Goal: Task Accomplishment & Management: Manage account settings

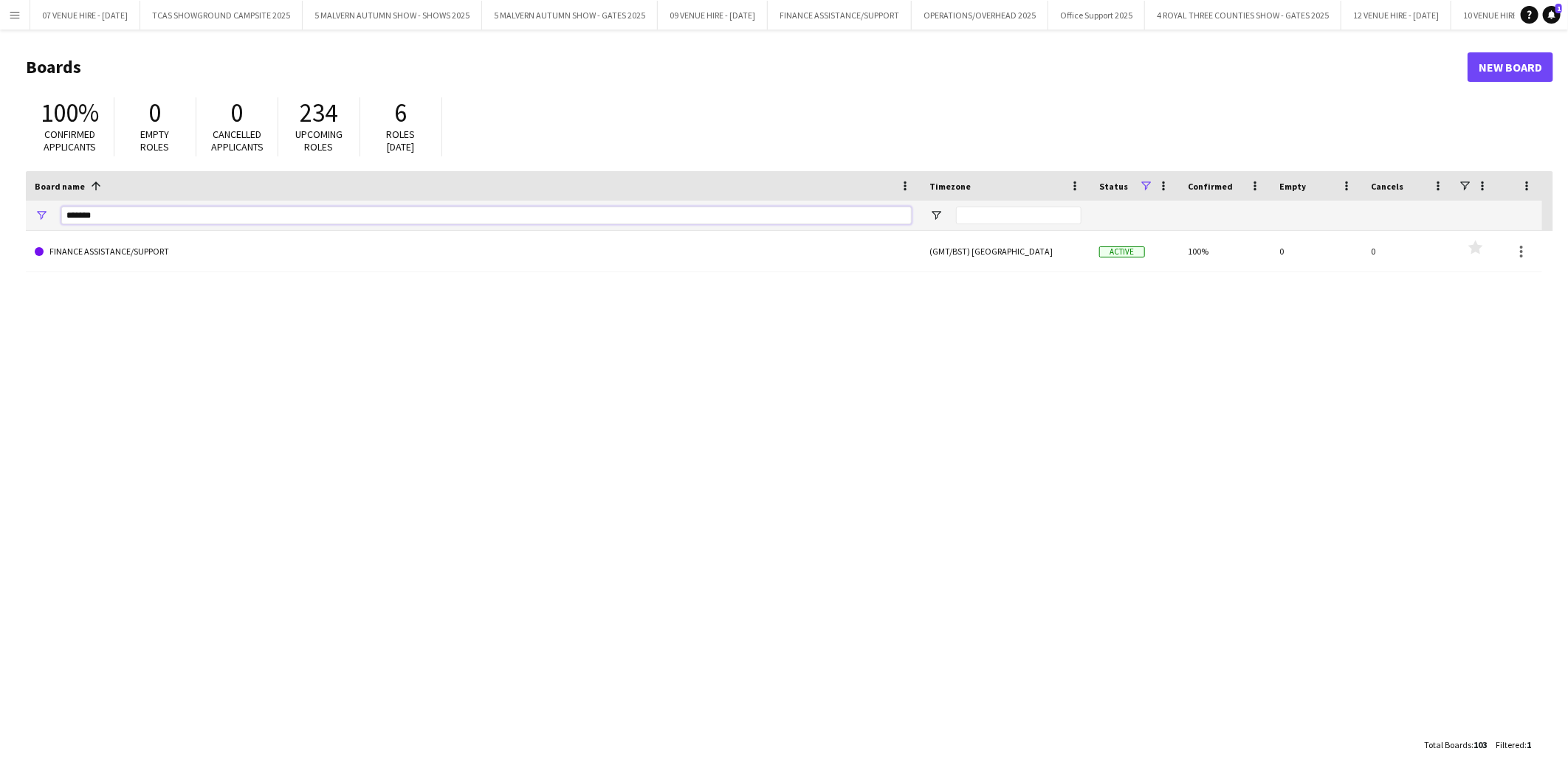
drag, startPoint x: 126, startPoint y: 212, endPoint x: -4, endPoint y: 196, distance: 131.0
click at [0, 196] on html "Menu Boards Boards Boards All jobs Status Workforce Workforce My Workforce Recr…" at bounding box center [784, 391] width 1568 height 782
drag, startPoint x: 144, startPoint y: 217, endPoint x: 0, endPoint y: 124, distance: 171.4
click at [0, 164] on html "Menu Boards Boards Boards All jobs Status Workforce Workforce My Workforce Recr…" at bounding box center [784, 391] width 1568 height 782
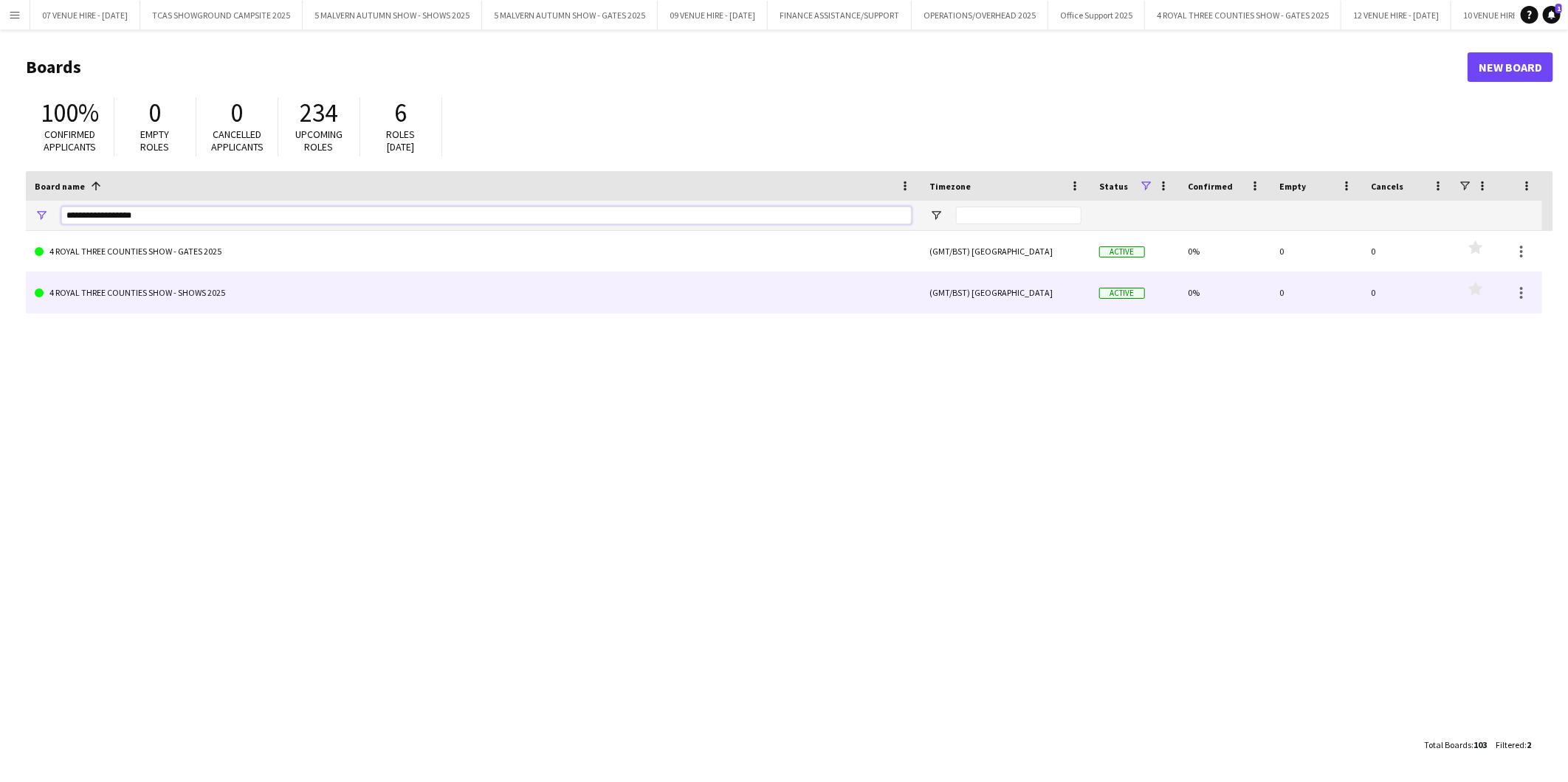
type input "**********"
click at [82, 278] on link "4 ROYAL THREE COUNTIES SHOW - SHOWS 2025" at bounding box center [473, 293] width 877 height 42
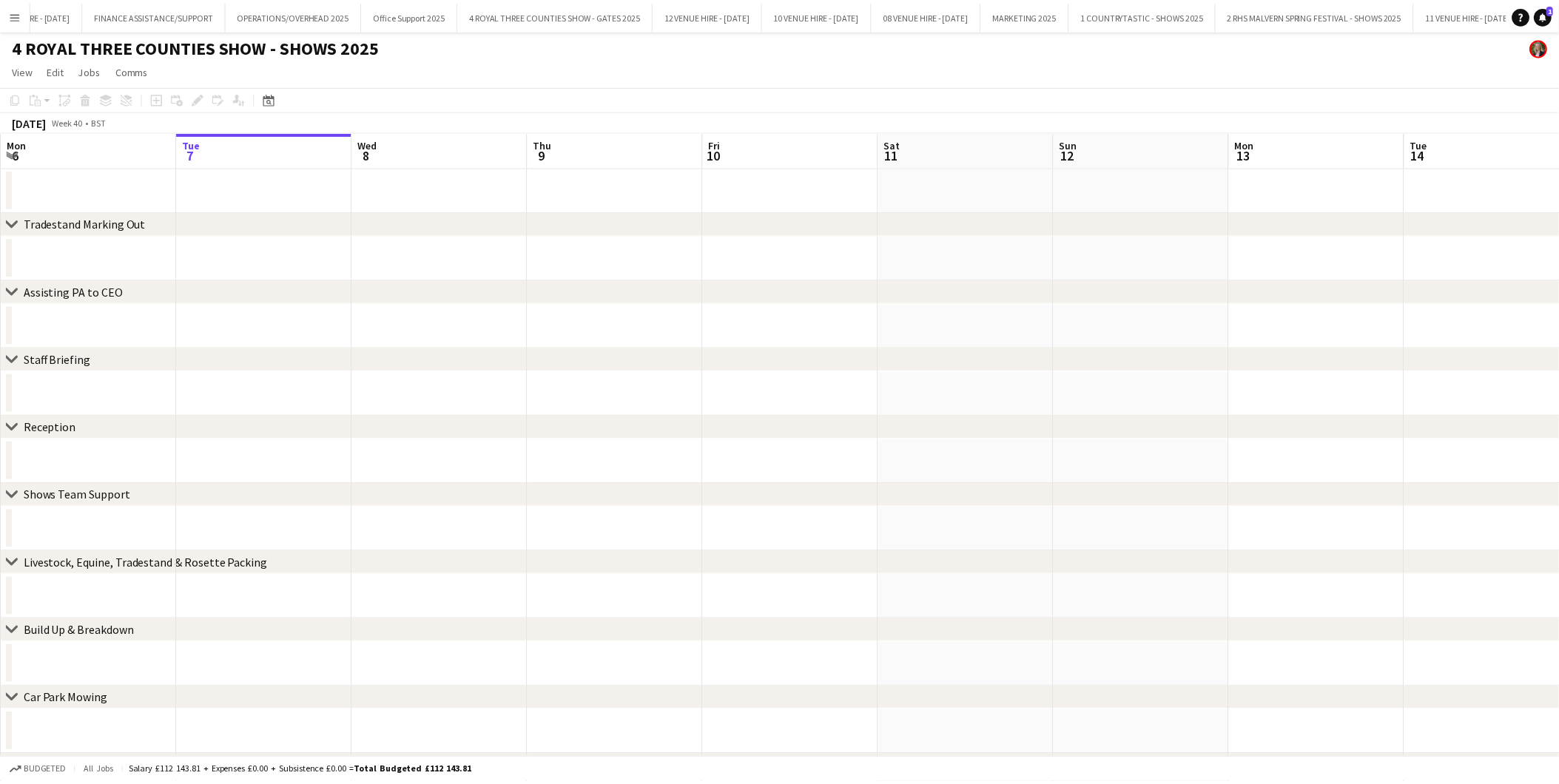
scroll to position [0, 1092]
click at [270, 100] on icon at bounding box center [271, 99] width 5 height 5
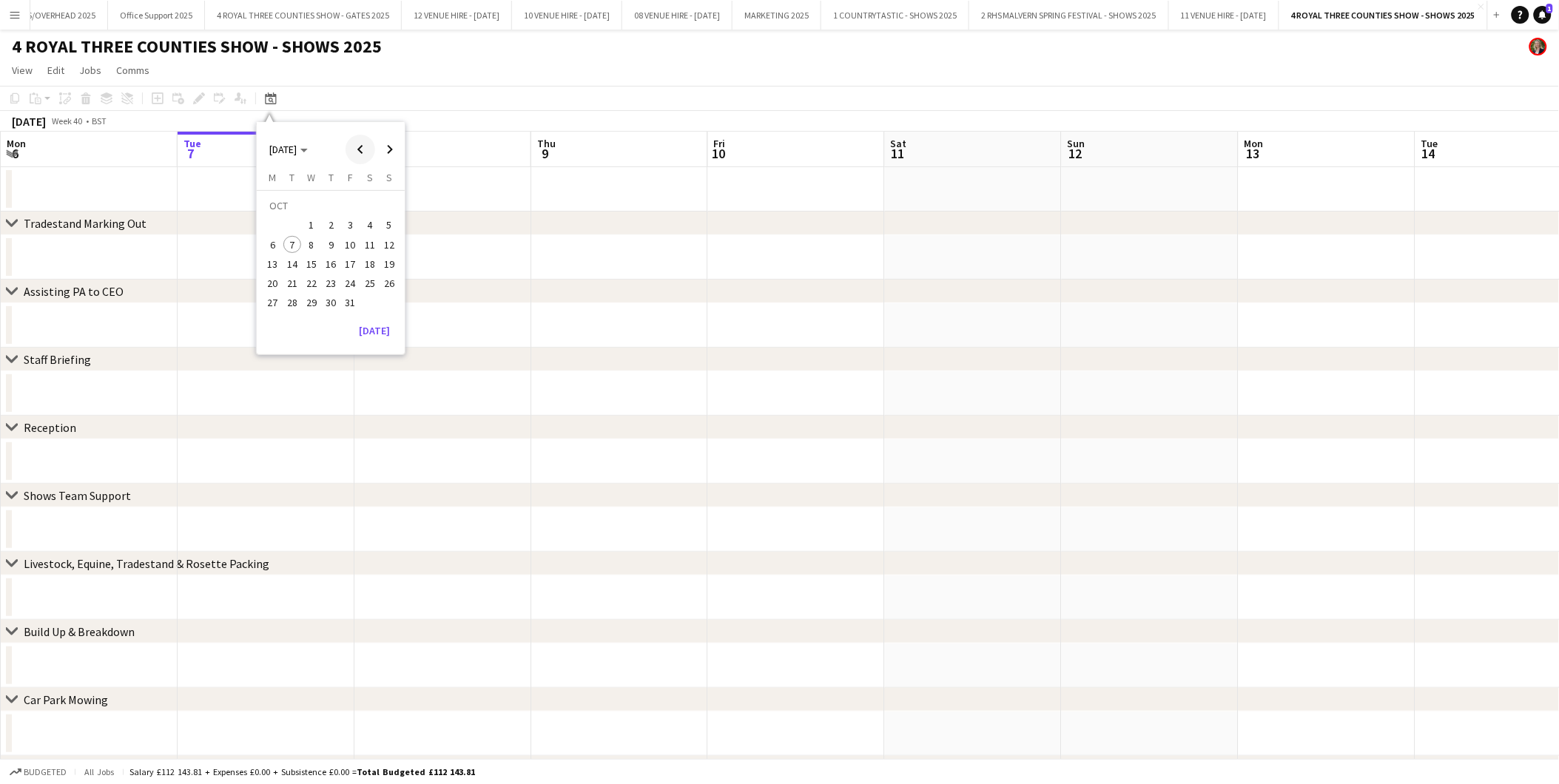
click at [363, 150] on span "Previous month" at bounding box center [360, 149] width 29 height 29
click at [390, 265] on span "22" at bounding box center [389, 267] width 18 height 18
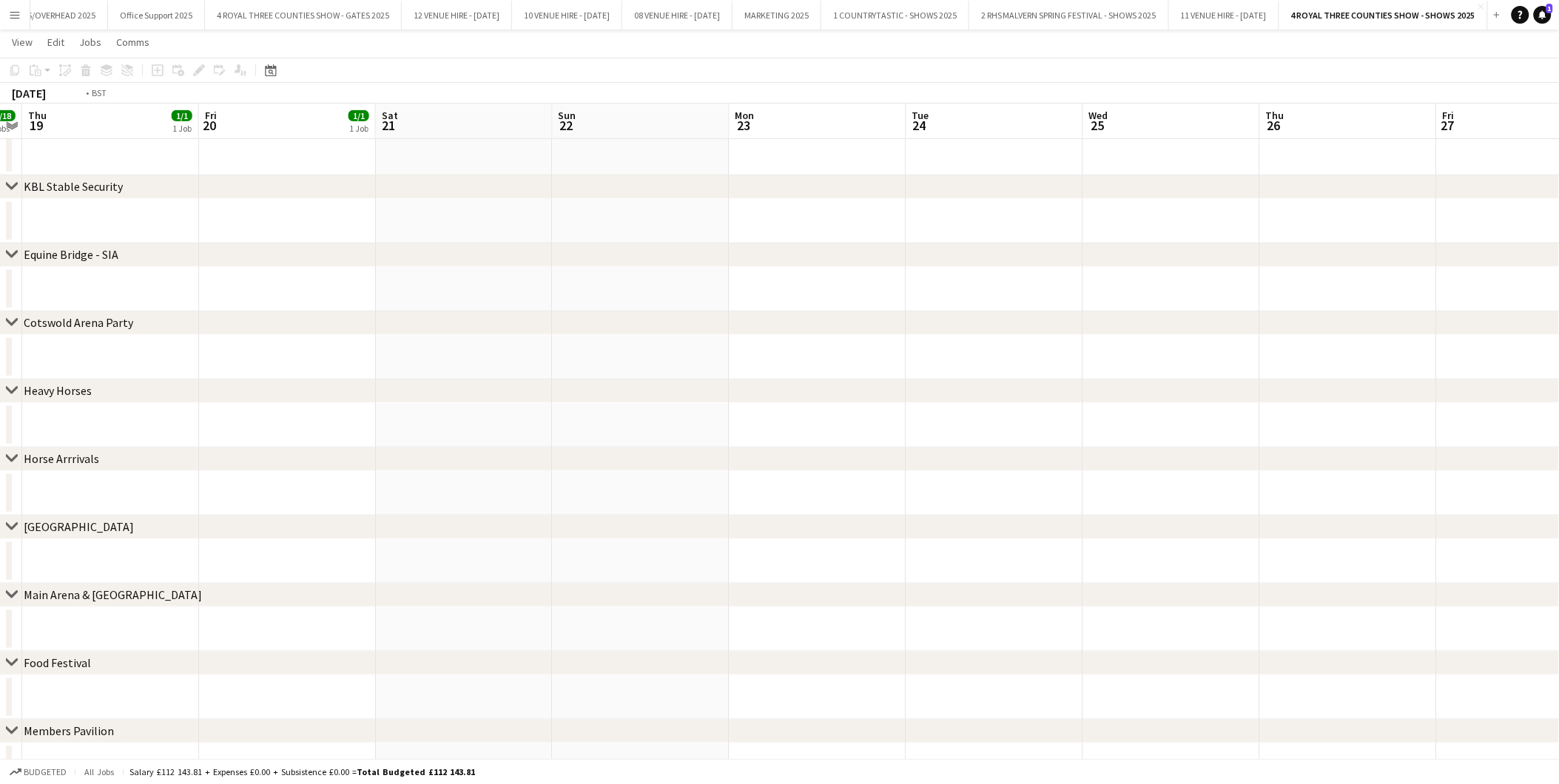
scroll to position [0, 350]
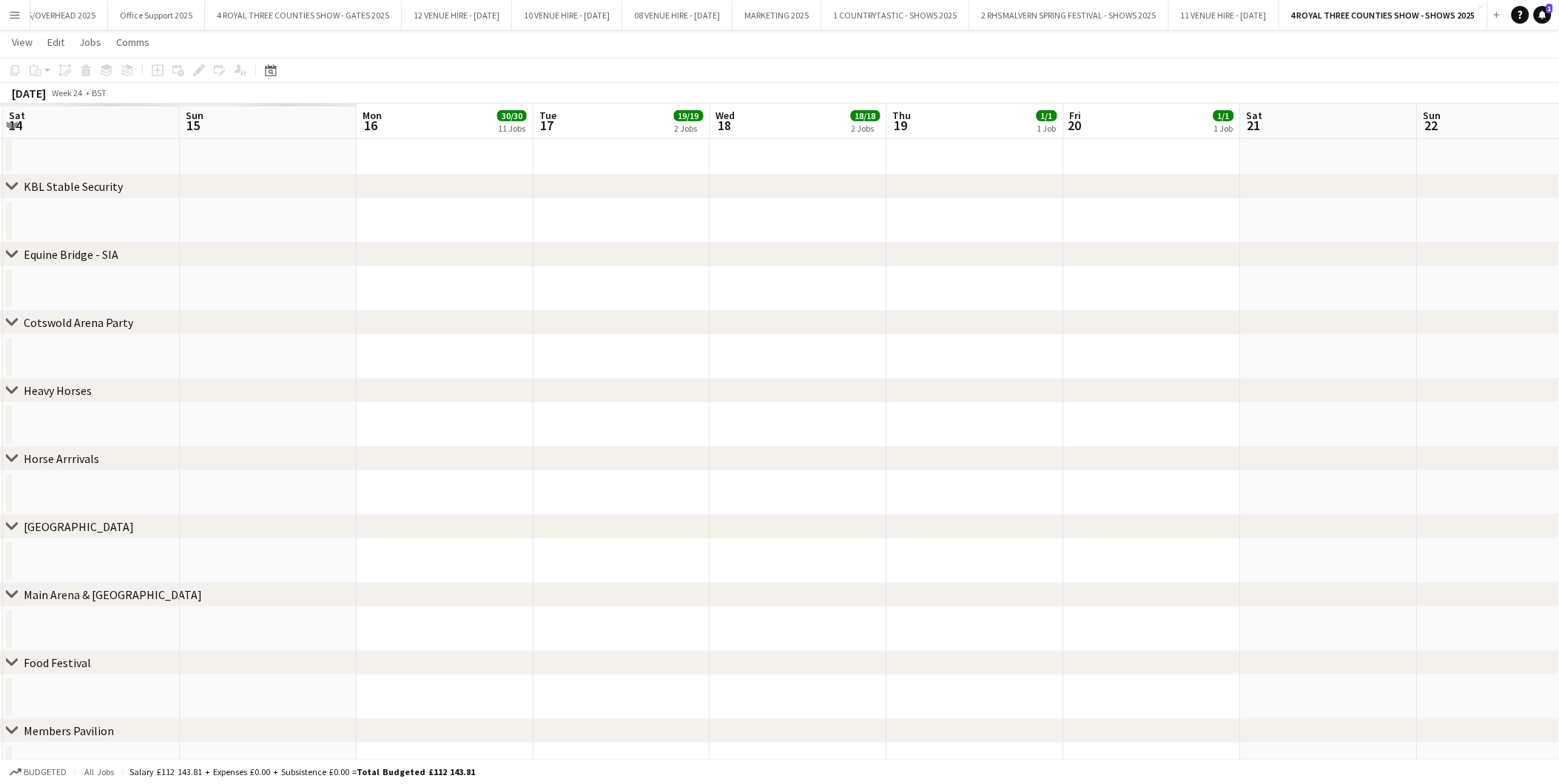
drag, startPoint x: 398, startPoint y: 546, endPoint x: 1263, endPoint y: 565, distance: 865.2
click at [1263, 565] on app-calendar-viewport "Thu 12 Fri 13 Sat 14 Sun 15 Mon 16 30/30 11 Jobs Tue 17 19/19 2 Jobs Wed 18 18/…" at bounding box center [780, 258] width 1559 height 4929
click at [1241, 508] on app-calendar-viewport "Thu 12 Fri 13 Sat 14 Sun 15 Mon 16 30/30 11 Jobs Tue 17 19/19 2 Jobs Wed 18 18/…" at bounding box center [780, 258] width 1559 height 4929
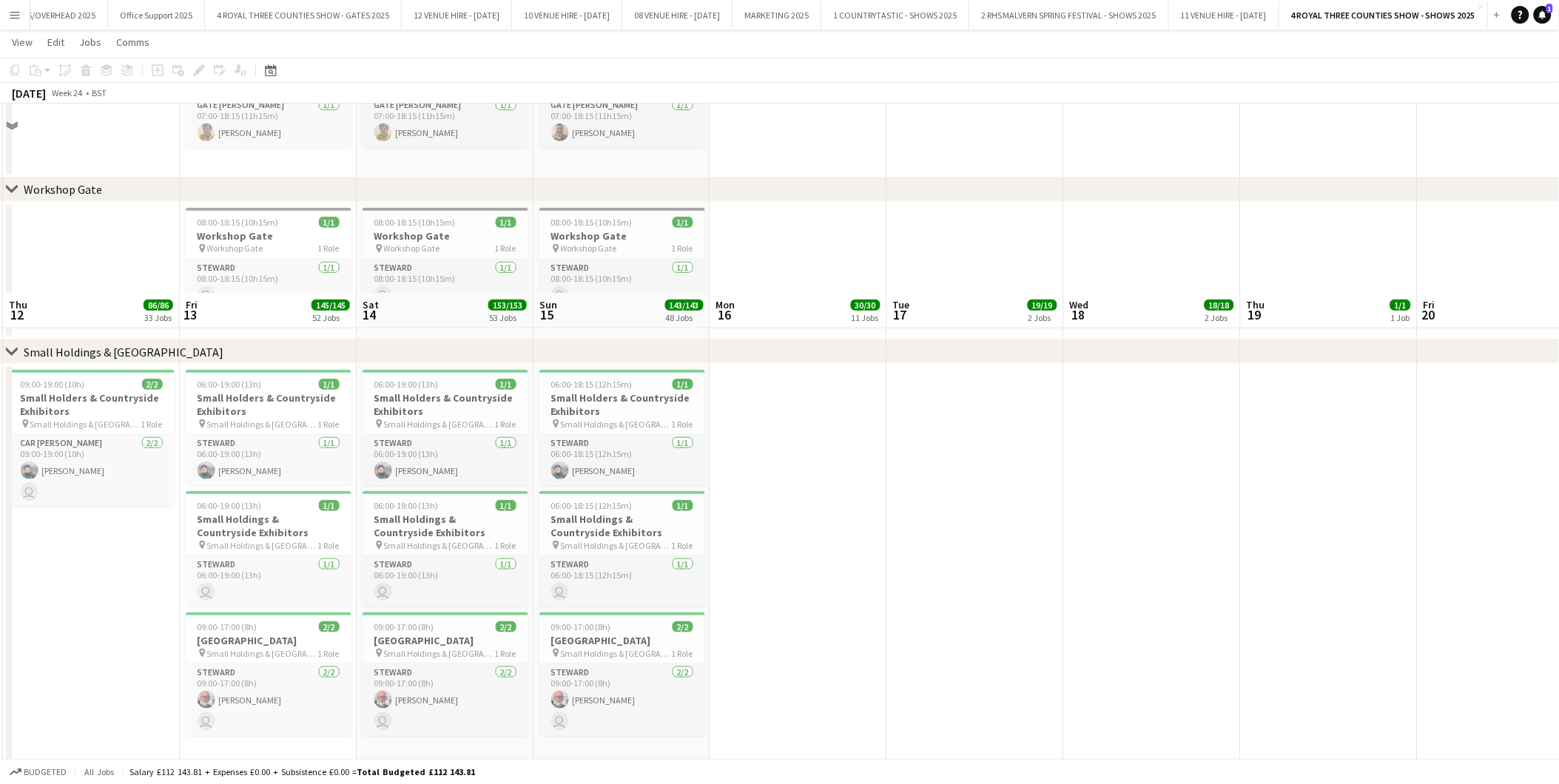
drag, startPoint x: 908, startPoint y: 437, endPoint x: 951, endPoint y: 448, distance: 44.4
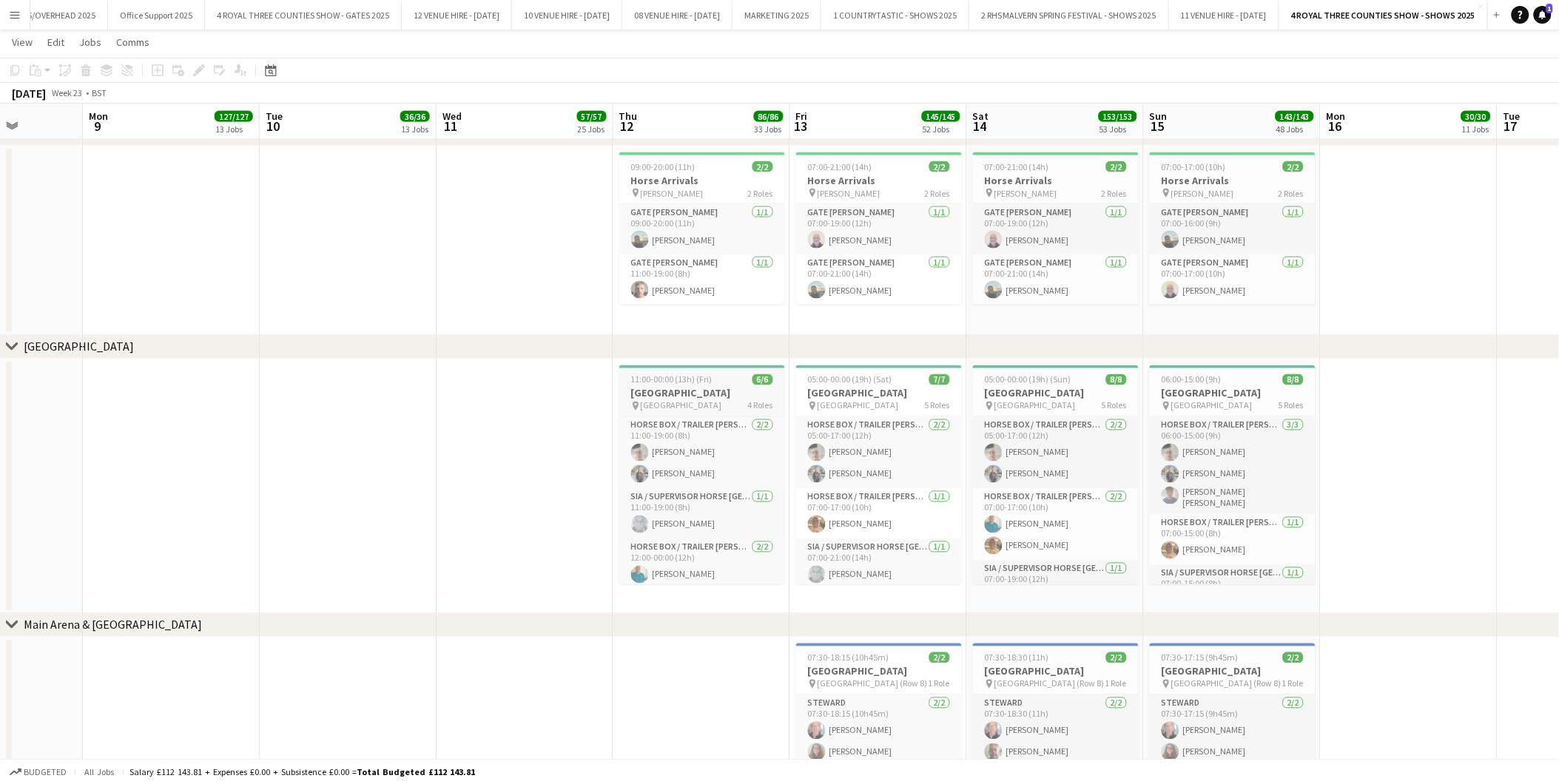
scroll to position [78, 0]
drag, startPoint x: 962, startPoint y: 454, endPoint x: 950, endPoint y: 479, distance: 27.7
click at [963, 528] on app-date-cell "05:00-00:00 (19h) (Sat) 7/7 Horse Box Park pin Horse Box Park 5 Roles Horse Box…" at bounding box center [882, 487] width 177 height 255
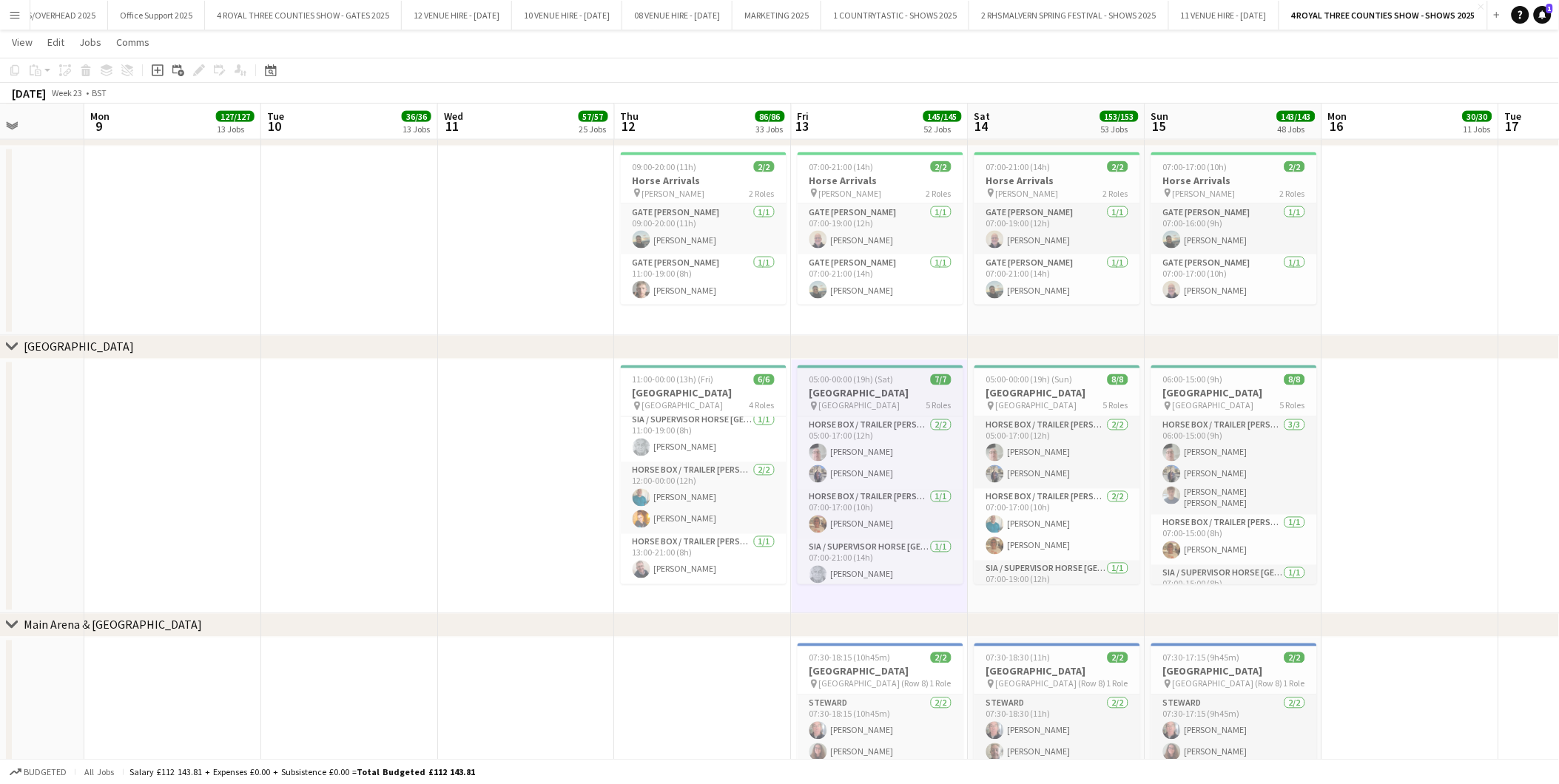
scroll to position [128, 0]
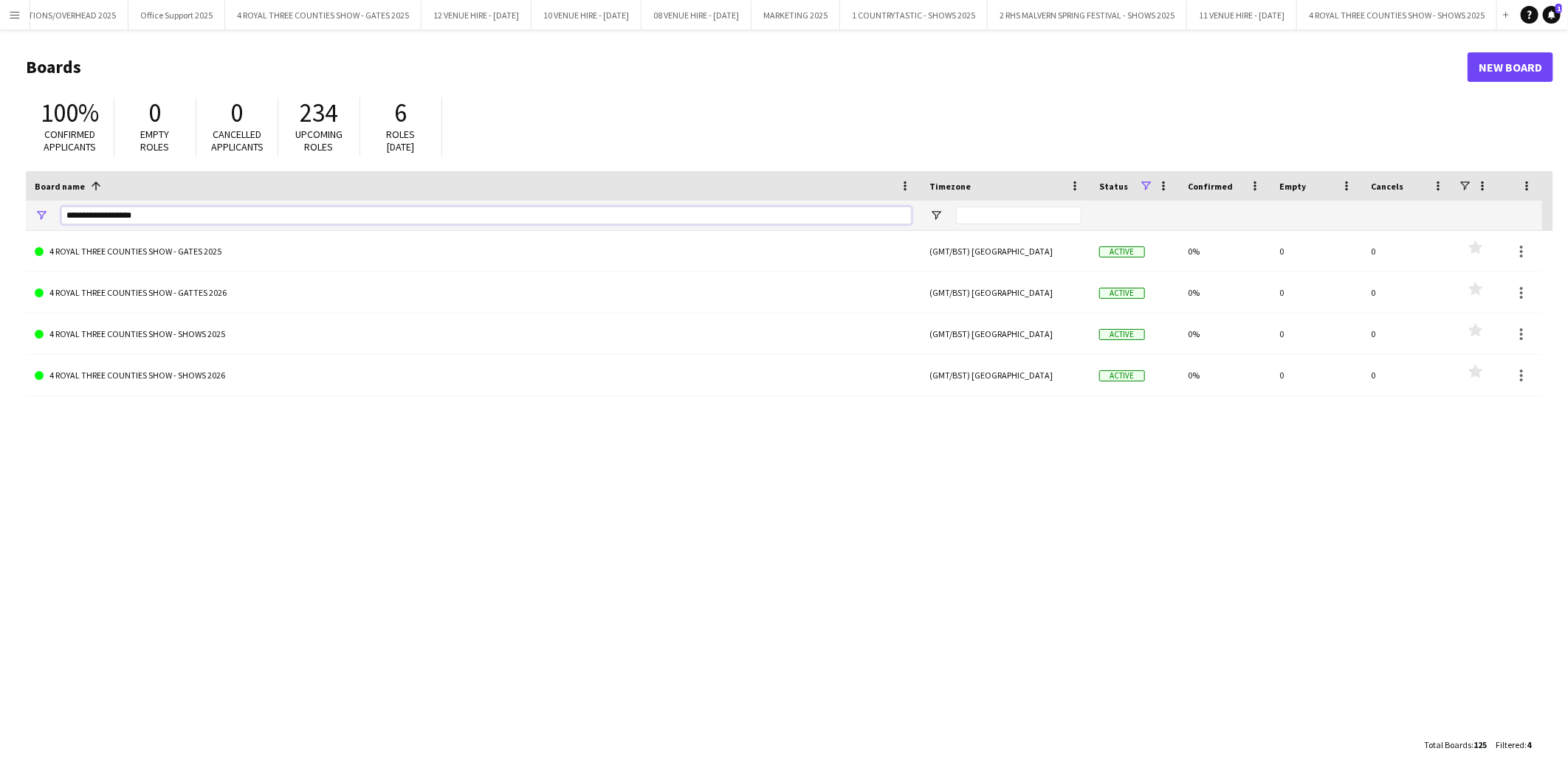
drag, startPoint x: 159, startPoint y: 215, endPoint x: 0, endPoint y: 178, distance: 163.2
click at [0, 178] on html "Menu Boards Boards Boards All jobs Status Workforce Workforce My Workforce Recr…" at bounding box center [784, 391] width 1568 height 782
type input "**********"
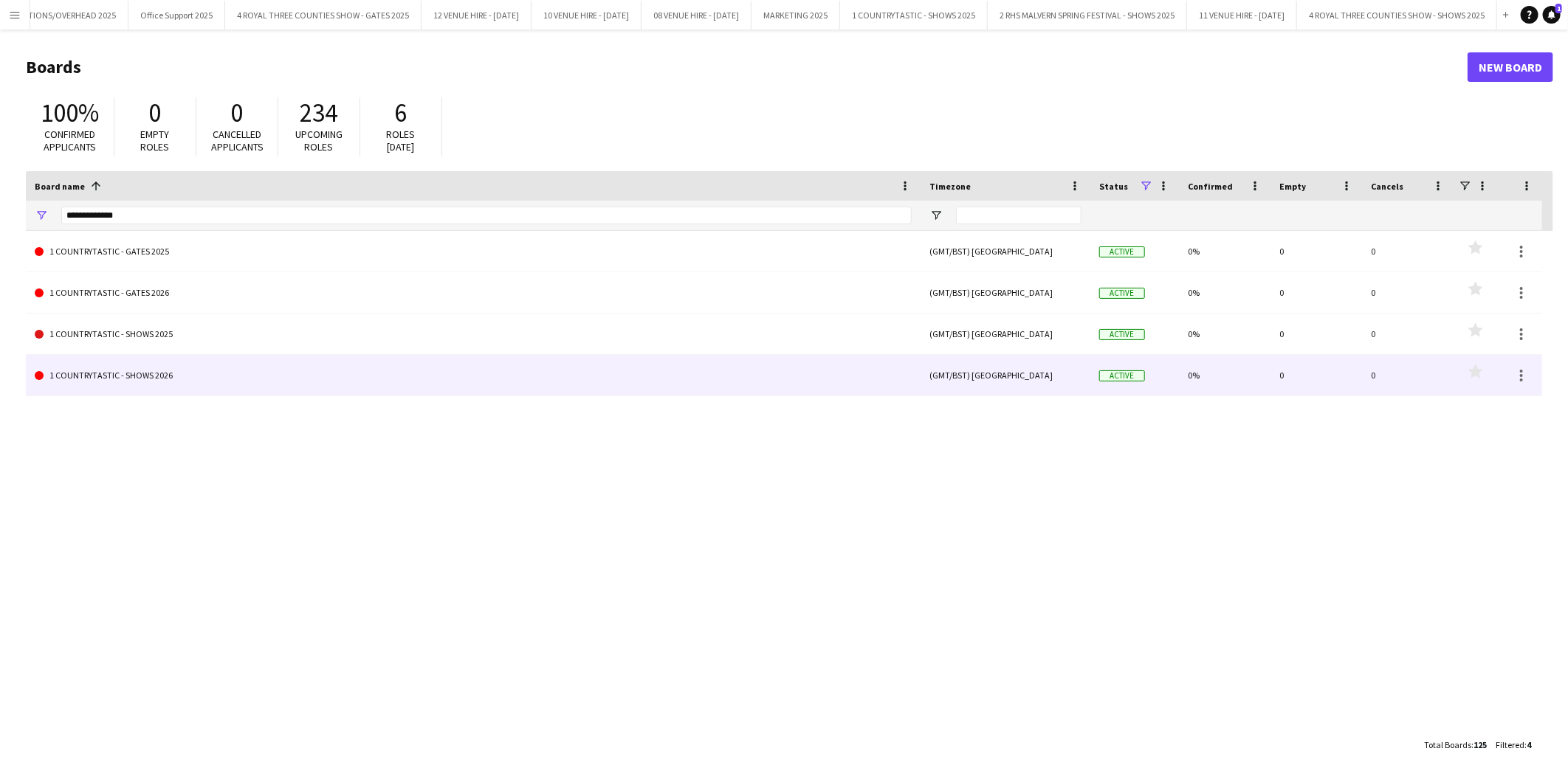
click at [107, 374] on link "1 COUNTRYTASTIC - SHOWS 2026" at bounding box center [473, 376] width 877 height 42
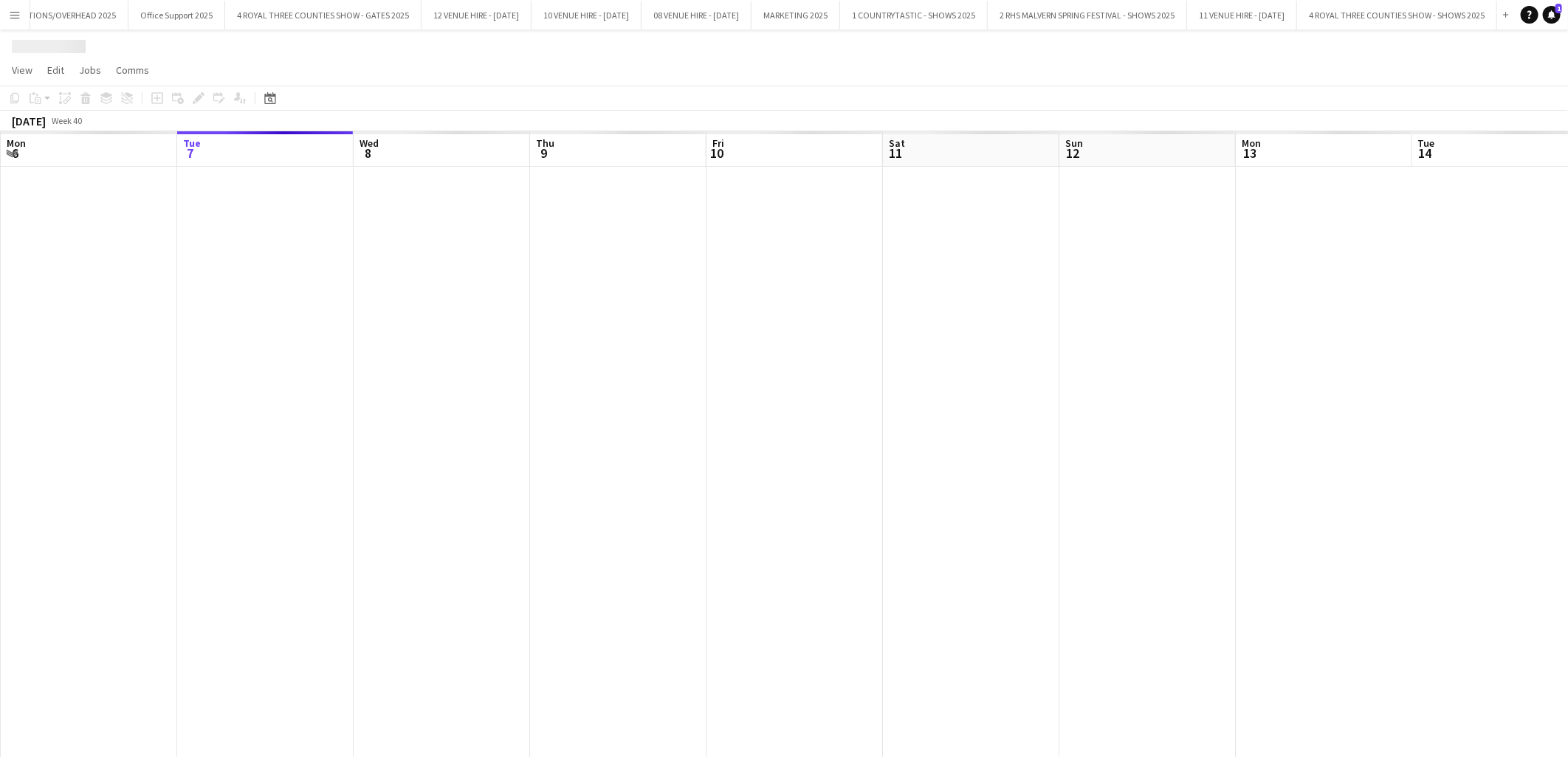
scroll to position [0, 1251]
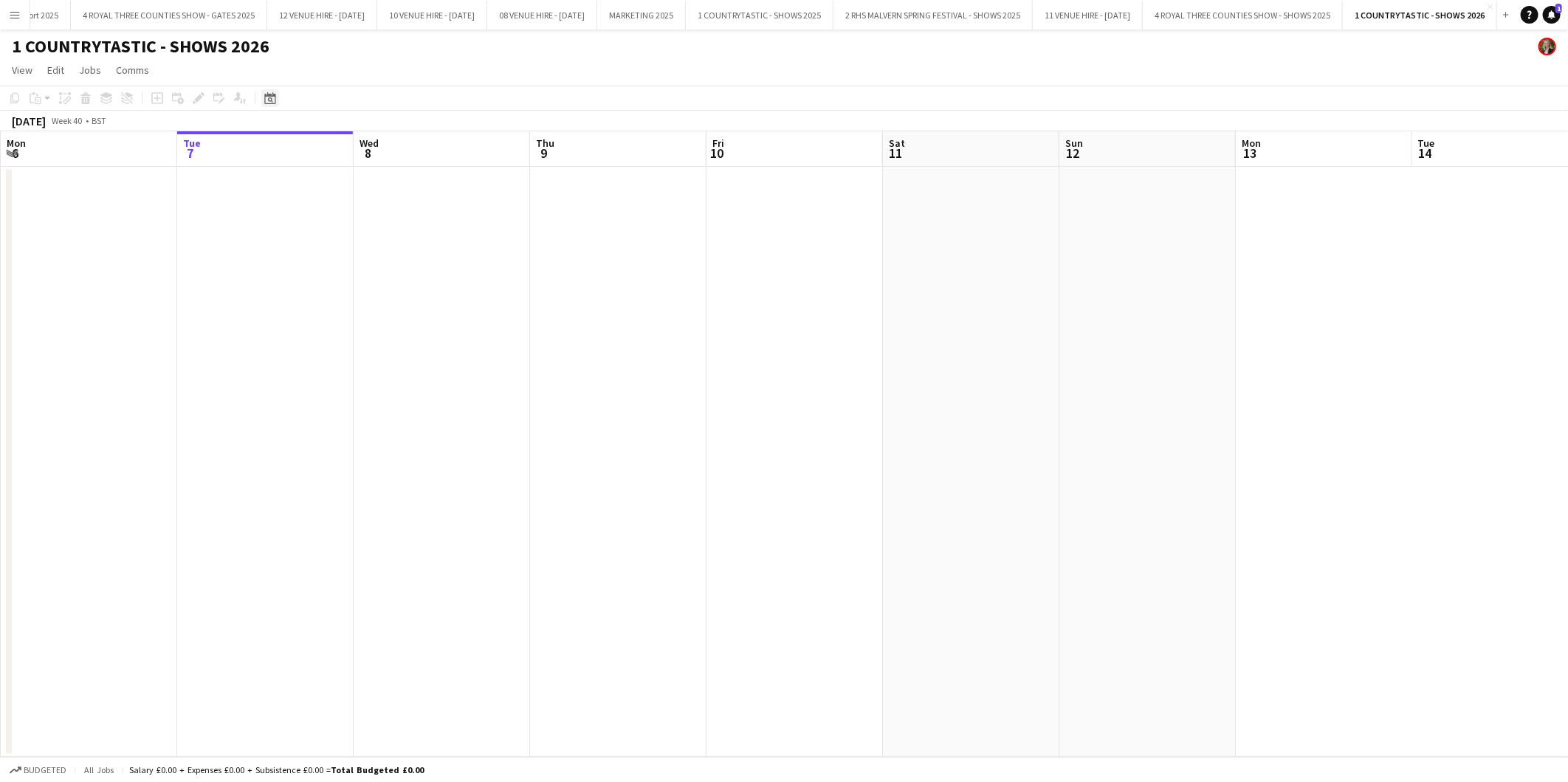
click at [268, 99] on icon "Date picker" at bounding box center [270, 98] width 12 height 12
click at [387, 151] on span "Next month" at bounding box center [388, 148] width 29 height 29
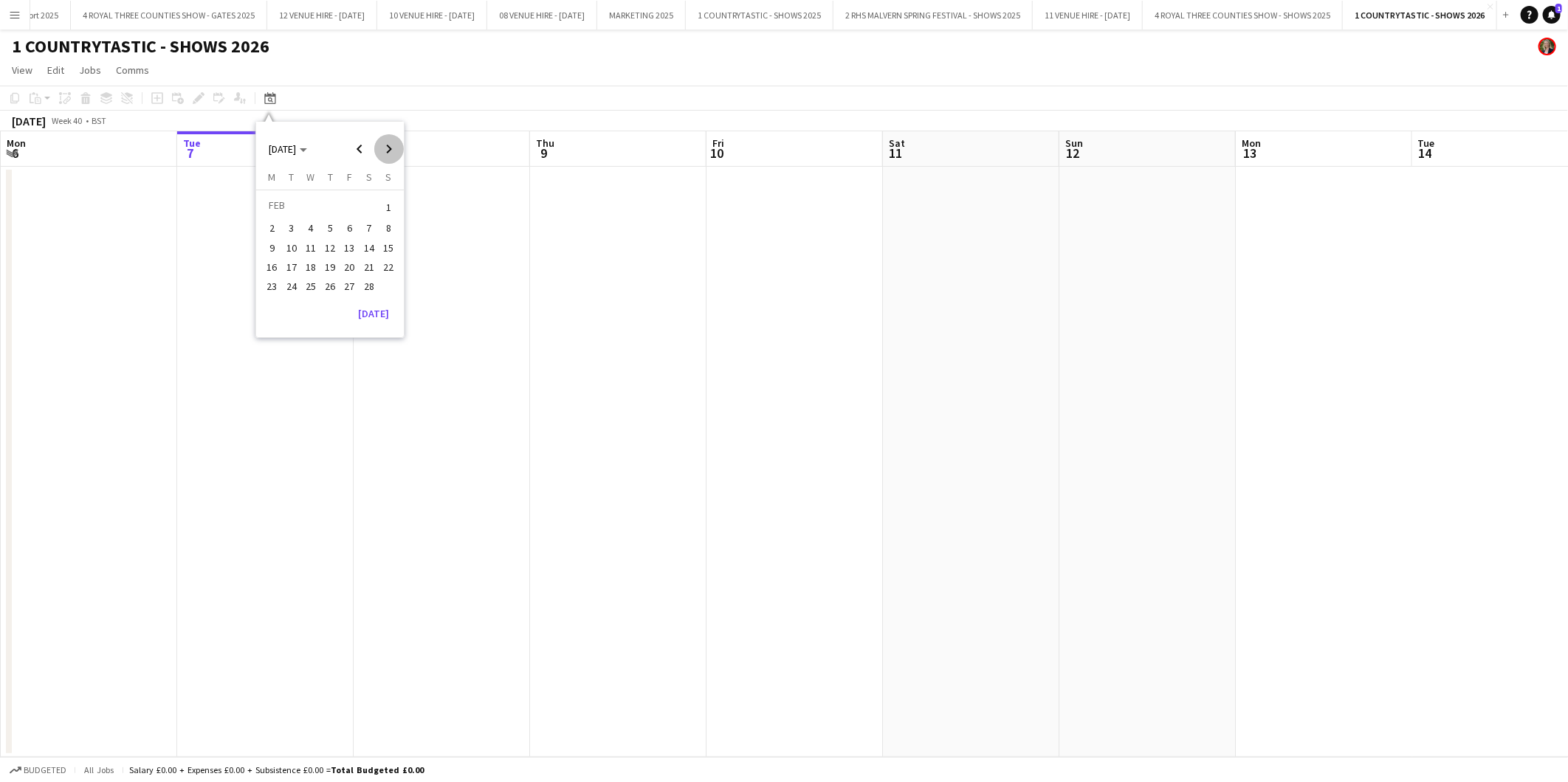
click at [387, 151] on span "Next month" at bounding box center [388, 148] width 29 height 29
click at [334, 226] on span "2" at bounding box center [330, 225] width 18 height 18
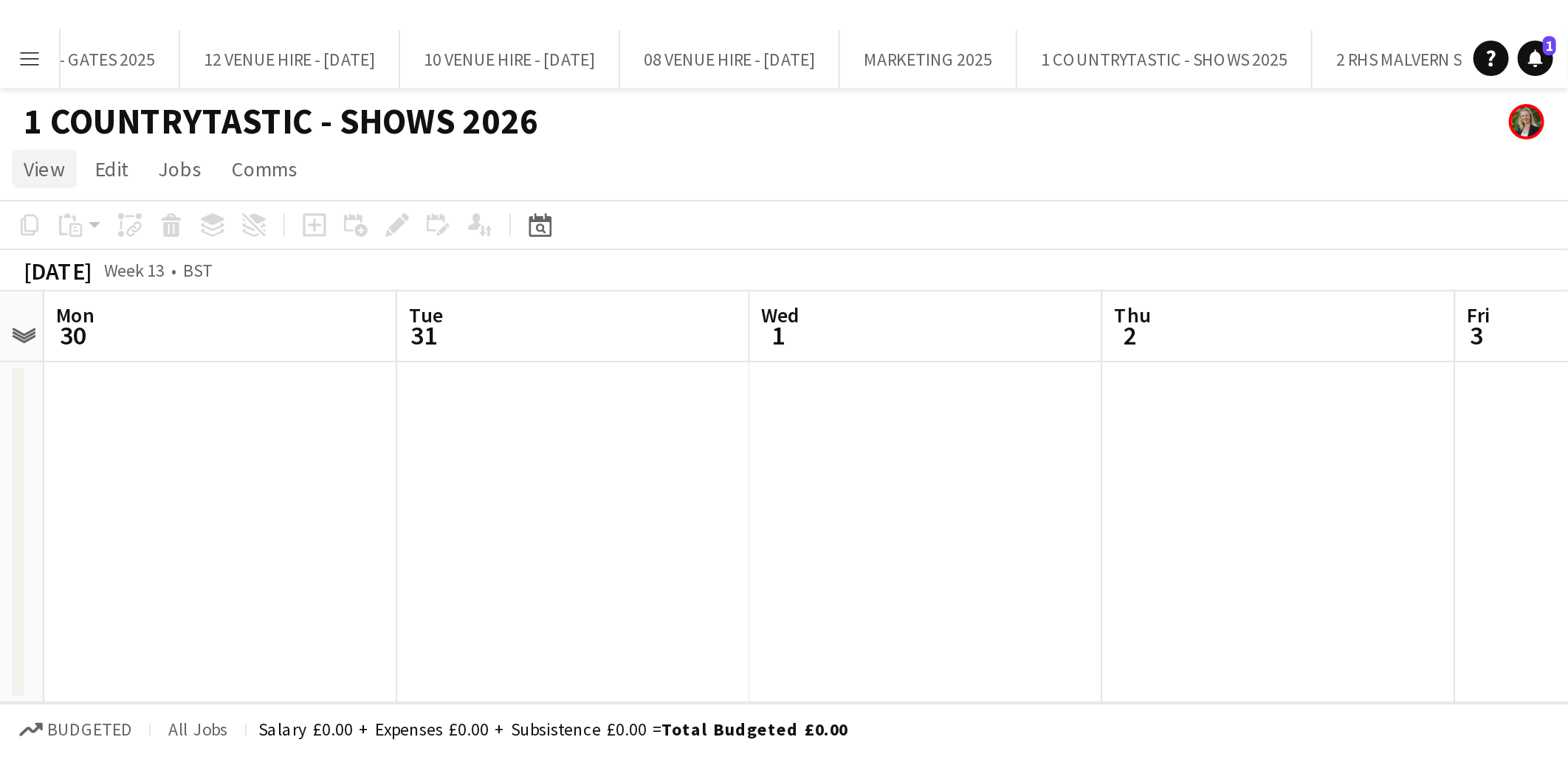
scroll to position [0, 507]
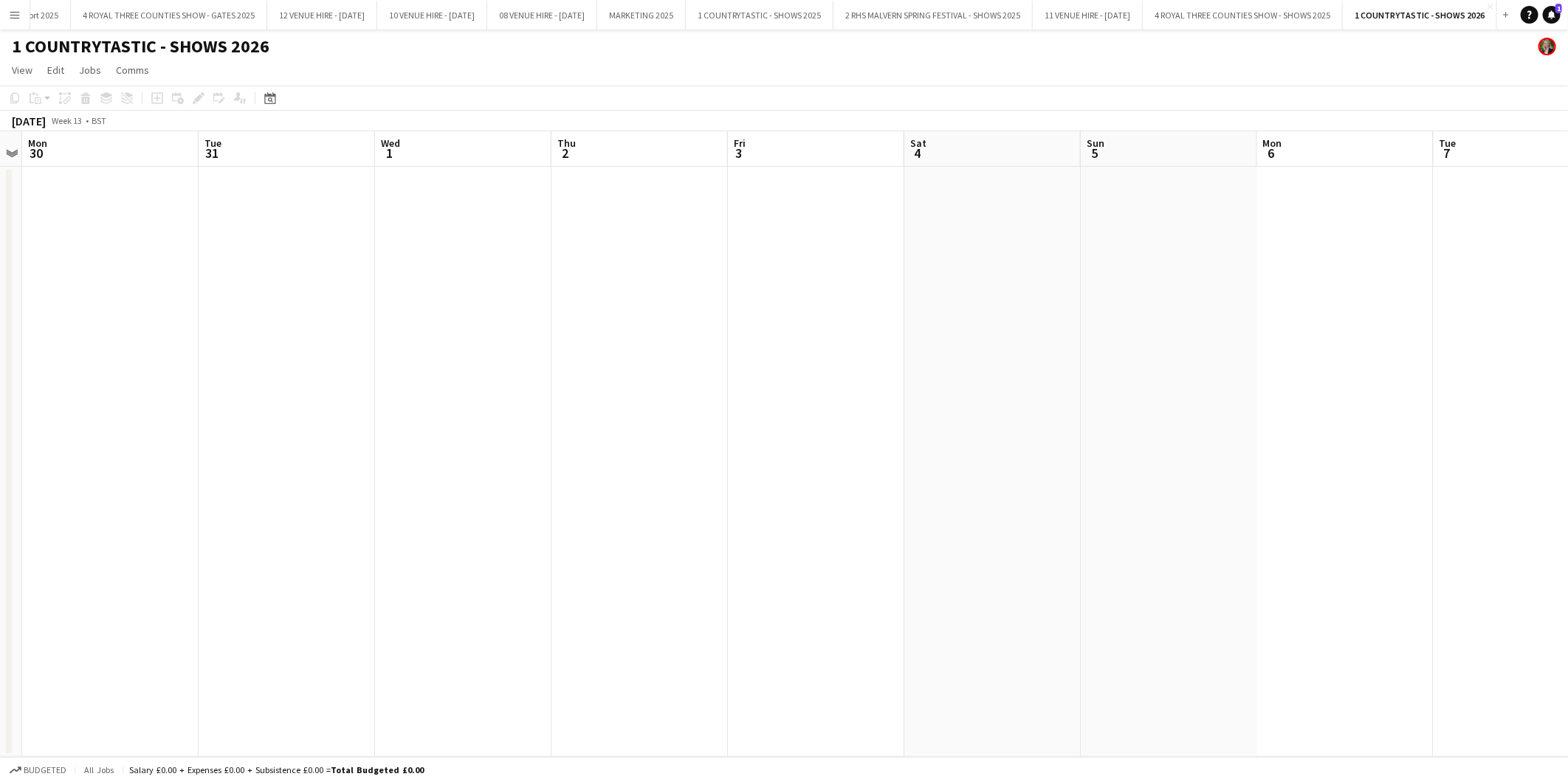
click at [294, 228] on app-date-cell at bounding box center [286, 462] width 177 height 590
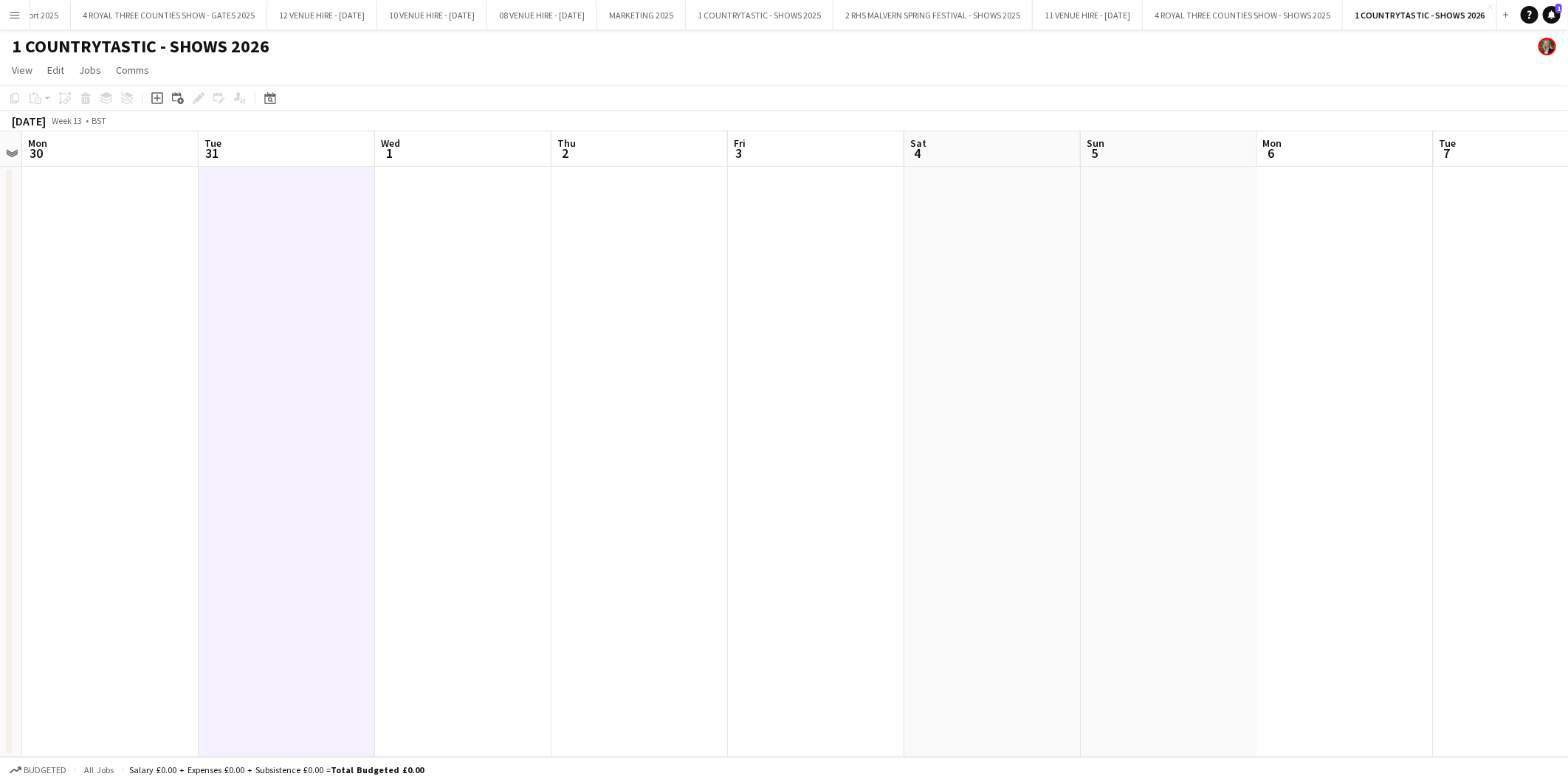
scroll to position [0, 407]
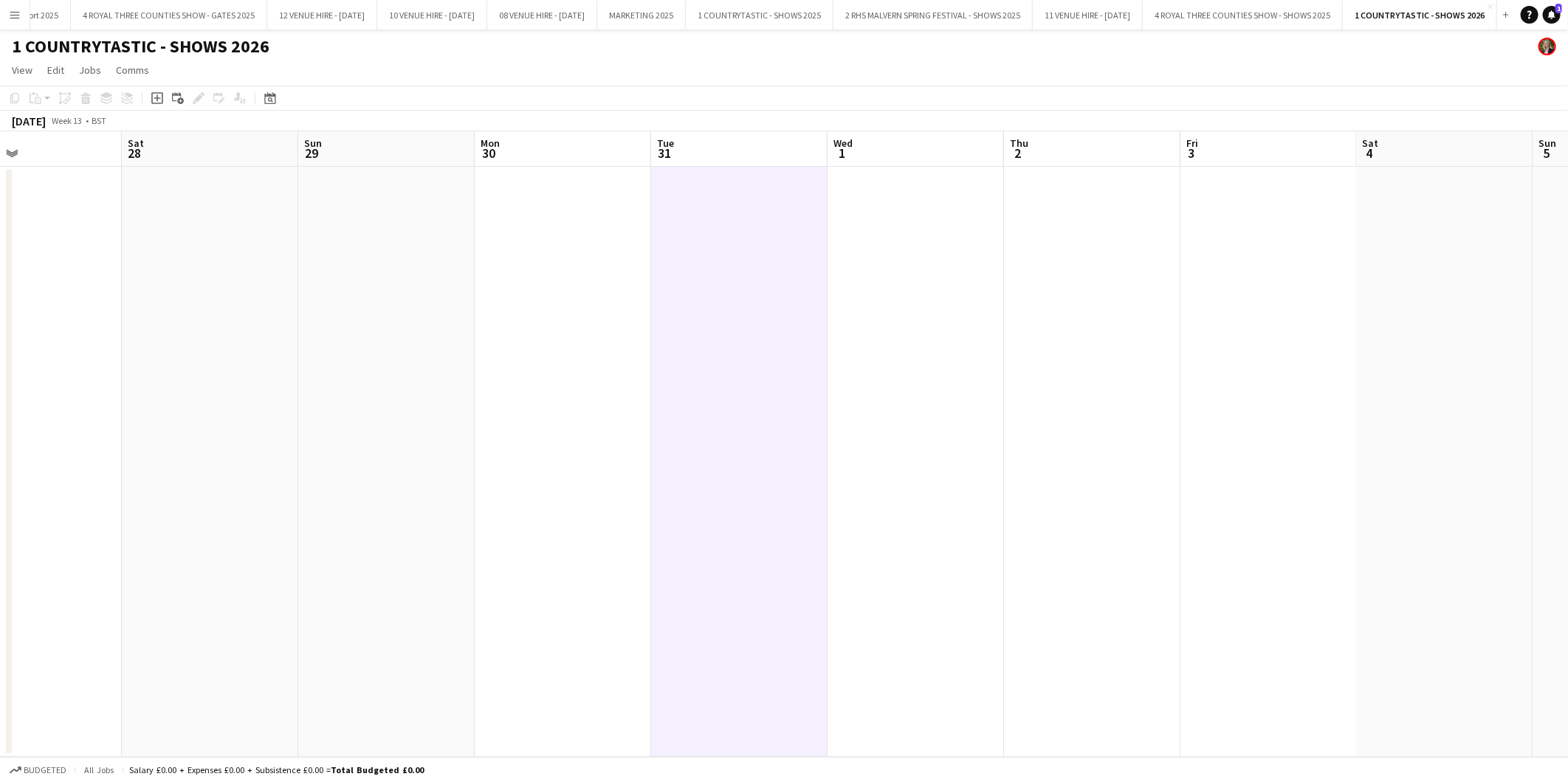
drag, startPoint x: 521, startPoint y: 294, endPoint x: 974, endPoint y: 251, distance: 455.0
click at [974, 251] on app-calendar-viewport "Wed 25 Thu 26 Fri 27 Sat 28 Sun 29 Mon 30 Tue 31 Wed 1 Thu 2 Fri 3 Sat 4 Sun 5 …" at bounding box center [784, 444] width 1568 height 626
click at [748, 251] on app-date-cell at bounding box center [739, 462] width 177 height 590
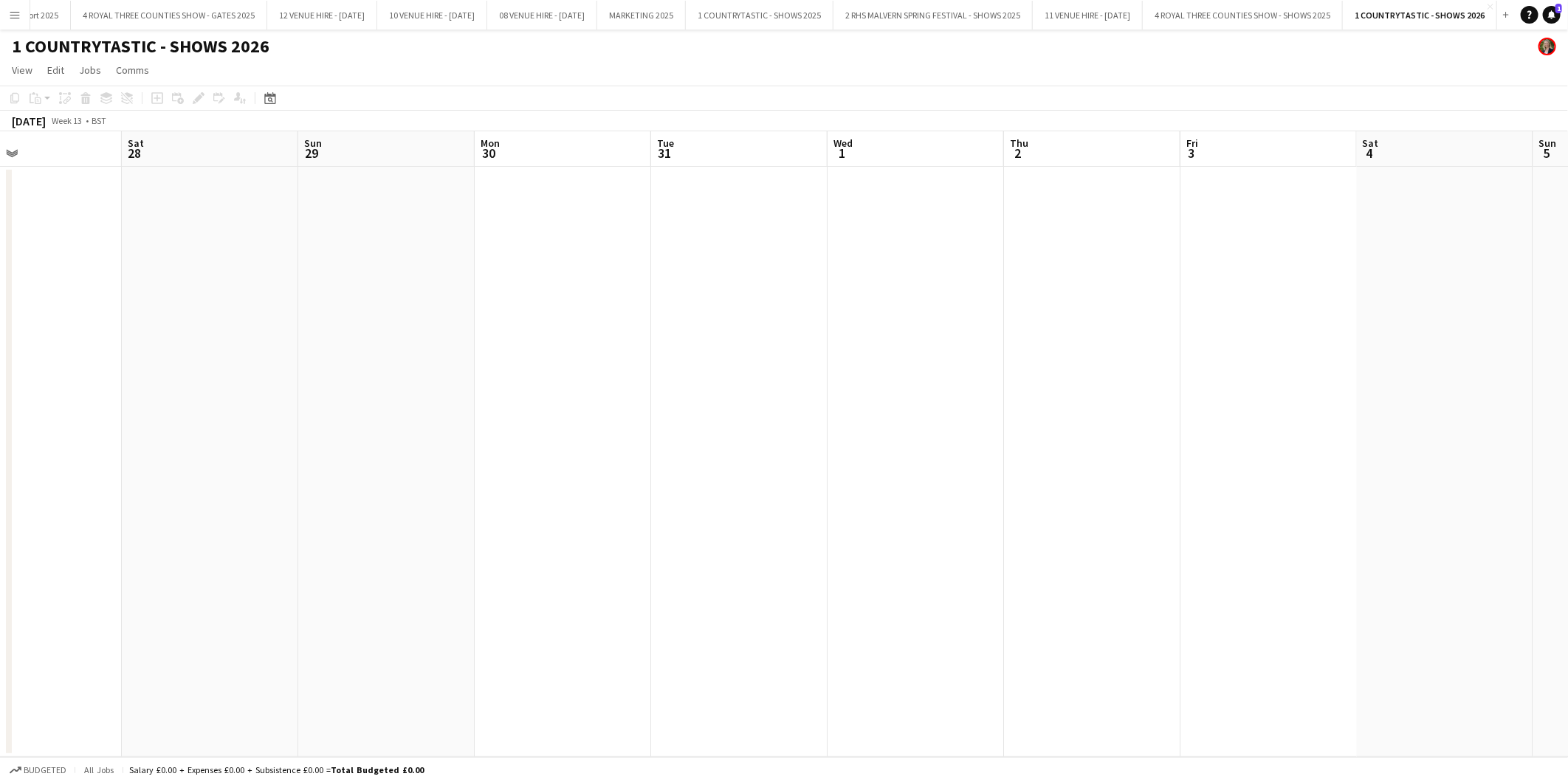
click at [748, 208] on app-date-cell at bounding box center [739, 462] width 177 height 590
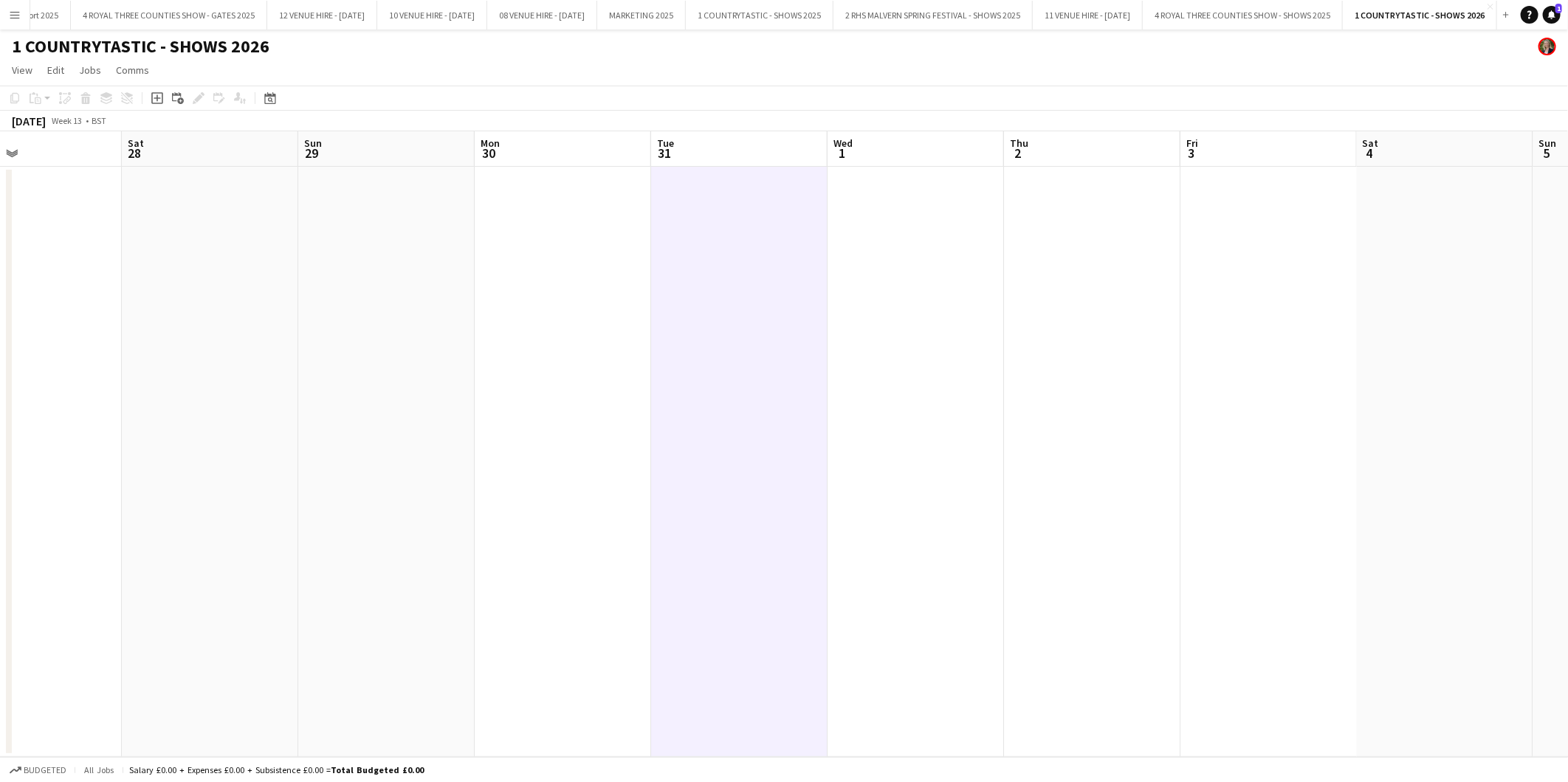
click at [748, 208] on app-date-cell at bounding box center [739, 462] width 177 height 590
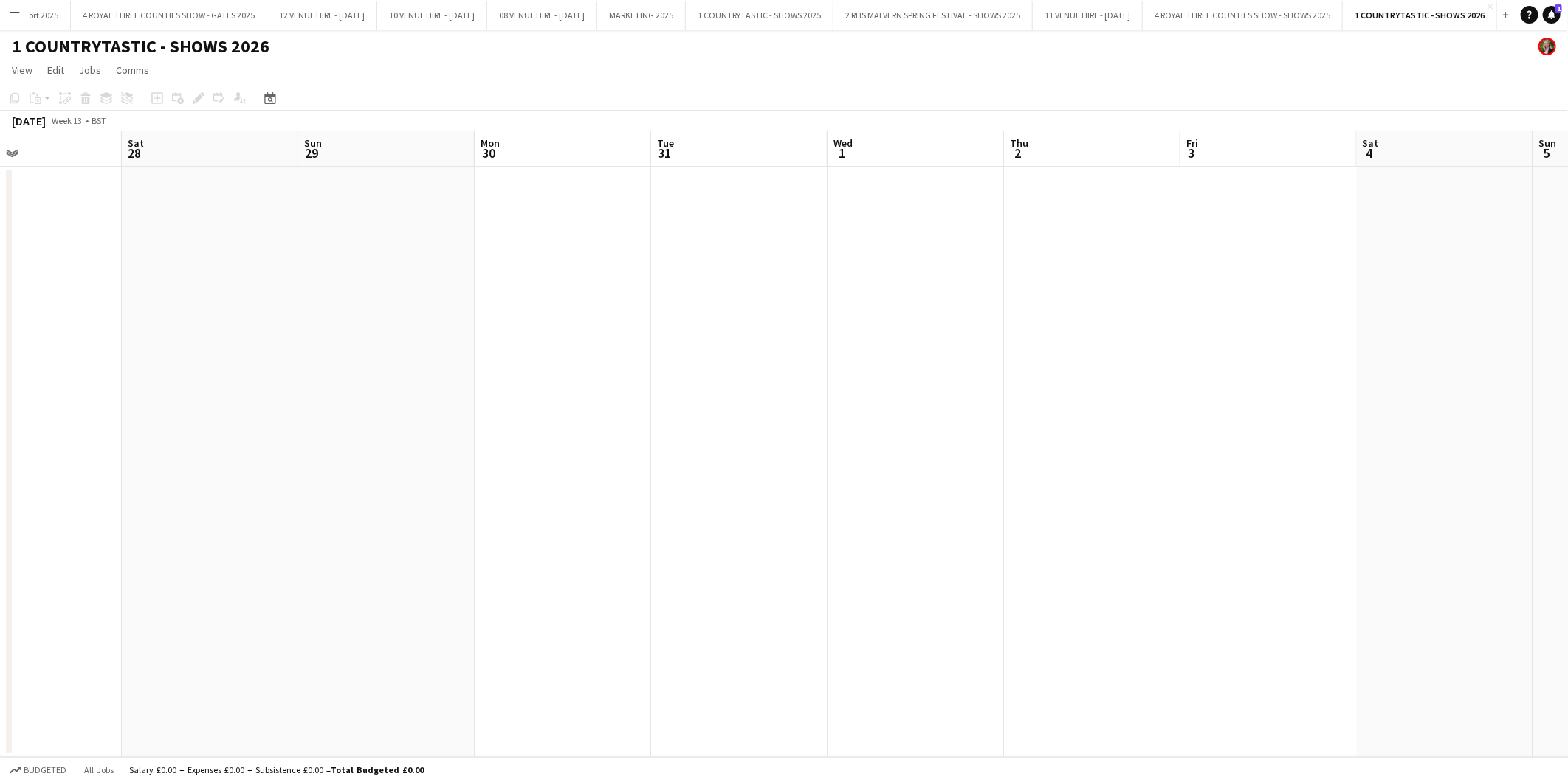
click at [748, 208] on app-date-cell at bounding box center [739, 462] width 177 height 590
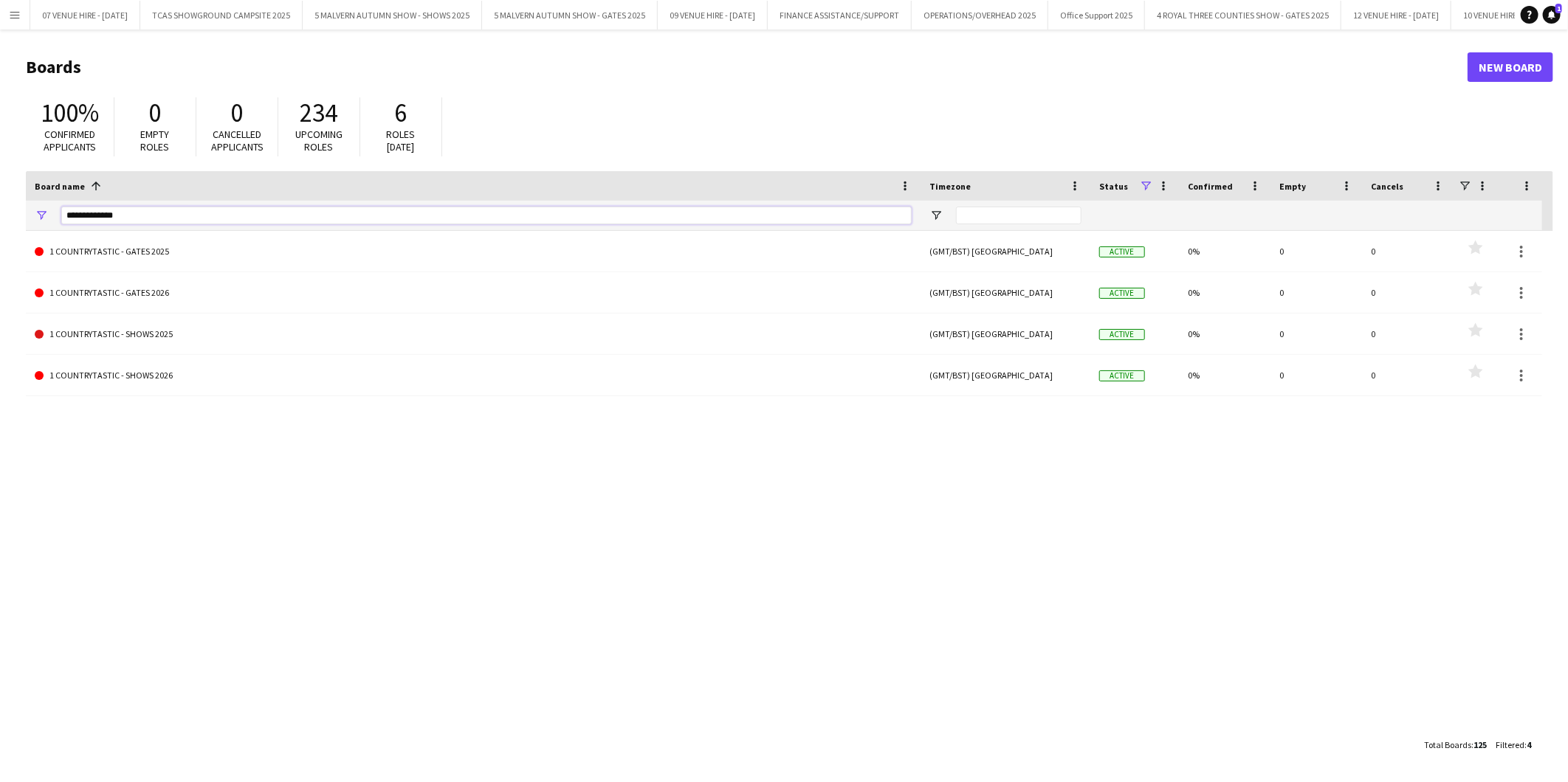
click at [150, 212] on input "**********" at bounding box center [486, 215] width 850 height 18
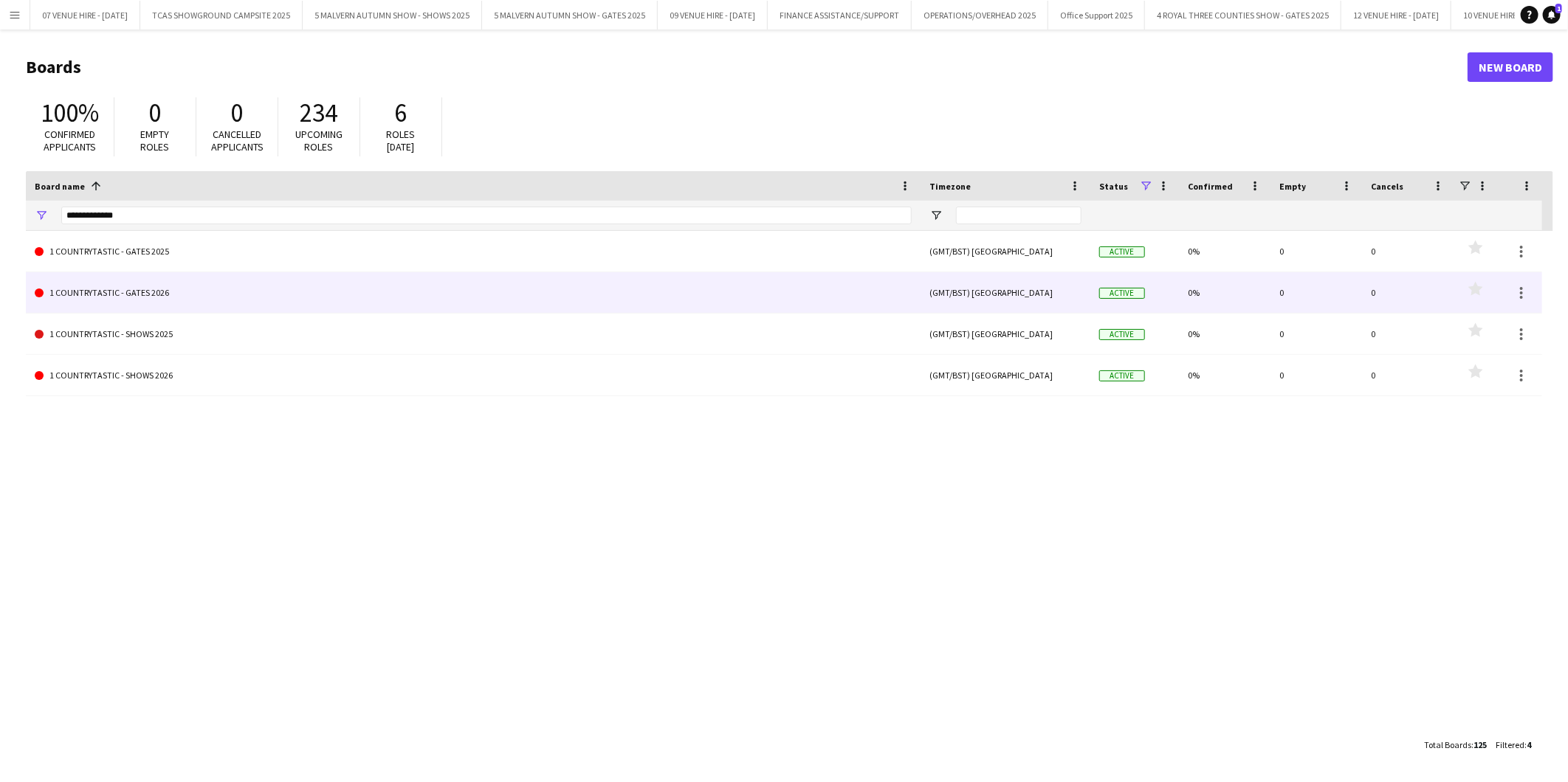
click at [118, 293] on link "1 COUNTRYTASTIC - GATES 2026" at bounding box center [473, 293] width 877 height 42
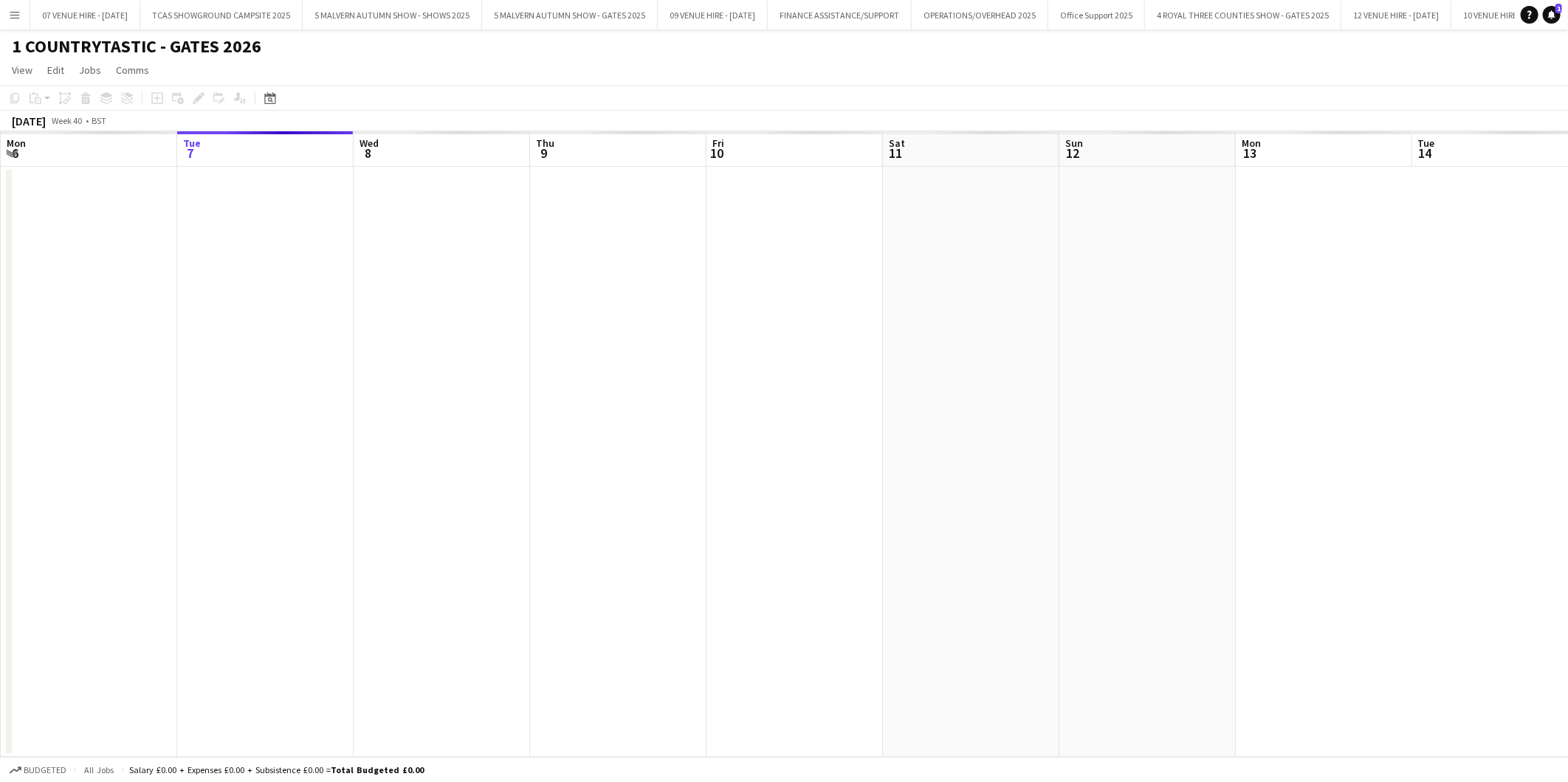
scroll to position [0, 1248]
click at [274, 96] on icon at bounding box center [270, 98] width 11 height 12
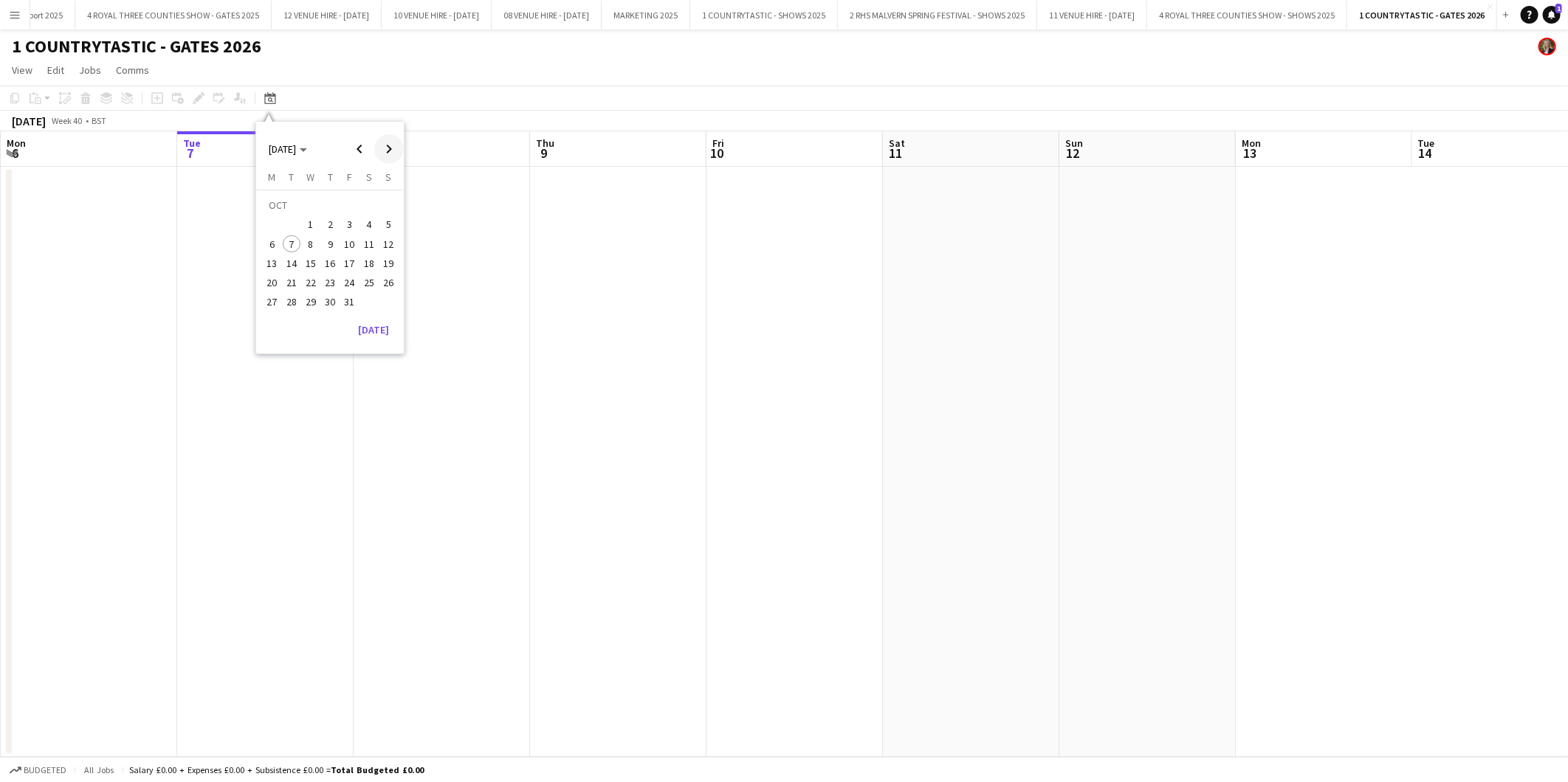
click at [389, 146] on span "Next month" at bounding box center [388, 148] width 29 height 29
click at [388, 146] on span "Next month" at bounding box center [388, 148] width 29 height 29
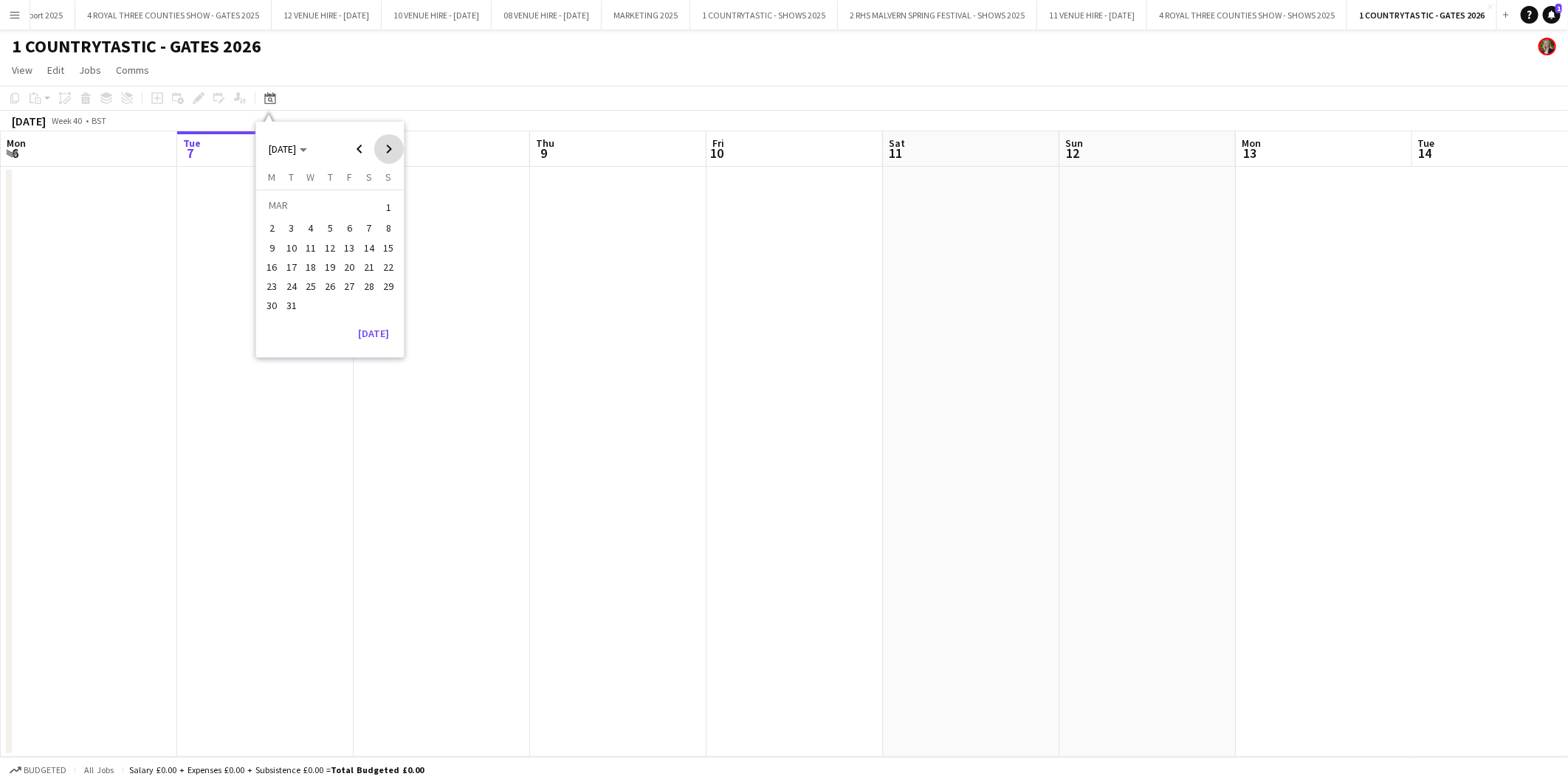
click at [388, 146] on span "Next month" at bounding box center [388, 148] width 29 height 29
click at [329, 218] on span "2" at bounding box center [330, 225] width 18 height 18
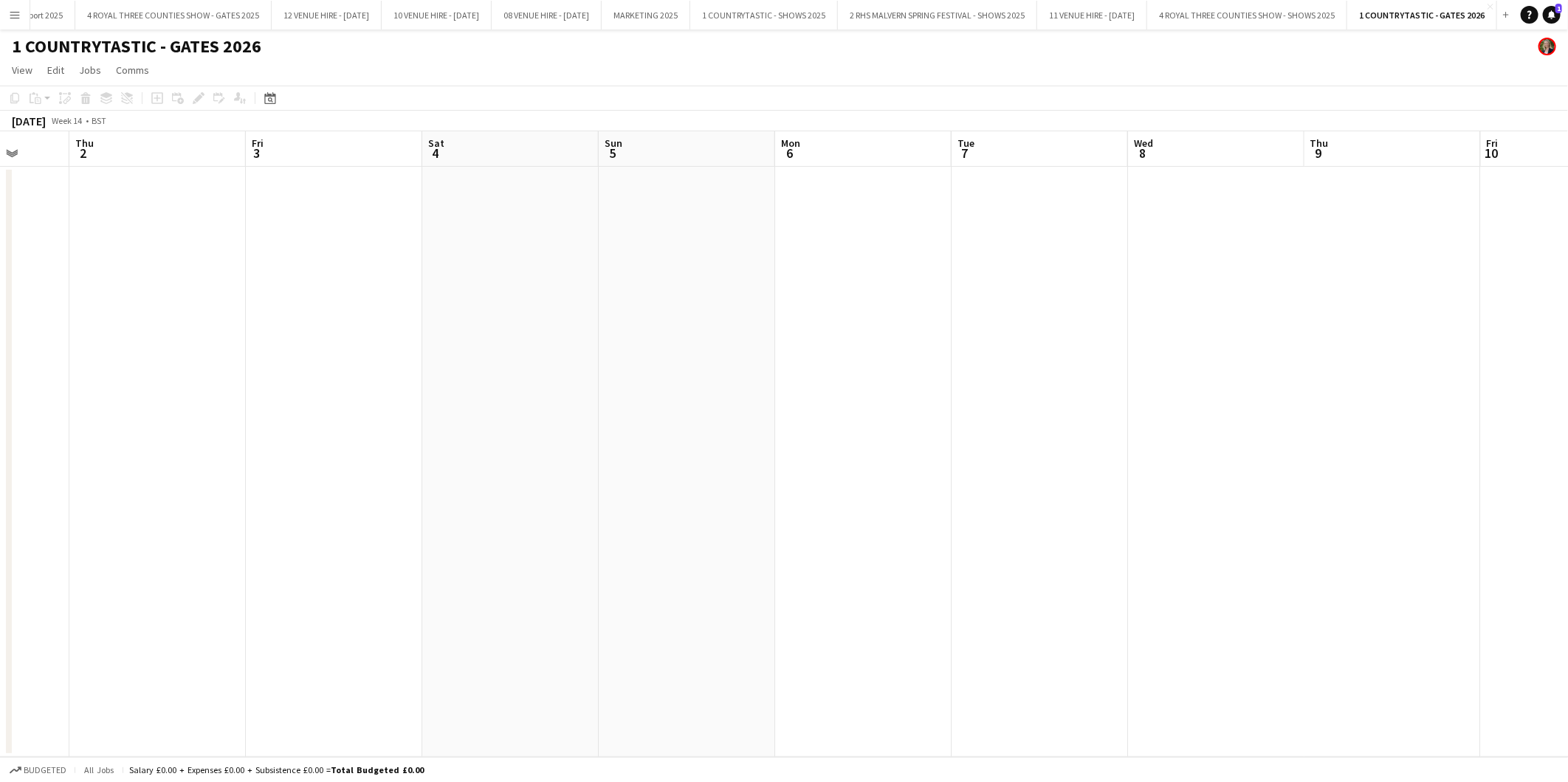
drag, startPoint x: 728, startPoint y: 303, endPoint x: 245, endPoint y: 286, distance: 483.3
click at [245, 286] on app-calendar-viewport "Mon 30 Tue 31 Wed 1 Thu 2 Fri 3 Sat 4 Sun 5 Mon 6 Tue 7 Wed 8 Thu 9 Fri 10 Sat …" at bounding box center [784, 444] width 1568 height 626
click at [1281, 417] on app-date-cell at bounding box center [1214, 462] width 177 height 590
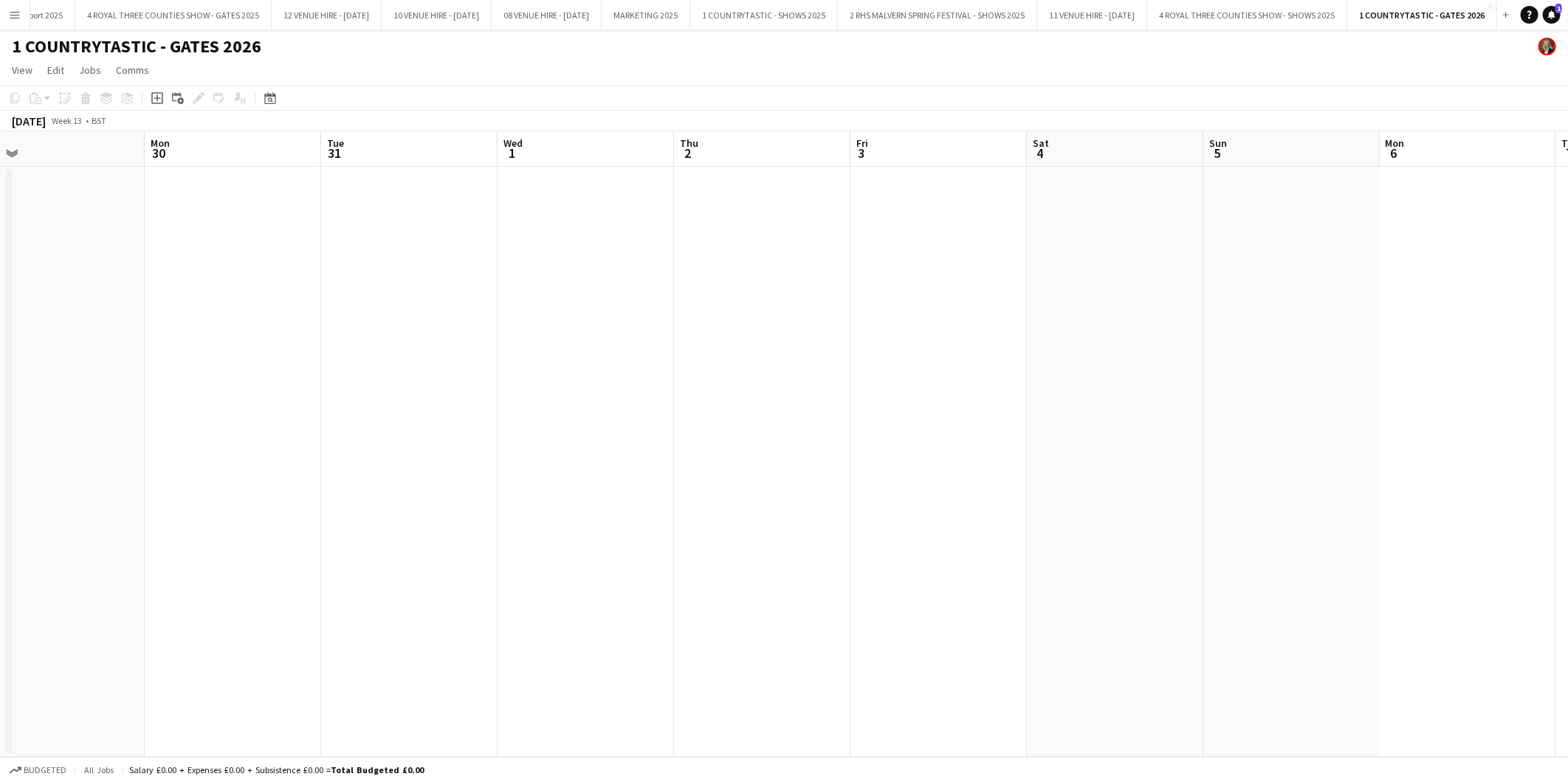
drag, startPoint x: 202, startPoint y: 229, endPoint x: 805, endPoint y: 225, distance: 603.0
click at [805, 225] on app-calendar-viewport "Fri 27 Sat 28 Sun 29 Mon 30 Tue 31 Wed 1 Thu 2 Fri 3 Sat 4 Sun 5 Mon 6 Tue 7 We…" at bounding box center [784, 444] width 1568 height 626
click at [776, 227] on app-date-cell at bounding box center [761, 462] width 177 height 590
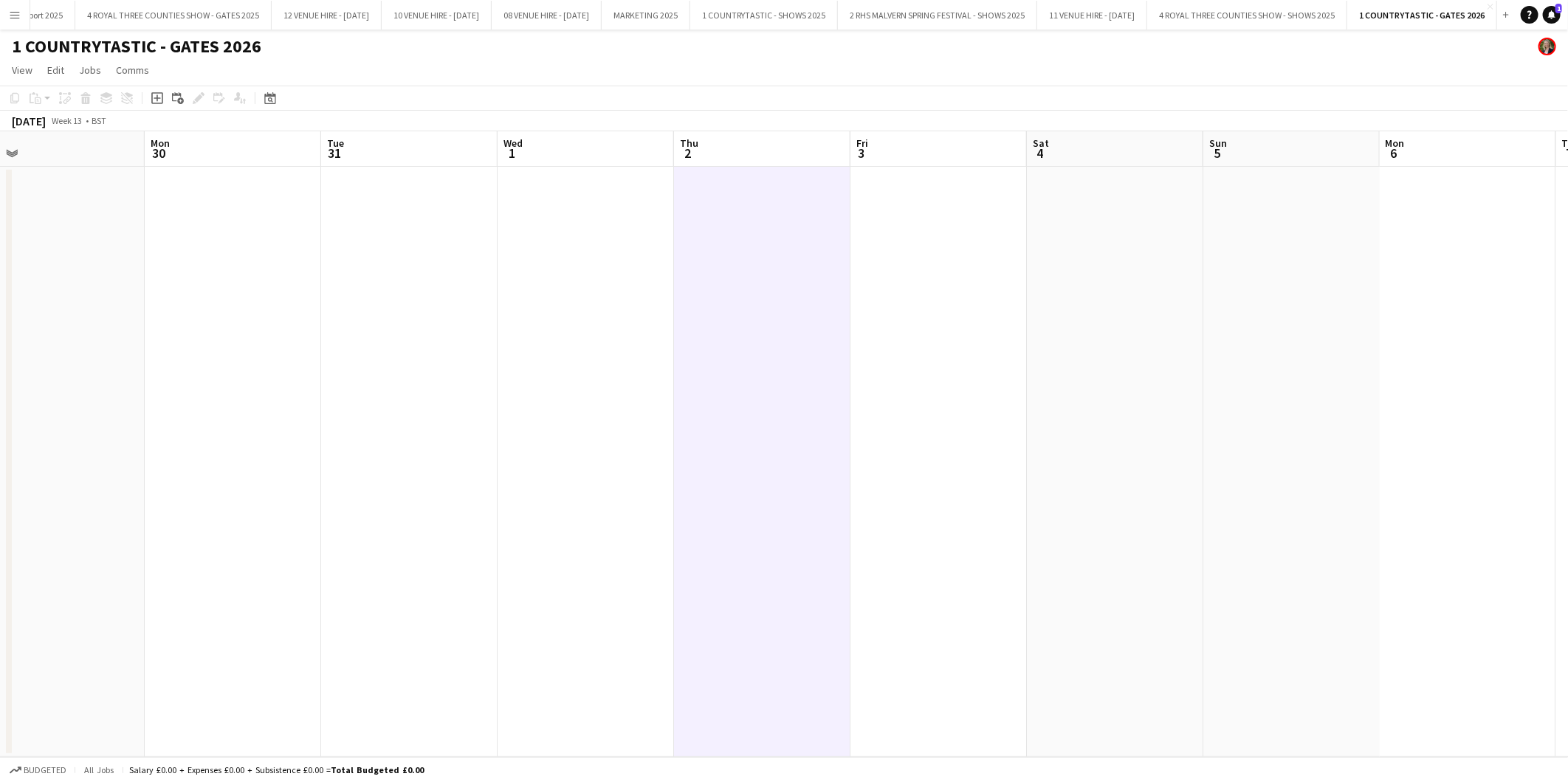
click at [337, 214] on app-date-cell at bounding box center [409, 462] width 177 height 590
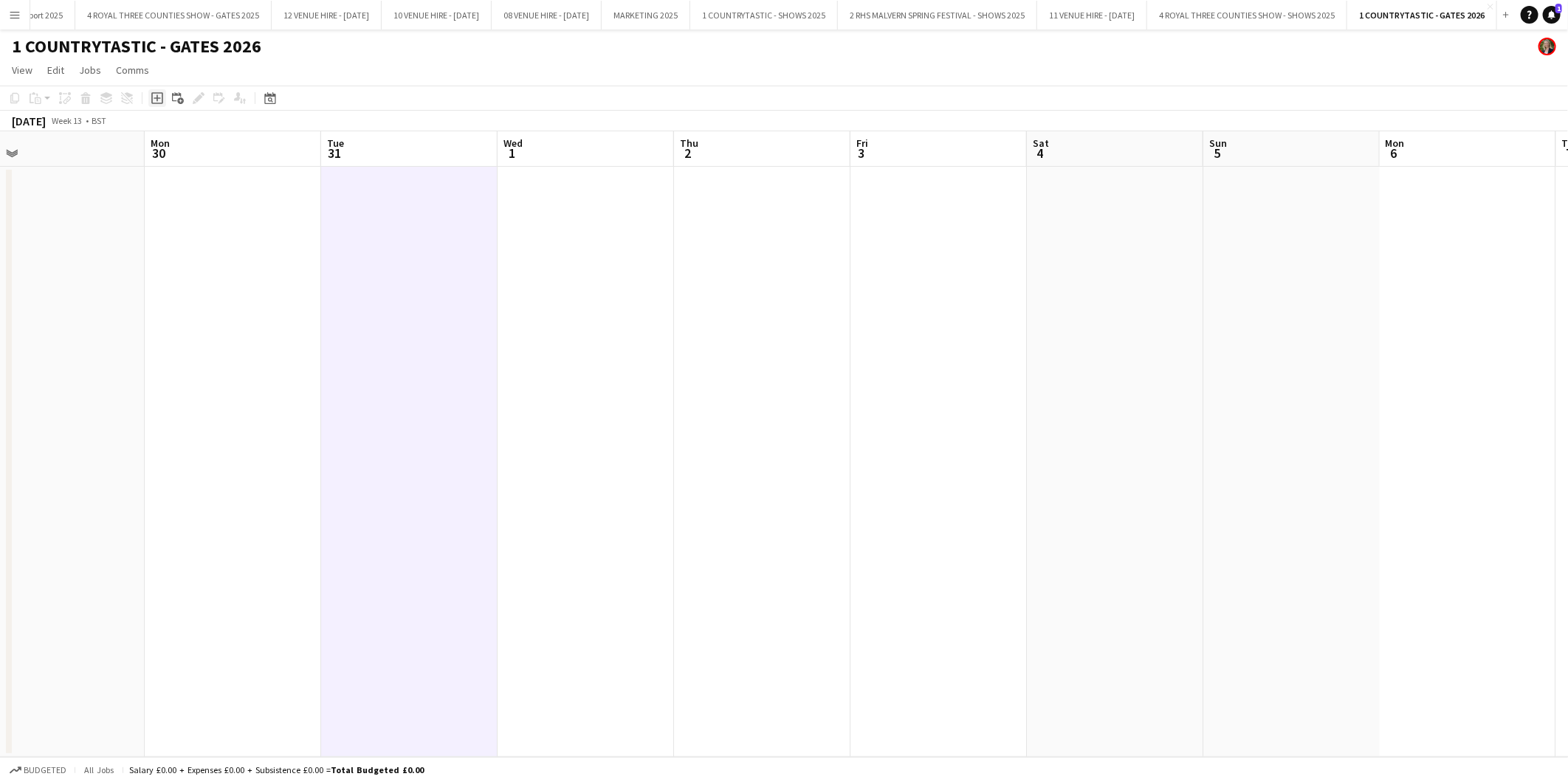
click at [151, 98] on icon "Add job" at bounding box center [157, 98] width 12 height 12
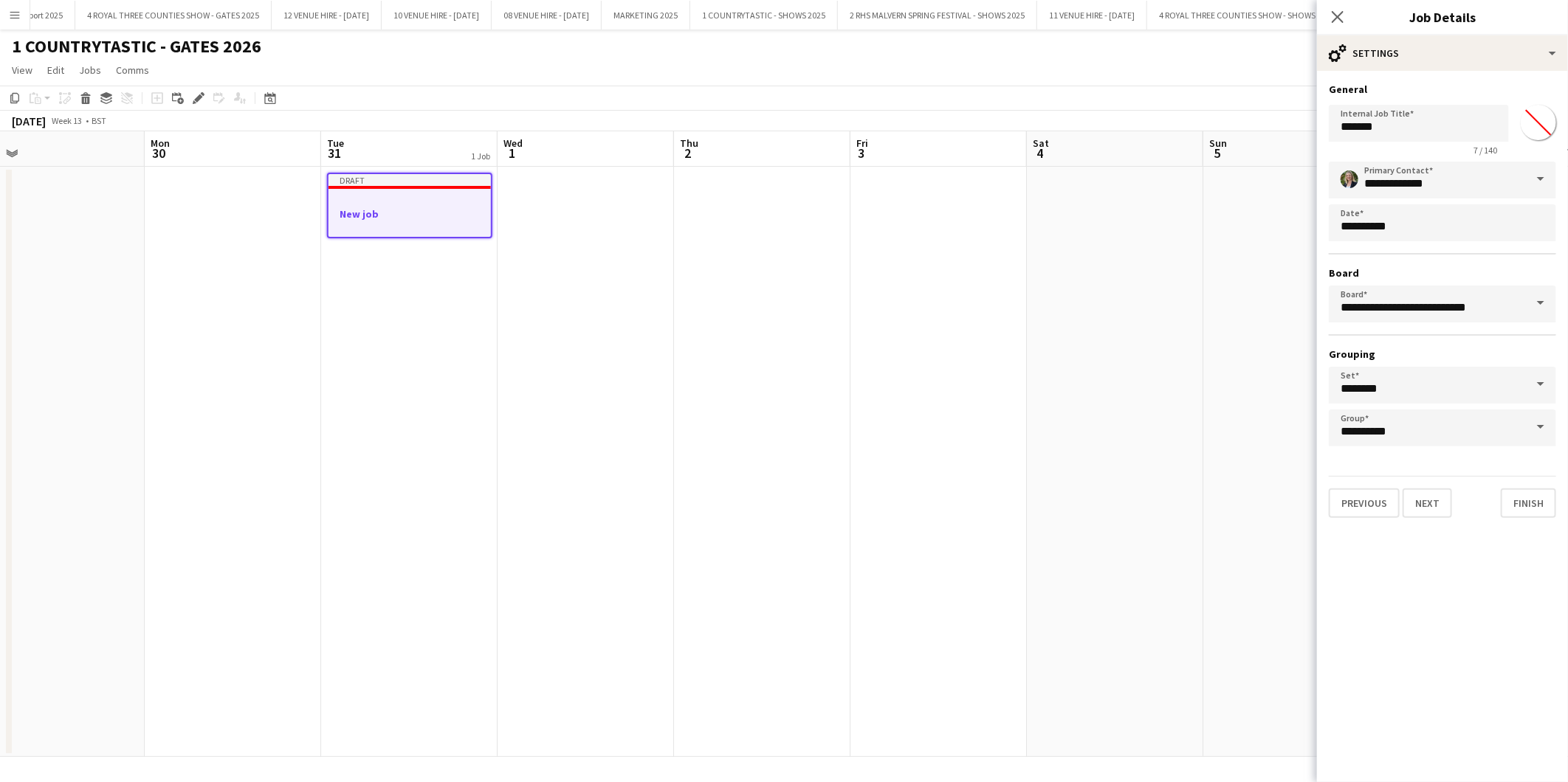
click at [1525, 120] on input "*******" at bounding box center [1538, 123] width 53 height 53
type input "*******"
drag, startPoint x: 1198, startPoint y: 128, endPoint x: 1162, endPoint y: 127, distance: 36.0
click at [1162, 127] on body "Menu Boards Boards Boards All jobs Status Workforce Workforce My Workforce Recr…" at bounding box center [784, 391] width 1568 height 782
type input "**********"
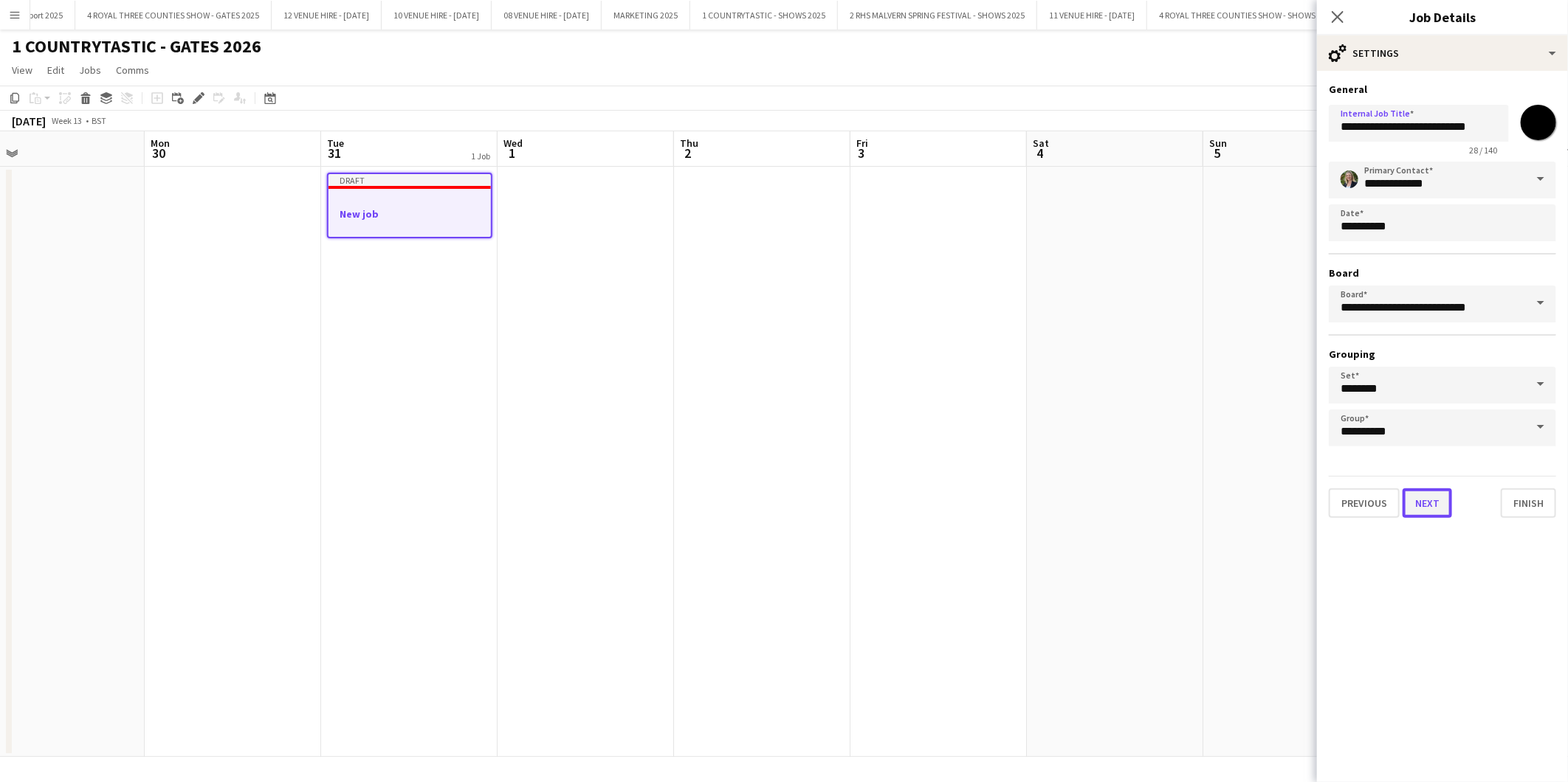
click at [1422, 500] on button "Next" at bounding box center [1427, 502] width 49 height 29
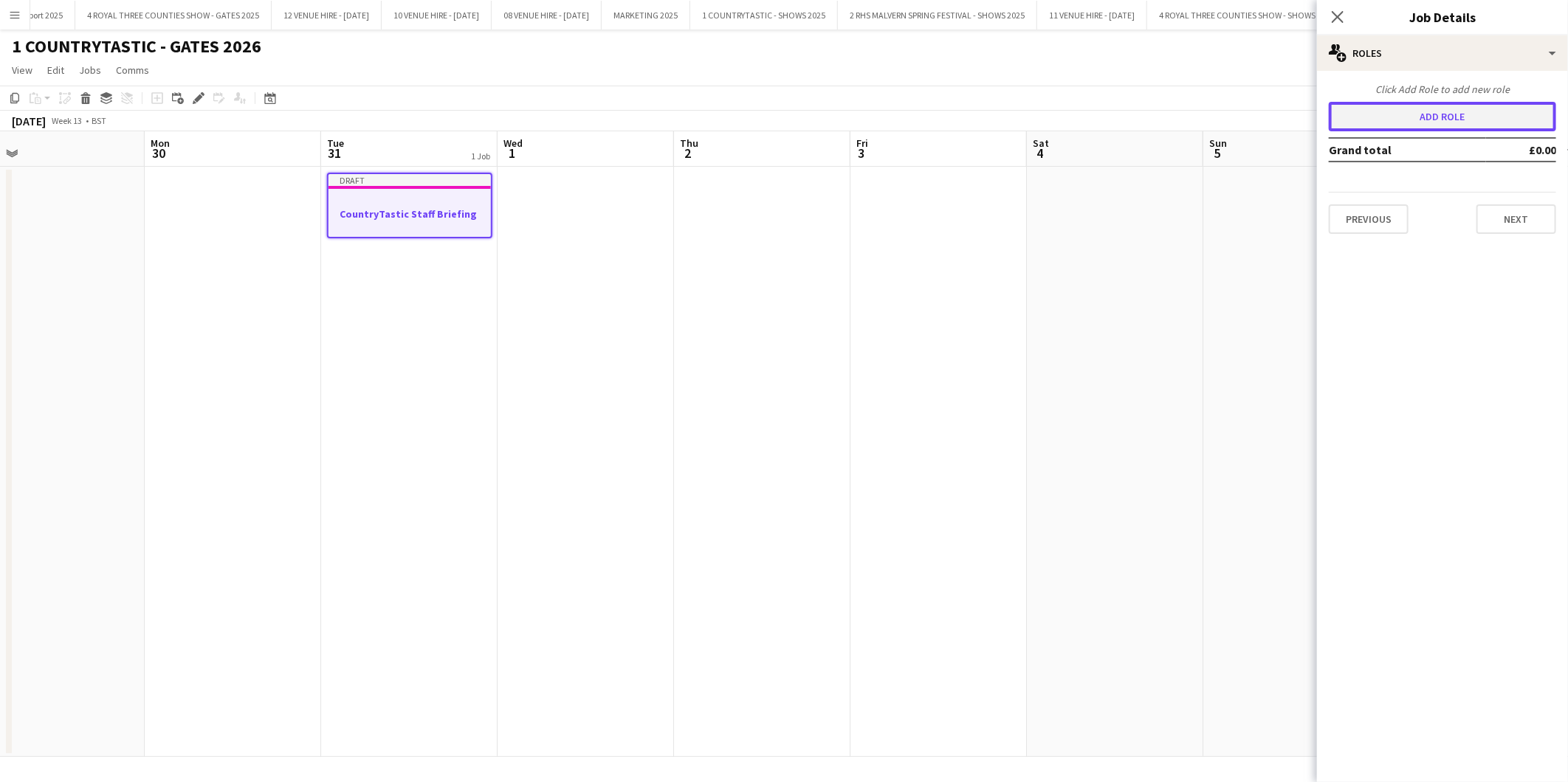
click at [1446, 120] on button "Add role" at bounding box center [1441, 116] width 228 height 29
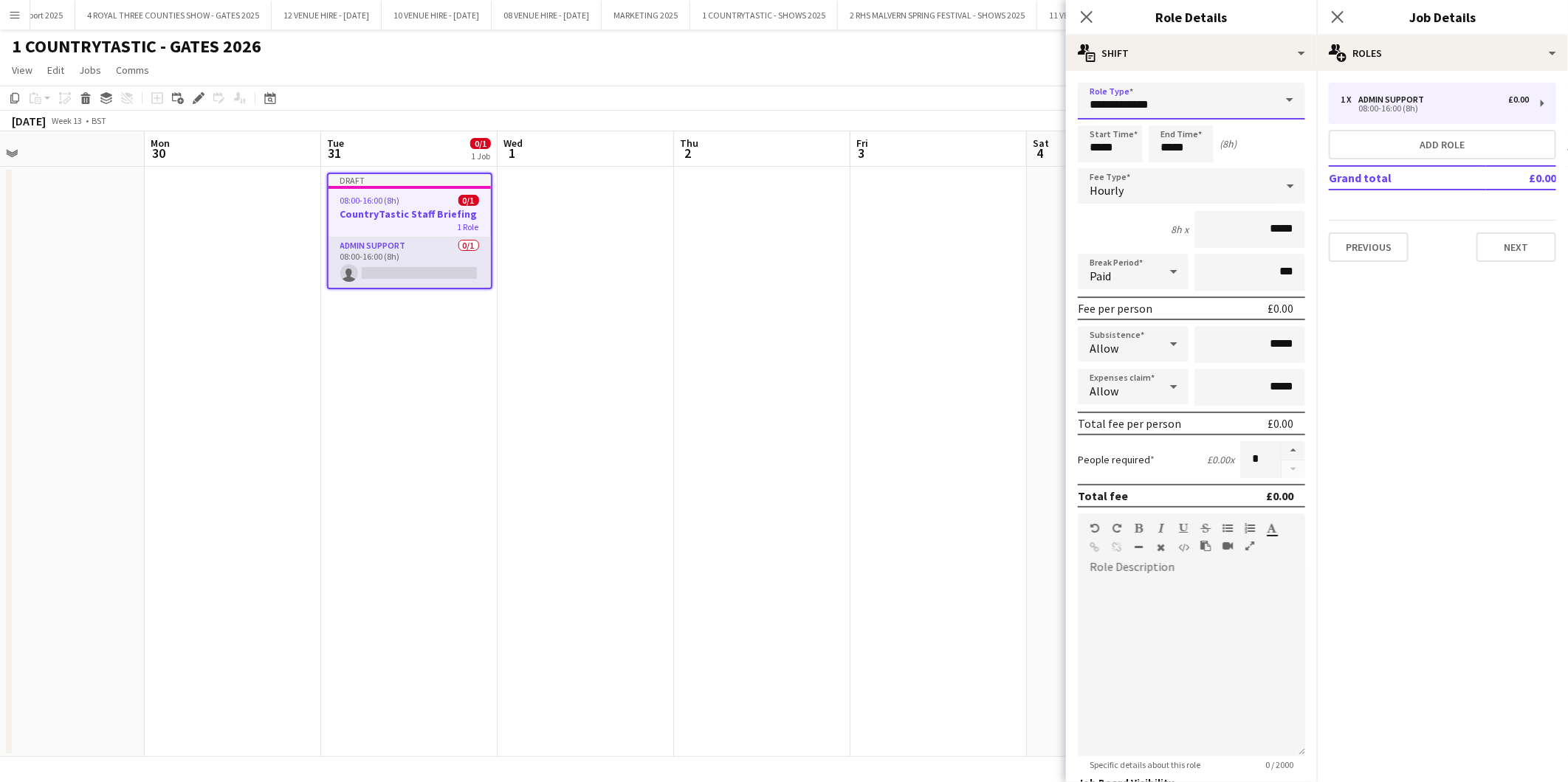
drag, startPoint x: 1236, startPoint y: 107, endPoint x: 911, endPoint y: 93, distance: 325.3
click at [924, 93] on body "Menu Boards Boards Boards All jobs Status Workforce Workforce My Workforce Recr…" at bounding box center [784, 391] width 1568 height 782
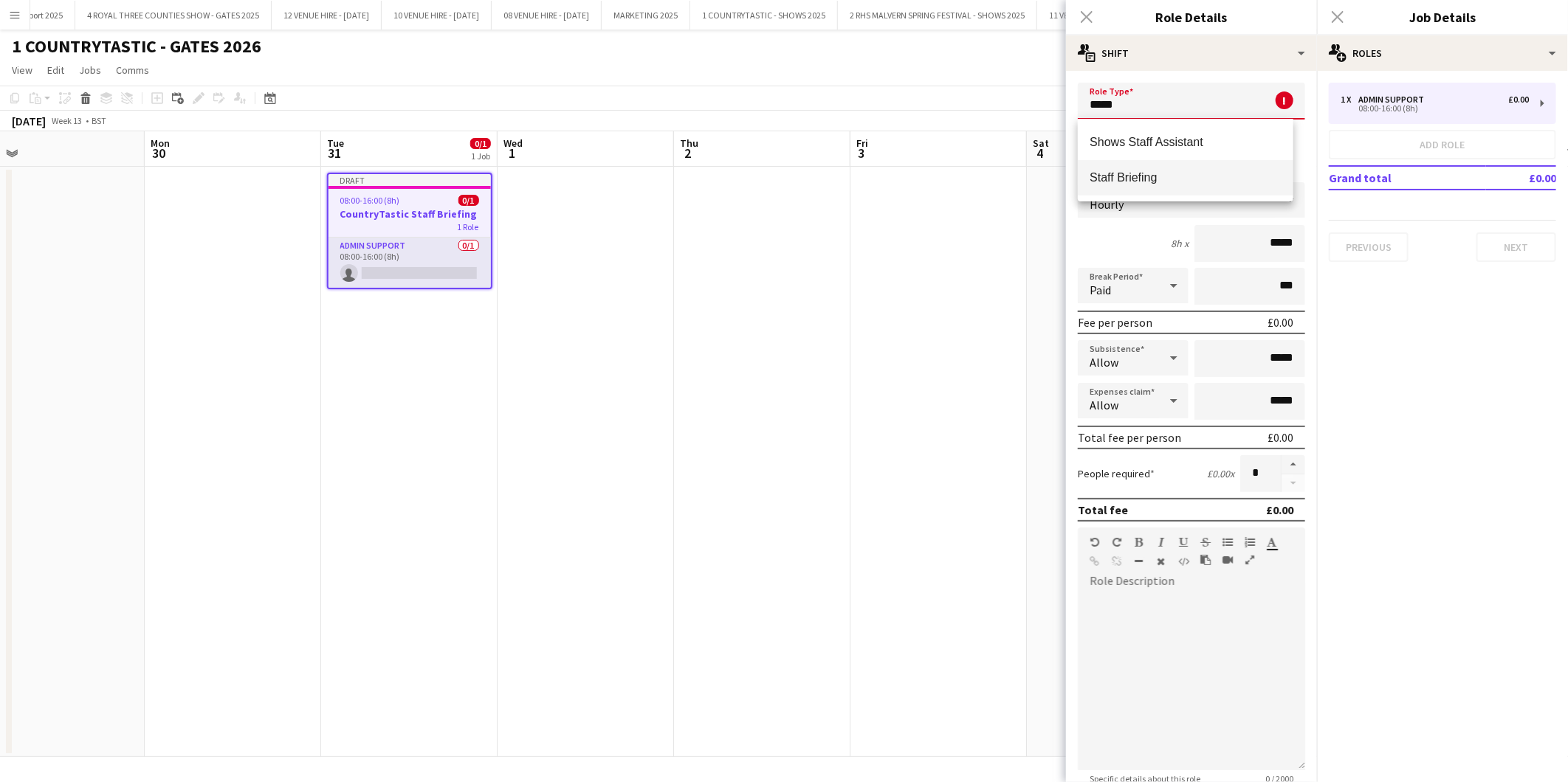
click at [1139, 174] on span "Staff Briefing" at bounding box center [1185, 177] width 191 height 14
type input "**********"
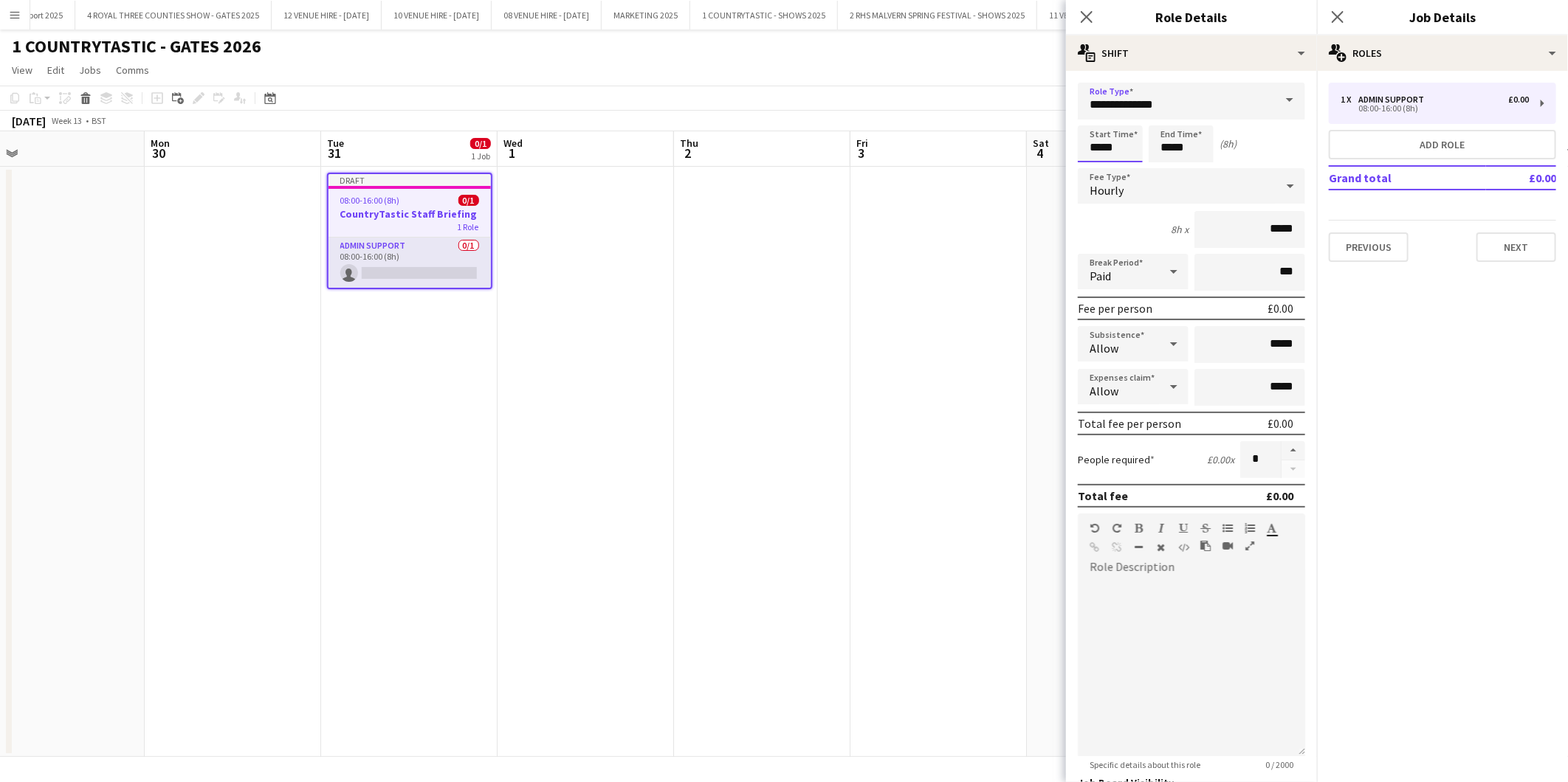
click at [1123, 141] on input "*****" at bounding box center [1110, 144] width 65 height 37
click at [1100, 113] on div at bounding box center [1095, 118] width 29 height 15
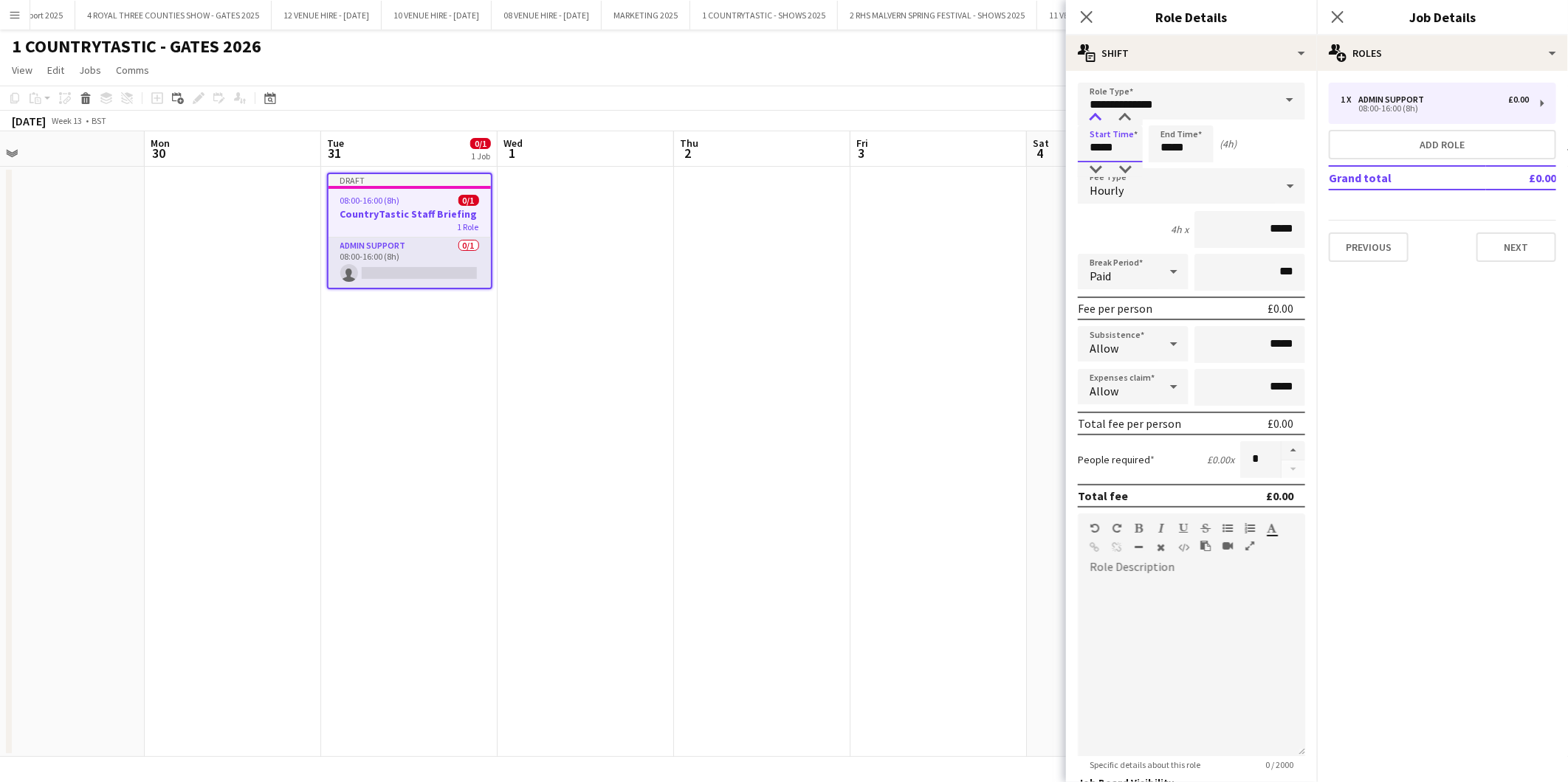
click at [1100, 113] on div at bounding box center [1095, 118] width 29 height 15
type input "*****"
click at [1100, 113] on div at bounding box center [1095, 118] width 29 height 15
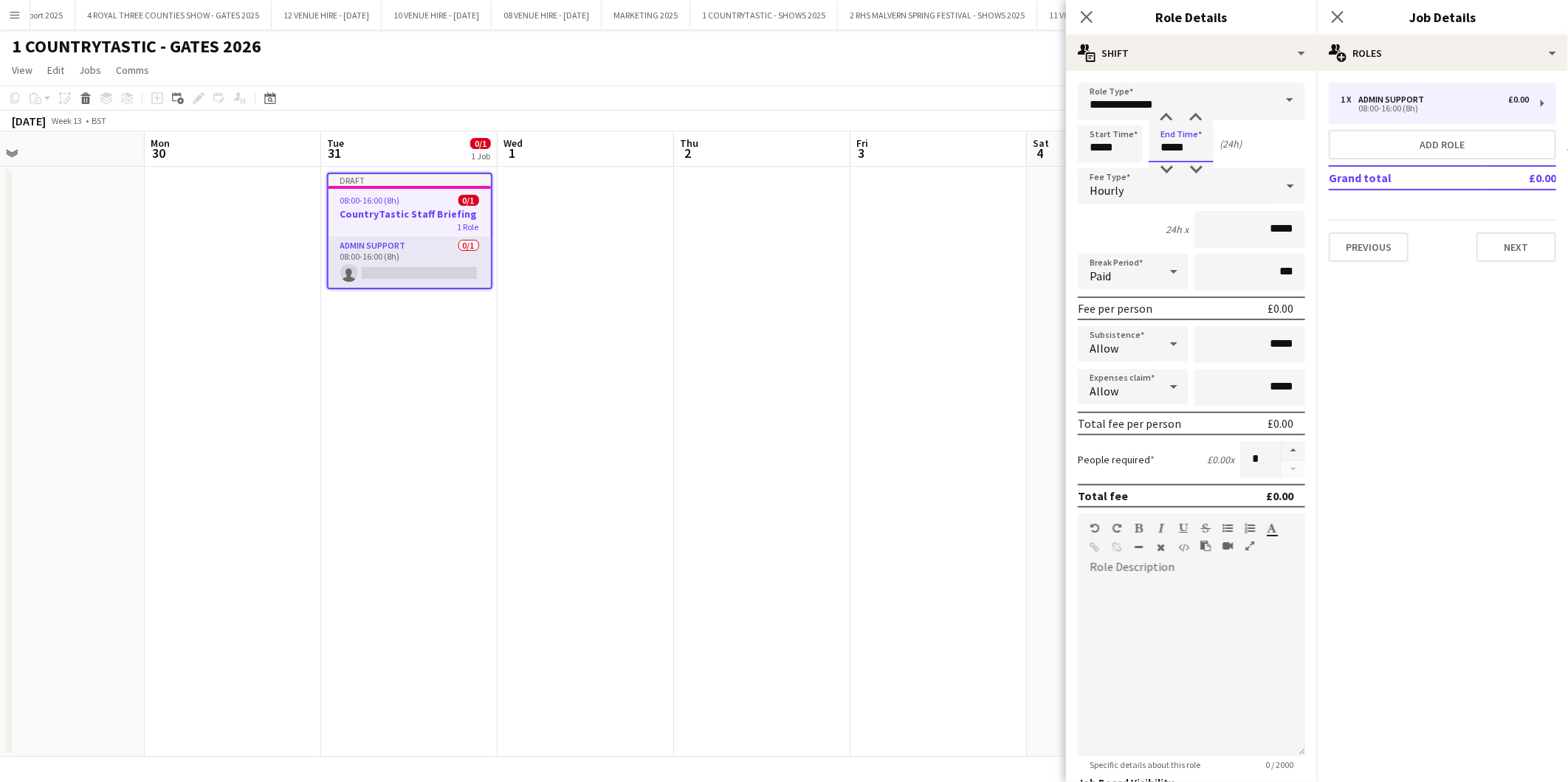
click at [1200, 139] on input "*****" at bounding box center [1181, 144] width 65 height 37
type input "*****"
click at [1163, 115] on div at bounding box center [1166, 118] width 29 height 15
click at [1282, 448] on button "button" at bounding box center [1292, 450] width 24 height 19
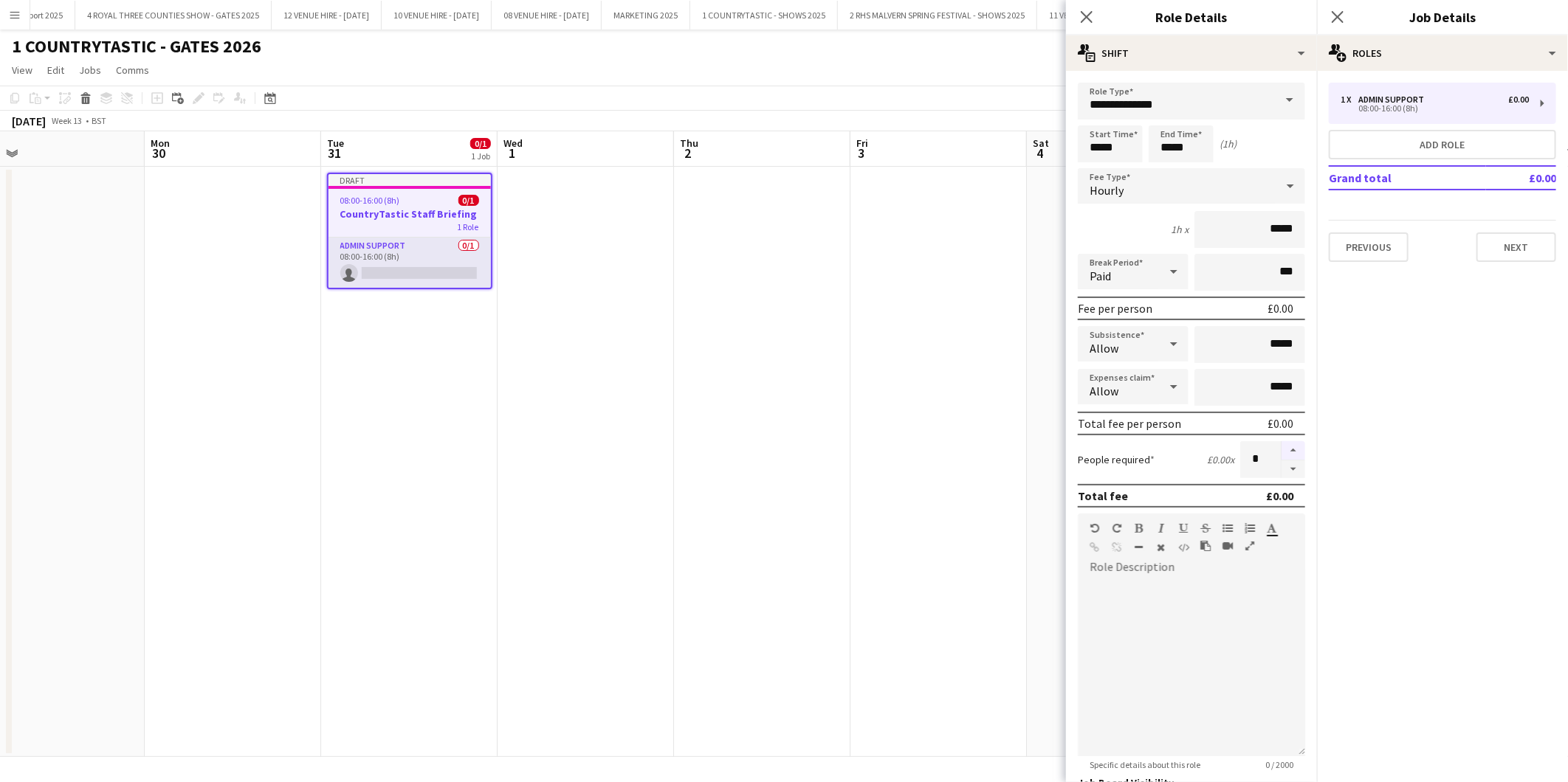
click at [1282, 448] on button "button" at bounding box center [1292, 450] width 24 height 19
type input "*"
click at [1498, 244] on button "Next" at bounding box center [1516, 246] width 79 height 29
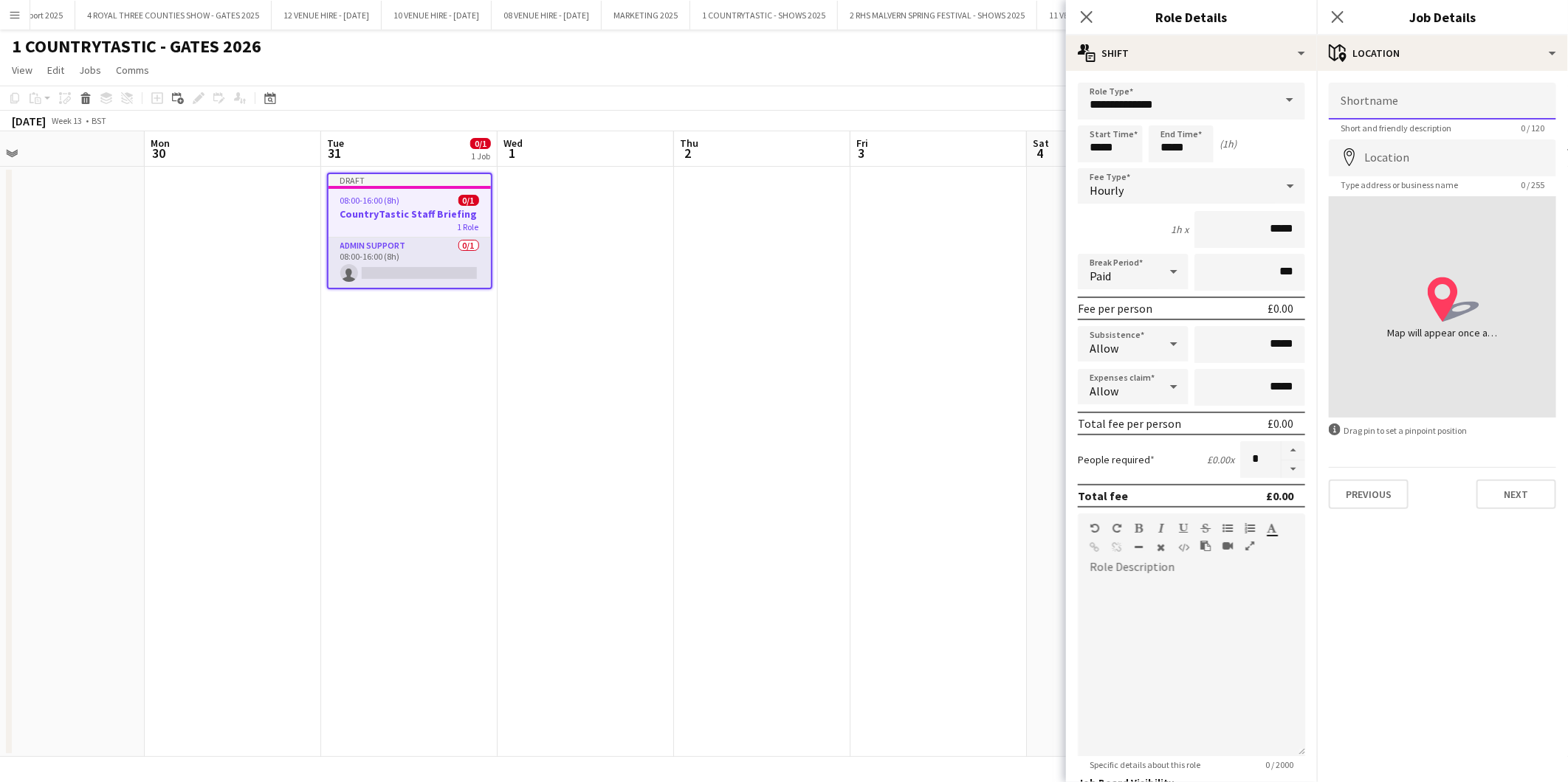
click at [1445, 99] on input "Shortname" at bounding box center [1441, 101] width 228 height 37
type input "**********"
click at [1474, 157] on input "Location" at bounding box center [1441, 158] width 228 height 37
type input "**********"
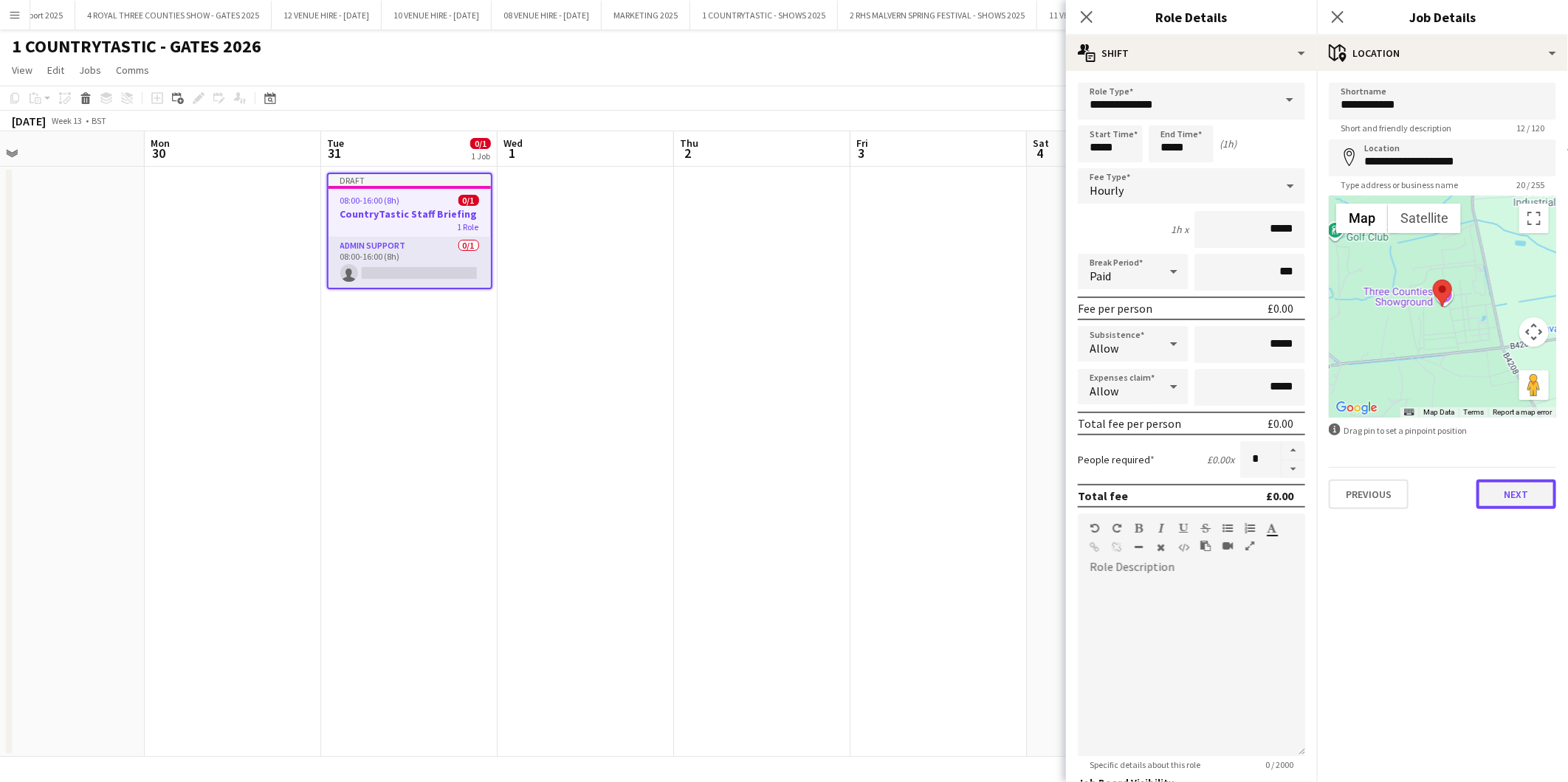
click at [1504, 491] on button "Next" at bounding box center [1516, 494] width 79 height 29
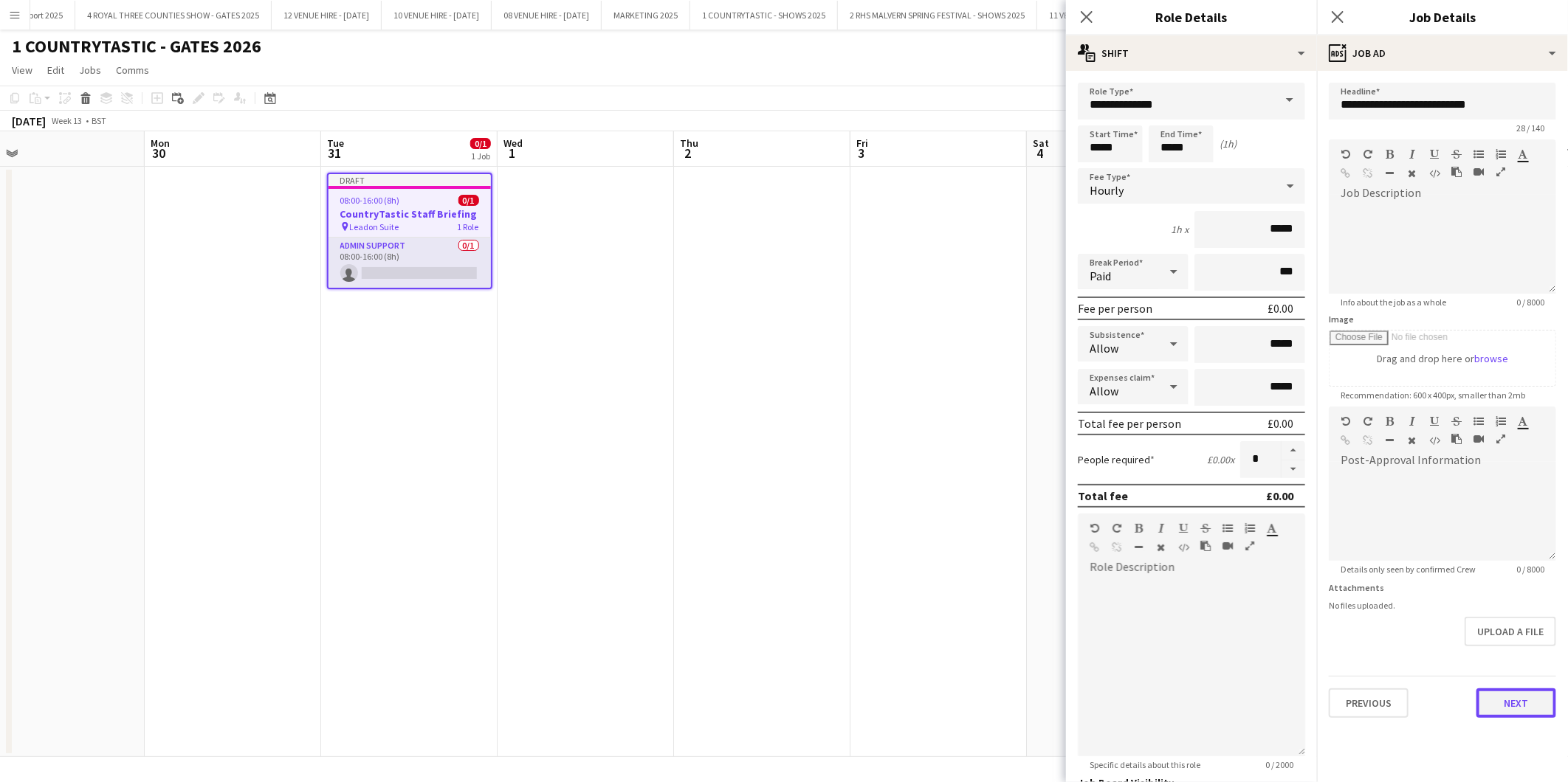
click at [1519, 704] on button "Next" at bounding box center [1516, 703] width 79 height 29
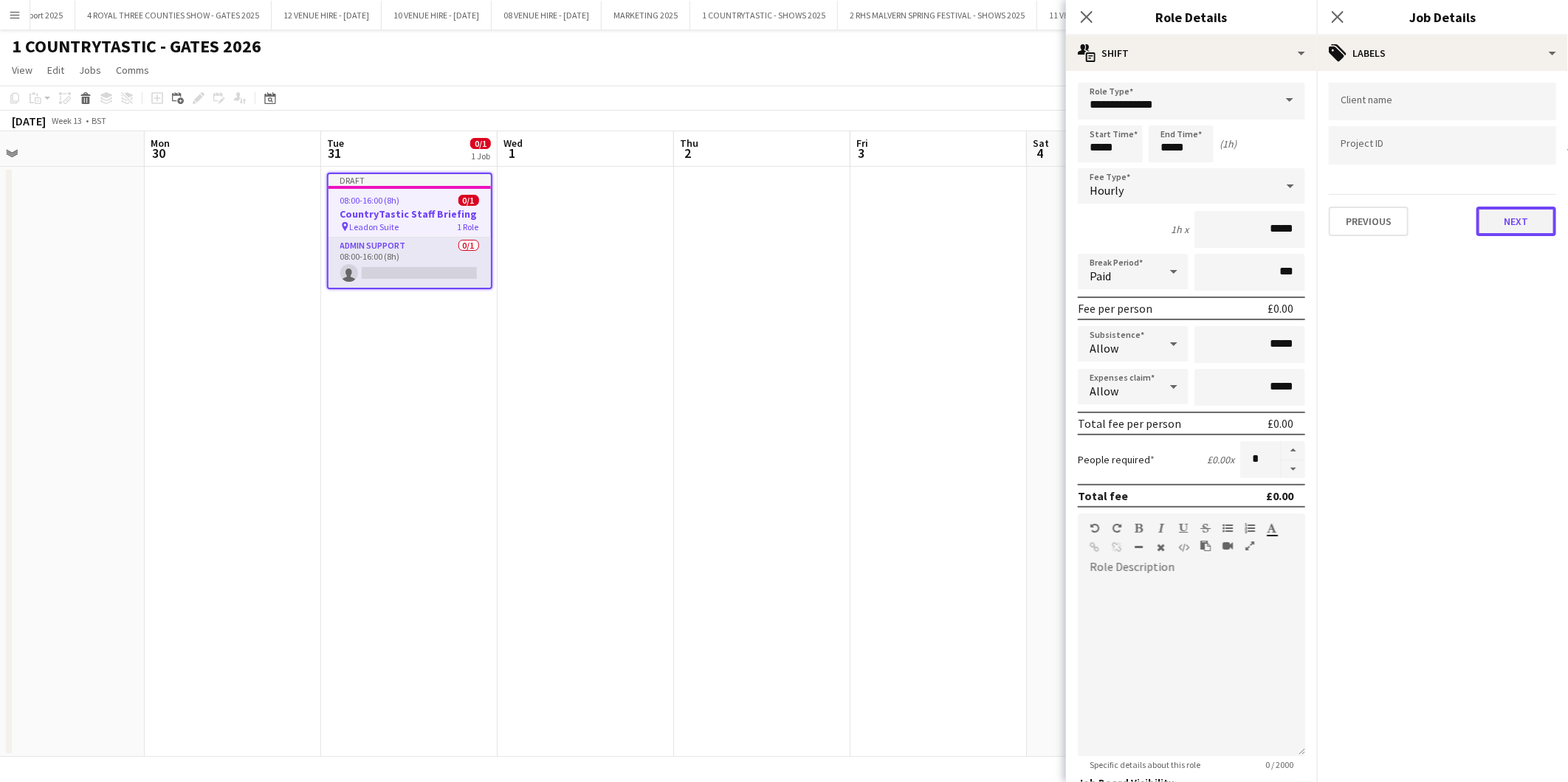
click at [1508, 212] on button "Next" at bounding box center [1516, 221] width 79 height 29
click at [1509, 157] on button "Next" at bounding box center [1516, 152] width 79 height 29
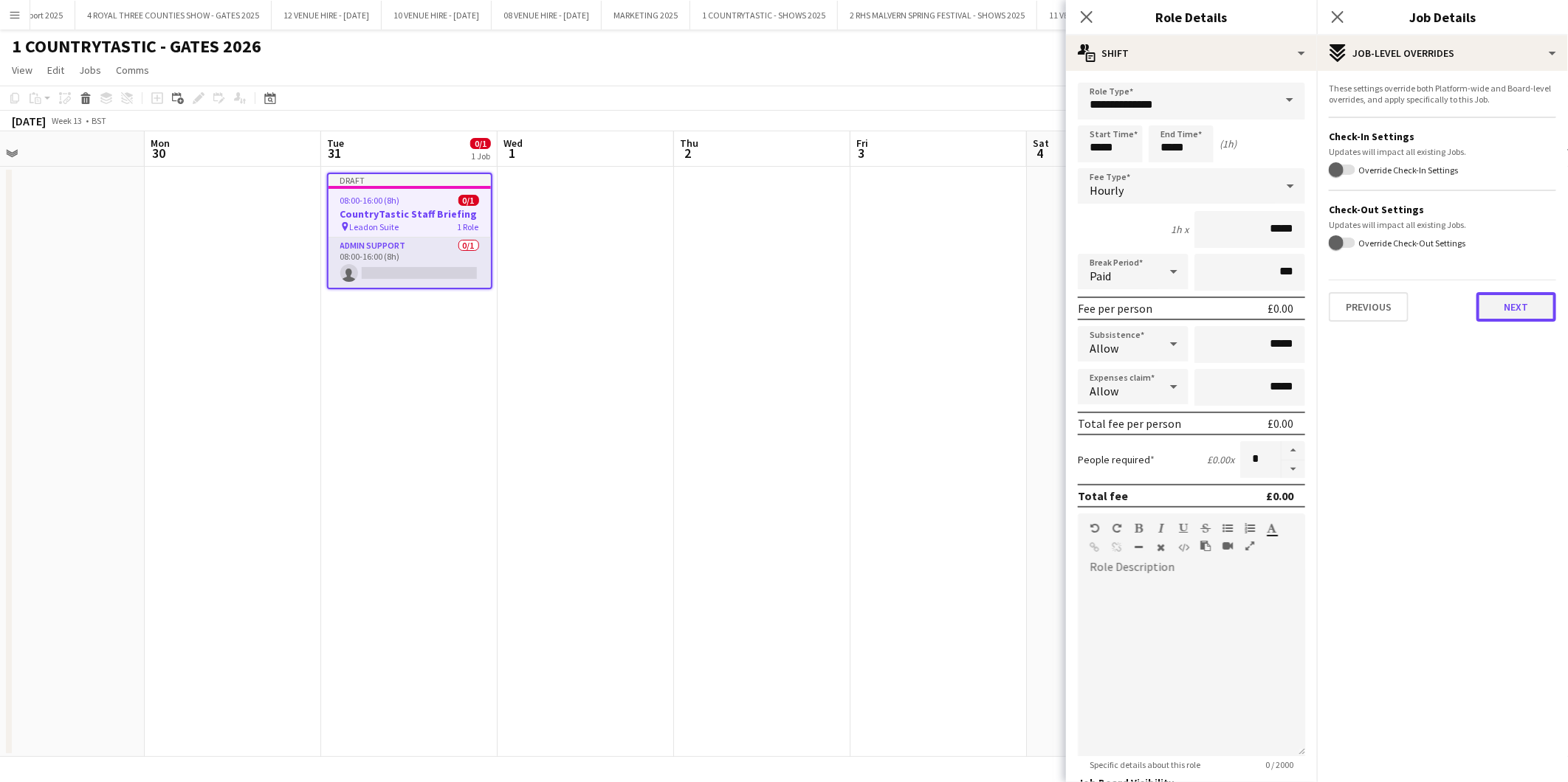
click at [1519, 298] on button "Next" at bounding box center [1516, 306] width 79 height 29
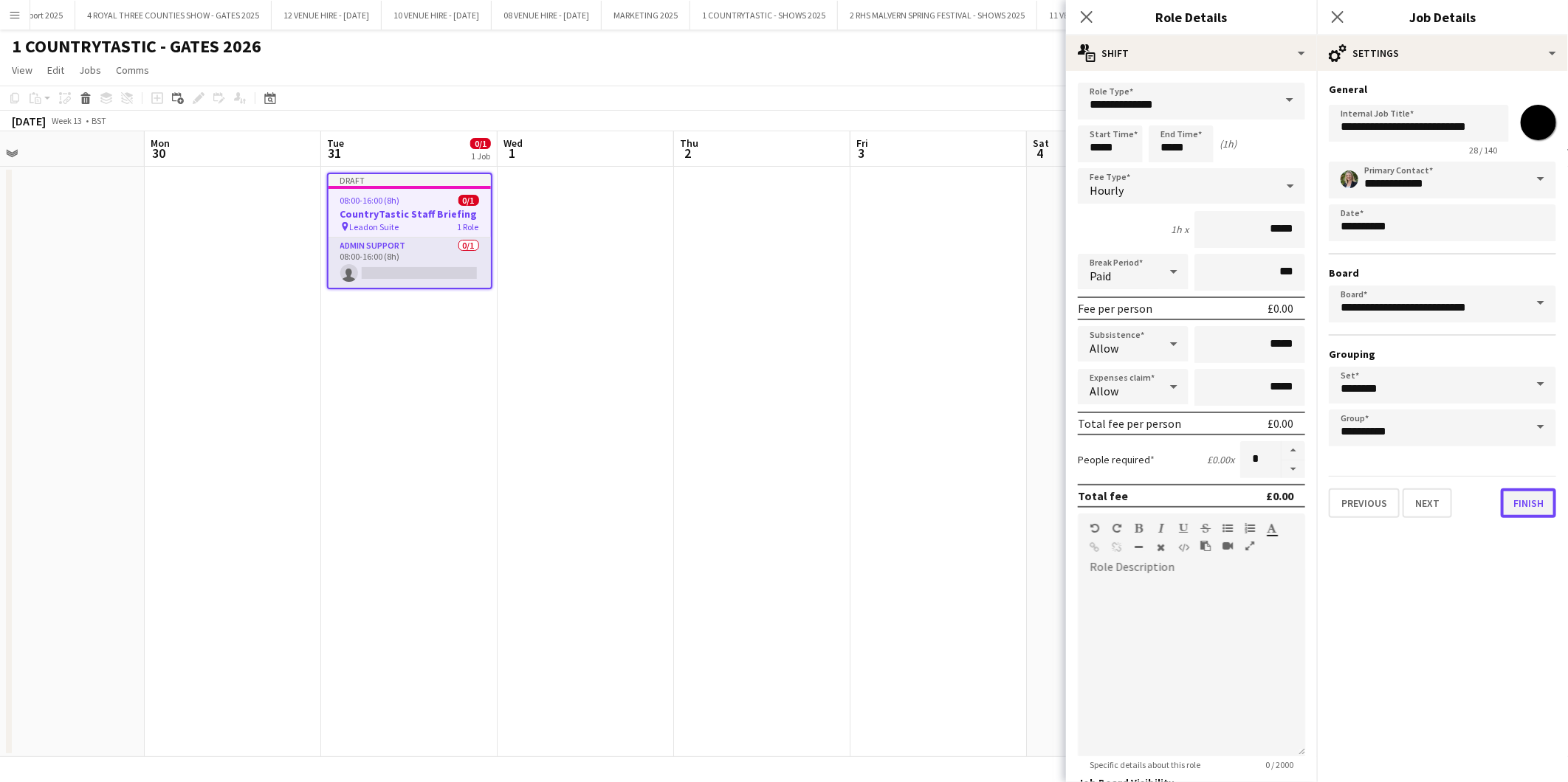
click at [1526, 491] on button "Finish" at bounding box center [1528, 502] width 56 height 29
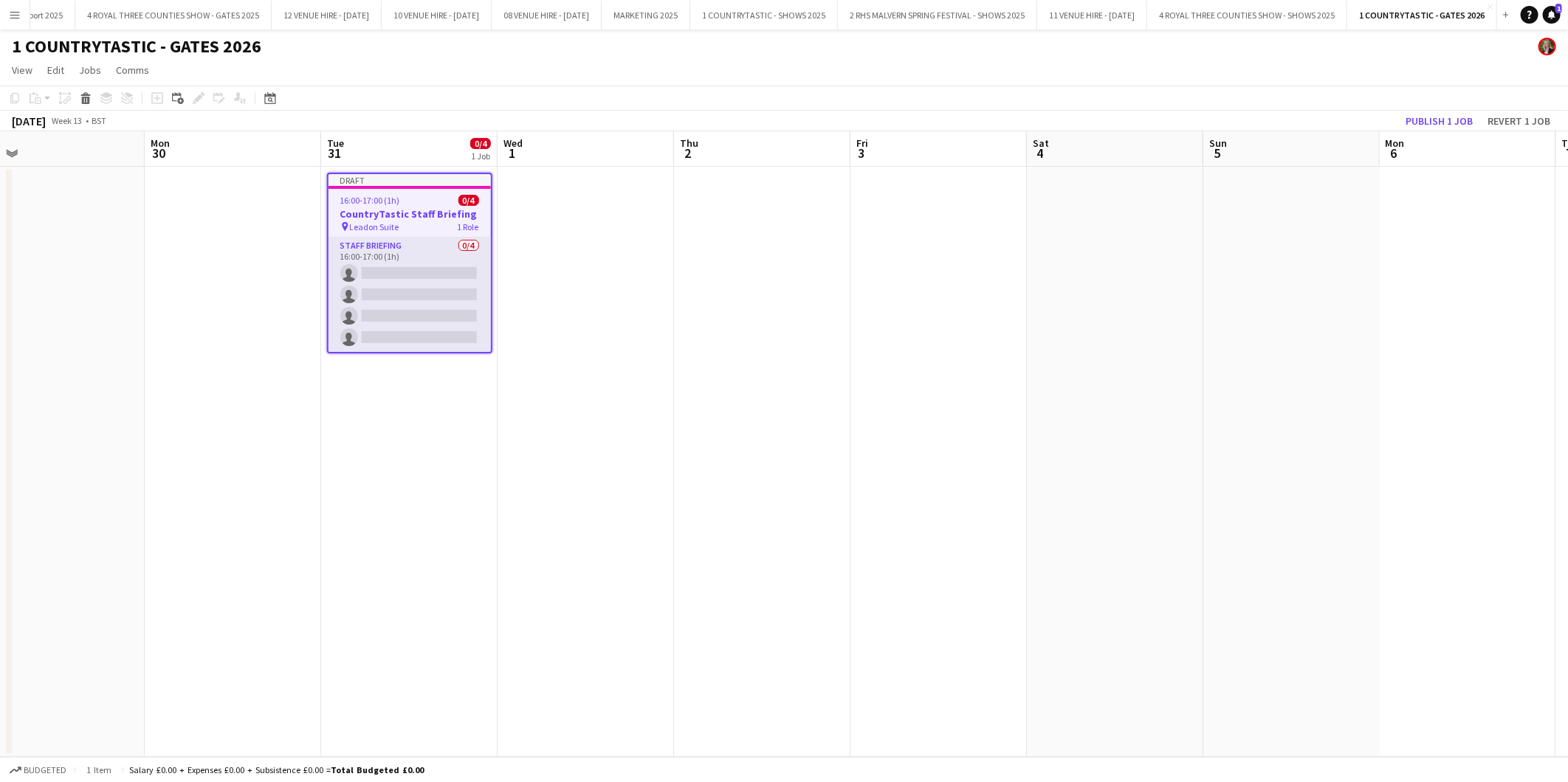
click at [929, 410] on app-date-cell at bounding box center [938, 462] width 177 height 590
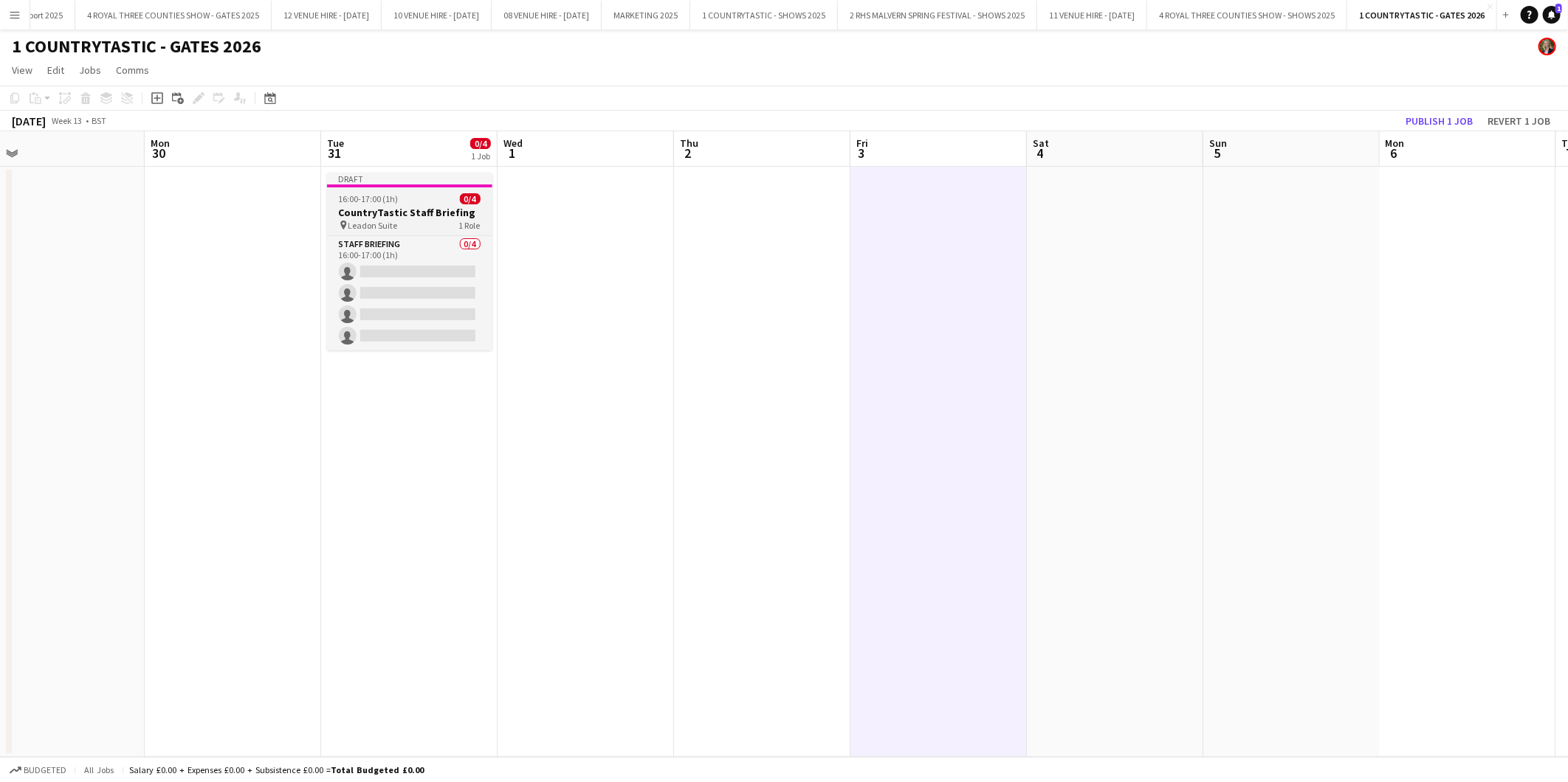
click at [369, 197] on span "16:00-17:00 (1h)" at bounding box center [368, 199] width 60 height 11
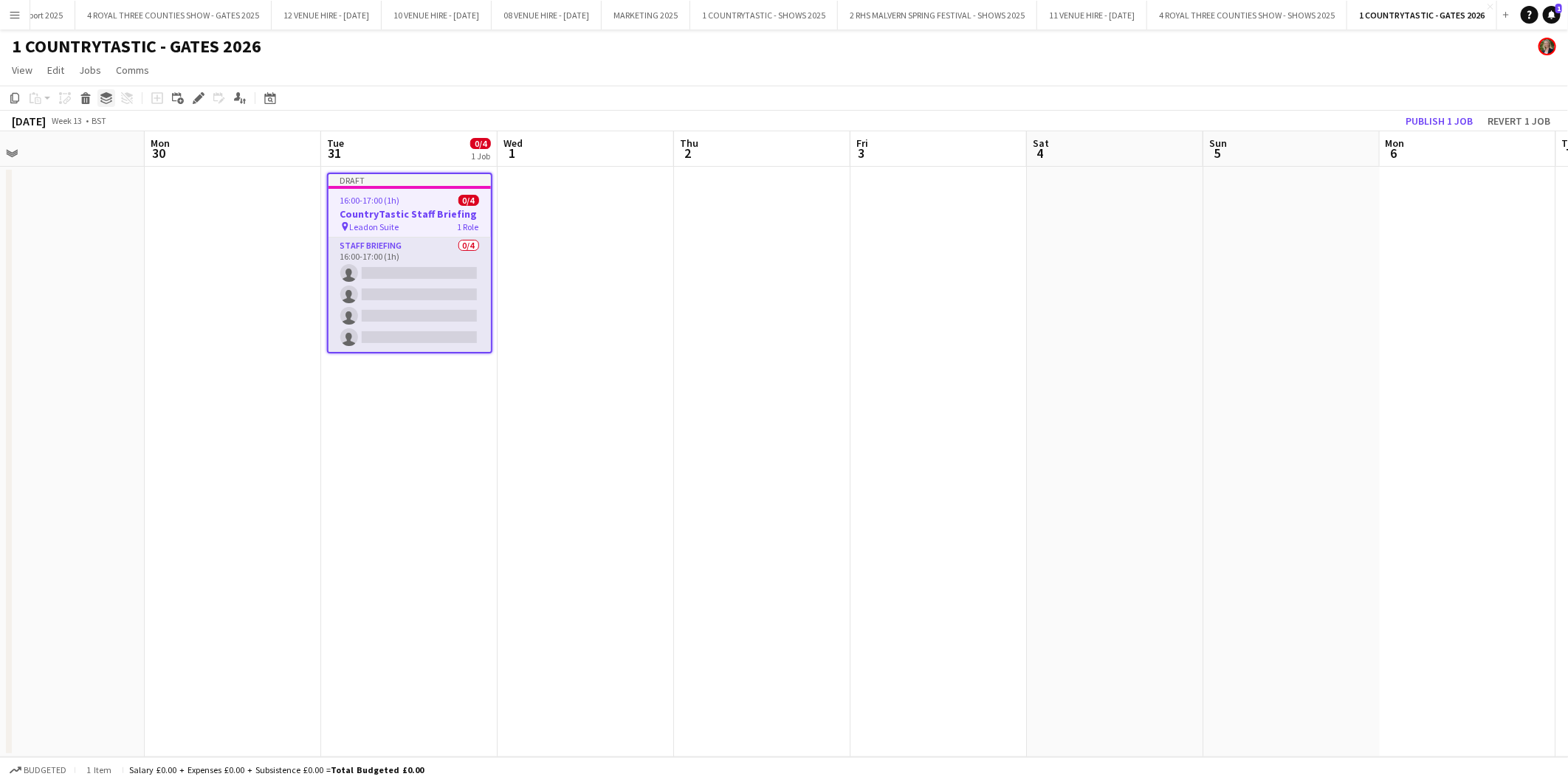
click at [105, 98] on icon "Group" at bounding box center [106, 98] width 12 height 12
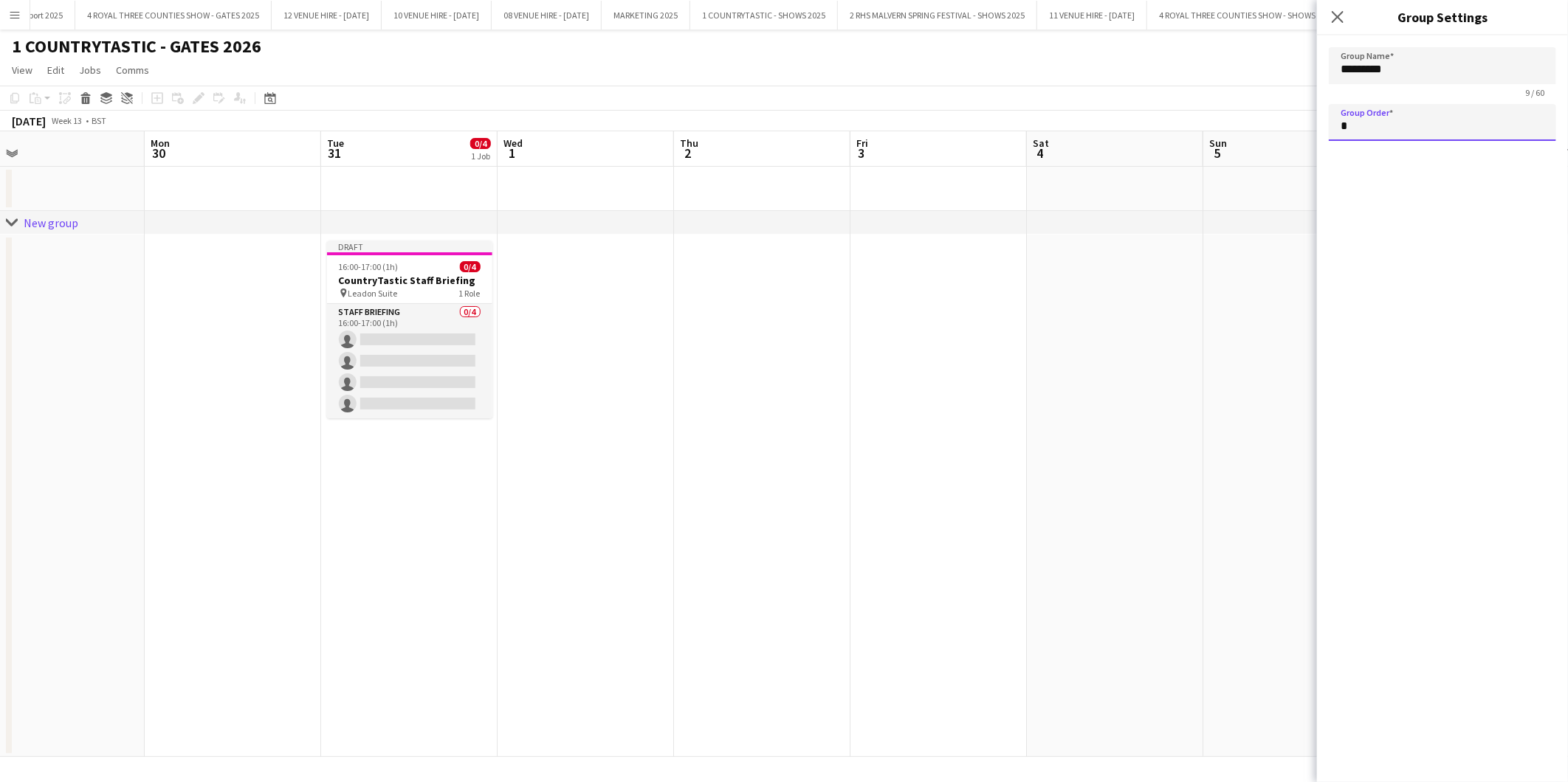
drag, startPoint x: 1390, startPoint y: 127, endPoint x: 1316, endPoint y: 127, distance: 74.0
click at [1316, 127] on body "Menu Boards Boards Boards All jobs Status Workforce Workforce My Workforce Recr…" at bounding box center [784, 391] width 1568 height 782
click at [1477, 79] on input "*********" at bounding box center [1441, 65] width 228 height 37
drag, startPoint x: 1450, startPoint y: 73, endPoint x: 1332, endPoint y: 73, distance: 118.0
click at [1331, 74] on input "*********" at bounding box center [1441, 65] width 228 height 37
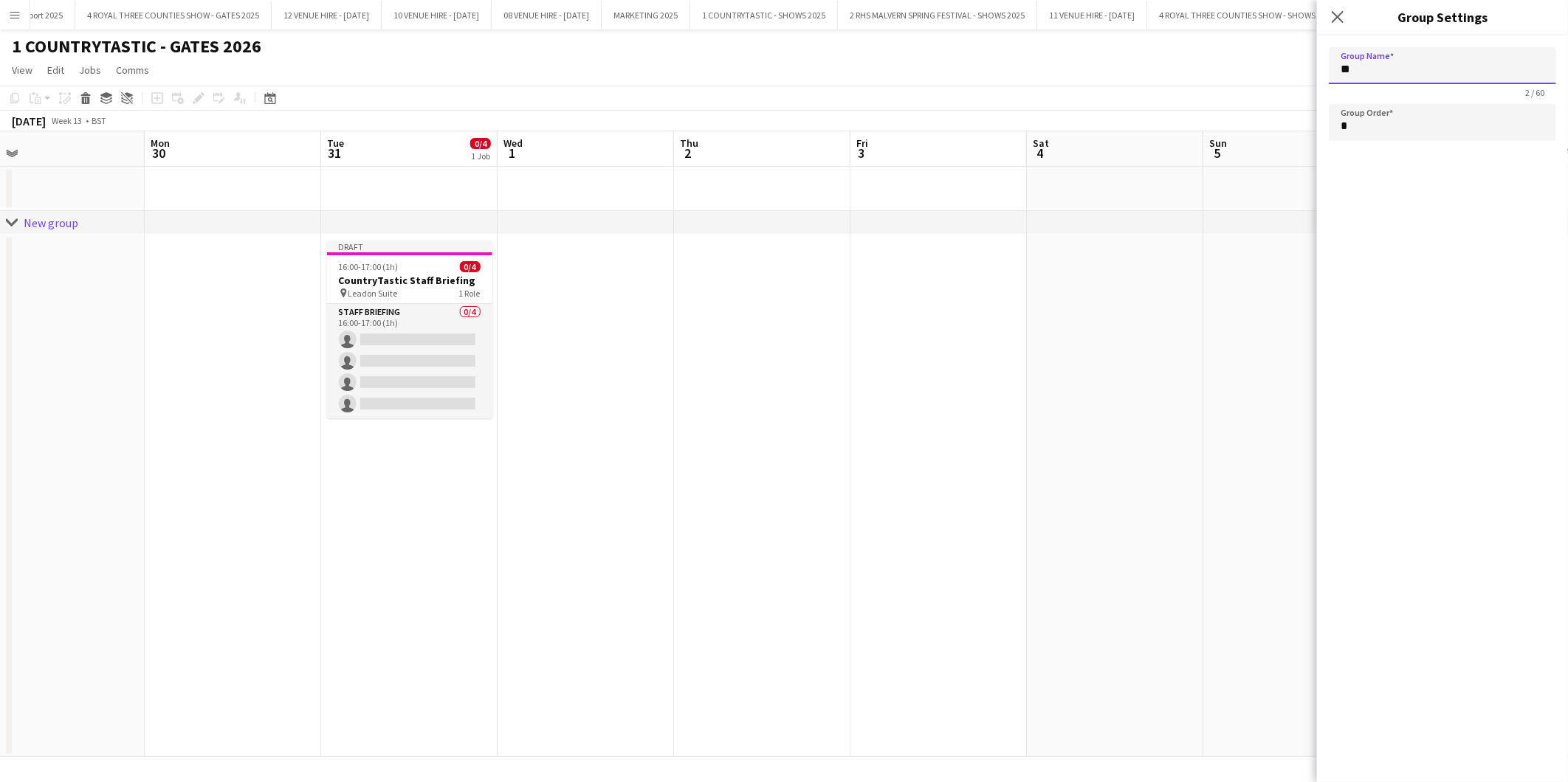
type input "*"
click at [598, 335] on app-date-cell at bounding box center [586, 495] width 177 height 522
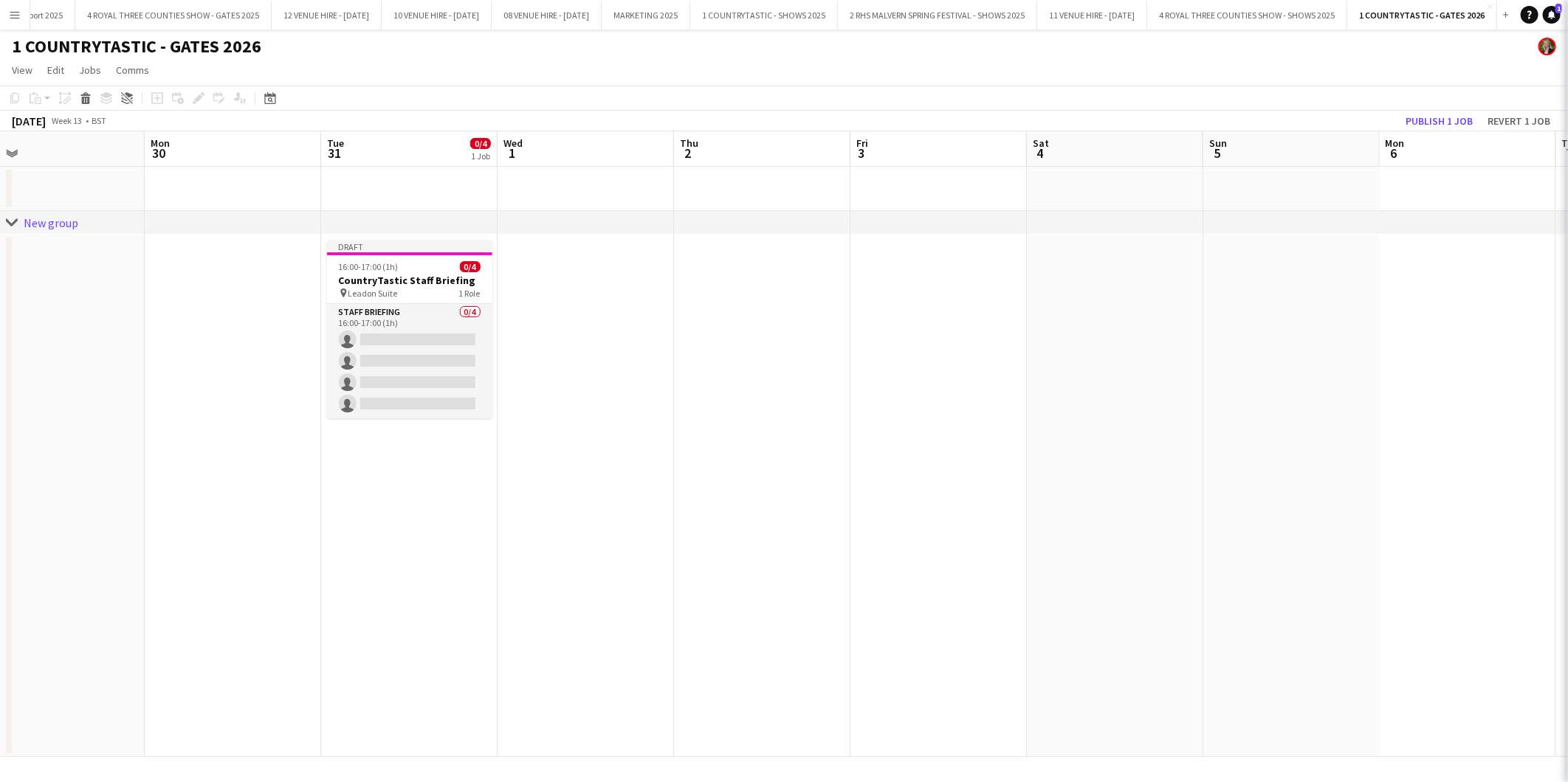
type input "*********"
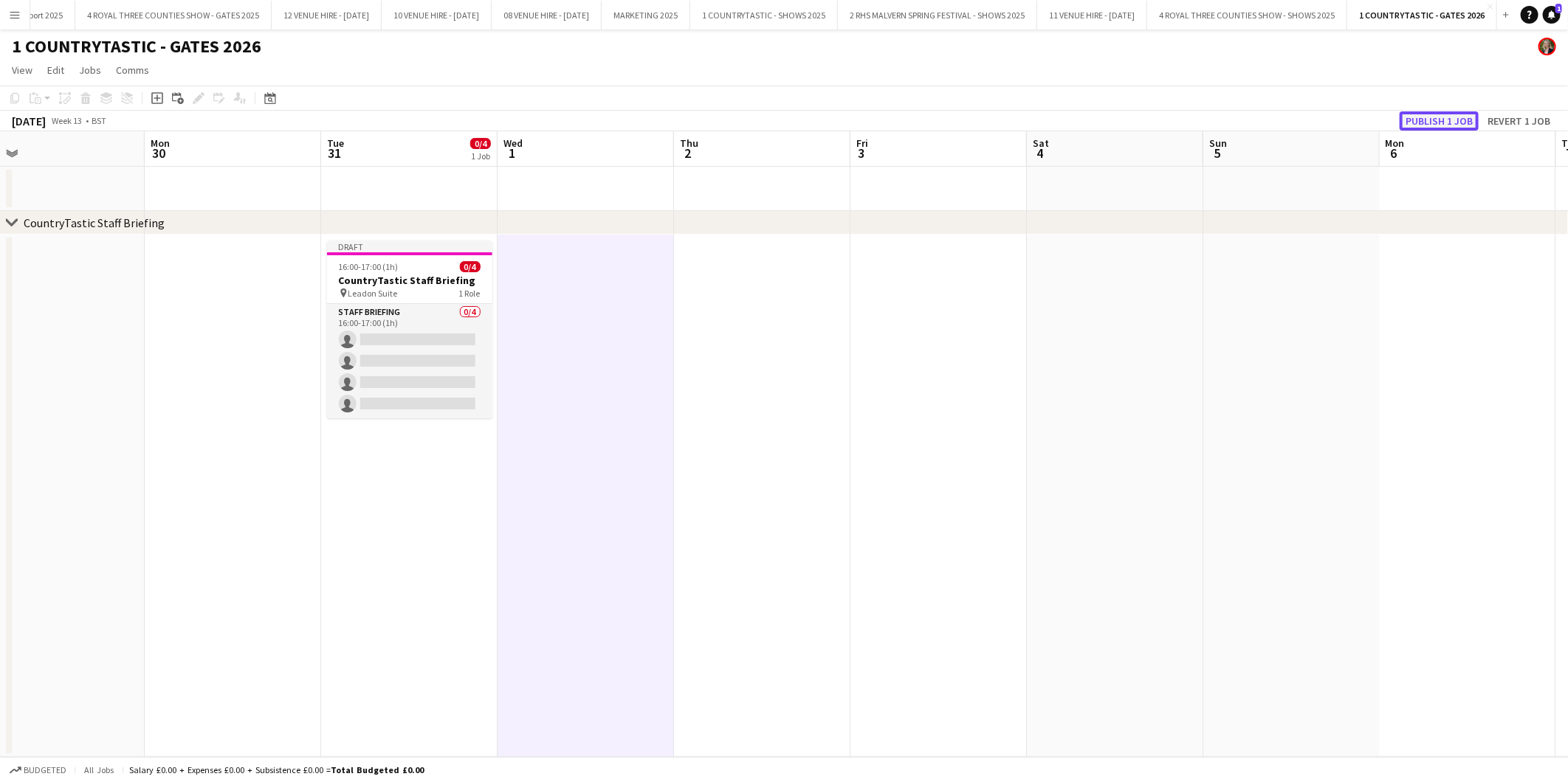
click at [1469, 118] on button "Publish 1 job" at bounding box center [1439, 121] width 79 height 19
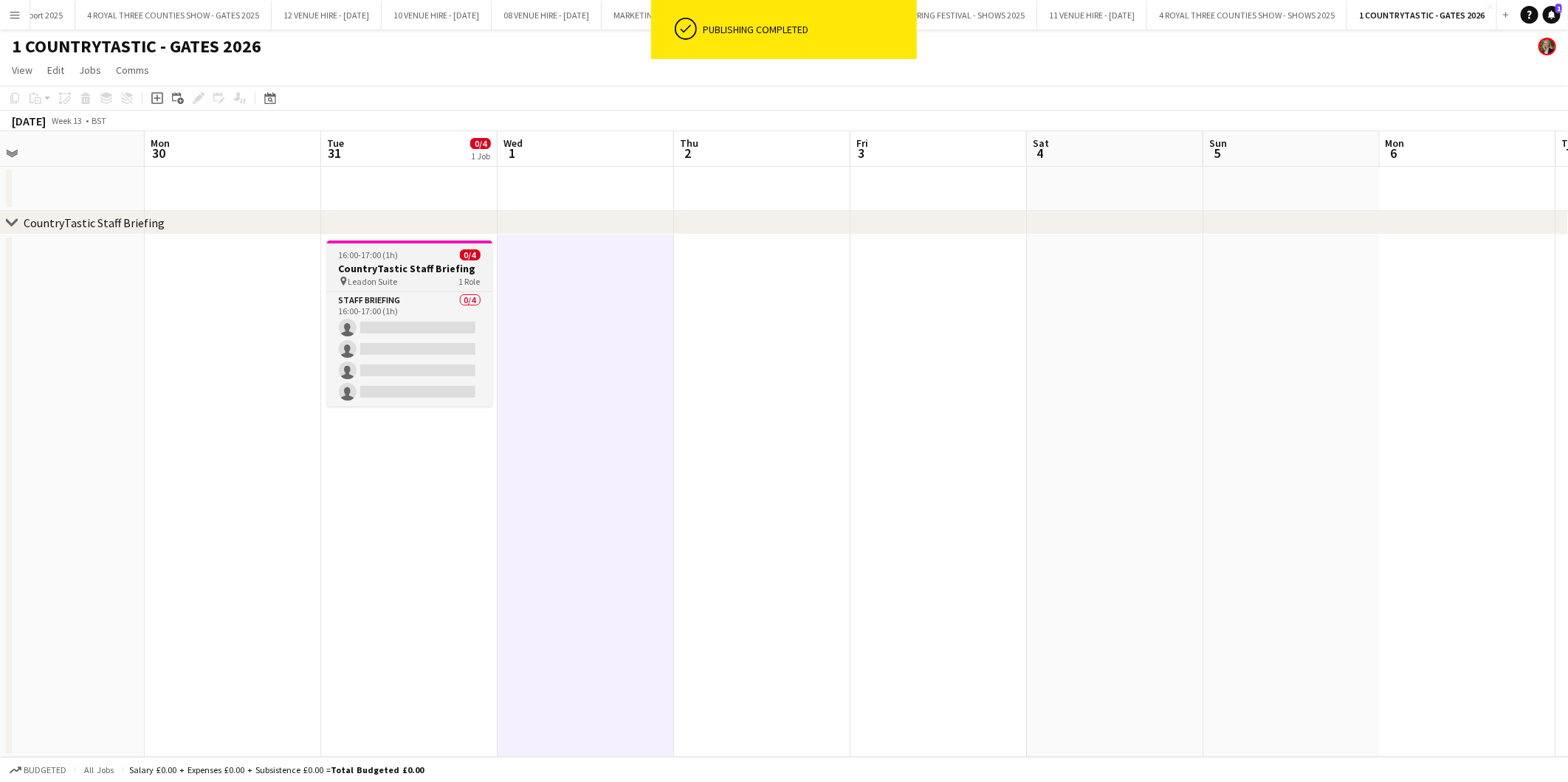
click at [364, 256] on span "16:00-17:00 (1h)" at bounding box center [368, 255] width 60 height 11
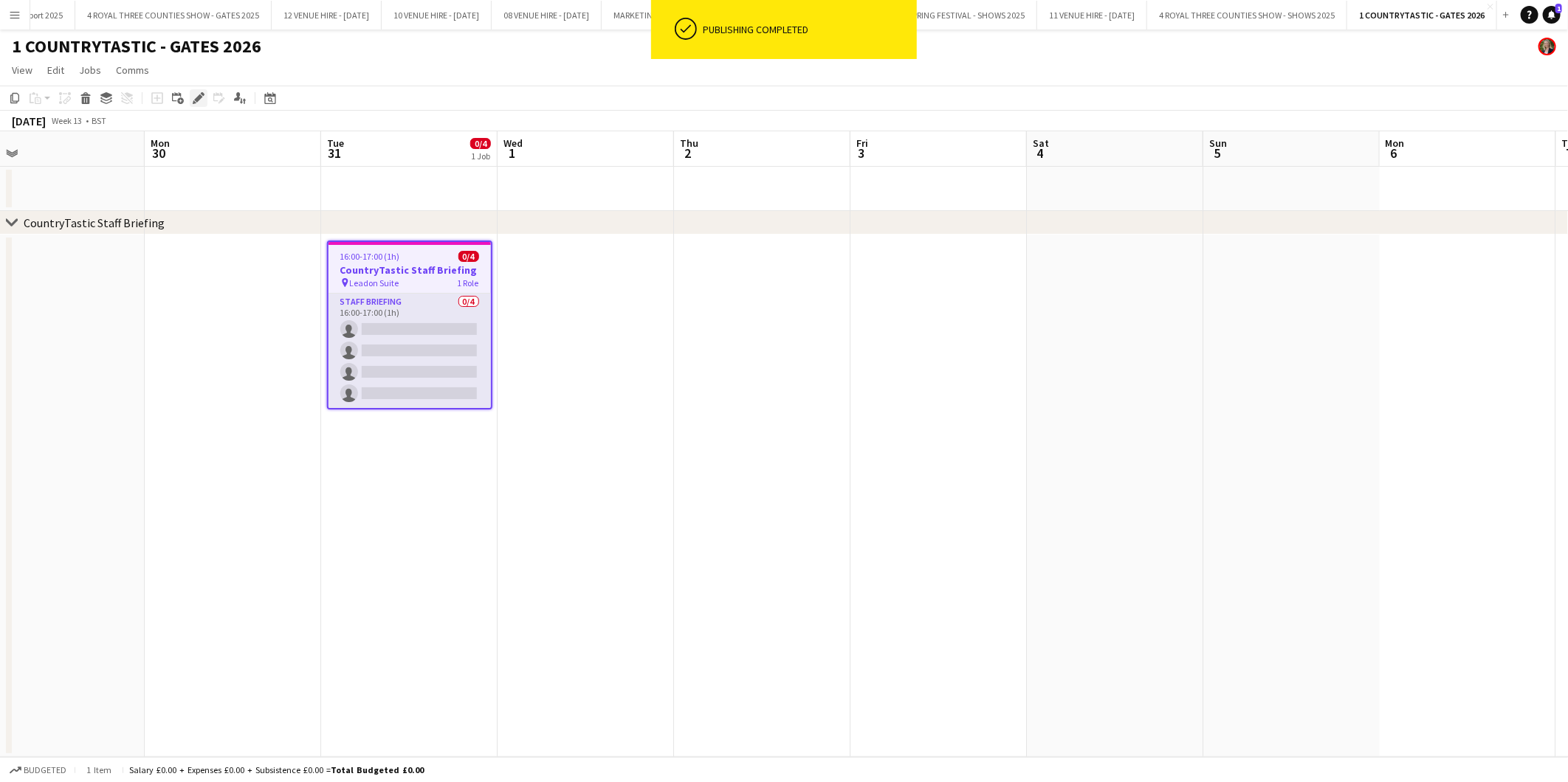
click at [196, 90] on div "Edit" at bounding box center [198, 98] width 18 height 18
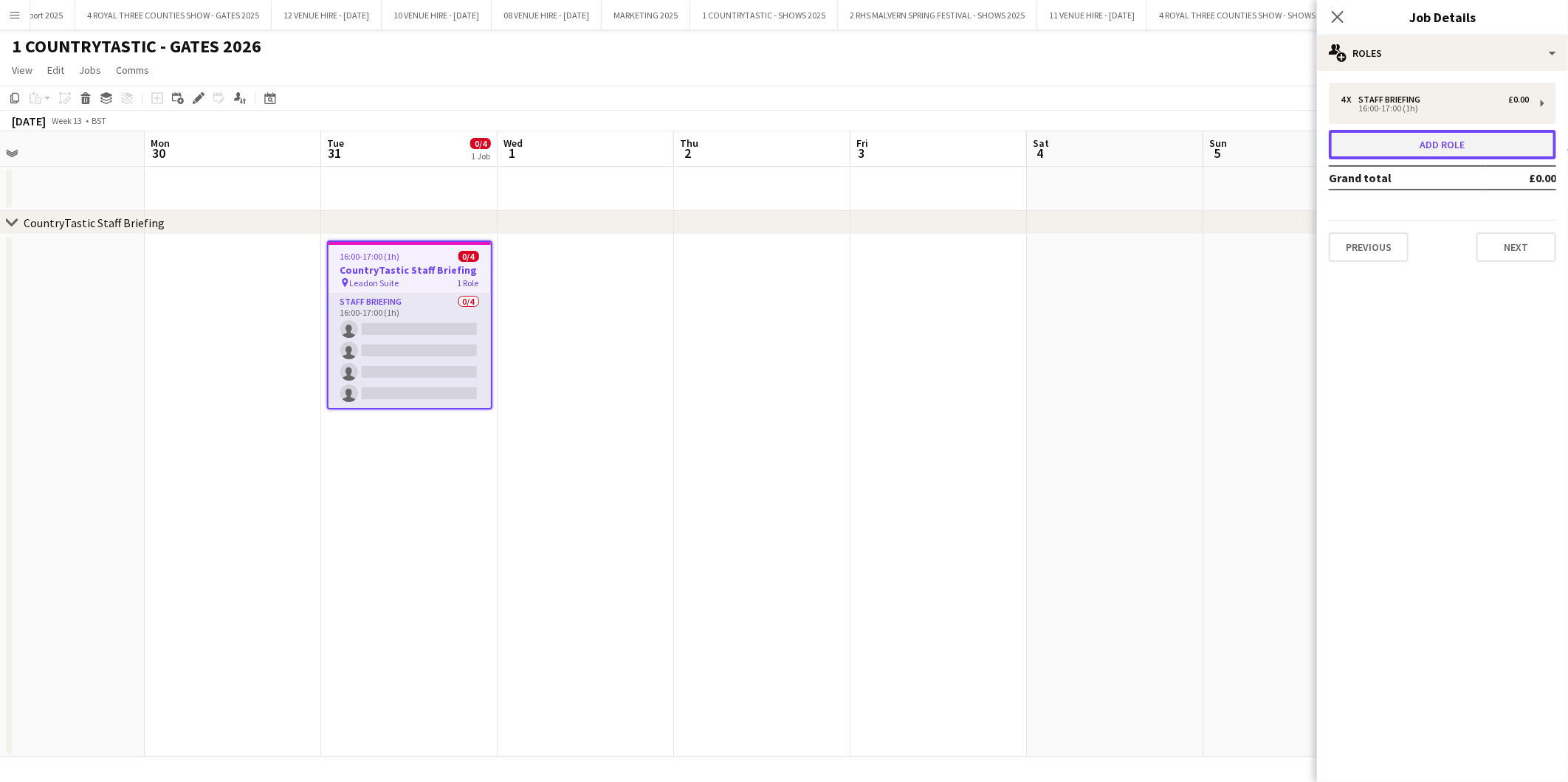
click at [1426, 135] on button "Add role" at bounding box center [1441, 144] width 228 height 29
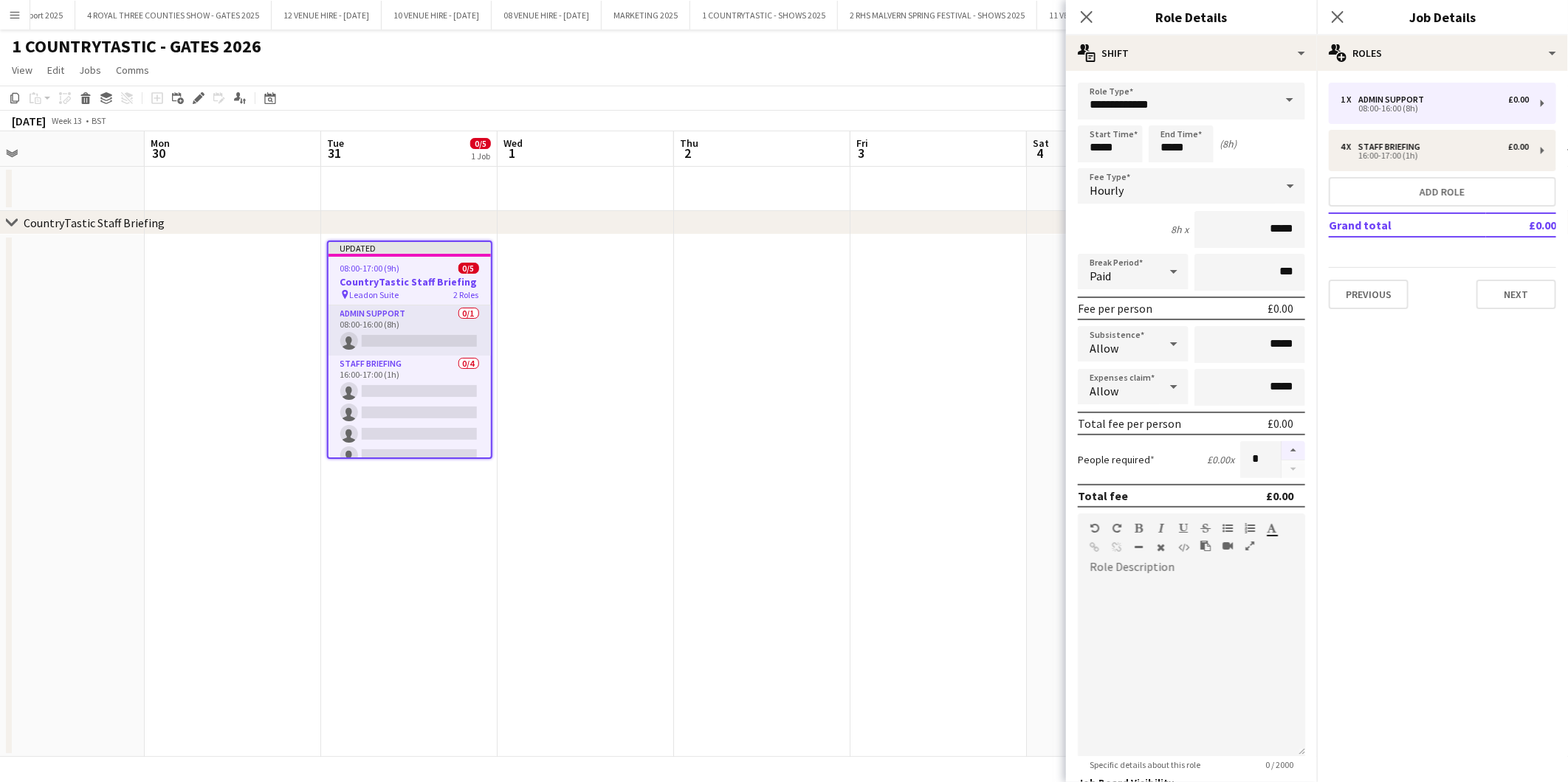
click at [1281, 446] on button "button" at bounding box center [1292, 450] width 24 height 19
type input "*"
drag, startPoint x: 1201, startPoint y: 99, endPoint x: 945, endPoint y: 89, distance: 256.2
click at [945, 89] on body "Menu Boards Boards Boards All jobs Status Workforce Workforce My Workforce Recr…" at bounding box center [784, 391] width 1568 height 782
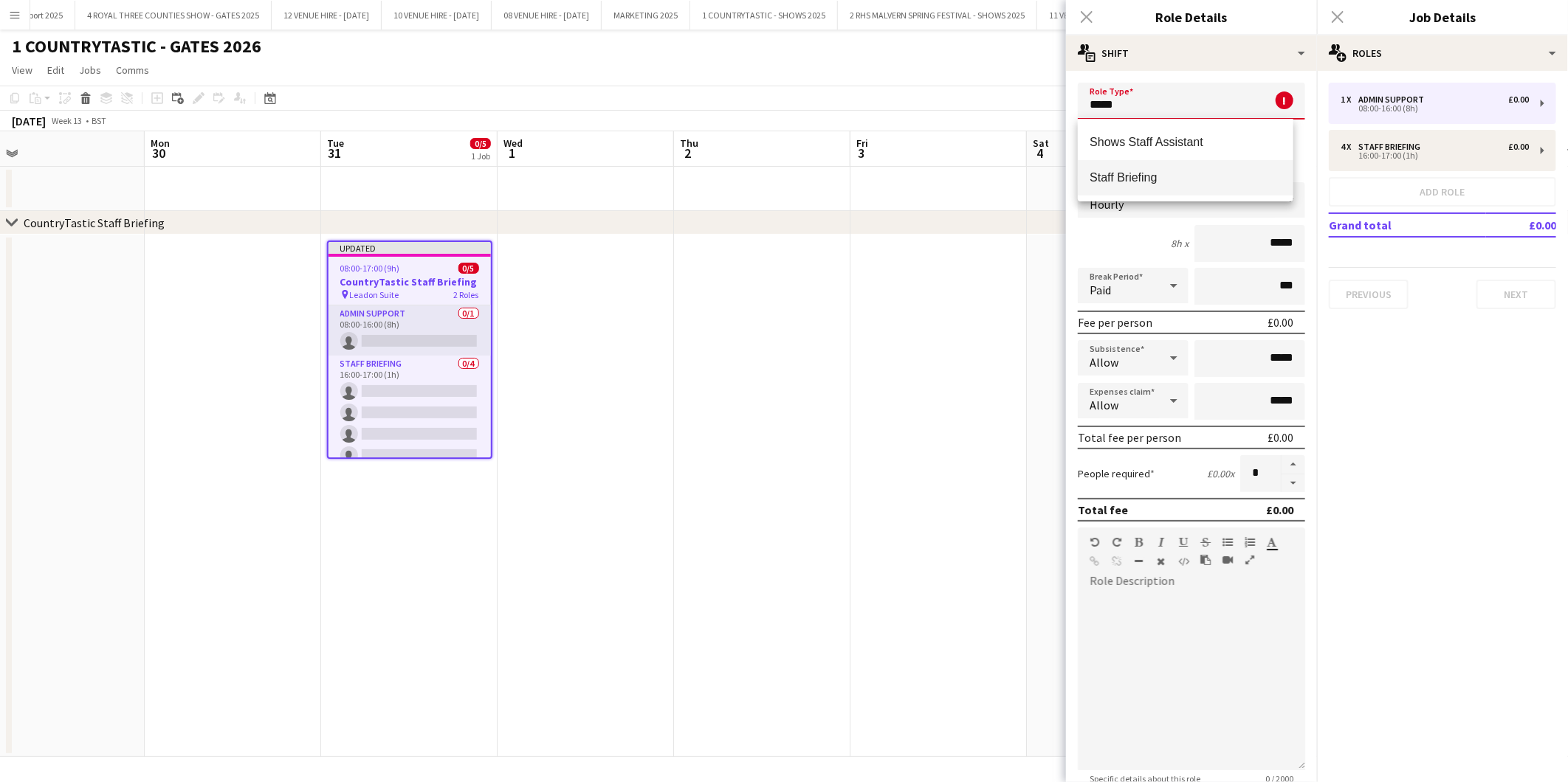
click at [1113, 180] on span "Staff Briefing" at bounding box center [1185, 177] width 191 height 14
type input "**********"
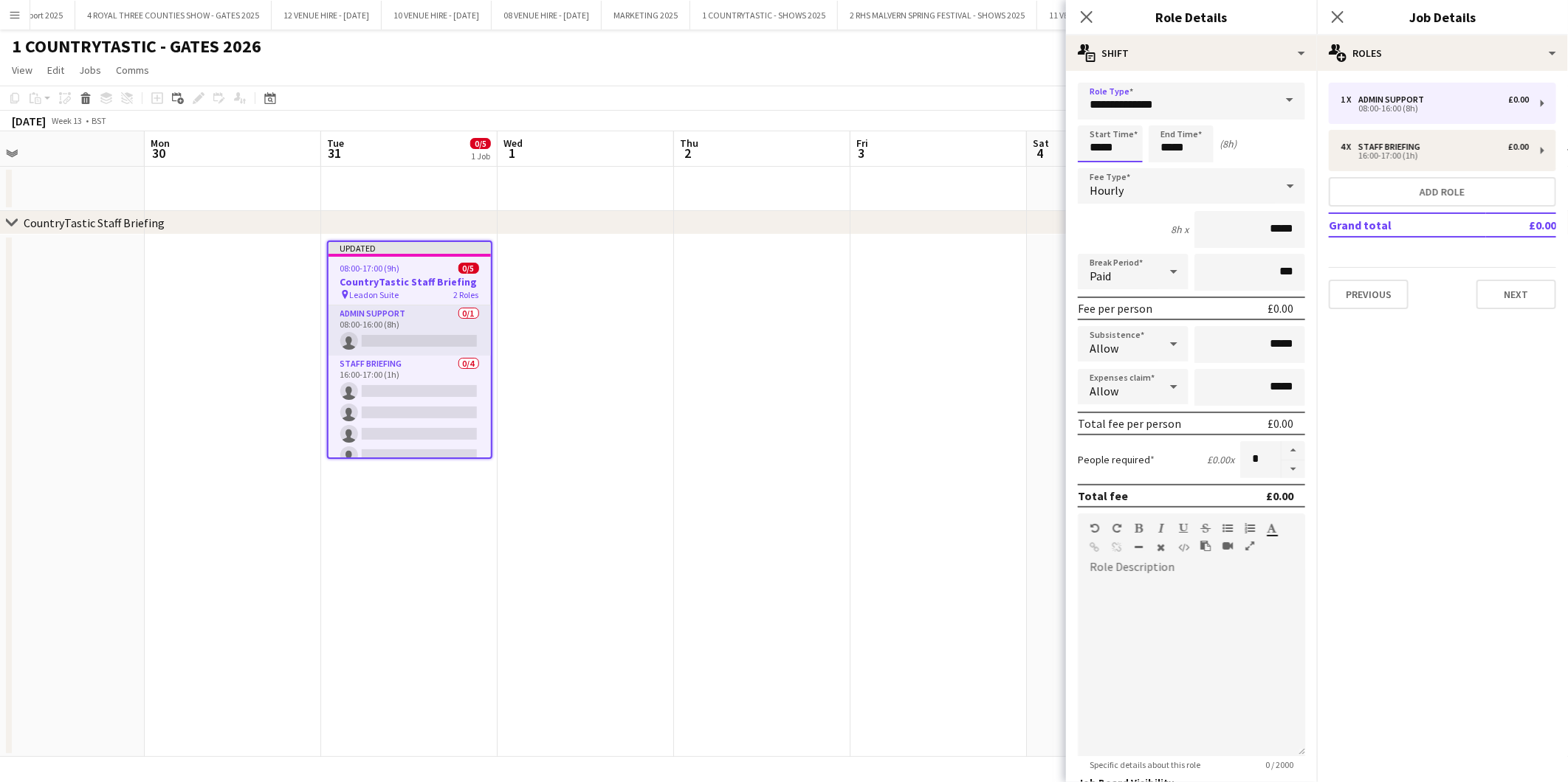
click at [1119, 146] on input "*****" at bounding box center [1110, 144] width 65 height 37
click at [1103, 118] on div at bounding box center [1095, 118] width 29 height 15
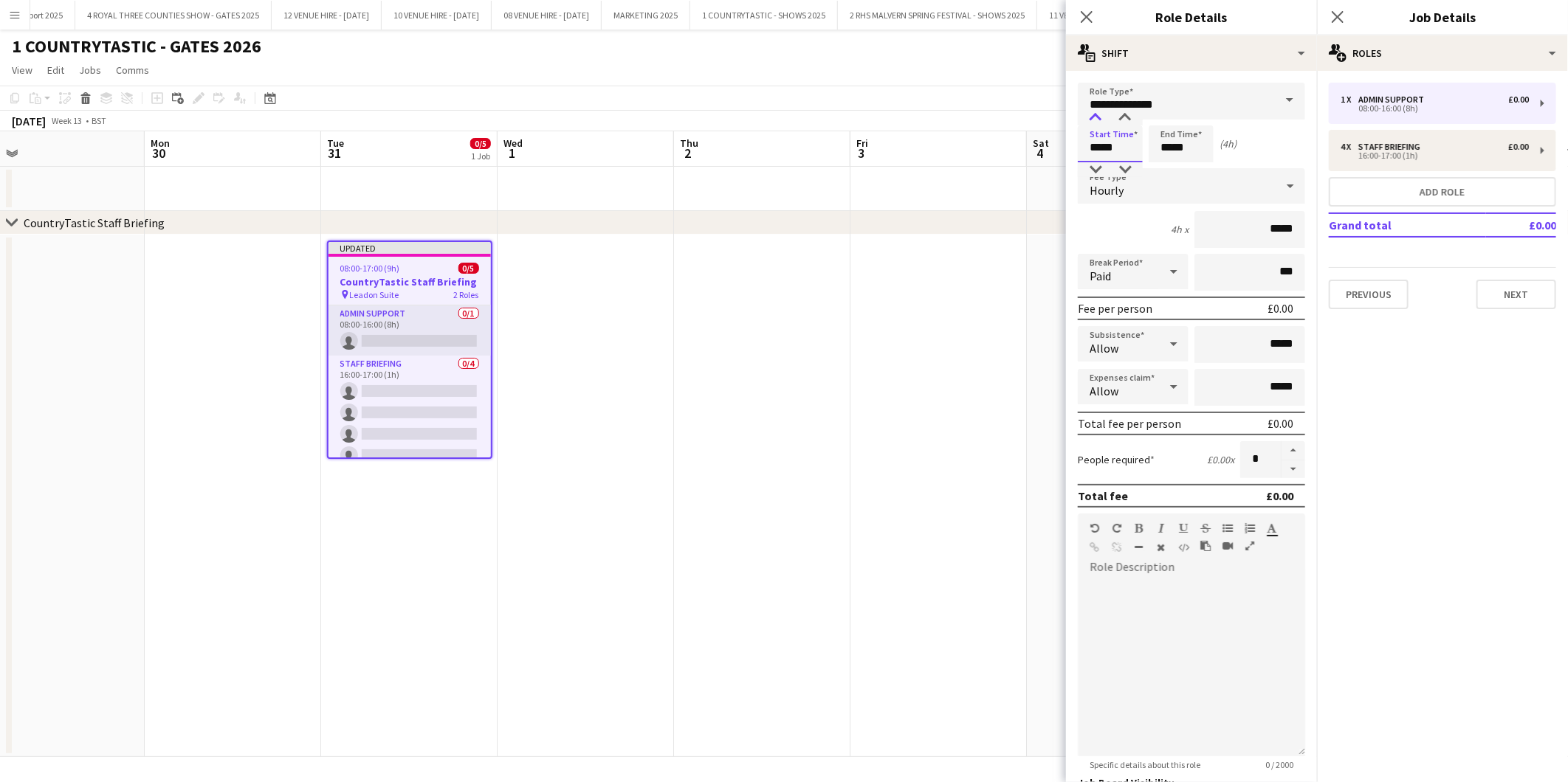
click at [1103, 118] on div at bounding box center [1095, 118] width 29 height 15
type input "*****"
click at [1103, 118] on div at bounding box center [1095, 118] width 29 height 15
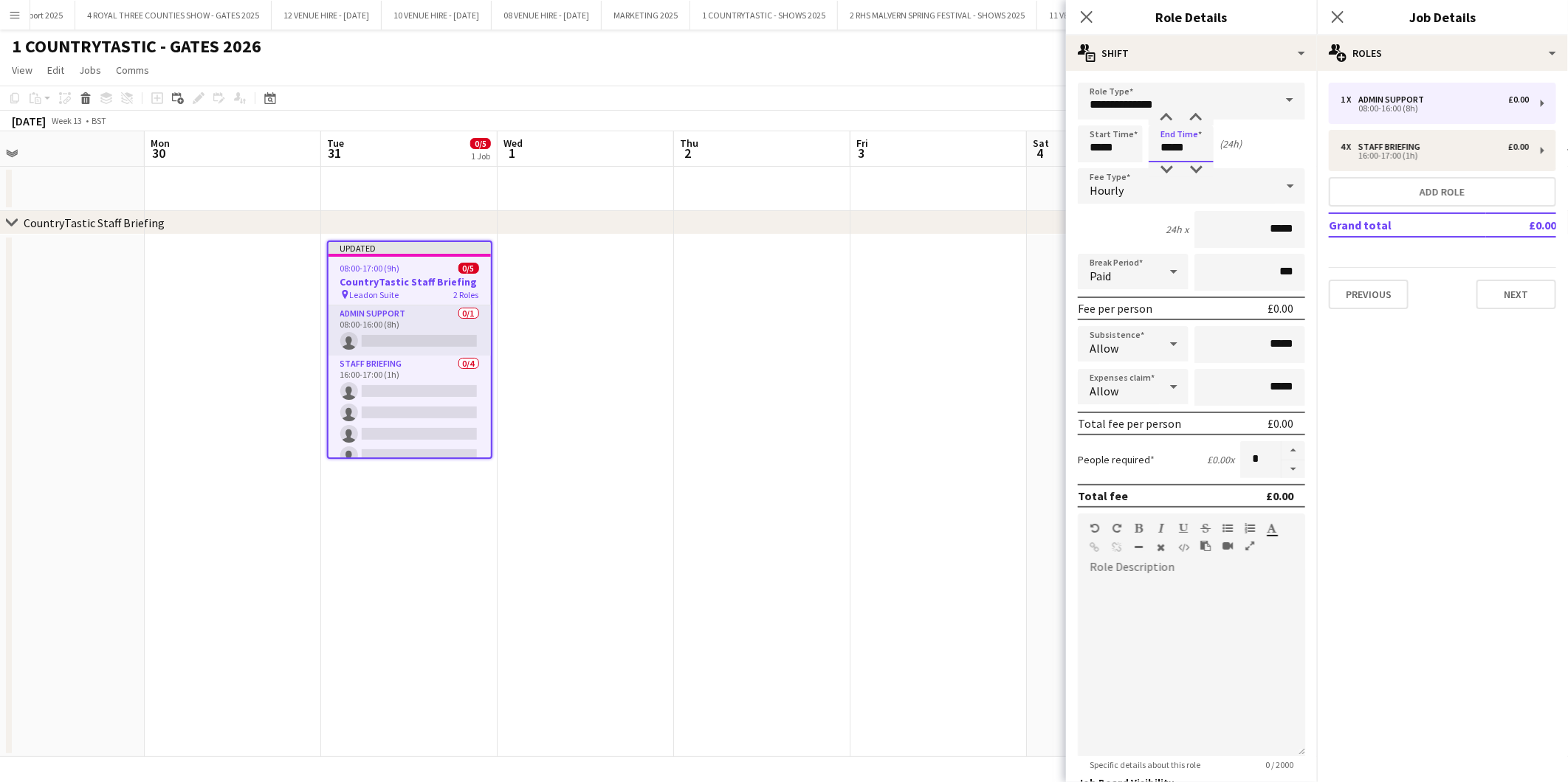
click at [1190, 144] on input "*****" at bounding box center [1181, 144] width 65 height 37
type input "*****"
click at [1170, 123] on div at bounding box center [1166, 118] width 29 height 15
click at [981, 459] on app-date-cell at bounding box center [938, 495] width 177 height 522
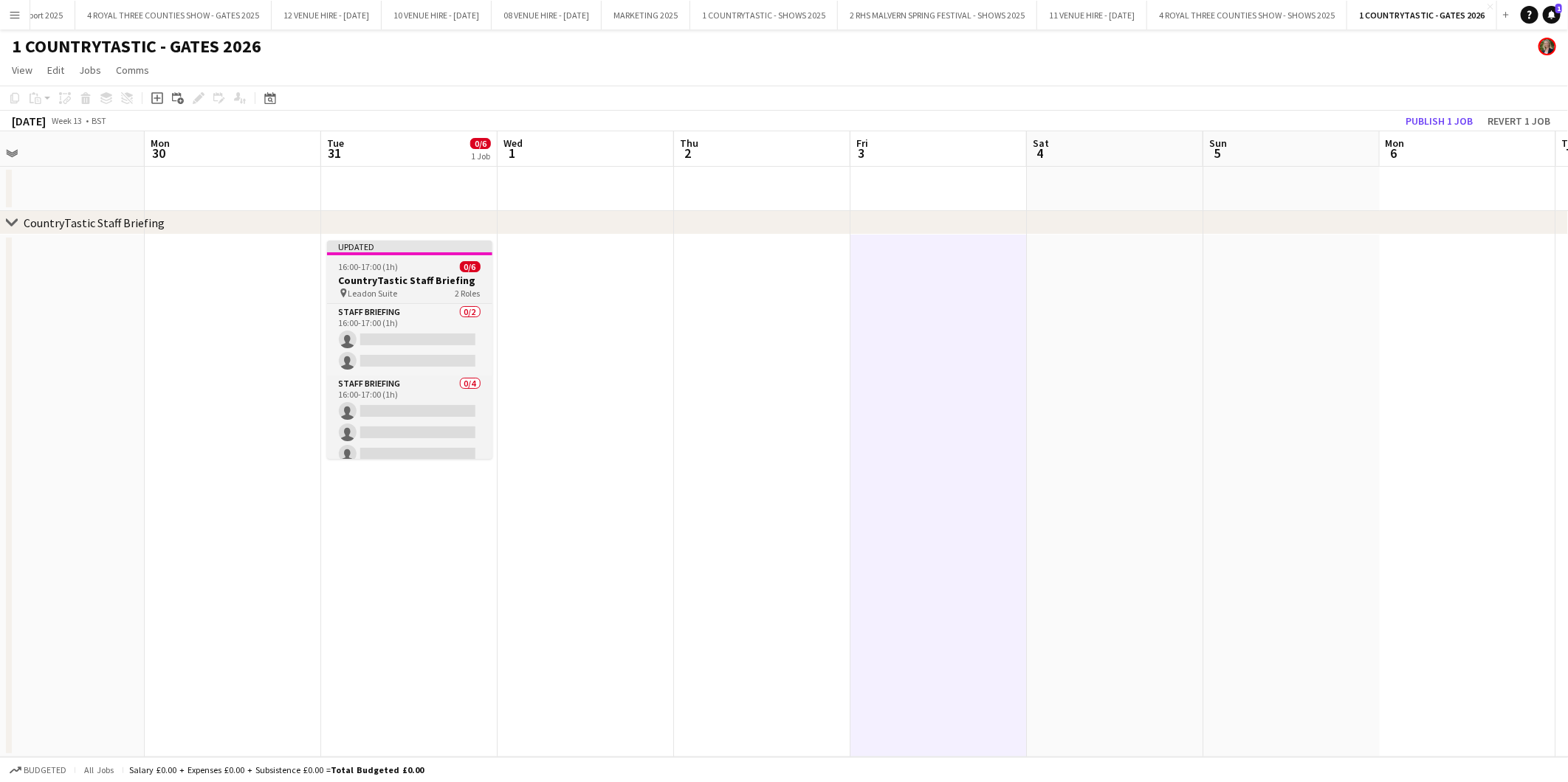
scroll to position [31, 0]
click at [417, 266] on div "16:00-17:00 (1h) 0/6" at bounding box center [409, 267] width 165 height 11
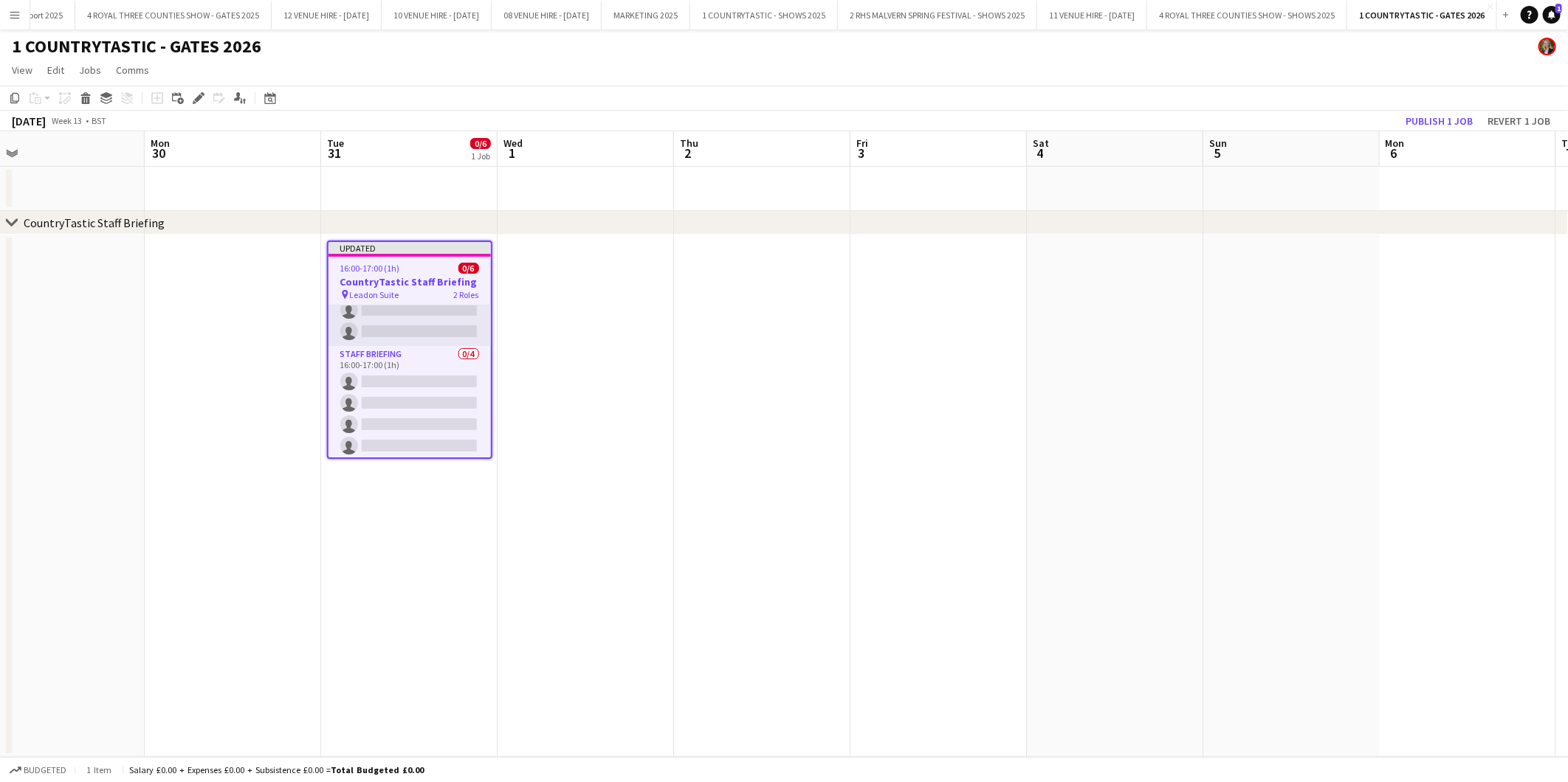
drag, startPoint x: 197, startPoint y: 96, endPoint x: 264, endPoint y: 112, distance: 68.9
click at [199, 96] on icon at bounding box center [198, 98] width 9 height 8
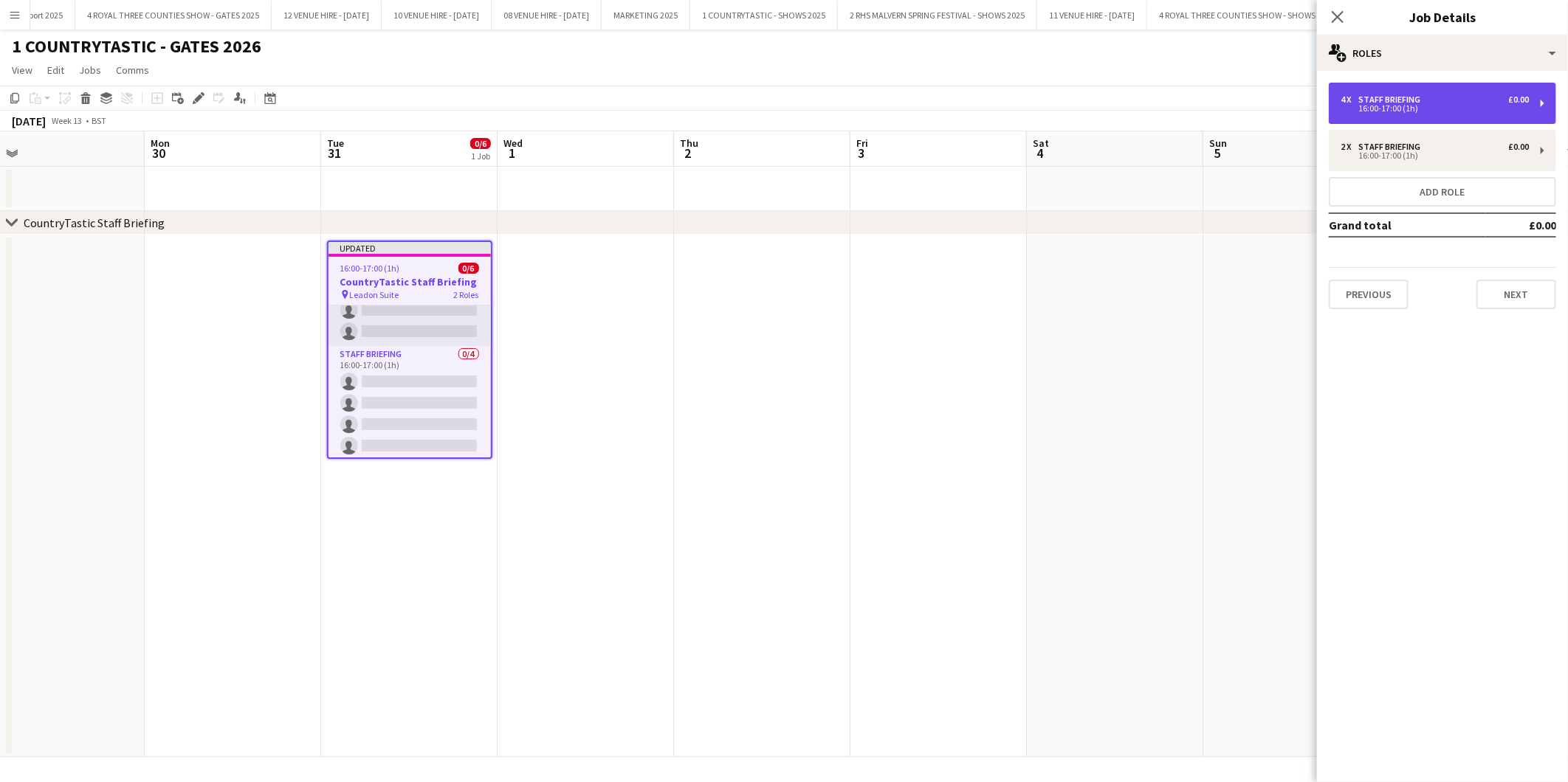
click at [1419, 119] on div "4 x Staff Briefing £0.00 16:00-17:00 (1h)" at bounding box center [1441, 104] width 228 height 42
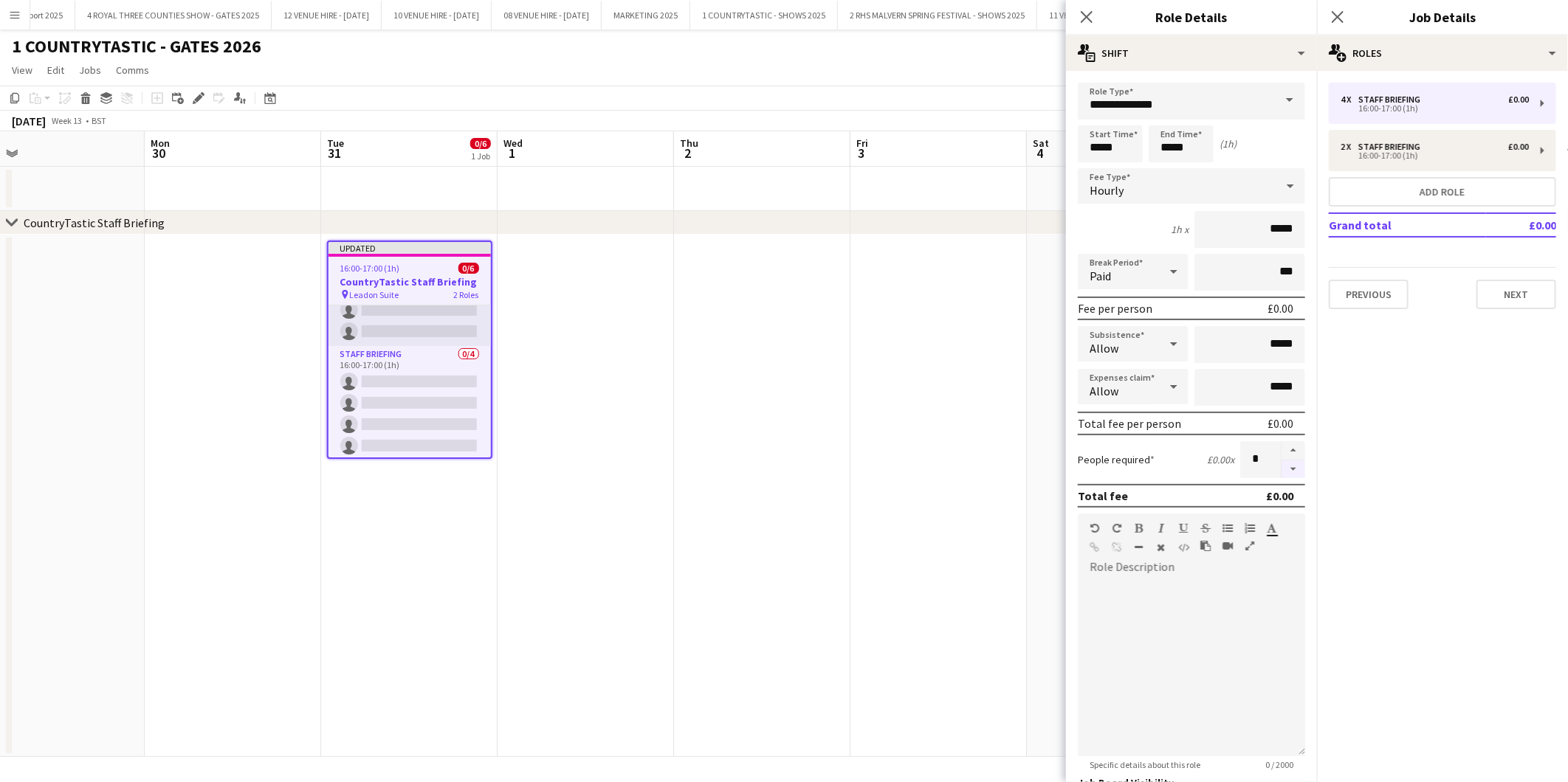
click at [1281, 464] on button "button" at bounding box center [1292, 470] width 24 height 19
type input "*"
click at [710, 436] on app-date-cell at bounding box center [761, 495] width 177 height 522
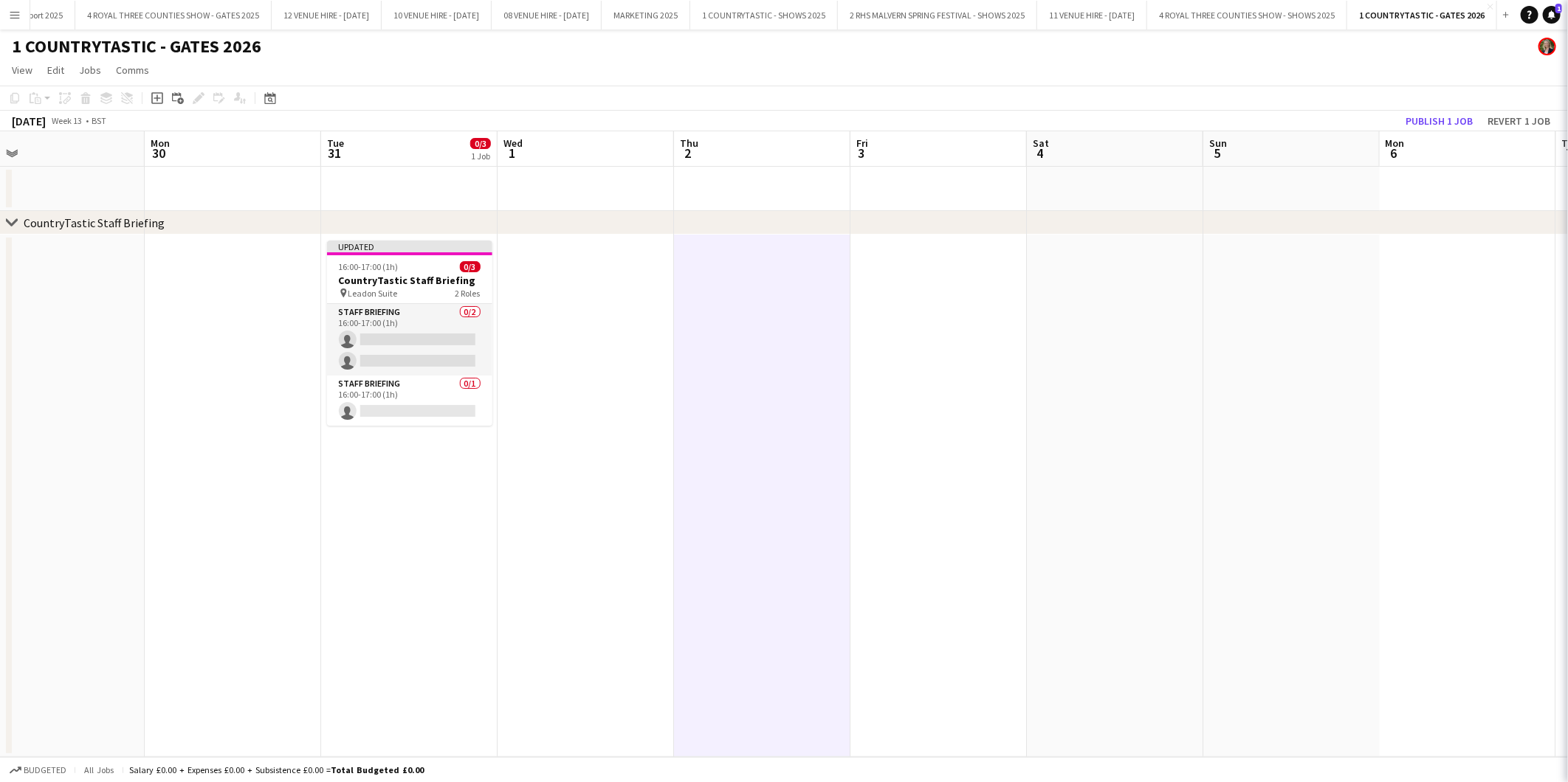
scroll to position [0, 0]
click at [1448, 124] on button "Publish 1 job" at bounding box center [1439, 121] width 79 height 19
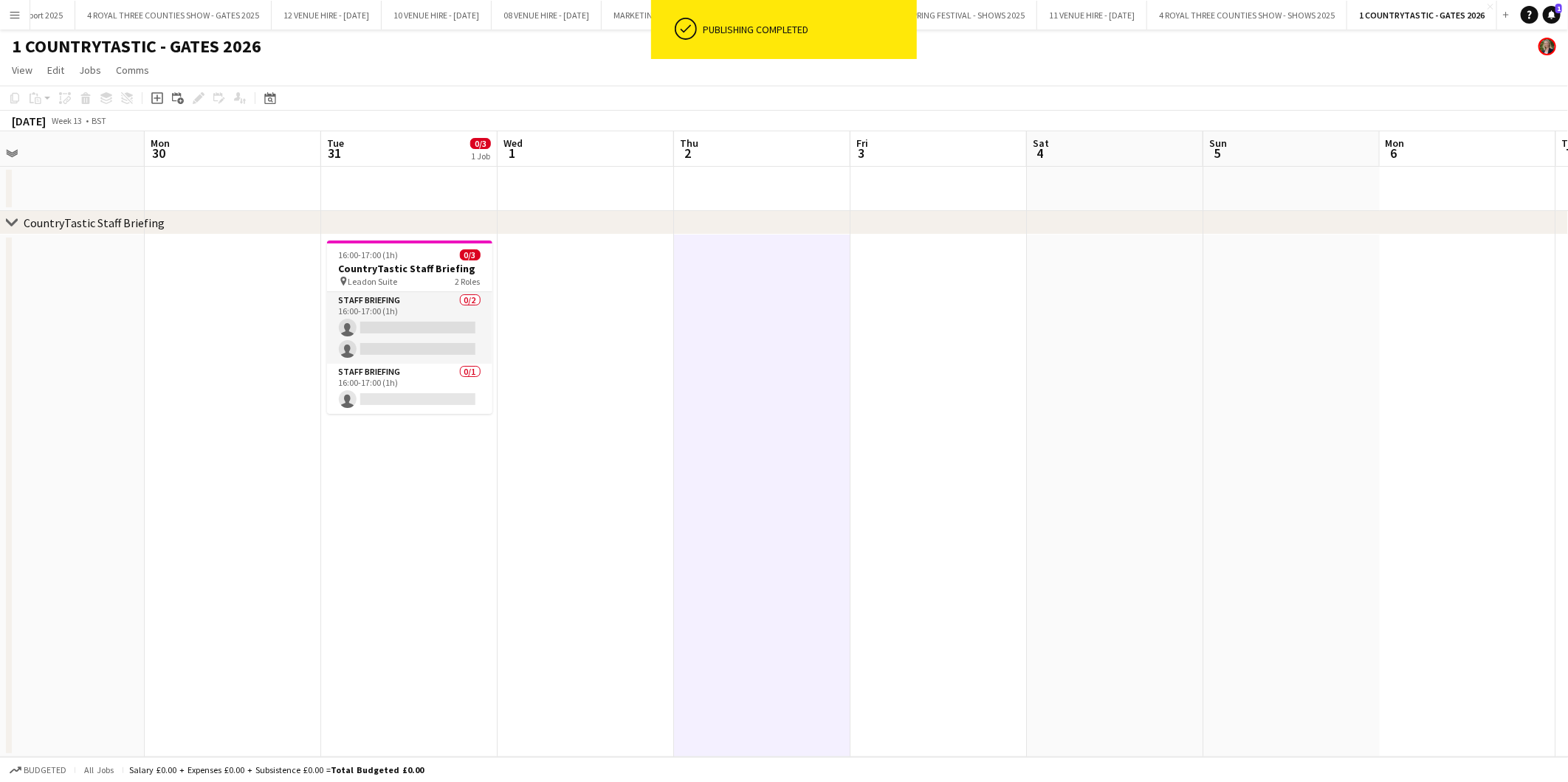
click at [633, 461] on app-date-cell at bounding box center [586, 495] width 177 height 522
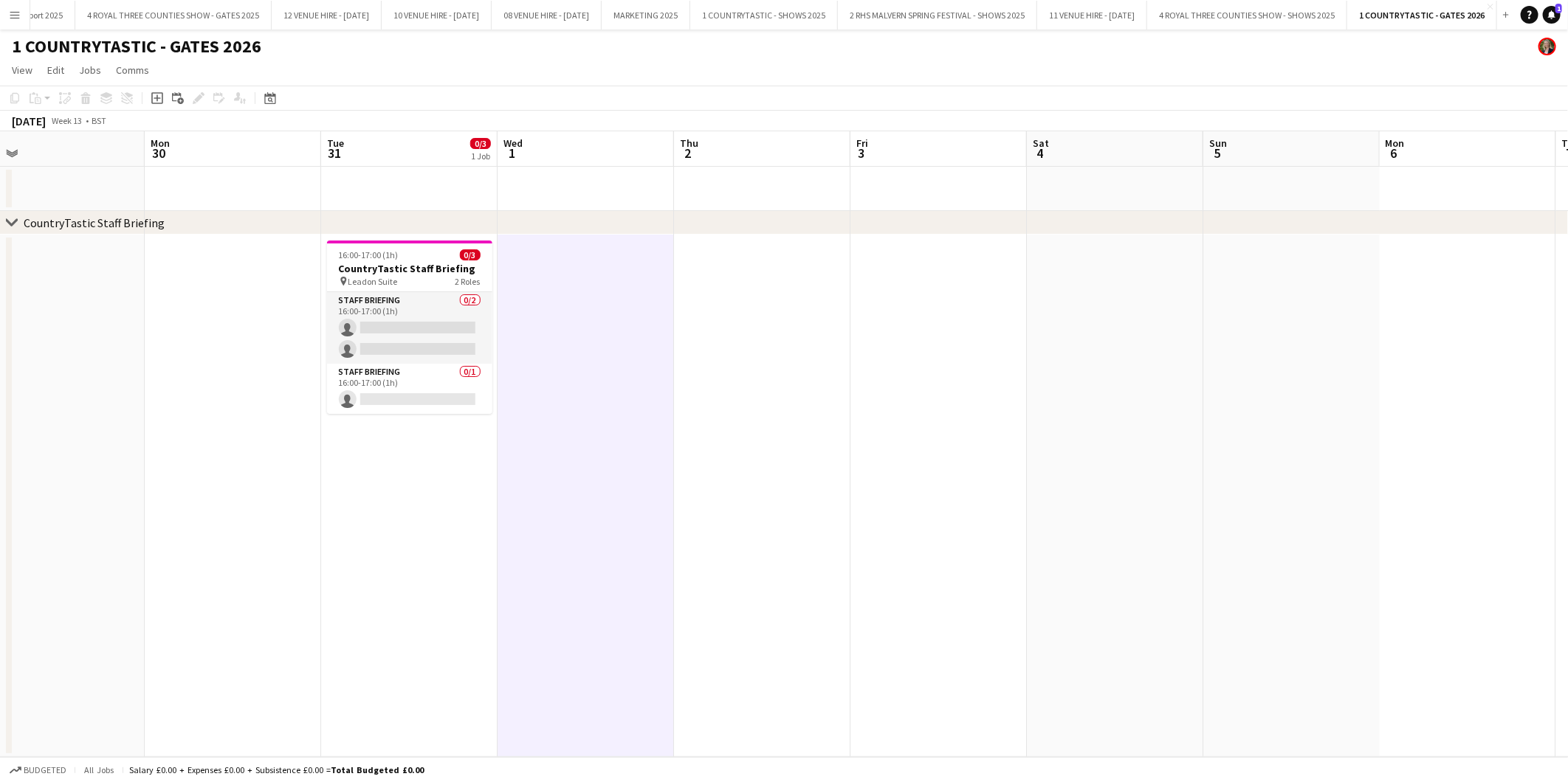
click at [755, 332] on app-date-cell at bounding box center [761, 495] width 177 height 522
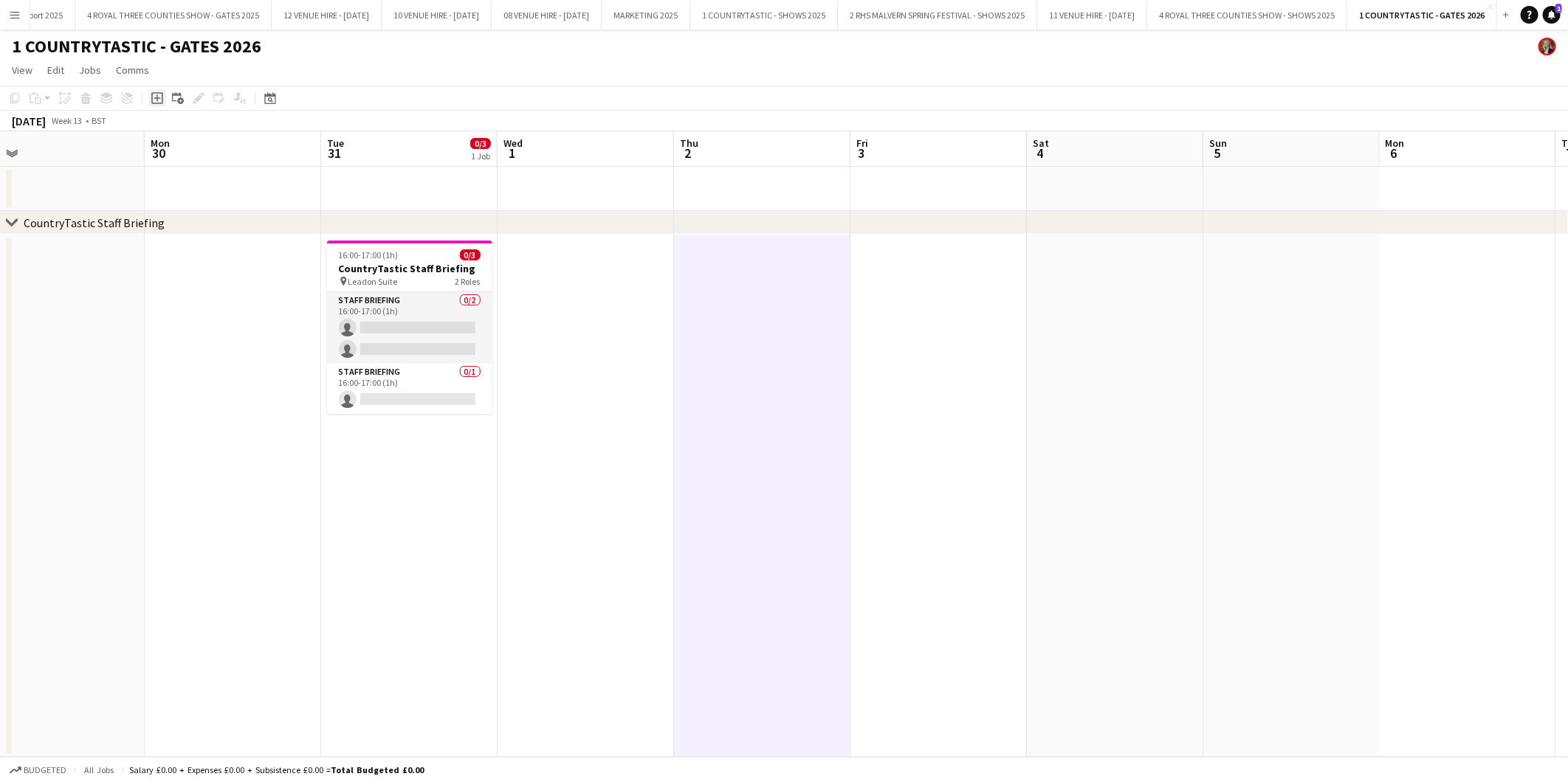
click at [157, 101] on icon "Add job" at bounding box center [157, 98] width 12 height 12
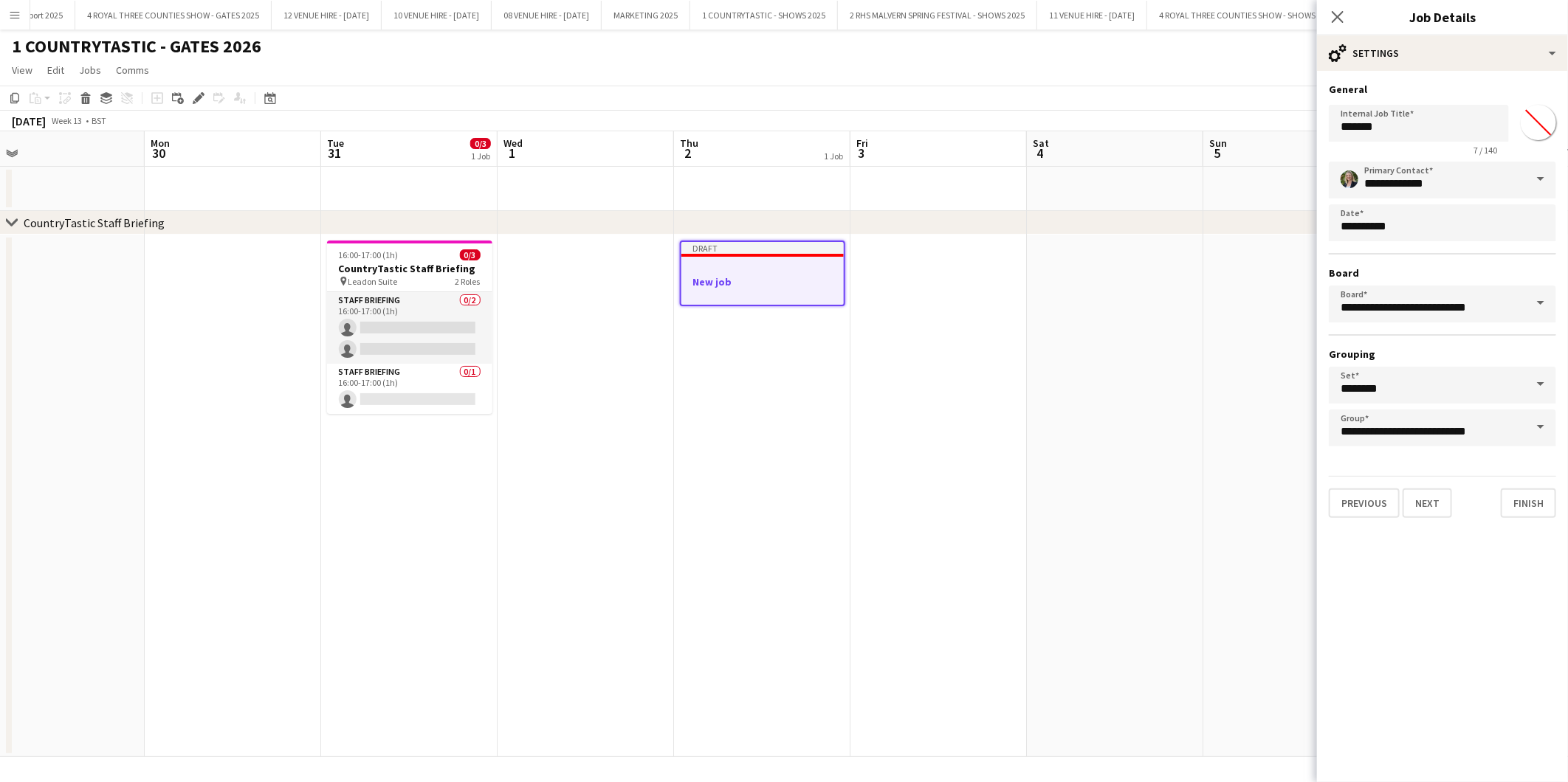
click at [1539, 121] on input "*******" at bounding box center [1538, 123] width 53 height 53
type input "*******"
drag, startPoint x: 1426, startPoint y: 128, endPoint x: 1286, endPoint y: 123, distance: 140.1
click at [1286, 123] on body "Menu Boards Boards Boards All jobs Status Workforce Workforce My Workforce Recr…" at bounding box center [784, 391] width 1568 height 782
type input "**********"
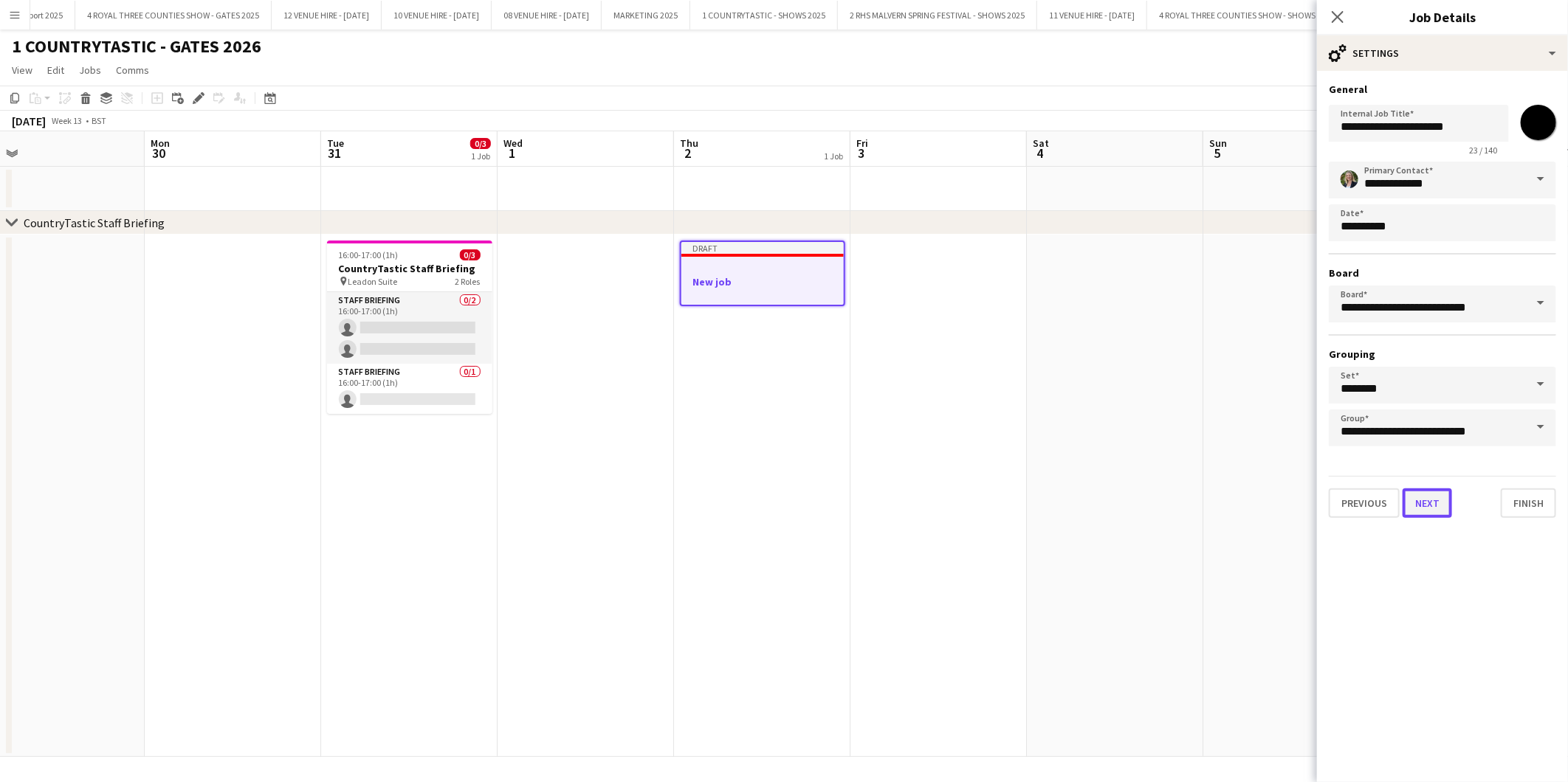
click at [1435, 496] on button "Next" at bounding box center [1427, 502] width 49 height 29
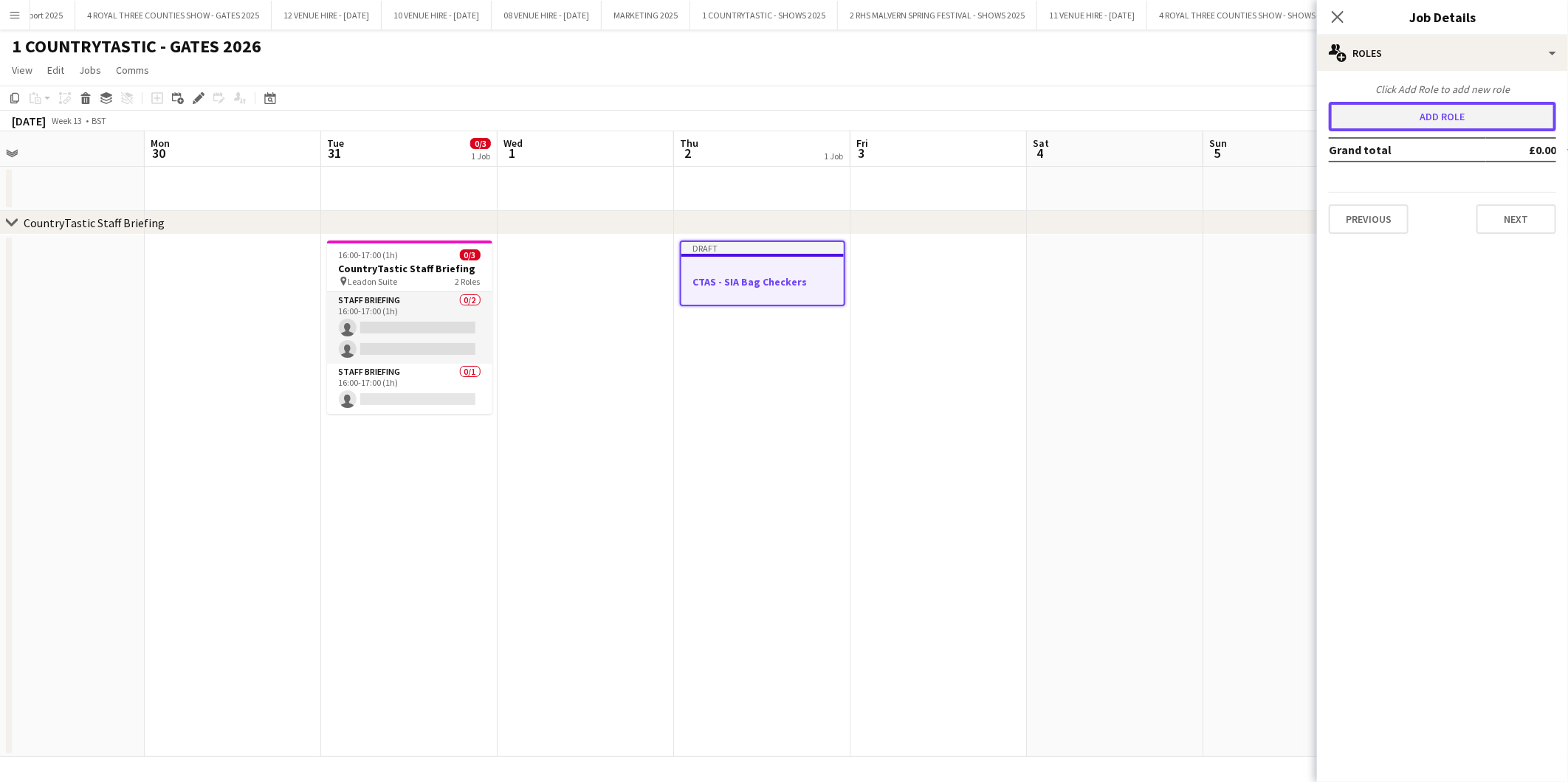
click at [1415, 120] on button "Add role" at bounding box center [1441, 116] width 228 height 29
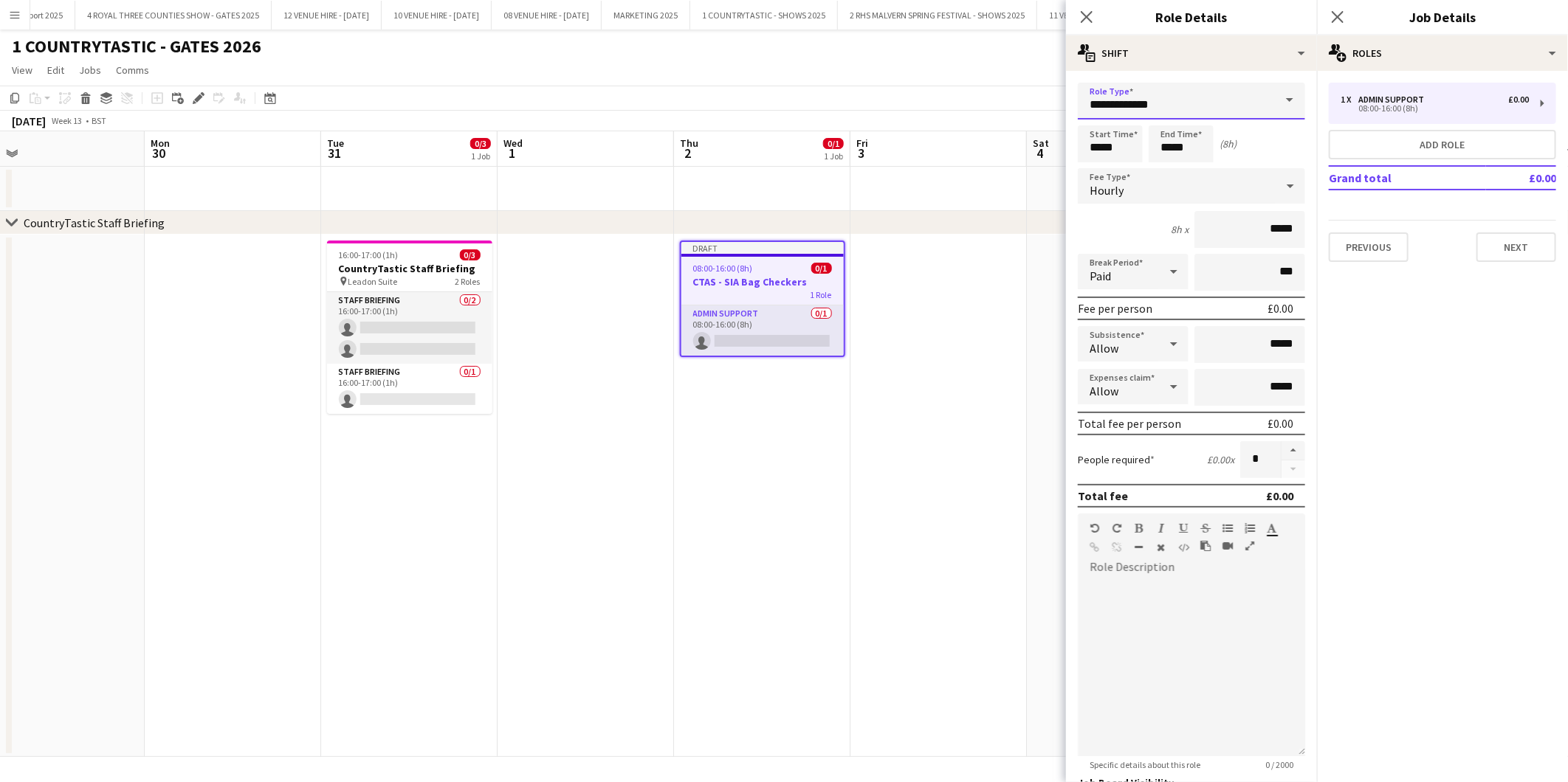
drag, startPoint x: 1244, startPoint y: 103, endPoint x: 1016, endPoint y: 94, distance: 228.2
click at [1018, 94] on body "Menu Boards Boards Boards All jobs Status Workforce Workforce My Workforce Recr…" at bounding box center [784, 391] width 1568 height 782
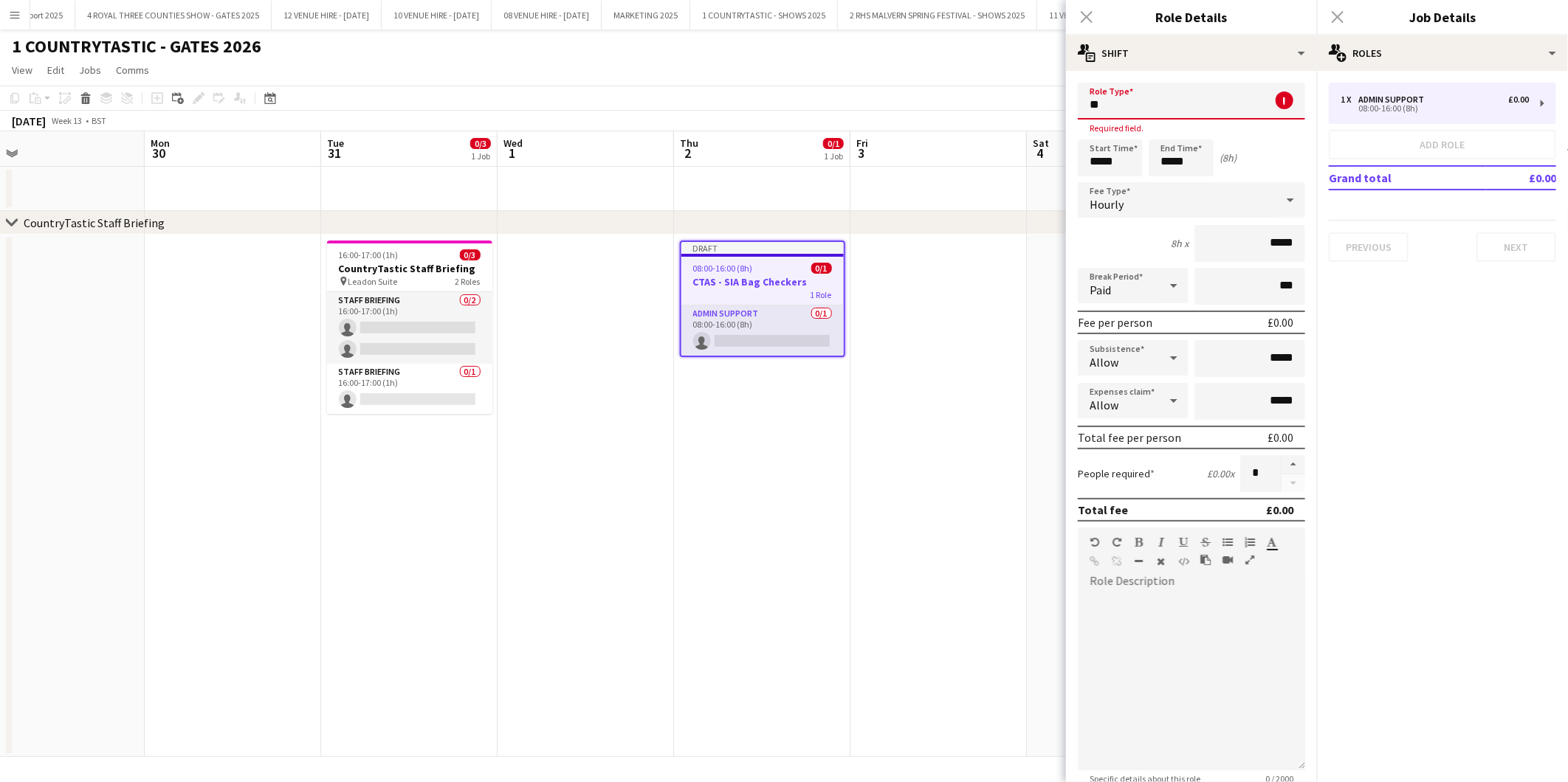
type input "*"
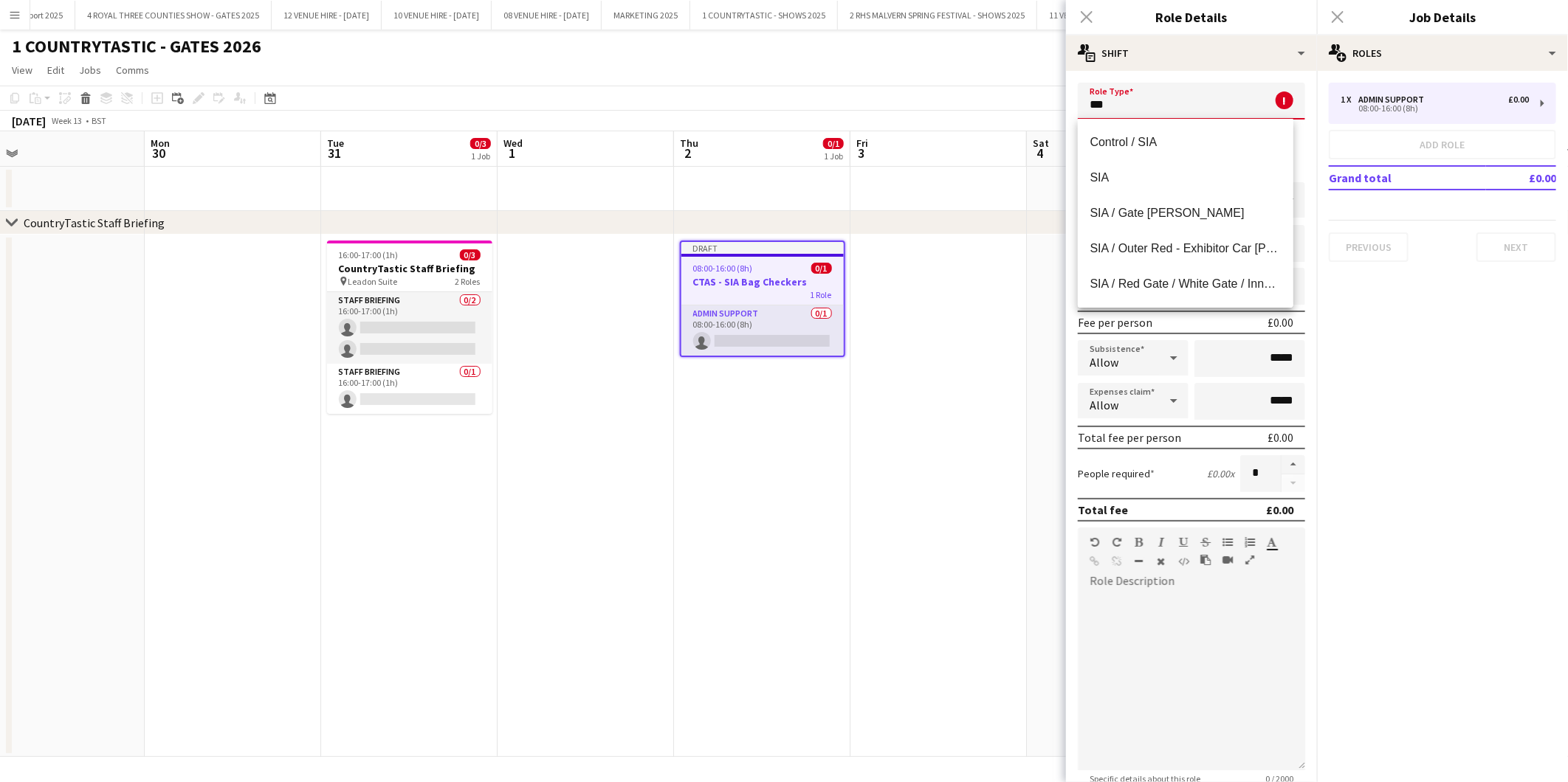
type input "***"
click at [969, 237] on app-date-cell at bounding box center [938, 495] width 177 height 522
click at [842, 549] on app-date-cell "Draft 08:00-16:00 (8h) 0/1 CTAS - SIA Bag Checkers 1 Role Admin Support 0/1 08:…" at bounding box center [761, 495] width 177 height 522
click at [16, 17] on app-icon "Menu" at bounding box center [14, 14] width 12 height 12
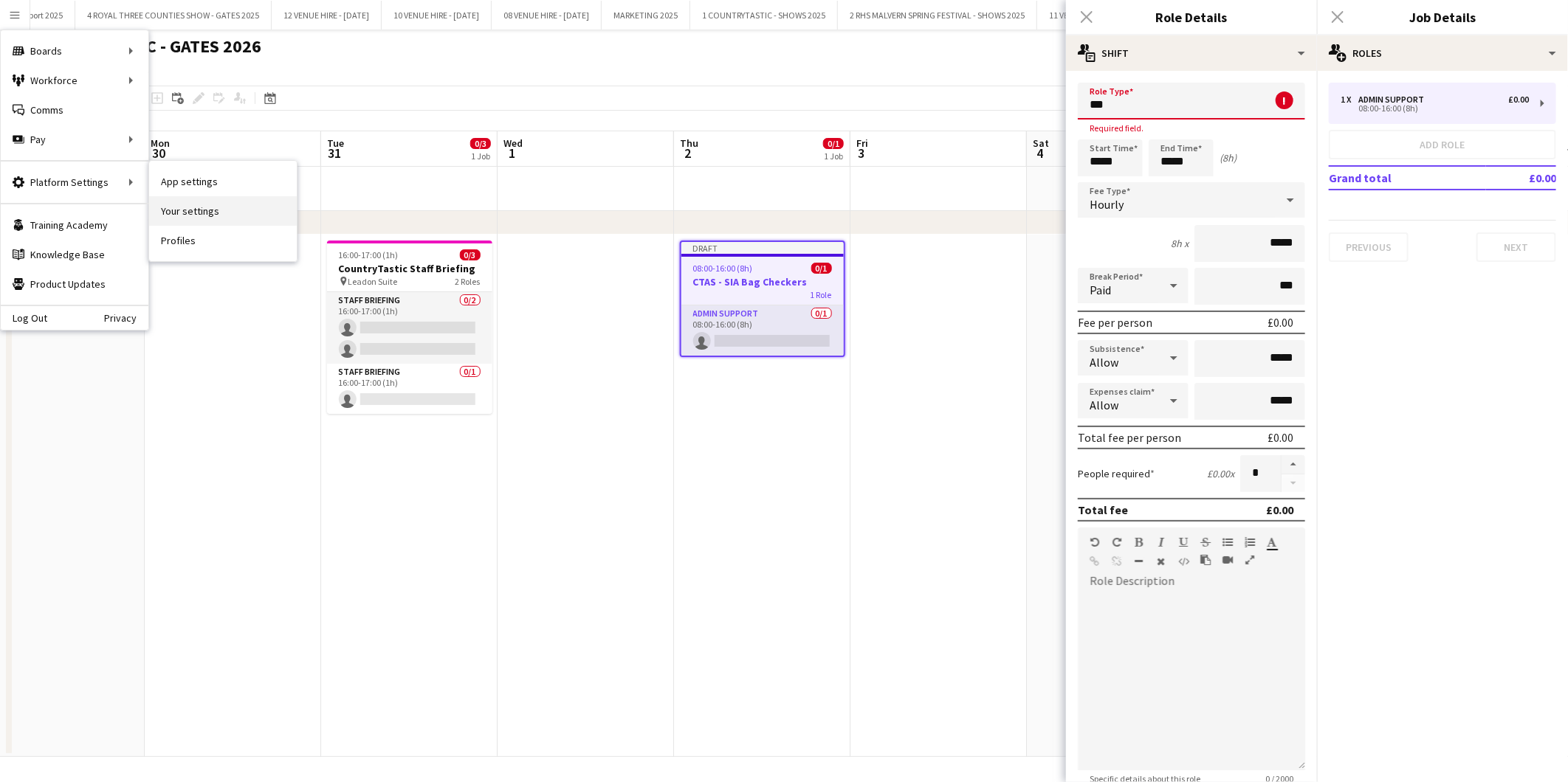
click at [173, 216] on link "Your settings" at bounding box center [223, 211] width 147 height 29
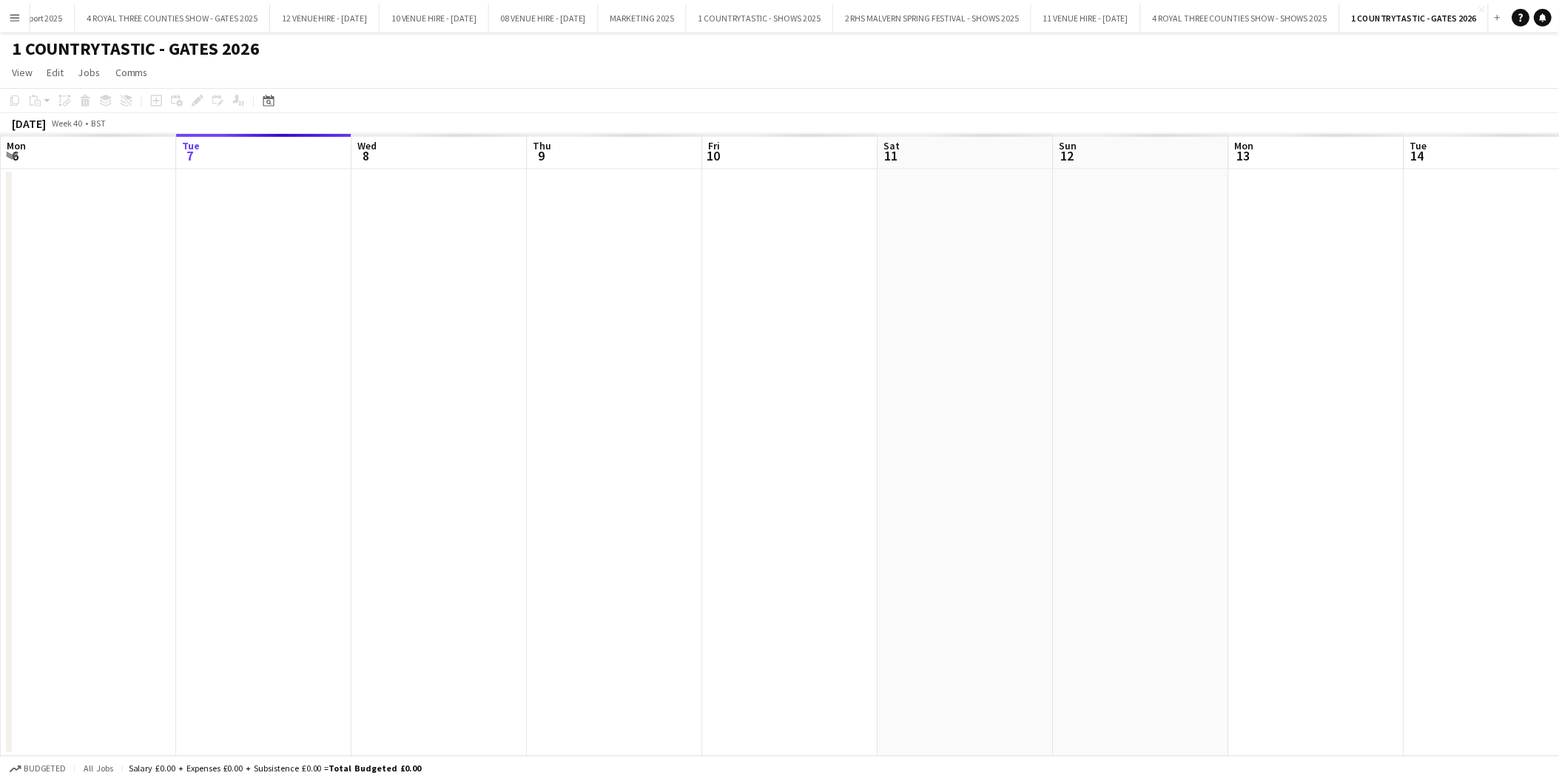
scroll to position [0, 1232]
click at [12, 12] on app-icon "Menu" at bounding box center [14, 14] width 12 height 12
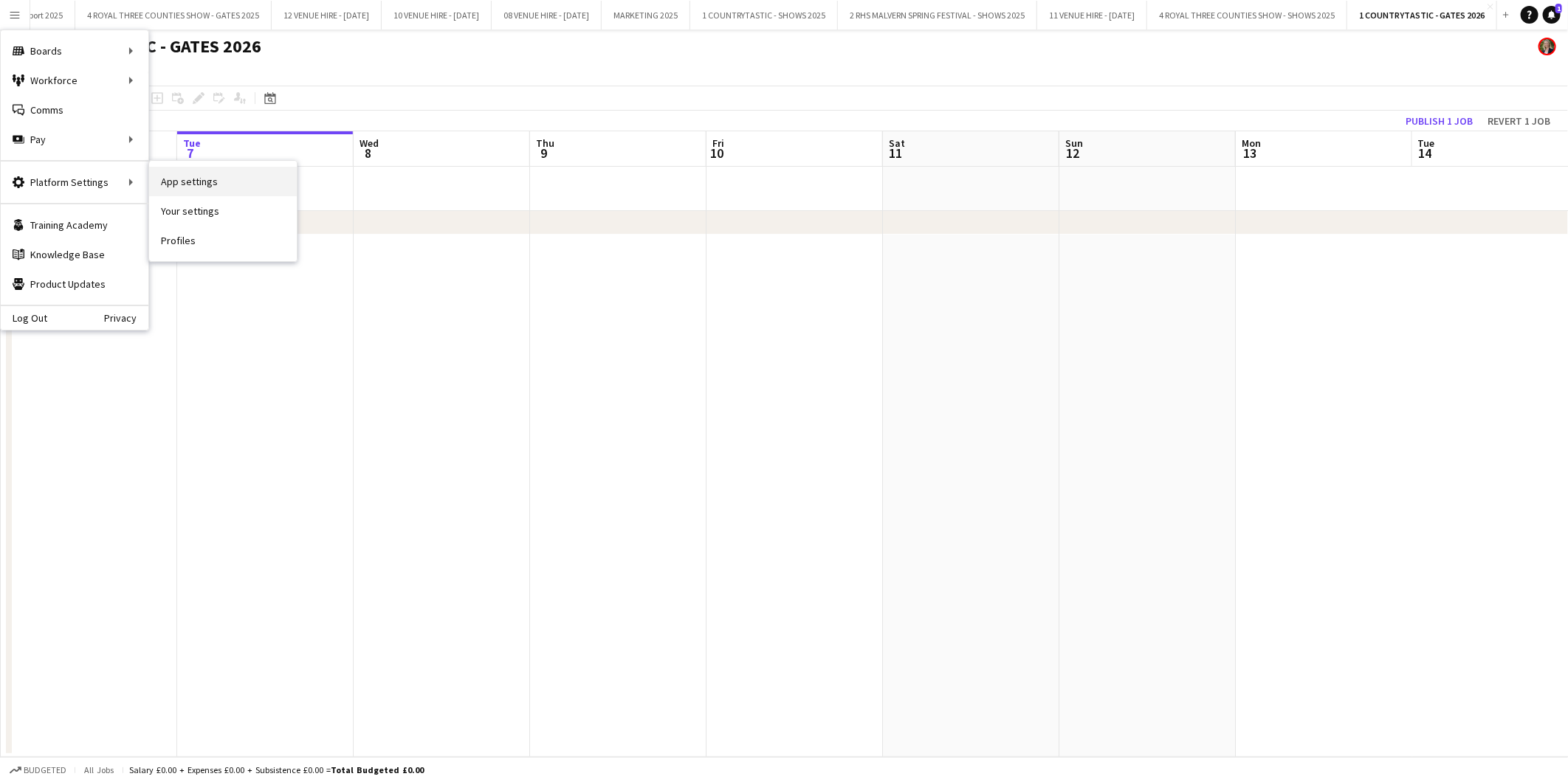
click at [184, 180] on link "App settings" at bounding box center [223, 181] width 147 height 29
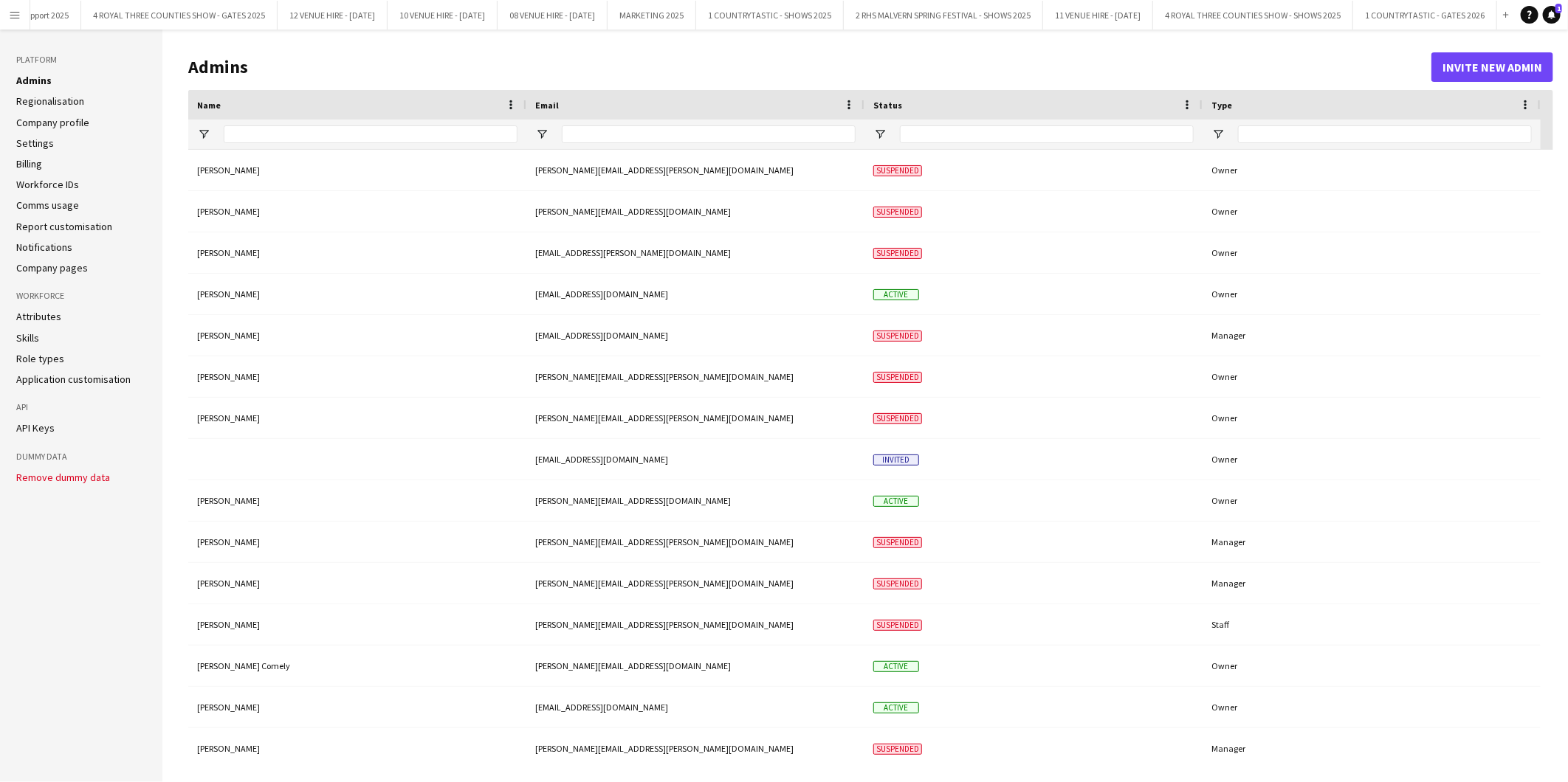
click at [57, 356] on link "Role types" at bounding box center [40, 359] width 48 height 13
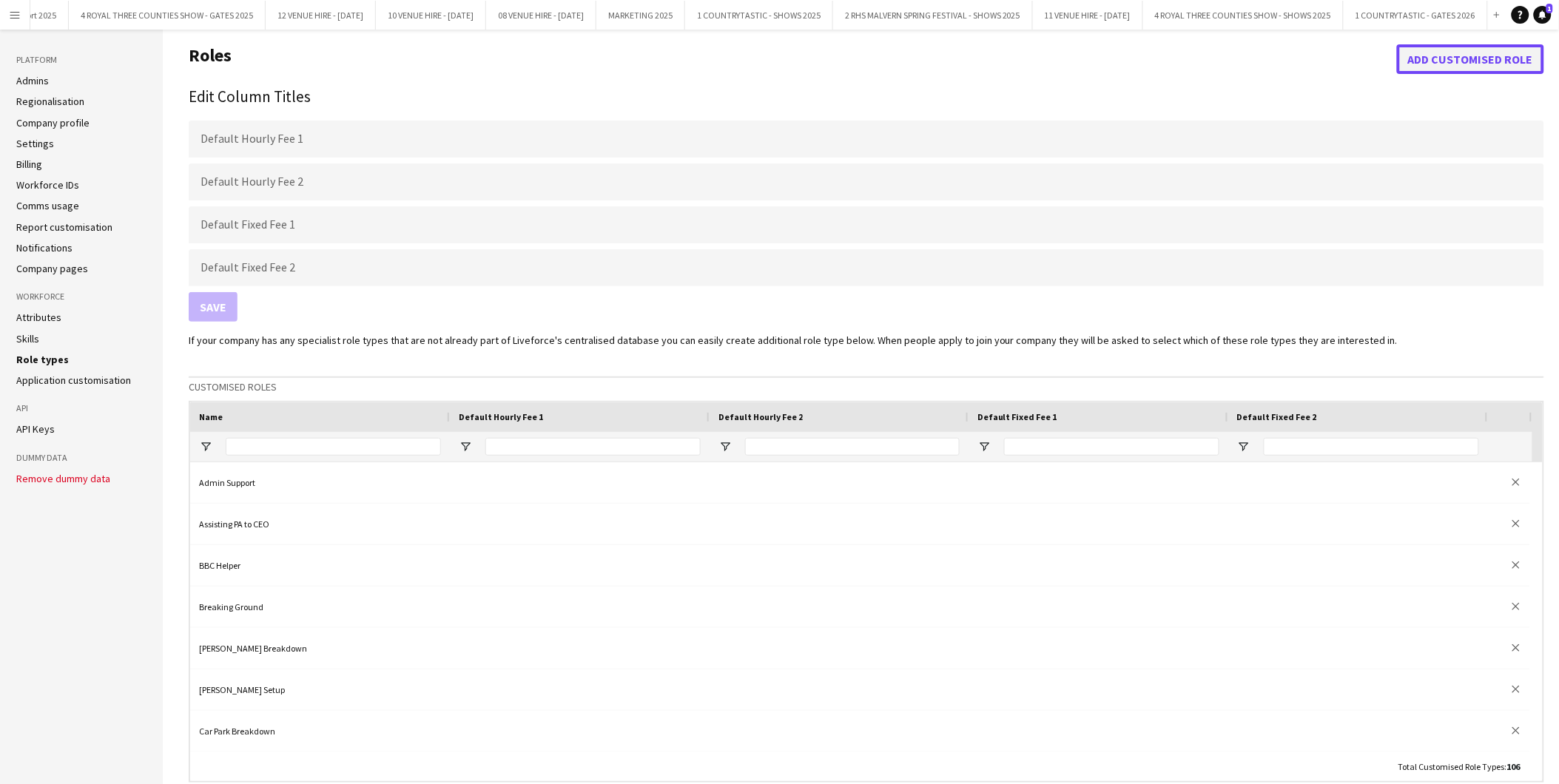
click at [1454, 60] on button "Add customised role" at bounding box center [1470, 59] width 147 height 29
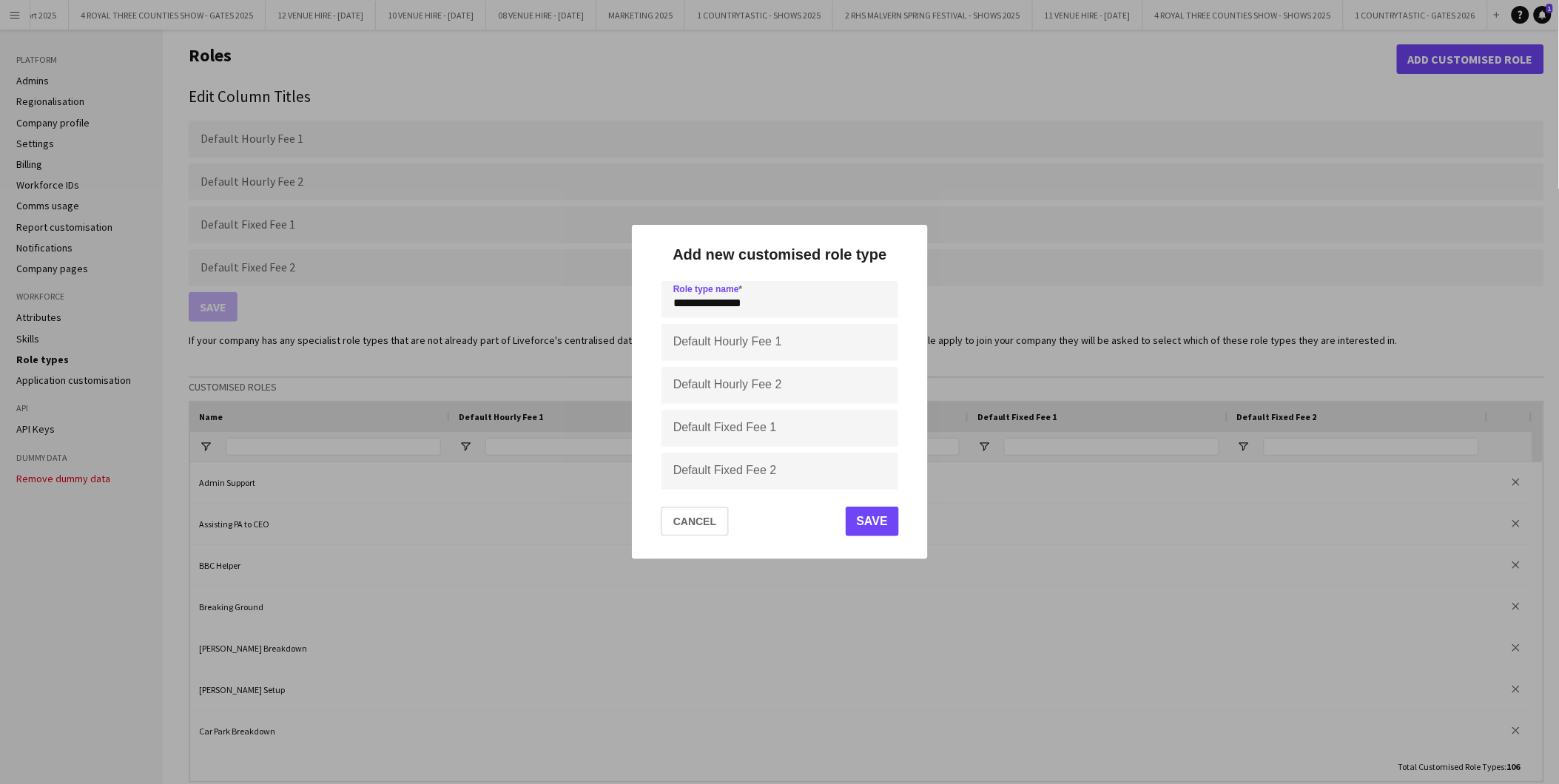
type input "**********"
click at [866, 522] on button "Save" at bounding box center [871, 521] width 53 height 29
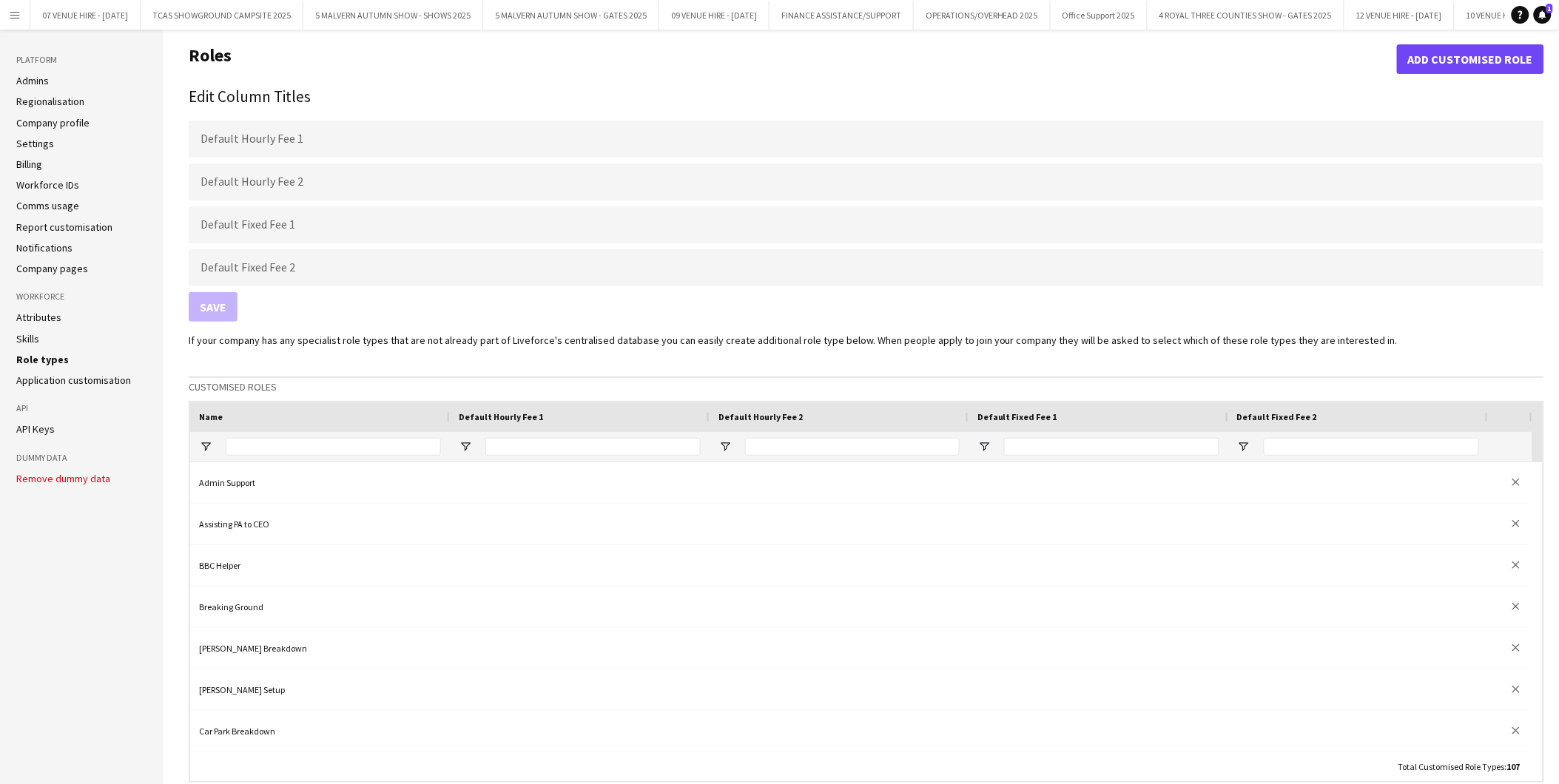
click at [15, 12] on app-icon "Menu" at bounding box center [14, 14] width 12 height 12
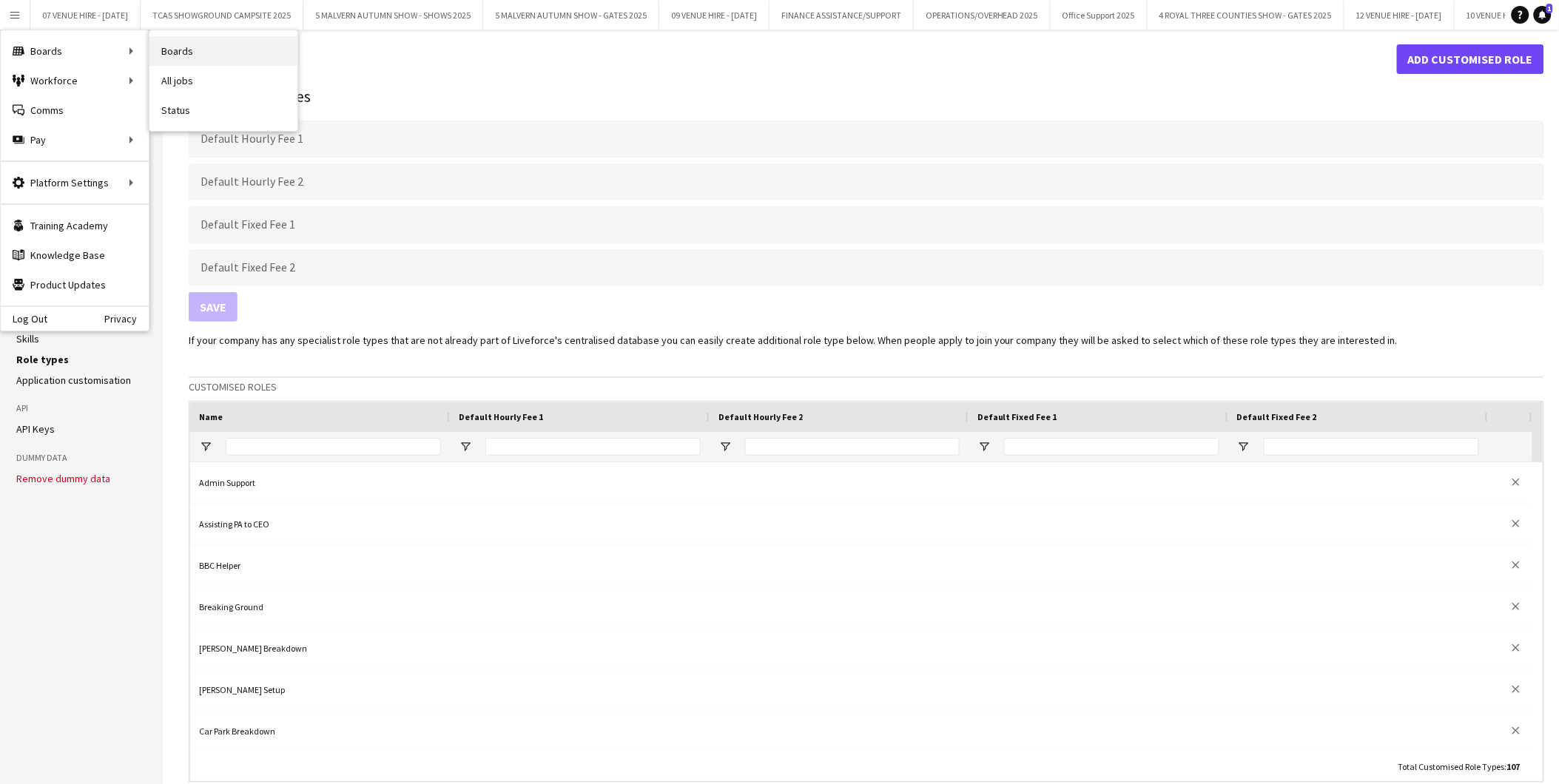
click at [191, 49] on link "Boards" at bounding box center [224, 50] width 148 height 29
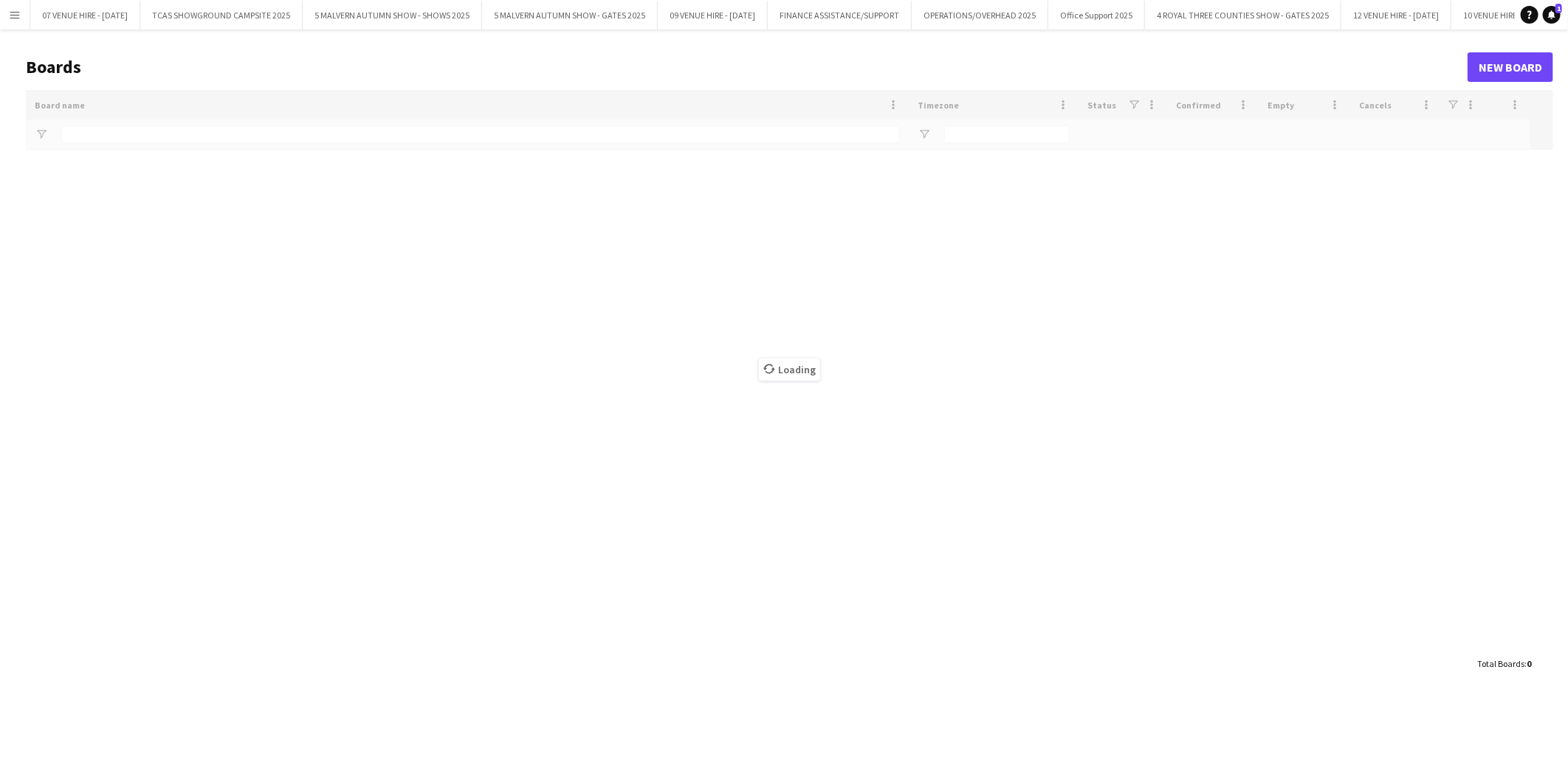
type input "**********"
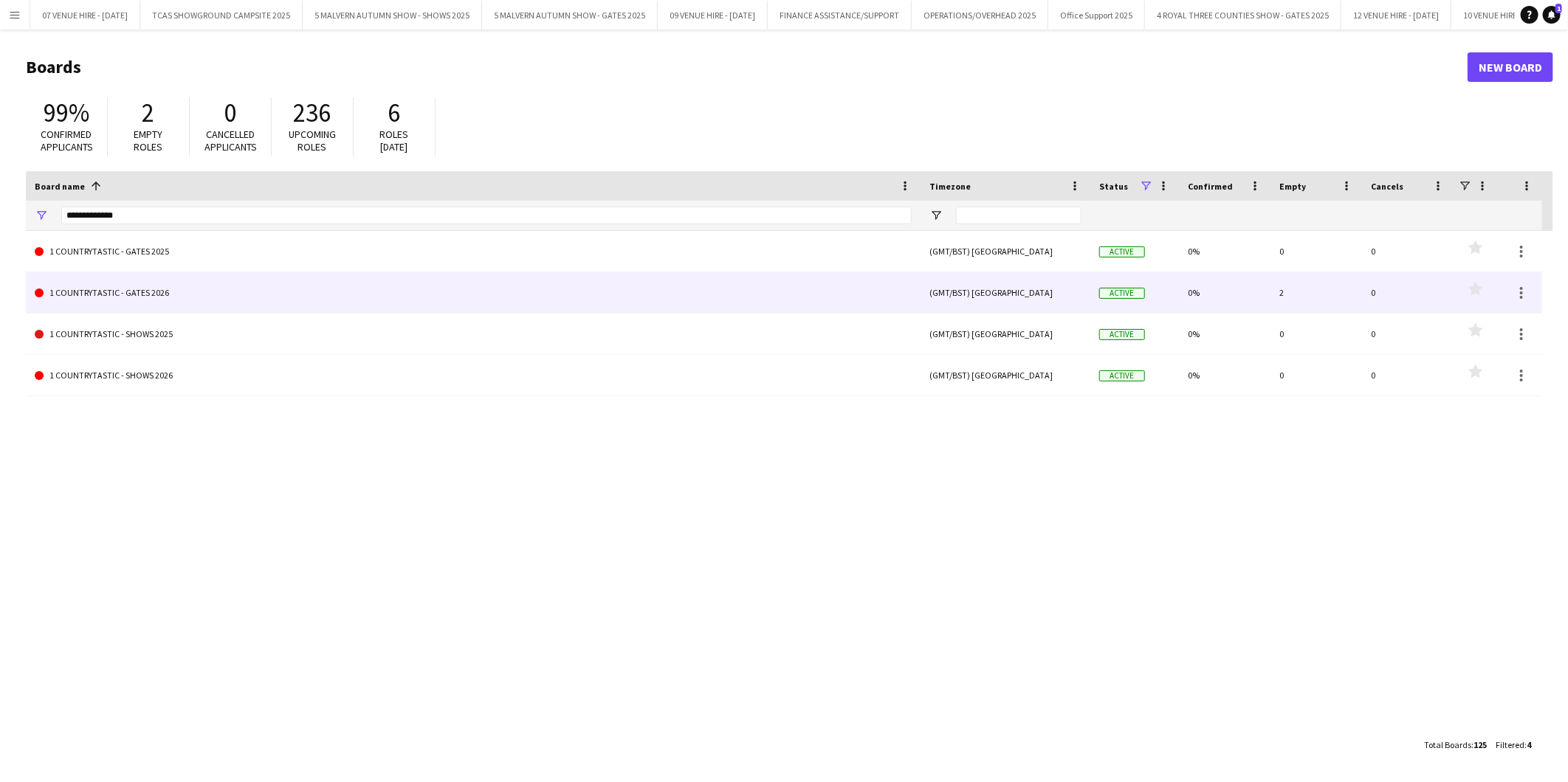
click at [120, 290] on link "1 COUNTRYTASTIC - GATES 2026" at bounding box center [473, 293] width 877 height 42
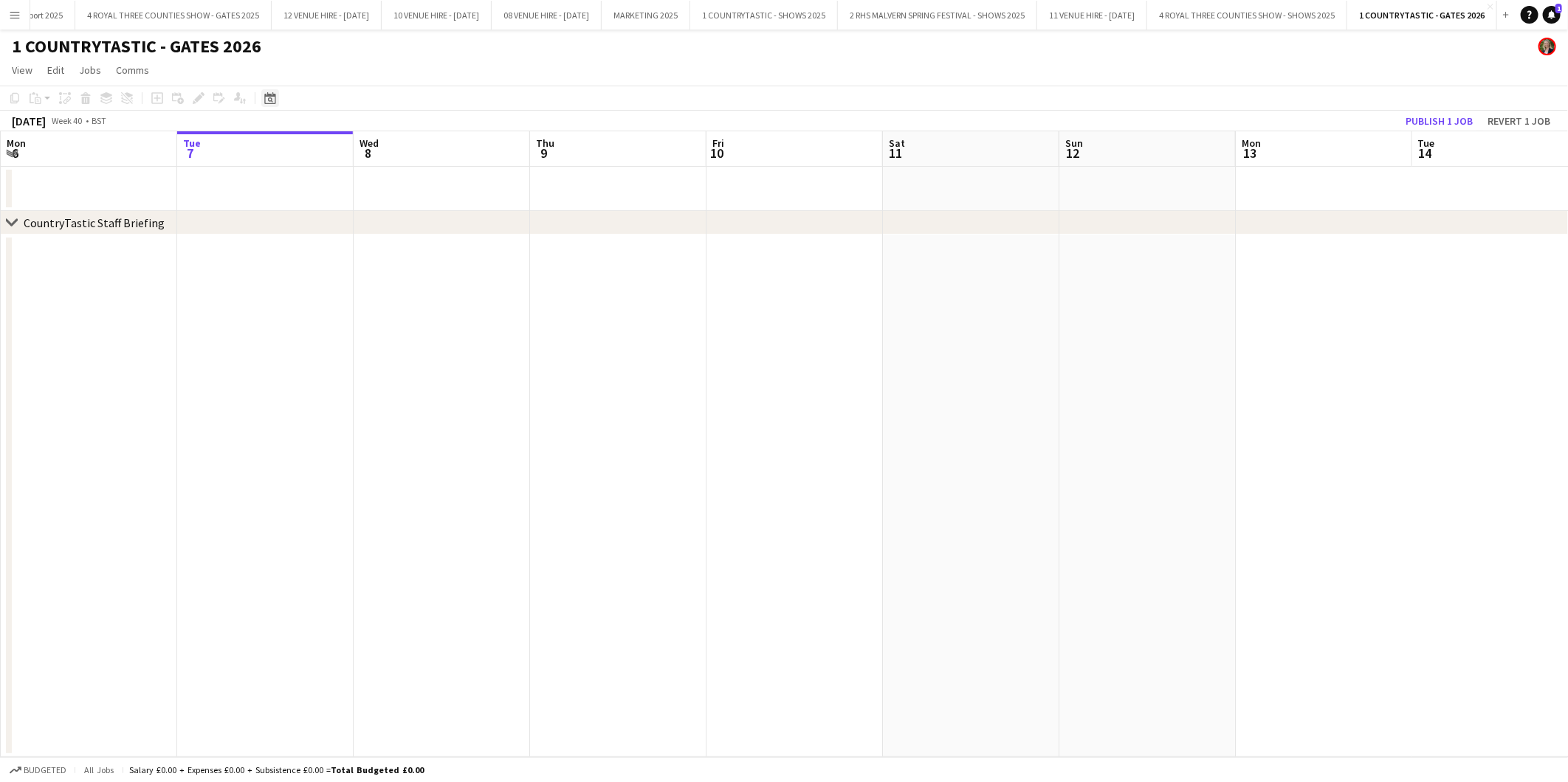
scroll to position [0, 1229]
click at [264, 94] on icon at bounding box center [270, 98] width 11 height 12
click at [384, 147] on span "Next month" at bounding box center [388, 148] width 29 height 29
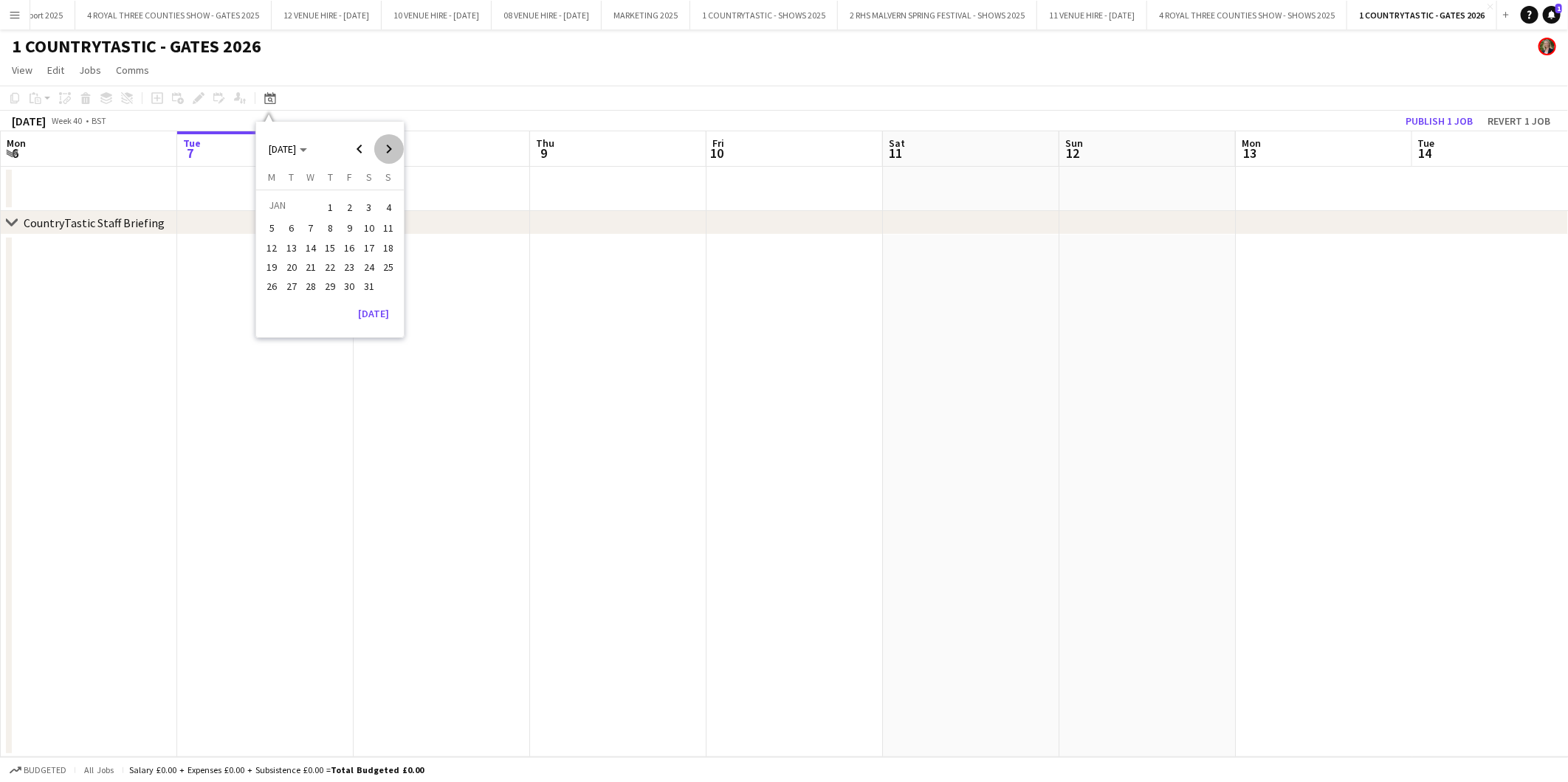
click at [384, 147] on span "Next month" at bounding box center [388, 148] width 29 height 29
click at [333, 225] on span "2" at bounding box center [330, 225] width 18 height 18
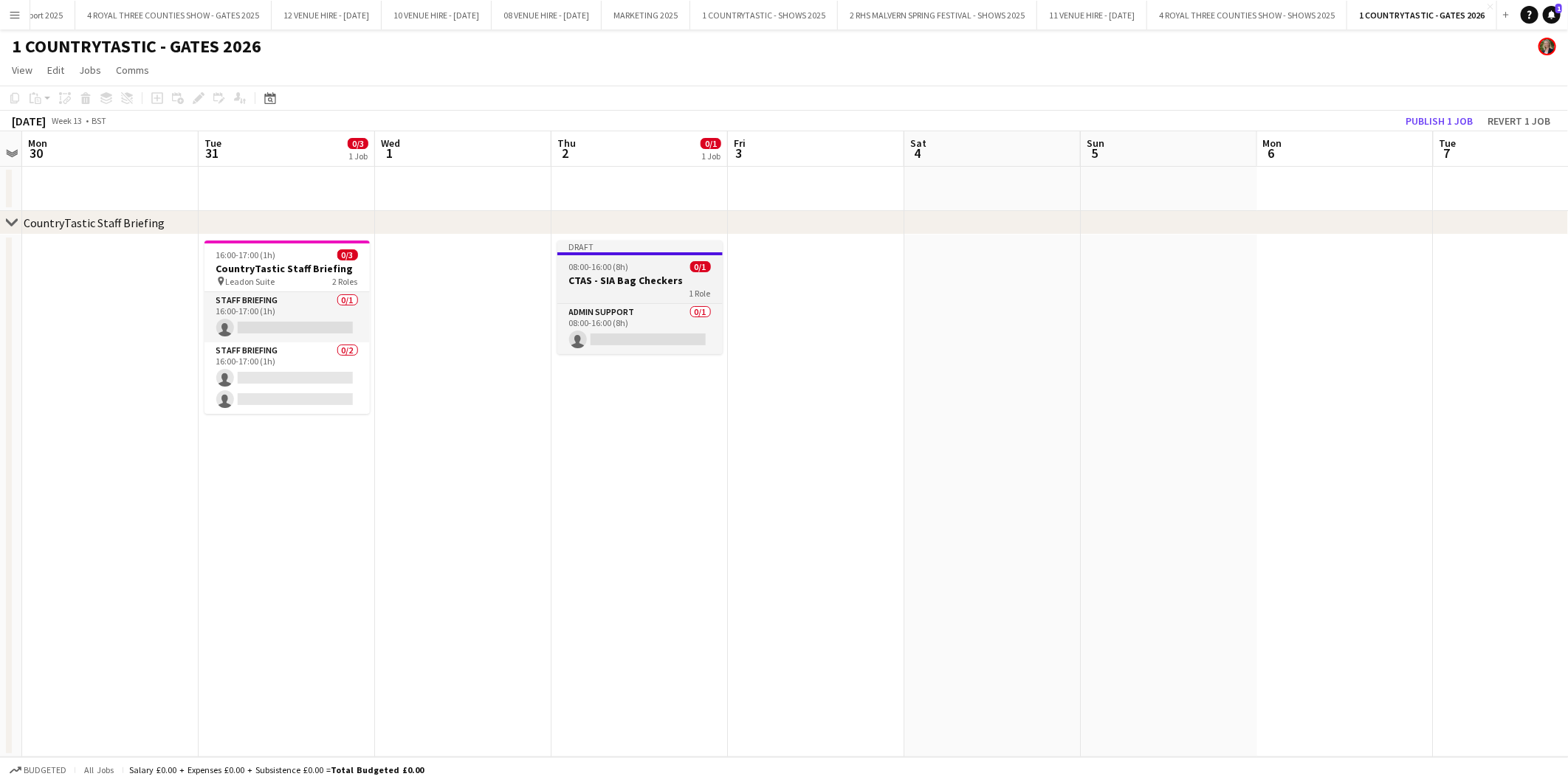
click at [643, 283] on h3 "CTAS - SIA Bag Checkers" at bounding box center [639, 280] width 165 height 13
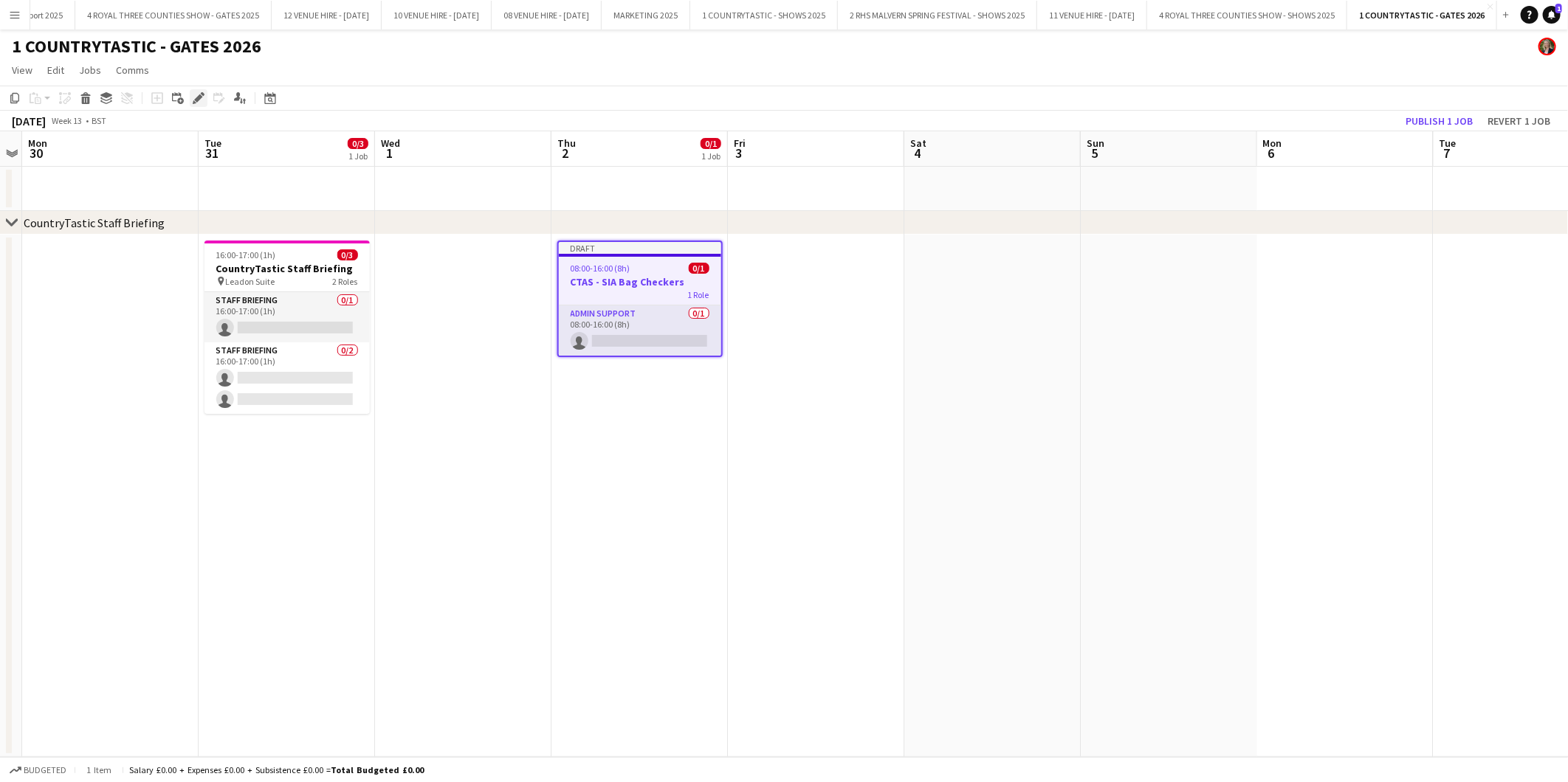
click at [195, 94] on icon "Edit" at bounding box center [198, 98] width 12 height 12
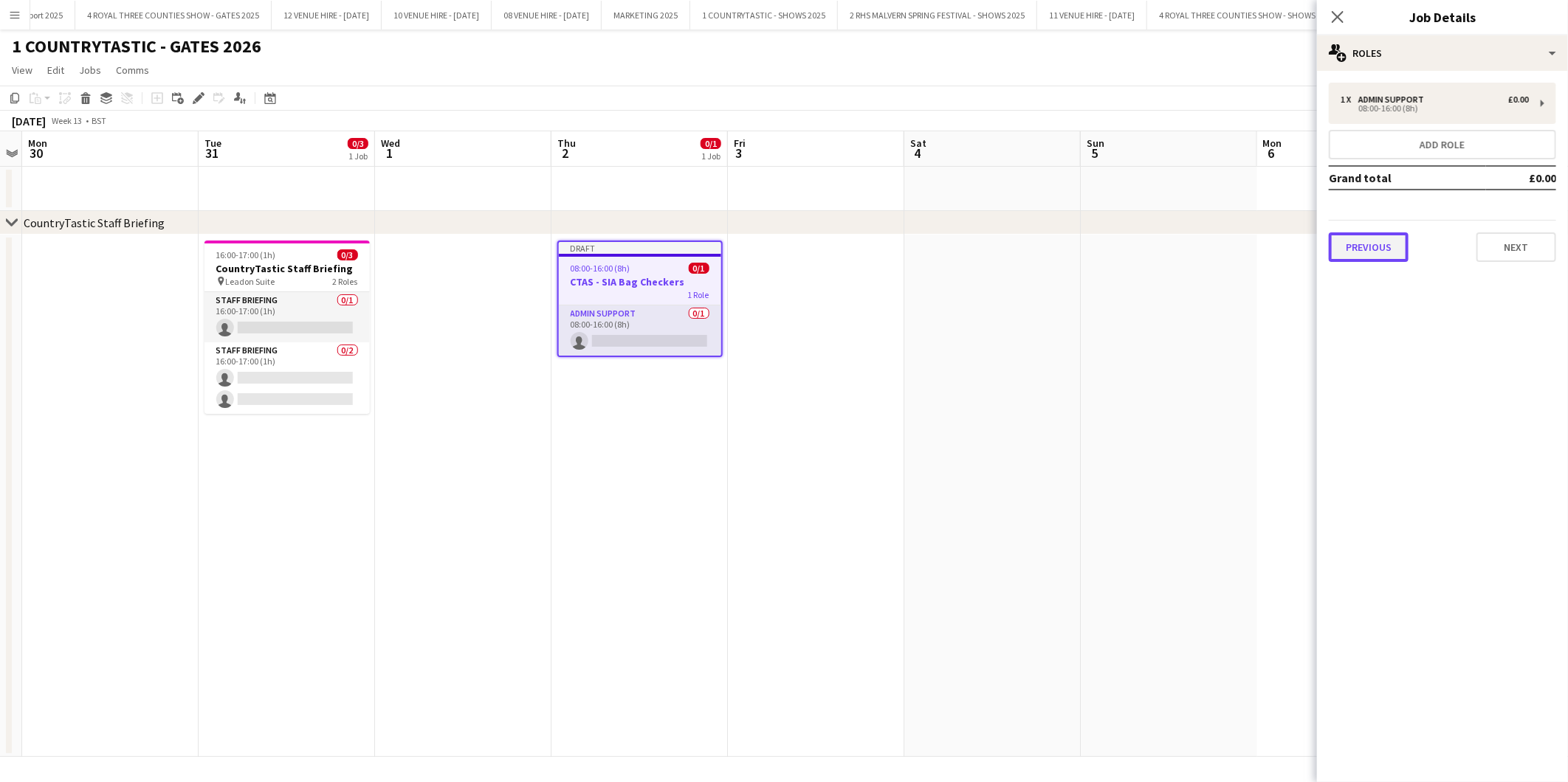
click at [1383, 251] on button "Previous" at bounding box center [1368, 246] width 79 height 29
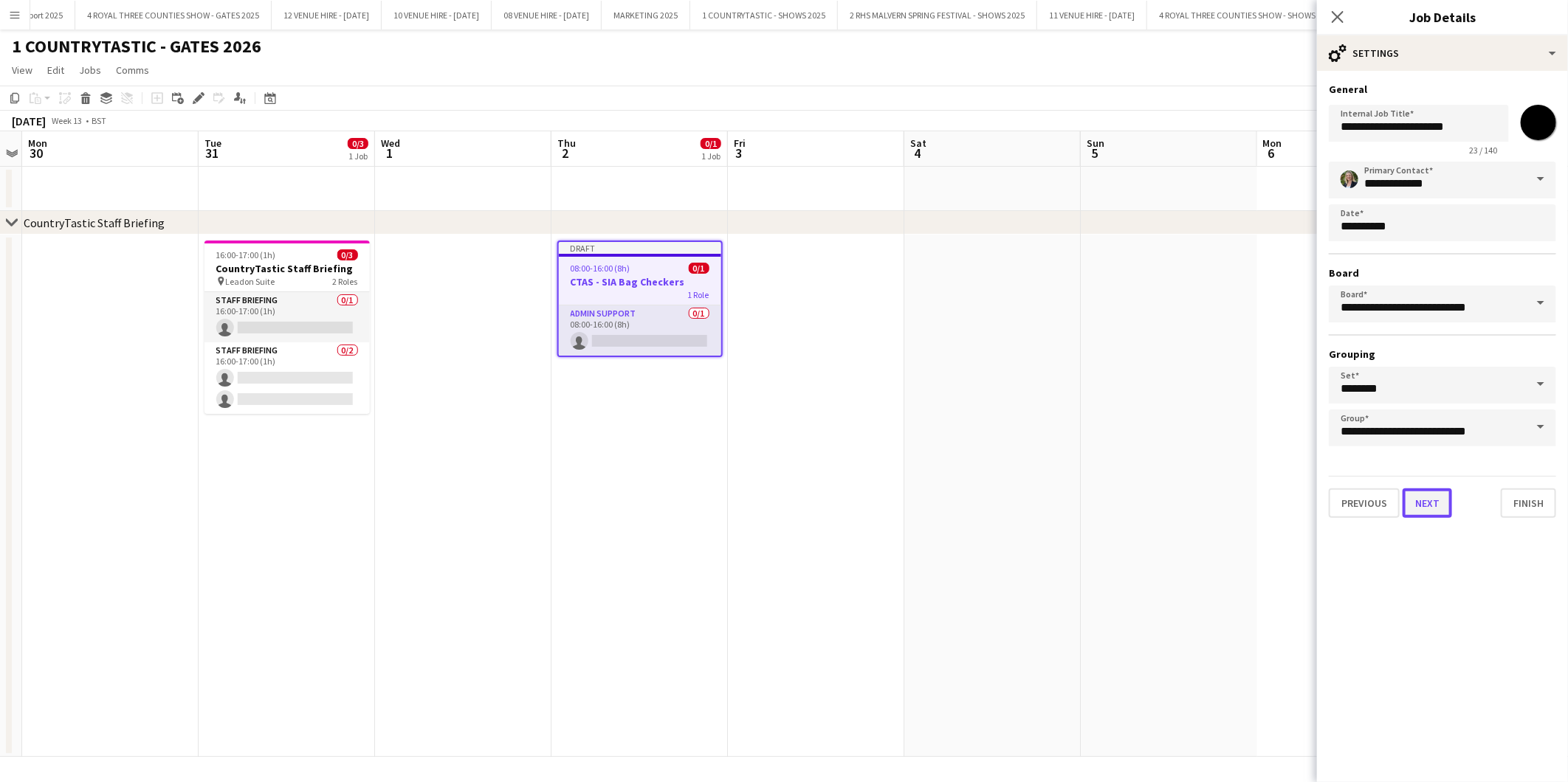
click at [1433, 503] on button "Next" at bounding box center [1427, 502] width 49 height 29
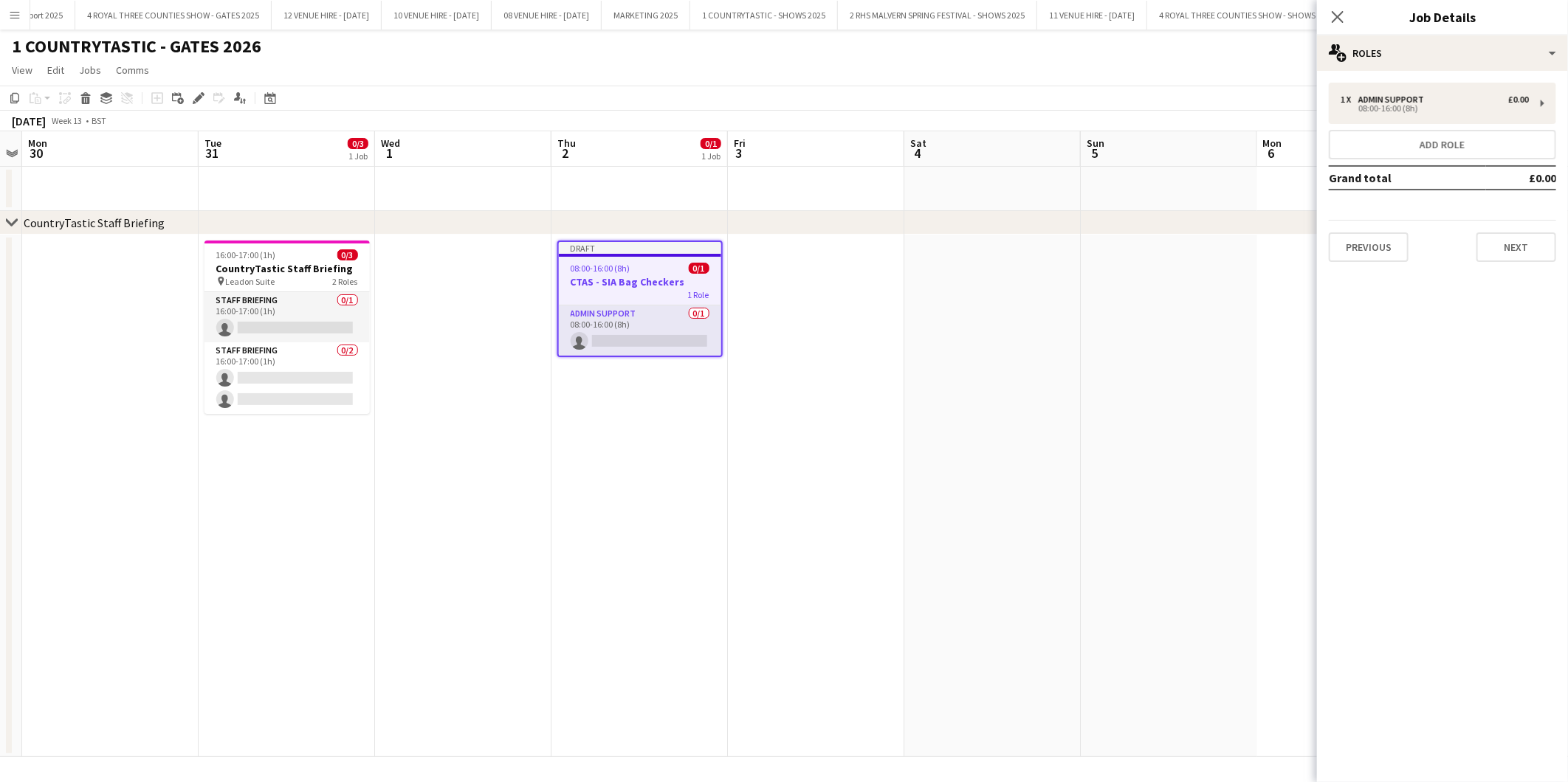
click at [1418, 126] on div "1 x Admin Support £0.00 08:00-16:00 (8h) Add role Grand total £0.00 Previous Ne…" at bounding box center [1442, 173] width 251 height 179
click at [1406, 105] on div "08:00-16:00 (8h)" at bounding box center [1434, 109] width 188 height 8
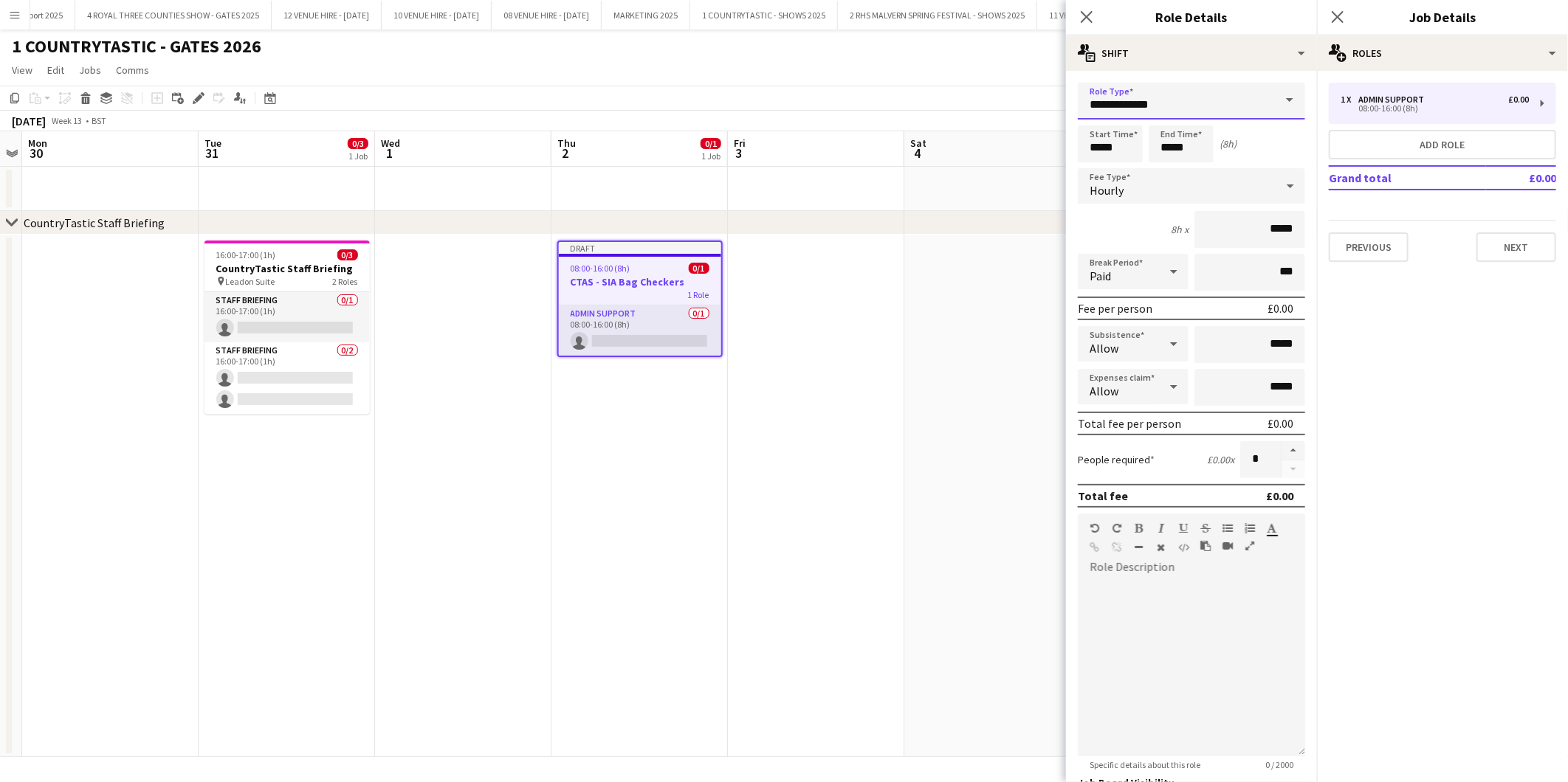
drag, startPoint x: 1185, startPoint y: 104, endPoint x: 945, endPoint y: 90, distance: 240.4
click at [946, 92] on body "Menu Boards Boards Boards All jobs Status Workforce Workforce My Workforce Recr…" at bounding box center [784, 391] width 1568 height 782
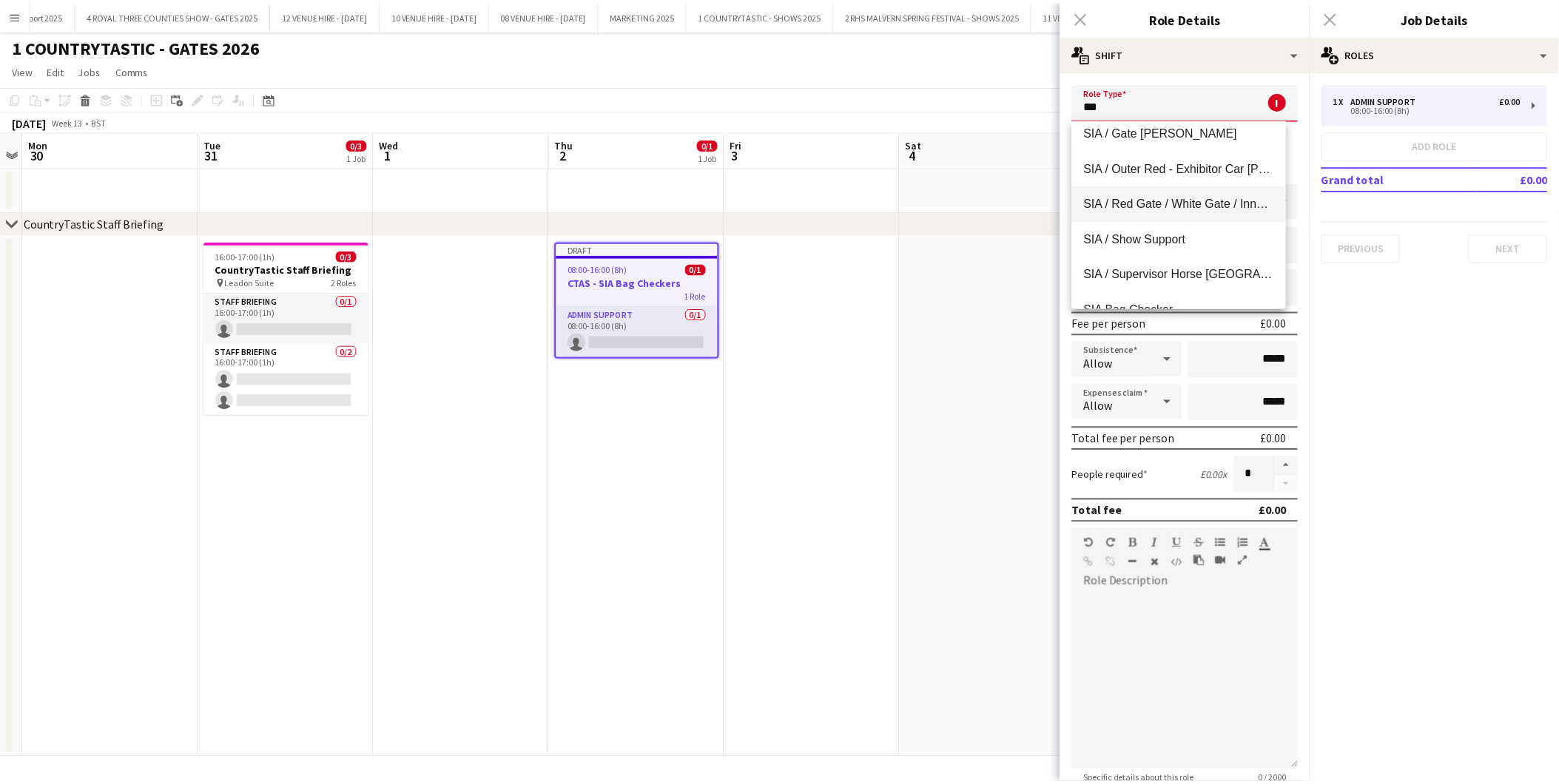
scroll to position [107, 0]
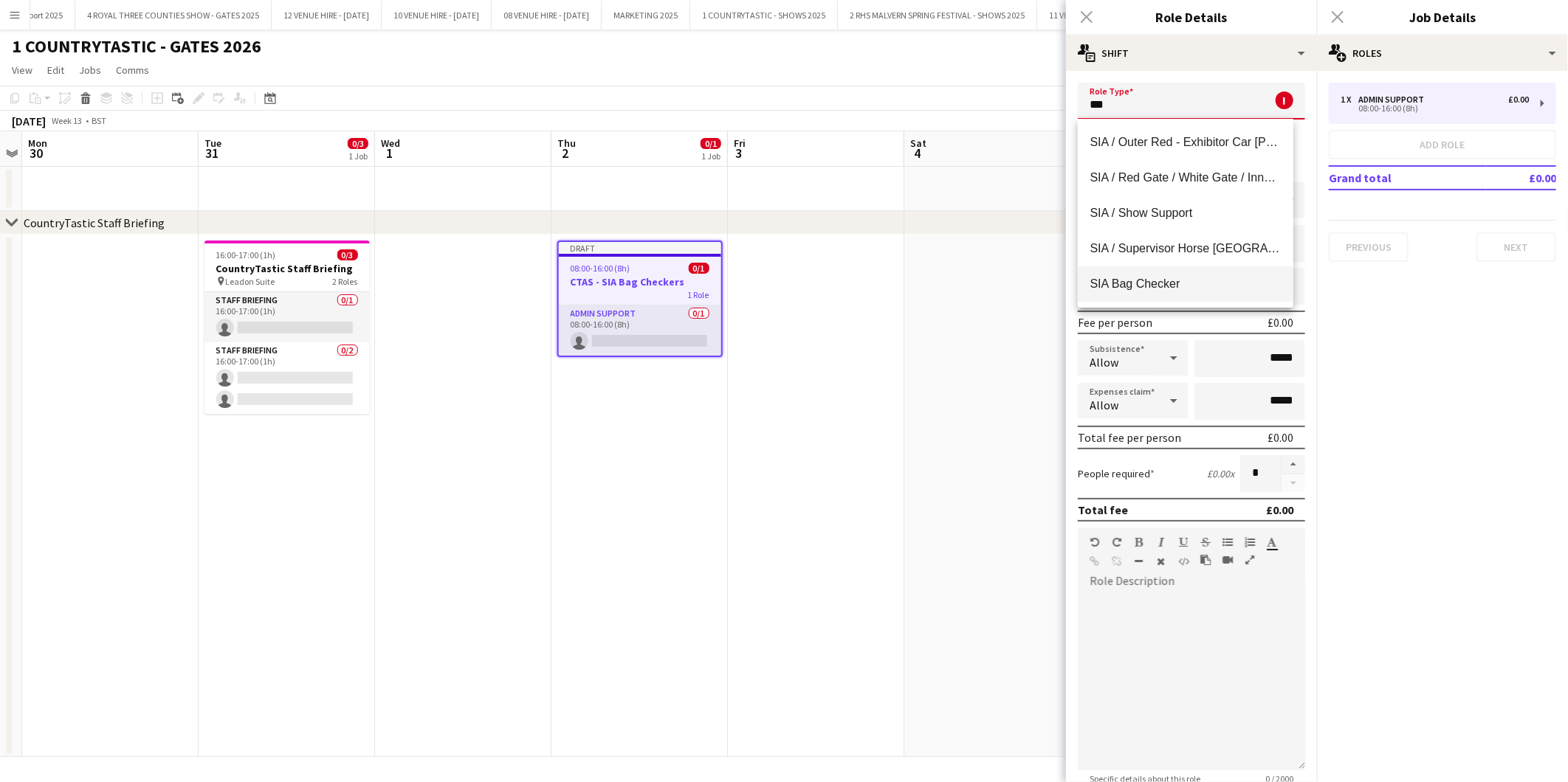
click at [1156, 281] on span "SIA Bag Checker" at bounding box center [1185, 283] width 191 height 14
type input "**********"
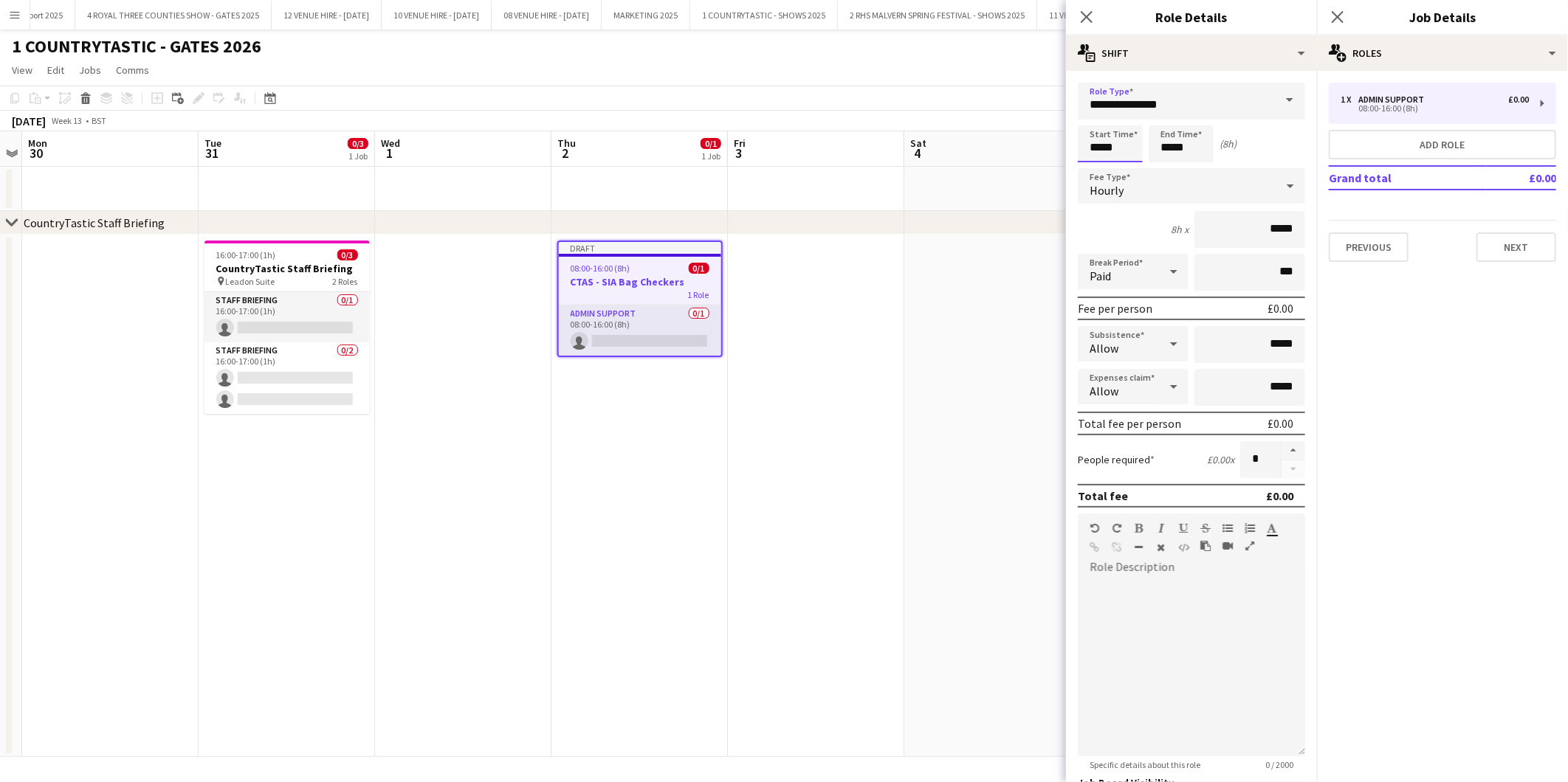
click at [1135, 144] on input "*****" at bounding box center [1110, 144] width 65 height 37
click at [1101, 110] on div at bounding box center [1095, 118] width 29 height 15
click at [1130, 163] on div at bounding box center [1124, 170] width 29 height 15
type input "*****"
click at [1130, 163] on div at bounding box center [1124, 170] width 29 height 15
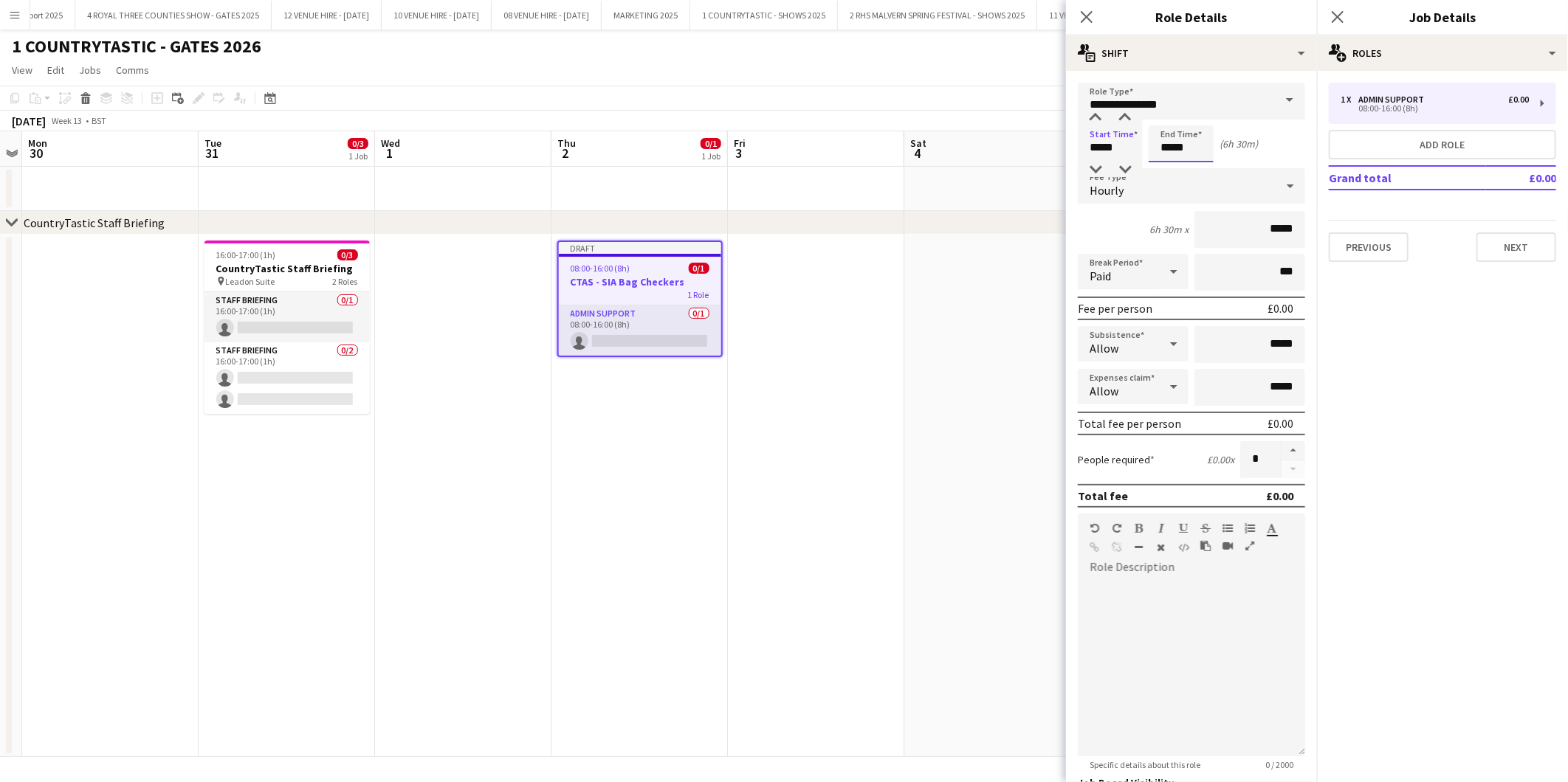
click at [1197, 144] on input "*****" at bounding box center [1181, 144] width 65 height 37
type input "*****"
click at [1167, 114] on div at bounding box center [1166, 118] width 29 height 15
click at [1509, 254] on button "Next" at bounding box center [1516, 246] width 79 height 29
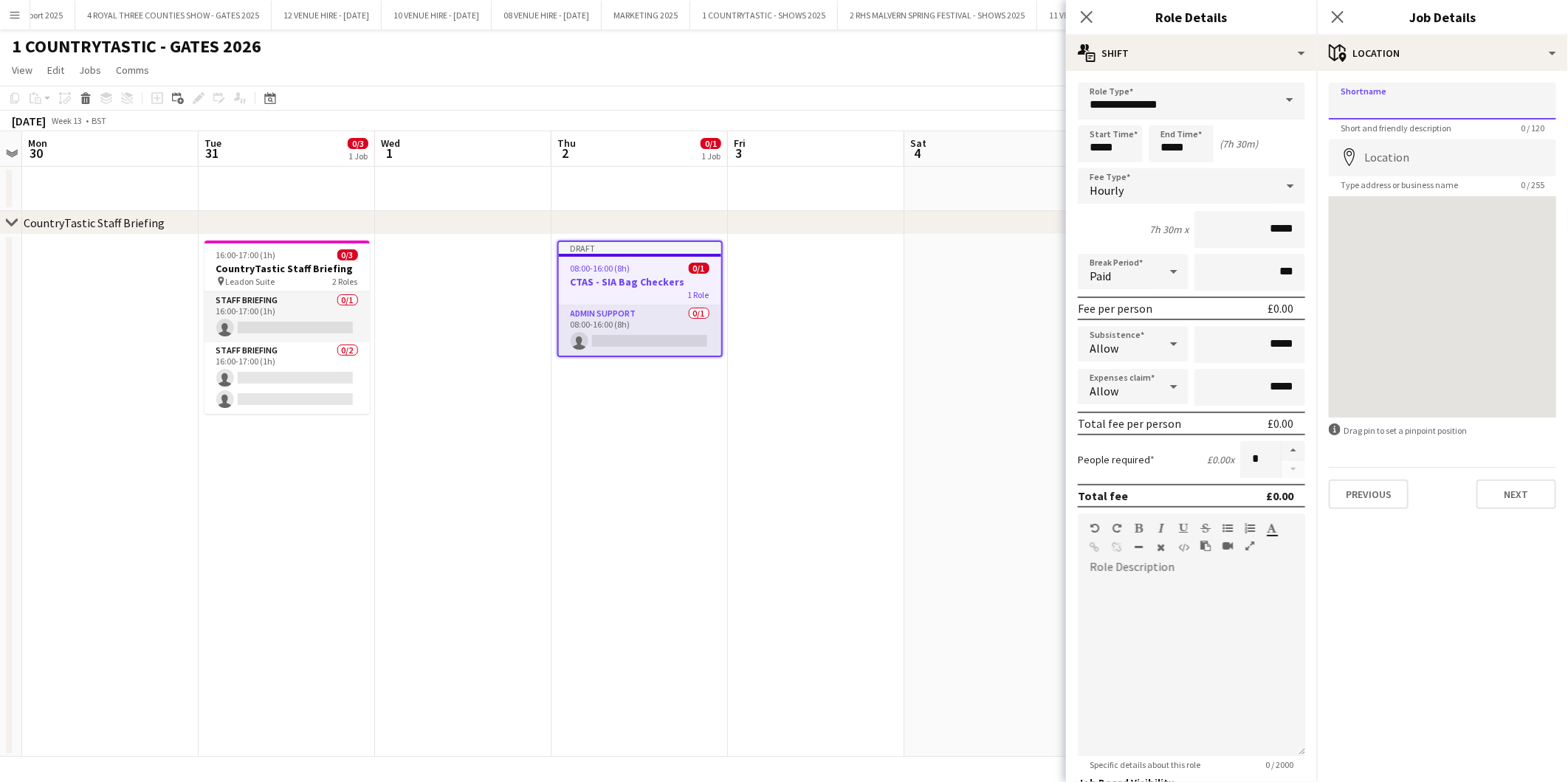
click at [1451, 97] on input "Shortname" at bounding box center [1441, 101] width 228 height 37
type input "**********"
click at [1386, 162] on input "Location" at bounding box center [1441, 158] width 228 height 37
drag, startPoint x: 1430, startPoint y: 158, endPoint x: 1366, endPoint y: 168, distance: 64.8
click at [1366, 168] on input "********" at bounding box center [1441, 158] width 228 height 37
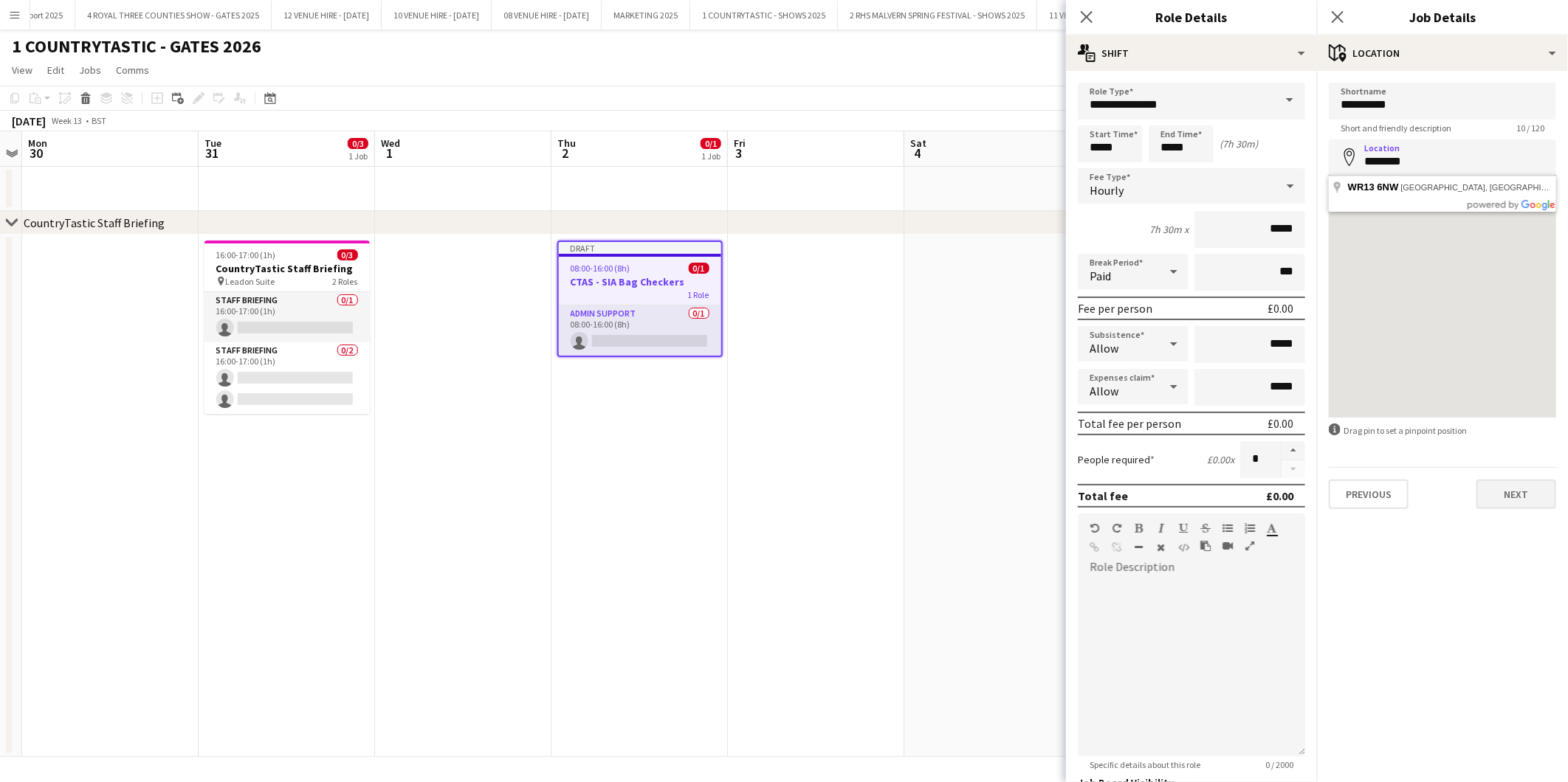
type input "********"
click at [1525, 487] on button "Next" at bounding box center [1516, 494] width 79 height 29
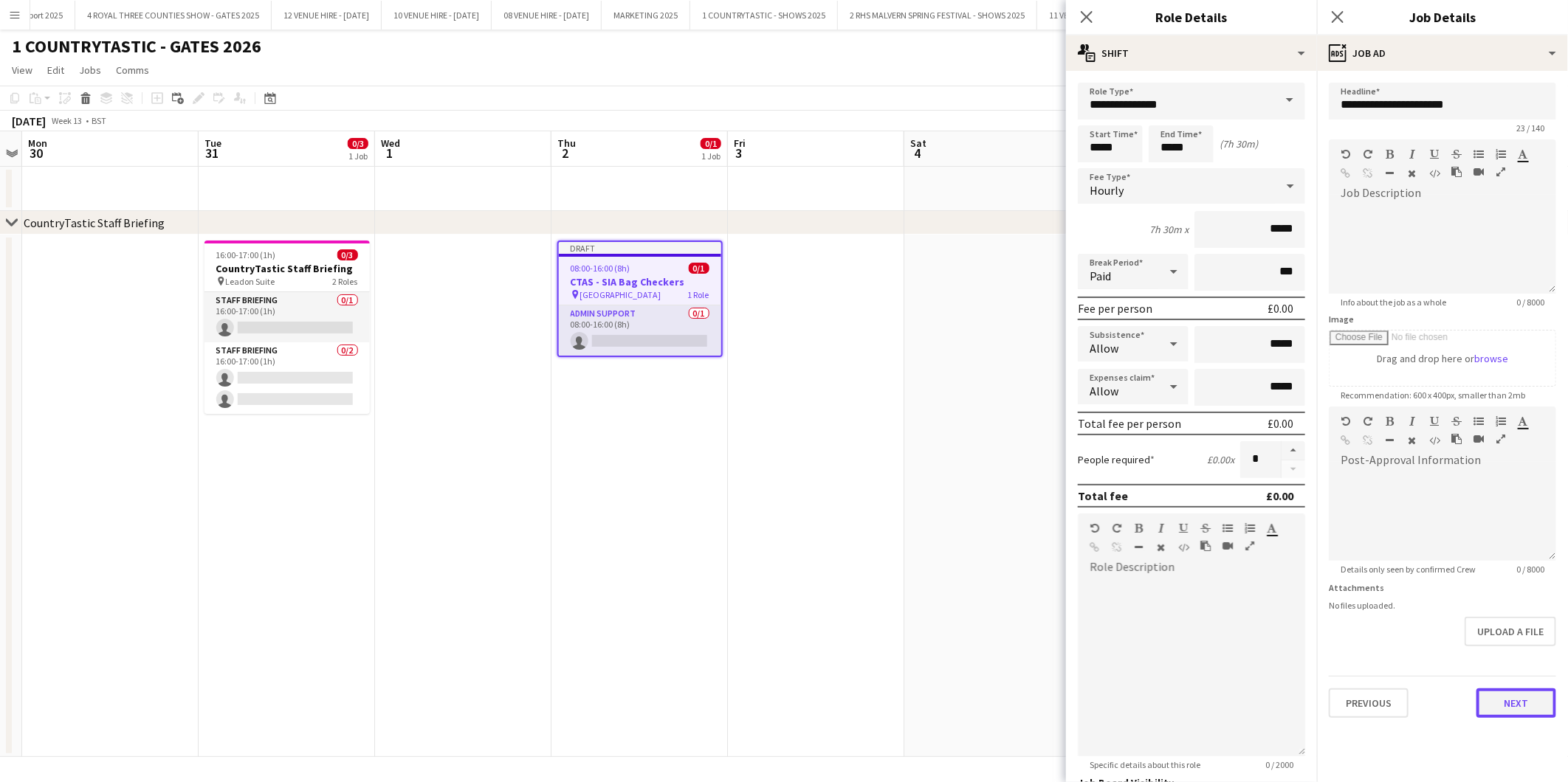
click at [1531, 694] on button "Next" at bounding box center [1516, 703] width 79 height 29
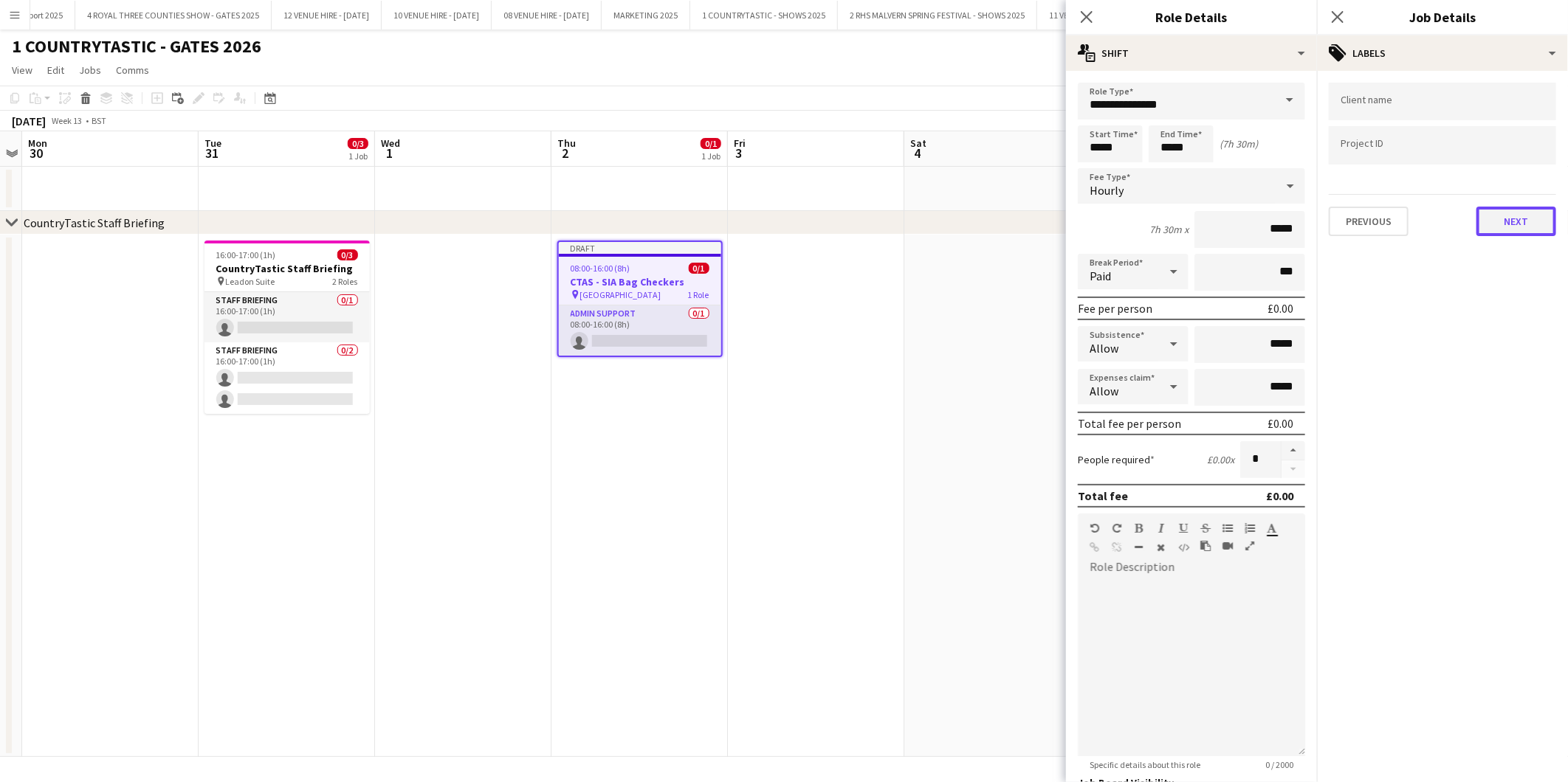
click at [1516, 210] on button "Next" at bounding box center [1516, 221] width 79 height 29
click at [1515, 149] on button "Next" at bounding box center [1516, 152] width 79 height 29
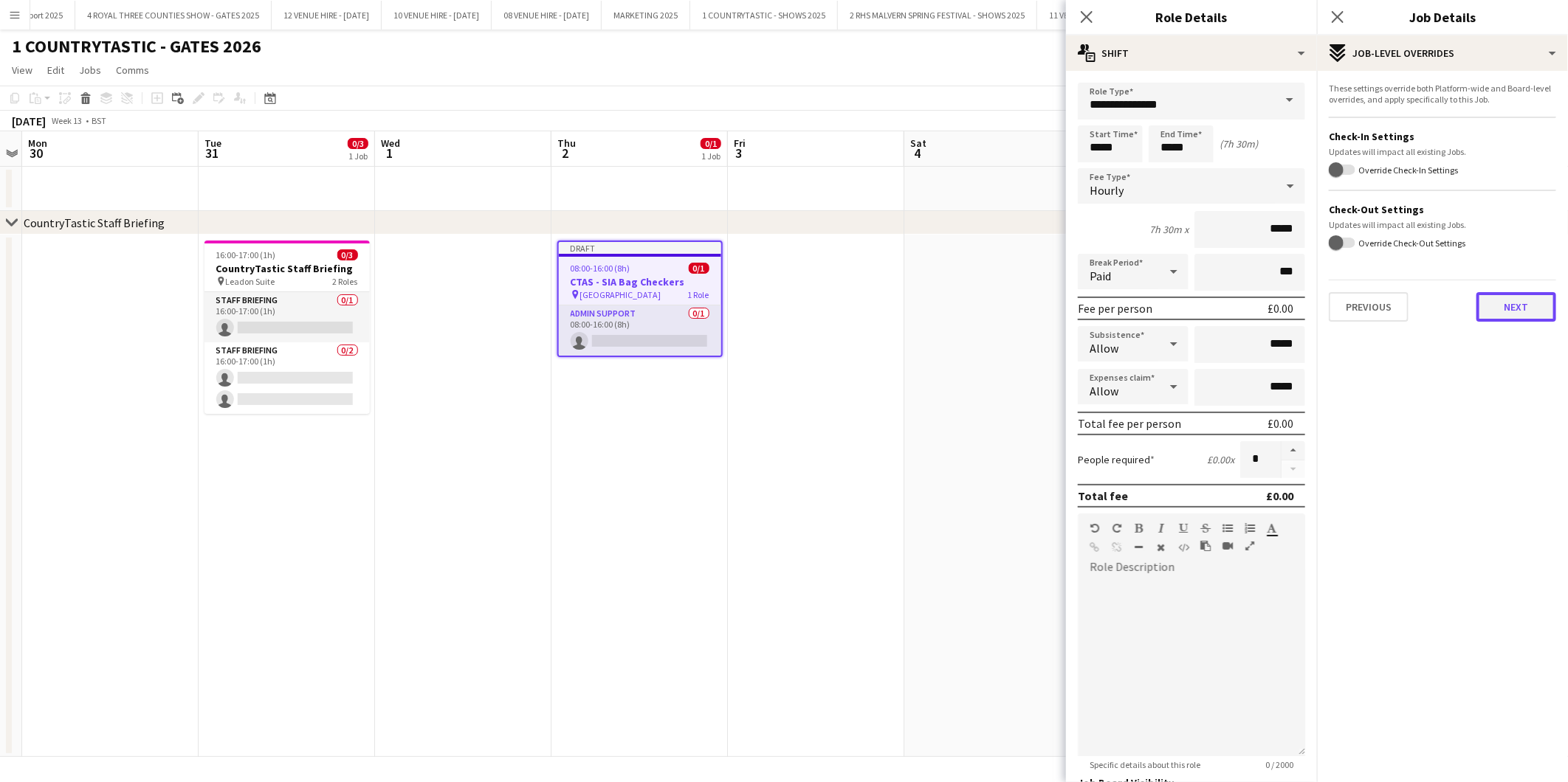
click at [1525, 297] on button "Next" at bounding box center [1516, 306] width 79 height 29
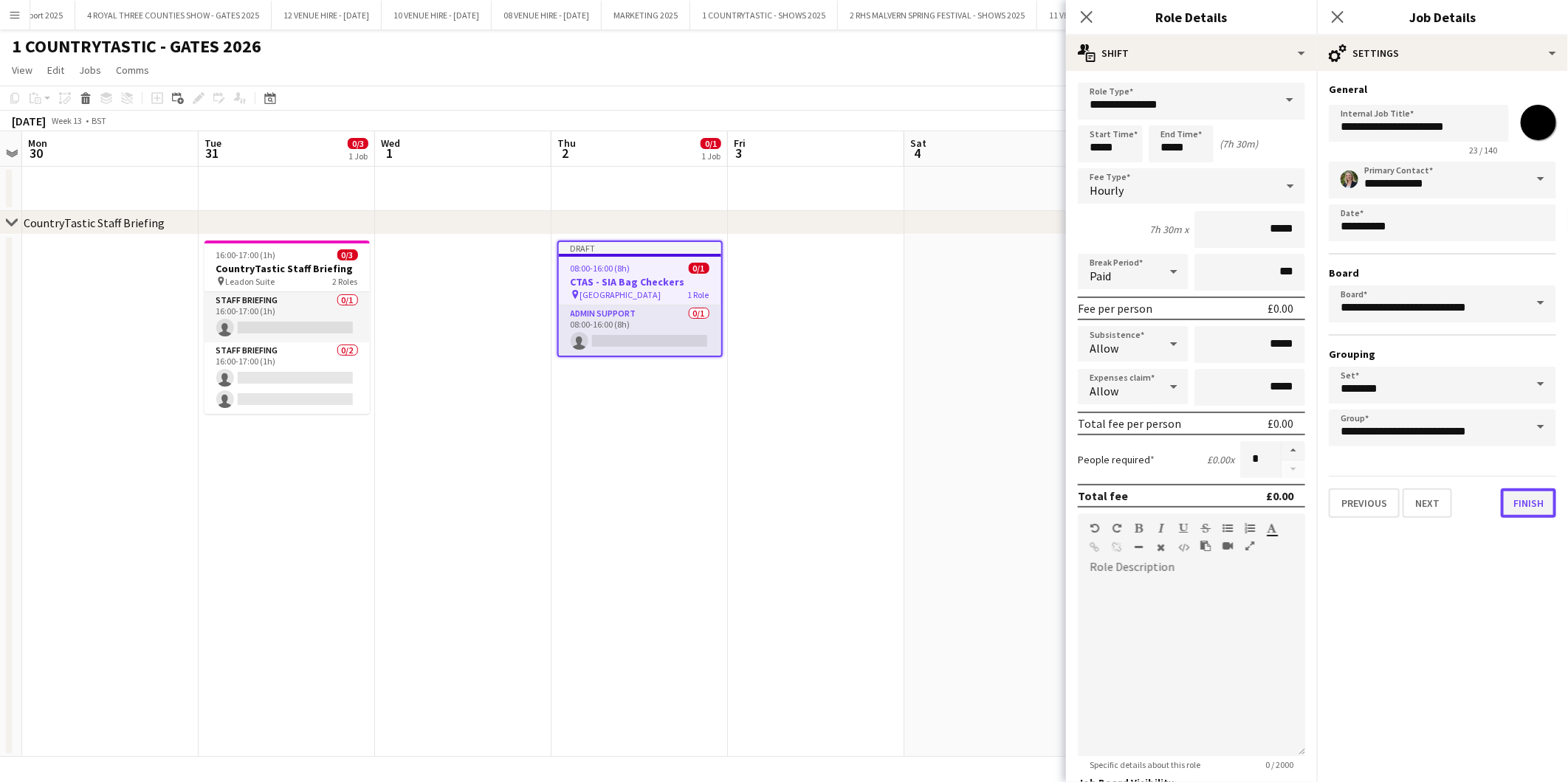
click at [1536, 499] on button "Finish" at bounding box center [1528, 502] width 56 height 29
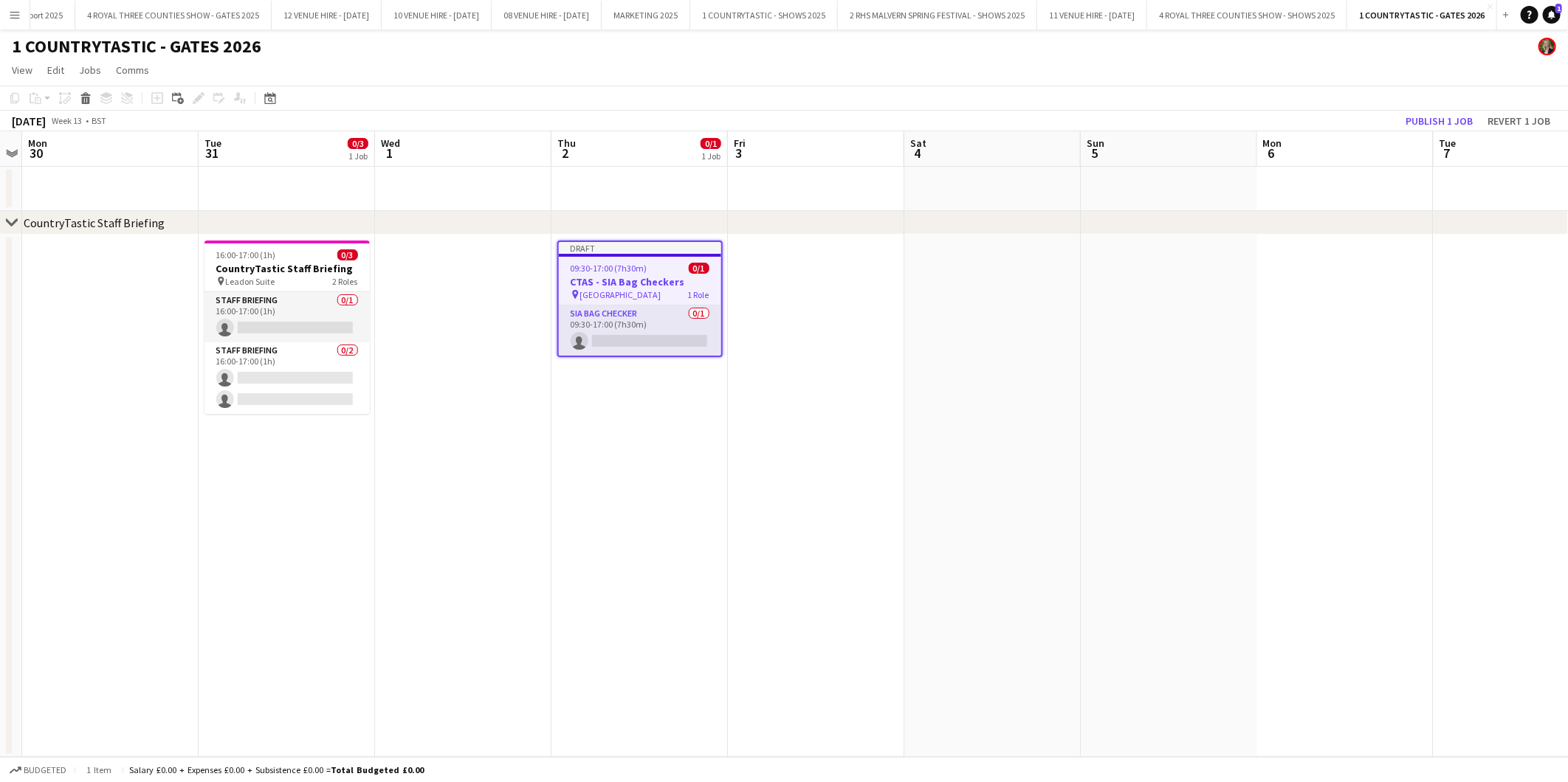
click at [797, 450] on app-date-cell at bounding box center [815, 495] width 177 height 522
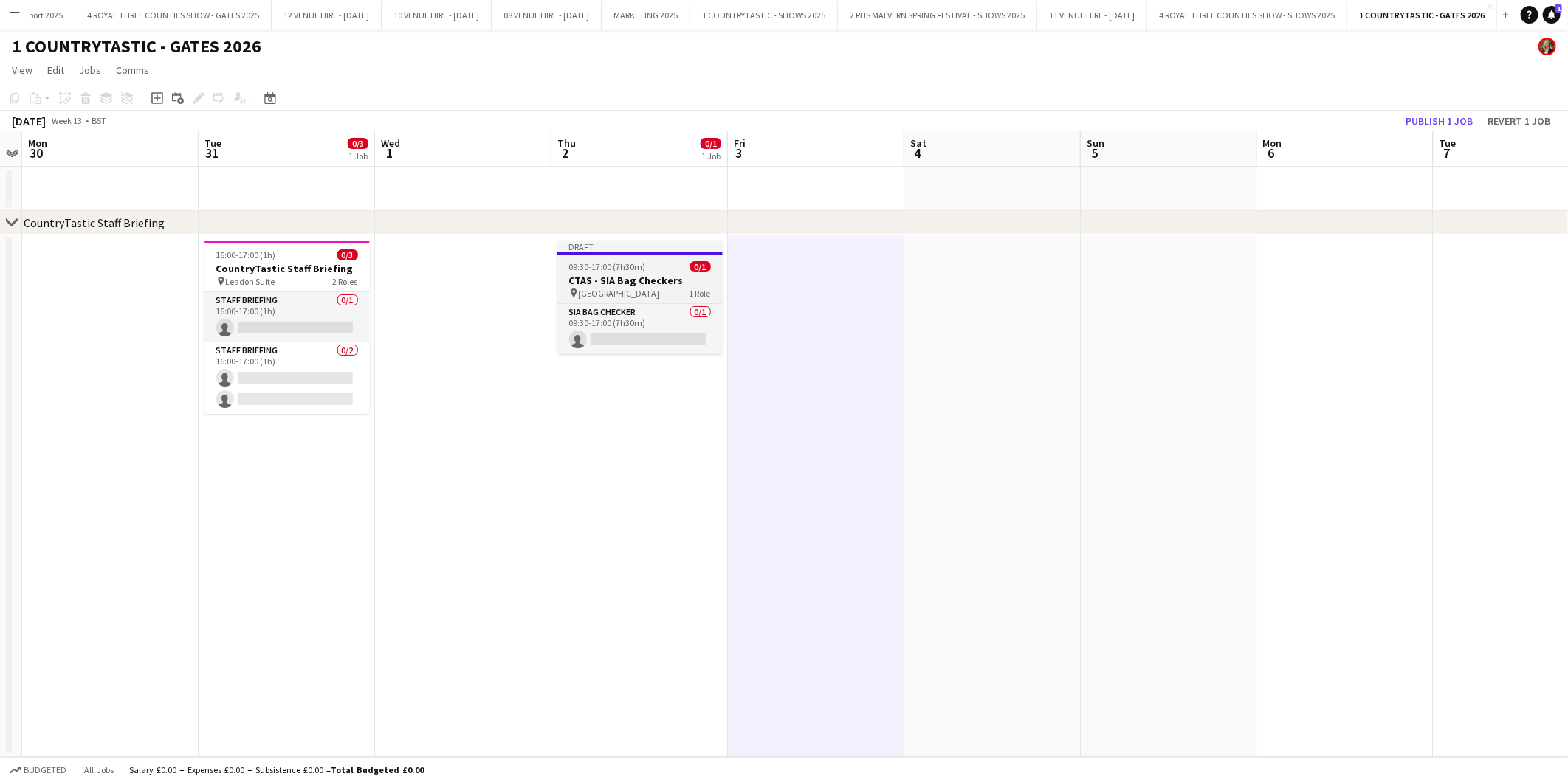
click at [599, 269] on span "09:30-17:00 (7h30m)" at bounding box center [606, 267] width 77 height 11
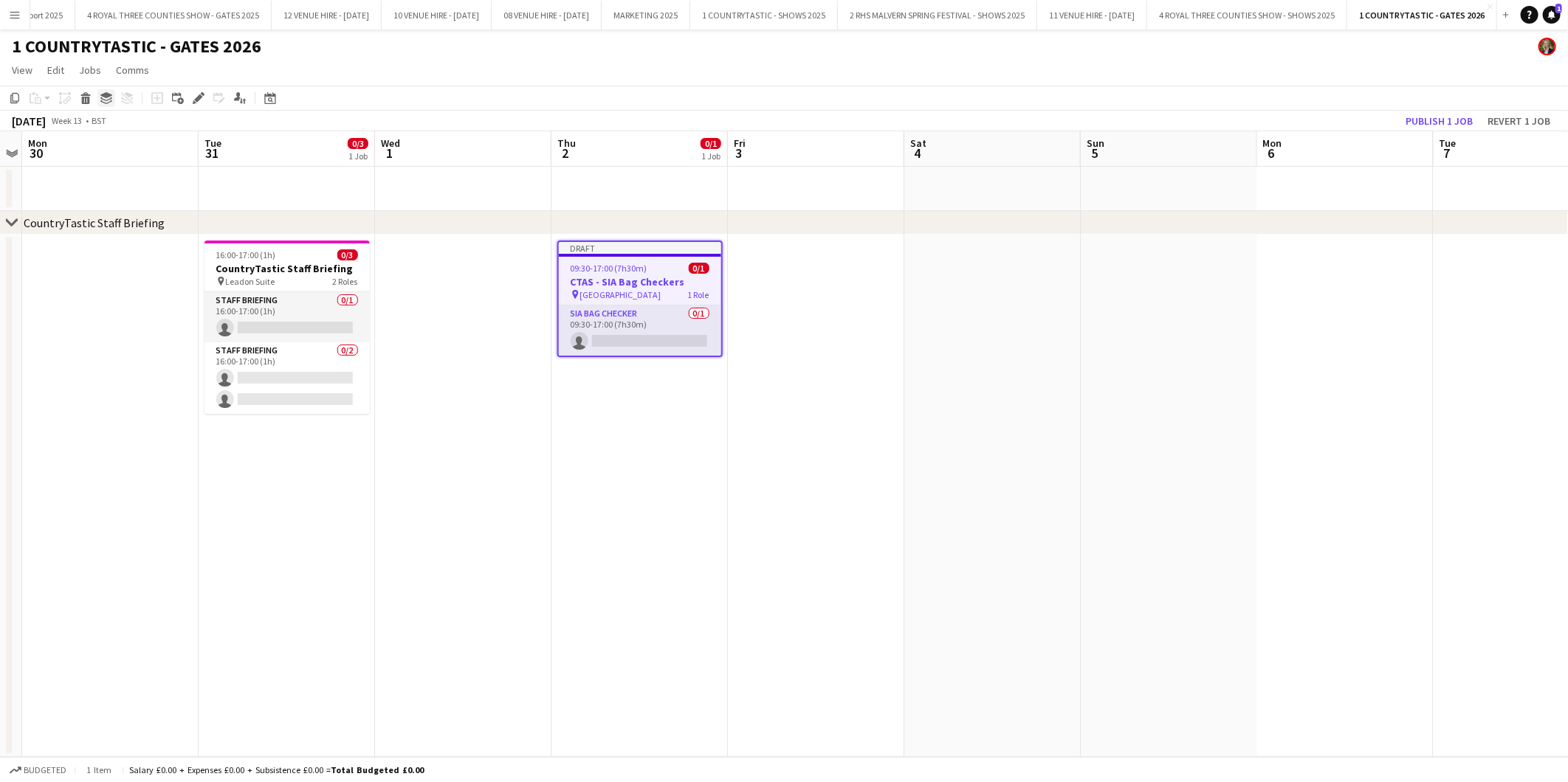
click at [105, 96] on icon at bounding box center [106, 95] width 12 height 6
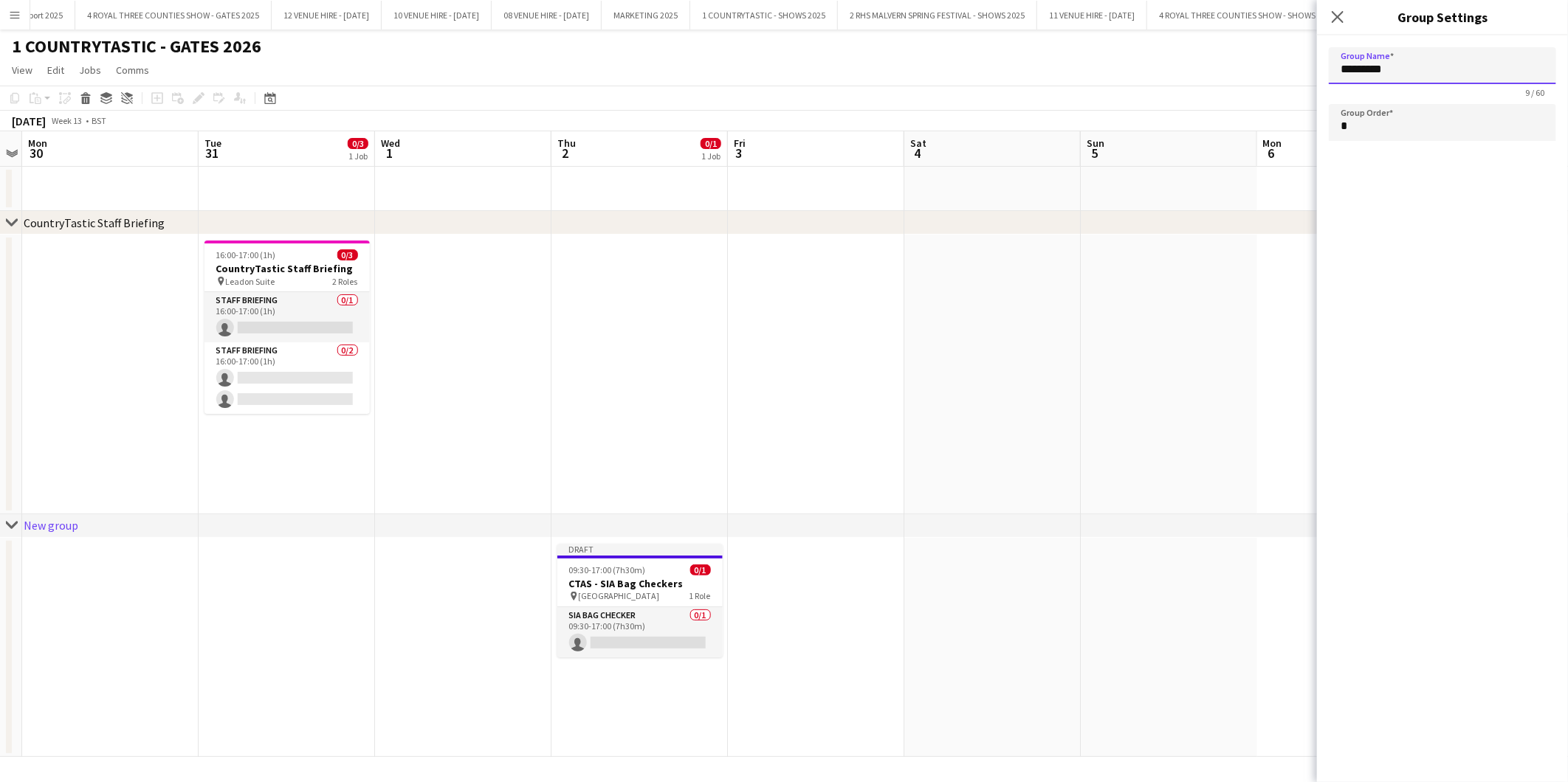
drag, startPoint x: 1463, startPoint y: 64, endPoint x: 1241, endPoint y: 64, distance: 222.0
click at [1241, 64] on body "Menu Boards Boards Boards All jobs Status Workforce Workforce My Workforce Recr…" at bounding box center [784, 391] width 1568 height 782
type input "*"
click at [1153, 660] on app-date-cell at bounding box center [1168, 648] width 177 height 220
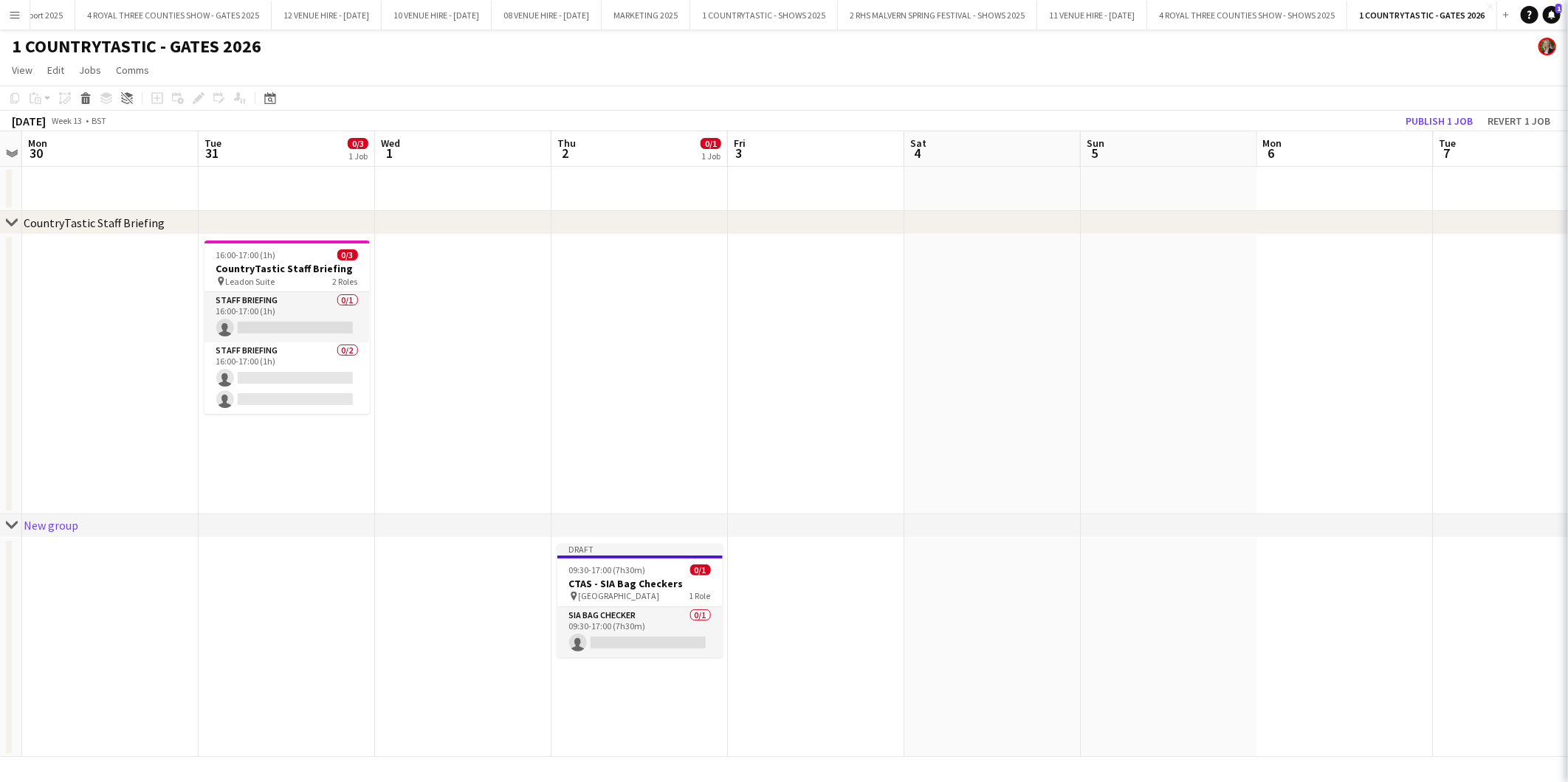
type input "*********"
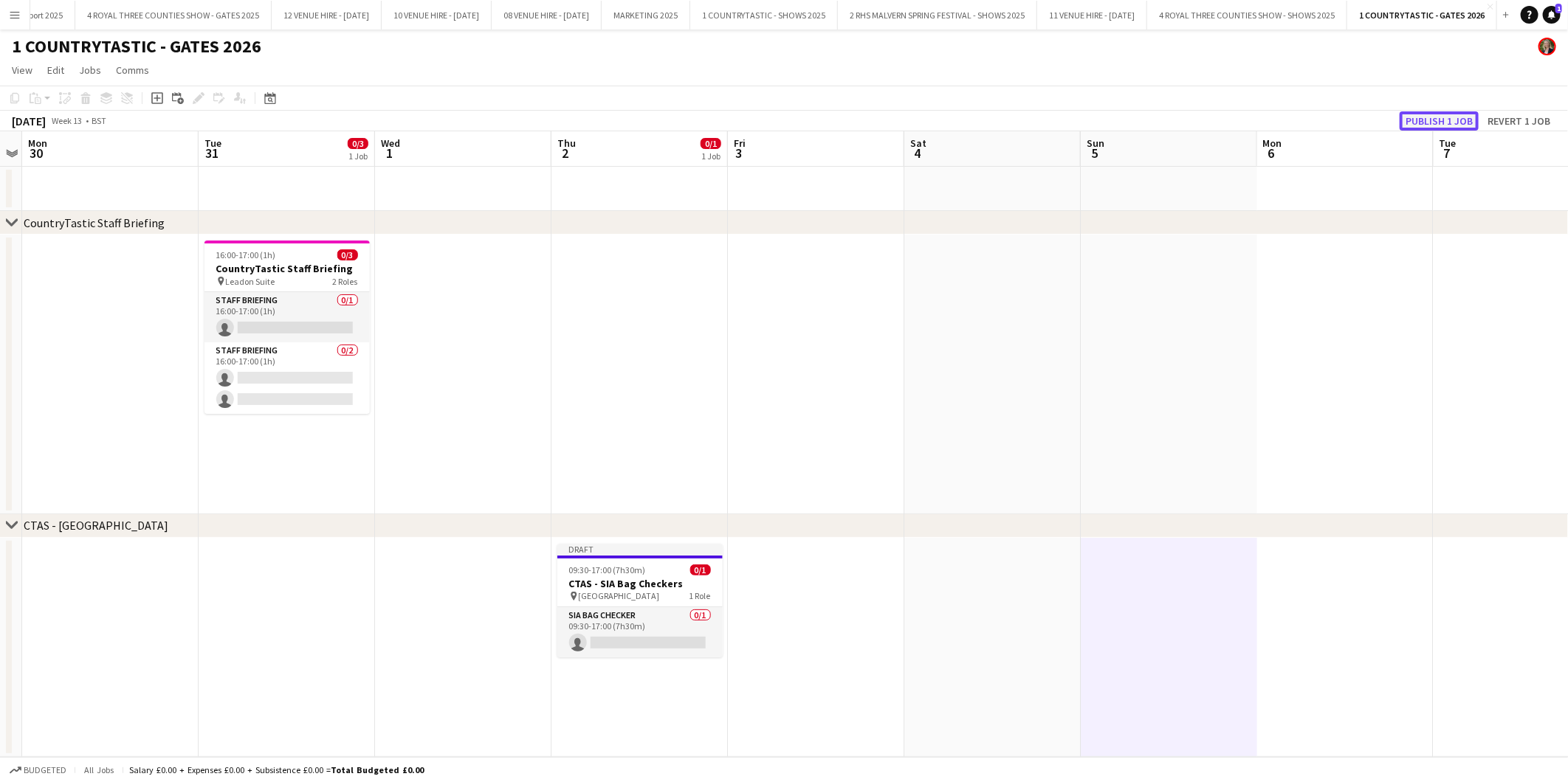
click at [1452, 114] on button "Publish 1 job" at bounding box center [1439, 121] width 79 height 19
click at [65, 215] on div "CountryTastic Staff Briefing" at bounding box center [94, 223] width 141 height 15
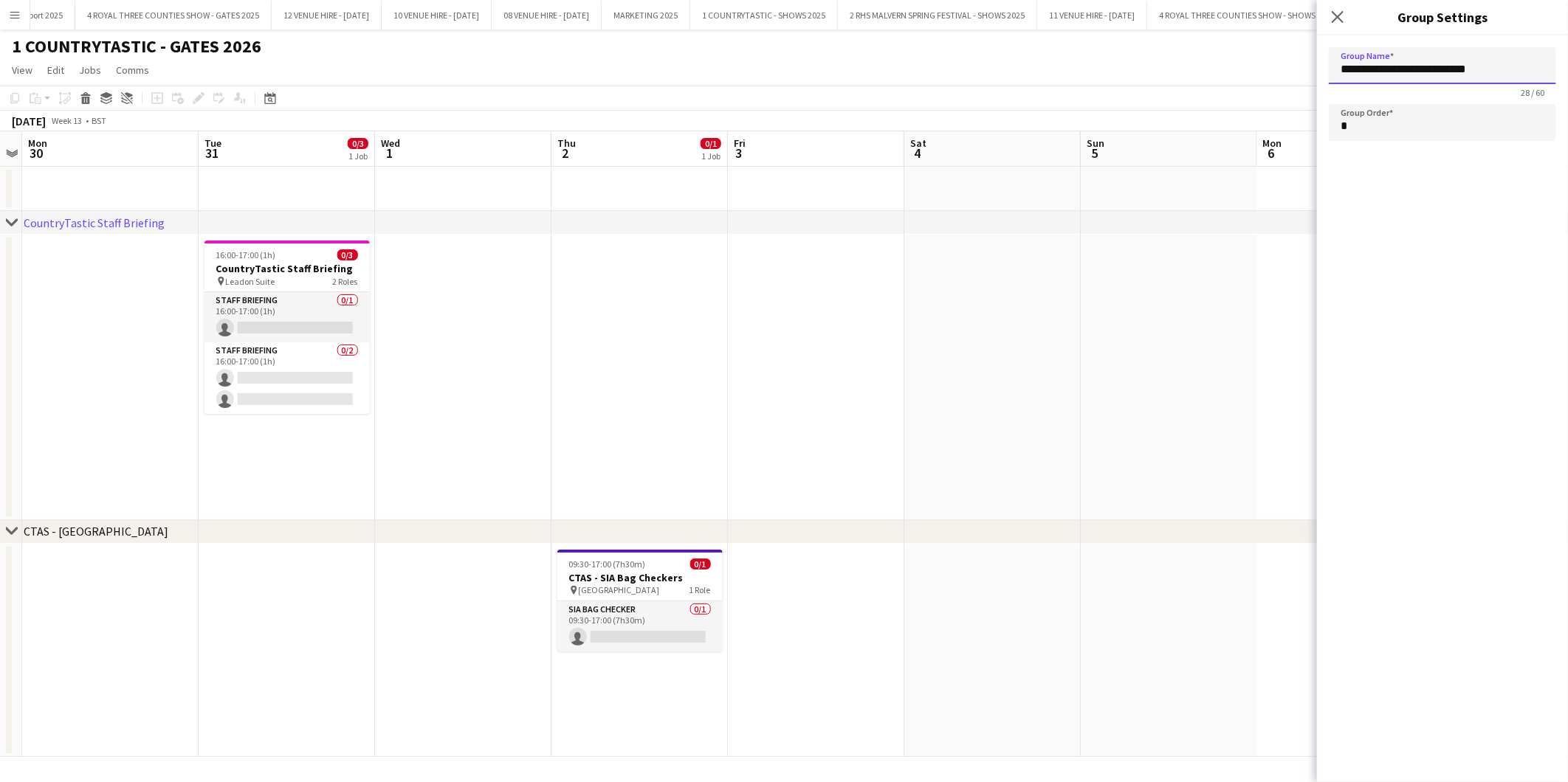
drag, startPoint x: 1411, startPoint y: 70, endPoint x: 1304, endPoint y: 57, distance: 107.8
click at [1308, 73] on body "Menu Boards Boards Boards All jobs Status Workforce Workforce My Workforce Recr…" at bounding box center [784, 391] width 1568 height 782
type input "**********"
drag, startPoint x: 932, startPoint y: 512, endPoint x: 933, endPoint y: 498, distance: 14.0
click at [933, 506] on div "chevron-right CountryTastic Staff Briefing chevron-right CTAS - South Gate Fri …" at bounding box center [784, 444] width 1568 height 626
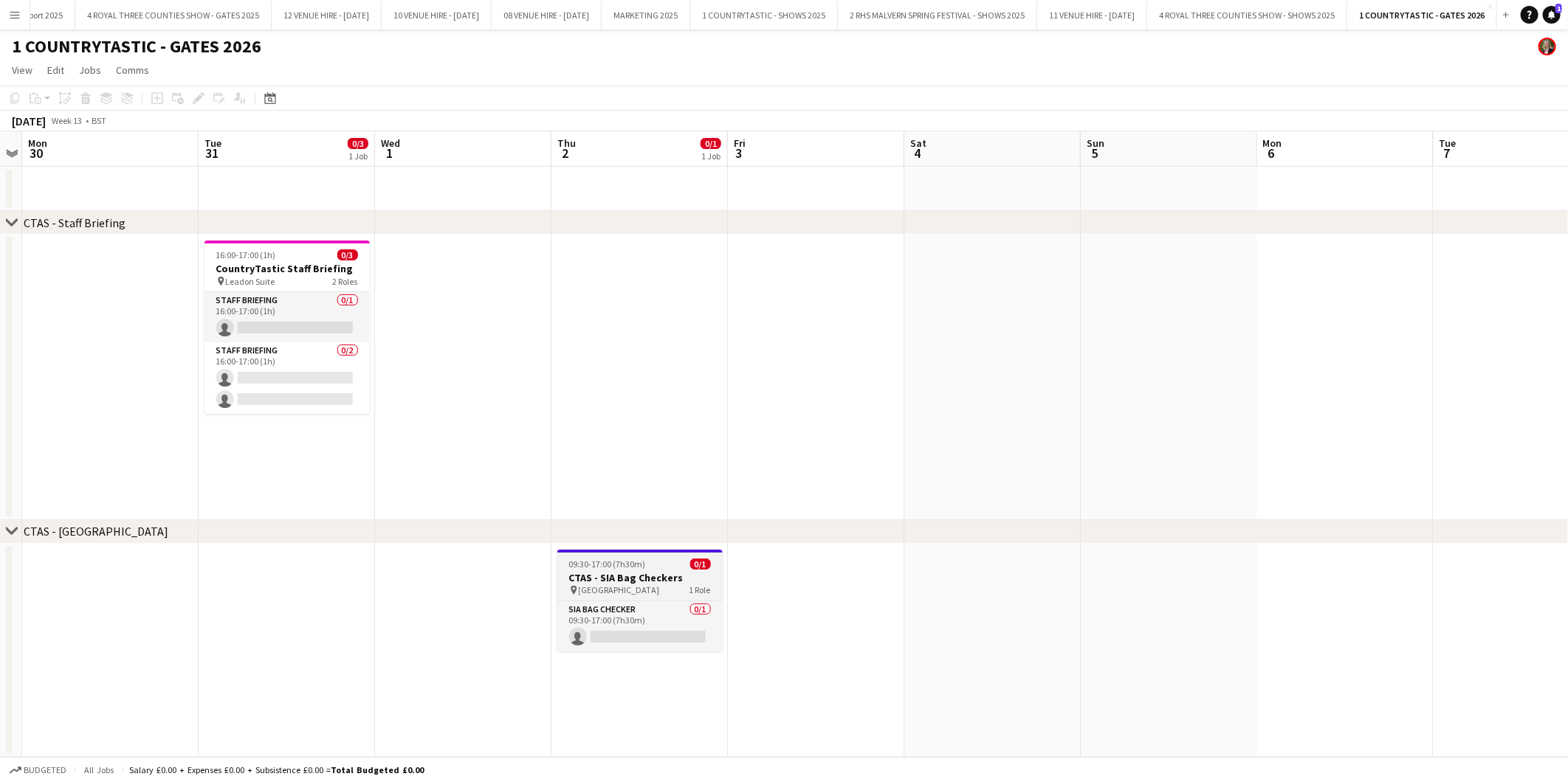
click at [613, 573] on h3 "CTAS - SIA Bag Checkers" at bounding box center [639, 578] width 165 height 13
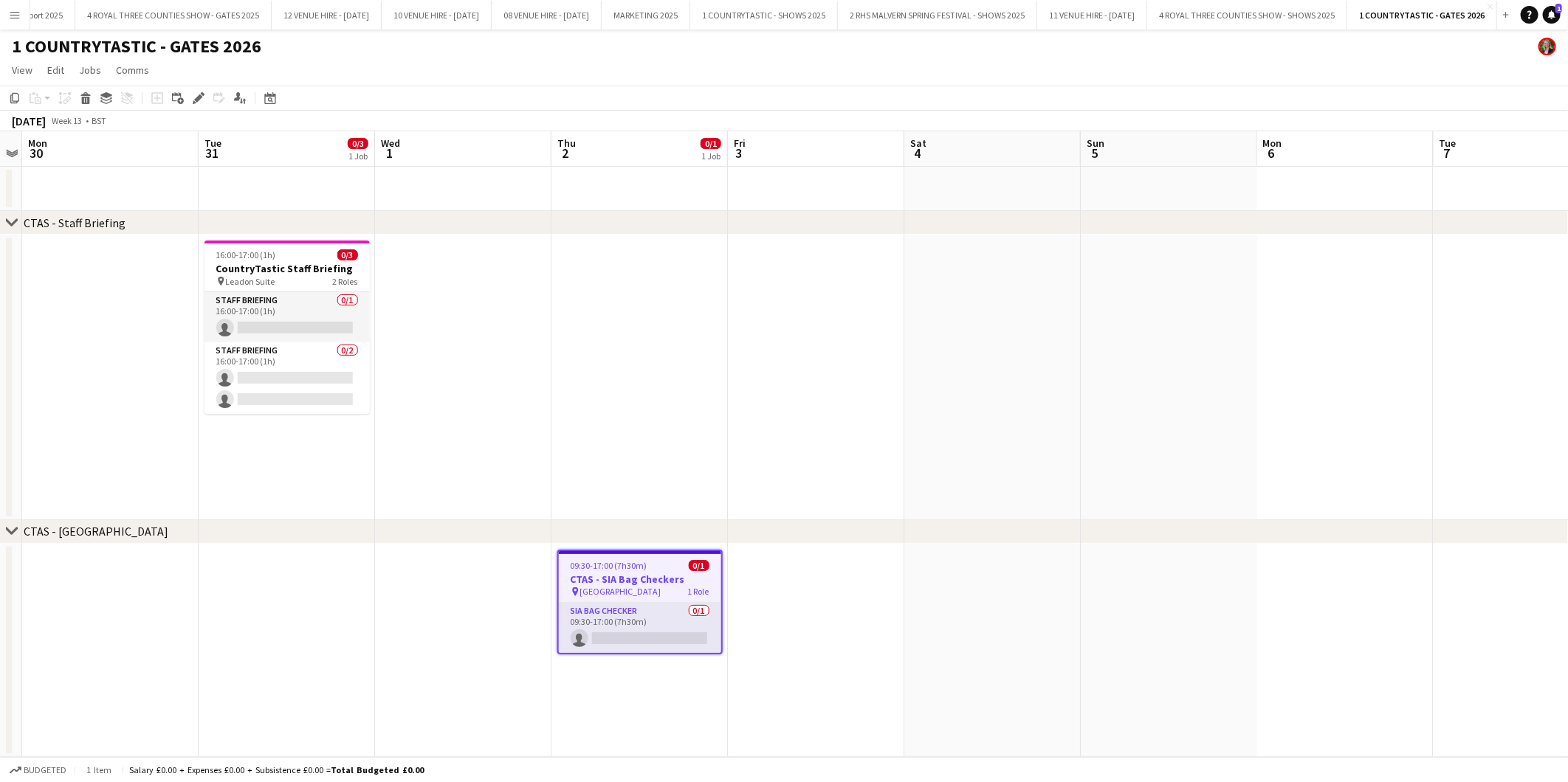
click at [616, 688] on app-date-cell "09:30-17:00 (7h30m) 0/1 CTAS - SIA Bag Checkers pin South Gate 1 Role SIA Bag C…" at bounding box center [639, 651] width 177 height 214
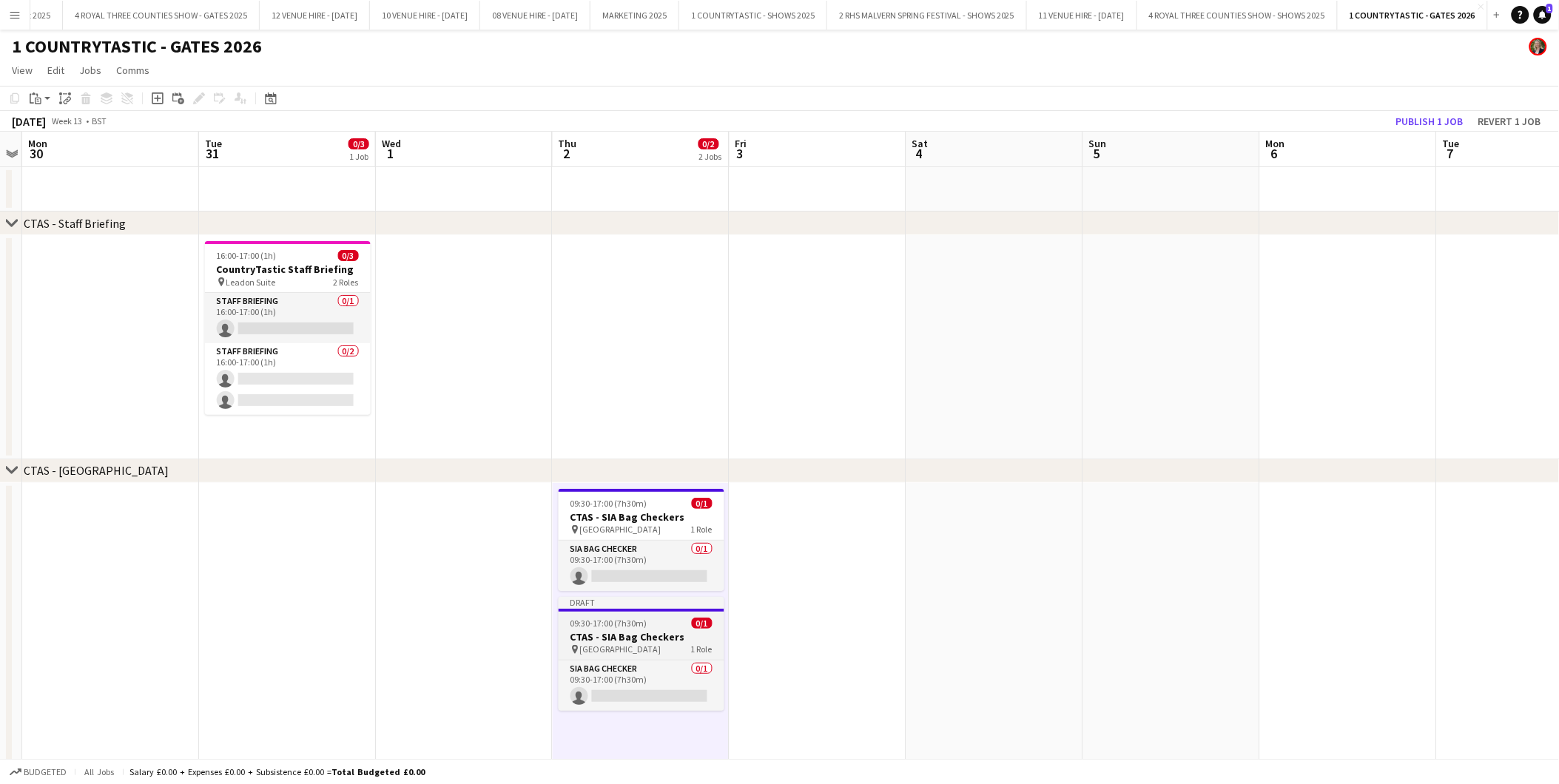
click at [656, 629] on app-job-card "Draft 09:30-17:00 (7h30m) 0/1 CTAS - SIA Bag Checkers pin South Gate 1 Role SIA…" at bounding box center [641, 654] width 166 height 114
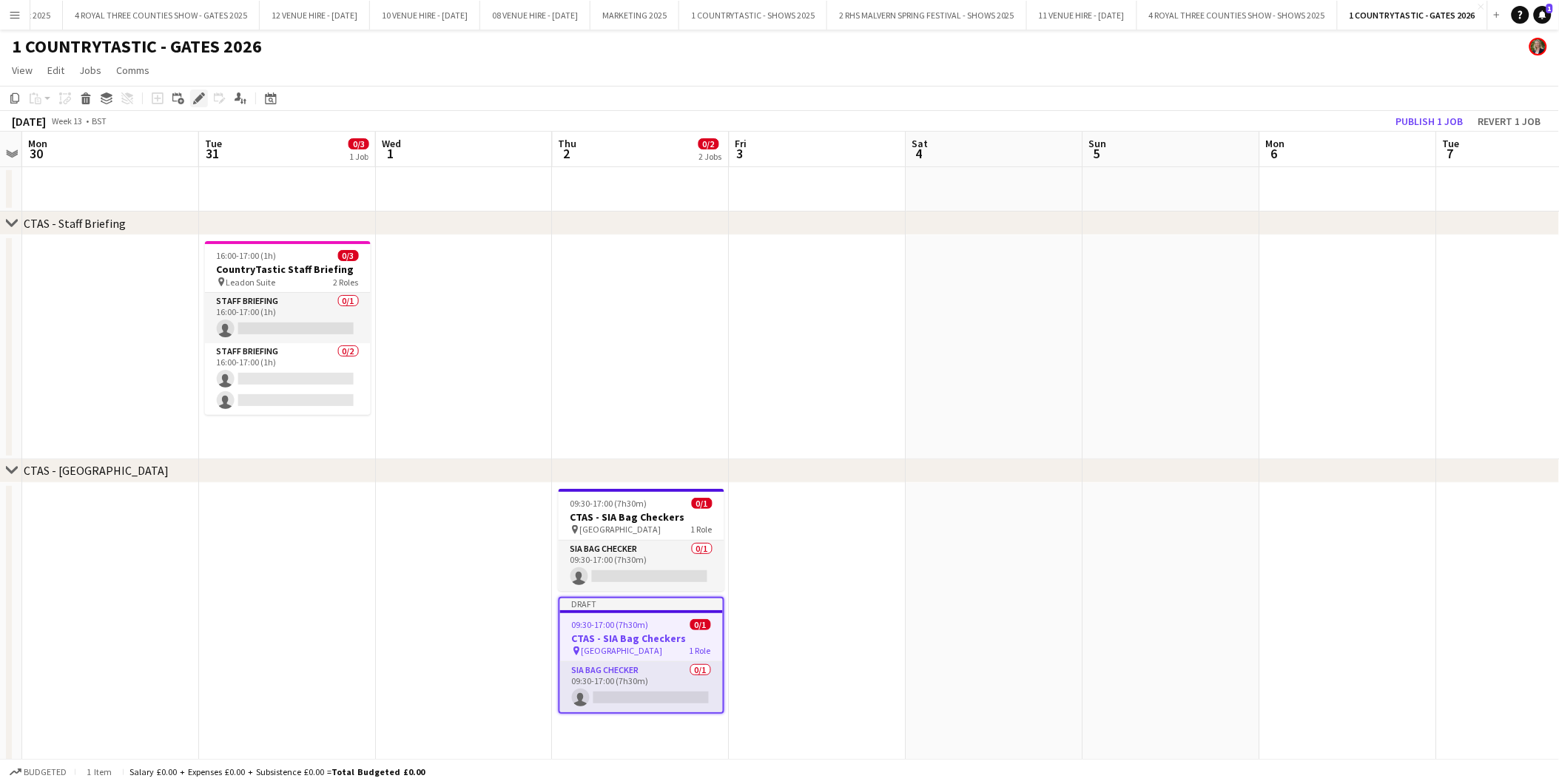
click at [195, 93] on icon "Edit" at bounding box center [199, 98] width 12 height 12
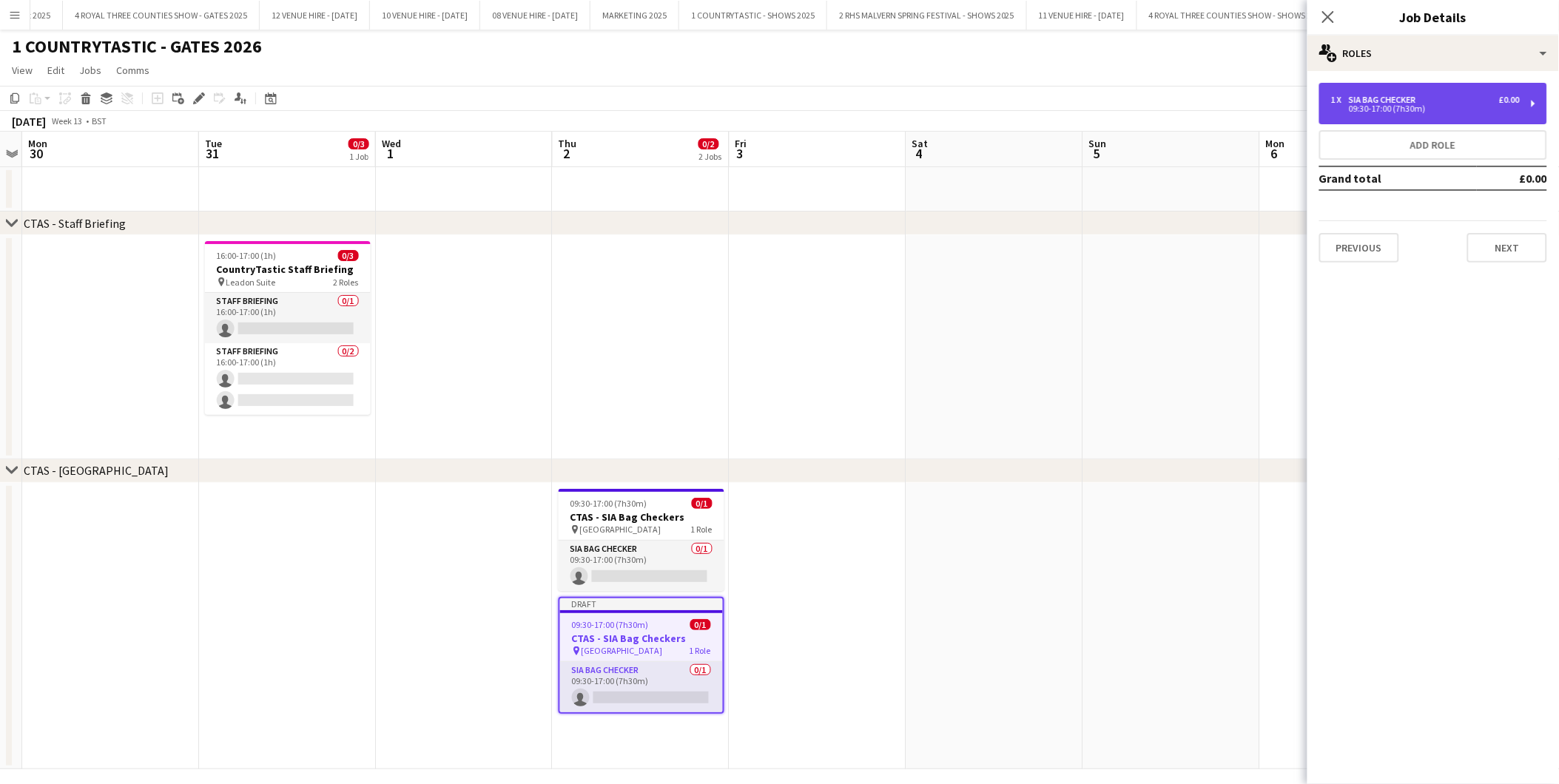
click at [1440, 105] on div "09:30-17:00 (7h30m)" at bounding box center [1425, 109] width 188 height 8
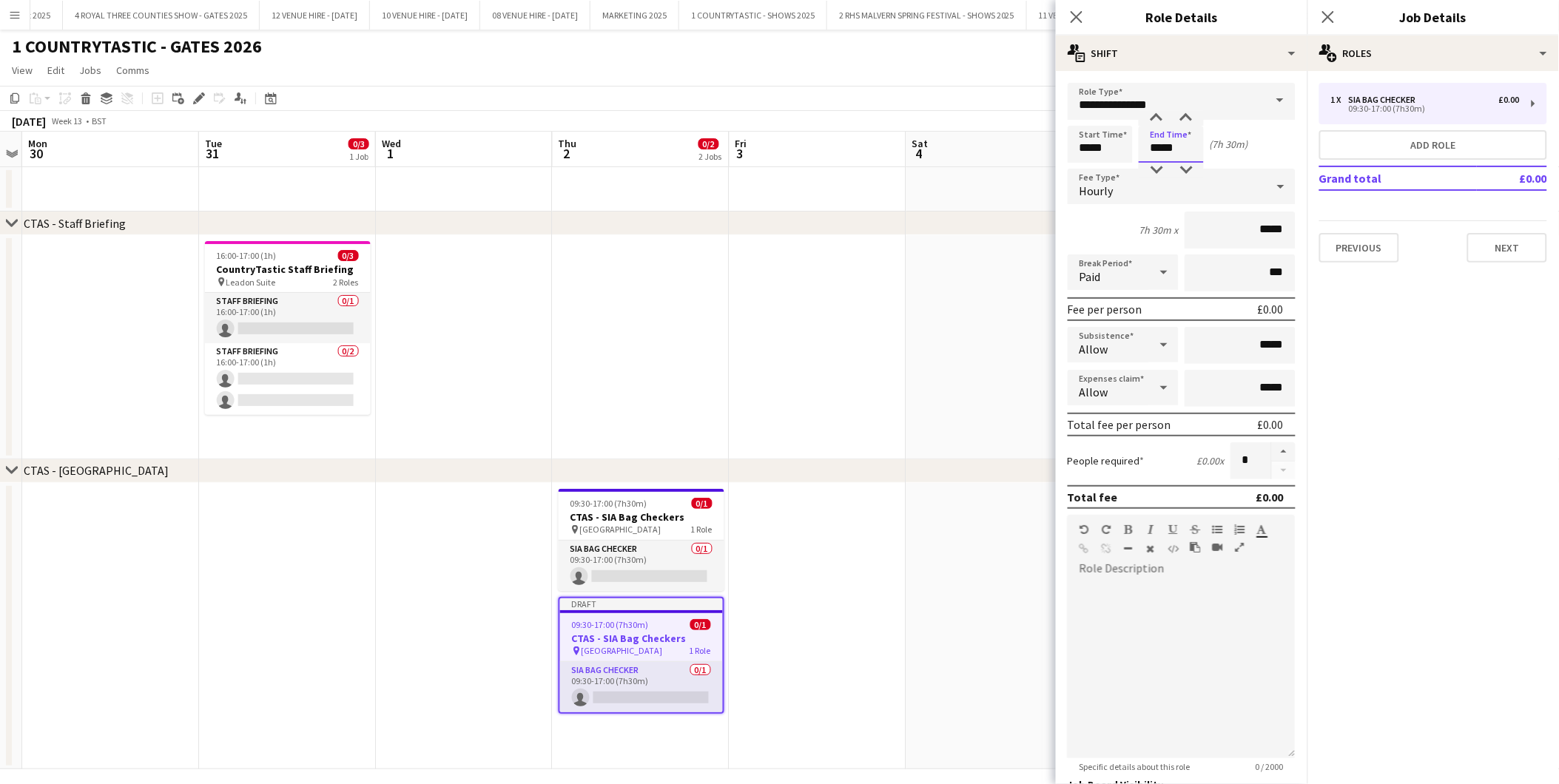
click at [1192, 137] on input "*****" at bounding box center [1172, 144] width 65 height 37
click at [1165, 173] on div at bounding box center [1156, 170] width 29 height 15
click at [1156, 173] on div at bounding box center [1156, 170] width 29 height 15
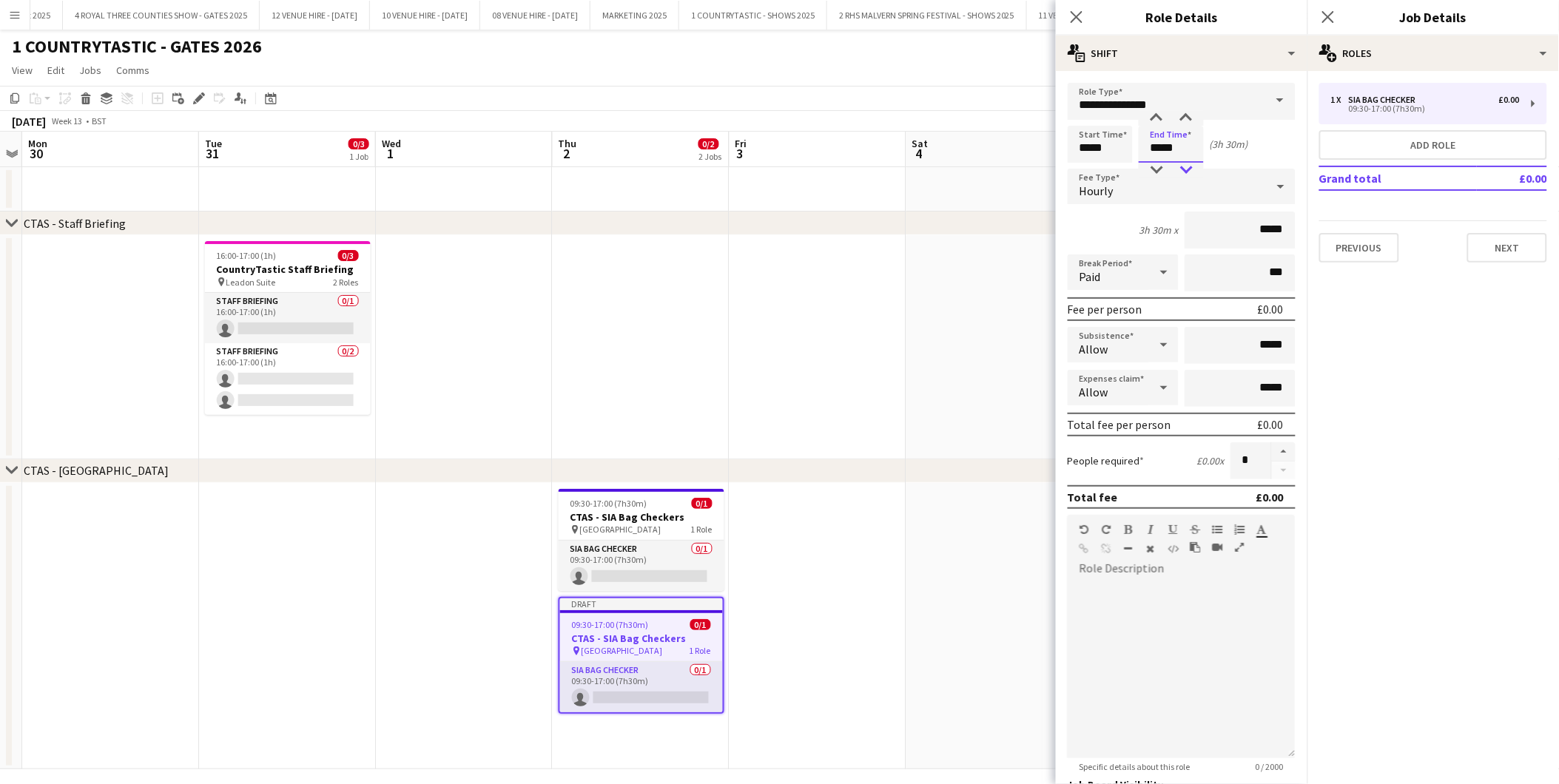
click at [1190, 171] on div at bounding box center [1186, 170] width 29 height 15
type input "*****"
click at [1190, 120] on div at bounding box center [1186, 118] width 29 height 15
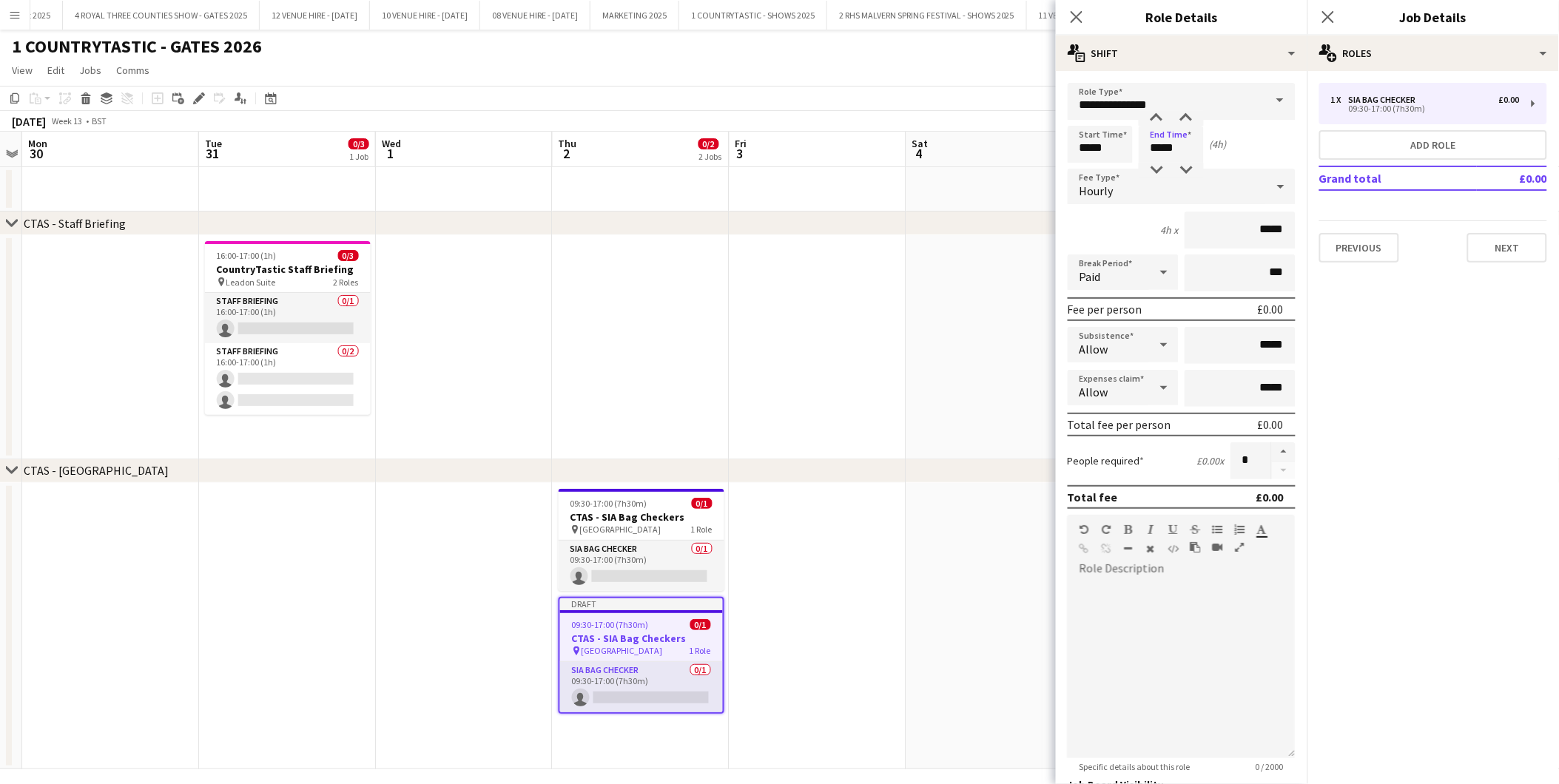
click at [981, 324] on app-date-cell at bounding box center [995, 347] width 177 height 224
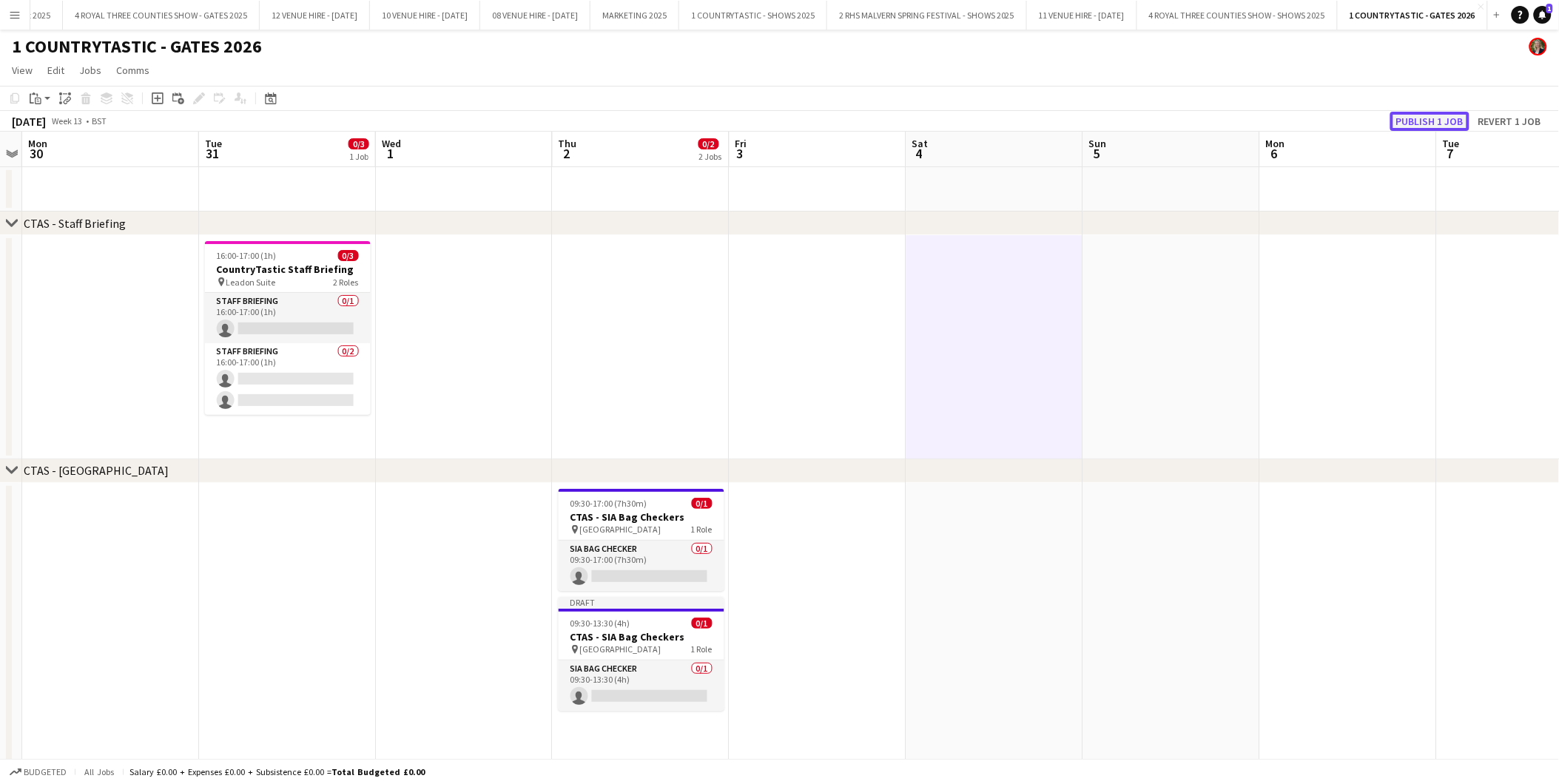
click at [1419, 115] on button "Publish 1 job" at bounding box center [1430, 121] width 80 height 19
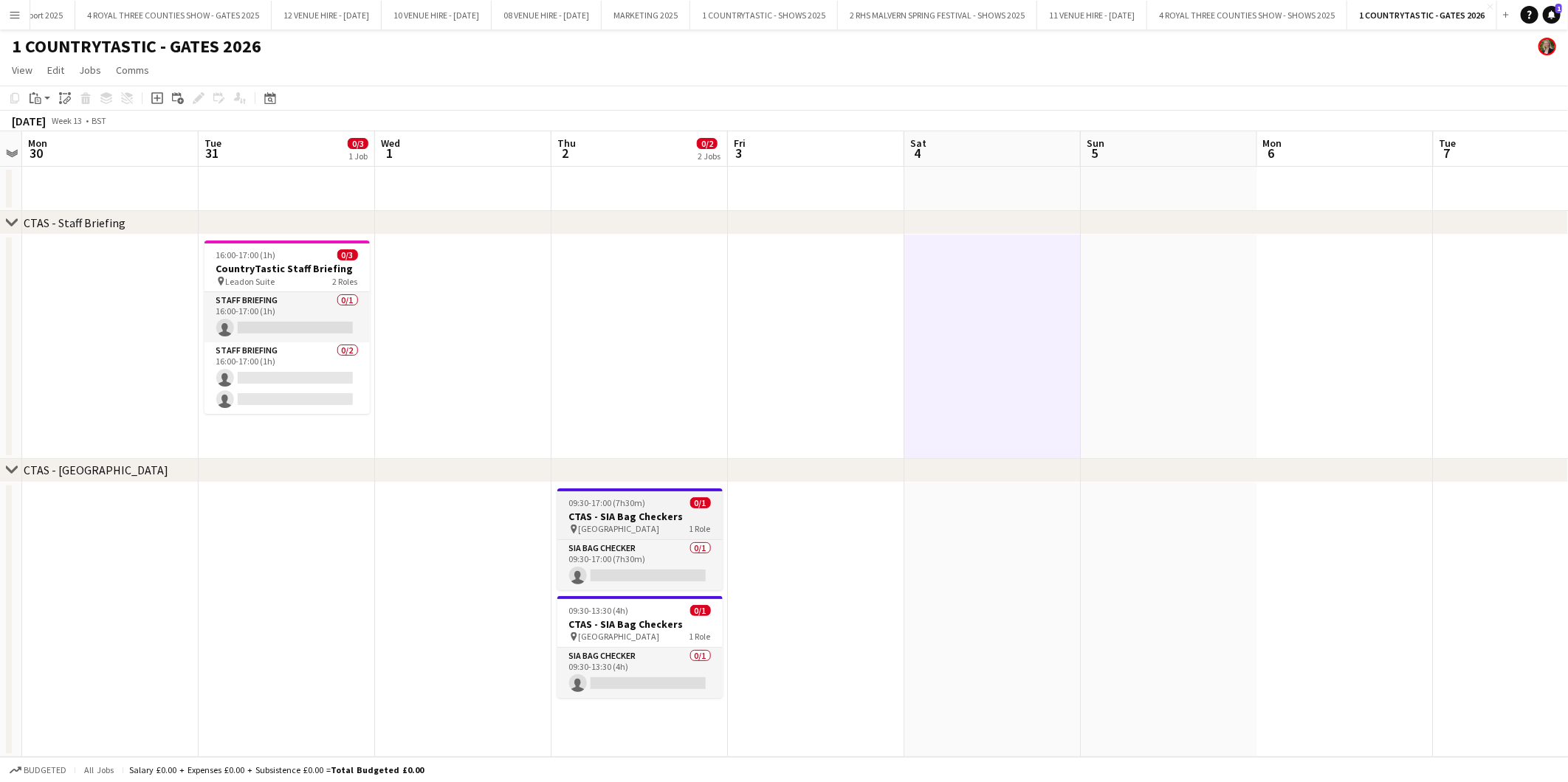
click at [598, 508] on app-job-card "09:30-17:00 (7h30m) 0/1 CTAS - SIA Bag Checkers pin South Gate 1 Role SIA Bag C…" at bounding box center [639, 539] width 165 height 102
click at [642, 725] on app-date-cell "09:30-17:00 (7h30m) 0/1 CTAS - SIA Bag Checkers pin South Gate 1 Role SIA Bag C…" at bounding box center [639, 620] width 177 height 275
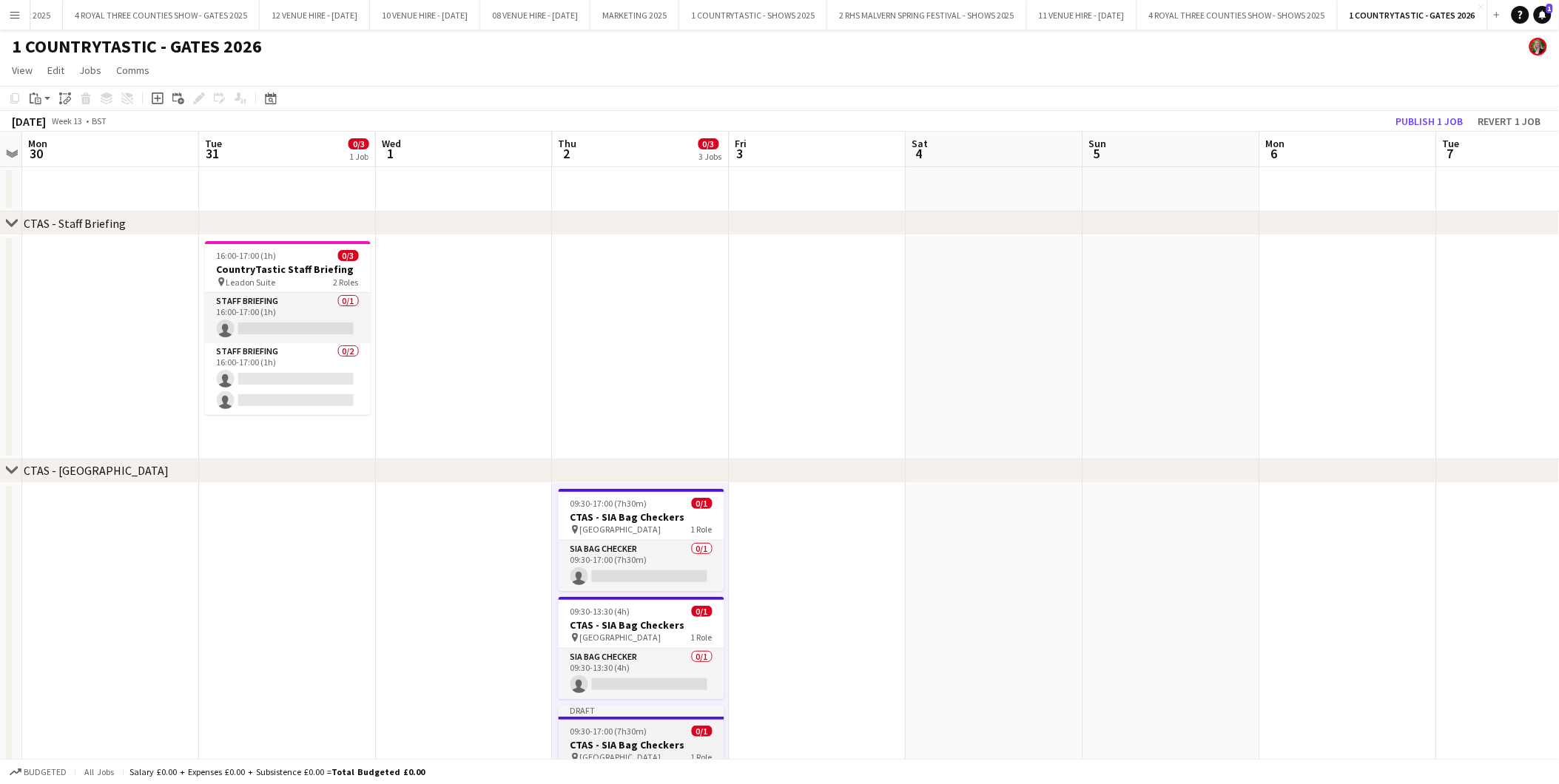
click at [648, 726] on div "09:30-17:00 (7h30m) 0/1" at bounding box center [641, 732] width 166 height 11
click at [202, 94] on icon at bounding box center [204, 95] width 4 height 4
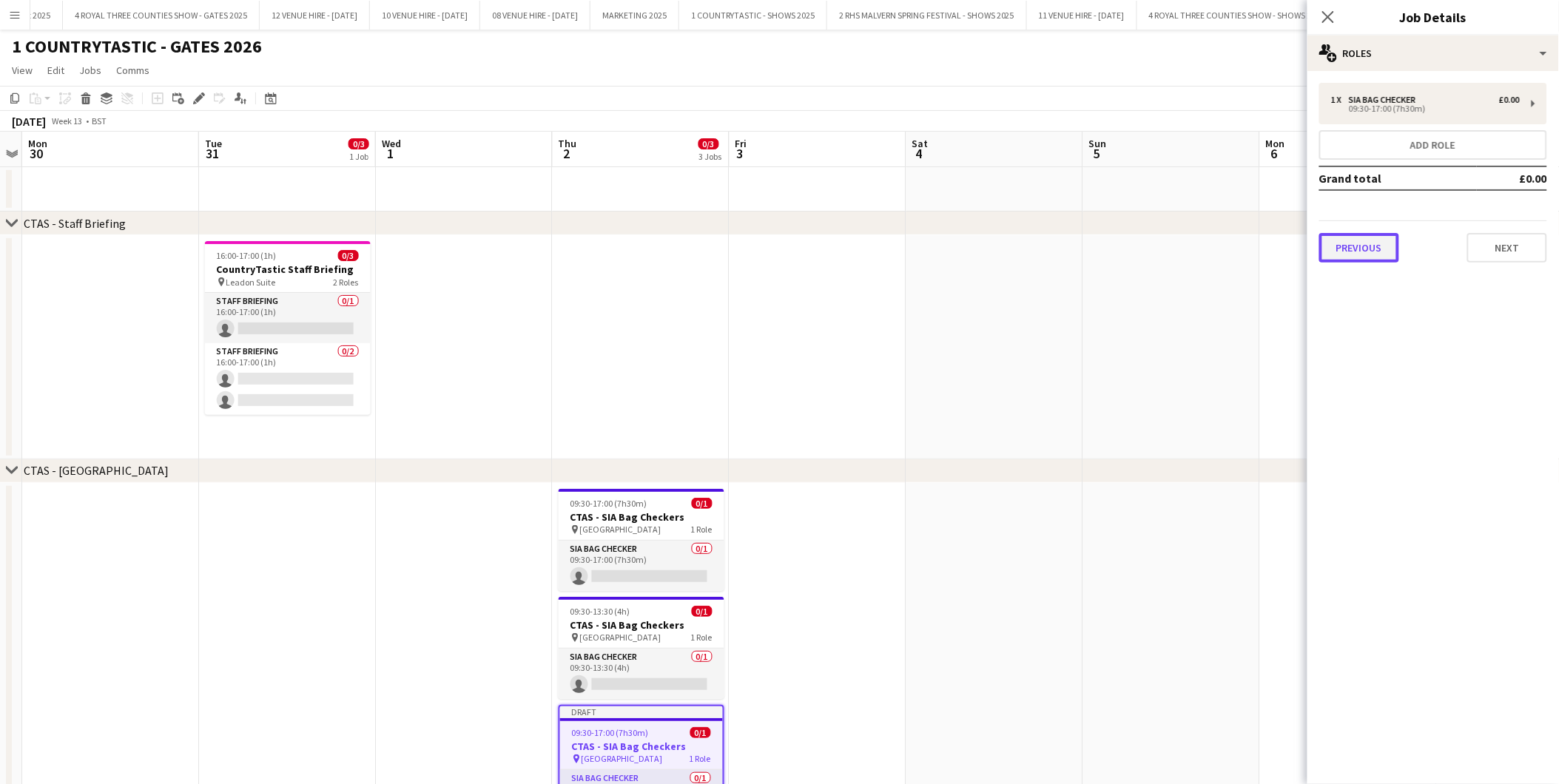
click at [1366, 248] on button "Previous" at bounding box center [1359, 247] width 80 height 29
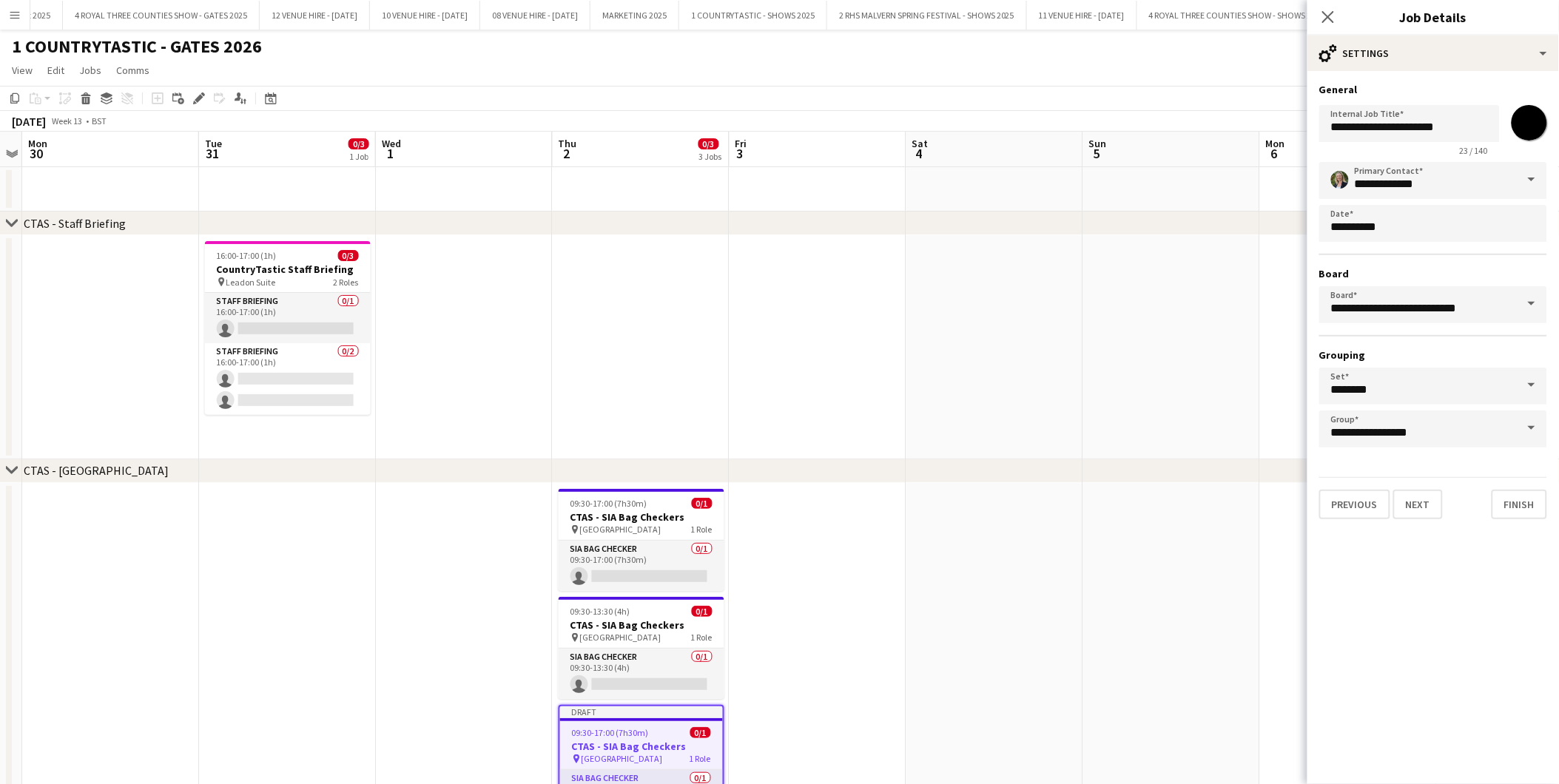
click at [1527, 132] on input "*******" at bounding box center [1530, 123] width 53 height 53
type input "*******"
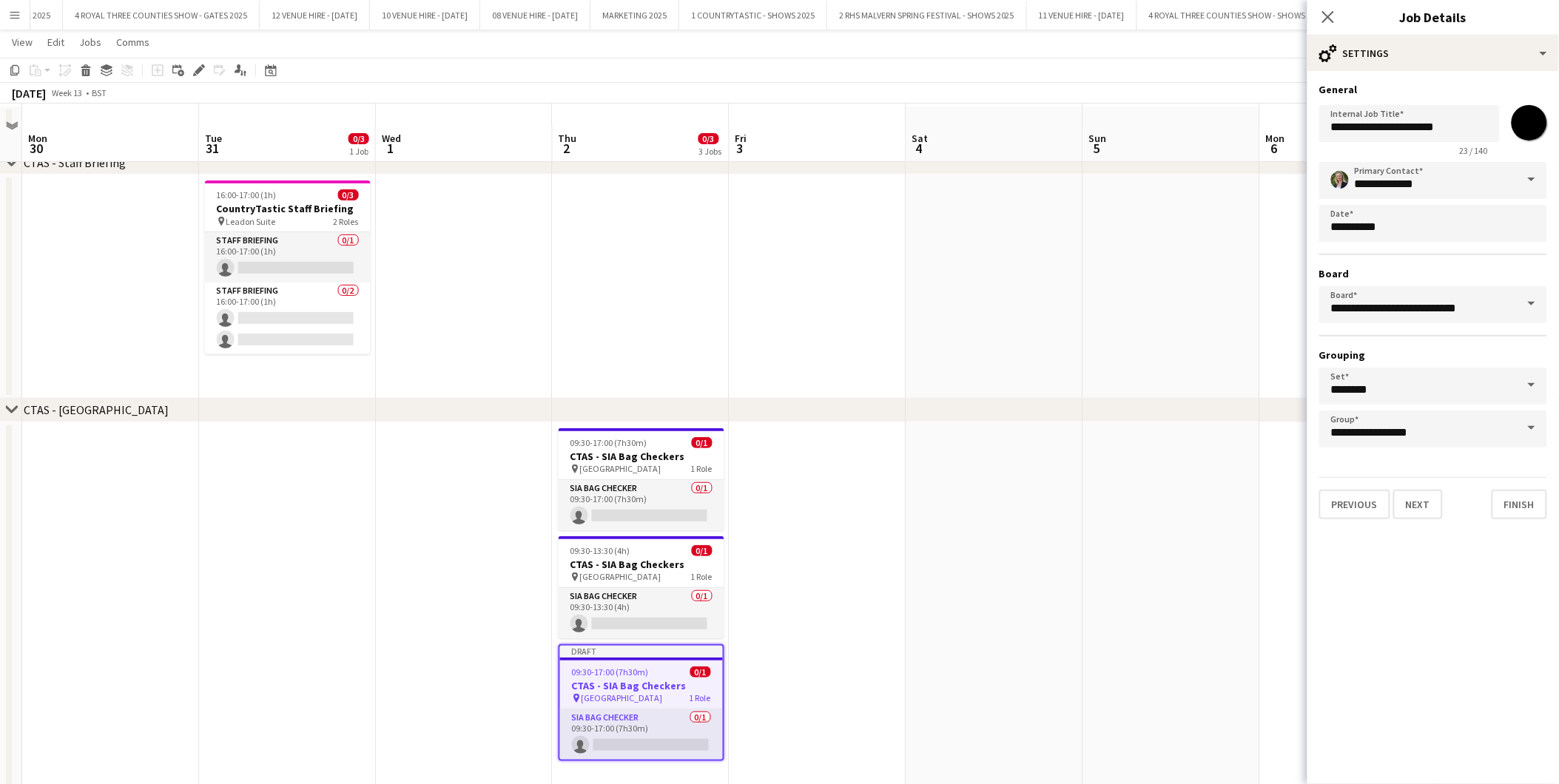
scroll to position [82, 0]
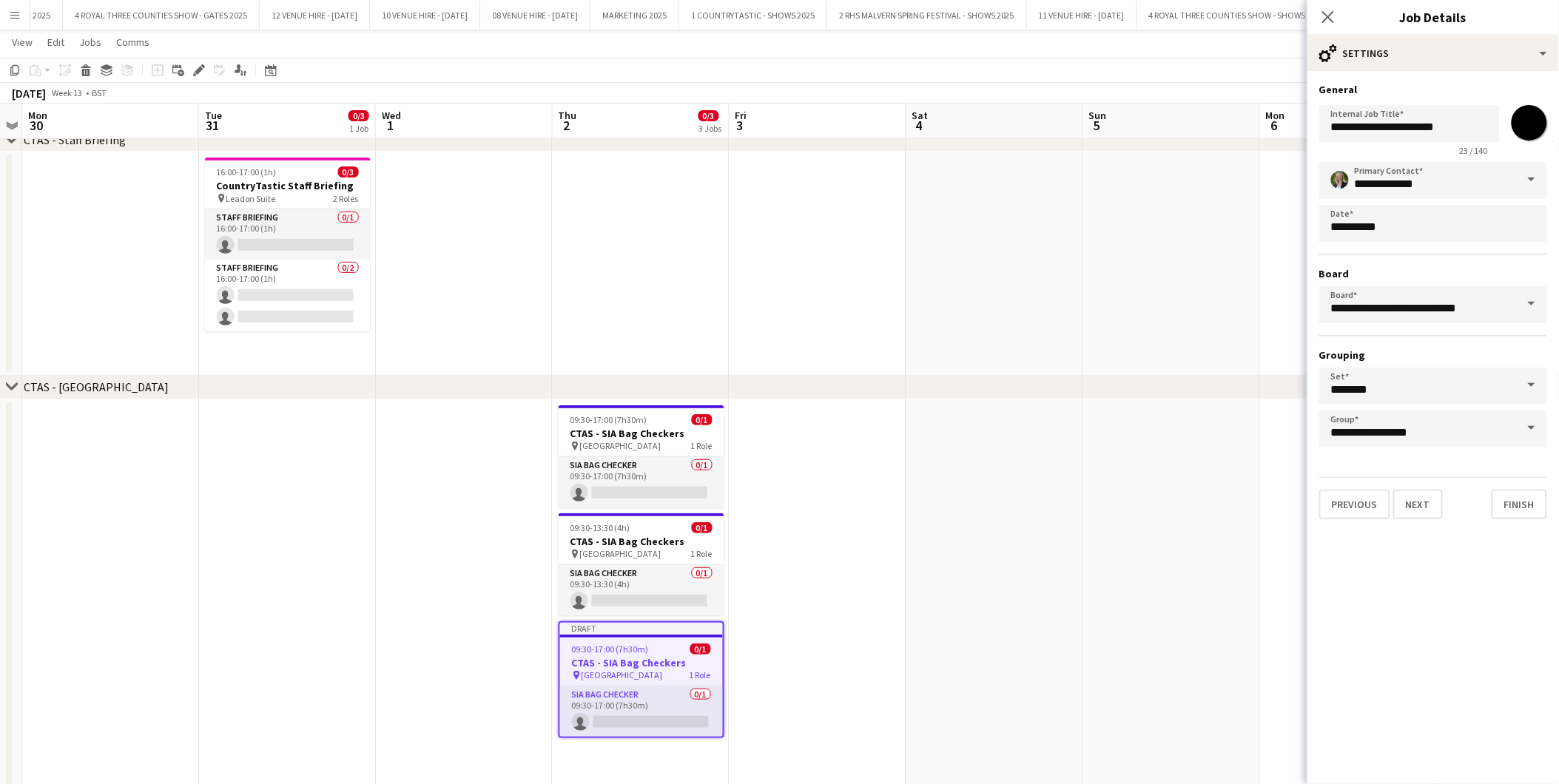
click at [1067, 489] on app-date-cell at bounding box center [995, 604] width 177 height 409
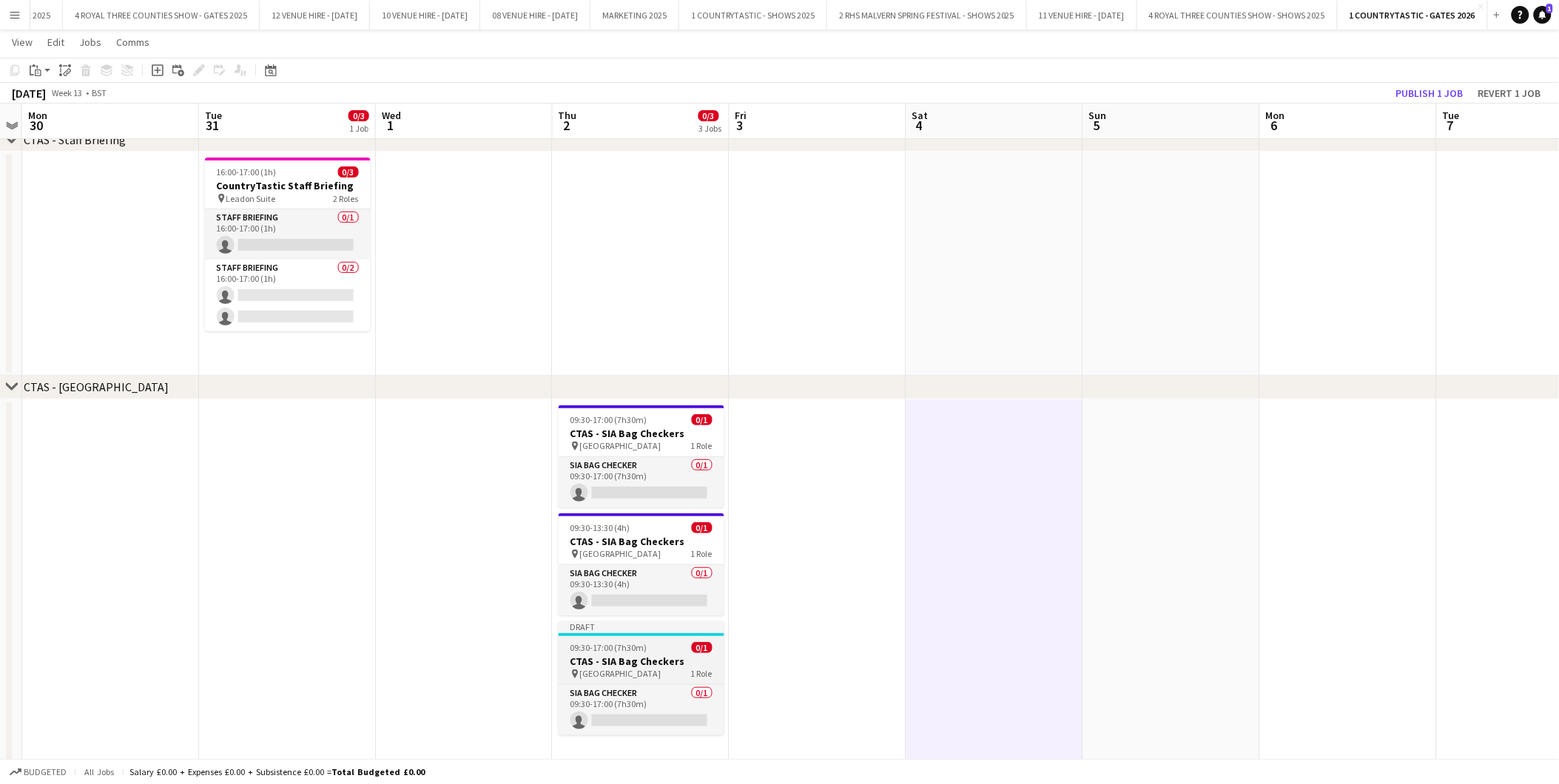
click at [581, 655] on h3 "CTAS - SIA Bag Checkers" at bounding box center [641, 662] width 166 height 13
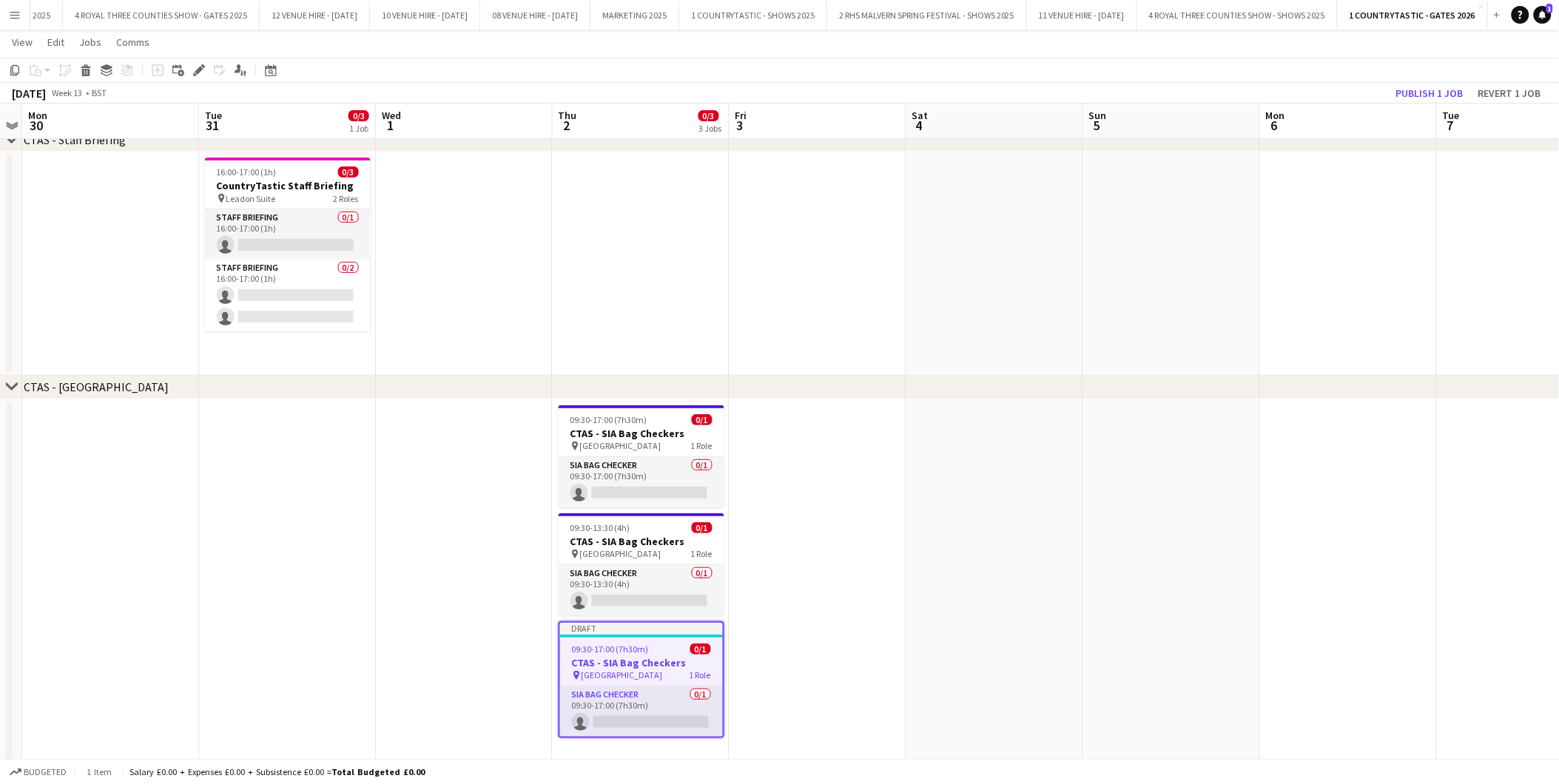
scroll to position [0, 0]
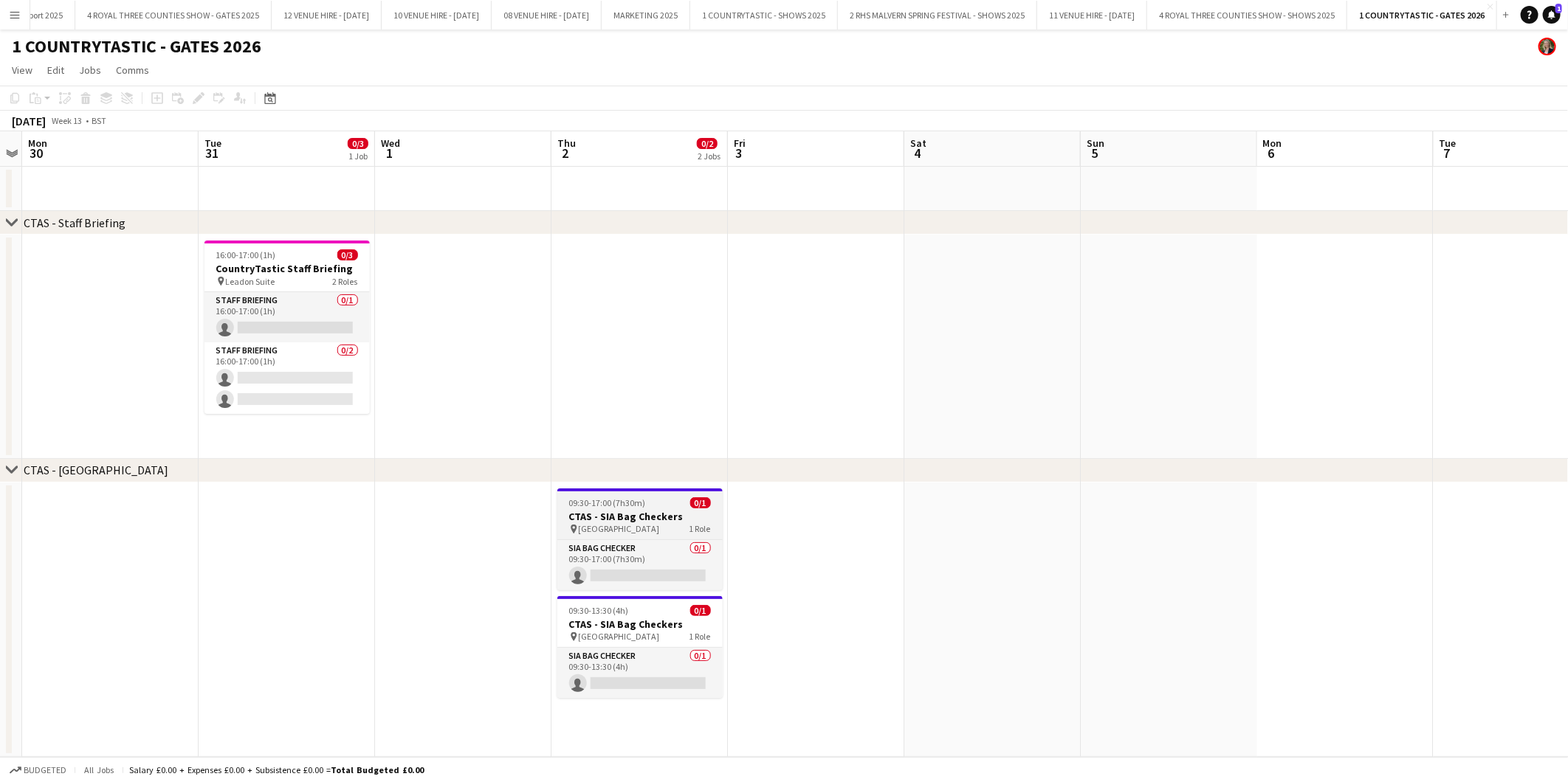
click at [637, 514] on h3 "CTAS - SIA Bag Checkers" at bounding box center [639, 517] width 165 height 13
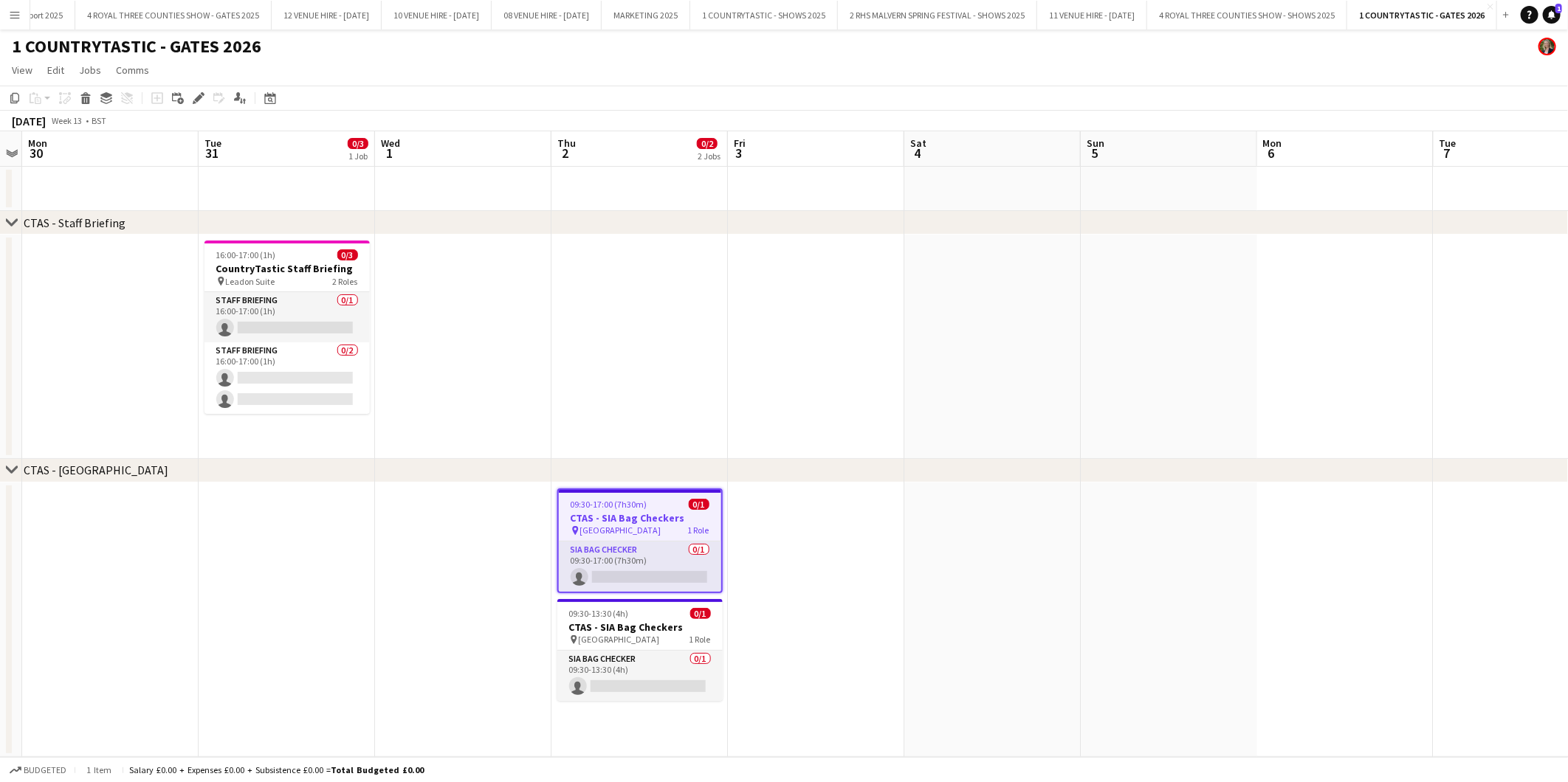
click at [632, 721] on app-date-cell "09:30-17:00 (7h30m) 0/1 CTAS - SIA Bag Checkers pin South Gate 1 Role SIA Bag C…" at bounding box center [639, 620] width 177 height 275
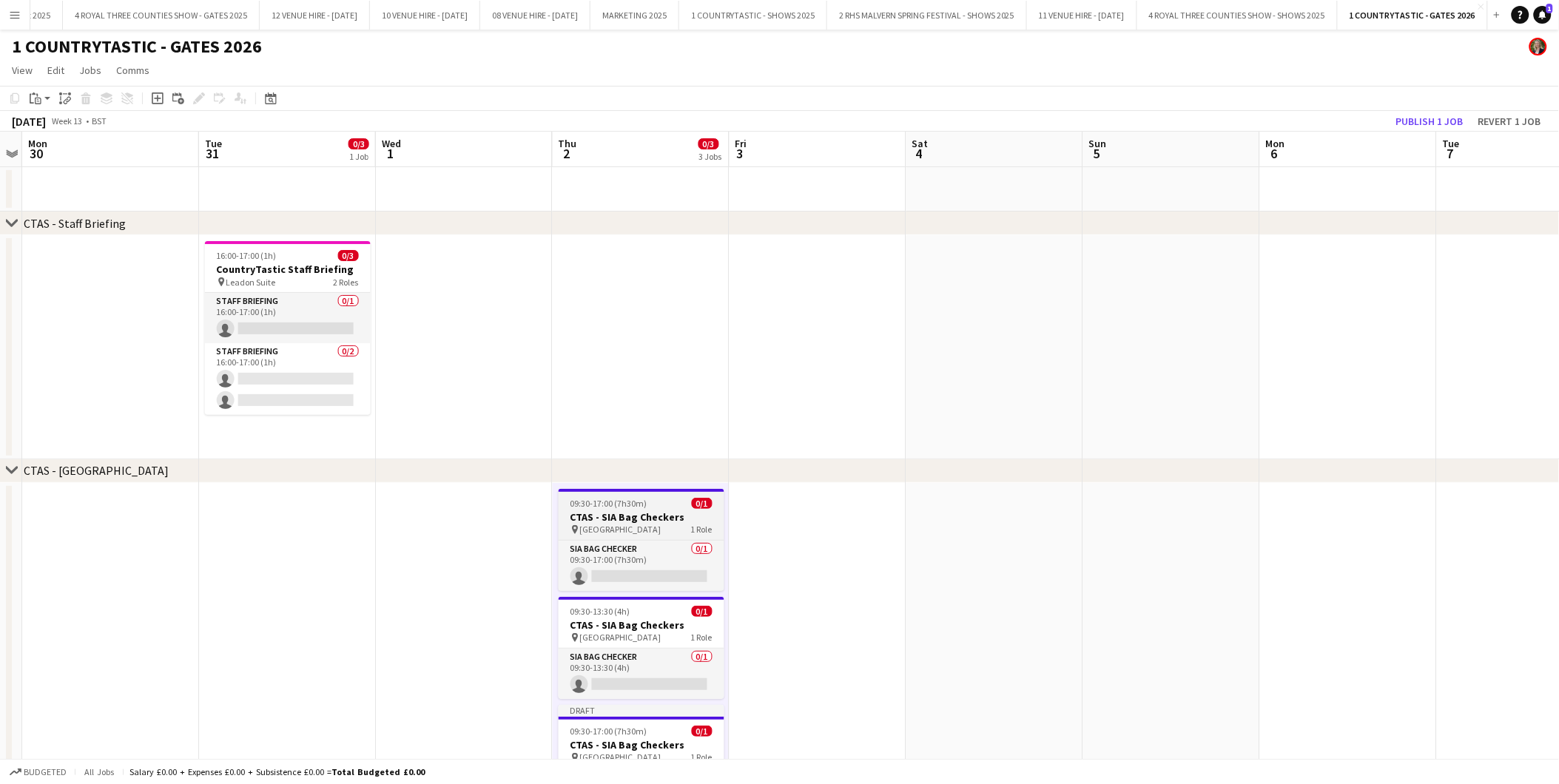
click at [618, 511] on h3 "CTAS - SIA Bag Checkers" at bounding box center [641, 517] width 166 height 13
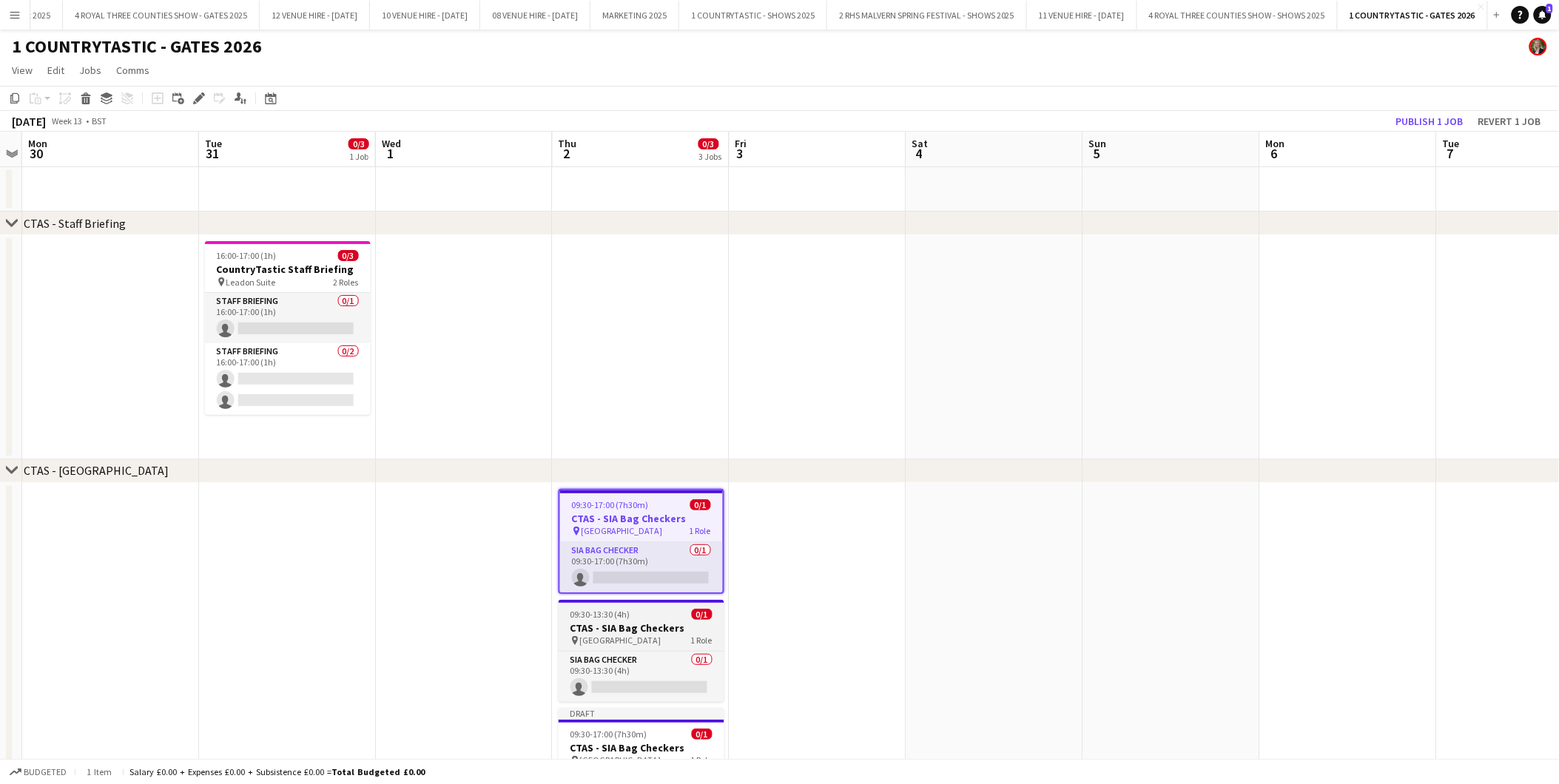
click at [618, 621] on h3 "CTAS - SIA Bag Checkers" at bounding box center [641, 628] width 166 height 13
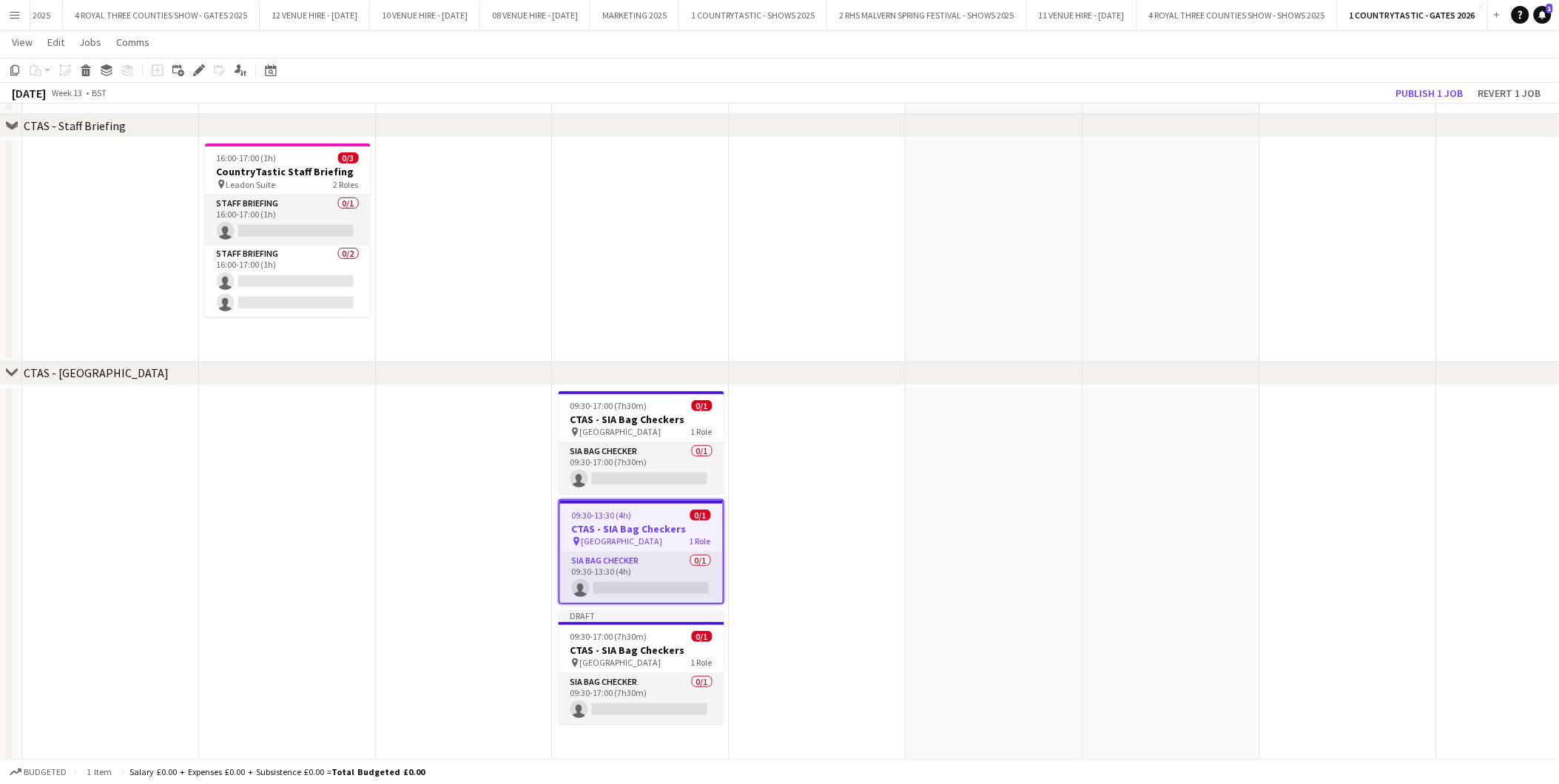
scroll to position [131, 0]
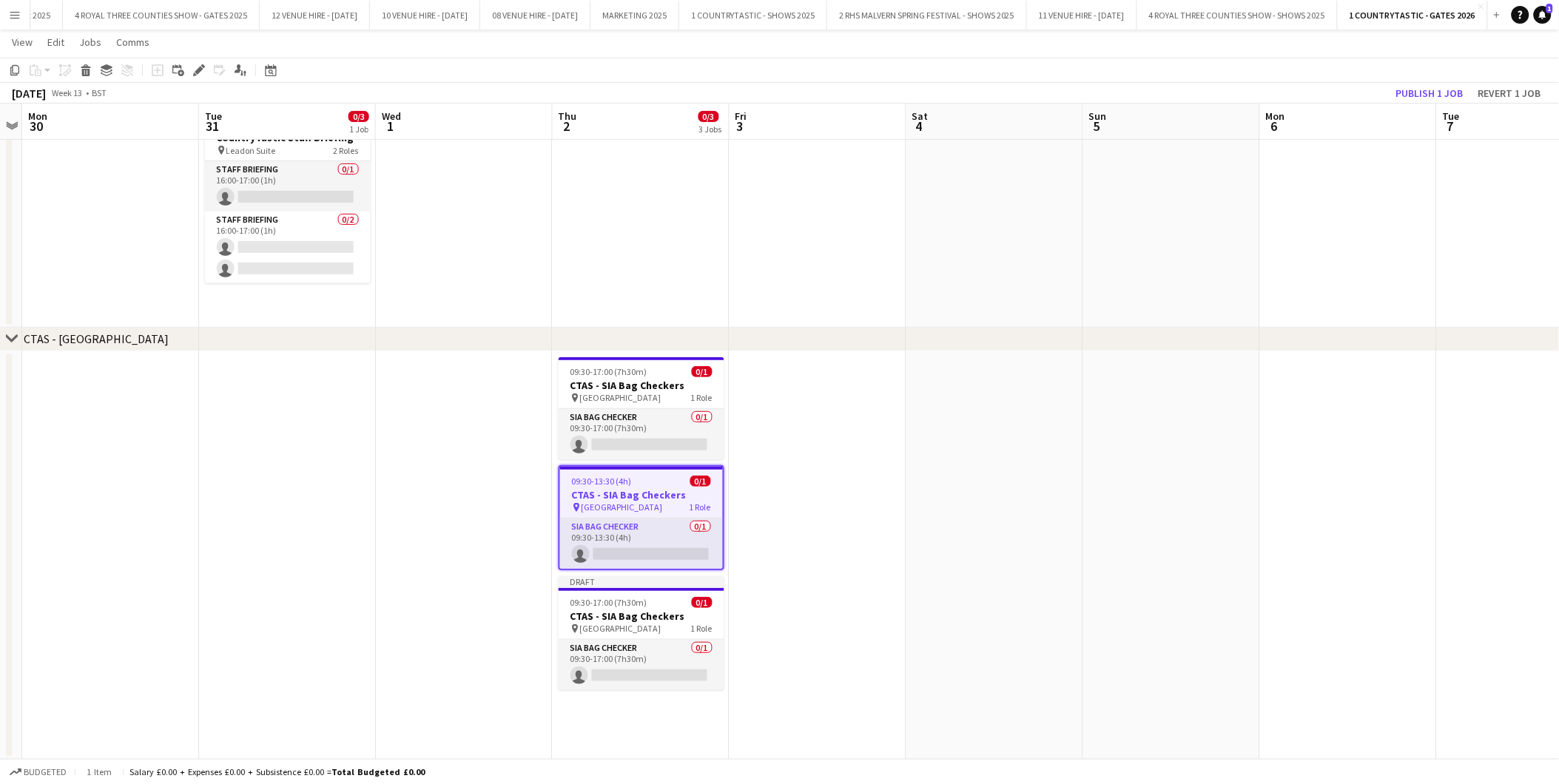
click at [638, 701] on app-date-cell "09:30-17:00 (7h30m) 0/1 CTAS - SIA Bag Checkers pin South Gate 1 Role SIA Bag C…" at bounding box center [641, 556] width 177 height 409
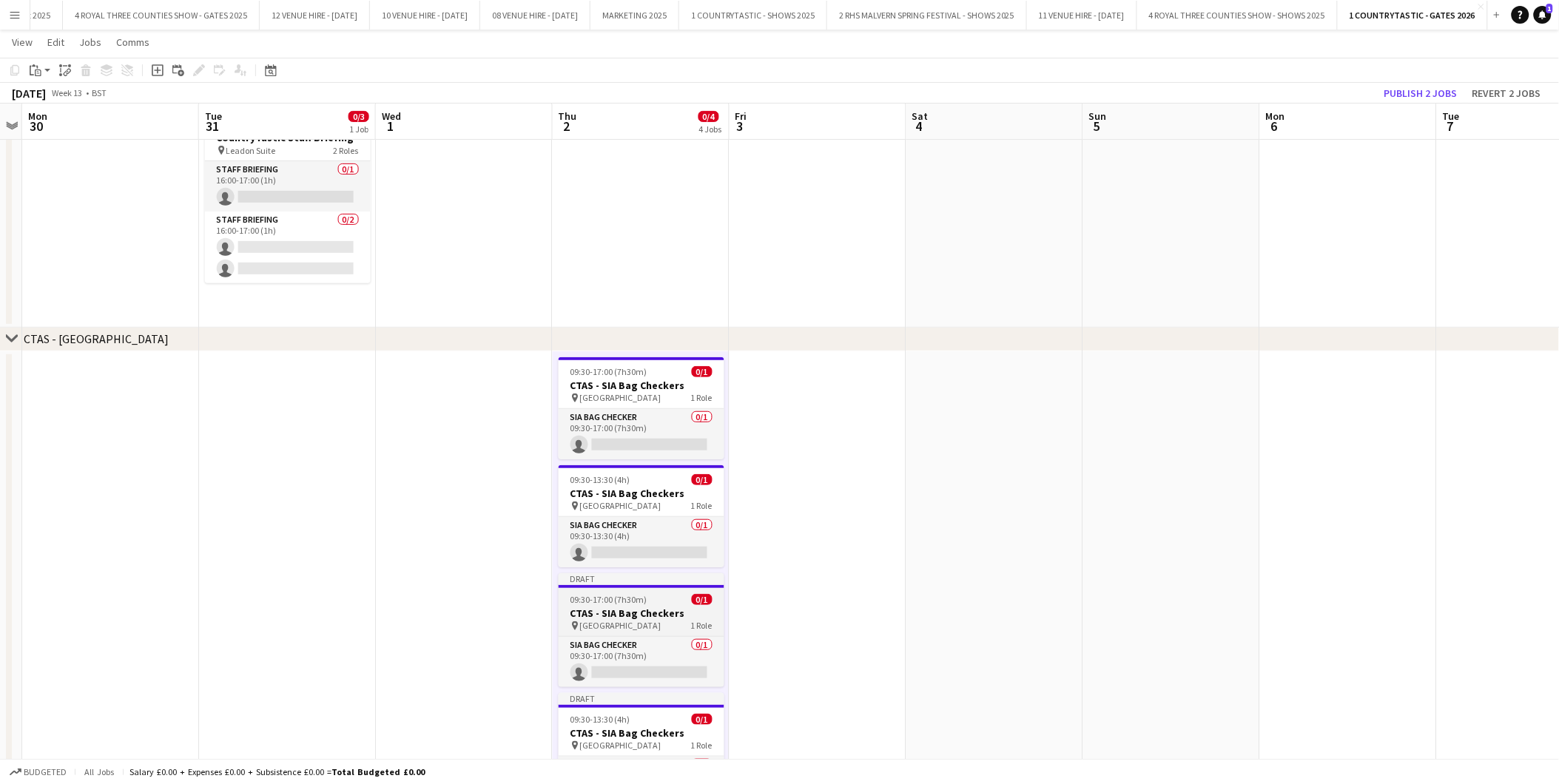
click at [621, 610] on h3 "CTAS - SIA Bag Checkers" at bounding box center [641, 614] width 166 height 13
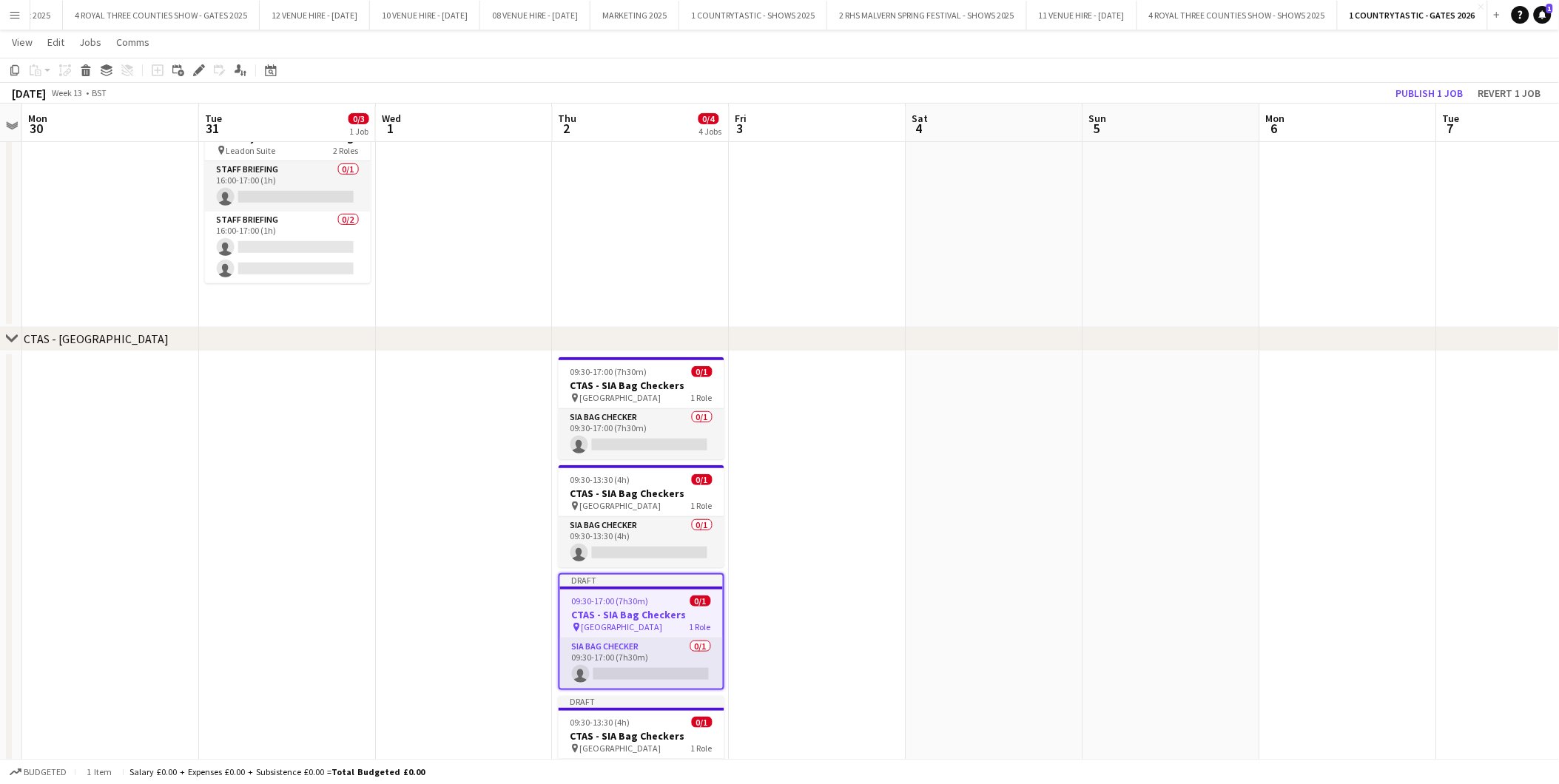
scroll to position [265, 0]
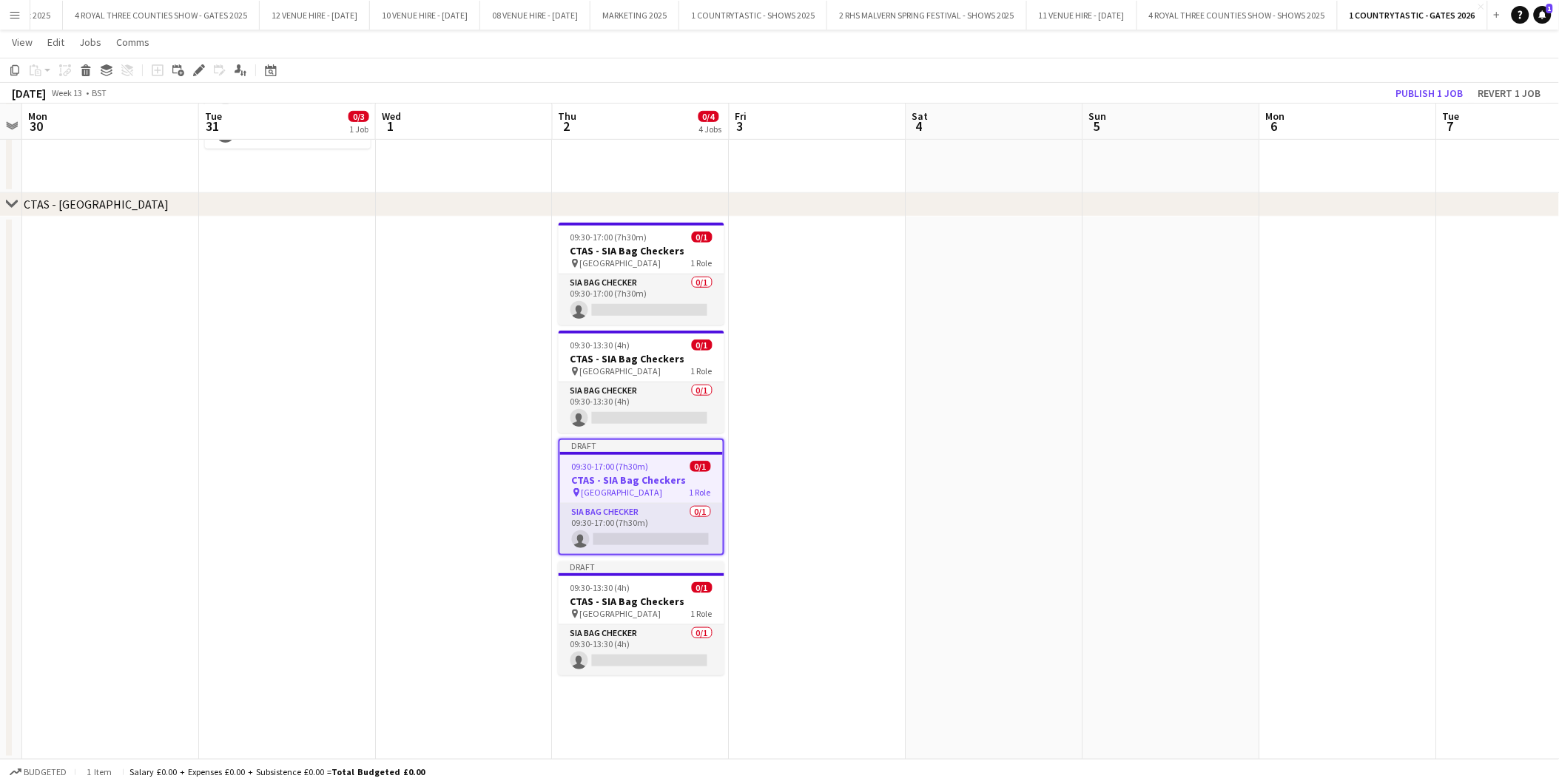
click at [621, 463] on span "09:30-17:00 (7h30m)" at bounding box center [610, 467] width 77 height 11
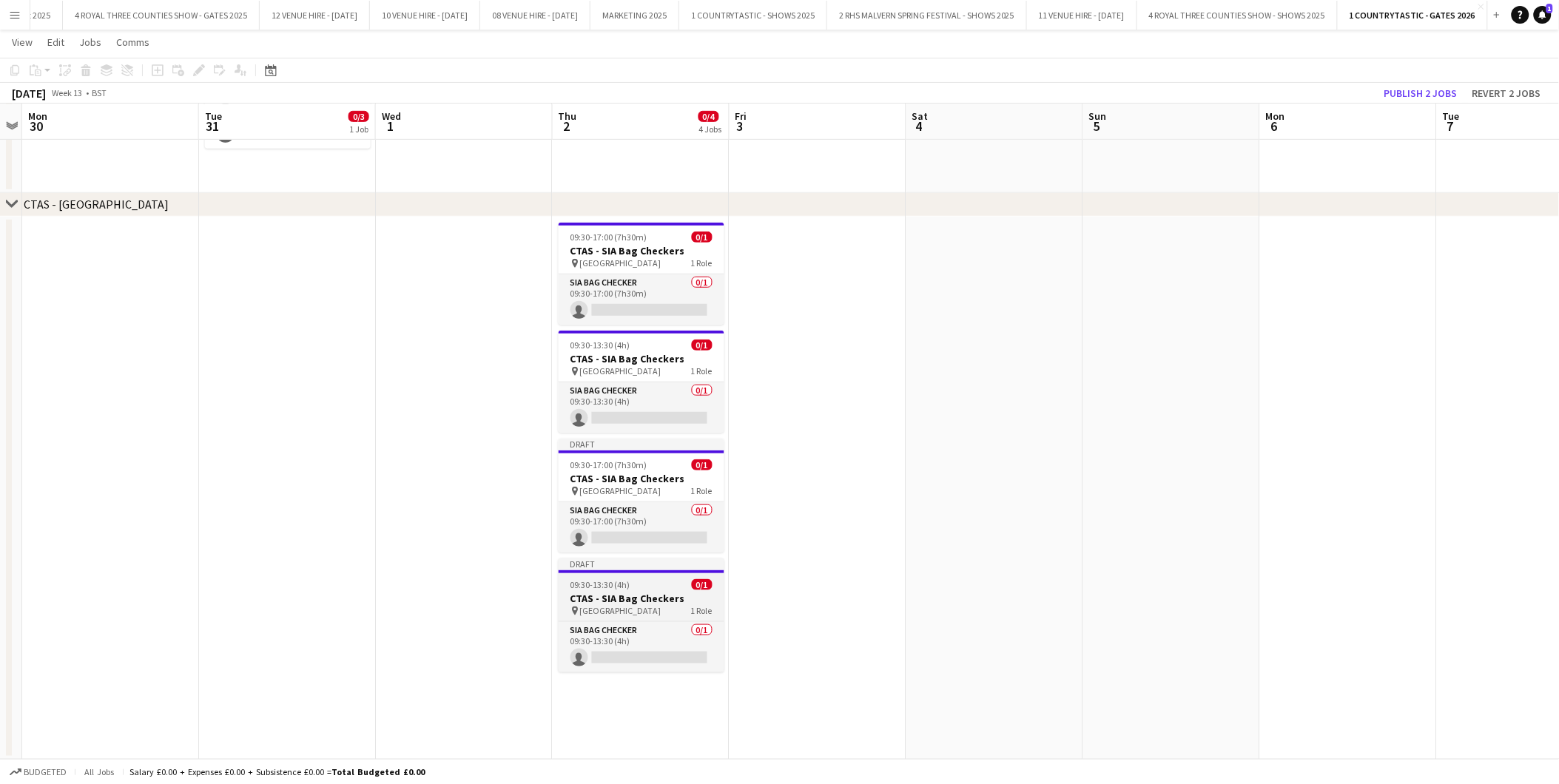
click at [624, 592] on h3 "CTAS - SIA Bag Checkers" at bounding box center [641, 598] width 166 height 13
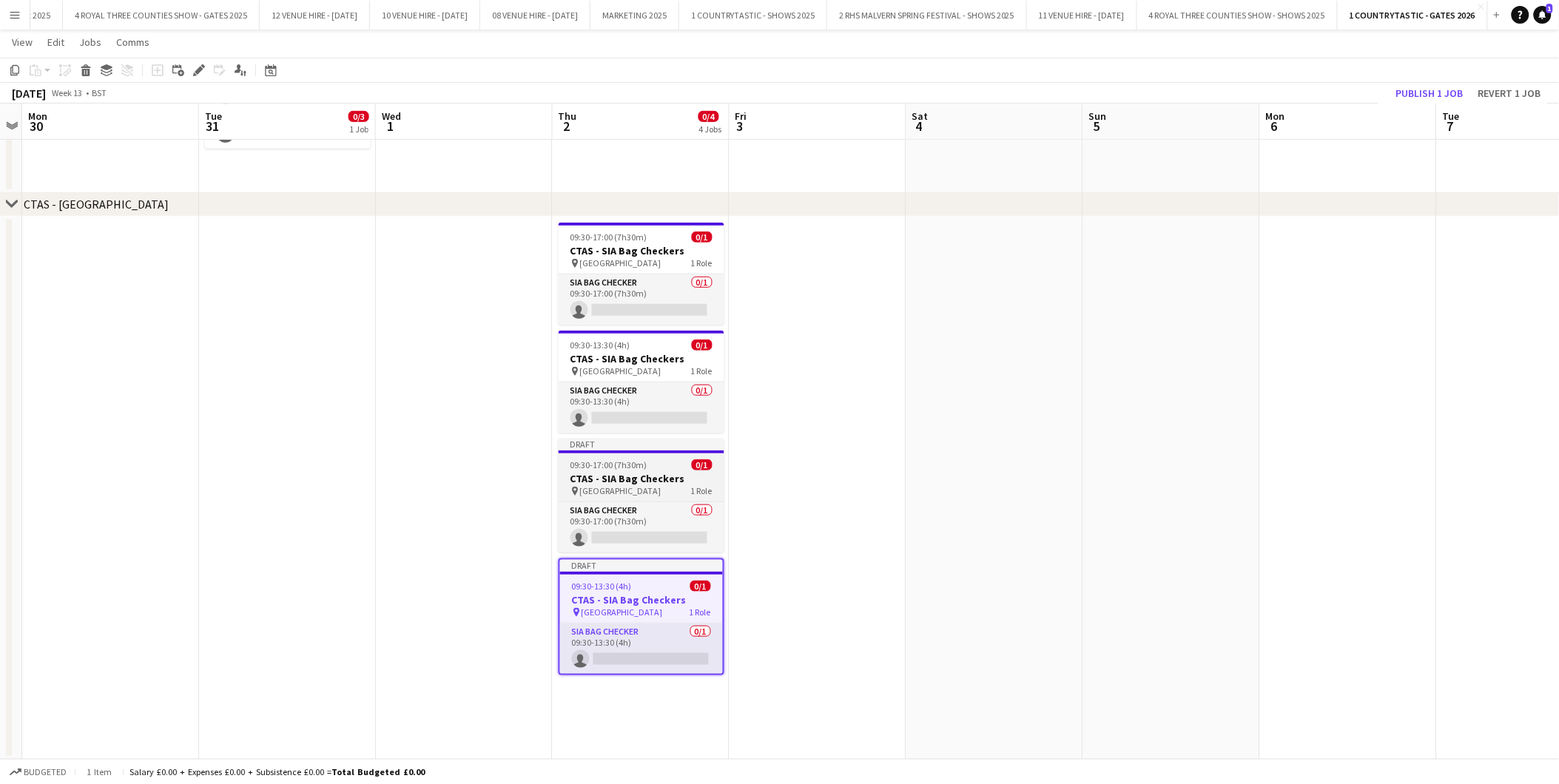
click at [624, 469] on span "09:30-17:00 (7h30m)" at bounding box center [608, 465] width 77 height 11
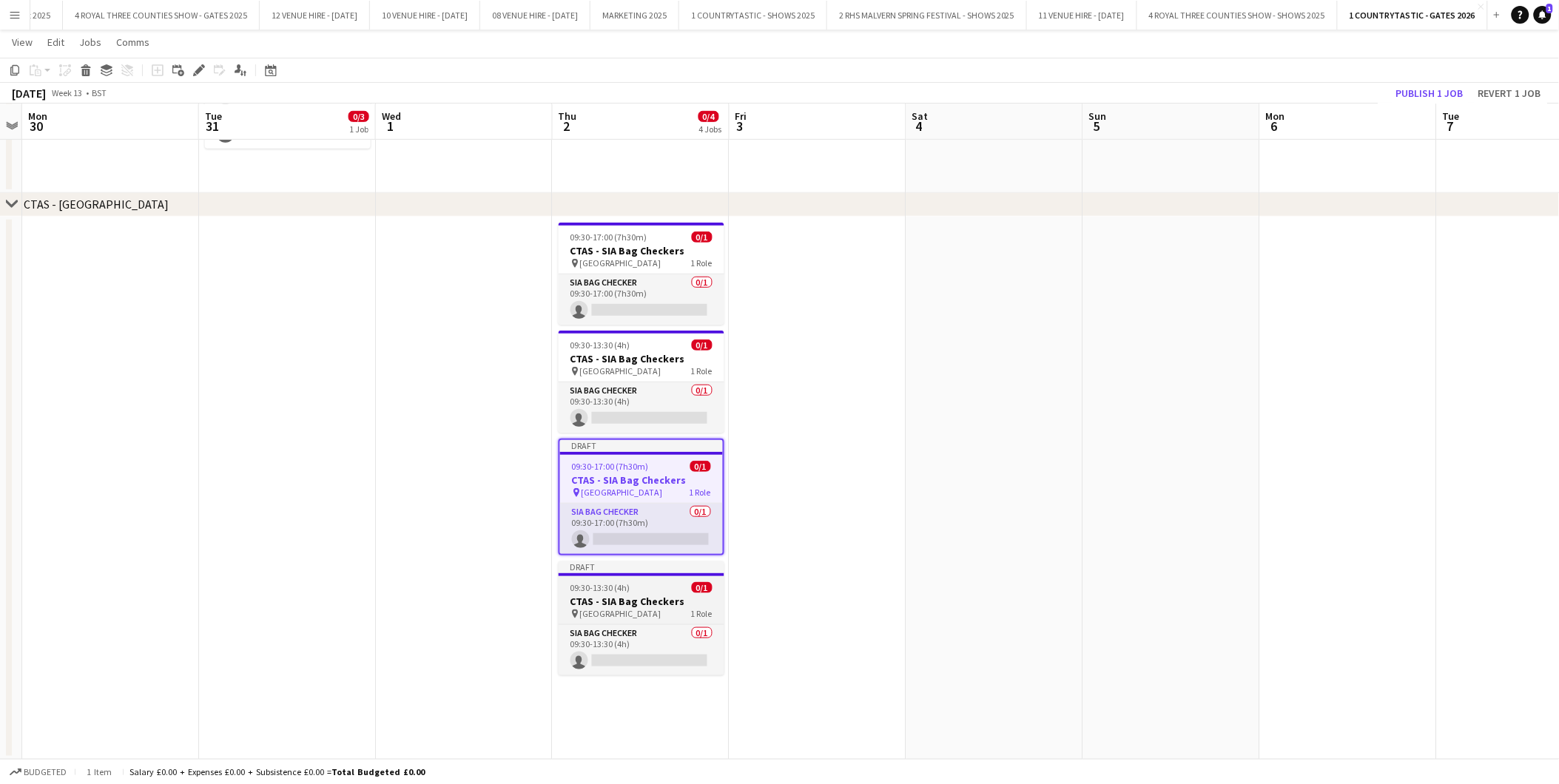
click at [638, 589] on div "09:30-13:30 (4h) 0/1" at bounding box center [641, 588] width 166 height 11
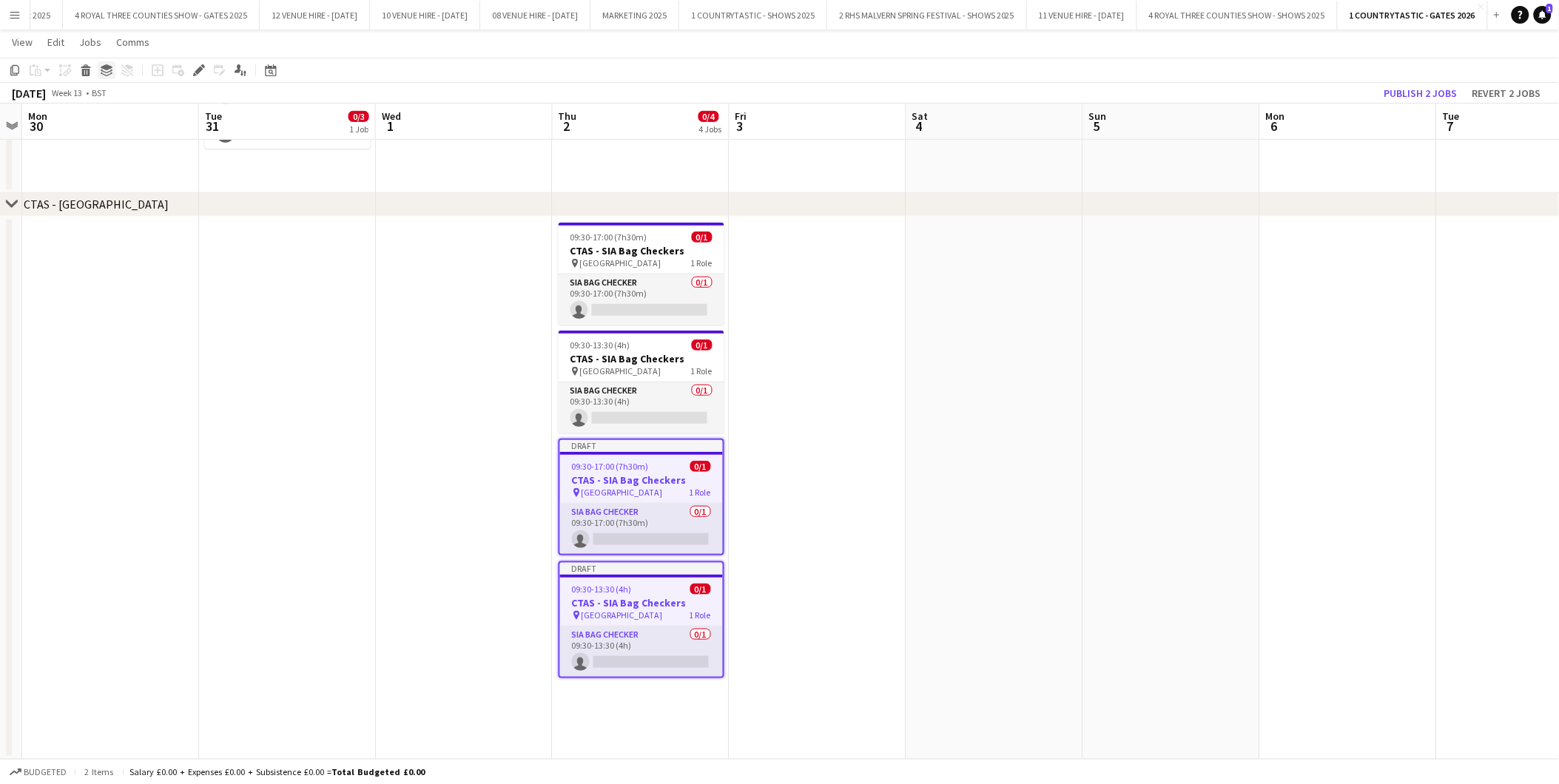
click at [107, 70] on icon "Group" at bounding box center [106, 70] width 12 height 12
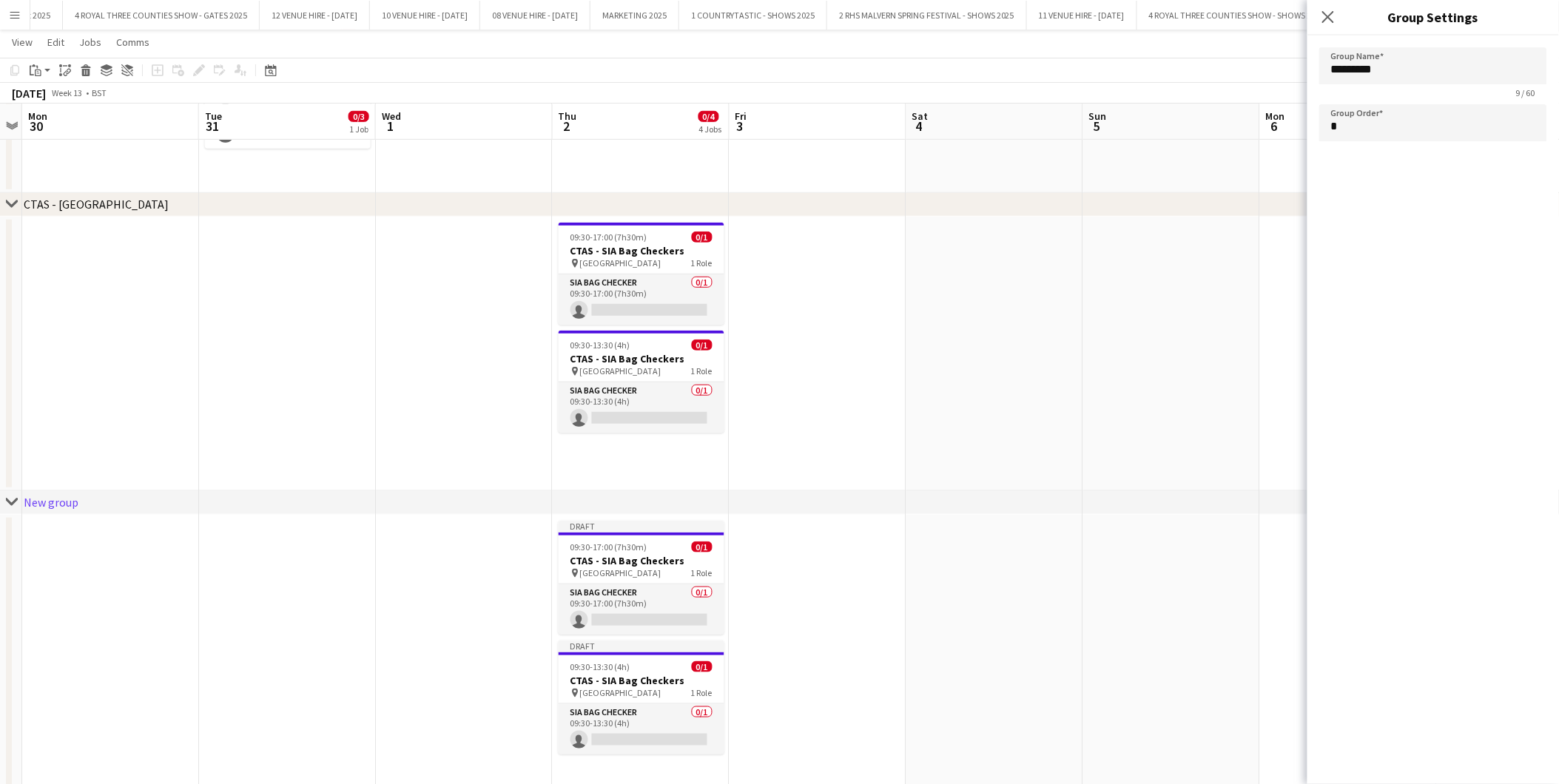
click at [136, 202] on div "chevron-right CTAS - South Gate" at bounding box center [780, 205] width 1559 height 24
type input "**********"
type input "*"
drag, startPoint x: 1463, startPoint y: 63, endPoint x: 1314, endPoint y: 70, distance: 149.2
click at [1314, 70] on form "**********" at bounding box center [1434, 98] width 252 height 123
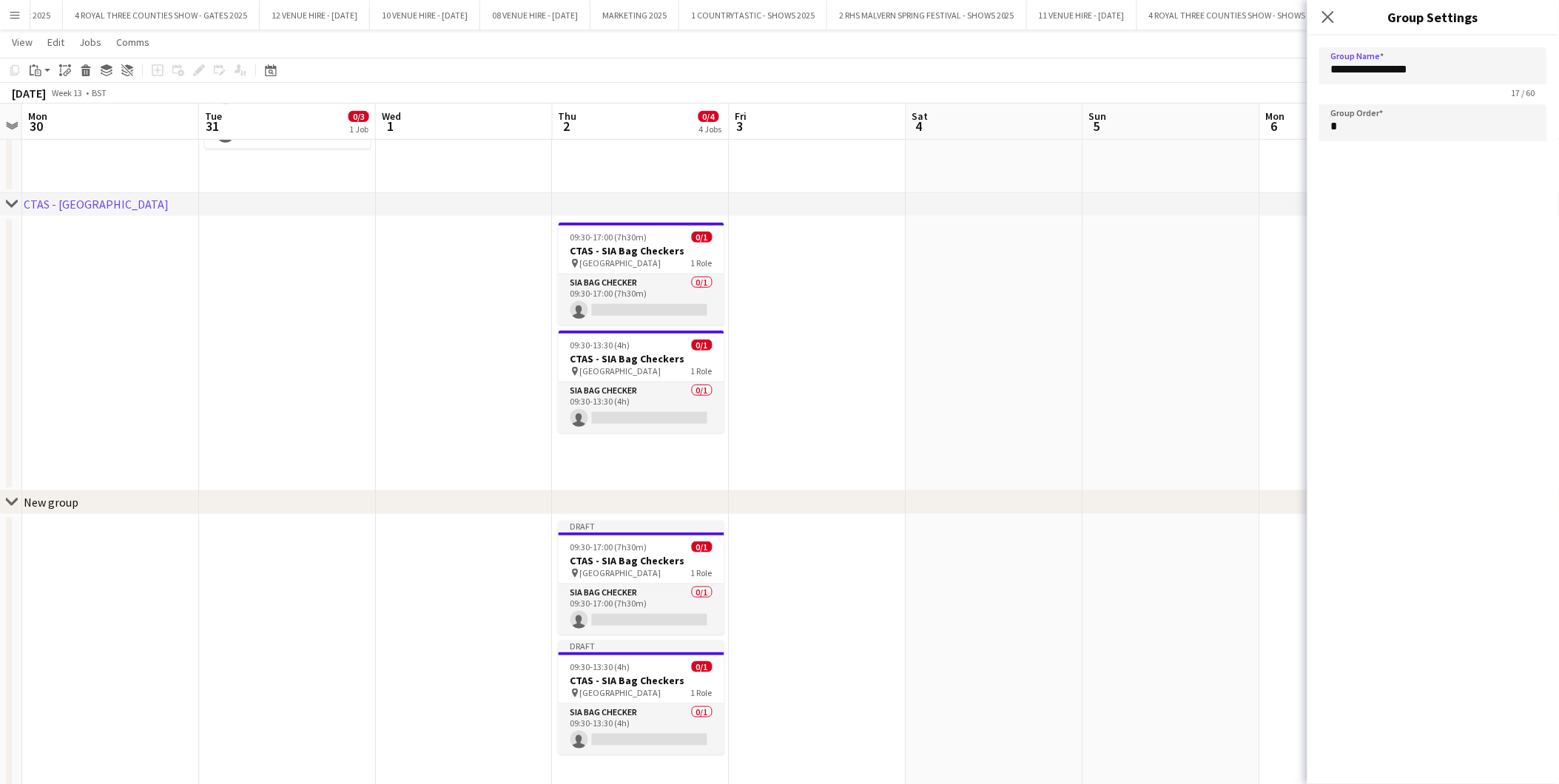
click at [28, 506] on div "New group" at bounding box center [51, 503] width 55 height 15
type input "*********"
type input "*"
drag, startPoint x: 1426, startPoint y: 77, endPoint x: 1279, endPoint y: 78, distance: 147.0
click at [1281, 78] on body "Menu Boards Boards Boards All jobs Status Workforce Workforce My Workforce Recr…" at bounding box center [780, 286] width 1559 height 1103
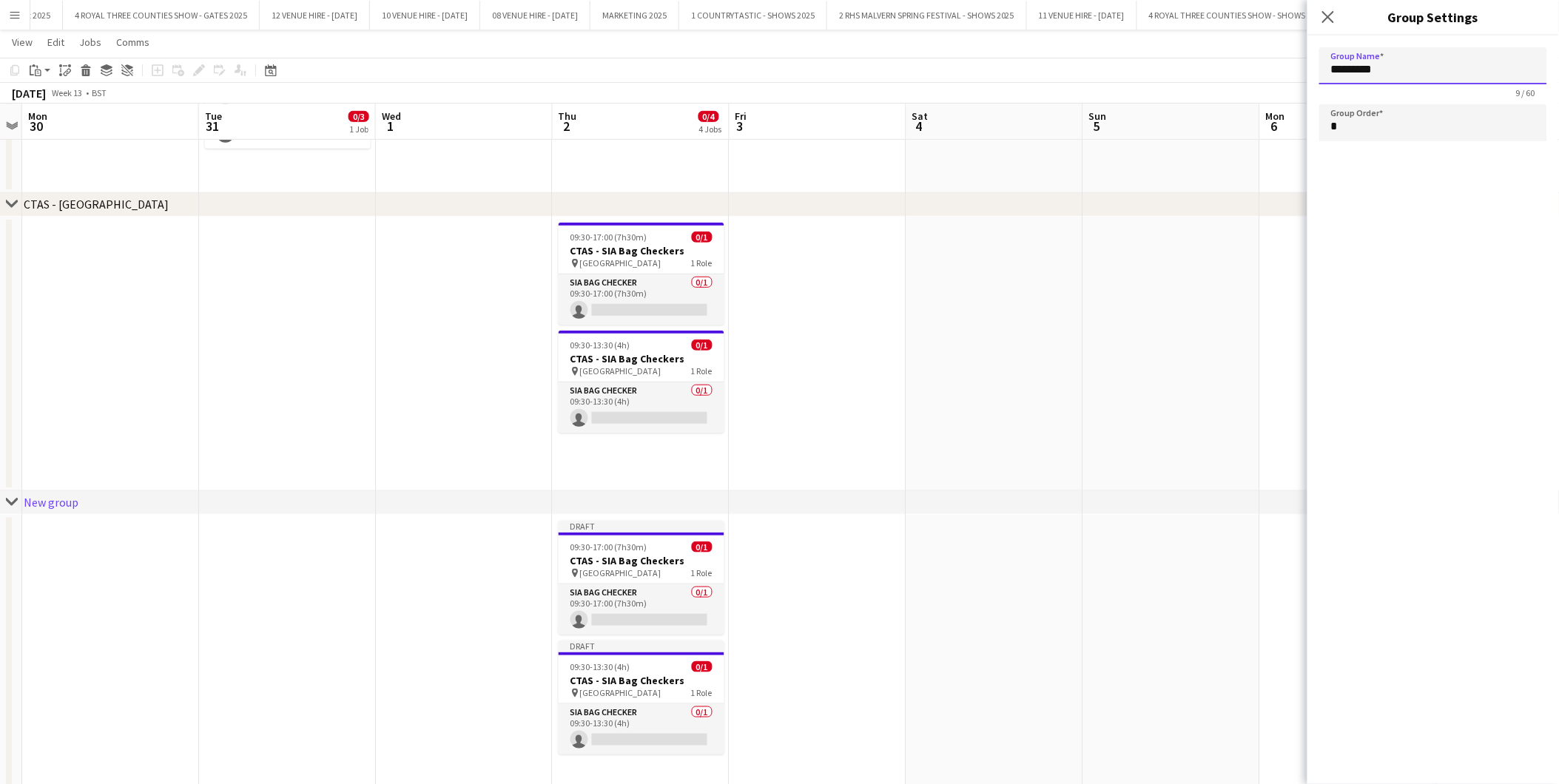
paste input "********"
click at [1377, 64] on input "**********" at bounding box center [1433, 65] width 228 height 37
click at [861, 445] on app-date-cell at bounding box center [817, 354] width 177 height 275
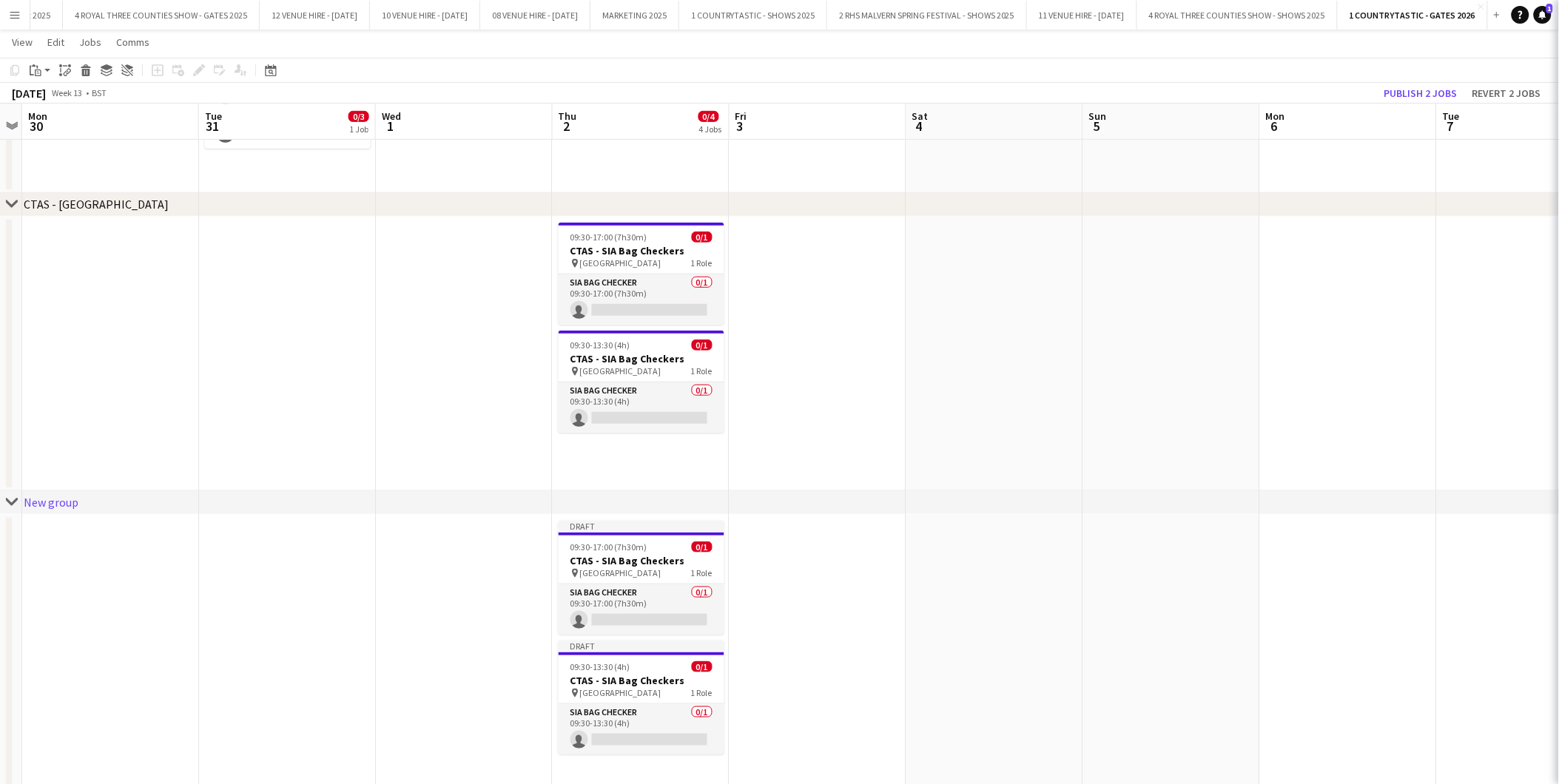
type input "*********"
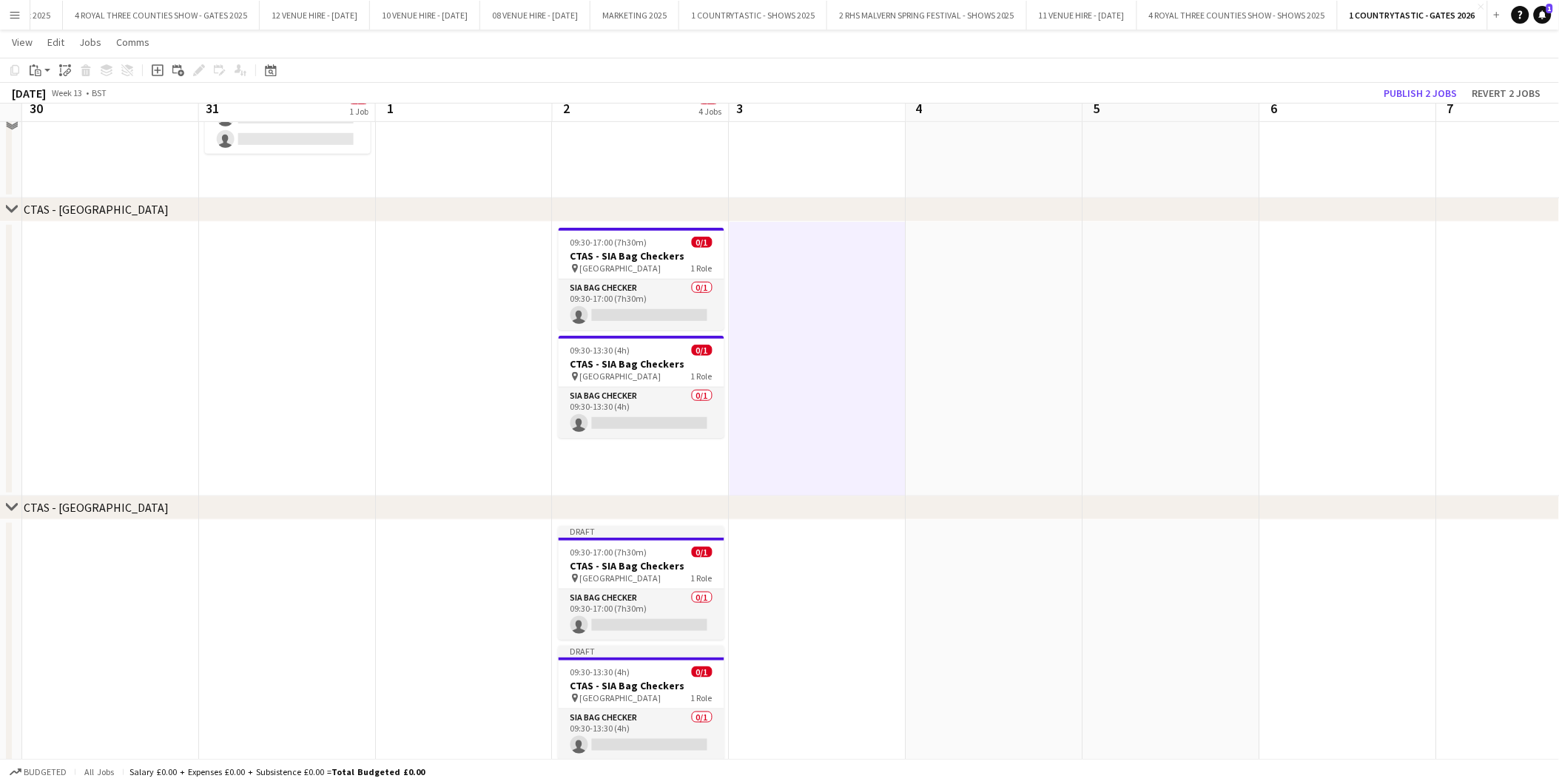
scroll to position [235, 0]
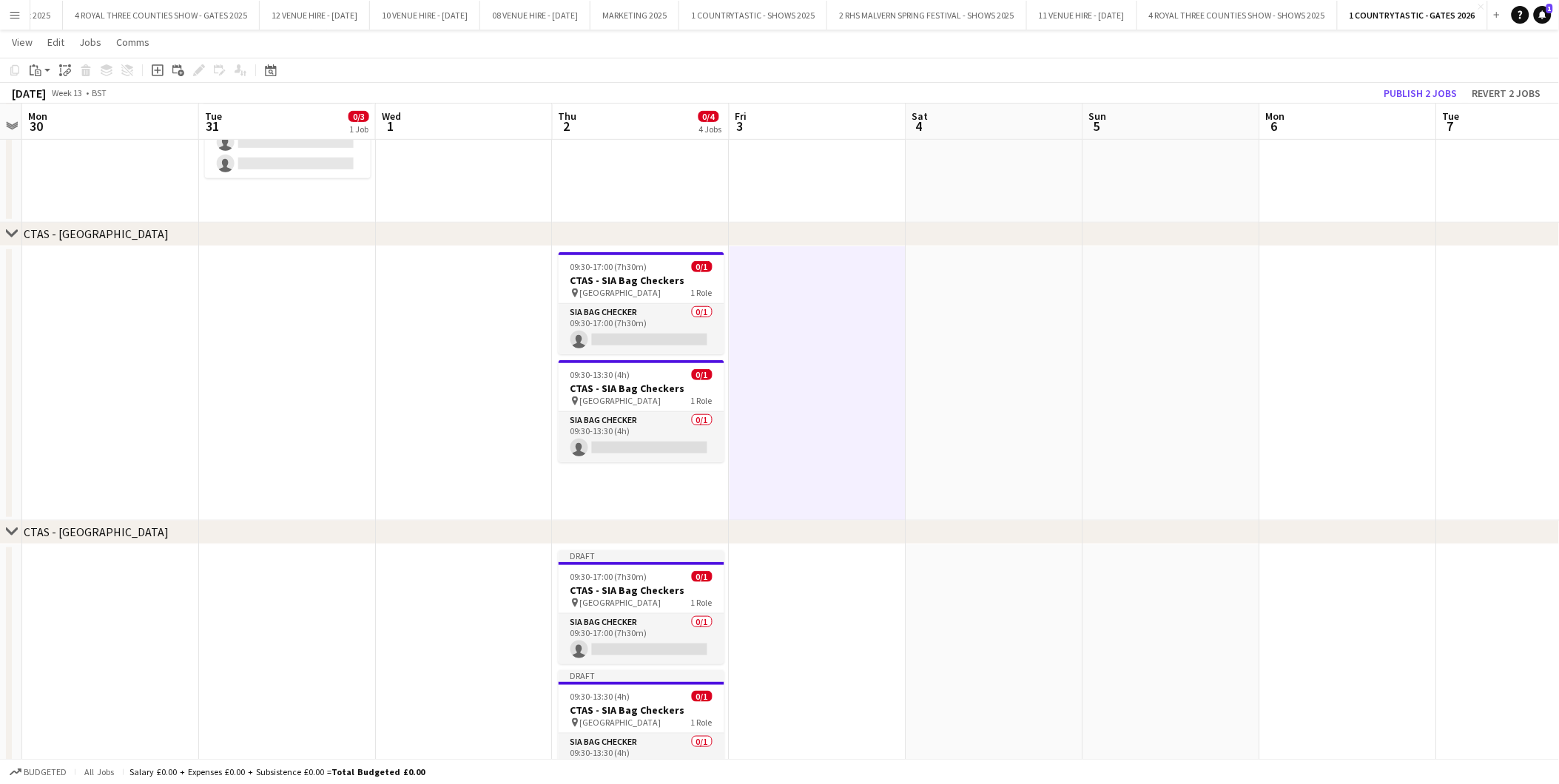
click at [108, 231] on div "CTAS - South Gate" at bounding box center [96, 234] width 145 height 15
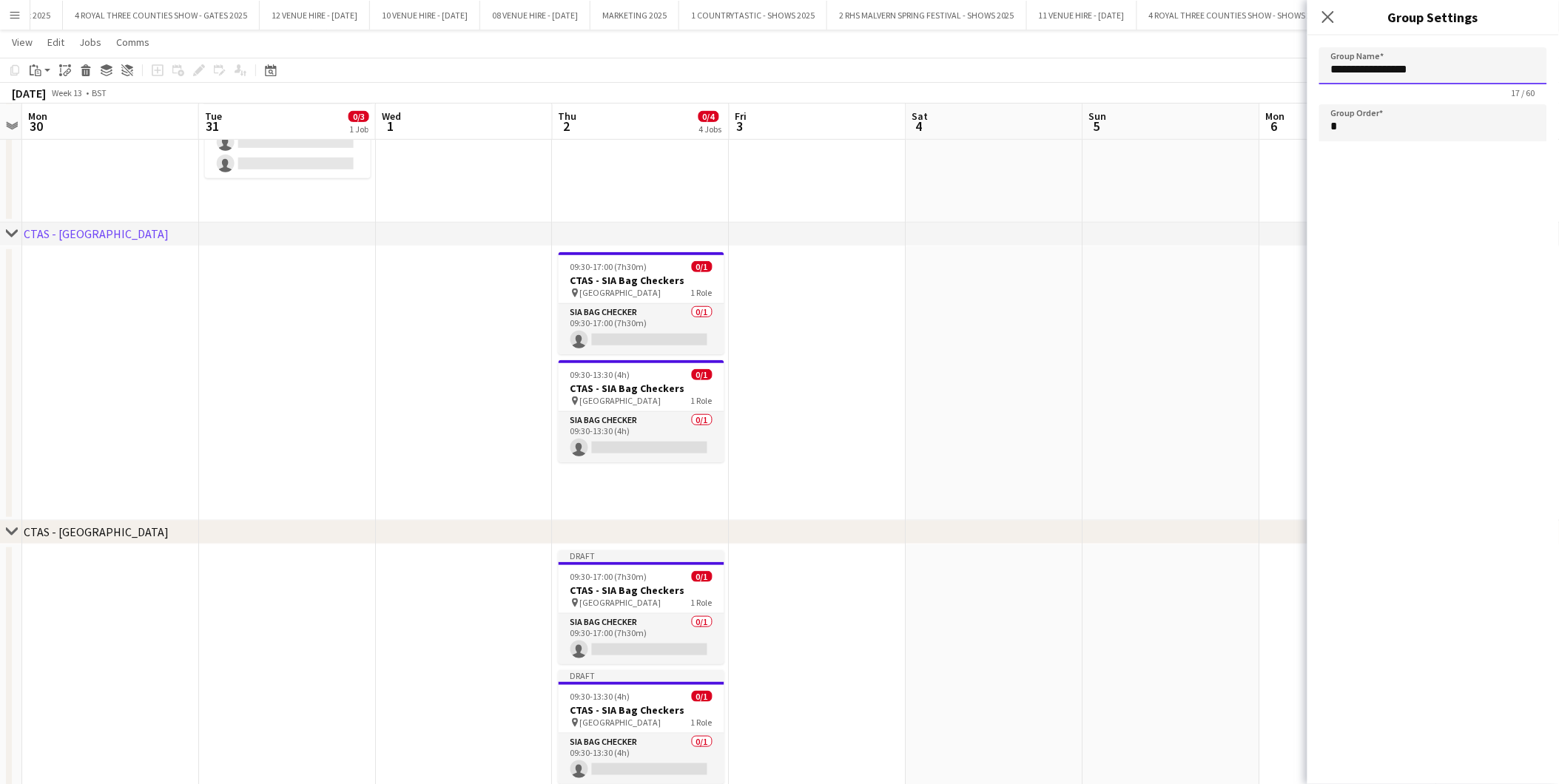
click at [1453, 72] on input "**********" at bounding box center [1433, 65] width 228 height 37
drag, startPoint x: 1531, startPoint y: 69, endPoint x: 1422, endPoint y: 79, distance: 109.5
click at [1422, 79] on input "**********" at bounding box center [1433, 65] width 228 height 37
click at [168, 596] on app-date-cell at bounding box center [110, 693] width 177 height 298
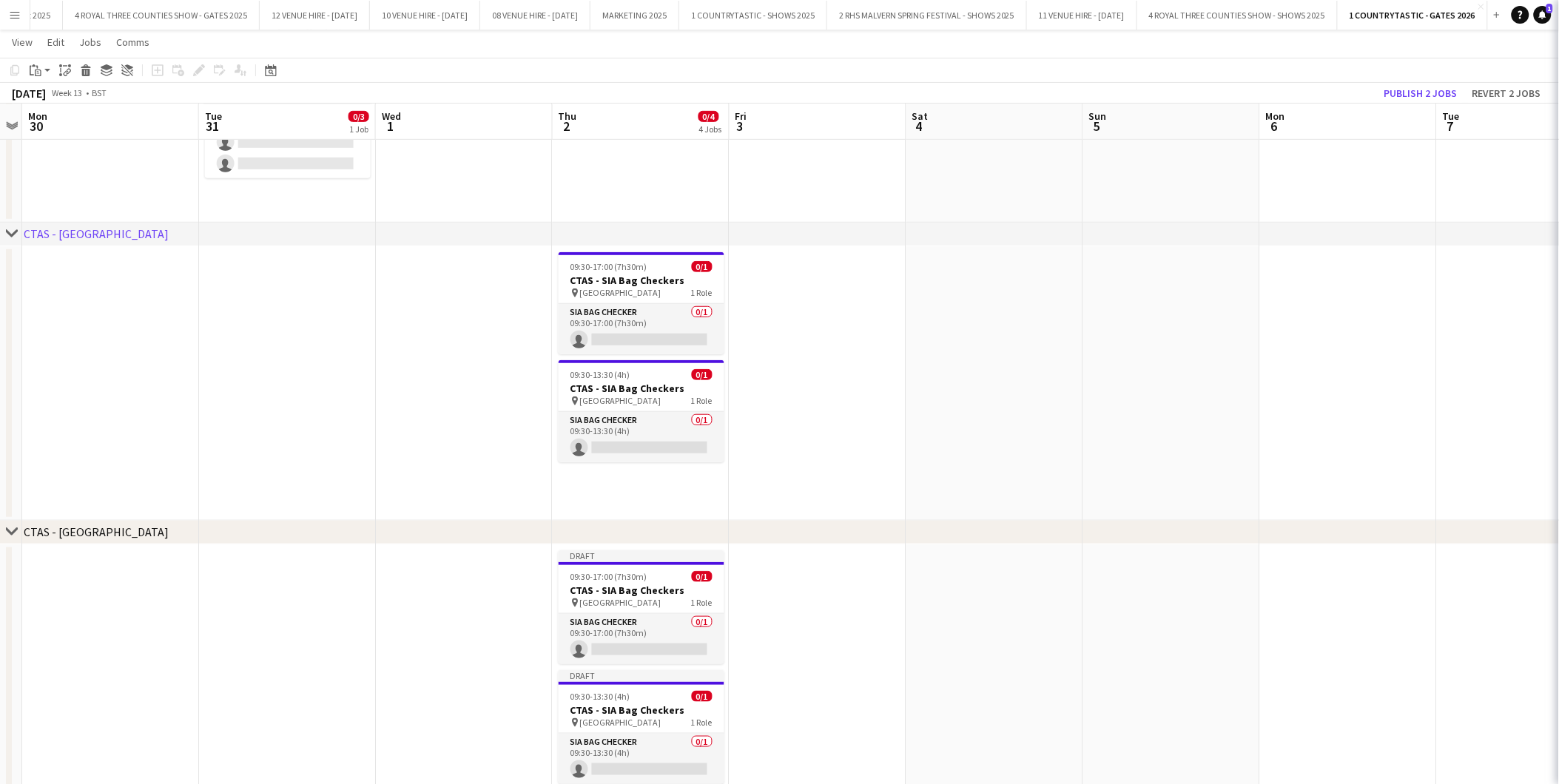
type input "**********"
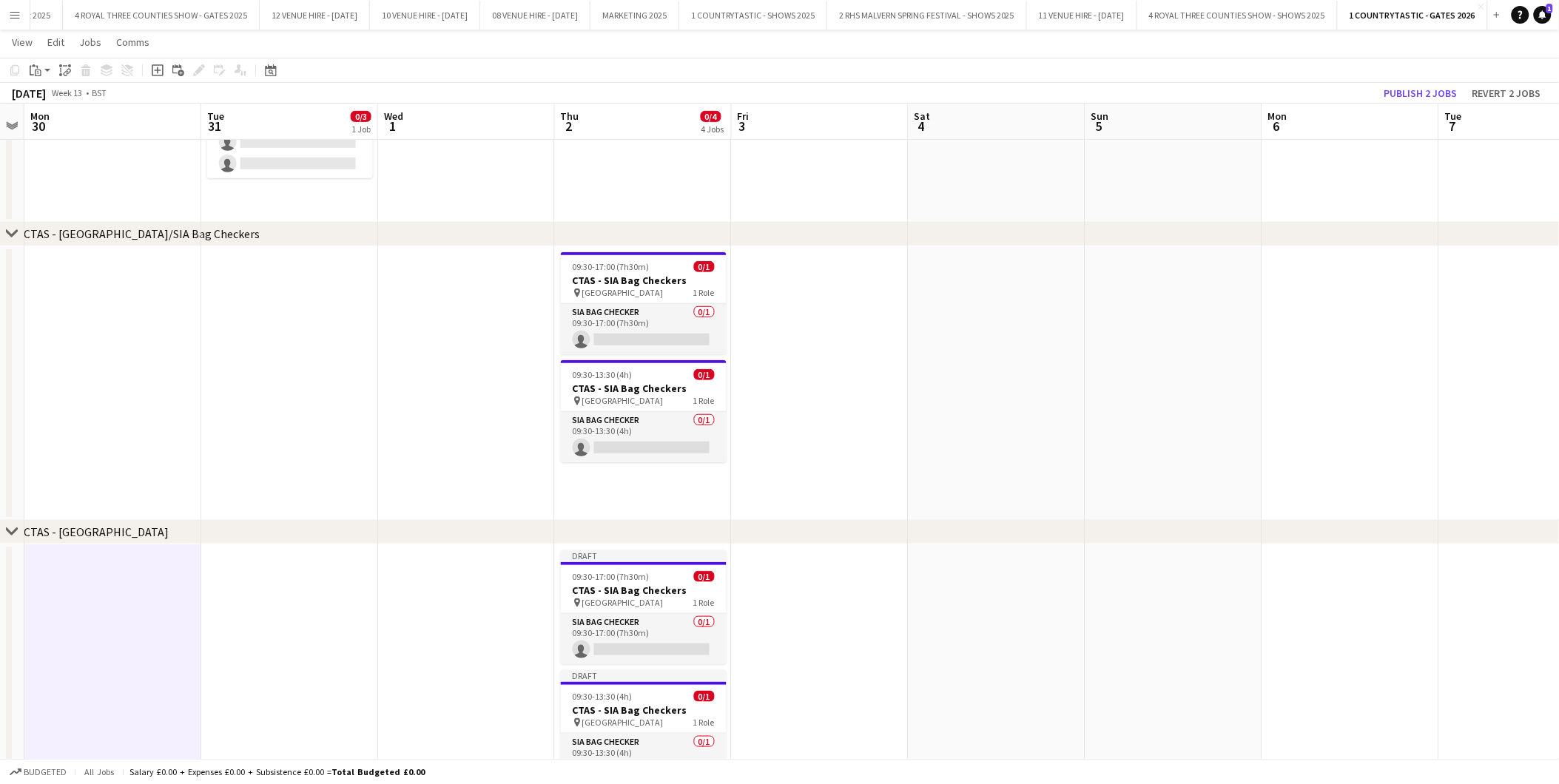
click at [99, 536] on div "CTAS - West Gate" at bounding box center [96, 532] width 145 height 15
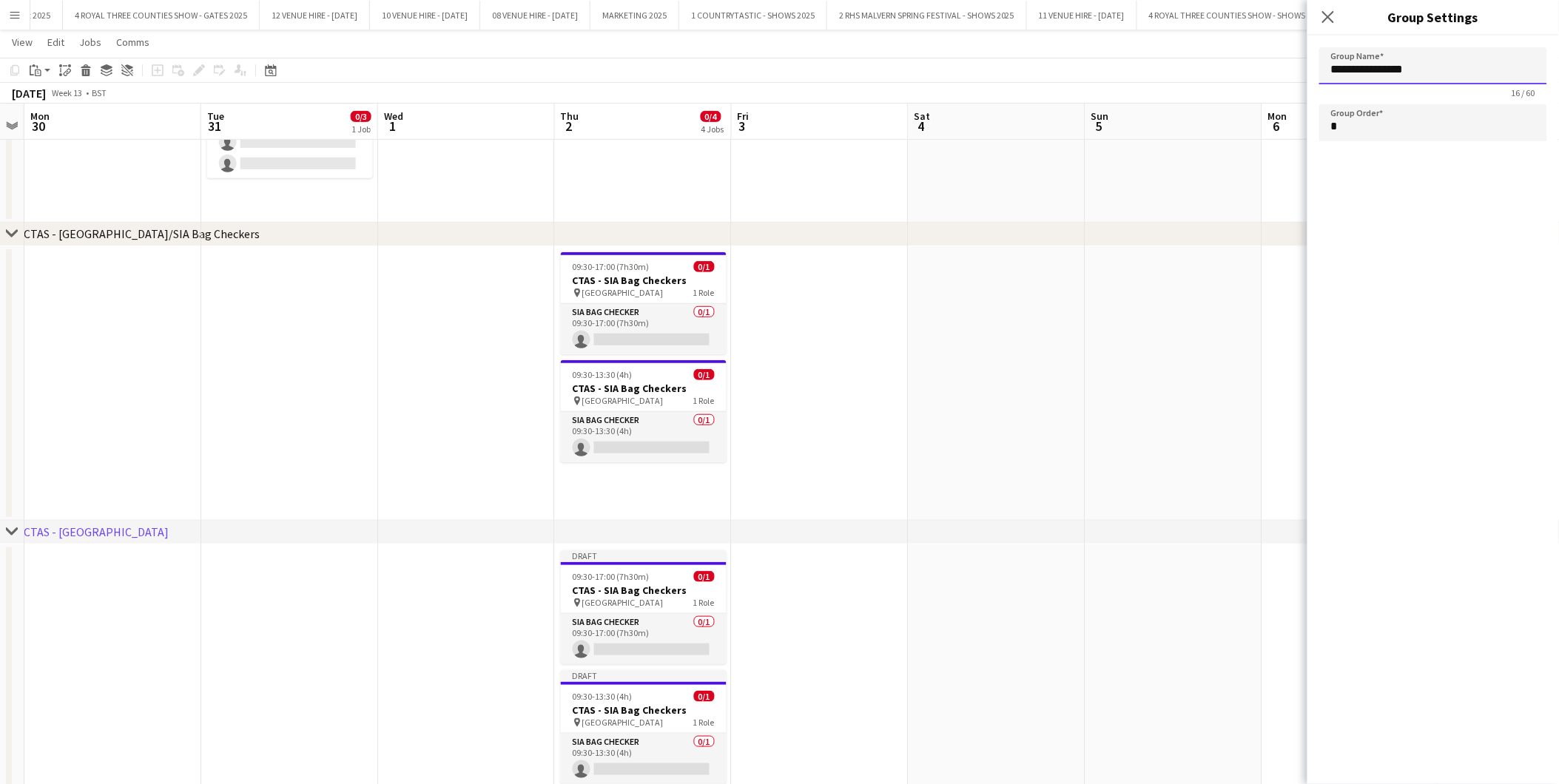
click at [1453, 62] on input "**********" at bounding box center [1433, 65] width 228 height 37
paste input "**********"
click at [972, 444] on app-date-cell at bounding box center [997, 383] width 177 height 275
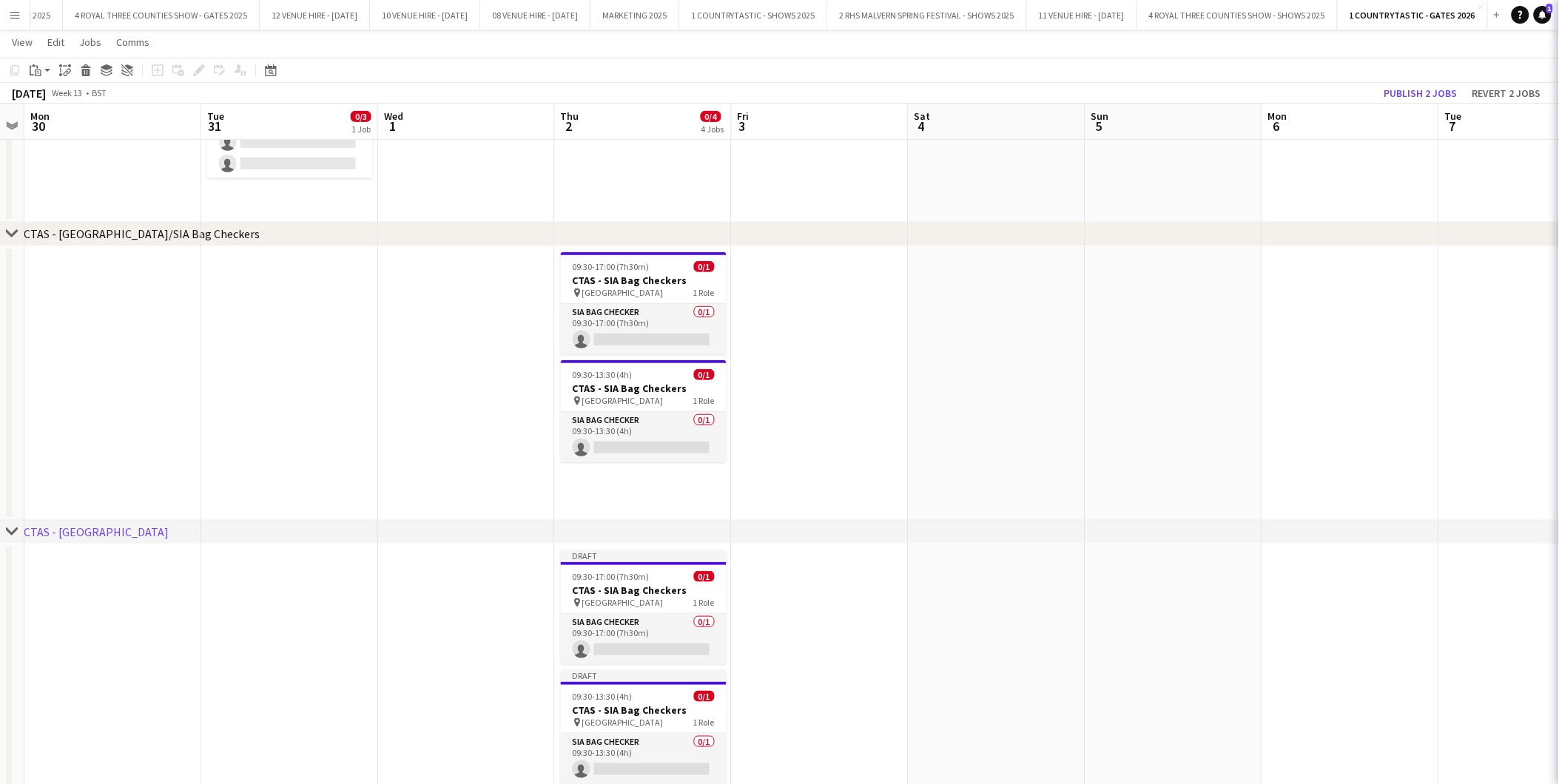
type input "**********"
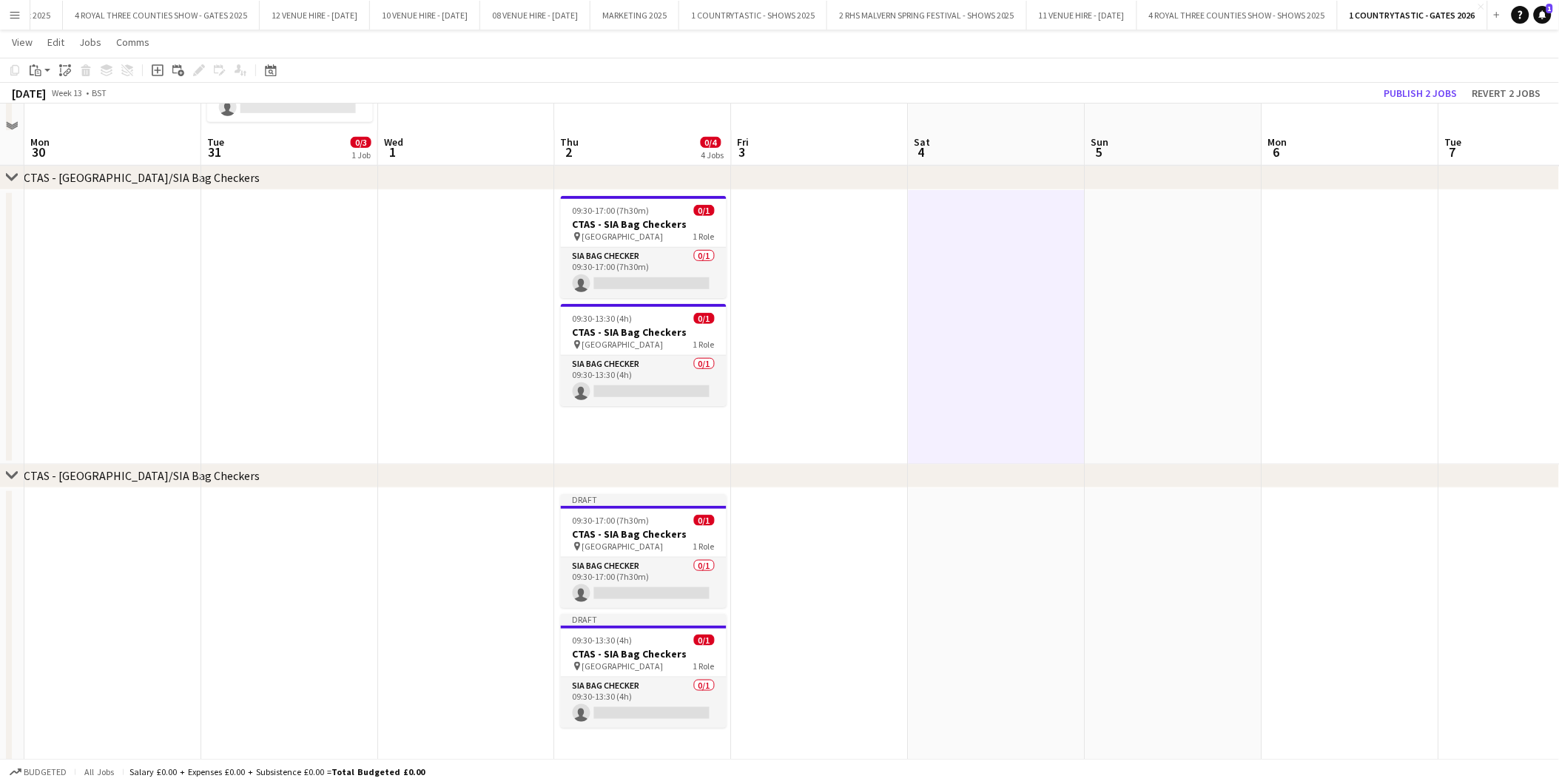
scroll to position [318, 0]
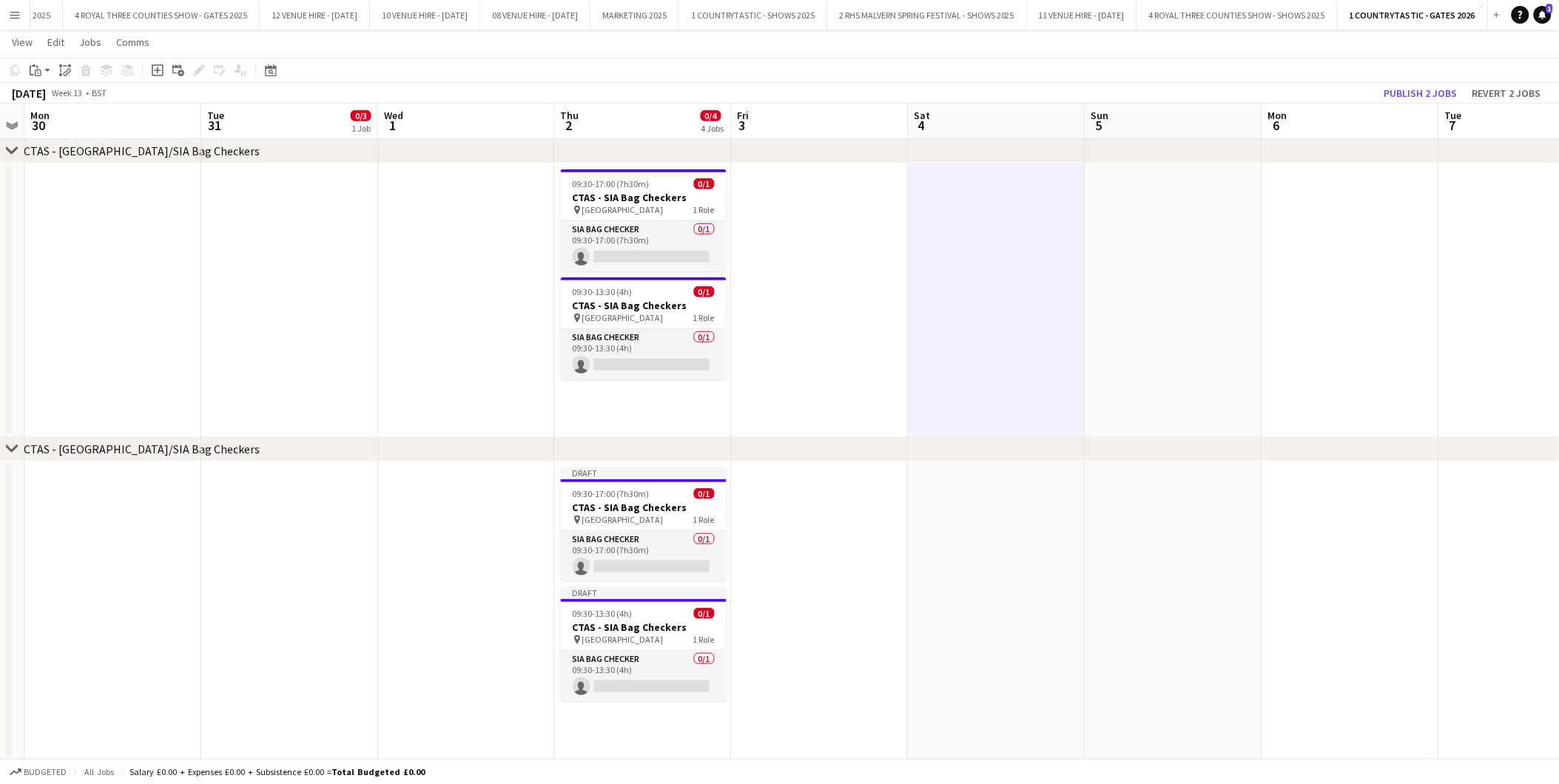
click at [1007, 582] on app-date-cell at bounding box center [997, 611] width 177 height 298
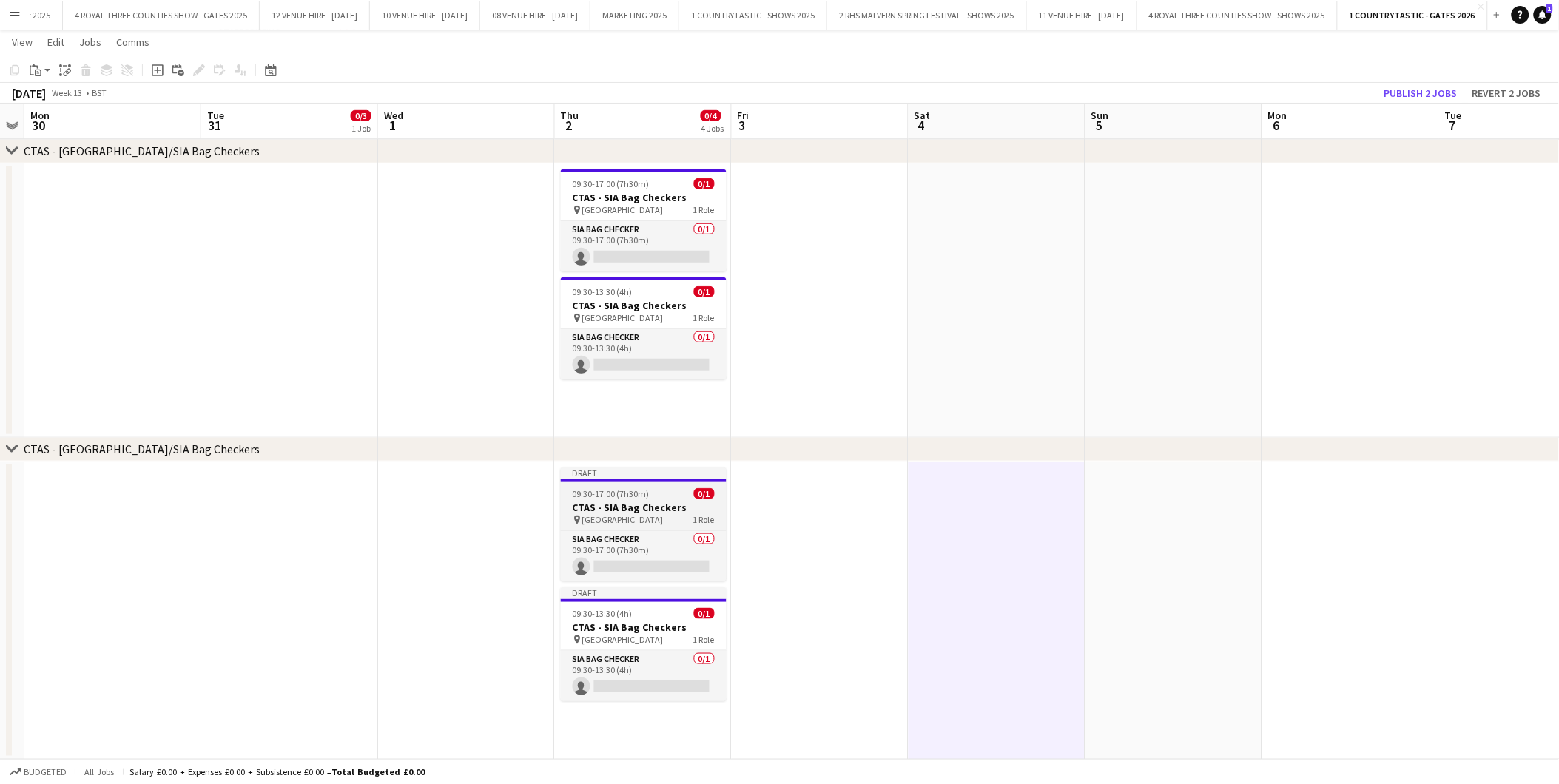
click at [616, 506] on h3 "CTAS - SIA Bag Checkers" at bounding box center [643, 508] width 166 height 13
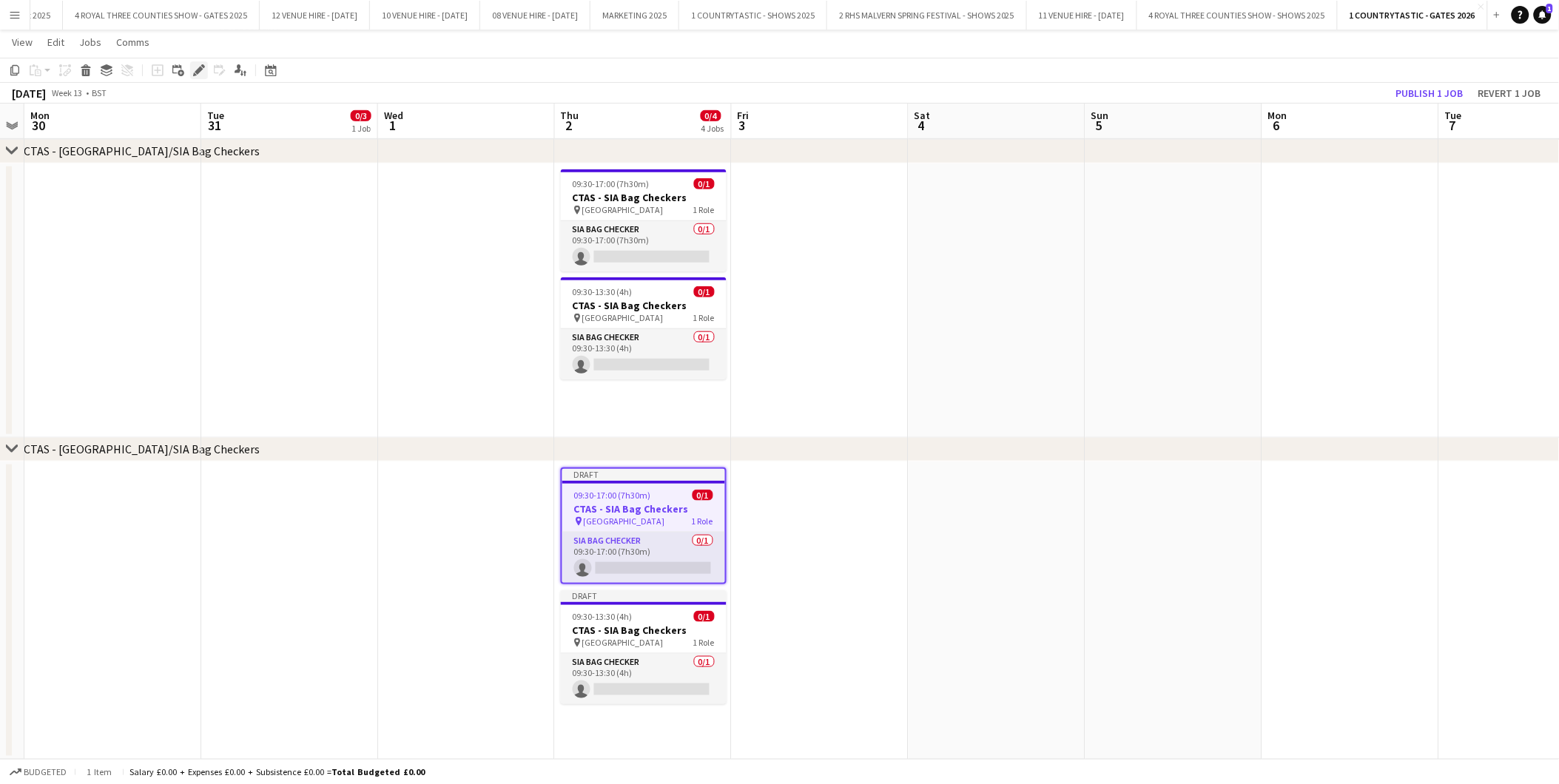
click at [196, 68] on icon "Edit" at bounding box center [199, 70] width 12 height 12
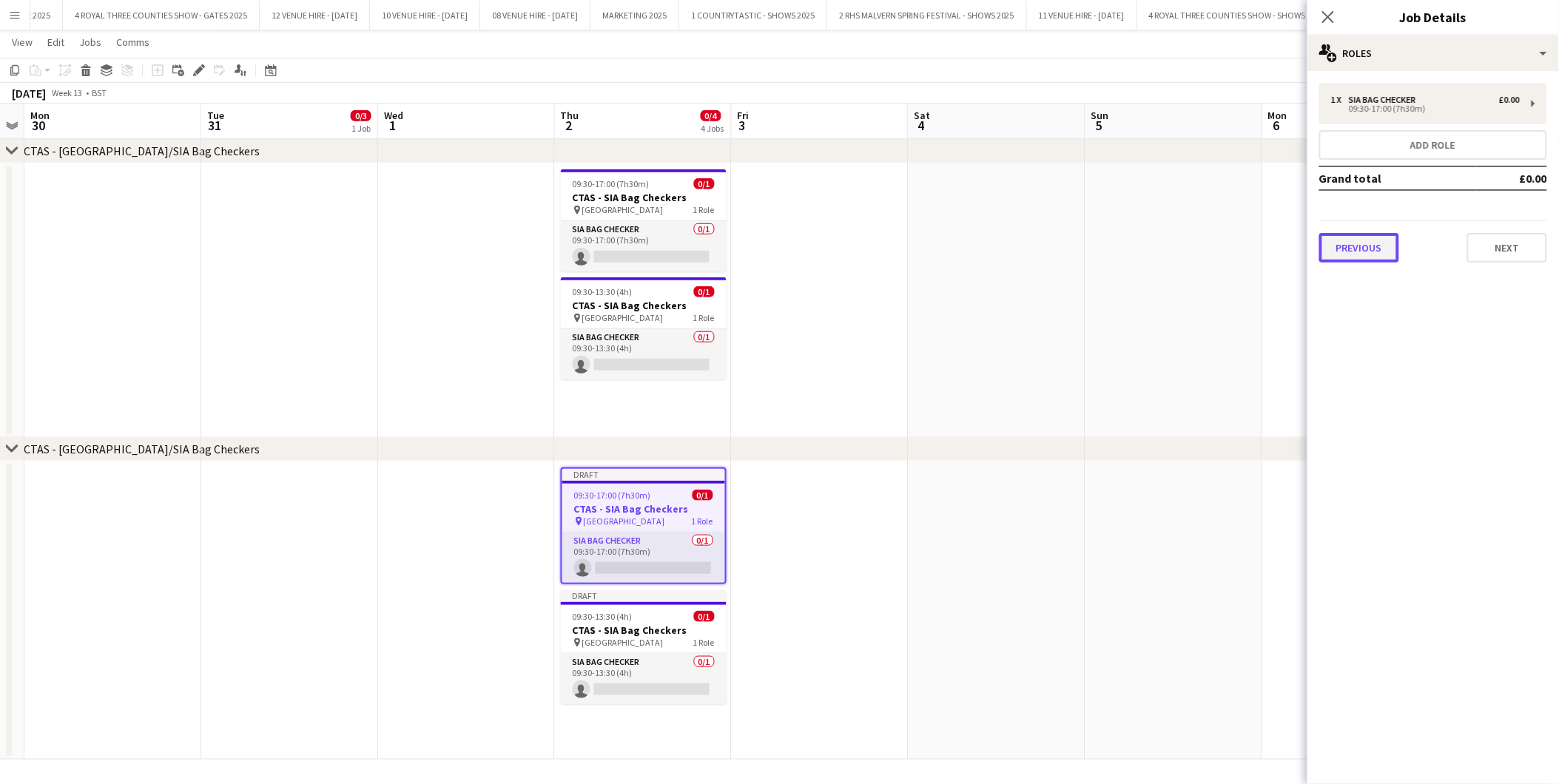
click at [1350, 242] on button "Previous" at bounding box center [1359, 247] width 80 height 29
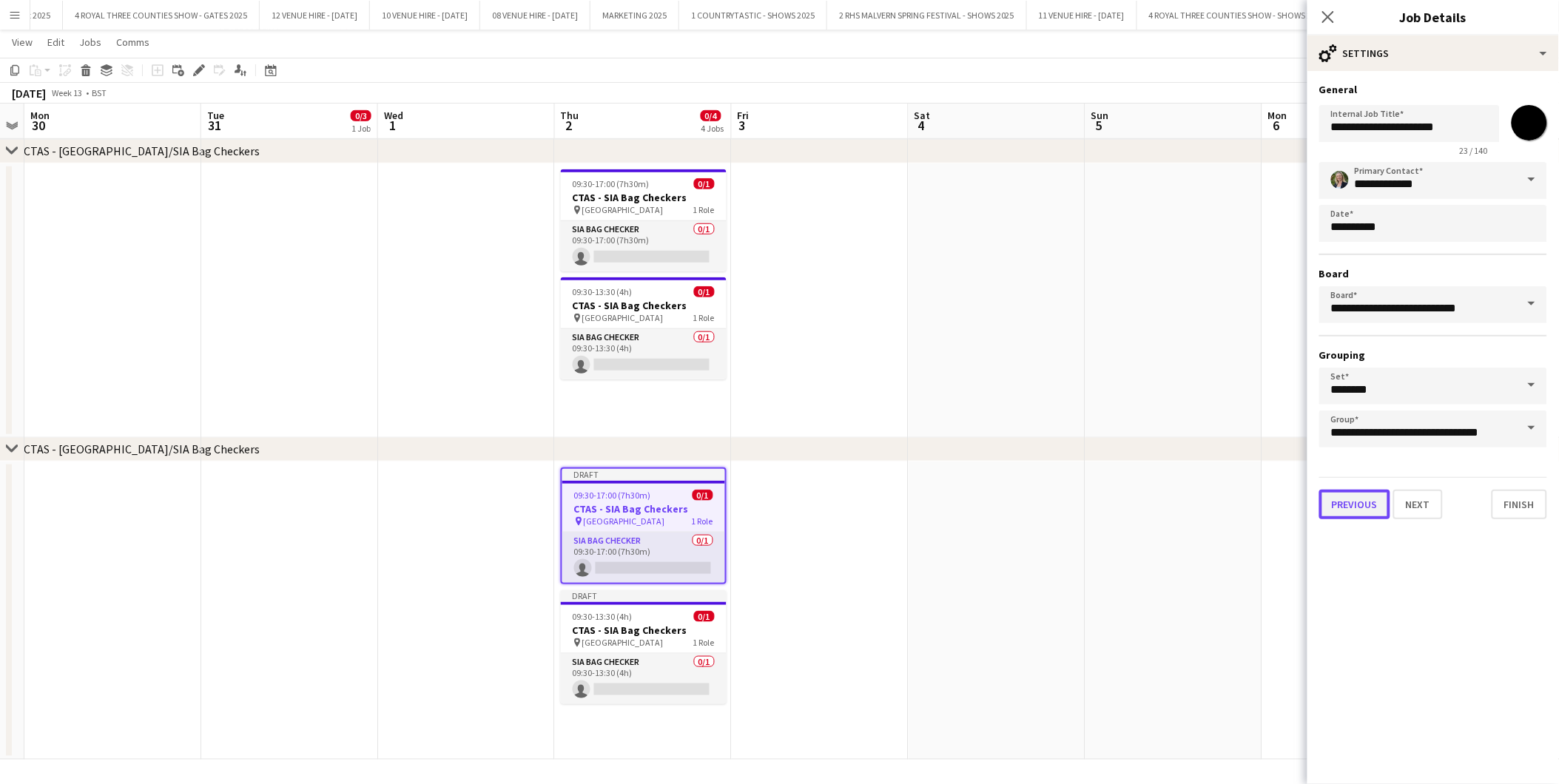
click at [1360, 500] on button "Previous" at bounding box center [1354, 504] width 71 height 29
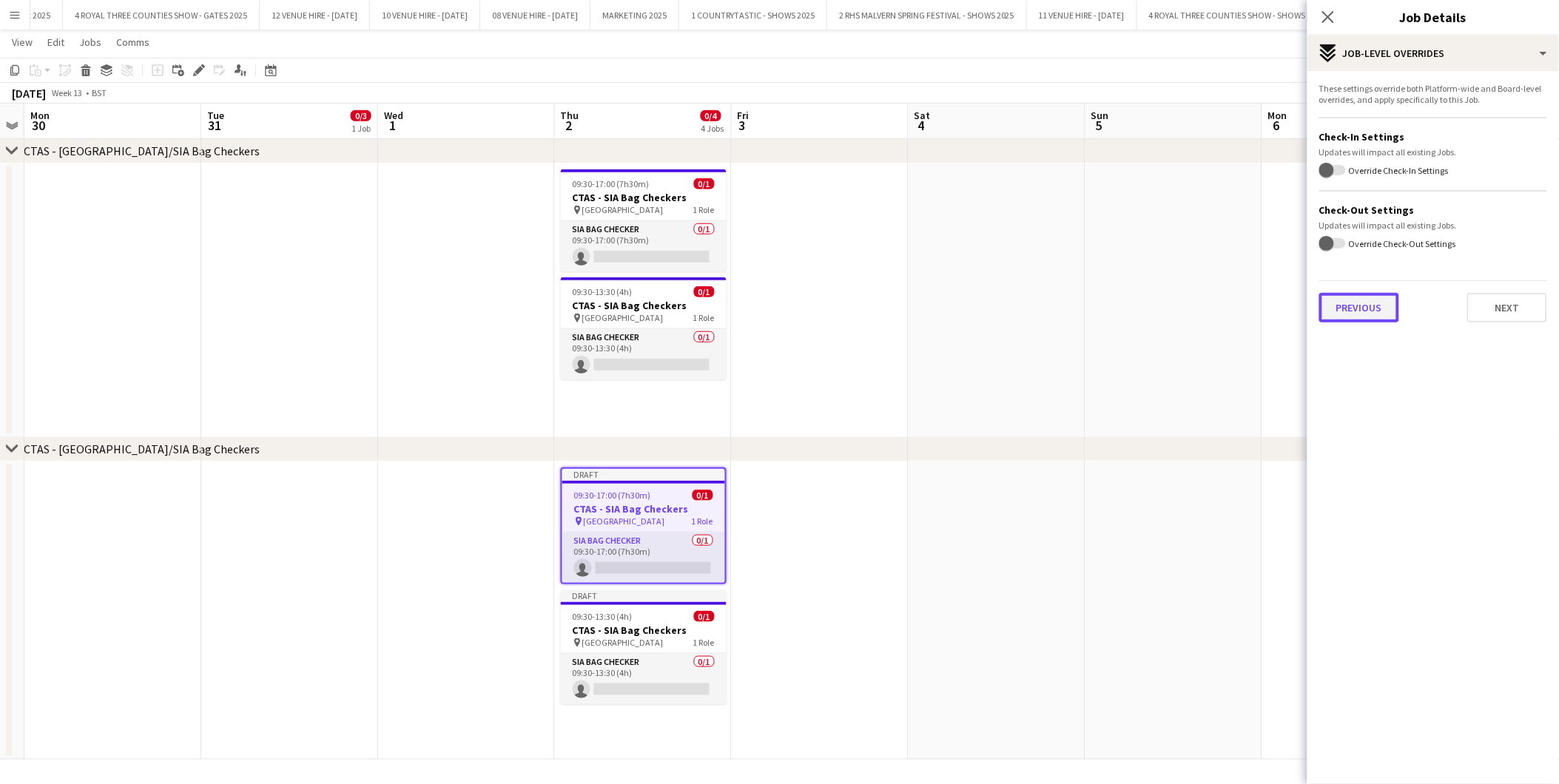
click at [1359, 298] on button "Previous" at bounding box center [1359, 307] width 80 height 29
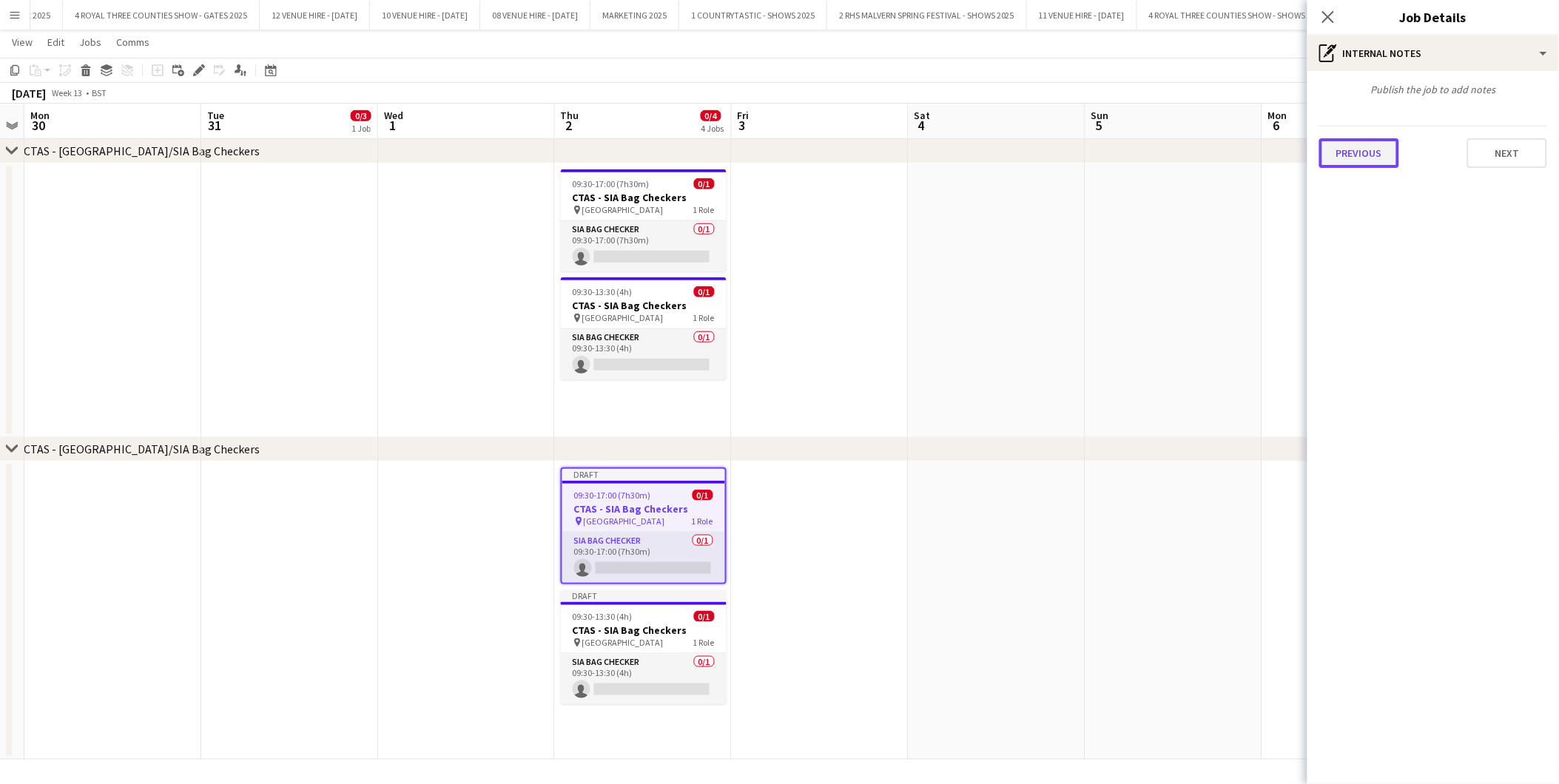
click at [1359, 148] on button "Previous" at bounding box center [1359, 152] width 80 height 29
click at [1375, 231] on button "Previous" at bounding box center [1359, 222] width 80 height 29
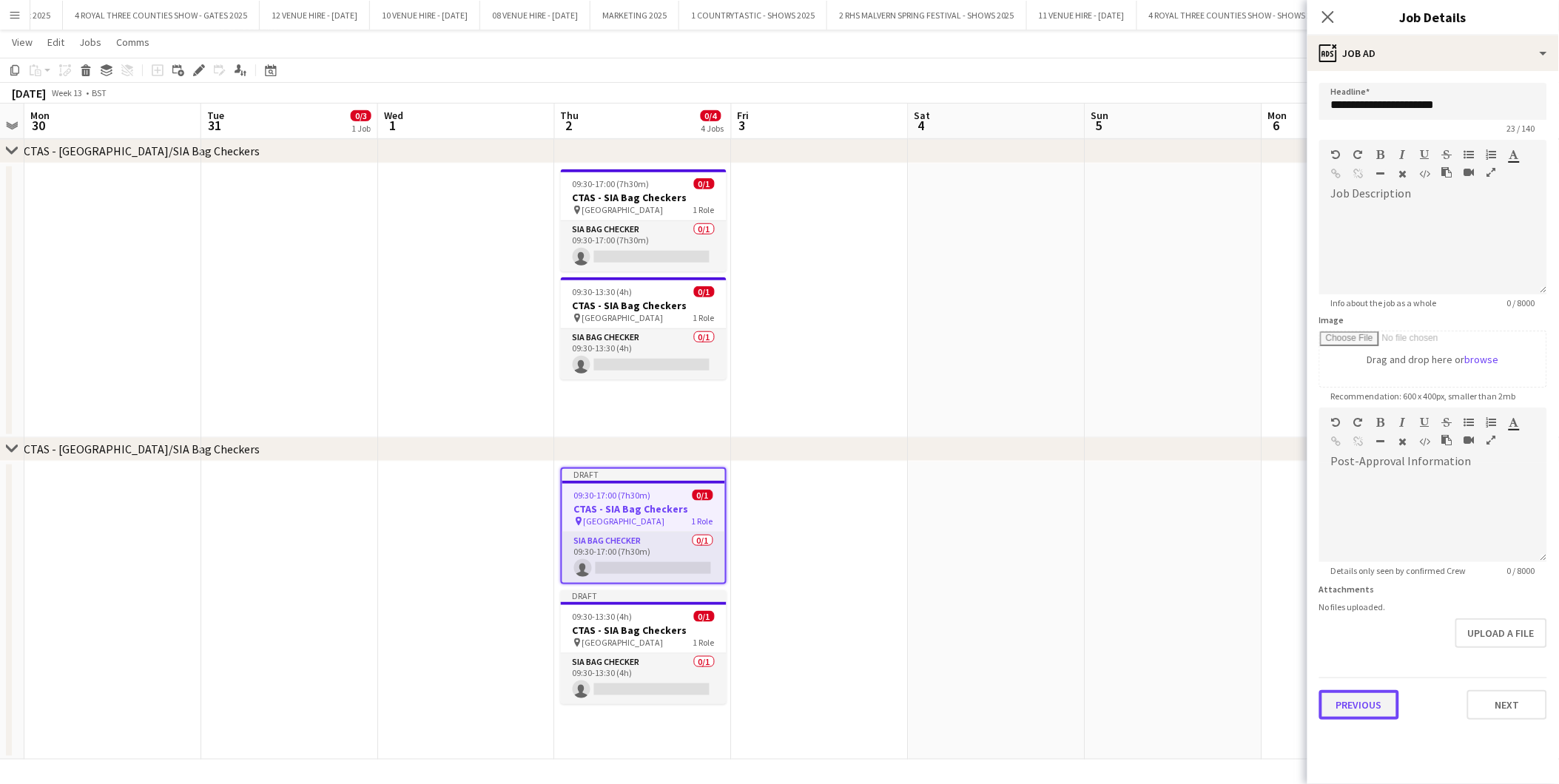
click at [1385, 703] on button "Previous" at bounding box center [1359, 704] width 80 height 29
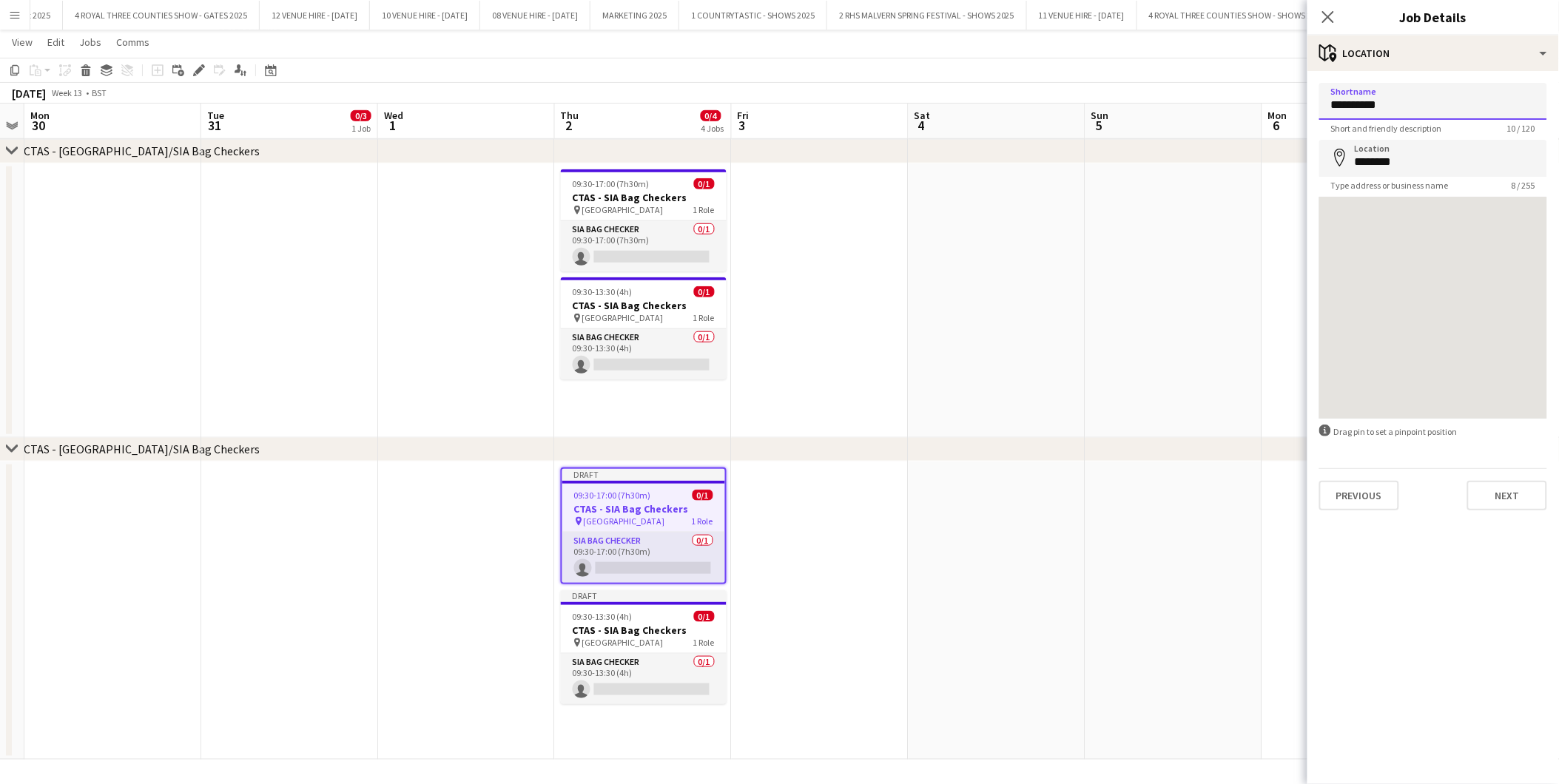
click at [1356, 99] on input "**********" at bounding box center [1433, 101] width 228 height 37
type input "*********"
click at [986, 531] on app-date-cell at bounding box center [997, 611] width 177 height 298
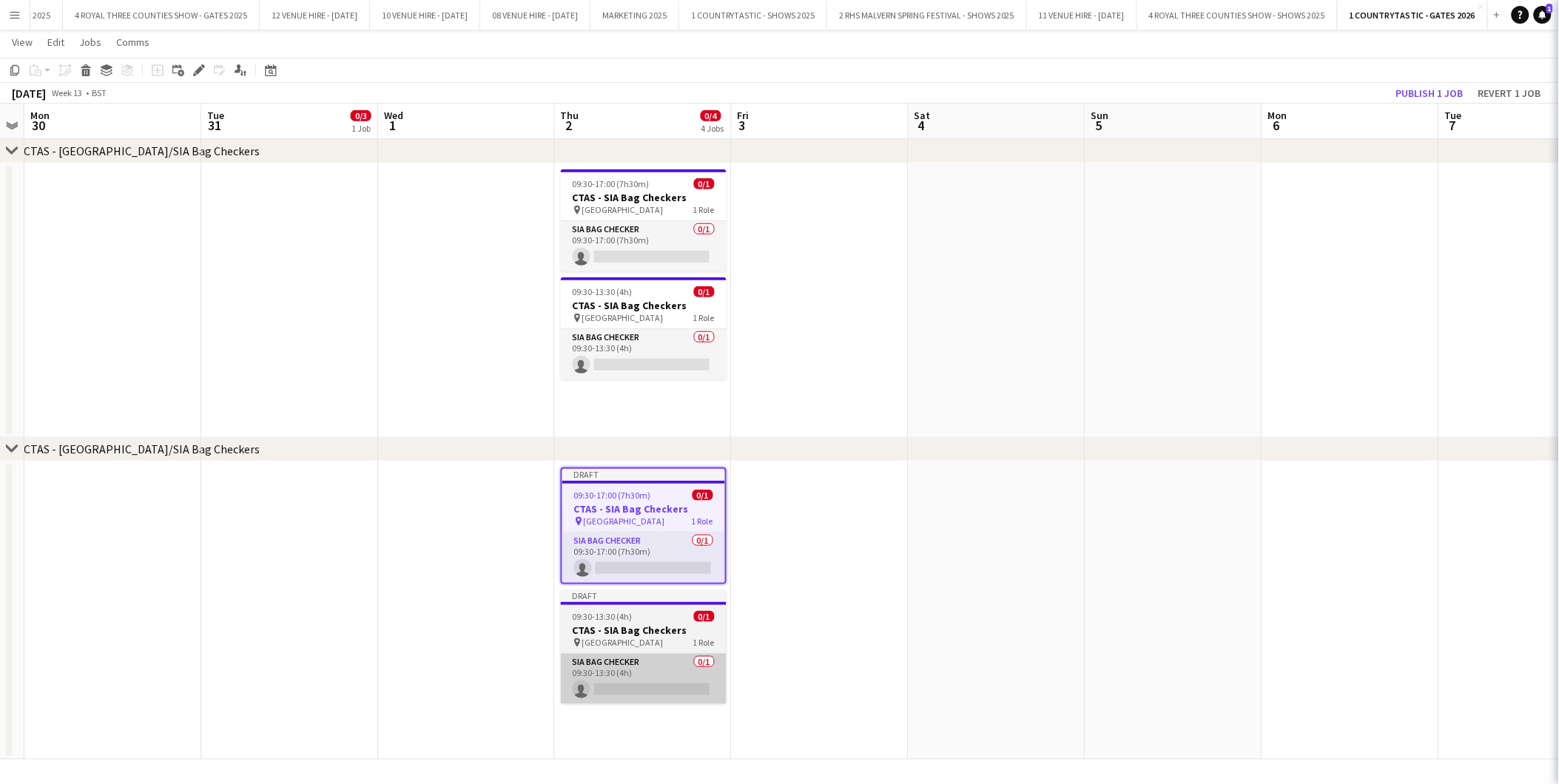
scroll to position [0, 506]
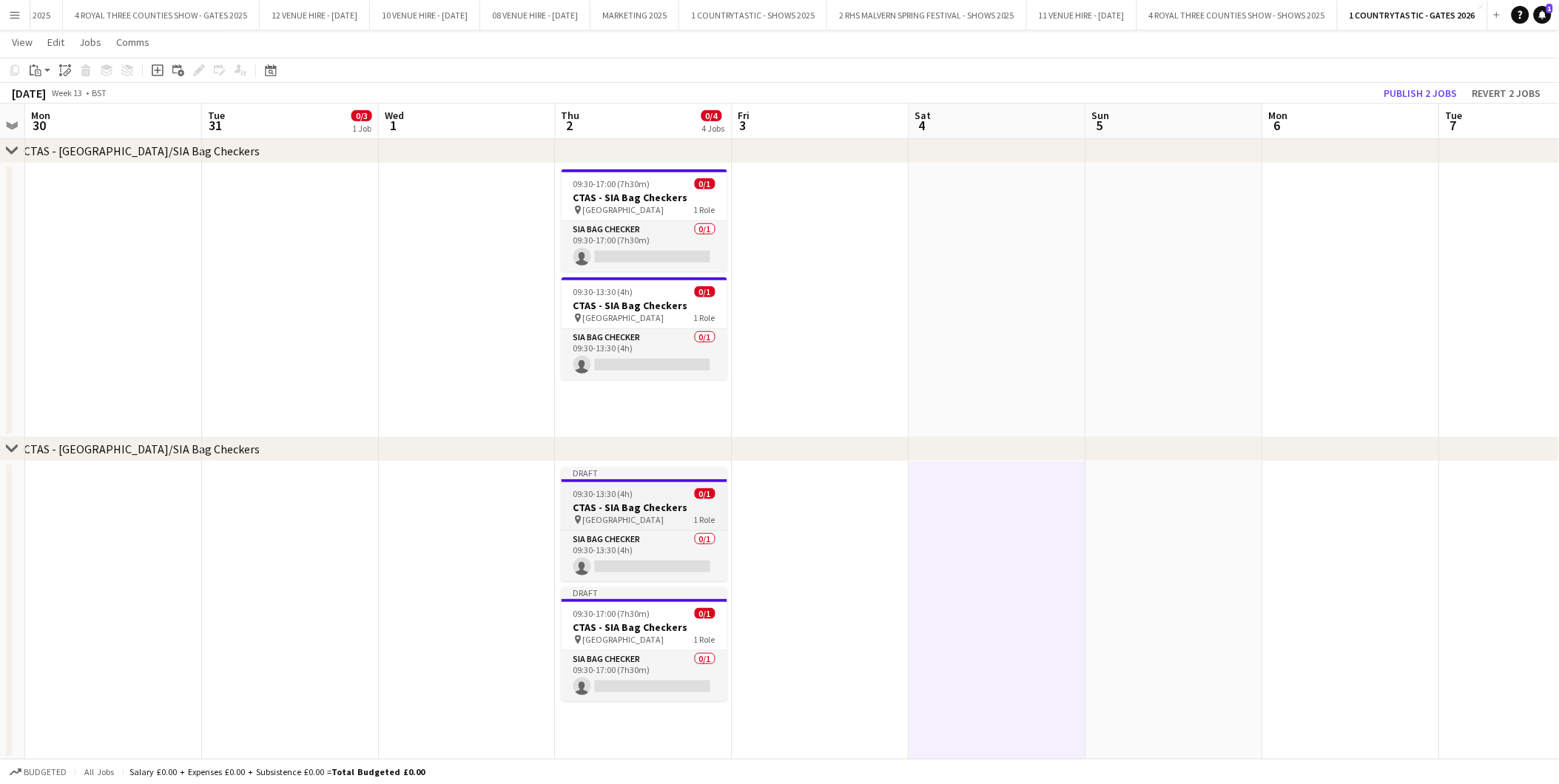
click at [597, 502] on h3 "CTAS - SIA Bag Checkers" at bounding box center [644, 508] width 166 height 13
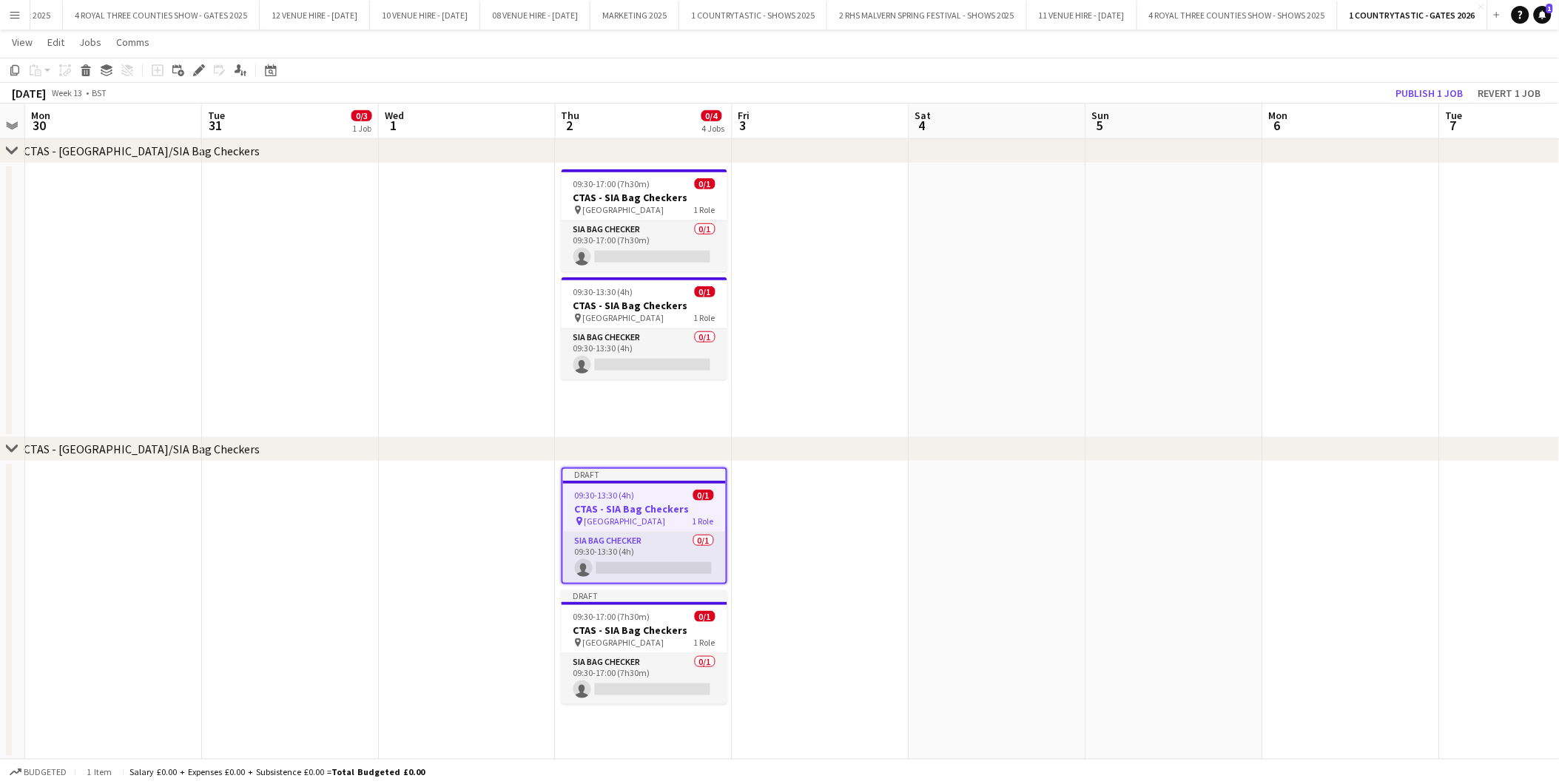
click at [198, 70] on icon at bounding box center [199, 70] width 9 height 9
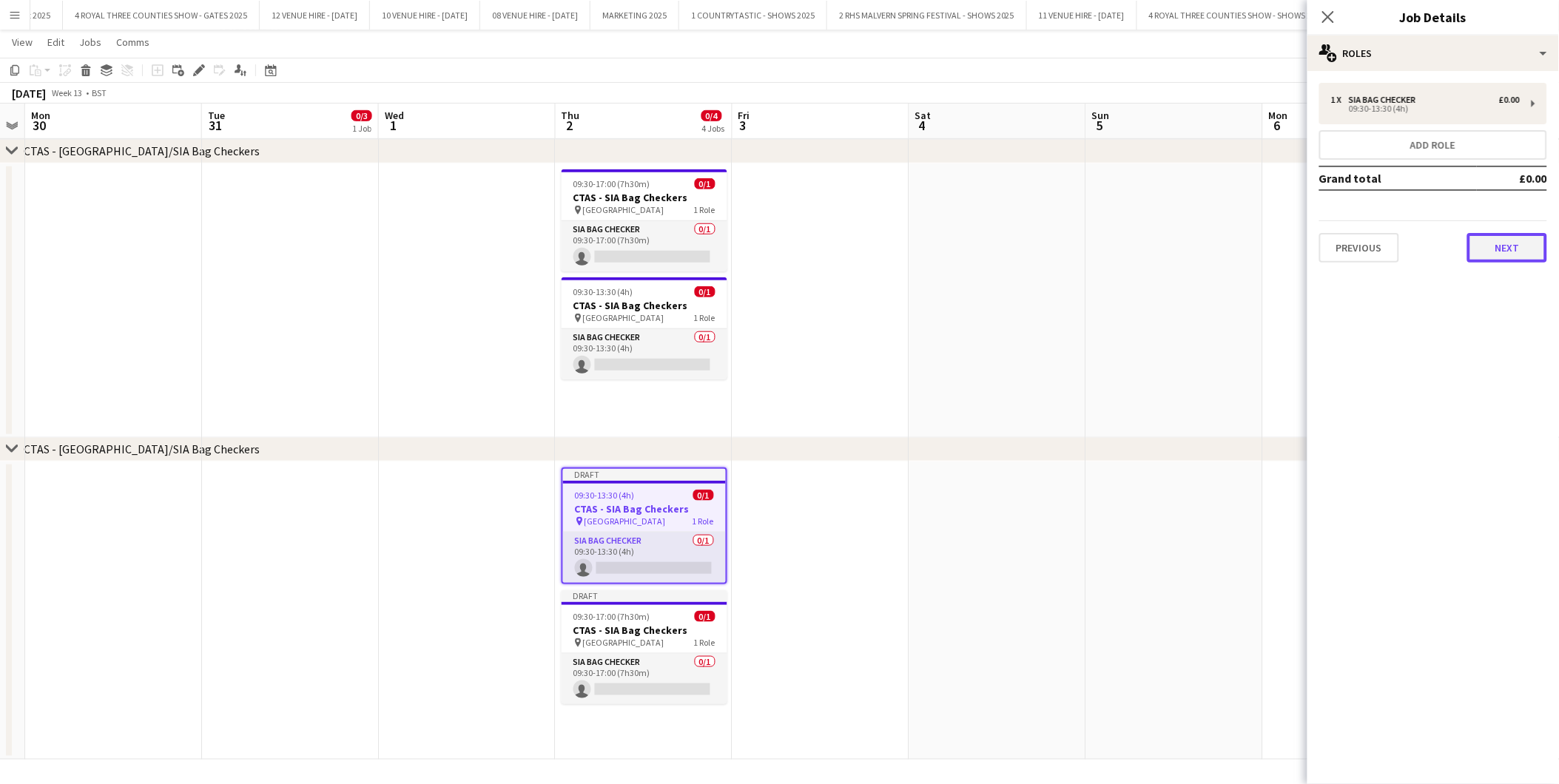
click at [1527, 240] on button "Next" at bounding box center [1507, 247] width 80 height 29
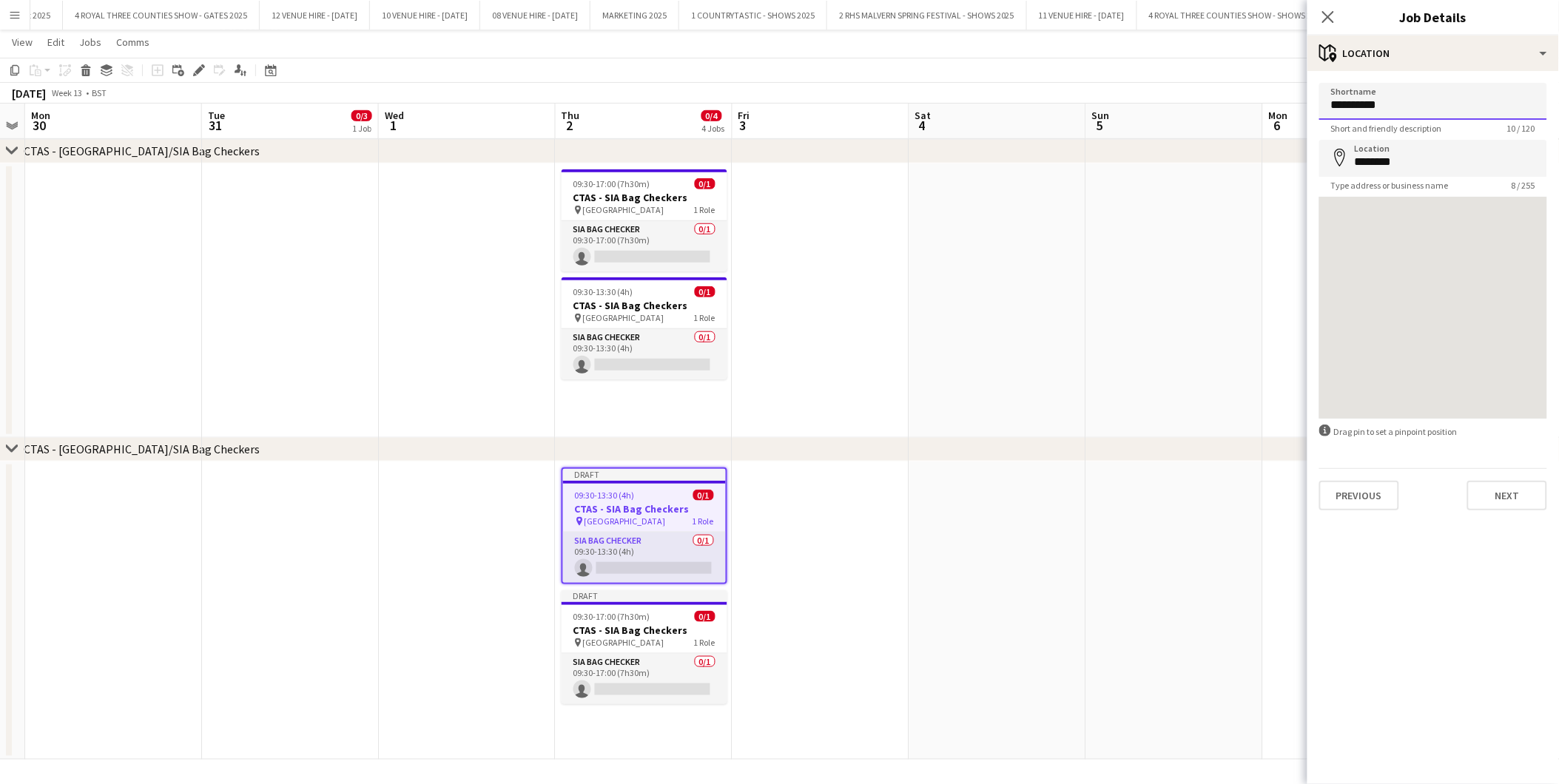
click at [1337, 100] on input "**********" at bounding box center [1433, 101] width 228 height 37
type input "*********"
click at [1029, 516] on app-date-cell at bounding box center [997, 611] width 177 height 298
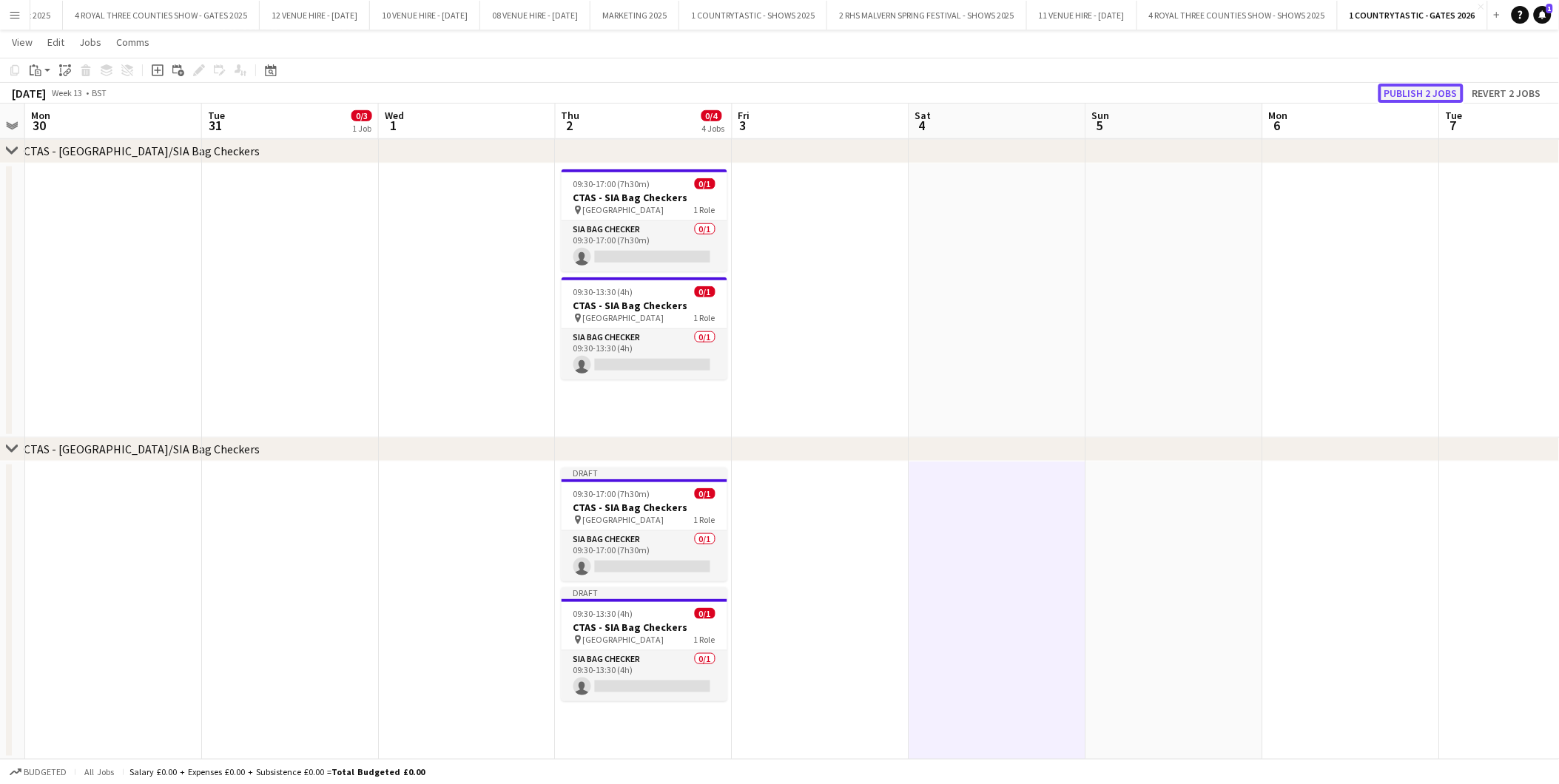
click at [1438, 95] on button "Publish 2 jobs" at bounding box center [1422, 93] width 85 height 19
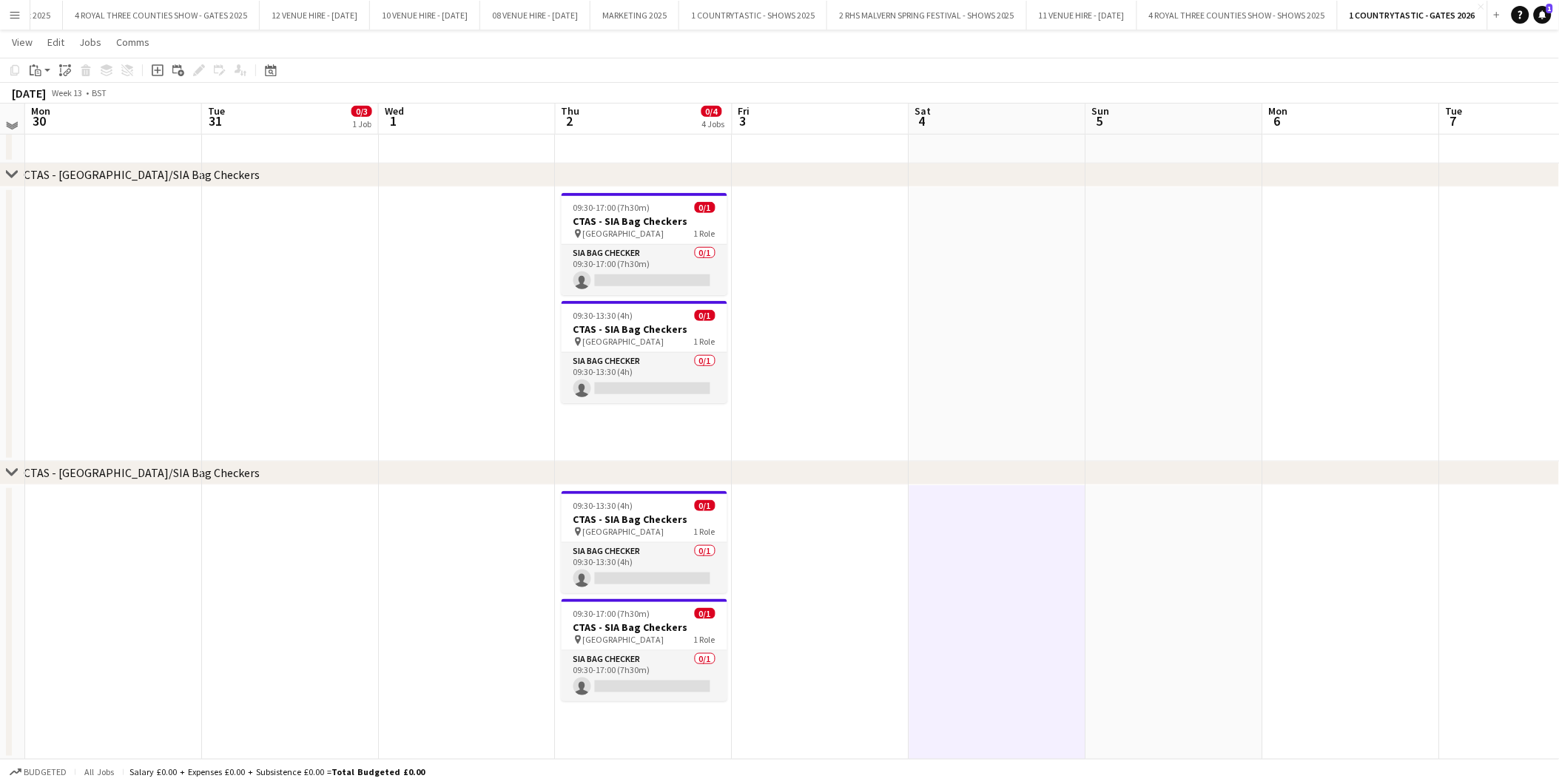
scroll to position [212, 0]
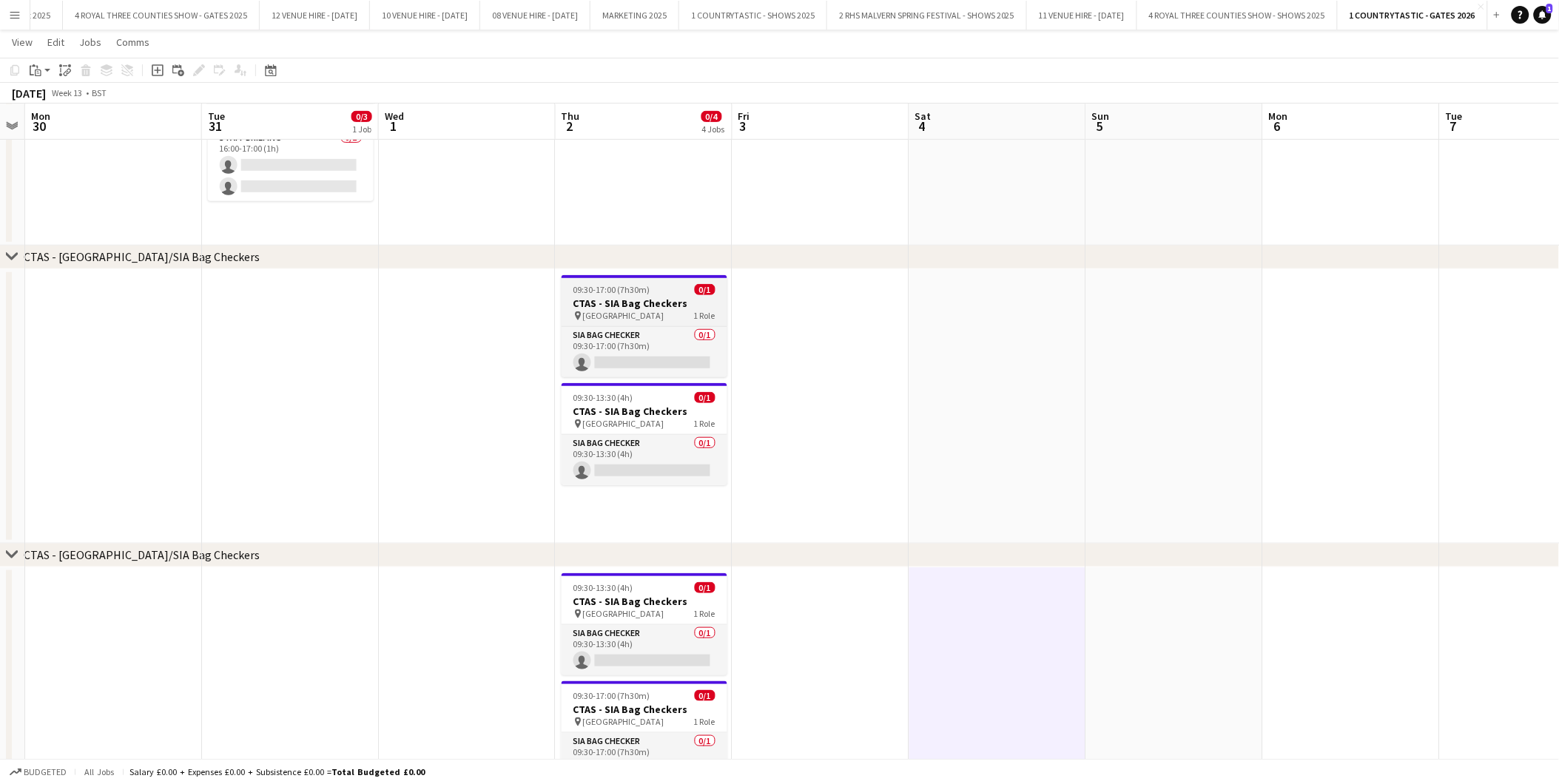
click at [598, 296] on h3 "CTAS - SIA Bag Checkers" at bounding box center [644, 303] width 166 height 13
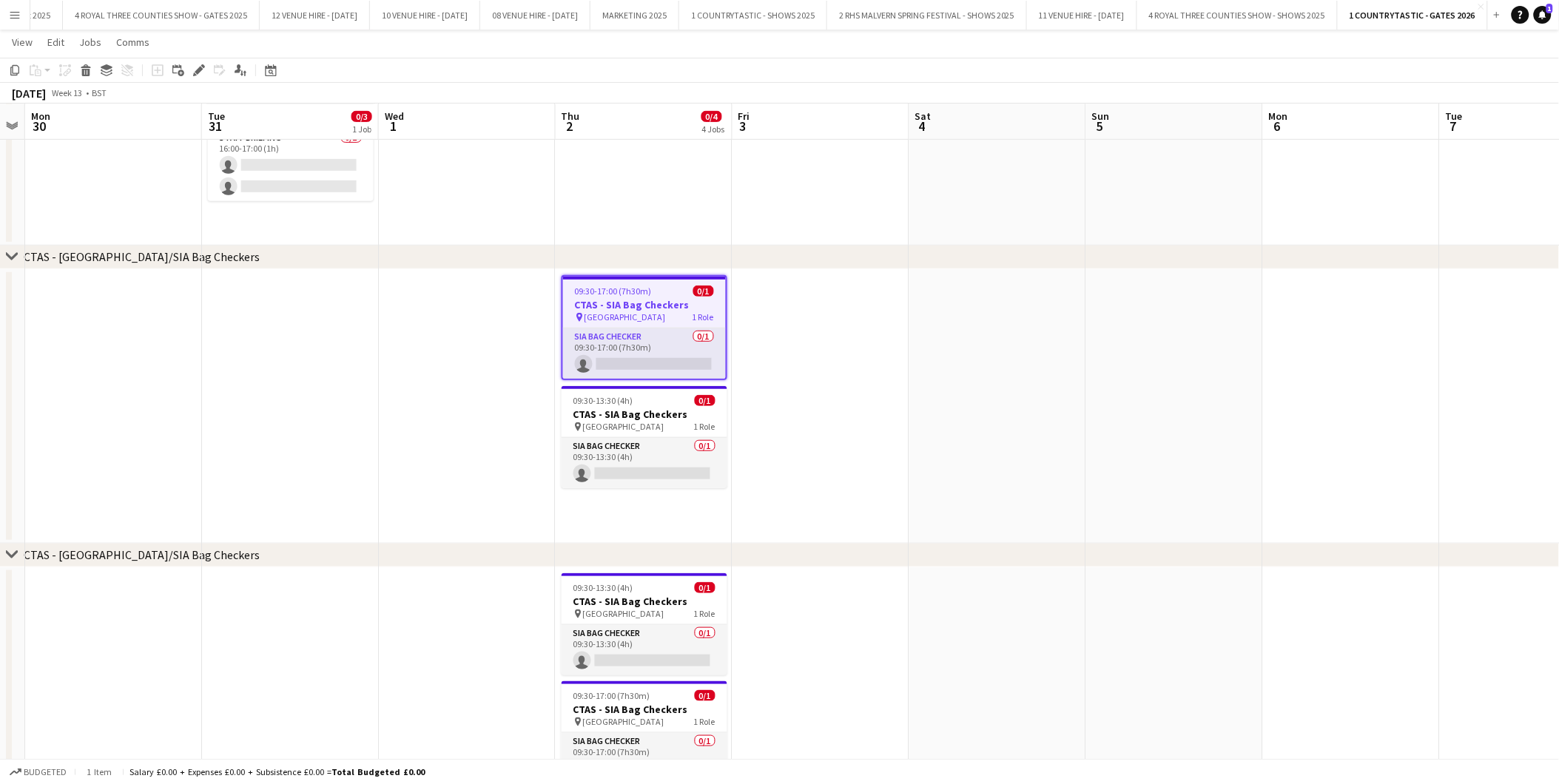
click at [632, 512] on app-date-cell "09:30-17:00 (7h30m) 0/1 CTAS - SIA Bag Checkers pin South Gate 1 Role SIA Bag C…" at bounding box center [644, 406] width 177 height 275
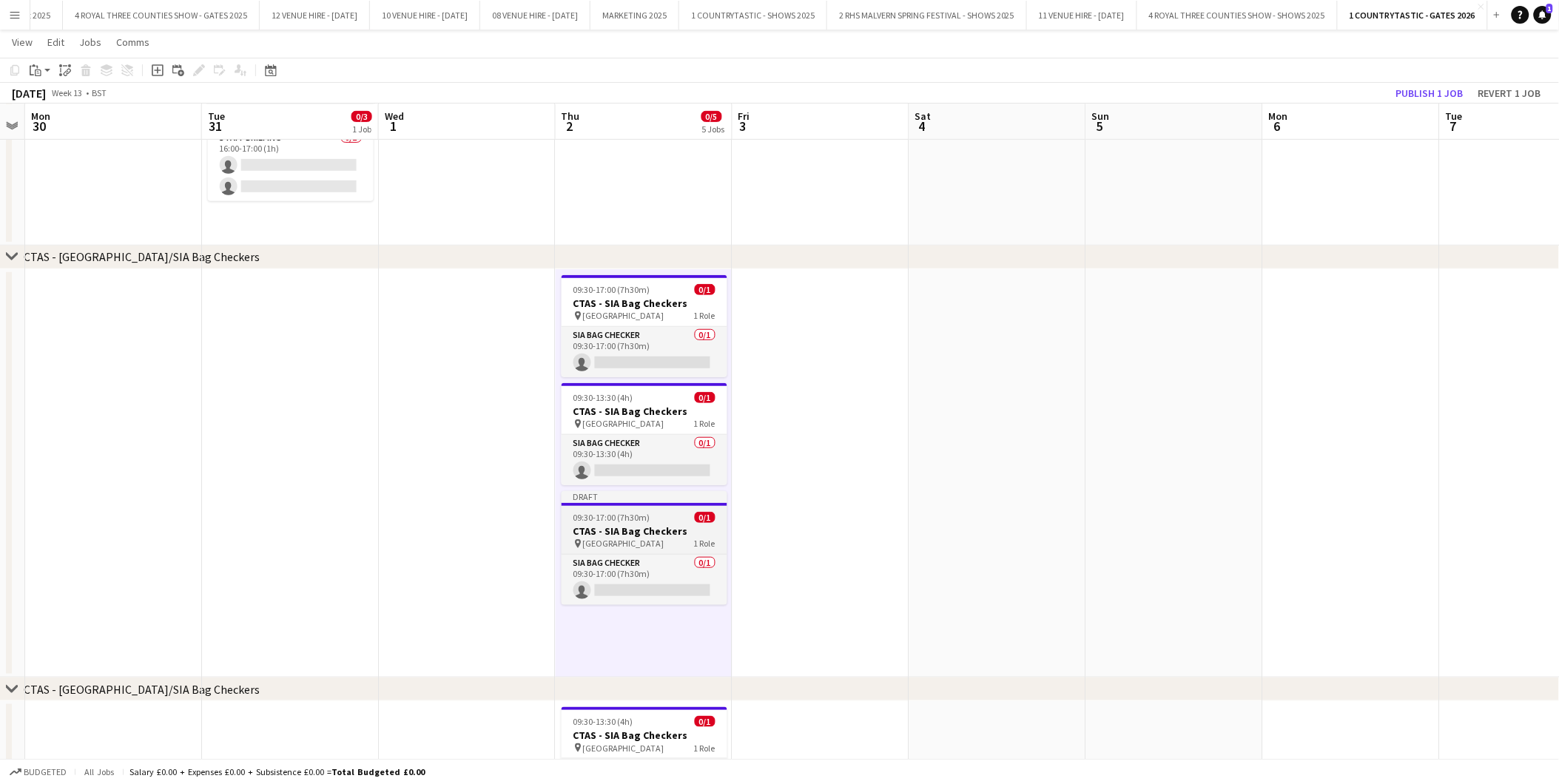
click at [624, 516] on span "09:30-17:00 (7h30m)" at bounding box center [612, 518] width 77 height 11
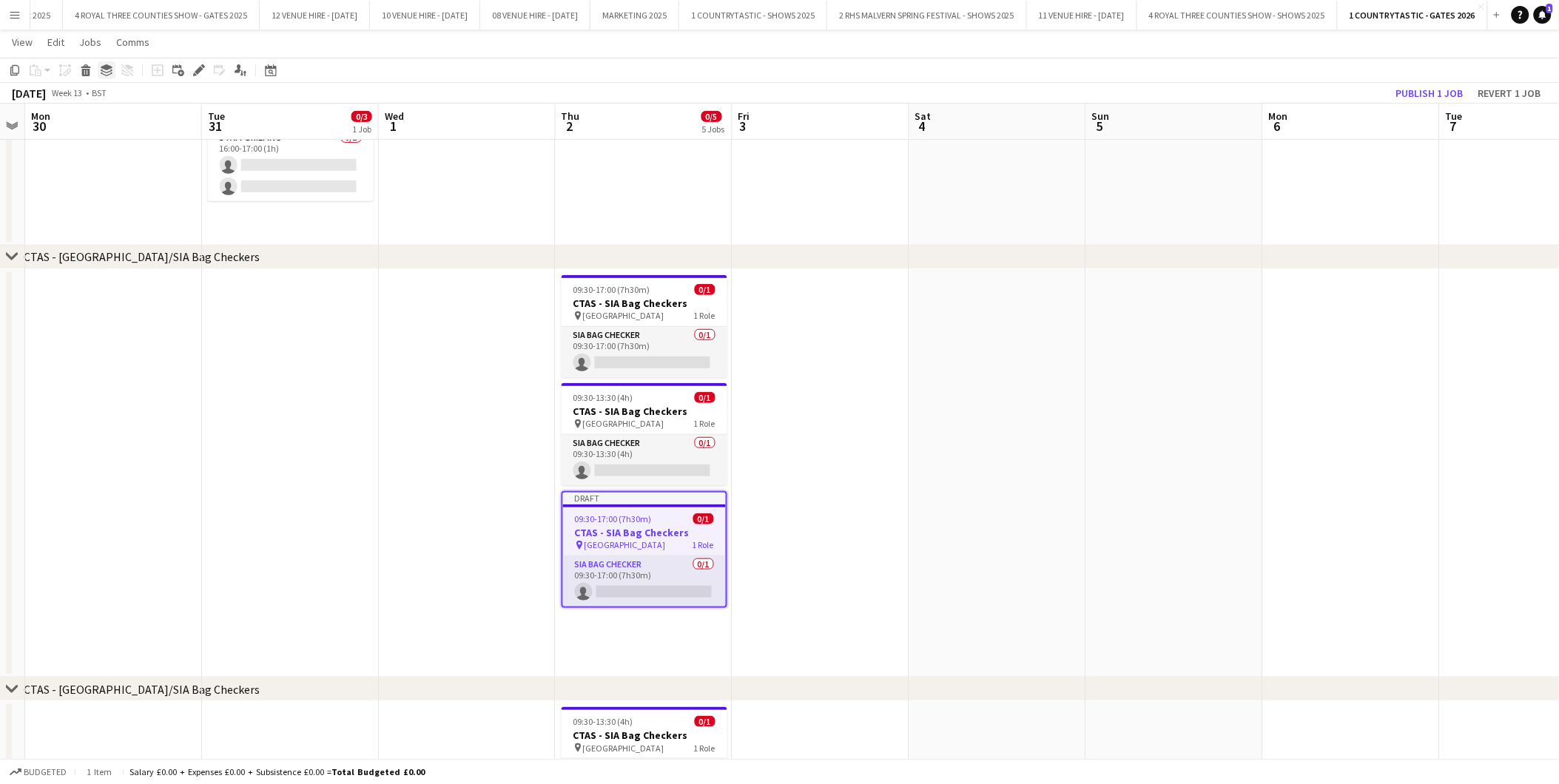
click at [109, 71] on icon at bounding box center [106, 71] width 12 height 4
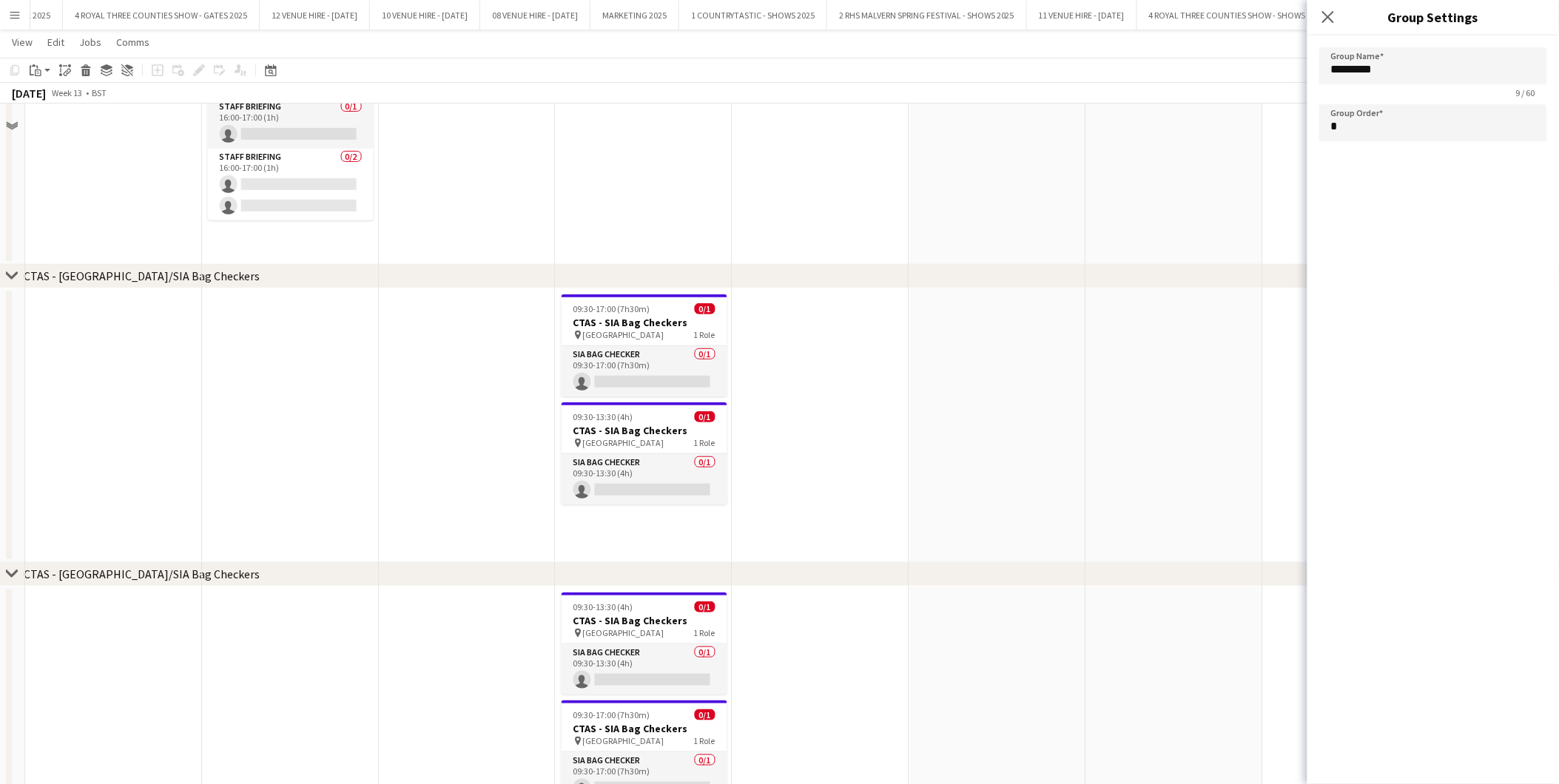
scroll to position [246, 0]
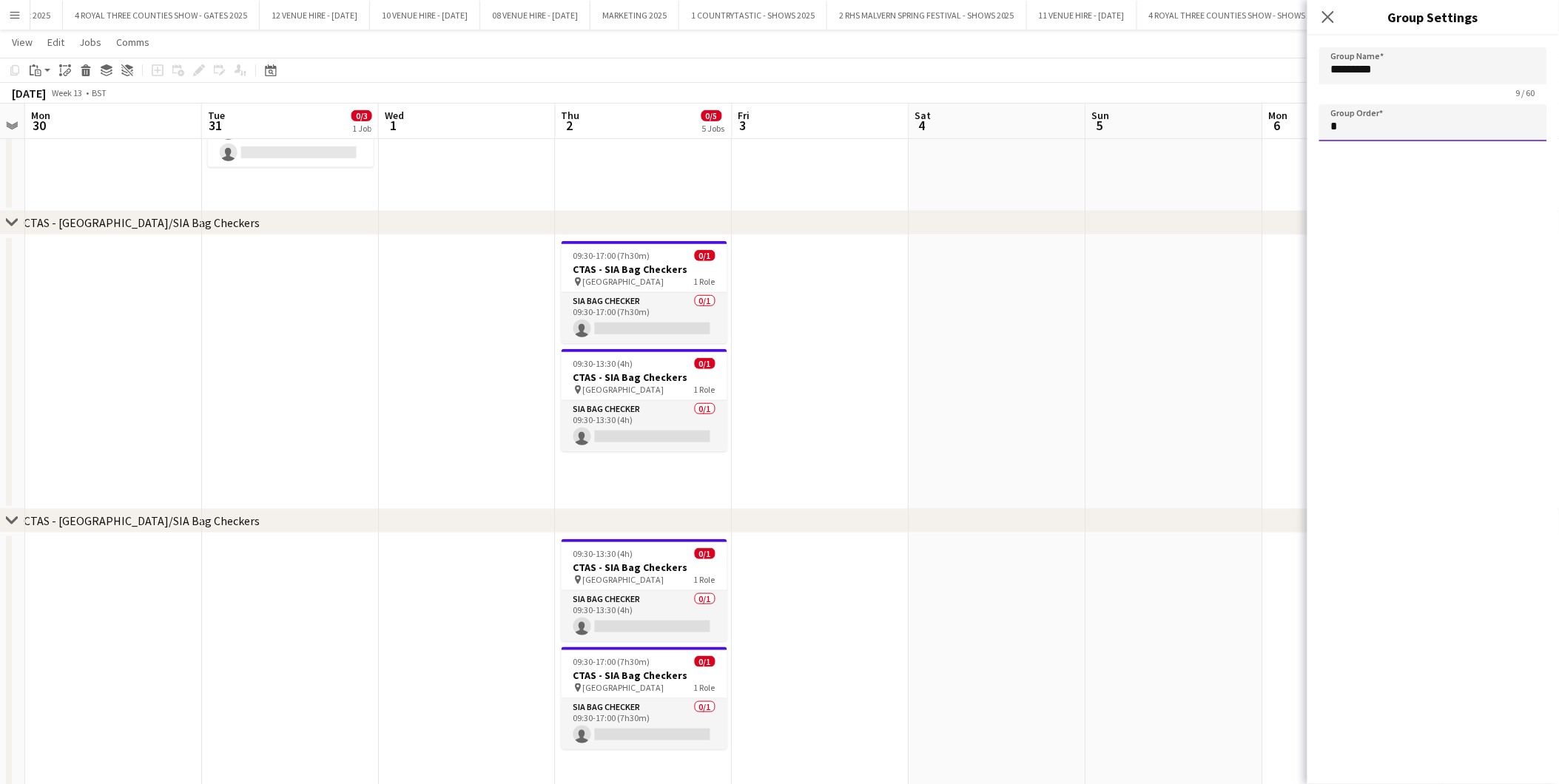
click at [1359, 121] on input "*" at bounding box center [1433, 122] width 228 height 37
type input "*"
drag, startPoint x: 1428, startPoint y: 70, endPoint x: 1219, endPoint y: 63, distance: 209.1
click at [1219, 63] on body "Menu Boards Boards Boards All jobs Status Workforce Workforce My Workforce Recr…" at bounding box center [780, 387] width 1559 height 1267
type input "*"
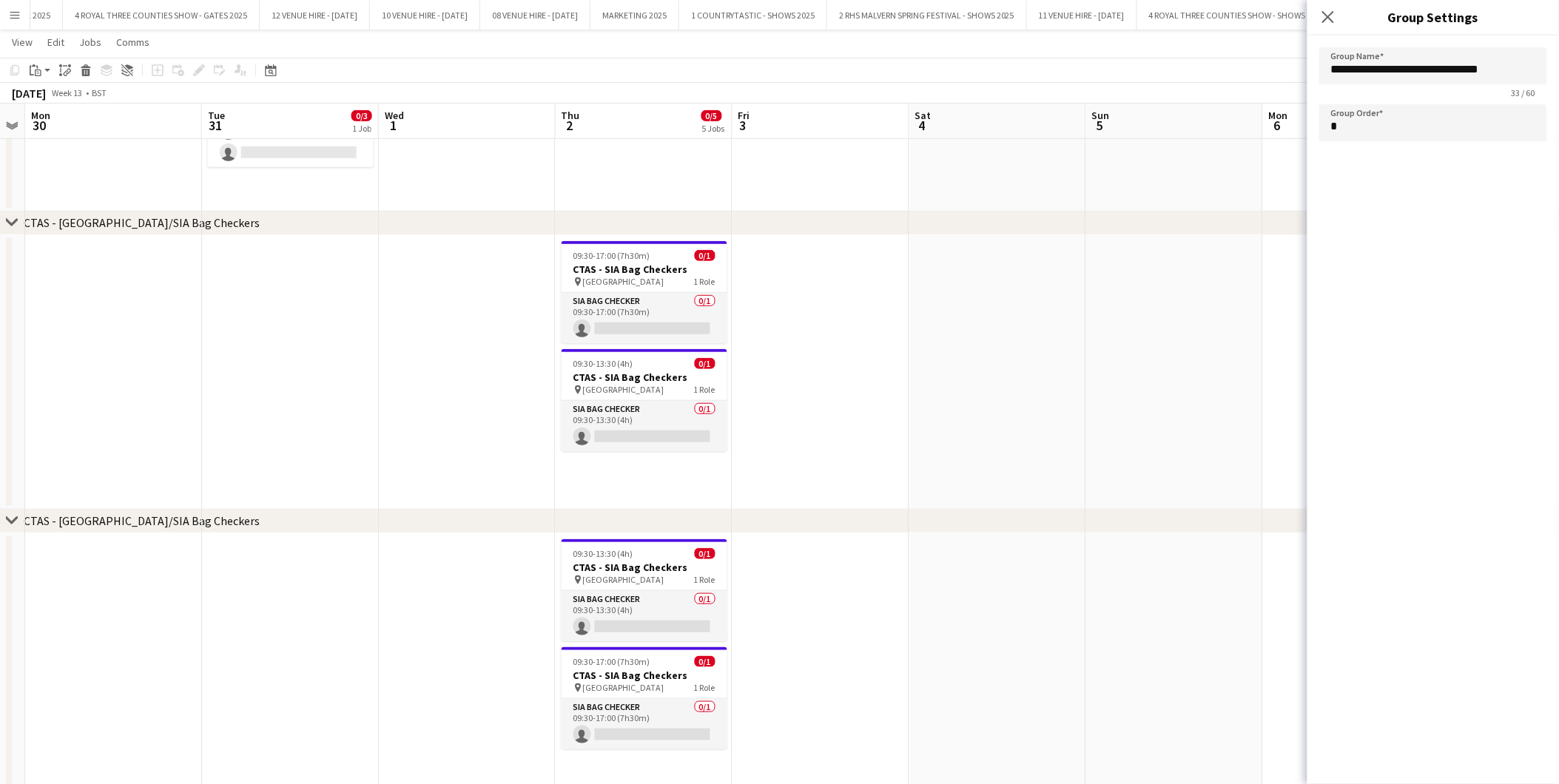
click at [909, 323] on app-date-cell at bounding box center [997, 372] width 177 height 275
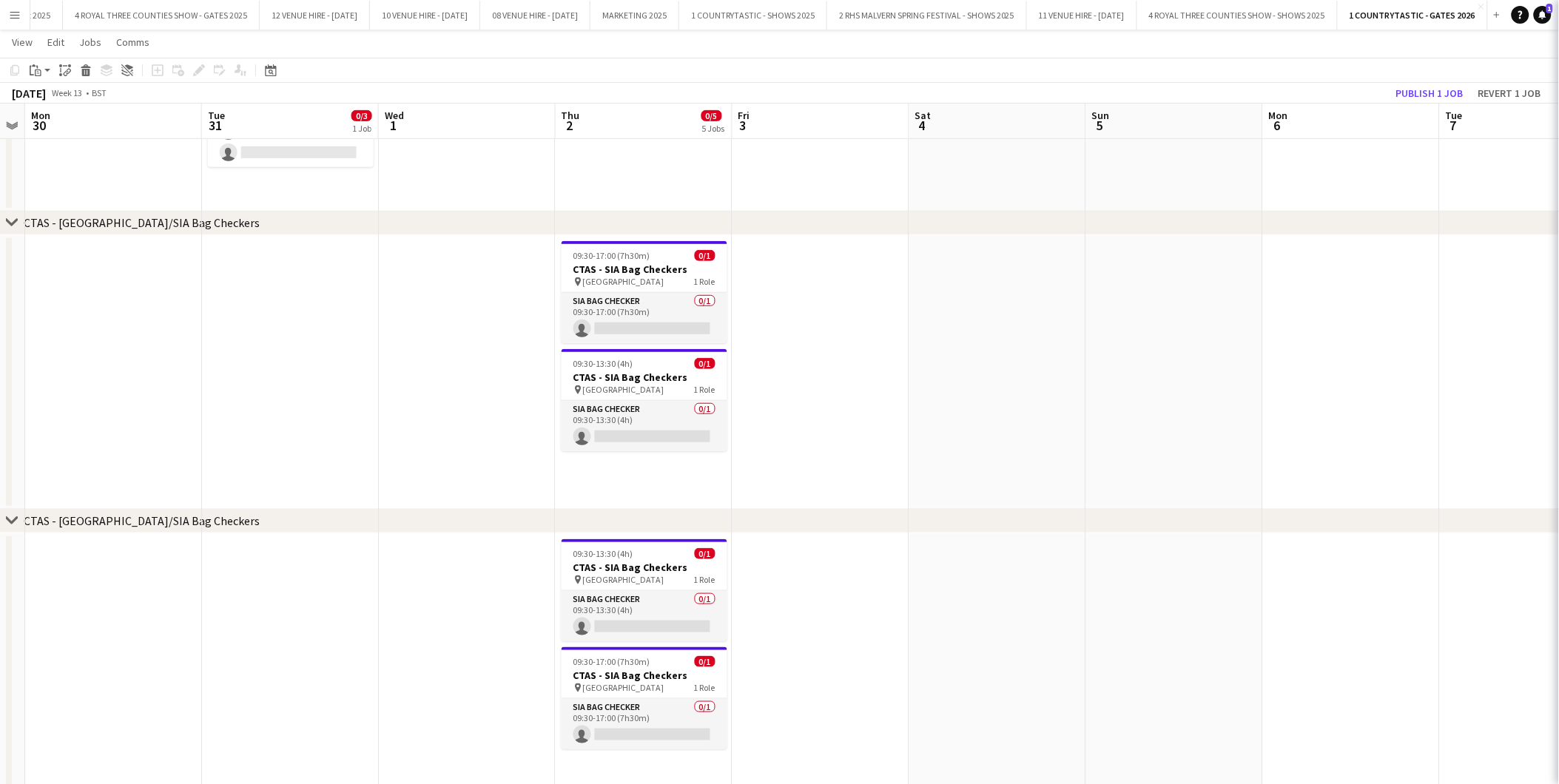
type input "*********"
type input "*"
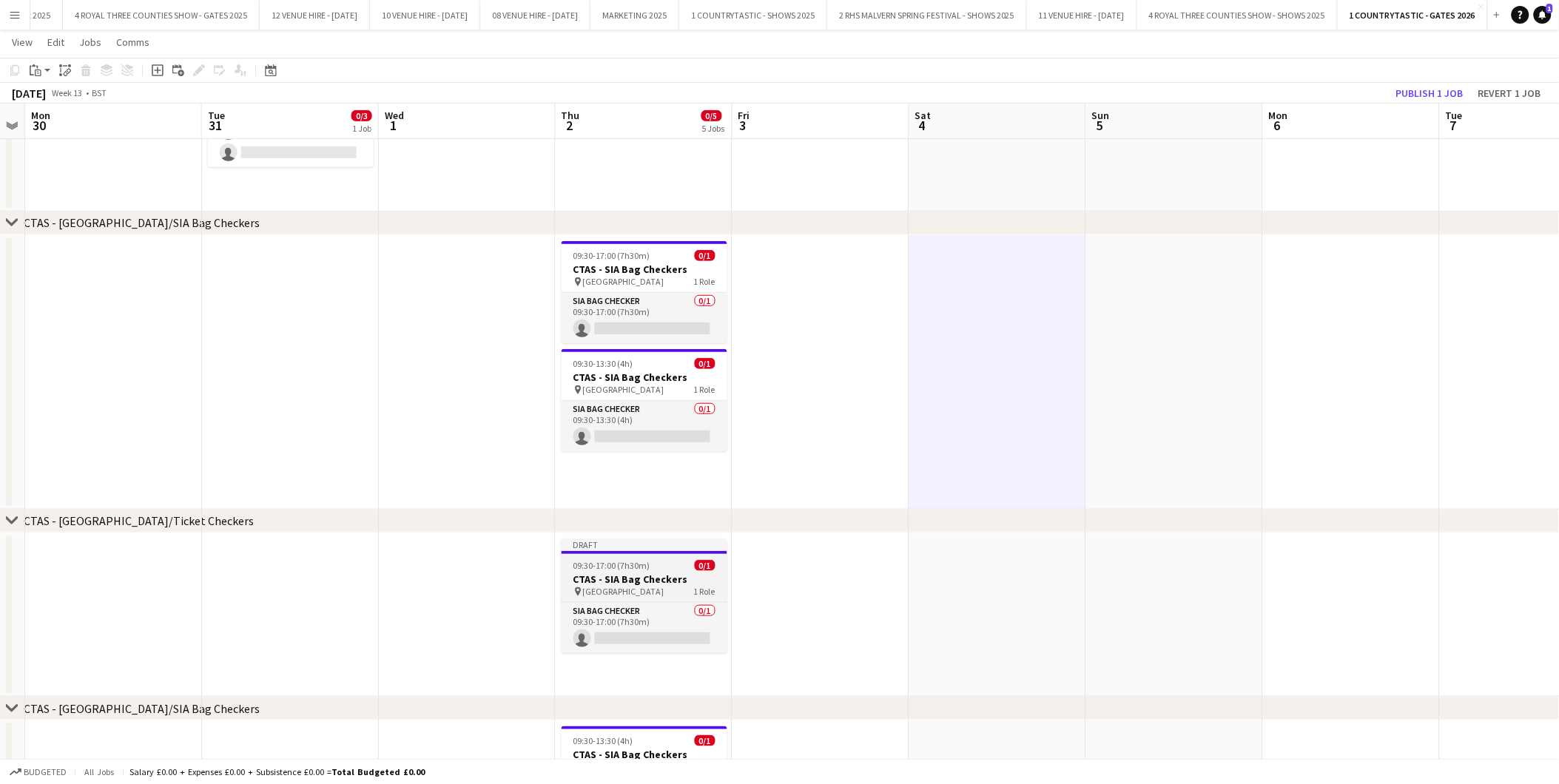
click at [648, 565] on div "09:30-17:00 (7h30m) 0/1" at bounding box center [644, 566] width 166 height 11
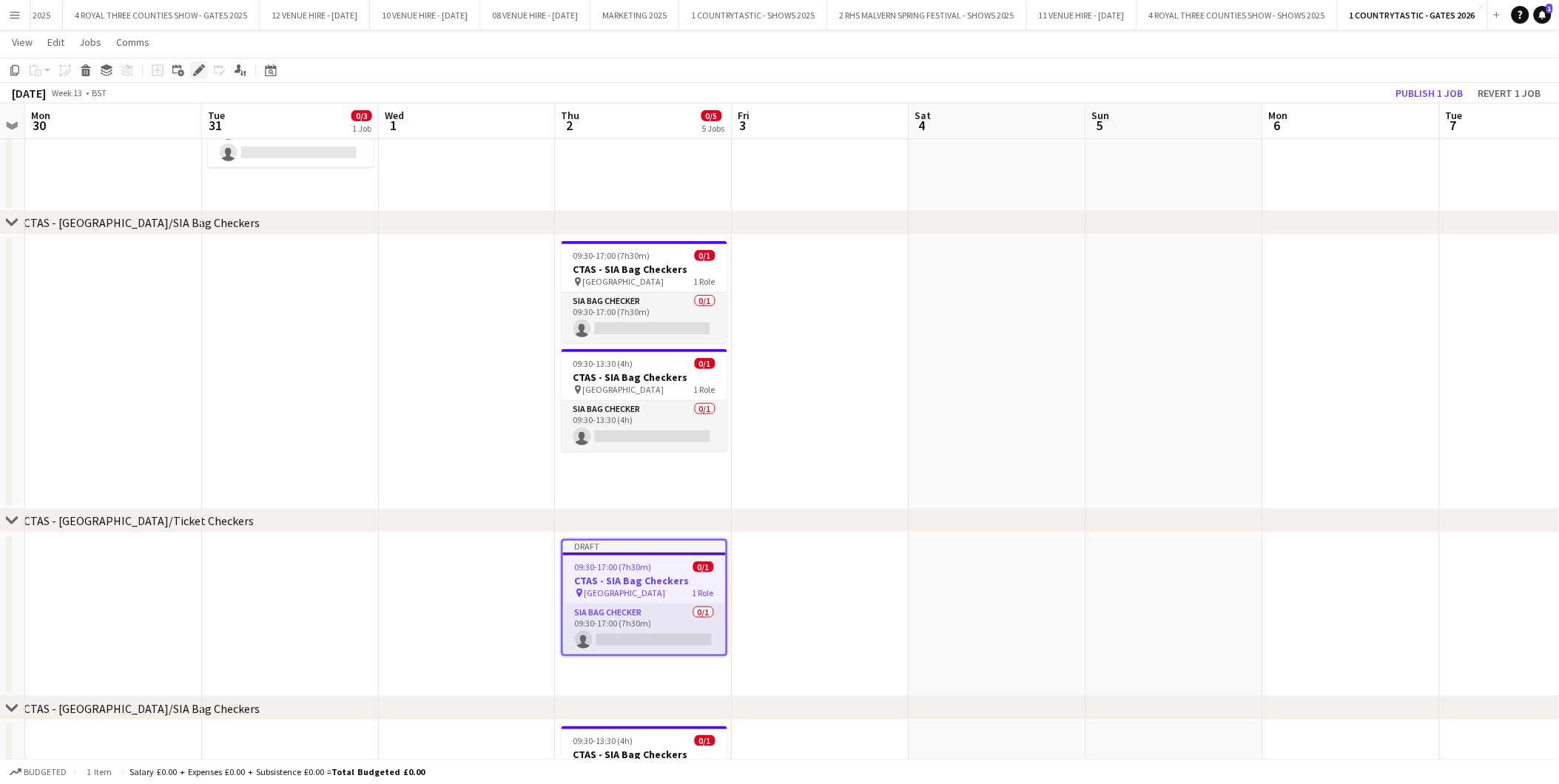
click at [196, 65] on icon "Edit" at bounding box center [199, 70] width 12 height 12
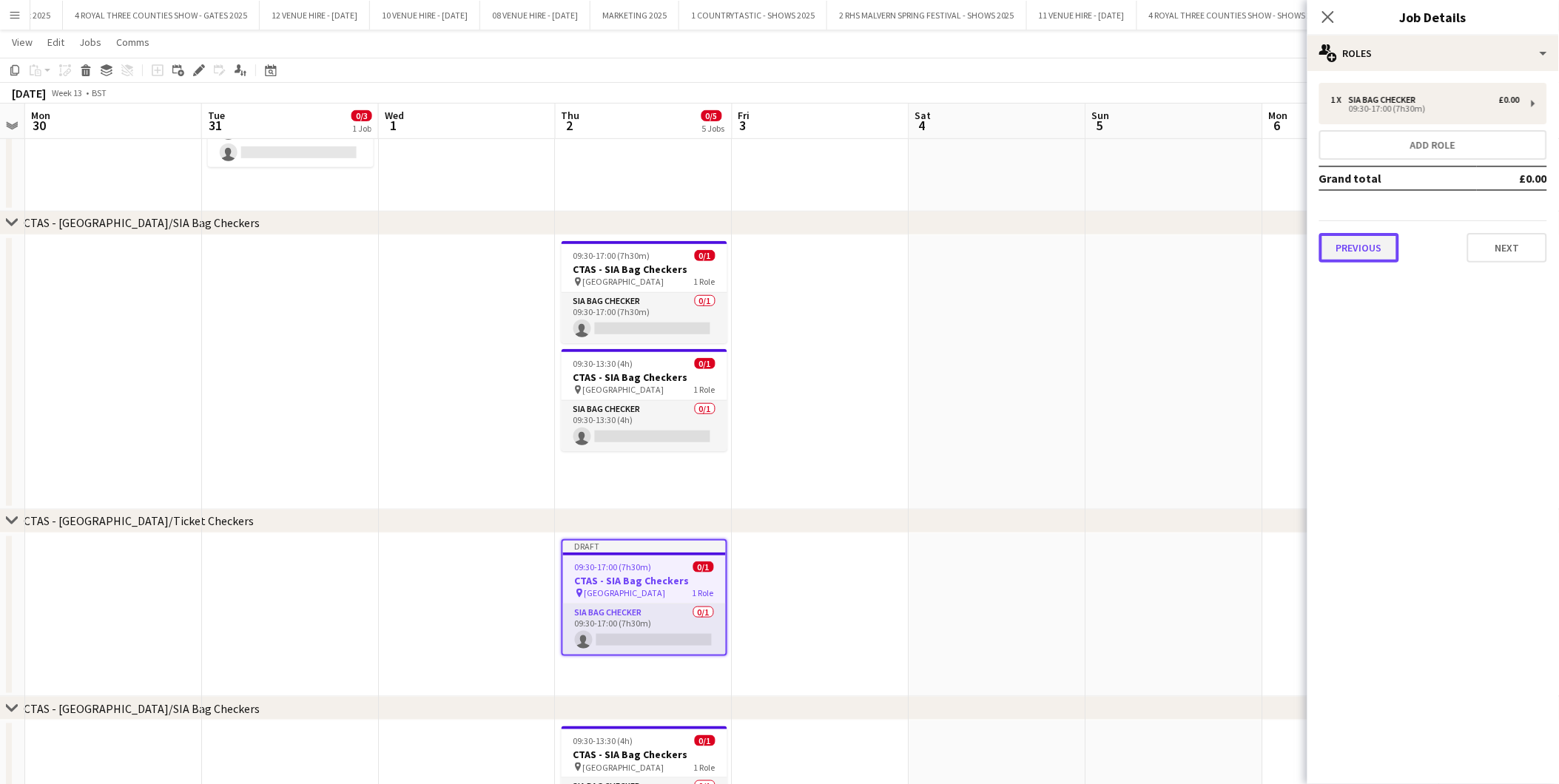
click at [1383, 237] on button "Previous" at bounding box center [1359, 247] width 80 height 29
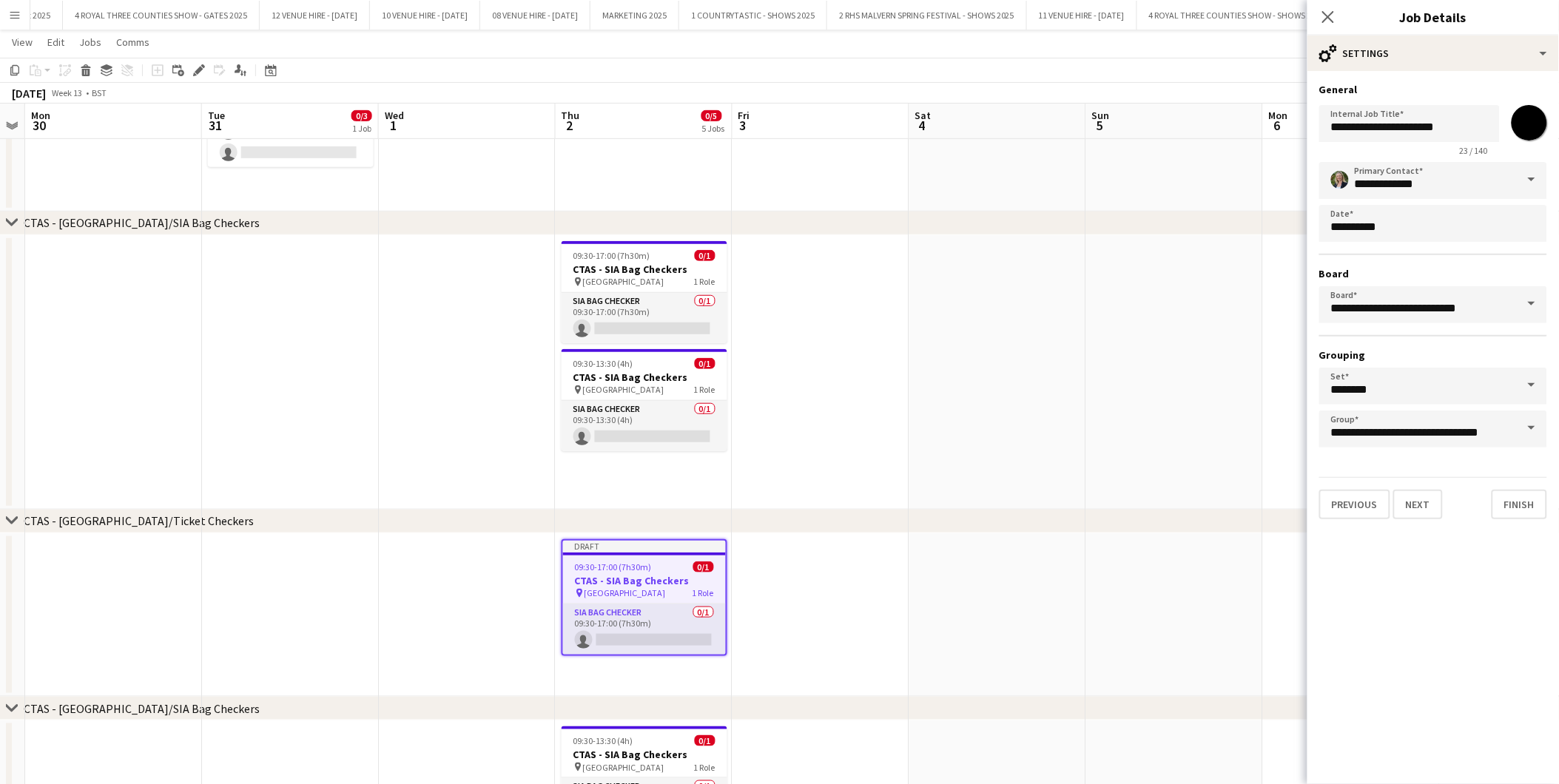
click at [1541, 120] on input "*******" at bounding box center [1530, 123] width 53 height 53
type input "*******"
drag, startPoint x: 983, startPoint y: 366, endPoint x: 989, endPoint y: 359, distance: 9.2
click at [987, 364] on app-date-cell at bounding box center [997, 372] width 177 height 275
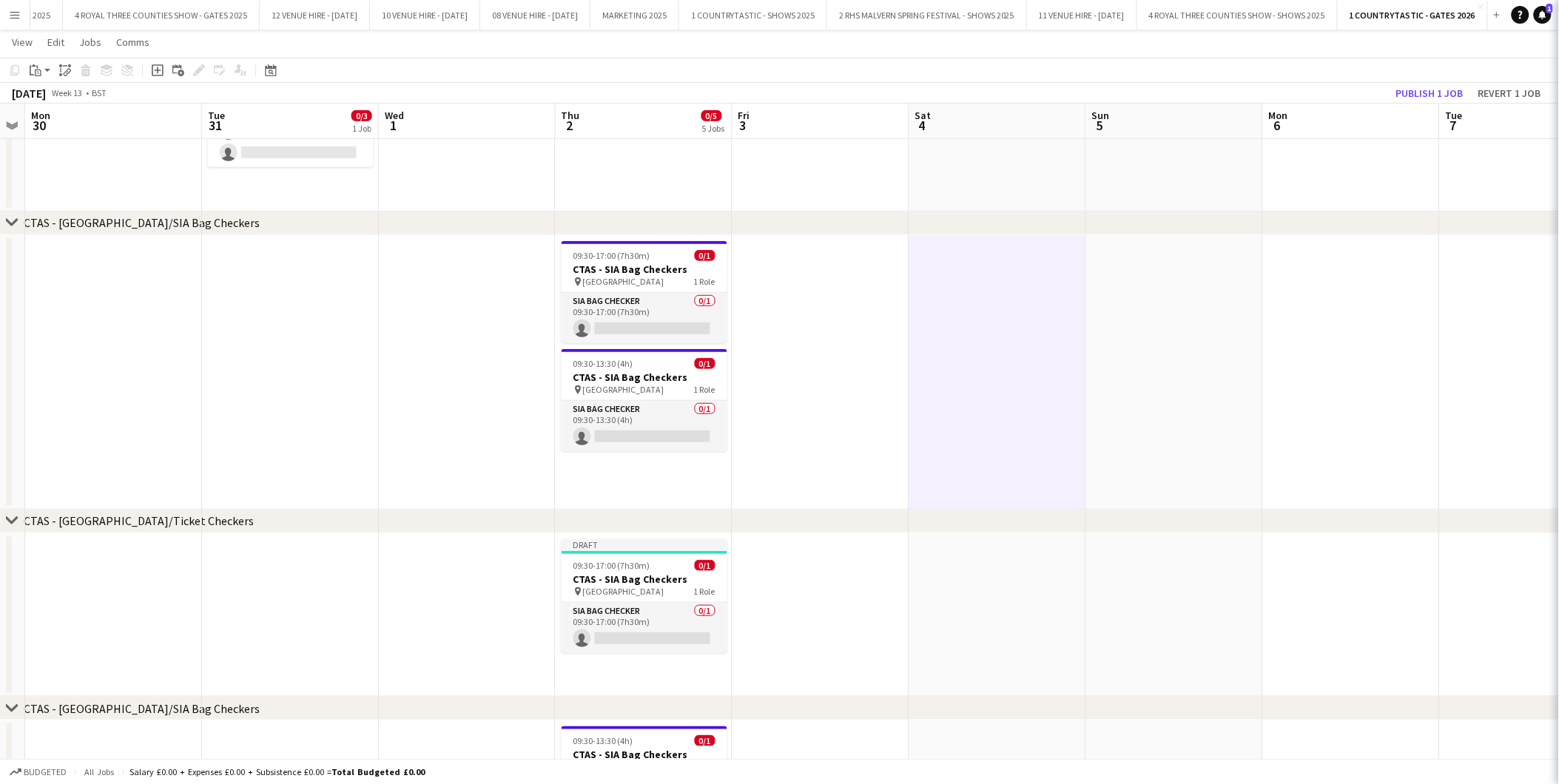
scroll to position [0, 502]
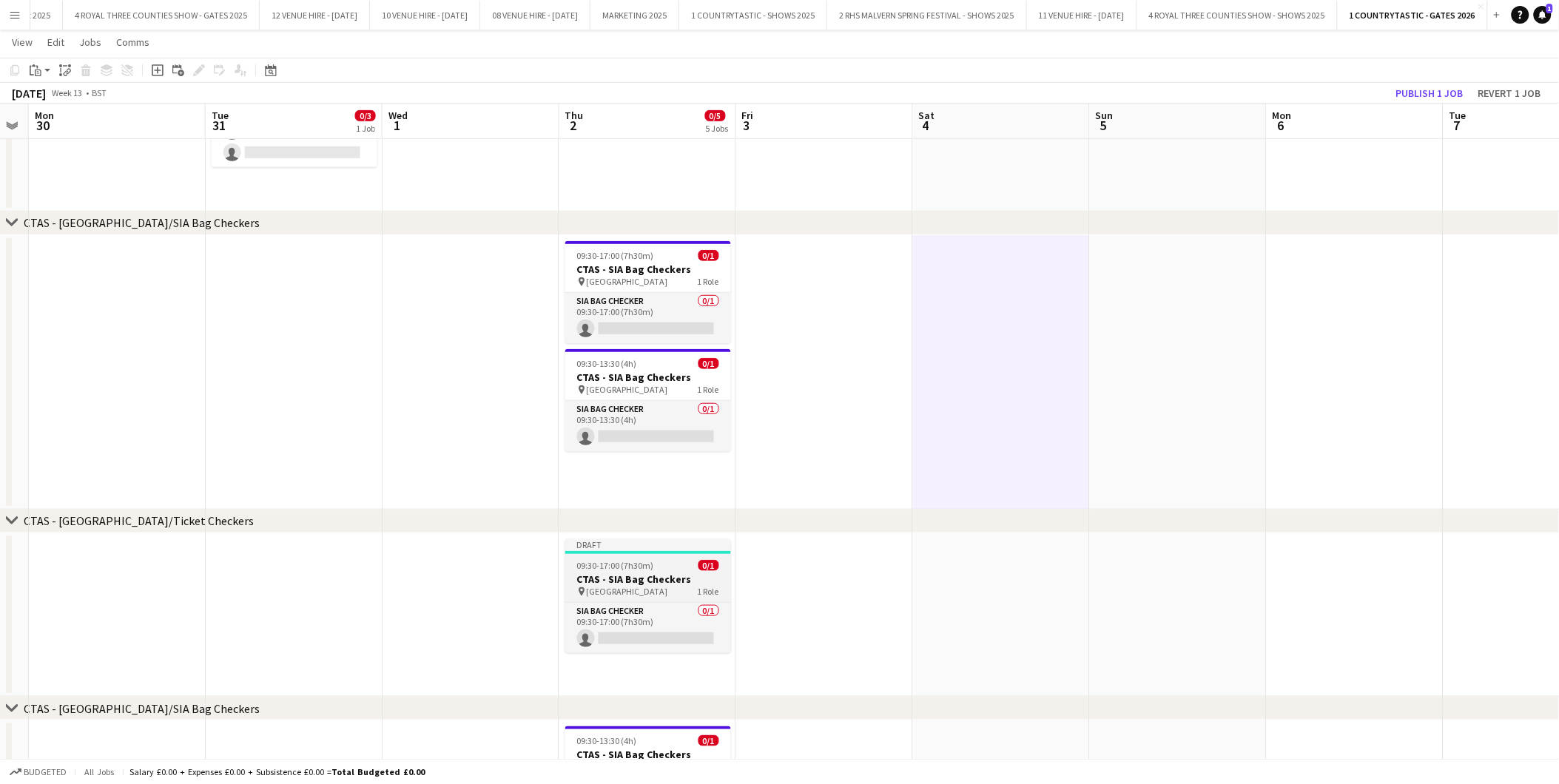
click at [663, 561] on div "09:30-17:00 (7h30m) 0/1" at bounding box center [648, 566] width 166 height 11
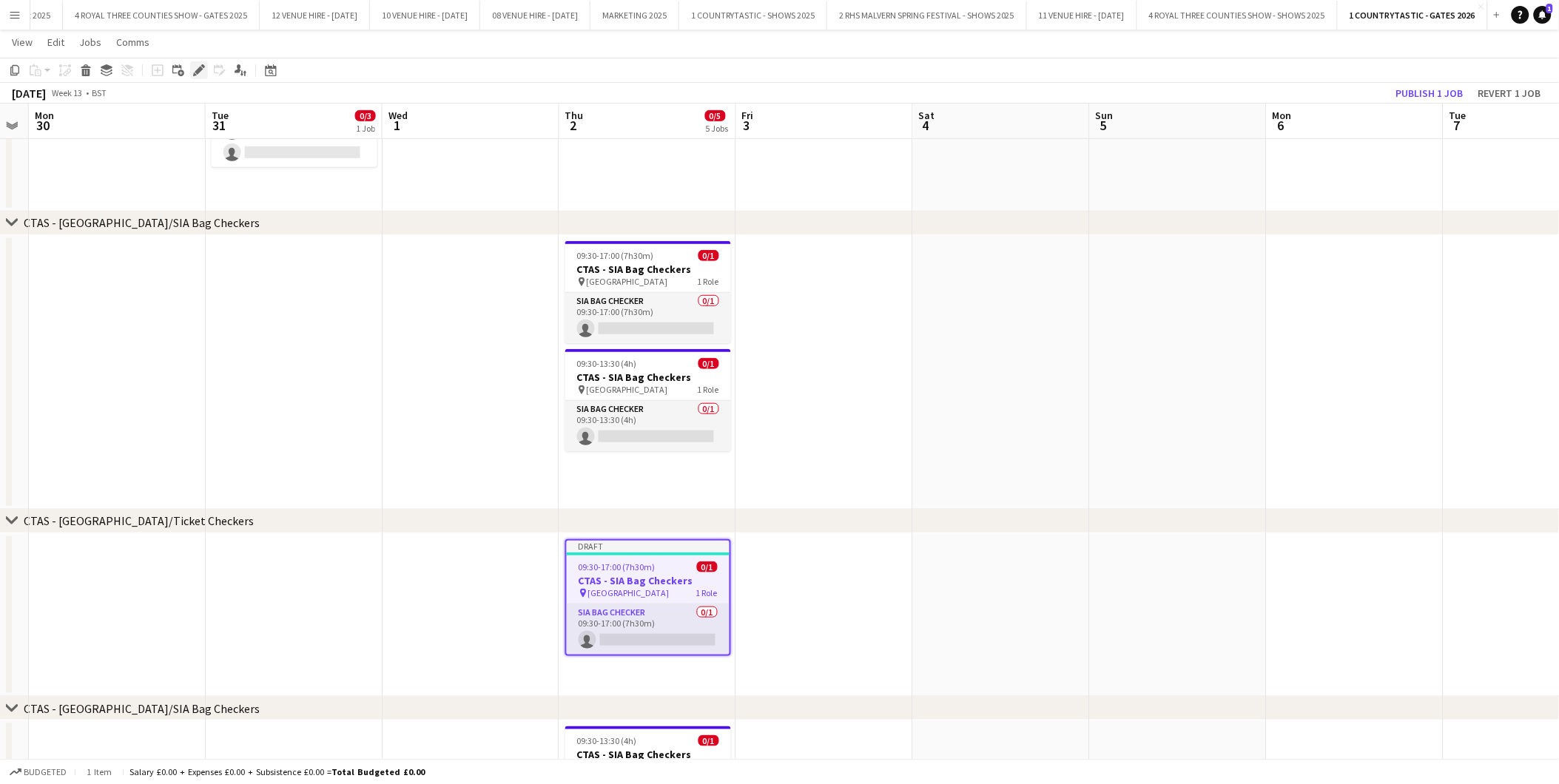
click at [202, 62] on div "Edit" at bounding box center [199, 70] width 18 height 18
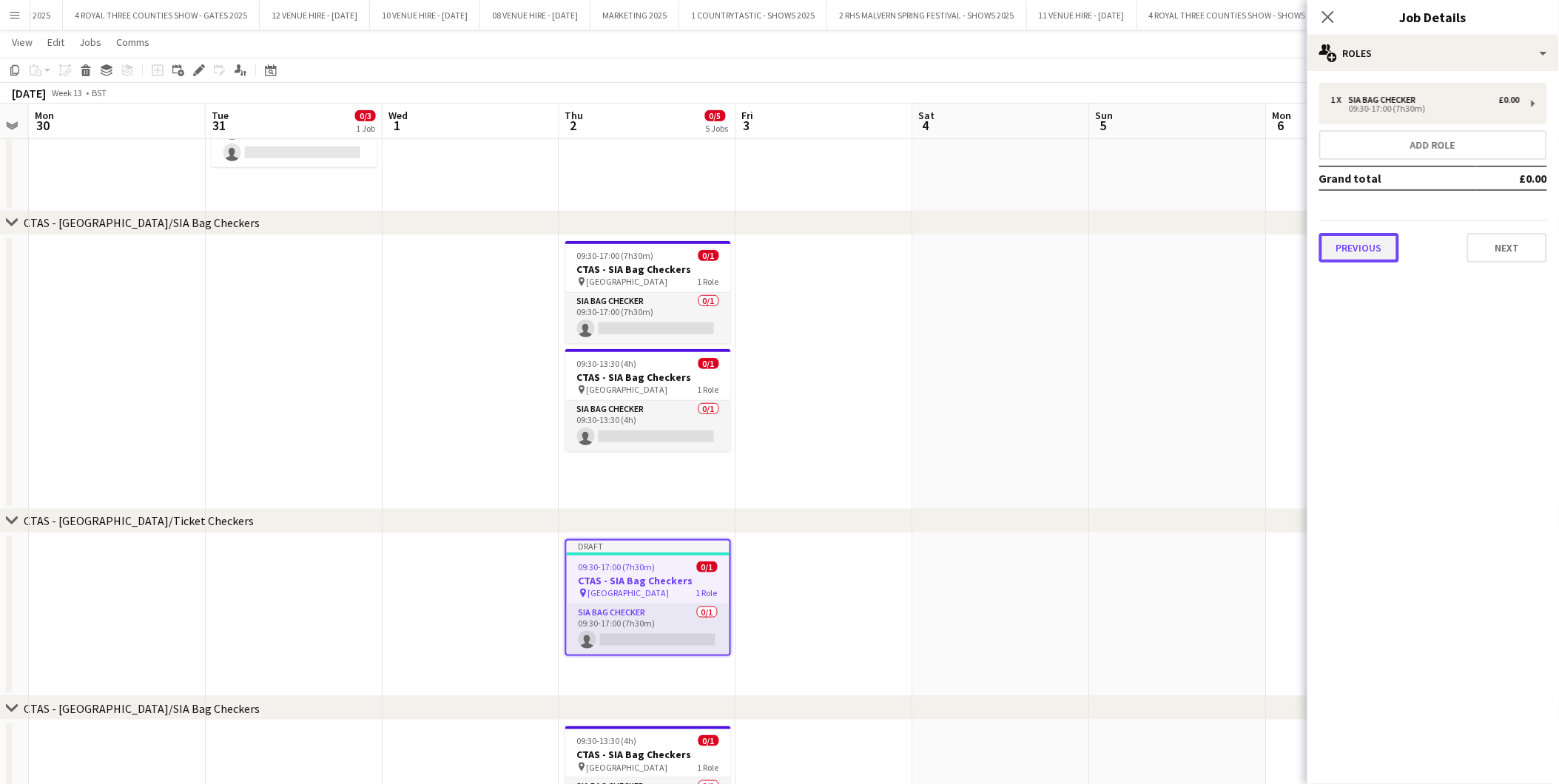
click at [1335, 249] on button "Previous" at bounding box center [1359, 247] width 80 height 29
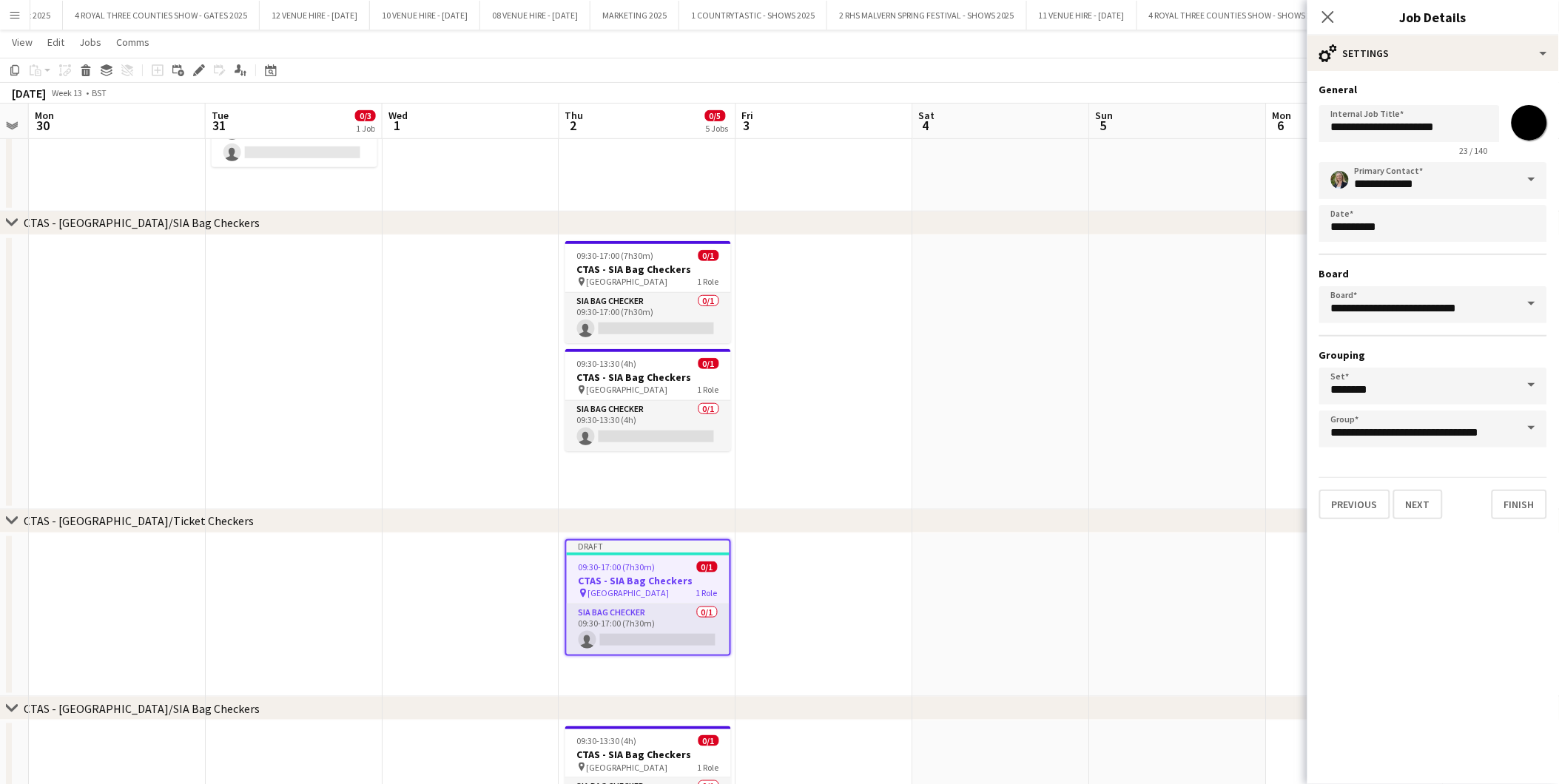
click at [1517, 129] on input "*******" at bounding box center [1530, 123] width 53 height 53
type input "*******"
click at [1007, 350] on app-date-cell at bounding box center [1001, 372] width 177 height 275
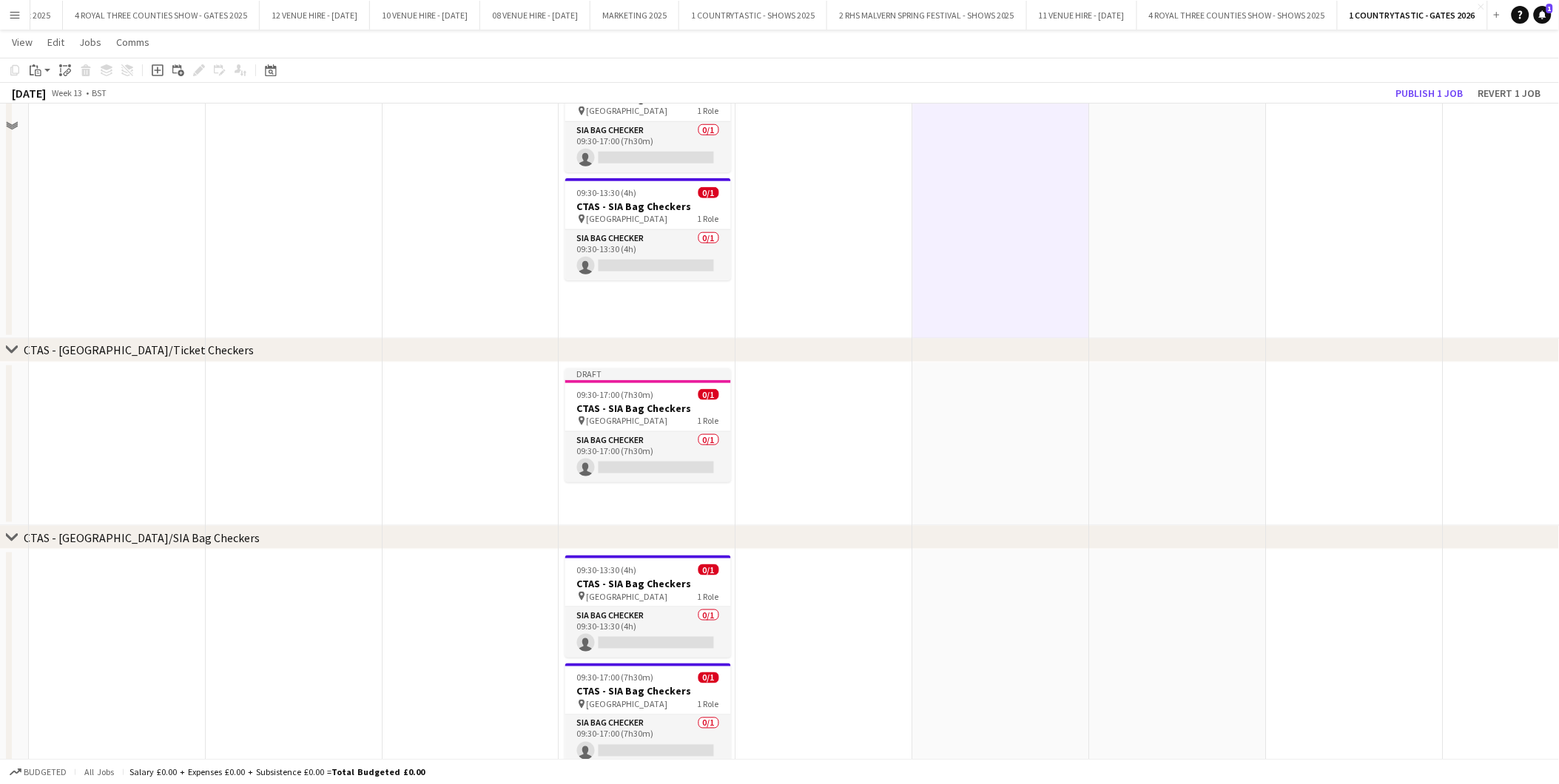
scroll to position [482, 0]
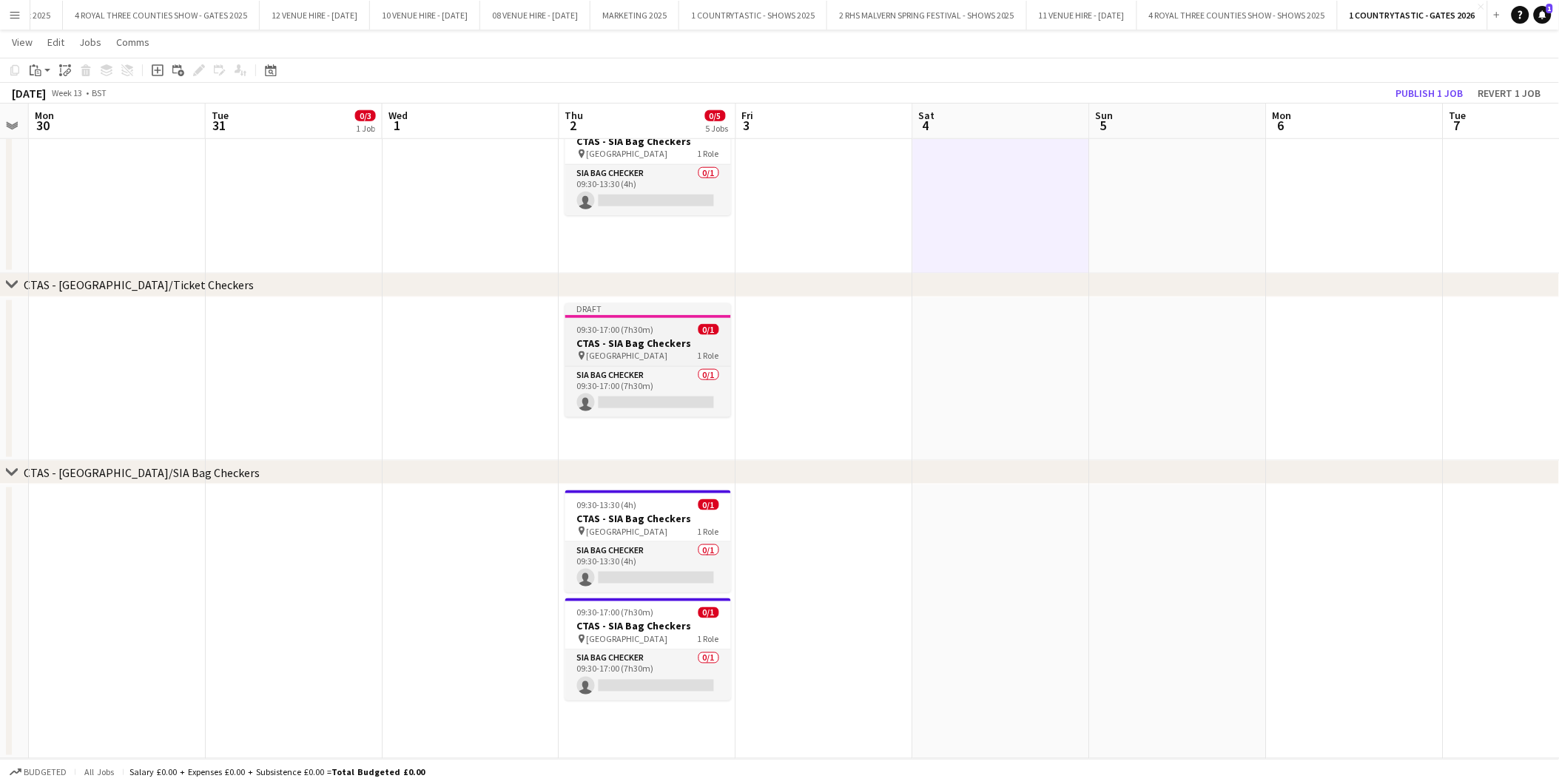
click at [672, 338] on h3 "CTAS - SIA Bag Checkers" at bounding box center [648, 344] width 166 height 13
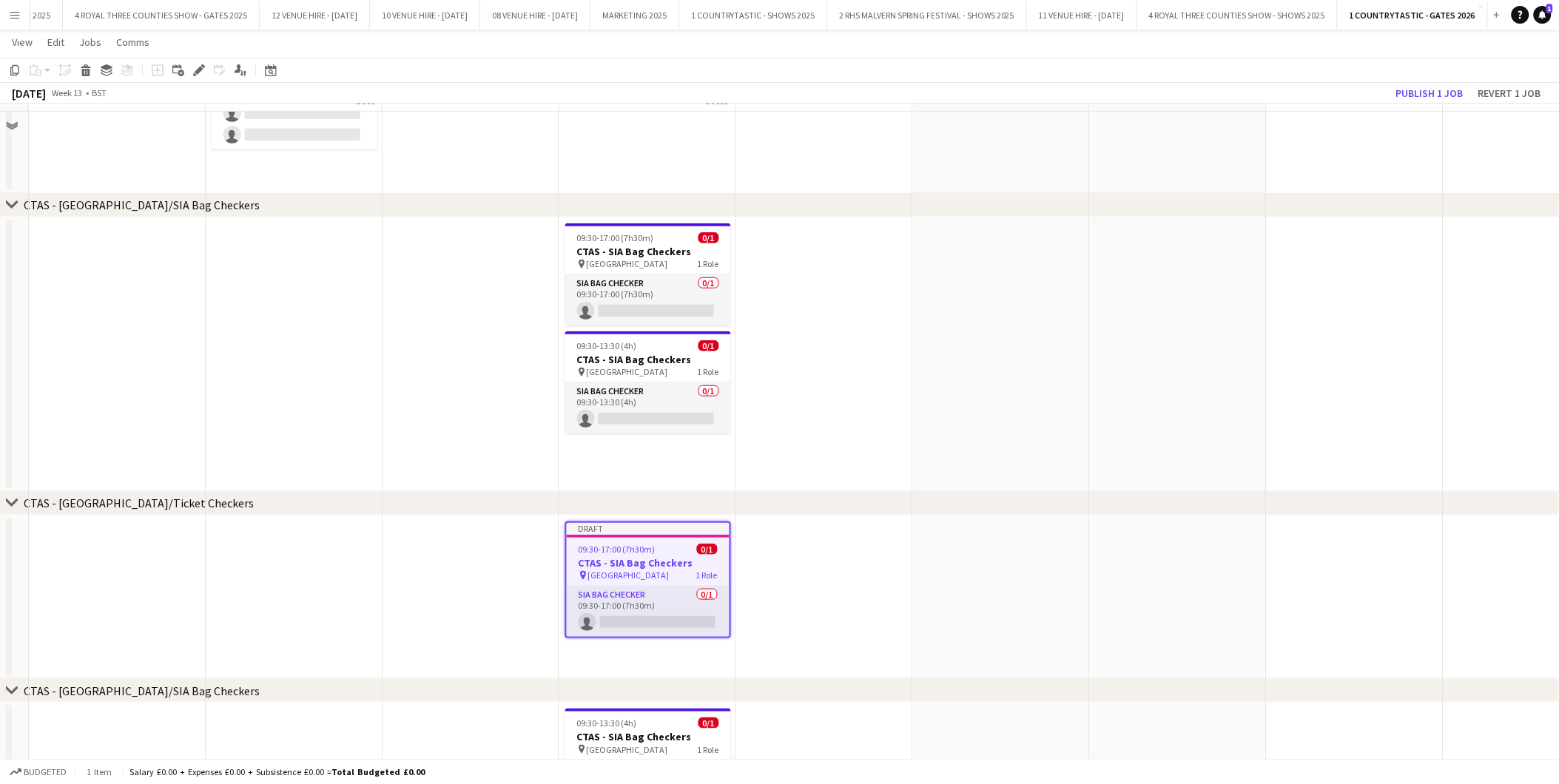
scroll to position [235, 0]
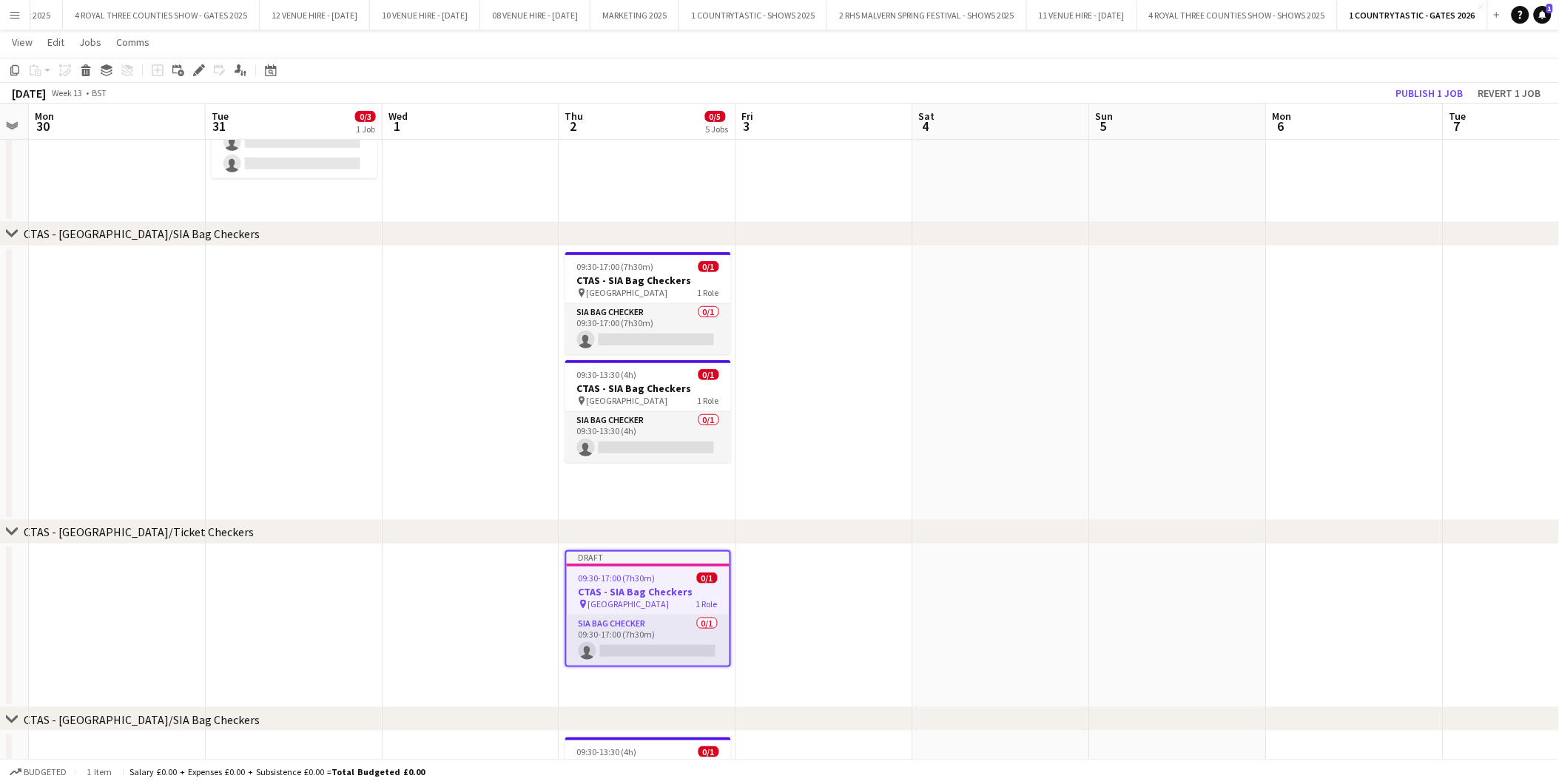
click at [640, 576] on span "09:30-17:00 (7h30m)" at bounding box center [617, 579] width 77 height 11
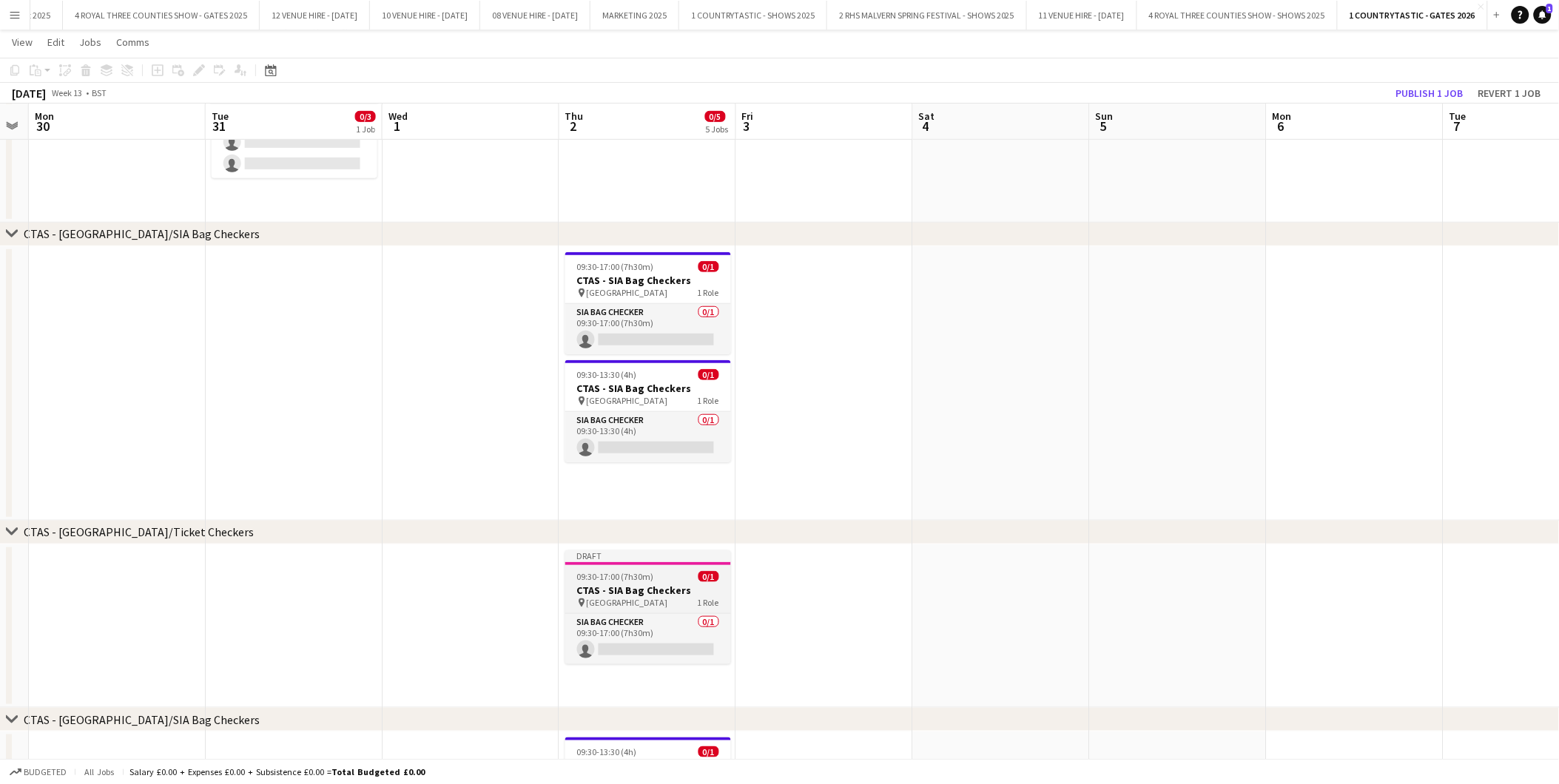
click at [634, 584] on h3 "CTAS - SIA Bag Checkers" at bounding box center [648, 591] width 166 height 13
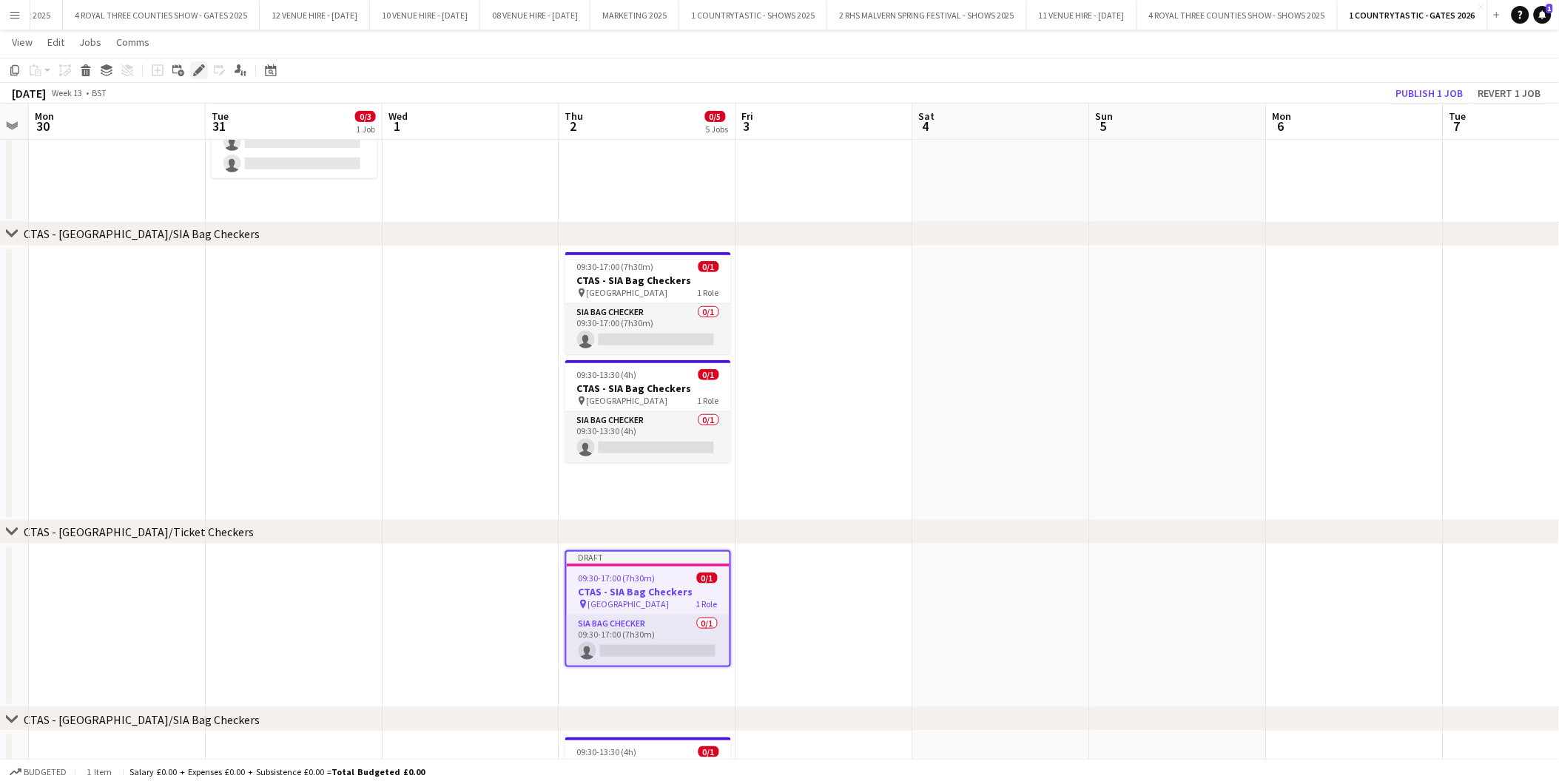
click at [198, 74] on icon "Edit" at bounding box center [199, 70] width 12 height 12
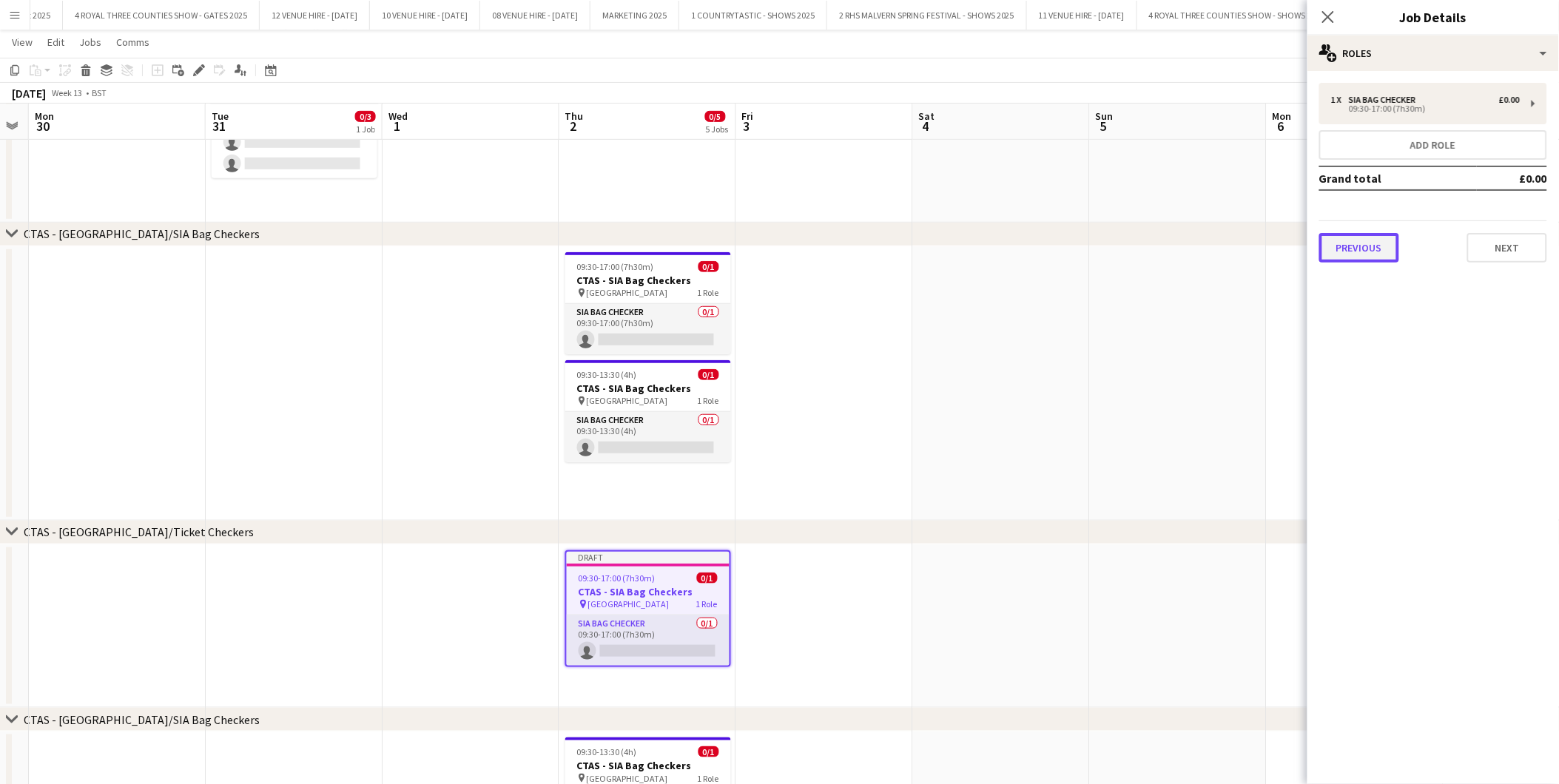
click at [1363, 245] on button "Previous" at bounding box center [1359, 247] width 80 height 29
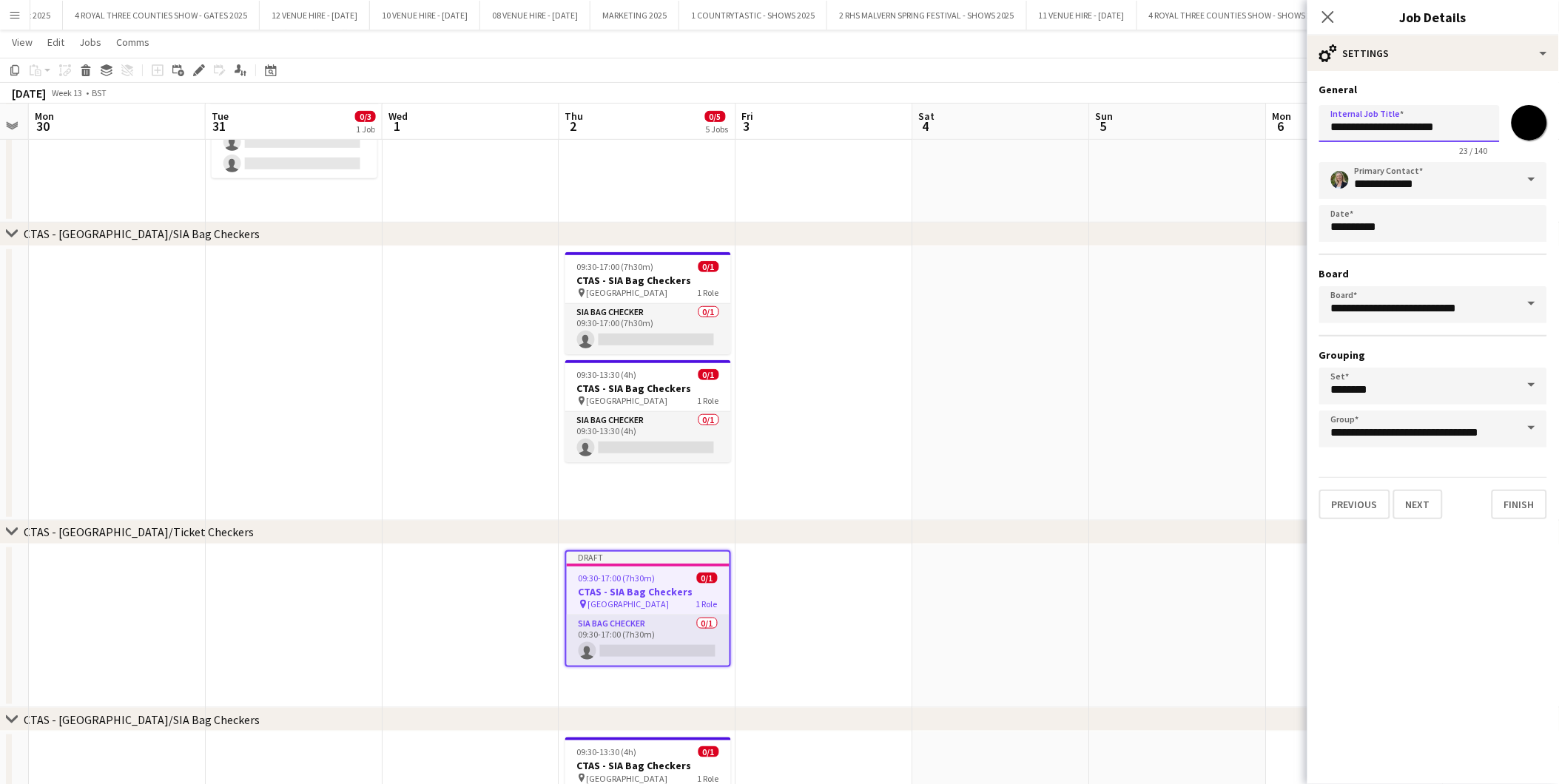
drag, startPoint x: 1459, startPoint y: 131, endPoint x: 1366, endPoint y: 127, distance: 93.1
click at [1366, 127] on input "**********" at bounding box center [1409, 123] width 181 height 37
type input "**********"
click at [1430, 490] on button "Next" at bounding box center [1418, 504] width 49 height 29
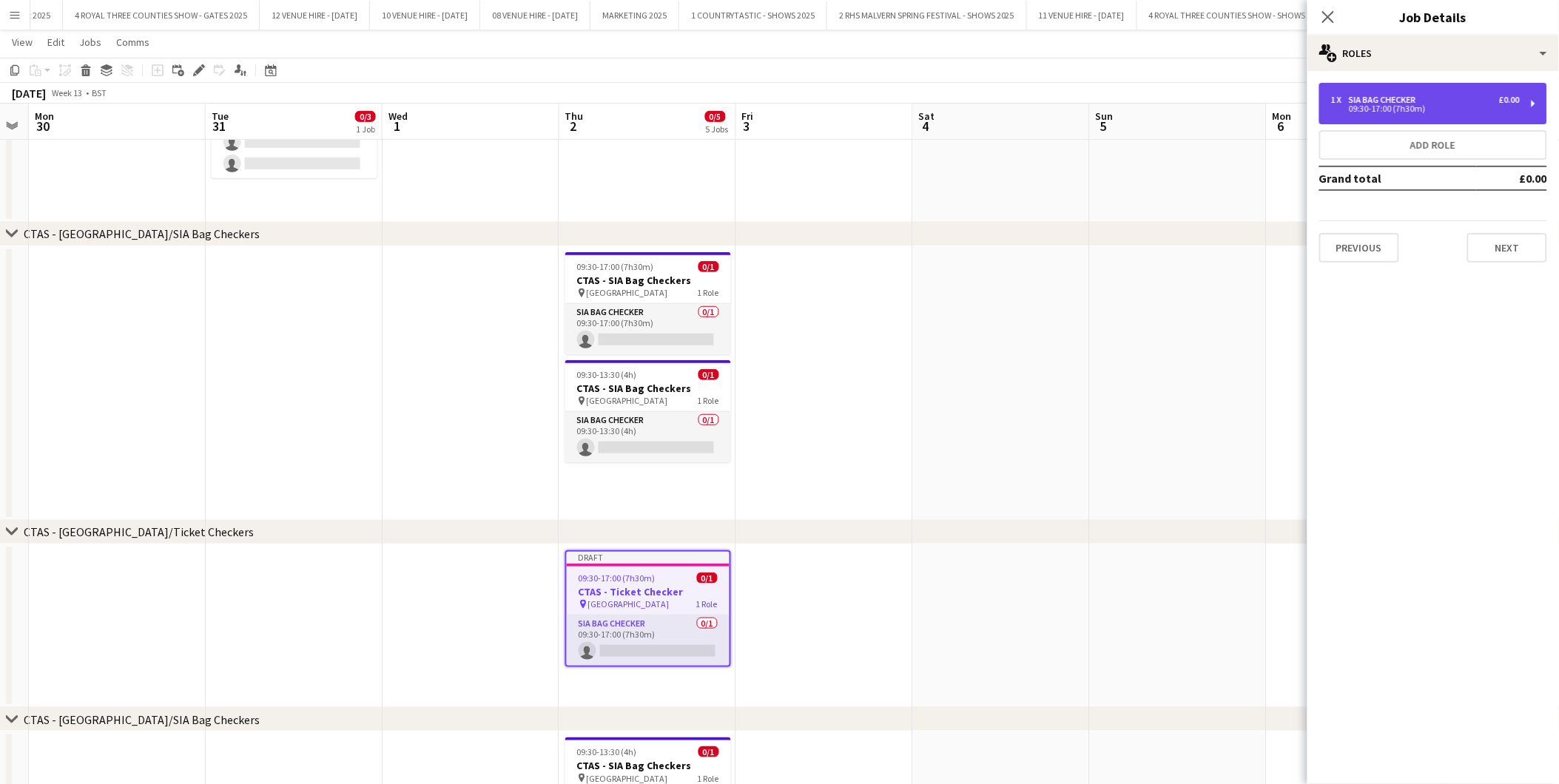
click at [1405, 105] on div "09:30-17:00 (7h30m)" at bounding box center [1425, 109] width 188 height 8
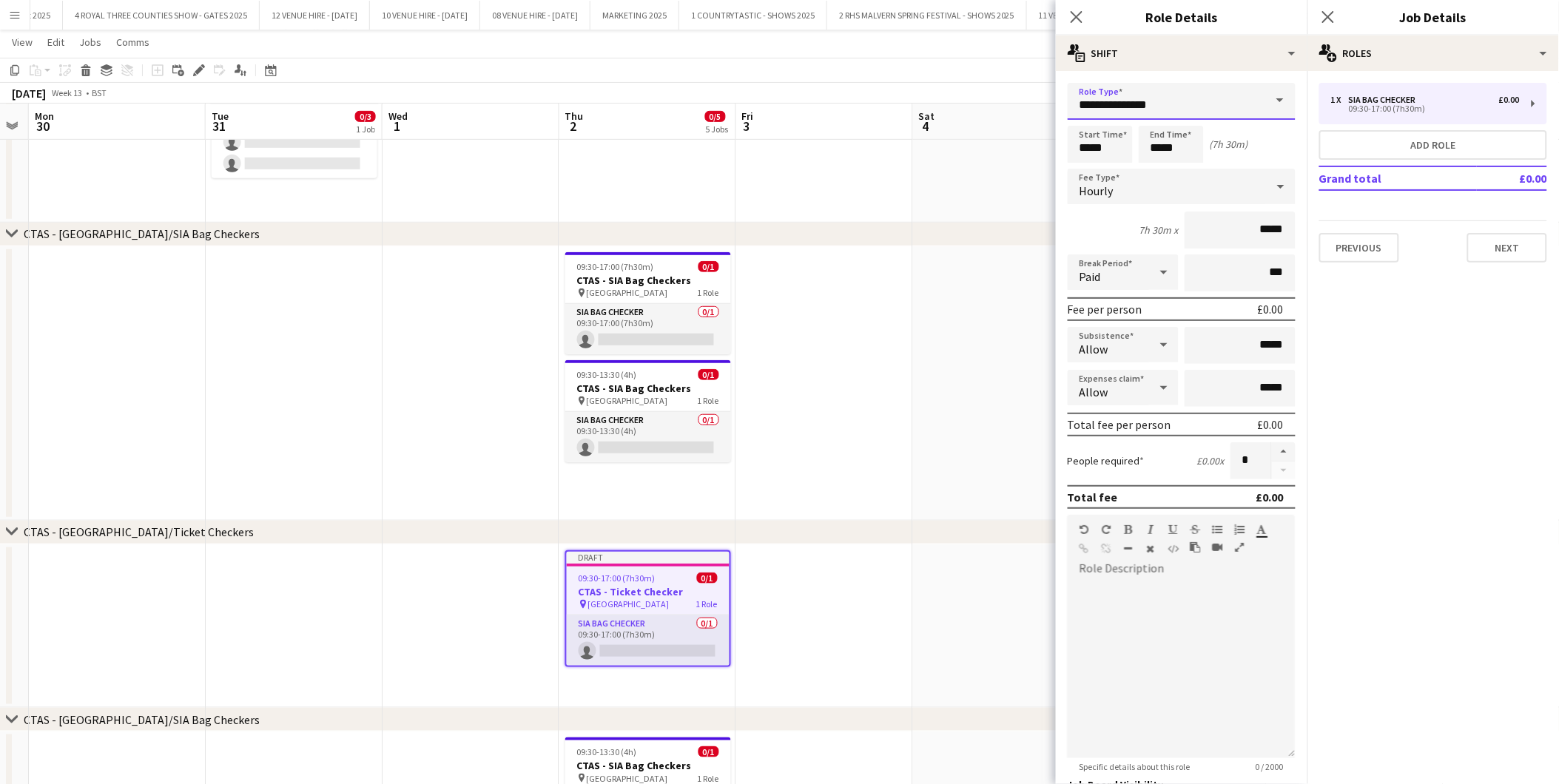
drag, startPoint x: 1196, startPoint y: 108, endPoint x: 977, endPoint y: 91, distance: 219.7
click at [977, 91] on body "Menu Boards Boards Boards All jobs Status Workforce Workforce My Workforce Recr…" at bounding box center [780, 399] width 1559 height 1267
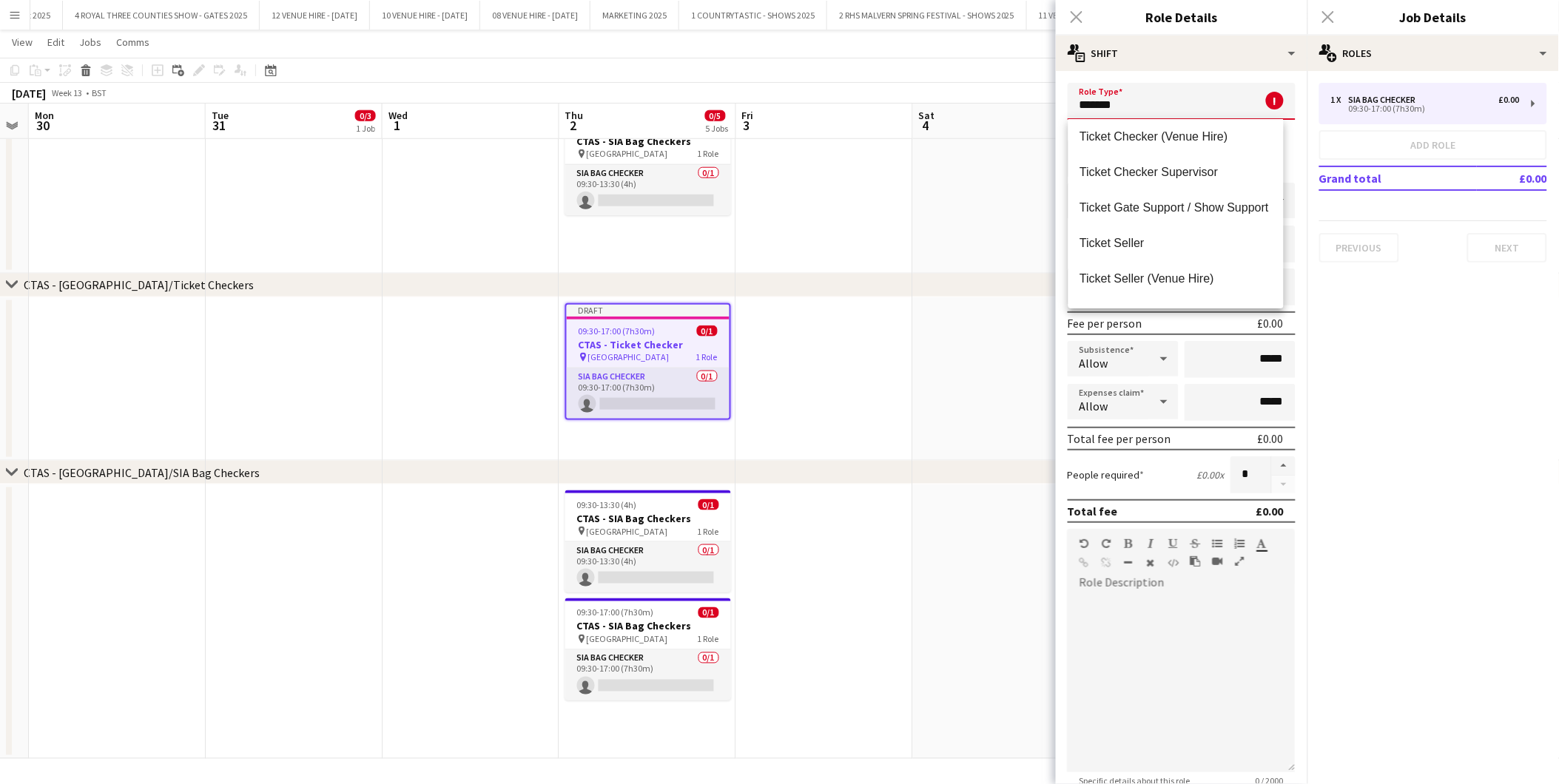
scroll to position [26, 0]
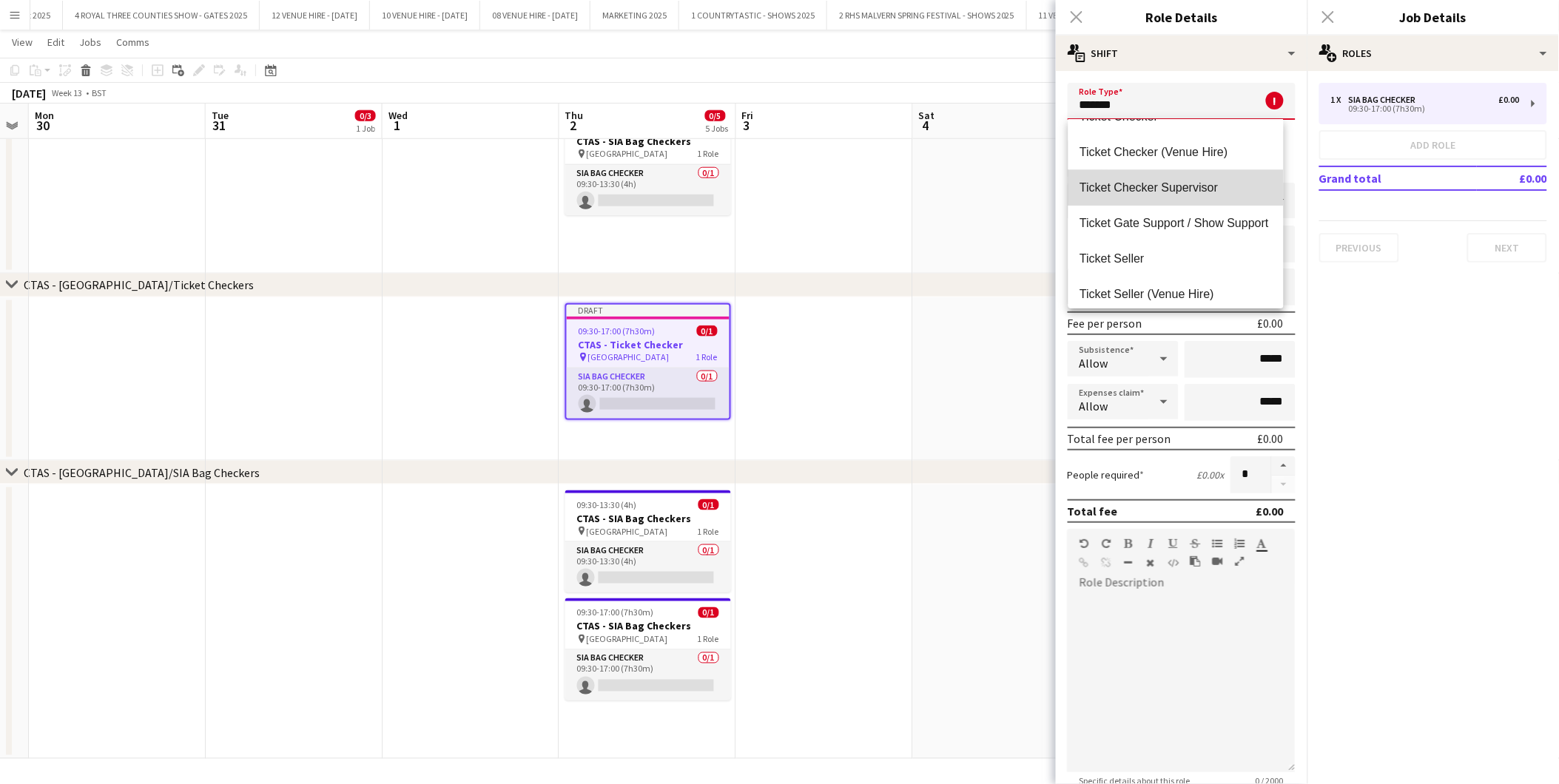
click at [1192, 184] on span "Ticket Checker Supervisor" at bounding box center [1176, 187] width 191 height 14
type input "**********"
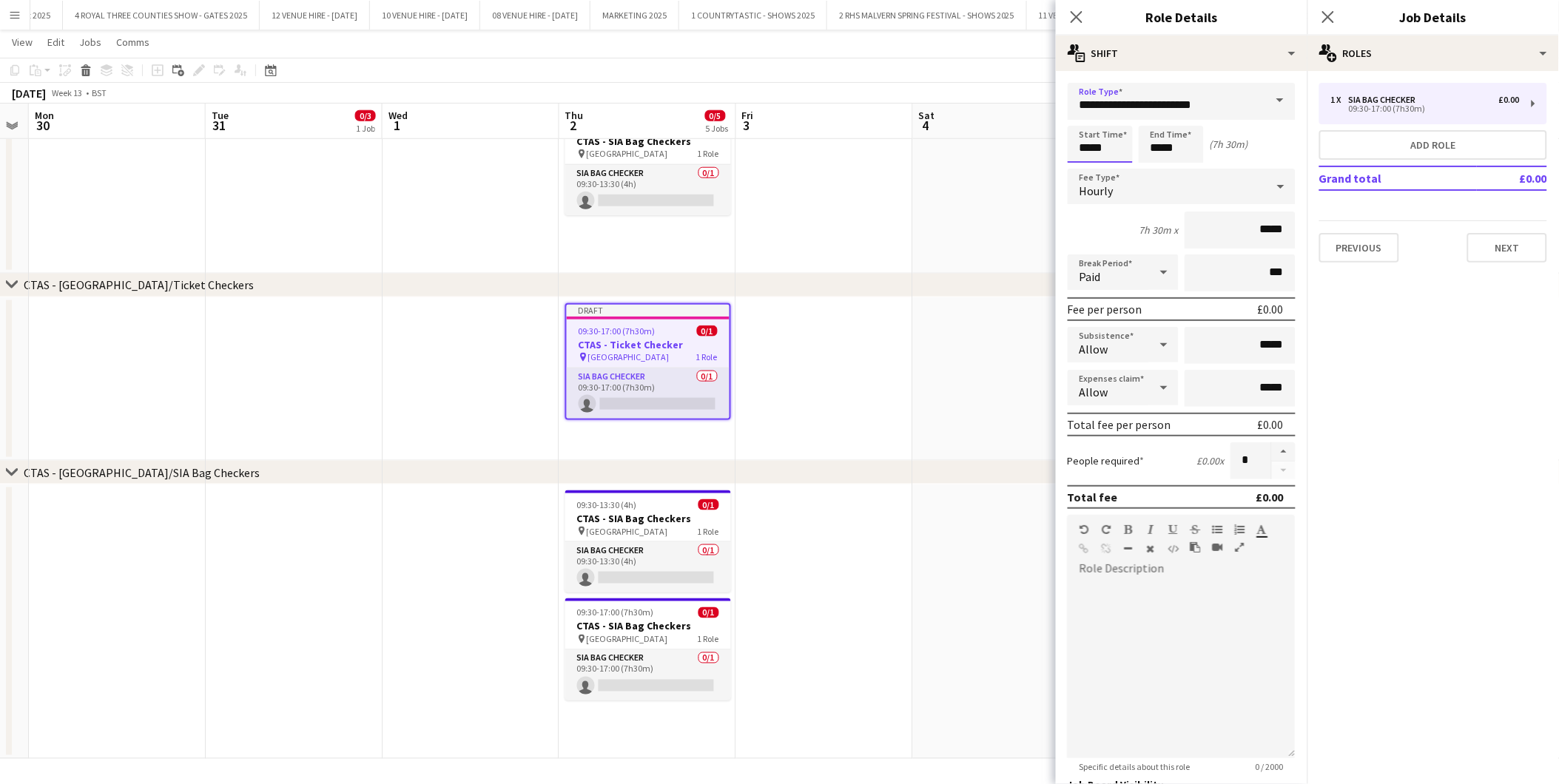
click at [1120, 142] on input "*****" at bounding box center [1101, 144] width 65 height 37
click at [1112, 166] on div at bounding box center [1115, 170] width 29 height 15
type input "*****"
click at [1112, 166] on div at bounding box center [1115, 170] width 29 height 15
click at [1185, 145] on input "*****" at bounding box center [1172, 144] width 65 height 37
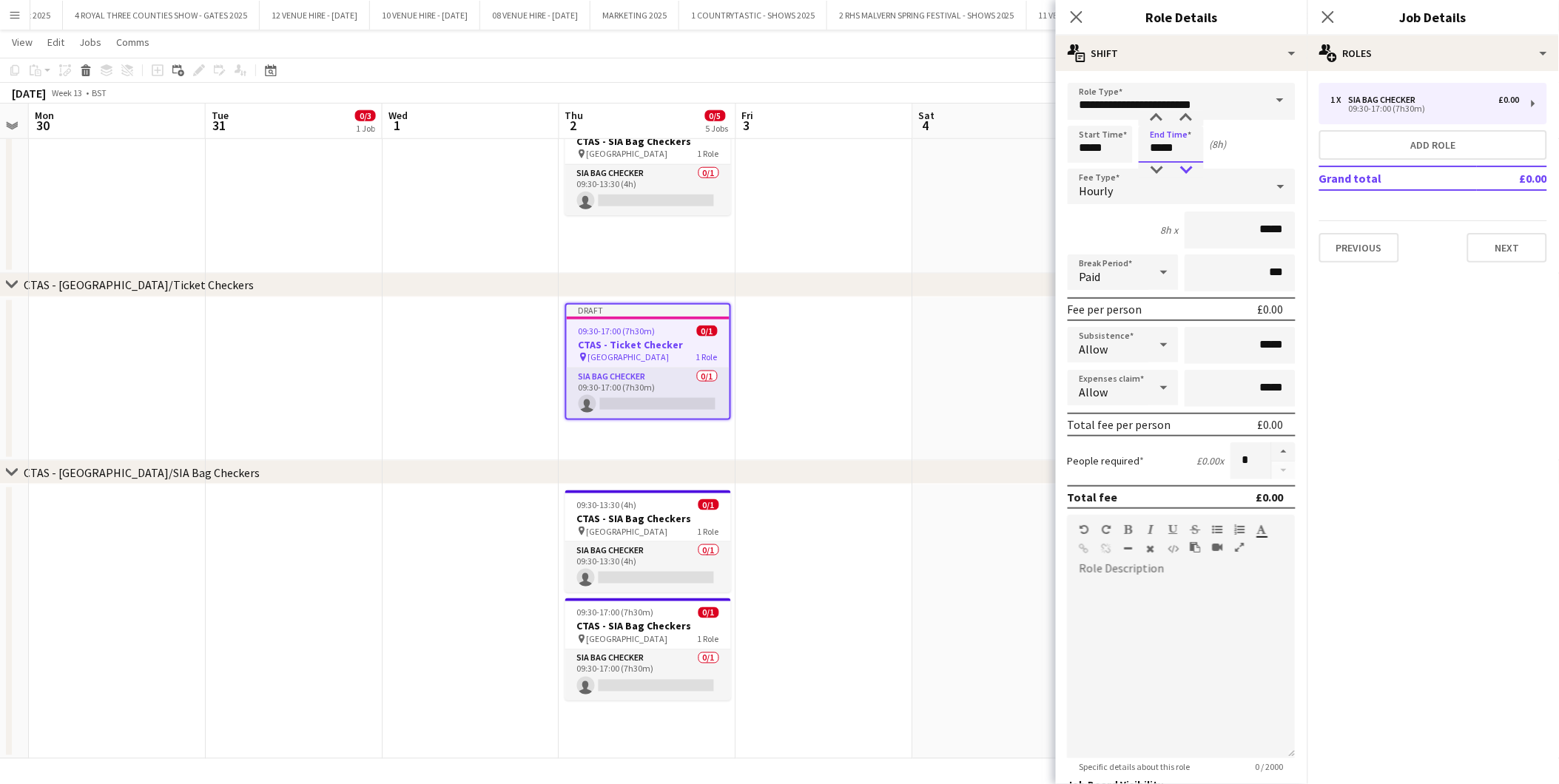
click at [1185, 164] on div at bounding box center [1186, 170] width 29 height 15
type input "*****"
click at [1185, 164] on div at bounding box center [1186, 170] width 29 height 15
click at [1507, 238] on button "Next" at bounding box center [1507, 247] width 80 height 29
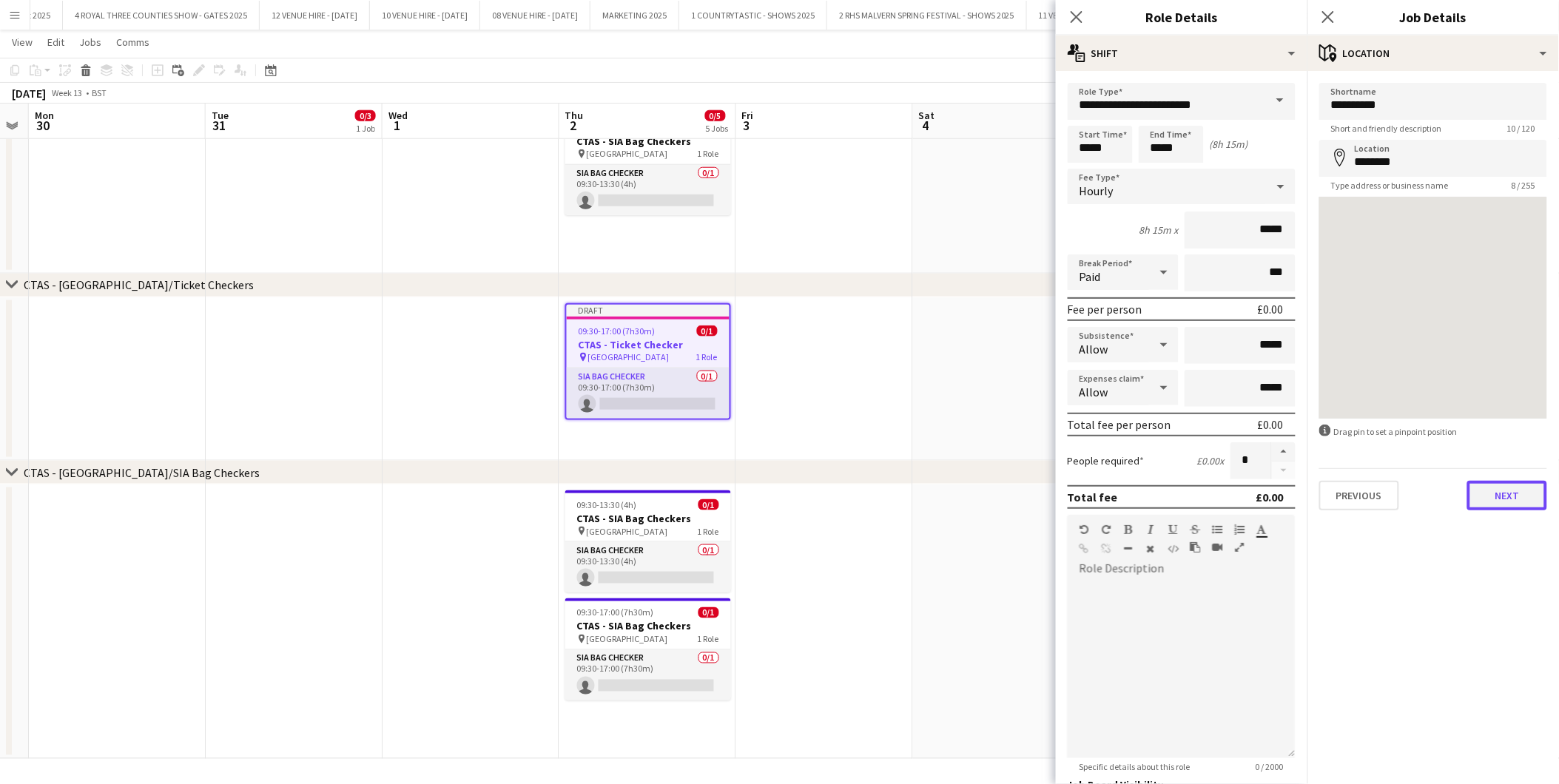
click at [1517, 492] on button "Next" at bounding box center [1507, 495] width 80 height 29
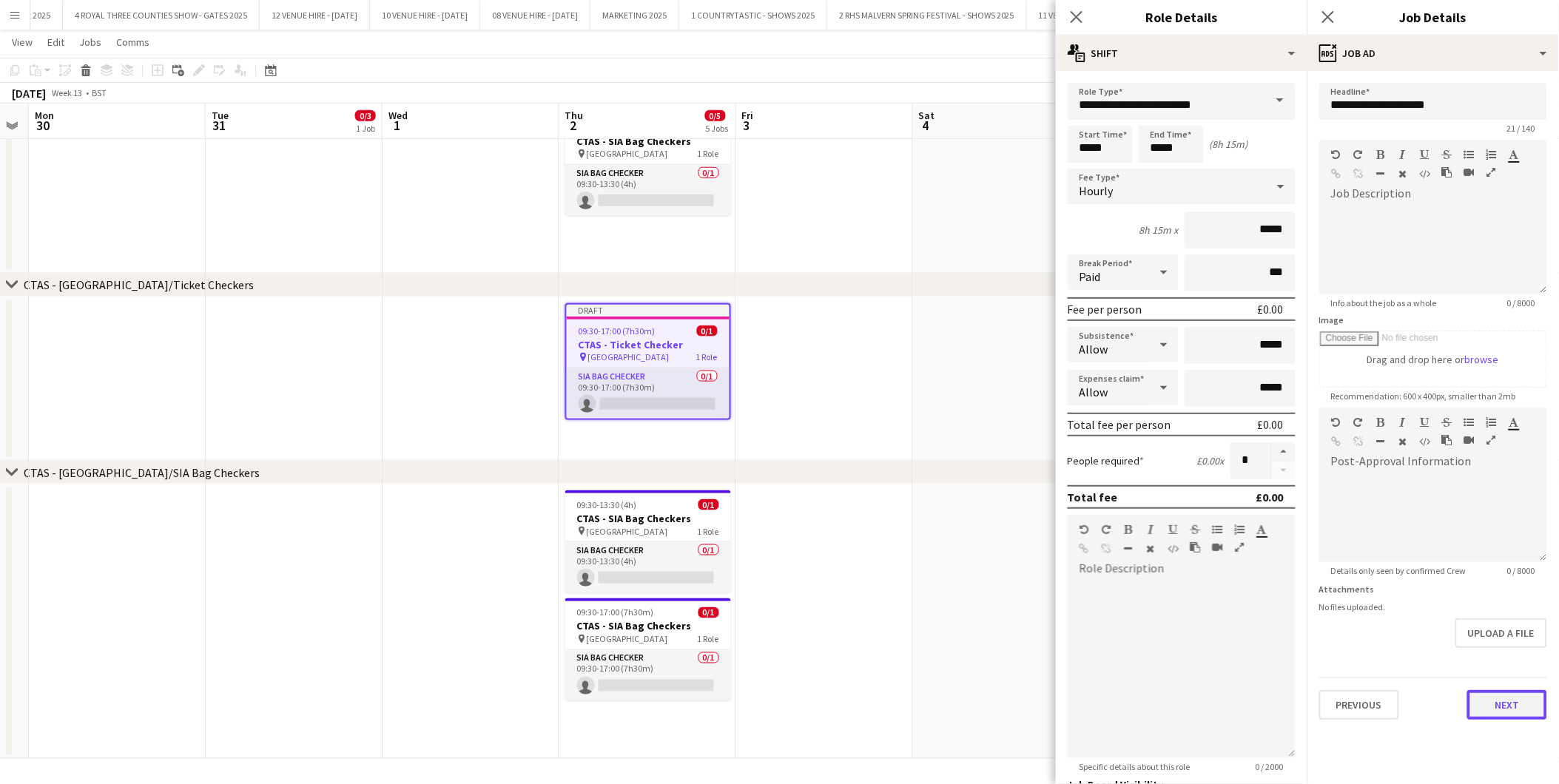
click at [1520, 693] on button "Next" at bounding box center [1507, 704] width 80 height 29
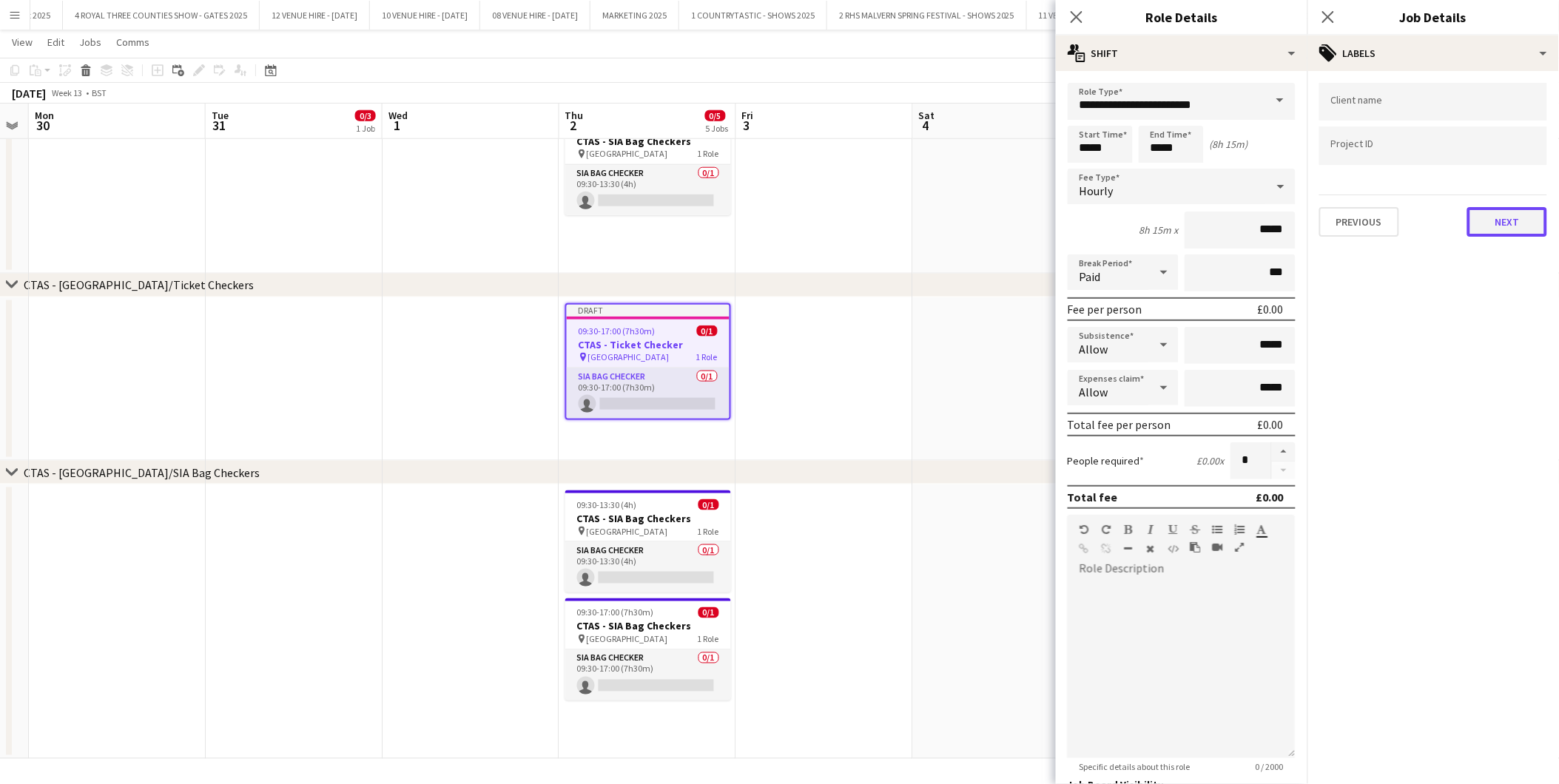
click at [1512, 226] on button "Next" at bounding box center [1507, 222] width 80 height 29
click at [1514, 151] on button "Next" at bounding box center [1507, 152] width 80 height 29
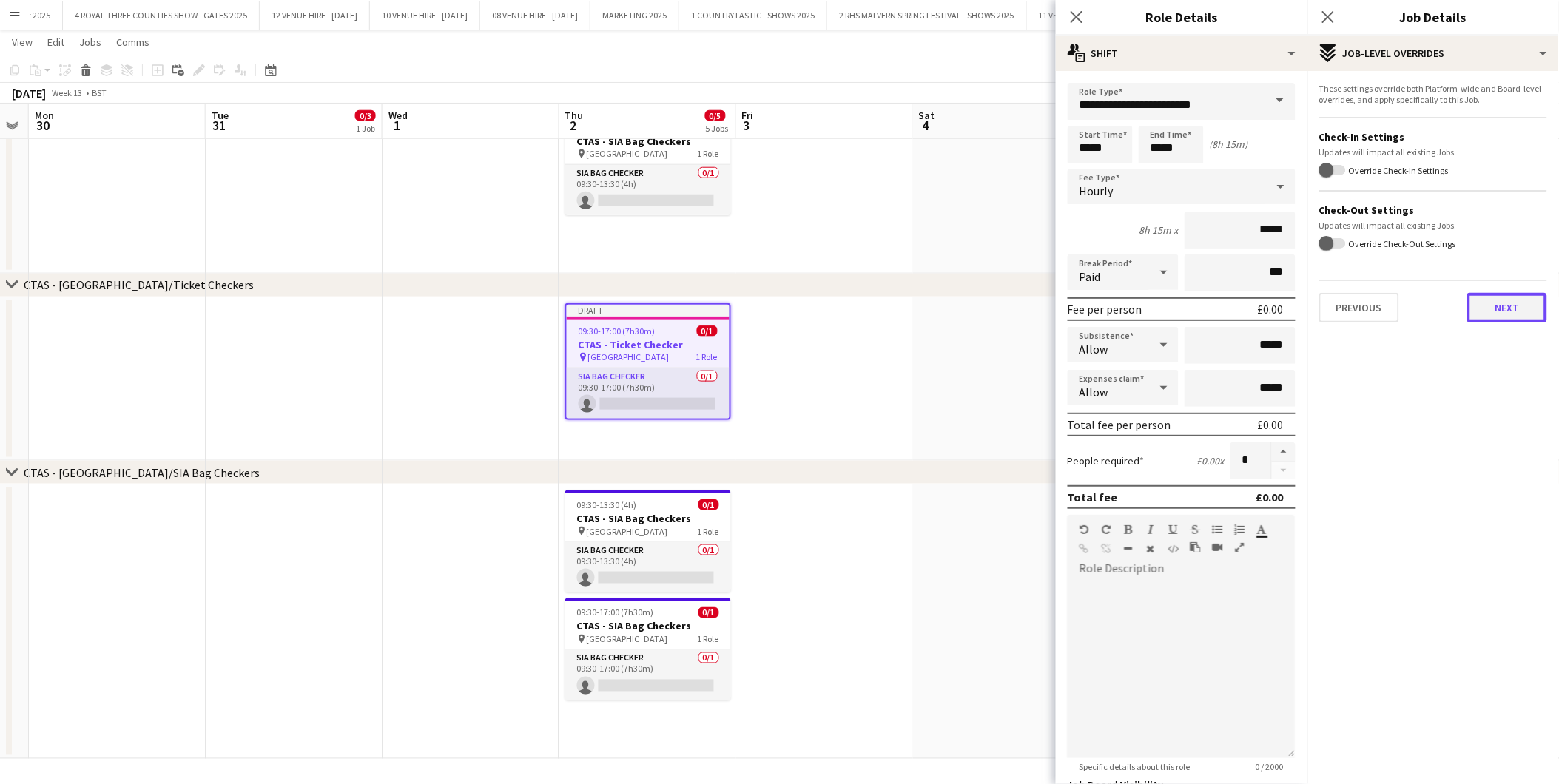
click at [1503, 300] on button "Next" at bounding box center [1507, 307] width 80 height 29
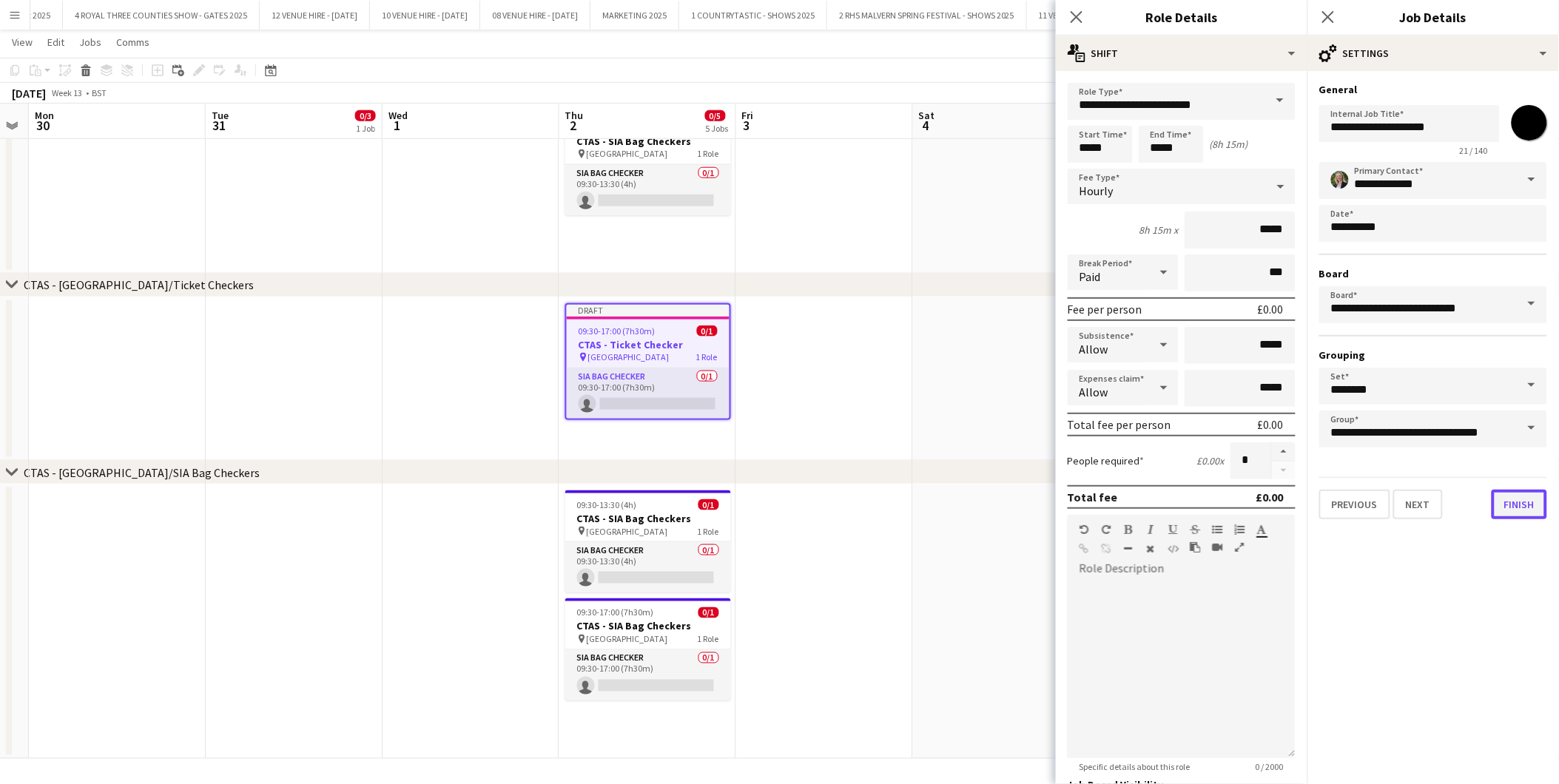
click at [1519, 508] on button "Finish" at bounding box center [1519, 504] width 56 height 29
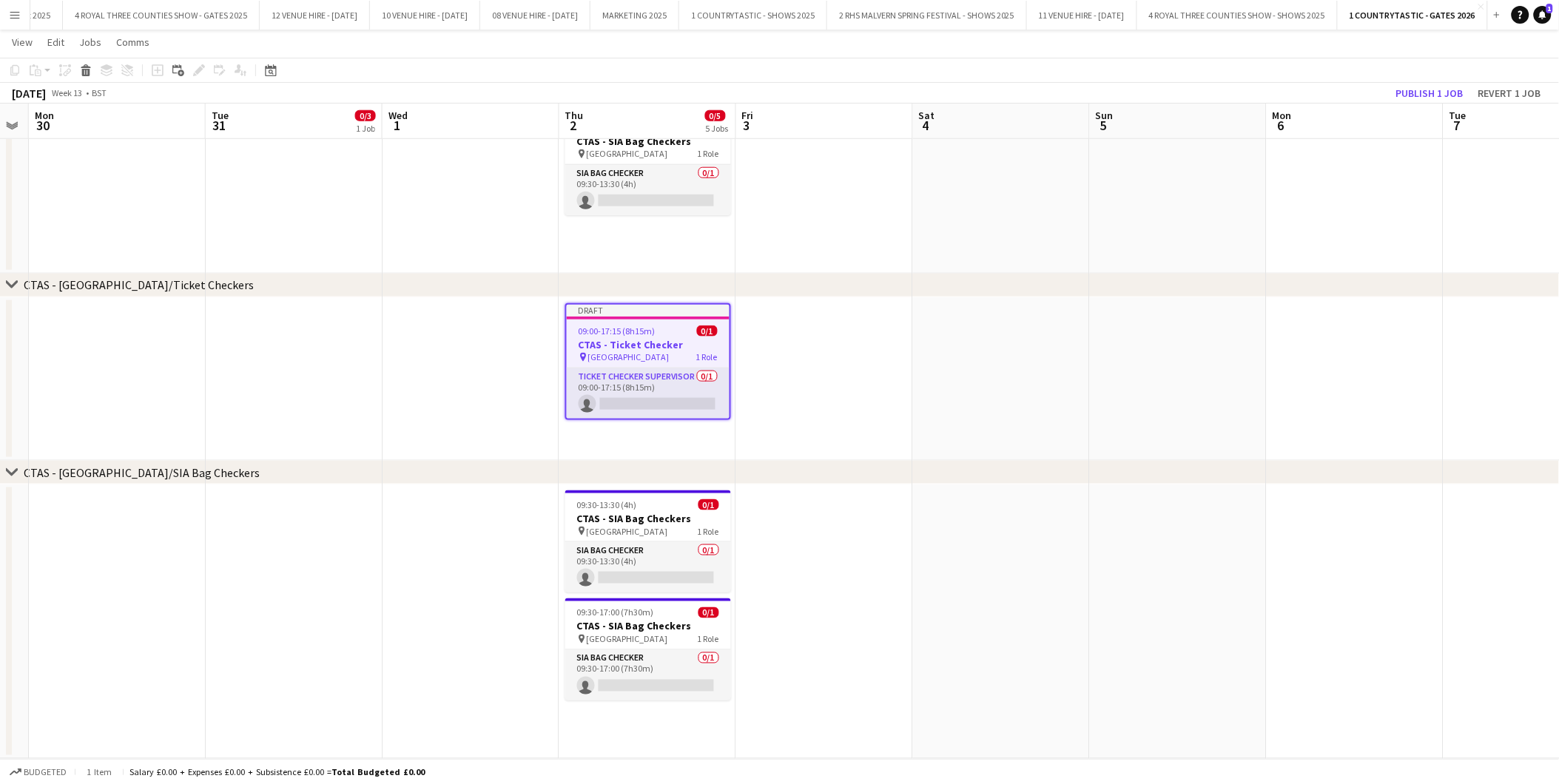
drag, startPoint x: 1000, startPoint y: 415, endPoint x: 1000, endPoint y: 398, distance: 17.0
click at [1000, 415] on app-date-cell at bounding box center [1001, 379] width 177 height 164
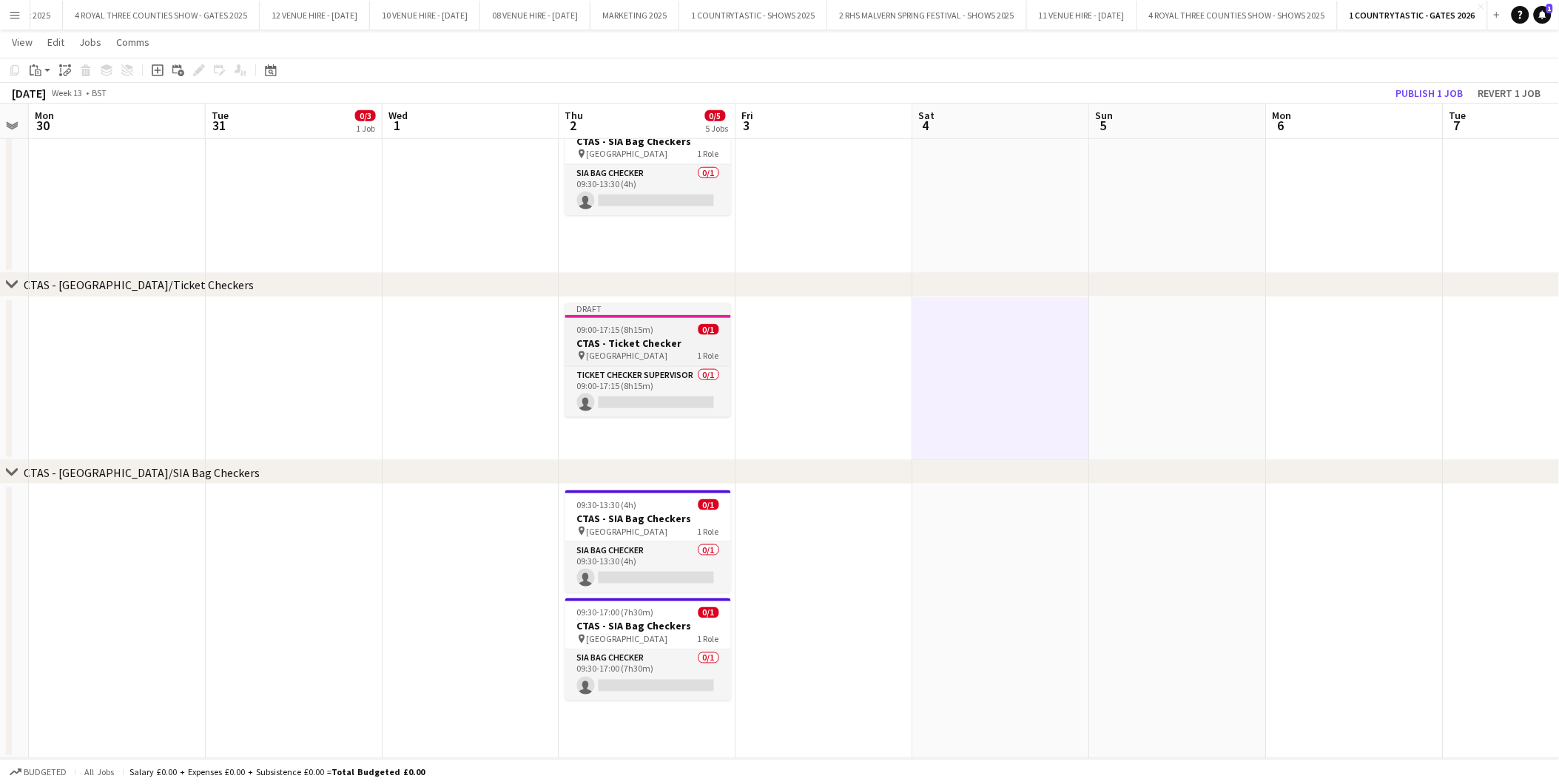
click at [608, 324] on span "09:00-17:15 (8h15m)" at bounding box center [615, 330] width 77 height 11
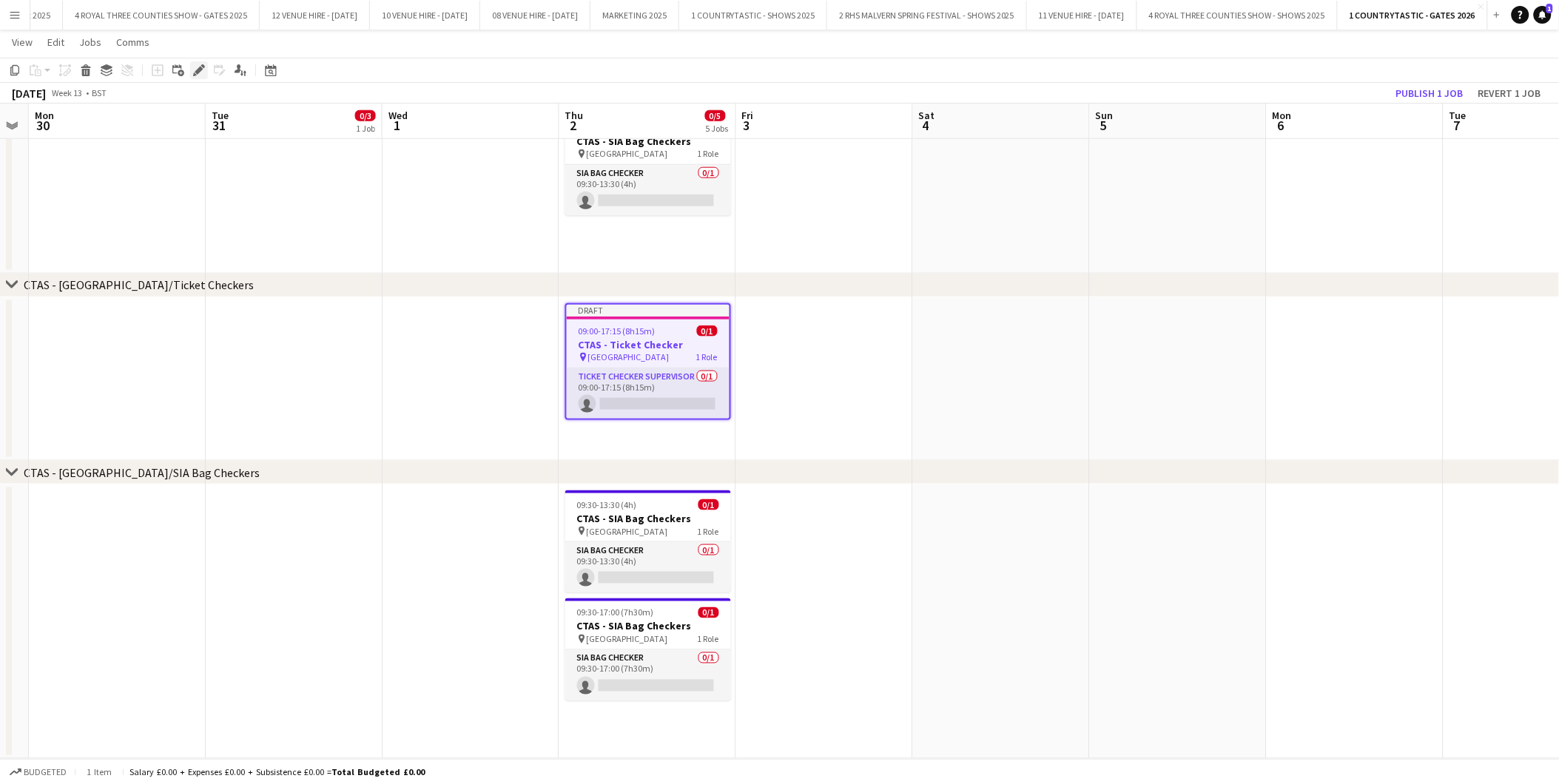
click at [198, 65] on icon "Edit" at bounding box center [199, 70] width 12 height 12
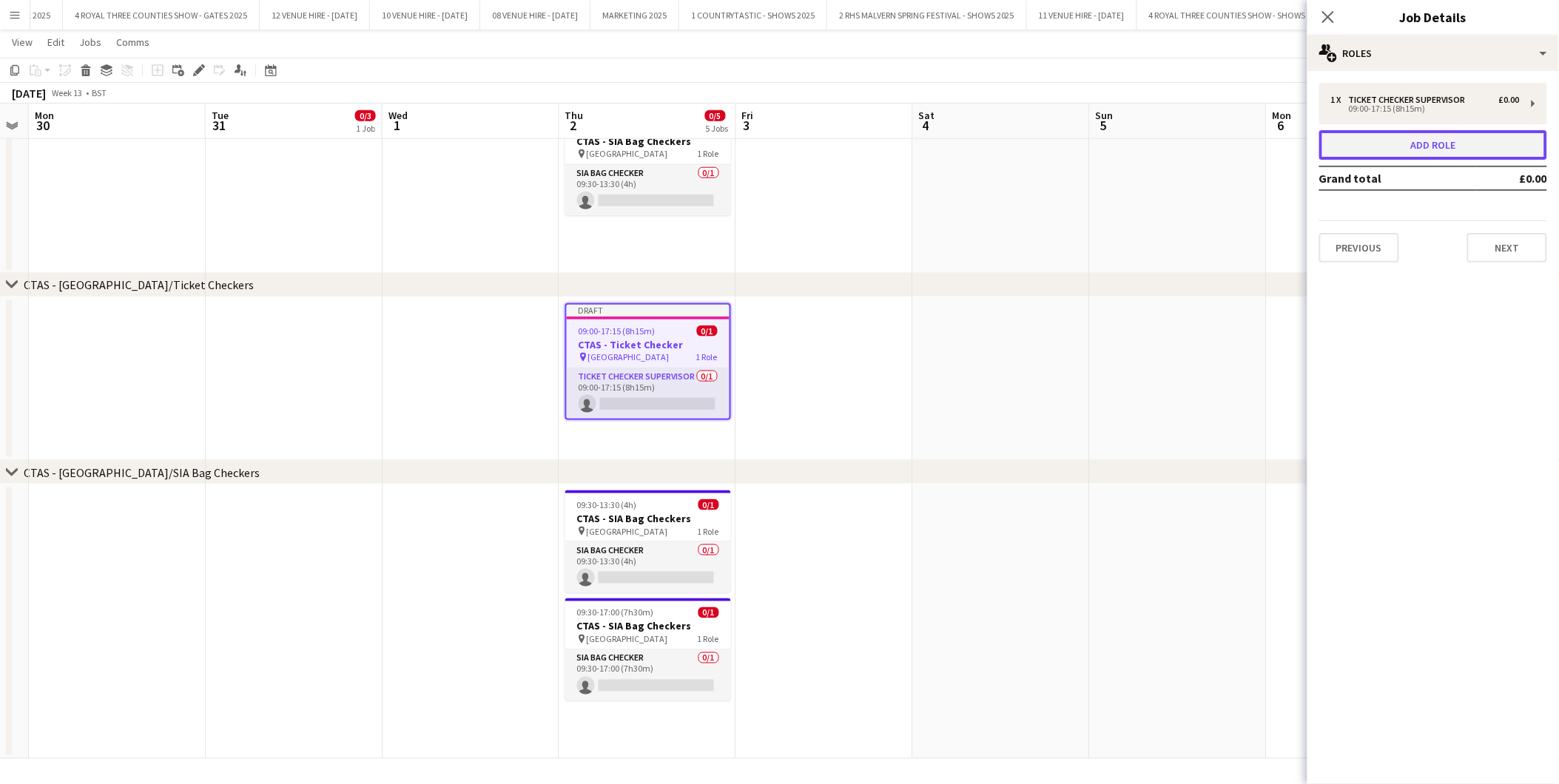
click at [1426, 148] on button "Add role" at bounding box center [1433, 145] width 228 height 29
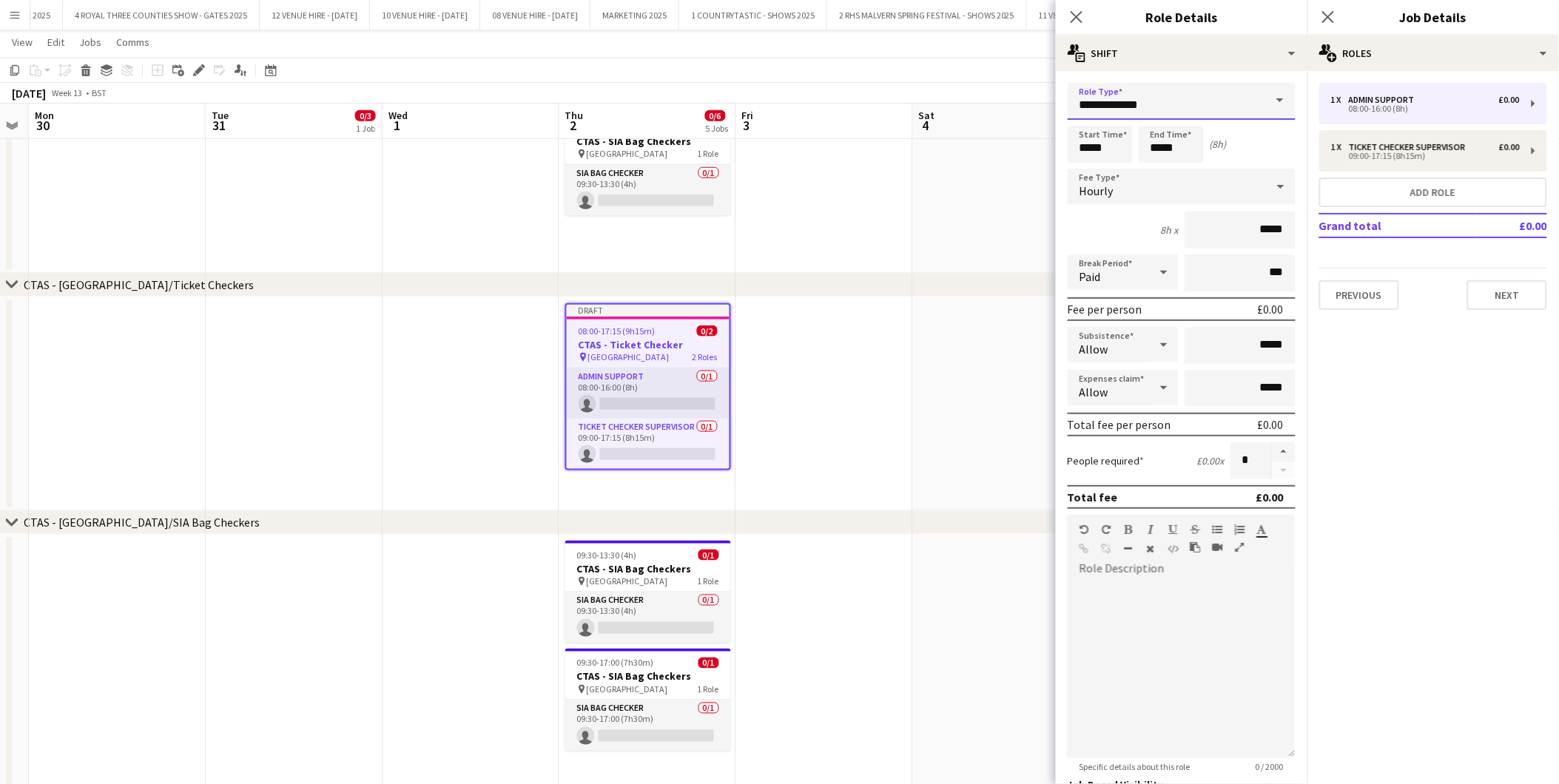
drag, startPoint x: 1173, startPoint y: 105, endPoint x: 1041, endPoint y: 76, distance: 135.1
click at [1056, 89] on form "**********" at bounding box center [1182, 505] width 252 height 844
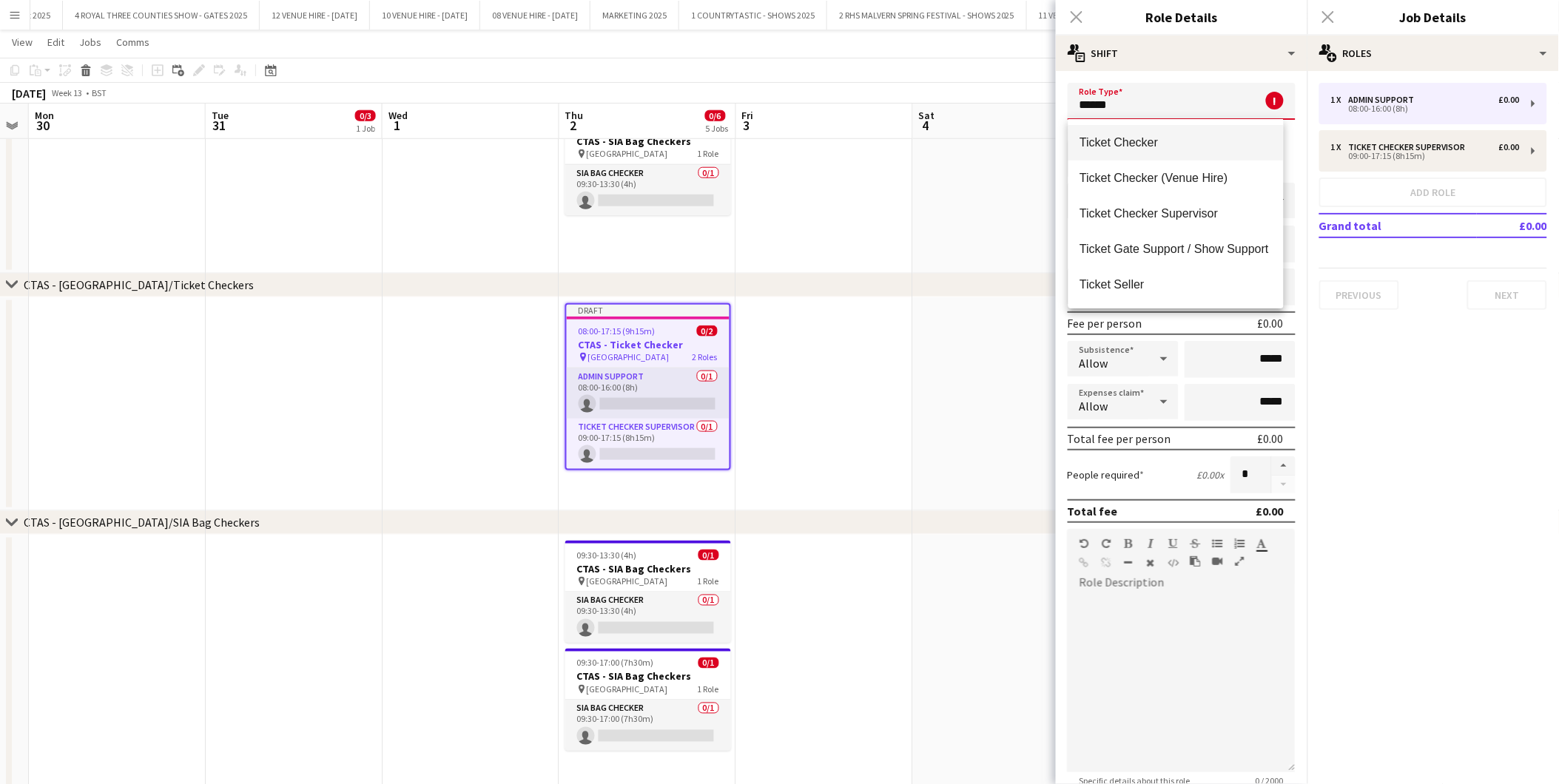
click at [1143, 134] on mat-option "Ticket Checker" at bounding box center [1175, 143] width 215 height 36
type input "**********"
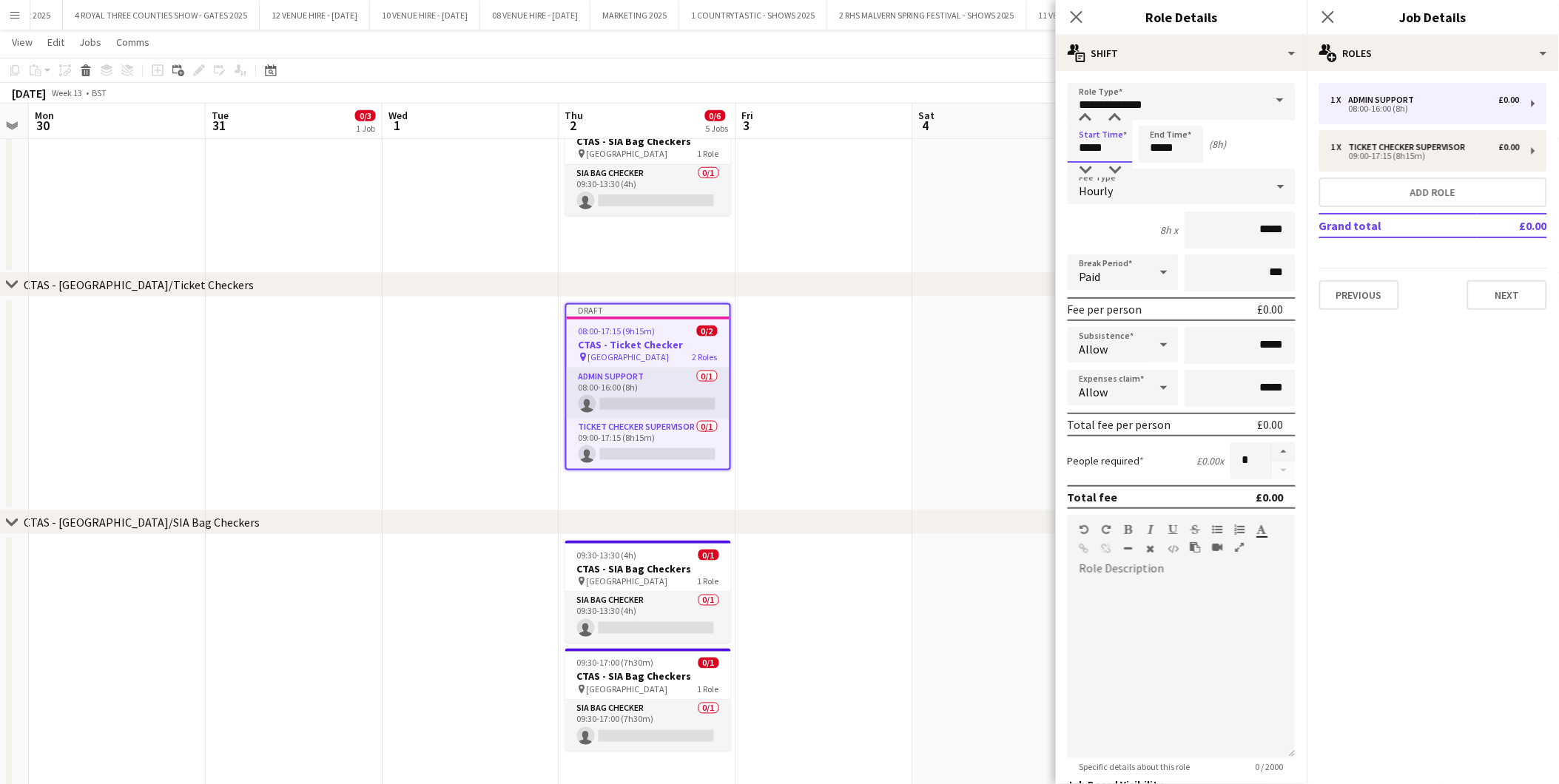
click at [1110, 142] on input "*****" at bounding box center [1101, 144] width 65 height 37
click at [1088, 116] on div at bounding box center [1085, 118] width 29 height 15
click at [1116, 164] on div at bounding box center [1115, 170] width 29 height 15
type input "*****"
click at [1116, 164] on div at bounding box center [1115, 170] width 29 height 15
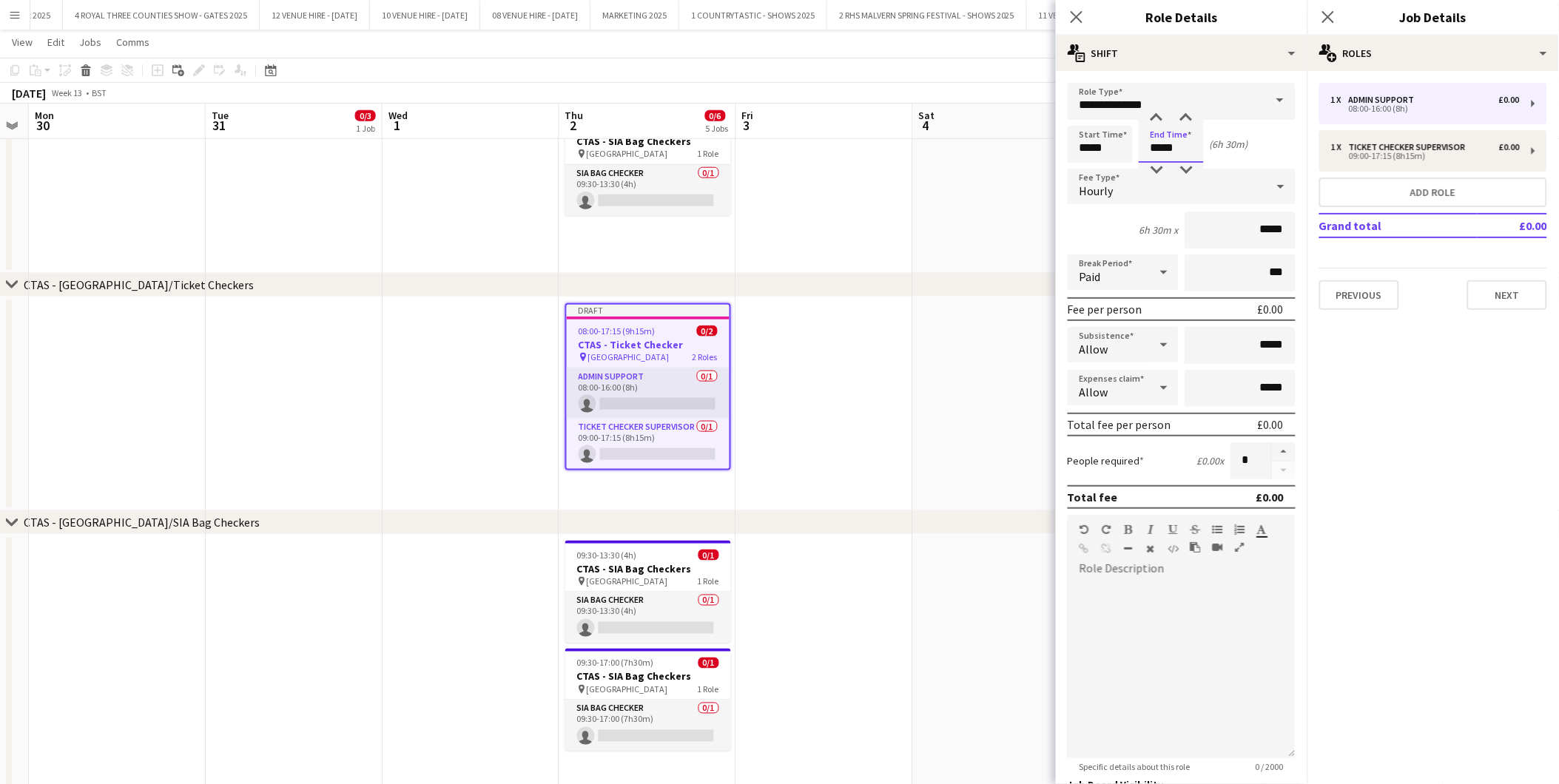
drag, startPoint x: 1190, startPoint y: 149, endPoint x: 1179, endPoint y: 144, distance: 12.1
click at [1190, 149] on input "*****" at bounding box center [1172, 144] width 65 height 37
click at [1159, 169] on div at bounding box center [1156, 170] width 29 height 15
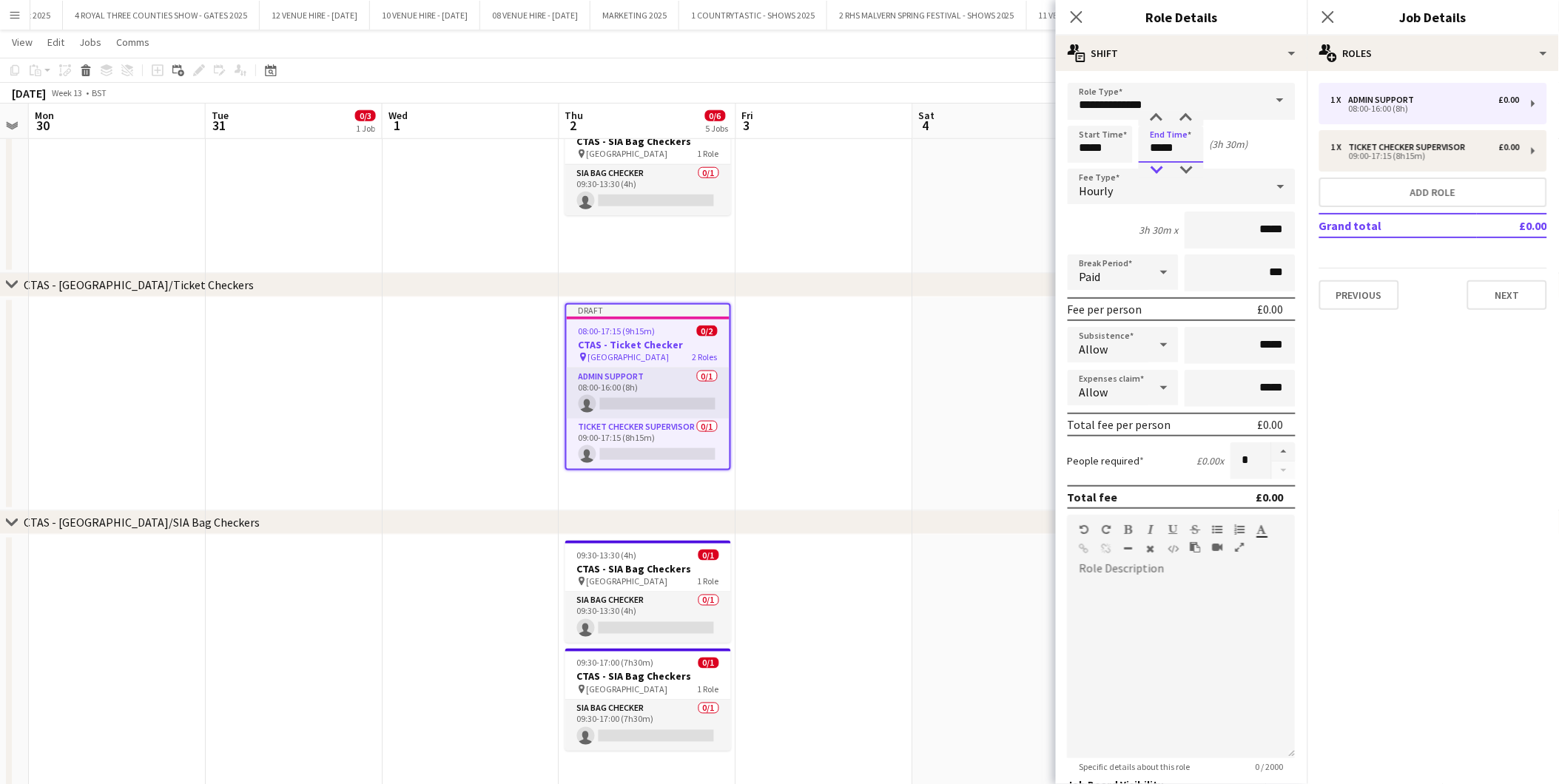
click at [1159, 169] on div at bounding box center [1156, 170] width 29 height 15
click at [1156, 167] on div at bounding box center [1156, 170] width 29 height 15
click at [1190, 170] on div at bounding box center [1186, 170] width 29 height 15
type input "*****"
click at [1190, 170] on div at bounding box center [1186, 170] width 29 height 15
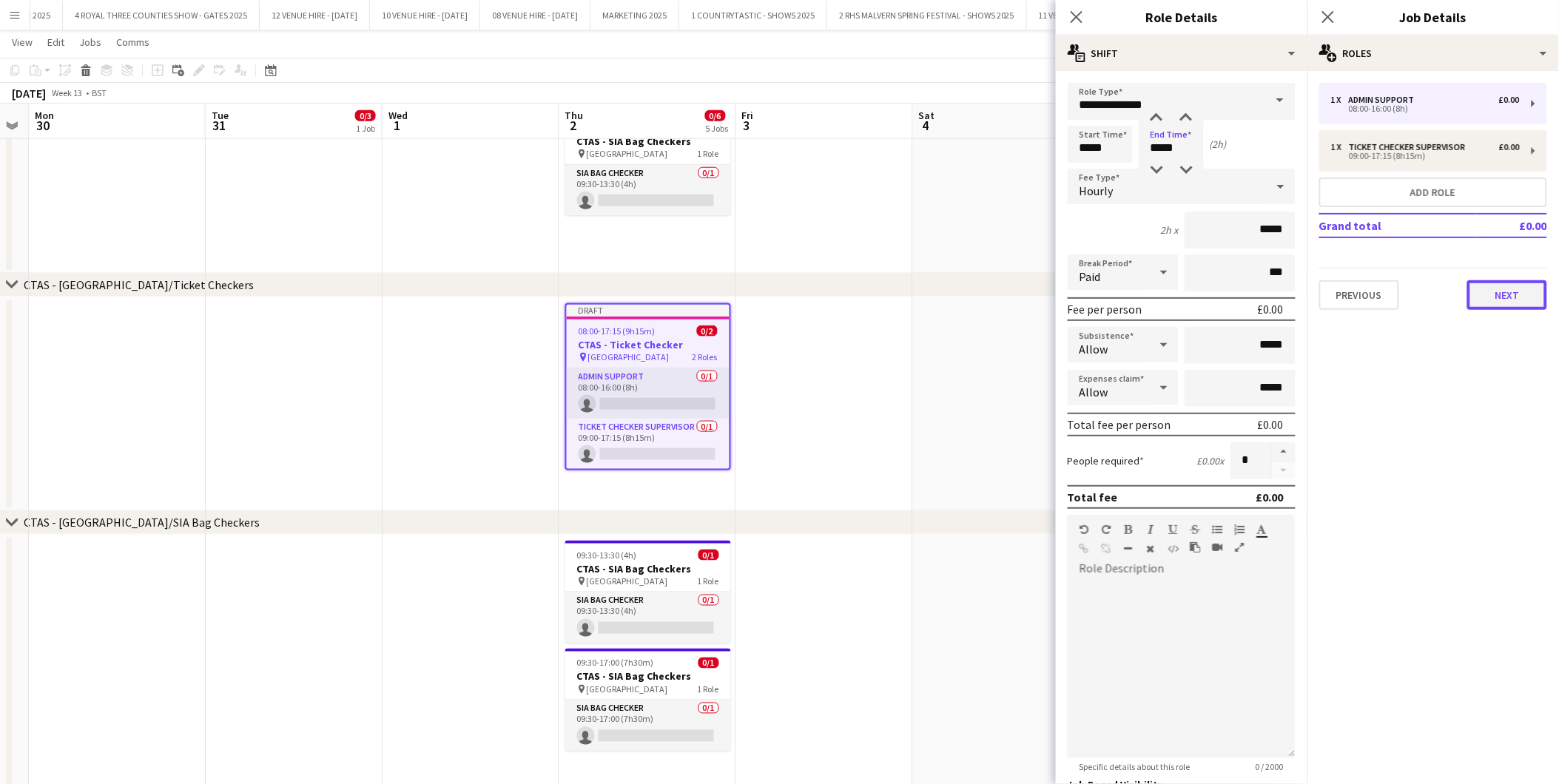
click at [1514, 296] on button "Next" at bounding box center [1507, 294] width 80 height 29
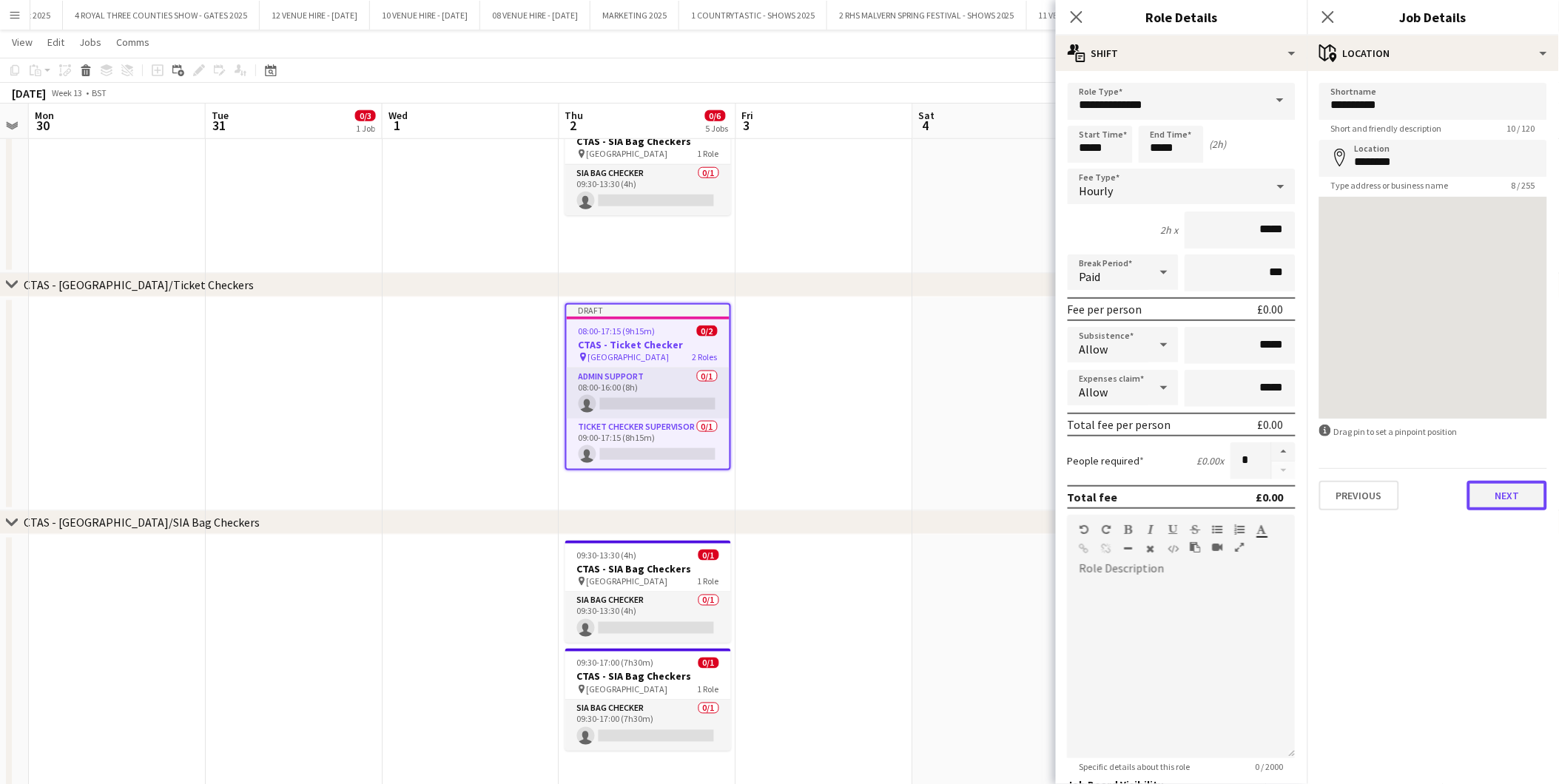
click at [1517, 496] on button "Next" at bounding box center [1507, 495] width 80 height 29
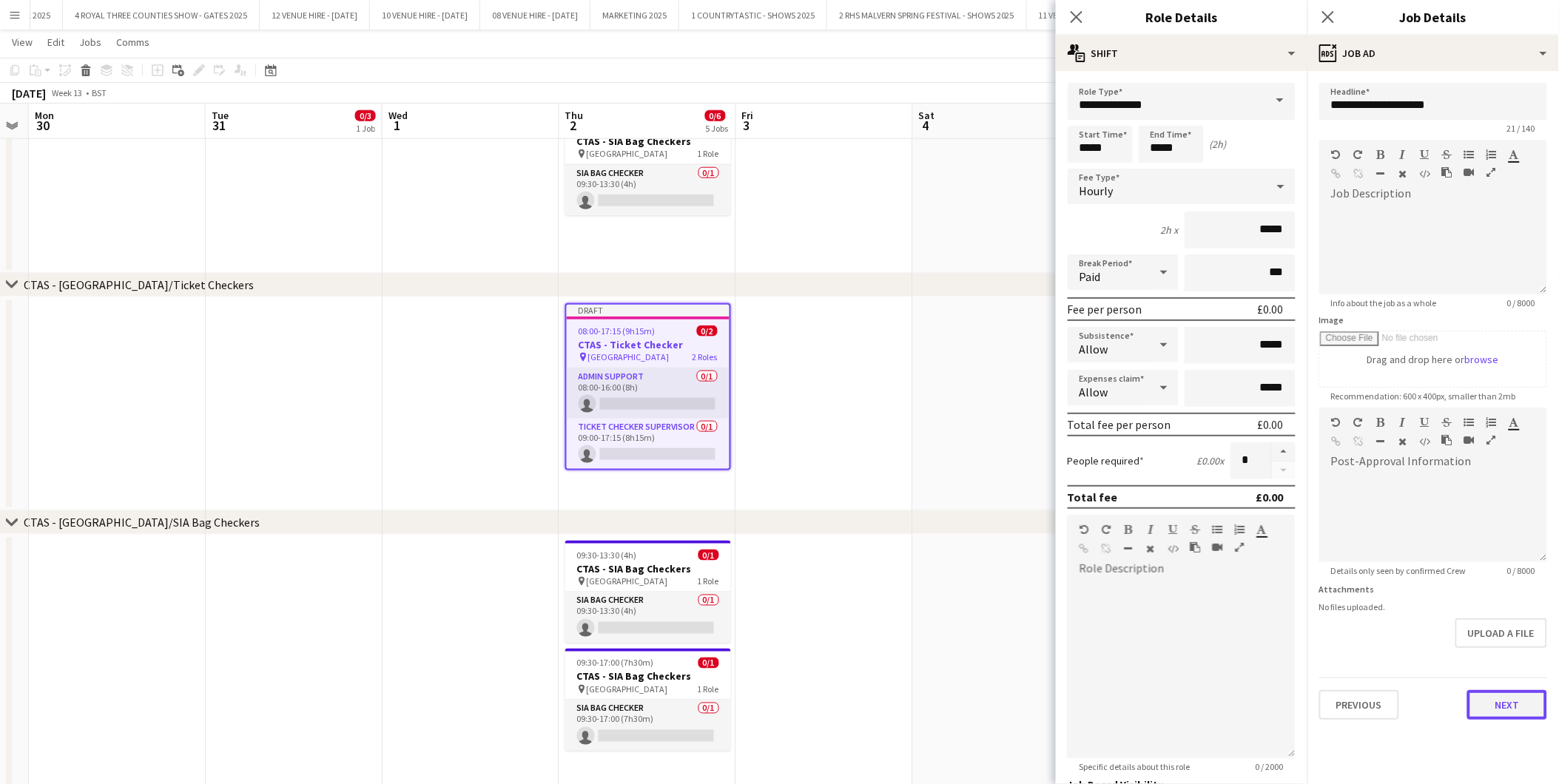
click at [1513, 699] on button "Next" at bounding box center [1507, 704] width 80 height 29
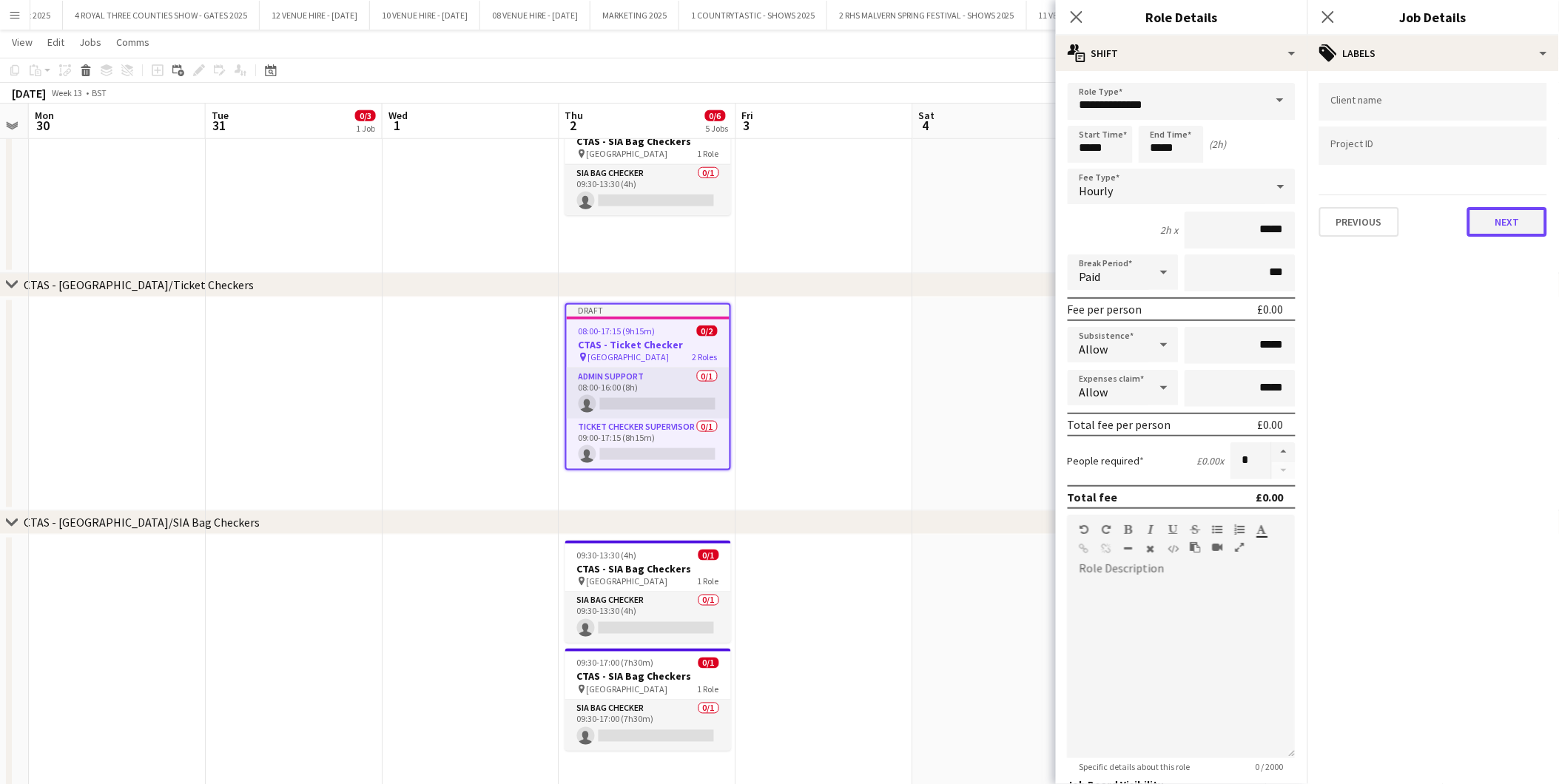
click at [1498, 225] on button "Next" at bounding box center [1507, 222] width 80 height 29
click at [1505, 165] on button "Next" at bounding box center [1507, 152] width 80 height 29
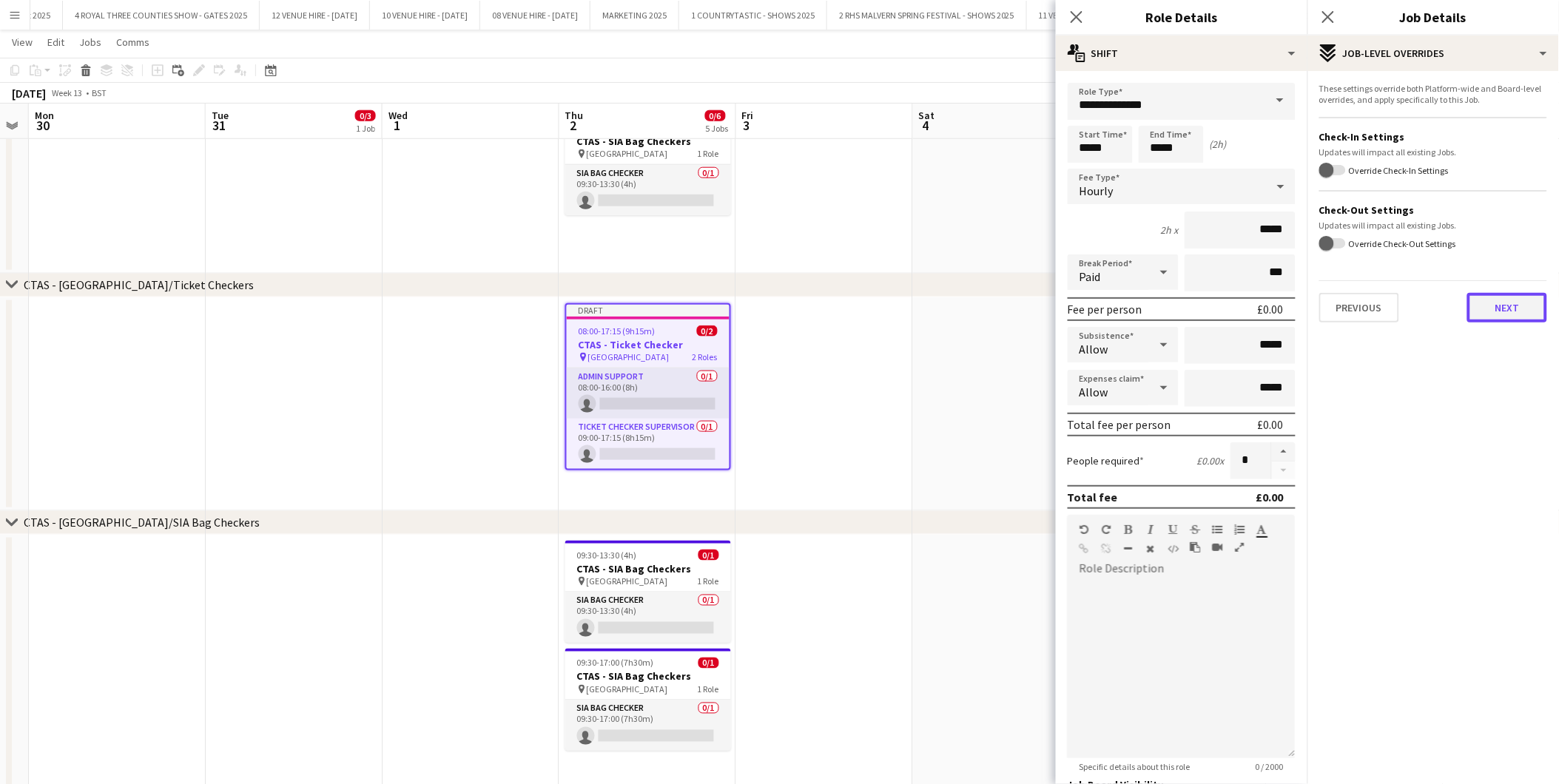
click at [1512, 313] on button "Next" at bounding box center [1507, 307] width 80 height 29
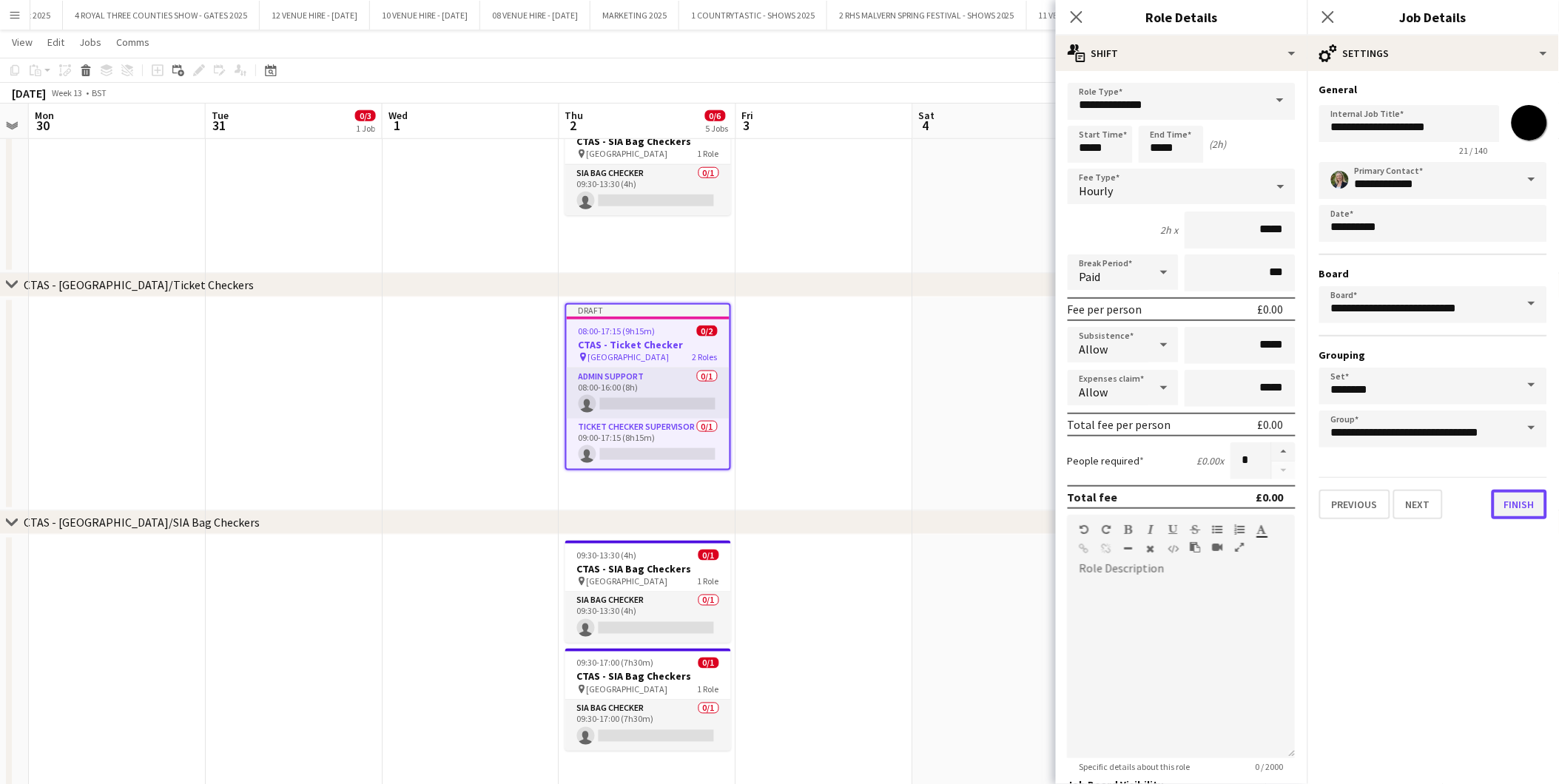
click at [1528, 494] on button "Finish" at bounding box center [1519, 504] width 56 height 29
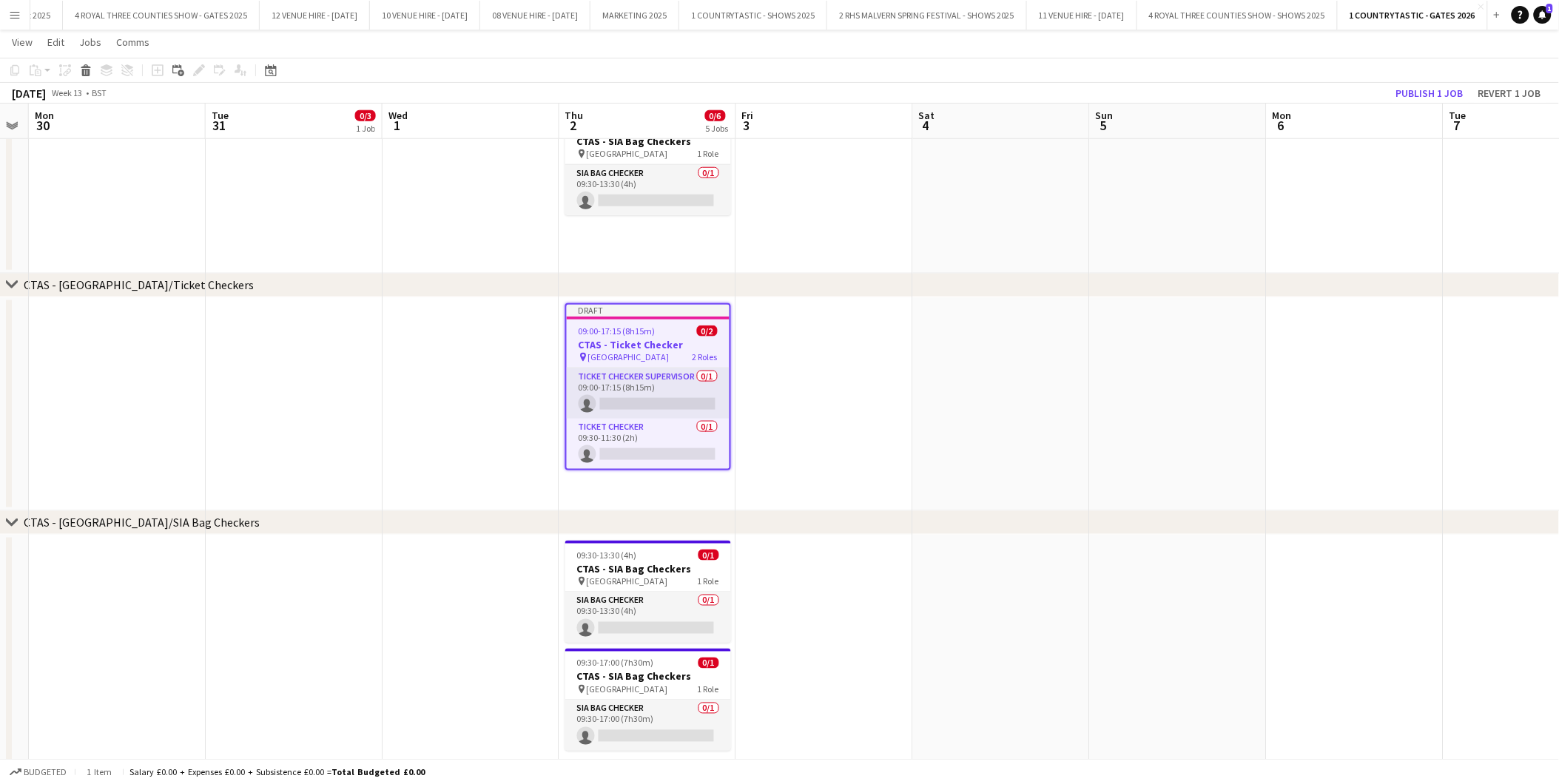
click at [836, 359] on app-date-cell at bounding box center [824, 404] width 177 height 215
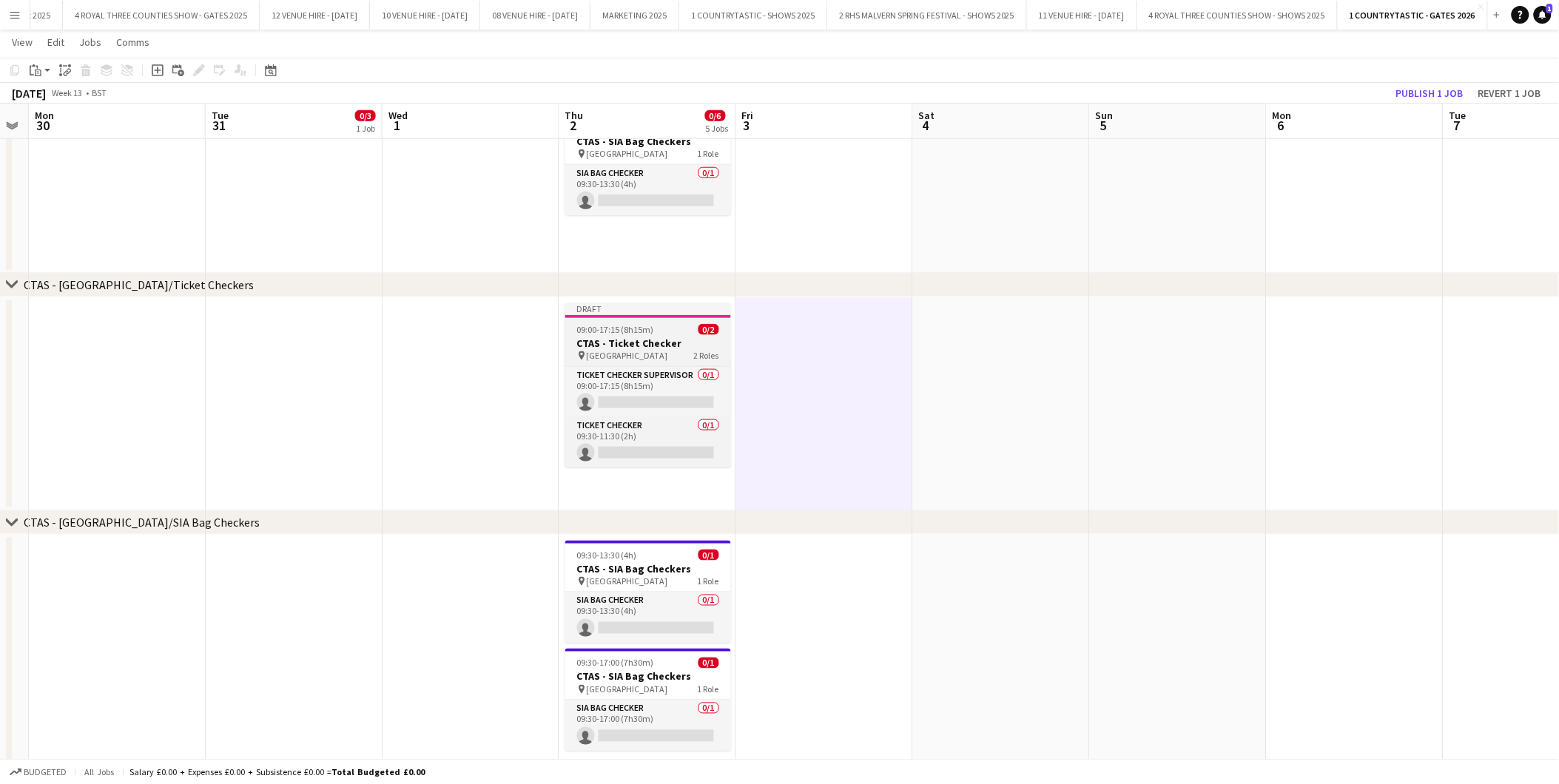
click at [635, 324] on span "09:00-17:15 (8h15m)" at bounding box center [615, 330] width 77 height 11
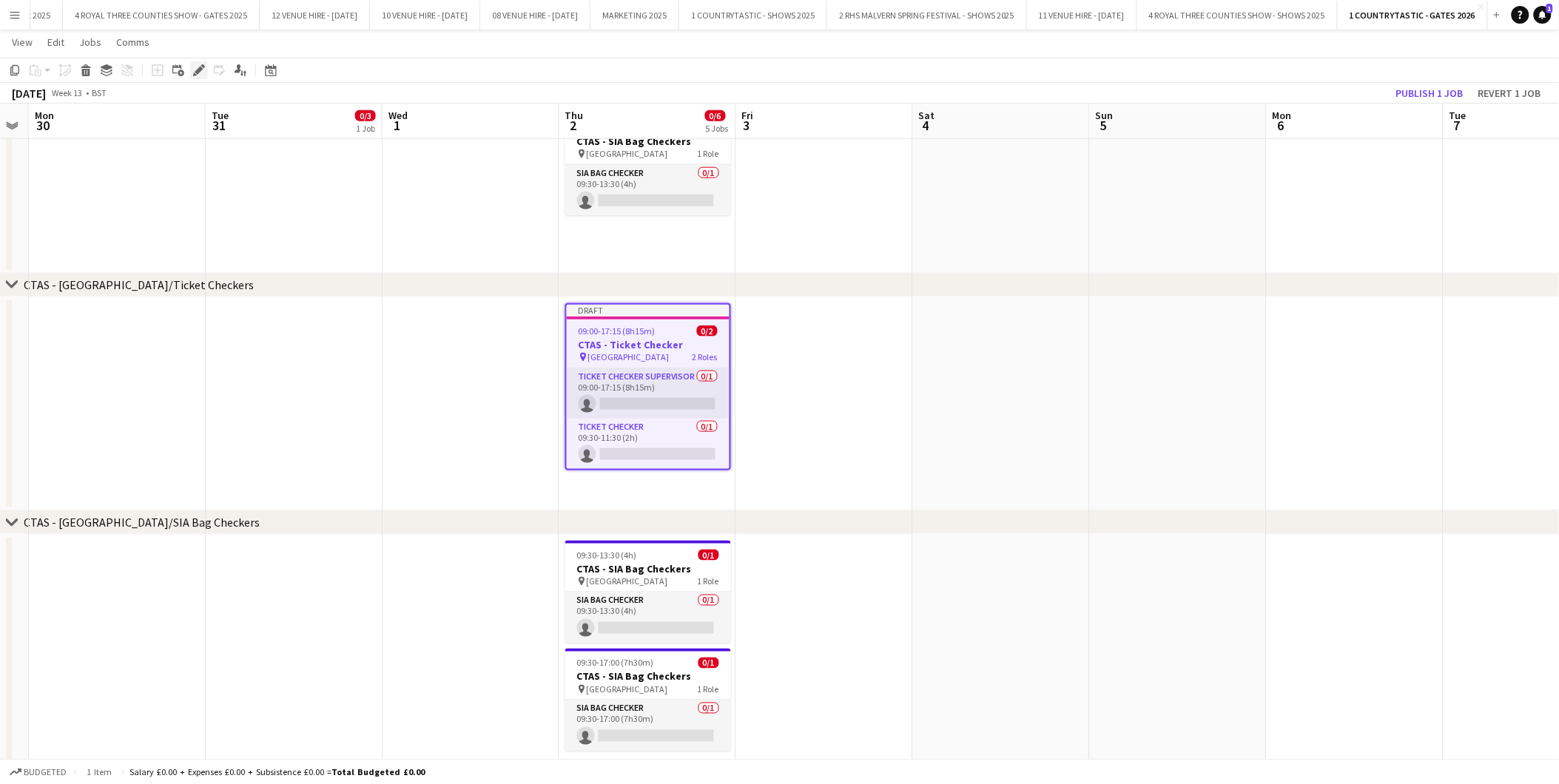
click at [200, 64] on icon "Edit" at bounding box center [199, 70] width 12 height 12
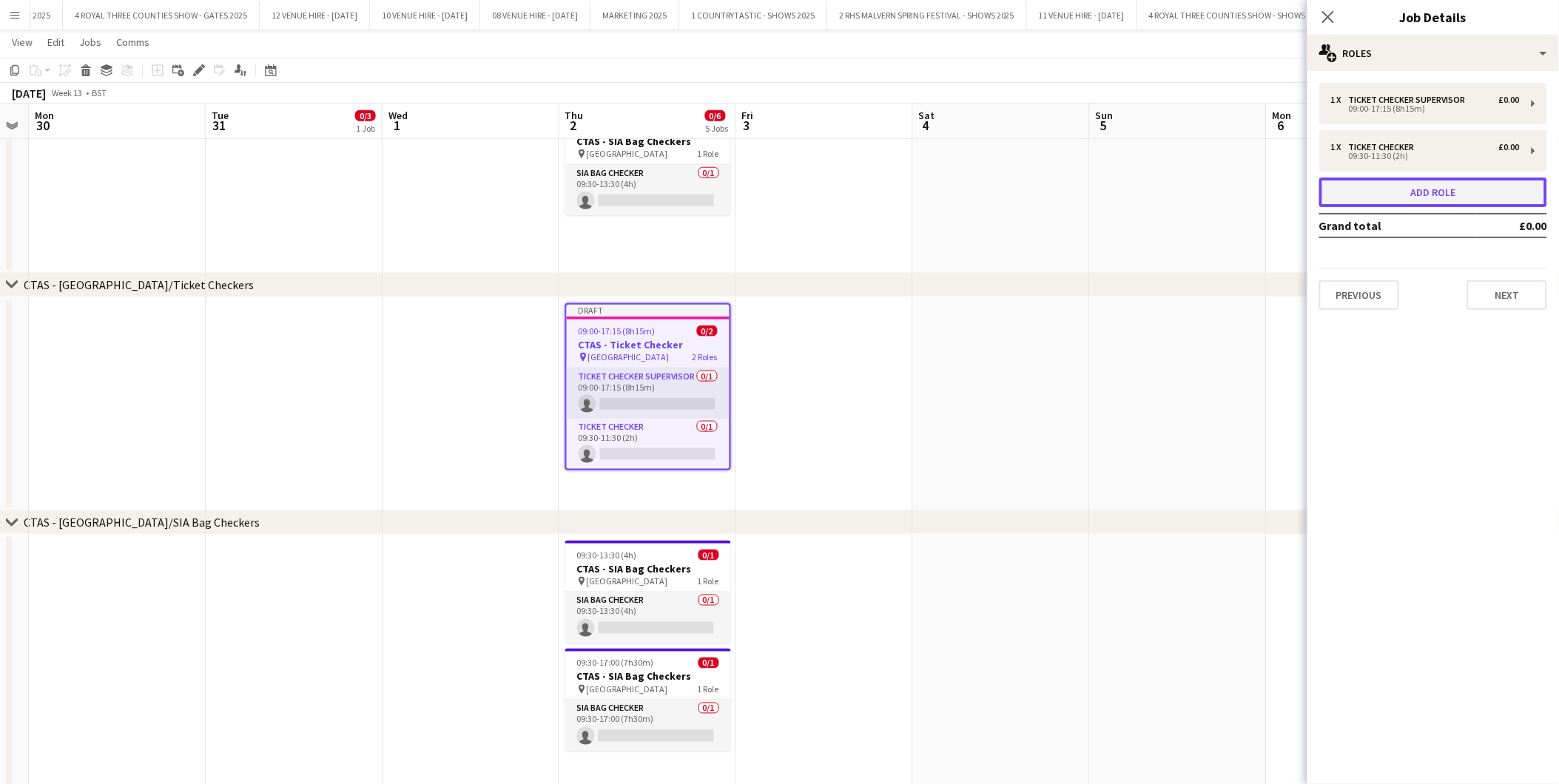
click at [1415, 182] on button "Add role" at bounding box center [1433, 192] width 228 height 29
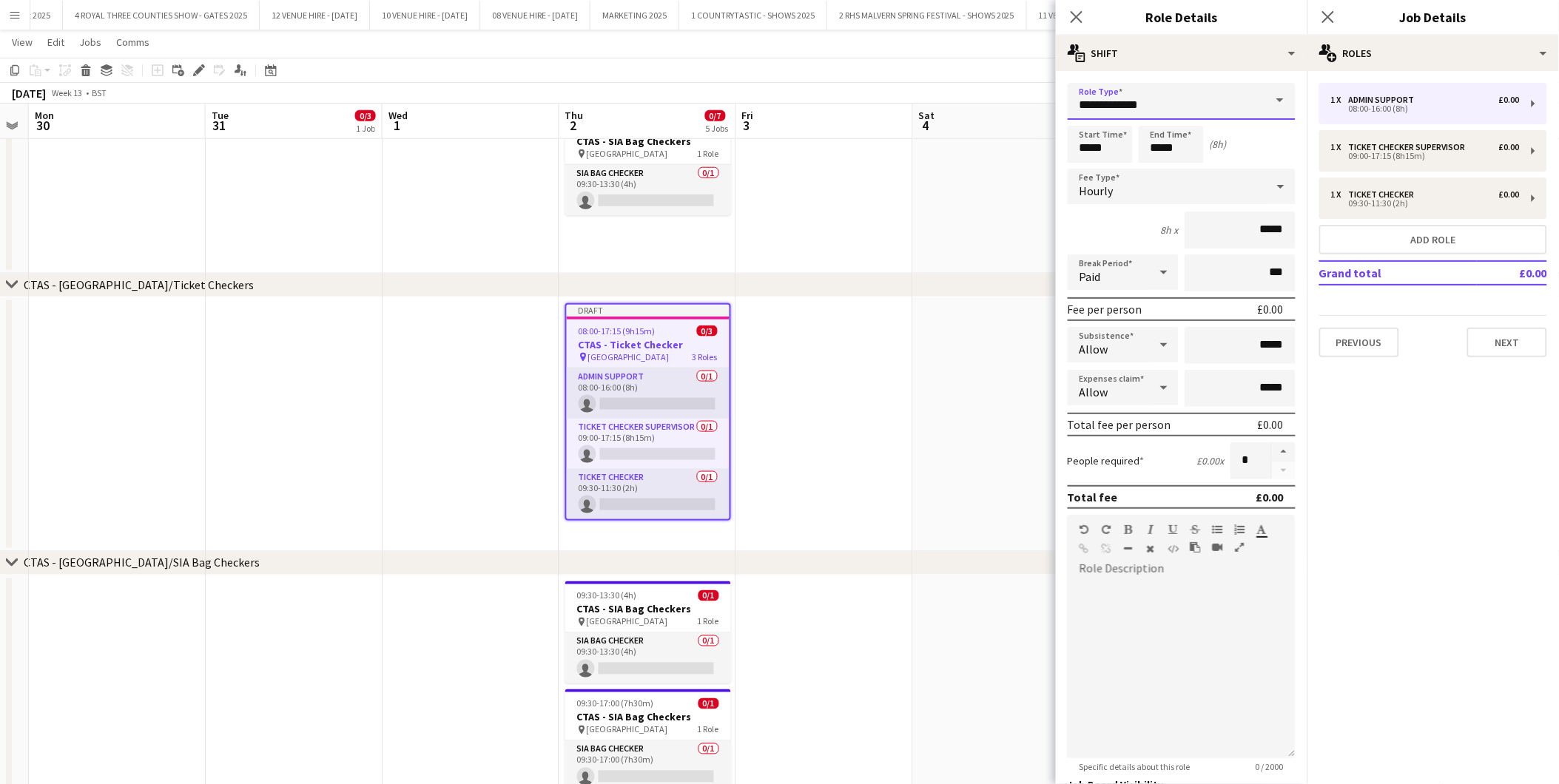
drag, startPoint x: 1159, startPoint y: 98, endPoint x: 864, endPoint y: 37, distance: 301.2
click at [870, 39] on body "Menu Boards Boards Boards All jobs Status Workforce Workforce My Workforce Recr…" at bounding box center [780, 197] width 1559 height 1358
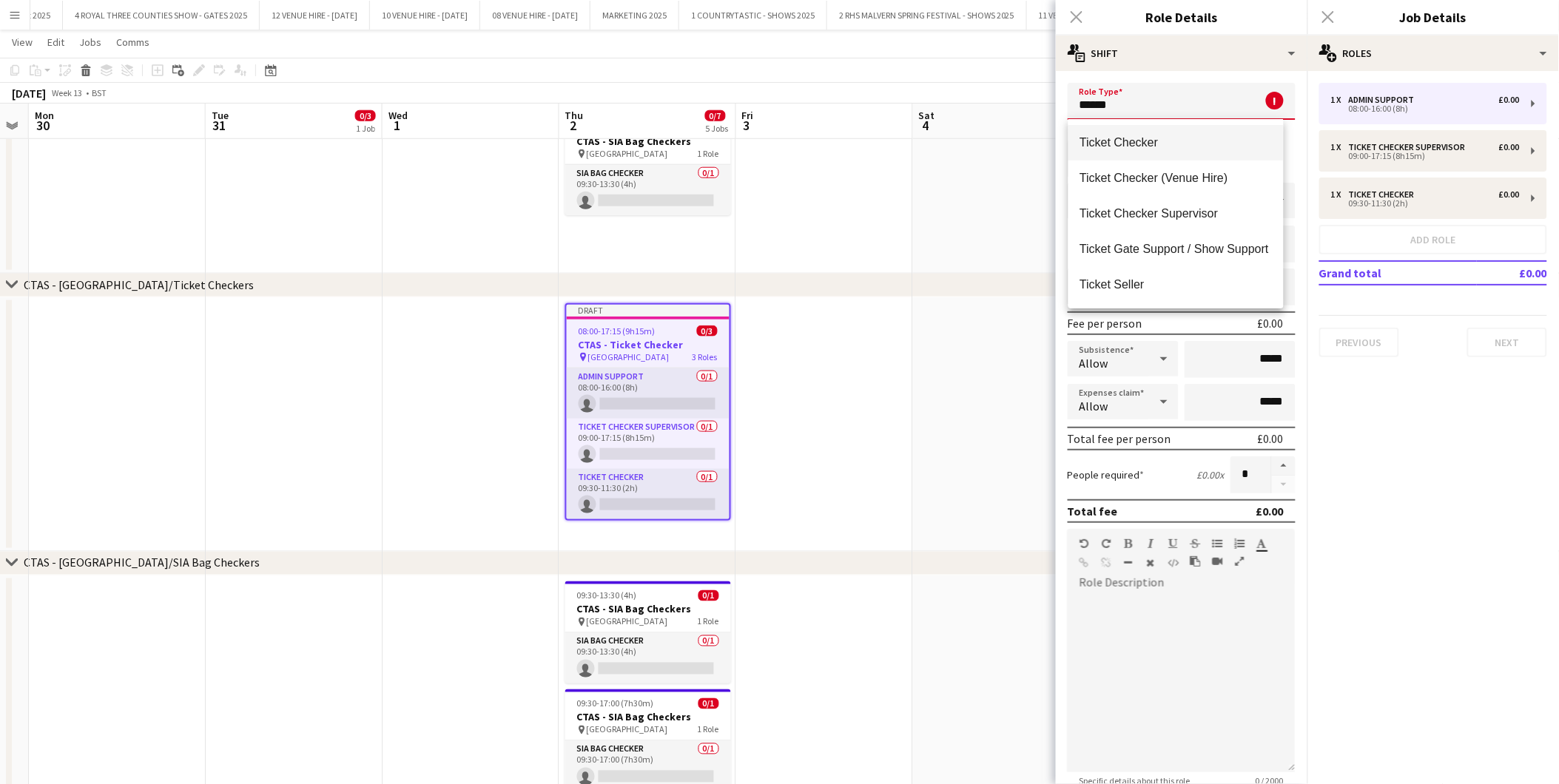
click at [1138, 136] on span "Ticket Checker" at bounding box center [1176, 142] width 191 height 14
type input "**********"
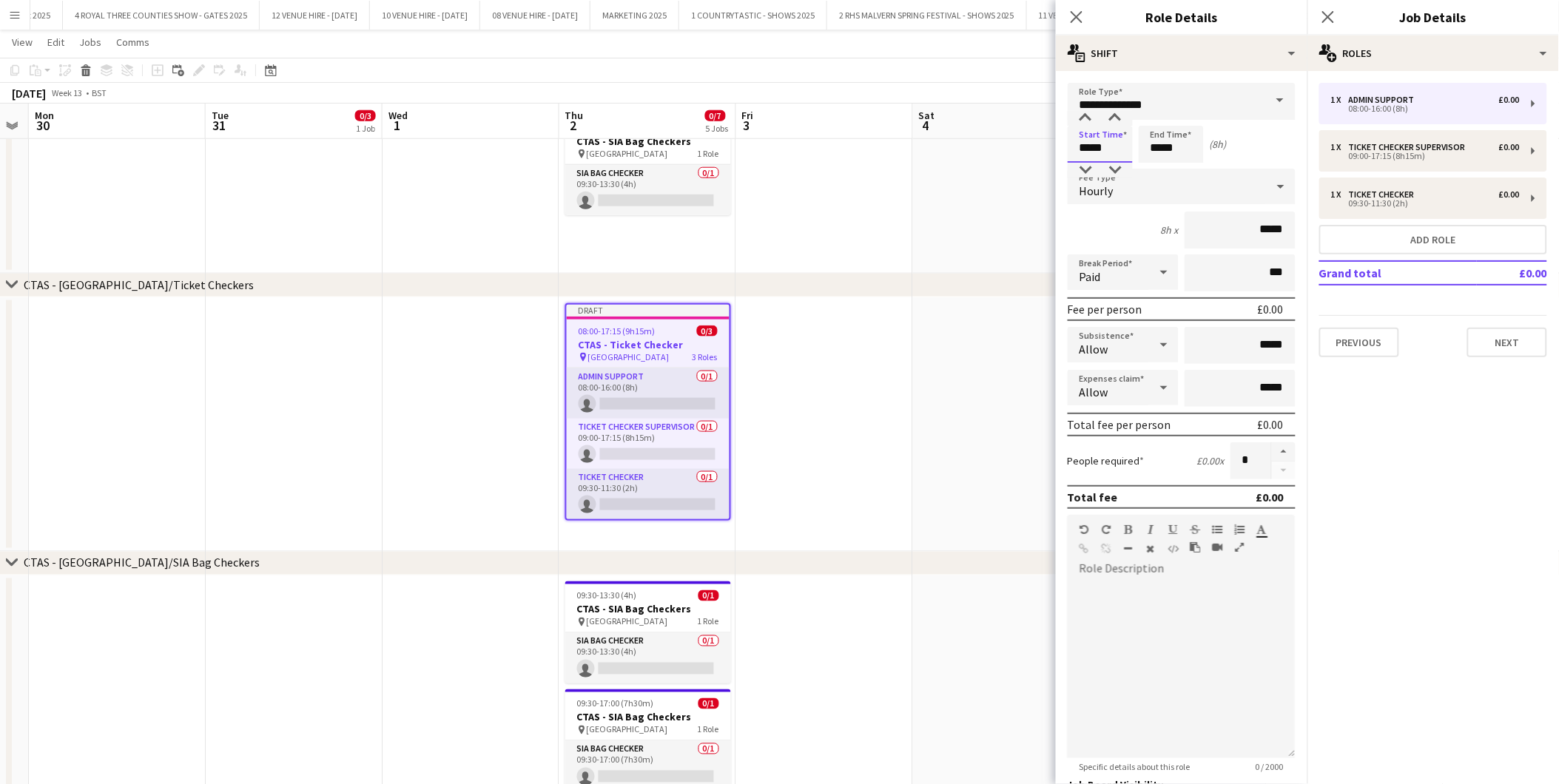
click at [1122, 149] on input "*****" at bounding box center [1101, 144] width 65 height 37
click at [1086, 112] on div at bounding box center [1085, 118] width 29 height 15
click at [1119, 163] on div at bounding box center [1115, 170] width 29 height 15
type input "*****"
click at [1119, 164] on div at bounding box center [1115, 170] width 29 height 15
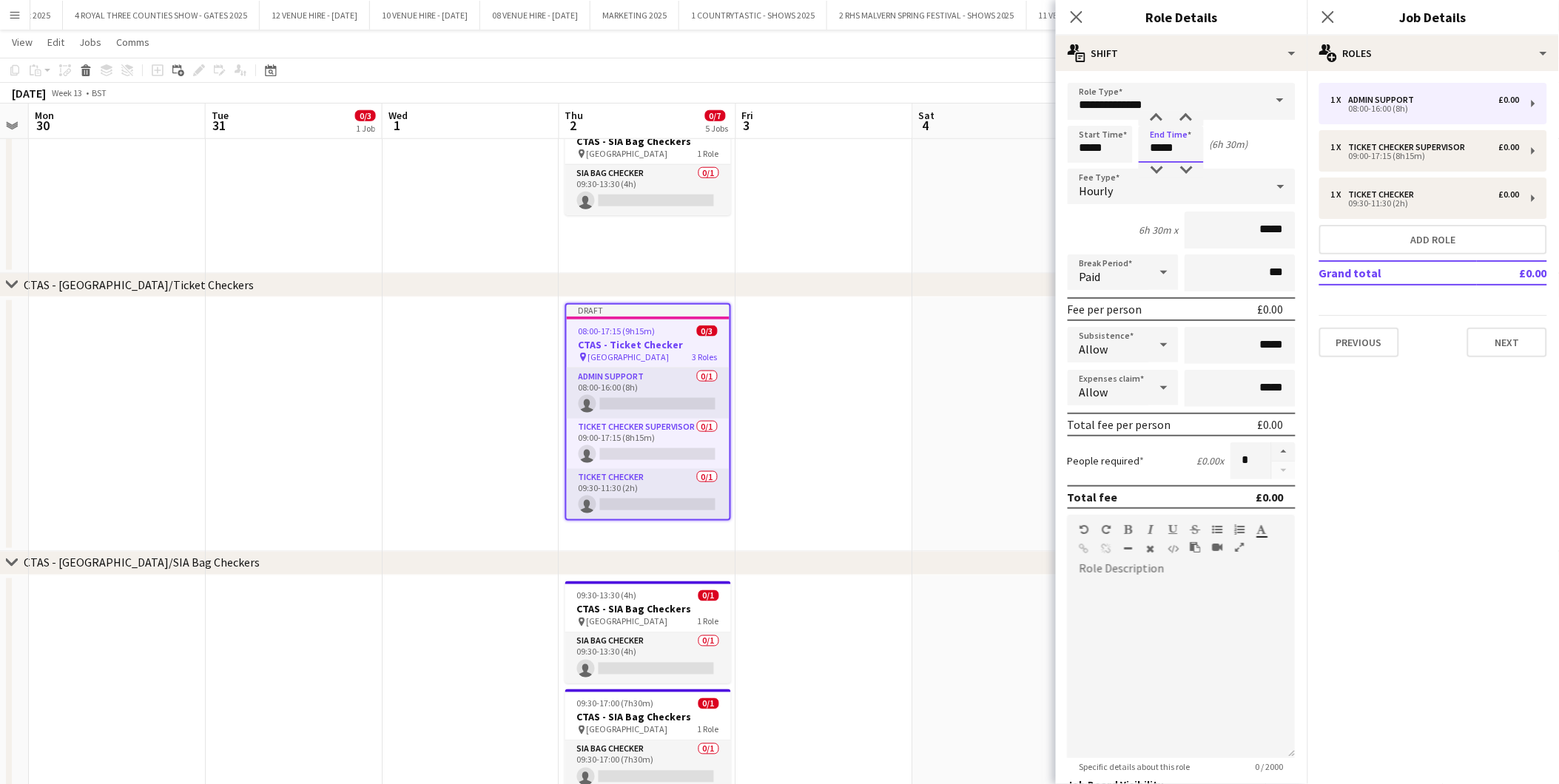
click at [1195, 151] on input "*****" at bounding box center [1172, 144] width 65 height 37
click at [1160, 167] on div at bounding box center [1156, 170] width 29 height 15
click at [1183, 166] on div at bounding box center [1186, 170] width 29 height 15
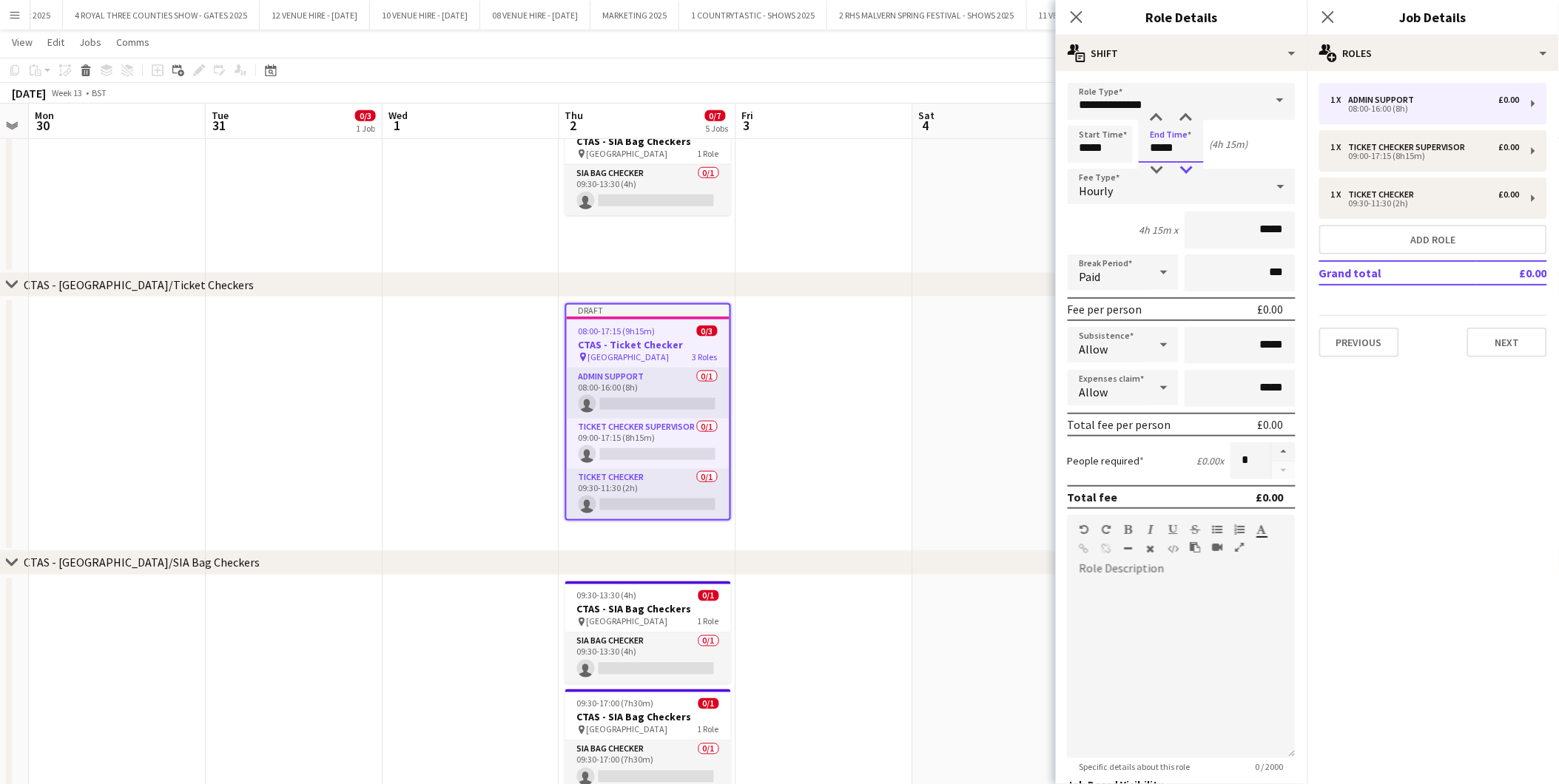
type input "*****"
click at [1183, 166] on div at bounding box center [1186, 170] width 29 height 15
click at [1502, 346] on button "Next" at bounding box center [1507, 342] width 80 height 29
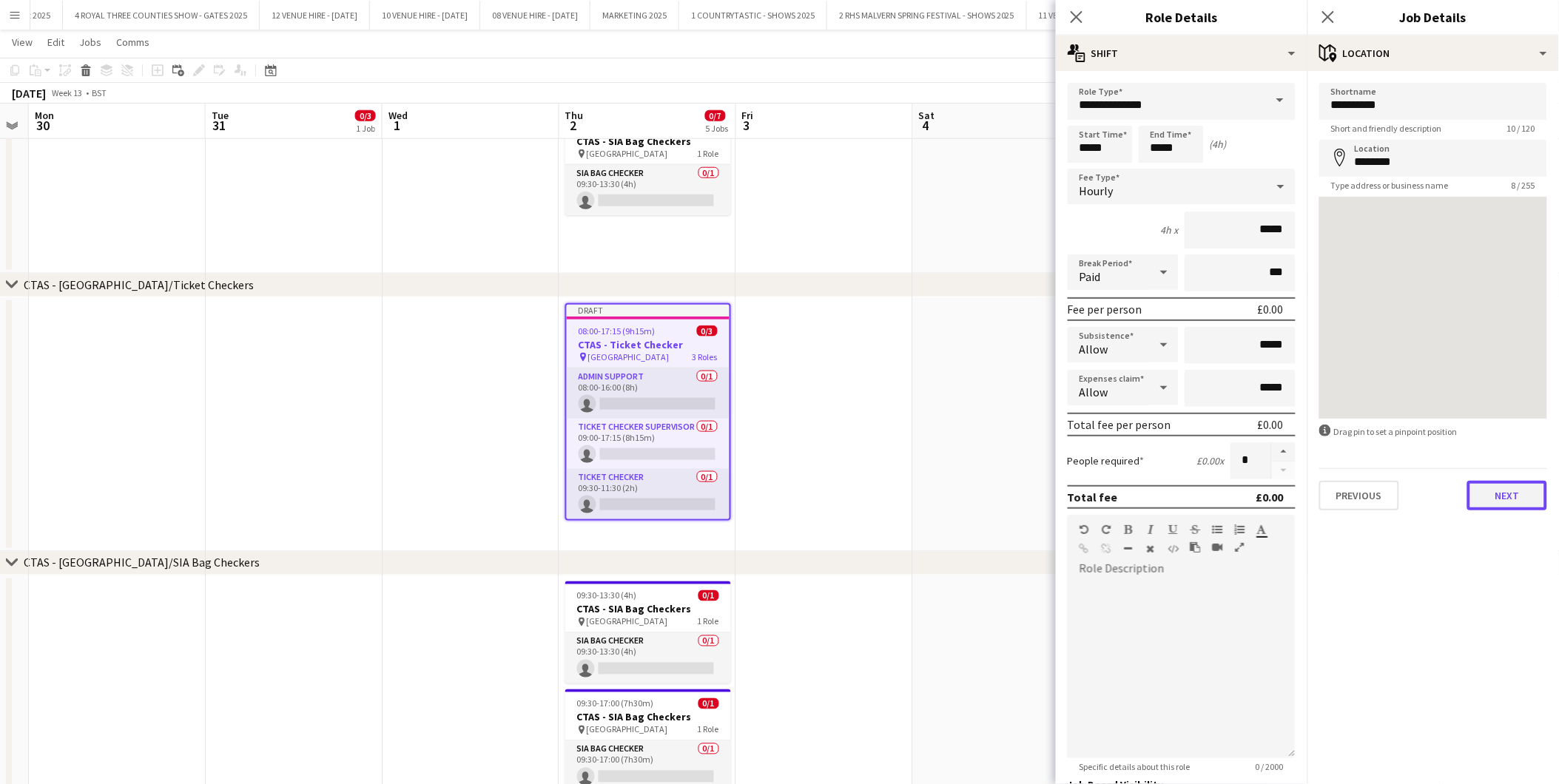
click at [1513, 494] on button "Next" at bounding box center [1507, 495] width 80 height 29
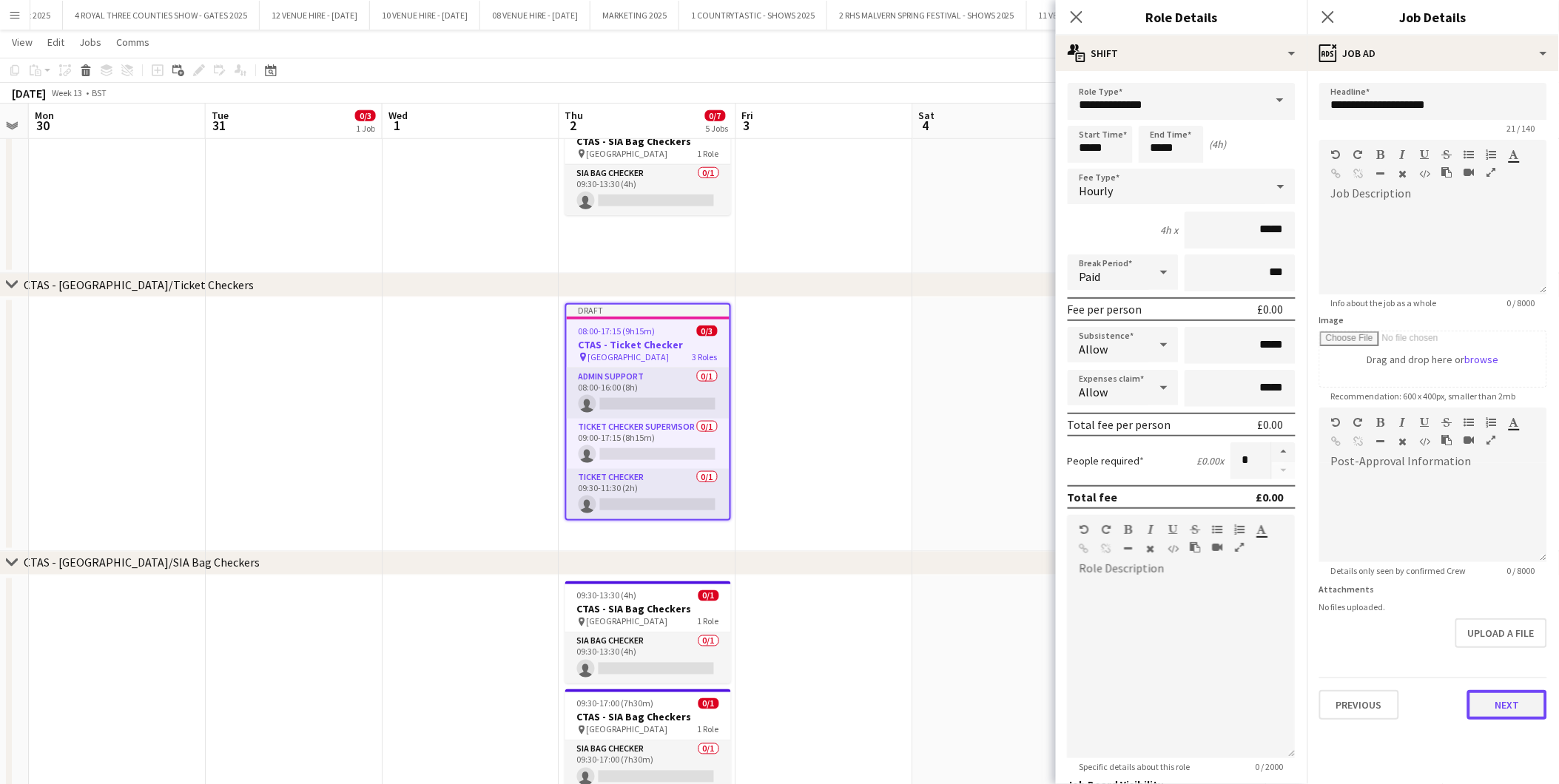
click at [1518, 708] on button "Next" at bounding box center [1507, 704] width 80 height 29
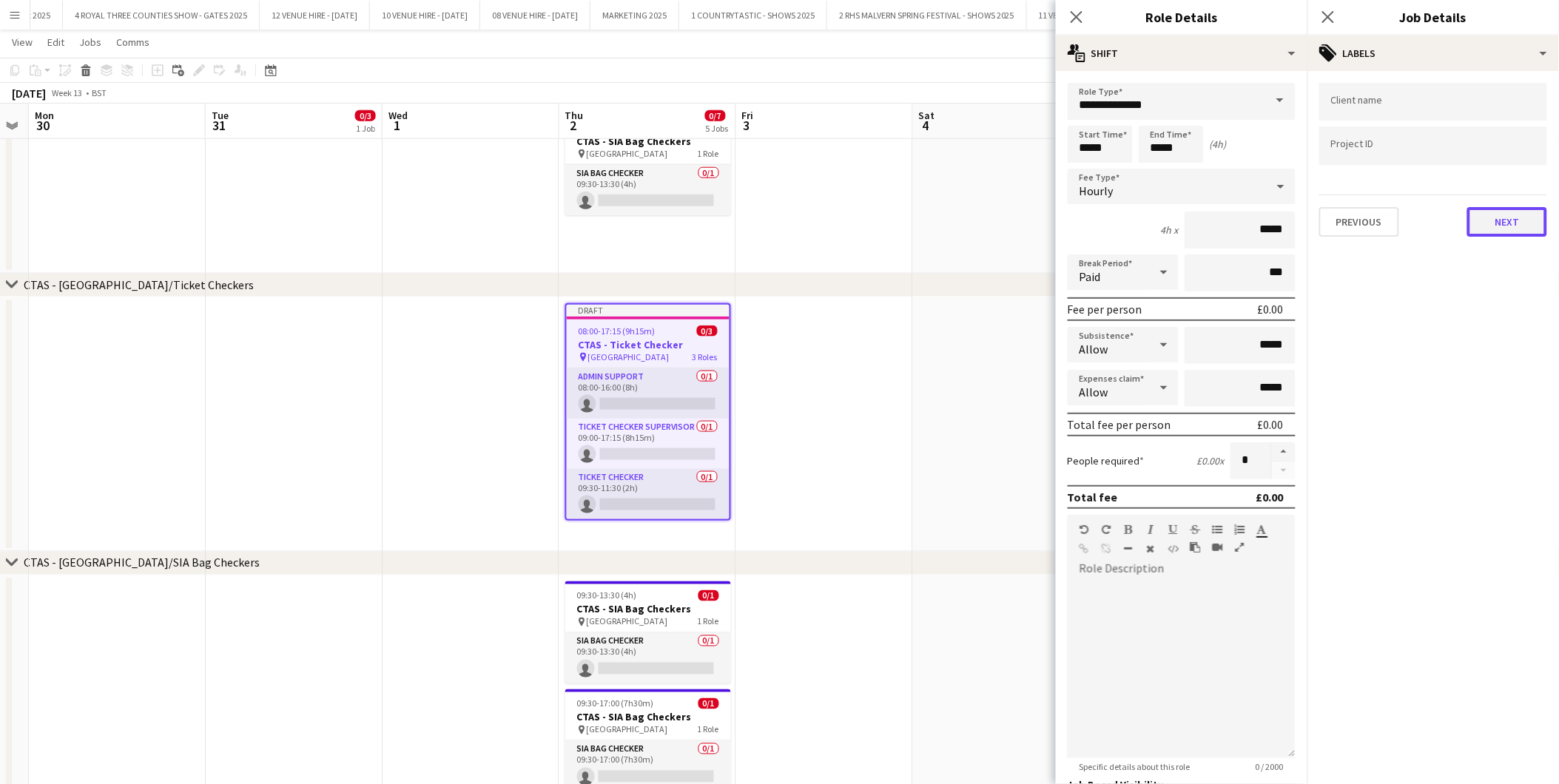
click at [1500, 218] on button "Next" at bounding box center [1507, 222] width 80 height 29
click at [1512, 168] on div "Publish the job to add notes Previous Next" at bounding box center [1434, 125] width 252 height 109
click at [1512, 155] on button "Next" at bounding box center [1507, 152] width 80 height 29
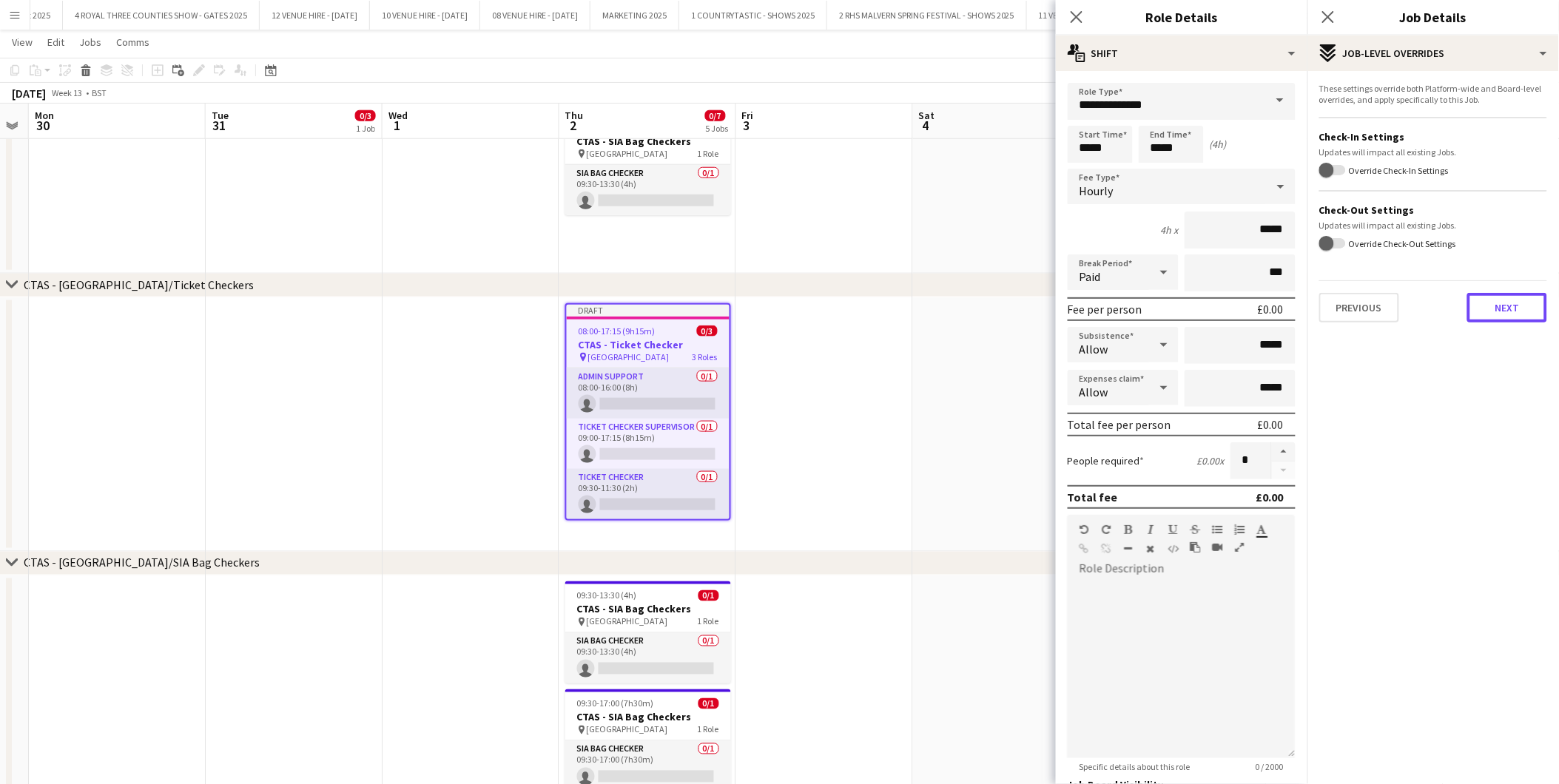
click at [1514, 308] on button "Next" at bounding box center [1507, 307] width 80 height 29
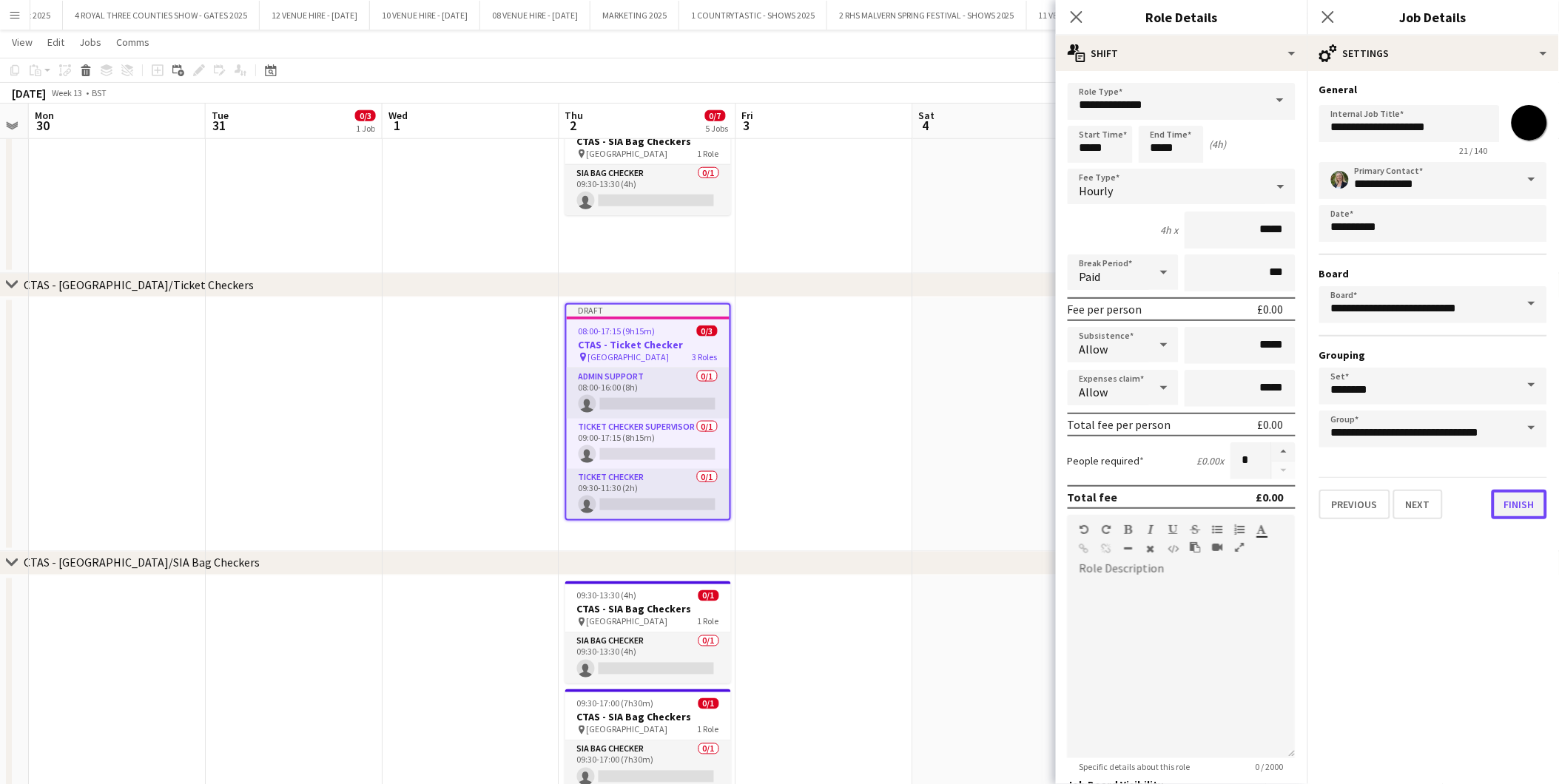
click at [1528, 497] on button "Finish" at bounding box center [1519, 504] width 56 height 29
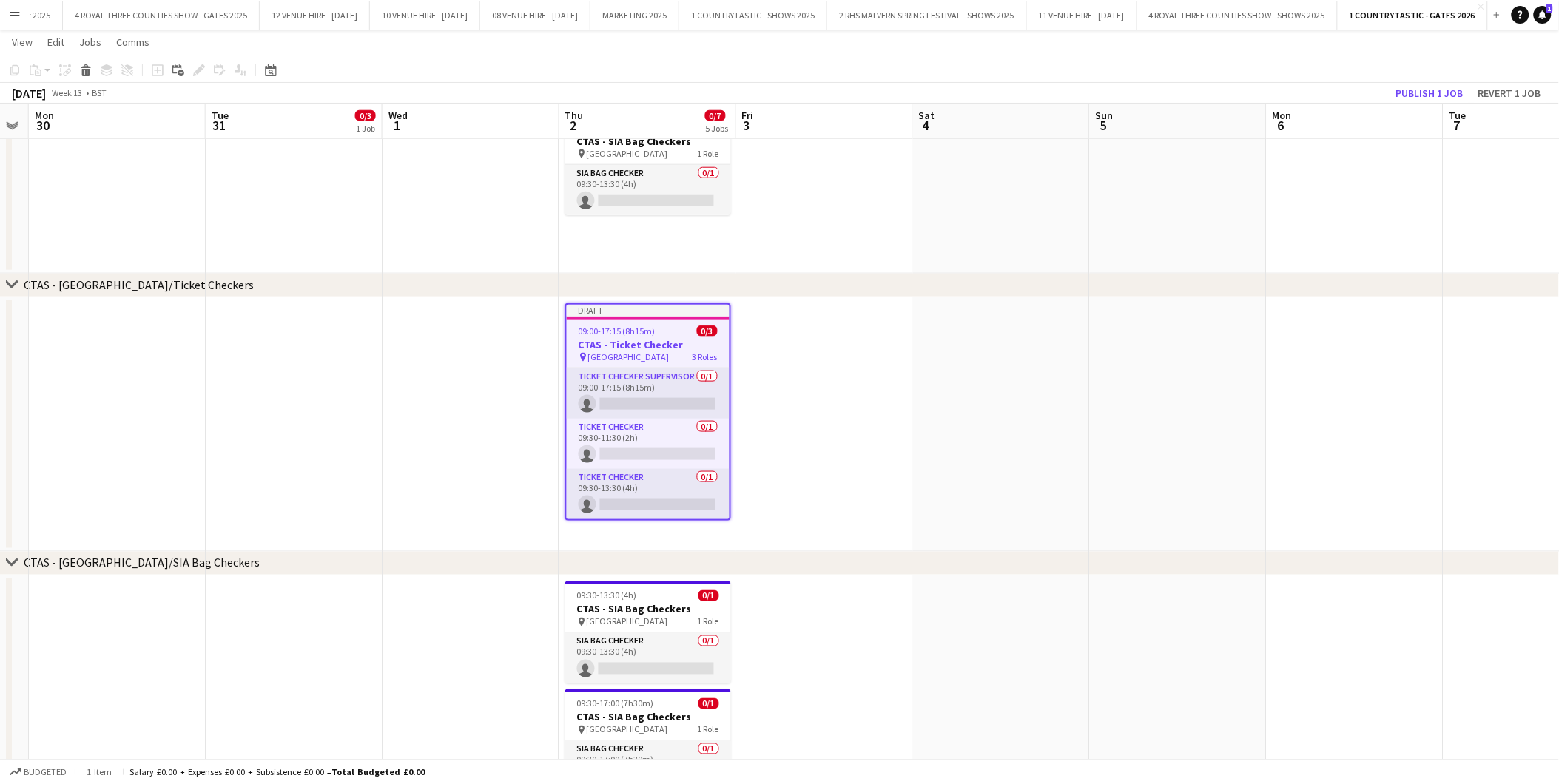
click at [656, 326] on div "09:00-17:15 (8h15m) 0/3" at bounding box center [649, 331] width 163 height 11
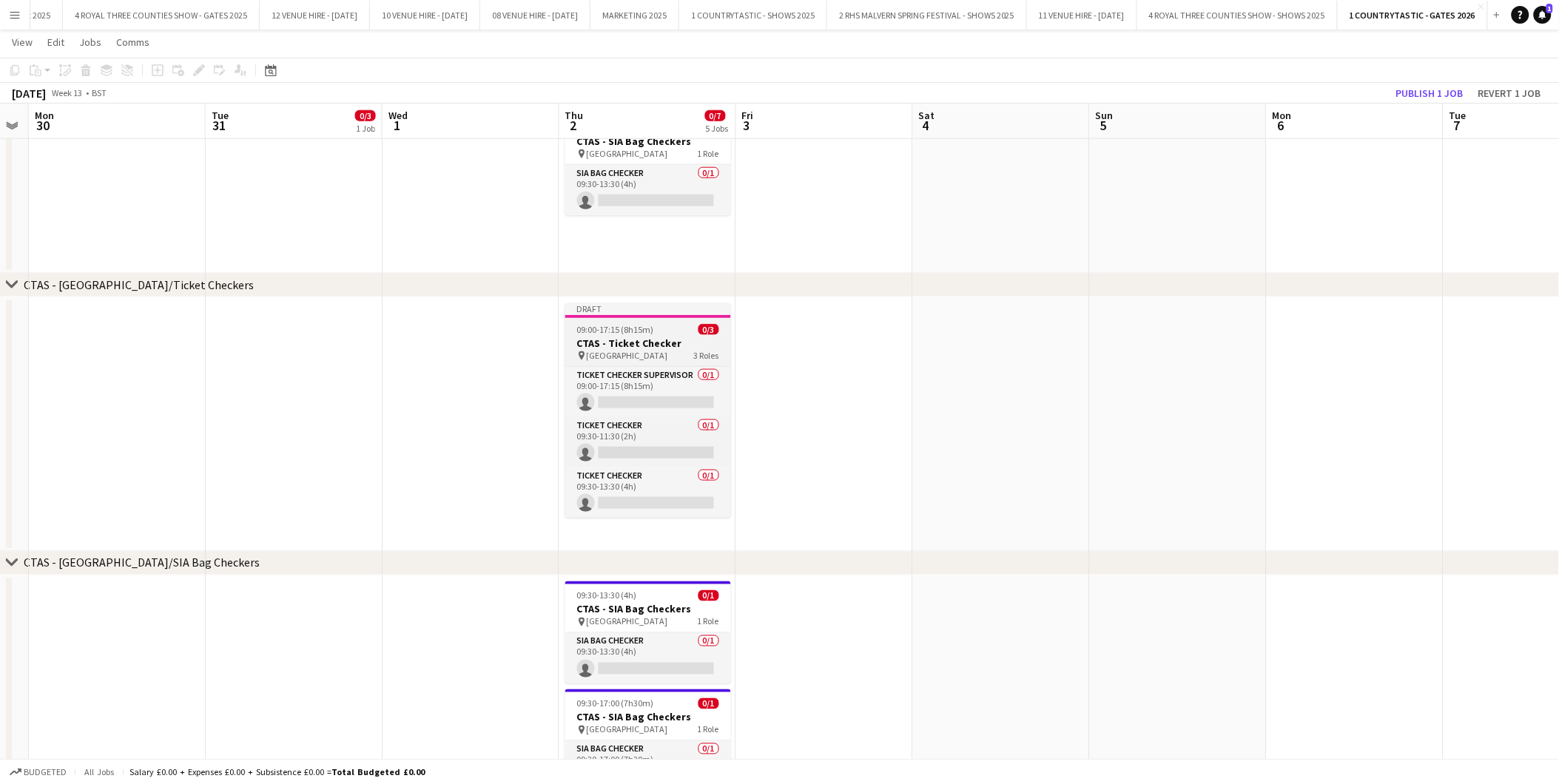
click at [600, 330] on span "09:00-17:15 (8h15m)" at bounding box center [615, 330] width 77 height 11
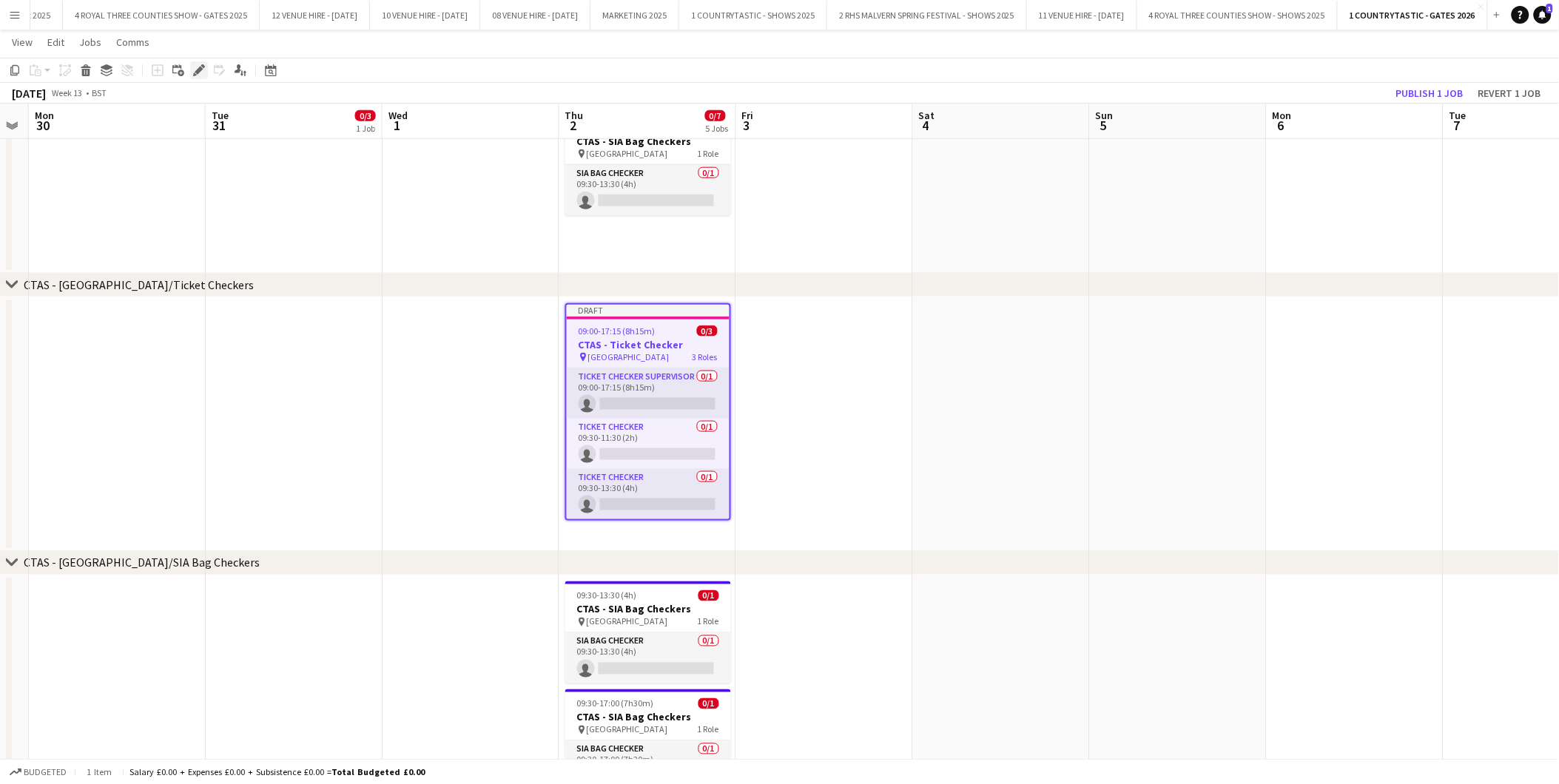
click at [195, 64] on icon "Edit" at bounding box center [199, 70] width 12 height 12
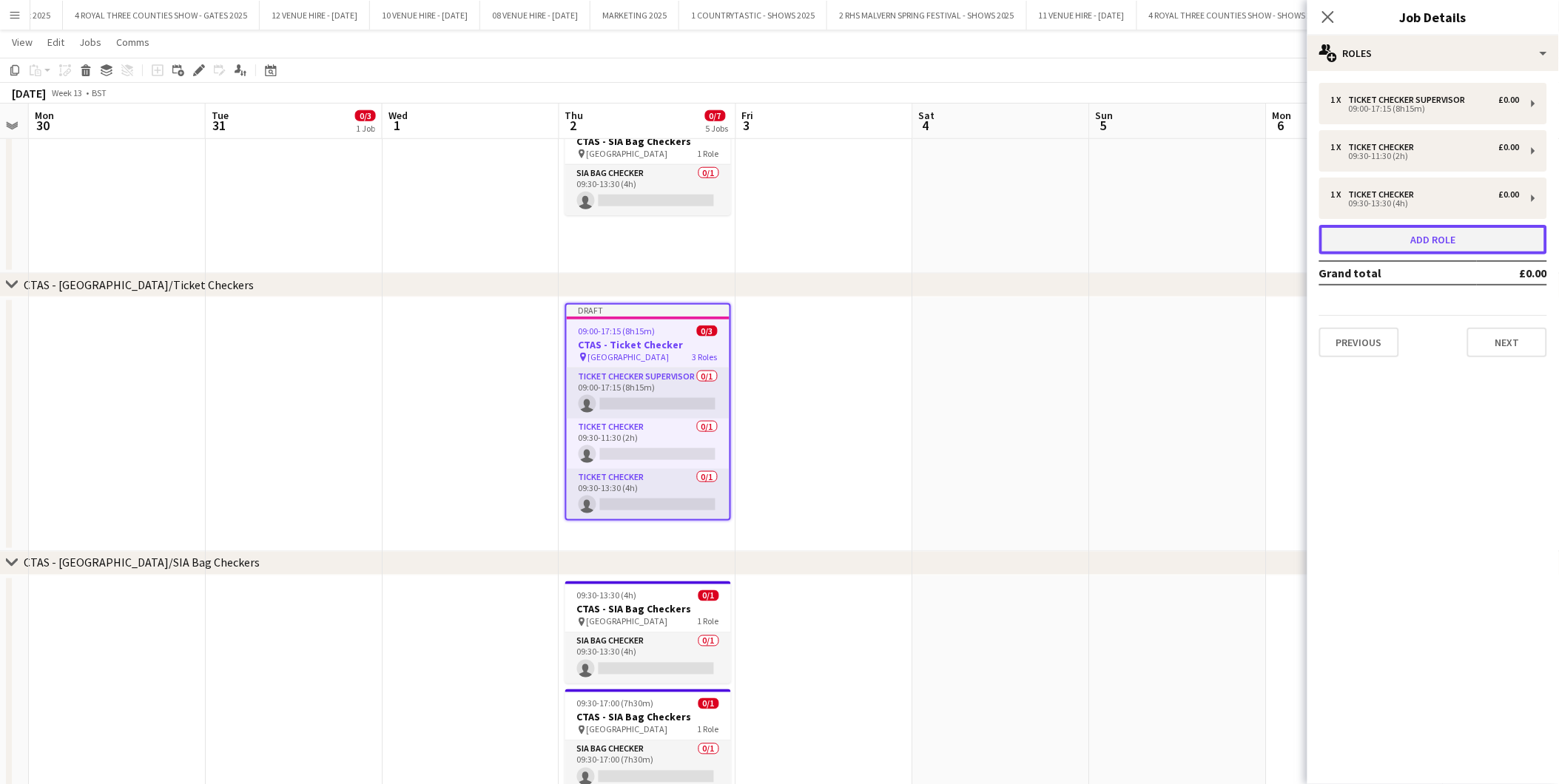
click at [1490, 232] on button "Add role" at bounding box center [1433, 240] width 228 height 29
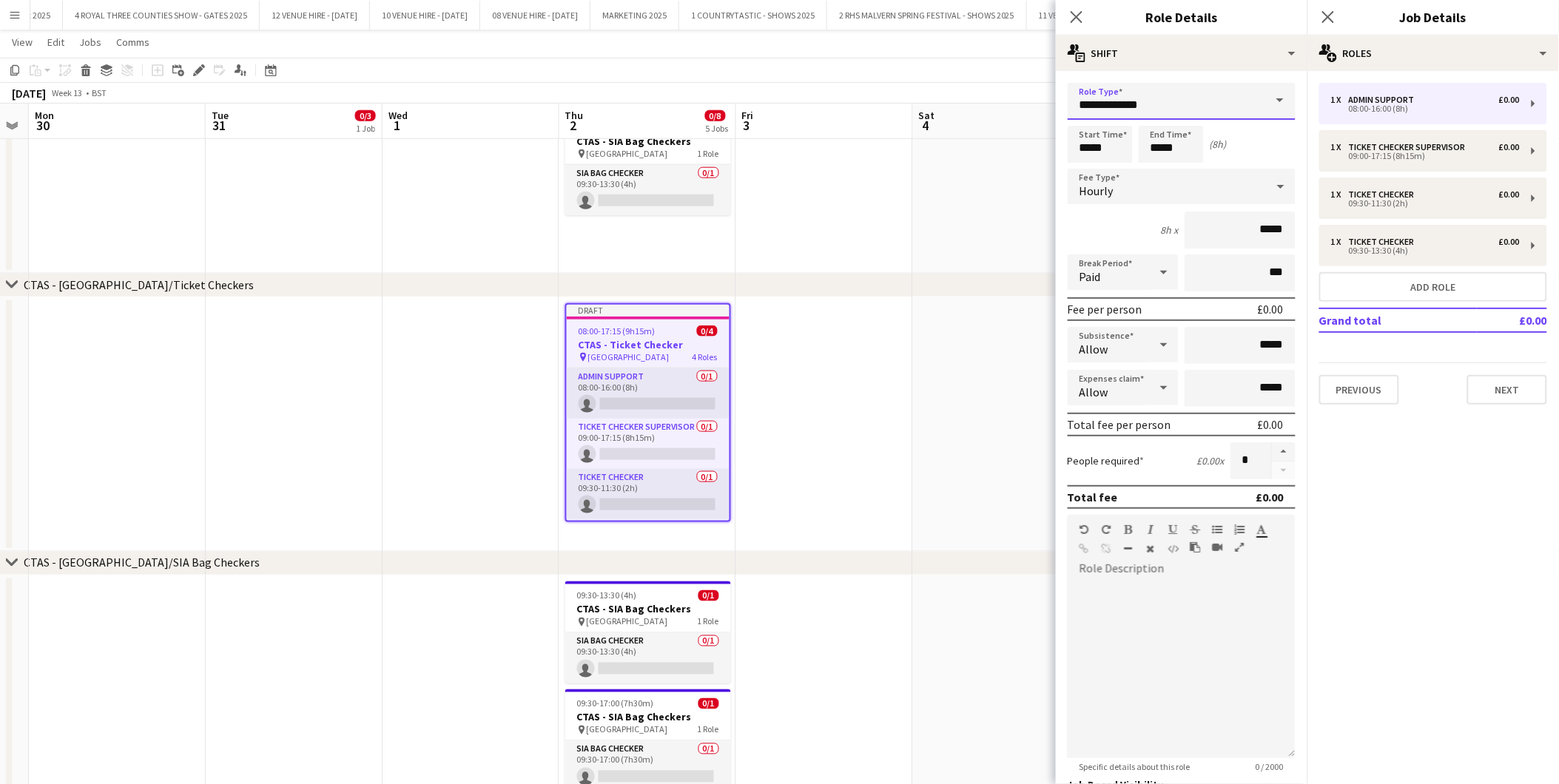
drag, startPoint x: 1199, startPoint y: 110, endPoint x: 964, endPoint y: 93, distance: 235.6
click at [964, 93] on body "Menu Boards Boards Boards All jobs Status Workforce Workforce My Workforce Recr…" at bounding box center [780, 197] width 1559 height 1358
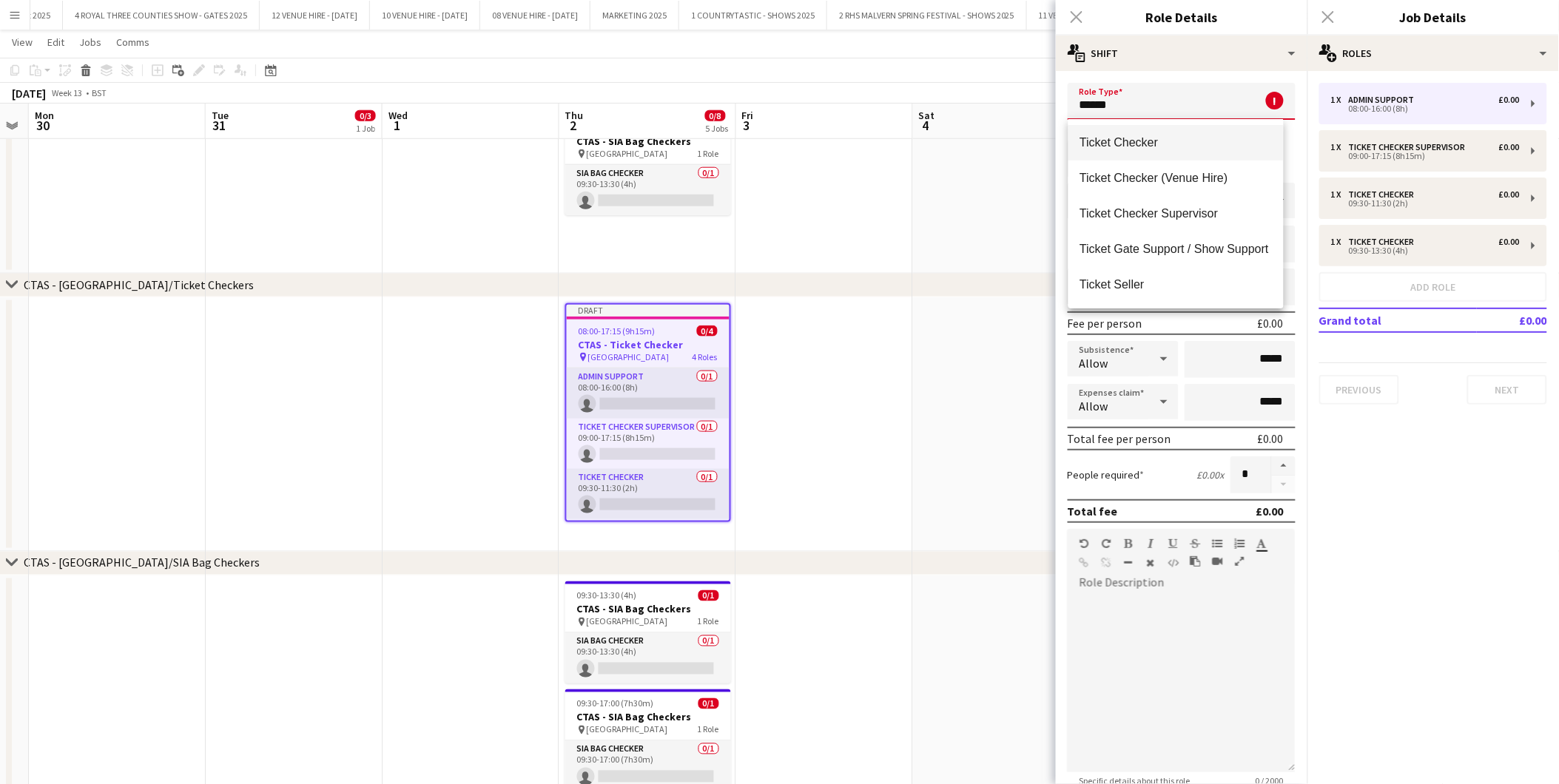
click at [1105, 137] on span "Ticket Checker" at bounding box center [1176, 142] width 191 height 14
type input "**********"
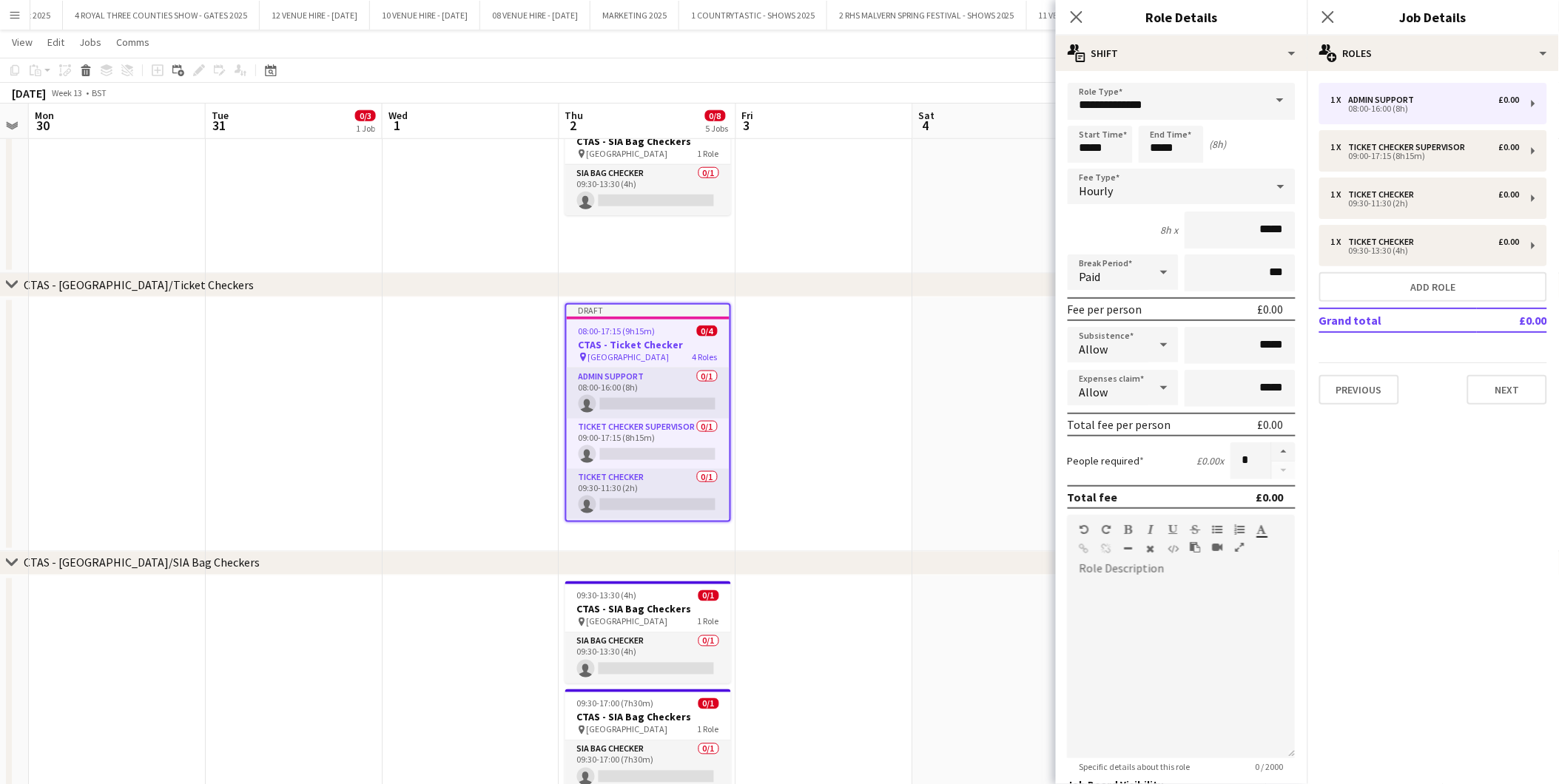
scroll to position [47, 0]
click at [1130, 142] on input "*****" at bounding box center [1101, 144] width 65 height 37
click at [1097, 120] on div at bounding box center [1085, 118] width 29 height 15
click at [1116, 180] on div "Hourly" at bounding box center [1167, 187] width 198 height 36
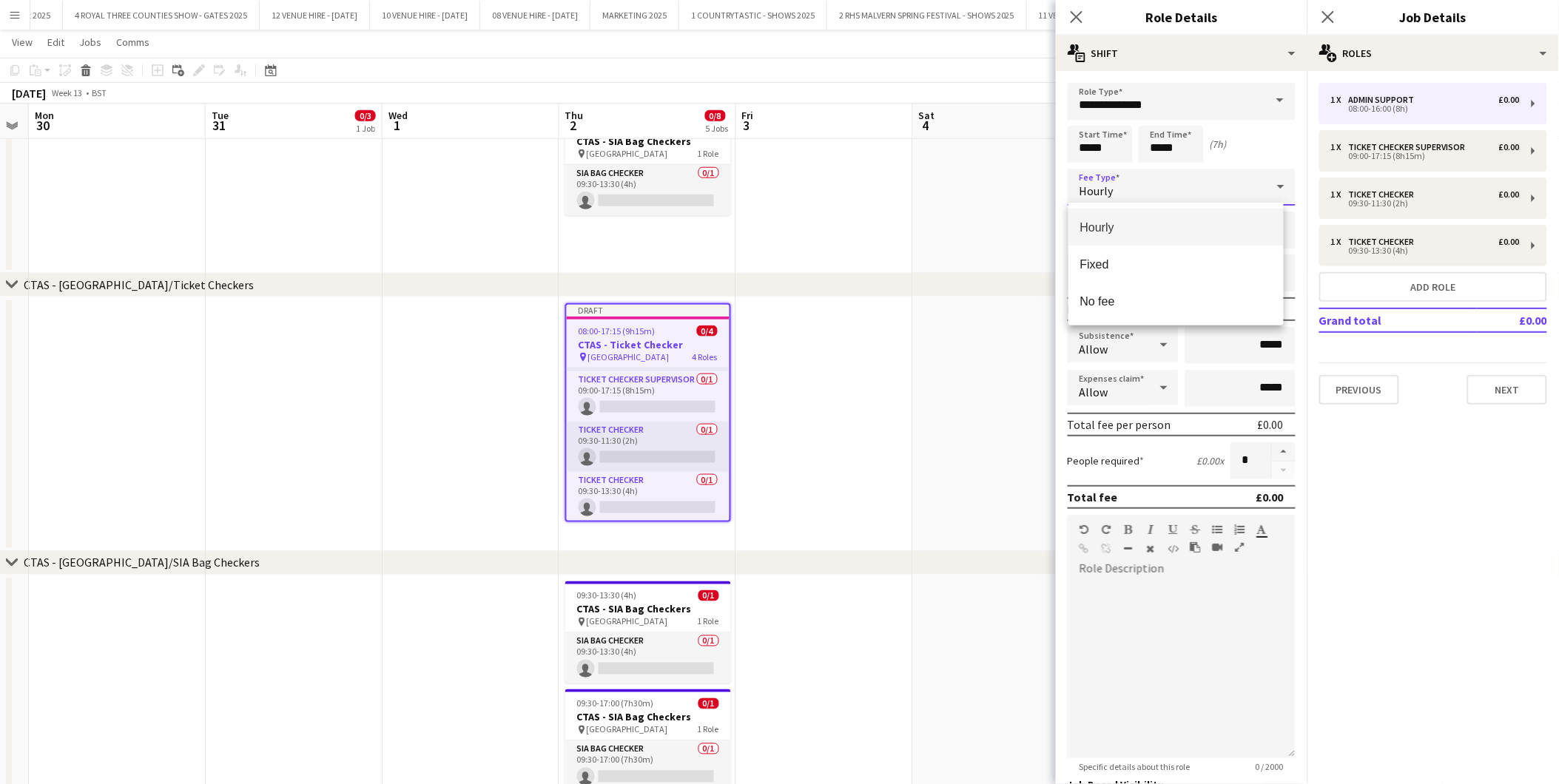
click at [1109, 140] on div at bounding box center [780, 392] width 1559 height 784
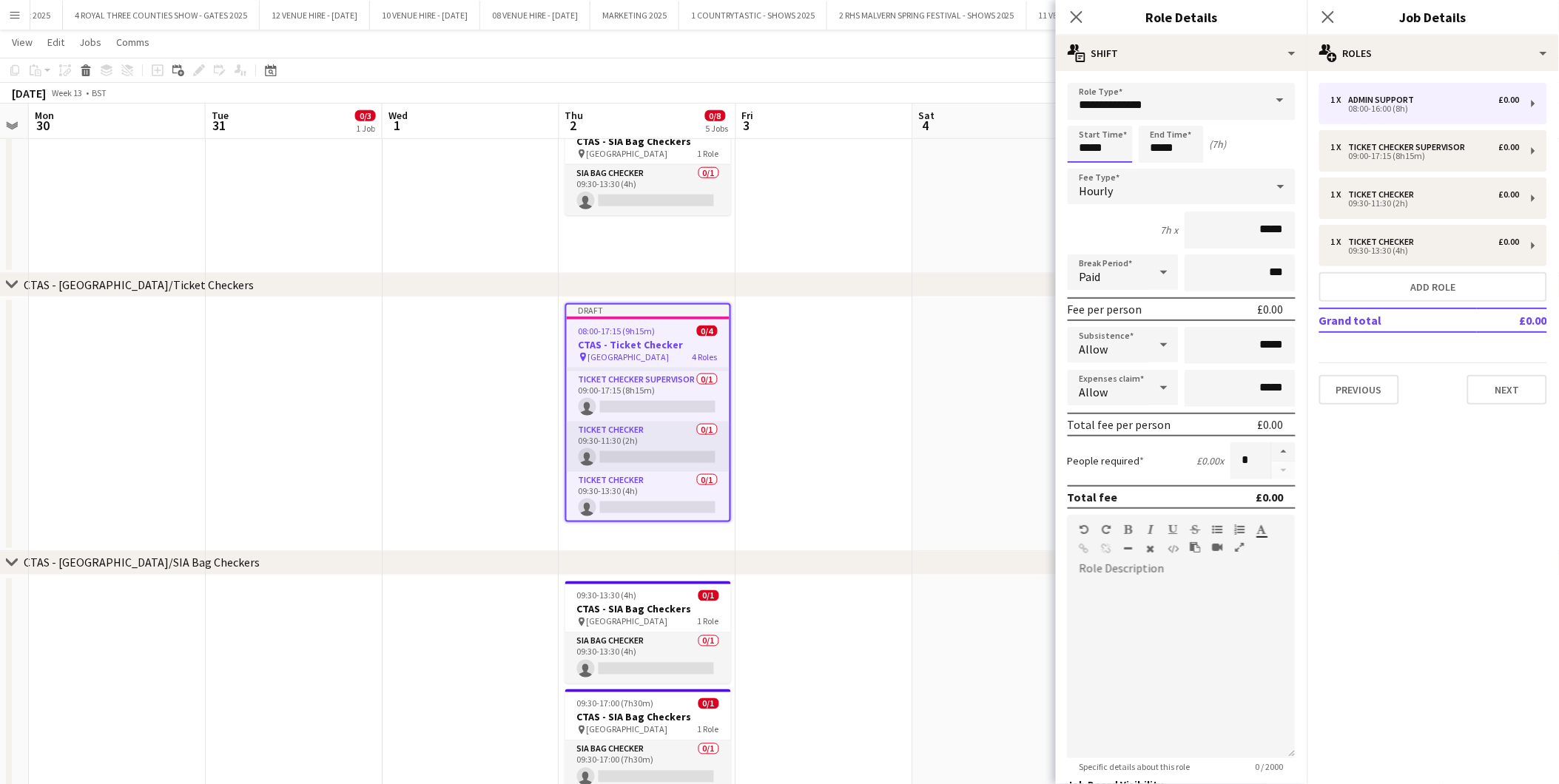
click at [1110, 141] on input "*****" at bounding box center [1101, 144] width 65 height 37
click at [1114, 170] on div at bounding box center [1115, 170] width 29 height 15
type input "*****"
click at [1114, 170] on div at bounding box center [1115, 170] width 29 height 15
click at [1197, 144] on input "*****" at bounding box center [1172, 144] width 65 height 37
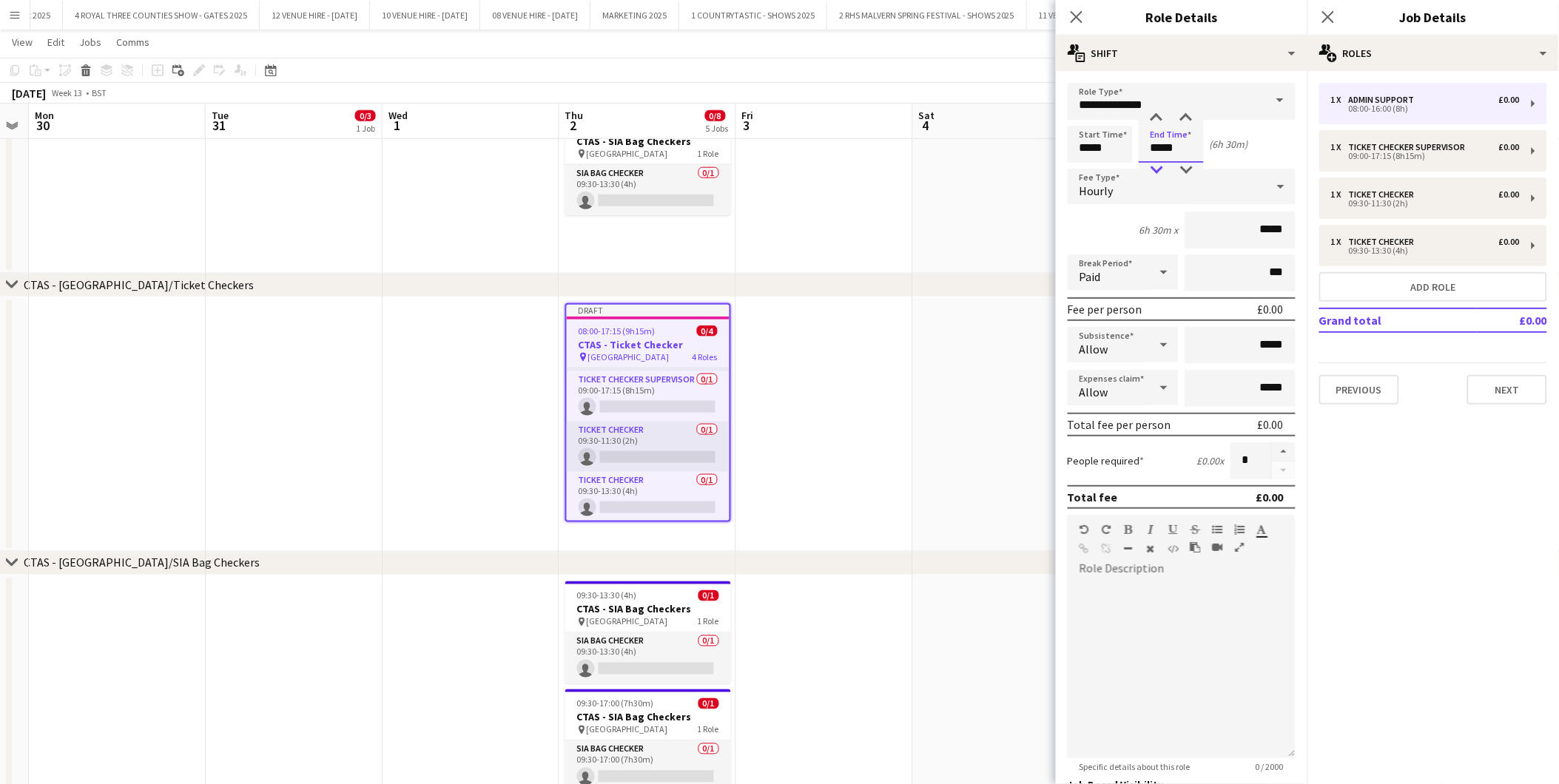
click at [1157, 175] on div at bounding box center [1156, 170] width 29 height 15
click at [1156, 121] on div at bounding box center [1156, 118] width 29 height 15
click at [1186, 164] on div at bounding box center [1186, 170] width 29 height 15
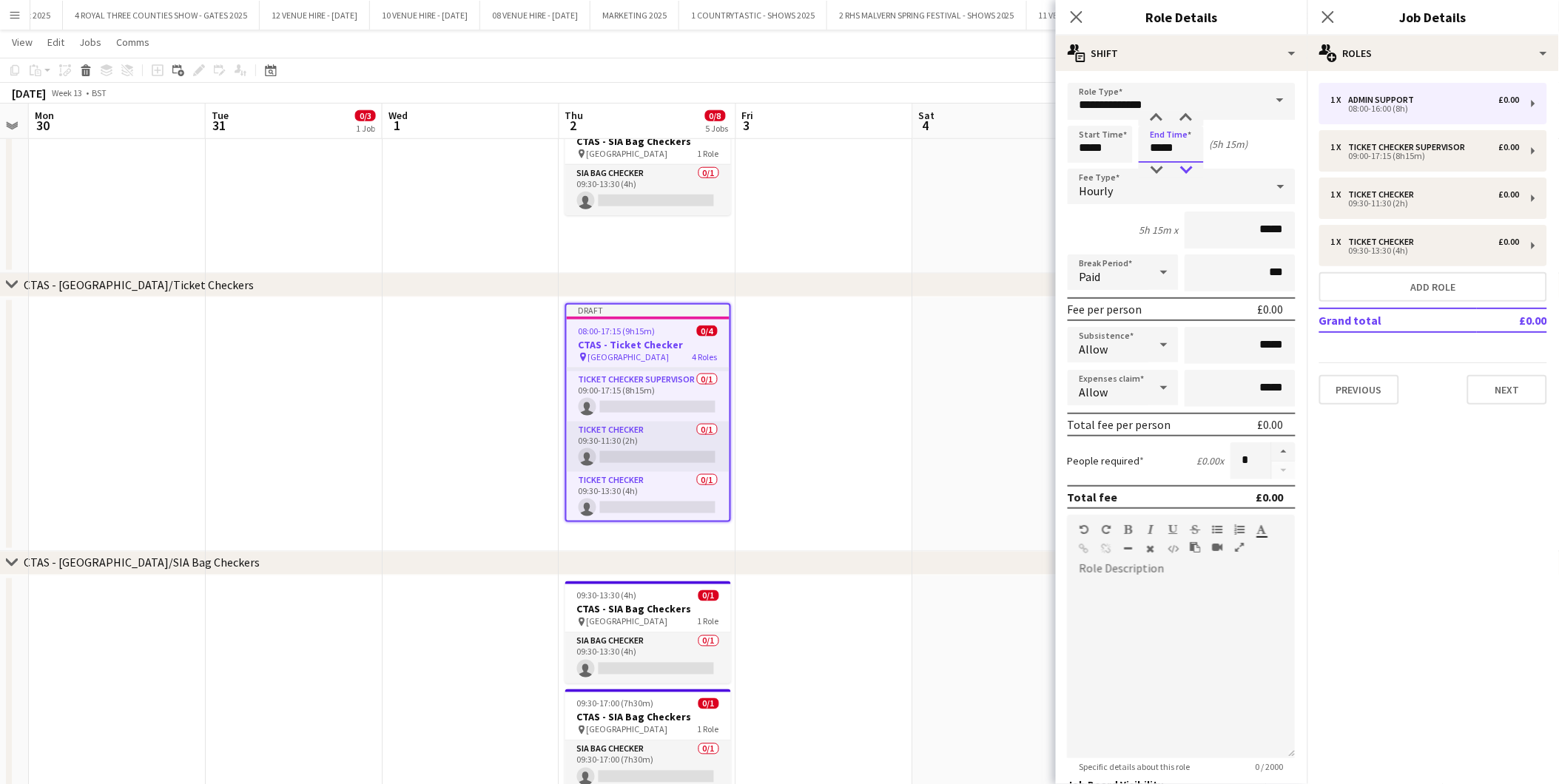
type input "*****"
click at [1186, 164] on div at bounding box center [1186, 170] width 29 height 15
click at [1499, 375] on button "Next" at bounding box center [1507, 389] width 80 height 29
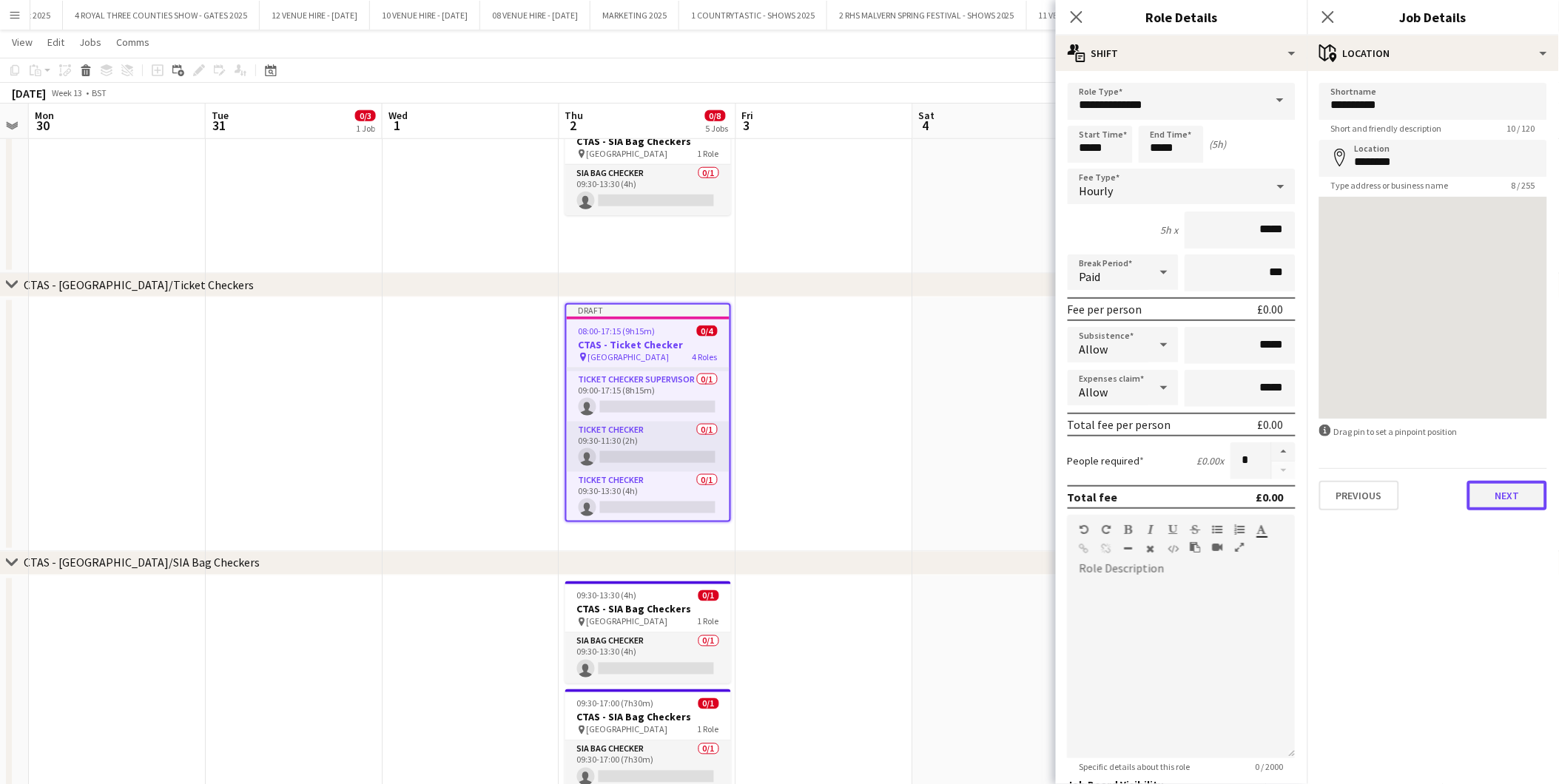
click at [1508, 496] on button "Next" at bounding box center [1507, 495] width 80 height 29
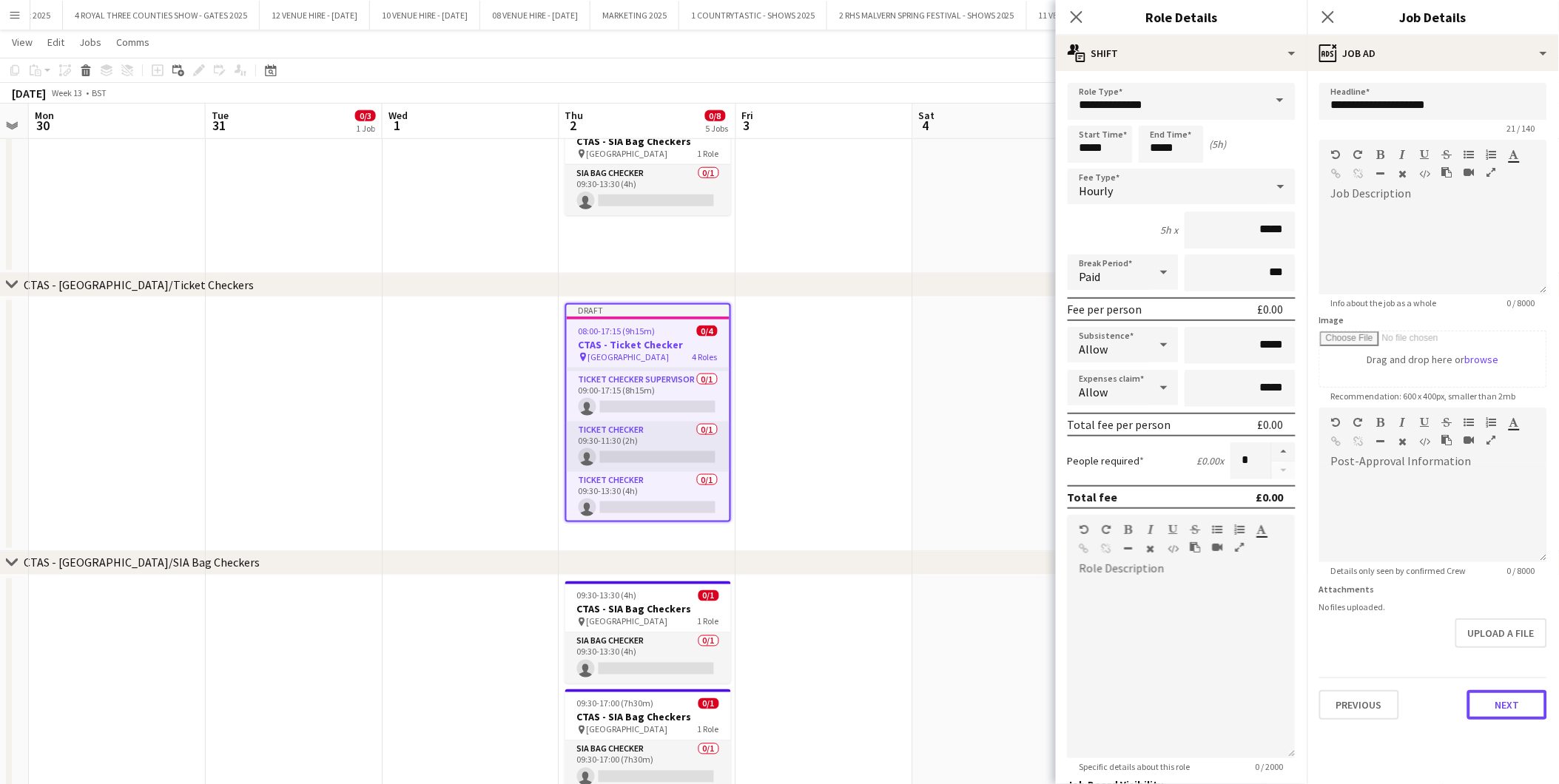
click at [1520, 705] on button "Next" at bounding box center [1507, 704] width 80 height 29
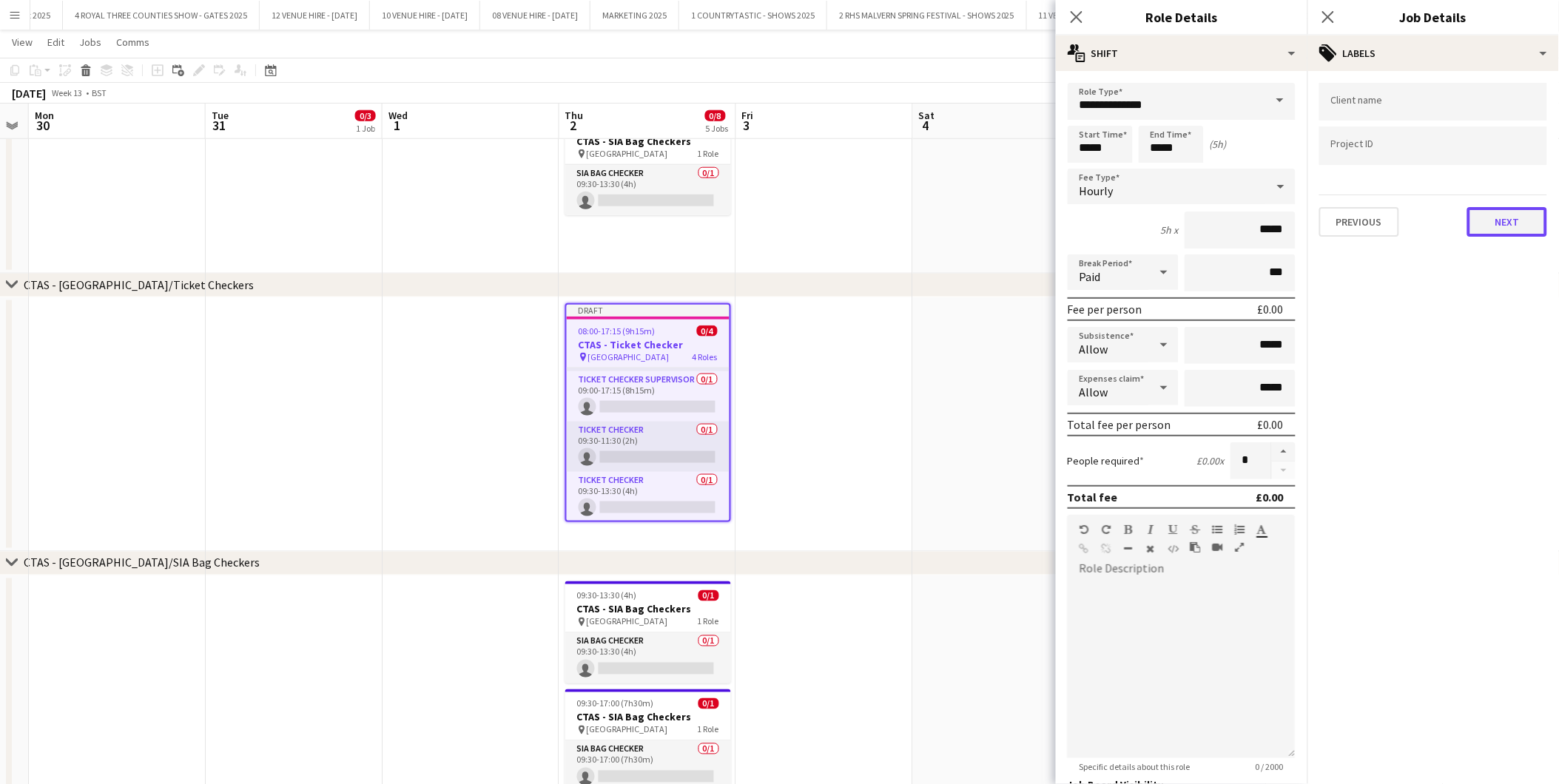
click at [1519, 224] on button "Next" at bounding box center [1507, 222] width 80 height 29
click at [1499, 144] on button "Next" at bounding box center [1507, 152] width 80 height 29
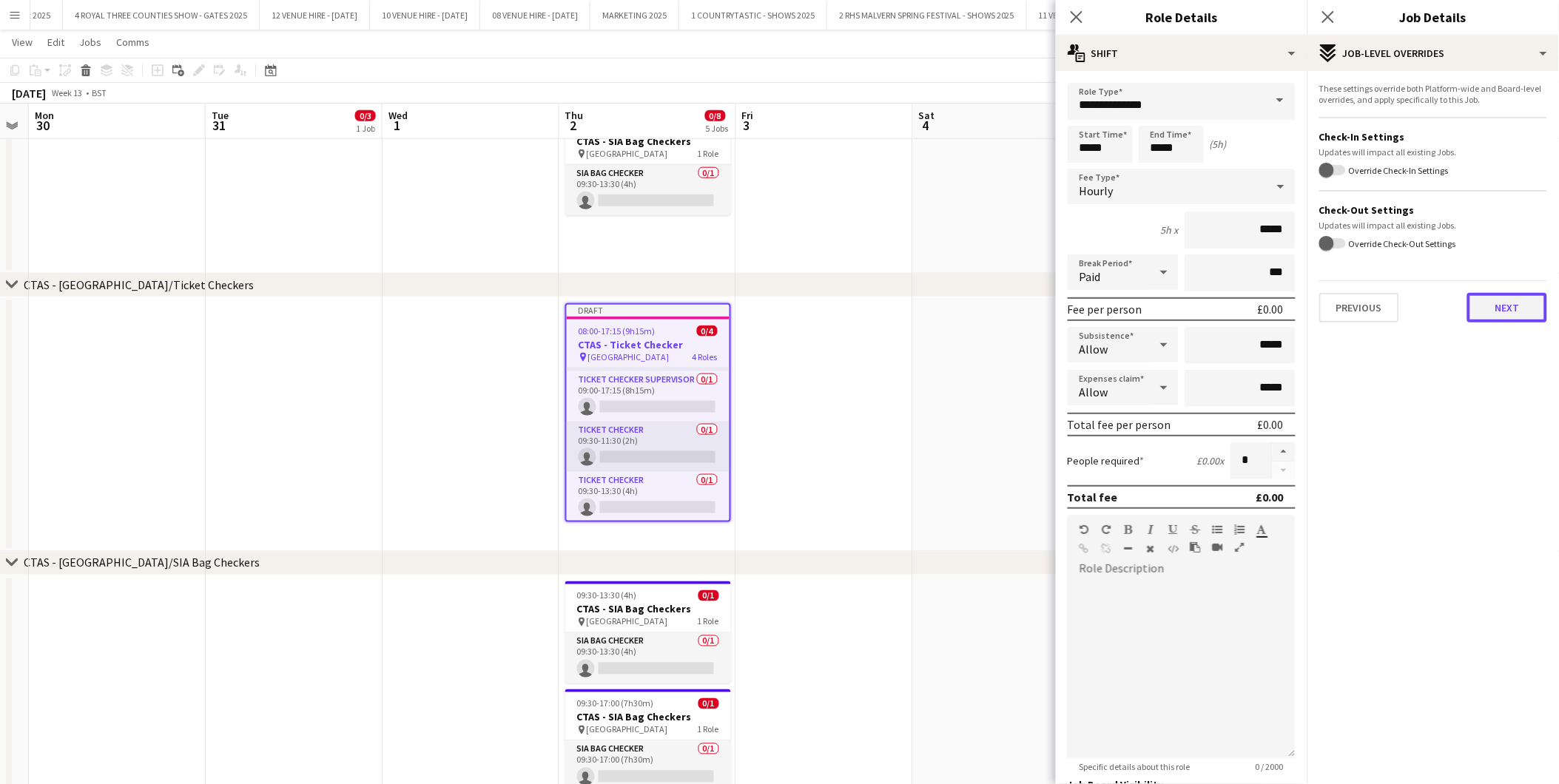
click at [1505, 312] on button "Next" at bounding box center [1507, 307] width 80 height 29
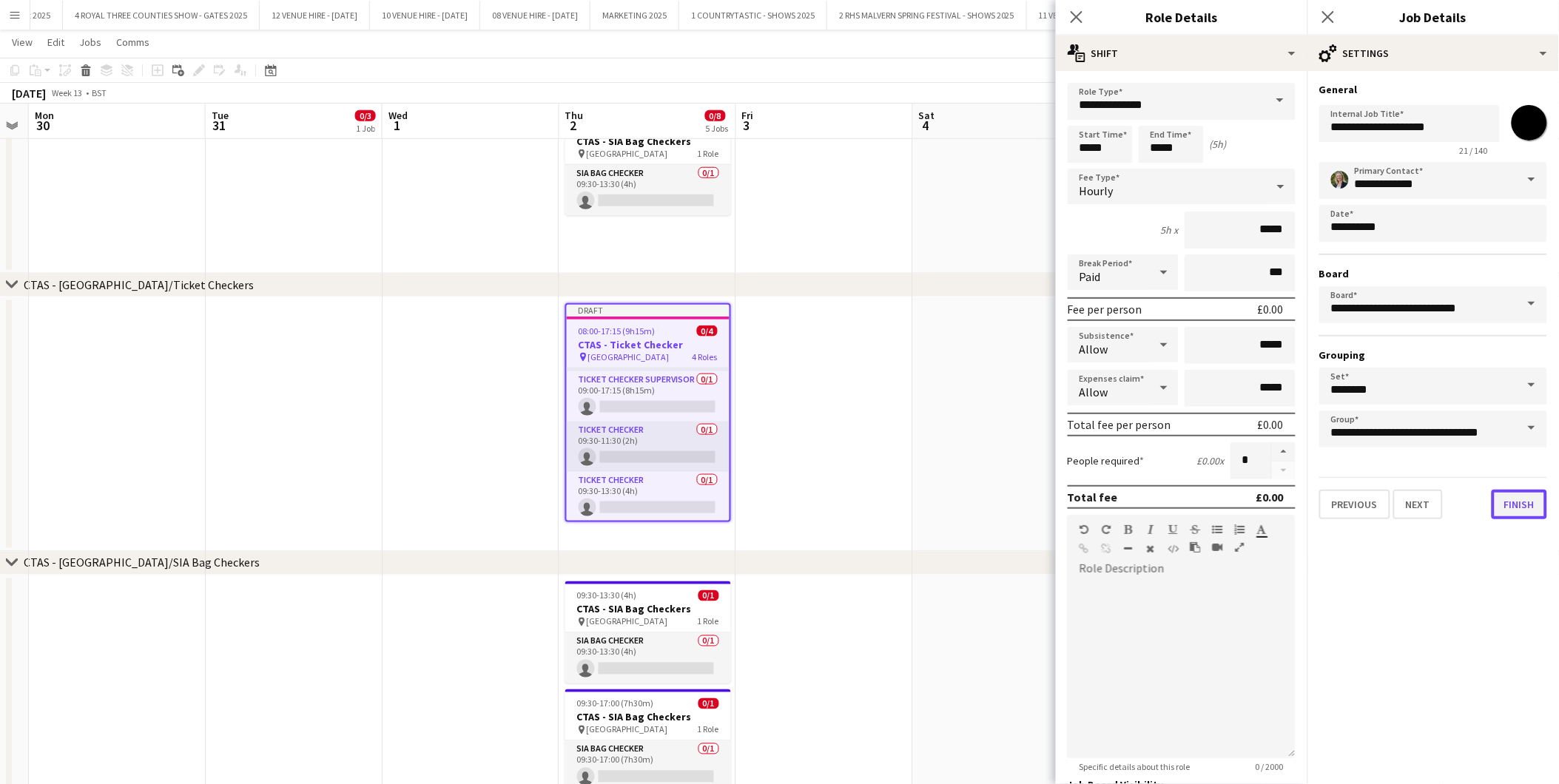
click at [1522, 492] on button "Finish" at bounding box center [1519, 504] width 56 height 29
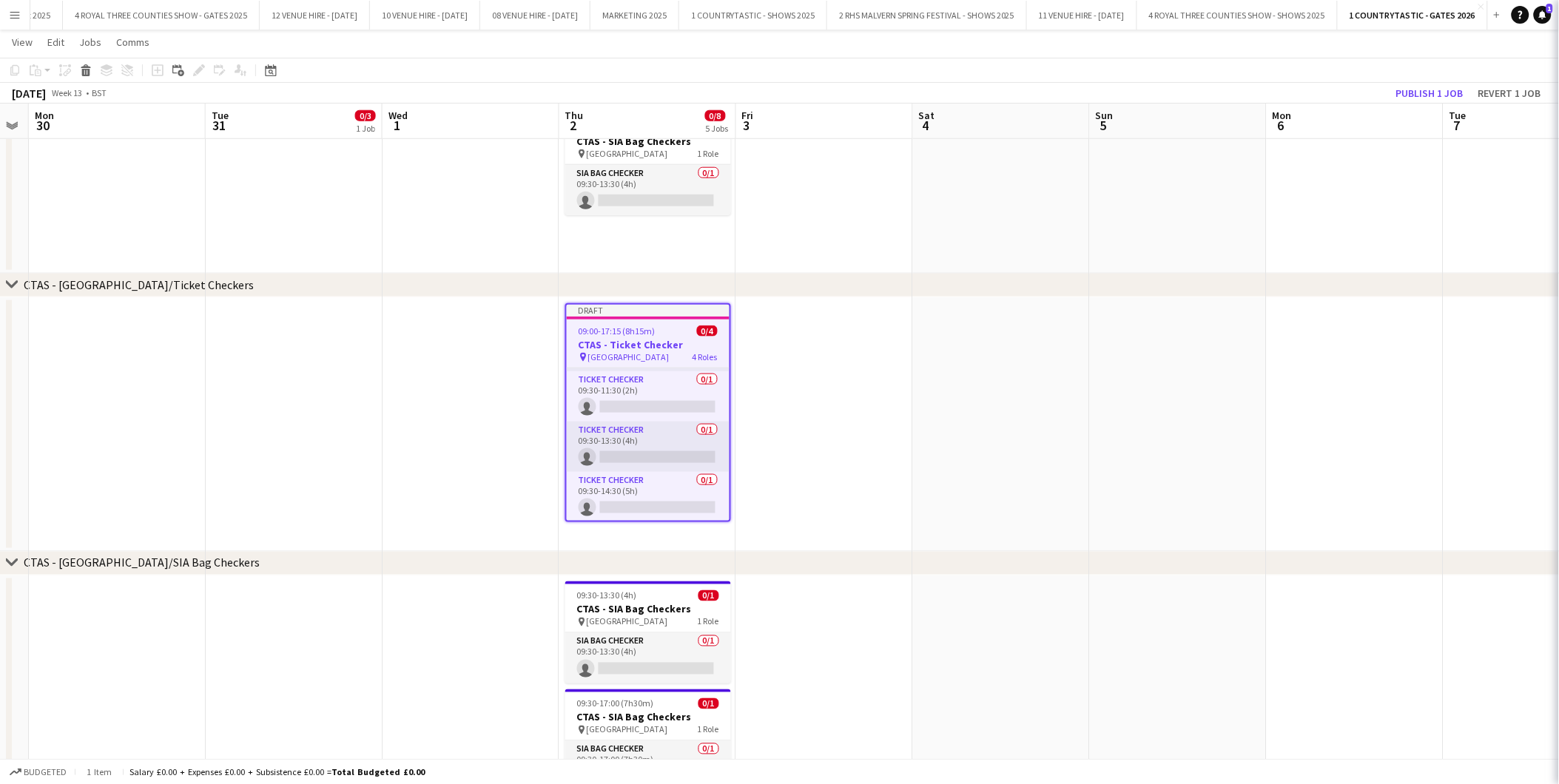
scroll to position [0, 0]
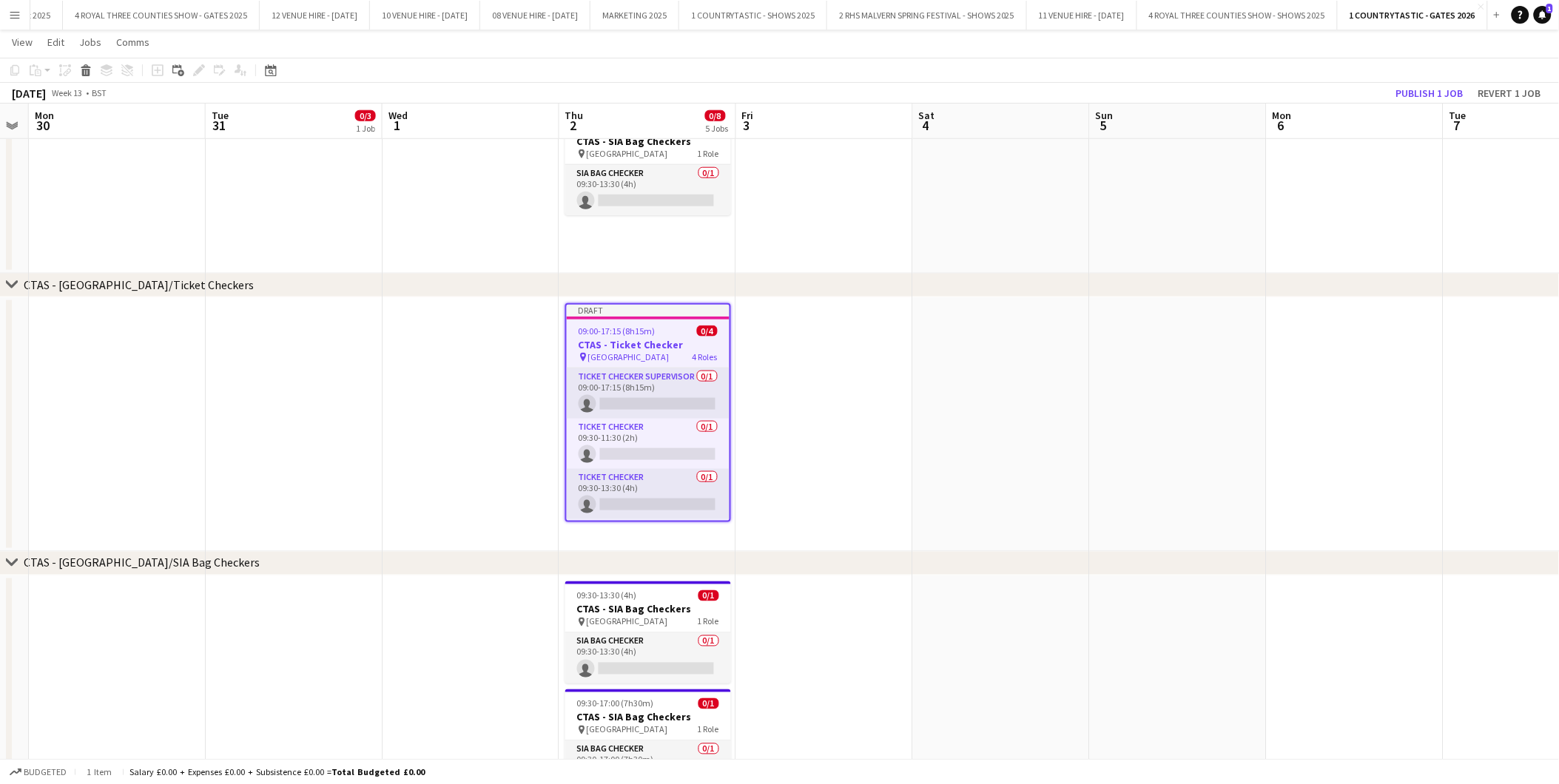
click at [641, 331] on span "09:00-17:15 (8h15m)" at bounding box center [617, 331] width 77 height 11
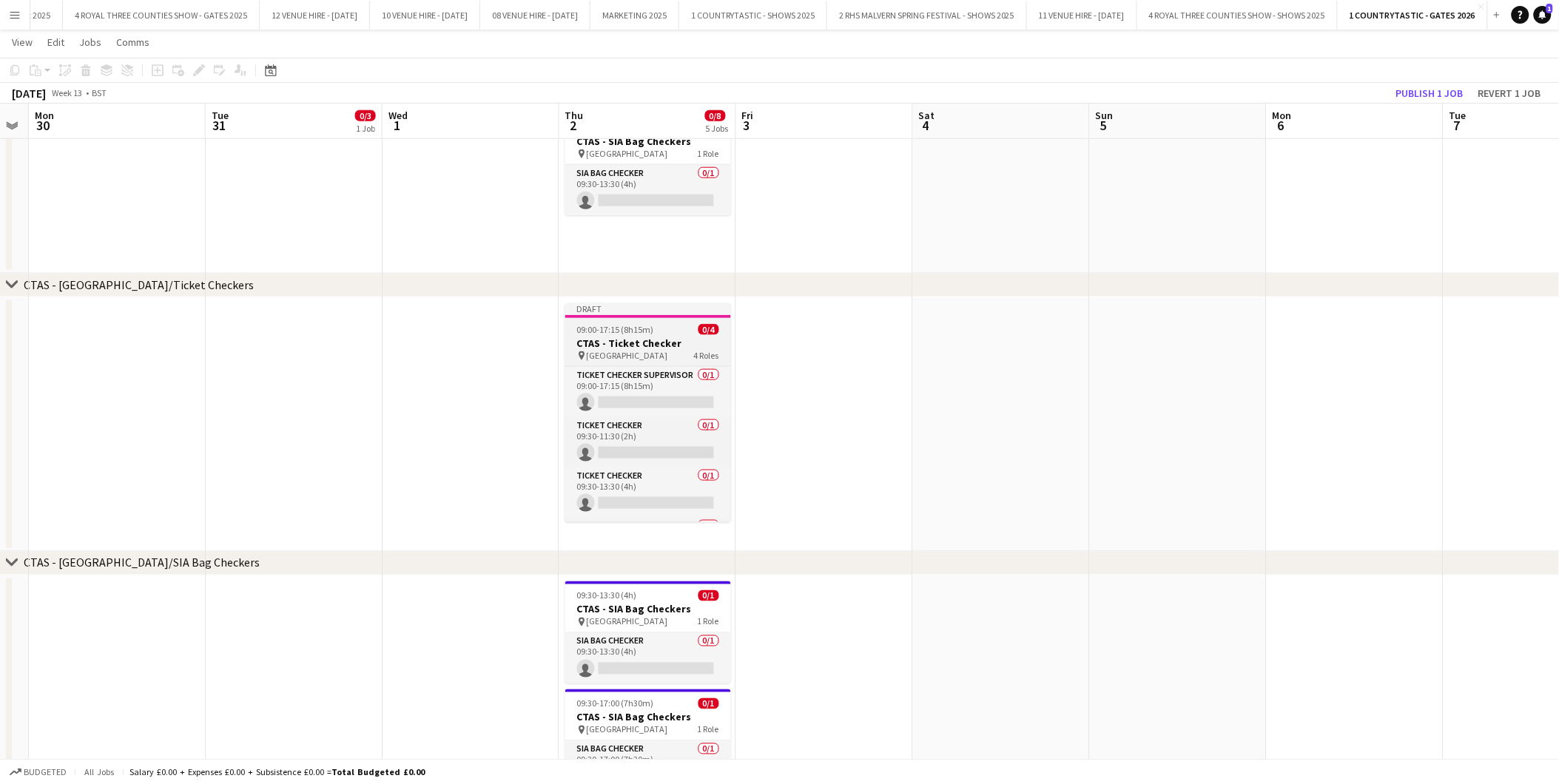
click at [646, 330] on span "09:00-17:15 (8h15m)" at bounding box center [615, 330] width 77 height 11
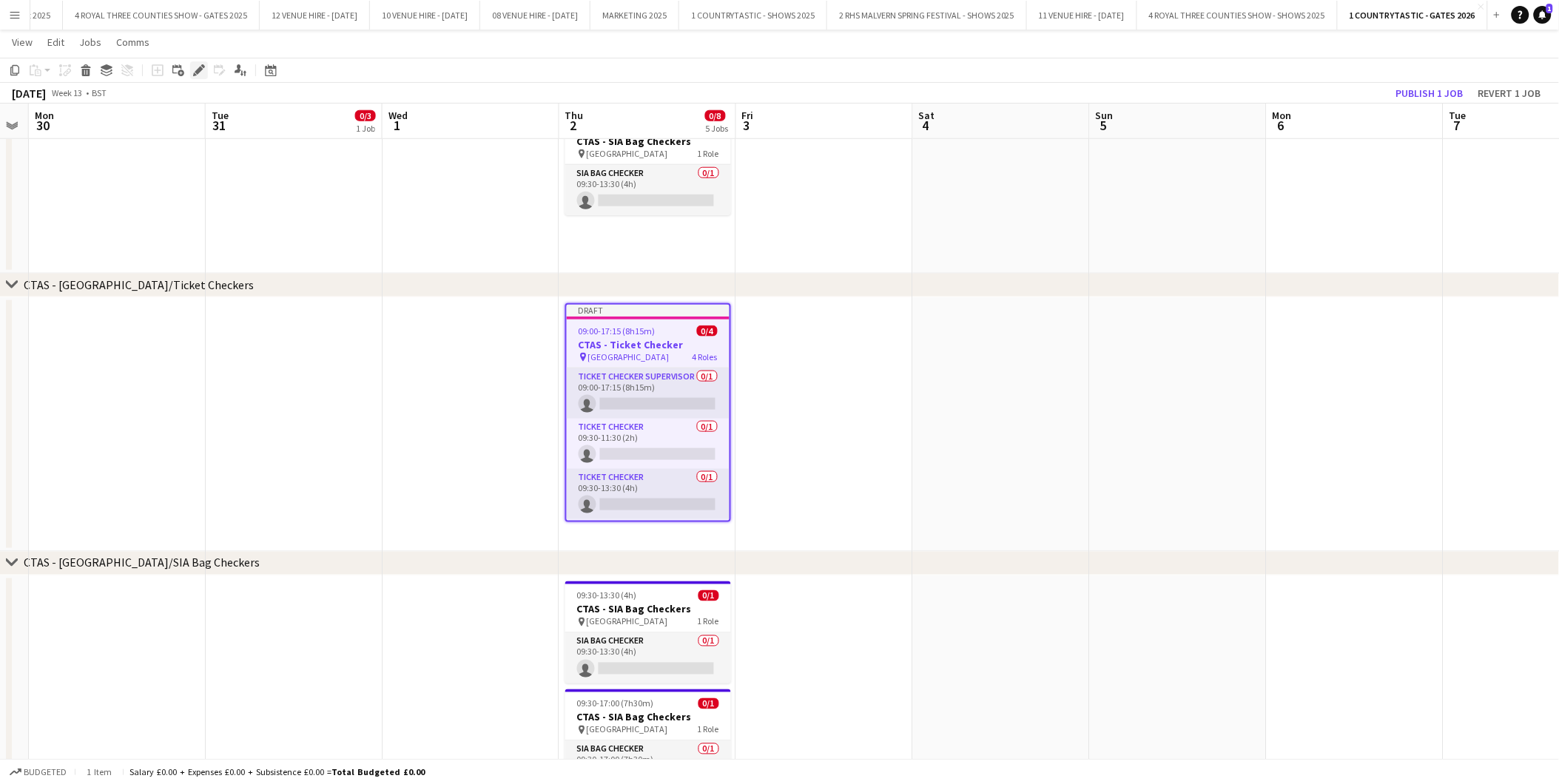
click at [200, 64] on icon "Edit" at bounding box center [199, 70] width 12 height 12
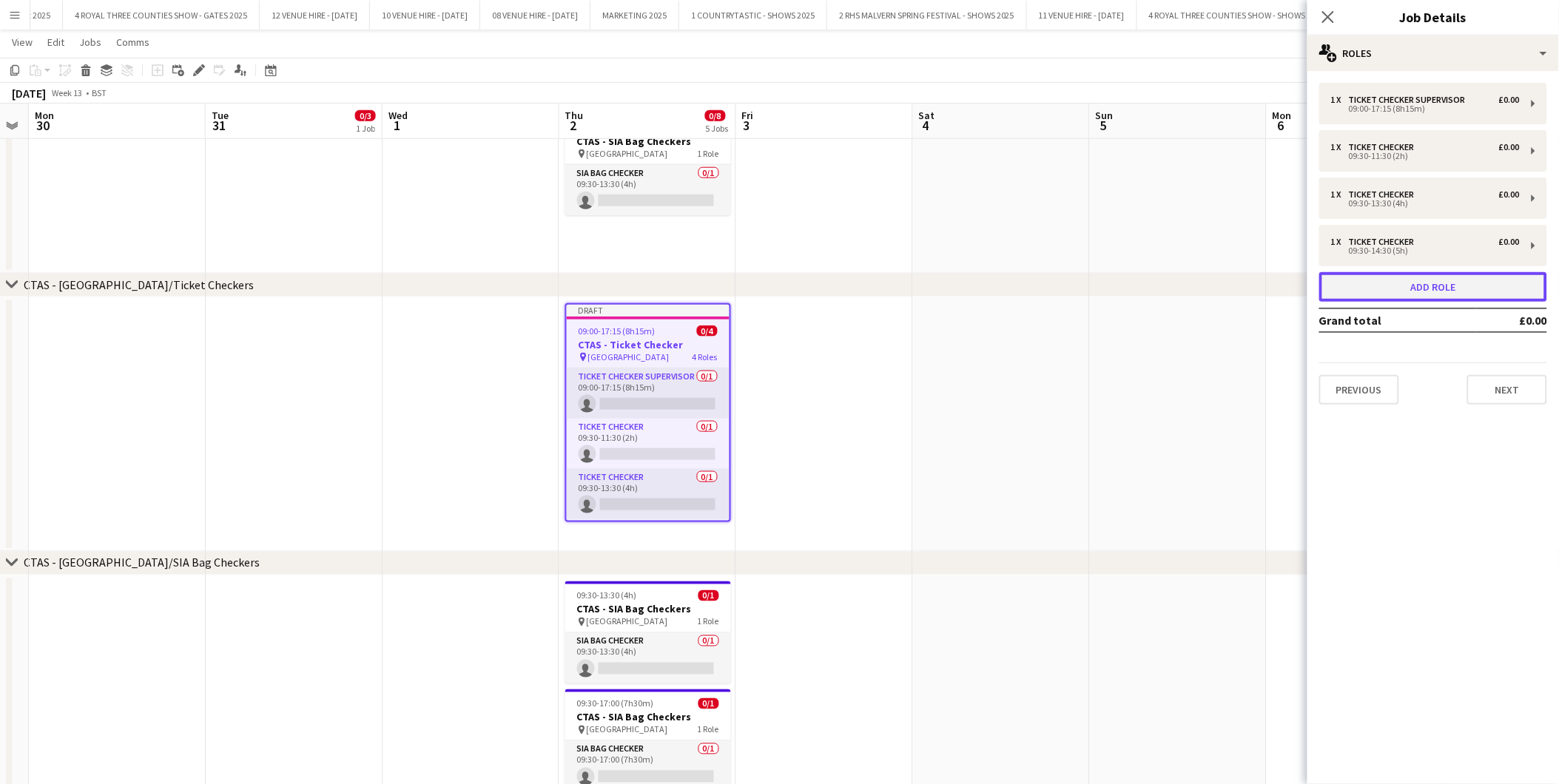
click at [1414, 287] on button "Add role" at bounding box center [1433, 287] width 228 height 29
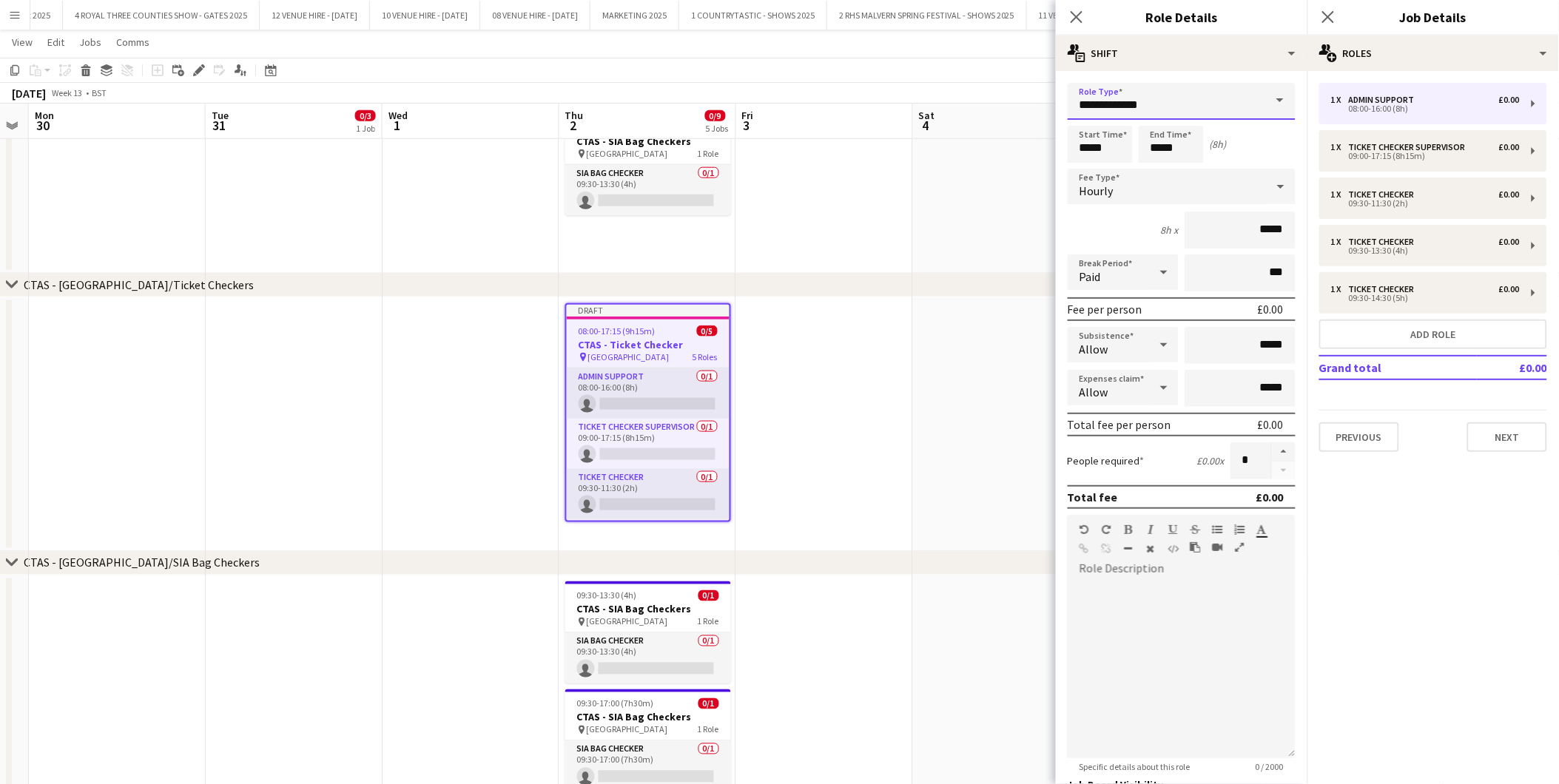
drag, startPoint x: 1166, startPoint y: 105, endPoint x: 931, endPoint y: 87, distance: 235.7
click at [931, 87] on body "Menu Boards Boards Boards All jobs Status Workforce Workforce My Workforce Recr…" at bounding box center [780, 197] width 1559 height 1358
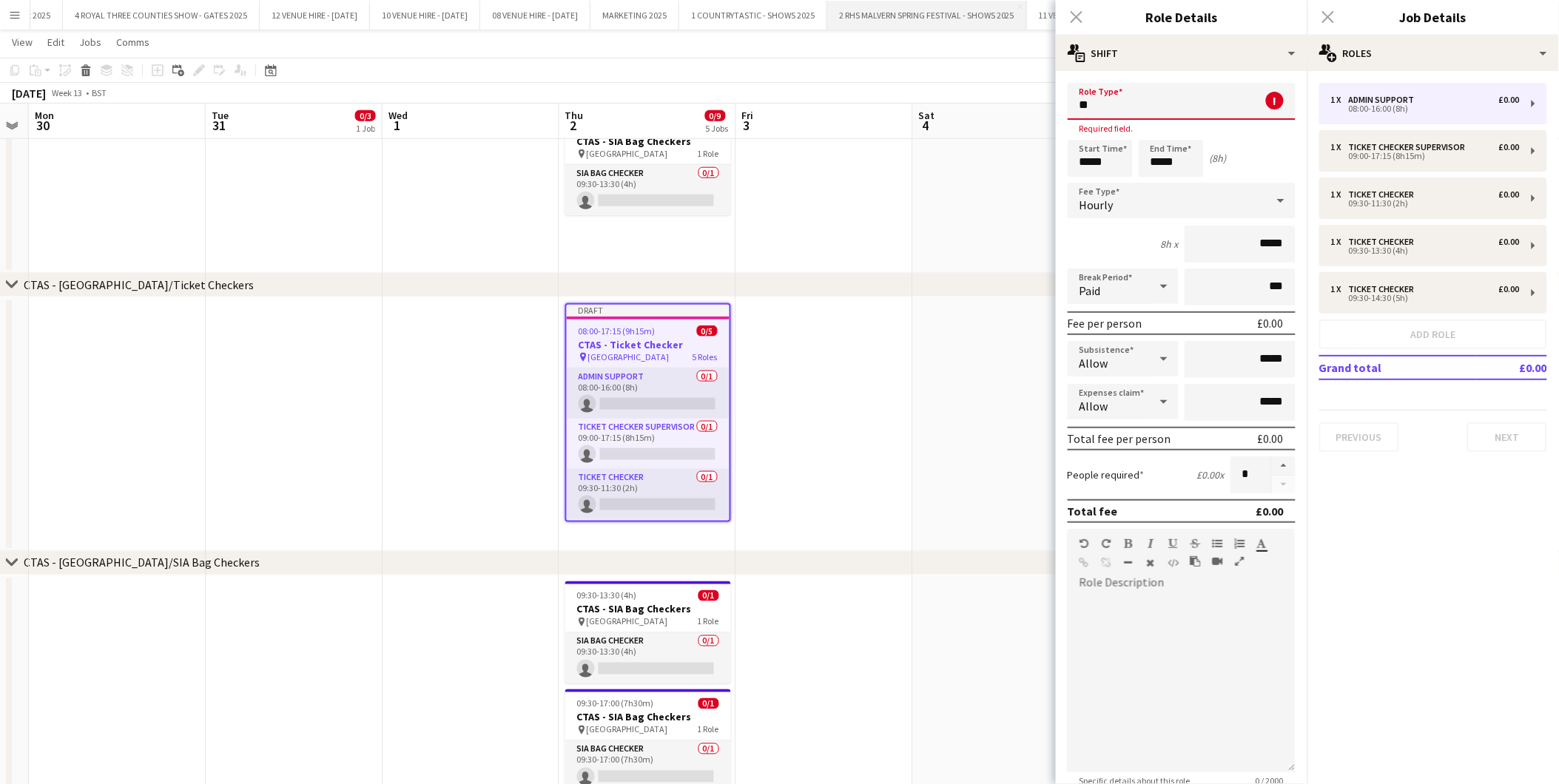
type input "*"
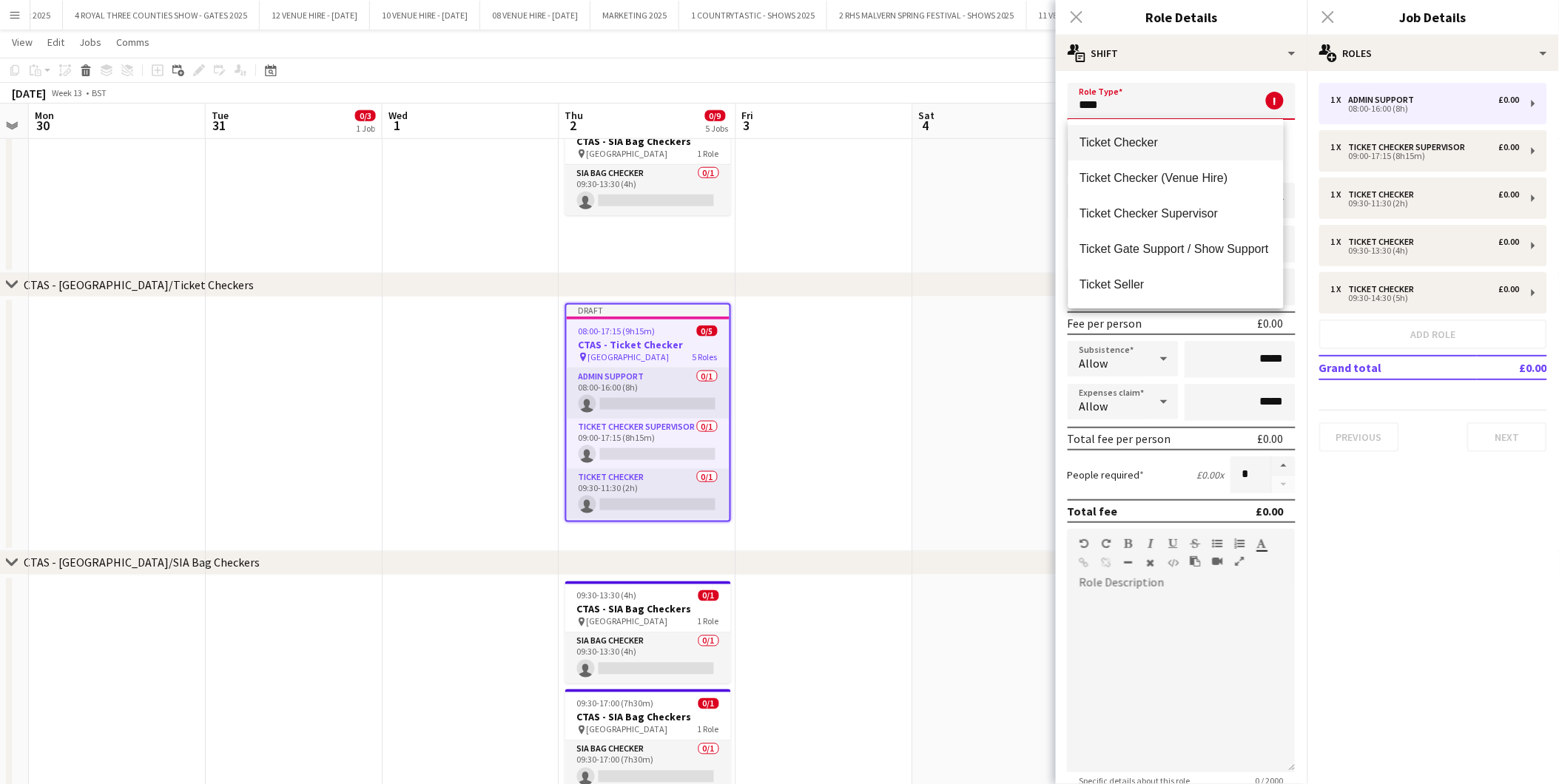
click at [1152, 134] on mat-option "Ticket Checker" at bounding box center [1175, 143] width 215 height 36
type input "**********"
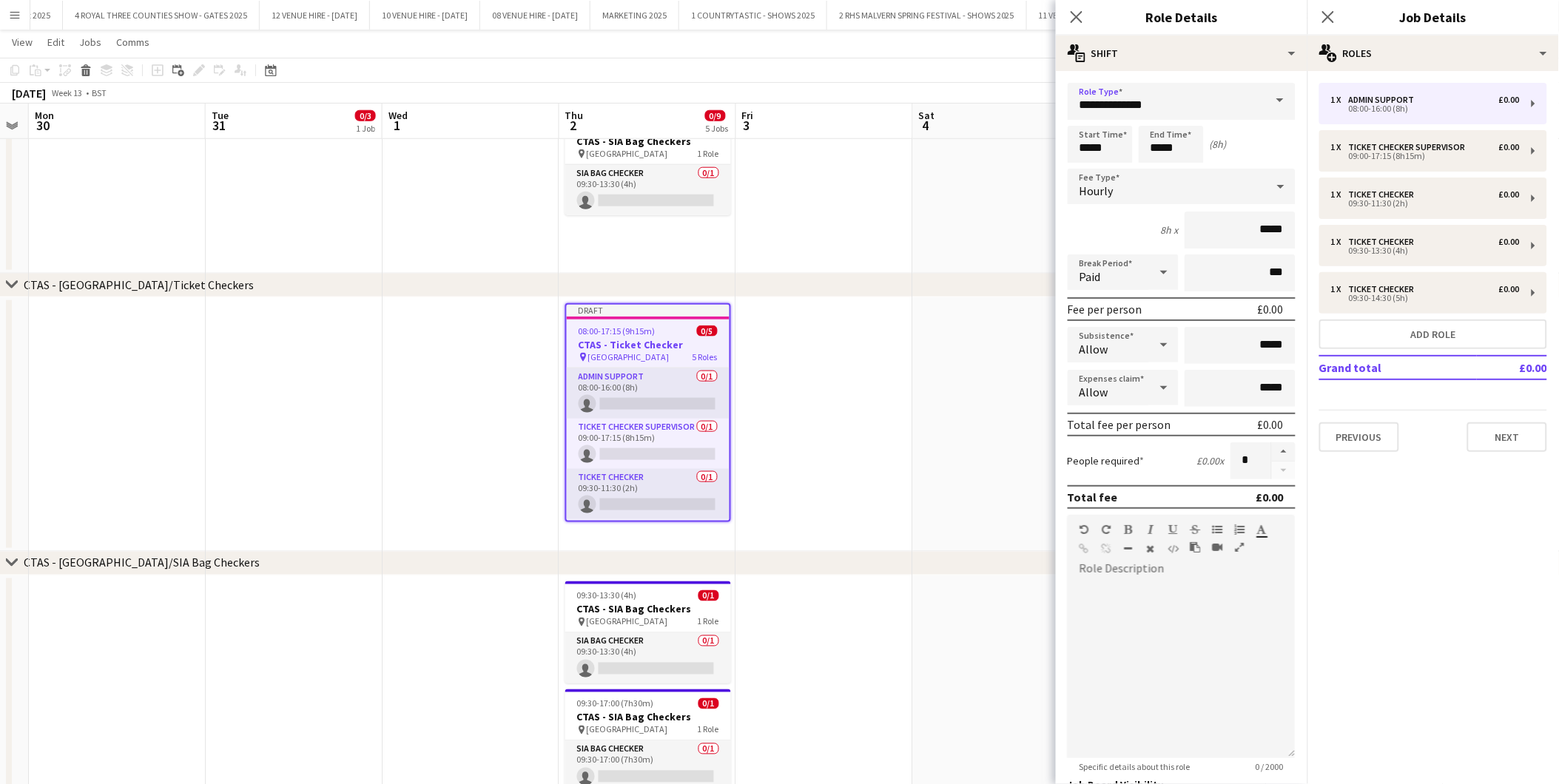
click at [1134, 152] on div "Start Time ***** End Time ***** (8h)" at bounding box center [1182, 144] width 228 height 37
click at [1130, 151] on input "*****" at bounding box center [1101, 144] width 65 height 37
click at [1093, 170] on div at bounding box center [1085, 170] width 29 height 15
click at [1091, 116] on div at bounding box center [1085, 118] width 29 height 15
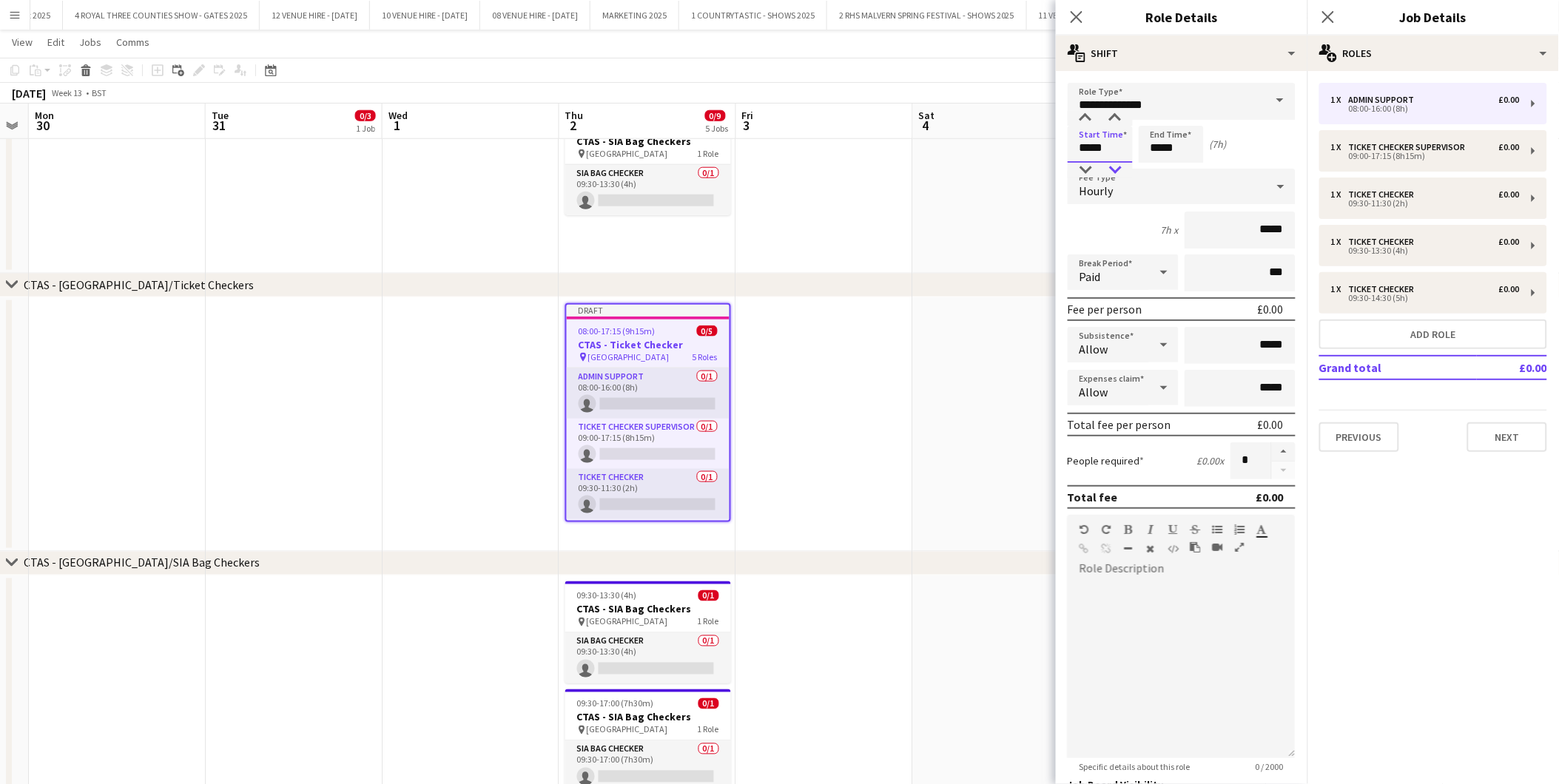
click at [1119, 170] on div at bounding box center [1115, 170] width 29 height 15
type input "*****"
click at [1119, 170] on div at bounding box center [1115, 170] width 29 height 15
click at [1181, 145] on input "*****" at bounding box center [1172, 144] width 65 height 37
click at [1159, 116] on div at bounding box center [1156, 118] width 29 height 15
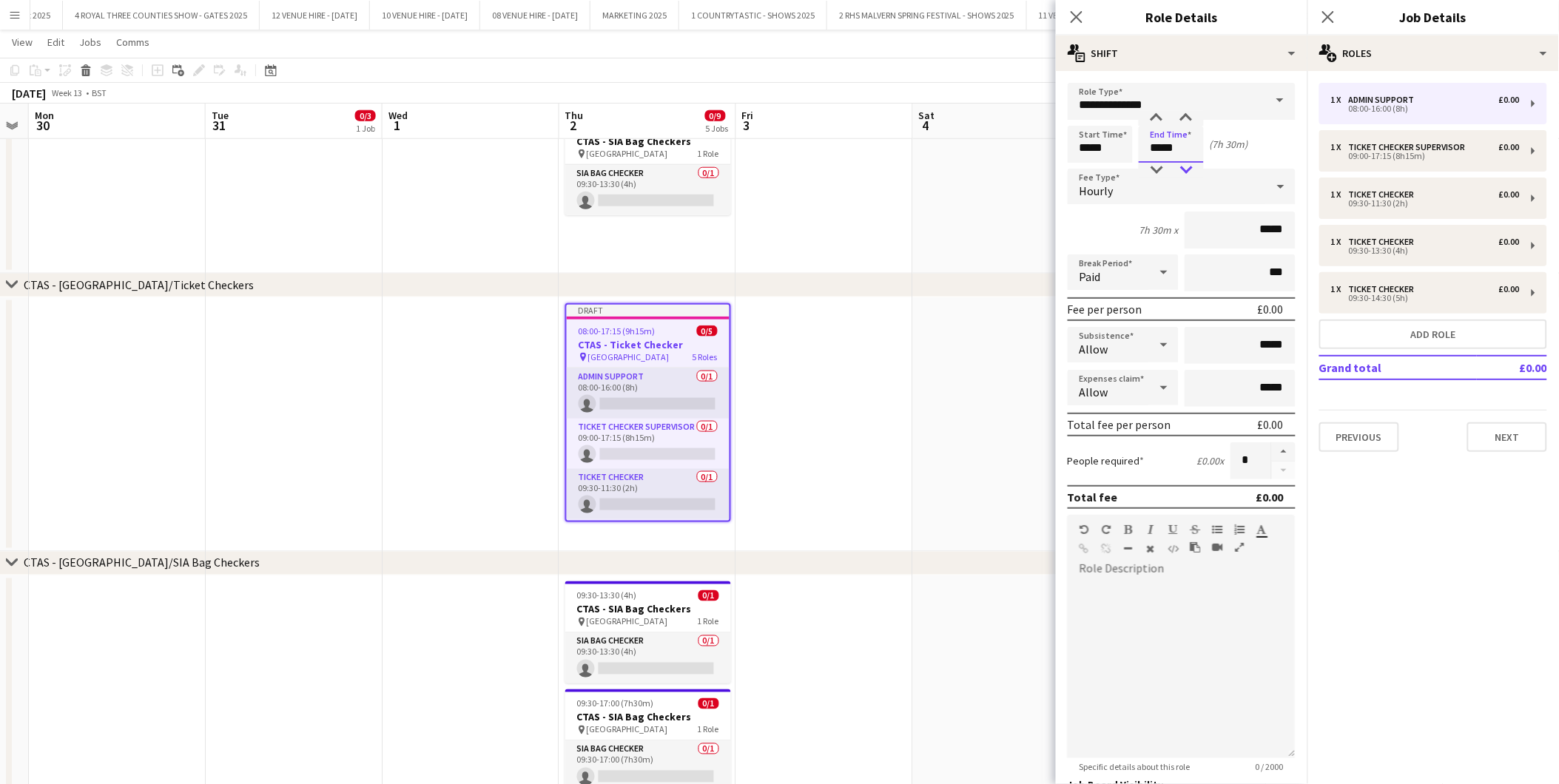
click at [1186, 169] on div at bounding box center [1186, 170] width 29 height 15
click at [1190, 167] on div at bounding box center [1186, 170] width 29 height 15
click at [1192, 164] on div at bounding box center [1186, 170] width 29 height 15
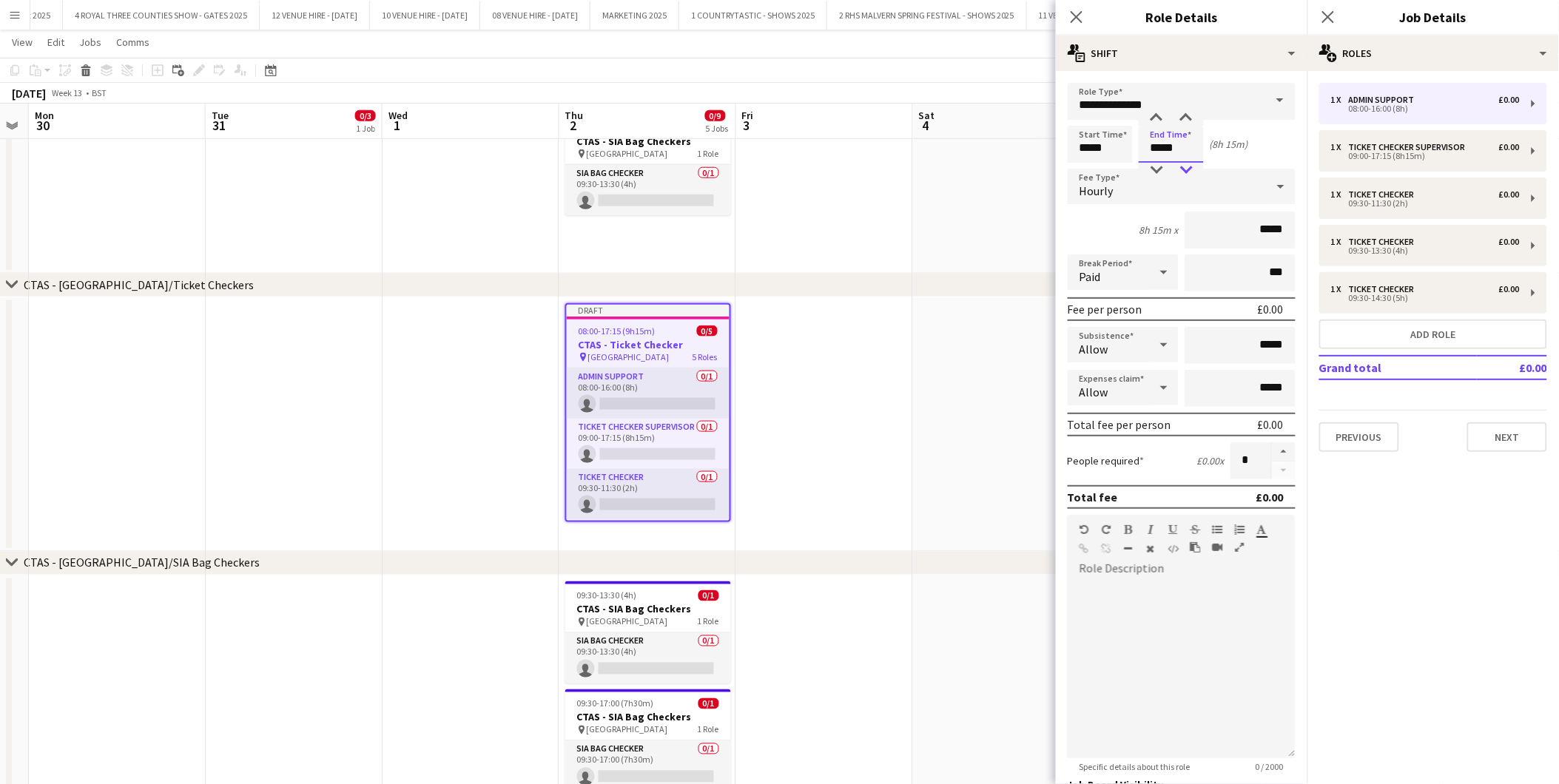
click at [1192, 164] on div at bounding box center [1186, 170] width 29 height 15
type input "*****"
click at [1192, 164] on div at bounding box center [1186, 170] width 29 height 15
click at [1517, 432] on button "Next" at bounding box center [1507, 437] width 80 height 29
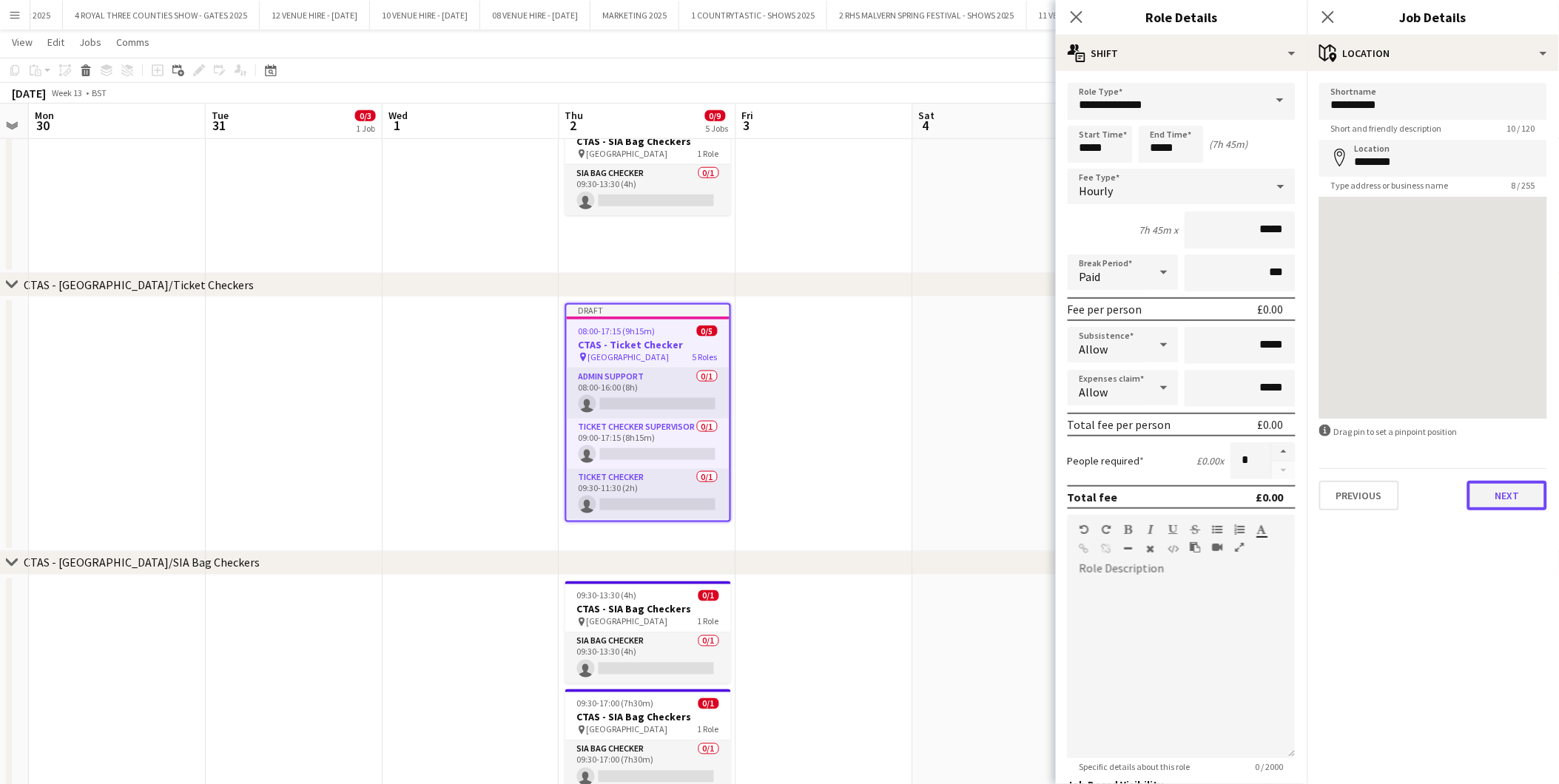
click at [1528, 492] on button "Next" at bounding box center [1507, 495] width 80 height 29
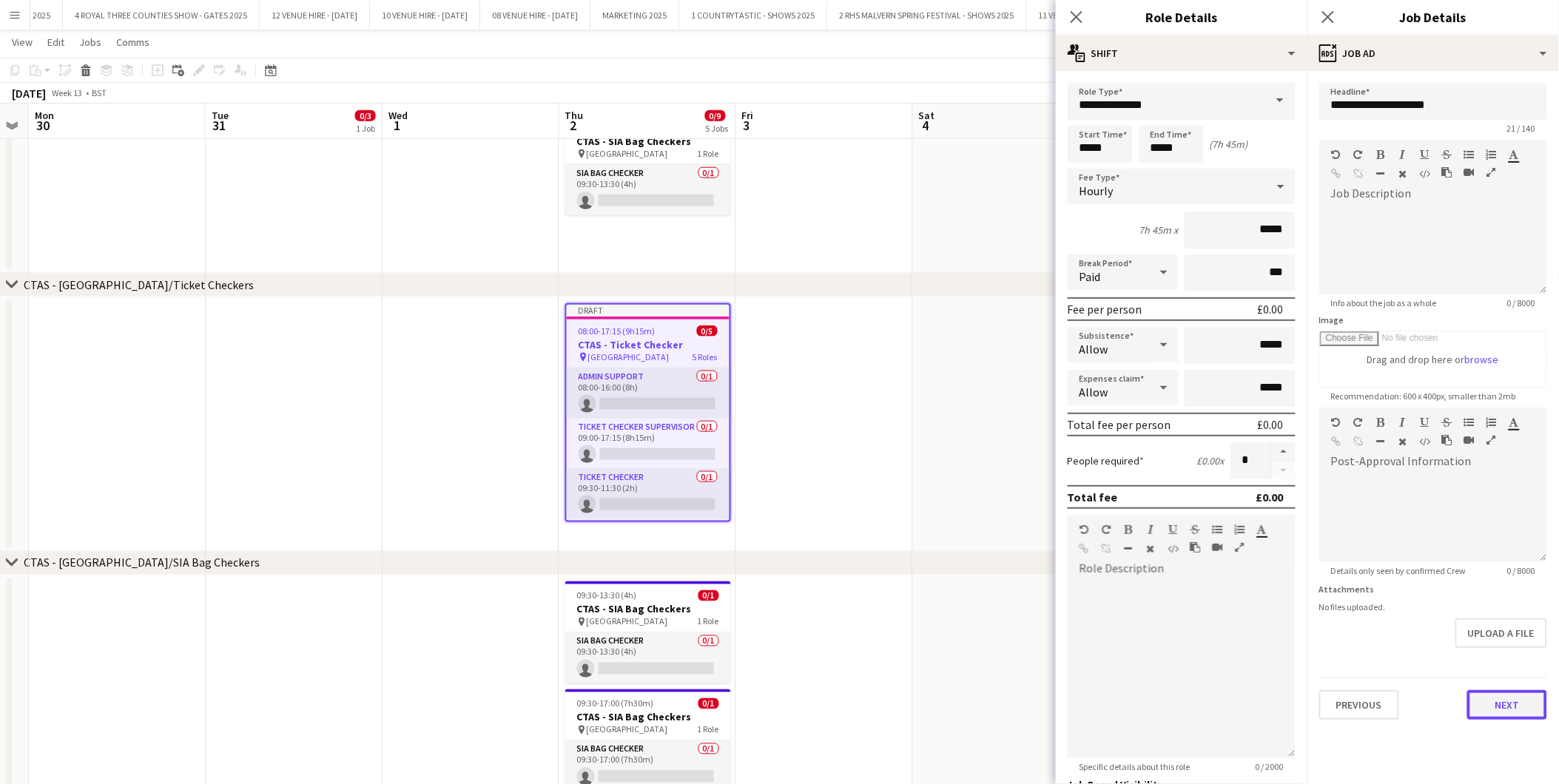
click at [1502, 704] on button "Next" at bounding box center [1507, 704] width 80 height 29
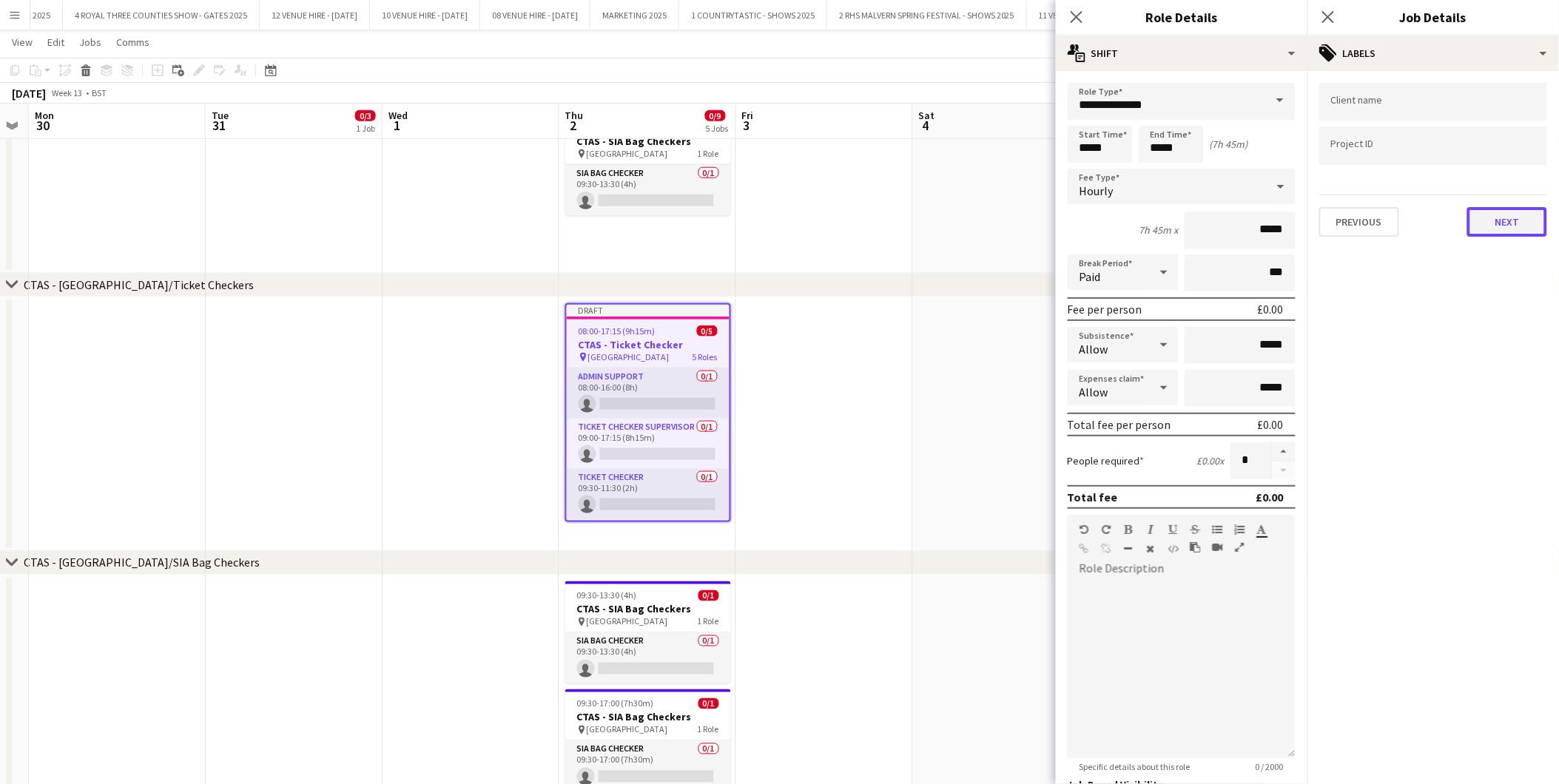
click at [1499, 224] on button "Next" at bounding box center [1507, 222] width 80 height 29
click at [1500, 167] on div "Publish the job to add notes Previous Next" at bounding box center [1434, 125] width 252 height 109
click at [1502, 151] on button "Next" at bounding box center [1507, 152] width 80 height 29
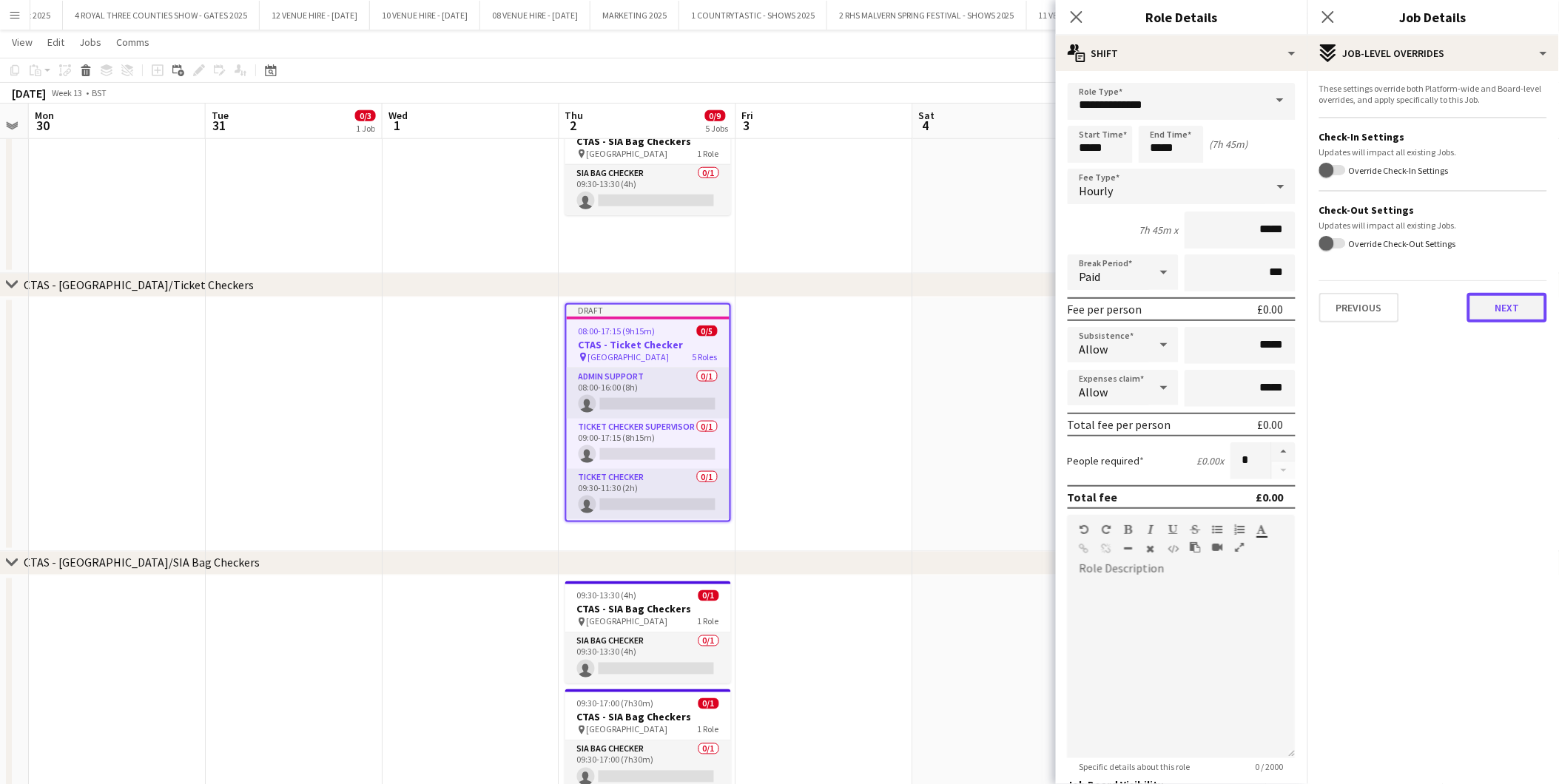
click at [1512, 296] on button "Next" at bounding box center [1507, 307] width 80 height 29
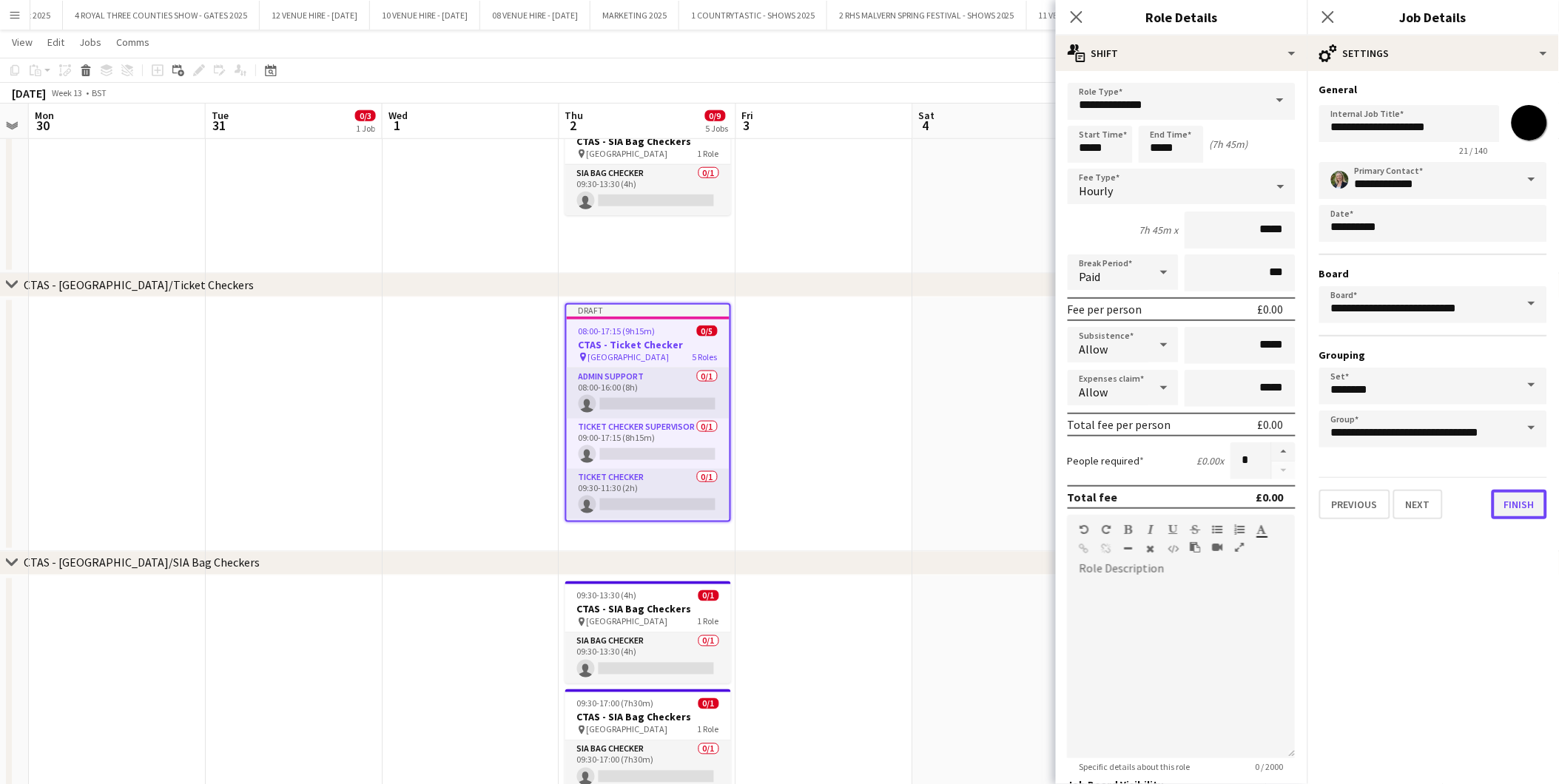
click at [1522, 494] on button "Finish" at bounding box center [1519, 504] width 56 height 29
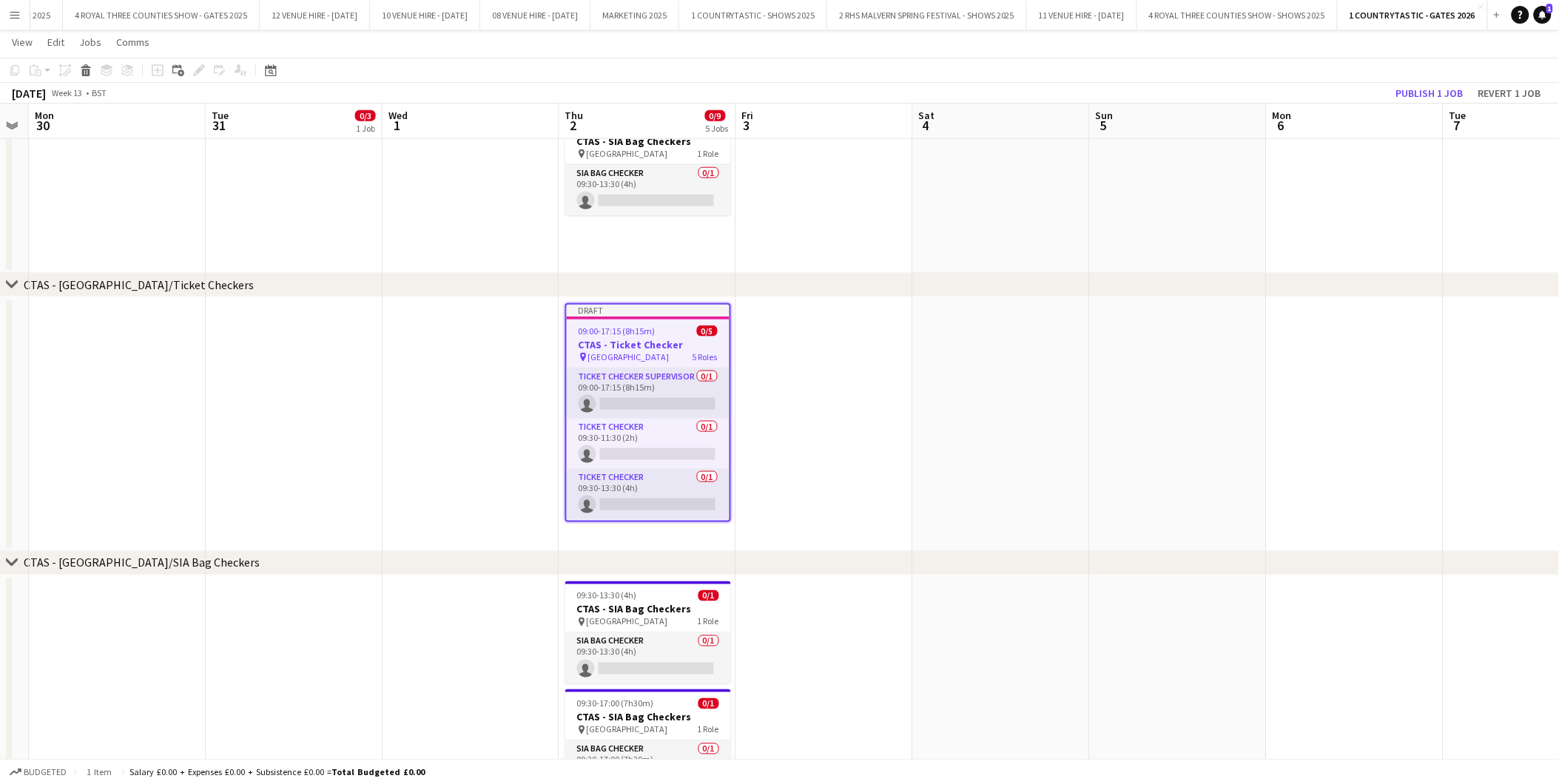
click at [1086, 463] on app-date-cell at bounding box center [1001, 424] width 177 height 255
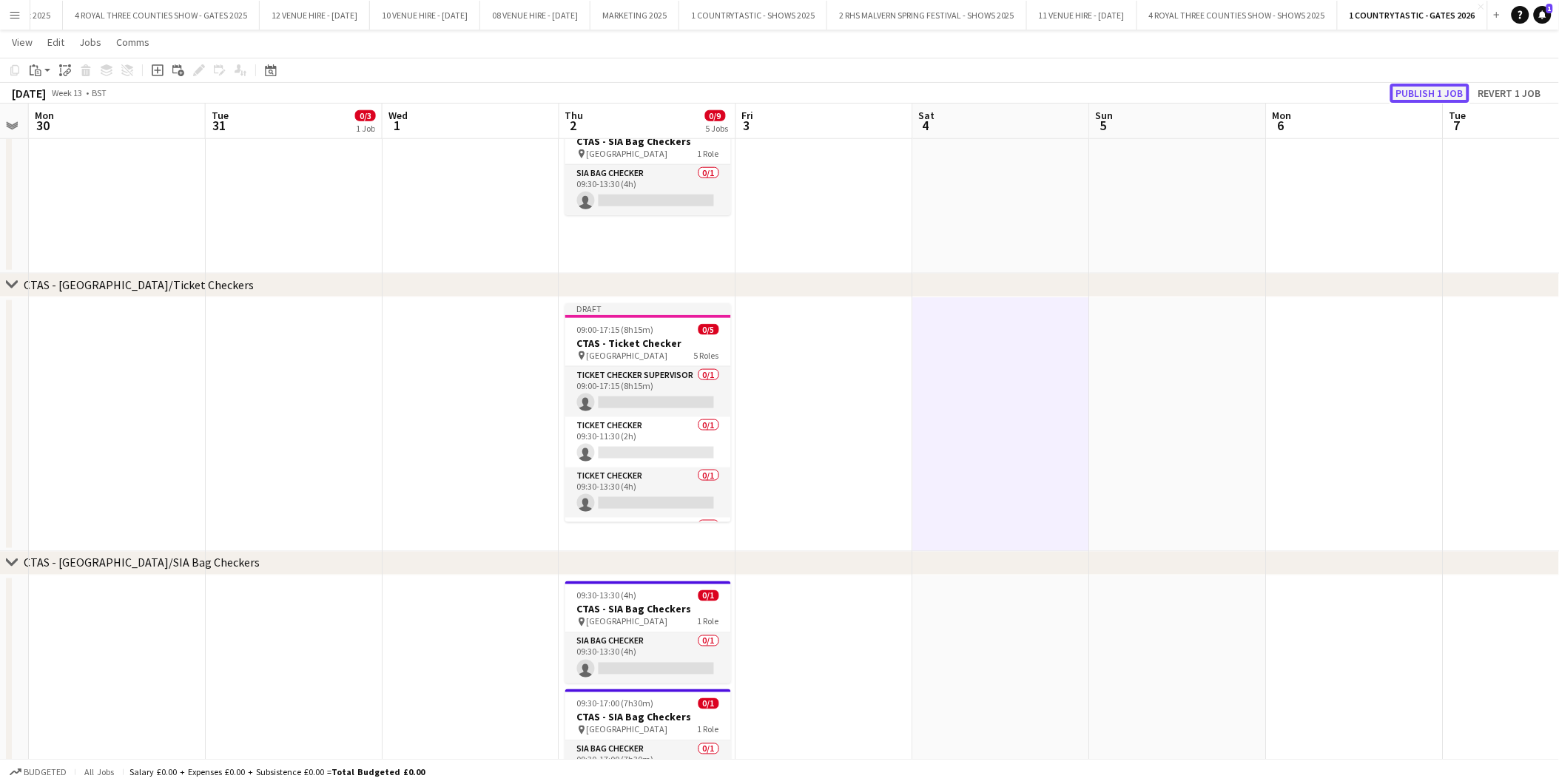
click at [1407, 93] on button "Publish 1 job" at bounding box center [1430, 93] width 80 height 19
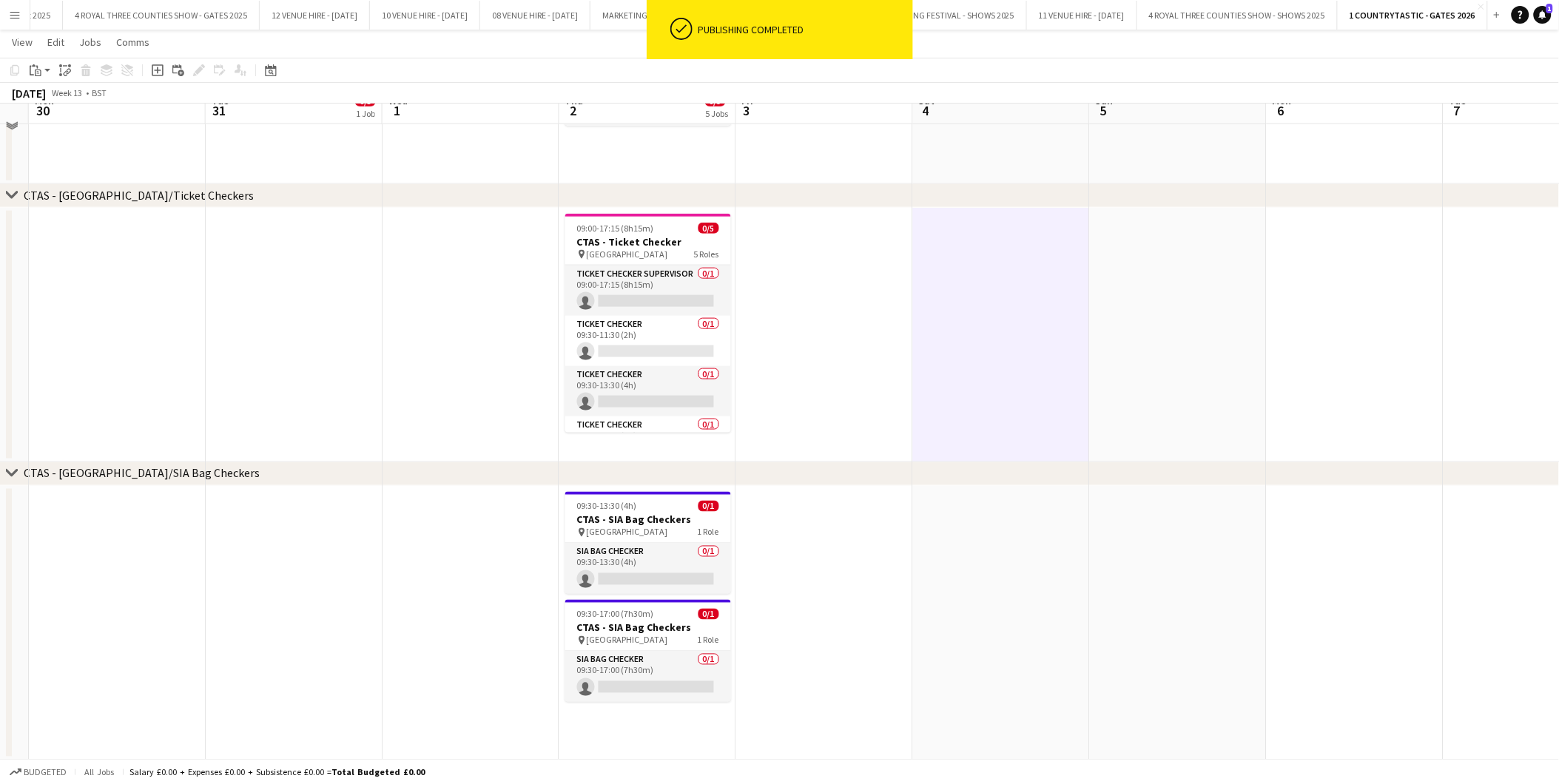
scroll to position [573, 0]
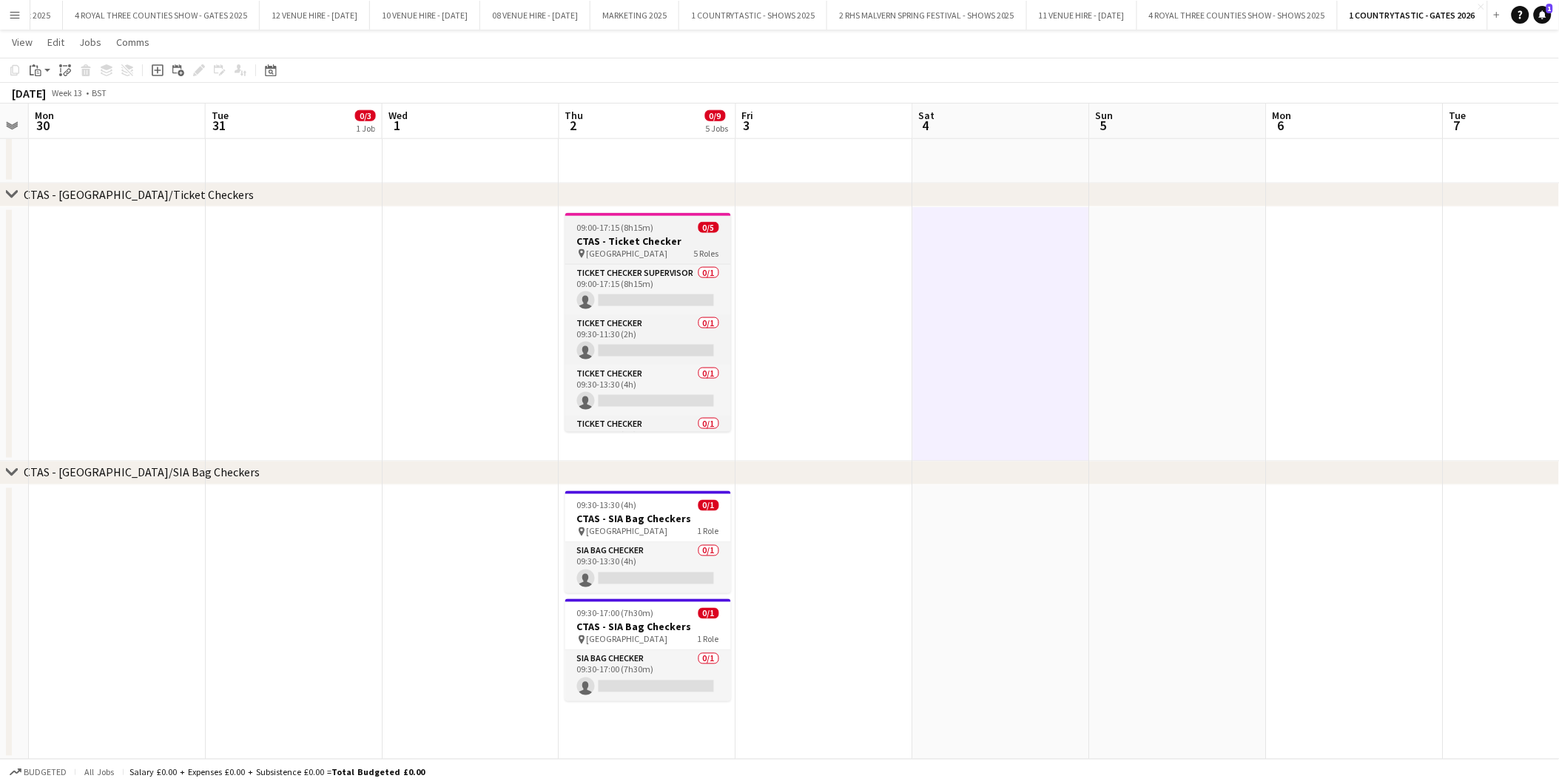
click at [660, 239] on h3 "CTAS - Ticket Checker" at bounding box center [648, 241] width 166 height 13
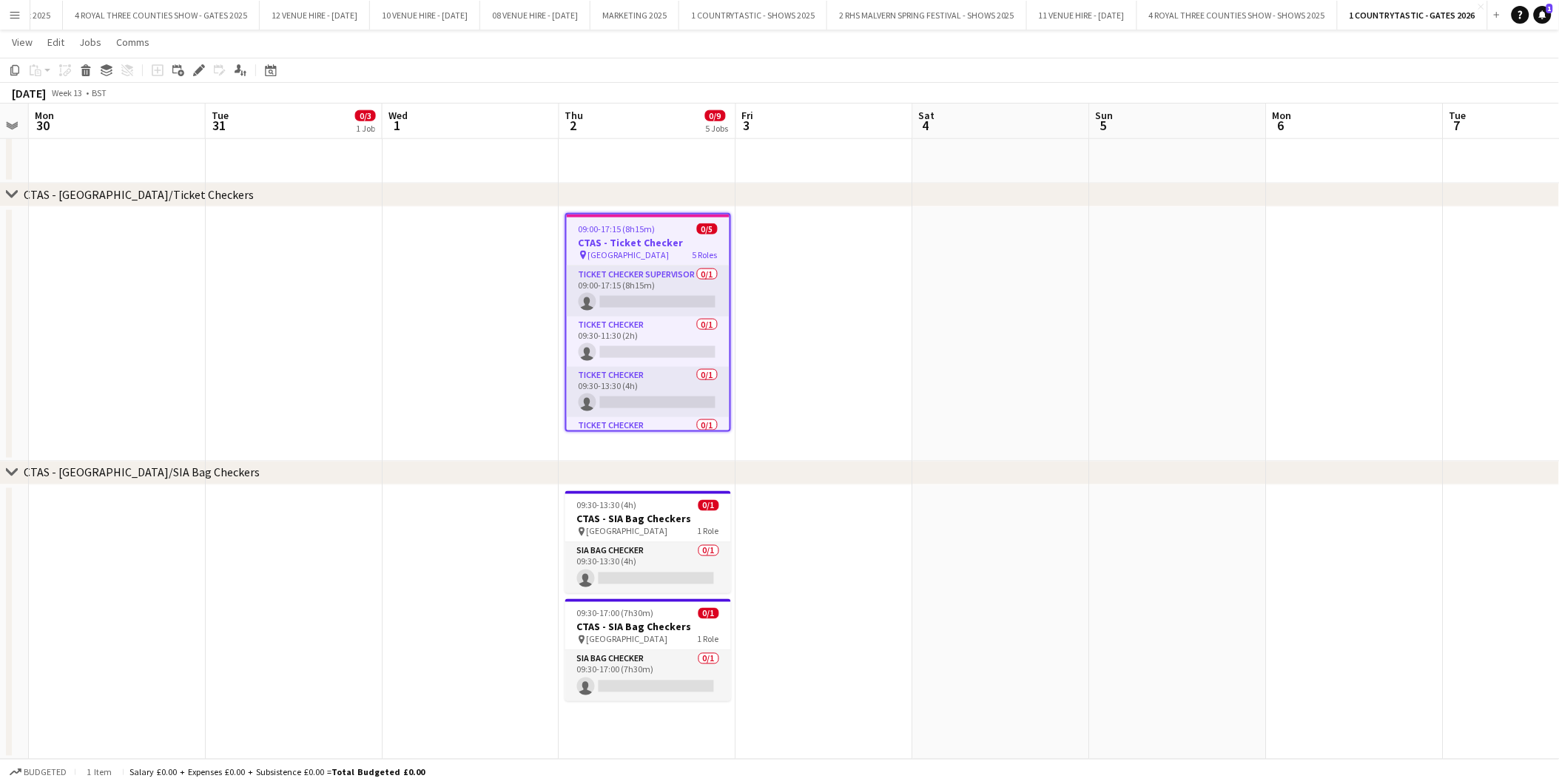
click at [624, 738] on app-date-cell "09:30-13:30 (4h) 0/1 CTAS - SIA Bag Checkers pin West Gate 1 Role SIA Bag Check…" at bounding box center [648, 623] width 177 height 275
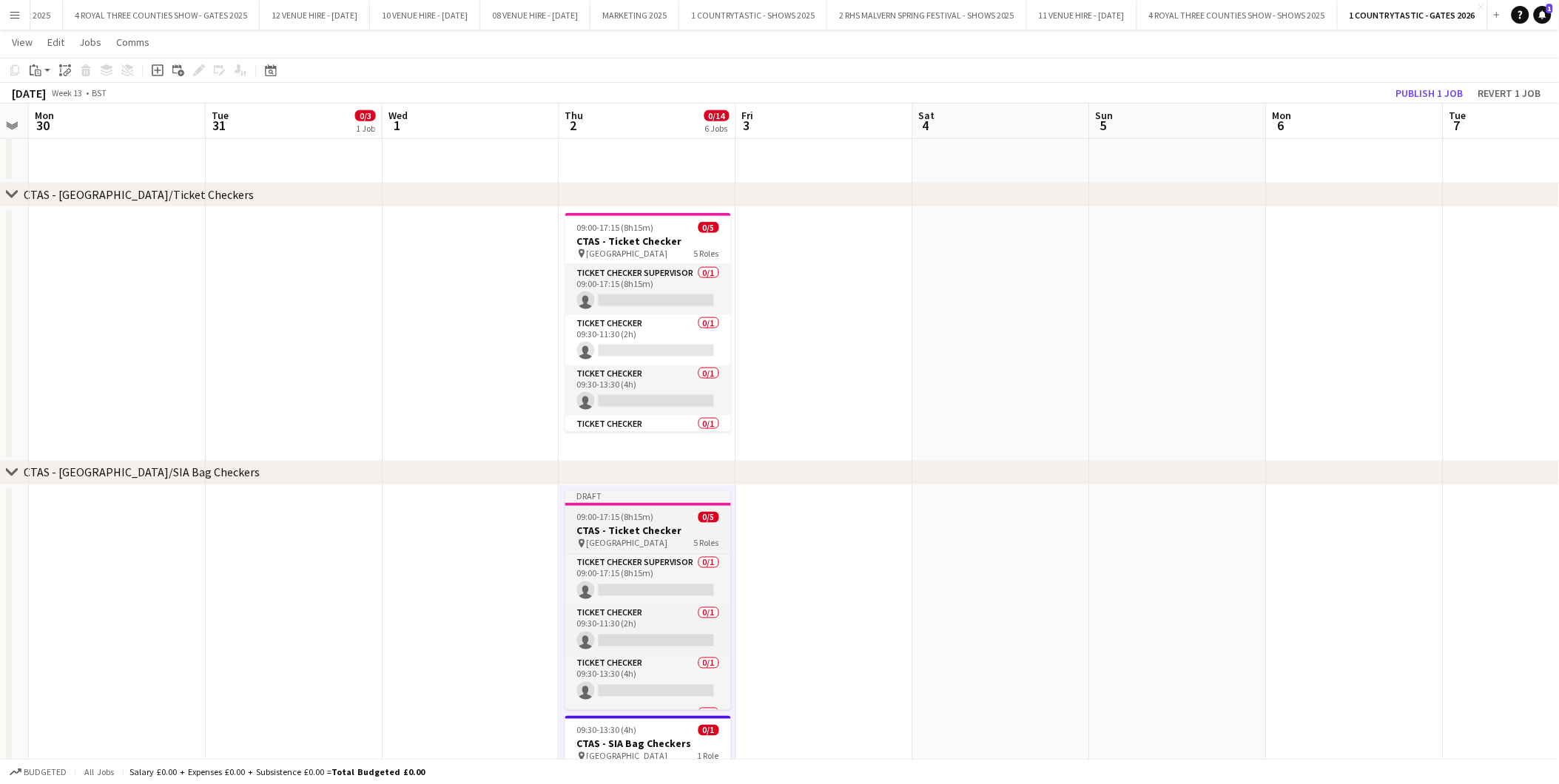
click at [625, 512] on span "09:00-17:15 (8h15m)" at bounding box center [615, 518] width 77 height 11
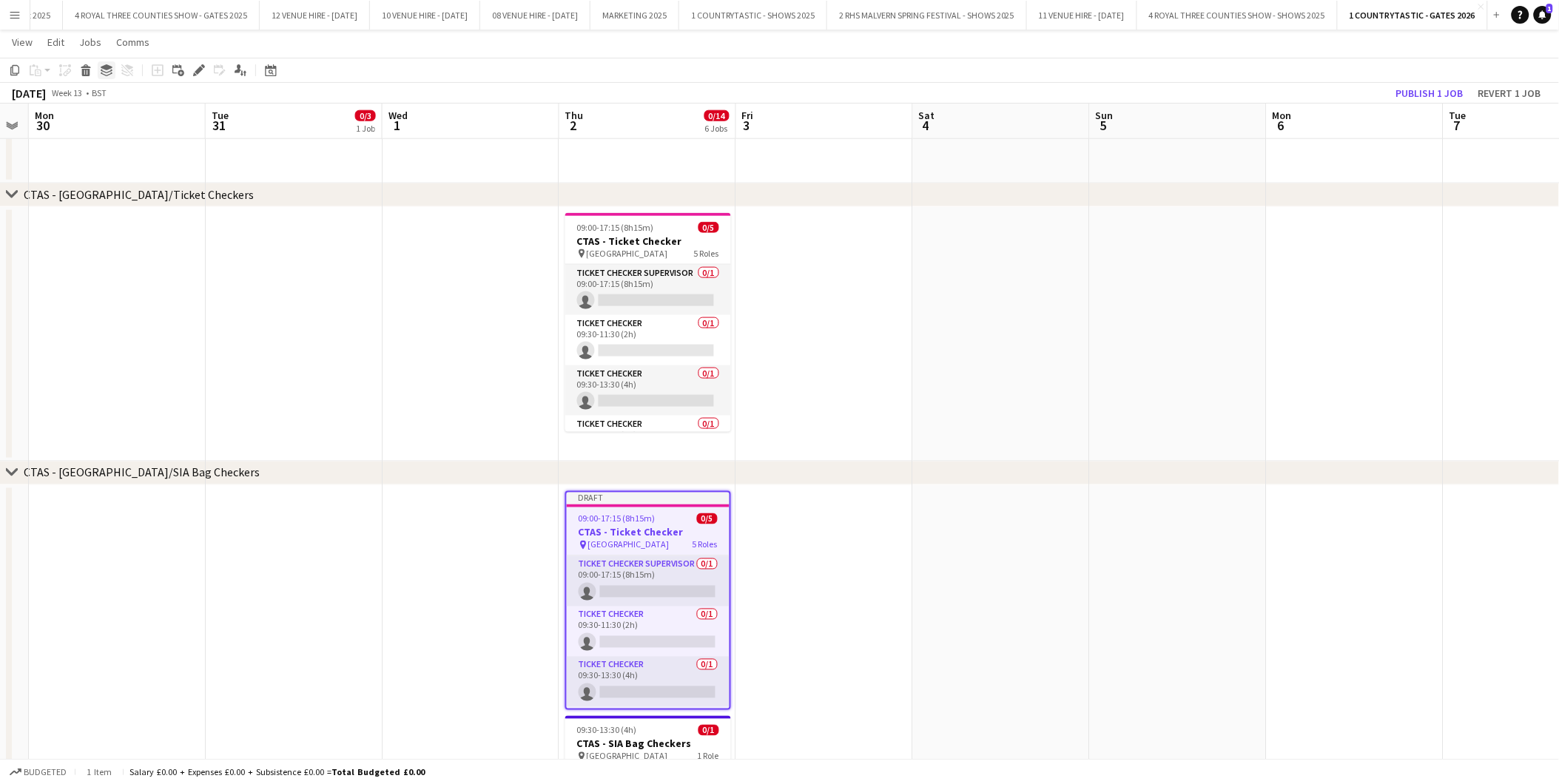
click at [106, 65] on icon at bounding box center [106, 67] width 12 height 6
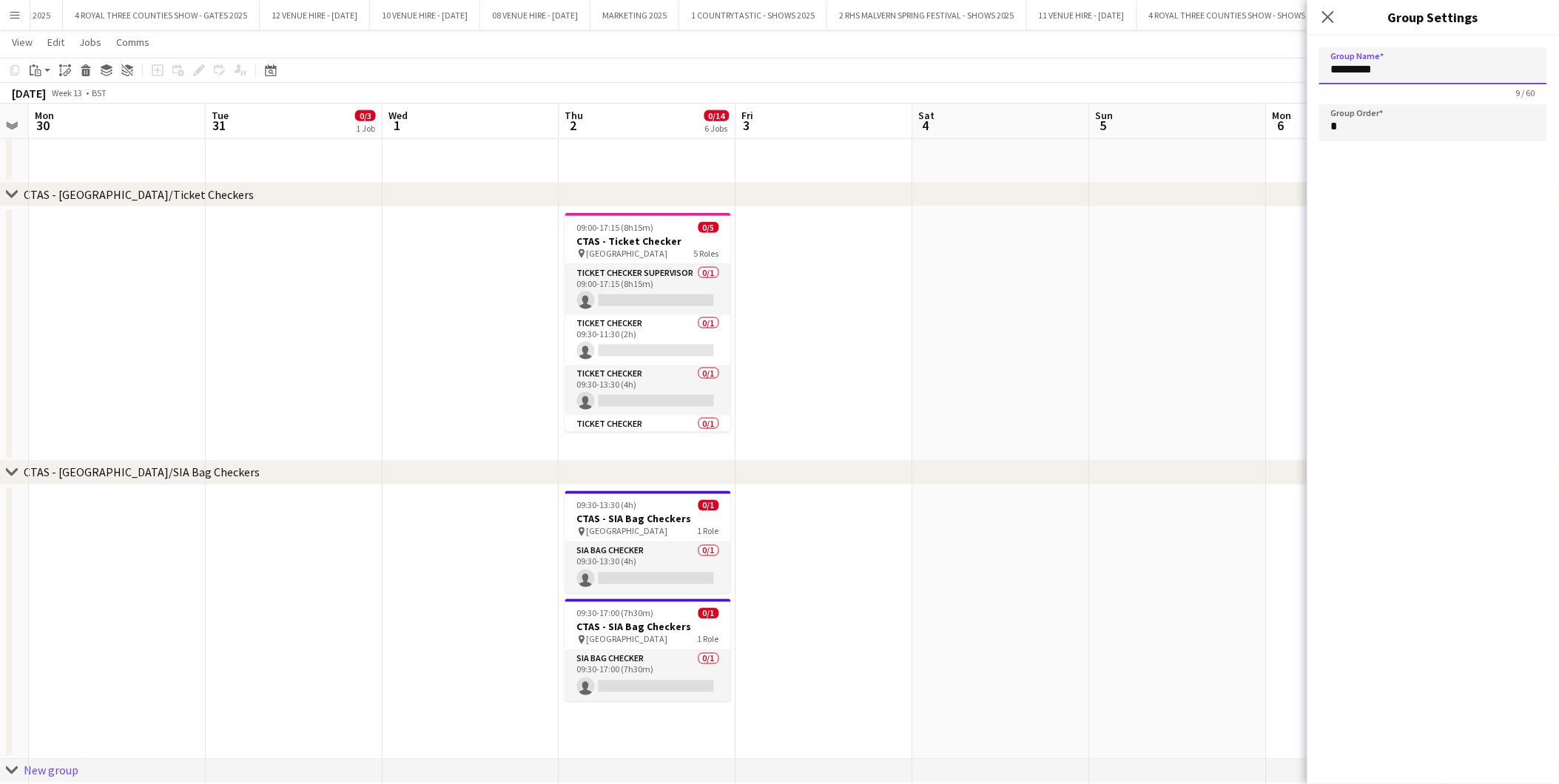
drag, startPoint x: 1434, startPoint y: 67, endPoint x: 1278, endPoint y: 82, distance: 156.7
click at [1278, 82] on body "Menu Boards Boards Boards All jobs Status Workforce Workforce My Workforce Recr…" at bounding box center [780, 245] width 1559 height 1636
click at [1098, 467] on div "chevron-right CTAS - West Gate/SIA Bag Checkers" at bounding box center [780, 473] width 1559 height 24
type input "**********"
type input "*"
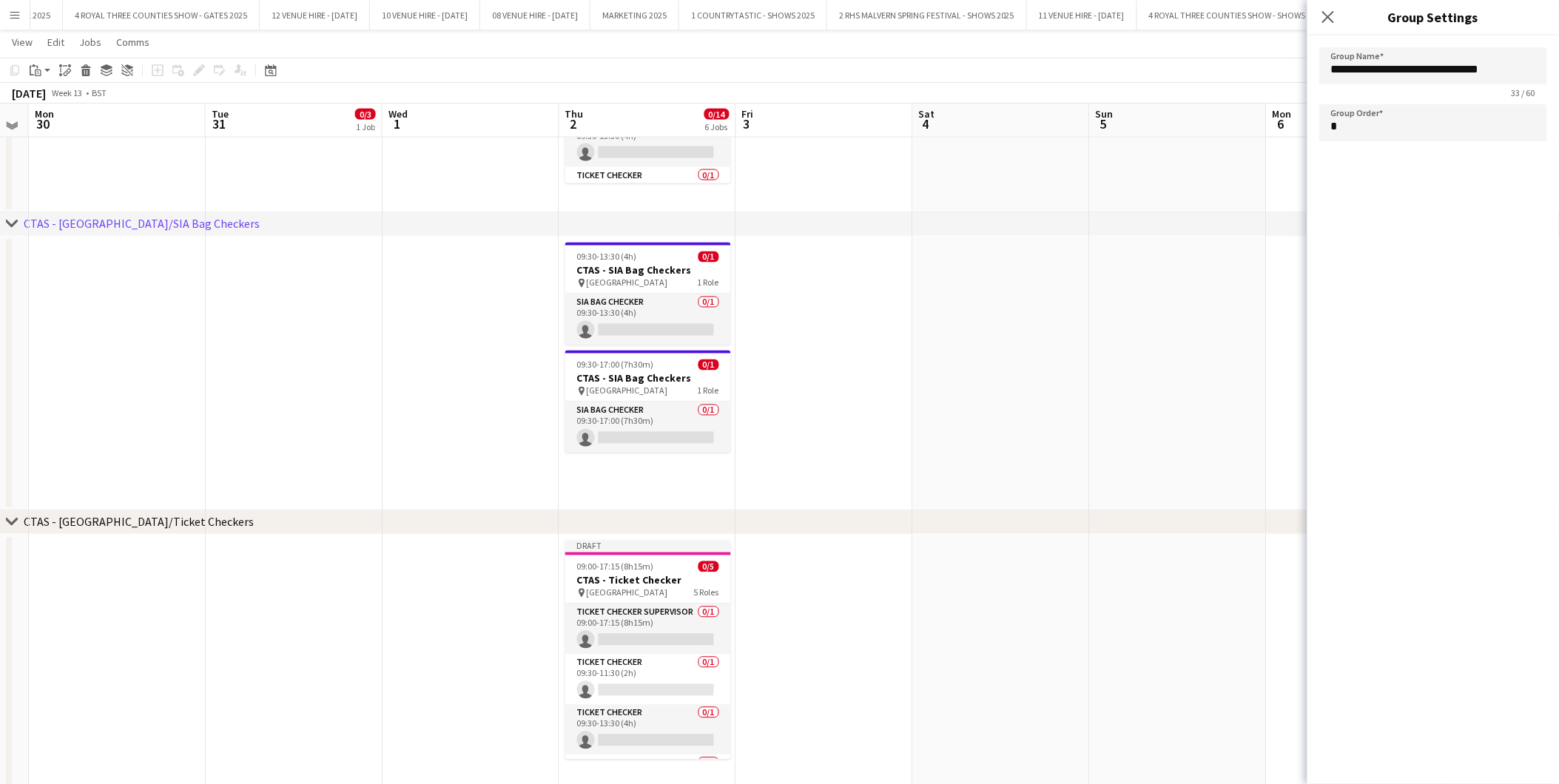
scroll to position [851, 0]
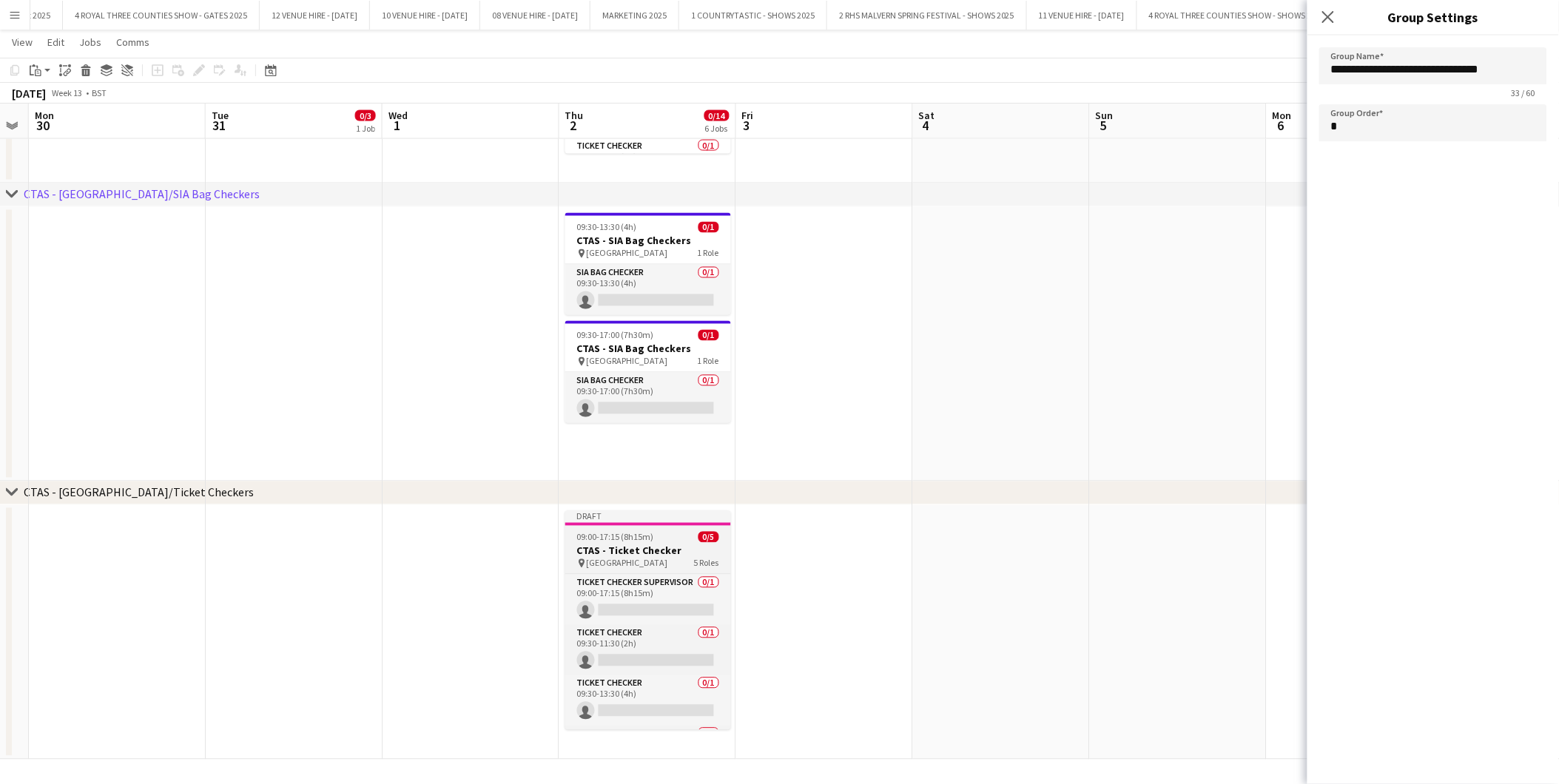
drag, startPoint x: 596, startPoint y: 539, endPoint x: 595, endPoint y: 526, distance: 13.0
click at [598, 539] on span "09:00-17:15 (8h15m)" at bounding box center [615, 538] width 77 height 11
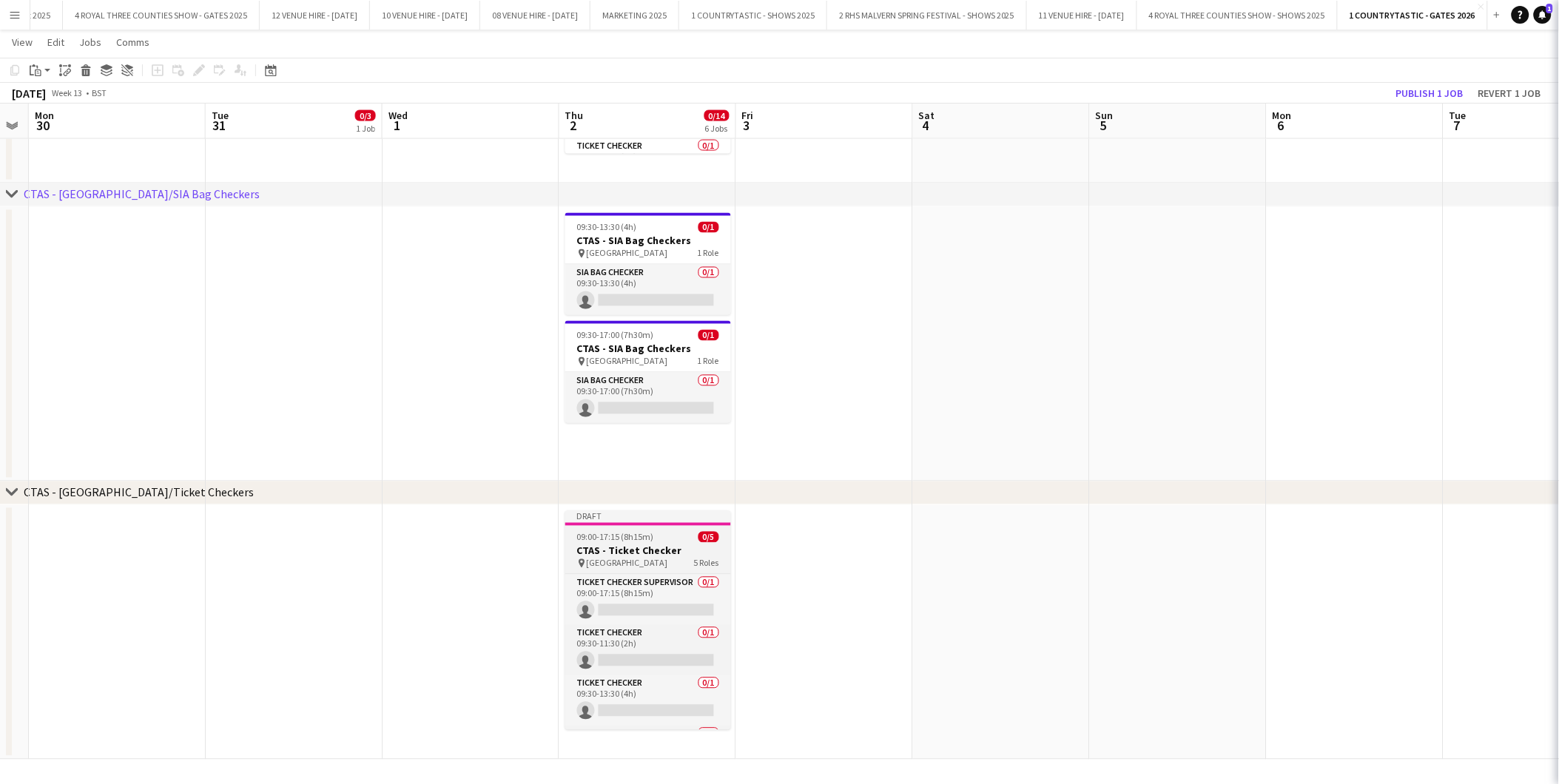
scroll to position [0, 500]
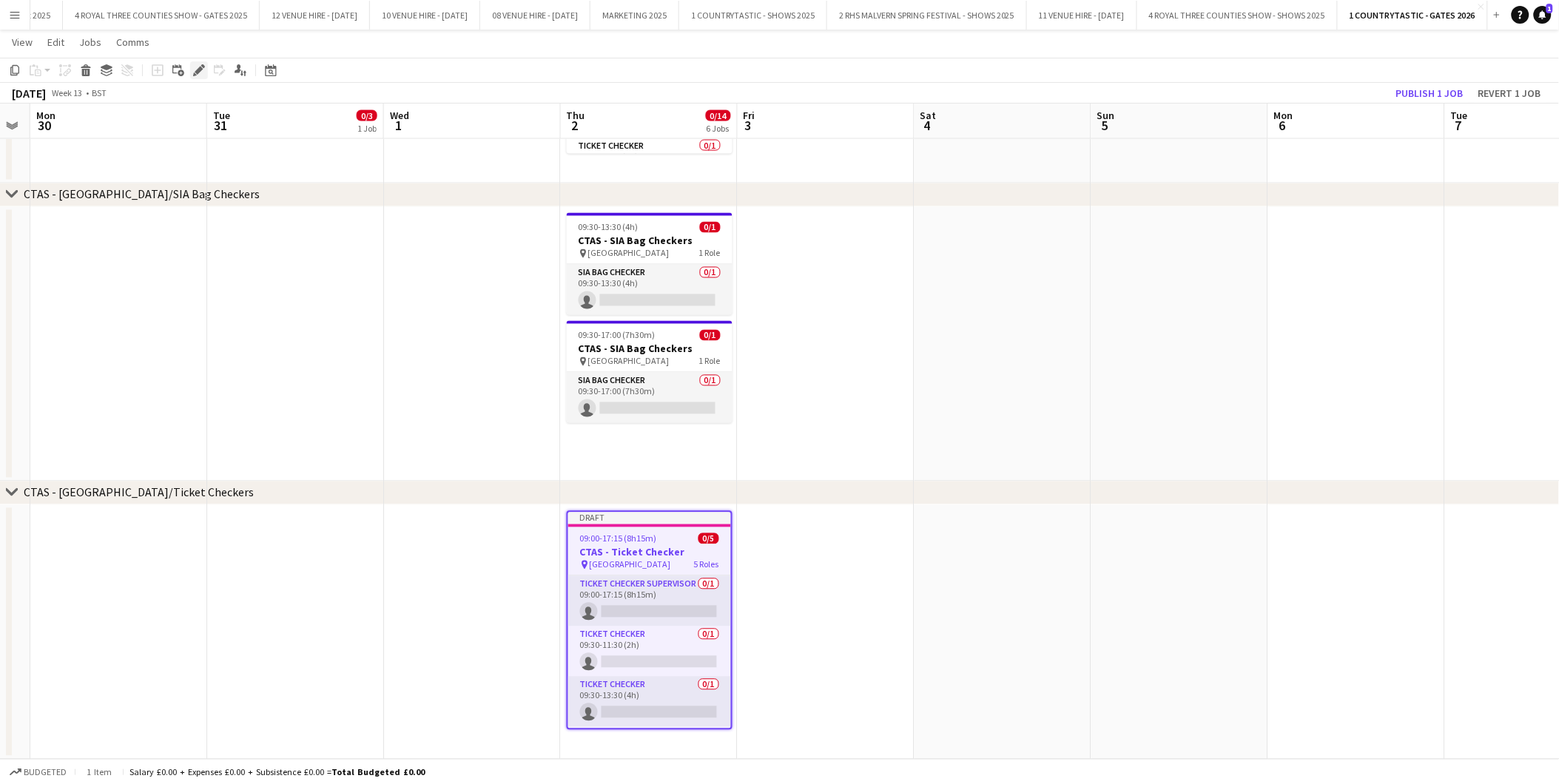
click at [195, 64] on icon "Edit" at bounding box center [199, 70] width 12 height 12
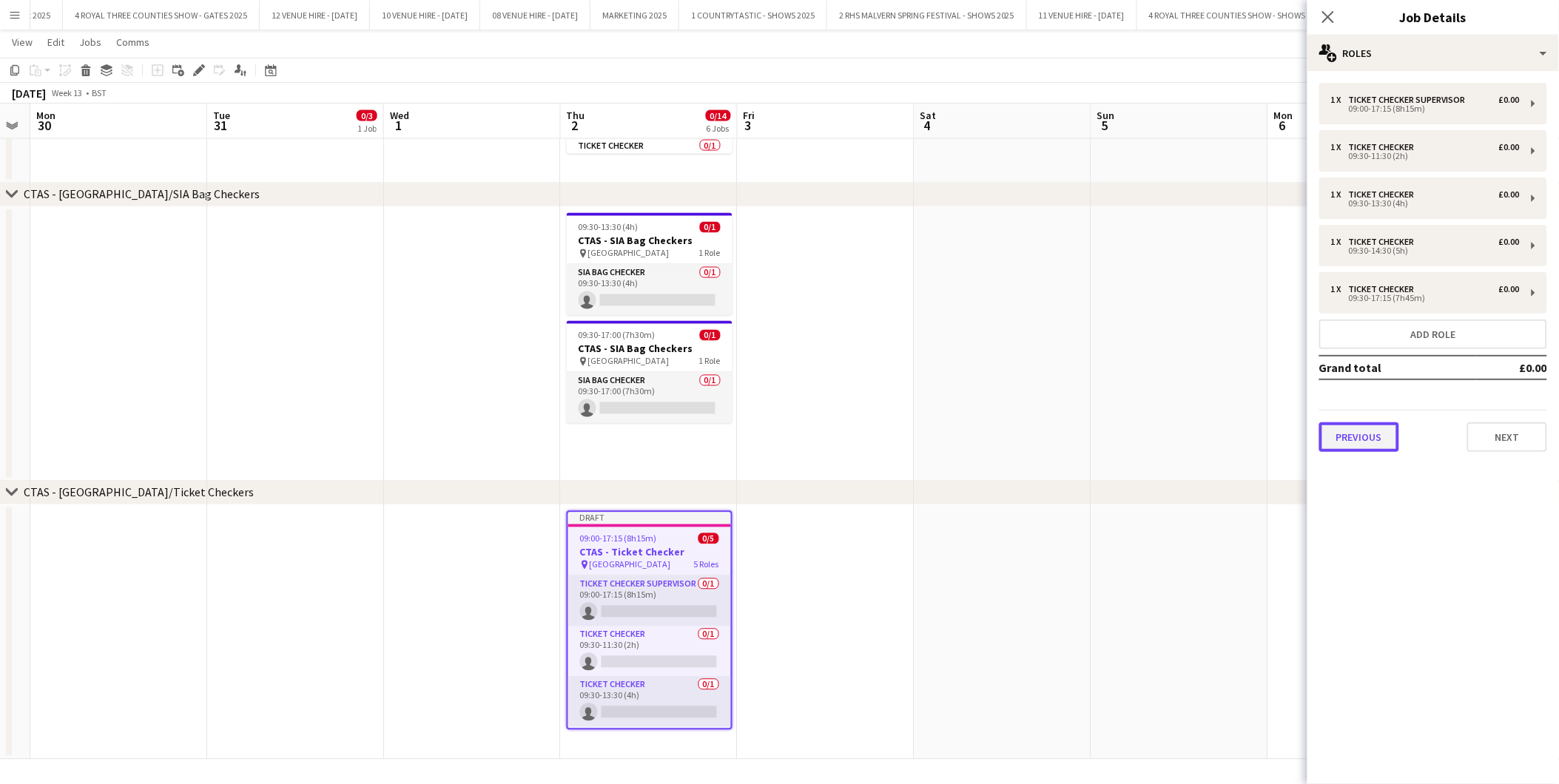
click at [1381, 432] on button "Previous" at bounding box center [1359, 437] width 80 height 29
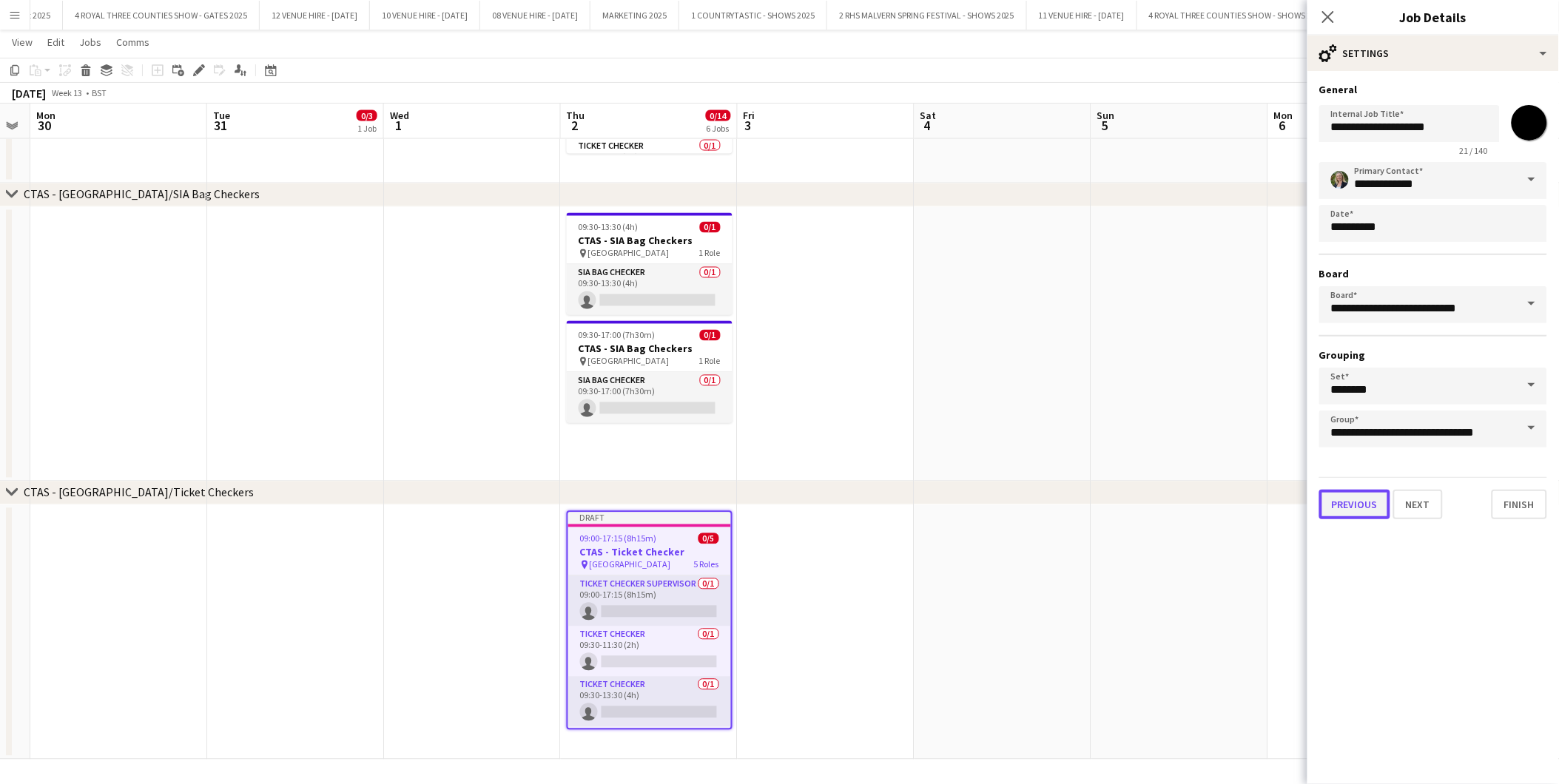
click at [1372, 496] on button "Previous" at bounding box center [1354, 504] width 71 height 29
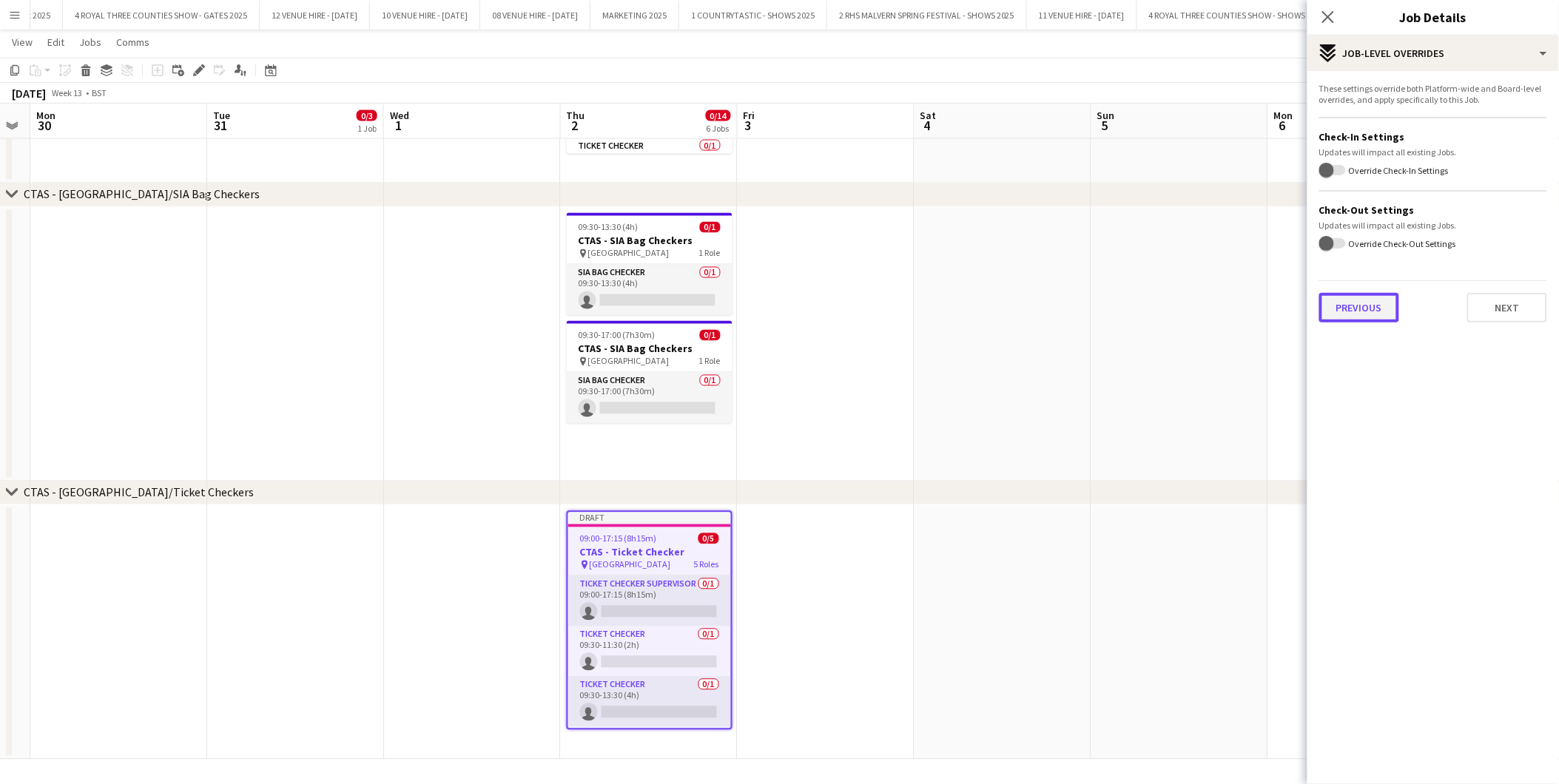
click at [1374, 294] on button "Previous" at bounding box center [1359, 307] width 80 height 29
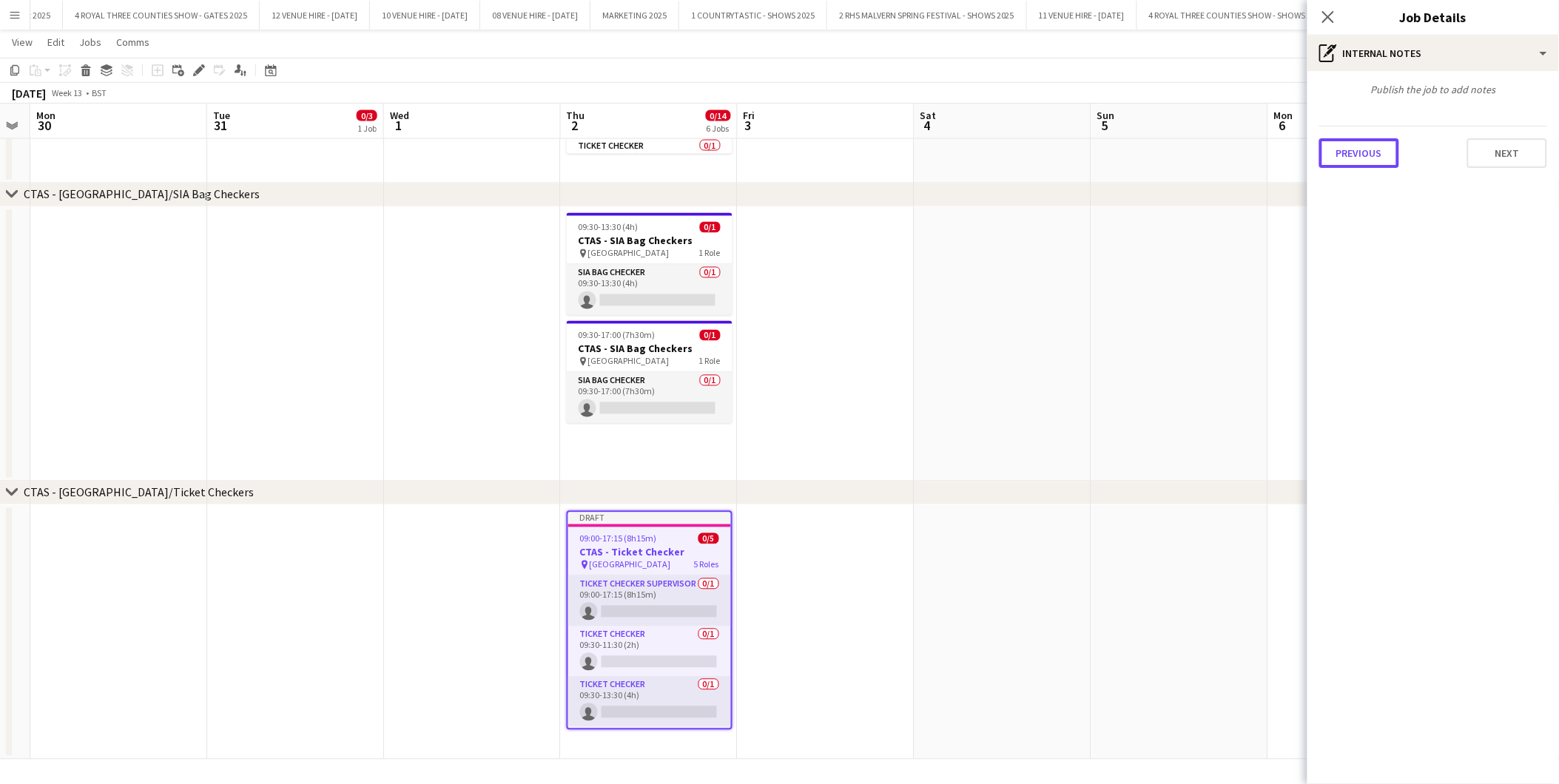
click at [1373, 150] on button "Previous" at bounding box center [1359, 152] width 80 height 29
click at [1368, 210] on button "Previous" at bounding box center [1359, 222] width 80 height 29
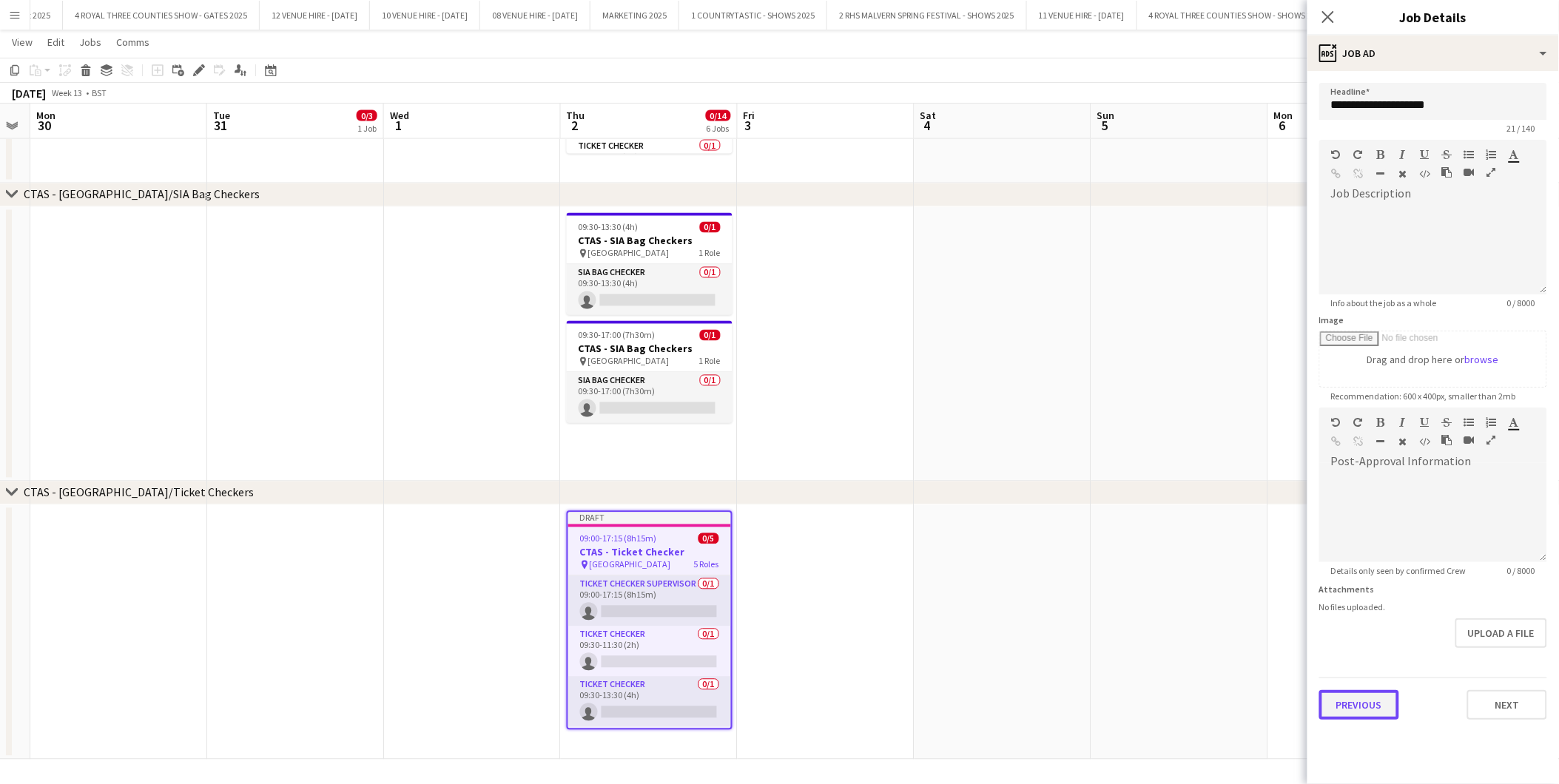
click at [1359, 706] on button "Previous" at bounding box center [1359, 704] width 80 height 29
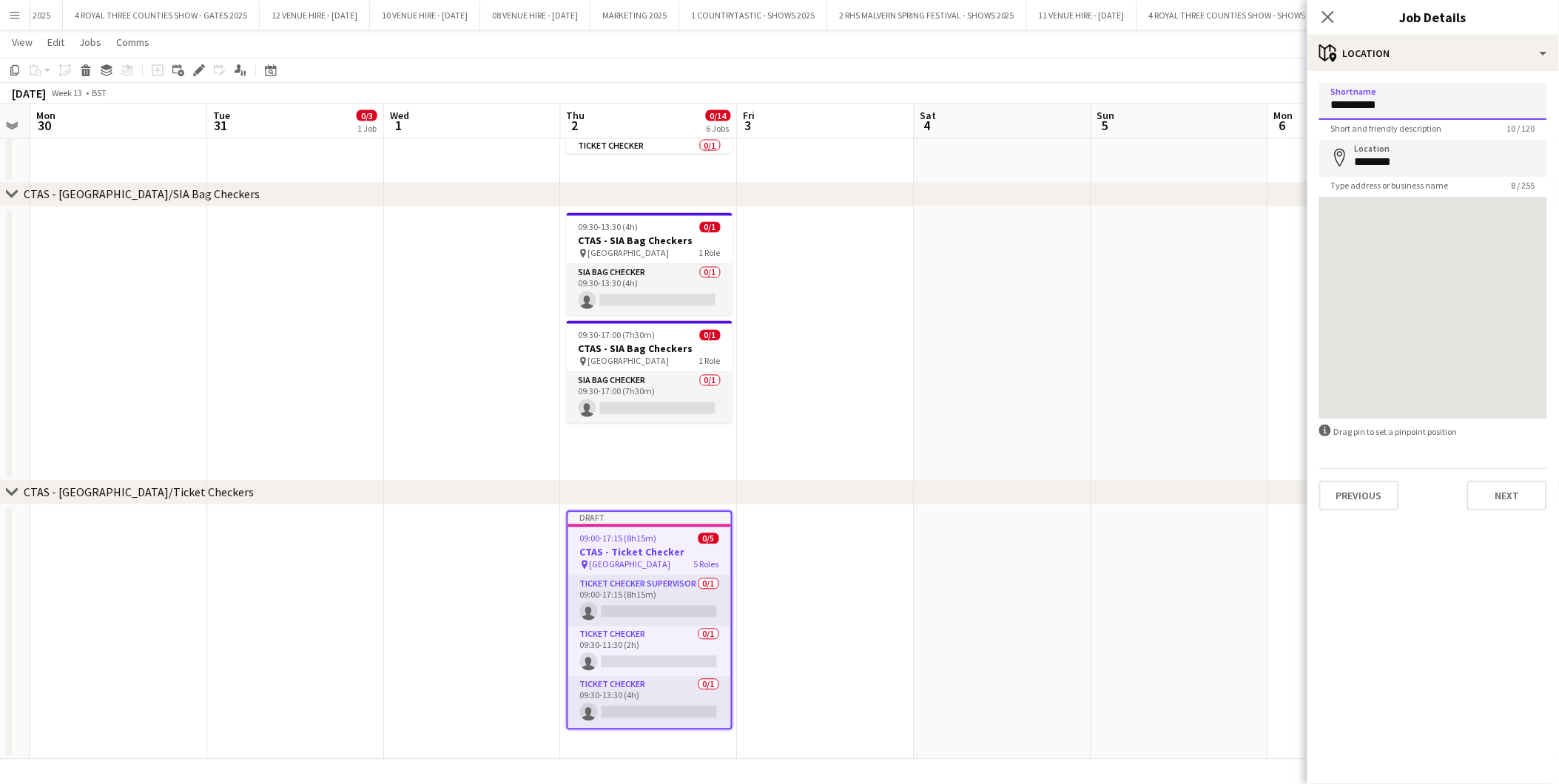
drag, startPoint x: 1363, startPoint y: 98, endPoint x: 1277, endPoint y: 90, distance: 86.4
type input "*********"
click at [1077, 533] on app-date-cell at bounding box center [1003, 633] width 177 height 255
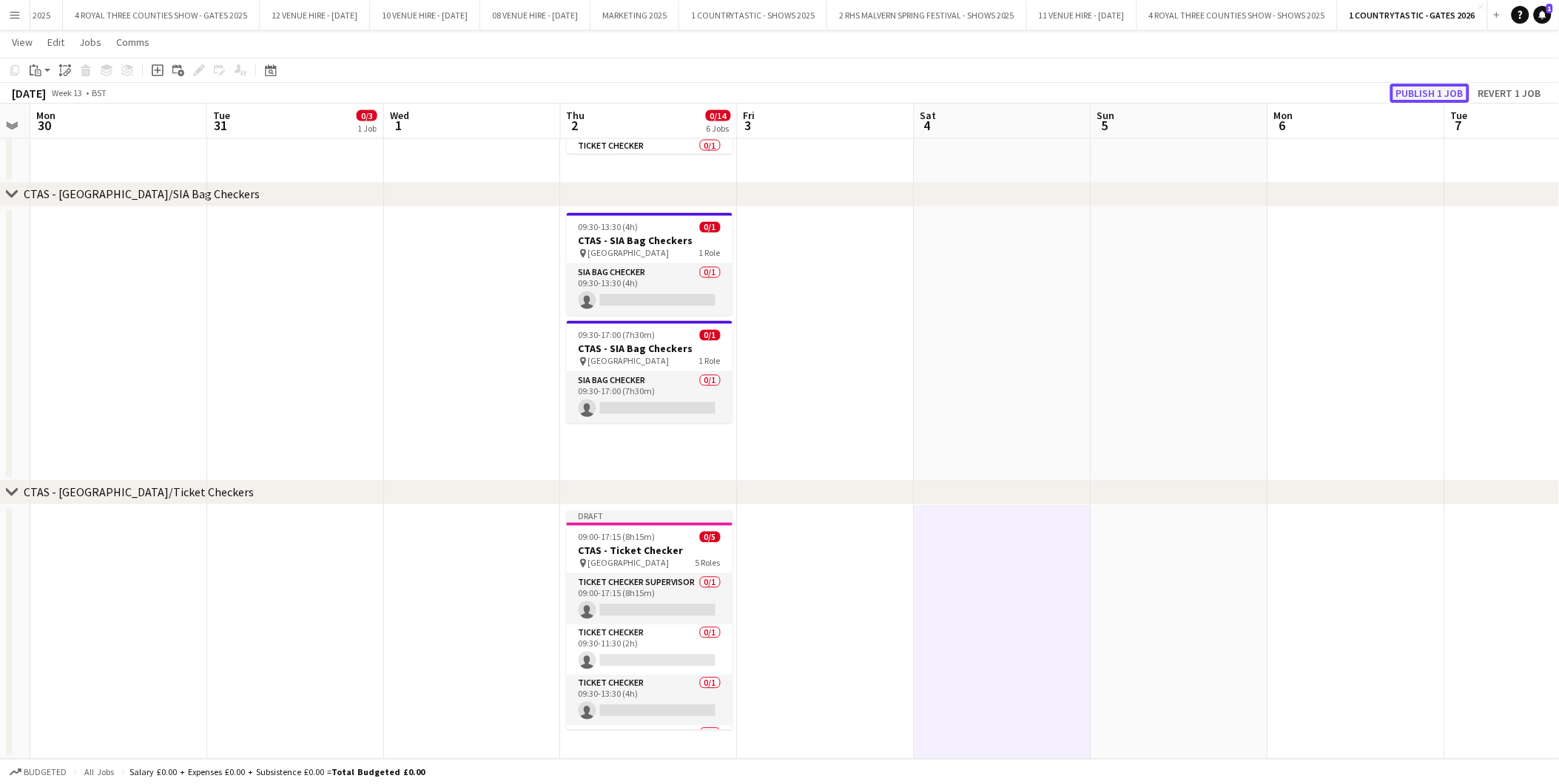
click at [1410, 86] on button "Publish 1 job" at bounding box center [1430, 93] width 80 height 19
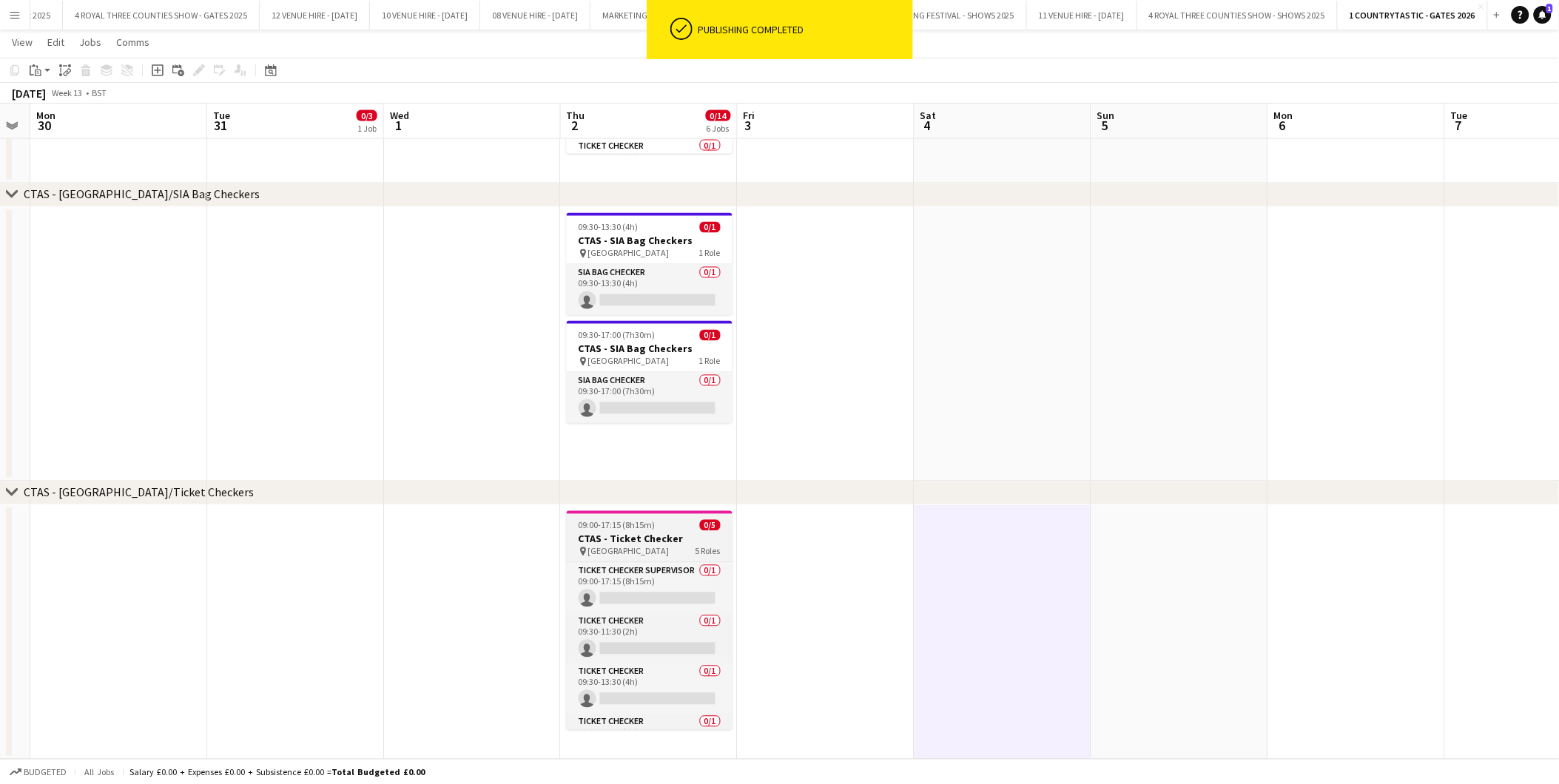
click at [625, 538] on h3 "CTAS - Ticket Checker" at bounding box center [650, 540] width 166 height 13
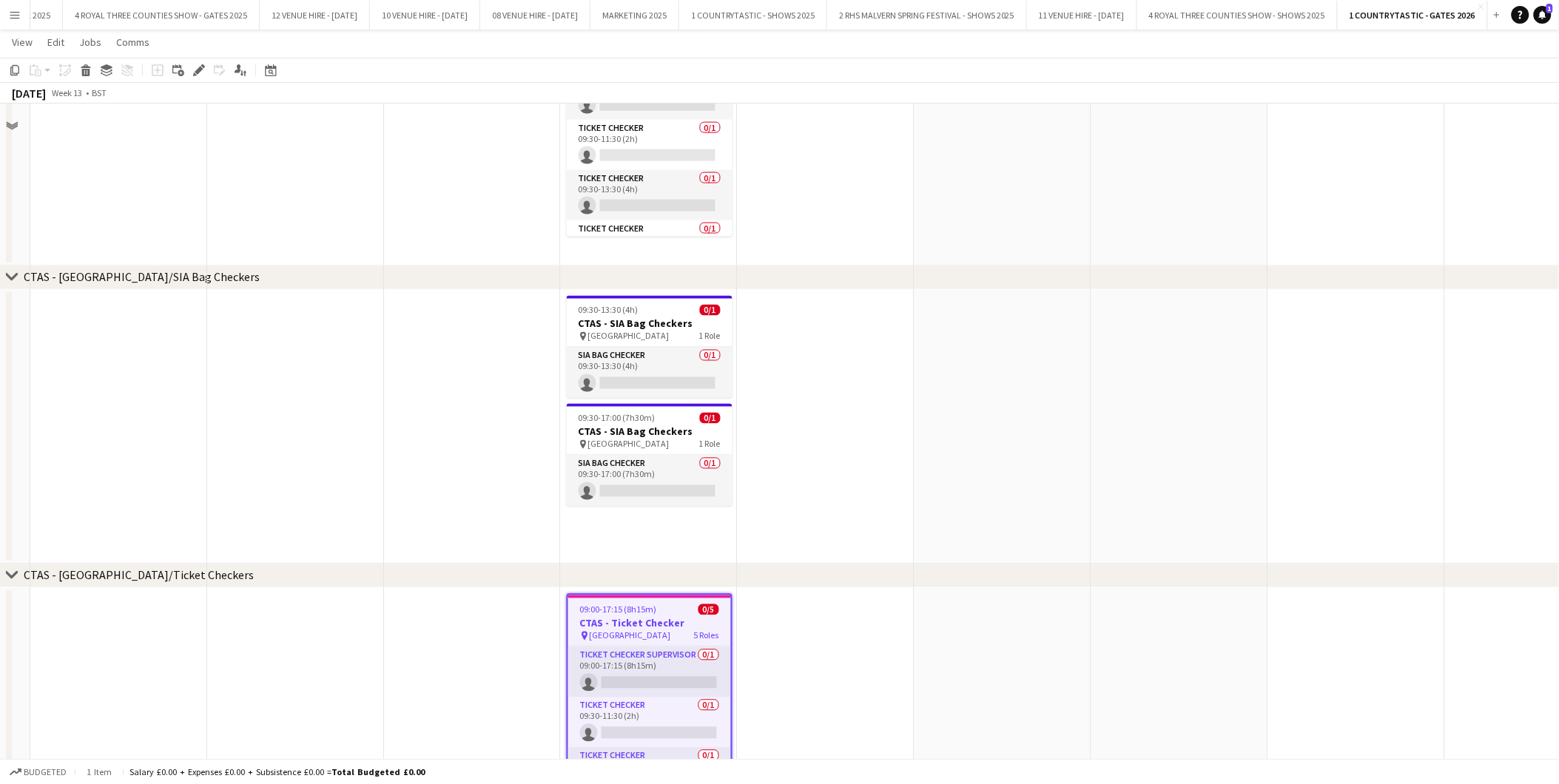
scroll to position [851, 0]
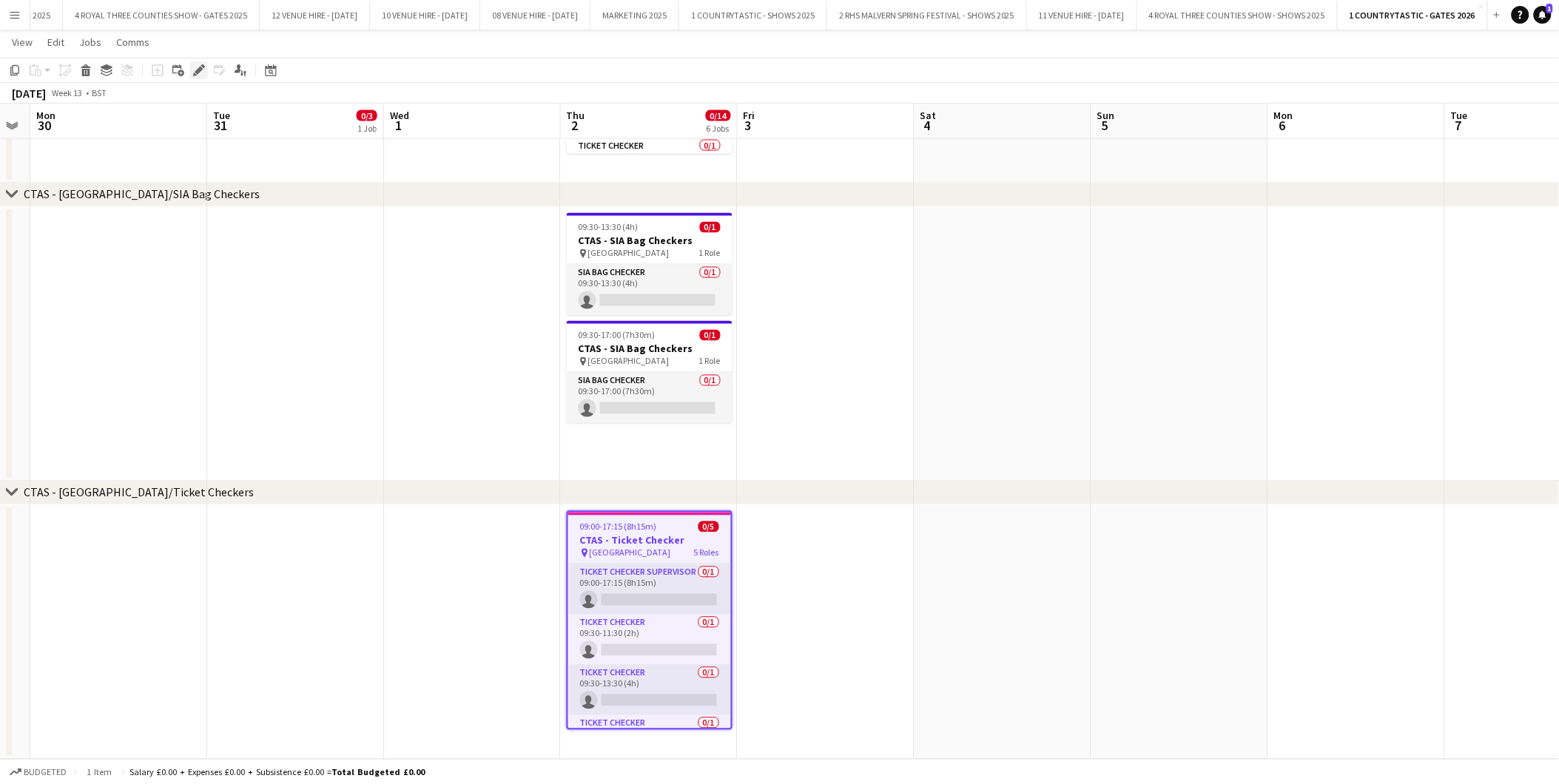
click at [196, 65] on icon "Edit" at bounding box center [199, 70] width 12 height 12
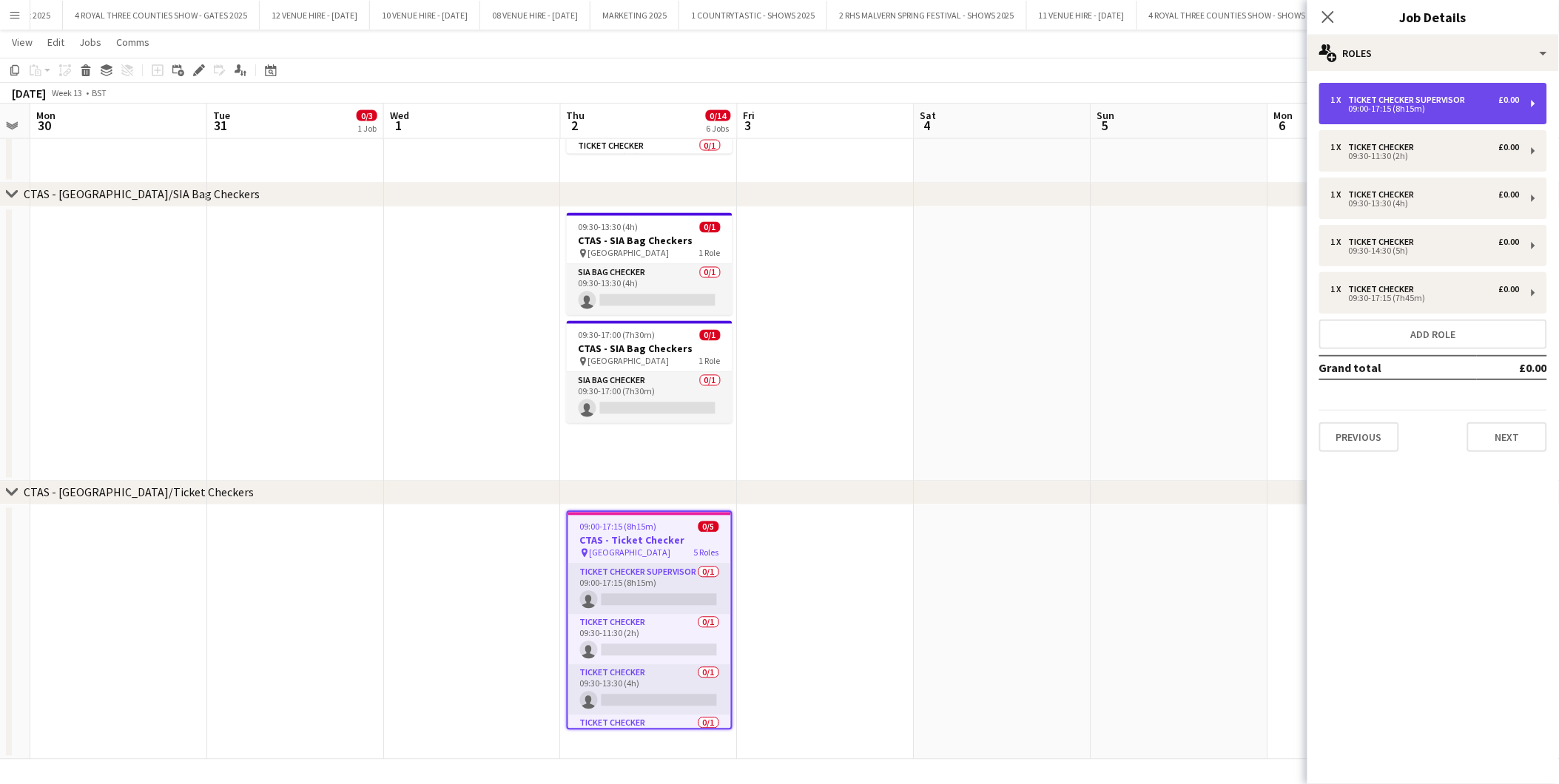
click at [1445, 92] on div "1 x Ticket Checker Supervisor £0.00 09:00-17:15 (8h15m)" at bounding box center [1433, 104] width 228 height 42
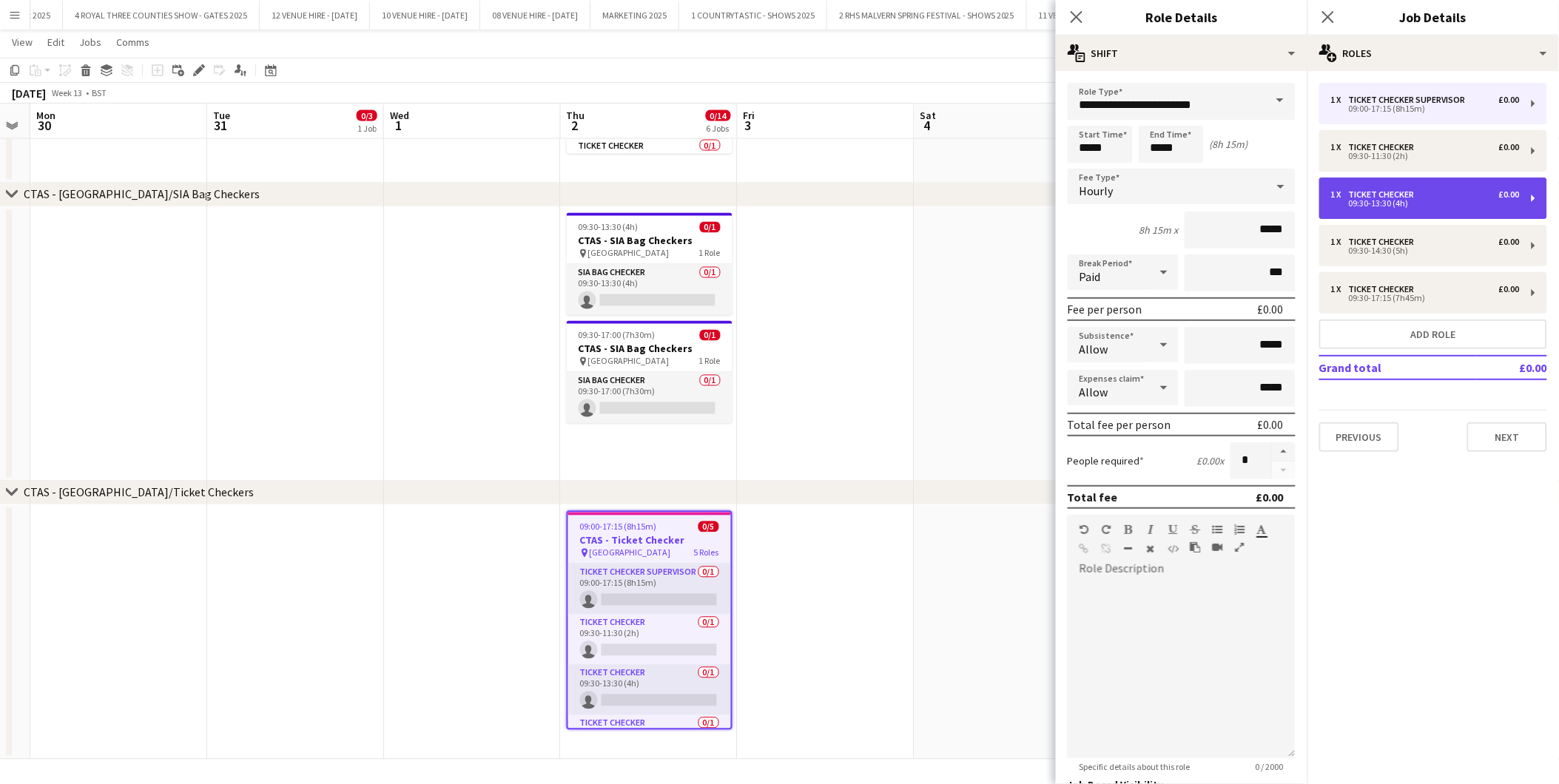
click at [1425, 192] on div "1 x Ticket Checker £0.00" at bounding box center [1425, 194] width 188 height 10
type input "**********"
type input "*****"
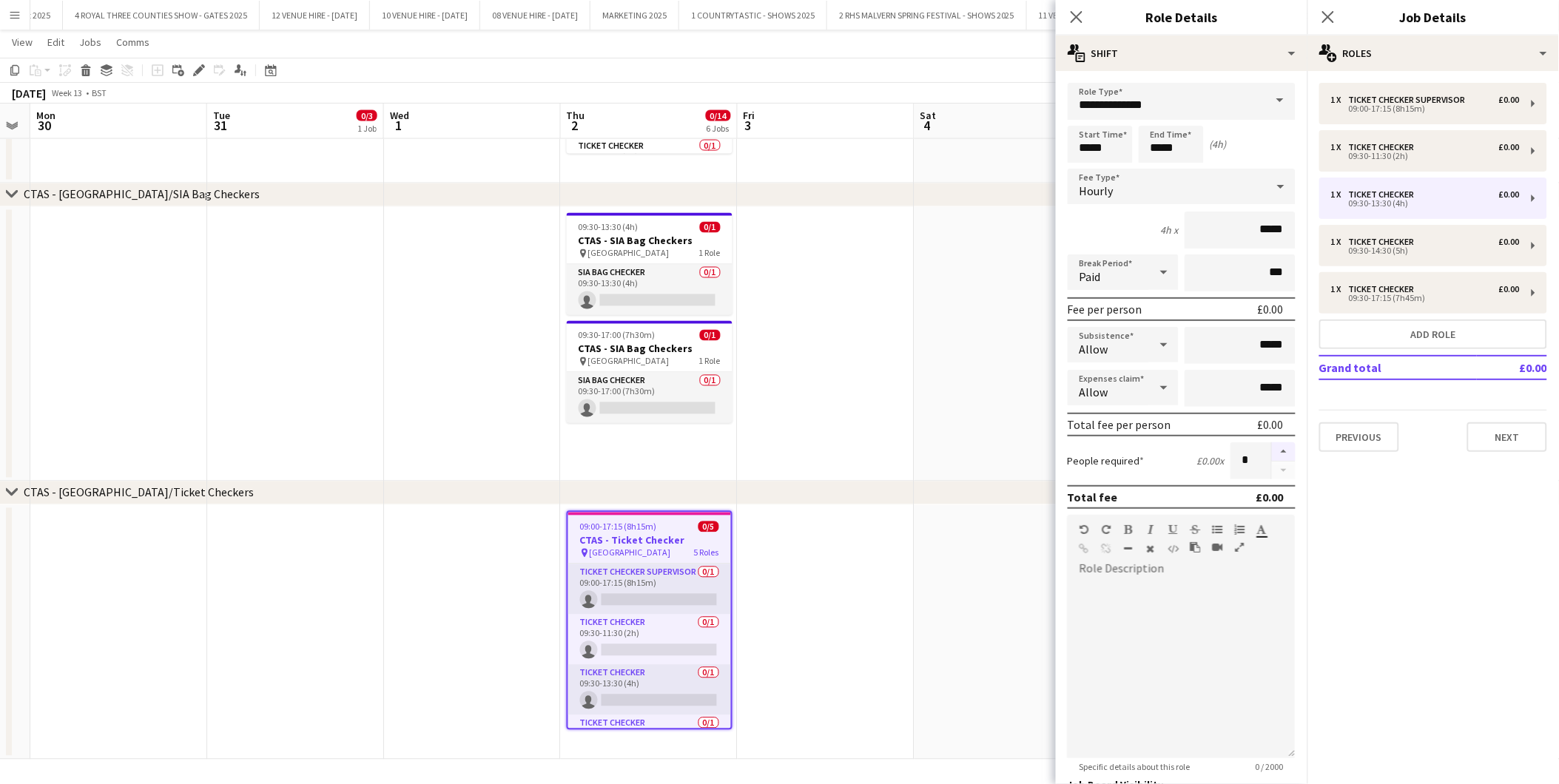
click at [1273, 445] on button "button" at bounding box center [1283, 452] width 24 height 19
type input "*"
click at [1429, 149] on div "1 x Ticket Checker £0.00" at bounding box center [1425, 147] width 188 height 10
type input "*****"
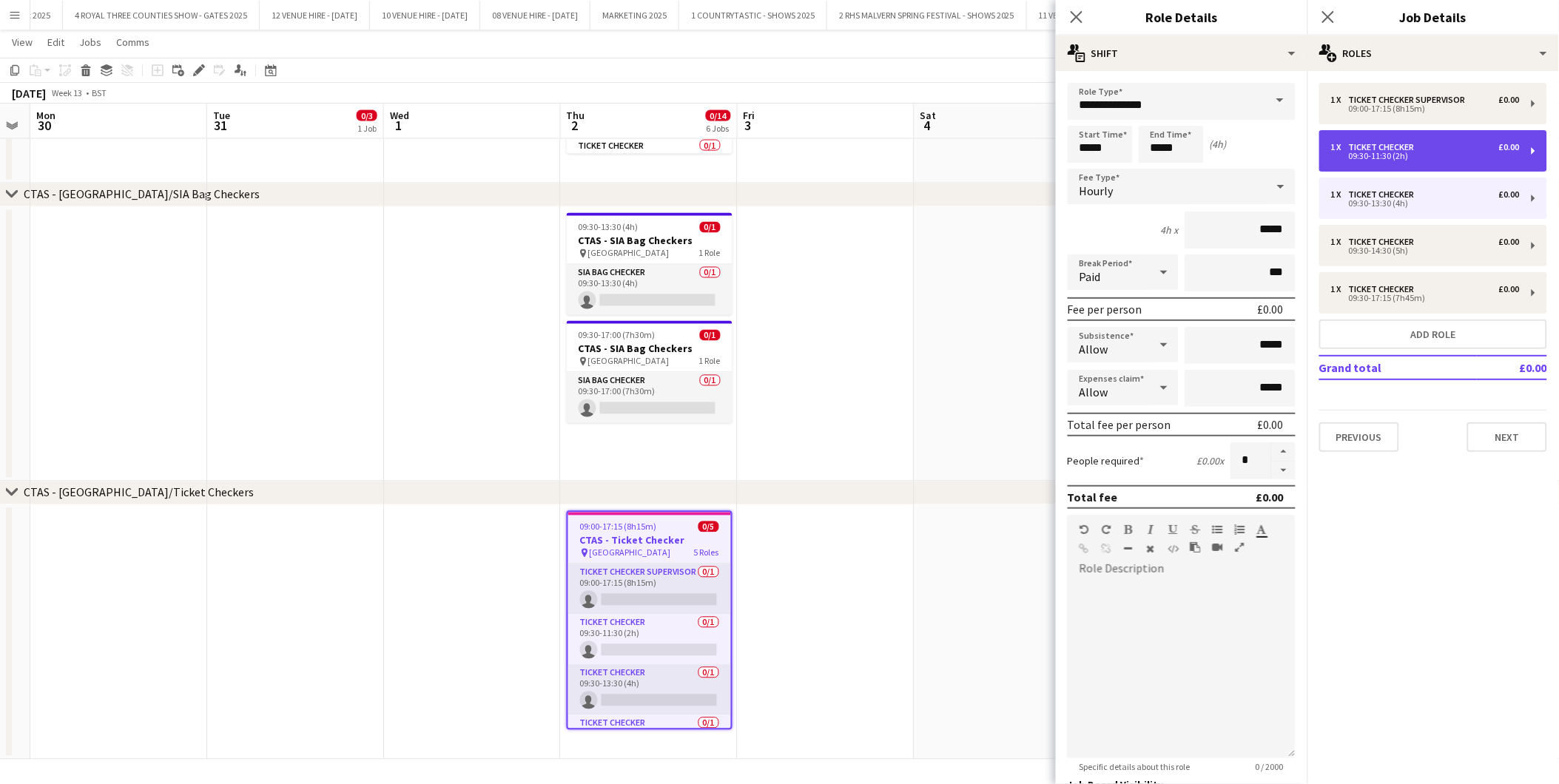
type input "*"
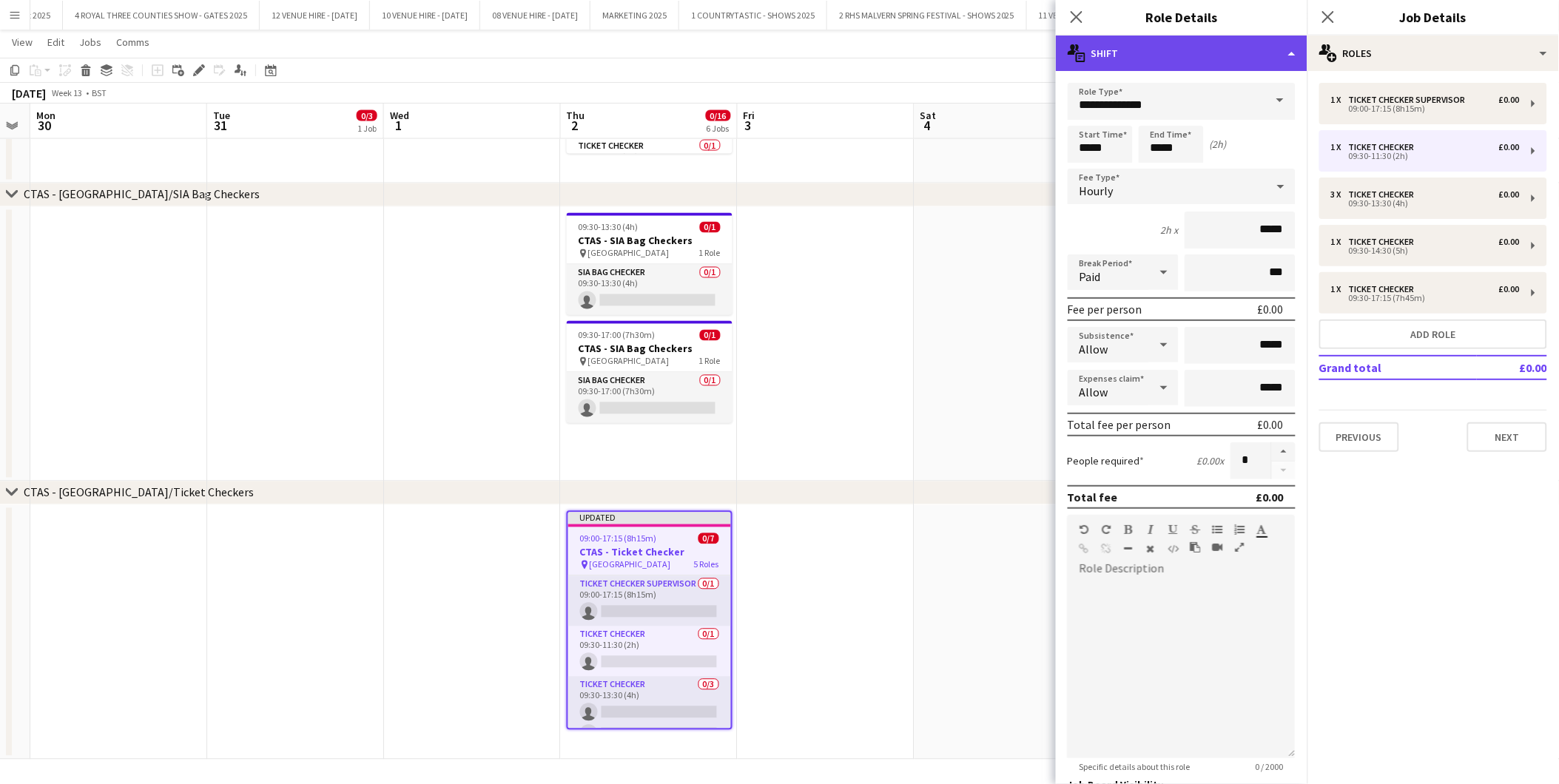
click at [1217, 54] on div "multiple-actions-text Shift" at bounding box center [1182, 54] width 252 height 36
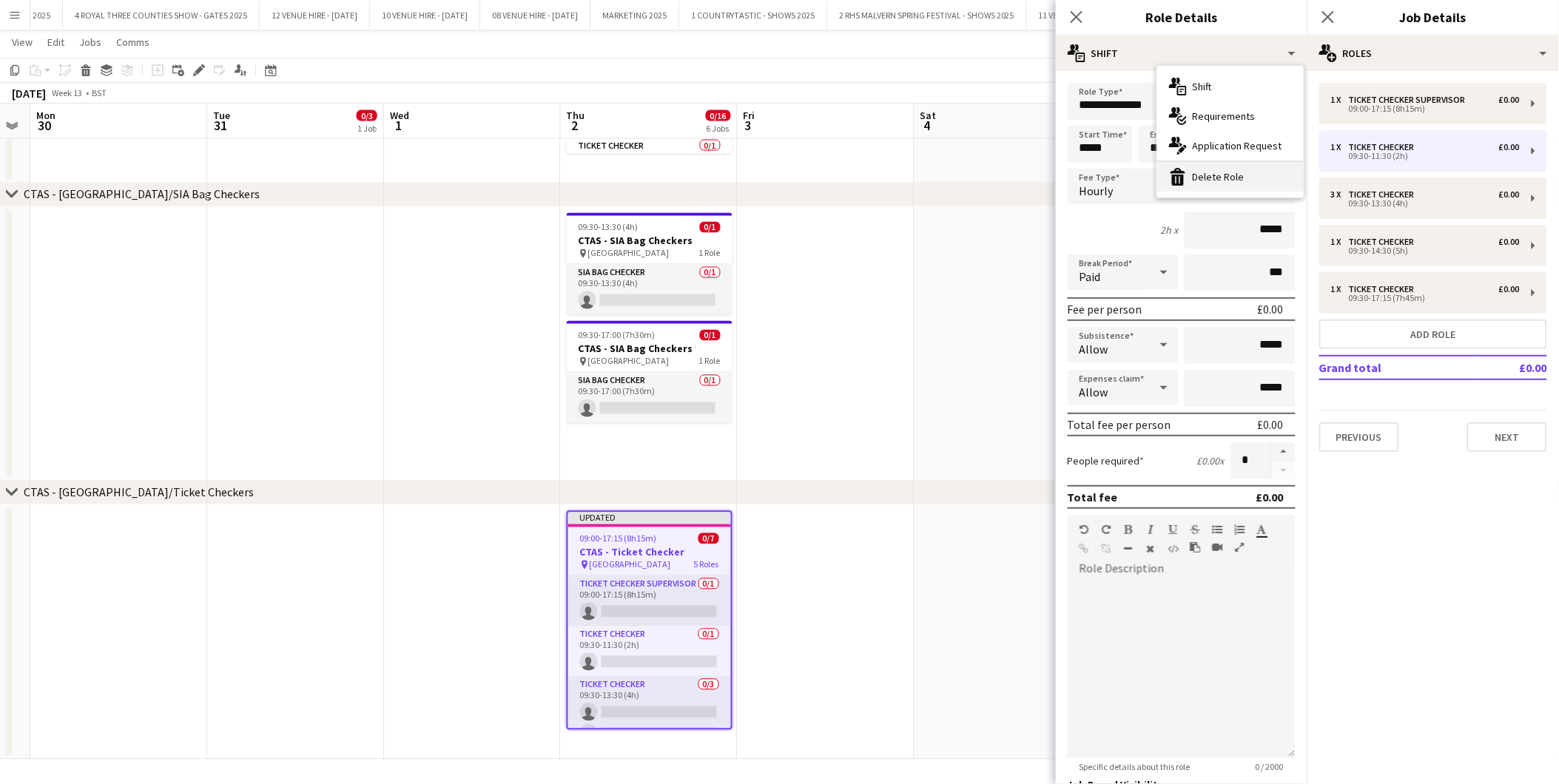
click at [1247, 170] on div "bin-2 Delete Role" at bounding box center [1230, 176] width 147 height 29
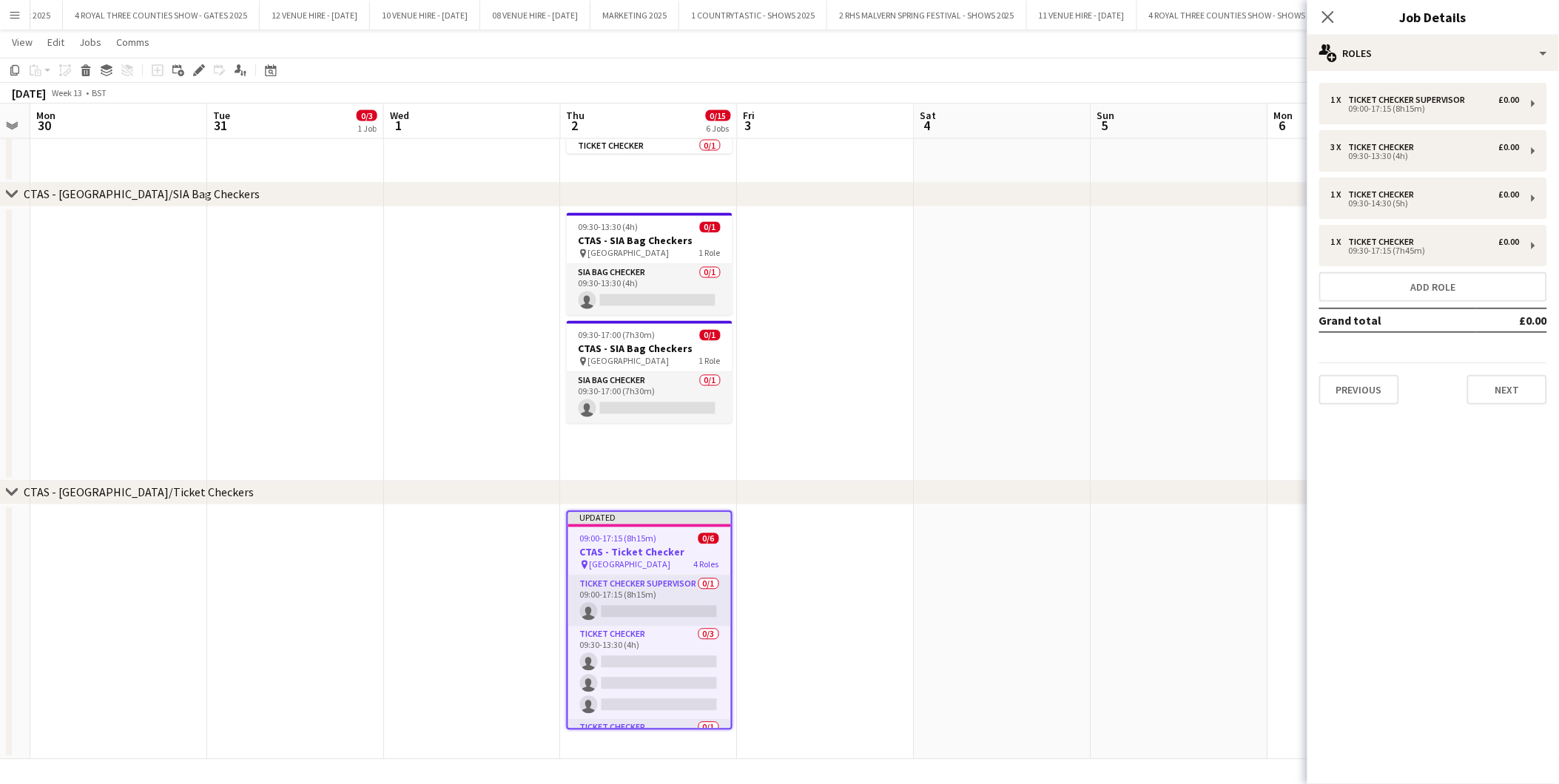
click at [1147, 254] on app-date-cell at bounding box center [1180, 345] width 177 height 275
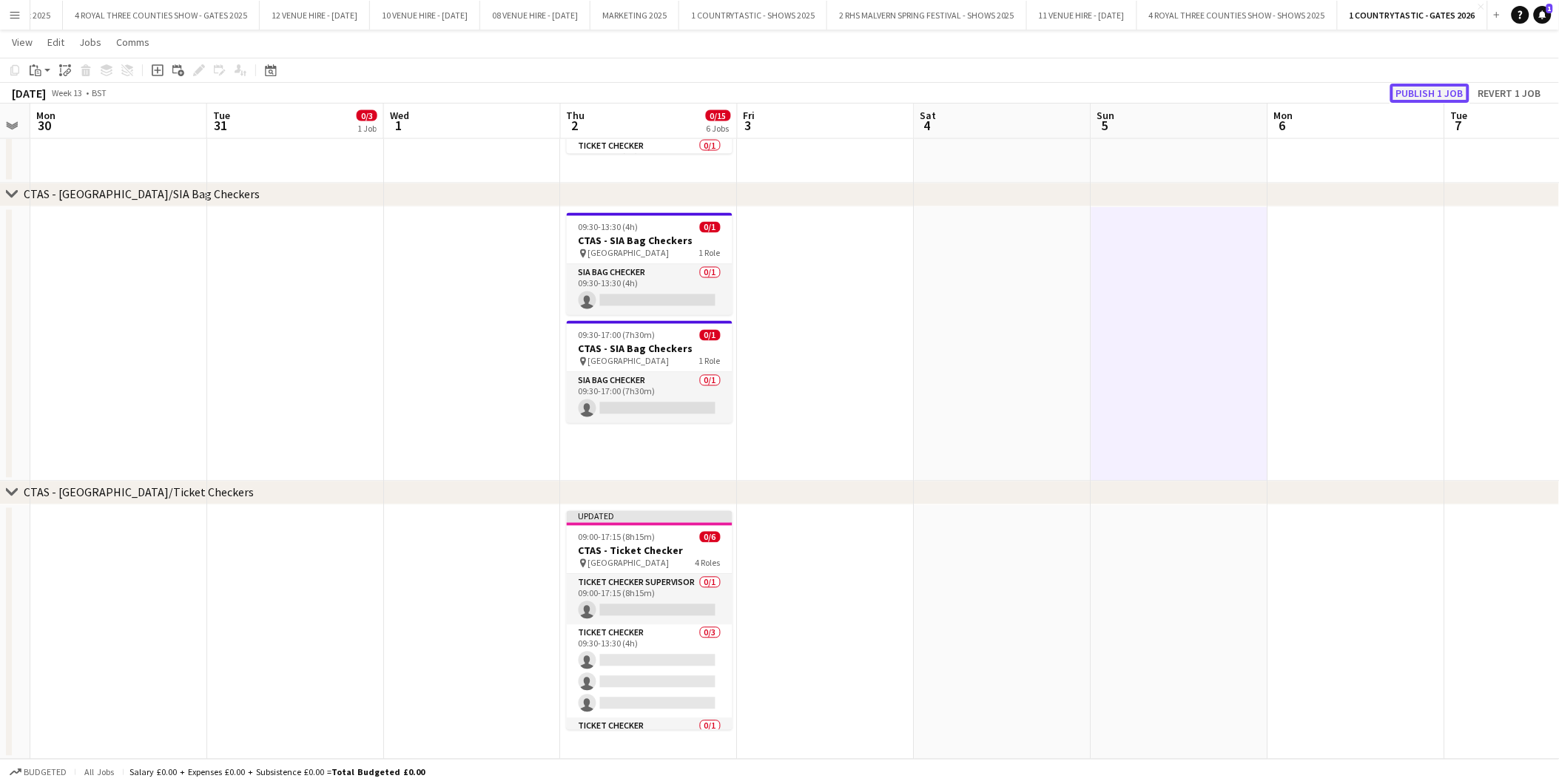
click at [1421, 95] on button "Publish 1 job" at bounding box center [1430, 93] width 80 height 19
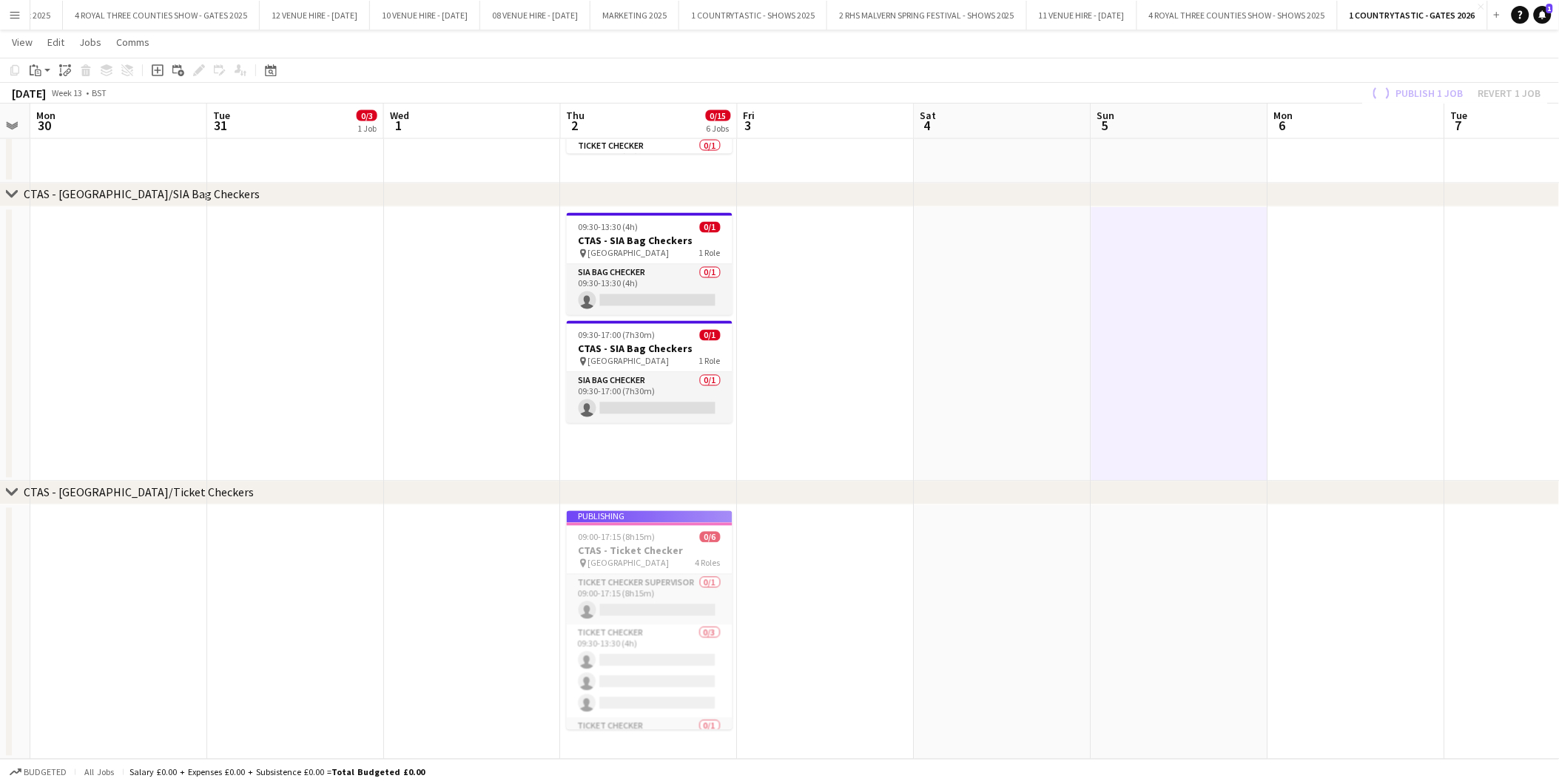
click at [638, 532] on span "09:00-17:15 (8h15m)" at bounding box center [617, 538] width 77 height 11
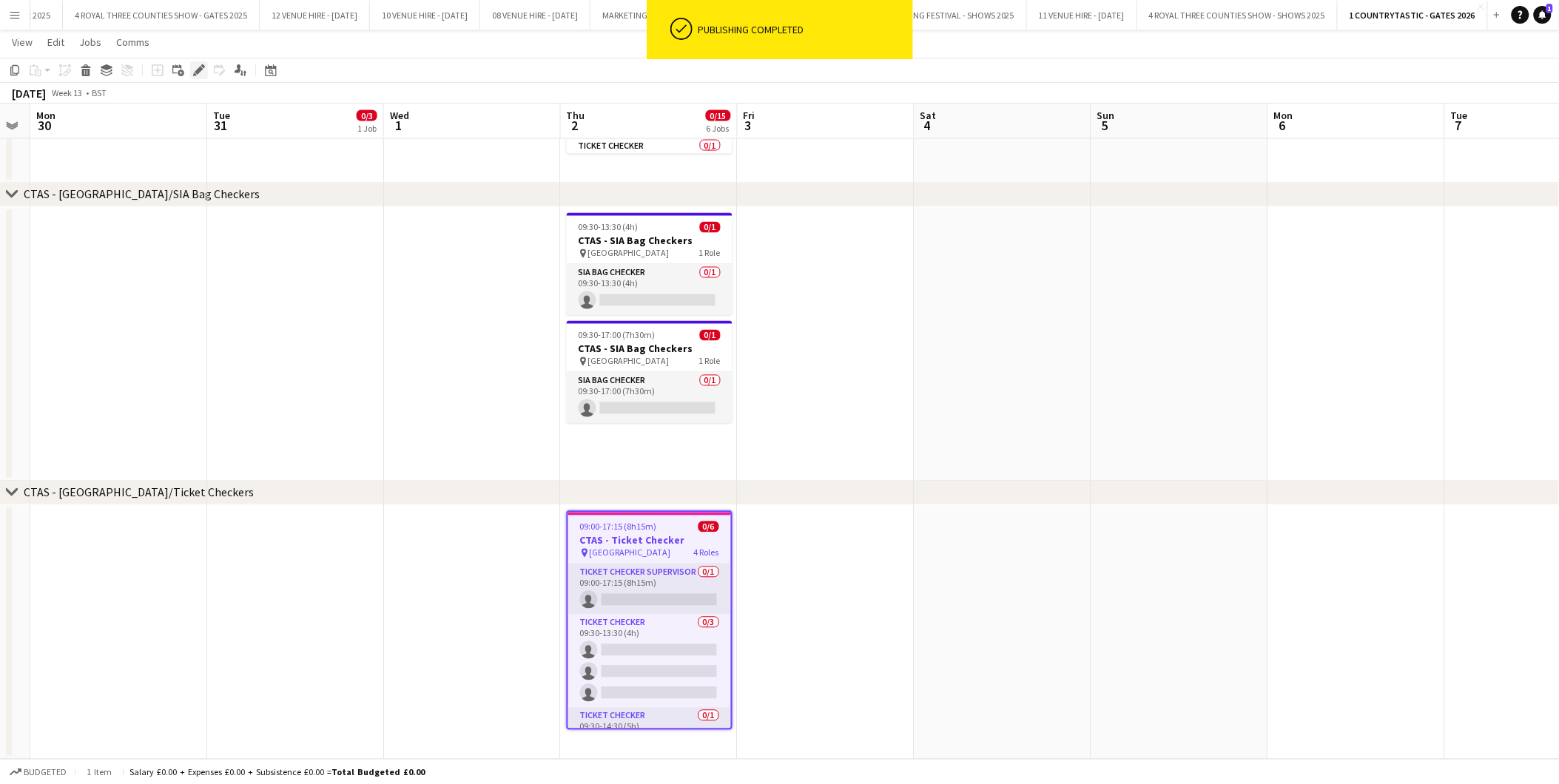
click at [200, 64] on icon "Edit" at bounding box center [199, 70] width 12 height 12
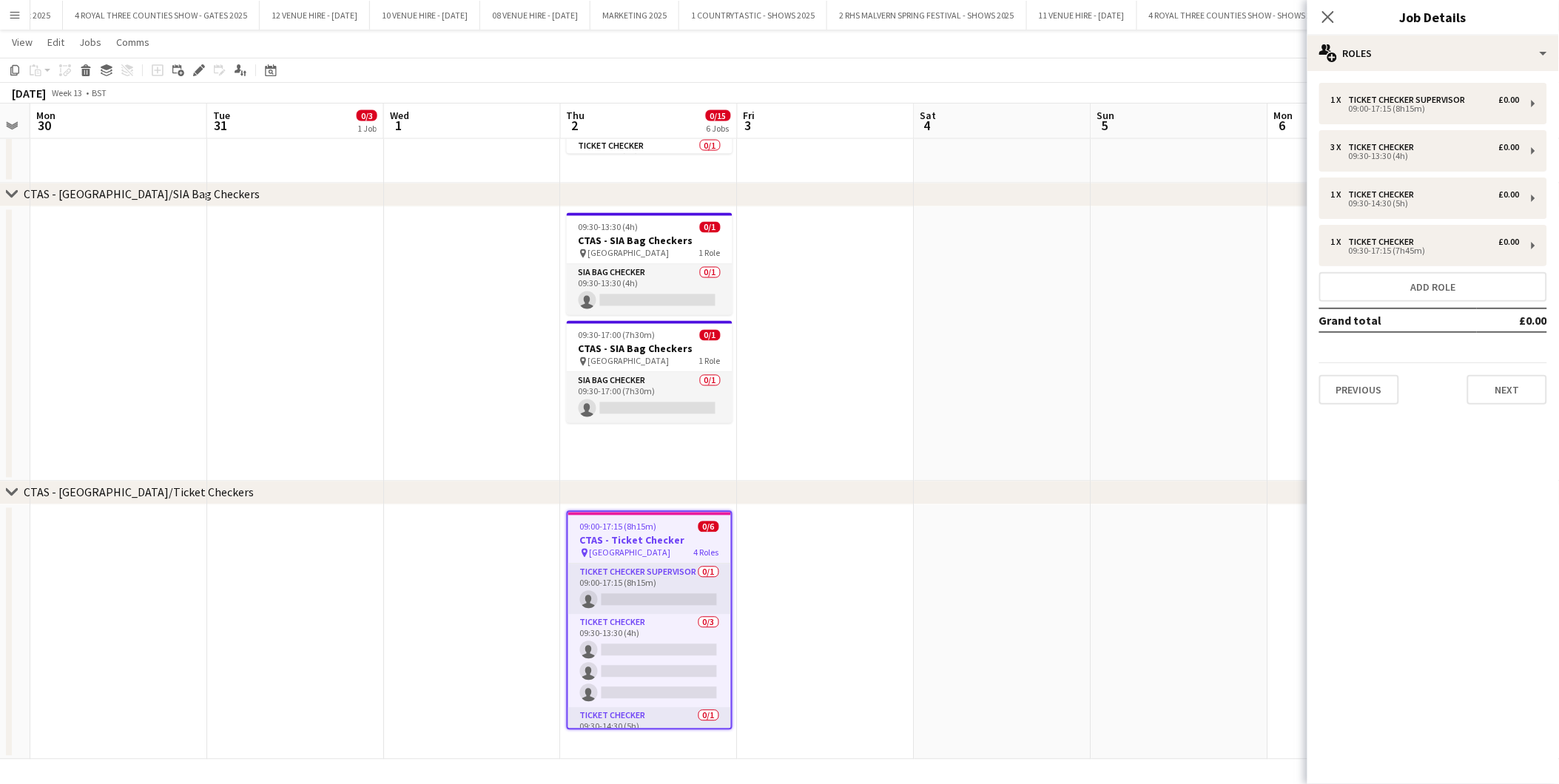
click at [1018, 400] on app-date-cell at bounding box center [1003, 345] width 177 height 275
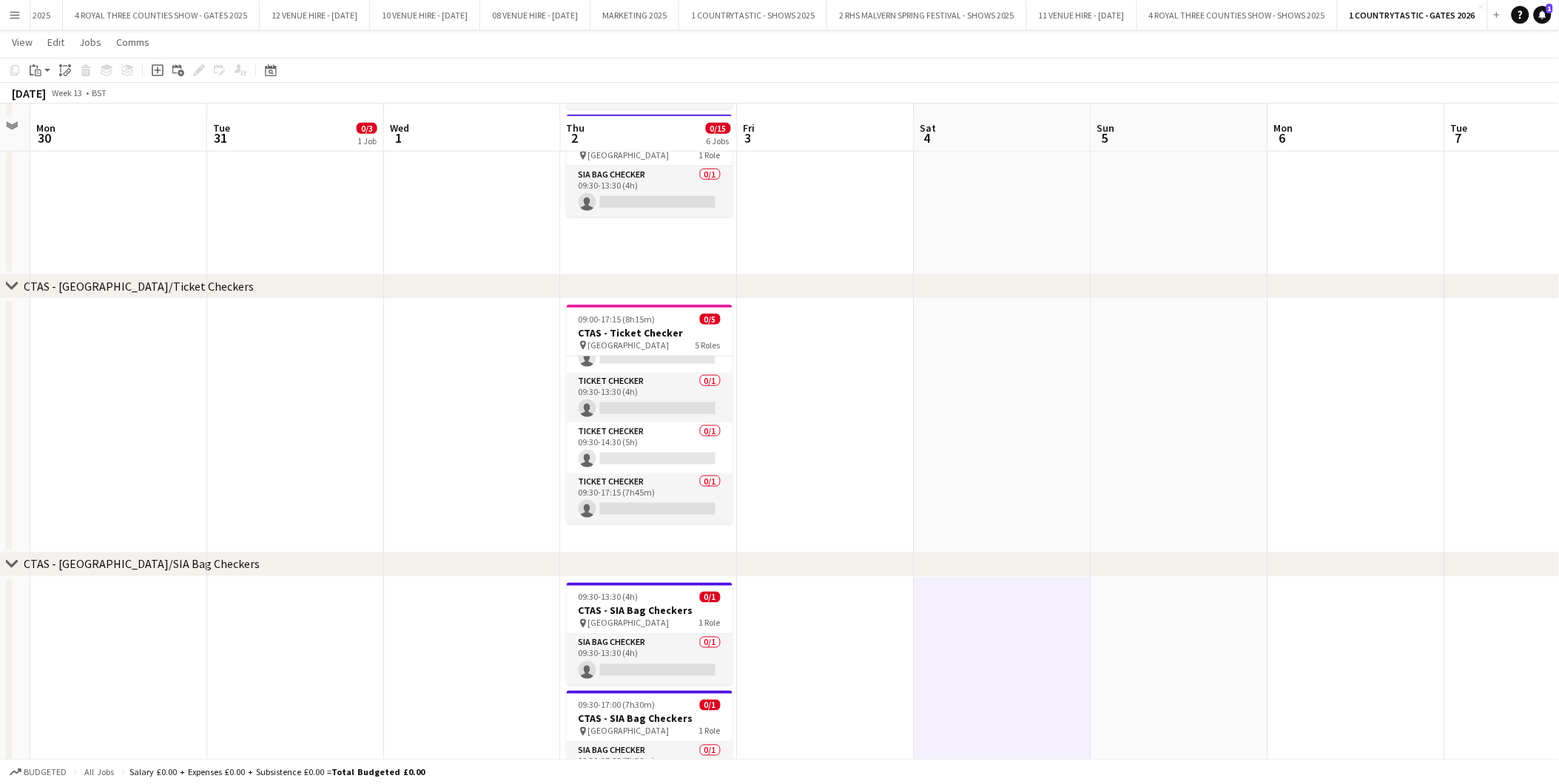
scroll to position [492, 0]
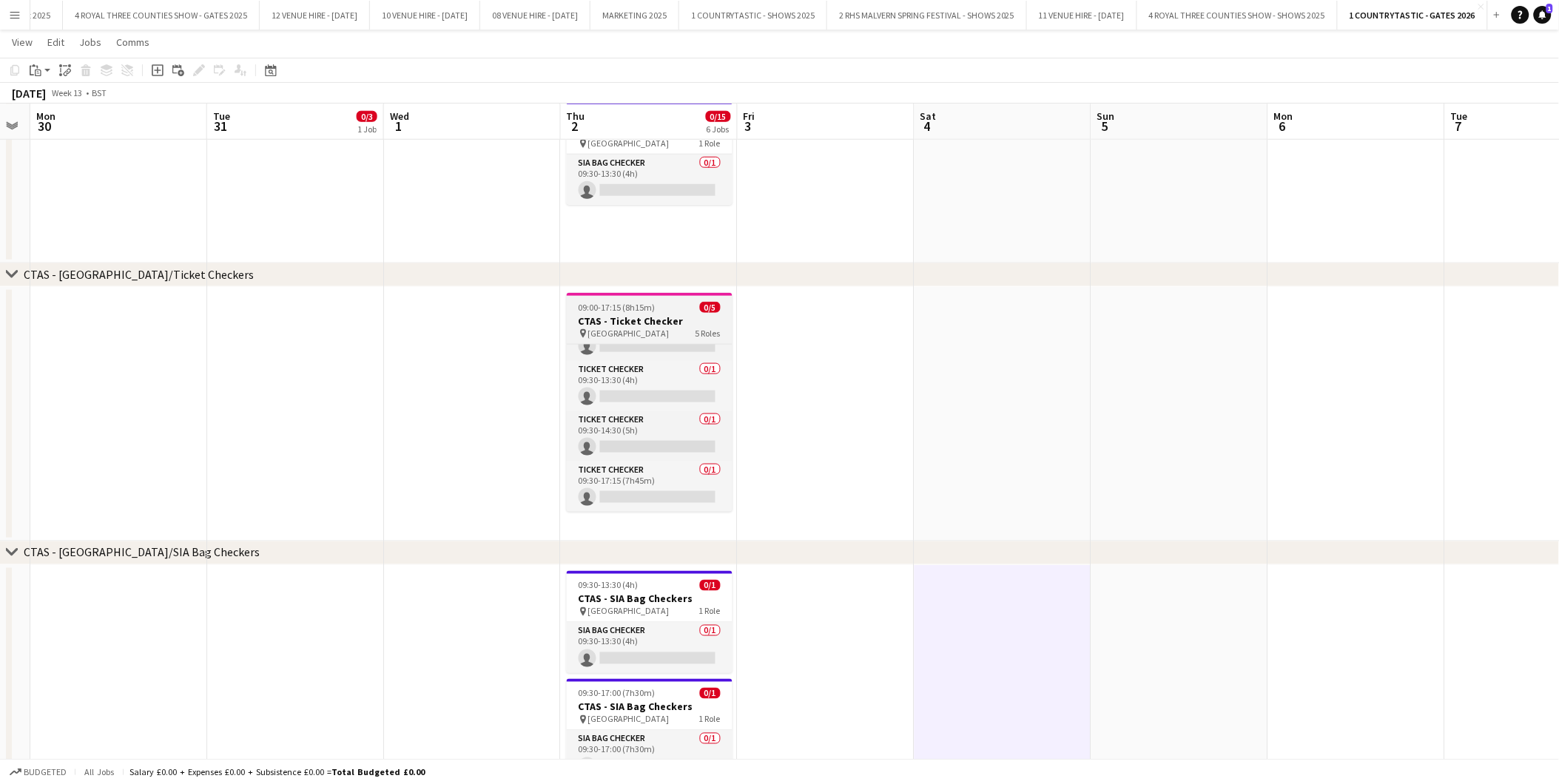
click at [672, 316] on h3 "CTAS - Ticket Checker" at bounding box center [650, 321] width 166 height 13
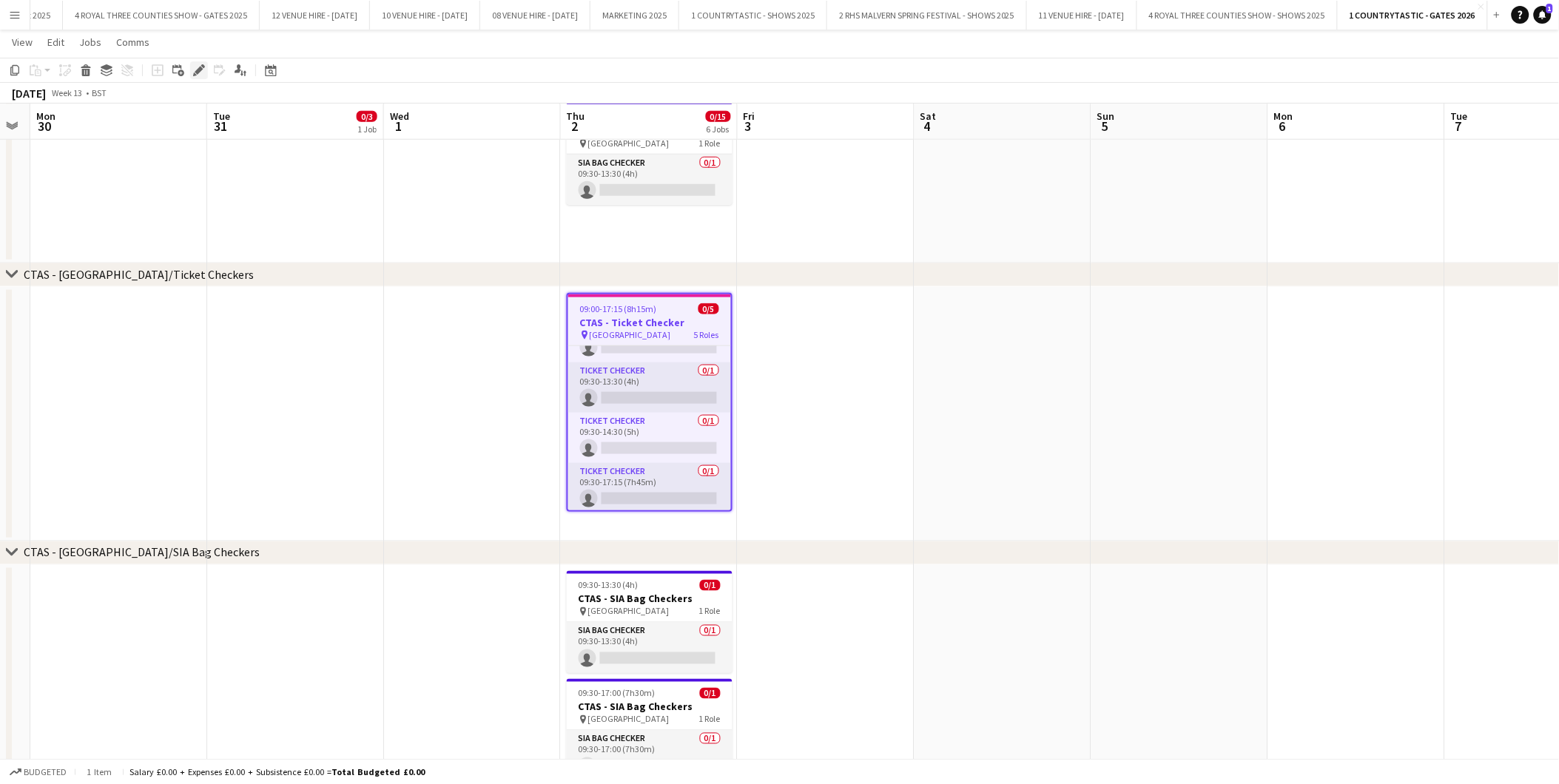
click at [197, 62] on div "Edit" at bounding box center [199, 70] width 18 height 18
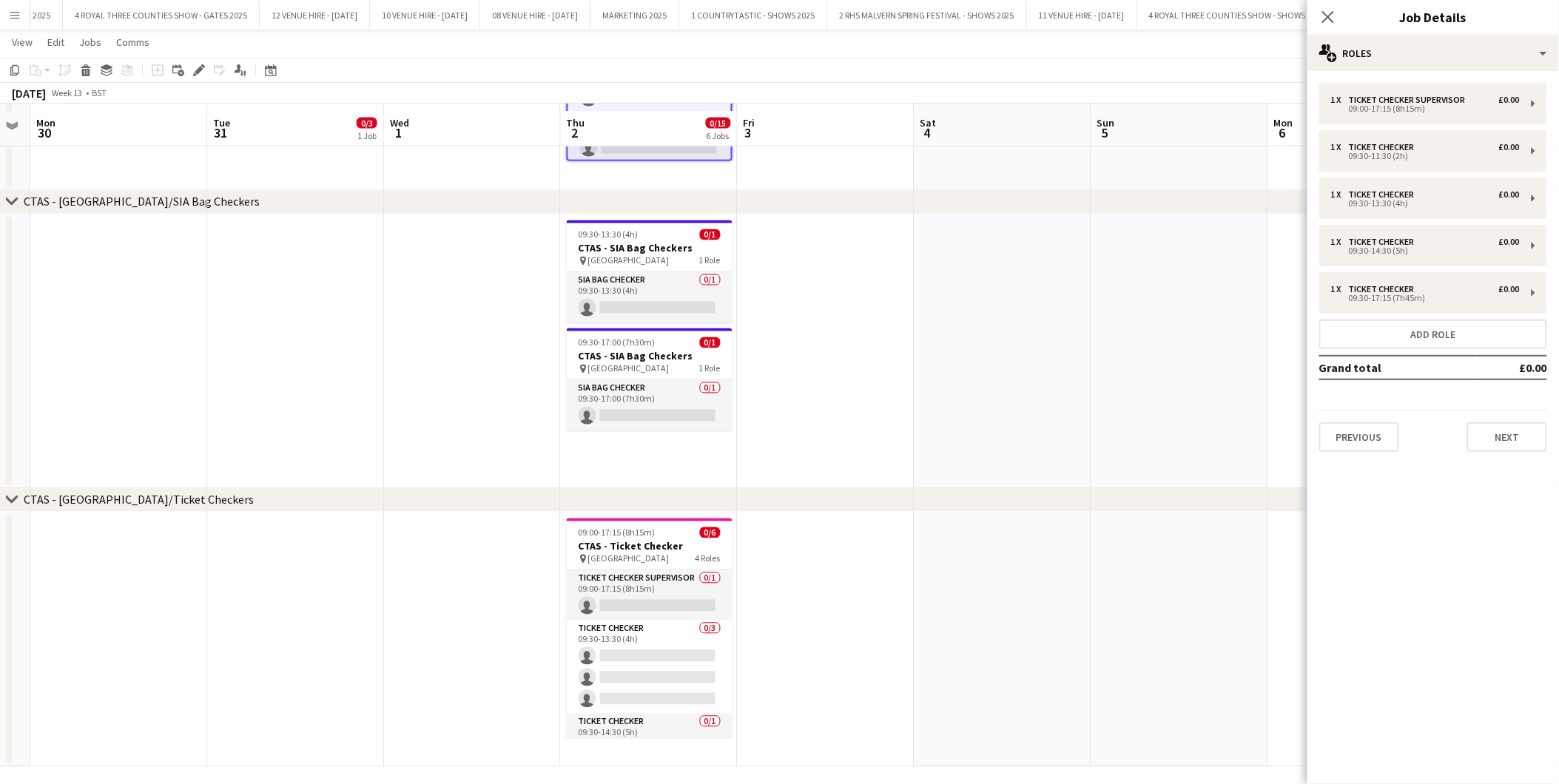
scroll to position [851, 0]
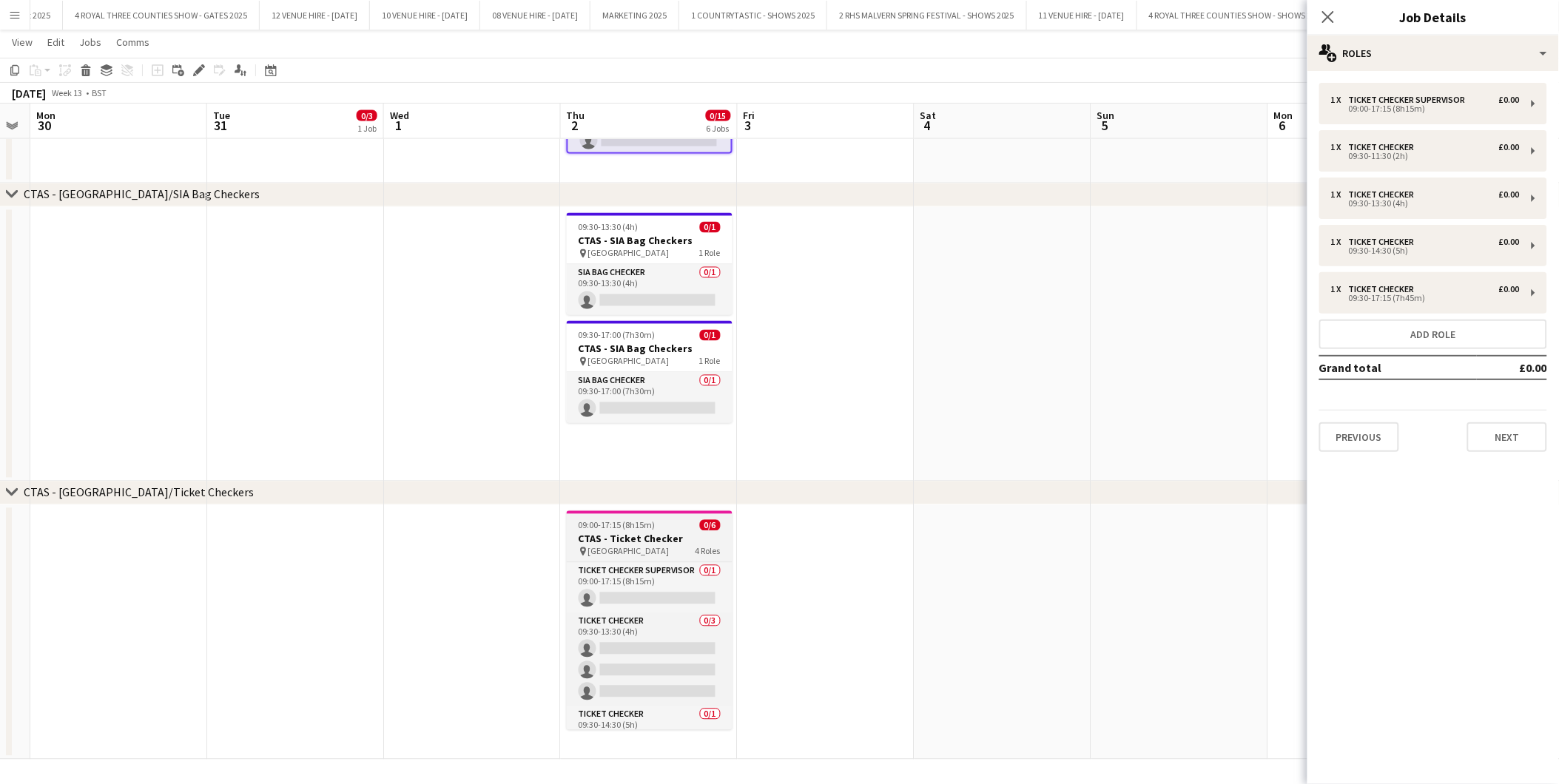
click at [661, 540] on h3 "CTAS - Ticket Checker" at bounding box center [650, 540] width 166 height 13
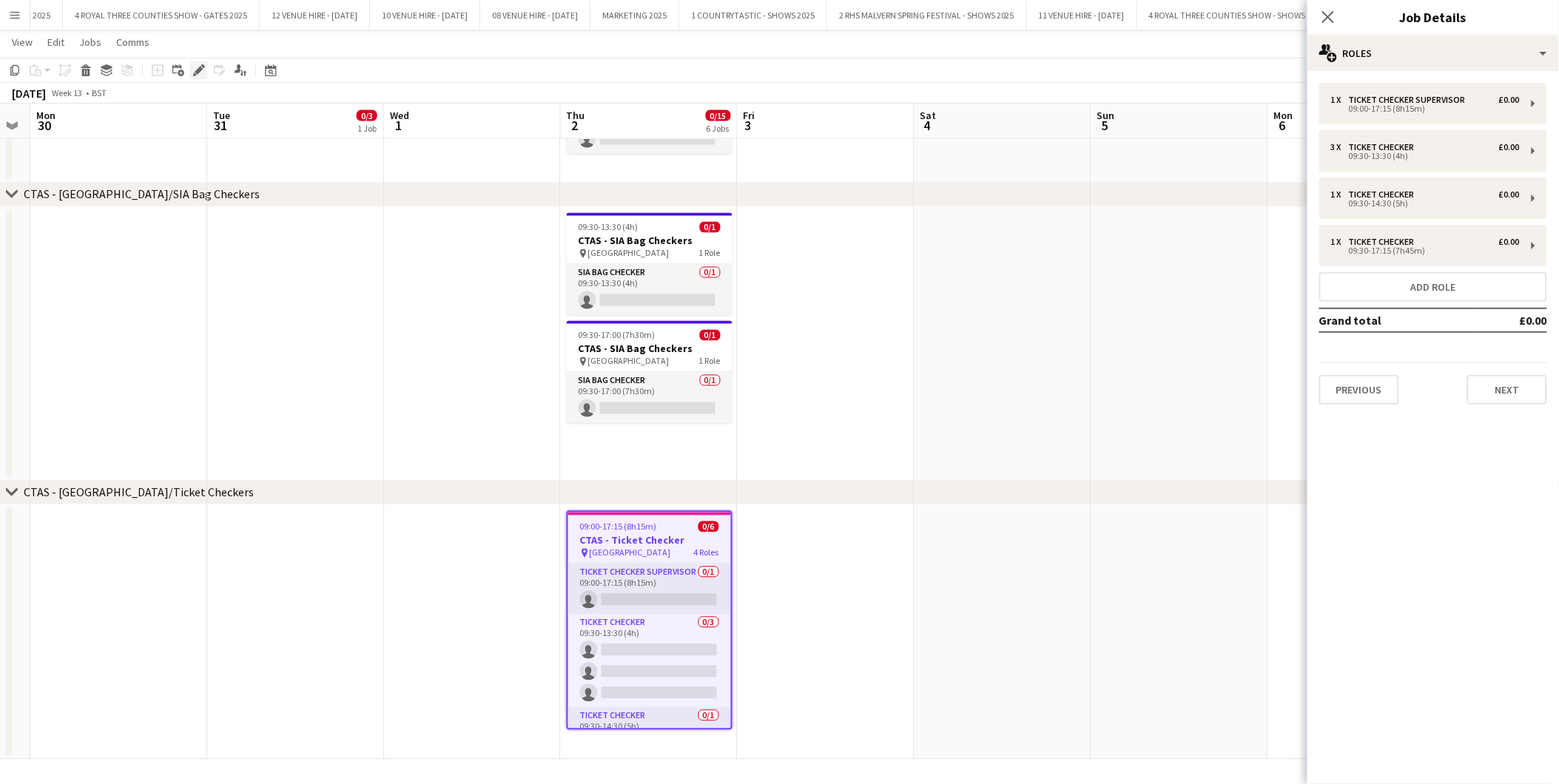
click at [201, 62] on div "Edit" at bounding box center [199, 70] width 18 height 18
click at [1434, 97] on div "Ticket Checker Supervisor" at bounding box center [1410, 99] width 123 height 10
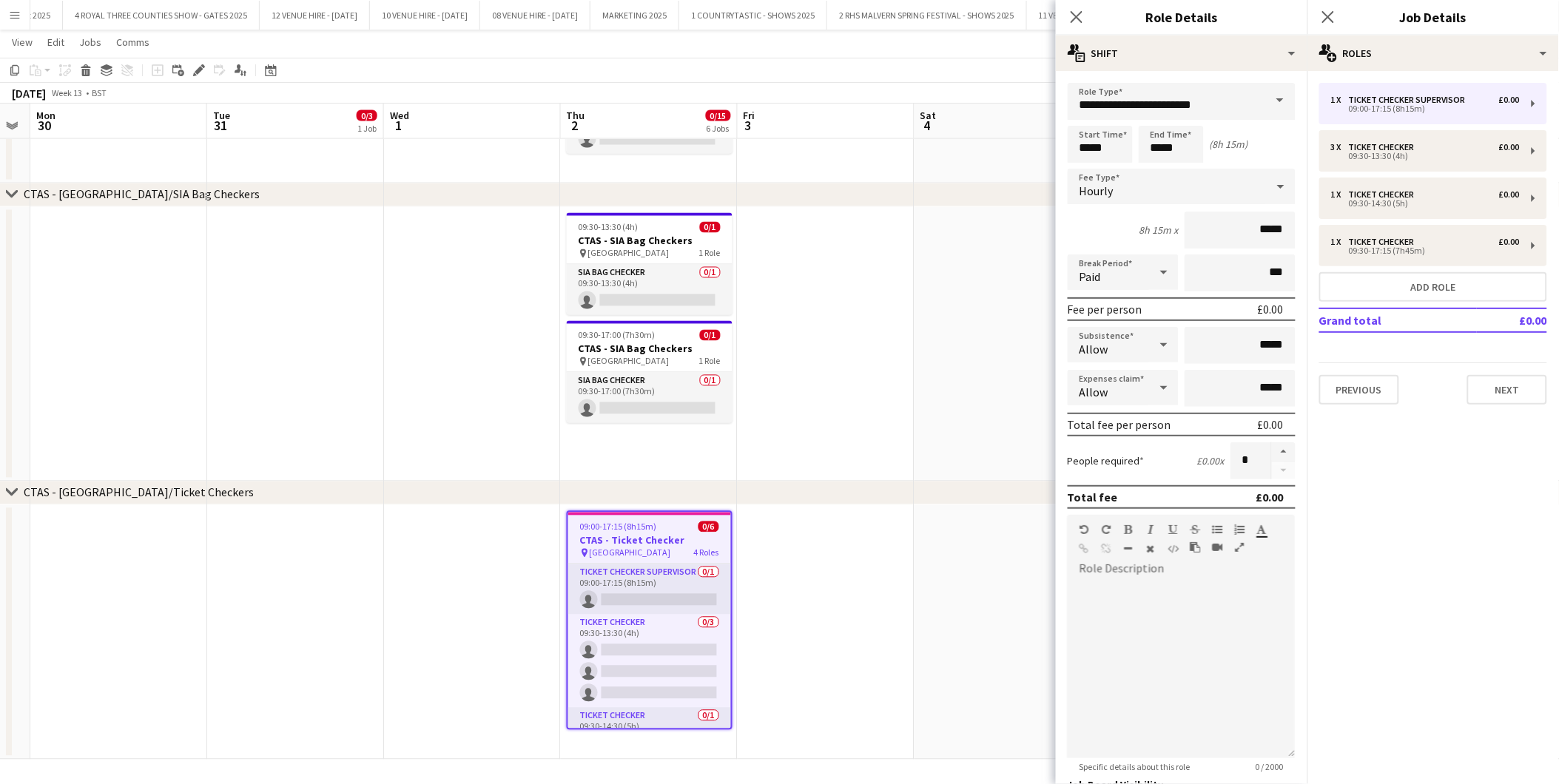
click at [816, 378] on app-date-cell at bounding box center [826, 345] width 177 height 275
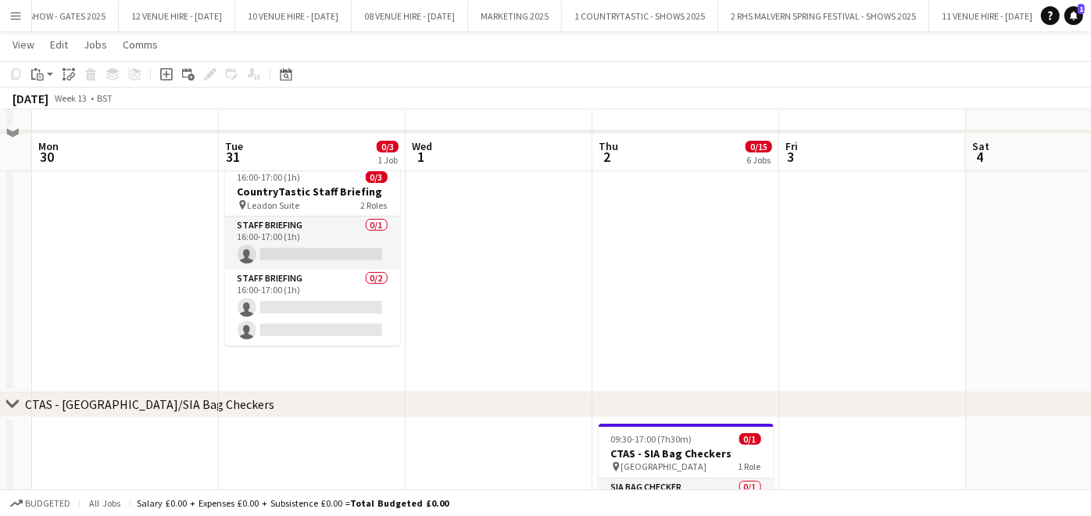
scroll to position [0, 0]
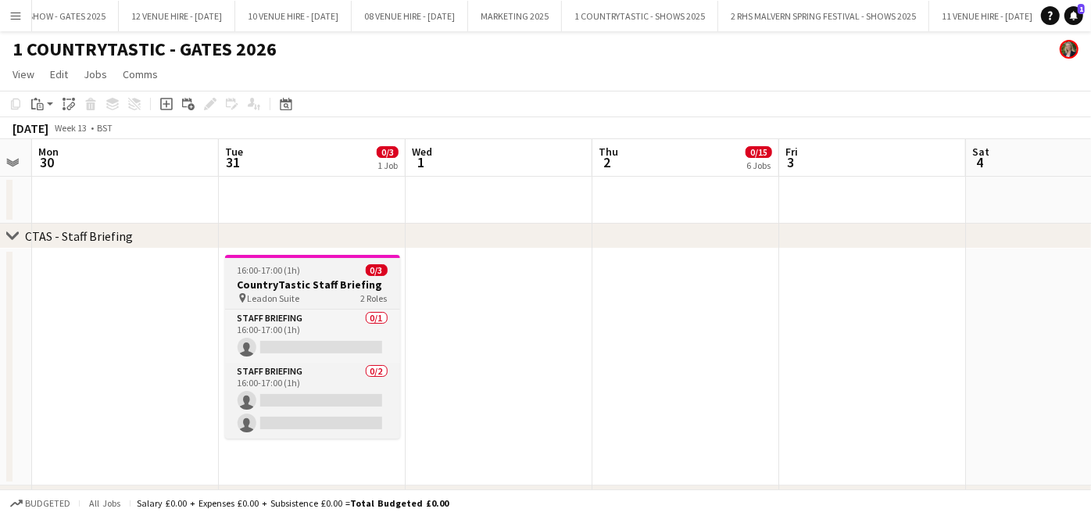
click at [295, 286] on h3 "CountryTastic Staff Briefing" at bounding box center [312, 284] width 175 height 14
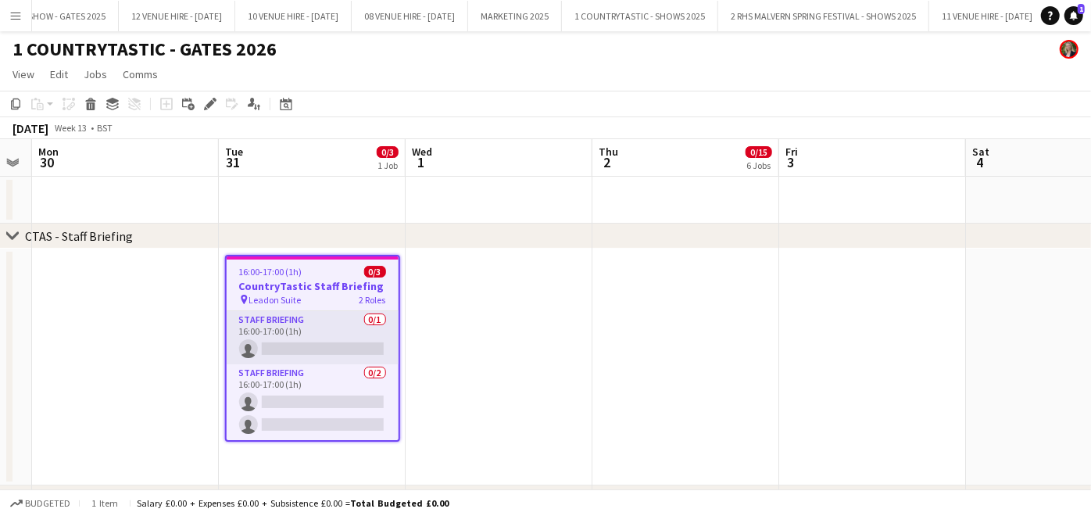
drag, startPoint x: 295, startPoint y: 286, endPoint x: 245, endPoint y: 282, distance: 49.4
click at [245, 282] on h3 "CountryTastic Staff Briefing" at bounding box center [313, 286] width 172 height 14
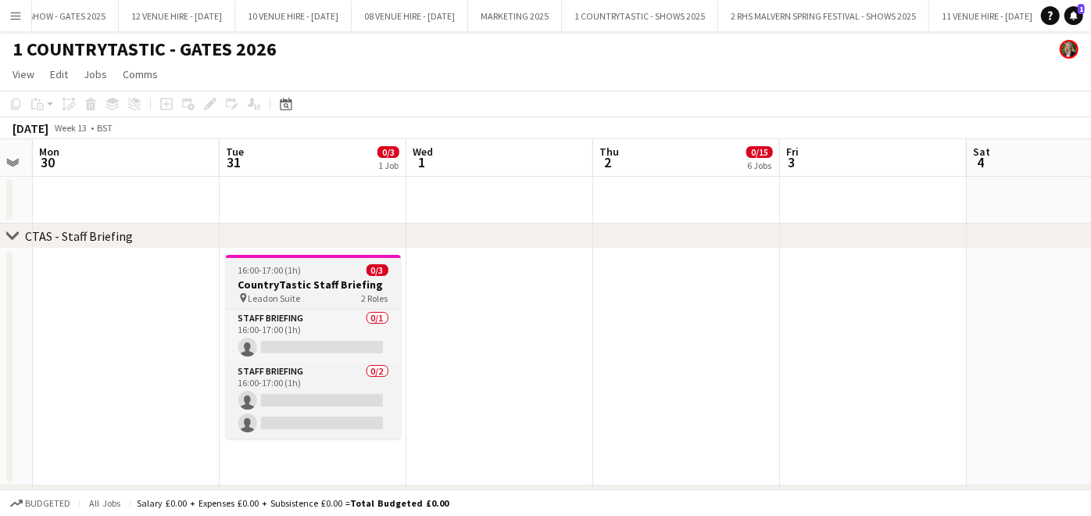
click at [301, 283] on h3 "CountryTastic Staff Briefing" at bounding box center [313, 284] width 175 height 14
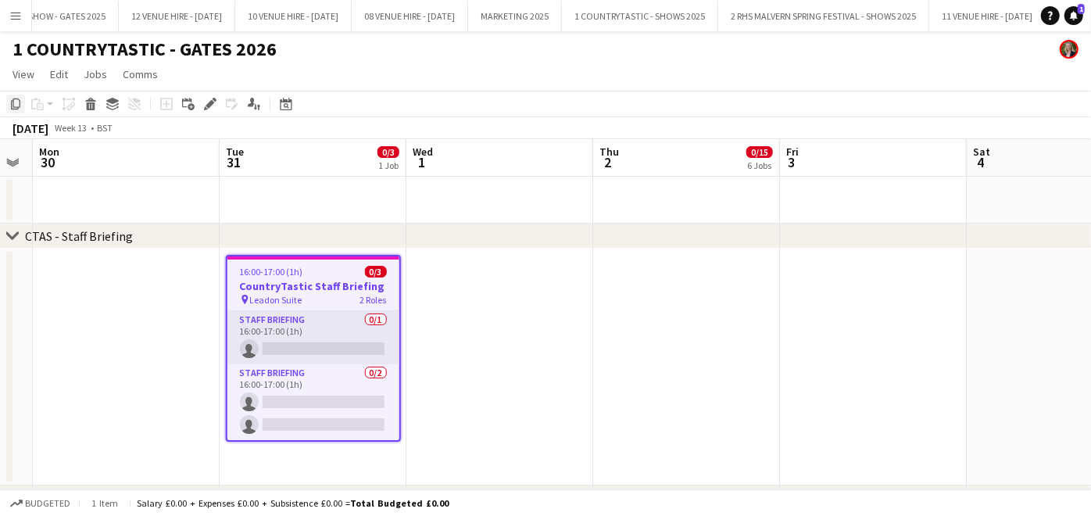
click at [9, 108] on icon "Copy" at bounding box center [15, 104] width 13 height 13
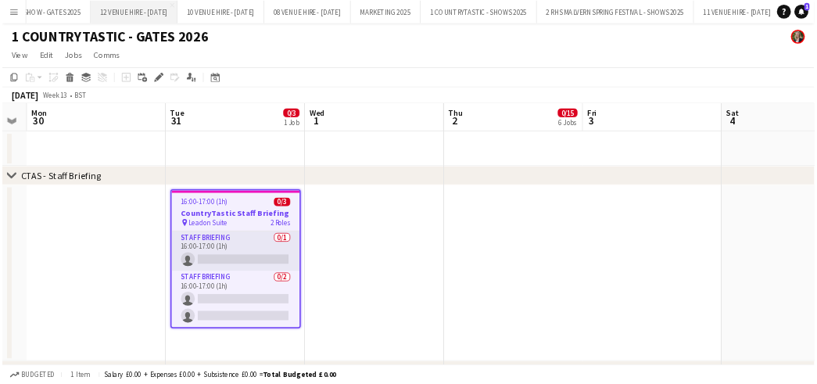
scroll to position [88, 0]
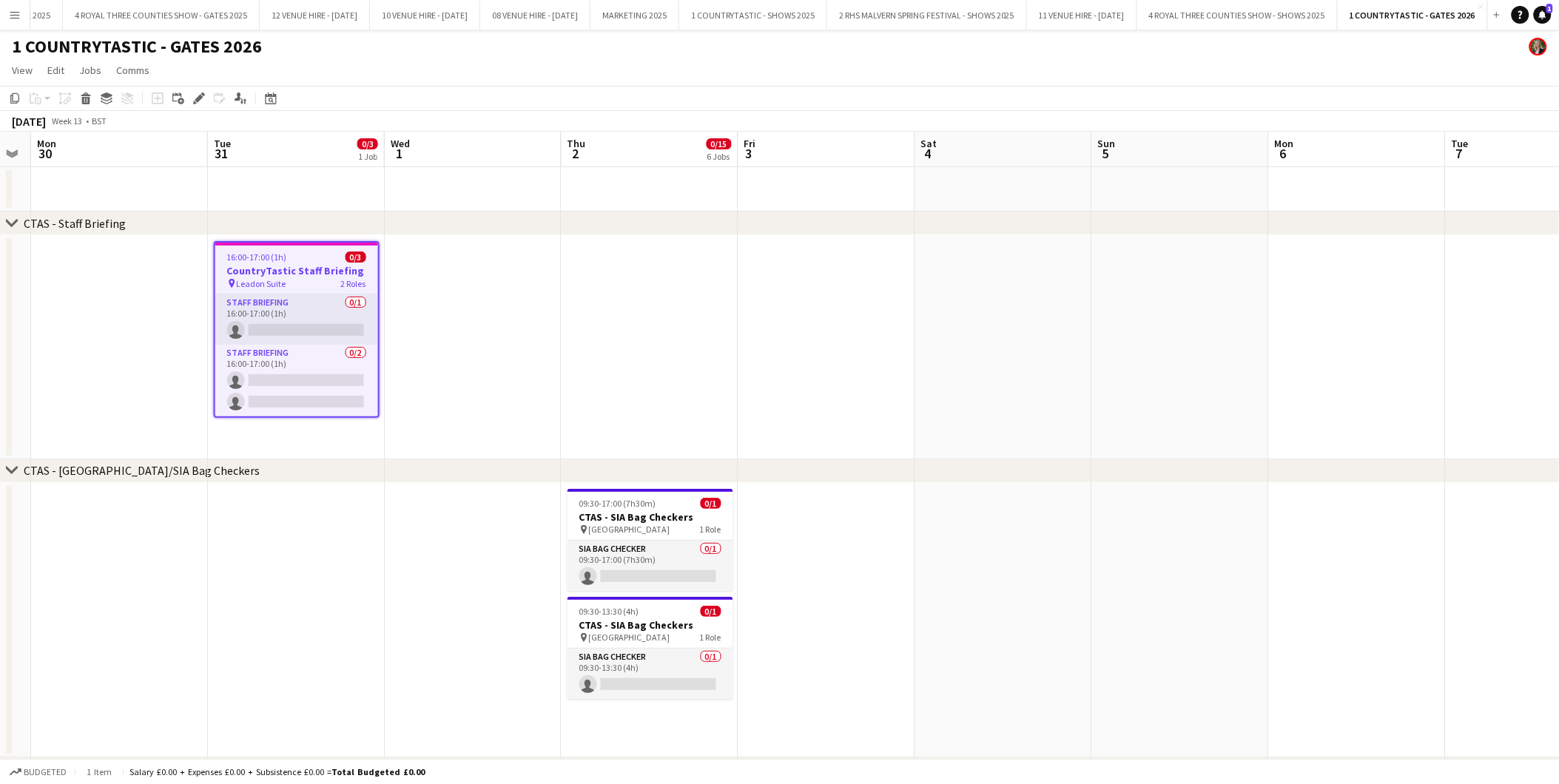
click at [268, 254] on span "16:00-17:00 (1h)" at bounding box center [257, 258] width 60 height 11
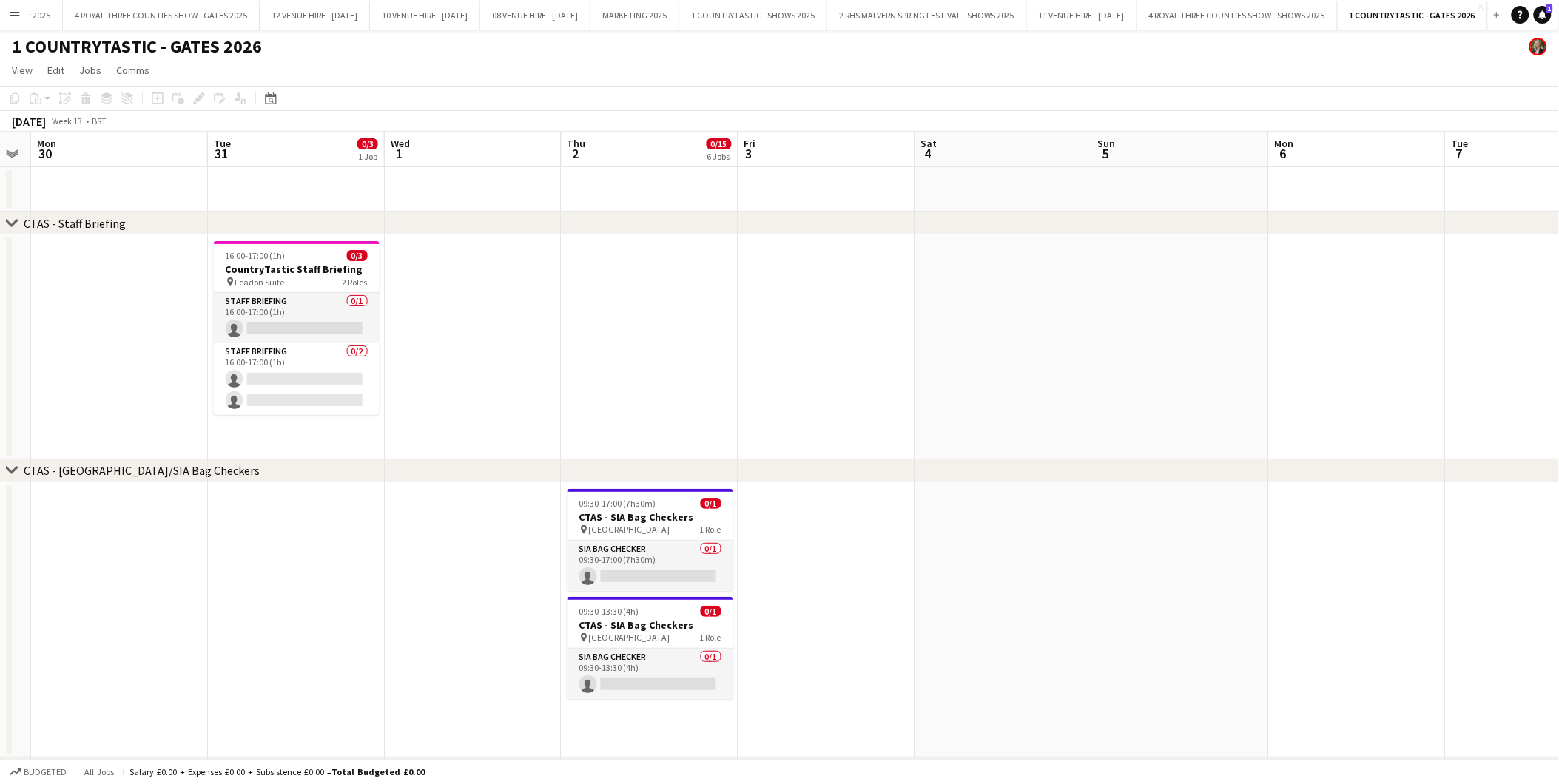
drag, startPoint x: 278, startPoint y: 260, endPoint x: 689, endPoint y: 274, distance: 411.2
click at [721, 274] on app-date-cell at bounding box center [650, 347] width 177 height 224
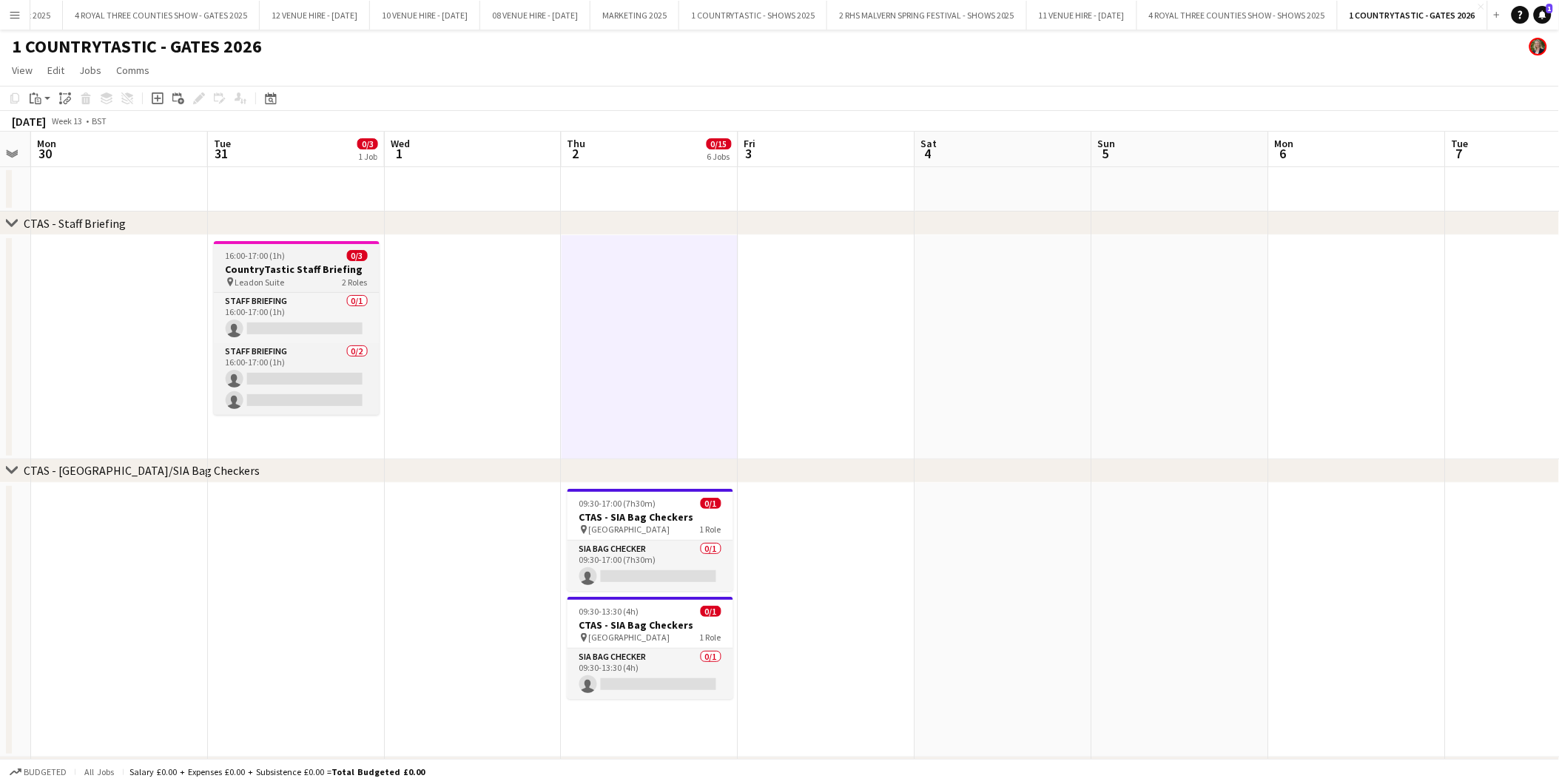
click at [252, 270] on h3 "CountryTastic Staff Briefing" at bounding box center [296, 269] width 166 height 13
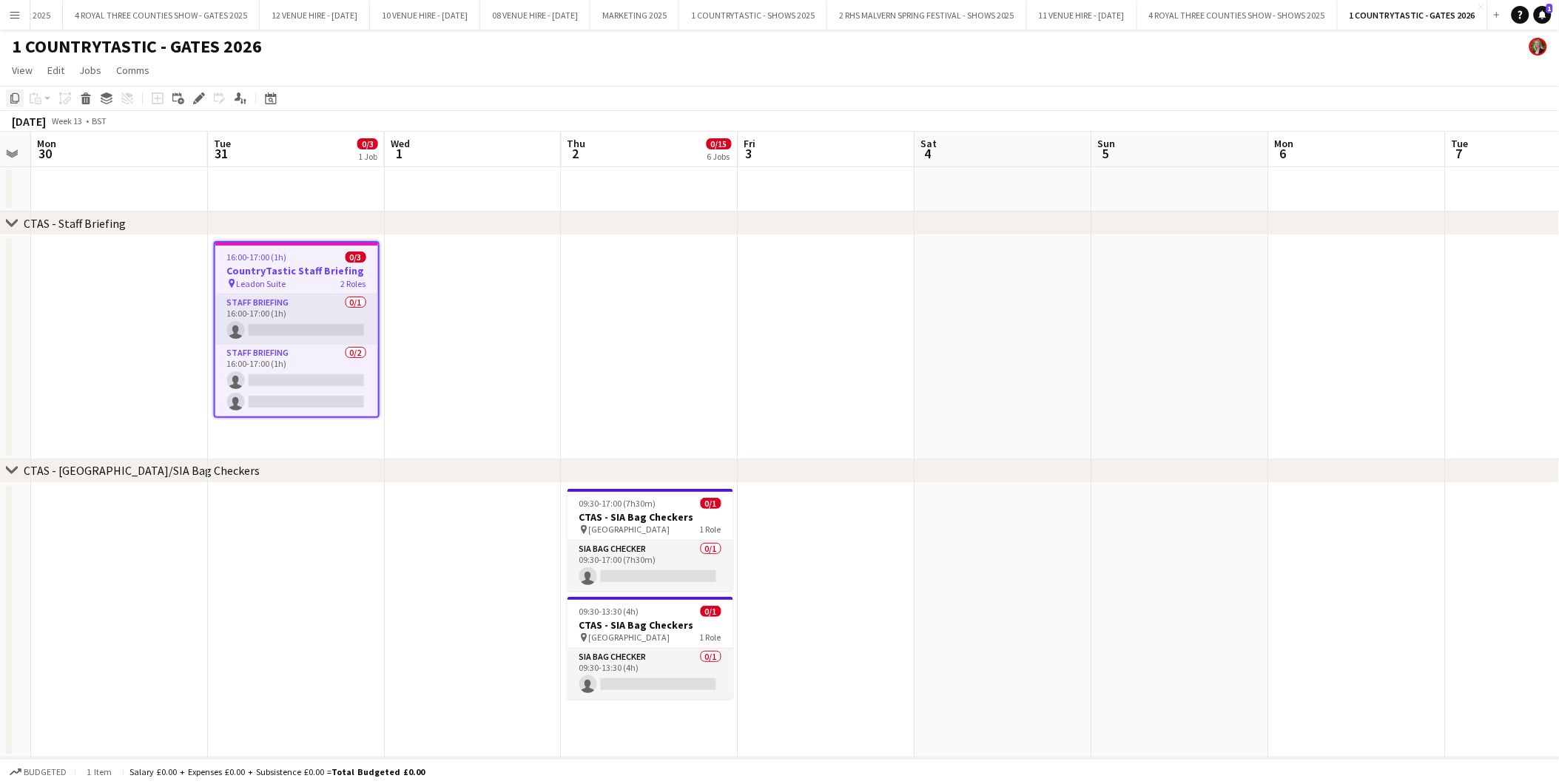
click at [18, 94] on icon at bounding box center [14, 98] width 9 height 10
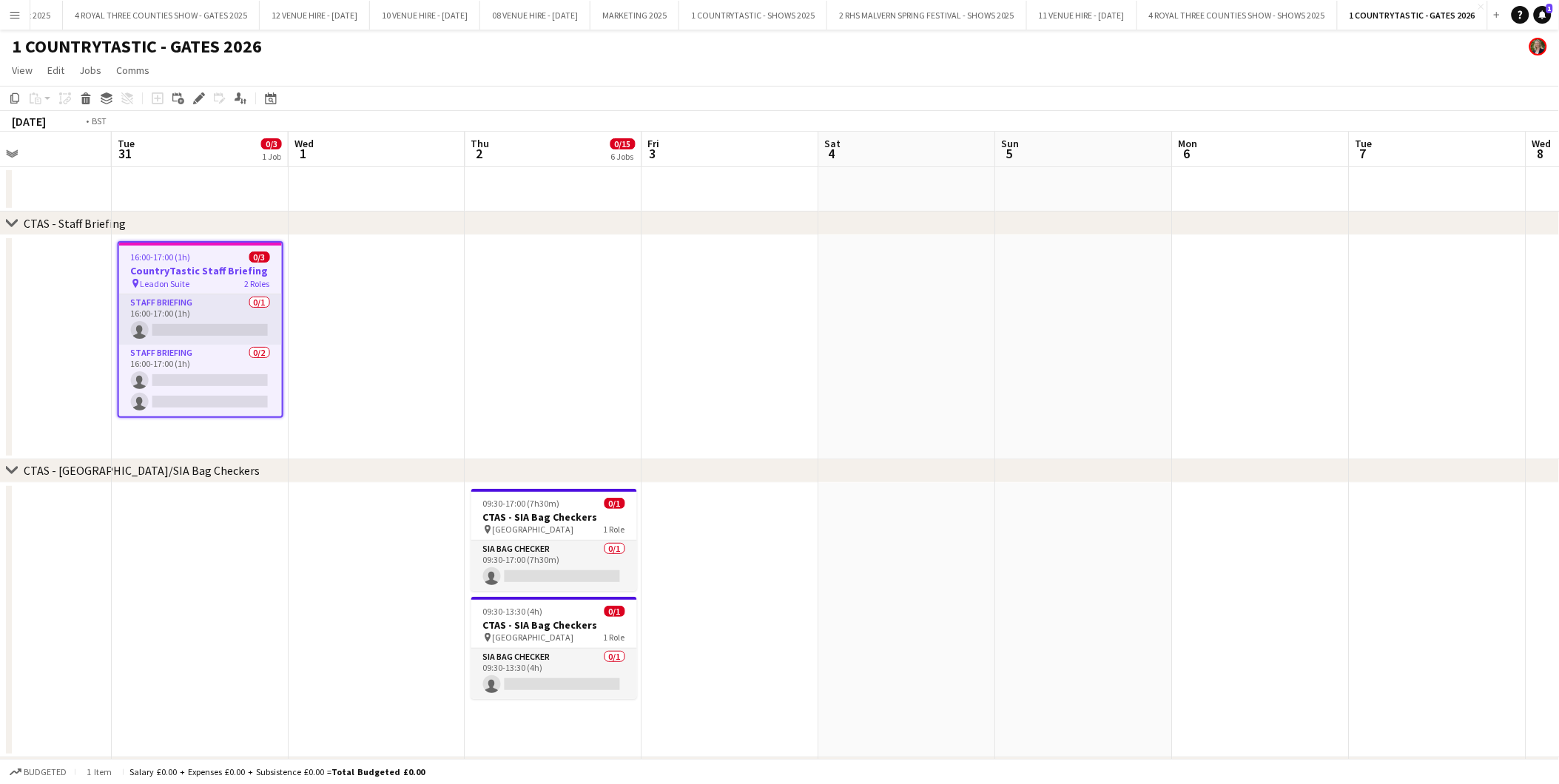
scroll to position [0, 459]
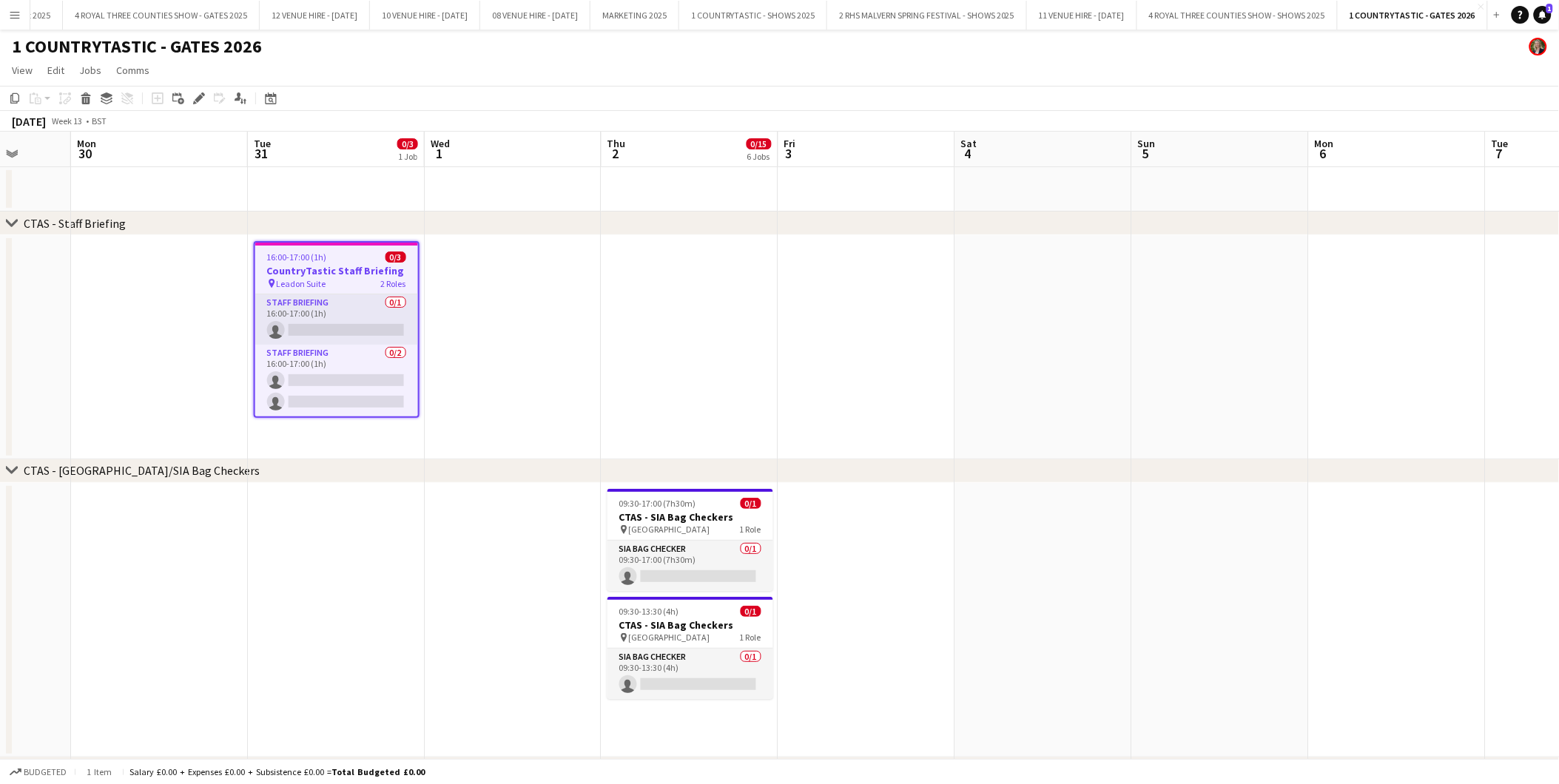
drag, startPoint x: 274, startPoint y: 264, endPoint x: 314, endPoint y: 344, distance: 89.4
click at [272, 257] on span "16:00-17:00 (1h)" at bounding box center [296, 258] width 60 height 11
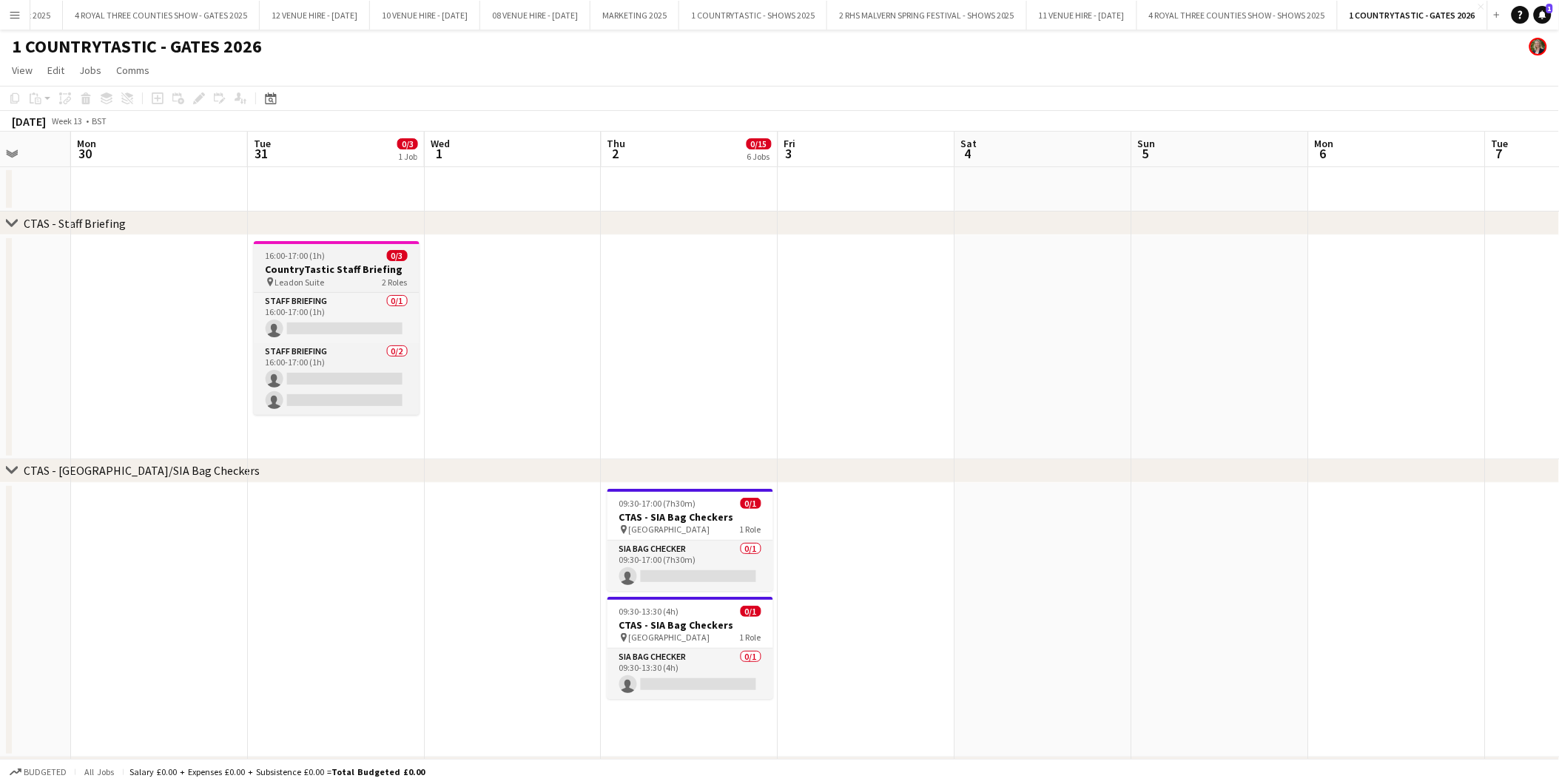
click at [306, 265] on h3 "CountryTastic Staff Briefing" at bounding box center [336, 269] width 166 height 13
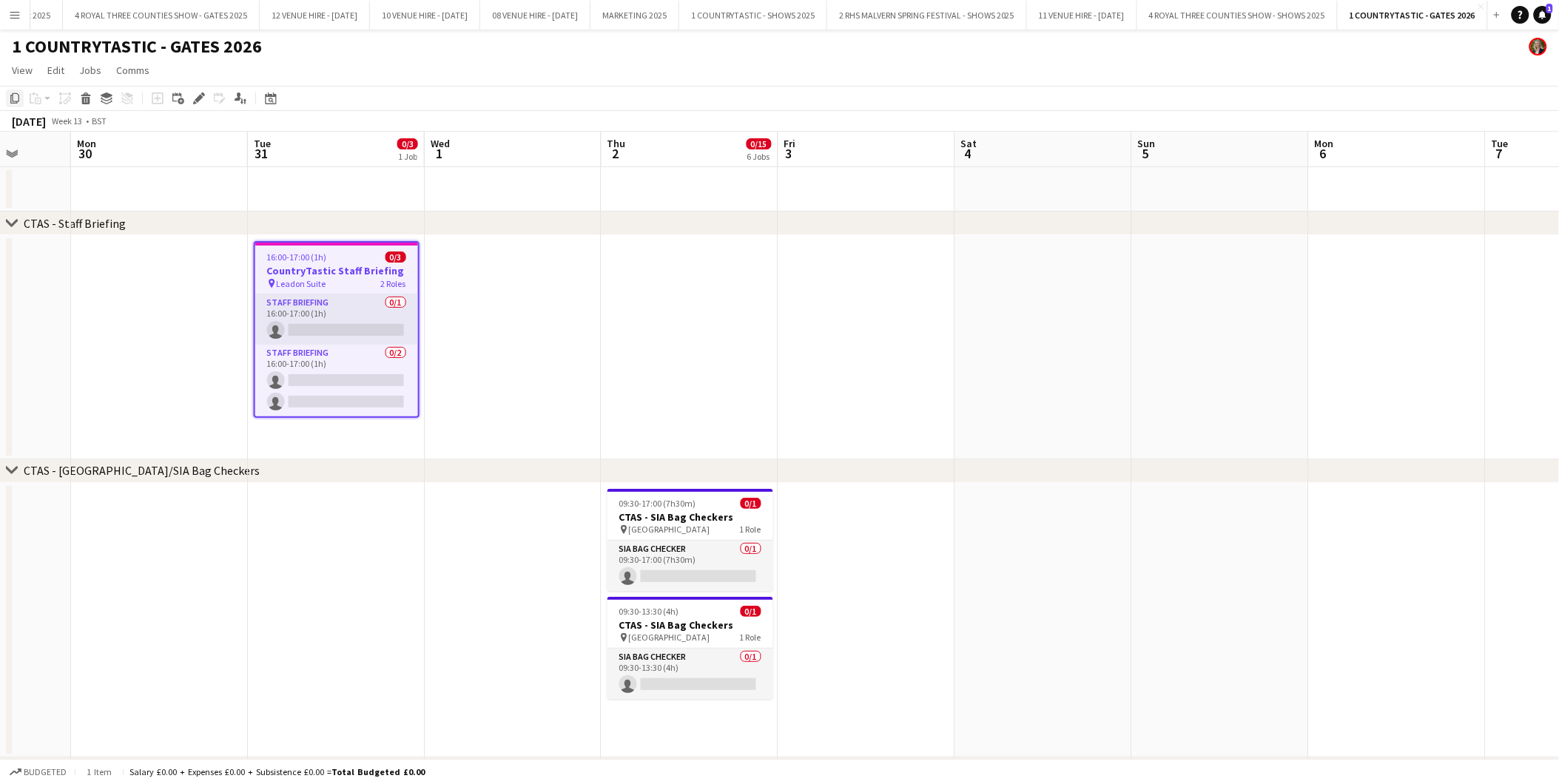
click at [12, 104] on icon "Copy" at bounding box center [14, 98] width 12 height 12
click at [349, 258] on div "16:00-17:00 (1h) 0/3" at bounding box center [337, 258] width 163 height 11
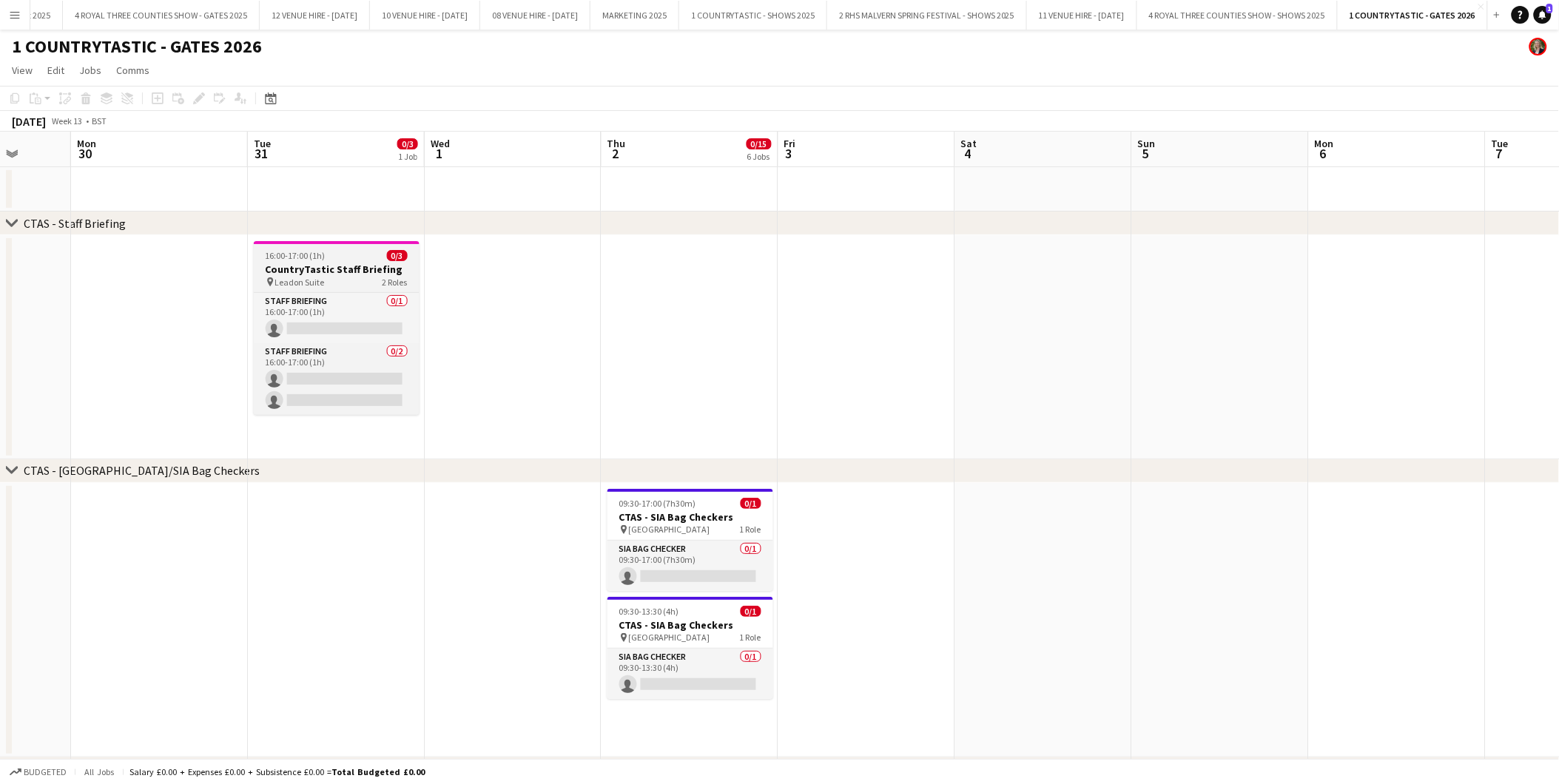
click at [349, 258] on div "16:00-17:00 (1h) 0/3" at bounding box center [336, 256] width 166 height 11
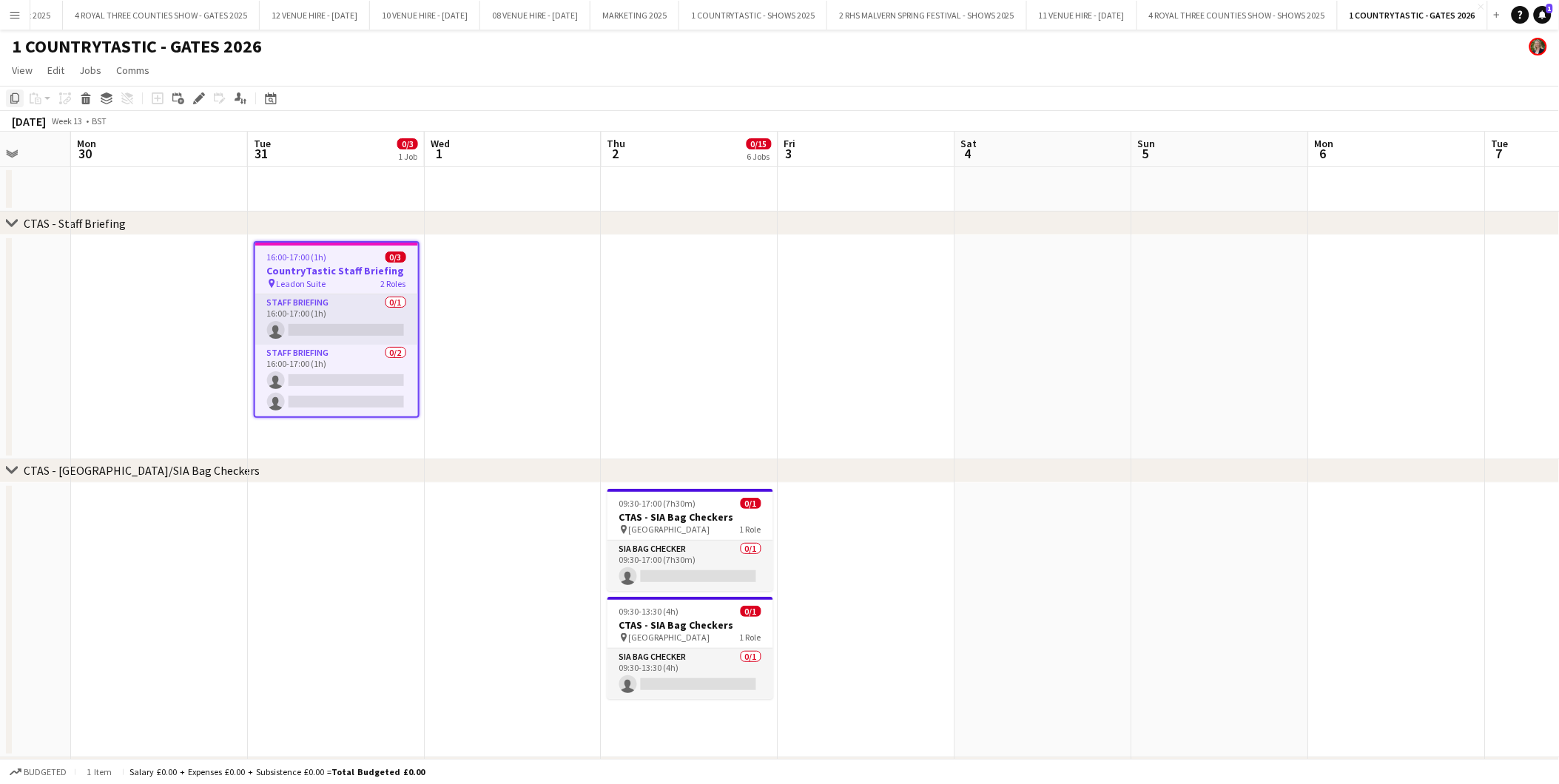
click at [9, 98] on icon "Copy" at bounding box center [14, 98] width 12 height 12
click at [12, 98] on icon at bounding box center [14, 98] width 9 height 10
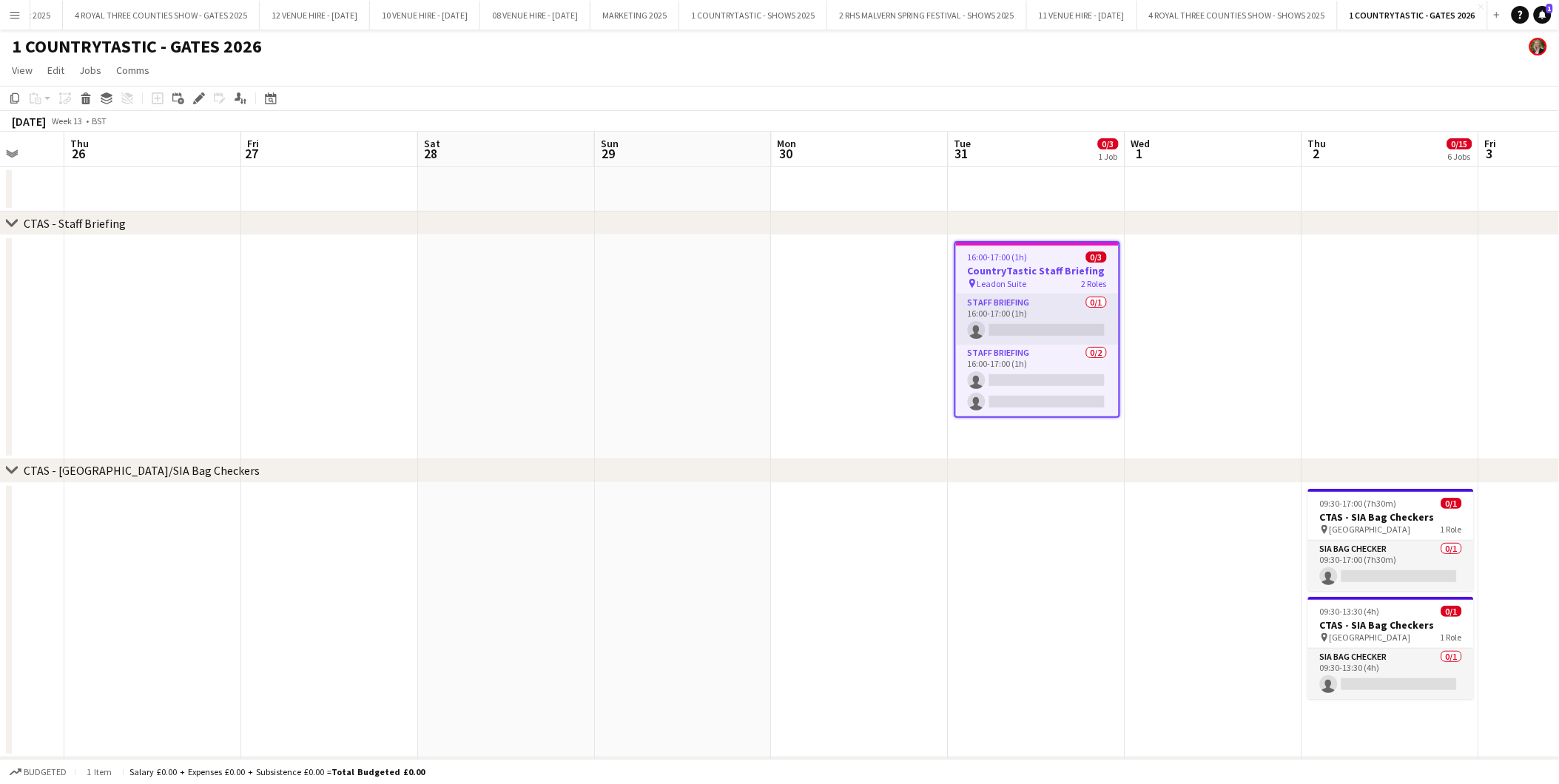
scroll to position [0, 466]
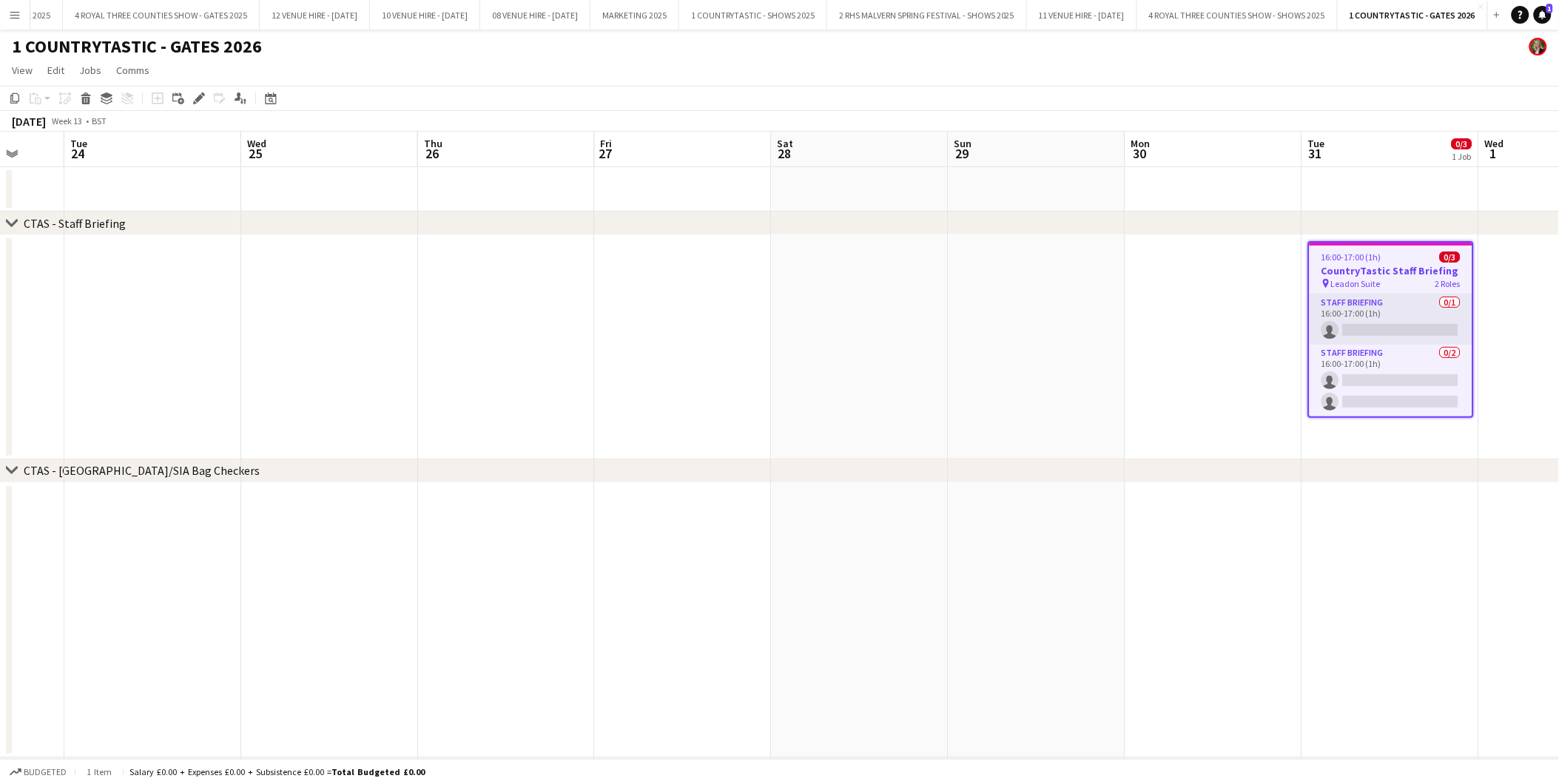
drag, startPoint x: 330, startPoint y: 252, endPoint x: 1195, endPoint y: 736, distance: 991.2
click at [1377, 259] on span "16:00-17:00 (1h)" at bounding box center [1352, 258] width 60 height 11
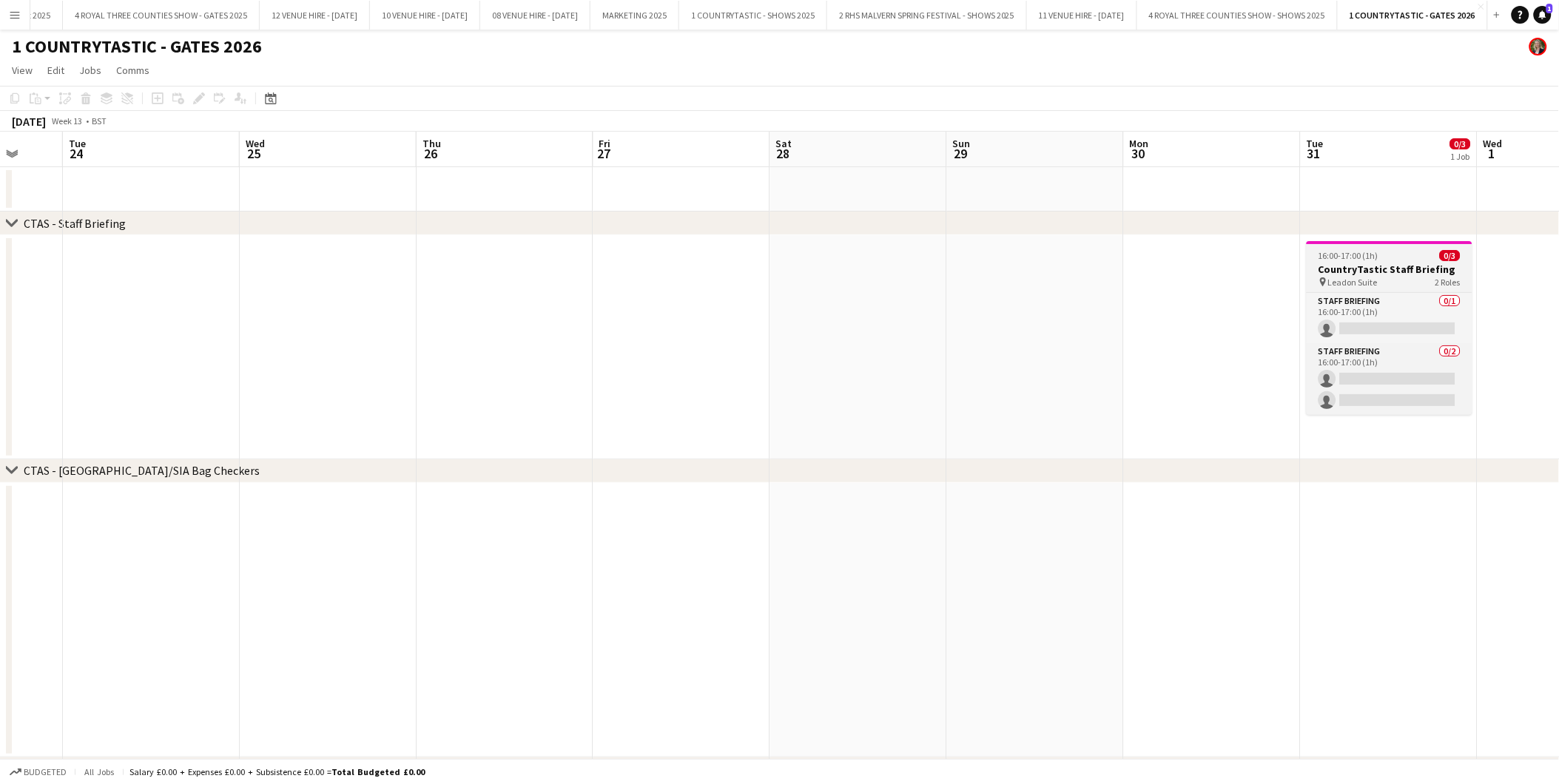
click at [1374, 259] on span "16:00-17:00 (1h)" at bounding box center [1348, 256] width 60 height 11
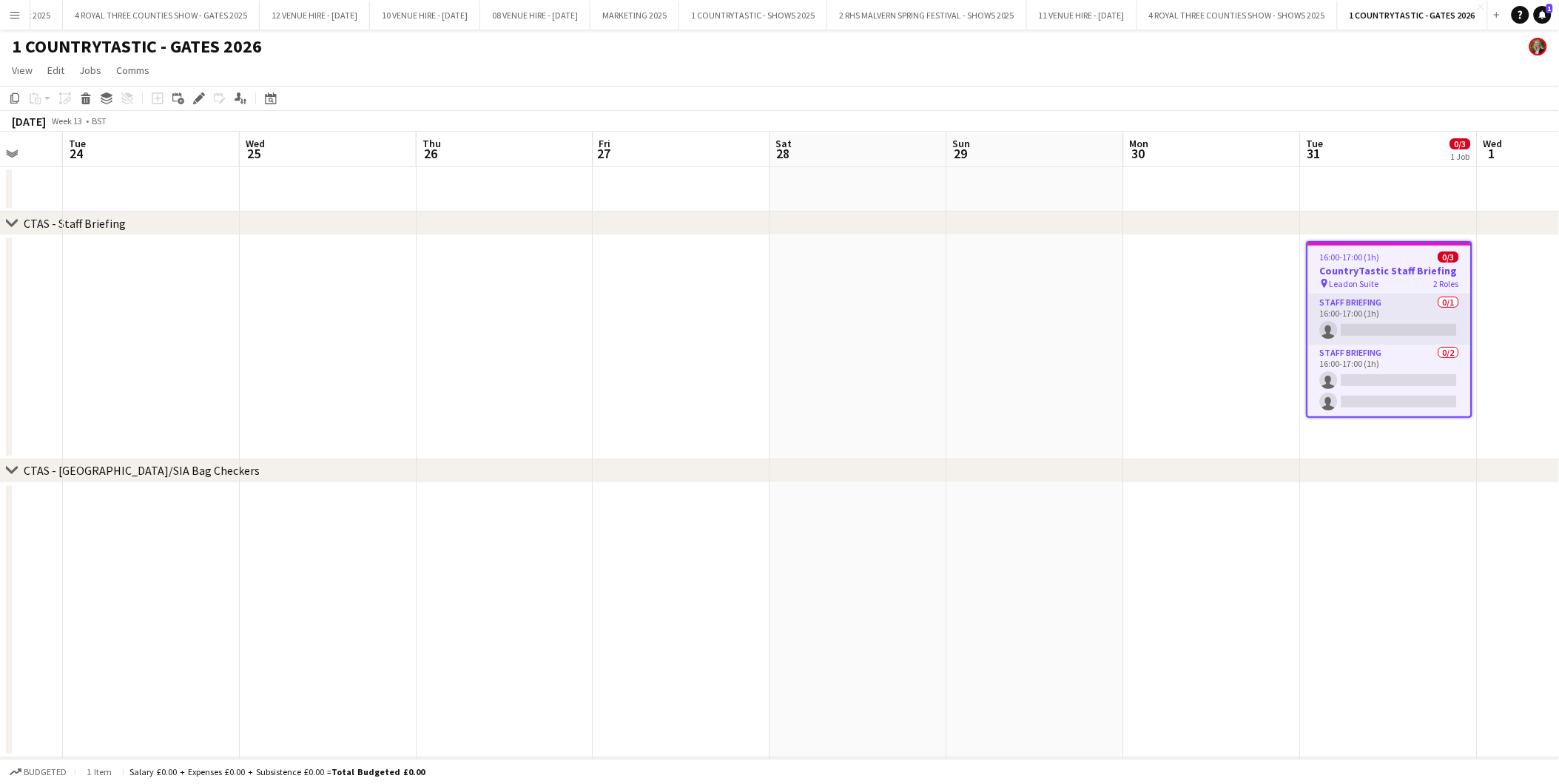
click at [1375, 259] on span "16:00-17:00 (1h)" at bounding box center [1350, 258] width 60 height 11
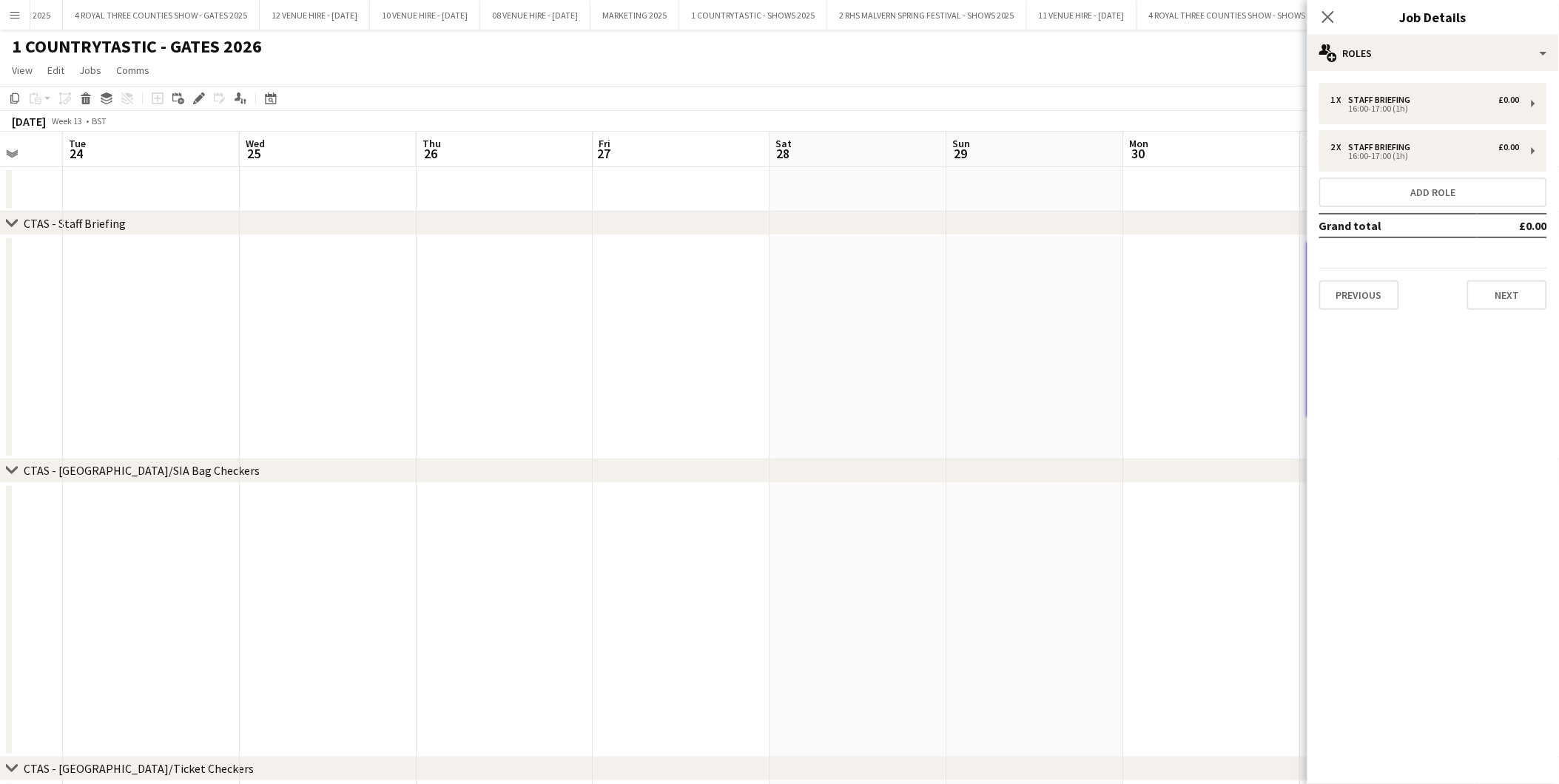
click at [1213, 219] on div "chevron-right CTAS - Staff Briefing" at bounding box center [780, 223] width 1559 height 24
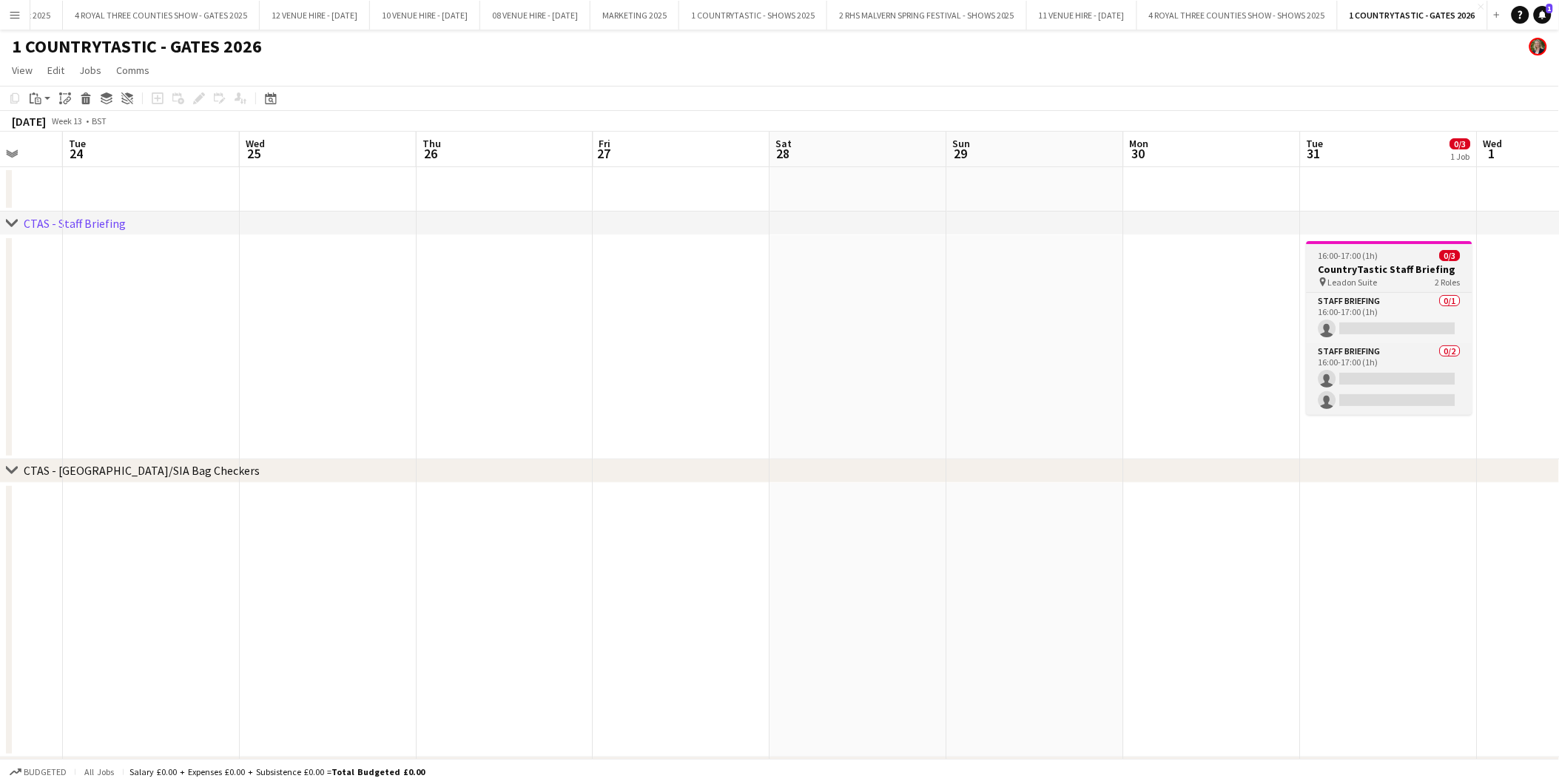
click at [1410, 248] on app-job-card "16:00-17:00 (1h) 0/3 CountryTastic Staff Briefing pin Leadon Suite 2 Roles Staf…" at bounding box center [1389, 329] width 166 height 174
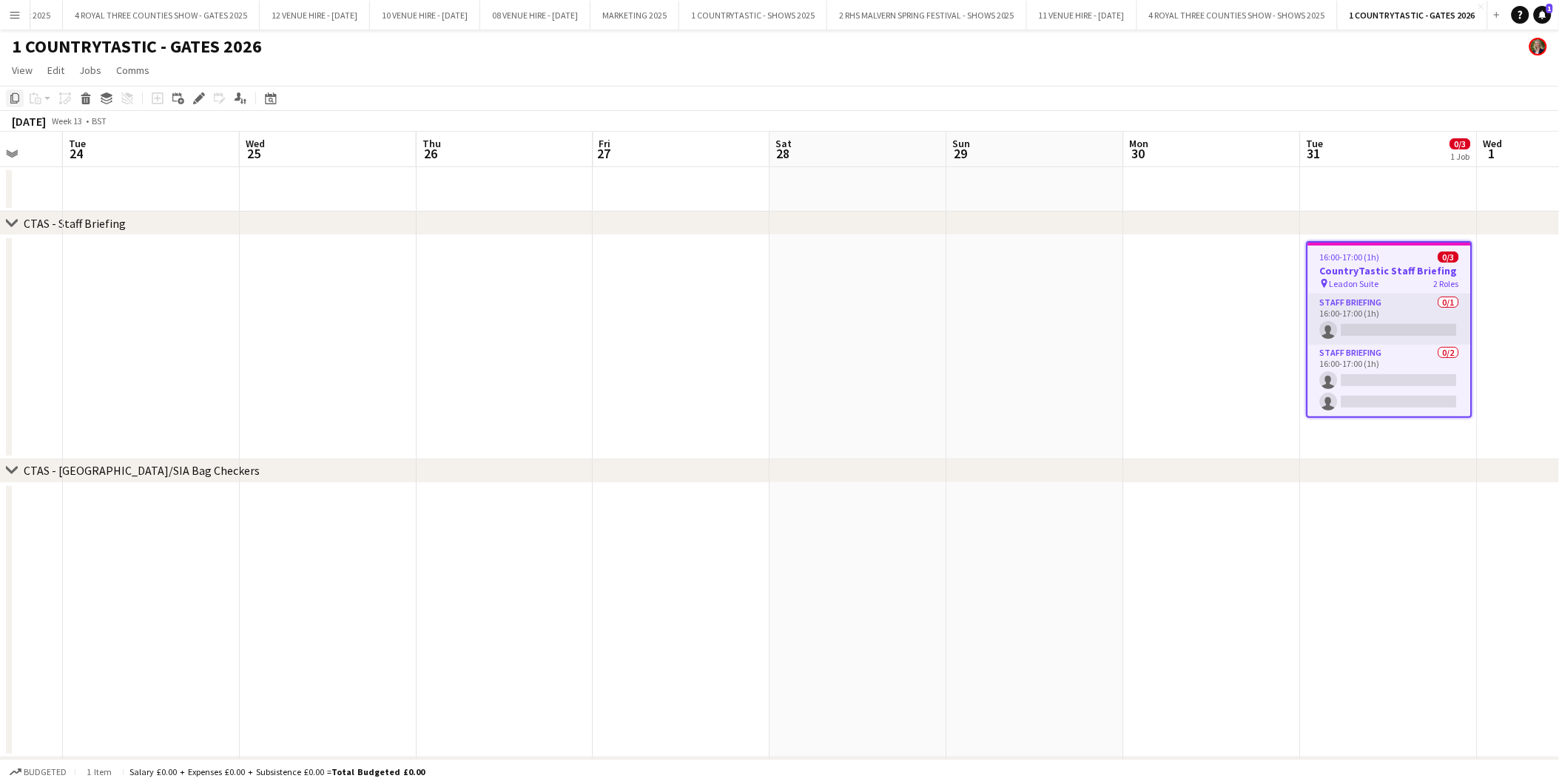
click at [12, 98] on icon "Copy" at bounding box center [14, 98] width 12 height 12
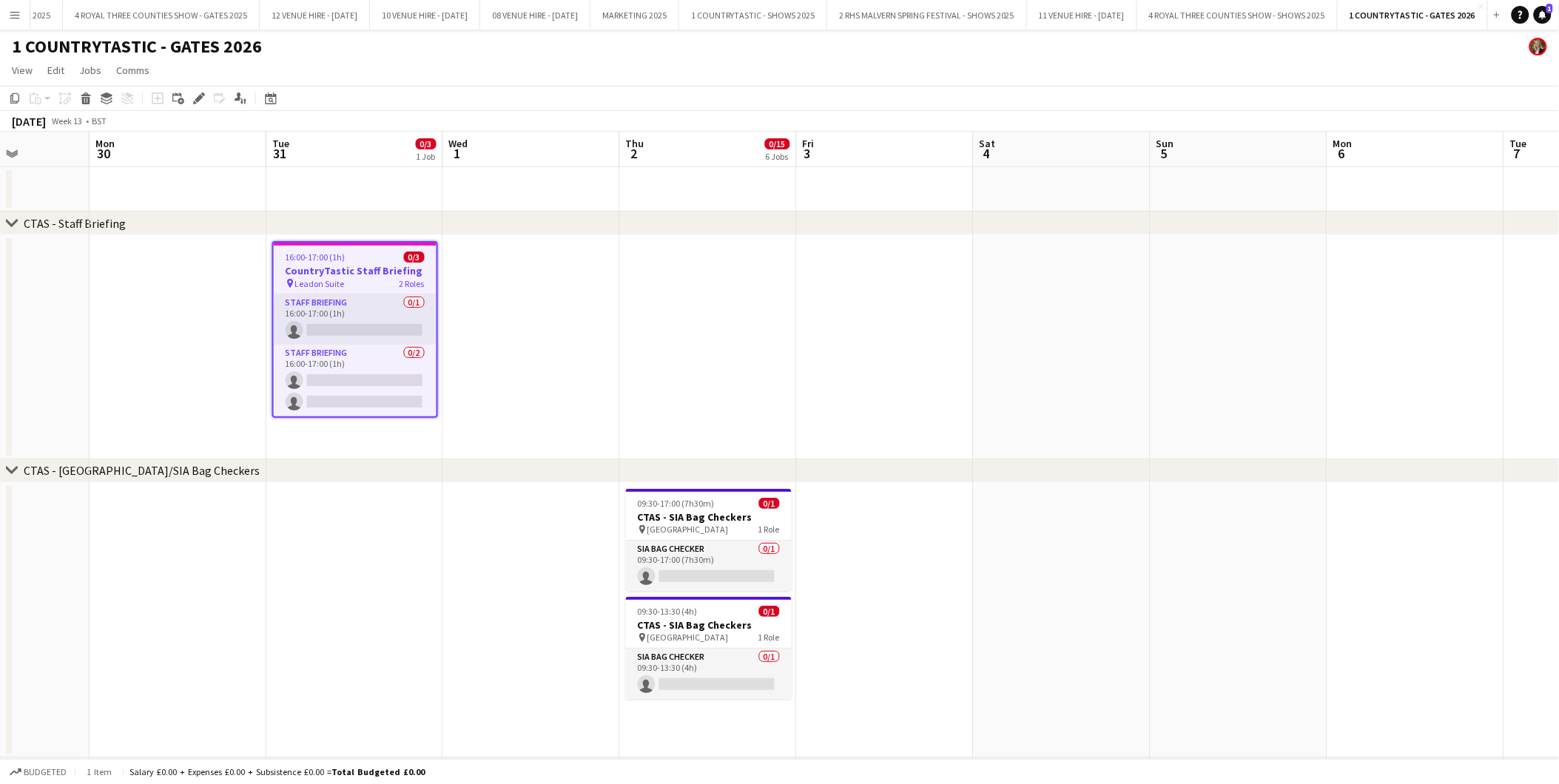
scroll to position [0, 619]
drag, startPoint x: 1350, startPoint y: 256, endPoint x: 314, endPoint y: 242, distance: 1036.1
click at [371, 299] on app-card-role "Staff Briefing 0/1 16:00-17:00 (1h) single-neutral-actions" at bounding box center [354, 319] width 163 height 50
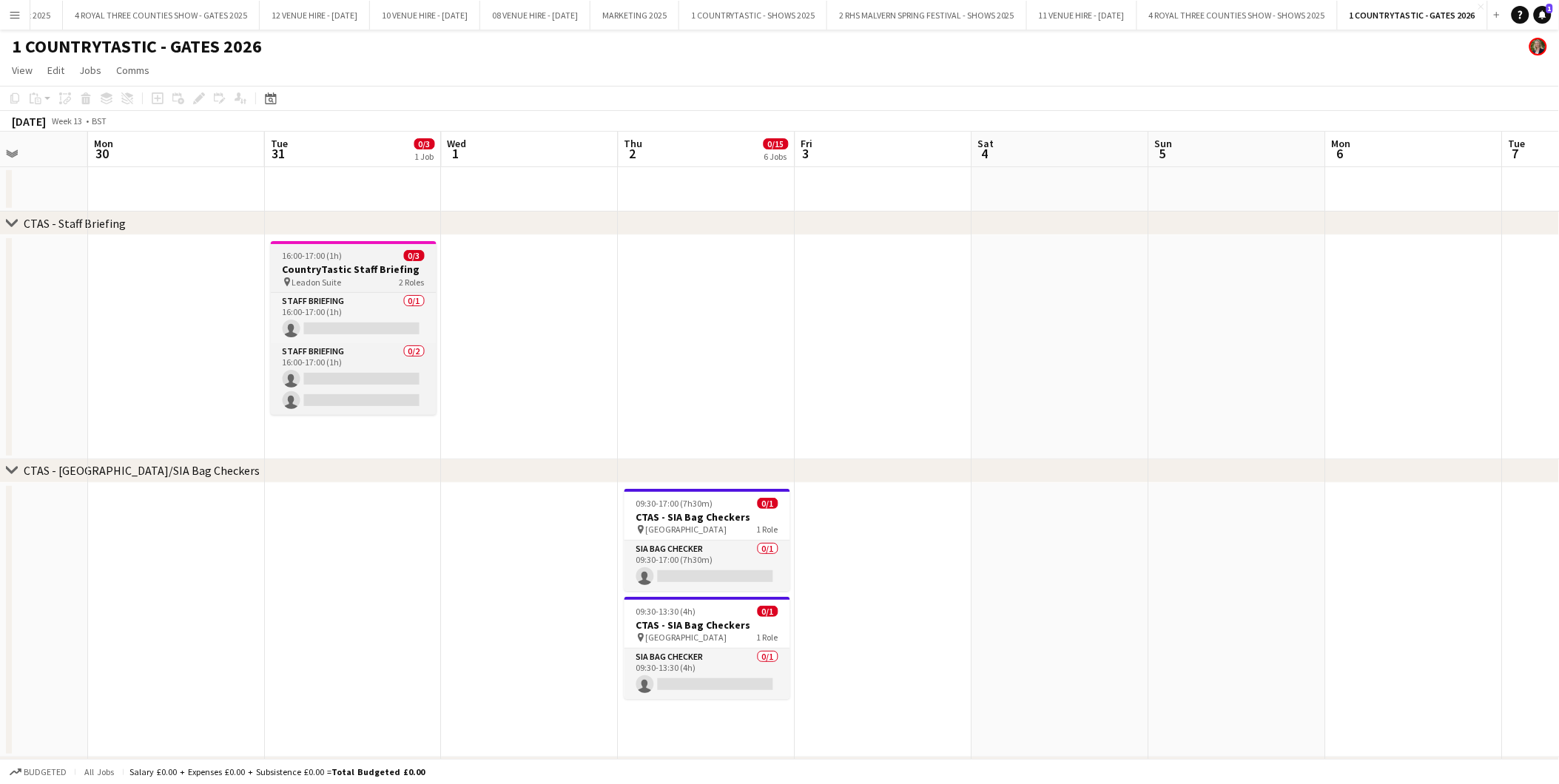
click at [367, 260] on div "16:00-17:00 (1h) 0/3" at bounding box center [353, 256] width 166 height 11
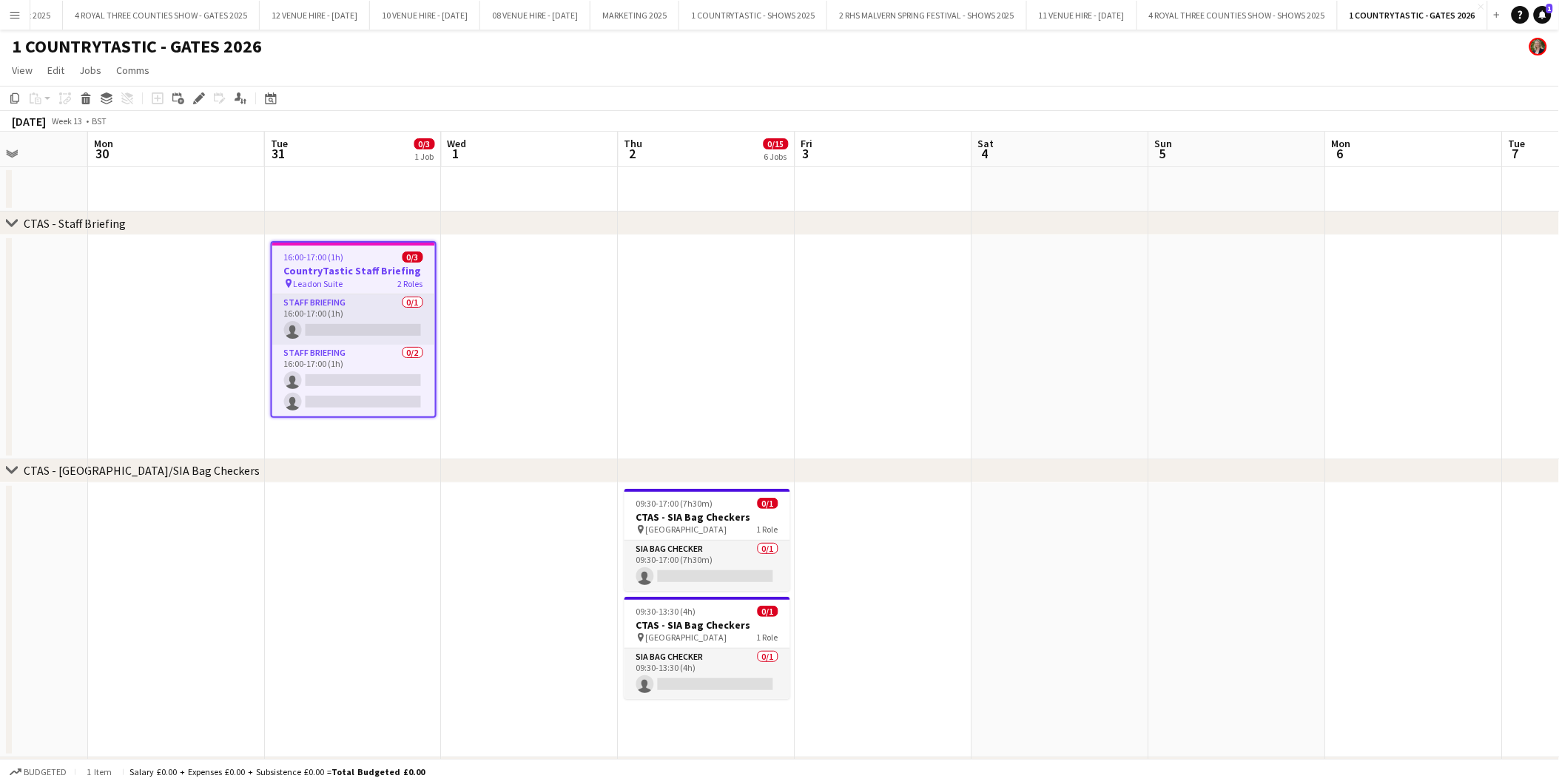
click at [381, 267] on h3 "CountryTastic Staff Briefing" at bounding box center [354, 271] width 163 height 13
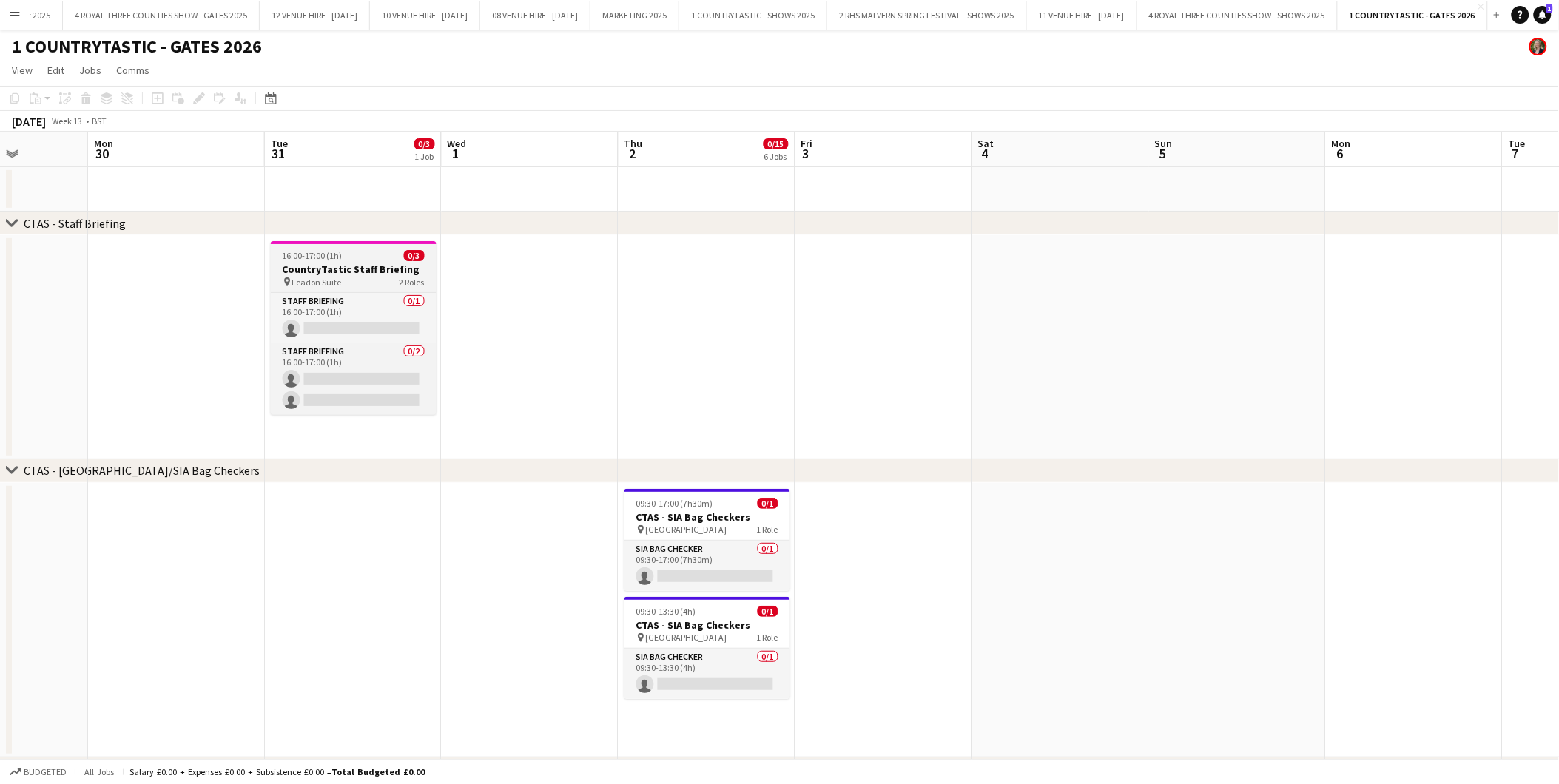
click at [385, 266] on h3 "CountryTastic Staff Briefing" at bounding box center [353, 269] width 166 height 13
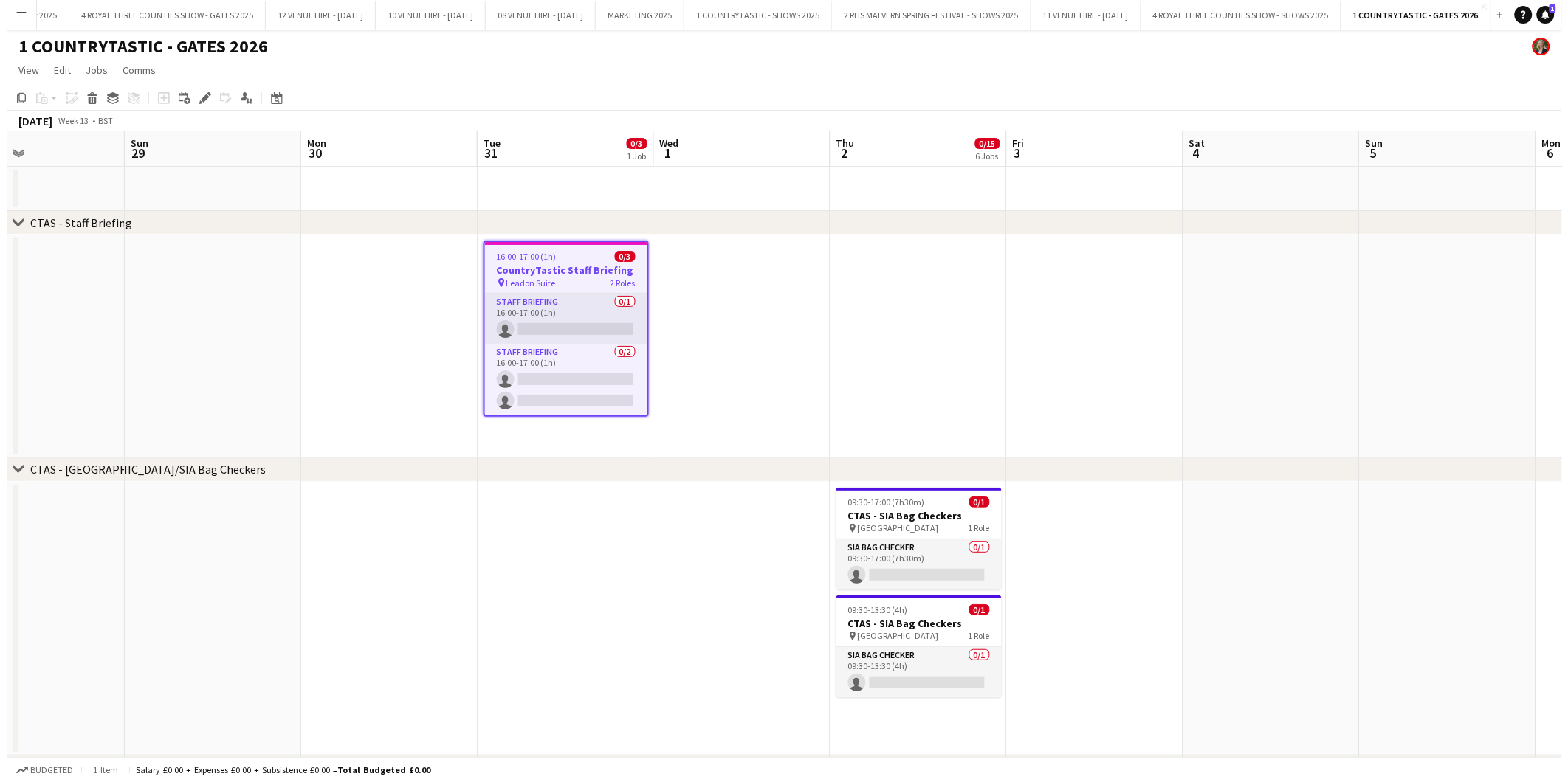
scroll to position [0, 365]
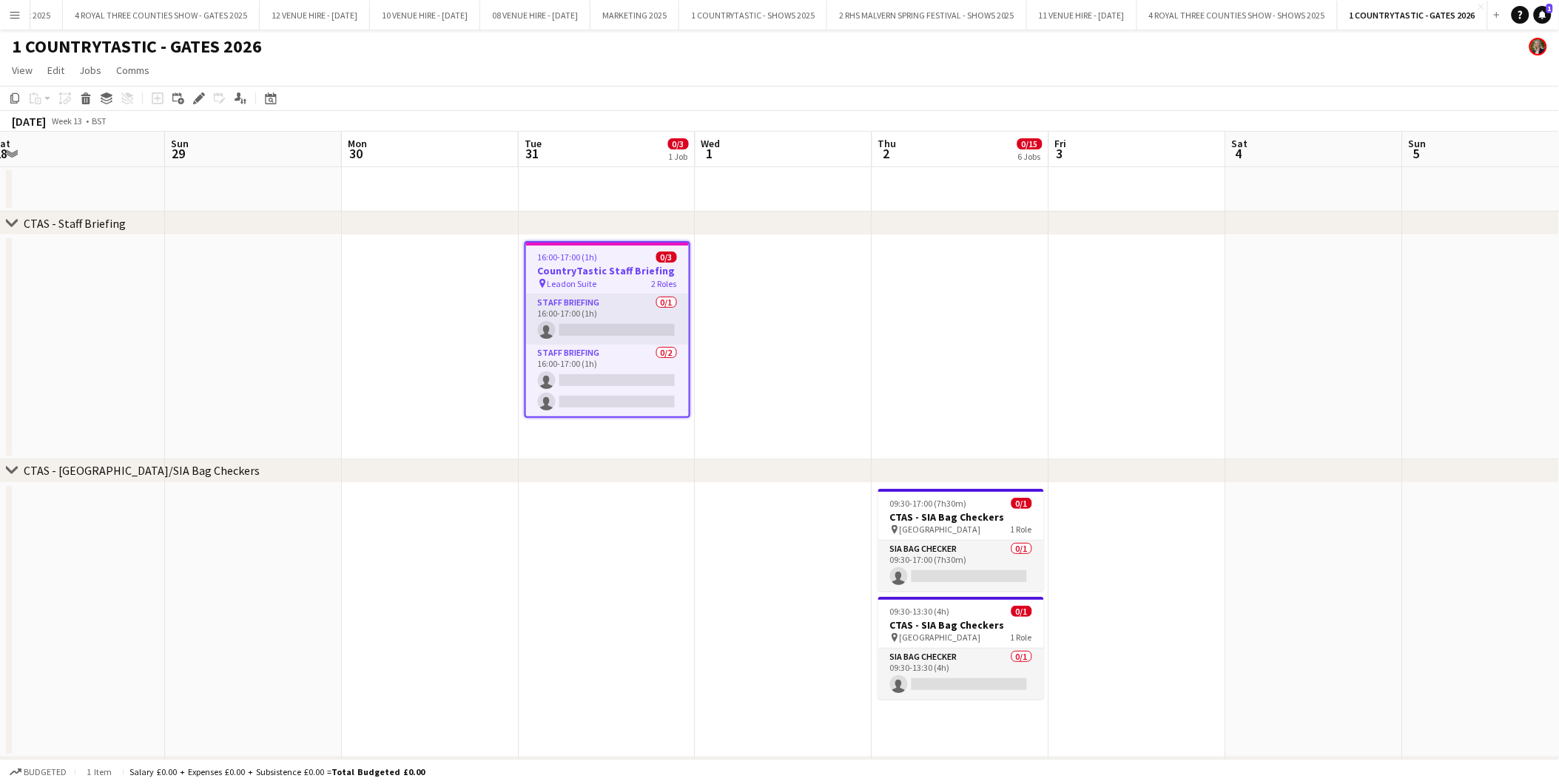
drag, startPoint x: 381, startPoint y: 267, endPoint x: 635, endPoint y: 285, distance: 254.6
click at [80, 474] on div "CTAS - [GEOGRAPHIC_DATA]/SIA Bag Checkers" at bounding box center [141, 471] width 236 height 15
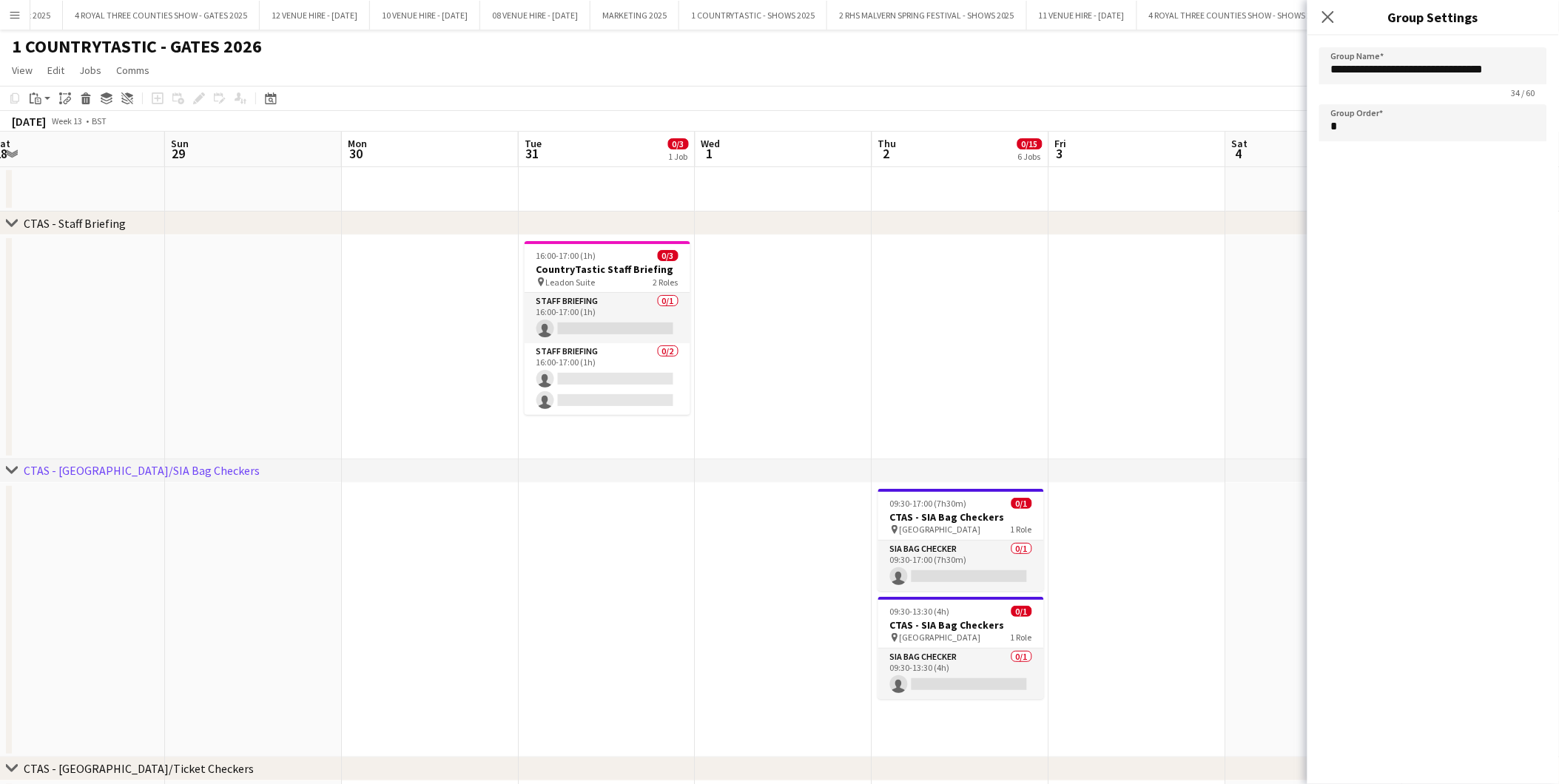
click at [188, 473] on div "CTAS - [GEOGRAPHIC_DATA]/SIA Bag Checkers" at bounding box center [141, 471] width 236 height 15
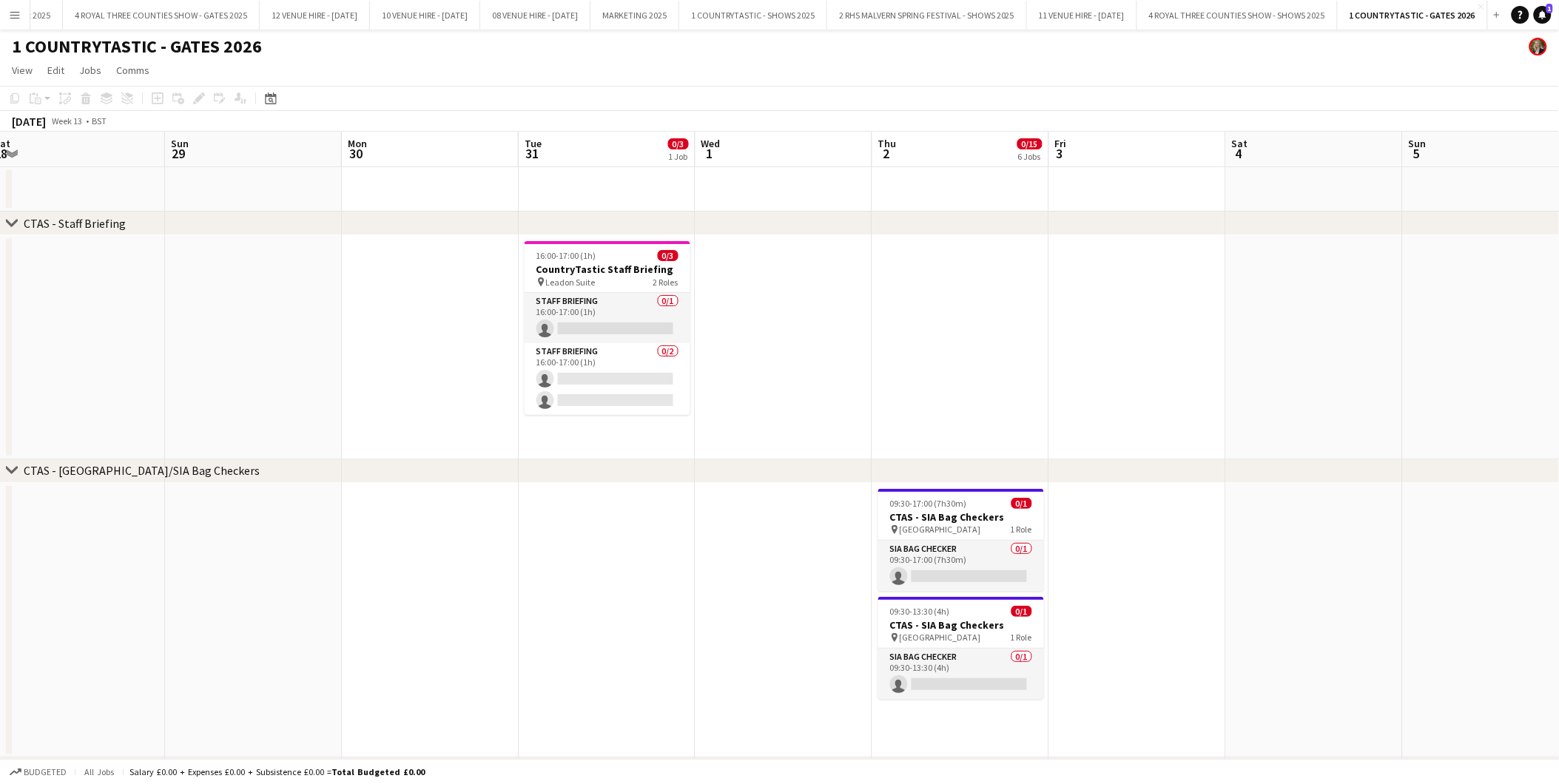
click at [188, 473] on div "CTAS - [GEOGRAPHIC_DATA]/SIA Bag Checkers" at bounding box center [141, 471] width 236 height 15
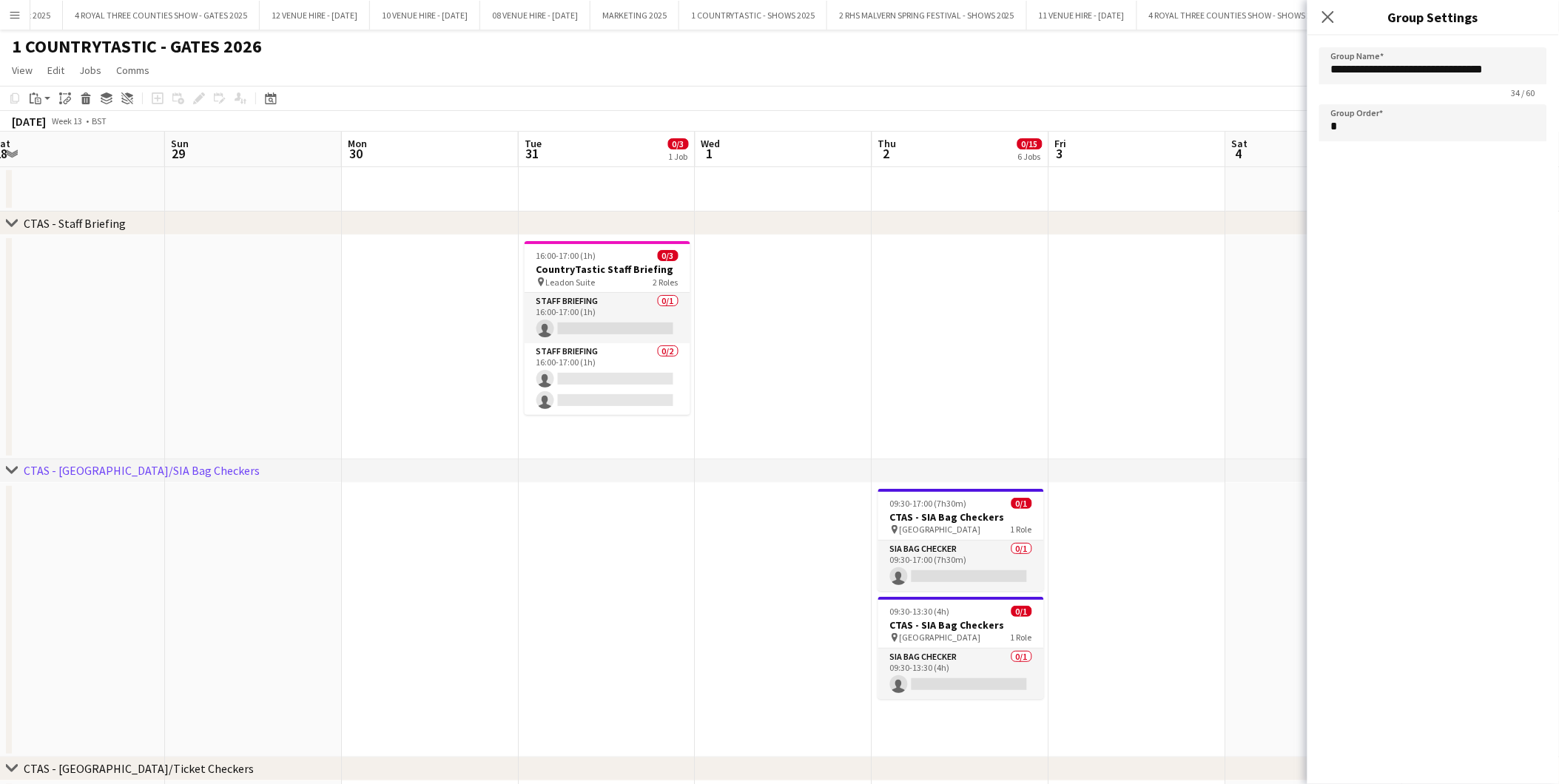
click at [10, 469] on icon "chevron-right" at bounding box center [11, 471] width 12 height 12
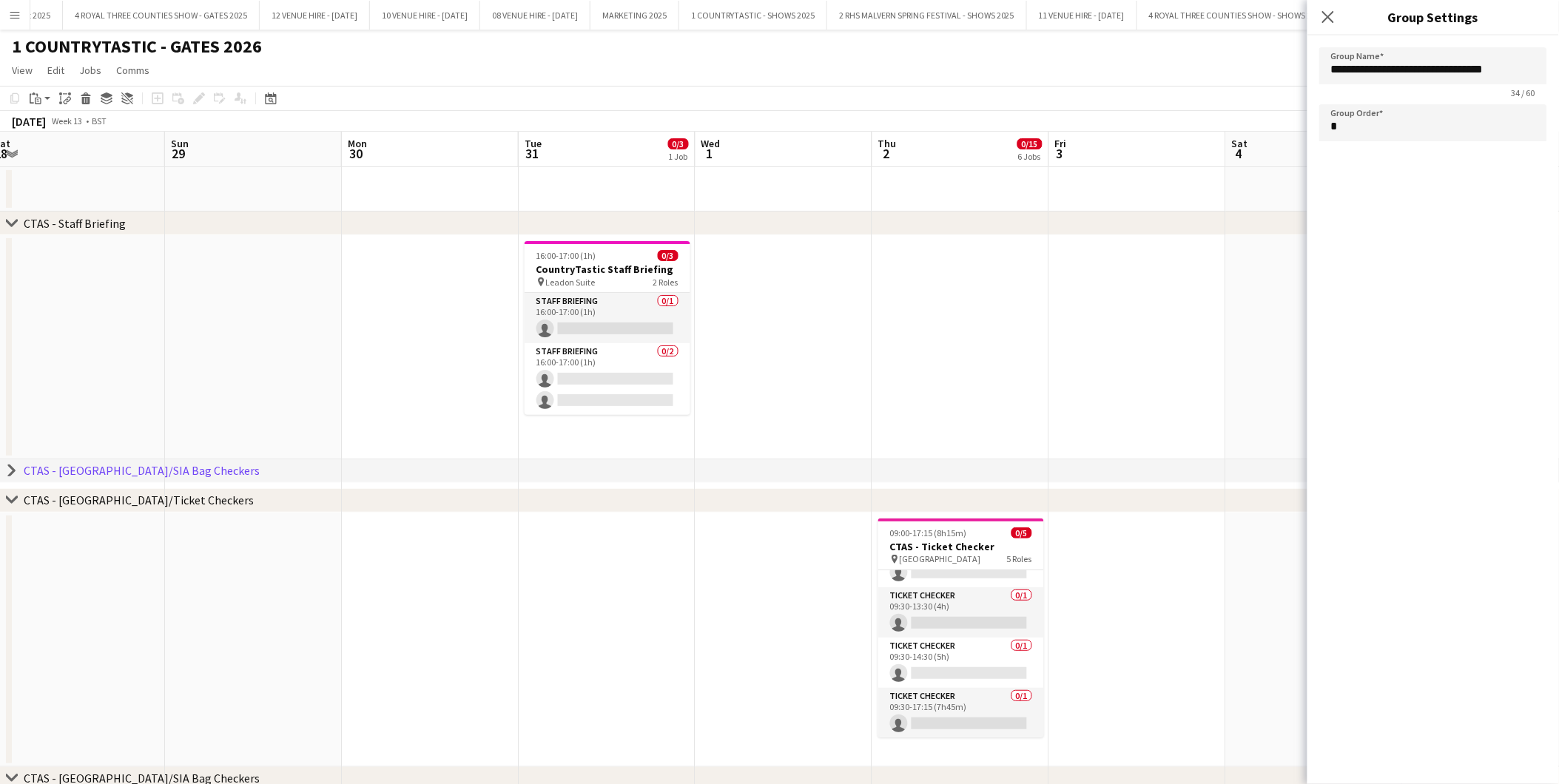
click at [10, 469] on icon "chevron-right" at bounding box center [11, 471] width 12 height 12
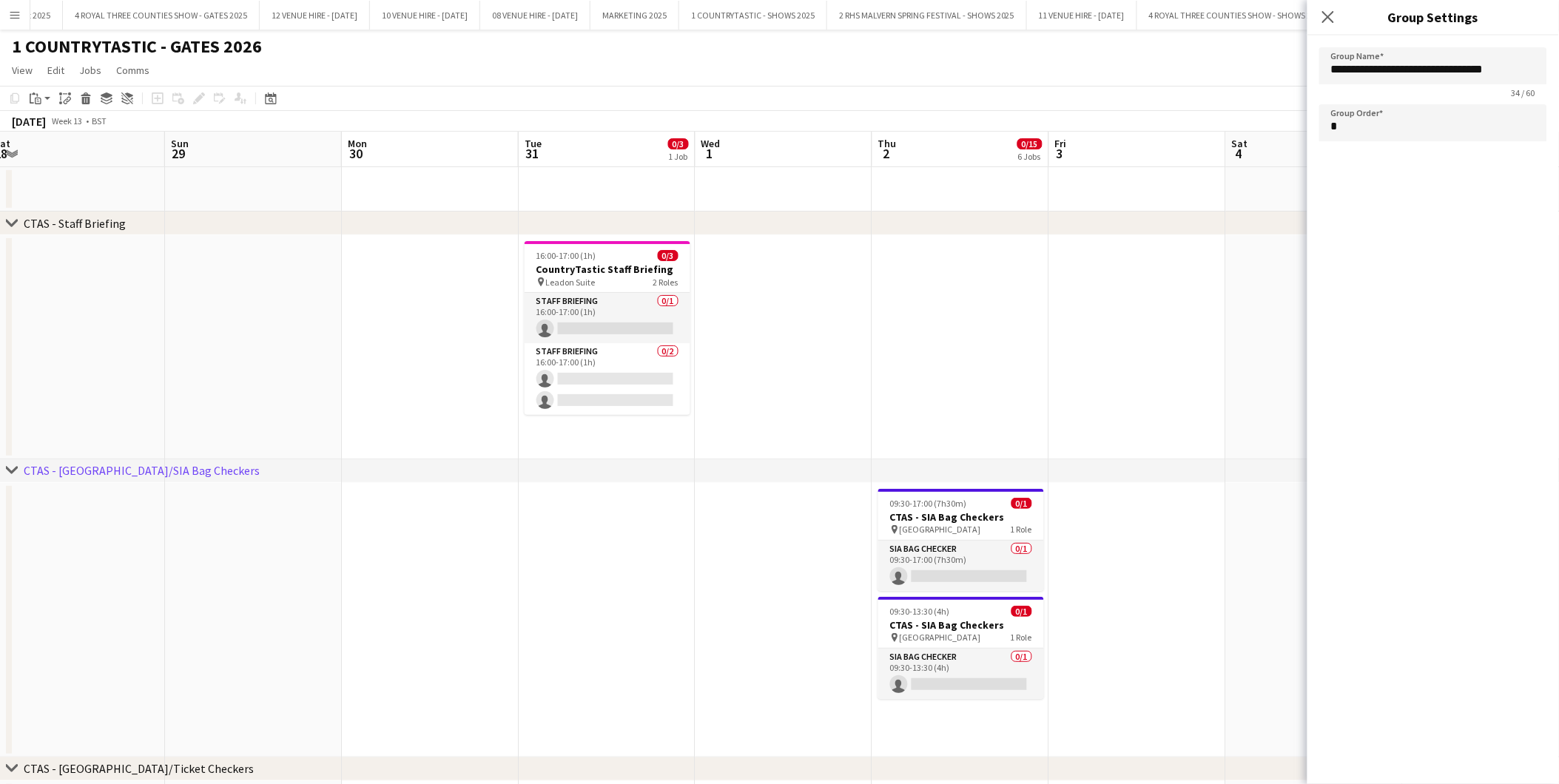
click at [49, 467] on div "CTAS - [GEOGRAPHIC_DATA]/SIA Bag Checkers" at bounding box center [141, 471] width 236 height 15
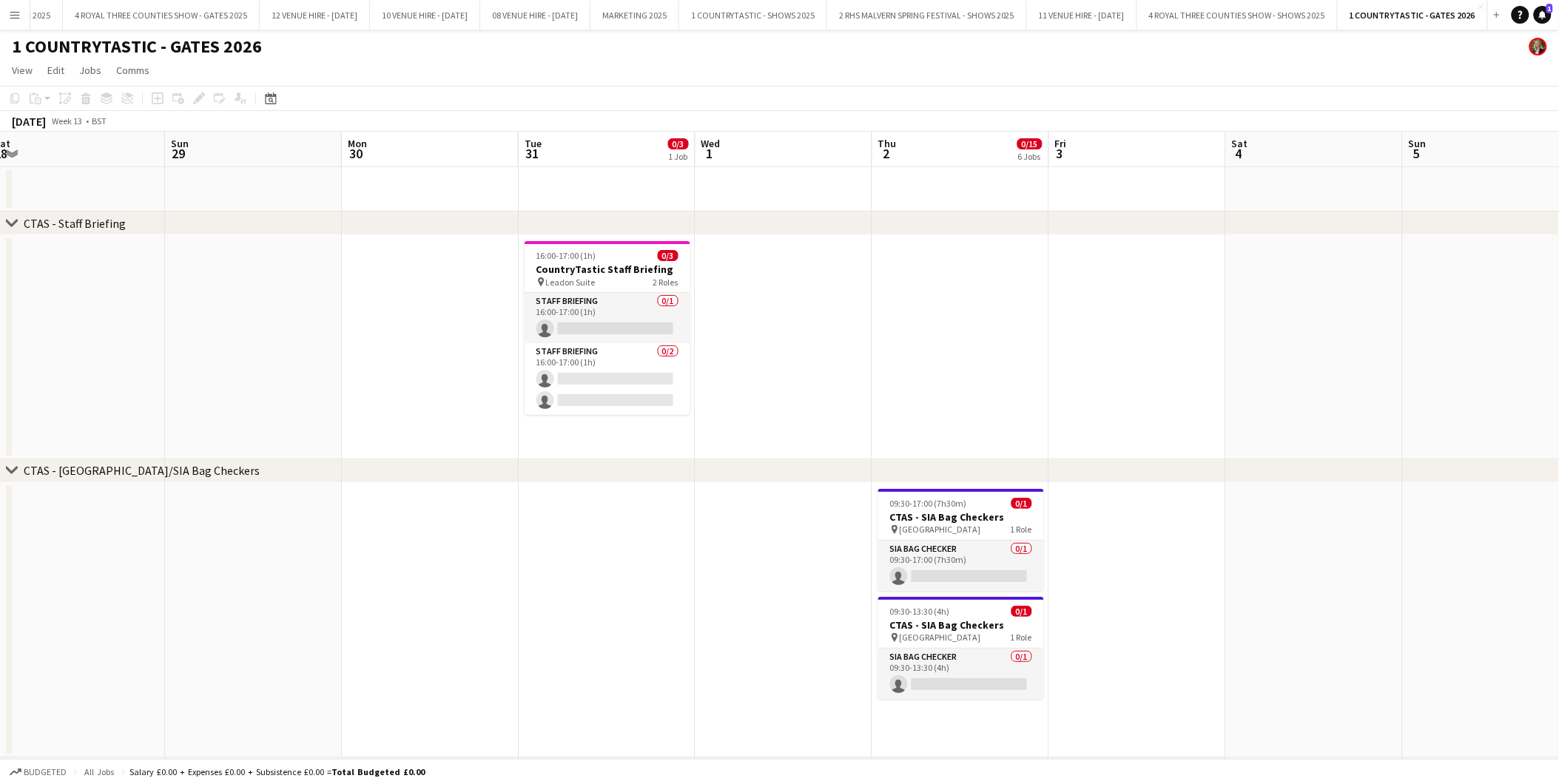
click at [49, 467] on div "CTAS - [GEOGRAPHIC_DATA]/SIA Bag Checkers" at bounding box center [141, 471] width 236 height 15
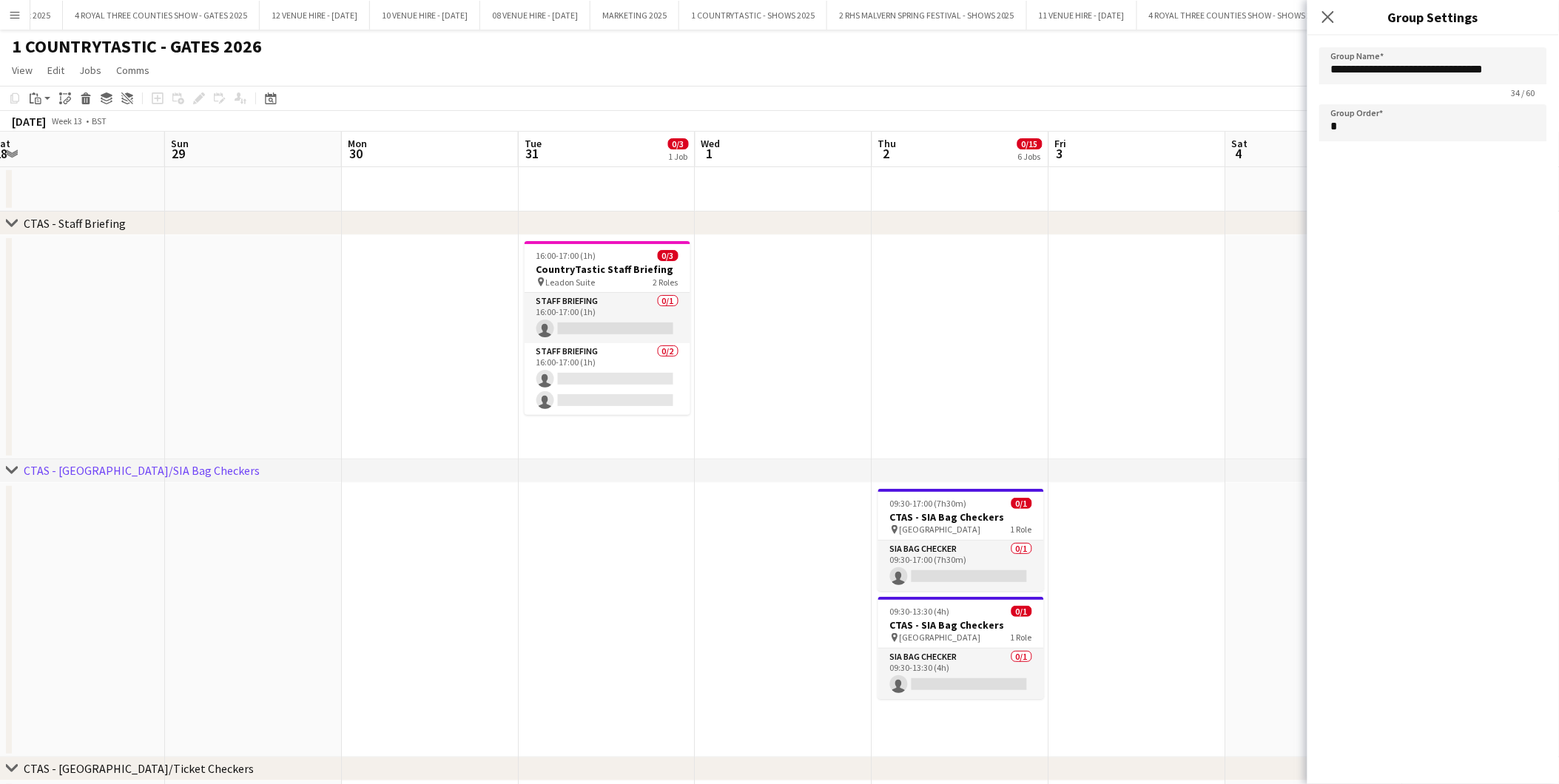
click at [49, 469] on div "CTAS - [GEOGRAPHIC_DATA]/SIA Bag Checkers" at bounding box center [141, 471] width 236 height 15
click at [1323, 13] on icon "Close pop-in" at bounding box center [1328, 16] width 14 height 14
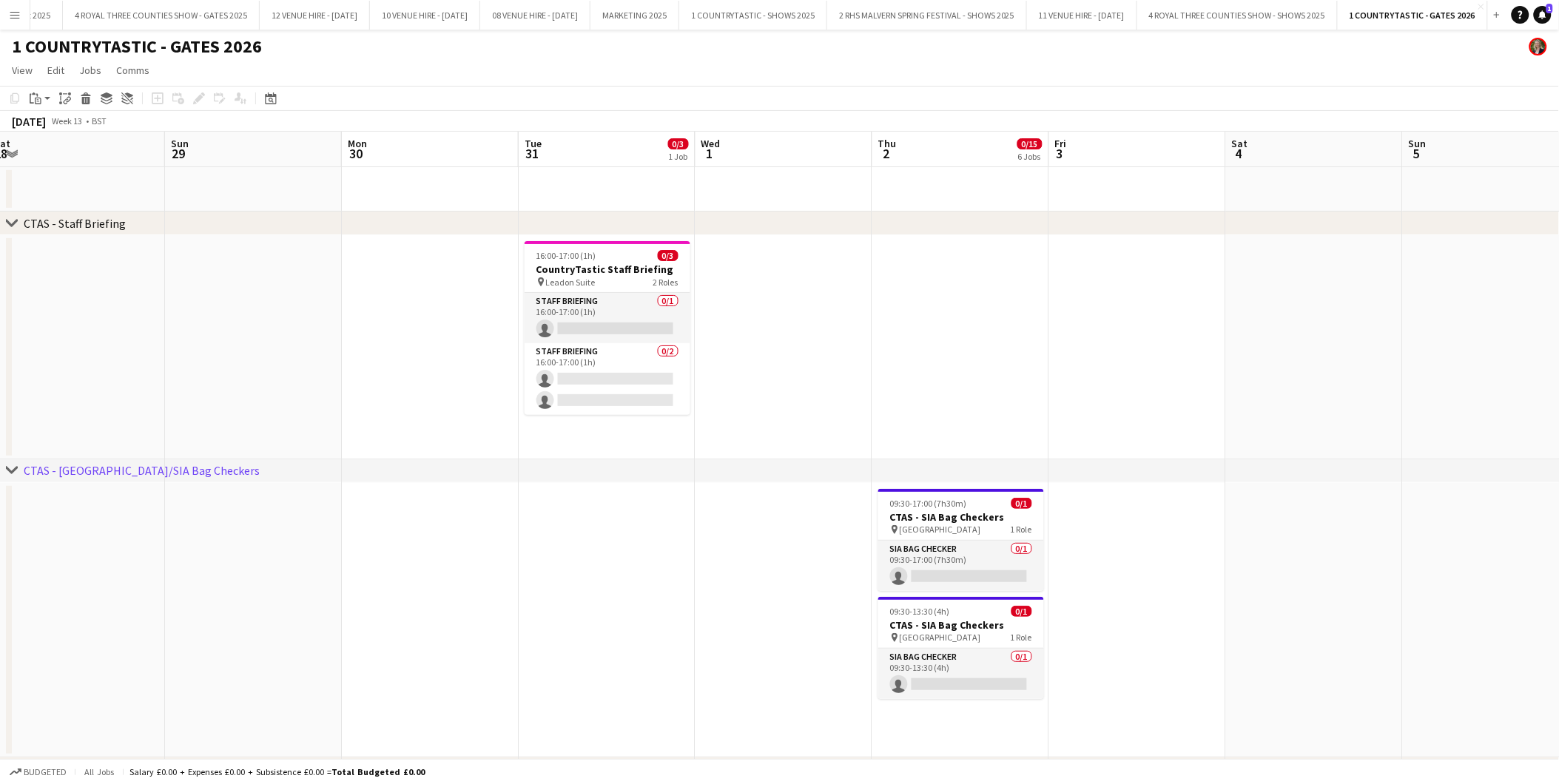
click at [10, 16] on app-icon "Menu" at bounding box center [14, 14] width 12 height 12
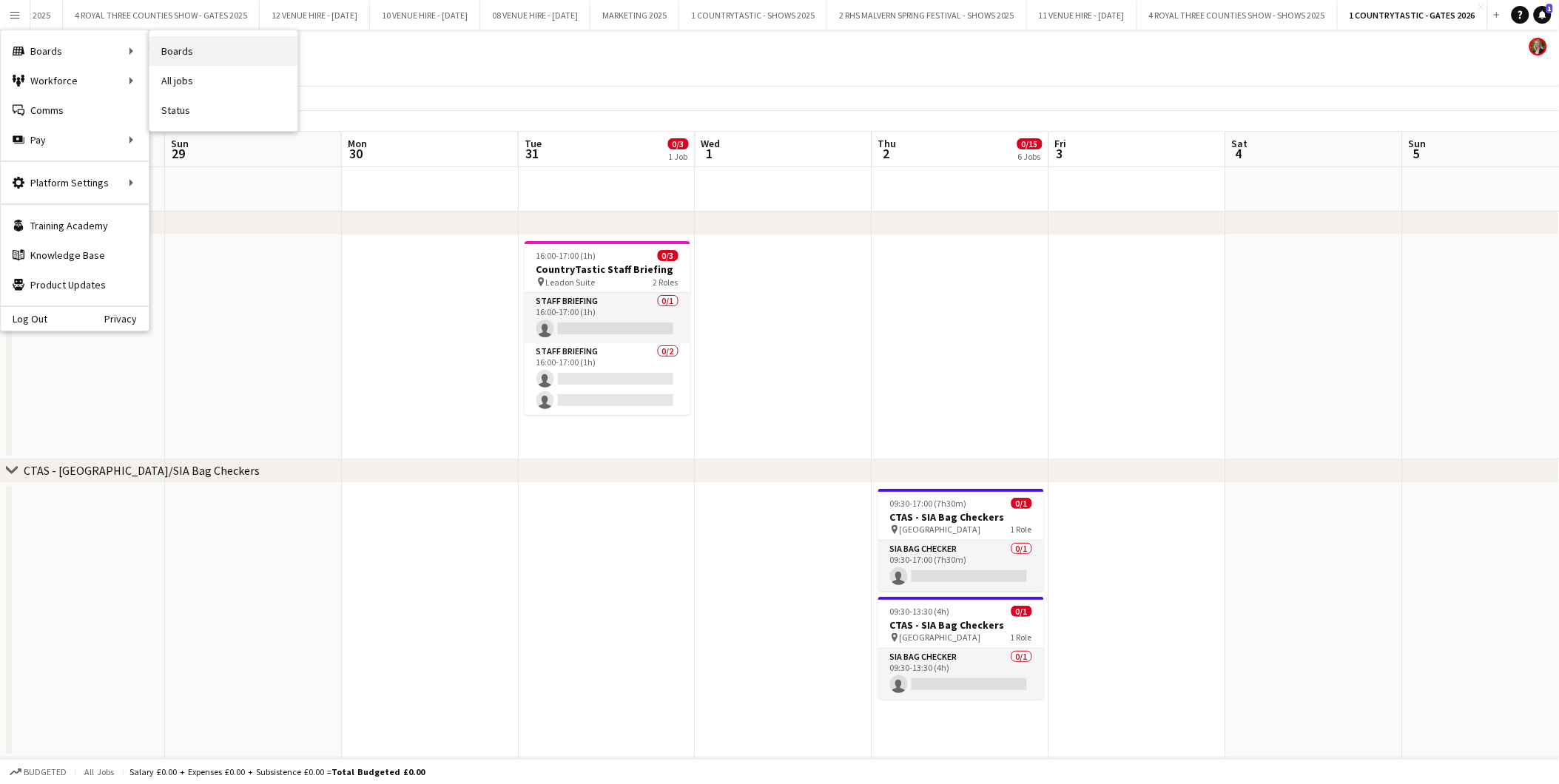
click at [172, 48] on link "Boards" at bounding box center [224, 50] width 148 height 29
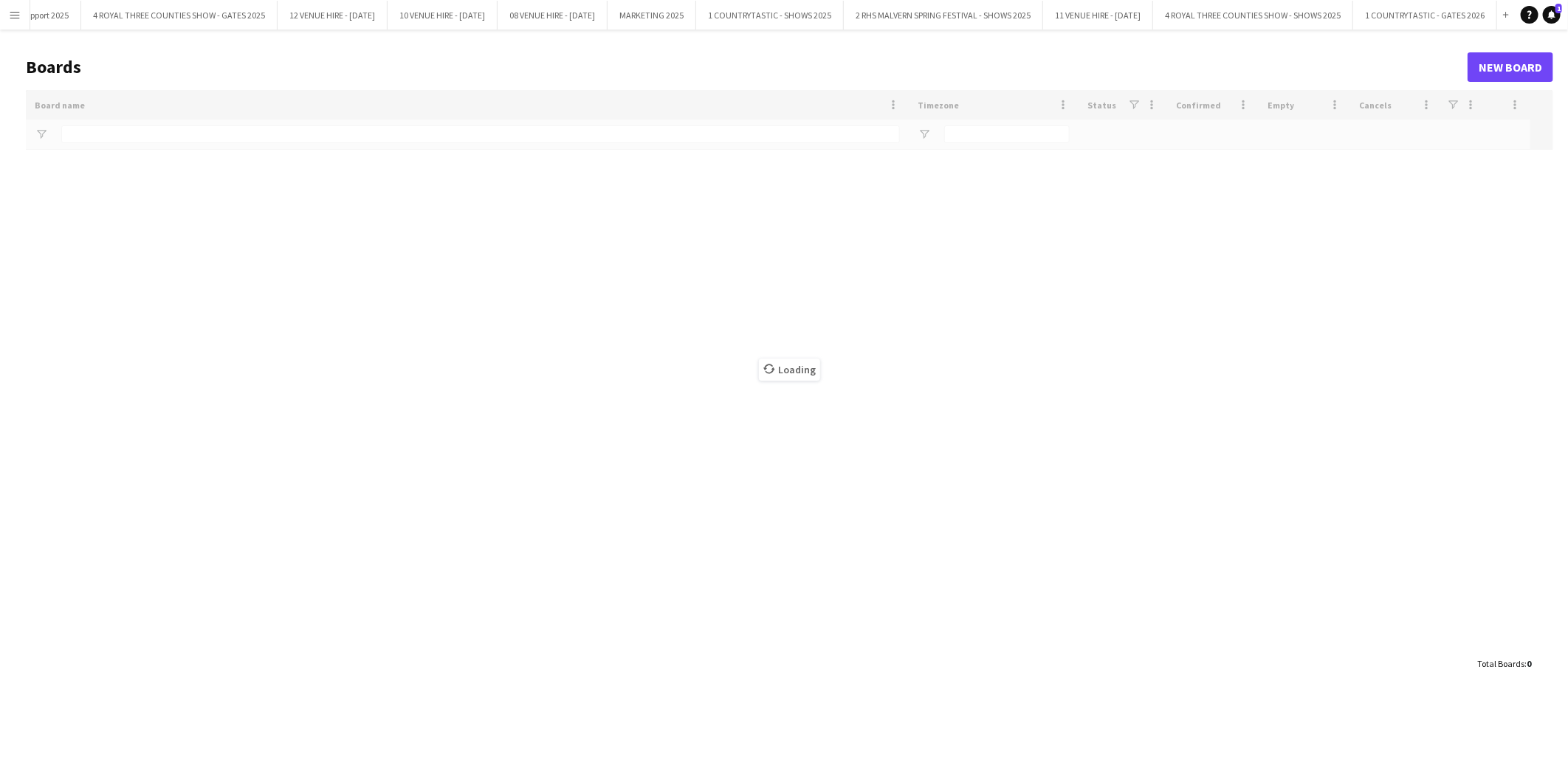
type input "**********"
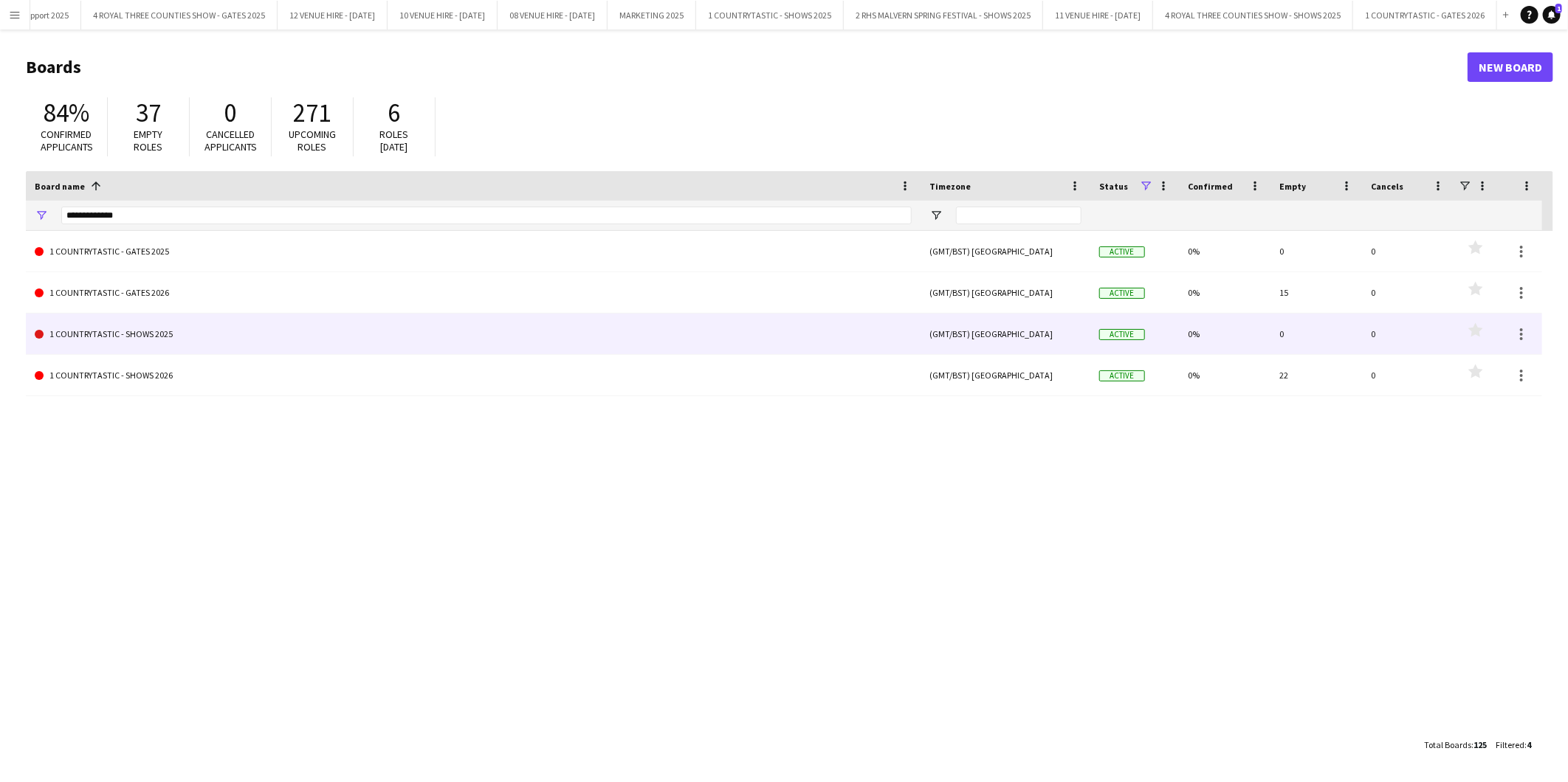
click at [150, 335] on link "1 COUNTRYTASTIC - SHOWS 2025" at bounding box center [473, 334] width 877 height 42
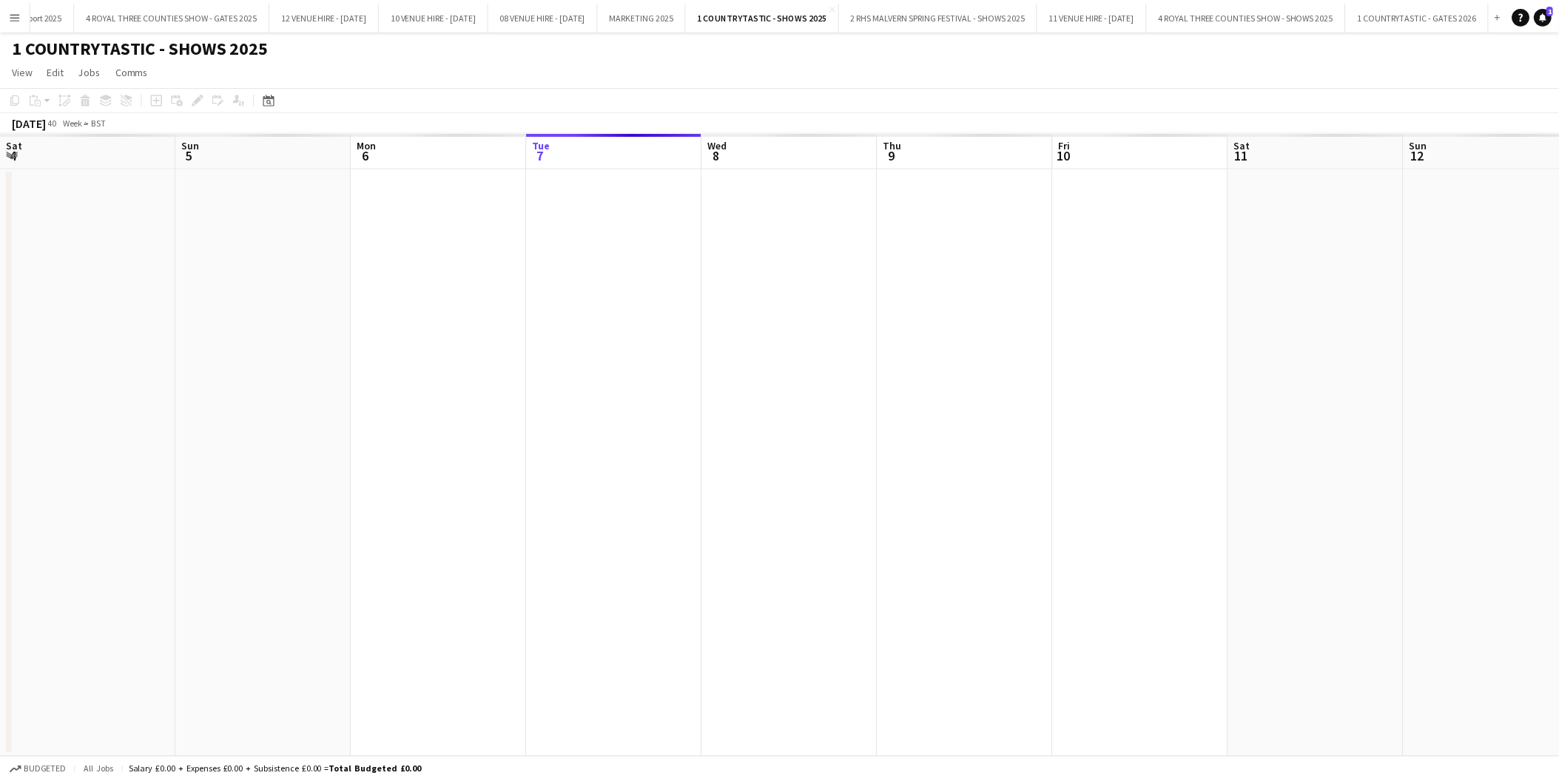
scroll to position [0, 353]
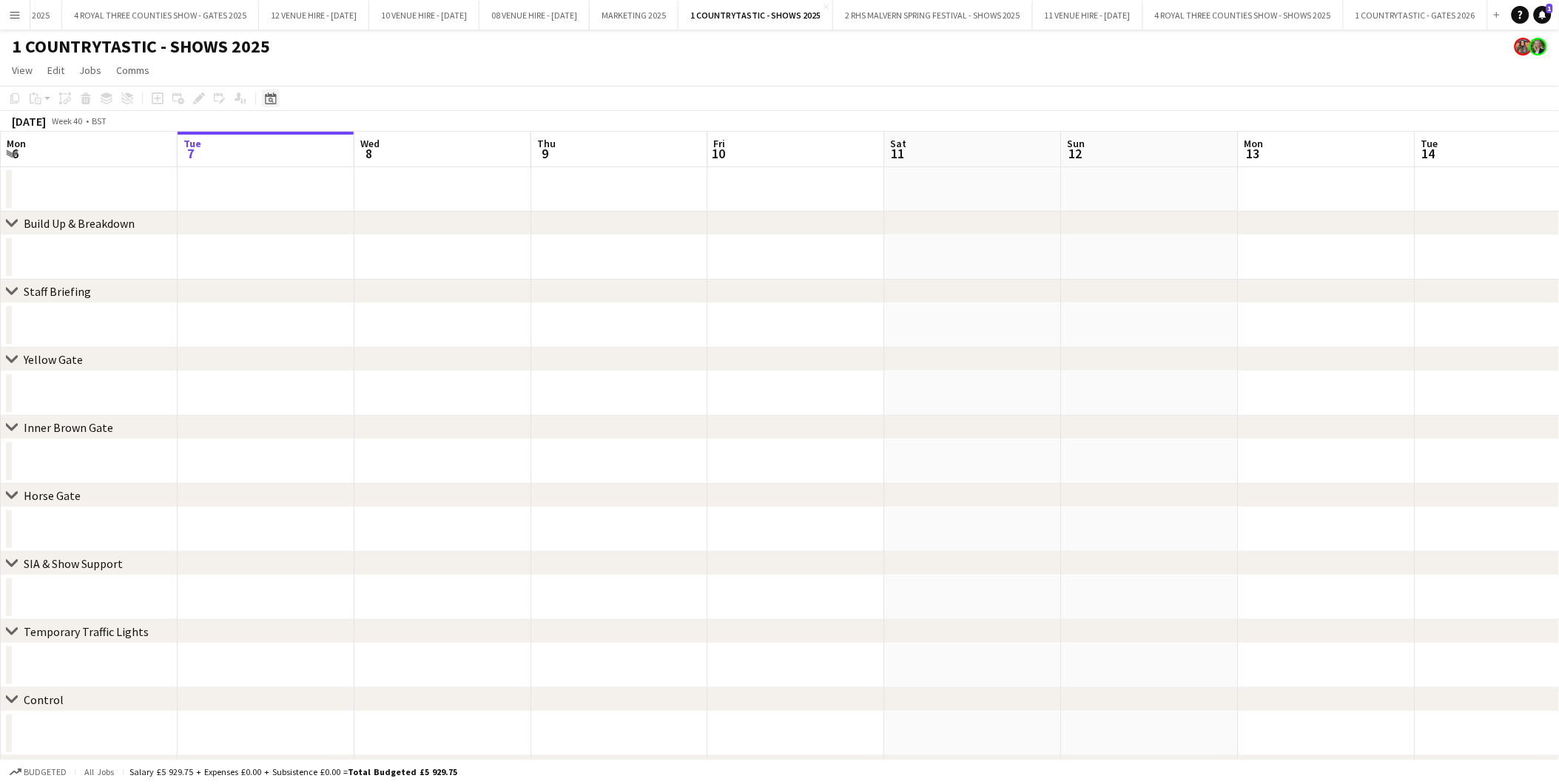
click at [272, 100] on icon "Date picker" at bounding box center [271, 98] width 12 height 12
click at [359, 145] on span "Previous month" at bounding box center [360, 149] width 29 height 29
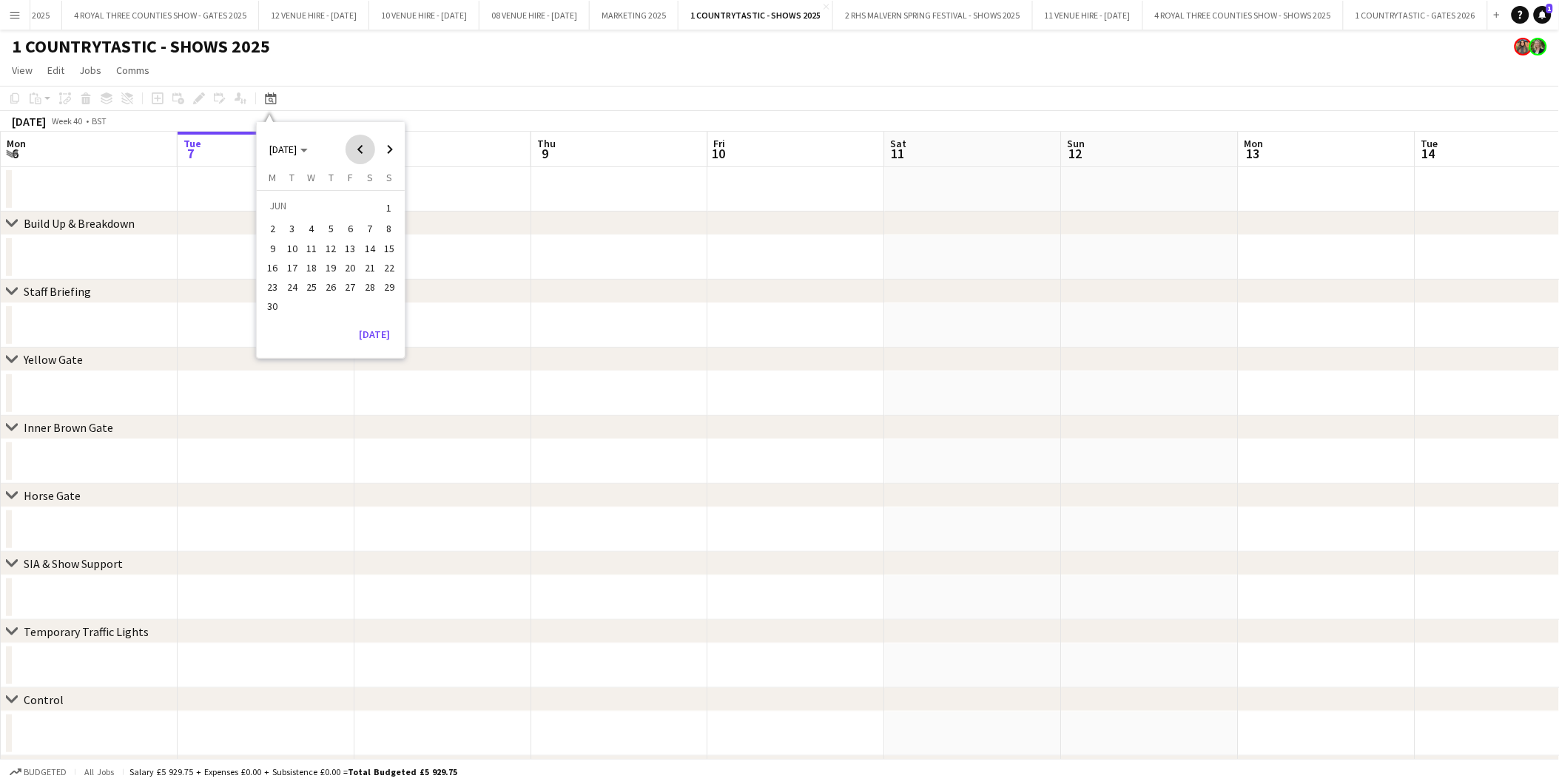
click at [359, 145] on span "Previous month" at bounding box center [360, 149] width 29 height 29
click at [333, 261] on span "17" at bounding box center [331, 264] width 18 height 18
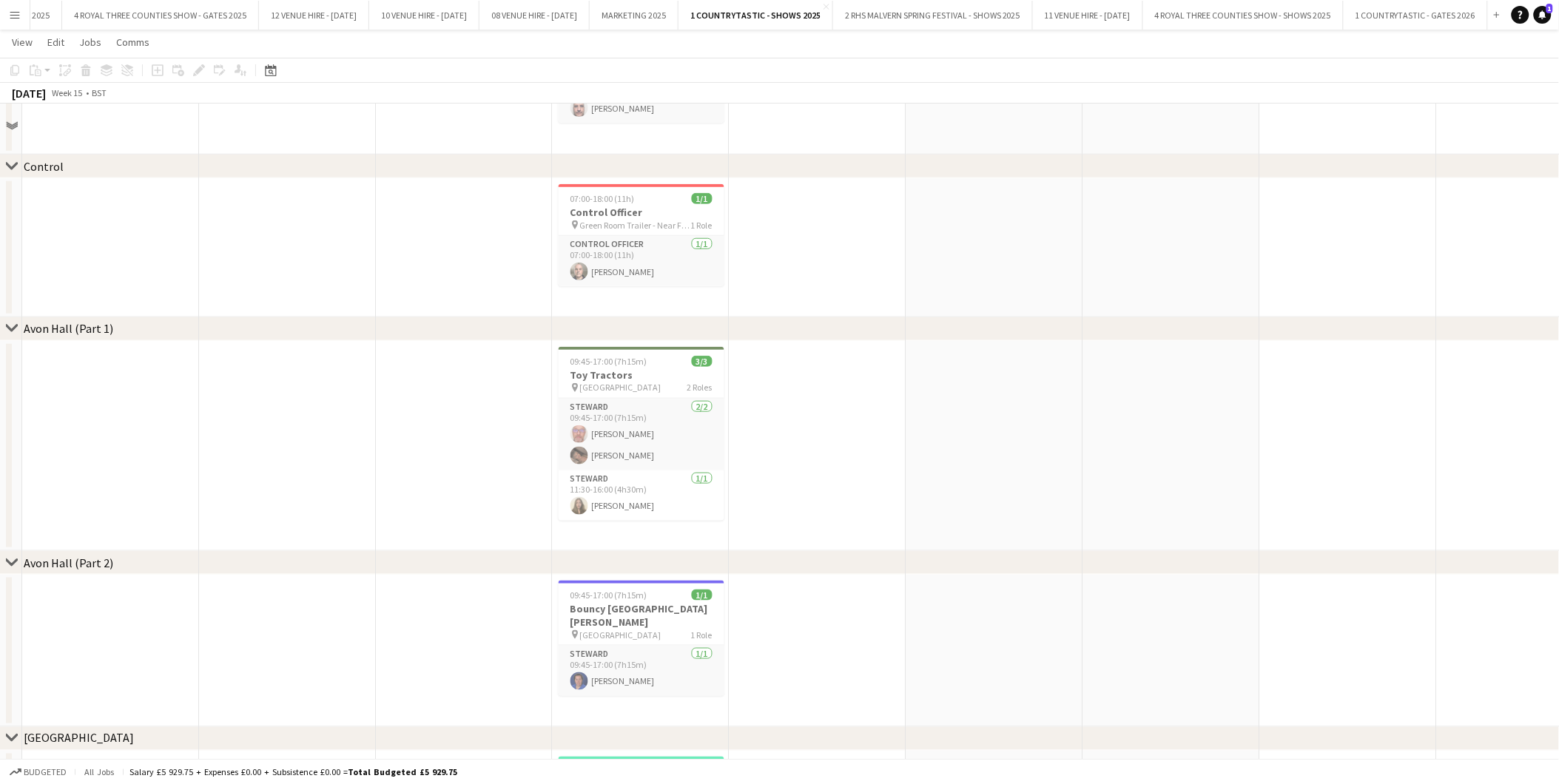
scroll to position [2384, 0]
click at [662, 589] on div "09:45-17:00 (7h15m) 1/1" at bounding box center [641, 595] width 166 height 11
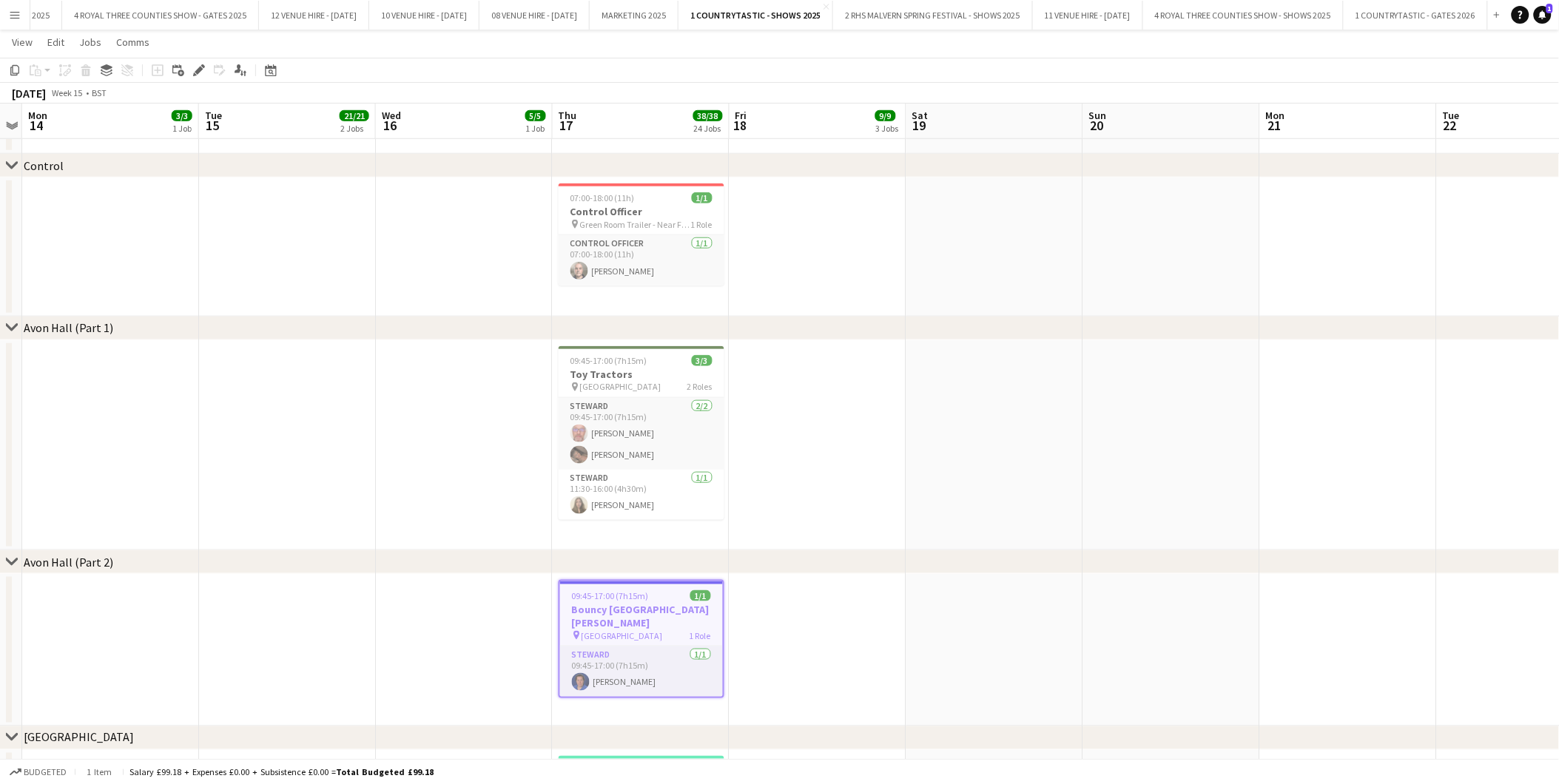
click at [647, 600] on app-job-card "09:45-17:00 (7h15m) 1/1 Bouncy Castle Steward pin Avon Hall 1 Role Steward 1/1 …" at bounding box center [641, 639] width 166 height 118
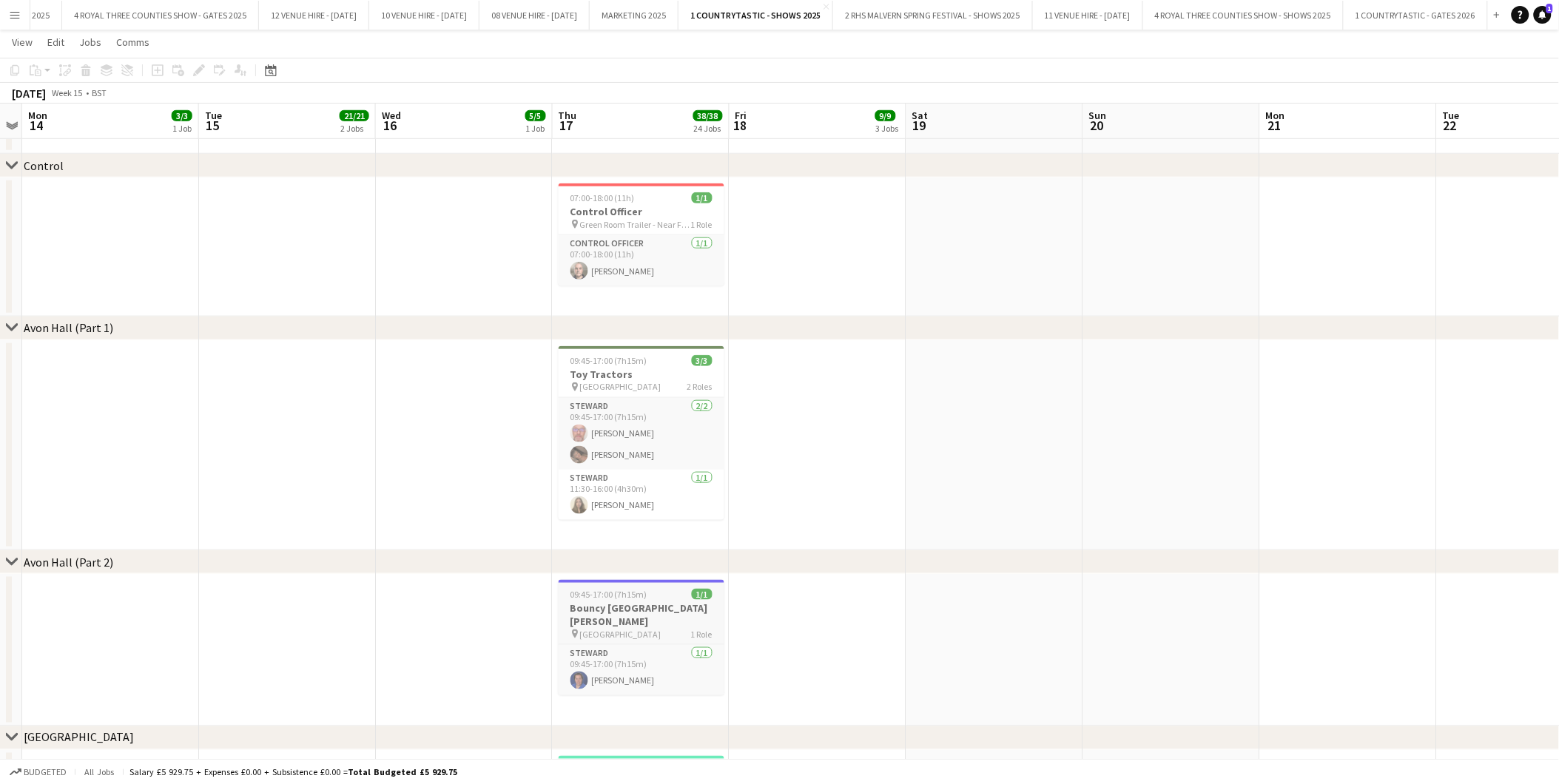
click at [637, 580] on div at bounding box center [641, 581] width 166 height 3
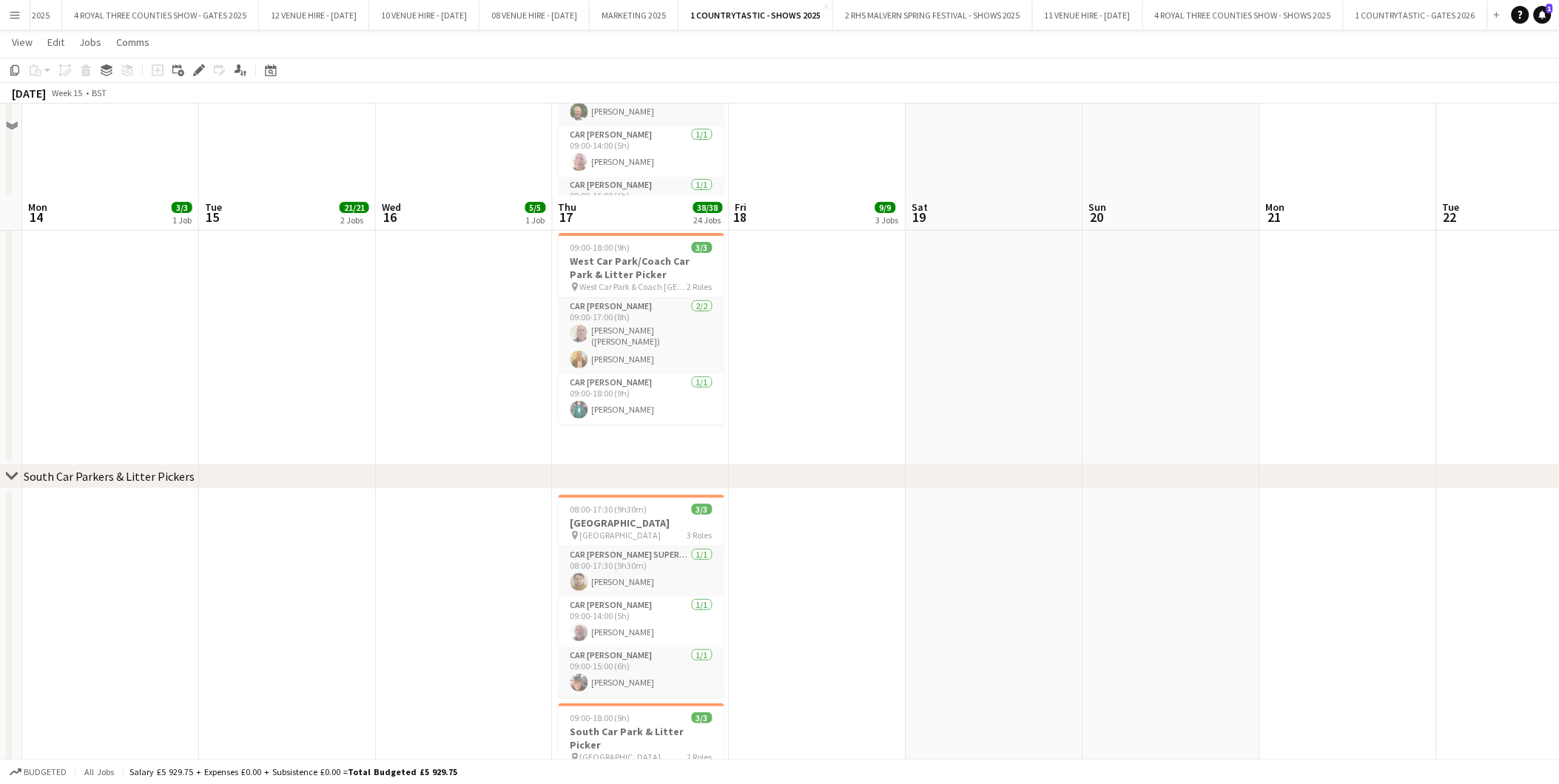
scroll to position [4056, 0]
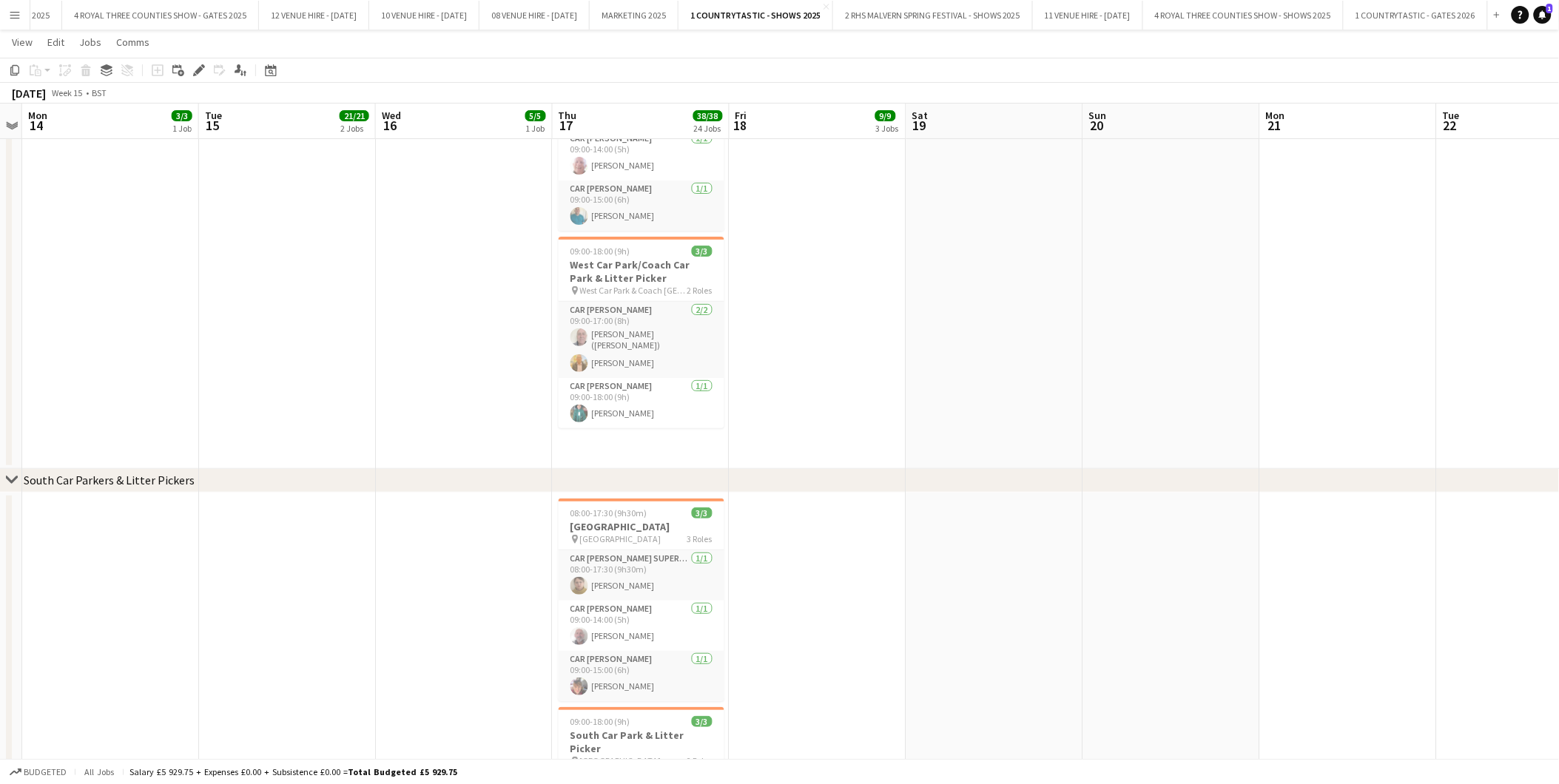
click at [1164, 550] on app-date-cell at bounding box center [1172, 709] width 177 height 434
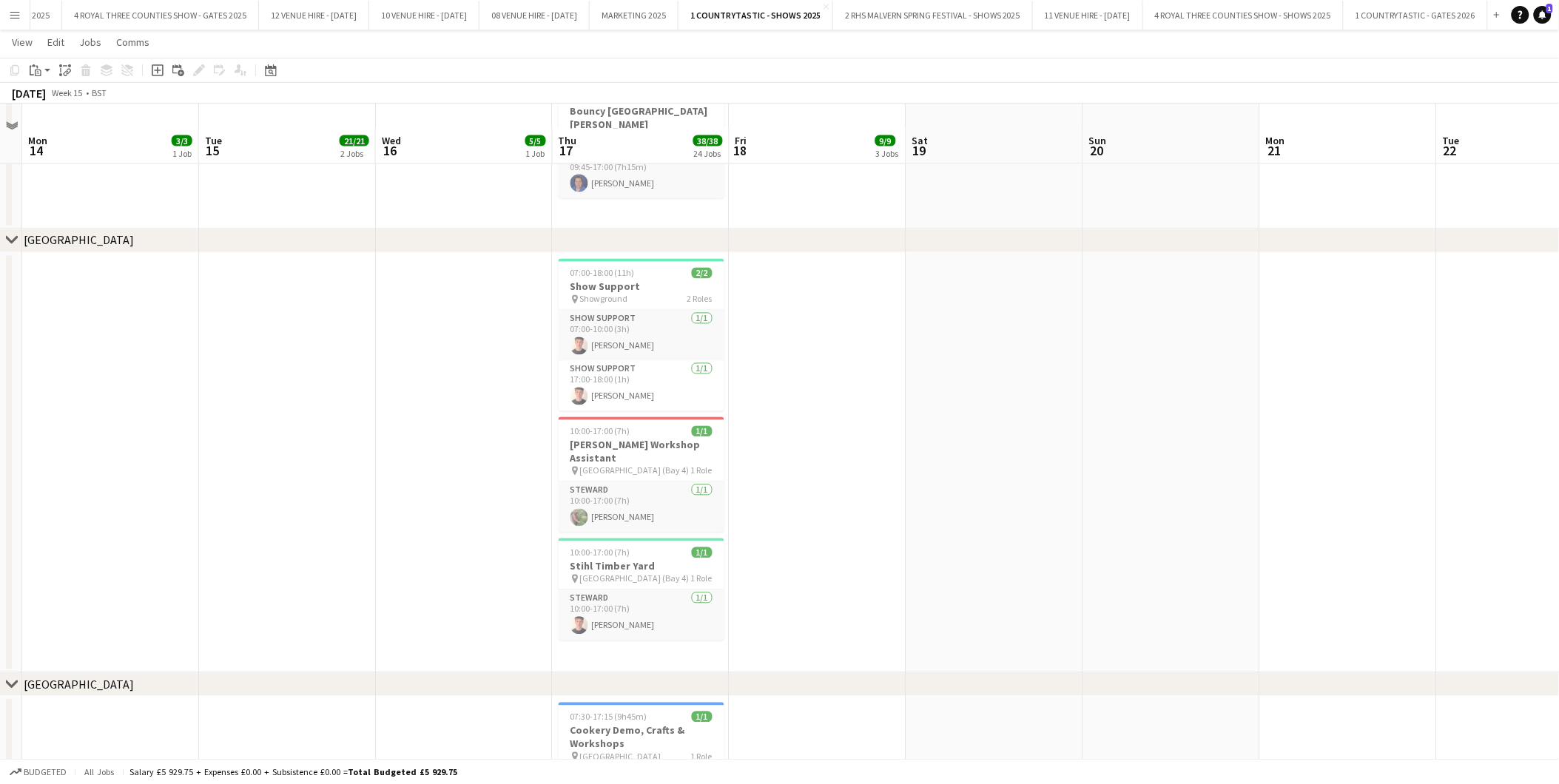
scroll to position [2905, 0]
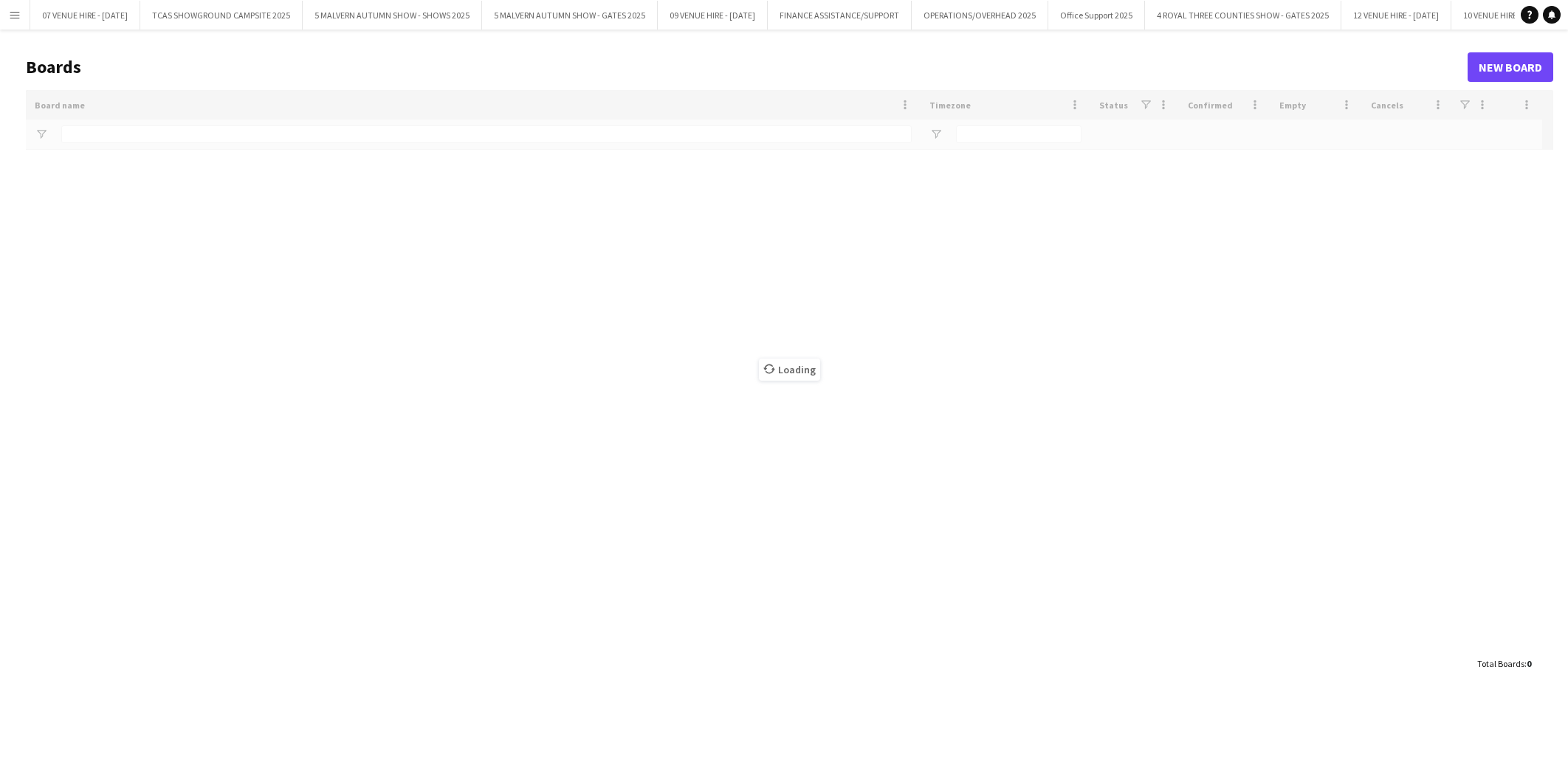
type input "**********"
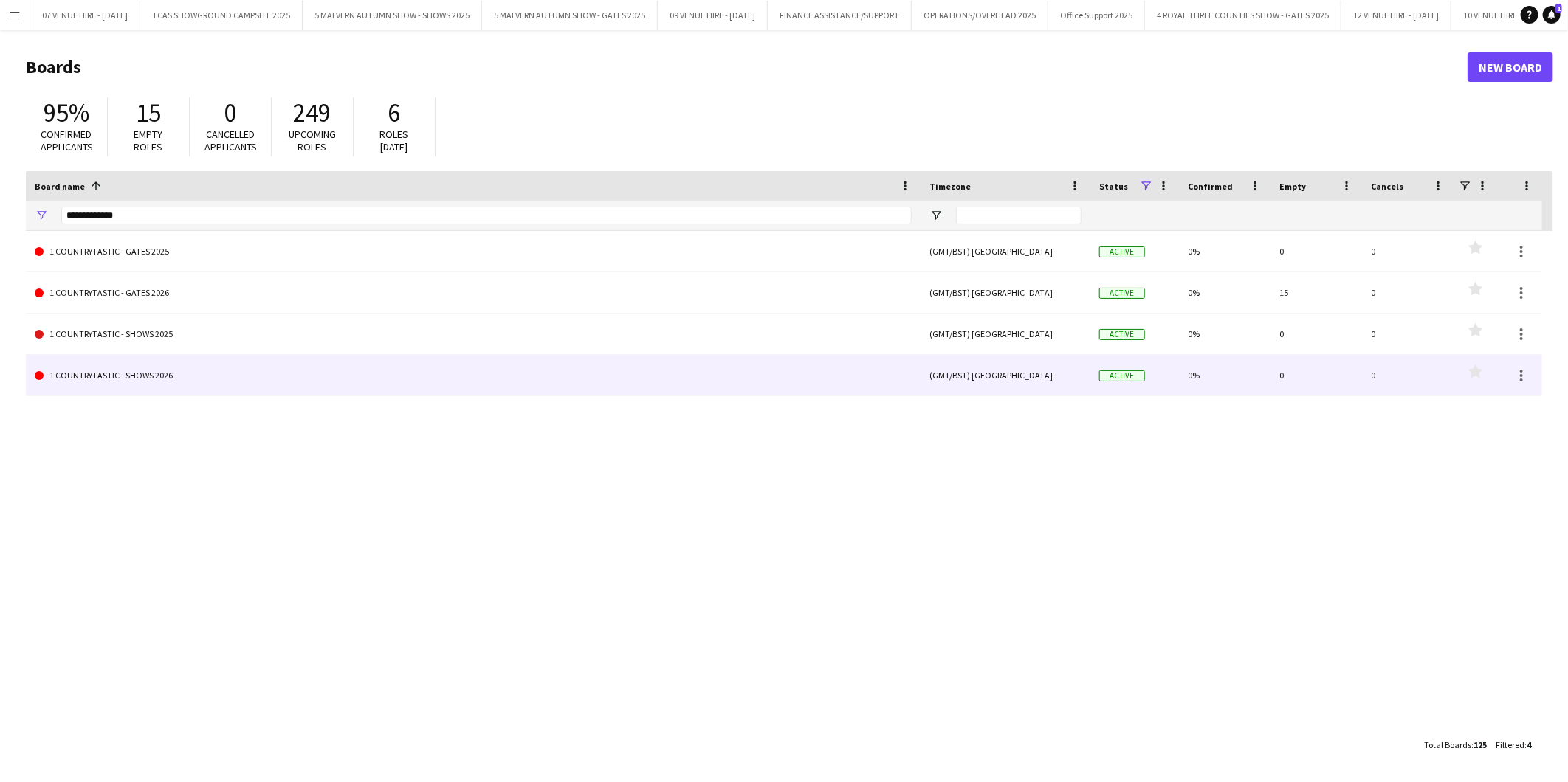
click at [151, 369] on link "1 COUNTRYTASTIC - SHOWS 2026" at bounding box center [473, 376] width 877 height 42
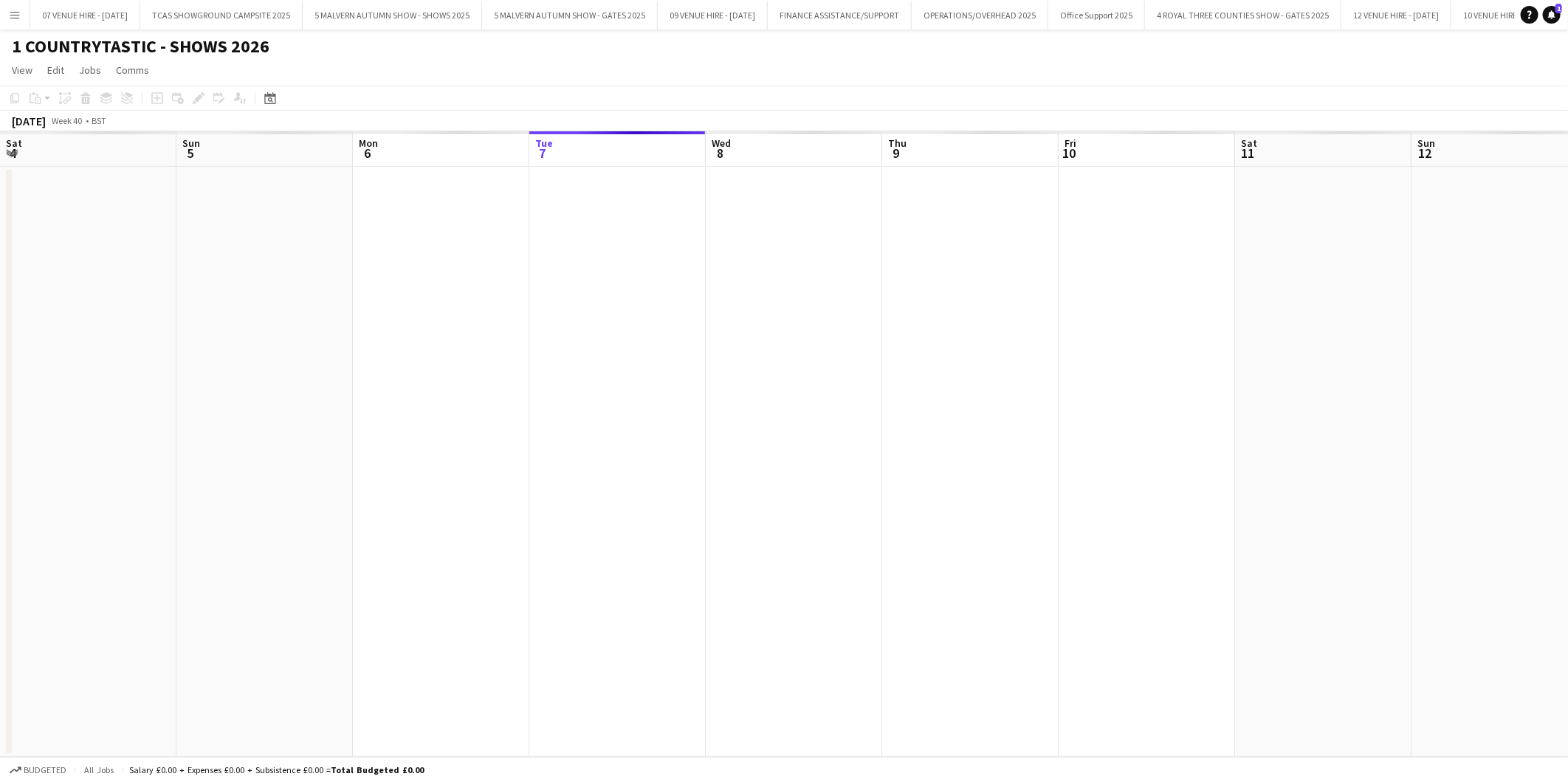
scroll to position [0, 352]
click at [269, 99] on icon "Date picker" at bounding box center [270, 98] width 12 height 12
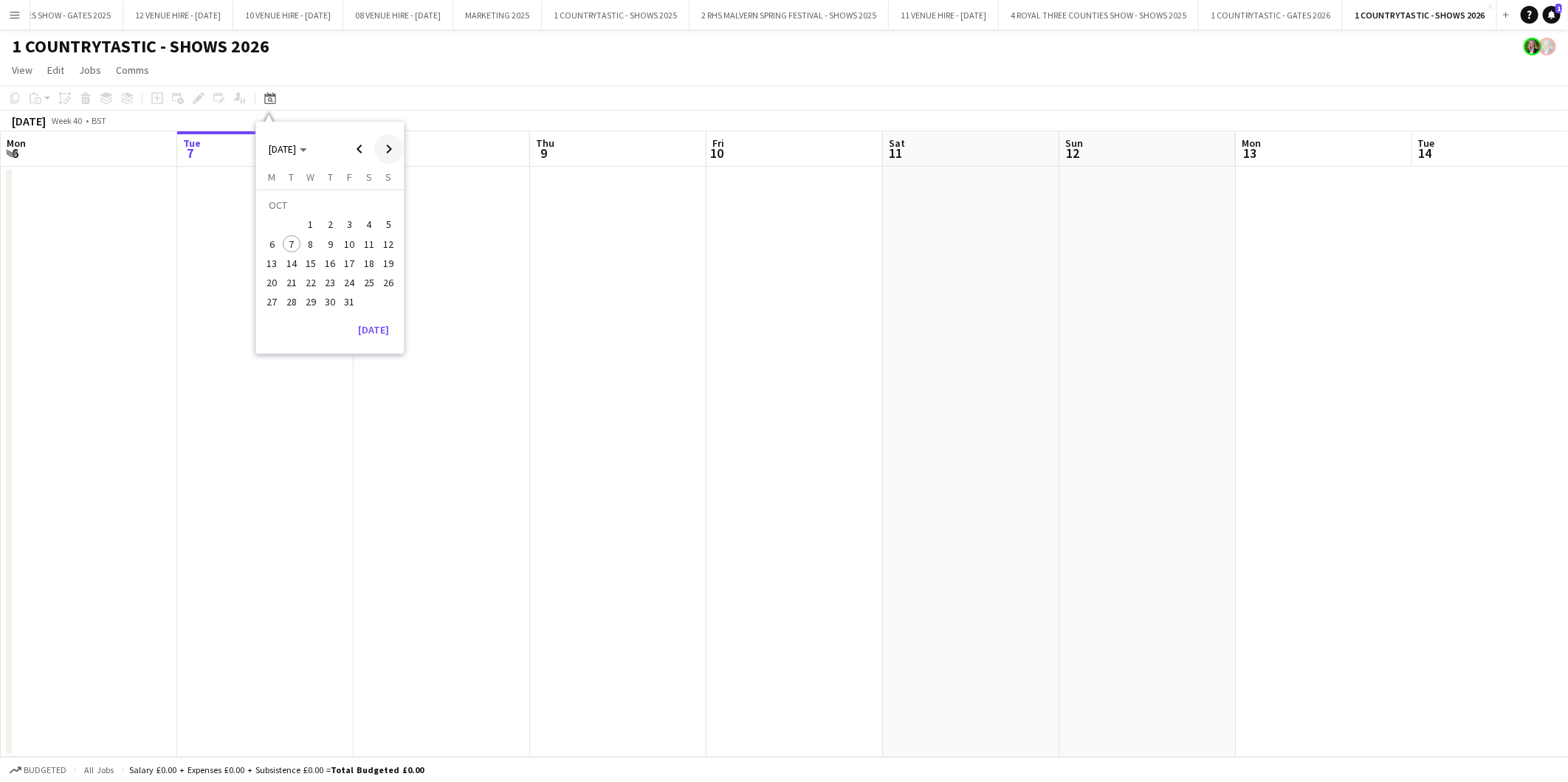
click at [386, 150] on span "Next month" at bounding box center [388, 148] width 29 height 29
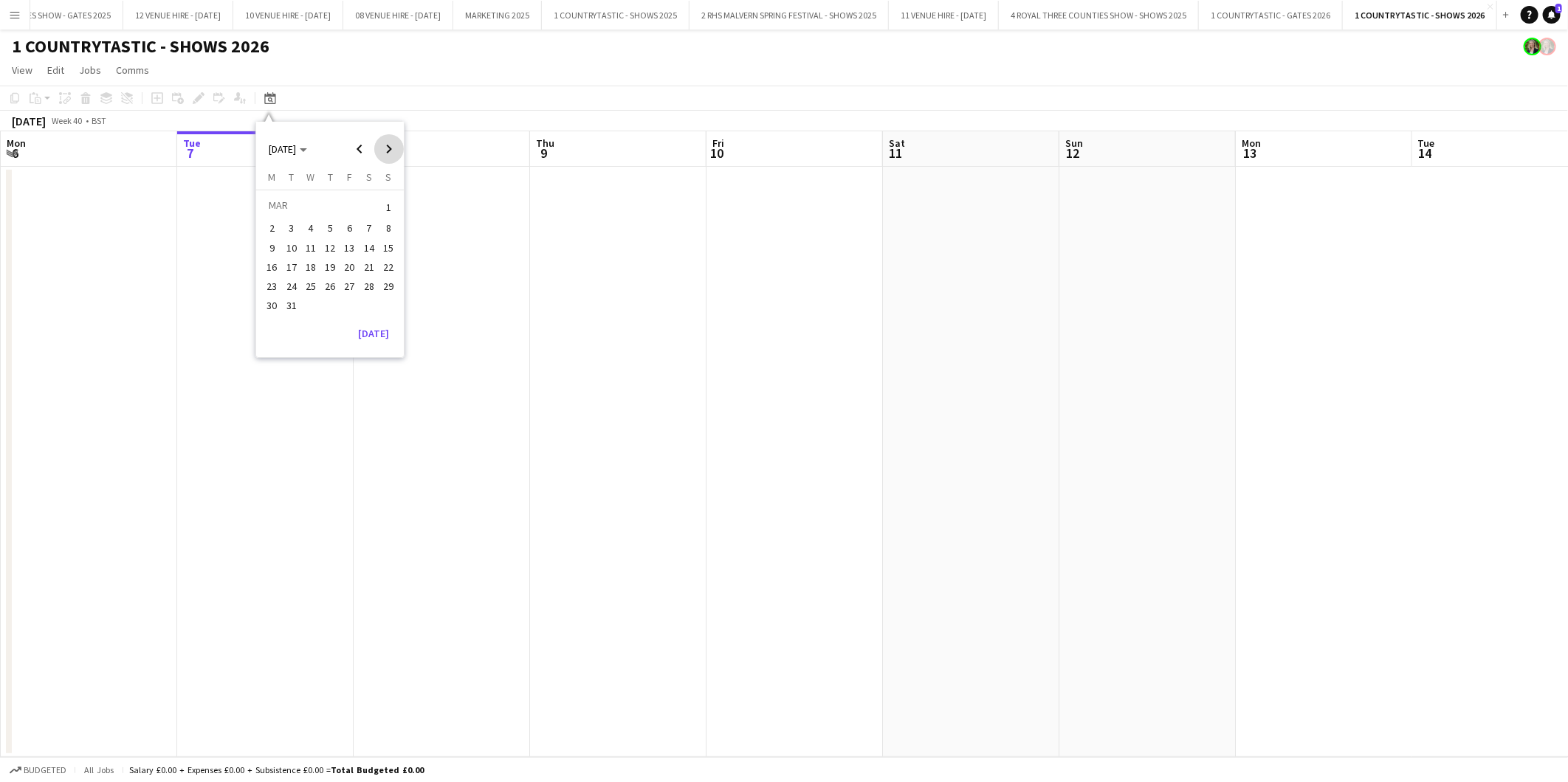
click at [386, 150] on span "Next month" at bounding box center [388, 148] width 29 height 29
click at [332, 218] on span "2" at bounding box center [330, 225] width 18 height 18
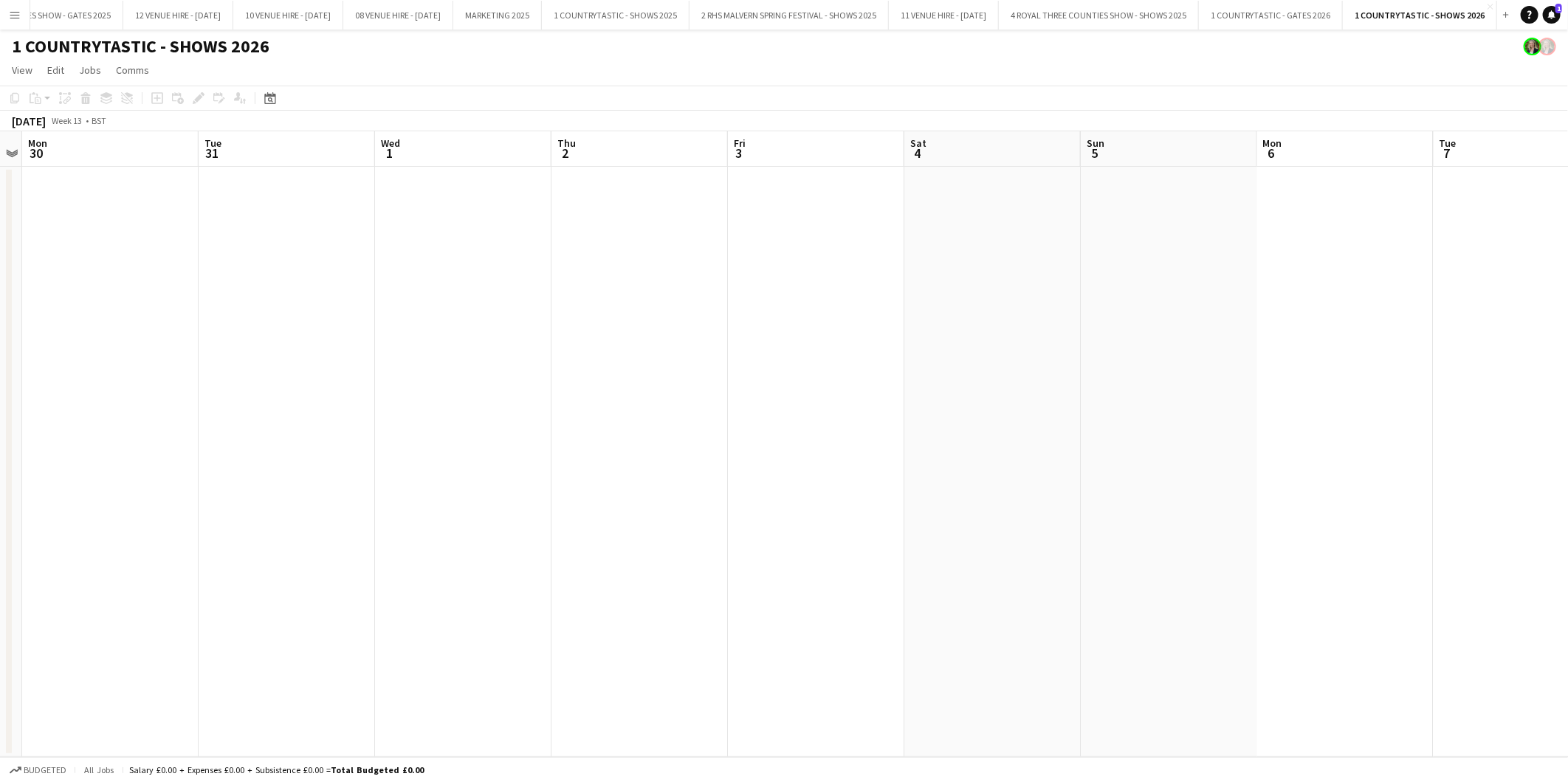
click at [256, 252] on app-date-cell at bounding box center [286, 462] width 177 height 590
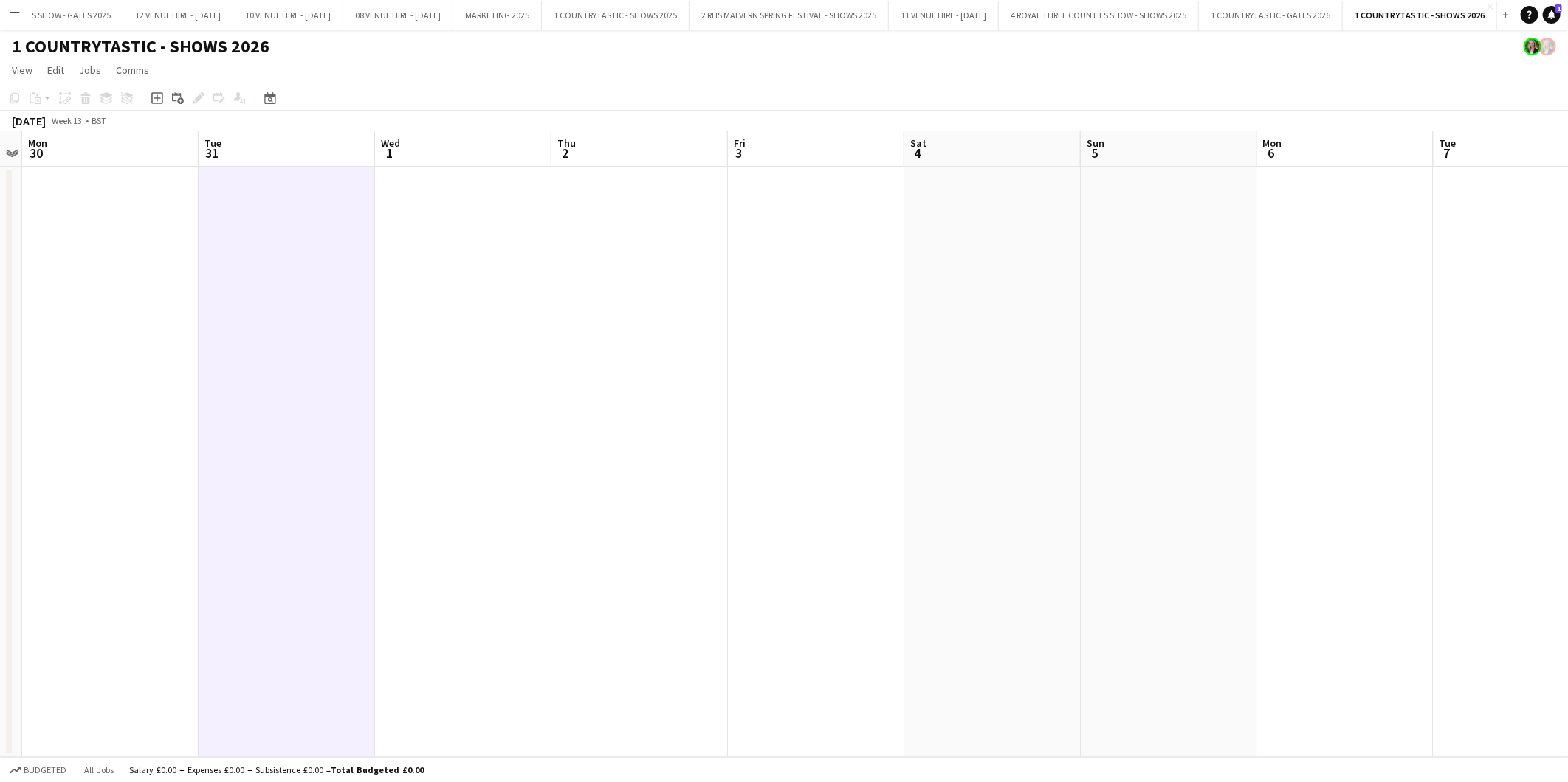
click at [265, 231] on app-date-cell at bounding box center [286, 462] width 177 height 590
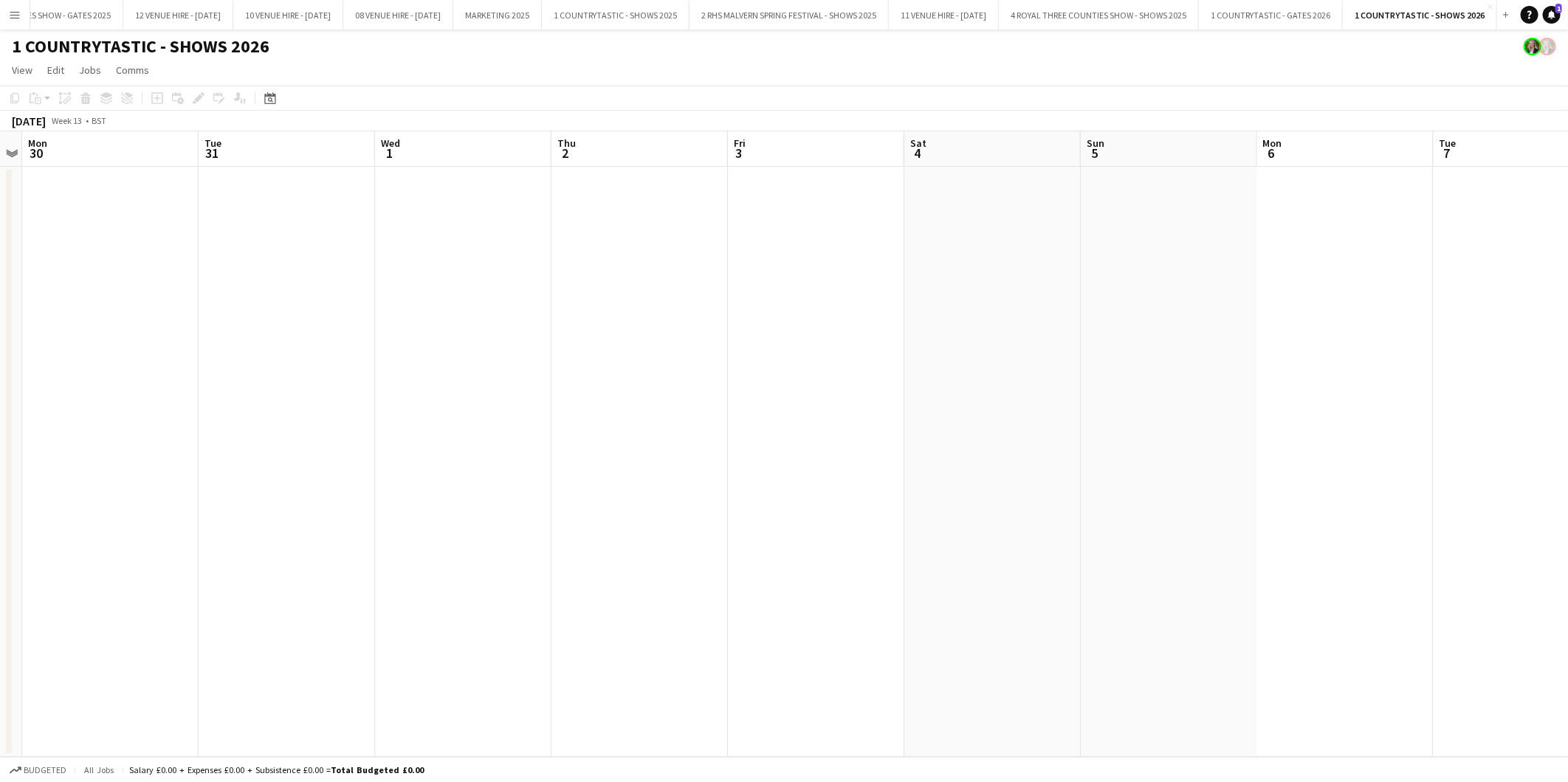
click at [318, 248] on app-date-cell at bounding box center [286, 462] width 177 height 590
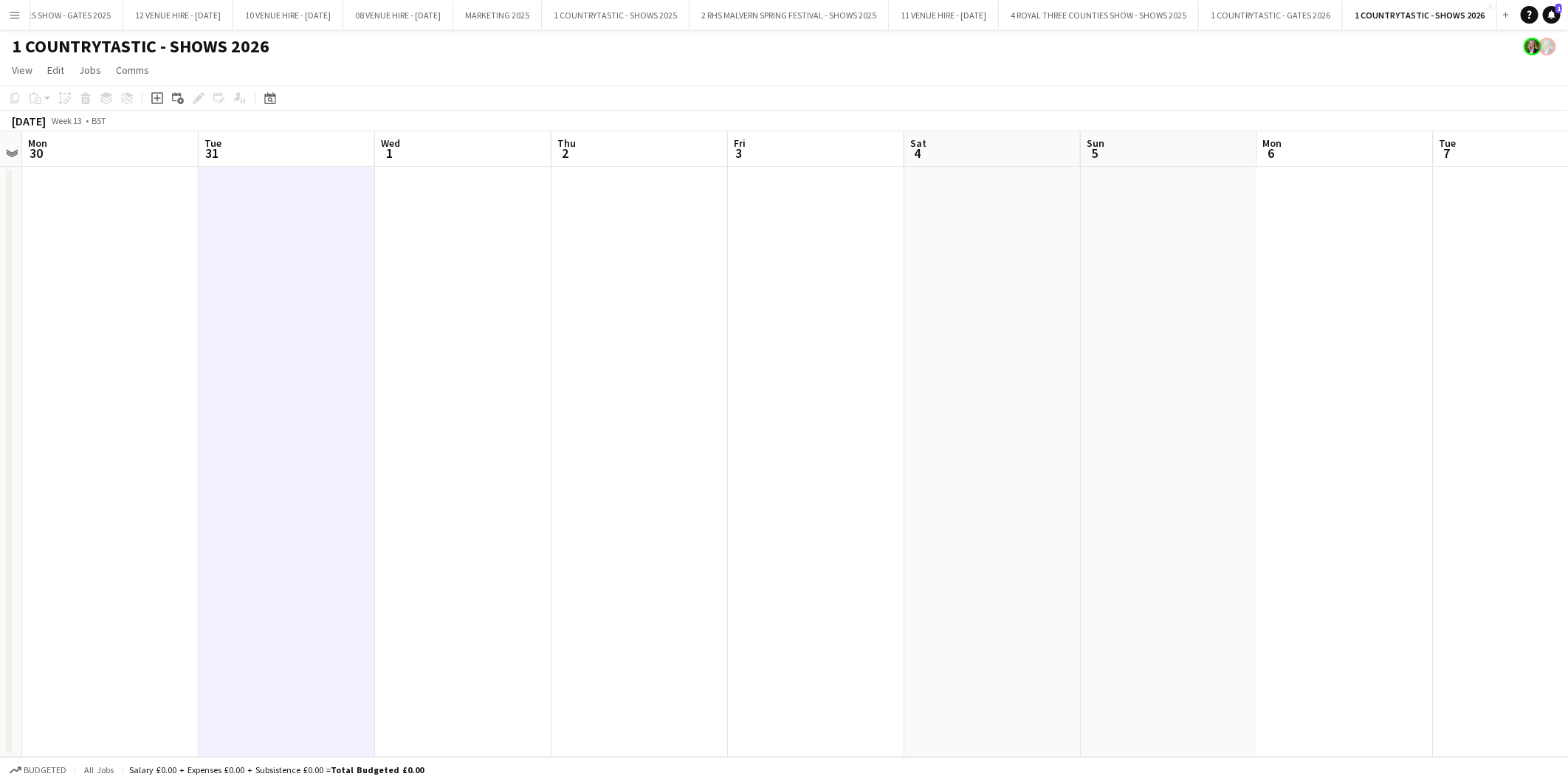
click at [319, 249] on app-date-cell at bounding box center [286, 462] width 177 height 590
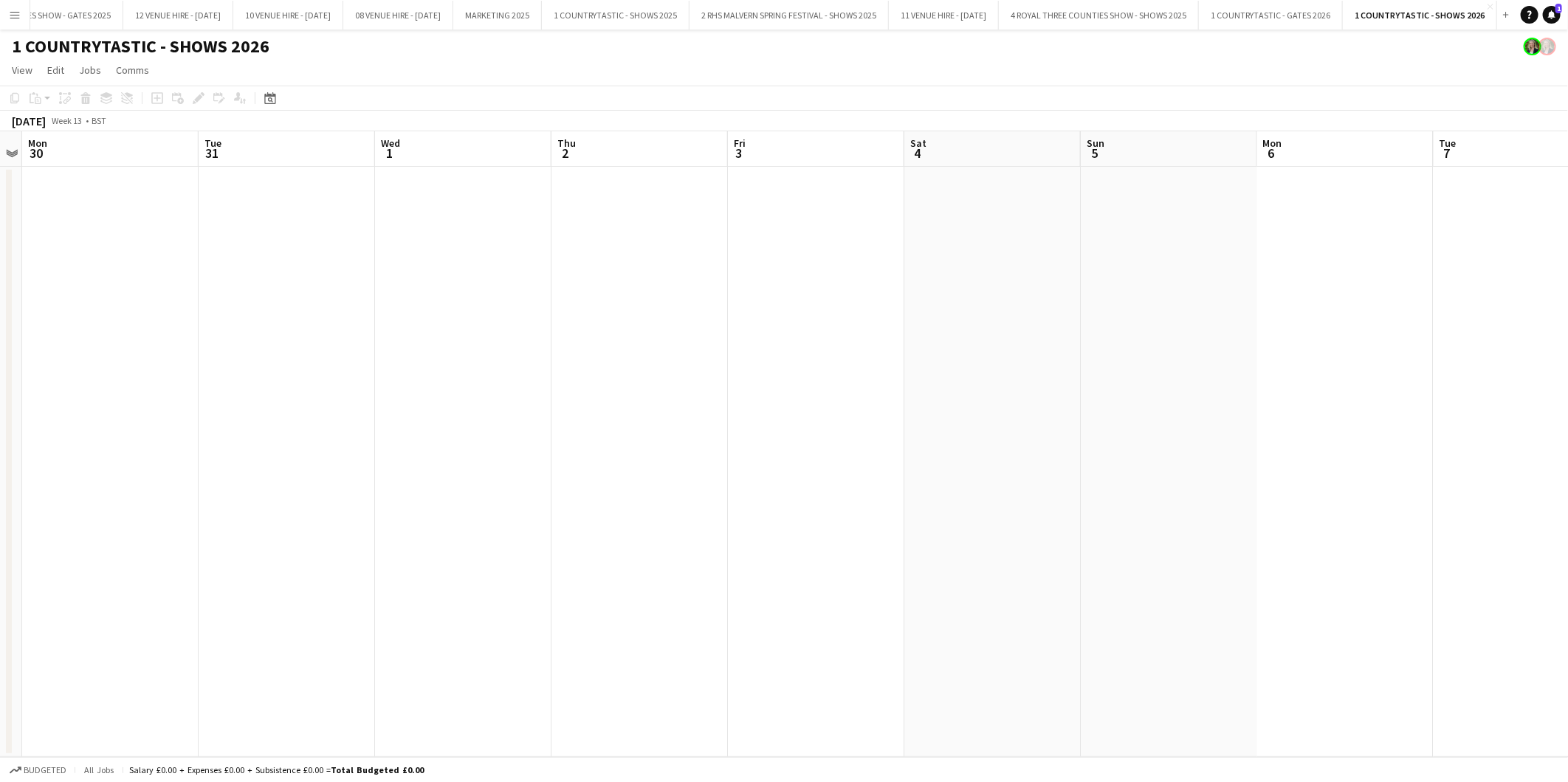
click at [319, 251] on app-date-cell at bounding box center [286, 462] width 177 height 590
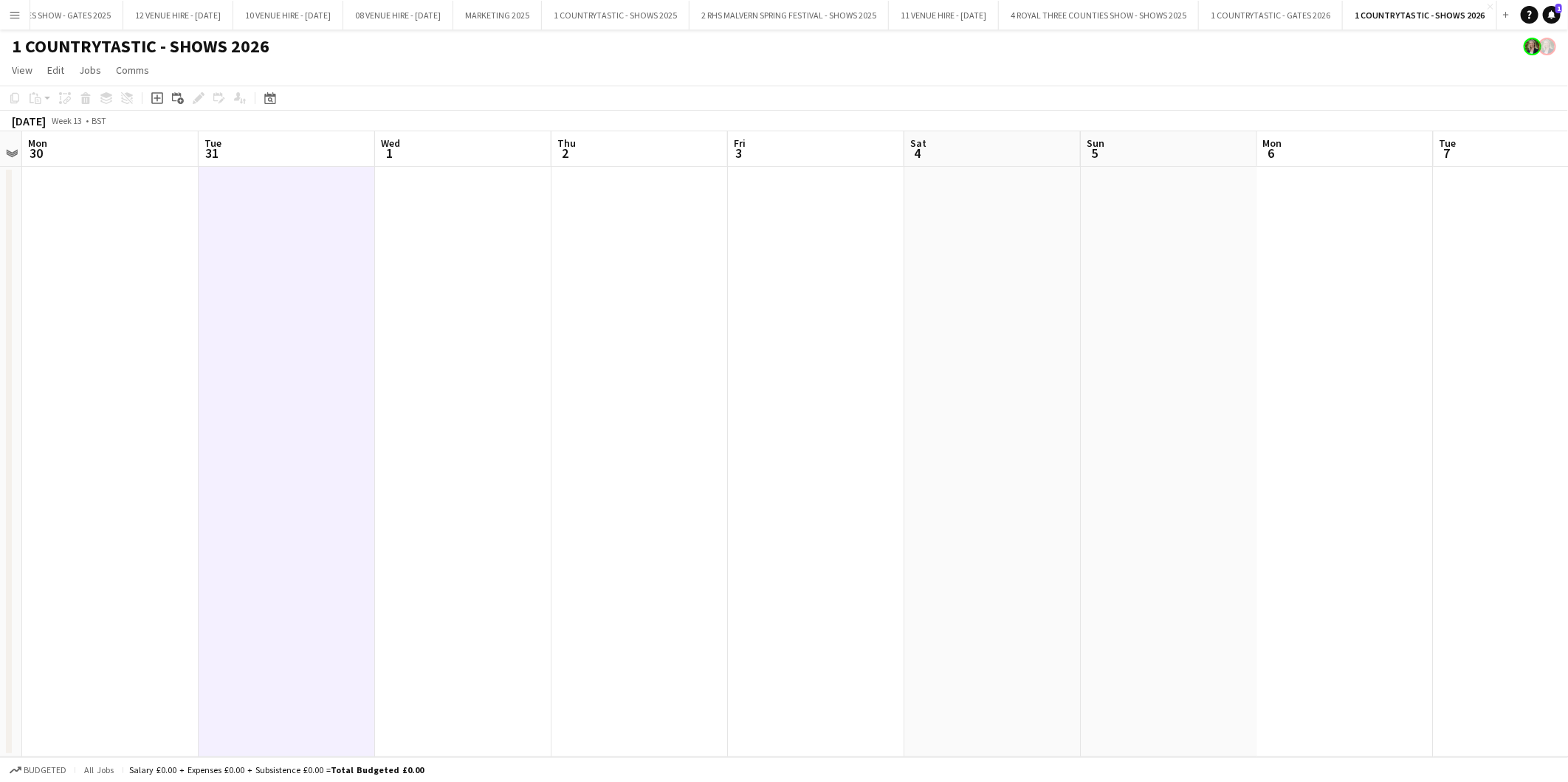
click at [319, 251] on app-date-cell at bounding box center [286, 462] width 177 height 590
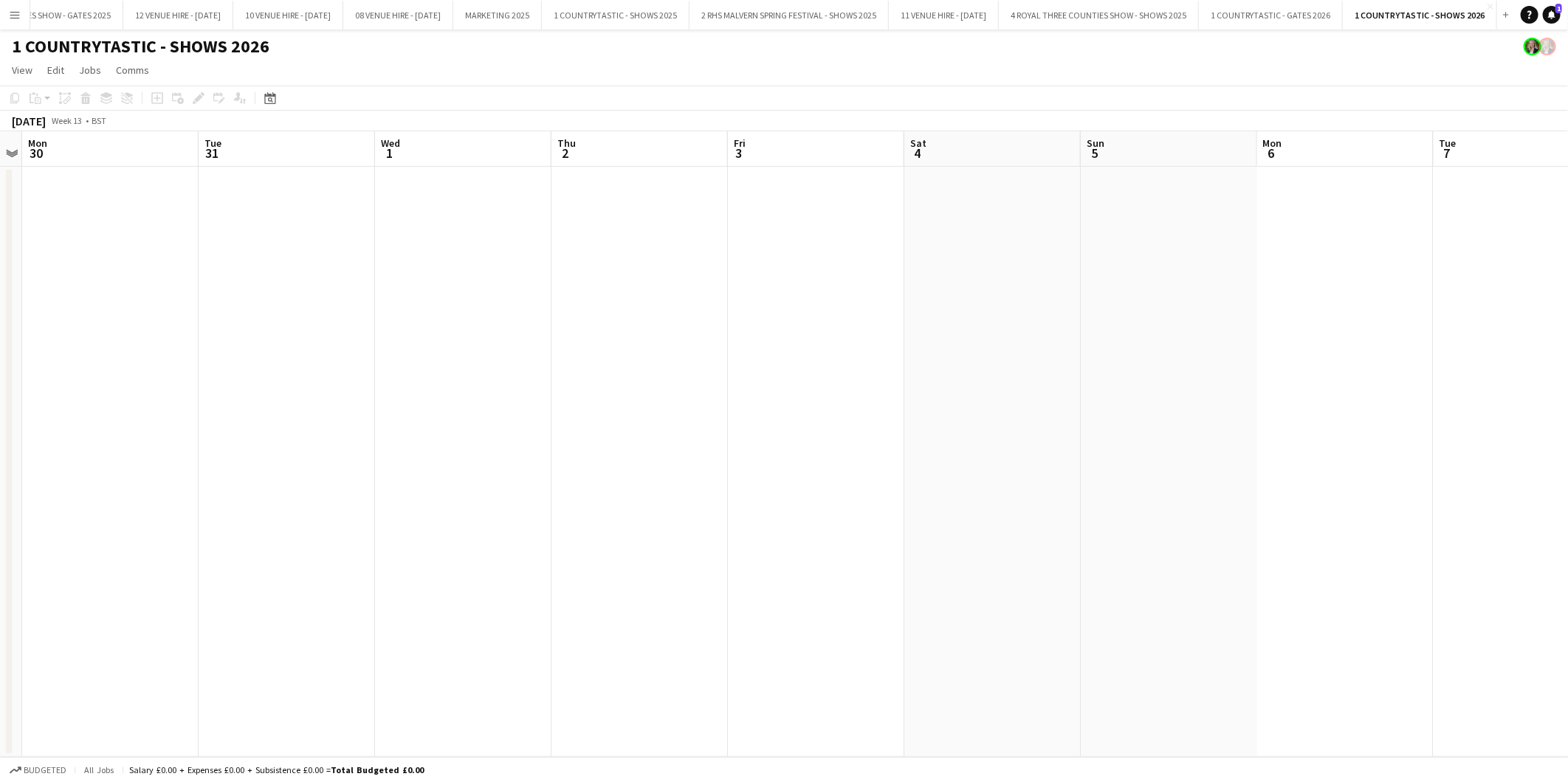
click at [281, 221] on app-date-cell at bounding box center [286, 462] width 177 height 590
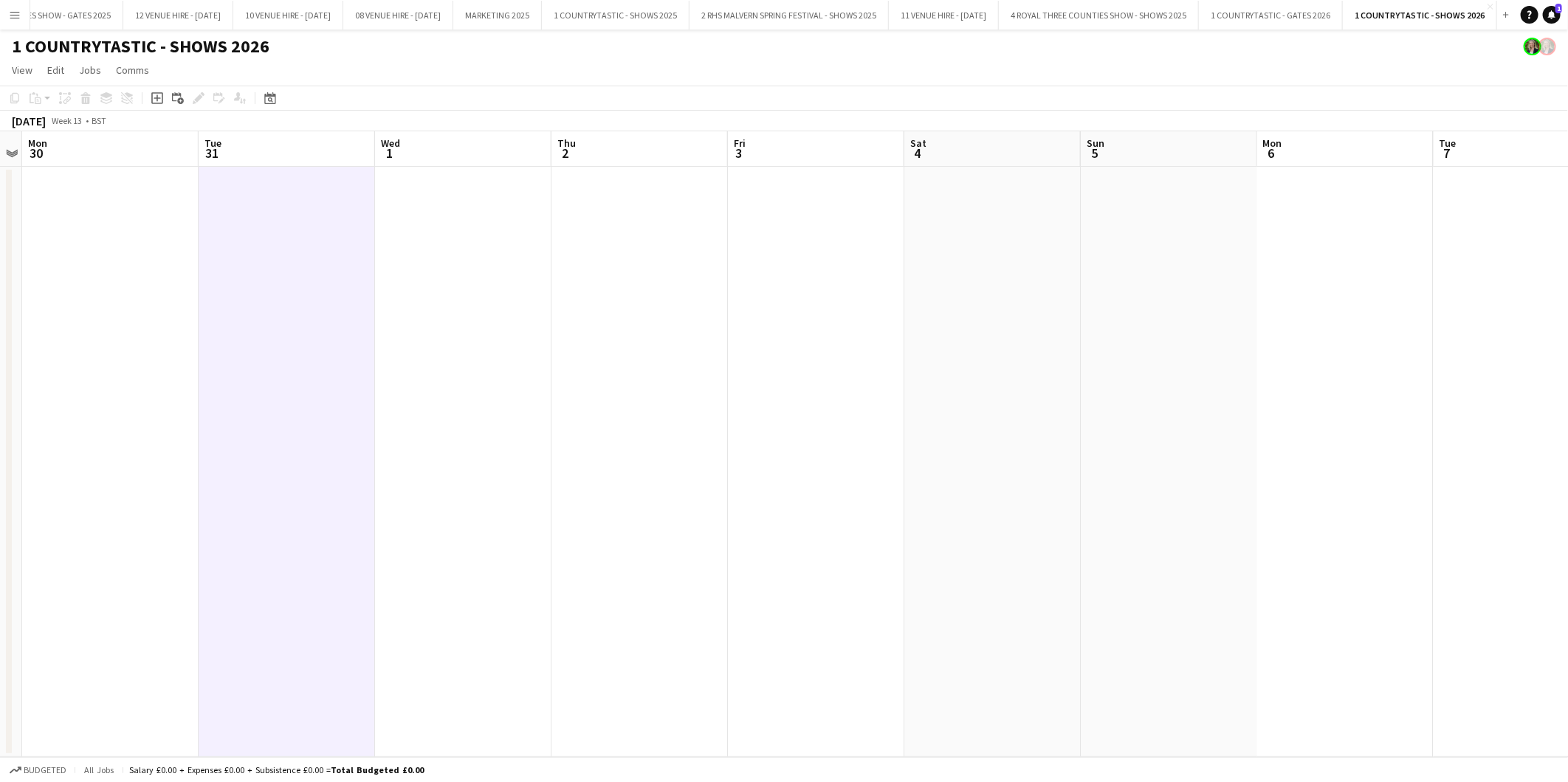
drag, startPoint x: 281, startPoint y: 221, endPoint x: 793, endPoint y: 386, distance: 537.9
click at [793, 386] on app-date-cell at bounding box center [815, 462] width 177 height 590
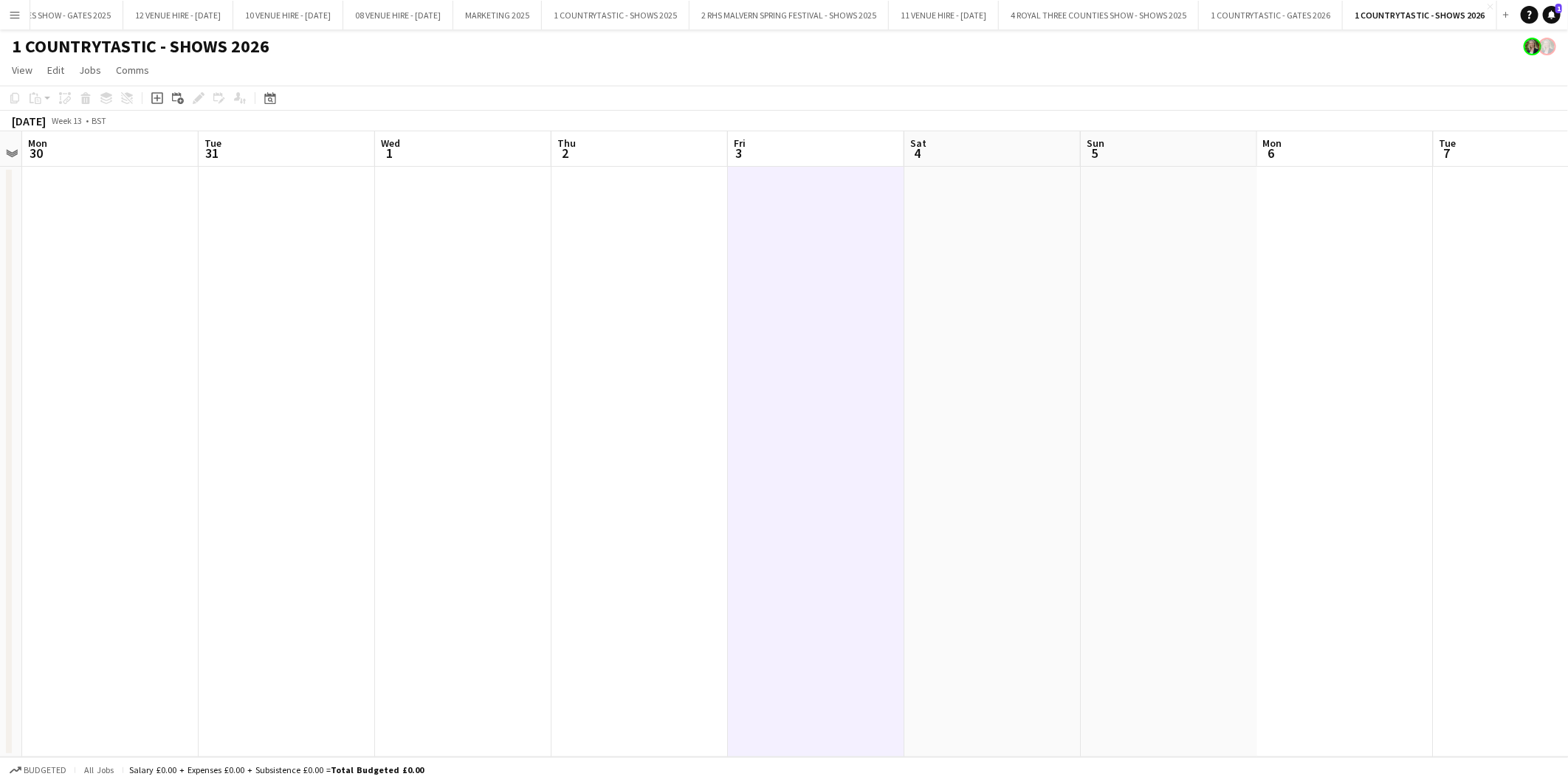
click at [281, 151] on app-board-header-date "Tue 31" at bounding box center [286, 149] width 177 height 36
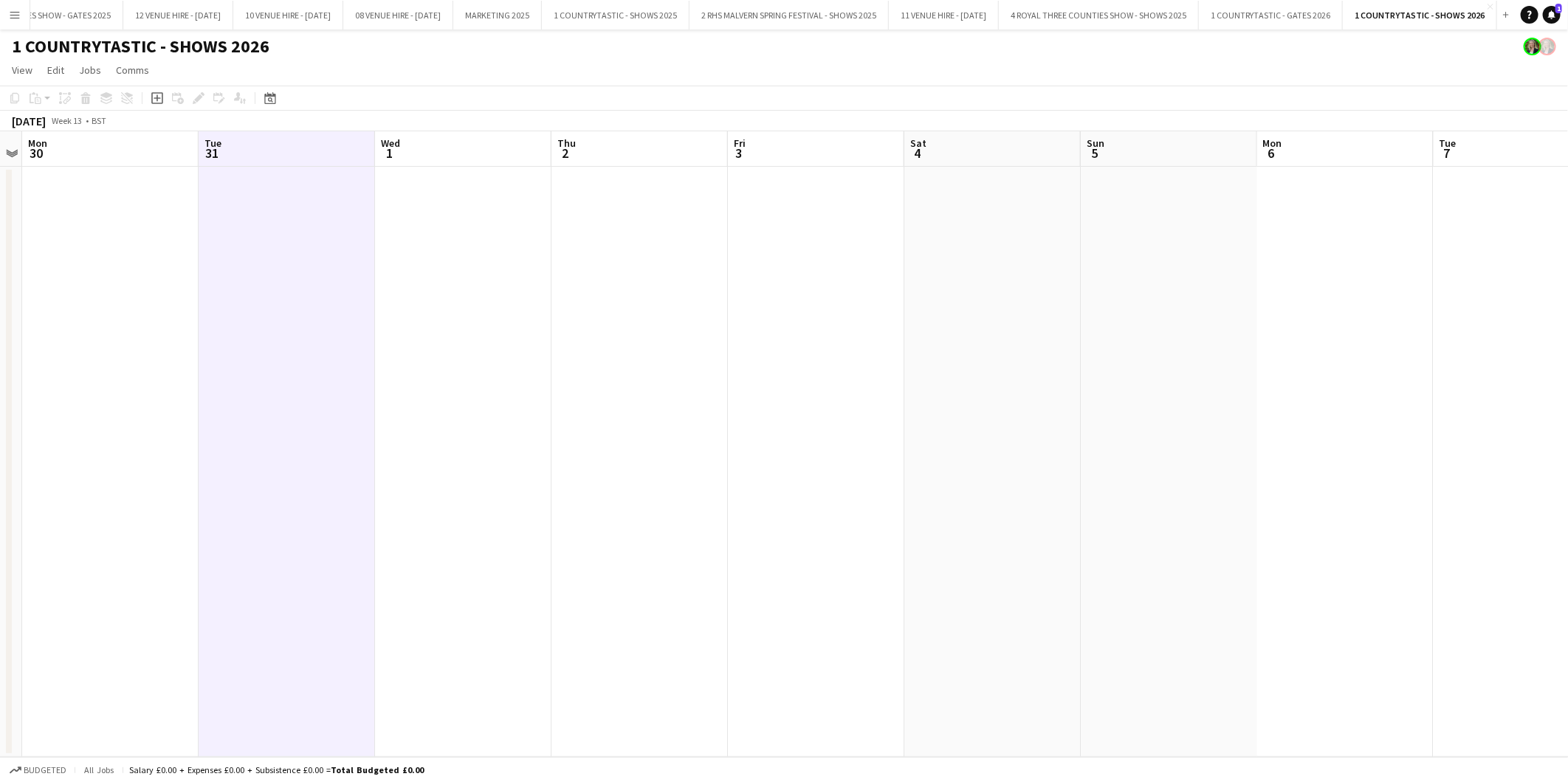
click at [290, 219] on app-date-cell at bounding box center [286, 462] width 177 height 590
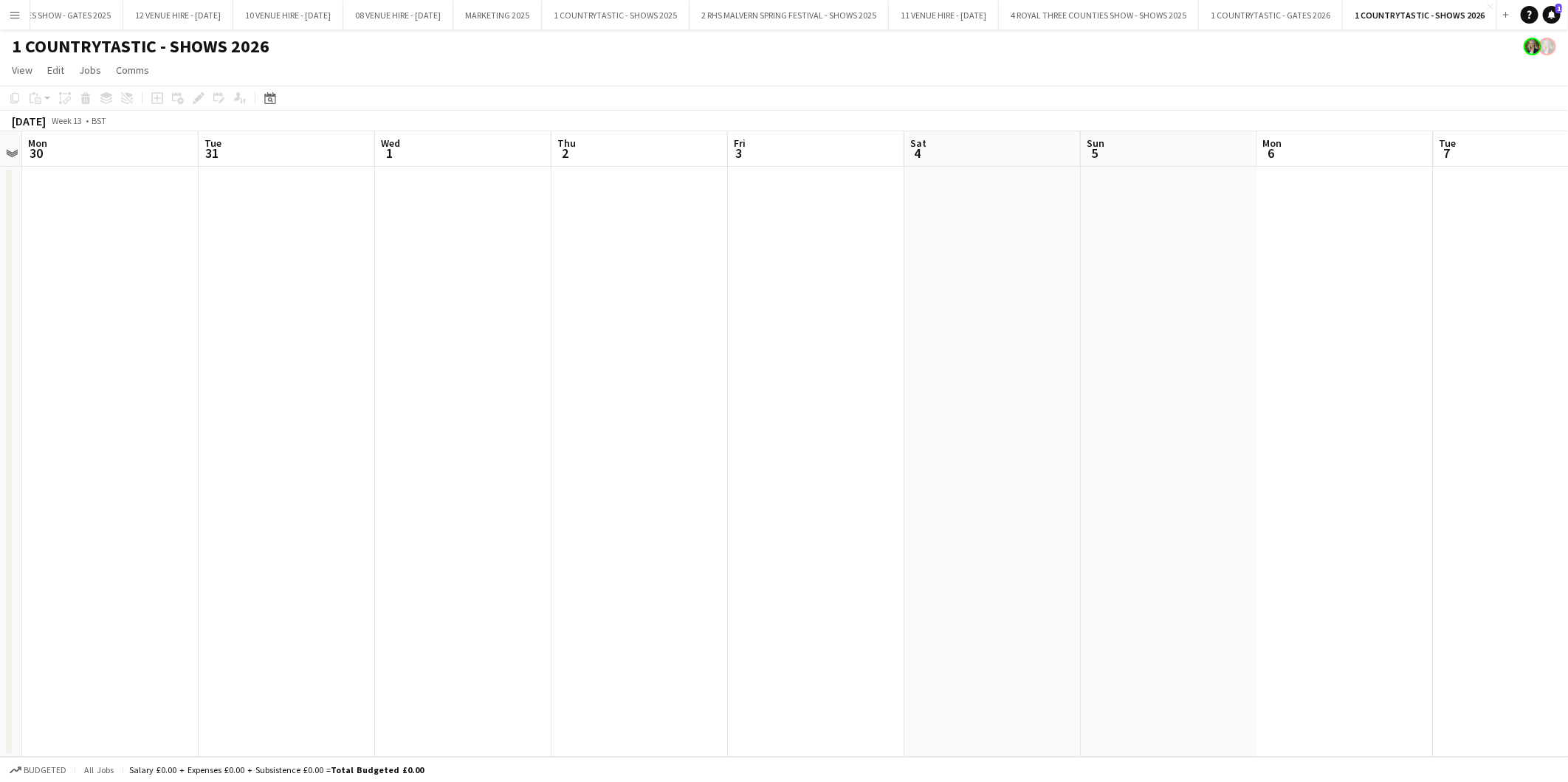
click at [717, 393] on app-calendar-viewport "Fri 27 Sat 28 Sun 29 Mon 30 Tue 31 Wed 1 Thu 2 Fri 3 Sat 4 Sun 5 Mon 6 Tue 7 We…" at bounding box center [784, 444] width 1568 height 626
click at [245, 241] on app-date-cell at bounding box center [290, 462] width 177 height 590
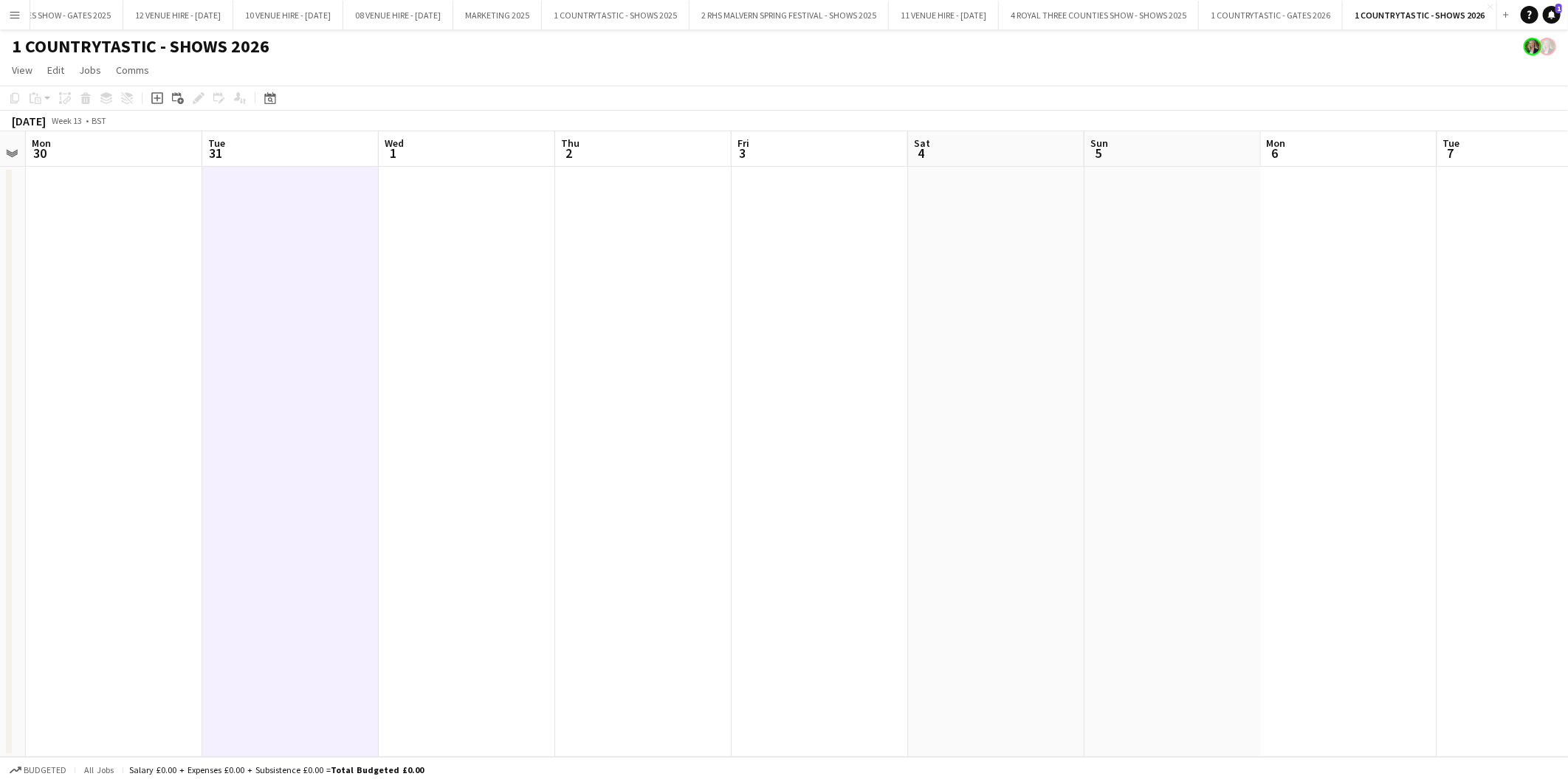
click at [238, 253] on app-date-cell at bounding box center [290, 462] width 177 height 590
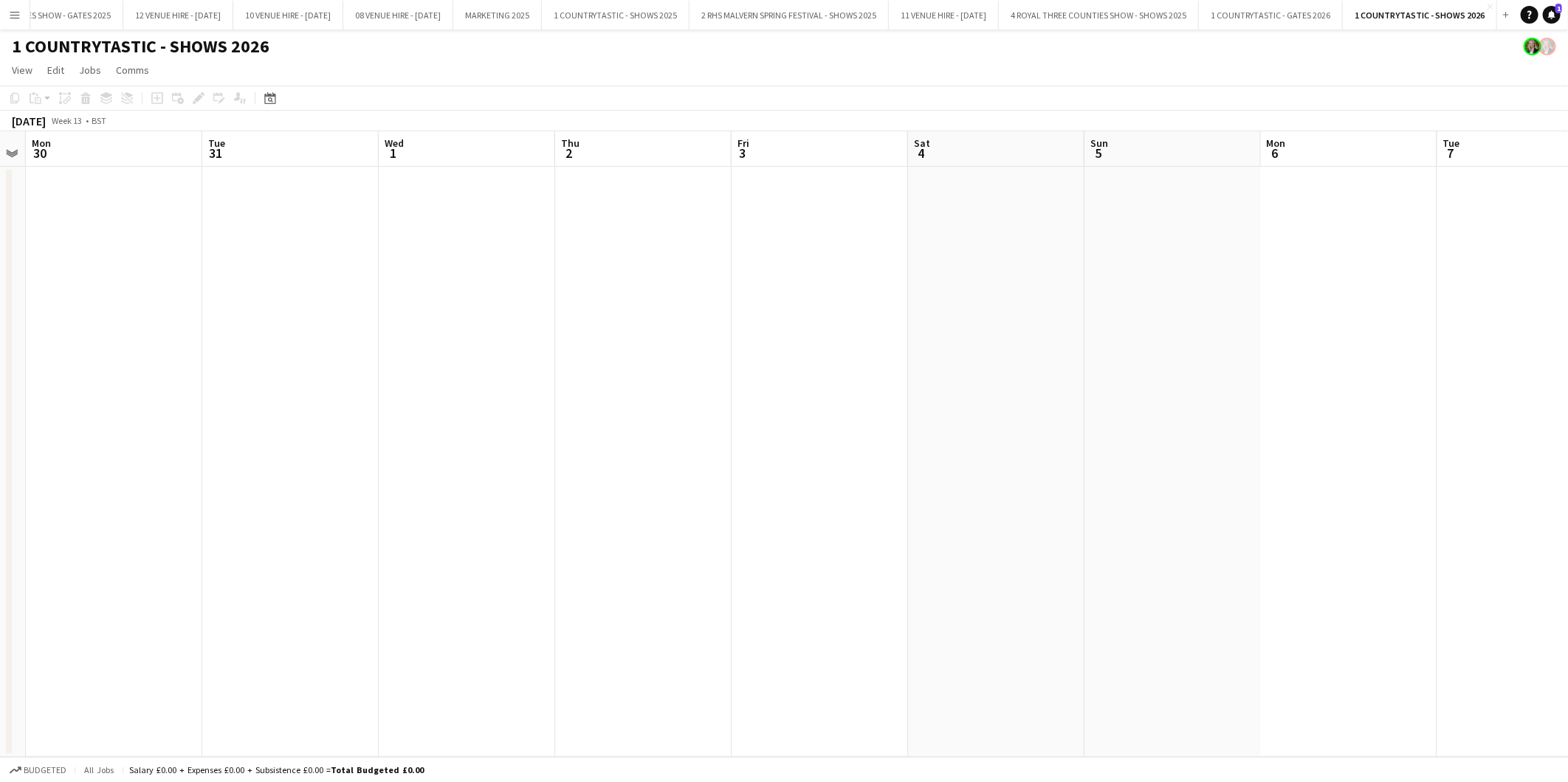
click at [231, 271] on app-date-cell at bounding box center [290, 462] width 177 height 590
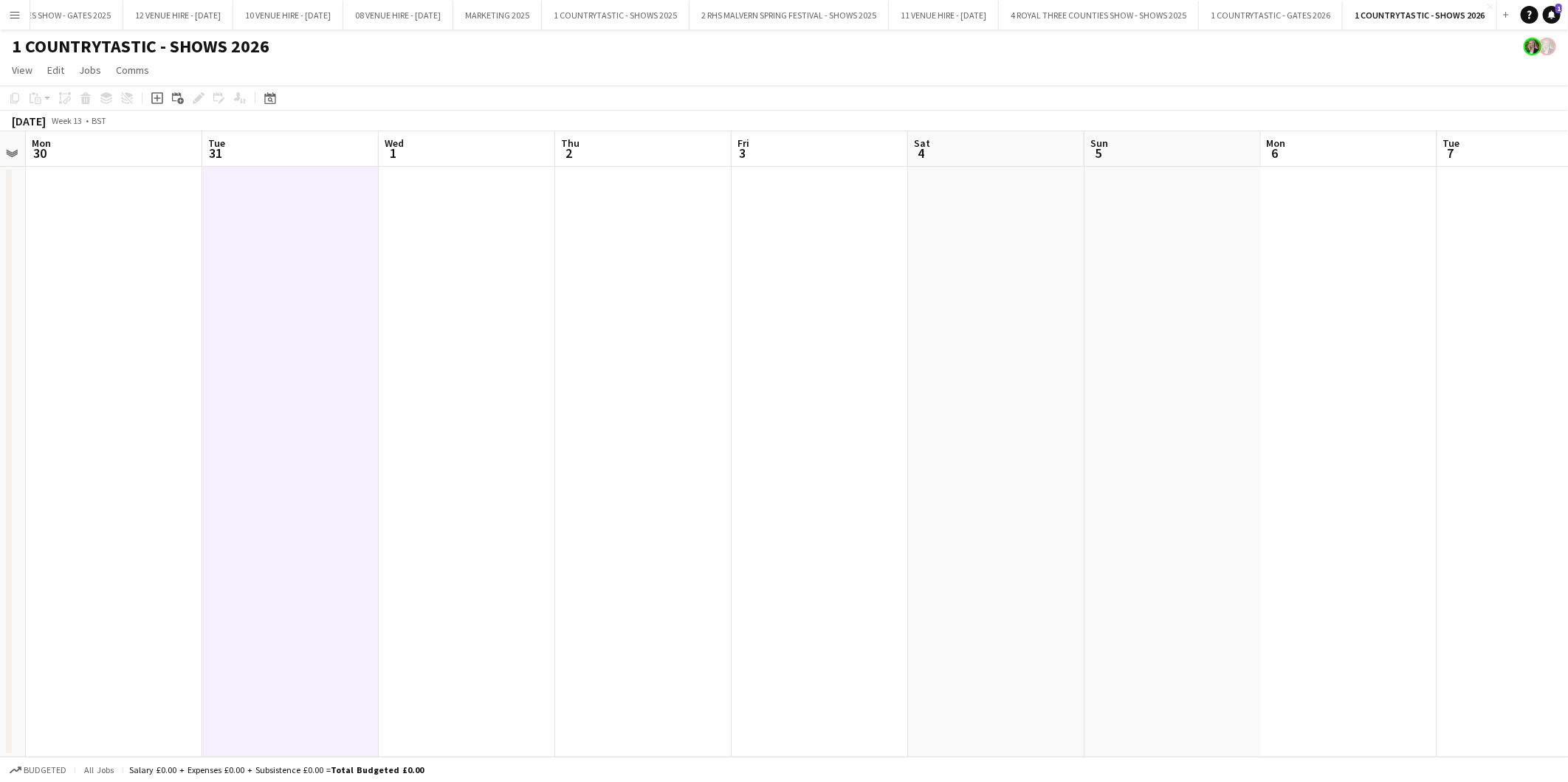
scroll to position [0, 505]
drag, startPoint x: 232, startPoint y: 262, endPoint x: 265, endPoint y: 226, distance: 48.8
click at [262, 225] on app-calendar-viewport "Fri 27 Sat 28 Sun 29 Mon 30 Tue 31 Wed 1 Thu 2 Fri 3 Sat 4 Sun 5 Mon 6 Tue 7 We…" at bounding box center [784, 444] width 1568 height 626
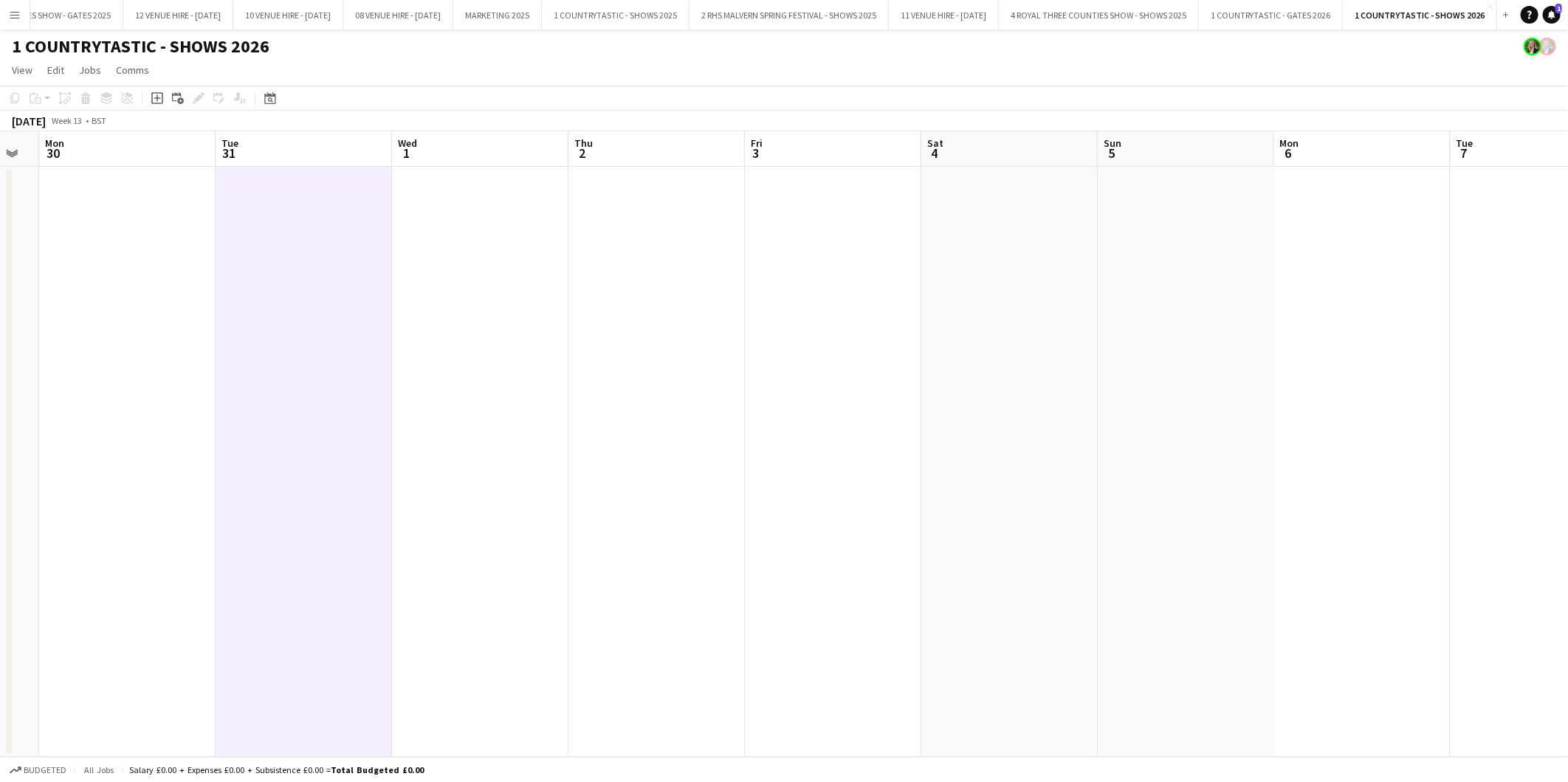
click at [262, 215] on app-date-cell at bounding box center [303, 462] width 177 height 590
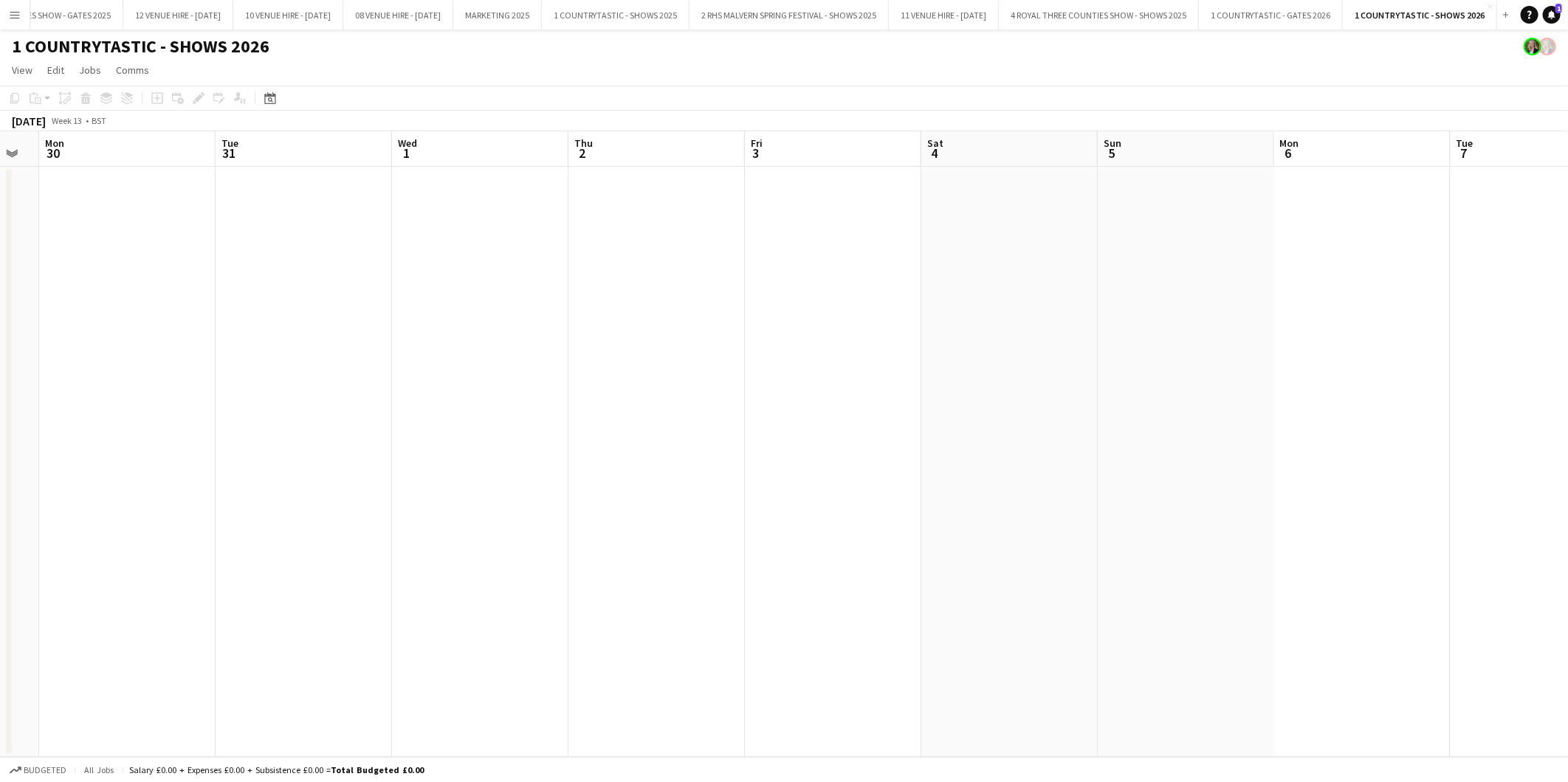
click at [274, 226] on app-date-cell at bounding box center [303, 462] width 177 height 590
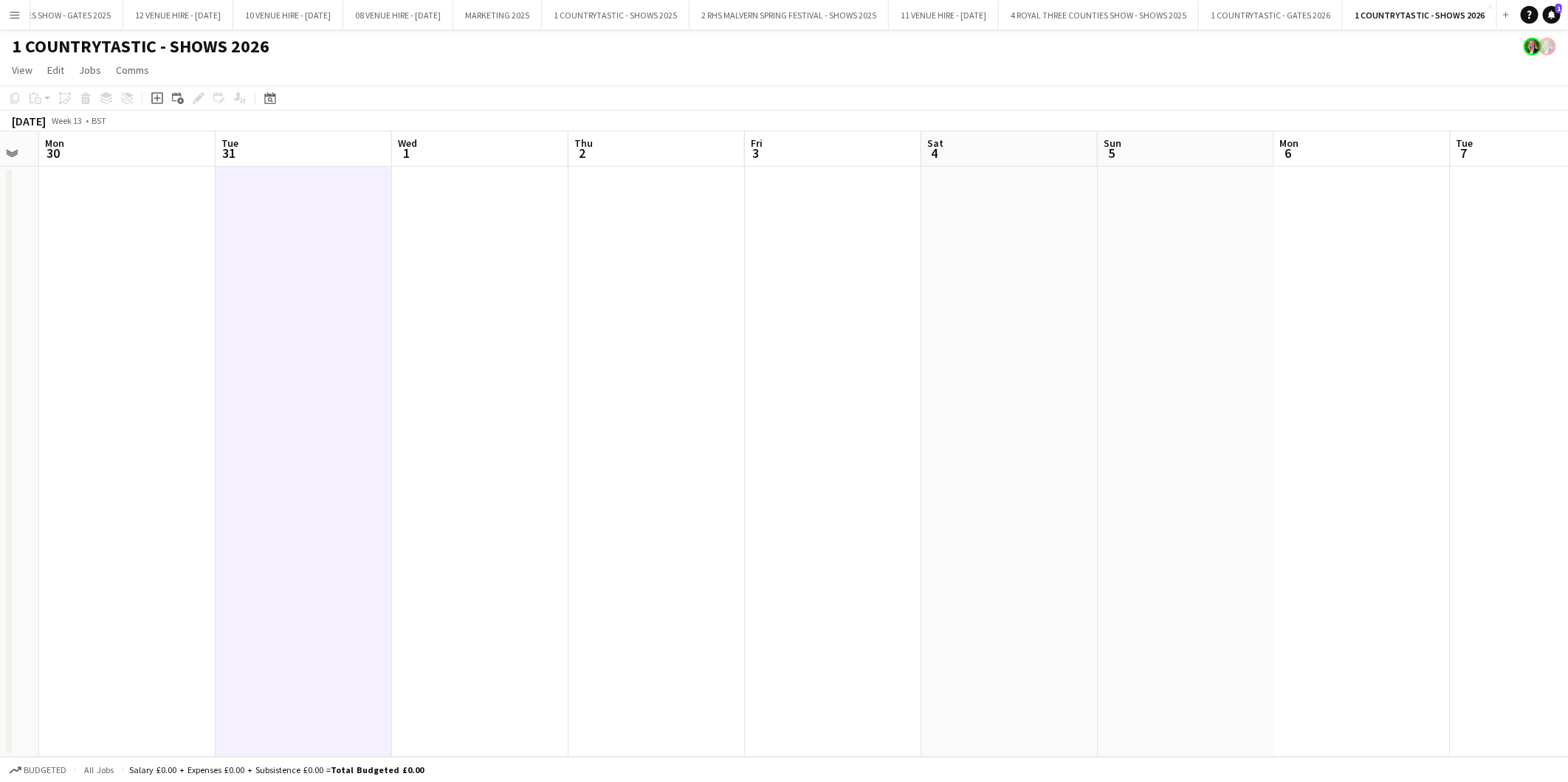
click at [227, 157] on span "31" at bounding box center [229, 153] width 19 height 17
click at [219, 146] on span "31" at bounding box center [229, 153] width 19 height 17
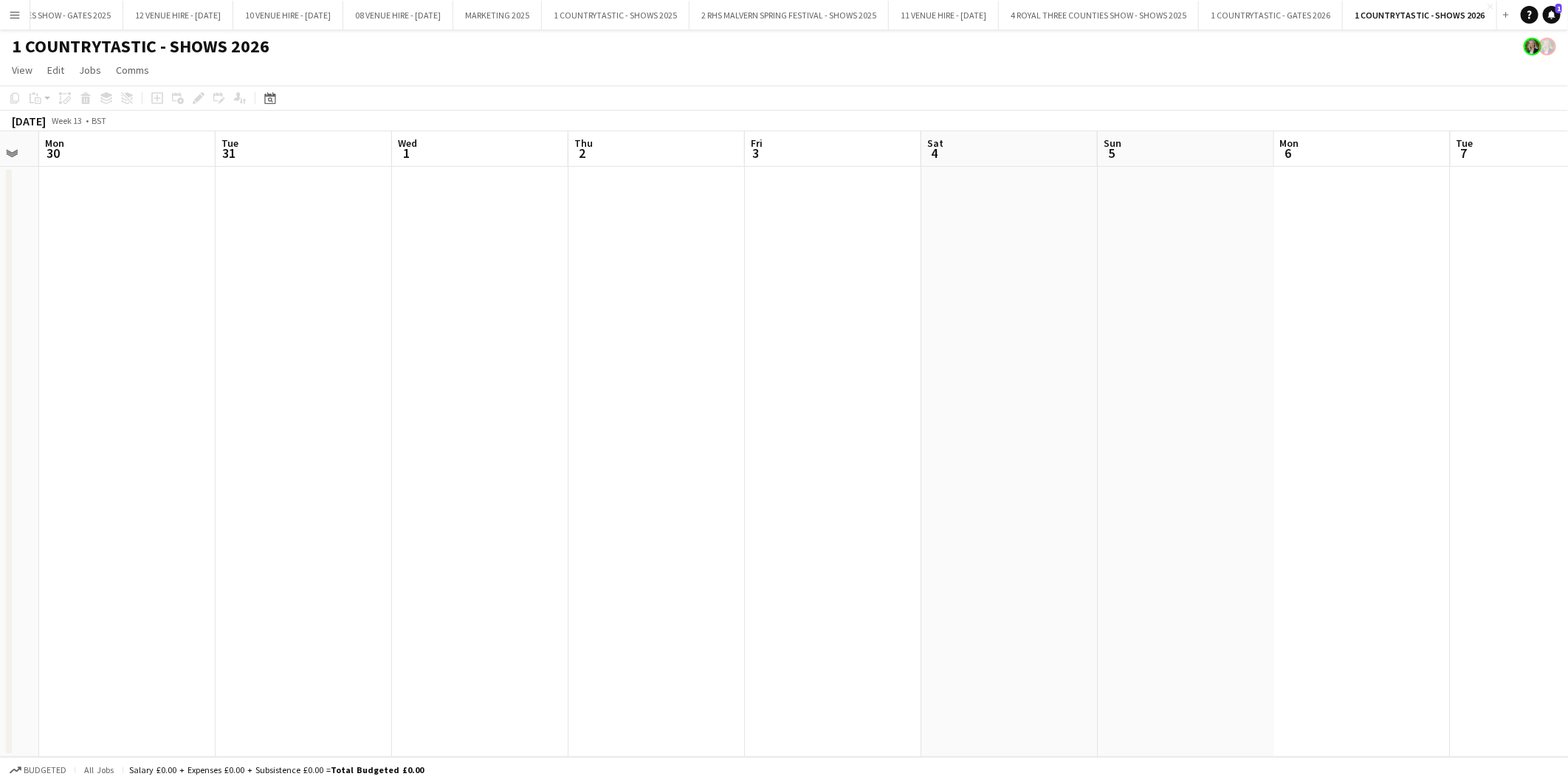
click at [230, 146] on span "31" at bounding box center [229, 153] width 19 height 17
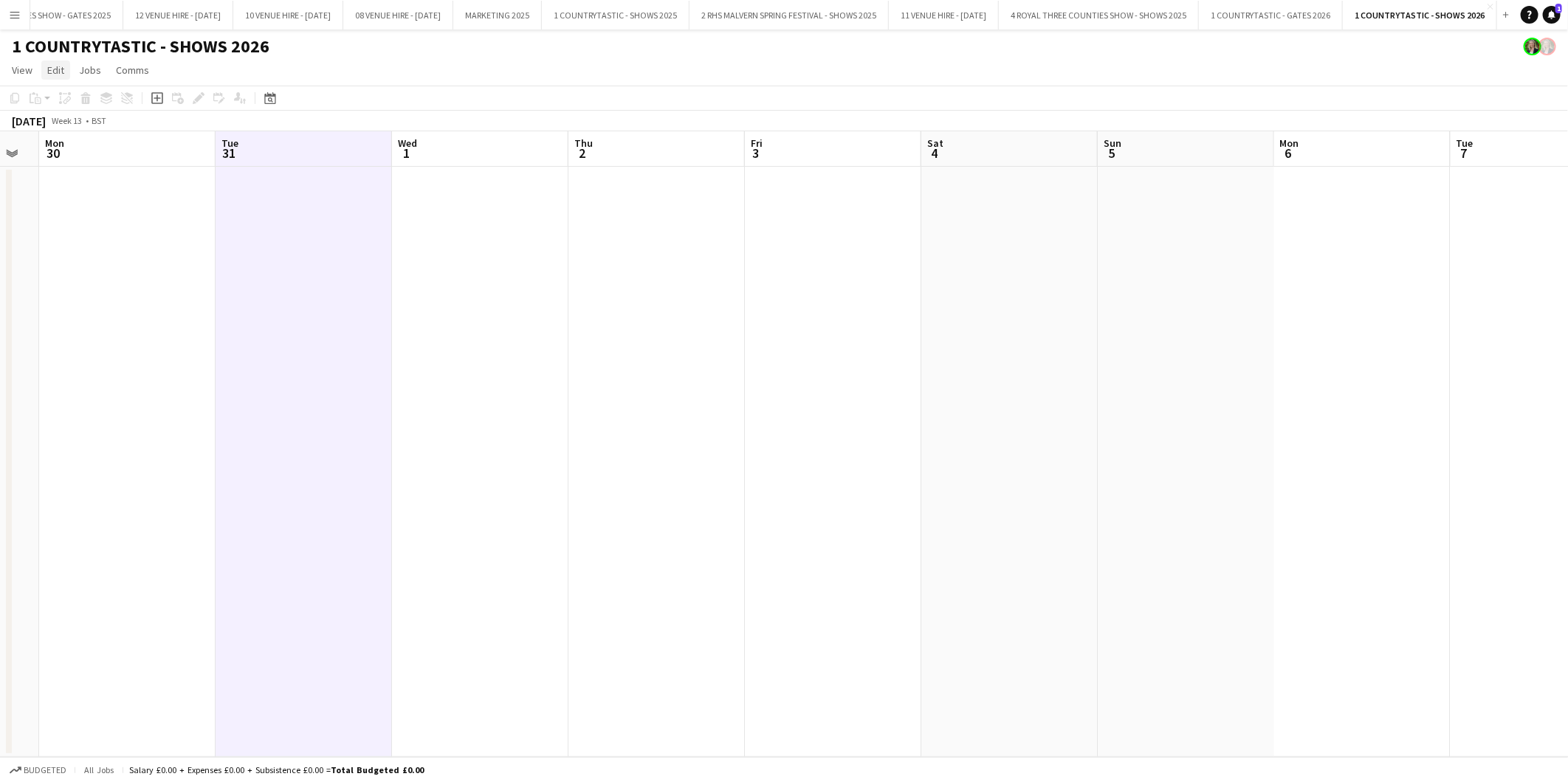
click at [49, 65] on span "Edit" at bounding box center [56, 70] width 17 height 13
click at [639, 298] on app-date-cell at bounding box center [656, 462] width 177 height 590
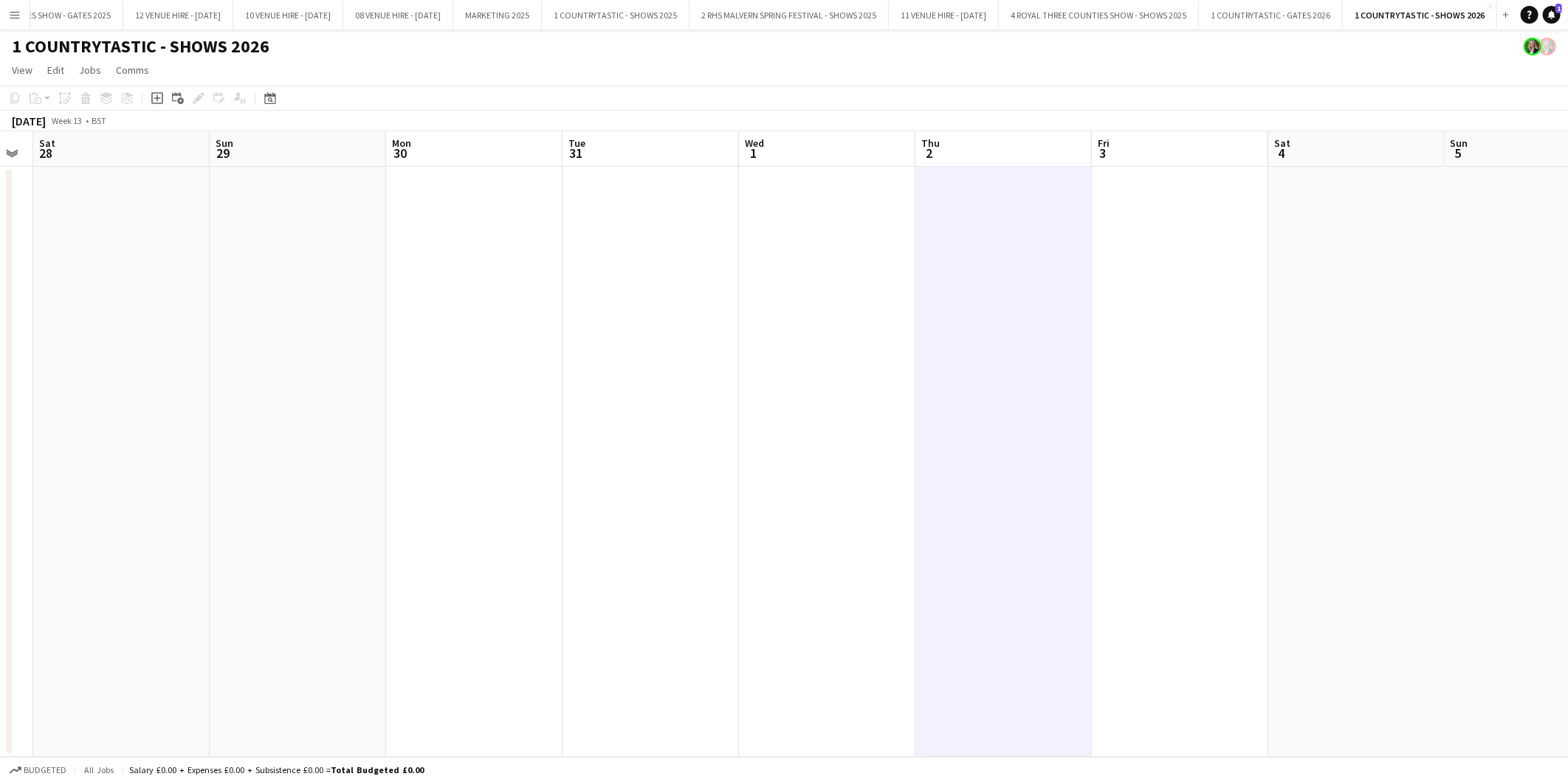
scroll to position [0, 358]
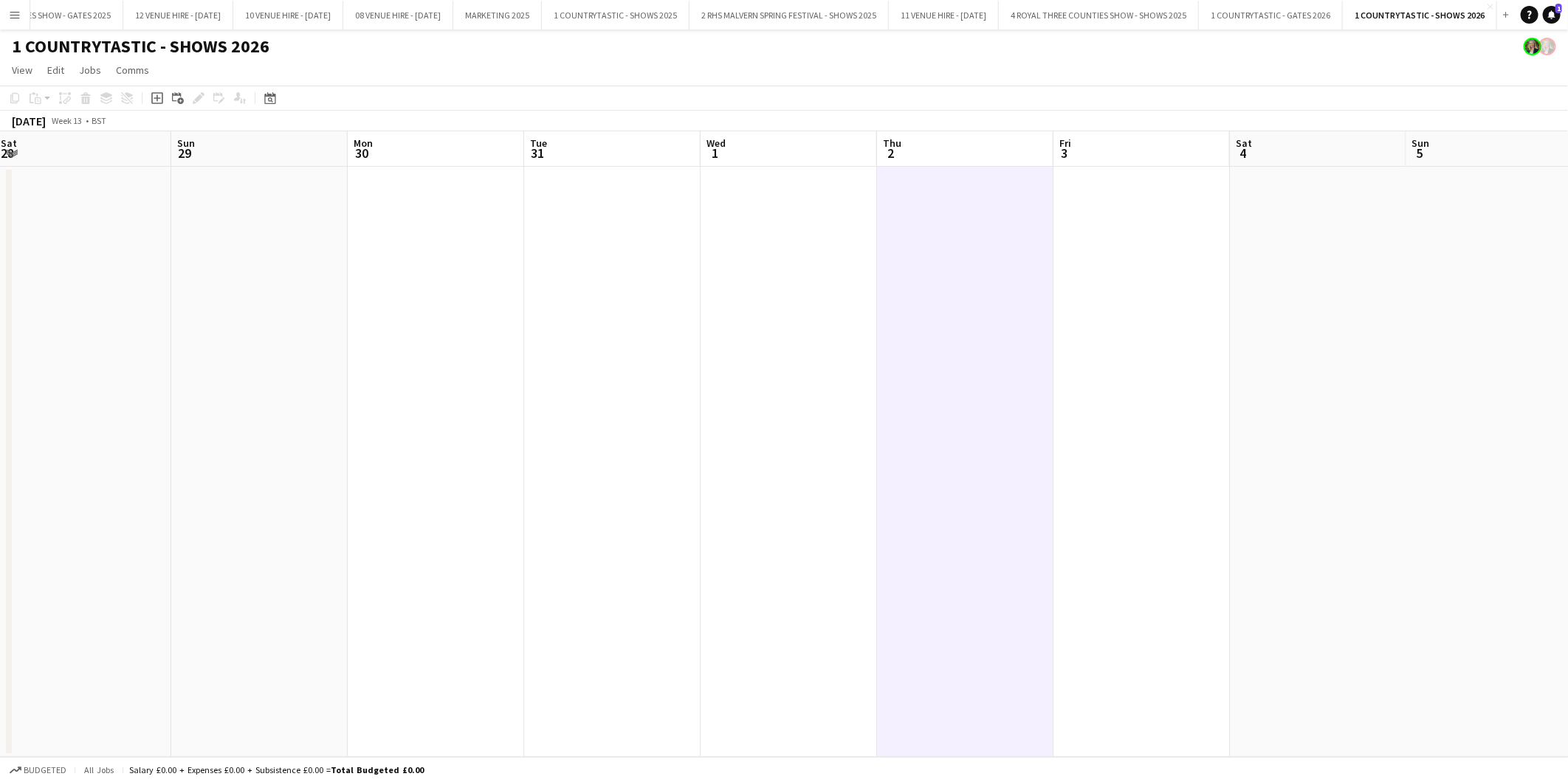
drag, startPoint x: 334, startPoint y: 261, endPoint x: 643, endPoint y: 258, distance: 309.0
click at [643, 258] on app-calendar-viewport "Thu 26 Fri 27 Sat 28 Sun 29 Mon 30 Tue 31 Wed 1 Thu 2 Fri 3 Sat 4 Sun 5 Mon 6 T…" at bounding box center [784, 444] width 1568 height 626
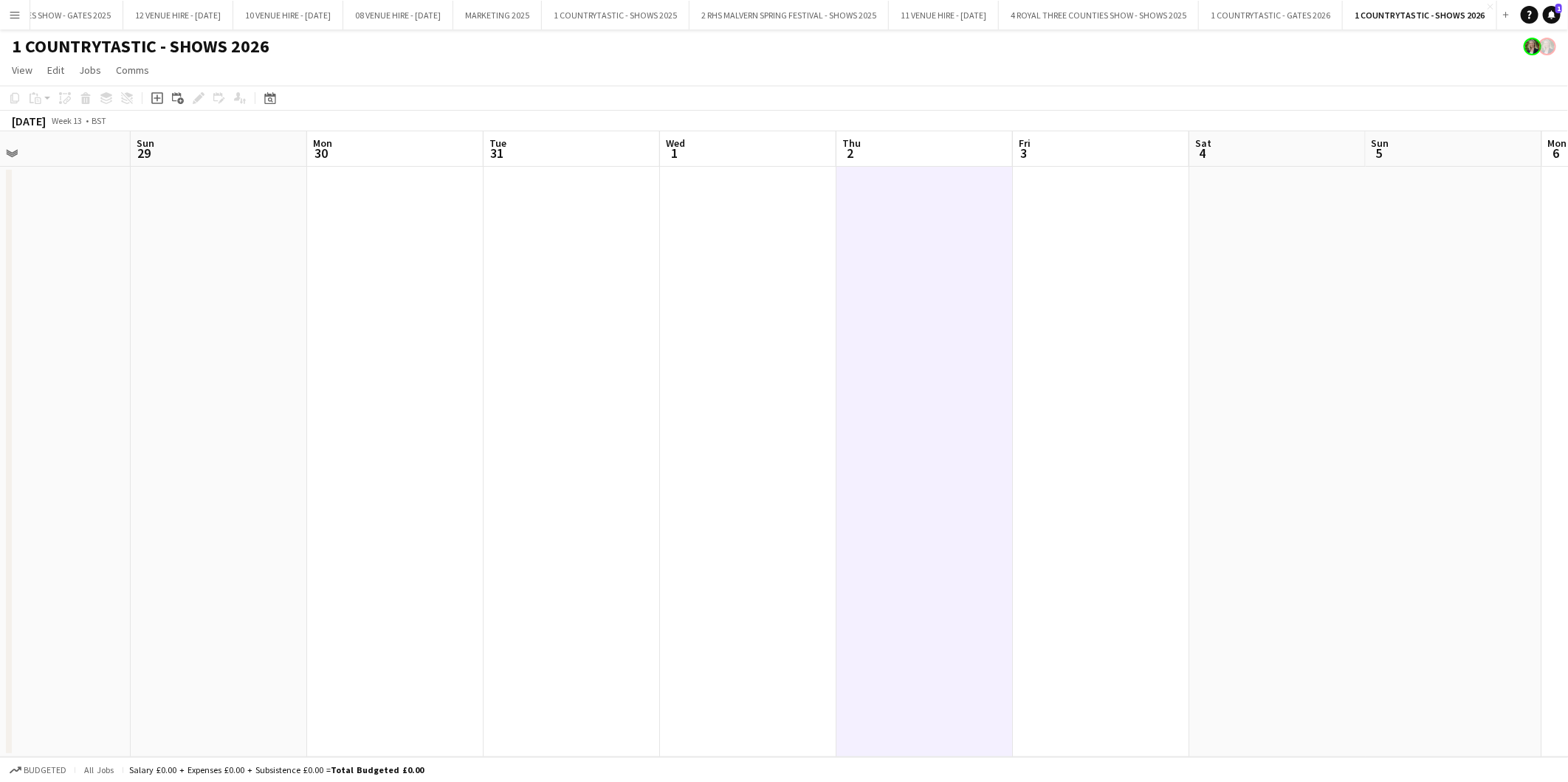
scroll to position [0, 458]
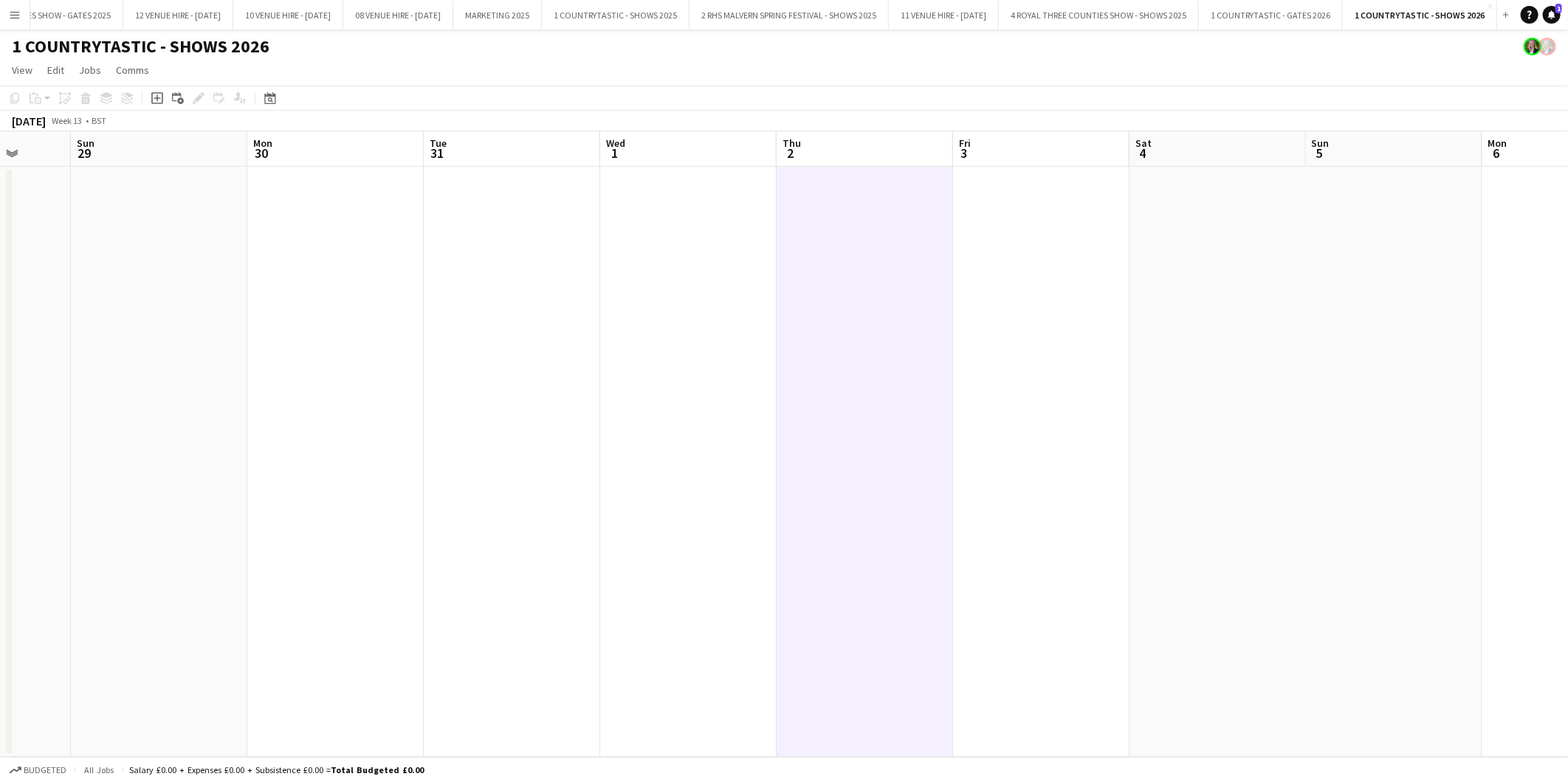
drag, startPoint x: 433, startPoint y: 262, endPoint x: 332, endPoint y: 259, distance: 101.0
click at [332, 259] on app-calendar-viewport "Thu 26 Fri 27 Sat 28 Sun 29 Mon 30 Tue 31 Wed 1 Thu 2 Fri 3 Sat 4 Sun 5 Mon 6 T…" at bounding box center [784, 444] width 1568 height 626
click at [332, 199] on app-date-cell at bounding box center [335, 462] width 177 height 590
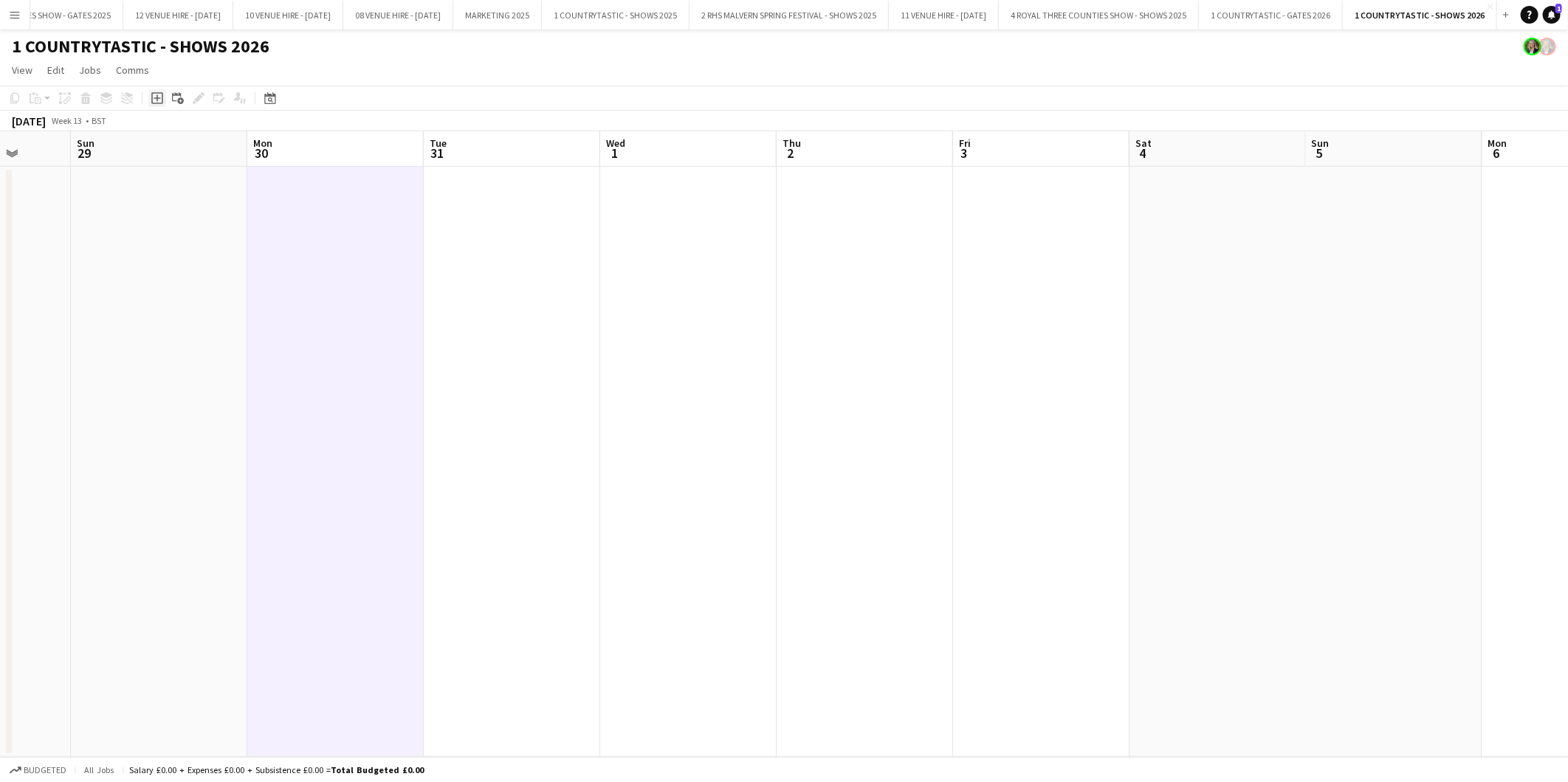
click at [157, 98] on icon at bounding box center [157, 98] width 7 height 7
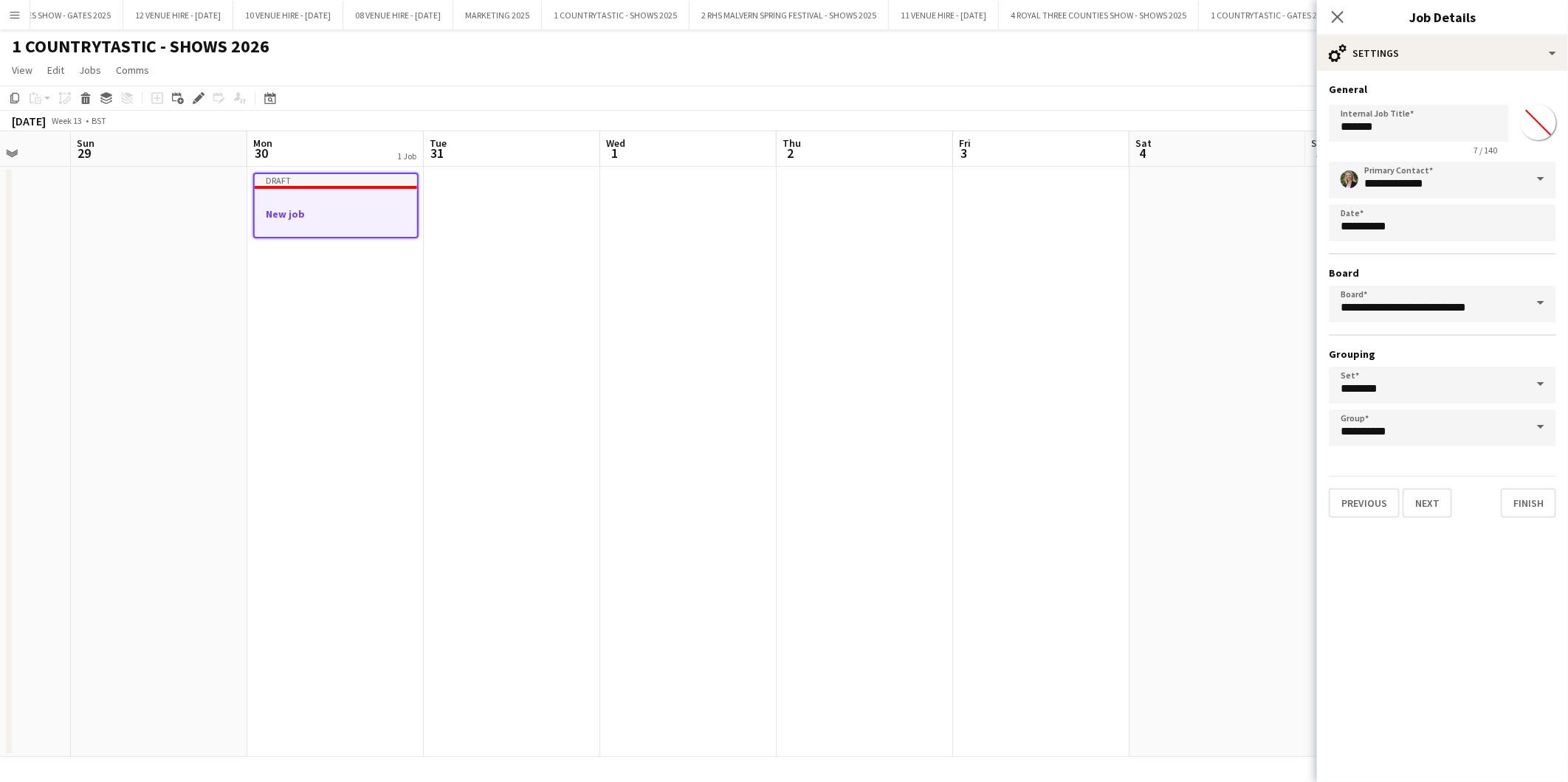
click at [1551, 116] on input "*******" at bounding box center [1538, 123] width 53 height 53
type input "*******"
drag, startPoint x: 1420, startPoint y: 128, endPoint x: 1179, endPoint y: 107, distance: 241.9
click at [1179, 107] on body "Menu Boards Boards Boards All jobs Status Workforce Workforce My Workforce Recr…" at bounding box center [784, 391] width 1568 height 782
type input "**********"
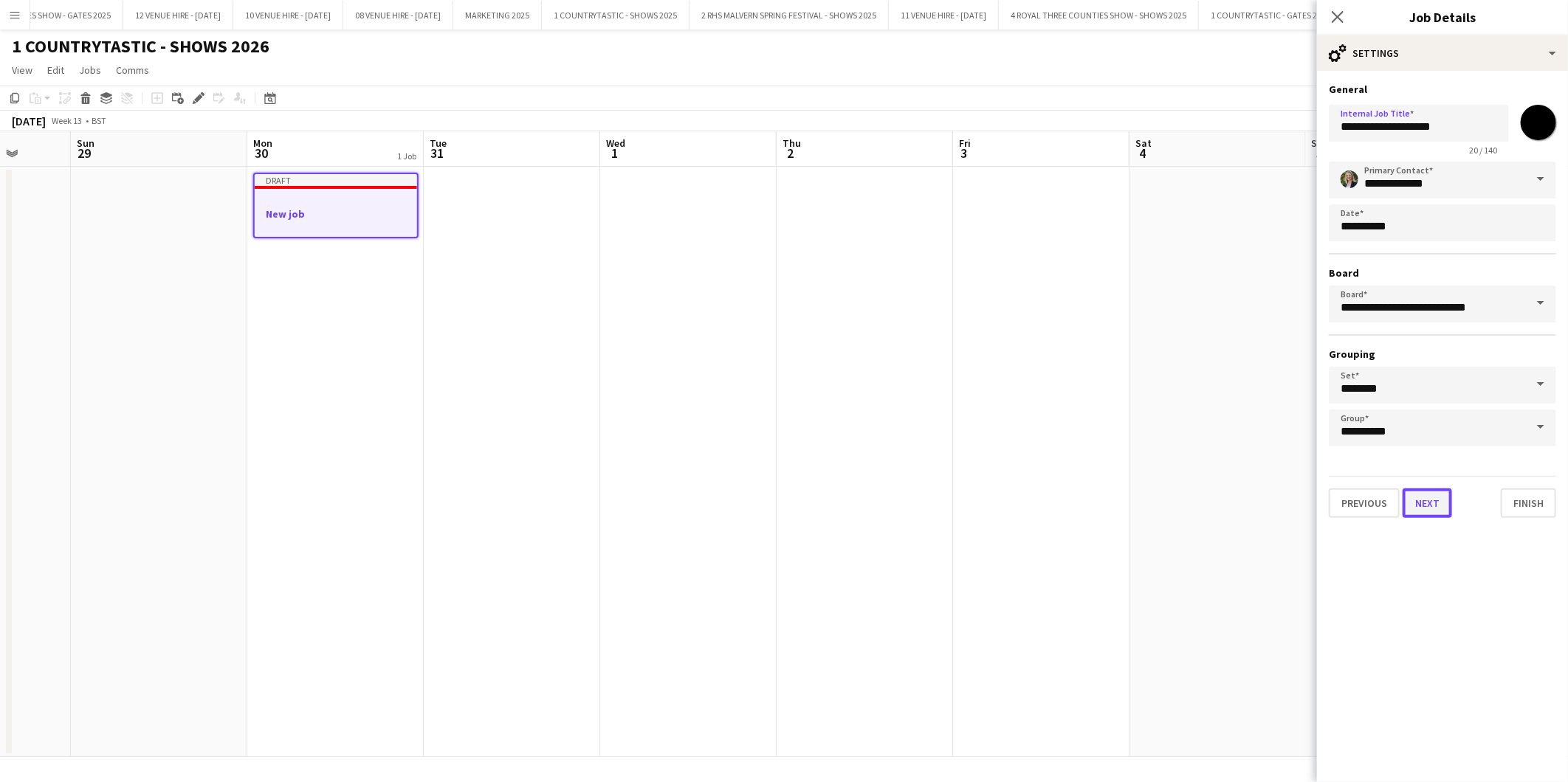
click at [1441, 502] on button "Next" at bounding box center [1427, 502] width 49 height 29
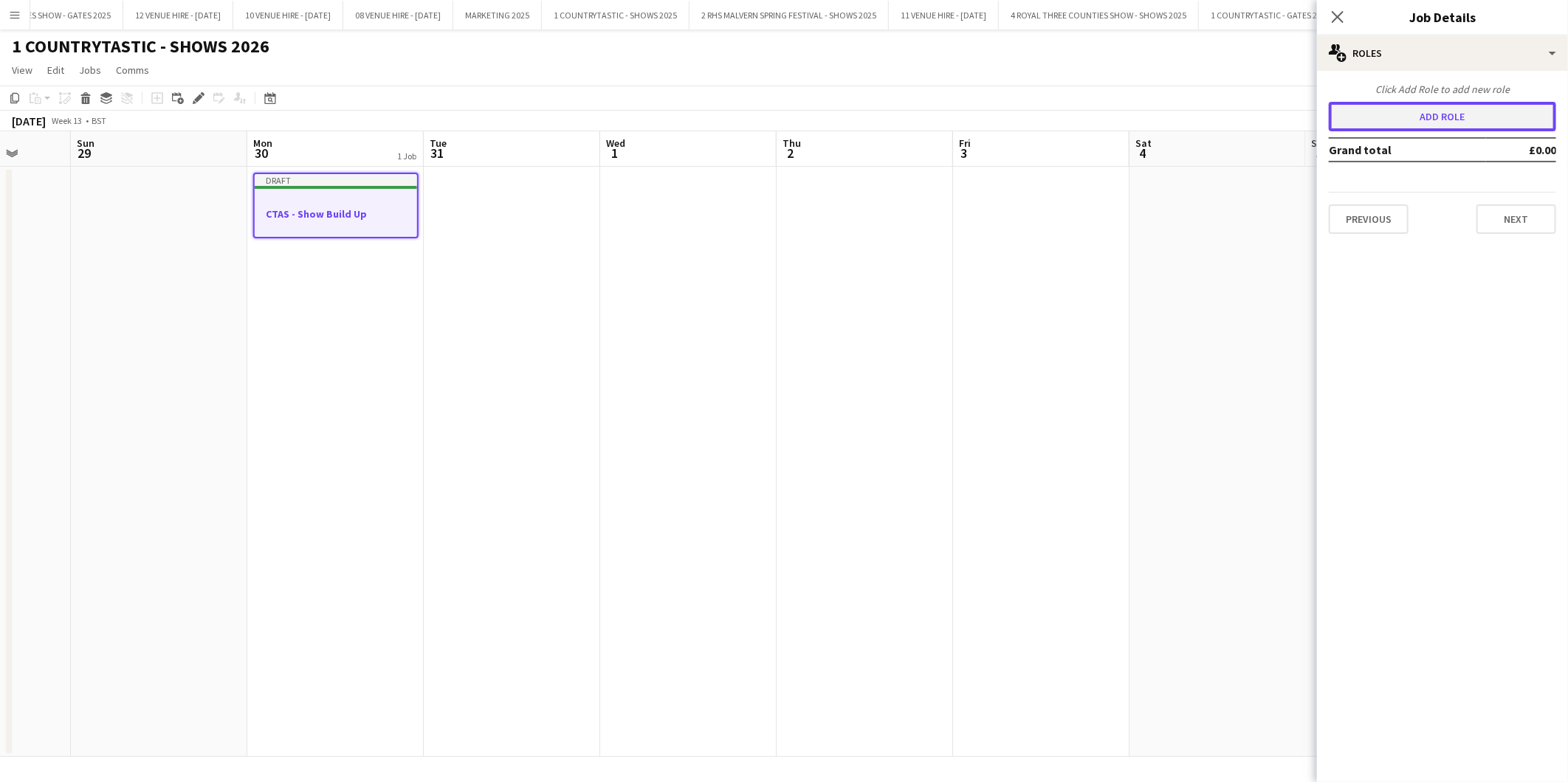
click at [1438, 119] on button "Add role" at bounding box center [1441, 116] width 228 height 29
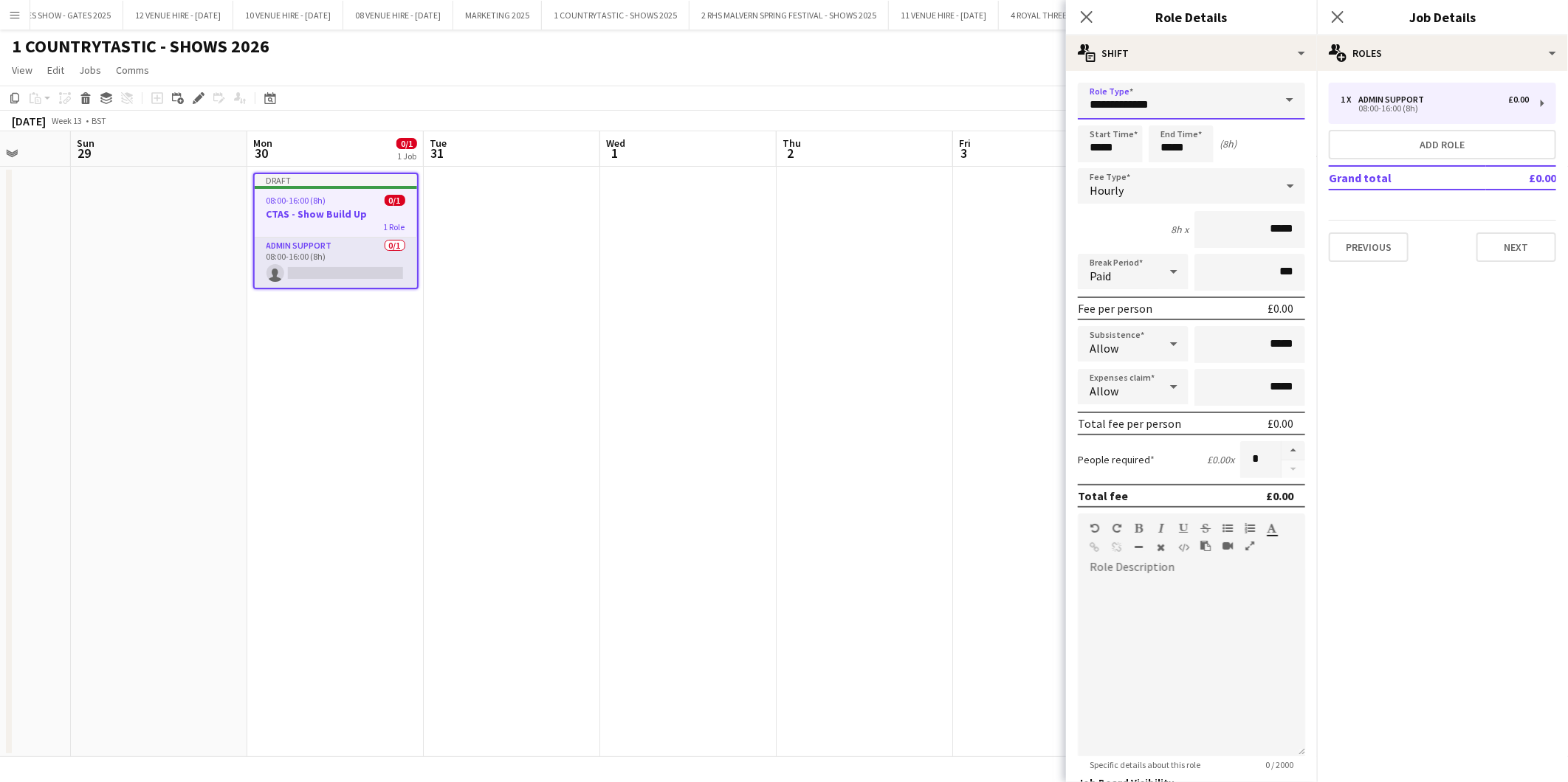
drag, startPoint x: 1208, startPoint y: 104, endPoint x: 871, endPoint y: 40, distance: 343.0
click at [855, 50] on body "Menu Boards Boards Boards All jobs Status Workforce Workforce My Workforce Recr…" at bounding box center [784, 391] width 1568 height 782
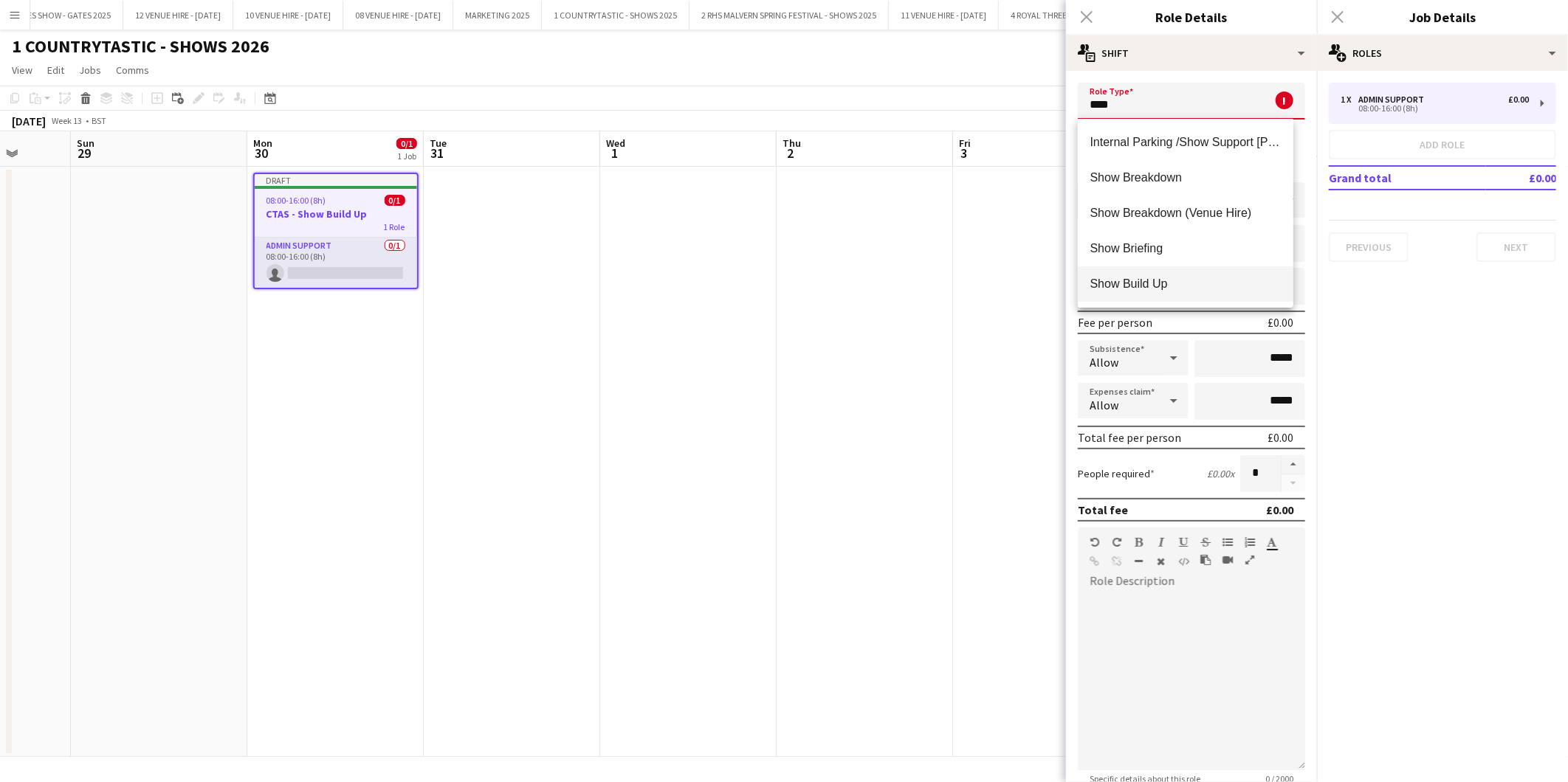
click at [1123, 281] on span "Show Build Up" at bounding box center [1185, 283] width 191 height 14
type input "**********"
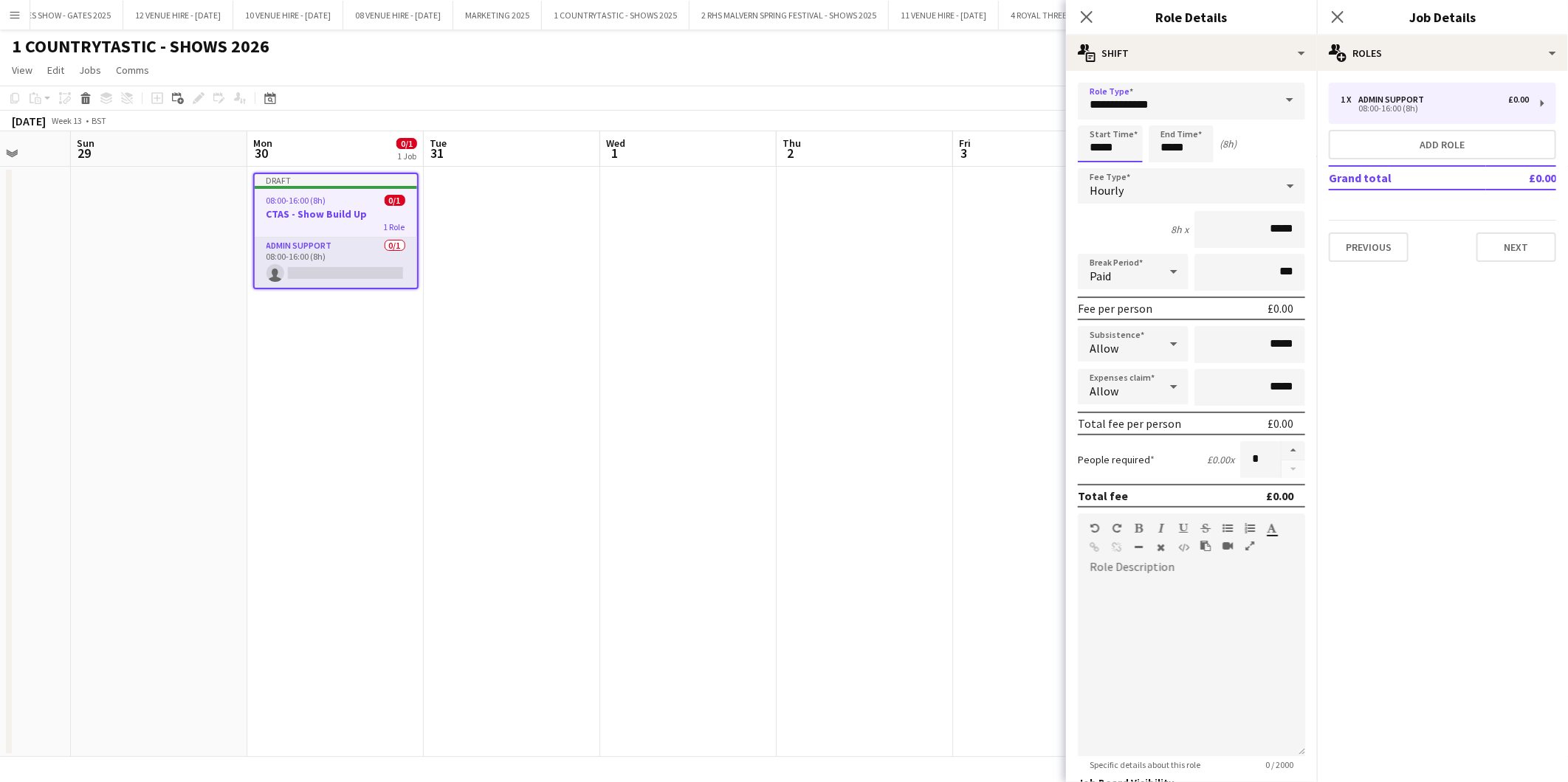
click at [1122, 143] on input "*****" at bounding box center [1110, 144] width 65 height 37
click at [1200, 143] on input "*****" at bounding box center [1181, 144] width 65 height 37
click at [1202, 168] on div at bounding box center [1195, 170] width 29 height 15
type input "*****"
click at [1202, 168] on div at bounding box center [1195, 170] width 29 height 15
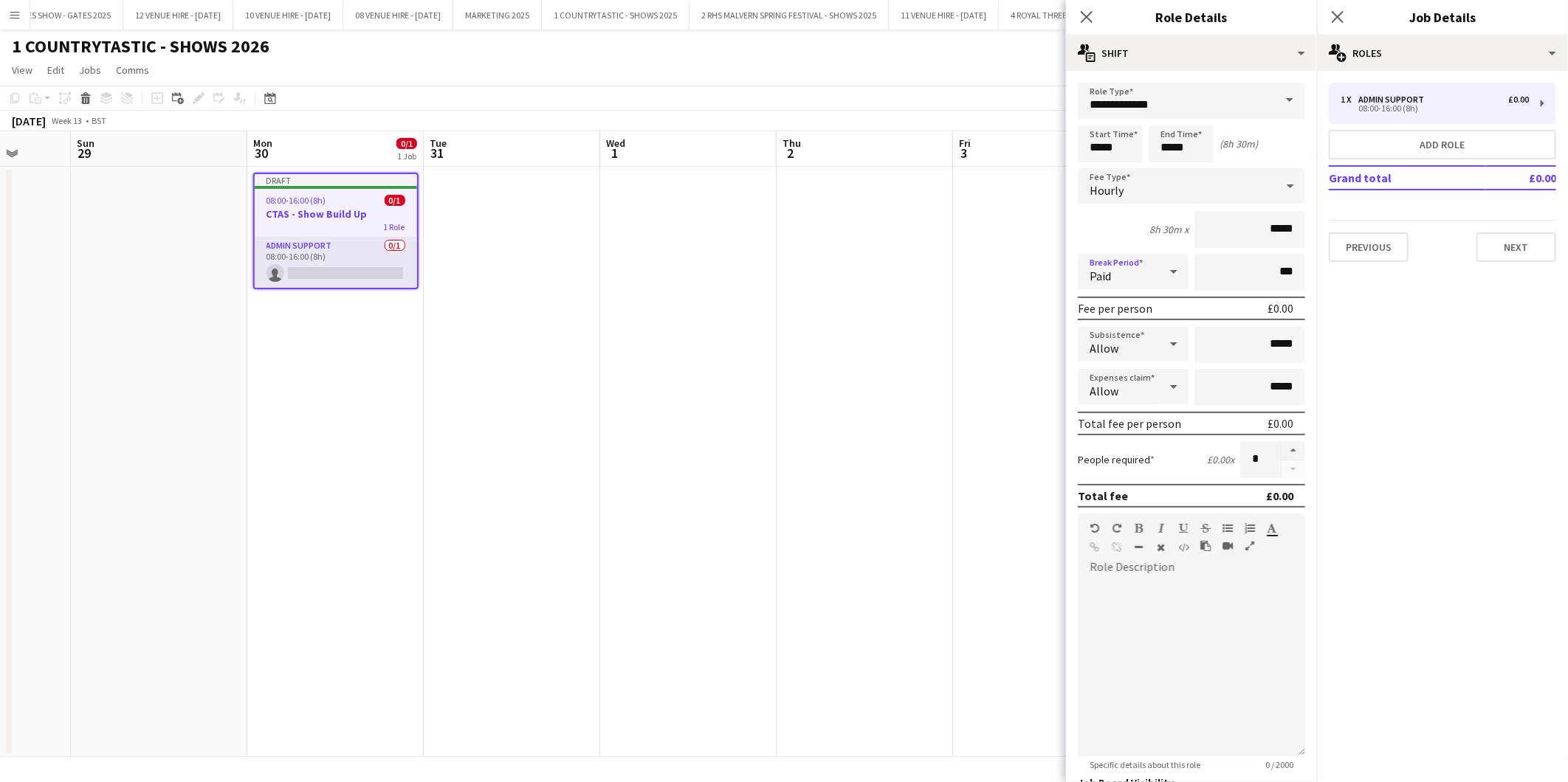
click at [1167, 272] on icon at bounding box center [1173, 271] width 18 height 29
click at [1125, 345] on span "Unpaid" at bounding box center [1130, 348] width 81 height 14
click at [1263, 264] on input "***" at bounding box center [1249, 272] width 111 height 37
type input "****"
click at [1285, 444] on button "button" at bounding box center [1292, 450] width 24 height 19
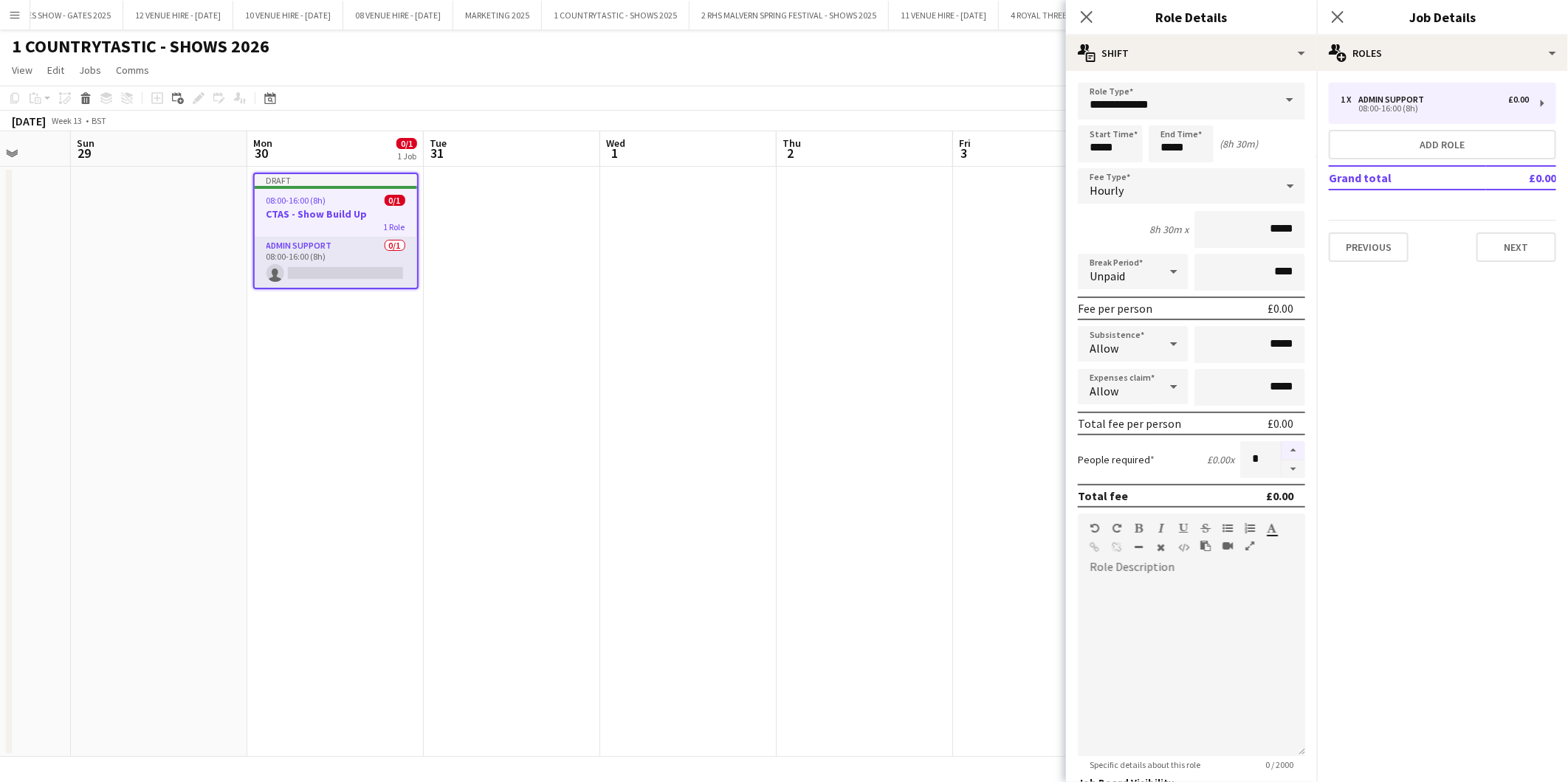
click at [1285, 444] on button "button" at bounding box center [1292, 450] width 24 height 19
type input "*"
click at [1515, 249] on button "Next" at bounding box center [1516, 246] width 79 height 29
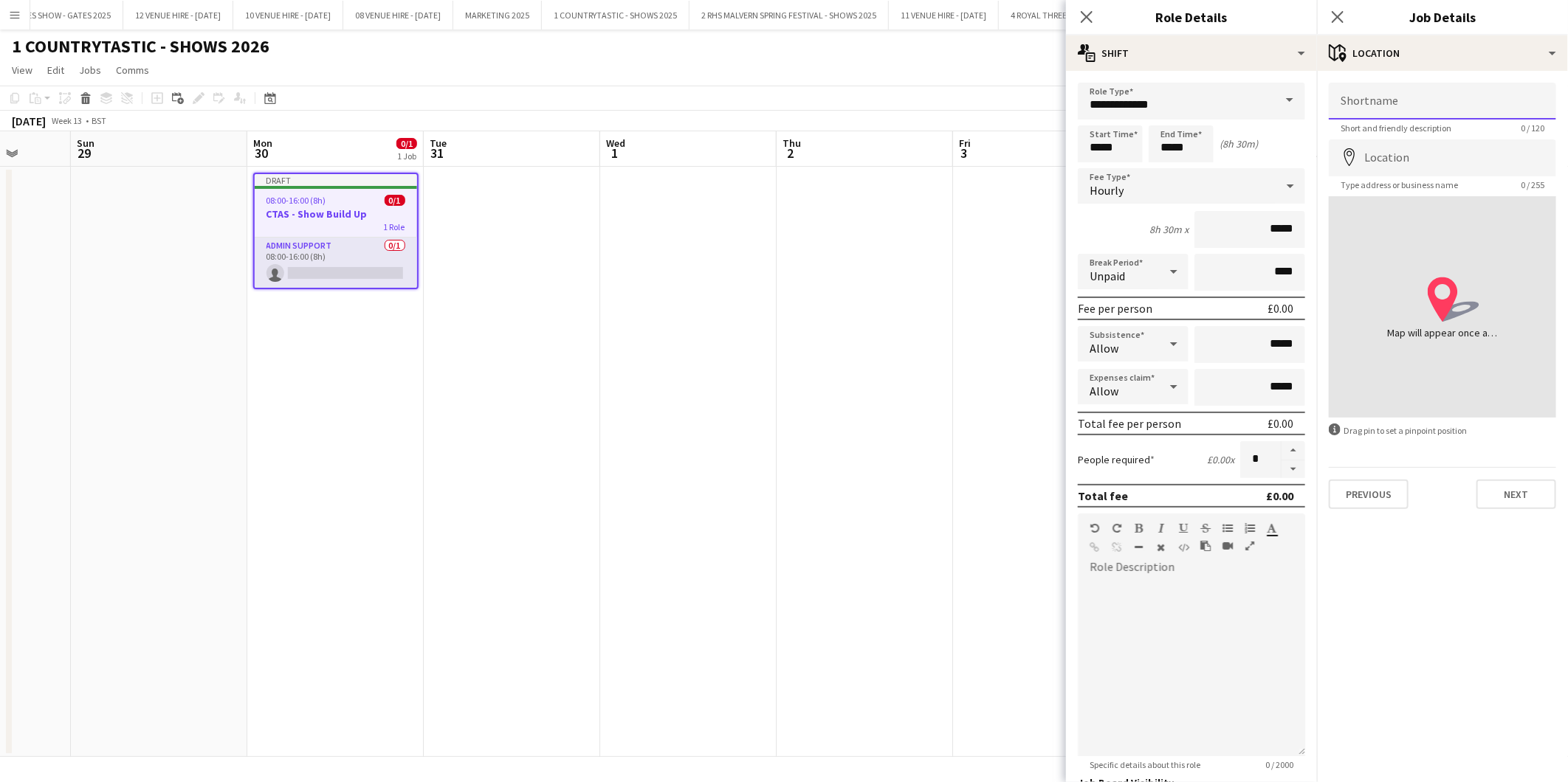
click at [1437, 90] on input "Shortname" at bounding box center [1441, 101] width 228 height 37
drag, startPoint x: 1420, startPoint y: 105, endPoint x: 1289, endPoint y: 110, distance: 131.1
click at [1289, 110] on body "Menu Boards Boards Boards All jobs Status Workforce Workforce My Workforce Recr…" at bounding box center [784, 391] width 1568 height 782
drag, startPoint x: 1411, startPoint y: 105, endPoint x: 1160, endPoint y: 96, distance: 251.2
click at [1160, 96] on body "Menu Boards Boards Boards All jobs Status Workforce Workforce My Workforce Recr…" at bounding box center [784, 391] width 1568 height 782
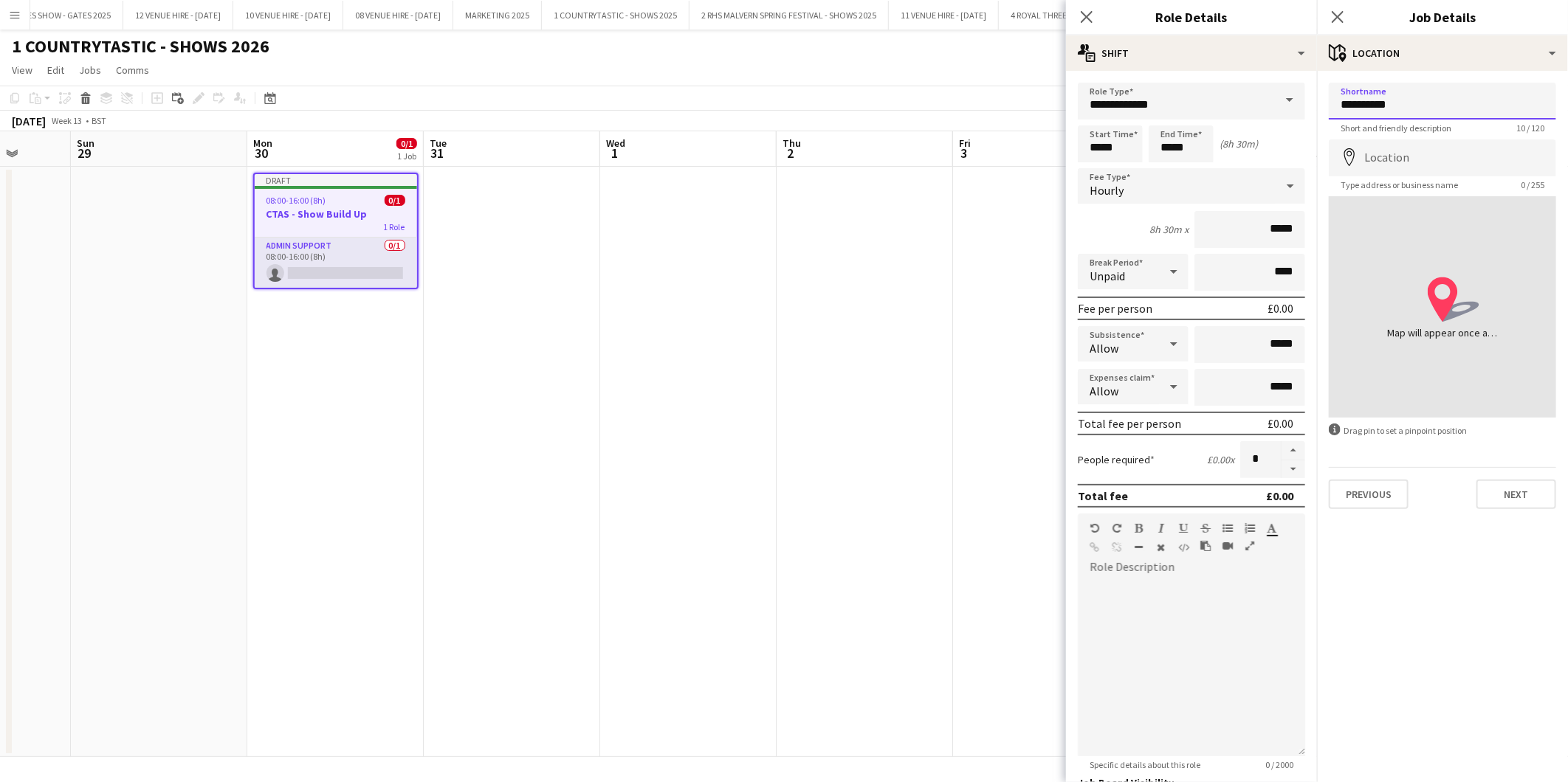
drag, startPoint x: 1418, startPoint y: 106, endPoint x: 1322, endPoint y: 109, distance: 96.0
click at [1322, 109] on form "**********" at bounding box center [1442, 297] width 251 height 427
click at [1414, 103] on input "**********" at bounding box center [1441, 101] width 228 height 37
drag, startPoint x: 1433, startPoint y: 100, endPoint x: 1331, endPoint y: 103, distance: 102.0
click at [1331, 103] on input "**********" at bounding box center [1441, 101] width 228 height 37
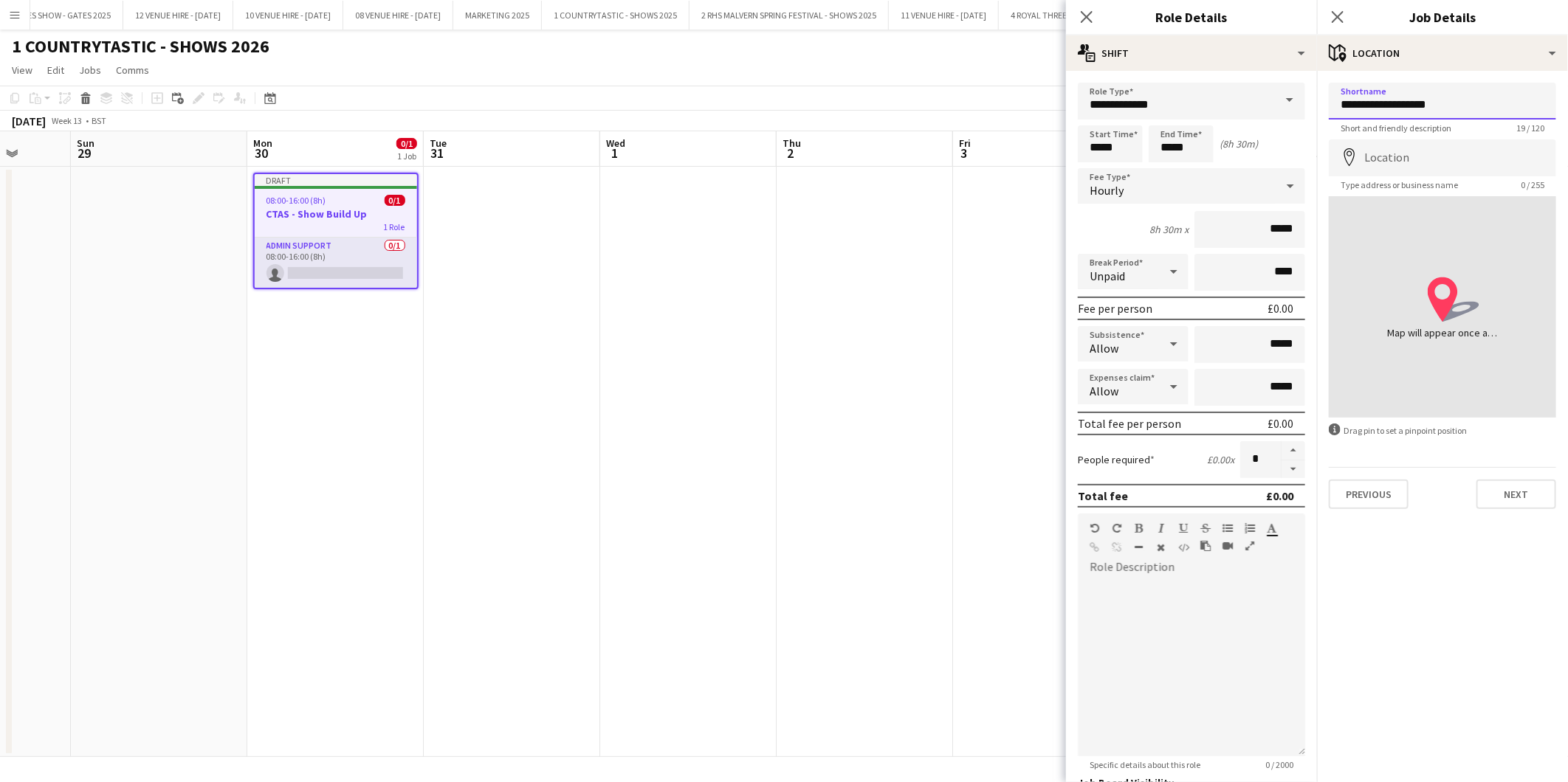
type input "**********"
click at [1416, 157] on input "Location" at bounding box center [1441, 158] width 228 height 37
type input "**********"
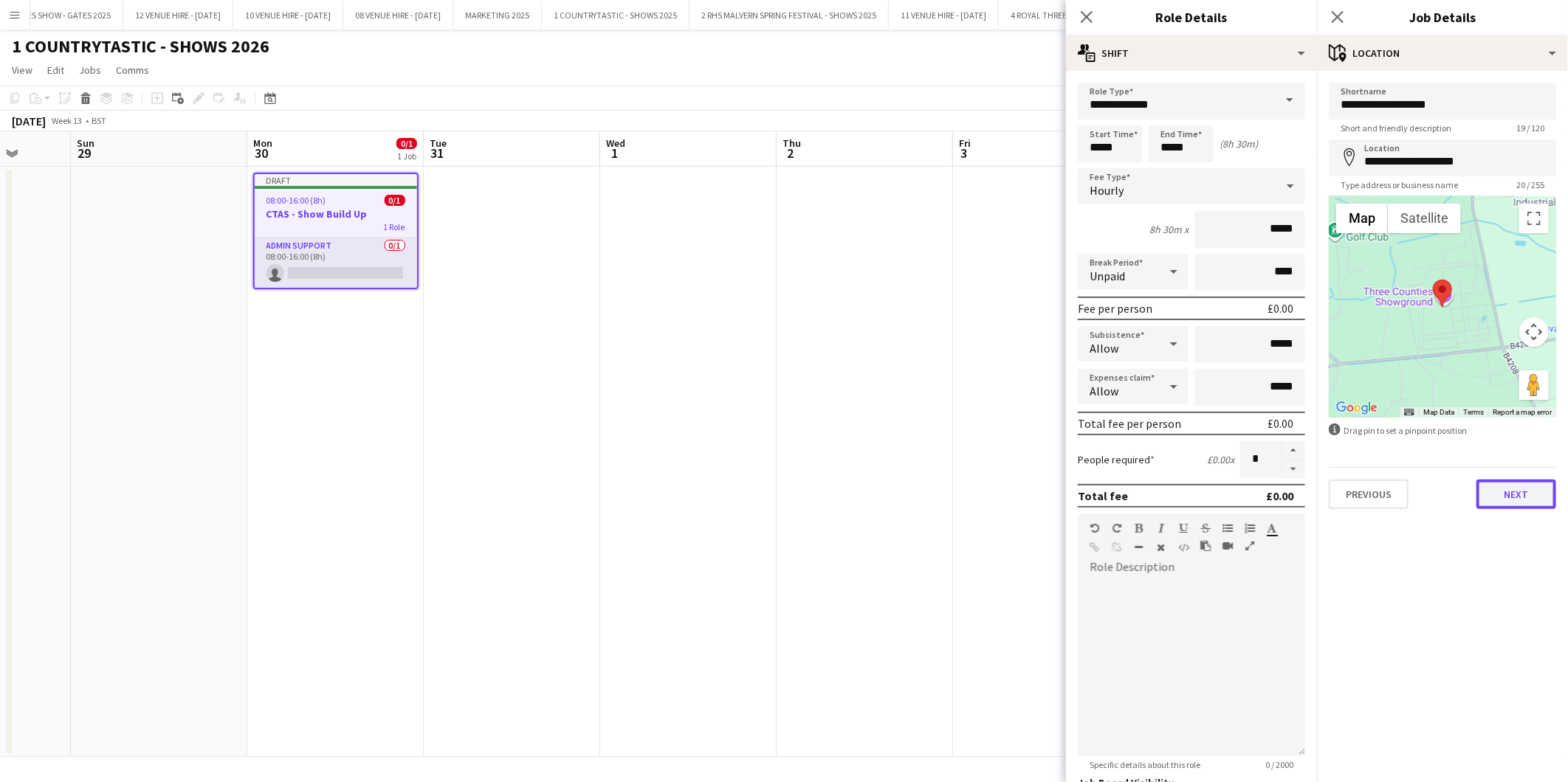
click at [1510, 489] on button "Next" at bounding box center [1516, 494] width 79 height 29
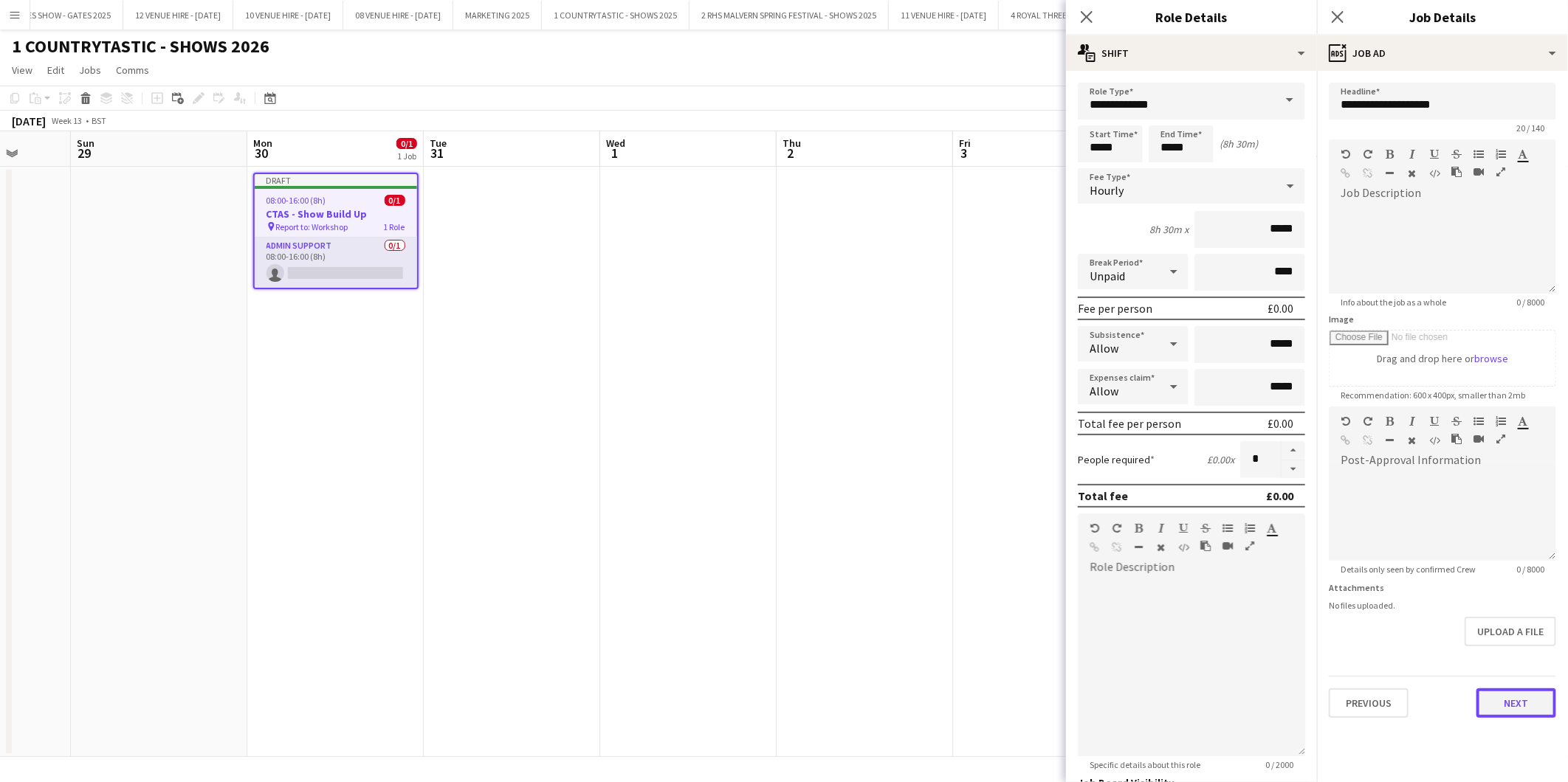
click at [1516, 707] on button "Next" at bounding box center [1516, 703] width 79 height 29
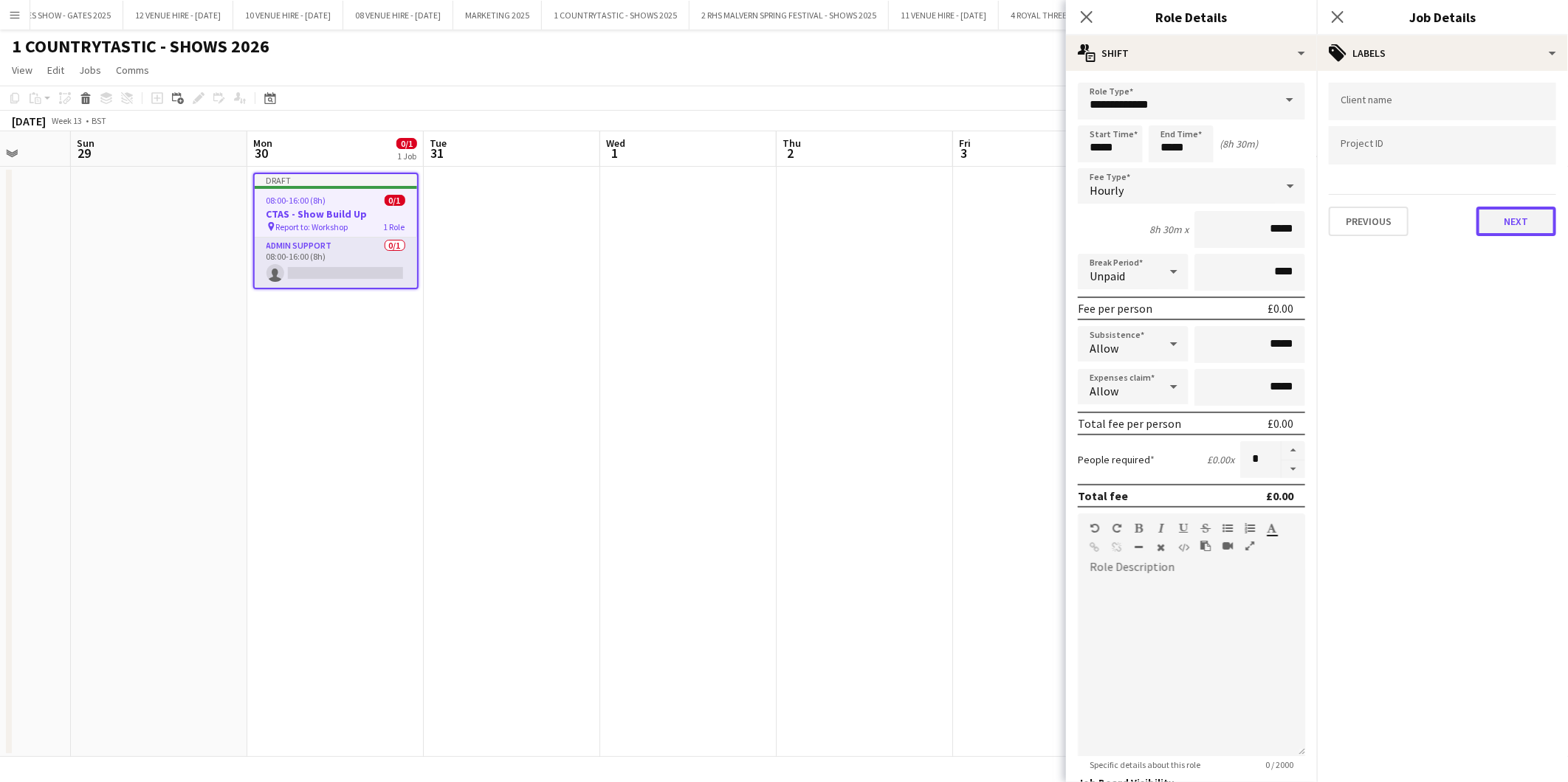
click at [1517, 219] on button "Next" at bounding box center [1516, 221] width 79 height 29
click at [1496, 147] on button "Next" at bounding box center [1516, 152] width 79 height 29
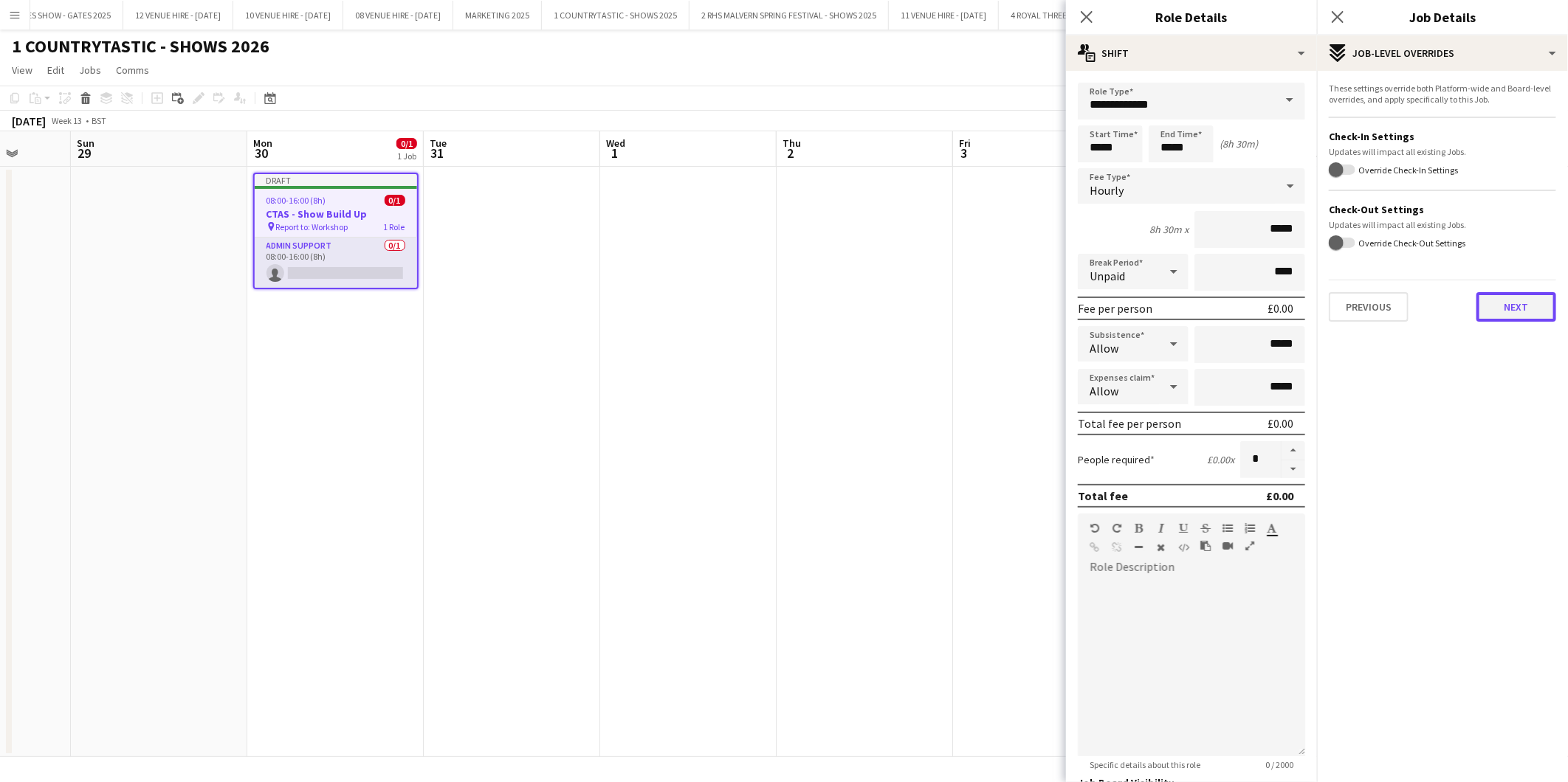
click at [1504, 307] on button "Next" at bounding box center [1516, 306] width 79 height 29
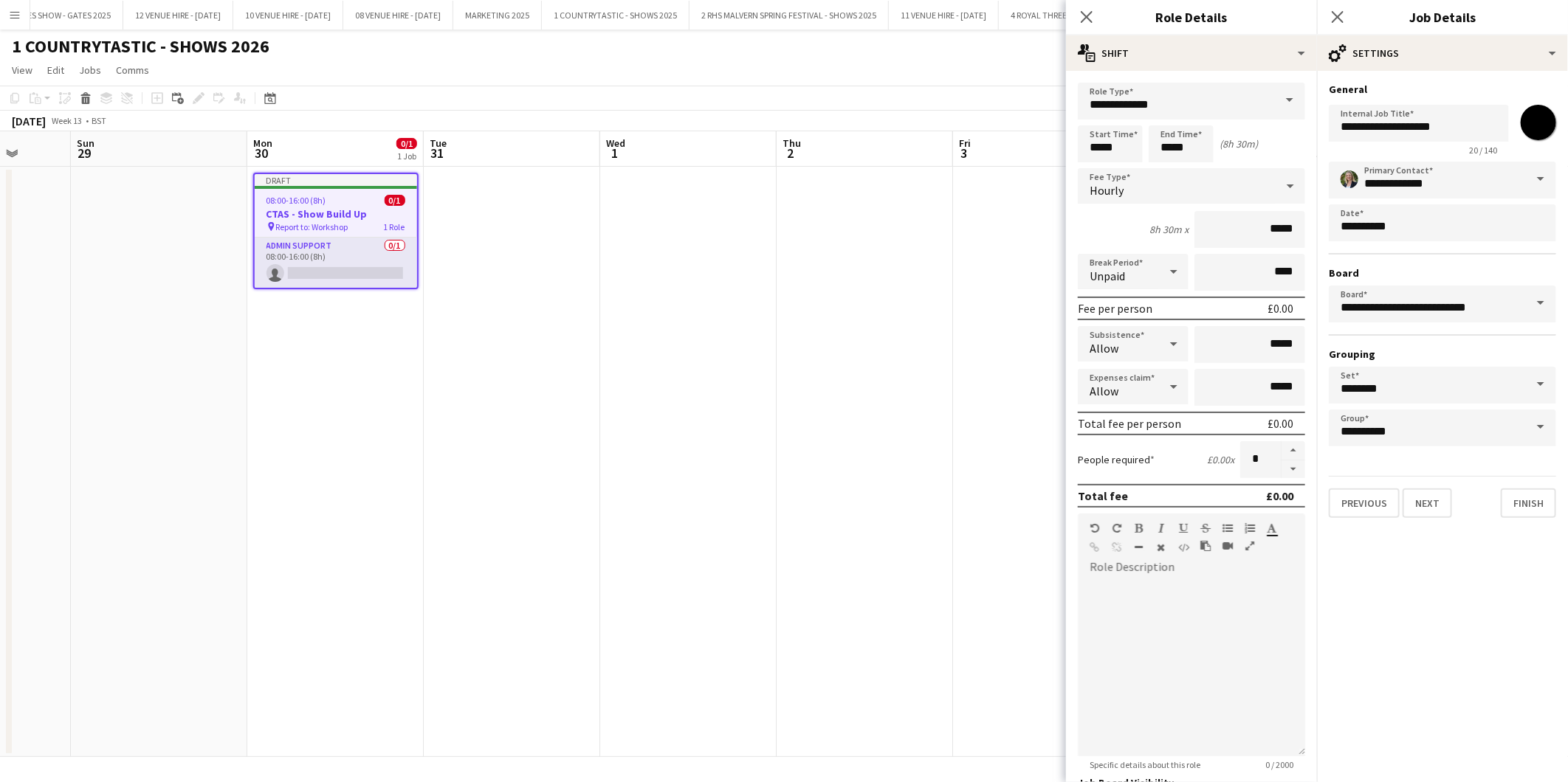
click at [810, 399] on app-date-cell at bounding box center [864, 462] width 177 height 590
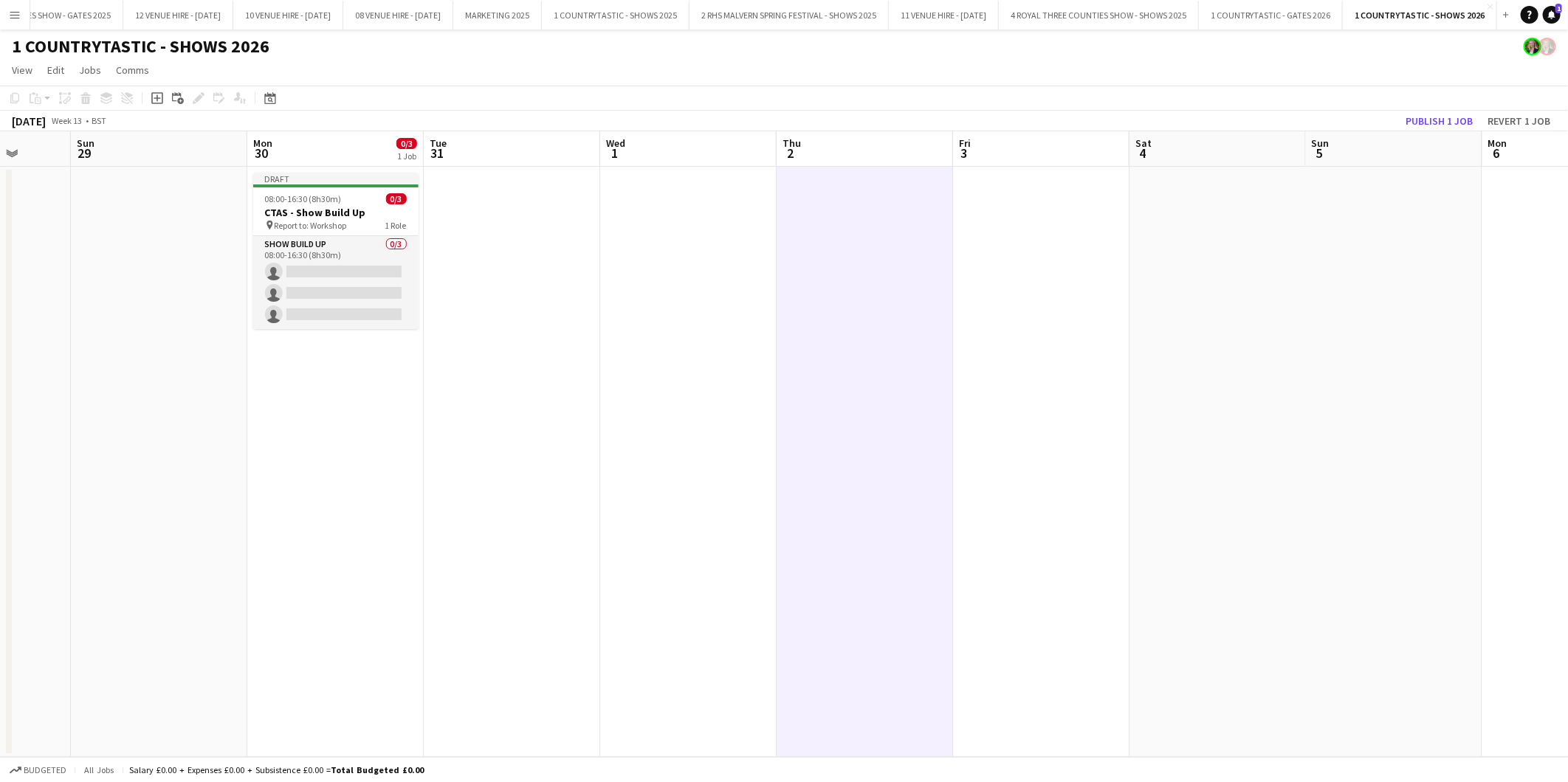
click at [473, 223] on app-date-cell at bounding box center [512, 462] width 177 height 590
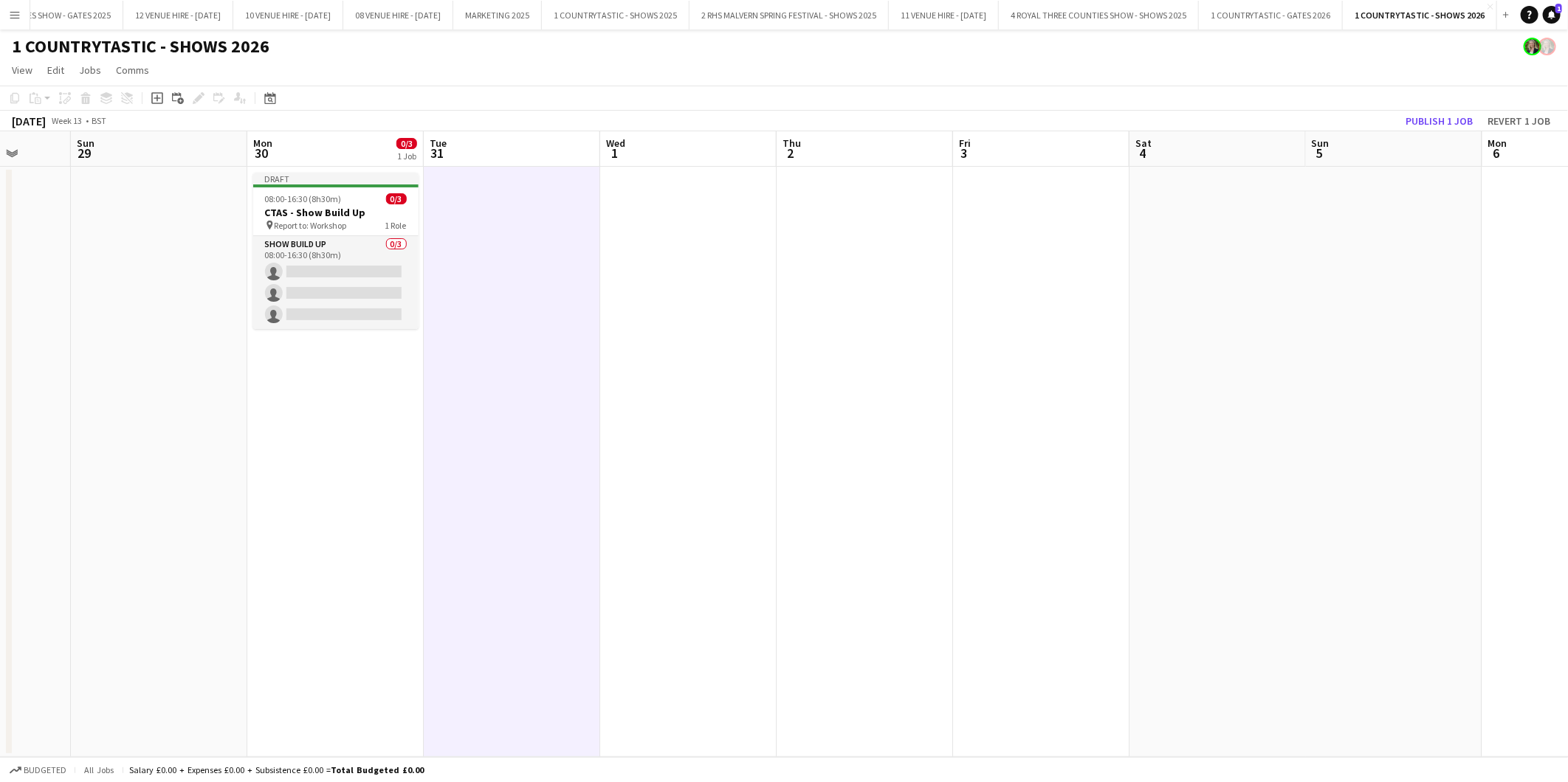
click at [473, 220] on app-date-cell at bounding box center [512, 462] width 177 height 590
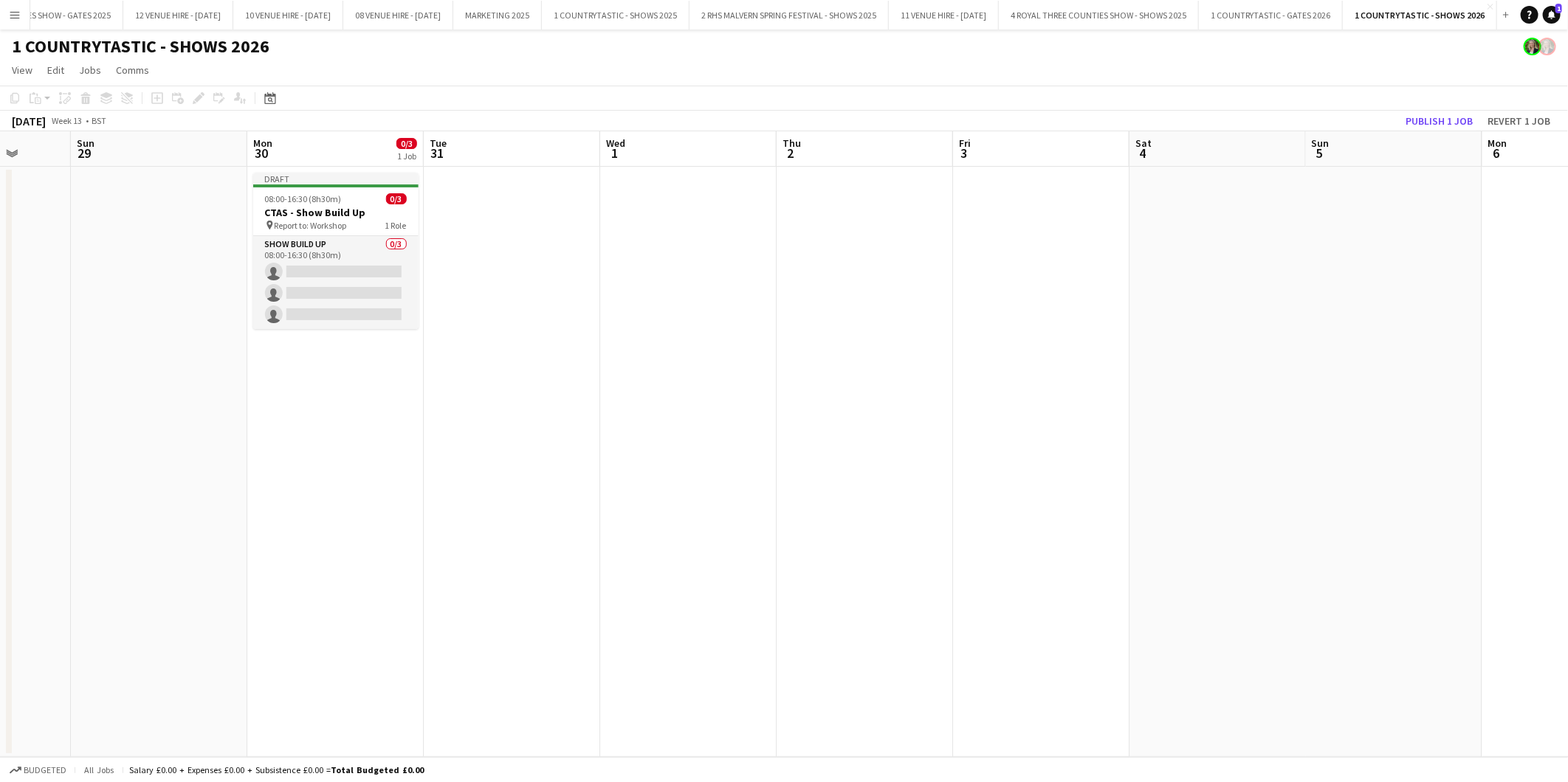
click at [473, 220] on app-date-cell at bounding box center [512, 462] width 177 height 590
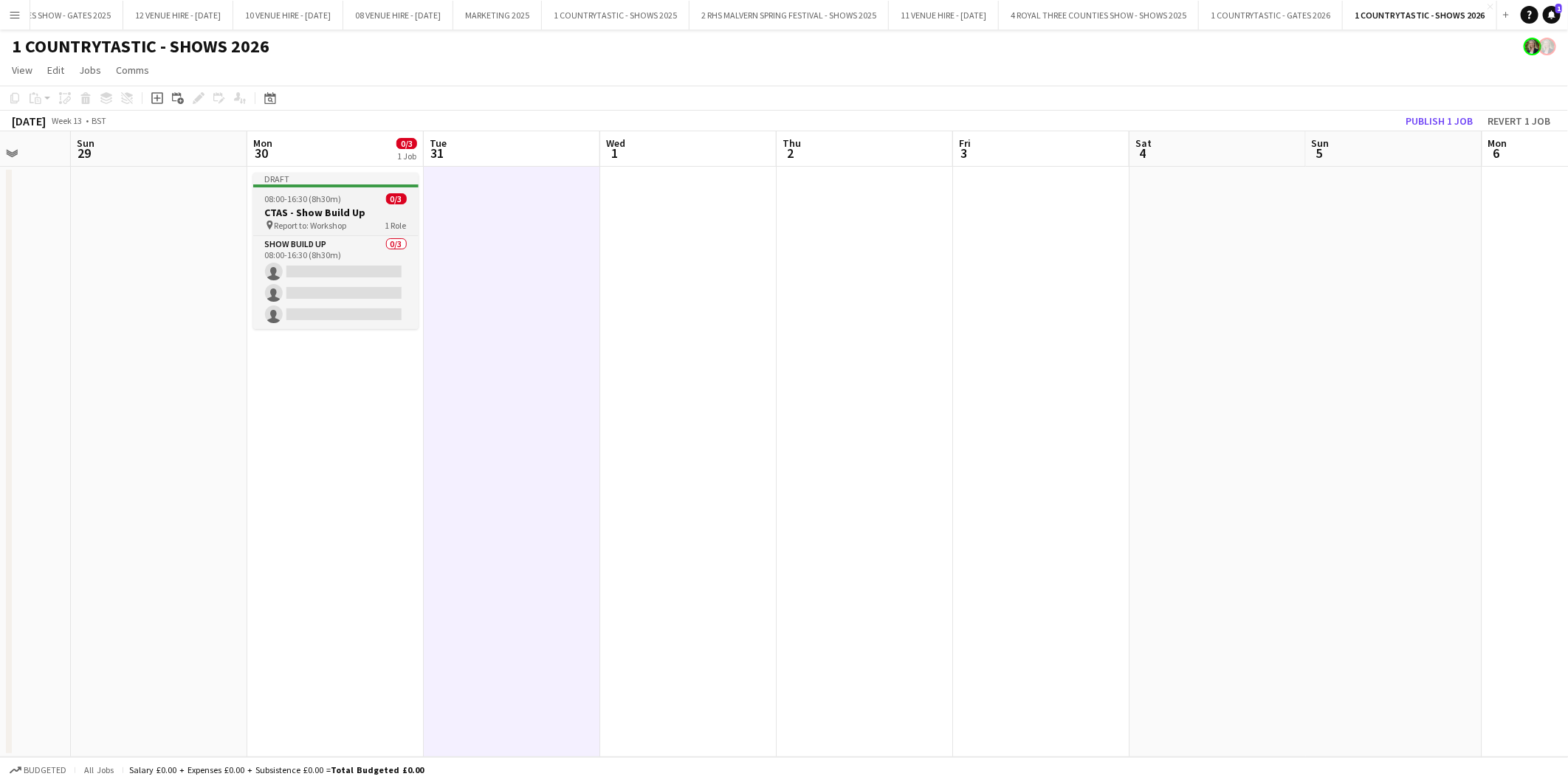
click at [305, 209] on h3 "CTAS - Show Build Up" at bounding box center [335, 212] width 165 height 13
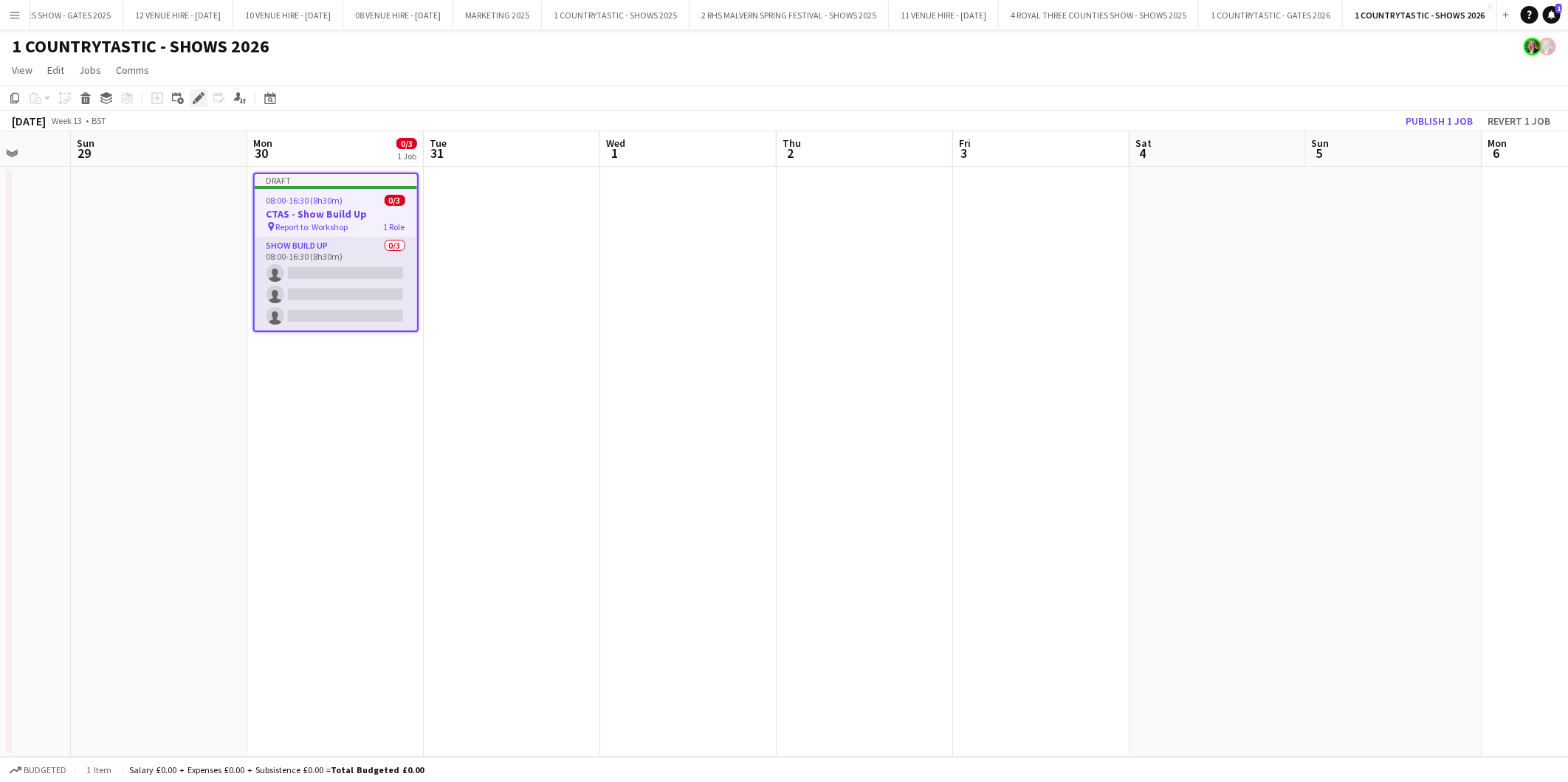
click at [202, 96] on icon "Edit" at bounding box center [198, 98] width 12 height 12
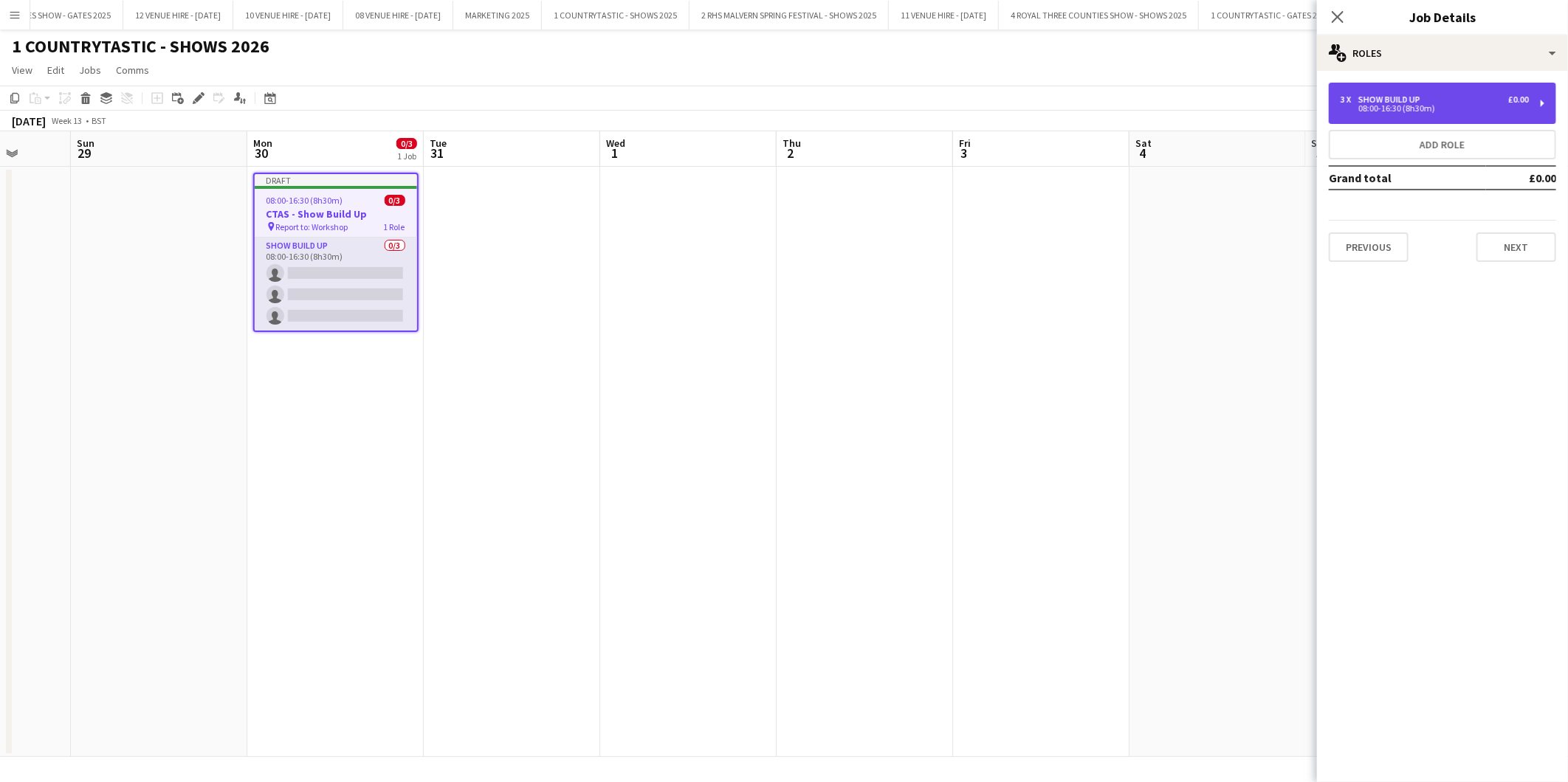
click at [1450, 111] on div "08:00-16:30 (8h30m)" at bounding box center [1434, 109] width 188 height 8
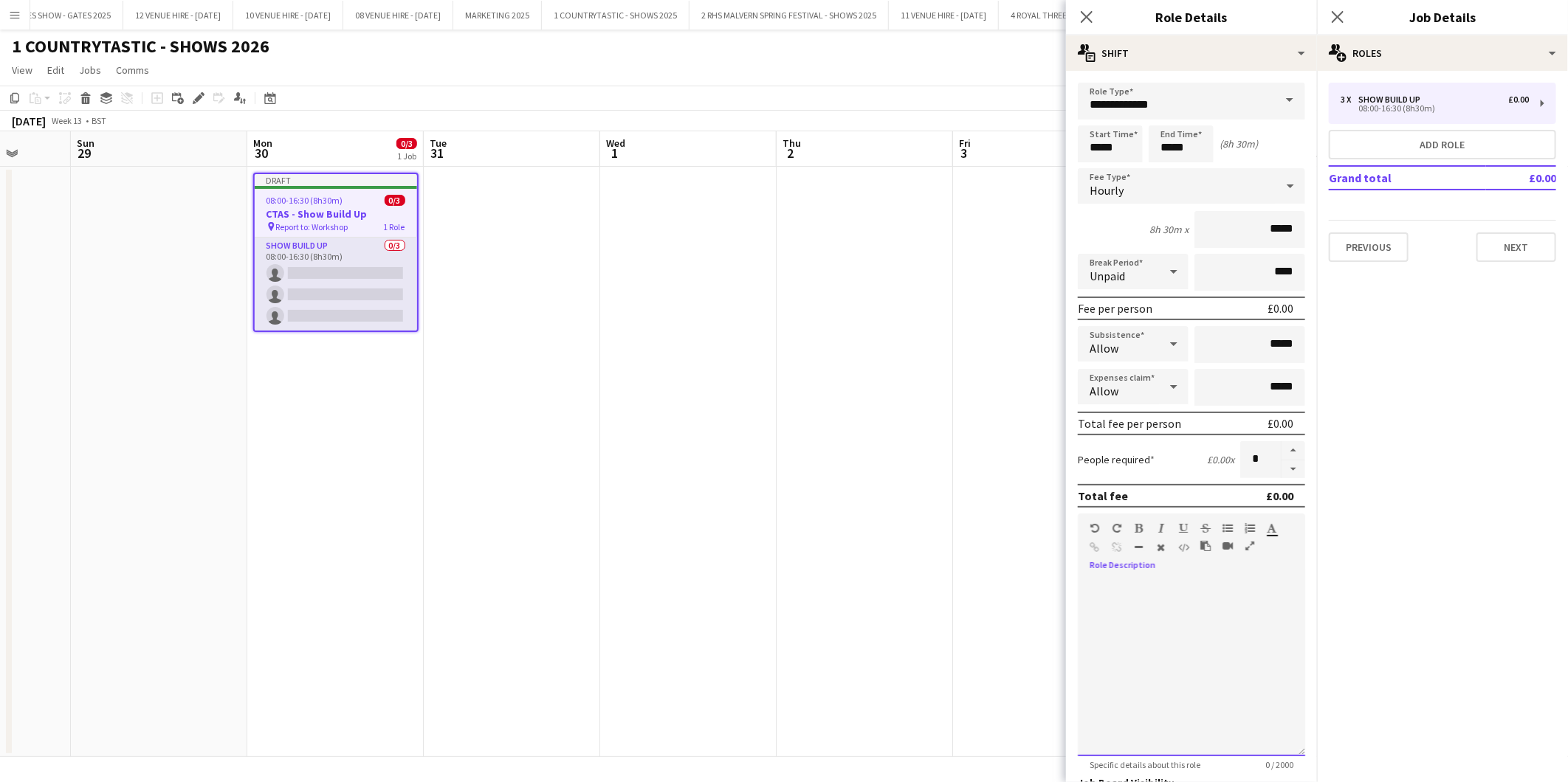
click at [1116, 572] on div at bounding box center [1191, 662] width 228 height 187
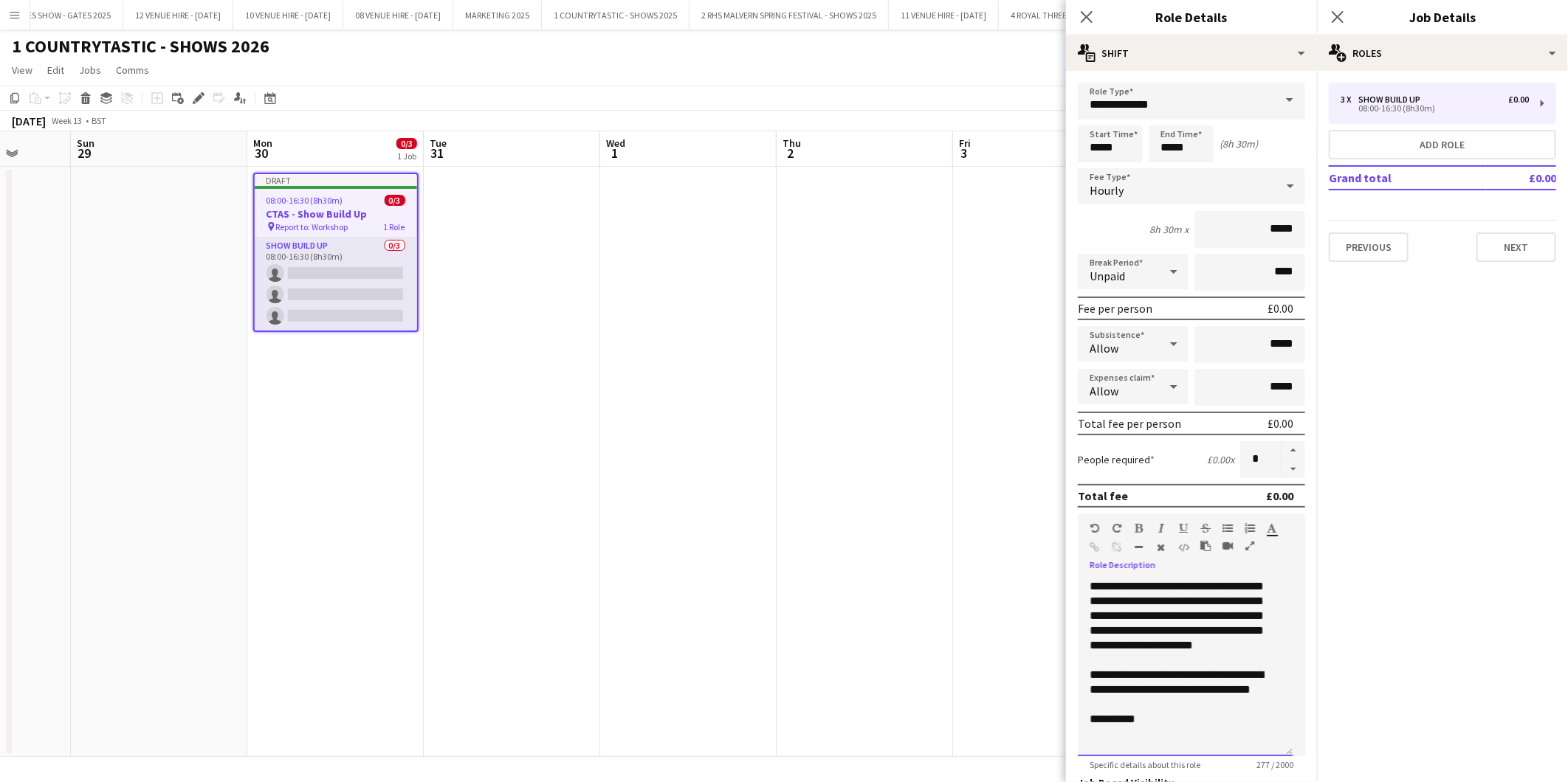
click at [1193, 697] on div "**********" at bounding box center [1185, 682] width 191 height 29
drag, startPoint x: 1198, startPoint y: 702, endPoint x: 1274, endPoint y: 703, distance: 76.0
click at [1274, 697] on div "**********" at bounding box center [1185, 682] width 191 height 29
click at [1221, 712] on div "**********" at bounding box center [1179, 689] width 179 height 44
click at [1120, 702] on div "**********" at bounding box center [1179, 689] width 179 height 44
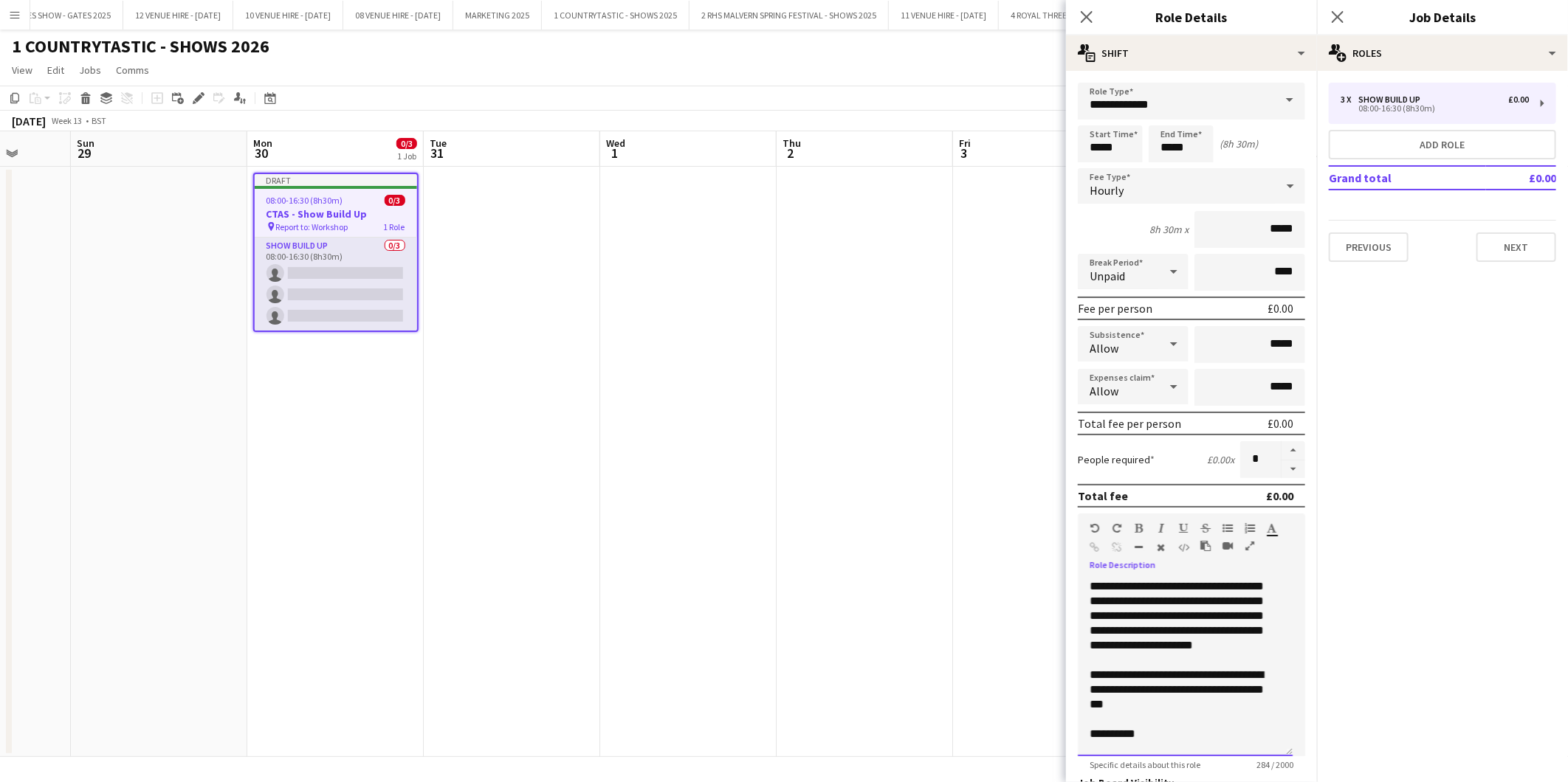
click at [1208, 712] on div "**********" at bounding box center [1179, 689] width 179 height 44
click at [639, 499] on app-date-cell at bounding box center [688, 462] width 177 height 590
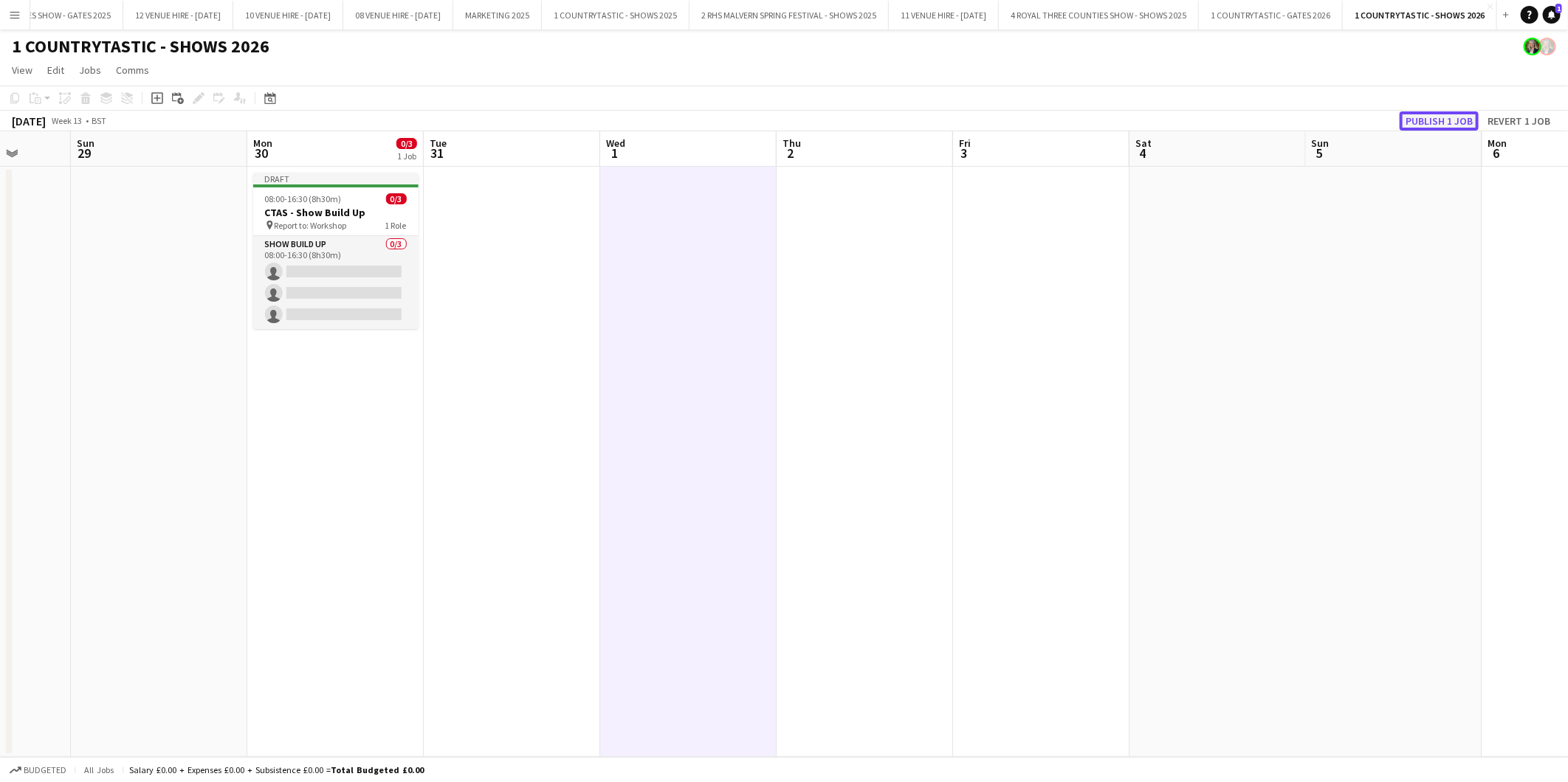
click at [1456, 113] on button "Publish 1 job" at bounding box center [1439, 121] width 79 height 19
click at [355, 190] on div "08:00-16:30 (8h30m) 0/3" at bounding box center [335, 187] width 165 height 11
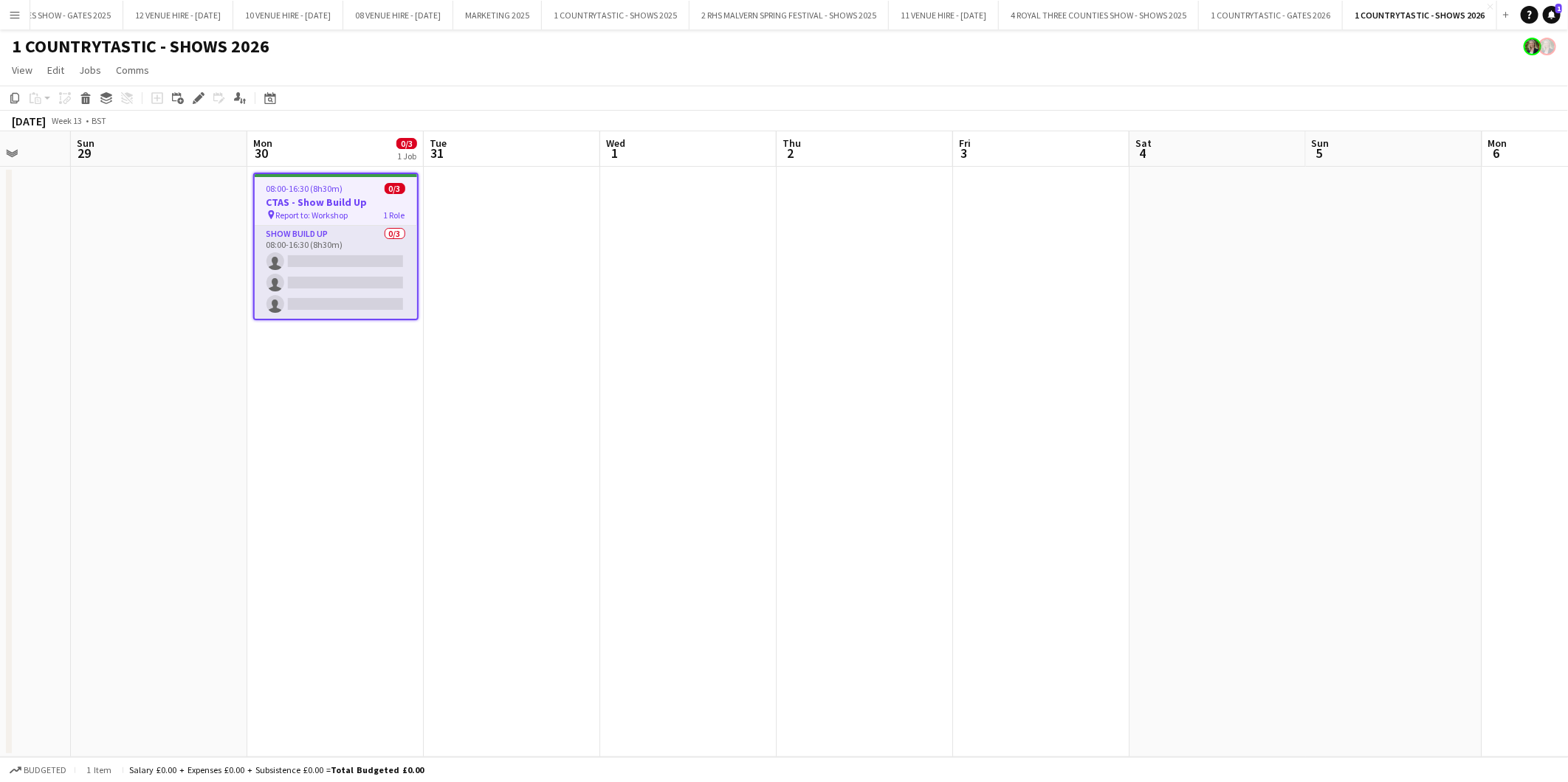
click at [467, 189] on app-date-cell at bounding box center [512, 462] width 177 height 590
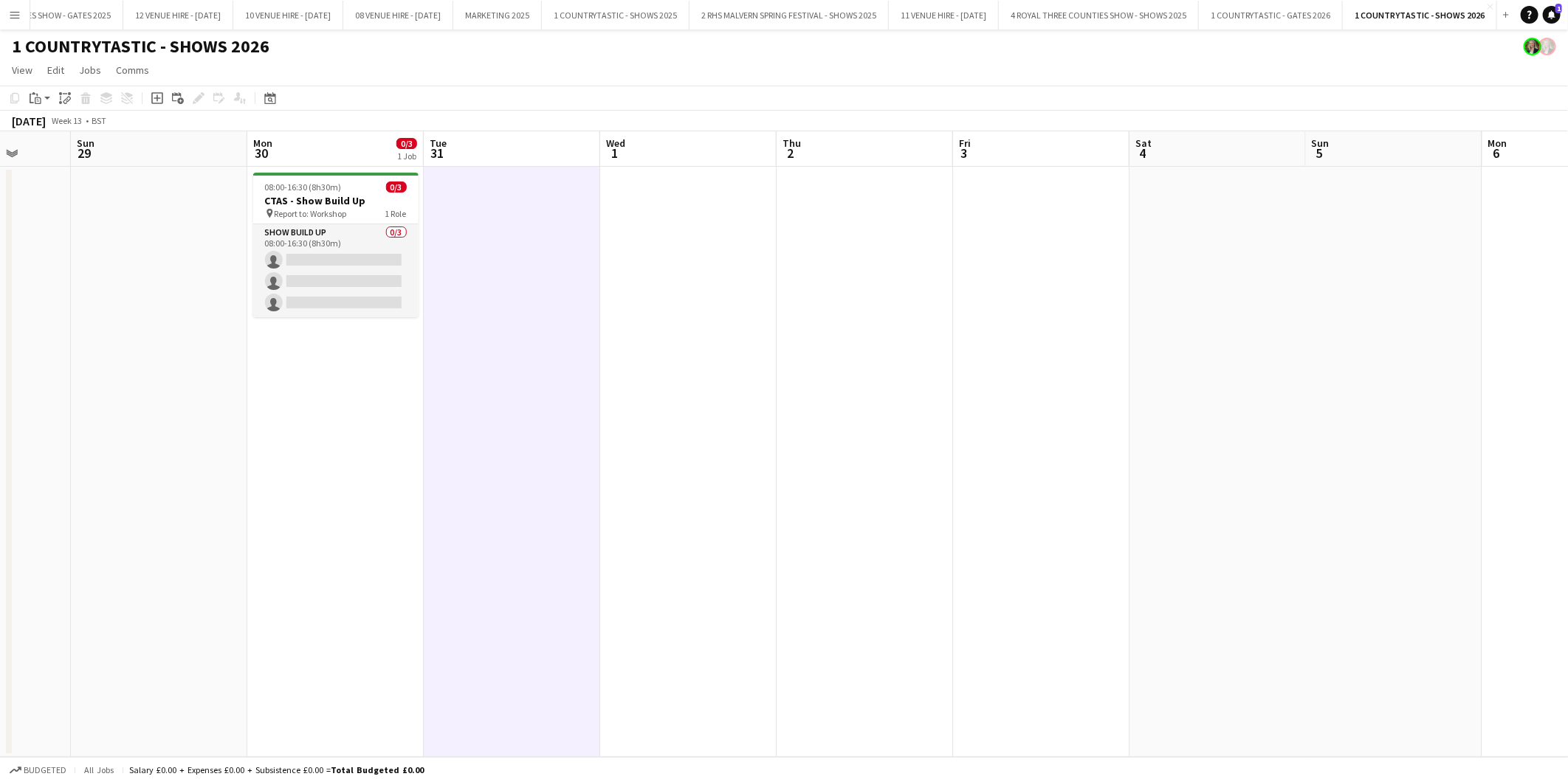
click at [463, 190] on app-date-cell at bounding box center [512, 462] width 177 height 590
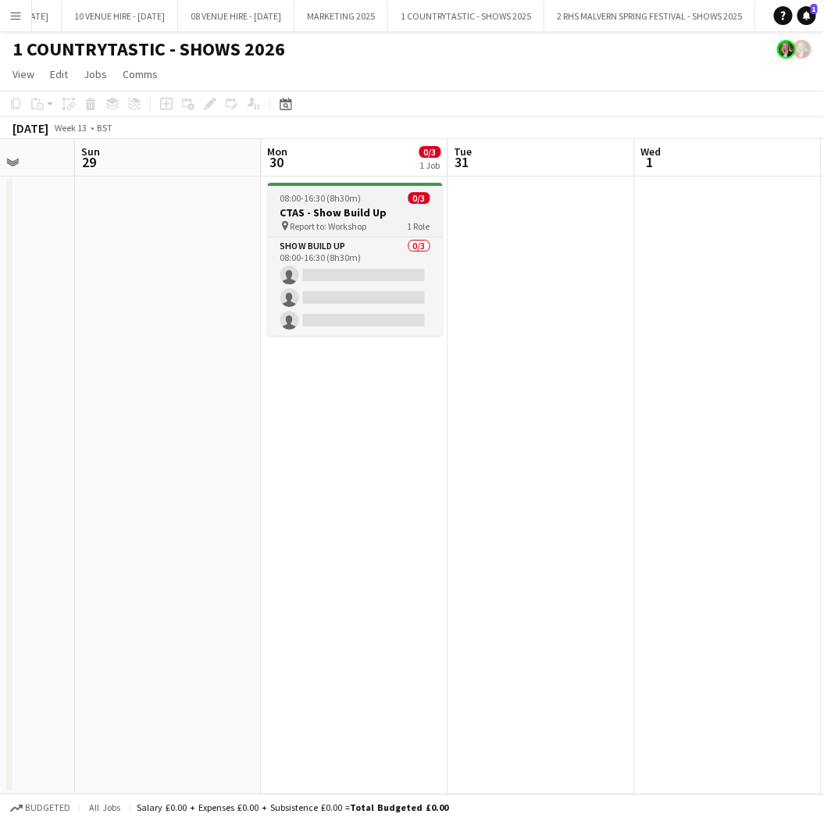
click at [345, 212] on h3 "CTAS - Show Build Up" at bounding box center [355, 213] width 175 height 14
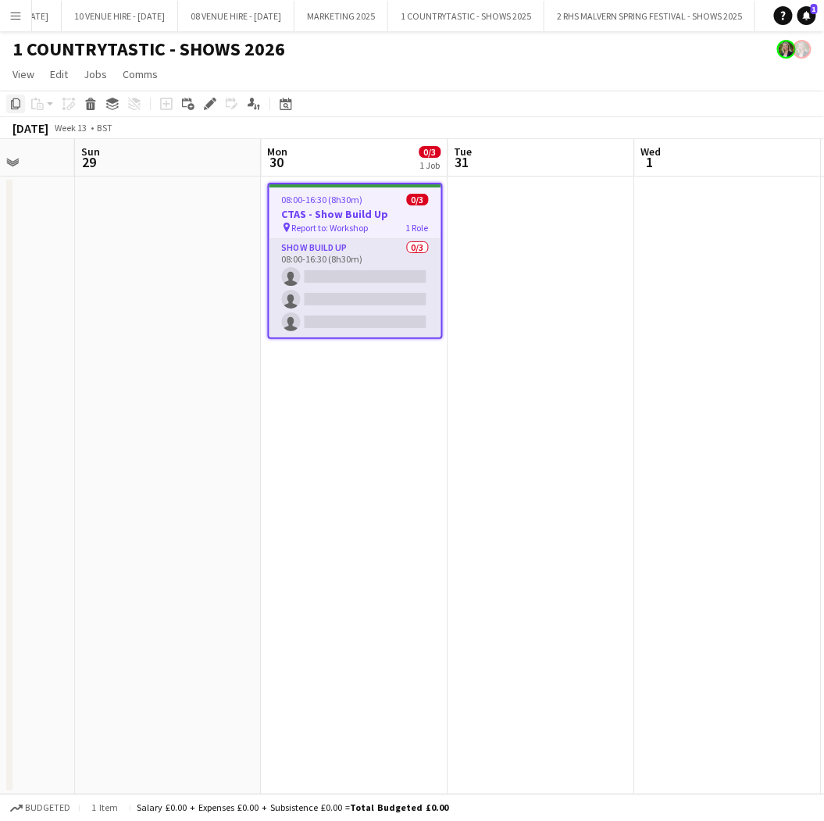
click at [19, 105] on icon "Copy" at bounding box center [15, 104] width 13 height 13
click at [549, 207] on app-date-cell at bounding box center [542, 486] width 187 height 618
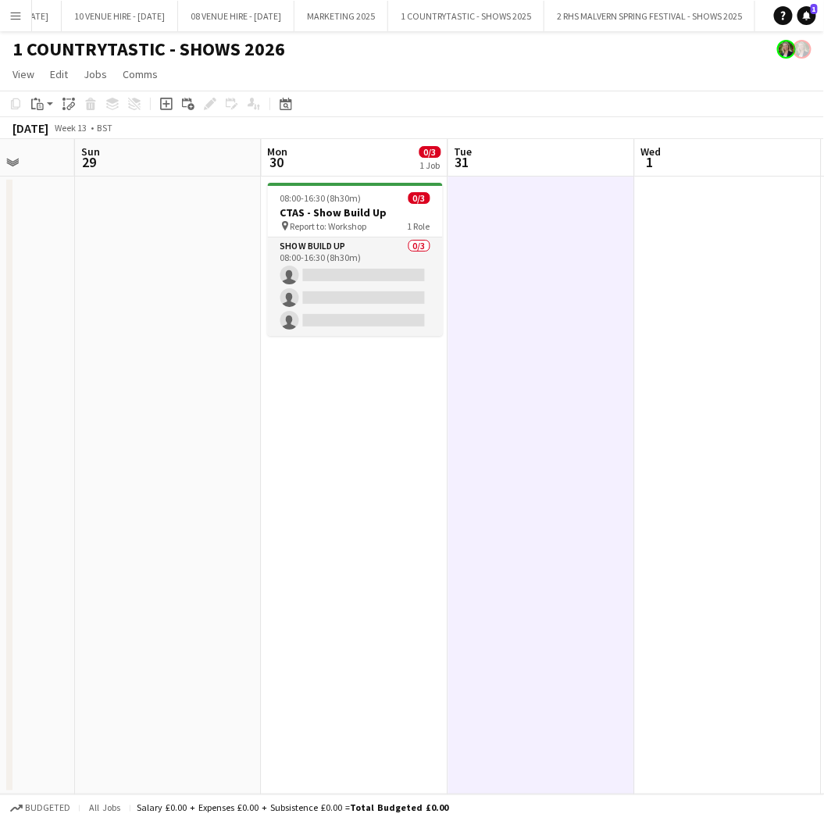
click at [545, 208] on app-date-cell at bounding box center [542, 486] width 187 height 618
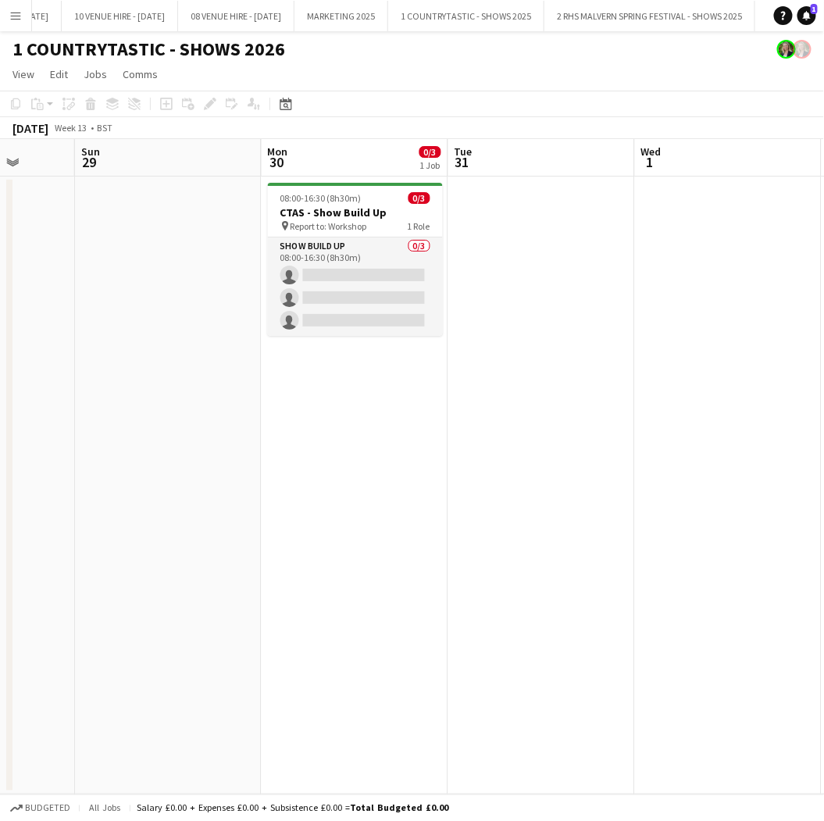
click at [471, 190] on app-date-cell at bounding box center [542, 486] width 187 height 618
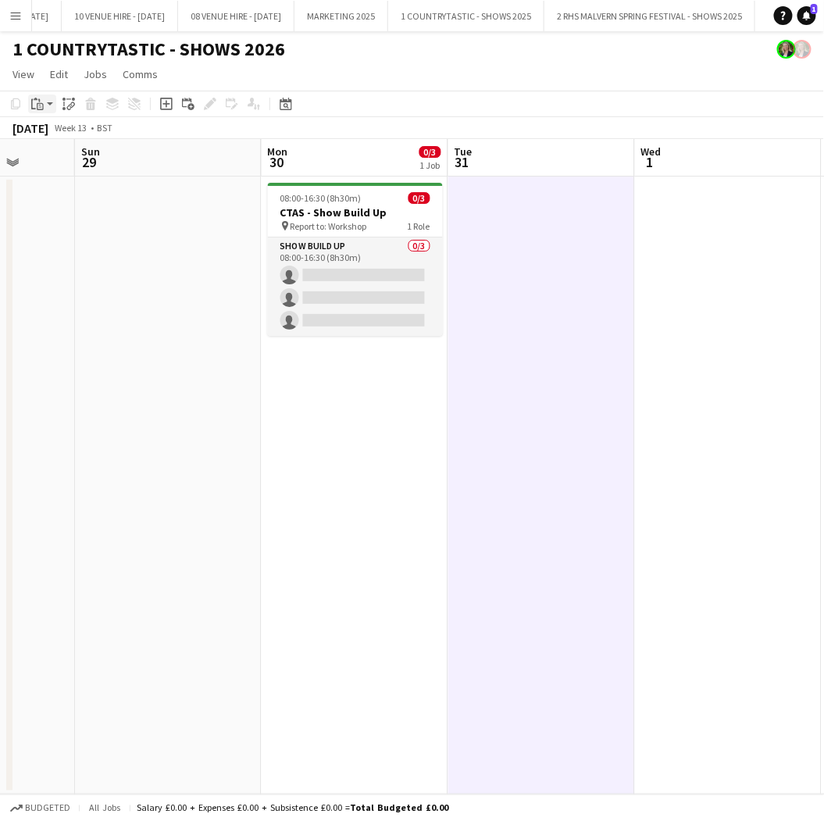
click at [39, 103] on icon at bounding box center [40, 106] width 7 height 7
click at [91, 130] on link "Paste Ctrl+V" at bounding box center [114, 134] width 147 height 14
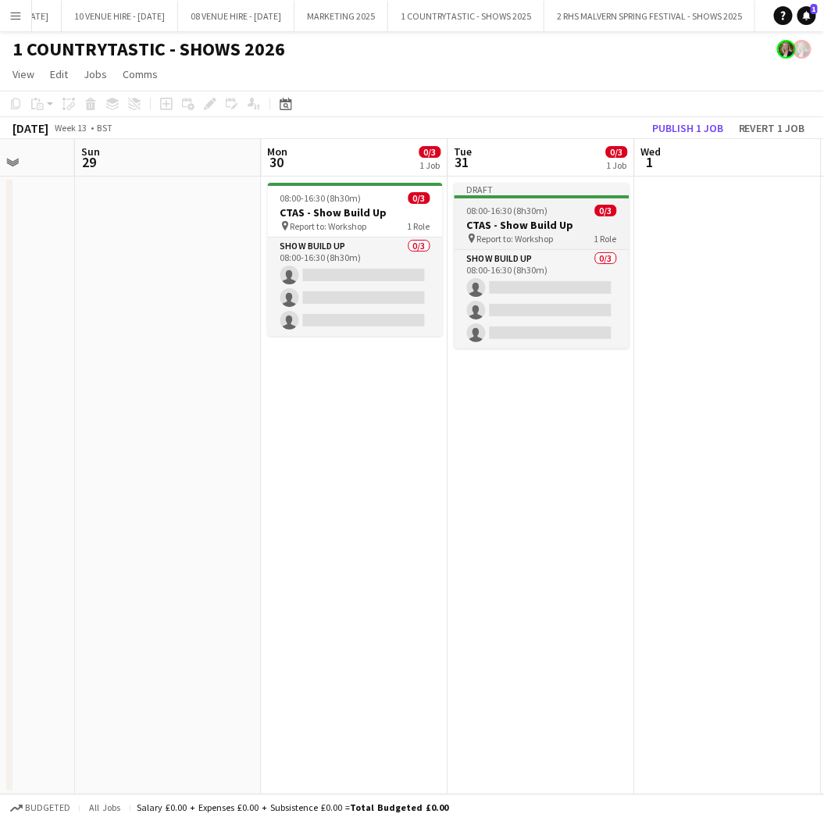
click at [576, 205] on div "08:00-16:30 (8h30m) 0/3" at bounding box center [542, 211] width 175 height 12
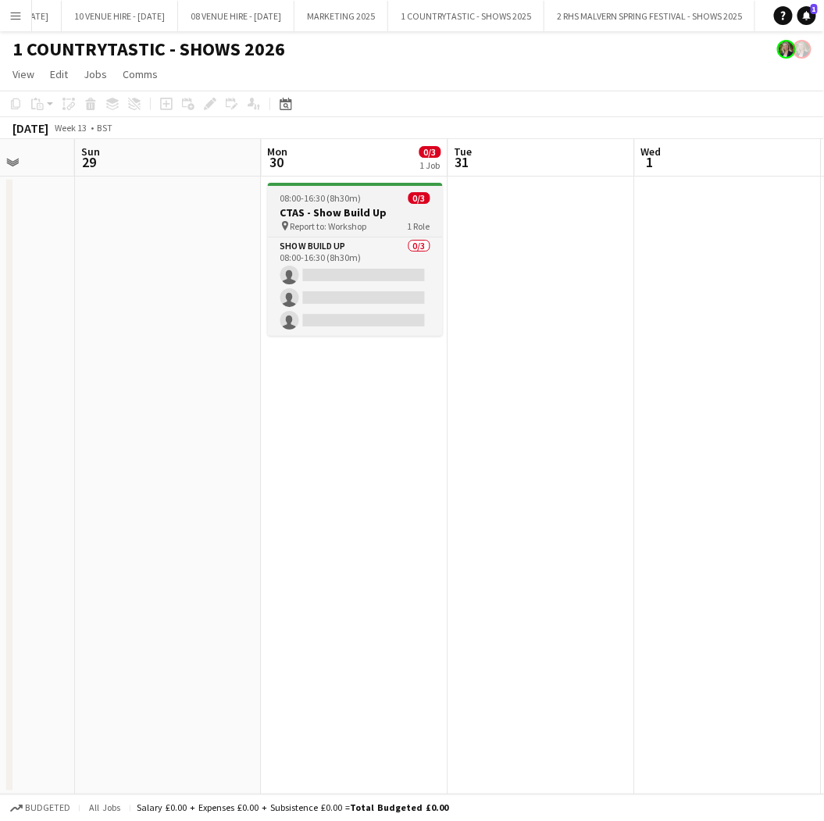
click at [344, 209] on h3 "CTAS - Show Build Up" at bounding box center [355, 213] width 175 height 14
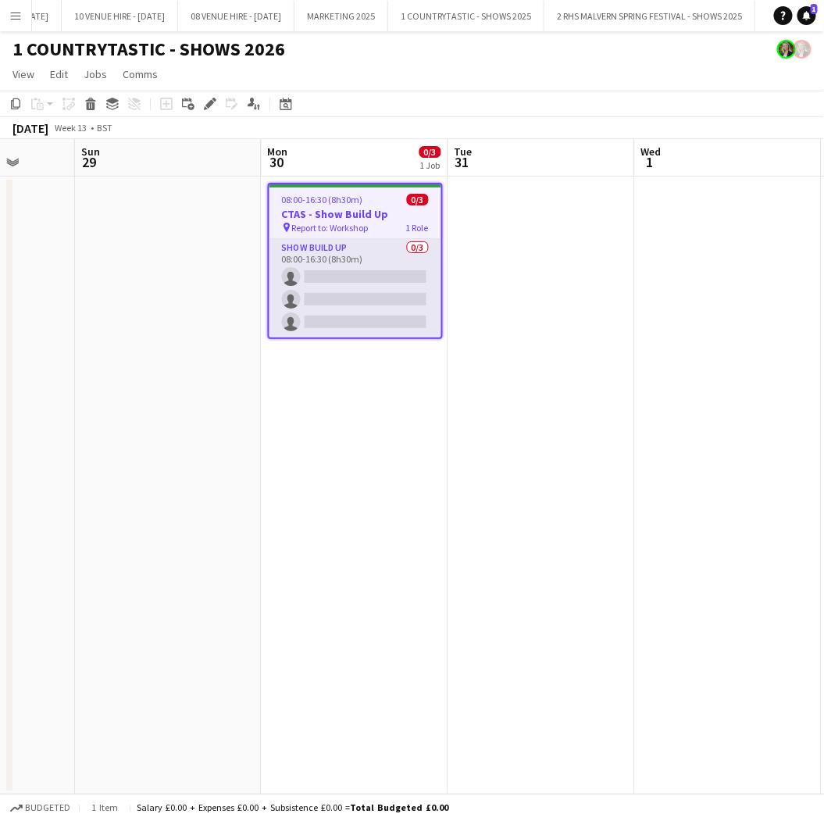
drag, startPoint x: 10, startPoint y: 97, endPoint x: 35, endPoint y: 108, distance: 27.3
click at [10, 98] on icon "Copy" at bounding box center [15, 104] width 13 height 13
drag, startPoint x: 342, startPoint y: 204, endPoint x: 271, endPoint y: 198, distance: 71.3
click at [342, 204] on span "08:00-16:30 (8h30m)" at bounding box center [322, 200] width 81 height 12
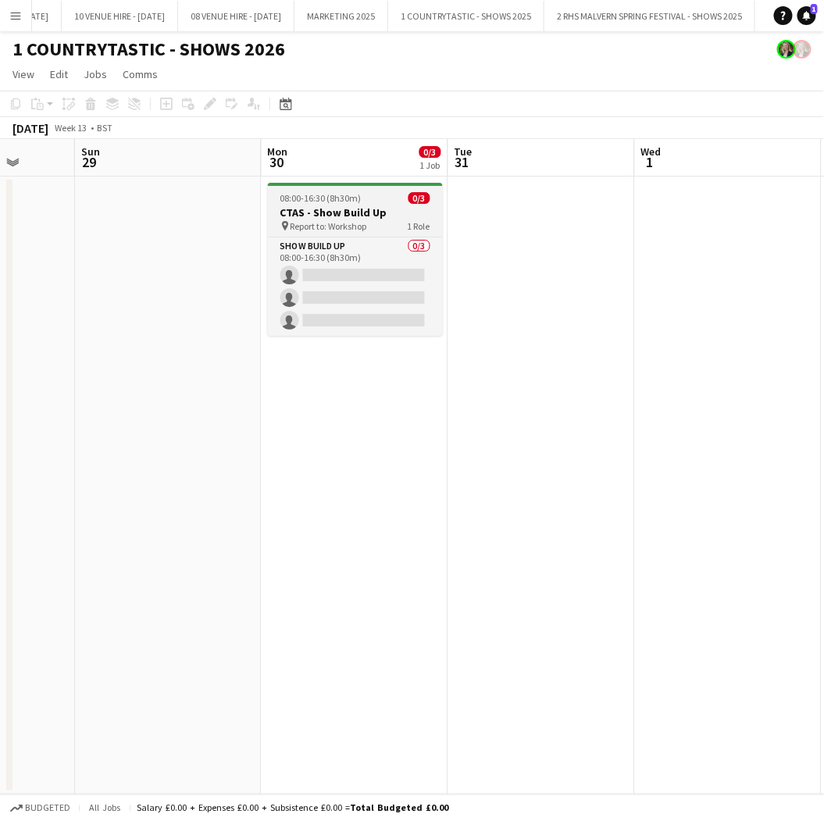
click at [281, 198] on span "08:00-16:30 (8h30m)" at bounding box center [321, 198] width 81 height 12
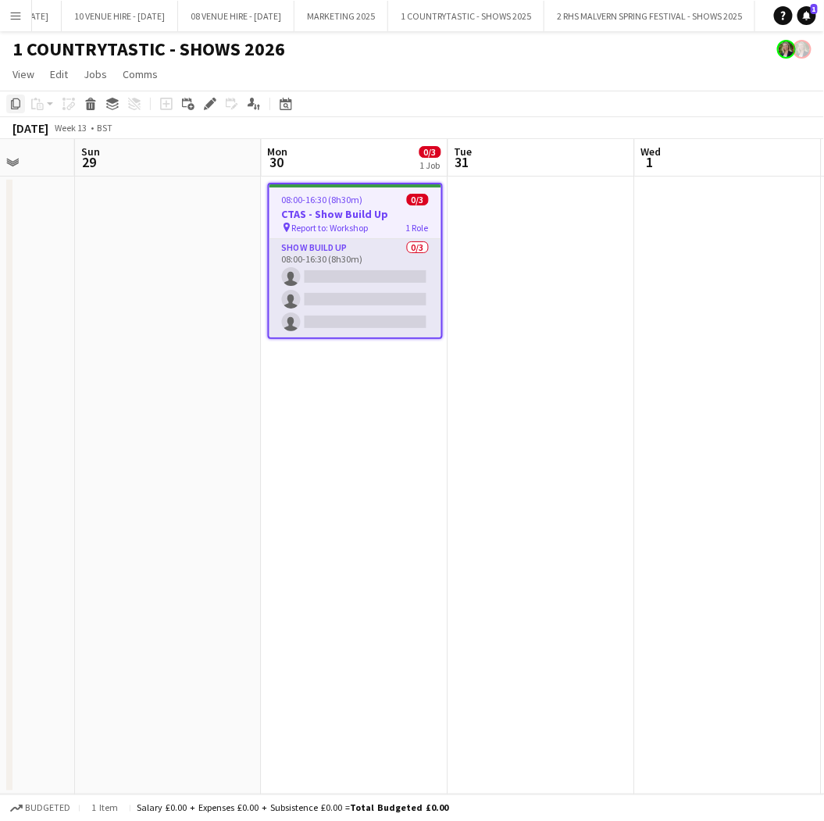
click at [13, 103] on icon at bounding box center [15, 103] width 9 height 11
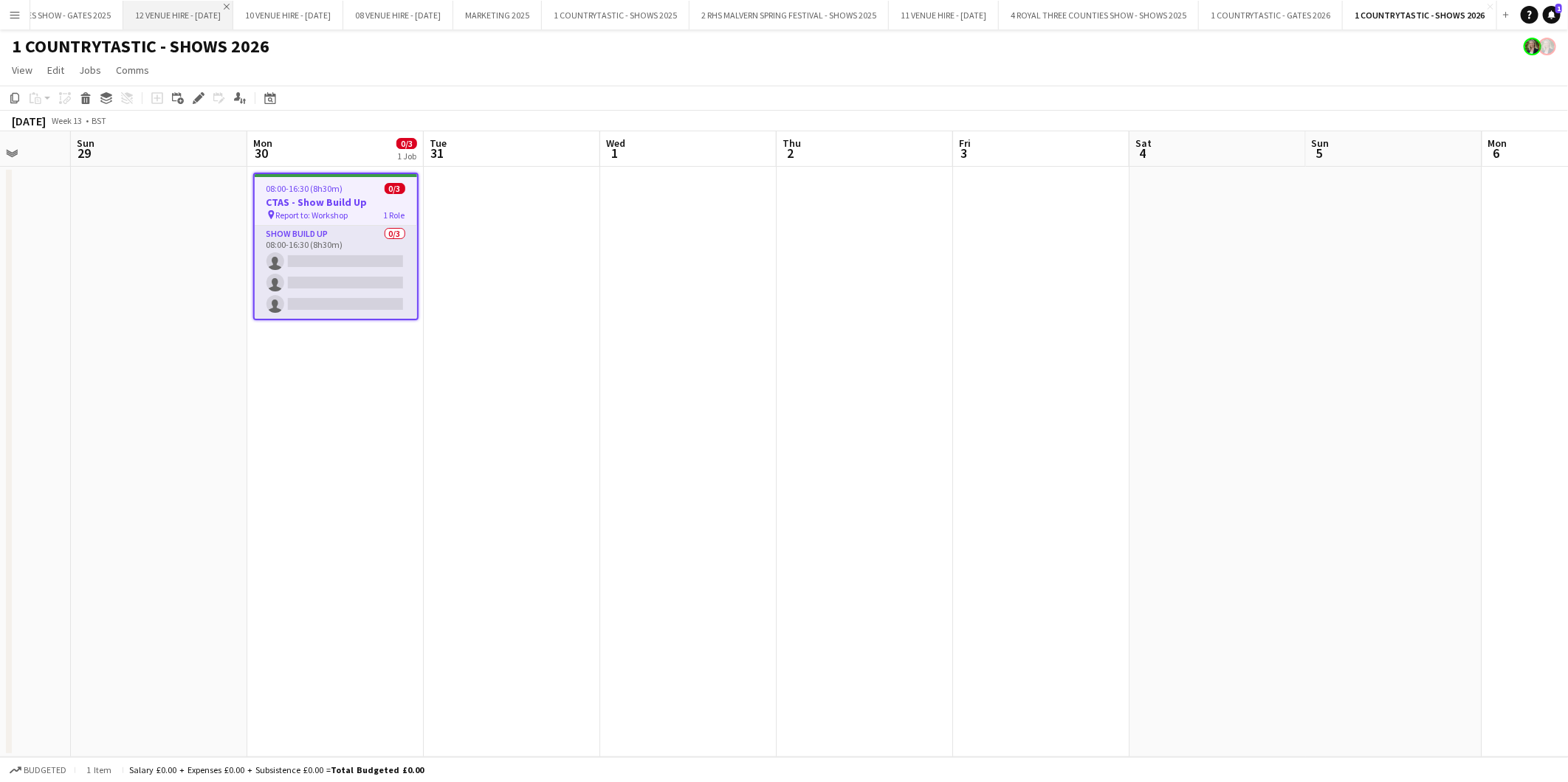
click at [224, 4] on app-icon "Close" at bounding box center [227, 7] width 6 height 6
click at [224, 6] on app-icon "Close" at bounding box center [227, 7] width 6 height 6
click at [0, 0] on app-icon "Close" at bounding box center [0, 0] width 0 height 0
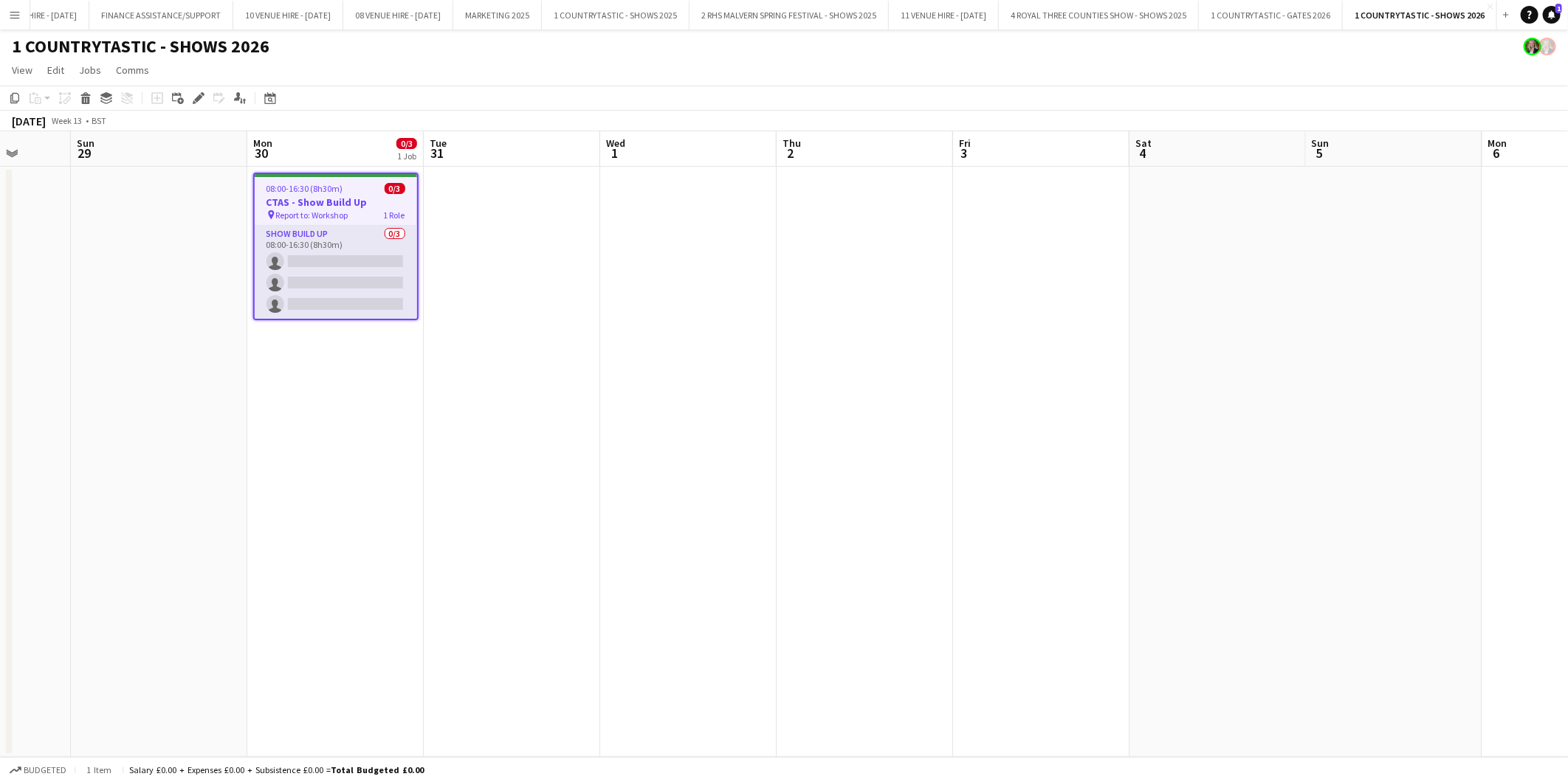
click at [0, 0] on app-icon "Close" at bounding box center [0, 0] width 0 height 0
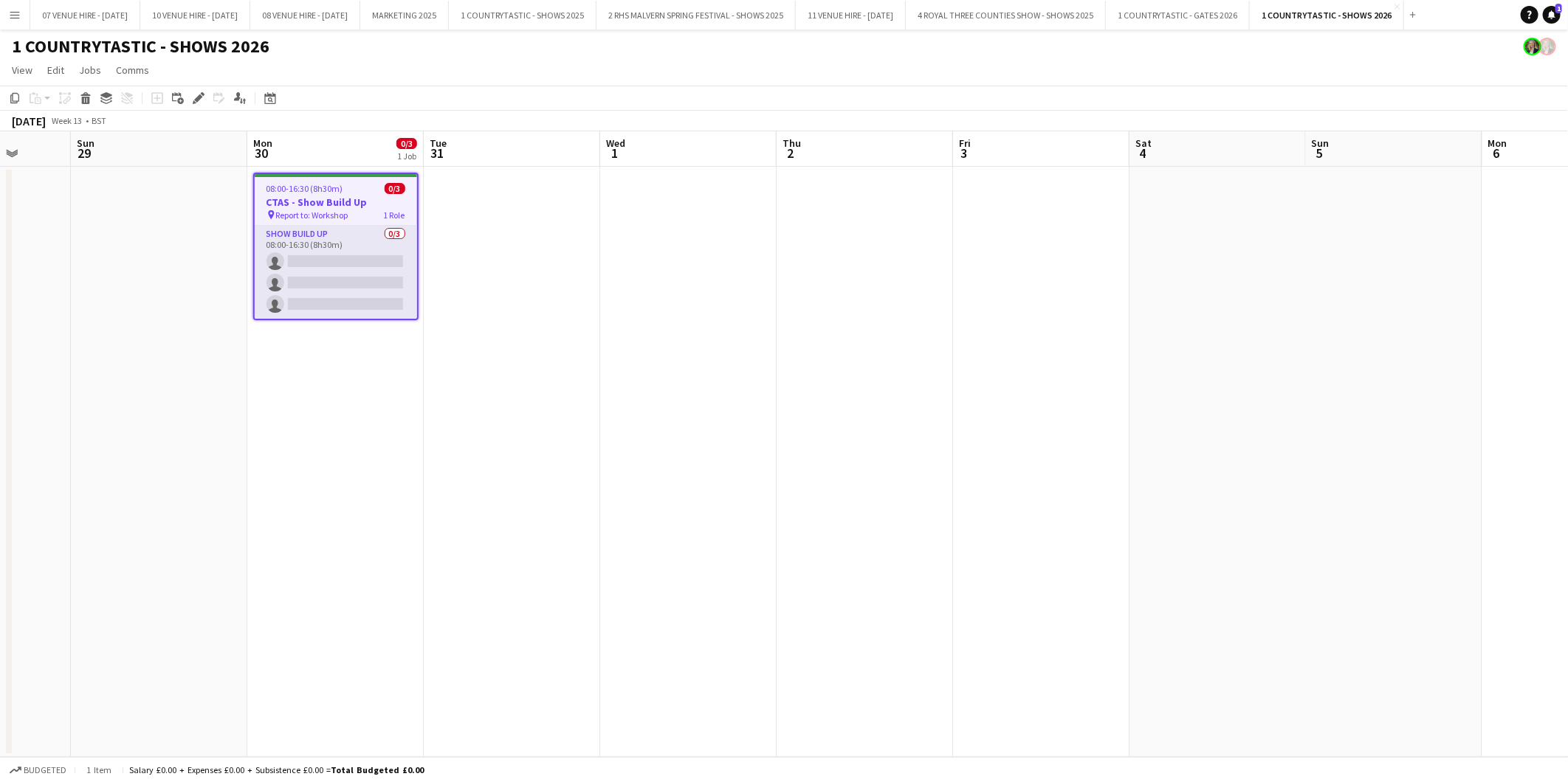
scroll to position [0, 9]
click at [0, 0] on app-icon "Close" at bounding box center [0, 0] width 0 height 0
click at [137, 8] on app-icon "Close" at bounding box center [133, 7] width 6 height 6
click at [137, 5] on app-icon "Close" at bounding box center [133, 7] width 6 height 6
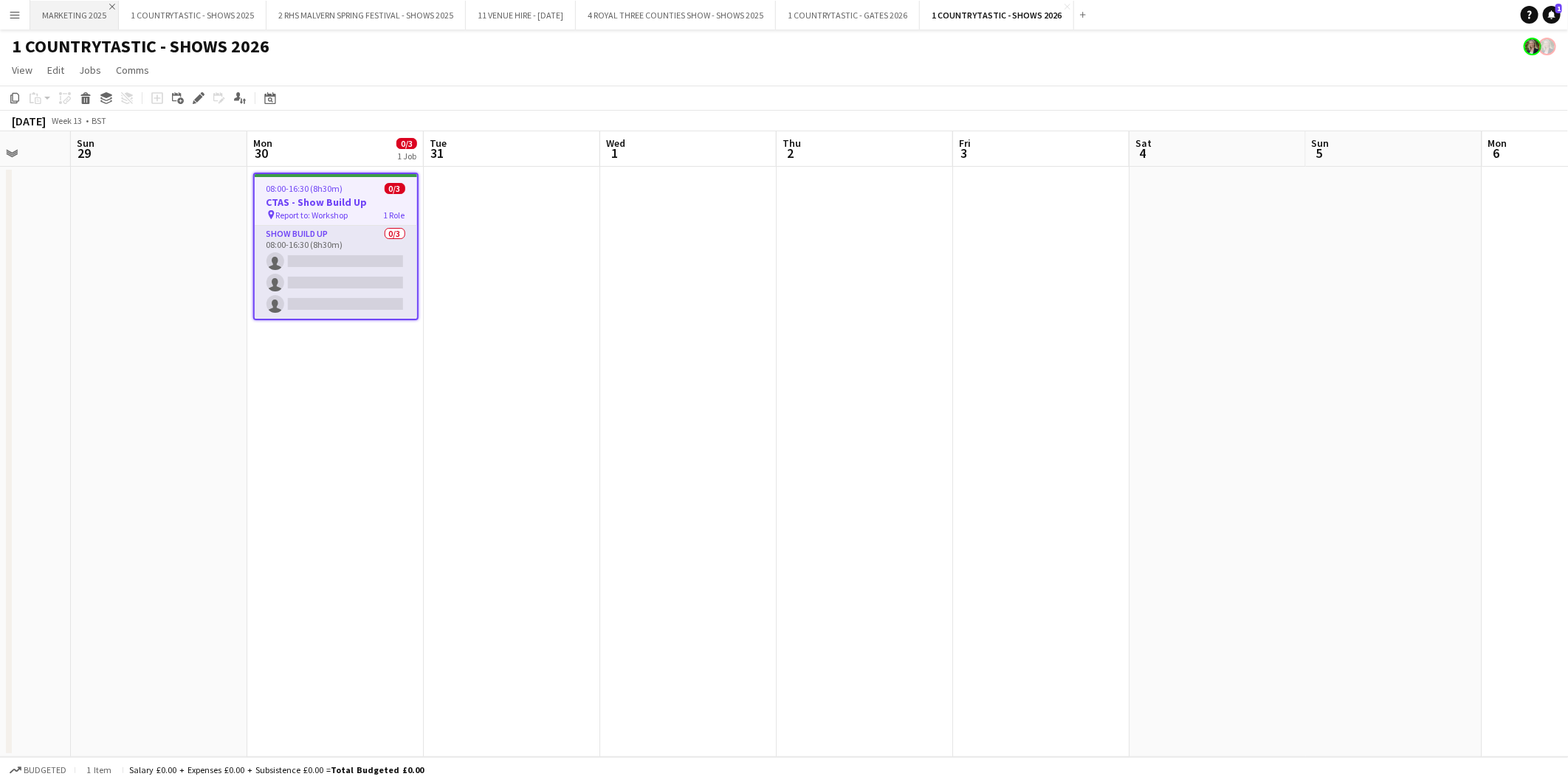
click at [113, 5] on app-icon "Close" at bounding box center [112, 7] width 6 height 6
click at [370, 8] on app-icon "Close" at bounding box center [370, 7] width 6 height 6
click at [288, 6] on button "11 VENUE HIRE - NOVEMBER 2025 Close" at bounding box center [232, 15] width 110 height 28
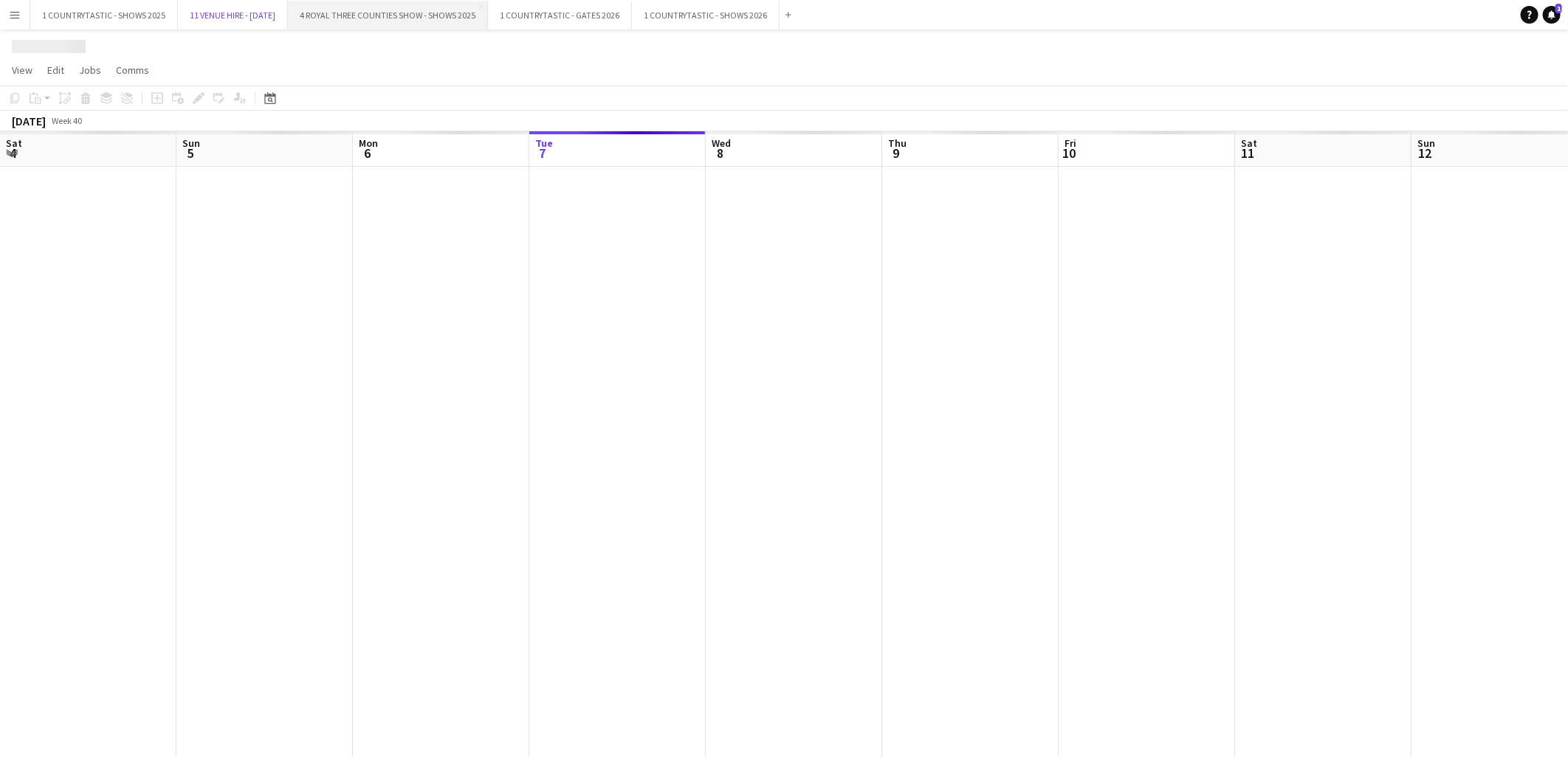
scroll to position [0, 352]
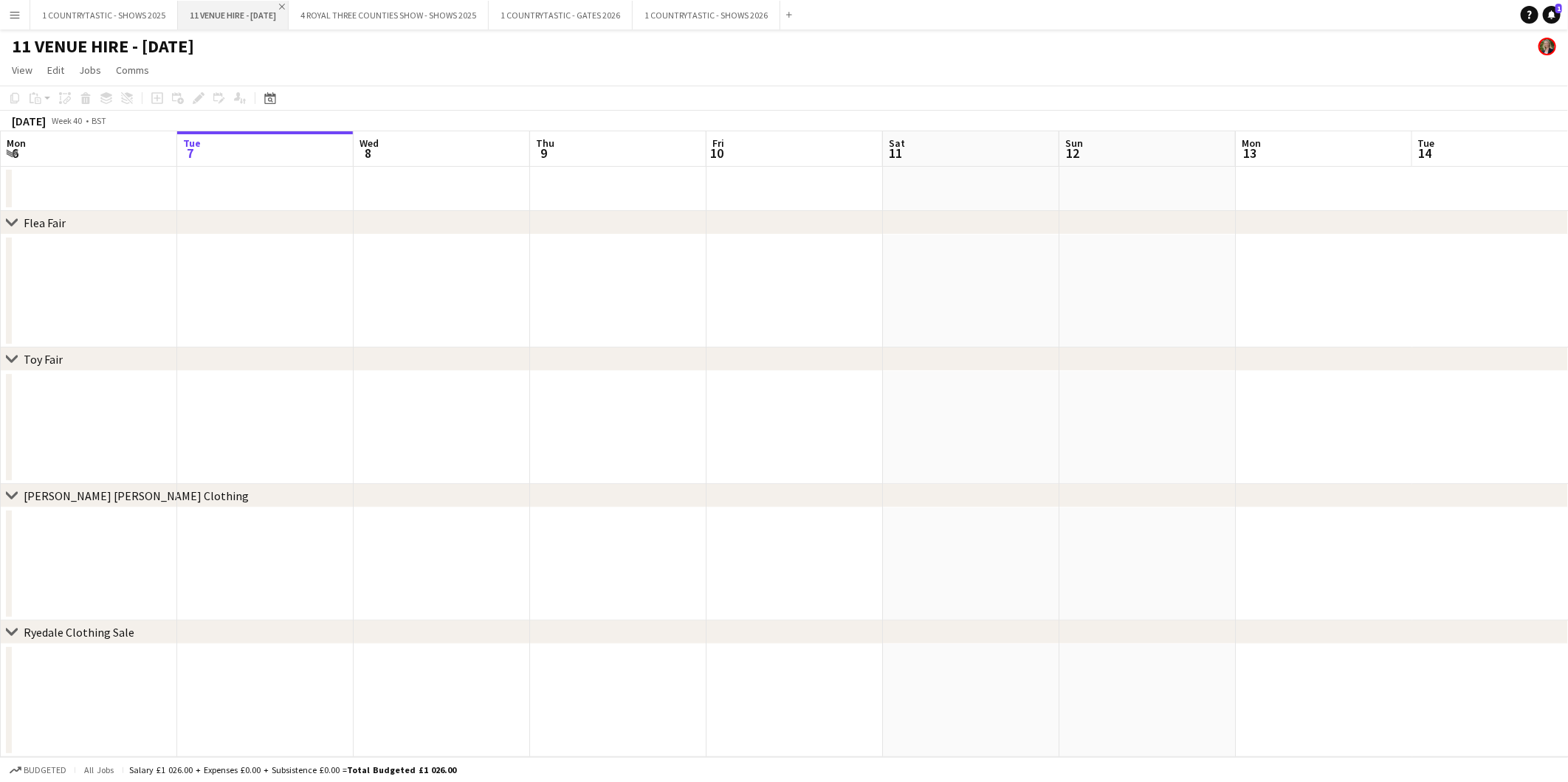
click at [285, 8] on app-icon "Close" at bounding box center [281, 7] width 6 height 6
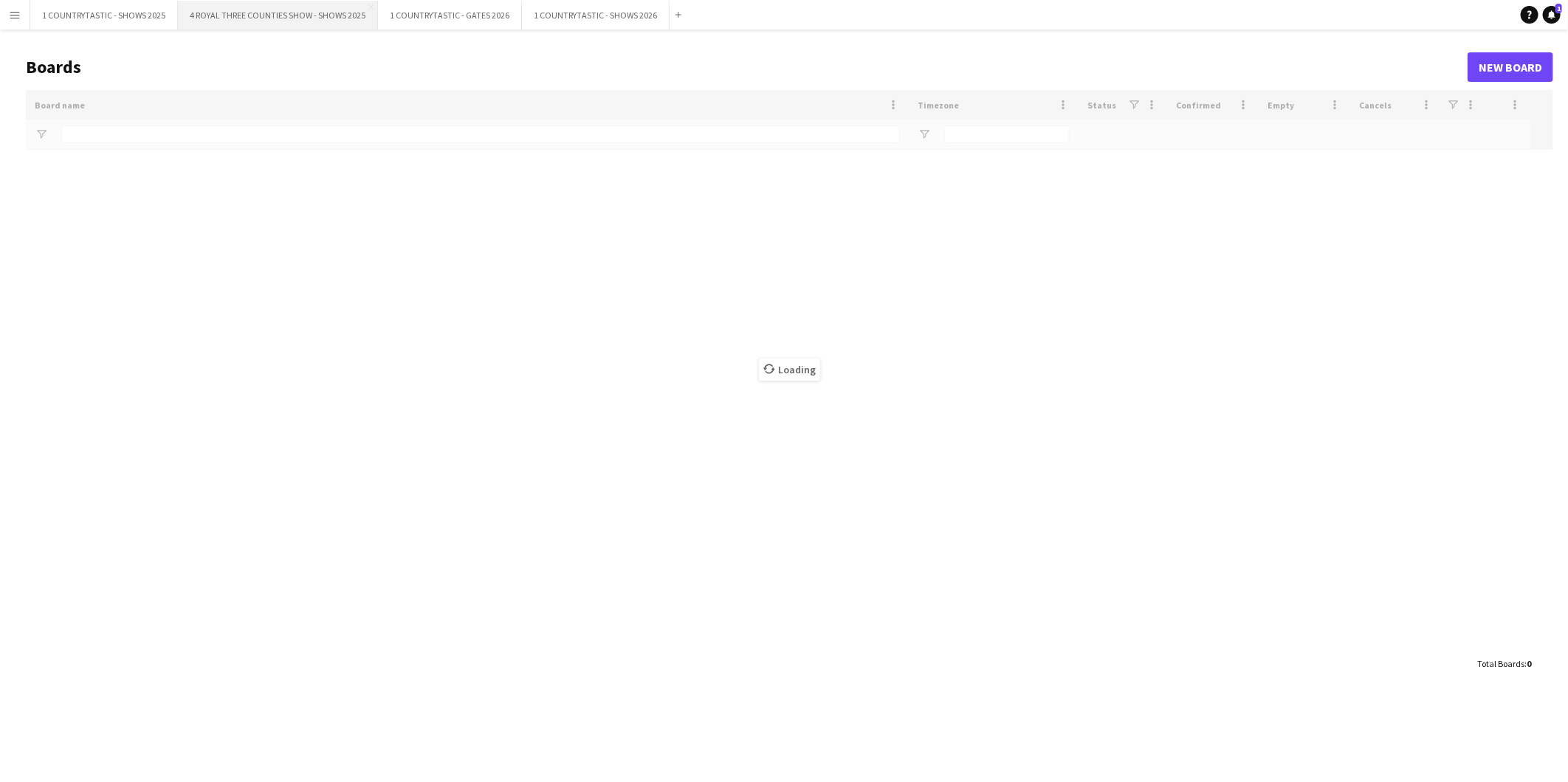
type input "**********"
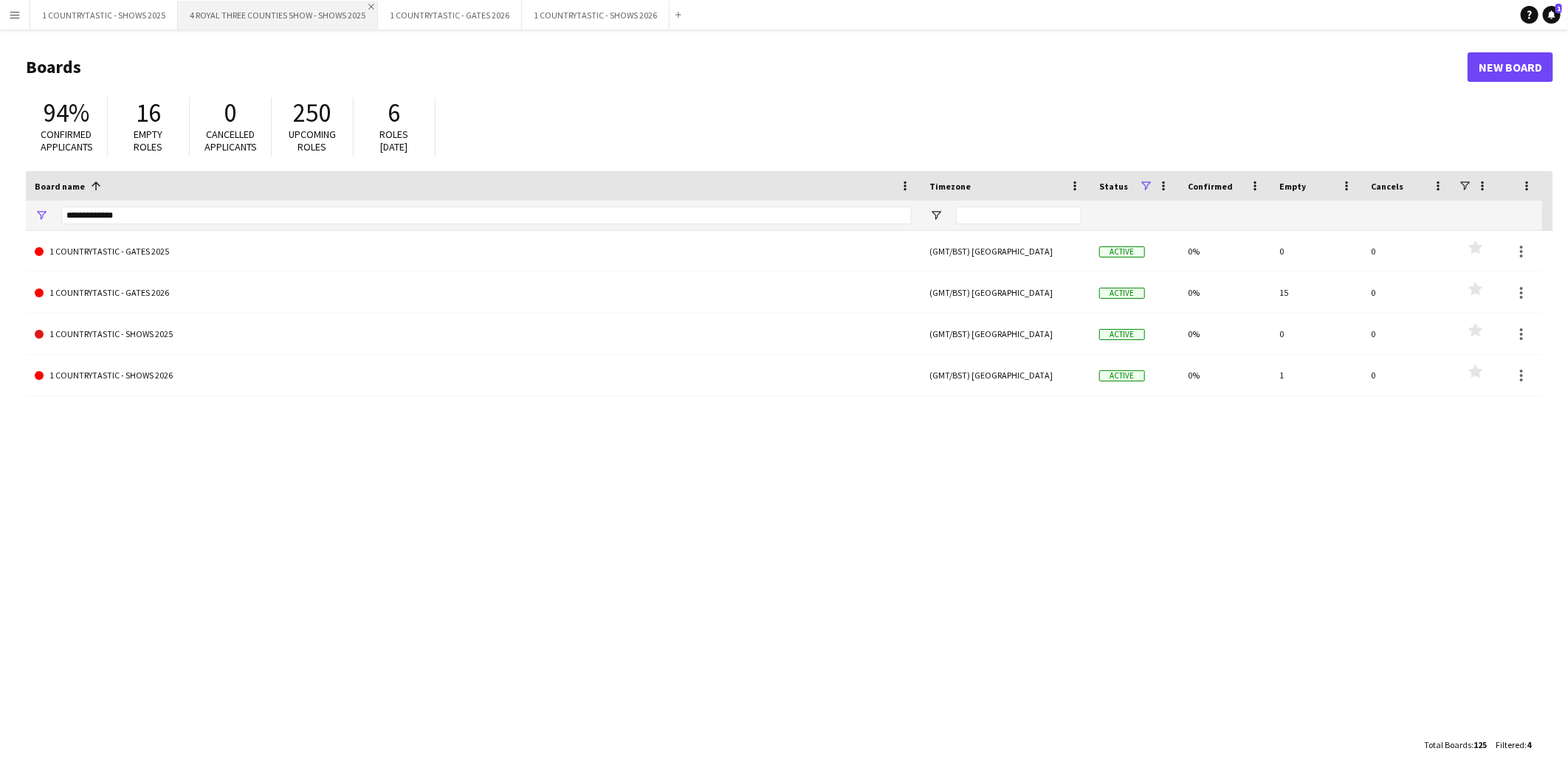
click at [368, 8] on app-icon "Close" at bounding box center [371, 7] width 6 height 6
click at [170, 5] on app-icon "Close" at bounding box center [171, 7] width 6 height 6
click at [139, 10] on button "1 COUNTRYTASTIC - GATES 2026 Close" at bounding box center [102, 15] width 144 height 28
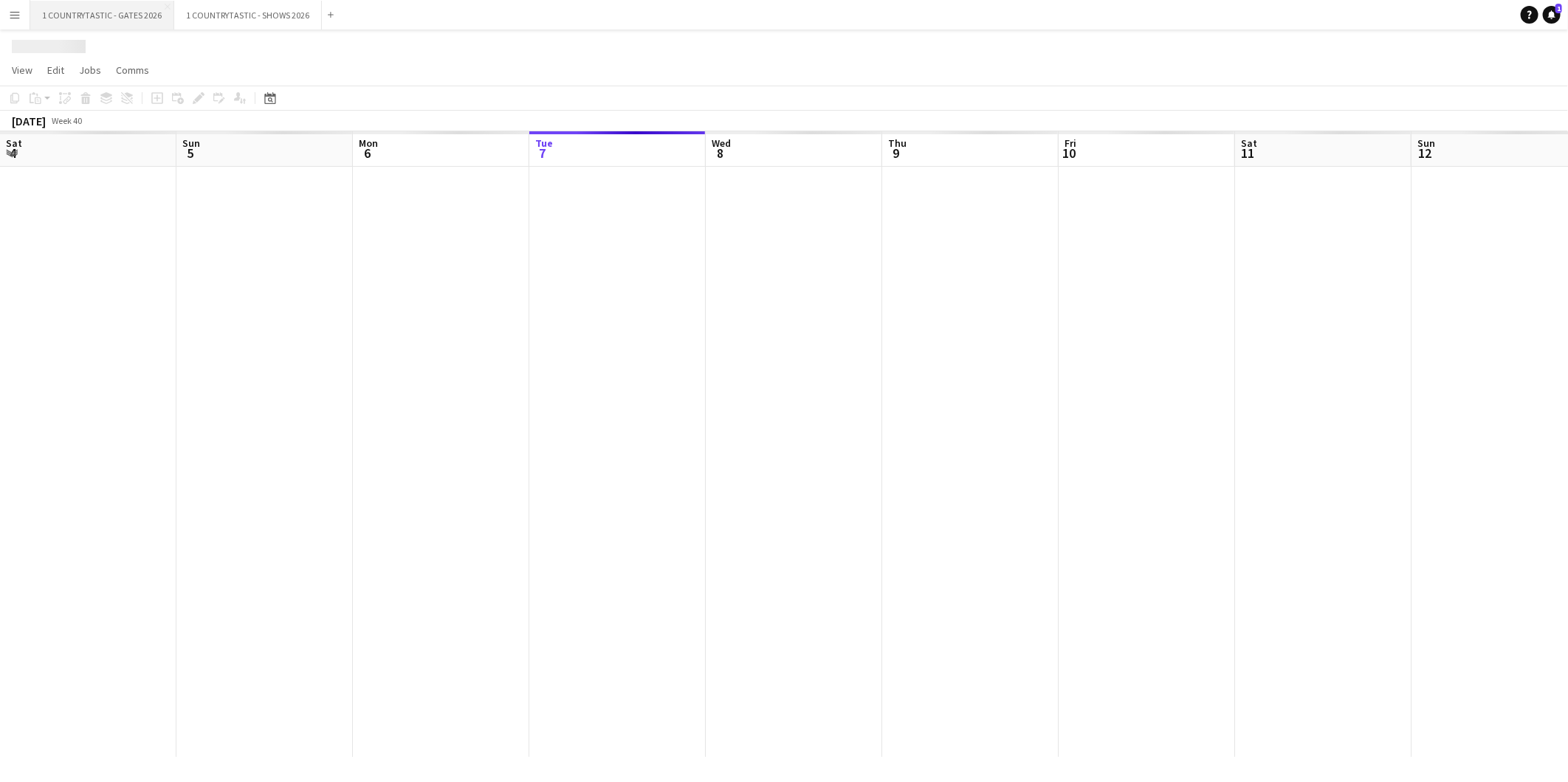
scroll to position [0, 352]
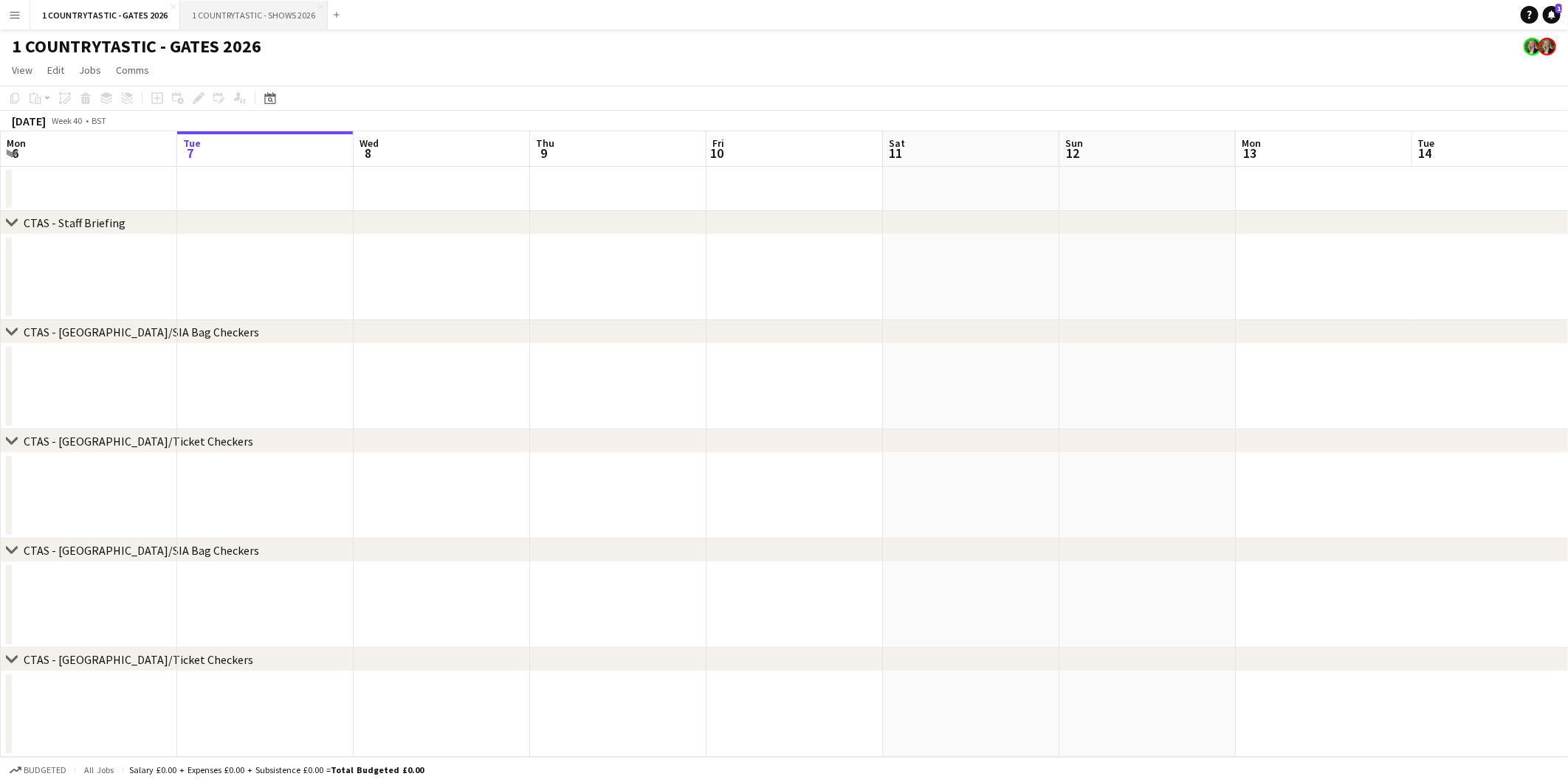
click at [255, 18] on button "1 COUNTRYTASTIC - SHOWS 2026 Close" at bounding box center [254, 15] width 147 height 28
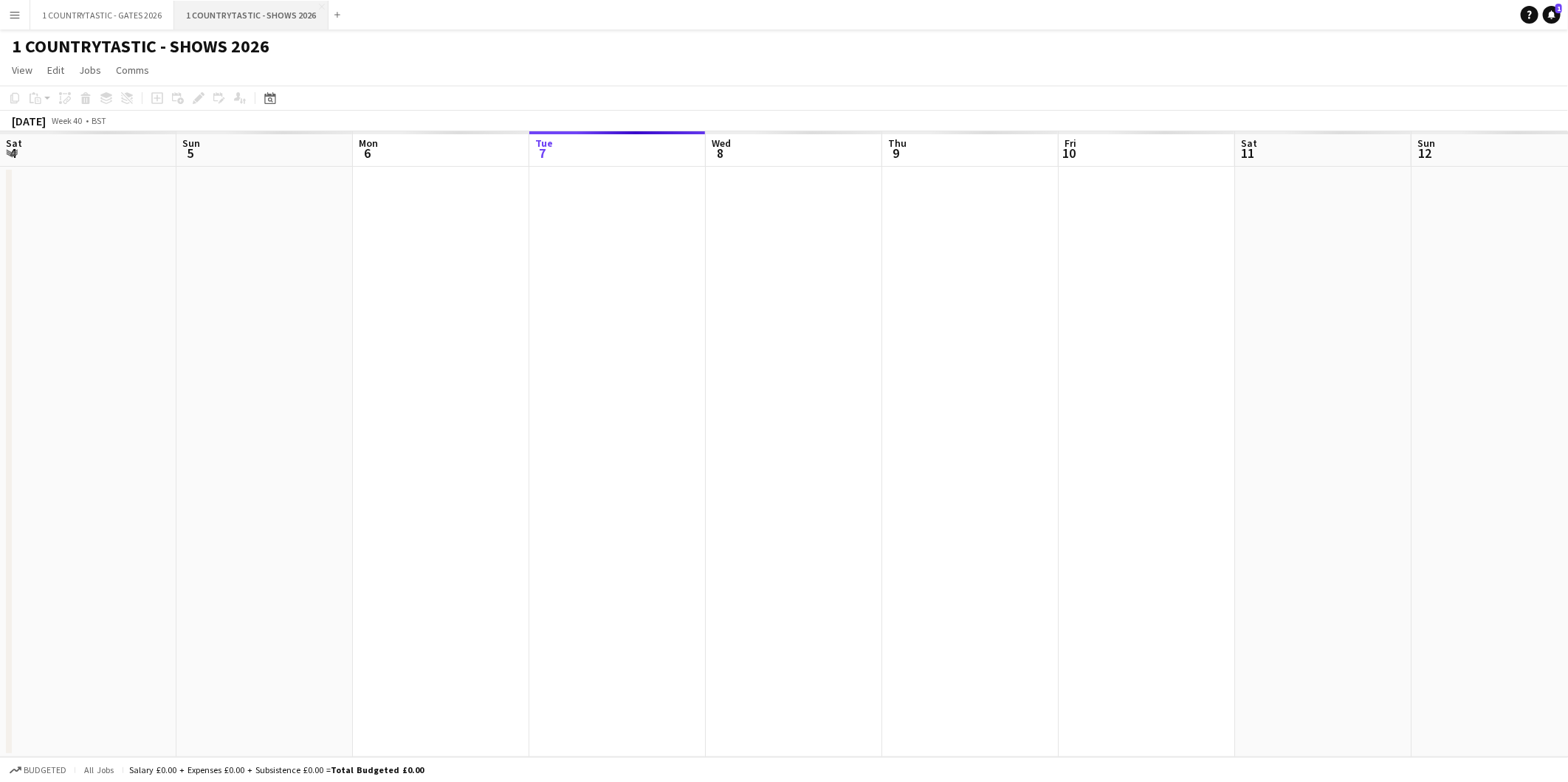
scroll to position [0, 352]
click at [272, 97] on icon "Date picker" at bounding box center [270, 98] width 12 height 12
click at [390, 144] on span "Next month" at bounding box center [388, 148] width 29 height 29
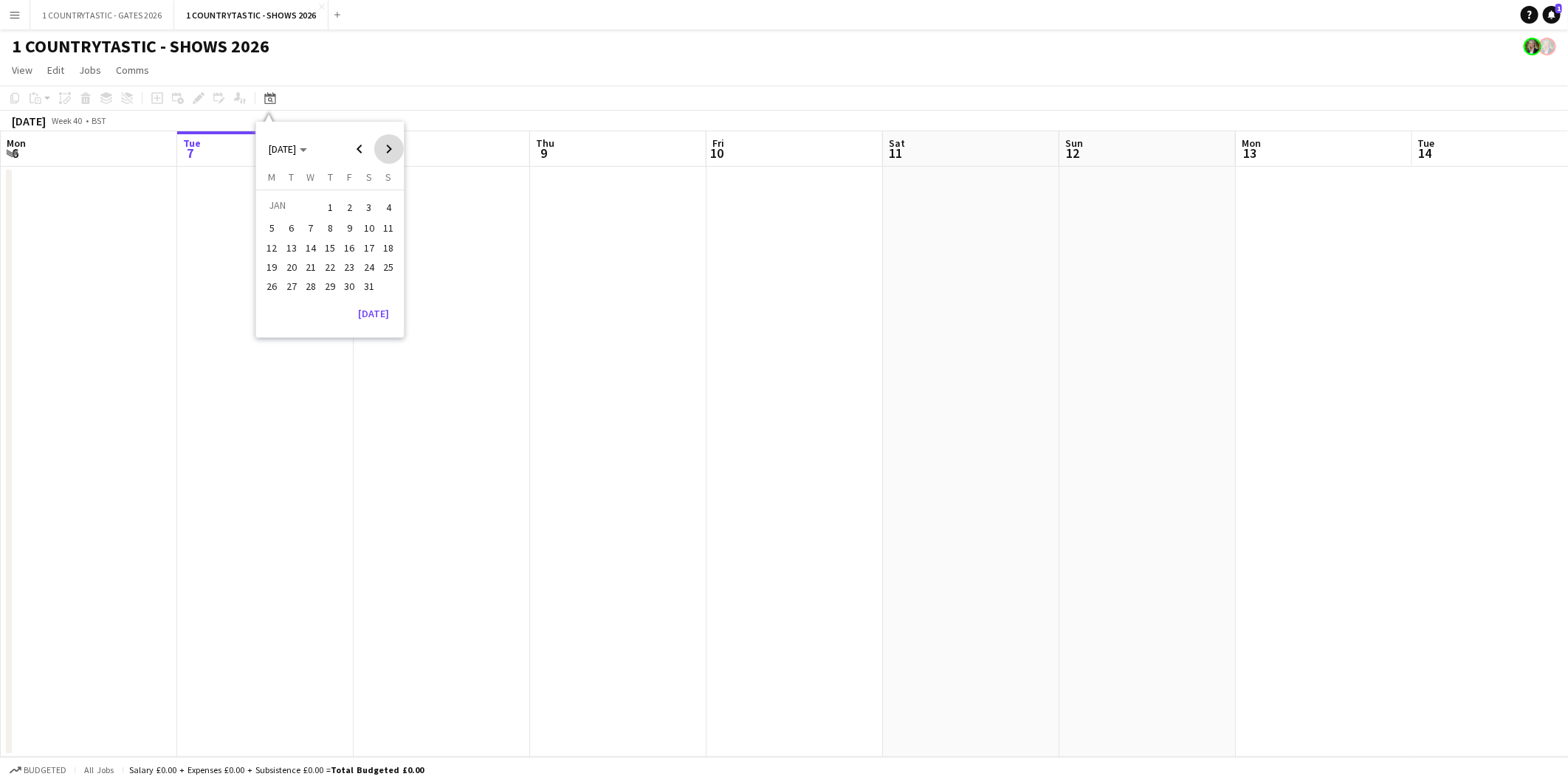
click at [390, 144] on span "Next month" at bounding box center [388, 148] width 29 height 29
click at [330, 218] on span "2" at bounding box center [330, 225] width 18 height 18
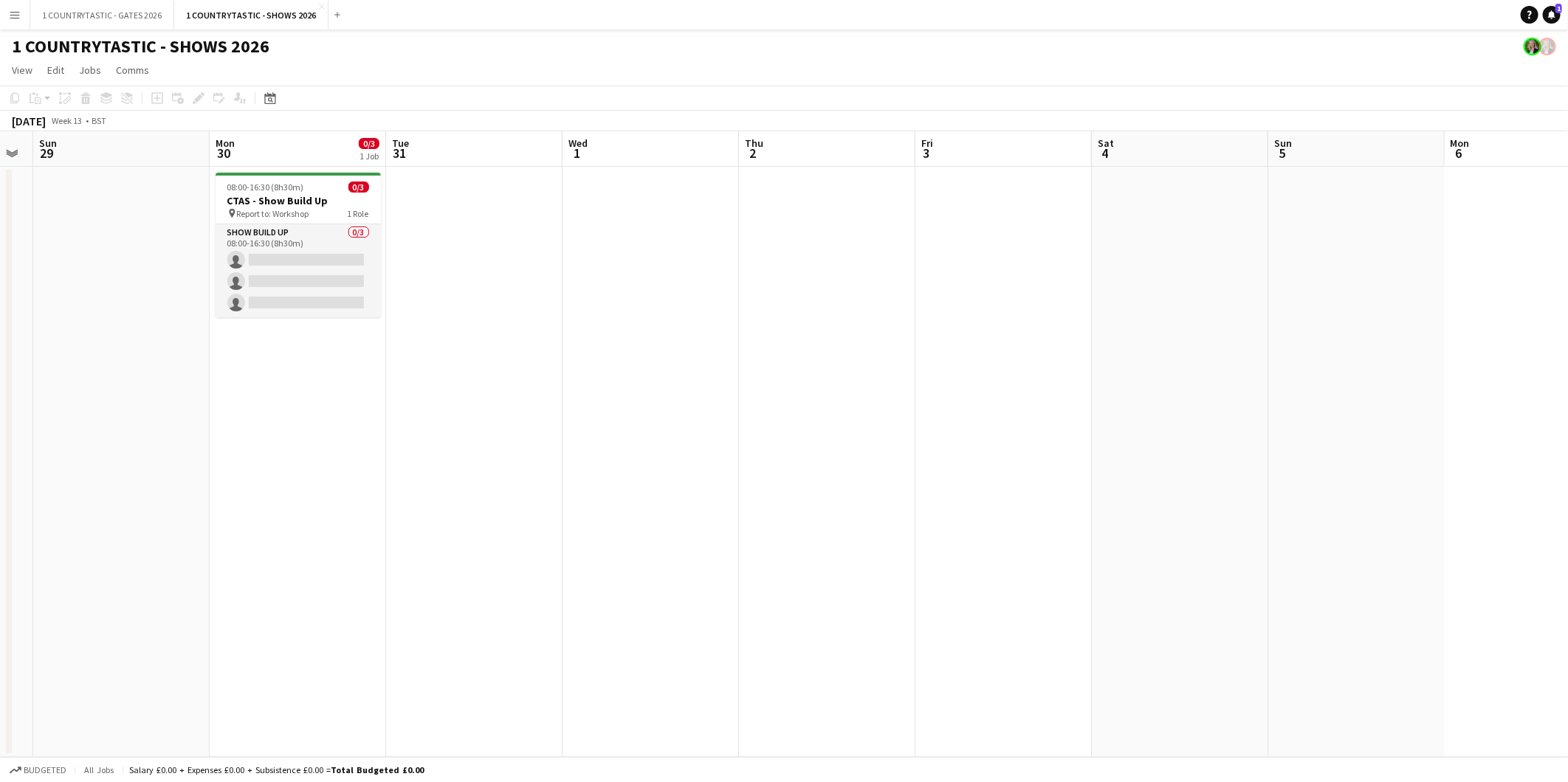
scroll to position [0, 300]
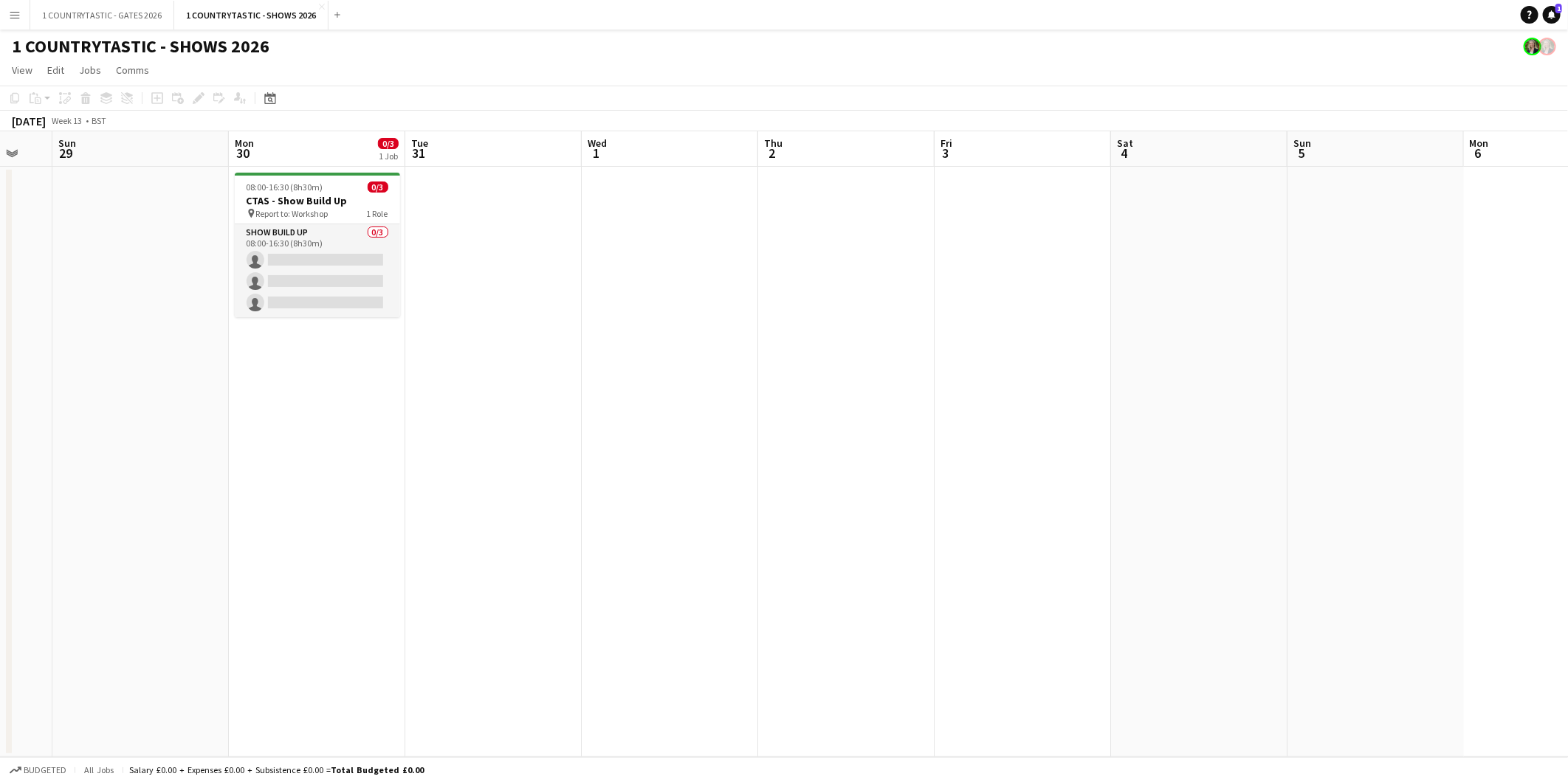
drag, startPoint x: 104, startPoint y: 197, endPoint x: 311, endPoint y: 208, distance: 207.3
click at [311, 208] on app-calendar-viewport "Fri 27 Sat 28 Sun 29 Mon 30 0/3 1 Job Tue 31 Wed 1 Thu 2 Fri 3 Sat 4 Sun 5 Mon …" at bounding box center [784, 444] width 1568 height 626
click at [294, 208] on div "pin Report to: Workshop 1 Role" at bounding box center [316, 213] width 165 height 12
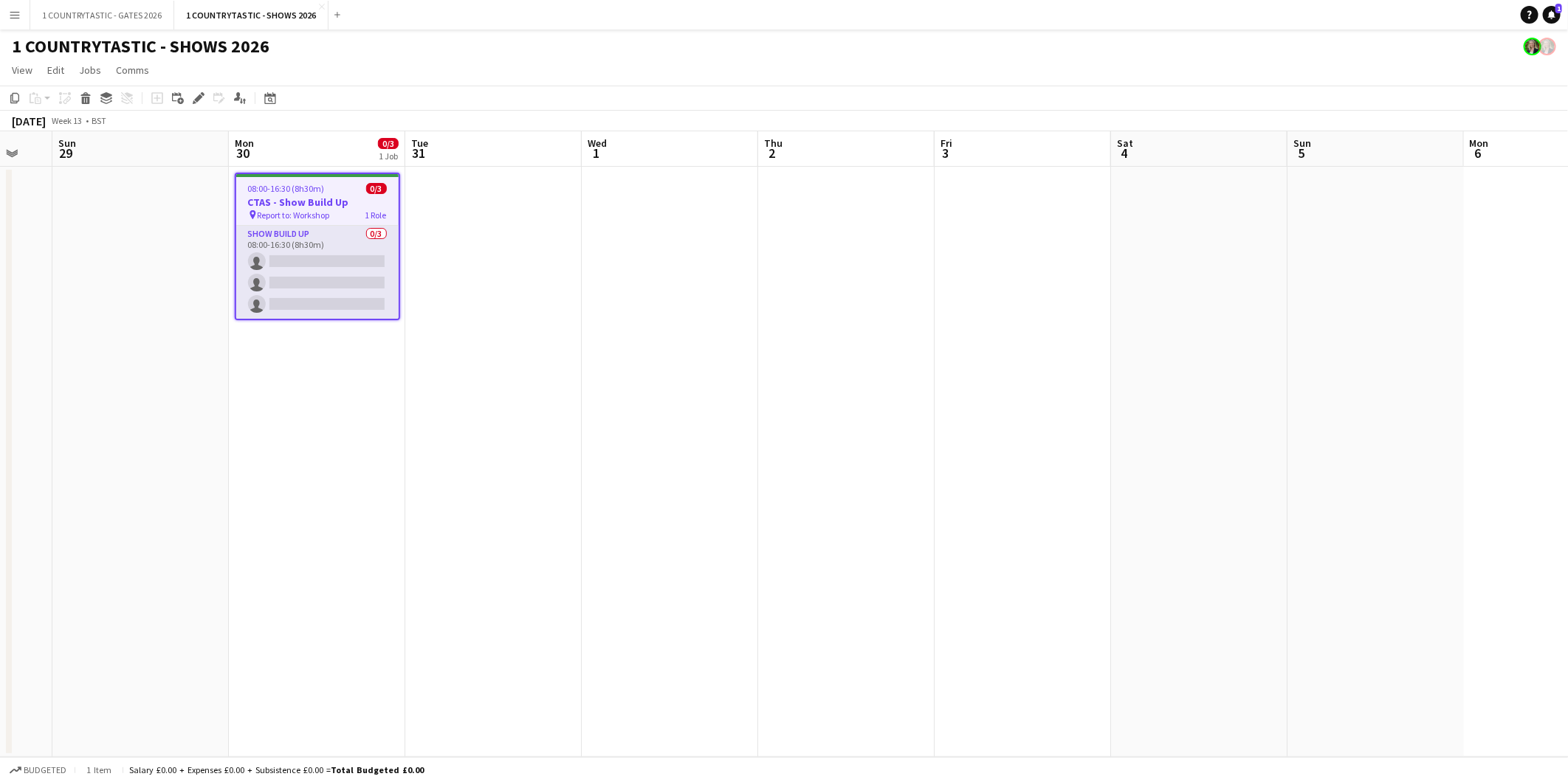
drag, startPoint x: 197, startPoint y: 99, endPoint x: 228, endPoint y: 94, distance: 31.4
click at [197, 99] on icon "Edit" at bounding box center [198, 98] width 12 height 12
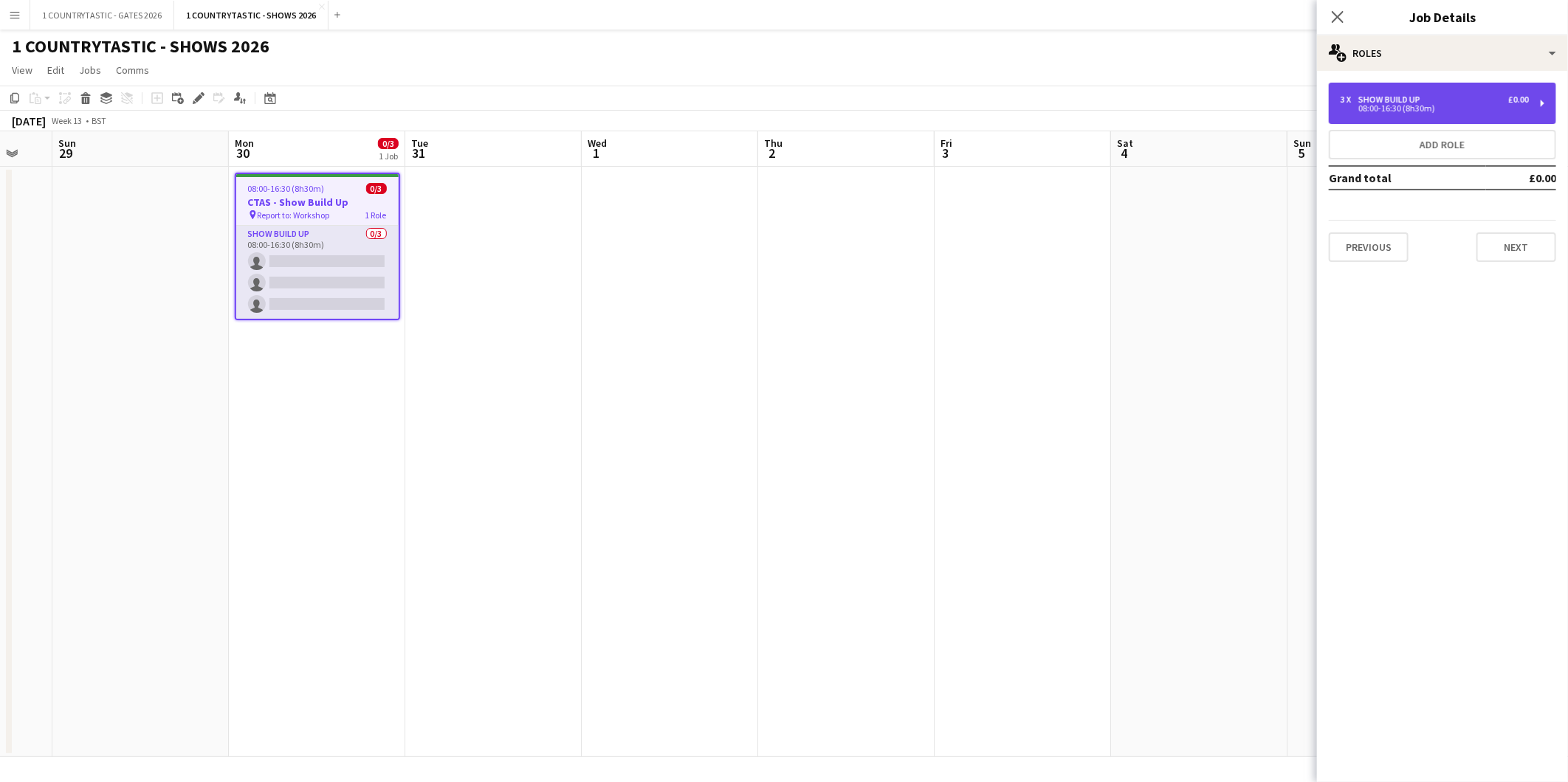
click at [1362, 99] on div "Show Build Up" at bounding box center [1392, 99] width 68 height 10
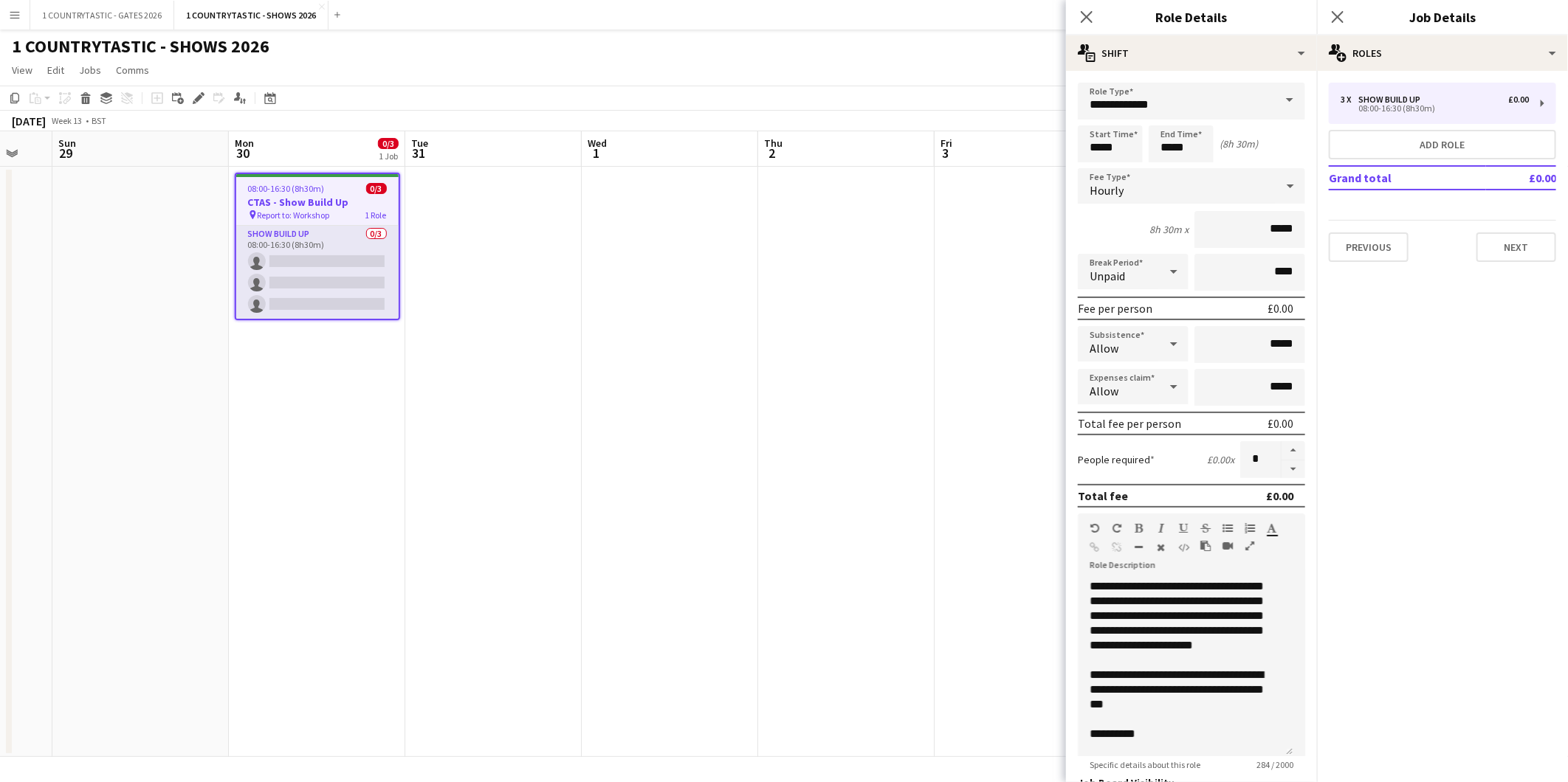
click at [270, 192] on span "08:00-16:30 (8h30m)" at bounding box center [286, 189] width 77 height 11
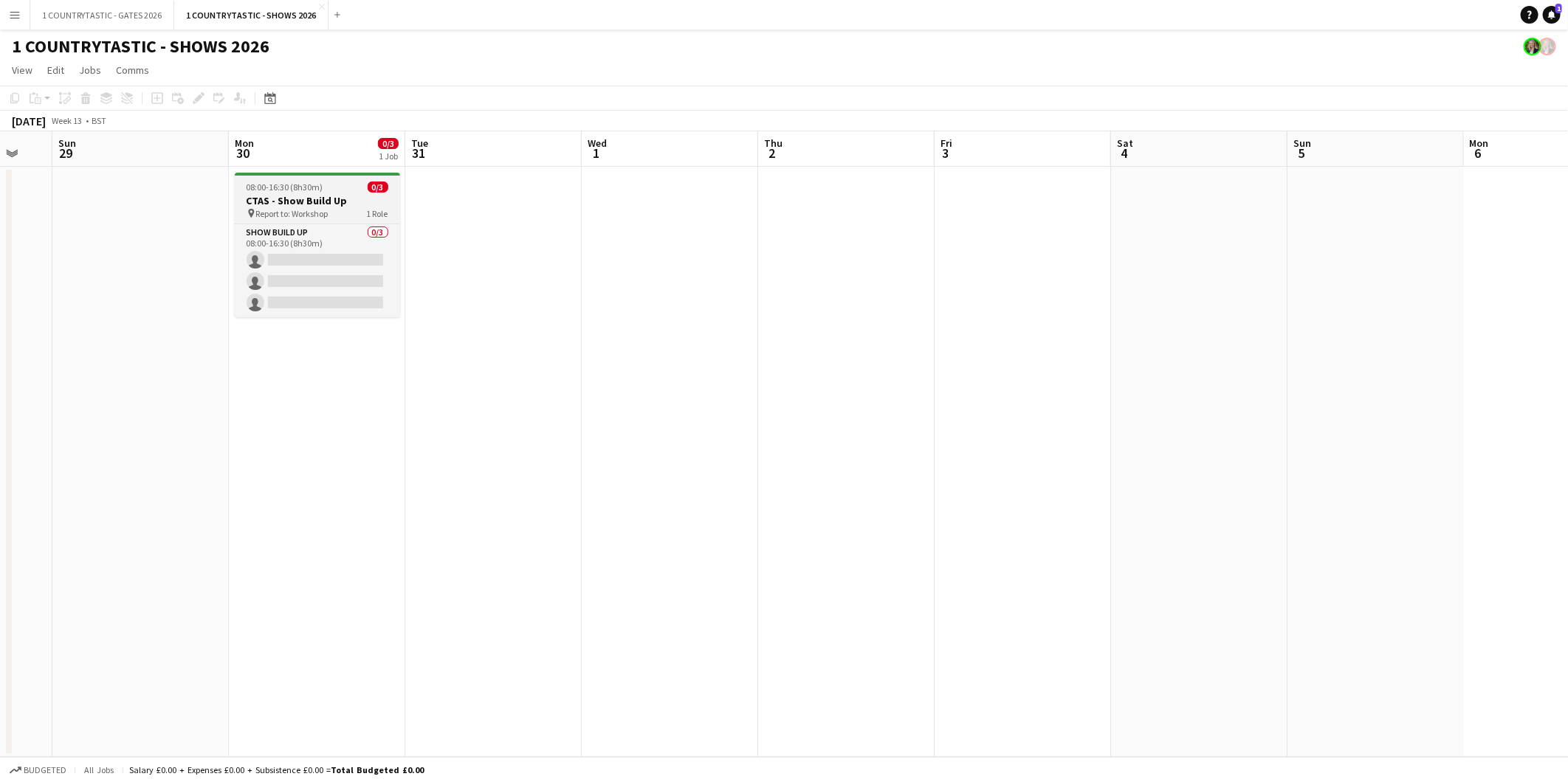
click at [332, 189] on div "08:00-16:30 (8h30m) 0/3" at bounding box center [316, 187] width 165 height 11
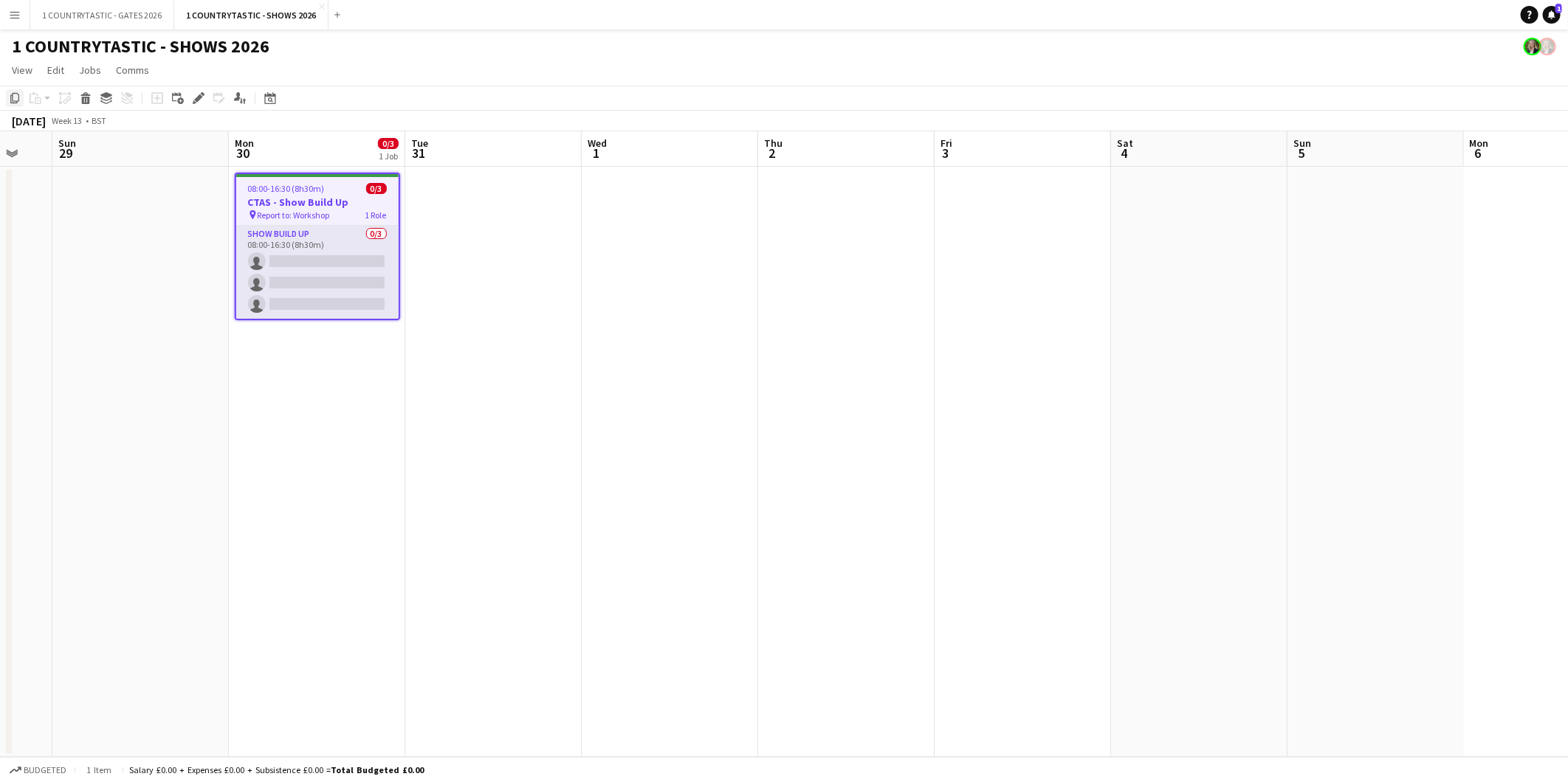
click at [12, 100] on icon at bounding box center [14, 97] width 9 height 10
click at [454, 193] on app-date-cell at bounding box center [493, 462] width 177 height 590
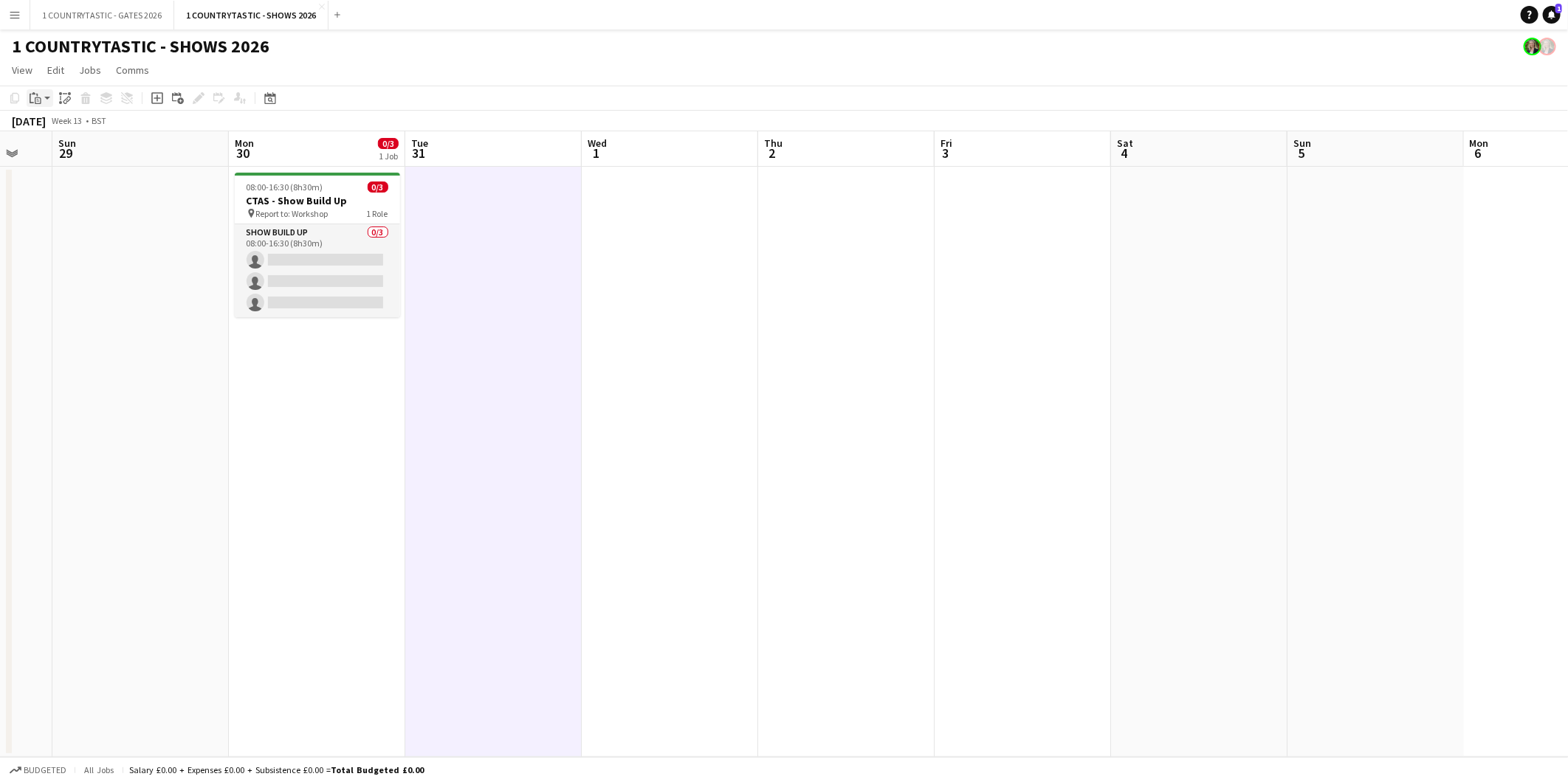
click at [32, 97] on icon "Paste" at bounding box center [35, 98] width 12 height 12
click at [43, 129] on link "Paste Ctrl+V" at bounding box center [108, 127] width 139 height 13
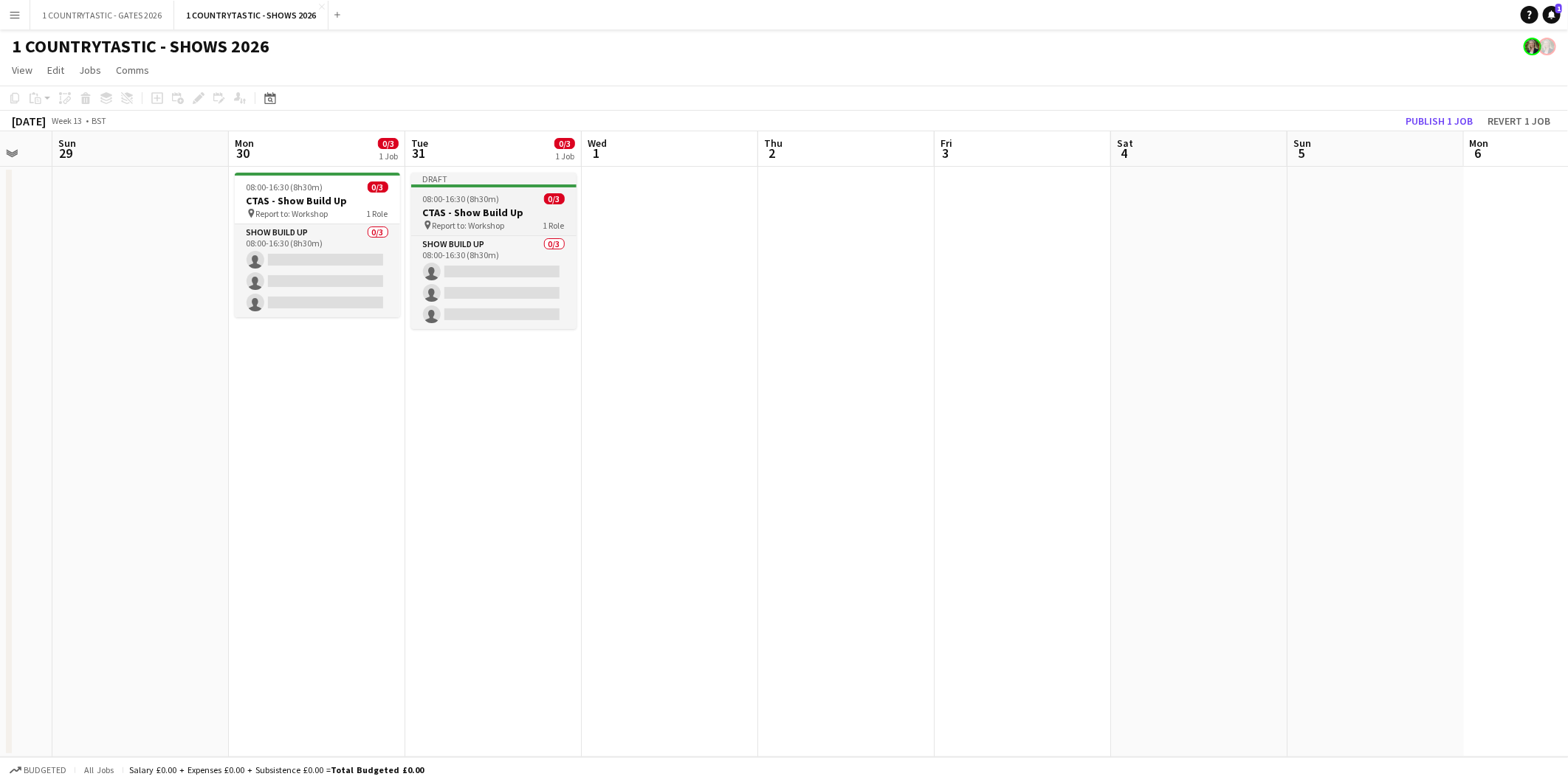
click at [437, 189] on app-job-card "Draft 08:00-16:30 (8h30m) 0/3 CTAS - Show Build Up pin Report to: Workshop 1 Ro…" at bounding box center [493, 251] width 165 height 157
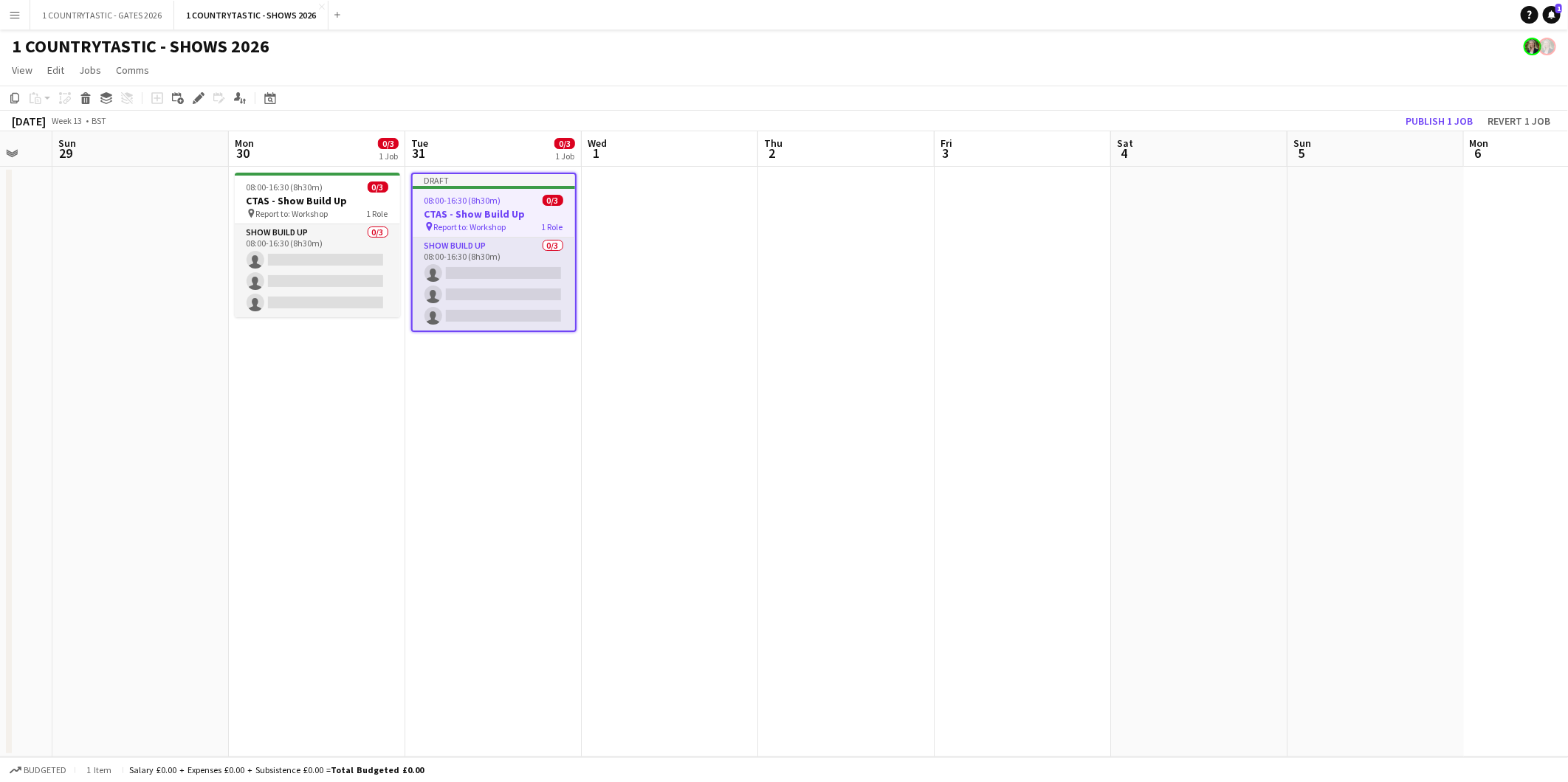
drag, startPoint x: 196, startPoint y: 96, endPoint x: 426, endPoint y: 86, distance: 230.2
click at [197, 96] on icon "Edit" at bounding box center [198, 98] width 12 height 12
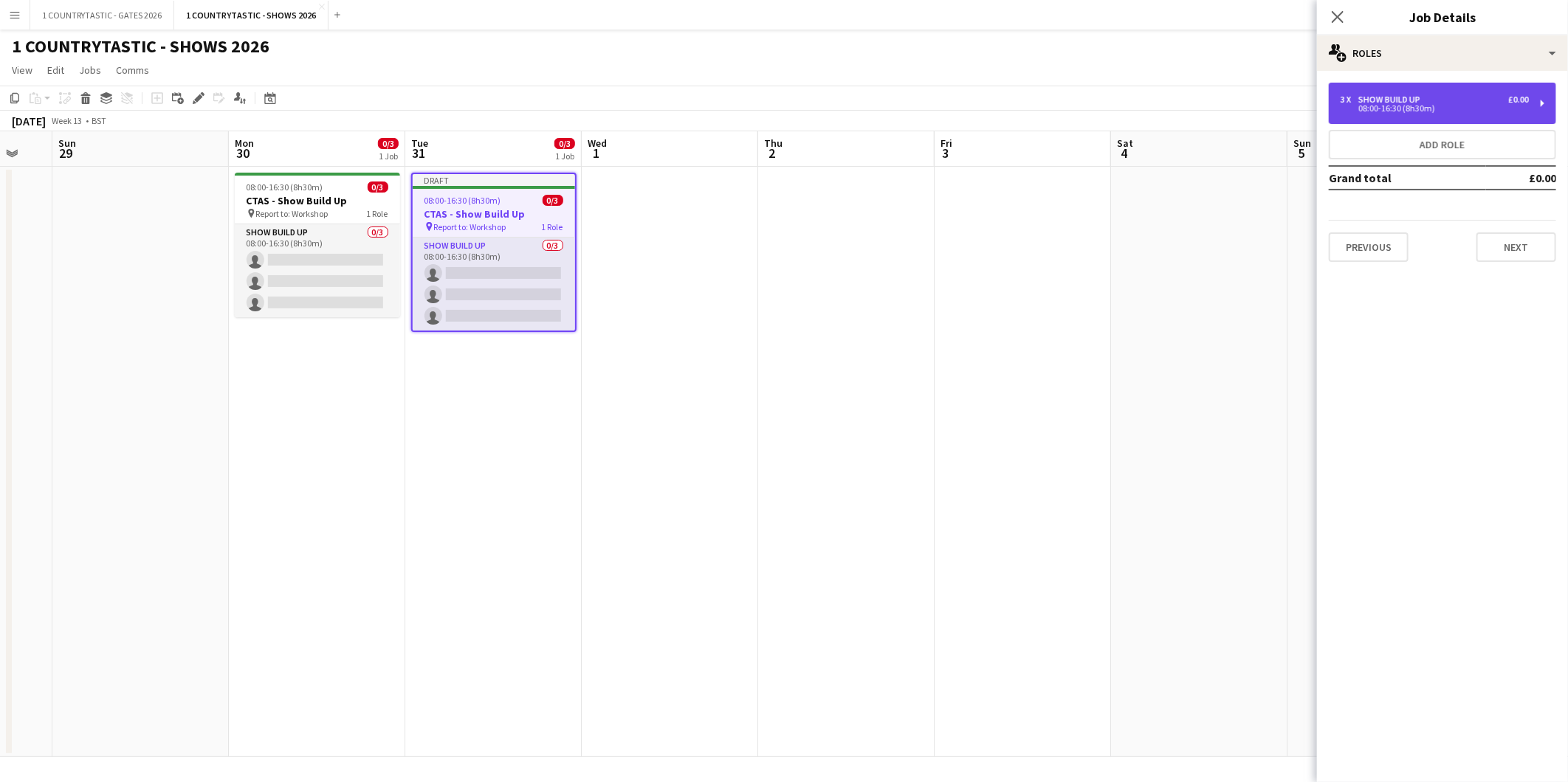
click at [1440, 93] on div "3 x Show Build Up £0.00 08:00-16:30 (8h30m)" at bounding box center [1441, 104] width 228 height 42
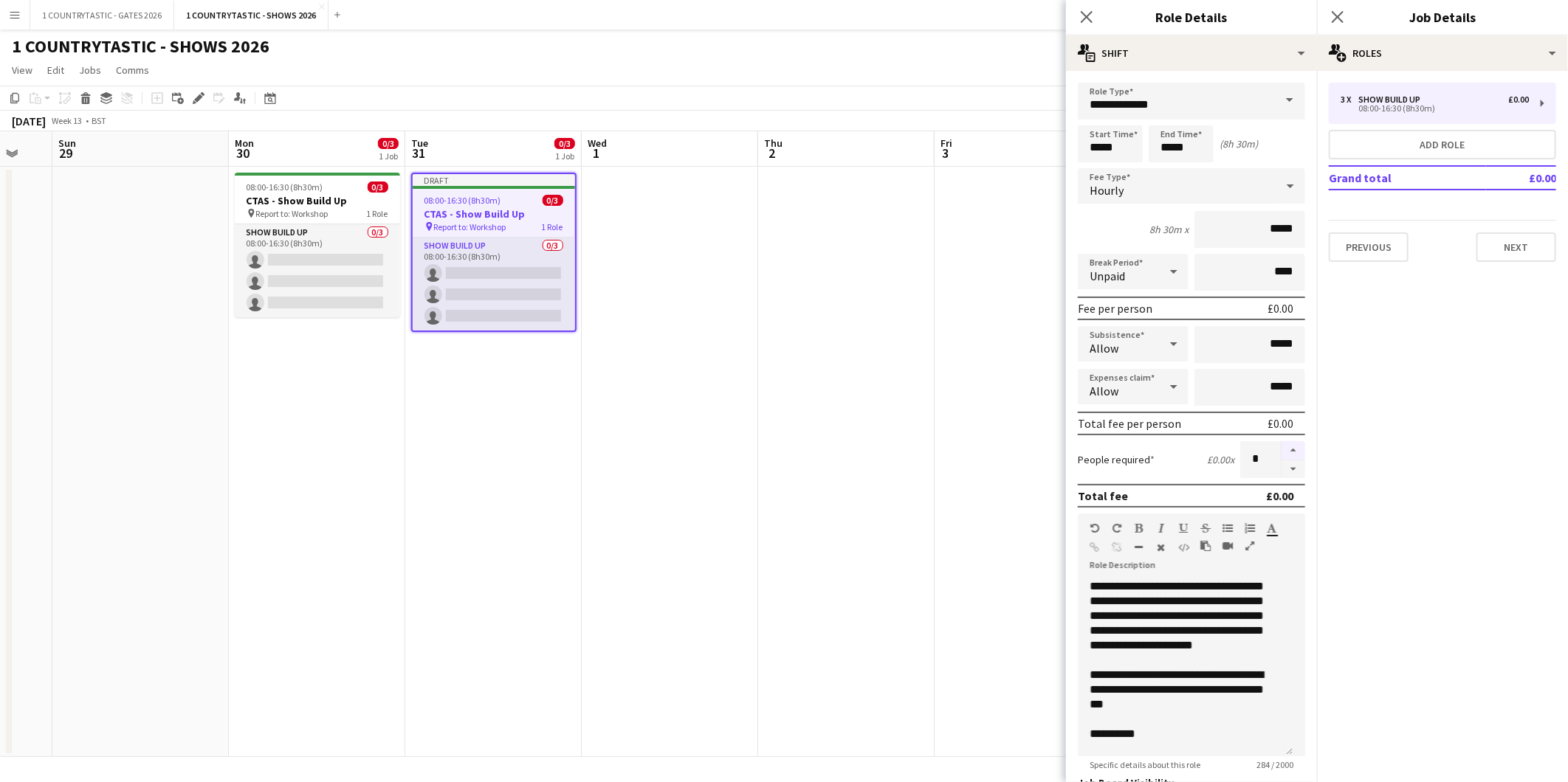
click at [1282, 446] on button "button" at bounding box center [1292, 450] width 24 height 19
type input "*"
click at [658, 397] on app-date-cell at bounding box center [670, 462] width 177 height 590
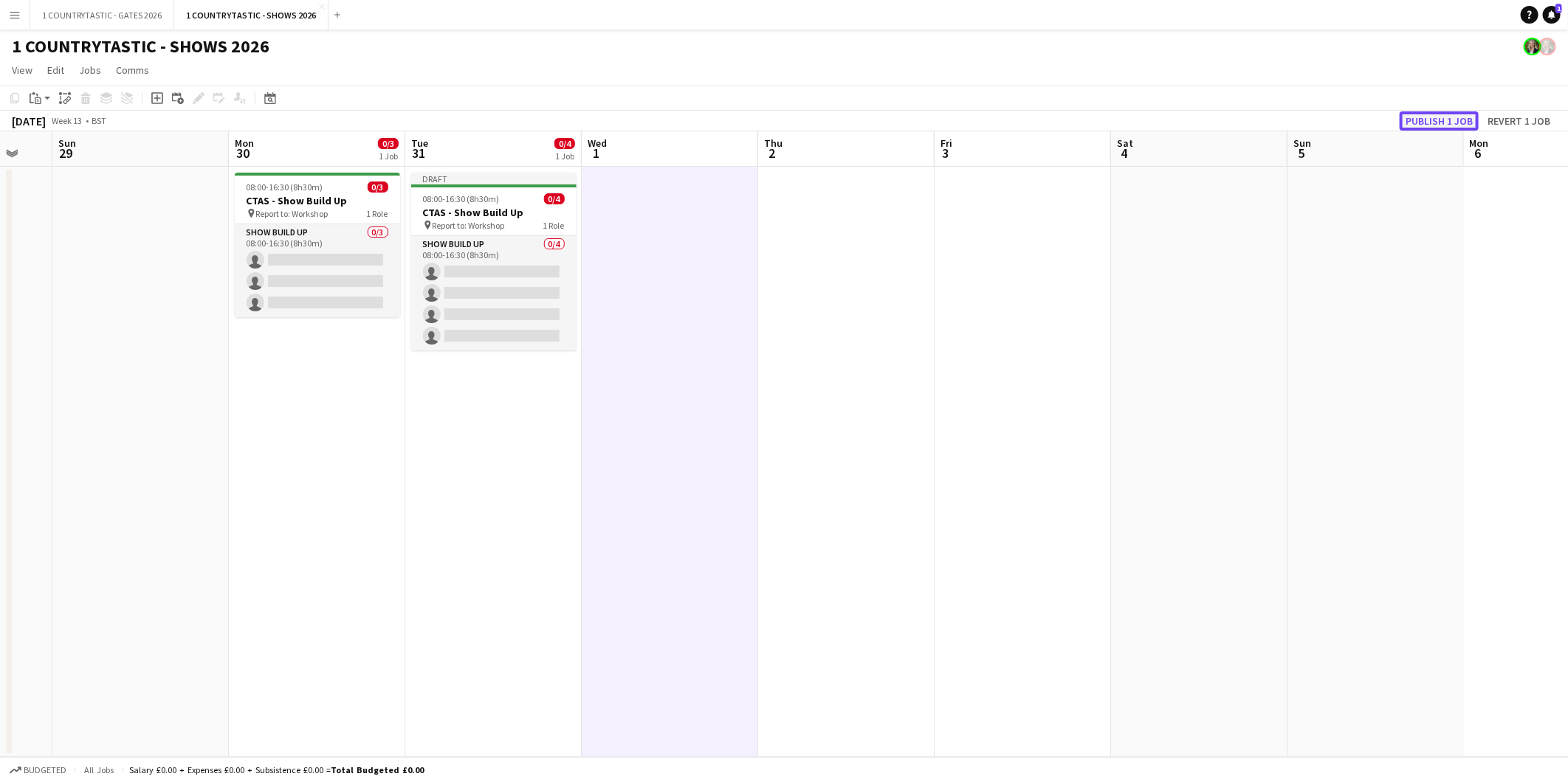
click at [1430, 116] on button "Publish 1 job" at bounding box center [1439, 121] width 79 height 19
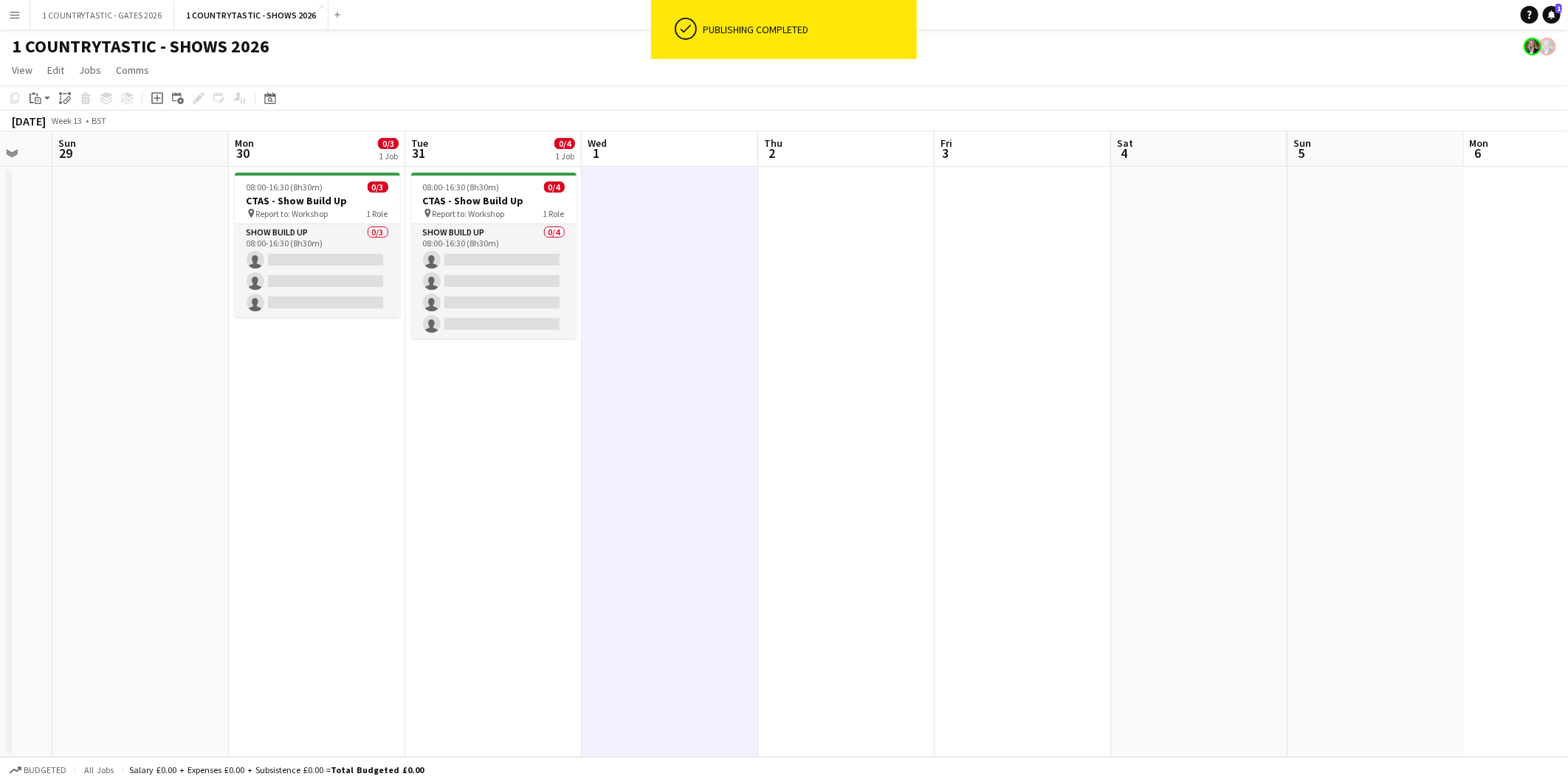
click at [622, 192] on app-date-cell at bounding box center [670, 462] width 177 height 590
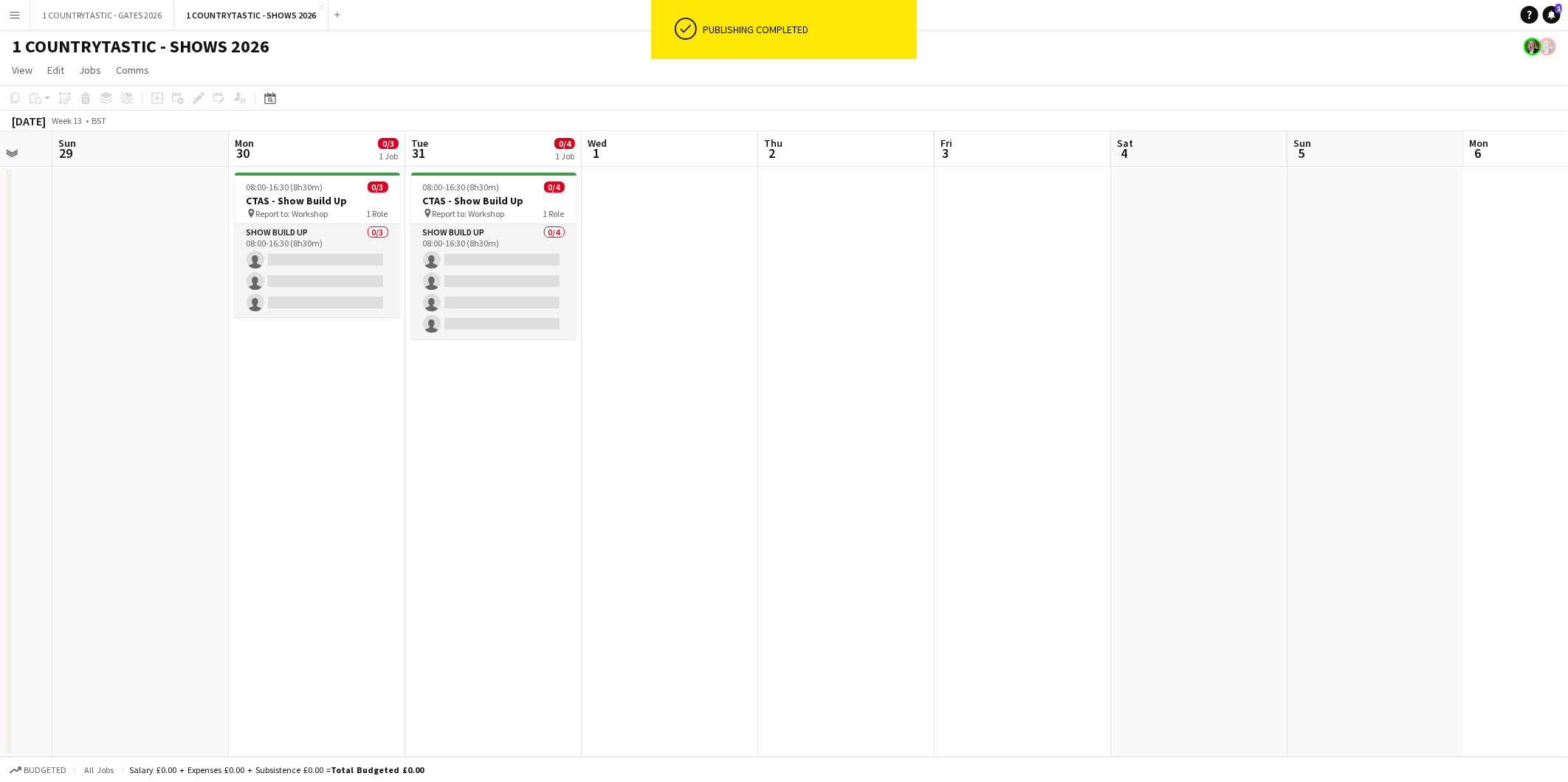
click at [637, 204] on app-date-cell at bounding box center [670, 462] width 177 height 590
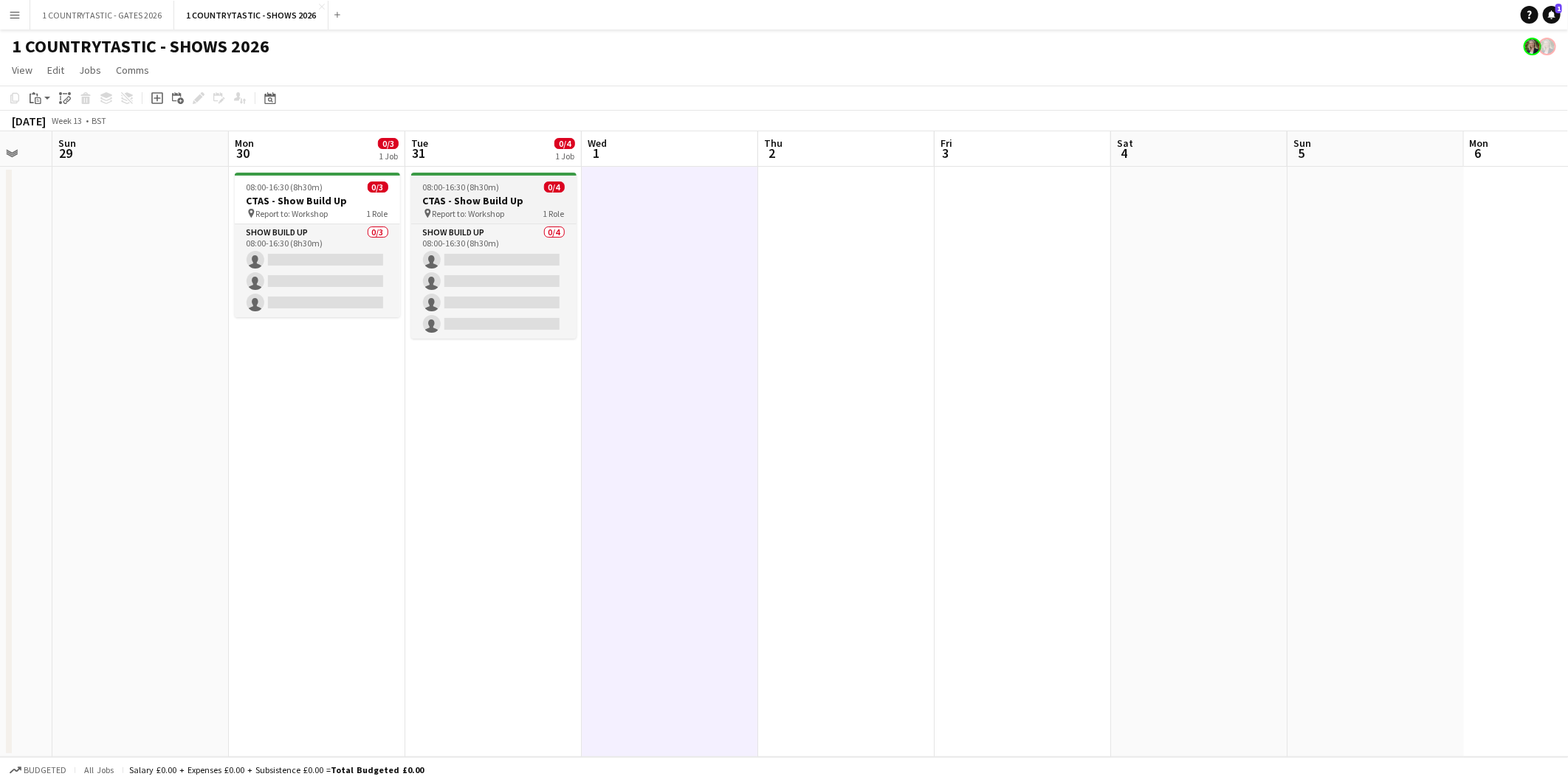
click at [455, 199] on h3 "CTAS - Show Build Up" at bounding box center [493, 201] width 165 height 13
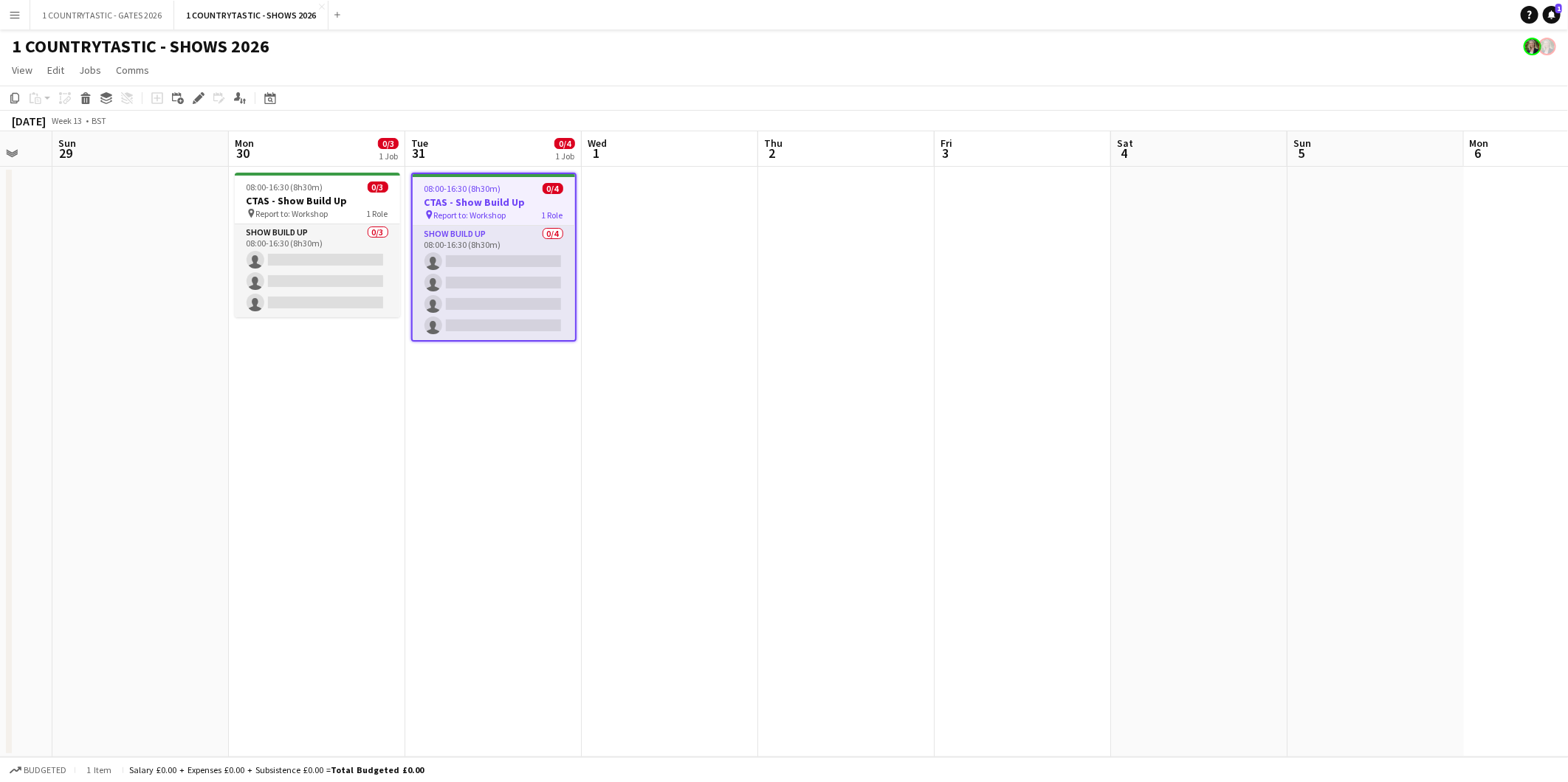
click at [616, 204] on app-date-cell at bounding box center [670, 462] width 177 height 590
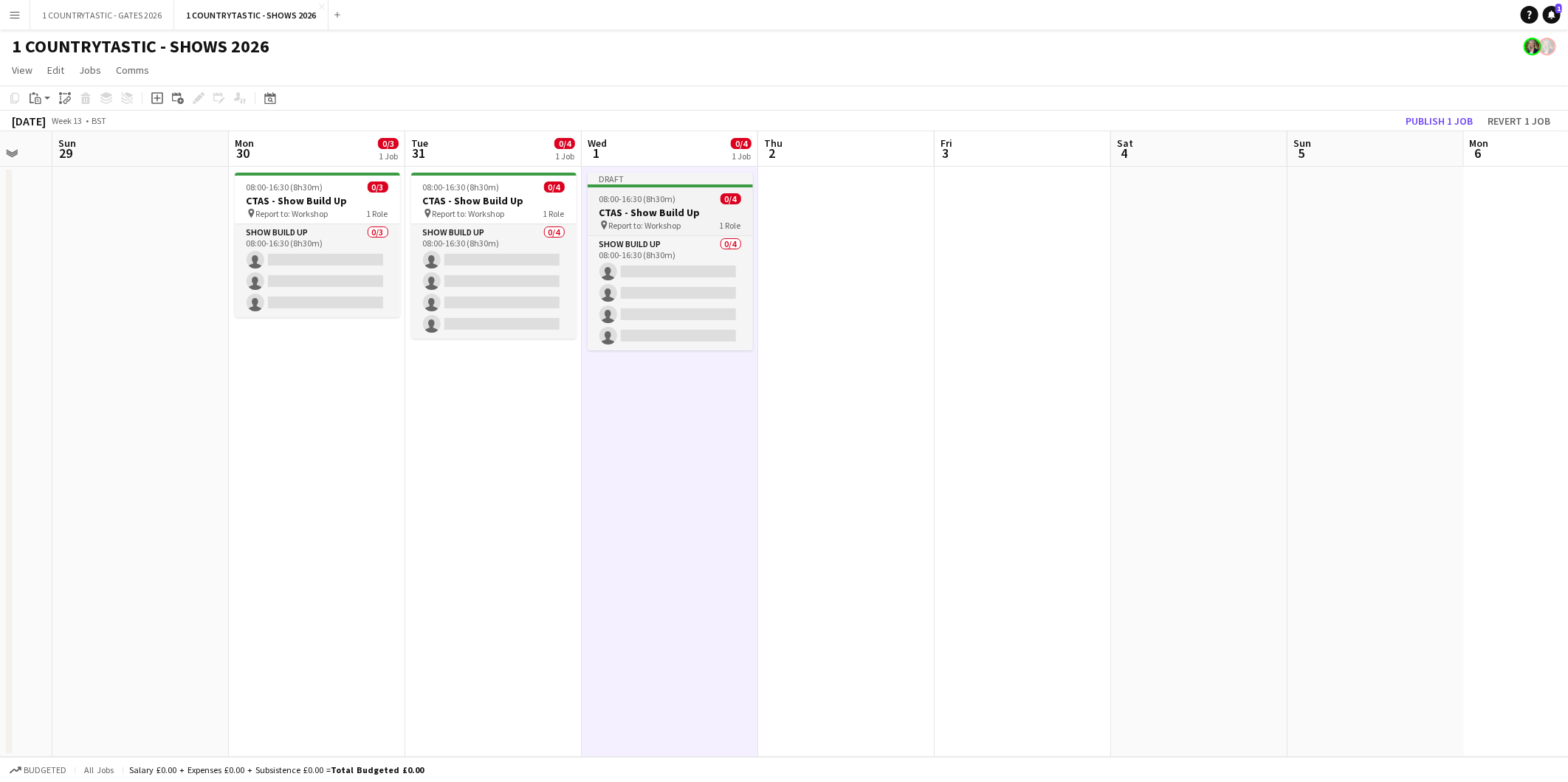
click at [616, 201] on span "08:00-16:30 (8h30m)" at bounding box center [637, 199] width 77 height 11
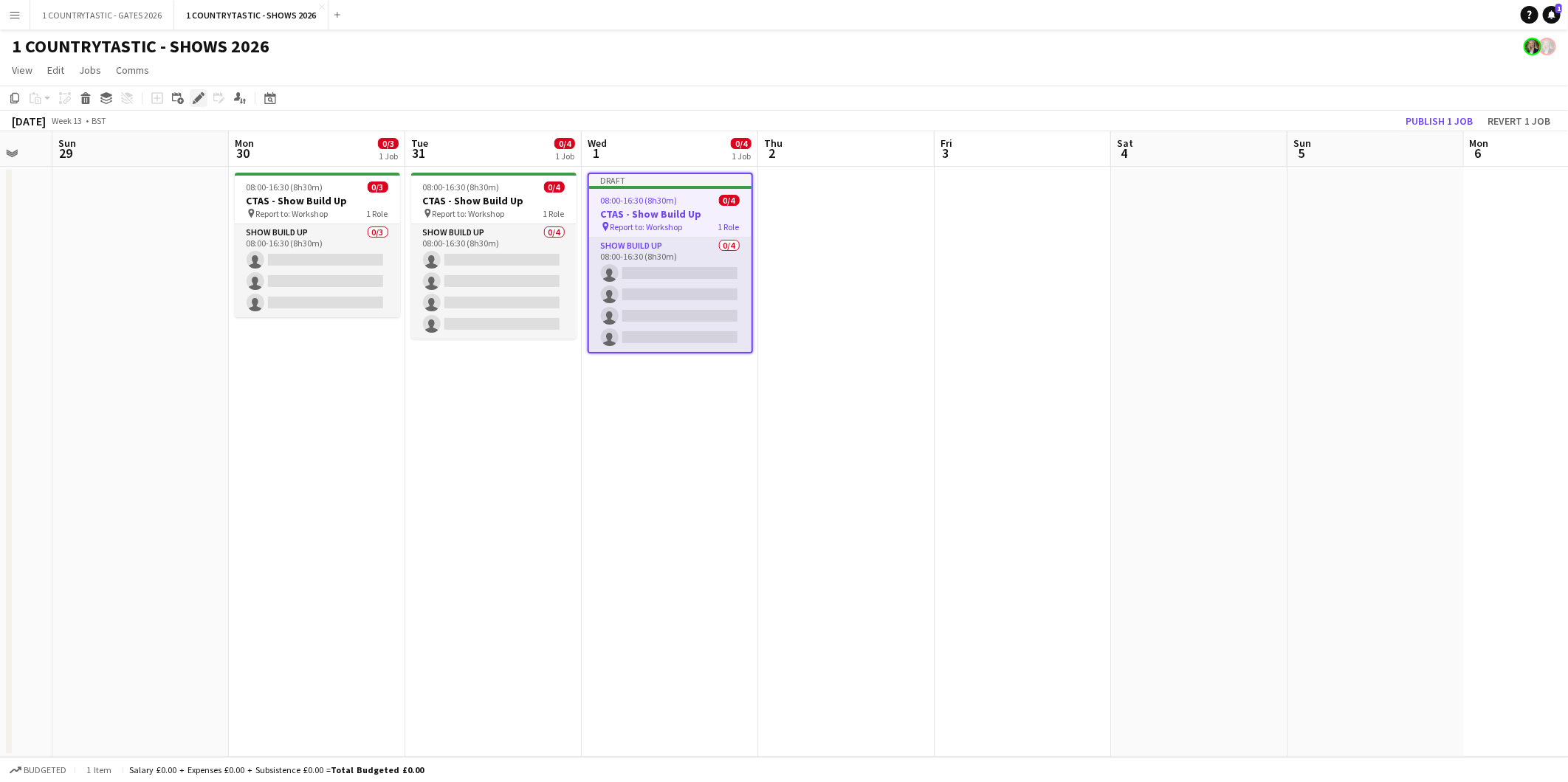
click at [195, 93] on icon "Edit" at bounding box center [198, 98] width 12 height 12
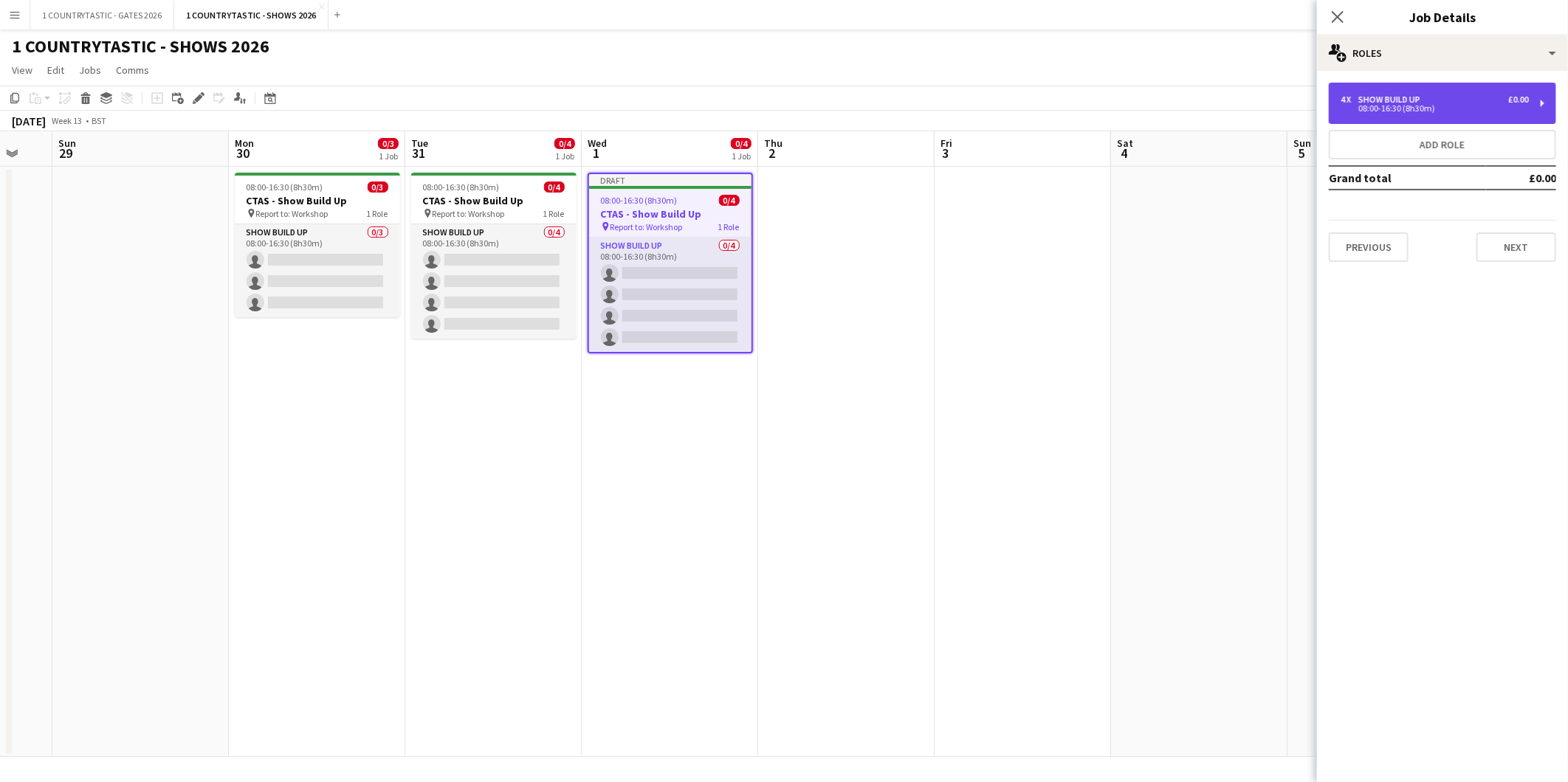
click at [1467, 103] on div "4 x Show Build Up £0.00 08:00-16:30 (8h30m)" at bounding box center [1434, 103] width 188 height 18
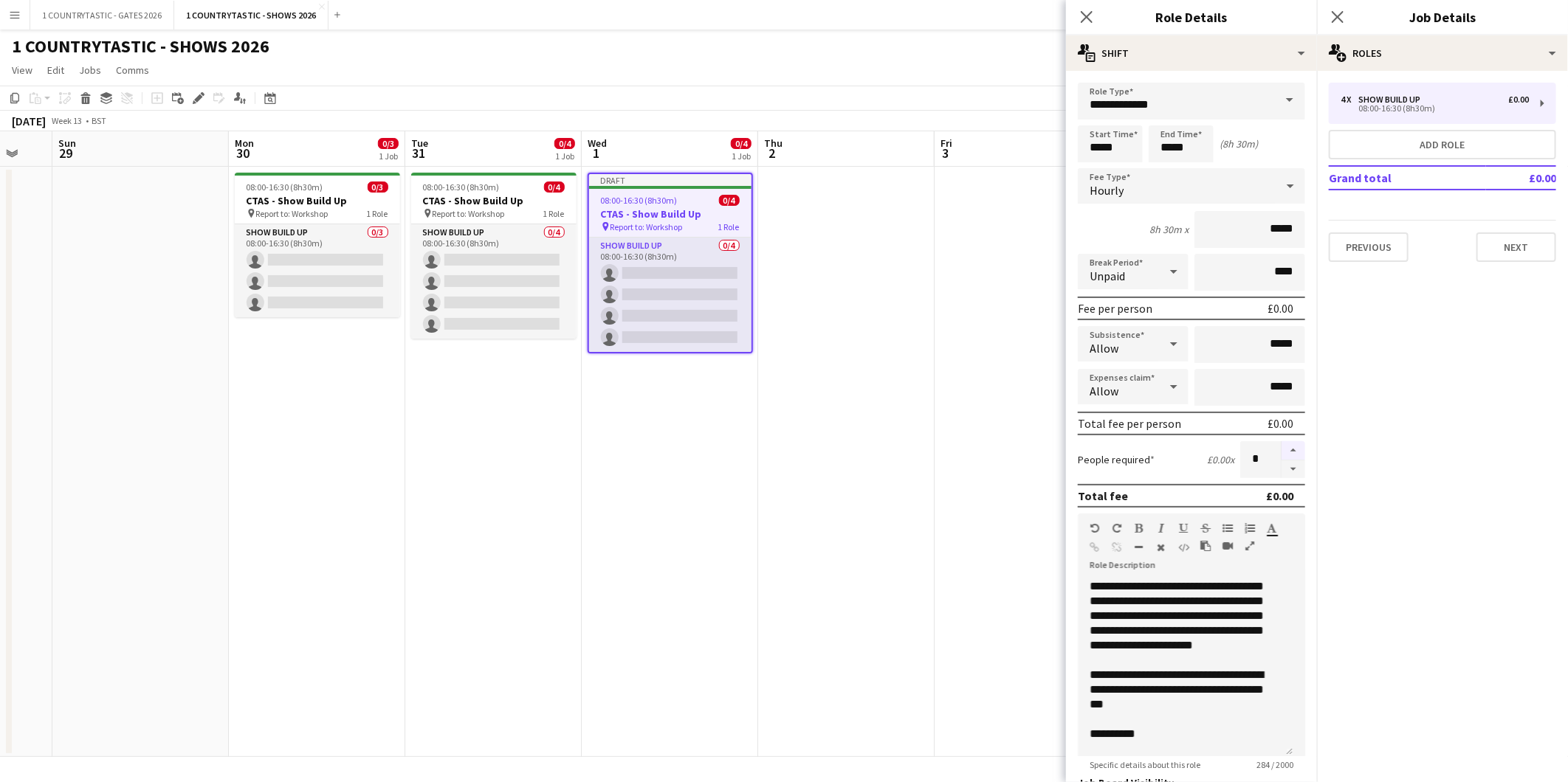
click at [1281, 443] on button "button" at bounding box center [1292, 450] width 24 height 19
type input "*"
click at [860, 432] on app-date-cell at bounding box center [845, 462] width 177 height 590
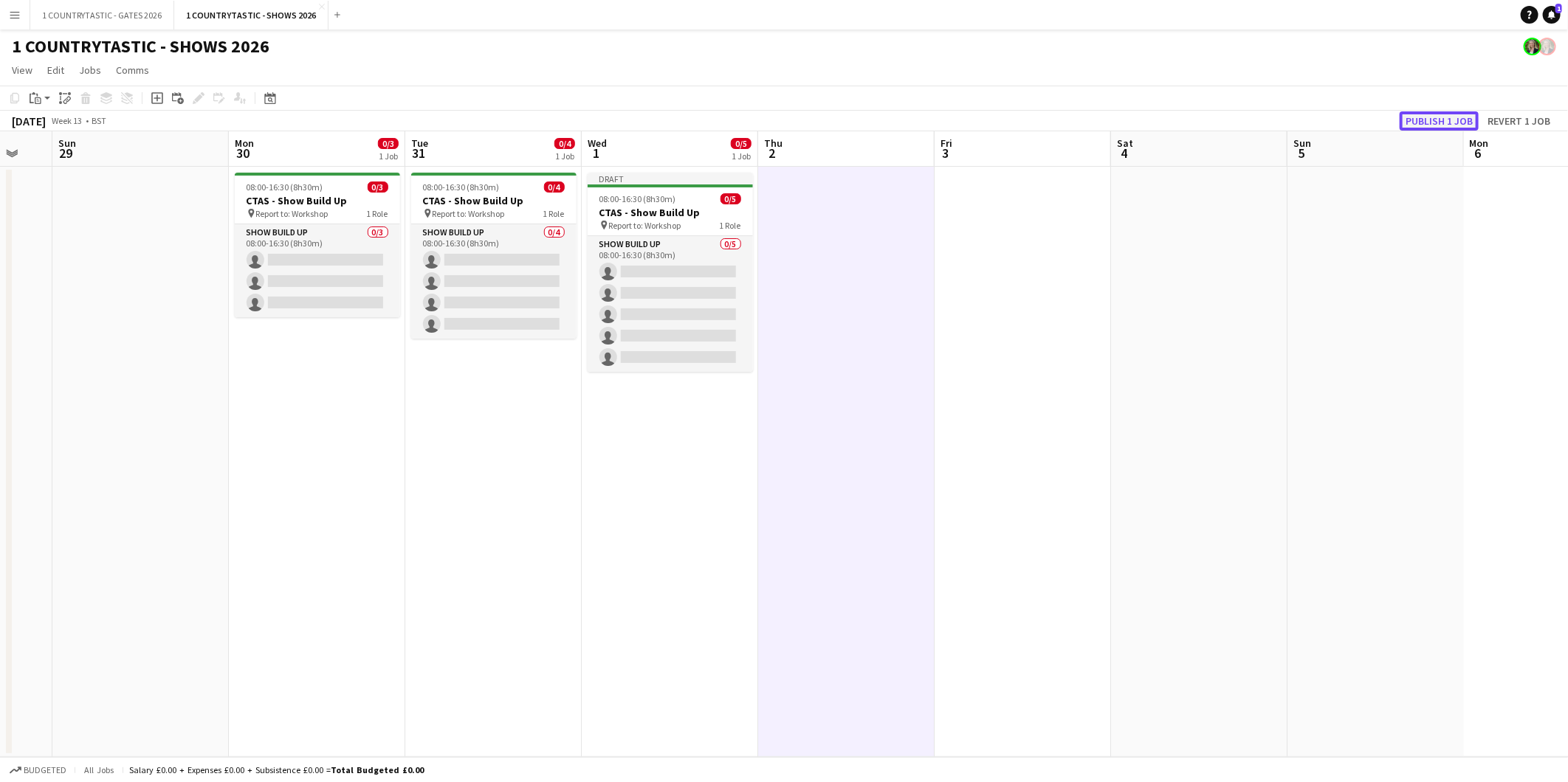
click at [1450, 127] on button "Publish 1 job" at bounding box center [1439, 121] width 79 height 19
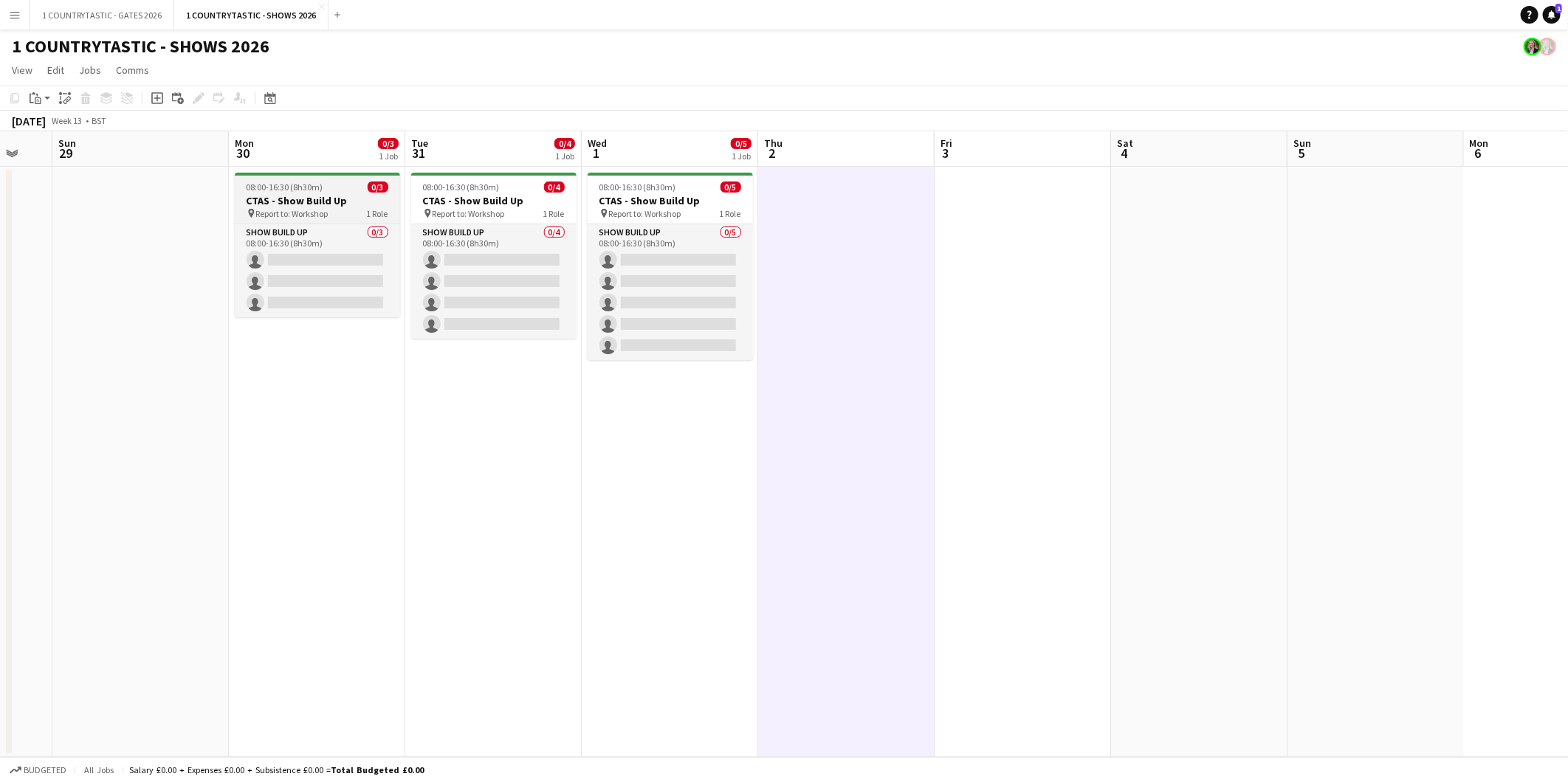
click at [278, 187] on span "08:00-16:30 (8h30m)" at bounding box center [284, 187] width 77 height 11
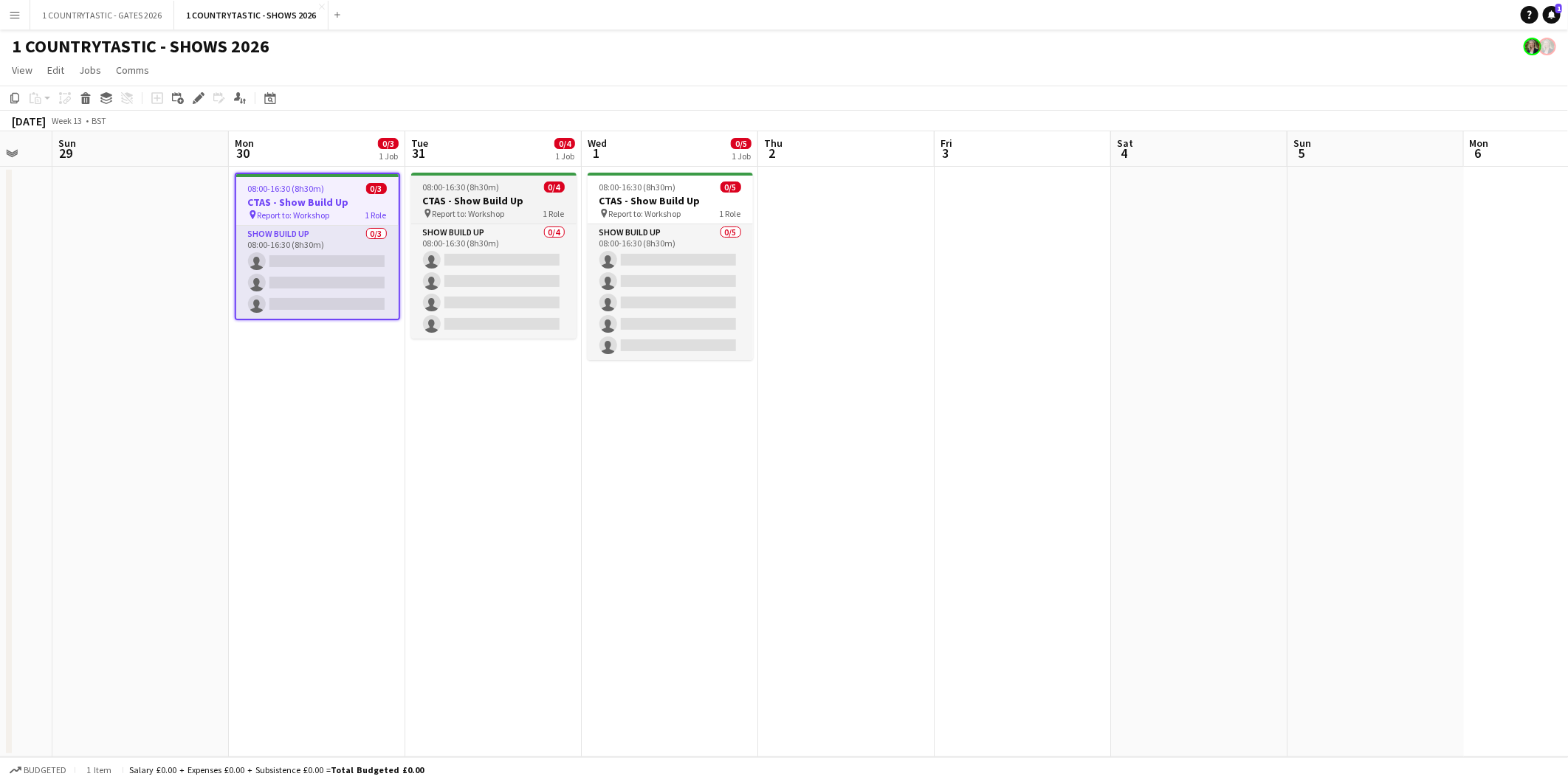
click at [458, 192] on span "08:00-16:30 (8h30m)" at bounding box center [461, 187] width 77 height 11
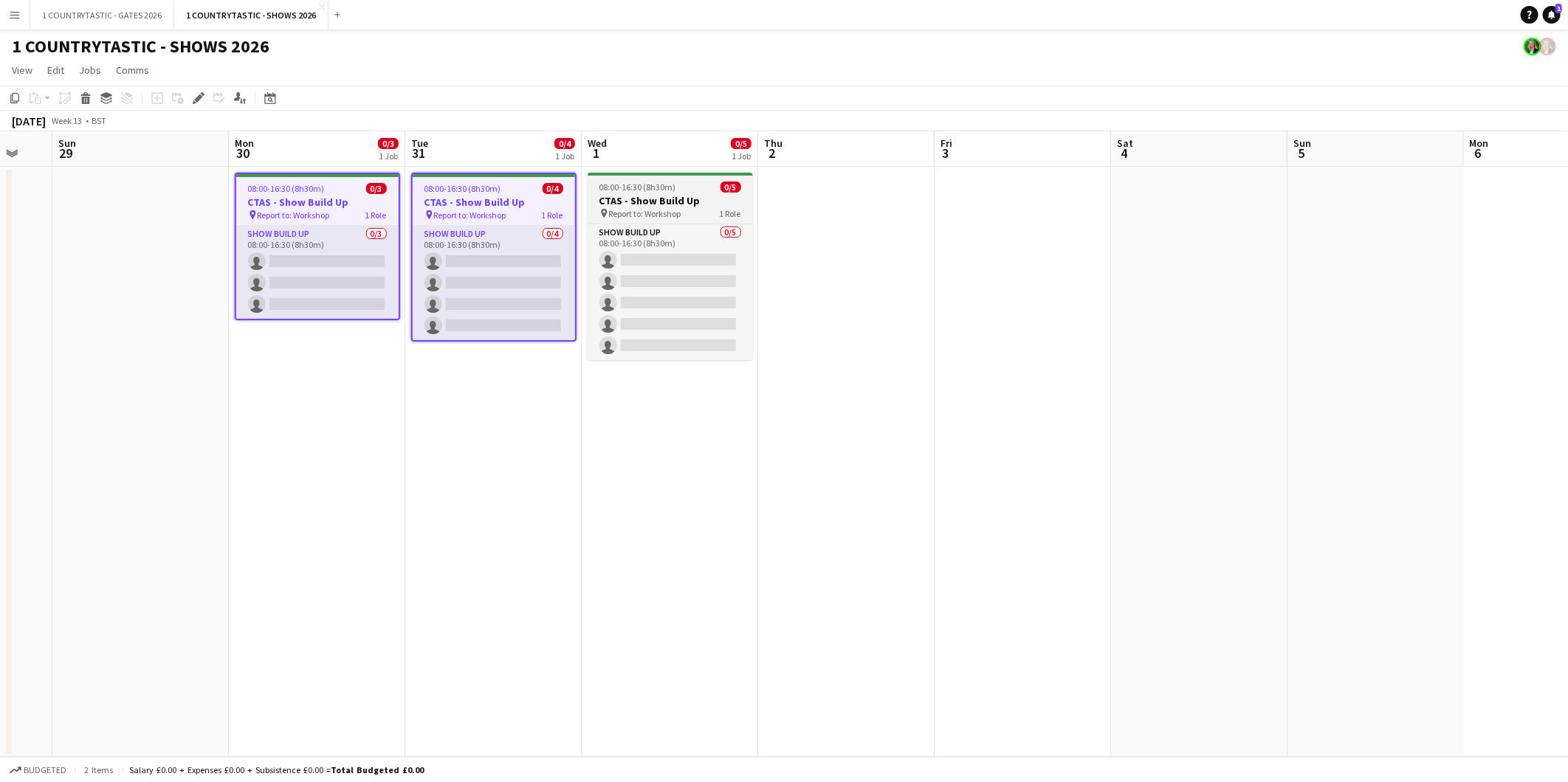
click at [702, 208] on div "pin Report to: Workshop 1 Role" at bounding box center [670, 213] width 165 height 12
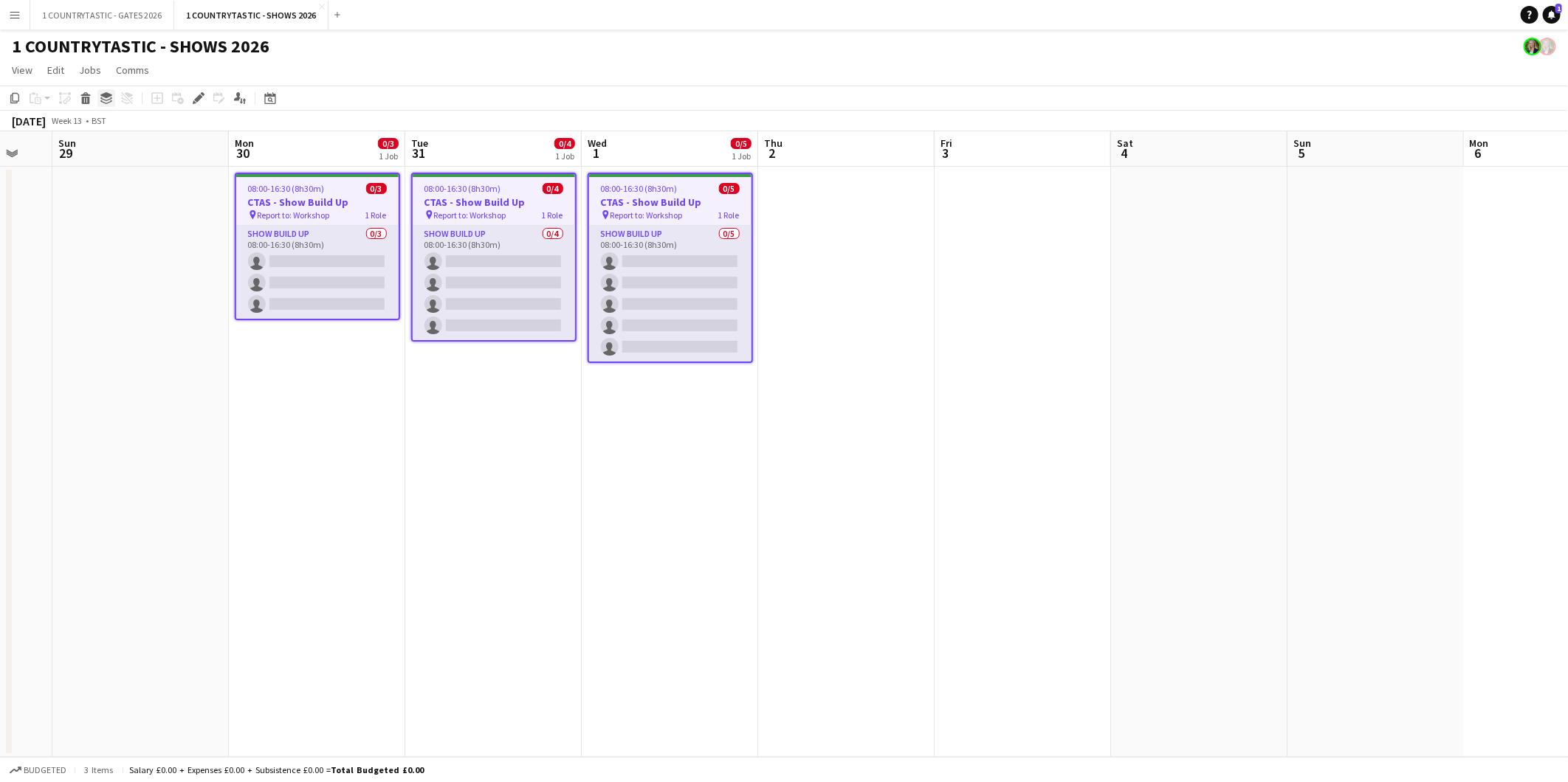
click at [105, 100] on icon at bounding box center [106, 99] width 12 height 4
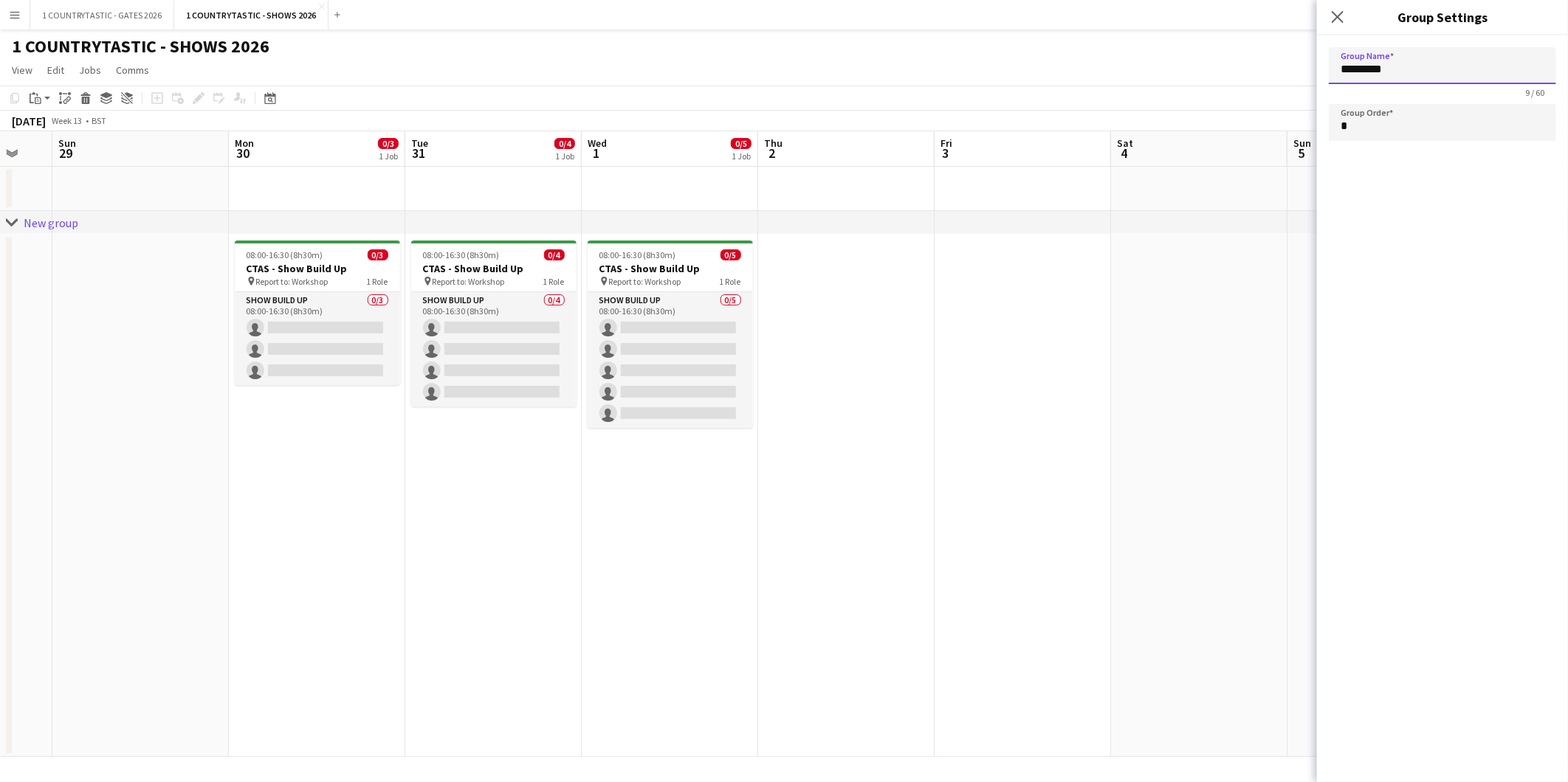
drag, startPoint x: 1332, startPoint y: 71, endPoint x: 1246, endPoint y: 69, distance: 86.0
click at [1246, 69] on body "Menu Boards Boards Boards All jobs Status Workforce Workforce My Workforce Recr…" at bounding box center [784, 391] width 1568 height 782
click at [937, 352] on app-date-cell at bounding box center [1022, 495] width 177 height 522
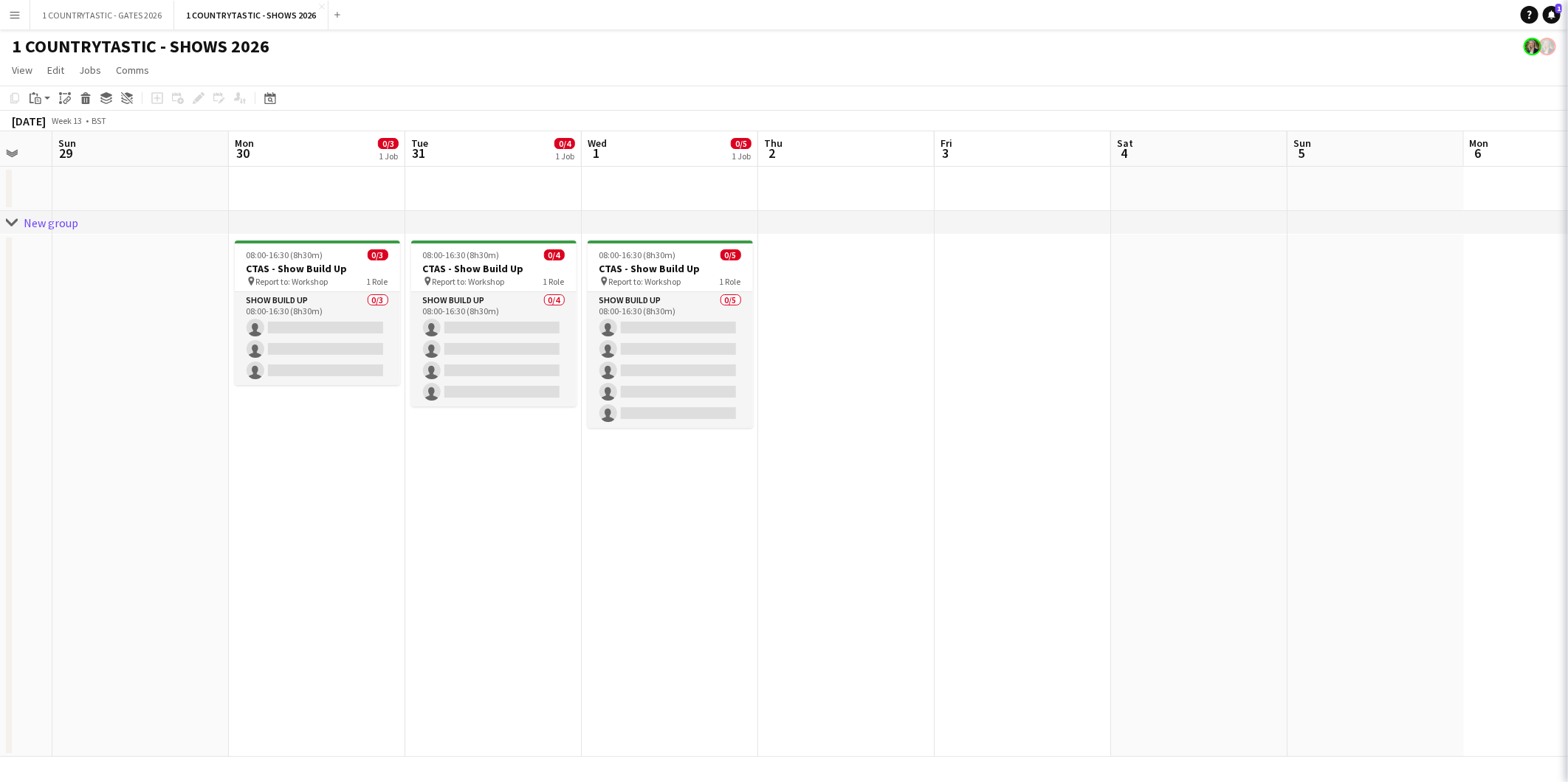
type input "*********"
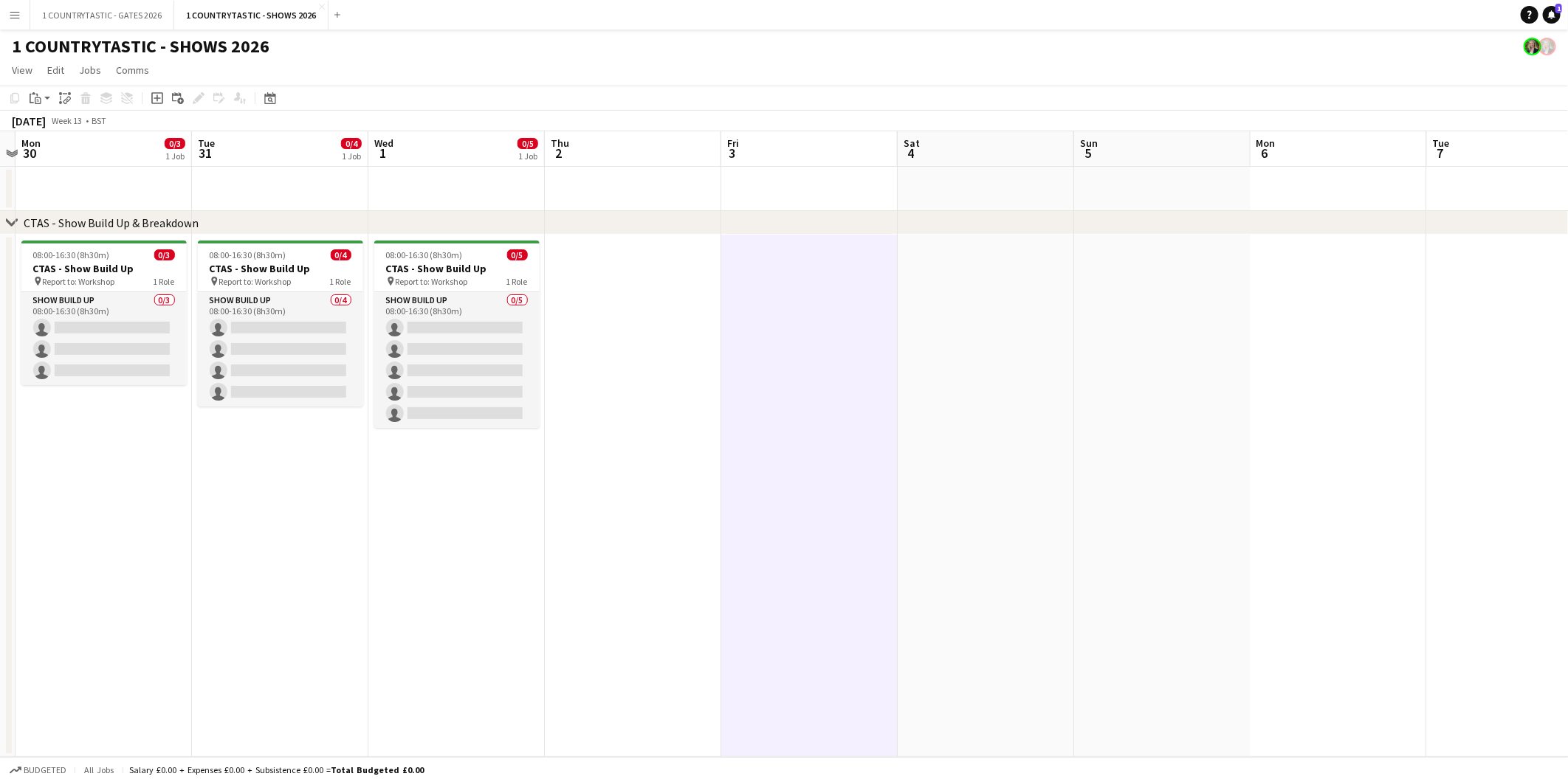
drag, startPoint x: 629, startPoint y: 245, endPoint x: 416, endPoint y: 244, distance: 213.0
click at [416, 244] on app-calendar-viewport "Fri 27 Sat 28 Sun 29 Mon 30 0/3 1 Job Tue 31 0/4 1 Job Wed 1 0/5 1 Job Thu 2 Fr…" at bounding box center [784, 444] width 1568 height 626
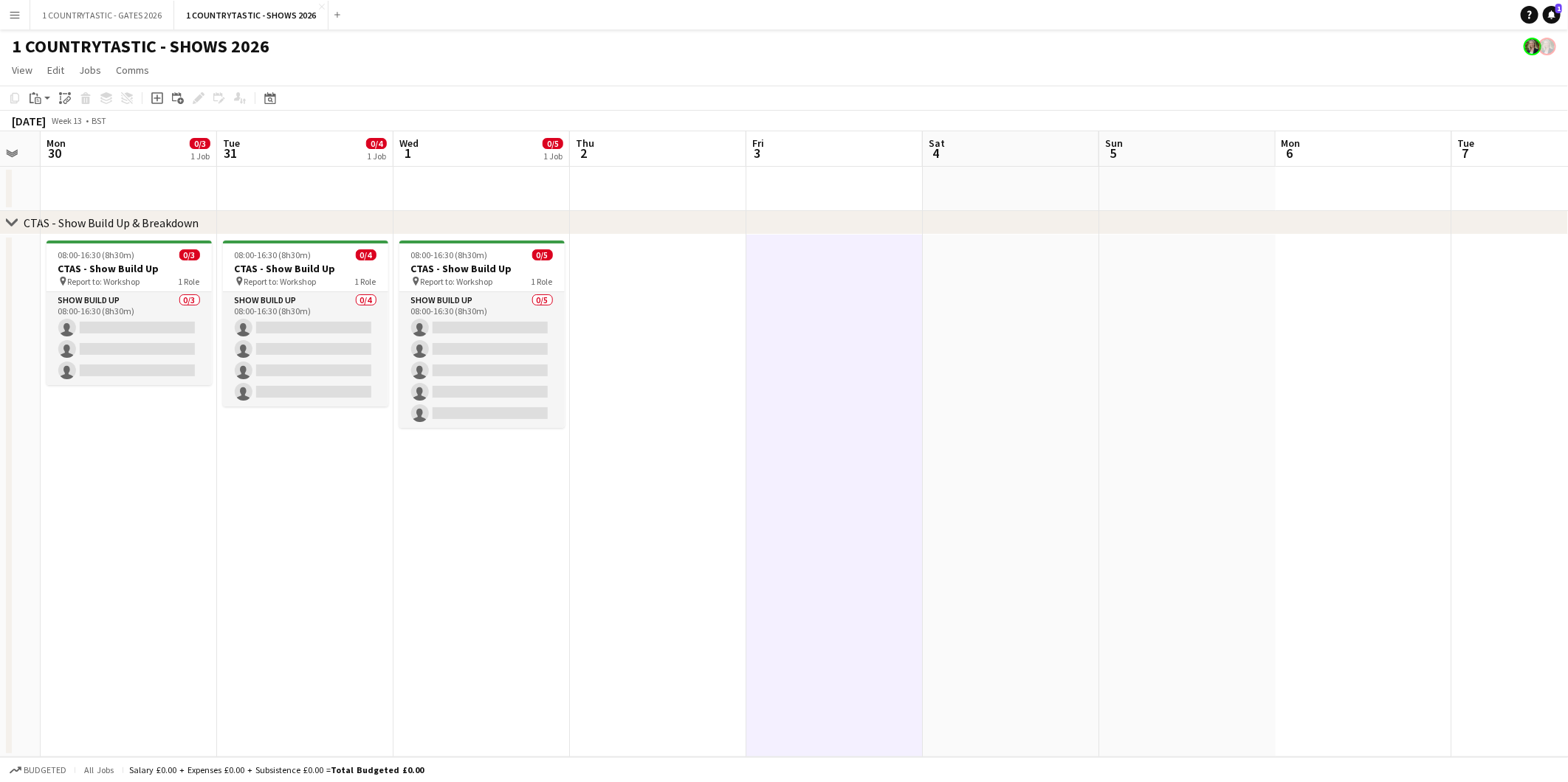
scroll to position [0, 492]
drag, startPoint x: 454, startPoint y: 259, endPoint x: 474, endPoint y: 275, distance: 25.6
click at [474, 275] on app-calendar-viewport "Fri 27 Sat 28 Sun 29 Mon 30 0/3 1 Job Tue 31 0/4 1 Job Wed 1 0/5 1 Job Thu 2 Fr…" at bounding box center [784, 444] width 1568 height 626
click at [481, 262] on h3 "CTAS - Show Build Up" at bounding box center [478, 268] width 165 height 13
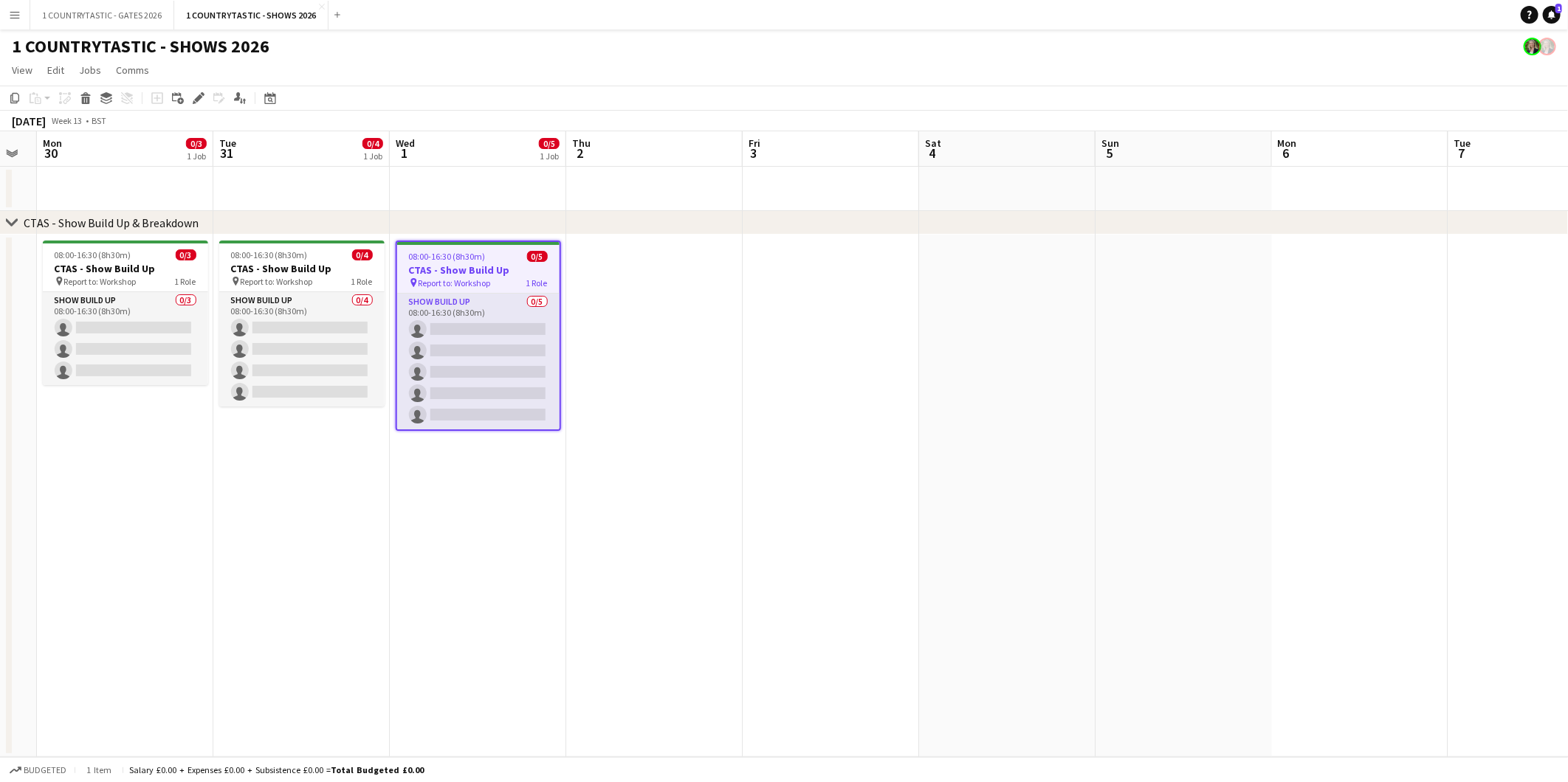
click at [825, 251] on app-date-cell at bounding box center [830, 495] width 177 height 522
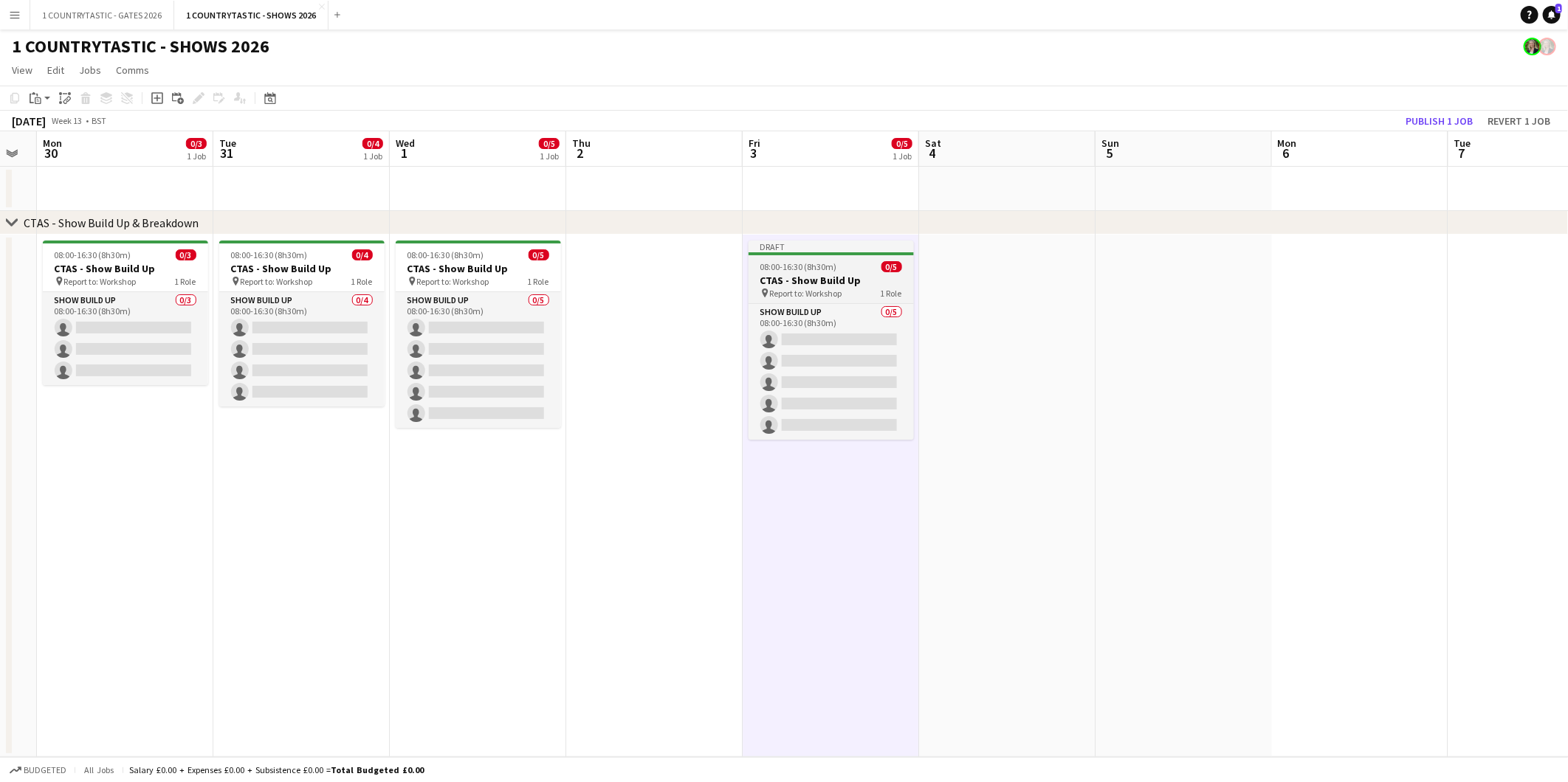
click at [825, 262] on span "08:00-16:30 (8h30m)" at bounding box center [798, 267] width 77 height 11
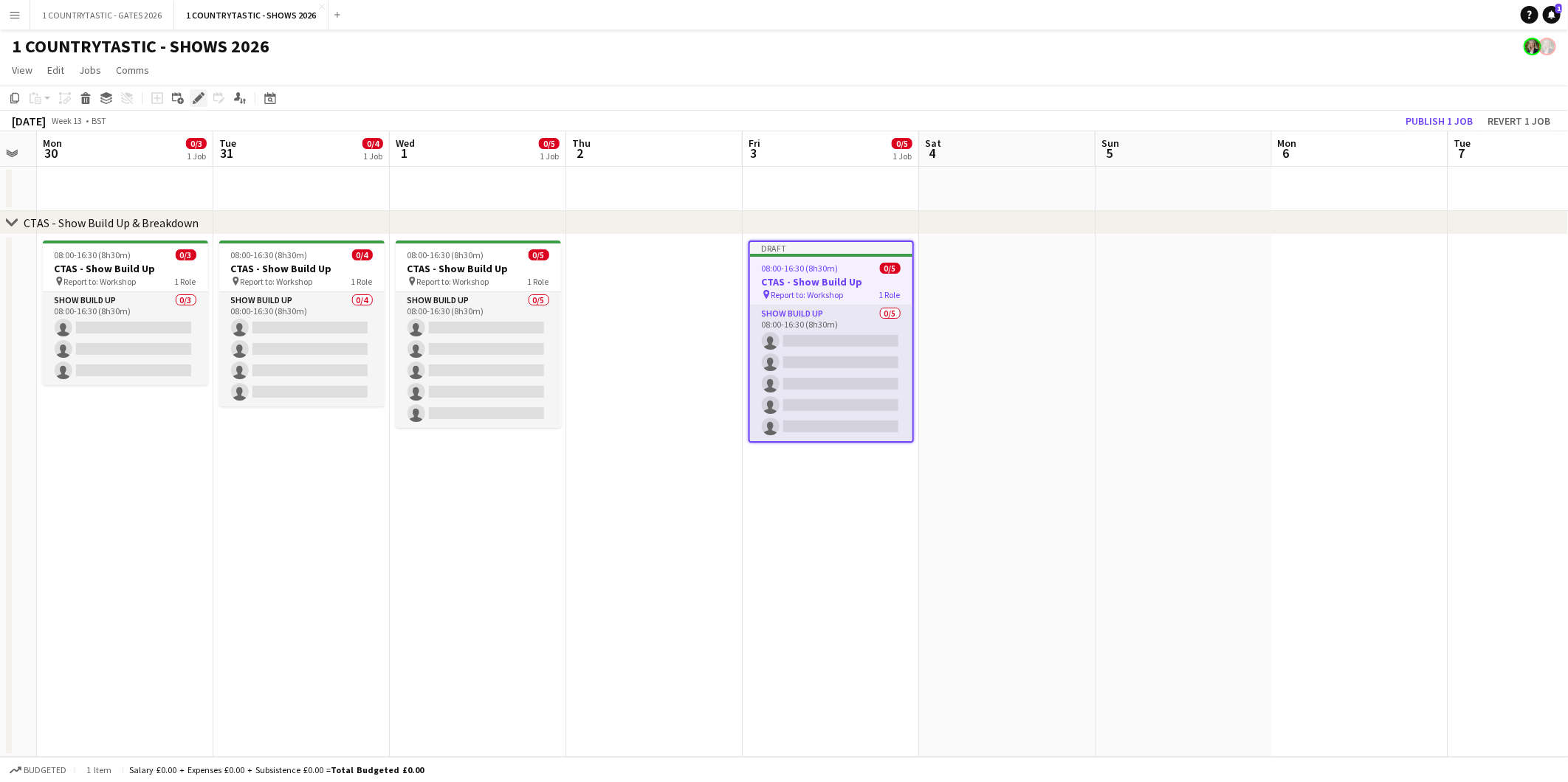
click at [201, 98] on icon "Edit" at bounding box center [198, 98] width 12 height 12
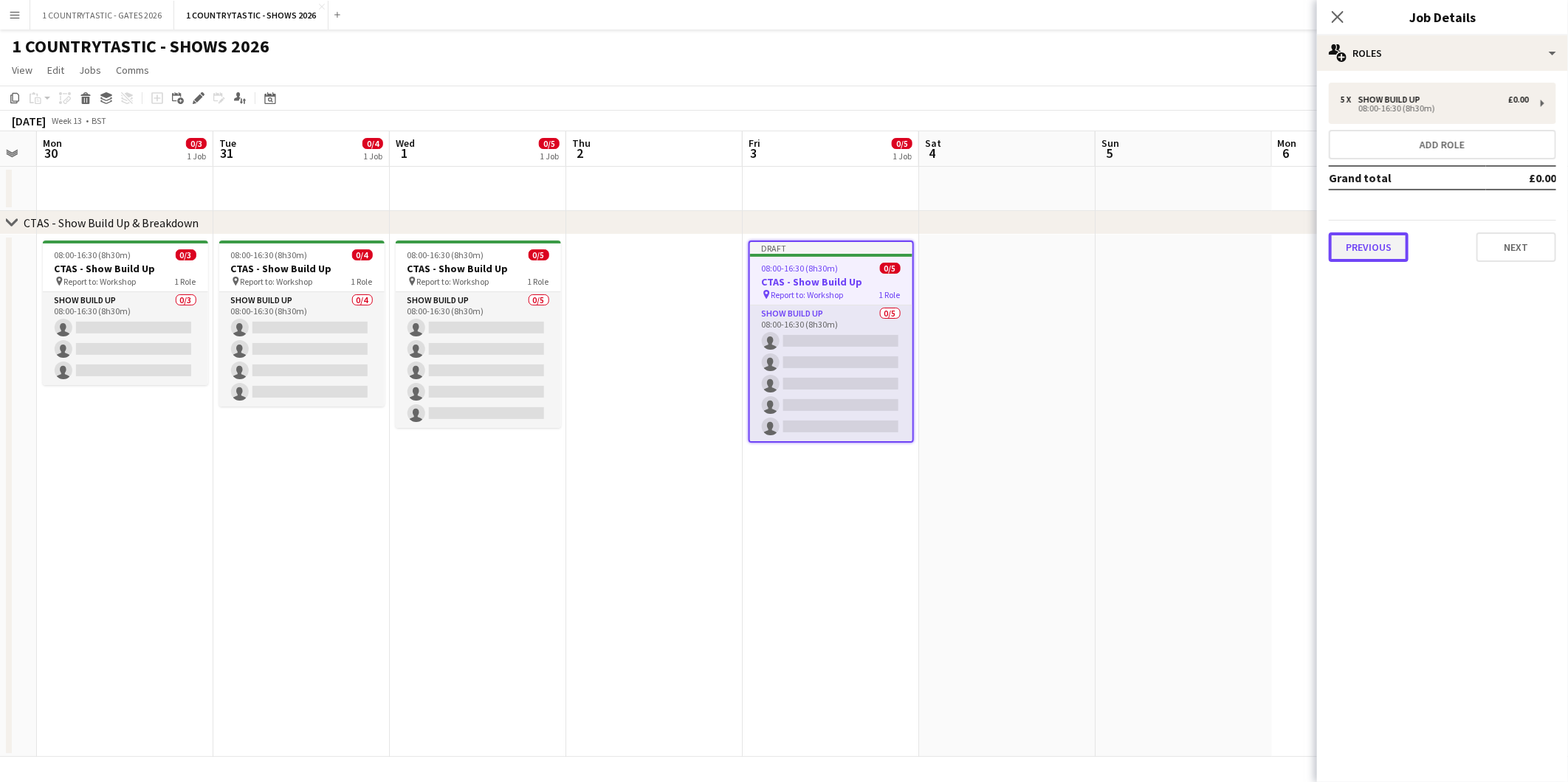
click at [1372, 247] on button "Previous" at bounding box center [1368, 246] width 79 height 29
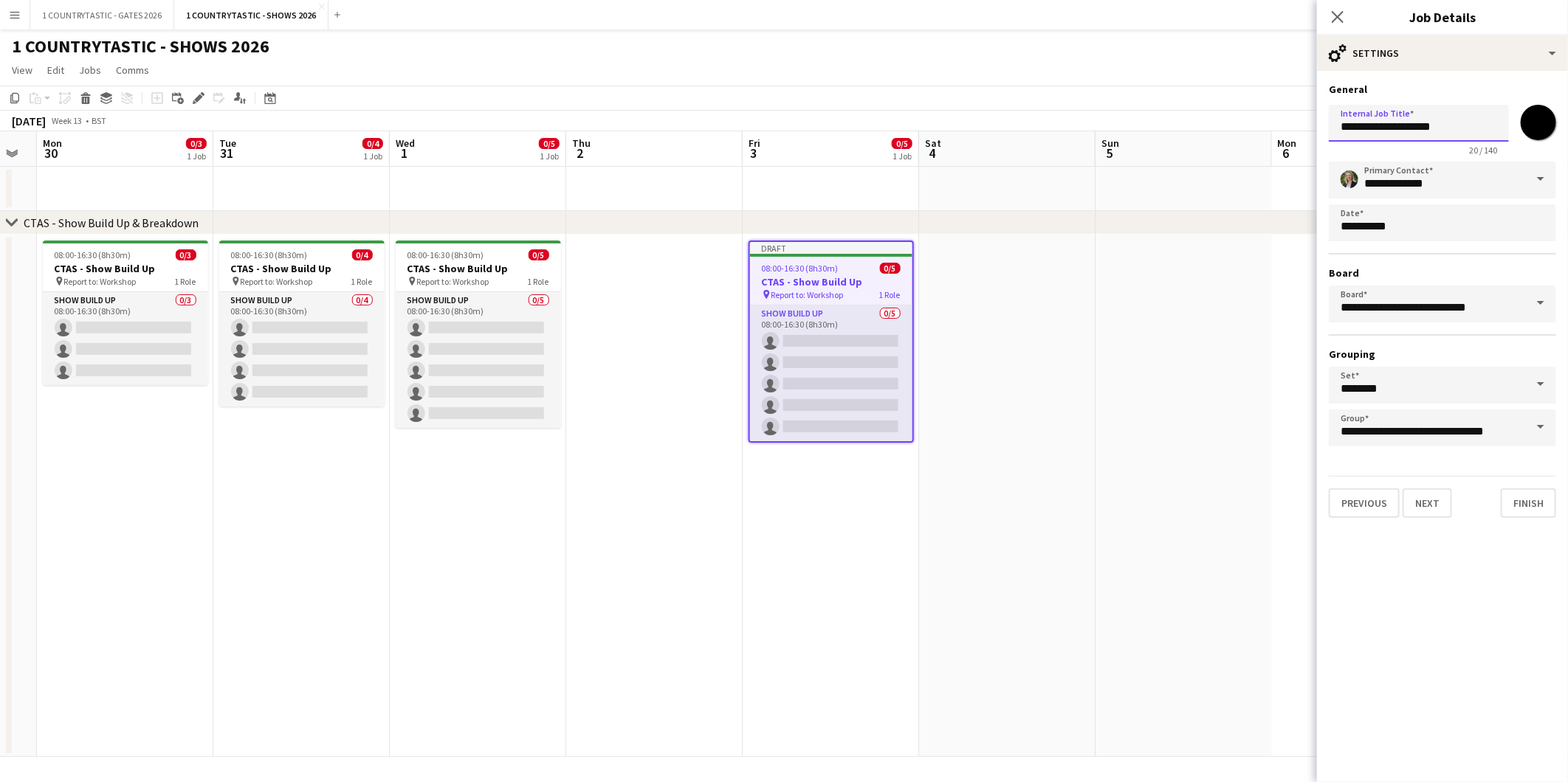
drag, startPoint x: 1406, startPoint y: 127, endPoint x: 1469, endPoint y: 126, distance: 63.0
click at [1469, 126] on input "**********" at bounding box center [1418, 123] width 180 height 37
type input "**********"
click at [1420, 490] on button "Next" at bounding box center [1427, 502] width 49 height 29
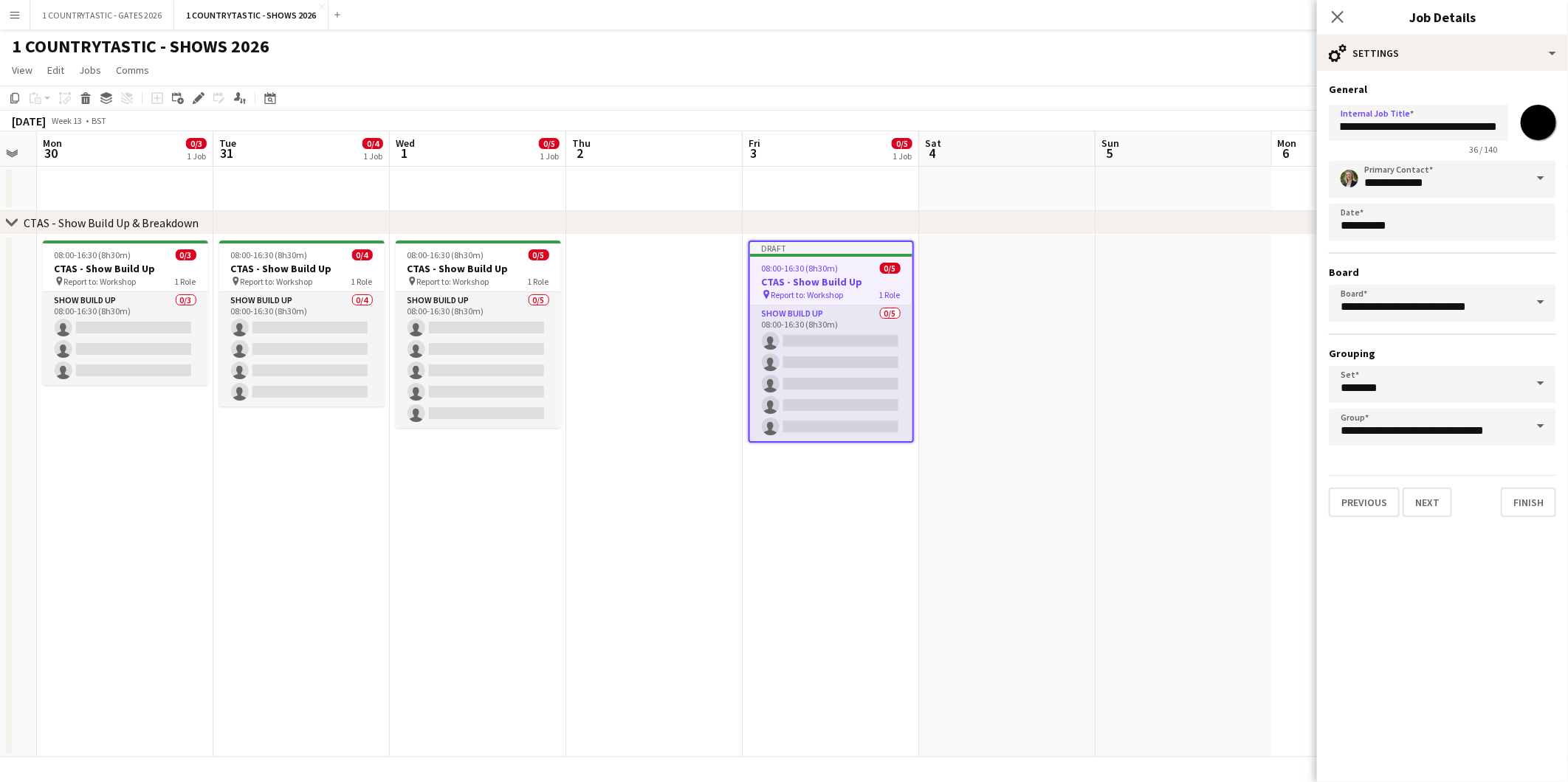
scroll to position [0, 0]
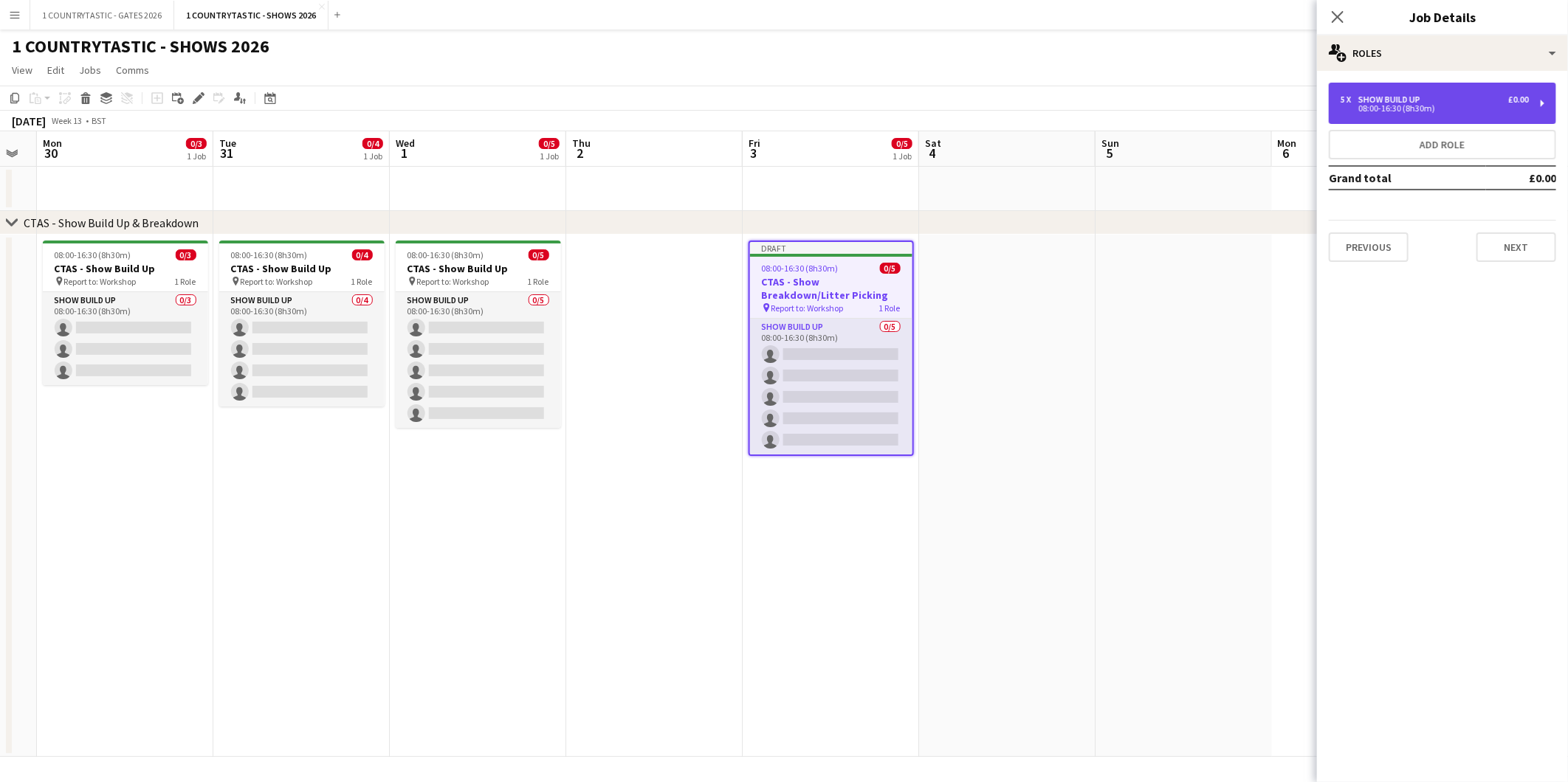
click at [1408, 101] on div "Show Build Up" at bounding box center [1392, 99] width 68 height 10
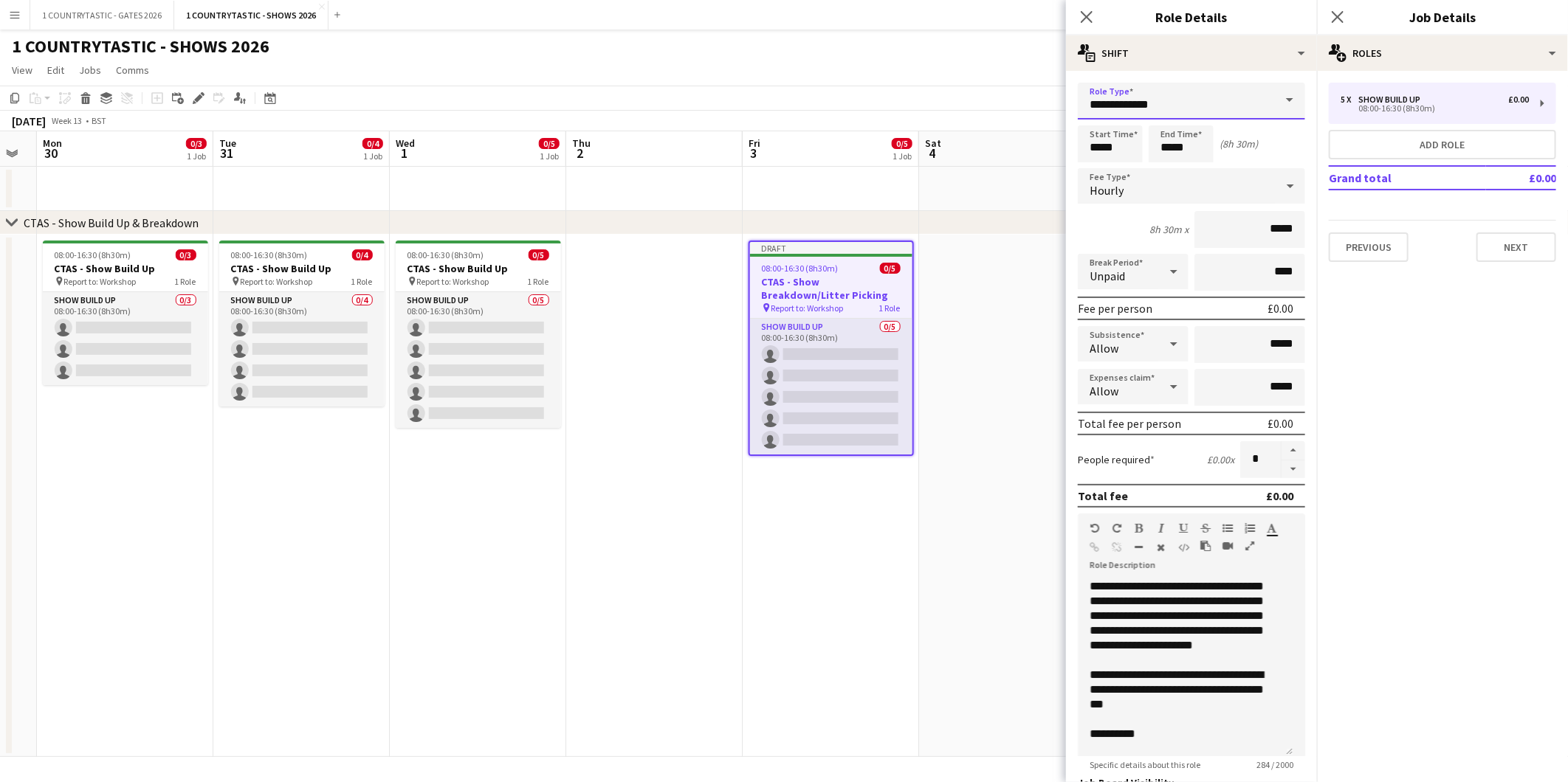
drag, startPoint x: 1231, startPoint y: 107, endPoint x: 1045, endPoint y: 101, distance: 186.1
click at [1059, 99] on body "Menu Boards Boards Boards All jobs Status Workforce Workforce My Workforce Recr…" at bounding box center [784, 391] width 1568 height 782
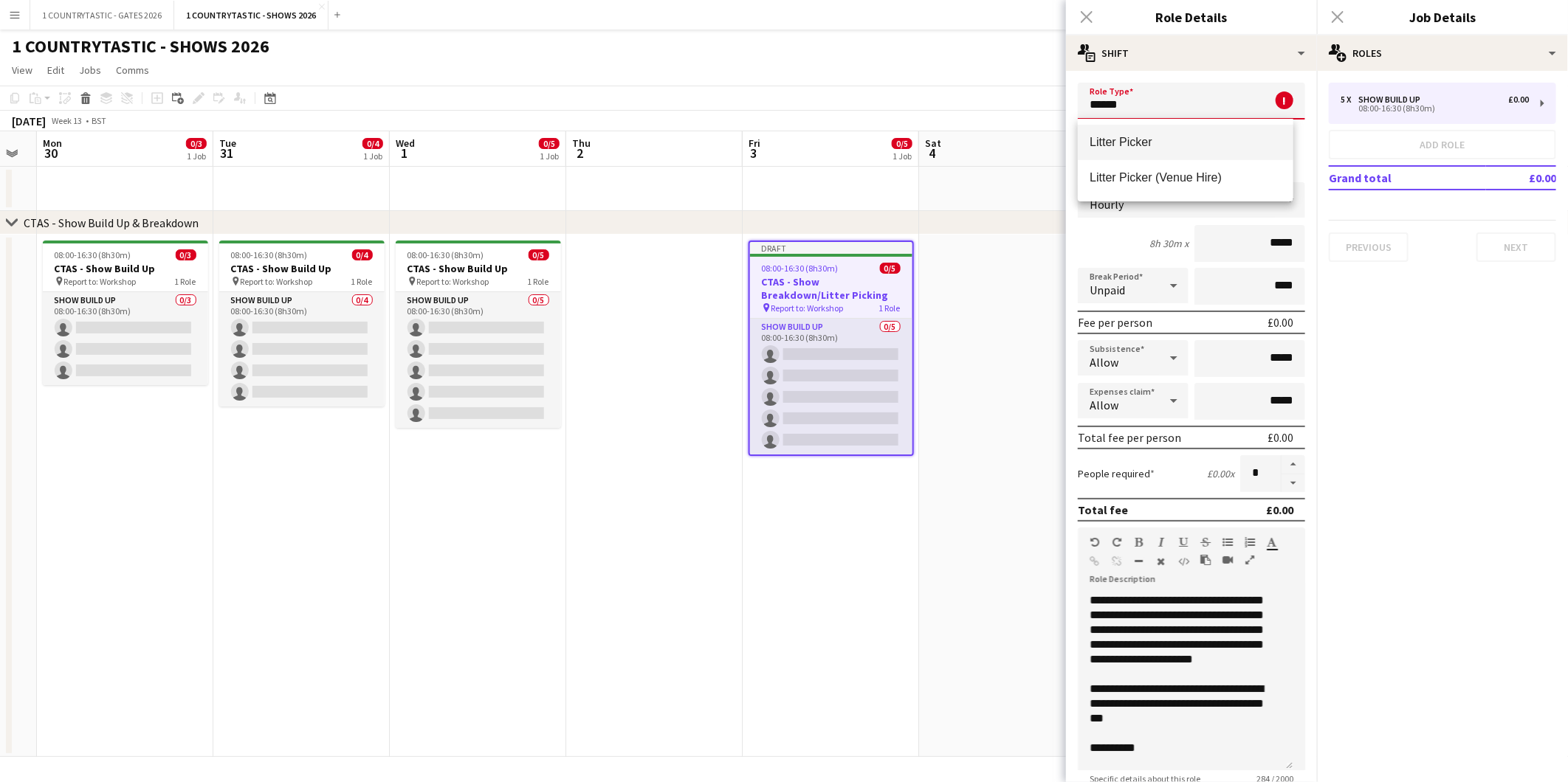
click at [1169, 142] on span "Litter Picker" at bounding box center [1185, 142] width 191 height 14
type input "**********"
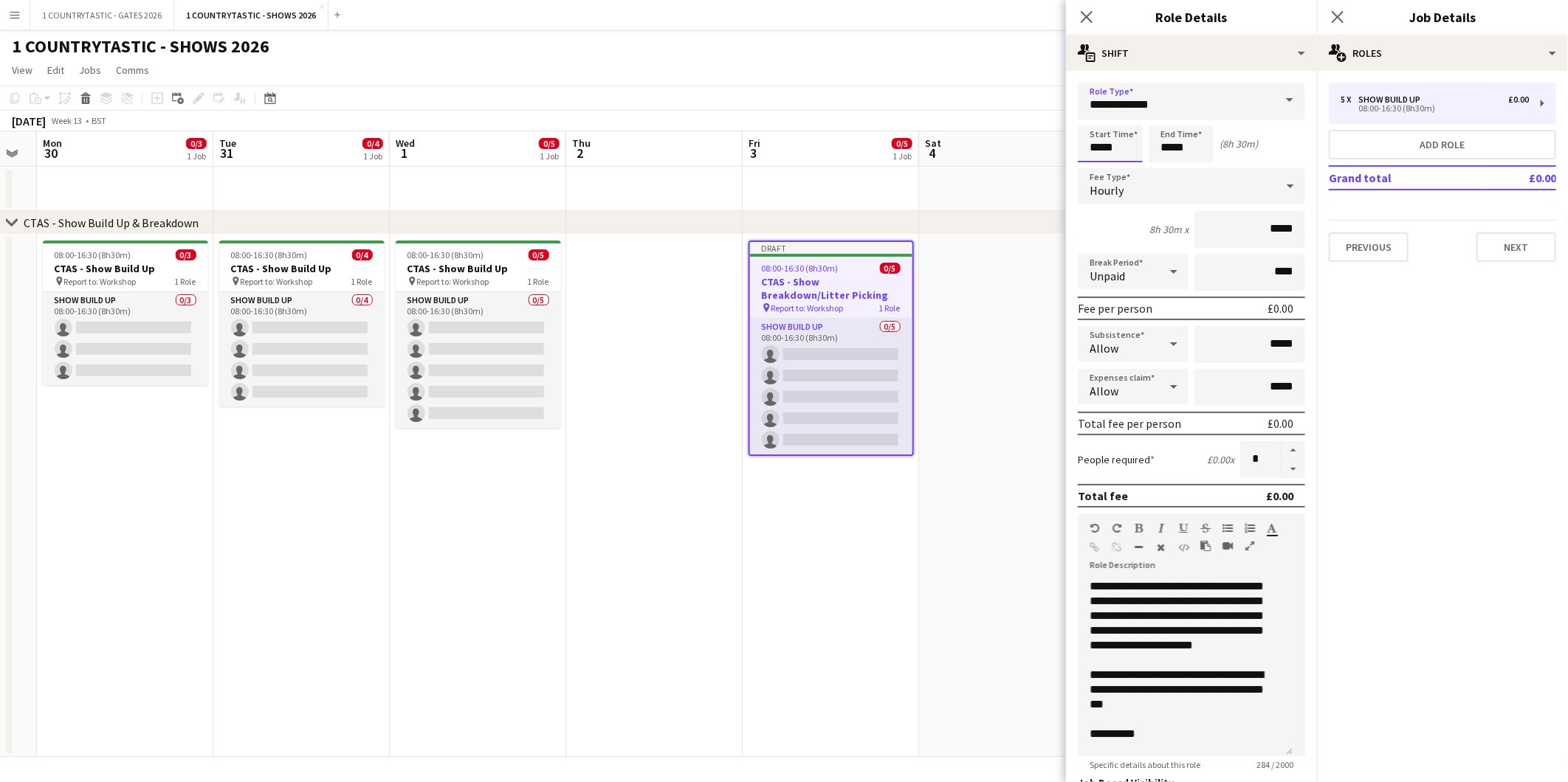
click at [1135, 143] on input "*****" at bounding box center [1110, 144] width 65 height 37
click at [1201, 144] on input "*****" at bounding box center [1181, 144] width 65 height 37
click at [1167, 171] on div at bounding box center [1166, 170] width 29 height 15
type input "*****"
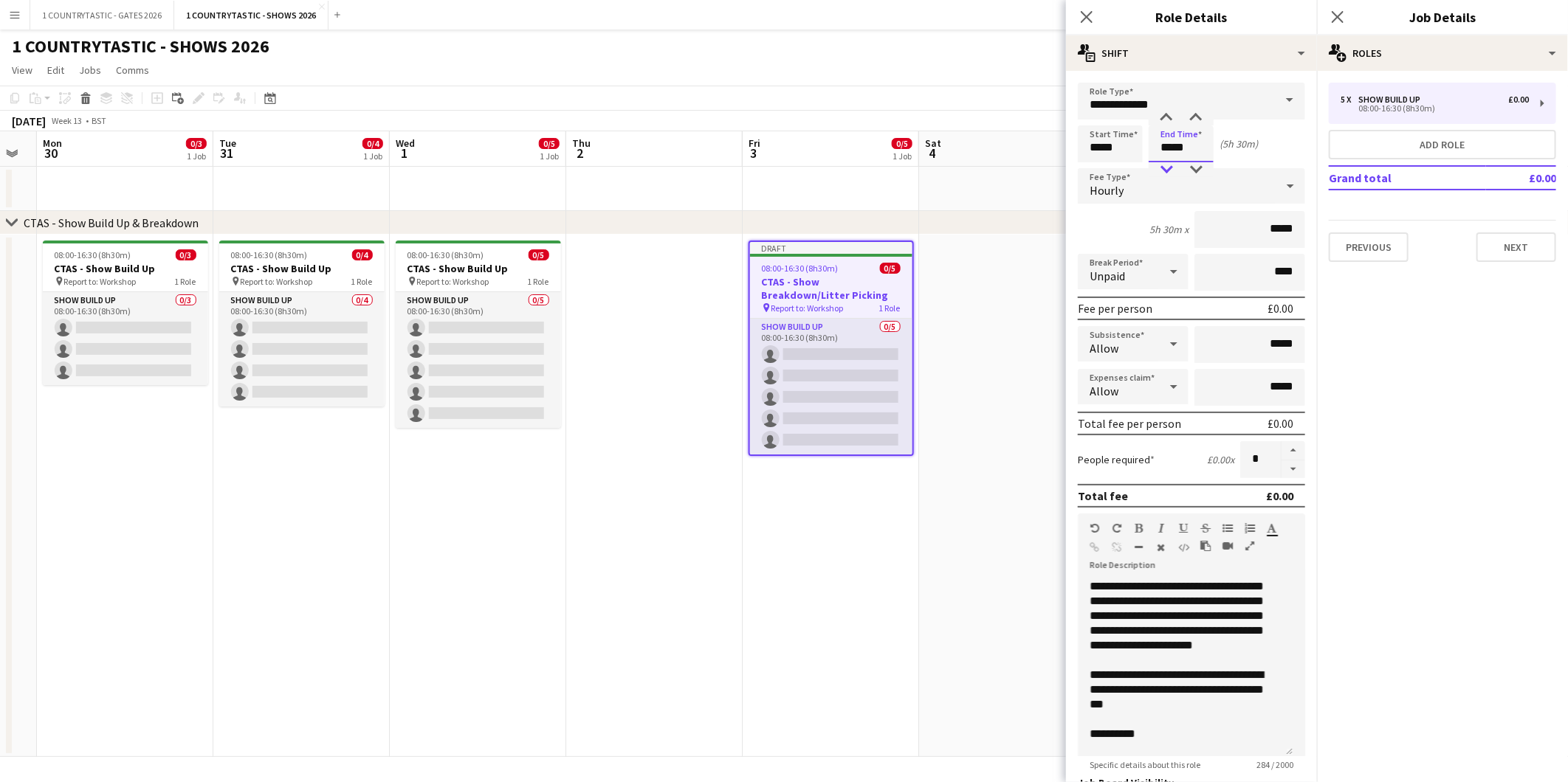
click at [1167, 171] on div at bounding box center [1166, 170] width 29 height 15
click at [1281, 465] on button "button" at bounding box center [1292, 470] width 24 height 19
type input "*"
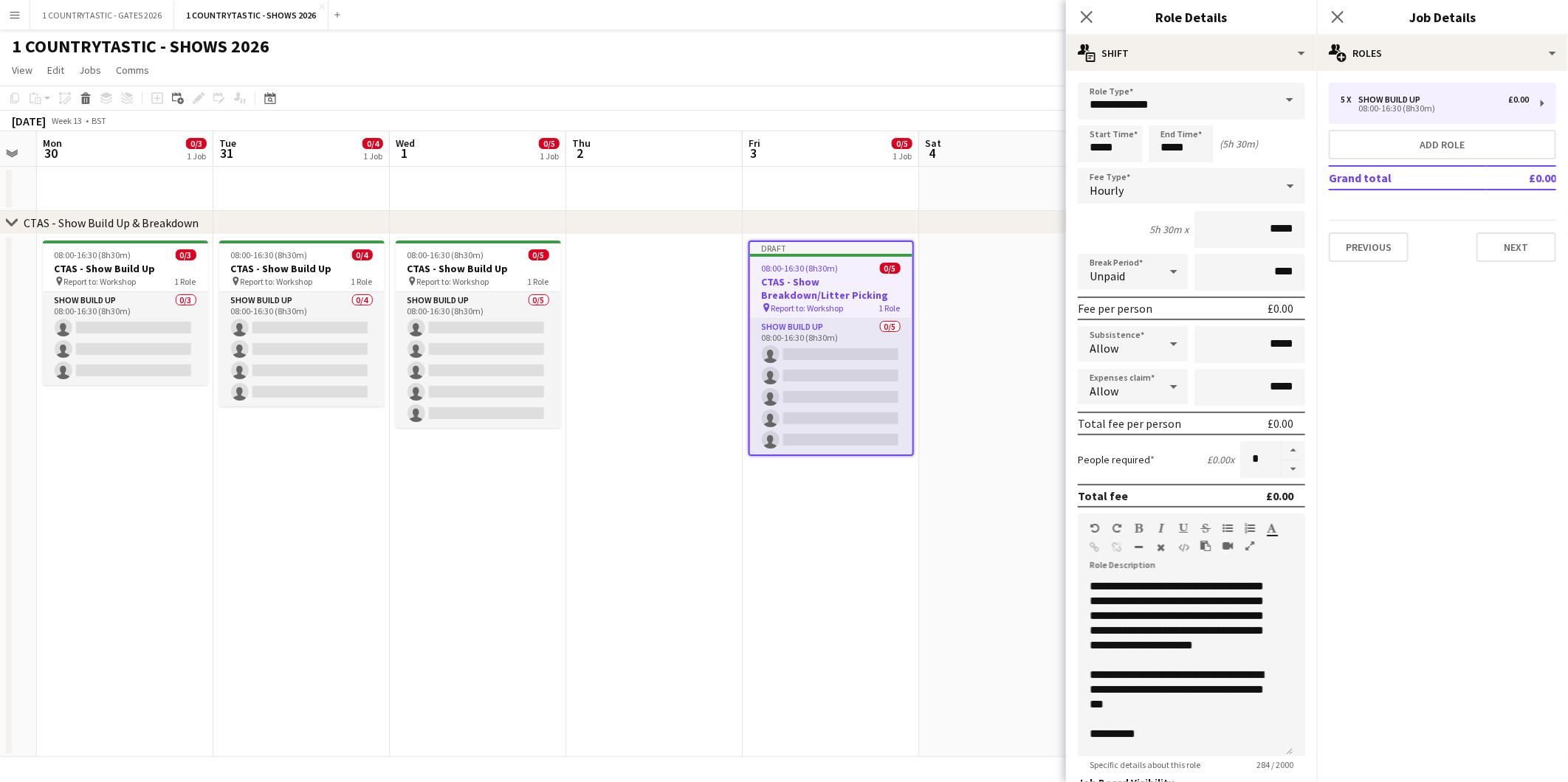
click at [1165, 268] on icon at bounding box center [1173, 271] width 18 height 29
click at [1132, 313] on span "Paid" at bounding box center [1130, 311] width 81 height 14
drag, startPoint x: 1234, startPoint y: 263, endPoint x: 1307, endPoint y: 264, distance: 73.0
click at [1307, 264] on mat-expansion-panel "**********" at bounding box center [1191, 426] width 251 height 711
type input "***"
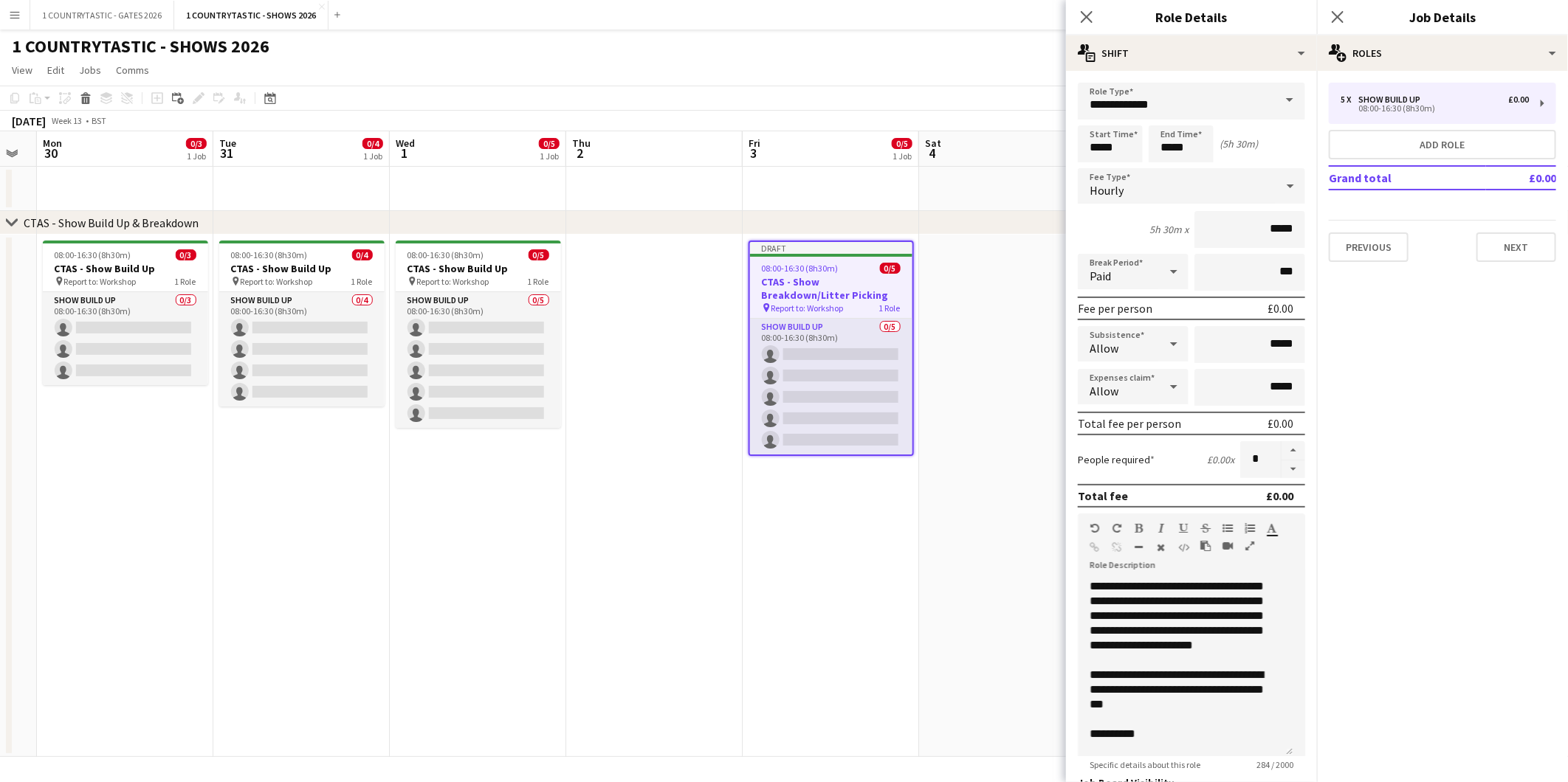
click at [1000, 344] on app-date-cell at bounding box center [1007, 495] width 177 height 522
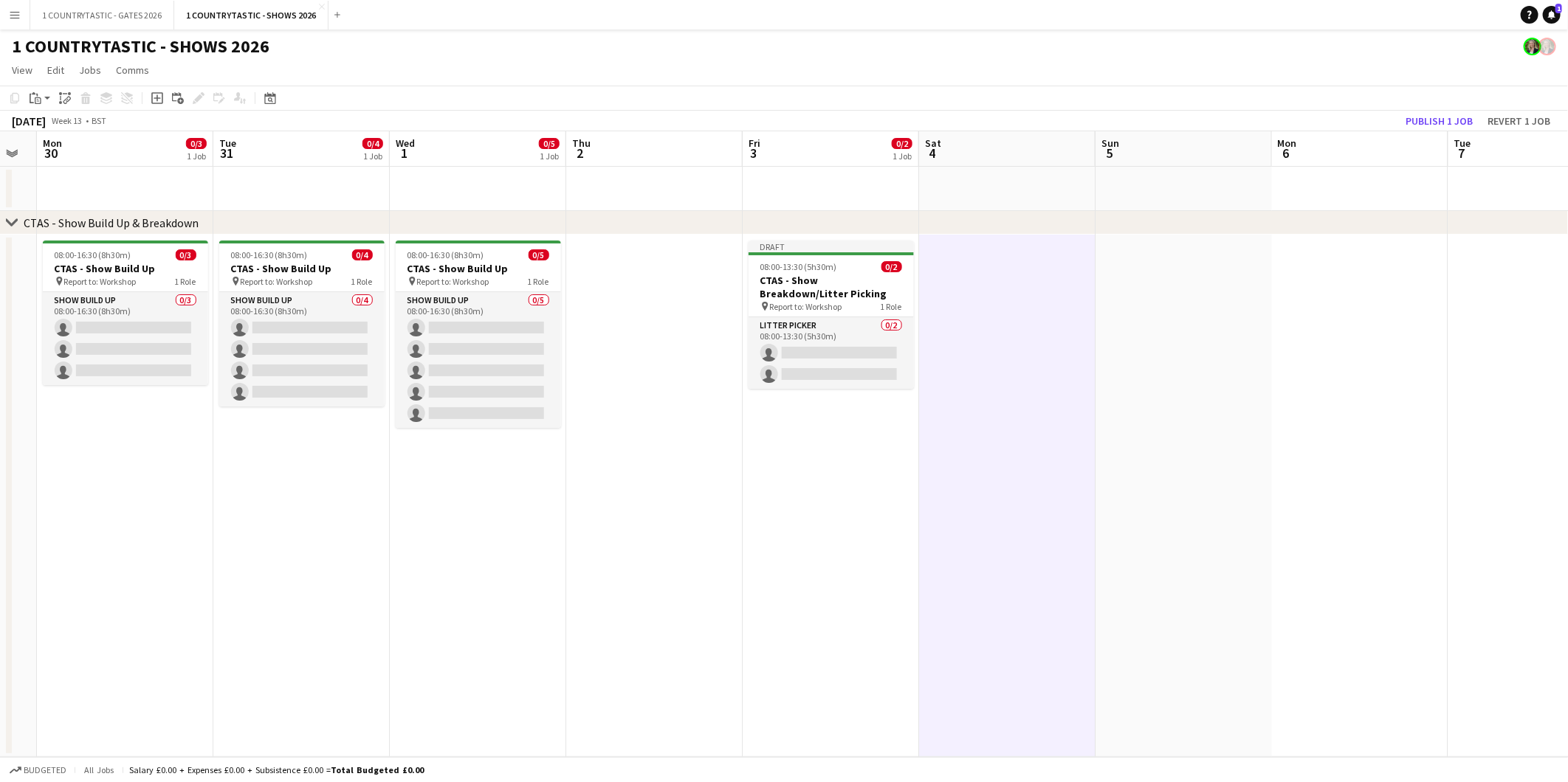
click at [1016, 280] on app-date-cell at bounding box center [1007, 495] width 177 height 522
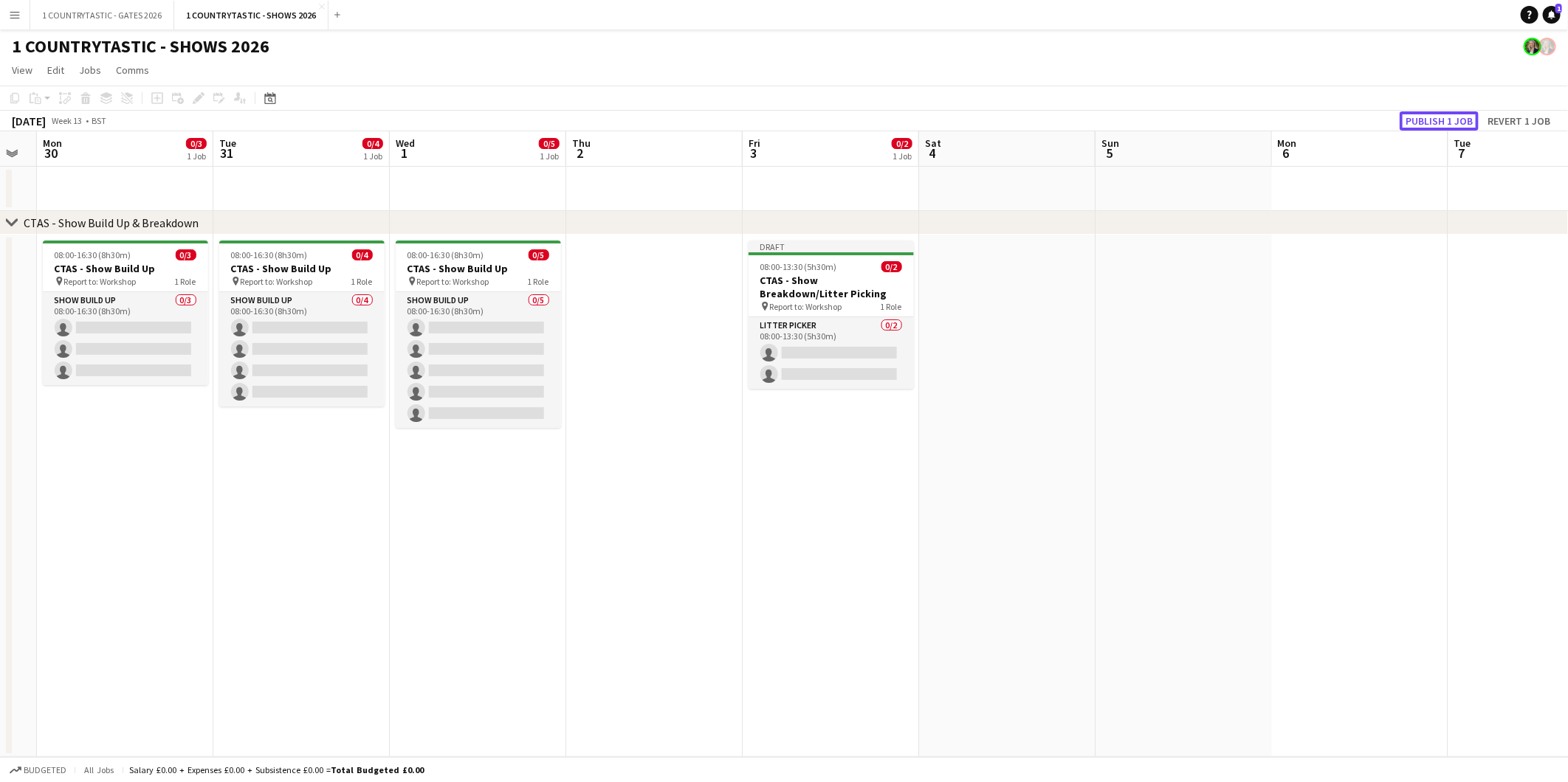
click at [1417, 120] on button "Publish 1 job" at bounding box center [1439, 121] width 79 height 19
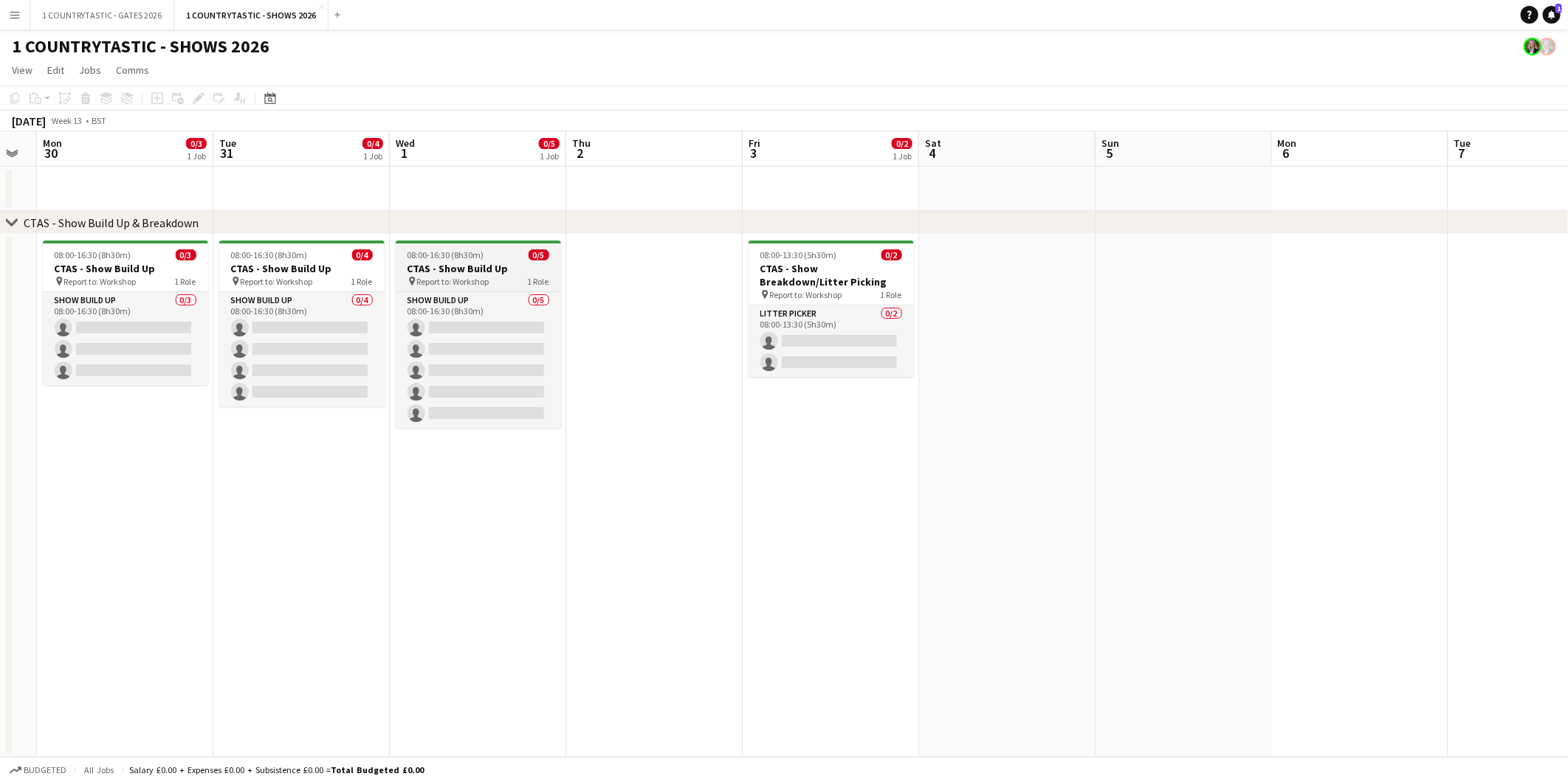
click at [455, 257] on span "08:00-16:30 (8h30m)" at bounding box center [445, 255] width 77 height 11
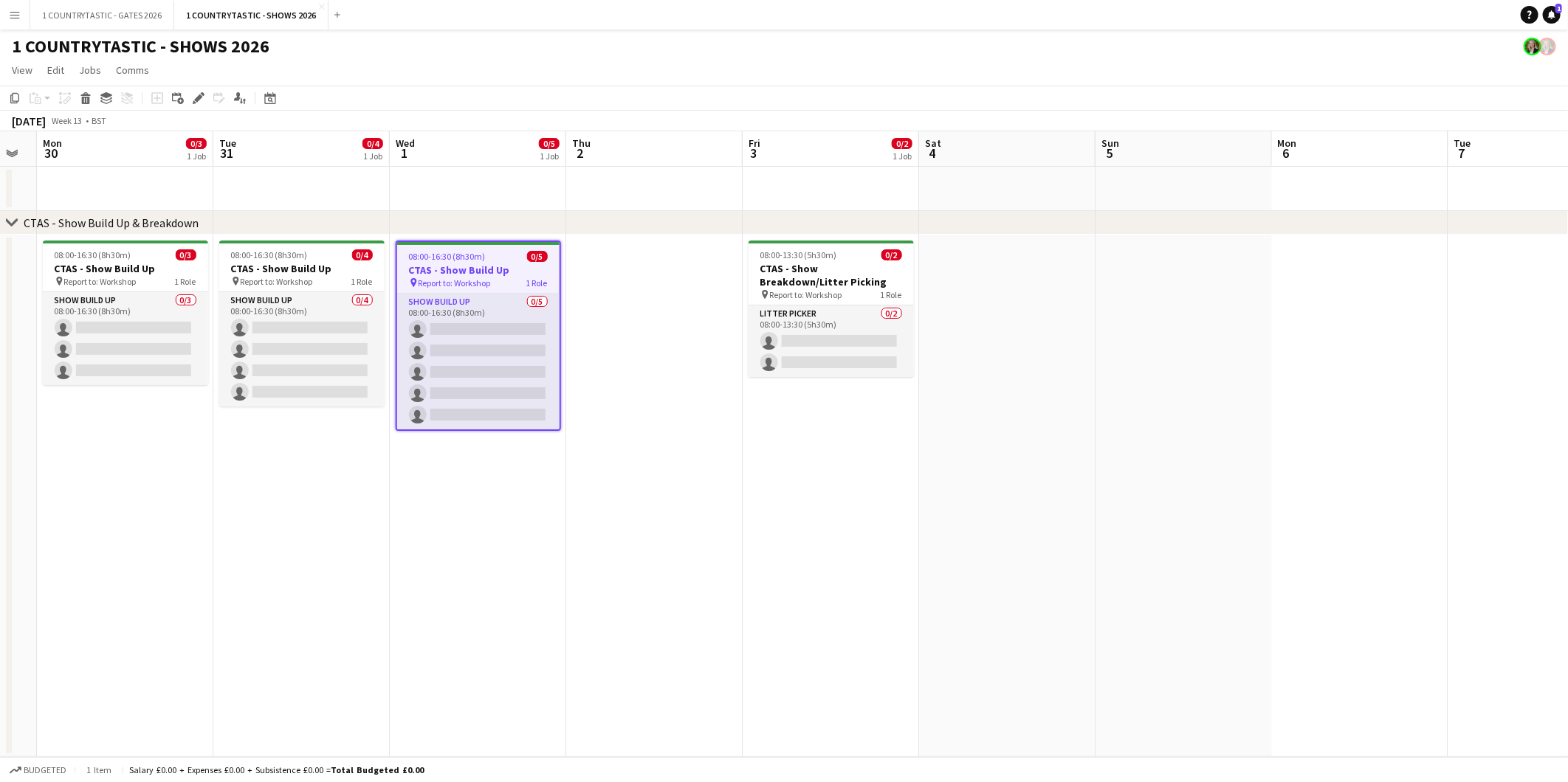
click at [431, 254] on span "08:00-16:30 (8h30m)" at bounding box center [447, 257] width 77 height 11
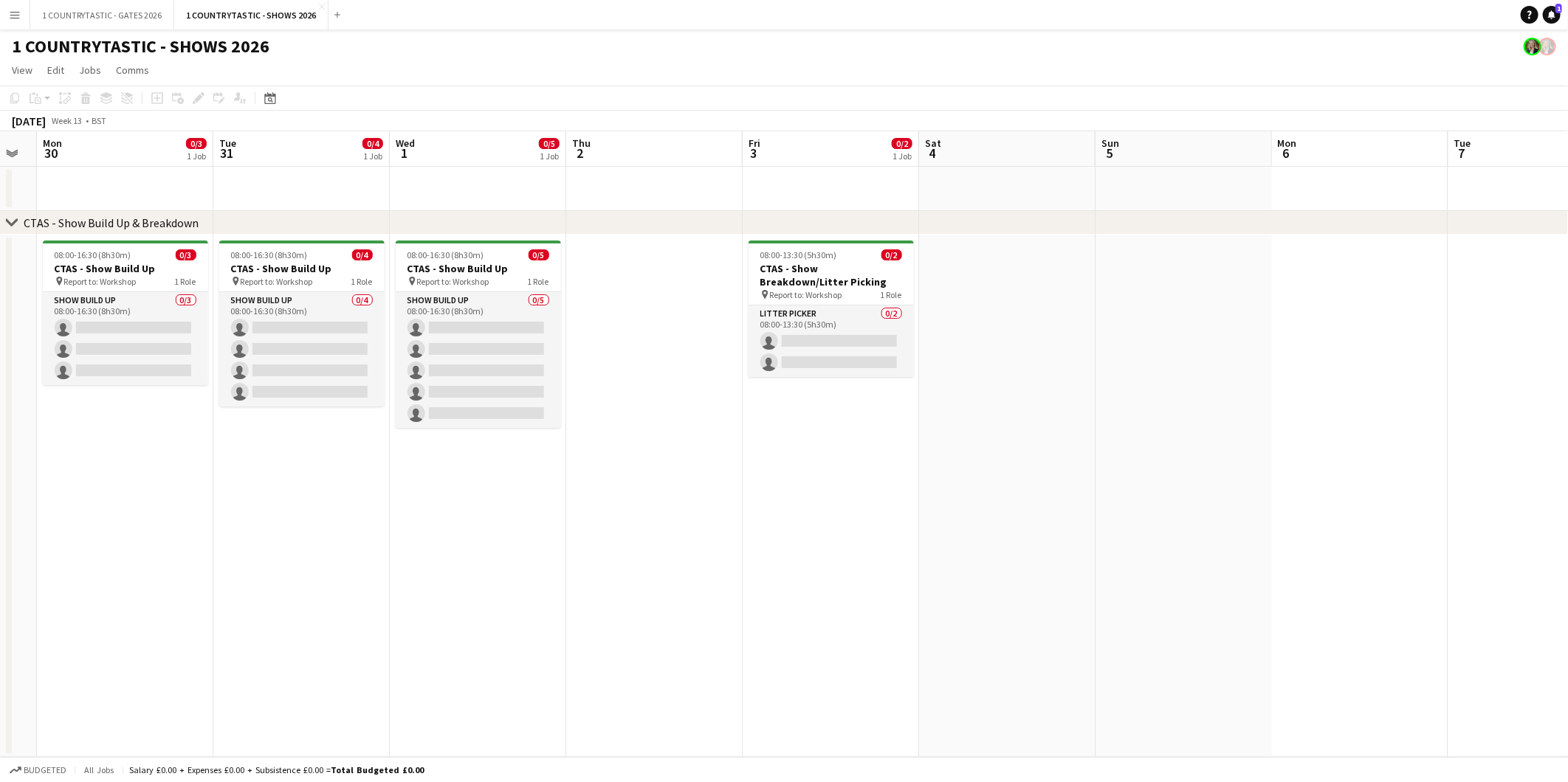
click at [795, 421] on app-date-cell "08:00-13:30 (5h30m) 0/2 CTAS - Show Breakdown/Litter Picking pin Report to: Wor…" at bounding box center [830, 495] width 177 height 522
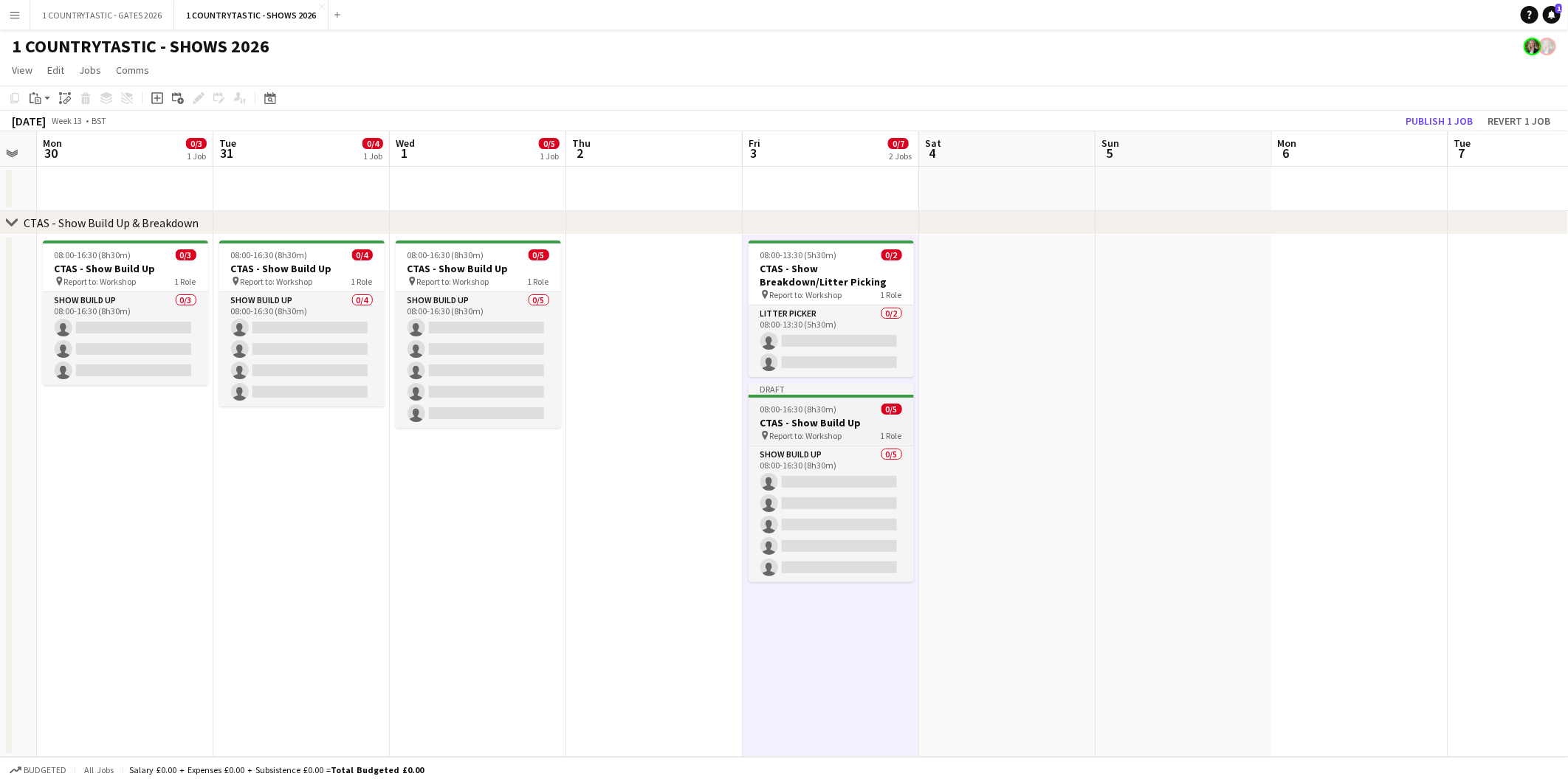
click at [798, 407] on span "08:00-16:30 (8h30m)" at bounding box center [798, 409] width 77 height 11
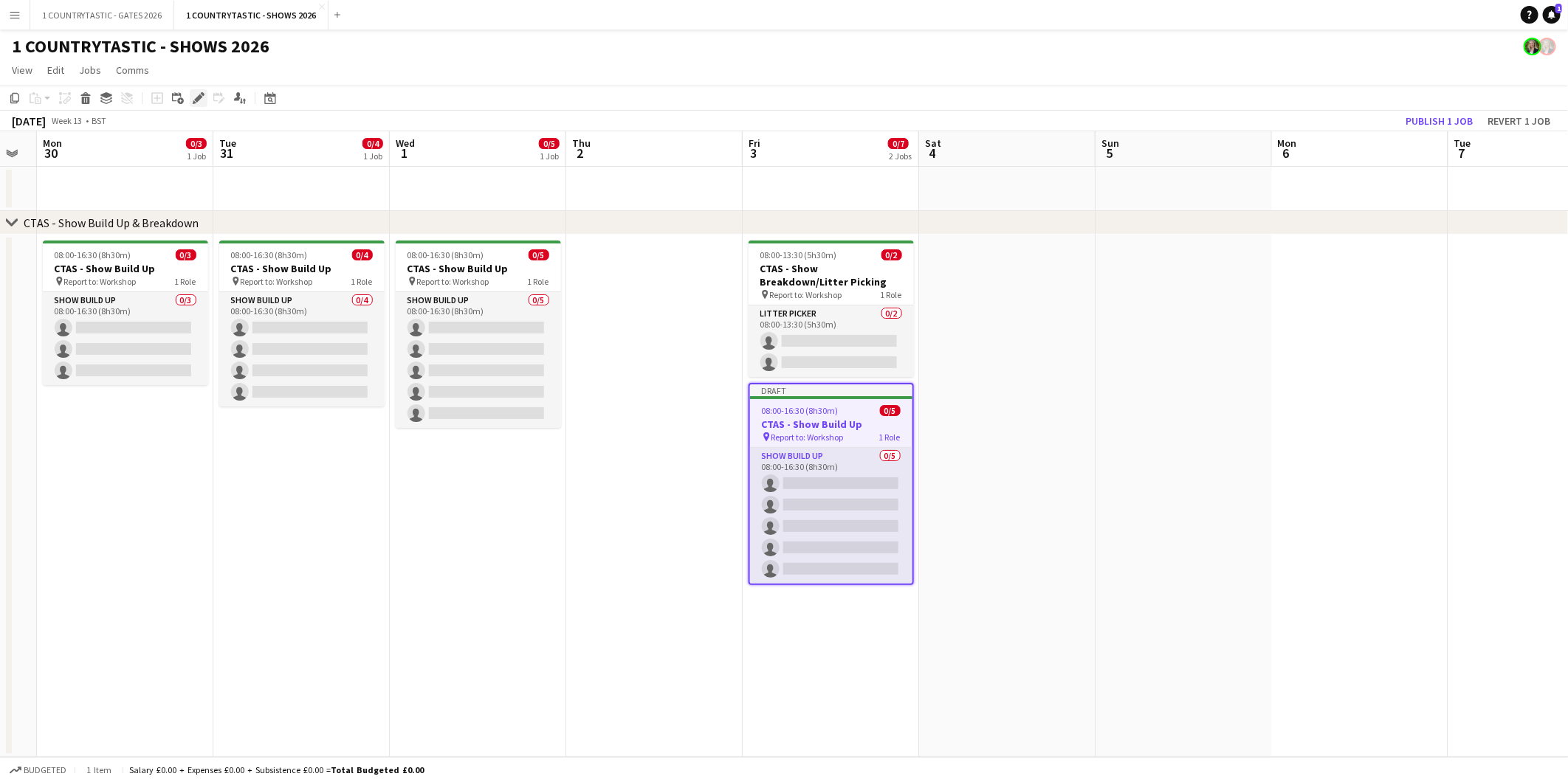
click at [201, 96] on icon "Edit" at bounding box center [198, 98] width 12 height 12
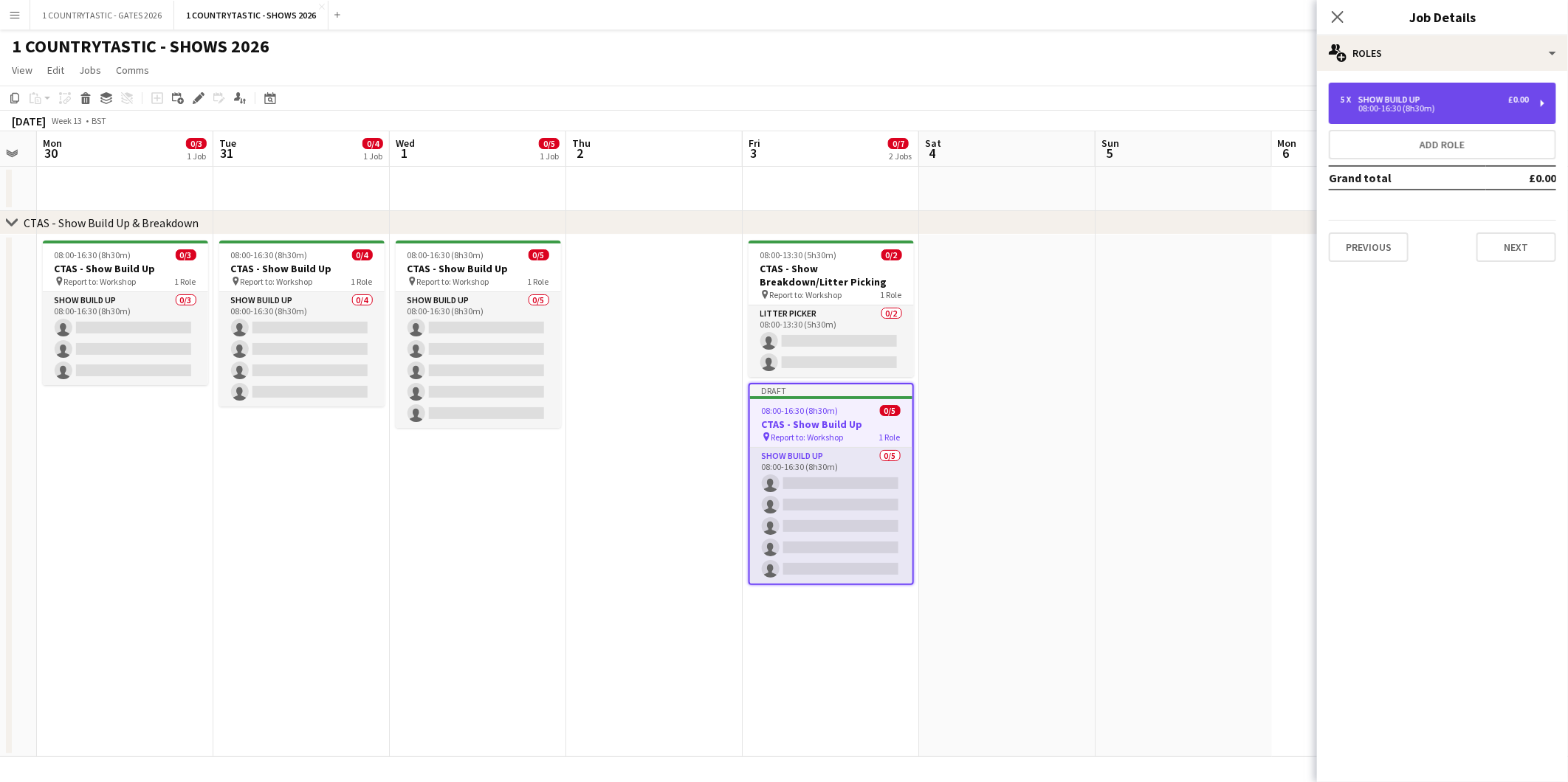
click at [1410, 93] on div "5 x Show Build Up £0.00 08:00-16:30 (8h30m)" at bounding box center [1441, 104] width 228 height 42
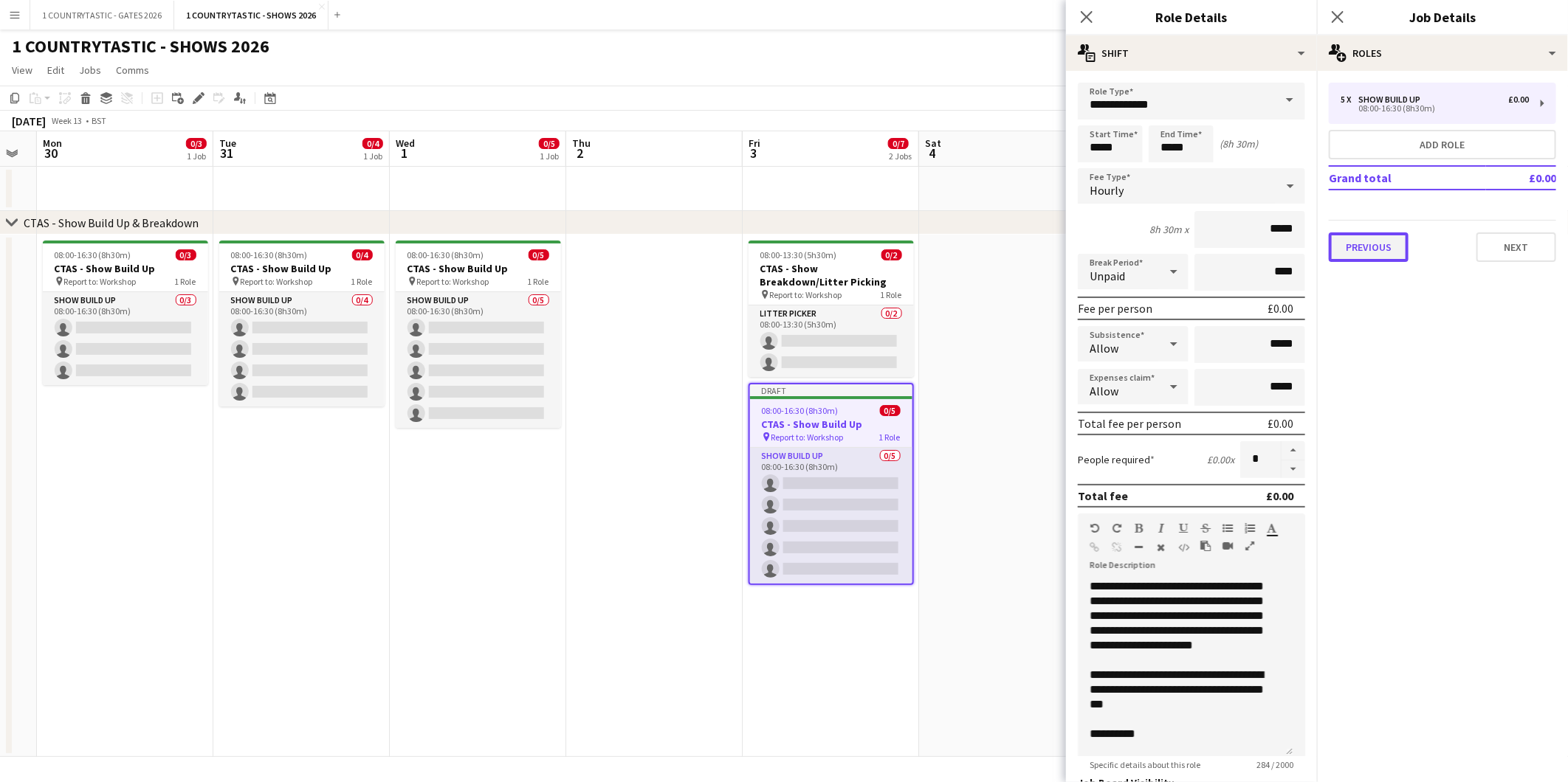
click at [1392, 252] on button "Previous" at bounding box center [1368, 246] width 79 height 29
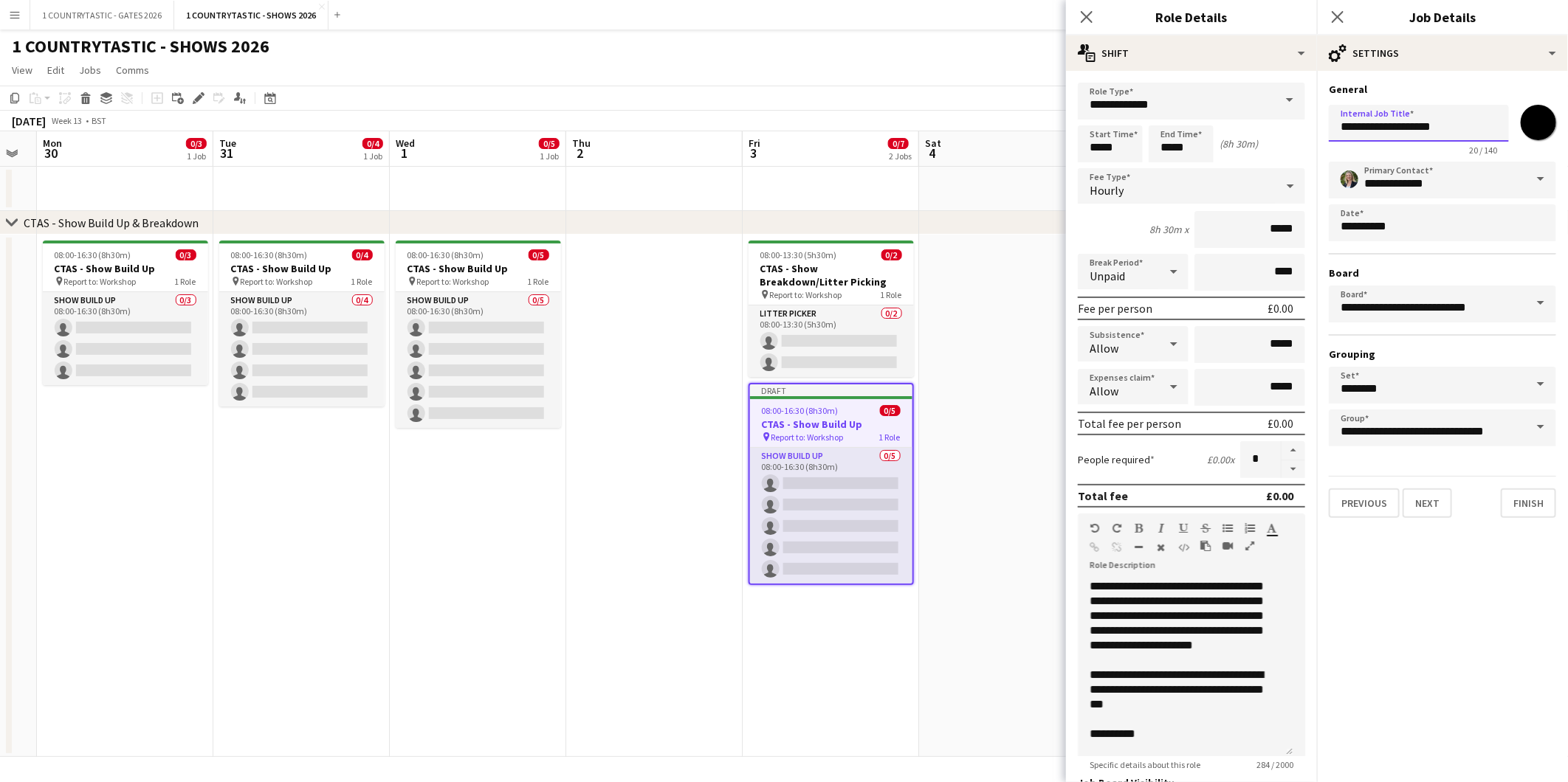
drag, startPoint x: 1405, startPoint y: 123, endPoint x: 1454, endPoint y: 128, distance: 49.3
click at [1454, 128] on input "**********" at bounding box center [1418, 123] width 180 height 37
type input "**********"
click at [1426, 501] on button "Next" at bounding box center [1427, 502] width 49 height 29
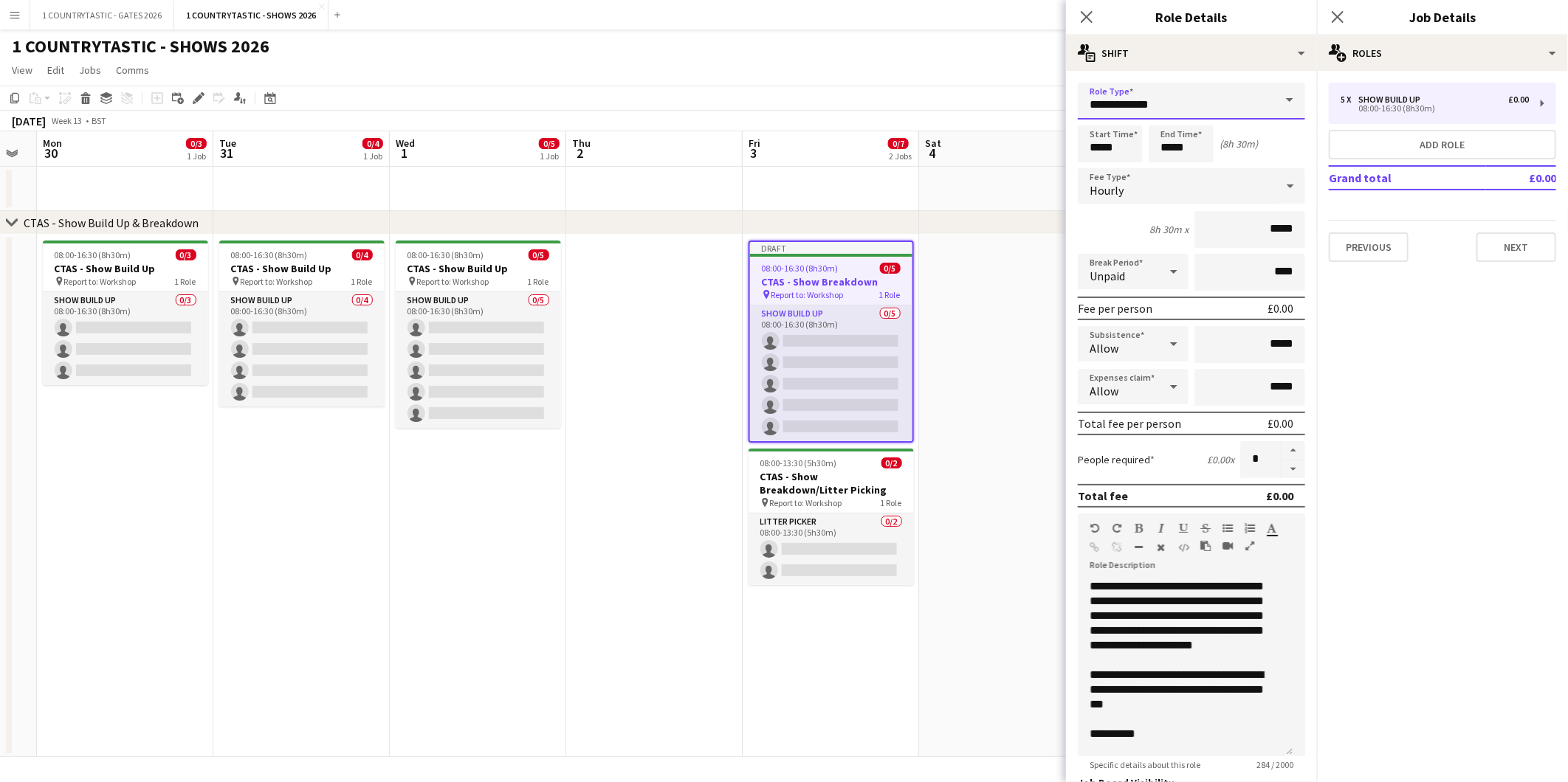
drag, startPoint x: 1201, startPoint y: 111, endPoint x: 1057, endPoint y: 110, distance: 144.0
click at [1057, 110] on body "Menu Boards Boards Boards All jobs Status Workforce Workforce My Workforce Recr…" at bounding box center [784, 391] width 1568 height 782
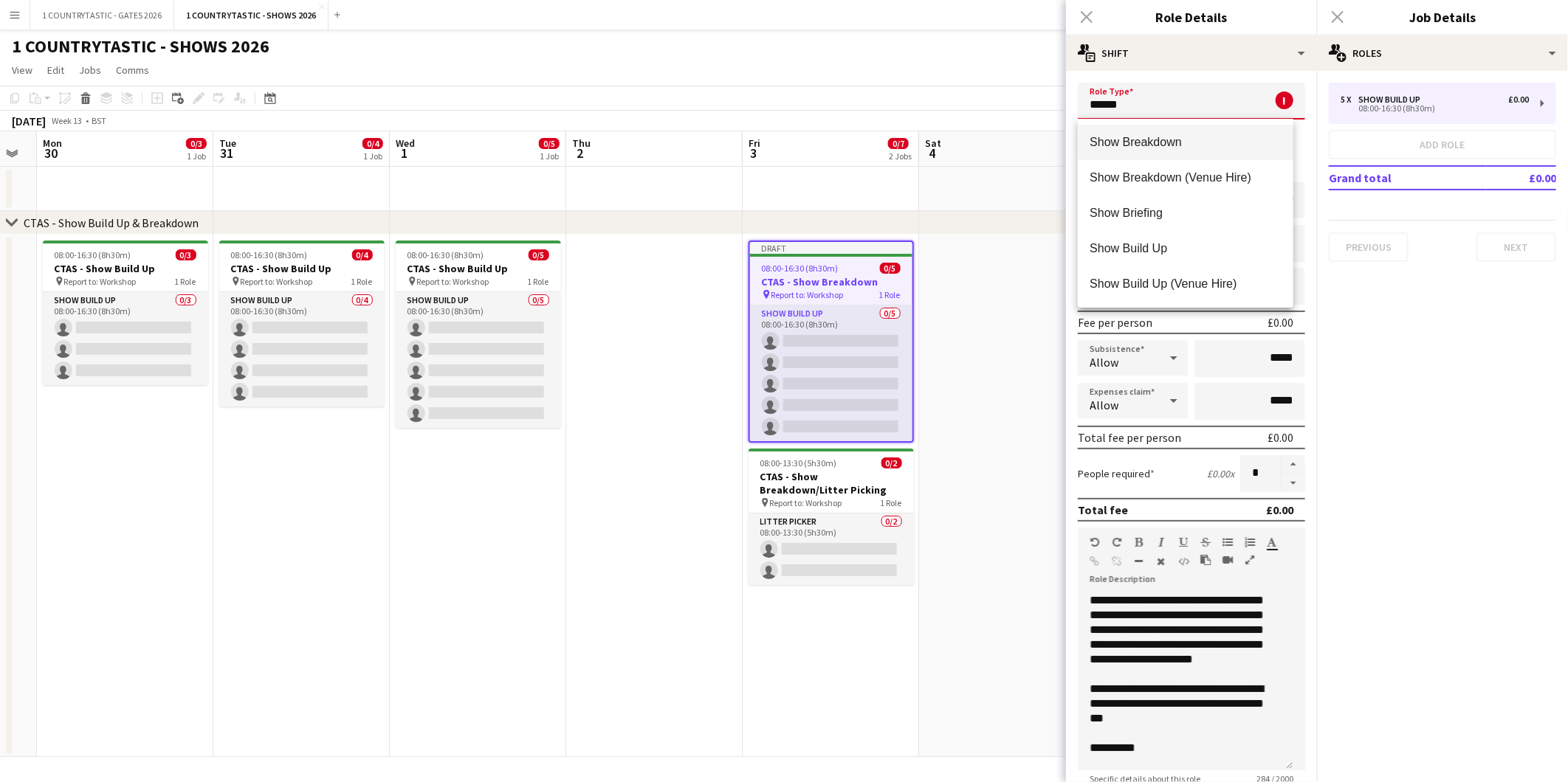
click at [1109, 140] on span "Show Breakdown" at bounding box center [1185, 142] width 191 height 14
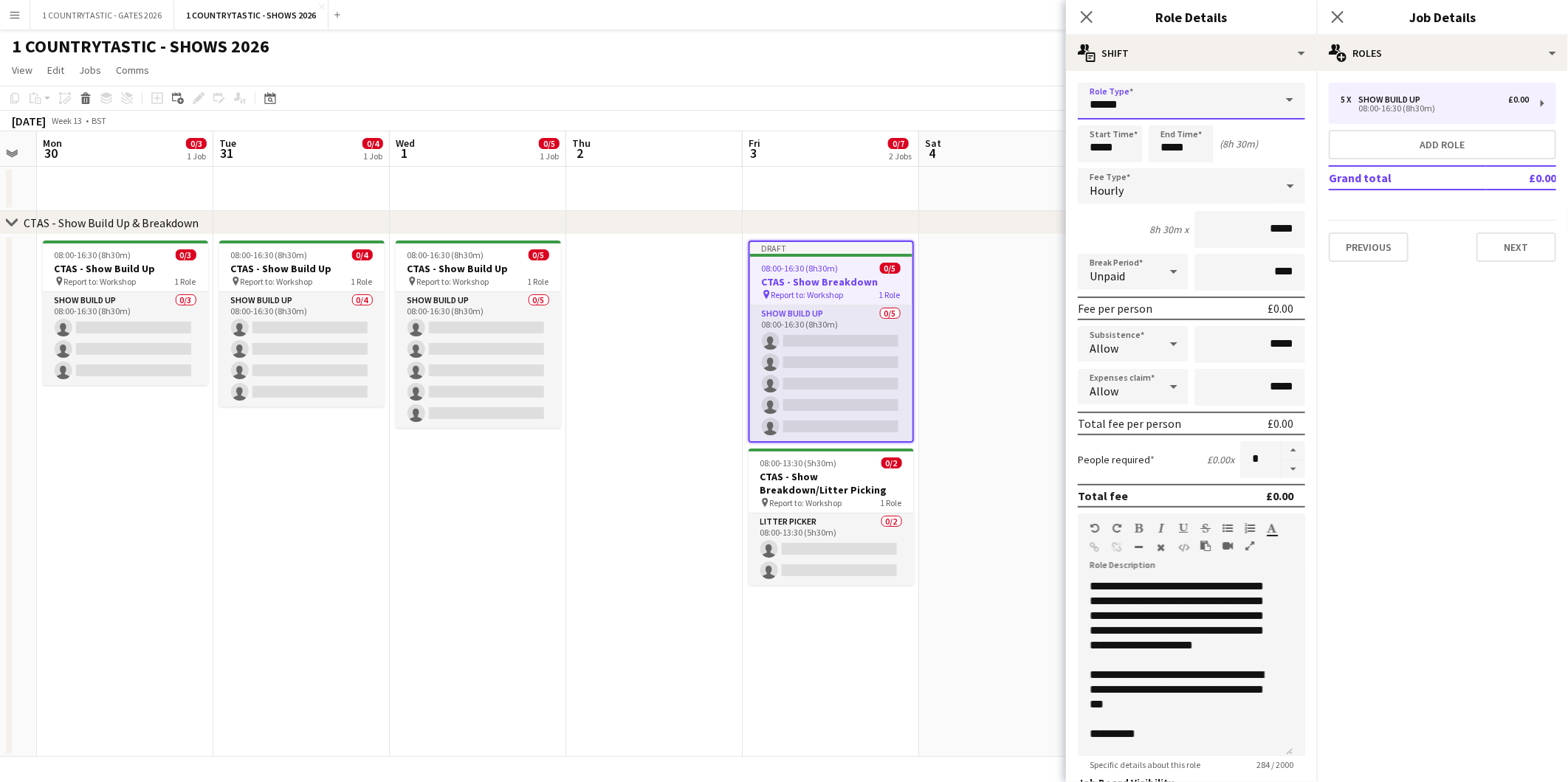
type input "**********"
click at [1194, 150] on input "*****" at bounding box center [1181, 144] width 65 height 37
click at [1171, 167] on div at bounding box center [1166, 170] width 29 height 15
click at [1167, 110] on div at bounding box center [1166, 118] width 29 height 15
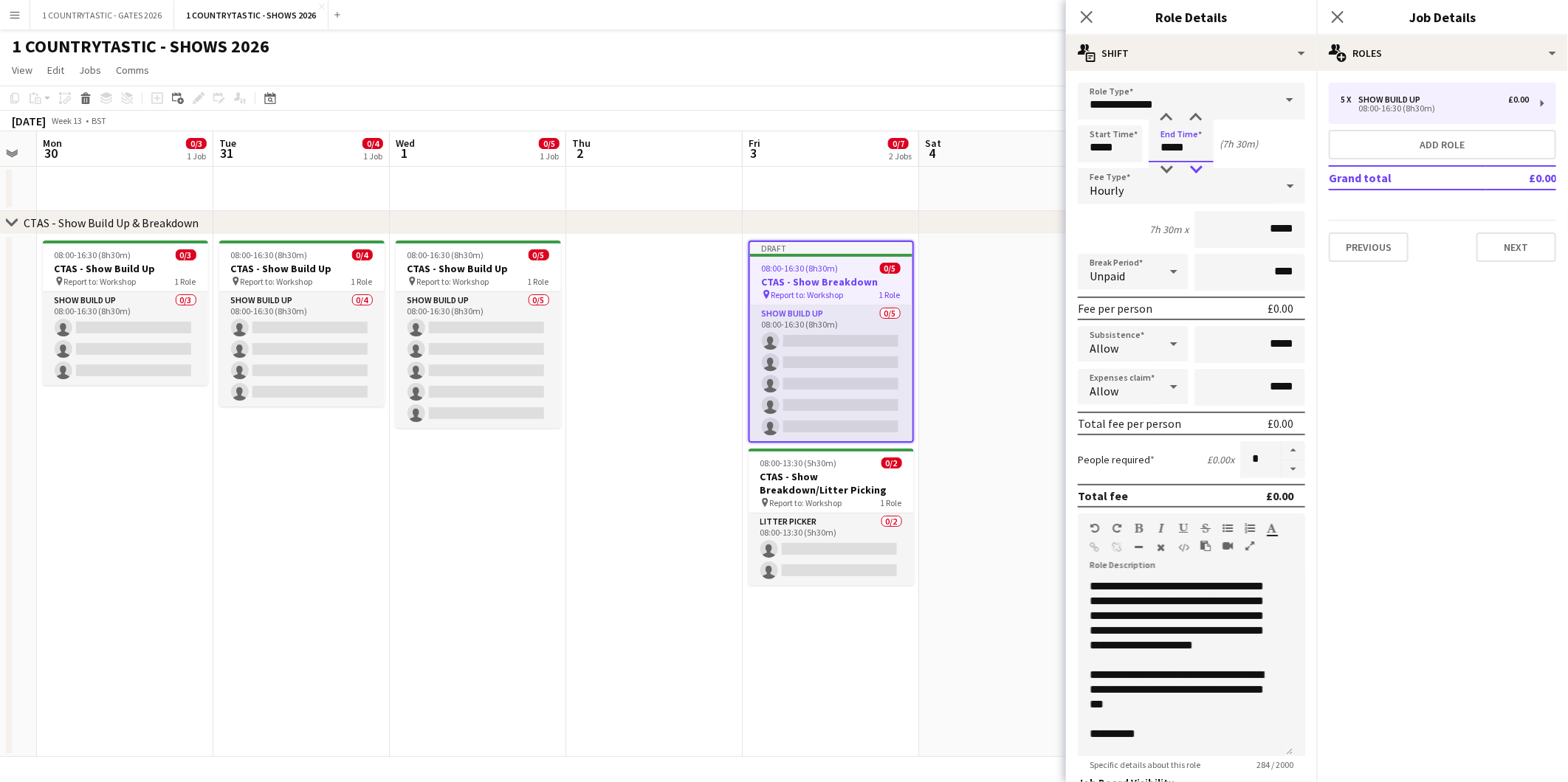
click at [1206, 170] on div at bounding box center [1195, 170] width 29 height 15
type input "*****"
click at [1204, 170] on div at bounding box center [1195, 170] width 29 height 15
click at [1282, 446] on button "button" at bounding box center [1292, 450] width 24 height 19
type input "*"
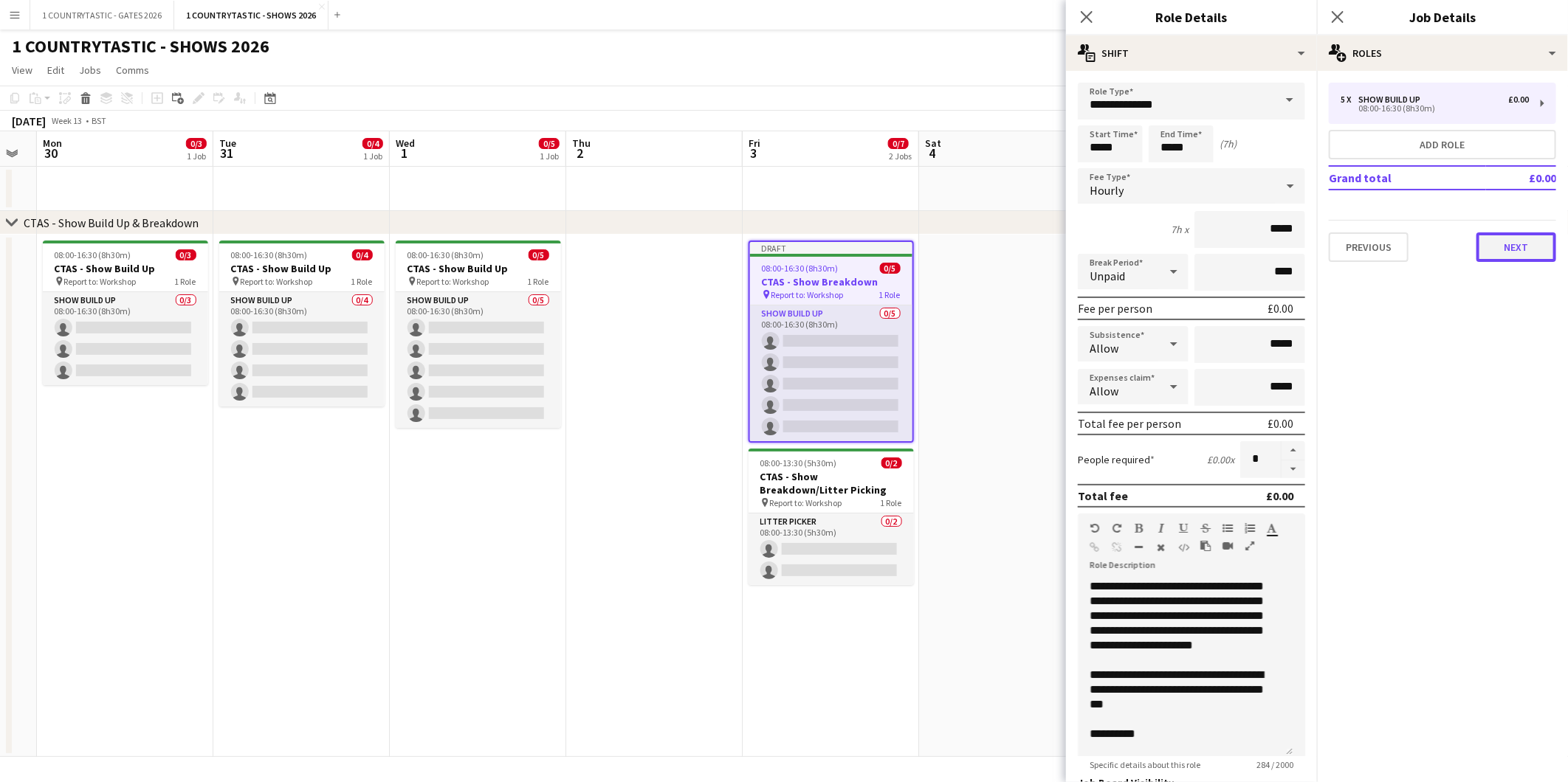
click at [1530, 245] on button "Next" at bounding box center [1516, 246] width 79 height 29
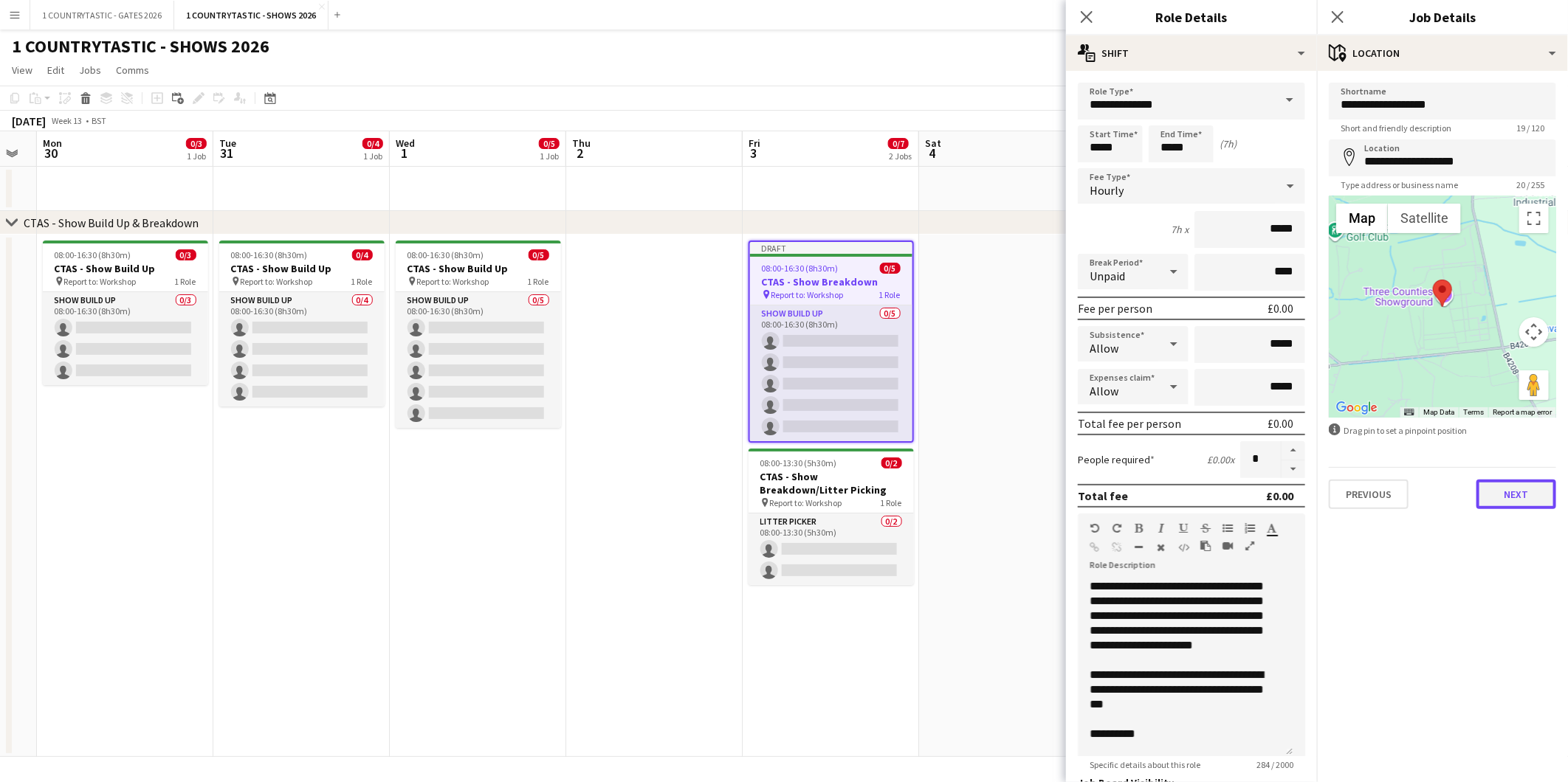
click at [1507, 498] on button "Next" at bounding box center [1516, 494] width 79 height 29
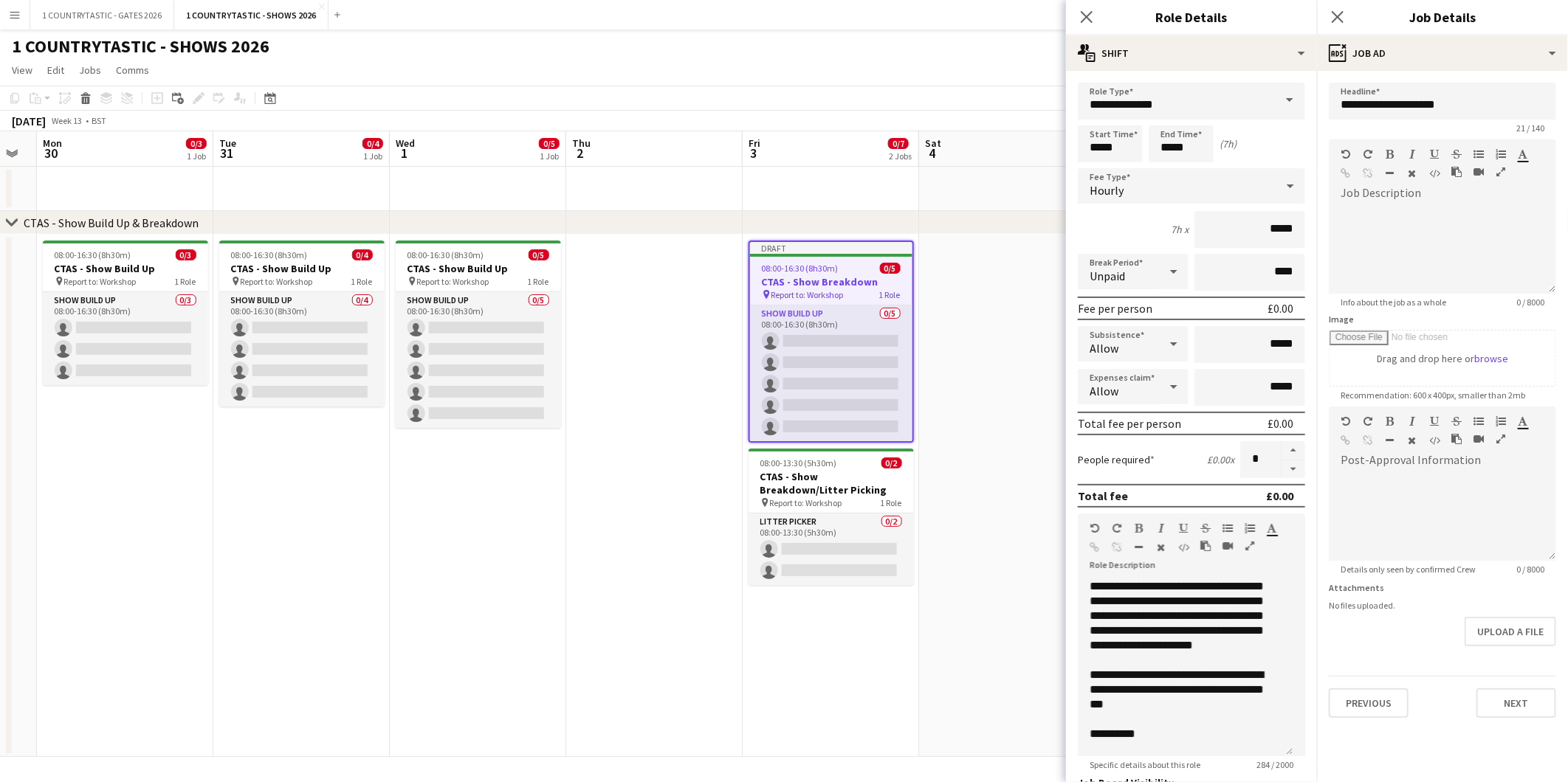
click at [978, 289] on app-date-cell at bounding box center [1007, 495] width 177 height 522
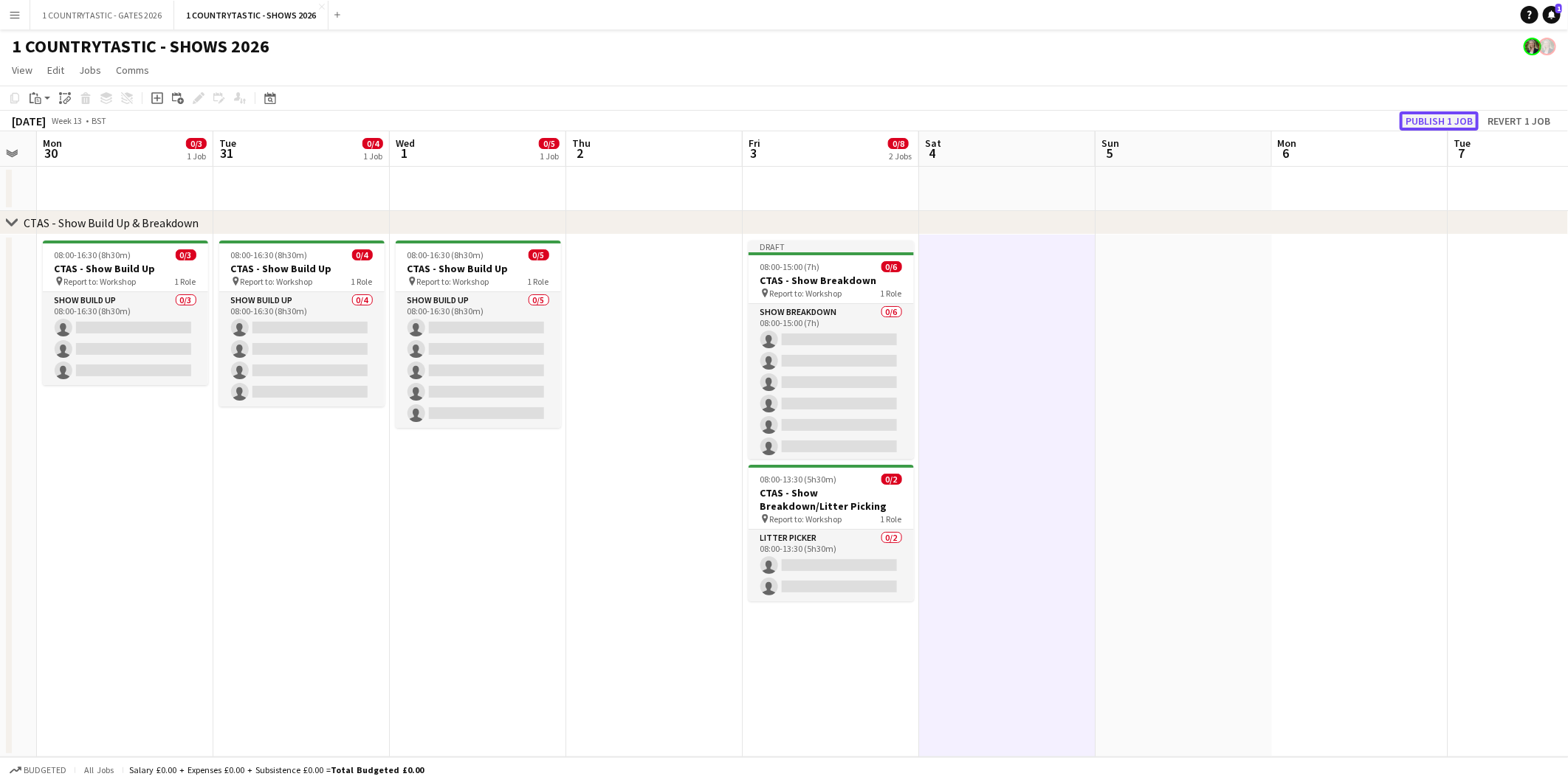
click at [1417, 120] on button "Publish 1 job" at bounding box center [1439, 121] width 79 height 19
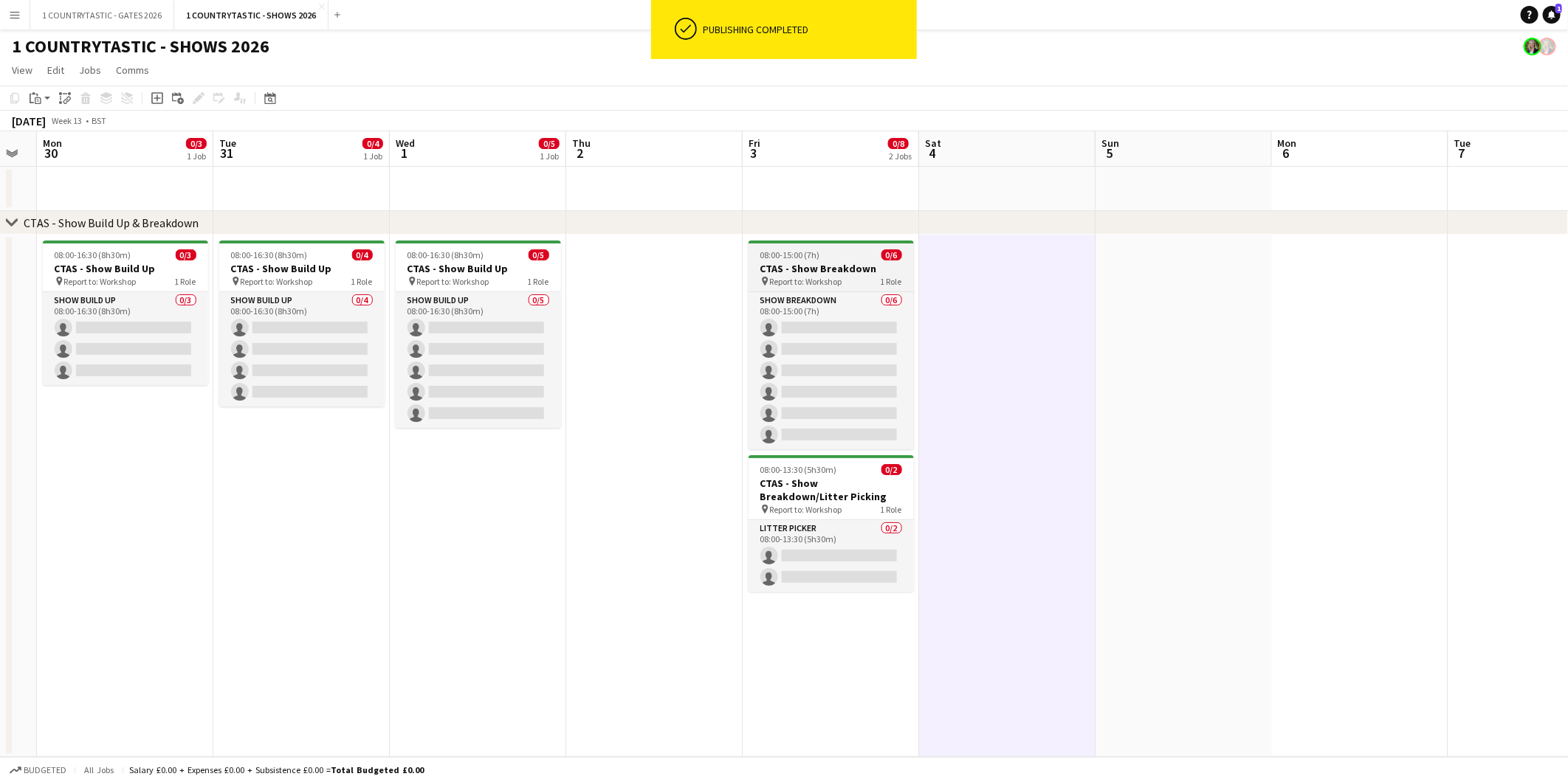
click at [815, 262] on h3 "CTAS - Show Breakdown" at bounding box center [830, 268] width 165 height 13
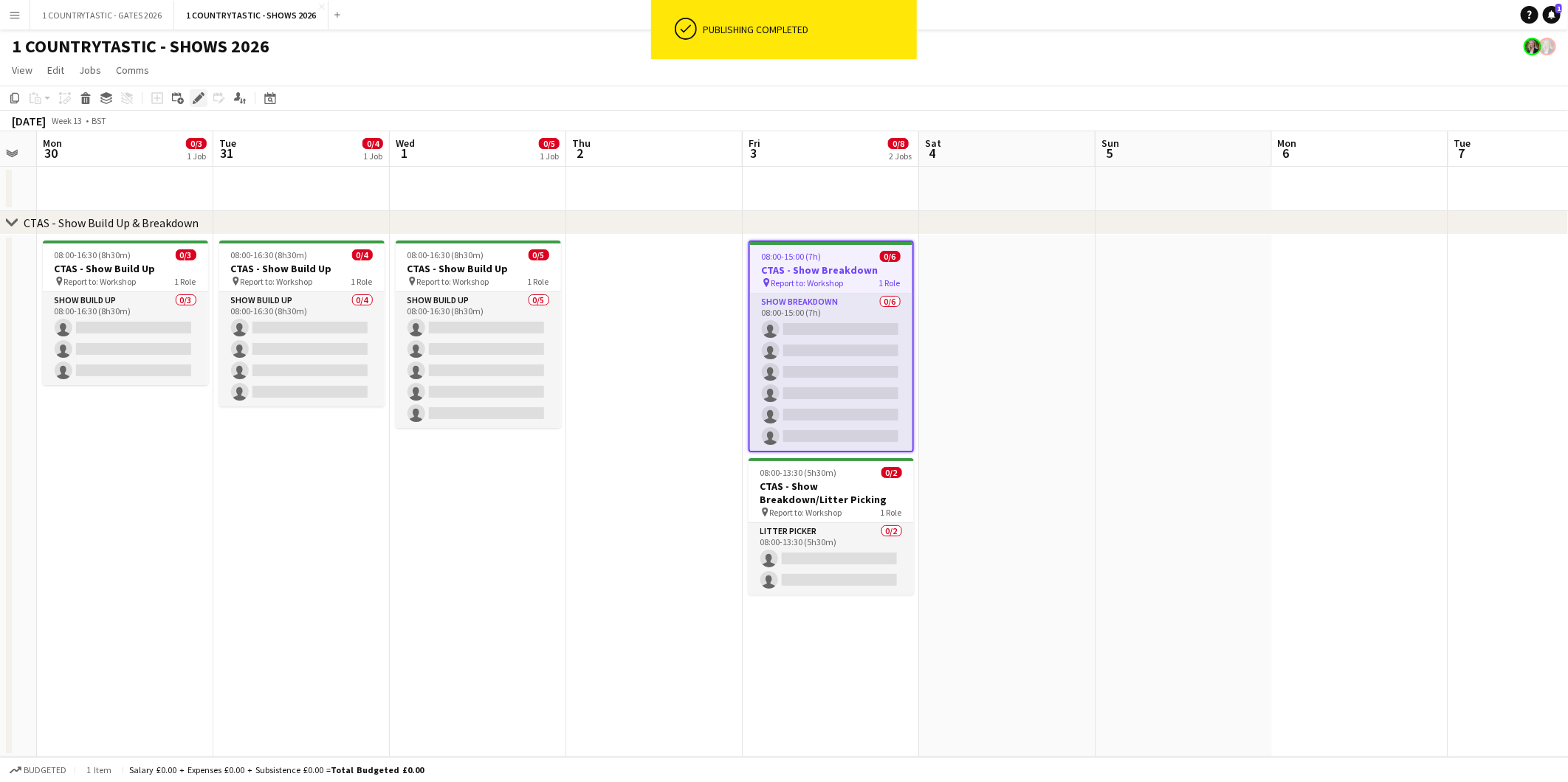
click at [195, 96] on icon "Edit" at bounding box center [198, 98] width 12 height 12
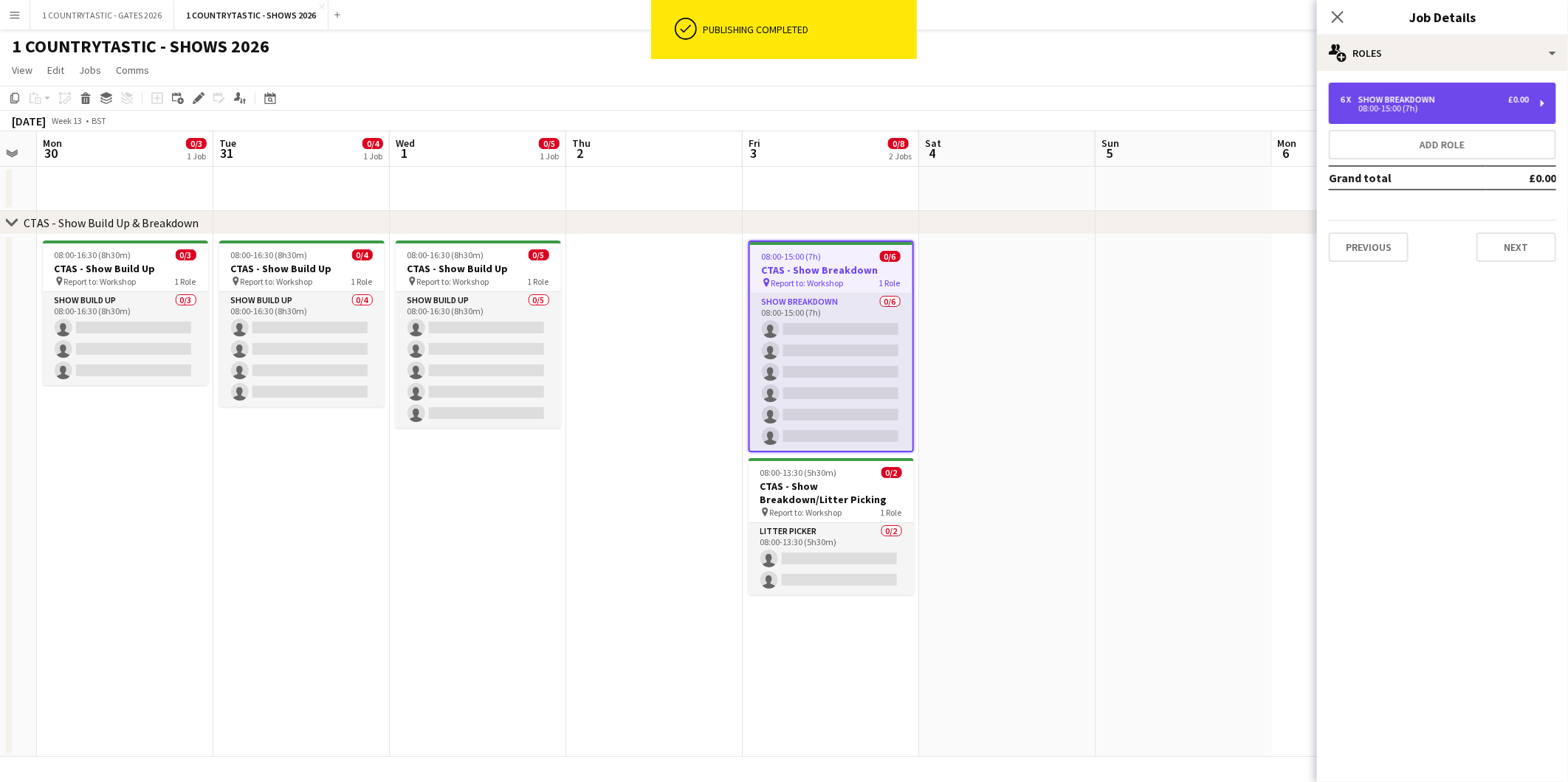
click at [1453, 99] on div "6 x Show Breakdown £0.00" at bounding box center [1434, 99] width 188 height 10
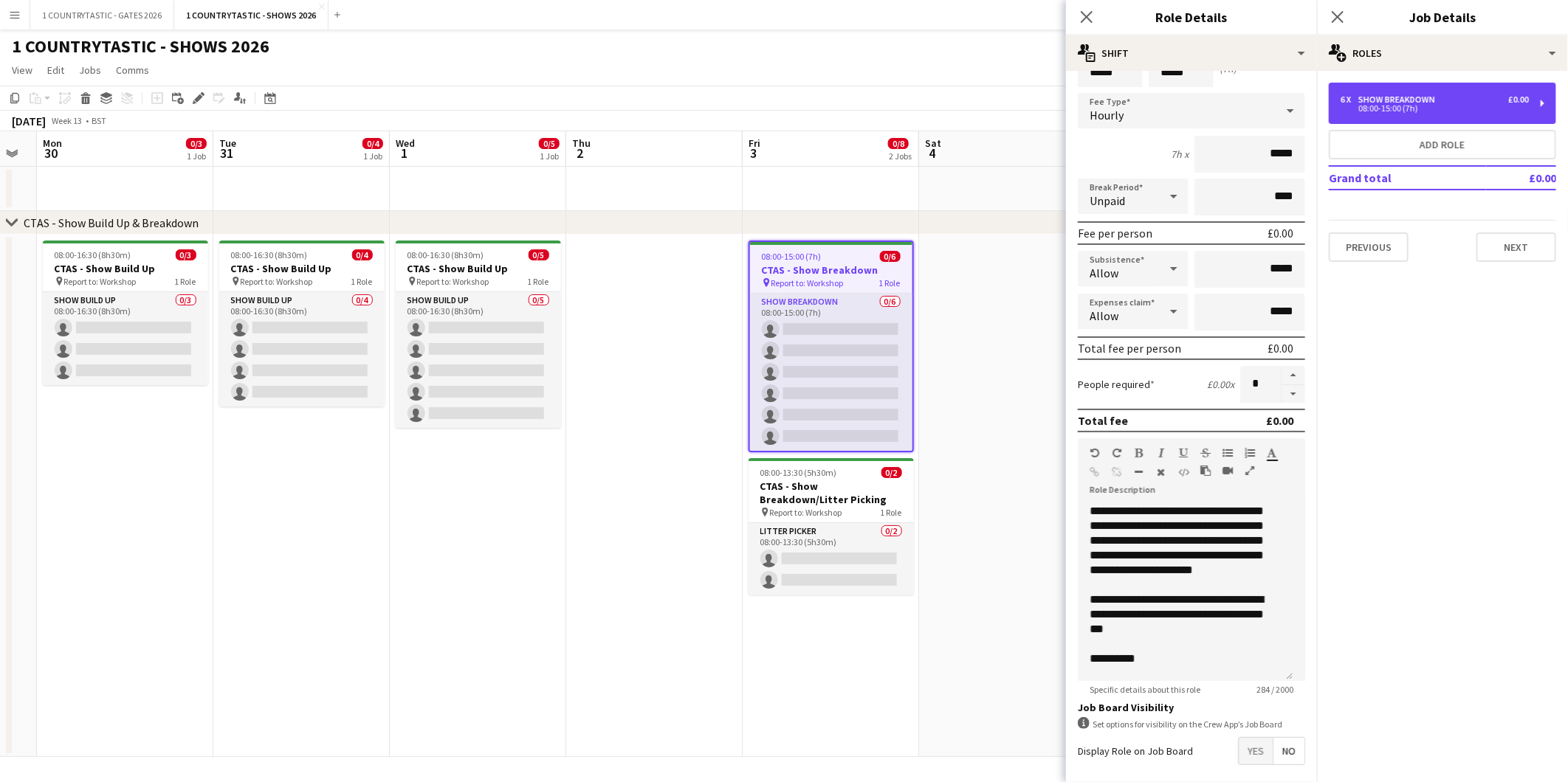
scroll to position [135, 0]
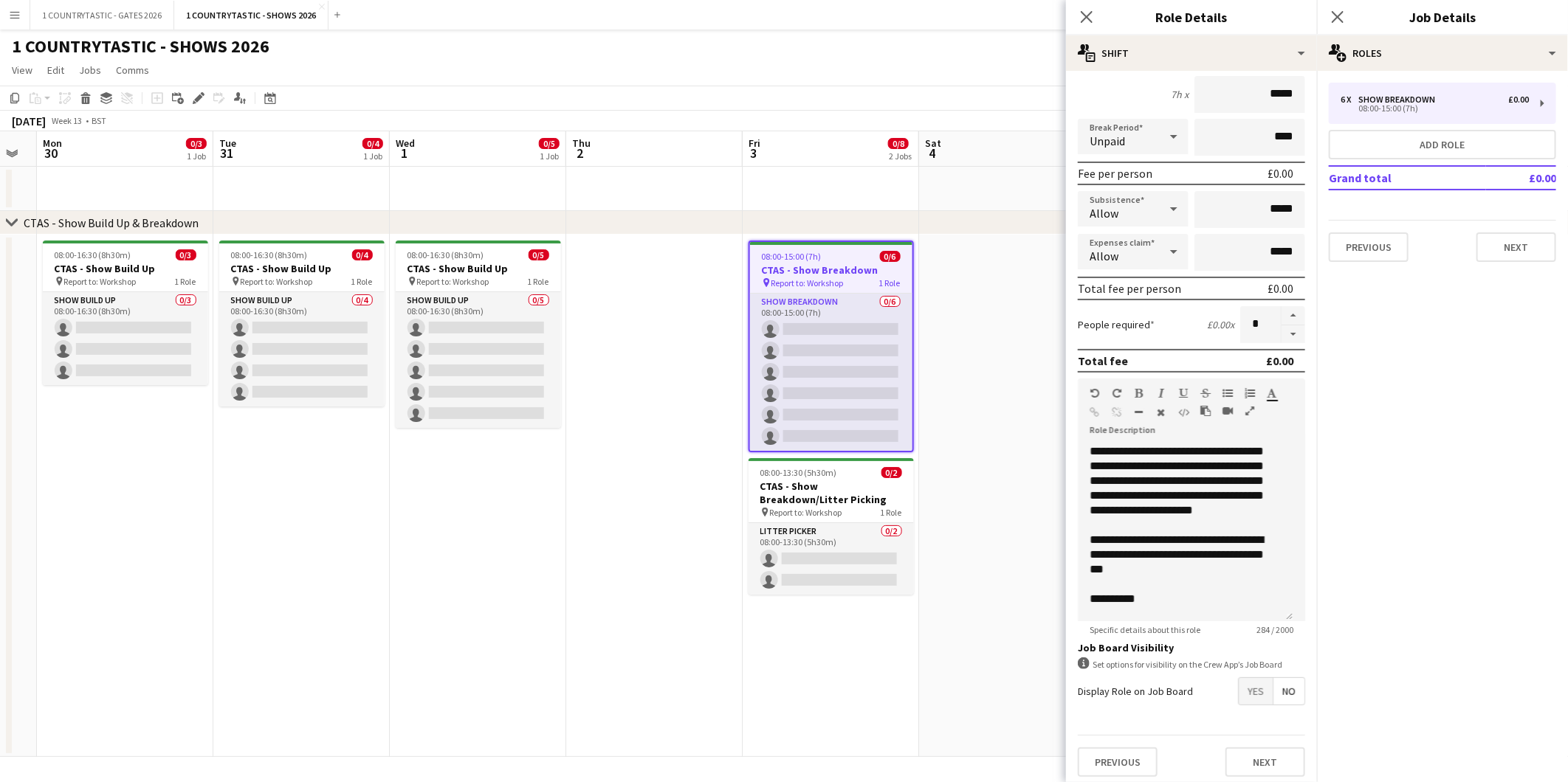
click at [1031, 493] on app-date-cell at bounding box center [1007, 495] width 177 height 522
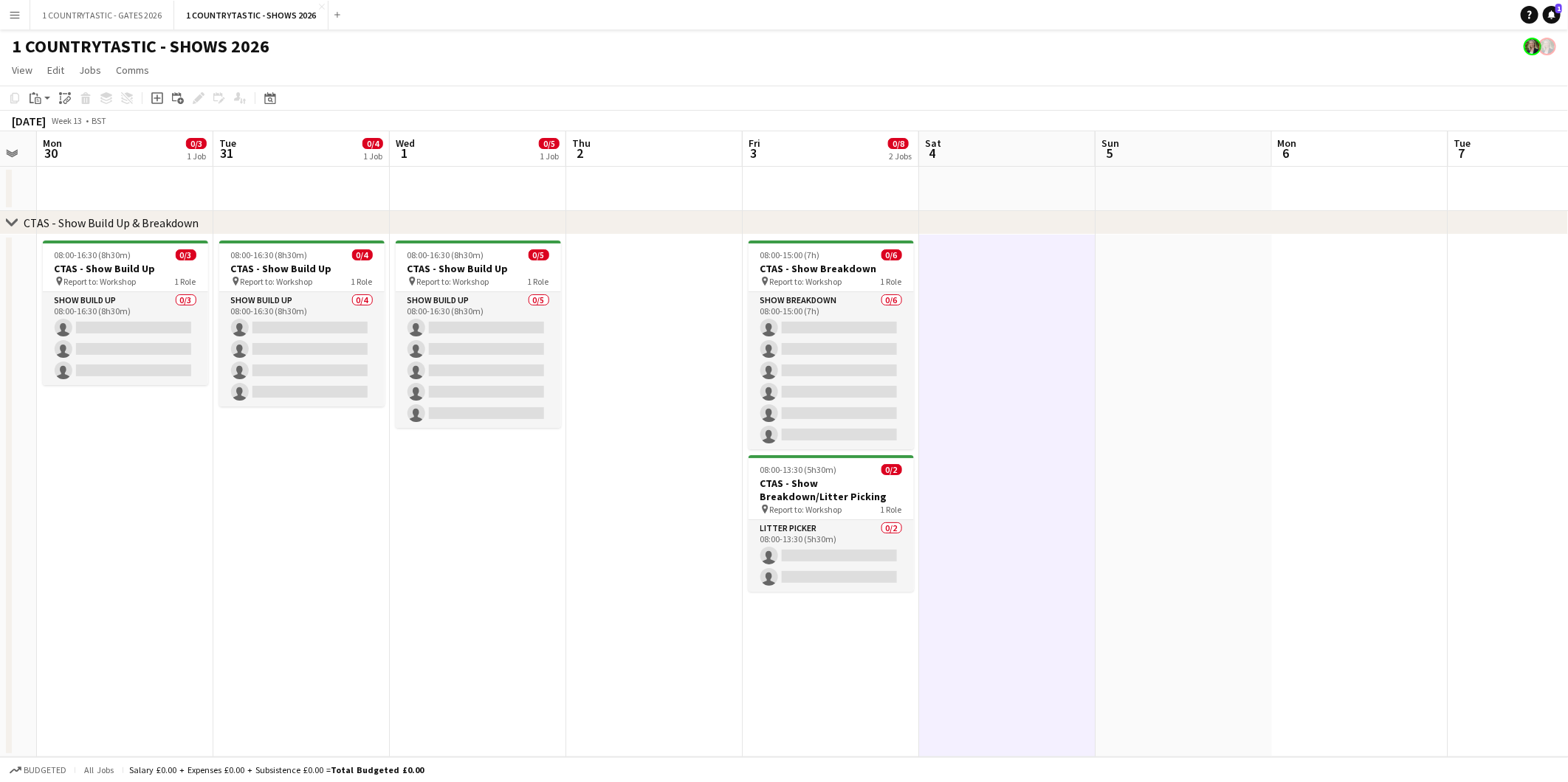
click at [805, 643] on app-date-cell "08:00-15:00 (7h) 0/6 CTAS - Show Breakdown pin Report to: Workshop 1 Role Show …" at bounding box center [830, 495] width 177 height 522
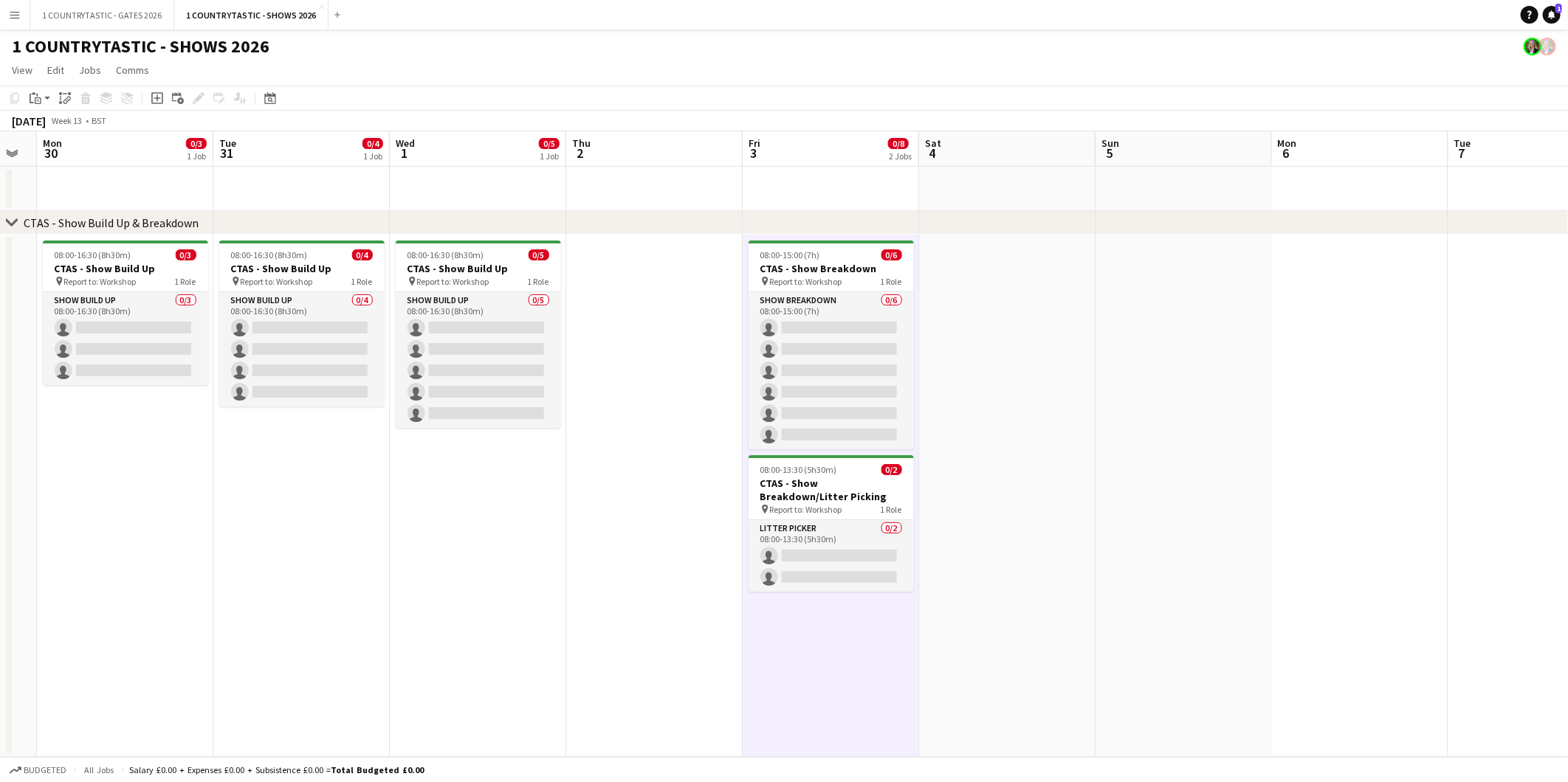
click at [832, 606] on app-date-cell "08:00-15:00 (7h) 0/6 CTAS - Show Breakdown pin Report to: Workshop 1 Role Show …" at bounding box center [830, 495] width 177 height 522
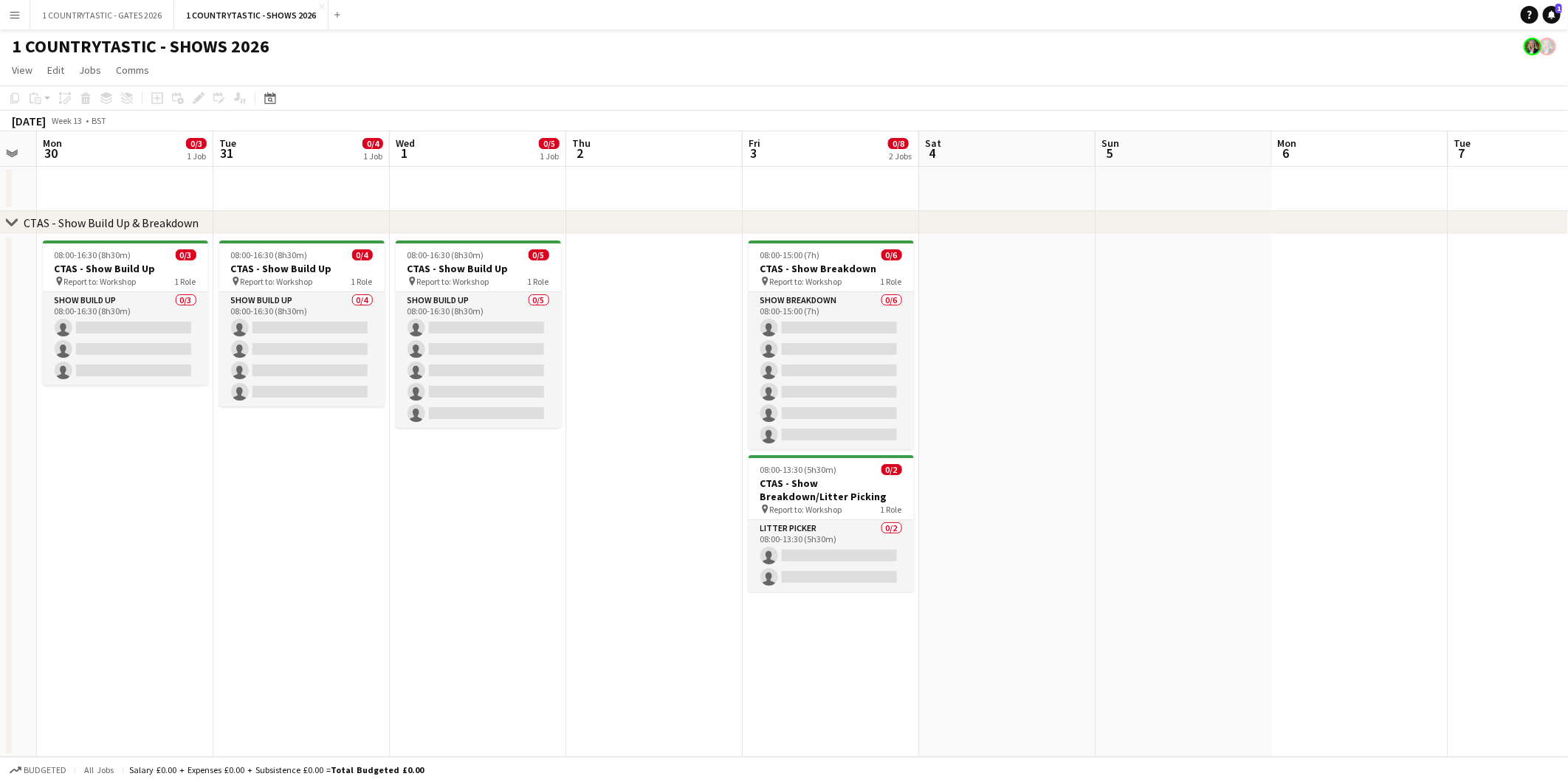
click at [822, 616] on app-date-cell "08:00-15:00 (7h) 0/6 CTAS - Show Breakdown pin Report to: Workshop 1 Role Show …" at bounding box center [830, 495] width 177 height 522
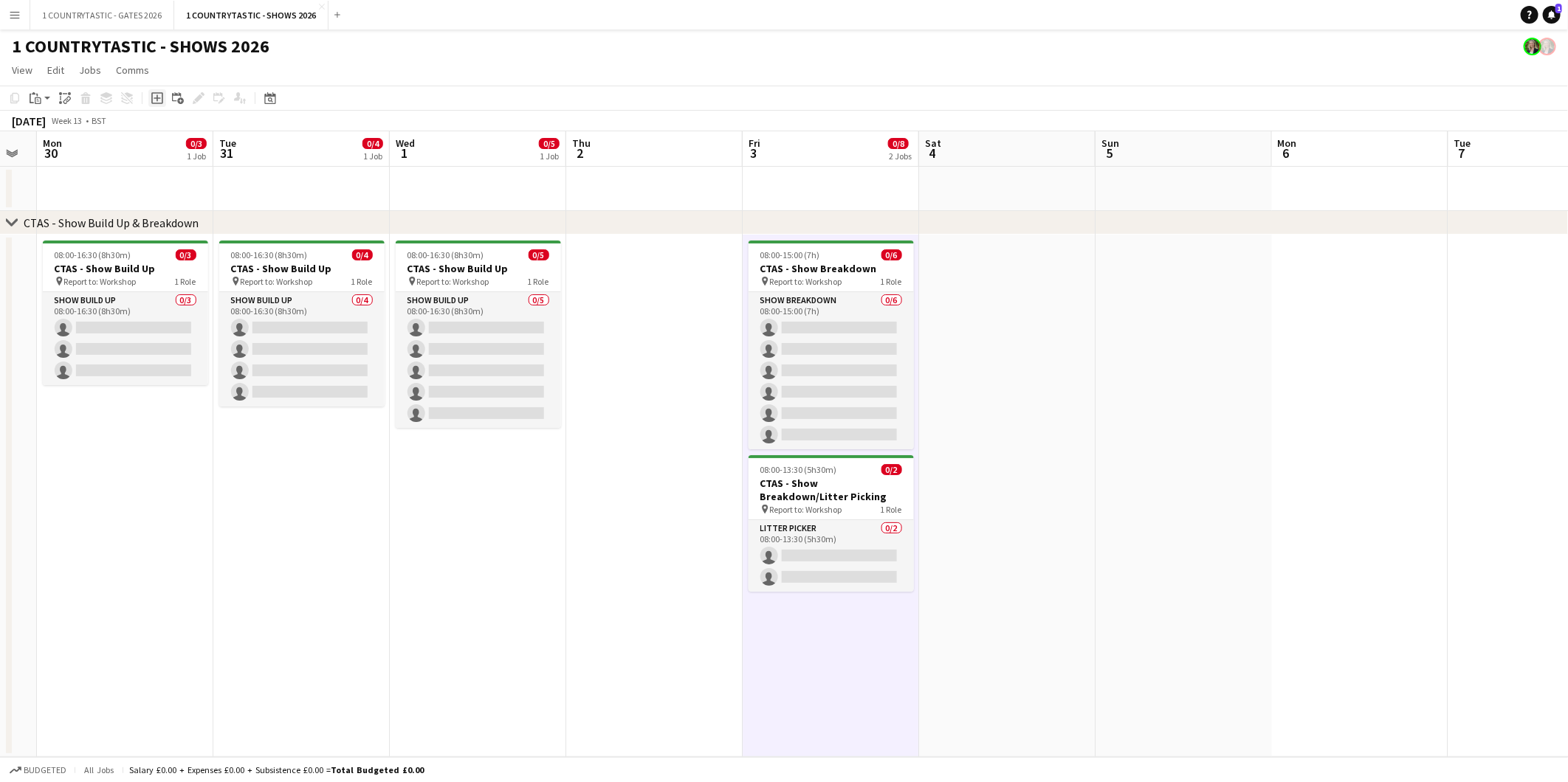
click at [157, 99] on icon at bounding box center [157, 98] width 7 height 7
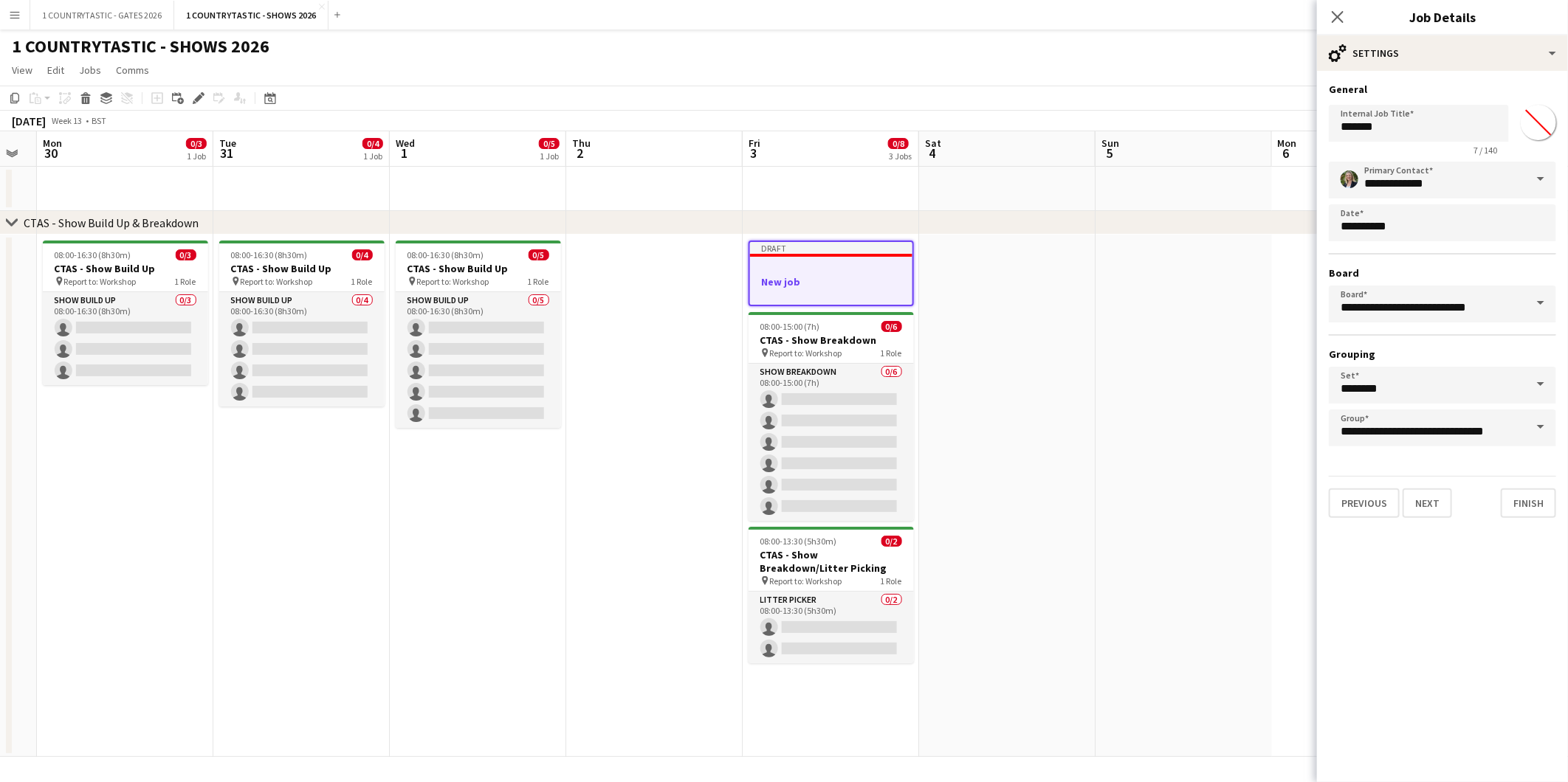
click at [1531, 122] on input "*******" at bounding box center [1538, 123] width 53 height 53
type input "*******"
drag, startPoint x: 1415, startPoint y: 128, endPoint x: 1295, endPoint y: 126, distance: 120.0
click at [1295, 126] on body "Menu Boards Boards Boards All jobs Status Workforce Workforce My Workforce Recr…" at bounding box center [784, 391] width 1568 height 782
type input "**********"
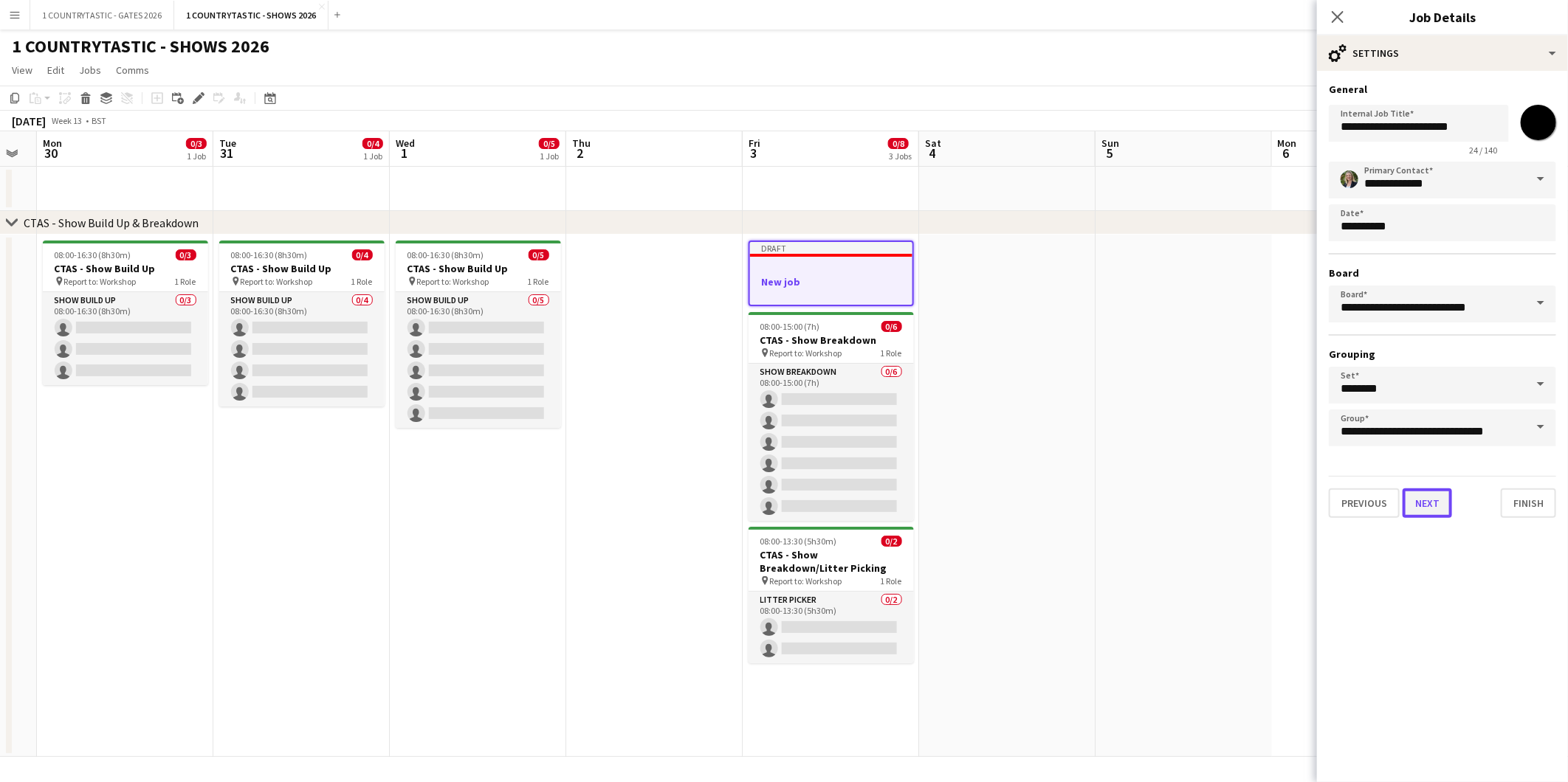
click at [1426, 501] on button "Next" at bounding box center [1427, 502] width 49 height 29
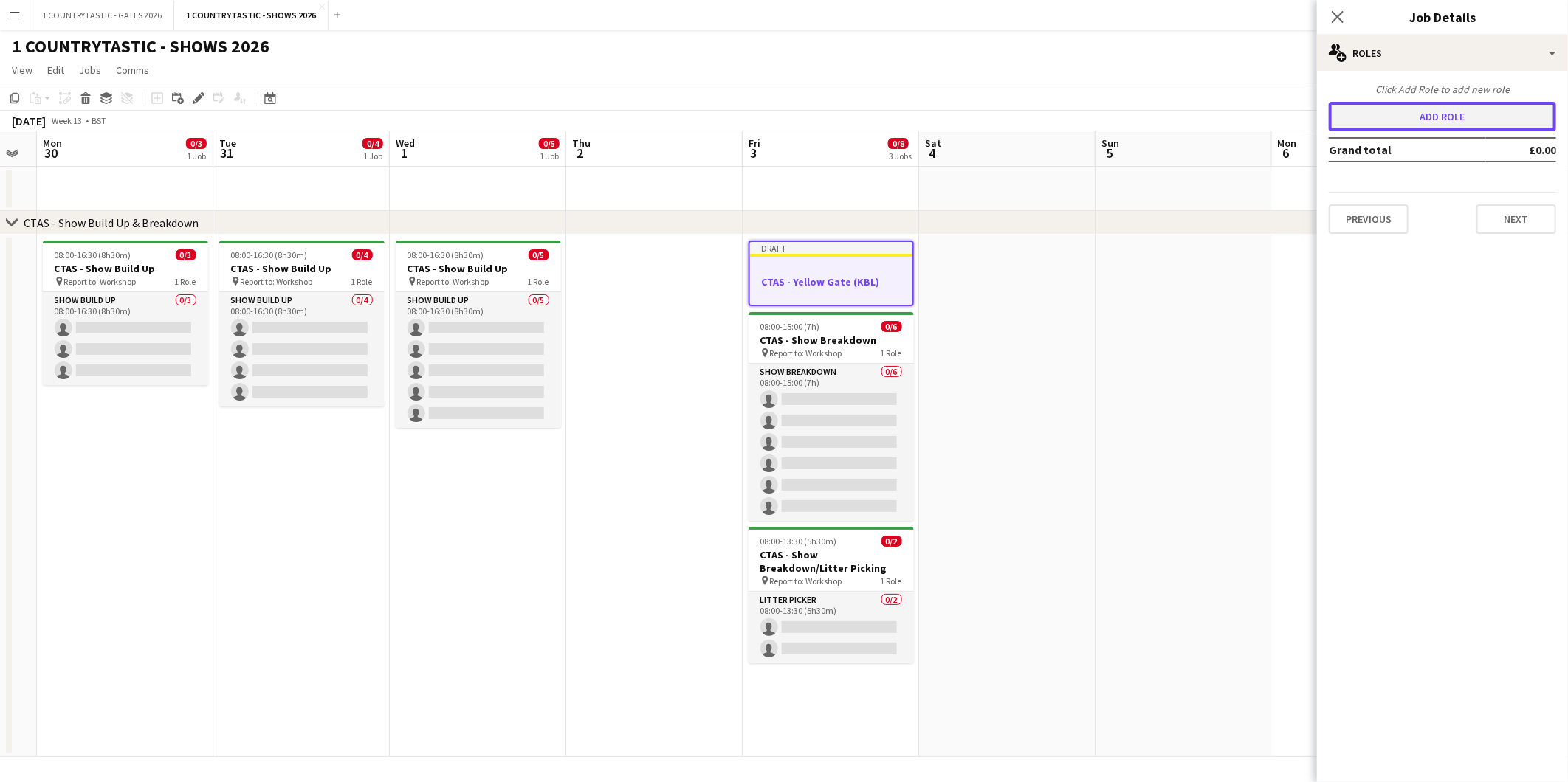
click at [1390, 127] on button "Add role" at bounding box center [1441, 116] width 228 height 29
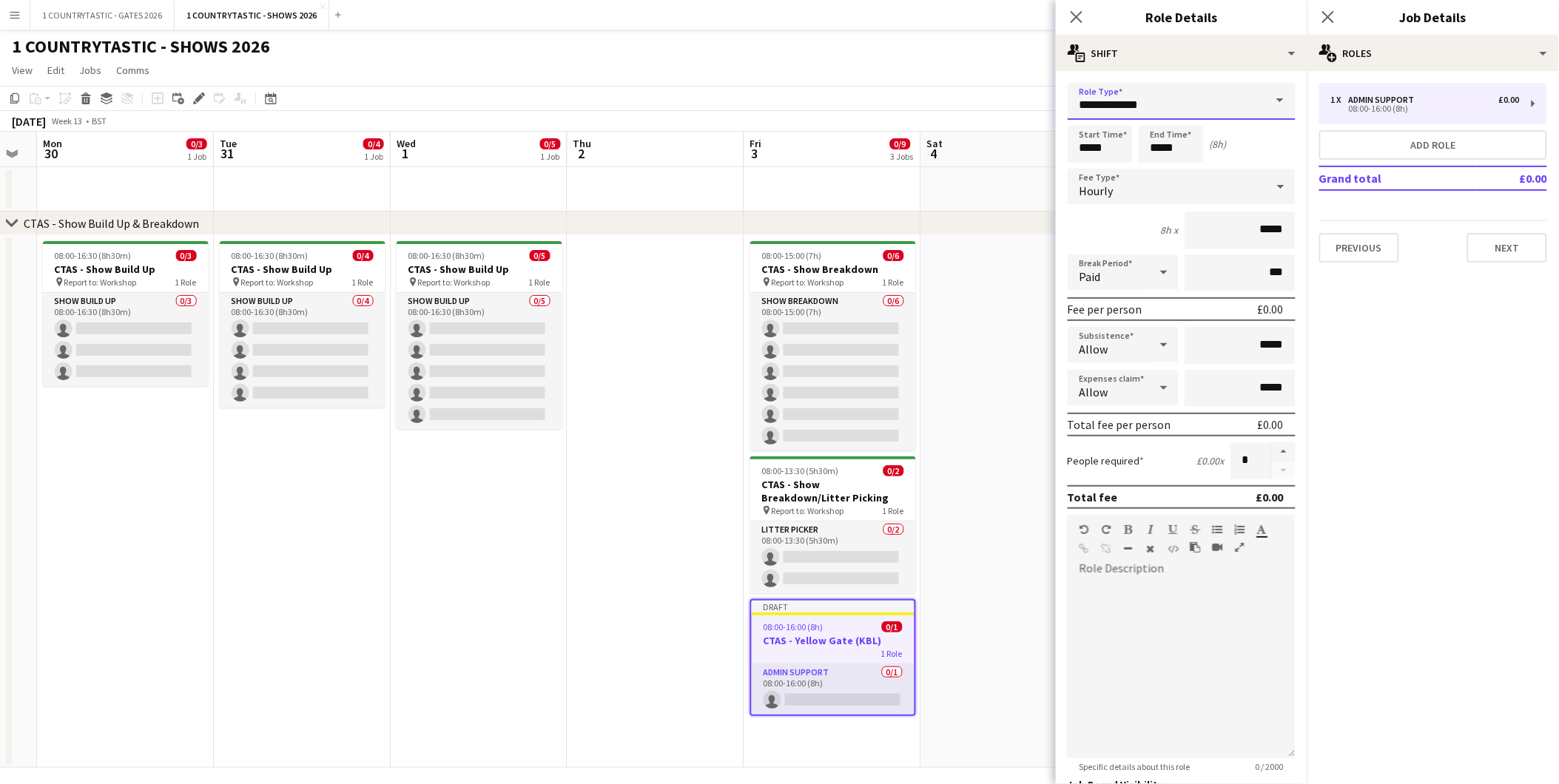
drag, startPoint x: 1182, startPoint y: 98, endPoint x: 977, endPoint y: 84, distance: 205.5
click at [977, 84] on body "Menu Boards Boards Boards All jobs Status Workforce Workforce My Workforce Recr…" at bounding box center [780, 397] width 1559 height 793
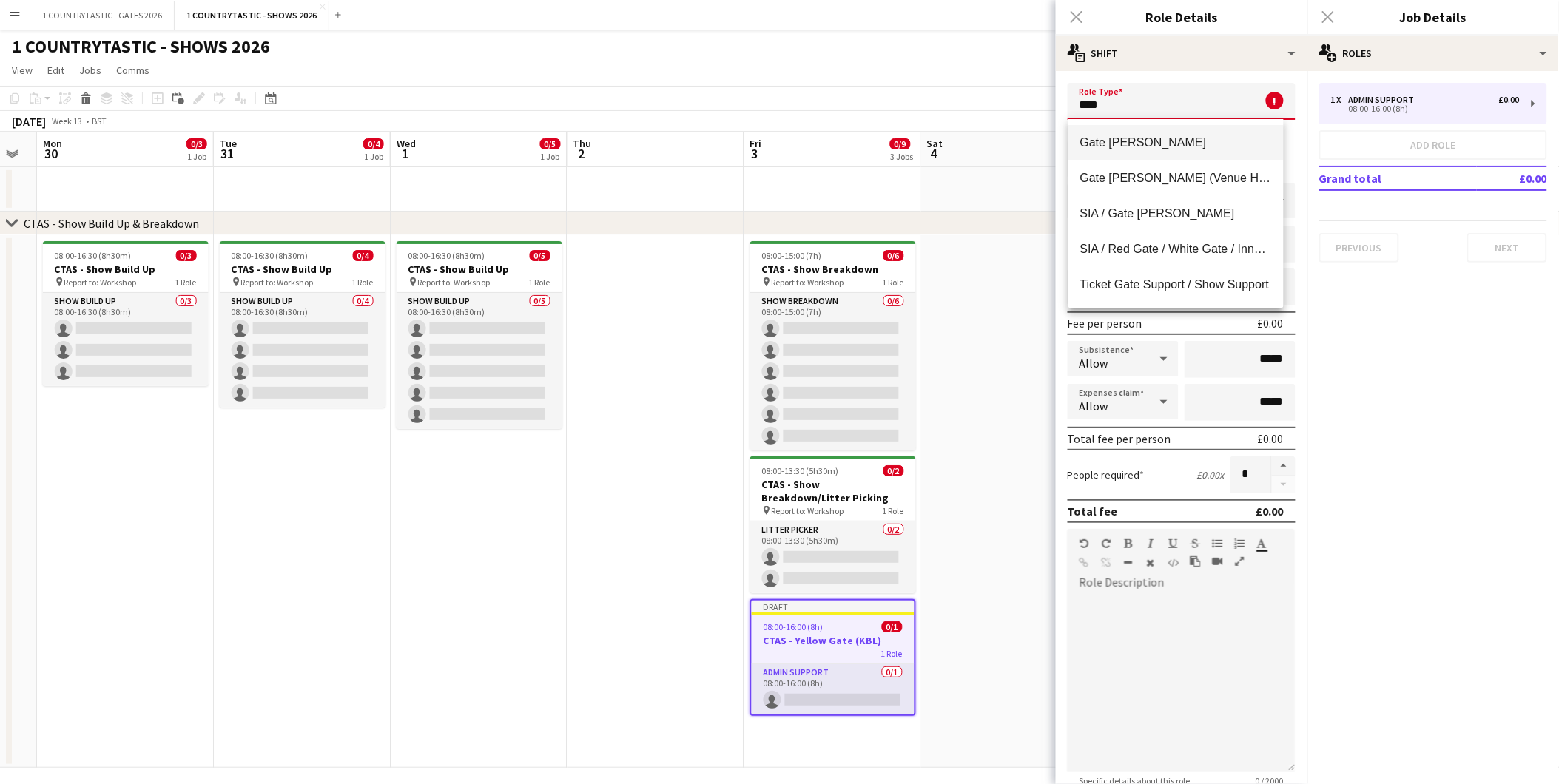
click at [1148, 148] on span "Gate [PERSON_NAME]" at bounding box center [1176, 142] width 191 height 14
type input "**********"
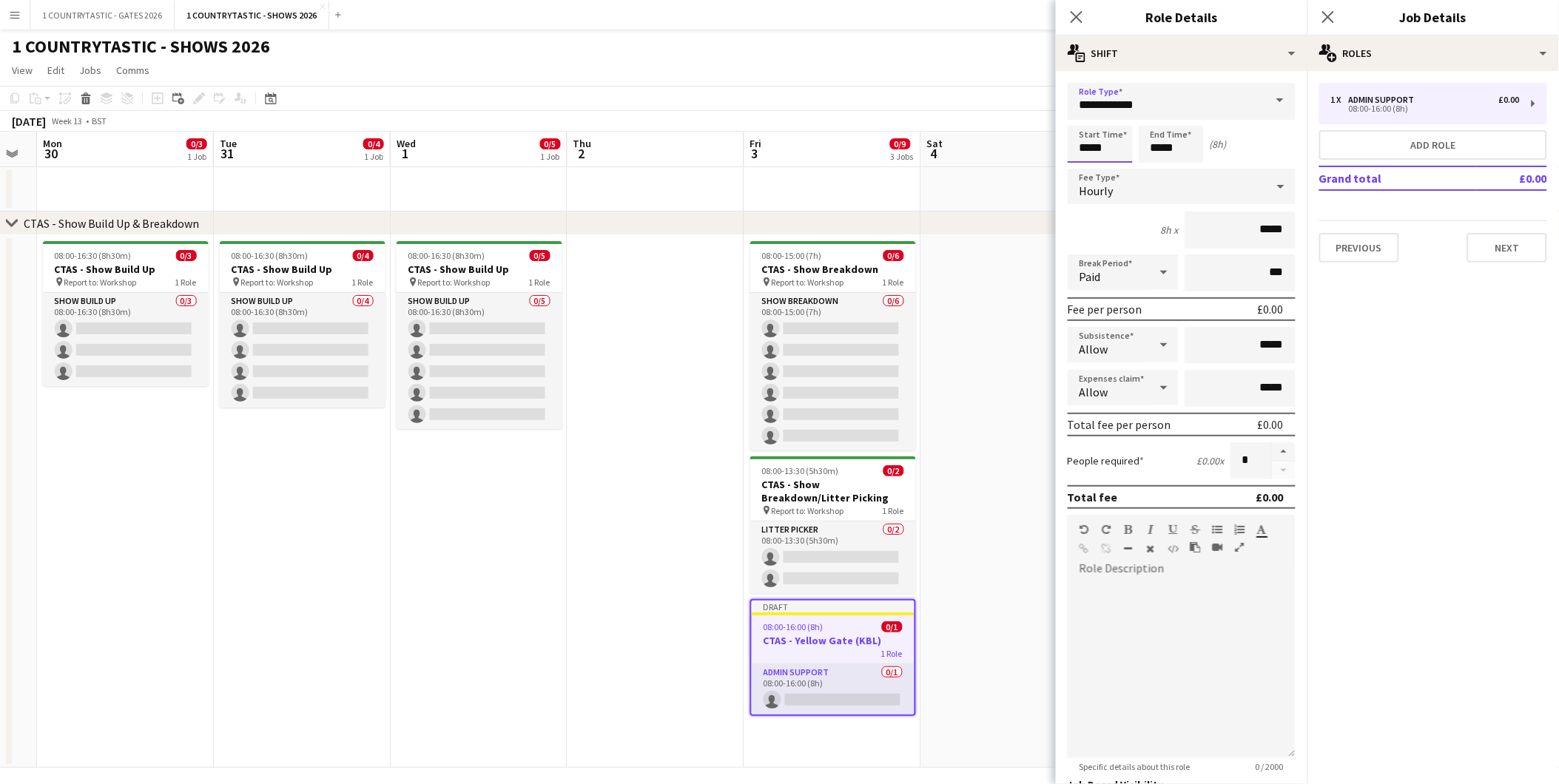
click at [1118, 151] on input "*****" at bounding box center [1101, 144] width 65 height 37
click at [1174, 148] on input "*****" at bounding box center [1172, 144] width 65 height 37
click at [1157, 166] on div at bounding box center [1156, 170] width 29 height 15
type input "*****"
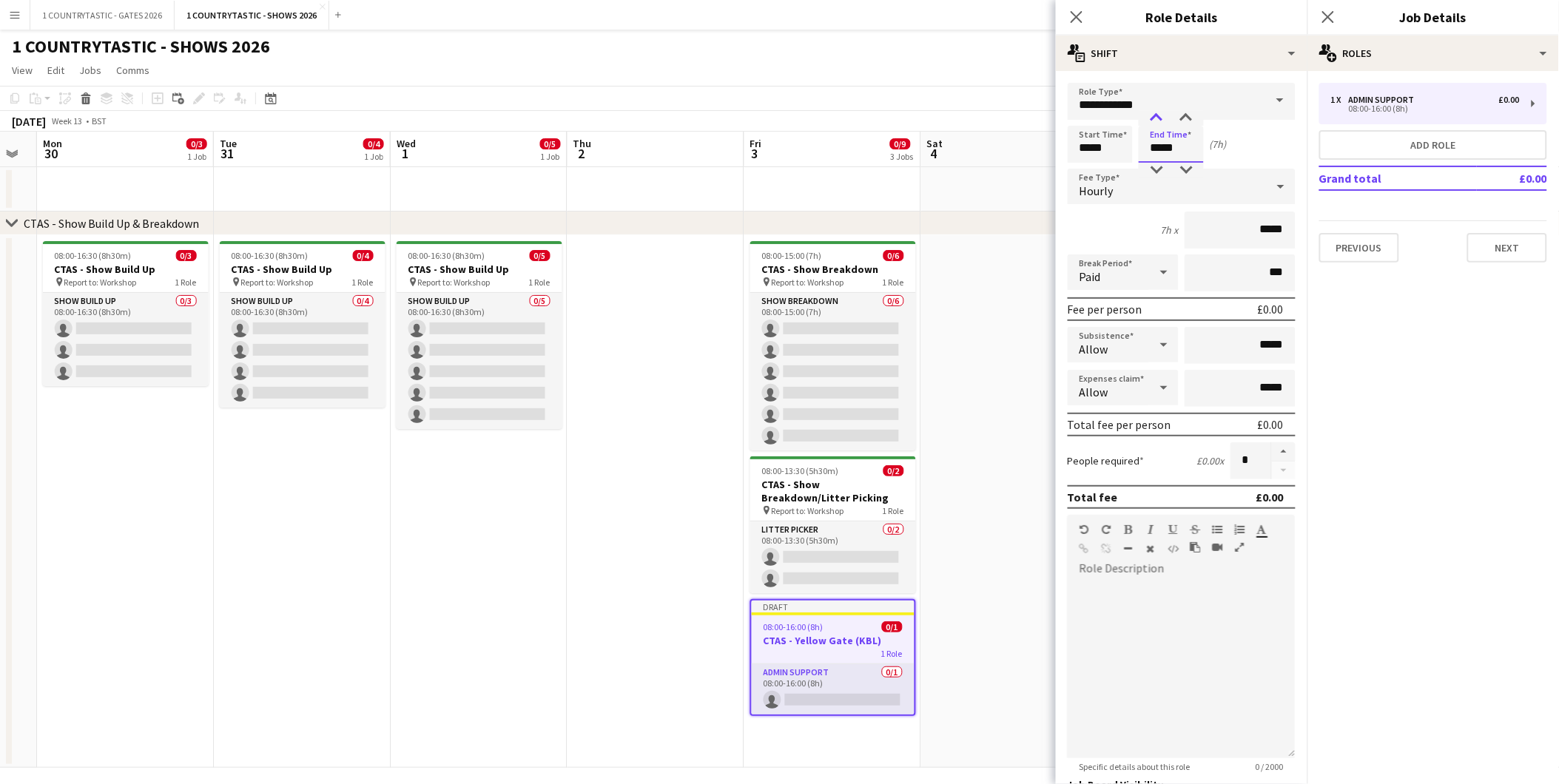
click at [1156, 116] on div at bounding box center [1156, 118] width 29 height 15
click at [1508, 248] on button "Next" at bounding box center [1507, 247] width 80 height 29
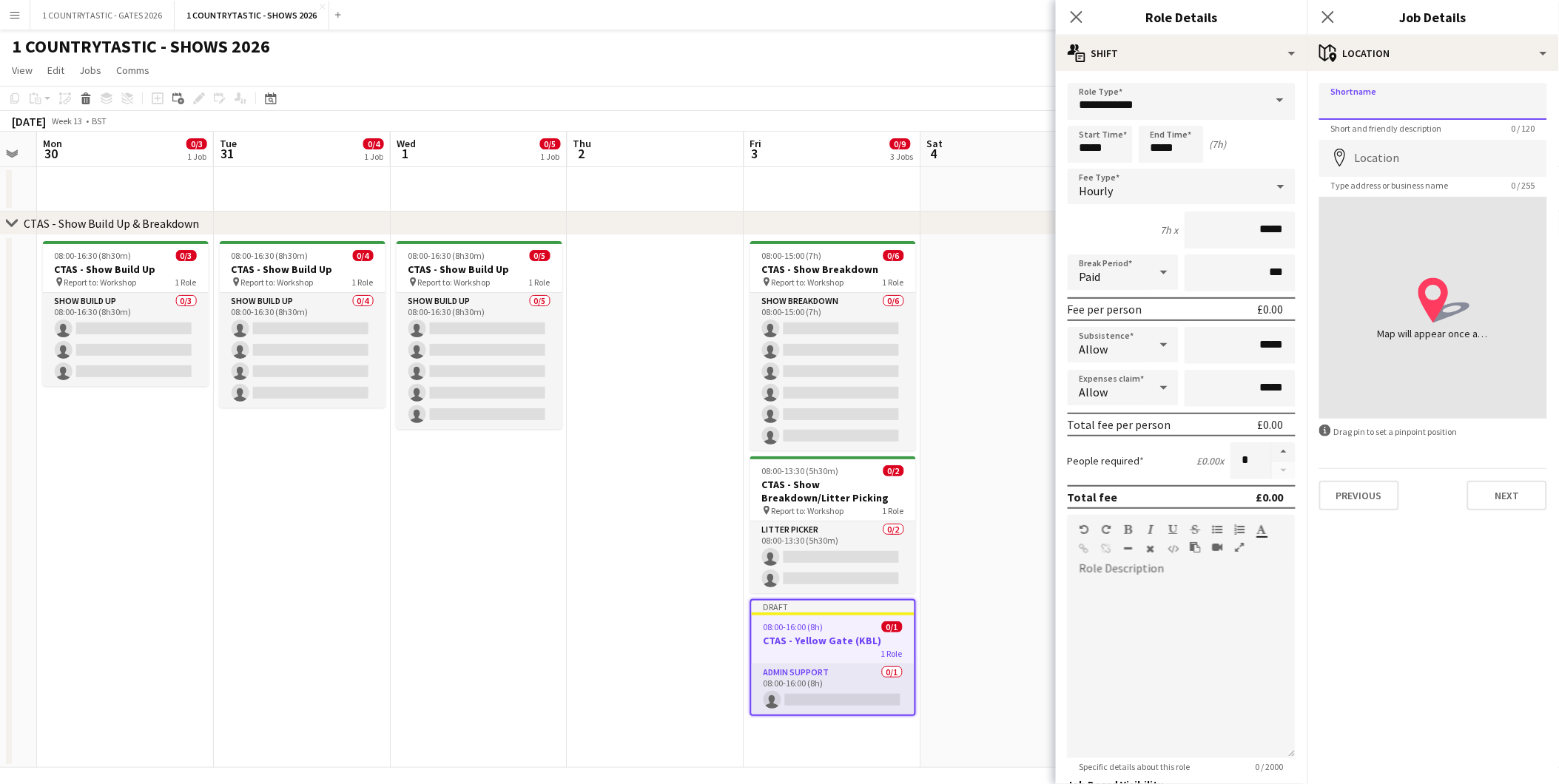
drag, startPoint x: 1432, startPoint y: 107, endPoint x: 1476, endPoint y: 69, distance: 58.1
click at [1432, 107] on input "Shortname" at bounding box center [1433, 101] width 228 height 37
type input "**********"
click at [1466, 153] on input "Location" at bounding box center [1433, 158] width 228 height 37
type input "**********"
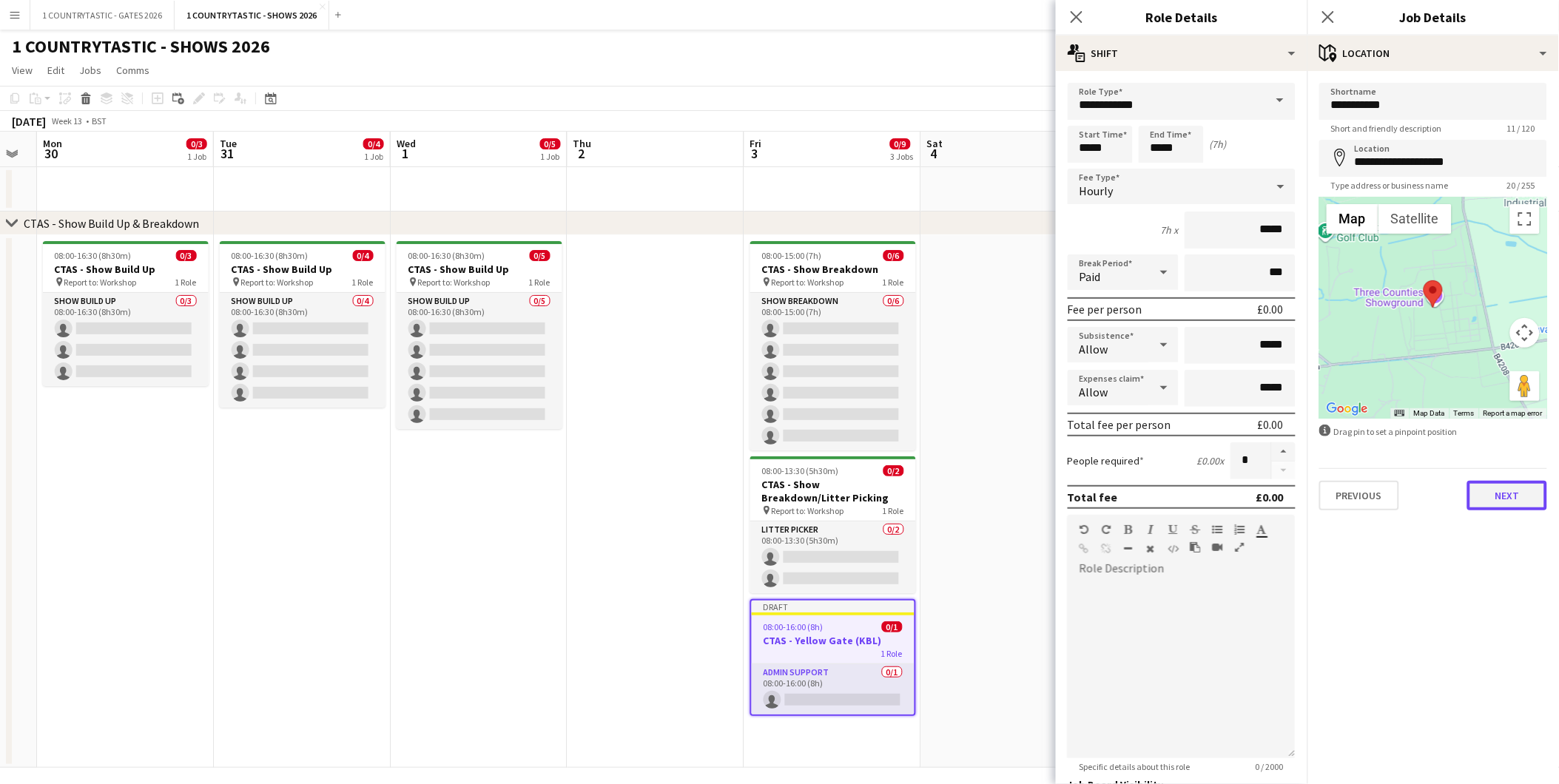
click at [1514, 494] on button "Next" at bounding box center [1507, 495] width 80 height 29
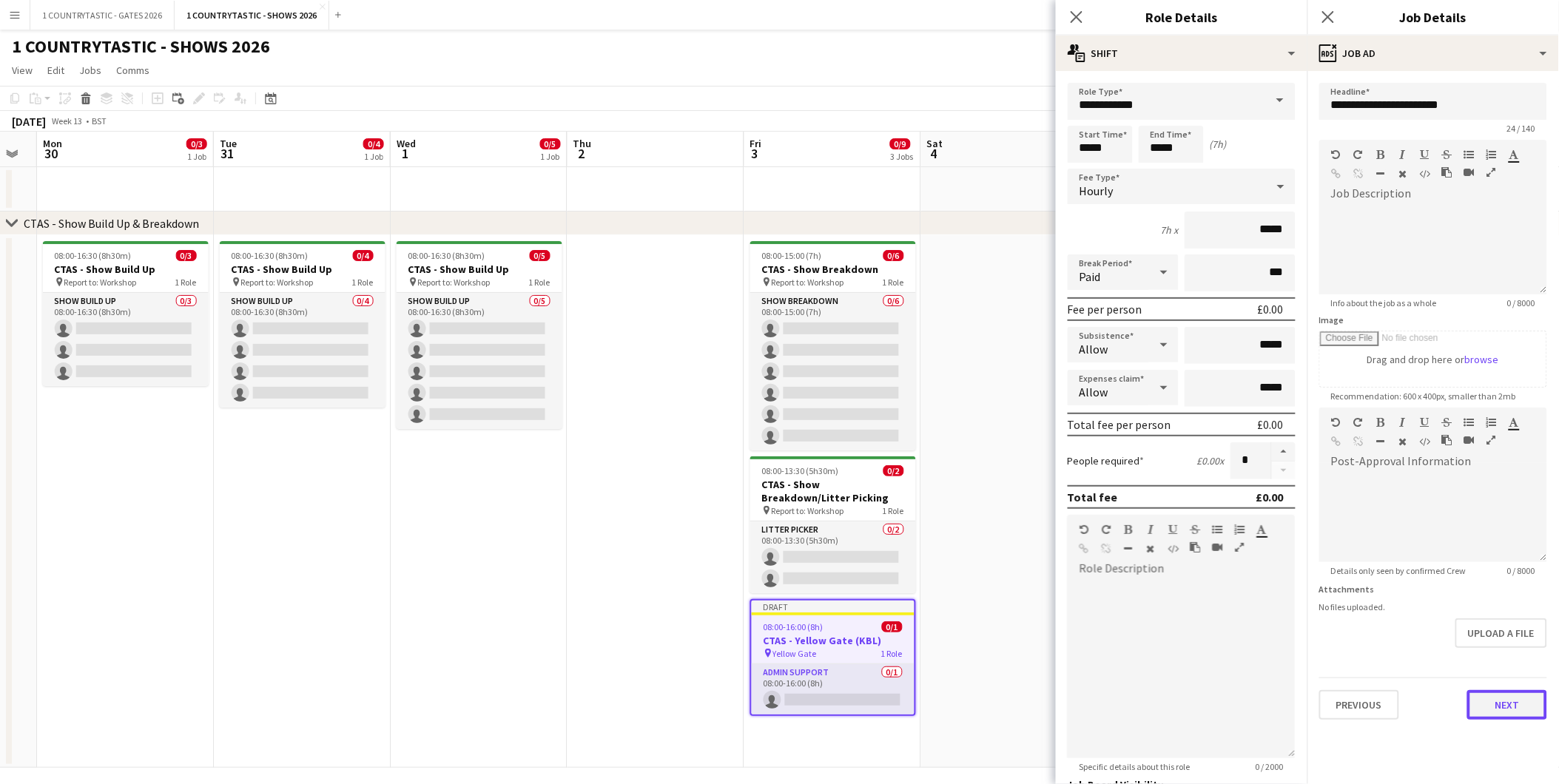
click at [1523, 712] on button "Next" at bounding box center [1507, 704] width 80 height 29
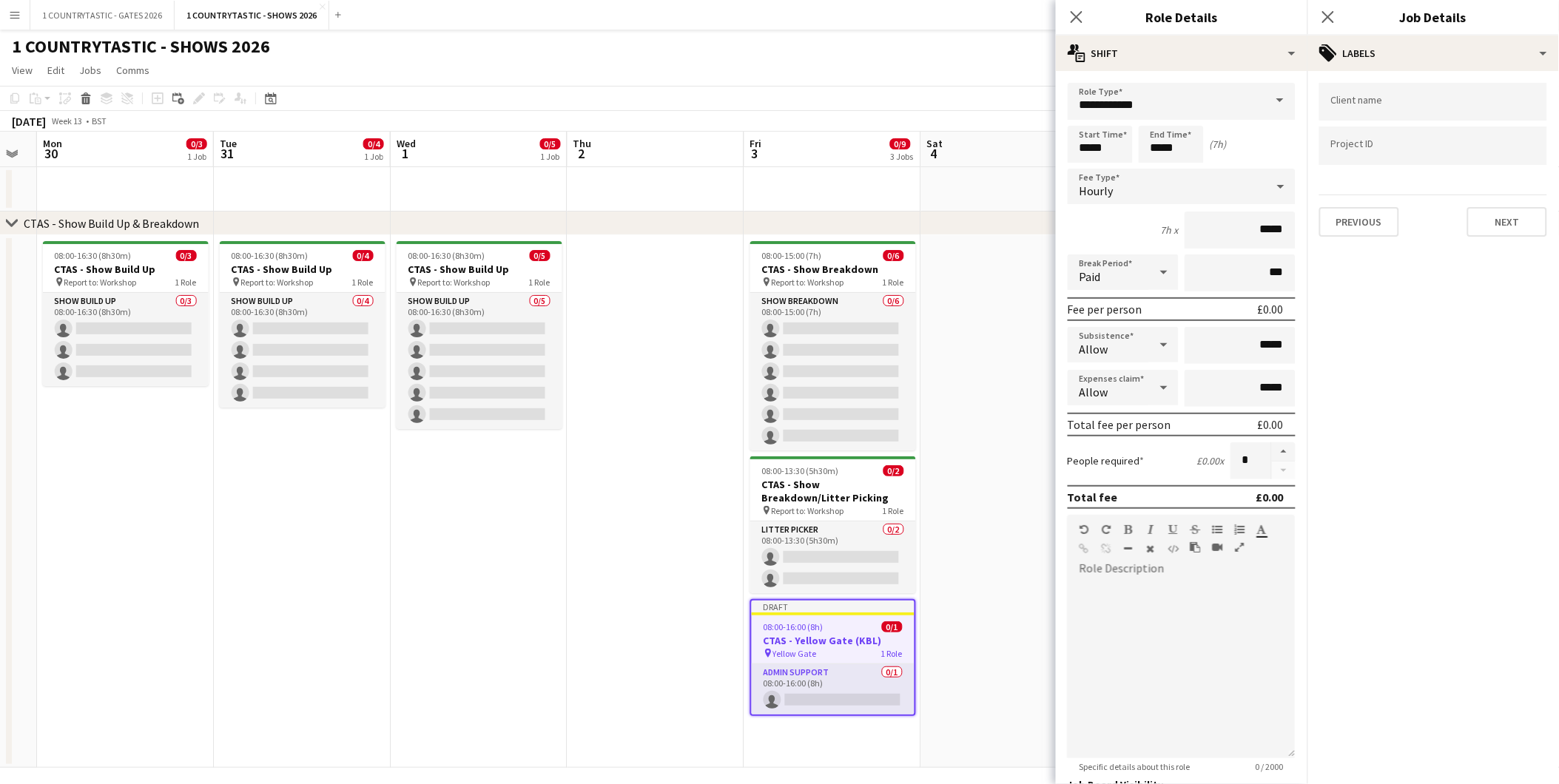
click at [1520, 201] on div "Previous Next" at bounding box center [1433, 216] width 228 height 43
click at [1514, 221] on button "Next" at bounding box center [1507, 222] width 80 height 29
click at [1517, 168] on div "Publish the job to add notes Previous Next" at bounding box center [1434, 125] width 252 height 109
click at [1514, 154] on button "Next" at bounding box center [1507, 152] width 80 height 29
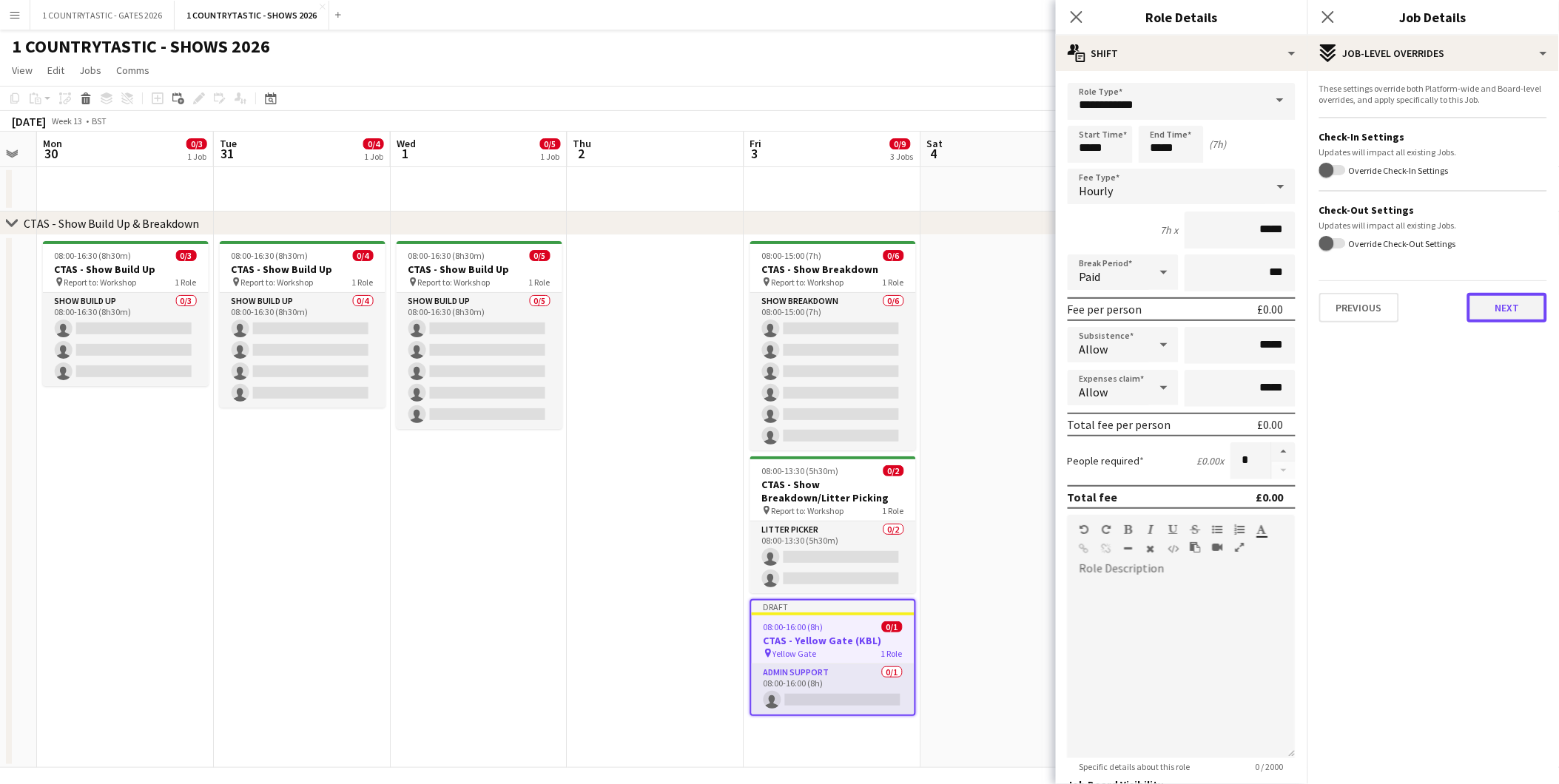
click at [1496, 298] on button "Next" at bounding box center [1507, 307] width 80 height 29
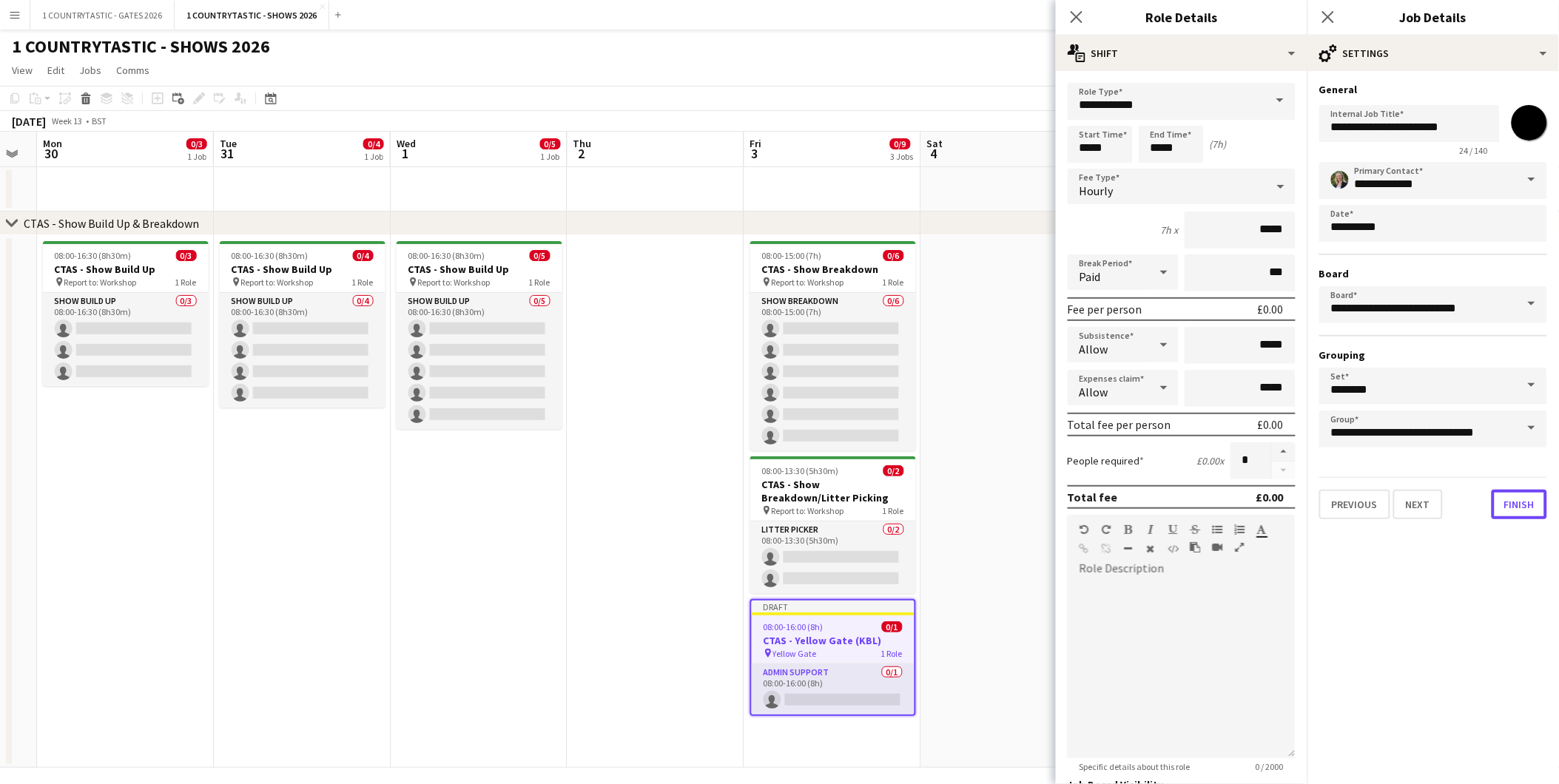
click at [1512, 497] on button "Finish" at bounding box center [1519, 504] width 56 height 29
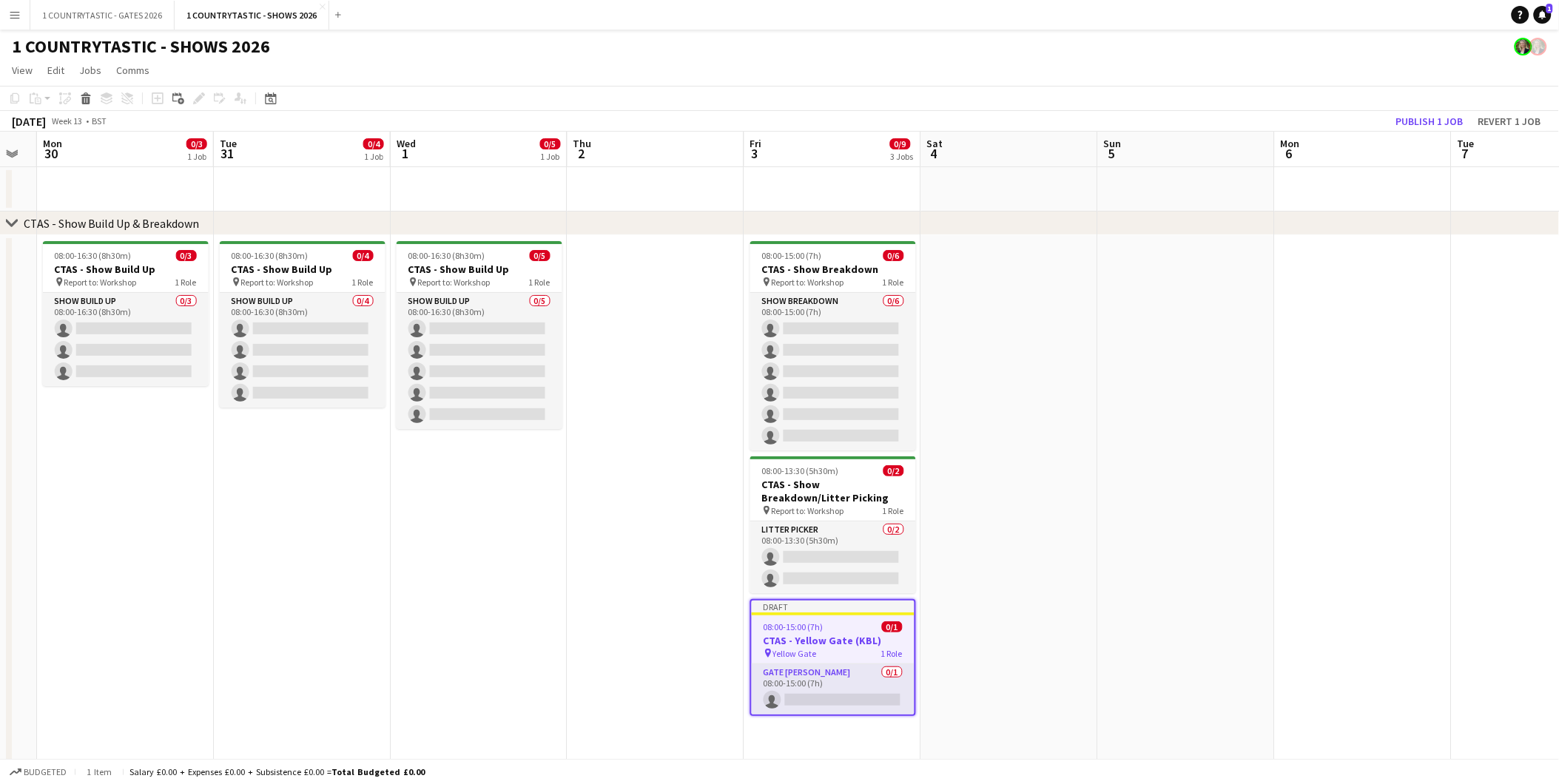
click at [1038, 516] on app-date-cell at bounding box center [1010, 501] width 177 height 533
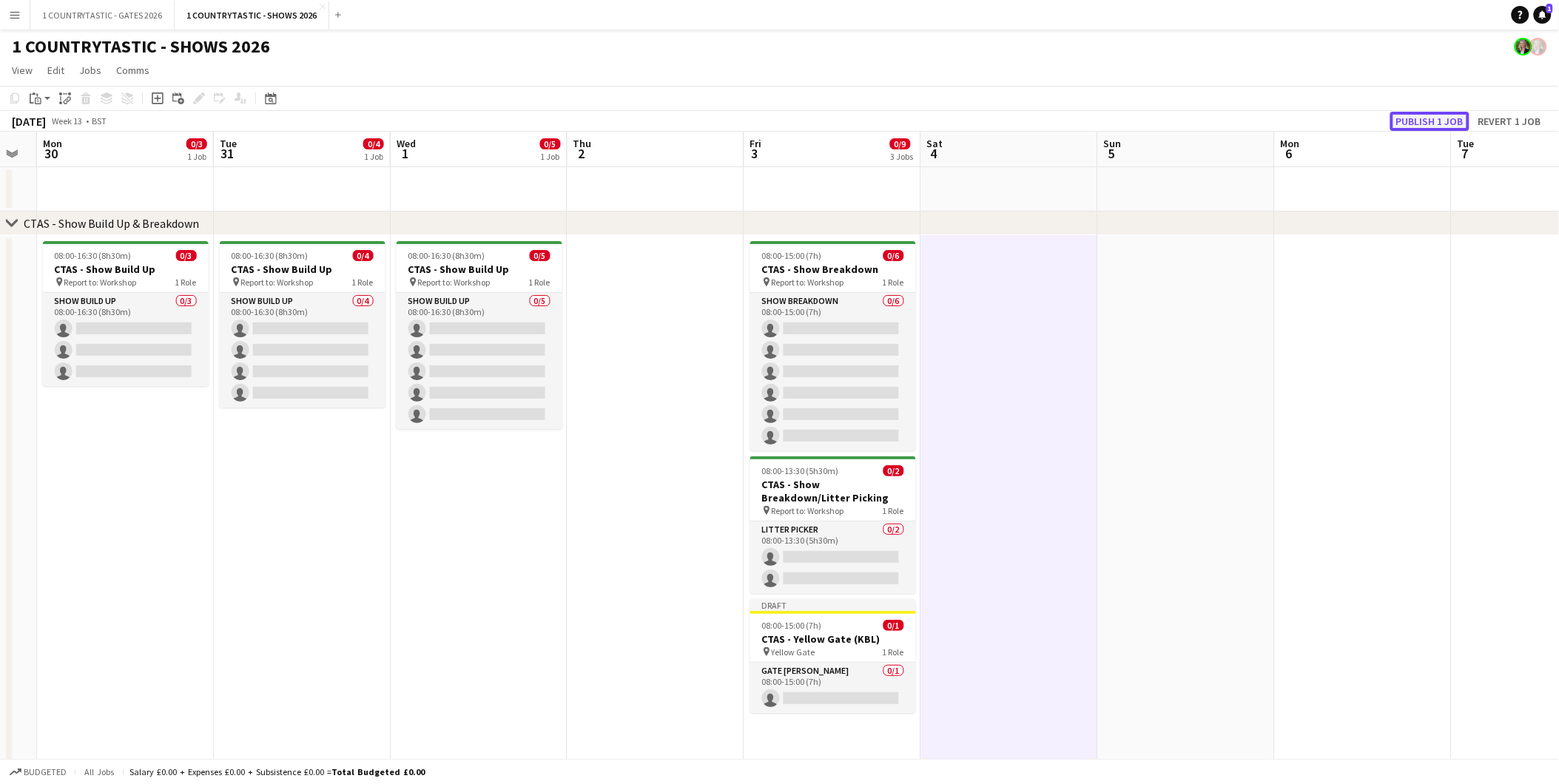
click at [1417, 128] on button "Publish 1 job" at bounding box center [1430, 121] width 80 height 19
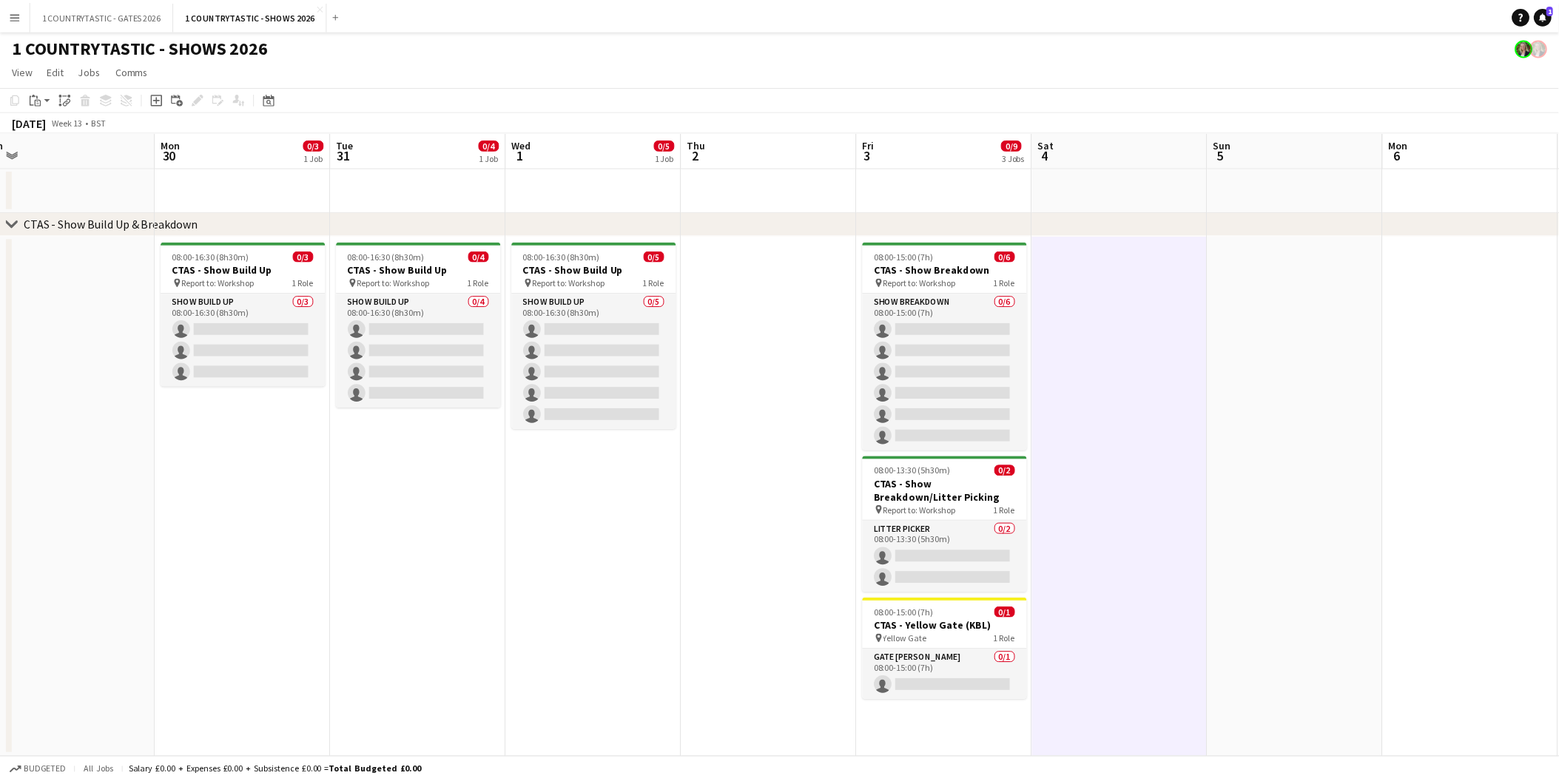
scroll to position [0, 365]
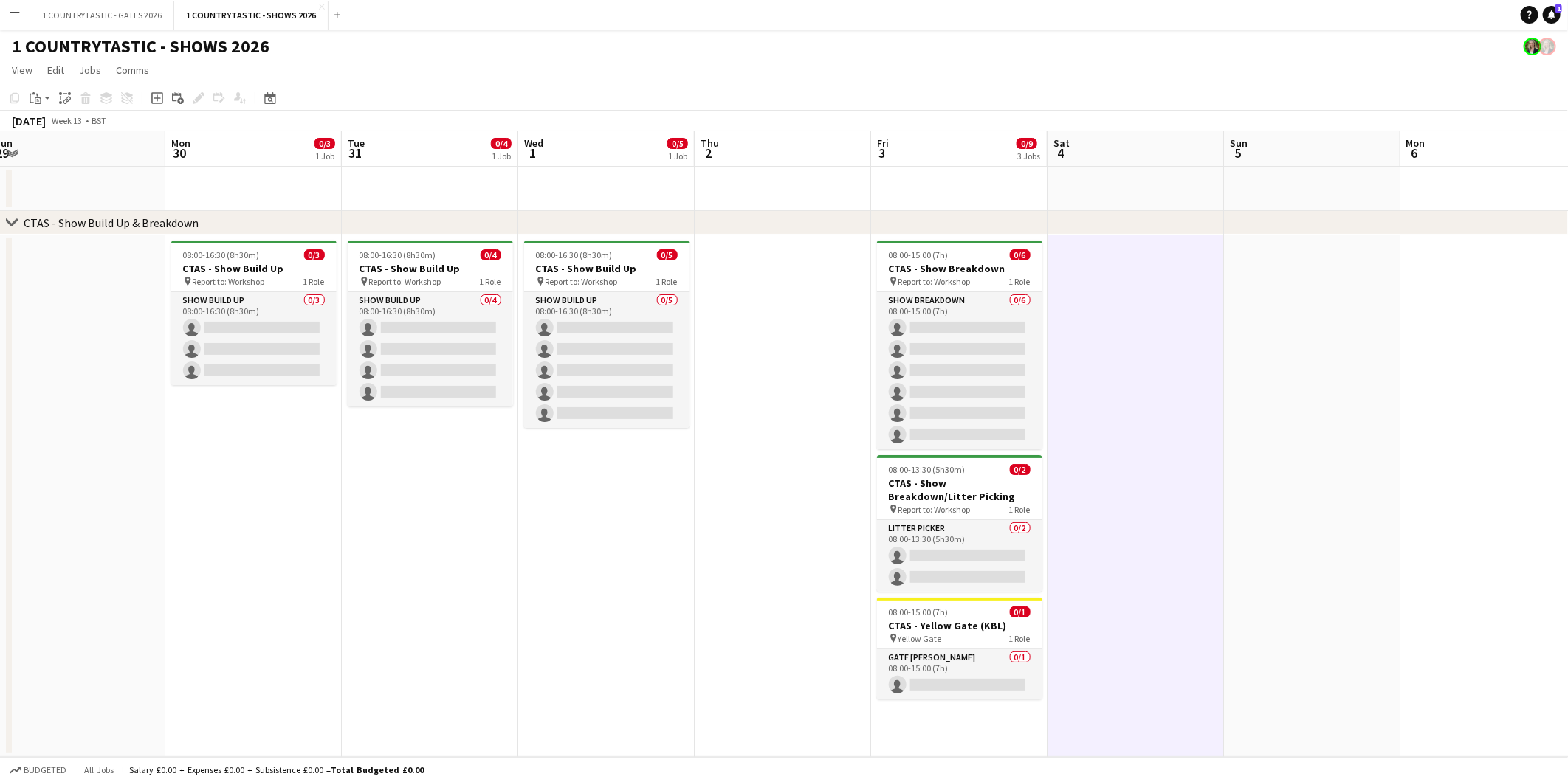
drag, startPoint x: 798, startPoint y: 247, endPoint x: 896, endPoint y: 244, distance: 98.0
click at [896, 244] on app-calendar-viewport "Fri 27 Sat 28 Sun 29 Mon 30 0/3 1 Job Tue 31 0/4 1 Job Wed 1 0/5 1 Job Thu 2 Fr…" at bounding box center [784, 444] width 1568 height 626
click at [157, 98] on icon at bounding box center [157, 98] width 7 height 7
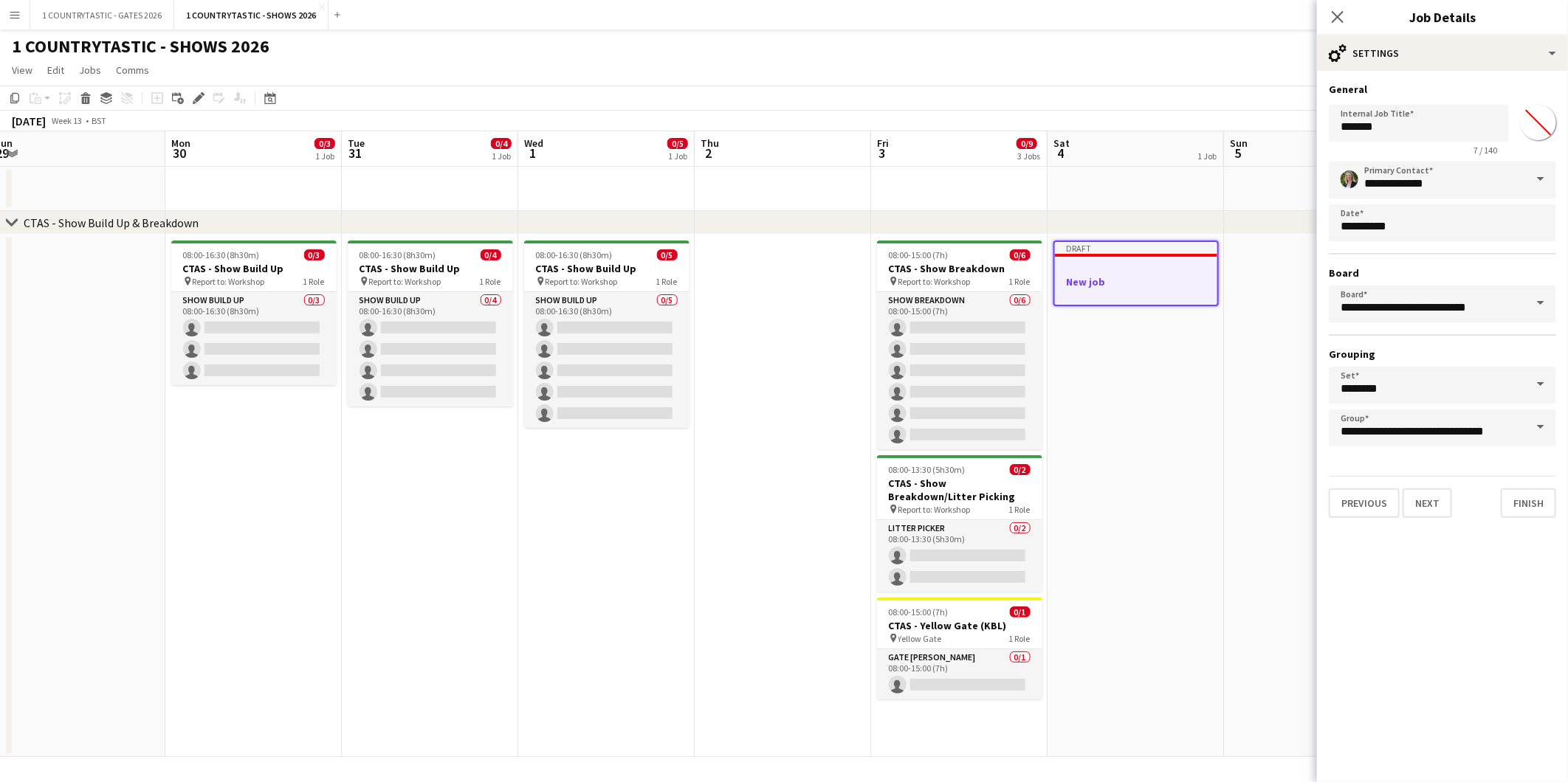
click at [437, 729] on app-date-cell "08:00-16:30 (8h30m) 0/4 CTAS - Show Build Up pin Report to: Workshop 1 Role Sho…" at bounding box center [430, 495] width 177 height 522
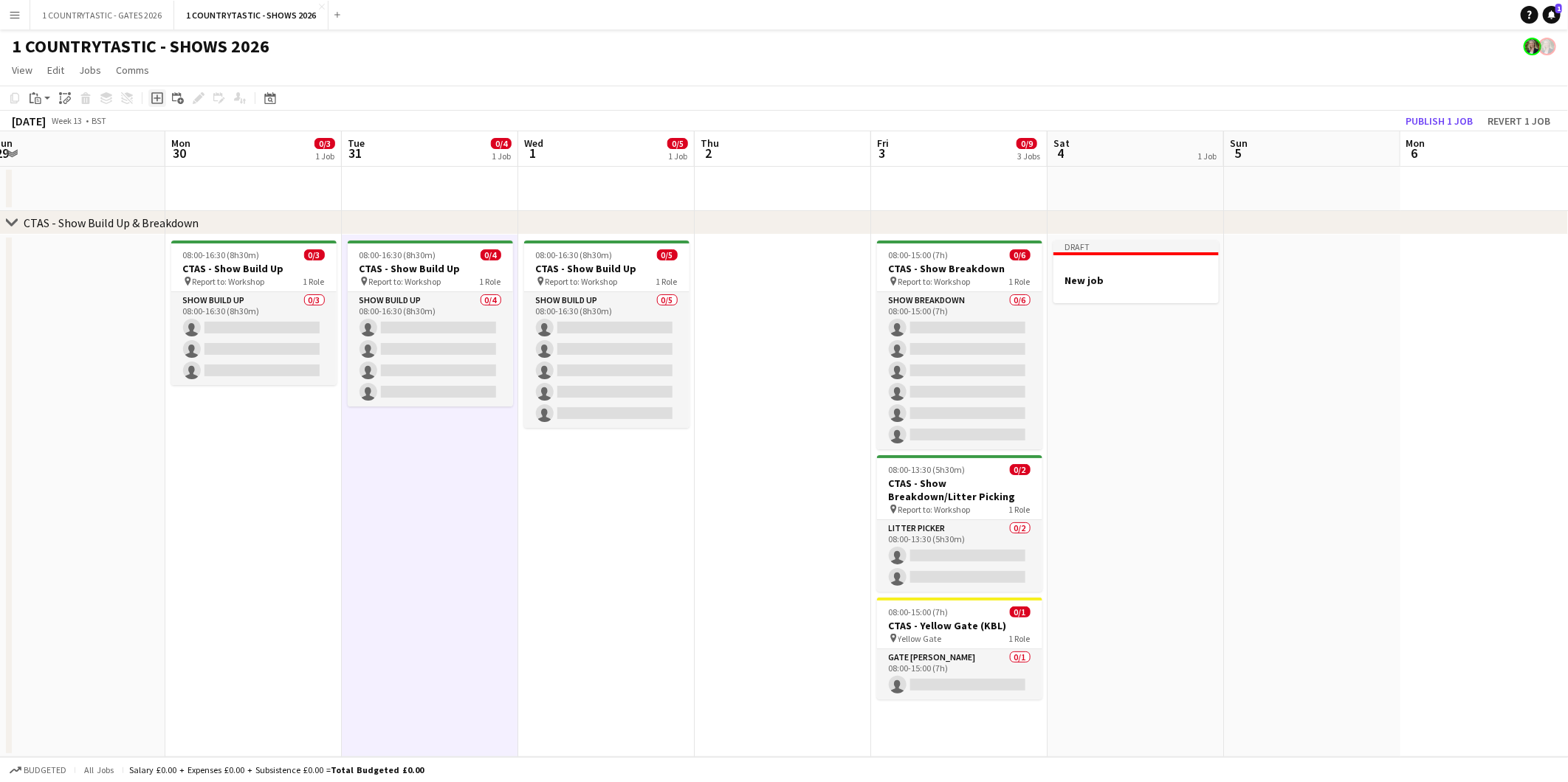
click at [157, 96] on icon at bounding box center [157, 98] width 7 height 7
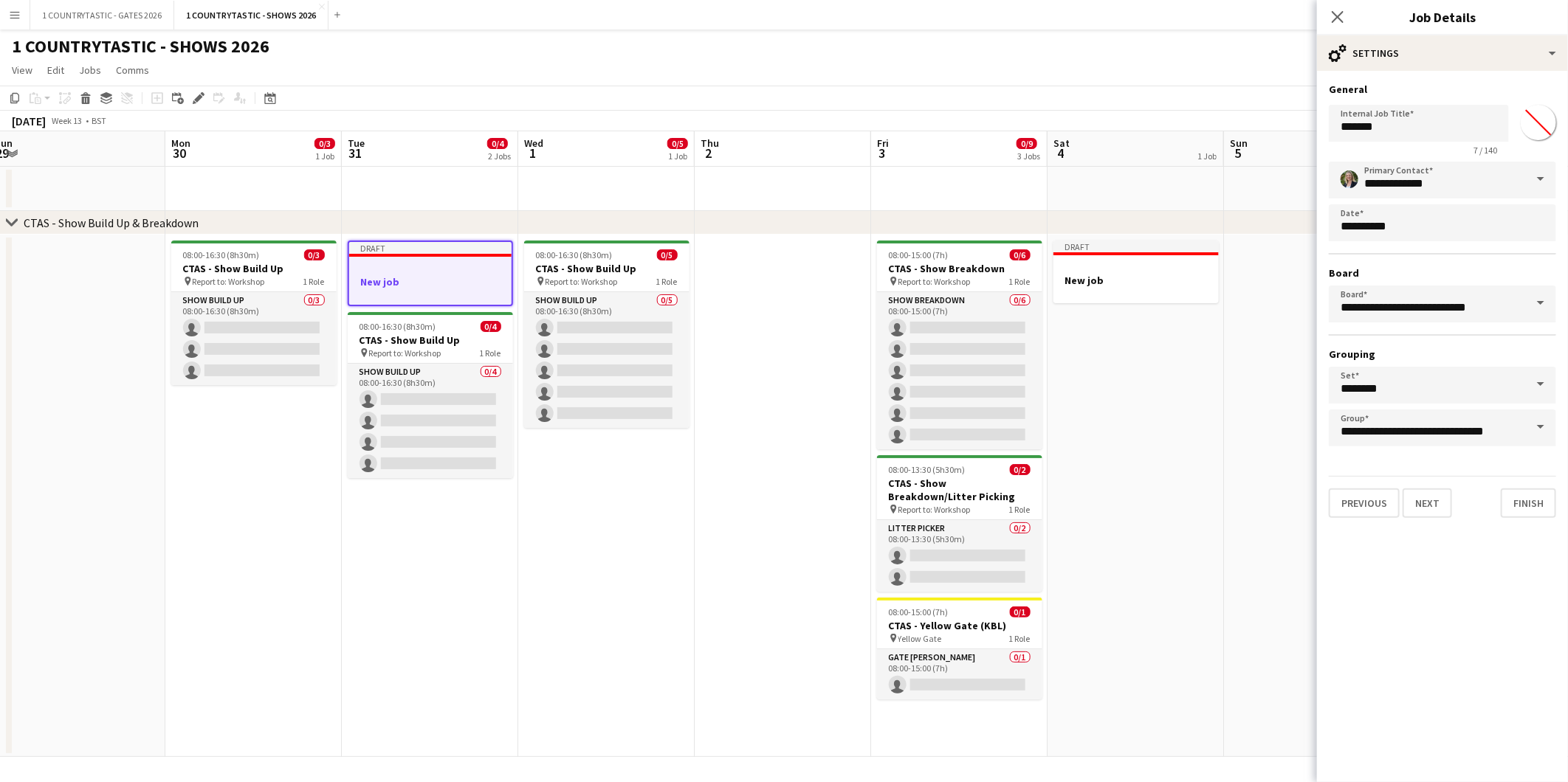
click at [1547, 112] on input "*******" at bounding box center [1538, 123] width 53 height 53
type input "*******"
drag, startPoint x: 1428, startPoint y: 135, endPoint x: 1282, endPoint y: 128, distance: 146.2
click at [1282, 128] on body "Menu Boards Boards Boards All jobs Status Workforce Workforce My Workforce Recr…" at bounding box center [784, 391] width 1568 height 782
type input "**********"
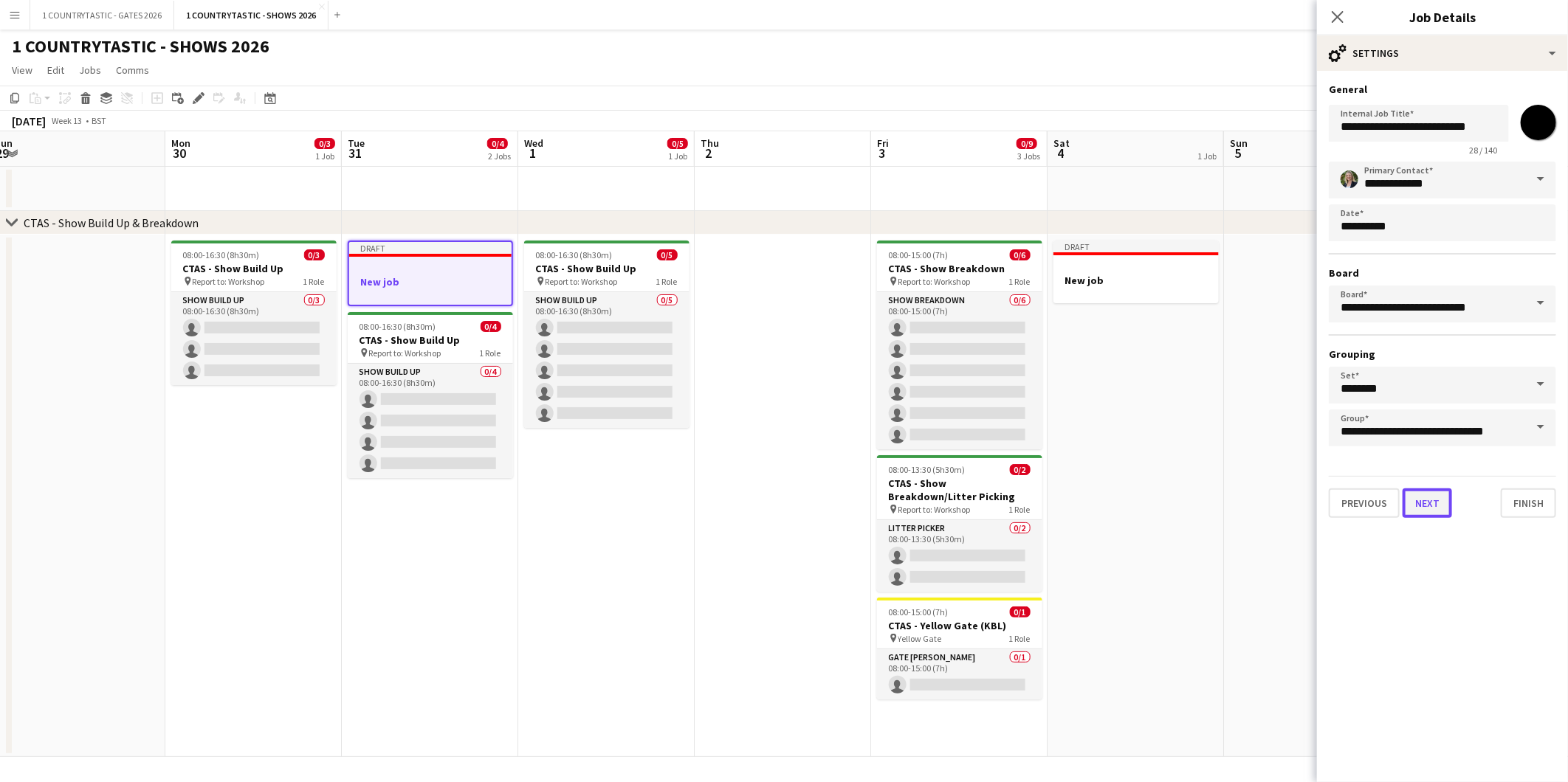
click at [1423, 488] on button "Next" at bounding box center [1427, 502] width 49 height 29
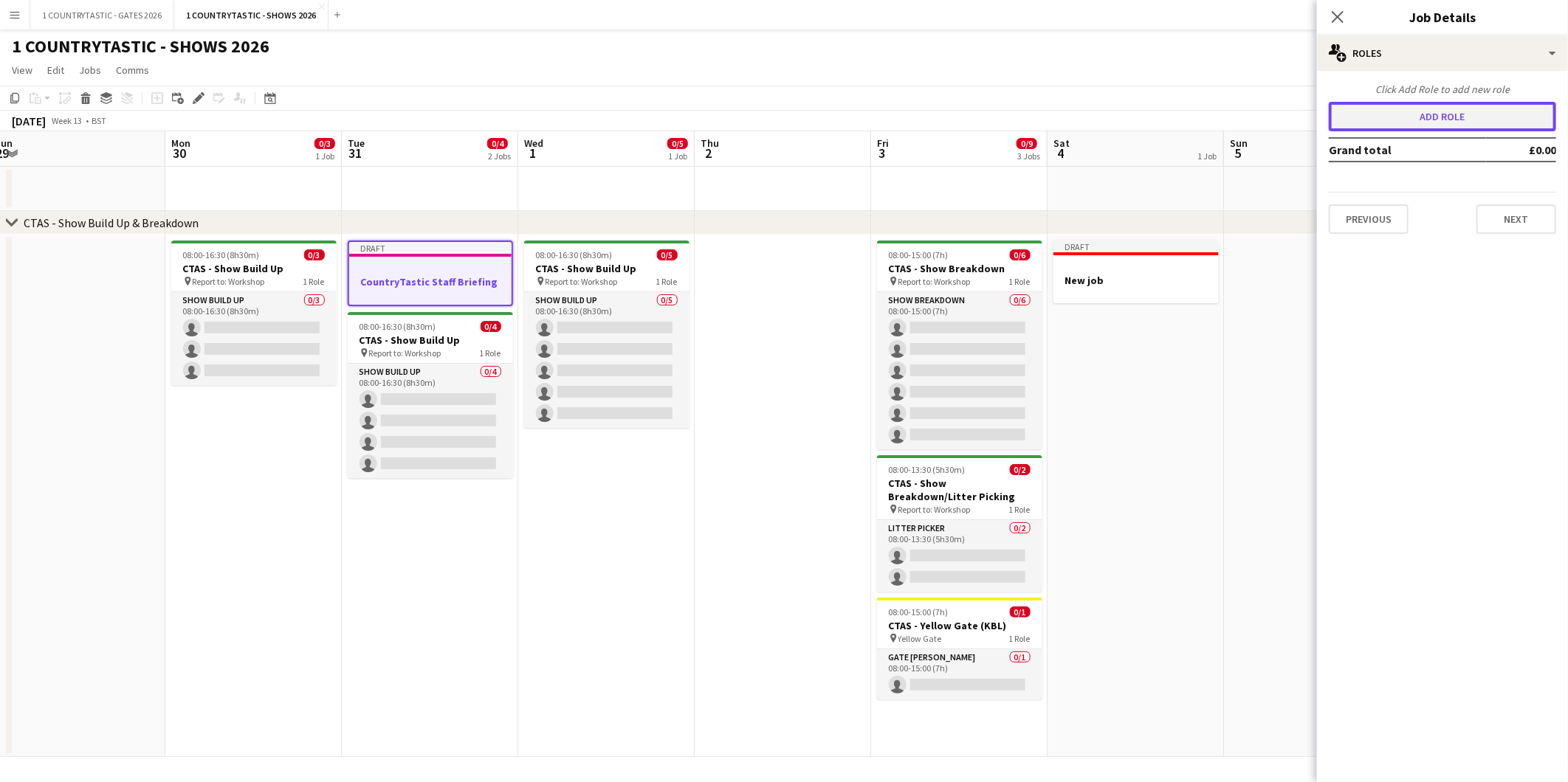
click at [1421, 118] on button "Add role" at bounding box center [1441, 116] width 228 height 29
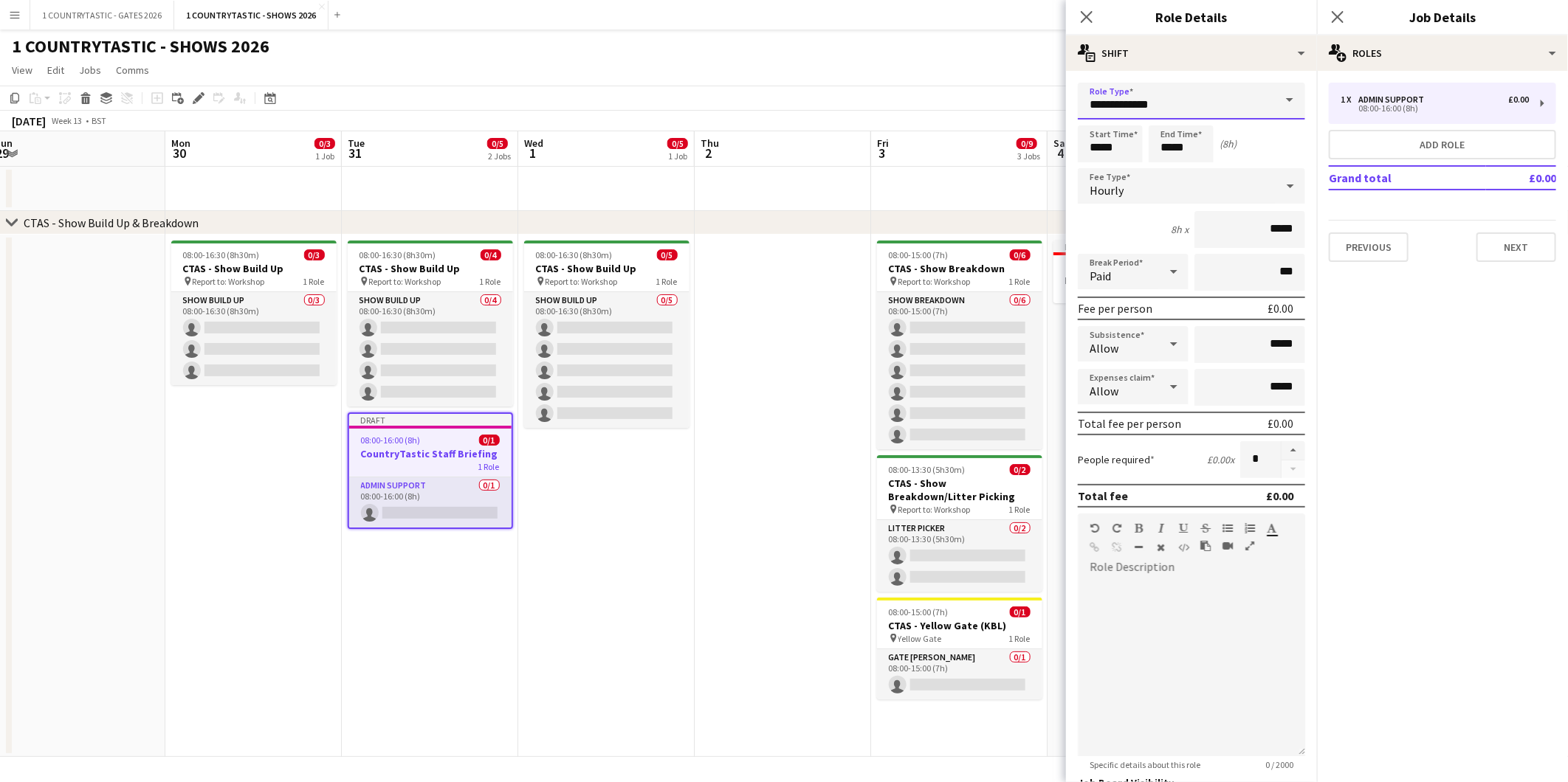
drag, startPoint x: 1231, startPoint y: 108, endPoint x: 800, endPoint y: 52, distance: 434.6
click at [808, 83] on body "Menu Boards Boards Boards All jobs Status Workforce Workforce My Workforce Recr…" at bounding box center [784, 391] width 1568 height 782
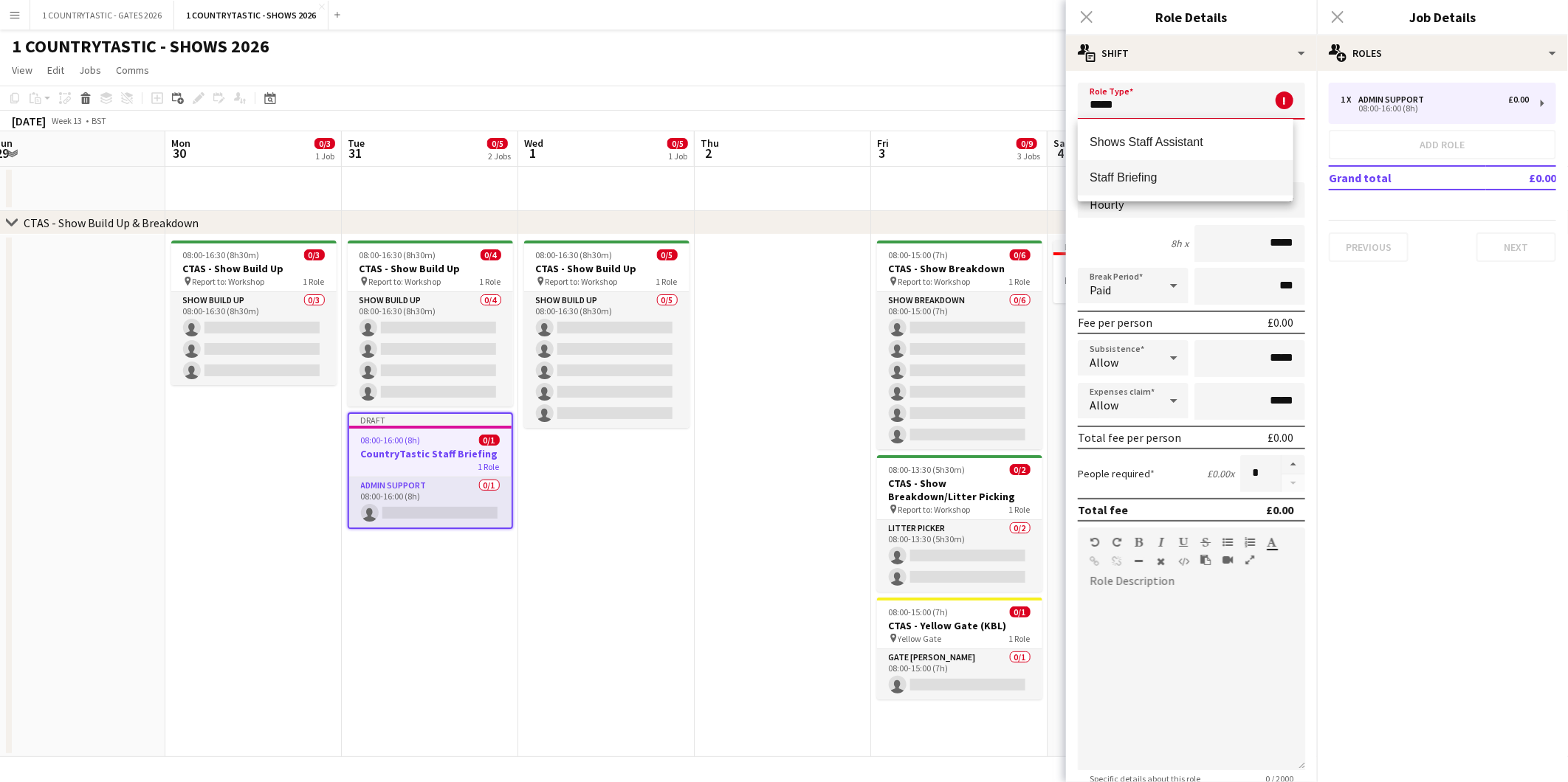
click at [1153, 173] on span "Staff Briefing" at bounding box center [1185, 177] width 191 height 14
type input "**********"
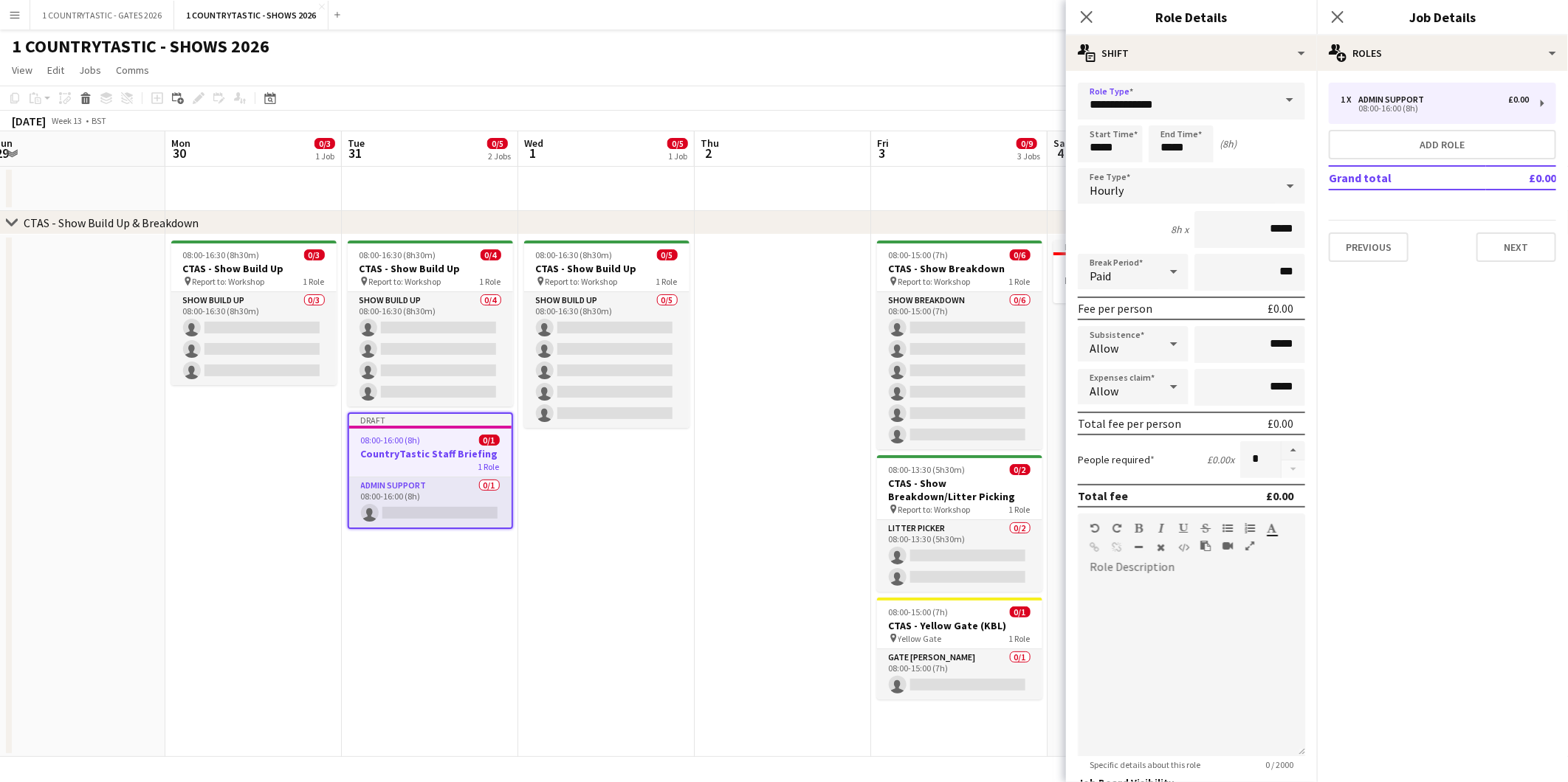
click at [1145, 143] on div "Start Time ***** End Time ***** (8h)" at bounding box center [1191, 144] width 228 height 37
click at [1130, 140] on input "*****" at bounding box center [1110, 144] width 65 height 37
click at [1098, 115] on div at bounding box center [1095, 118] width 29 height 15
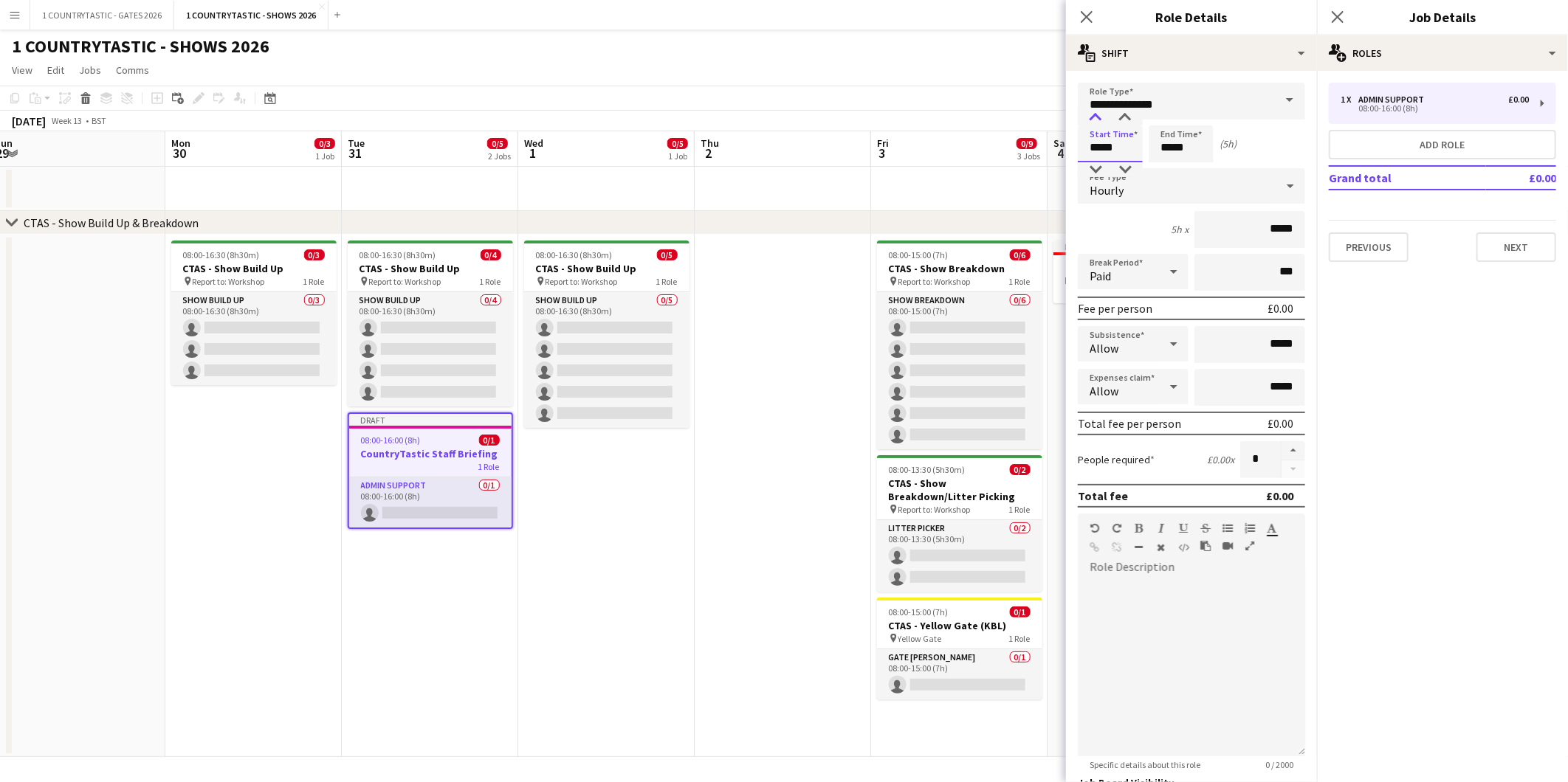
click at [1098, 115] on div at bounding box center [1095, 118] width 29 height 15
type input "*****"
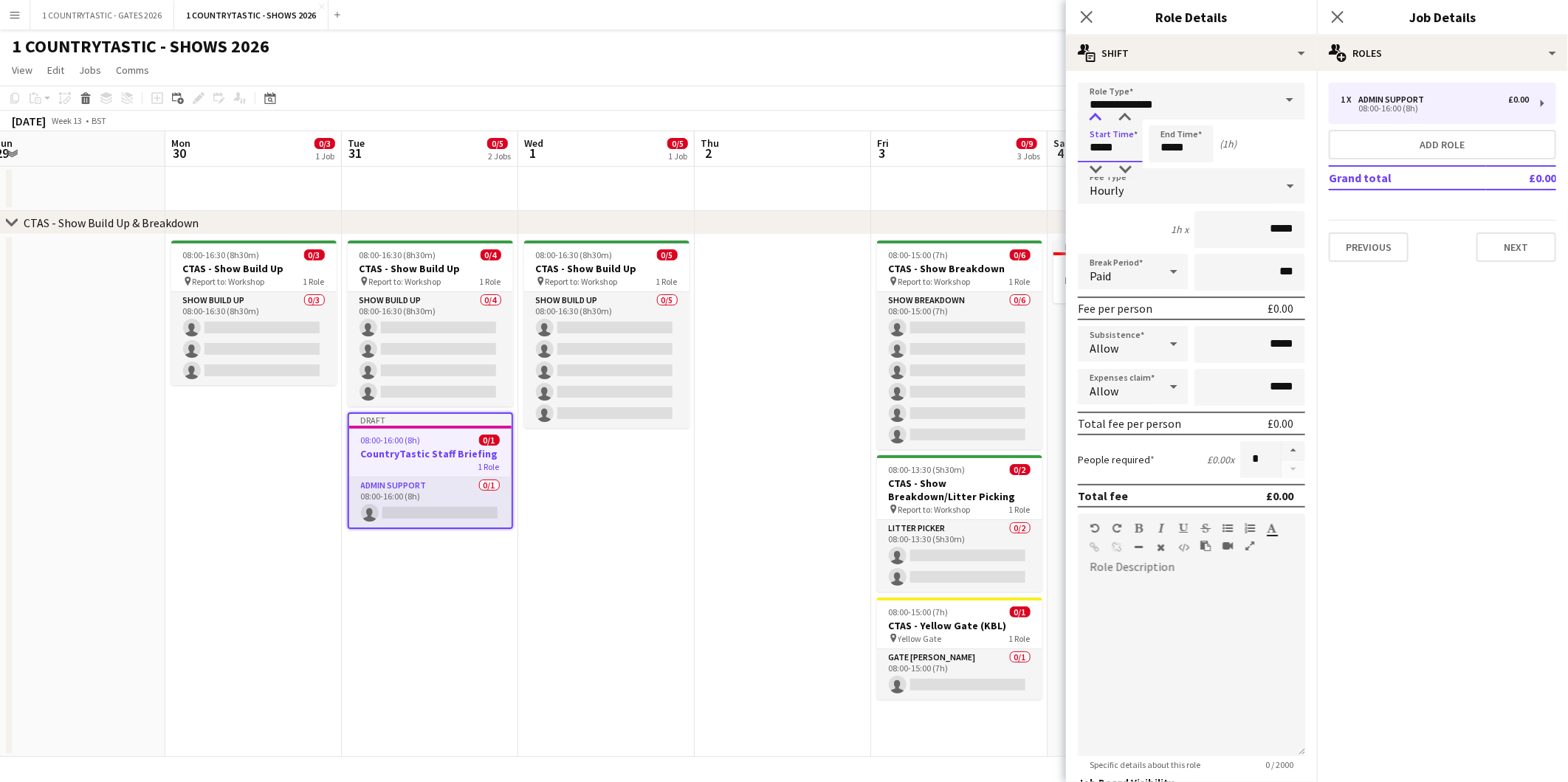
click at [1098, 115] on div at bounding box center [1095, 118] width 29 height 15
click at [1194, 143] on input "*****" at bounding box center [1181, 144] width 65 height 37
type input "*****"
click at [1167, 113] on div at bounding box center [1166, 118] width 29 height 15
click at [1281, 444] on button "button" at bounding box center [1292, 450] width 24 height 19
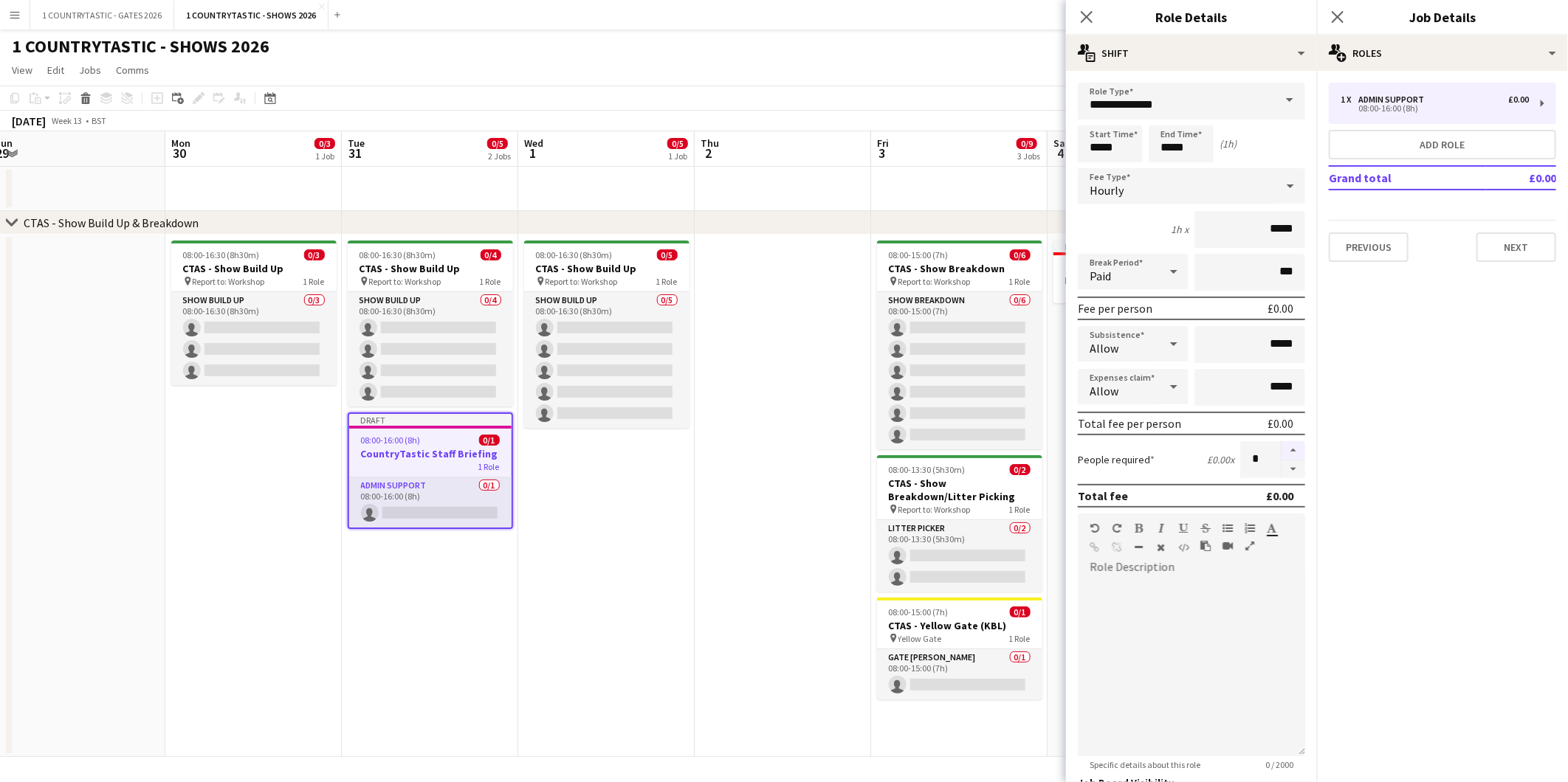
click at [1281, 444] on button "button" at bounding box center [1292, 450] width 24 height 19
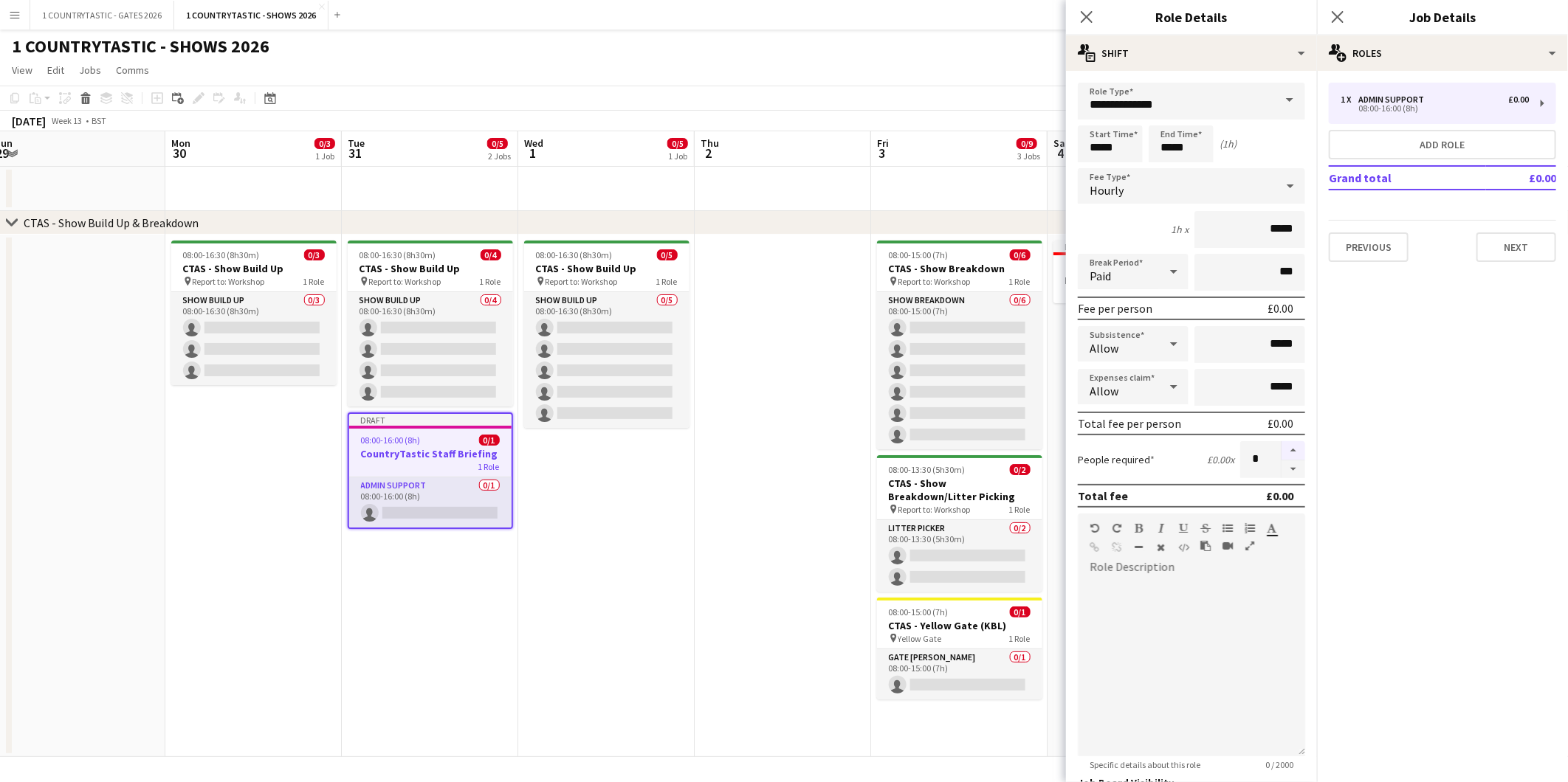
click at [1281, 444] on button "button" at bounding box center [1292, 450] width 24 height 19
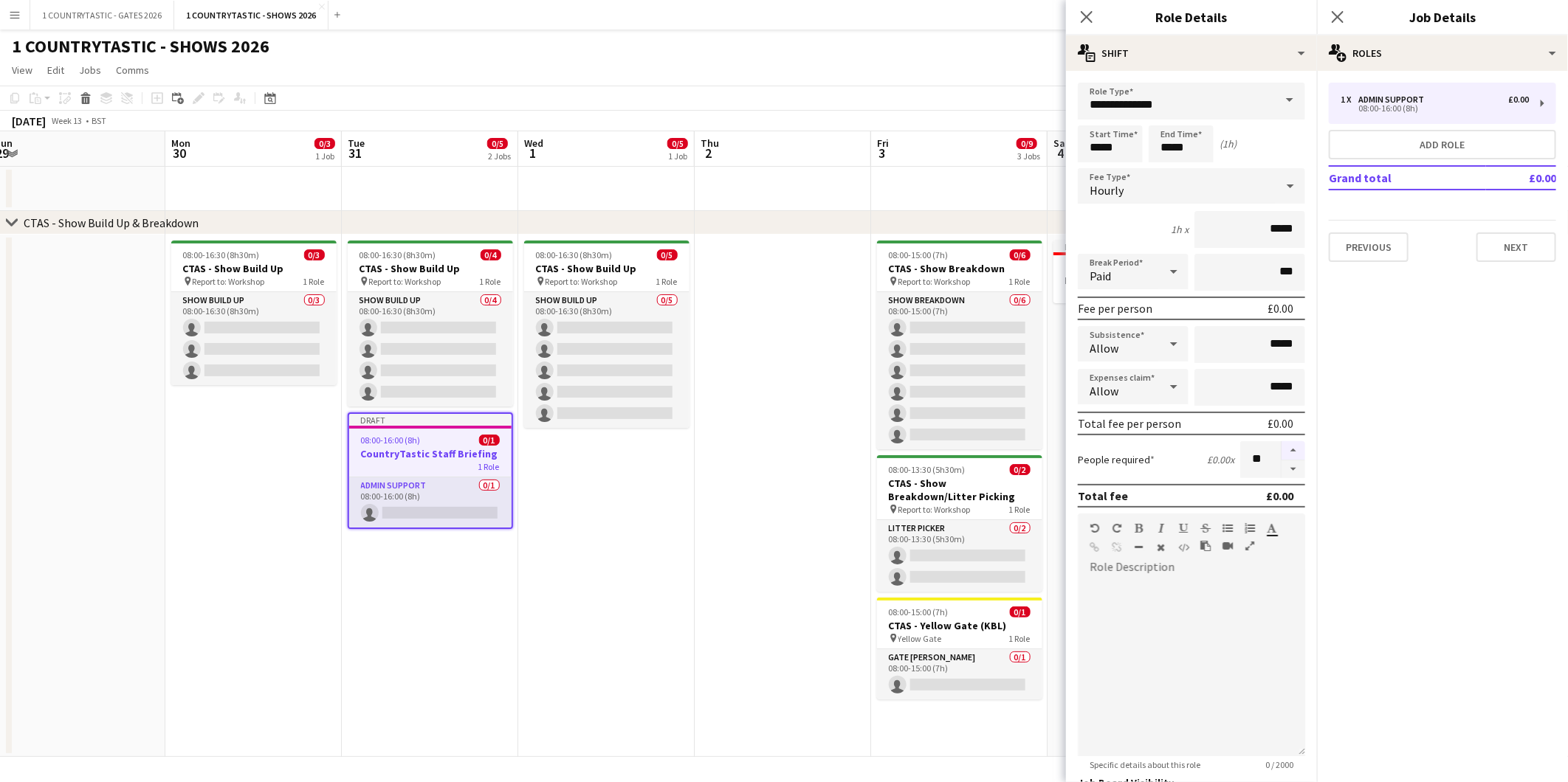
click at [1281, 444] on button "button" at bounding box center [1292, 450] width 24 height 19
type input "**"
click at [1491, 241] on button "Next" at bounding box center [1516, 246] width 79 height 29
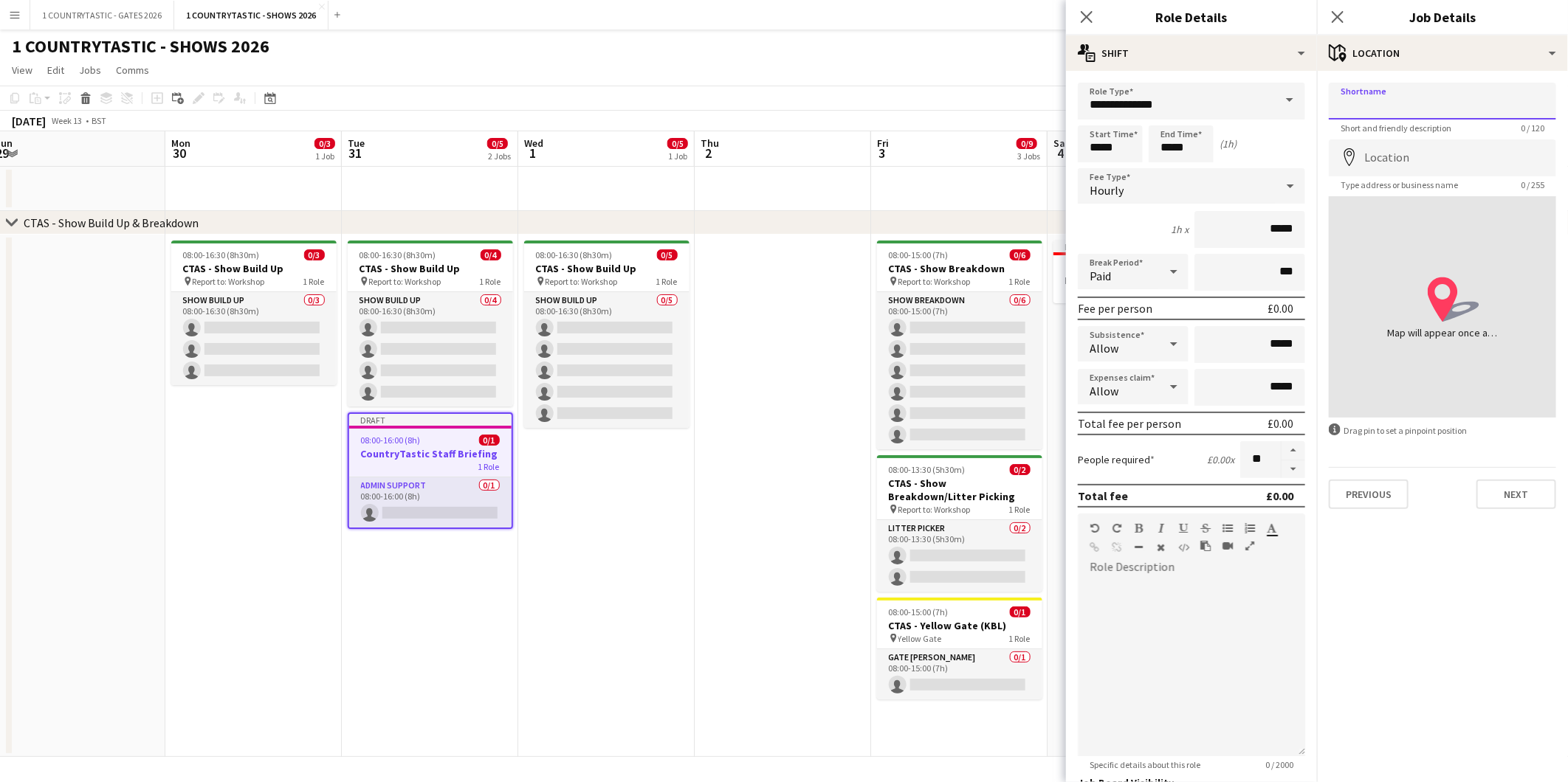
drag, startPoint x: 1467, startPoint y: 102, endPoint x: 1151, endPoint y: 82, distance: 316.6
click at [1151, 82] on body "Menu Boards Boards Boards All jobs Status Workforce Workforce My Workforce Recr…" at bounding box center [784, 391] width 1568 height 782
type input "**********"
click at [1423, 150] on input "Location" at bounding box center [1441, 158] width 228 height 37
type input "**********"
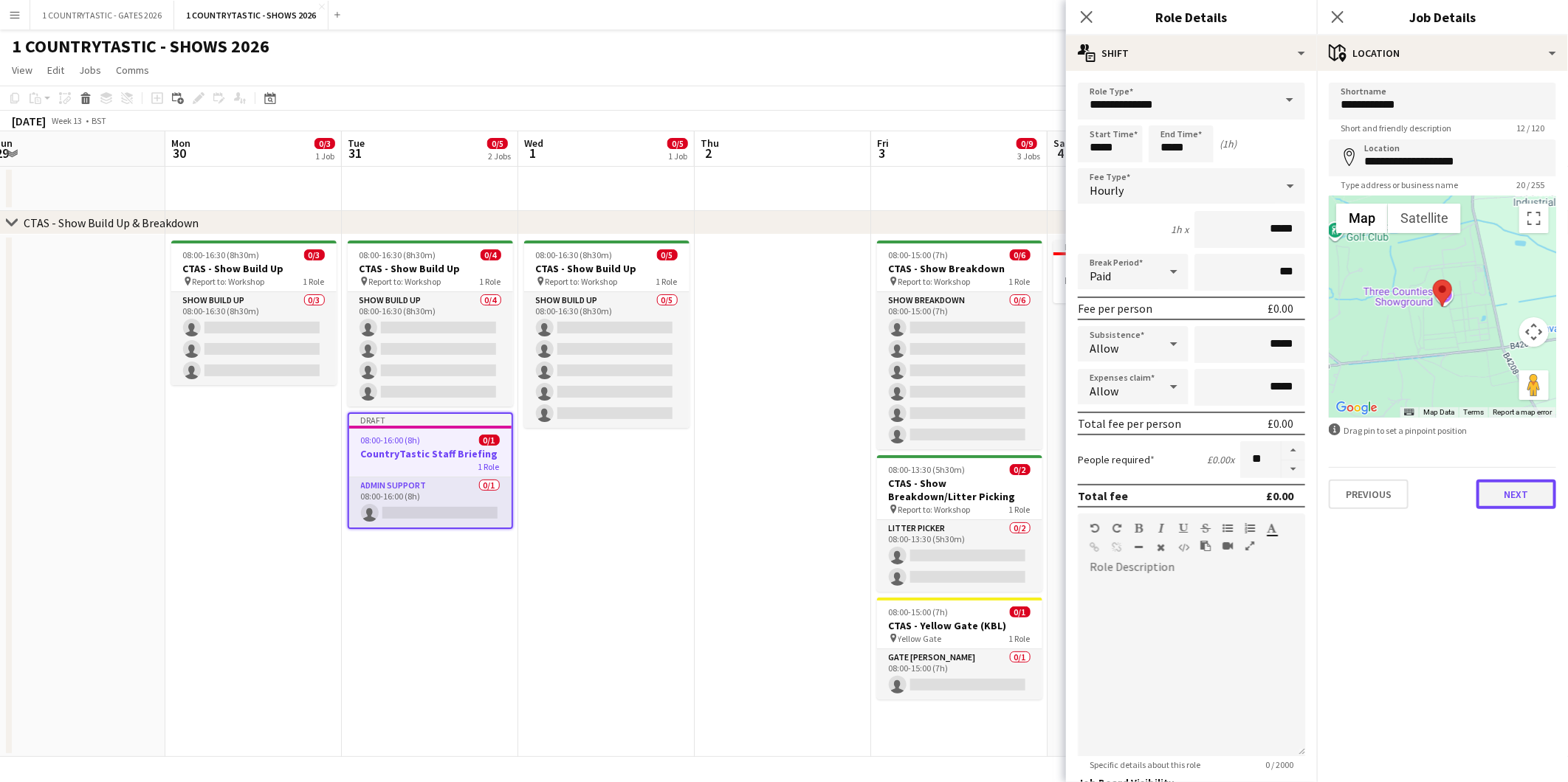
click at [1508, 495] on button "Next" at bounding box center [1516, 494] width 79 height 29
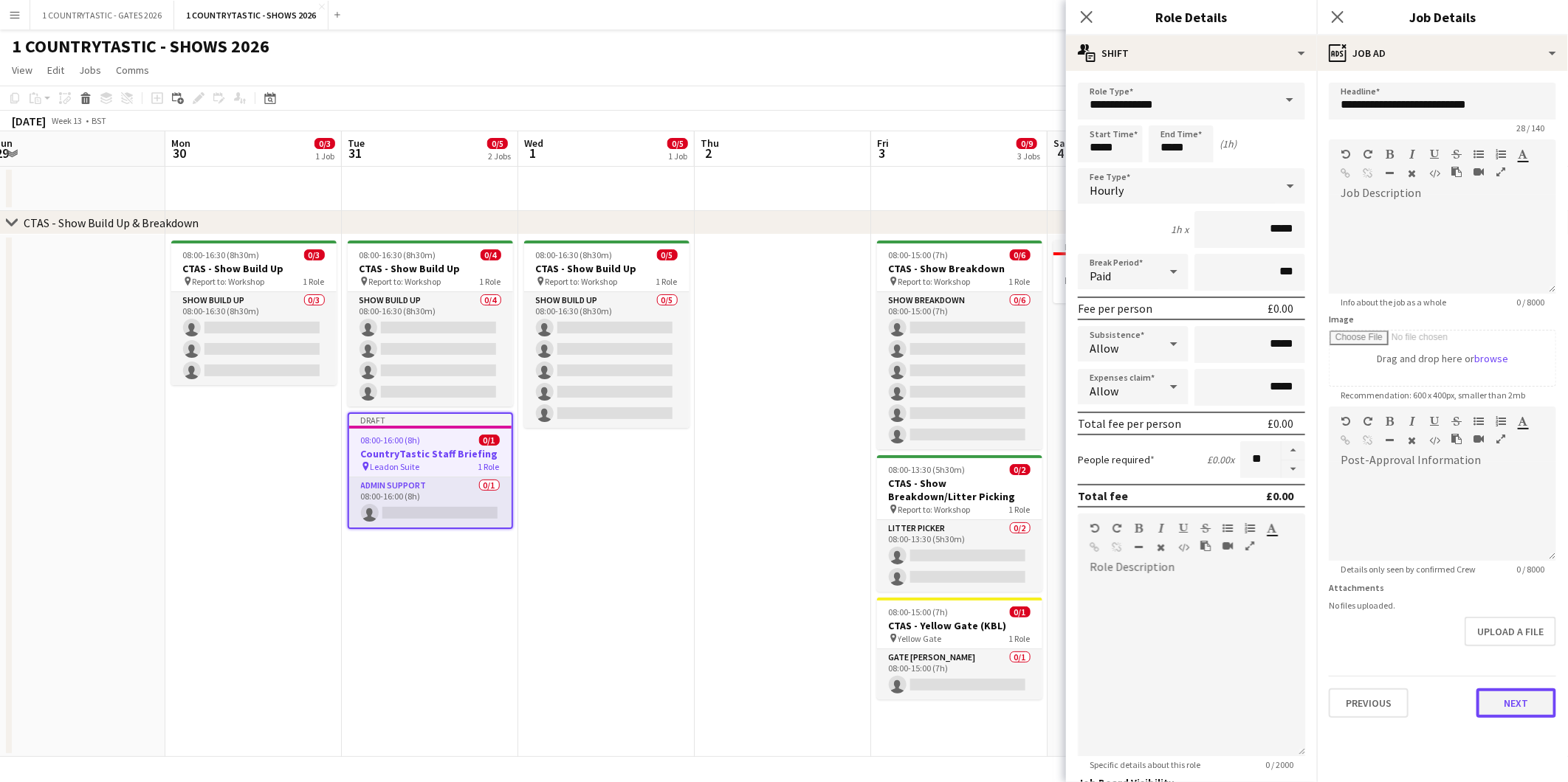
click at [1525, 691] on button "Next" at bounding box center [1516, 703] width 79 height 29
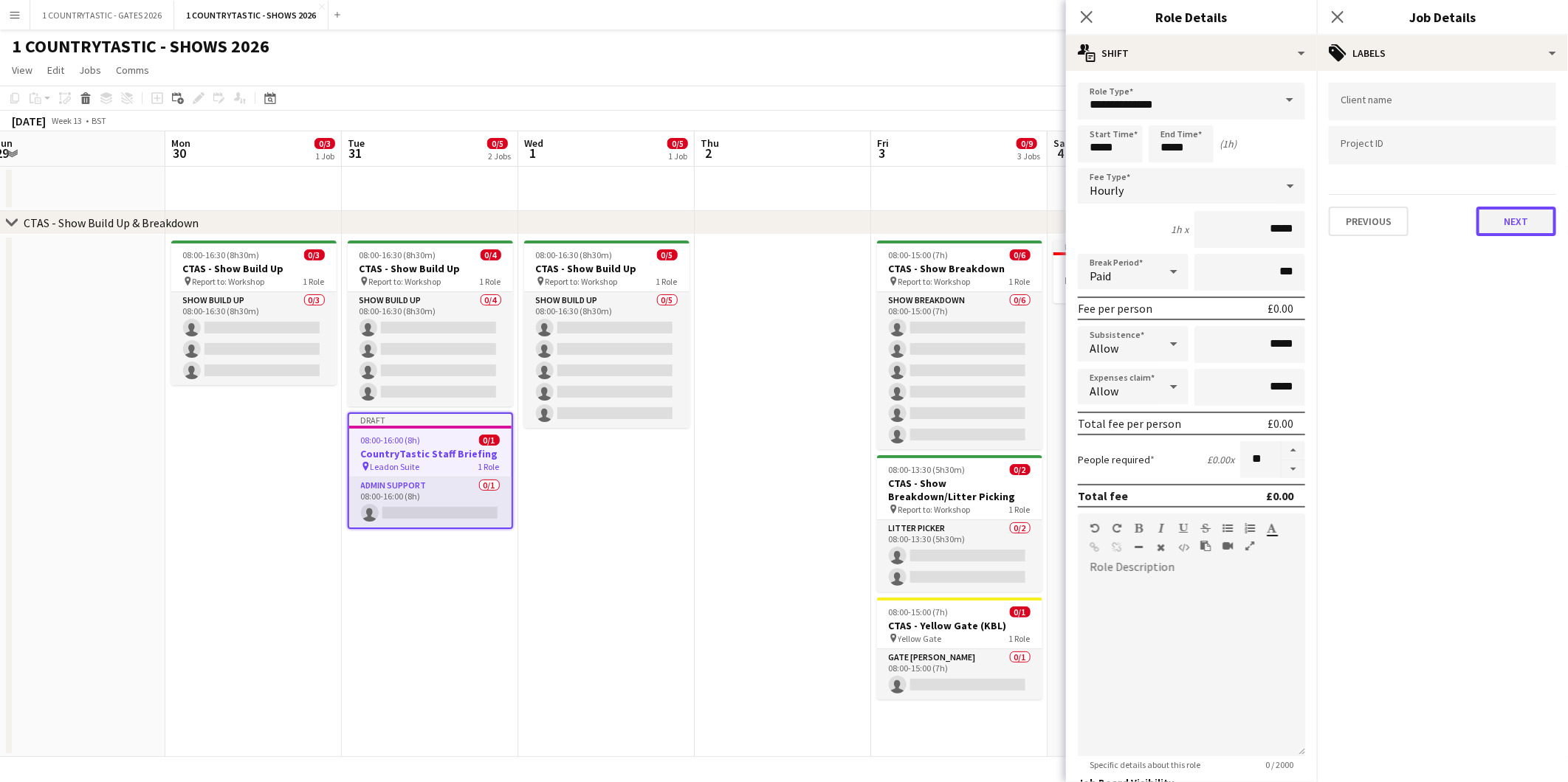
click at [1521, 212] on button "Next" at bounding box center [1516, 221] width 79 height 29
click at [1518, 155] on button "Next" at bounding box center [1516, 152] width 79 height 29
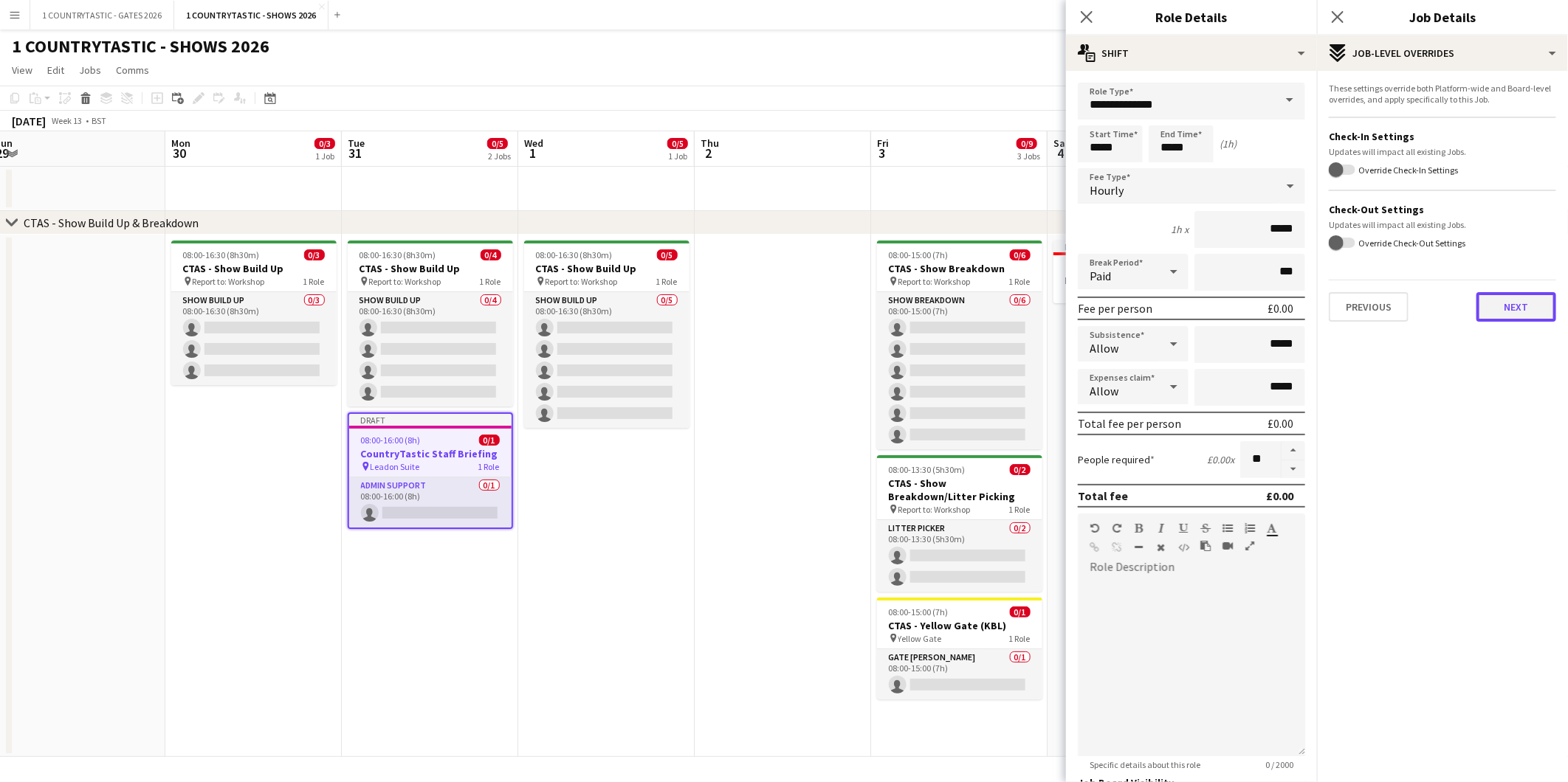
click at [1522, 305] on button "Next" at bounding box center [1516, 306] width 79 height 29
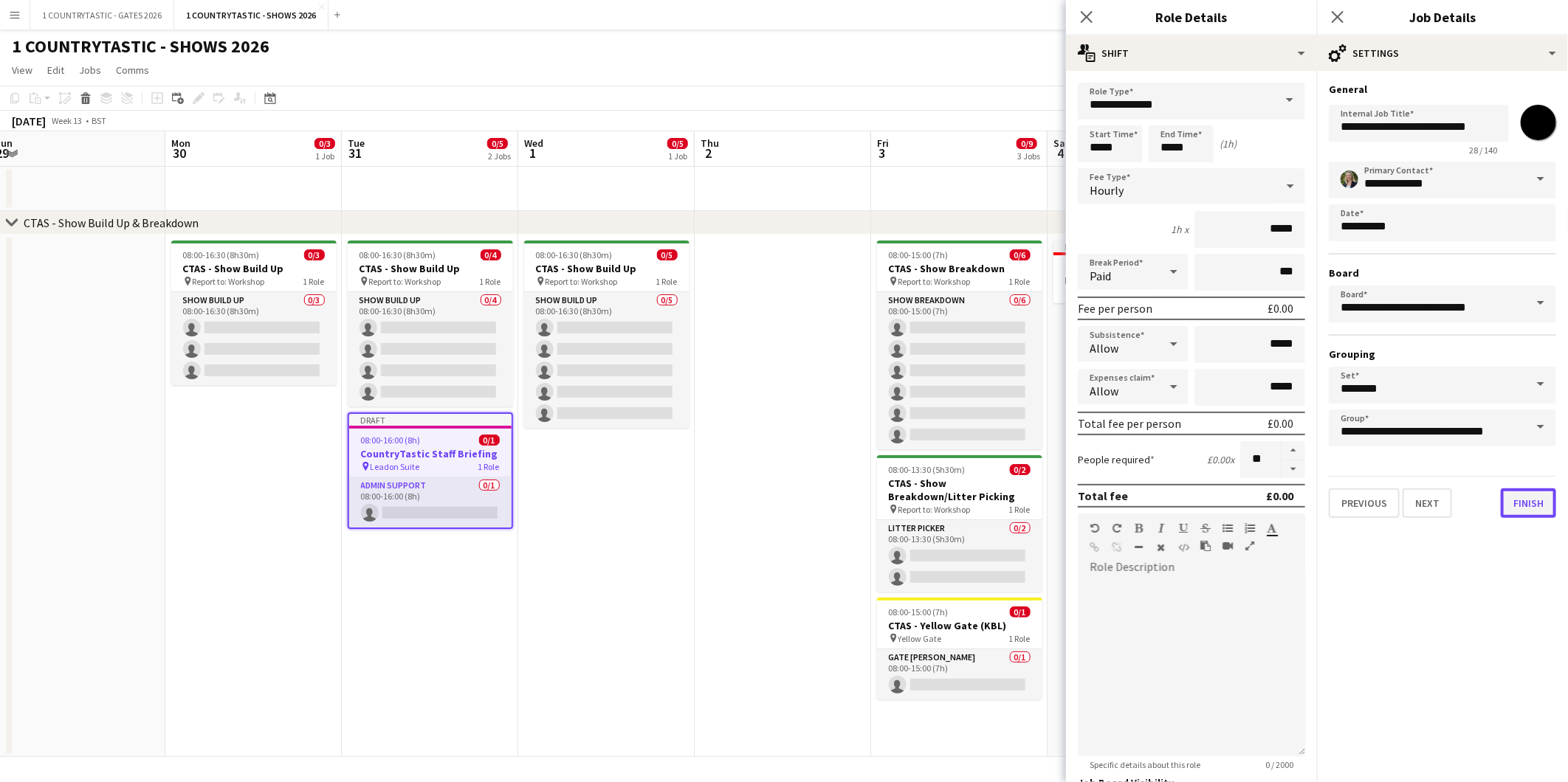
click at [1525, 500] on button "Finish" at bounding box center [1528, 502] width 56 height 29
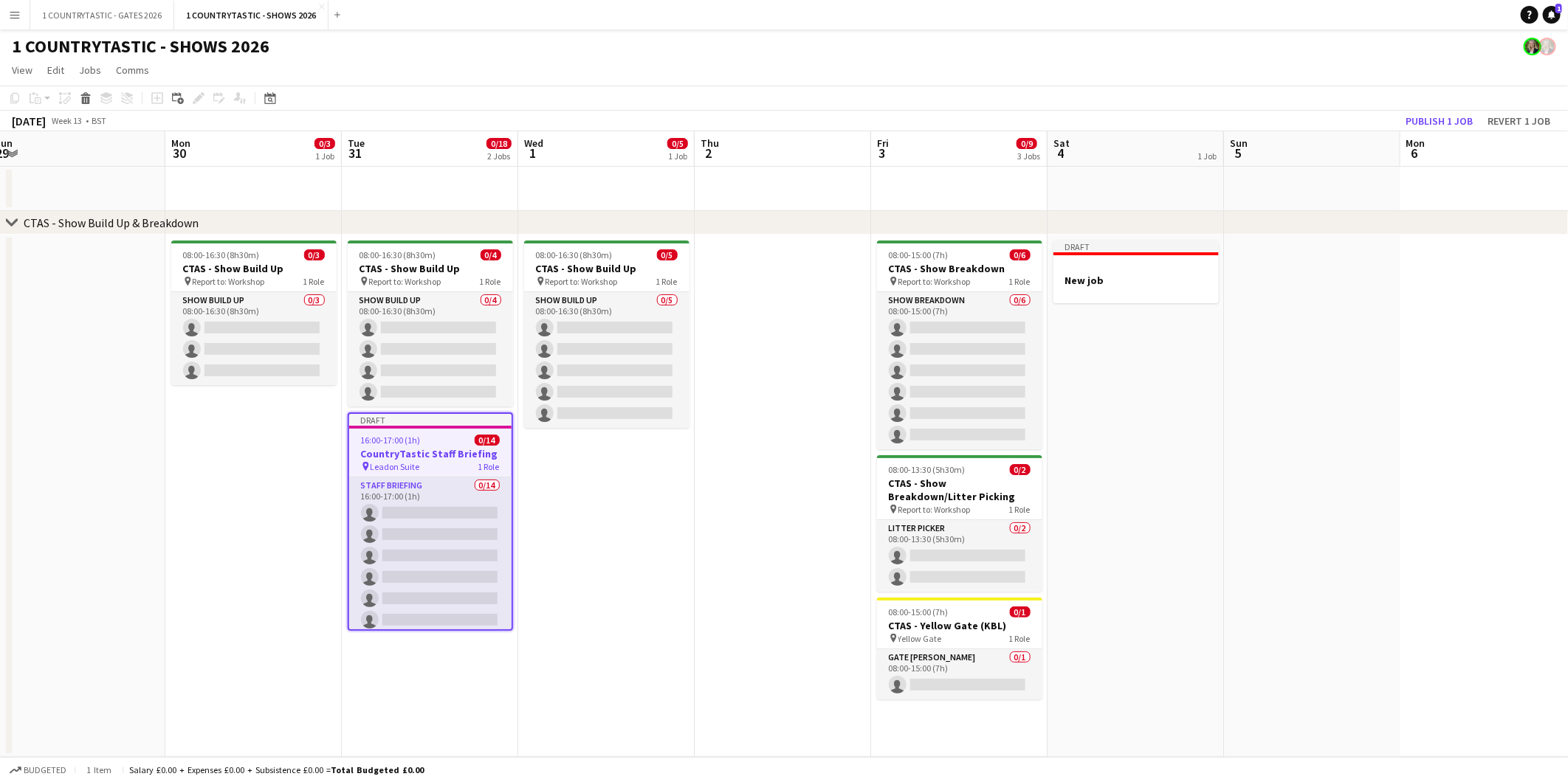
click at [404, 426] on div at bounding box center [431, 427] width 162 height 3
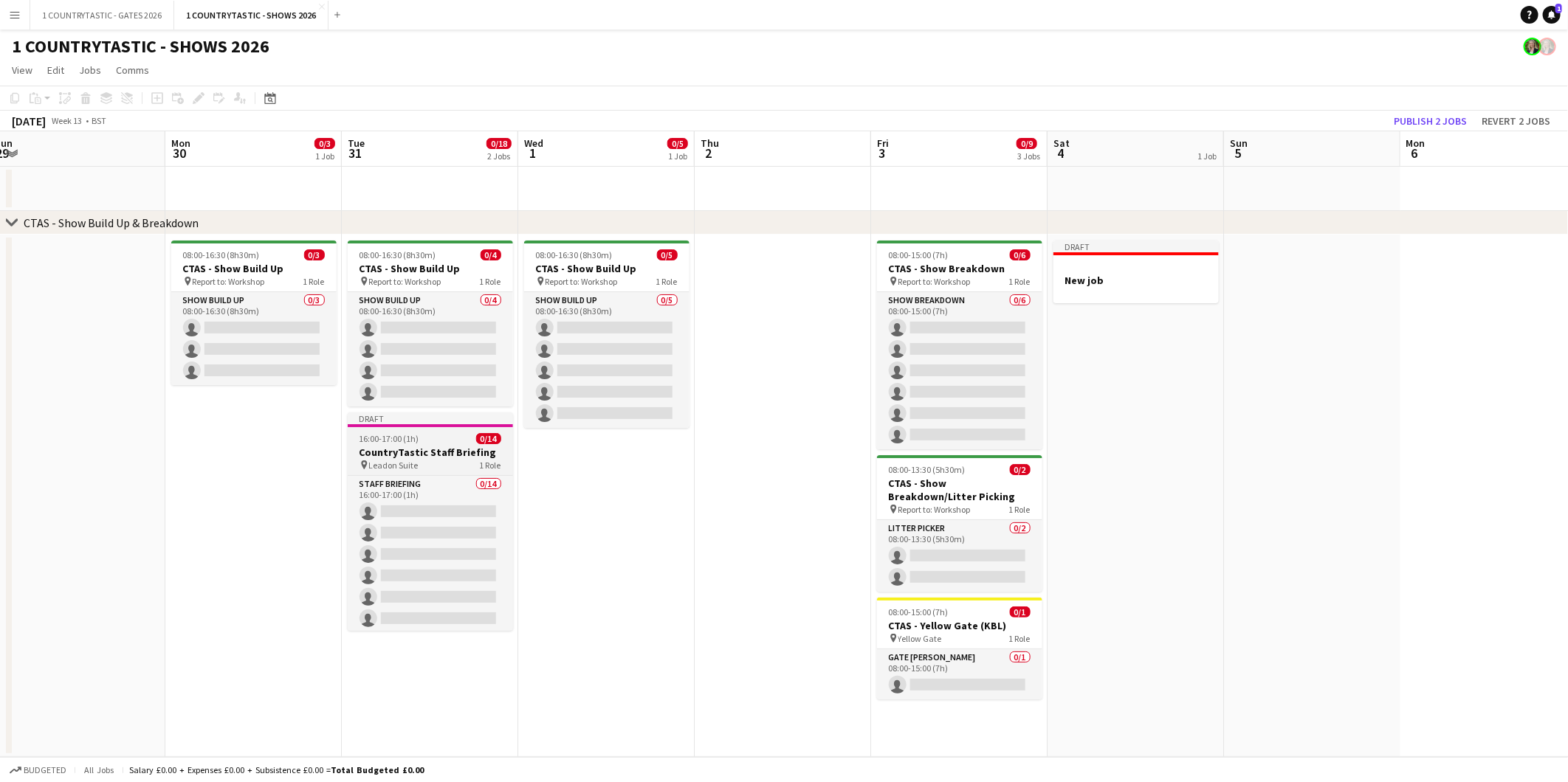
click at [401, 448] on h3 "CountryTastic Staff Briefing" at bounding box center [430, 452] width 165 height 13
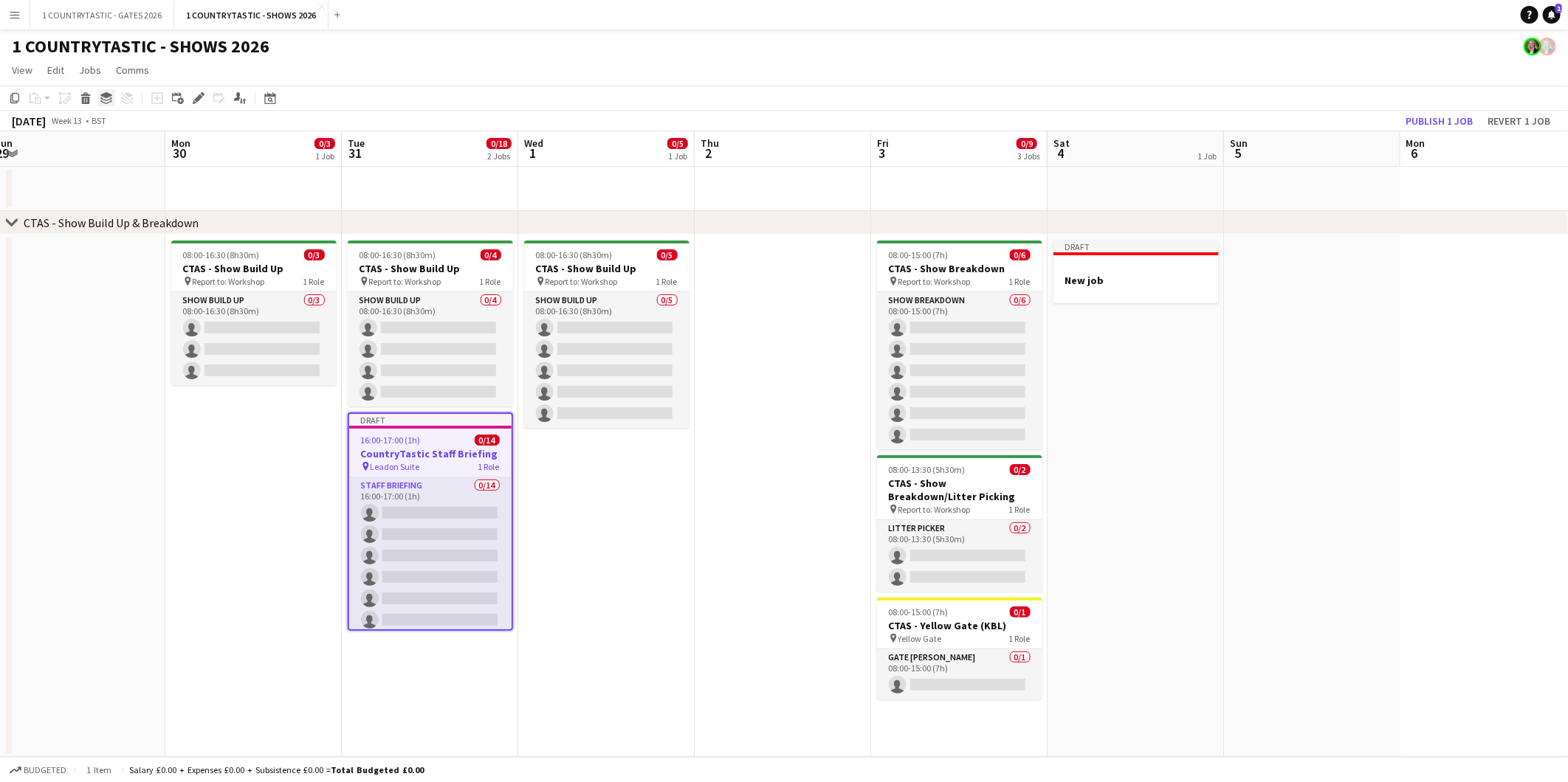
click at [100, 96] on icon at bounding box center [106, 95] width 12 height 6
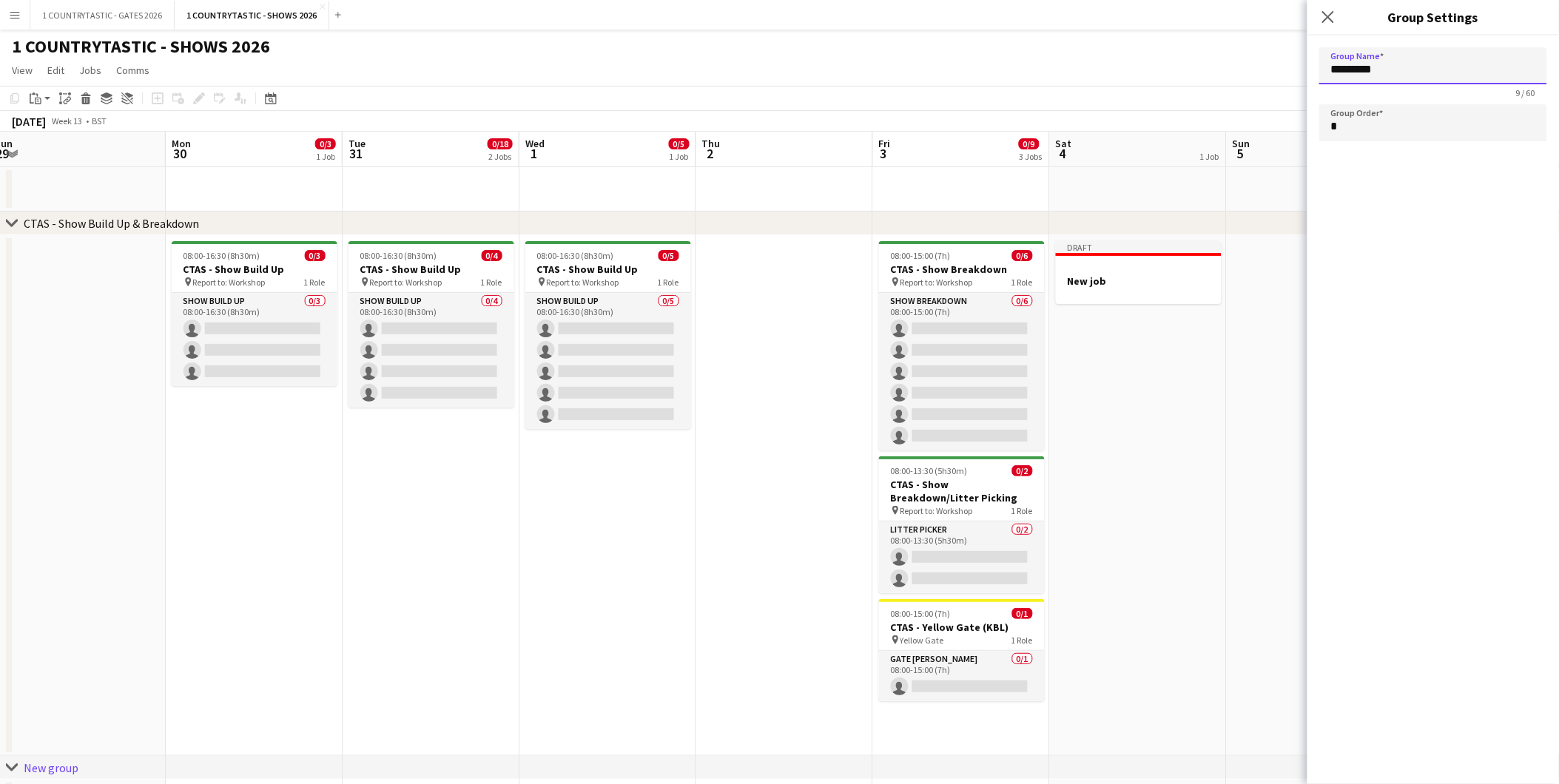
drag, startPoint x: 1481, startPoint y: 71, endPoint x: 1240, endPoint y: 69, distance: 241.0
click at [1240, 69] on body "Menu Boards Boards Boards All jobs Status Workforce Workforce My Workforce Recr…" at bounding box center [780, 529] width 1559 height 1060
click at [1197, 333] on app-date-cell "Draft New job" at bounding box center [1138, 495] width 177 height 521
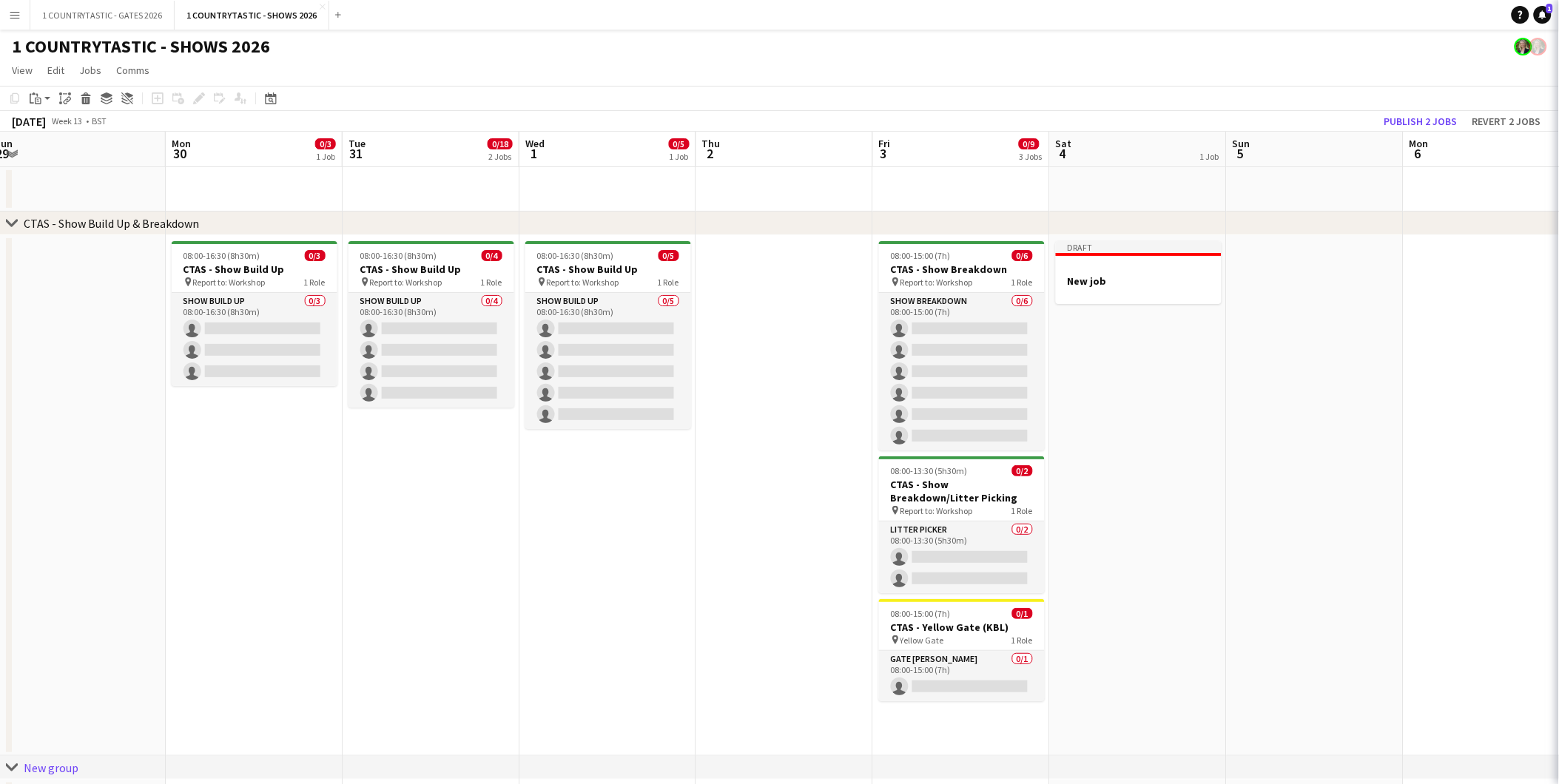
type input "*********"
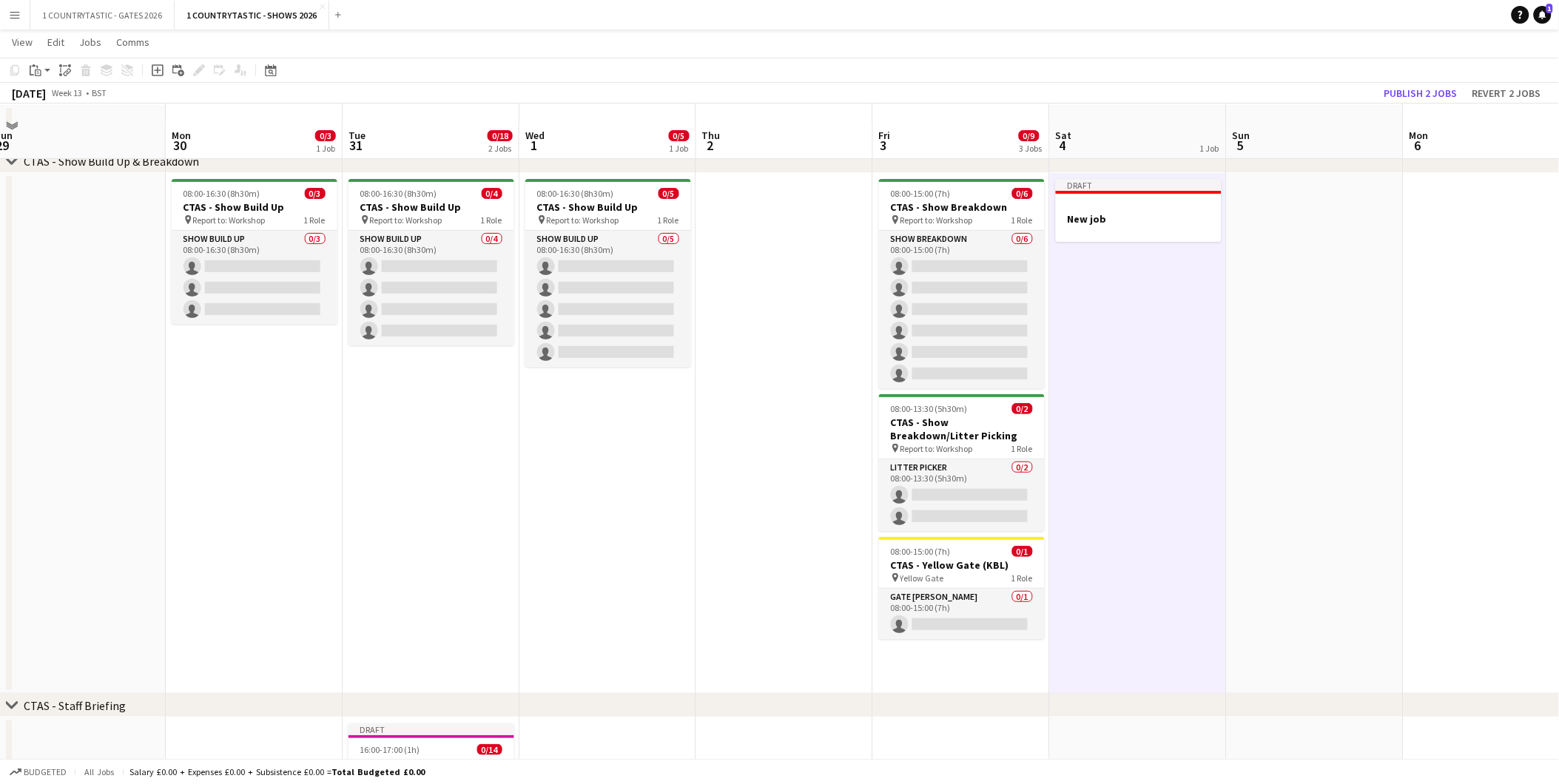
scroll to position [0, 0]
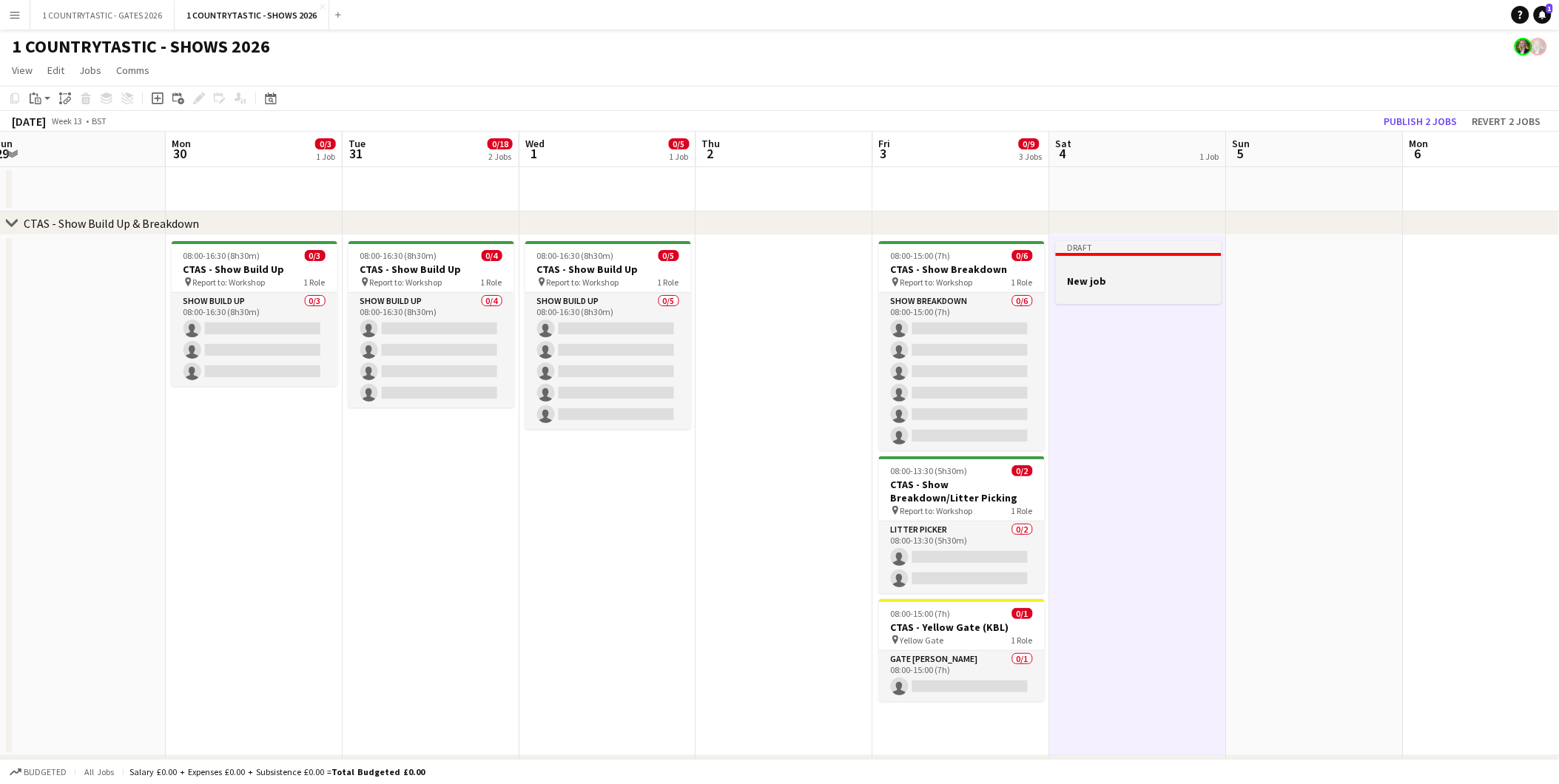
click at [1128, 258] on app-job-card "Draft New job" at bounding box center [1138, 273] width 166 height 62
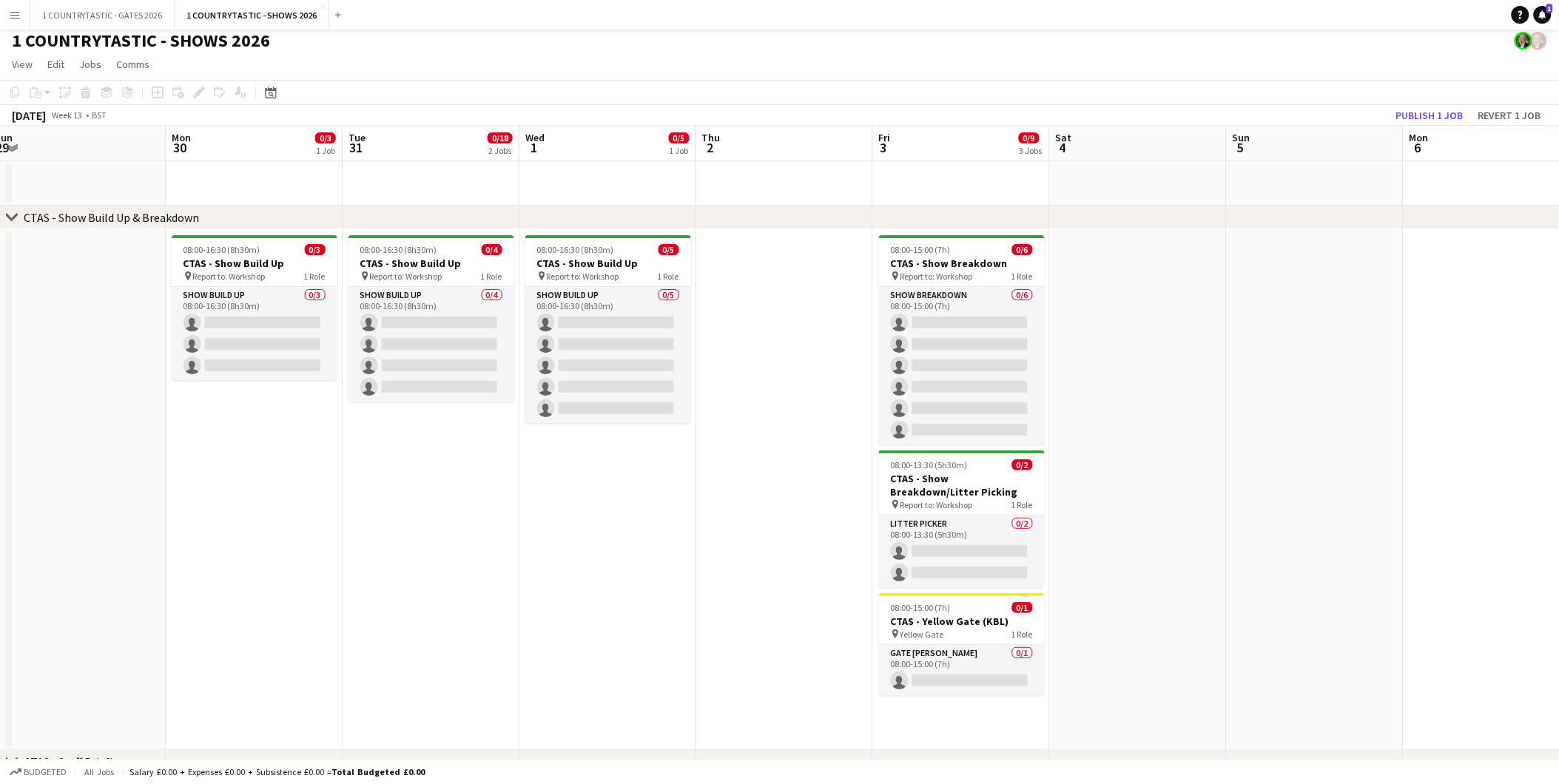
scroll to position [274, 0]
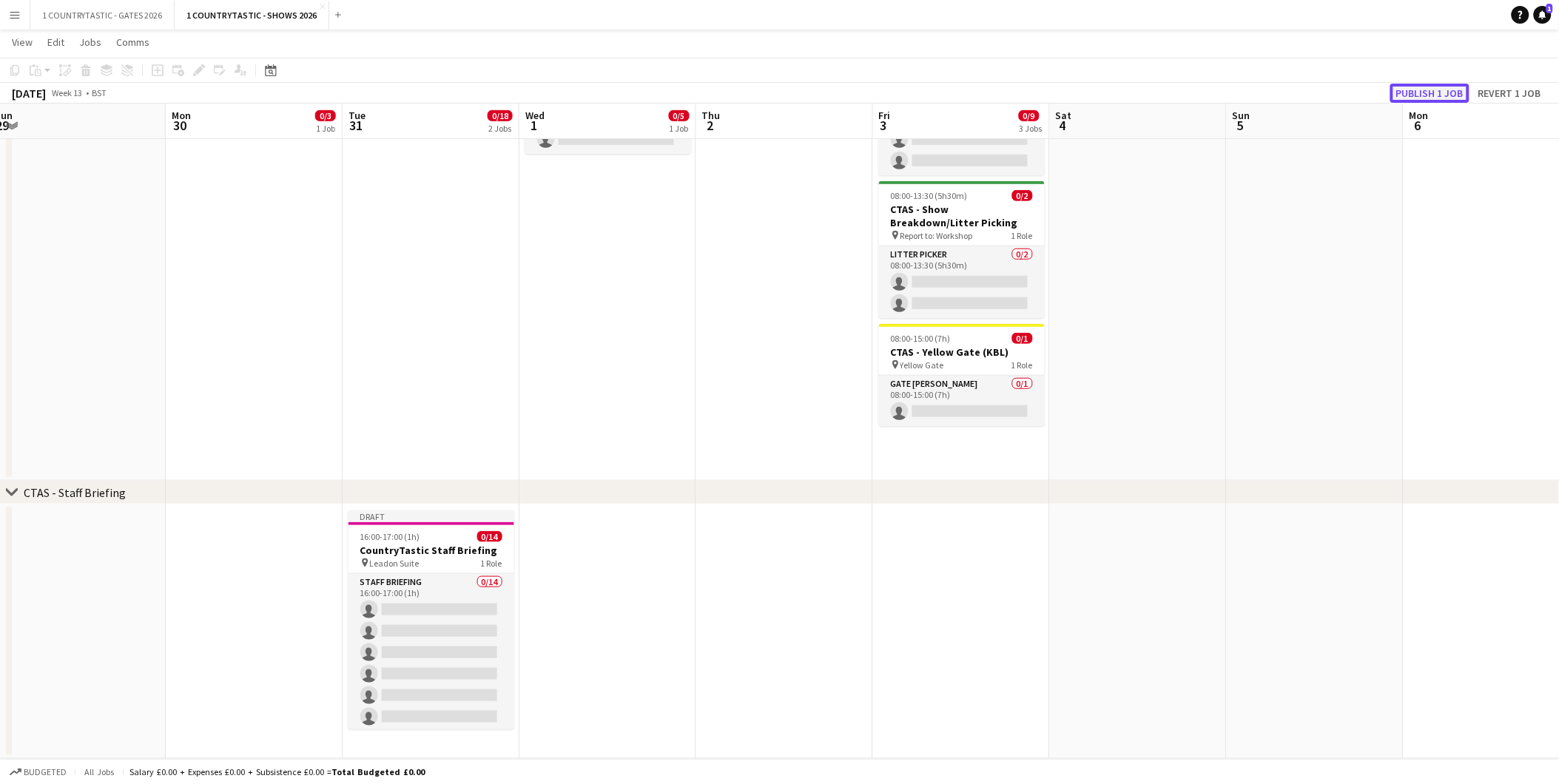
click at [1444, 86] on button "Publish 1 job" at bounding box center [1430, 93] width 80 height 19
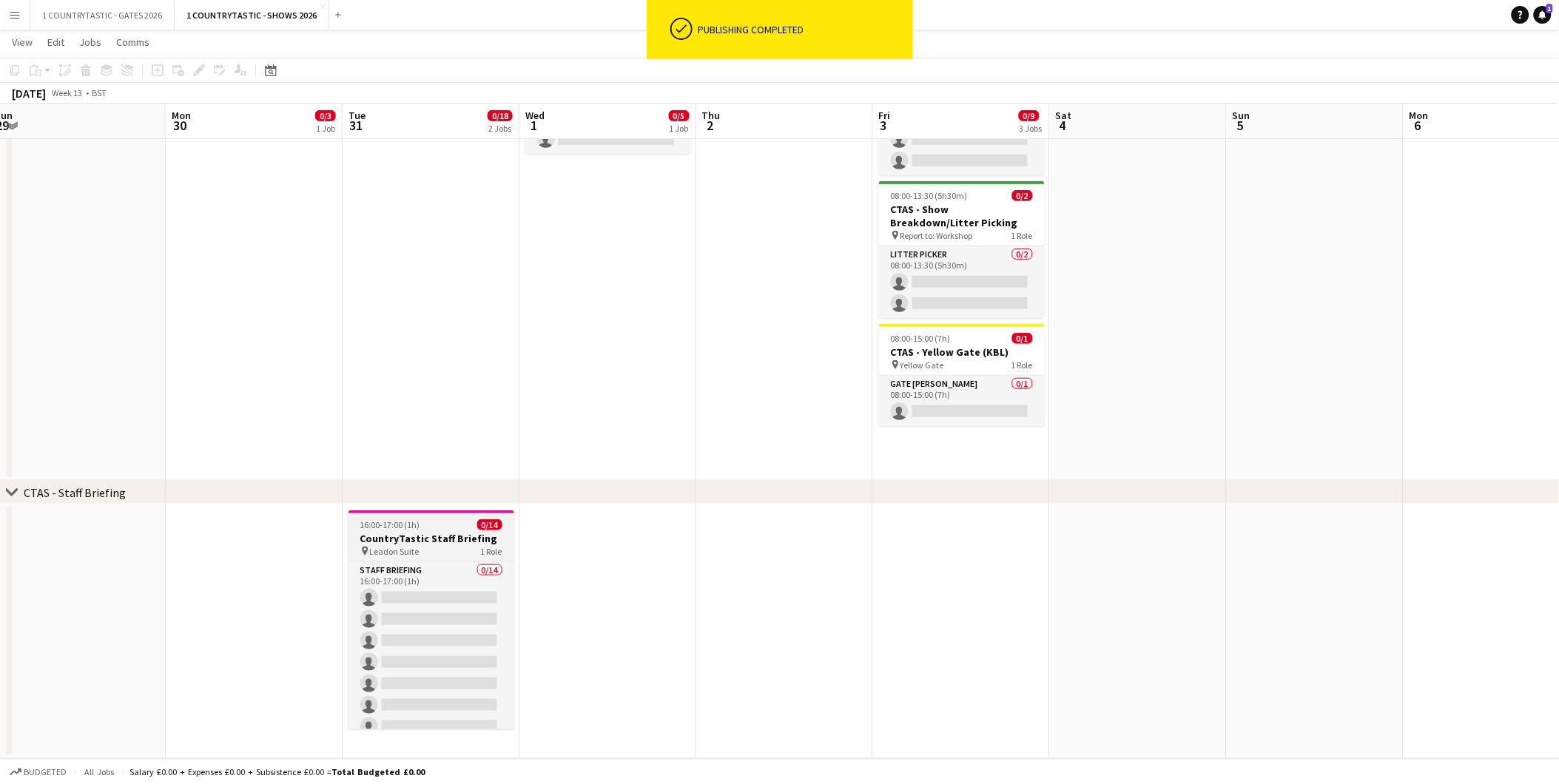
click at [411, 536] on h3 "CountryTastic Staff Briefing" at bounding box center [431, 539] width 166 height 13
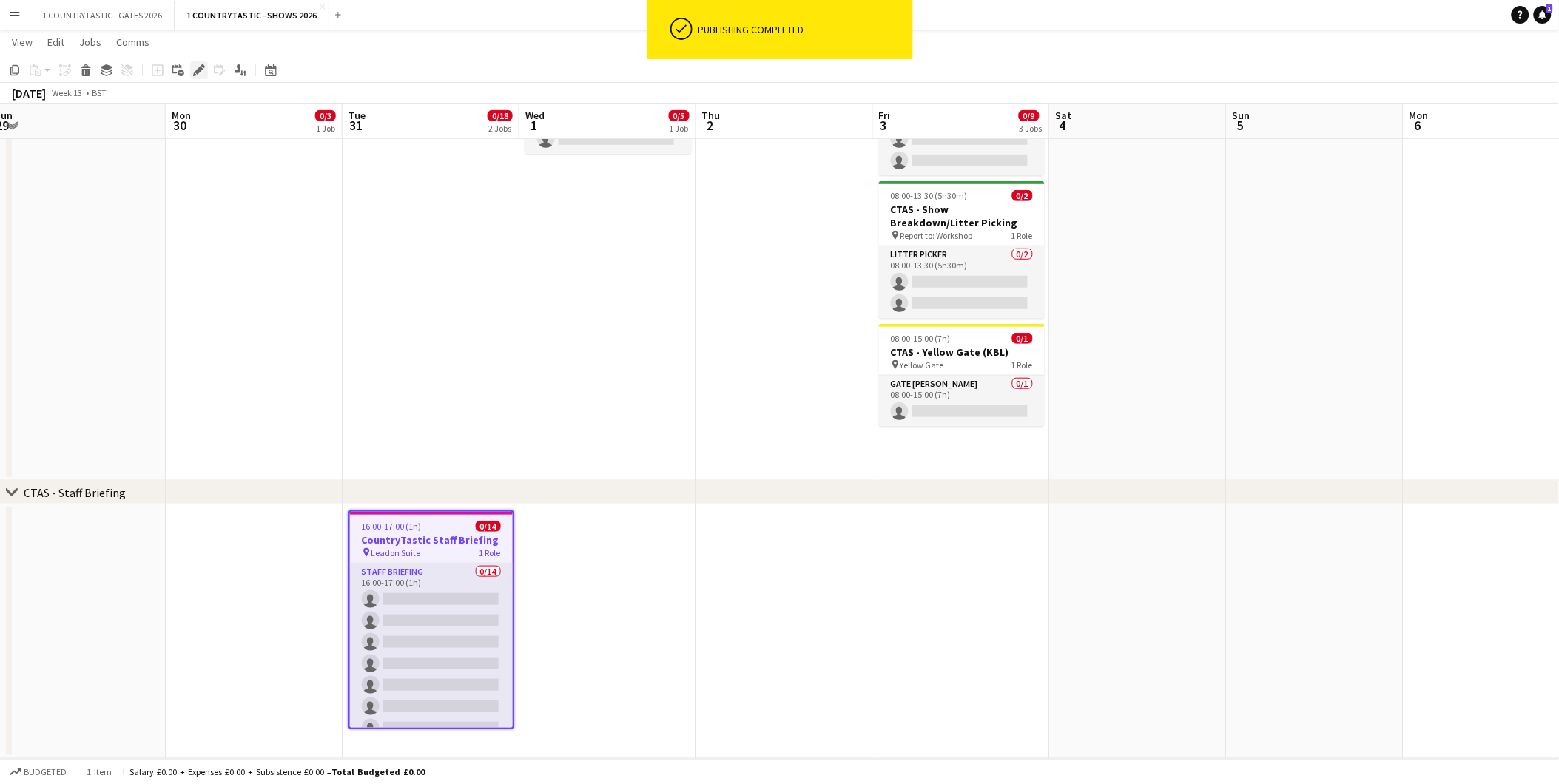
click at [202, 65] on icon at bounding box center [204, 66] width 4 height 4
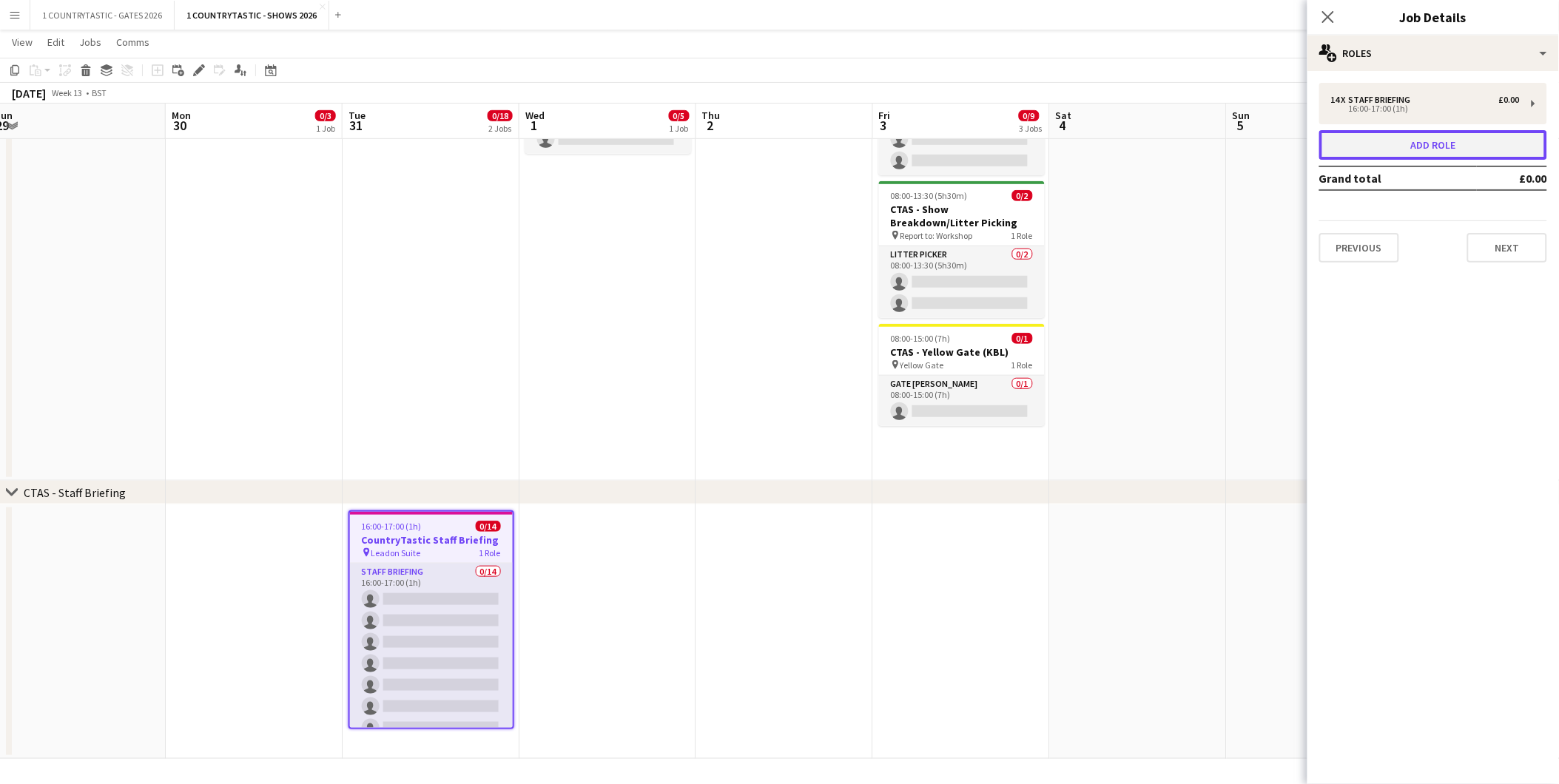
click at [1447, 139] on button "Add role" at bounding box center [1433, 145] width 228 height 29
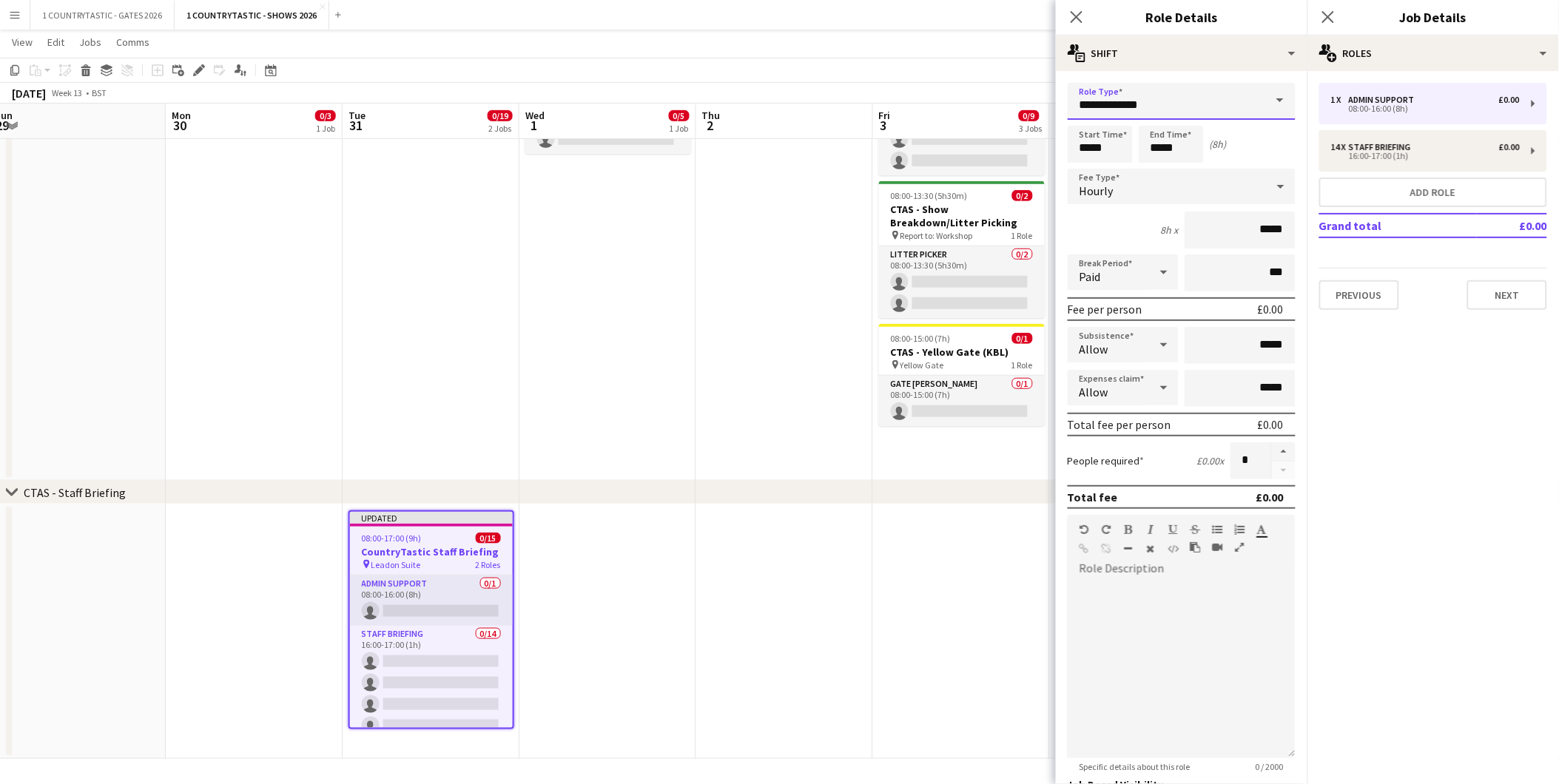
drag, startPoint x: 994, startPoint y: 108, endPoint x: 864, endPoint y: 90, distance: 131.2
click at [946, 112] on body "Menu Boards Boards Boards All jobs Status Workforce Workforce My Workforce Recr…" at bounding box center [780, 255] width 1559 height 1058
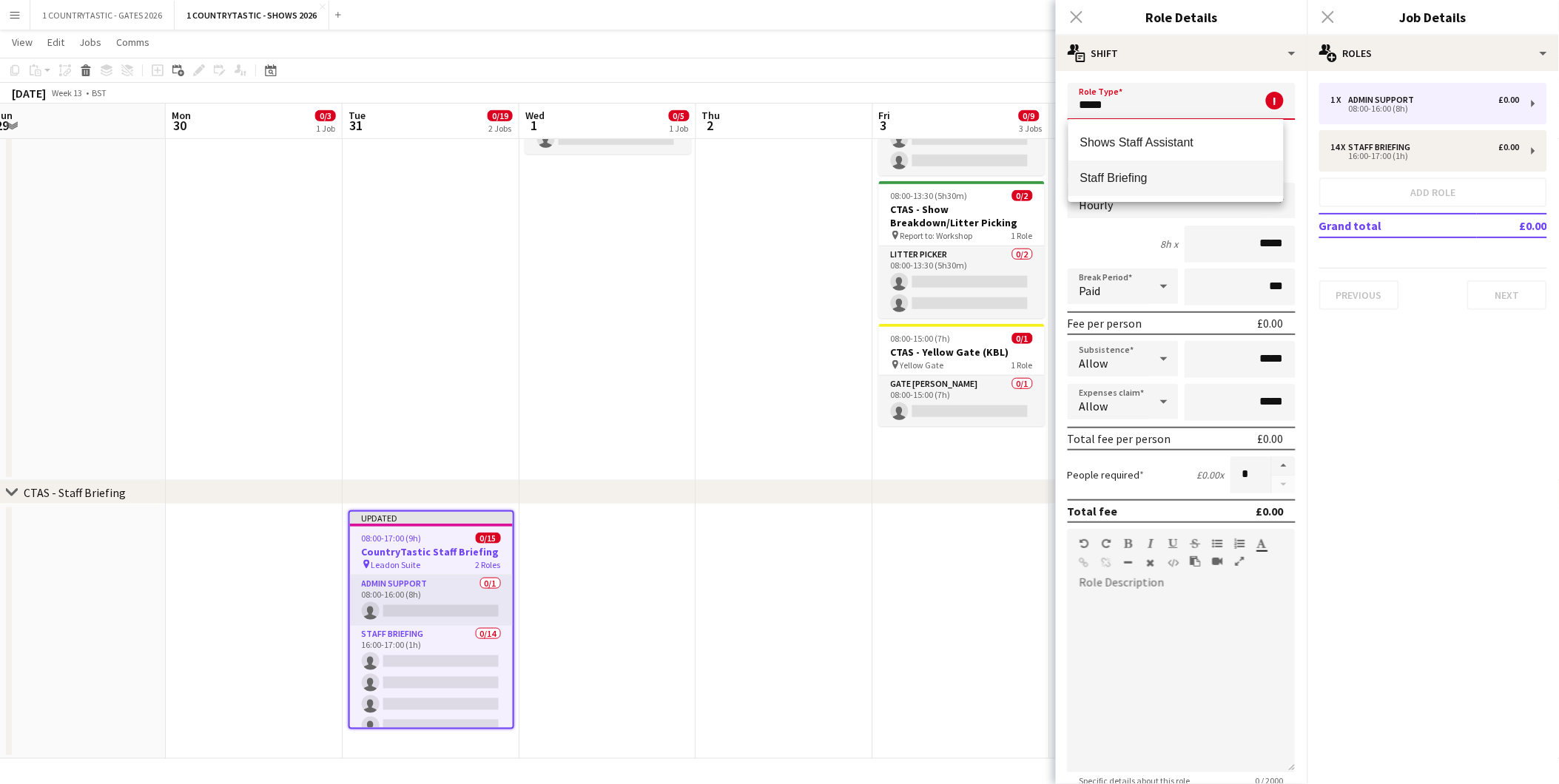
click at [1115, 173] on span "Staff Briefing" at bounding box center [1176, 177] width 191 height 14
type input "**********"
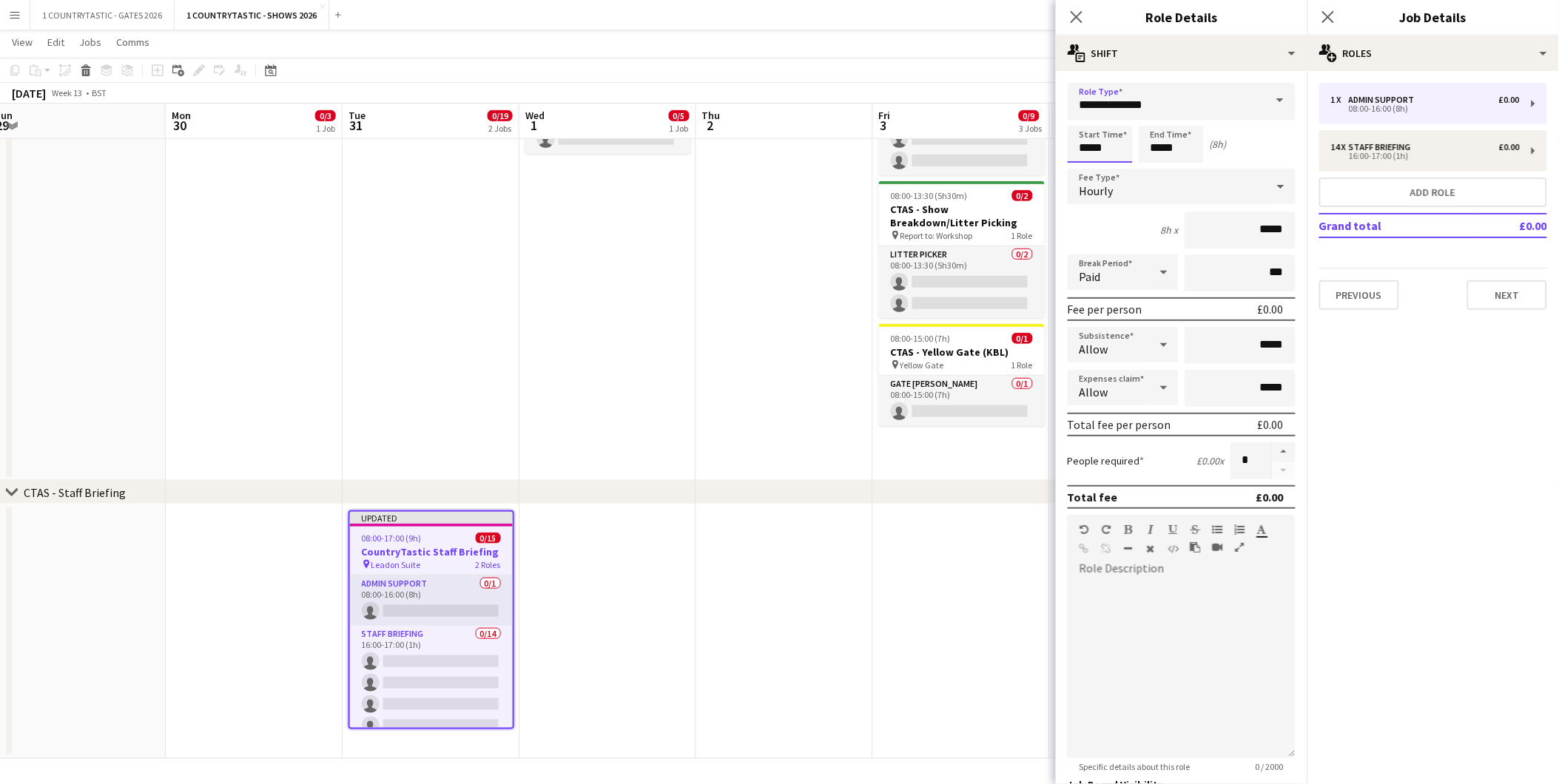
click at [1116, 152] on input "*****" at bounding box center [1101, 144] width 65 height 37
click at [1086, 112] on div at bounding box center [1085, 118] width 29 height 15
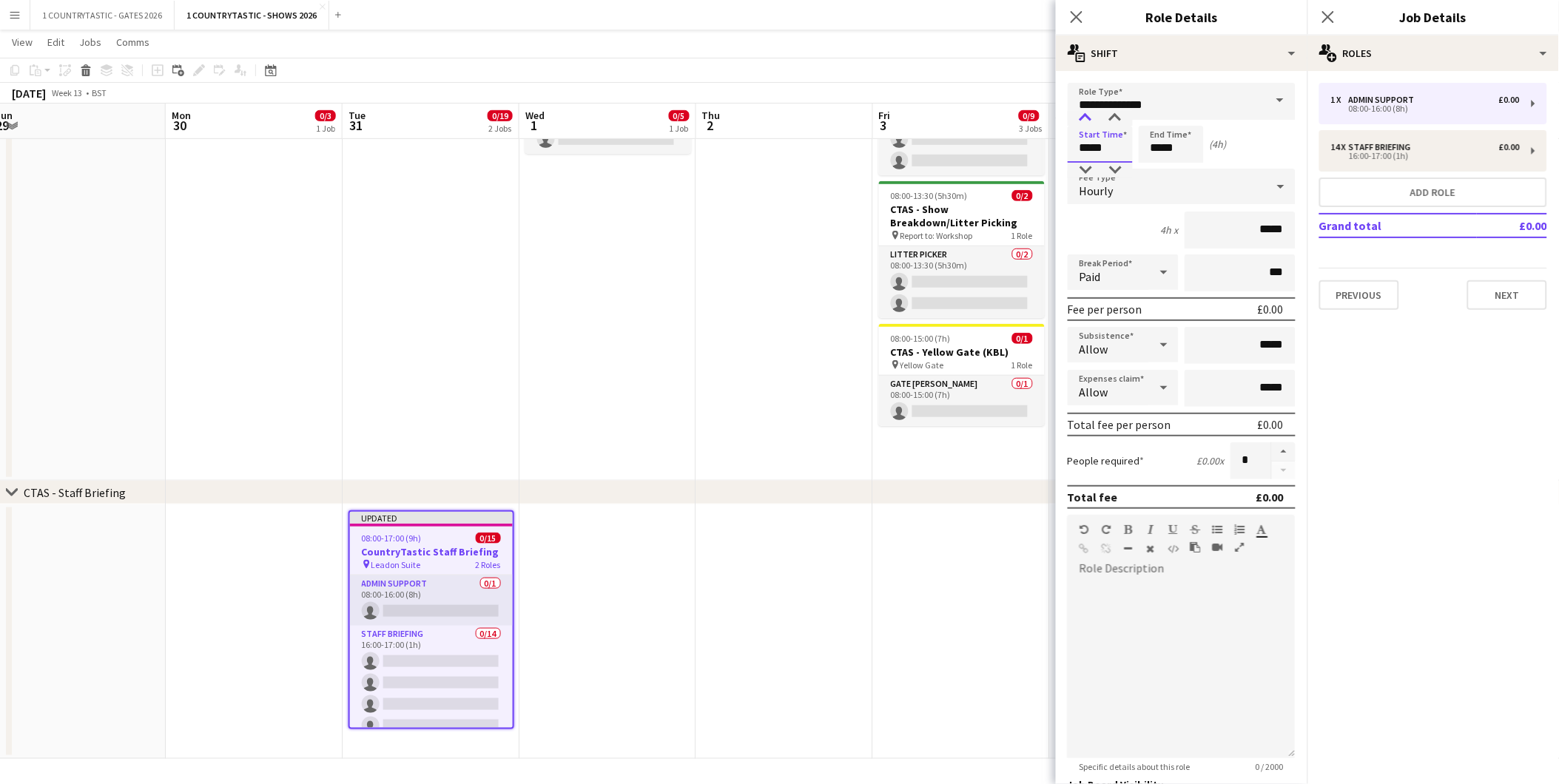
click at [1086, 112] on div at bounding box center [1085, 118] width 29 height 15
type input "*****"
click at [1086, 112] on div at bounding box center [1085, 118] width 29 height 15
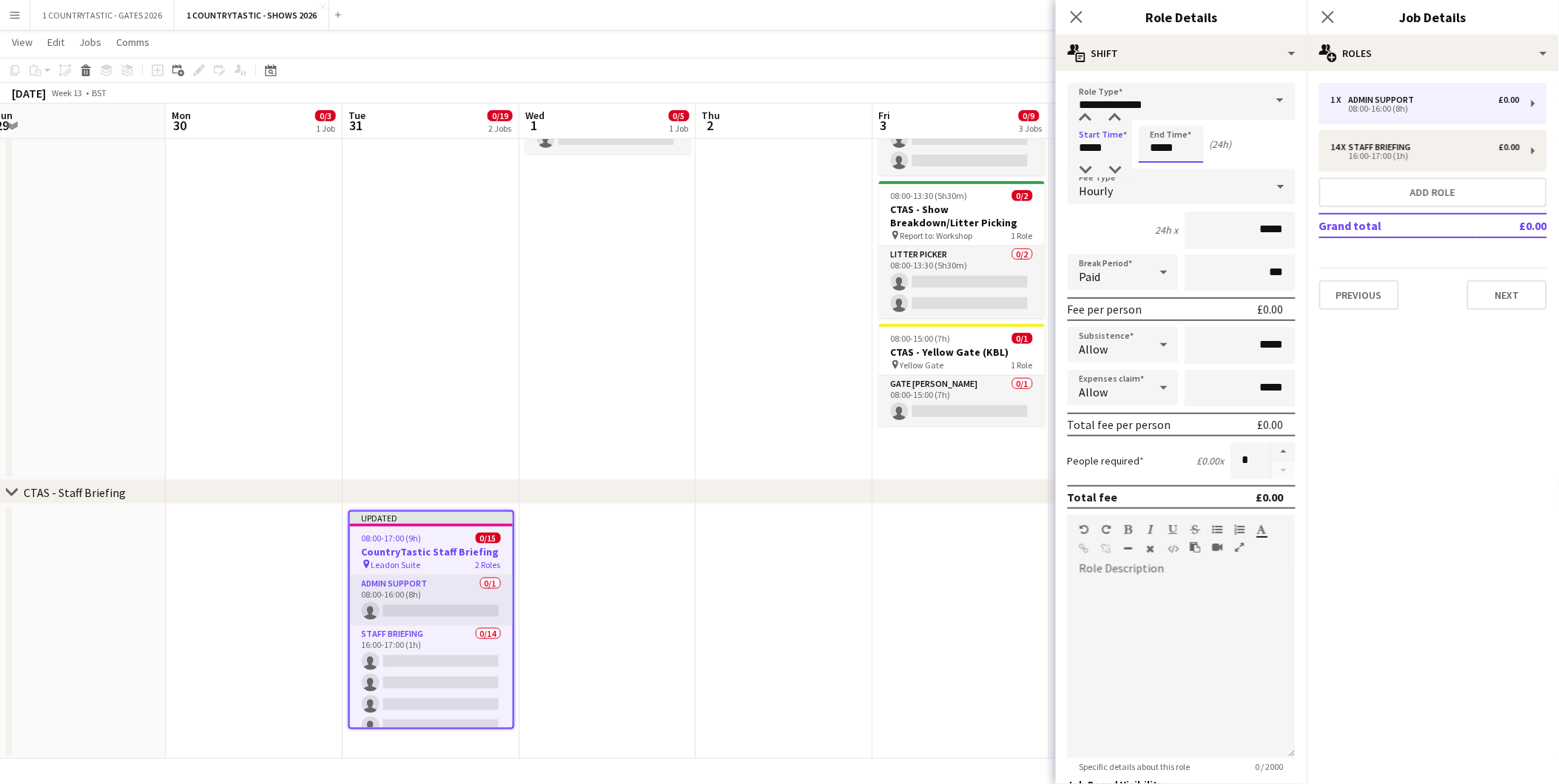
click at [1184, 144] on input "*****" at bounding box center [1172, 144] width 65 height 37
type input "*****"
click at [1159, 113] on div at bounding box center [1156, 118] width 29 height 15
click at [1272, 449] on button "button" at bounding box center [1283, 452] width 24 height 19
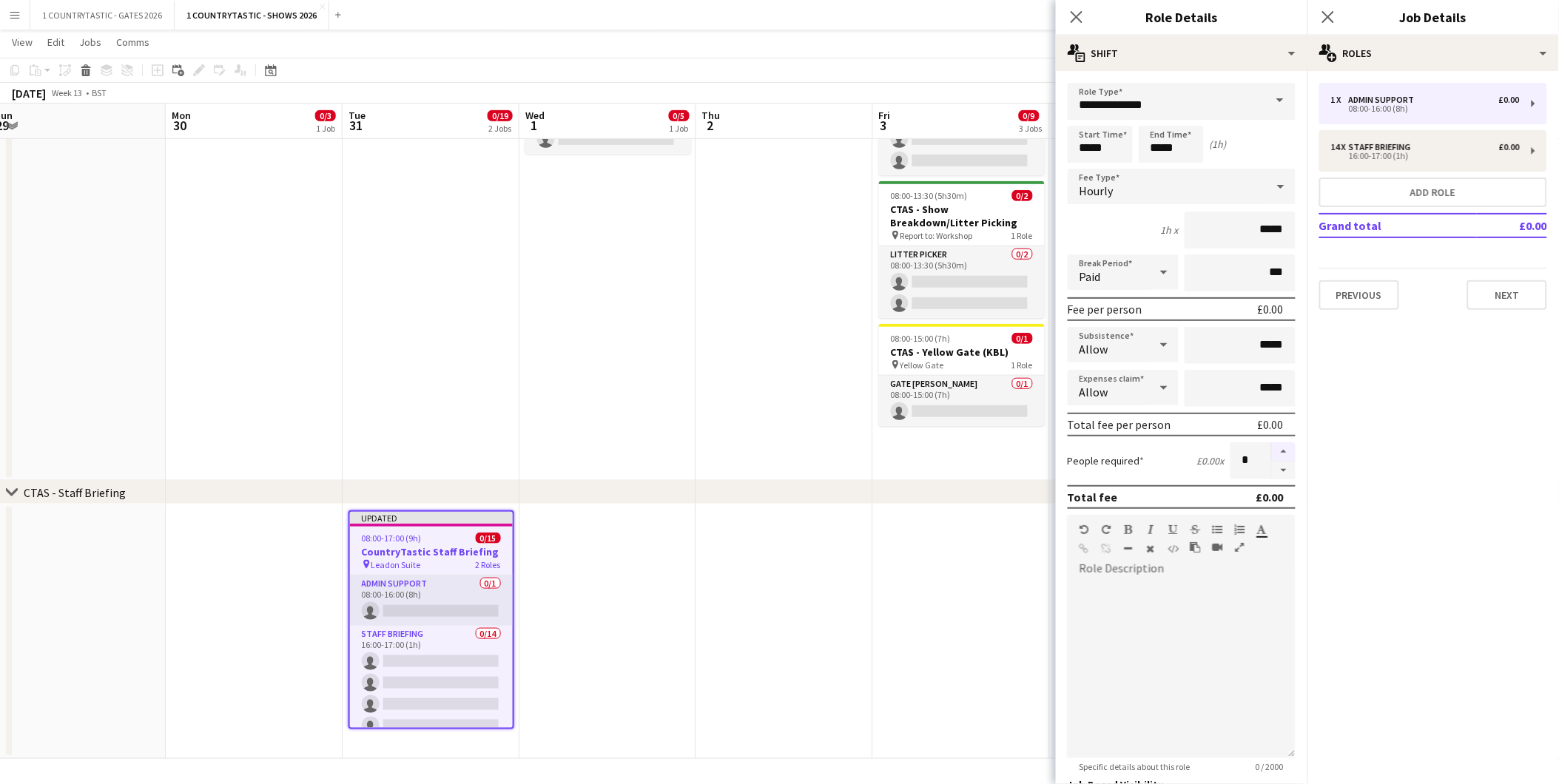
type input "*"
click at [1490, 294] on button "Next" at bounding box center [1507, 294] width 80 height 29
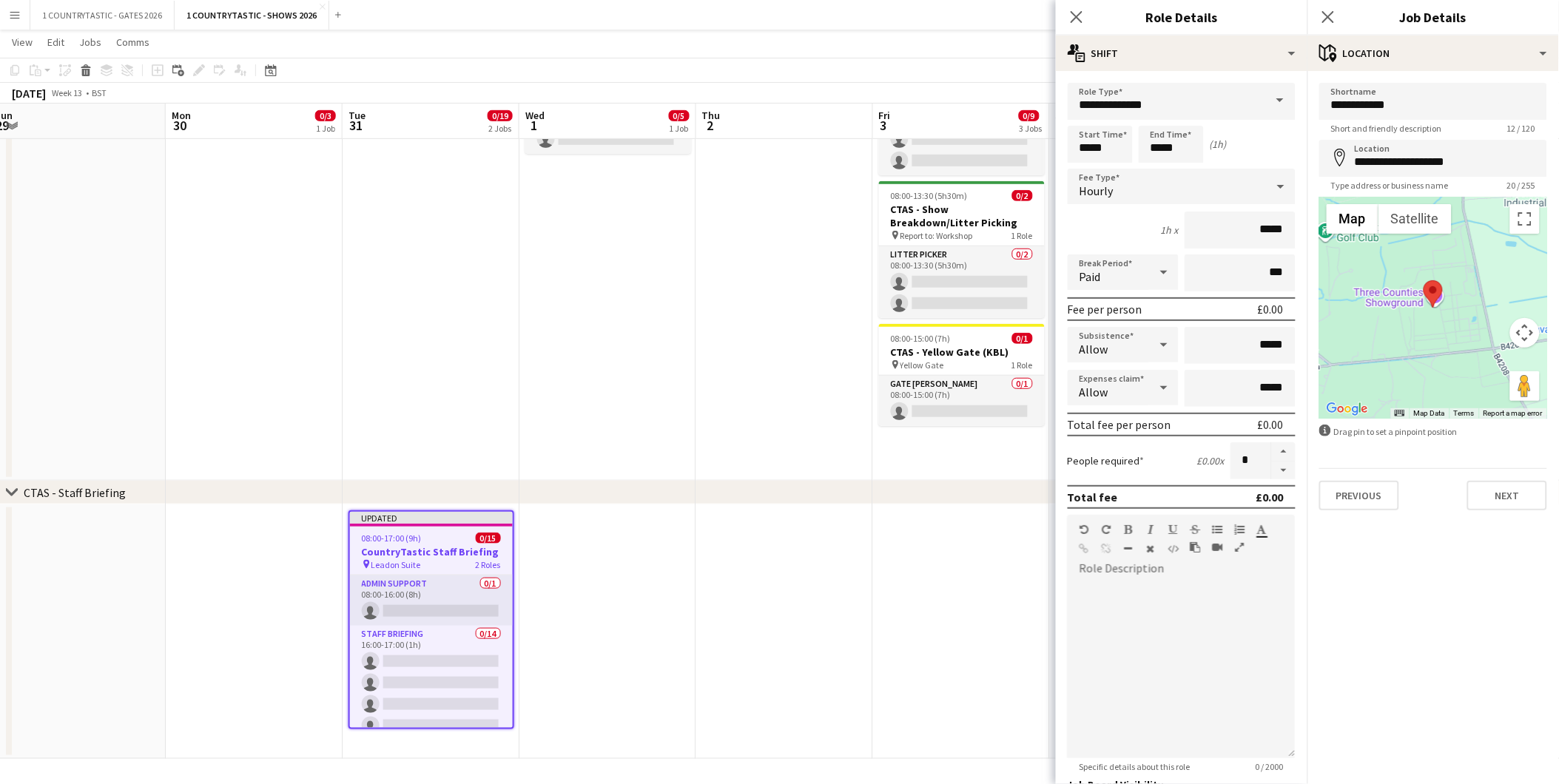
click at [890, 491] on div "chevron-right CTAS - Staff Briefing" at bounding box center [780, 492] width 1559 height 24
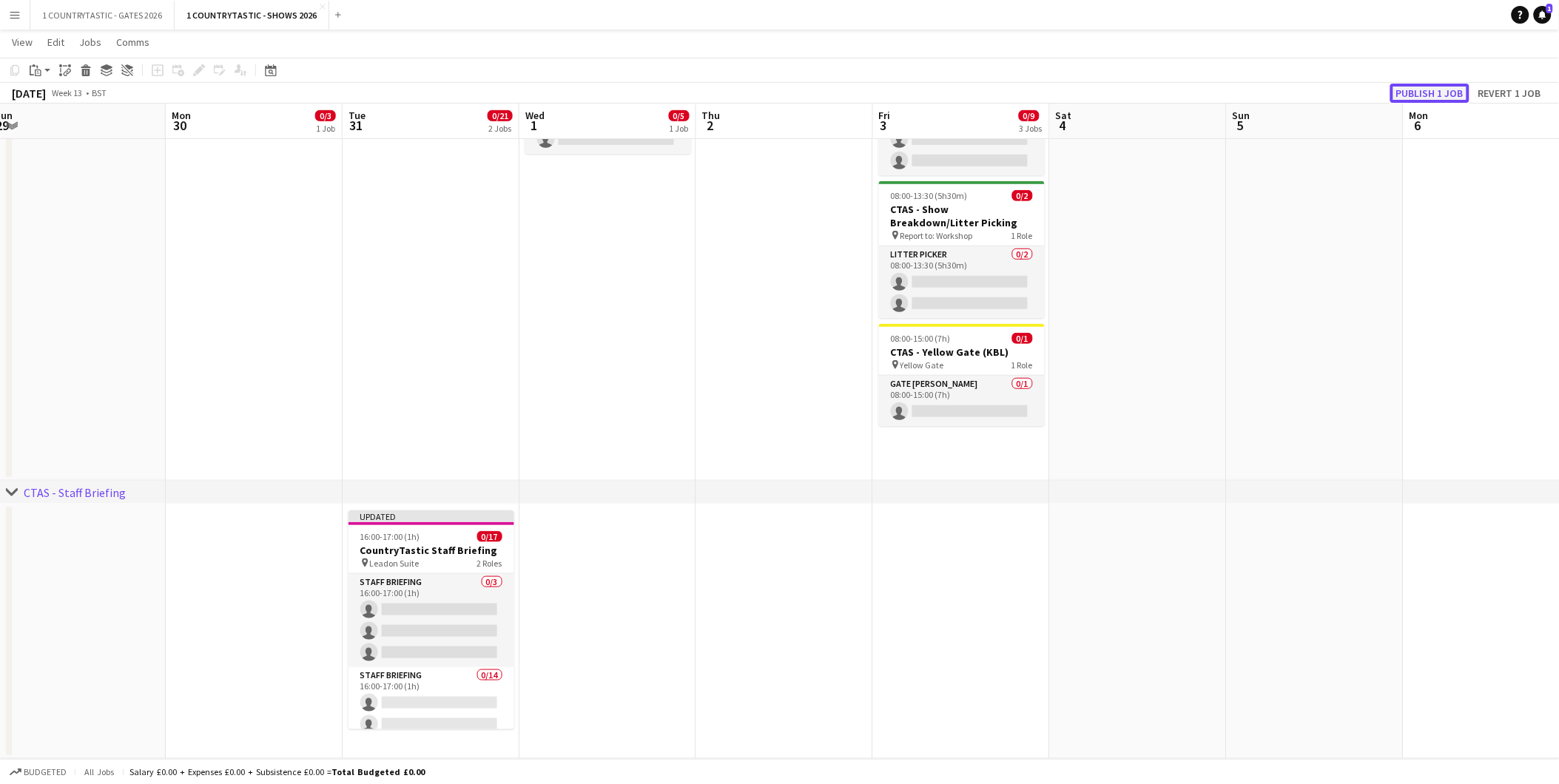
click at [1460, 91] on button "Publish 1 job" at bounding box center [1430, 93] width 80 height 19
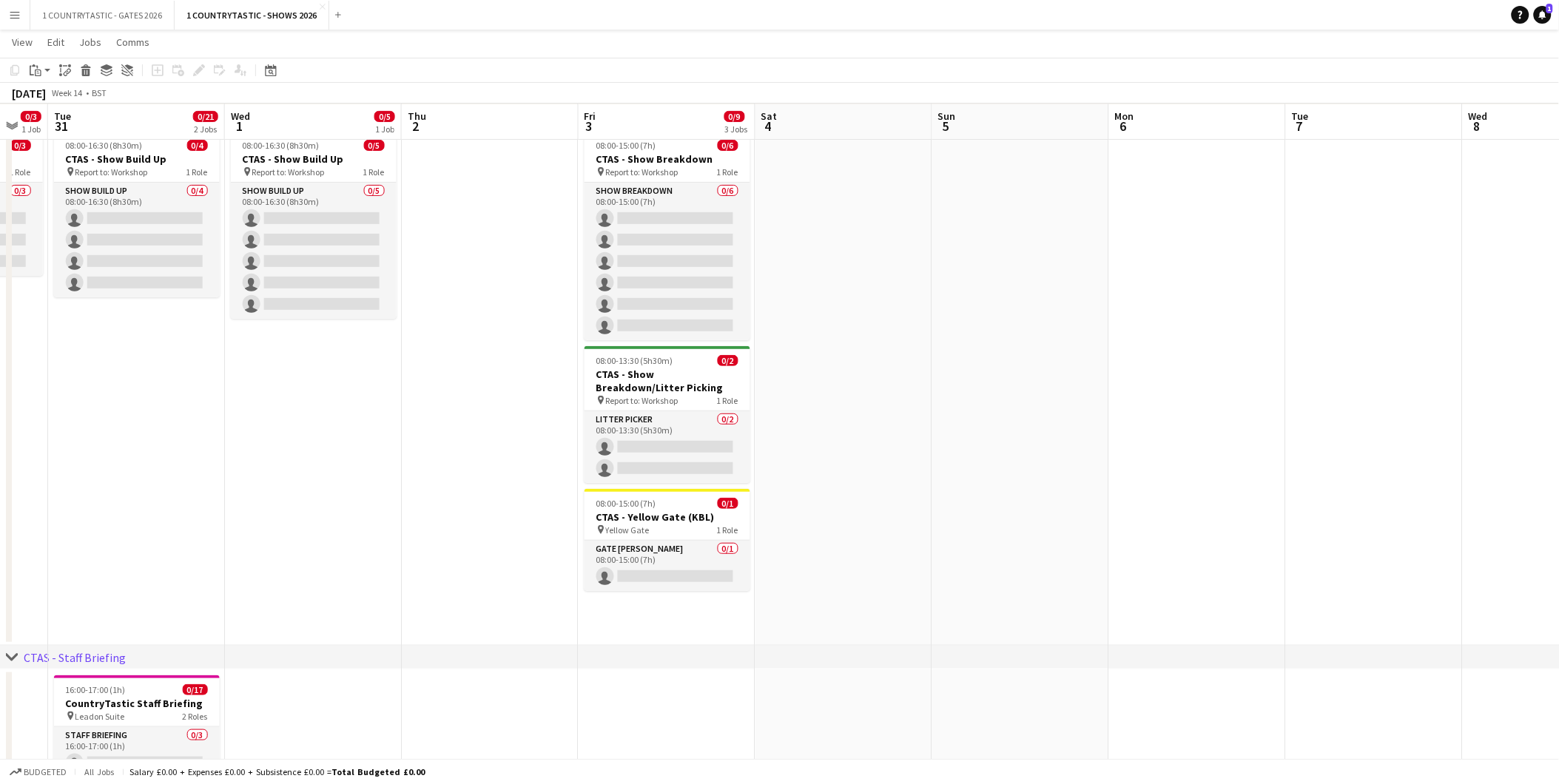
scroll to position [0, 521]
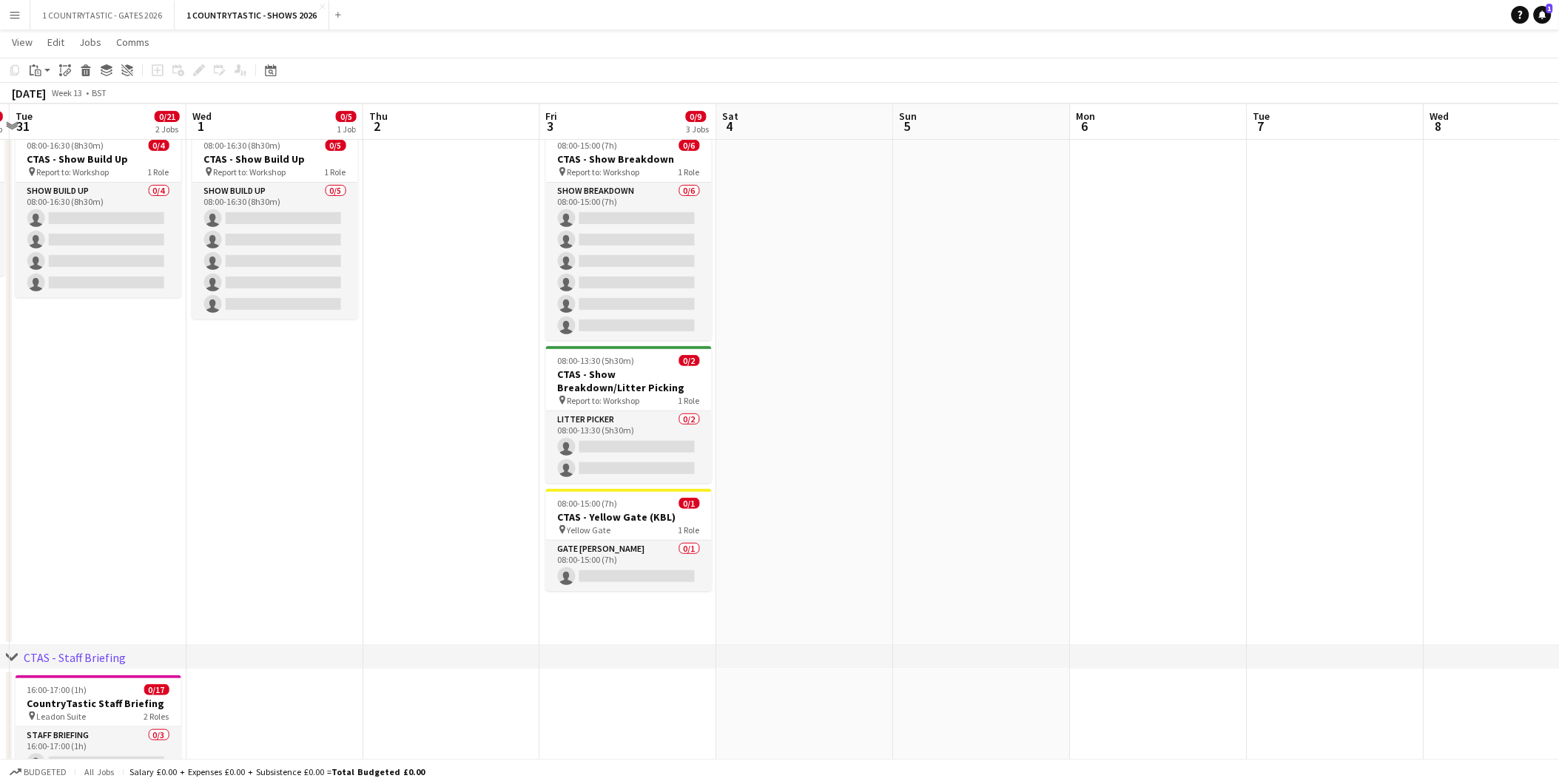
drag, startPoint x: 752, startPoint y: 632, endPoint x: 419, endPoint y: 618, distance: 333.3
click at [419, 618] on app-calendar-viewport "Sat 28 Sun 29 Mon 30 0/3 1 Job Tue 31 0/21 2 Jobs Wed 1 0/5 1 Job Thu 2 Fri 3 0…" at bounding box center [780, 437] width 1559 height 975
click at [435, 686] on app-date-cell at bounding box center [452, 796] width 177 height 255
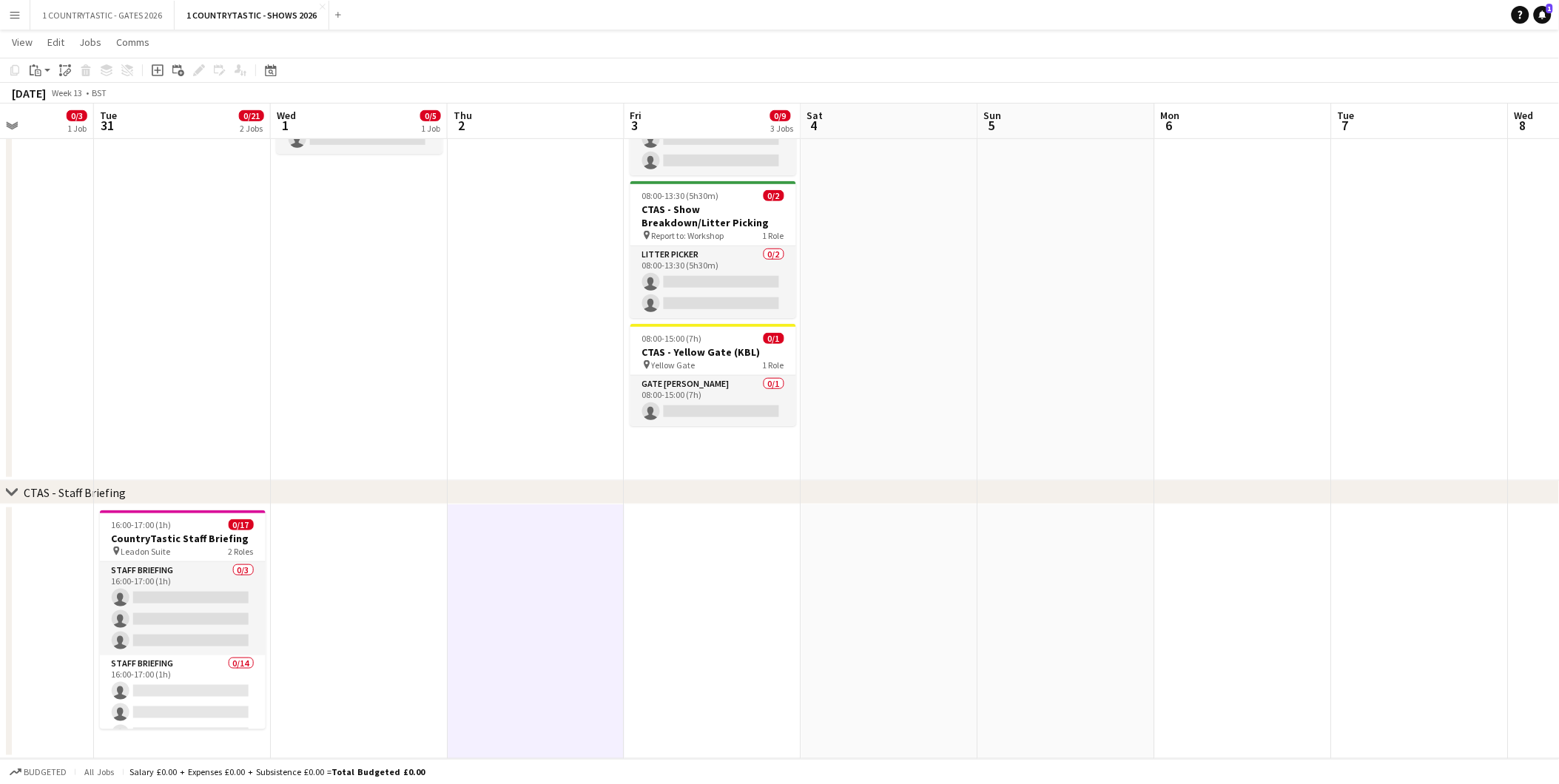
scroll to position [0, 432]
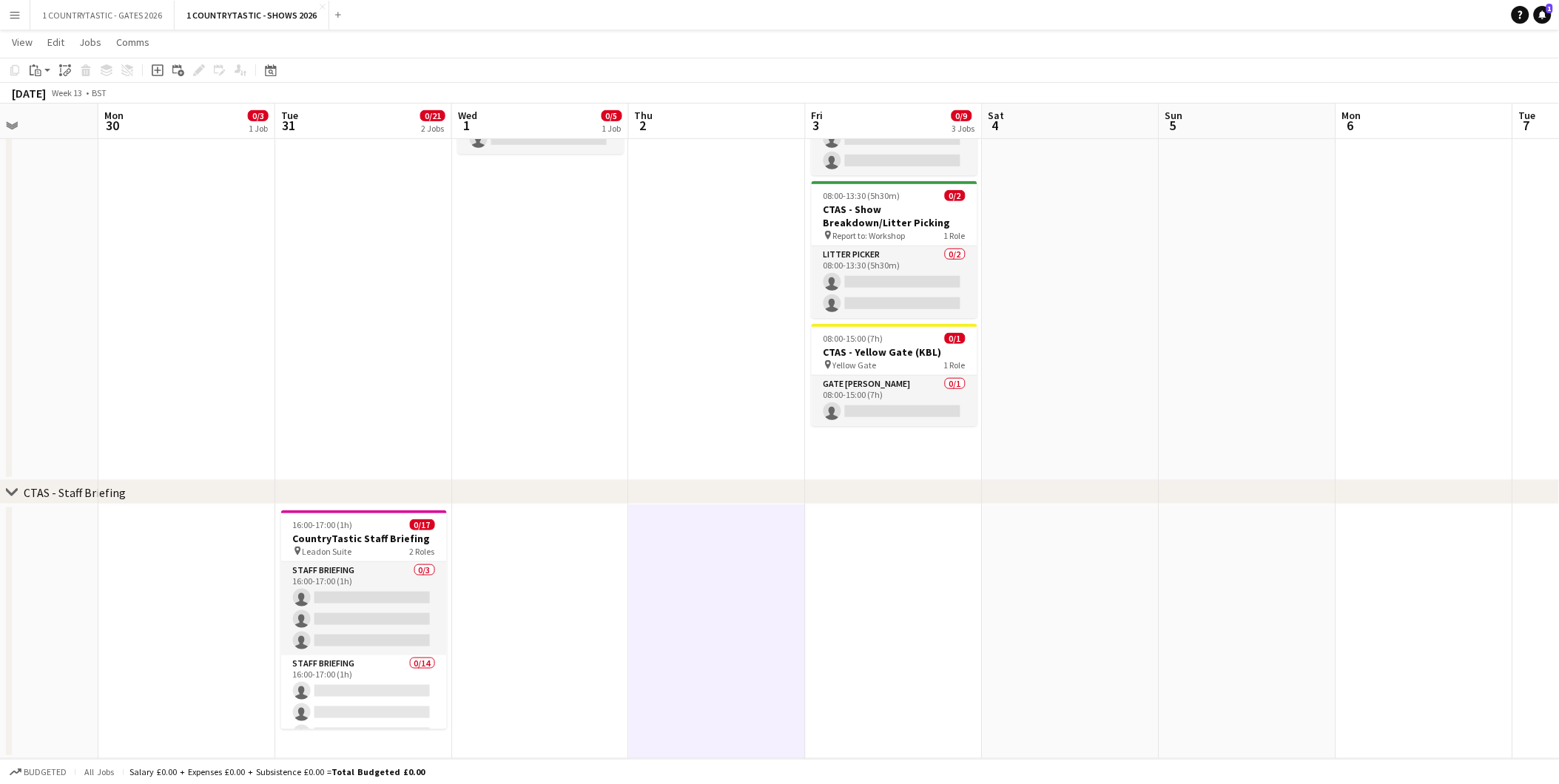
drag, startPoint x: 427, startPoint y: 550, endPoint x: 692, endPoint y: 533, distance: 265.5
click at [692, 533] on app-calendar-viewport "Fri 27 Sat 28 Sun 29 Mon 30 0/3 1 Job Tue 31 0/21 2 Jobs Wed 1 0/5 1 Job Thu 2 …" at bounding box center [780, 272] width 1559 height 975
click at [909, 348] on h3 "CTAS - Yellow Gate (KBL)" at bounding box center [894, 352] width 166 height 13
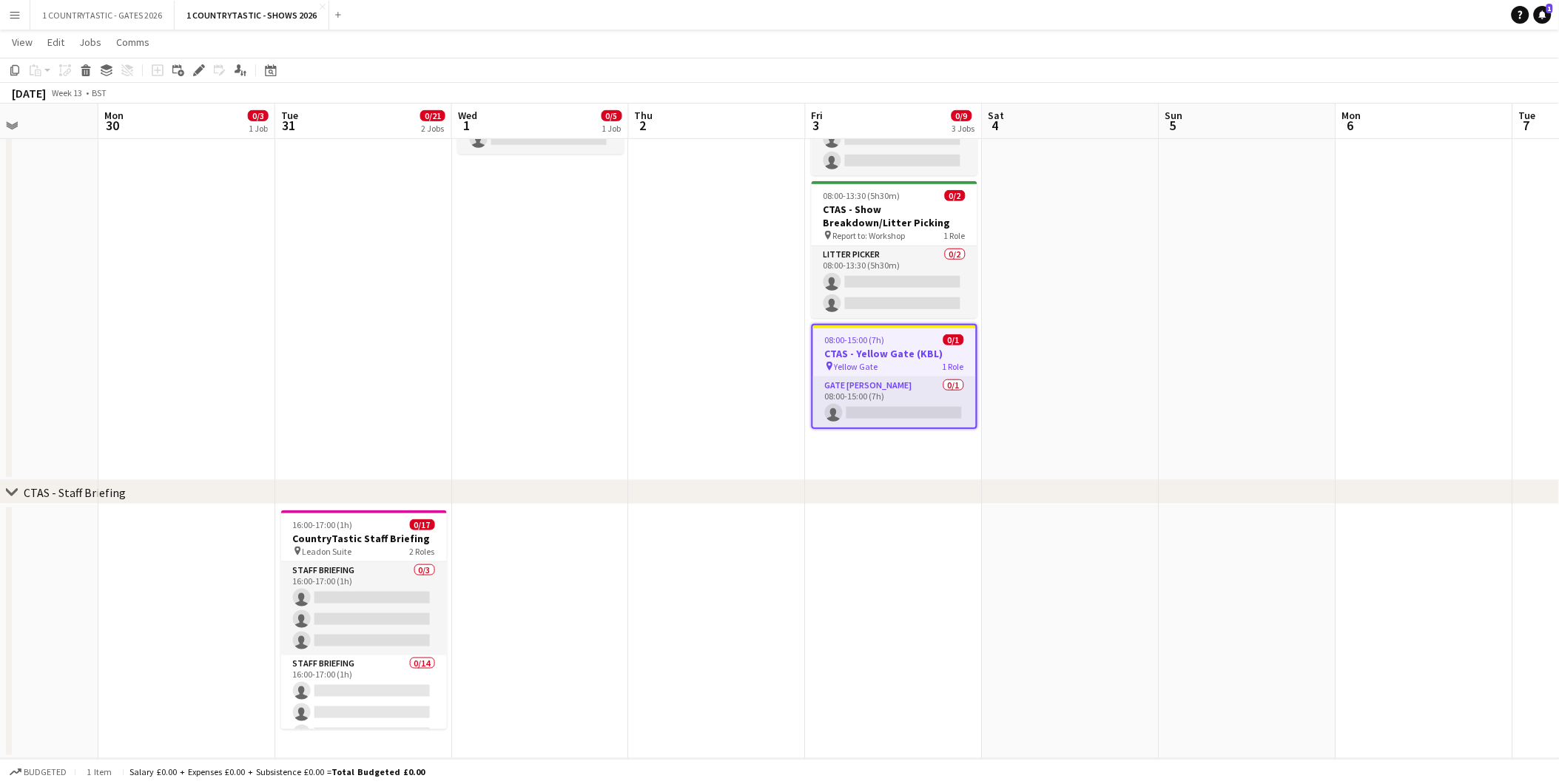
click at [665, 523] on app-date-cell at bounding box center [717, 632] width 177 height 255
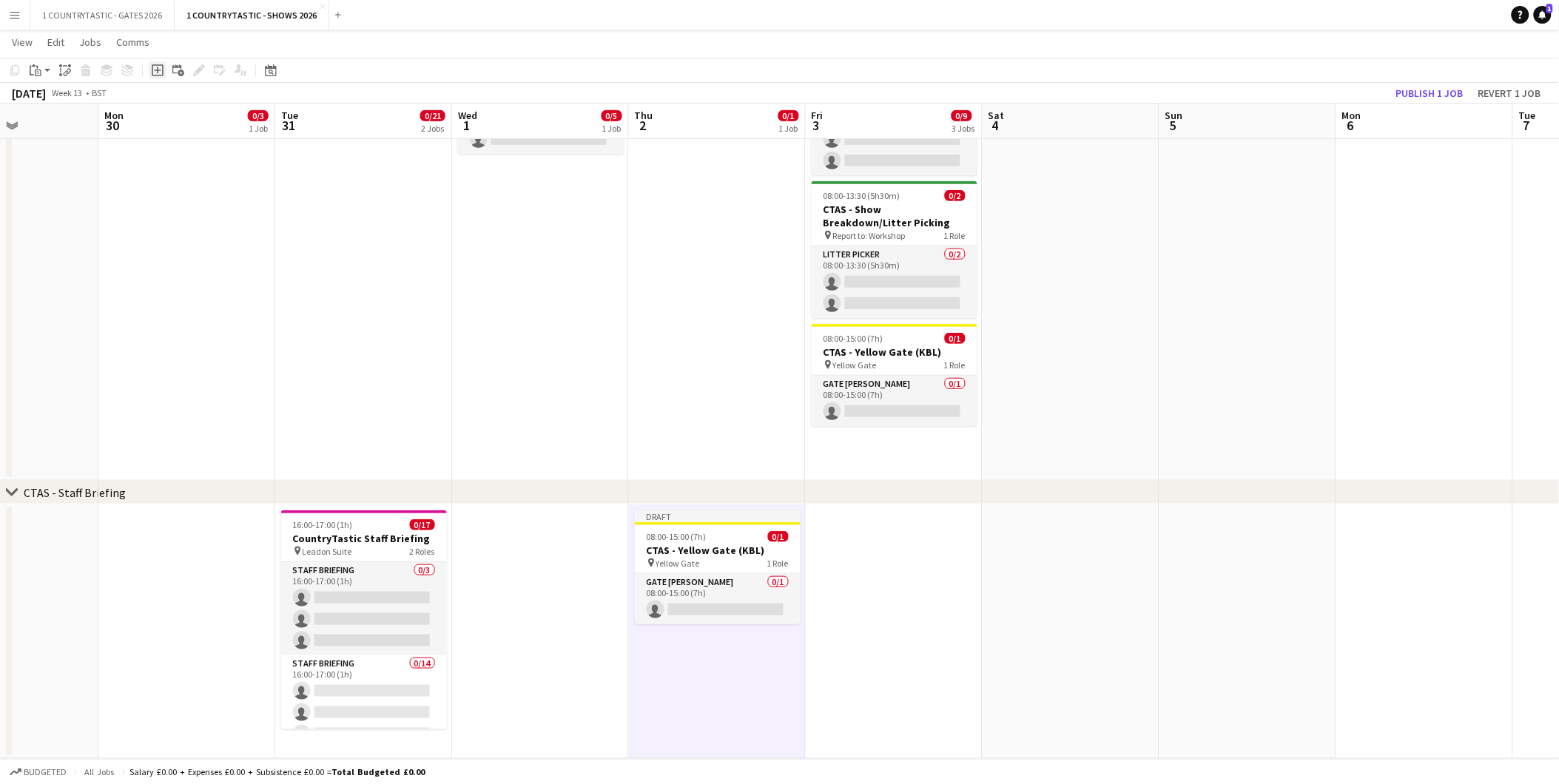
click at [157, 68] on icon "Add job" at bounding box center [157, 70] width 12 height 12
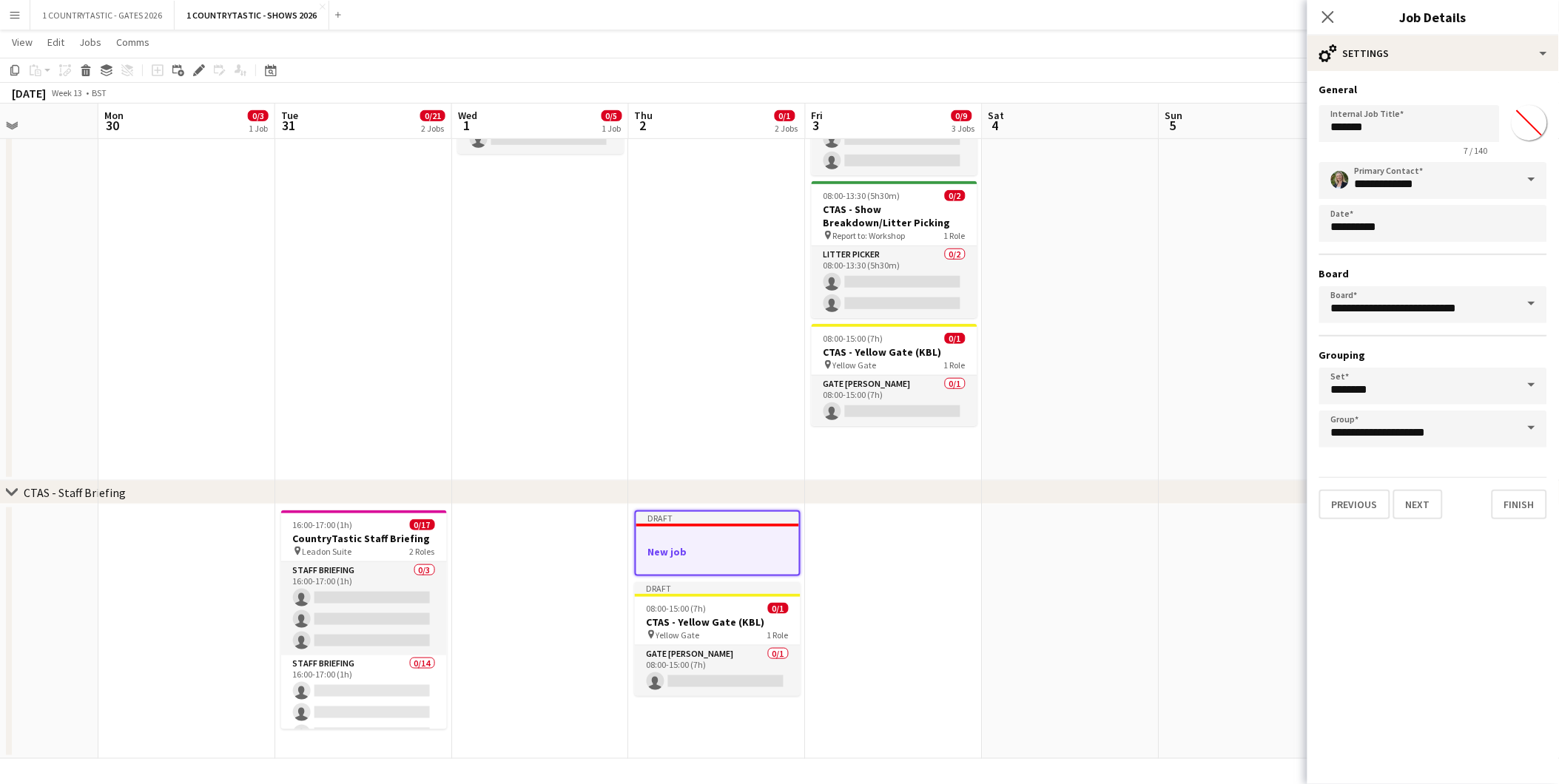
click at [708, 546] on h3 "New job" at bounding box center [718, 552] width 163 height 13
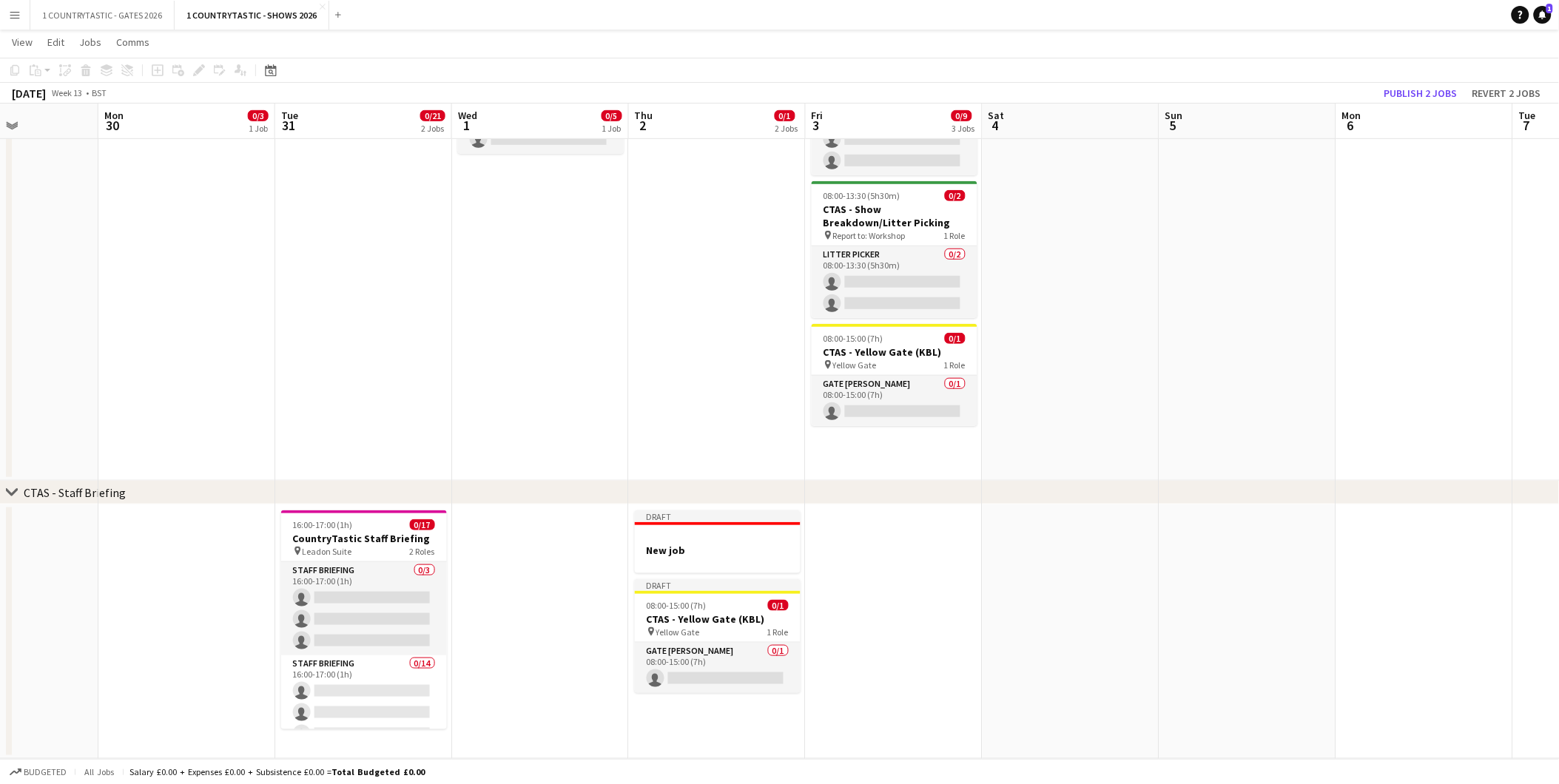
click at [959, 571] on app-date-cell at bounding box center [894, 632] width 177 height 255
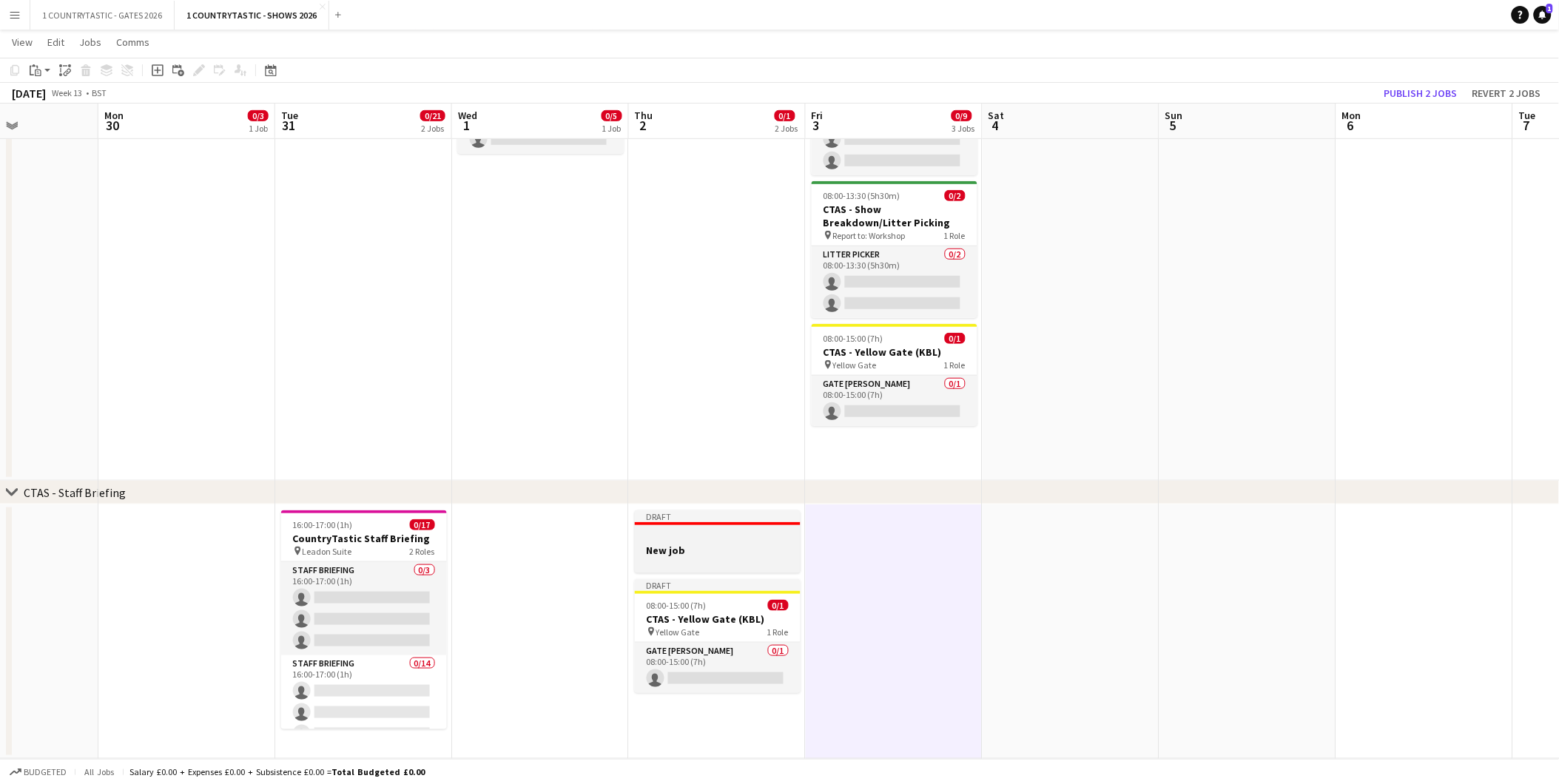
click at [675, 540] on div at bounding box center [717, 537] width 166 height 11
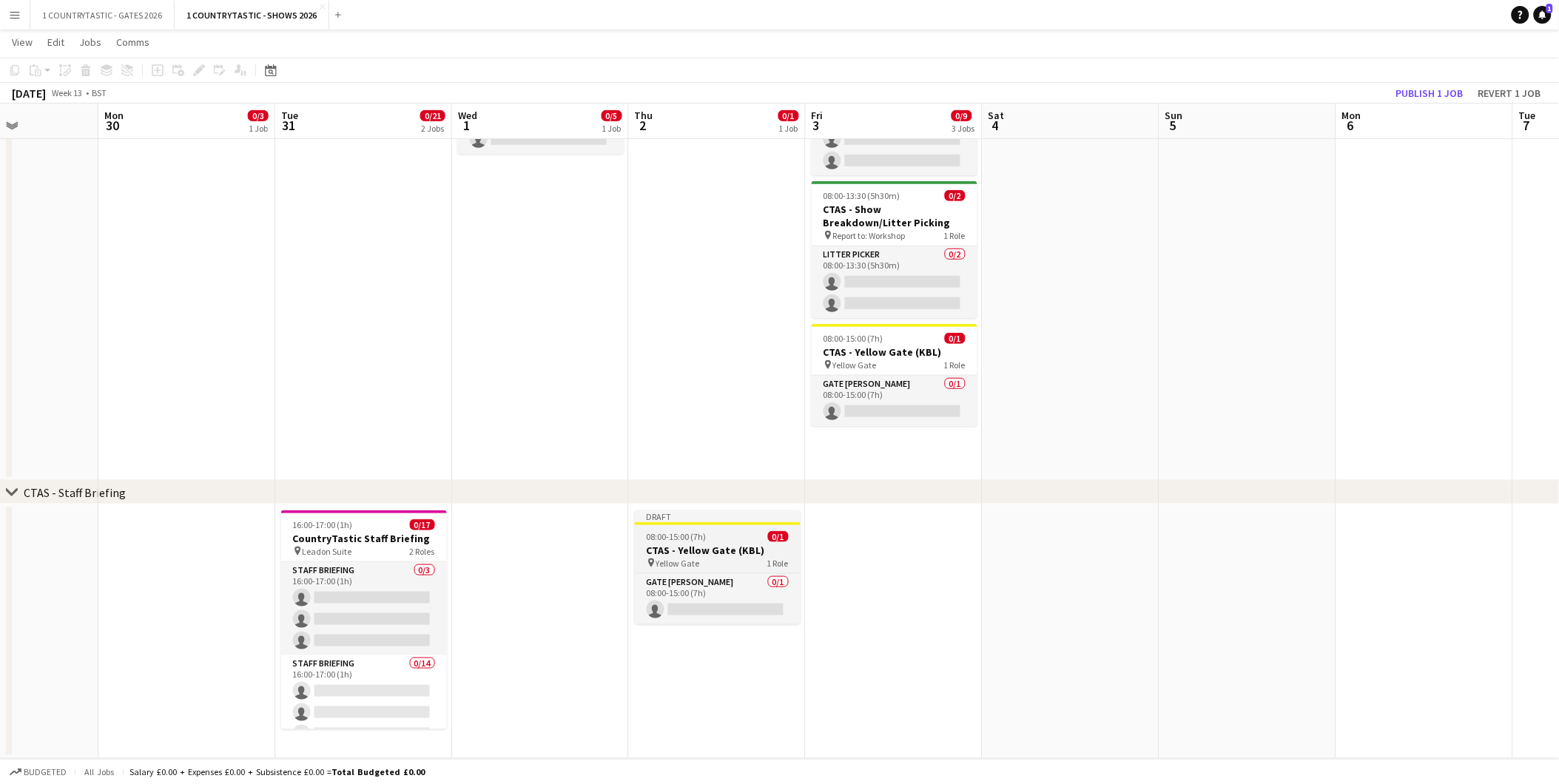
drag, startPoint x: 692, startPoint y: 553, endPoint x: 696, endPoint y: 546, distance: 8.1
click at [695, 549] on h3 "CTAS - Yellow Gate (KBL)" at bounding box center [717, 550] width 166 height 13
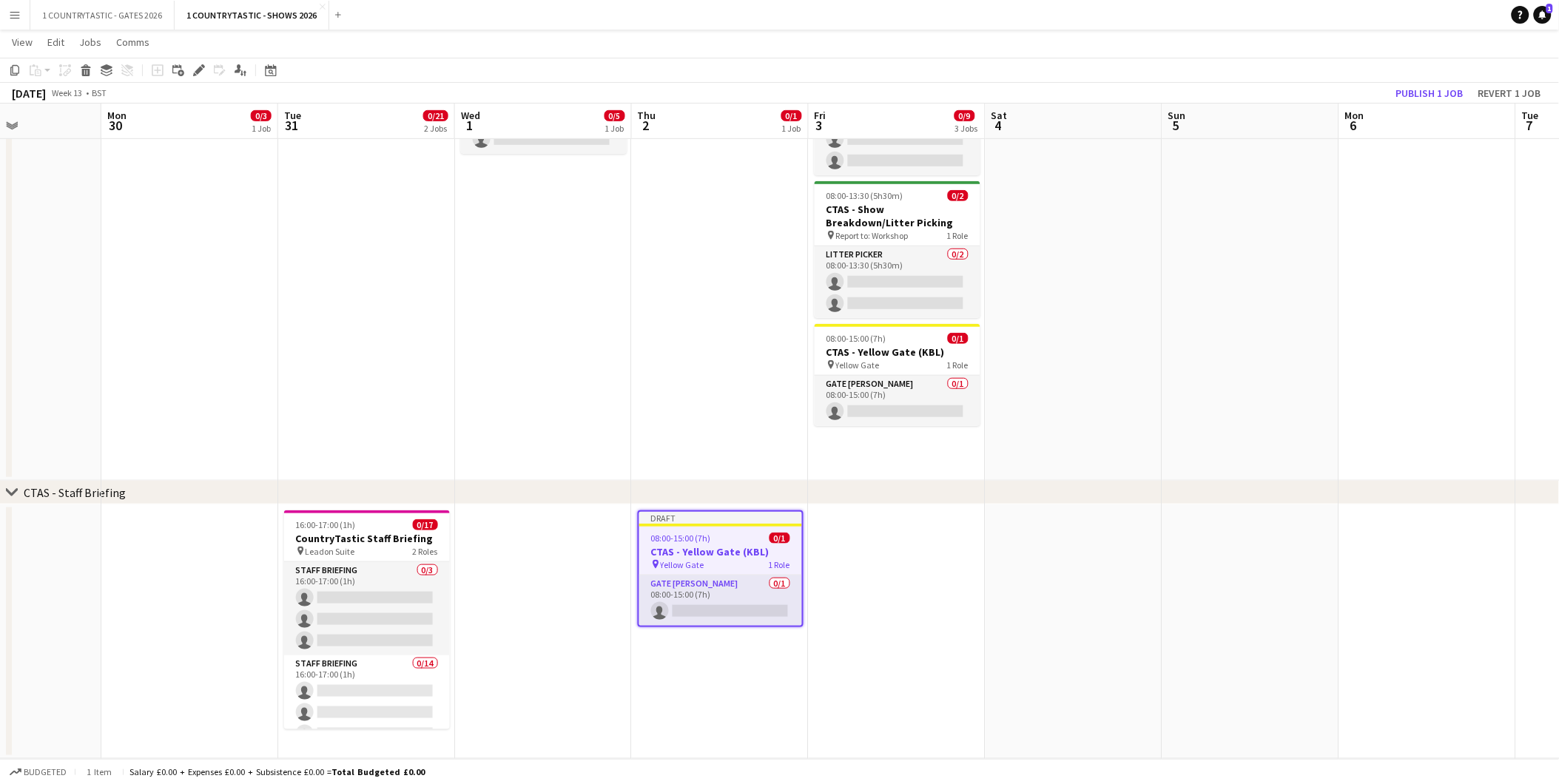
click at [201, 60] on app-toolbar "Copy Paste Paste Ctrl+V Paste with crew Ctrl+Shift+V Paste linked Job Delete Gr…" at bounding box center [780, 70] width 1559 height 26
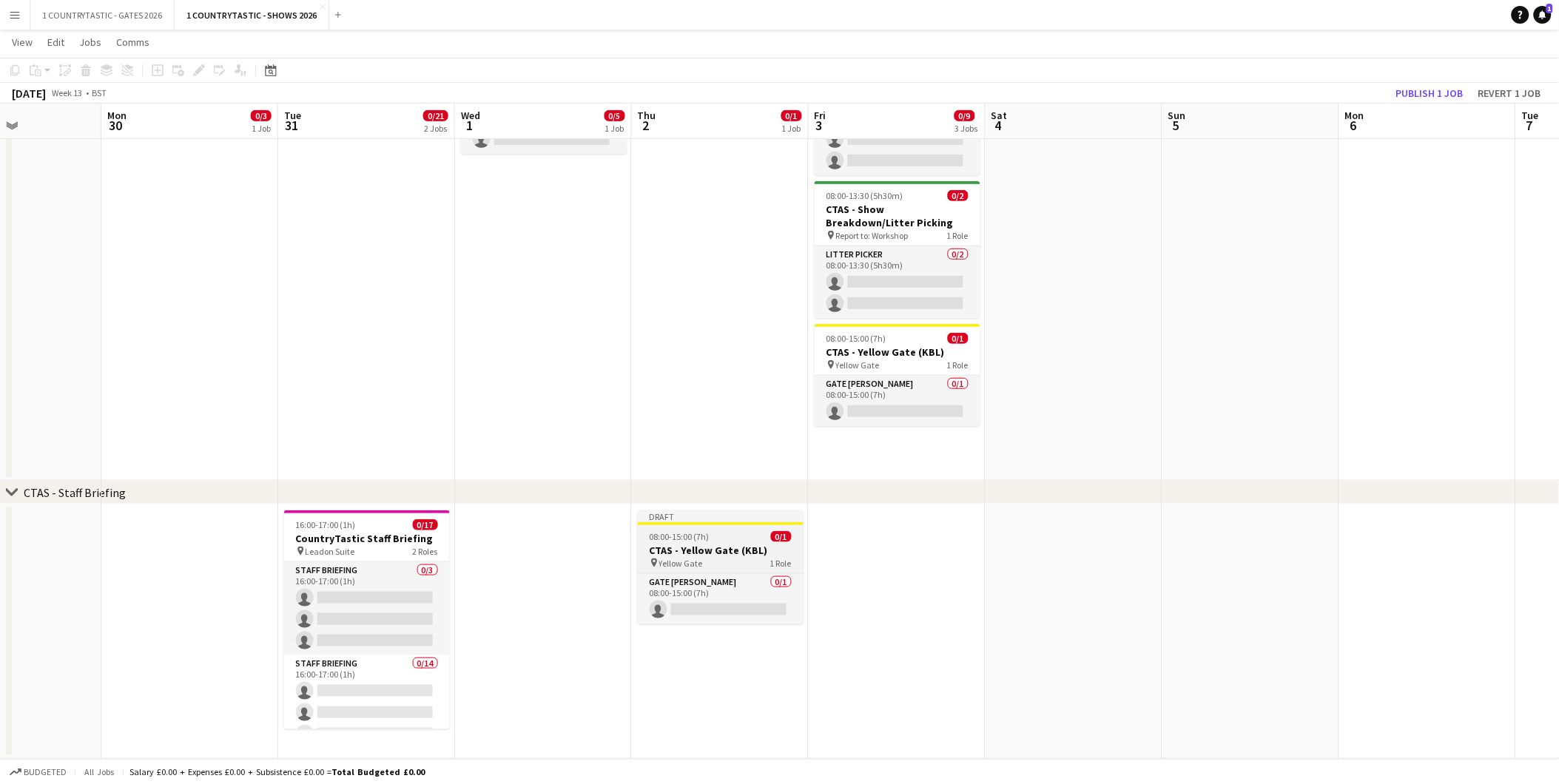
drag, startPoint x: 705, startPoint y: 533, endPoint x: 700, endPoint y: 524, distance: 10.3
click at [704, 531] on span "08:00-15:00 (7h)" at bounding box center [679, 537] width 60 height 11
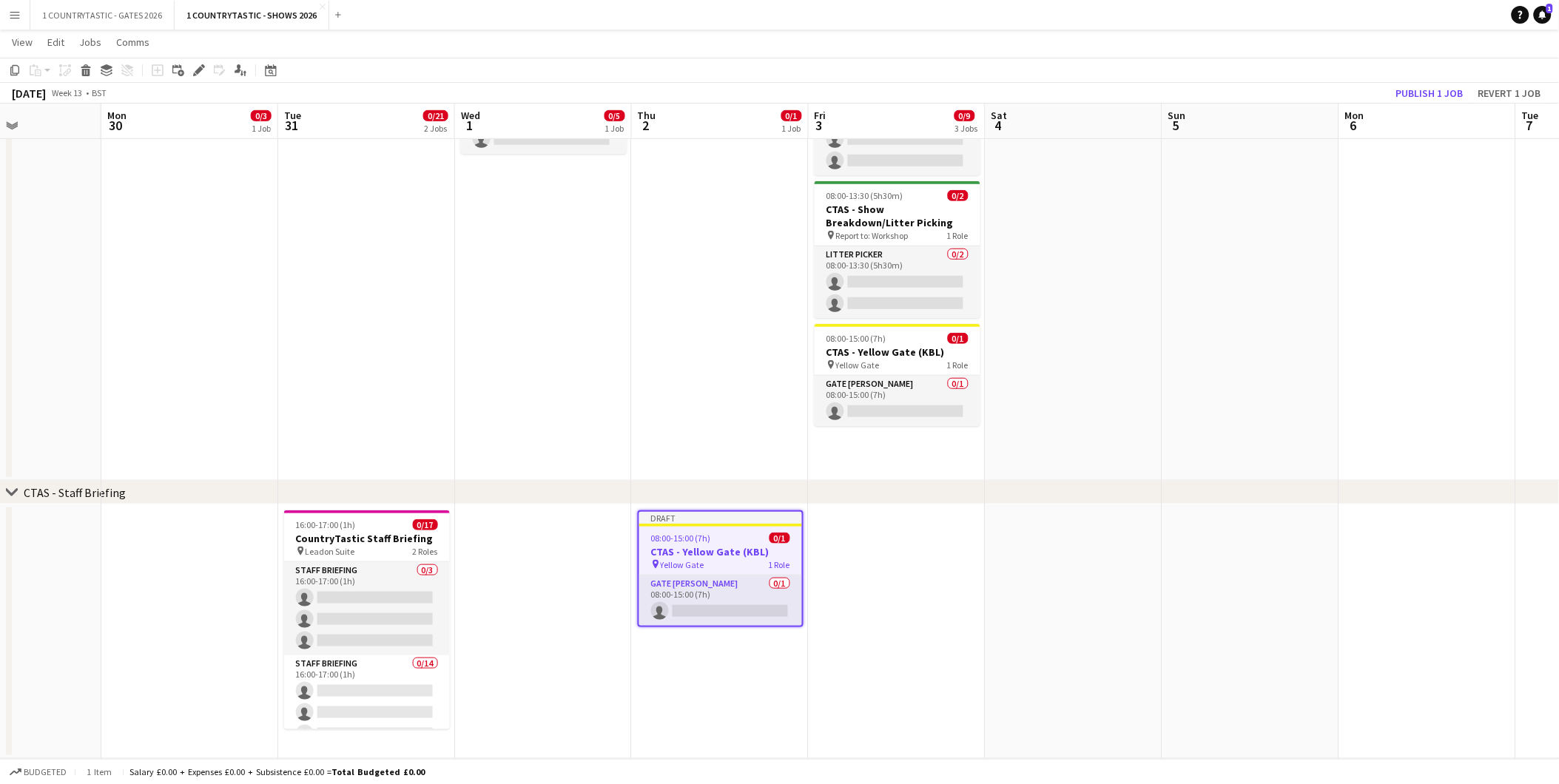
scroll to position [0, 430]
click at [202, 64] on icon "Edit" at bounding box center [199, 70] width 12 height 12
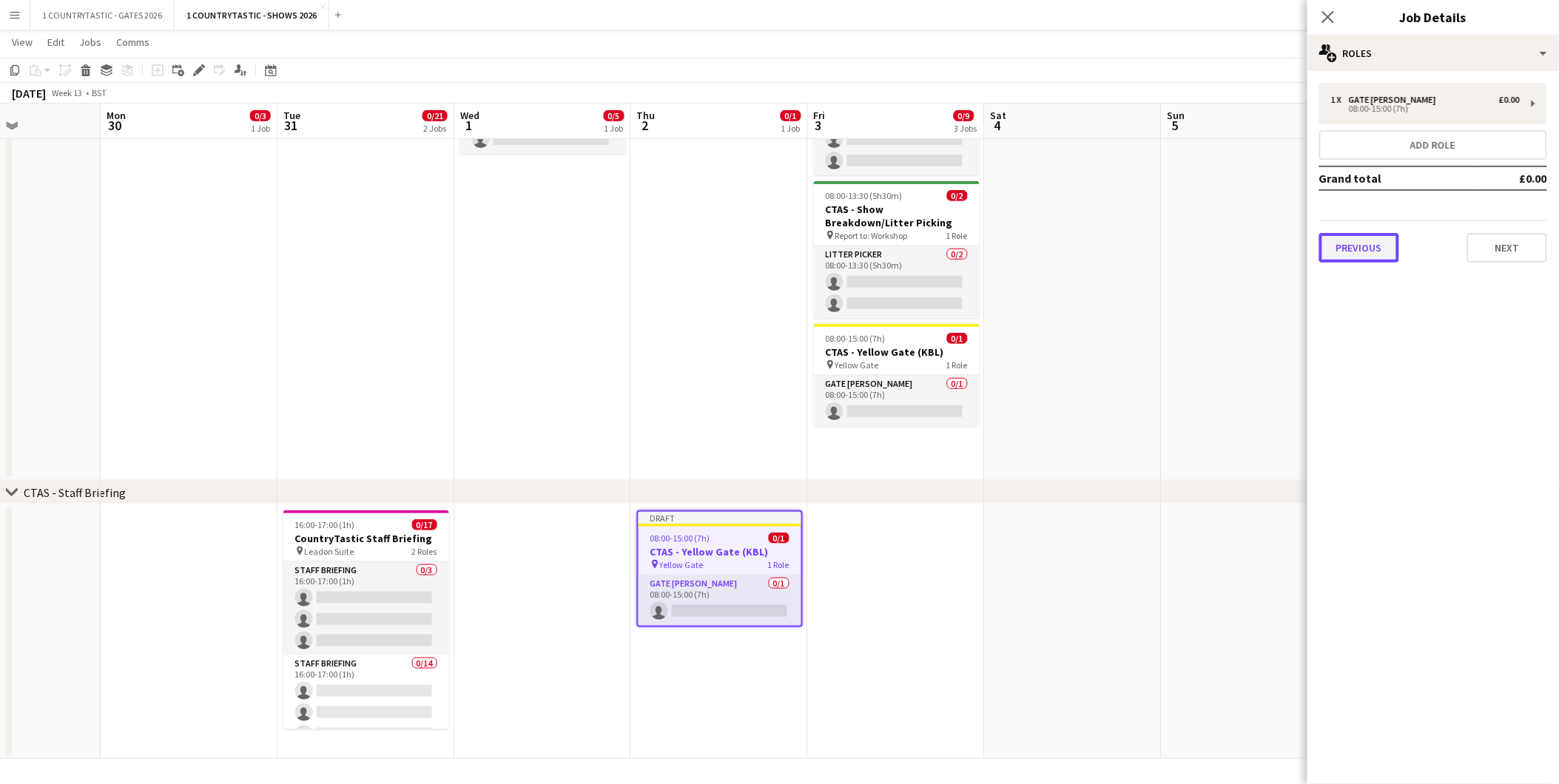
click at [1365, 241] on button "Previous" at bounding box center [1359, 247] width 80 height 29
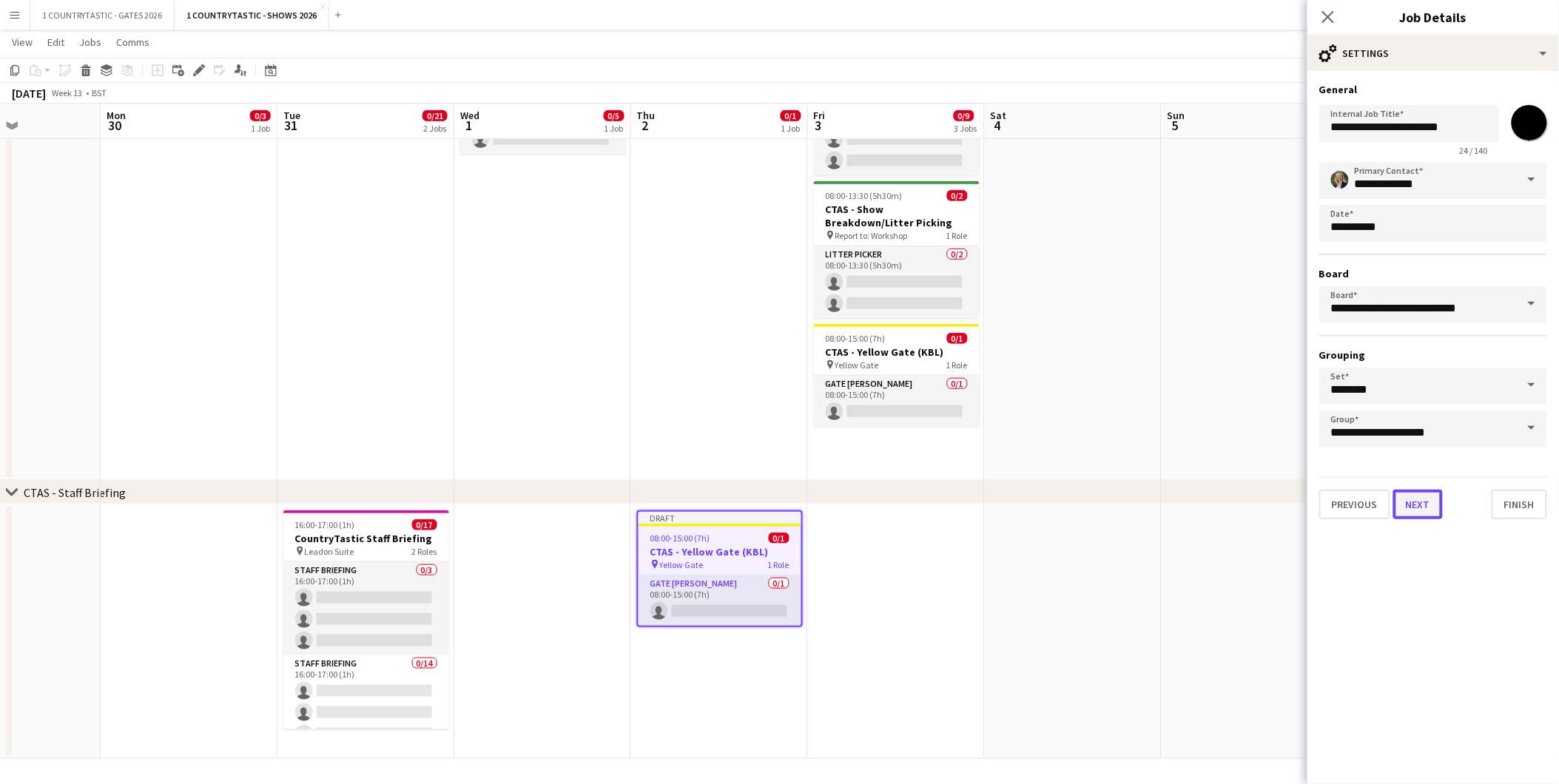
click at [1426, 490] on button "Next" at bounding box center [1418, 504] width 49 height 29
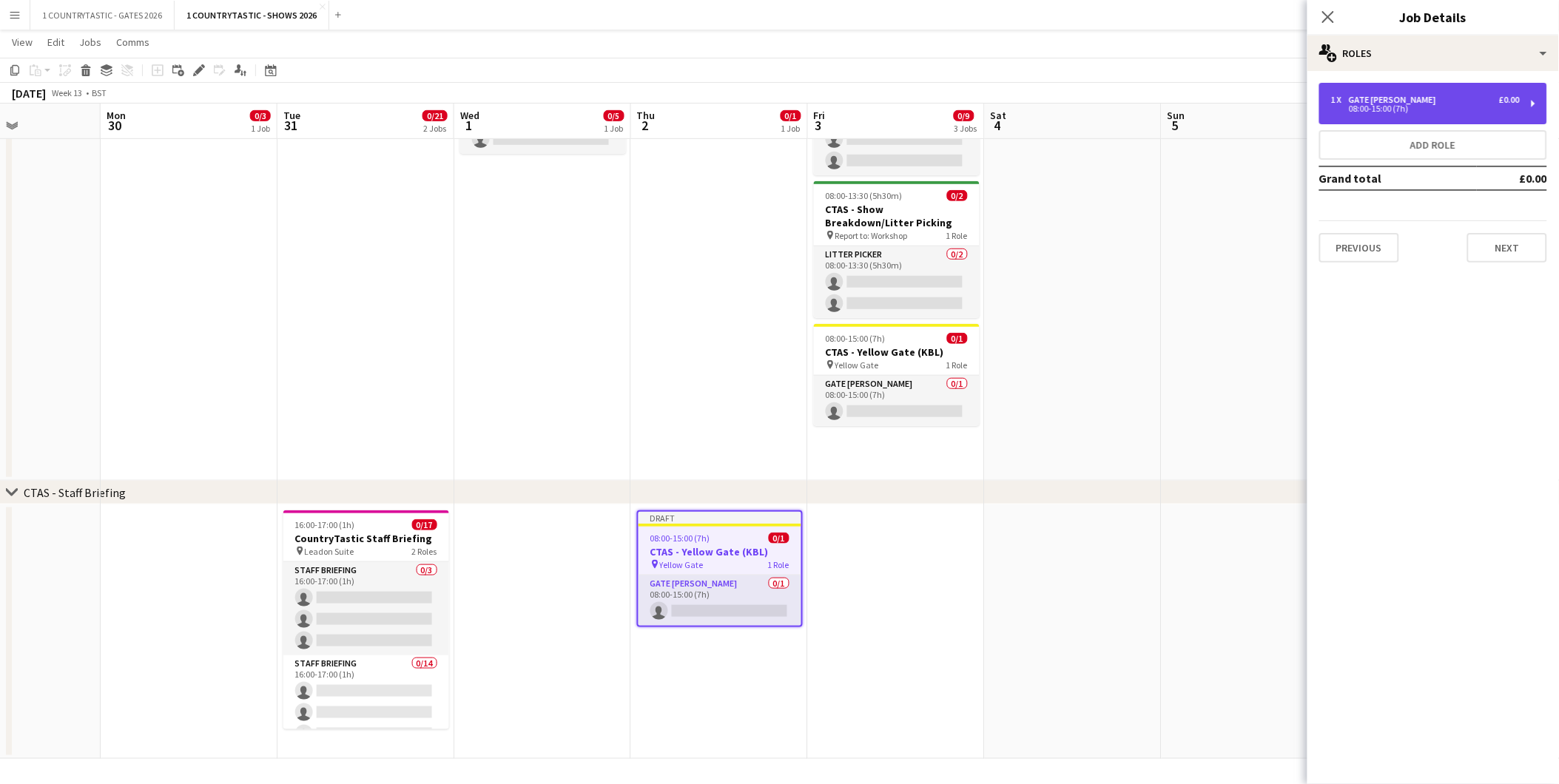
click at [1437, 92] on div "1 x Gate Steward £0.00 08:00-15:00 (7h)" at bounding box center [1433, 104] width 228 height 42
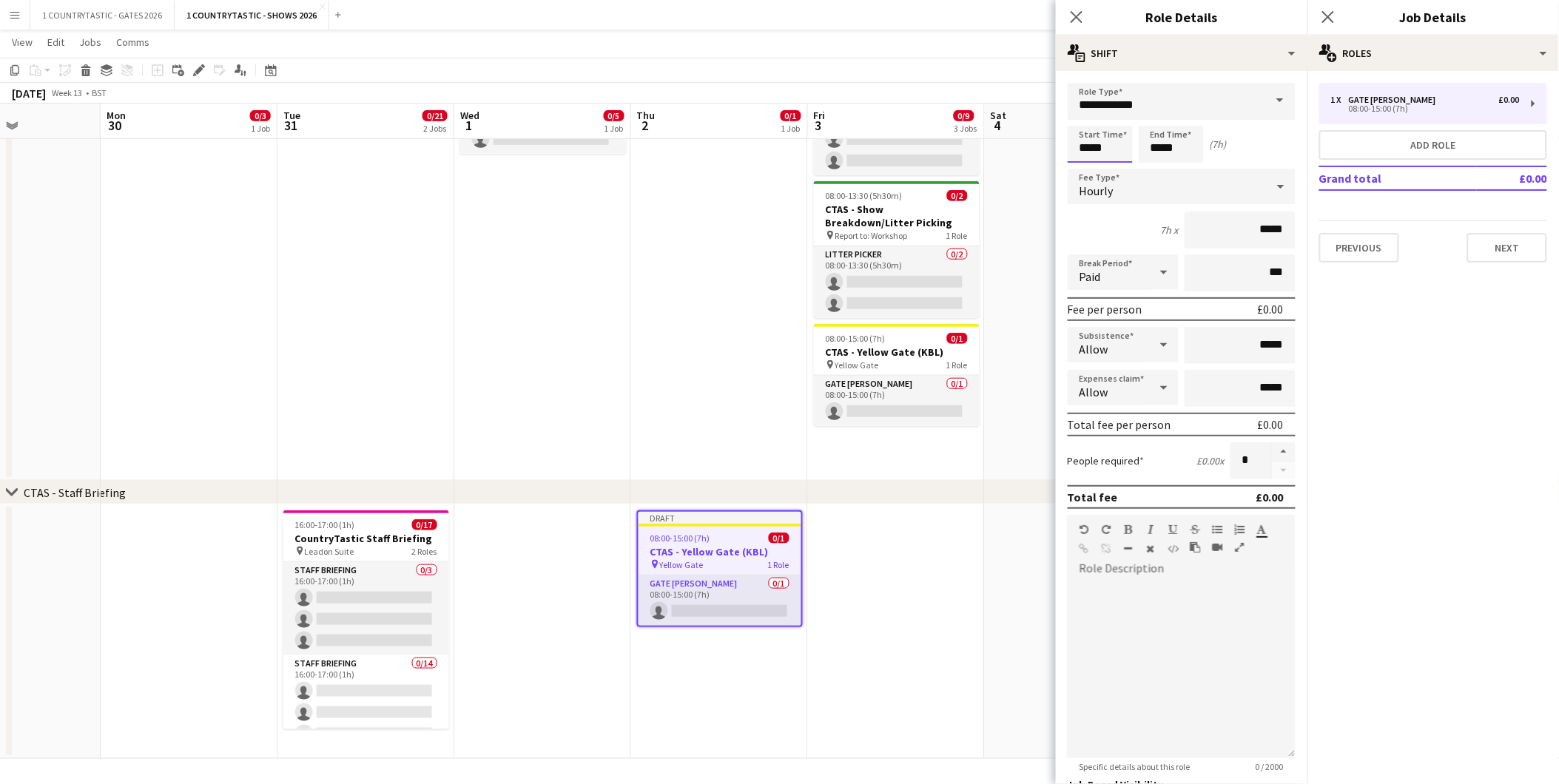
click at [1127, 143] on input "*****" at bounding box center [1101, 144] width 65 height 37
type input "*****"
click at [1088, 170] on div at bounding box center [1085, 170] width 29 height 15
click at [1185, 144] on input "*****" at bounding box center [1172, 144] width 65 height 37
click at [1164, 116] on div at bounding box center [1156, 118] width 29 height 15
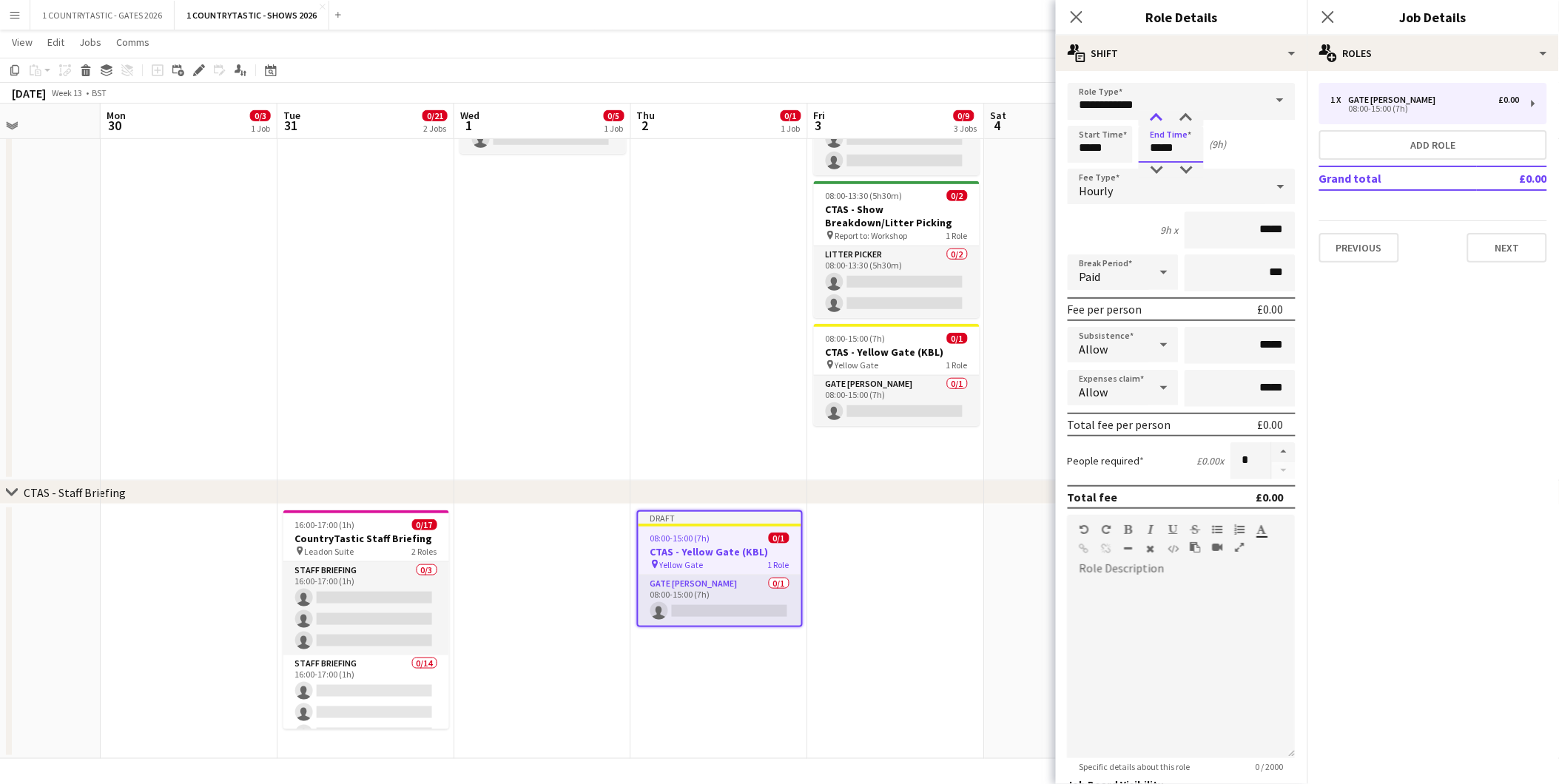
click at [1164, 116] on div at bounding box center [1156, 118] width 29 height 15
type input "*****"
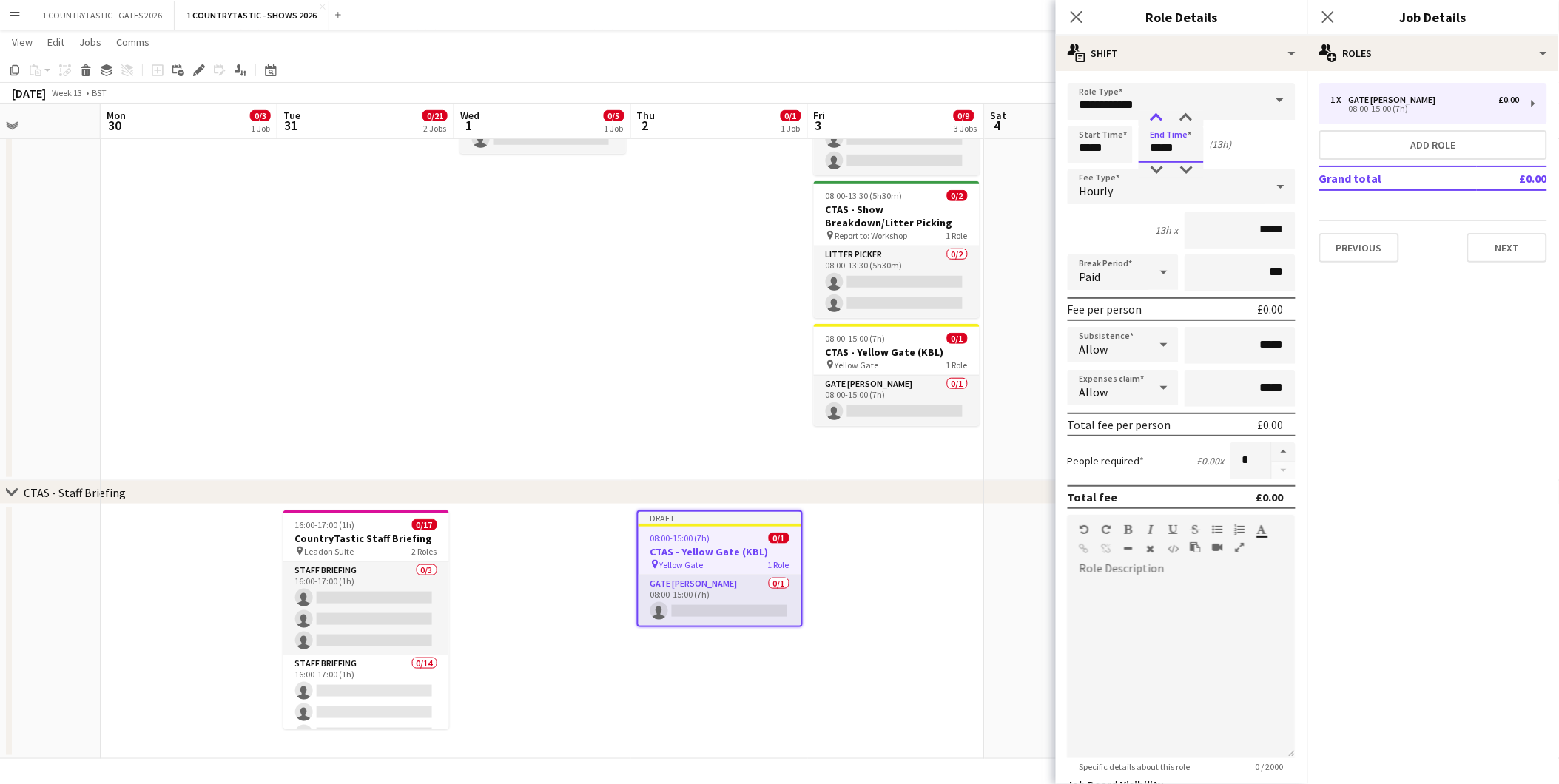
click at [1164, 116] on div at bounding box center [1156, 118] width 29 height 15
click at [1499, 239] on button "Next" at bounding box center [1507, 247] width 80 height 29
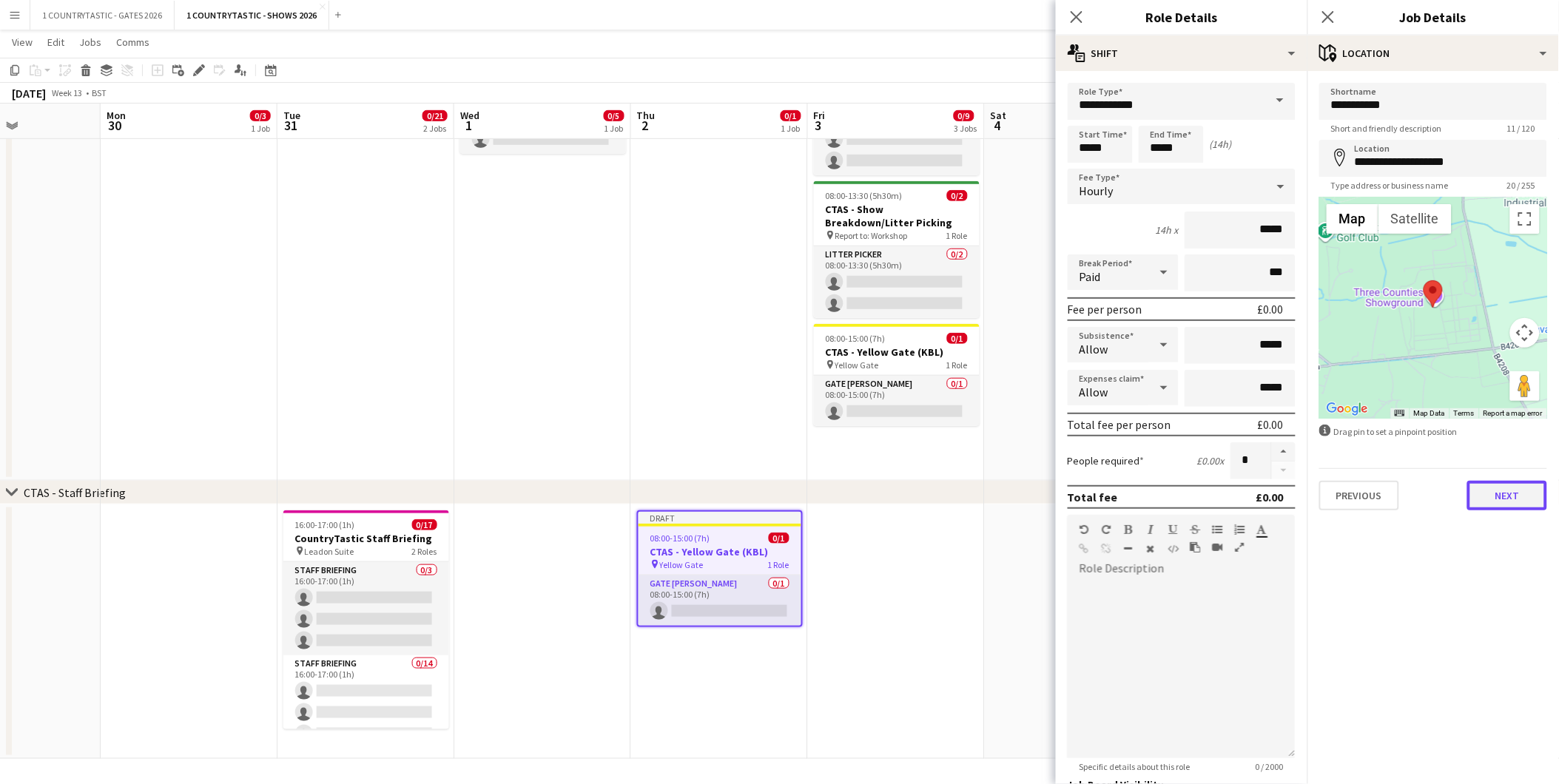
click at [1510, 496] on button "Next" at bounding box center [1507, 495] width 80 height 29
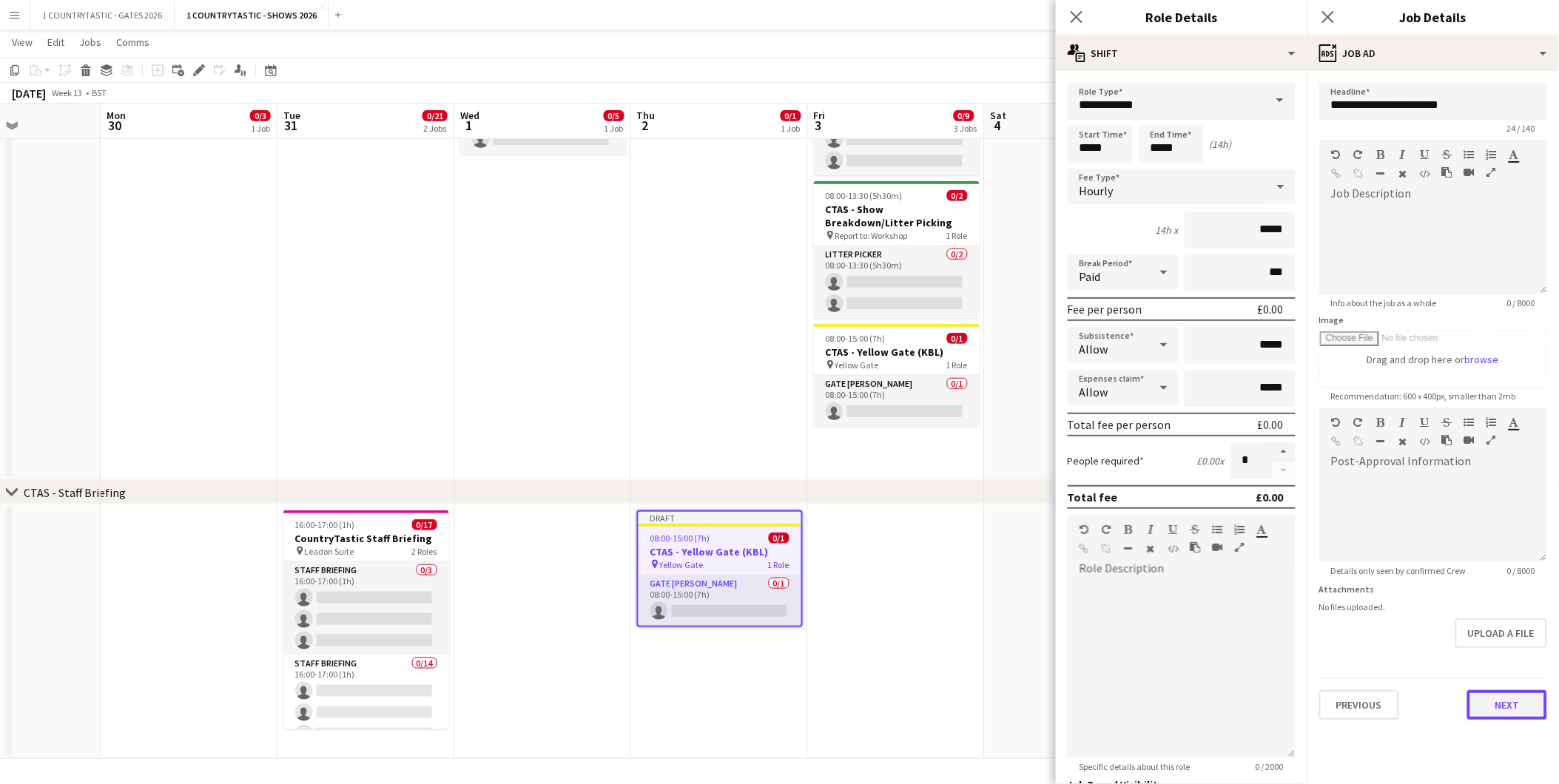
click at [1514, 704] on button "Next" at bounding box center [1507, 704] width 80 height 29
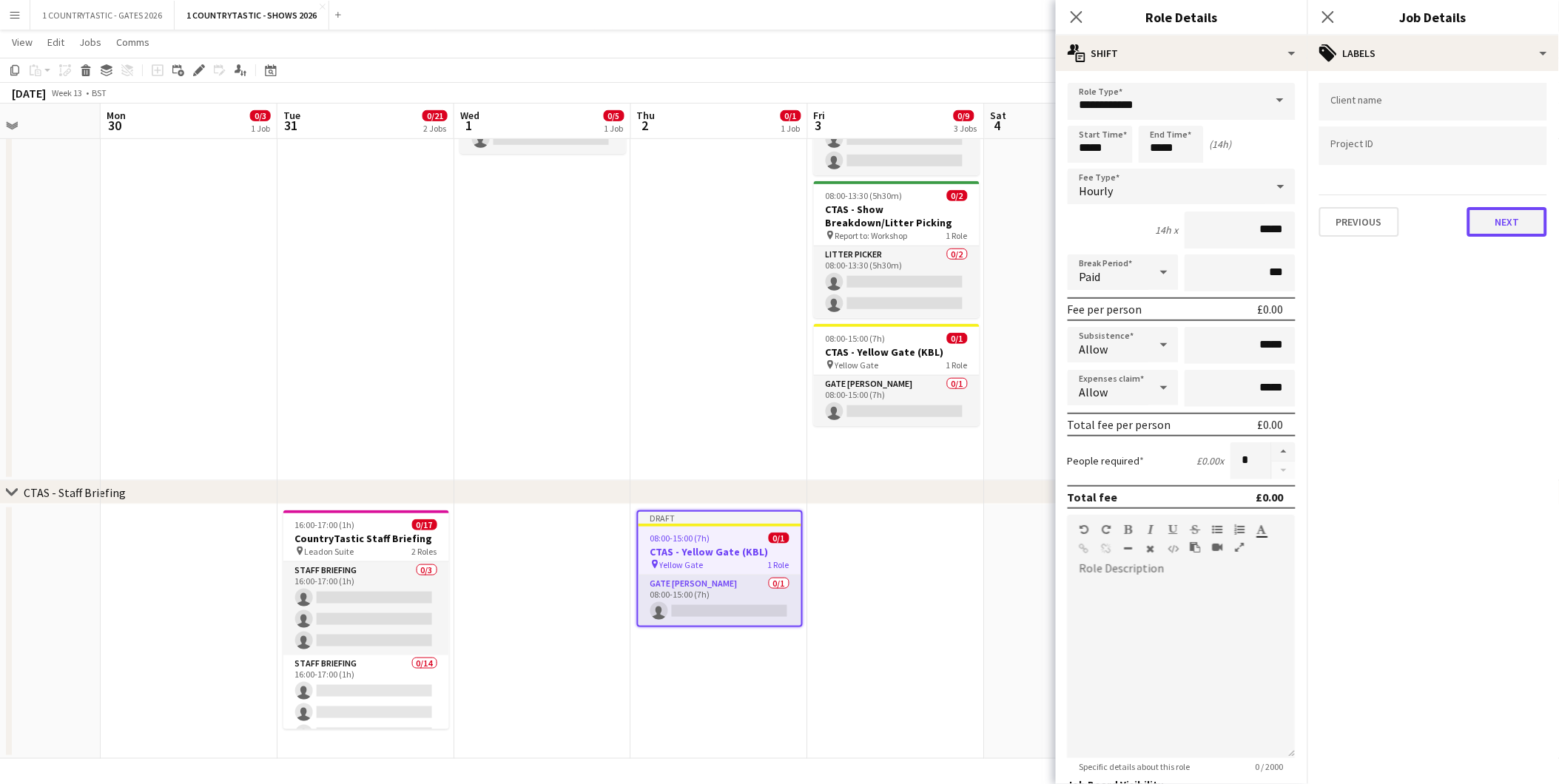
click at [1515, 226] on button "Next" at bounding box center [1507, 222] width 80 height 29
click at [1514, 159] on button "Next" at bounding box center [1507, 152] width 80 height 29
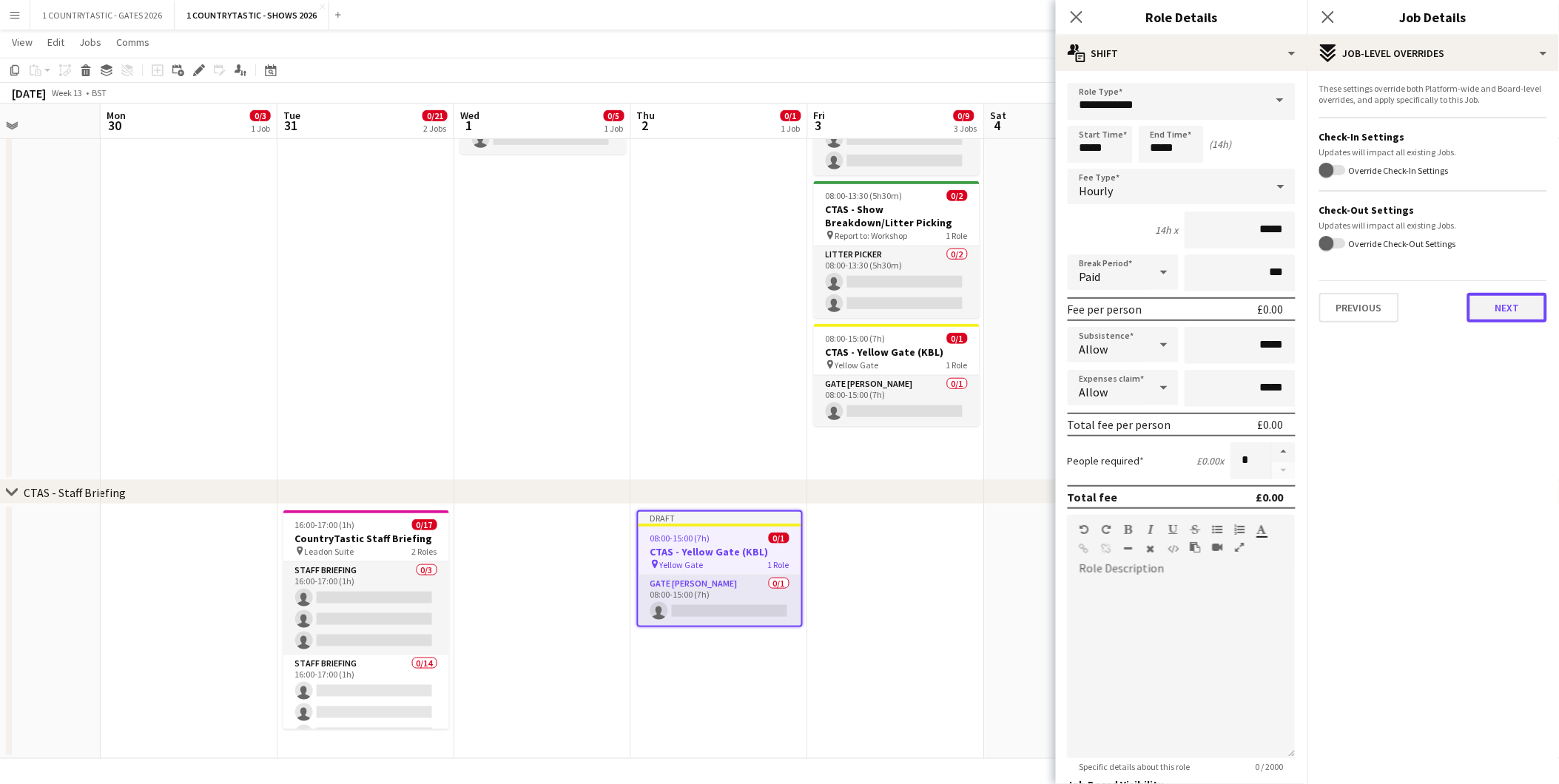
click at [1493, 306] on button "Next" at bounding box center [1507, 307] width 80 height 29
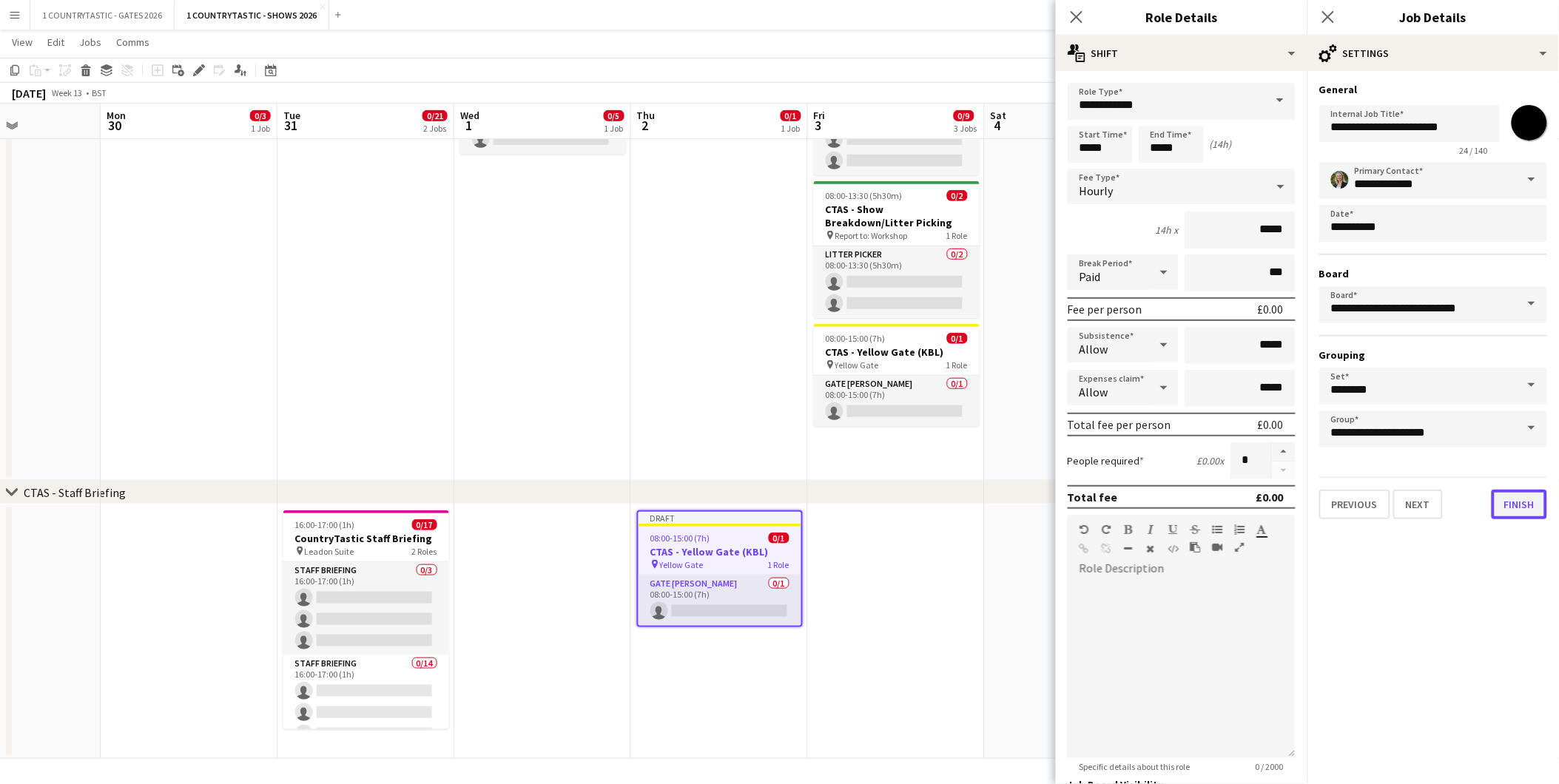
click at [1521, 498] on button "Finish" at bounding box center [1519, 504] width 56 height 29
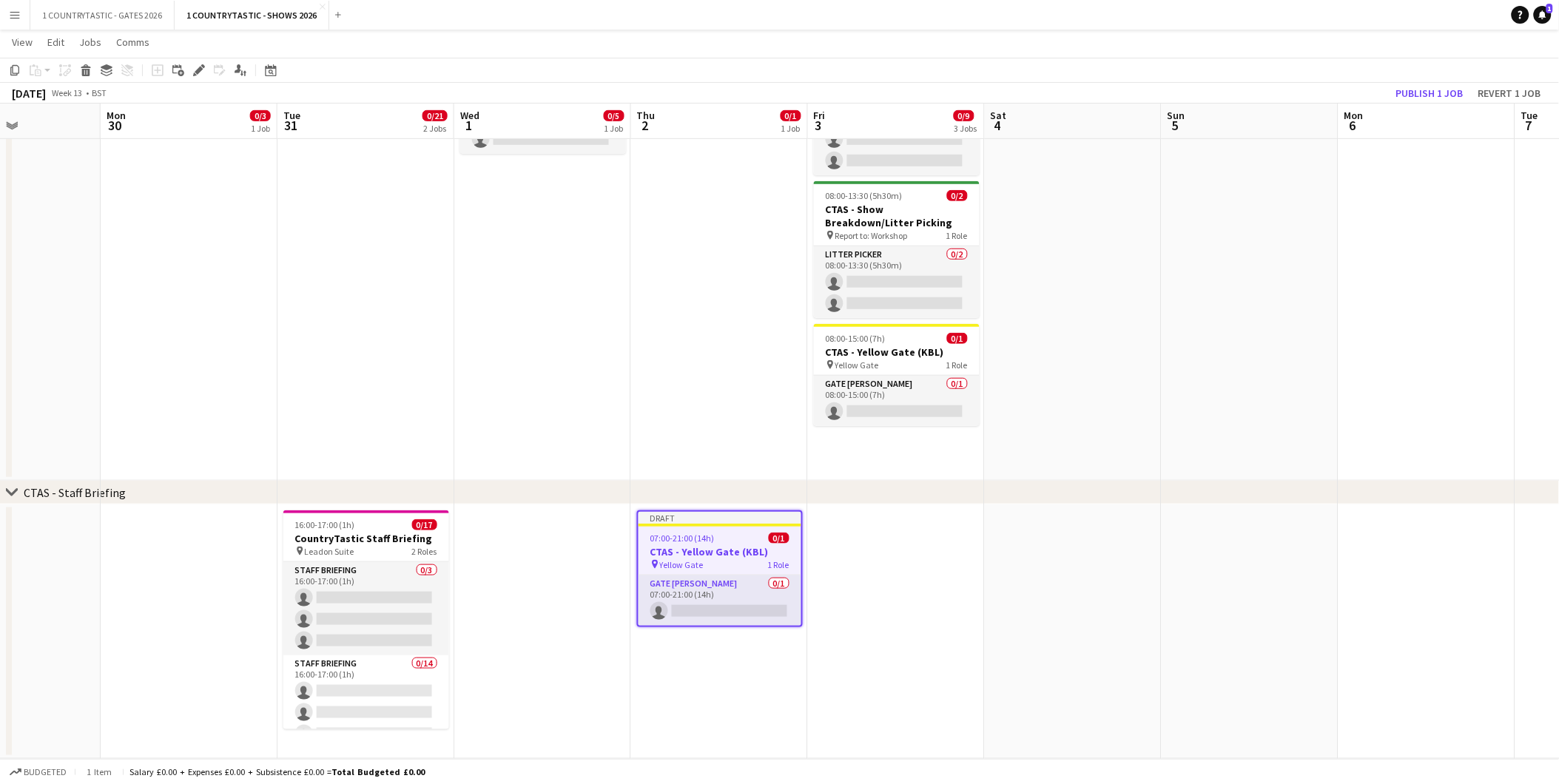
click at [1021, 560] on app-date-cell at bounding box center [1073, 632] width 177 height 255
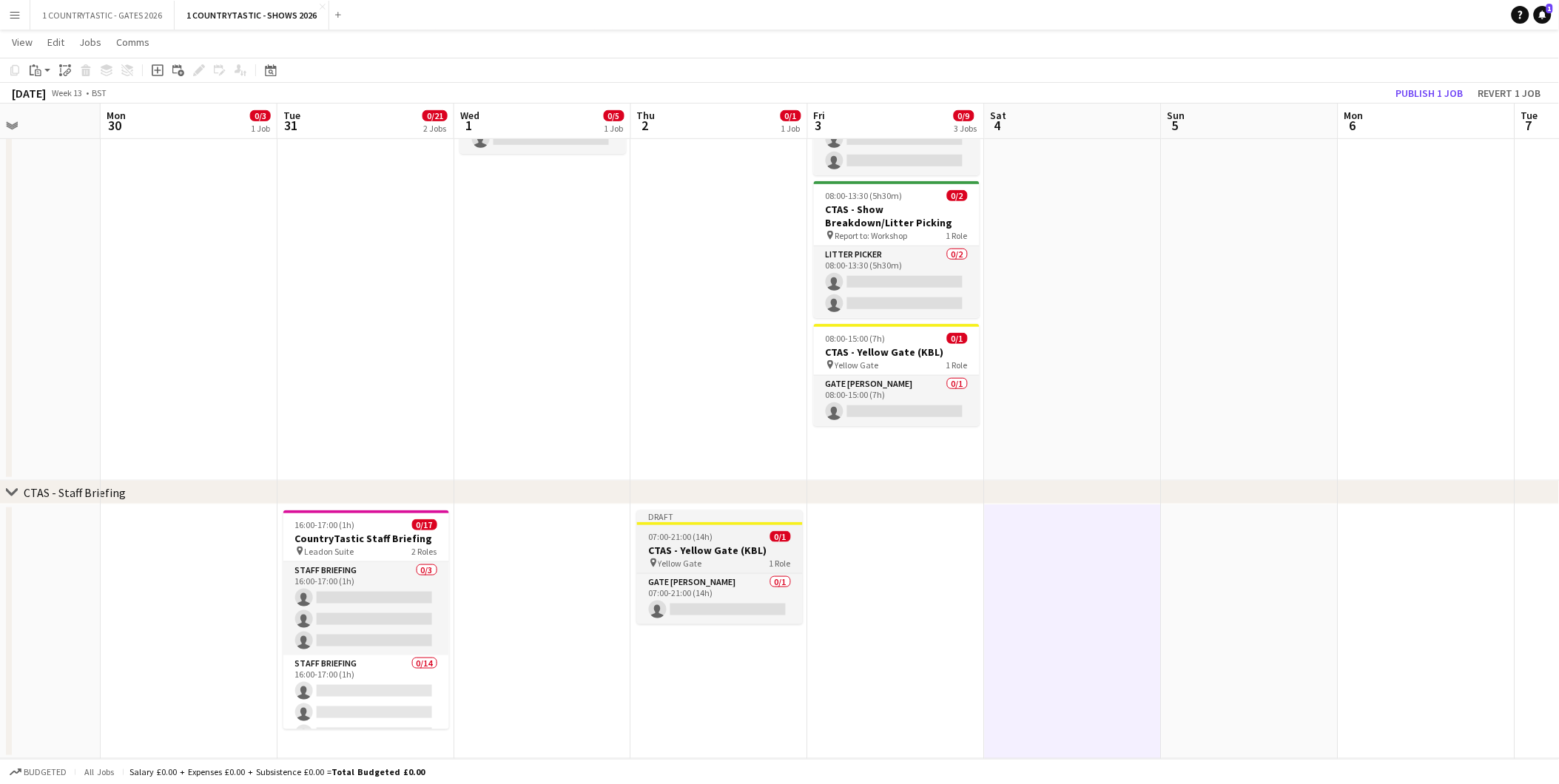
click at [709, 531] on span "07:00-21:00 (14h)" at bounding box center [681, 537] width 64 height 11
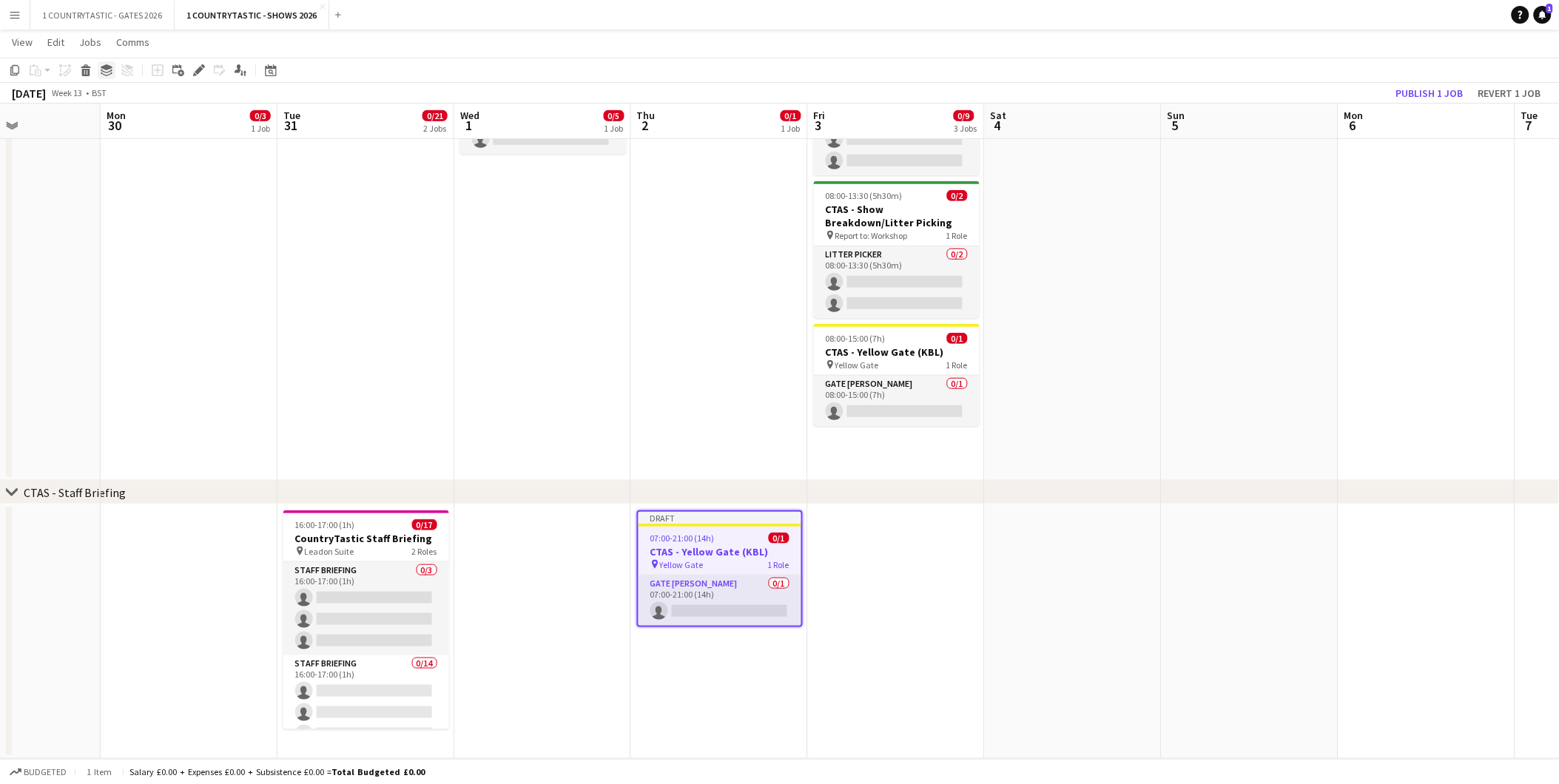
click at [105, 73] on icon "Group" at bounding box center [106, 70] width 12 height 12
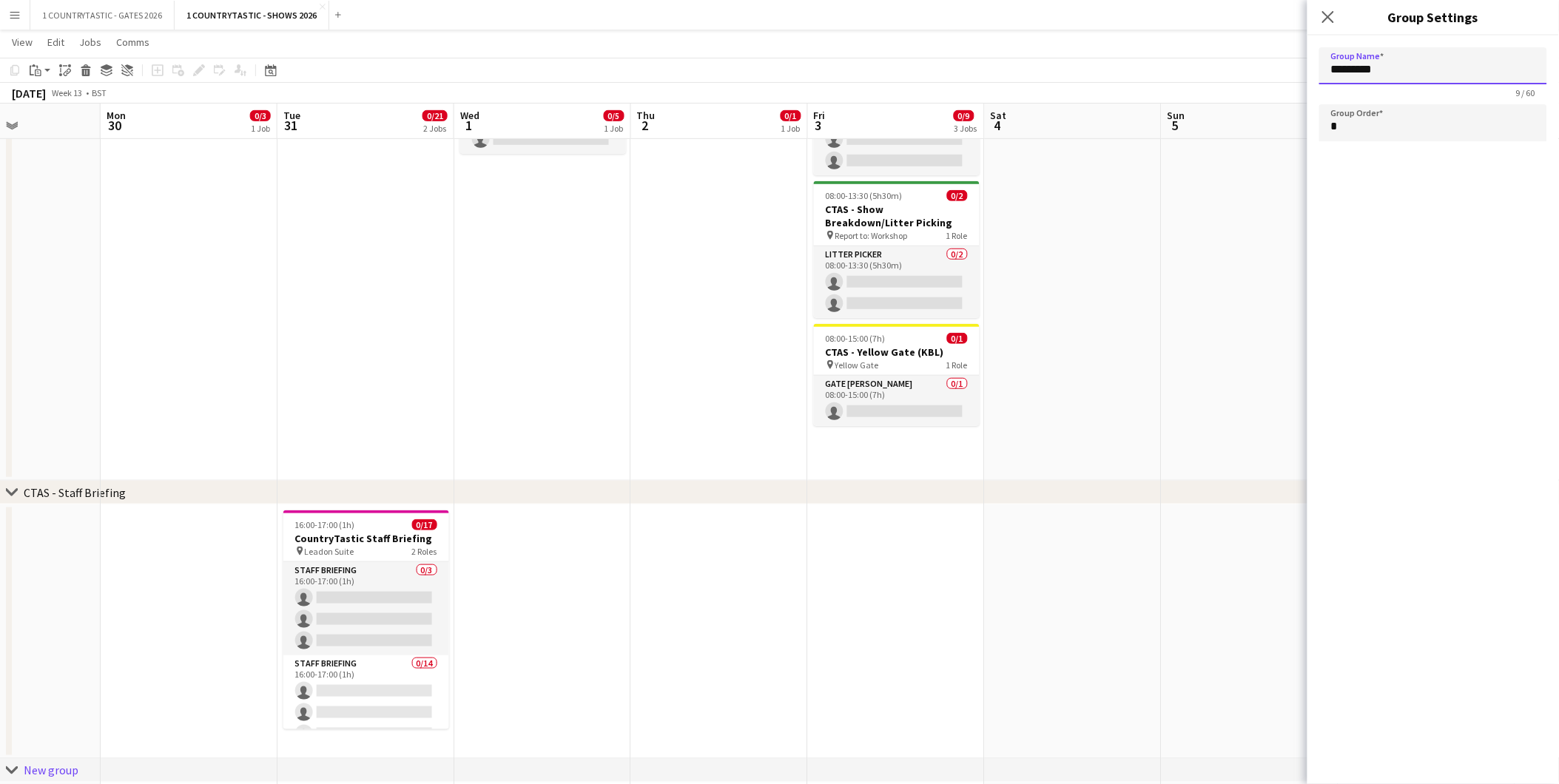
drag, startPoint x: 1439, startPoint y: 72, endPoint x: 1196, endPoint y: 64, distance: 243.1
click at [1196, 64] on body "Menu Boards Boards Boards All jobs Status Workforce Workforce My Workforce Recr…" at bounding box center [780, 349] width 1559 height 1246
click at [1021, 540] on app-date-cell at bounding box center [1073, 632] width 177 height 255
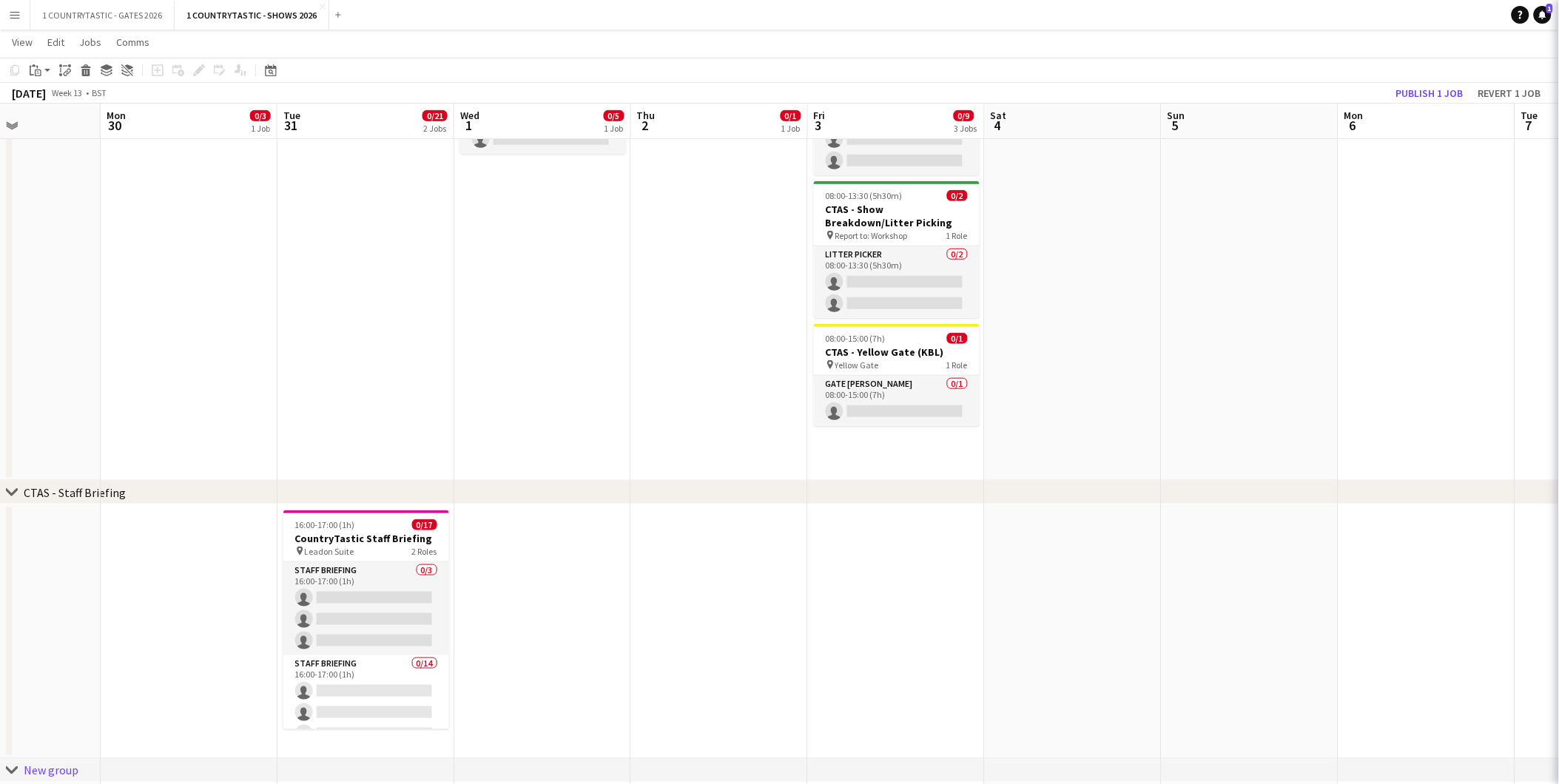
type input "*********"
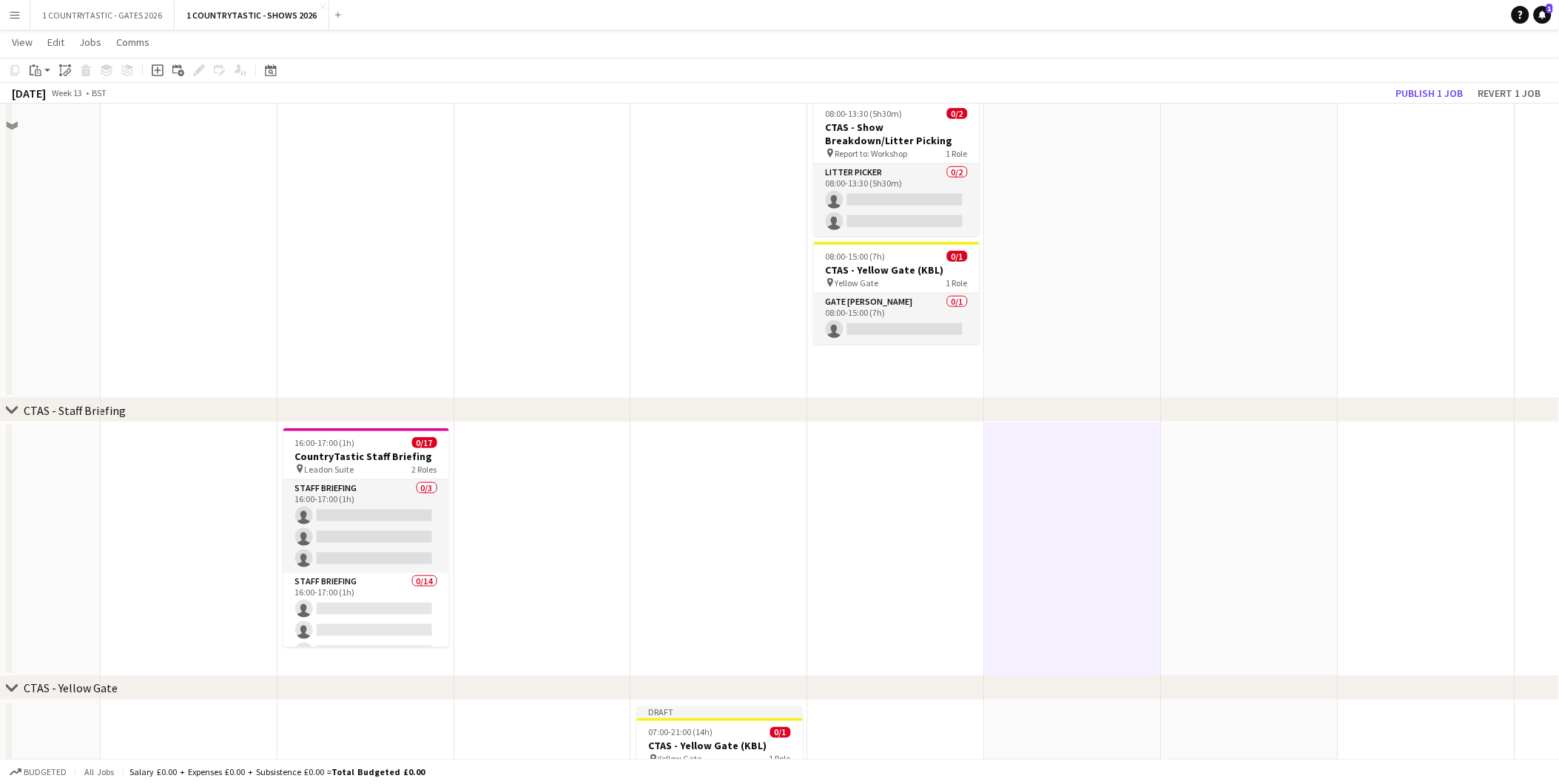
scroll to position [461, 0]
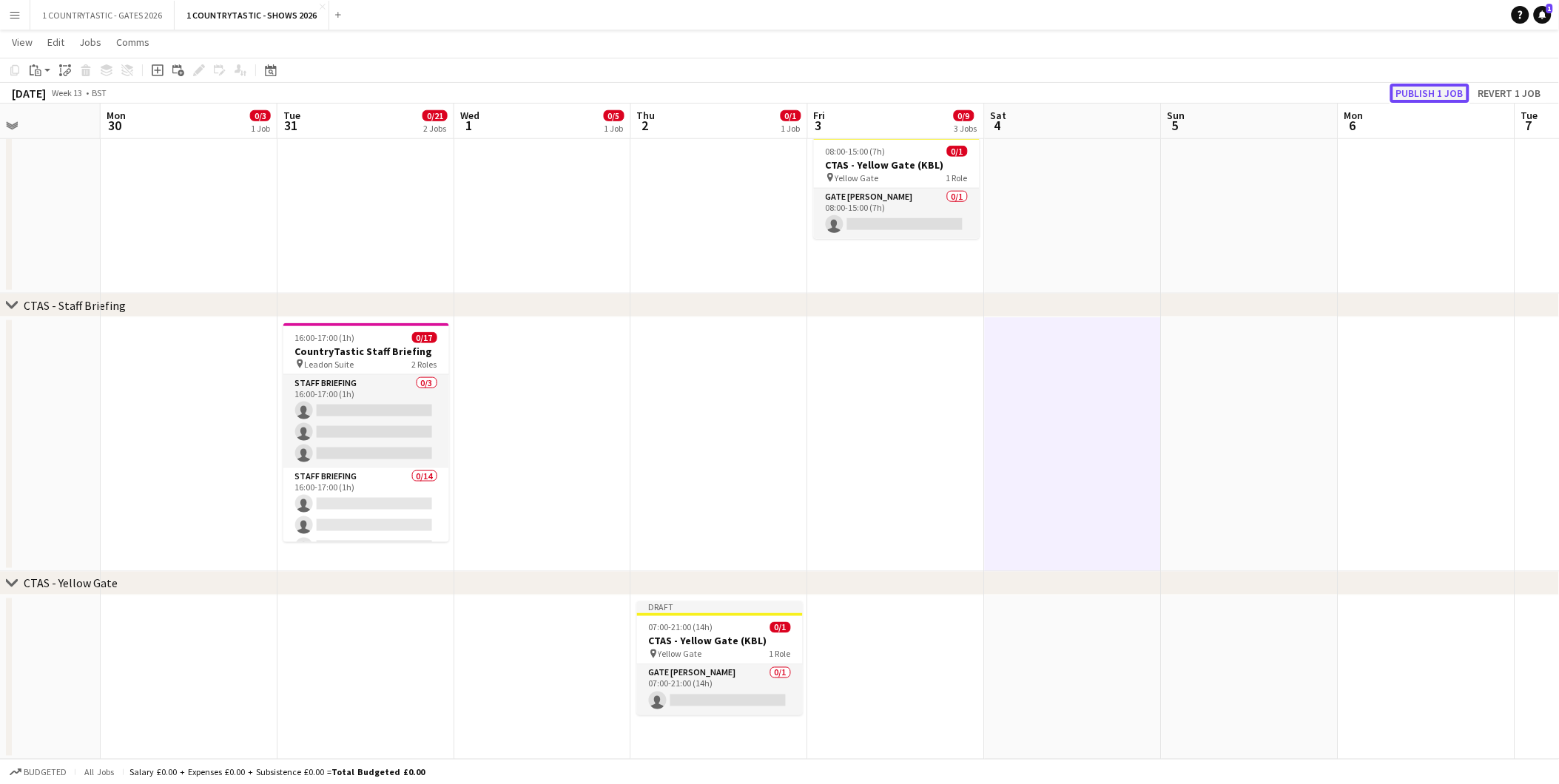
click at [1430, 95] on button "Publish 1 job" at bounding box center [1430, 93] width 80 height 19
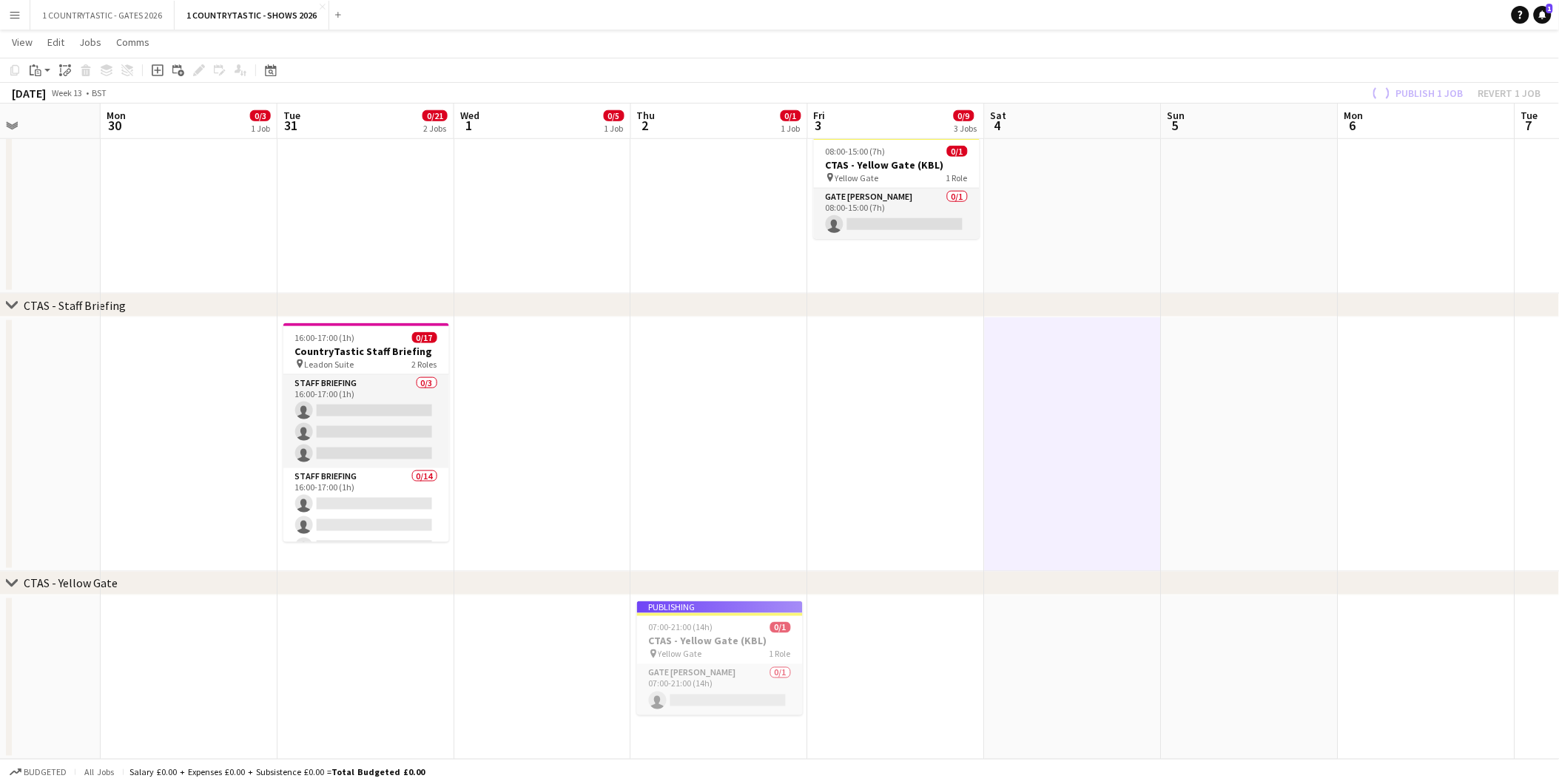
scroll to position [449, 0]
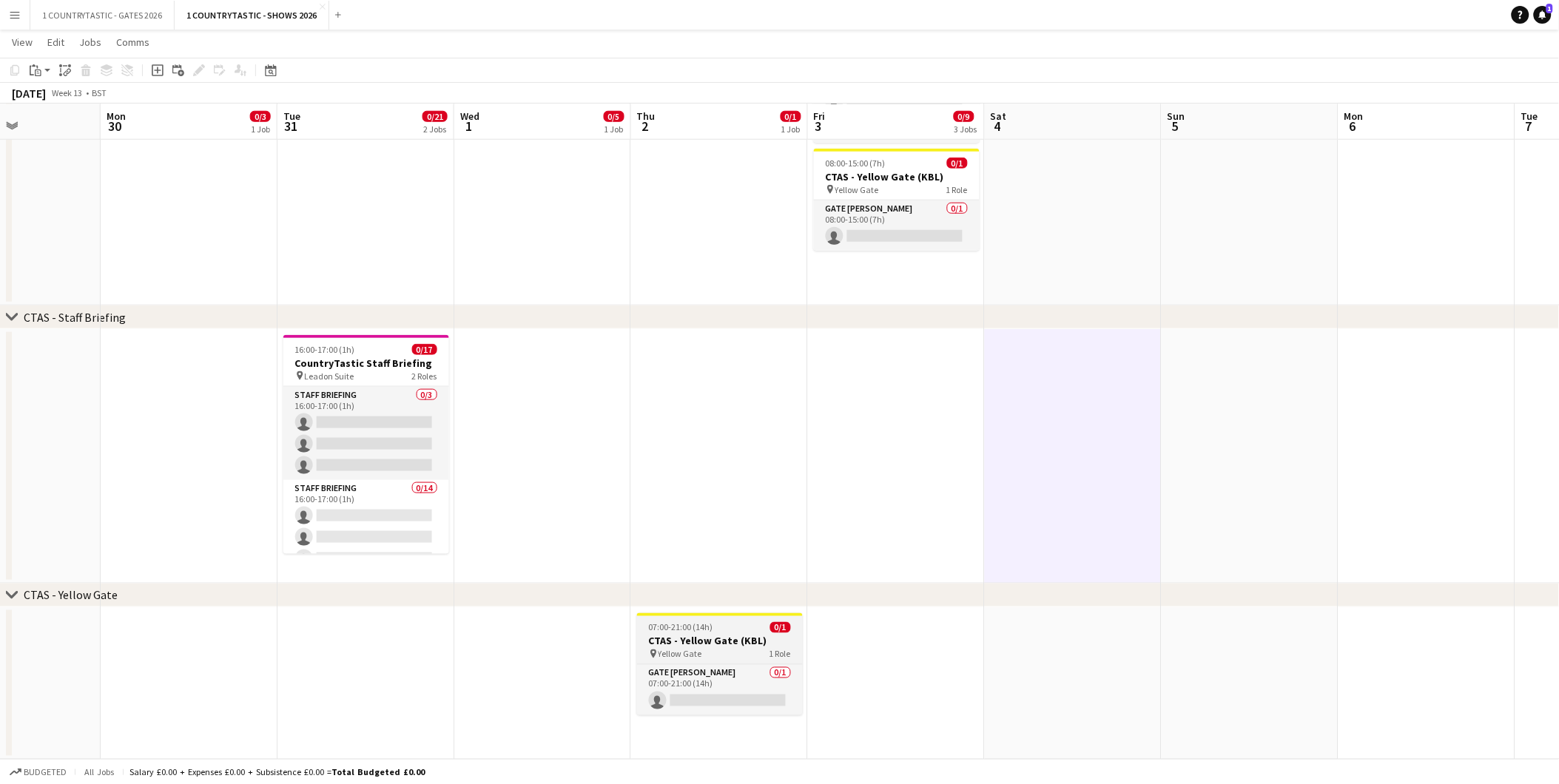
click at [678, 631] on span "07:00-21:00 (14h)" at bounding box center [681, 628] width 64 height 11
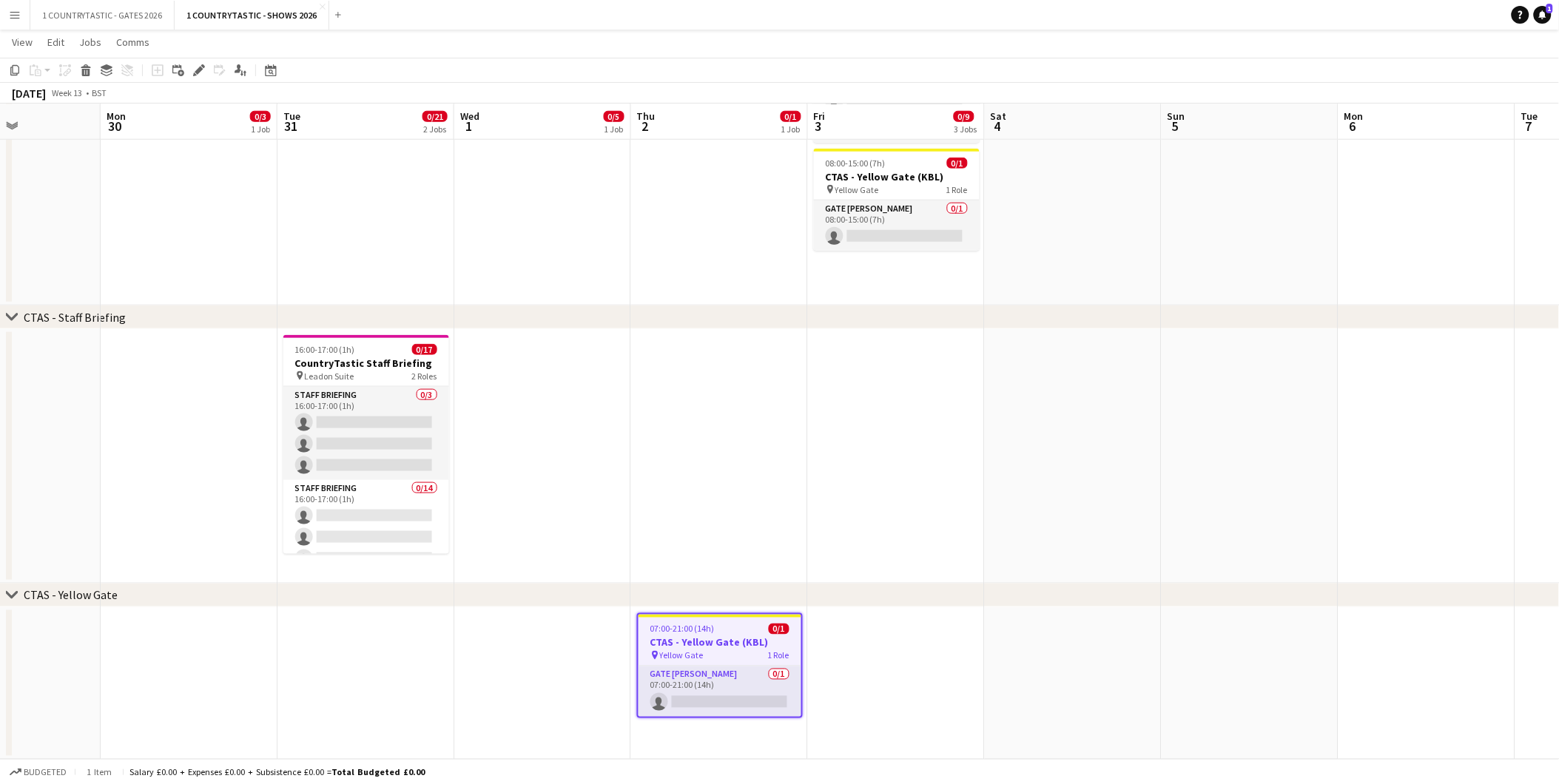
click at [676, 739] on app-date-cell "07:00-21:00 (14h) 0/1 CTAS - Yellow Gate (KBL) pin Yellow Gate 1 Role Gate Stew…" at bounding box center [720, 684] width 177 height 152
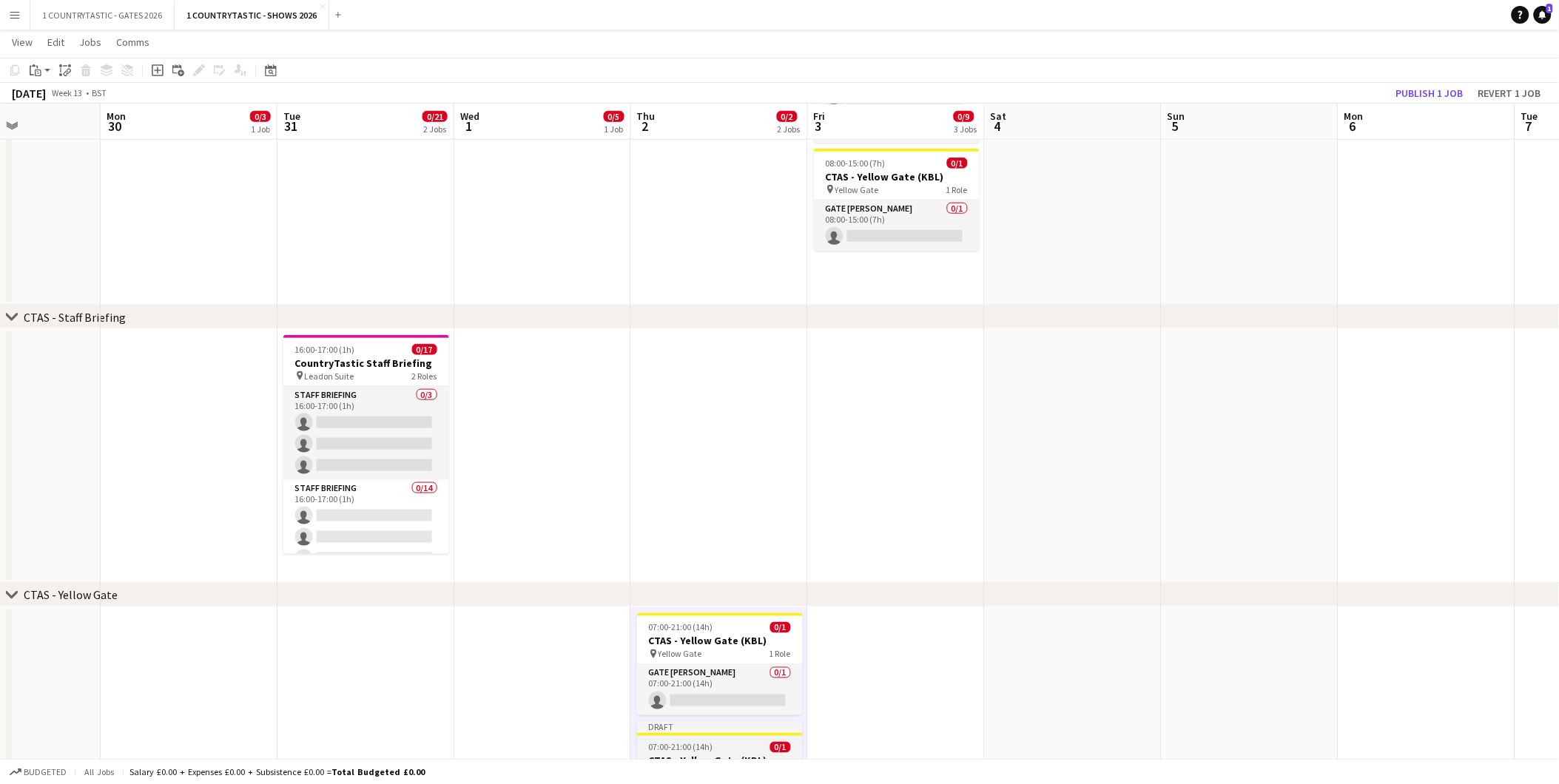
click at [728, 742] on div "07:00-21:00 (14h) 0/1" at bounding box center [720, 748] width 166 height 11
click at [200, 69] on icon at bounding box center [199, 70] width 9 height 9
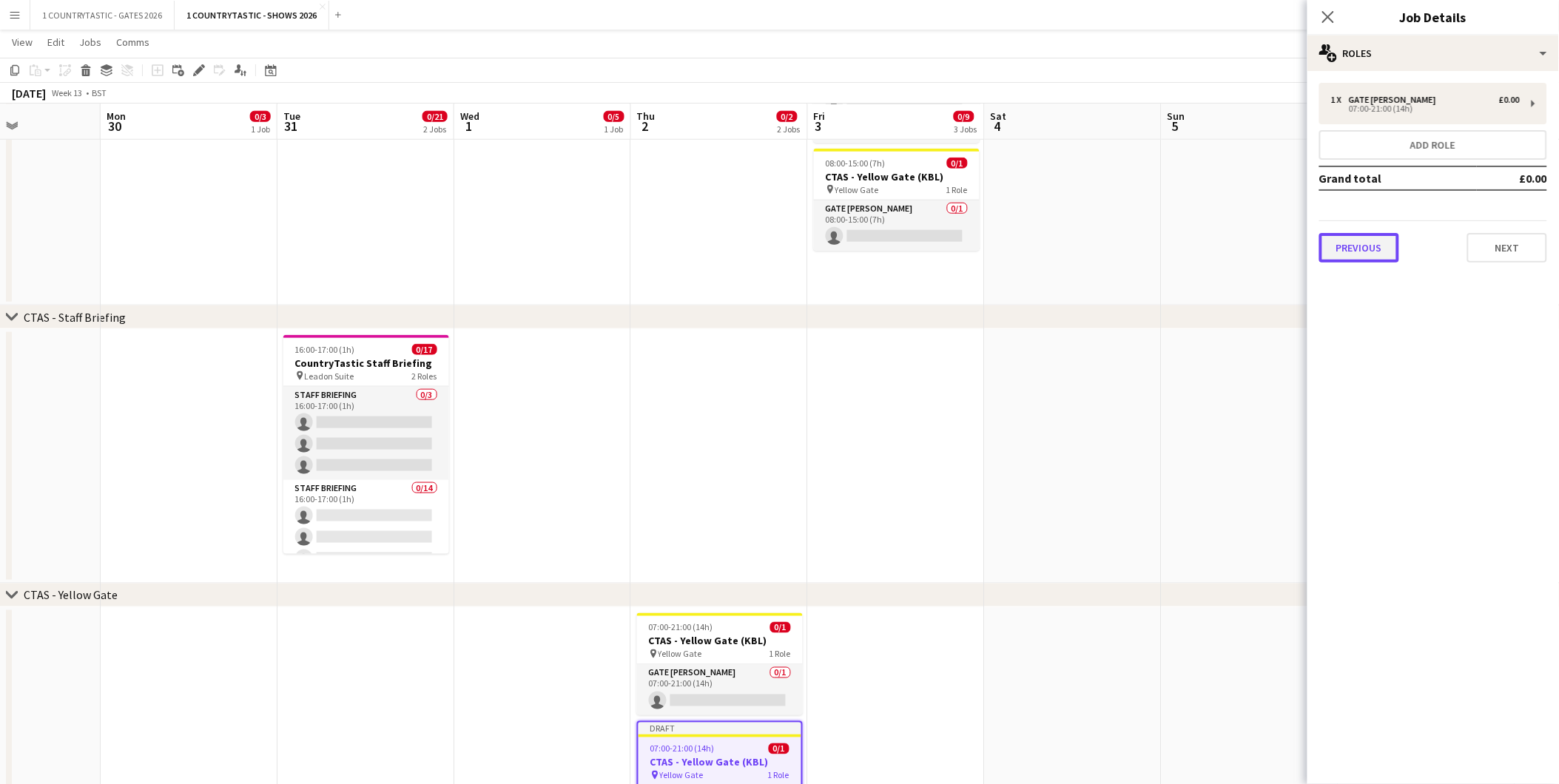
click at [1363, 256] on button "Previous" at bounding box center [1359, 247] width 80 height 29
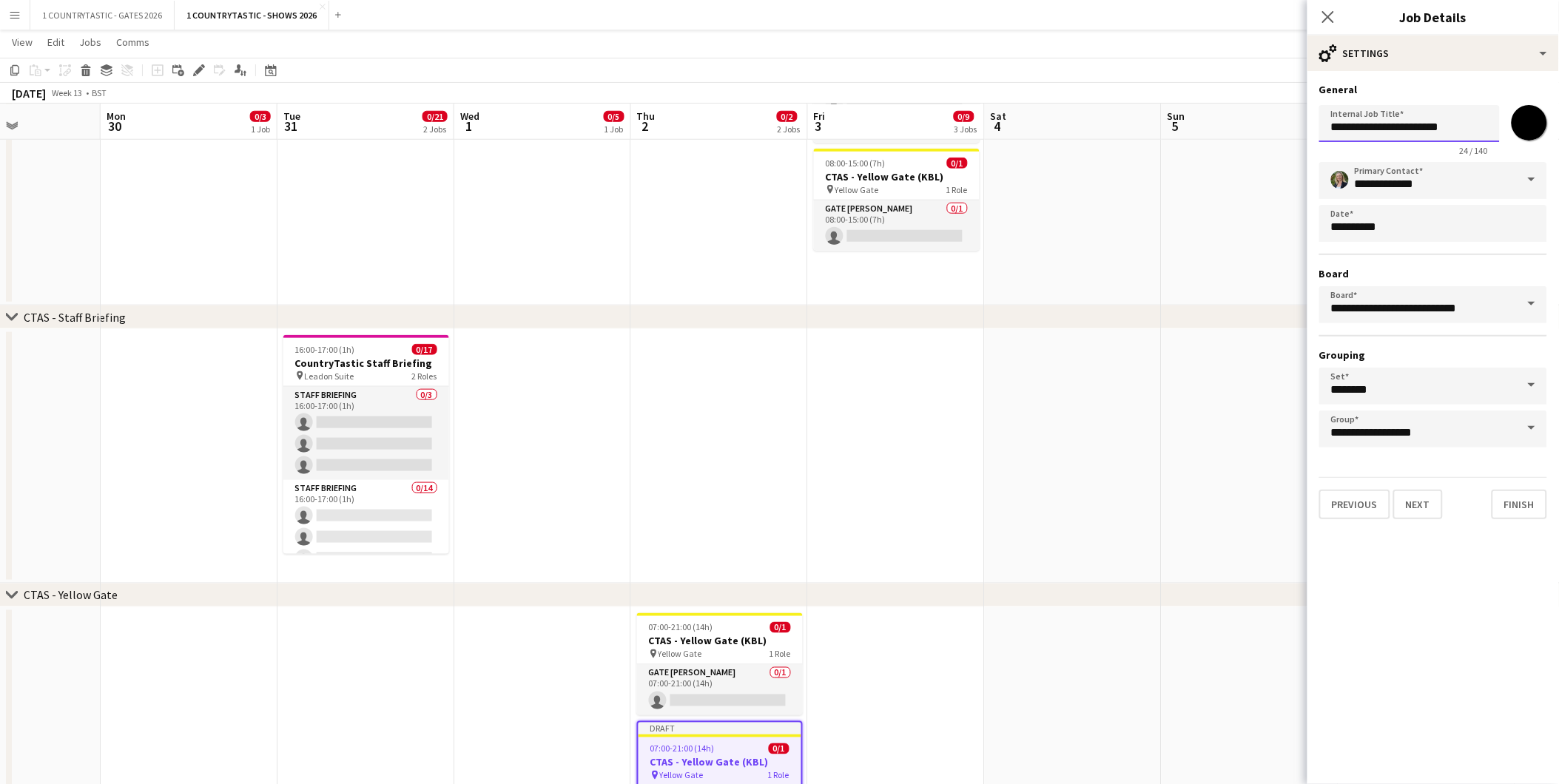
click at [1382, 127] on input "**********" at bounding box center [1409, 123] width 181 height 37
click at [1460, 126] on input "**********" at bounding box center [1409, 123] width 181 height 37
type input "**********"
click at [1522, 116] on input "*******" at bounding box center [1530, 123] width 53 height 53
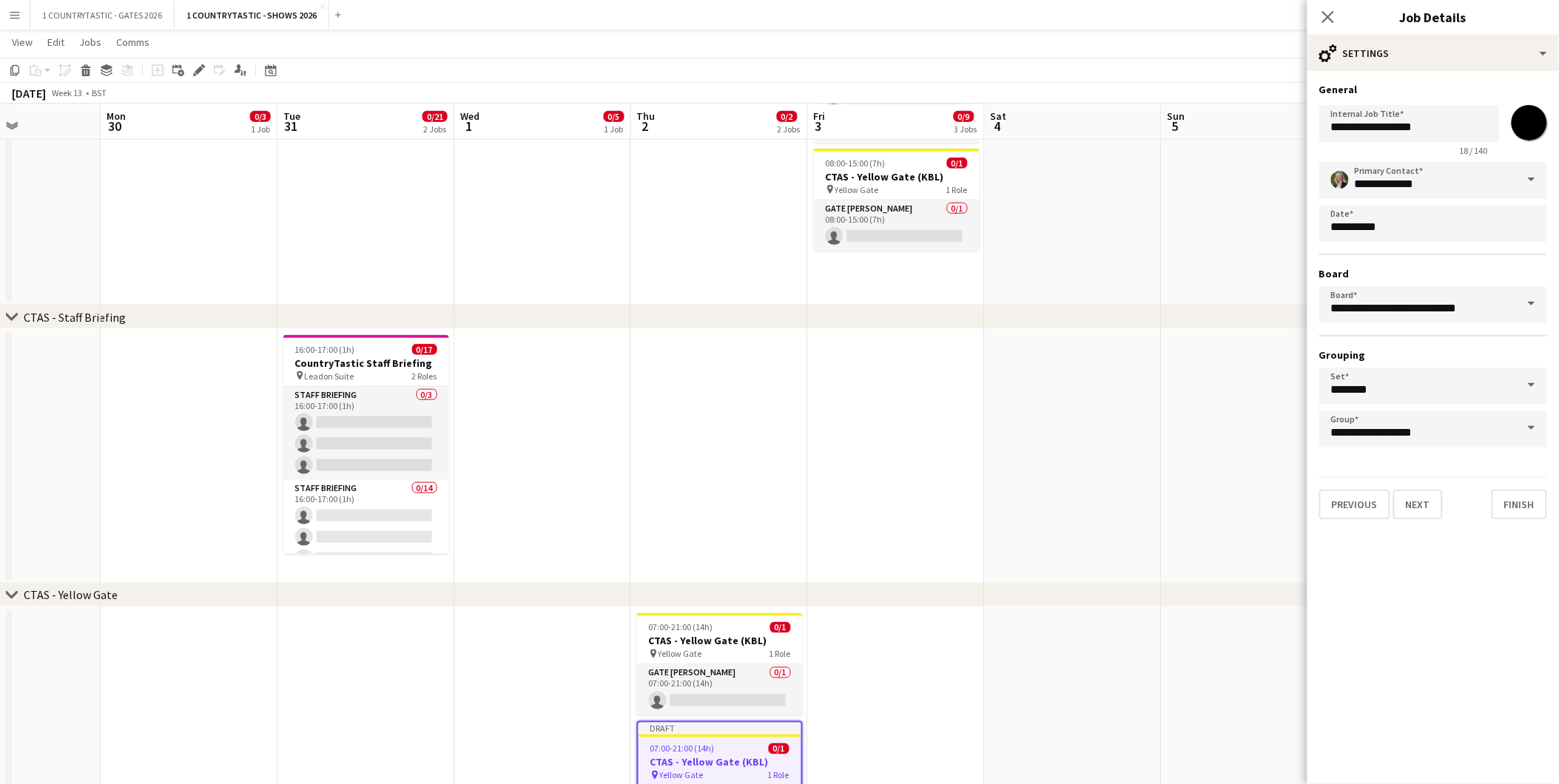
type input "*******"
click at [1444, 127] on input "**********" at bounding box center [1409, 123] width 181 height 37
click at [1425, 500] on button "Next" at bounding box center [1418, 504] width 49 height 29
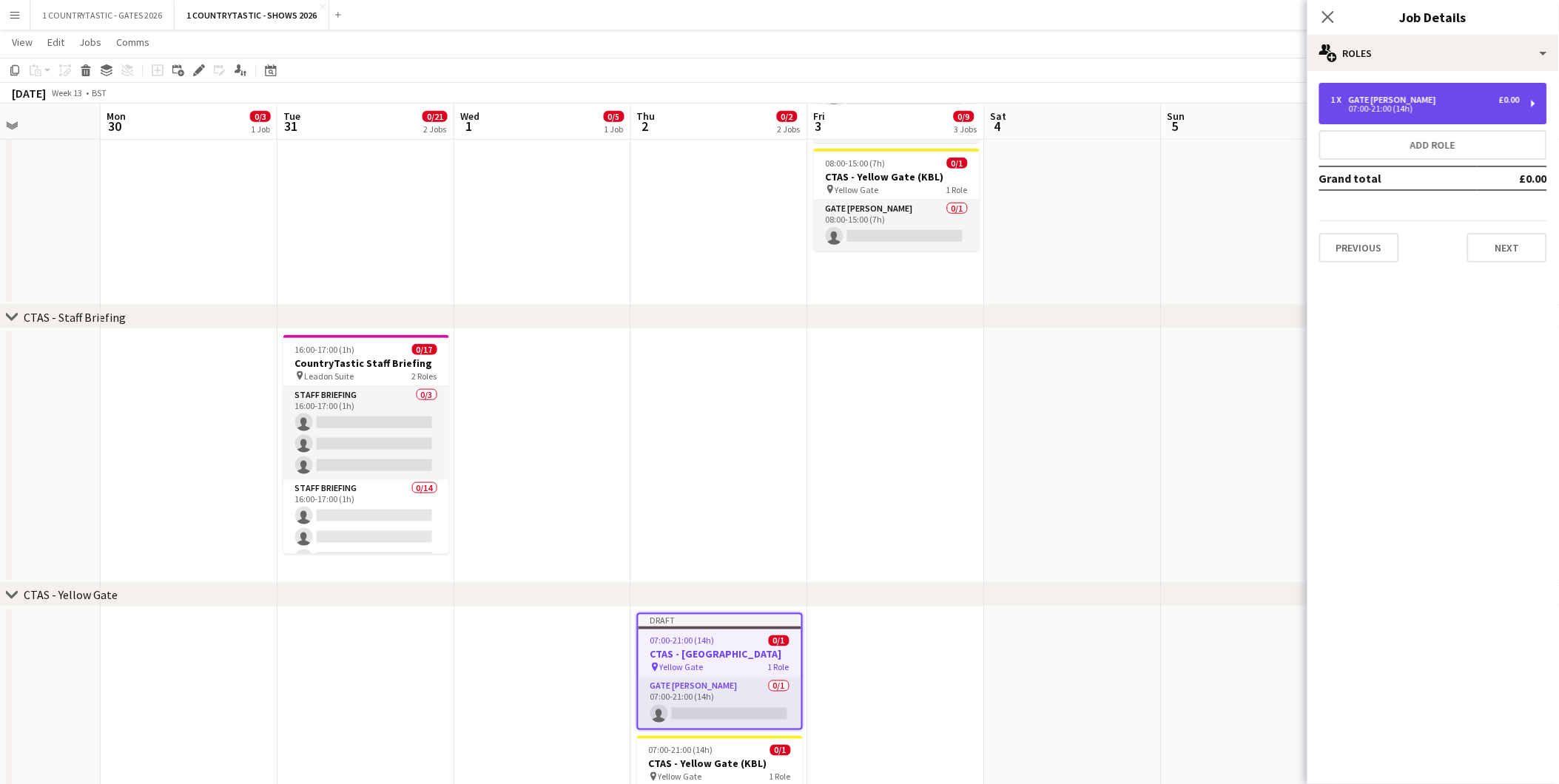
click at [1379, 101] on div "Gate [PERSON_NAME]" at bounding box center [1395, 99] width 93 height 10
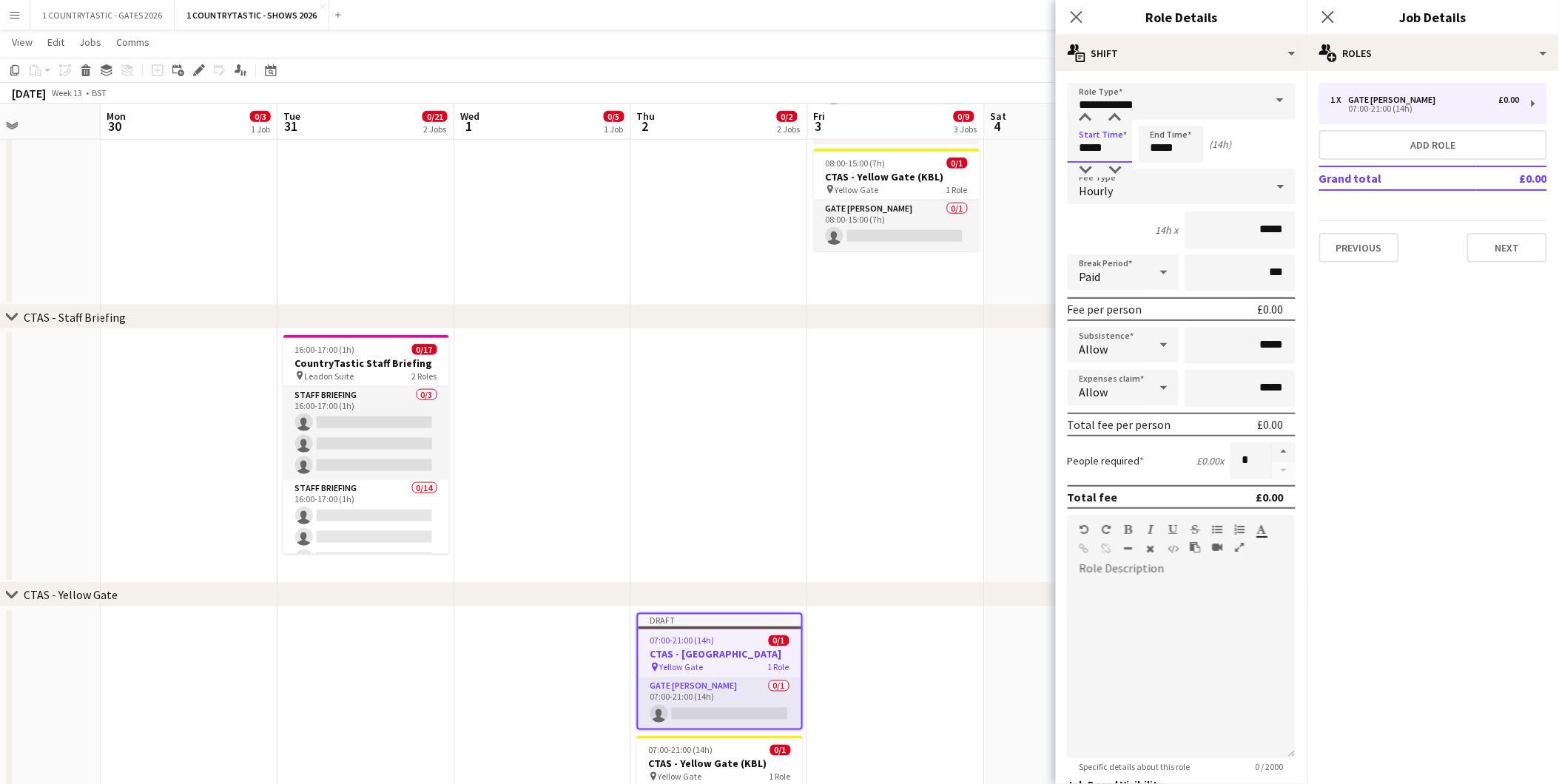
click at [1129, 144] on input "*****" at bounding box center [1101, 144] width 65 height 37
click at [1122, 166] on div at bounding box center [1115, 170] width 29 height 15
type input "*****"
click at [1122, 166] on div at bounding box center [1115, 170] width 29 height 15
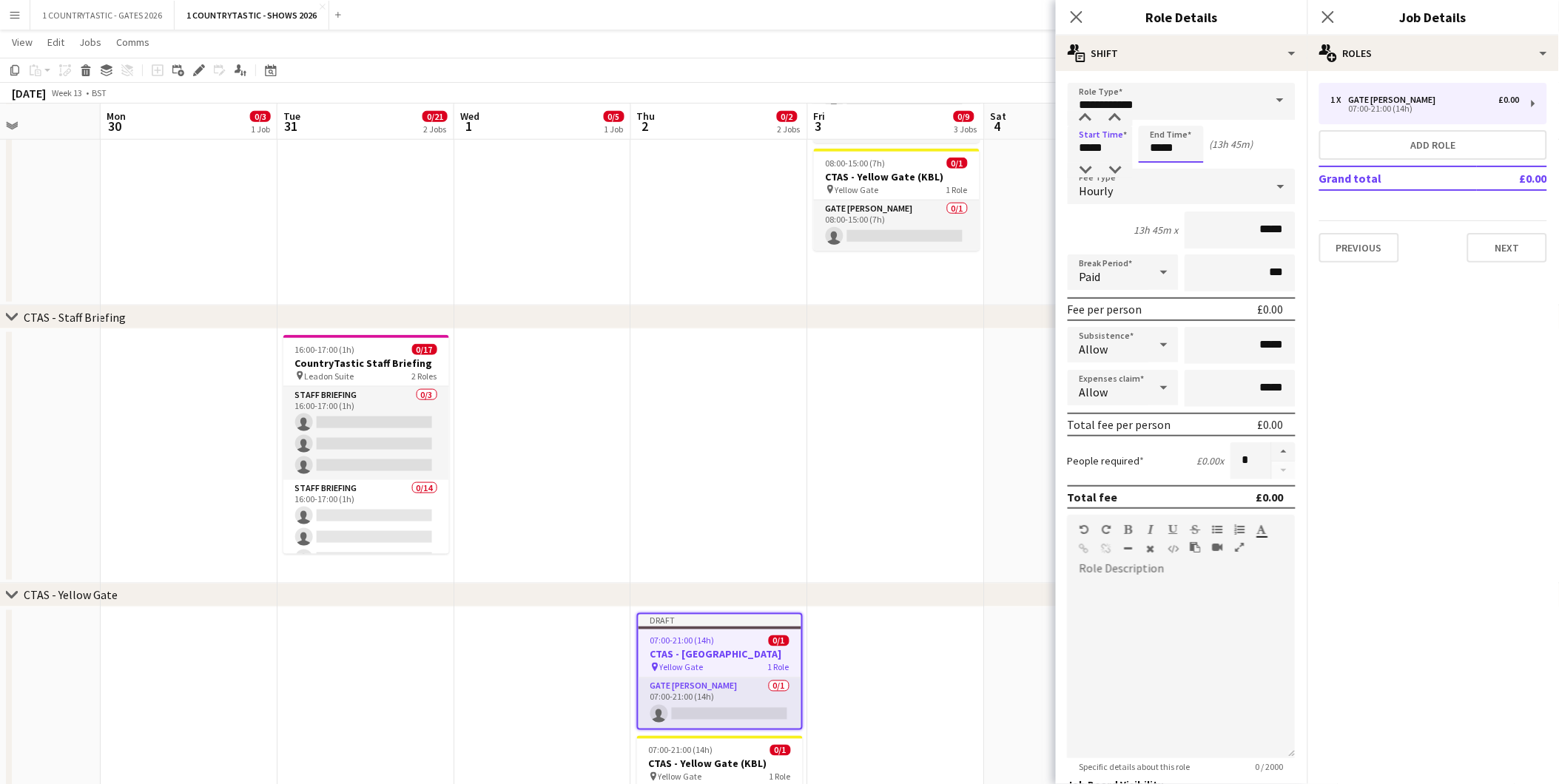
click at [1184, 138] on input "*****" at bounding box center [1172, 144] width 65 height 37
click at [1159, 168] on div at bounding box center [1156, 170] width 29 height 15
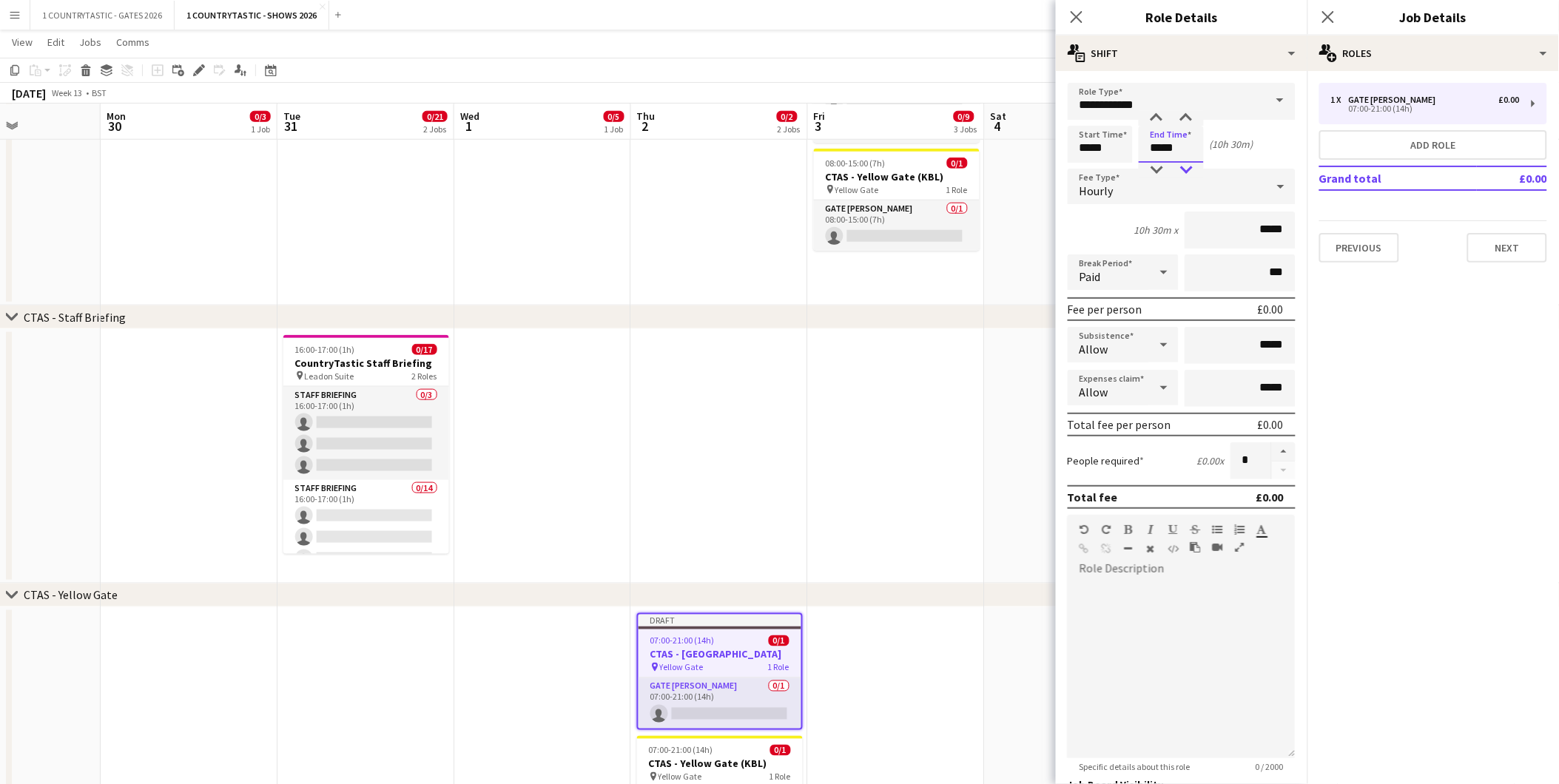
click at [1187, 168] on div at bounding box center [1186, 170] width 29 height 15
type input "*****"
click at [1187, 168] on div at bounding box center [1186, 170] width 29 height 15
click at [1496, 241] on button "Next" at bounding box center [1507, 247] width 80 height 29
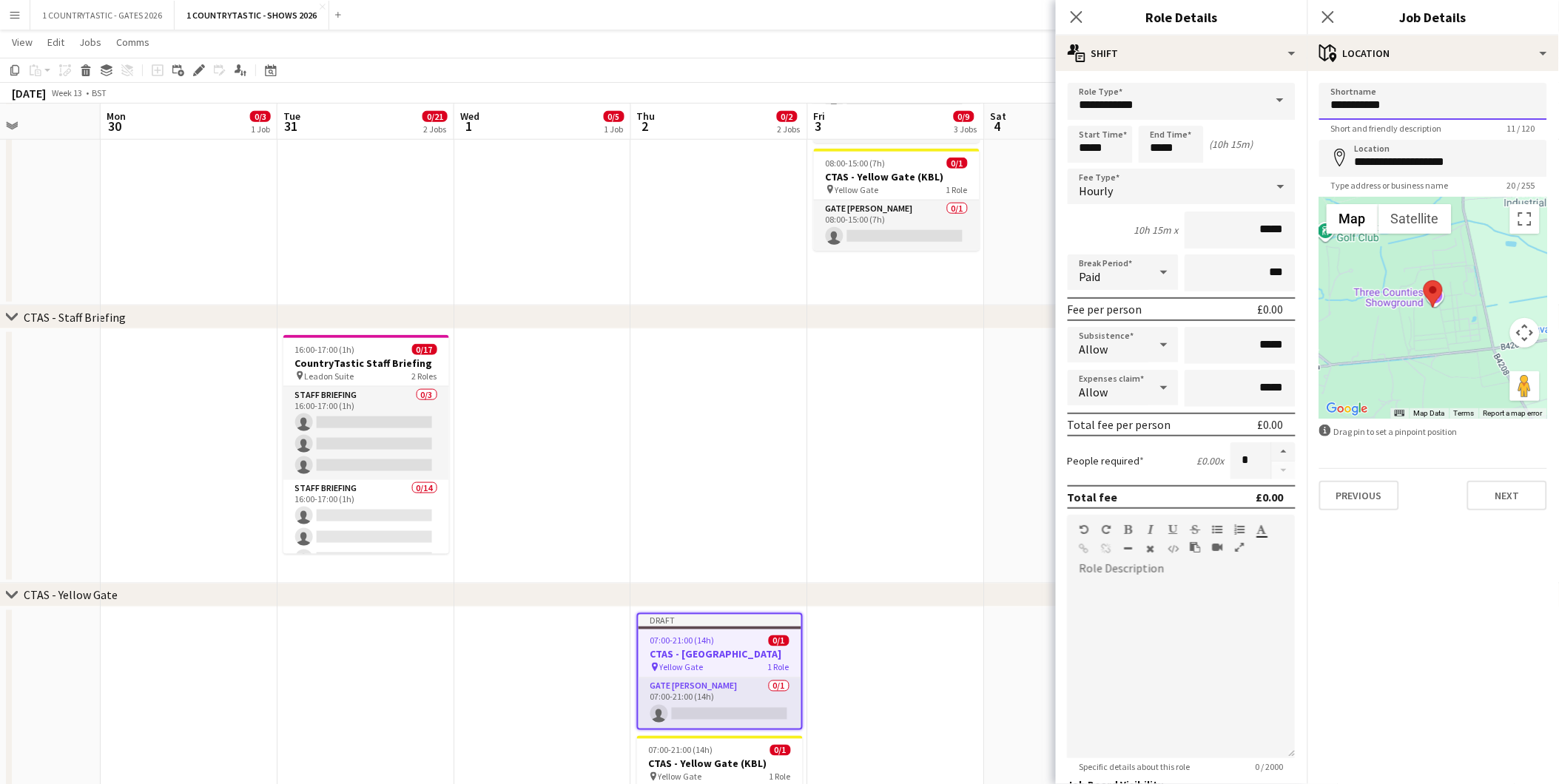
click at [1354, 106] on input "**********" at bounding box center [1433, 101] width 228 height 37
type input "**********"
click at [874, 500] on app-date-cell at bounding box center [896, 456] width 177 height 255
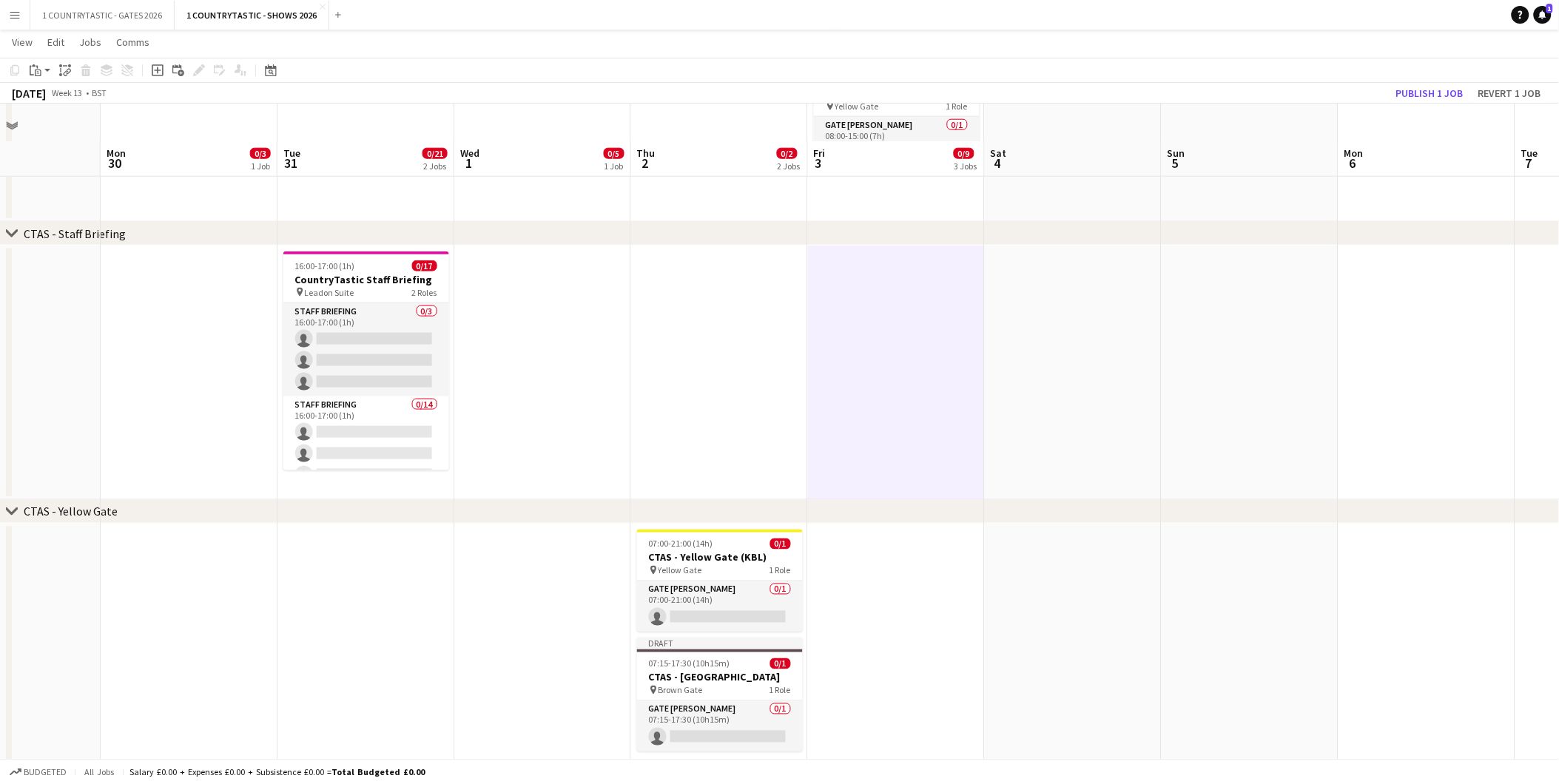
scroll to position [570, 0]
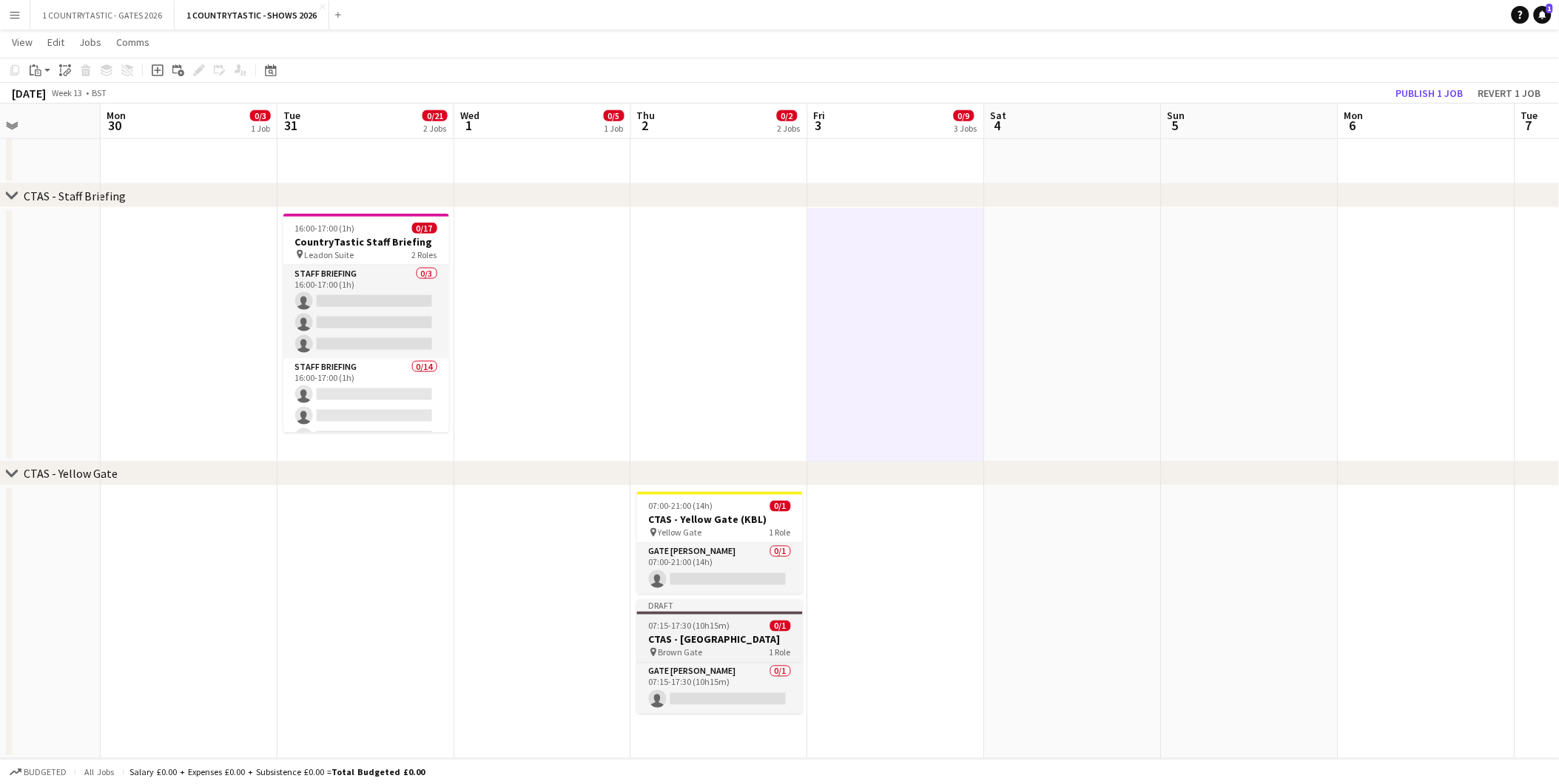
click at [719, 637] on h3 "CTAS - [GEOGRAPHIC_DATA]" at bounding box center [720, 640] width 166 height 13
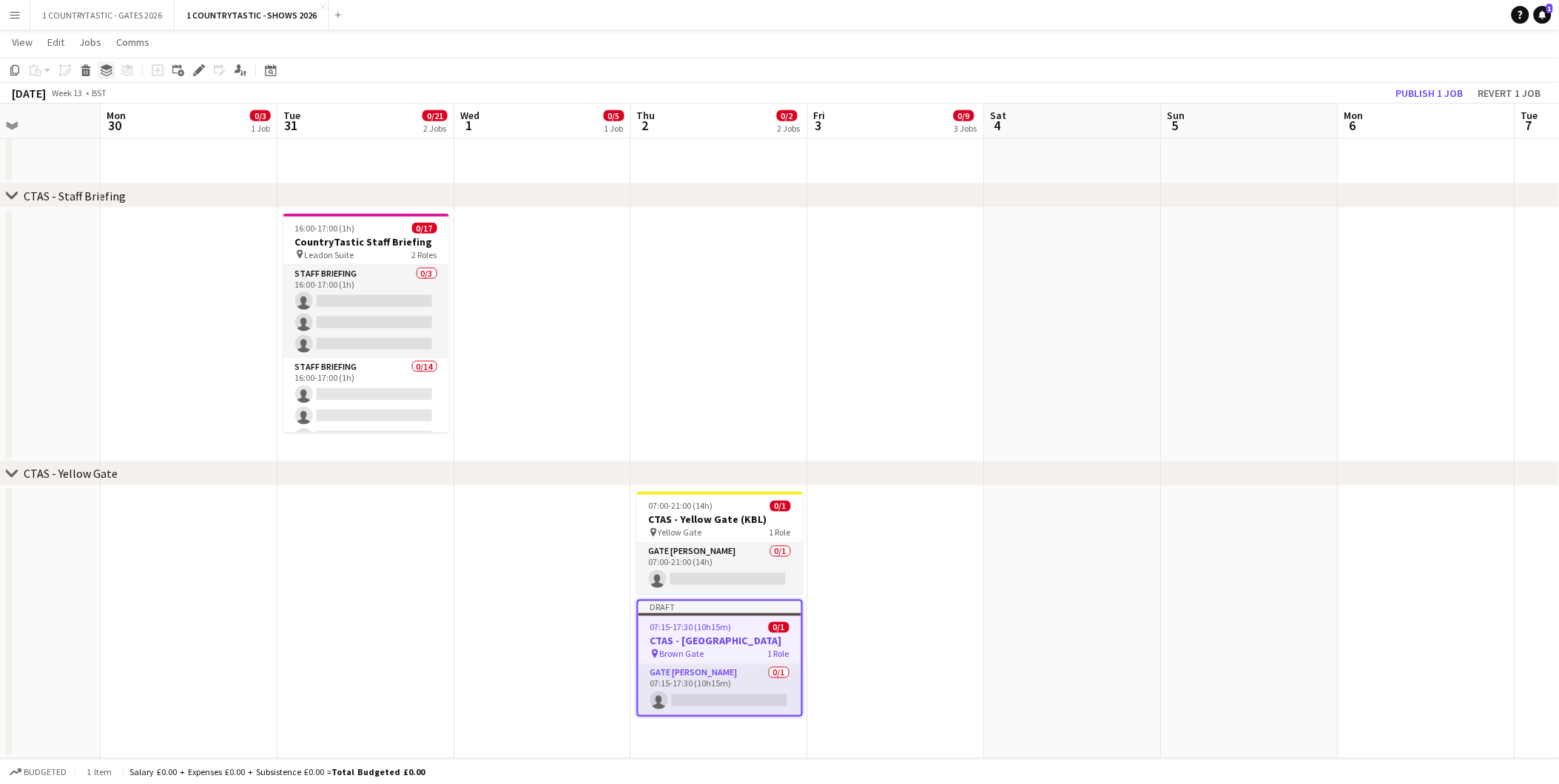
click at [107, 73] on icon "Group" at bounding box center [106, 70] width 12 height 12
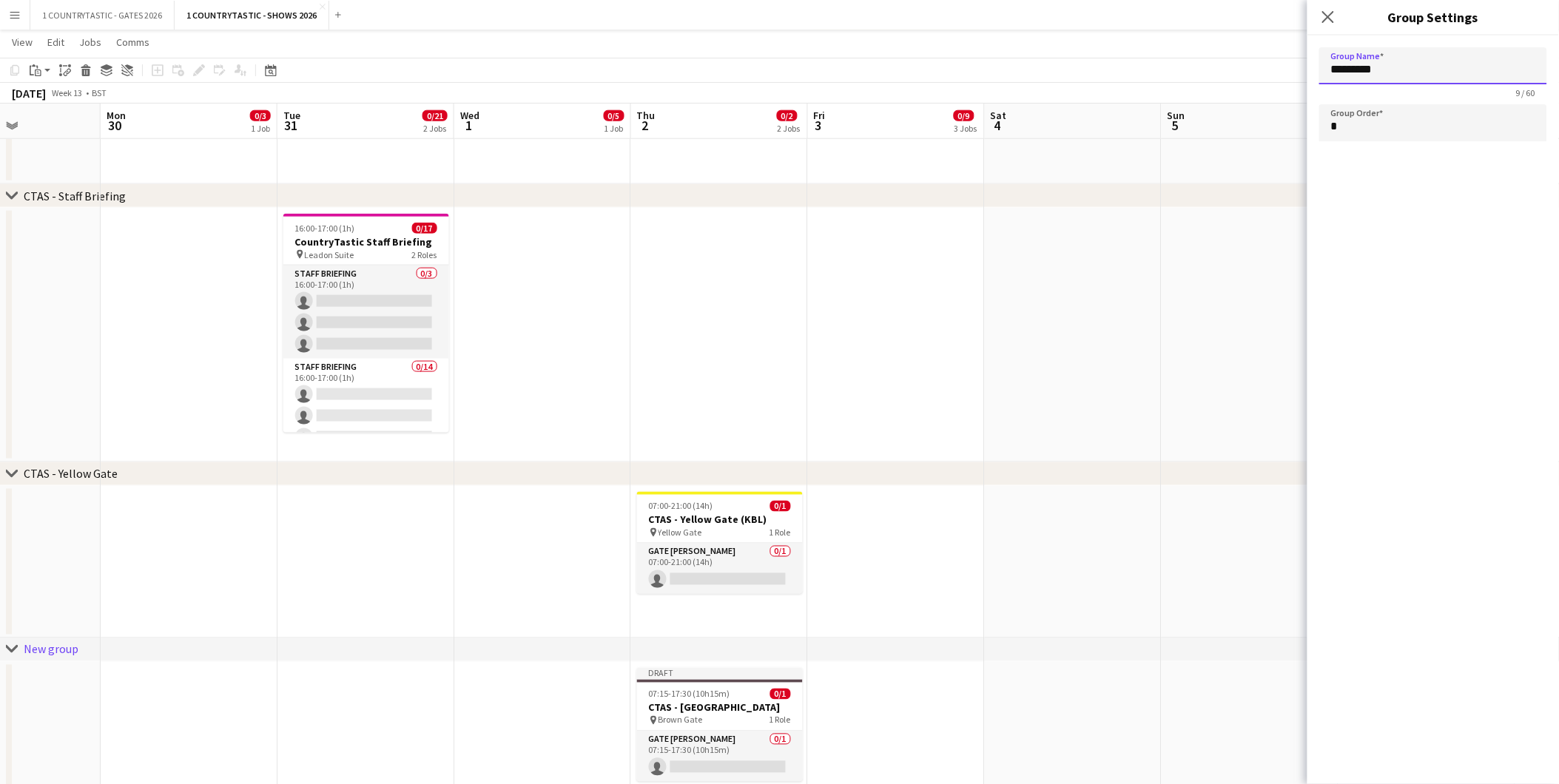
drag, startPoint x: 1425, startPoint y: 71, endPoint x: 1180, endPoint y: 64, distance: 245.1
click at [1180, 64] on body "Menu Boards Boards Boards All jobs Status Workforce Workforce My Workforce Recr…" at bounding box center [780, 134] width 1559 height 1408
click at [1098, 450] on app-date-cell at bounding box center [1073, 335] width 177 height 255
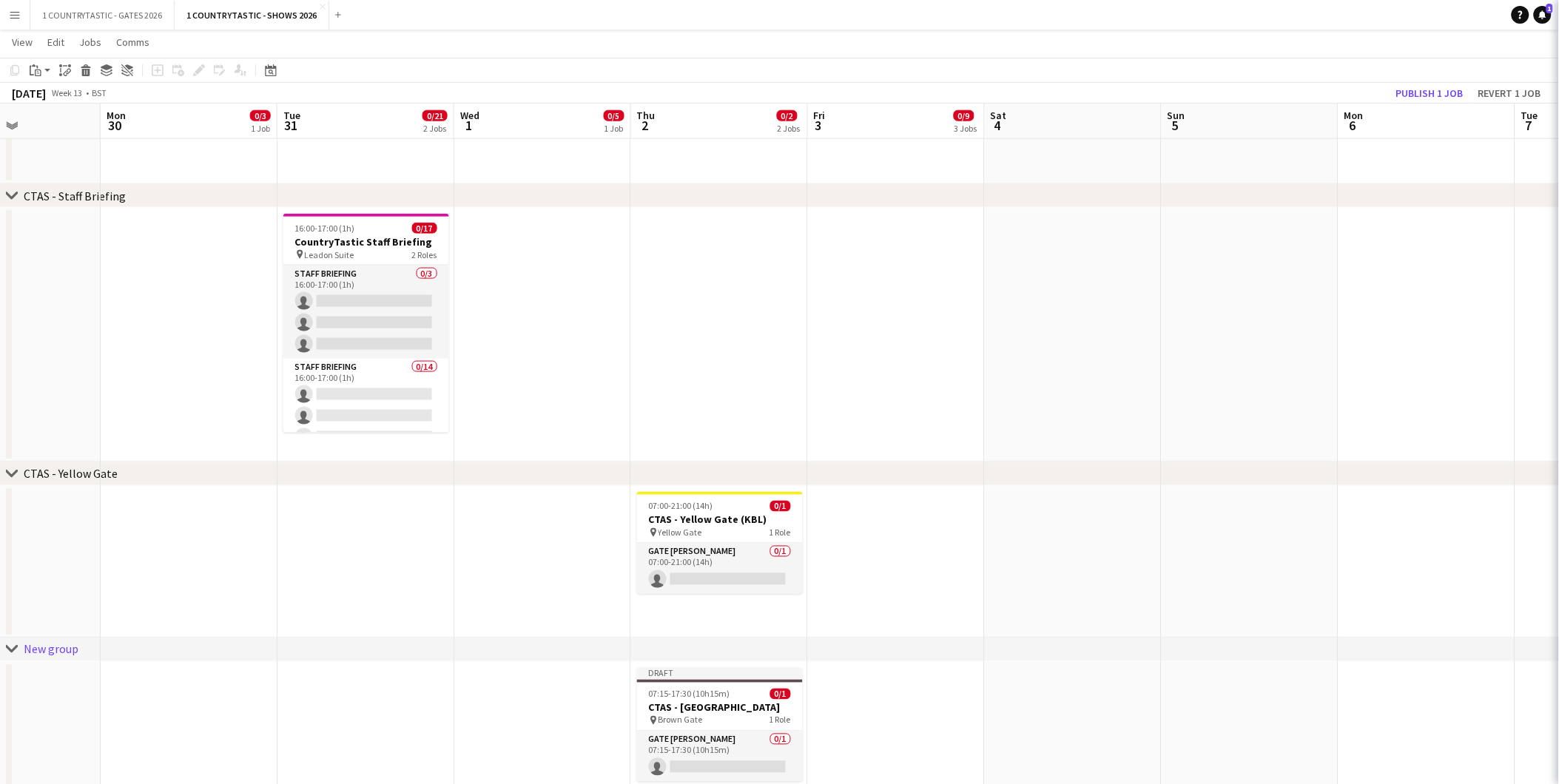
type input "*********"
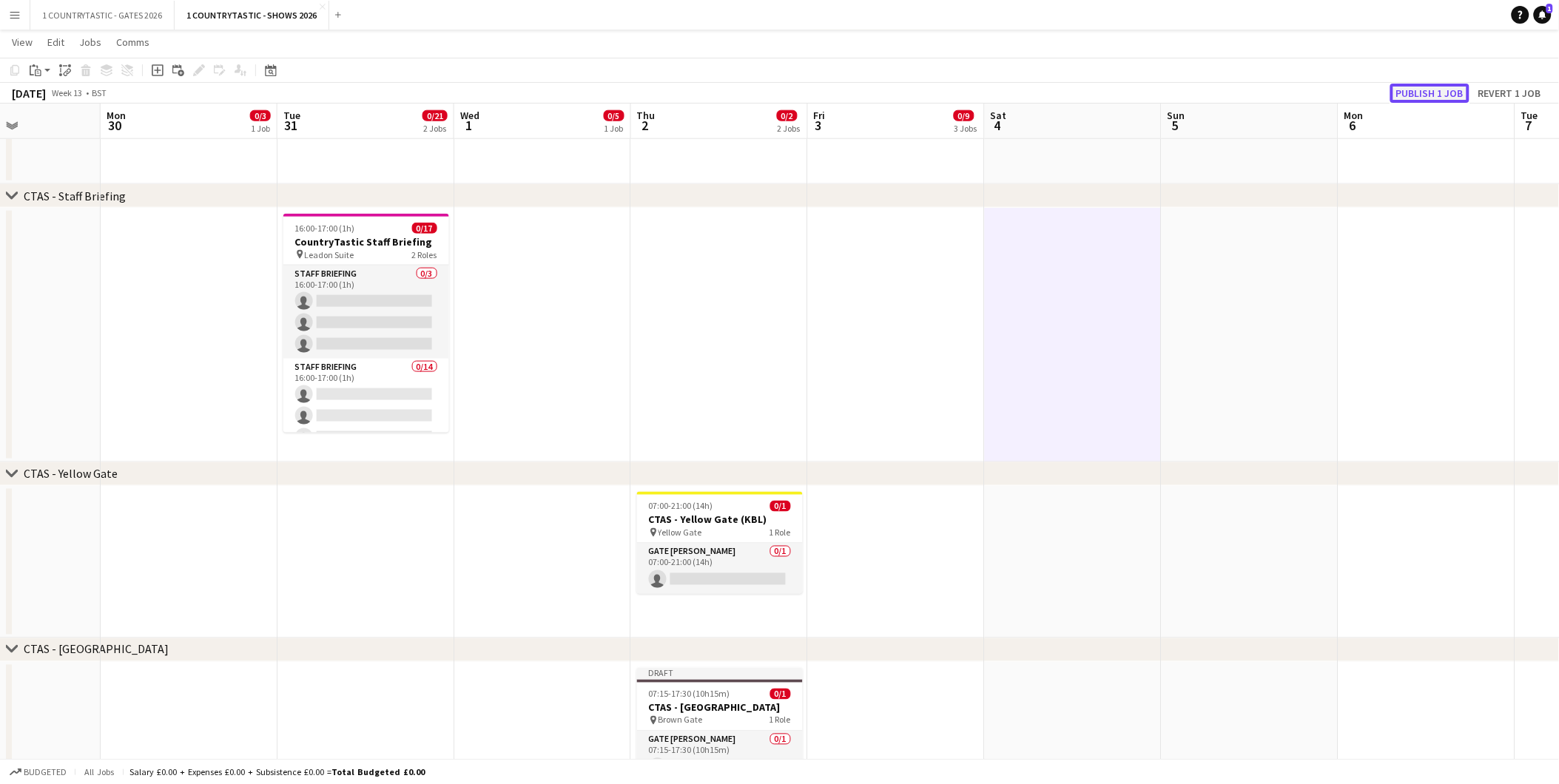
click at [1440, 85] on button "Publish 1 job" at bounding box center [1430, 93] width 80 height 19
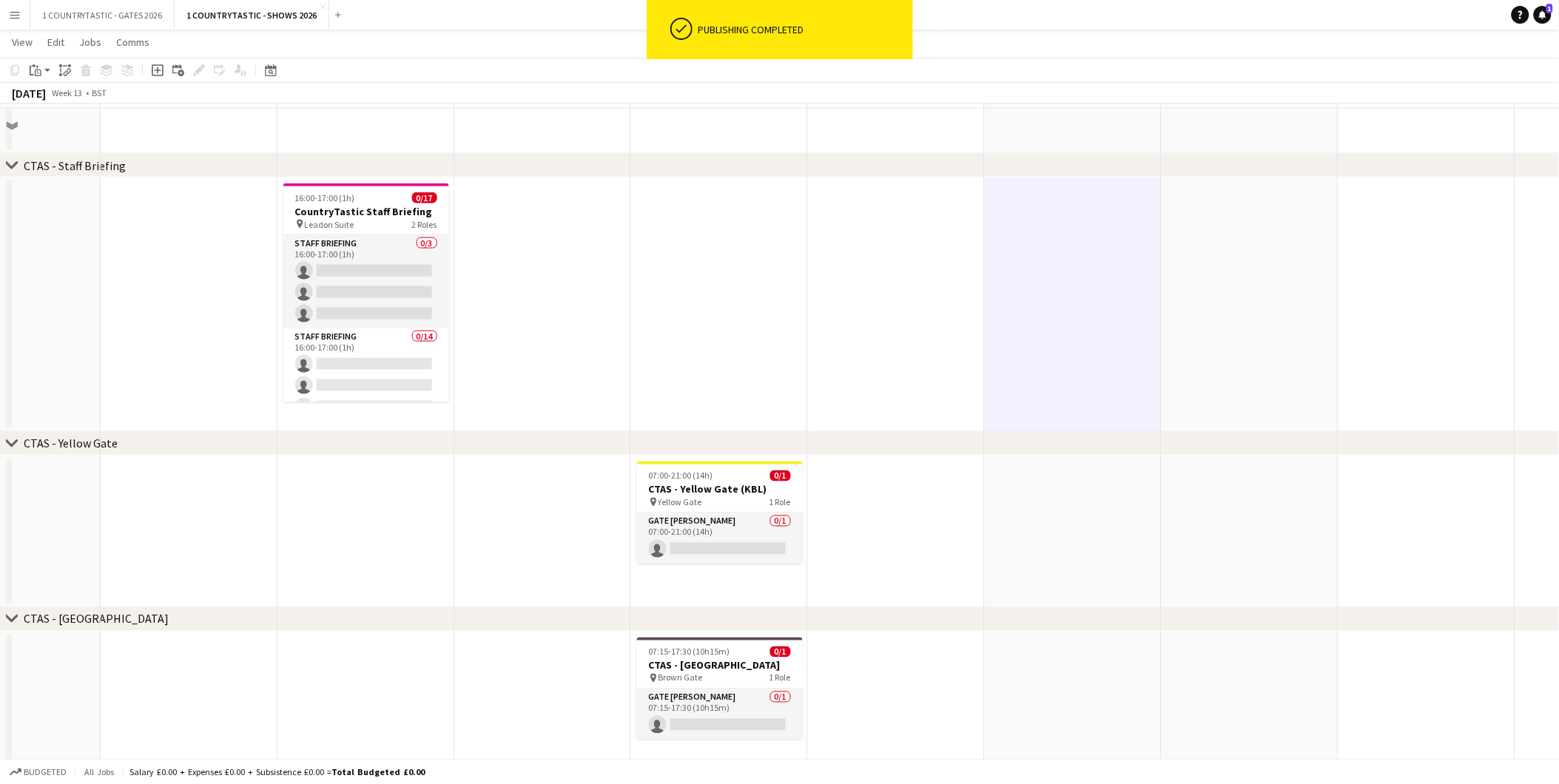
scroll to position [611, 0]
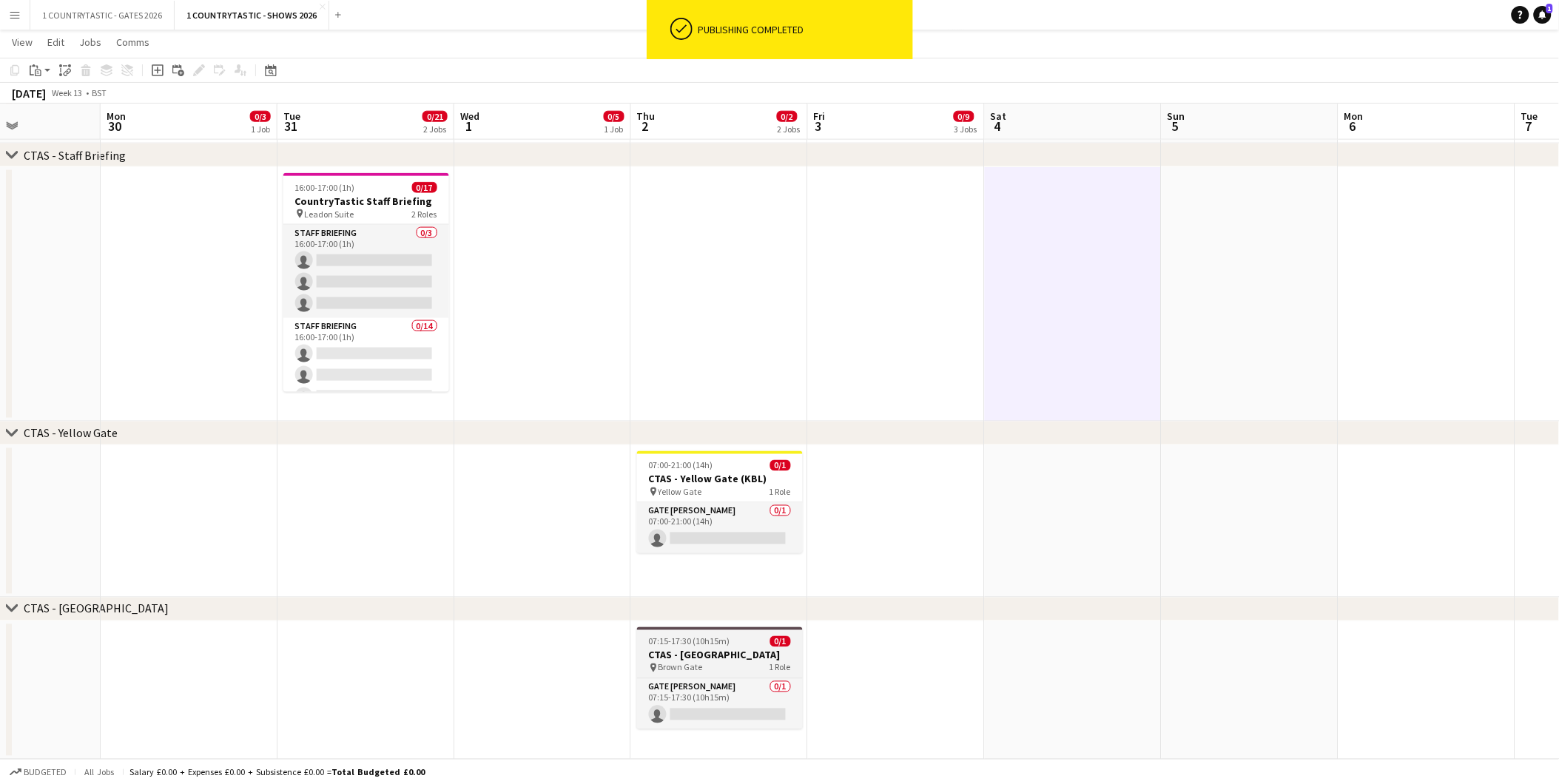
click at [731, 641] on div "07:15-17:30 (10h15m) 0/1" at bounding box center [720, 642] width 166 height 11
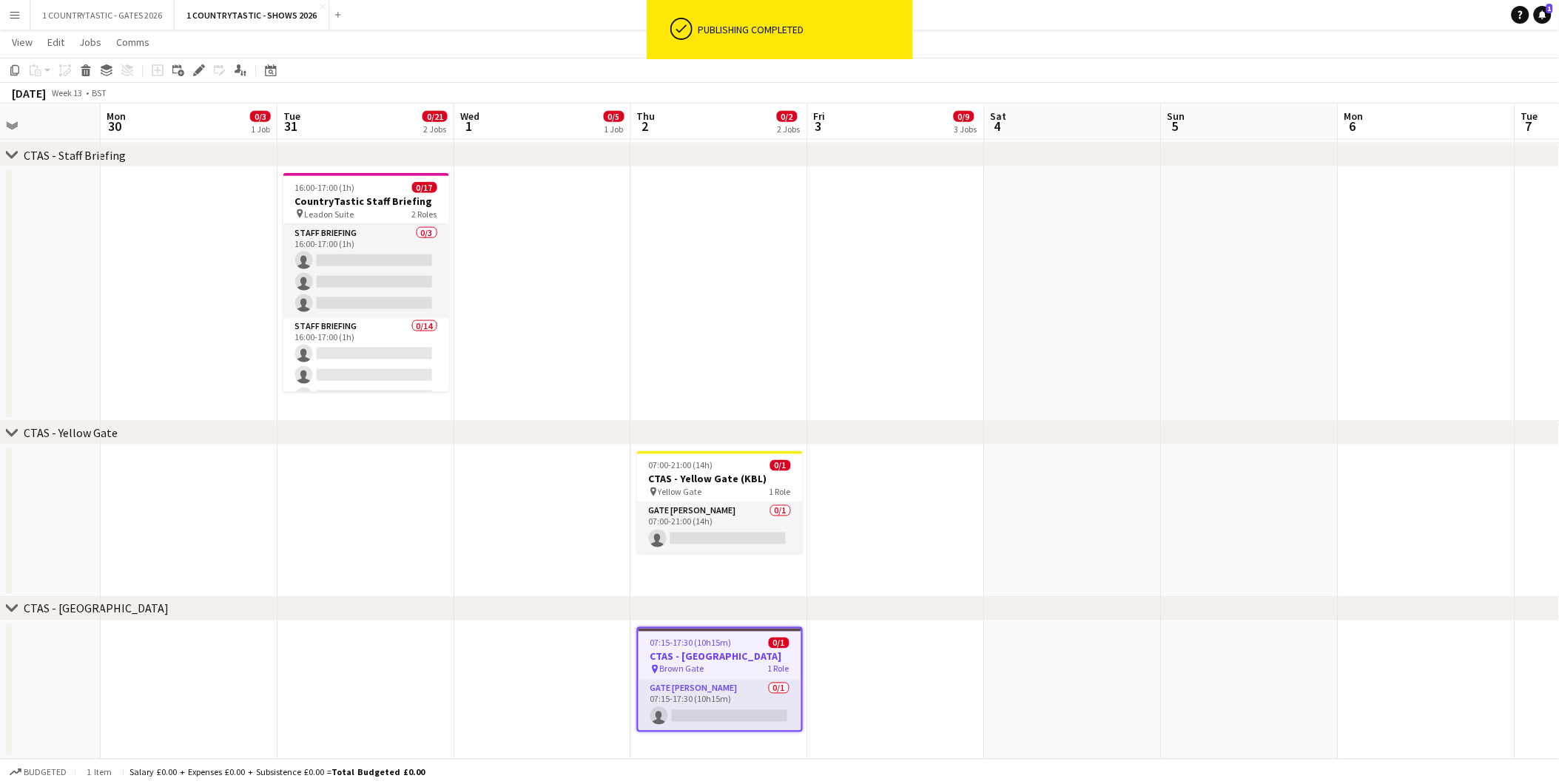
click at [730, 748] on app-date-cell "07:15-17:30 (10h15m) 0/1 CTAS - Brown Gate pin Brown Gate 1 Role Gate Steward 0…" at bounding box center [720, 690] width 177 height 139
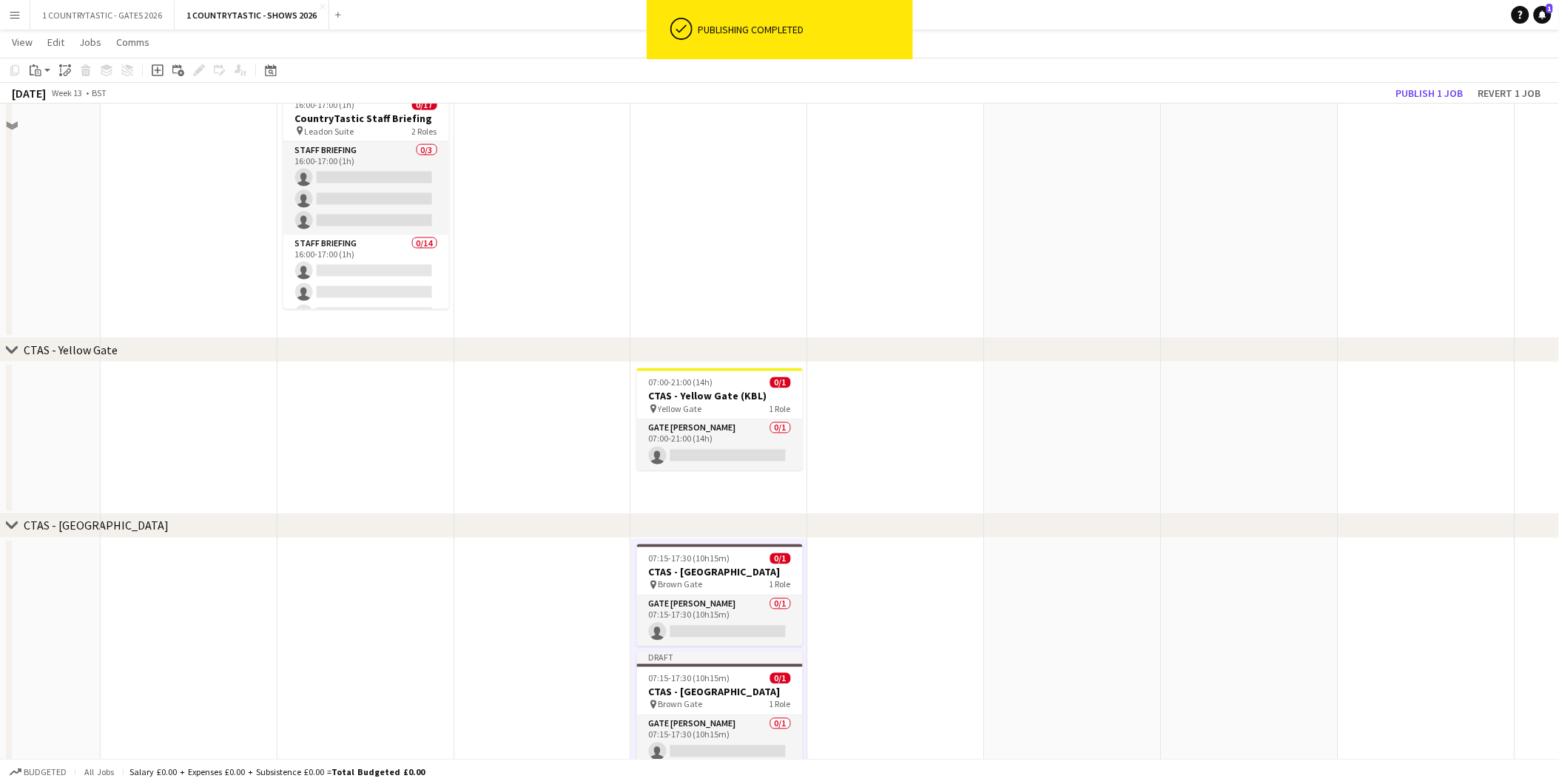
scroll to position [733, 0]
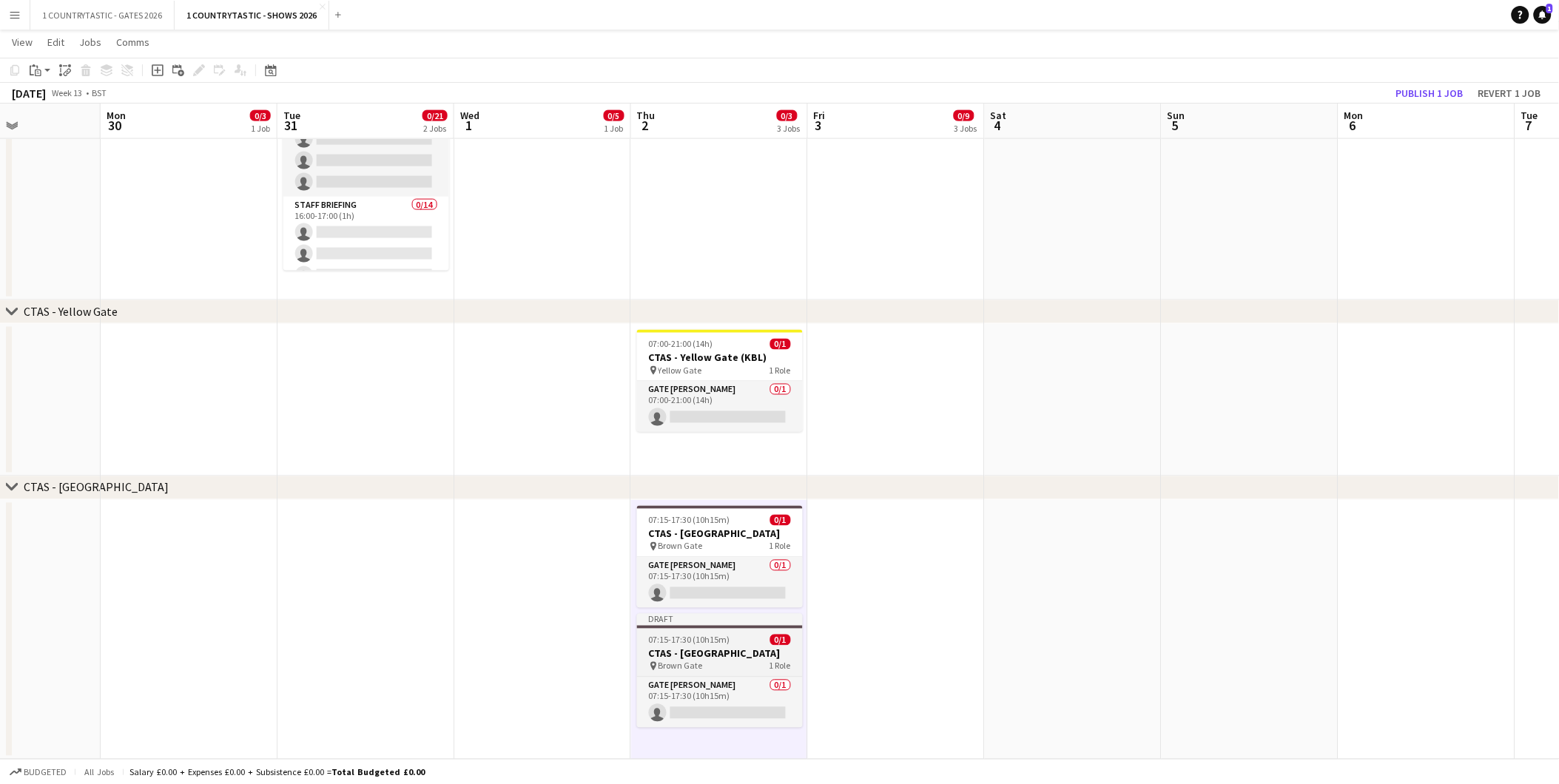
click at [692, 639] on span "07:15-17:30 (10h15m)" at bounding box center [690, 640] width 81 height 11
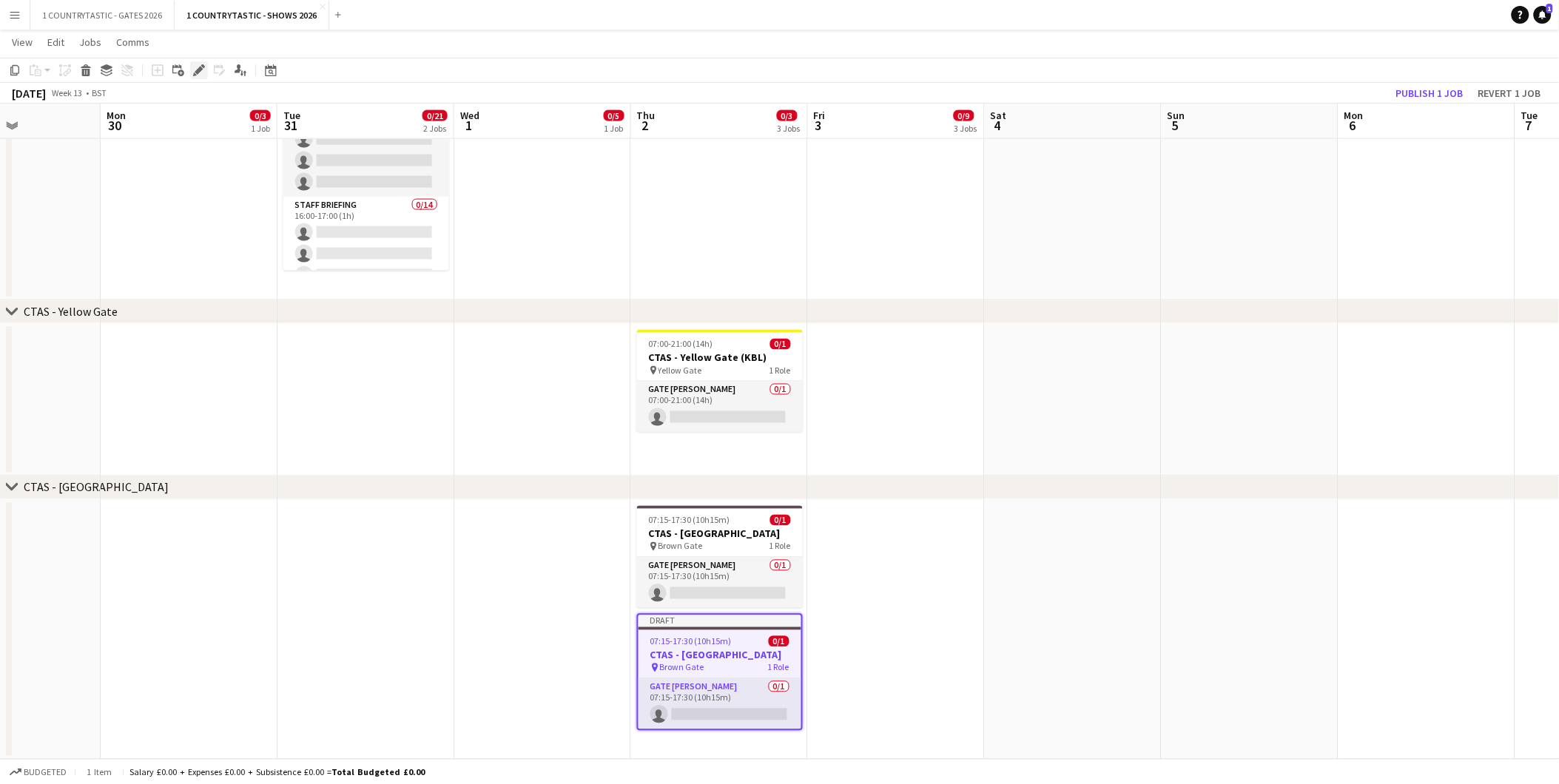
click at [198, 68] on icon at bounding box center [199, 70] width 9 height 9
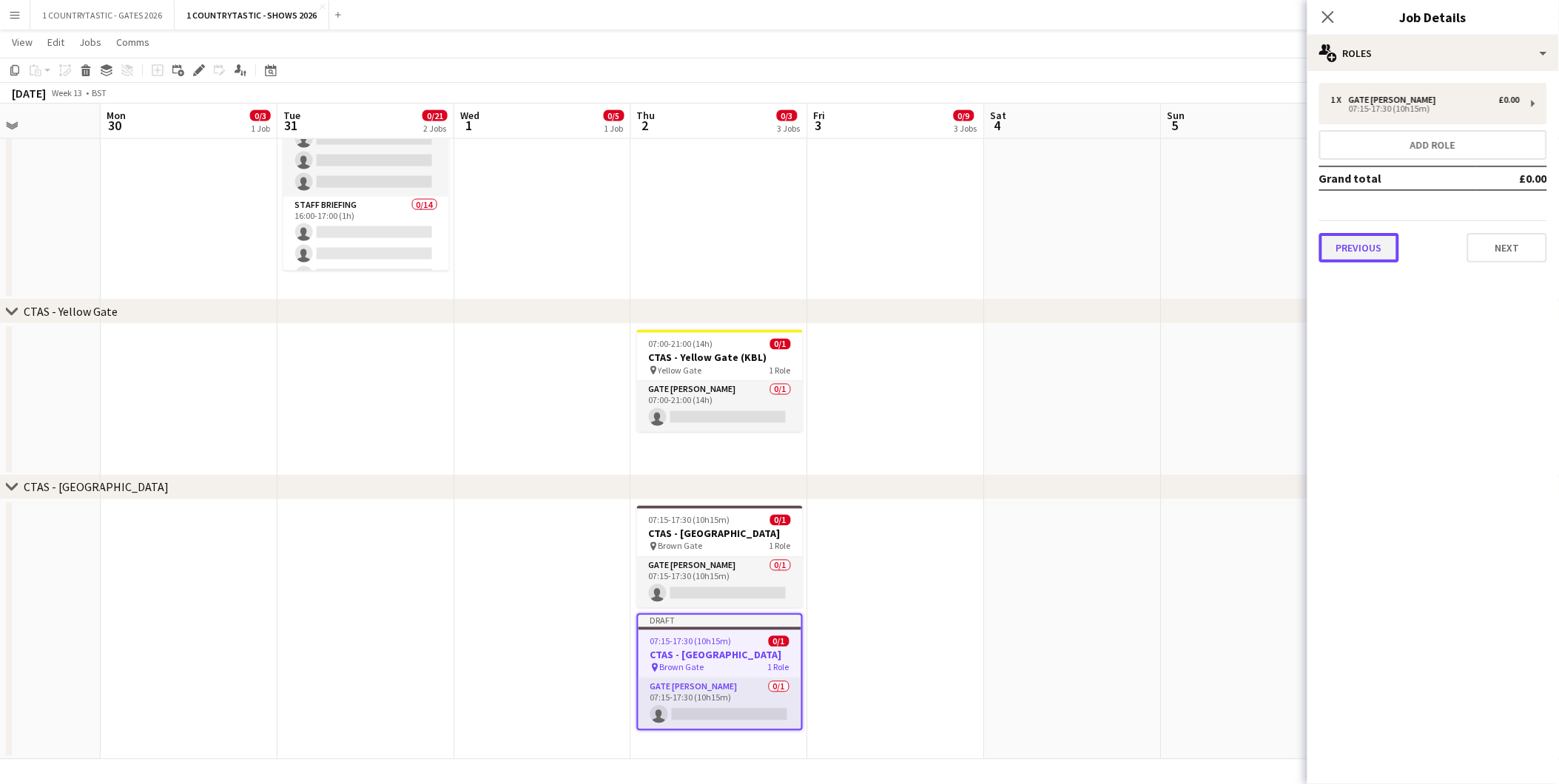
click at [1386, 241] on button "Previous" at bounding box center [1359, 247] width 80 height 29
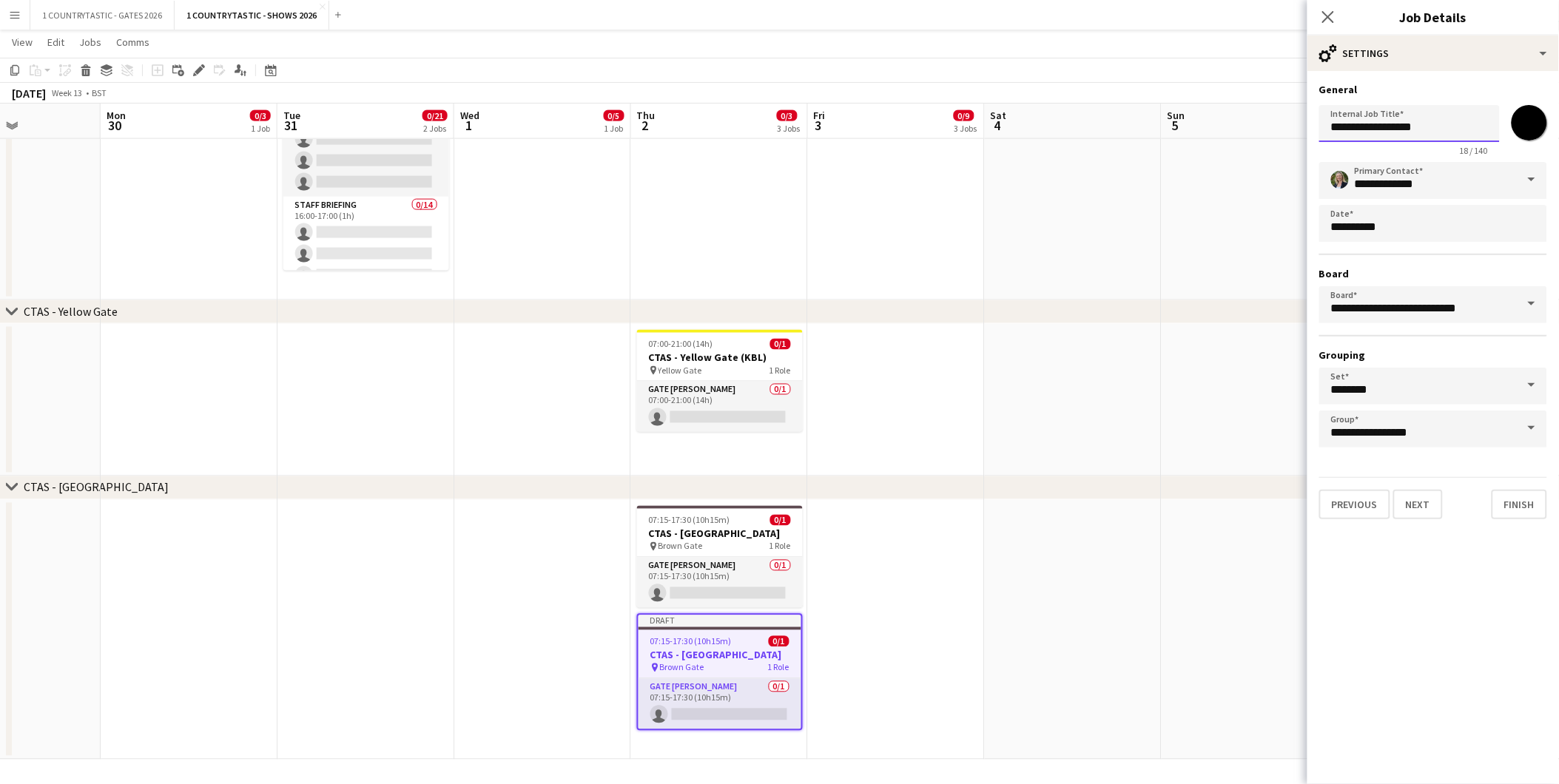
click at [1387, 127] on input "**********" at bounding box center [1409, 123] width 181 height 37
type input "**********"
click at [1535, 121] on input "*******" at bounding box center [1530, 123] width 53 height 53
type input "*******"
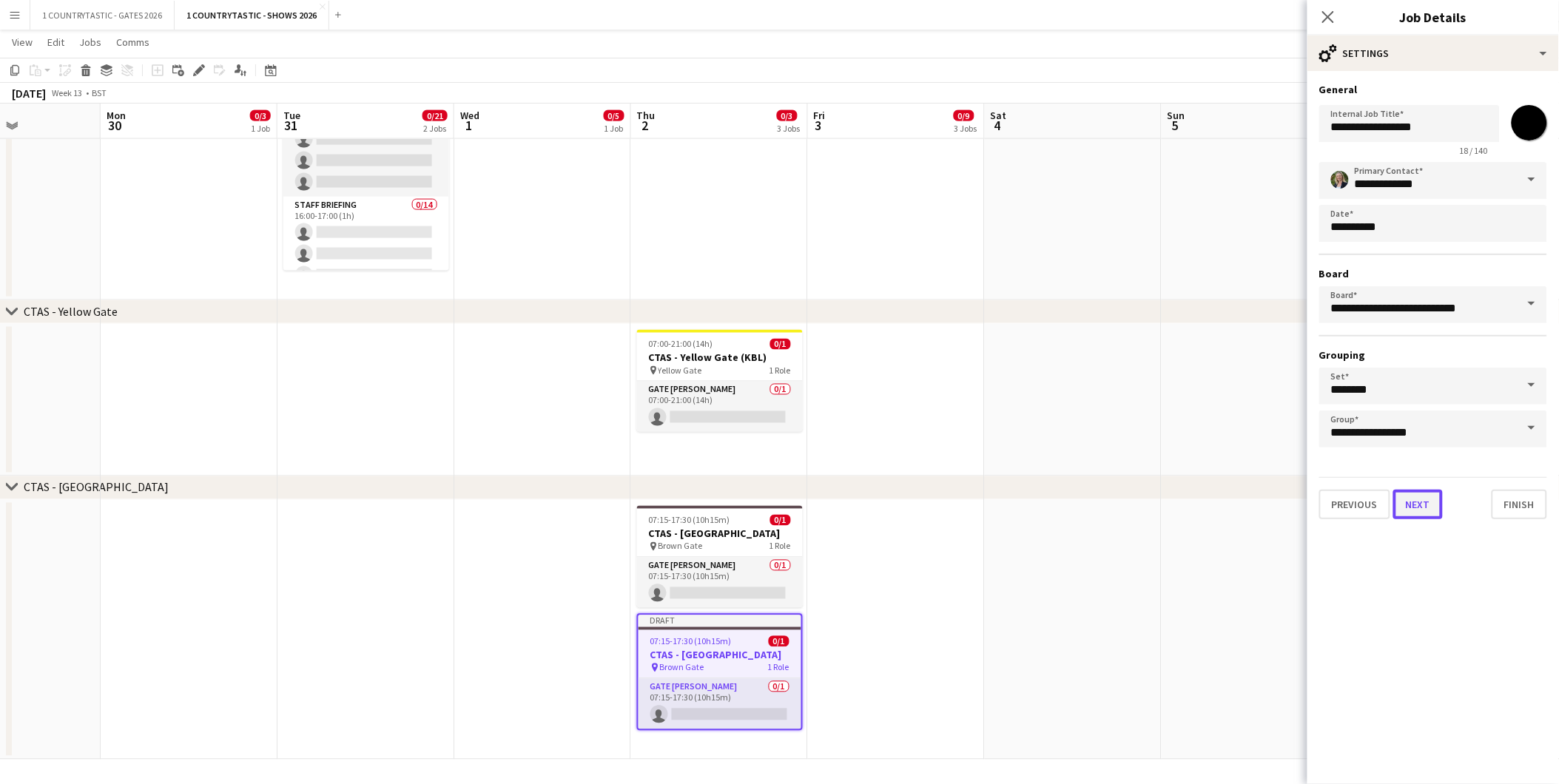
click at [1413, 494] on button "Next" at bounding box center [1418, 504] width 49 height 29
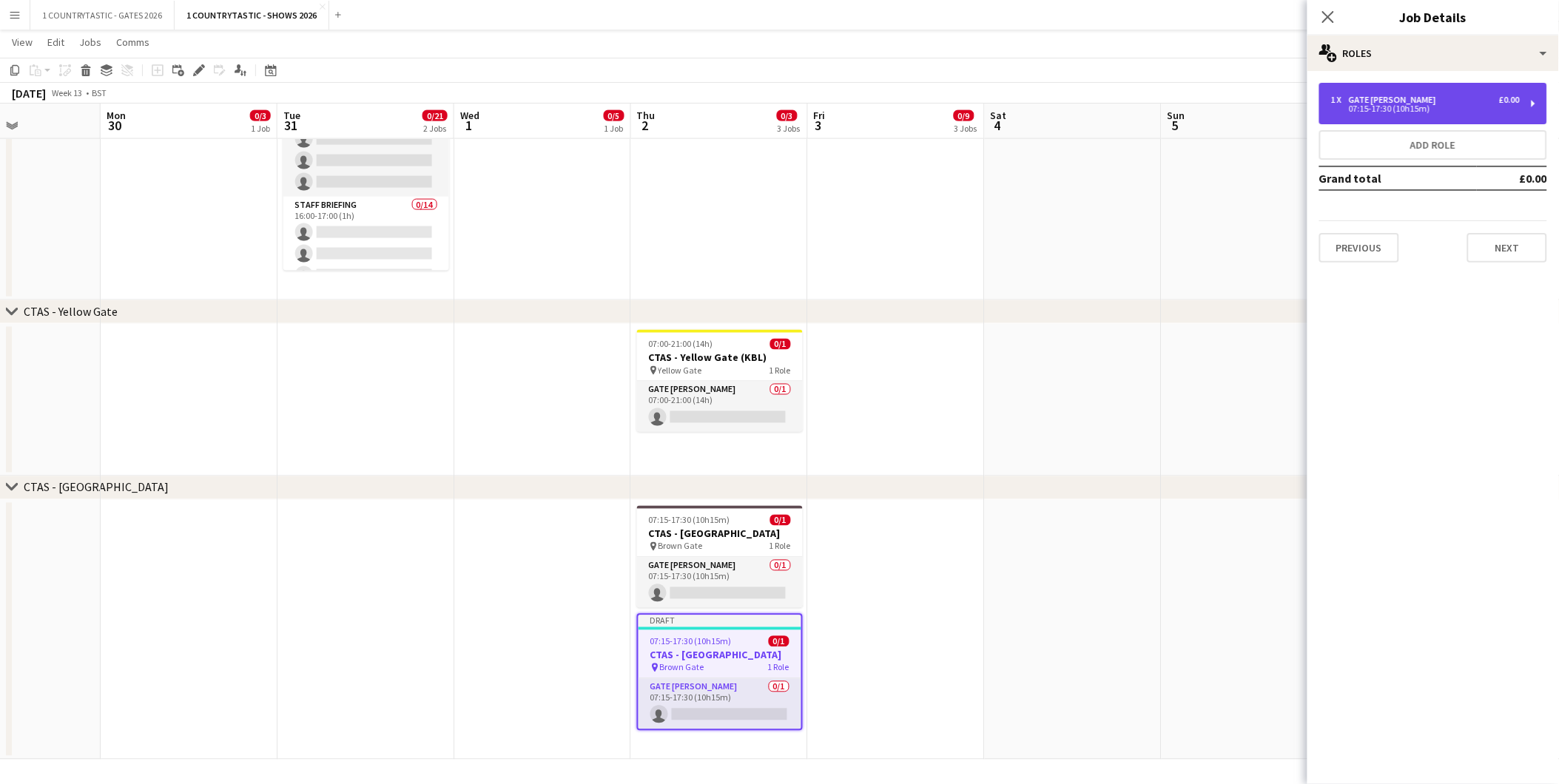
click at [1422, 109] on div "07:15-17:30 (10h15m)" at bounding box center [1425, 109] width 188 height 8
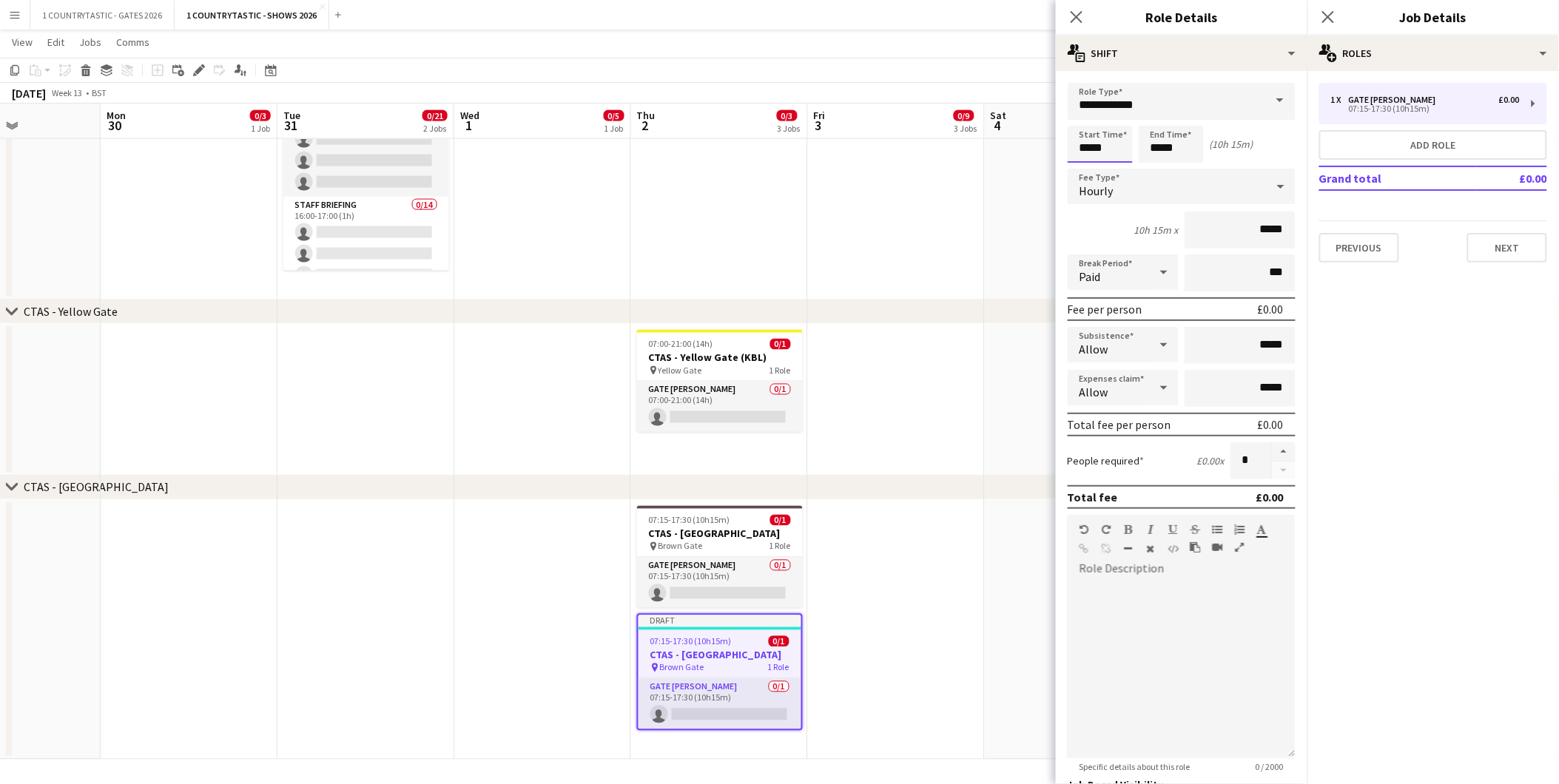
click at [1129, 144] on input "*****" at bounding box center [1101, 144] width 65 height 37
click at [1093, 116] on div at bounding box center [1085, 118] width 29 height 15
type input "*****"
click at [1119, 176] on div at bounding box center [1115, 170] width 29 height 15
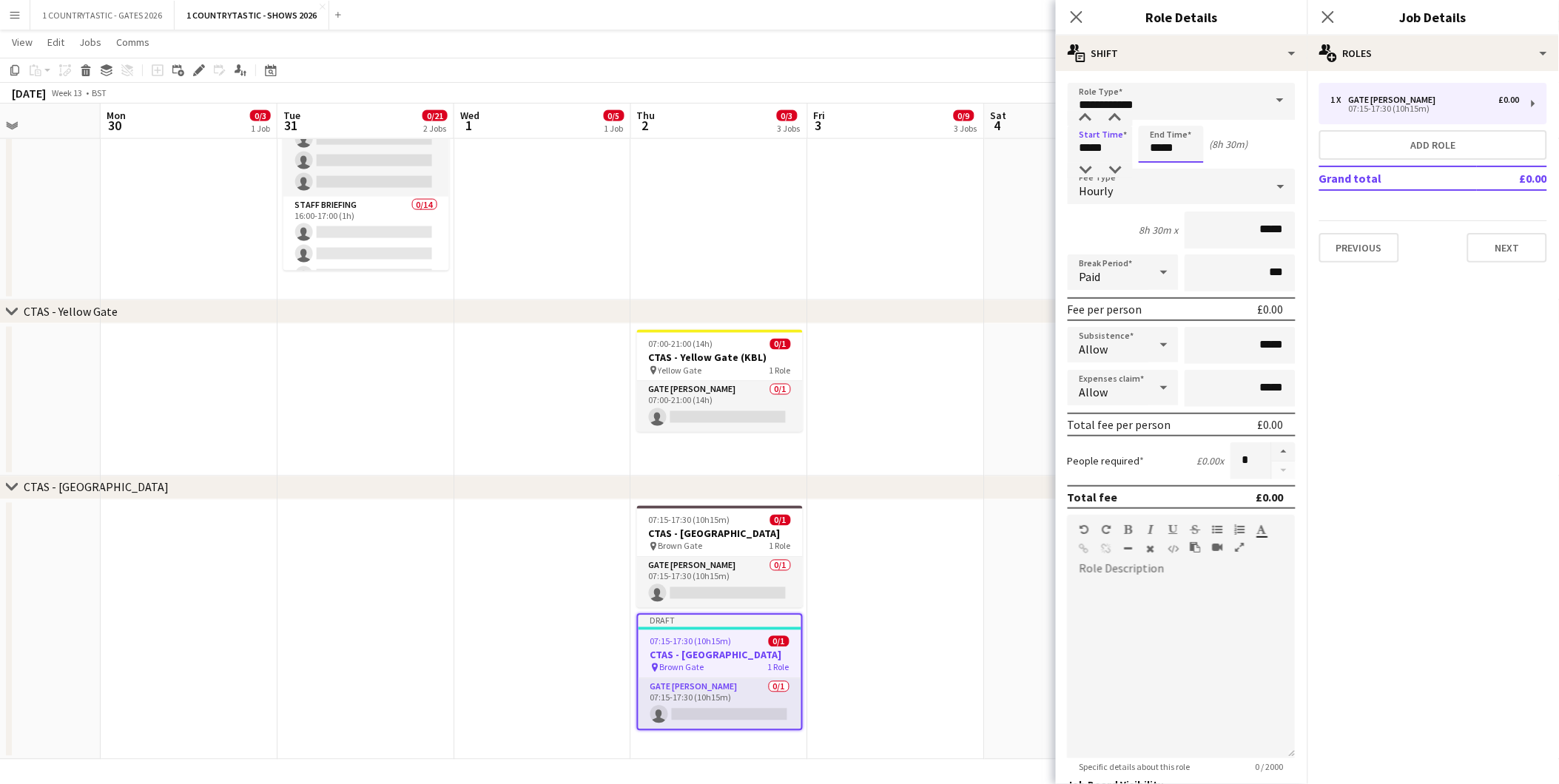
click at [1188, 146] on input "*****" at bounding box center [1172, 144] width 65 height 37
click at [1162, 166] on div at bounding box center [1156, 170] width 29 height 15
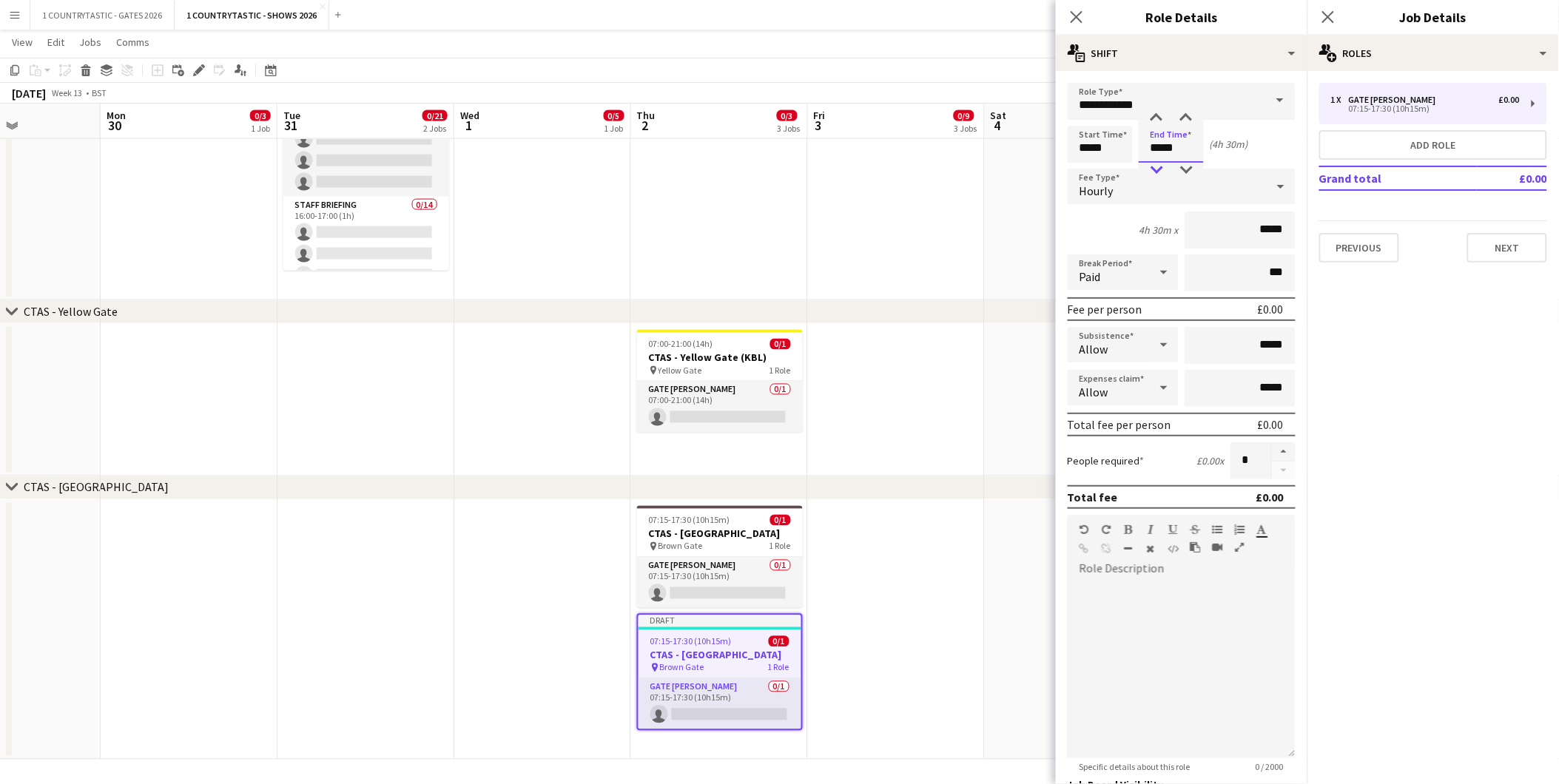
click at [1162, 166] on div at bounding box center [1156, 170] width 29 height 15
click at [1186, 173] on div at bounding box center [1186, 170] width 29 height 15
type input "*****"
click at [1186, 173] on div at bounding box center [1186, 170] width 29 height 15
click at [1499, 249] on button "Next" at bounding box center [1507, 247] width 80 height 29
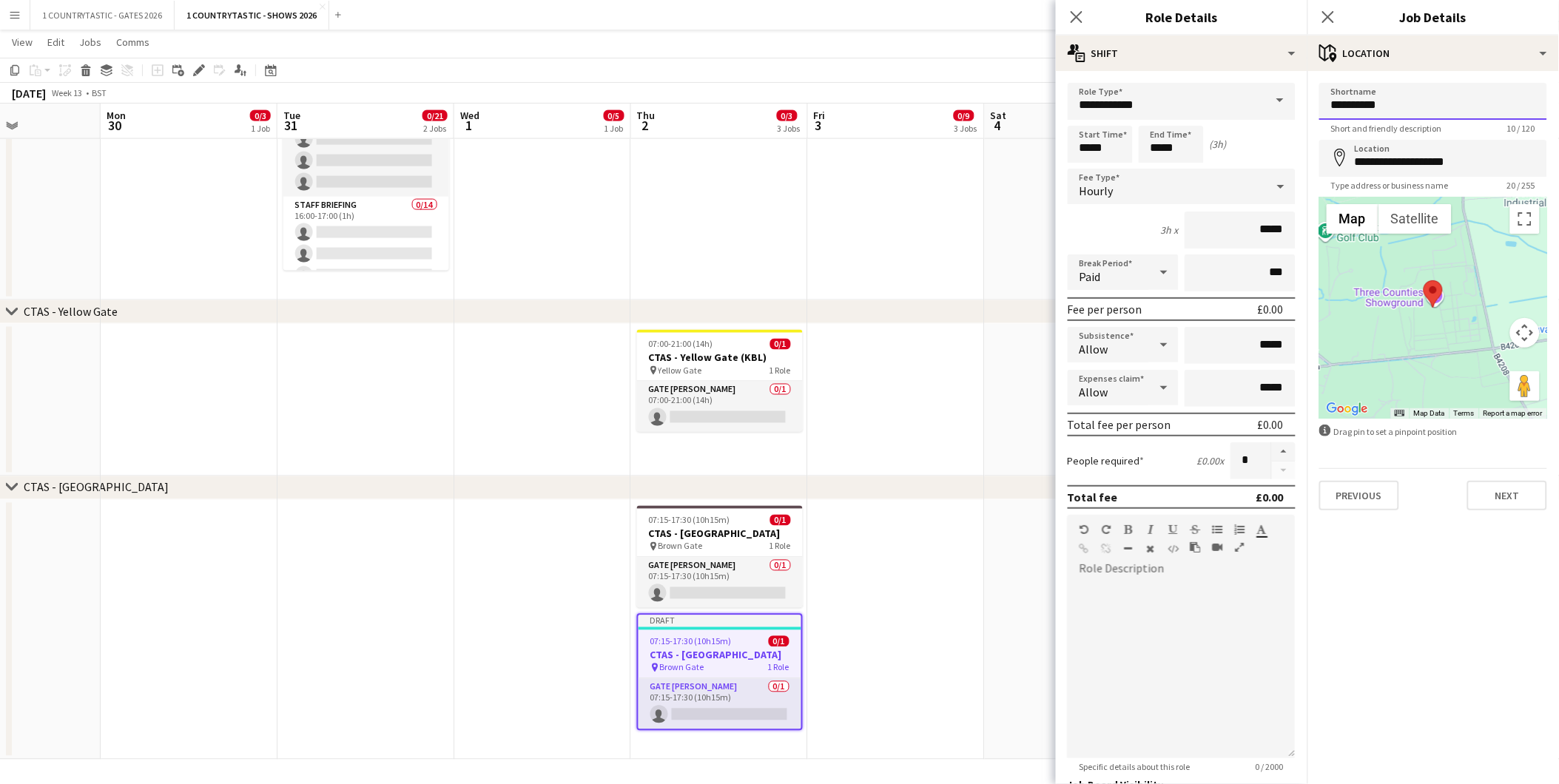
click at [1356, 104] on input "**********" at bounding box center [1433, 101] width 228 height 37
type input "**********"
click at [1497, 498] on button "Next" at bounding box center [1507, 495] width 80 height 29
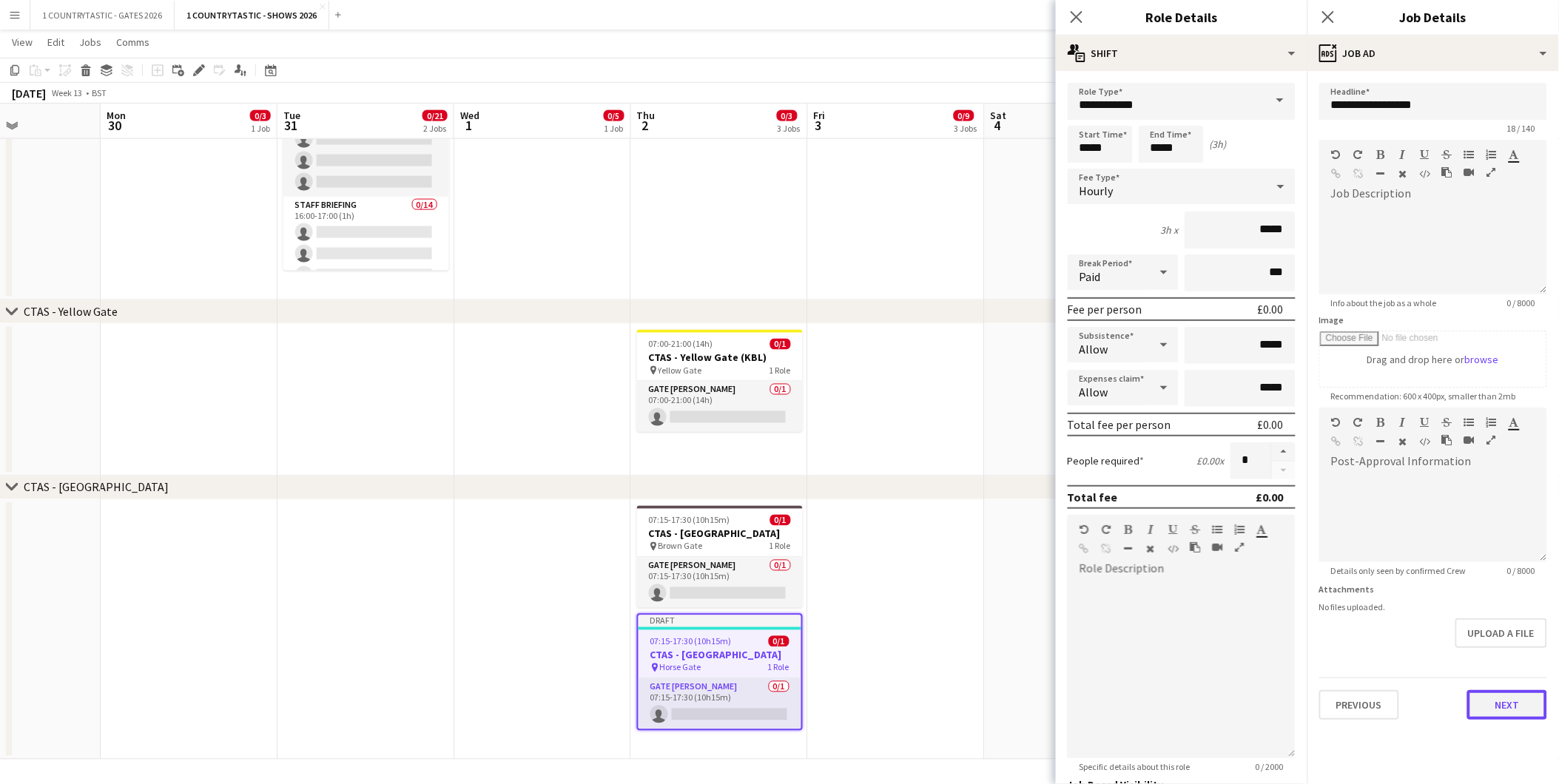
click at [1514, 702] on button "Next" at bounding box center [1507, 704] width 80 height 29
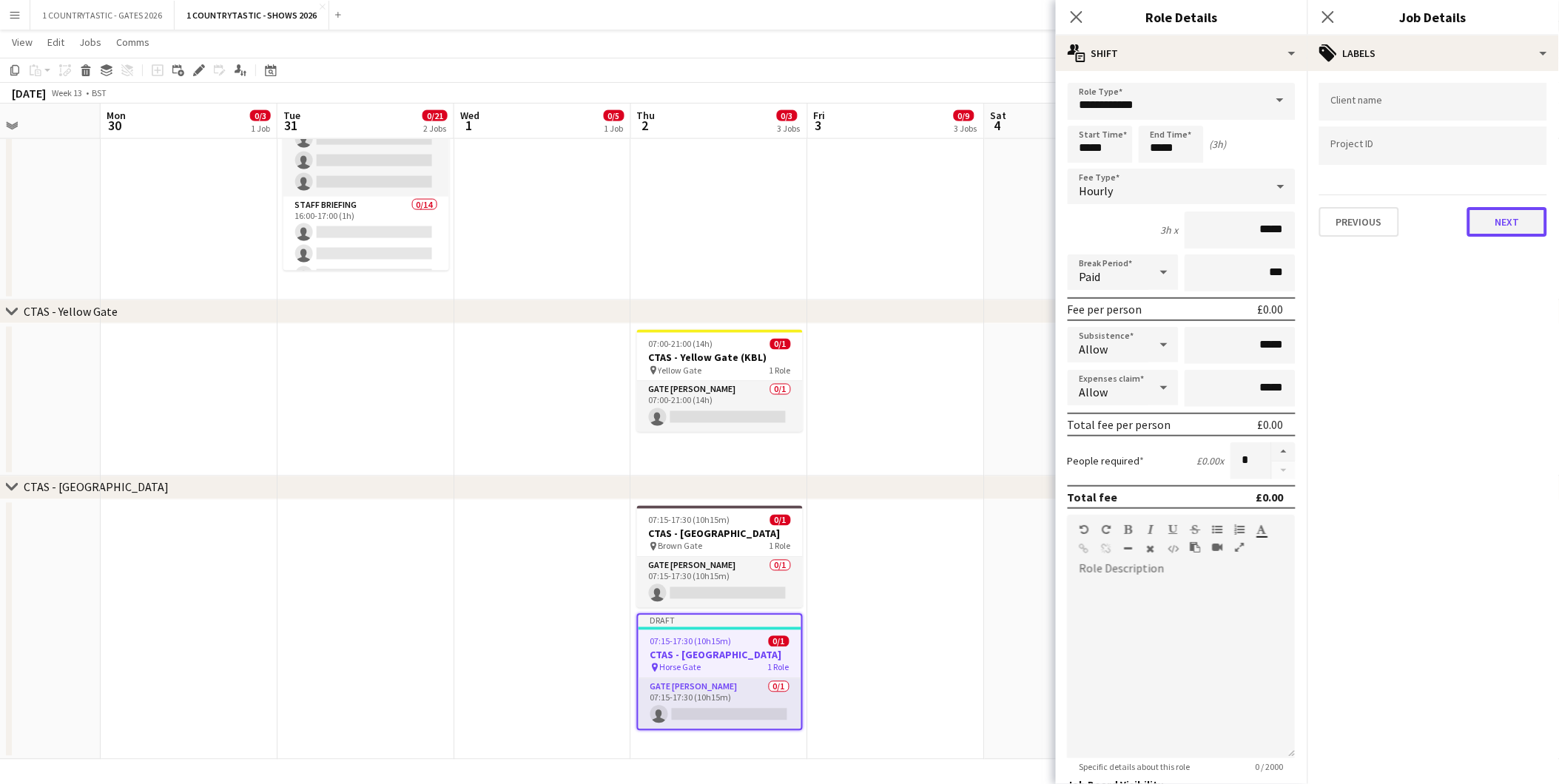
click at [1512, 226] on button "Next" at bounding box center [1507, 222] width 80 height 29
click at [1496, 154] on button "Next" at bounding box center [1507, 152] width 80 height 29
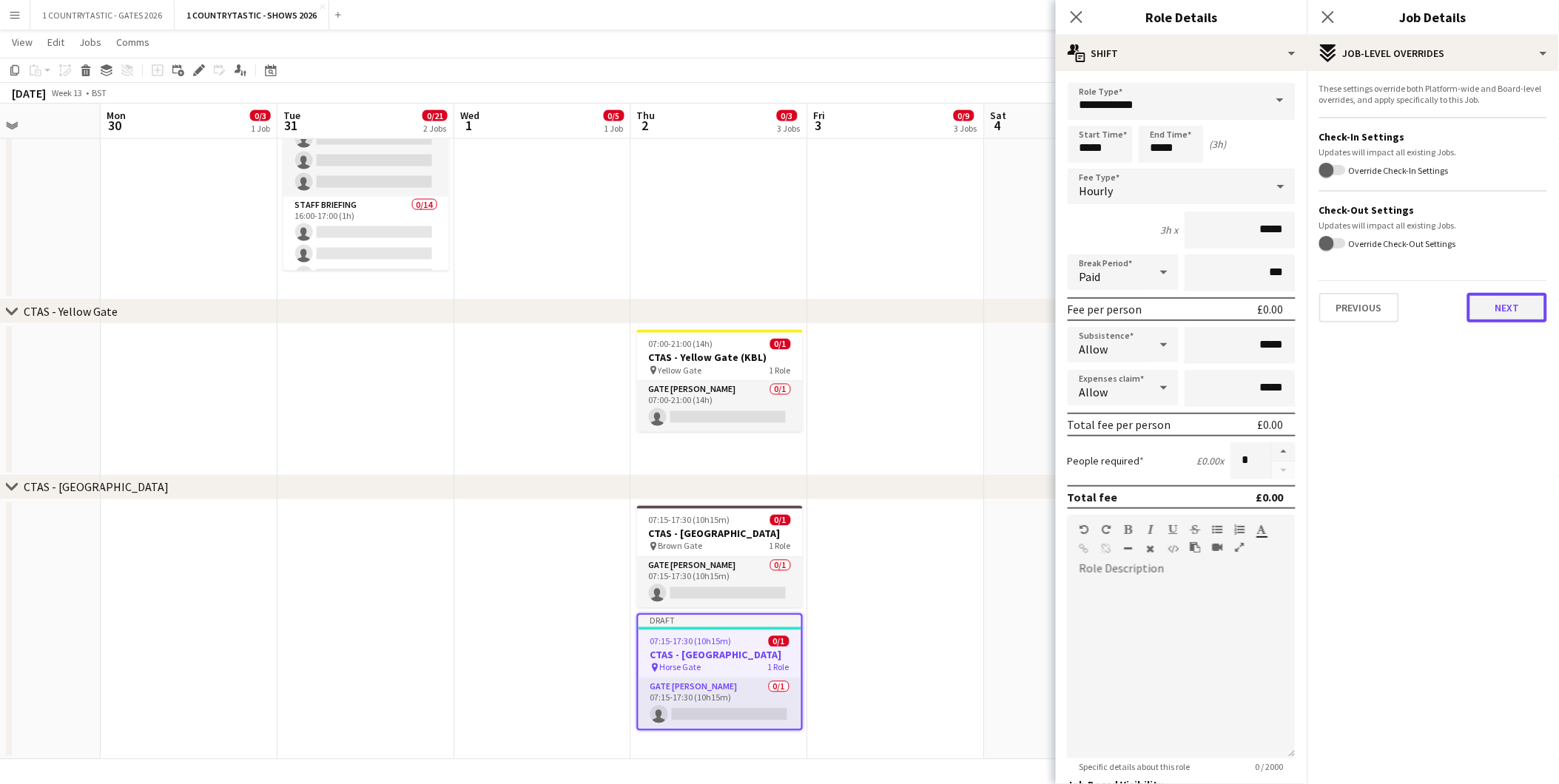
click at [1519, 307] on button "Next" at bounding box center [1507, 307] width 80 height 29
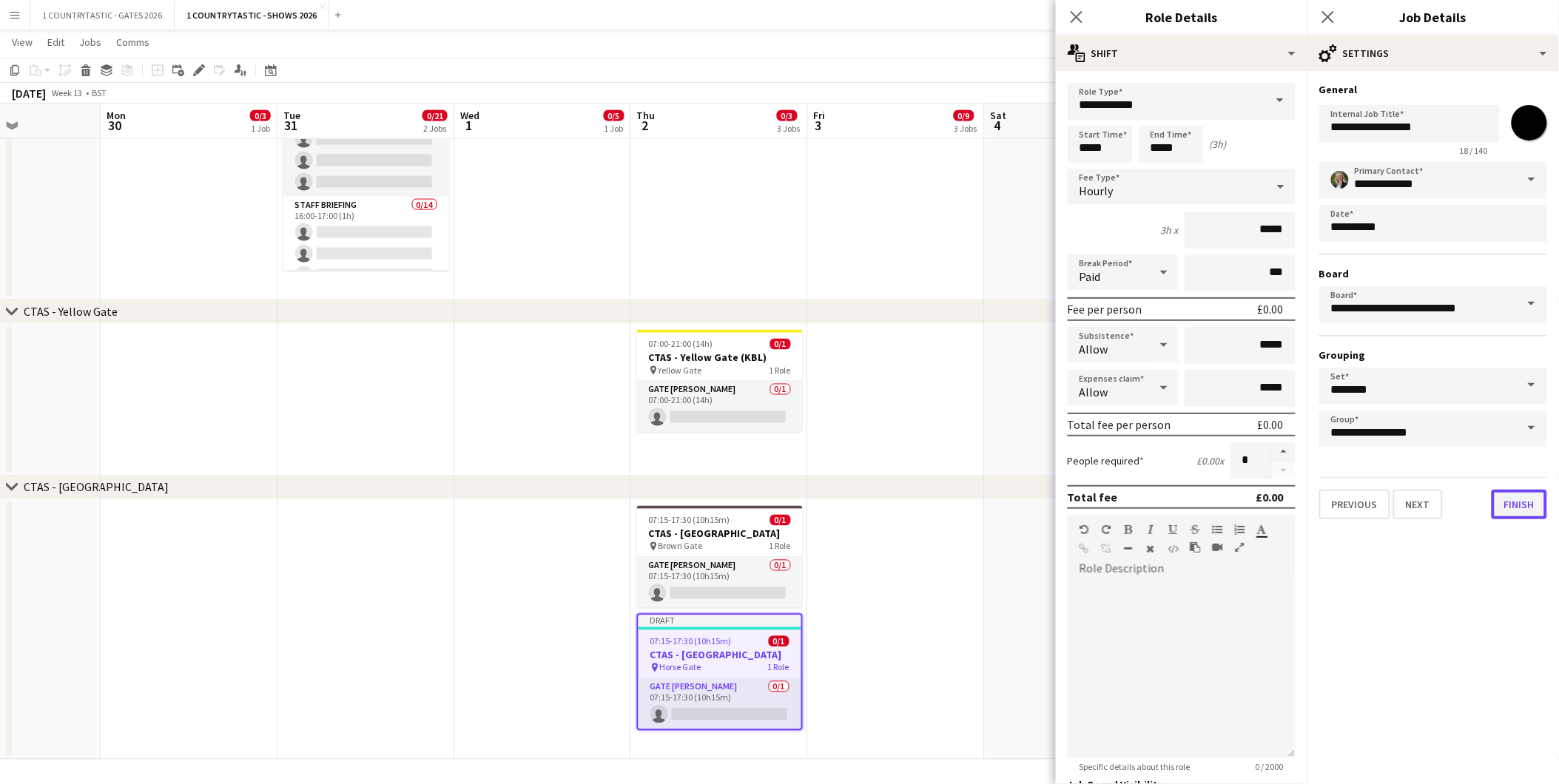
click at [1527, 502] on button "Finish" at bounding box center [1519, 504] width 56 height 29
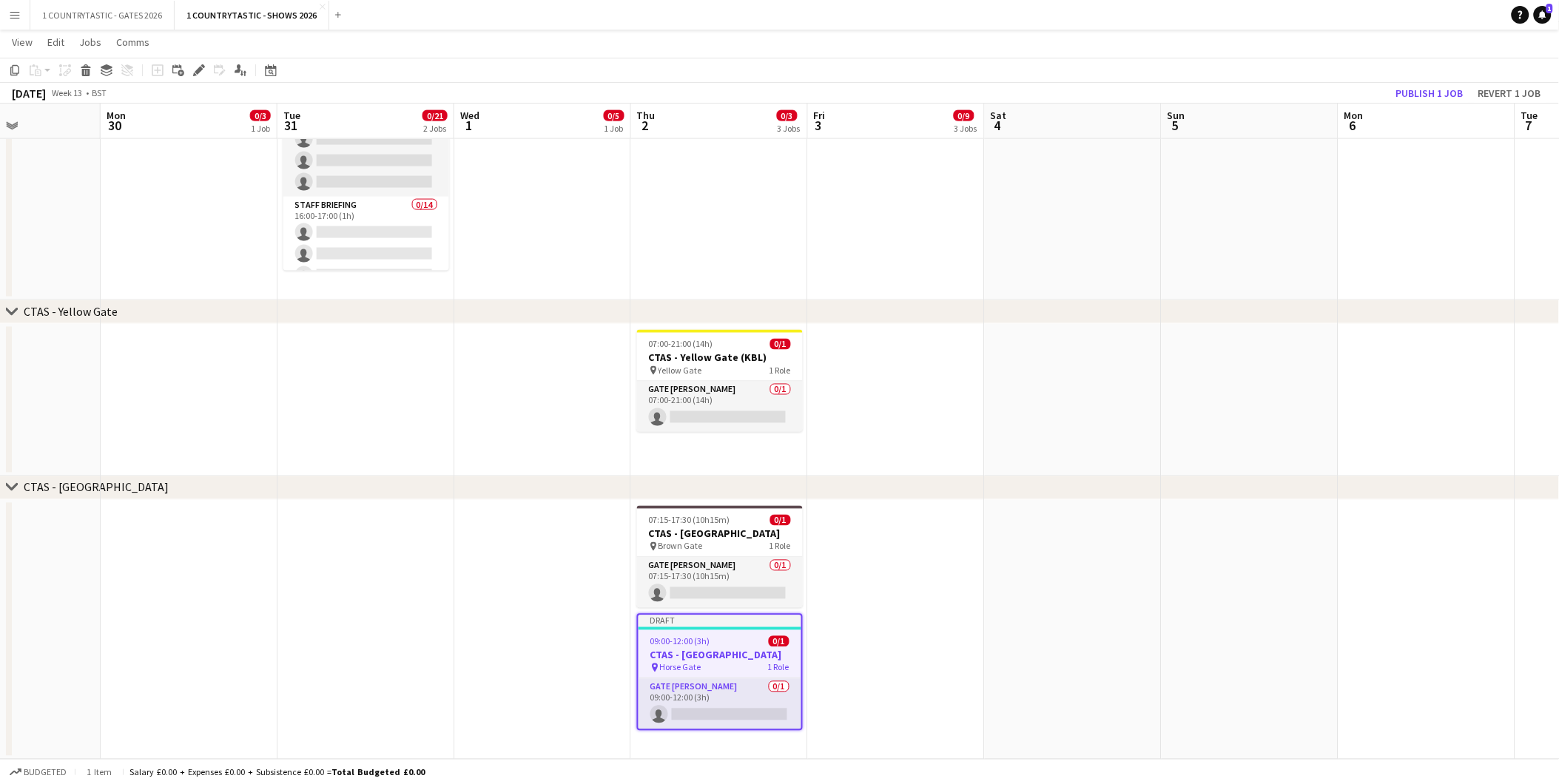
click at [1004, 528] on app-date-cell at bounding box center [1073, 630] width 177 height 259
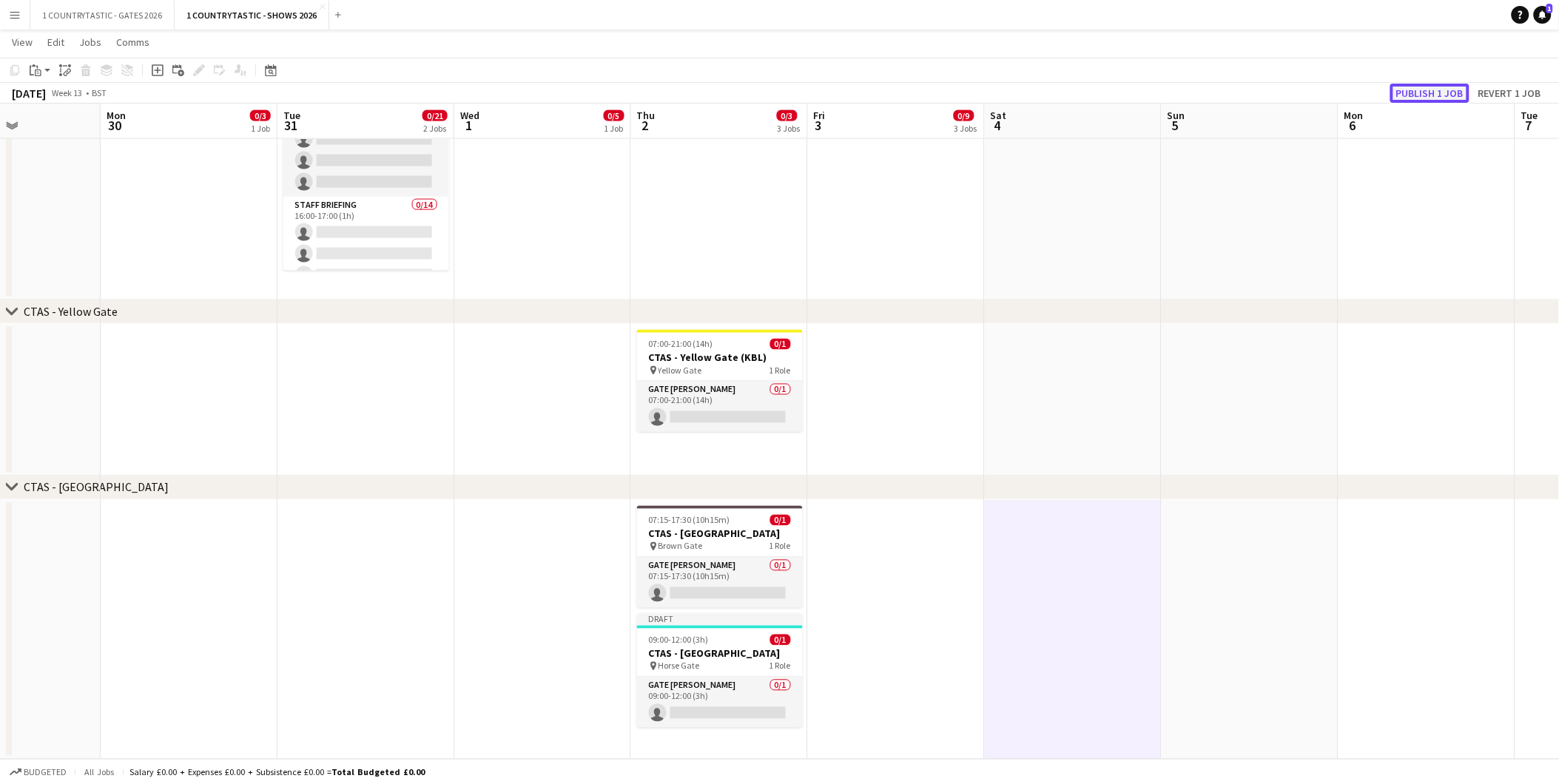
click at [1413, 86] on button "Publish 1 job" at bounding box center [1430, 93] width 80 height 19
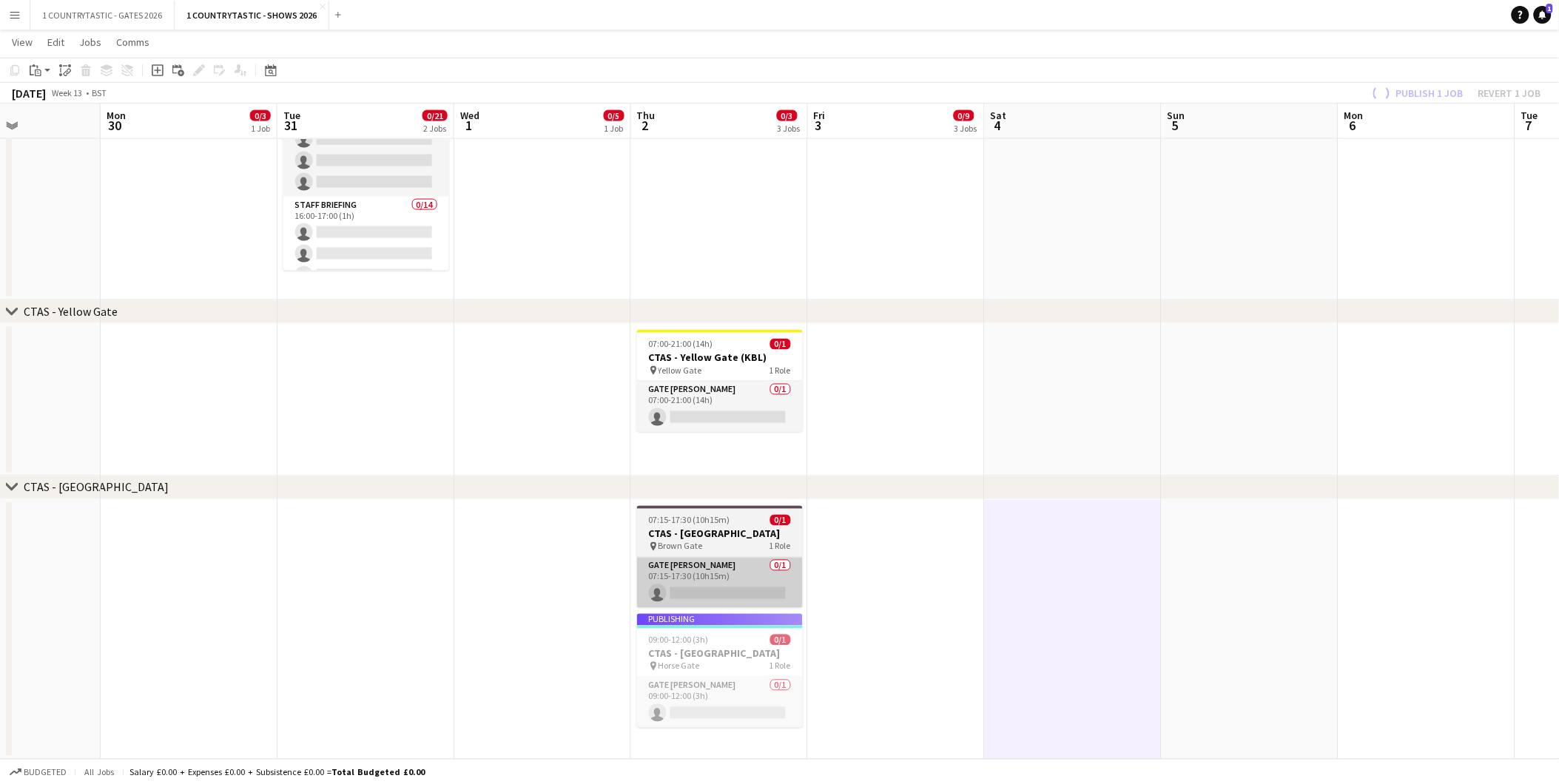
scroll to position [721, 0]
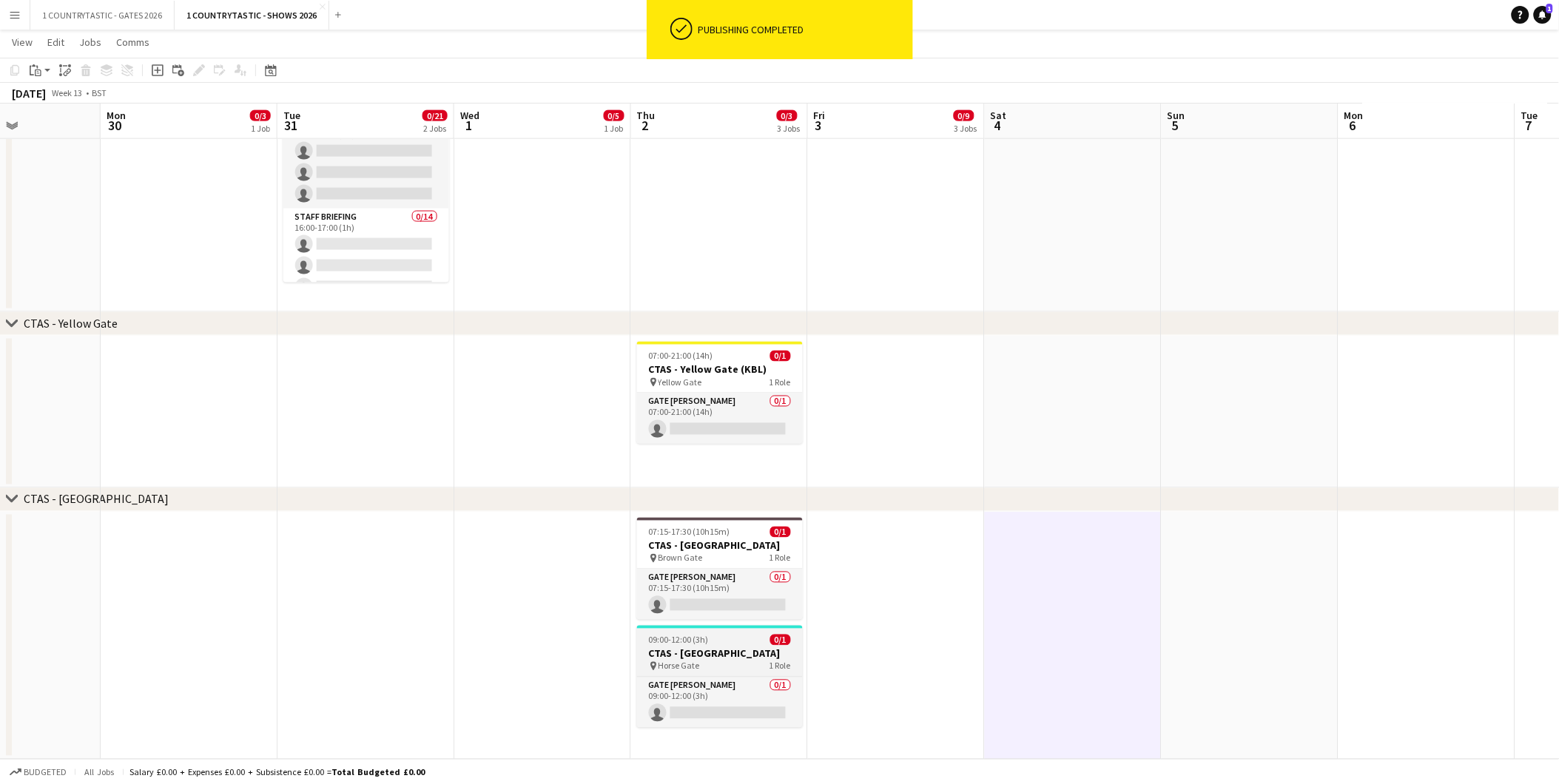
click at [696, 650] on h3 "CTAS - [GEOGRAPHIC_DATA]" at bounding box center [720, 654] width 166 height 13
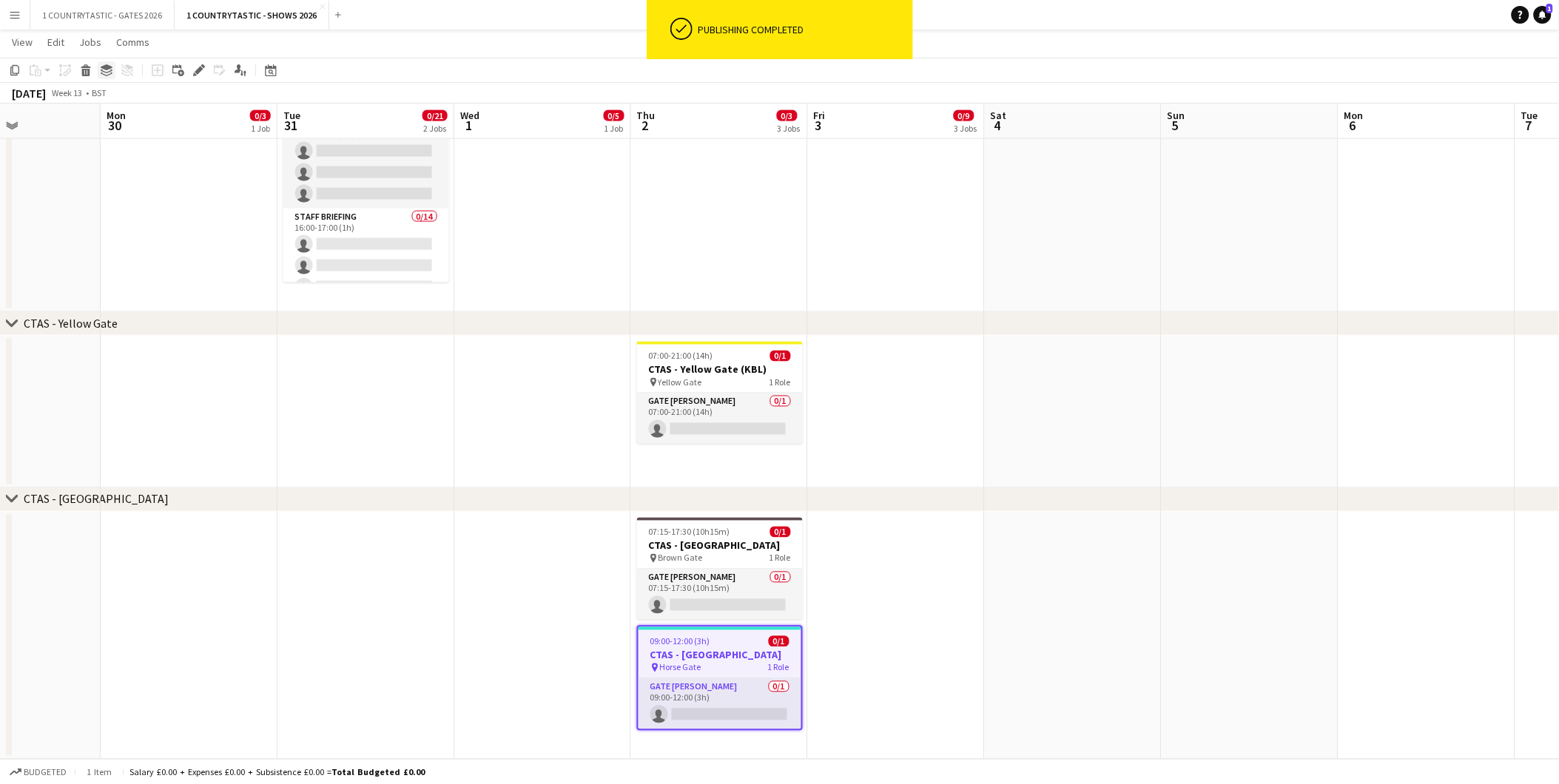
click at [108, 68] on icon at bounding box center [106, 67] width 12 height 6
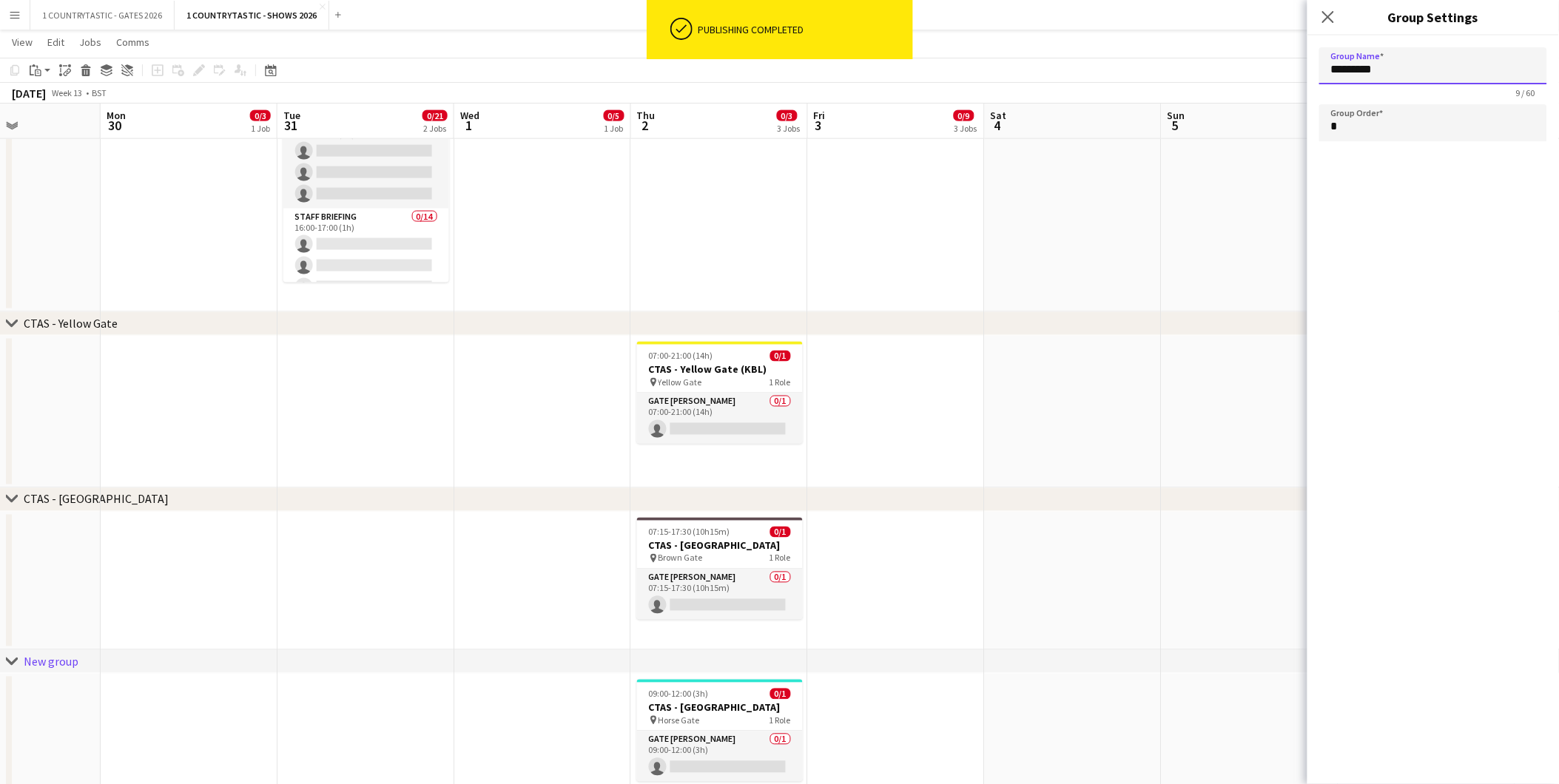
drag, startPoint x: 1440, startPoint y: 60, endPoint x: 1219, endPoint y: 68, distance: 221.1
click at [1219, 68] on body "ok-circled Publishing completed Menu Boards Boards Boards All jobs Status Workf…" at bounding box center [780, 59] width 1559 height 1559
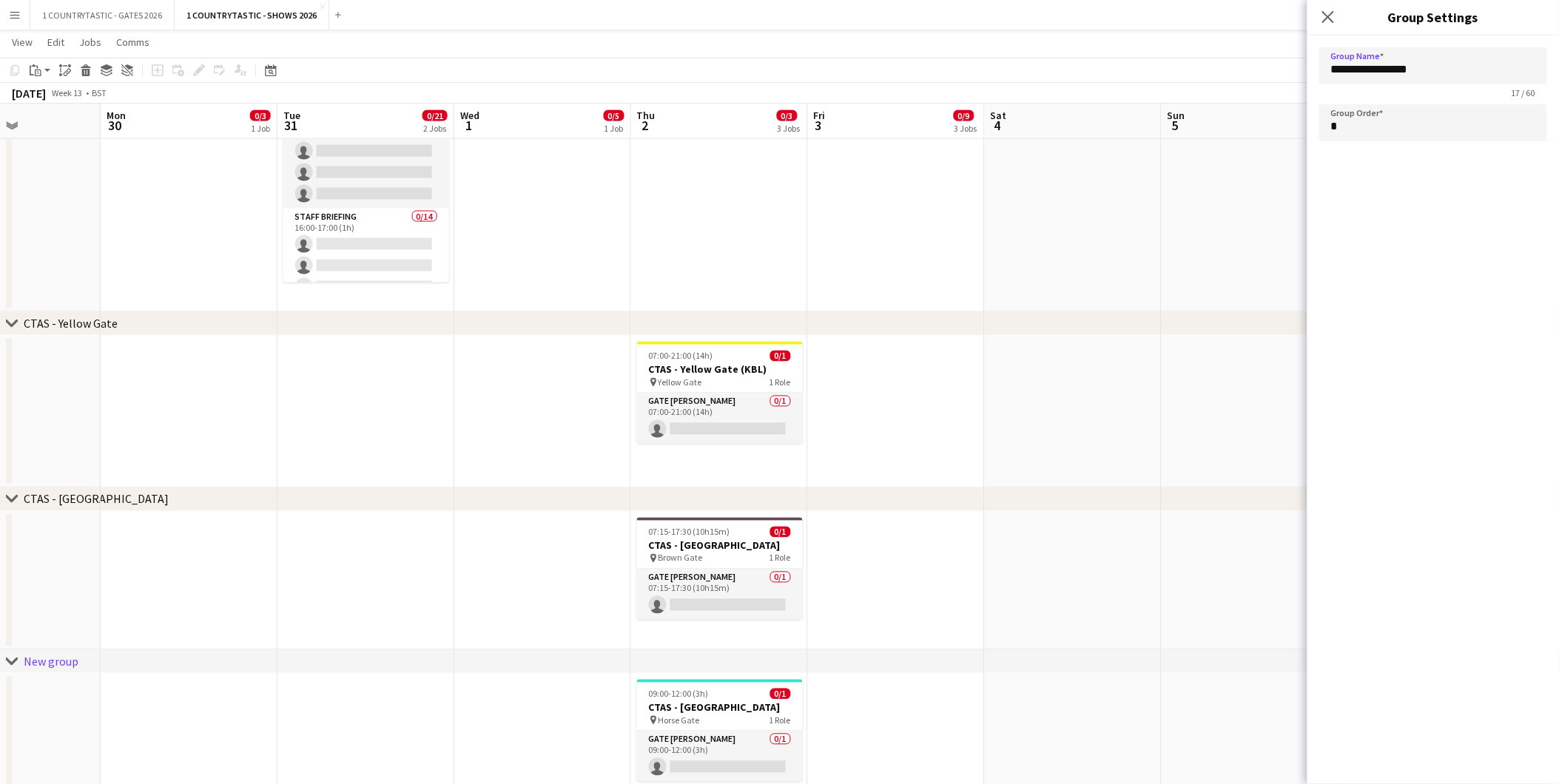
click at [1099, 512] on app-date-cell at bounding box center [1073, 581] width 177 height 139
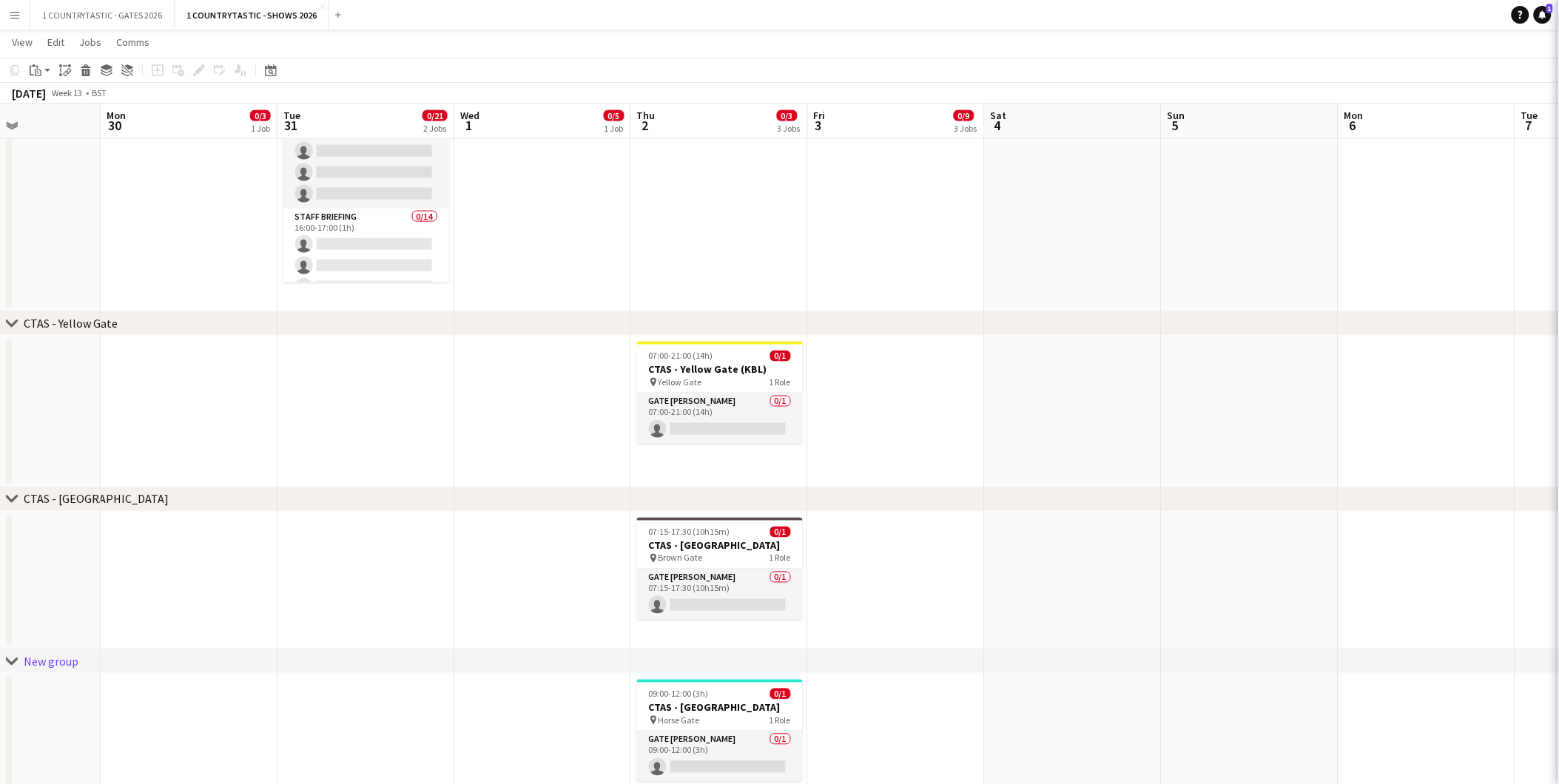
type input "*********"
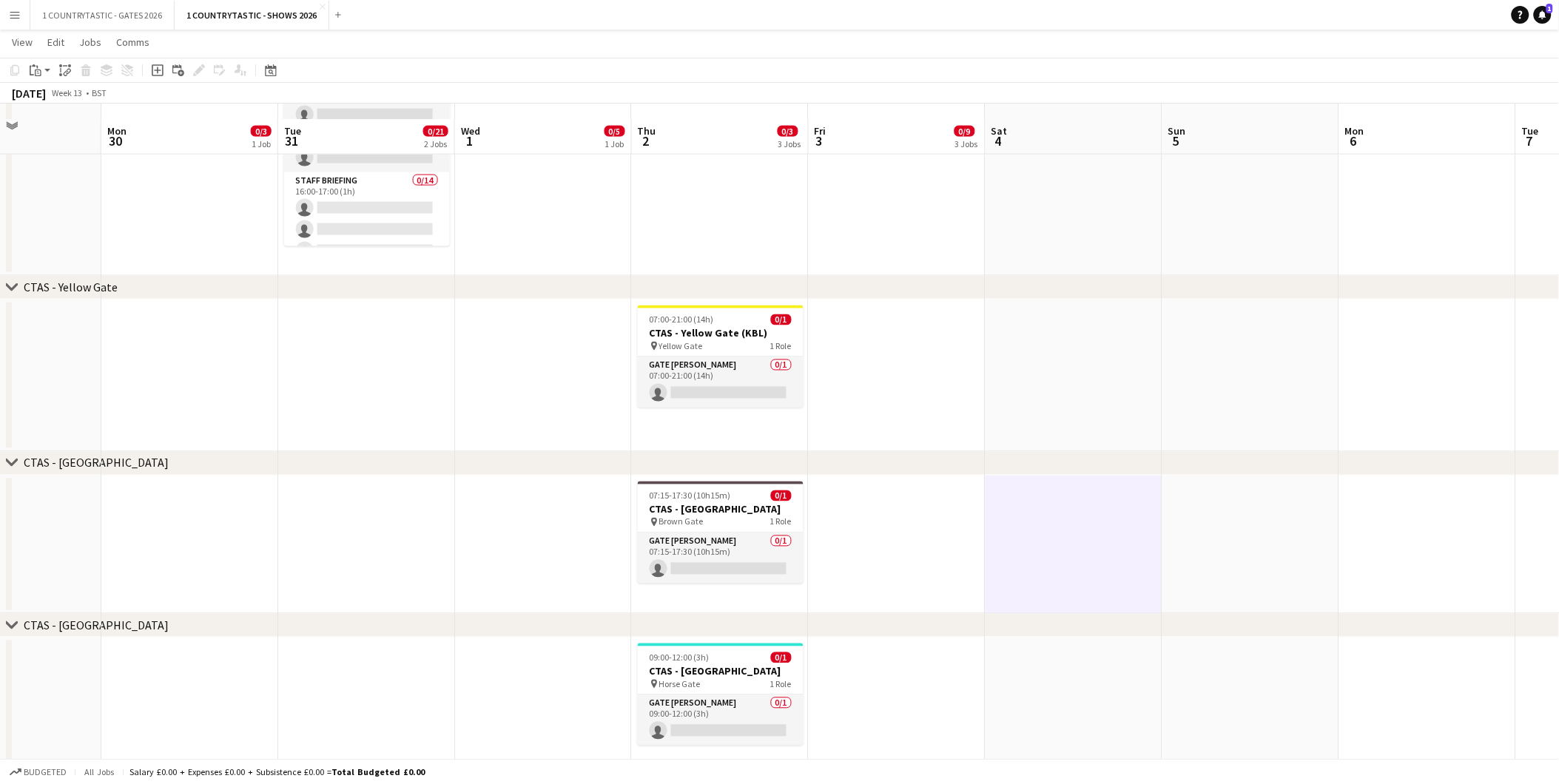
scroll to position [774, 0]
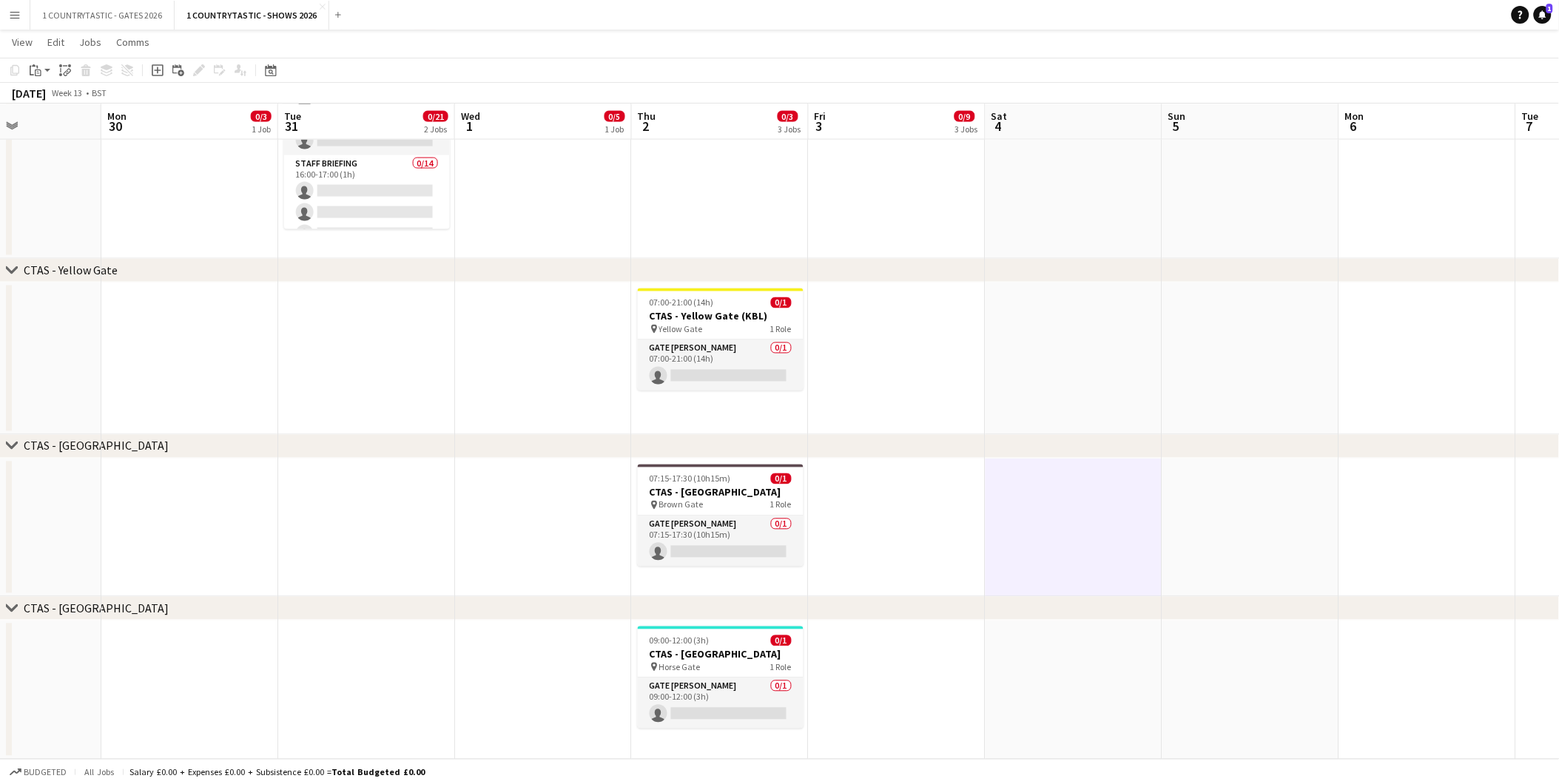
click at [895, 597] on div "chevron-right CTAS - Horse Gate" at bounding box center [780, 609] width 1559 height 24
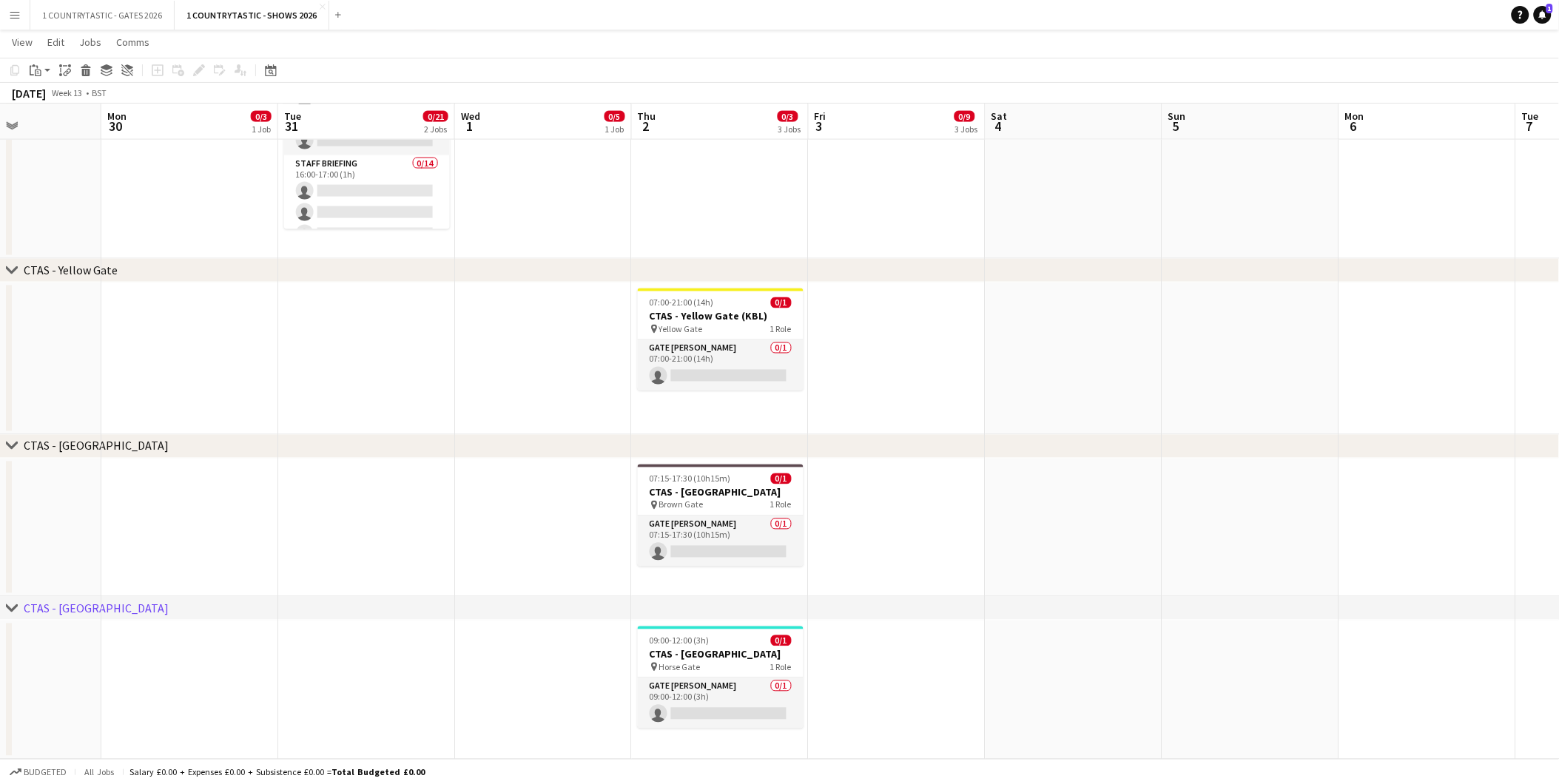
click at [748, 738] on app-date-cell "09:00-12:00 (3h) 0/1 CTAS - [GEOGRAPHIC_DATA] pin [GEOGRAPHIC_DATA] 1 Role Gate…" at bounding box center [720, 690] width 177 height 139
click at [152, 74] on icon at bounding box center [157, 70] width 12 height 12
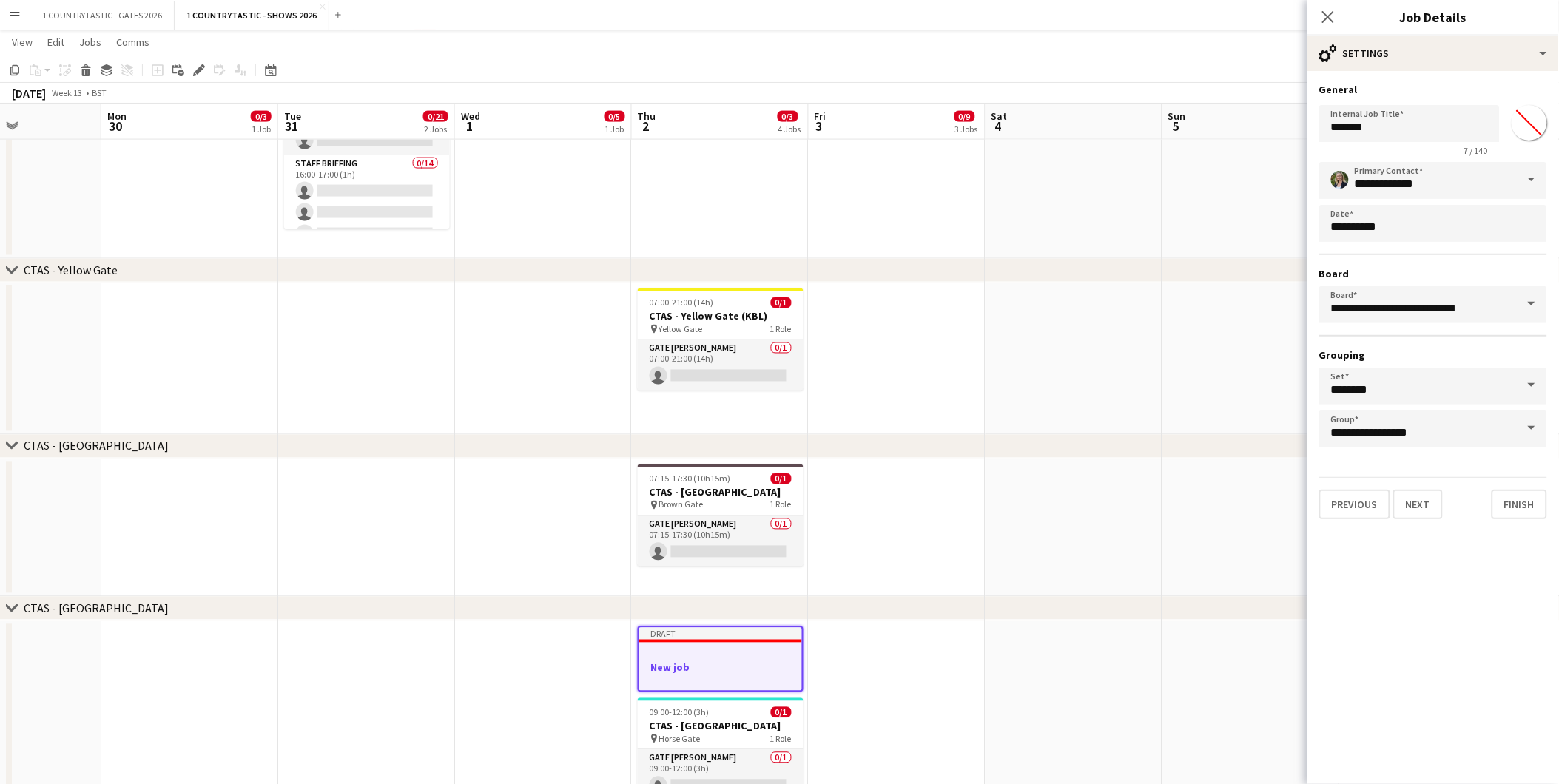
click at [1529, 127] on input "*******" at bounding box center [1530, 123] width 53 height 53
type input "*******"
drag, startPoint x: 1418, startPoint y: 129, endPoint x: 1244, endPoint y: 116, distance: 174.5
click at [1244, 116] on body "Menu Boards Boards Boards All jobs Status Workforce Workforce My Workforce Recr…" at bounding box center [780, 41] width 1559 height 1629
type input "**********"
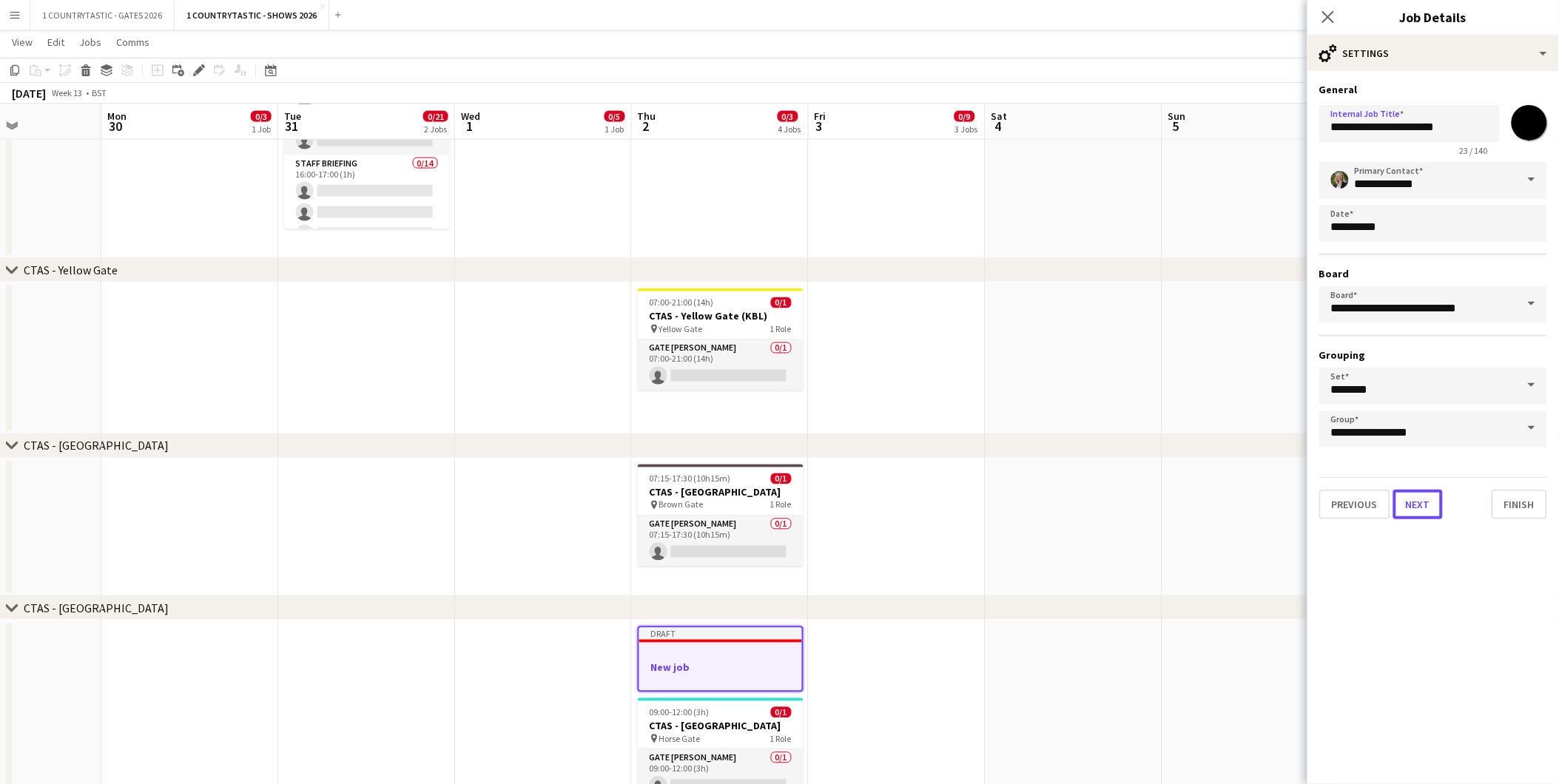
click at [1412, 490] on button "Next" at bounding box center [1418, 504] width 49 height 29
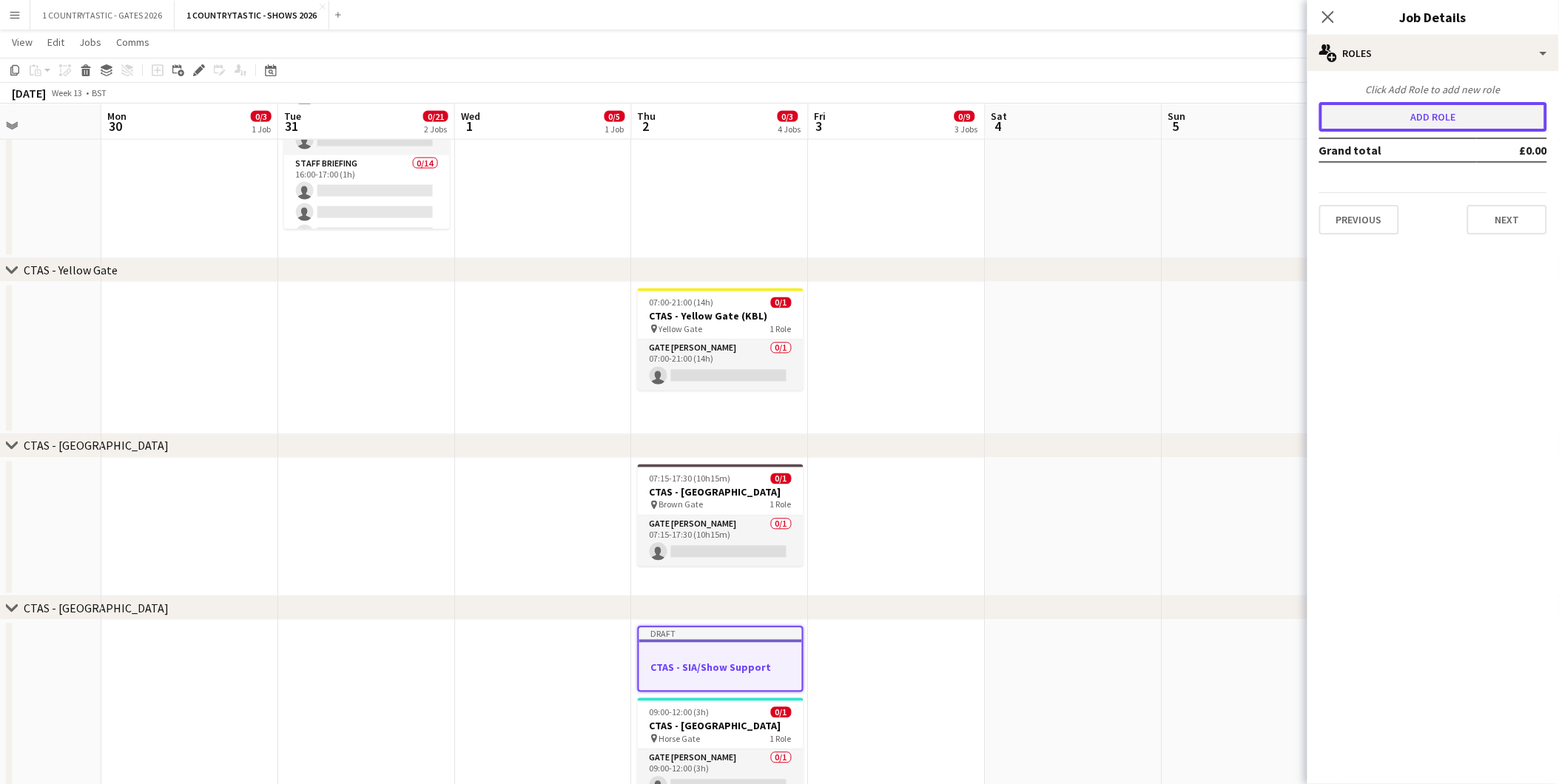
click at [1424, 120] on button "Add role" at bounding box center [1433, 116] width 228 height 29
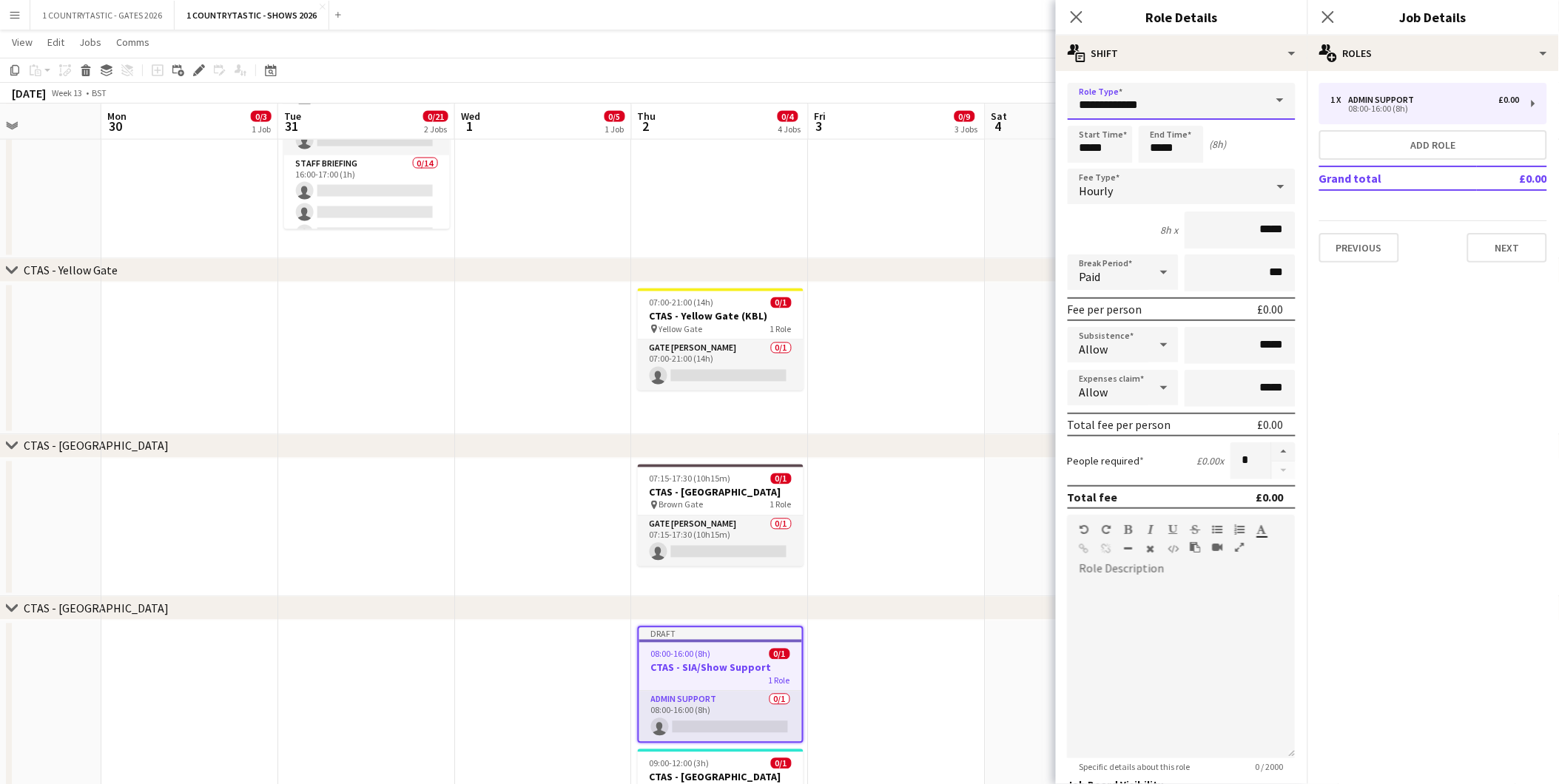
drag, startPoint x: 1210, startPoint y: 102, endPoint x: 873, endPoint y: 82, distance: 337.6
click at [874, 92] on body "Menu Boards Boards Boards All jobs Status Workforce Workforce My Workforce Recr…" at bounding box center [780, 73] width 1559 height 1693
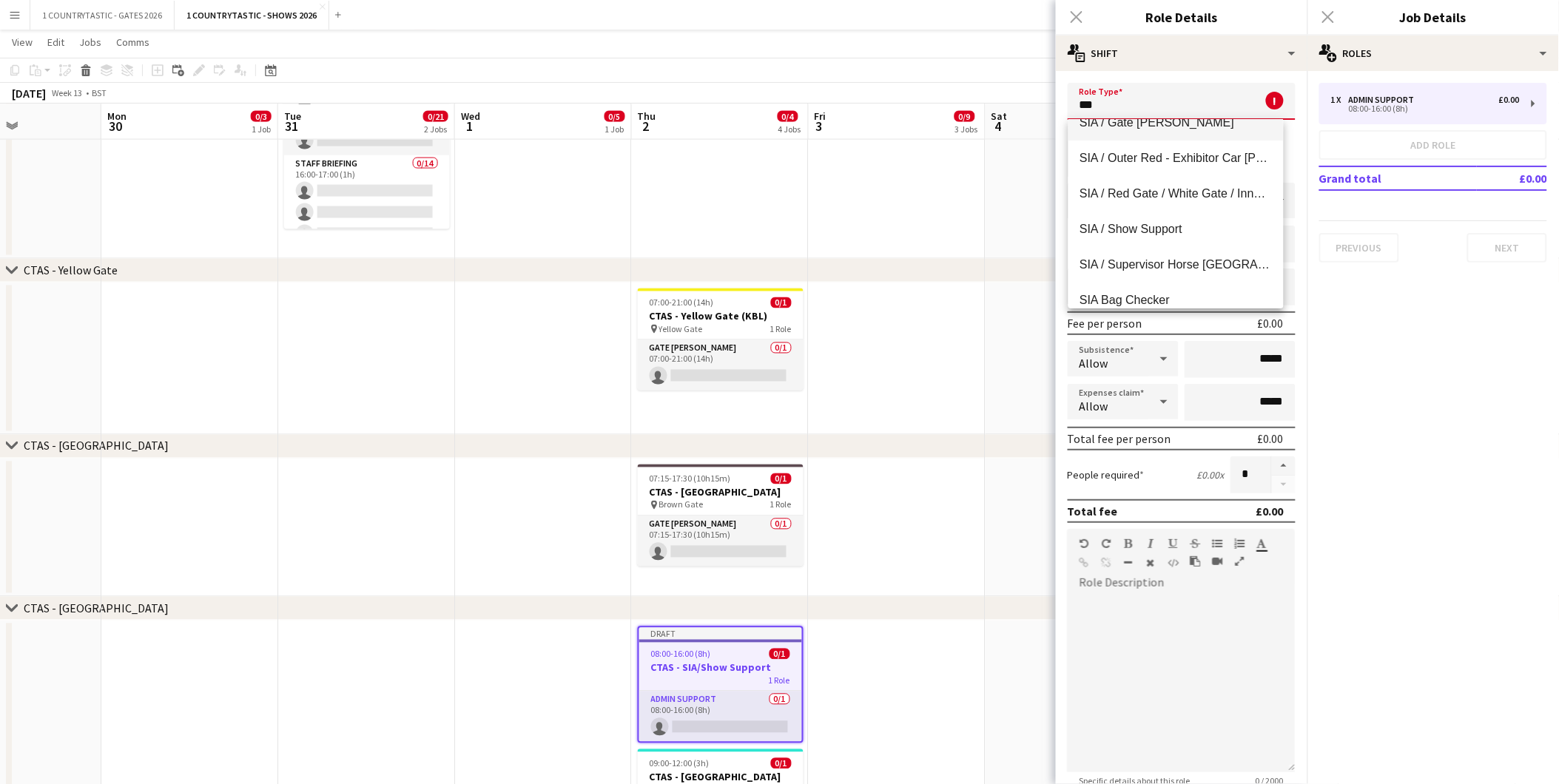
scroll to position [107, 0]
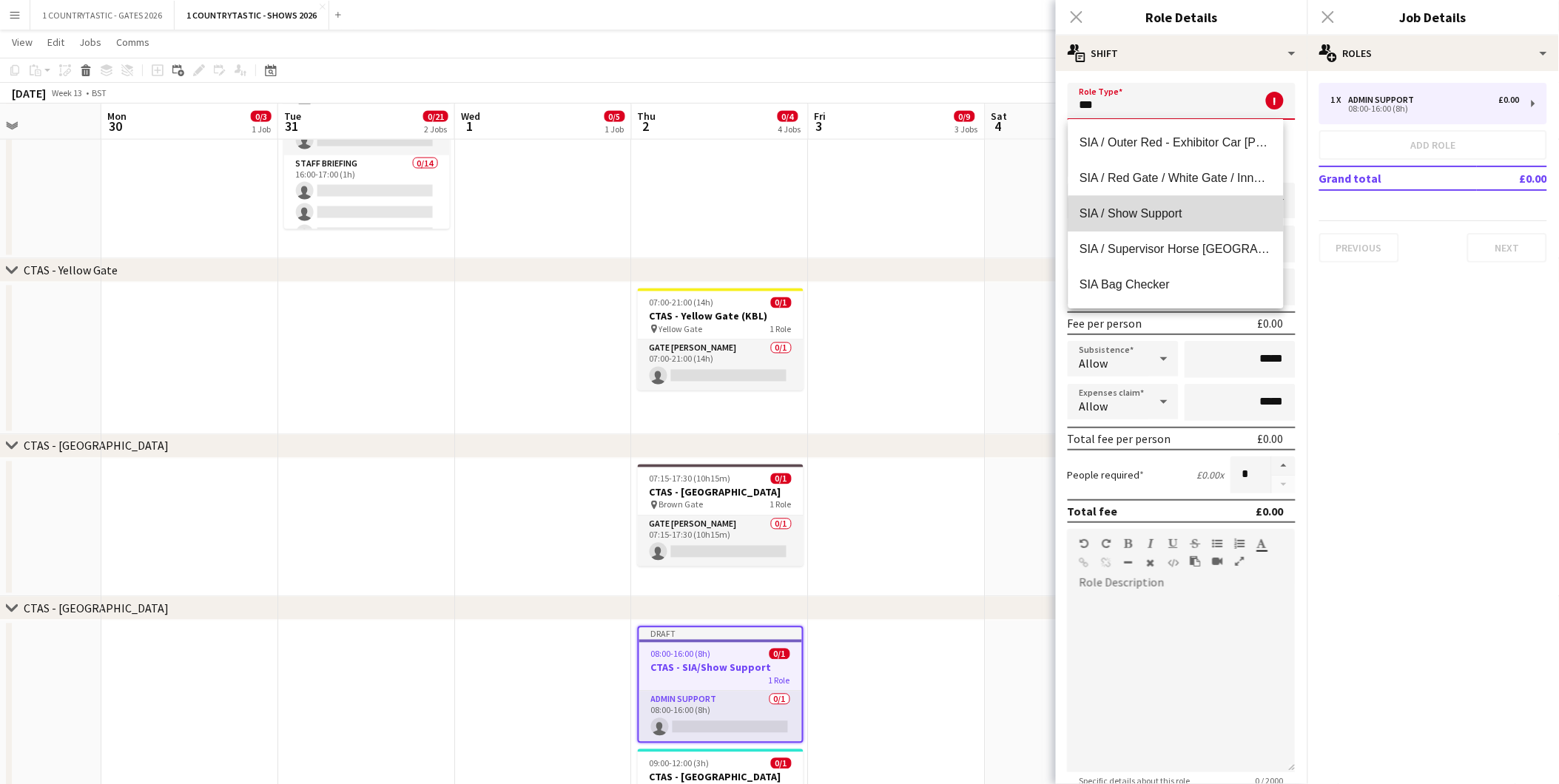
click at [1182, 215] on span "SIA / Show Support" at bounding box center [1176, 213] width 191 height 14
type input "**********"
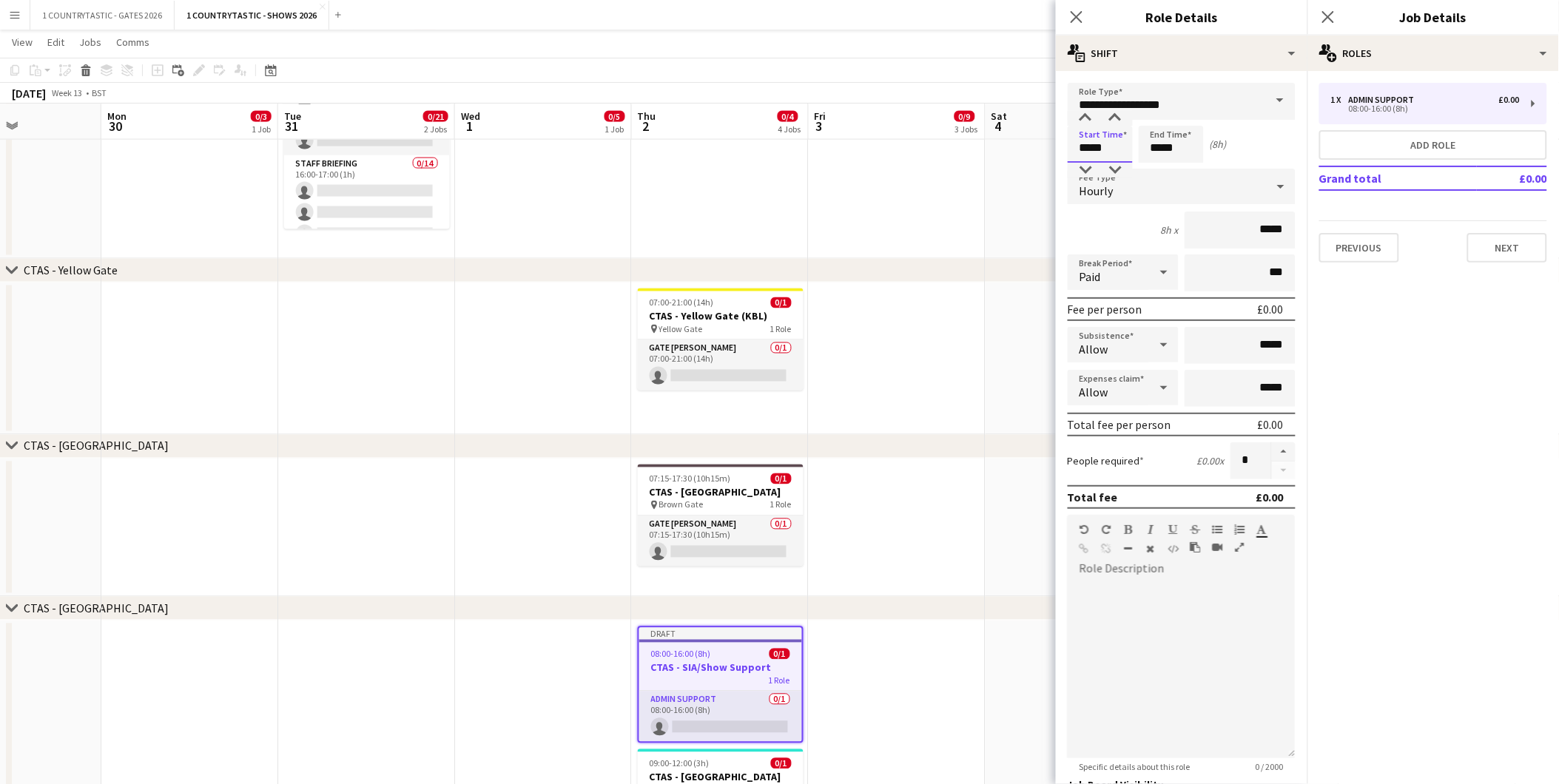
click at [1125, 144] on input "*****" at bounding box center [1101, 144] width 65 height 37
type input "*****"
click at [1084, 165] on div at bounding box center [1085, 170] width 29 height 15
click at [1185, 144] on input "*****" at bounding box center [1172, 144] width 65 height 37
click at [1159, 116] on div at bounding box center [1156, 118] width 29 height 15
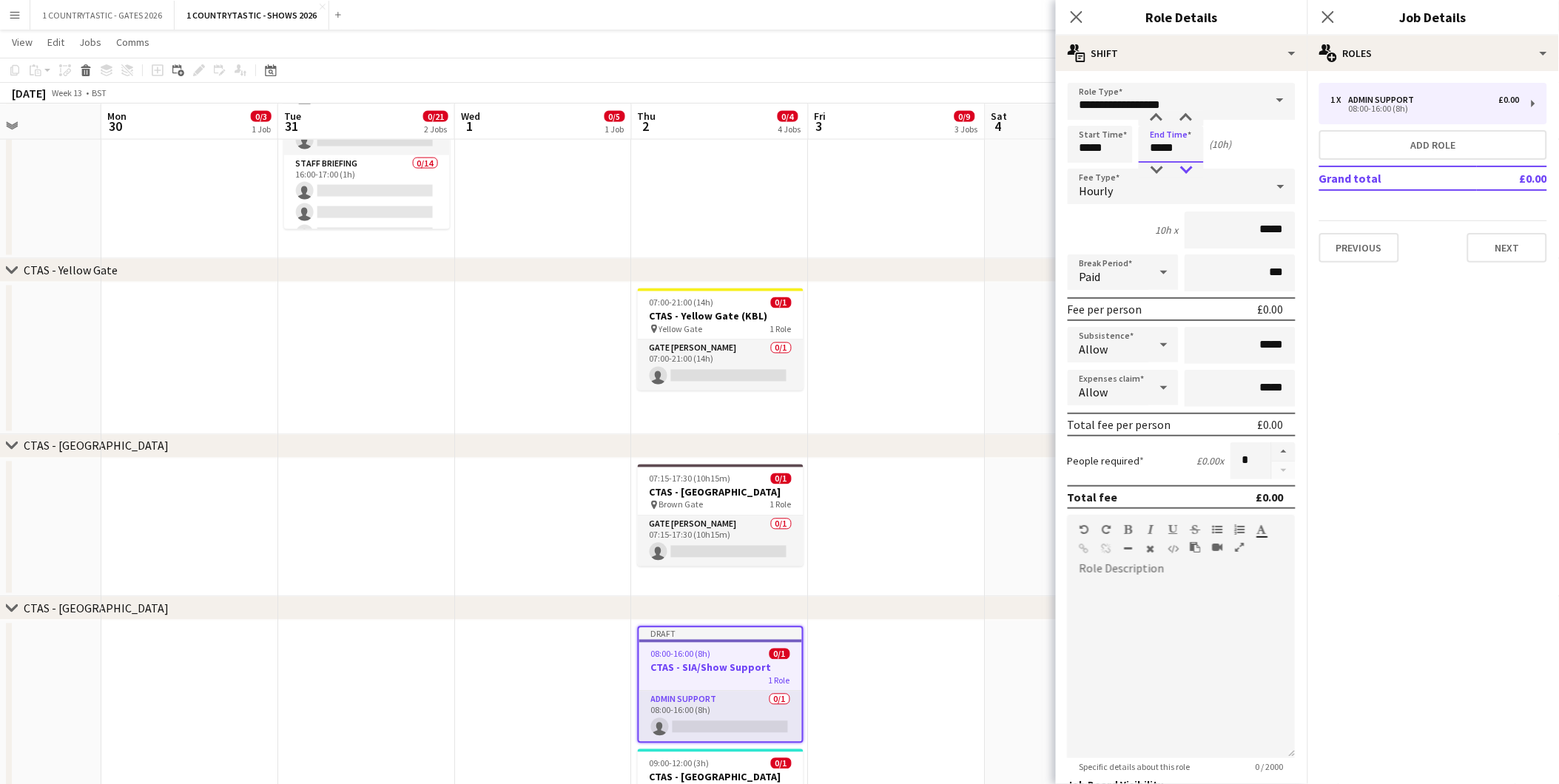
click at [1192, 170] on div at bounding box center [1186, 170] width 29 height 15
type input "*****"
click at [1192, 170] on div at bounding box center [1186, 170] width 29 height 15
click at [1528, 245] on button "Next" at bounding box center [1507, 247] width 80 height 29
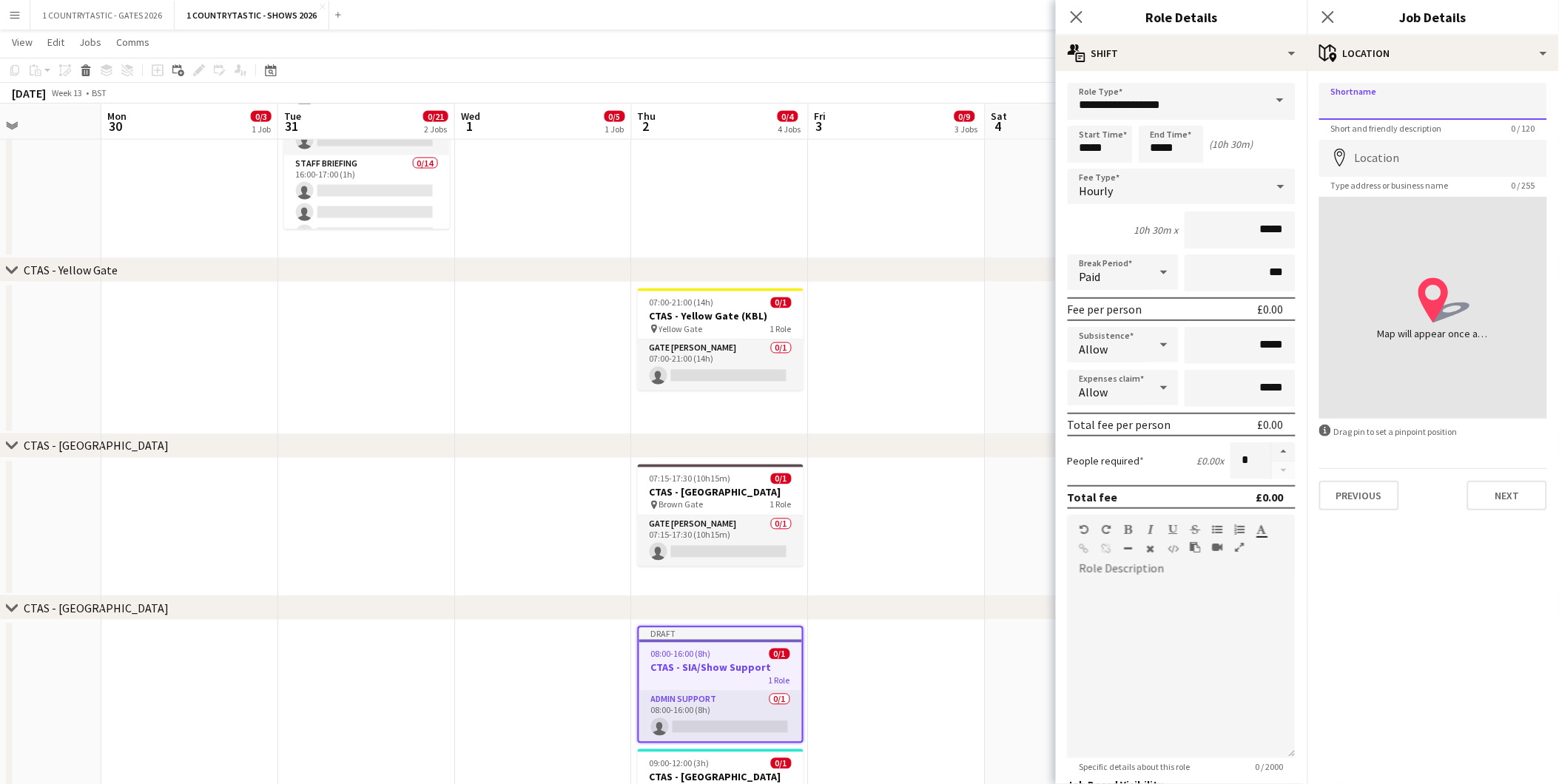
click at [1463, 92] on input "Shortname" at bounding box center [1433, 101] width 228 height 37
type input "**********"
click at [1357, 161] on input "Location" at bounding box center [1433, 158] width 228 height 37
type input "**********"
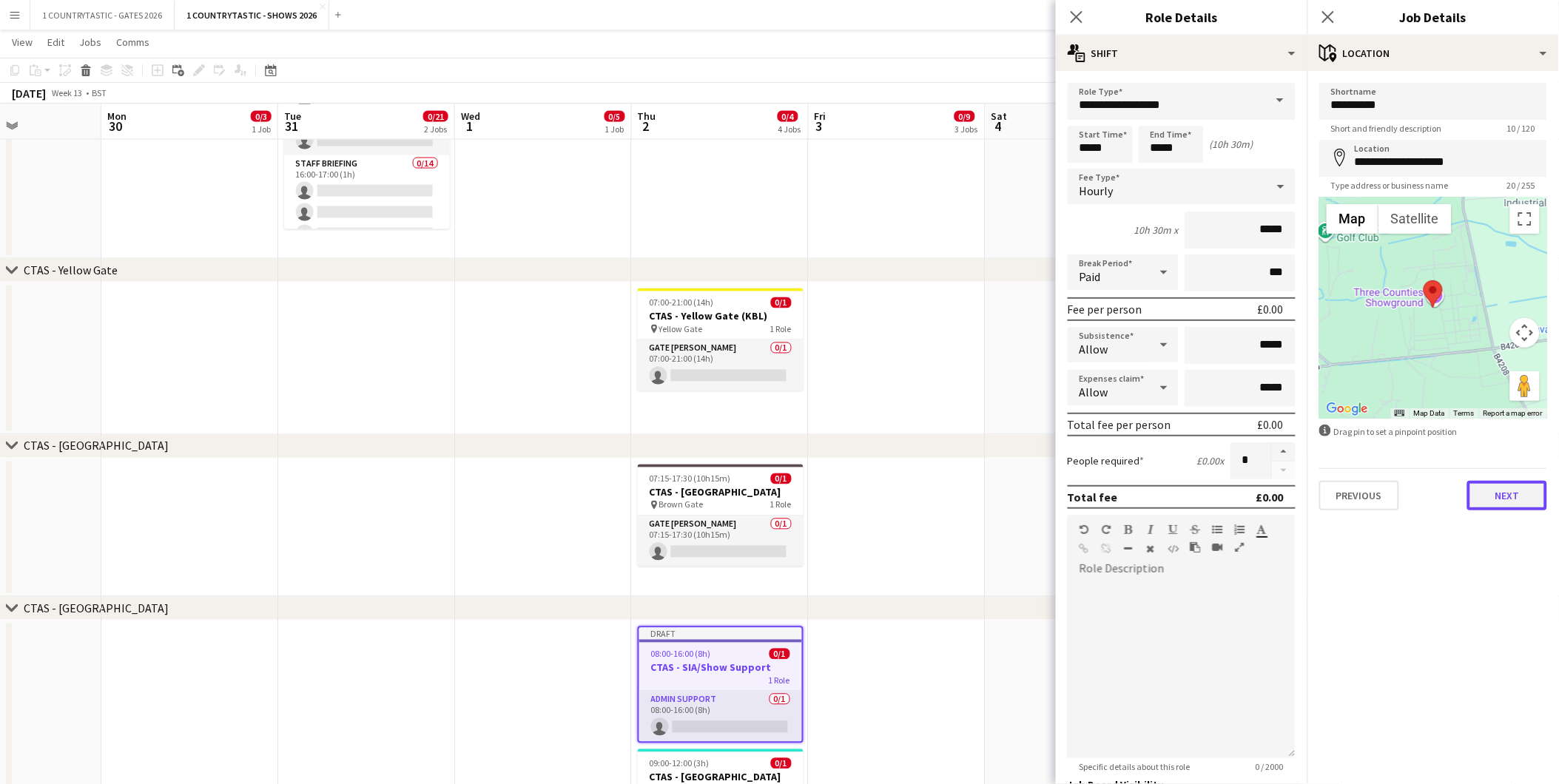
click at [1514, 490] on button "Next" at bounding box center [1507, 495] width 80 height 29
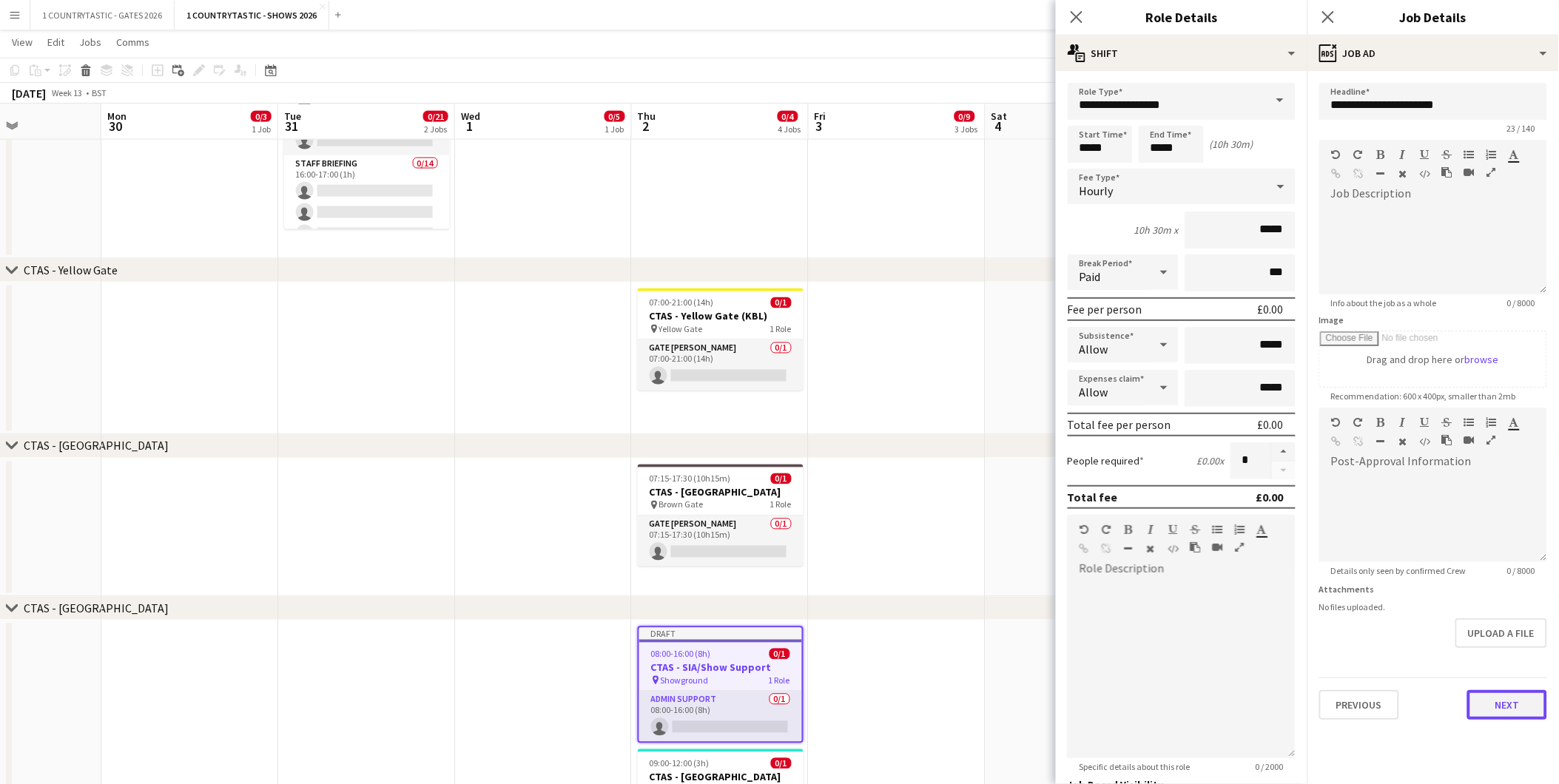
click at [1510, 694] on button "Next" at bounding box center [1507, 704] width 80 height 29
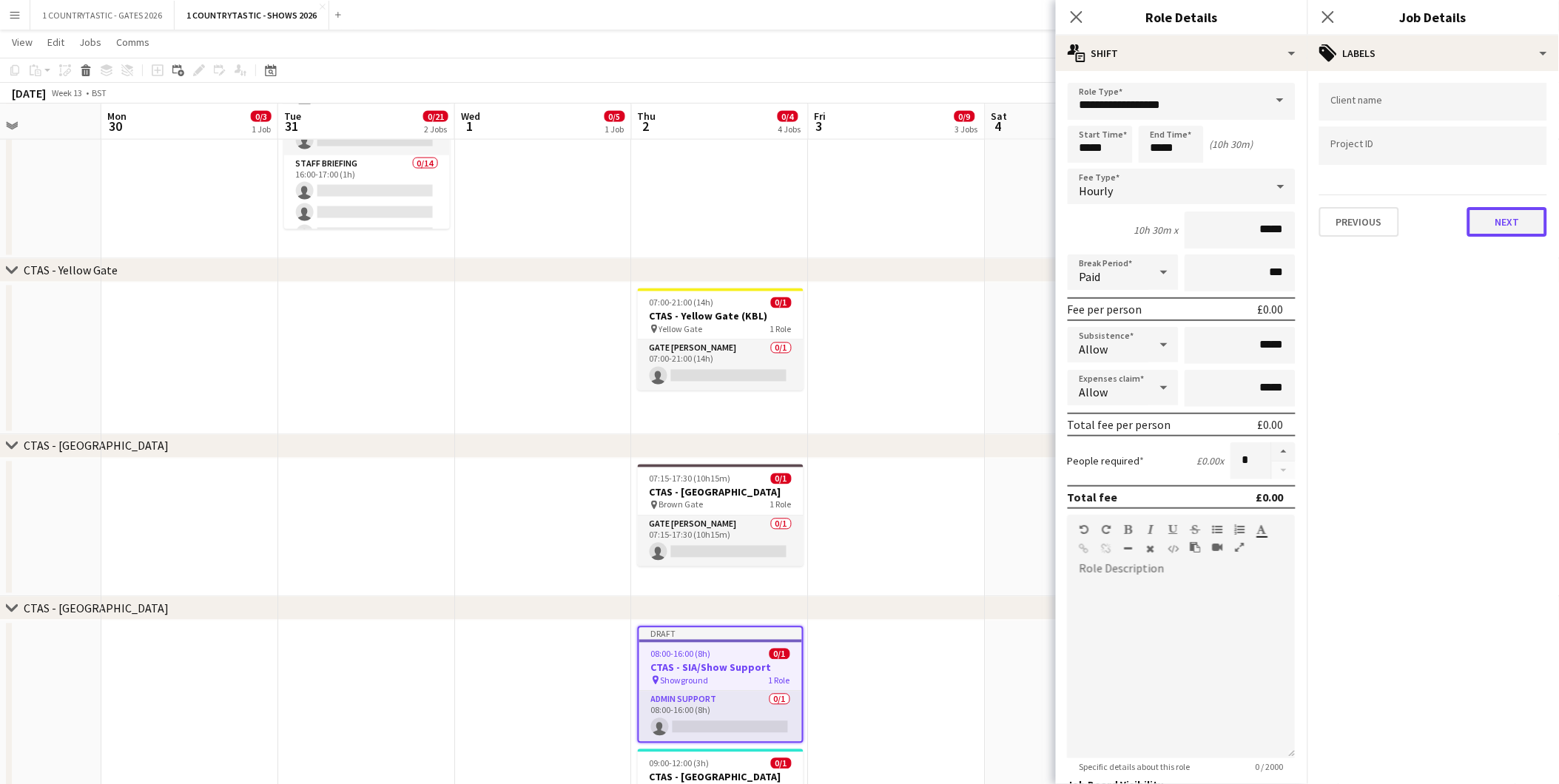
click at [1505, 218] on button "Next" at bounding box center [1507, 222] width 80 height 29
click at [1510, 157] on button "Next" at bounding box center [1507, 152] width 80 height 29
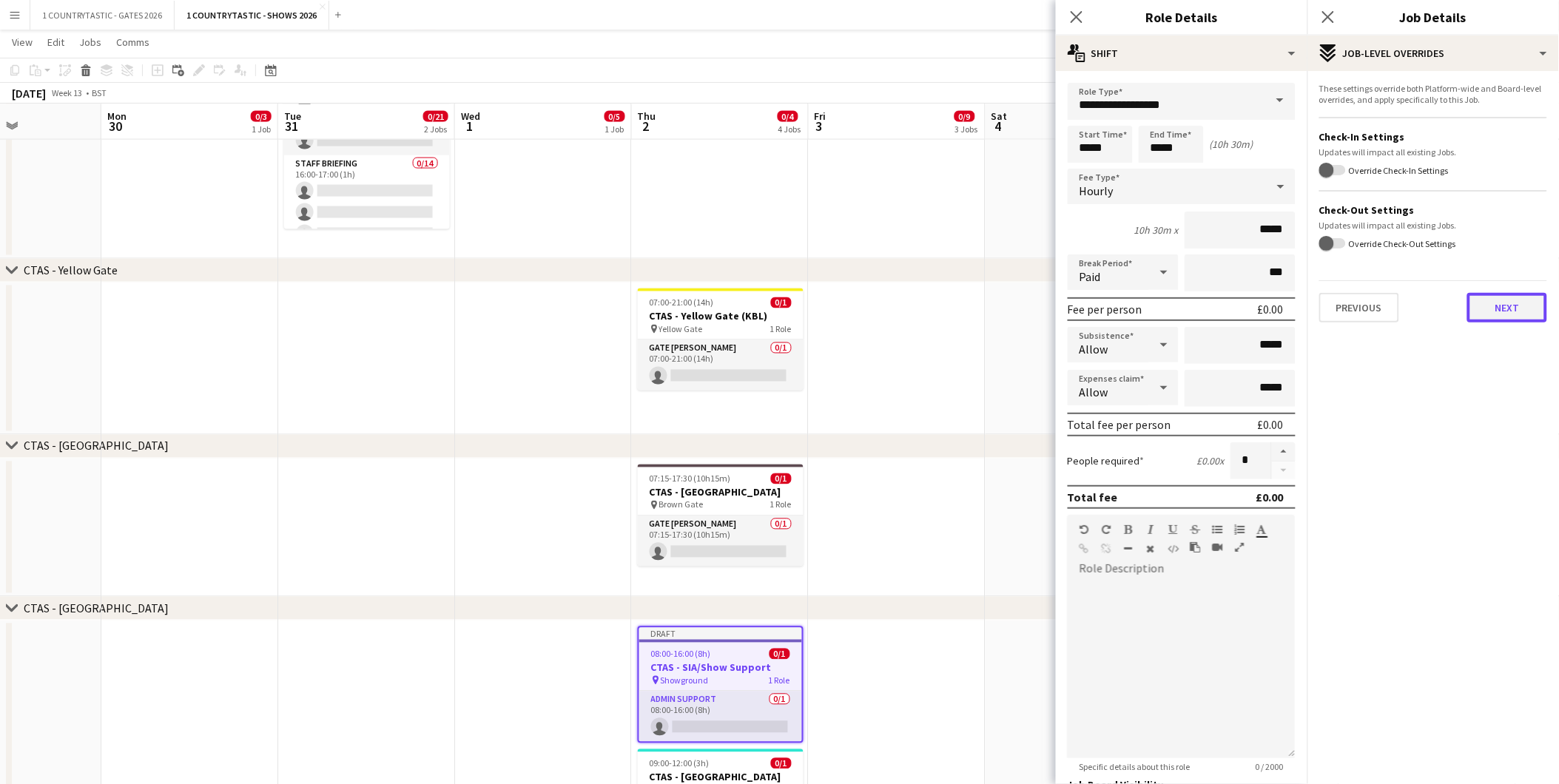
click at [1512, 297] on button "Next" at bounding box center [1507, 307] width 80 height 29
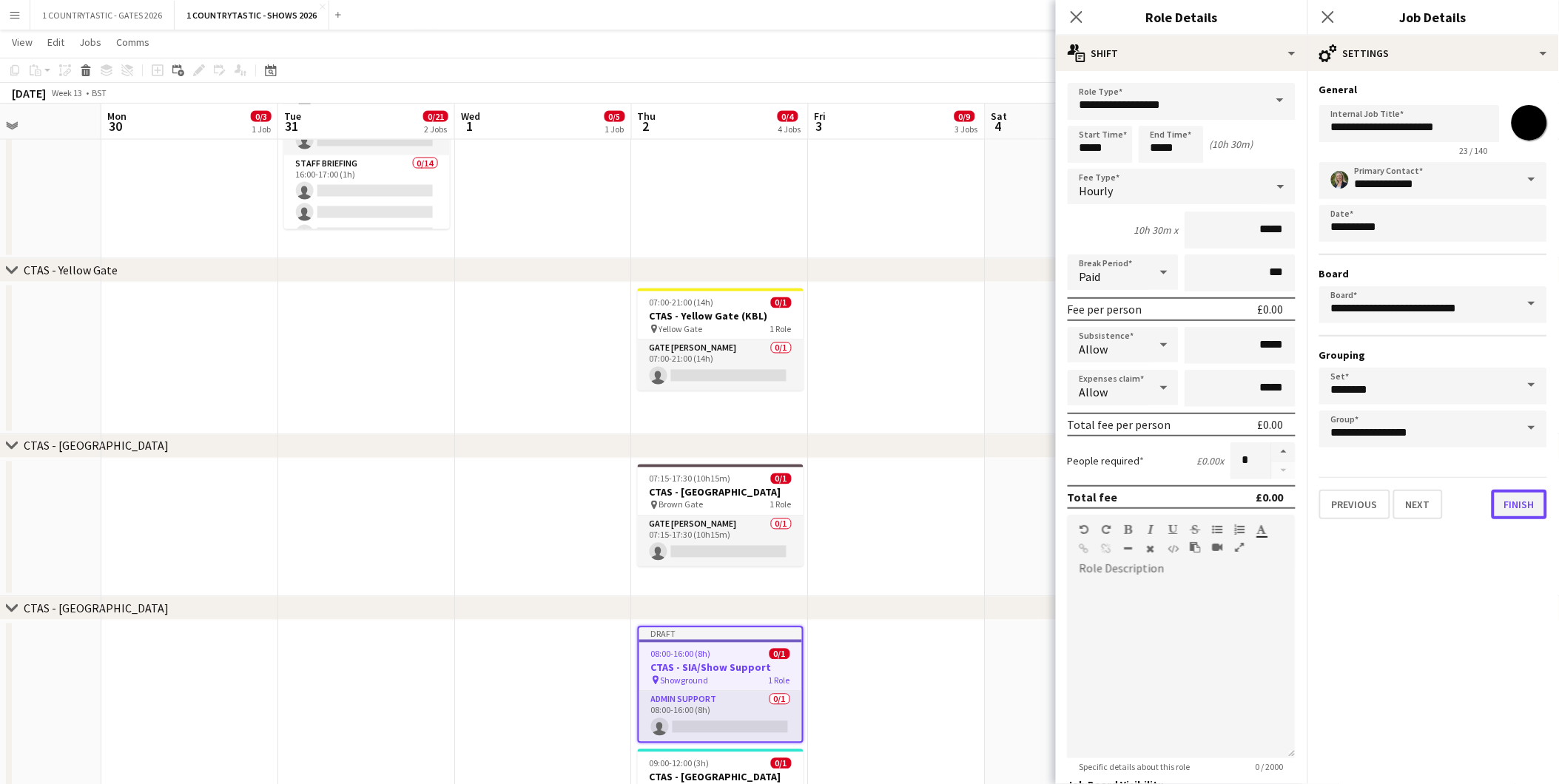
click at [1535, 492] on button "Finish" at bounding box center [1519, 504] width 56 height 29
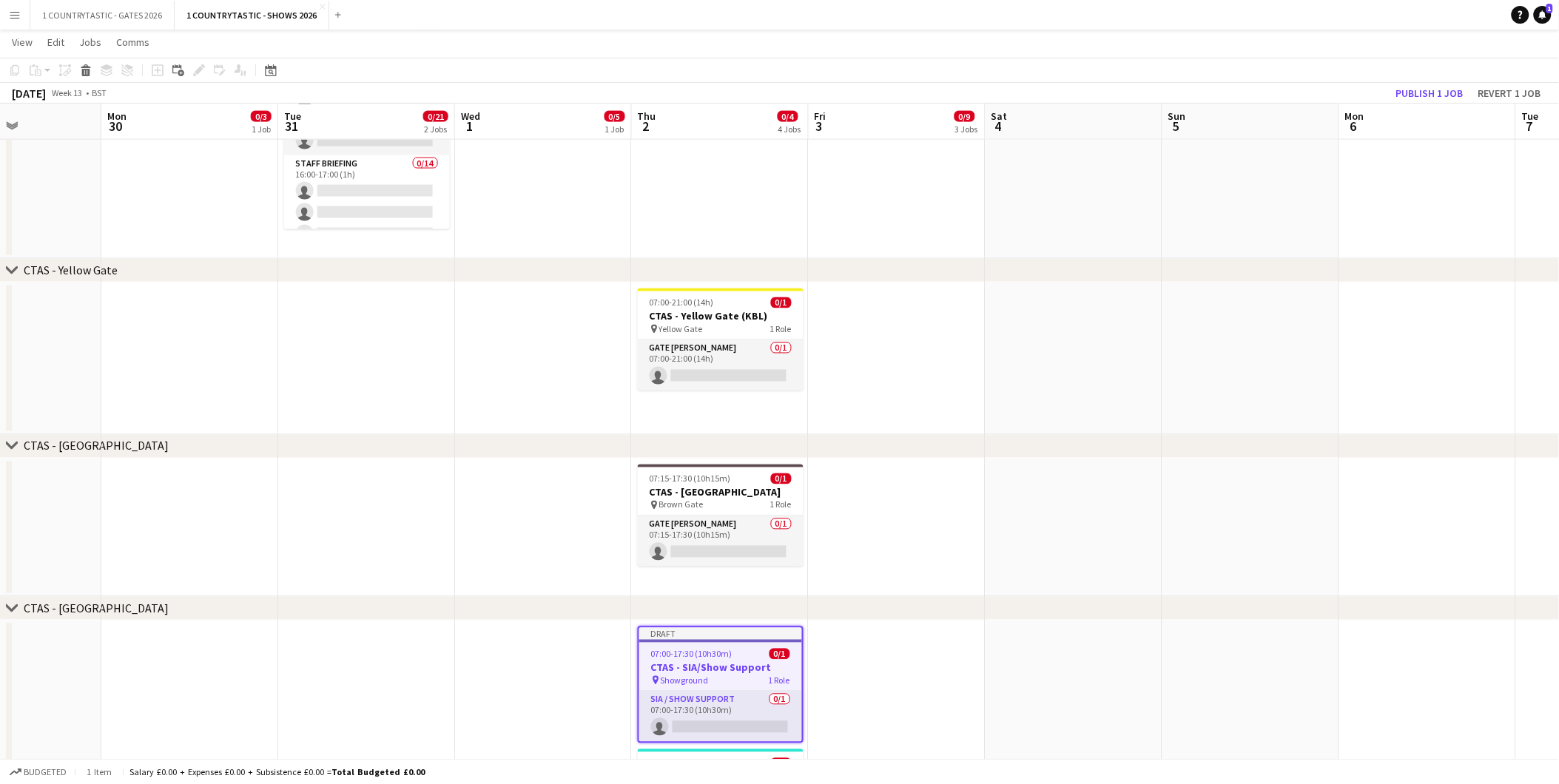
click at [964, 542] on app-date-cell at bounding box center [897, 527] width 177 height 139
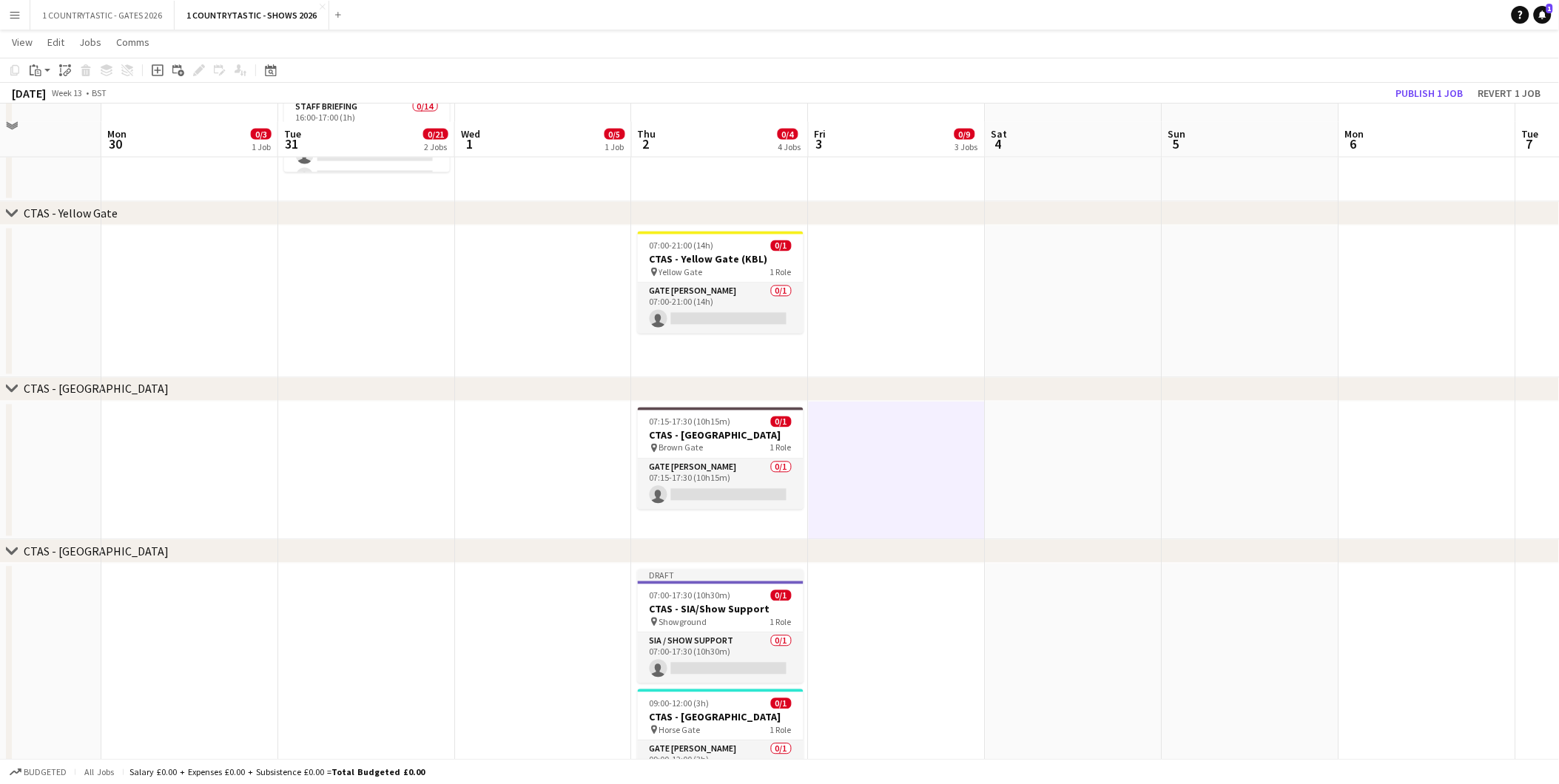
scroll to position [908, 0]
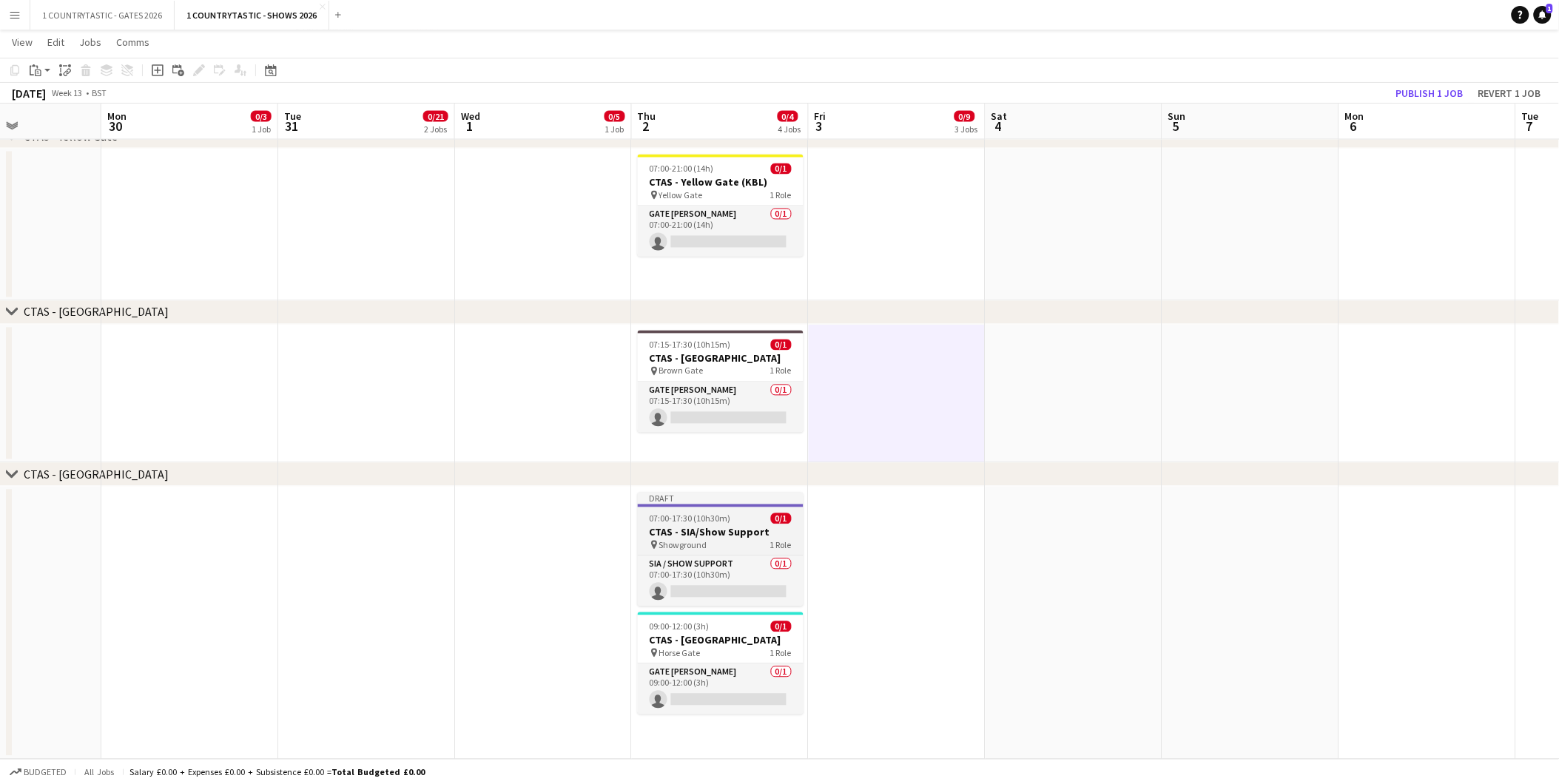
click at [681, 526] on h3 "CTAS - SIA/Show Support" at bounding box center [721, 533] width 166 height 13
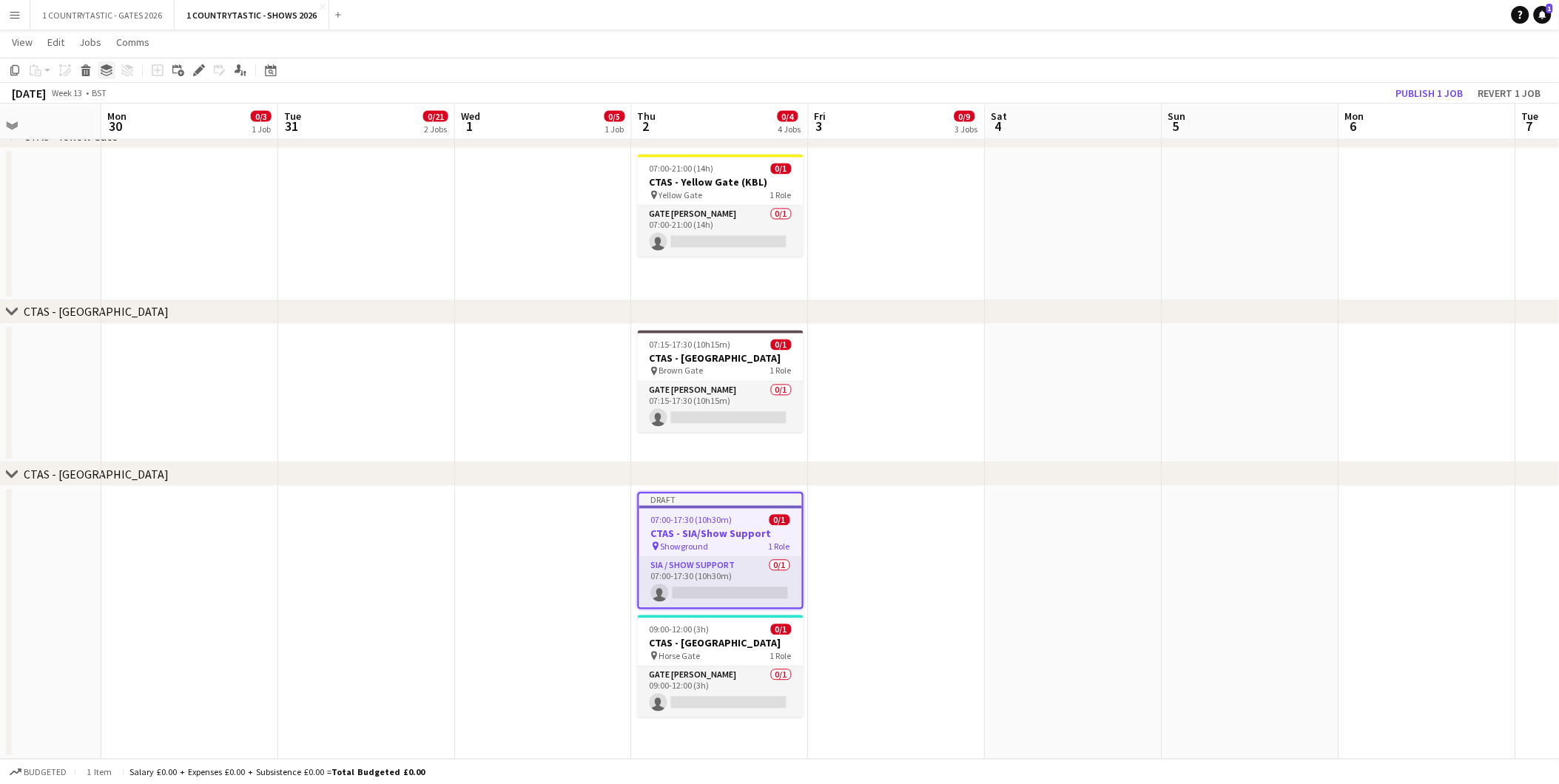
click at [103, 69] on icon at bounding box center [106, 67] width 12 height 6
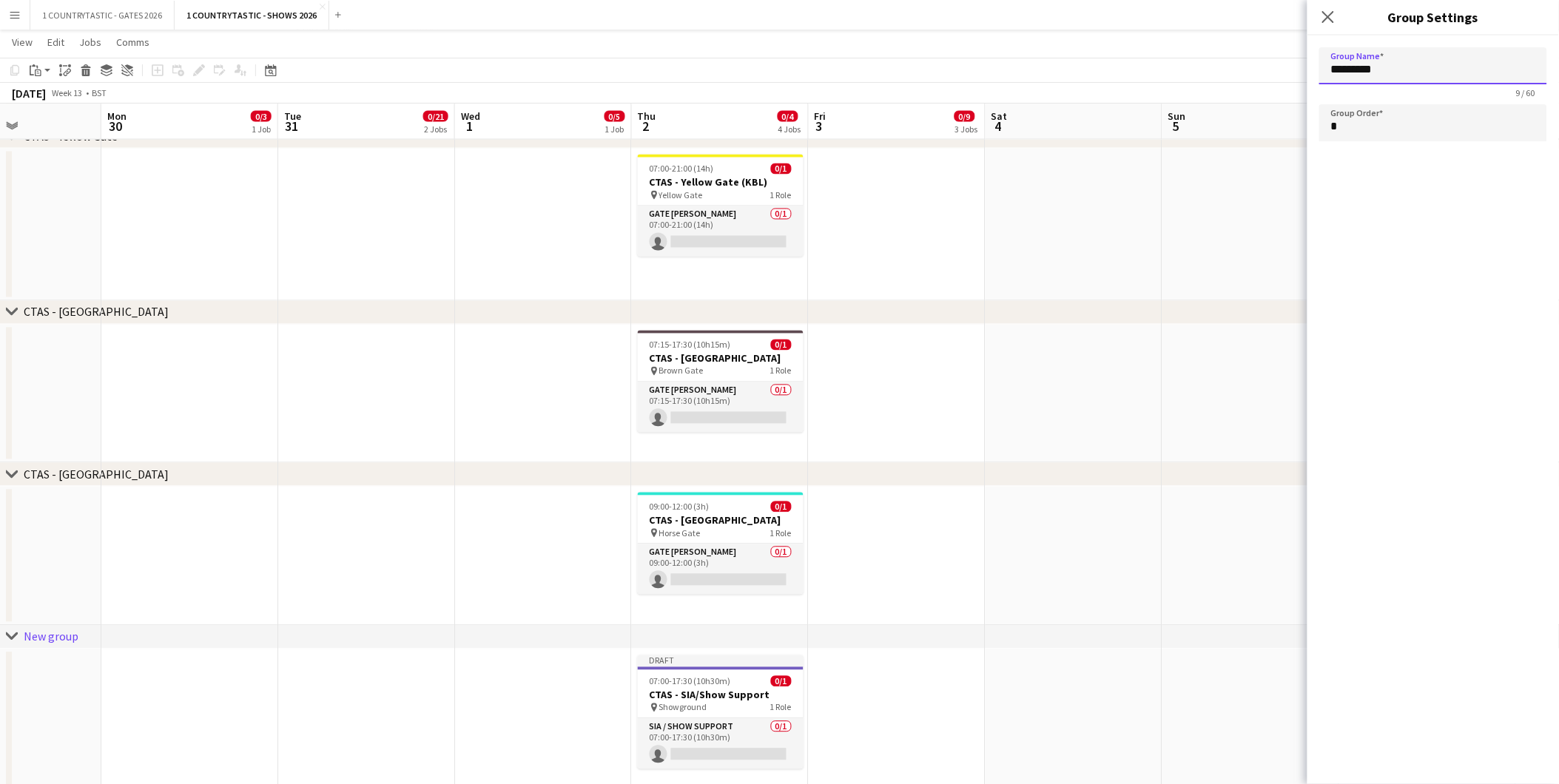
drag, startPoint x: 1413, startPoint y: 70, endPoint x: 1136, endPoint y: 56, distance: 277.4
click at [886, 449] on app-date-cell at bounding box center [897, 394] width 177 height 139
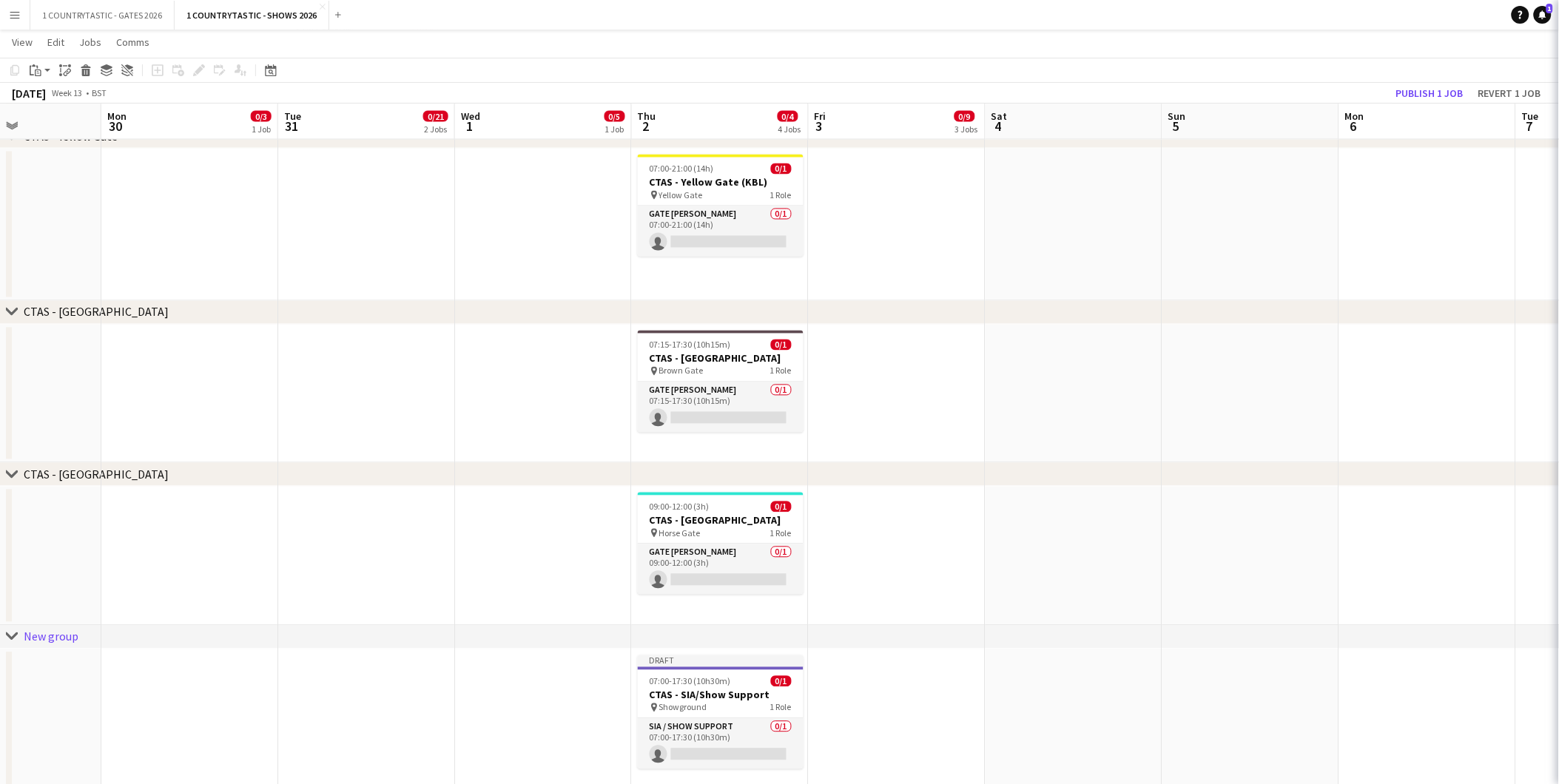
type input "*********"
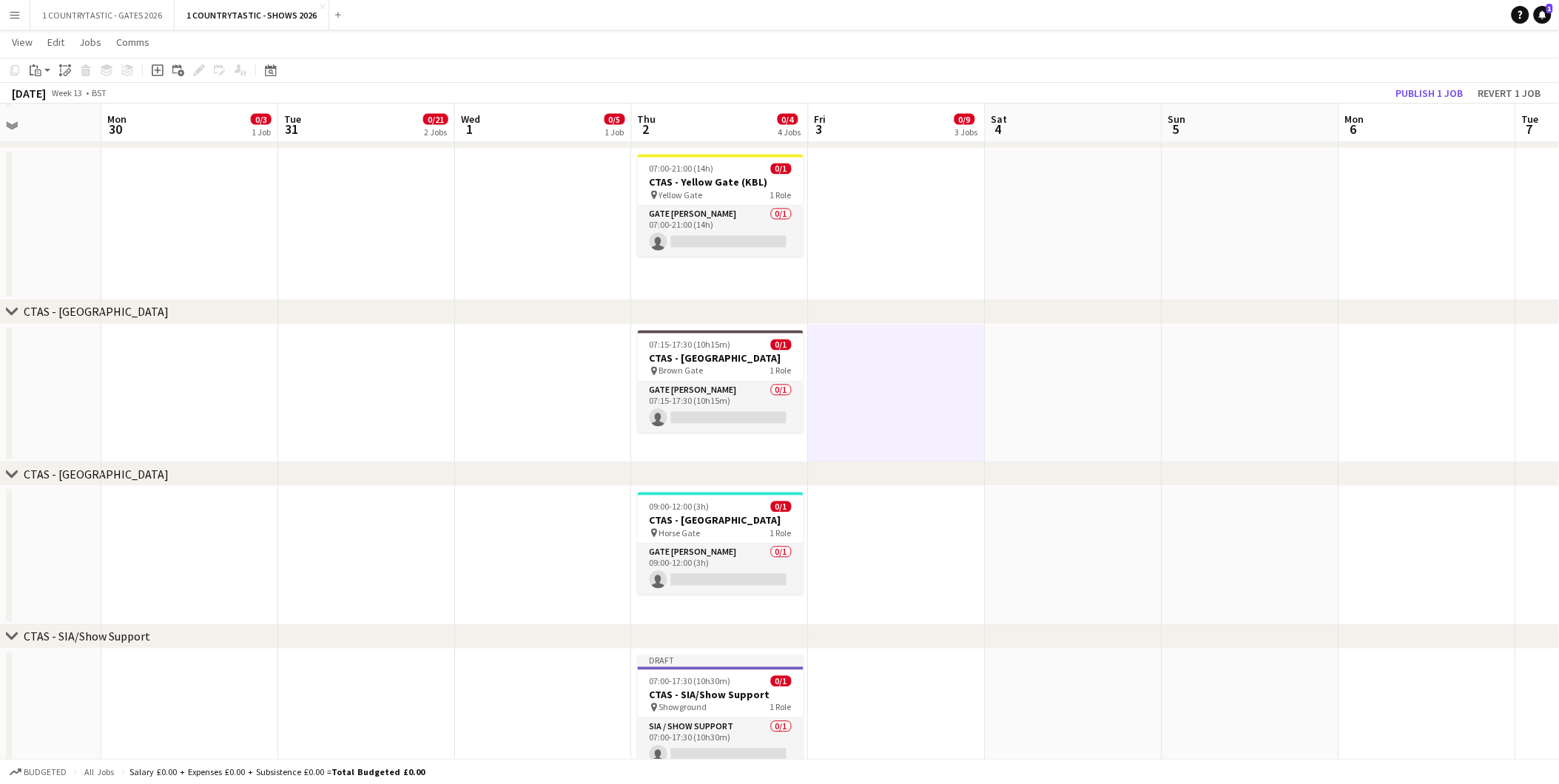
scroll to position [962, 0]
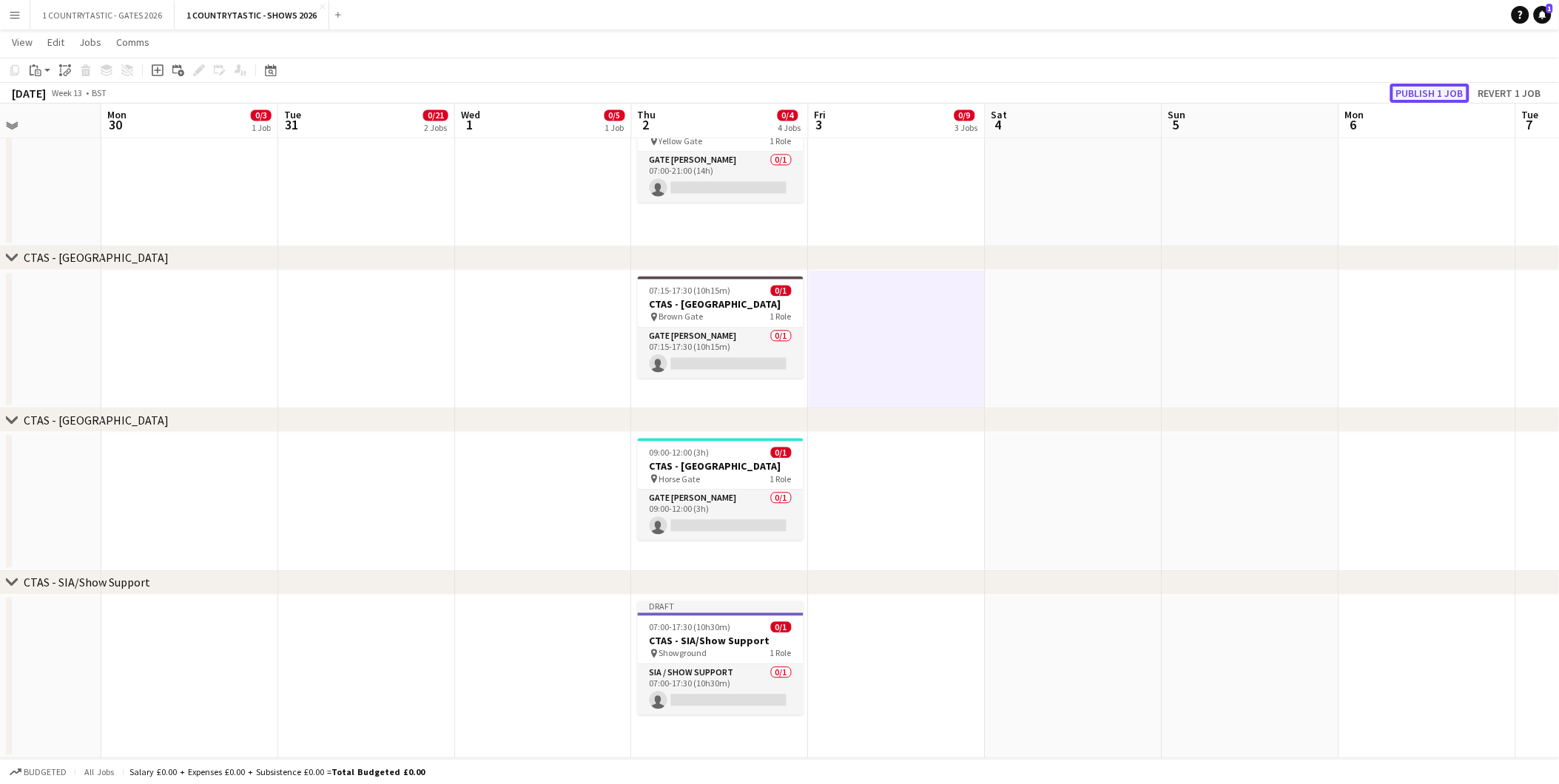
click at [1432, 86] on button "Publish 1 job" at bounding box center [1430, 93] width 80 height 19
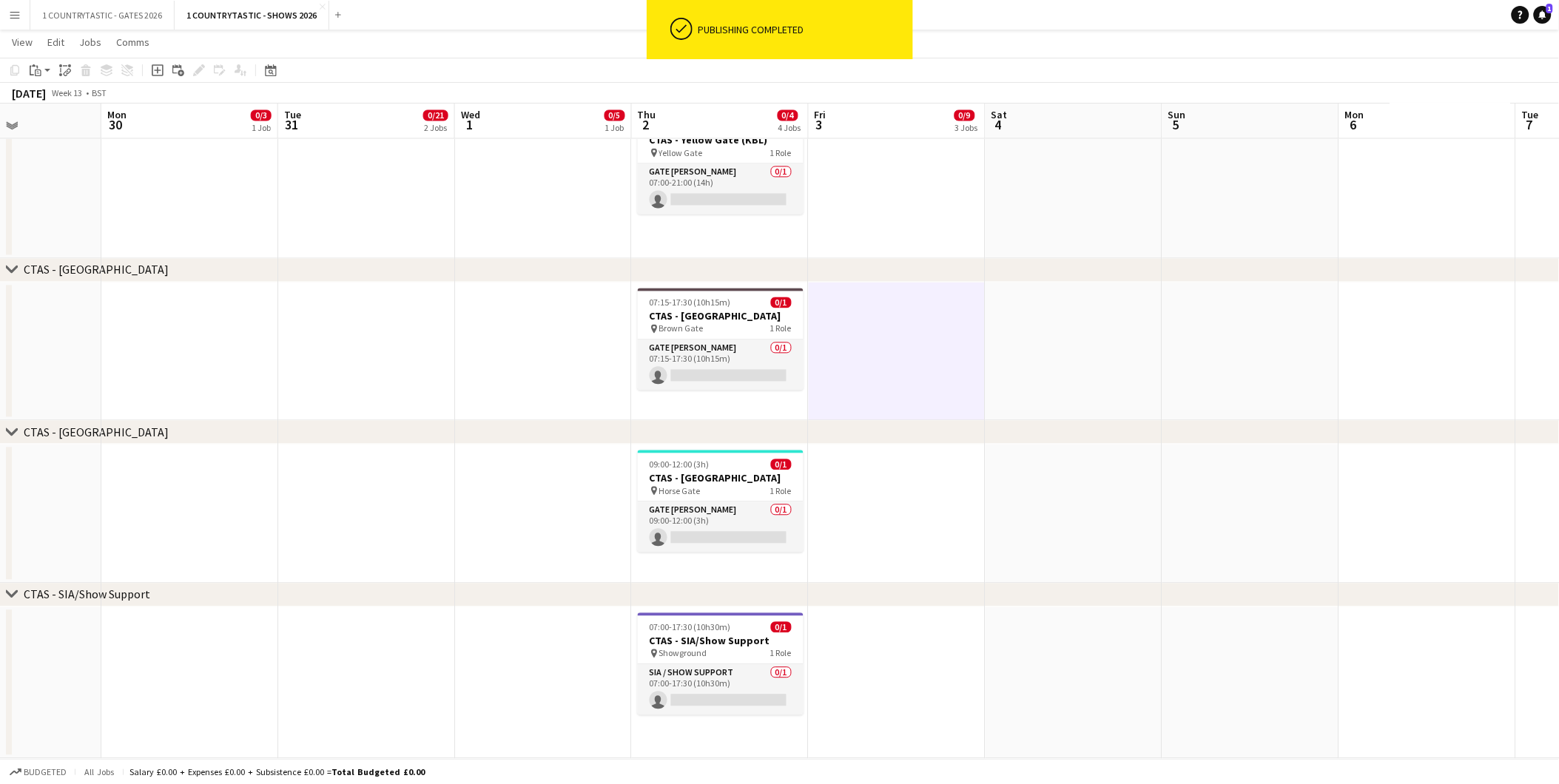
scroll to position [950, 0]
click at [729, 637] on h3 "CTAS - SIA/Show Support" at bounding box center [721, 641] width 166 height 13
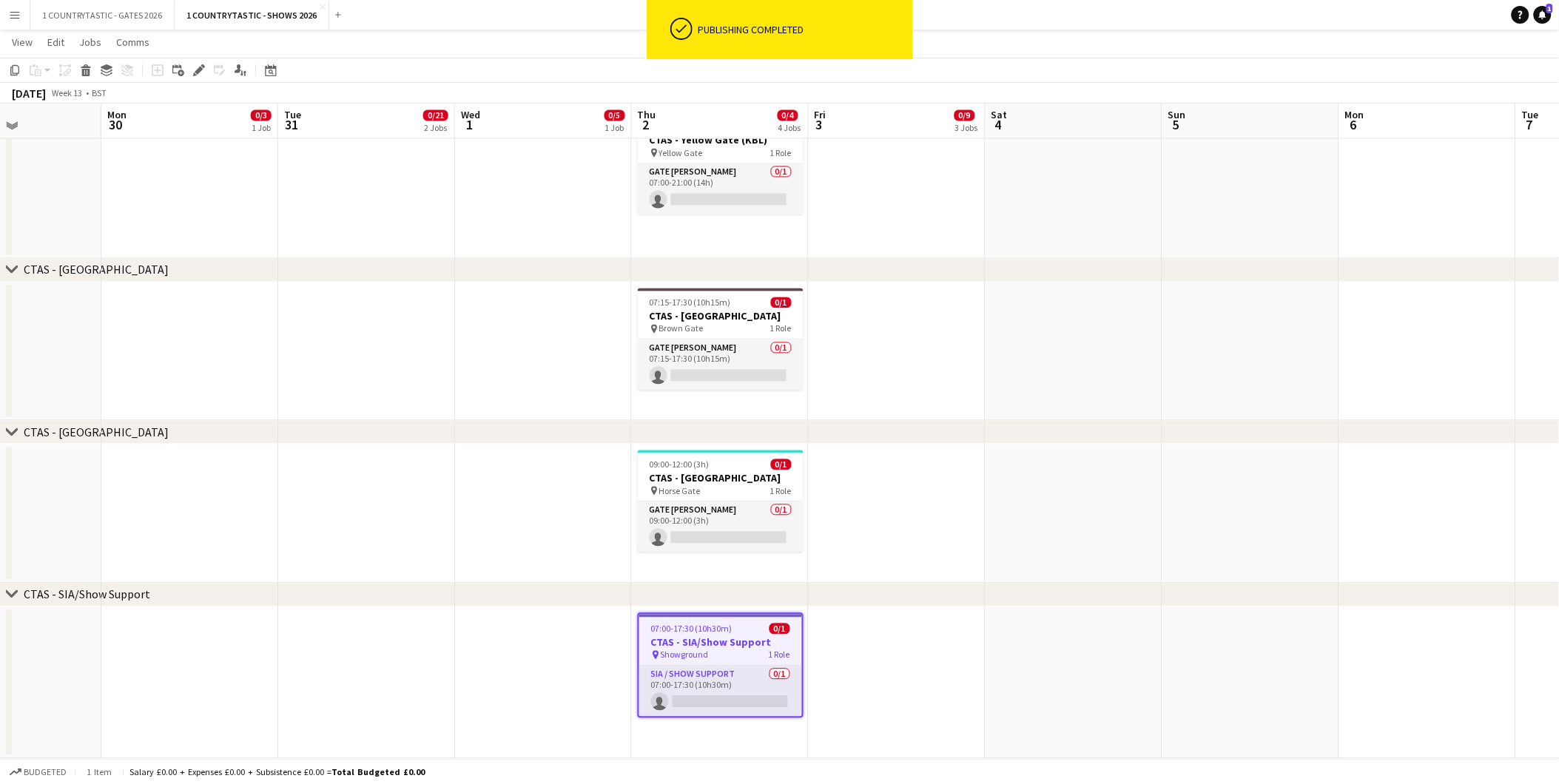
click at [723, 739] on app-date-cell "07:00-17:30 (10h30m) 0/1 CTAS - SIA/Show Support pin Showground 1 Role SIA / Sh…" at bounding box center [720, 684] width 177 height 152
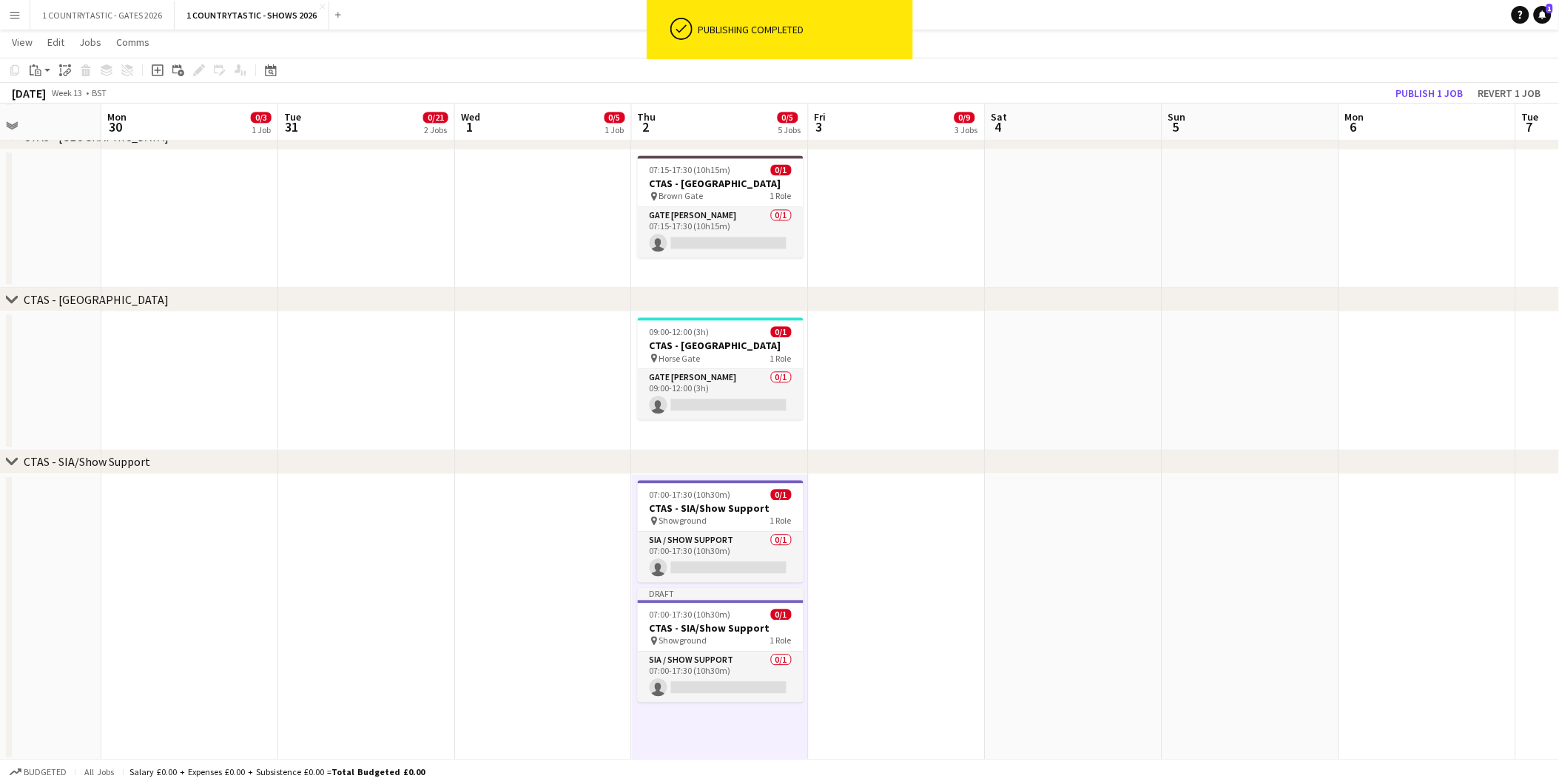
scroll to position [1084, 0]
click at [735, 611] on div "07:00-17:30 (10h30m) 0/1" at bounding box center [721, 614] width 166 height 11
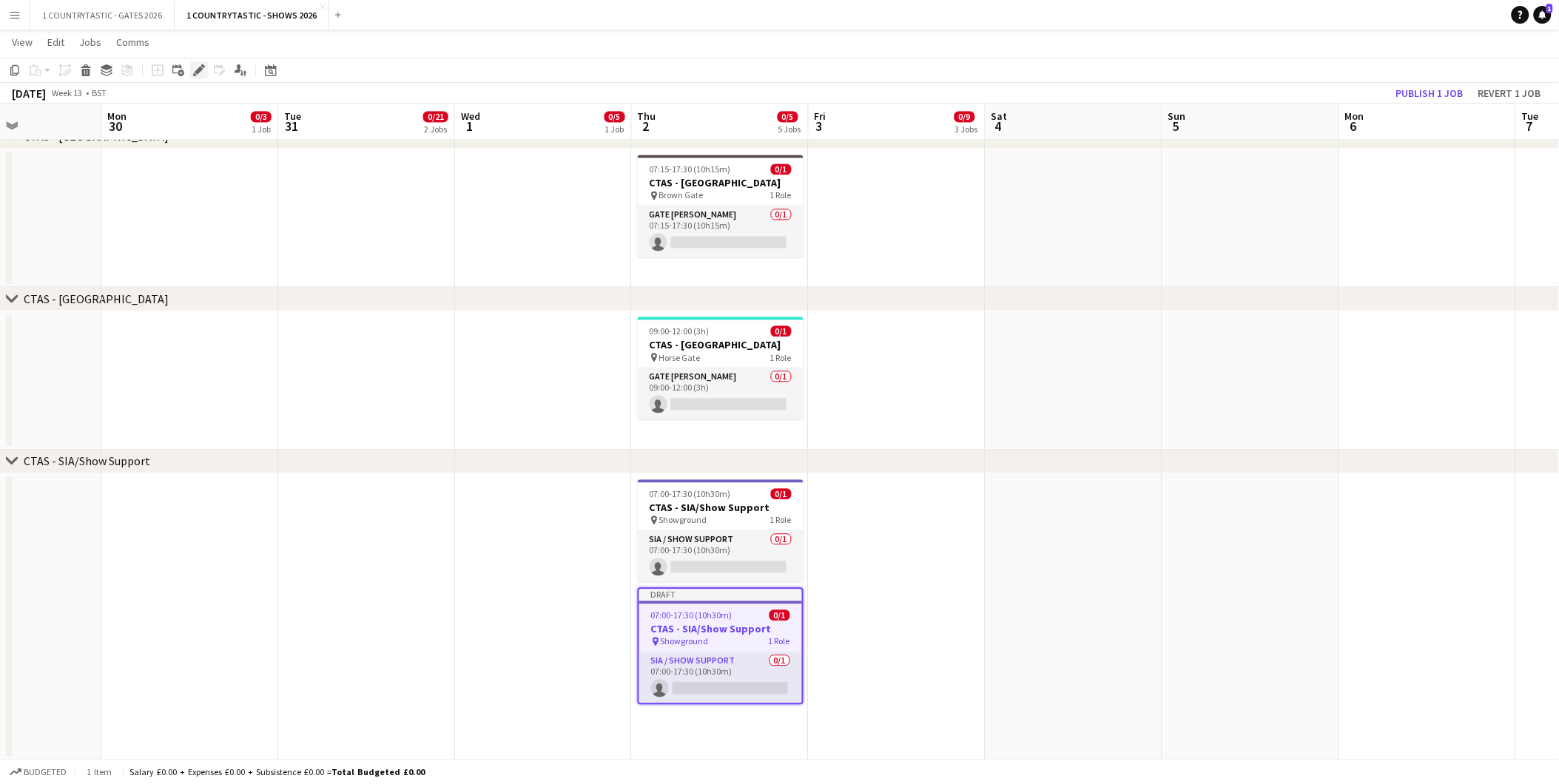
click at [197, 64] on icon "Edit" at bounding box center [199, 70] width 12 height 12
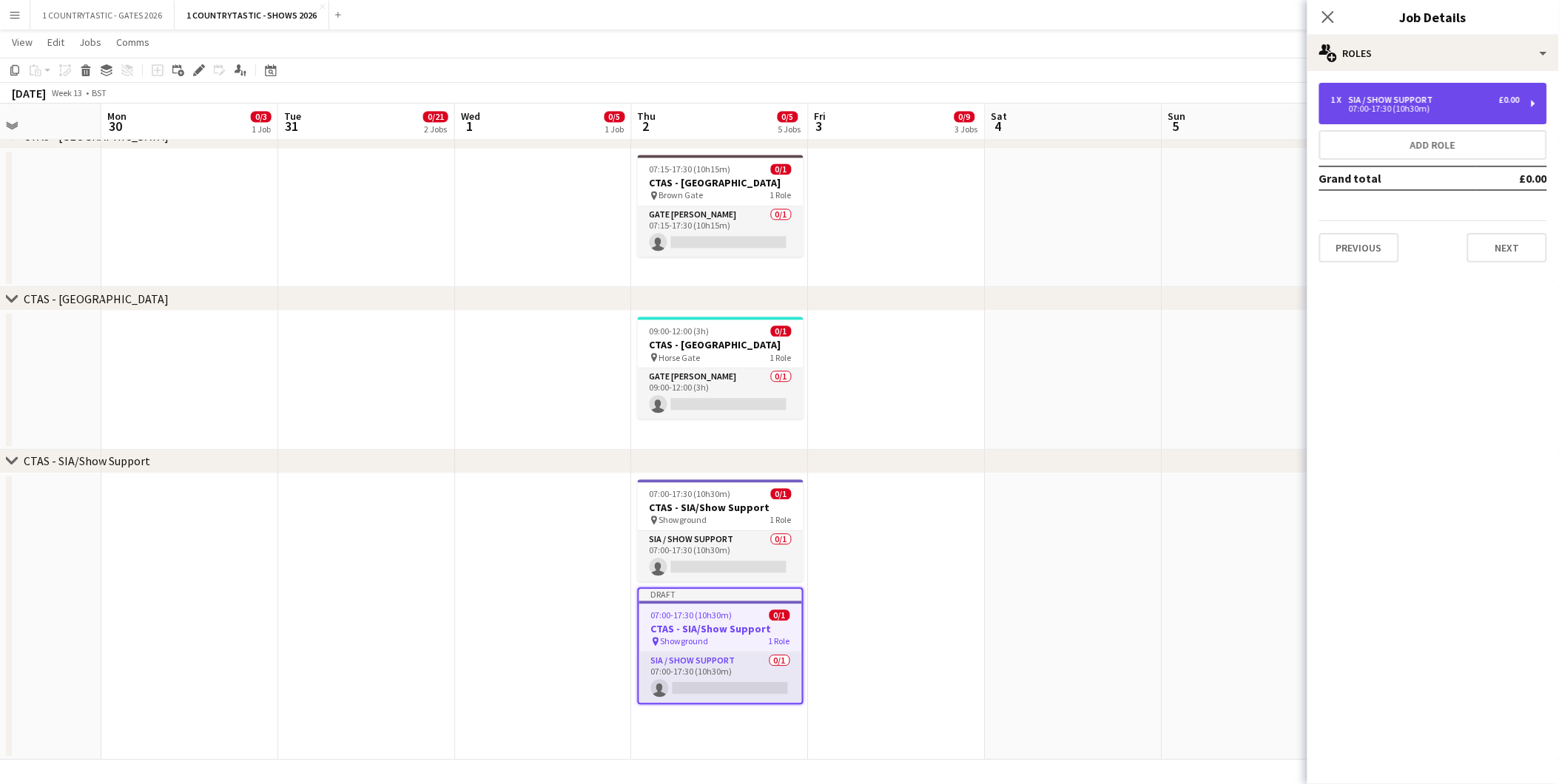
click at [1400, 111] on div "07:00-17:30 (10h30m)" at bounding box center [1425, 109] width 188 height 8
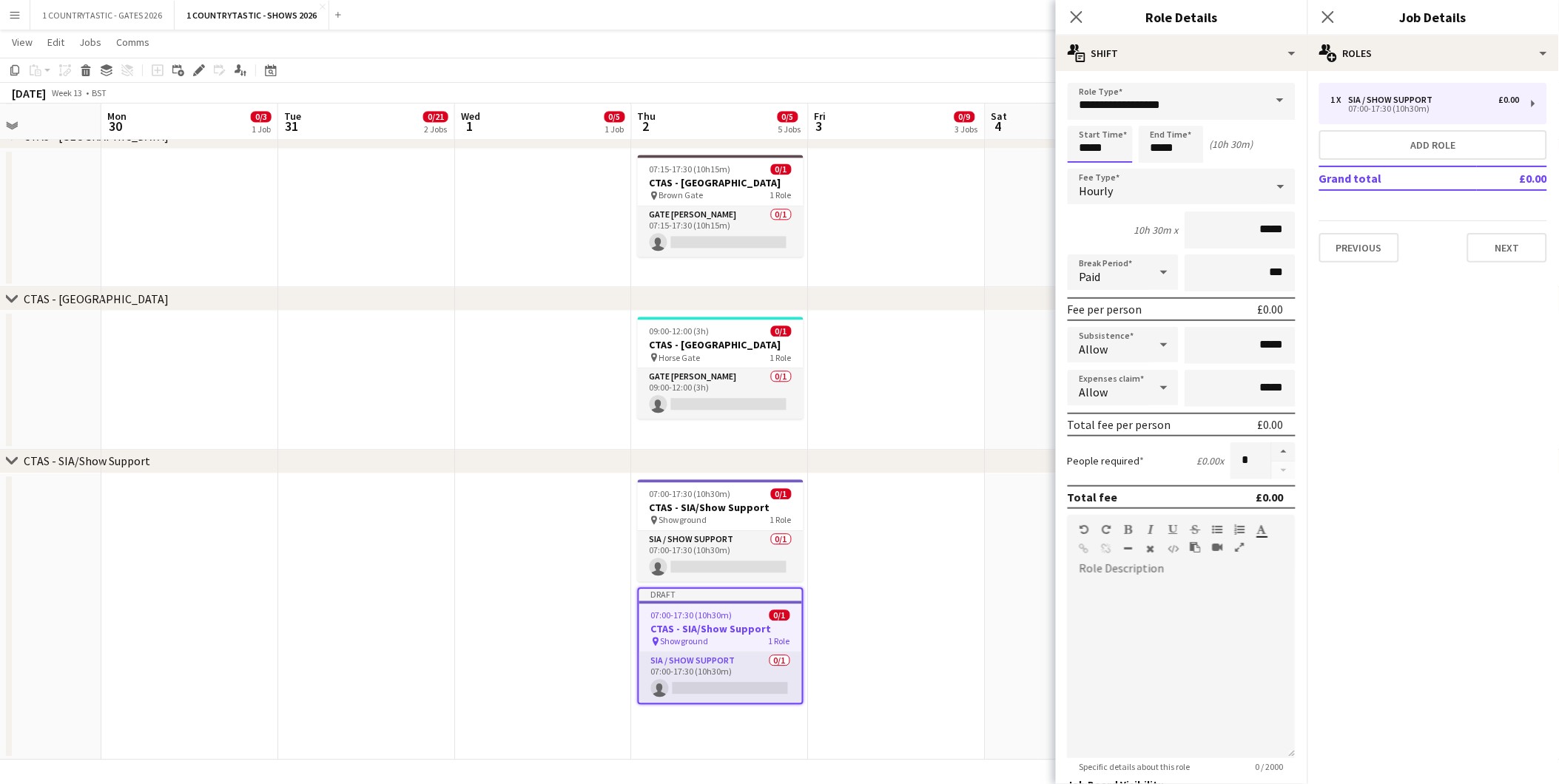
click at [1118, 142] on input "*****" at bounding box center [1101, 144] width 65 height 37
click at [1090, 111] on div at bounding box center [1085, 118] width 29 height 15
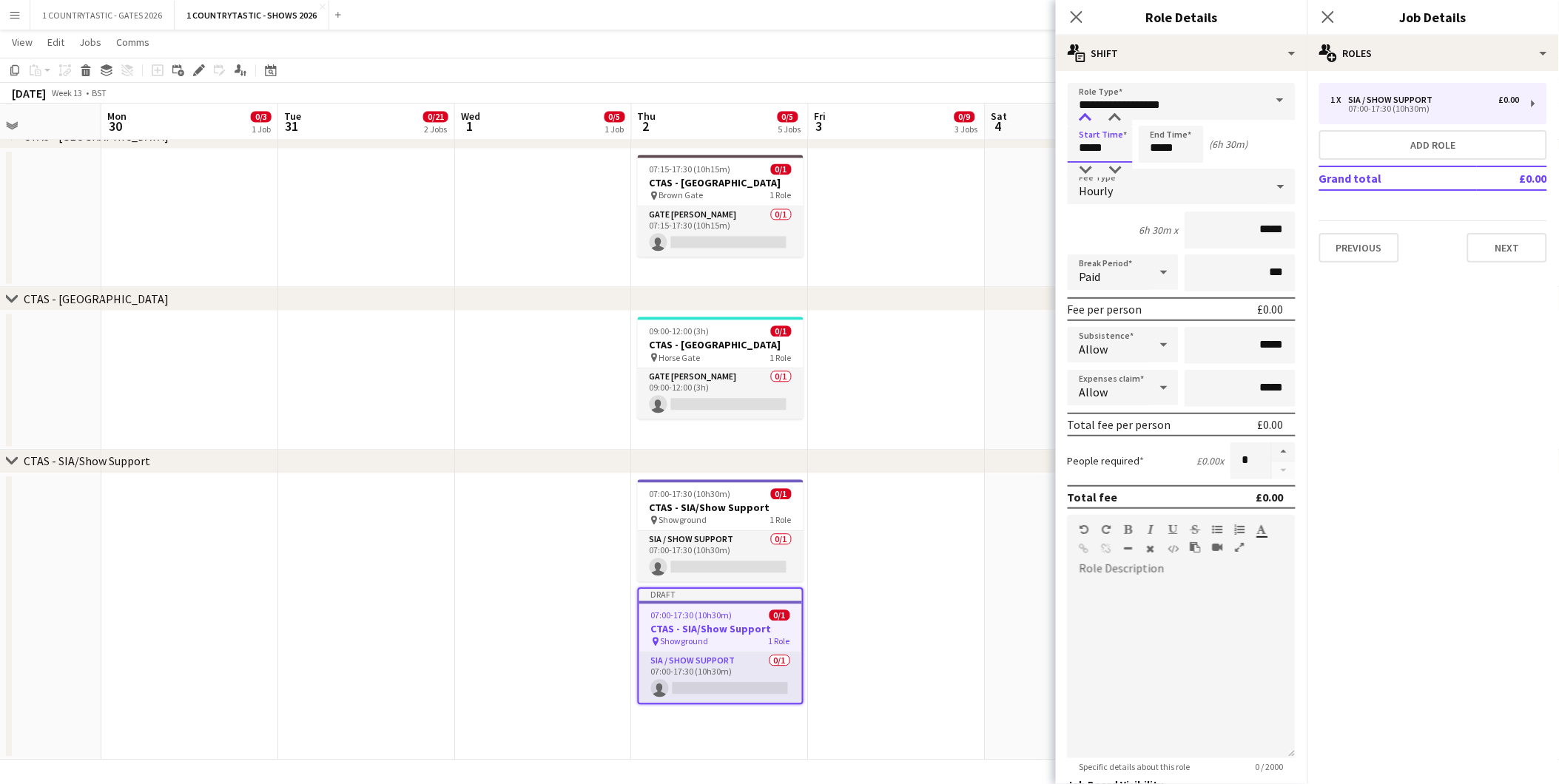
click at [1090, 111] on div at bounding box center [1085, 118] width 29 height 15
click at [1121, 166] on div at bounding box center [1115, 170] width 29 height 15
type input "*****"
click at [1121, 166] on div at bounding box center [1115, 170] width 29 height 15
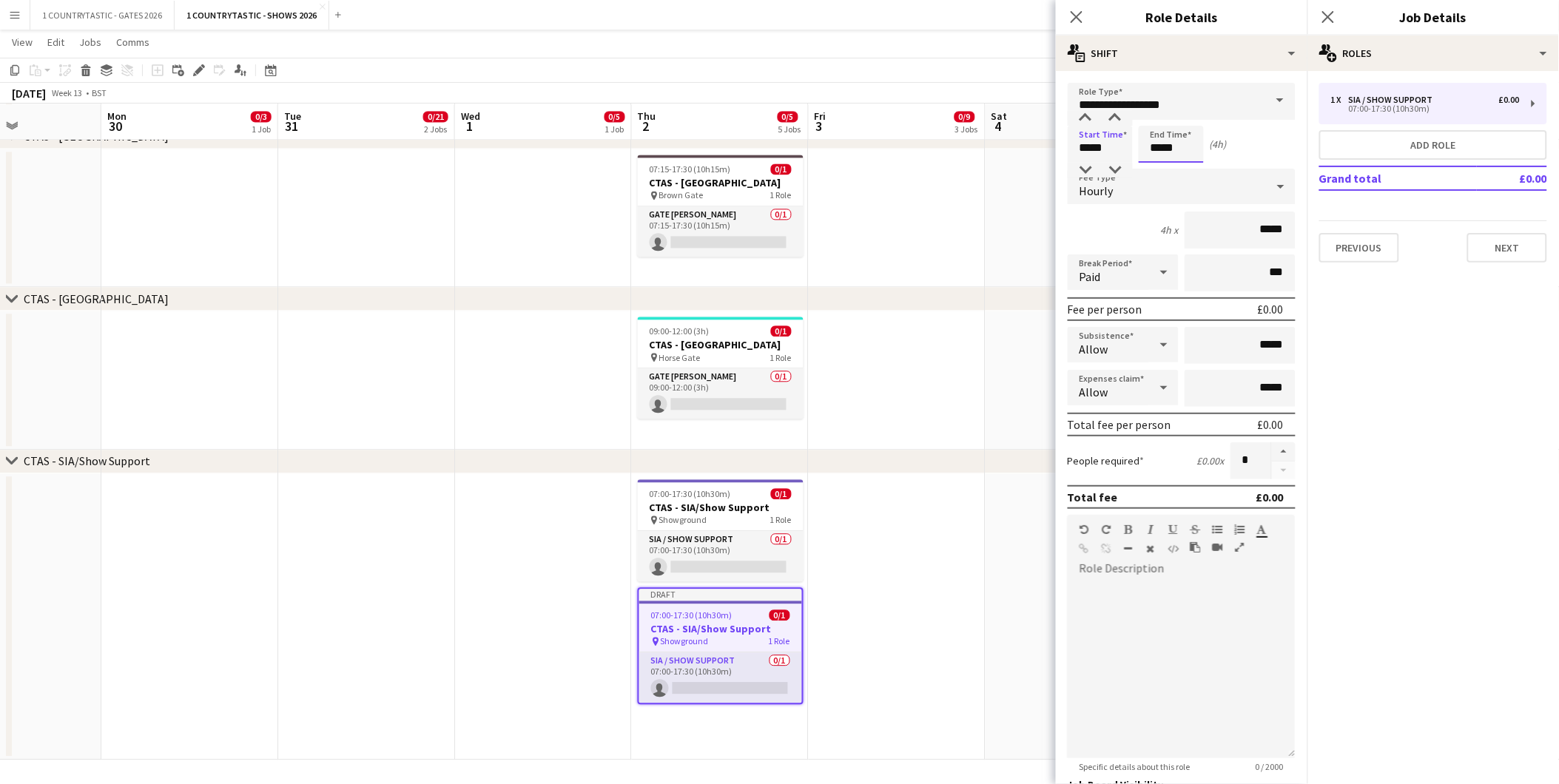
click at [1196, 148] on input "*****" at bounding box center [1172, 144] width 65 height 37
click at [1188, 170] on div at bounding box center [1186, 170] width 29 height 15
type input "*****"
click at [1188, 170] on div at bounding box center [1186, 170] width 29 height 15
click at [1045, 276] on app-date-cell at bounding box center [1074, 218] width 177 height 139
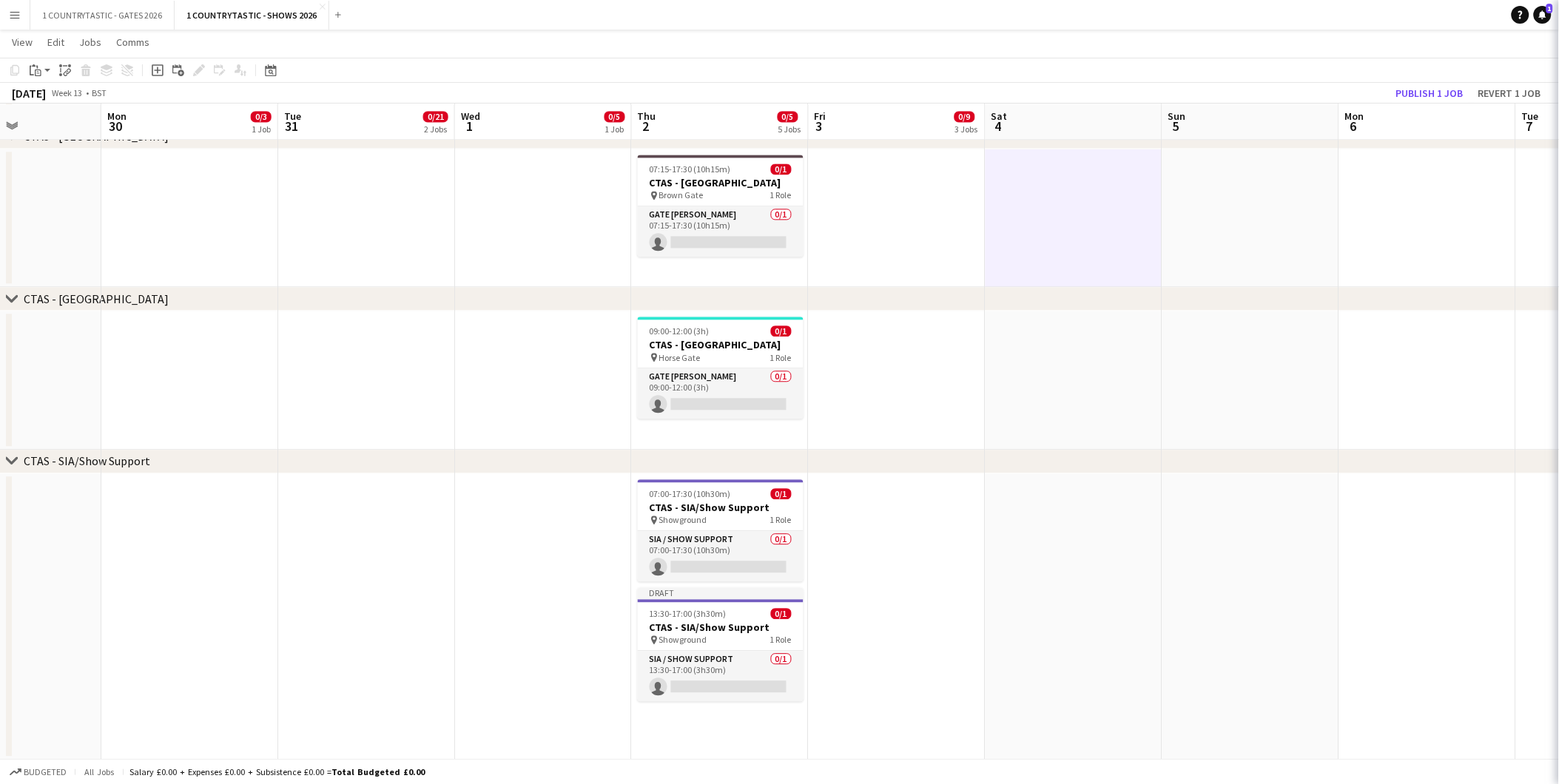
scroll to position [0, 425]
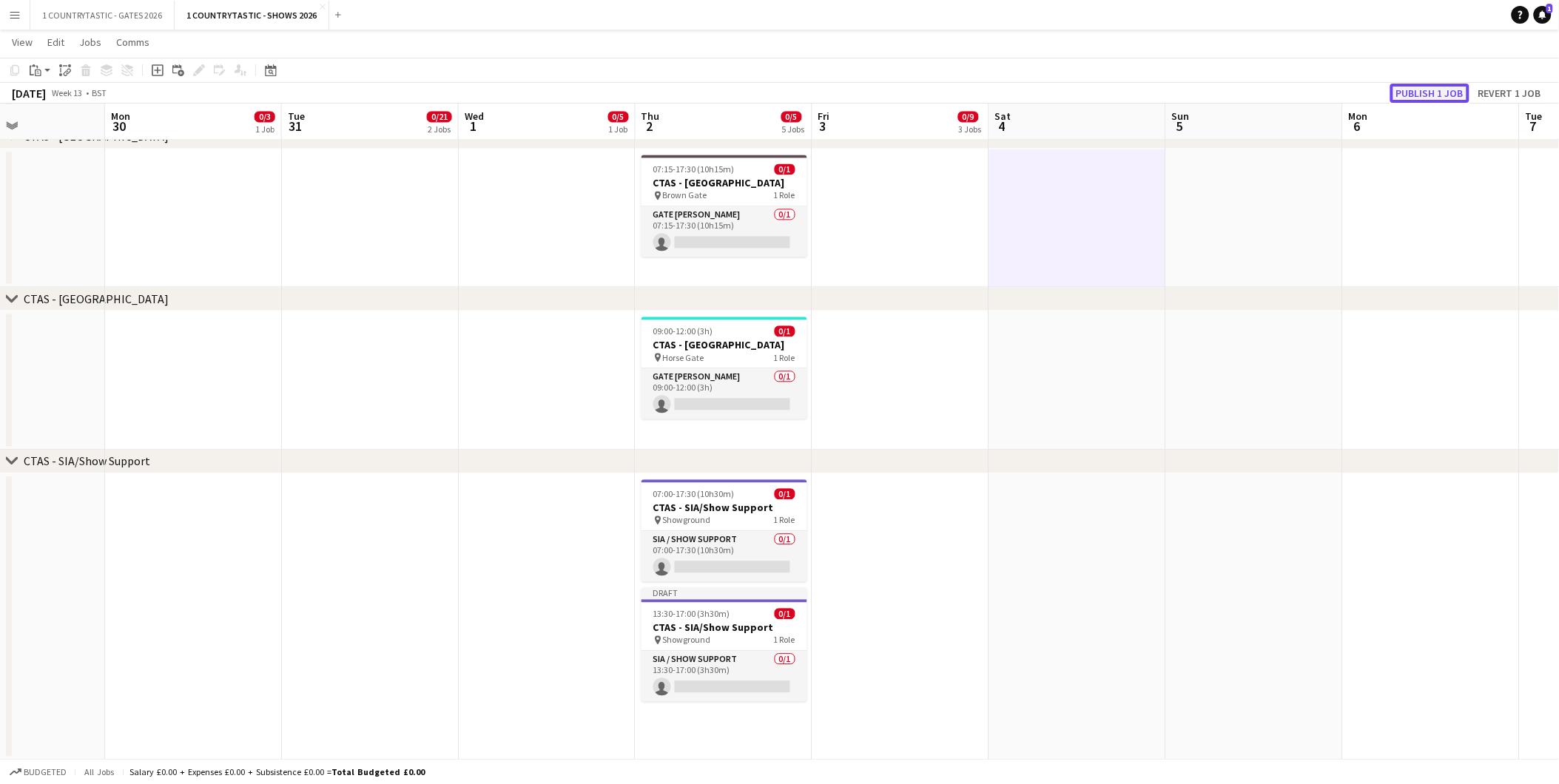
click at [1428, 95] on button "Publish 1 job" at bounding box center [1430, 93] width 80 height 19
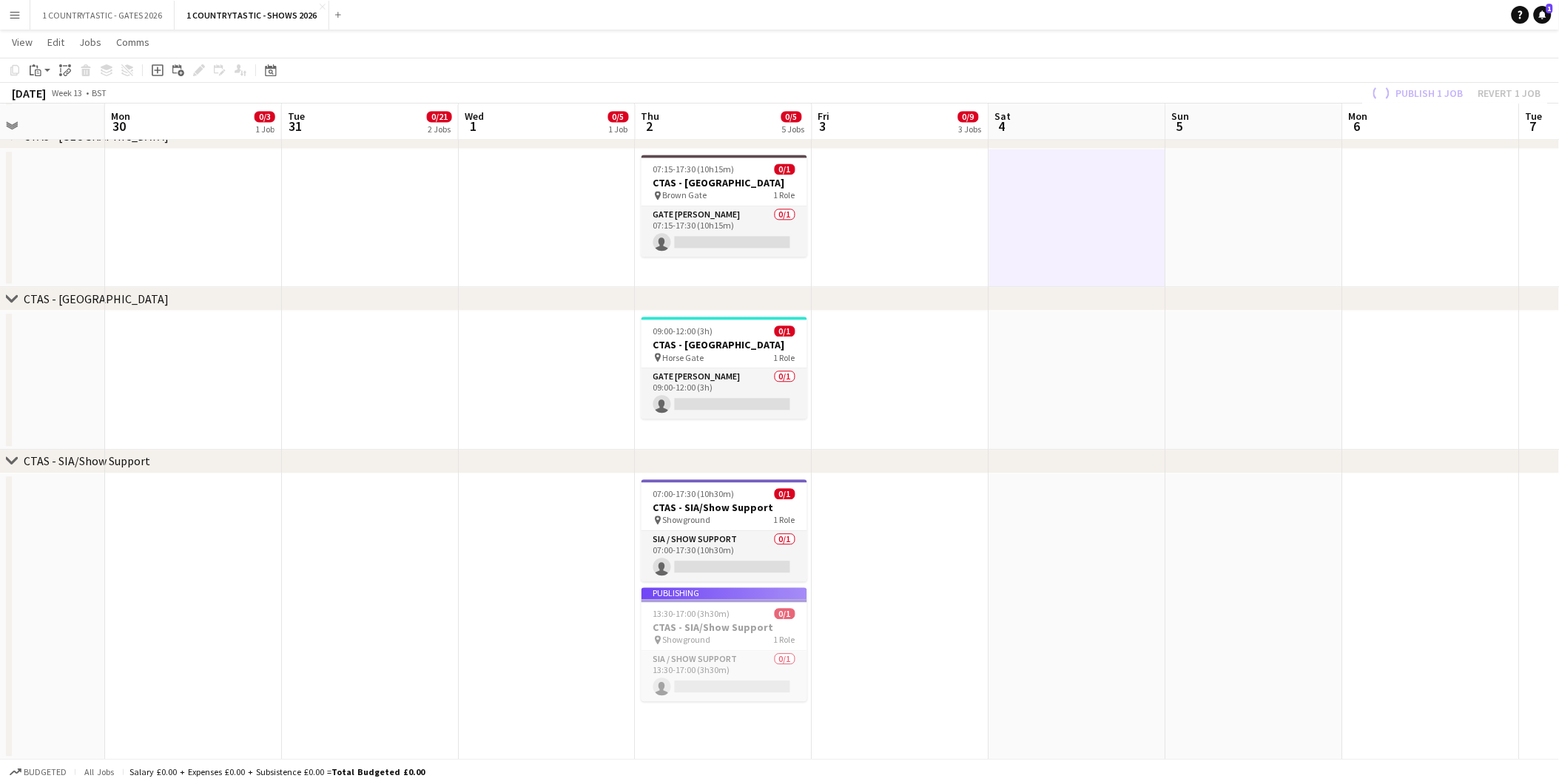
scroll to position [1071, 0]
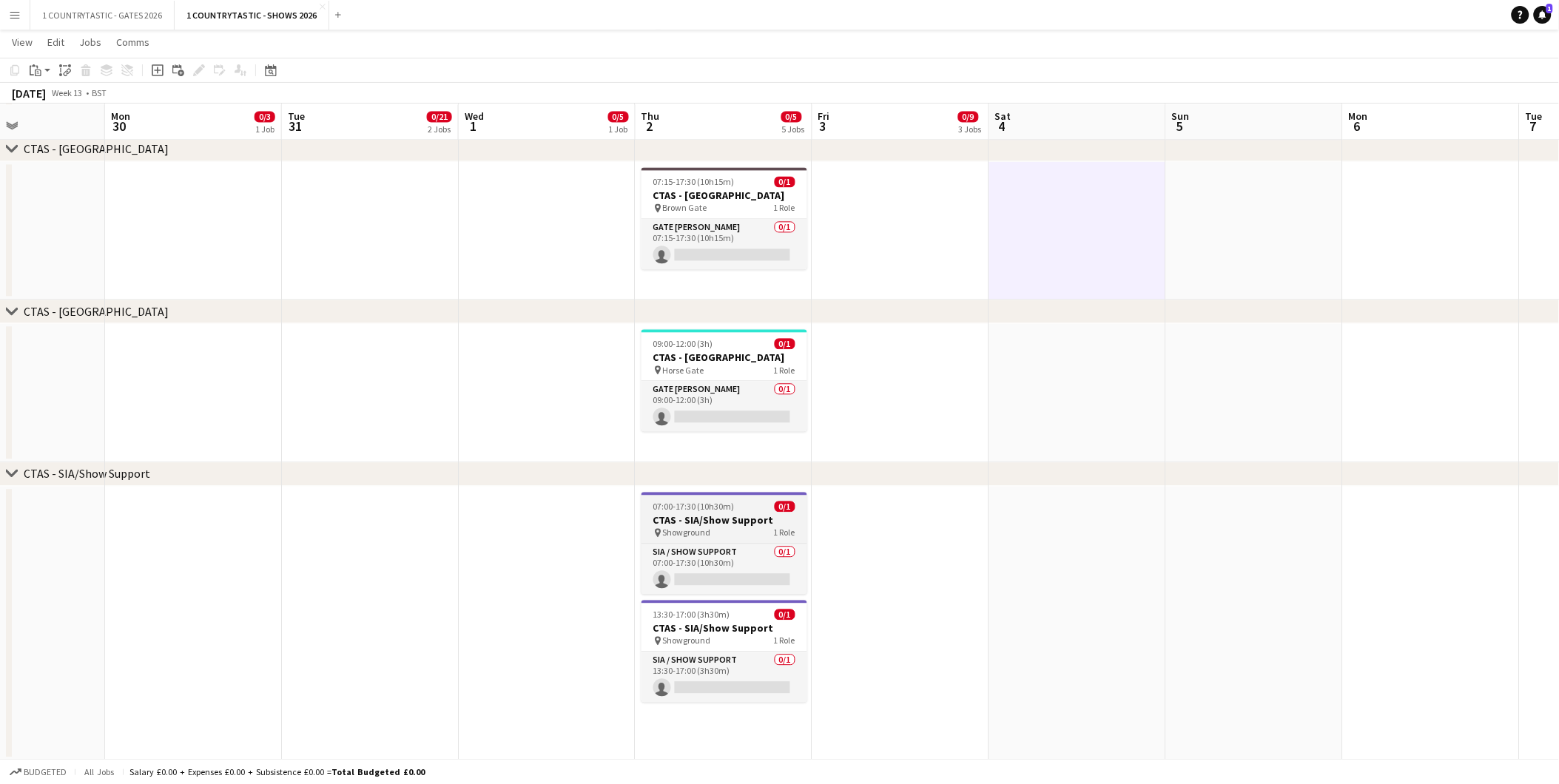
click at [693, 513] on h3 "CTAS - SIA/Show Support" at bounding box center [724, 520] width 166 height 13
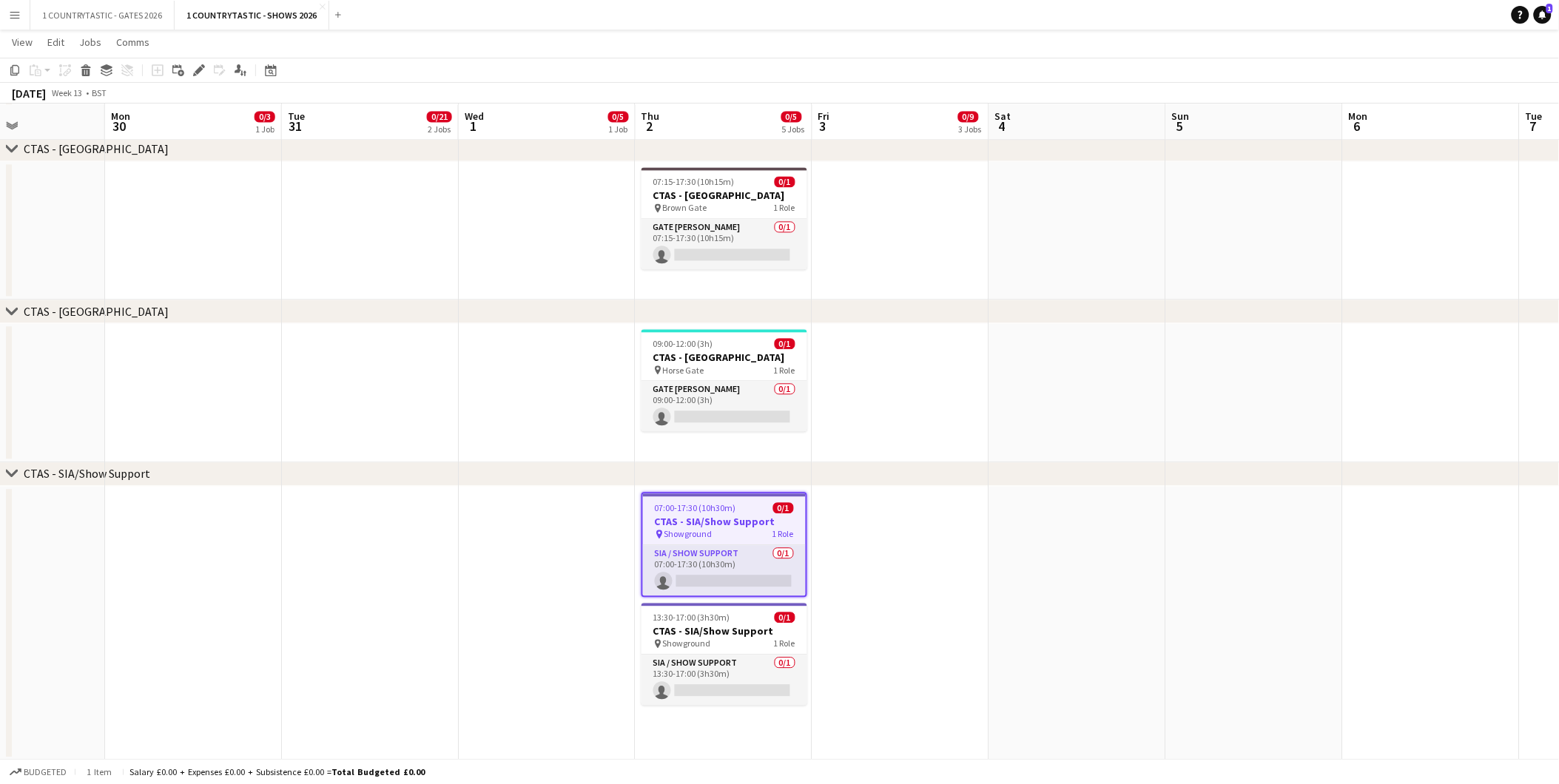
click at [702, 730] on app-date-cell "07:00-17:30 (10h30m) 0/1 CTAS - SIA/Show Support pin Showground 1 Role SIA / Sh…" at bounding box center [724, 623] width 177 height 275
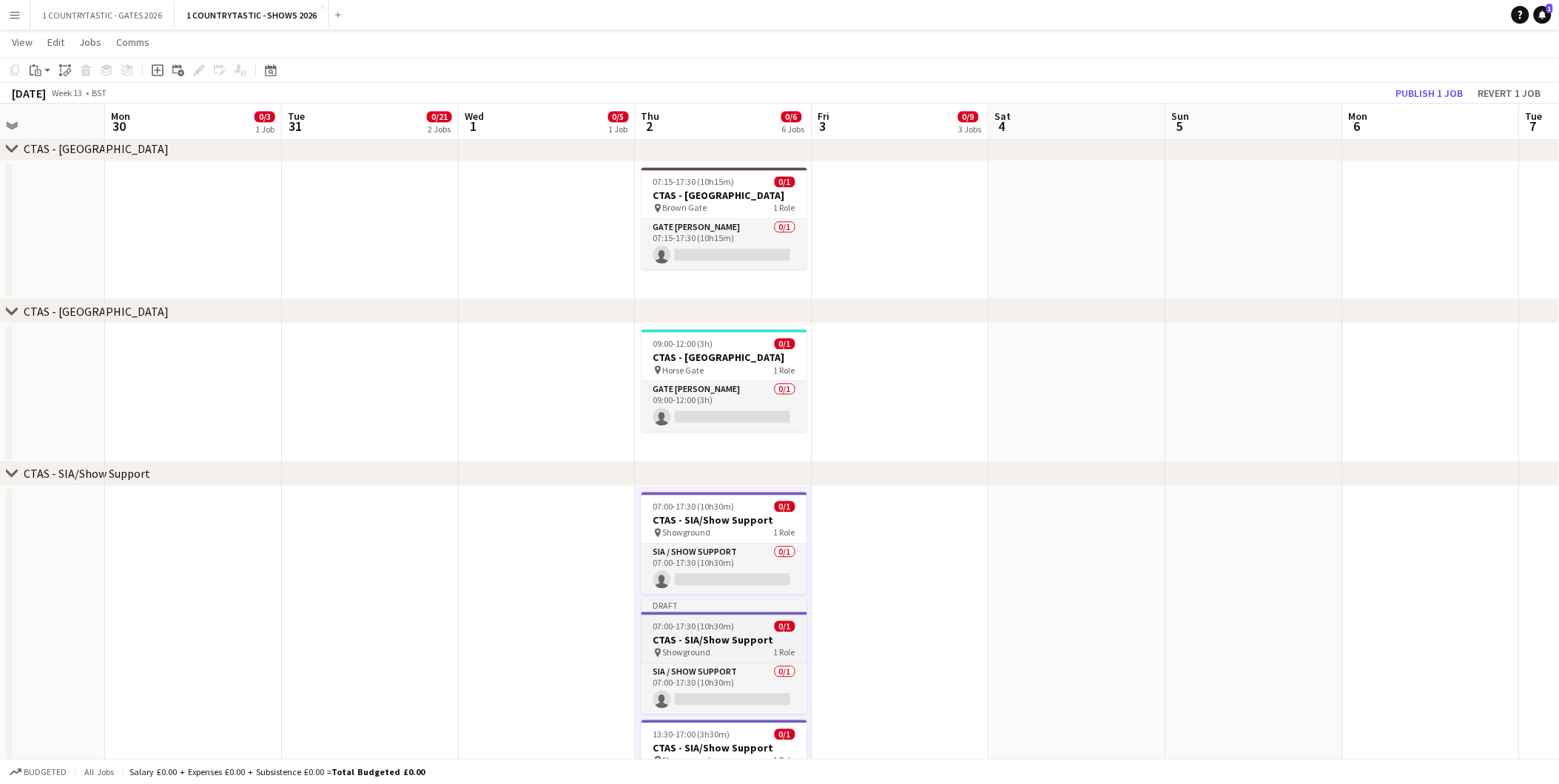
click at [711, 638] on h3 "CTAS - SIA/Show Support" at bounding box center [724, 640] width 166 height 13
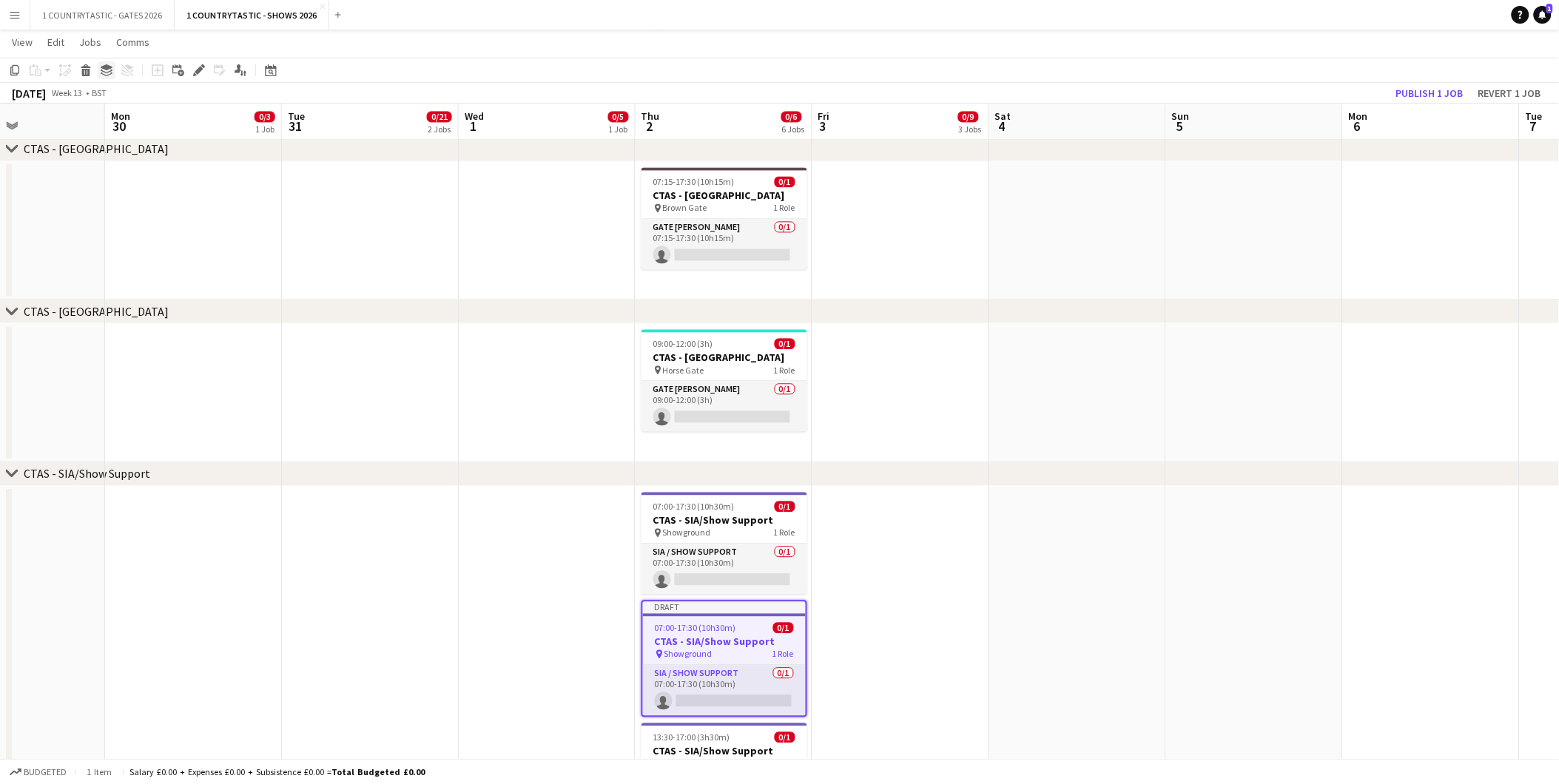
click at [107, 69] on icon at bounding box center [106, 67] width 12 height 6
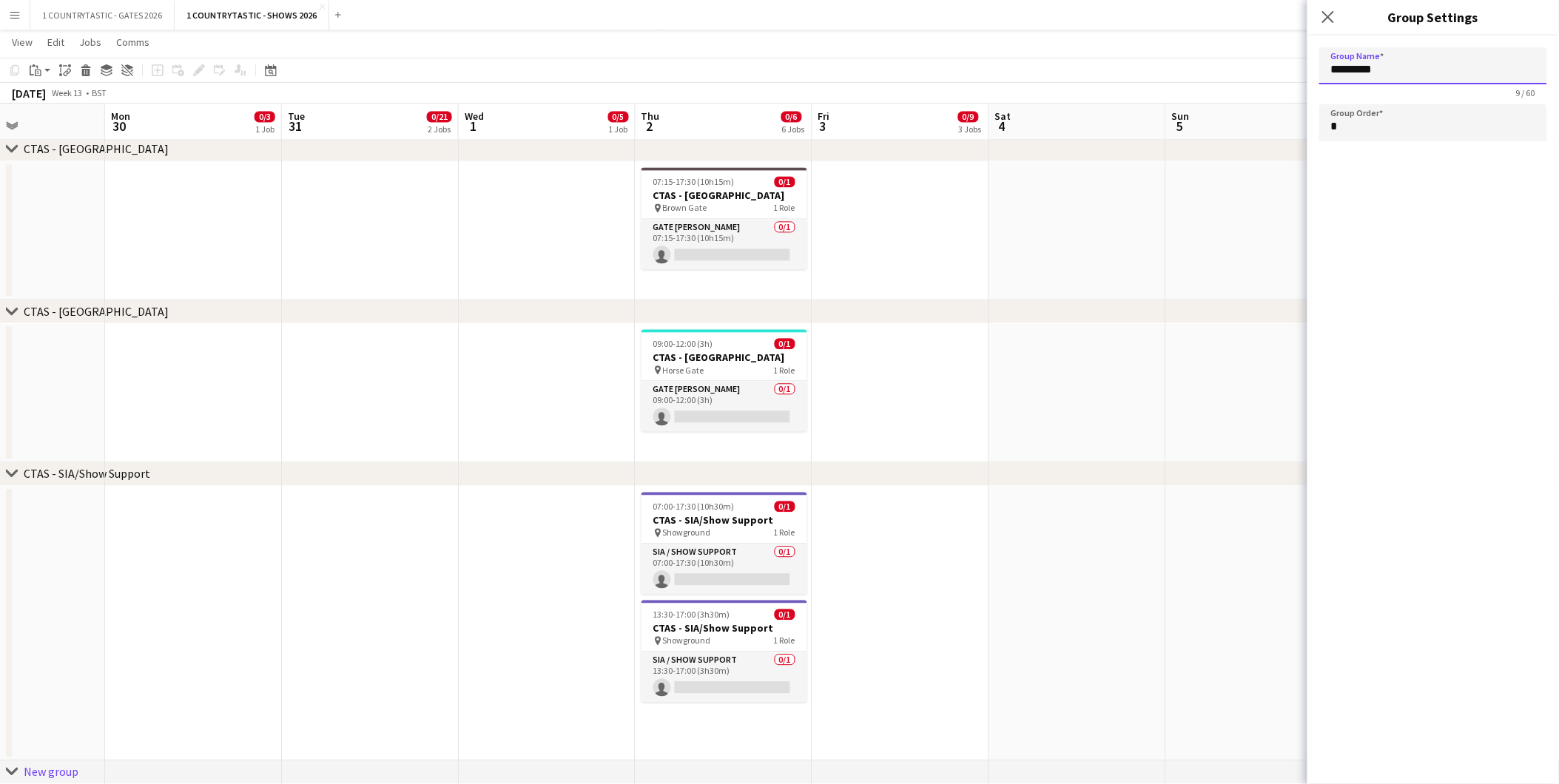
drag, startPoint x: 1470, startPoint y: 63, endPoint x: 1119, endPoint y: 55, distance: 351.1
click at [1062, 419] on app-date-cell at bounding box center [1078, 392] width 177 height 139
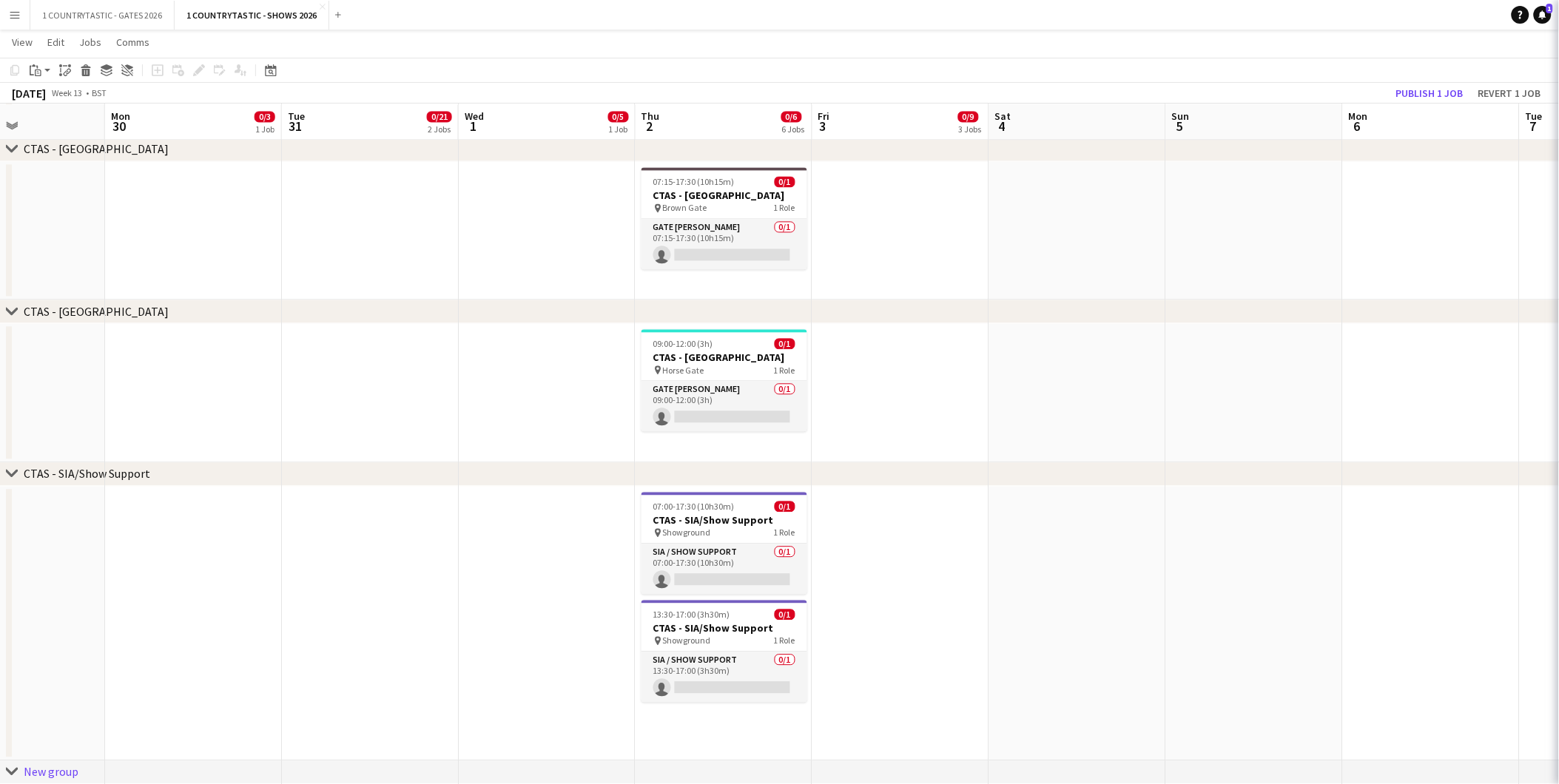
type input "*********"
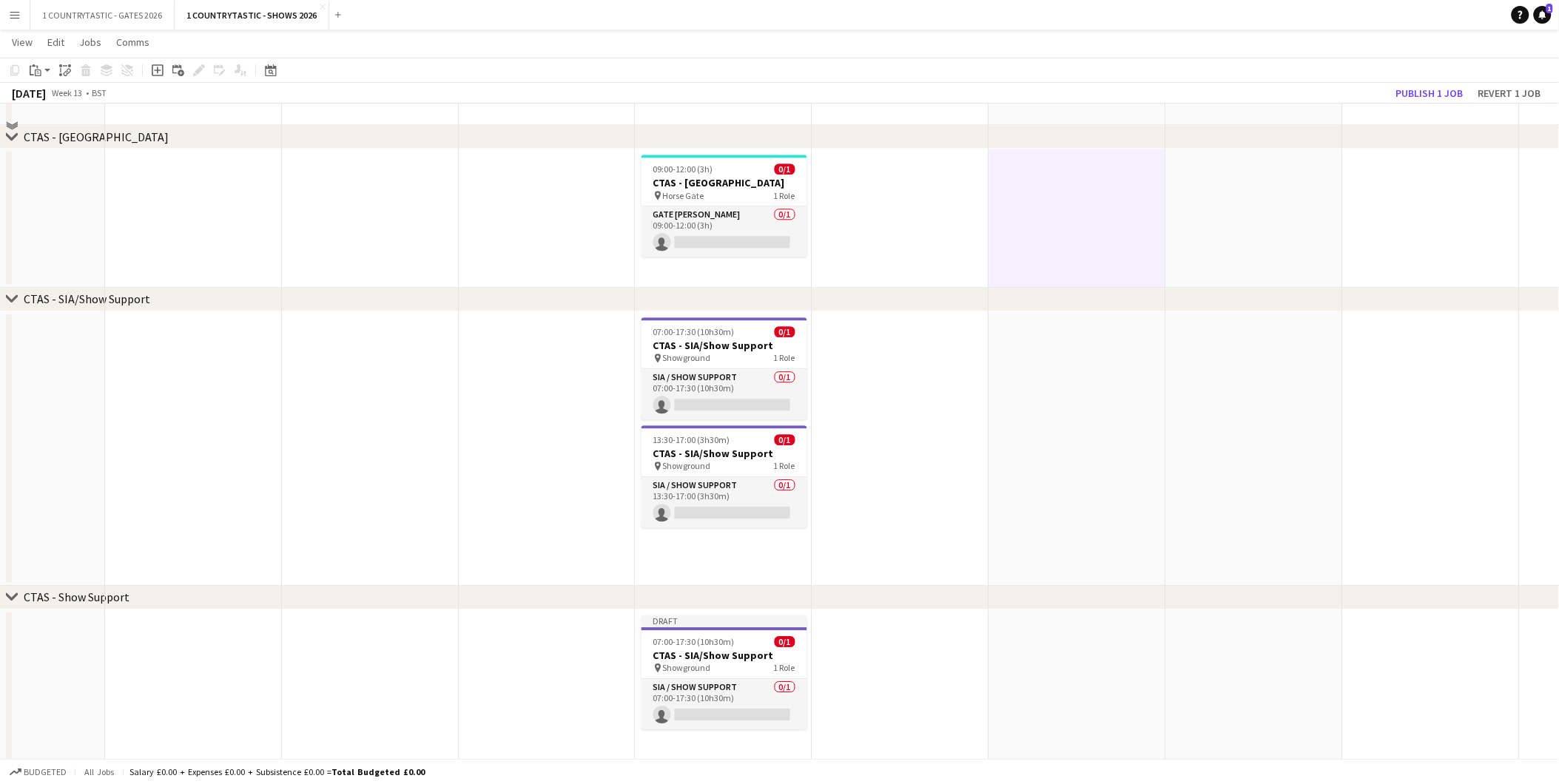
scroll to position [1260, 0]
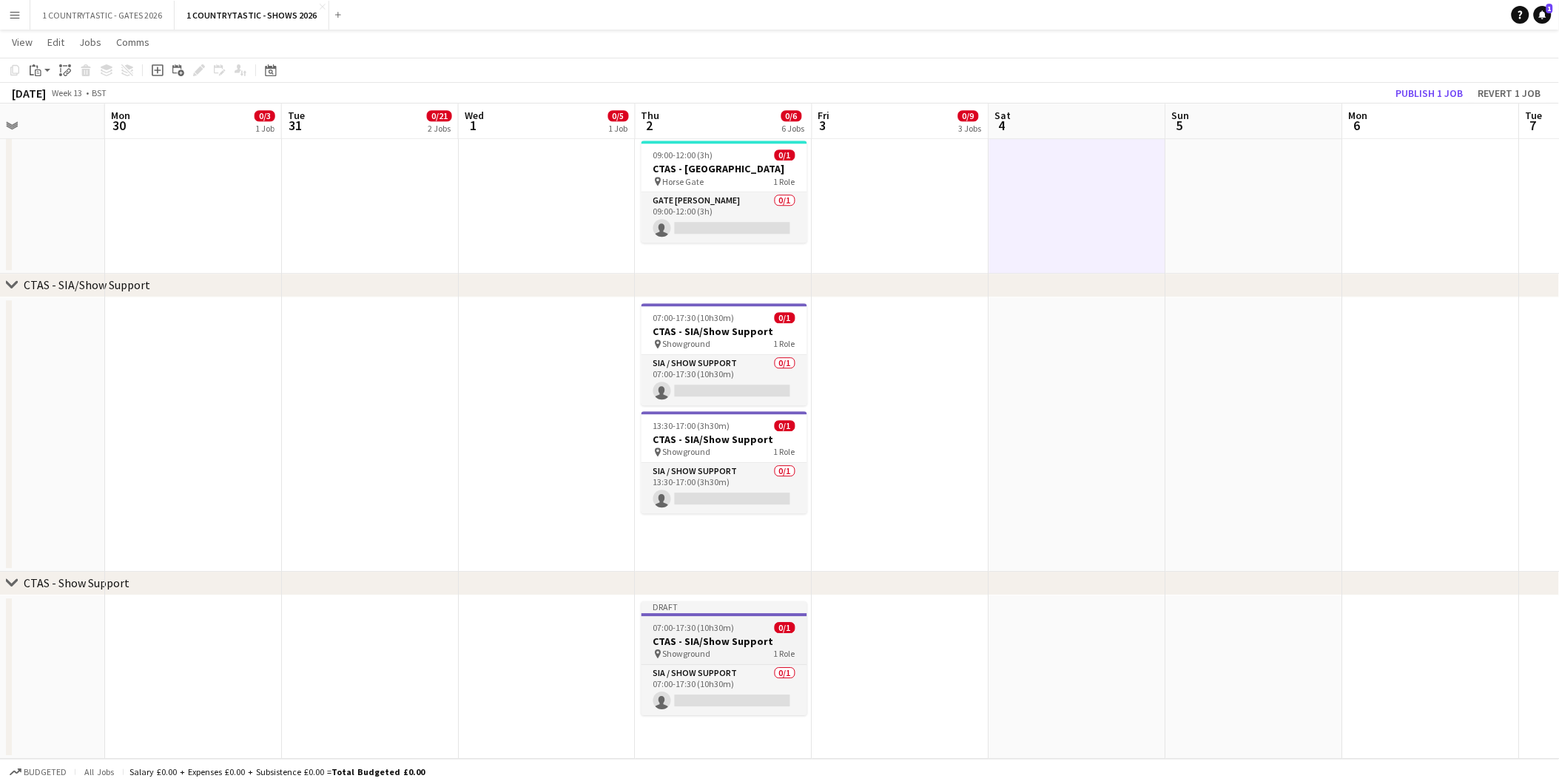
click at [706, 634] on h3 "CTAS - SIA/Show Support" at bounding box center [724, 641] width 166 height 13
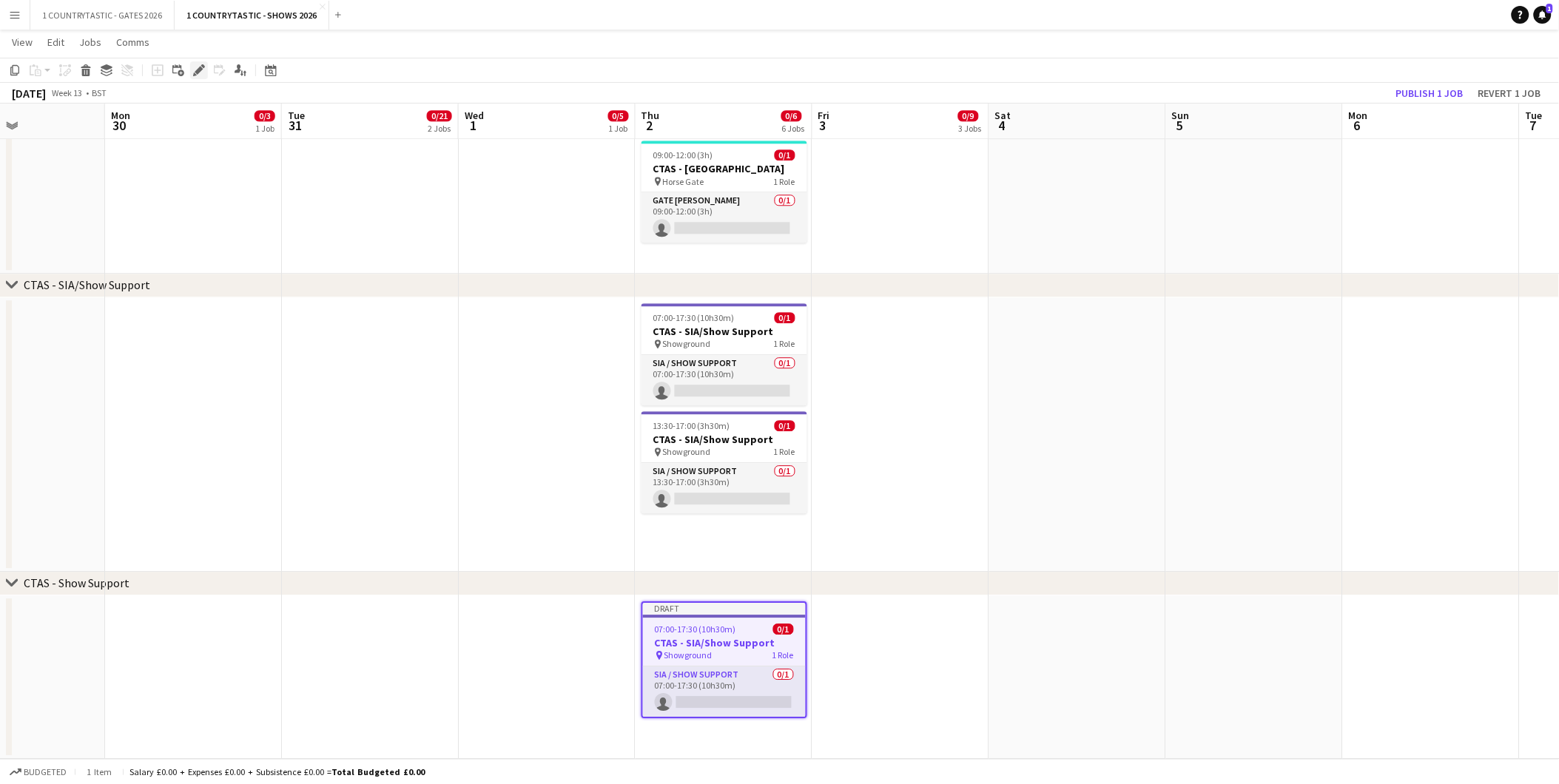
click at [193, 64] on icon "Edit" at bounding box center [199, 70] width 12 height 12
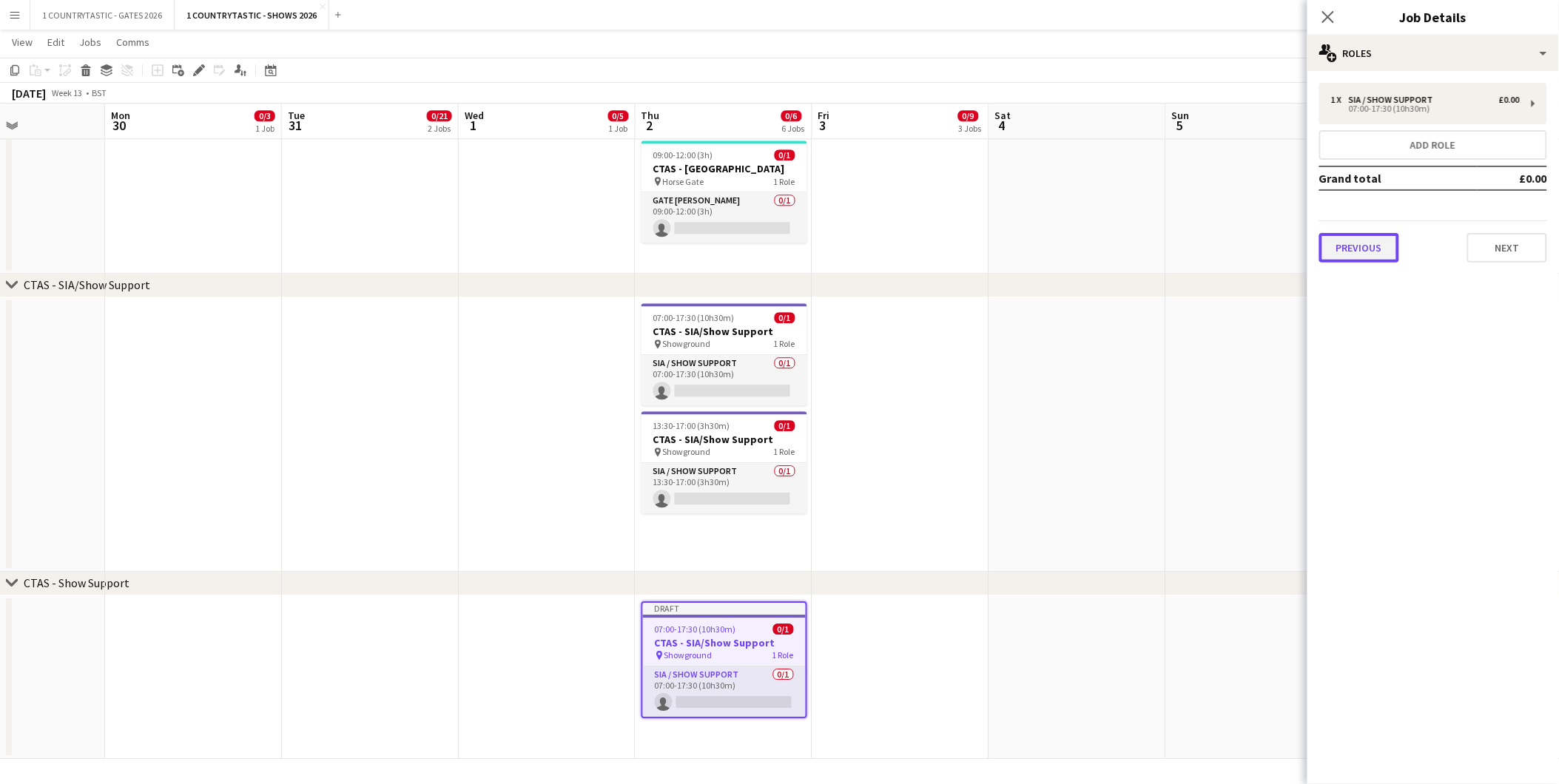
click at [1350, 237] on button "Previous" at bounding box center [1359, 247] width 80 height 29
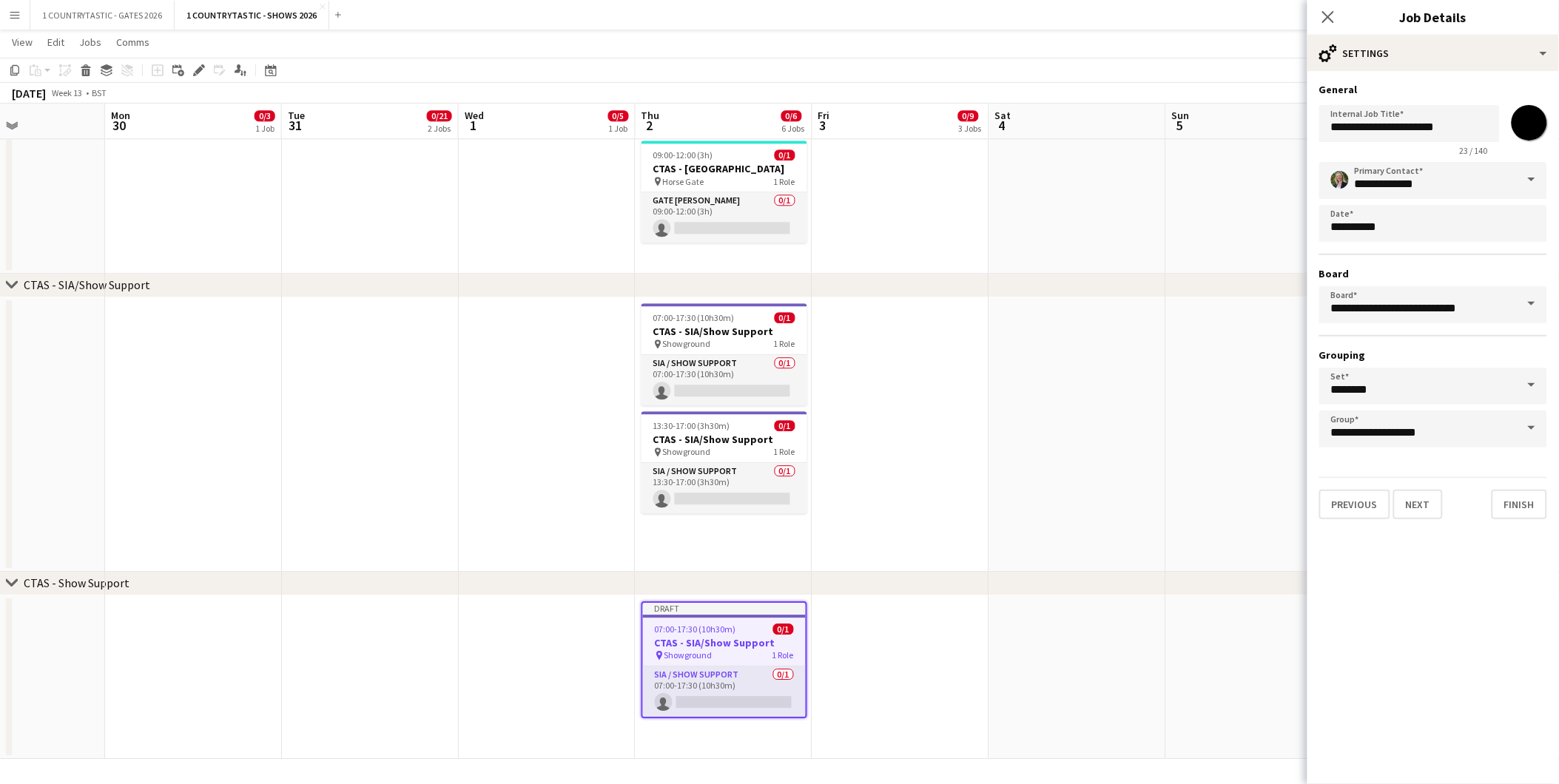
click at [1532, 127] on input "*******" at bounding box center [1530, 123] width 53 height 53
type input "*******"
click at [1426, 491] on button "Next" at bounding box center [1418, 504] width 49 height 29
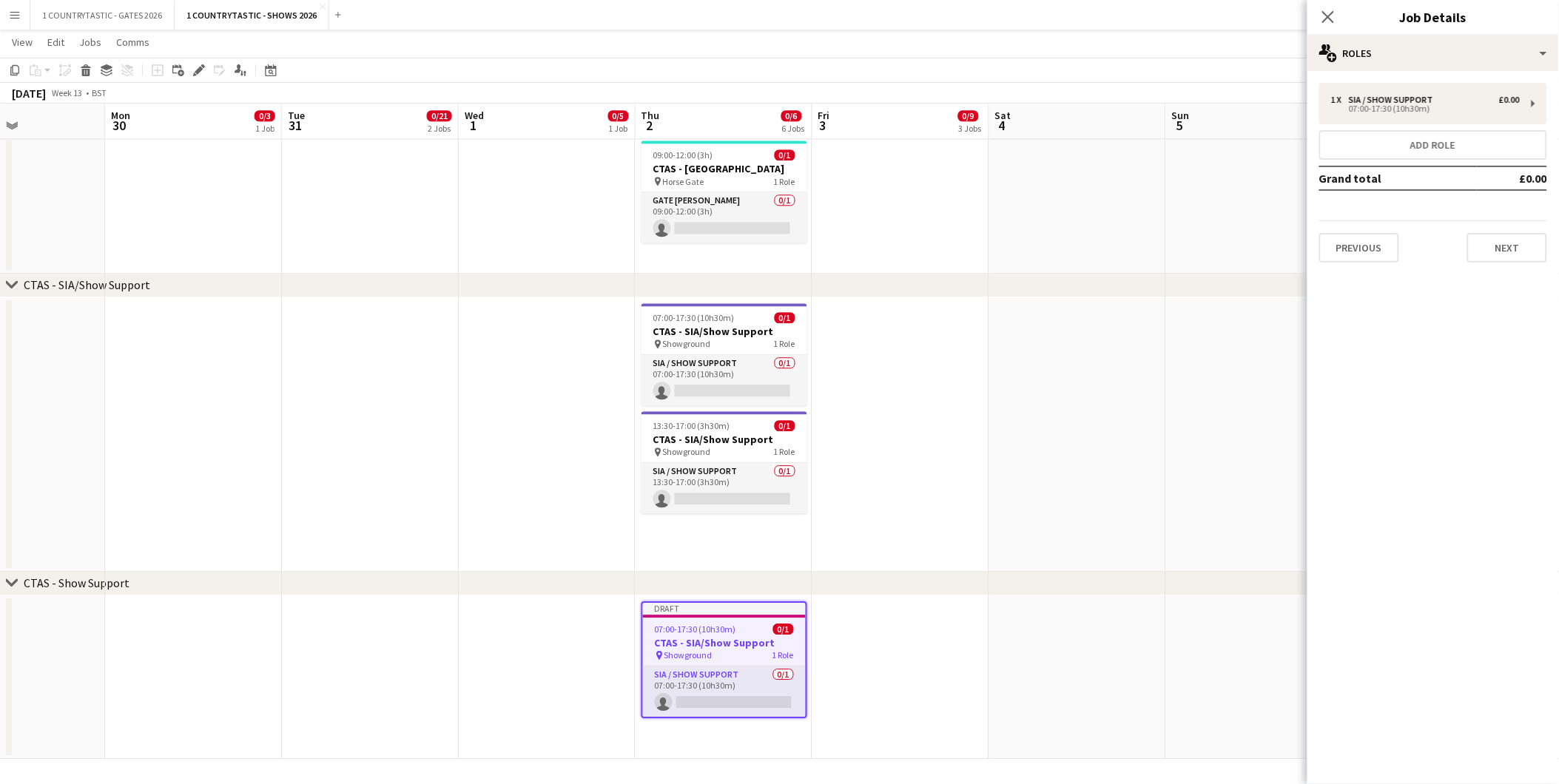
click at [708, 624] on span "07:00-17:30 (10h30m)" at bounding box center [696, 630] width 81 height 11
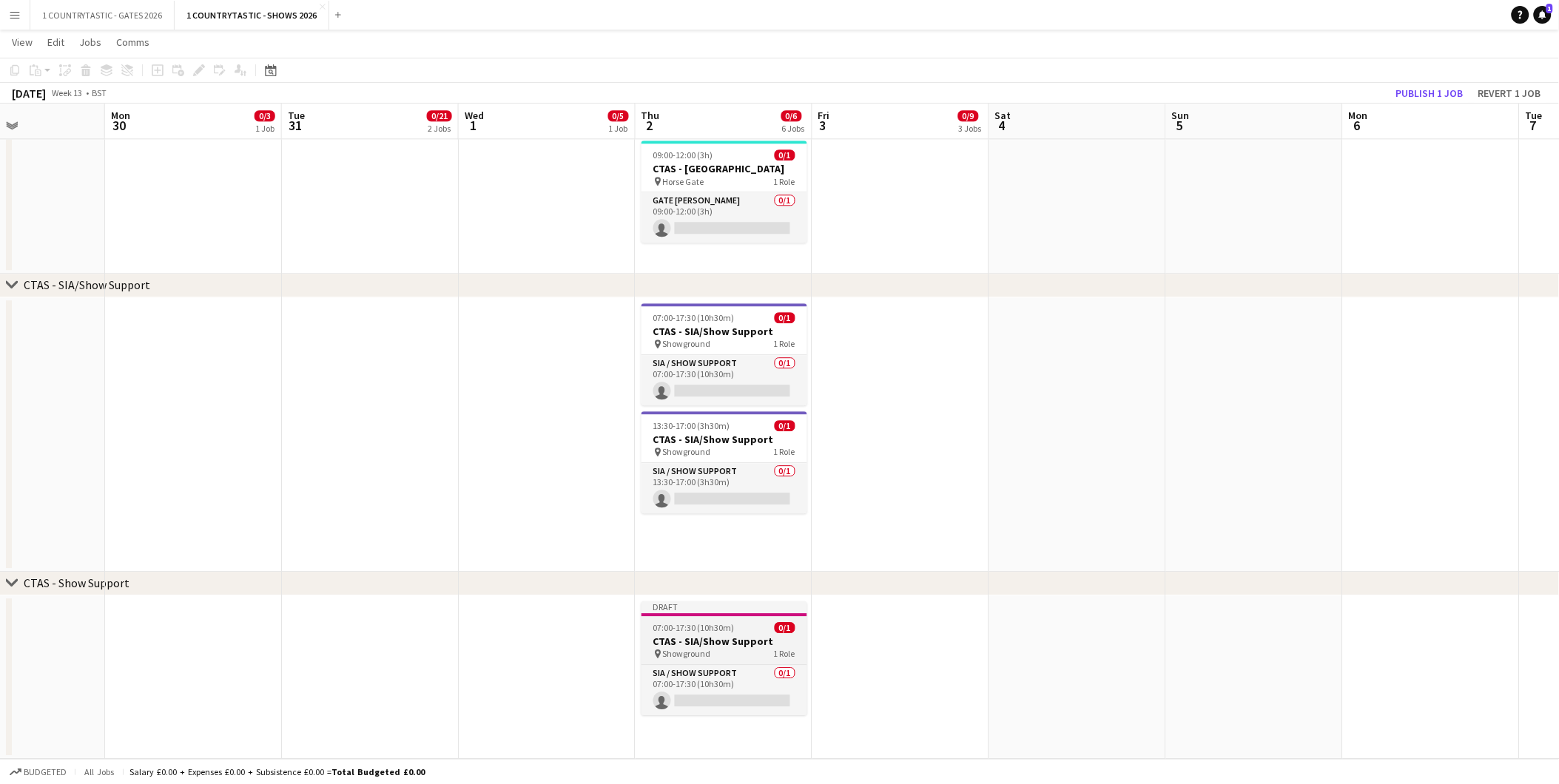
click at [719, 633] on app-job-card "Draft 07:00-17:30 (10h30m) 0/1 CTAS - SIA/Show Support pin Showground 1 Role SI…" at bounding box center [724, 658] width 166 height 114
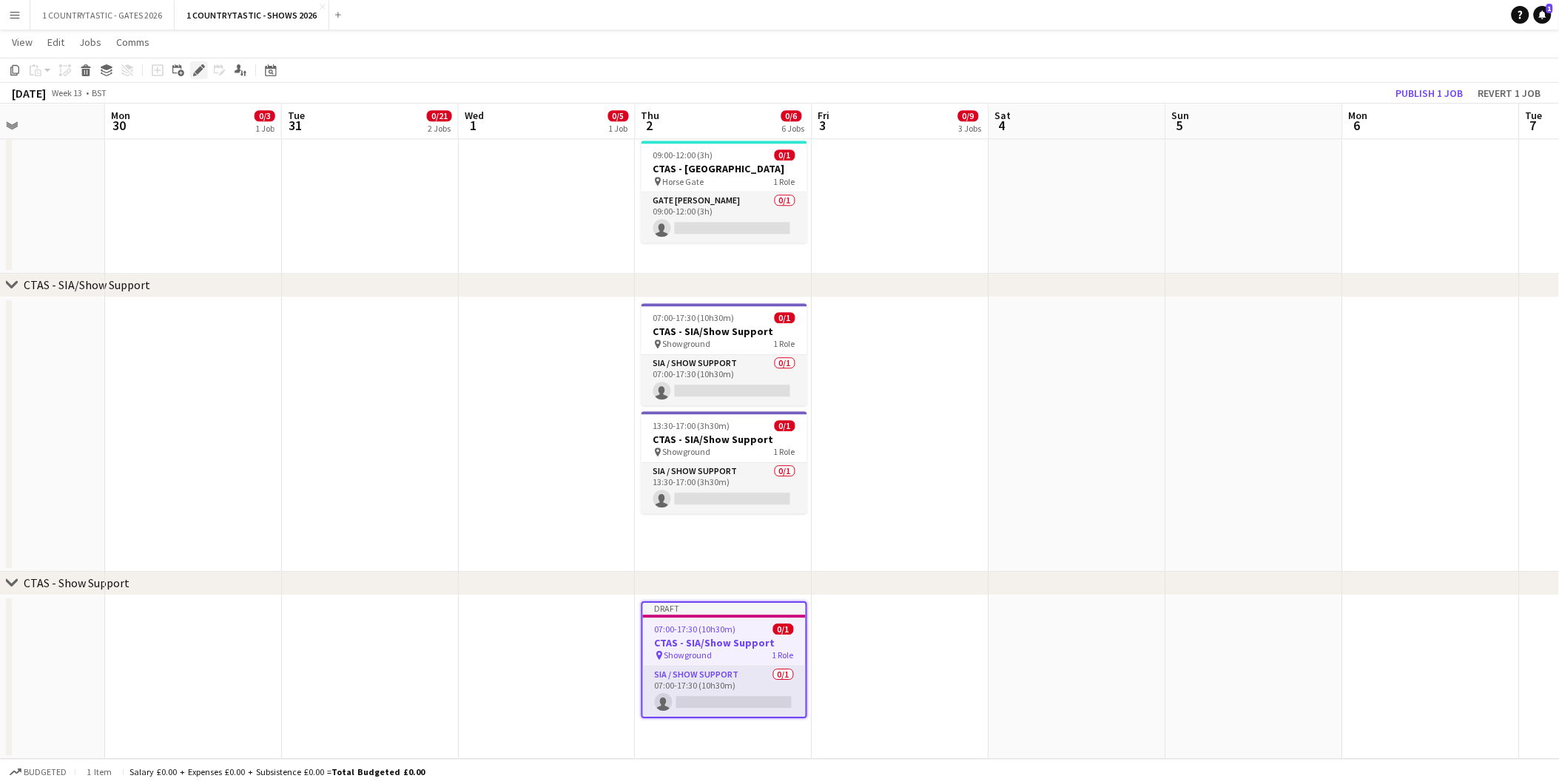
click at [198, 64] on icon "Edit" at bounding box center [199, 70] width 12 height 12
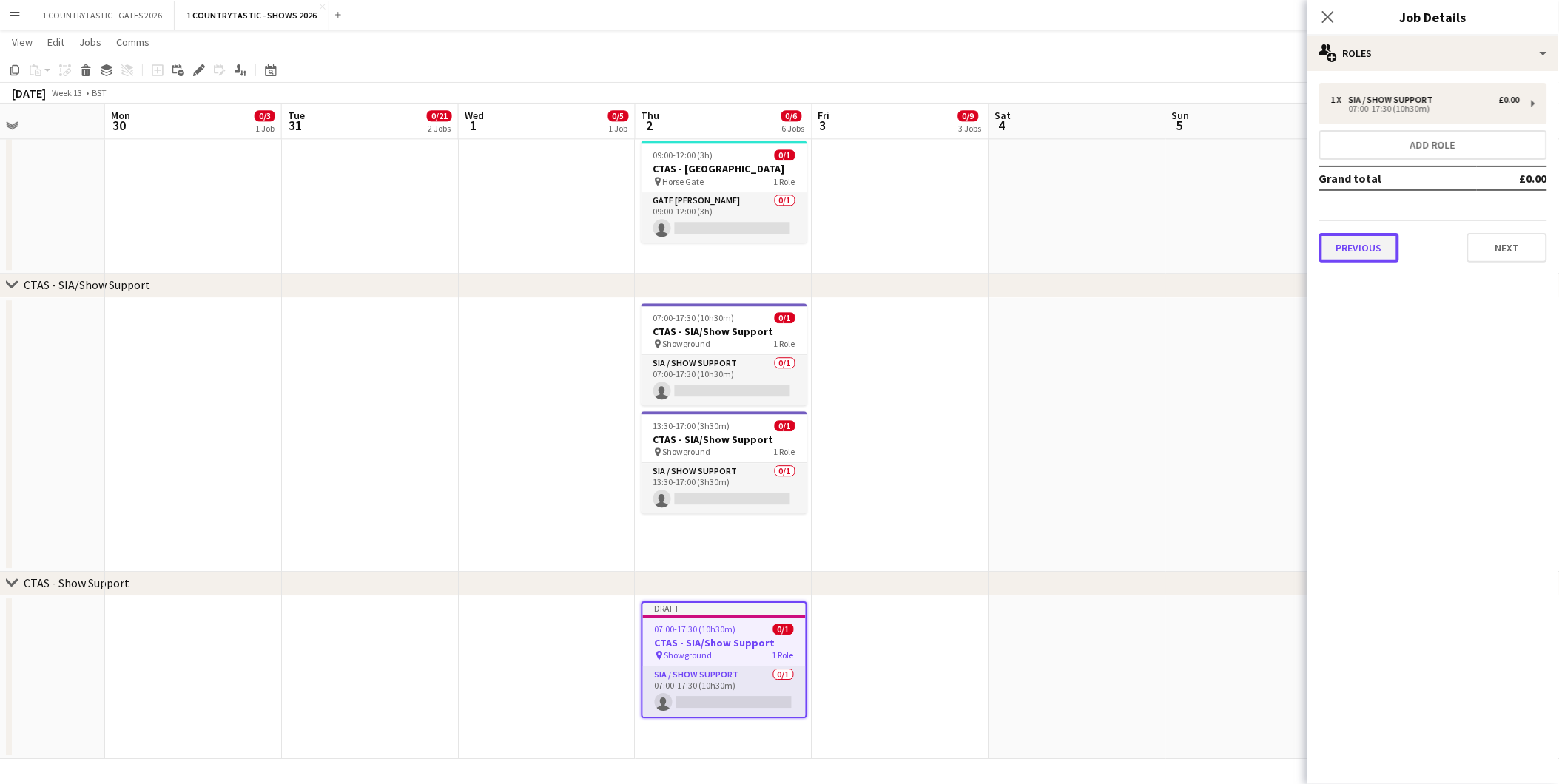
click at [1355, 246] on button "Previous" at bounding box center [1359, 247] width 80 height 29
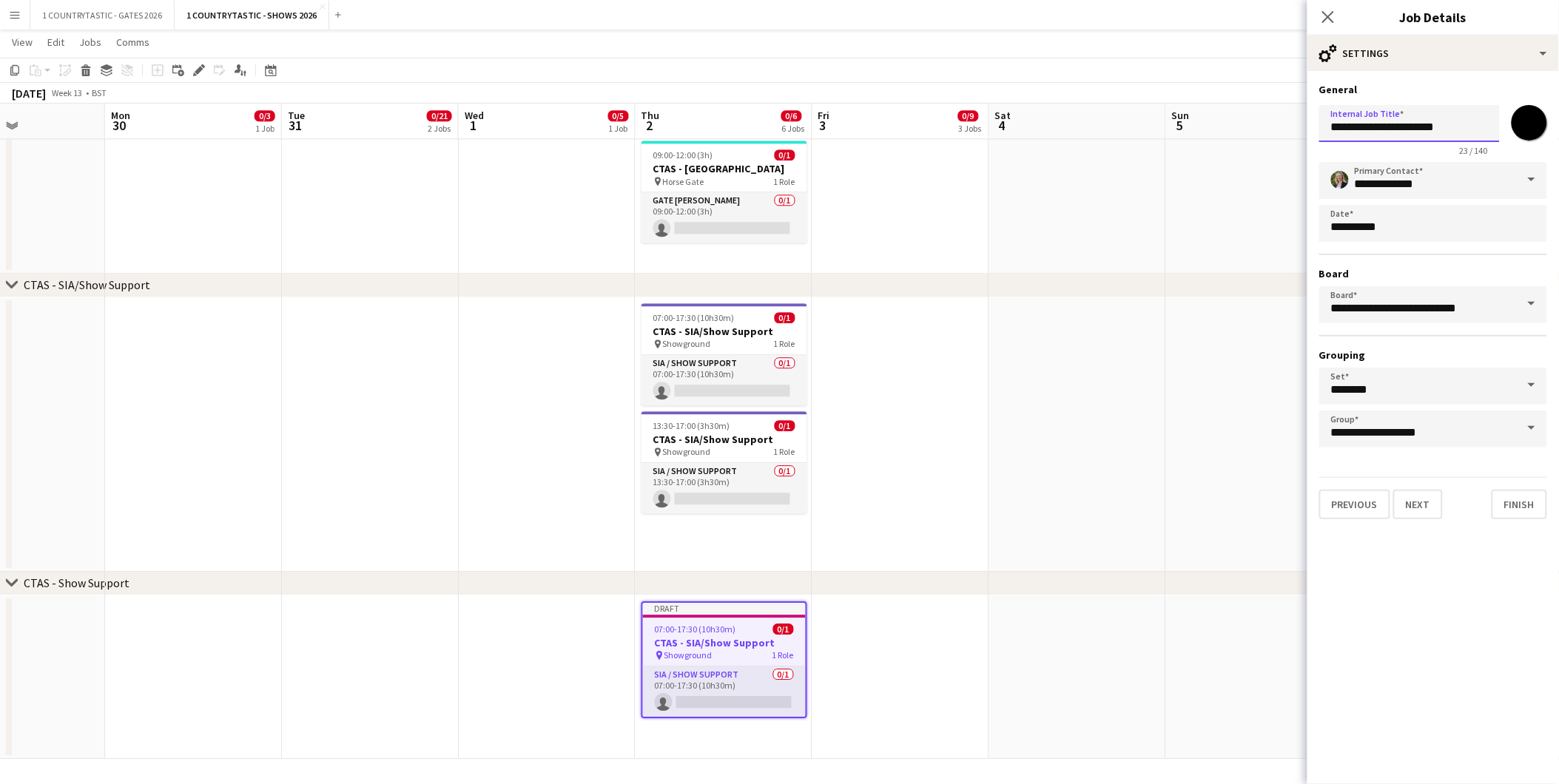
click at [1392, 123] on input "**********" at bounding box center [1409, 123] width 181 height 37
type input "**********"
click at [1112, 357] on app-date-cell at bounding box center [1078, 435] width 177 height 275
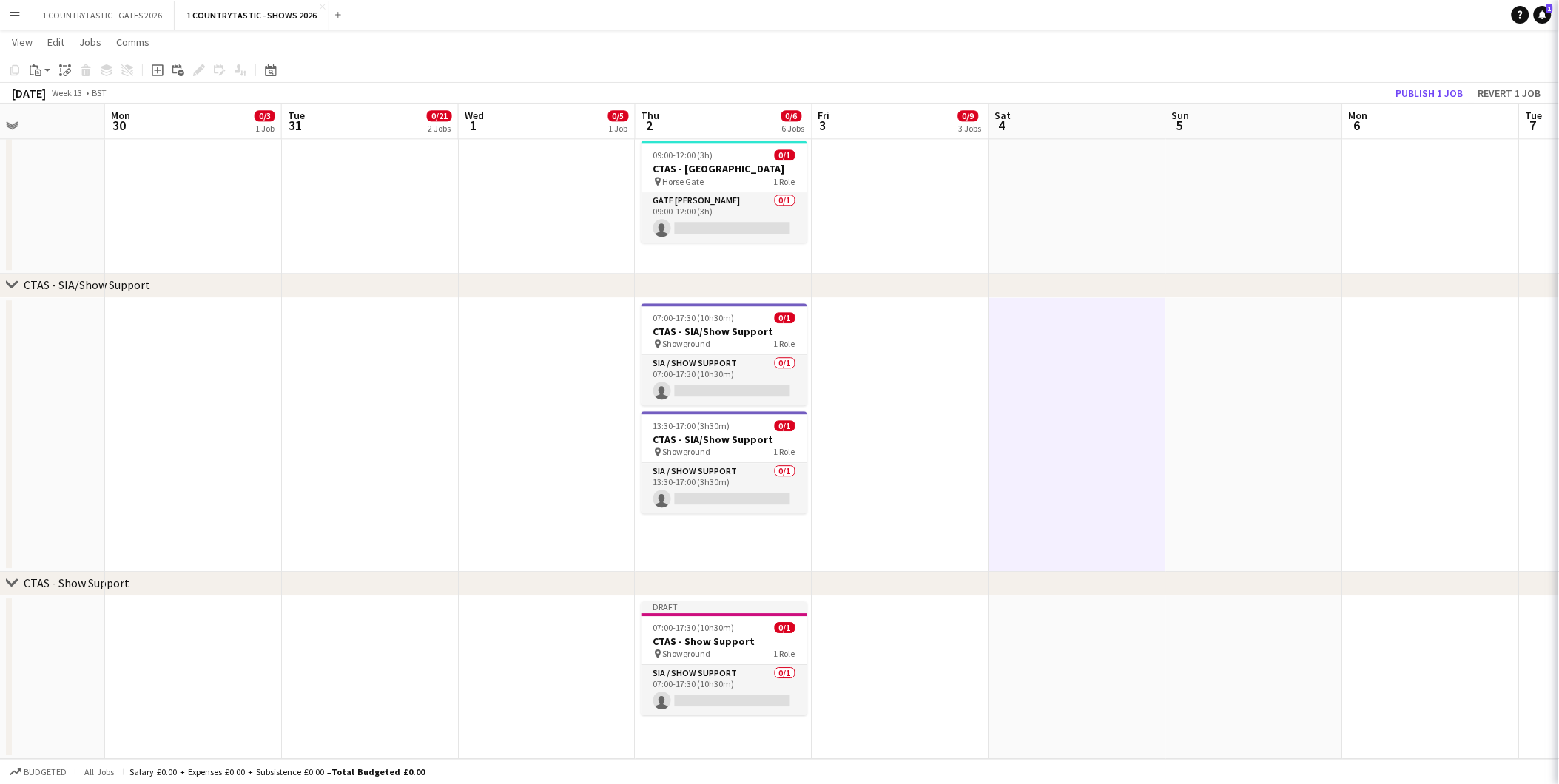
scroll to position [0, 425]
click at [723, 638] on h3 "CTAS - Show Support" at bounding box center [725, 641] width 166 height 13
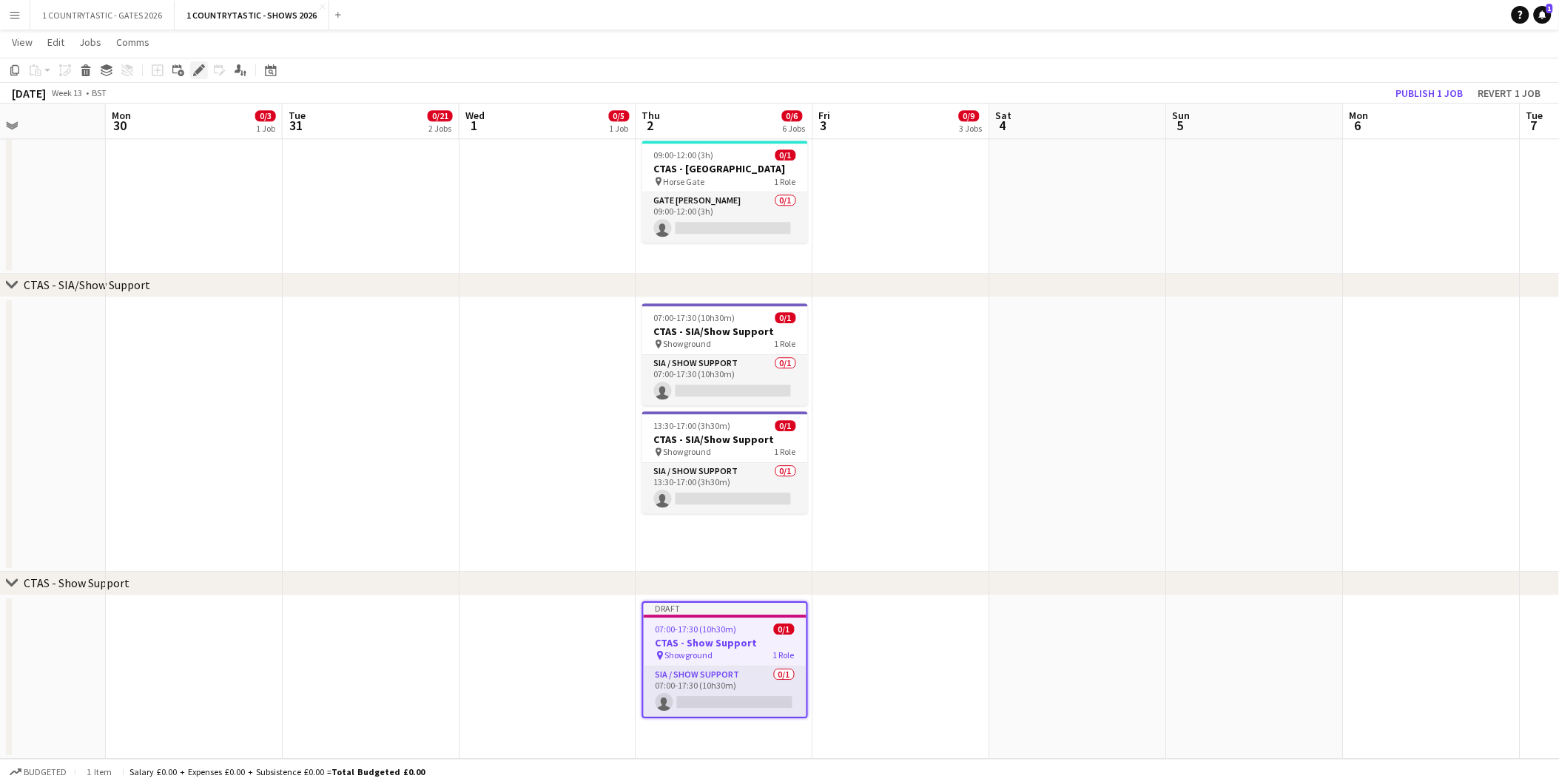
click at [200, 64] on icon "Edit" at bounding box center [199, 70] width 12 height 12
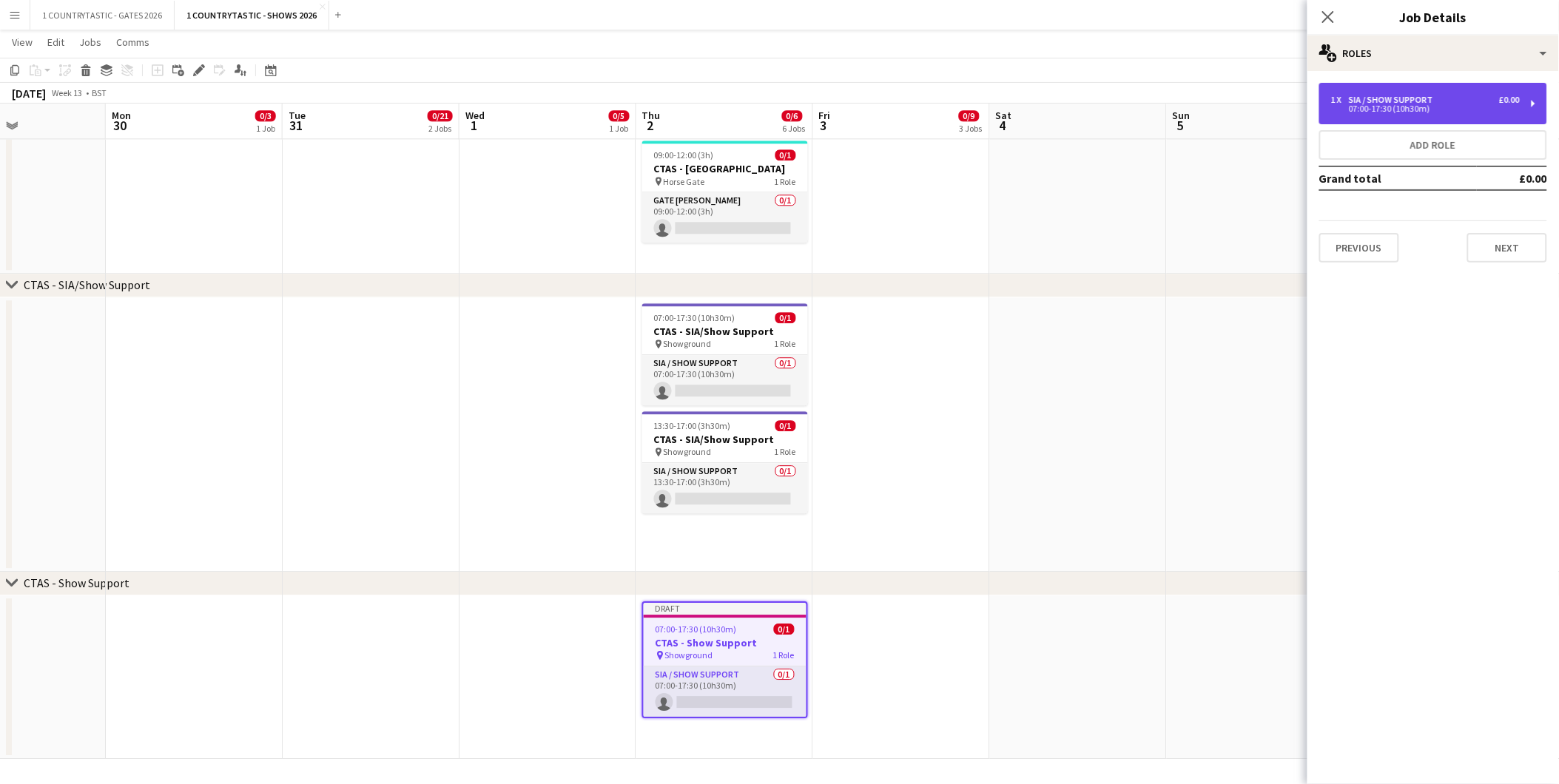
click at [1407, 101] on div "SIA / Show Support" at bounding box center [1393, 99] width 90 height 10
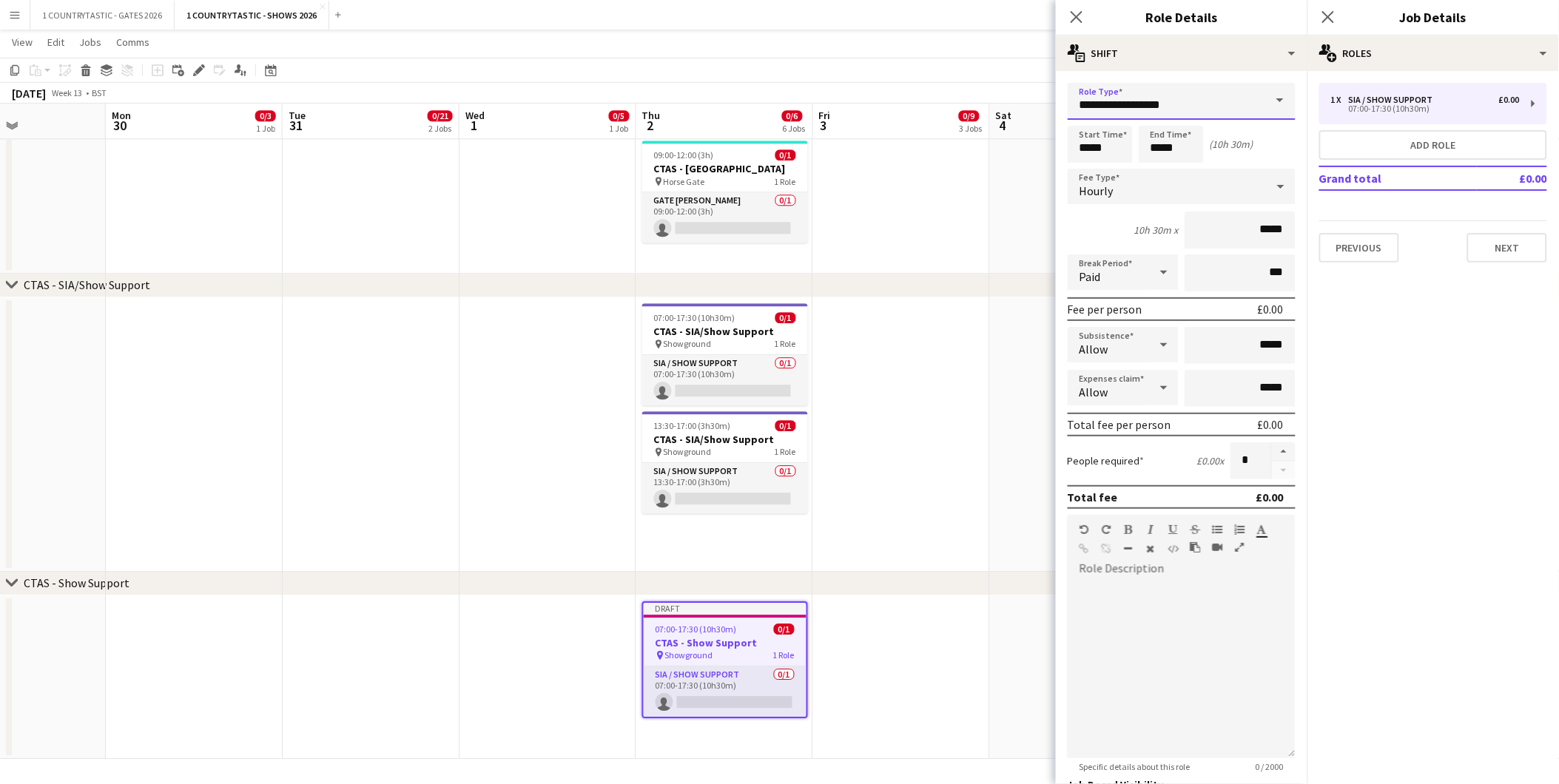
drag, startPoint x: 1204, startPoint y: 102, endPoint x: 824, endPoint y: 86, distance: 380.3
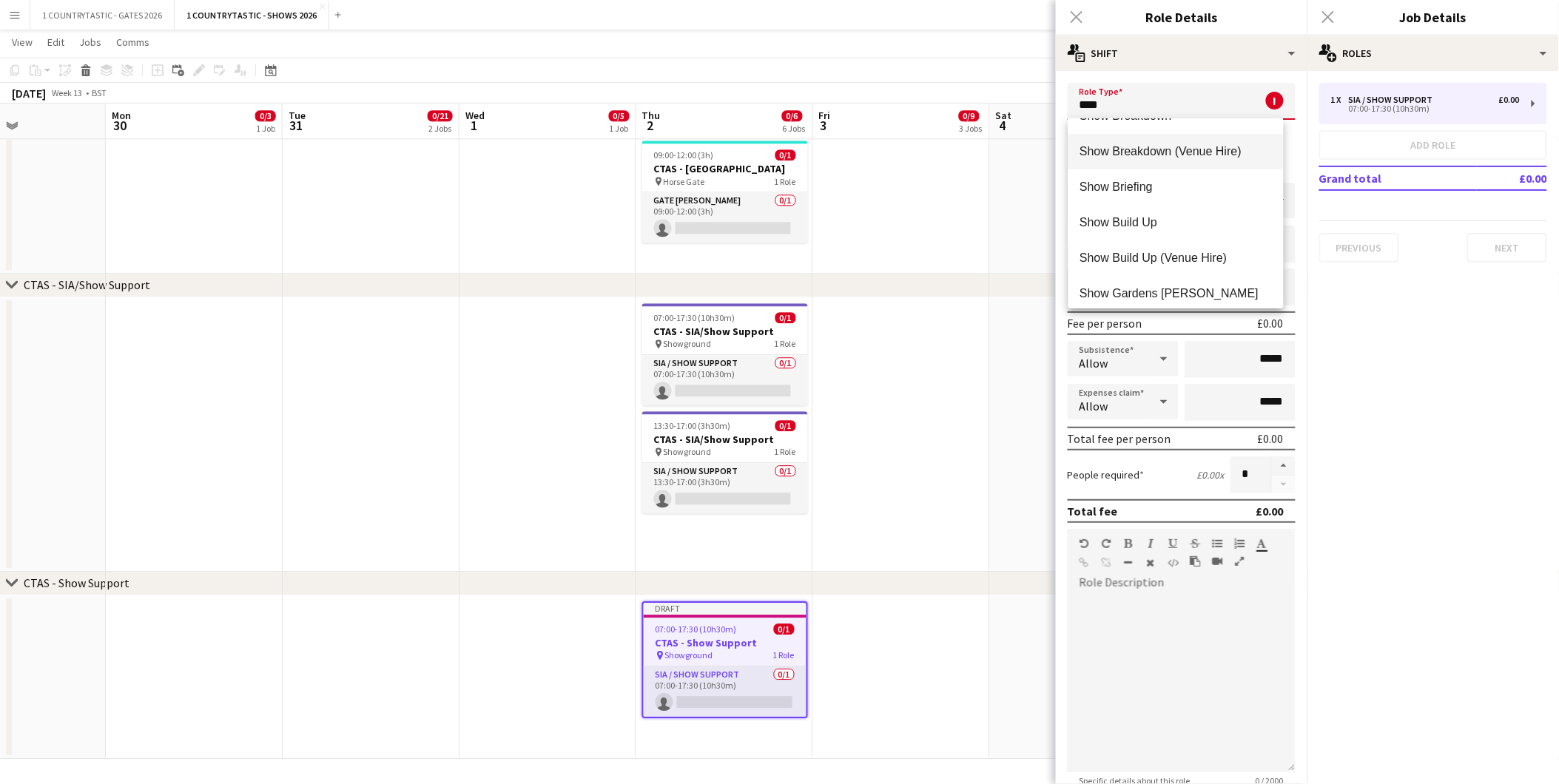
scroll to position [246, 0]
click at [1149, 145] on span "Show Support" at bounding box center [1176, 144] width 191 height 14
type input "**********"
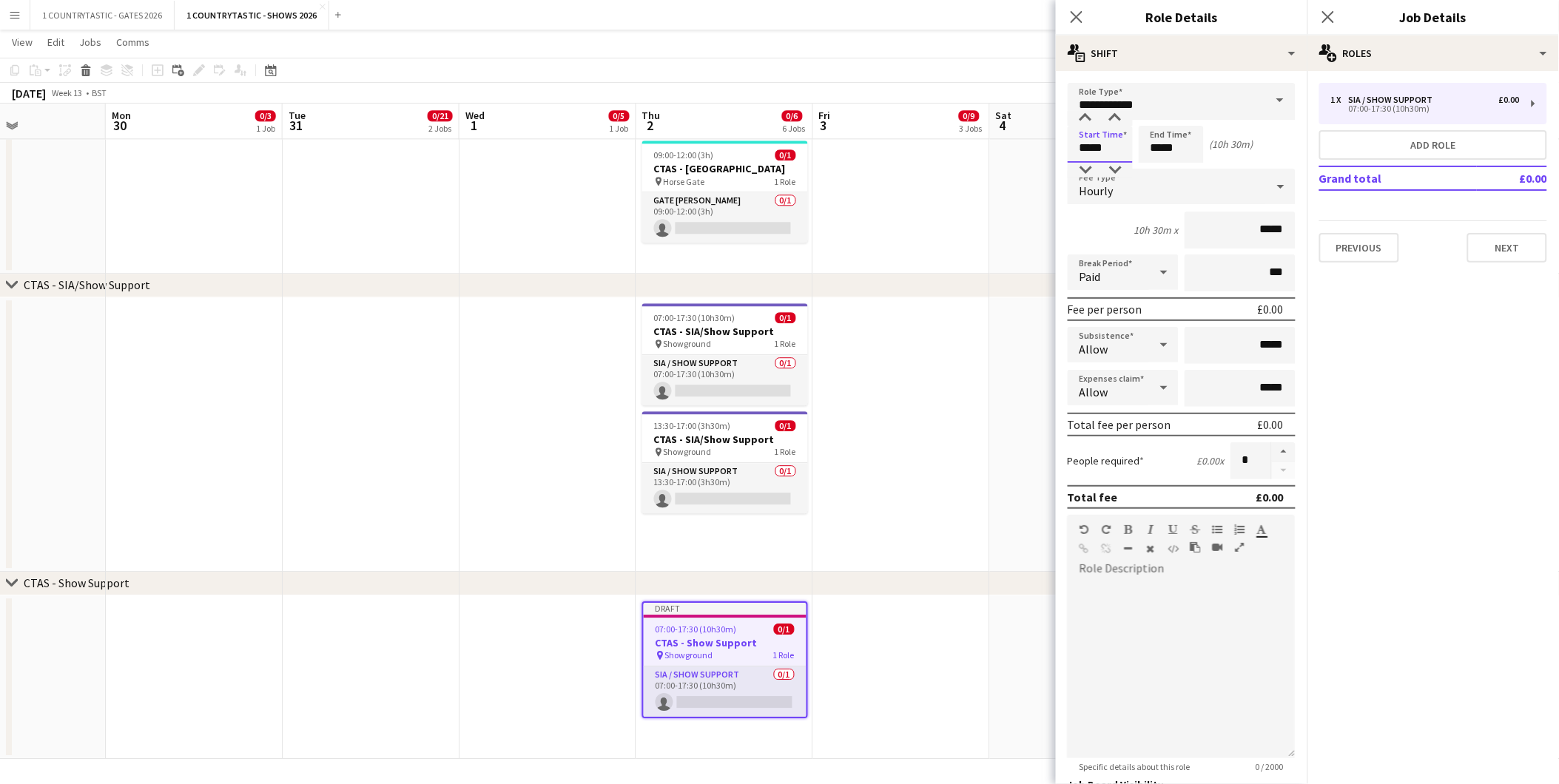
click at [1118, 146] on input "*****" at bounding box center [1101, 144] width 65 height 37
click at [1187, 151] on input "*****" at bounding box center [1172, 144] width 65 height 37
type input "*****"
click at [1187, 173] on div at bounding box center [1186, 170] width 29 height 15
click at [1514, 242] on button "Next" at bounding box center [1507, 247] width 80 height 29
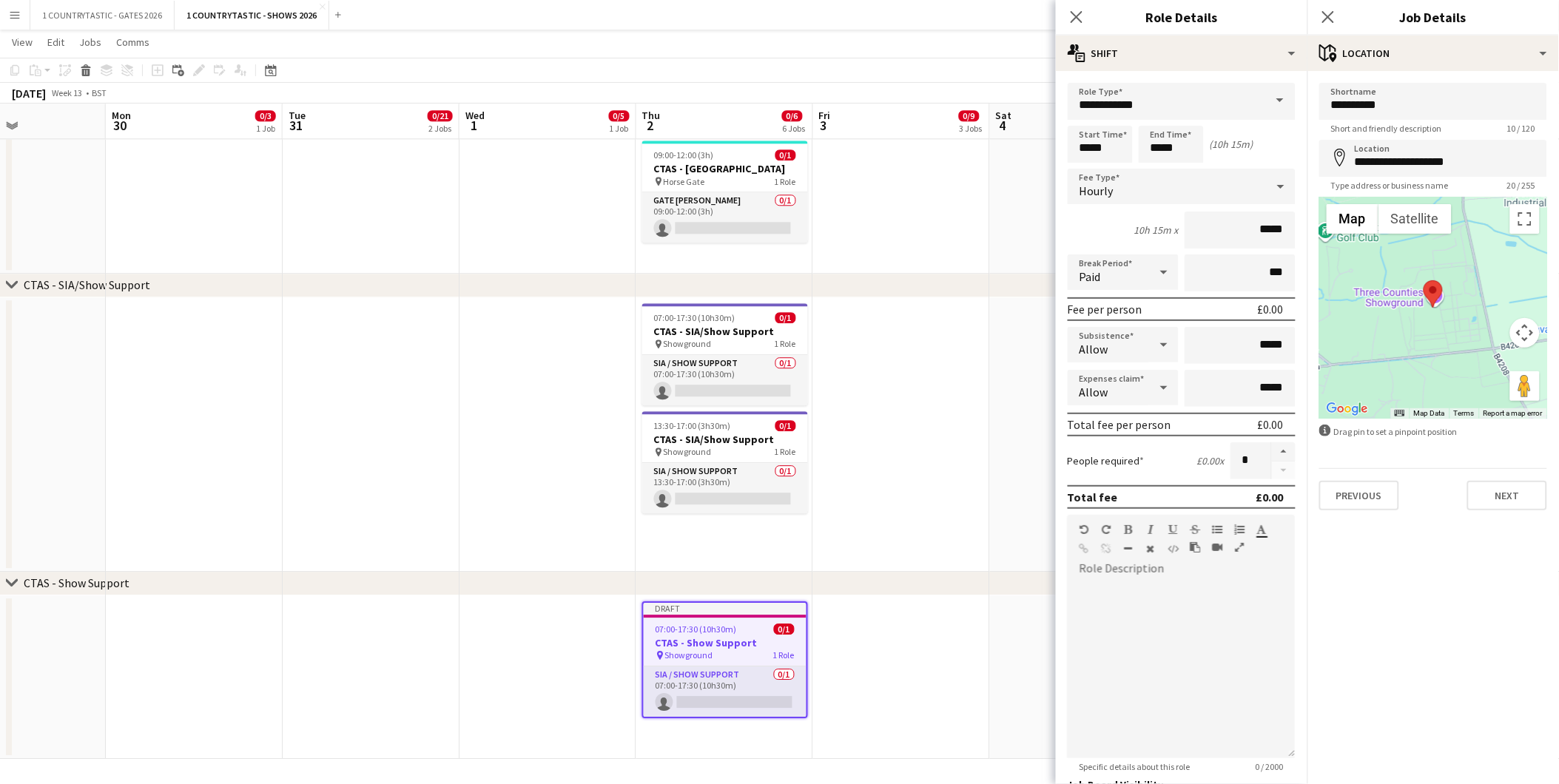
click at [986, 395] on app-date-cell at bounding box center [902, 435] width 177 height 275
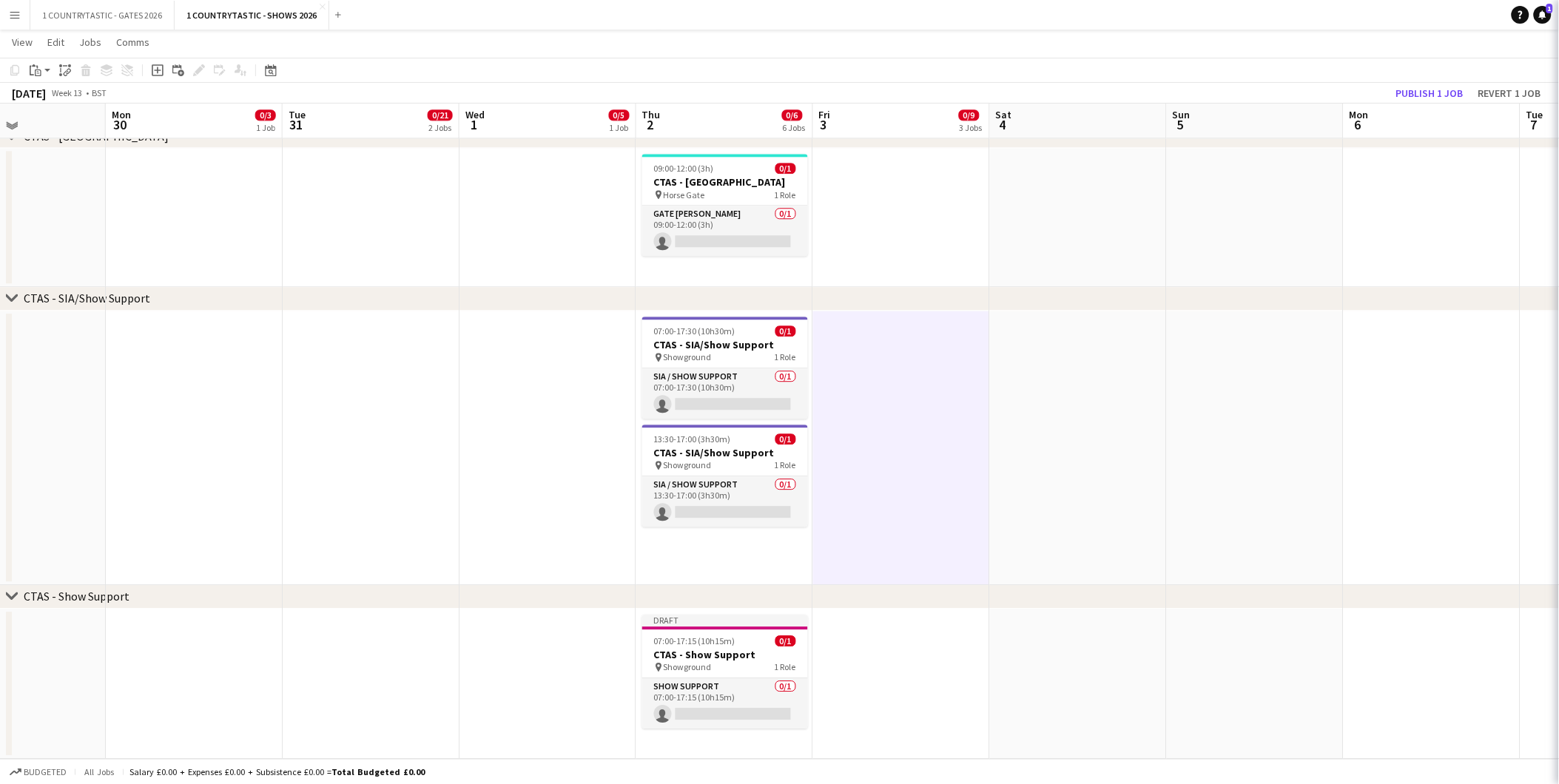
scroll to position [1246, 0]
click at [1439, 93] on button "Publish 1 job" at bounding box center [1430, 93] width 80 height 19
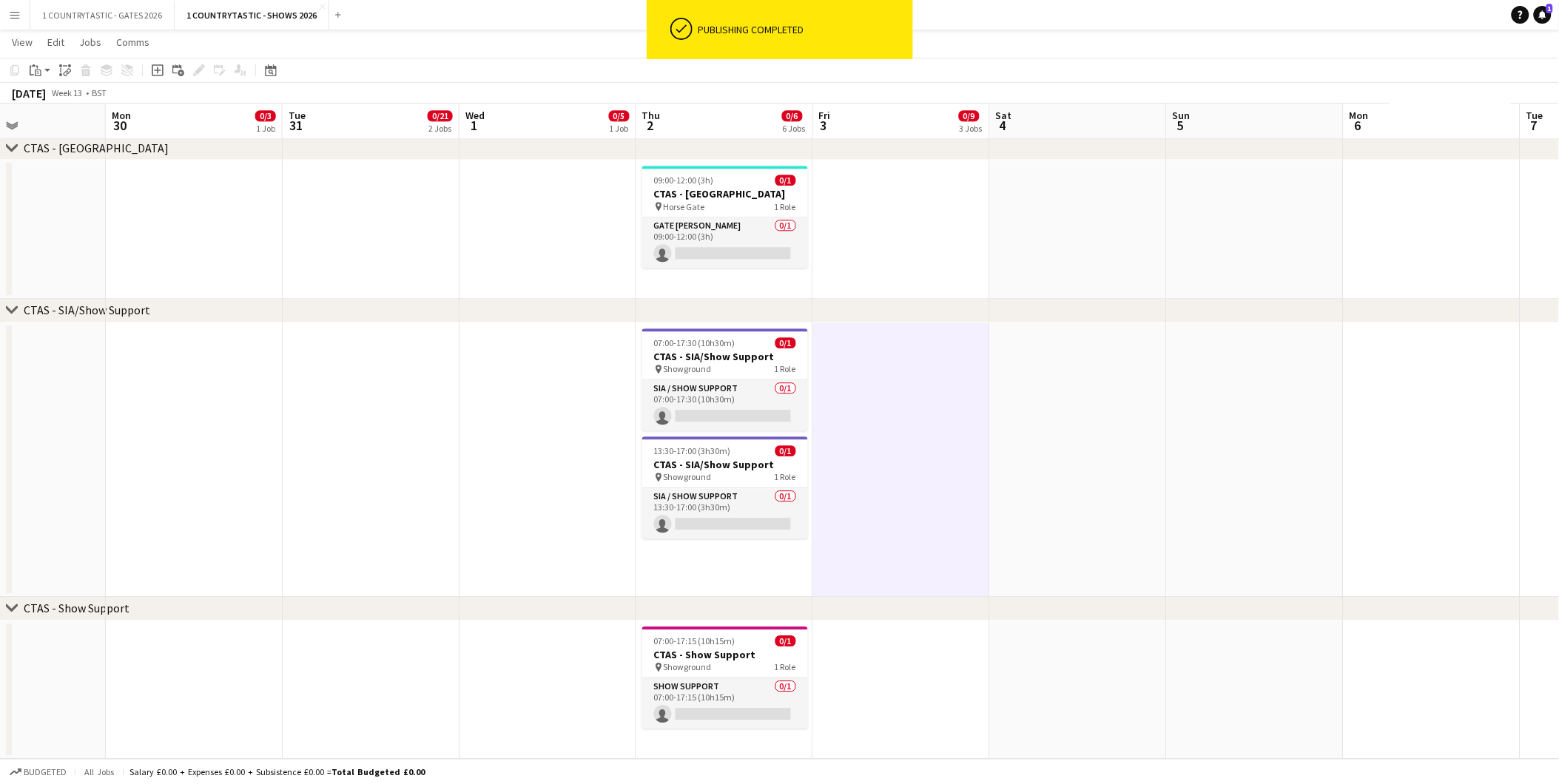
scroll to position [1234, 0]
click at [667, 639] on span "07:00-17:15 (10h15m)" at bounding box center [695, 642] width 81 height 11
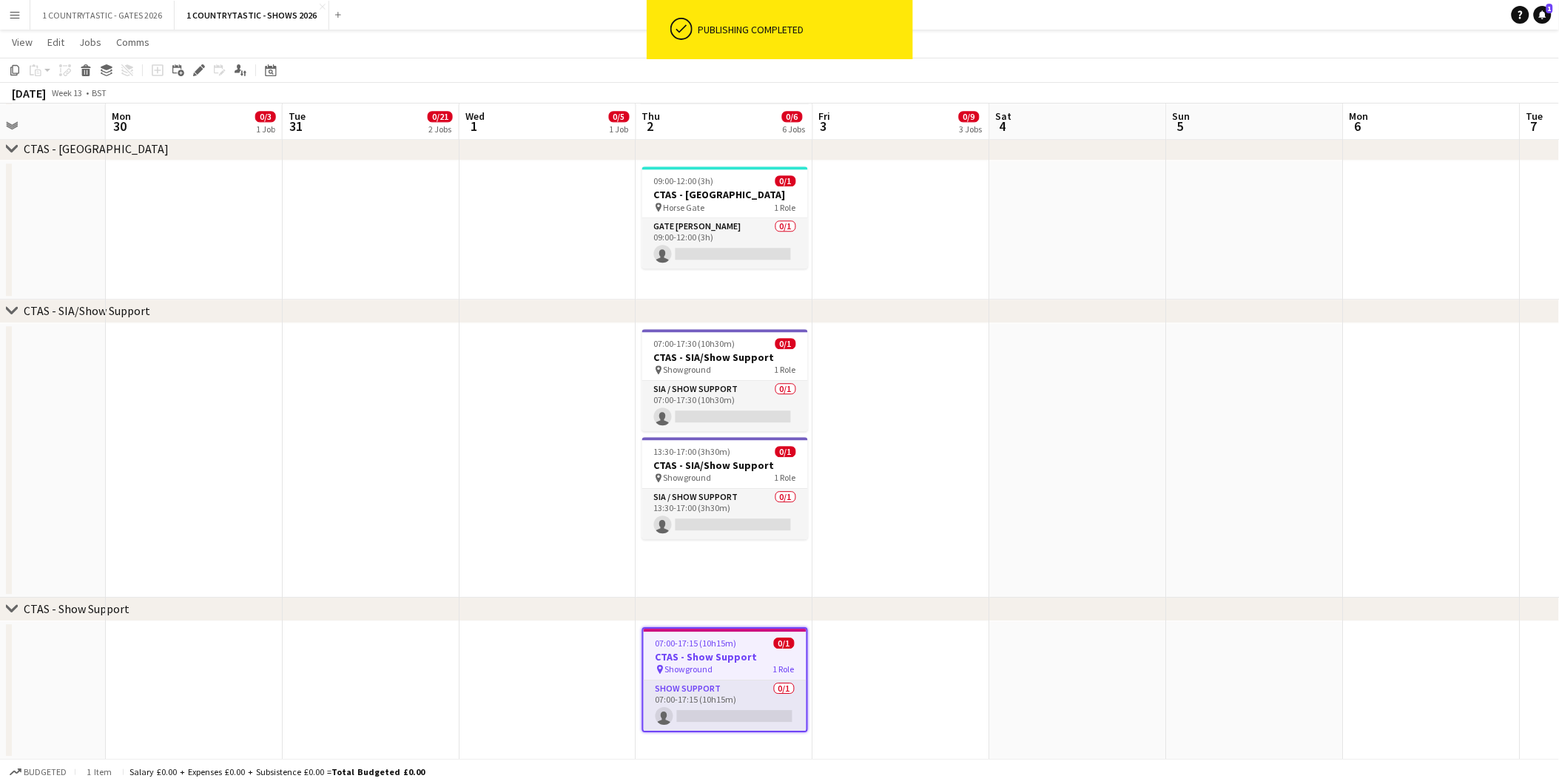
click at [692, 750] on app-date-cell "07:00-17:15 (10h15m) 0/1 CTAS - Show Support pin Showground 1 Role Show Support…" at bounding box center [725, 690] width 177 height 139
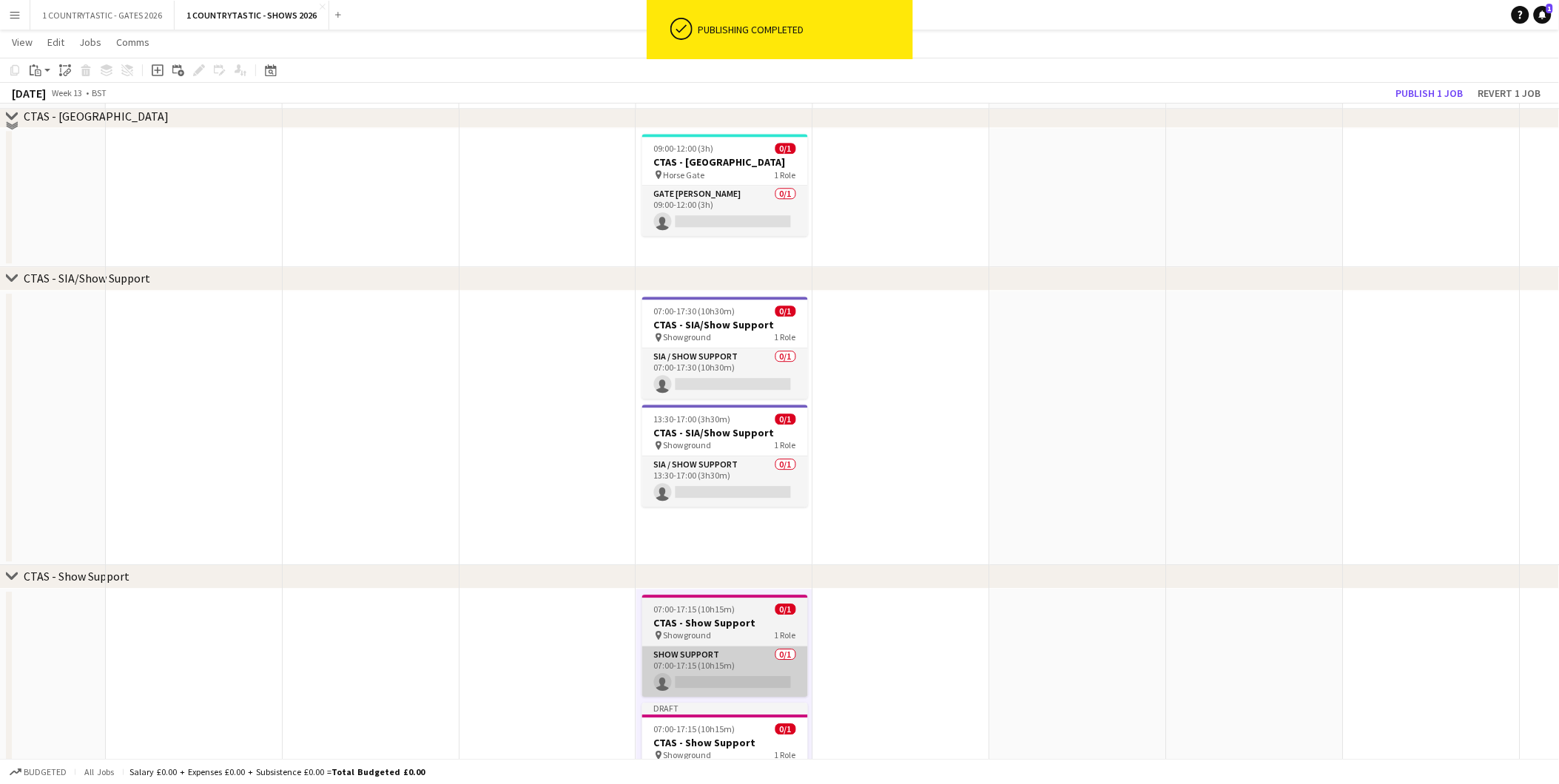
scroll to position [1355, 0]
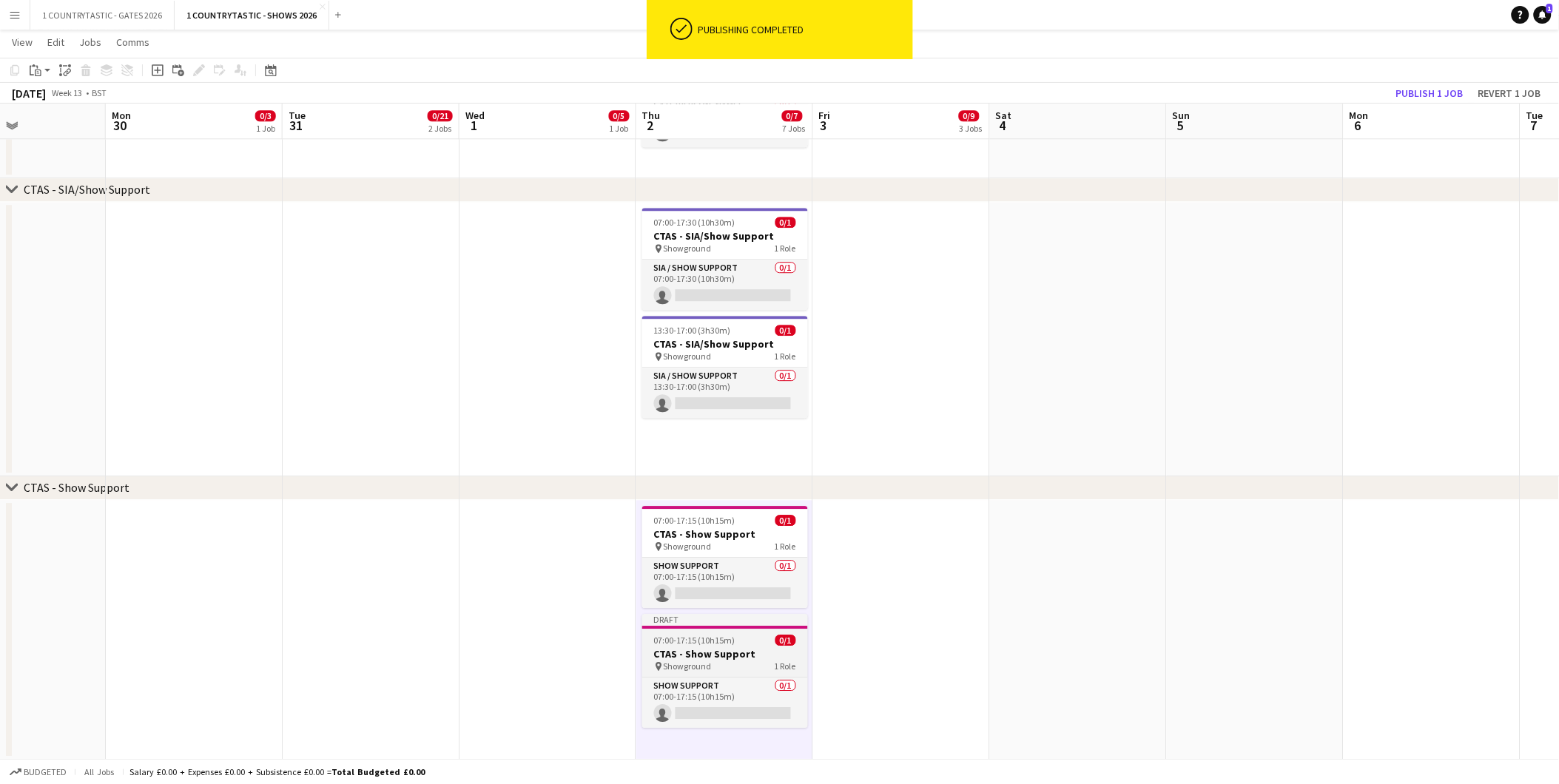
click at [718, 642] on span "07:00-17:15 (10h15m)" at bounding box center [695, 640] width 81 height 11
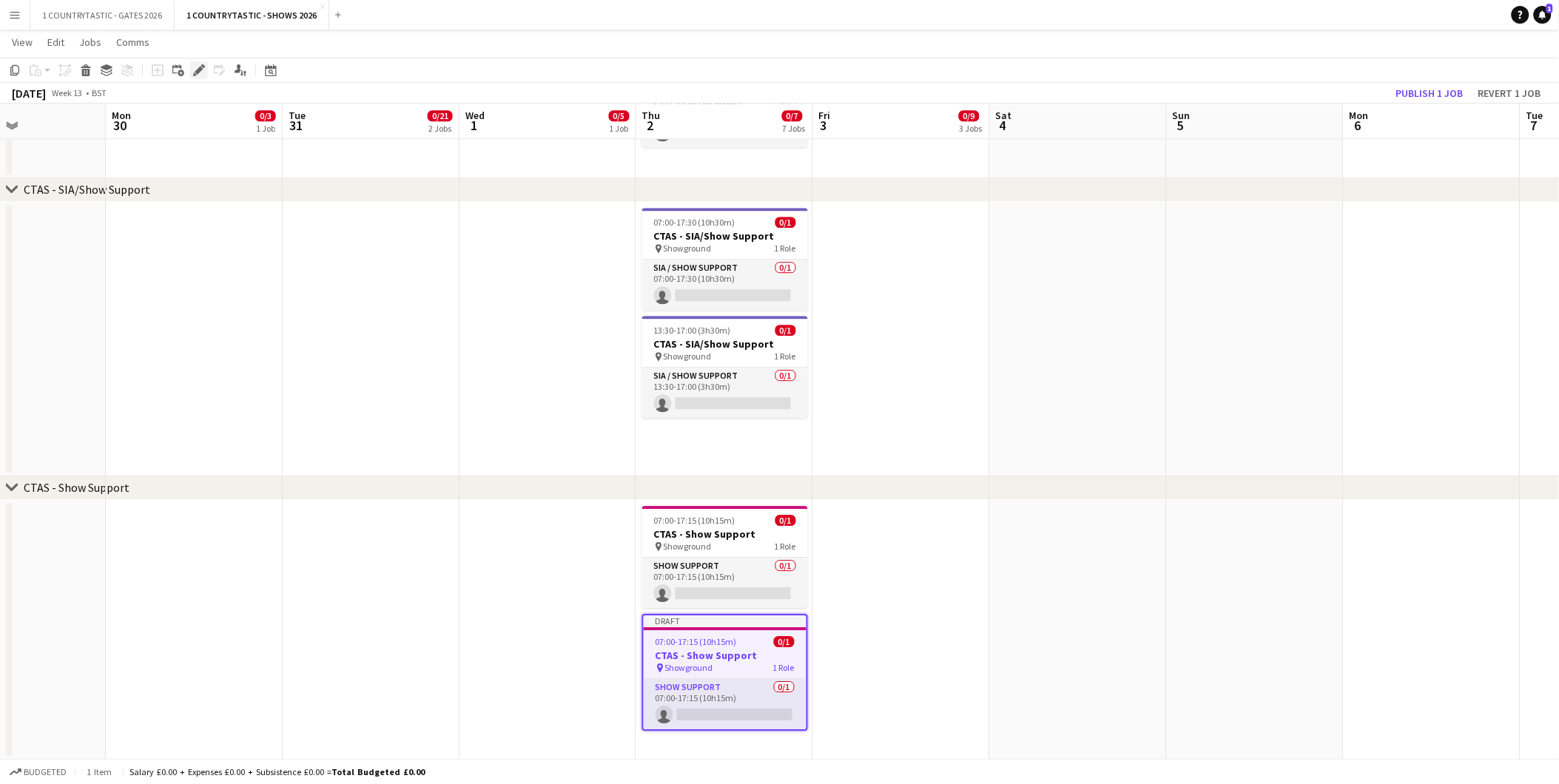
click at [196, 68] on icon "Edit" at bounding box center [199, 70] width 12 height 12
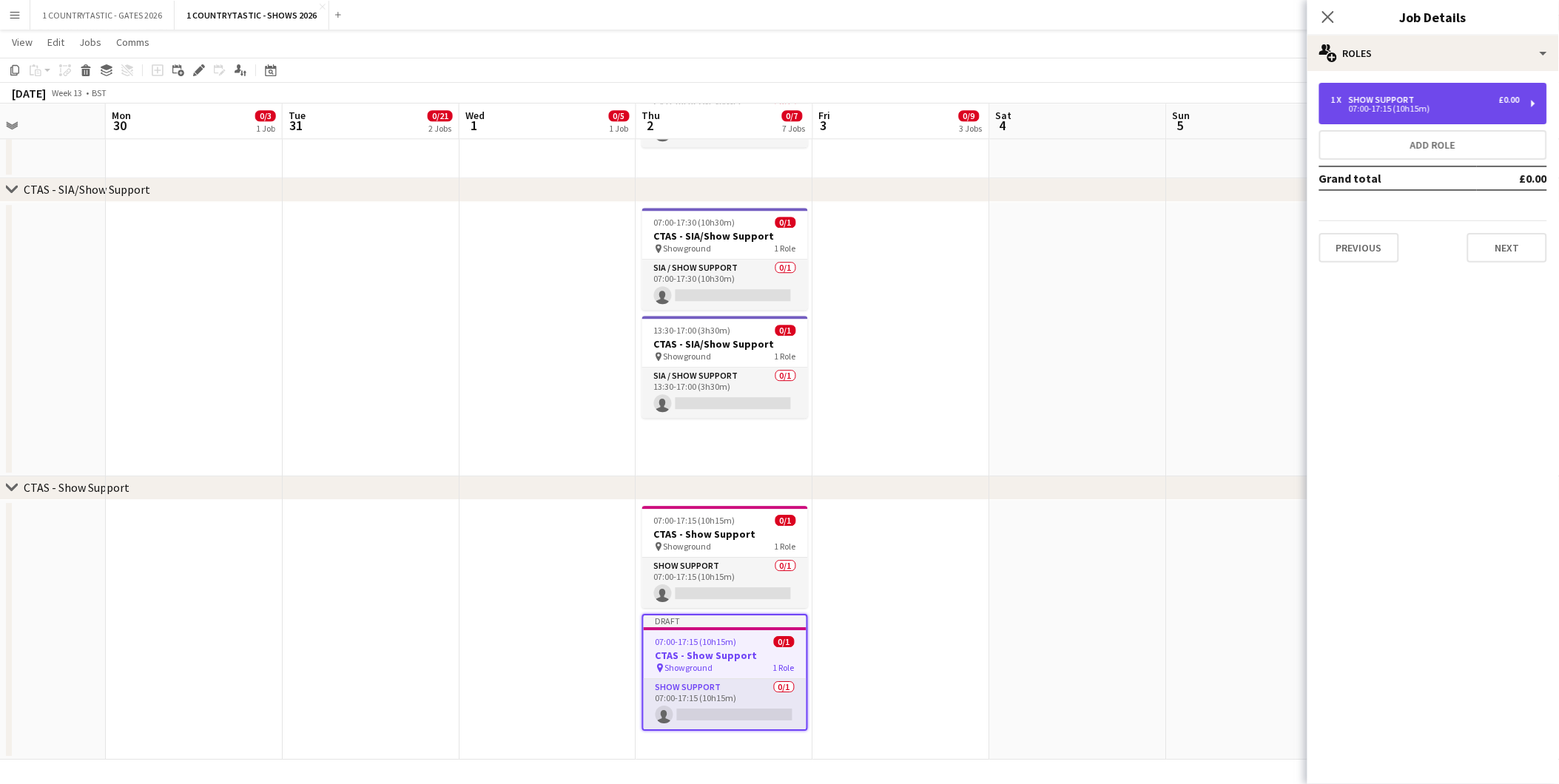
click at [1428, 105] on div "07:00-17:15 (10h15m)" at bounding box center [1425, 109] width 188 height 8
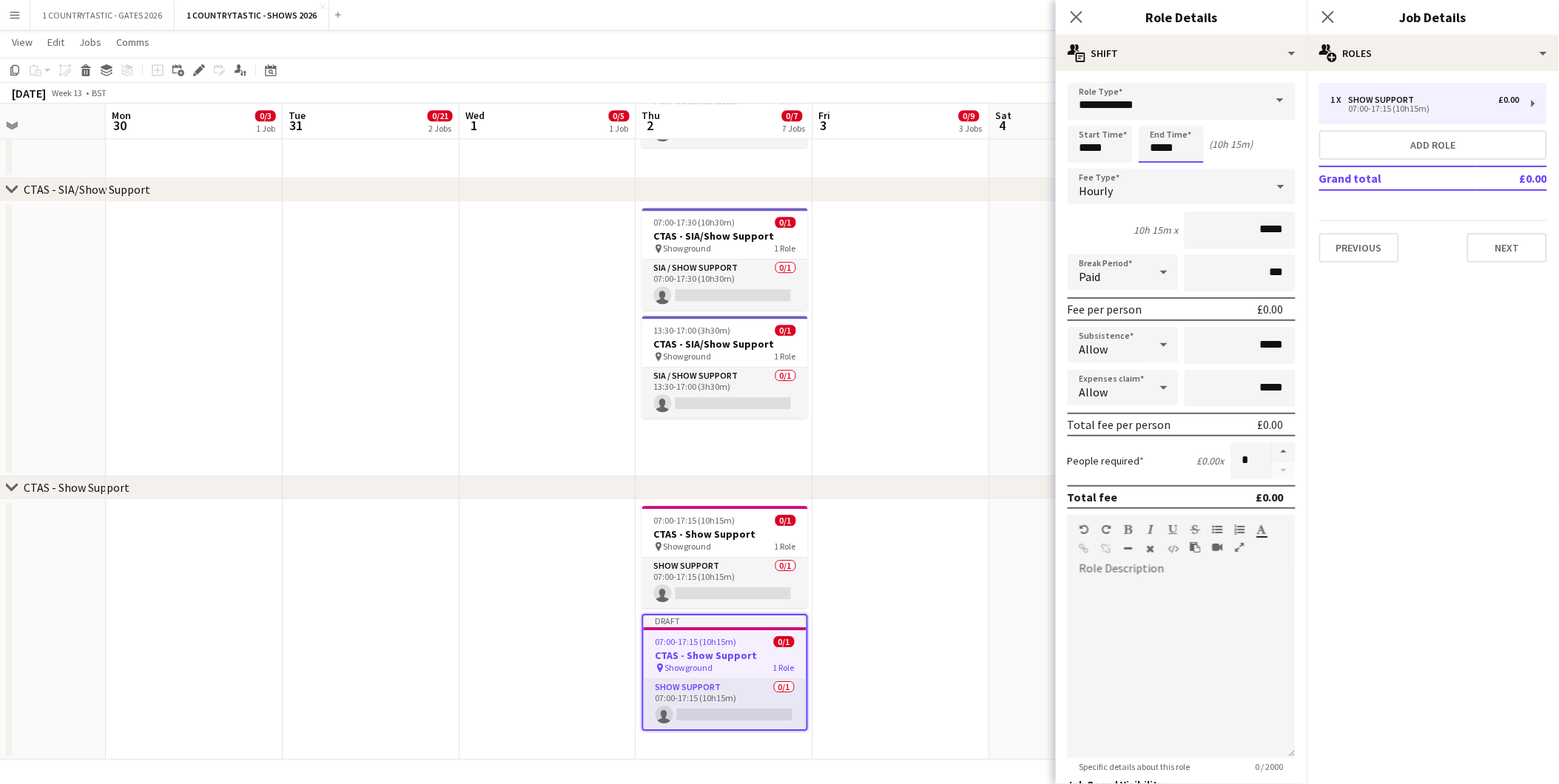
click at [1195, 144] on input "*****" at bounding box center [1172, 144] width 65 height 37
click at [1163, 116] on div at bounding box center [1156, 118] width 29 height 15
click at [1186, 172] on div at bounding box center [1186, 170] width 29 height 15
type input "*****"
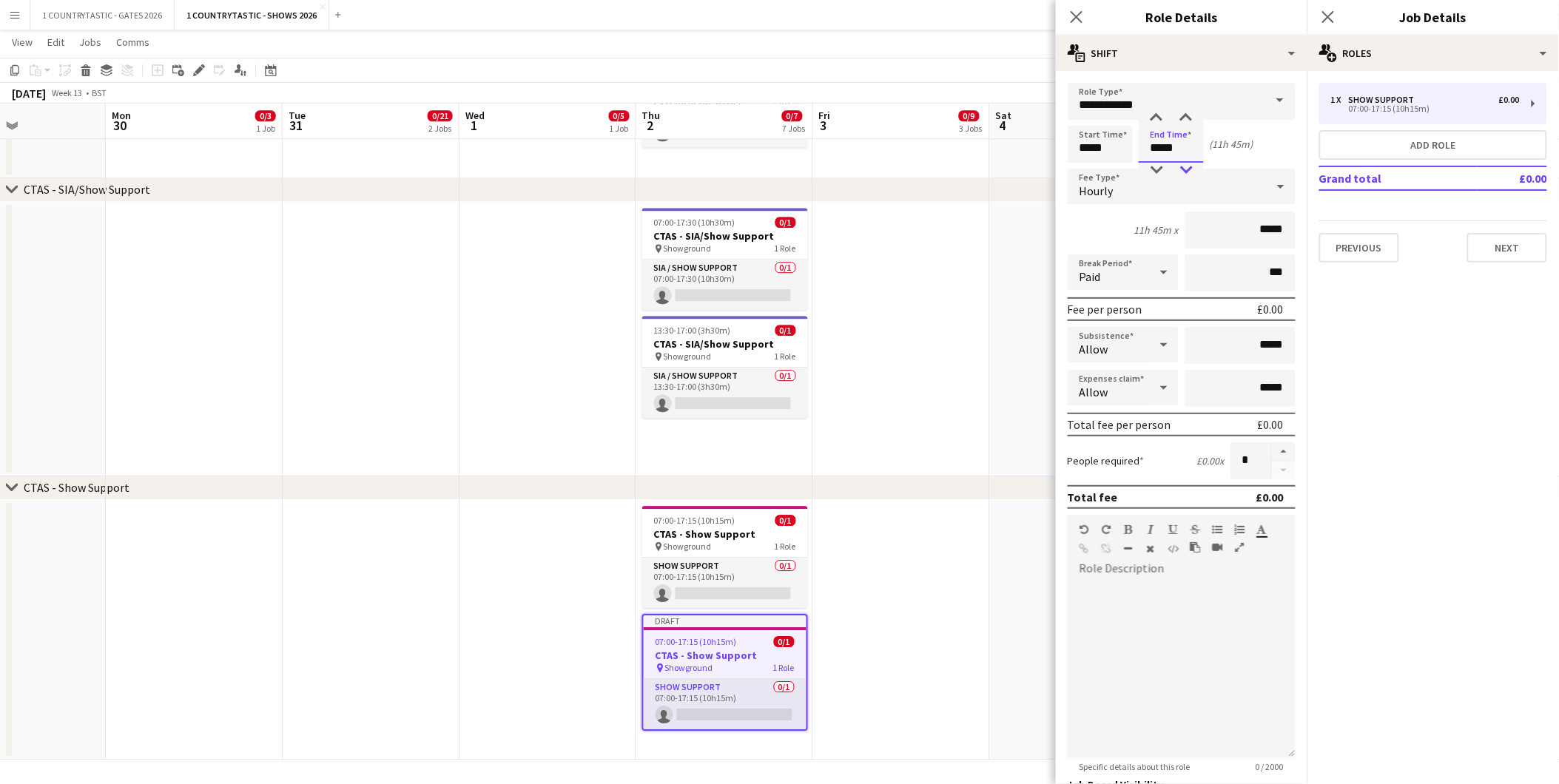
click at [1186, 172] on div at bounding box center [1186, 170] width 29 height 15
click at [956, 458] on app-date-cell at bounding box center [902, 339] width 177 height 275
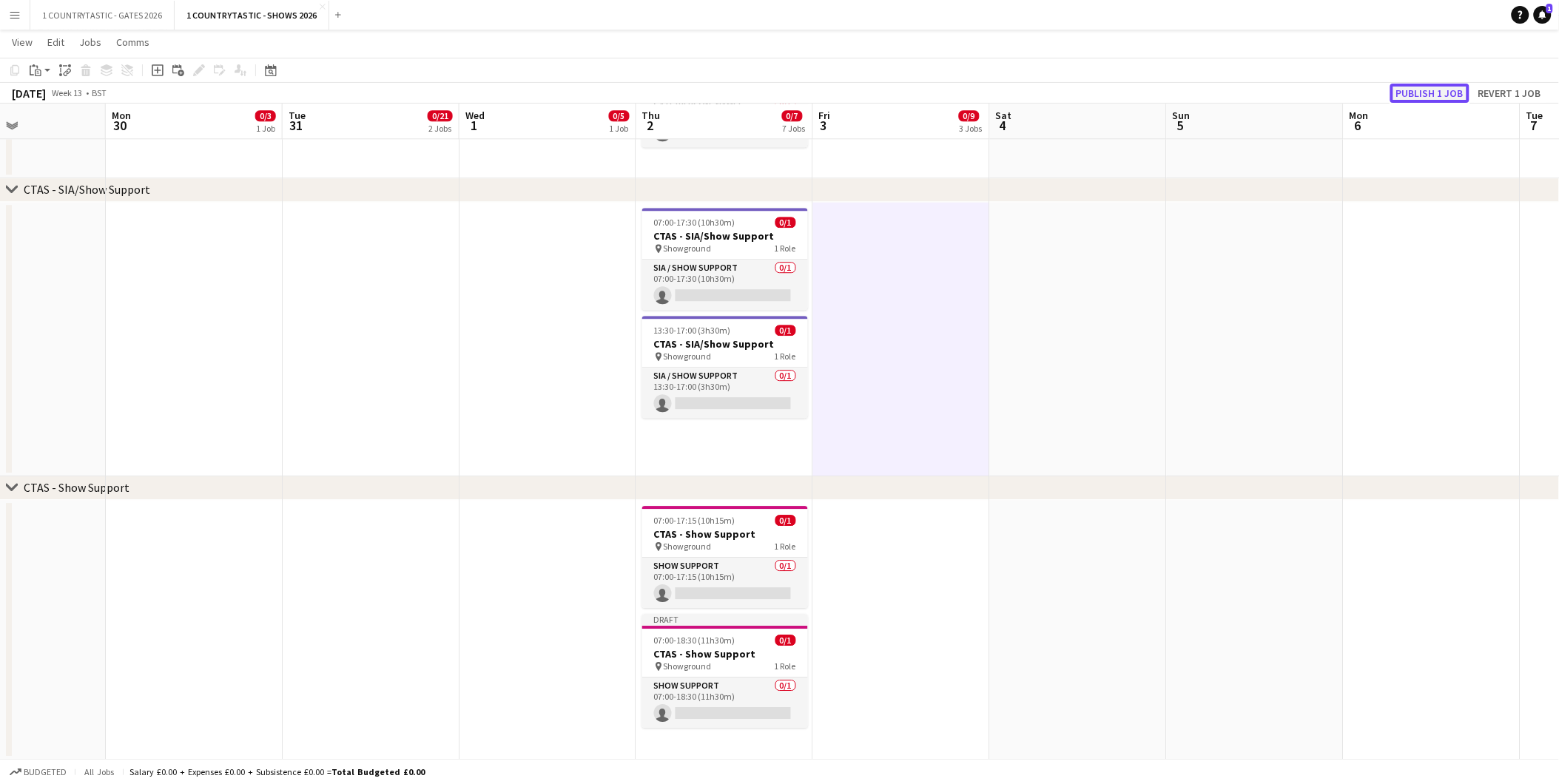
click at [1438, 86] on button "Publish 1 job" at bounding box center [1430, 93] width 80 height 19
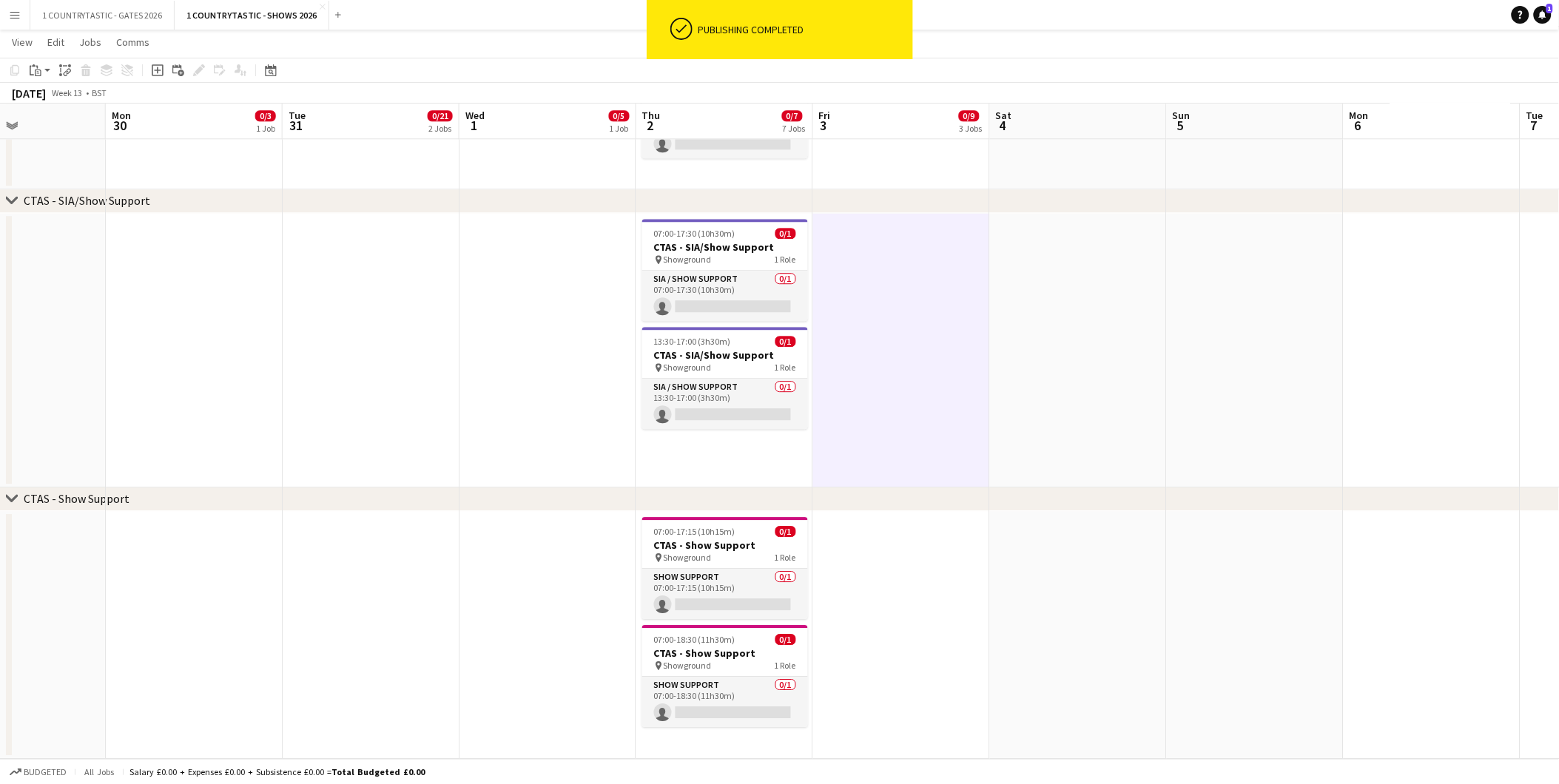
scroll to position [1344, 0]
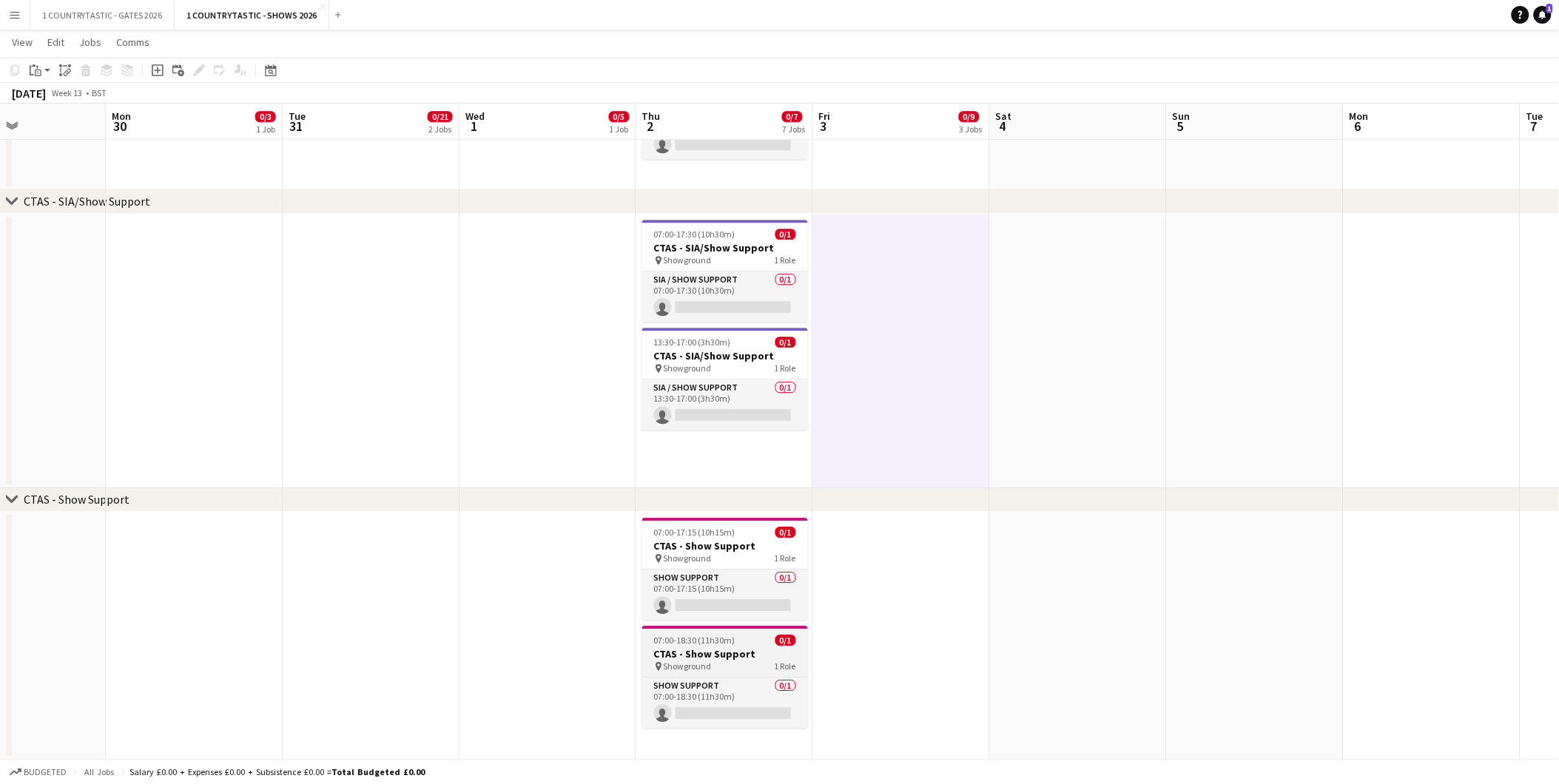
click at [693, 644] on span "07:00-18:30 (11h30m)" at bounding box center [695, 640] width 81 height 11
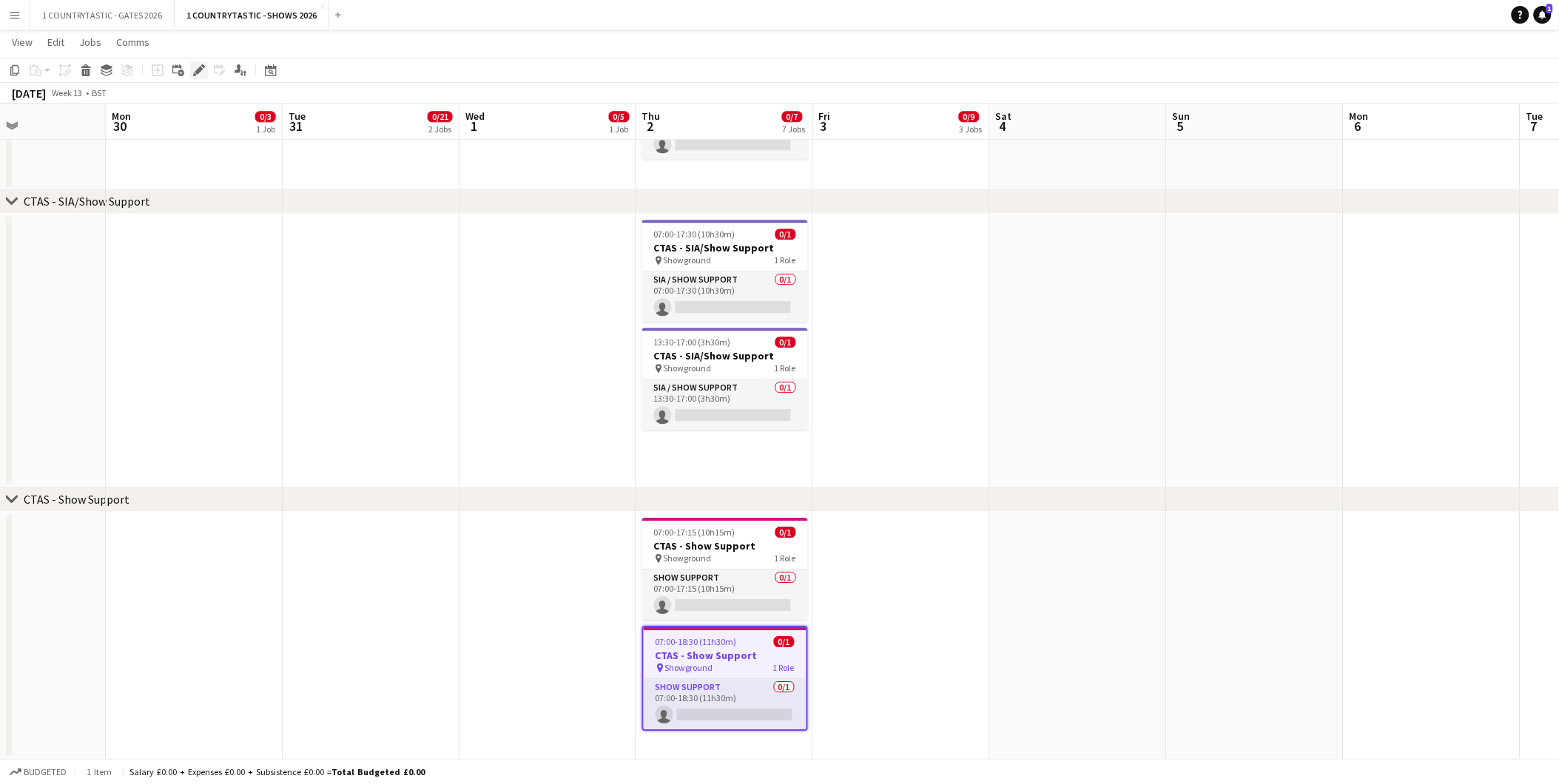
click at [198, 62] on div "Edit" at bounding box center [199, 70] width 18 height 18
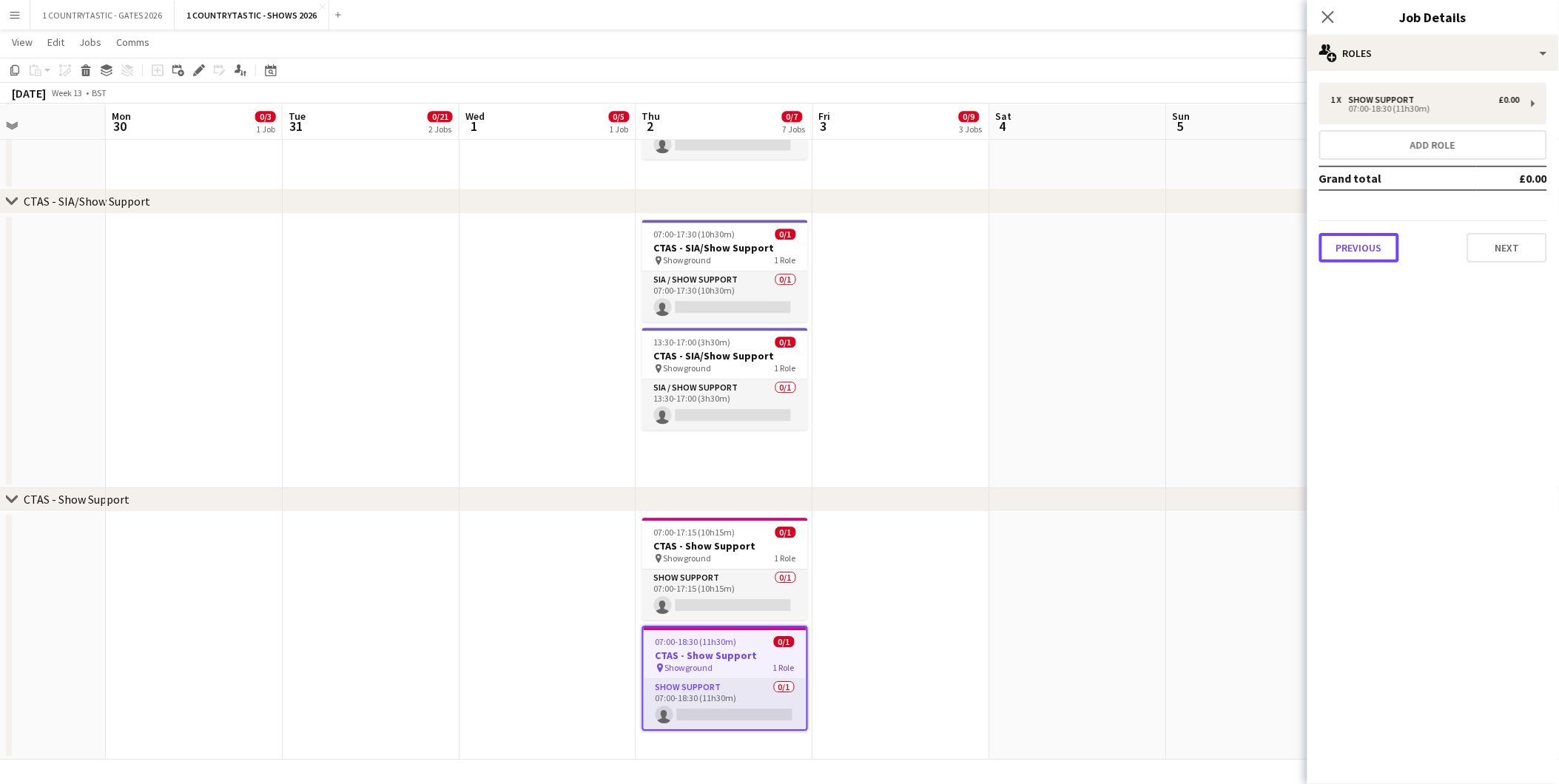
click at [1366, 235] on button "Previous" at bounding box center [1359, 247] width 80 height 29
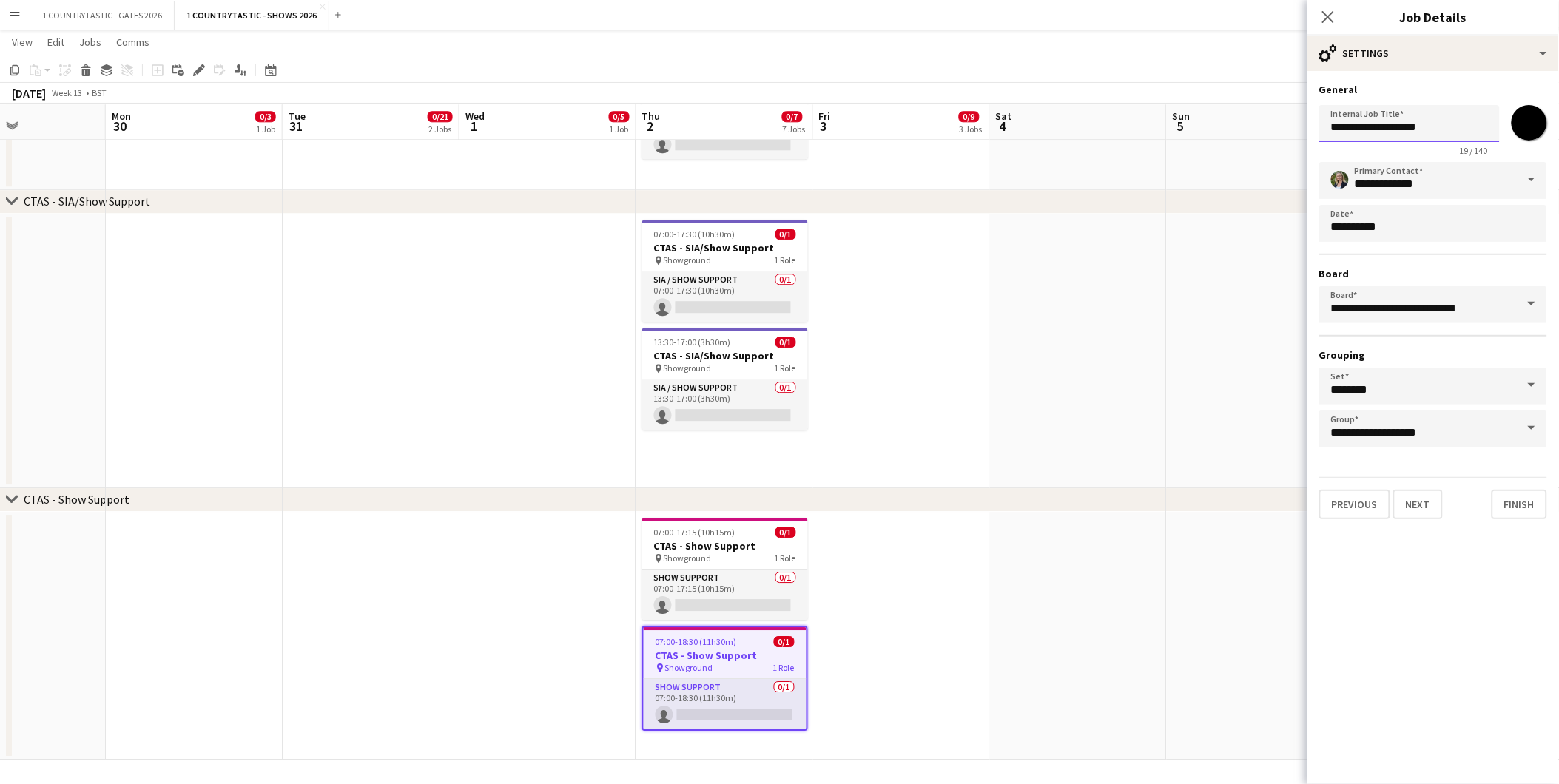
click at [1446, 127] on input "**********" at bounding box center [1409, 123] width 181 height 37
type input "**********"
drag, startPoint x: 1307, startPoint y: 579, endPoint x: 1330, endPoint y: 526, distance: 57.8
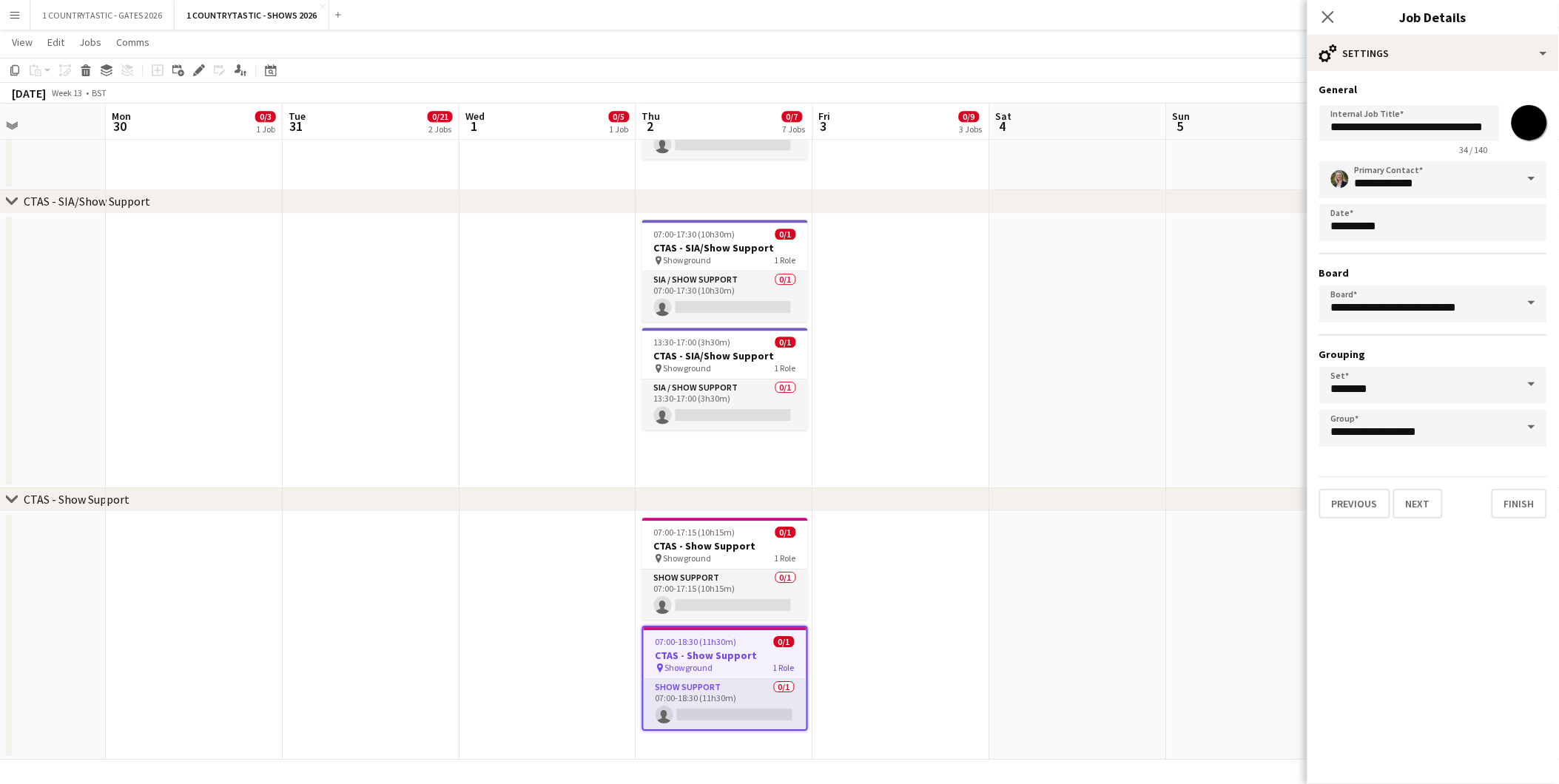
scroll to position [0, 0]
click at [1102, 497] on div "chevron-right CTAS - Show Support" at bounding box center [780, 500] width 1559 height 24
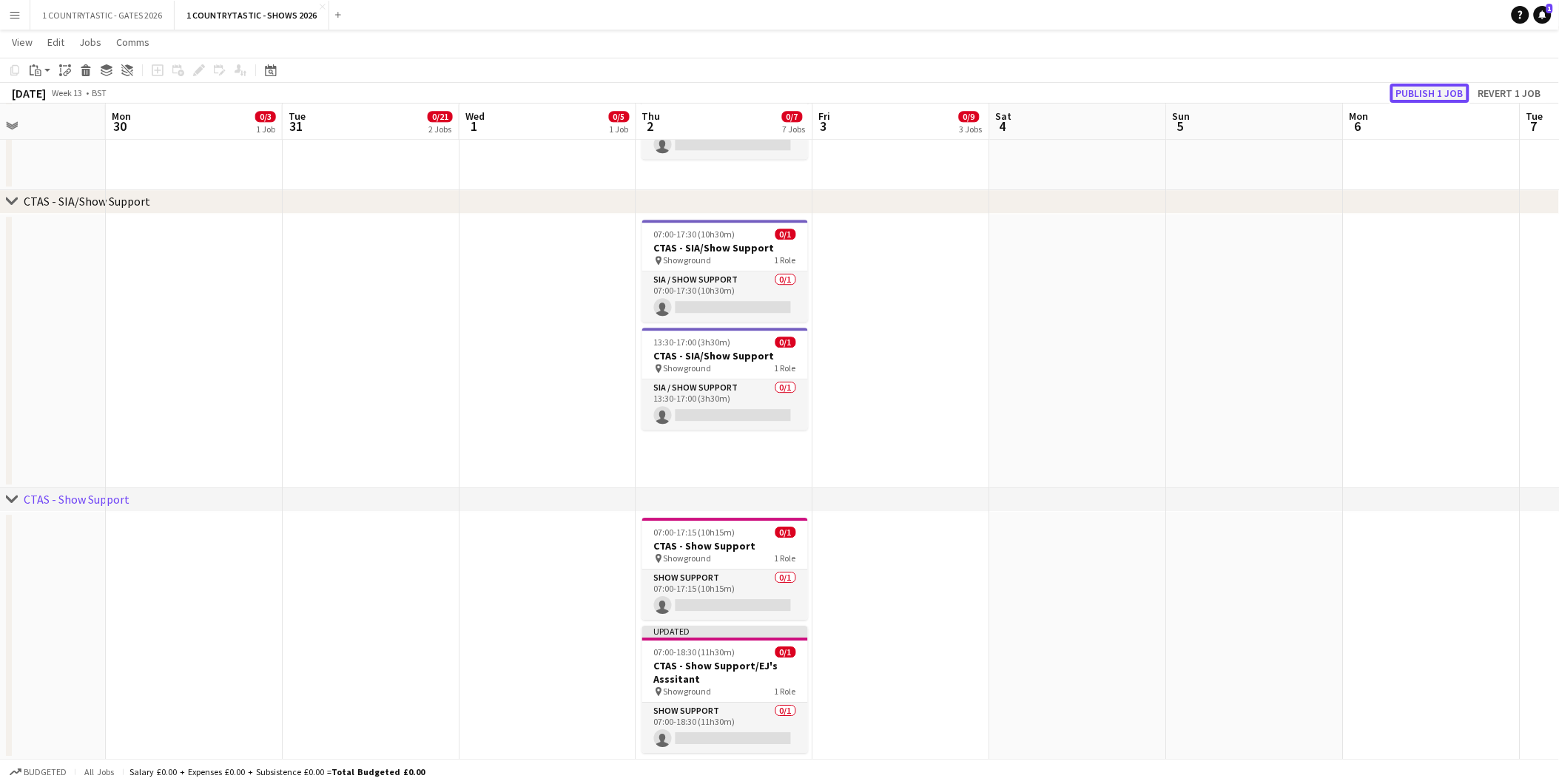
click at [1442, 93] on button "Publish 1 job" at bounding box center [1430, 93] width 80 height 19
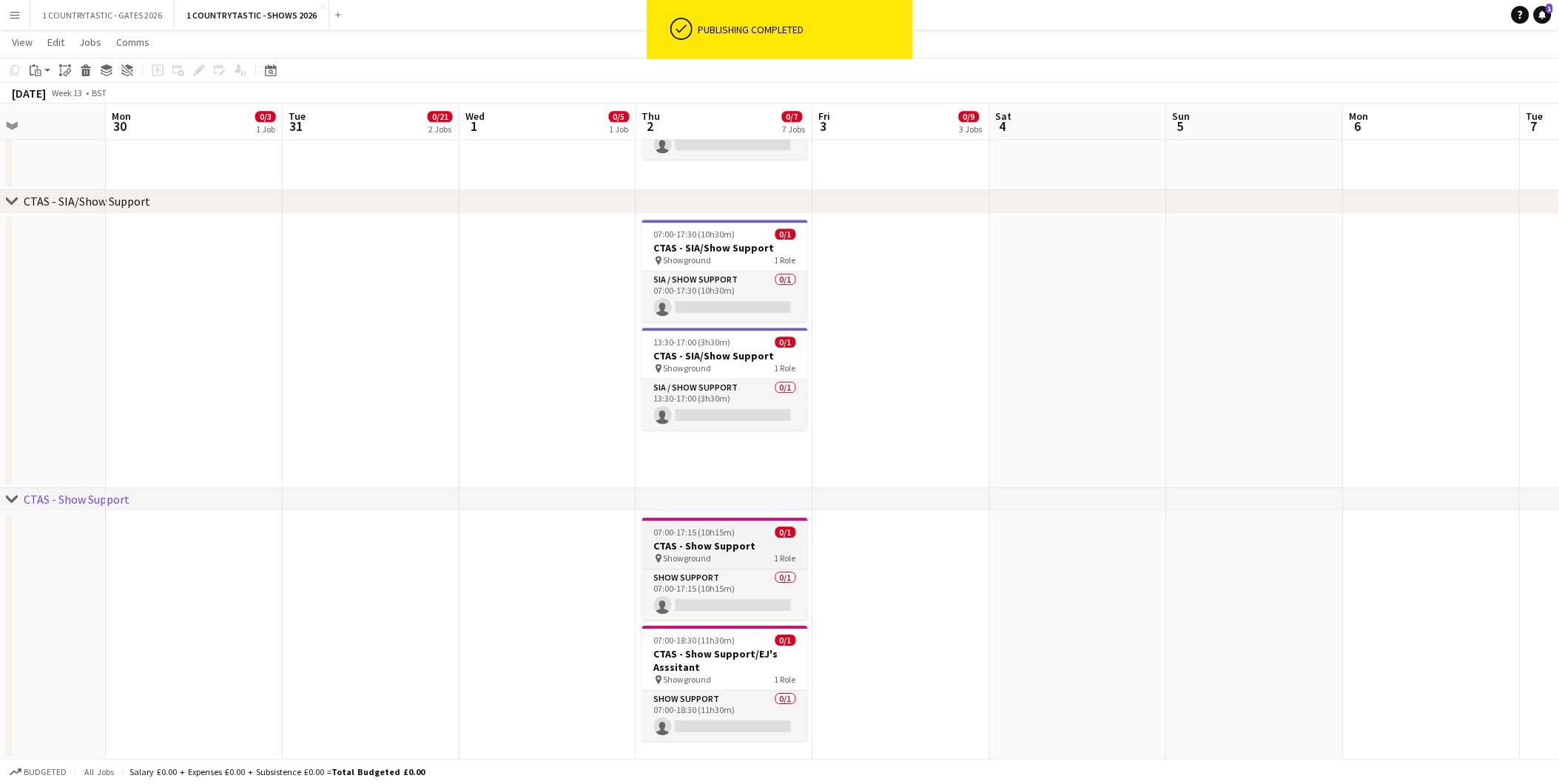
click at [714, 540] on h3 "CTAS - Show Support" at bounding box center [725, 546] width 166 height 13
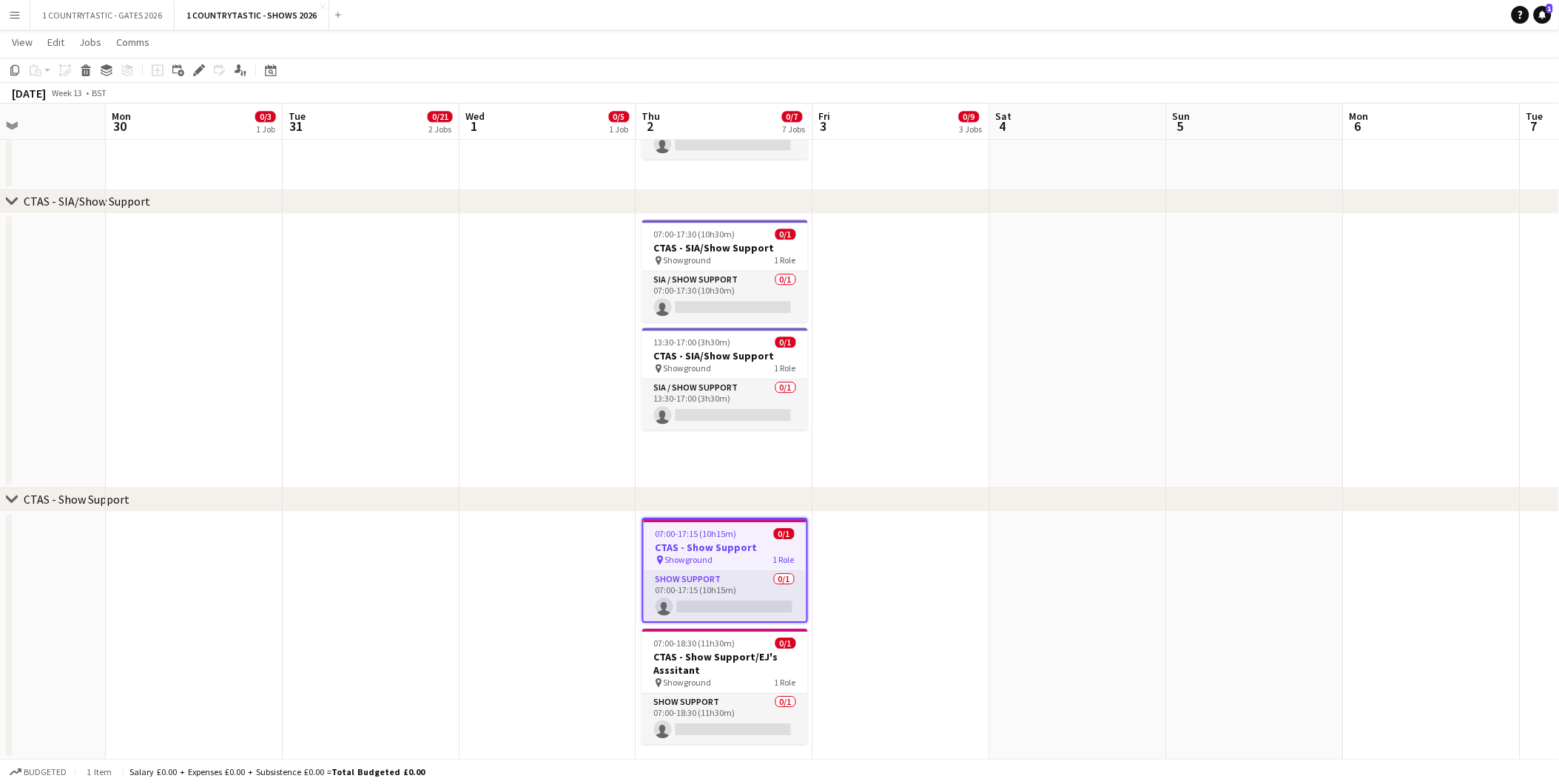
click at [723, 531] on span "07:00-17:15 (10h15m)" at bounding box center [696, 534] width 81 height 11
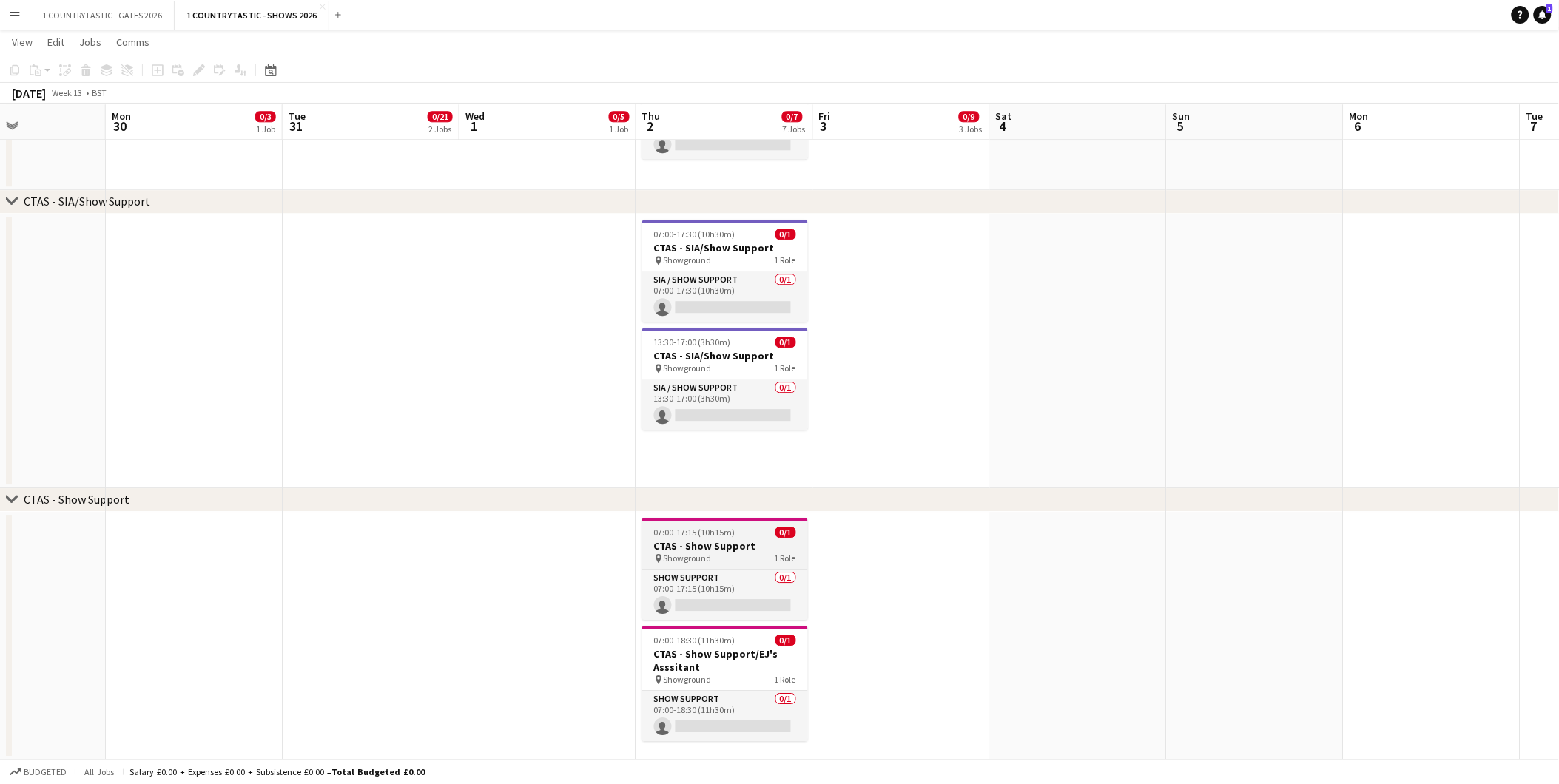
click at [719, 529] on span "07:00-17:15 (10h15m)" at bounding box center [695, 532] width 81 height 11
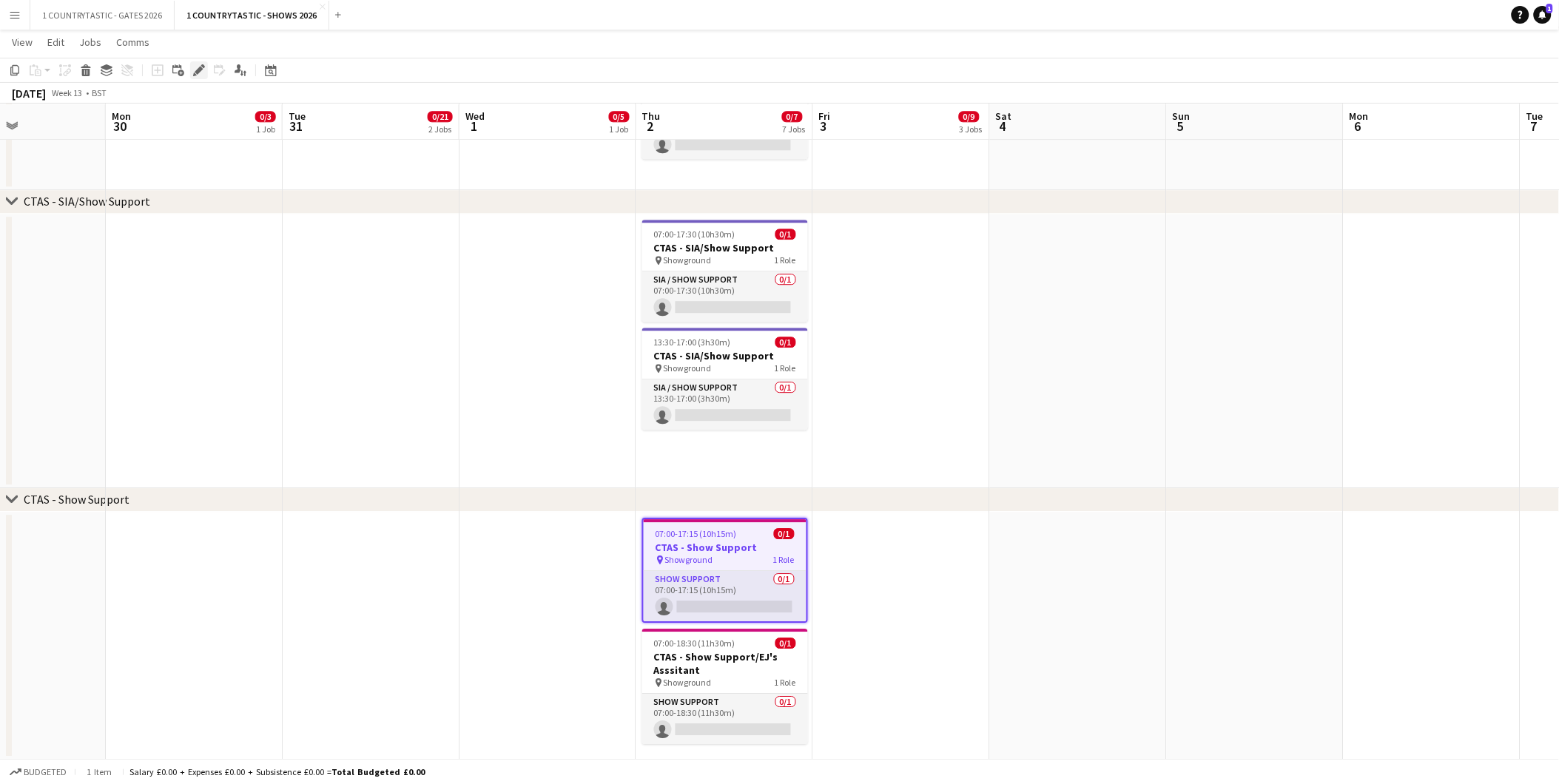
click at [198, 66] on icon at bounding box center [199, 70] width 9 height 9
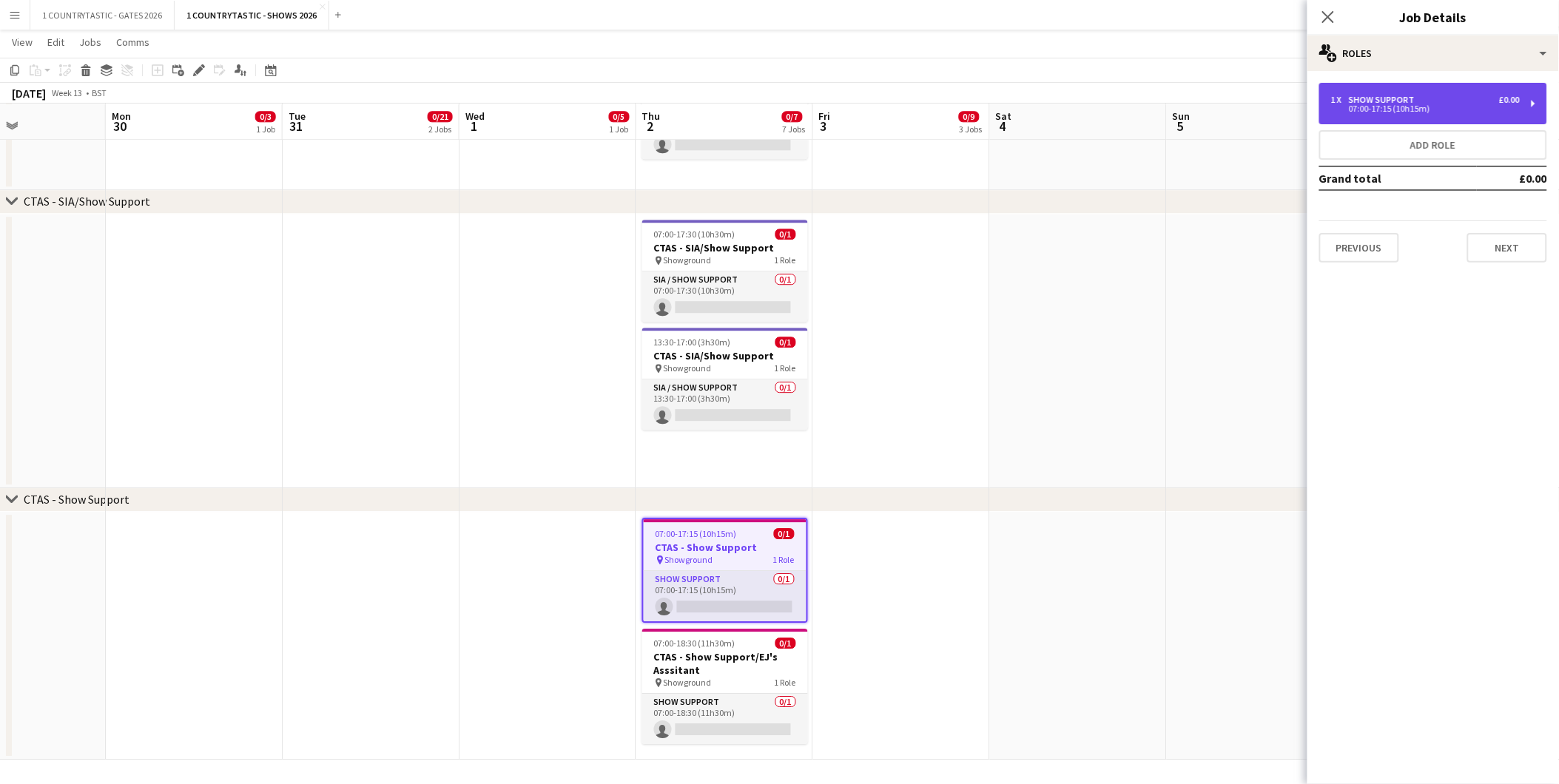
click at [1353, 92] on div "1 x Show Support £0.00 07:00-17:15 (10h15m)" at bounding box center [1433, 104] width 228 height 42
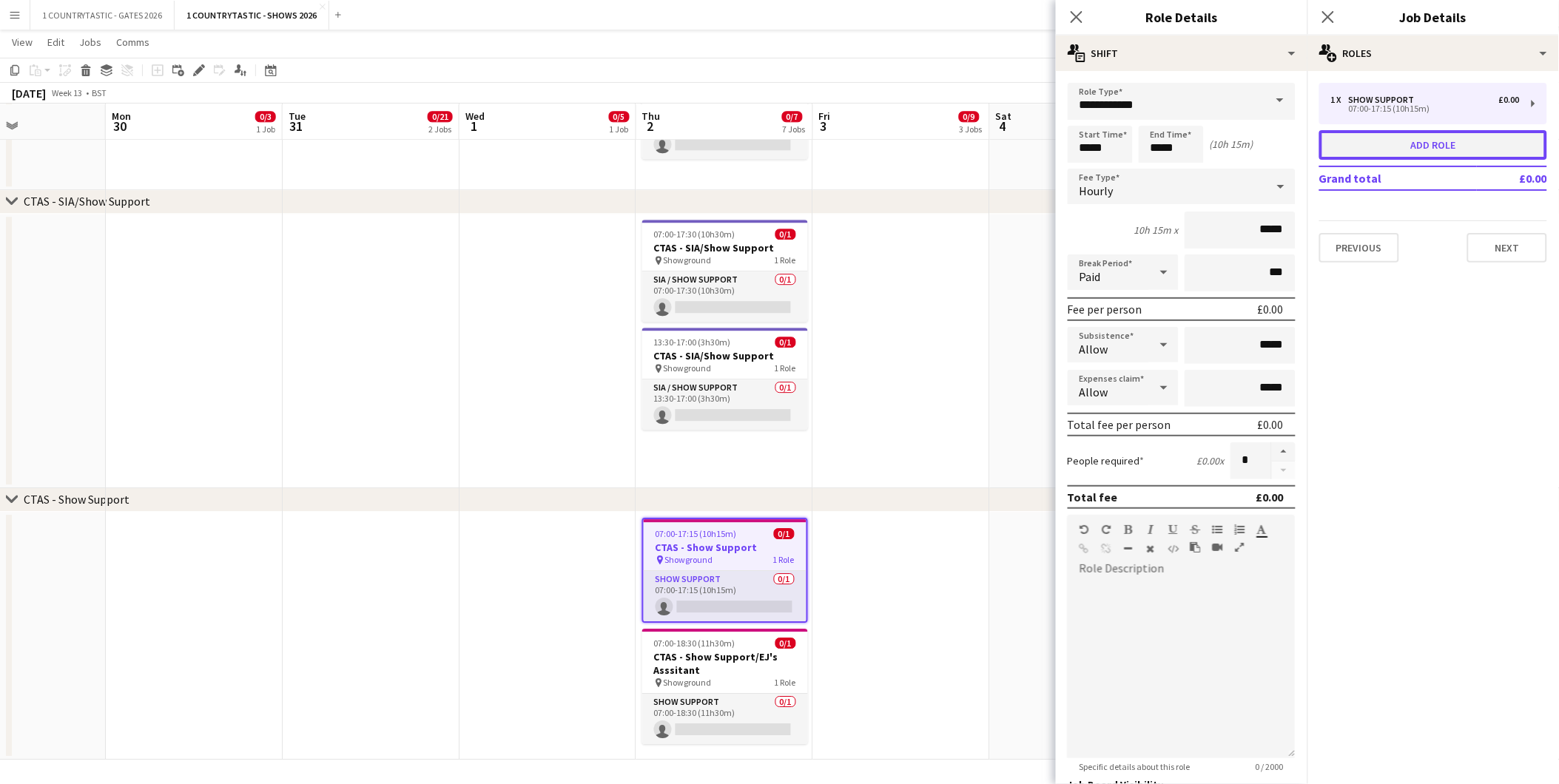
click at [1358, 144] on button "Add role" at bounding box center [1433, 145] width 228 height 29
type input "**********"
type input "*****"
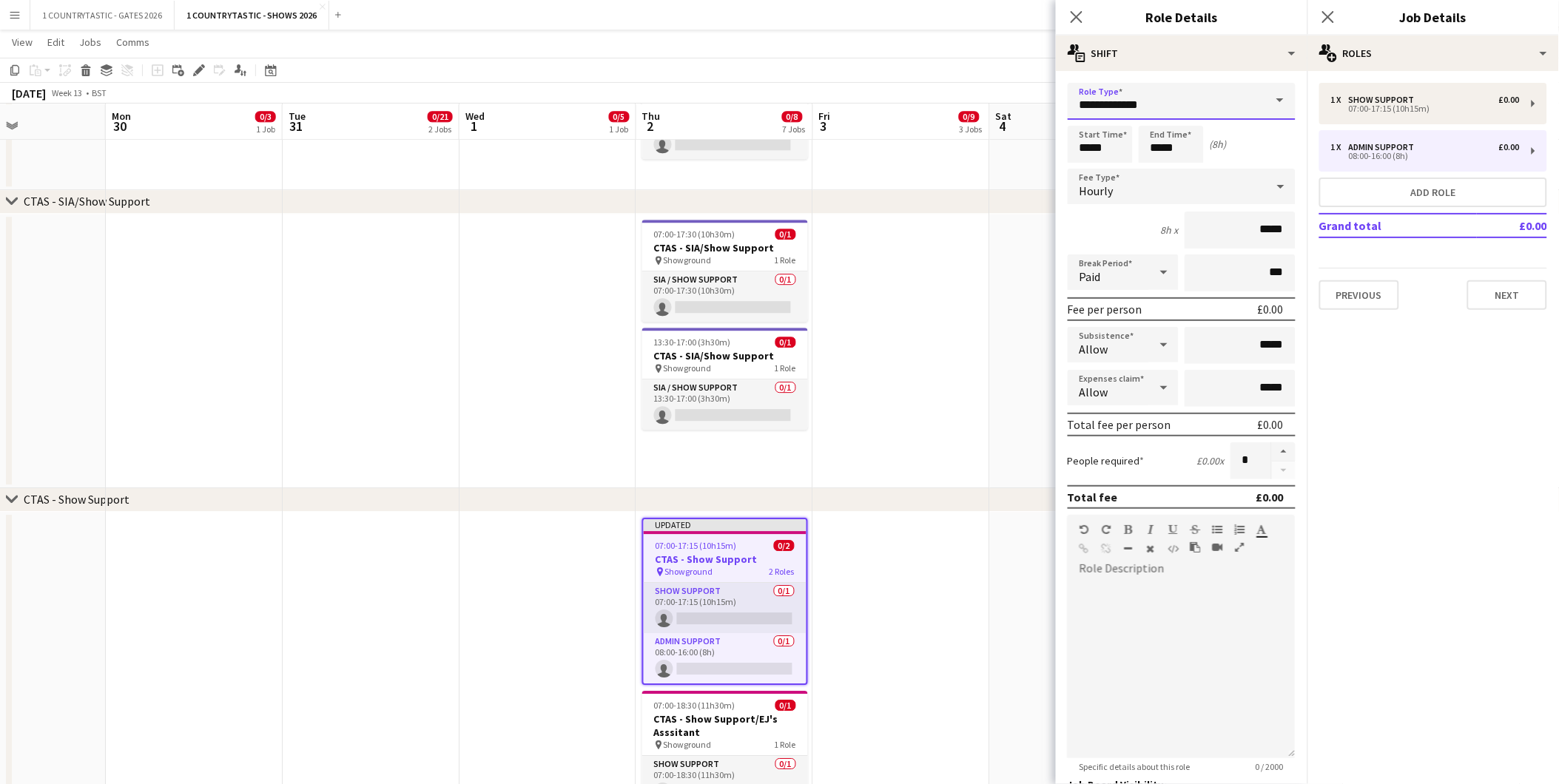
drag, startPoint x: 1162, startPoint y: 111, endPoint x: 884, endPoint y: 94, distance: 278.5
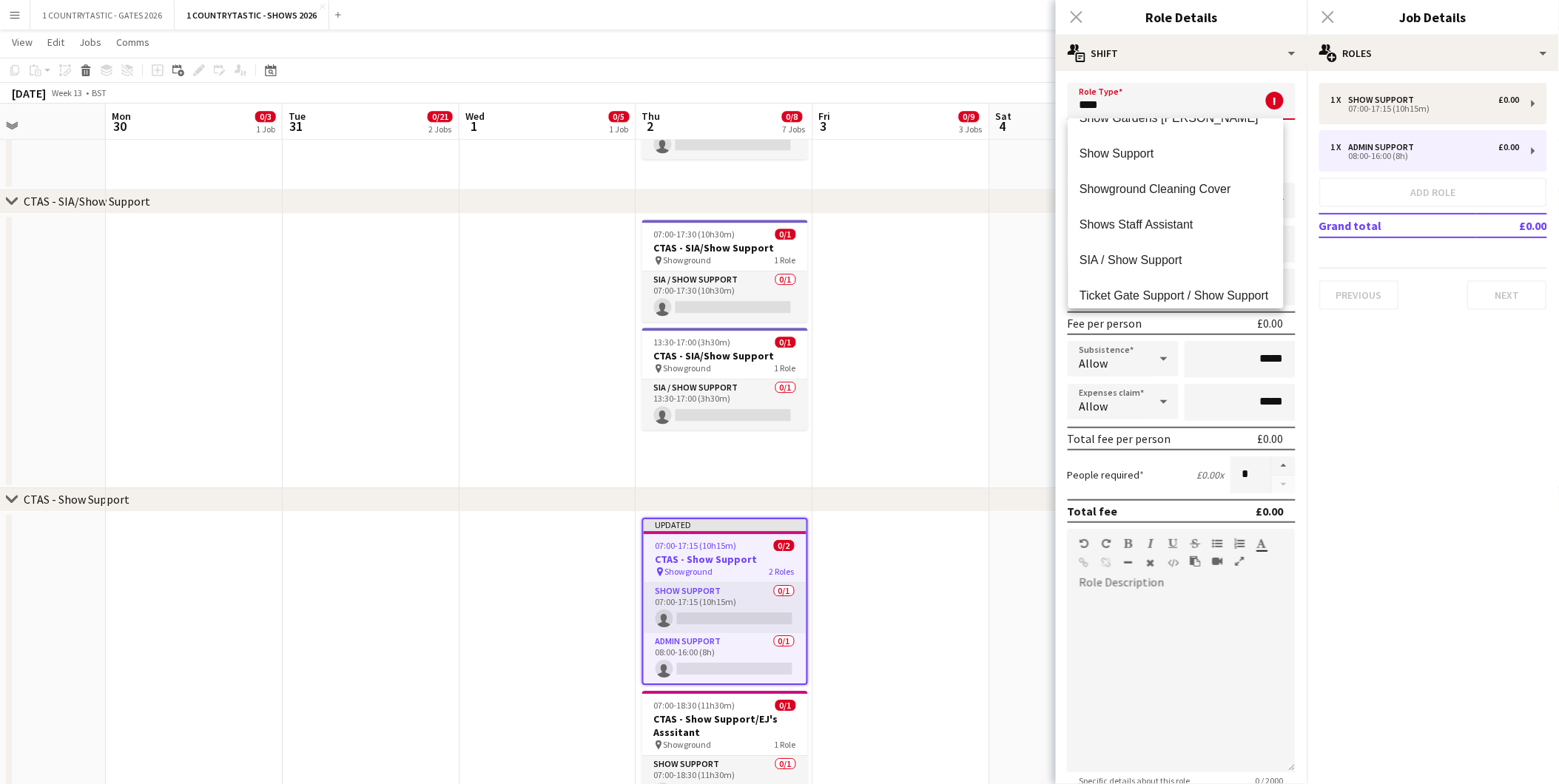
scroll to position [246, 0]
click at [1134, 149] on span "Show Support" at bounding box center [1176, 144] width 191 height 14
type input "**********"
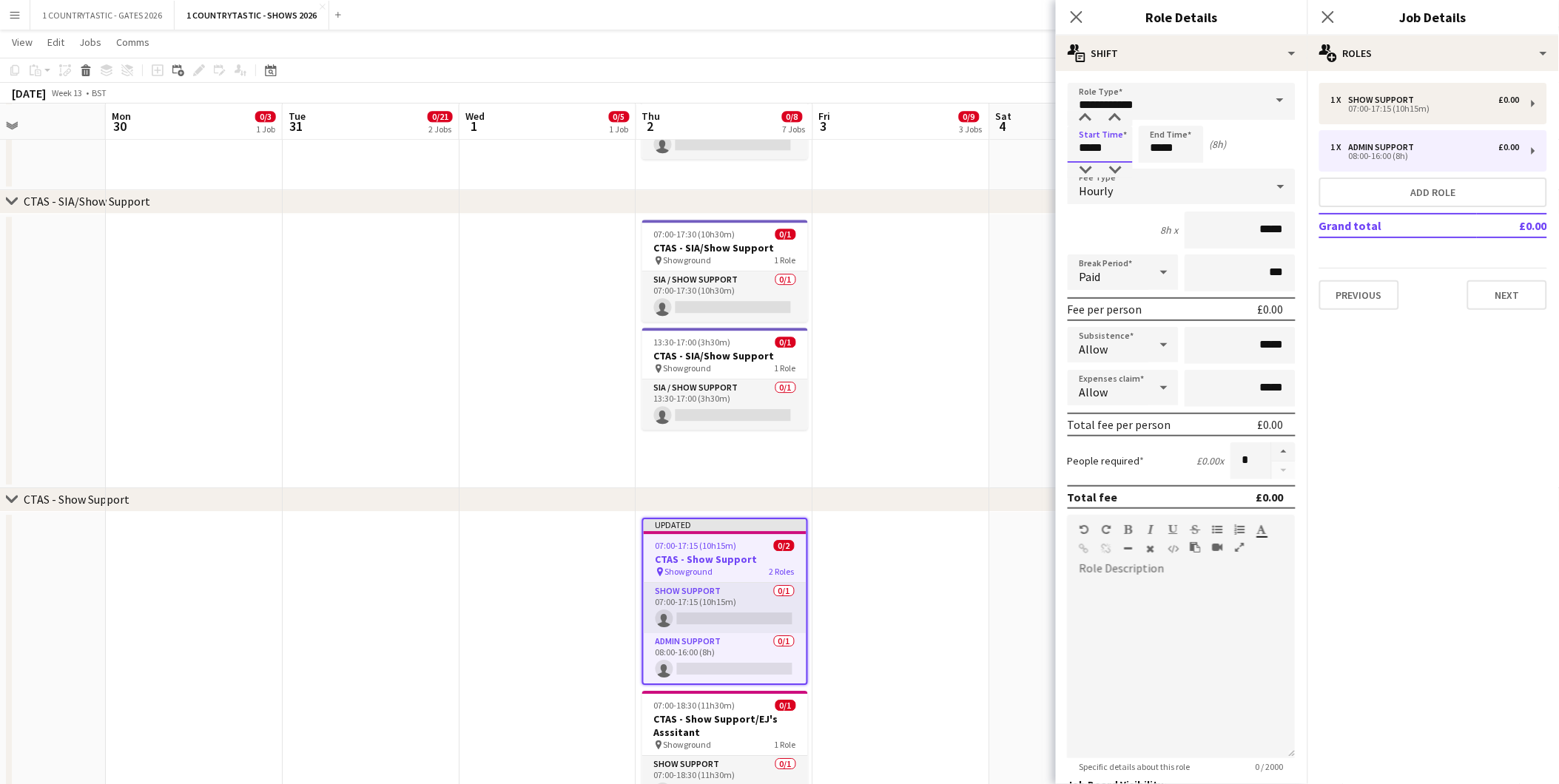
click at [1120, 145] on input "*****" at bounding box center [1101, 144] width 65 height 37
type input "*****"
click at [1088, 115] on div at bounding box center [1085, 118] width 29 height 15
click at [1190, 148] on input "*****" at bounding box center [1172, 144] width 65 height 37
click at [1163, 120] on div at bounding box center [1156, 118] width 29 height 15
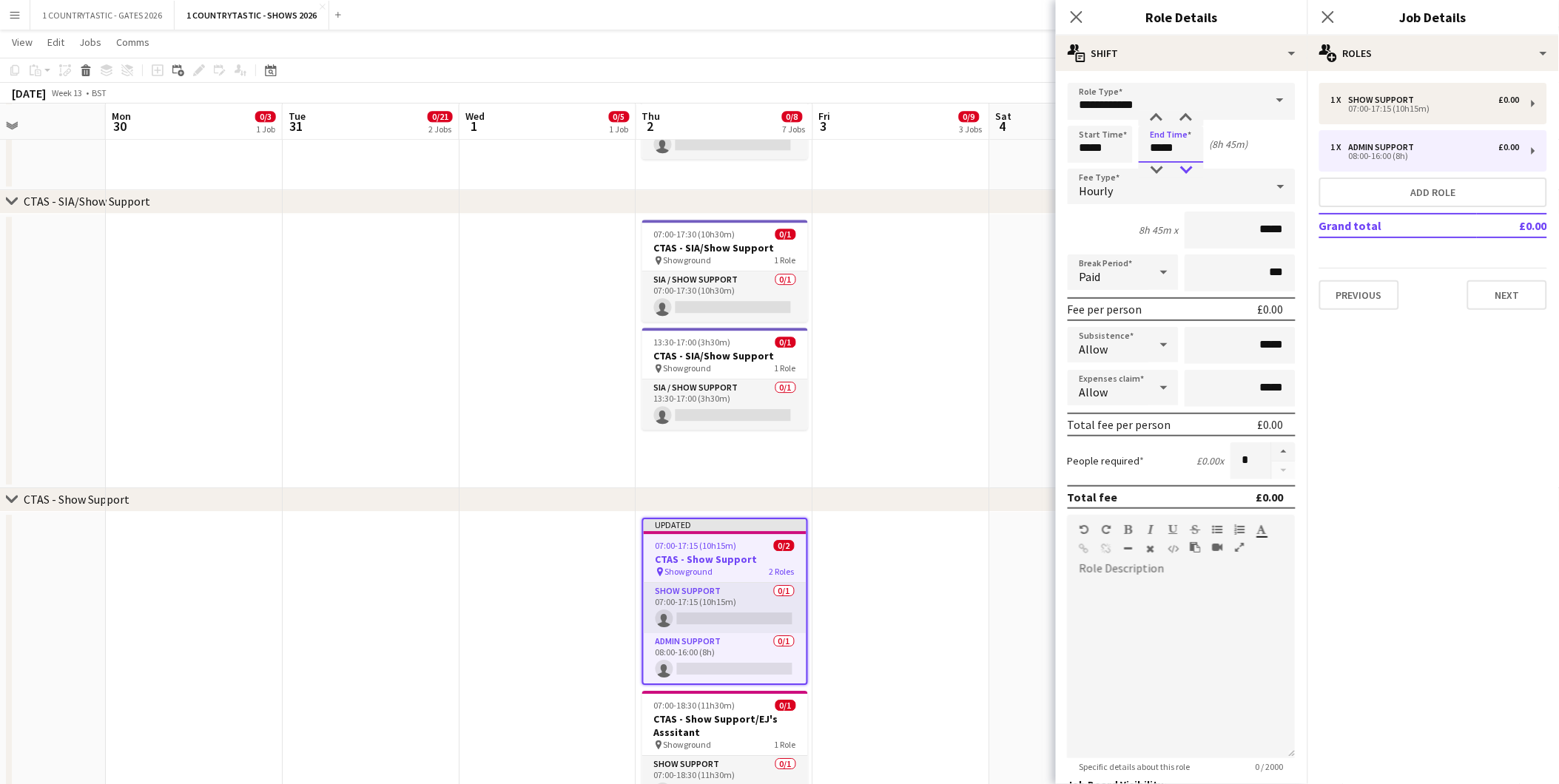
click at [1187, 164] on div at bounding box center [1186, 170] width 29 height 15
type input "*****"
click at [1187, 164] on div at bounding box center [1186, 170] width 29 height 15
click at [1501, 287] on button "Next" at bounding box center [1507, 294] width 80 height 29
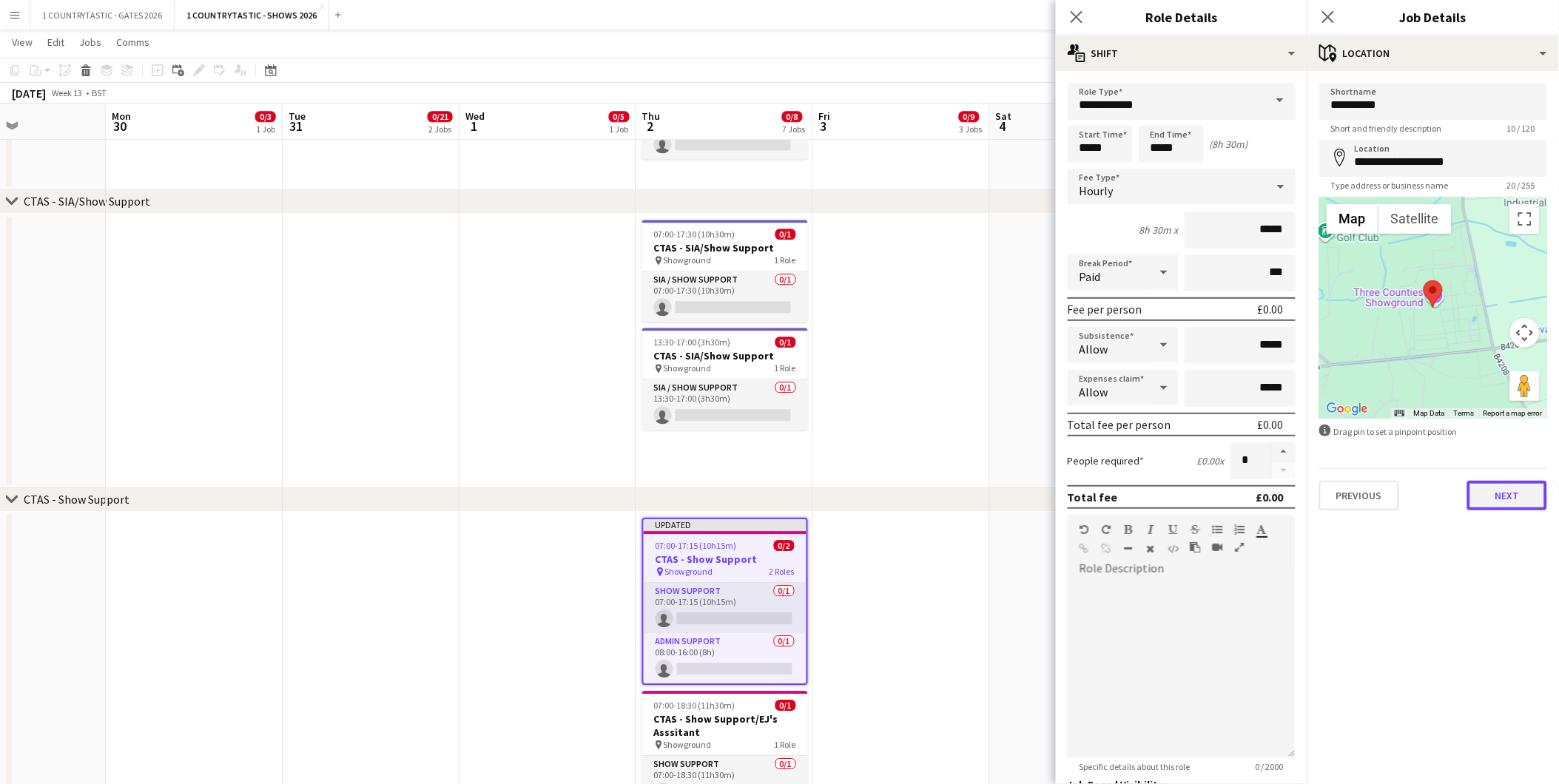
click at [1501, 493] on button "Next" at bounding box center [1507, 495] width 80 height 29
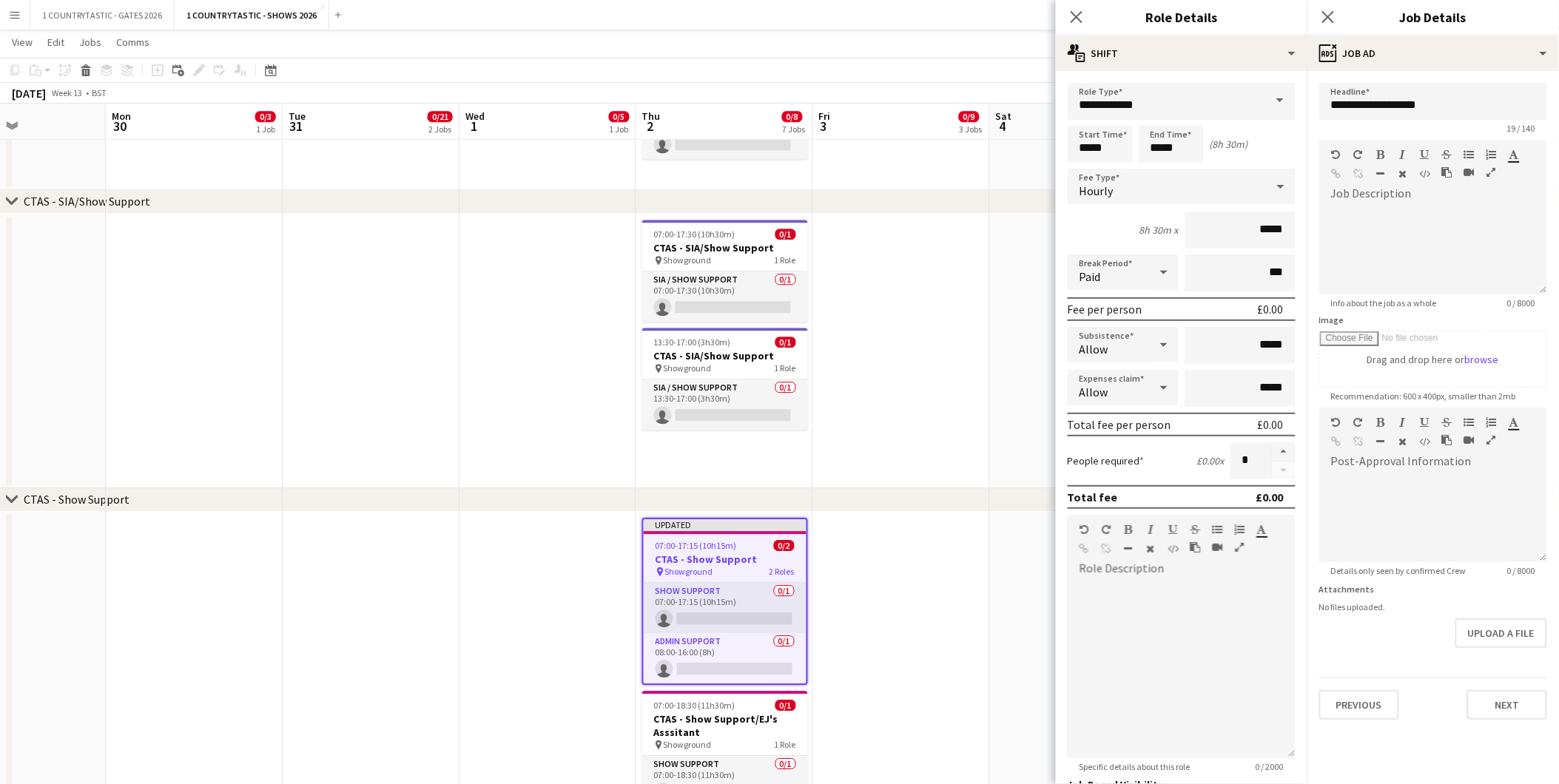
click at [971, 663] on app-date-cell at bounding box center [902, 673] width 177 height 323
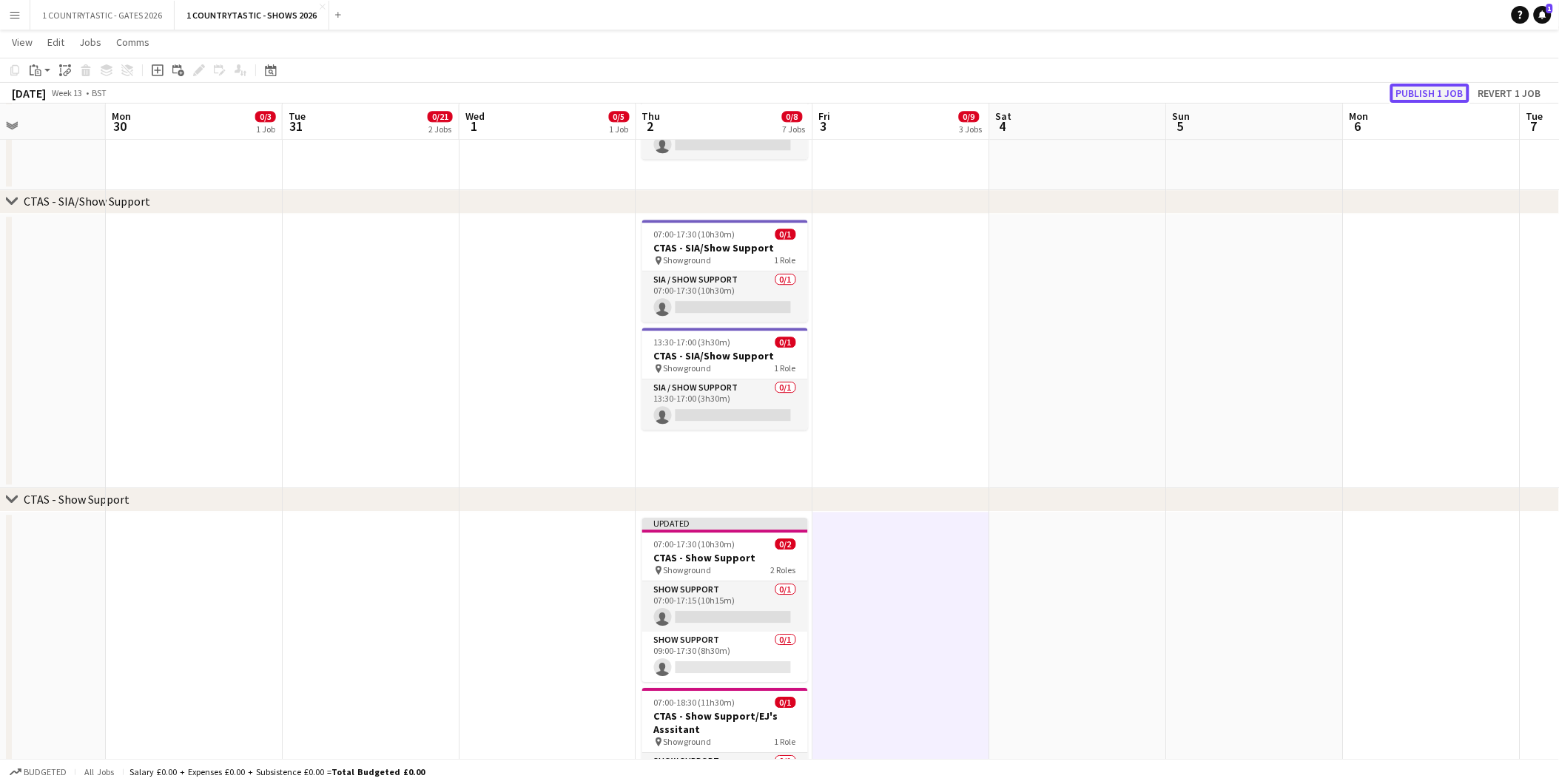
click at [1433, 97] on button "Publish 1 job" at bounding box center [1430, 93] width 80 height 19
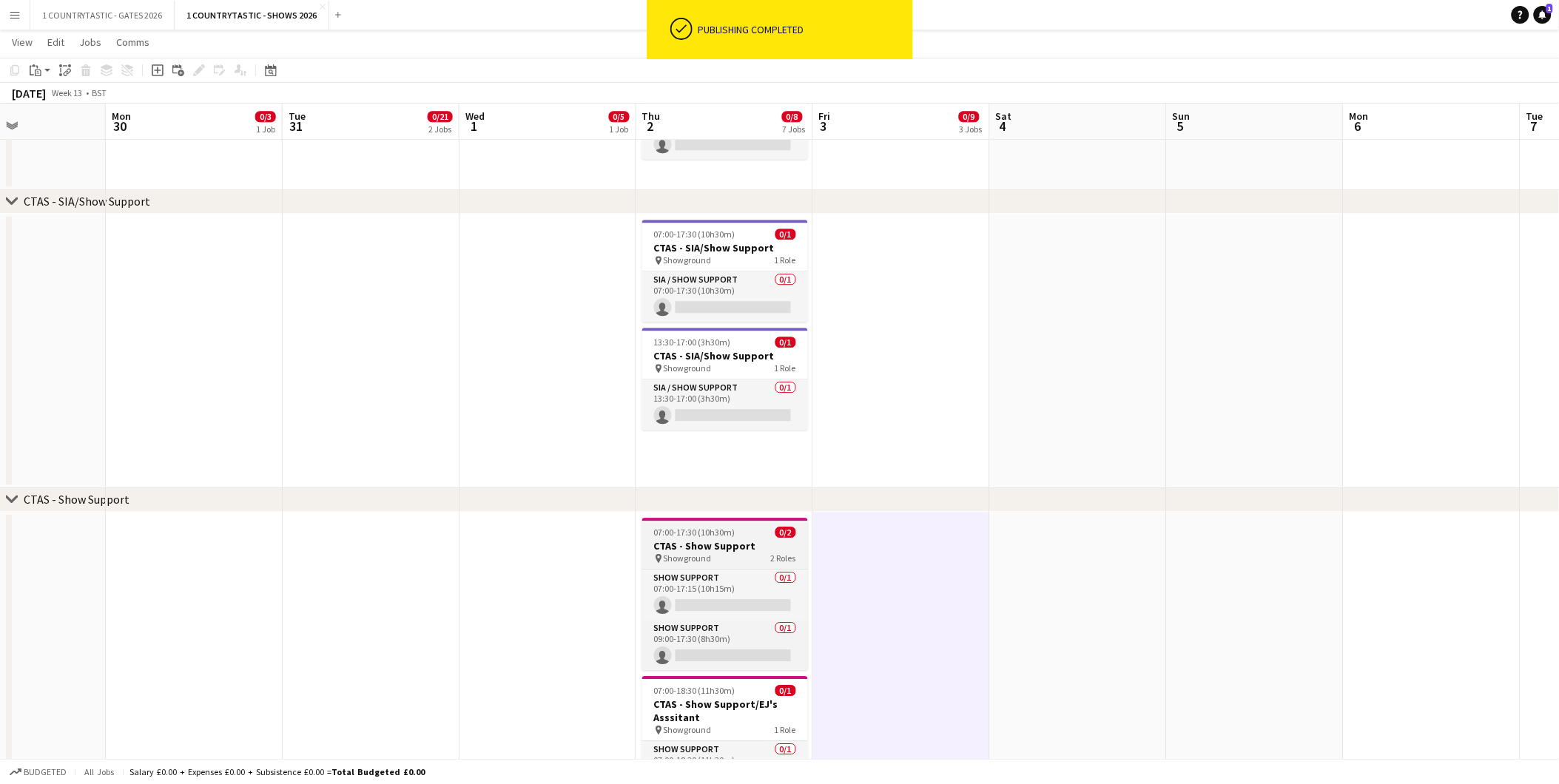
click at [703, 542] on h3 "CTAS - Show Support" at bounding box center [725, 546] width 166 height 13
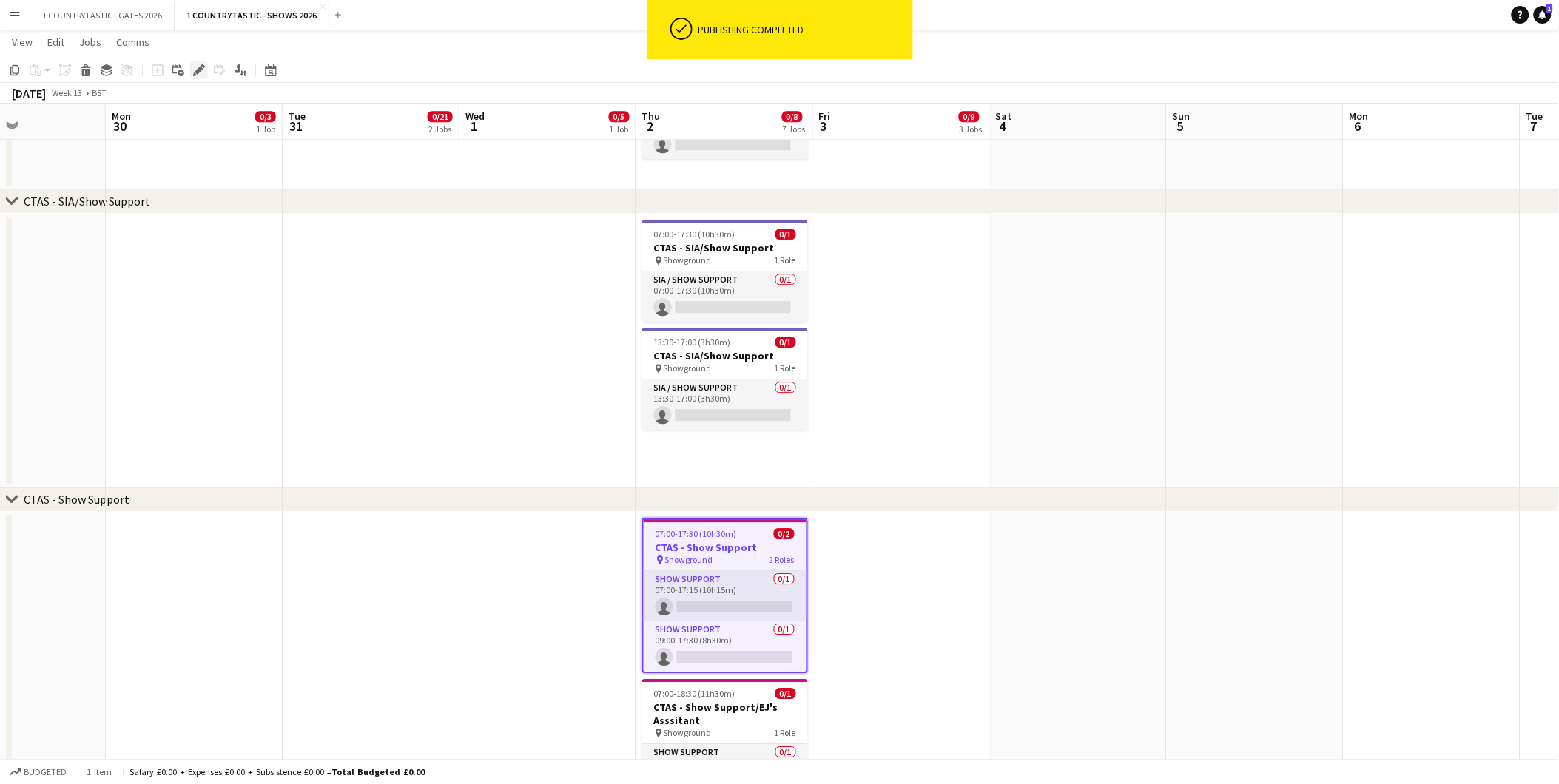
click at [198, 69] on icon at bounding box center [199, 70] width 9 height 9
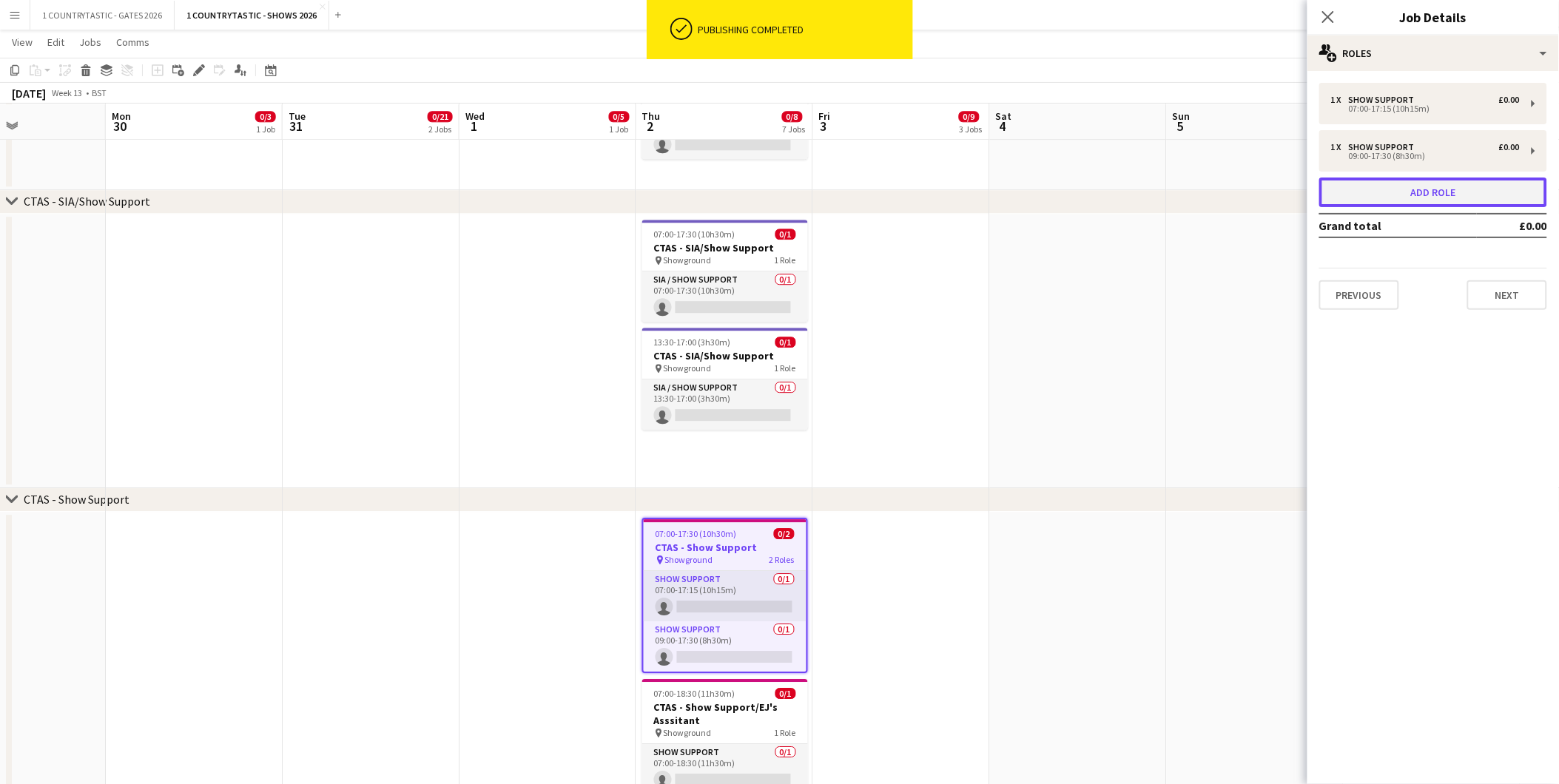
click at [1466, 187] on button "Add role" at bounding box center [1433, 192] width 228 height 29
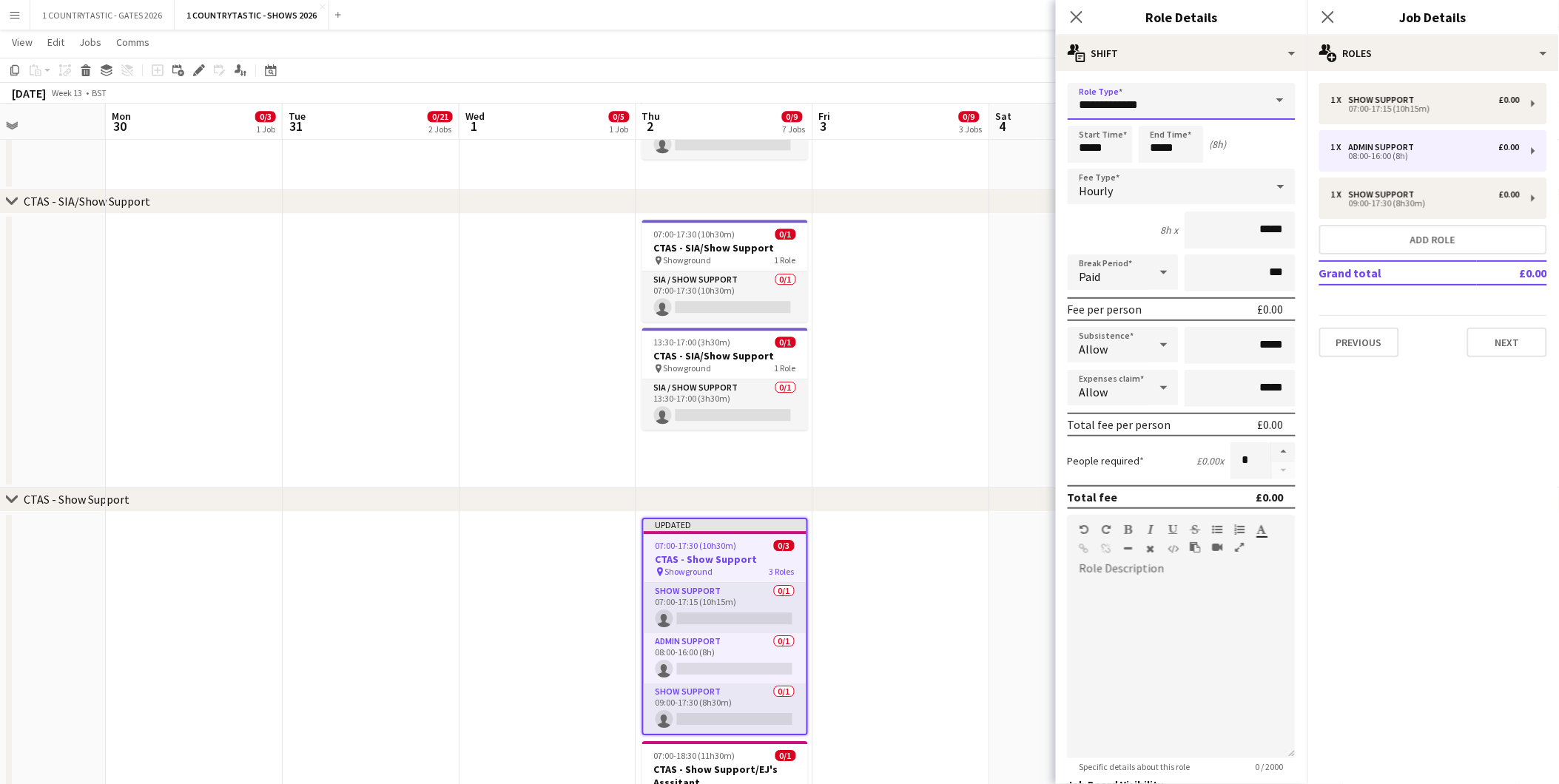
drag, startPoint x: 1202, startPoint y: 108, endPoint x: 878, endPoint y: 81, distance: 325.1
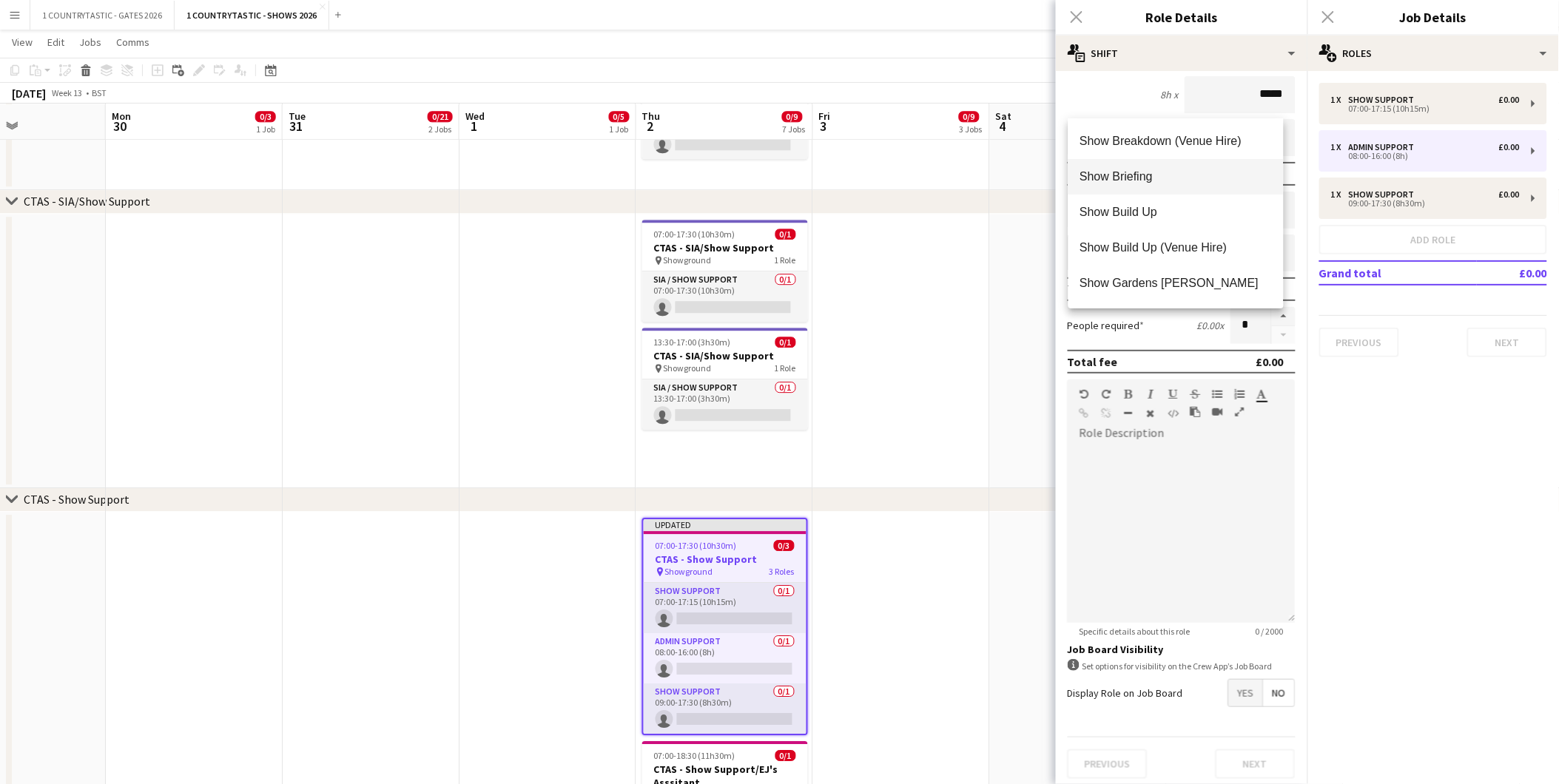
scroll to position [164, 0]
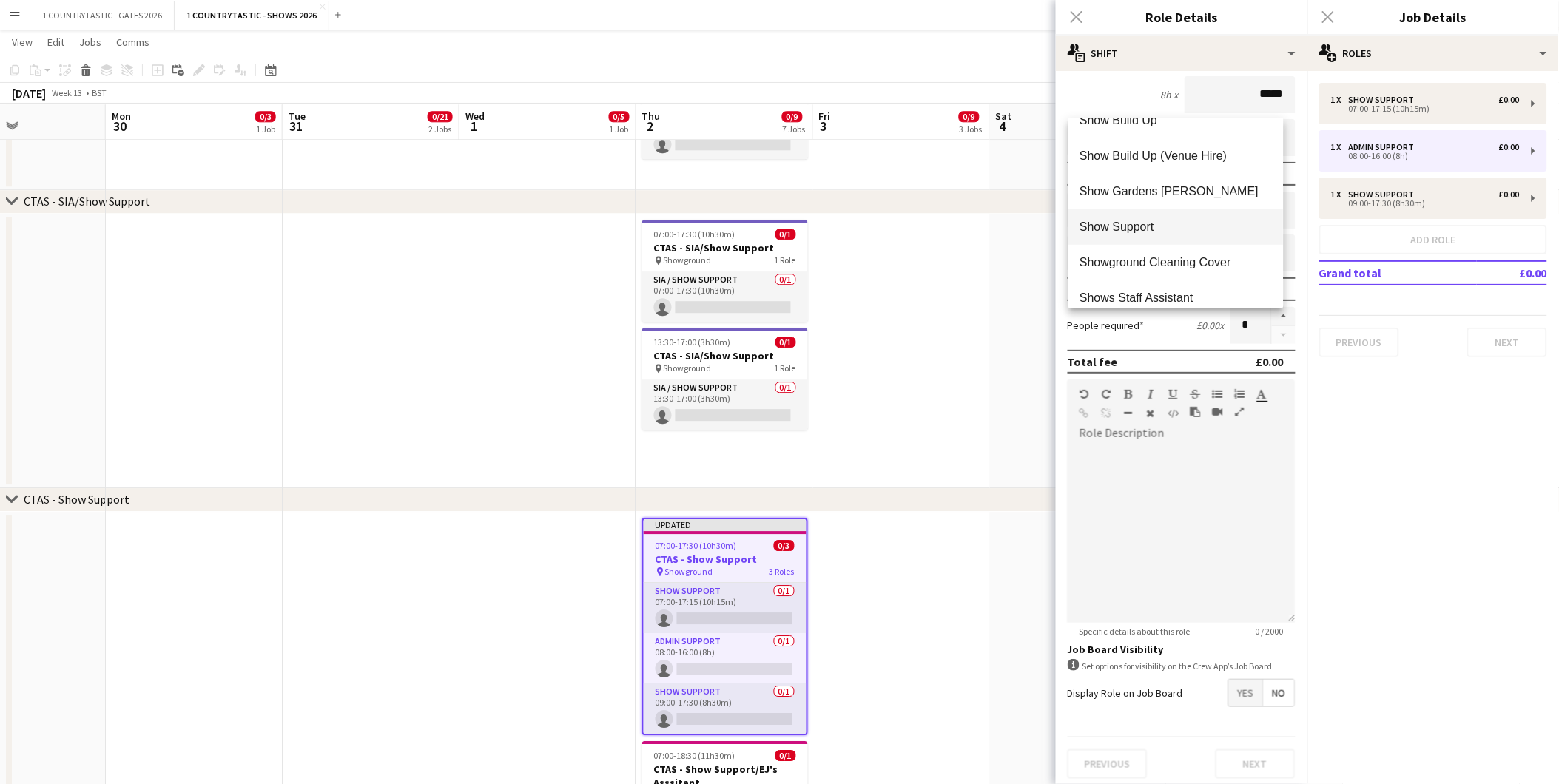
click at [1129, 230] on span "Show Support" at bounding box center [1176, 226] width 191 height 14
type input "**********"
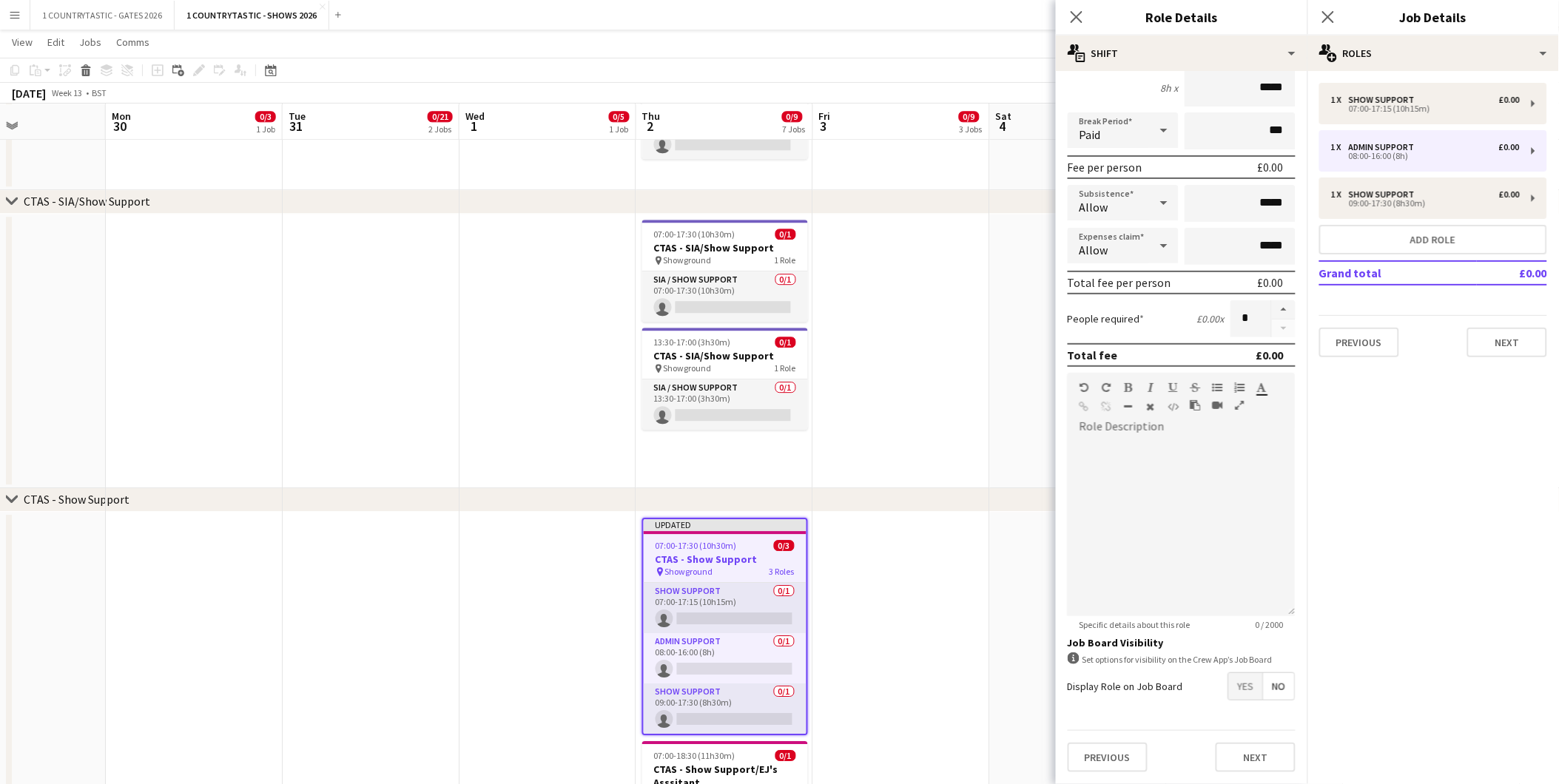
scroll to position [0, 0]
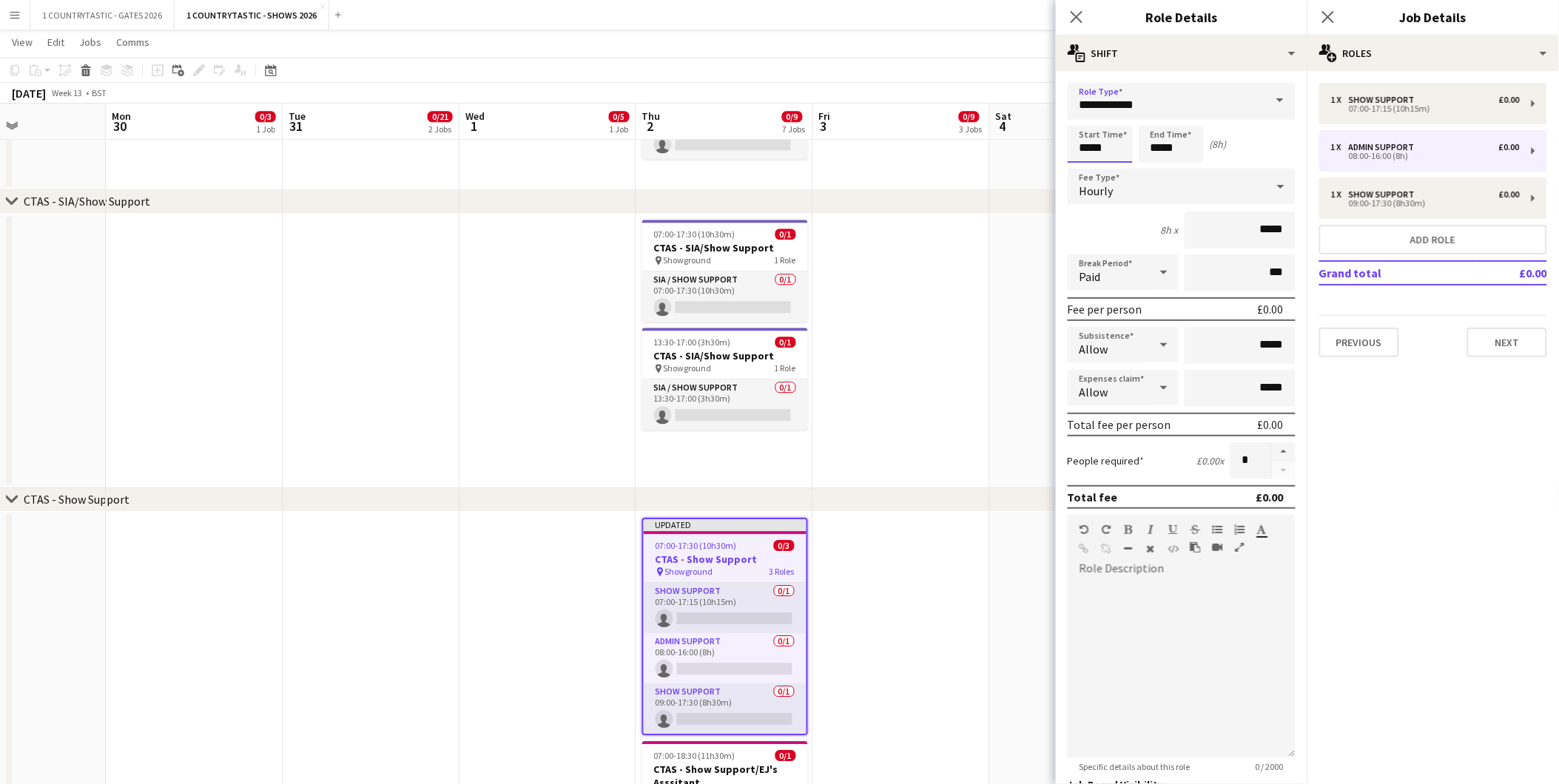
click at [1112, 148] on input "*****" at bounding box center [1101, 144] width 65 height 37
click at [1090, 120] on div at bounding box center [1085, 118] width 29 height 15
click at [1115, 172] on div at bounding box center [1115, 170] width 29 height 15
type input "*****"
click at [1115, 172] on div at bounding box center [1115, 170] width 29 height 15
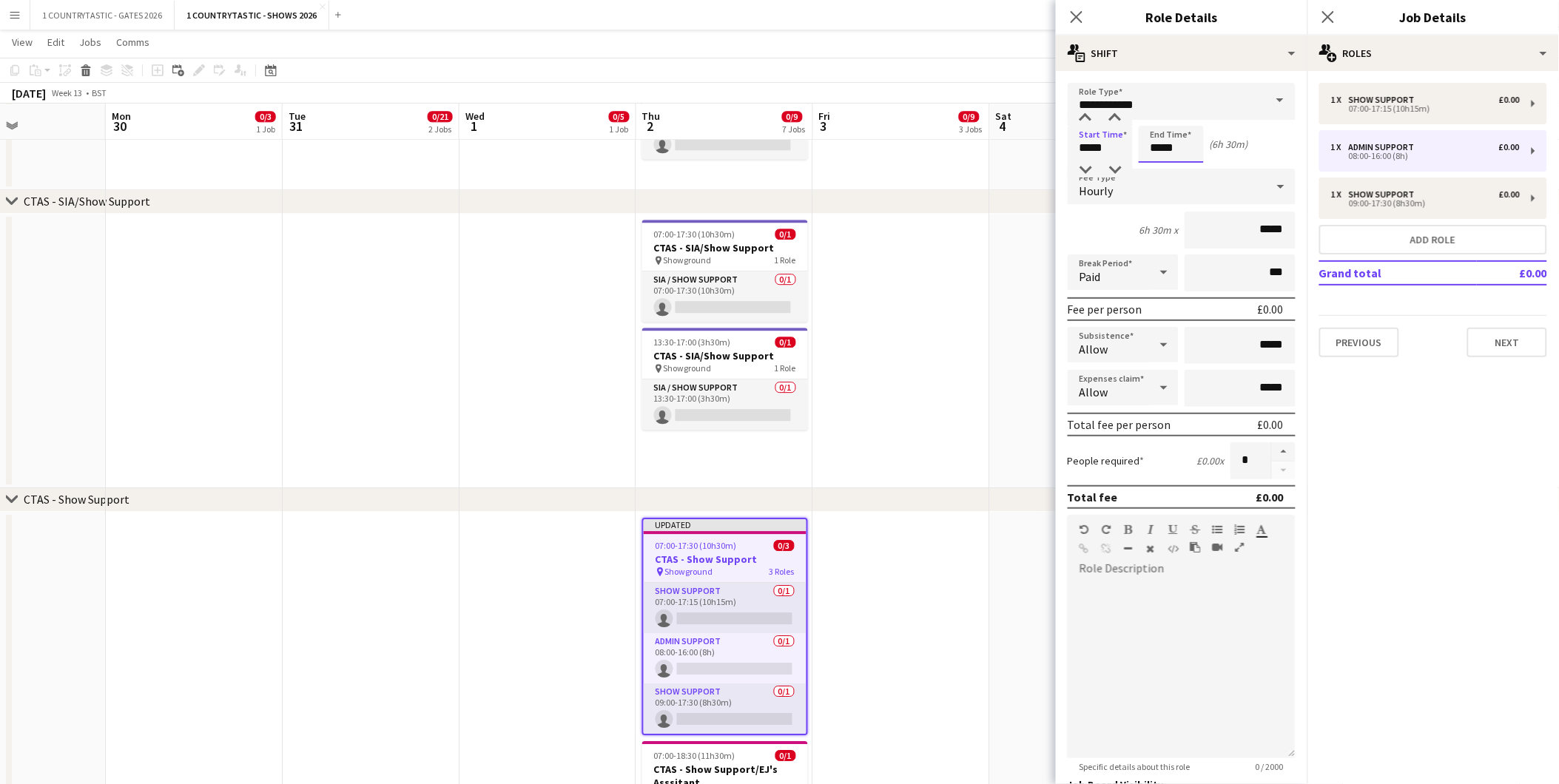
click at [1183, 147] on input "*****" at bounding box center [1172, 144] width 65 height 37
click at [1160, 116] on div at bounding box center [1156, 118] width 29 height 15
click at [1187, 169] on div at bounding box center [1186, 170] width 29 height 15
type input "*****"
click at [1187, 169] on div at bounding box center [1186, 170] width 29 height 15
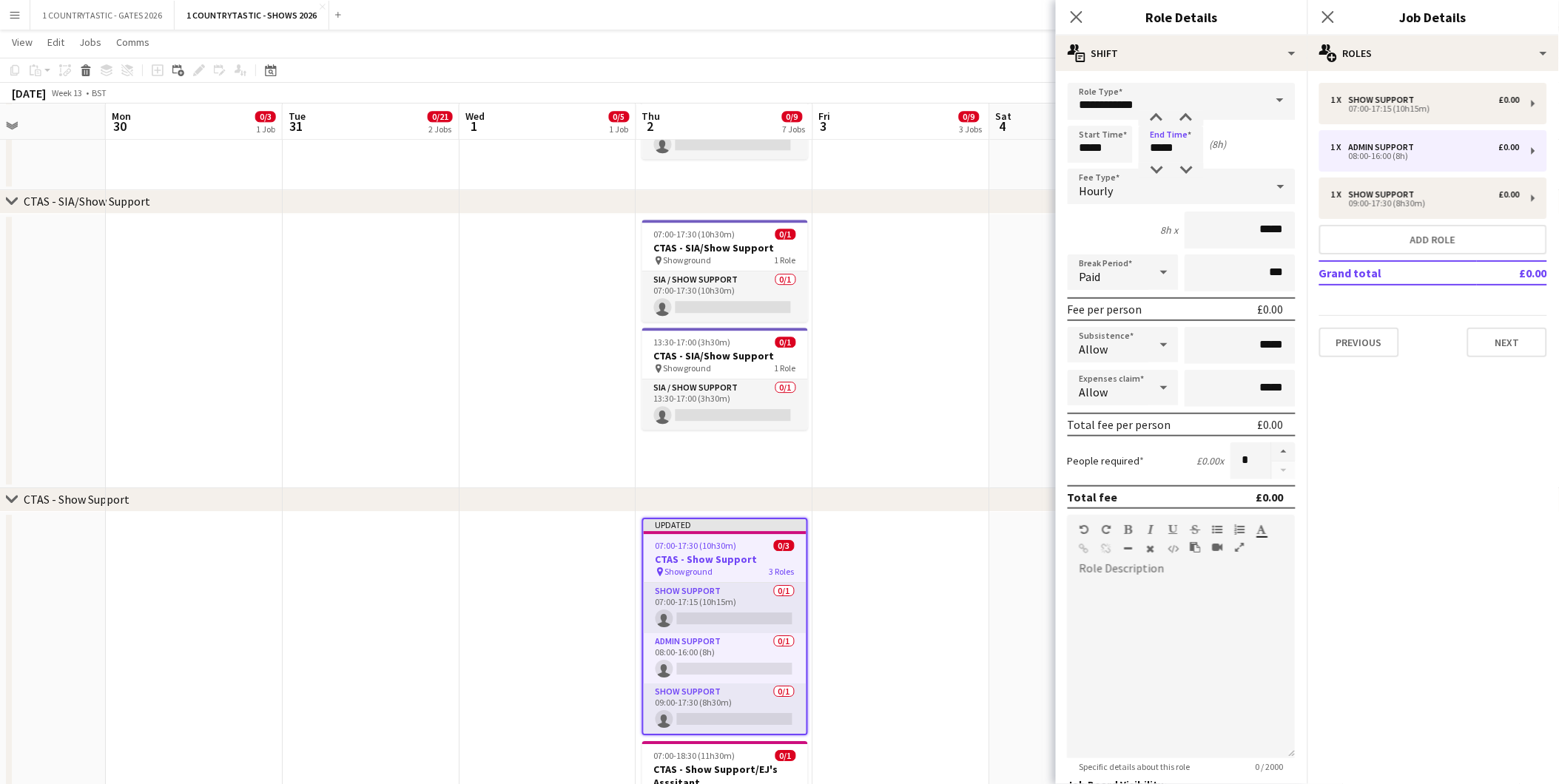
click at [990, 238] on app-date-cell at bounding box center [1078, 351] width 177 height 275
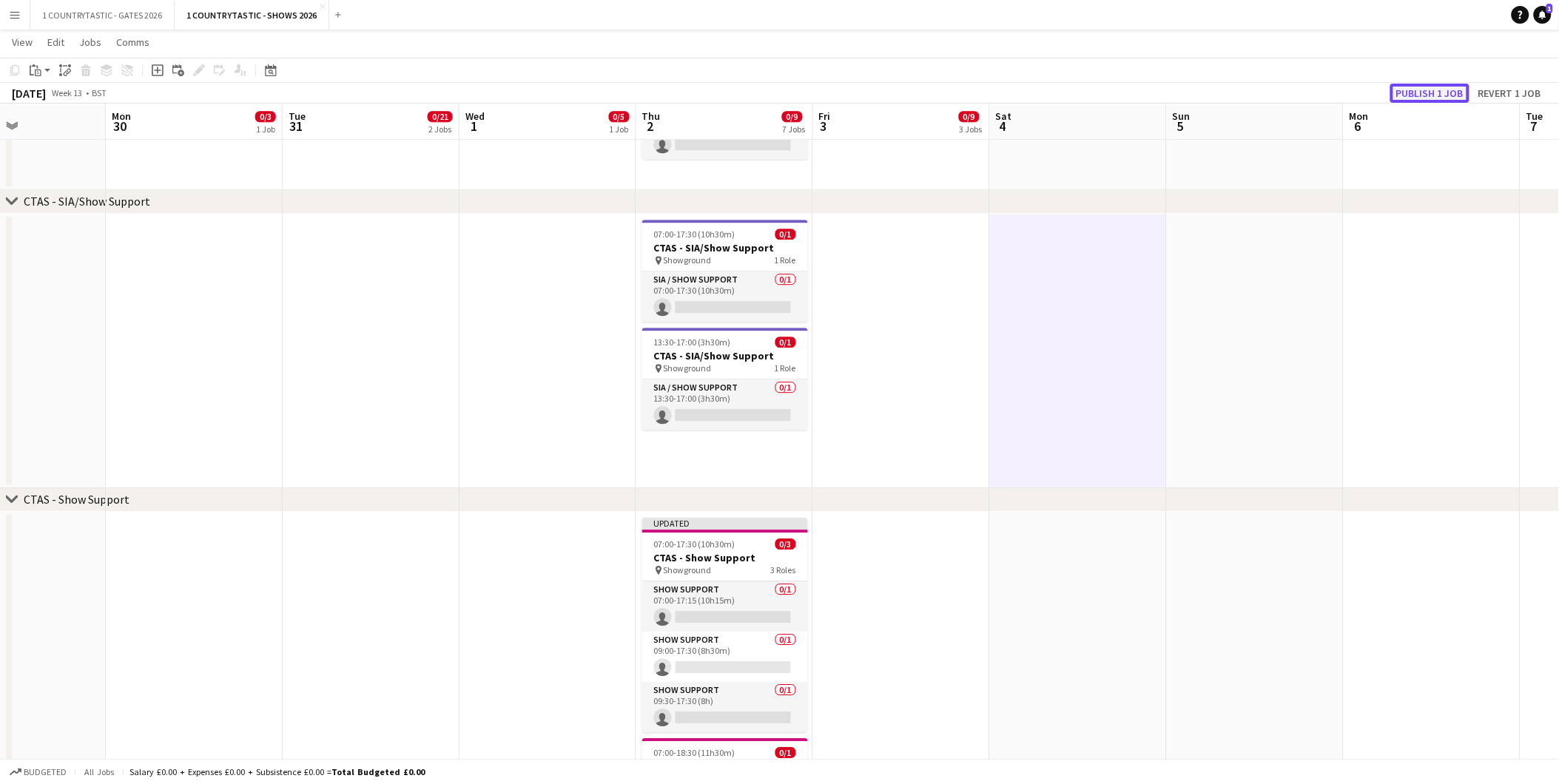
click at [1419, 99] on button "Publish 1 job" at bounding box center [1430, 93] width 80 height 19
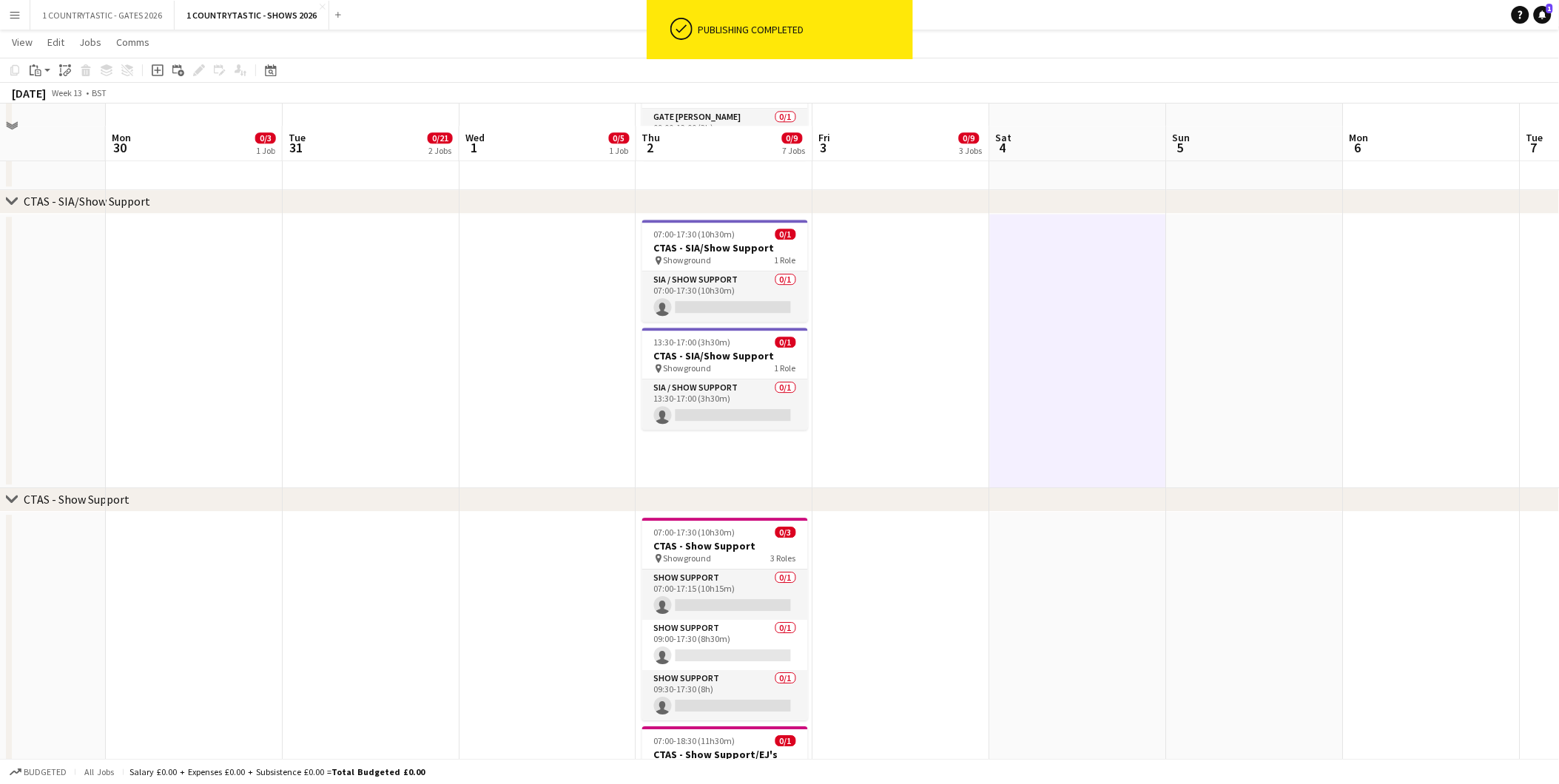
scroll to position [1457, 0]
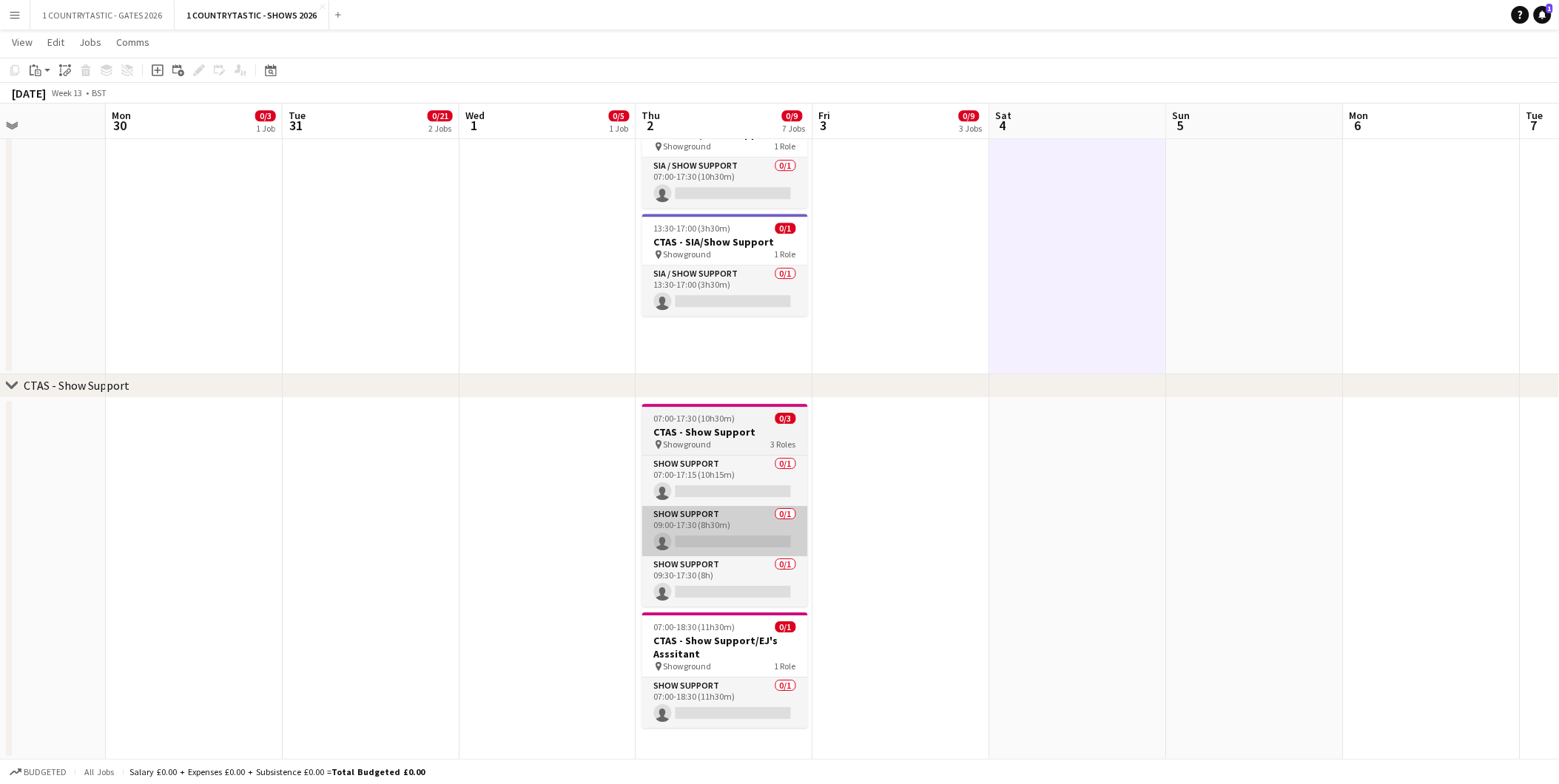
drag, startPoint x: 686, startPoint y: 416, endPoint x: 697, endPoint y: 536, distance: 120.5
click at [686, 418] on span "07:00-17:30 (10h30m)" at bounding box center [695, 419] width 81 height 11
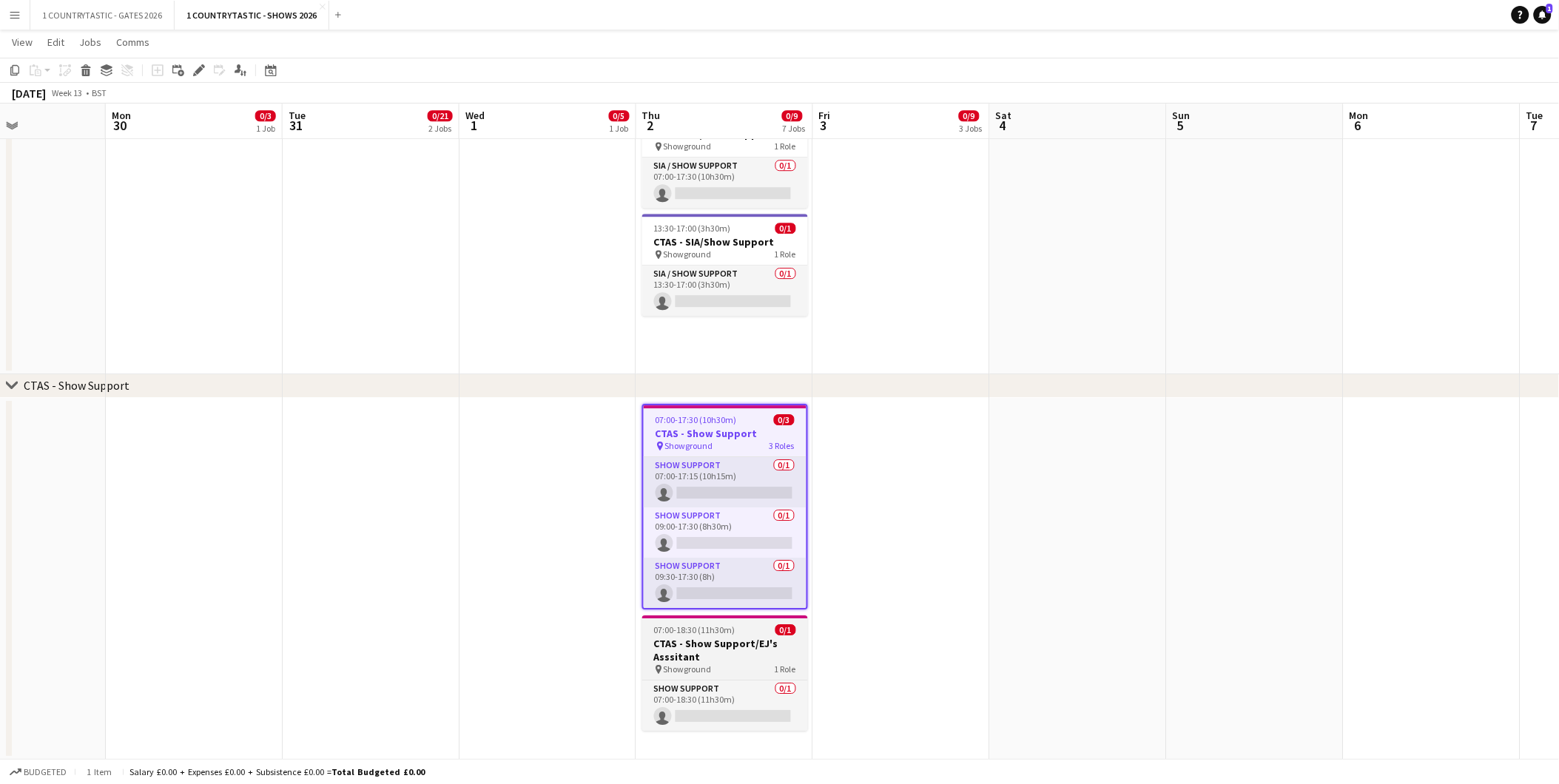
scroll to position [0, 425]
click at [726, 743] on app-date-cell "07:00-17:30 (10h30m) 0/3 CTAS - Show Support pin Showground 3 Roles Show Suppor…" at bounding box center [724, 579] width 177 height 362
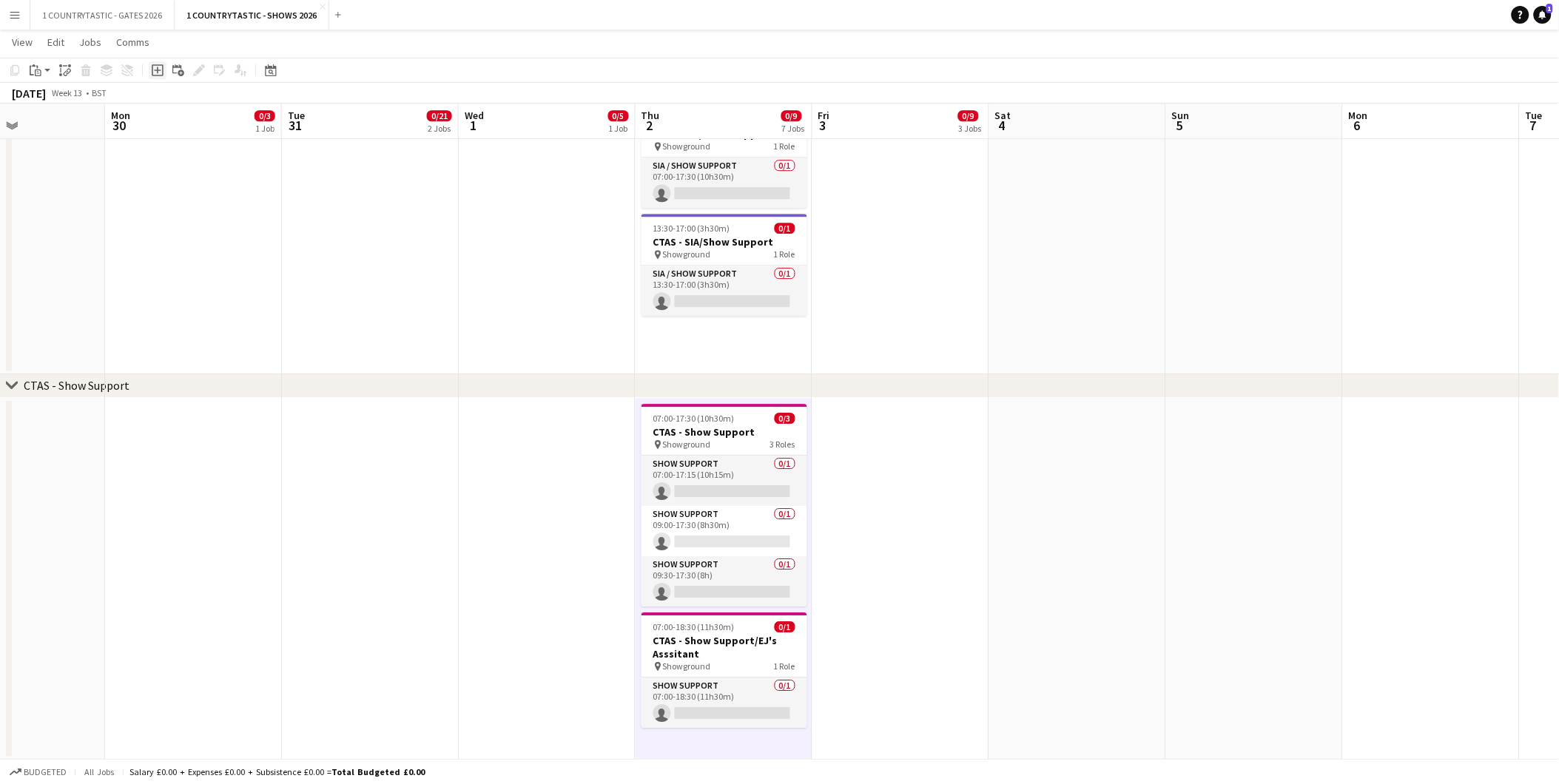
click at [156, 75] on icon "Add job" at bounding box center [157, 70] width 12 height 12
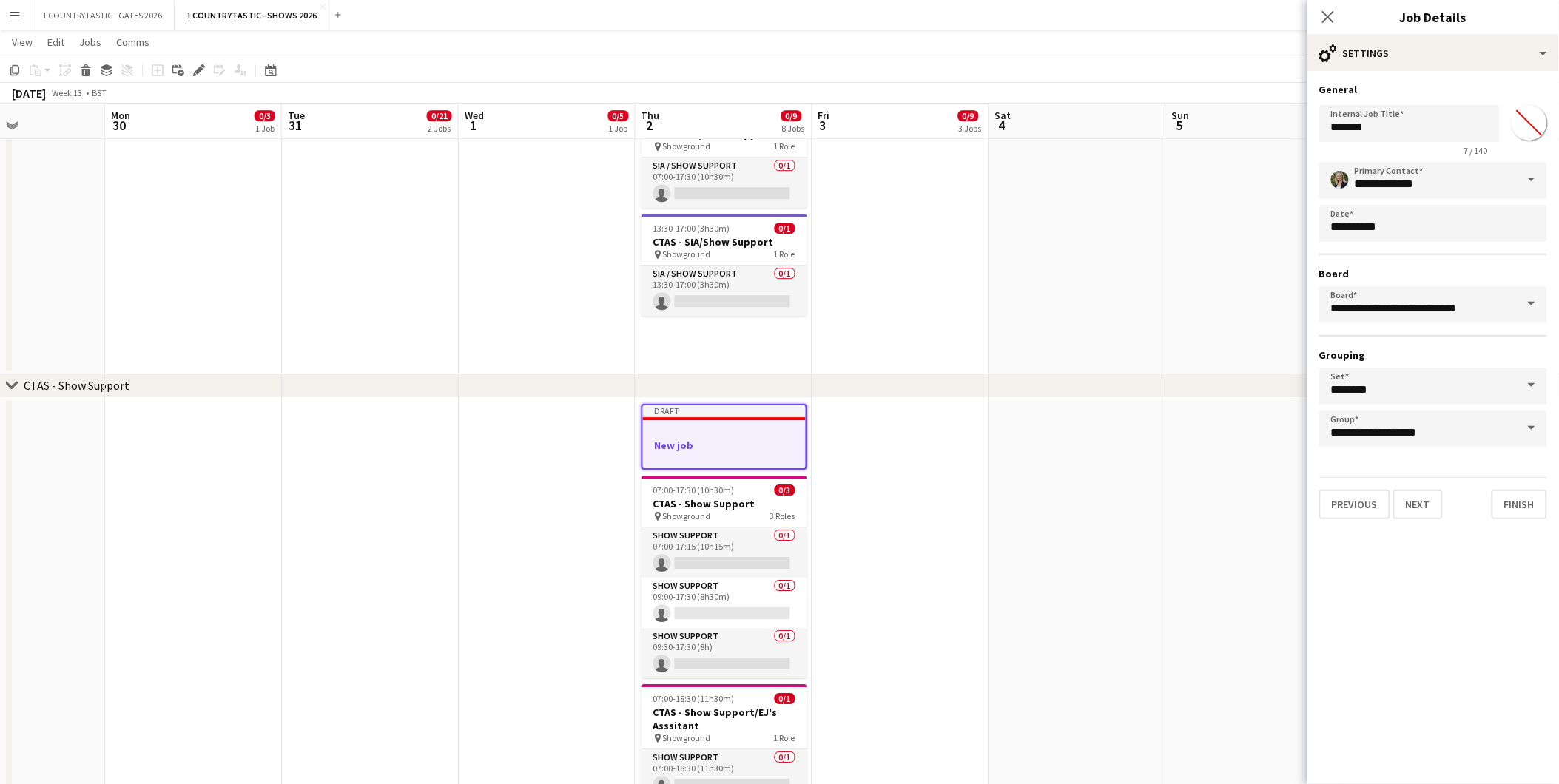
click at [729, 433] on div at bounding box center [725, 432] width 163 height 11
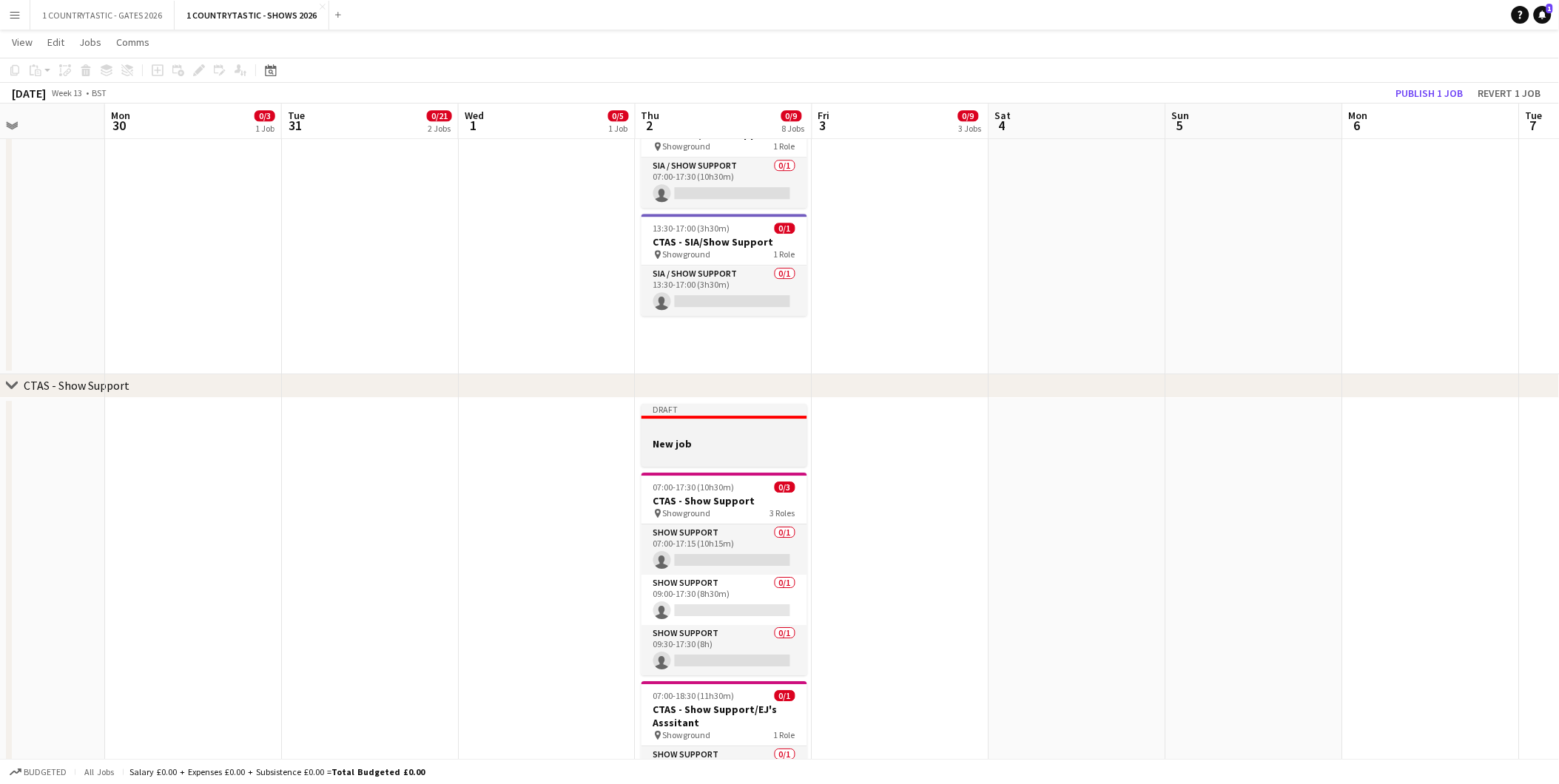
click at [676, 435] on app-job-card "Draft New job" at bounding box center [724, 436] width 166 height 62
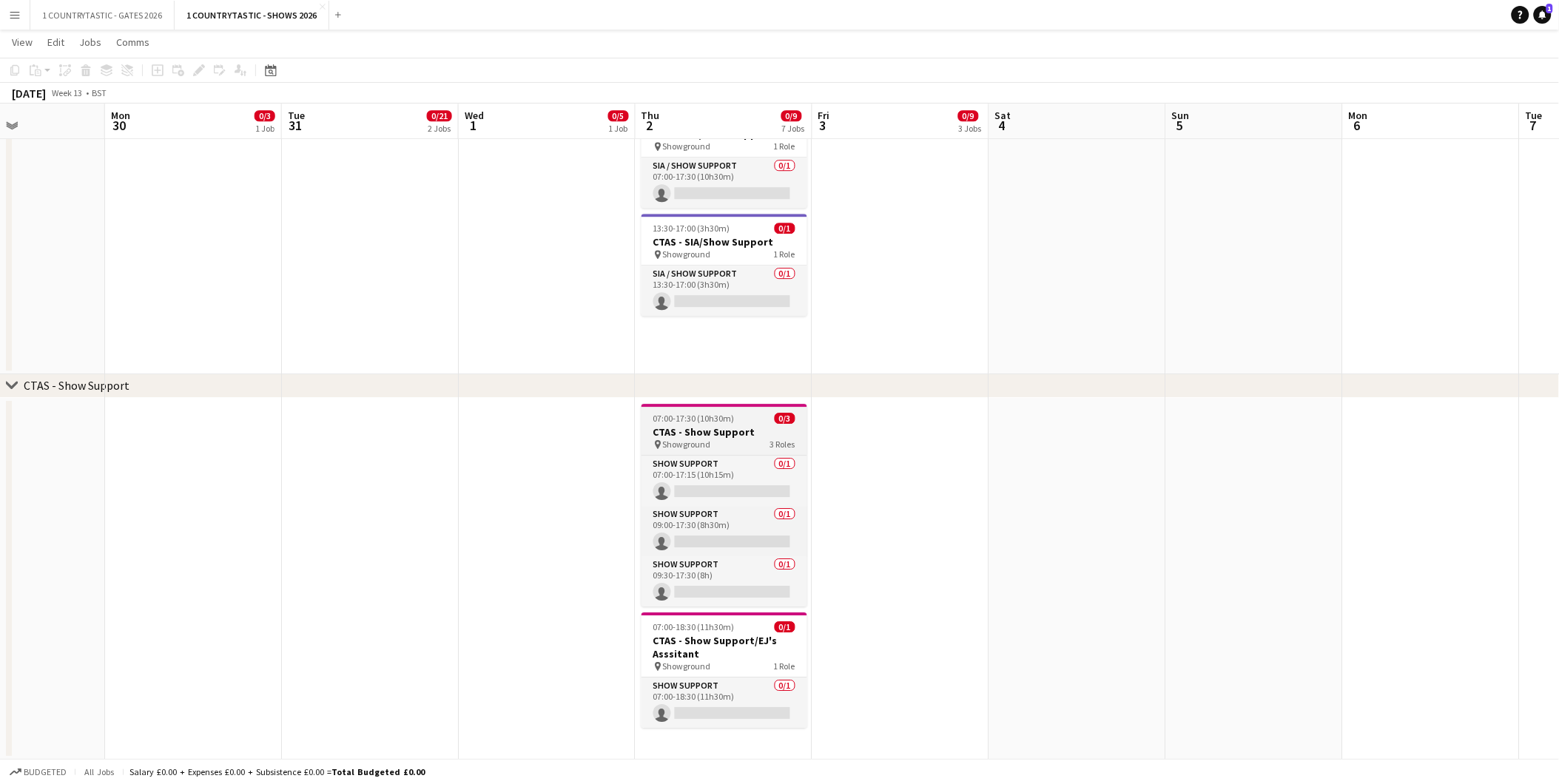
click at [674, 413] on span "07:00-17:30 (10h30m)" at bounding box center [694, 419] width 81 height 11
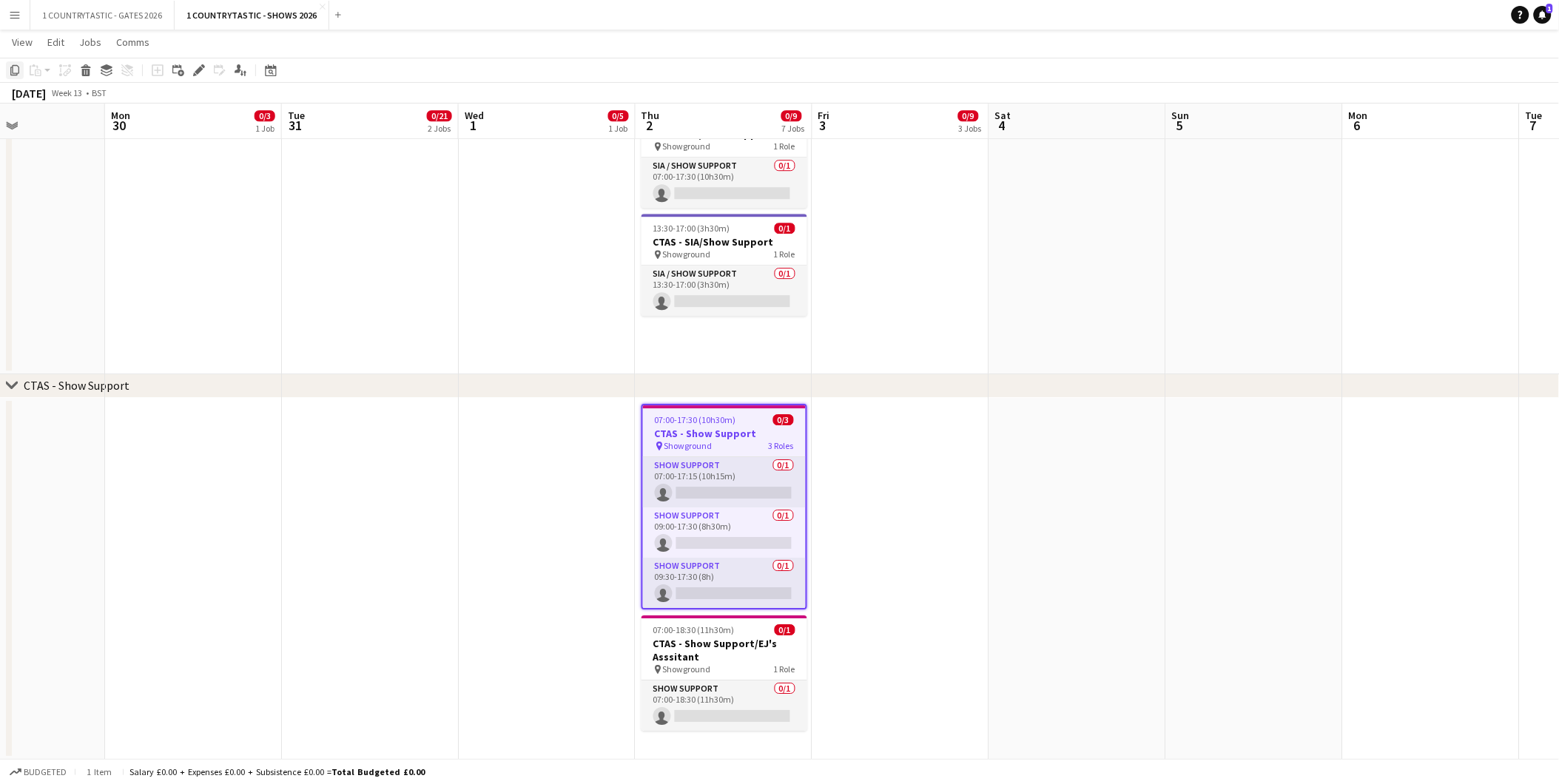
click at [15, 65] on icon at bounding box center [14, 70] width 9 height 10
click at [694, 756] on app-date-cell "07:00-17:30 (10h30m) 0/3 CTAS - Show Support pin Showground 3 Roles Show Suppor…" at bounding box center [724, 579] width 177 height 362
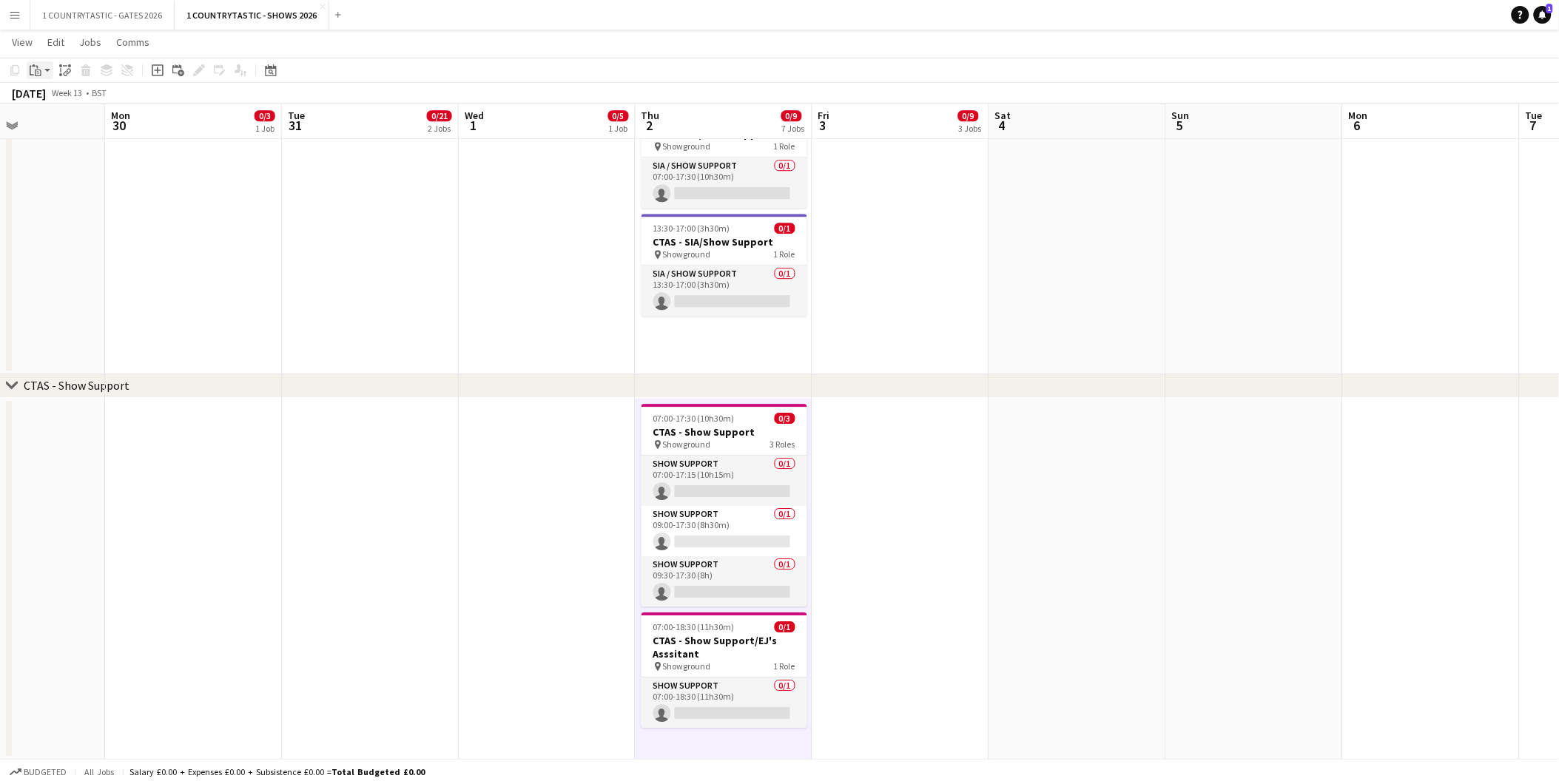
click at [37, 68] on icon at bounding box center [37, 67] width 2 height 3
click at [57, 99] on link "Paste Ctrl+V" at bounding box center [108, 98] width 139 height 13
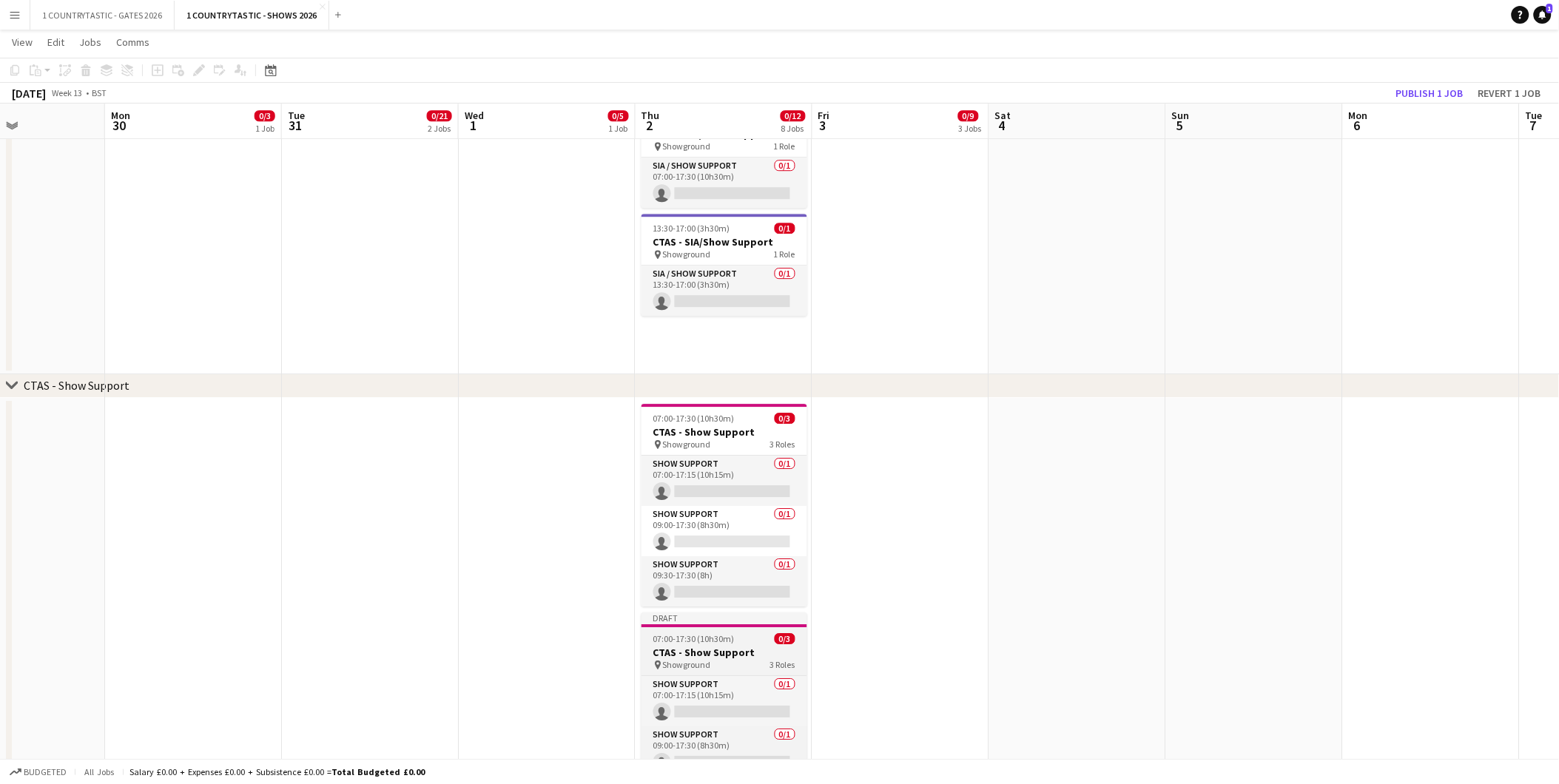
click at [722, 633] on span "07:00-17:30 (10h30m)" at bounding box center [694, 639] width 81 height 11
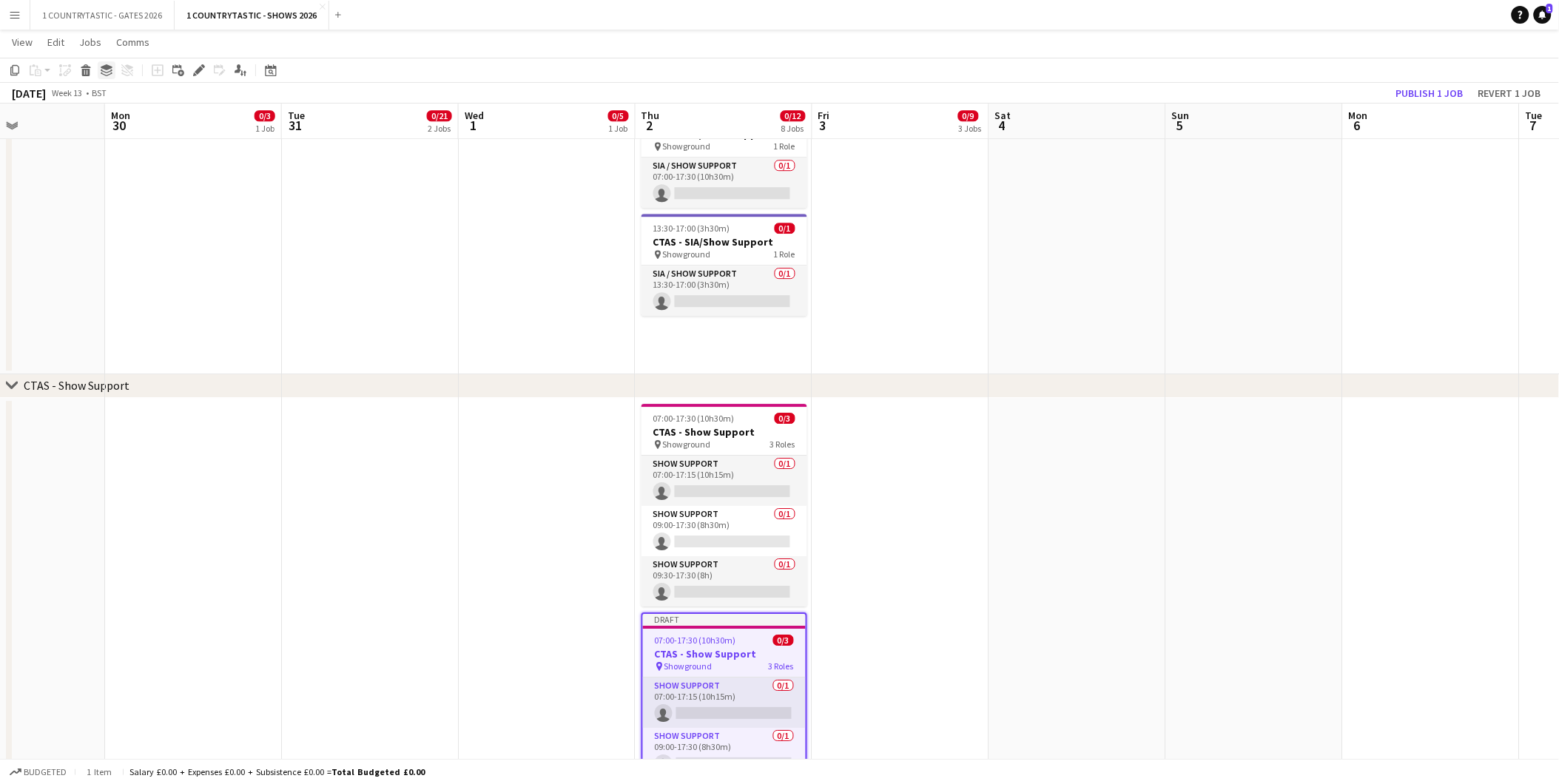
click at [101, 62] on div "Group" at bounding box center [106, 70] width 18 height 18
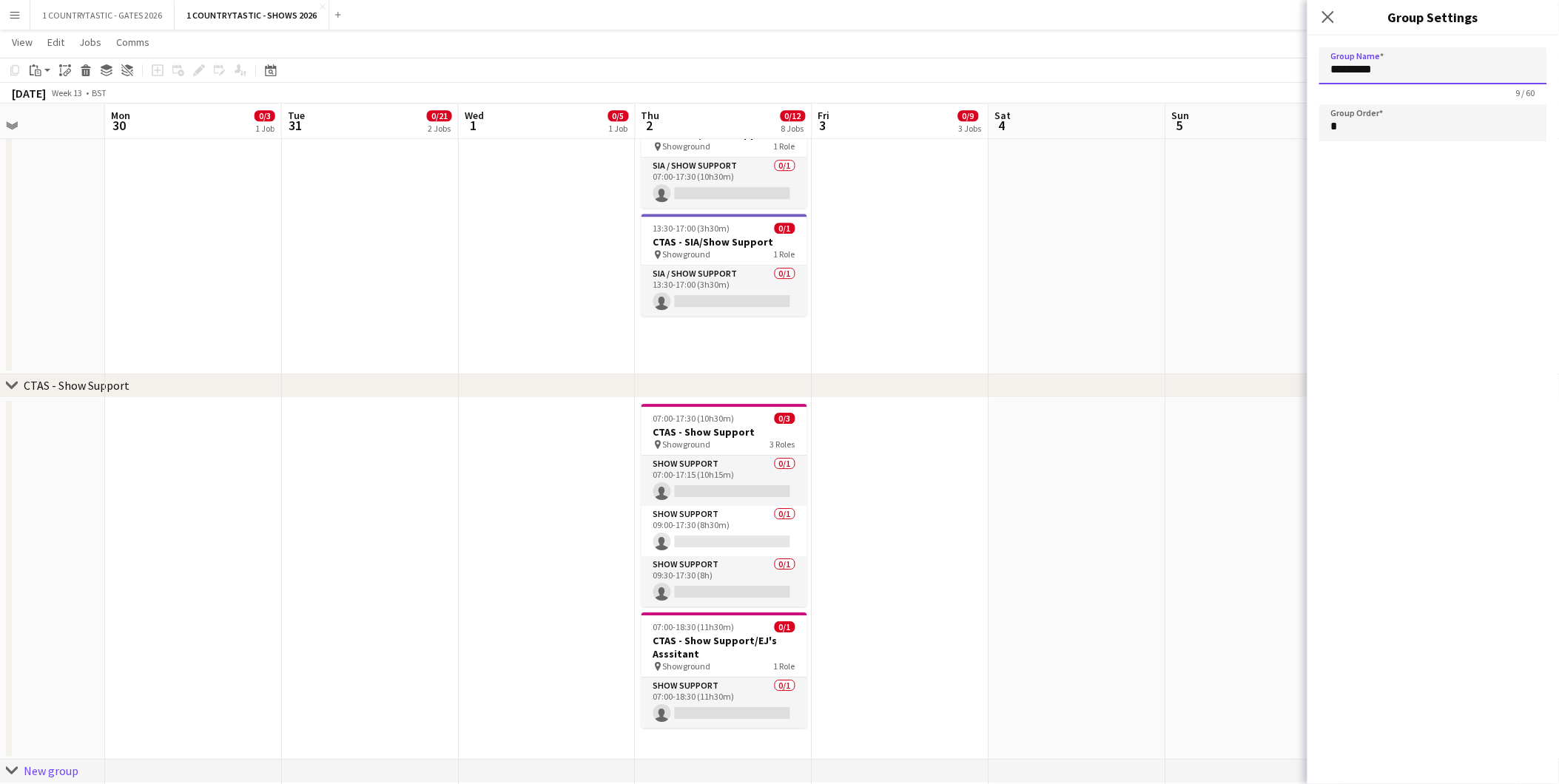
drag, startPoint x: 1424, startPoint y: 76, endPoint x: 1214, endPoint y: 54, distance: 211.1
click at [1057, 518] on app-date-cell at bounding box center [1078, 579] width 177 height 362
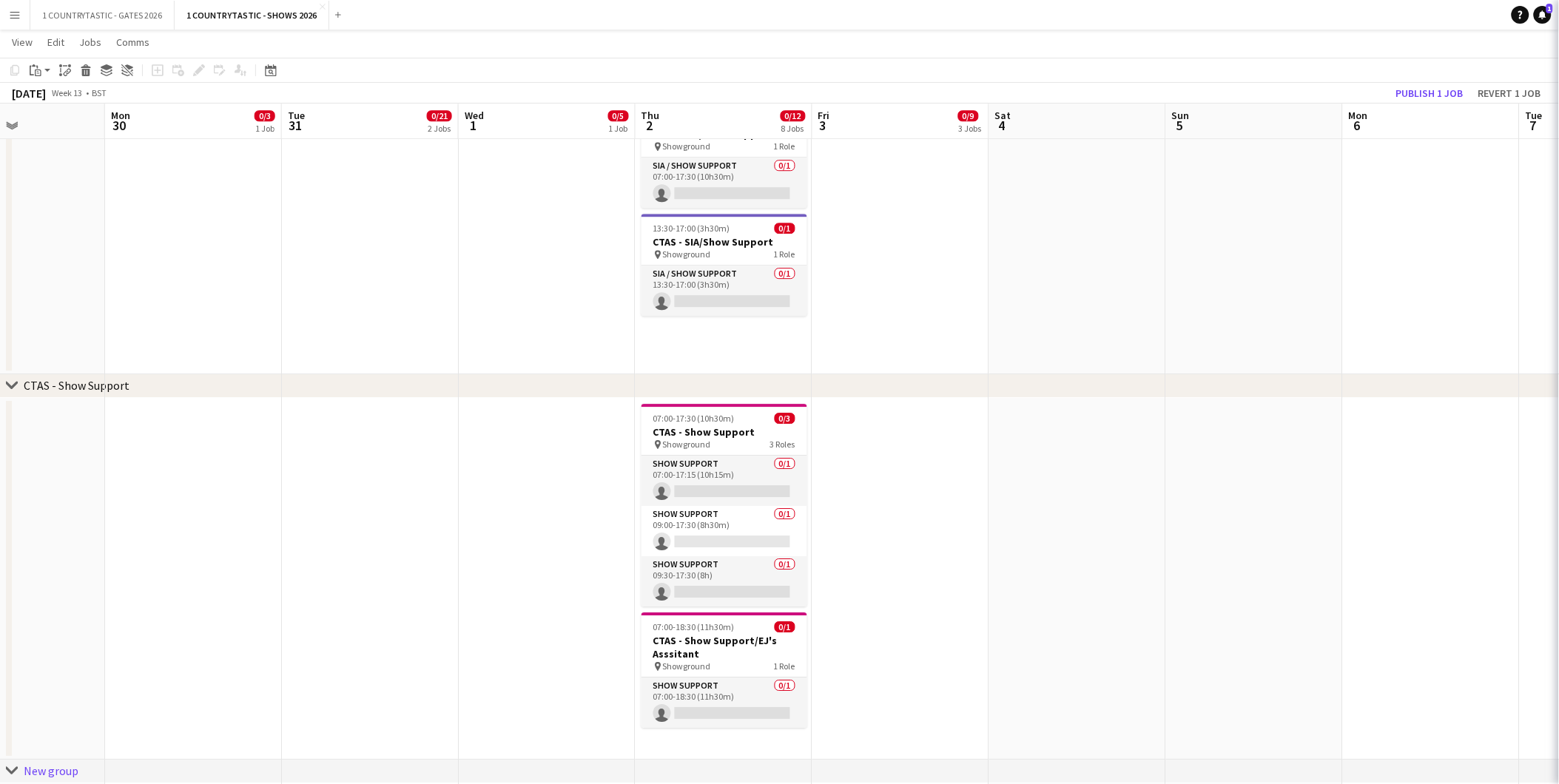
type input "*********"
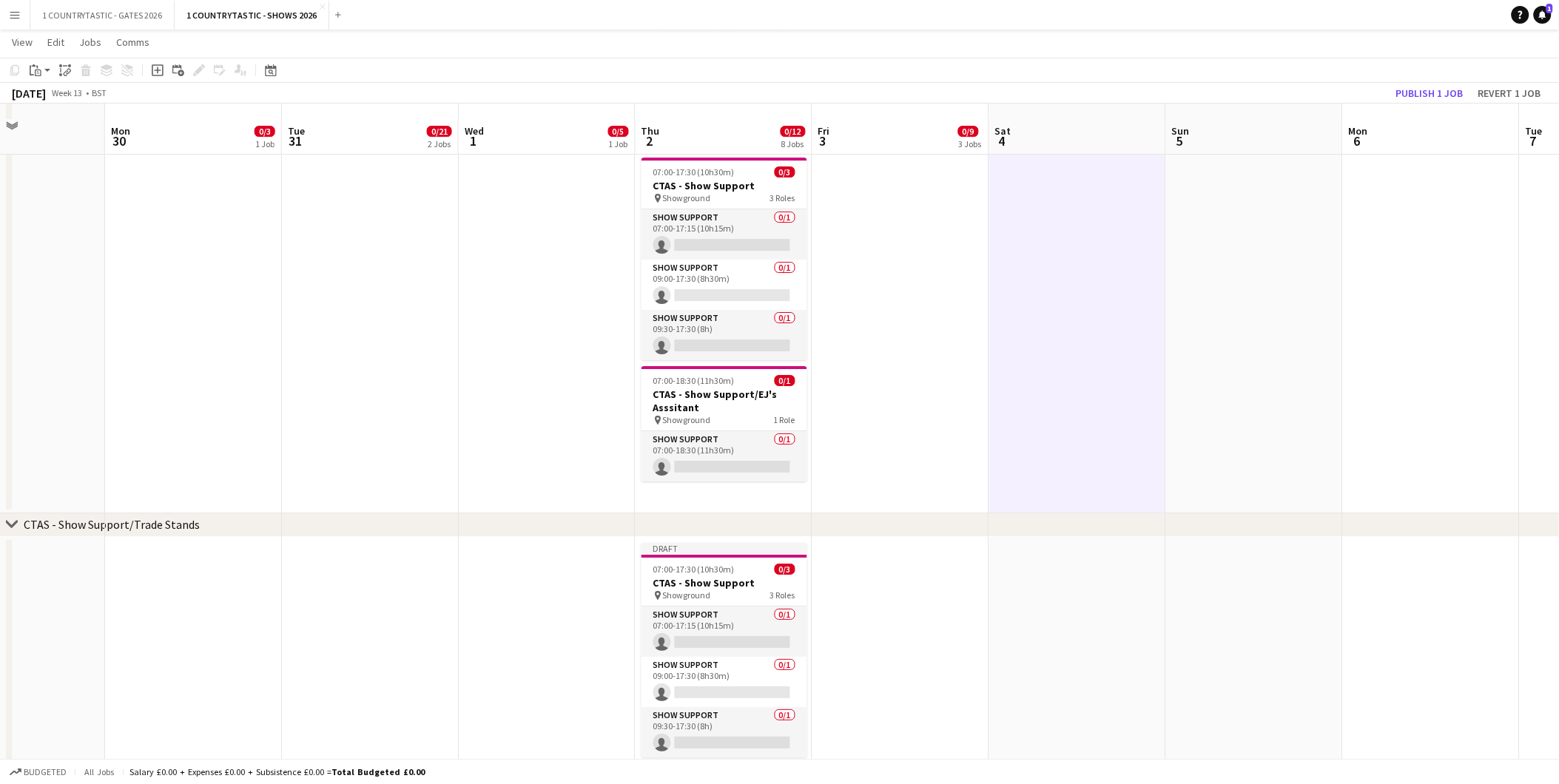
scroll to position [1733, 0]
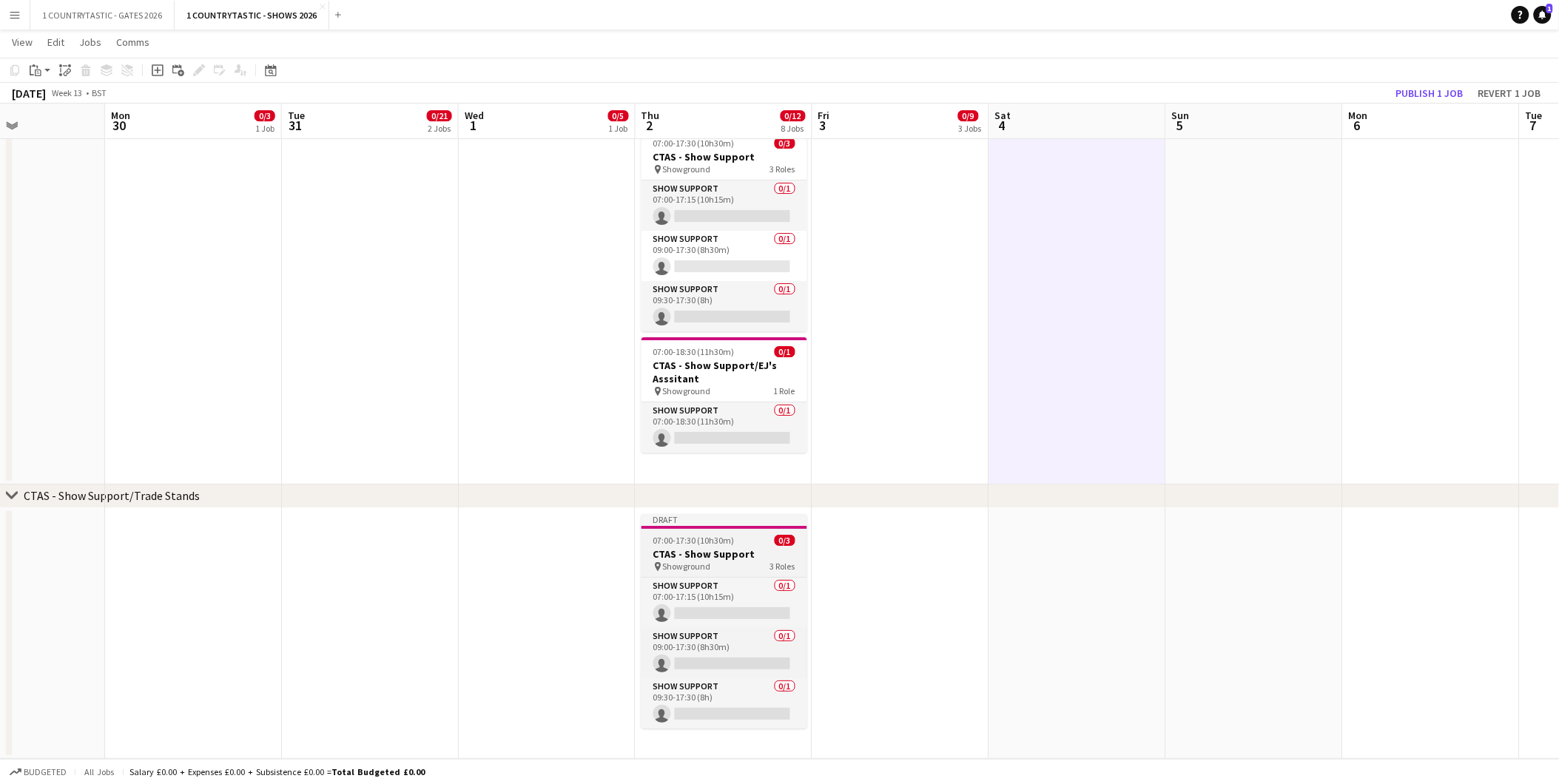
click at [709, 537] on span "07:00-17:30 (10h30m)" at bounding box center [694, 541] width 81 height 11
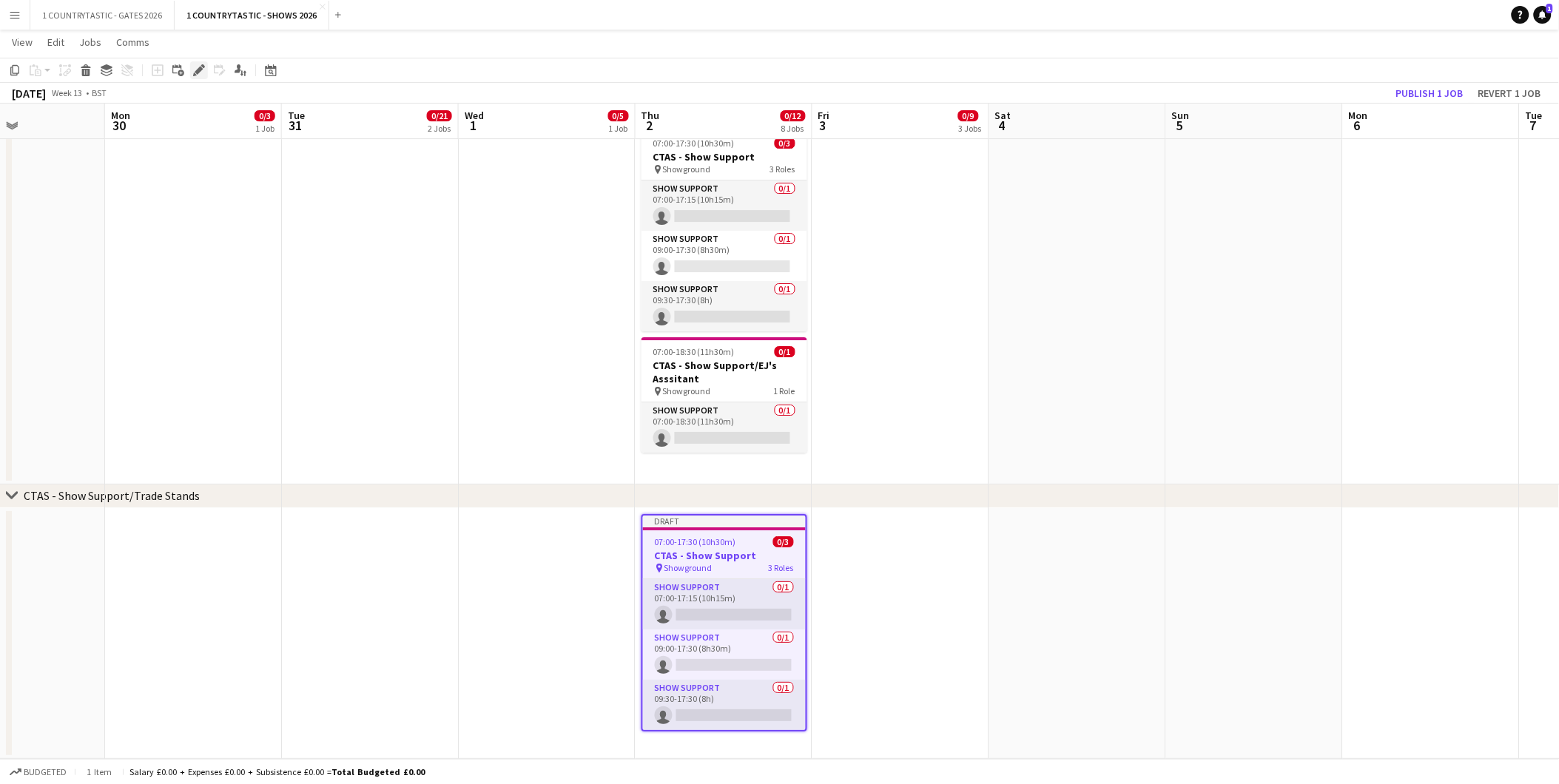
click at [195, 64] on icon "Edit" at bounding box center [199, 70] width 12 height 12
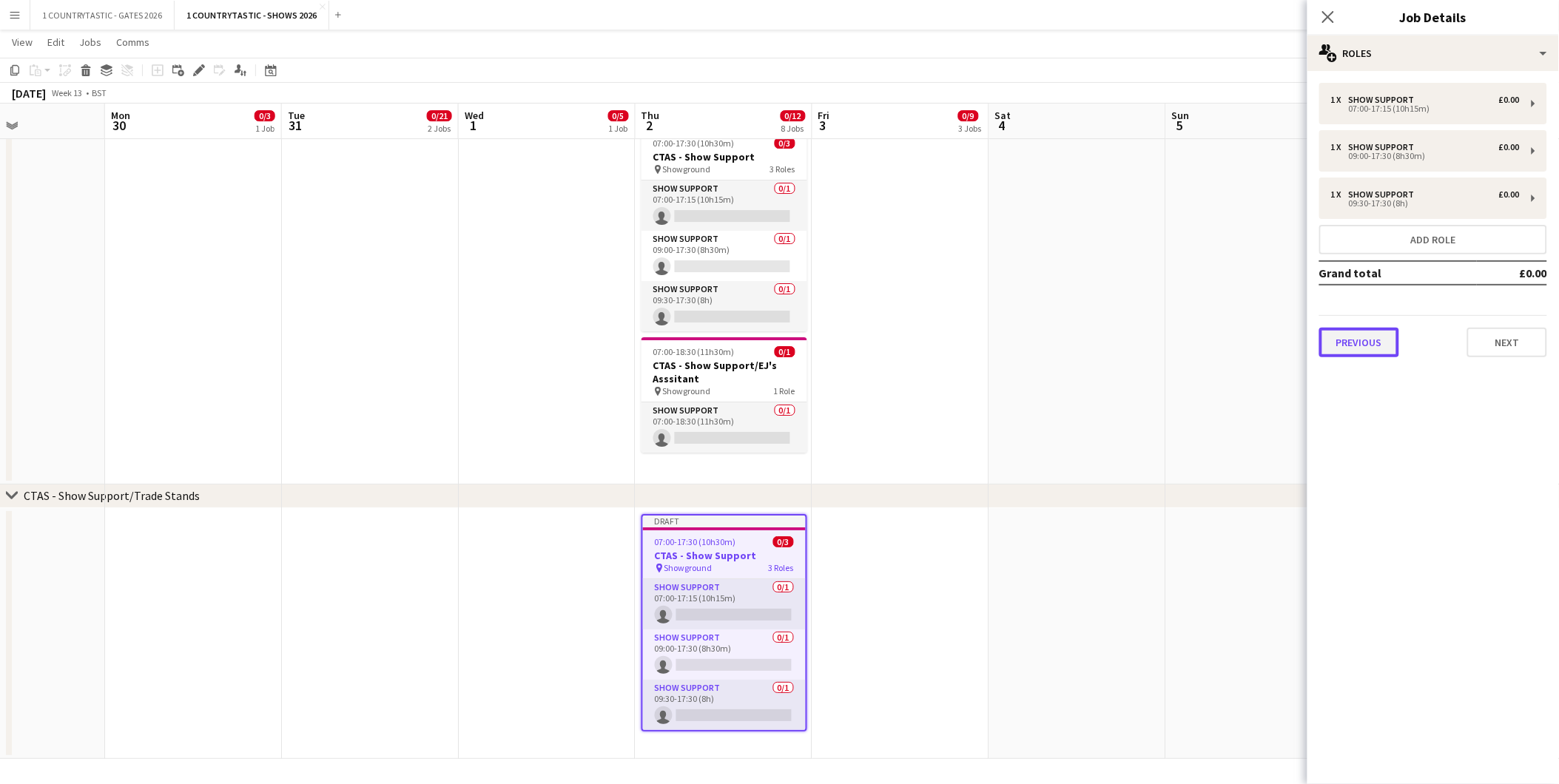
click at [1363, 334] on button "Previous" at bounding box center [1359, 342] width 80 height 29
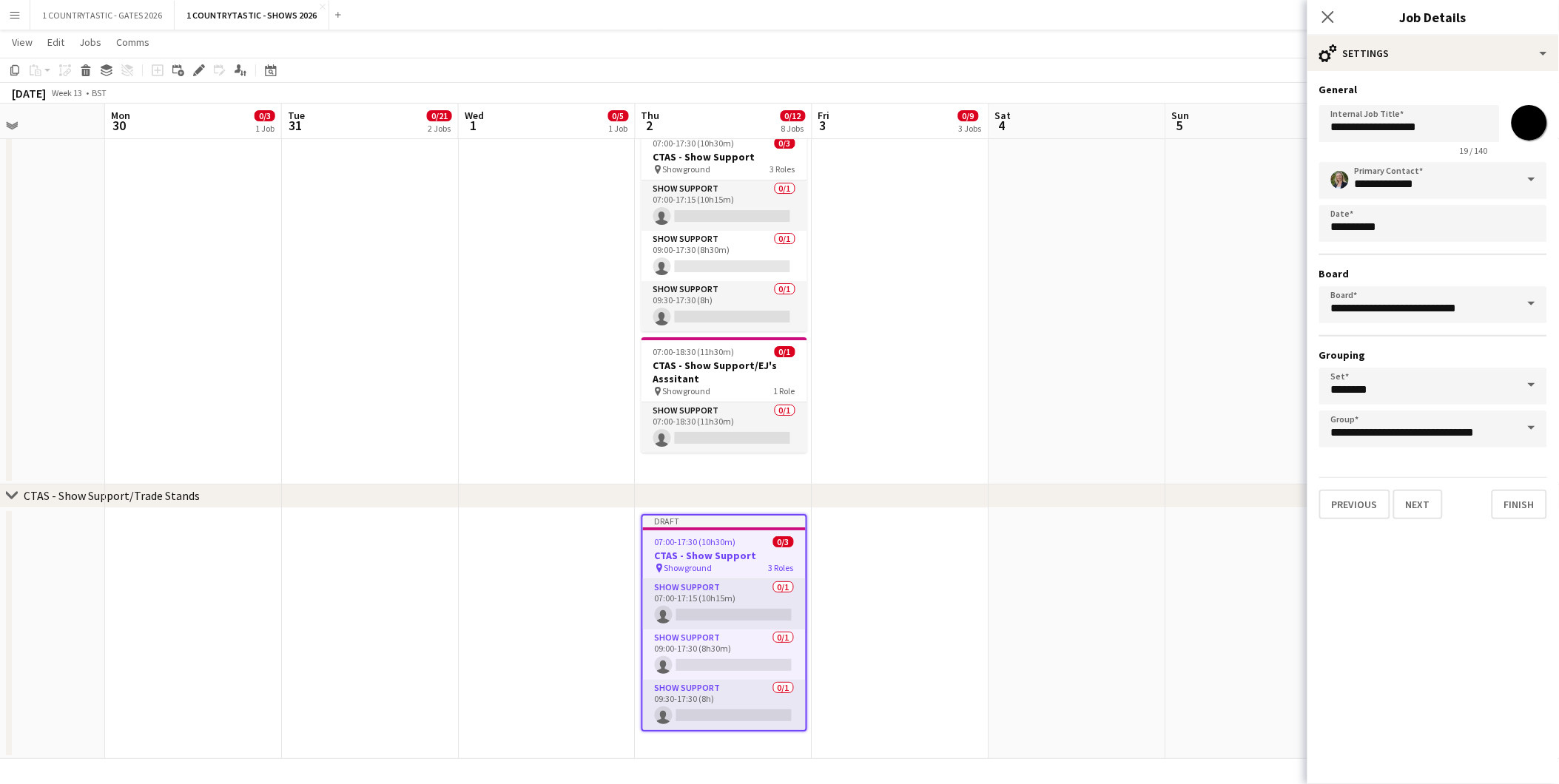
click at [1525, 122] on input "*******" at bounding box center [1530, 123] width 53 height 53
type input "*******"
click at [1122, 262] on app-date-cell at bounding box center [1078, 304] width 177 height 362
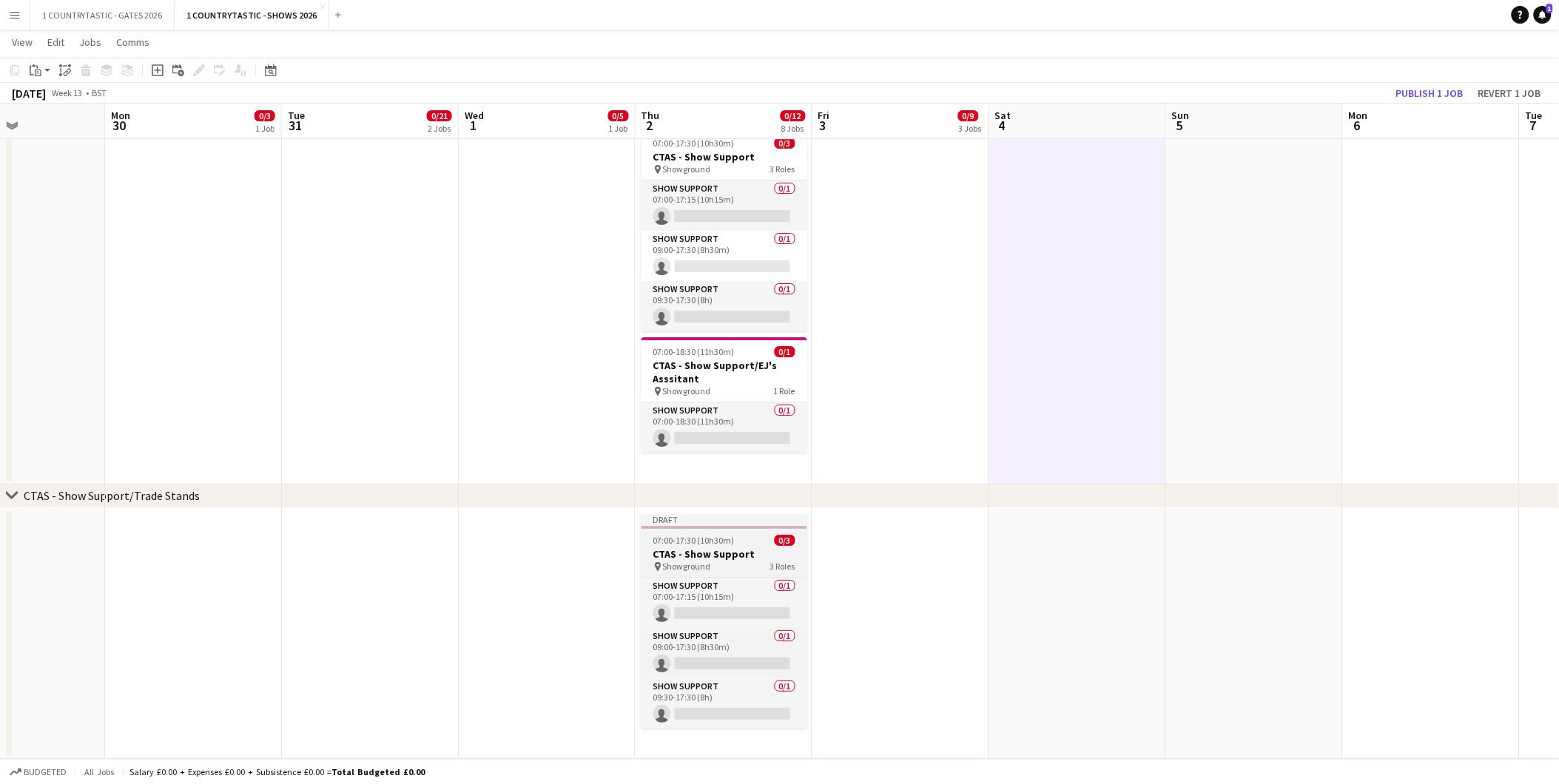
click at [715, 543] on span "07:00-17:30 (10h30m)" at bounding box center [694, 541] width 81 height 11
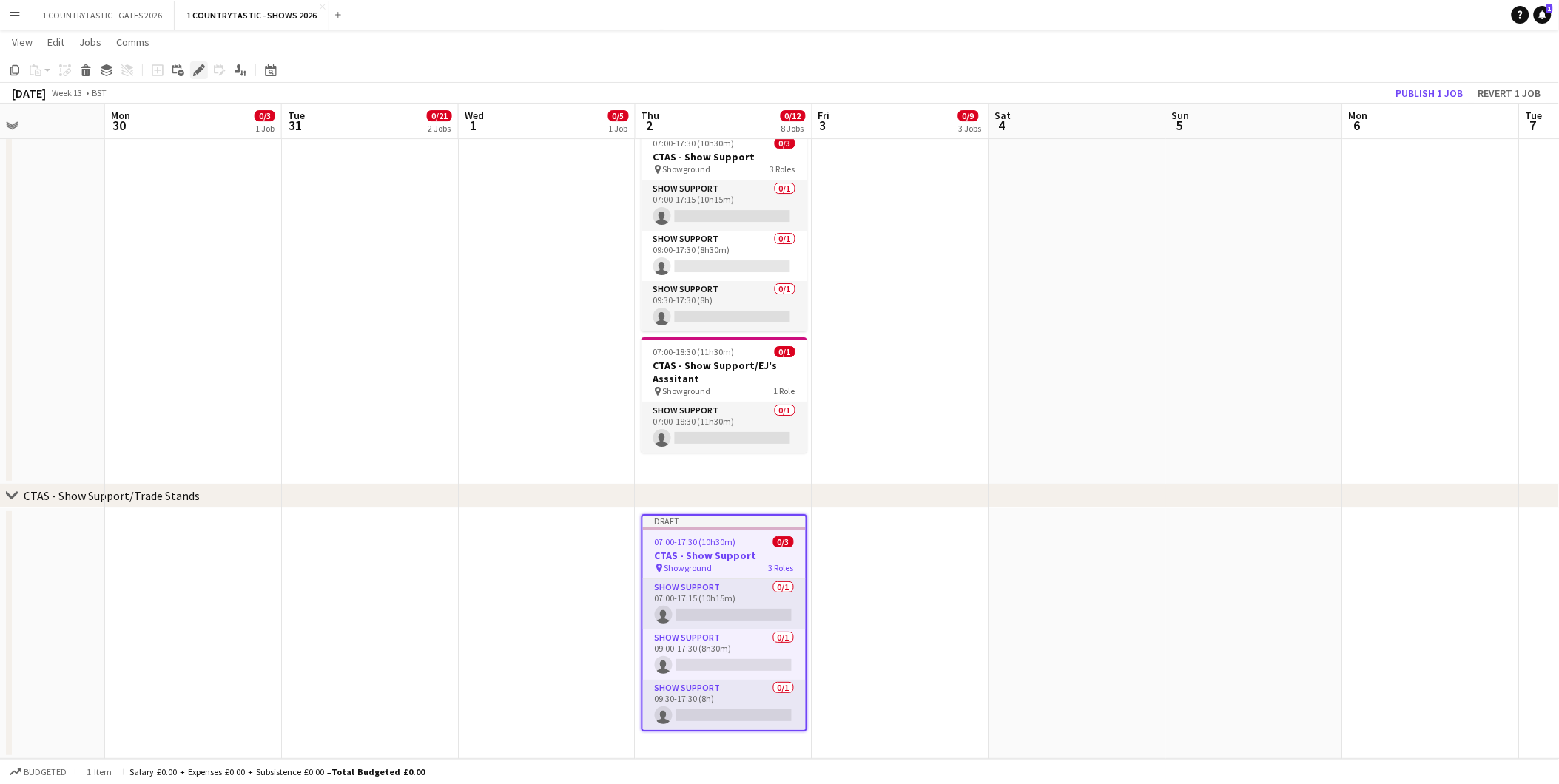
click at [198, 68] on icon at bounding box center [199, 70] width 9 height 9
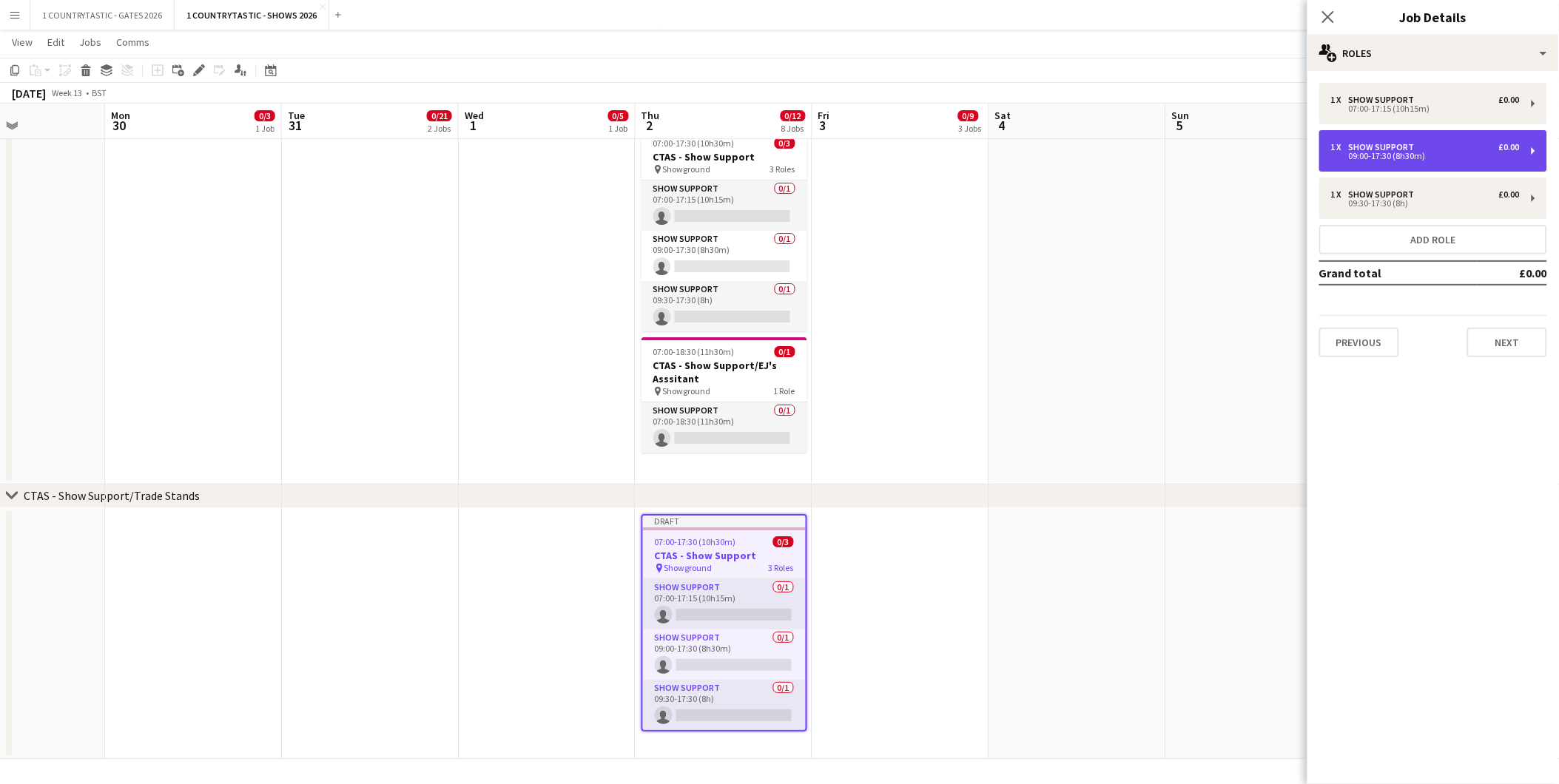
click at [1407, 152] on div "09:00-17:30 (8h30m)" at bounding box center [1425, 156] width 188 height 8
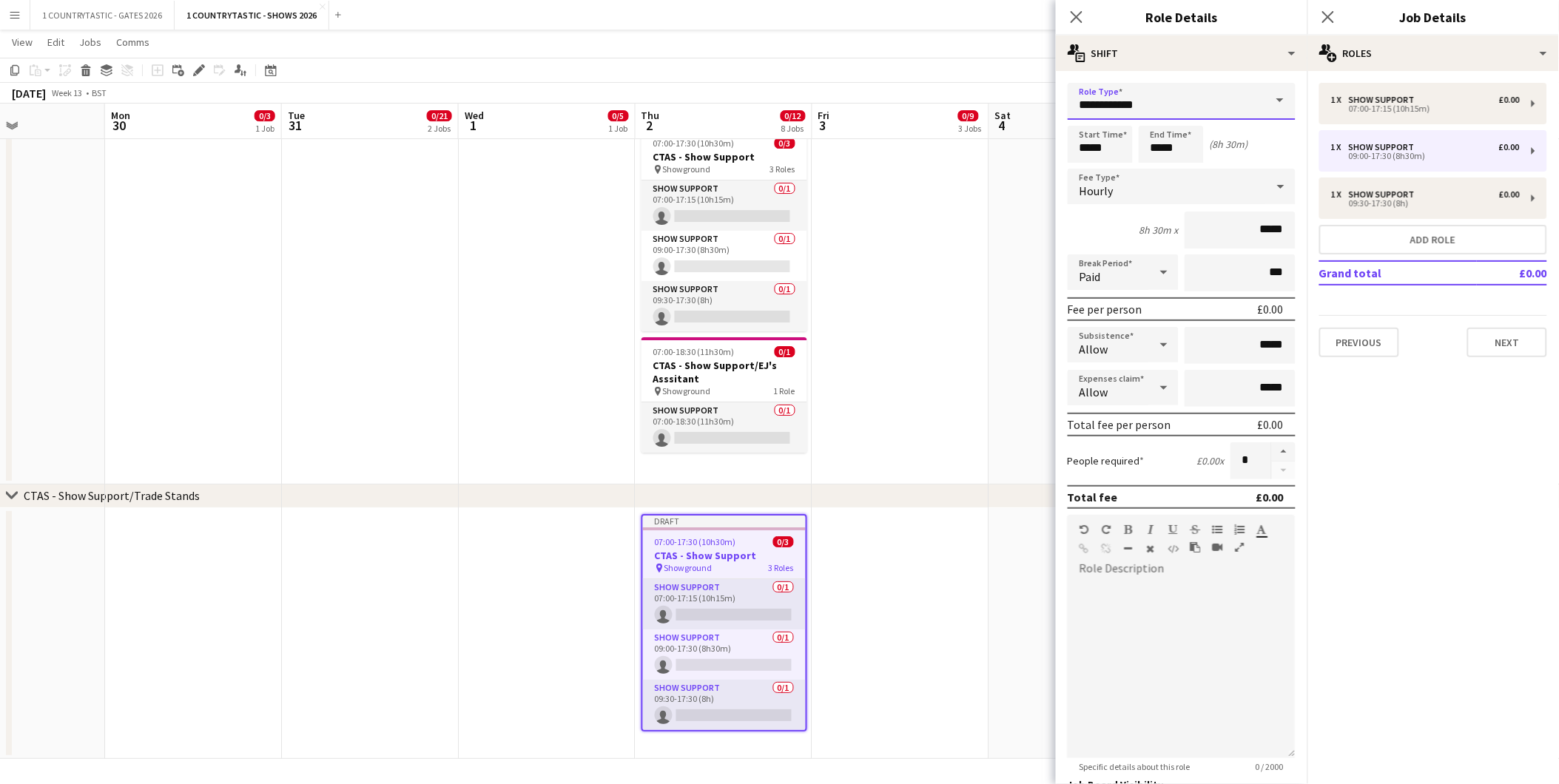
click at [1162, 106] on input "**********" at bounding box center [1182, 101] width 228 height 37
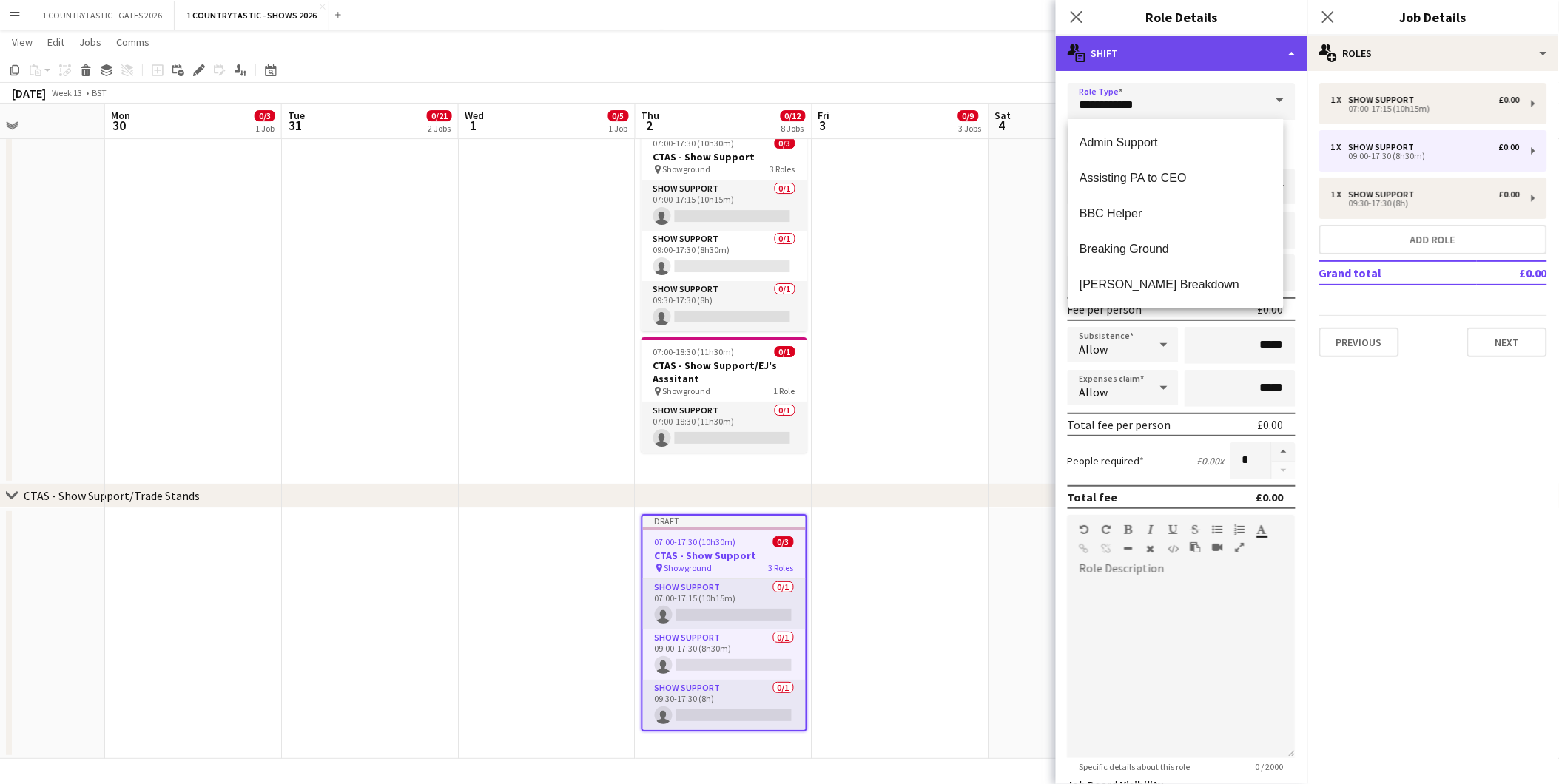
click at [1164, 53] on div "multiple-actions-text Shift" at bounding box center [1182, 54] width 252 height 36
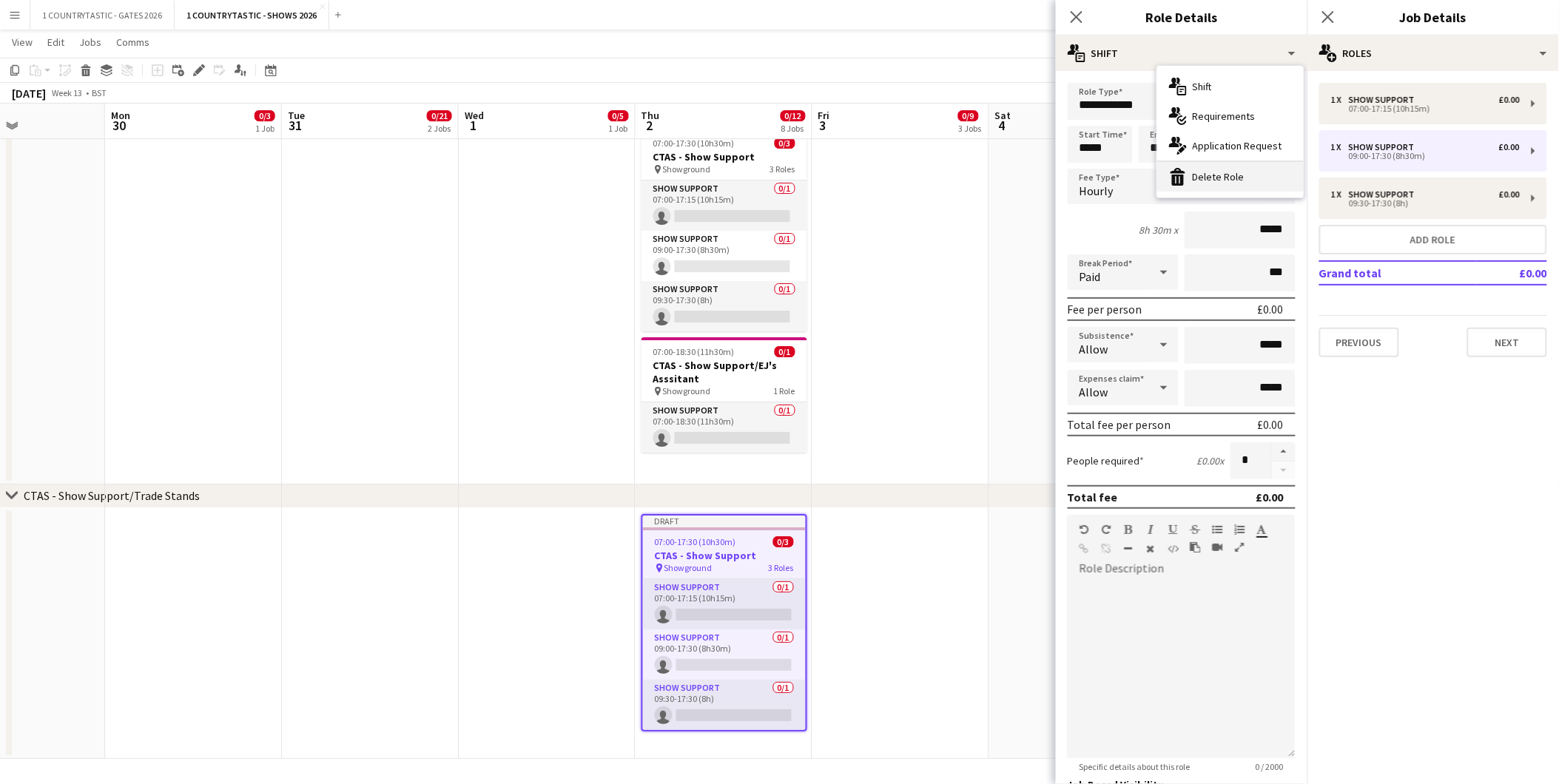
click at [1202, 168] on div "bin-2 Delete Role" at bounding box center [1230, 176] width 147 height 29
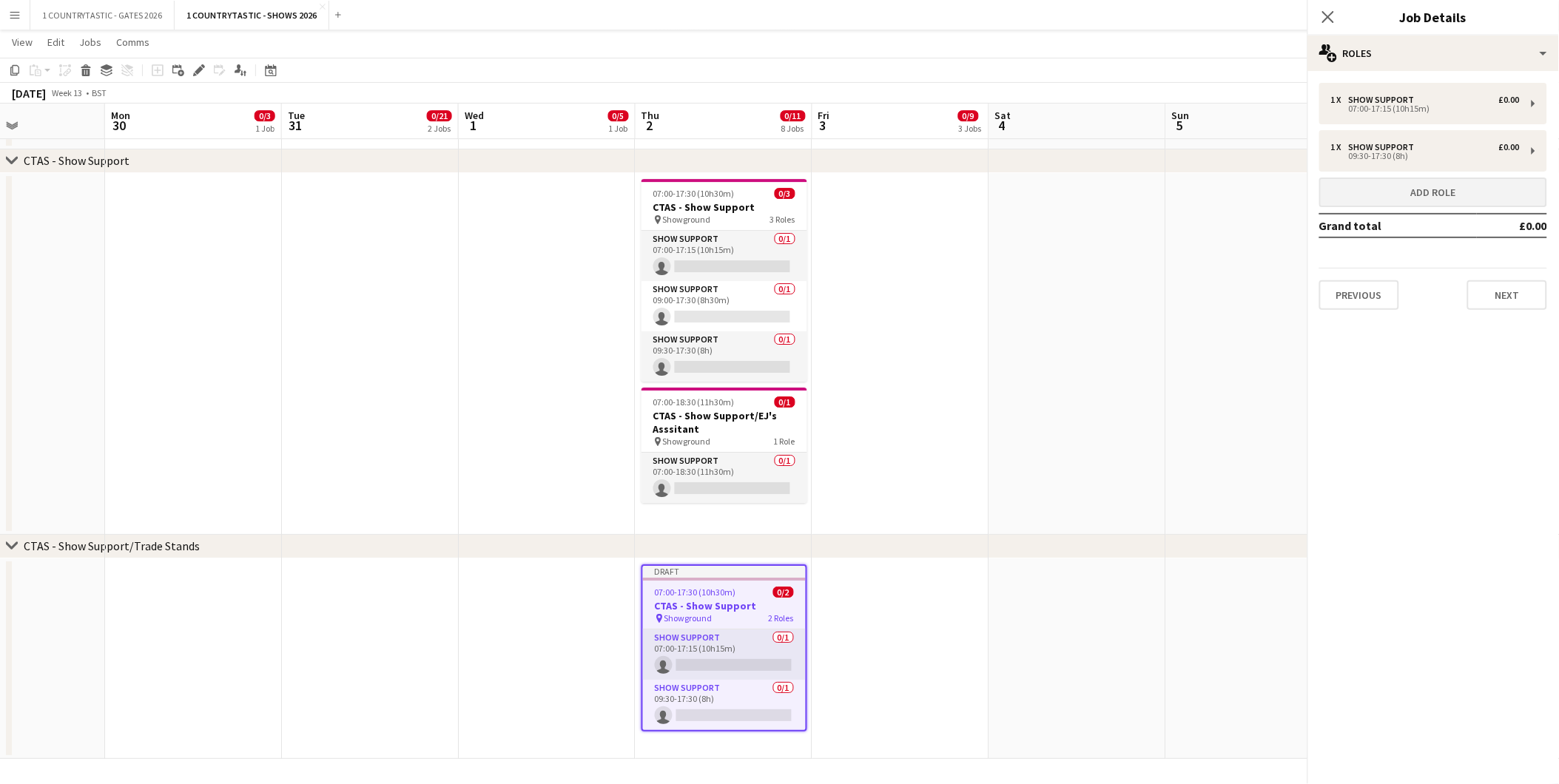
scroll to position [1683, 0]
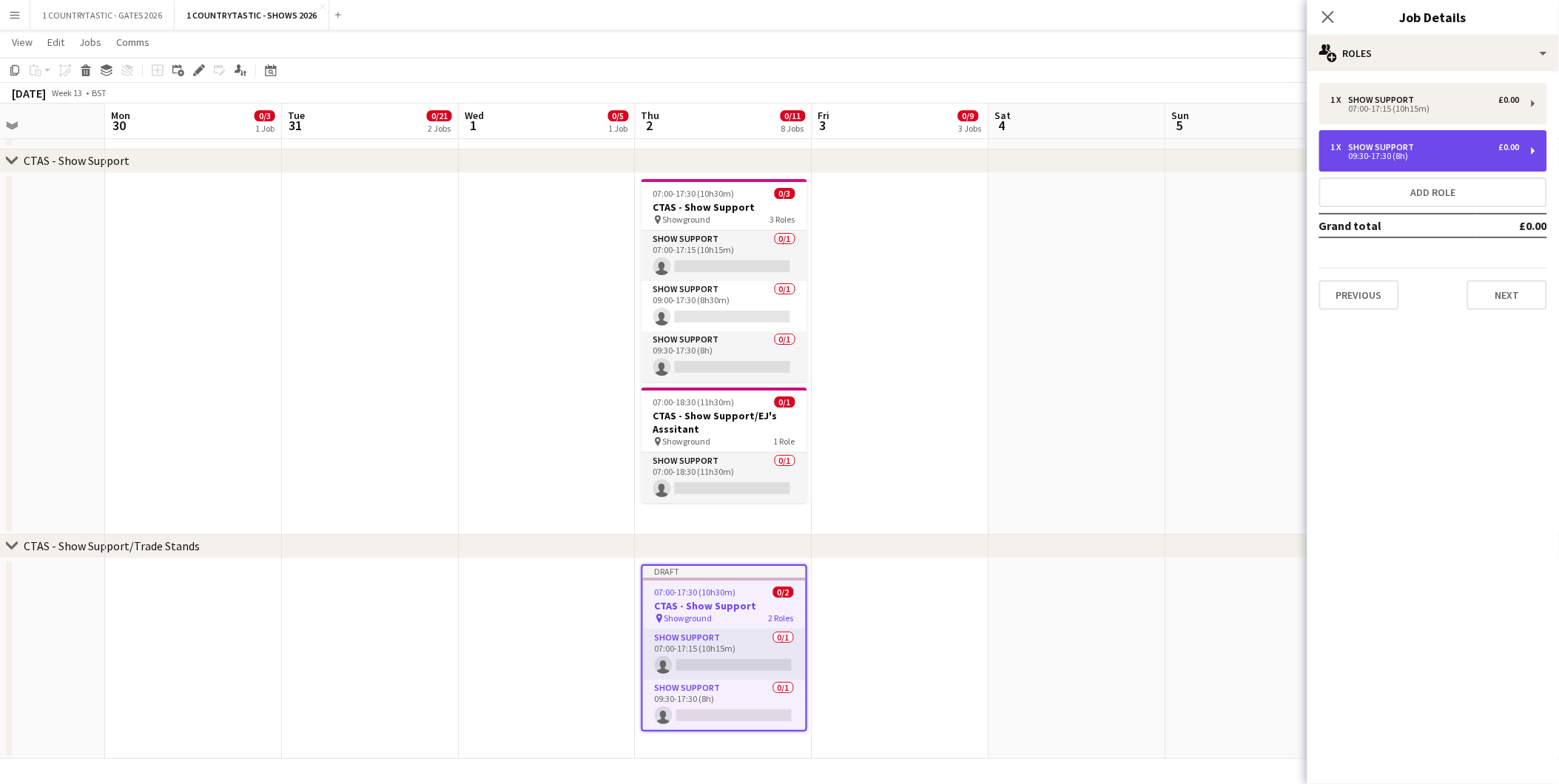
click at [1394, 142] on div "Show Support" at bounding box center [1385, 147] width 72 height 10
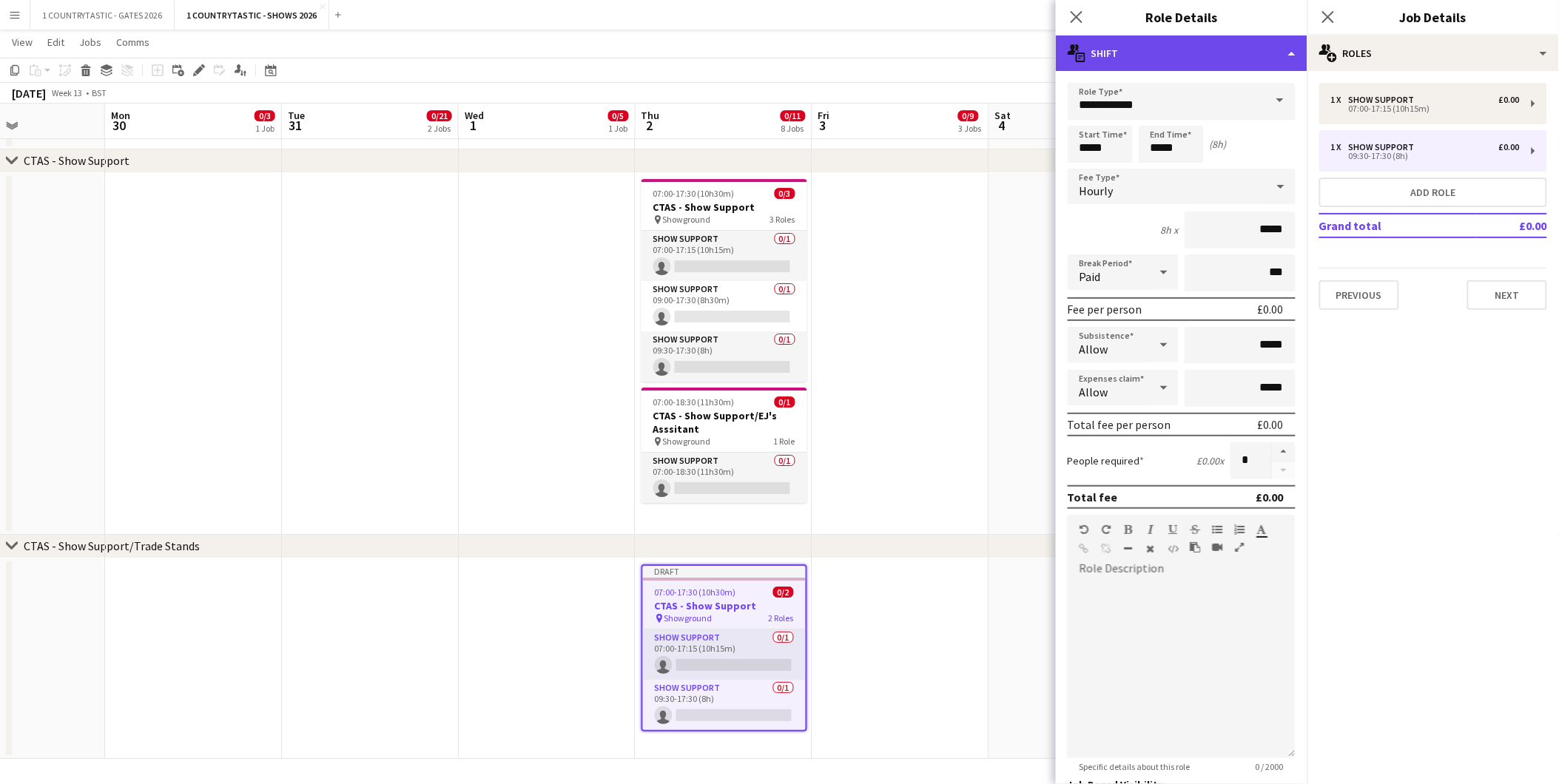
click at [1160, 56] on div "multiple-actions-text Shift" at bounding box center [1182, 54] width 252 height 36
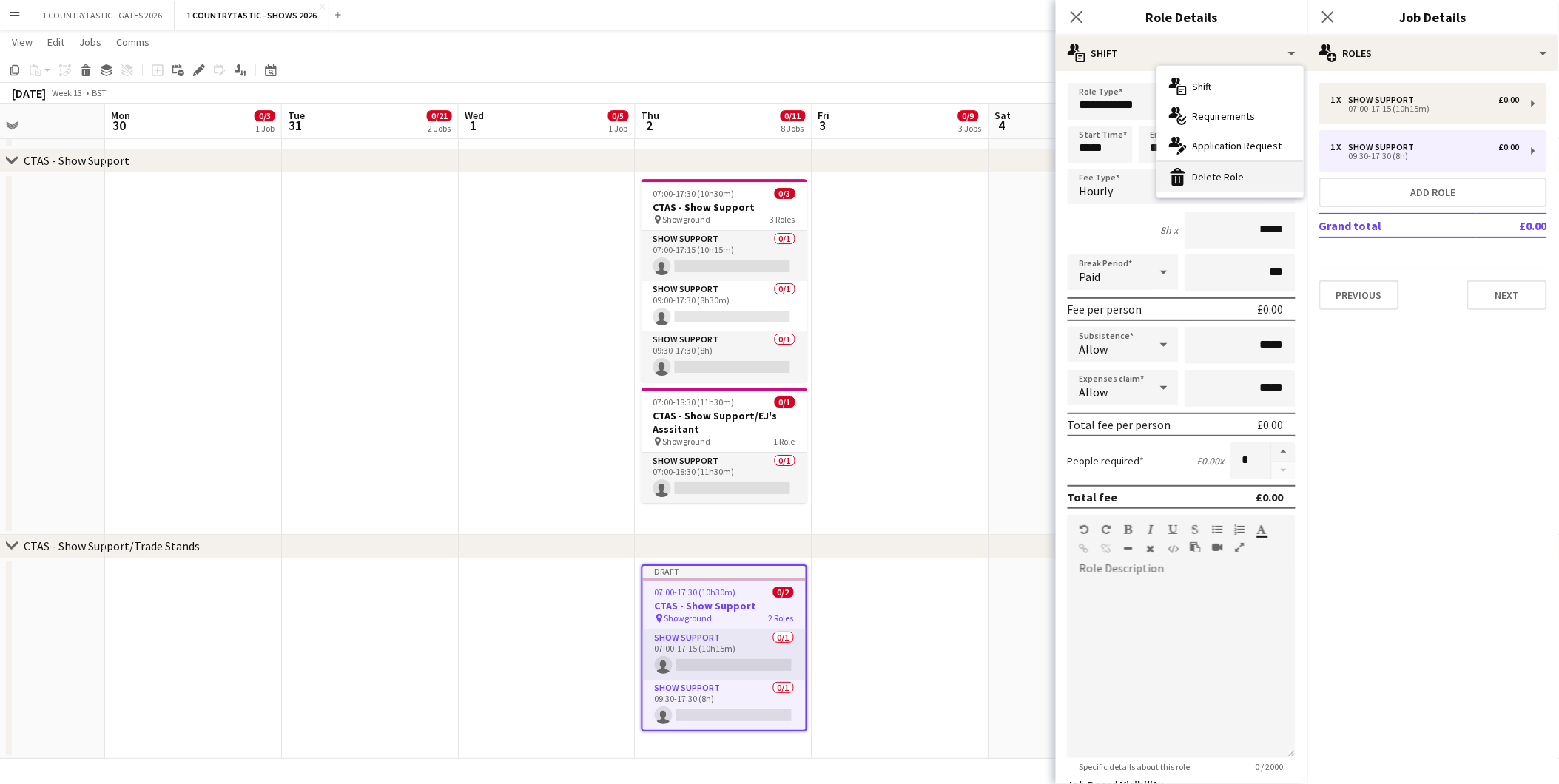
click at [1203, 170] on div "bin-2 Delete Role" at bounding box center [1230, 176] width 147 height 29
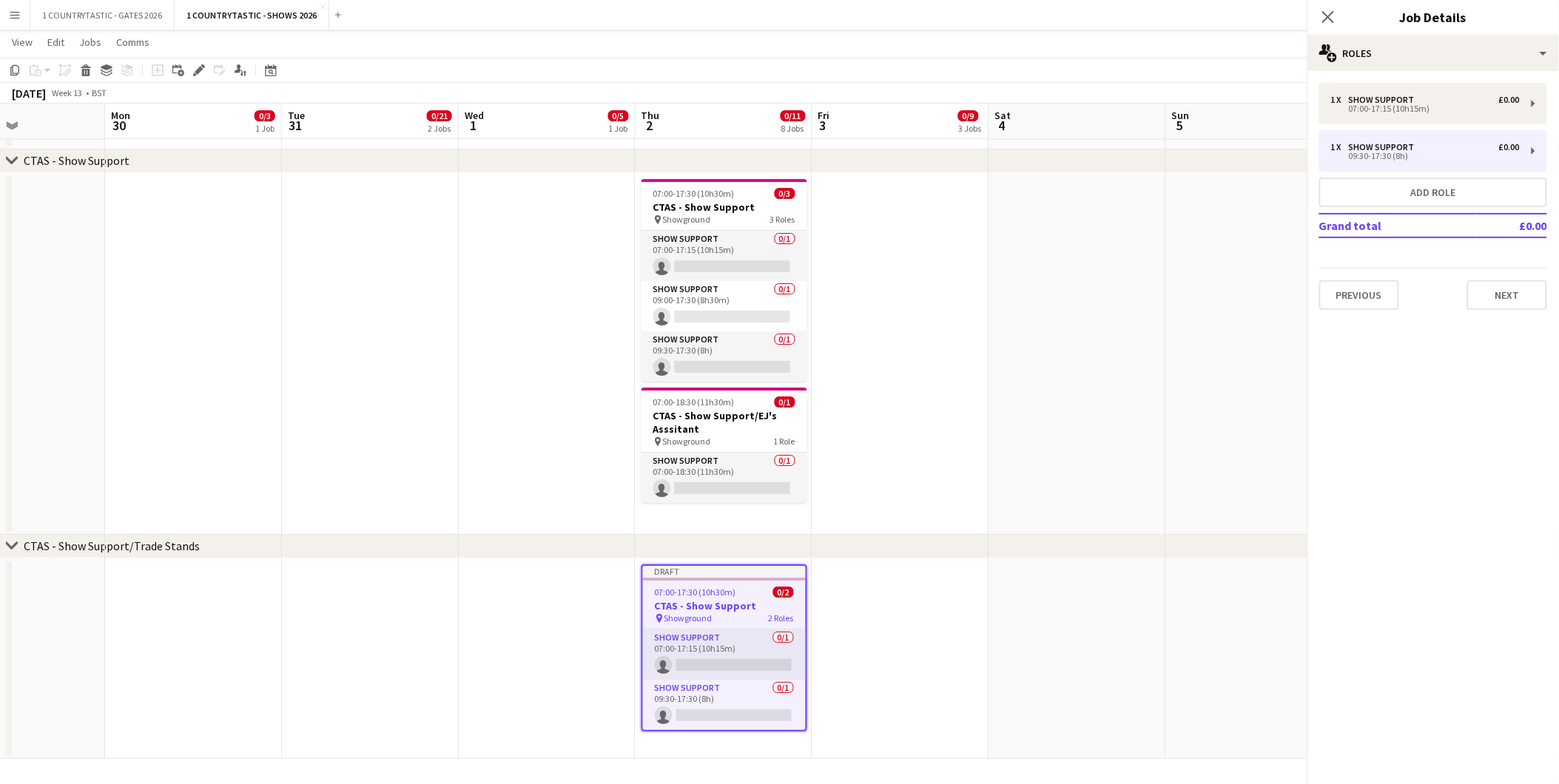
scroll to position [1631, 0]
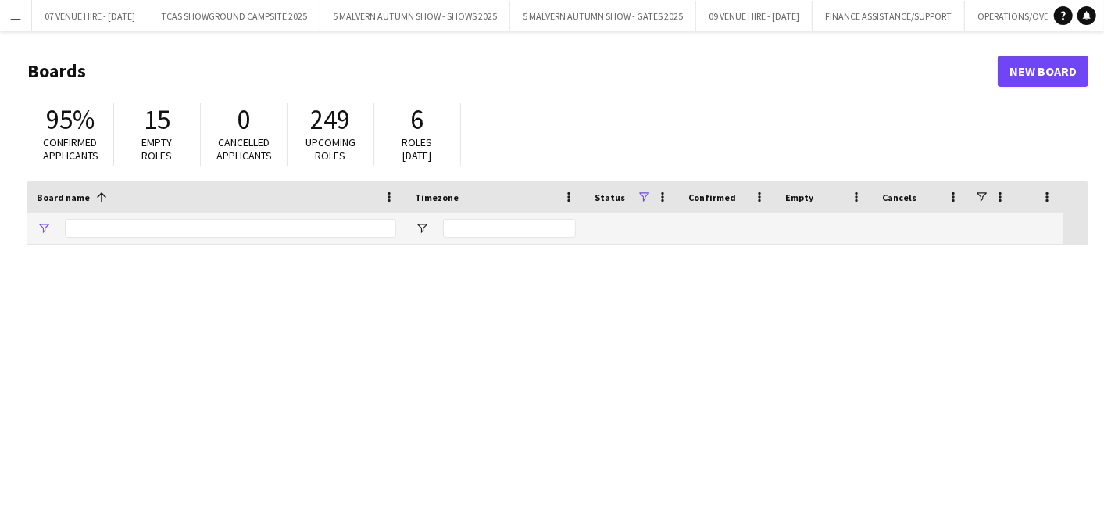
type input "**********"
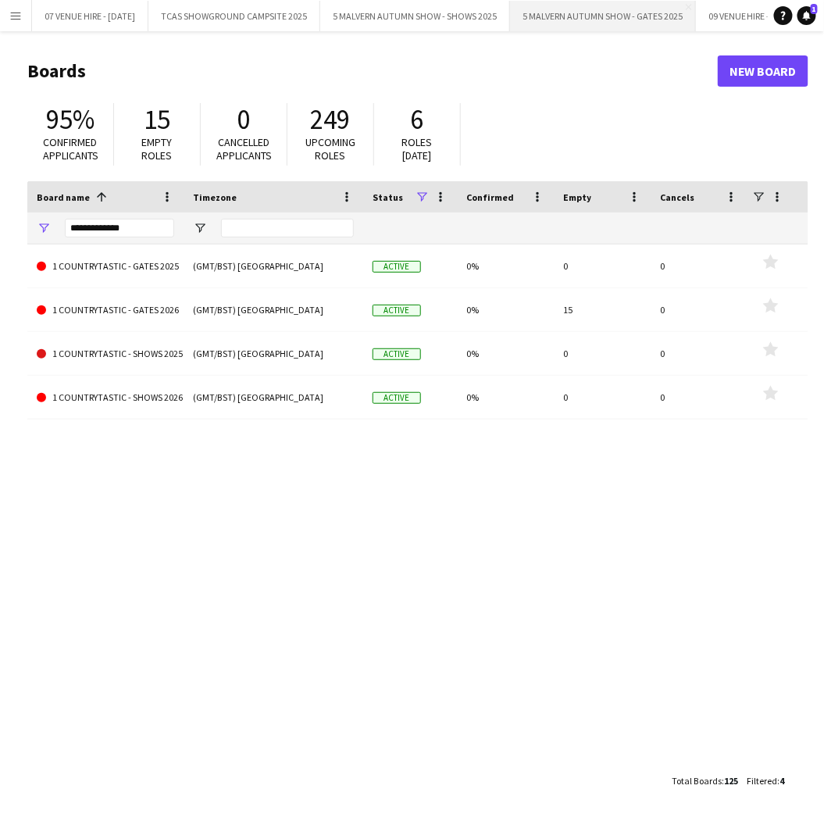
click at [627, 12] on button "5 MALVERN AUTUMN SHOW - GATES 2025 Close" at bounding box center [603, 16] width 186 height 30
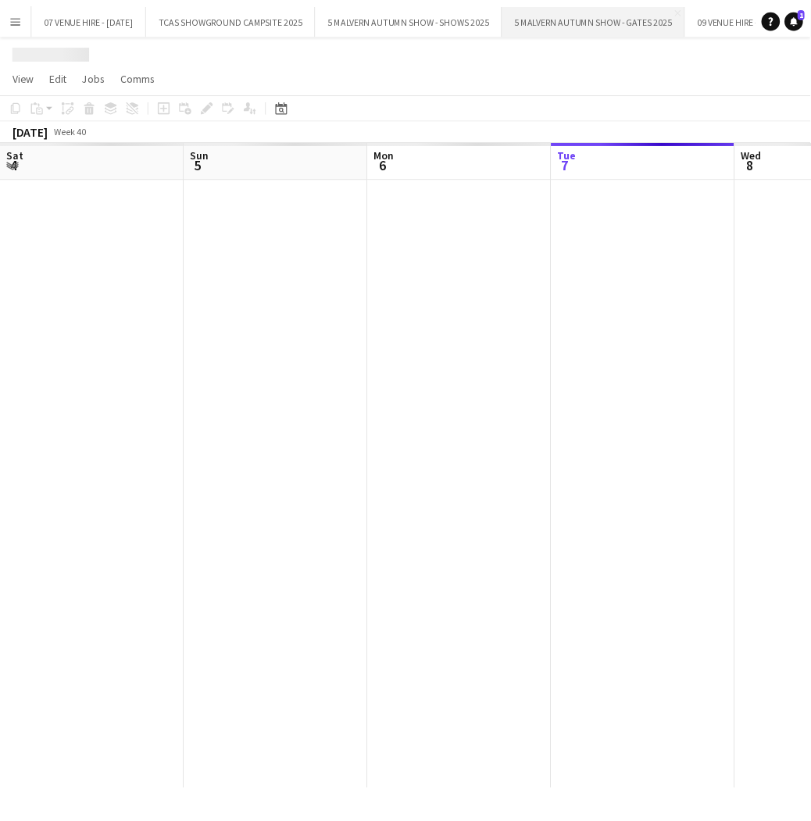
scroll to position [0, 373]
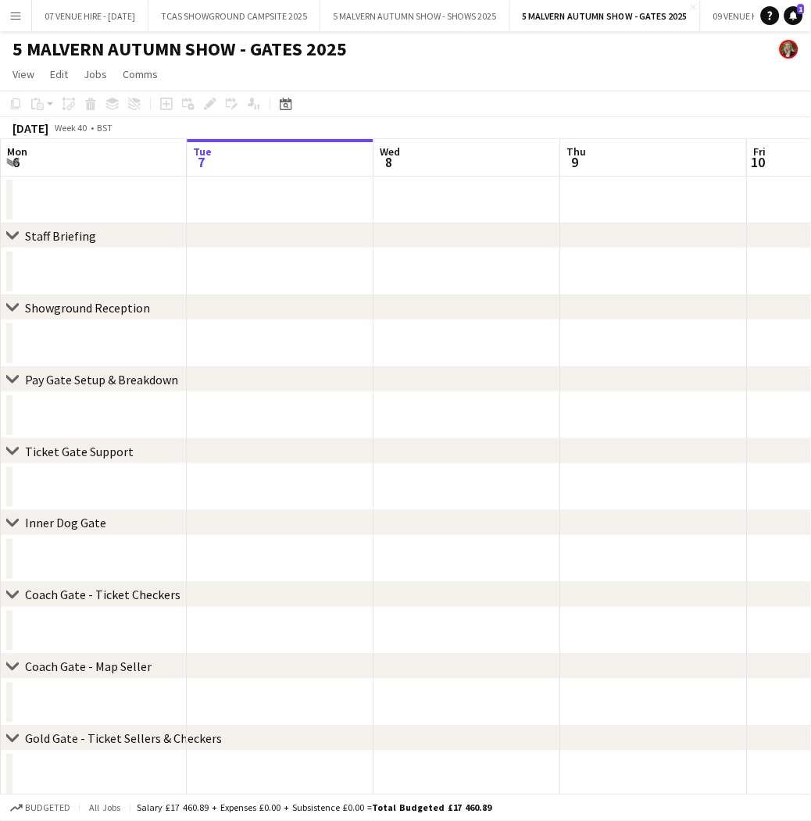
click at [216, 228] on div "chevron-right Staff Briefing" at bounding box center [405, 235] width 811 height 25
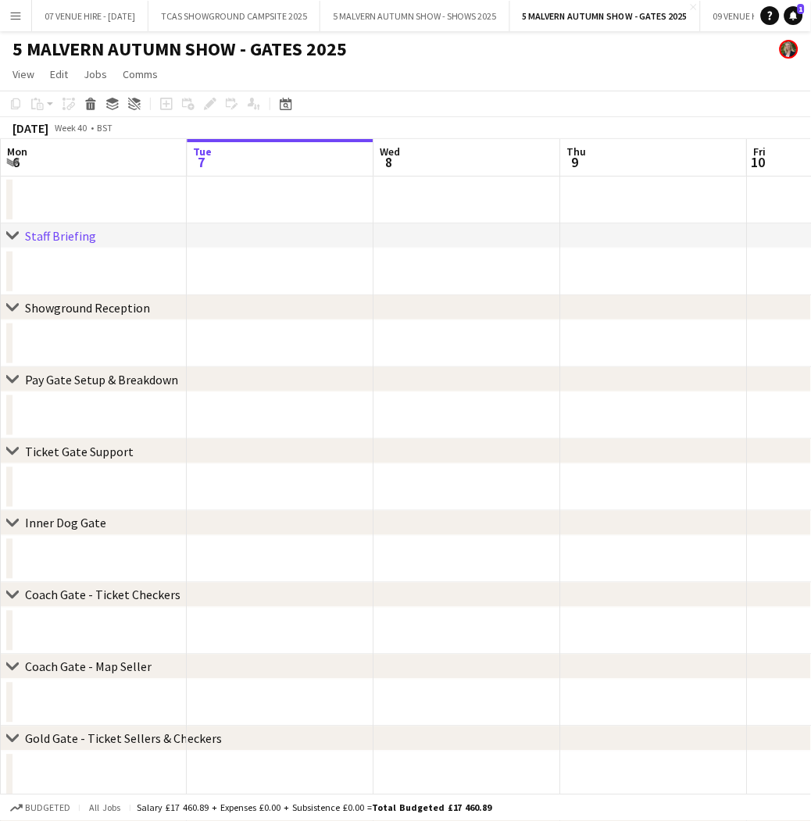
click at [230, 206] on app-date-cell at bounding box center [281, 200] width 187 height 47
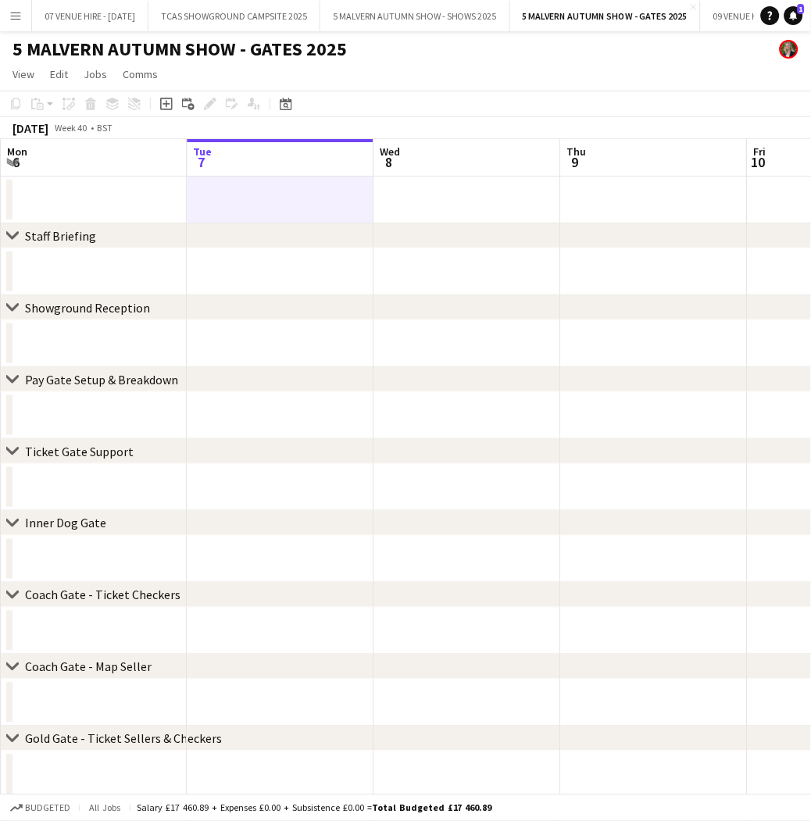
click at [230, 206] on app-date-cell at bounding box center [281, 200] width 187 height 47
click at [253, 225] on div "chevron-right Staff Briefing" at bounding box center [405, 235] width 811 height 25
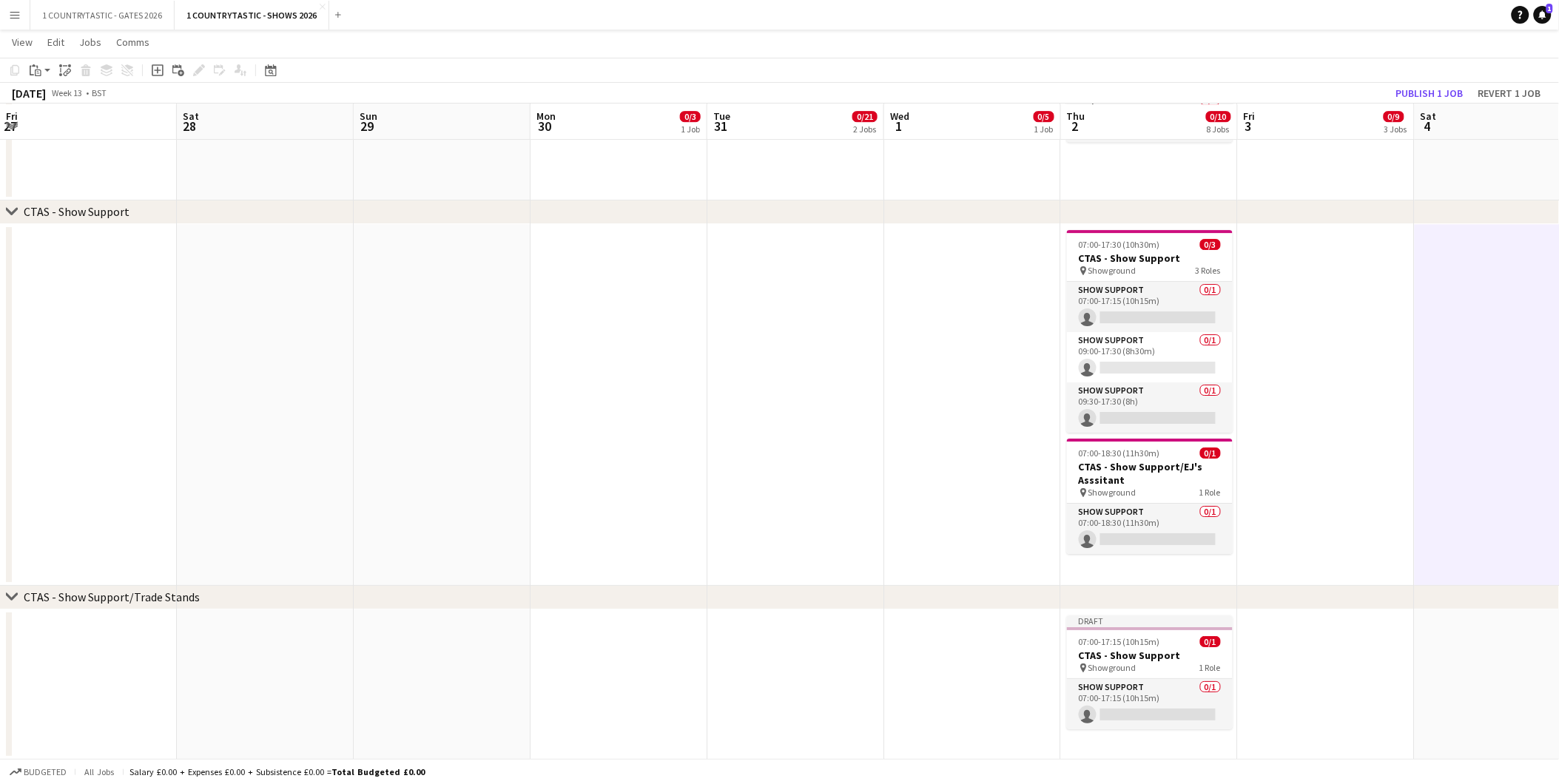
scroll to position [0, 425]
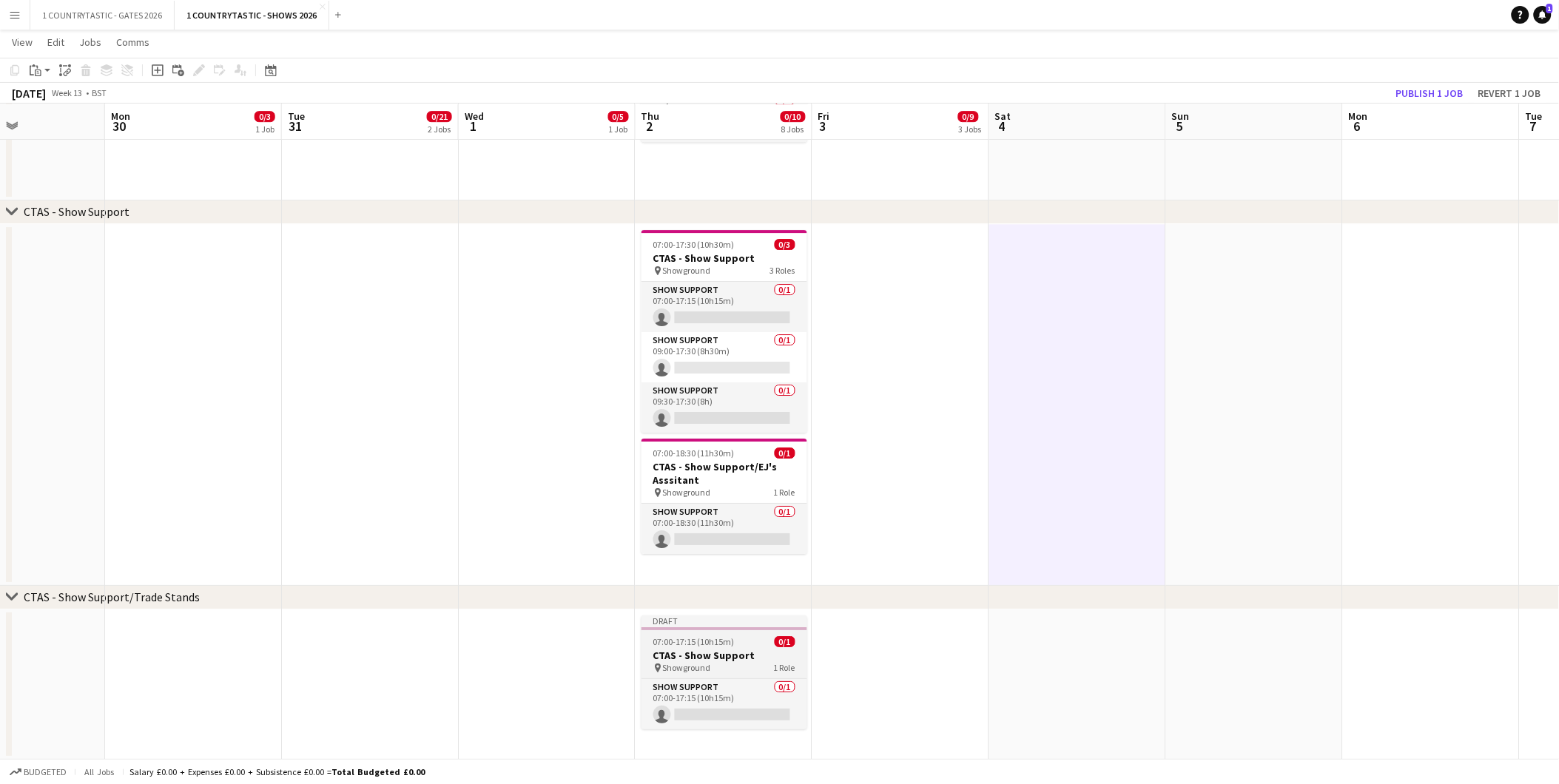
click at [694, 656] on h3 "CTAS - Show Support" at bounding box center [724, 655] width 166 height 13
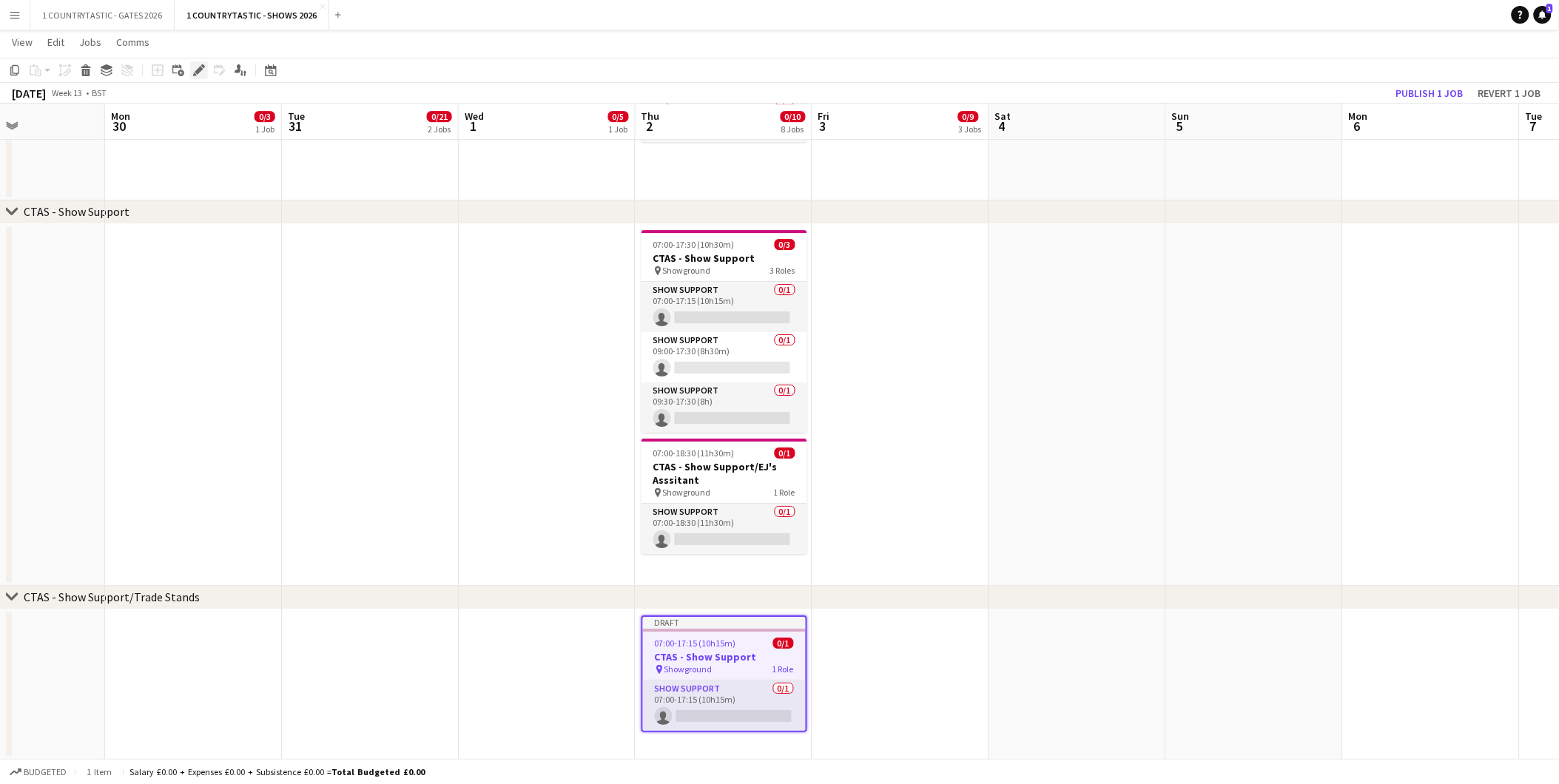
click at [201, 62] on div "Edit" at bounding box center [199, 70] width 18 height 18
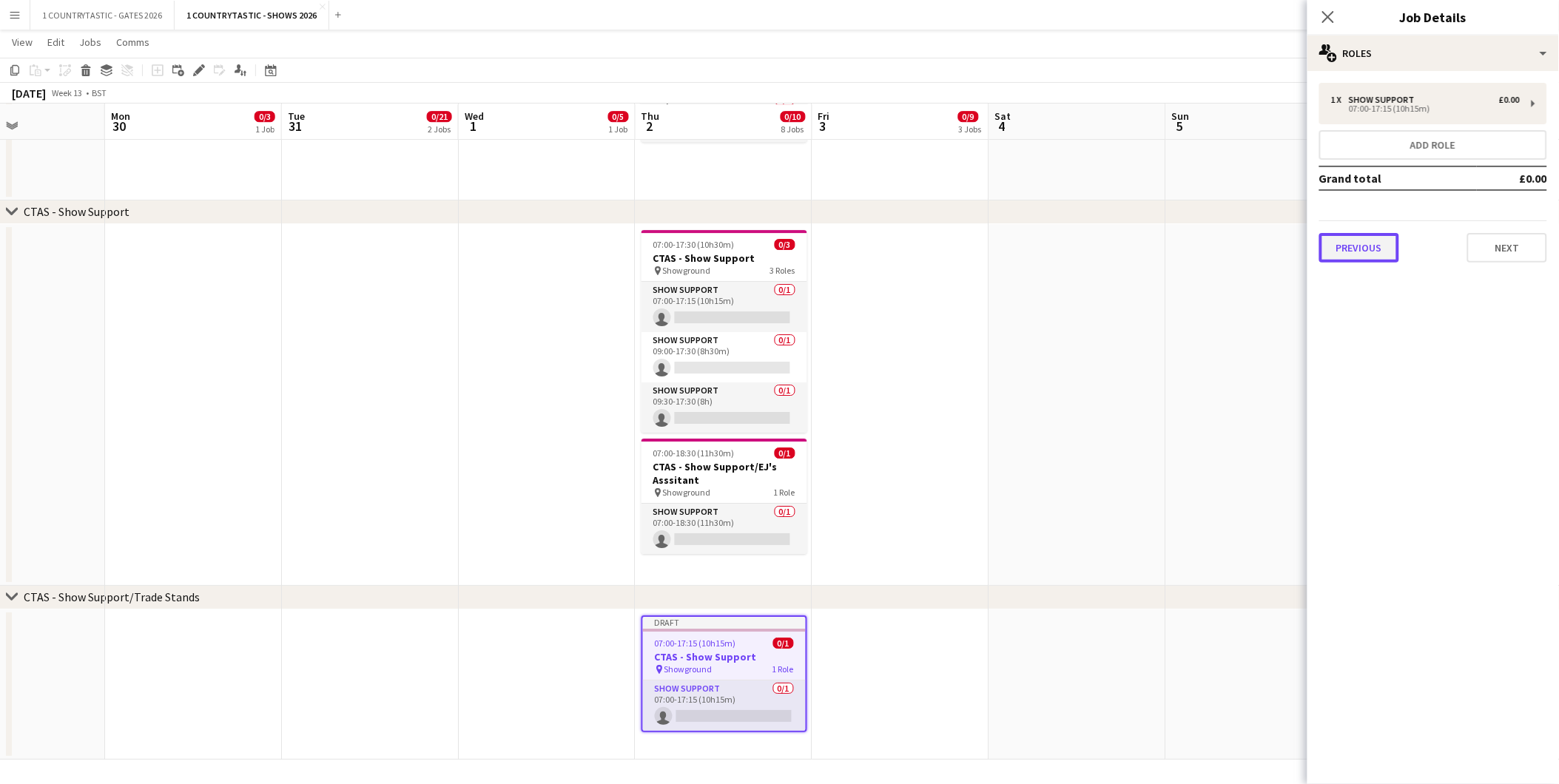
click at [1366, 238] on button "Previous" at bounding box center [1359, 247] width 80 height 29
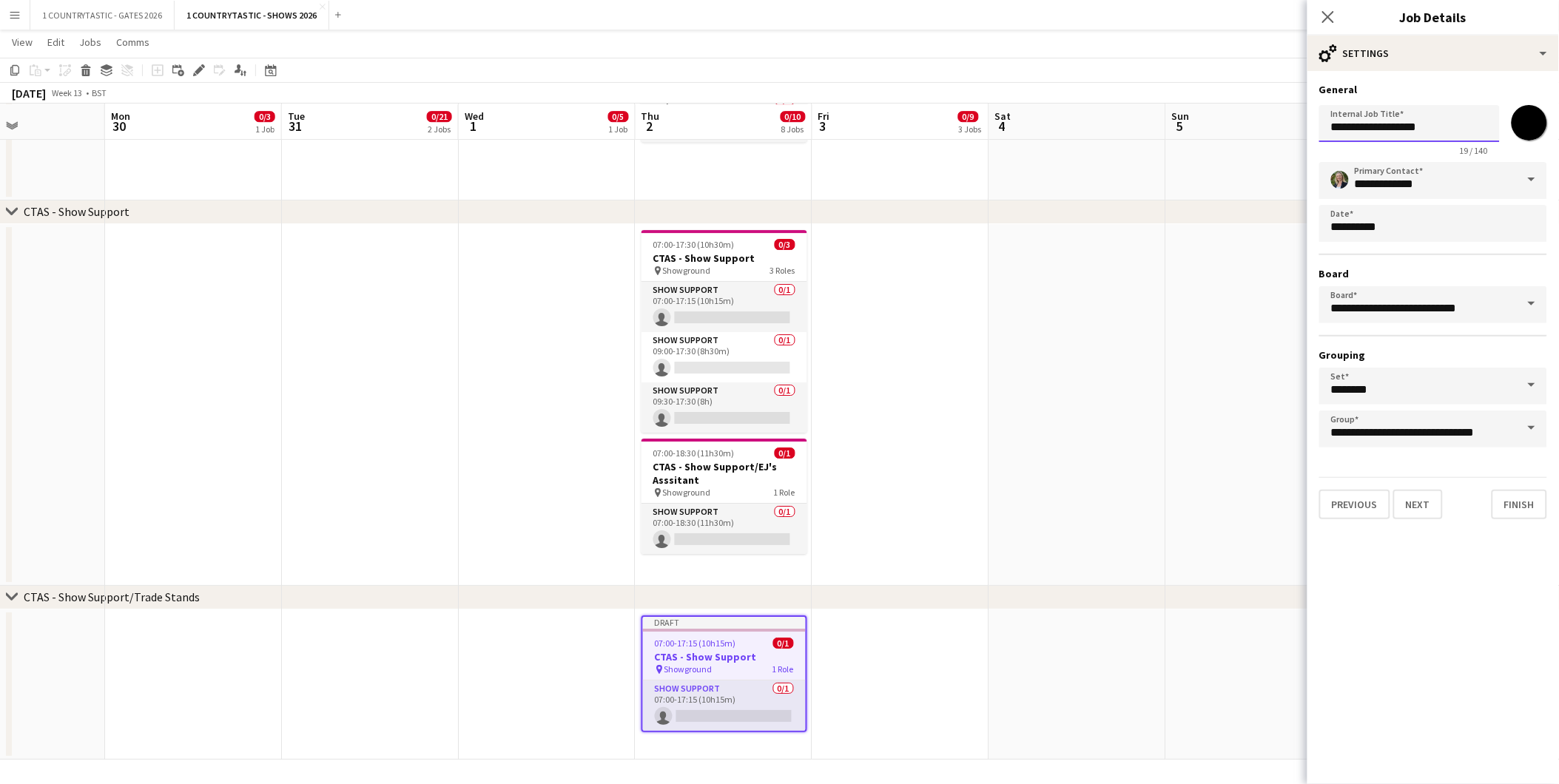
click at [1438, 123] on input "**********" at bounding box center [1409, 123] width 181 height 37
type input "**********"
click at [1210, 319] on app-date-cell at bounding box center [1254, 405] width 177 height 362
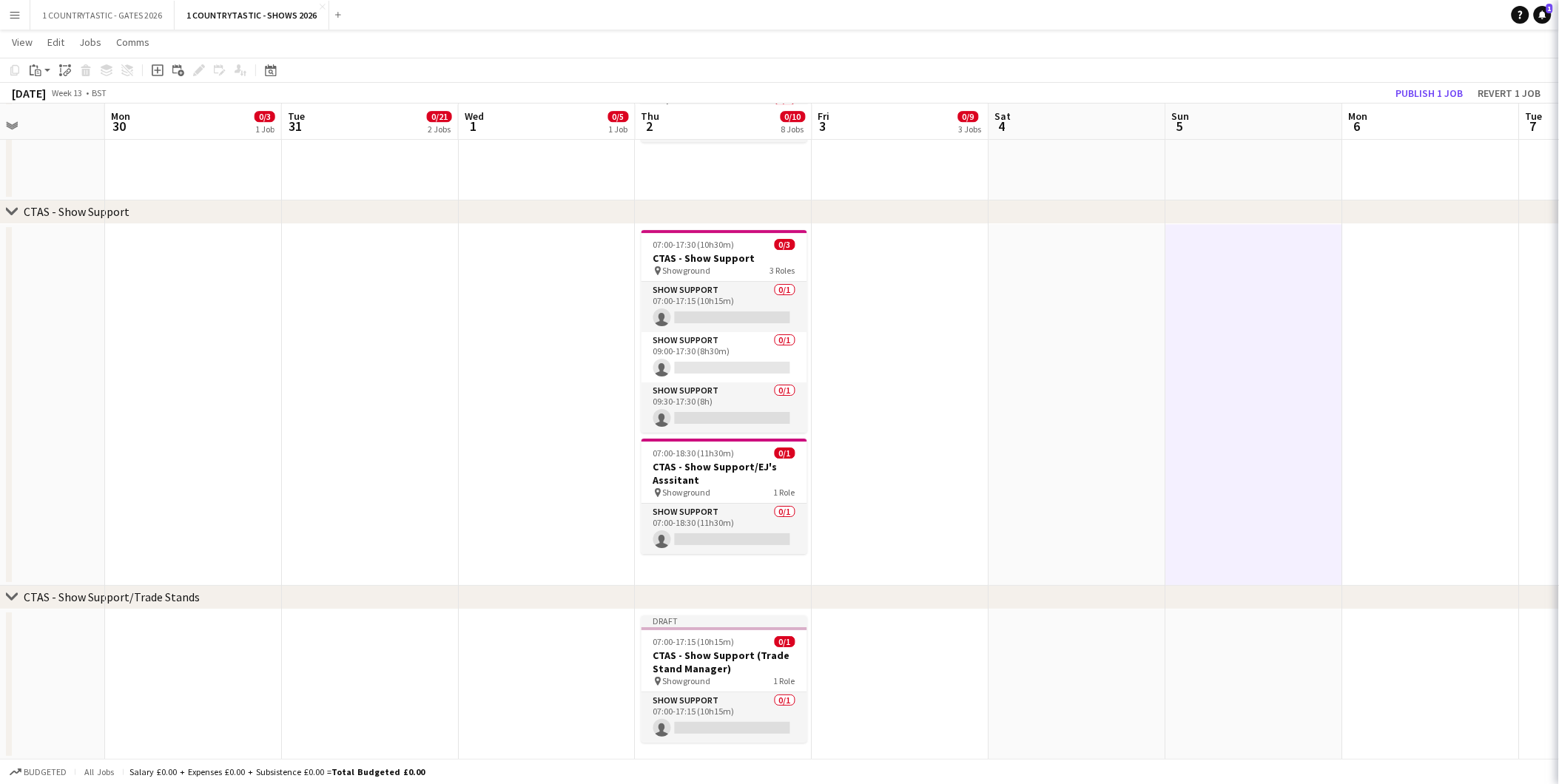
scroll to position [0, 0]
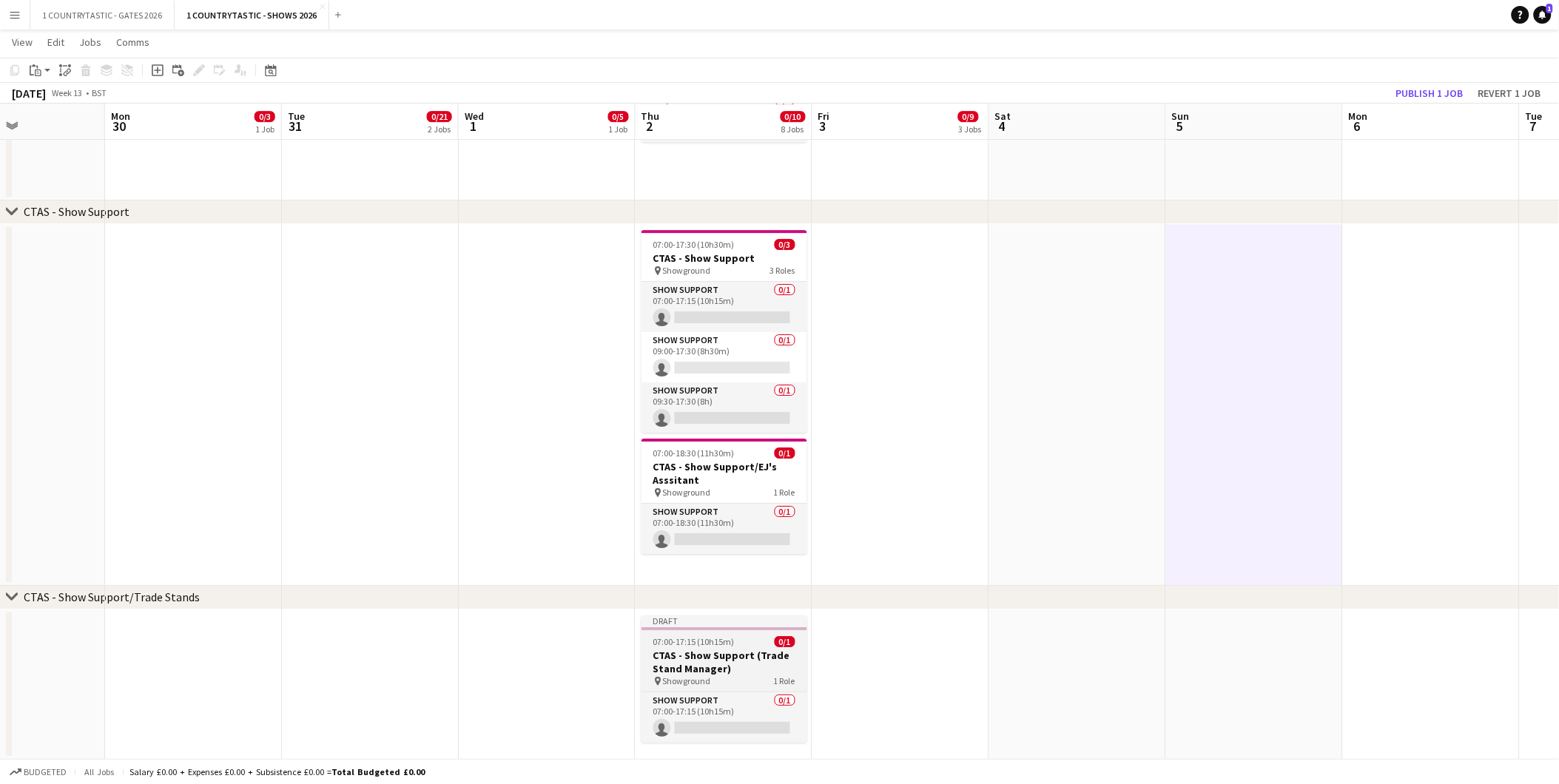
click at [679, 649] on h3 "CTAS - Show Support (Trade Stand Manager)" at bounding box center [724, 662] width 166 height 27
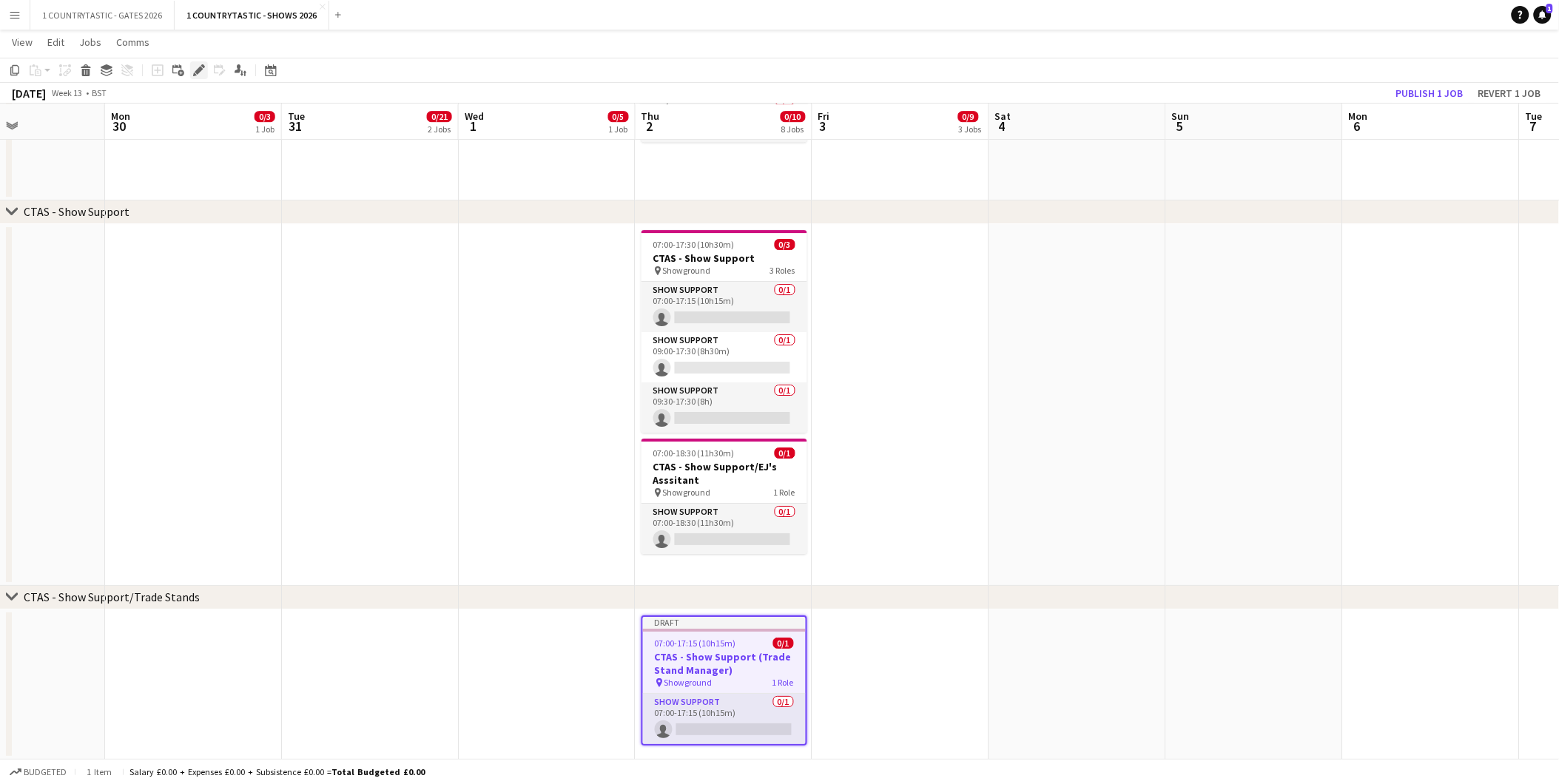
click at [198, 65] on icon "Edit" at bounding box center [199, 70] width 12 height 12
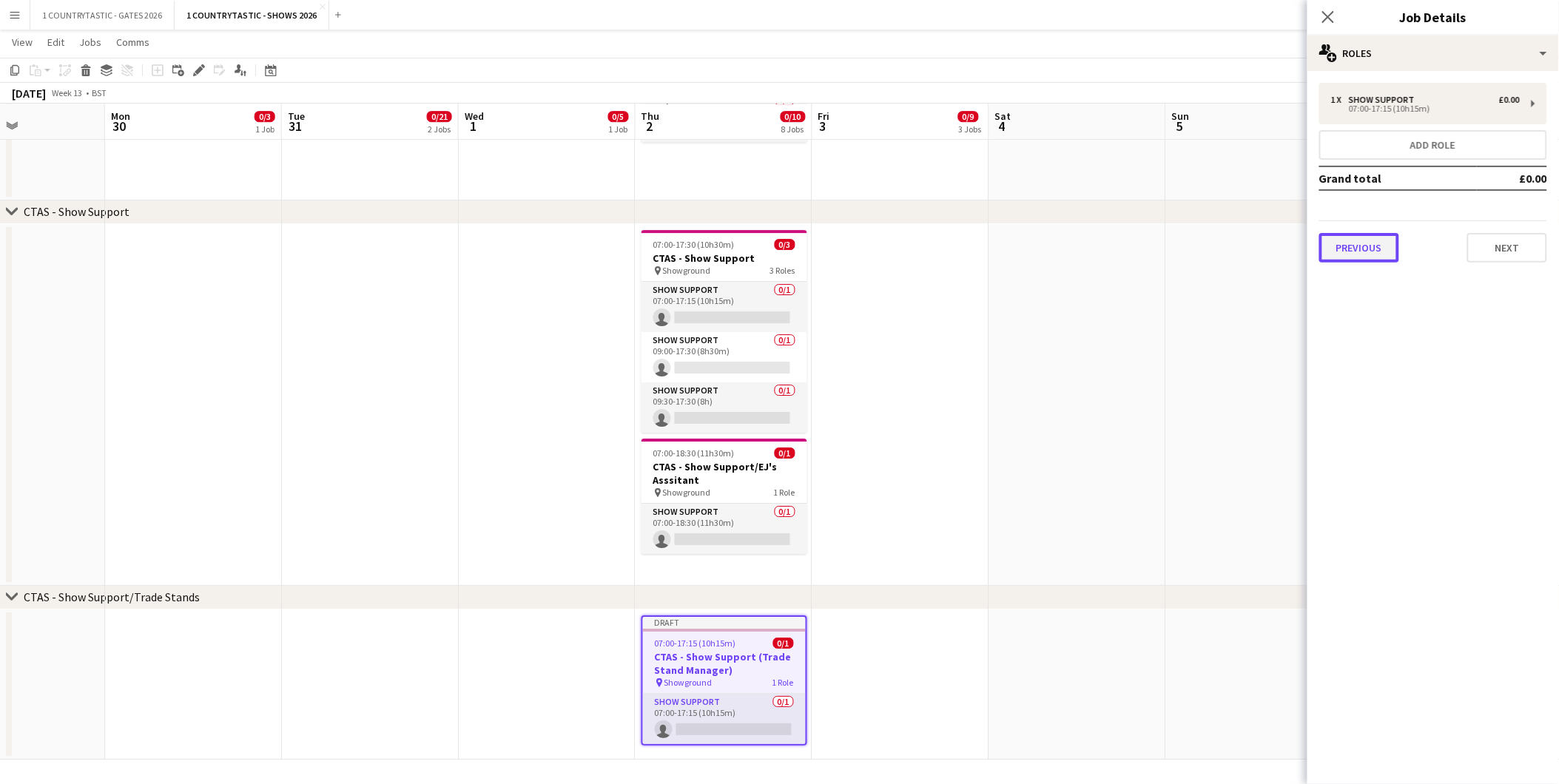
click at [1378, 238] on button "Previous" at bounding box center [1359, 247] width 80 height 29
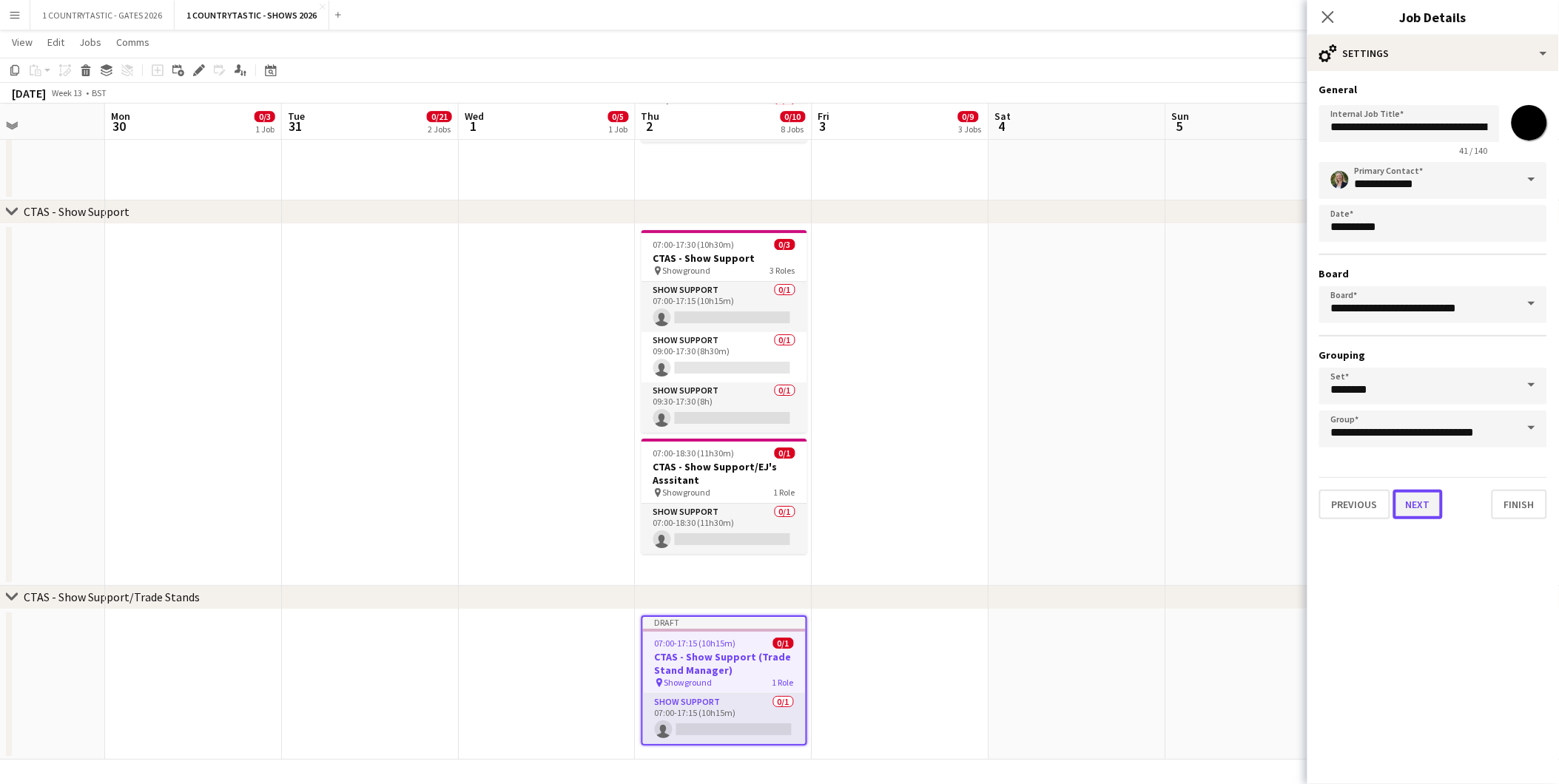
click at [1412, 492] on button "Next" at bounding box center [1418, 504] width 49 height 29
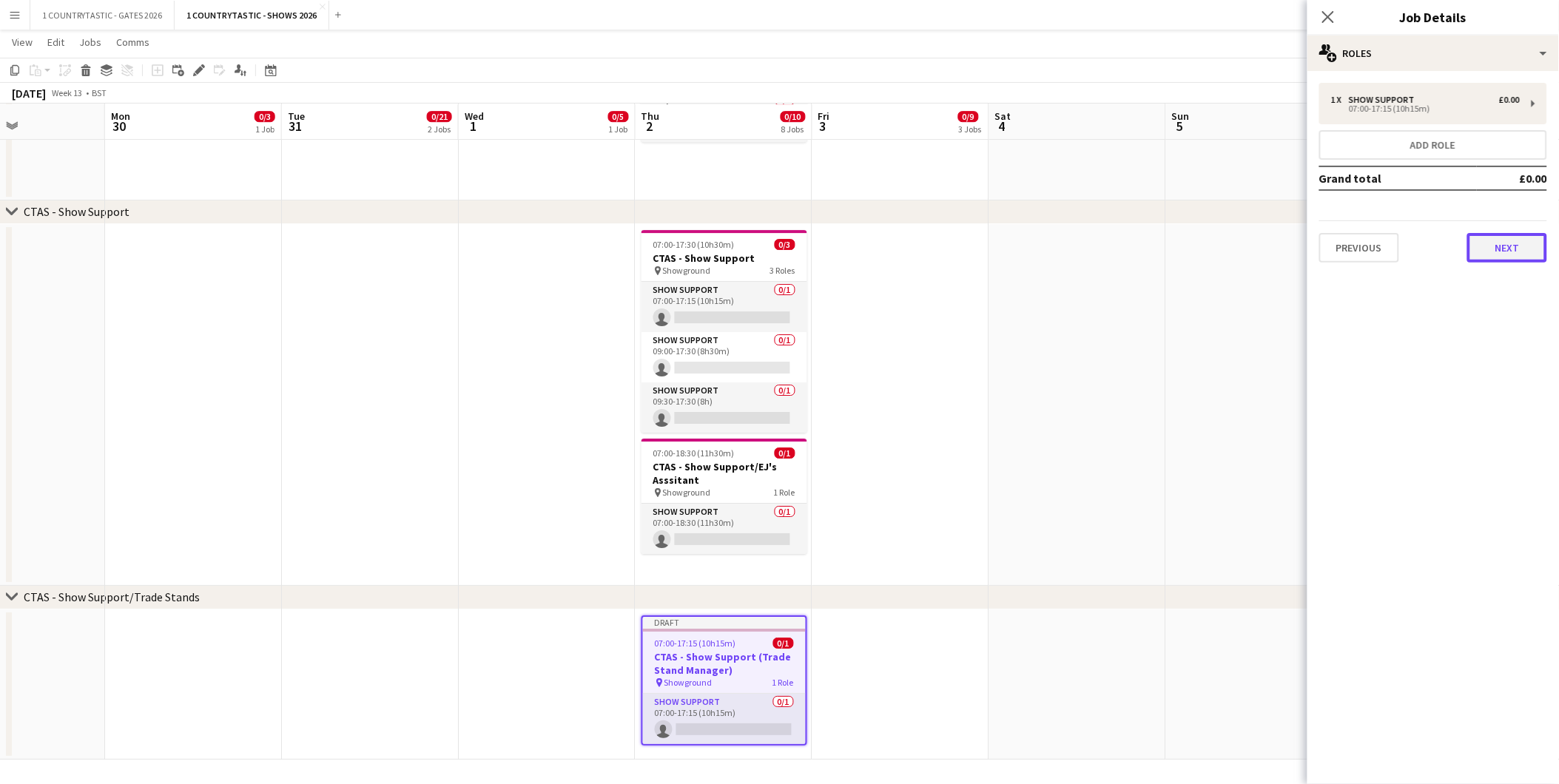
click at [1519, 239] on button "Next" at bounding box center [1507, 247] width 80 height 29
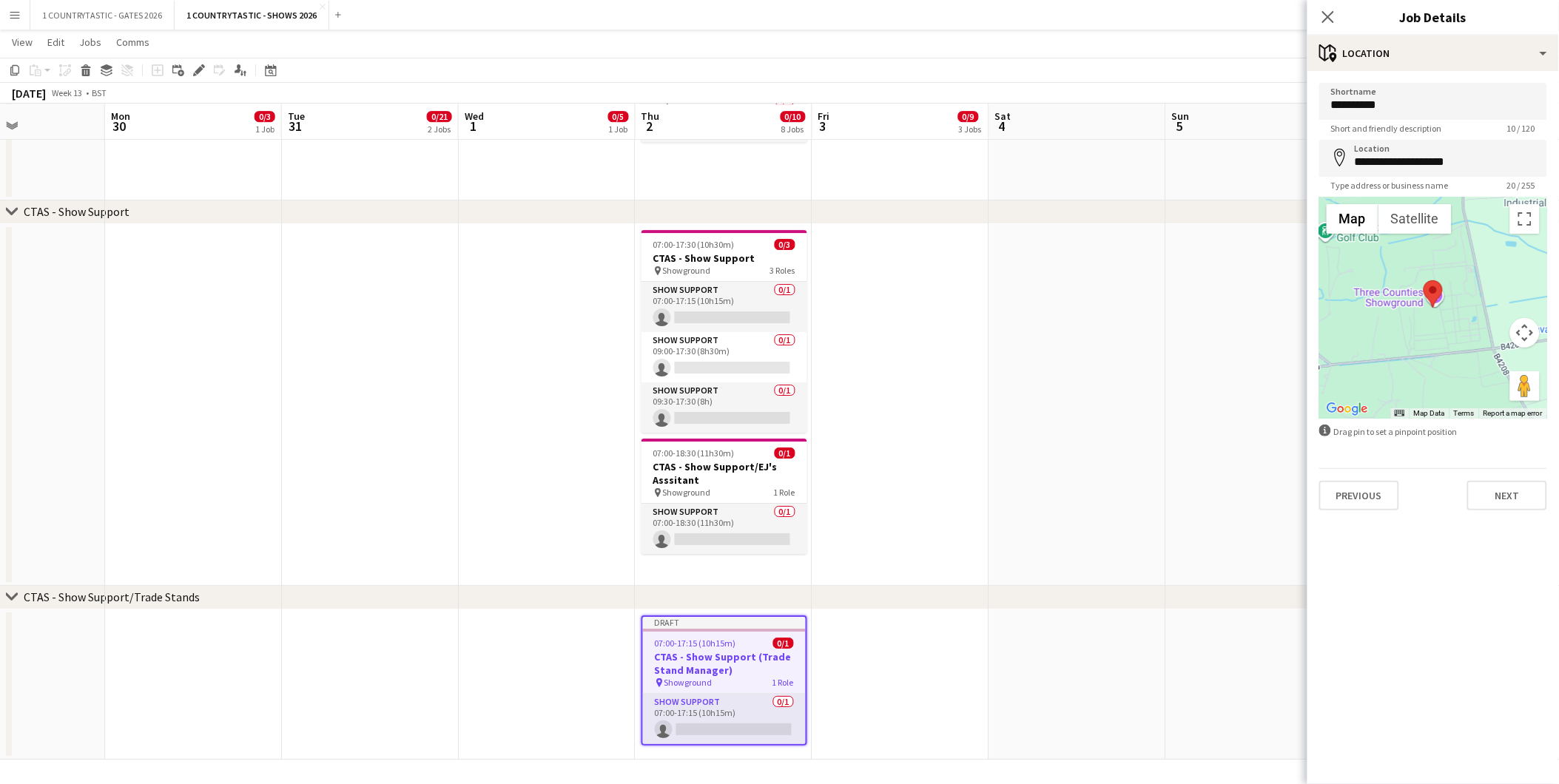
click at [1101, 408] on app-date-cell at bounding box center [1078, 405] width 177 height 362
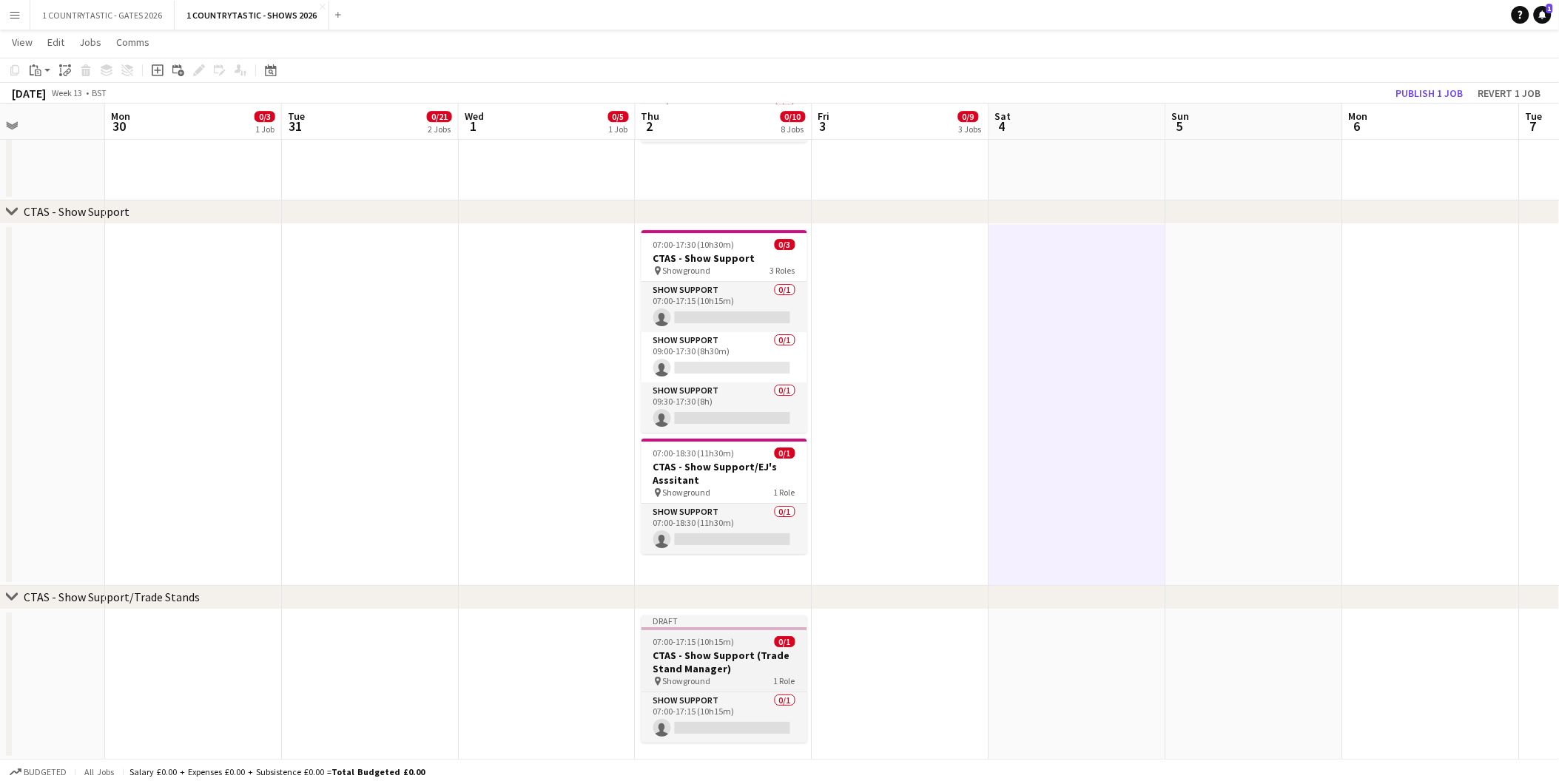
click at [689, 637] on span "07:00-17:15 (10h15m)" at bounding box center [694, 642] width 81 height 11
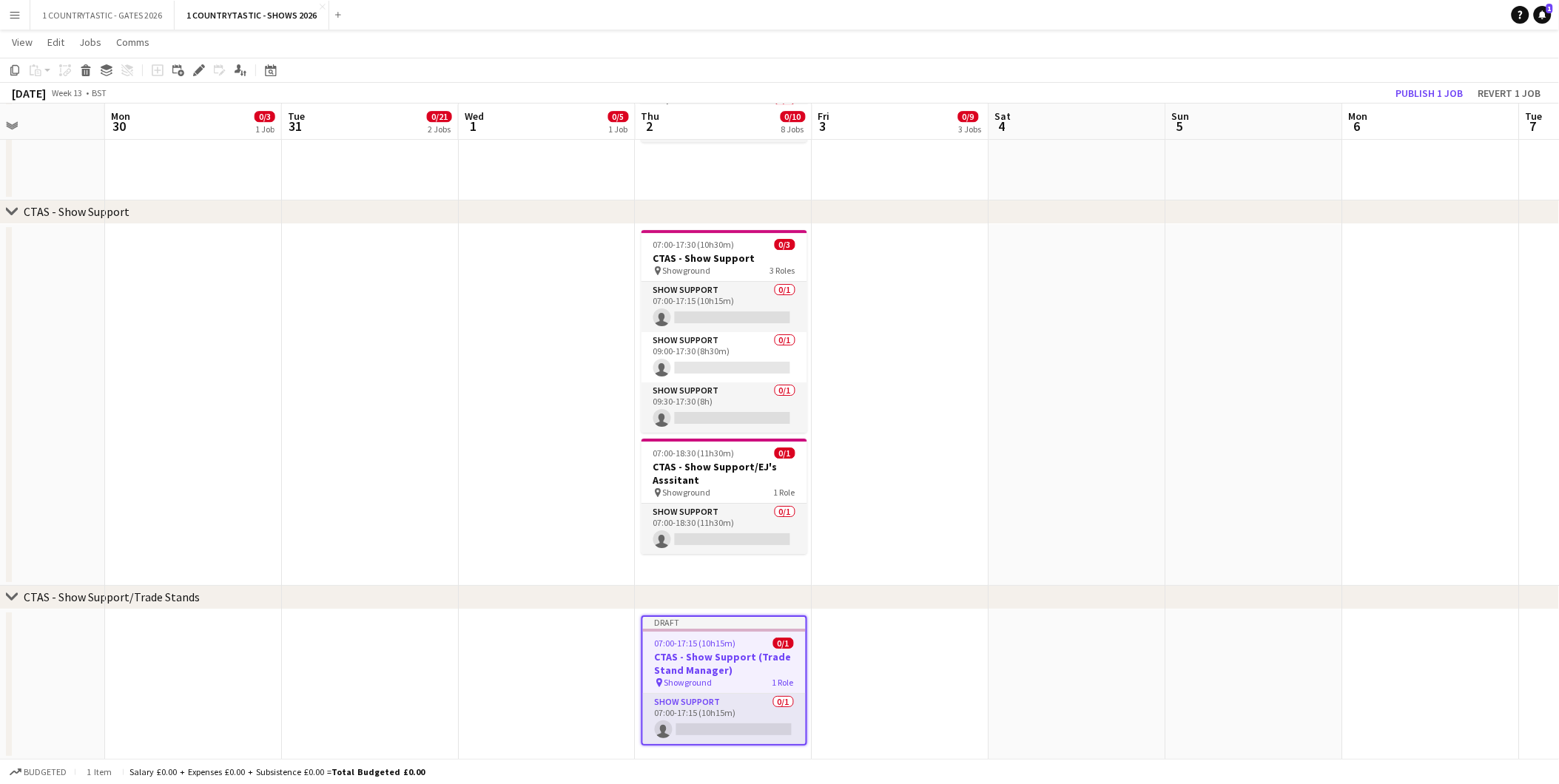
click at [729, 755] on app-date-cell "Draft 07:00-17:15 (10h15m) 0/1 CTAS - Show Support (Trade Stand Manager) pin Sh…" at bounding box center [724, 685] width 177 height 151
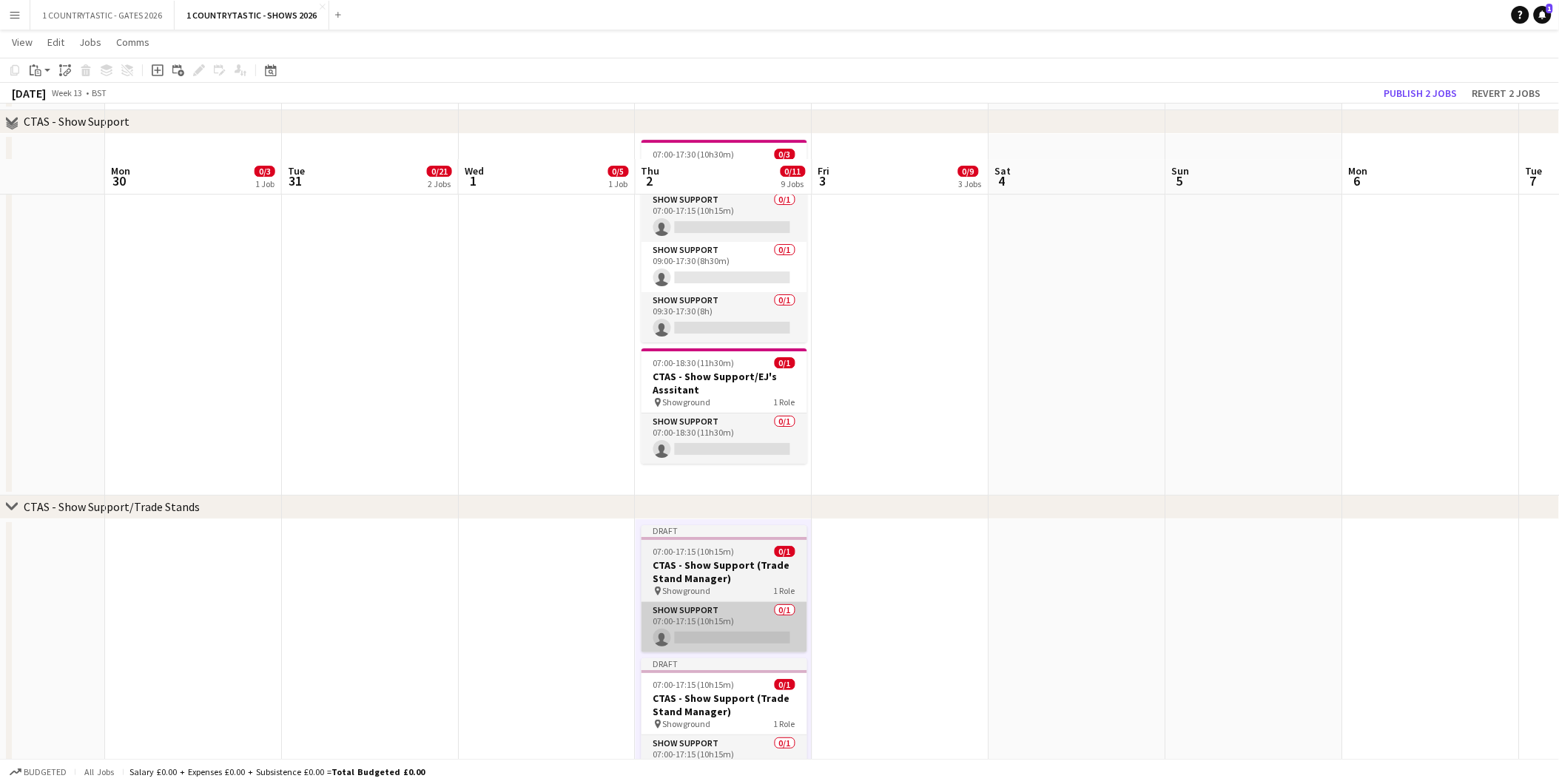
scroll to position [1779, 0]
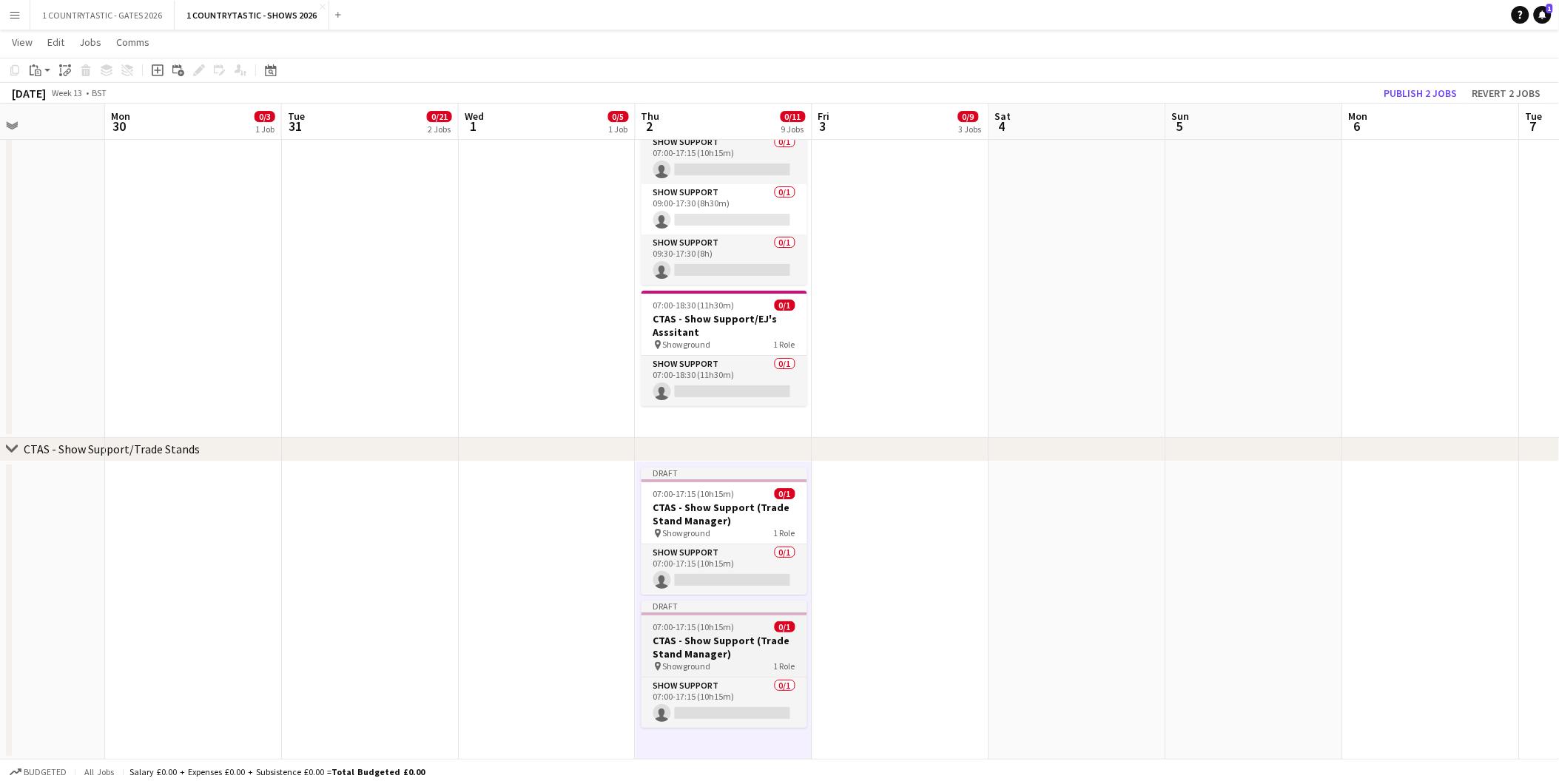
click at [746, 632] on app-job-card "Draft 07:00-17:15 (10h15m) 0/1 CTAS - Show Support (Trade Stand Manager) pin Sh…" at bounding box center [724, 664] width 166 height 127
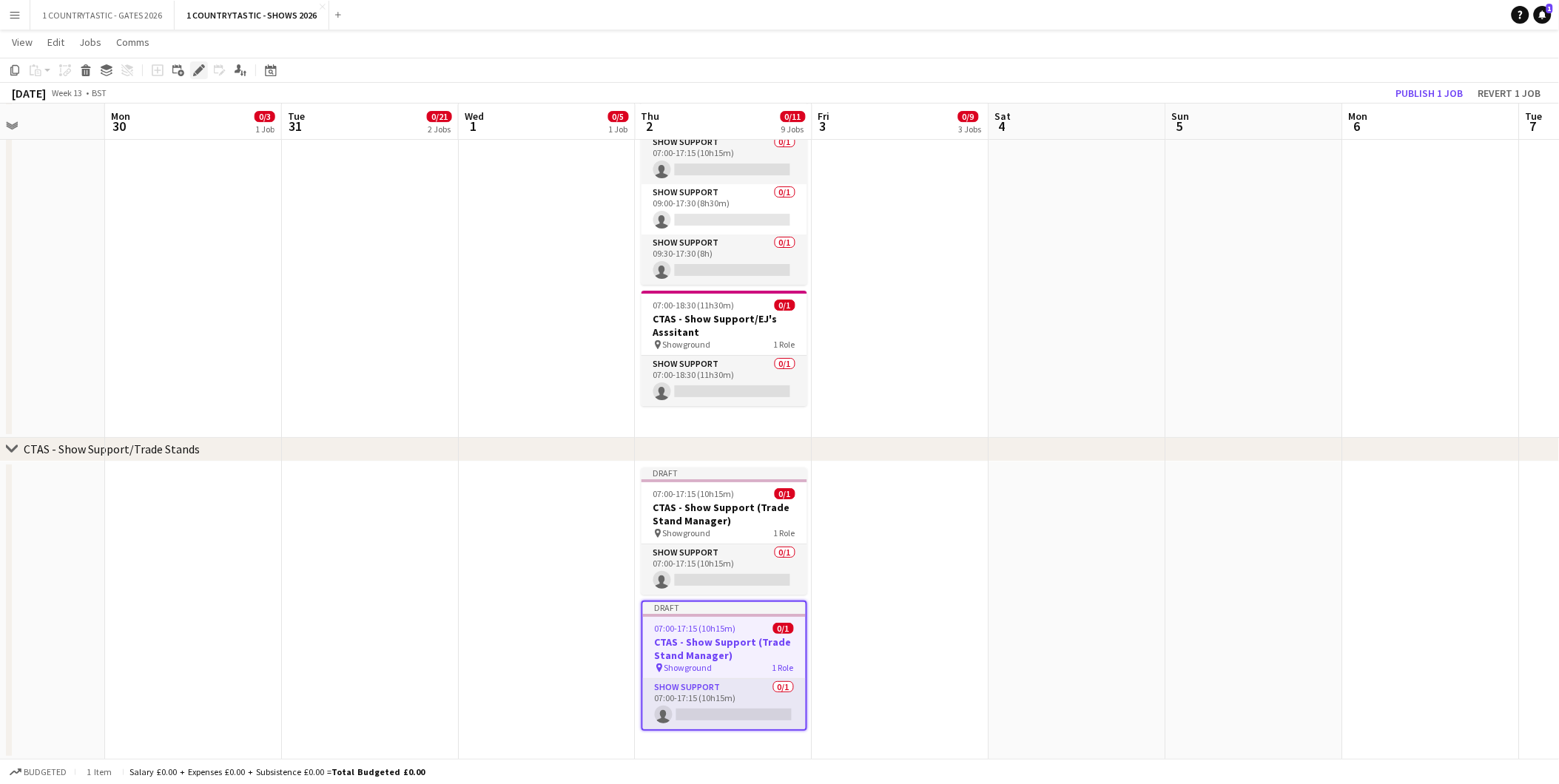
click at [195, 64] on icon "Edit" at bounding box center [199, 70] width 12 height 12
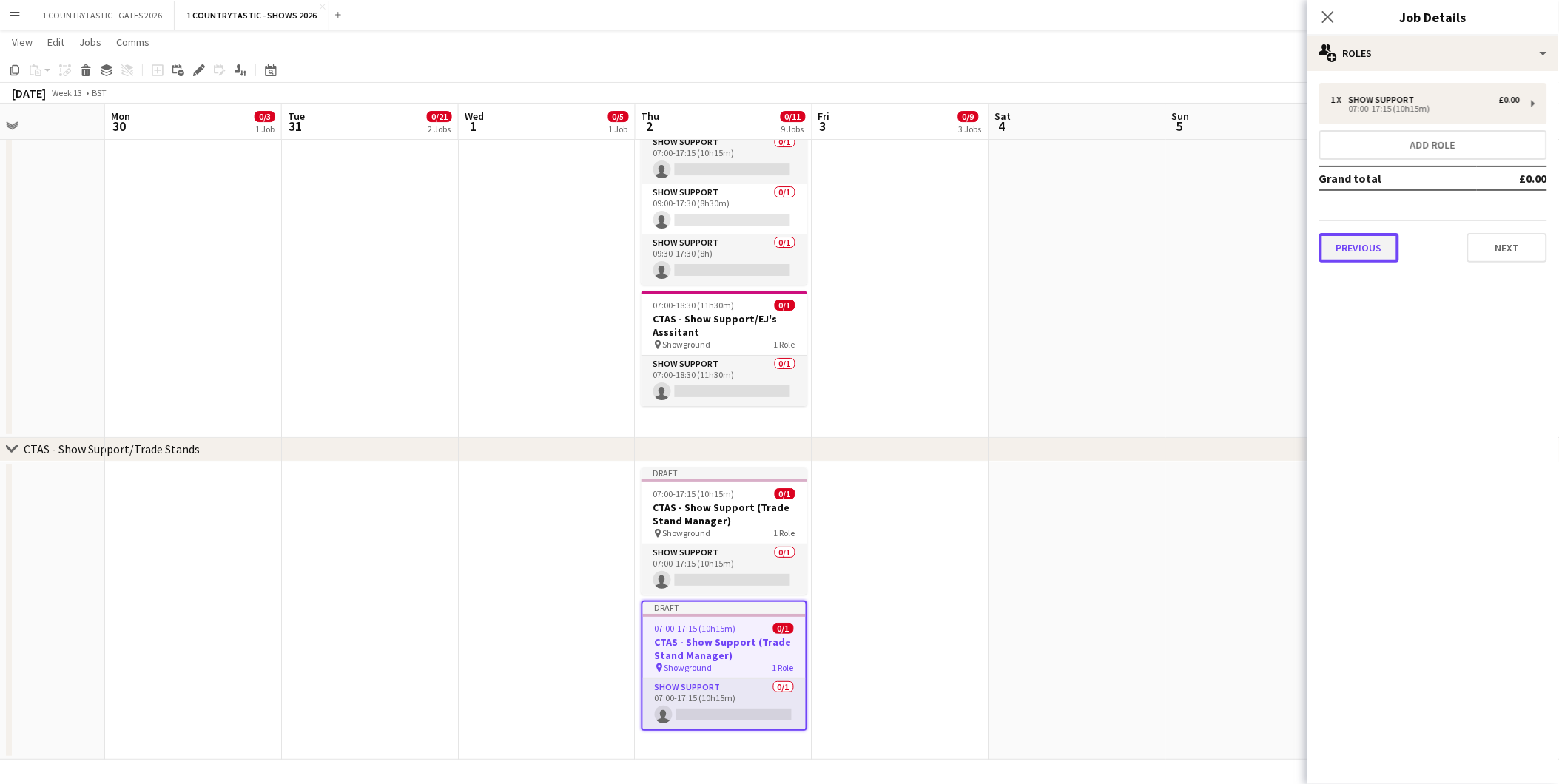
click at [1366, 250] on button "Previous" at bounding box center [1359, 247] width 80 height 29
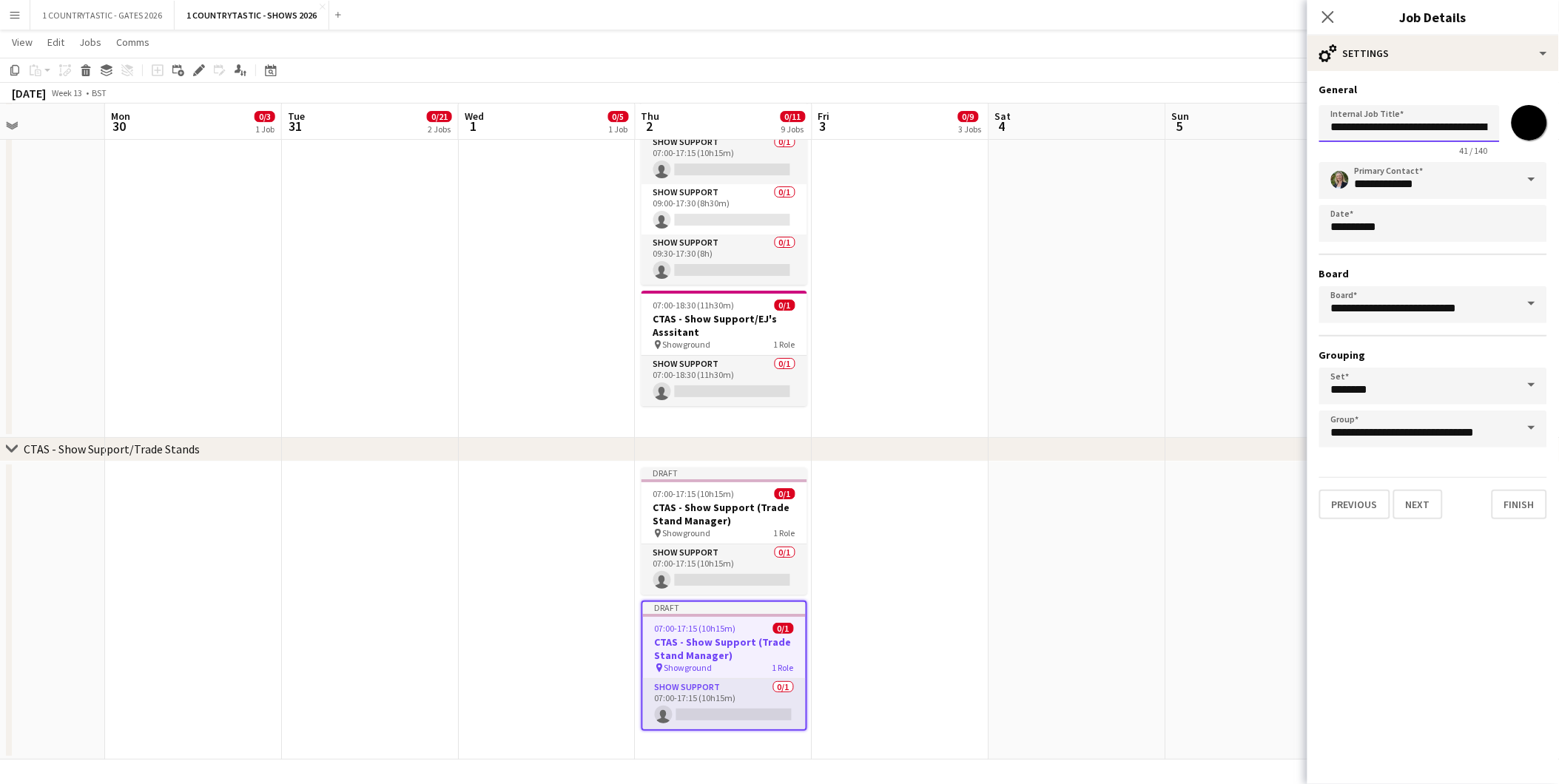
click at [1492, 123] on input "**********" at bounding box center [1409, 123] width 181 height 37
click at [1484, 124] on input "**********" at bounding box center [1409, 123] width 181 height 36
type input "**********"
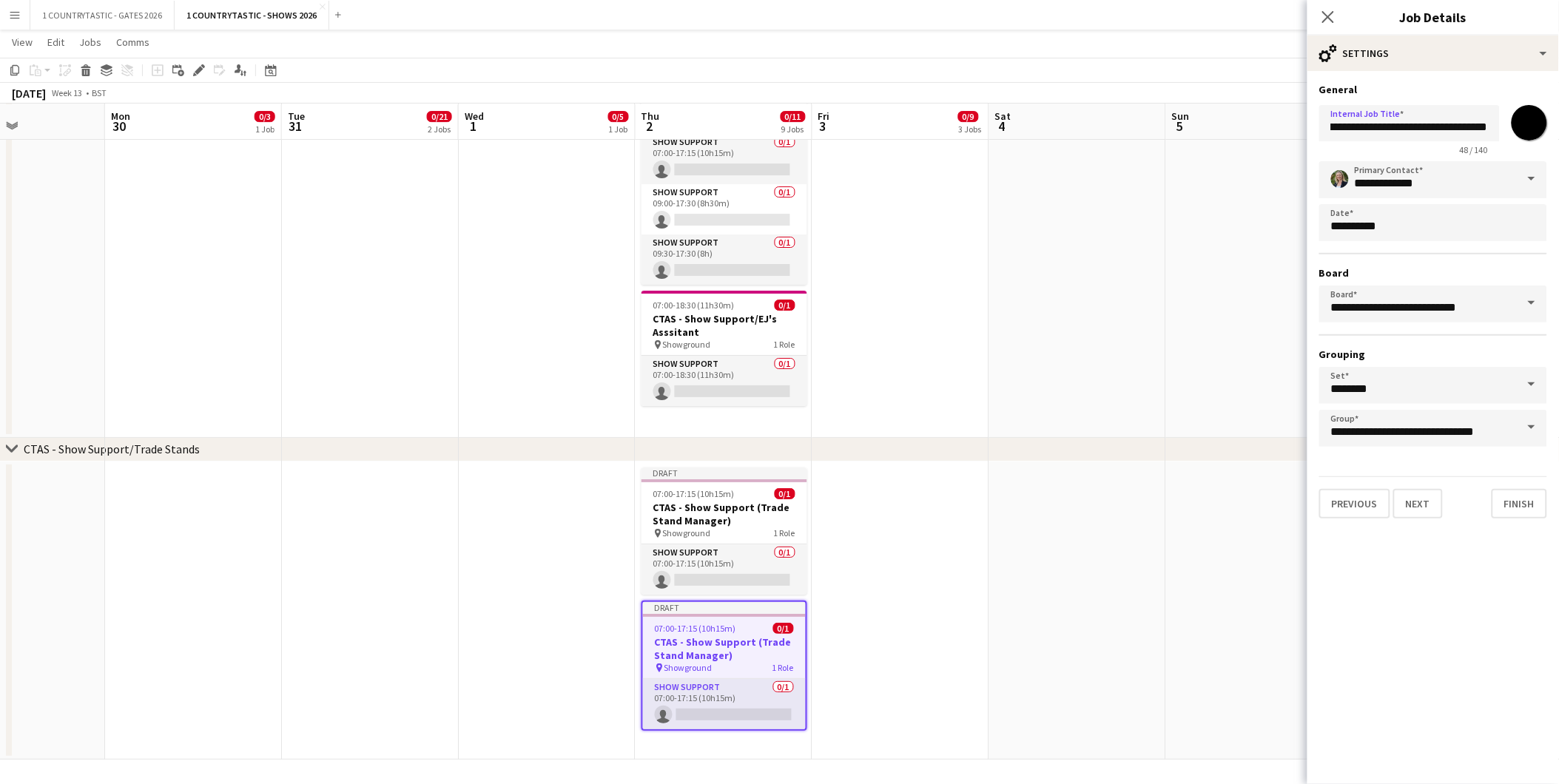
click at [1096, 333] on app-date-cell at bounding box center [1078, 257] width 177 height 362
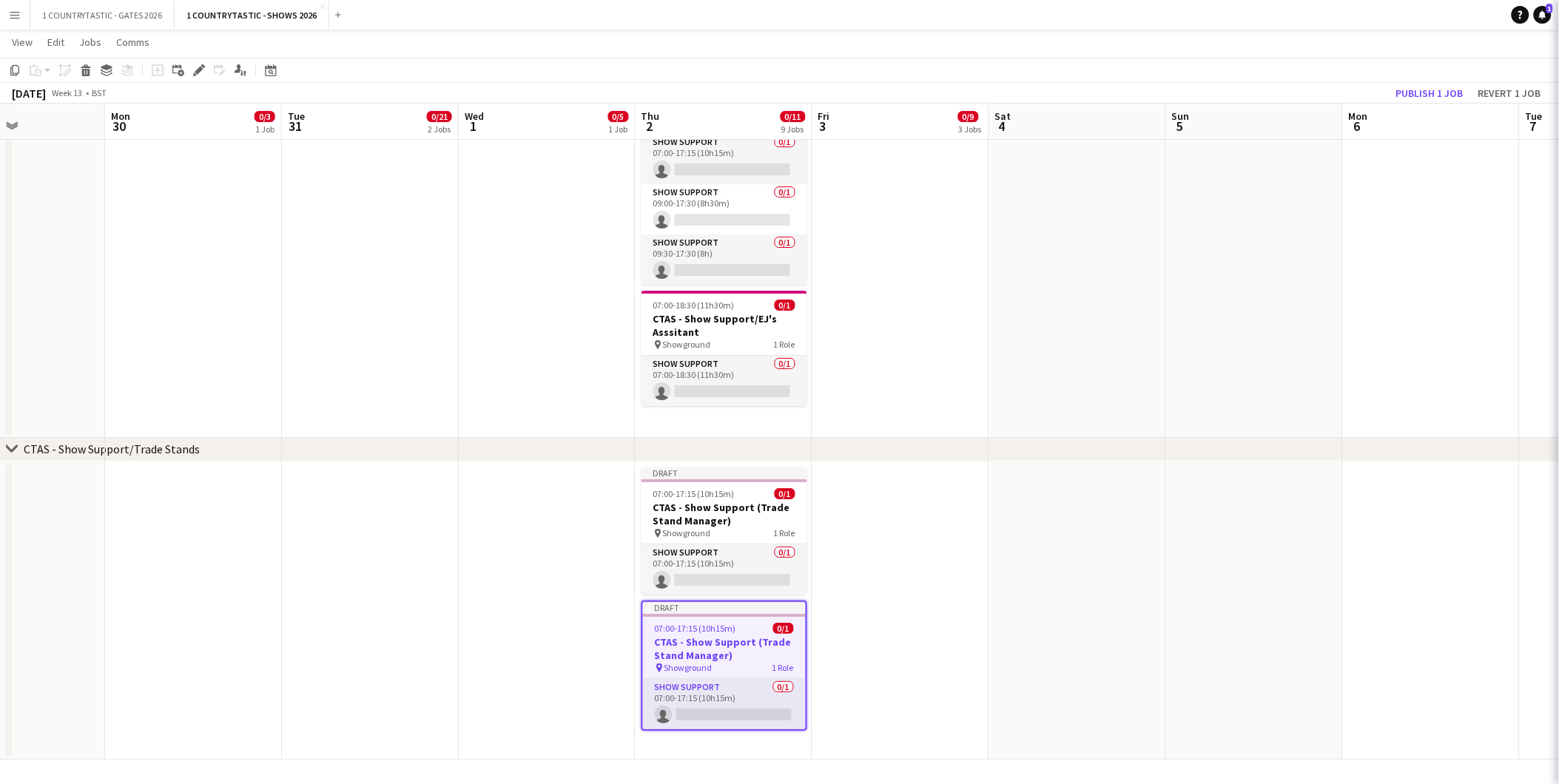
scroll to position [0, 426]
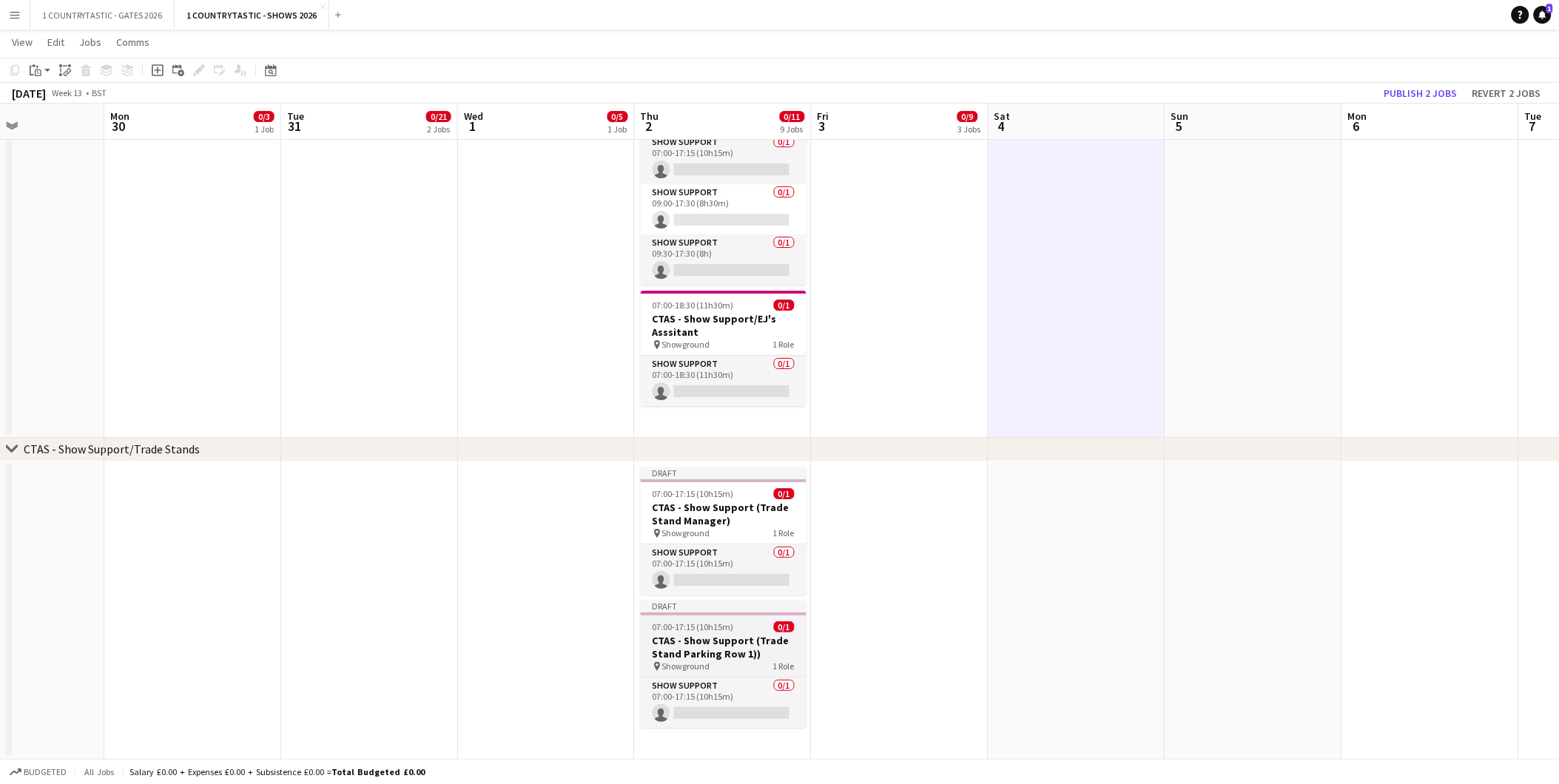
click at [713, 621] on span "07:00-17:15 (10h15m)" at bounding box center [693, 627] width 81 height 11
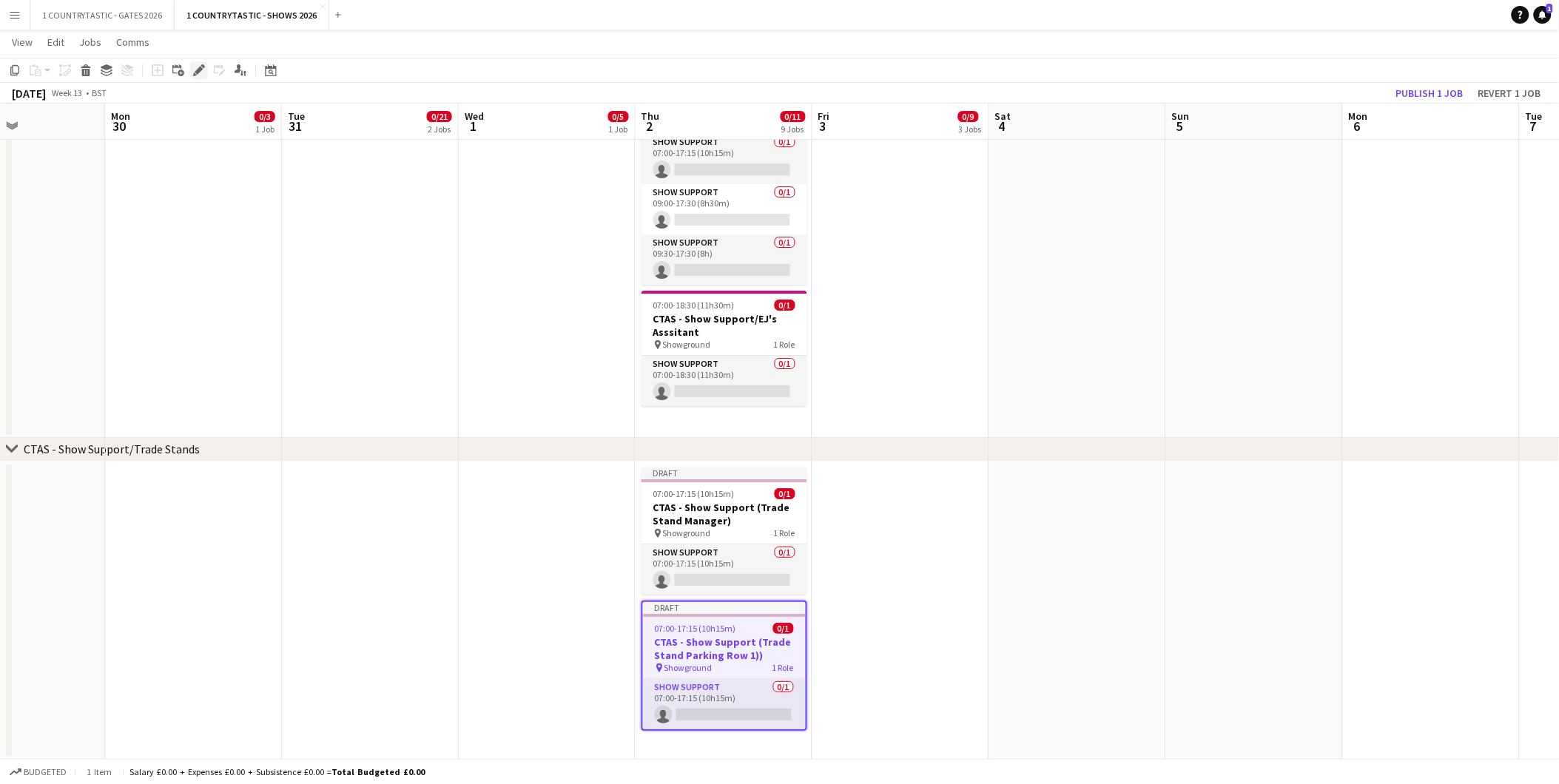
click at [202, 69] on icon "Edit" at bounding box center [199, 70] width 12 height 12
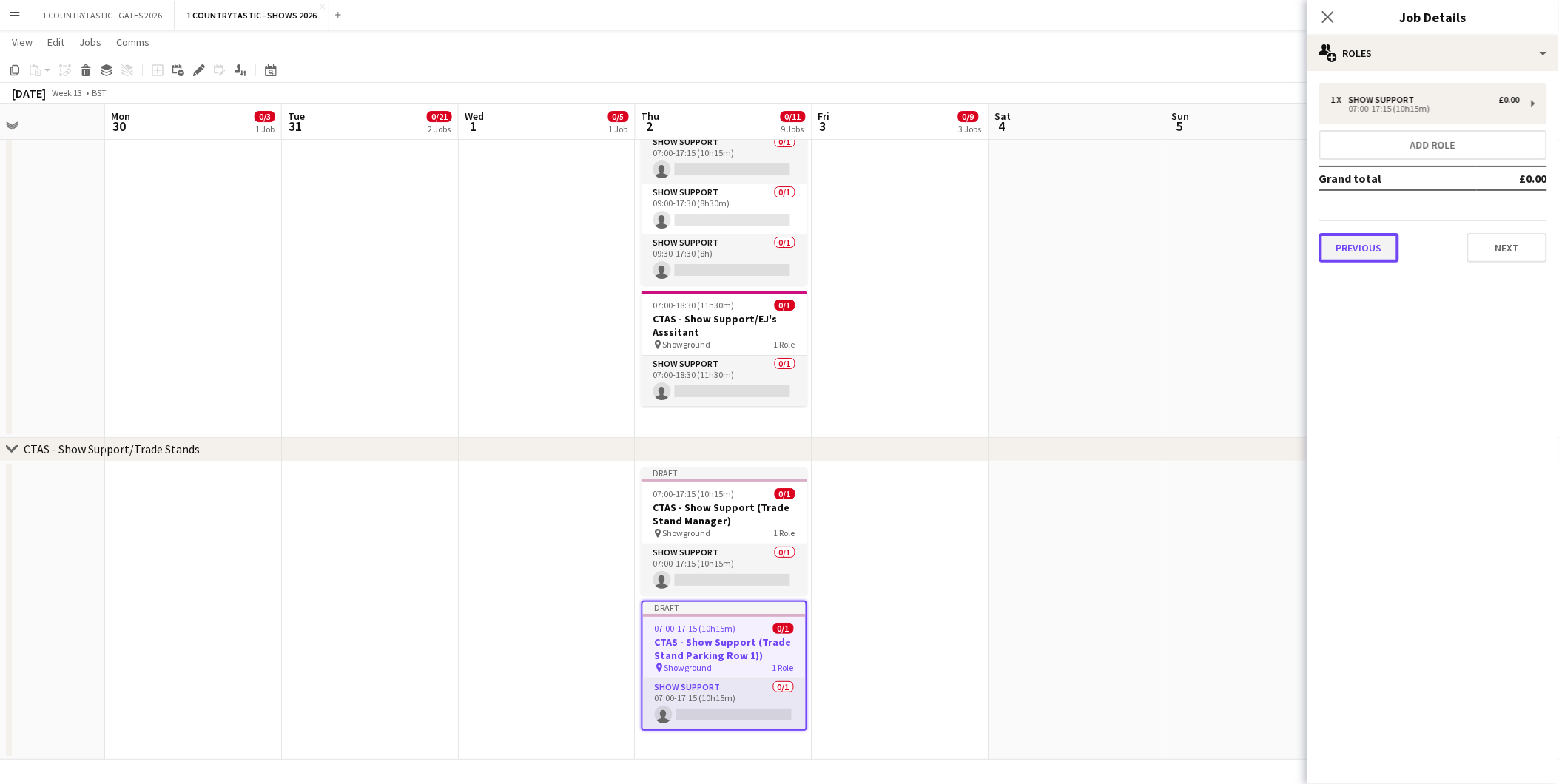
click at [1387, 249] on button "Previous" at bounding box center [1359, 247] width 80 height 29
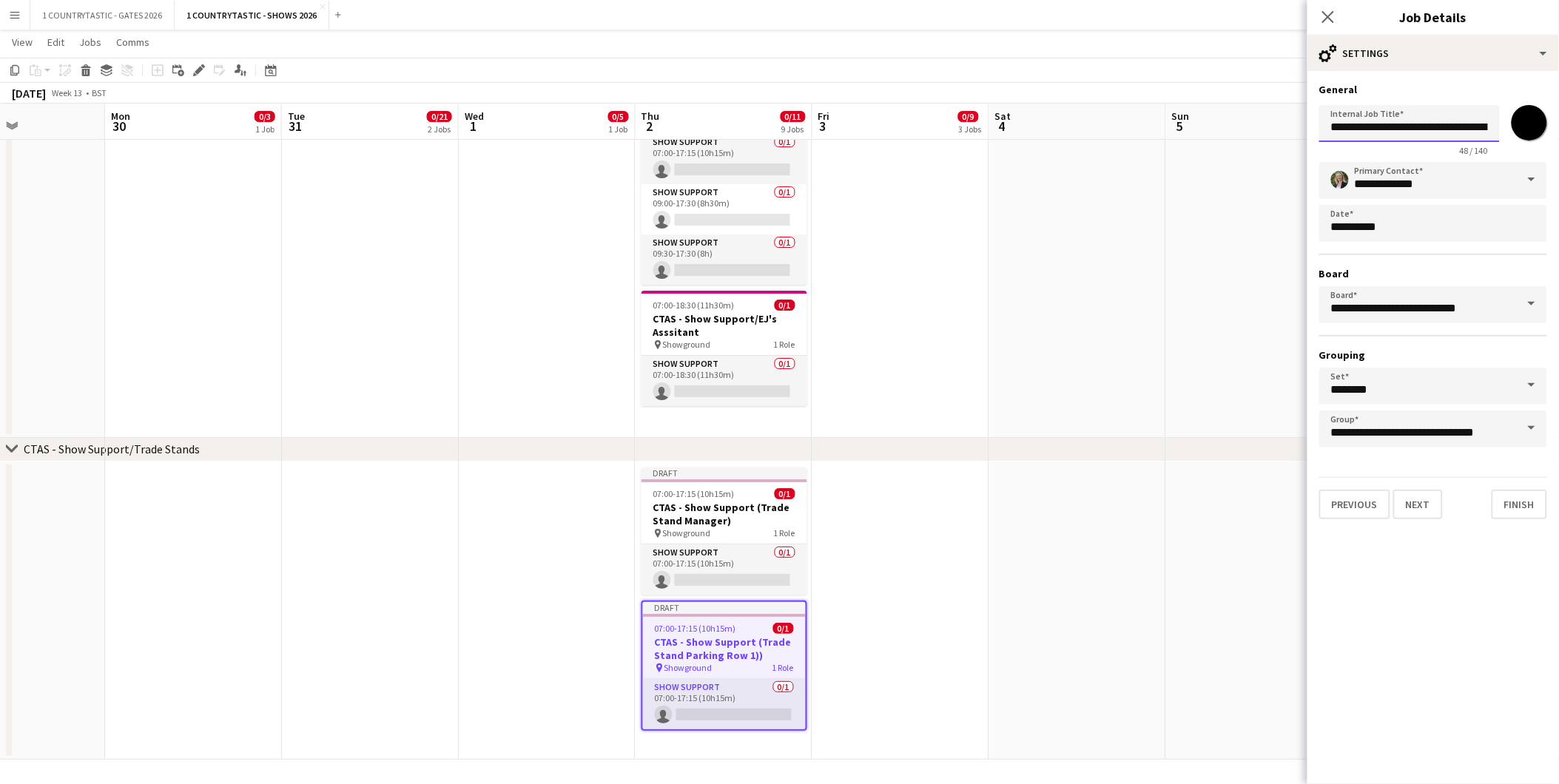
click at [1447, 130] on input "**********" at bounding box center [1409, 123] width 181 height 37
type input "**********"
click at [1057, 422] on app-date-cell at bounding box center [1078, 257] width 177 height 362
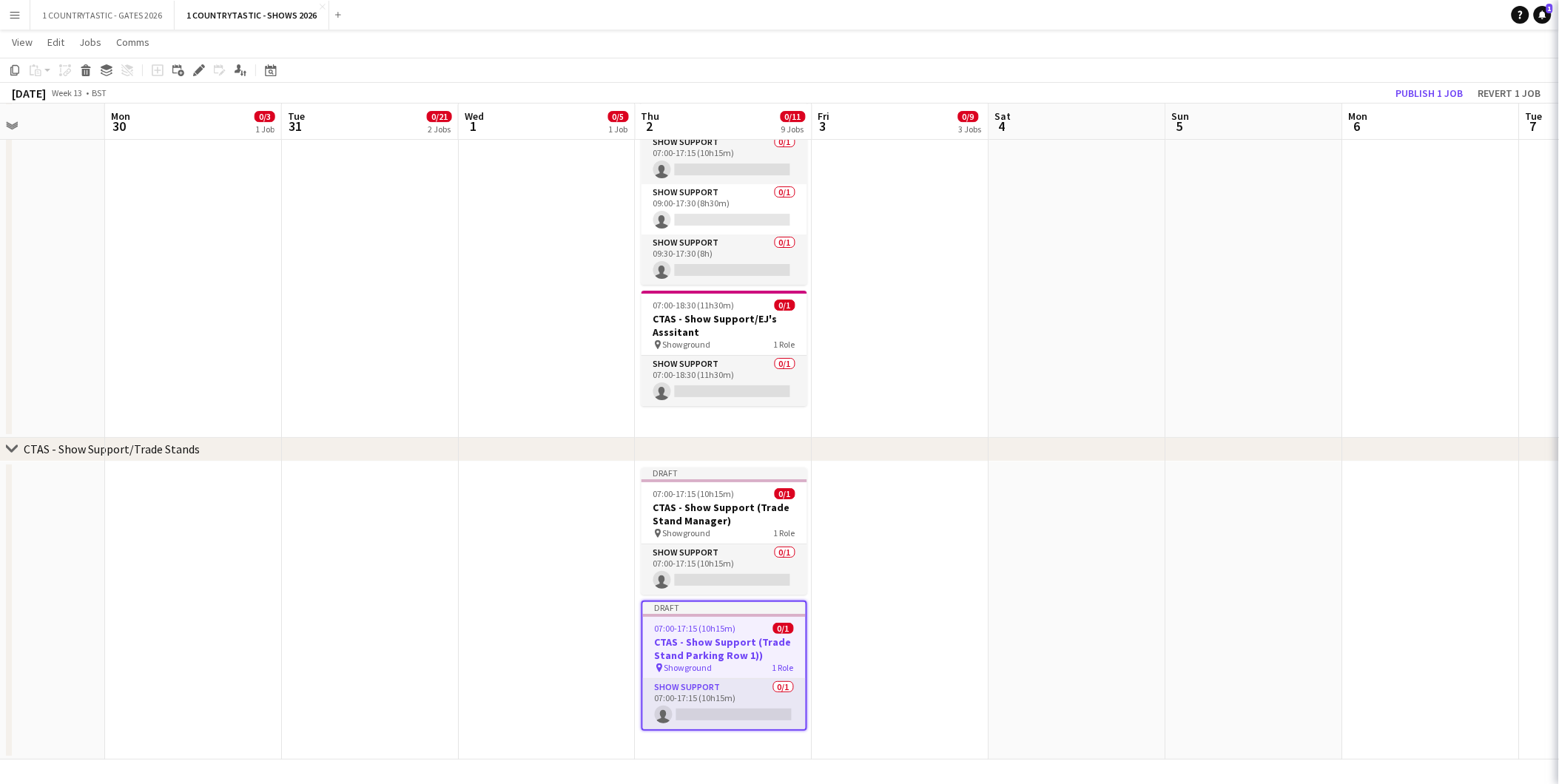
scroll to position [0, 0]
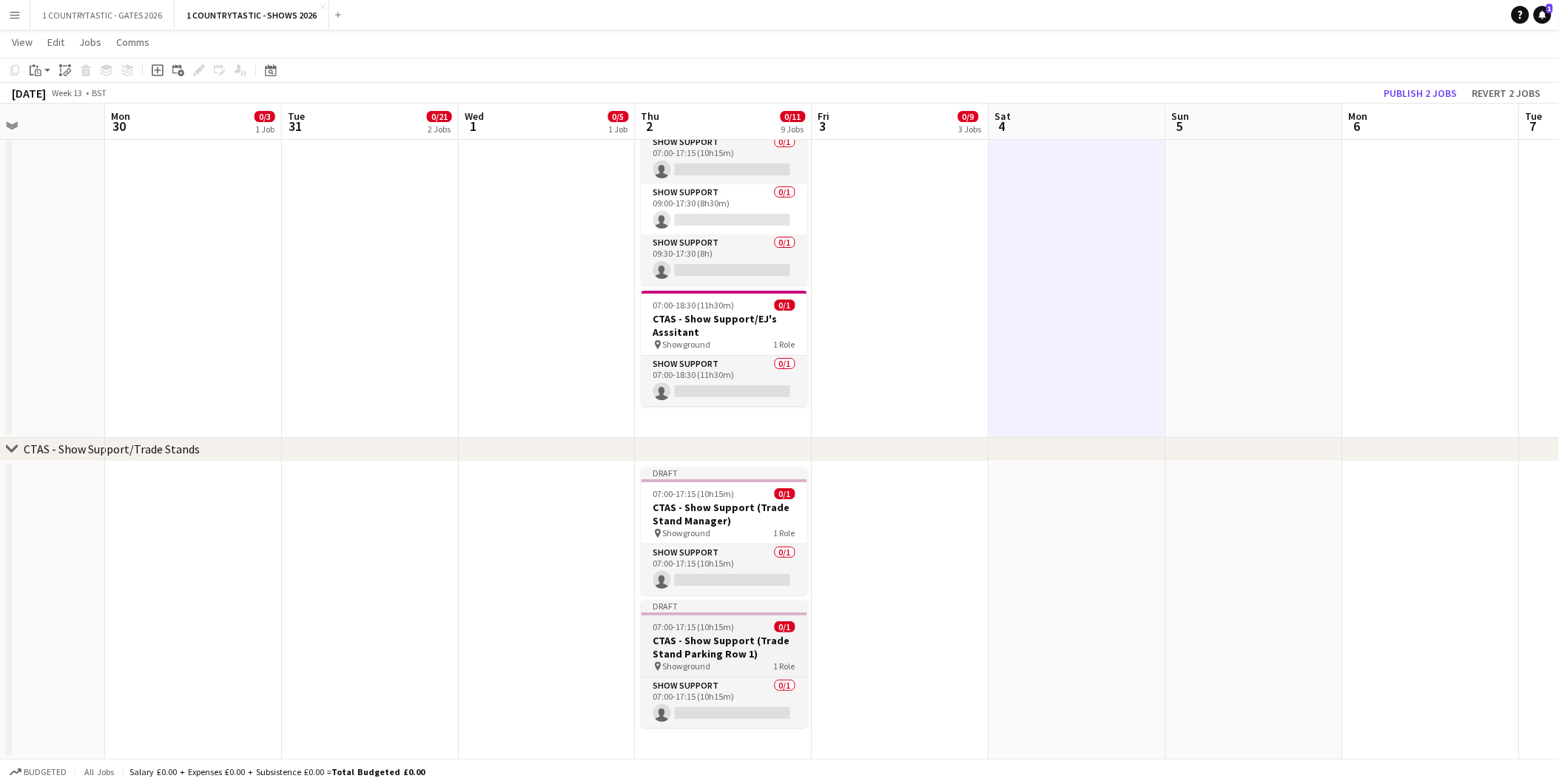
click at [711, 634] on h3 "CTAS - Show Support (Trade Stand Parking Row 1)" at bounding box center [724, 648] width 166 height 27
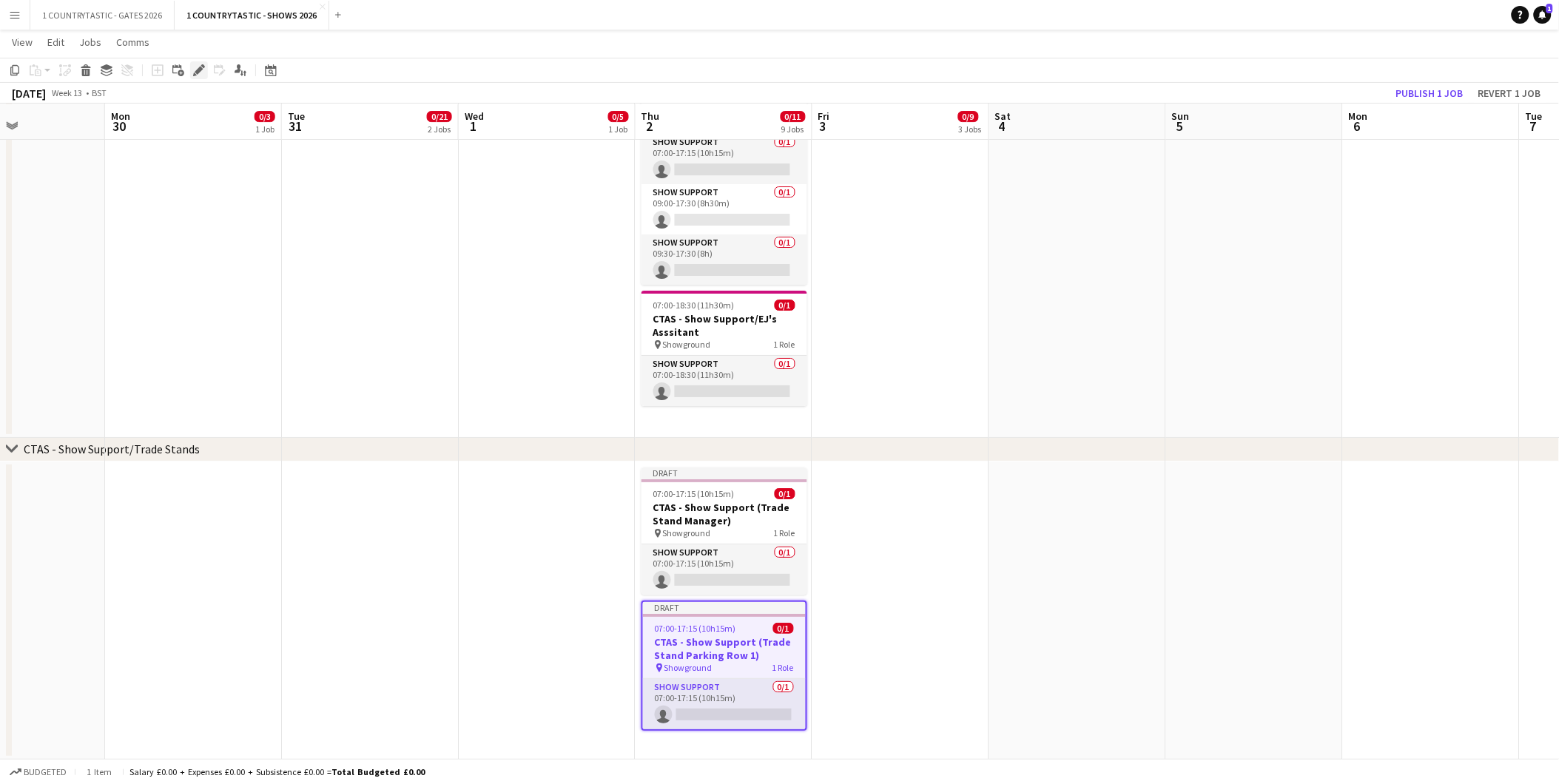
click at [193, 67] on icon "Edit" at bounding box center [199, 70] width 12 height 12
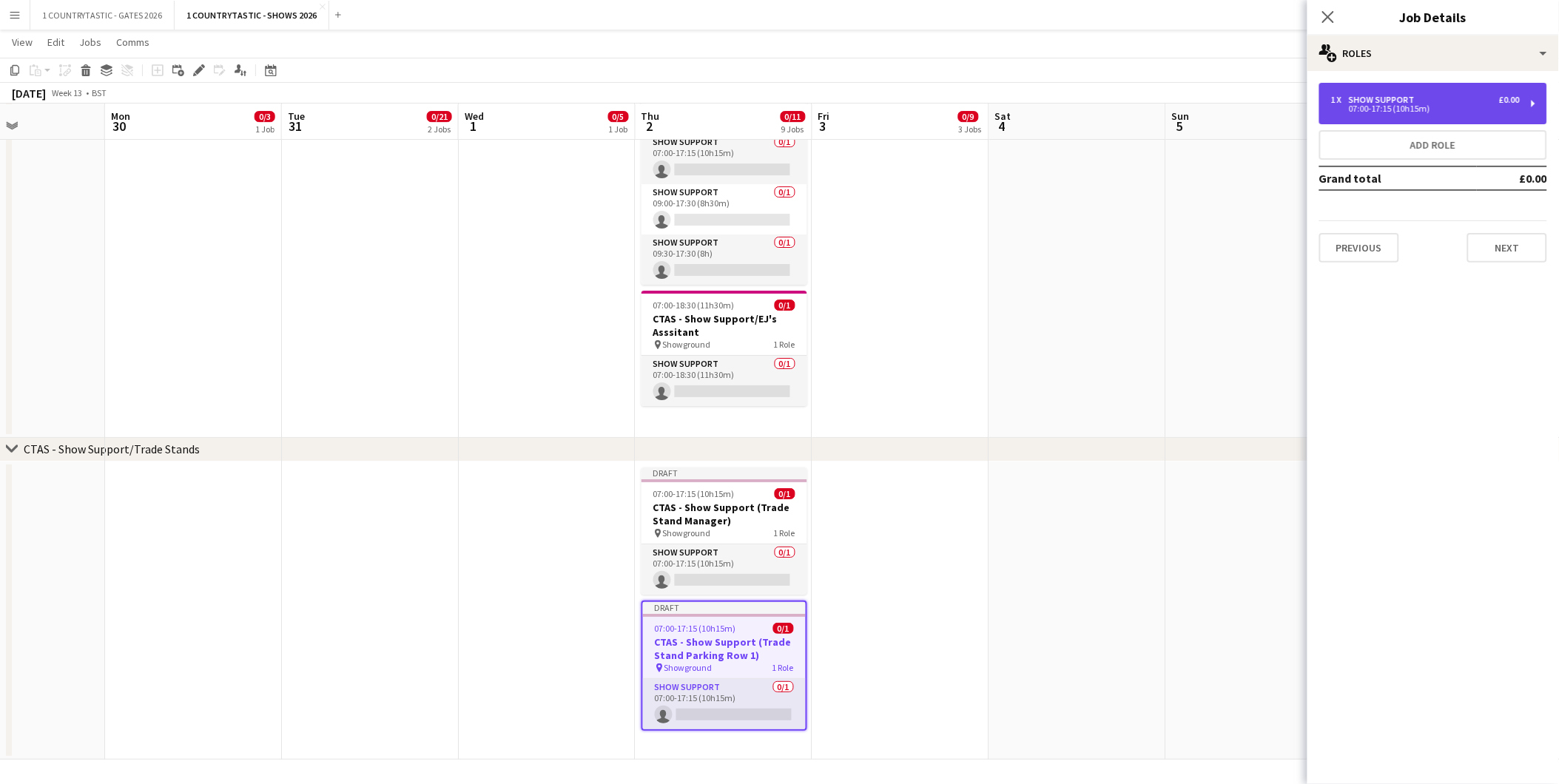
click at [1371, 101] on div "Show Support" at bounding box center [1385, 99] width 72 height 10
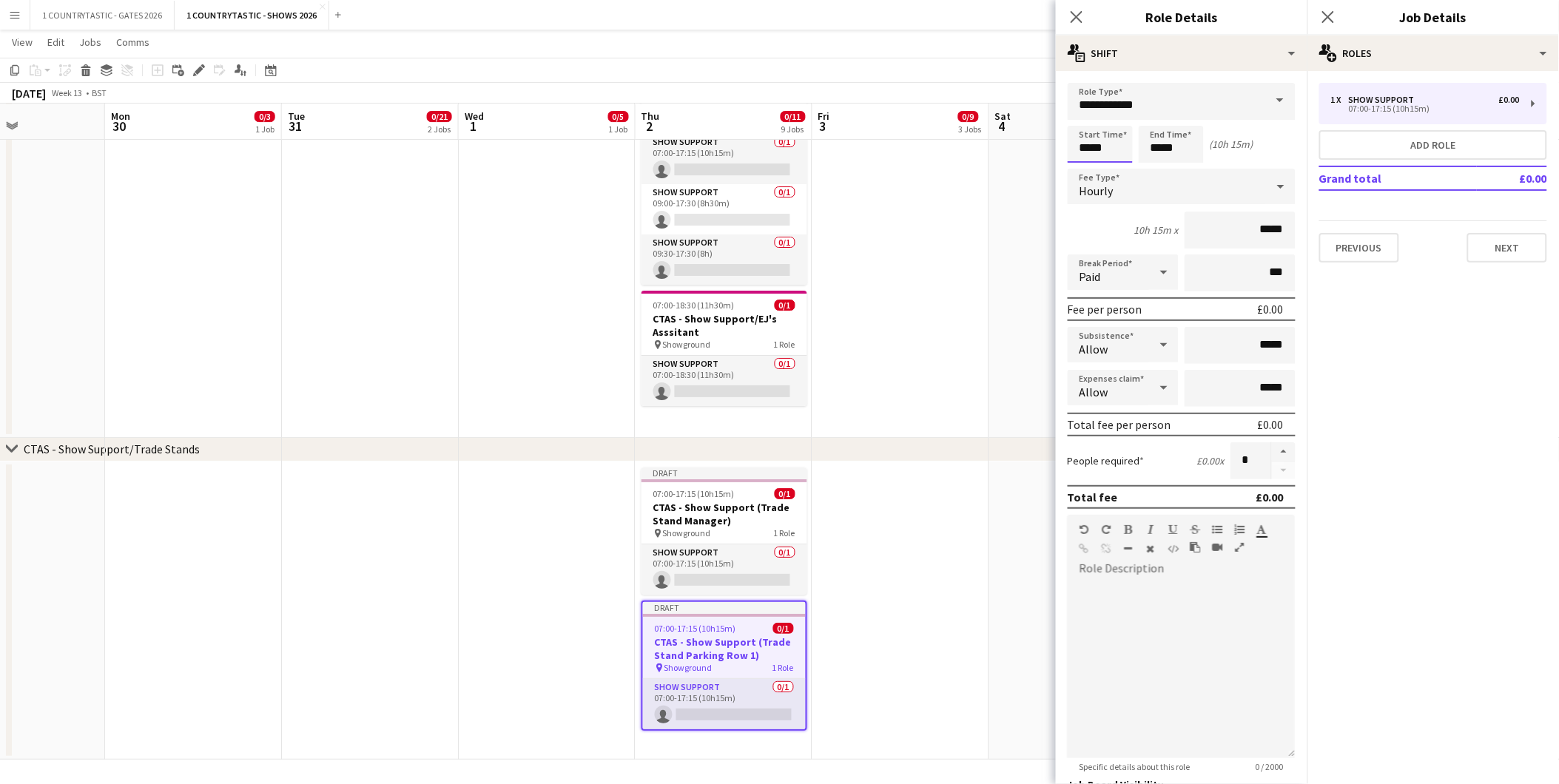
click at [1129, 137] on input "*****" at bounding box center [1101, 144] width 65 height 37
click at [1116, 167] on div at bounding box center [1115, 170] width 29 height 15
type input "*****"
click at [1116, 167] on div at bounding box center [1115, 170] width 29 height 15
click at [1188, 144] on input "*****" at bounding box center [1172, 144] width 65 height 37
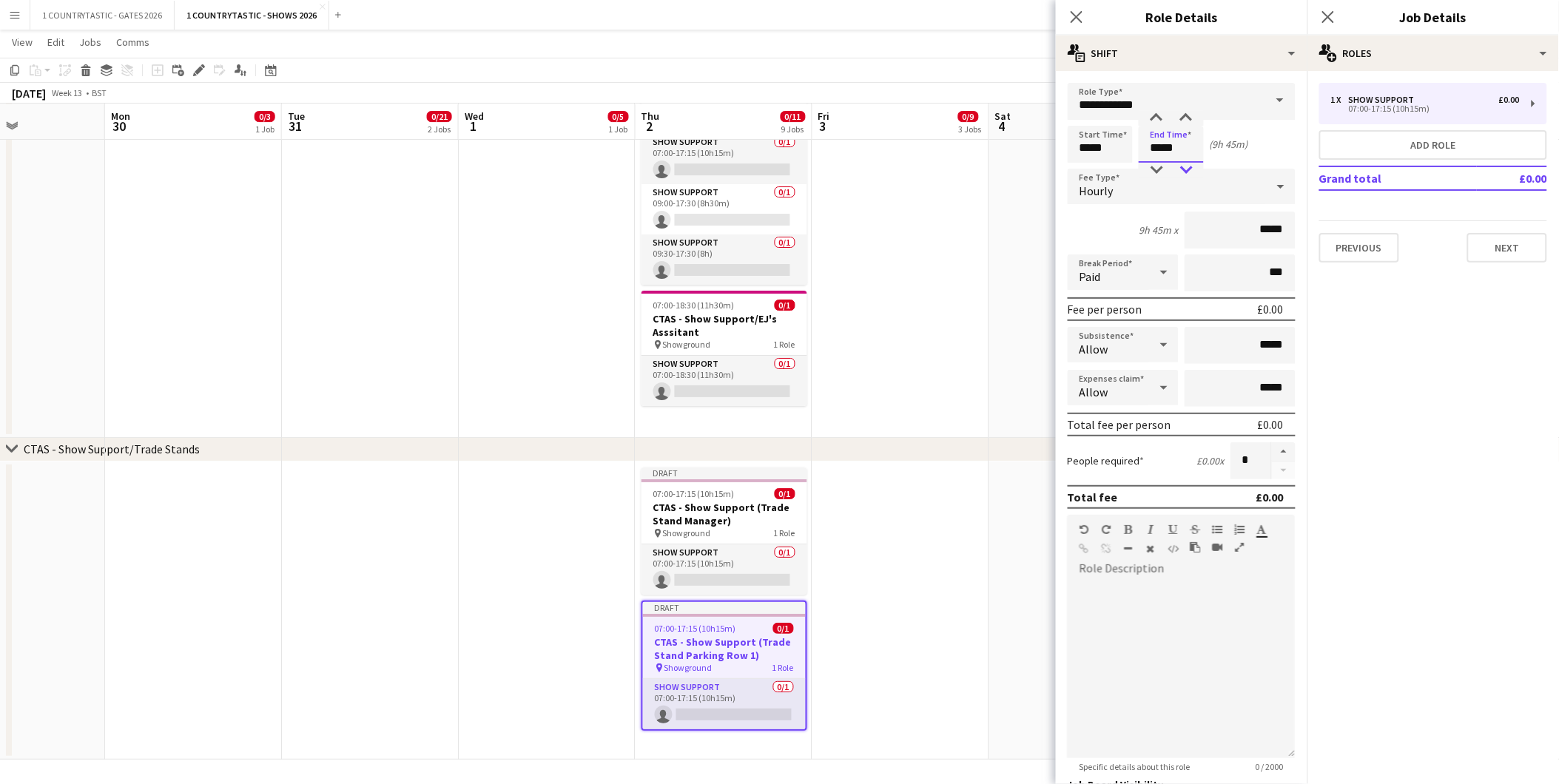
click at [1185, 167] on div at bounding box center [1186, 170] width 29 height 15
type input "*****"
click at [1185, 167] on div at bounding box center [1186, 170] width 29 height 15
click at [1002, 209] on app-date-cell at bounding box center [1078, 257] width 177 height 362
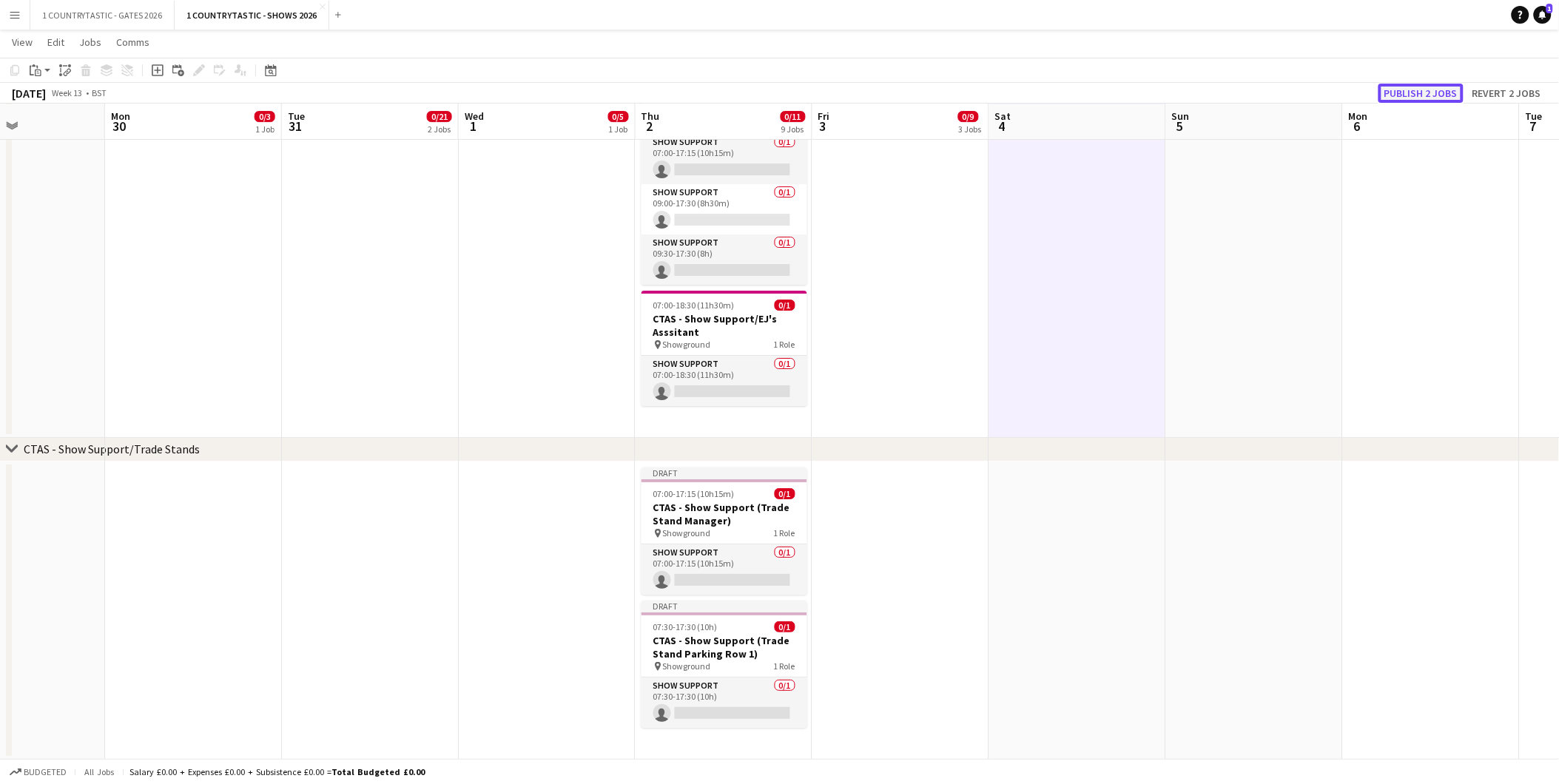
click at [1453, 91] on button "Publish 2 jobs" at bounding box center [1422, 93] width 85 height 19
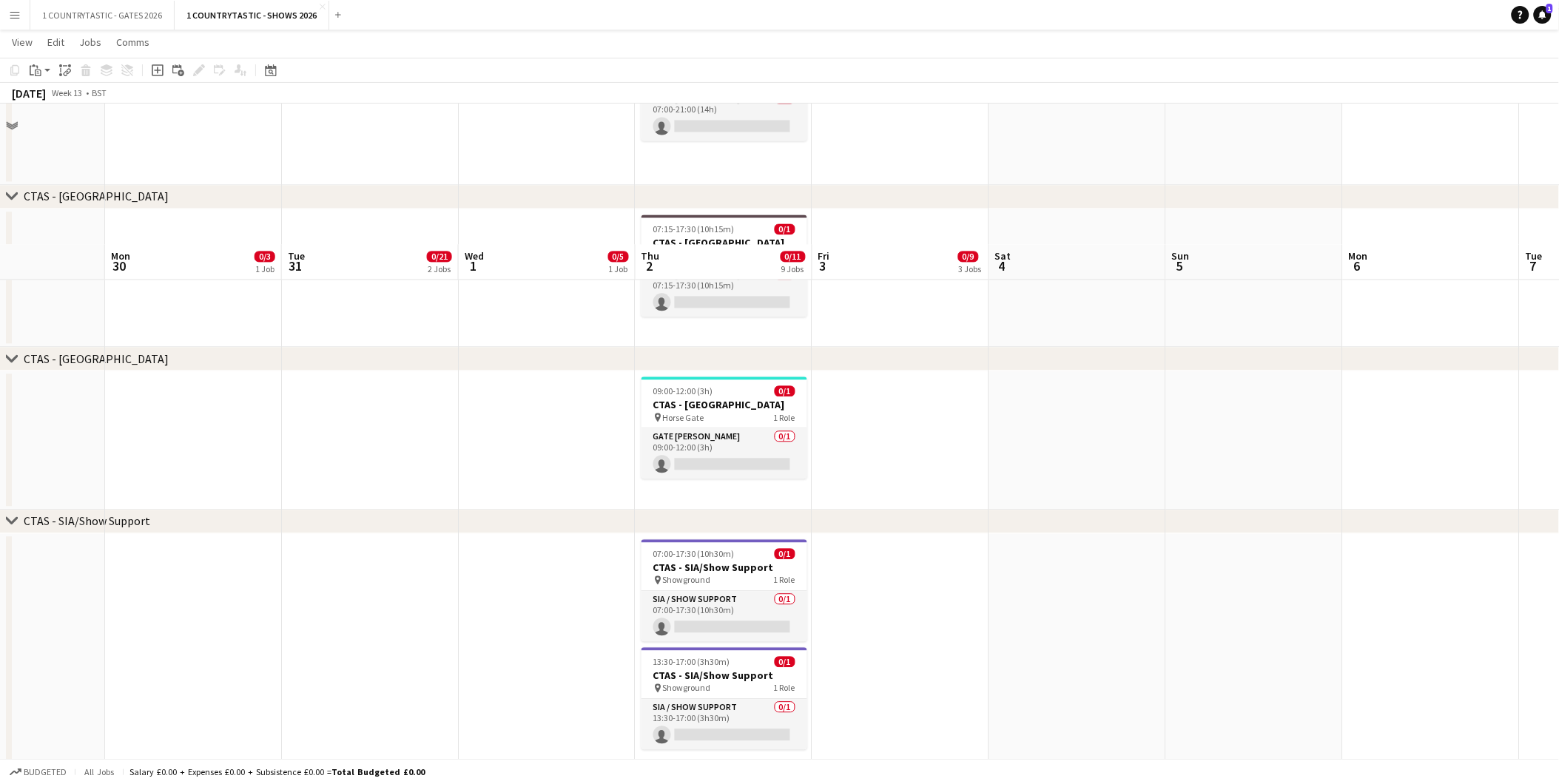
scroll to position [1016, 0]
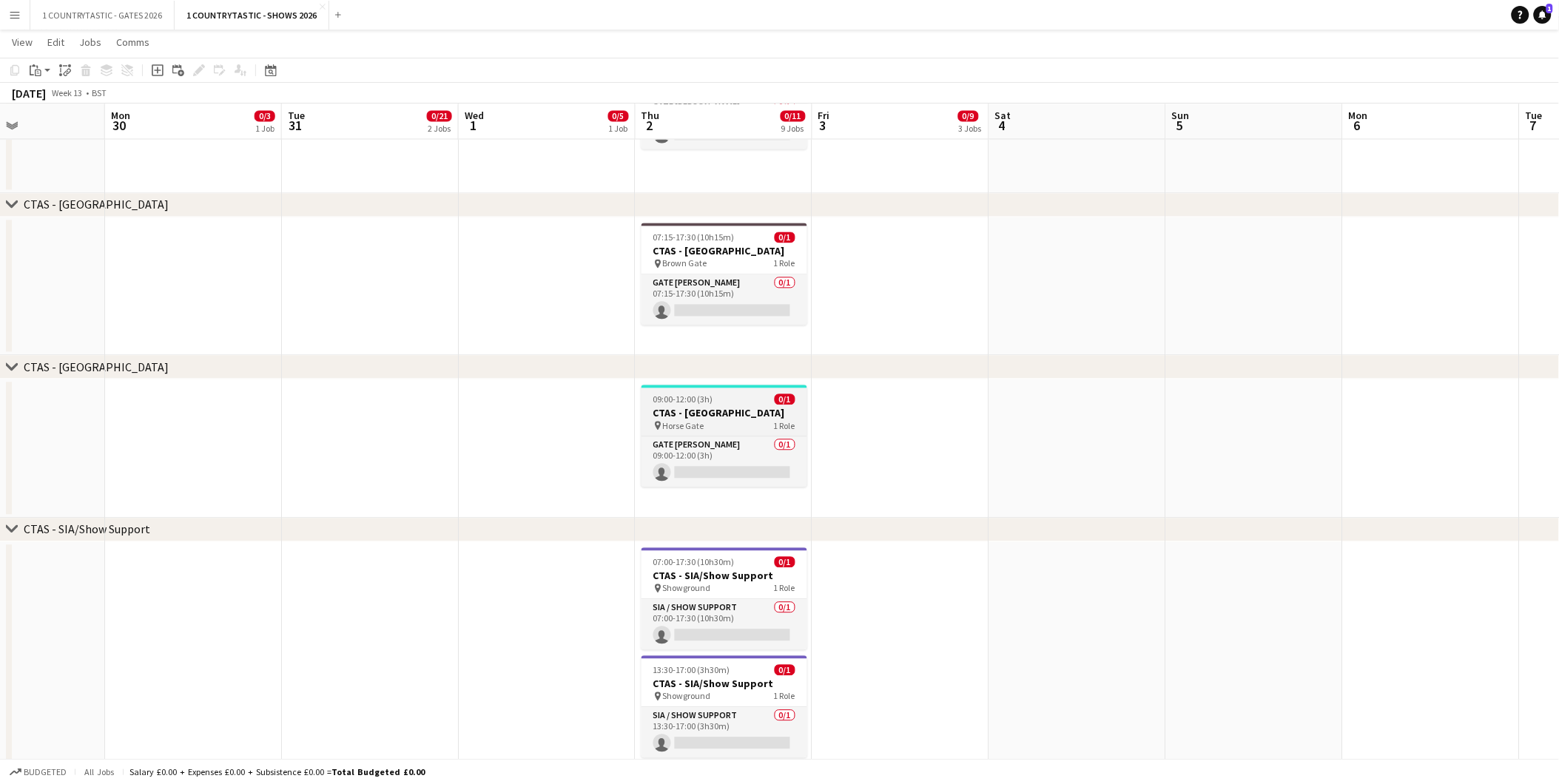
click at [686, 406] on h3 "CTAS - [GEOGRAPHIC_DATA]" at bounding box center [724, 413] width 166 height 13
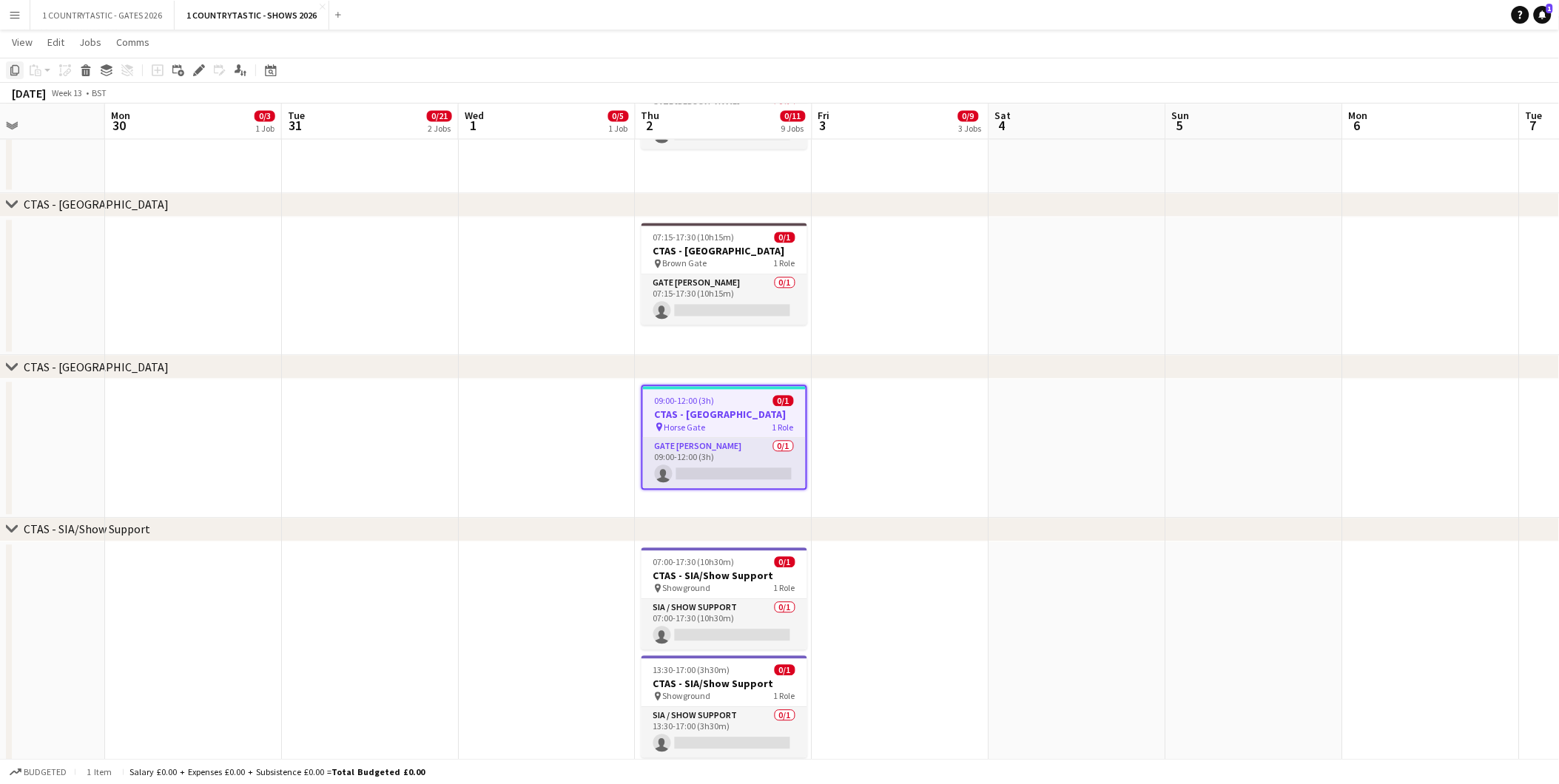
click at [16, 73] on icon at bounding box center [14, 70] width 9 height 10
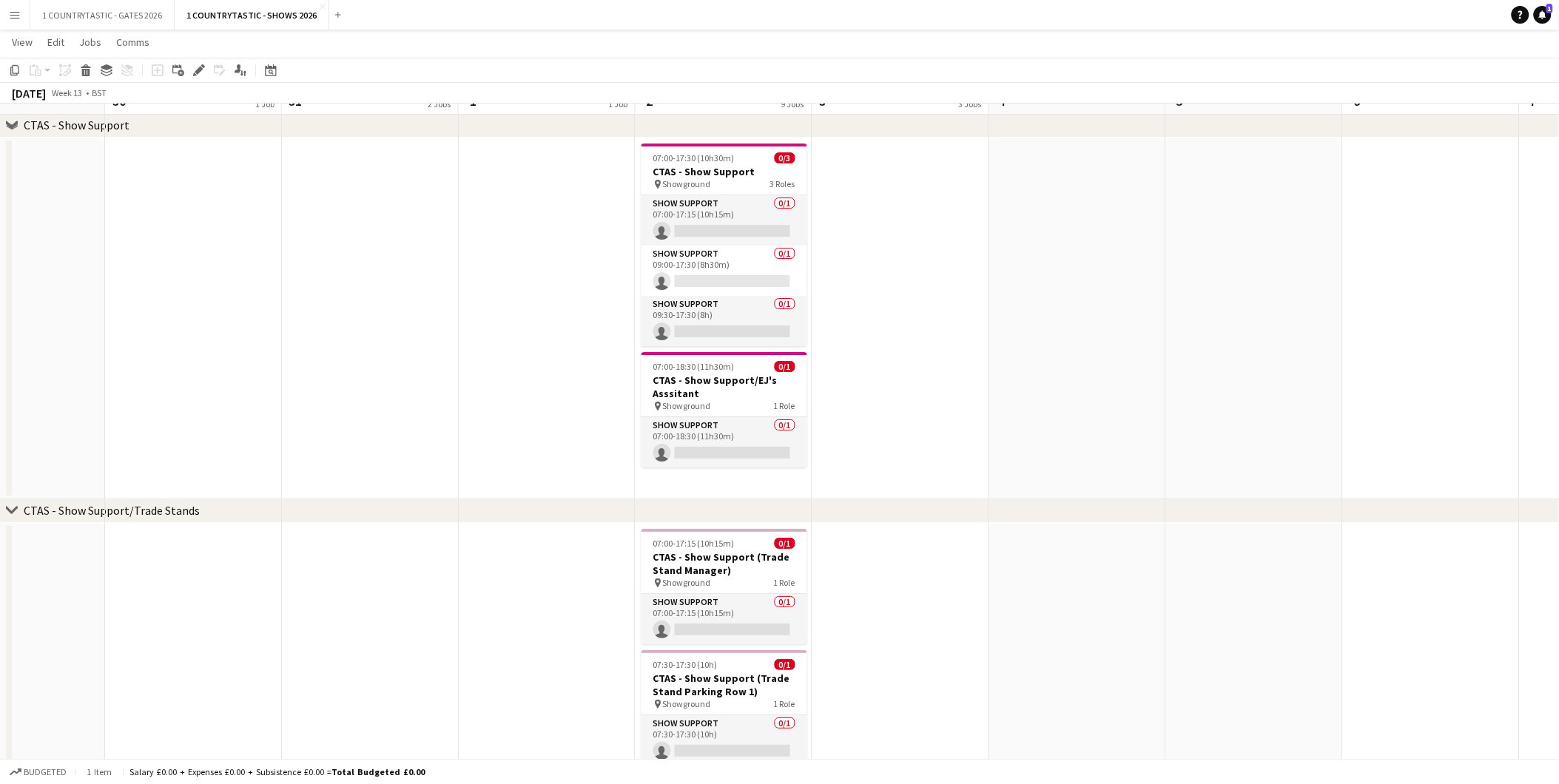
scroll to position [1755, 0]
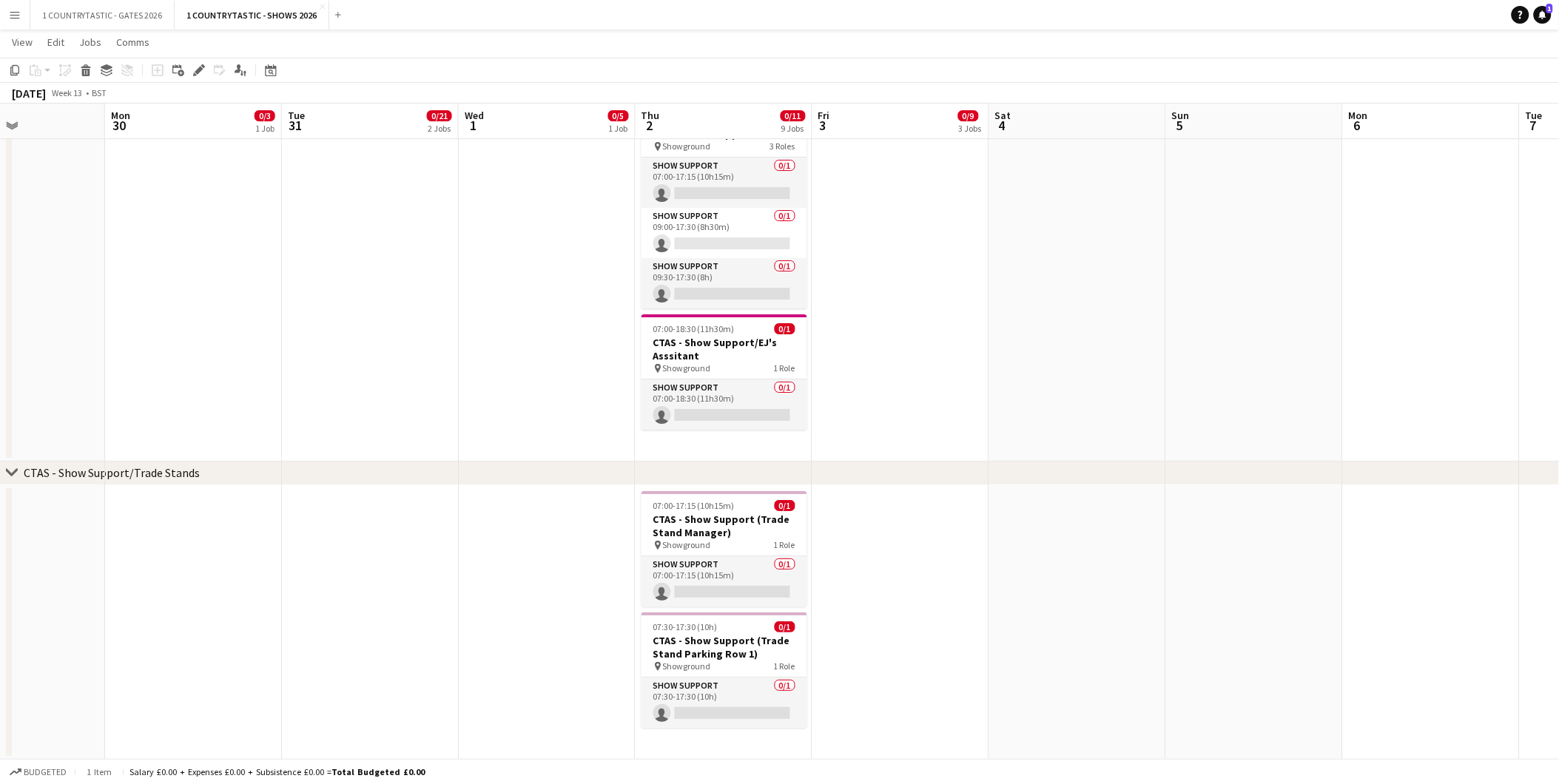
click at [689, 750] on app-date-cell "07:00-17:15 (10h15m) 0/1 CTAS - Show Support (Trade Stand Manager) pin Showgrou…" at bounding box center [724, 623] width 177 height 275
click at [37, 69] on icon at bounding box center [38, 72] width 7 height 7
click at [63, 105] on link "Paste Ctrl+V" at bounding box center [108, 98] width 139 height 13
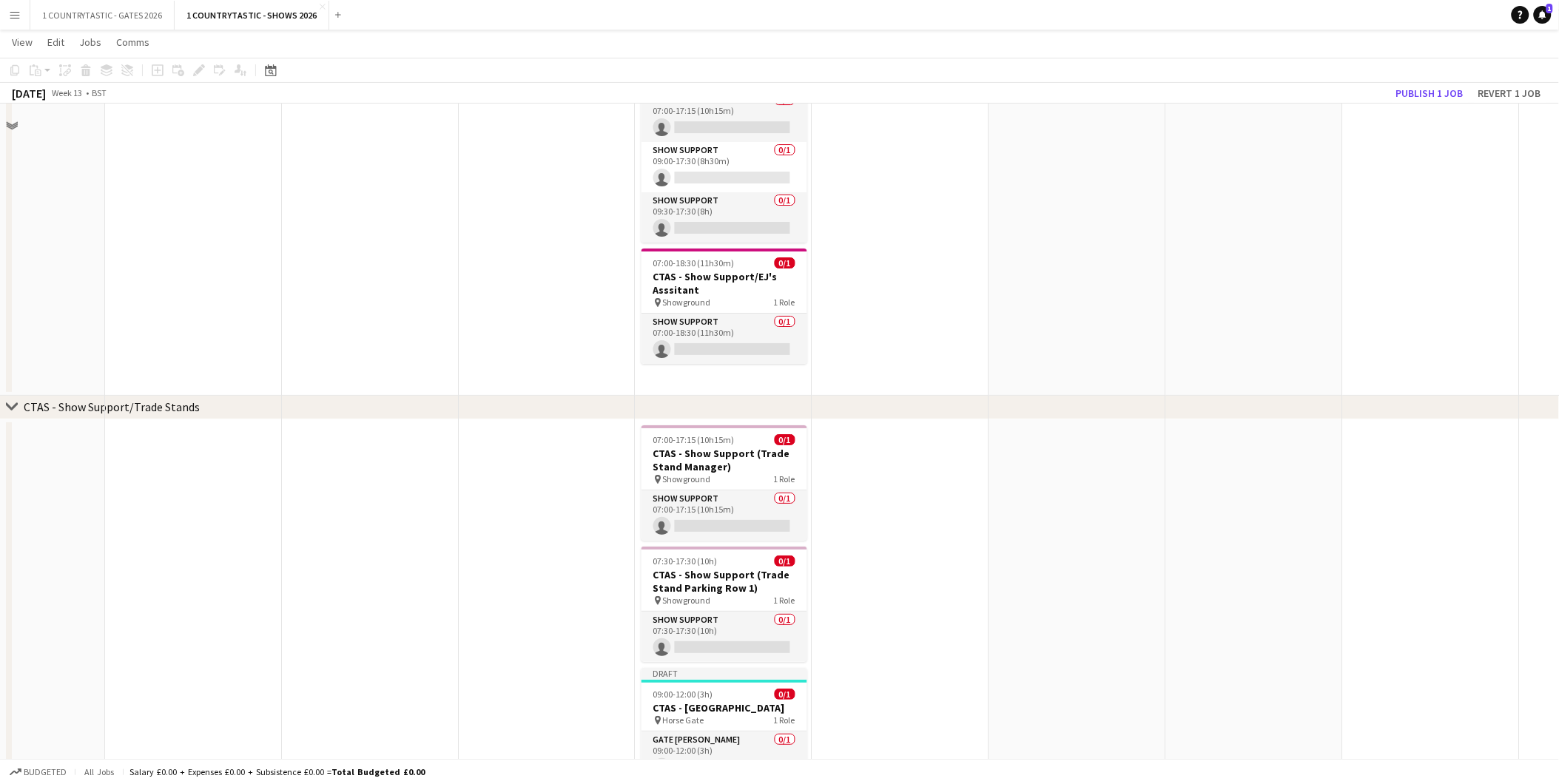
scroll to position [1877, 0]
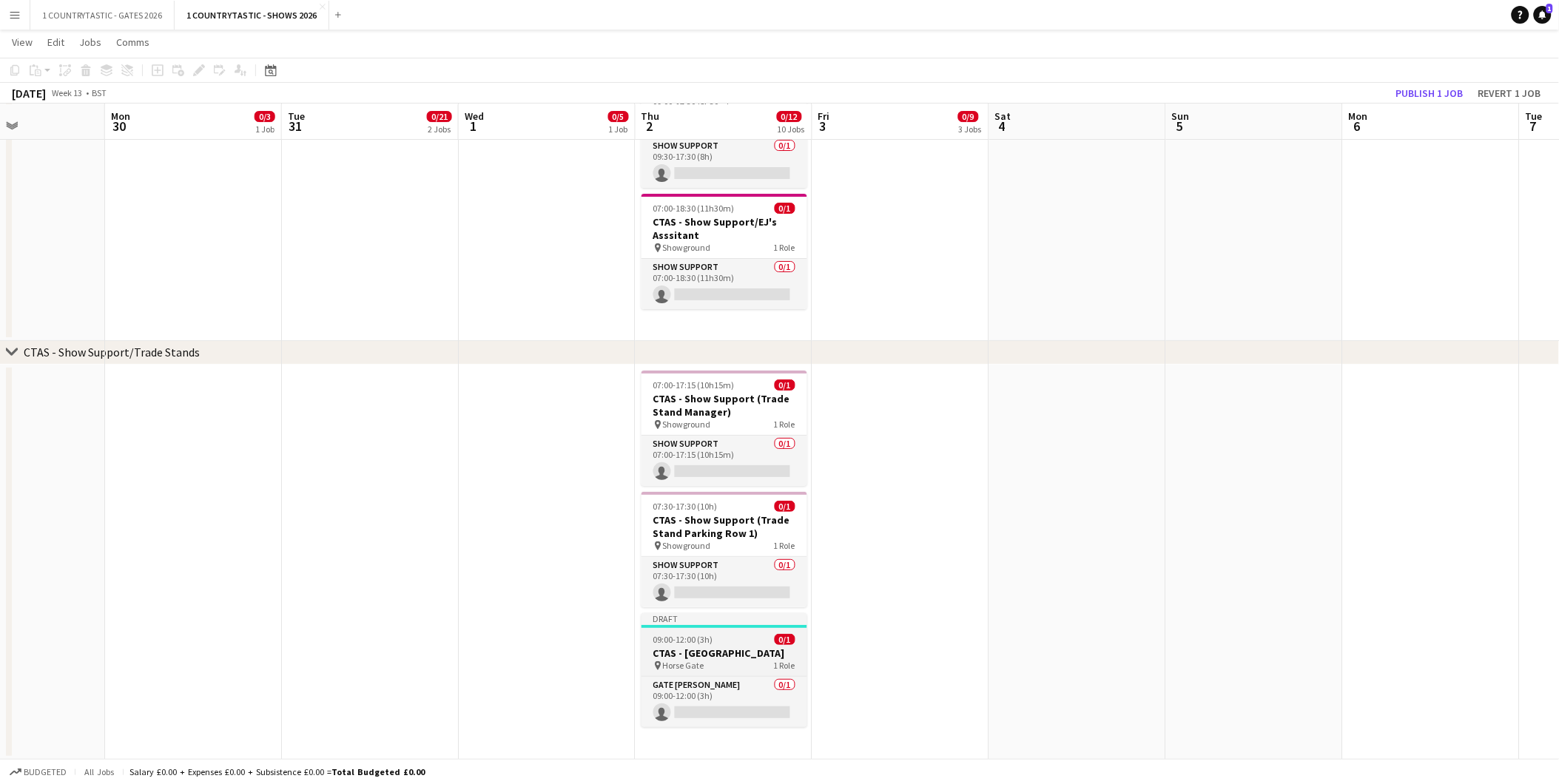
click at [720, 645] on app-job-card "Draft 09:00-12:00 (3h) 0/1 CTAS - [GEOGRAPHIC_DATA] pin [GEOGRAPHIC_DATA] 1 Rol…" at bounding box center [724, 670] width 166 height 114
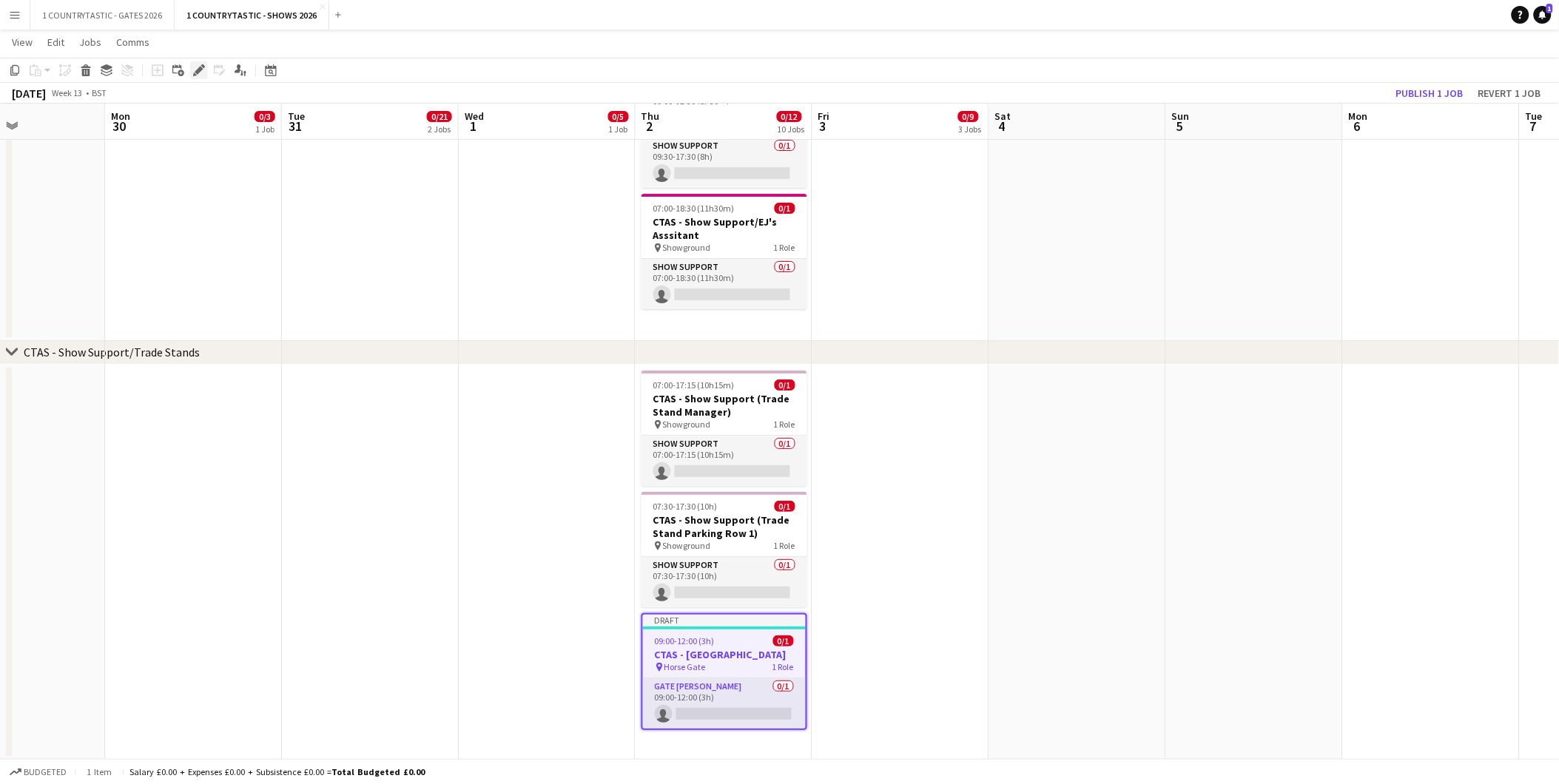
click at [195, 64] on icon "Edit" at bounding box center [199, 70] width 12 height 12
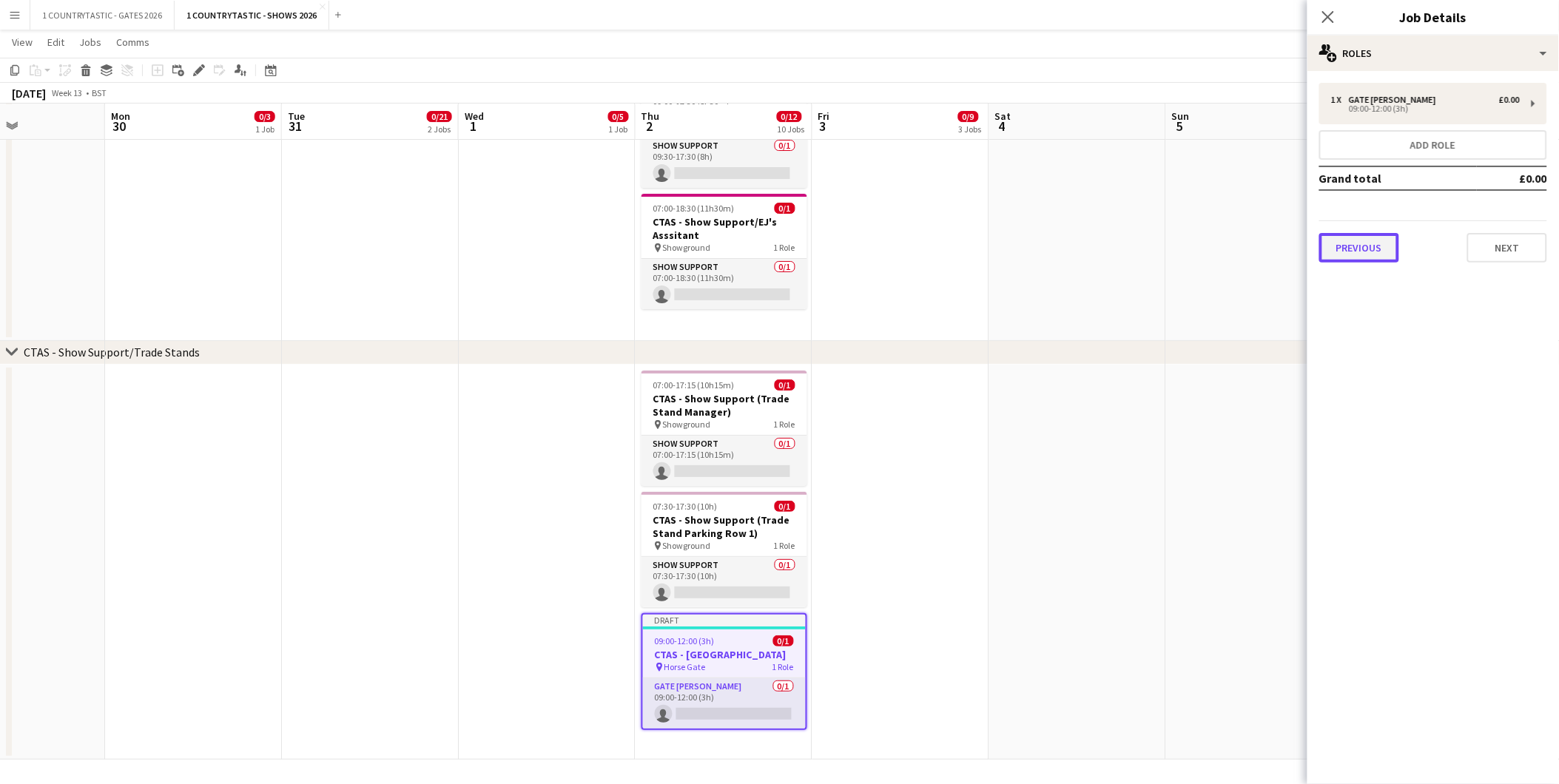
click at [1354, 248] on button "Previous" at bounding box center [1359, 247] width 80 height 29
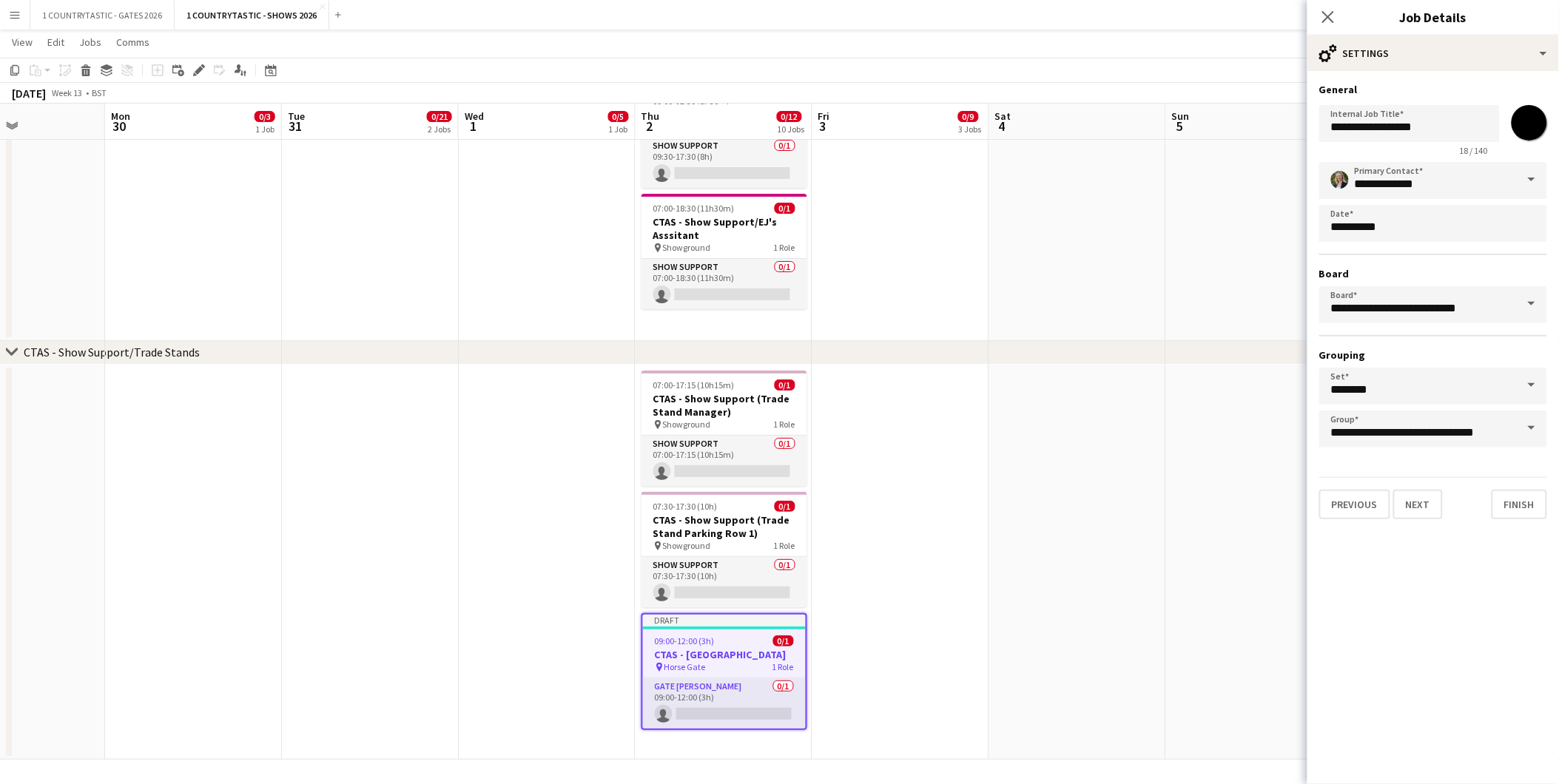
click at [1537, 119] on input "*******" at bounding box center [1530, 123] width 53 height 53
type input "*******"
drag, startPoint x: 1460, startPoint y: 126, endPoint x: 1366, endPoint y: 130, distance: 94.1
click at [1366, 130] on input "**********" at bounding box center [1409, 123] width 181 height 37
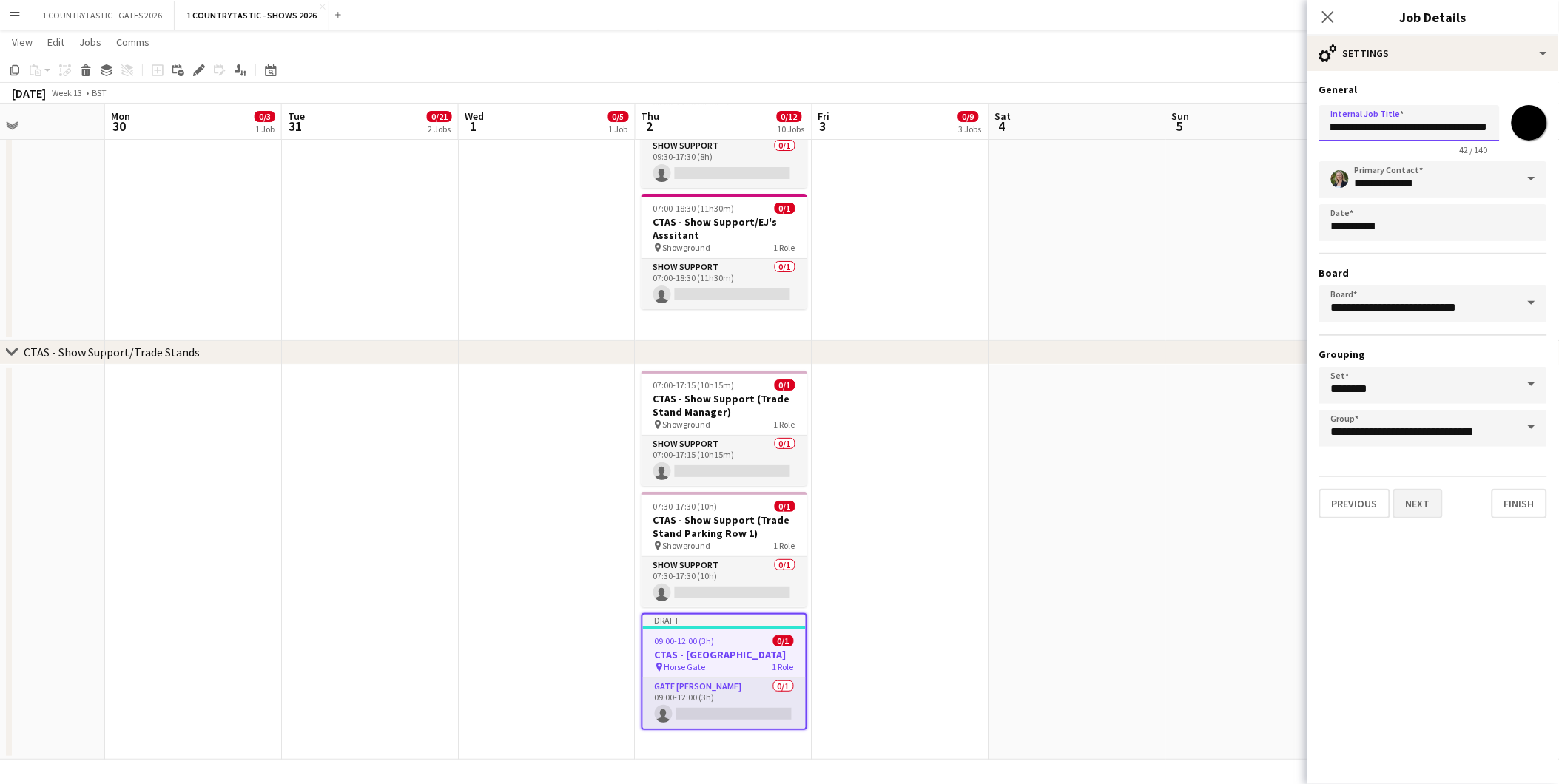
type input "**********"
click at [1404, 493] on button "Next" at bounding box center [1418, 503] width 49 height 29
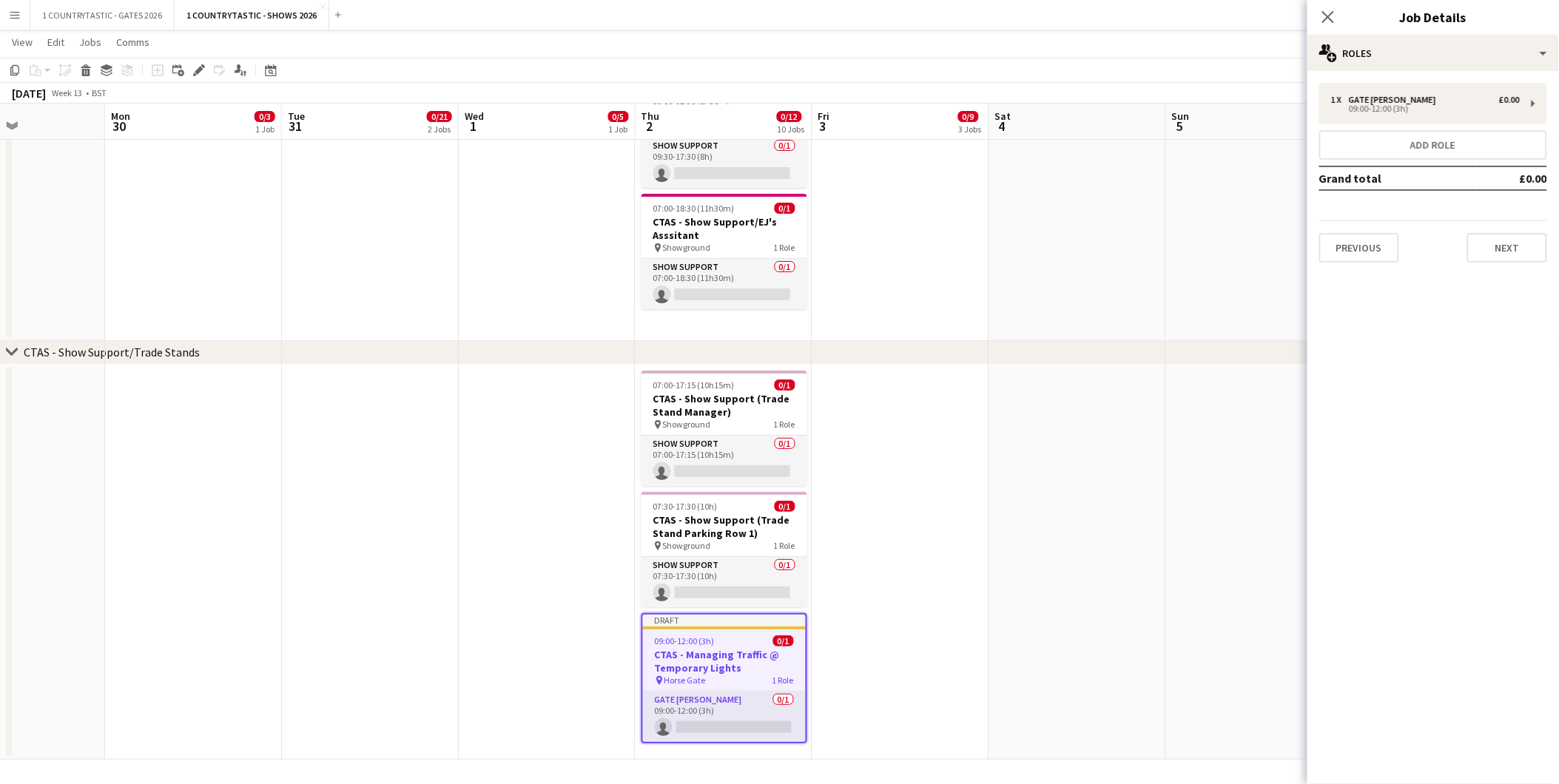
scroll to position [0, 0]
drag, startPoint x: 1396, startPoint y: 137, endPoint x: 1386, endPoint y: 144, distance: 12.2
click at [1396, 137] on button "Add role" at bounding box center [1433, 145] width 228 height 29
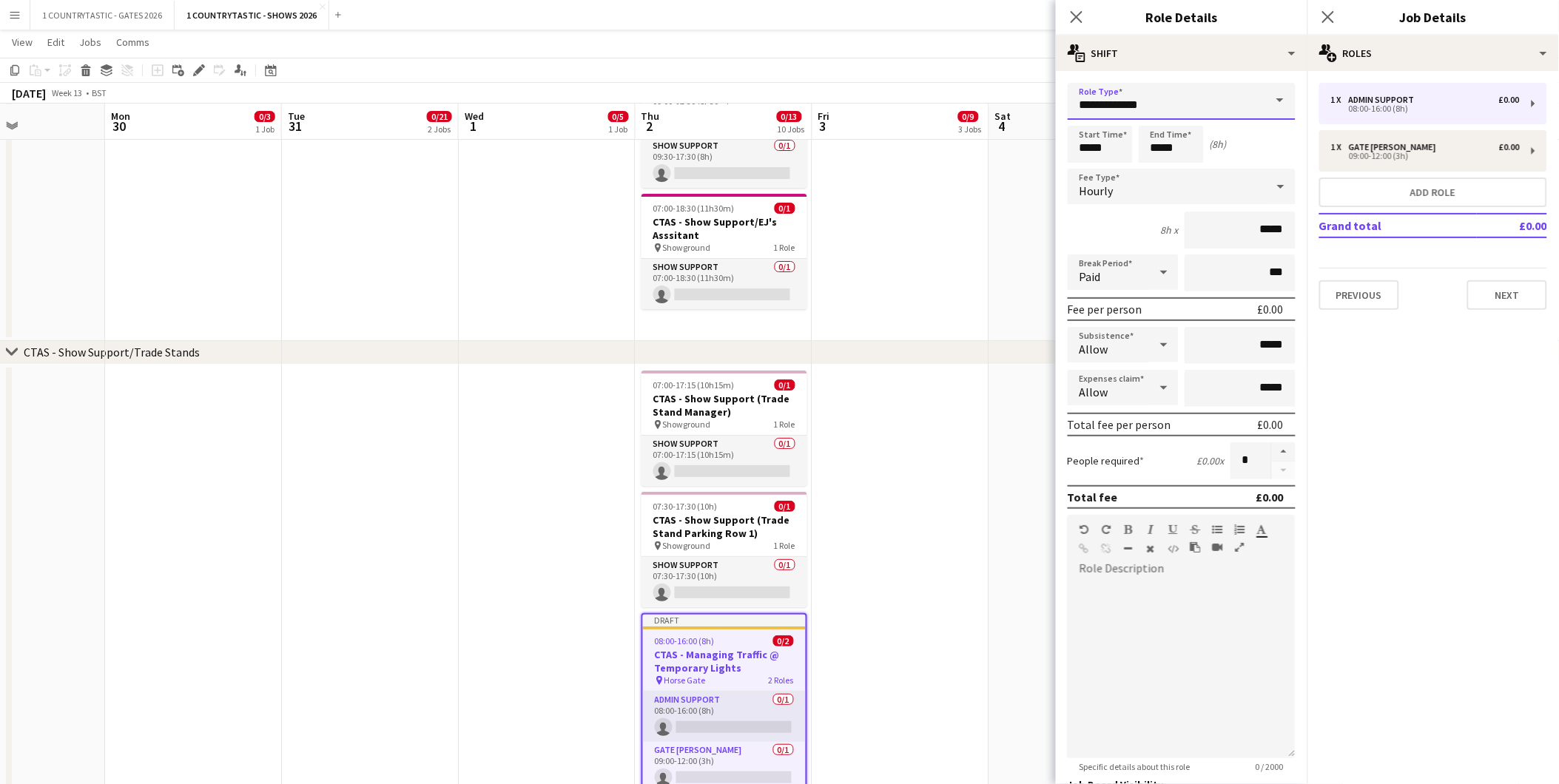
drag, startPoint x: 1192, startPoint y: 108, endPoint x: 933, endPoint y: 86, distance: 259.9
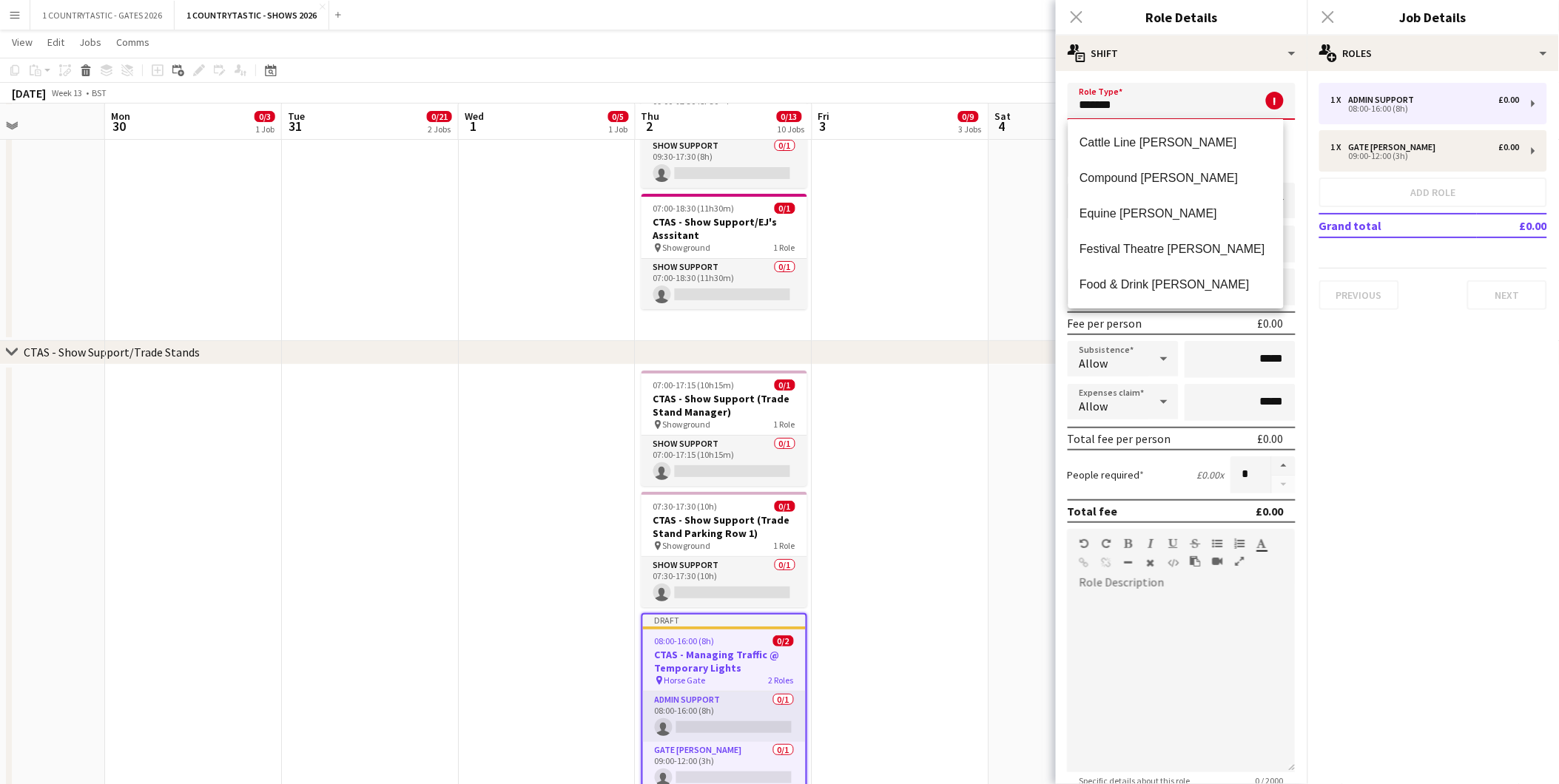
drag, startPoint x: 1188, startPoint y: 104, endPoint x: 974, endPoint y: 78, distance: 215.6
click at [1135, 108] on input "****" at bounding box center [1182, 101] width 228 height 37
drag, startPoint x: 1127, startPoint y: 111, endPoint x: 1070, endPoint y: 110, distance: 57.0
click at [1075, 112] on input "**" at bounding box center [1182, 101] width 228 height 37
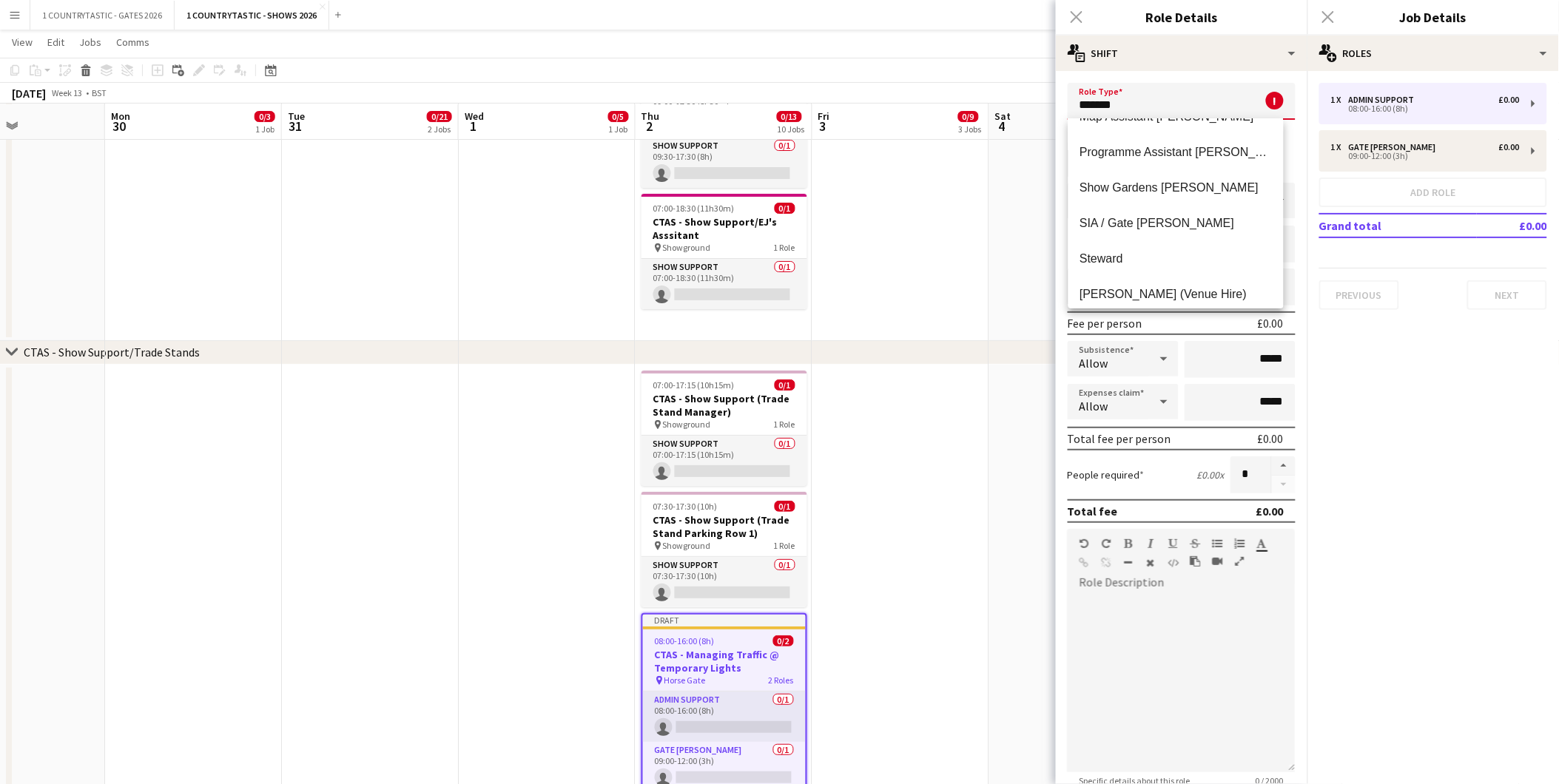
scroll to position [355, 0]
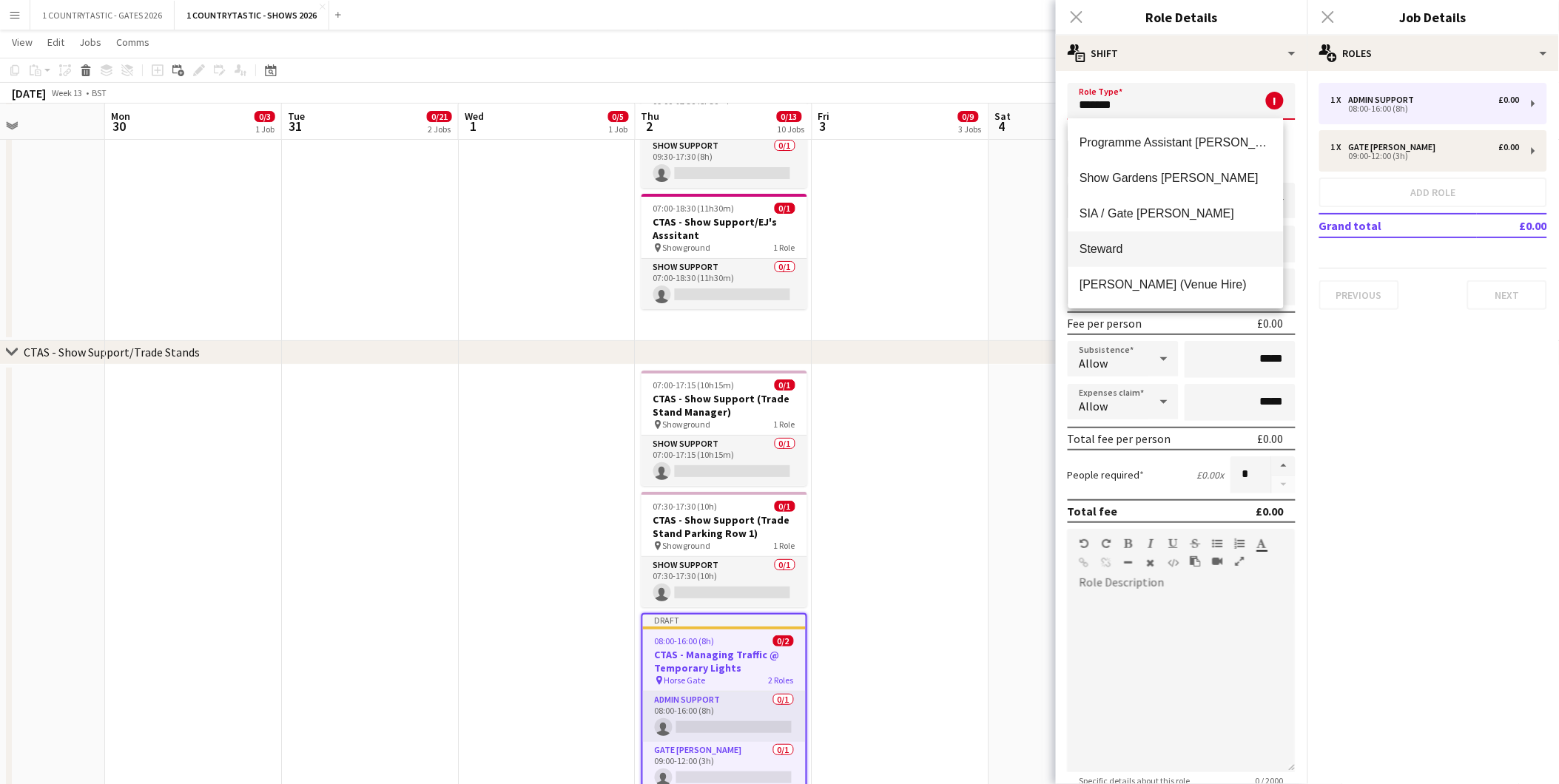
type input "*******"
click at [1106, 245] on span "Steward" at bounding box center [1176, 249] width 191 height 14
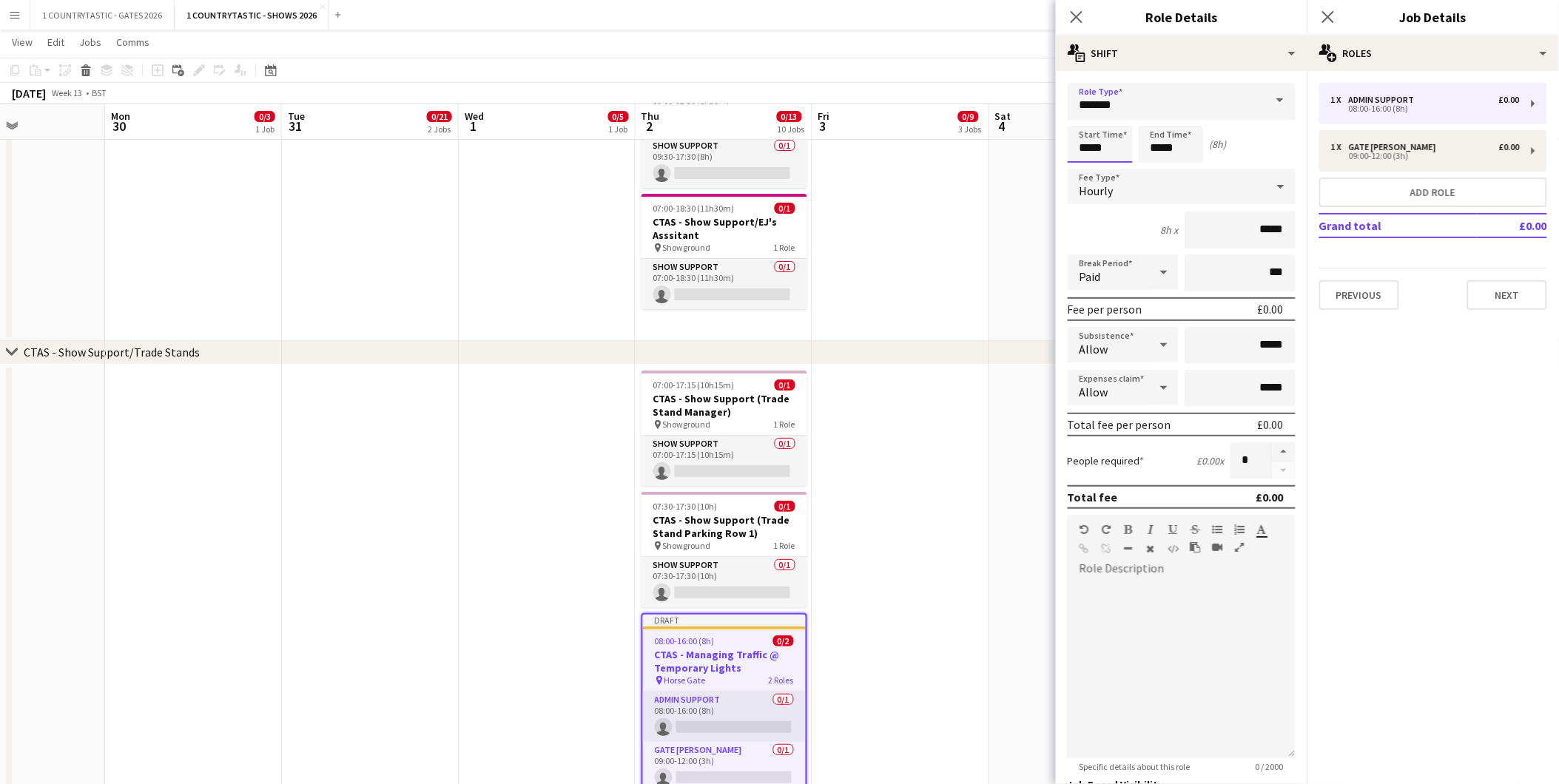
click at [1116, 144] on input "*****" at bounding box center [1101, 144] width 65 height 37
type input "*****"
click at [1088, 115] on div at bounding box center [1085, 118] width 29 height 15
click at [1188, 140] on input "*****" at bounding box center [1172, 144] width 65 height 37
type input "*****"
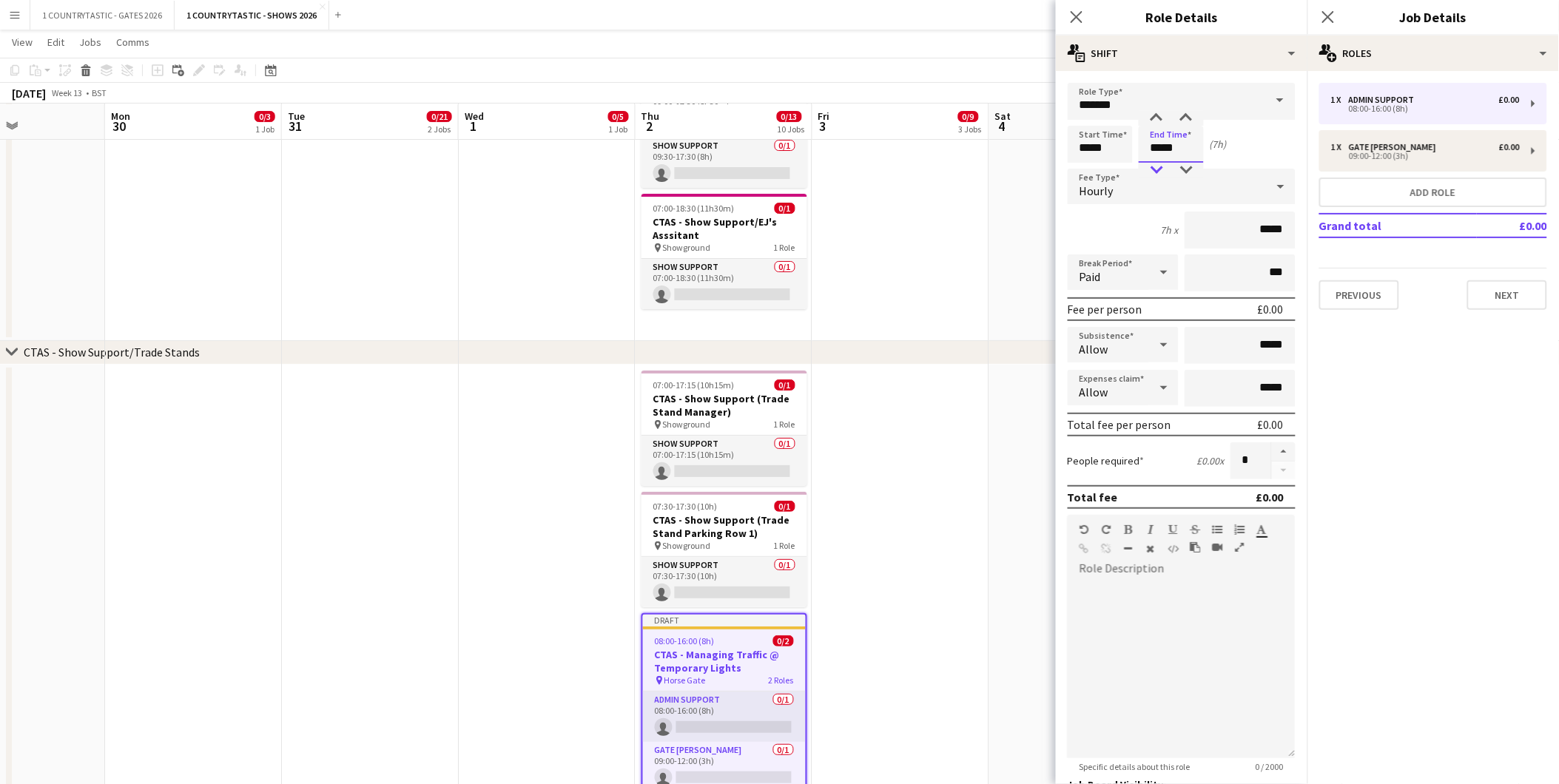
click at [1156, 170] on div at bounding box center [1156, 170] width 29 height 15
click at [1505, 286] on button "Next" at bounding box center [1507, 294] width 80 height 29
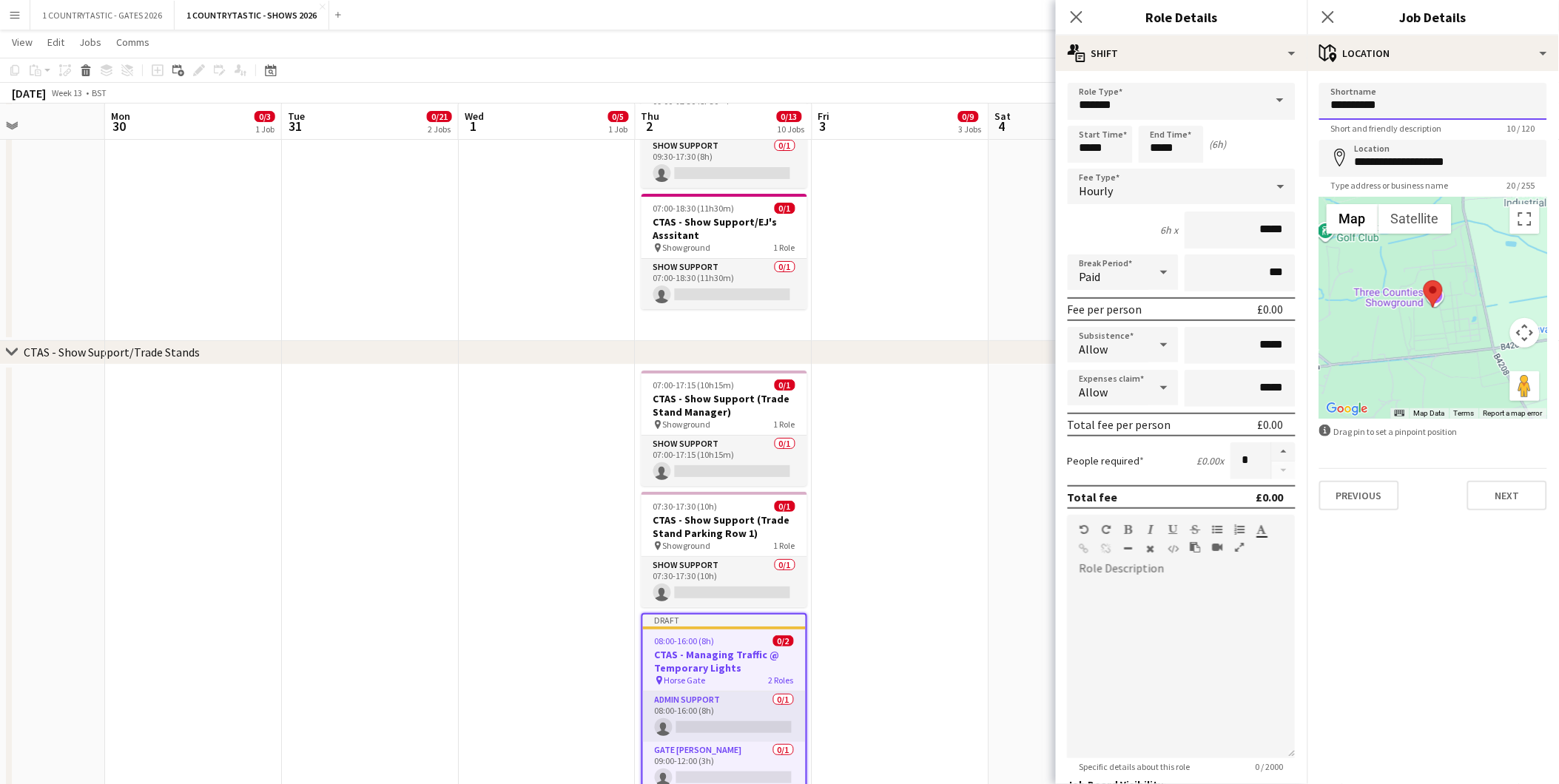
drag, startPoint x: 1443, startPoint y: 99, endPoint x: 1270, endPoint y: 99, distance: 173.0
drag, startPoint x: 1399, startPoint y: 103, endPoint x: 1252, endPoint y: 103, distance: 147.0
type input "*"
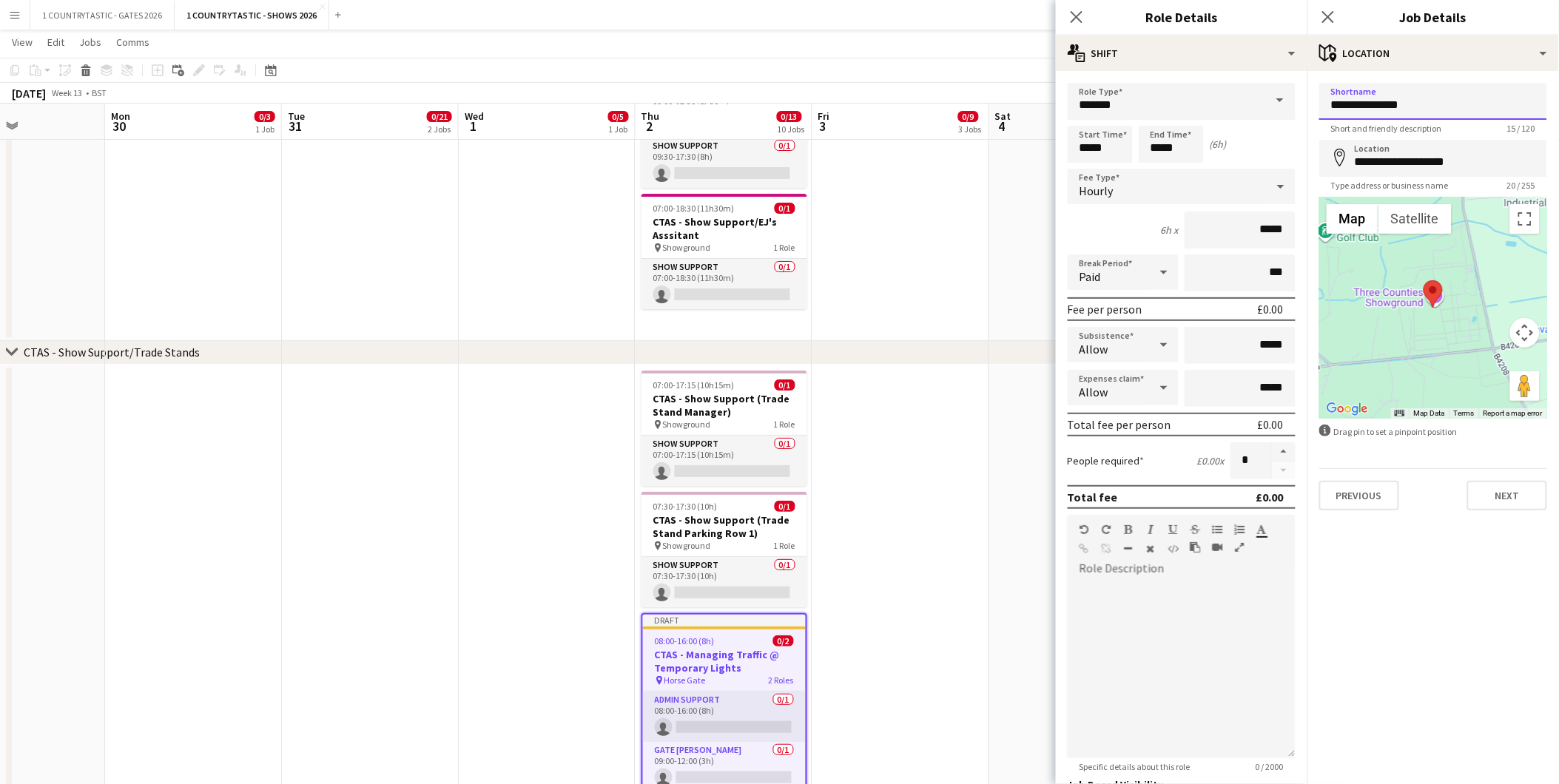
type input "**********"
click at [1512, 498] on button "Next" at bounding box center [1507, 495] width 80 height 29
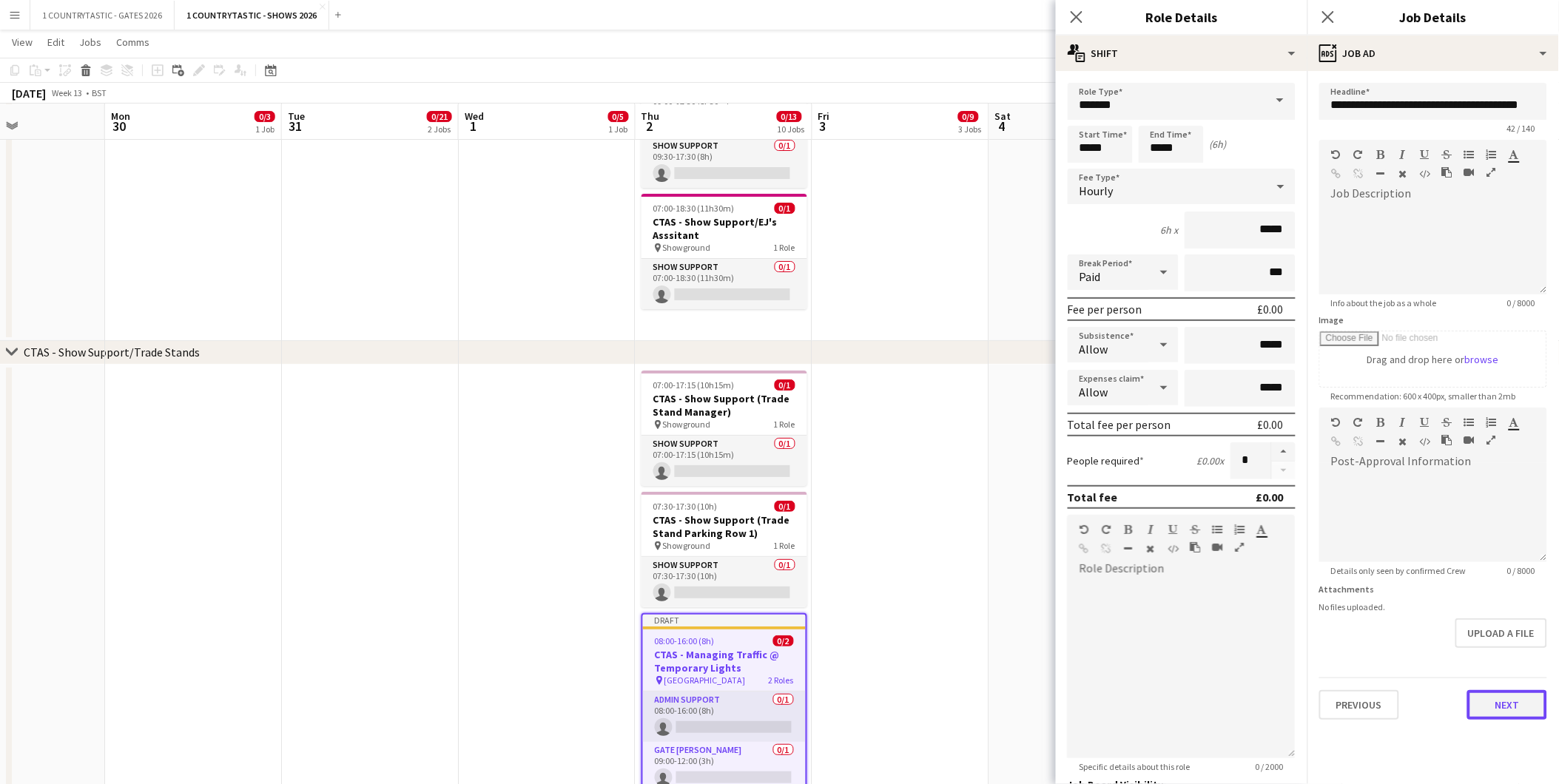
click at [1515, 709] on button "Next" at bounding box center [1507, 704] width 80 height 29
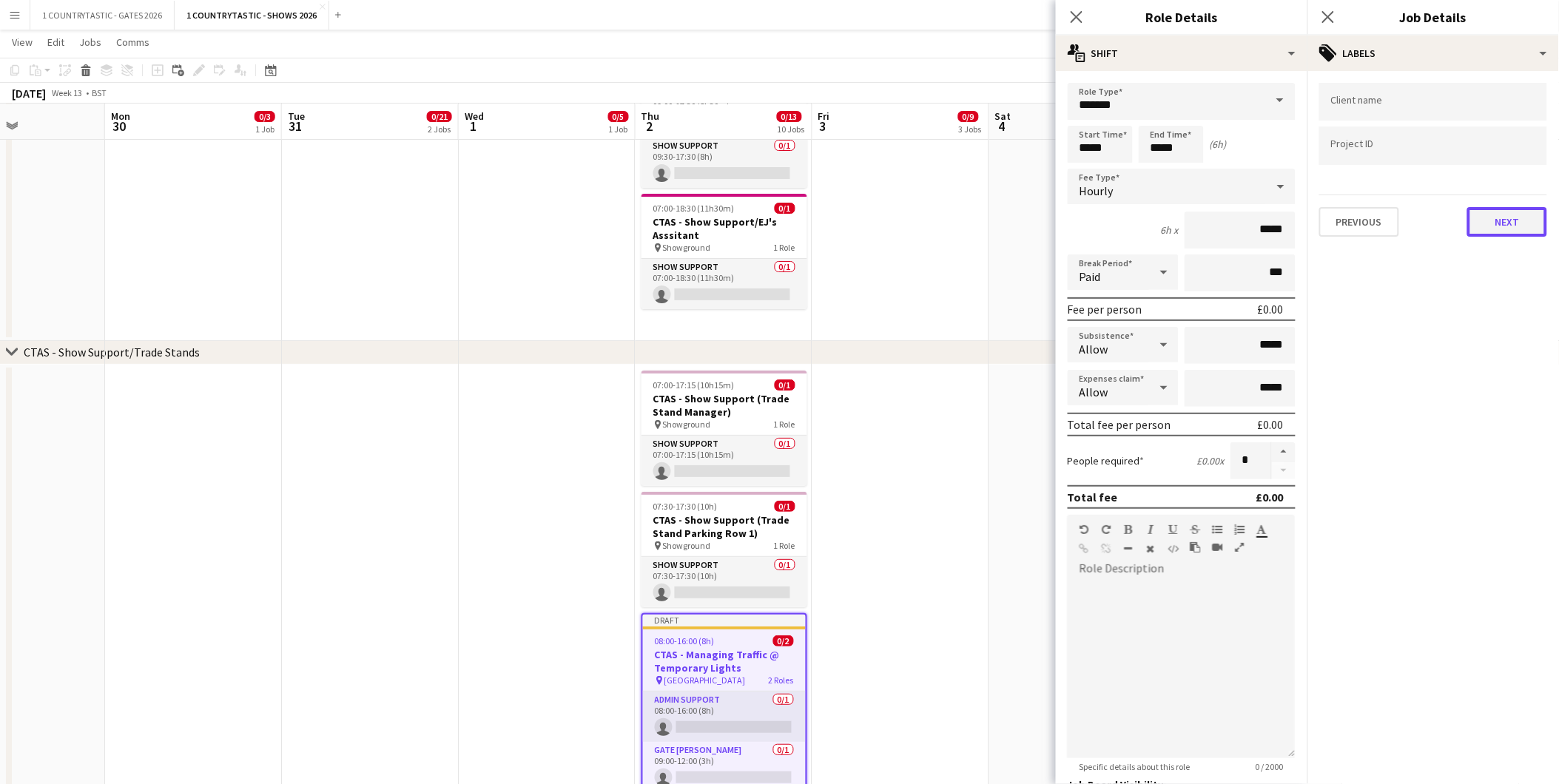
click at [1513, 225] on button "Next" at bounding box center [1507, 222] width 80 height 29
click at [1505, 151] on button "Next" at bounding box center [1507, 152] width 80 height 29
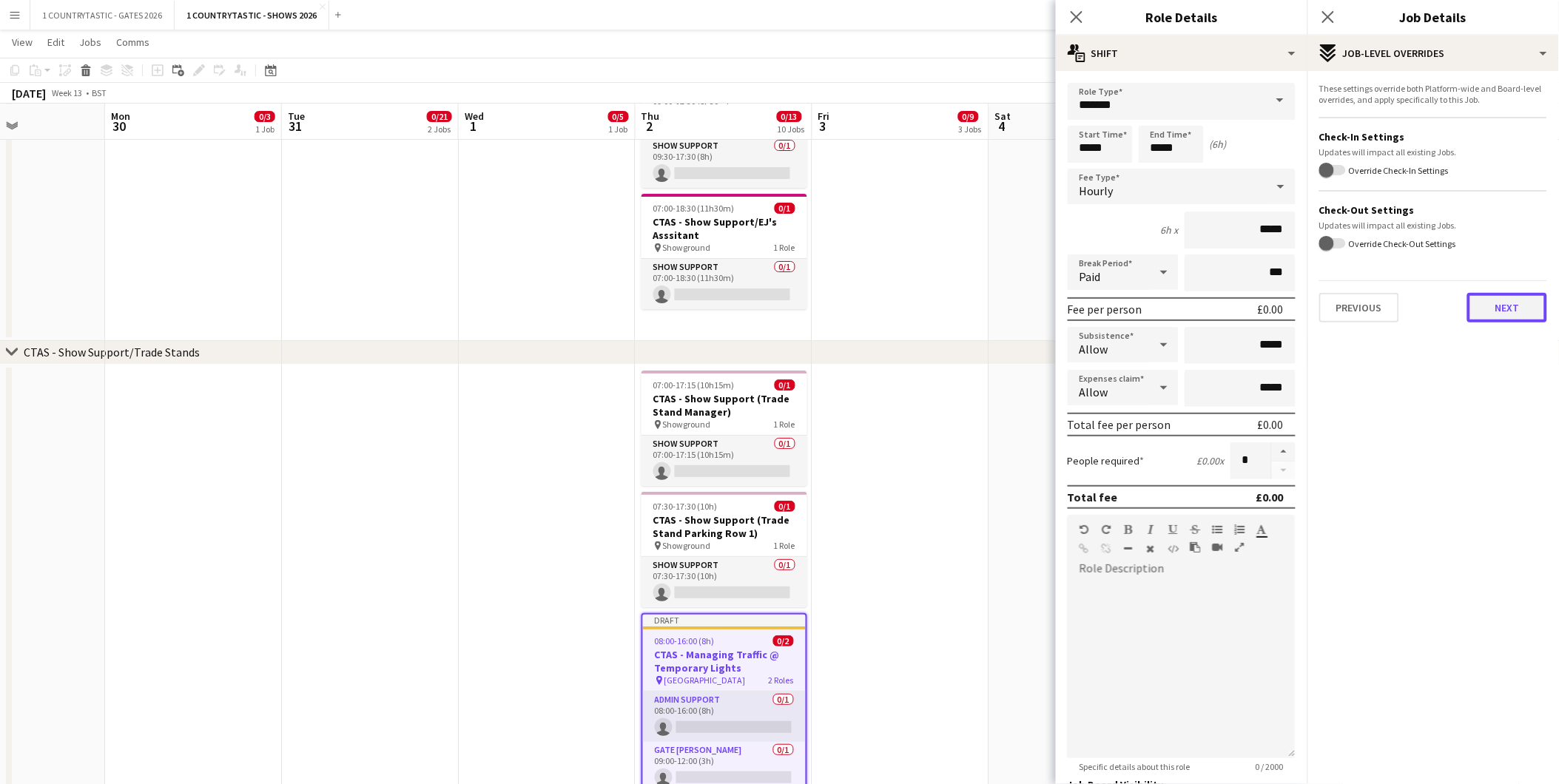
click at [1534, 310] on button "Next" at bounding box center [1507, 307] width 80 height 29
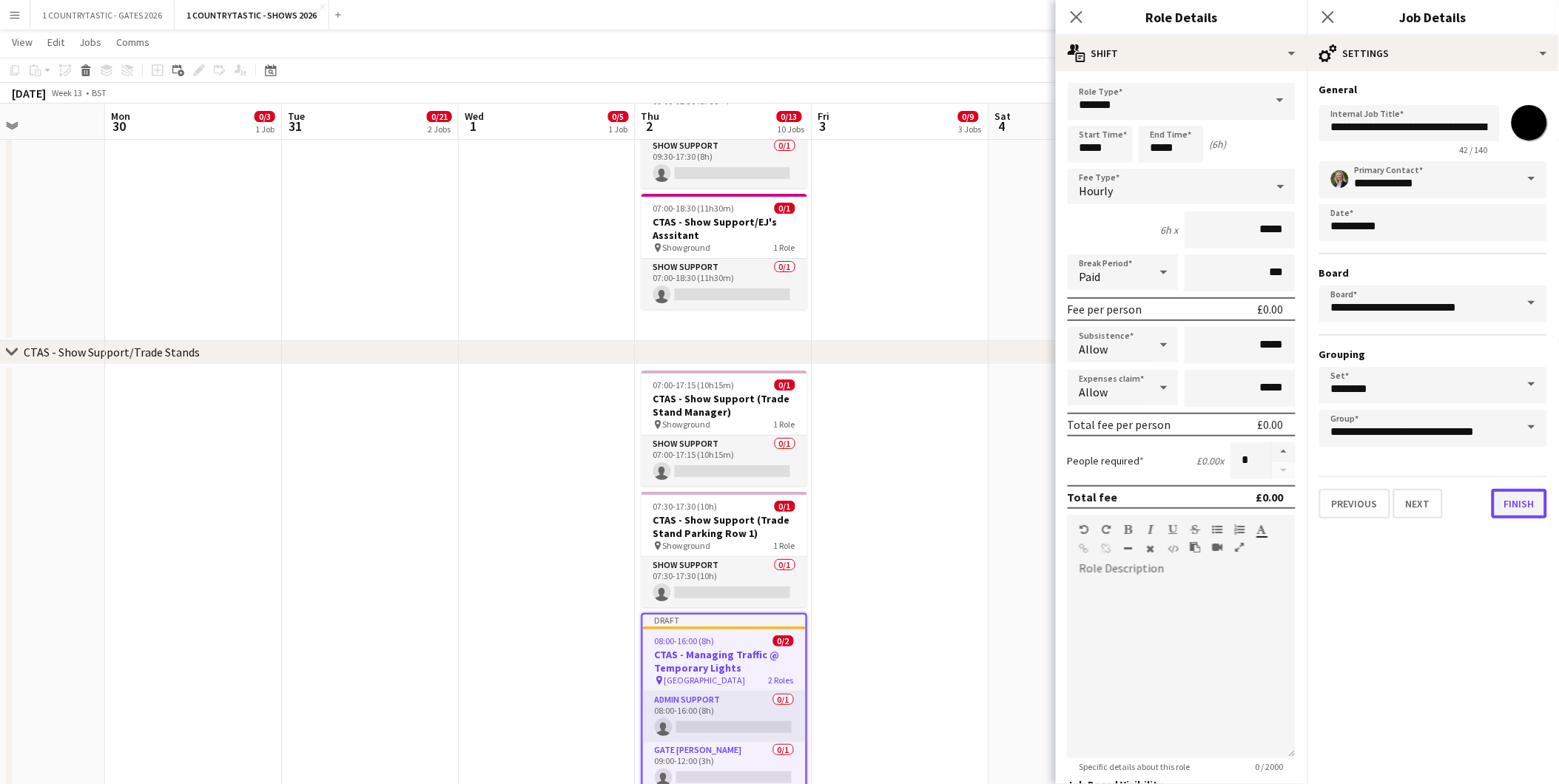
click at [1525, 497] on button "Finish" at bounding box center [1519, 503] width 56 height 29
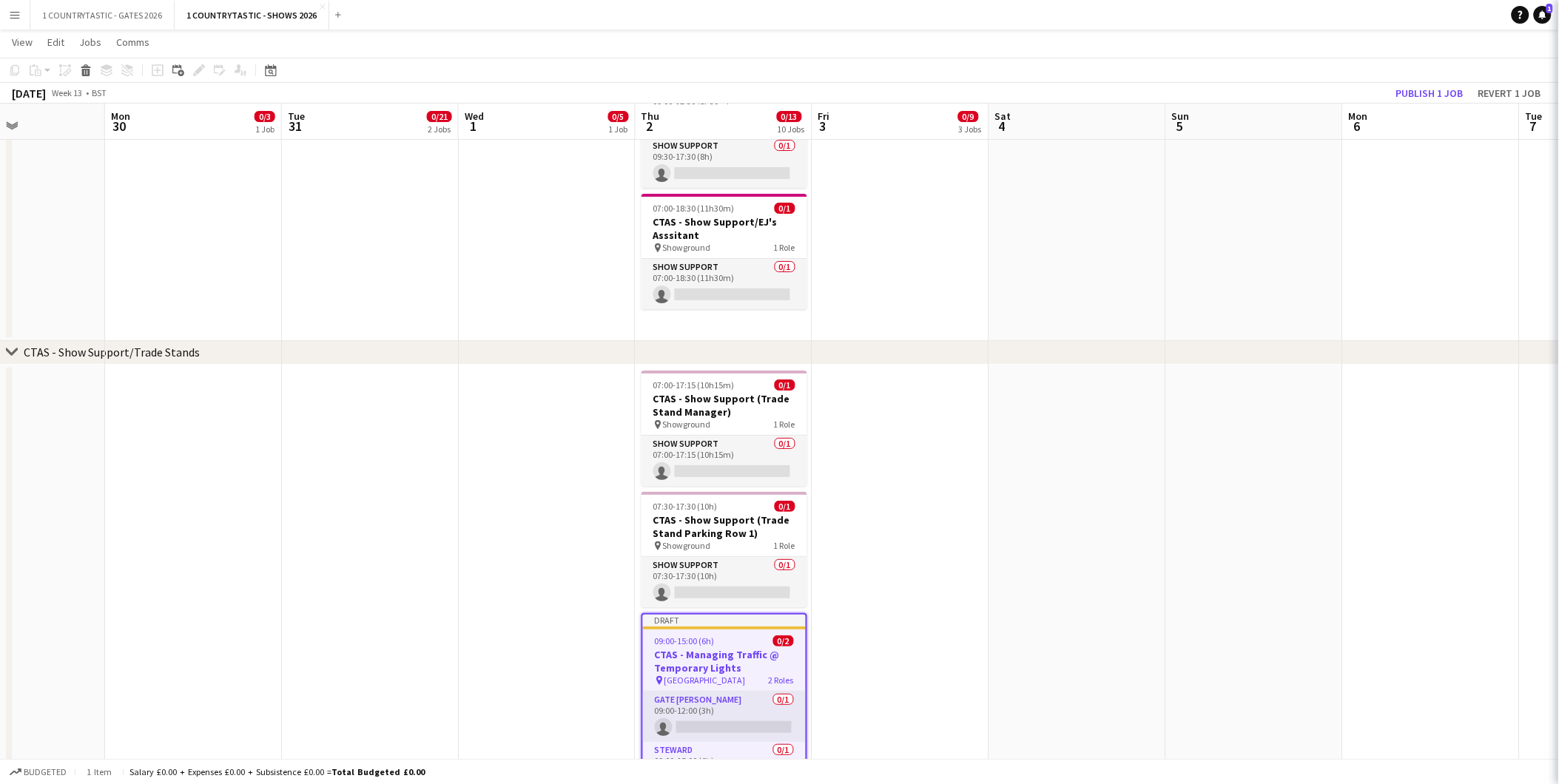
click at [957, 513] on app-date-cell at bounding box center [901, 594] width 177 height 459
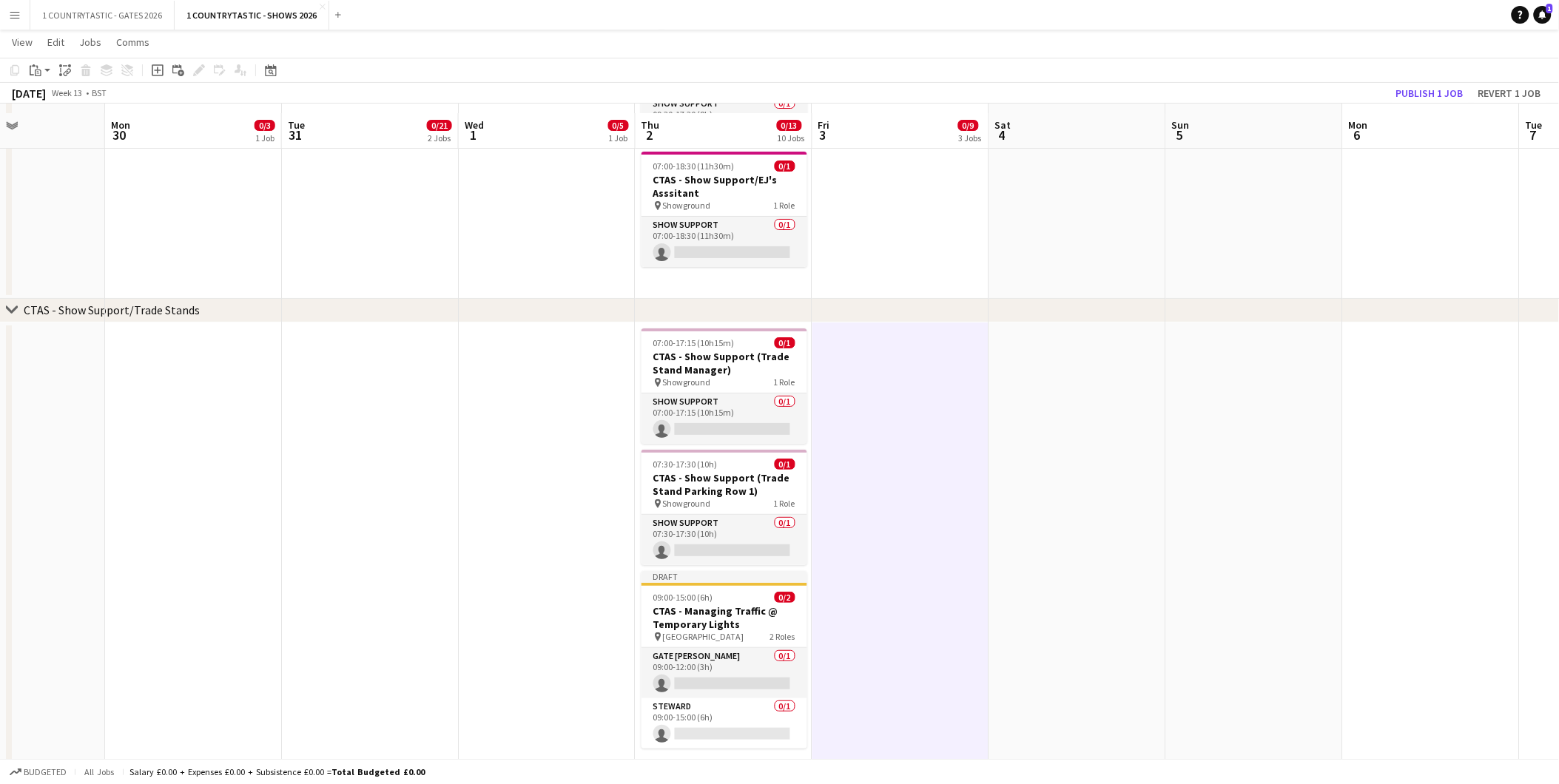
scroll to position [1941, 0]
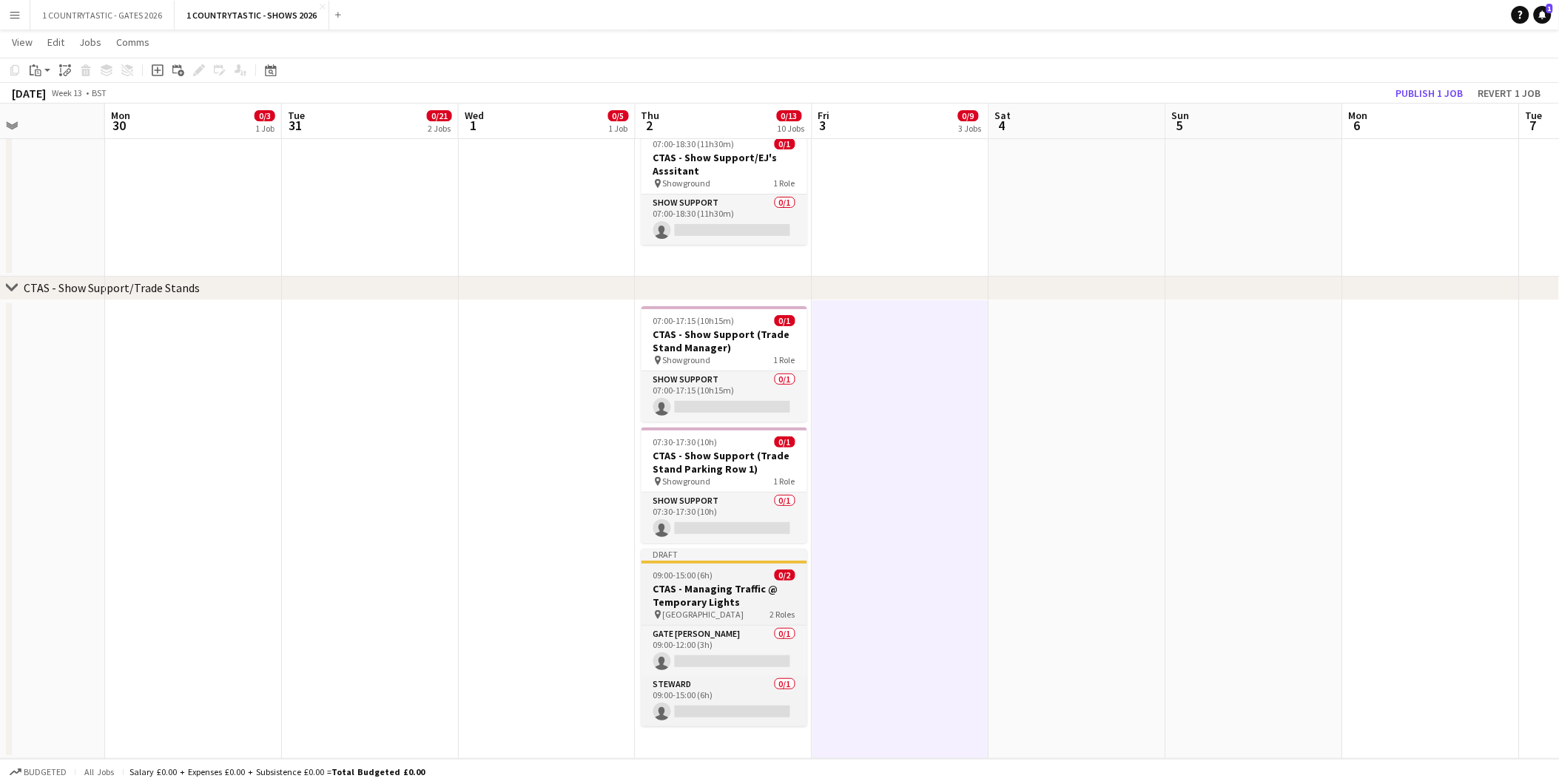
click at [676, 583] on h3 "CTAS - Managing Traffic @ Temporary Lights" at bounding box center [724, 596] width 166 height 27
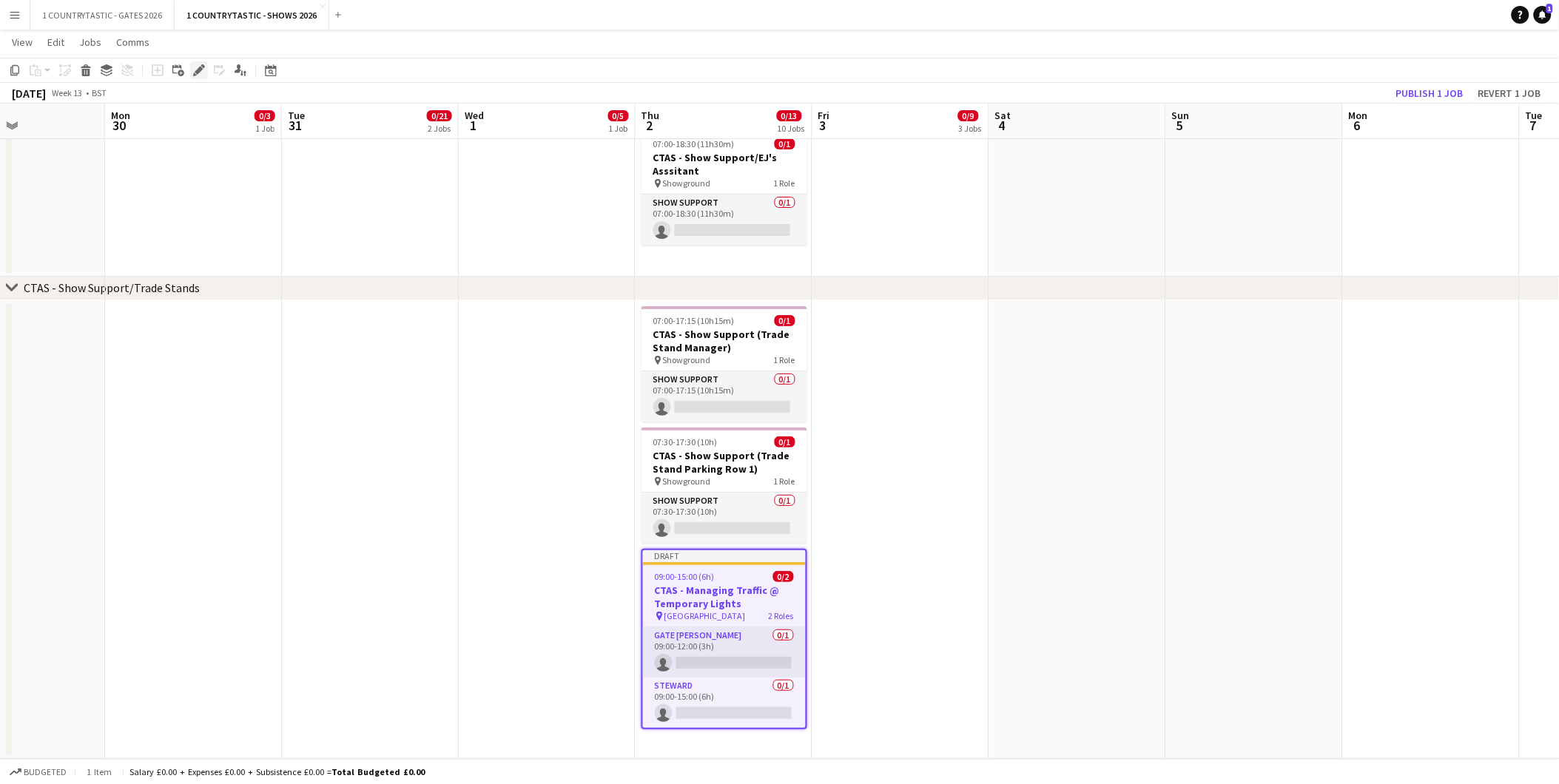
click at [196, 65] on icon "Edit" at bounding box center [199, 70] width 12 height 12
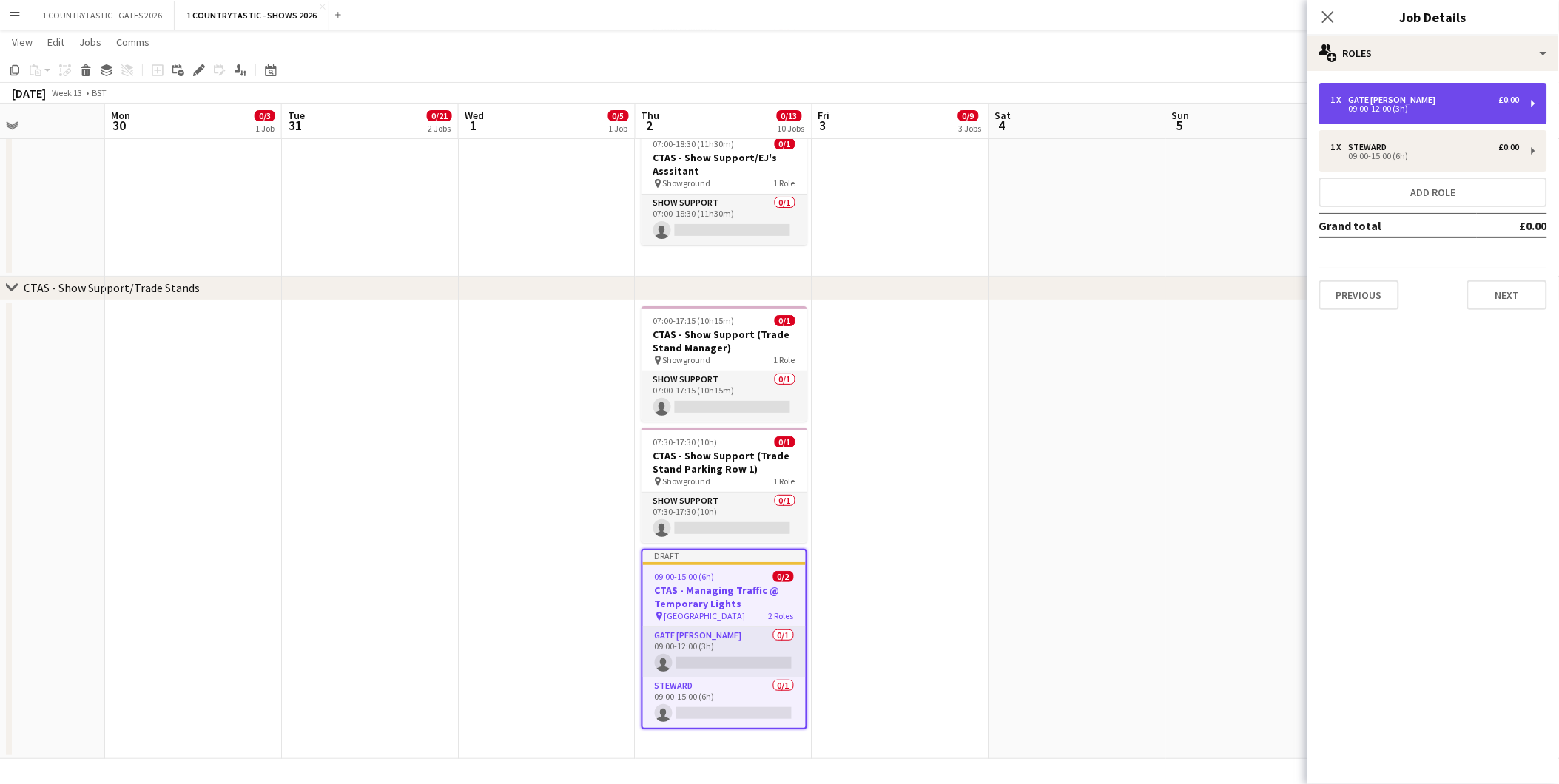
click at [1428, 95] on div "1 x Gate [PERSON_NAME] £0.00" at bounding box center [1425, 99] width 188 height 10
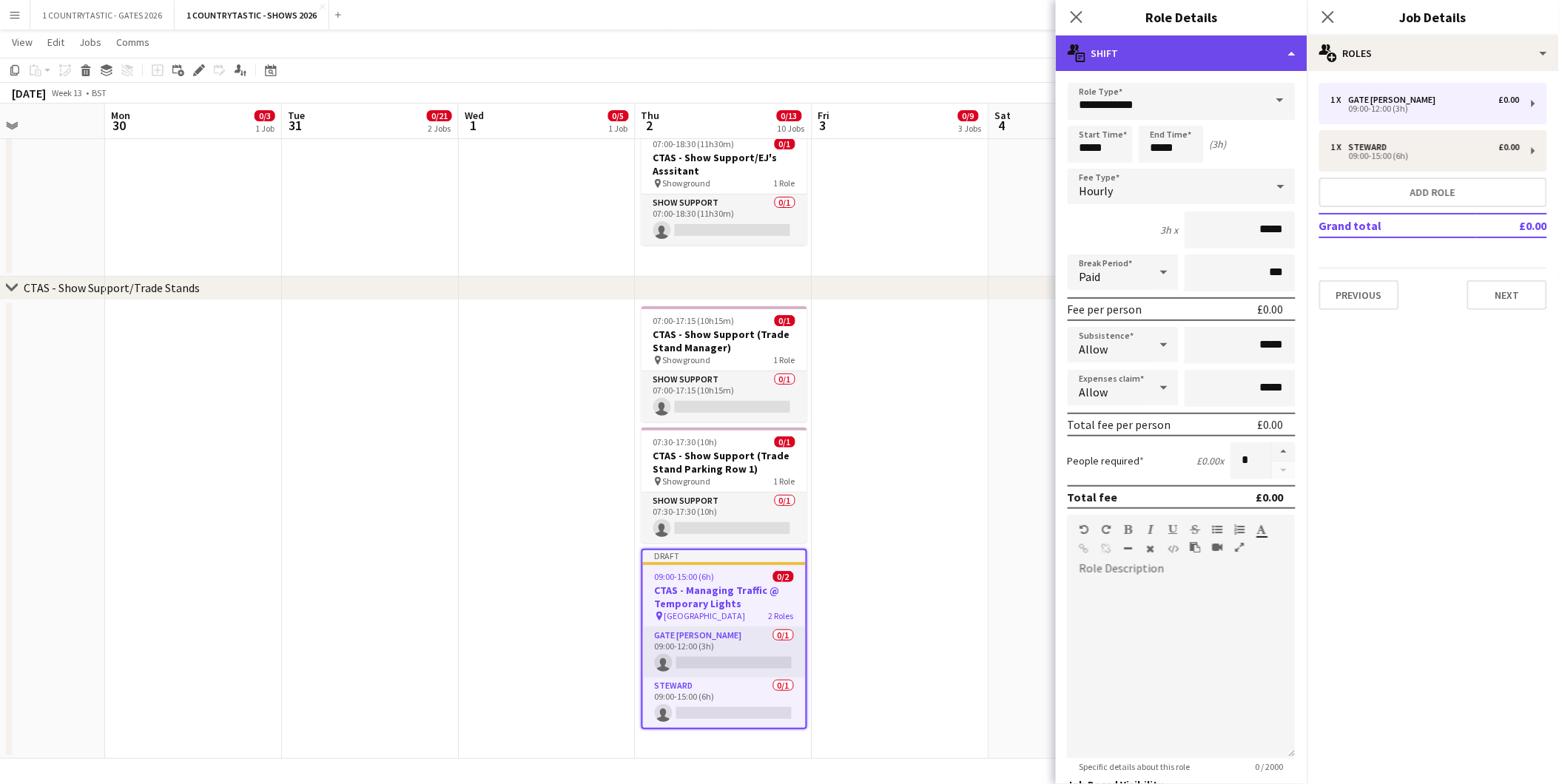
click at [1145, 45] on div "multiple-actions-text Shift" at bounding box center [1182, 54] width 252 height 36
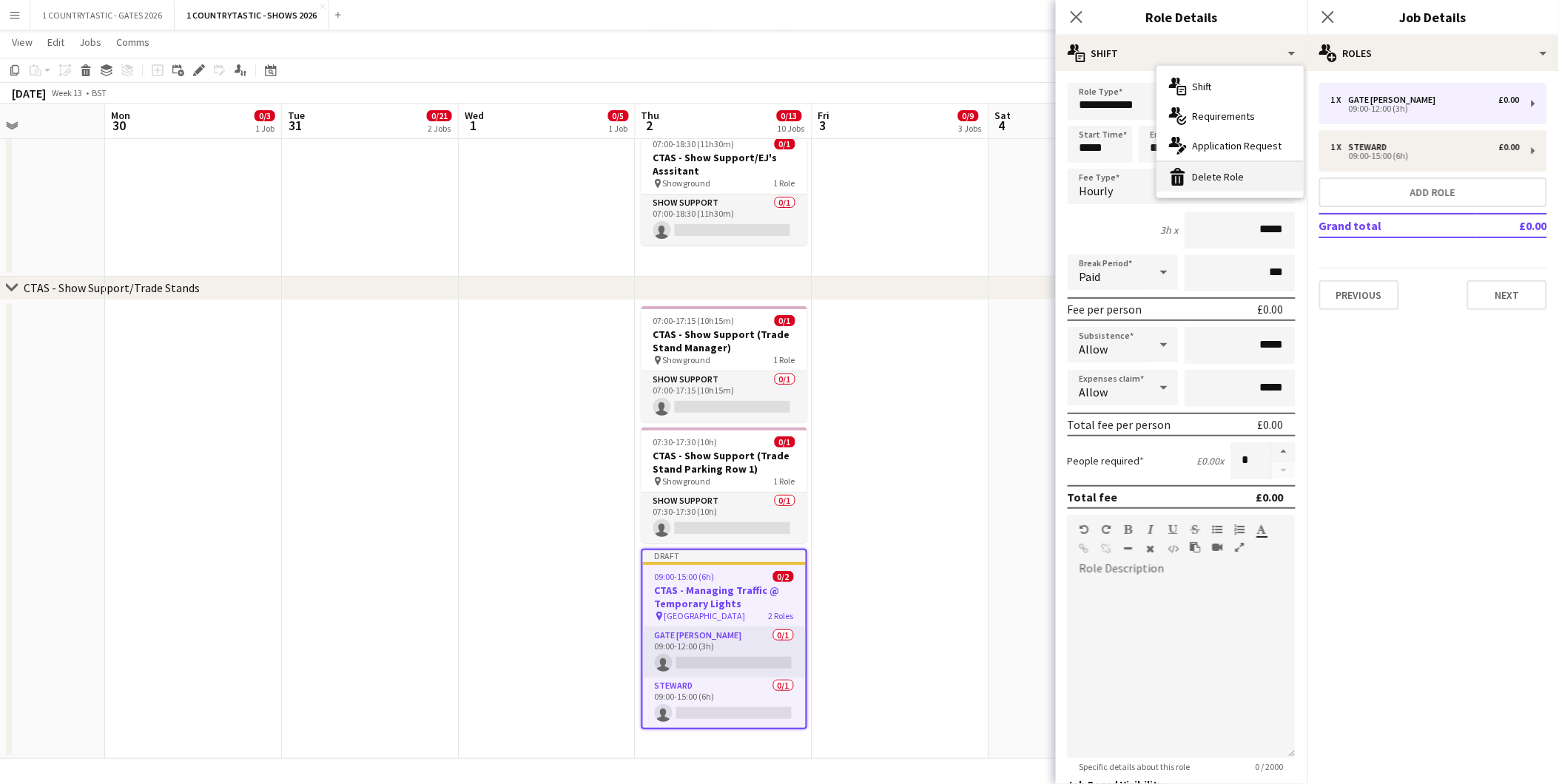
click at [1202, 173] on div "bin-2 Delete Role" at bounding box center [1230, 176] width 147 height 29
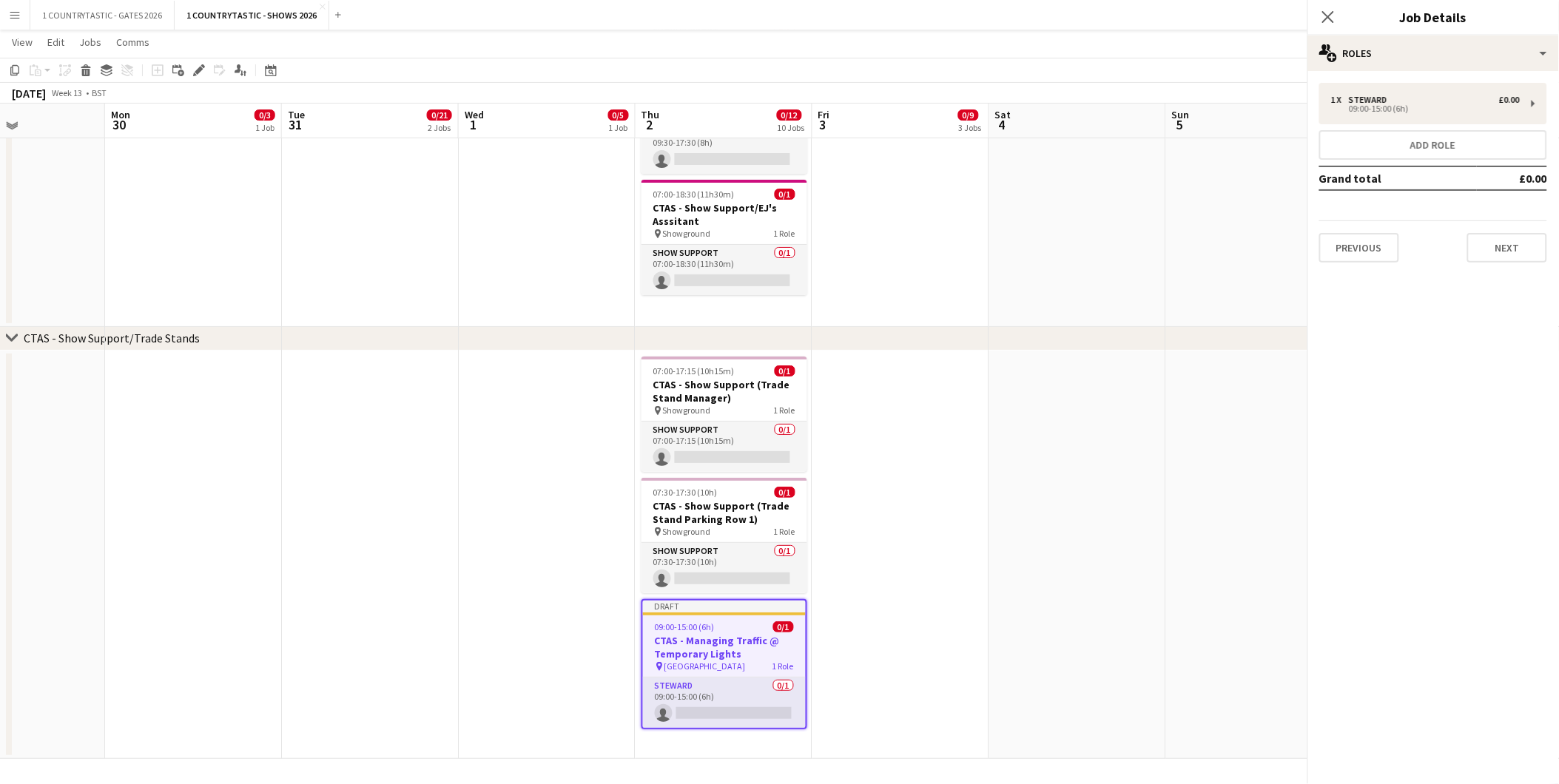
scroll to position [1890, 0]
click at [110, 69] on icon "Group" at bounding box center [106, 70] width 12 height 12
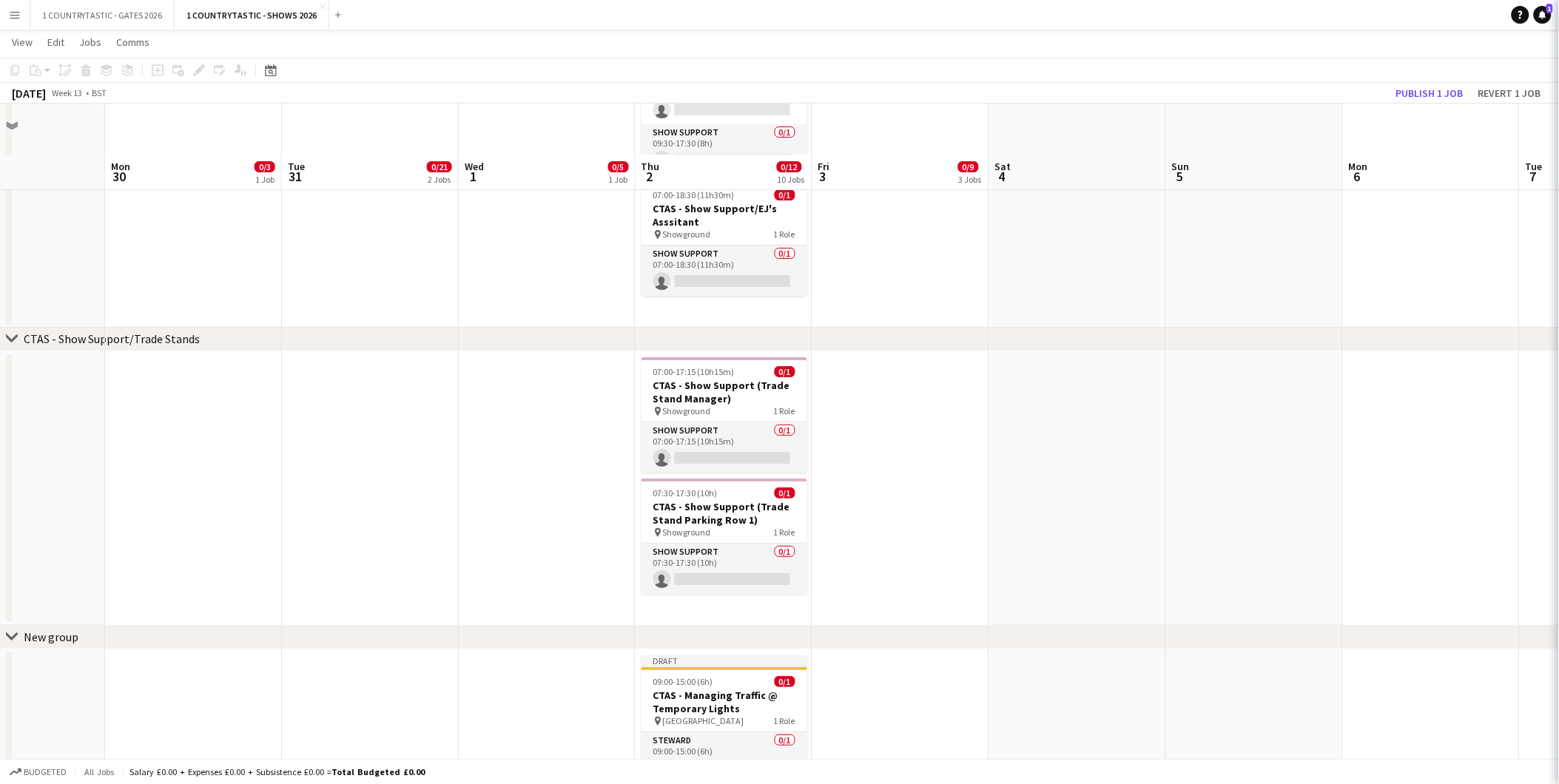
scroll to position [1941, 0]
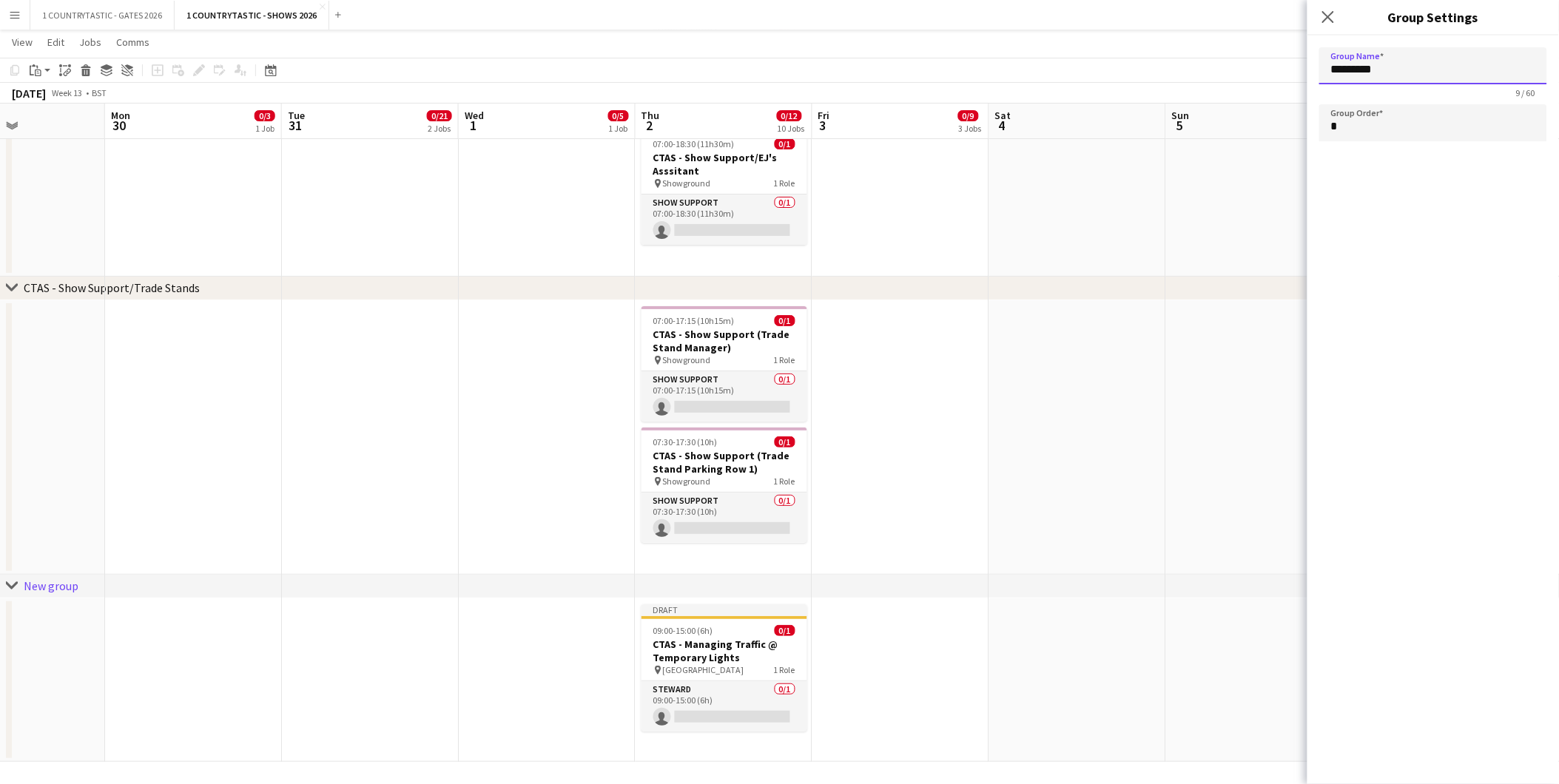
drag, startPoint x: 1432, startPoint y: 72, endPoint x: 1145, endPoint y: 64, distance: 287.1
click at [1005, 467] on app-date-cell at bounding box center [1078, 437] width 177 height 275
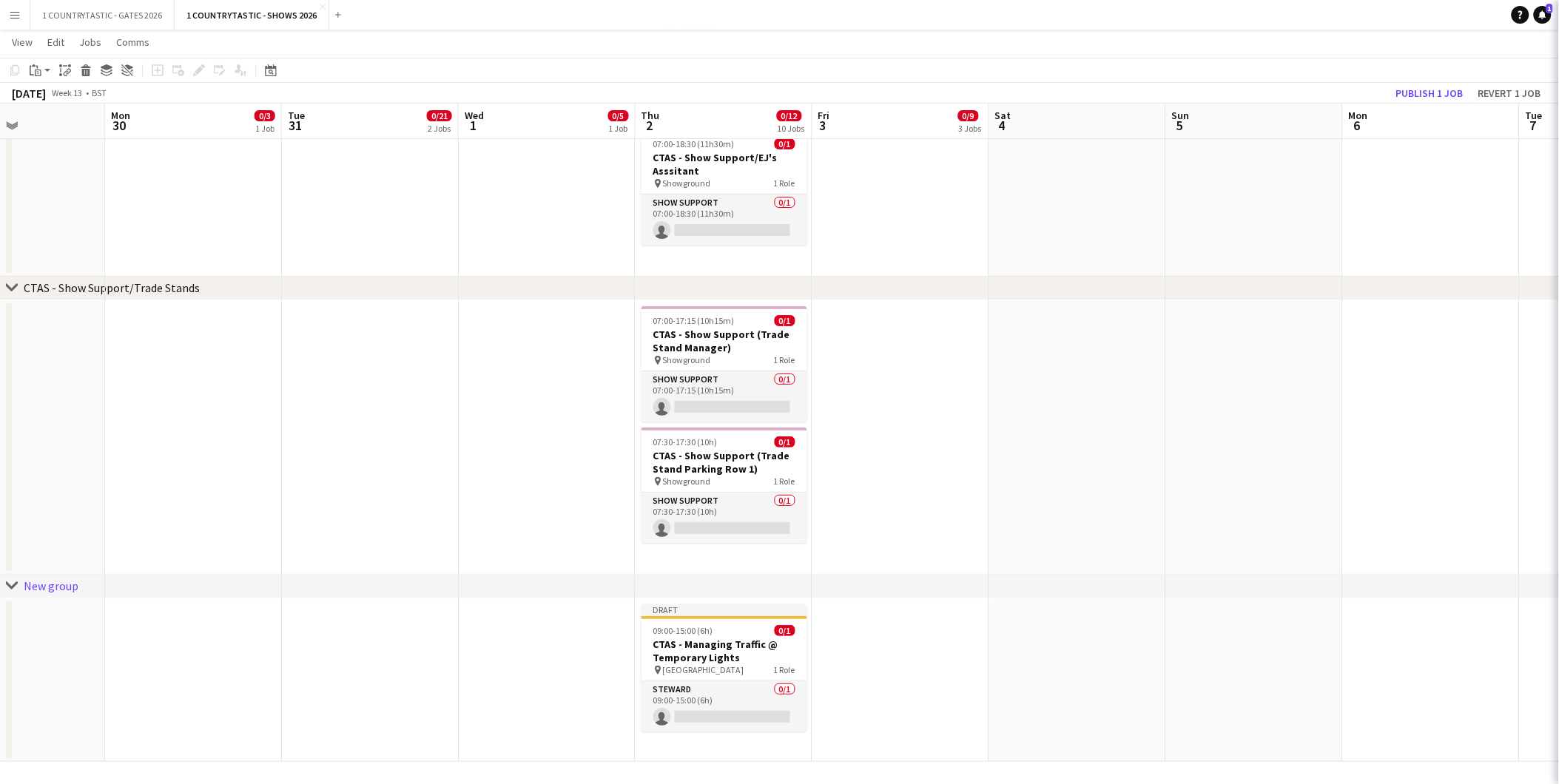
type input "*********"
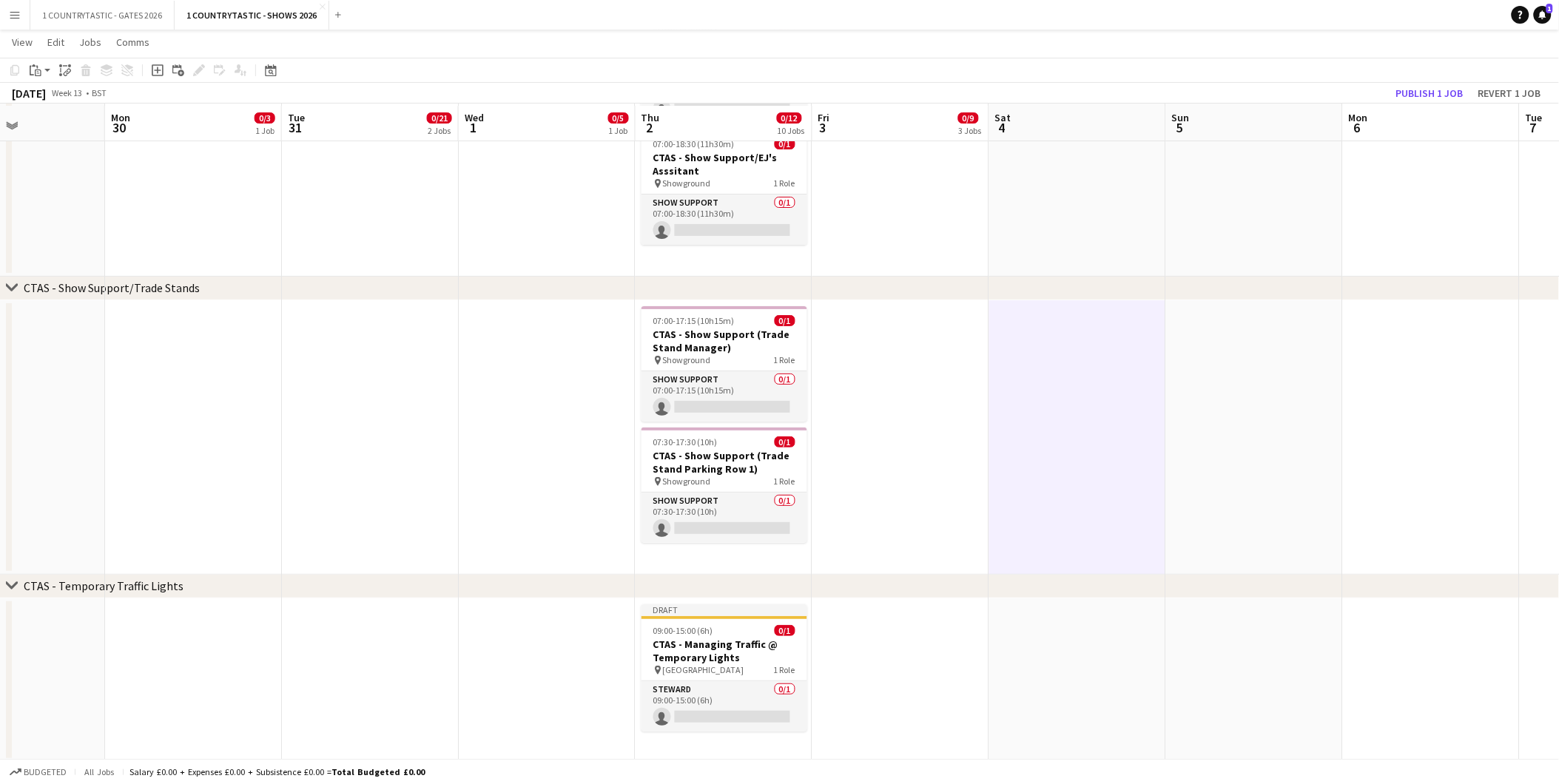
scroll to position [1943, 0]
click at [715, 637] on h3 "CTAS - Managing Traffic @ Temporary Lights" at bounding box center [724, 649] width 166 height 27
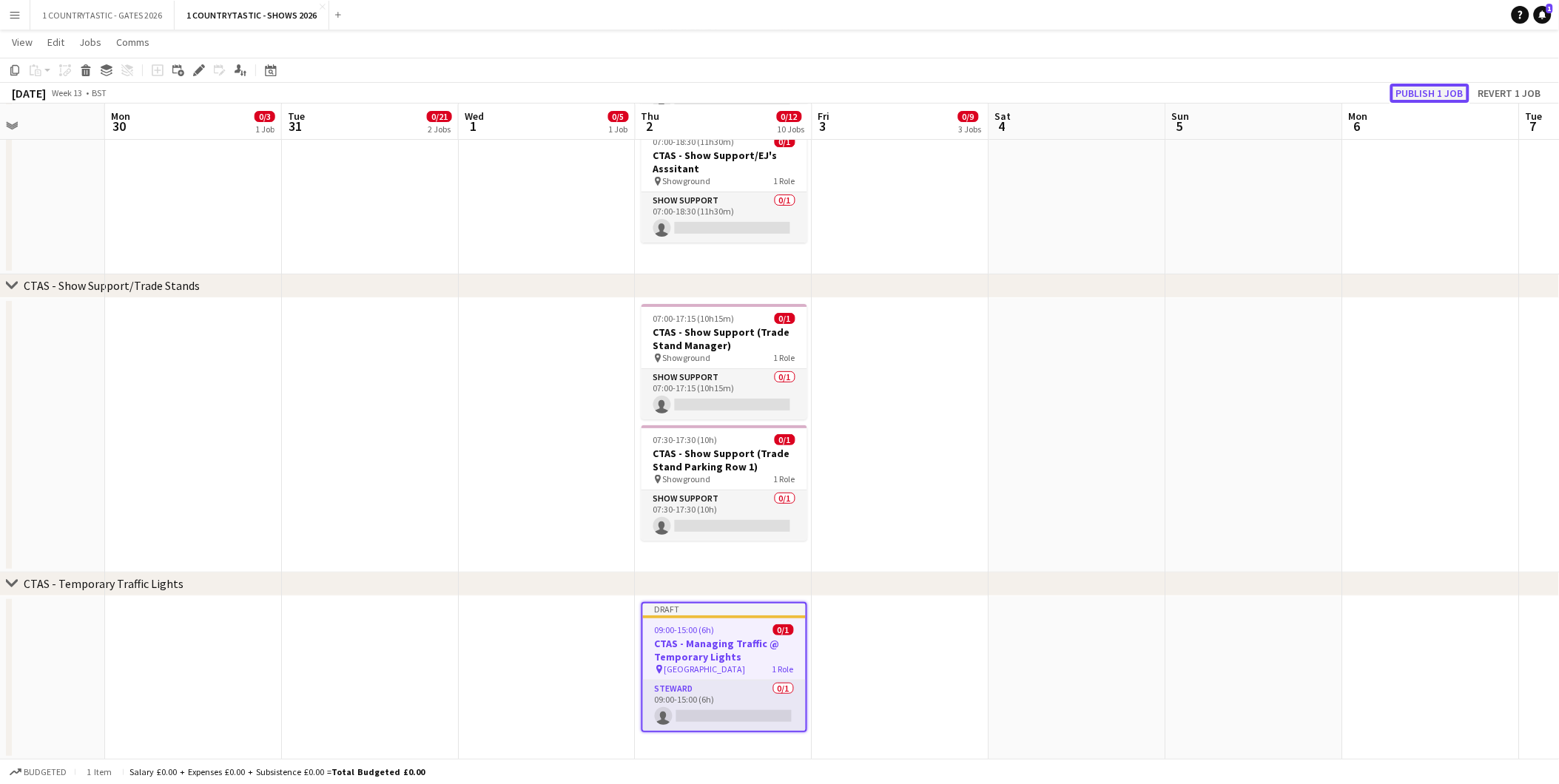
click at [1405, 93] on button "Publish 1 job" at bounding box center [1430, 93] width 80 height 19
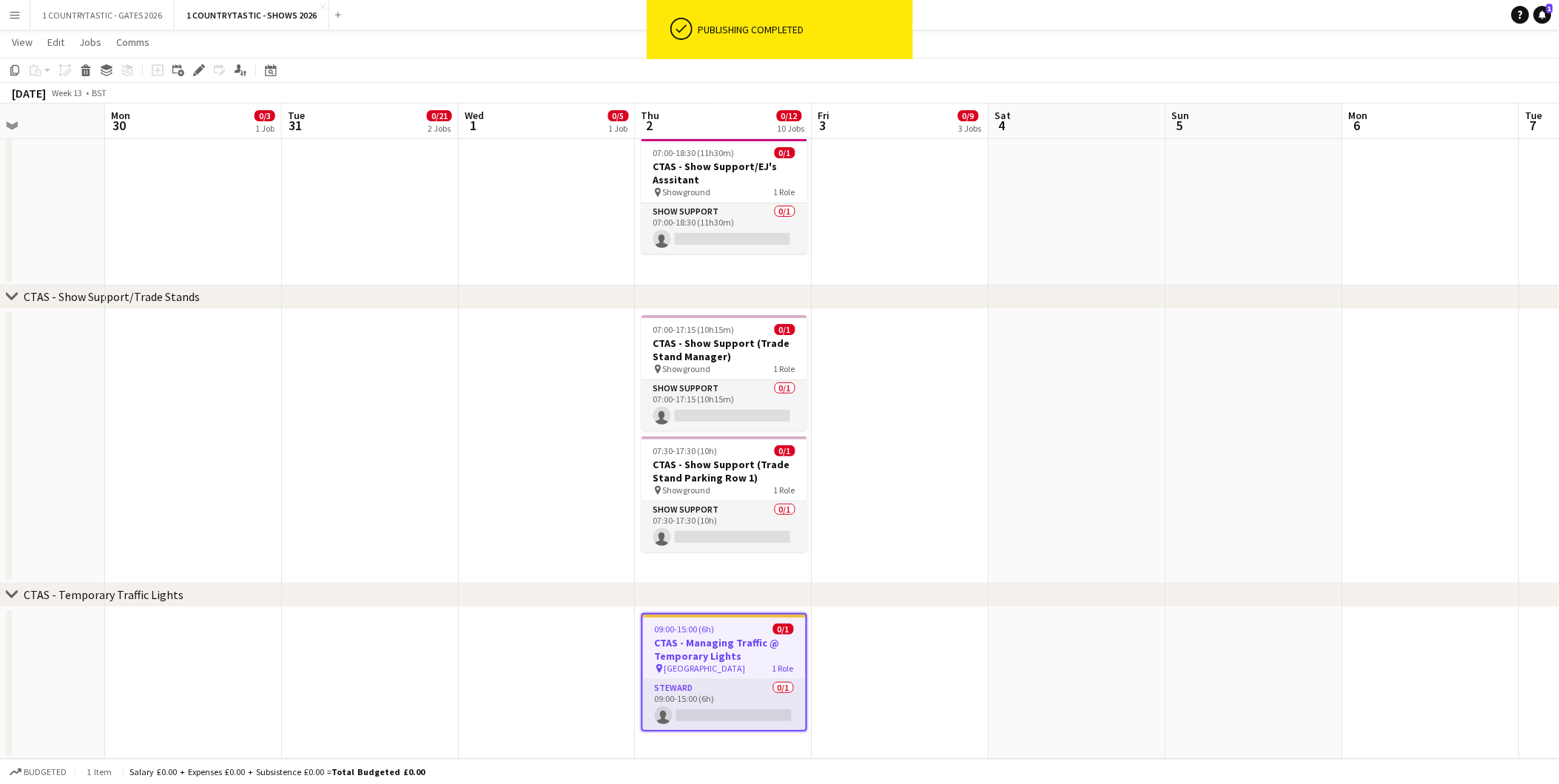
scroll to position [1932, 0]
click at [712, 633] on div "09:00-15:00 (6h) 0/1" at bounding box center [725, 630] width 163 height 11
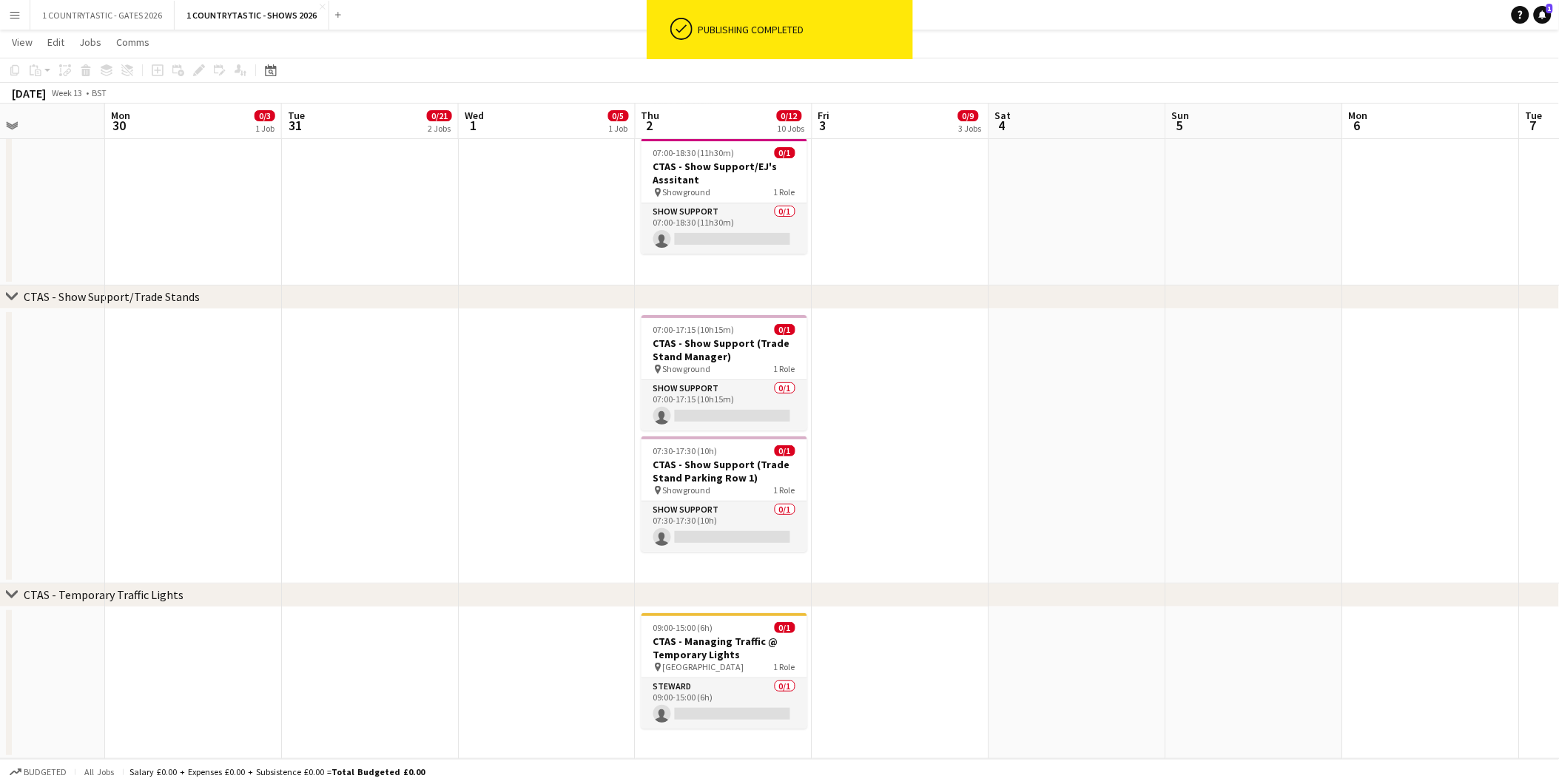
click at [701, 755] on app-date-cell "09:00-15:00 (6h) 0/1 CTAS - Managing Traffic @ Temporary Lights pin [GEOGRAPHIC…" at bounding box center [724, 684] width 177 height 152
click at [701, 742] on app-date-cell "09:00-15:00 (6h) 0/1 CTAS - Managing Traffic @ Temporary Lights pin [GEOGRAPHIC…" at bounding box center [724, 684] width 177 height 152
click at [712, 629] on div "09:00-15:00 (6h) 0/1" at bounding box center [724, 628] width 166 height 11
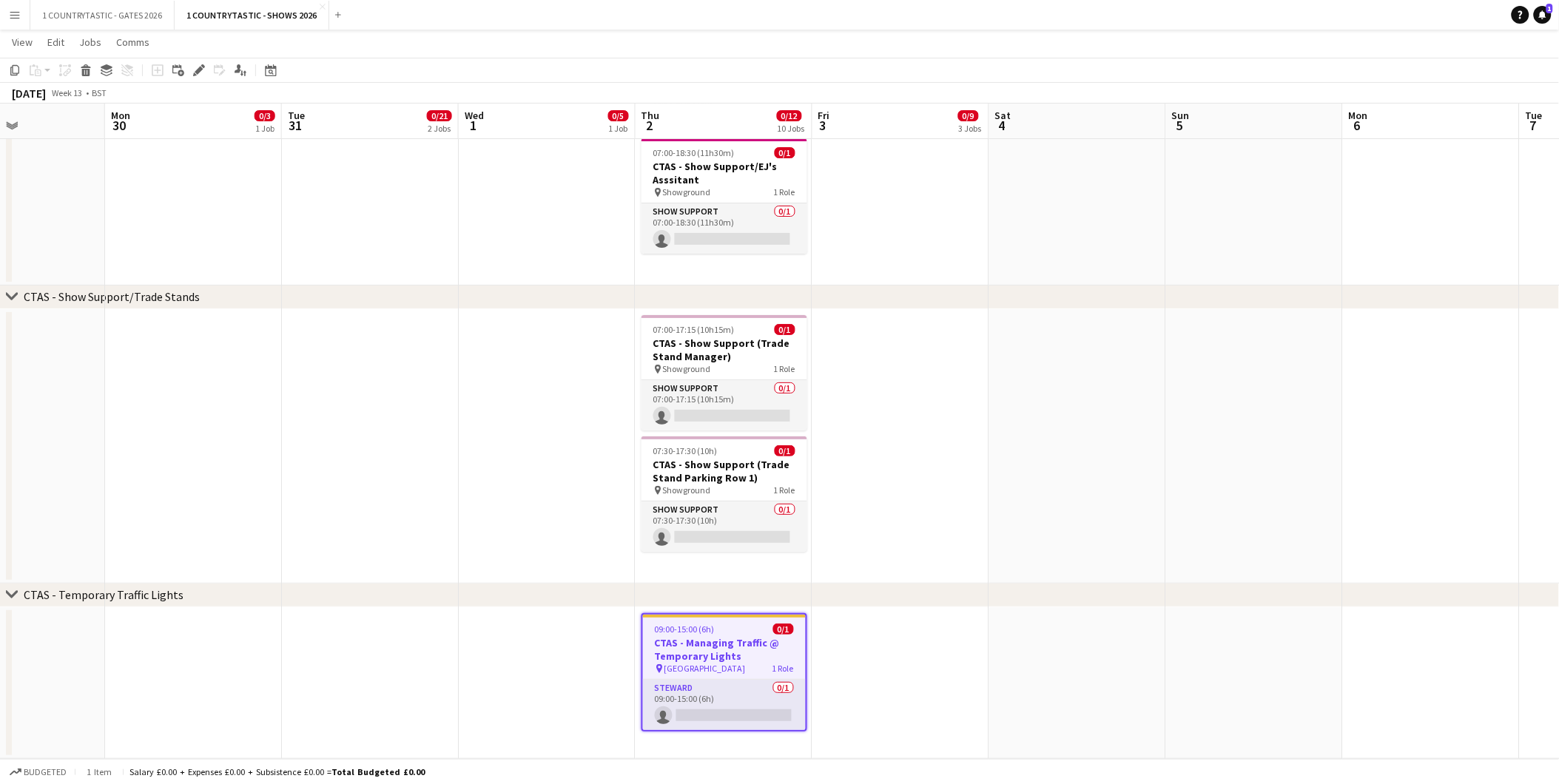
click at [702, 740] on app-date-cell "09:00-15:00 (6h) 0/1 CTAS - Managing Traffic @ Temporary Lights pin [GEOGRAPHIC…" at bounding box center [724, 684] width 177 height 152
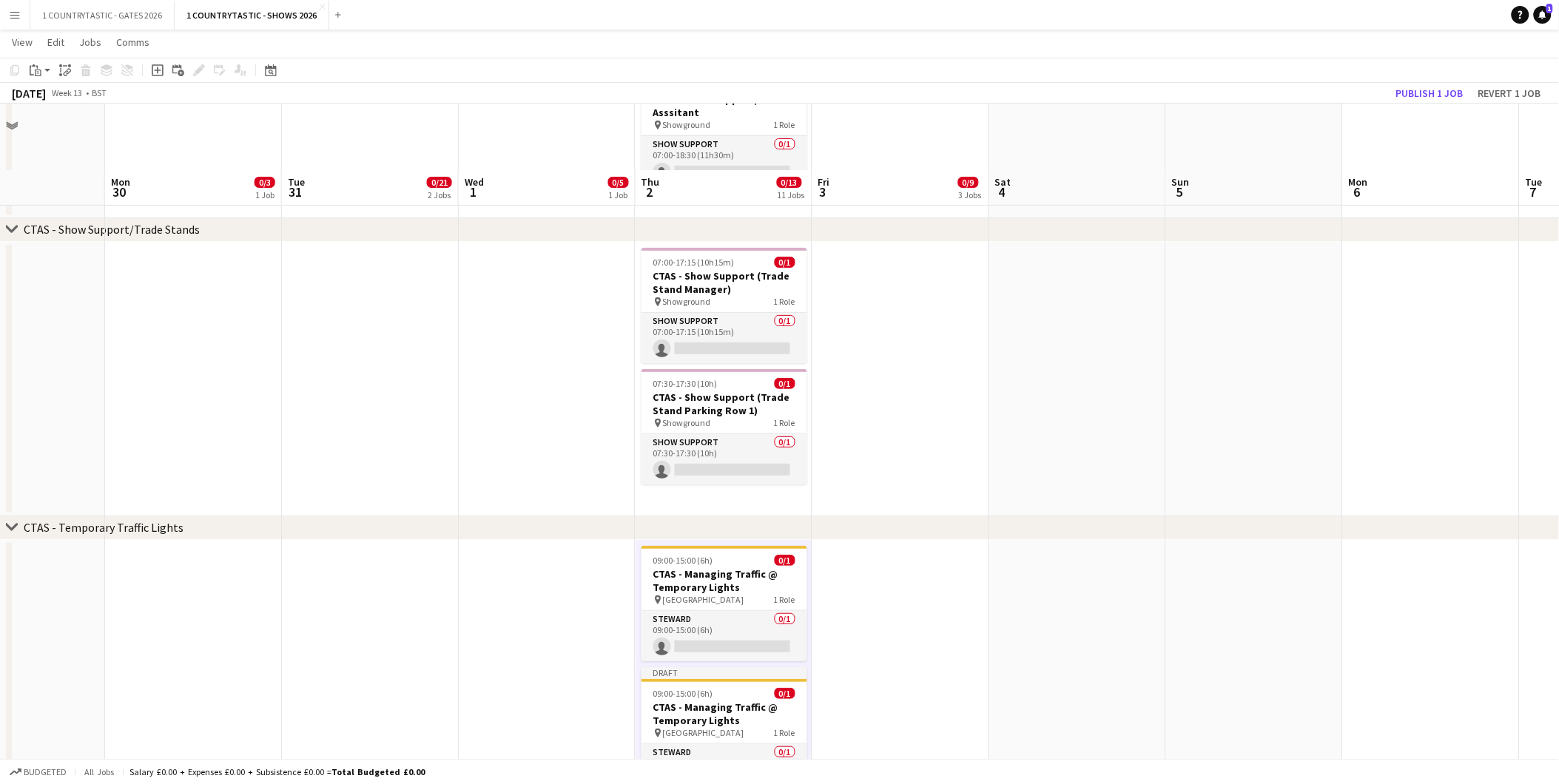
scroll to position [2066, 0]
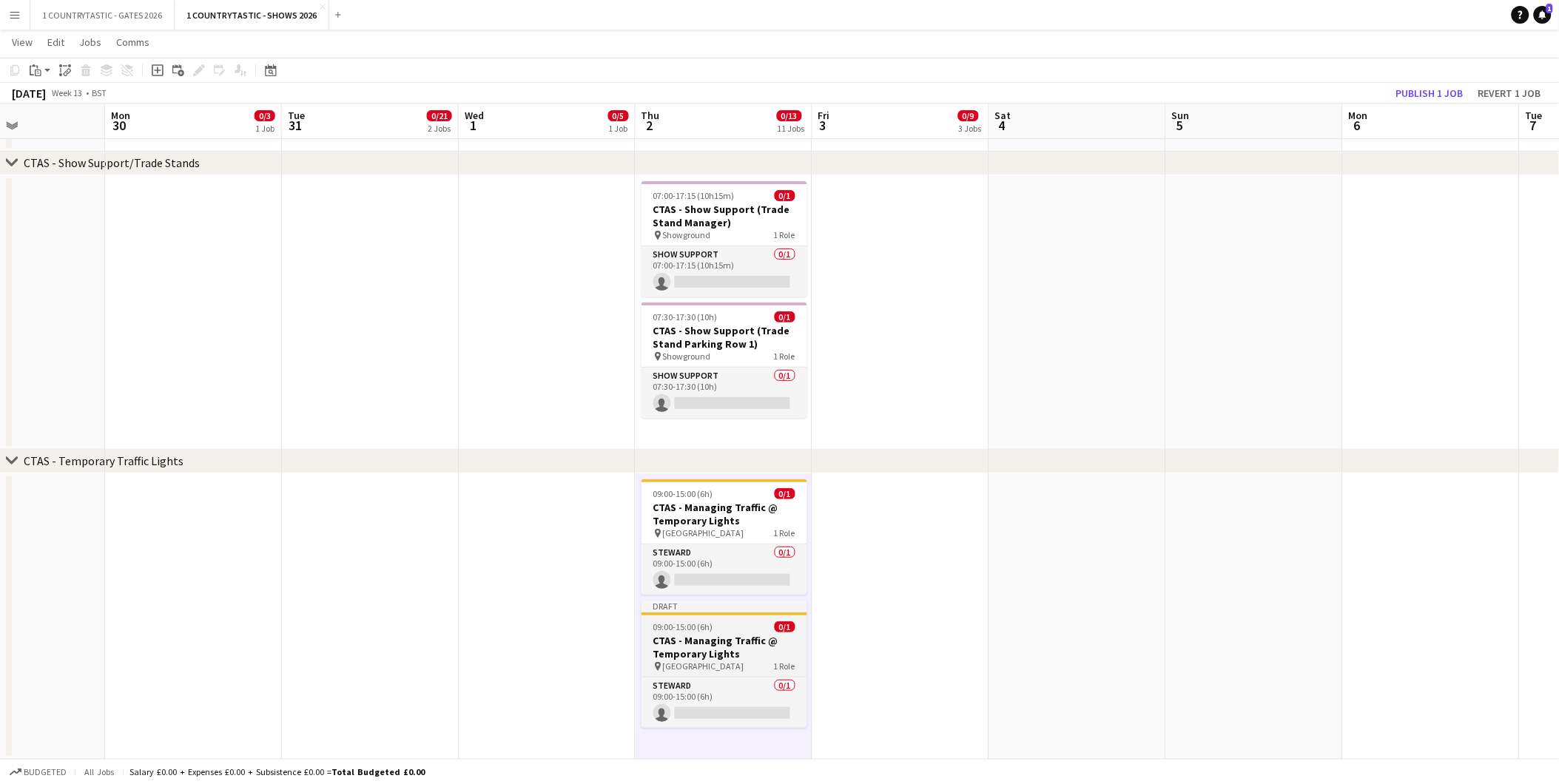
click at [662, 622] on span "09:00-15:00 (6h)" at bounding box center [683, 627] width 60 height 11
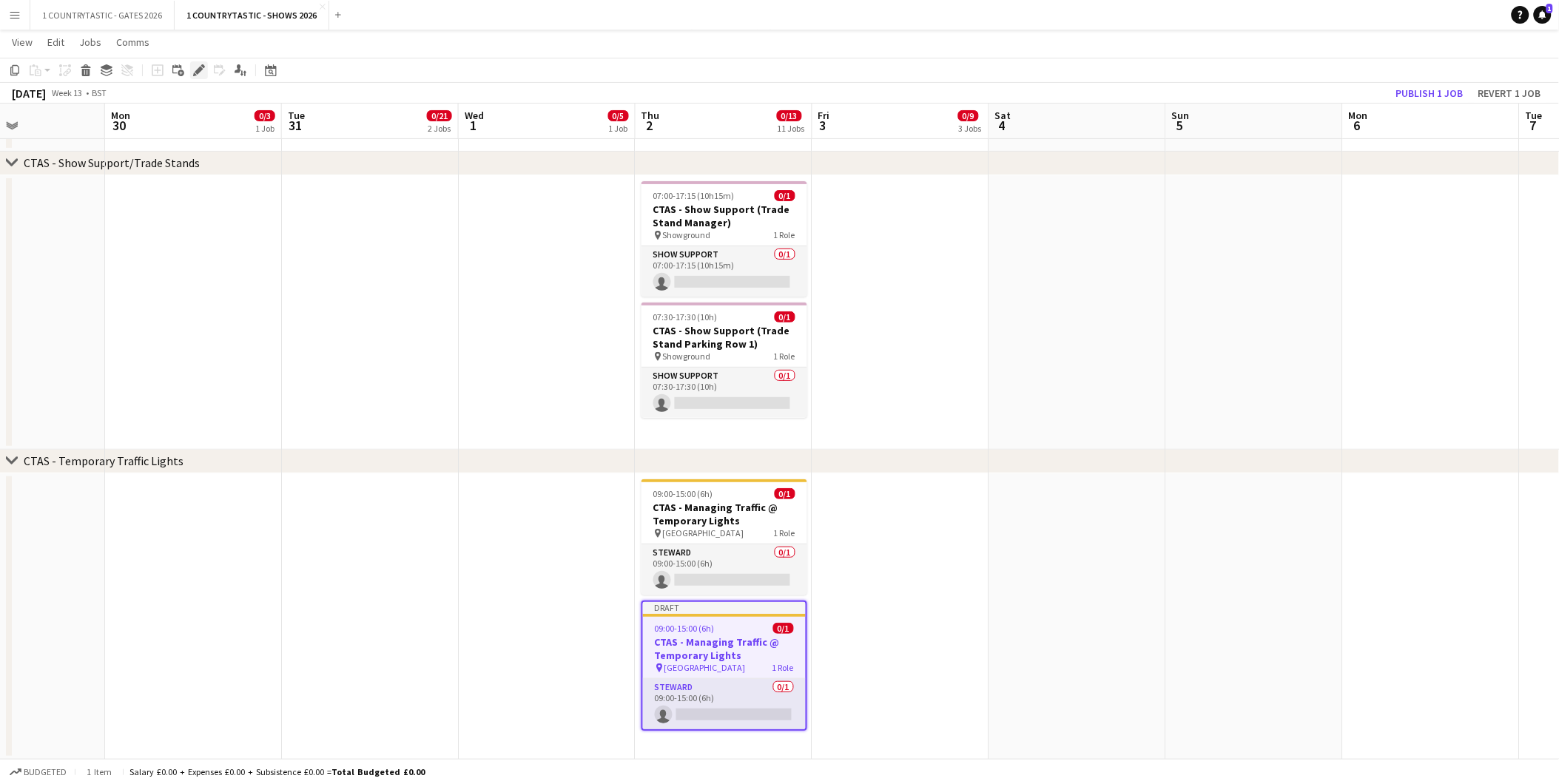
click at [202, 64] on icon "Edit" at bounding box center [199, 70] width 12 height 12
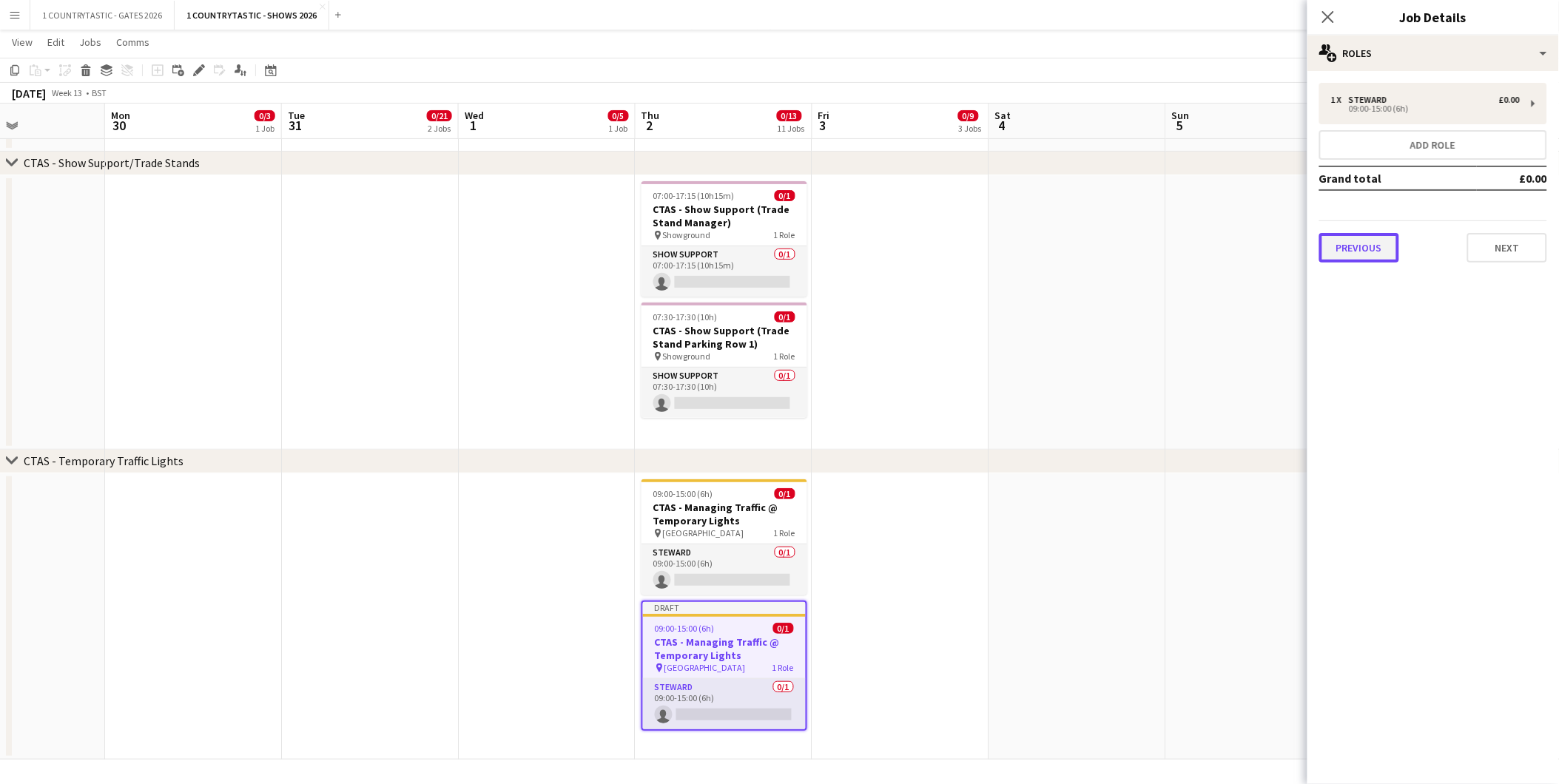
click at [1388, 242] on button "Previous" at bounding box center [1359, 247] width 80 height 29
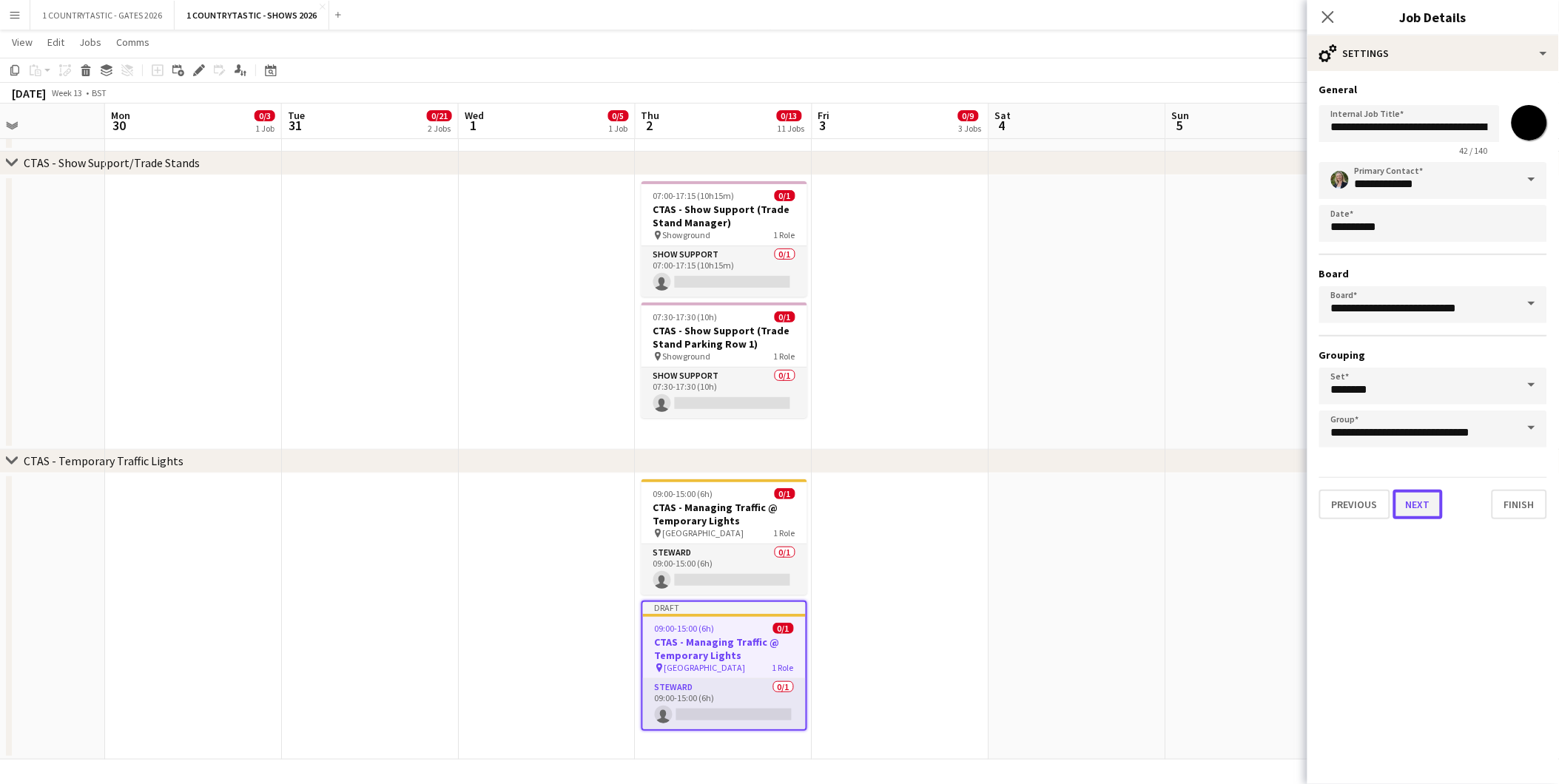
click at [1417, 490] on button "Next" at bounding box center [1418, 504] width 49 height 29
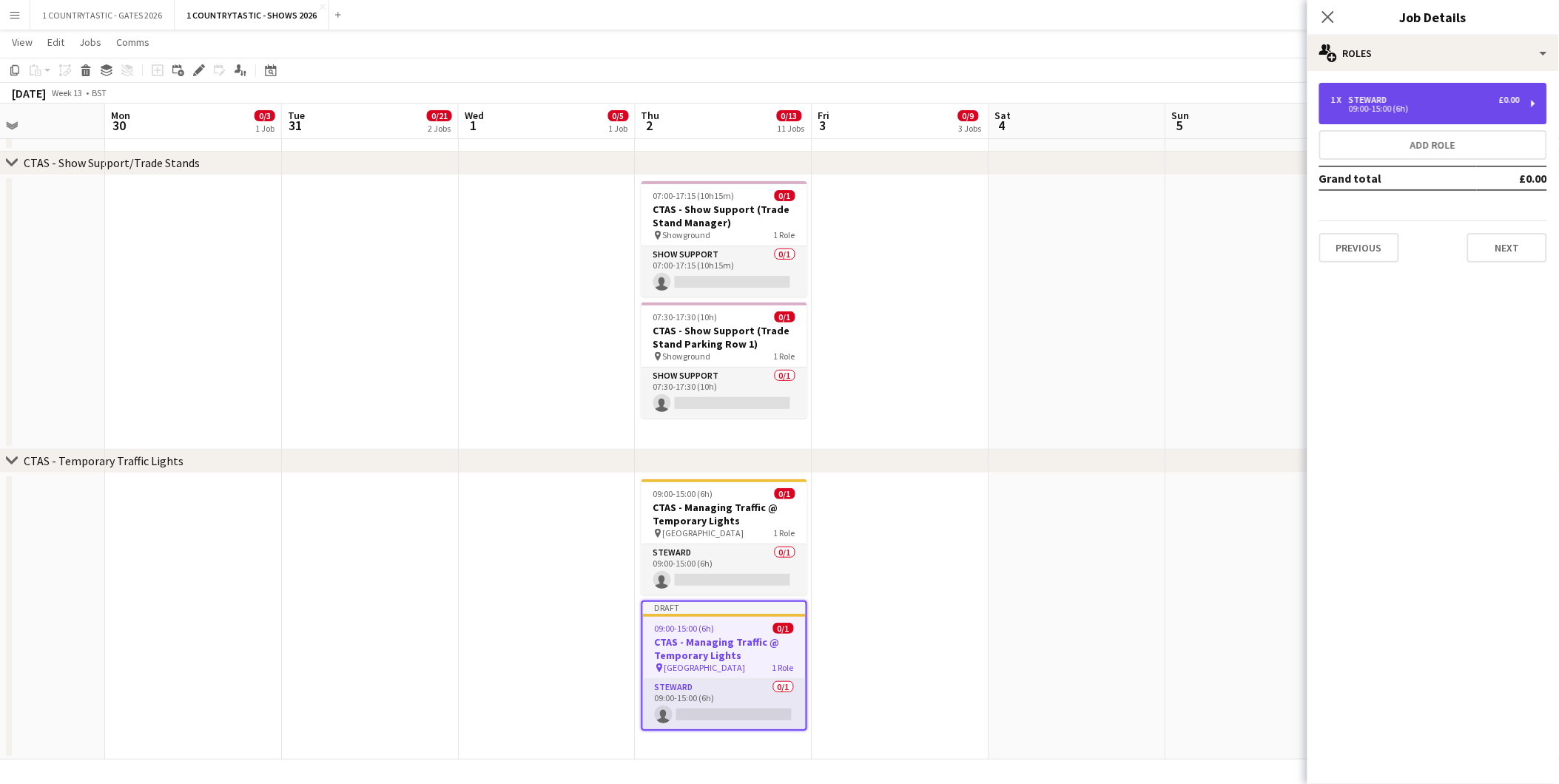
click at [1373, 105] on div "09:00-15:00 (6h)" at bounding box center [1425, 109] width 188 height 8
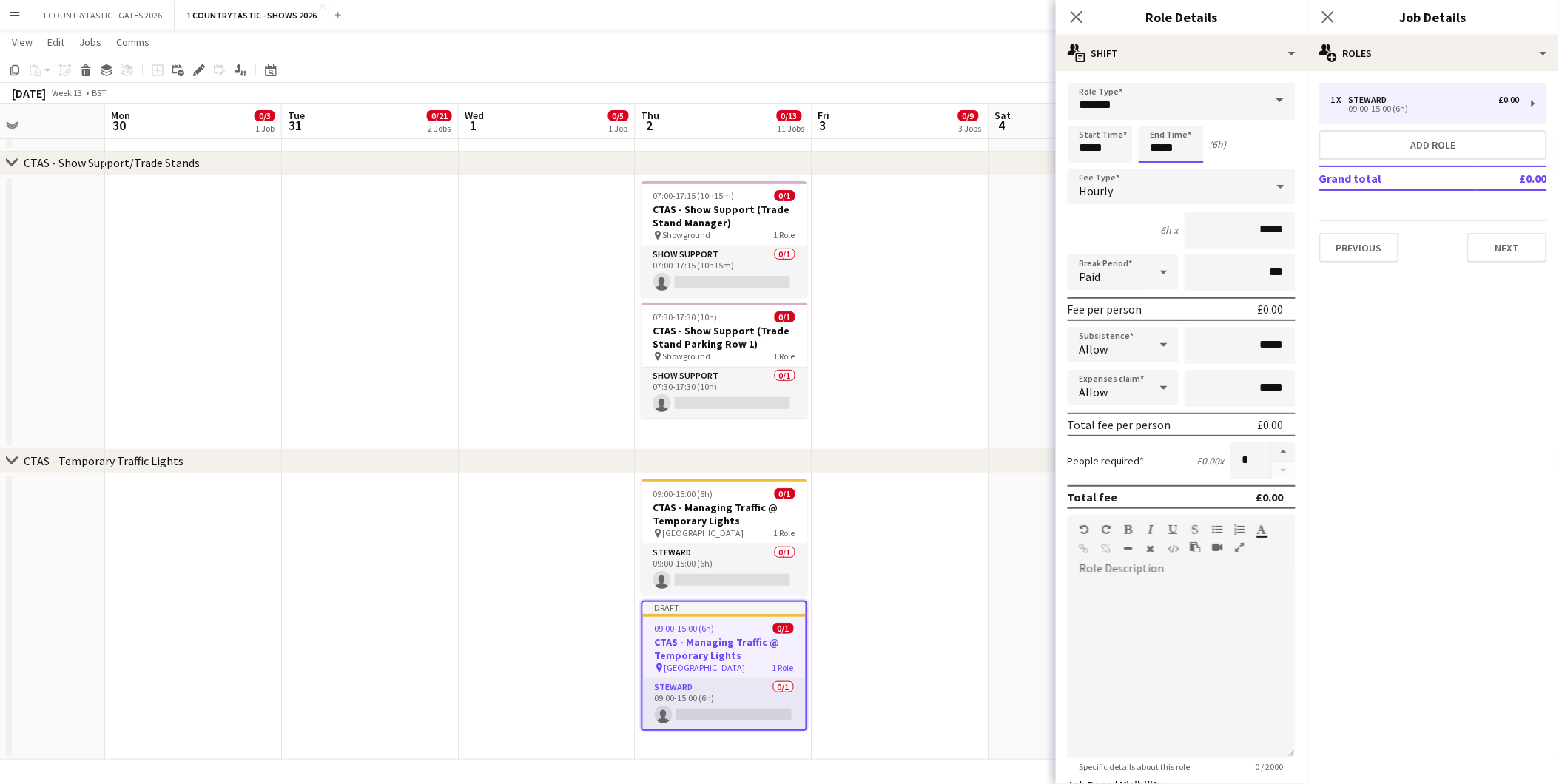
click at [1183, 145] on input "*****" at bounding box center [1172, 144] width 65 height 37
click at [1160, 114] on div at bounding box center [1156, 118] width 29 height 15
click at [1184, 165] on div at bounding box center [1186, 170] width 29 height 15
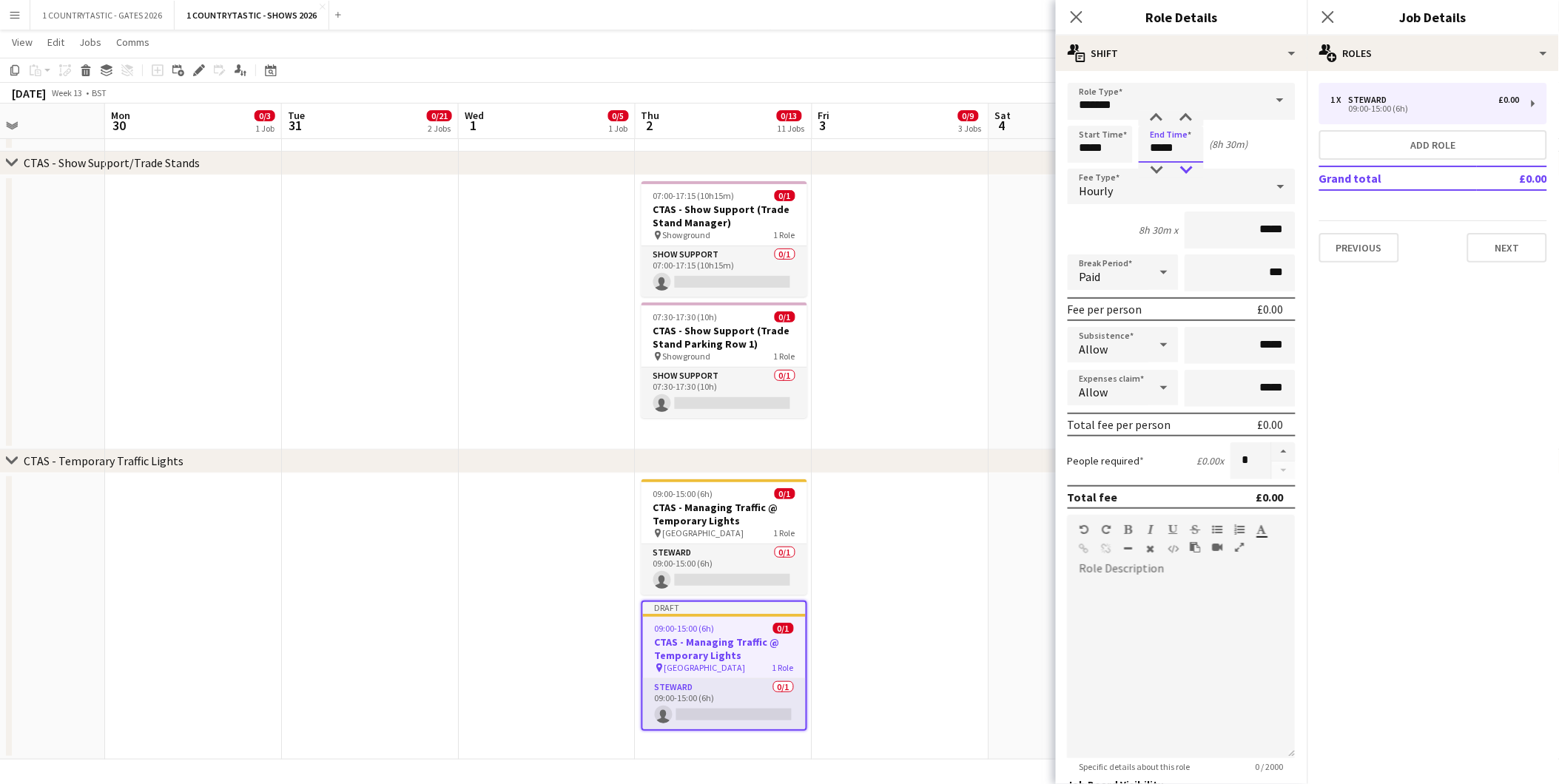
type input "*****"
click at [1184, 165] on div at bounding box center [1186, 170] width 29 height 15
click at [1510, 244] on button "Next" at bounding box center [1507, 247] width 80 height 29
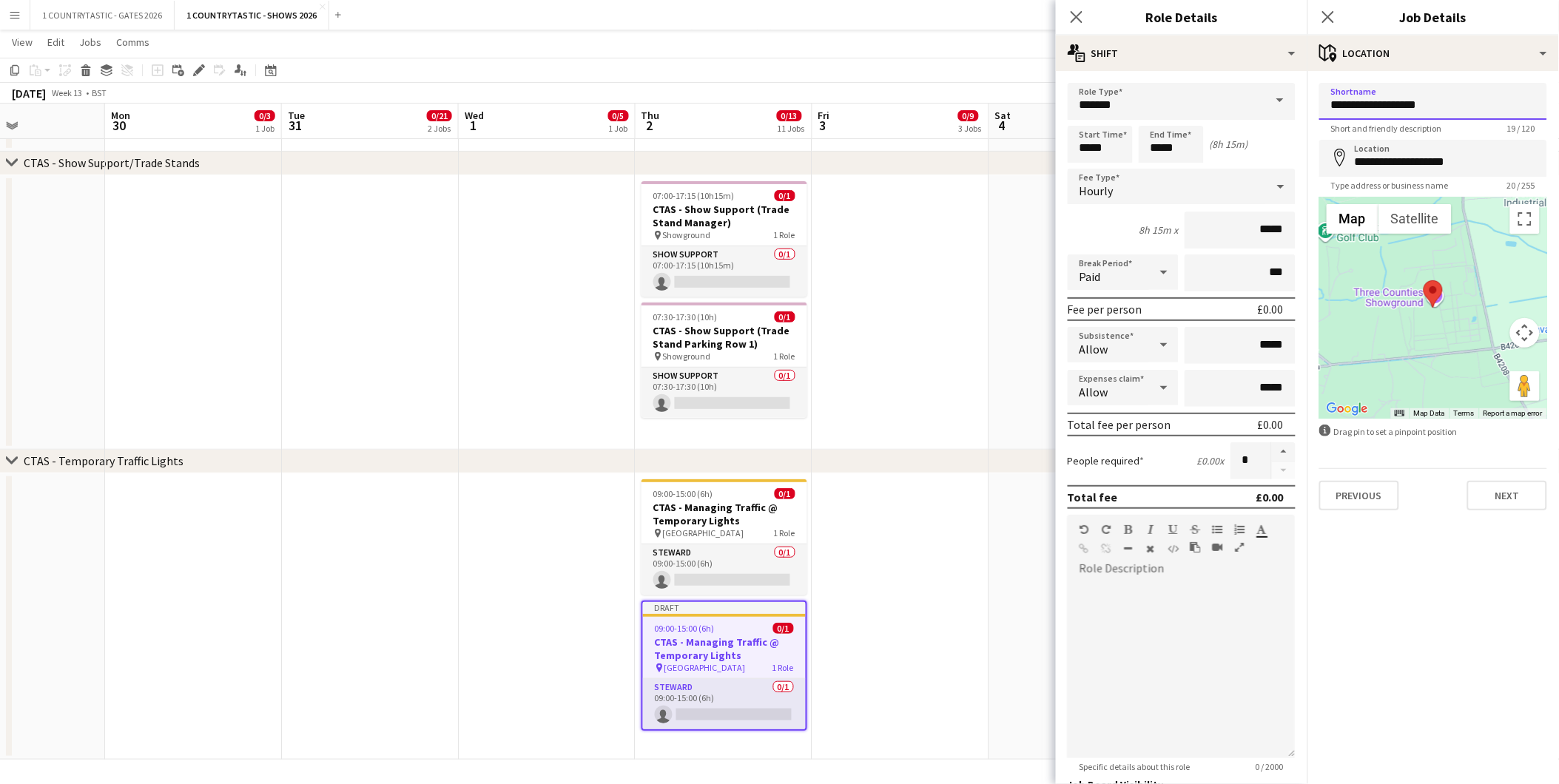
drag, startPoint x: 1368, startPoint y: 101, endPoint x: 1402, endPoint y: 99, distance: 34.1
click at [1402, 99] on input "**********" at bounding box center [1433, 101] width 228 height 37
click at [1405, 105] on input "**********" at bounding box center [1433, 101] width 228 height 37
drag, startPoint x: 1405, startPoint y: 105, endPoint x: 1371, endPoint y: 106, distance: 34.0
click at [1371, 106] on input "**********" at bounding box center [1433, 101] width 228 height 37
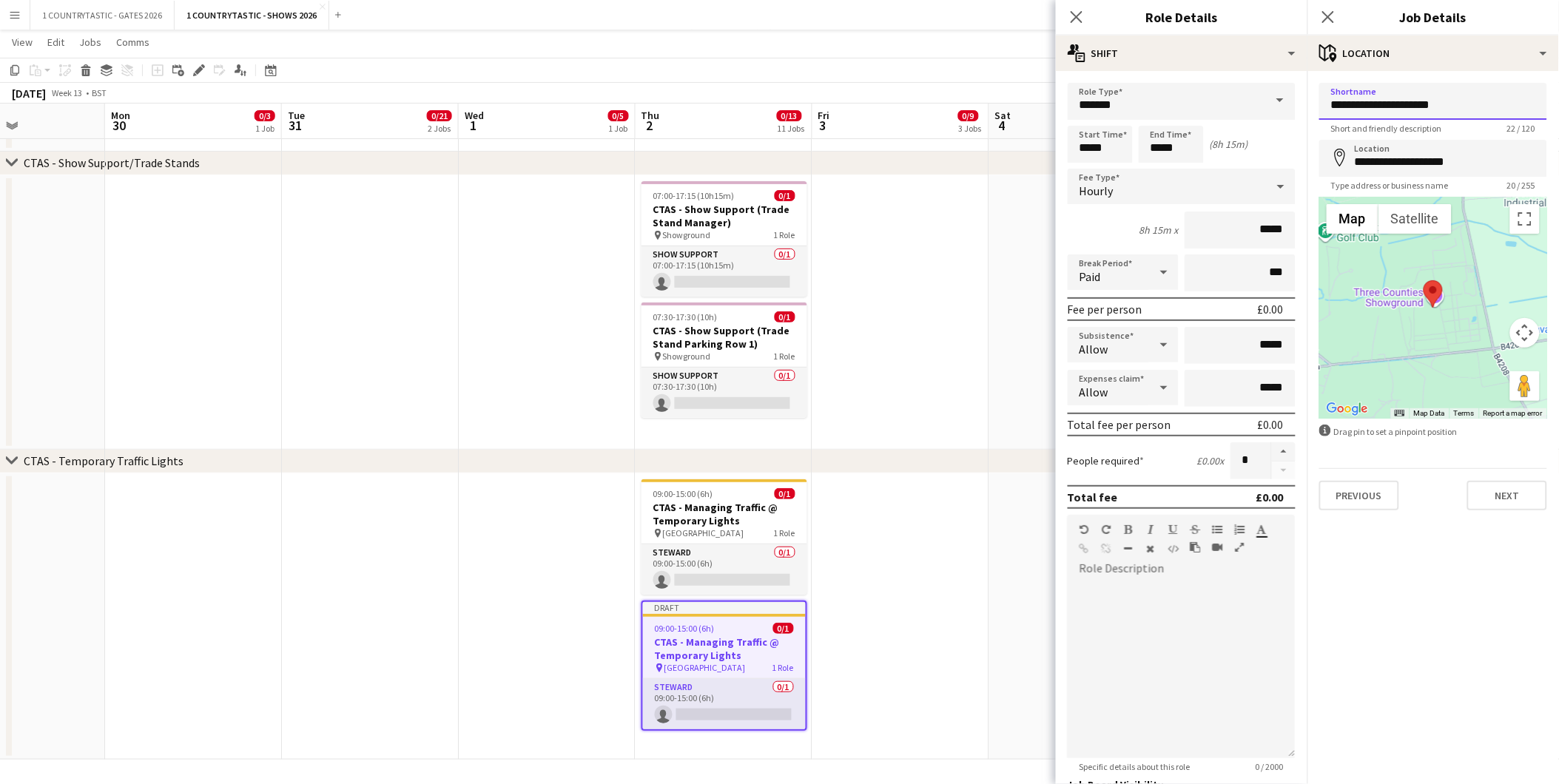
type input "**********"
click at [977, 549] on app-date-cell at bounding box center [901, 616] width 177 height 286
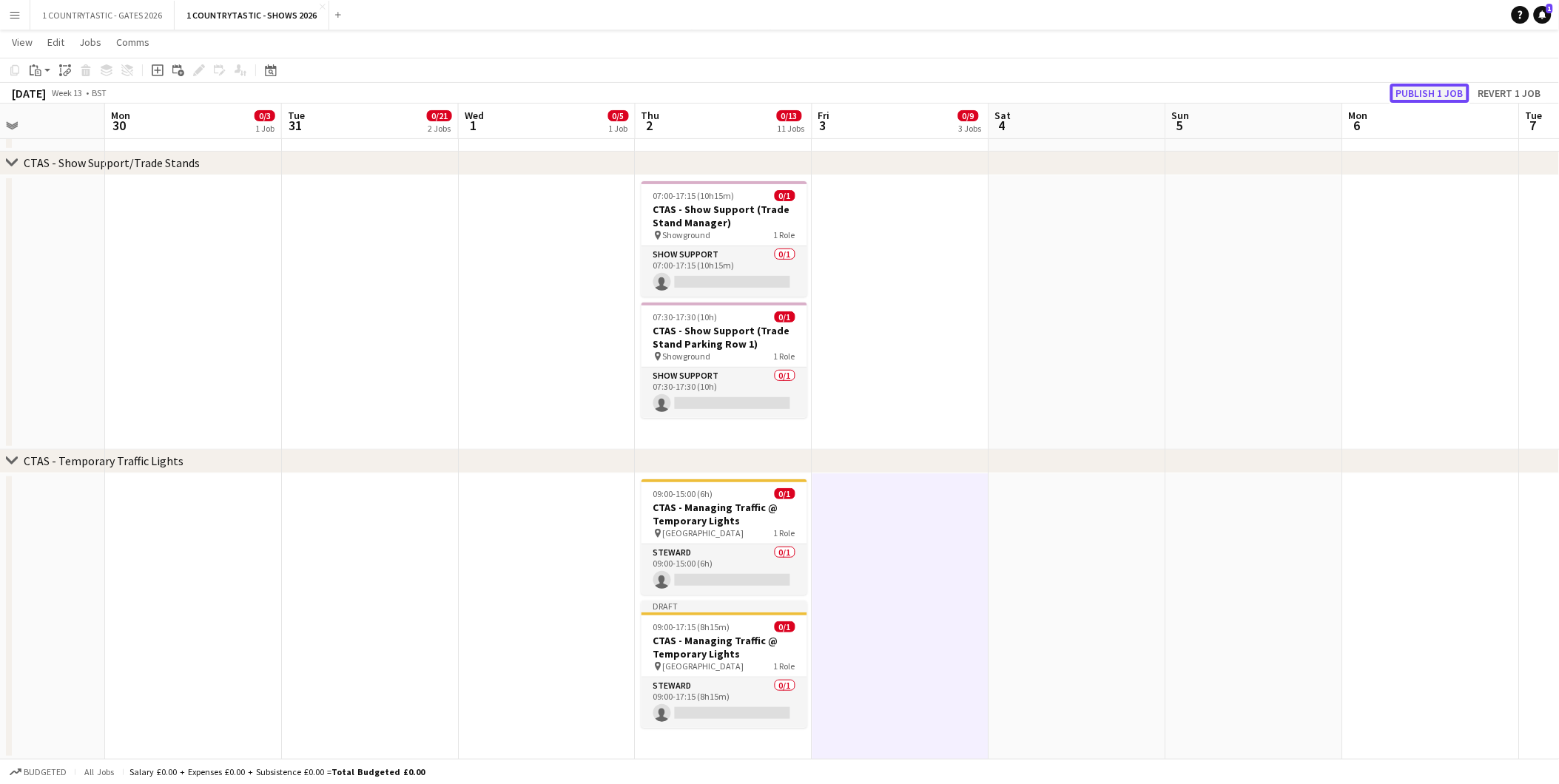
click at [1431, 84] on button "Publish 1 job" at bounding box center [1430, 93] width 80 height 19
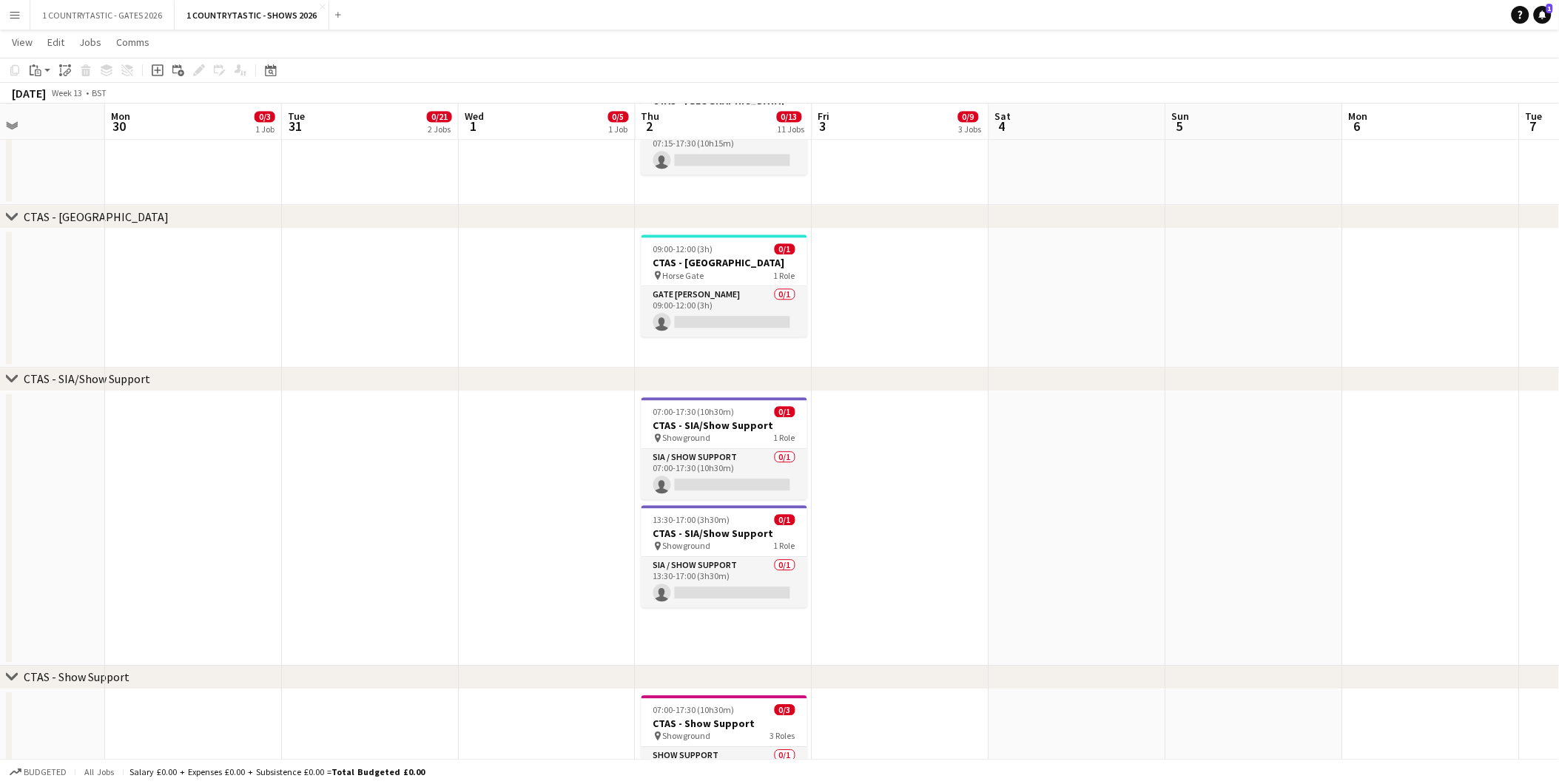
scroll to position [1149, 0]
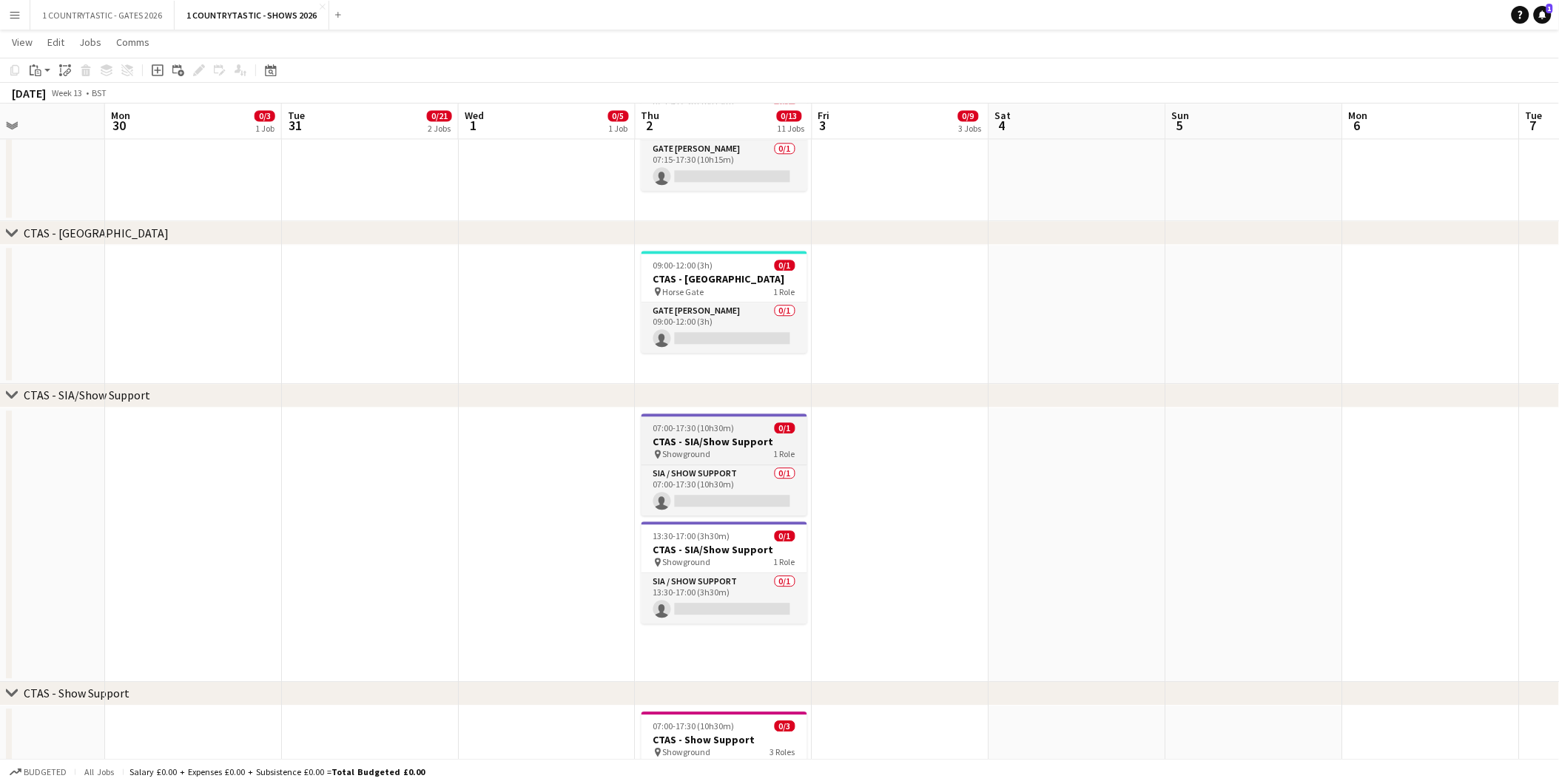
click at [723, 435] on h3 "CTAS - SIA/Show Support" at bounding box center [724, 441] width 166 height 13
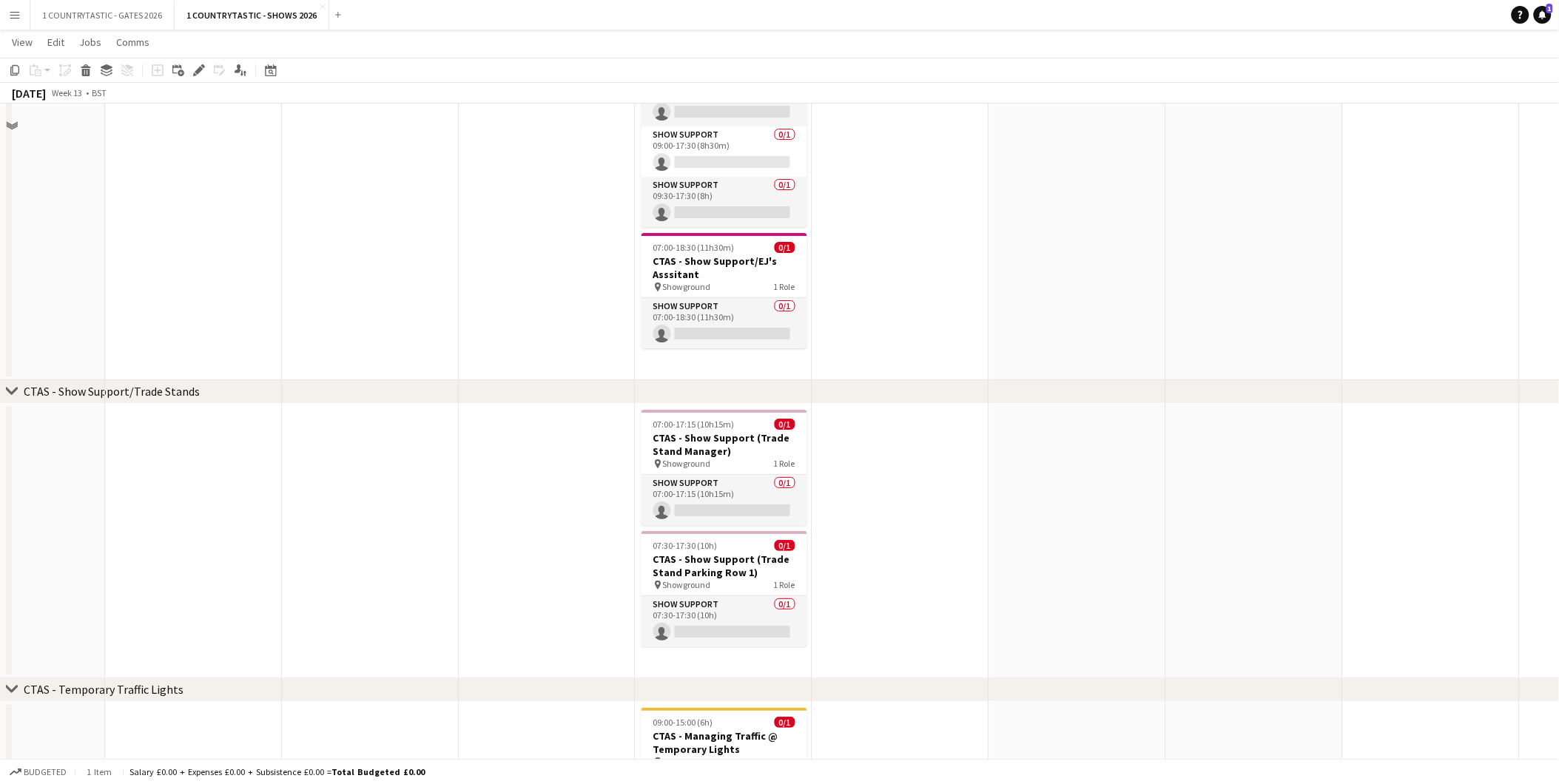
scroll to position [2054, 0]
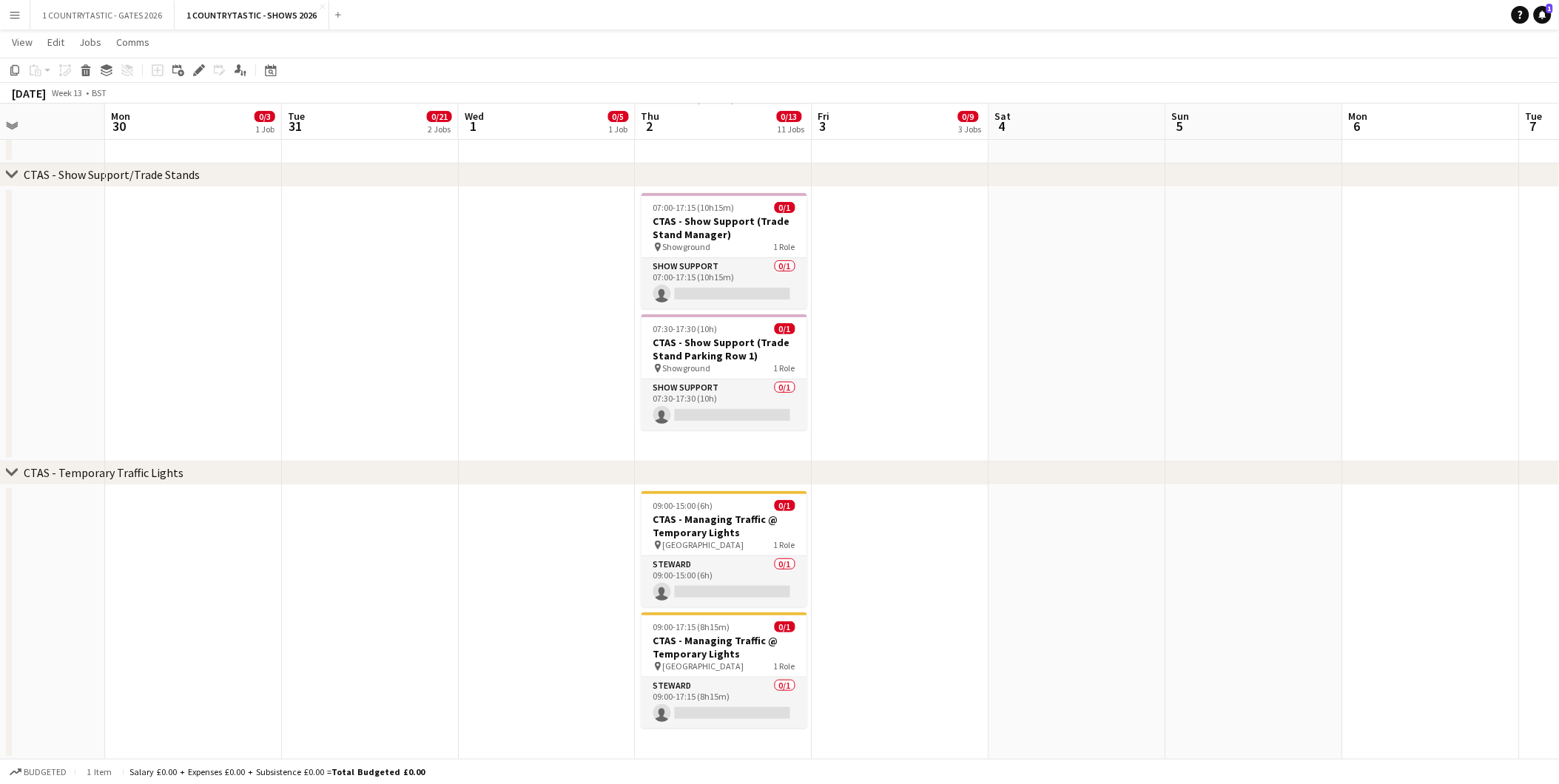
click at [676, 737] on app-date-cell "09:00-15:00 (6h) 0/1 CTAS - Managing Traffic @ Temporary Lights pin [GEOGRAPHIC…" at bounding box center [724, 623] width 177 height 275
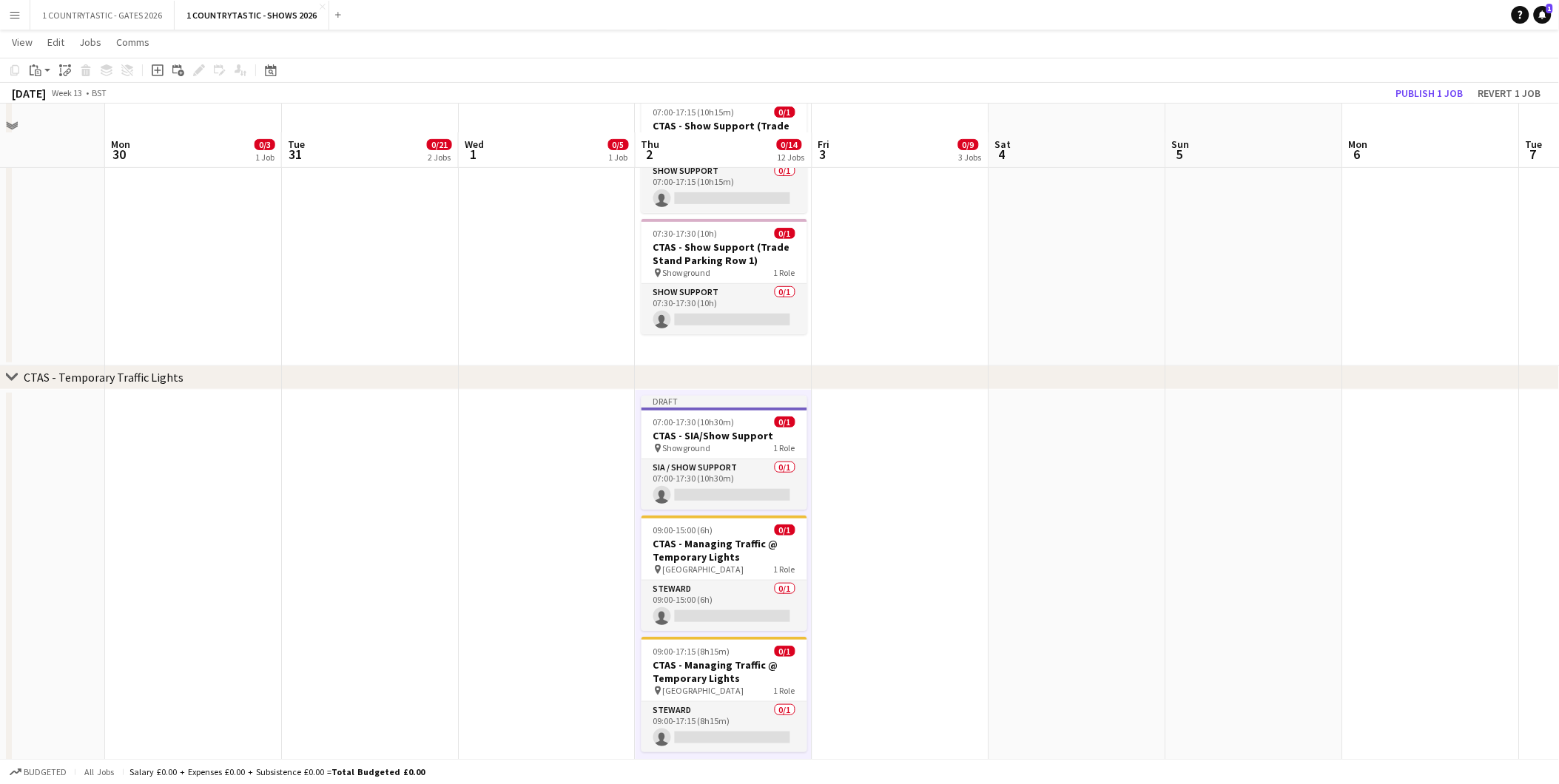
scroll to position [2188, 0]
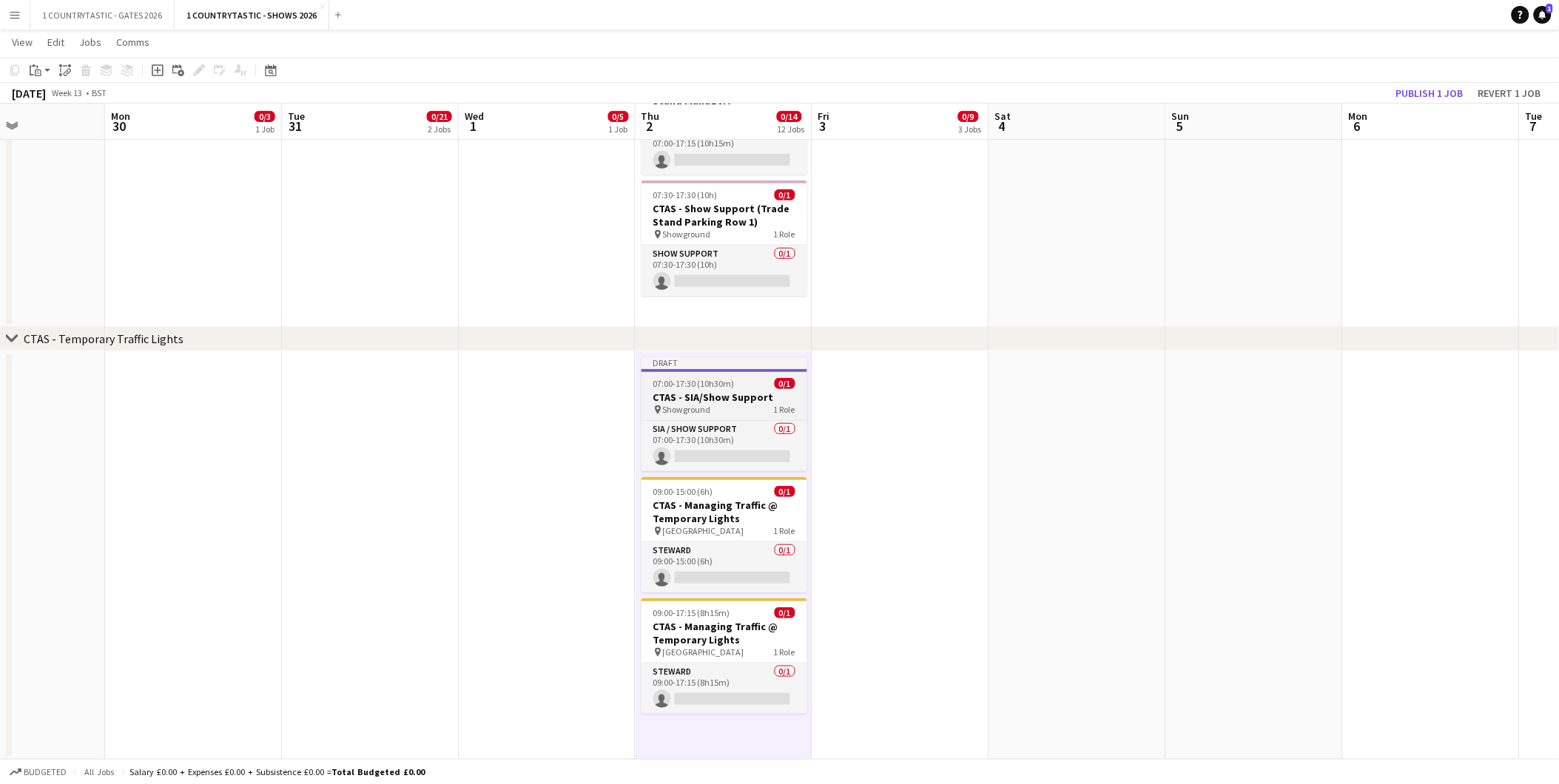
click at [690, 394] on h3 "CTAS - SIA/Show Support" at bounding box center [724, 398] width 166 height 13
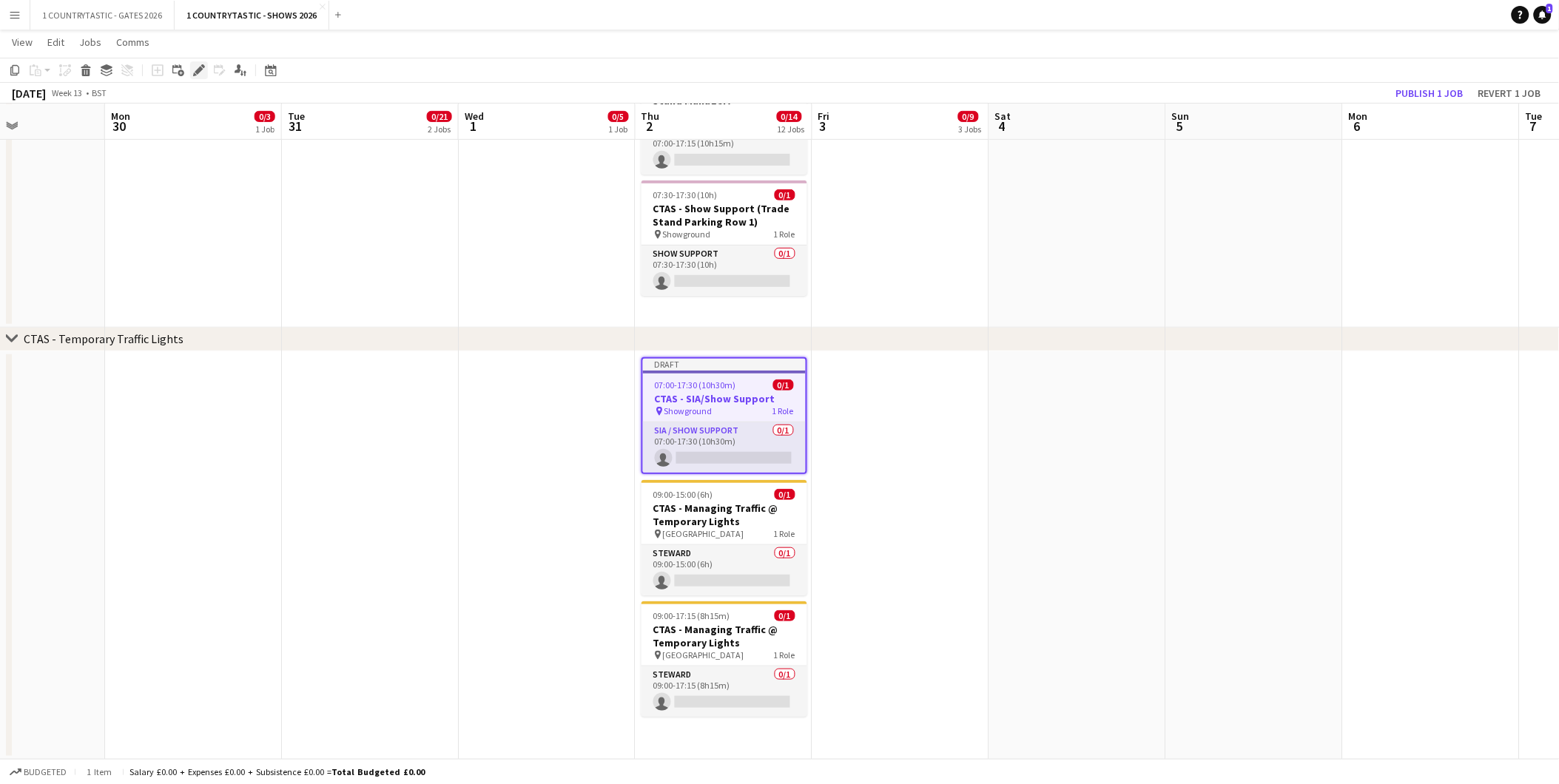
click at [195, 65] on icon "Edit" at bounding box center [199, 70] width 12 height 12
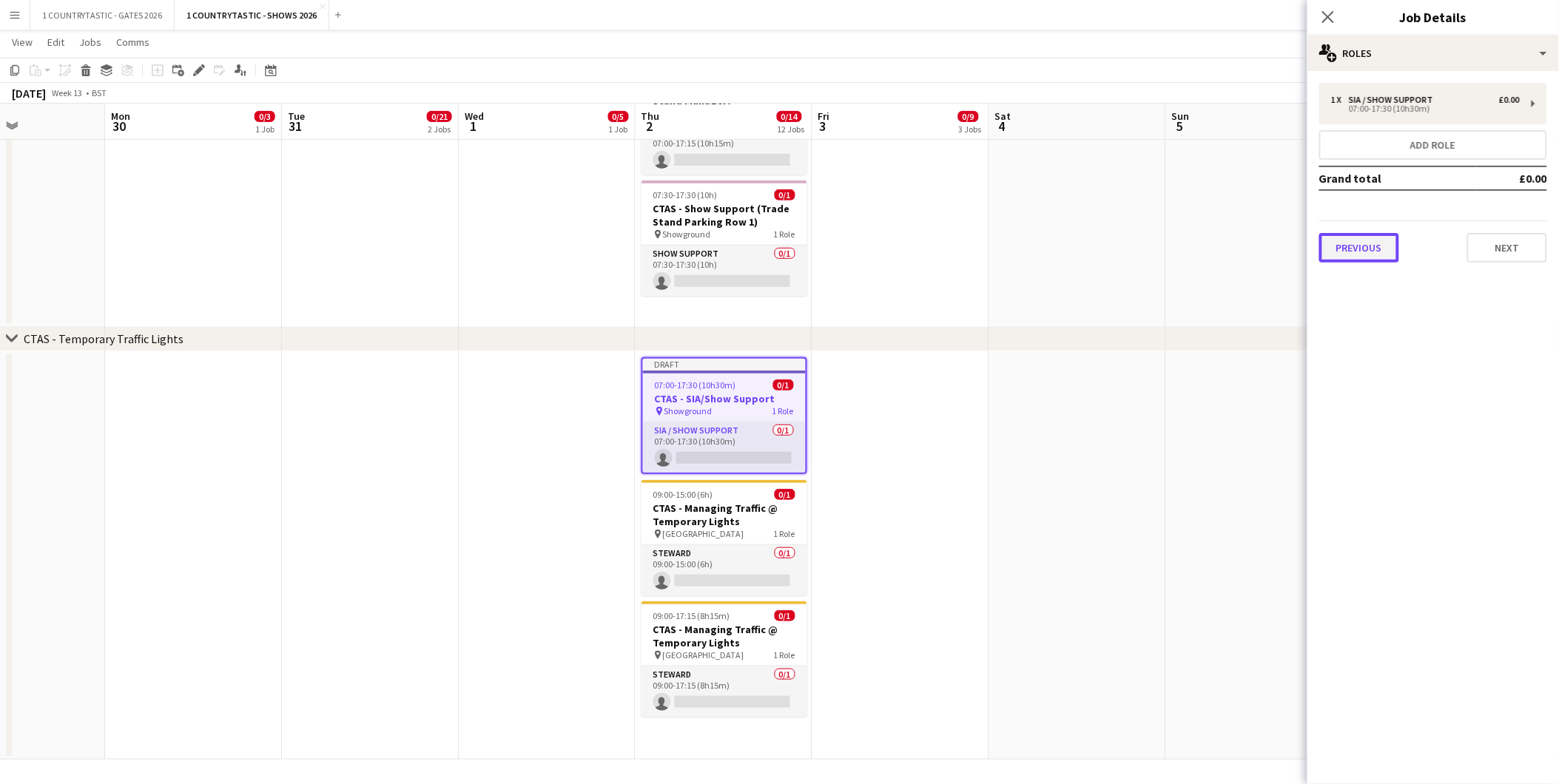
click at [1372, 242] on button "Previous" at bounding box center [1359, 247] width 80 height 29
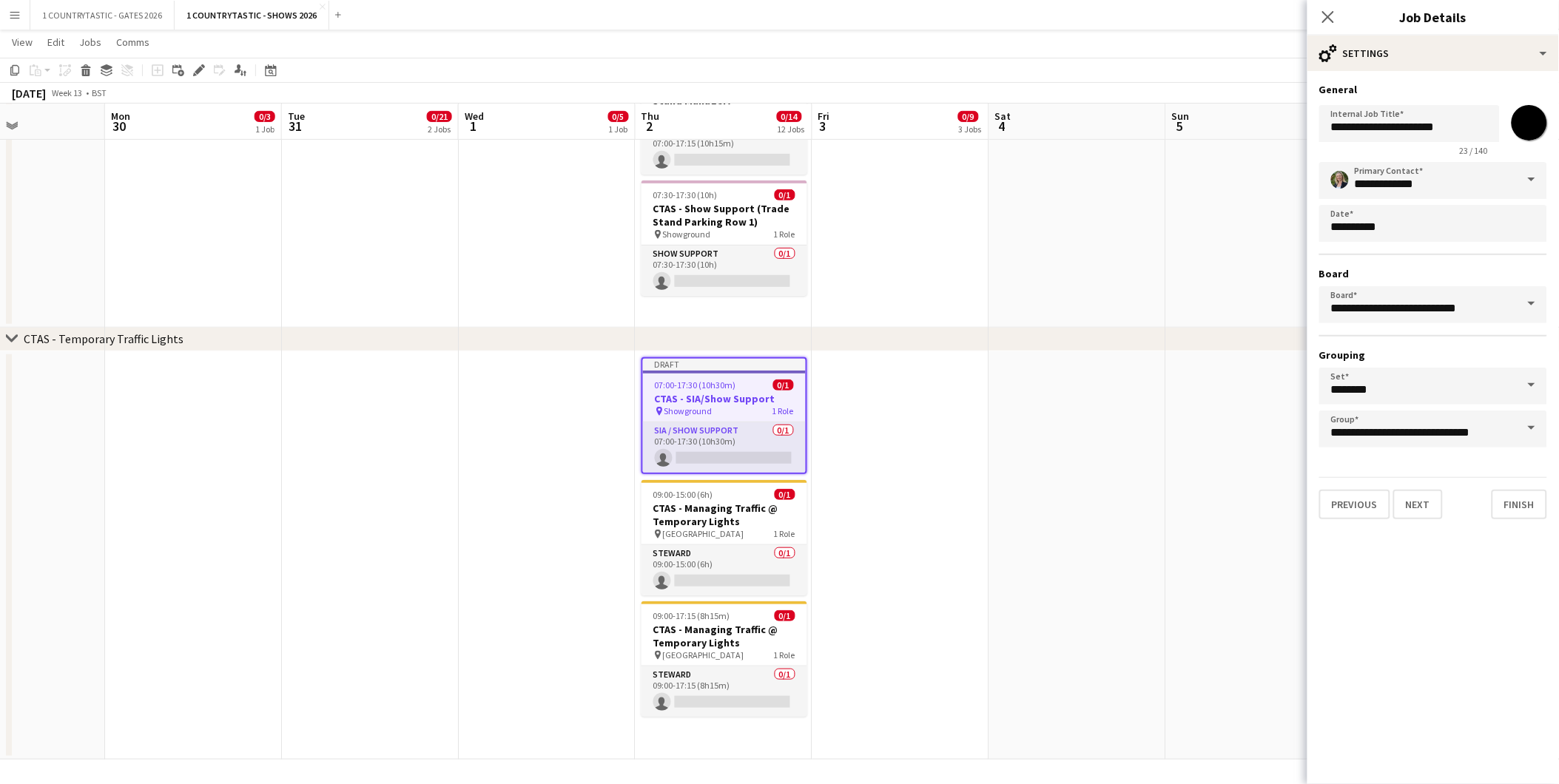
click at [1527, 126] on input "*******" at bounding box center [1530, 123] width 53 height 53
type input "*******"
drag, startPoint x: 1477, startPoint y: 131, endPoint x: 1368, endPoint y: 126, distance: 109.1
click at [1368, 126] on input "**********" at bounding box center [1409, 123] width 181 height 37
click at [1385, 123] on input "**********" at bounding box center [1409, 123] width 181 height 37
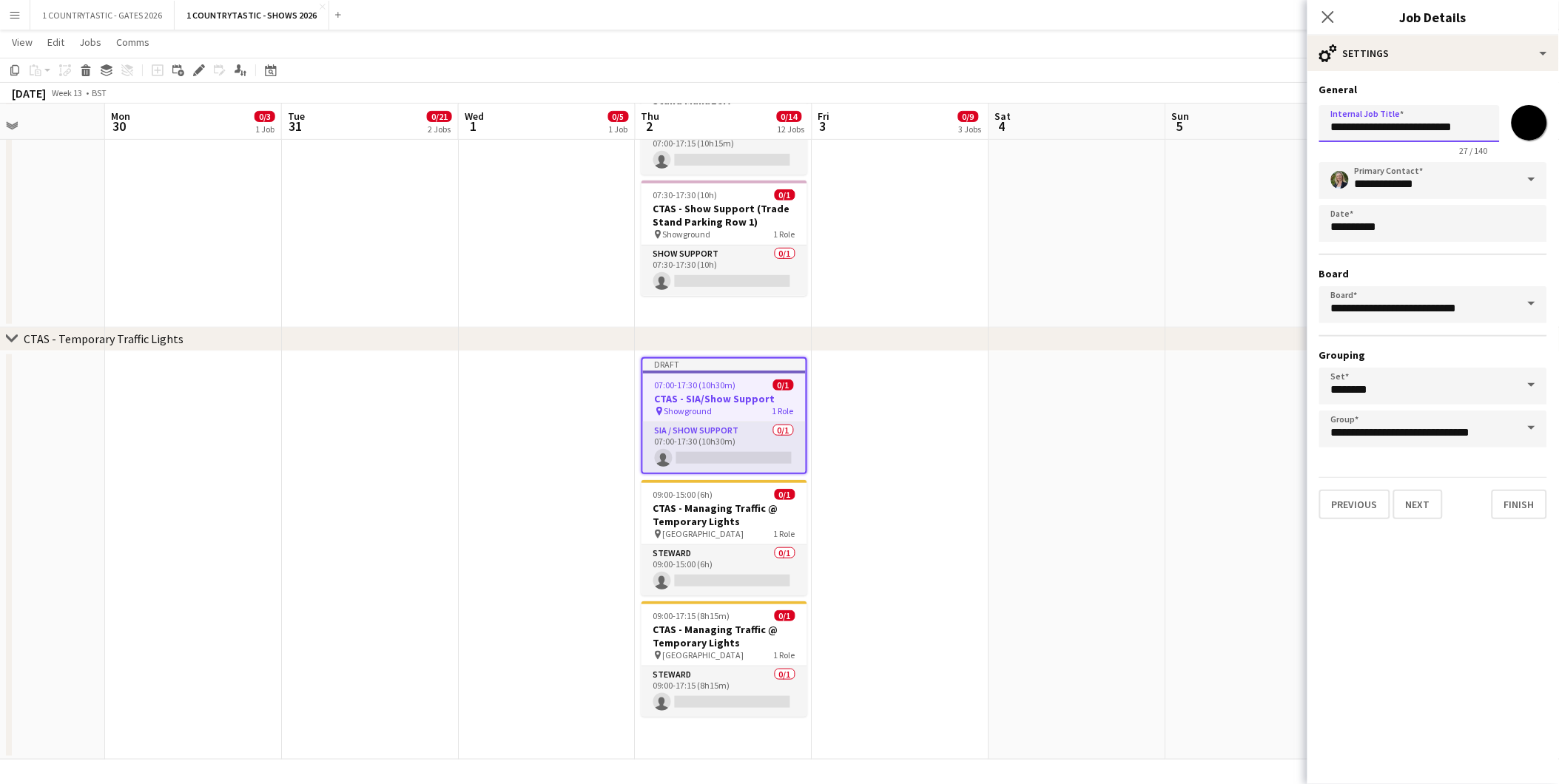
click at [1385, 123] on input "**********" at bounding box center [1409, 123] width 181 height 37
type input "**********"
click at [1409, 490] on button "Next" at bounding box center [1418, 504] width 49 height 29
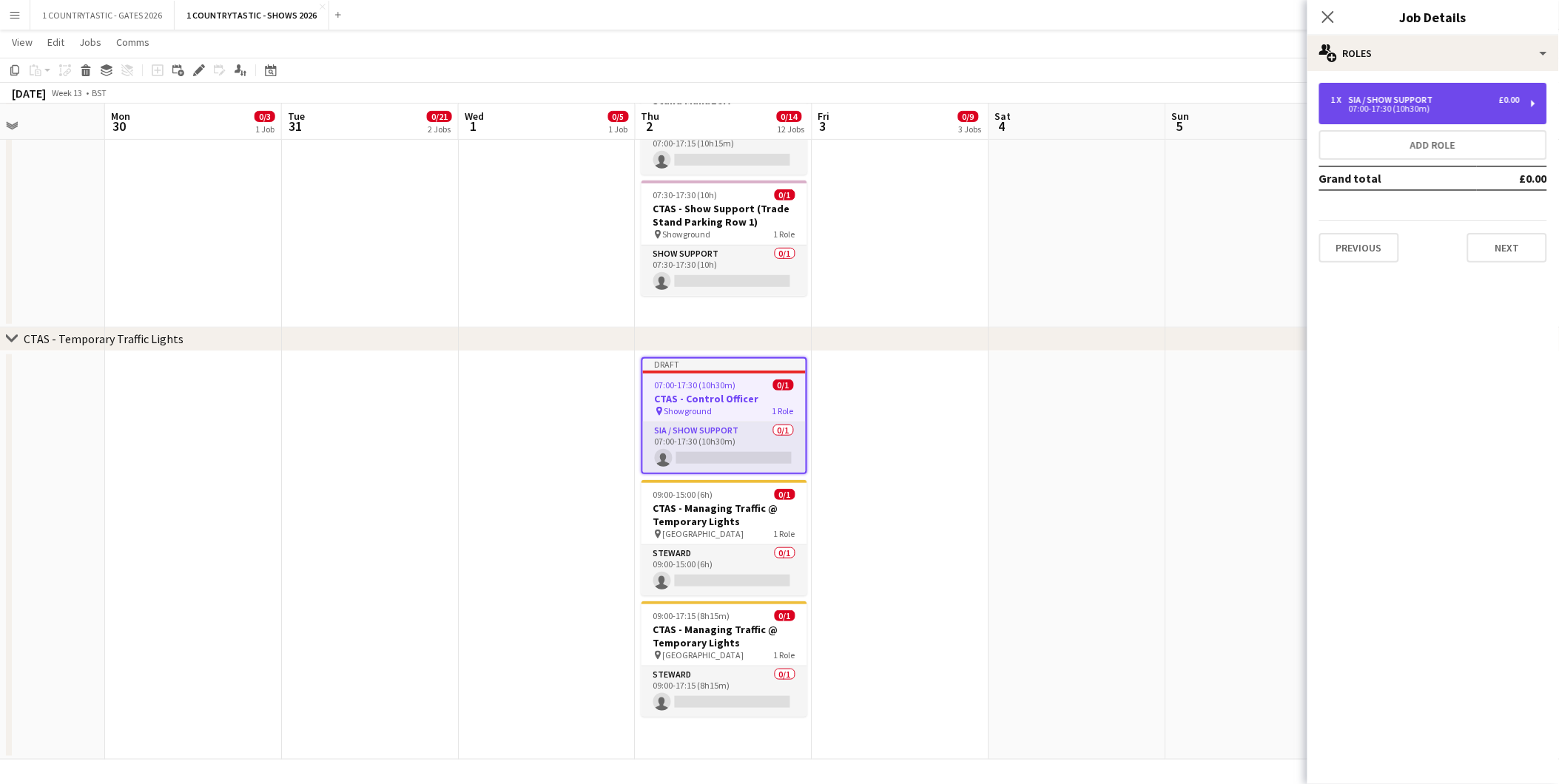
click at [1440, 98] on div "1 x SIA / Show Support £0.00" at bounding box center [1425, 99] width 188 height 10
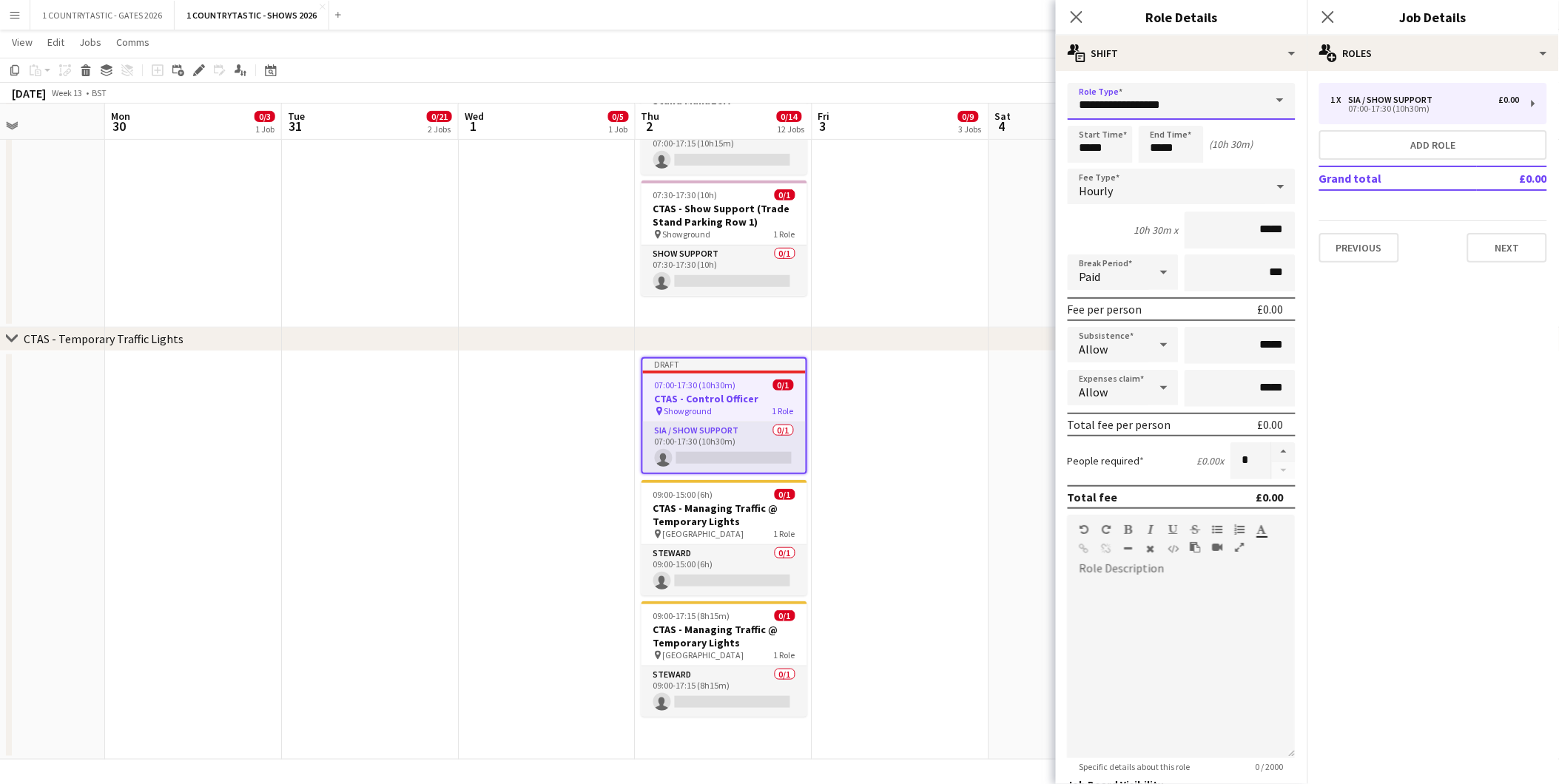
drag, startPoint x: 1210, startPoint y: 100, endPoint x: 824, endPoint y: 64, distance: 387.7
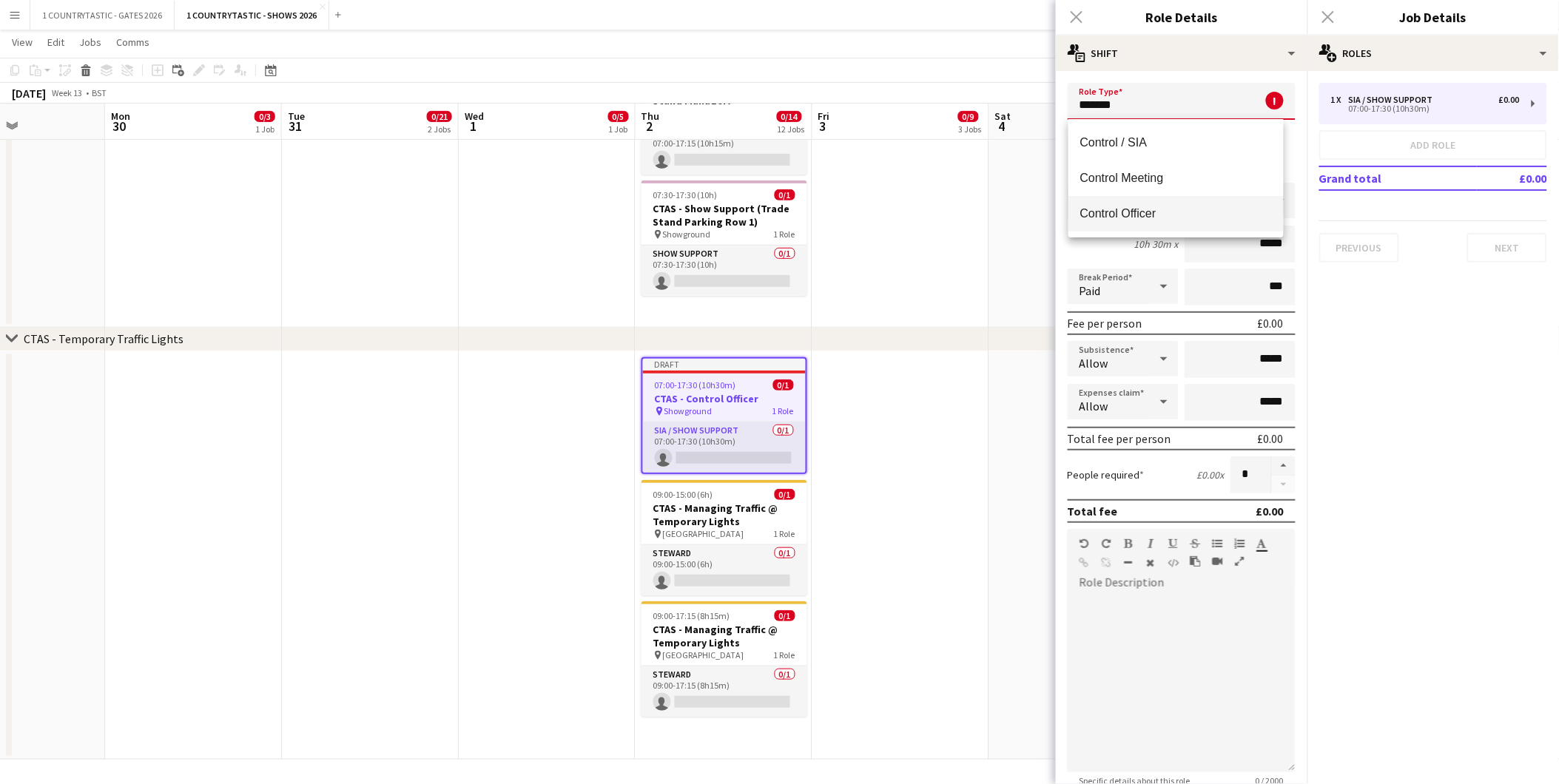
click at [1106, 209] on span "Control Officer" at bounding box center [1176, 213] width 191 height 14
type input "**********"
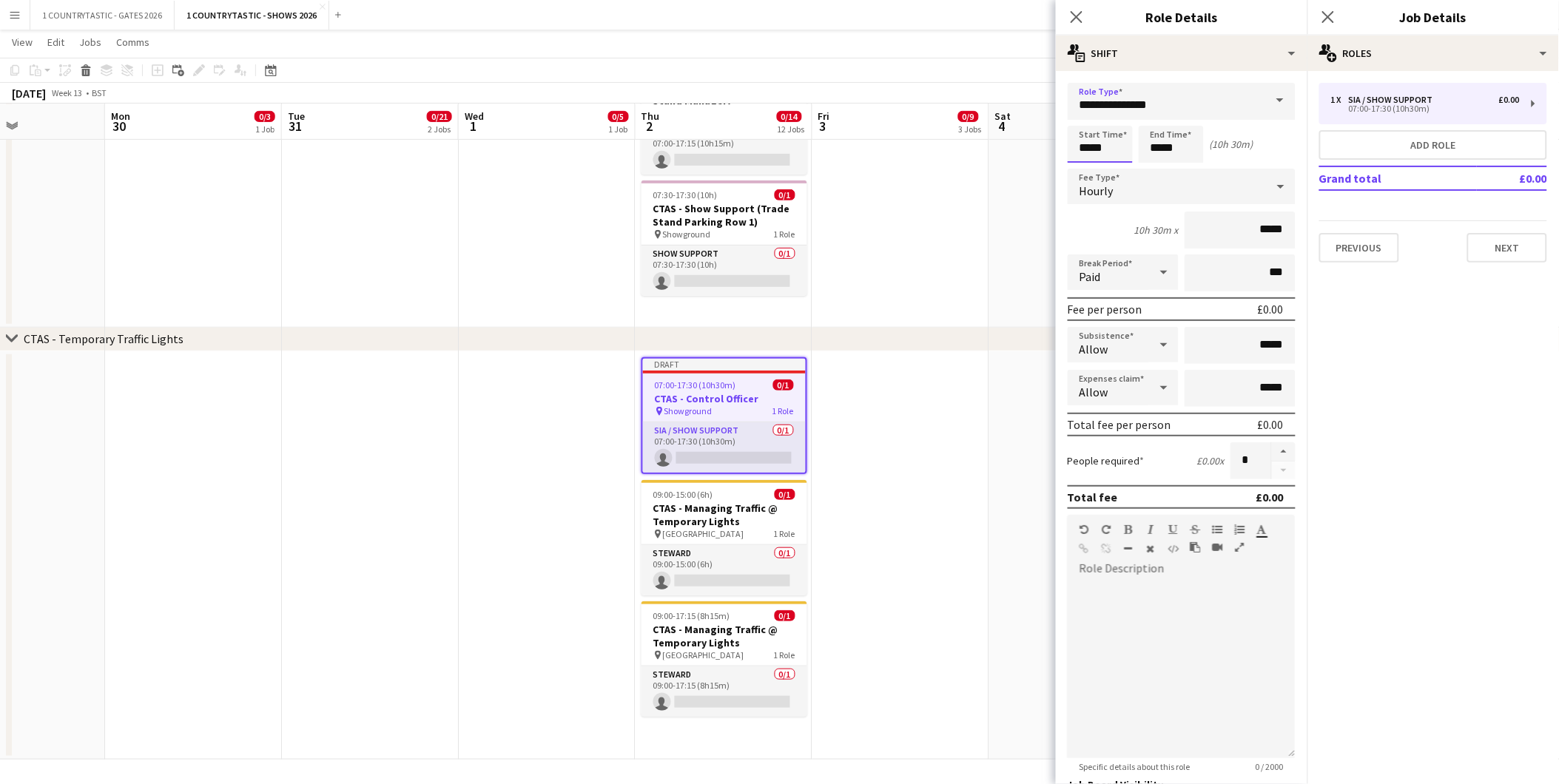
click at [1116, 146] on input "*****" at bounding box center [1101, 144] width 65 height 37
click at [1187, 147] on input "*****" at bounding box center [1172, 144] width 65 height 37
click at [1160, 118] on div at bounding box center [1156, 118] width 29 height 15
click at [1192, 167] on div at bounding box center [1186, 170] width 29 height 15
type input "*****"
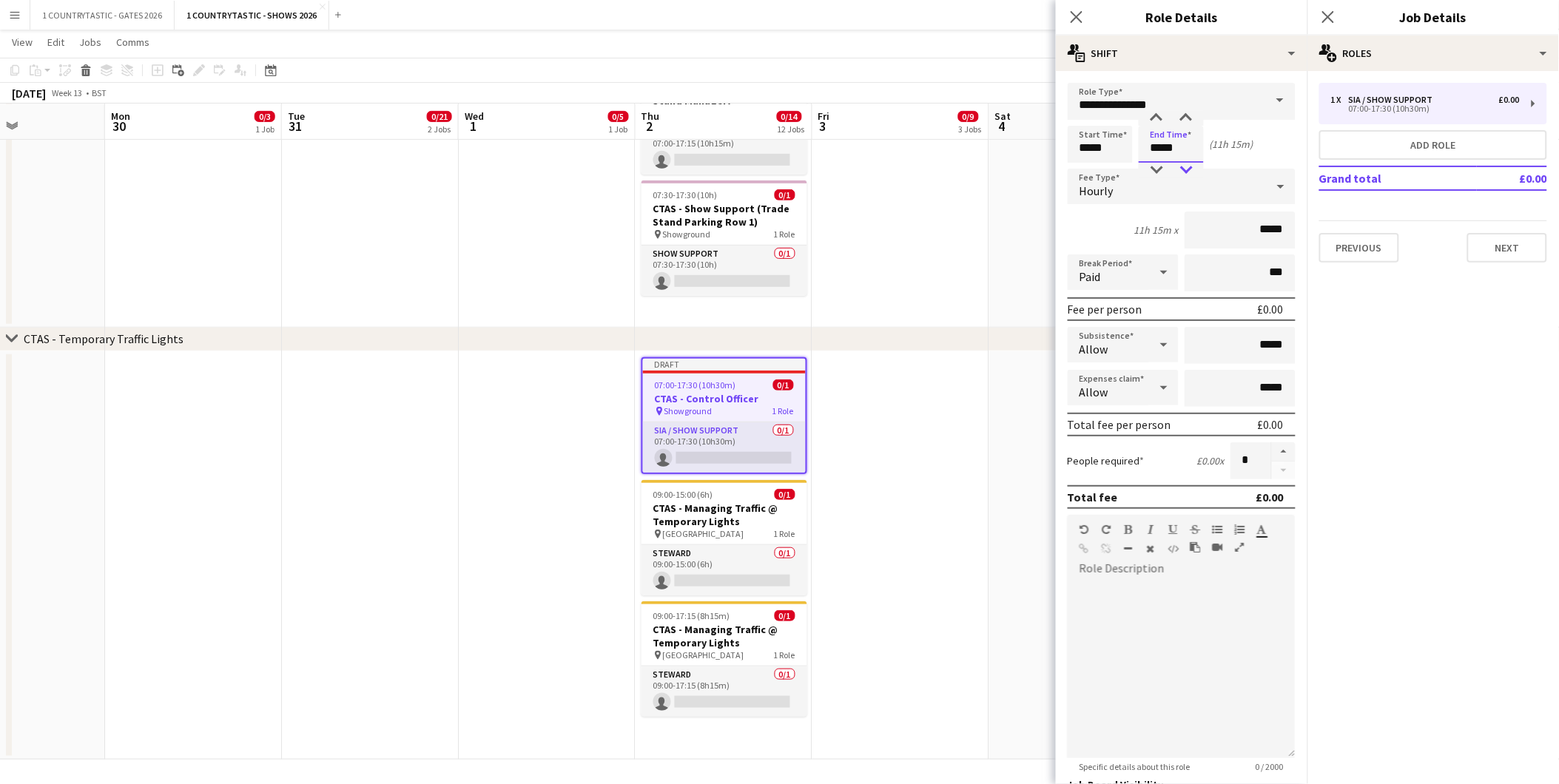
click at [1192, 167] on div at bounding box center [1186, 170] width 29 height 15
click at [1518, 247] on button "Next" at bounding box center [1507, 247] width 80 height 29
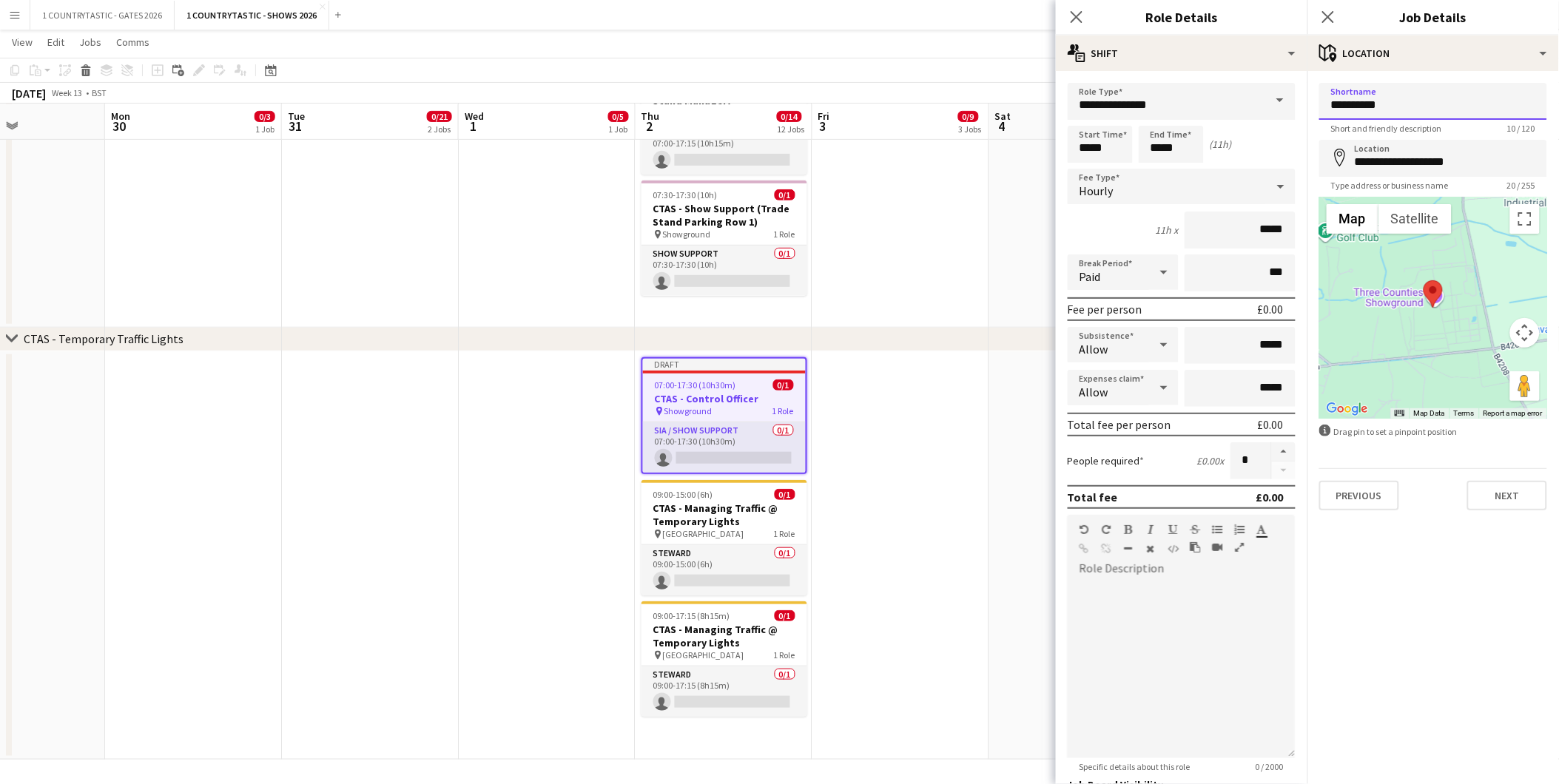
drag, startPoint x: 1430, startPoint y: 104, endPoint x: 1083, endPoint y: 73, distance: 348.4
click at [1357, 109] on input "*****" at bounding box center [1433, 101] width 228 height 37
click button "Next" at bounding box center [1507, 495] width 80 height 29
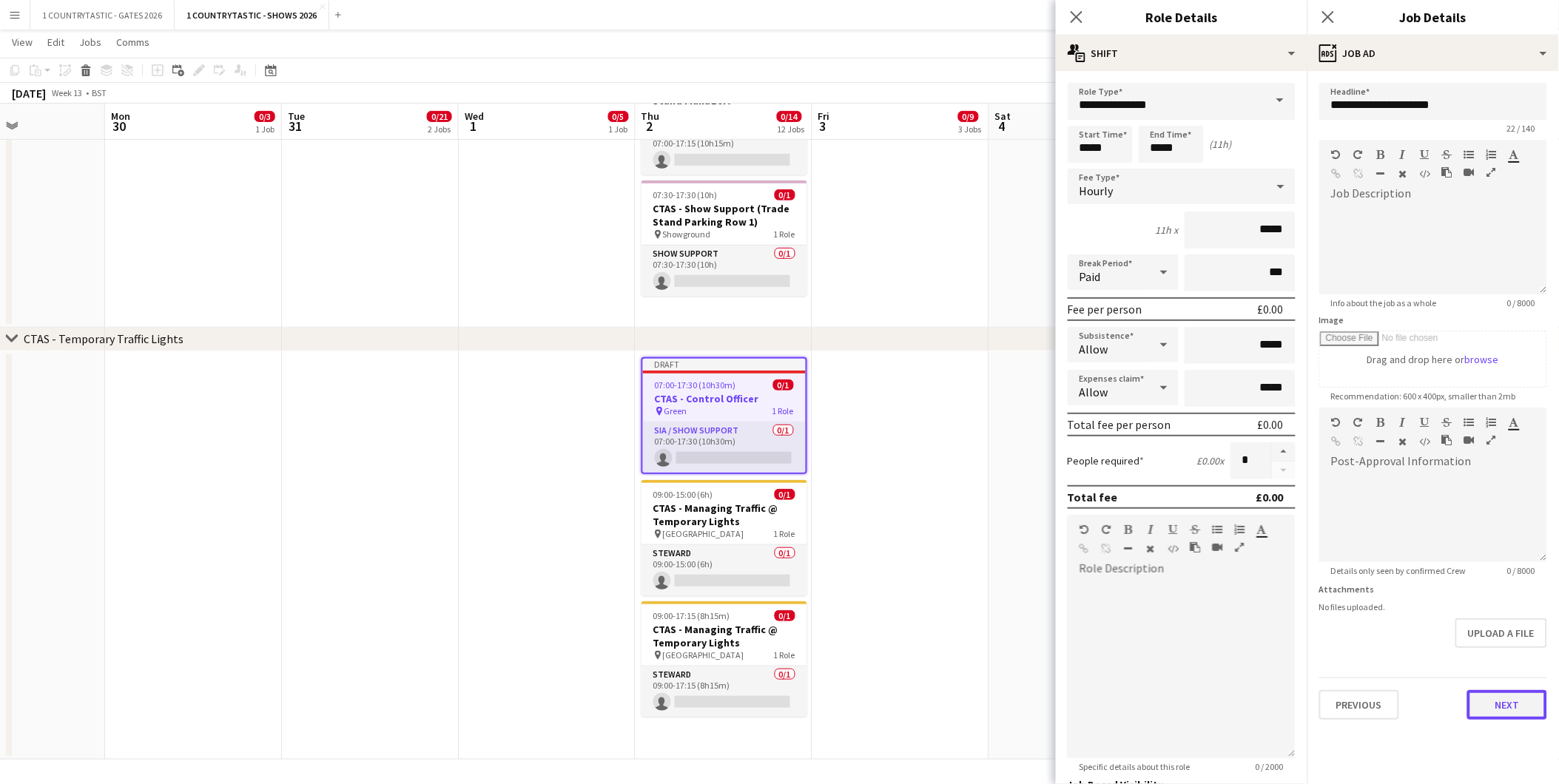
click at [1538, 704] on button "Next" at bounding box center [1507, 704] width 80 height 29
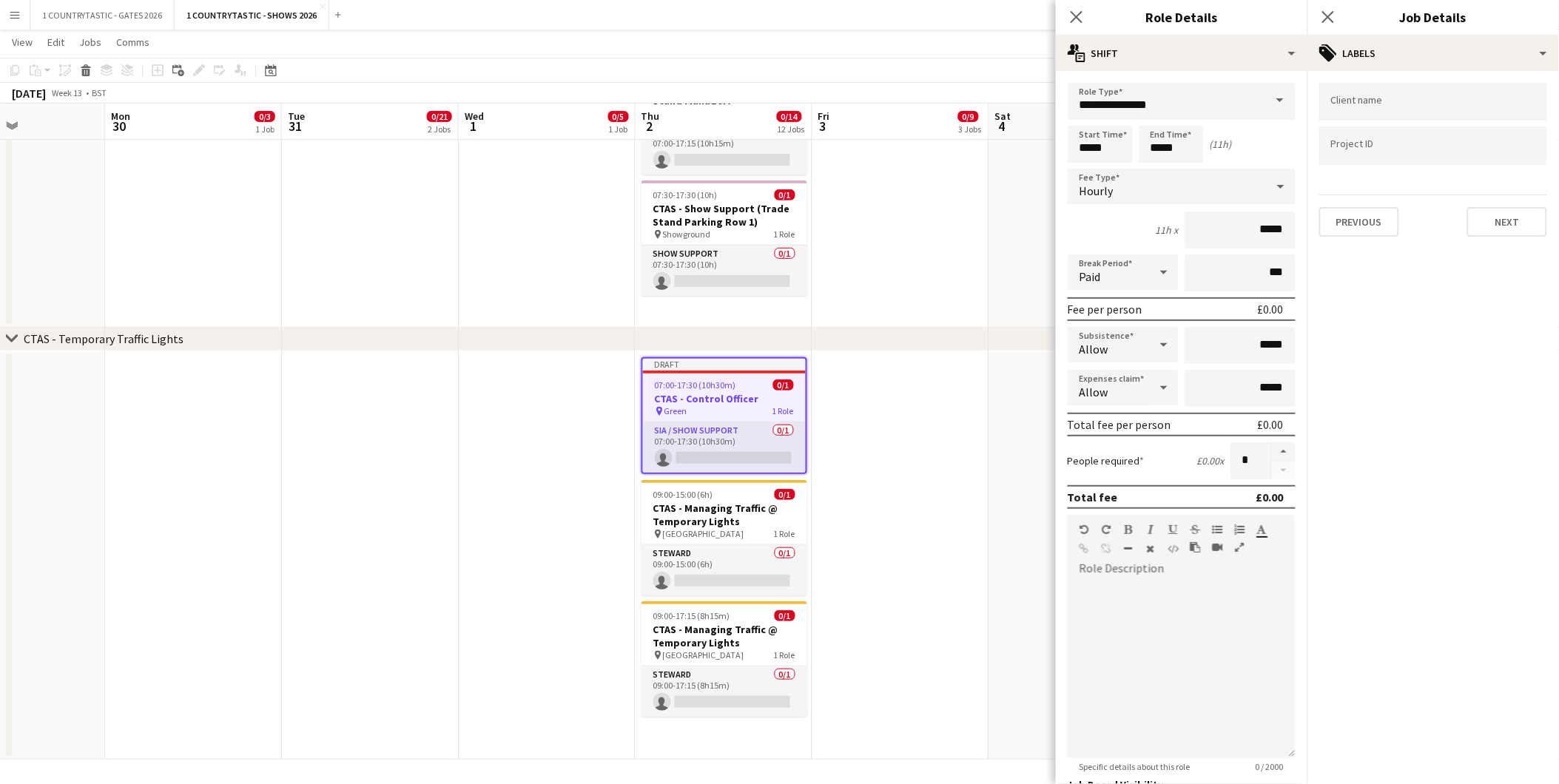
click at [1359, 198] on div "Previous Next" at bounding box center [1433, 216] width 228 height 43
click at [1355, 225] on button "Previous" at bounding box center [1359, 222] width 80 height 29
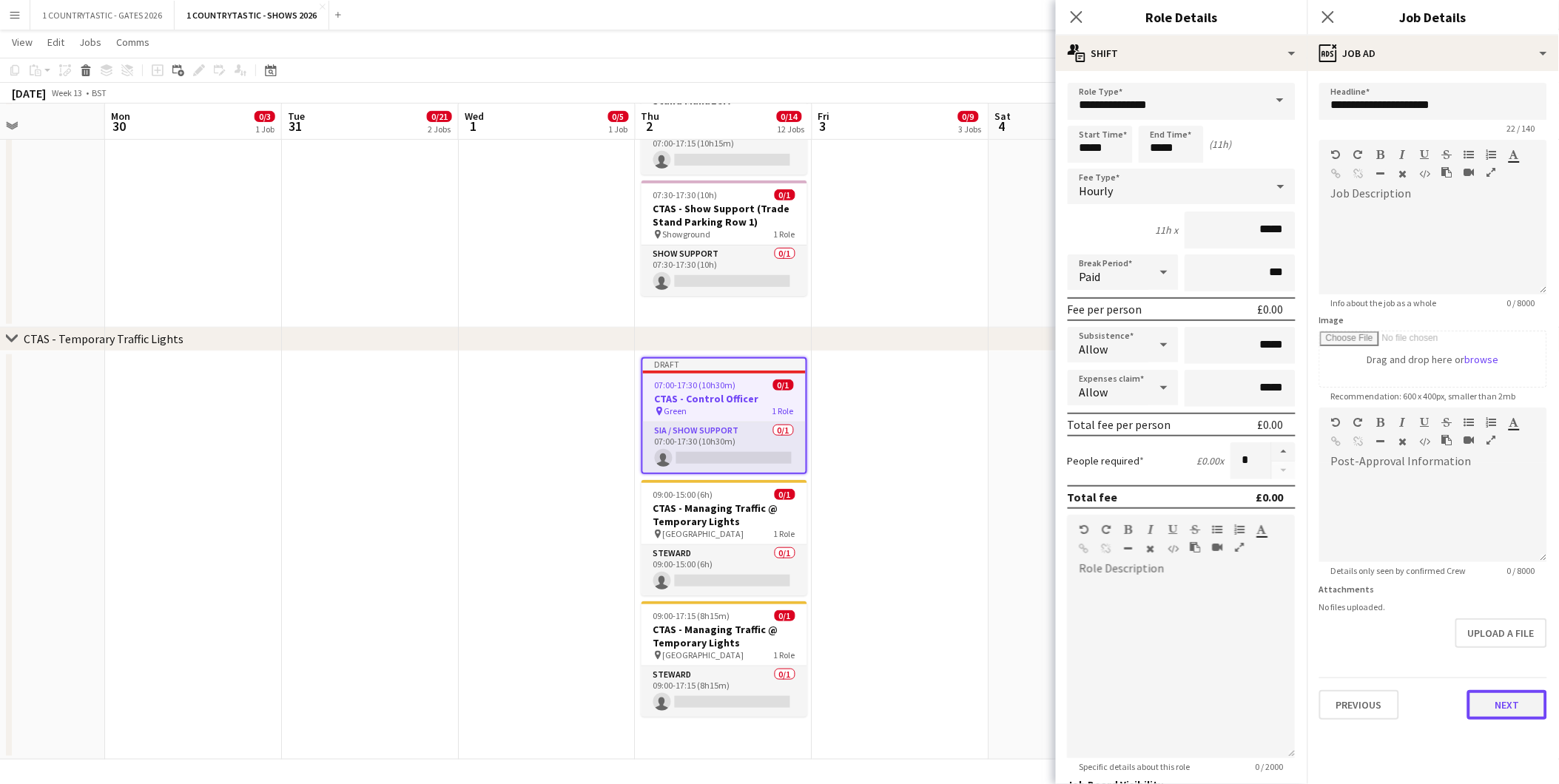
click at [1513, 706] on button "Next" at bounding box center [1507, 704] width 80 height 29
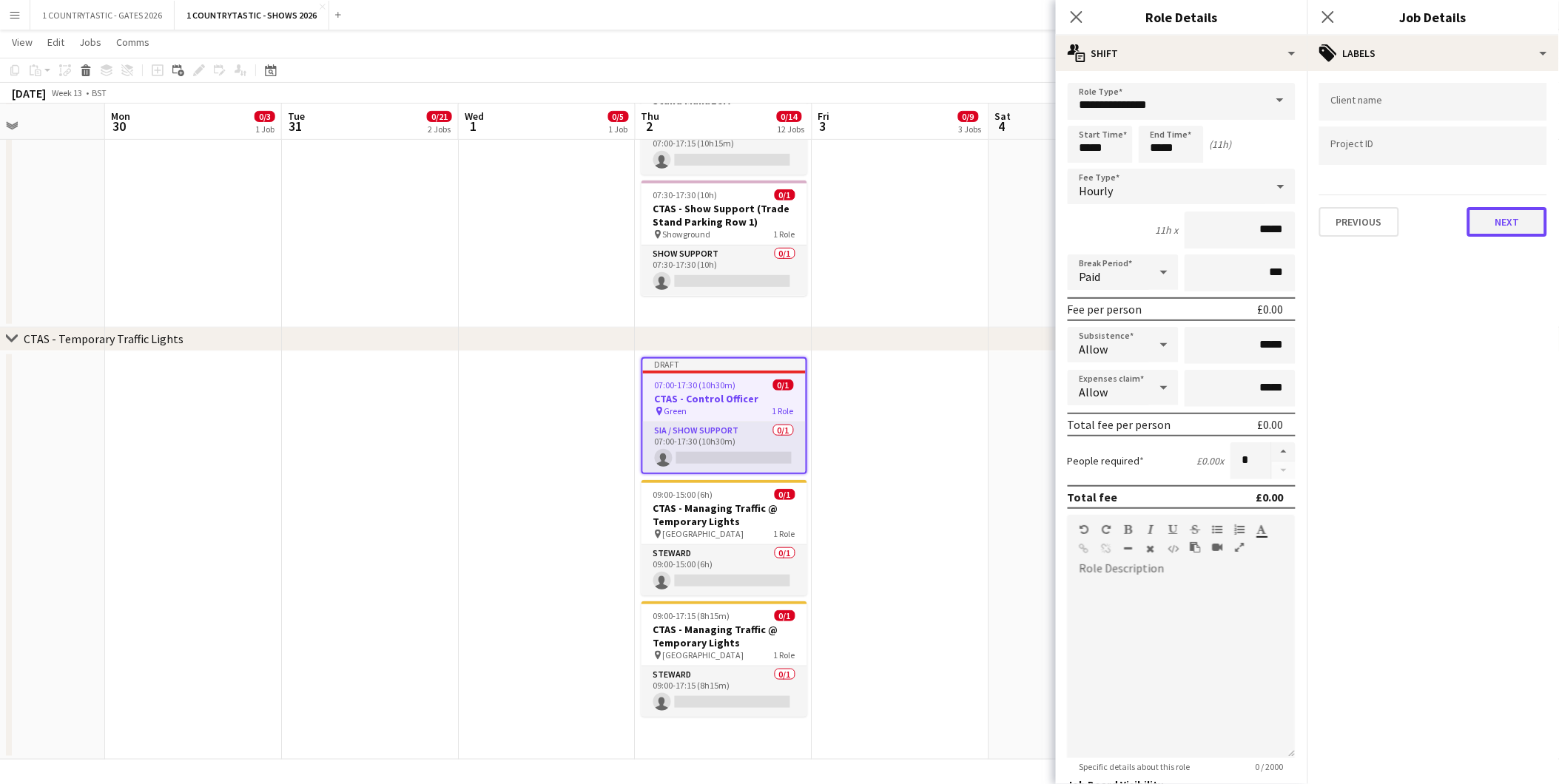
click at [1489, 215] on button "Next" at bounding box center [1507, 222] width 80 height 29
click at [1504, 135] on div "Previous Next" at bounding box center [1433, 147] width 228 height 43
click at [1504, 148] on button "Next" at bounding box center [1507, 152] width 80 height 29
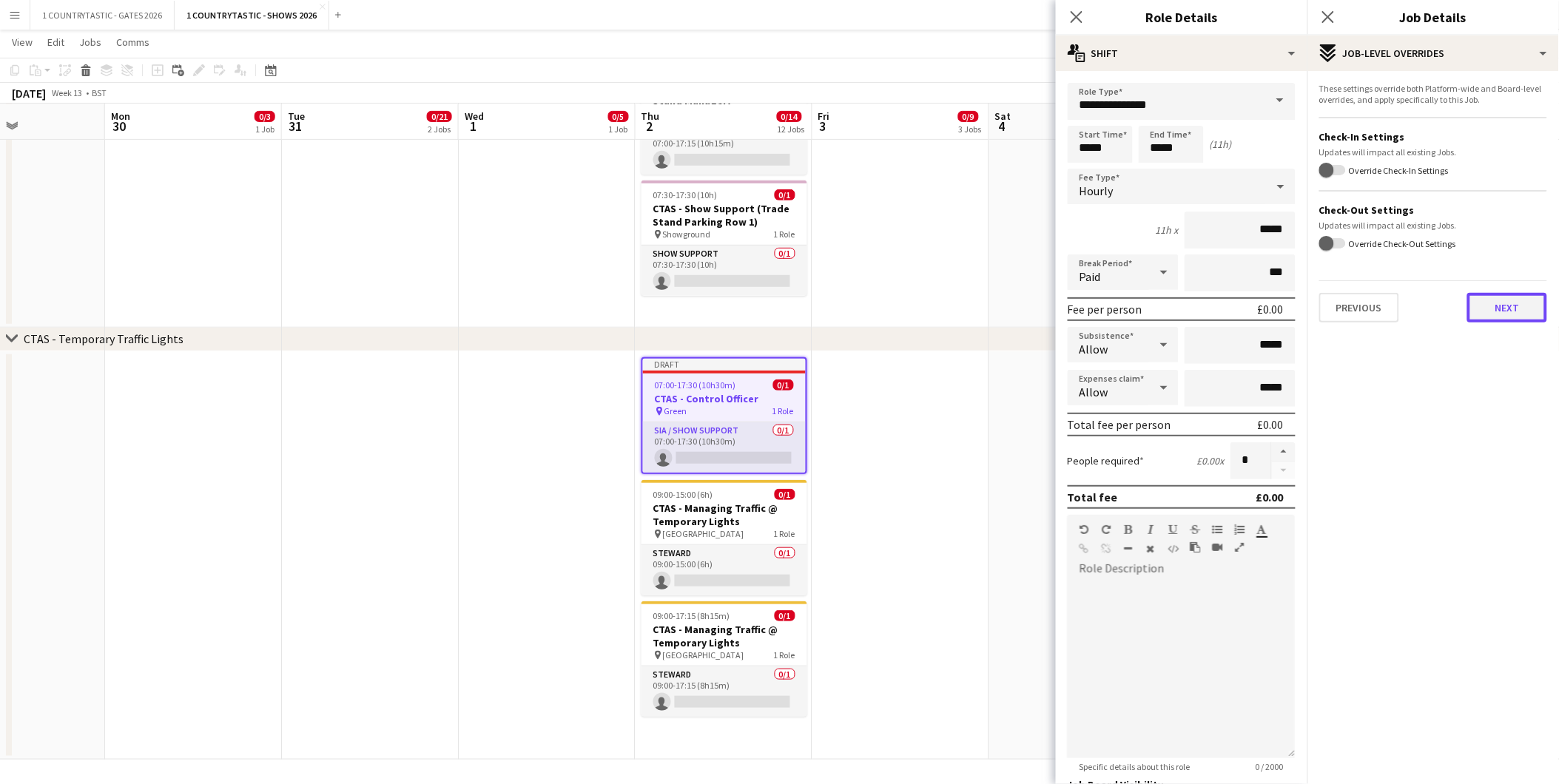
click at [1511, 307] on button "Next" at bounding box center [1507, 307] width 80 height 29
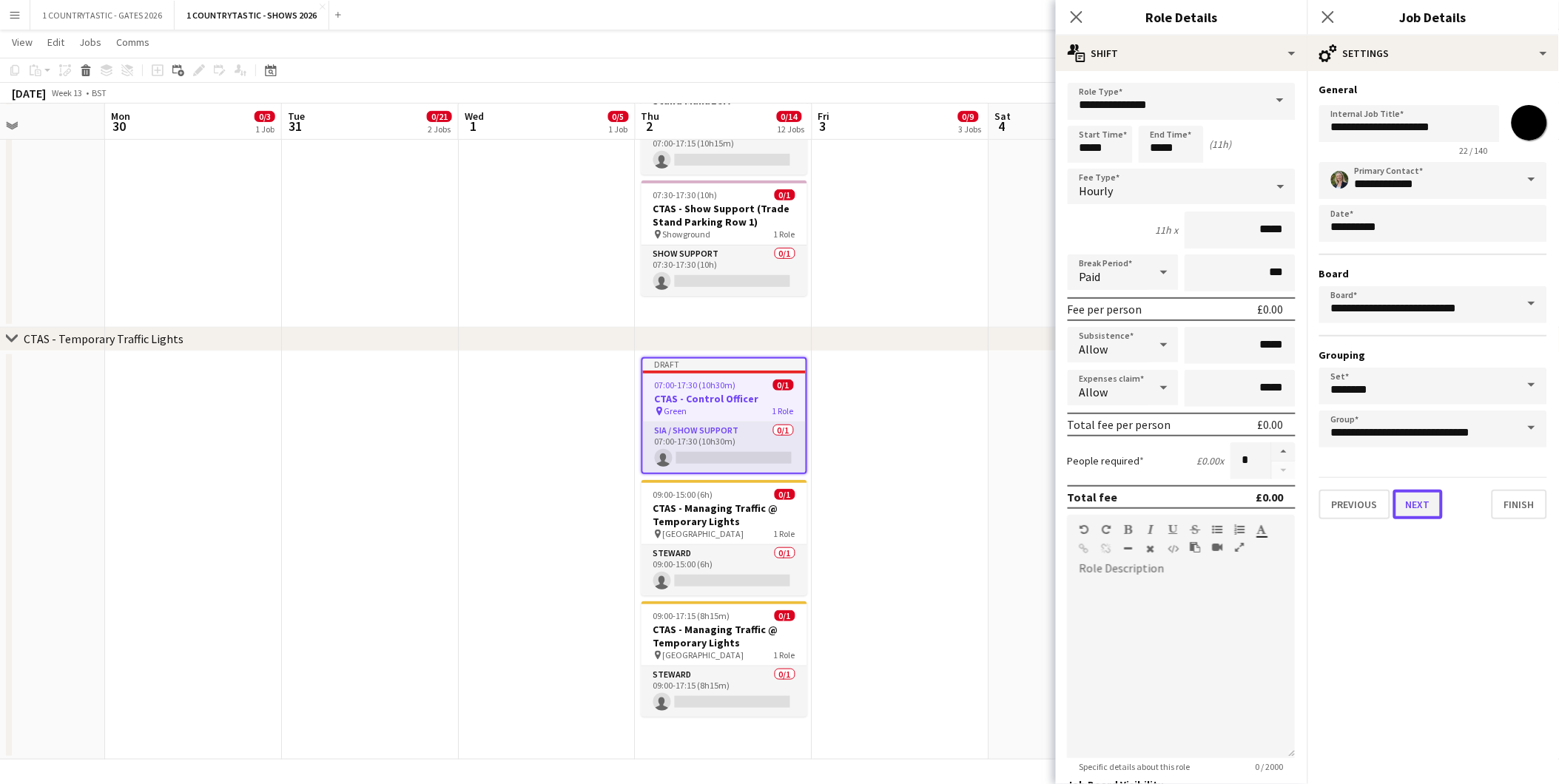
click at [1428, 502] on button "Next" at bounding box center [1418, 504] width 49 height 29
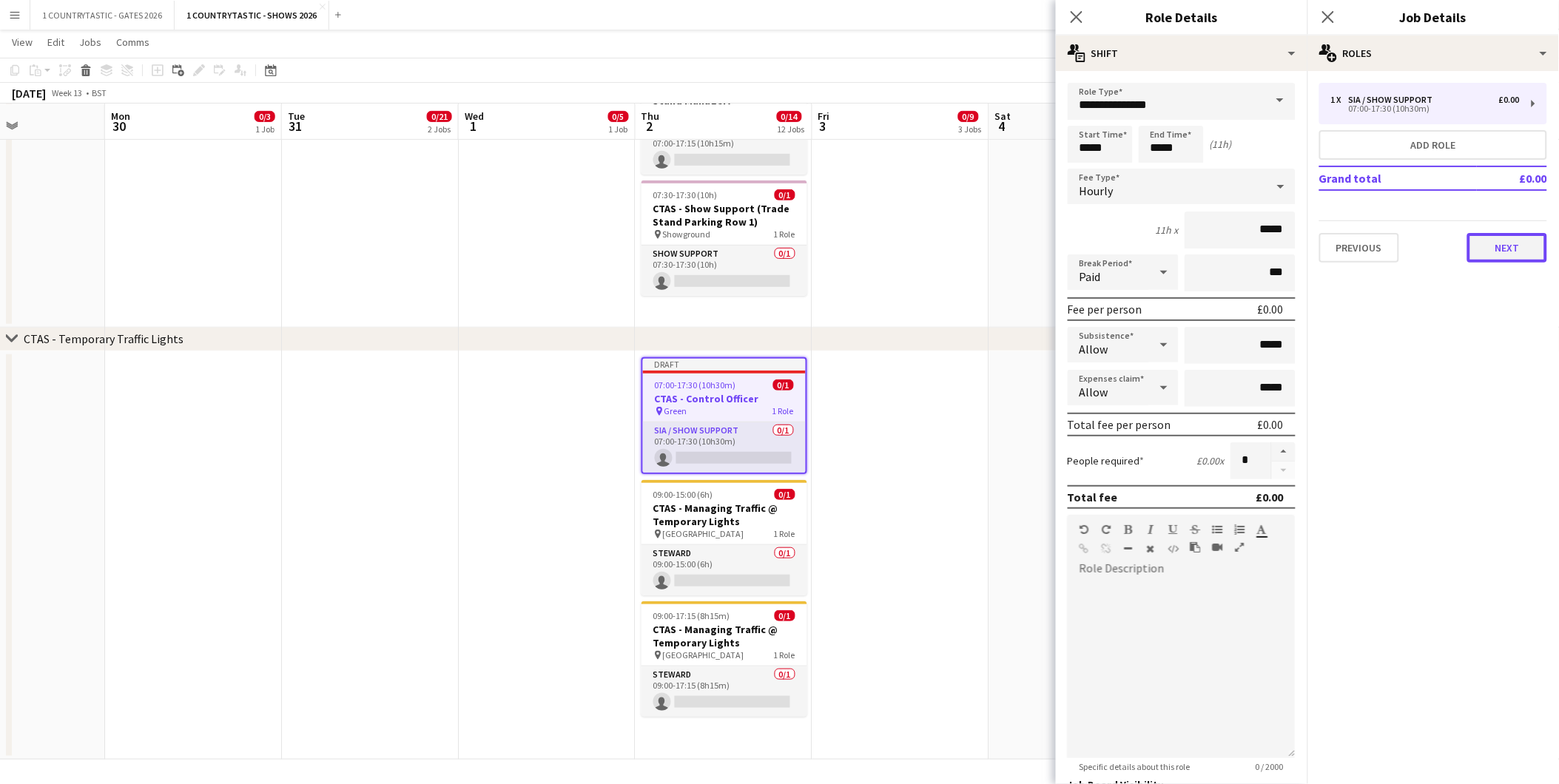
click at [1512, 246] on button "Next" at bounding box center [1507, 247] width 80 height 29
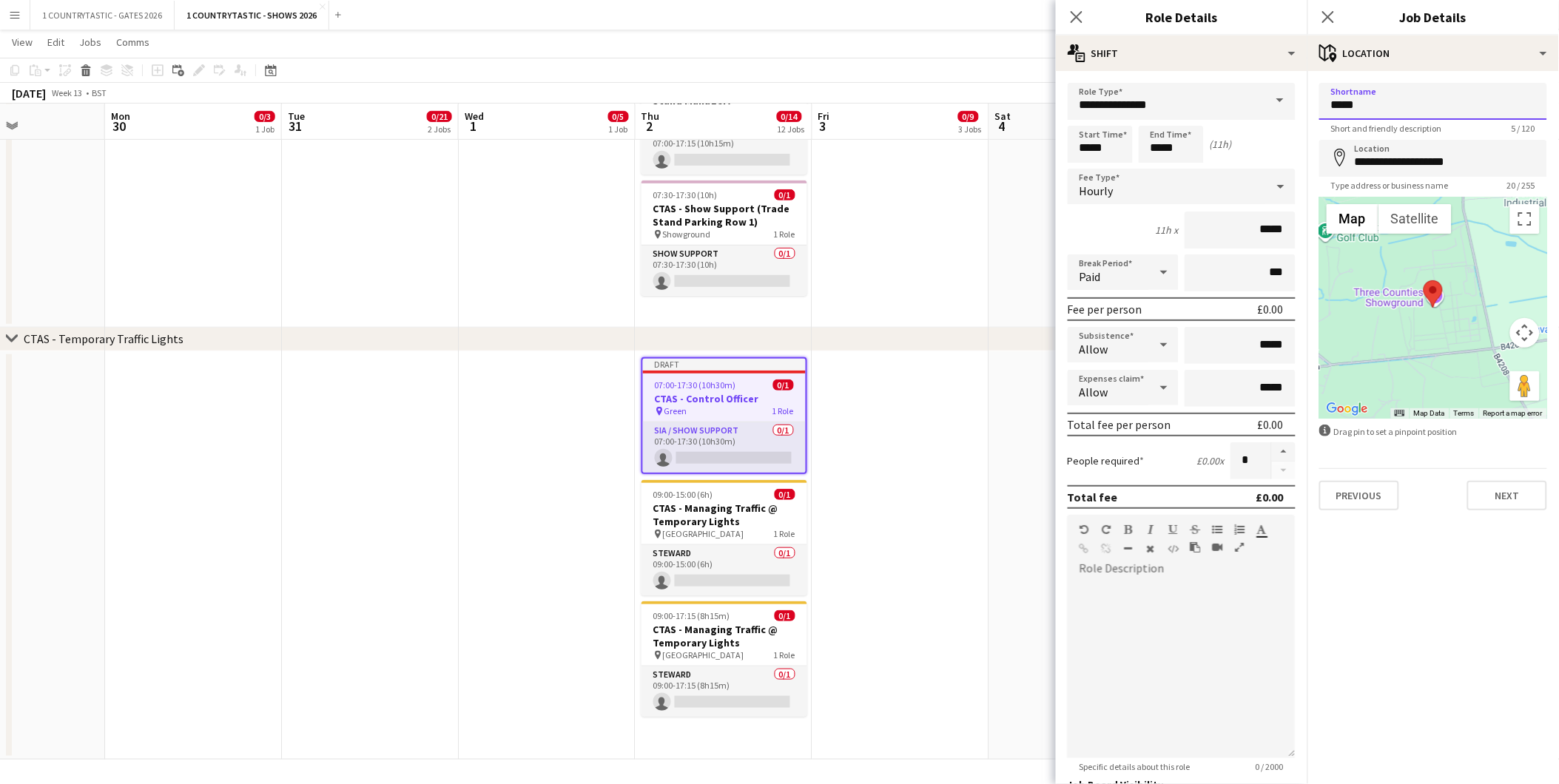
drag, startPoint x: 1392, startPoint y: 107, endPoint x: 1396, endPoint y: 94, distance: 13.6
click at [1392, 107] on input "*****" at bounding box center [1433, 101] width 228 height 37
click at [1410, 94] on input "*******" at bounding box center [1433, 101] width 228 height 37
click at [1382, 105] on input "*******" at bounding box center [1433, 101] width 228 height 37
click at [1329, 101] on input "*******" at bounding box center [1433, 101] width 228 height 37
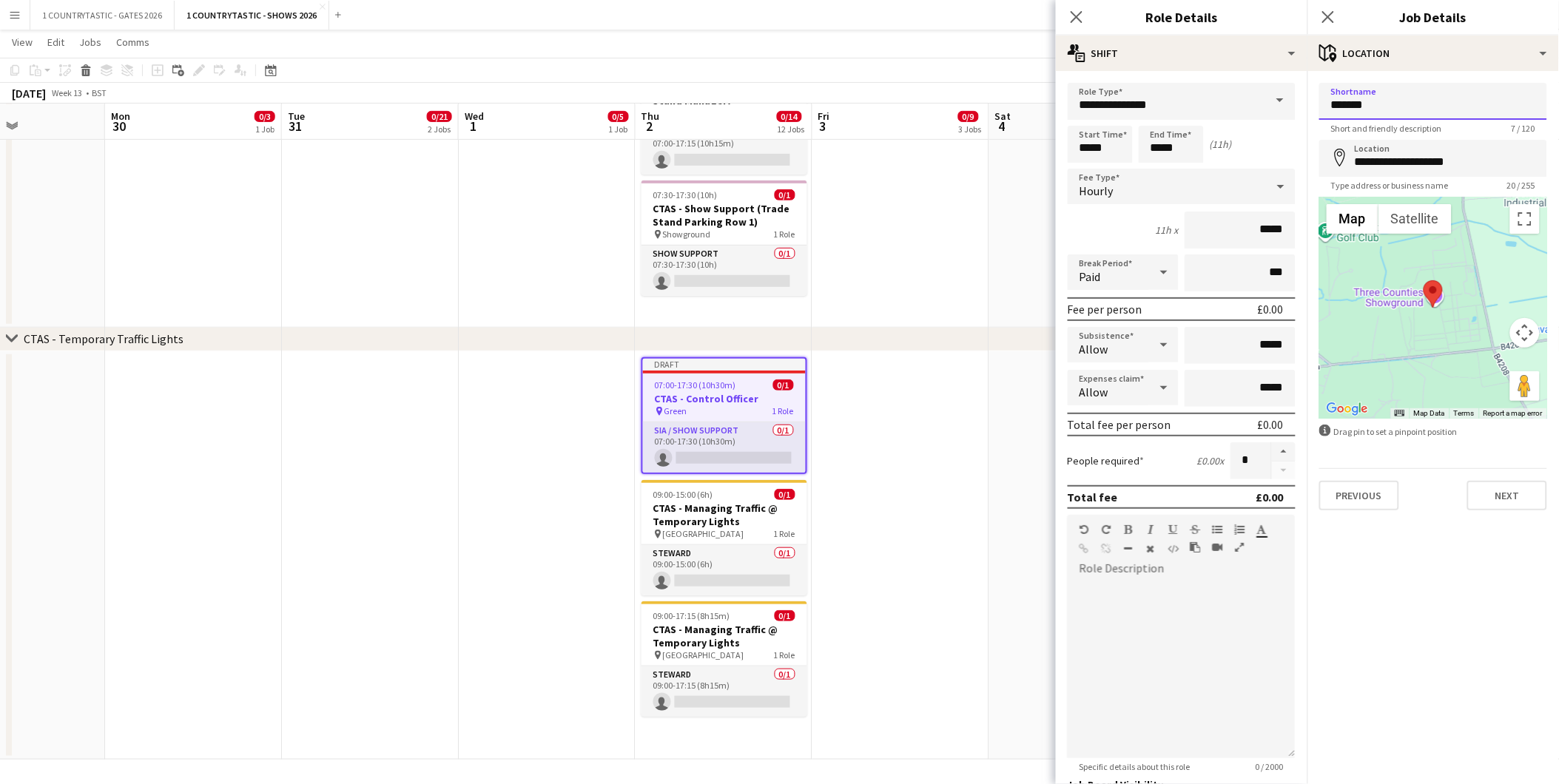
drag, startPoint x: 1333, startPoint y: 104, endPoint x: 1525, endPoint y: 97, distance: 192.1
click at [1529, 93] on input "*******" at bounding box center [1433, 101] width 228 height 37
click at [1522, 98] on input "*******" at bounding box center [1433, 101] width 228 height 37
type input "**********"
click at [925, 455] on app-date-cell at bounding box center [901, 556] width 177 height 409
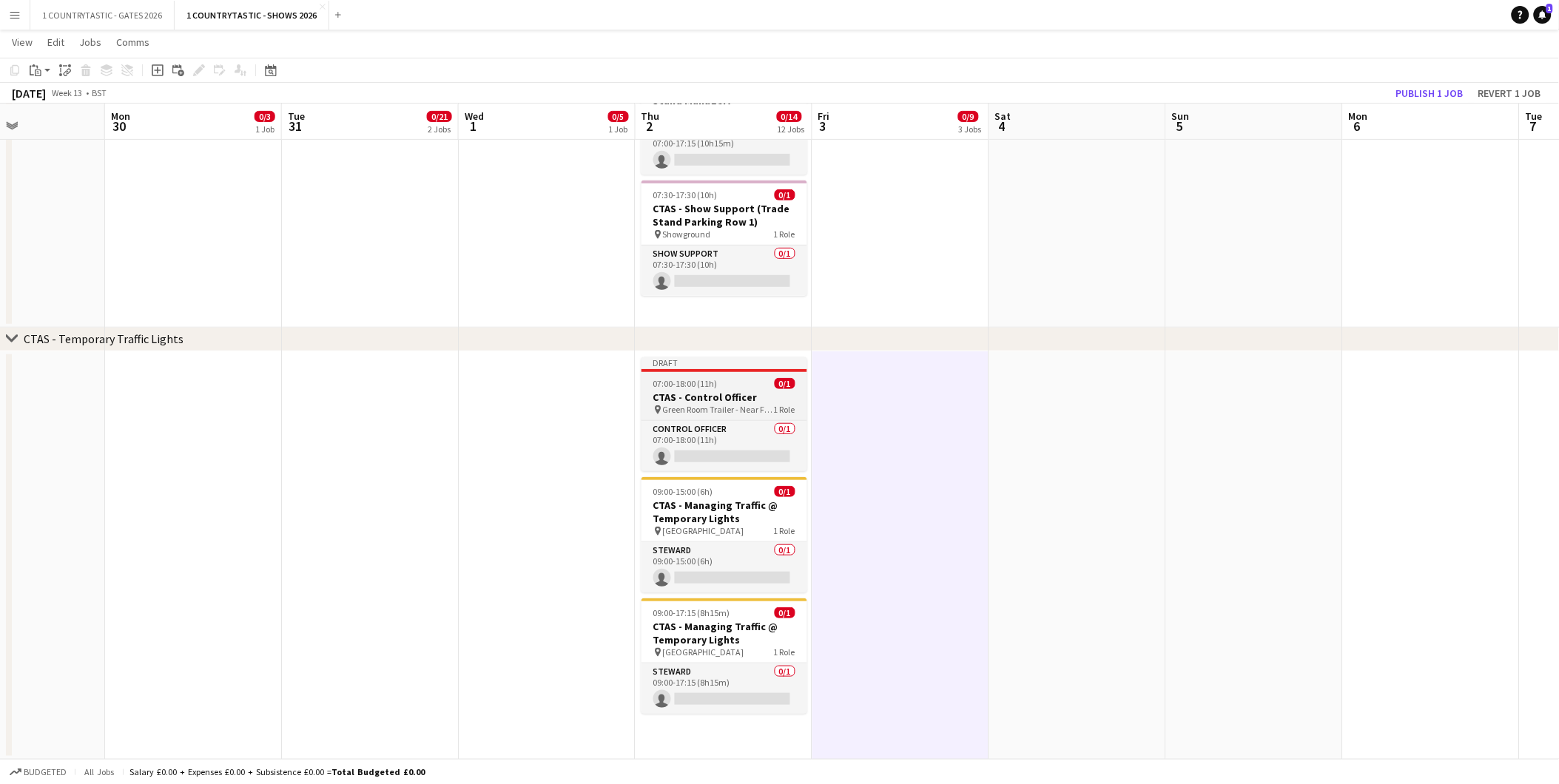
click at [710, 394] on h3 "CTAS - Control Officer" at bounding box center [724, 398] width 166 height 13
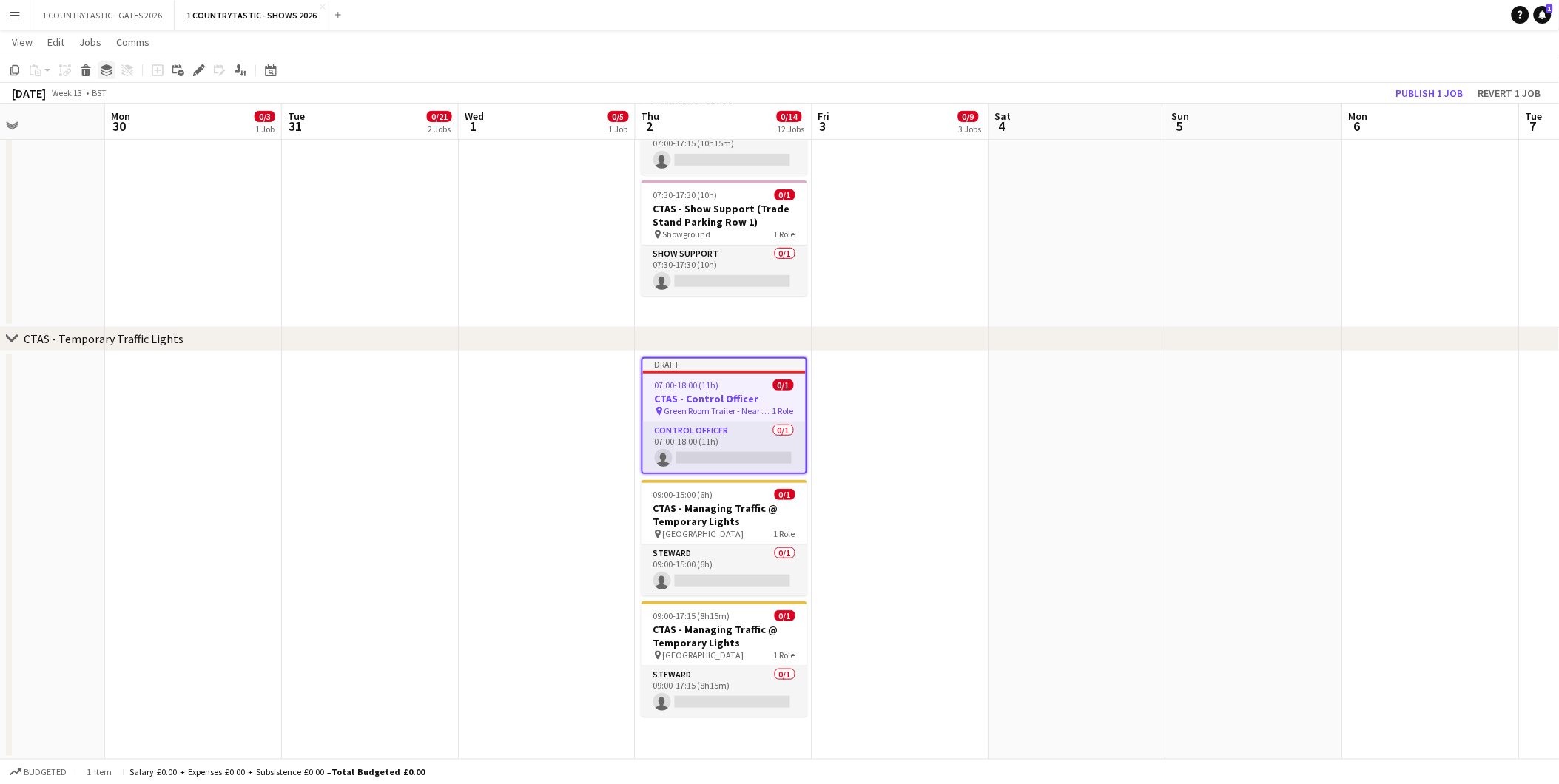
click at [107, 66] on icon at bounding box center [106, 67] width 12 height 6
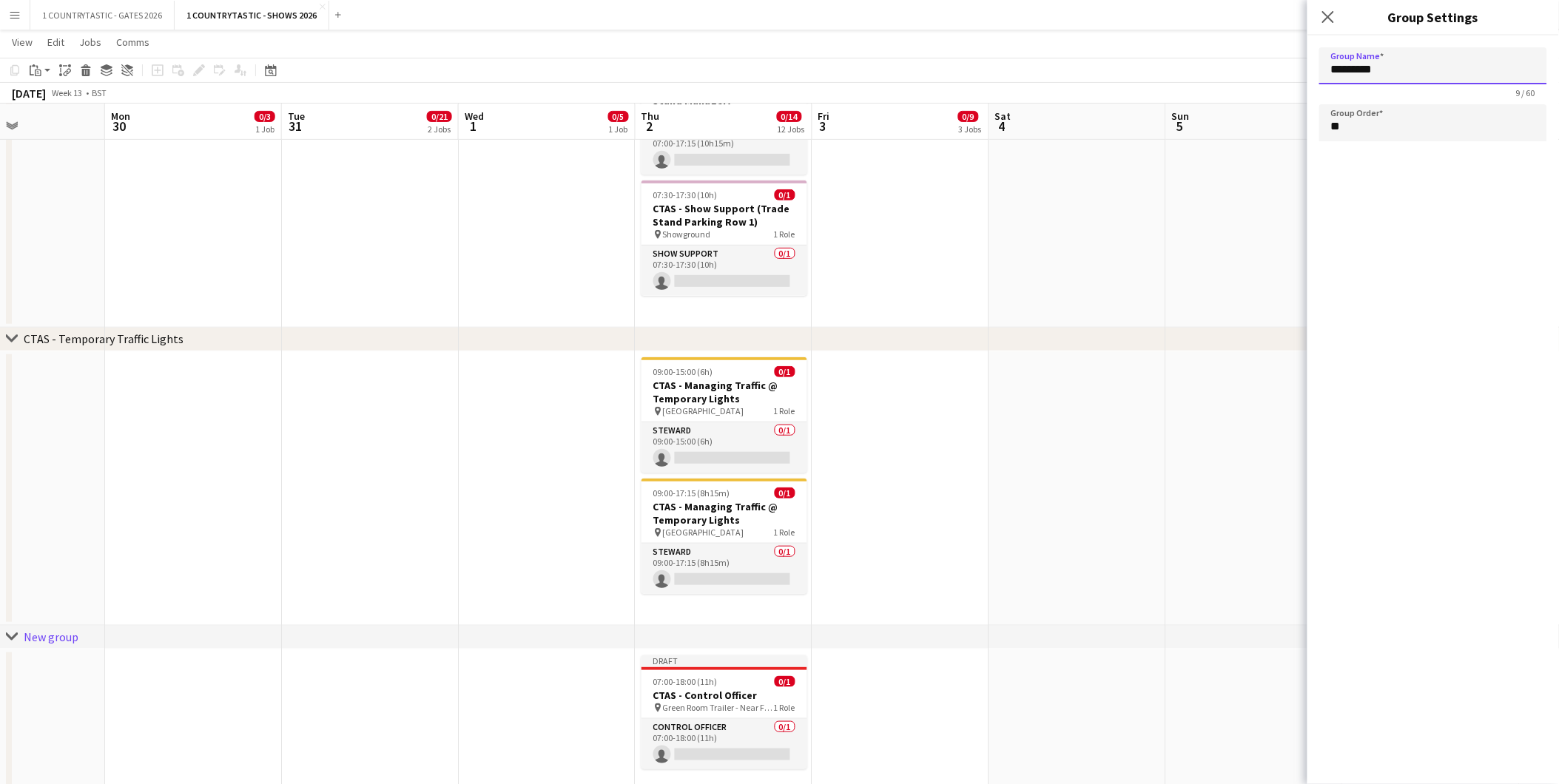
drag, startPoint x: 1421, startPoint y: 60, endPoint x: 1222, endPoint y: 56, distance: 199.0
click at [995, 618] on app-date-cell at bounding box center [1078, 489] width 177 height 275
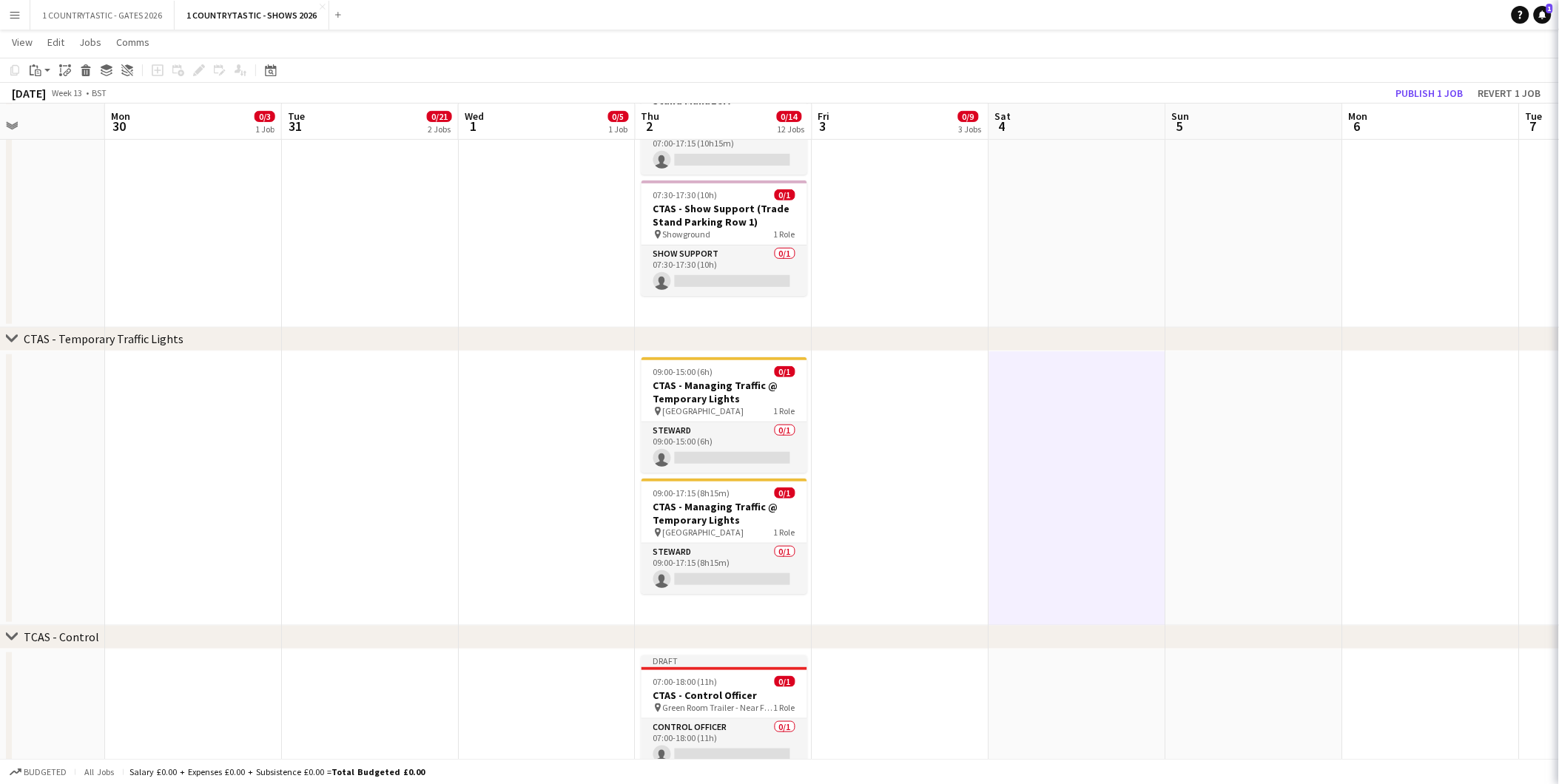
type input "*********"
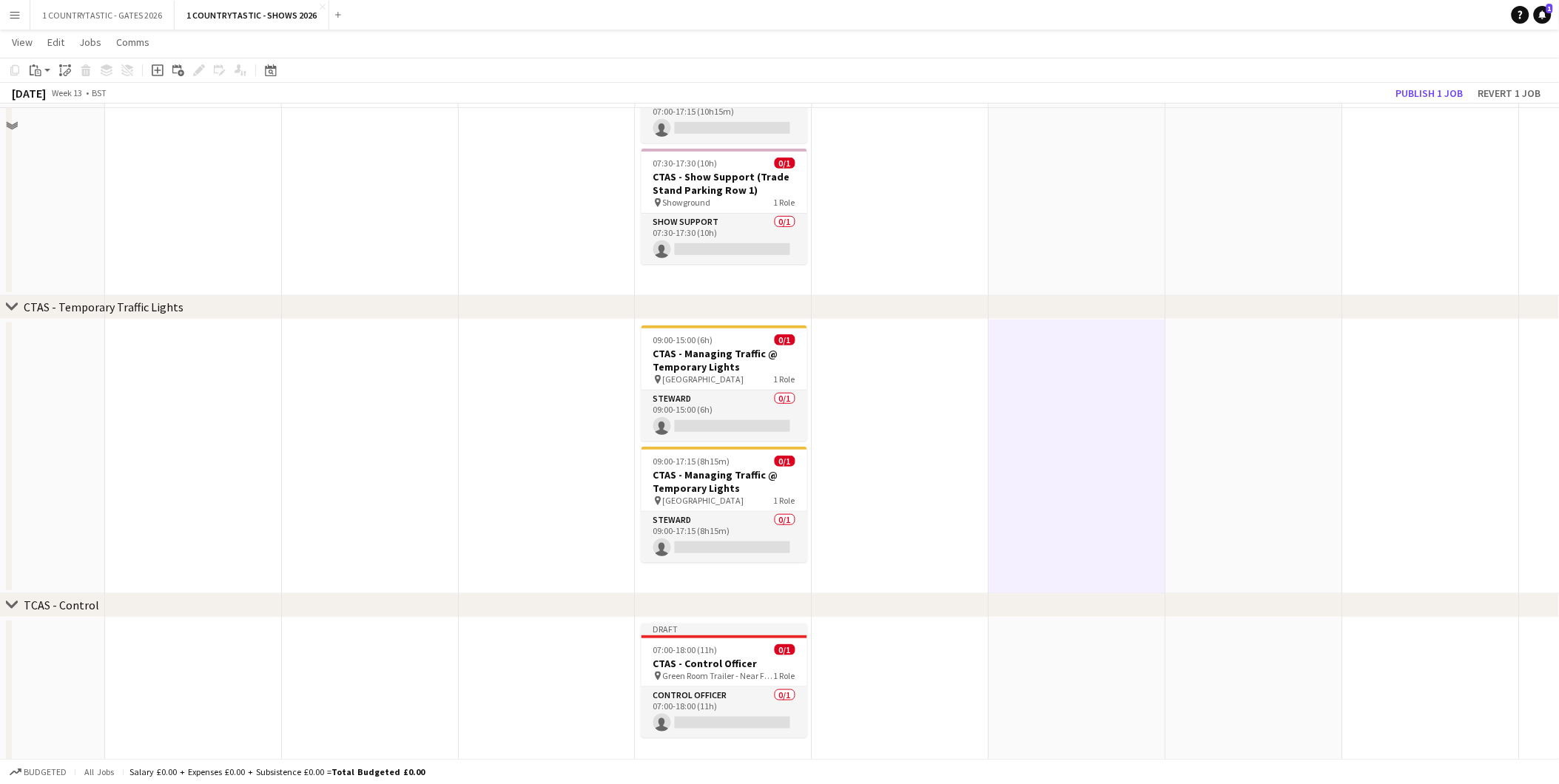
scroll to position [2242, 0]
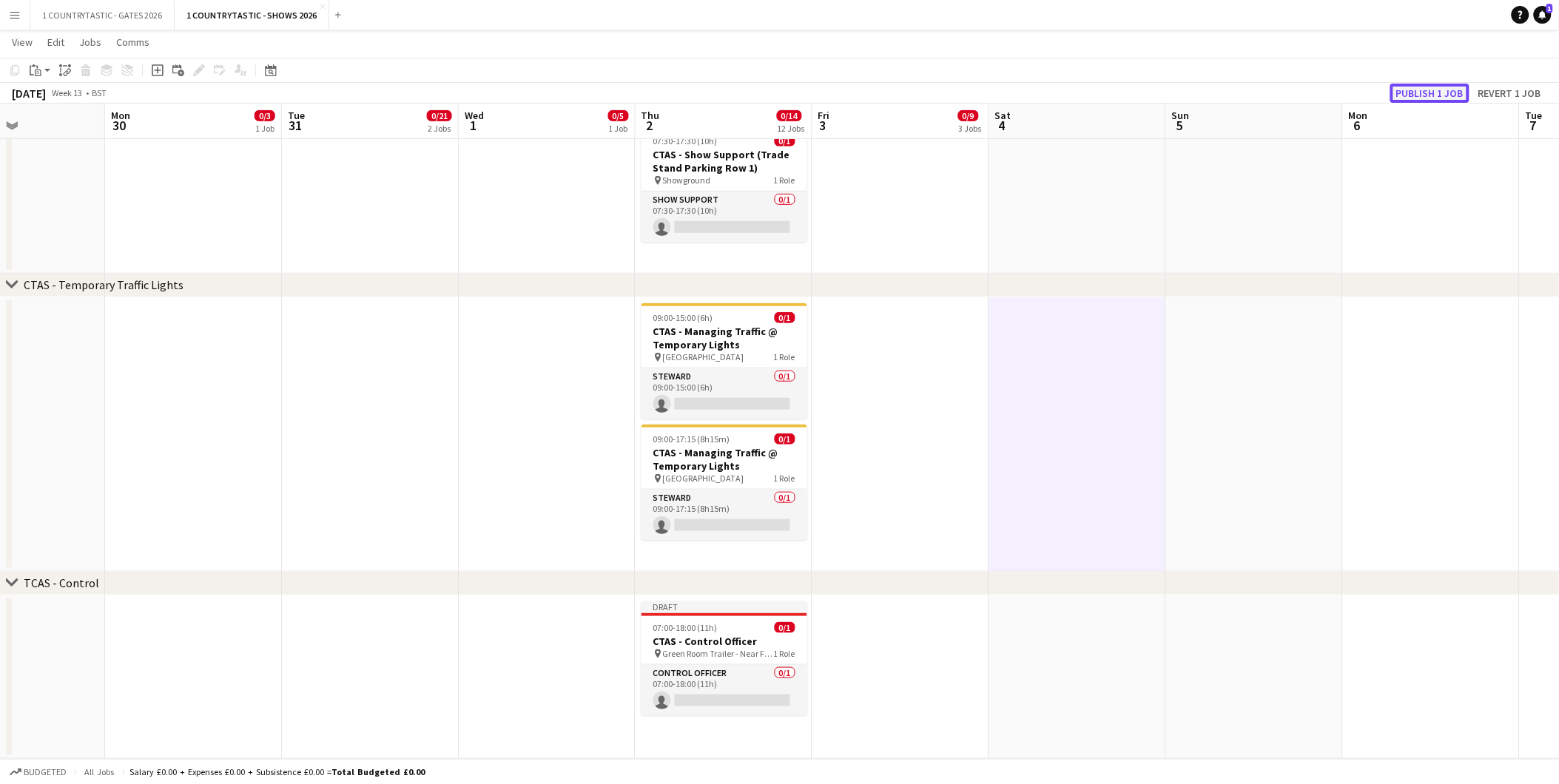
click at [1422, 92] on button "Publish 1 job" at bounding box center [1430, 93] width 80 height 19
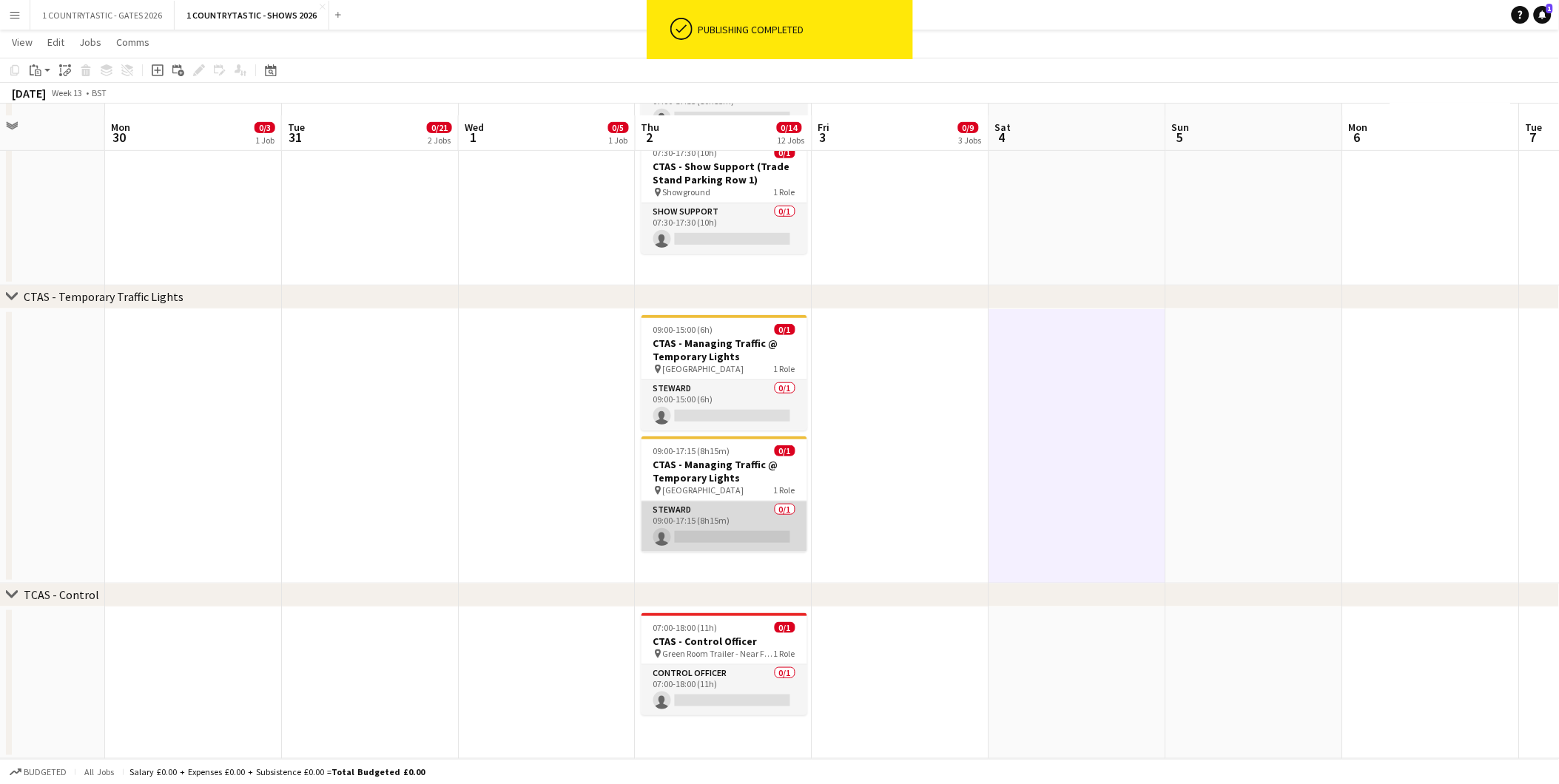
scroll to position [2229, 0]
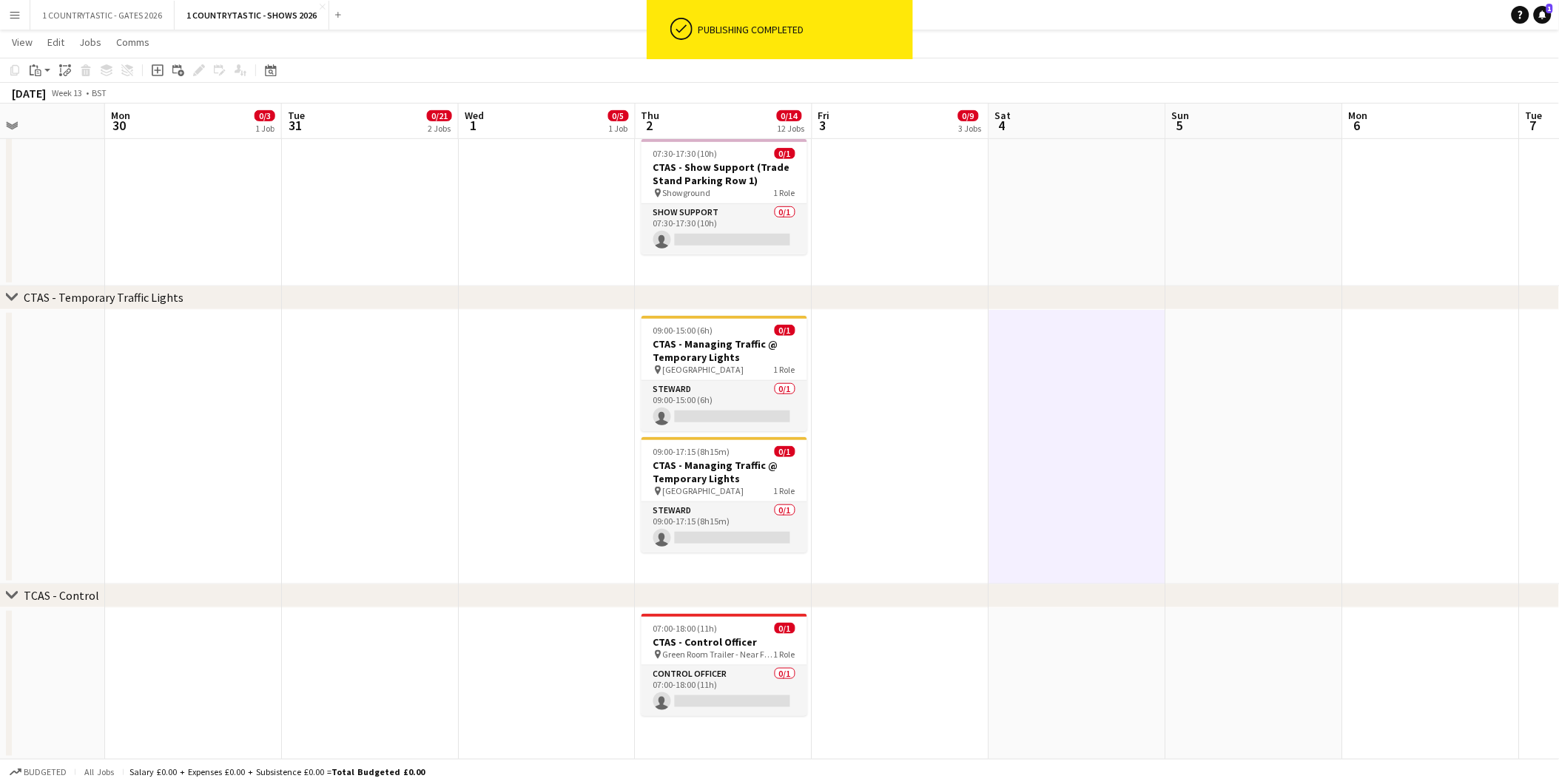
click at [40, 588] on div "TCAS - Control" at bounding box center [62, 596] width 76 height 15
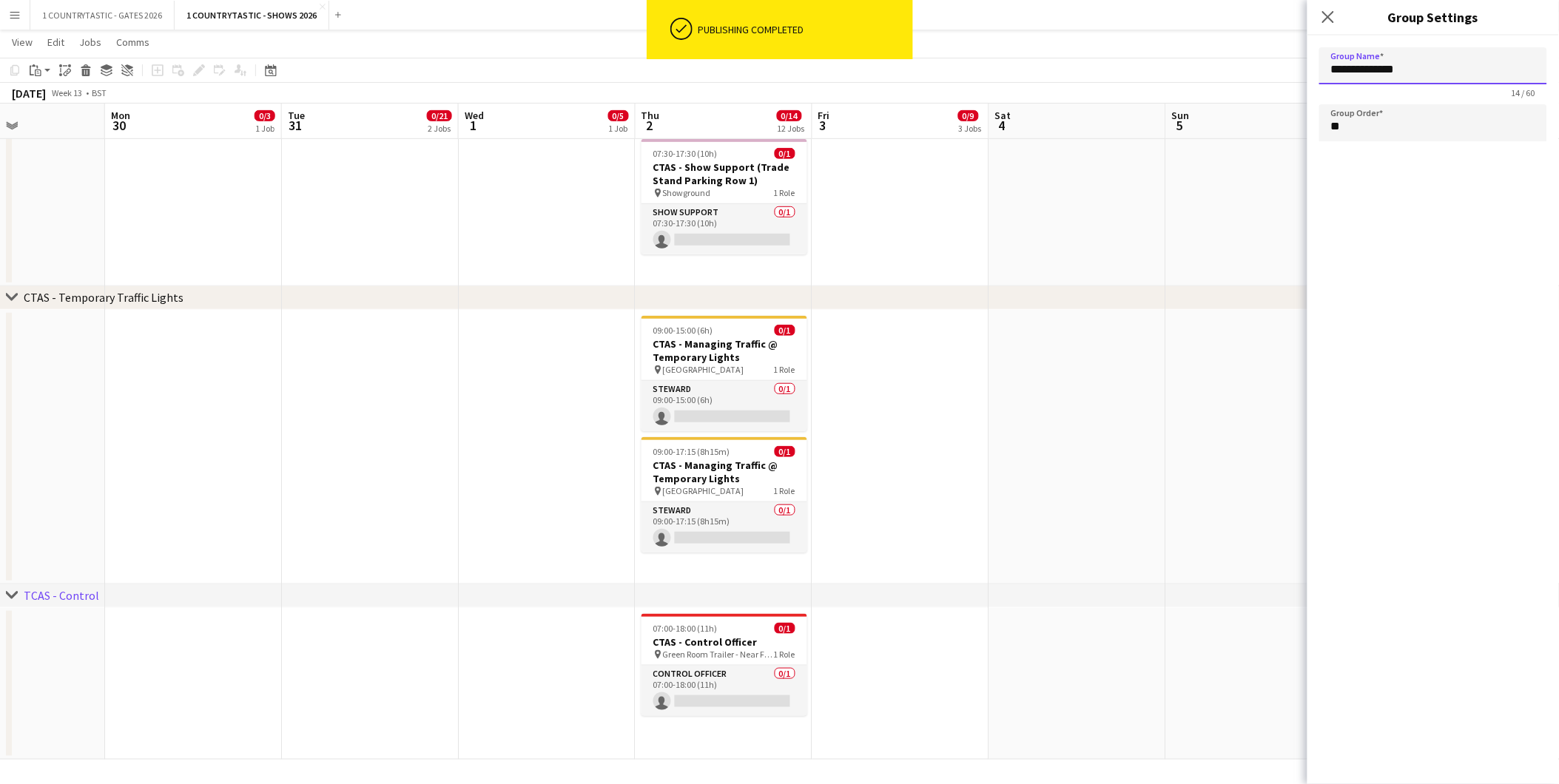
drag, startPoint x: 1359, startPoint y: 72, endPoint x: 1302, endPoint y: 62, distance: 57.9
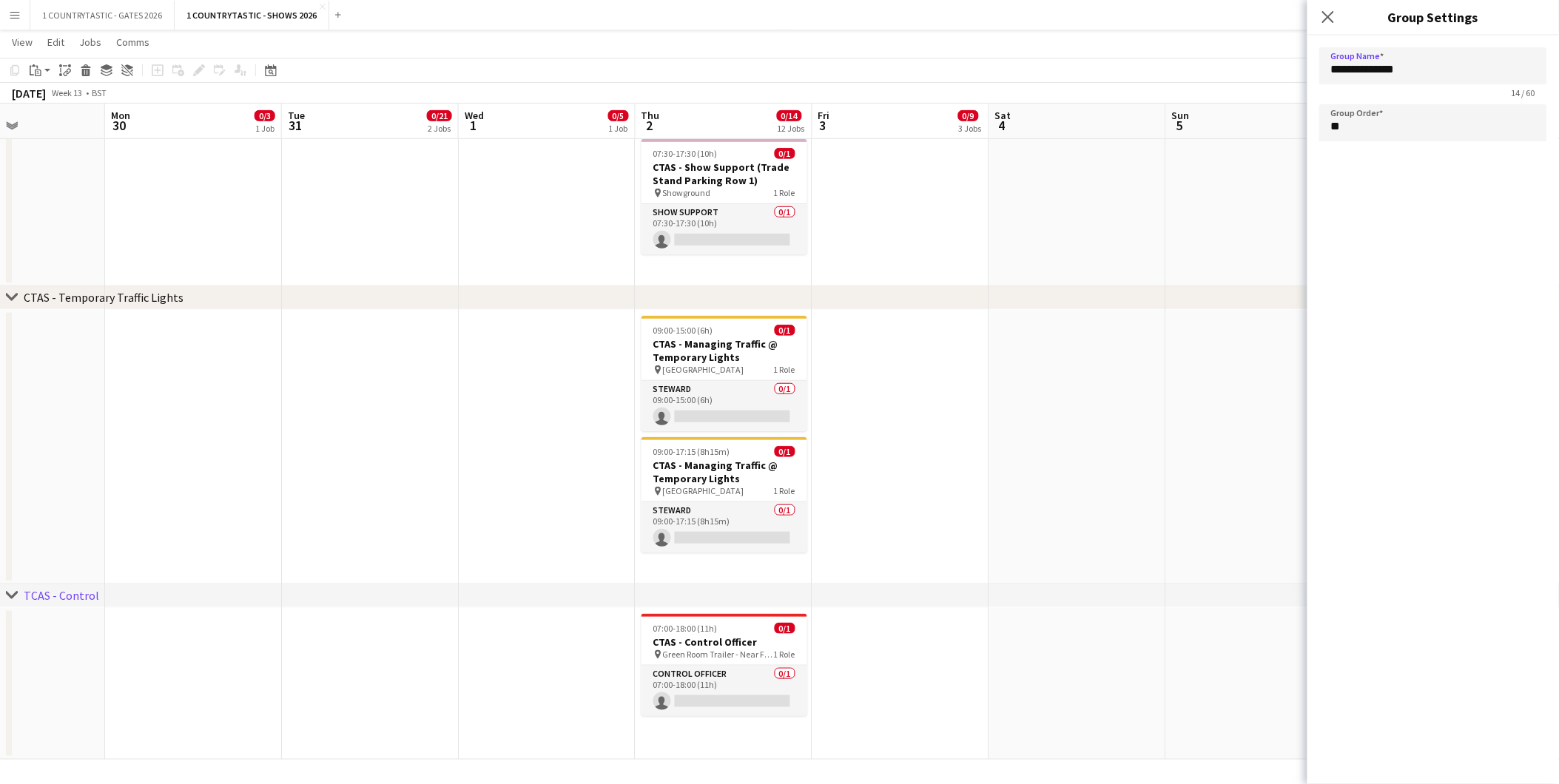
click at [1196, 224] on app-date-cell at bounding box center [1254, 150] width 177 height 275
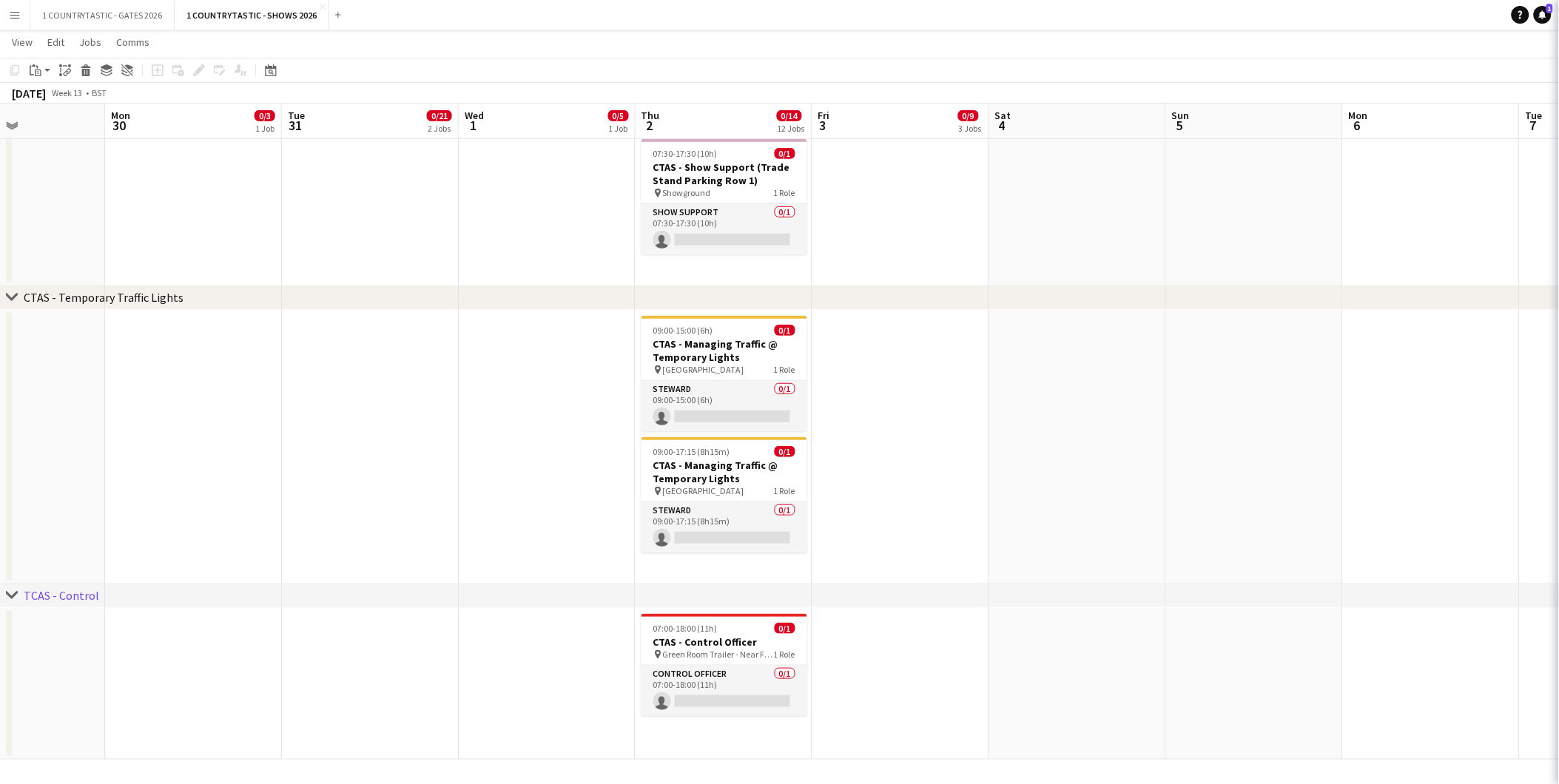
type input "**********"
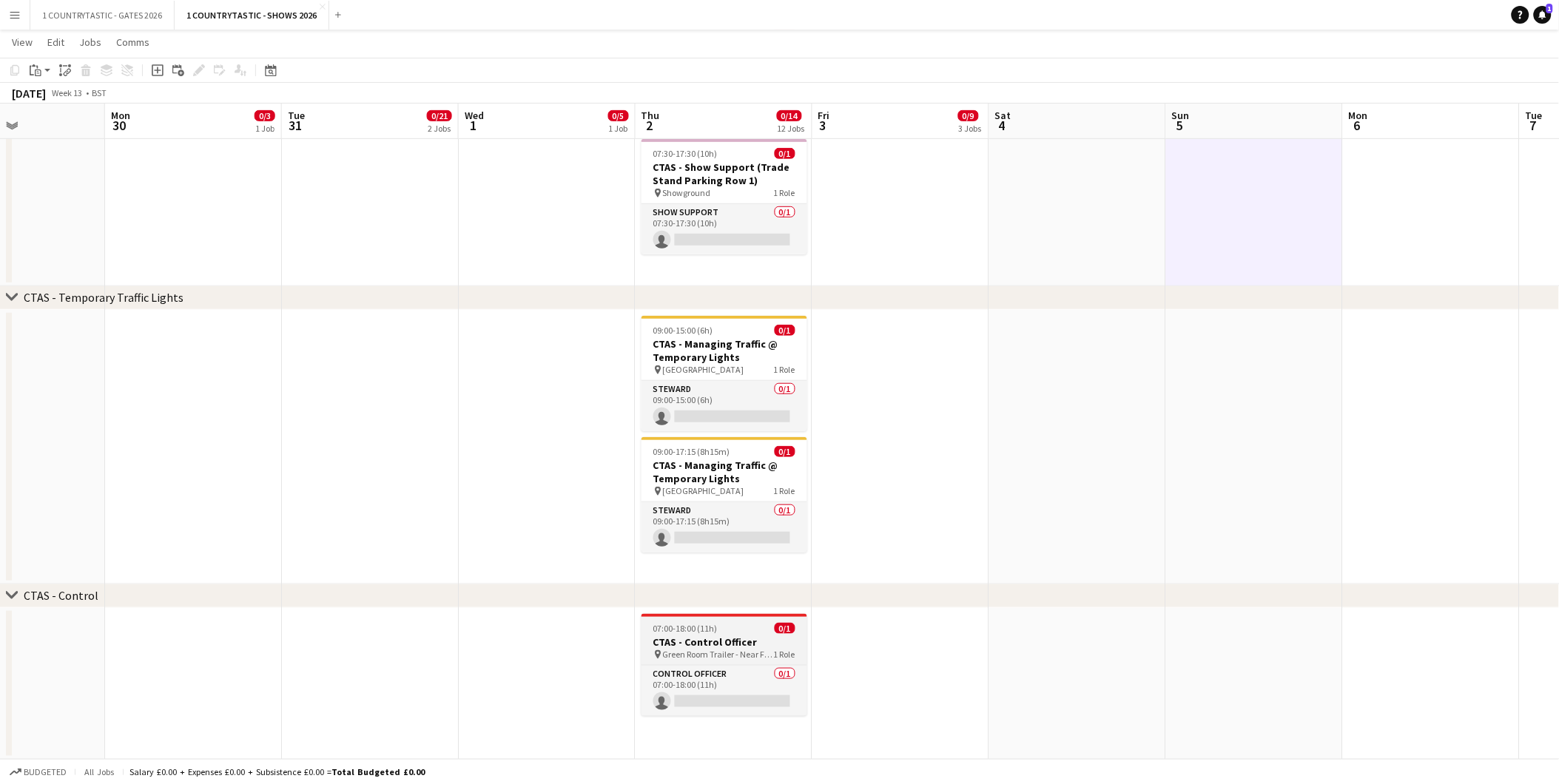
click at [744, 633] on div "07:00-18:00 (11h) 0/1" at bounding box center [724, 629] width 166 height 11
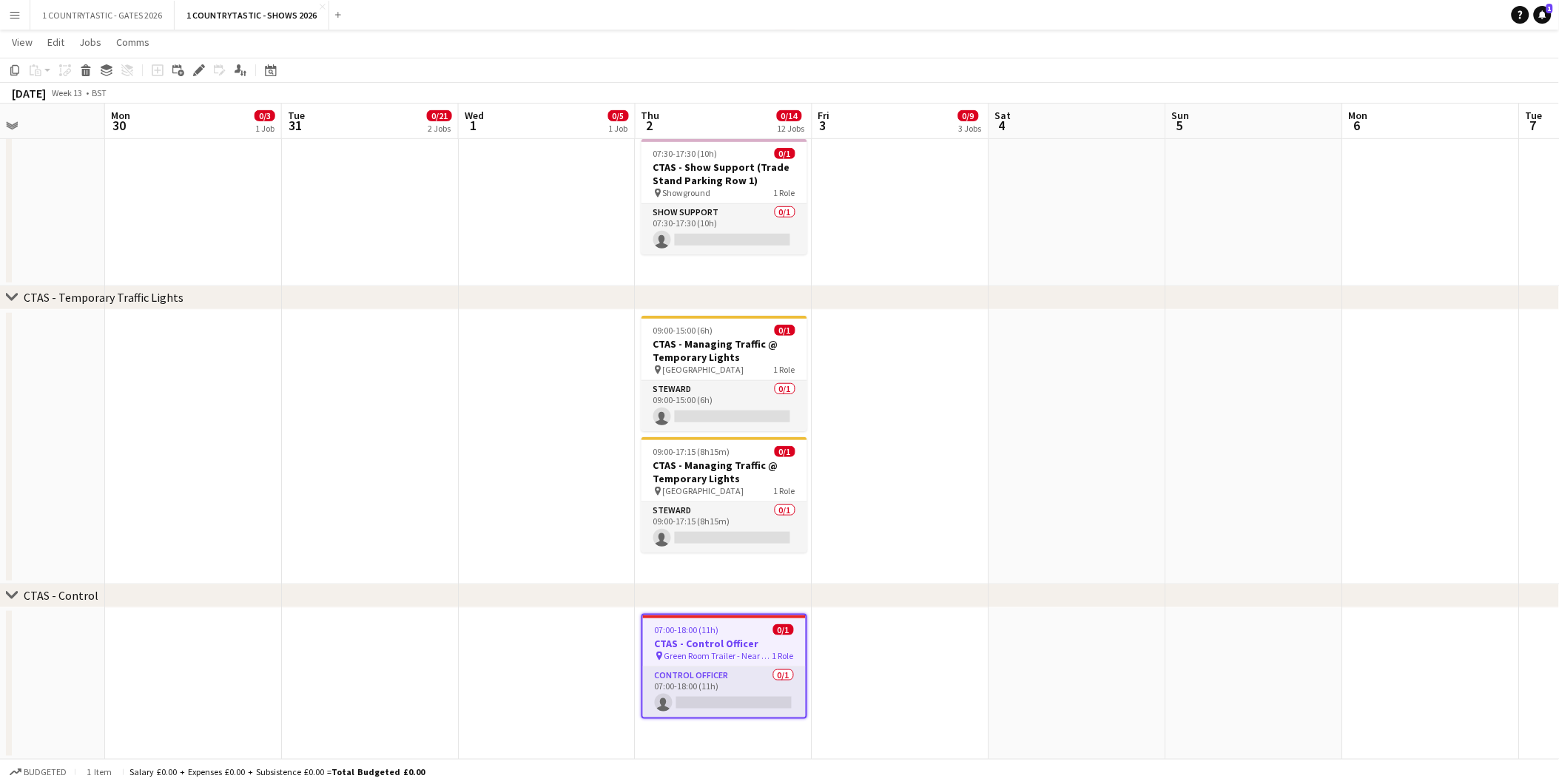
click at [724, 729] on app-date-cell "07:00-18:00 (11h) 0/1 CTAS - Control Officer pin Green Room Trailer - Near Food…" at bounding box center [724, 684] width 177 height 152
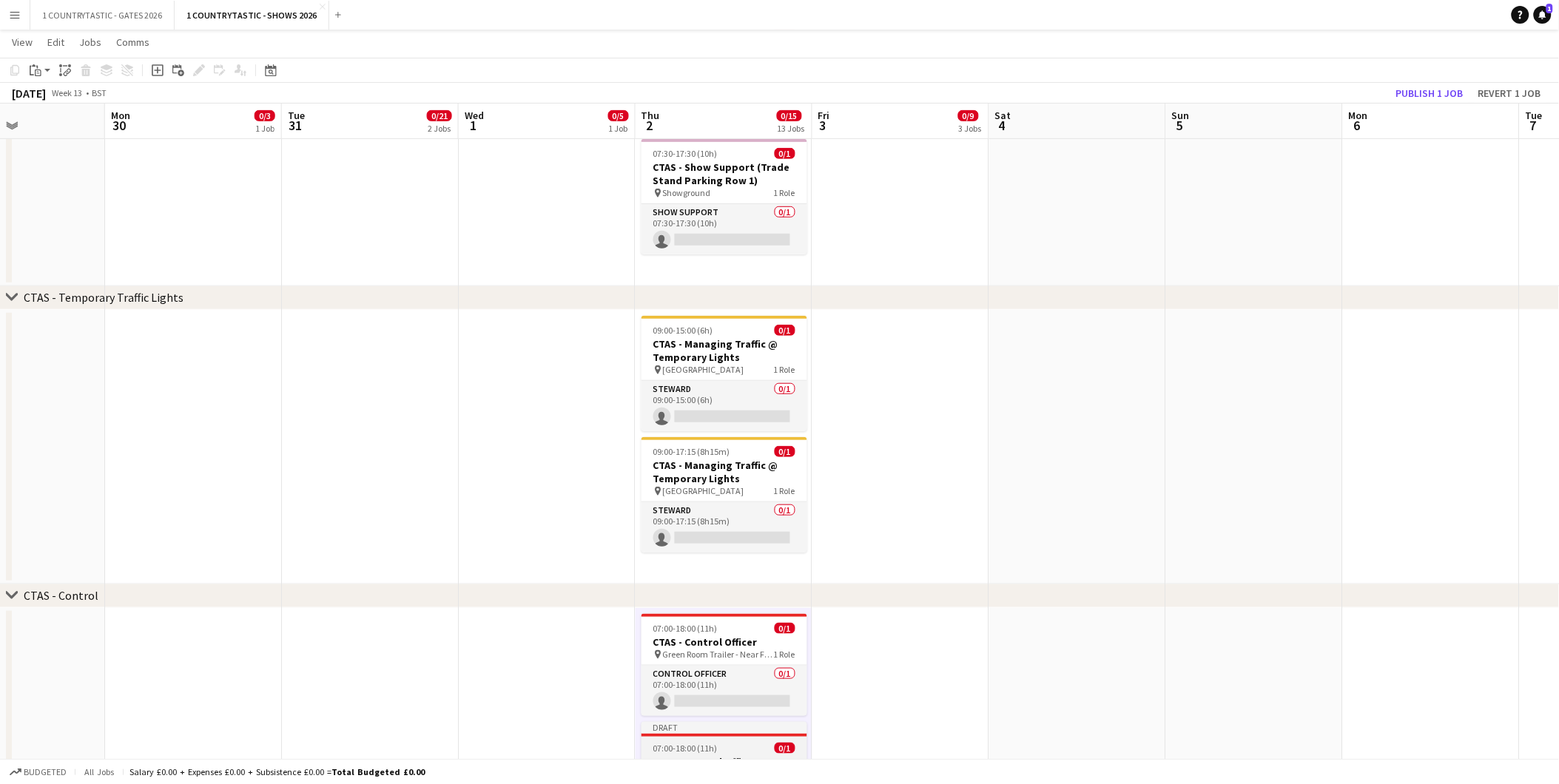
click at [714, 745] on span "07:00-18:00 (11h)" at bounding box center [686, 749] width 64 height 11
click at [198, 69] on icon at bounding box center [199, 70] width 9 height 9
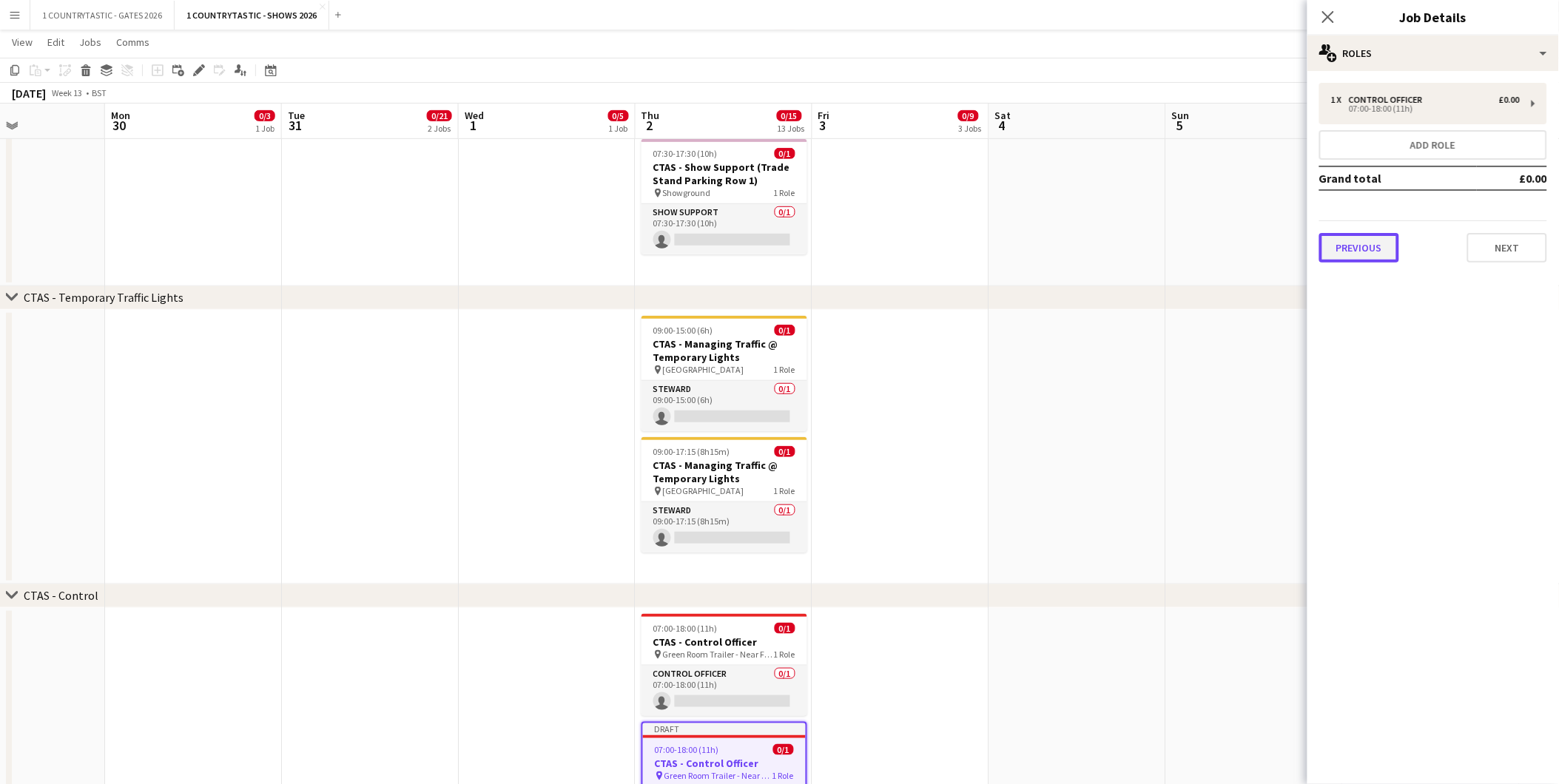
click at [1366, 235] on button "Previous" at bounding box center [1359, 247] width 80 height 29
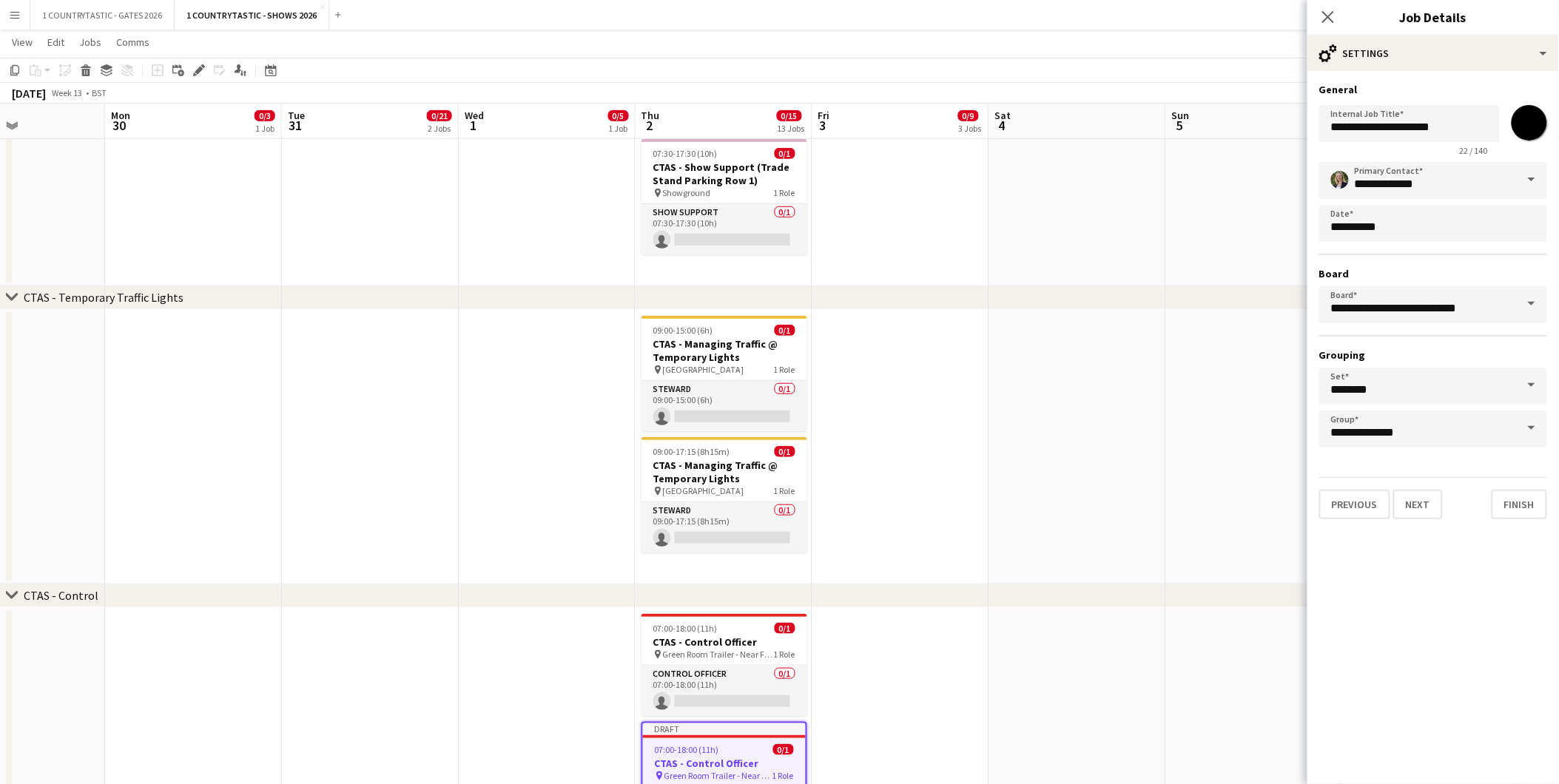
click at [1539, 116] on input "*******" at bounding box center [1530, 123] width 53 height 53
type input "*******"
drag, startPoint x: 1484, startPoint y: 128, endPoint x: 1365, endPoint y: 121, distance: 119.2
click at [1365, 121] on input "**********" at bounding box center [1409, 123] width 181 height 37
type input "**********"
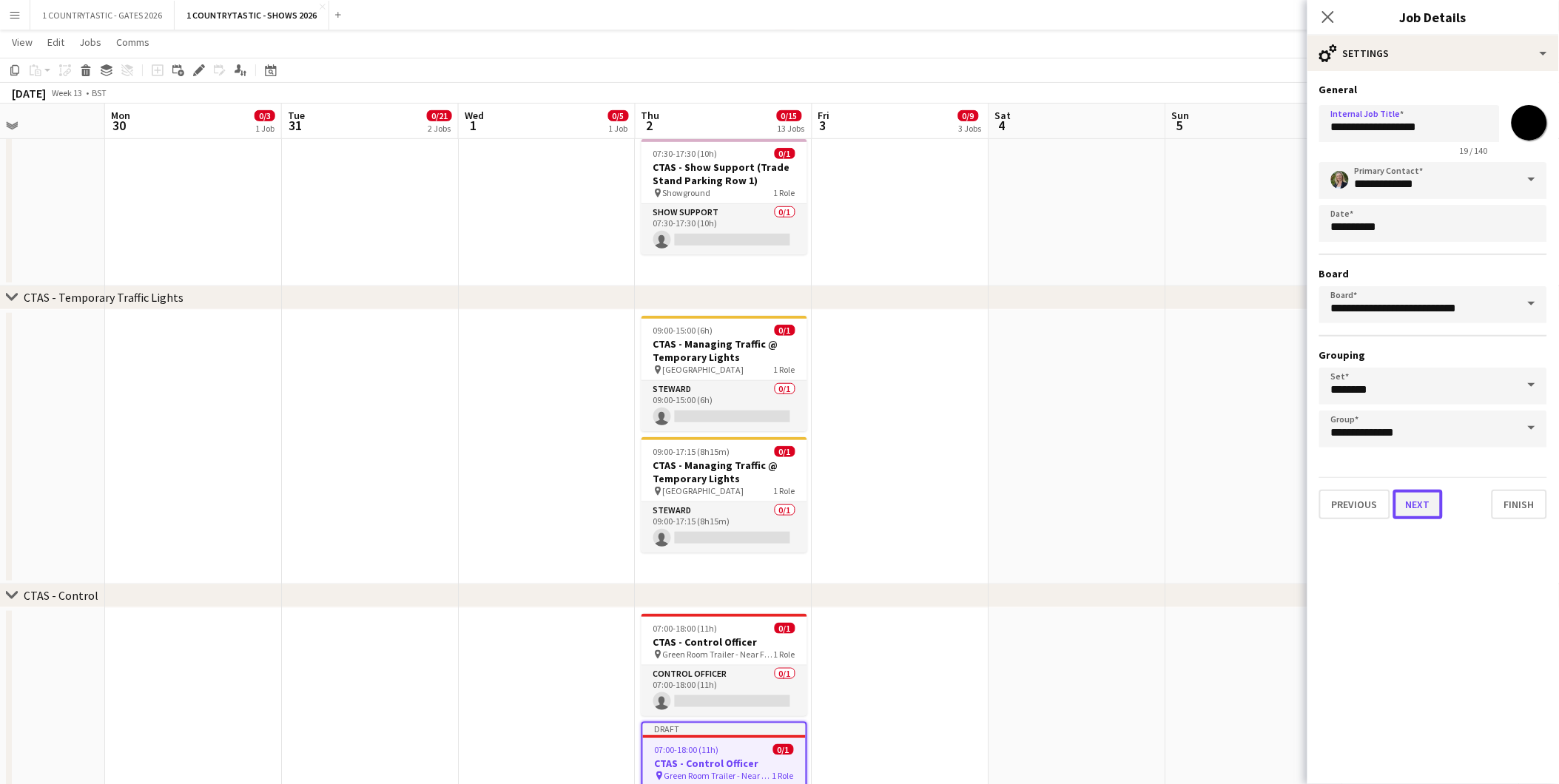
click at [1436, 499] on button "Next" at bounding box center [1418, 504] width 49 height 29
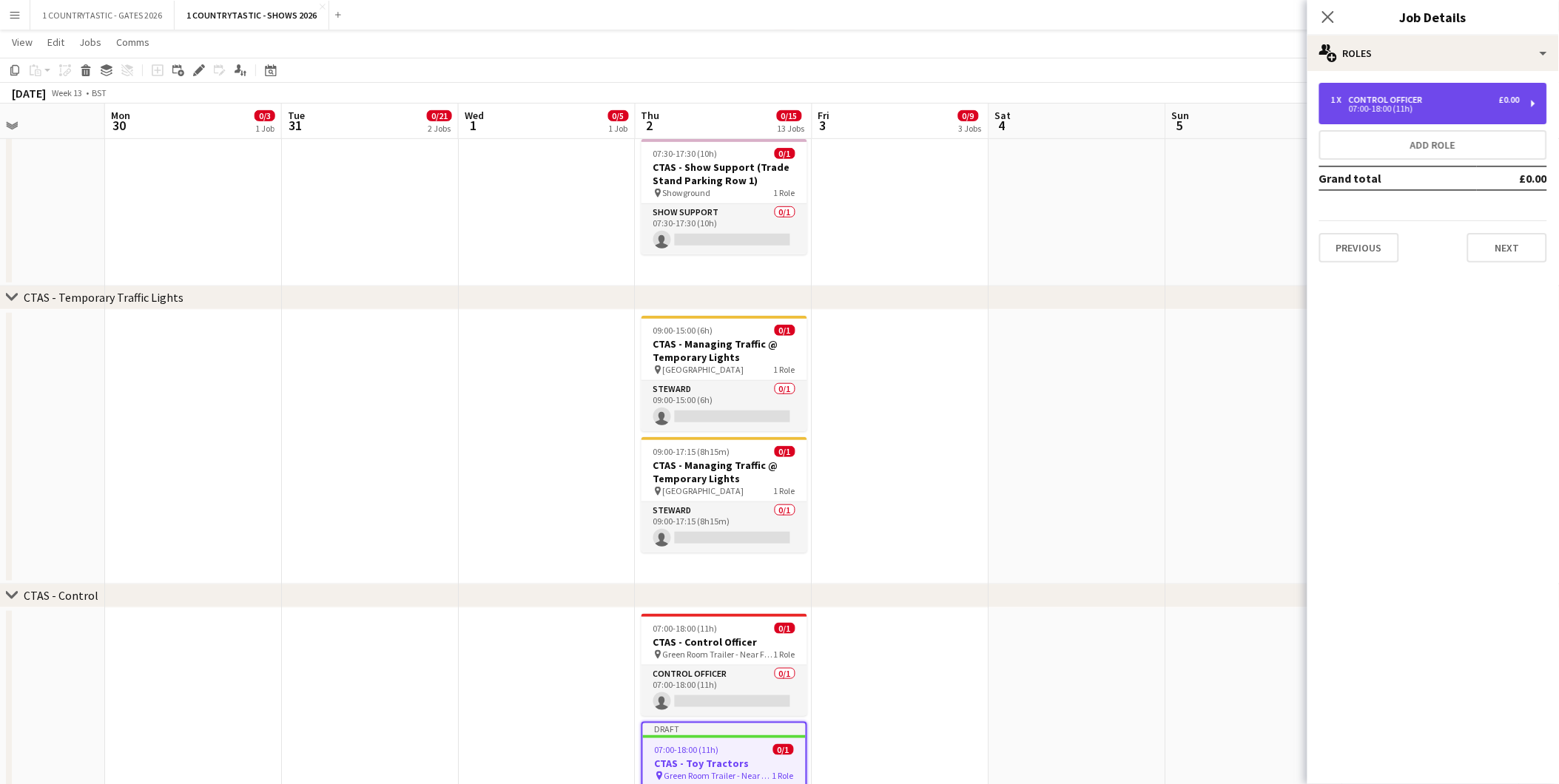
click at [1446, 93] on div "1 x Control Officer £0.00 07:00-18:00 (11h)" at bounding box center [1433, 104] width 228 height 42
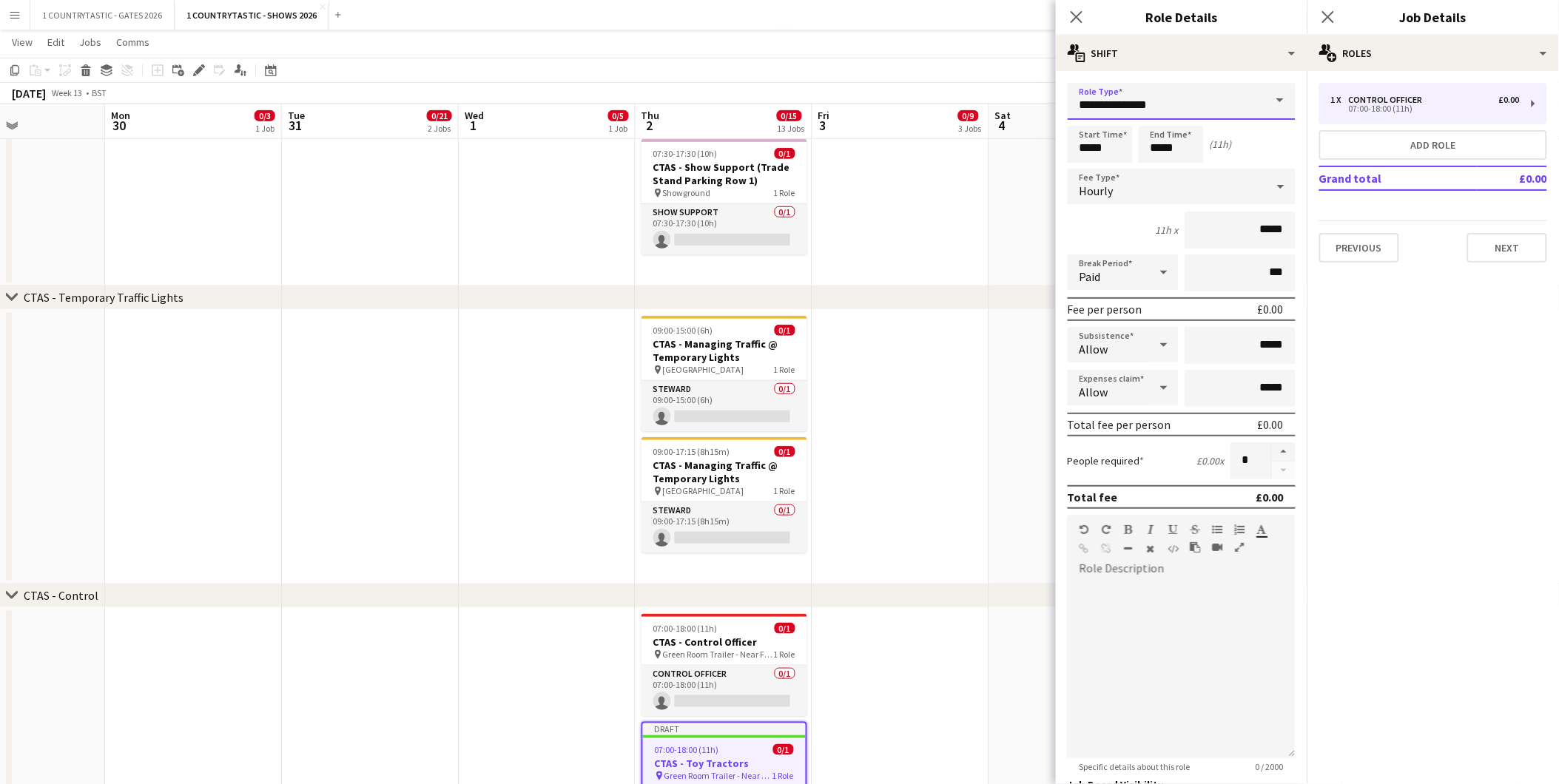
drag, startPoint x: 1201, startPoint y: 110, endPoint x: 757, endPoint y: 33, distance: 450.6
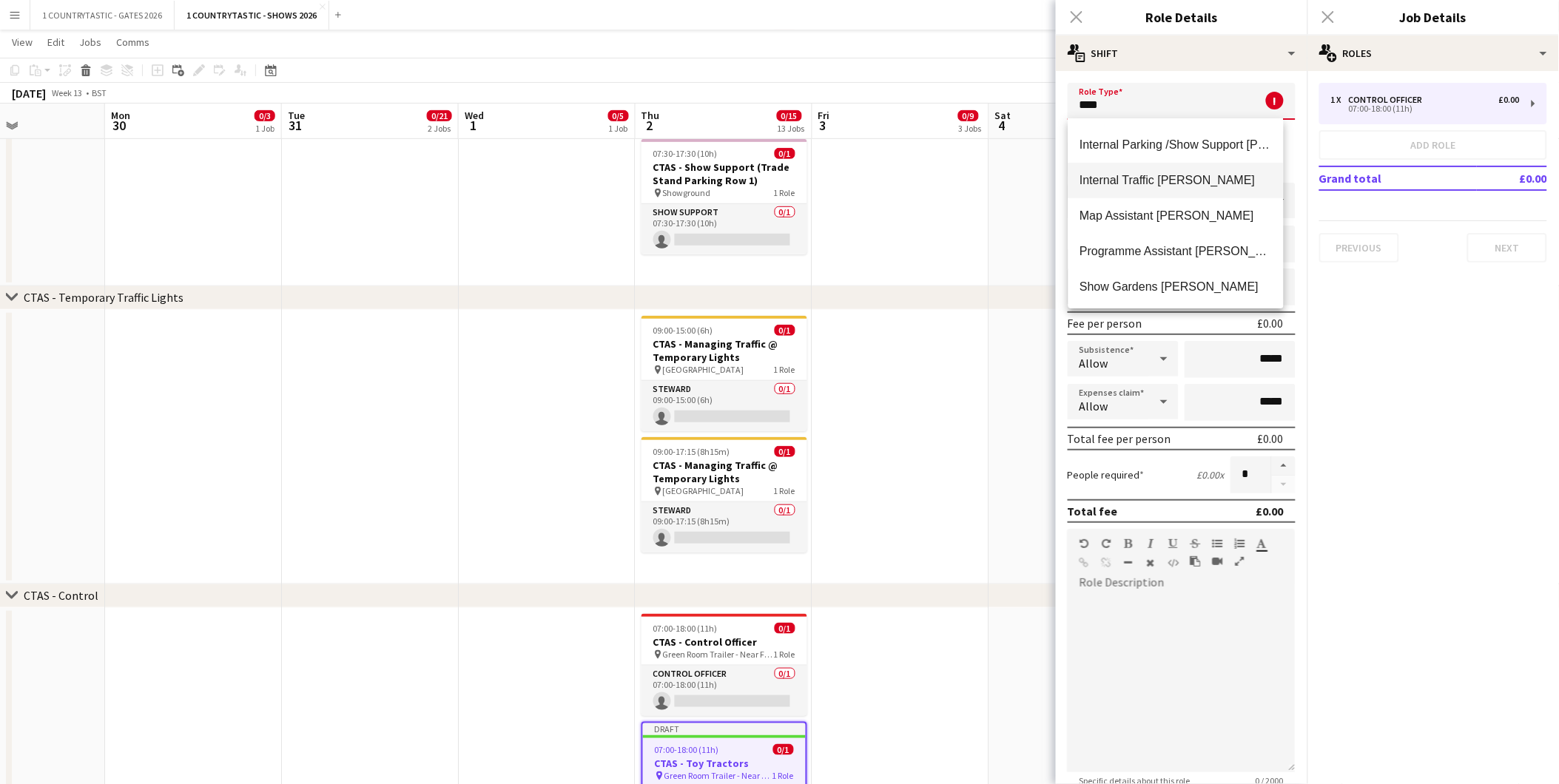
scroll to position [329, 0]
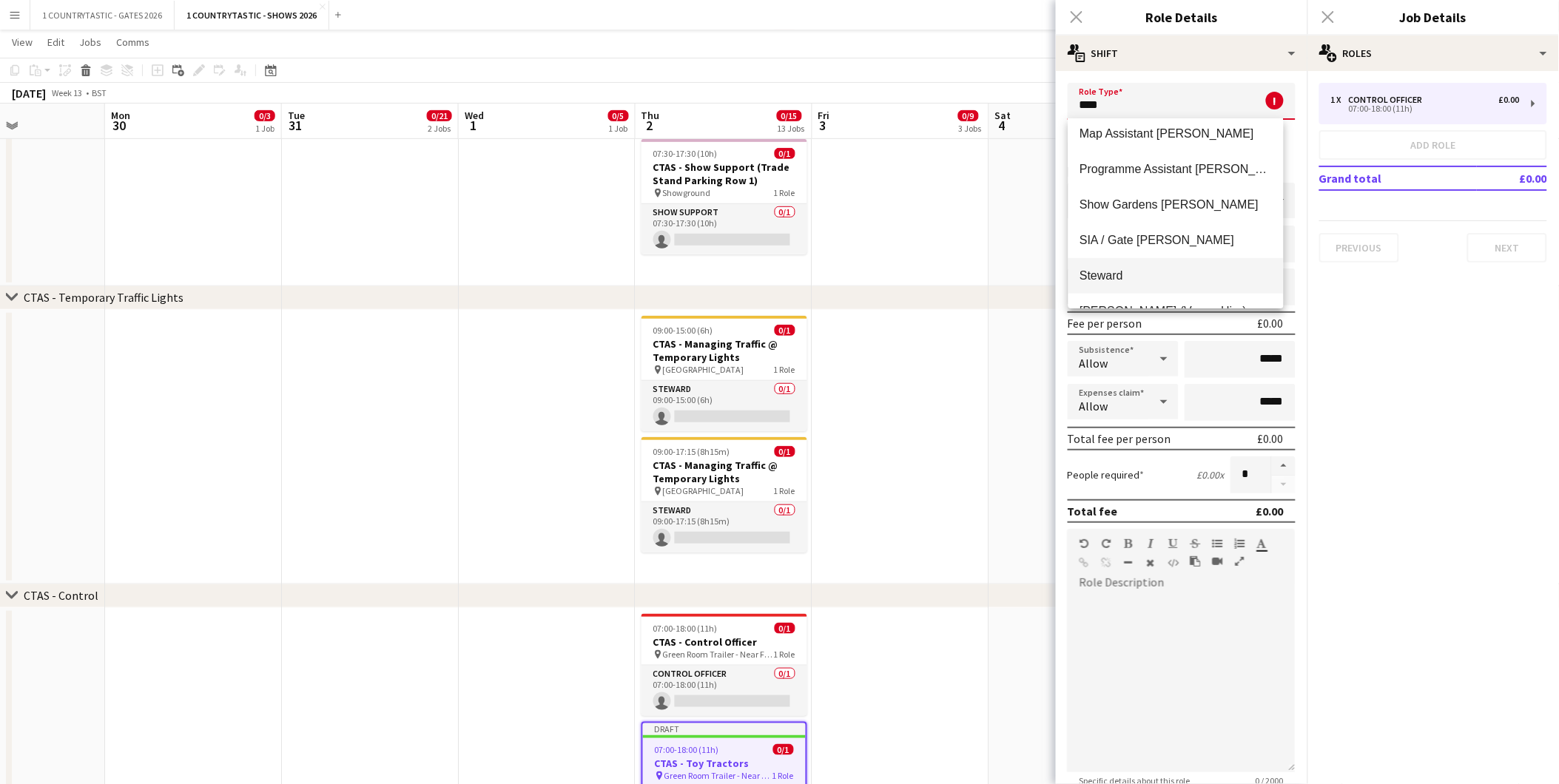
click at [1141, 264] on mat-option "Steward" at bounding box center [1175, 276] width 215 height 36
type input "*******"
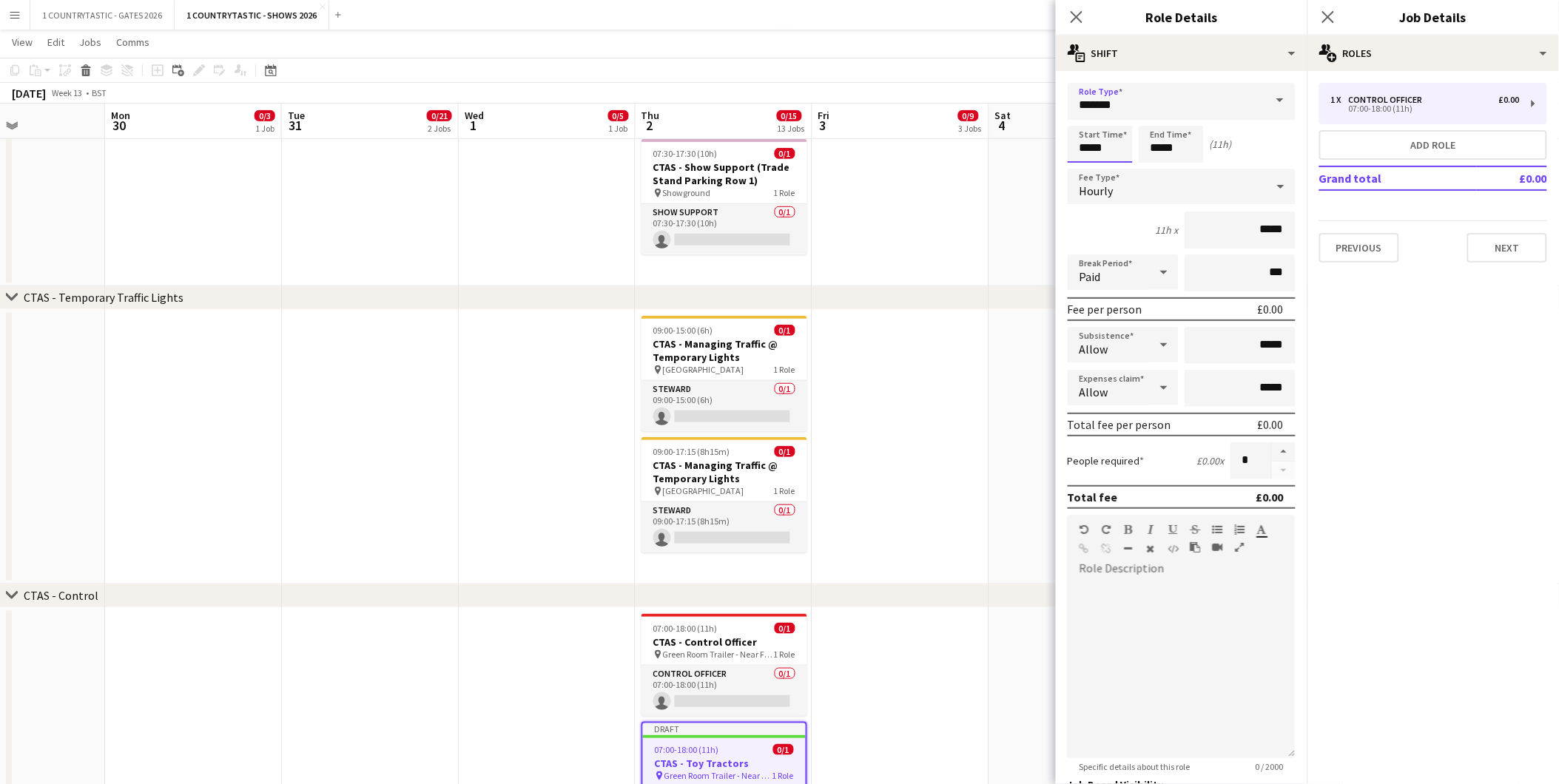
click at [1126, 152] on input "*****" at bounding box center [1101, 144] width 65 height 37
click at [1092, 116] on div at bounding box center [1085, 118] width 29 height 15
click at [1118, 170] on div at bounding box center [1115, 170] width 29 height 15
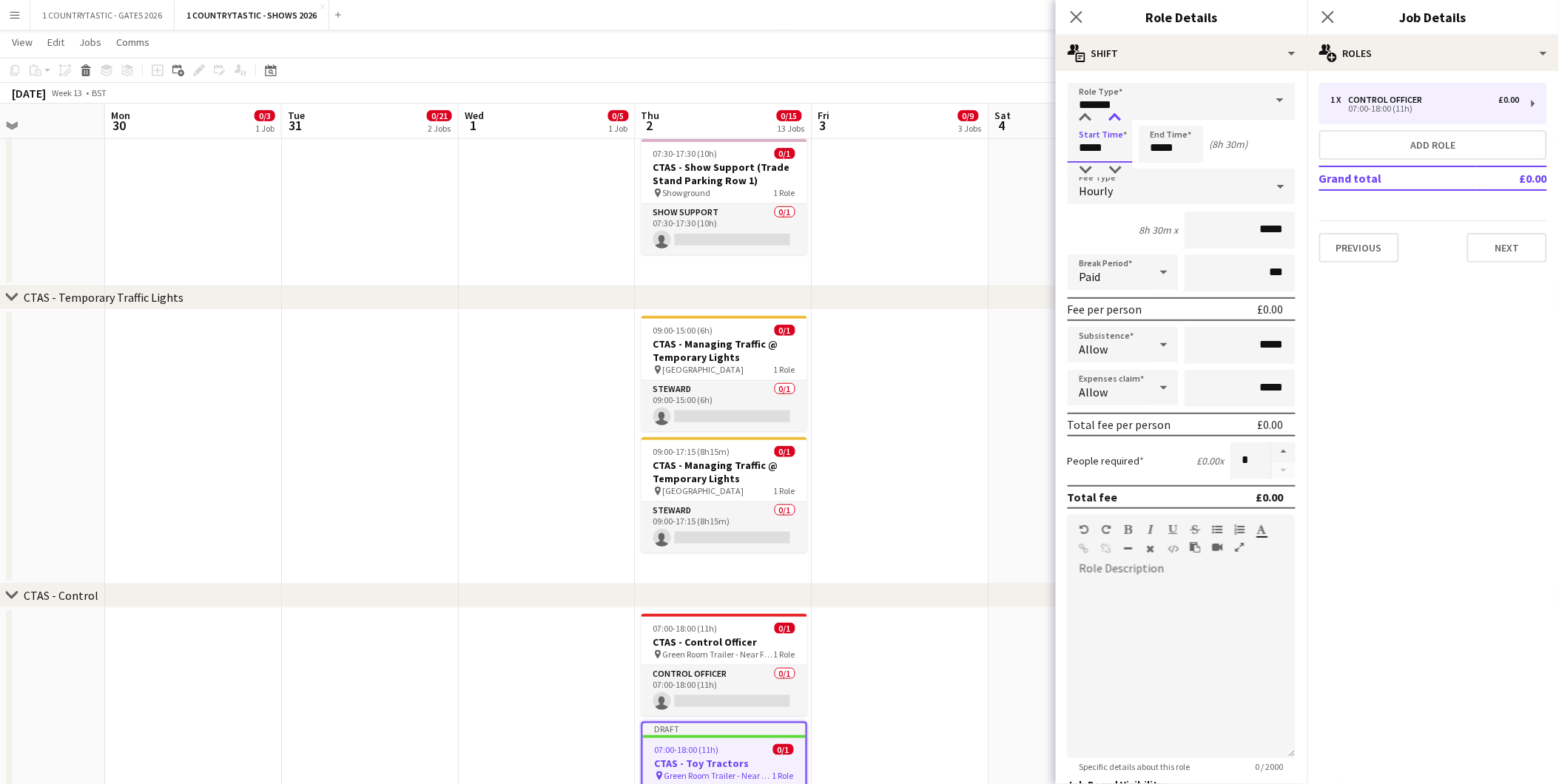
type input "*****"
click at [1116, 111] on div at bounding box center [1115, 118] width 29 height 15
click at [1187, 145] on input "*****" at bounding box center [1172, 144] width 65 height 37
type input "*****"
click at [1162, 170] on div at bounding box center [1156, 170] width 29 height 15
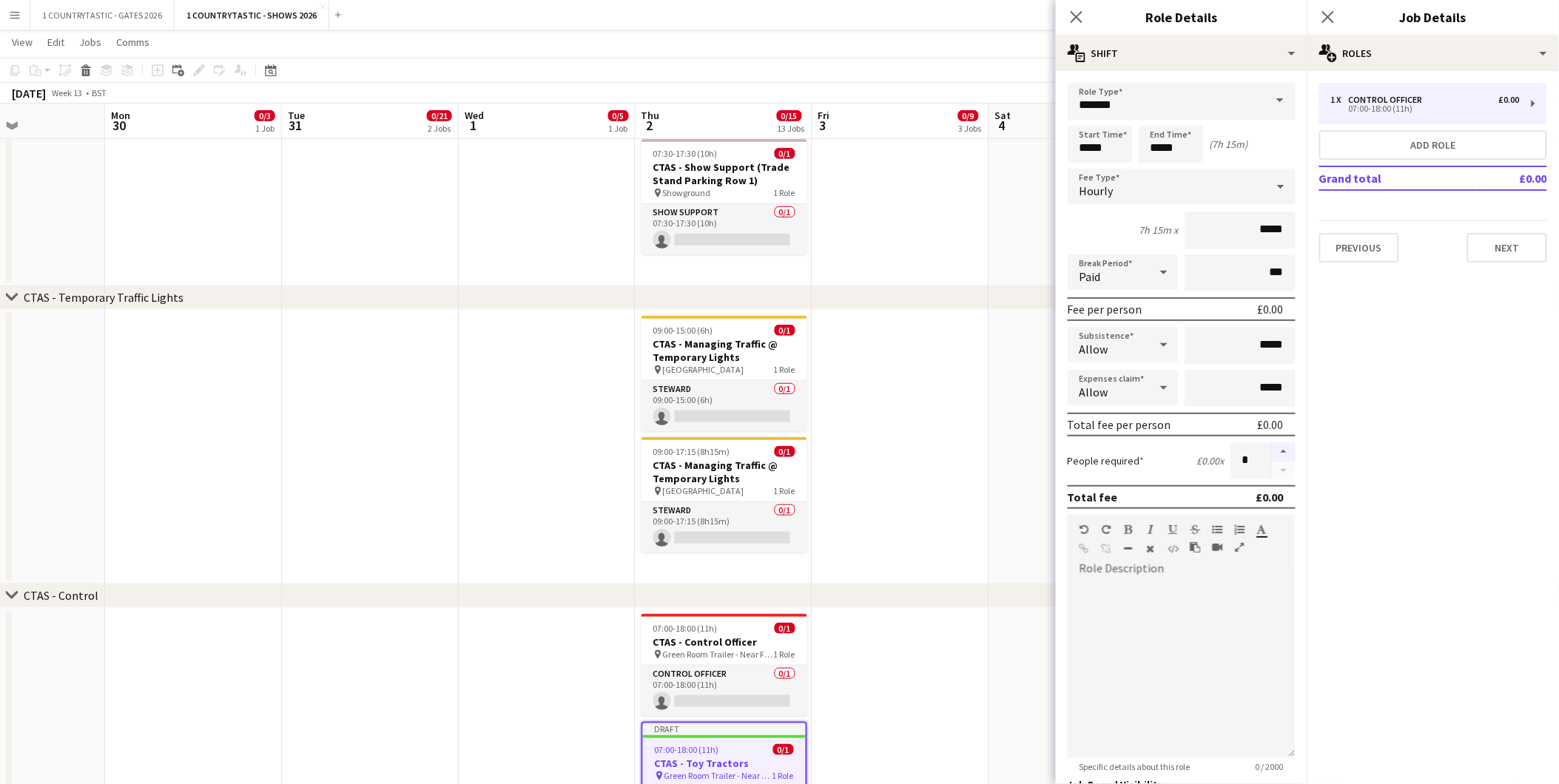
click at [1272, 442] on button "button" at bounding box center [1283, 452] width 24 height 19
type input "*"
click at [1499, 237] on button "Next" at bounding box center [1507, 247] width 80 height 29
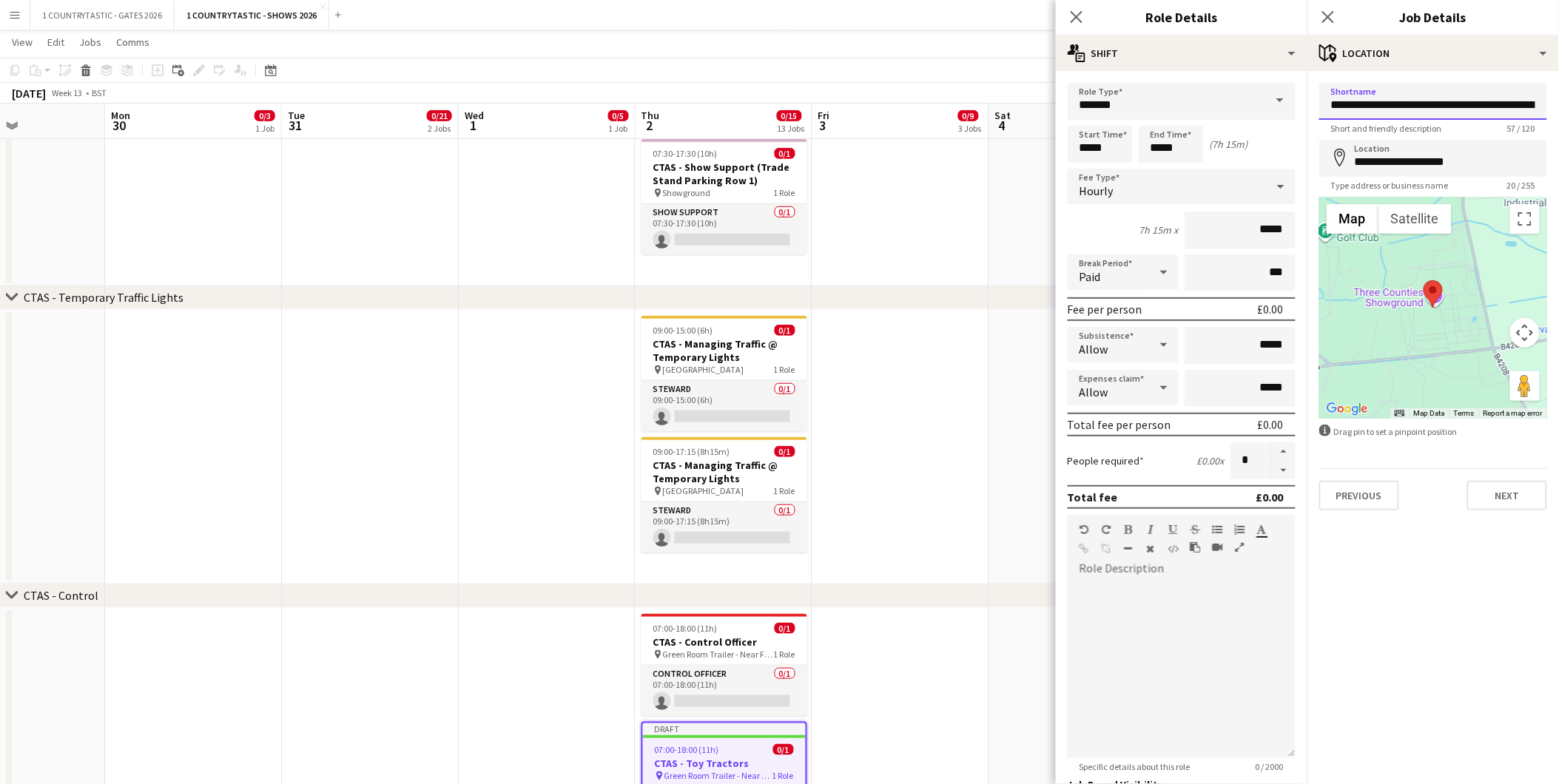
scroll to position [0, 83]
drag, startPoint x: 1335, startPoint y: 107, endPoint x: 1571, endPoint y: 99, distance: 236.1
type input "*********"
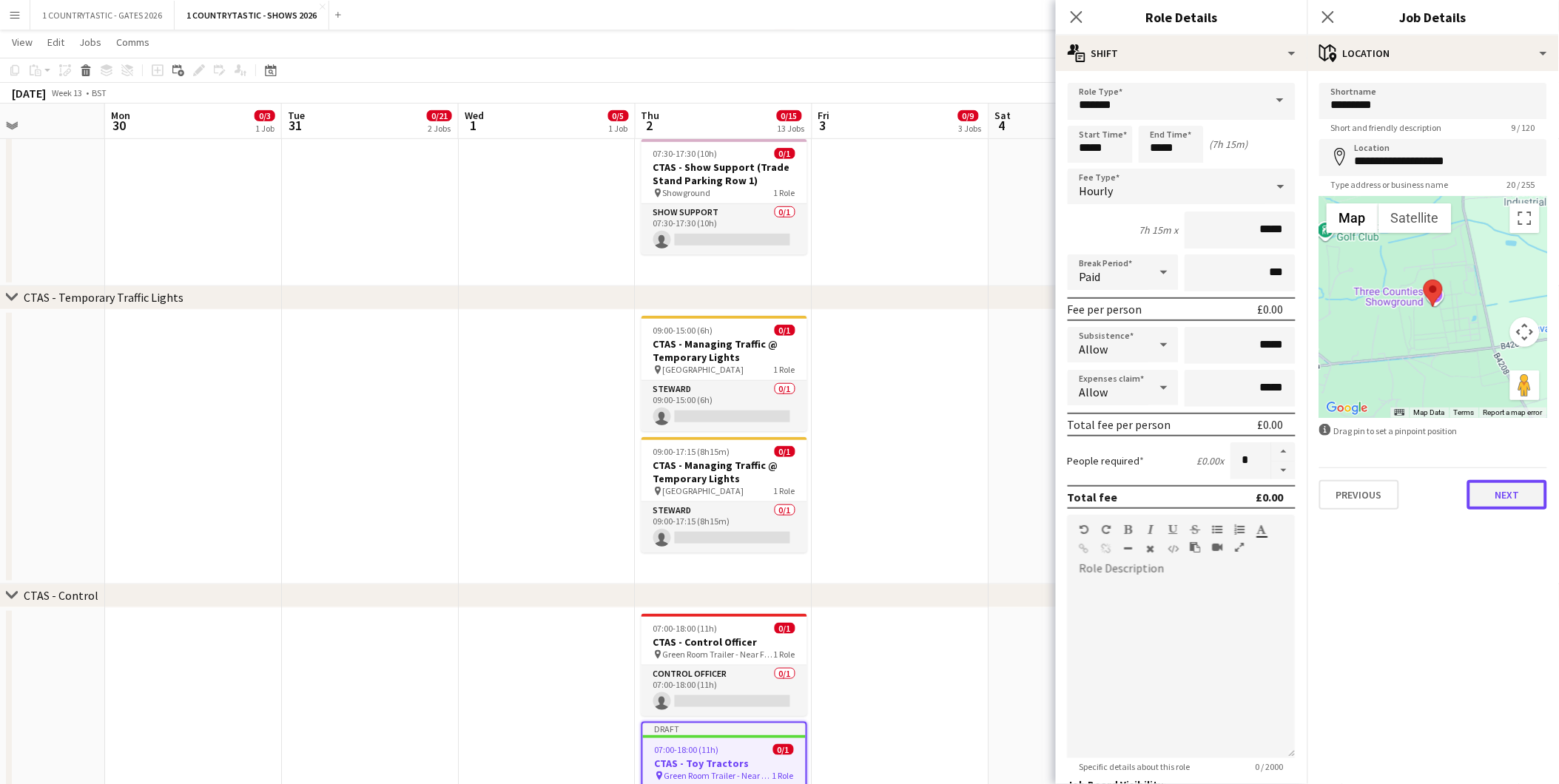
click at [1519, 492] on button "Next" at bounding box center [1507, 494] width 80 height 29
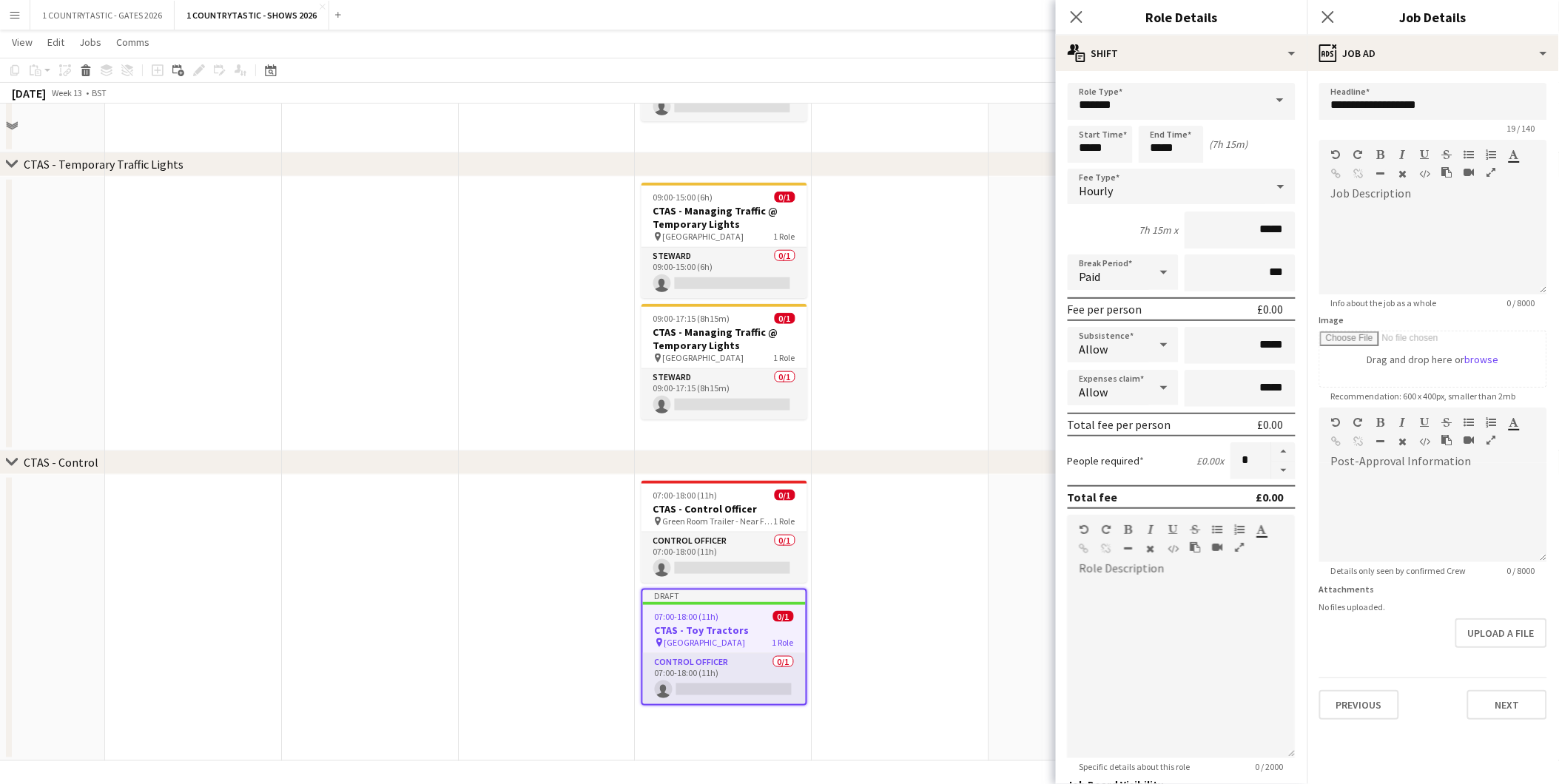
scroll to position [2363, 0]
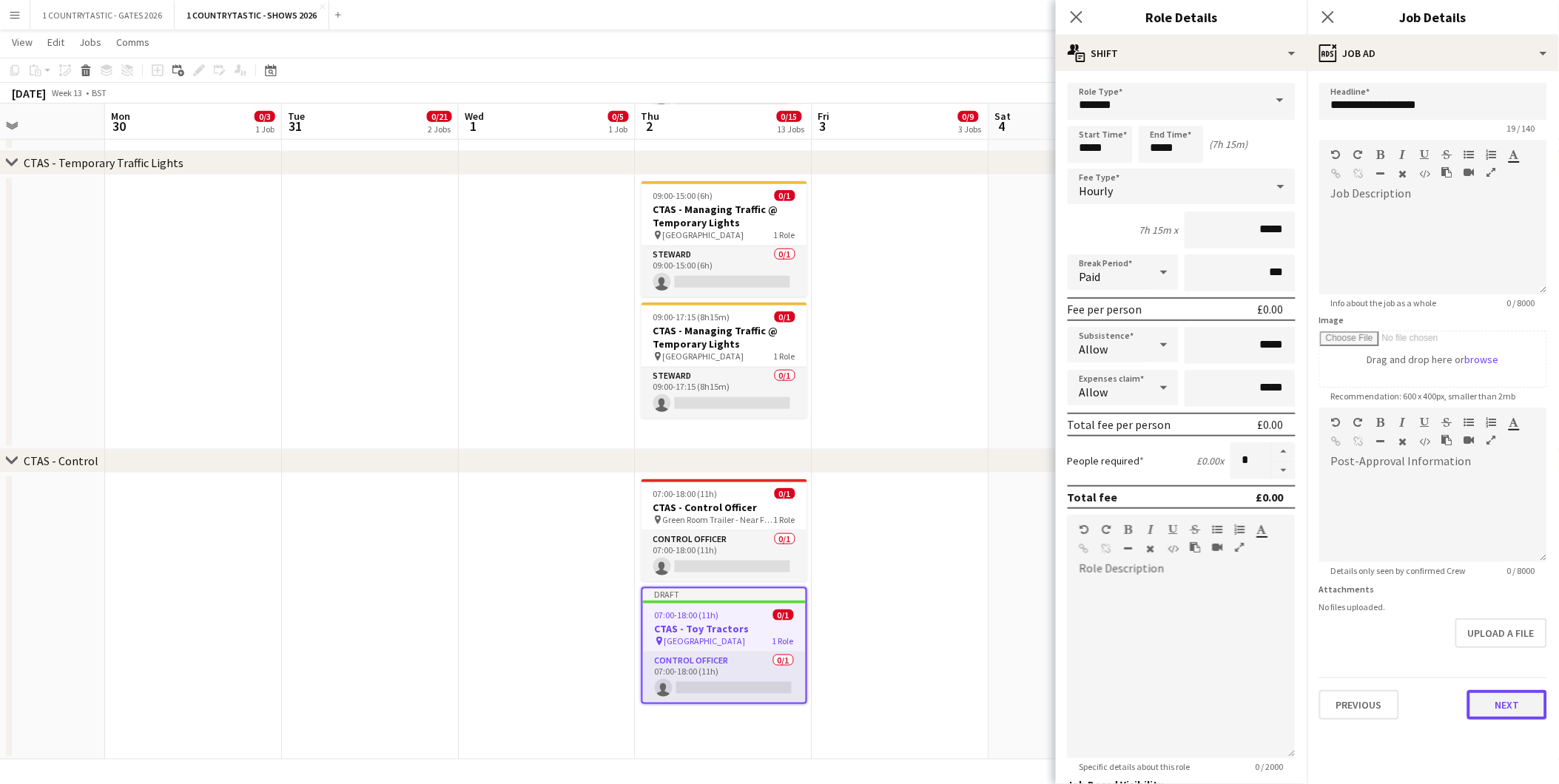
click at [1517, 696] on button "Next" at bounding box center [1507, 704] width 80 height 29
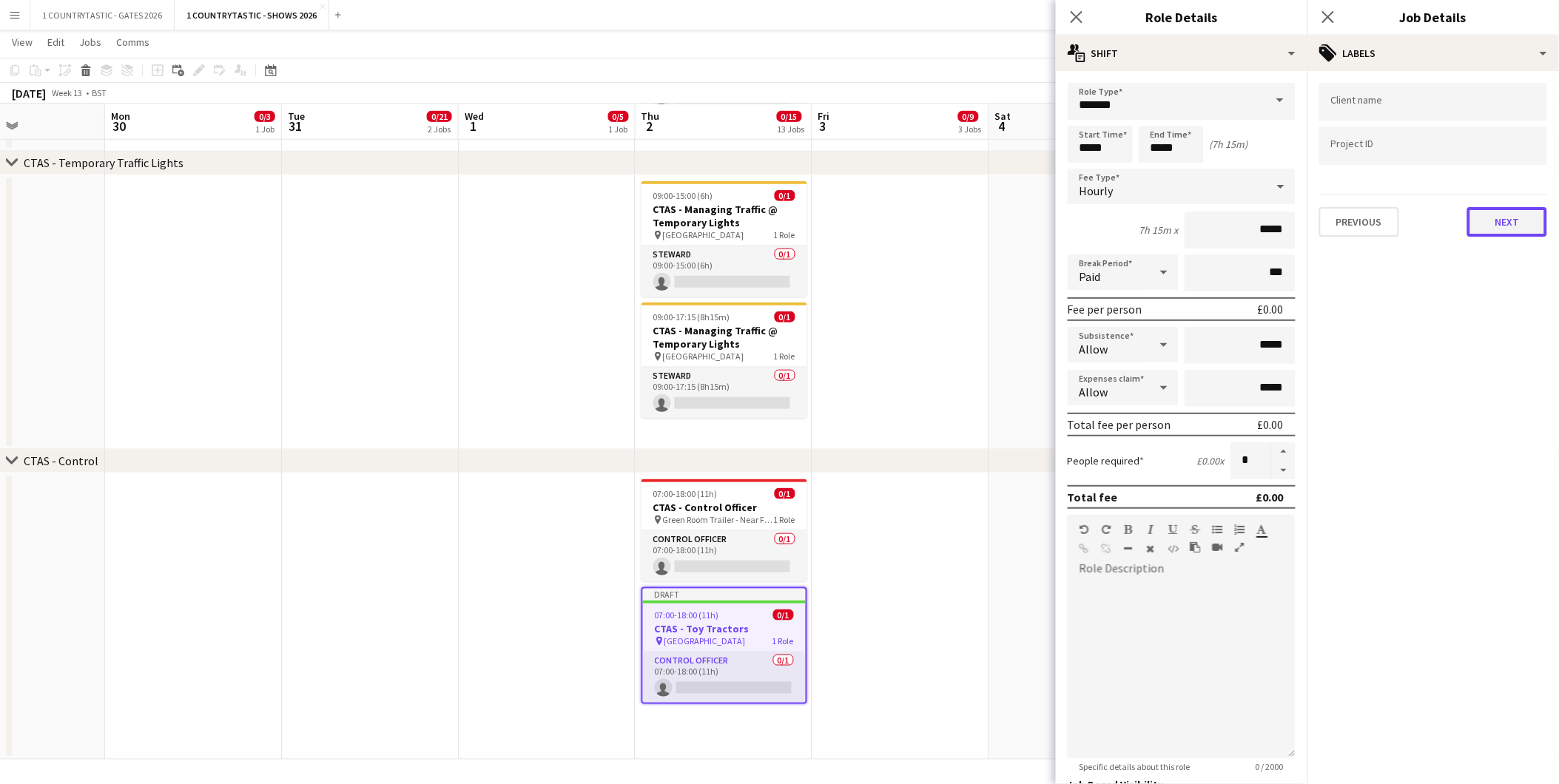
click at [1514, 219] on button "Next" at bounding box center [1507, 222] width 80 height 29
click at [1498, 151] on button "Next" at bounding box center [1507, 152] width 80 height 29
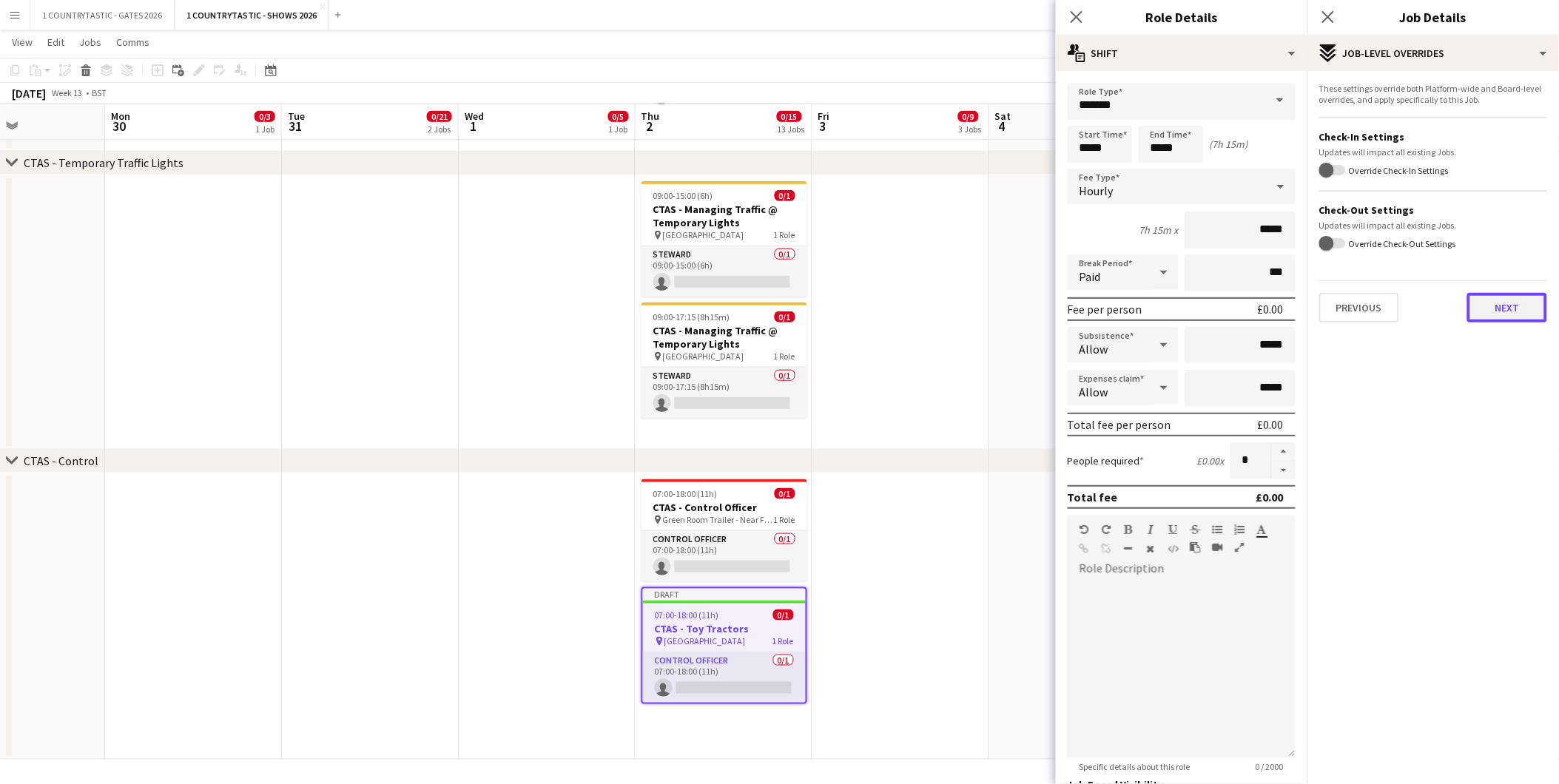
click at [1514, 306] on button "Next" at bounding box center [1507, 307] width 80 height 29
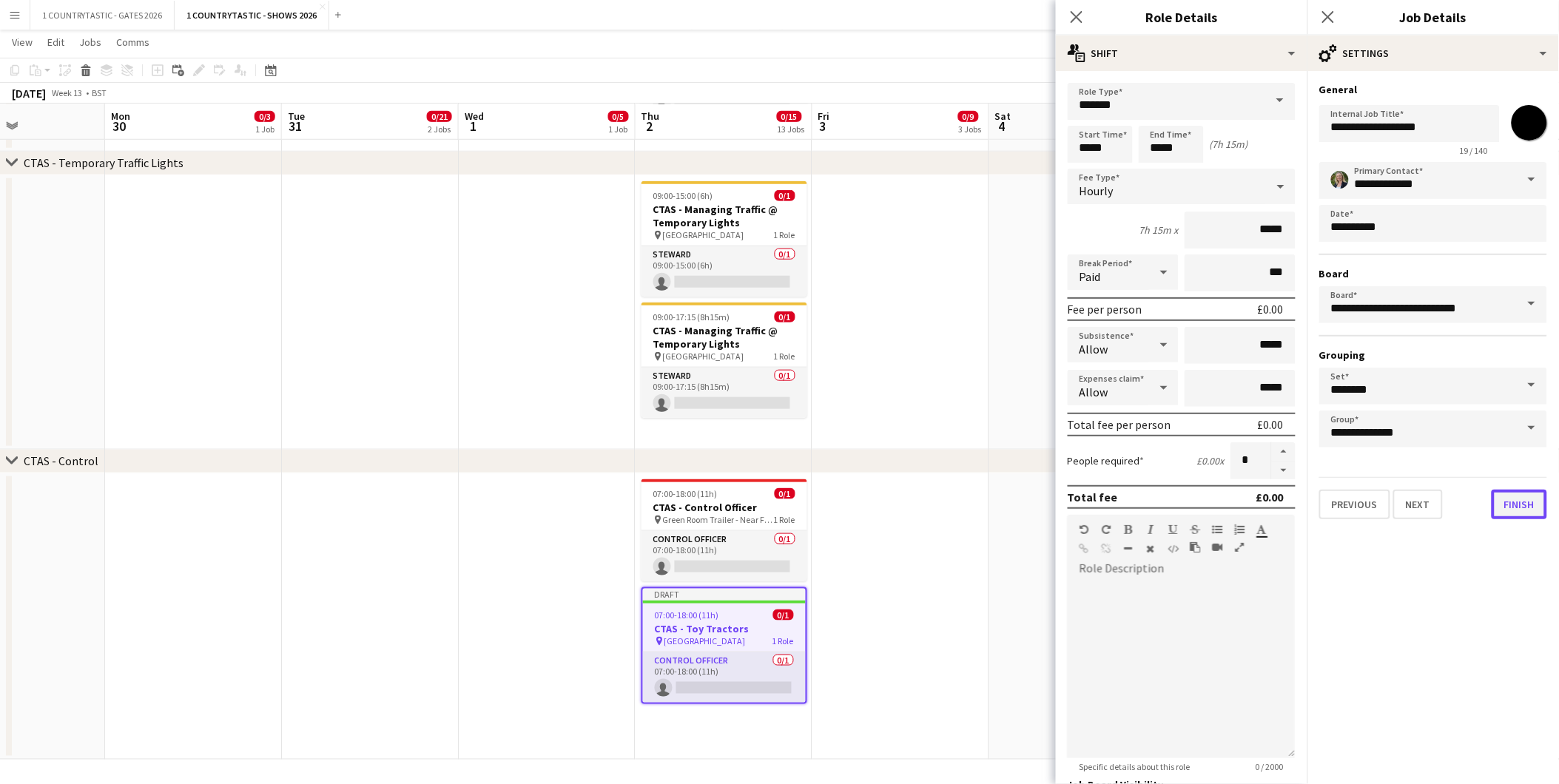
click at [1525, 501] on button "Finish" at bounding box center [1519, 504] width 56 height 29
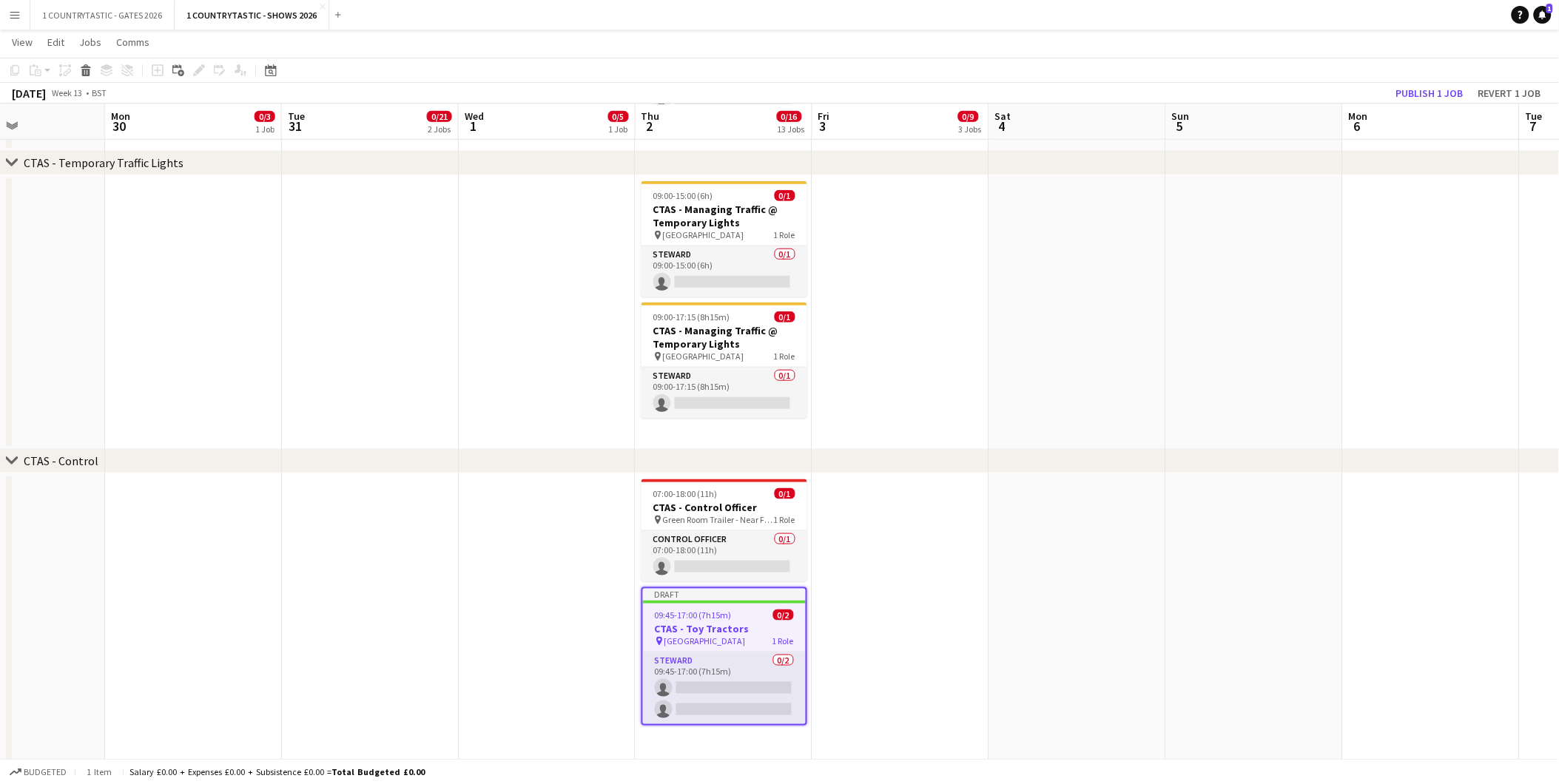
click at [1099, 512] on app-date-cell at bounding box center [1078, 620] width 177 height 294
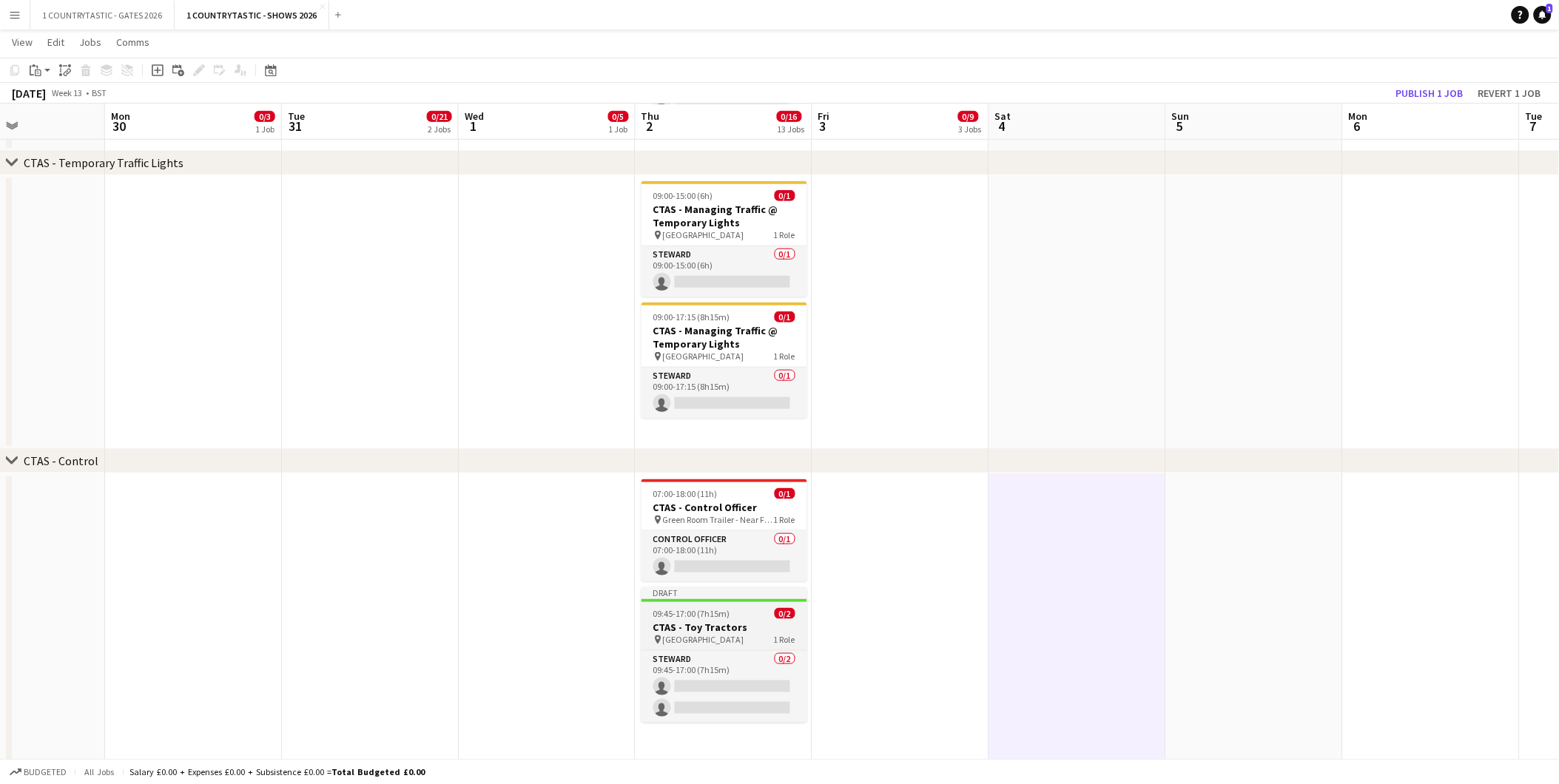
click at [708, 613] on span "09:45-17:00 (7h15m)" at bounding box center [691, 614] width 77 height 11
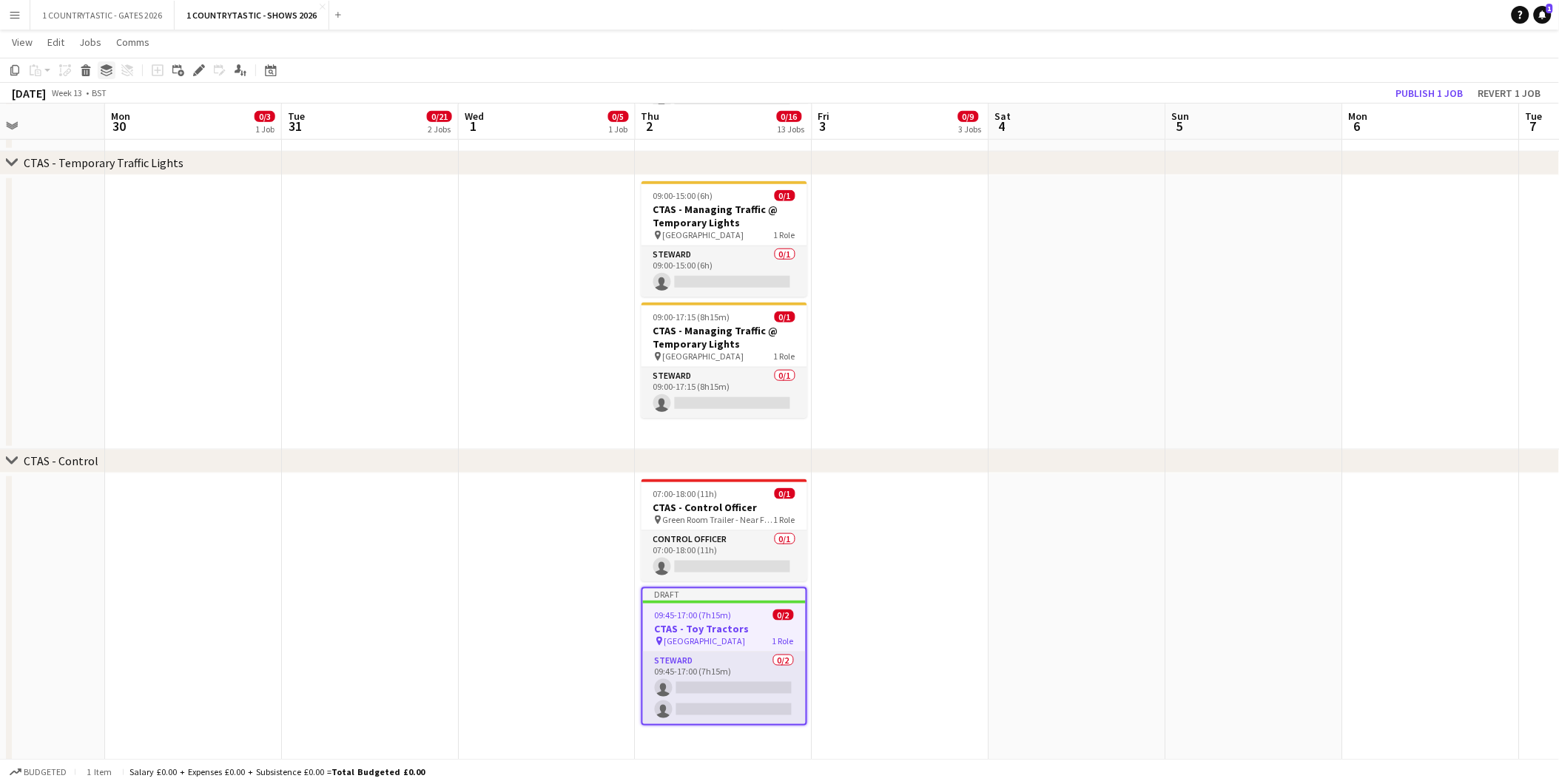
click at [108, 65] on icon at bounding box center [106, 67] width 12 height 6
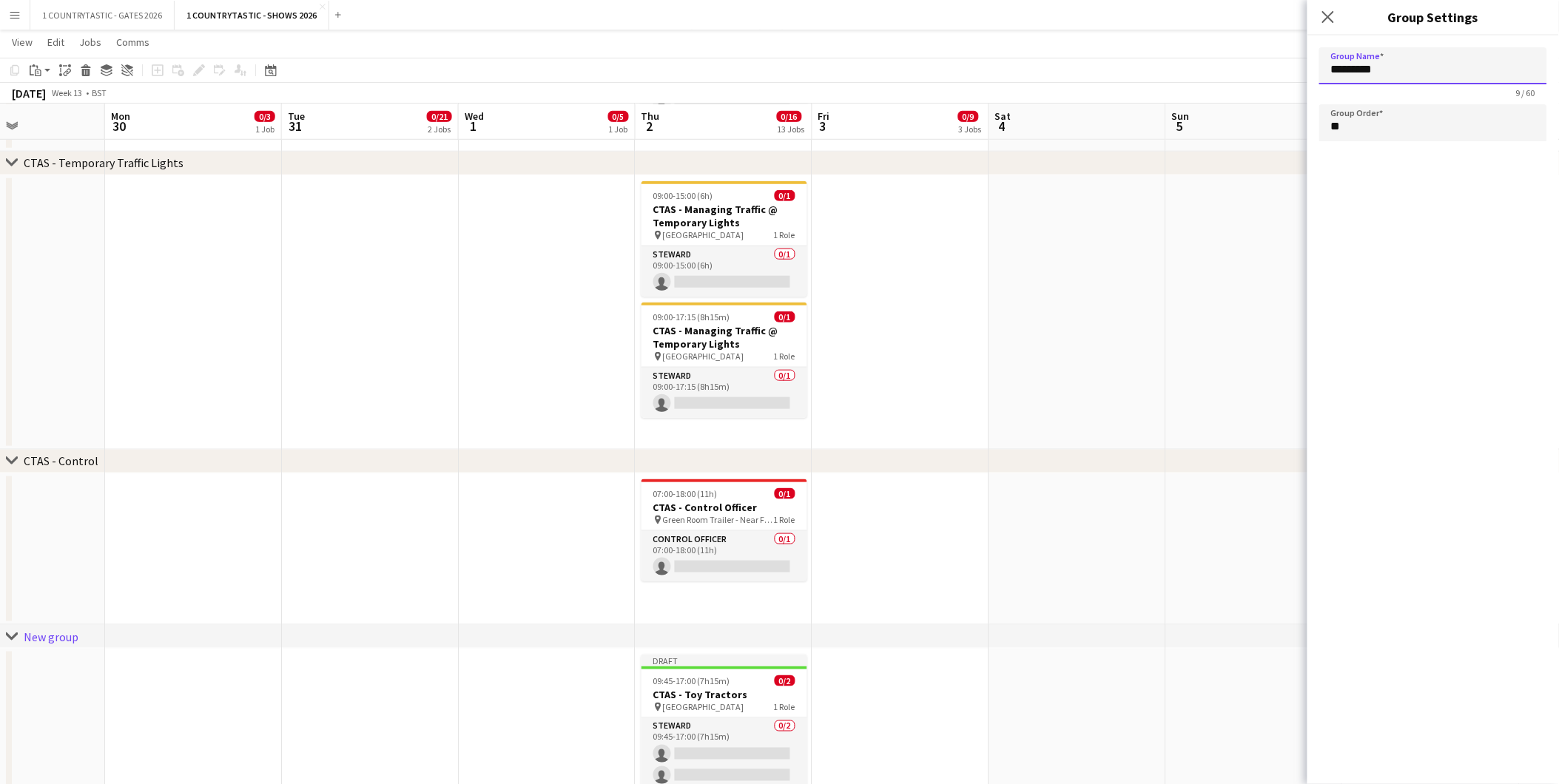
drag, startPoint x: 1420, startPoint y: 68, endPoint x: 1236, endPoint y: 57, distance: 184.3
drag, startPoint x: 1045, startPoint y: 381, endPoint x: 1048, endPoint y: 395, distance: 14.3
click at [1048, 380] on app-date-cell at bounding box center [1078, 312] width 177 height 275
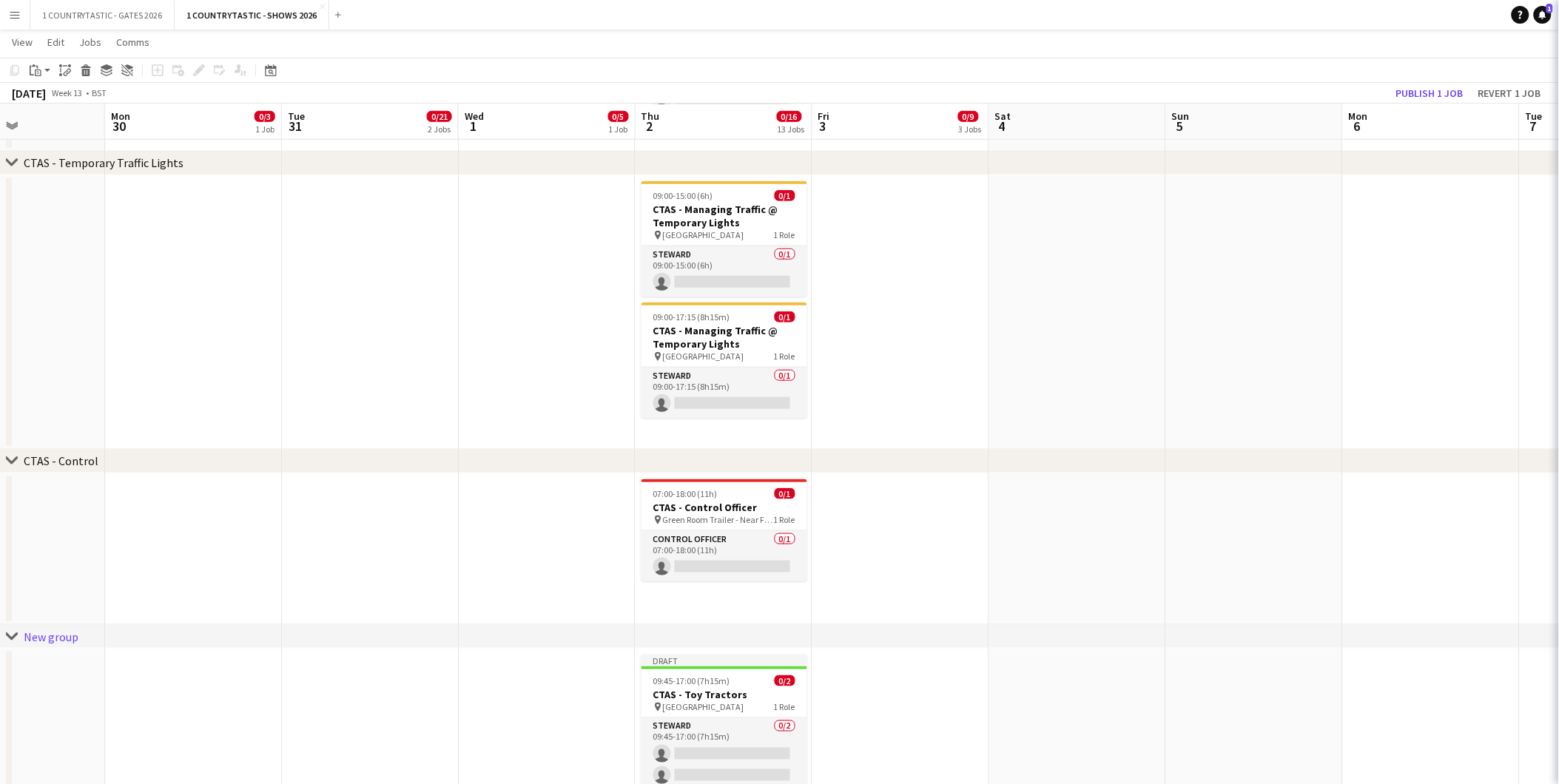
type input "*********"
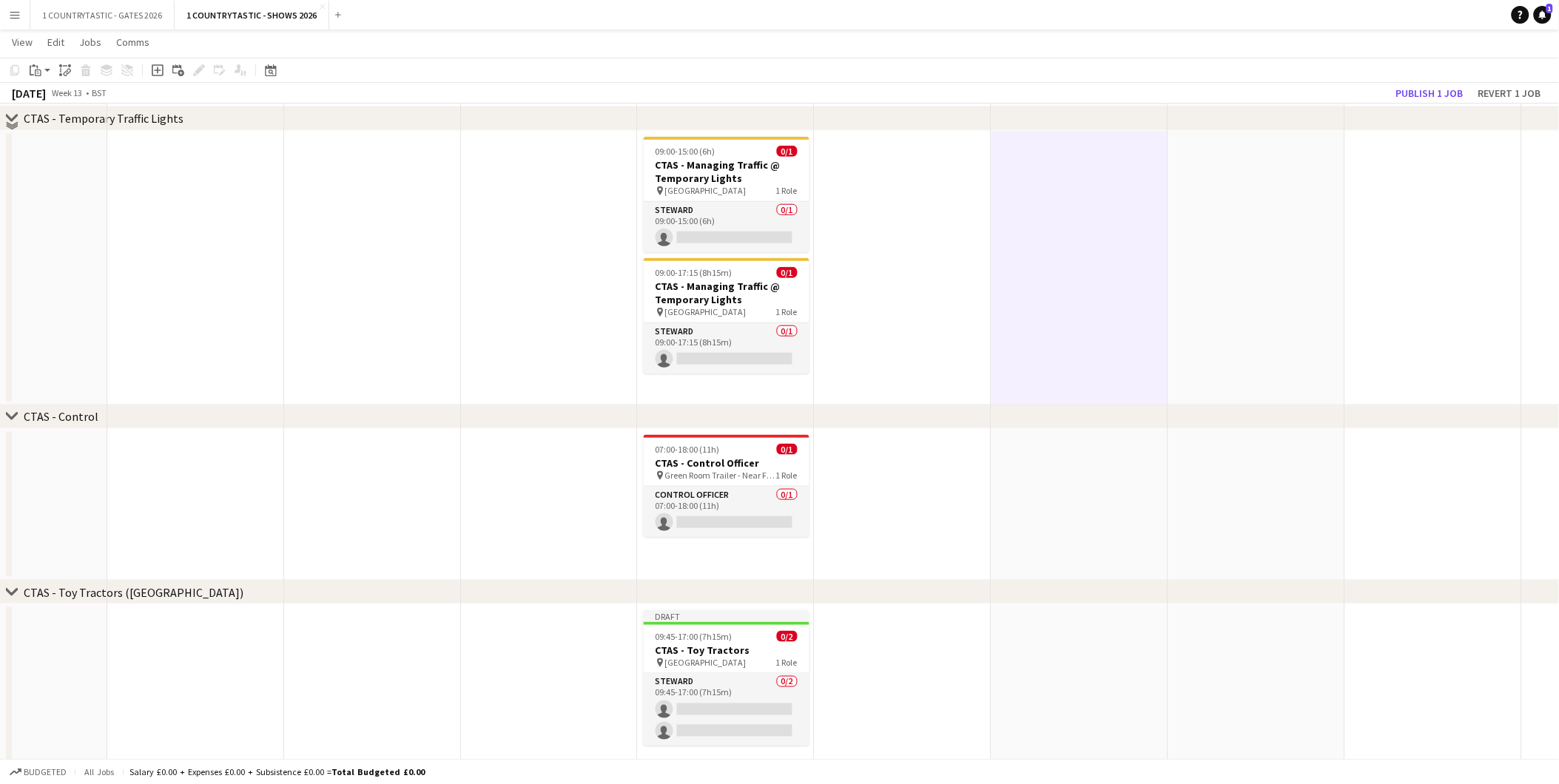
scroll to position [2425, 0]
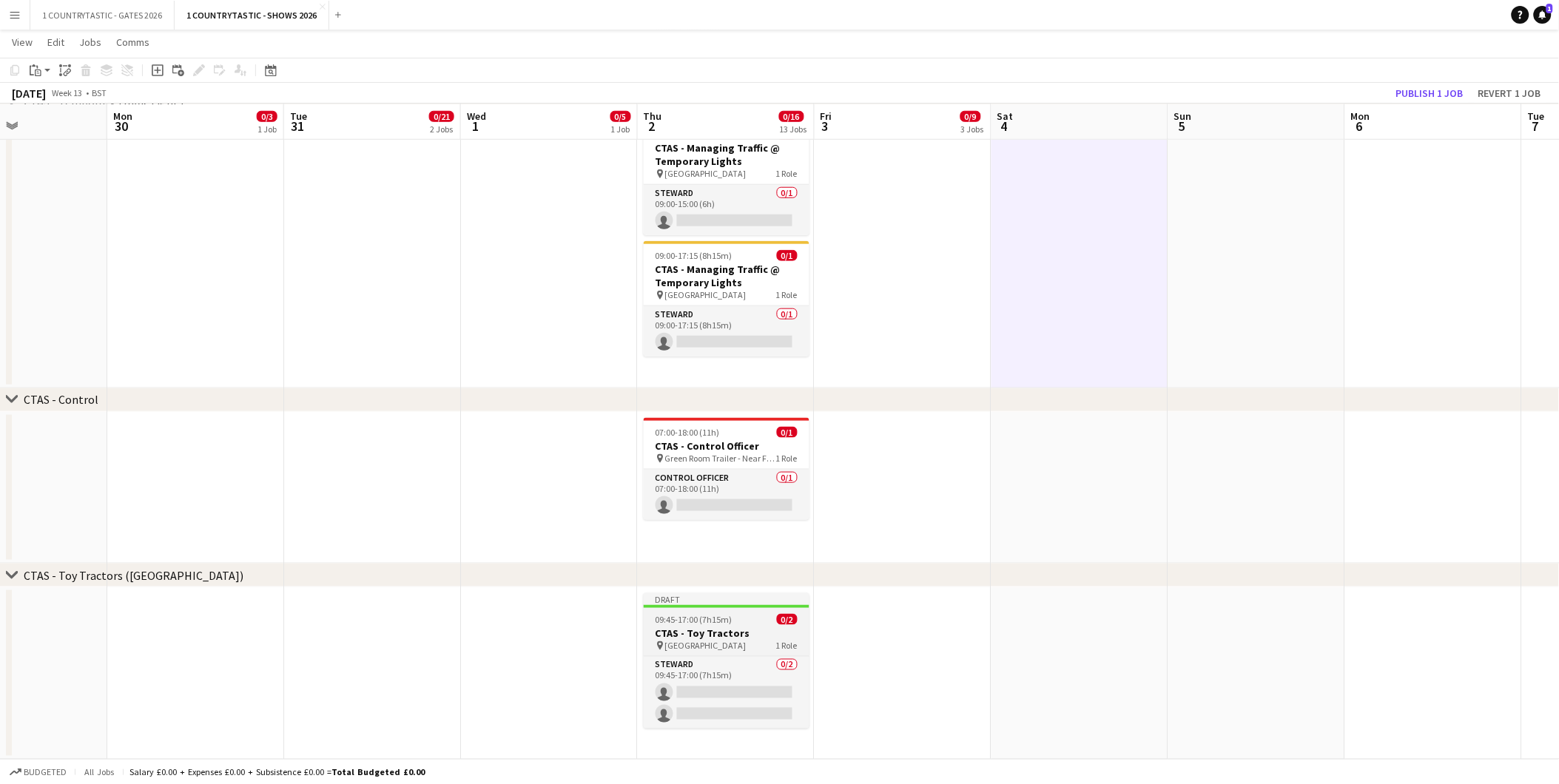
click at [747, 627] on h3 "CTAS - Toy Tractors" at bounding box center [726, 633] width 166 height 13
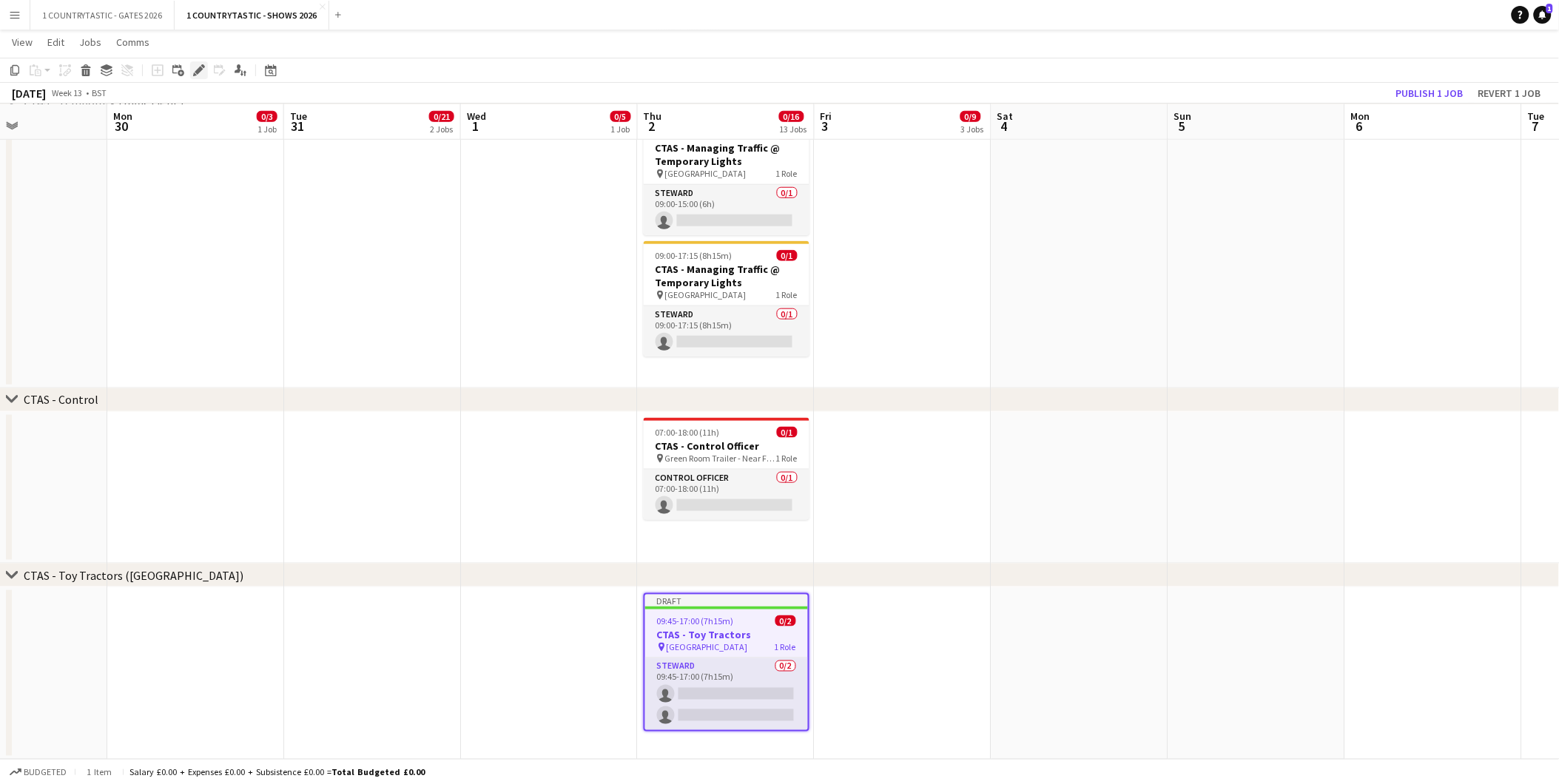
click at [200, 64] on icon "Edit" at bounding box center [199, 70] width 12 height 12
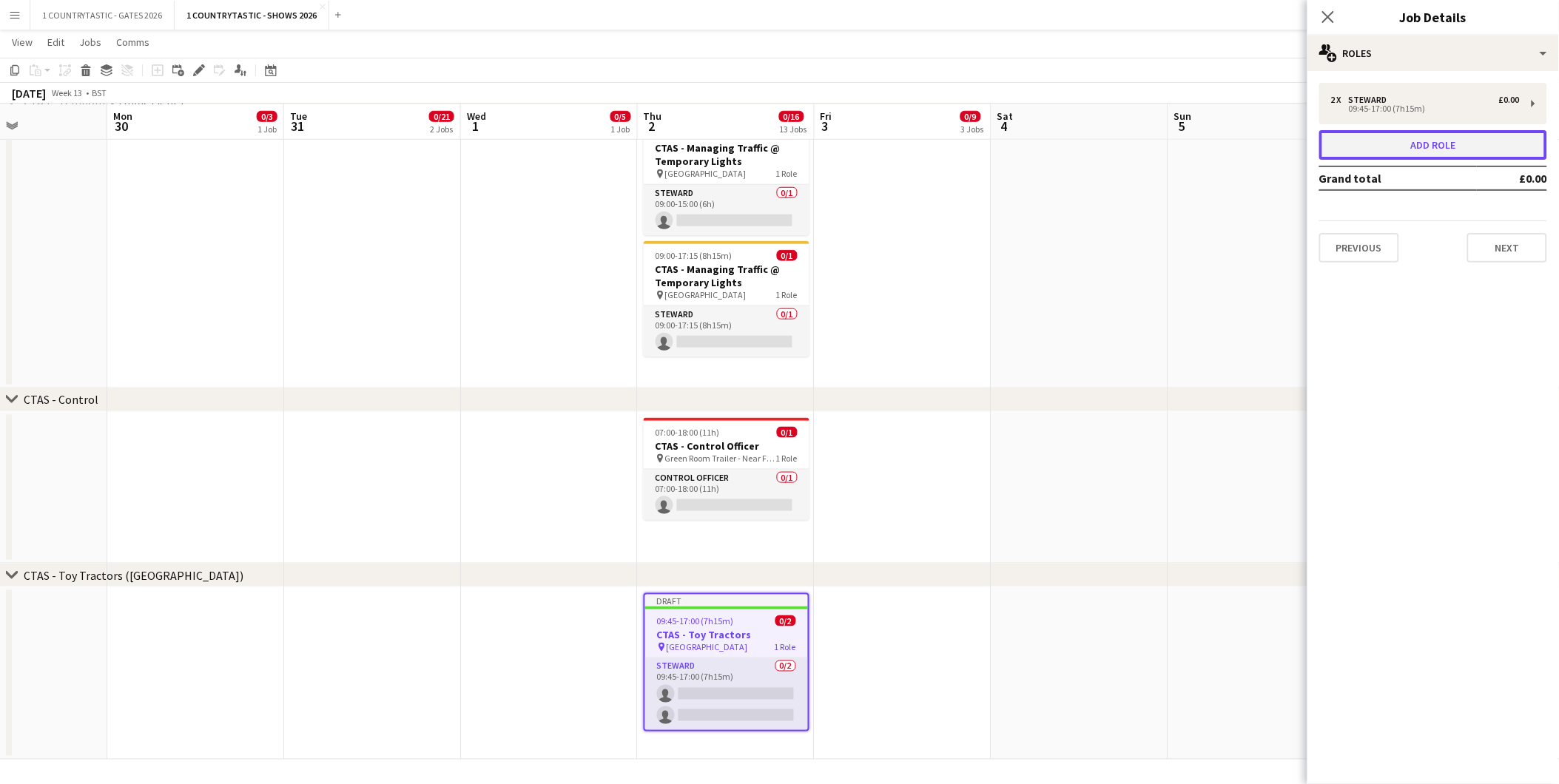
click at [1402, 143] on button "Add role" at bounding box center [1433, 145] width 228 height 29
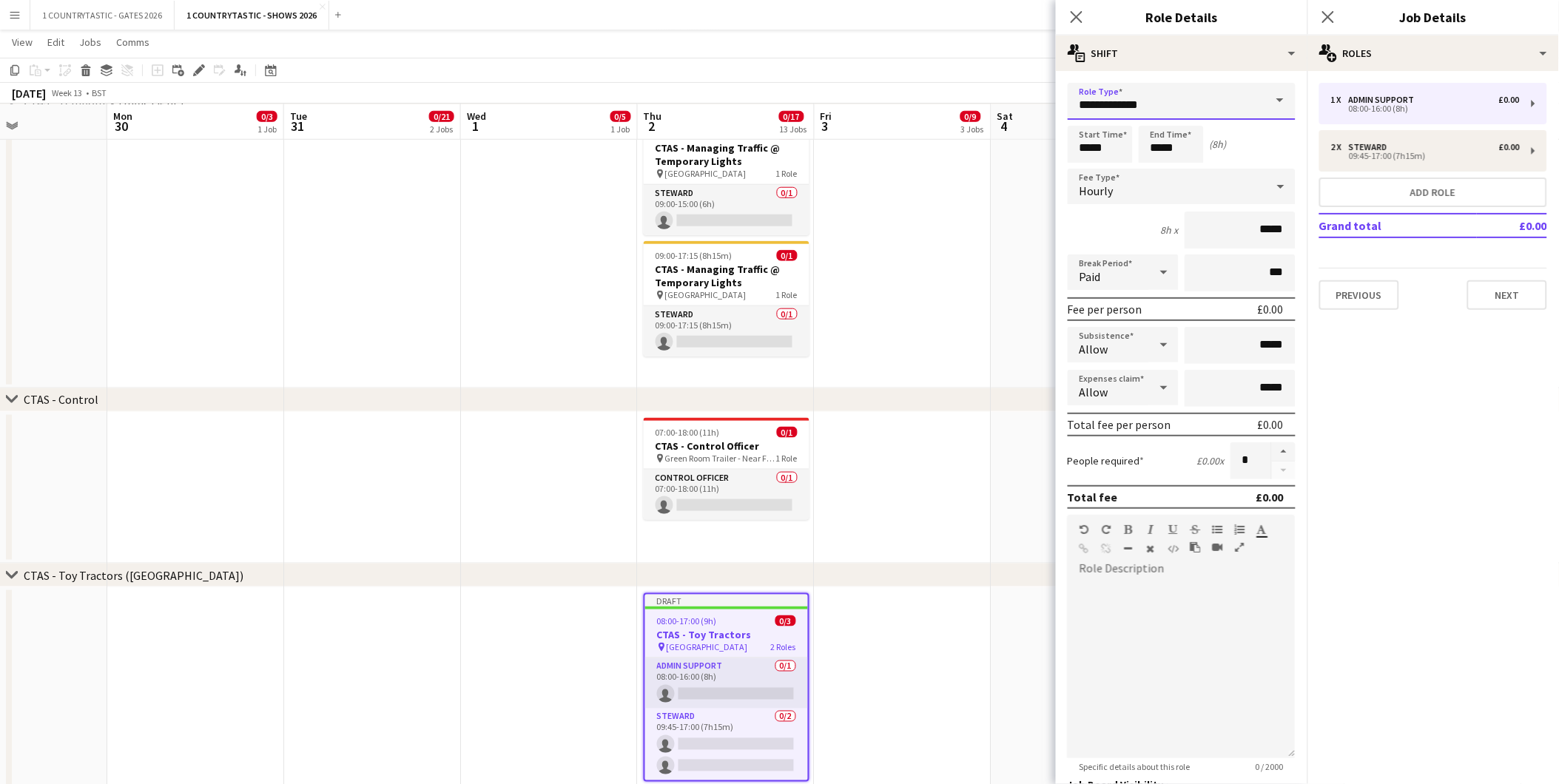
drag, startPoint x: 1205, startPoint y: 102, endPoint x: 710, endPoint y: 1, distance: 505.2
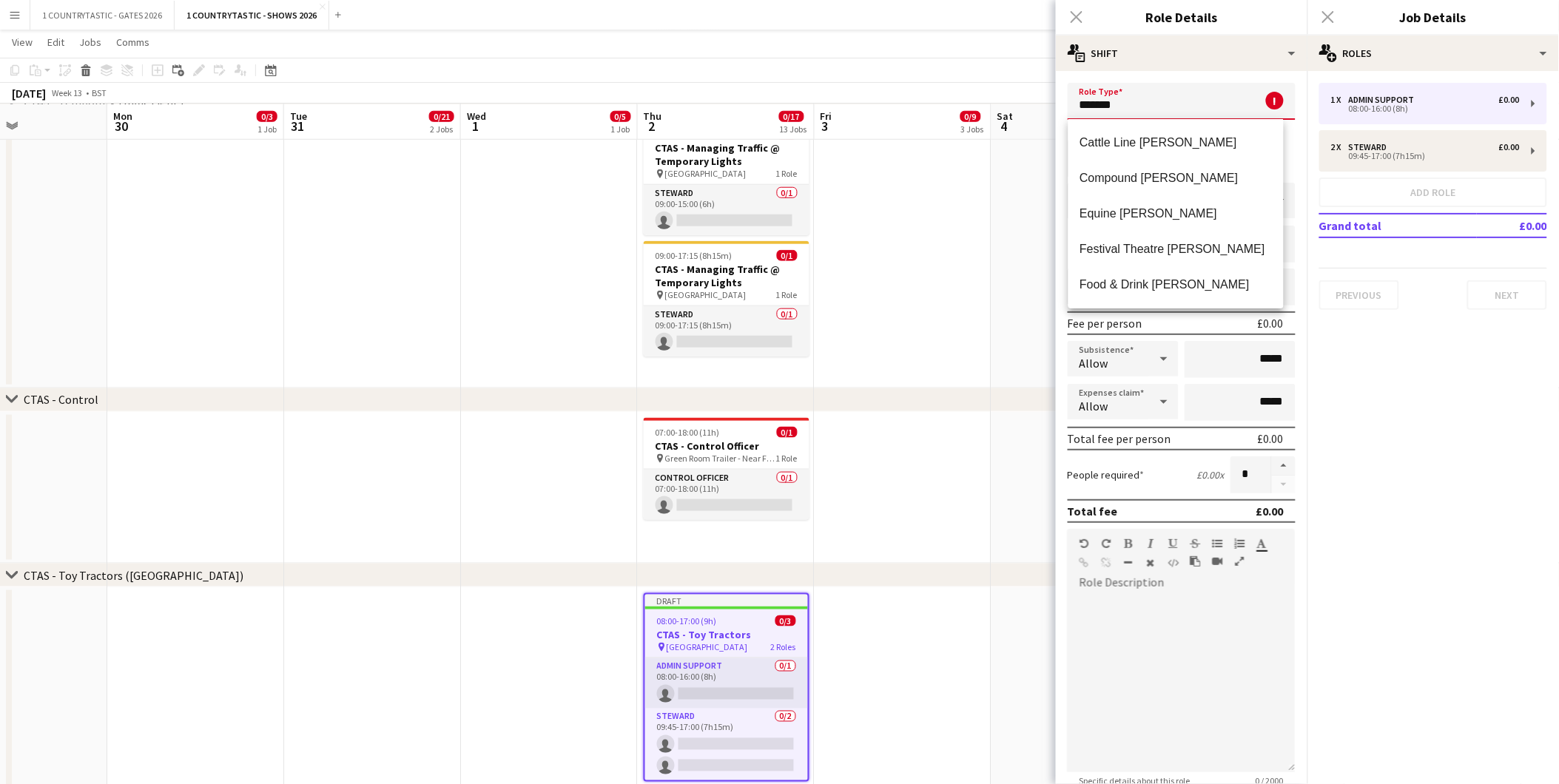
drag, startPoint x: 1164, startPoint y: 97, endPoint x: 860, endPoint y: 57, distance: 306.6
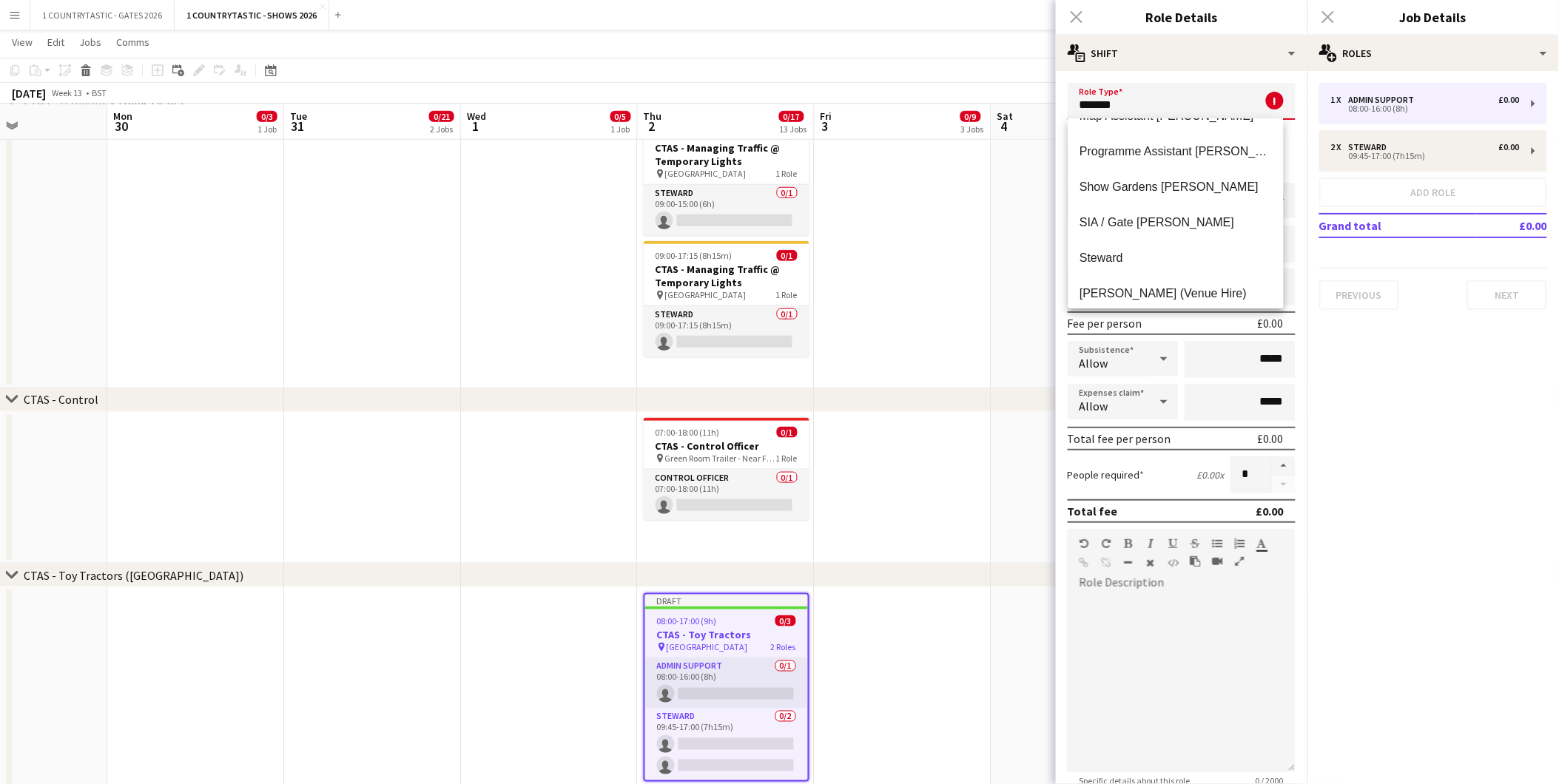
scroll to position [355, 0]
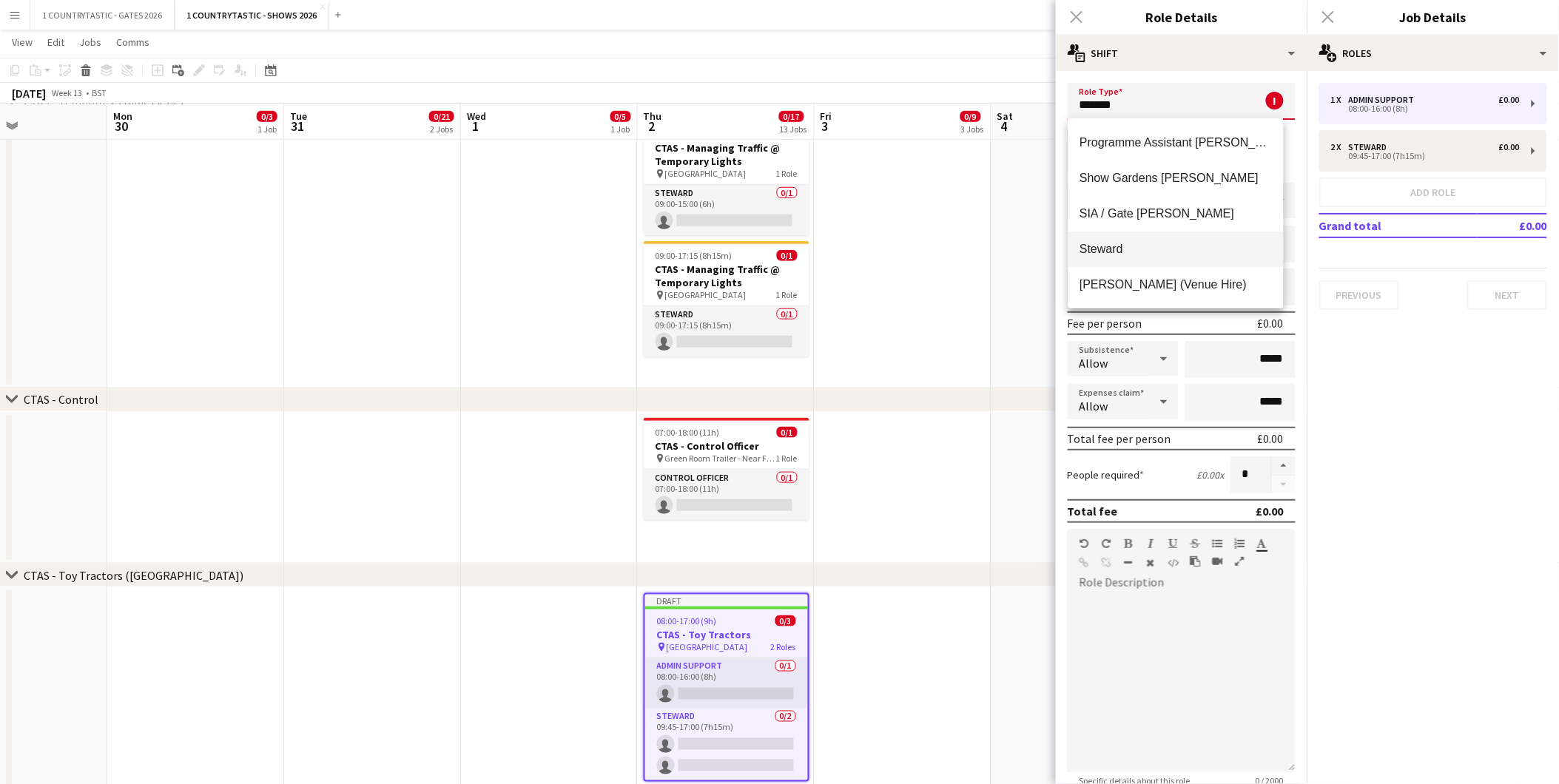
type input "*******"
click at [1120, 242] on span "Steward" at bounding box center [1176, 249] width 191 height 14
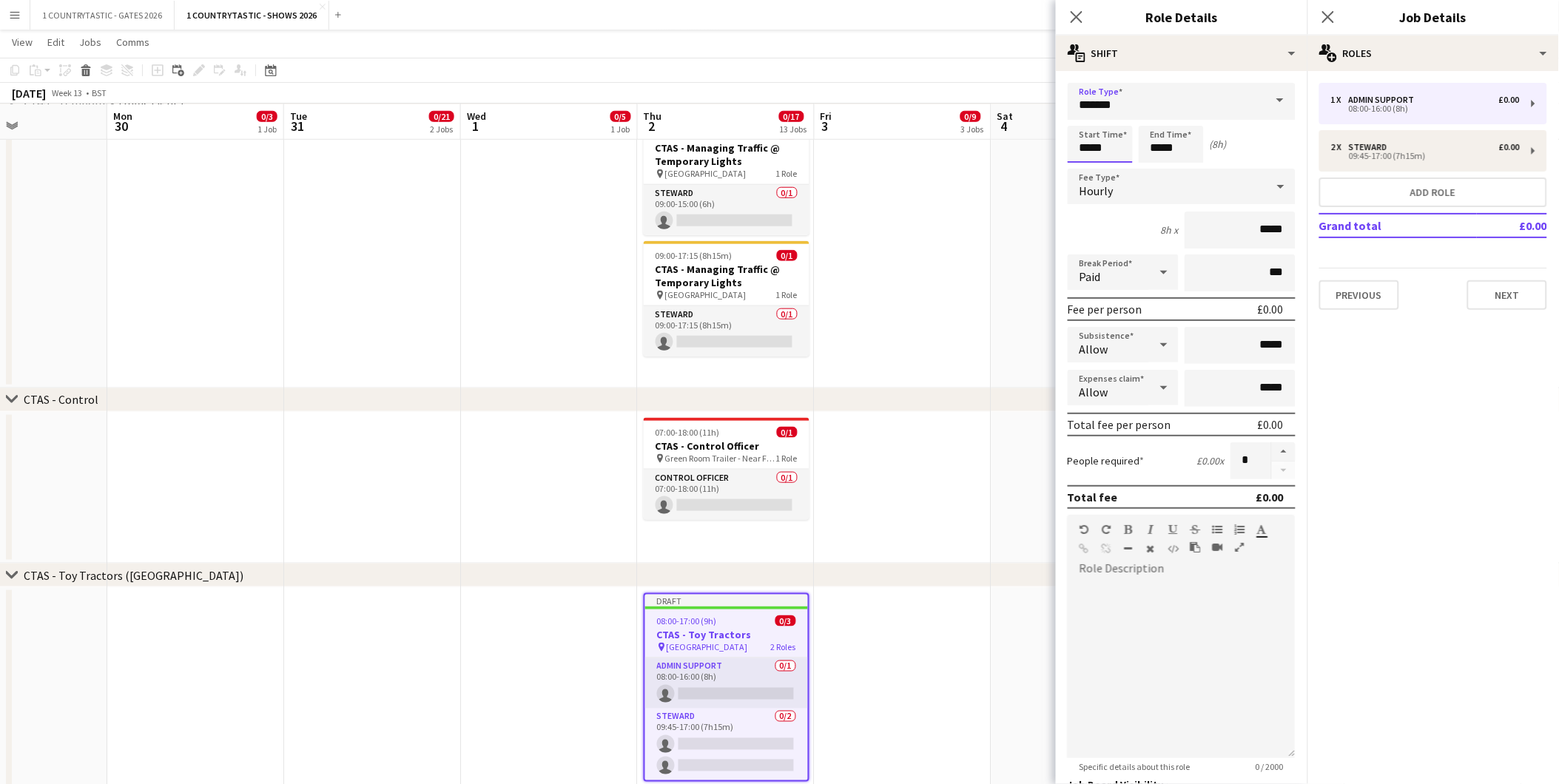
click at [1116, 141] on input "*****" at bounding box center [1101, 144] width 65 height 37
click at [1091, 116] on div at bounding box center [1085, 118] width 29 height 15
click at [1118, 166] on div at bounding box center [1115, 170] width 29 height 15
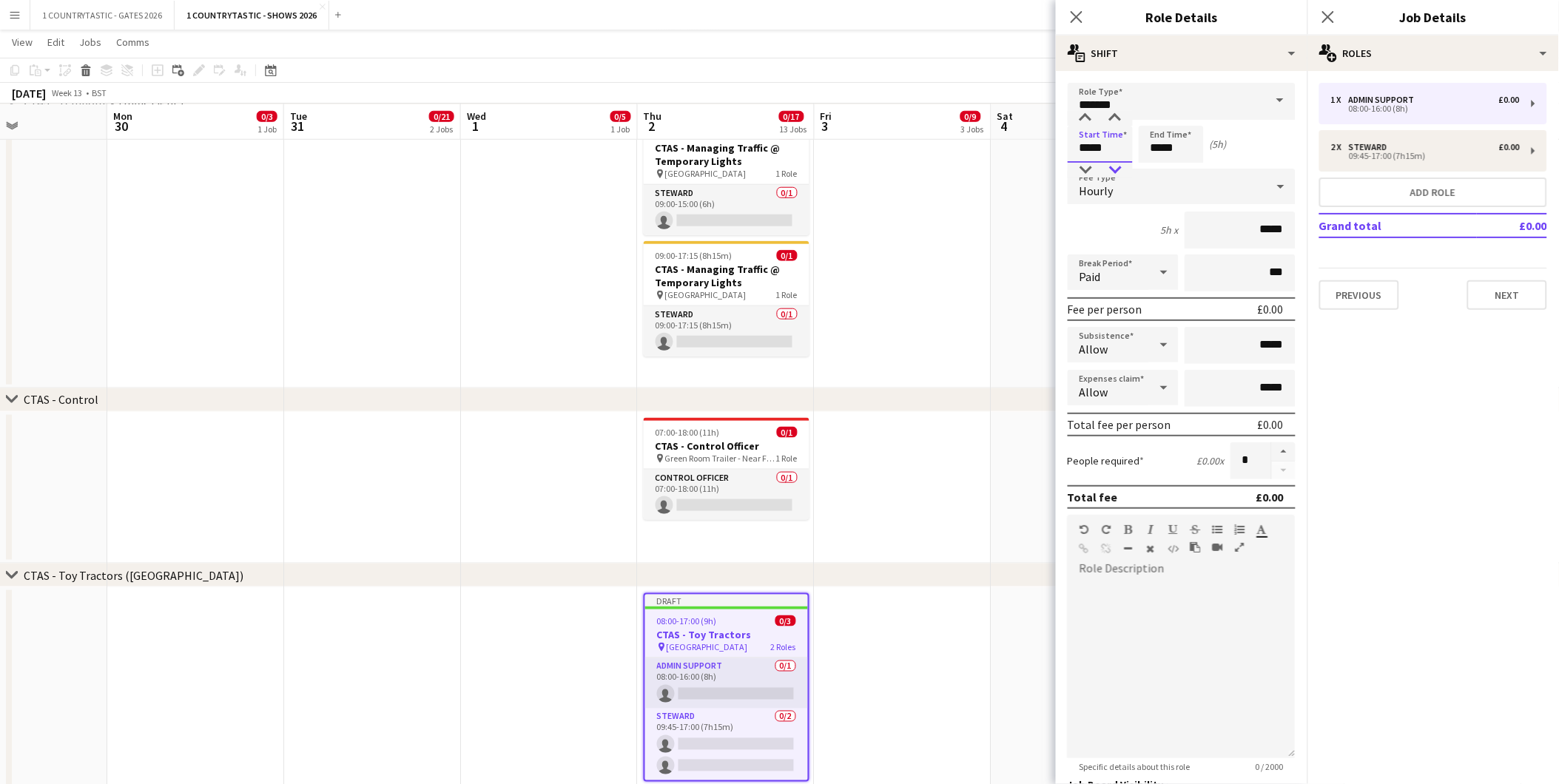
type input "*****"
click at [1118, 166] on div at bounding box center [1115, 170] width 29 height 15
click at [1491, 285] on button "Next" at bounding box center [1507, 294] width 80 height 29
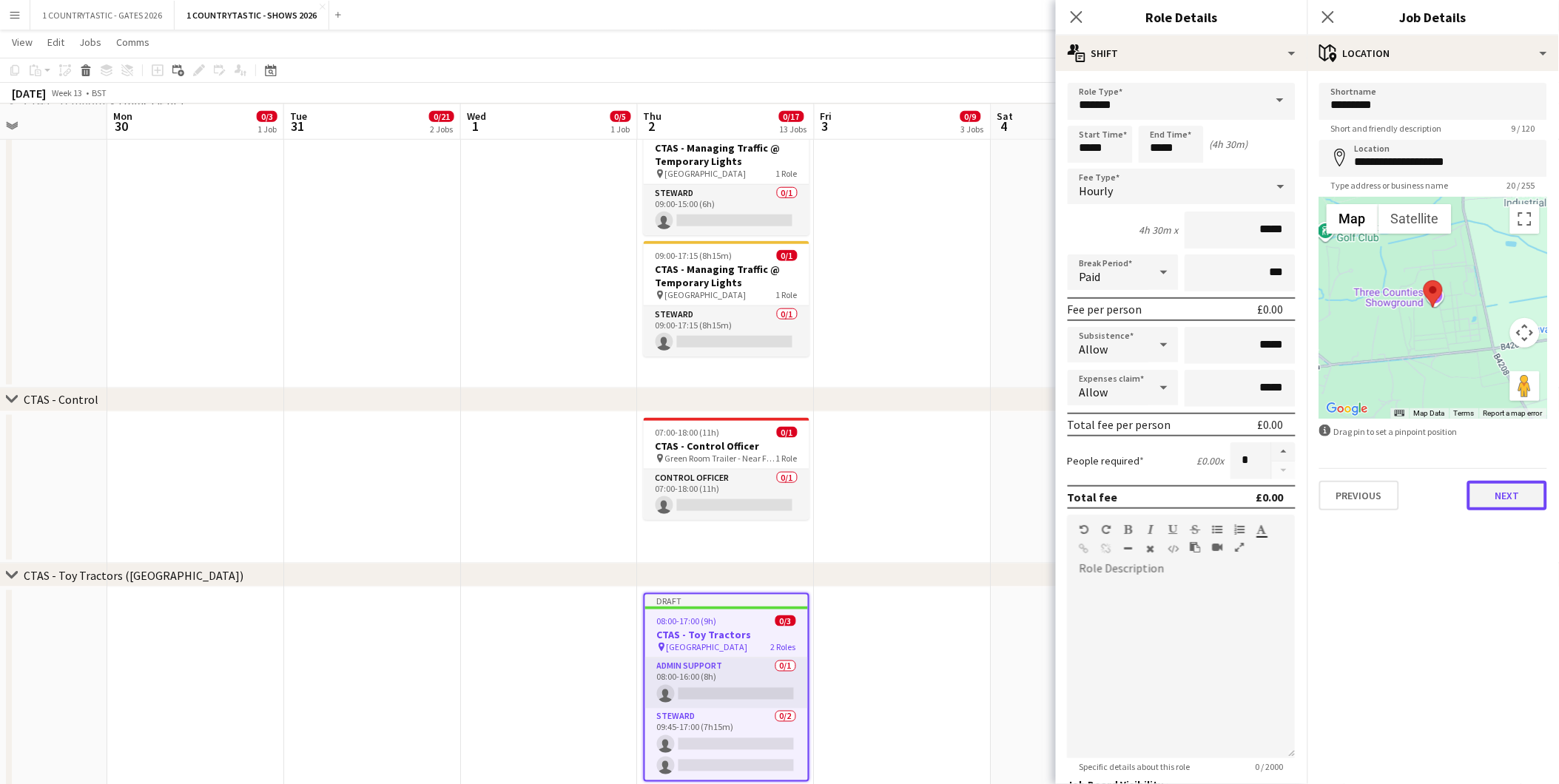
click at [1506, 496] on button "Next" at bounding box center [1507, 495] width 80 height 29
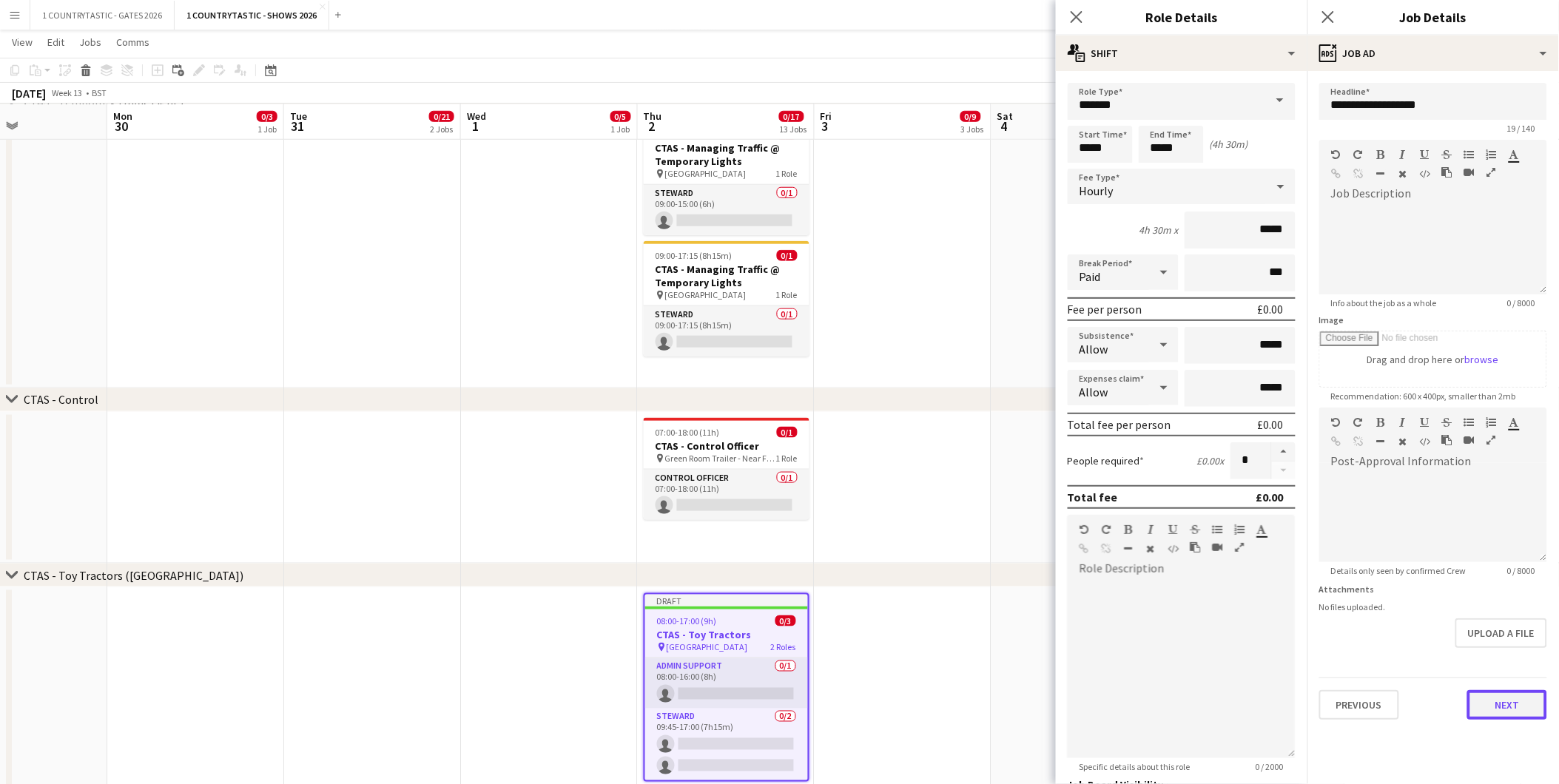
click at [1505, 696] on button "Next" at bounding box center [1507, 704] width 80 height 29
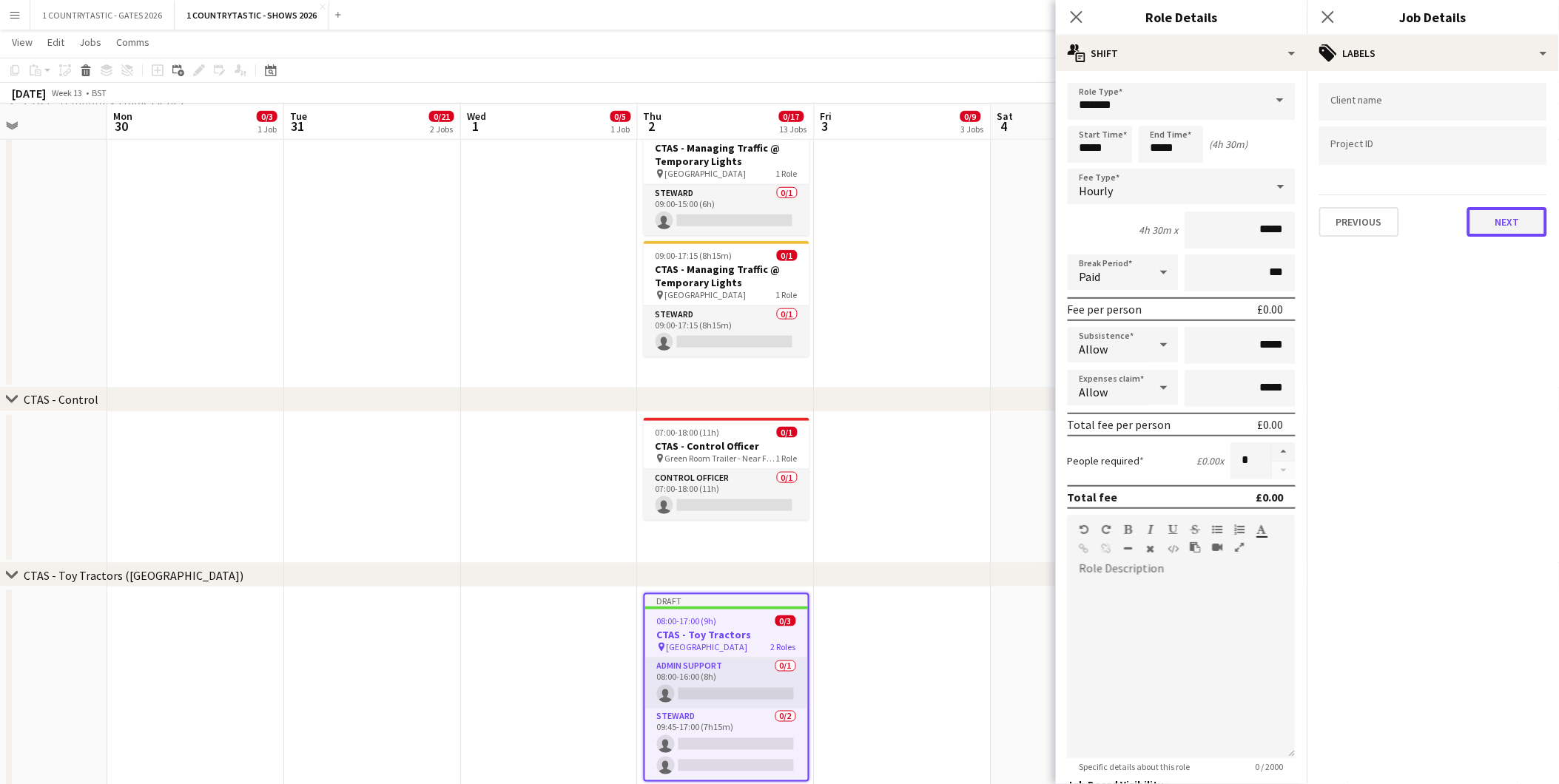
click at [1489, 211] on button "Next" at bounding box center [1507, 222] width 80 height 29
click at [964, 300] on app-date-cell at bounding box center [903, 251] width 177 height 275
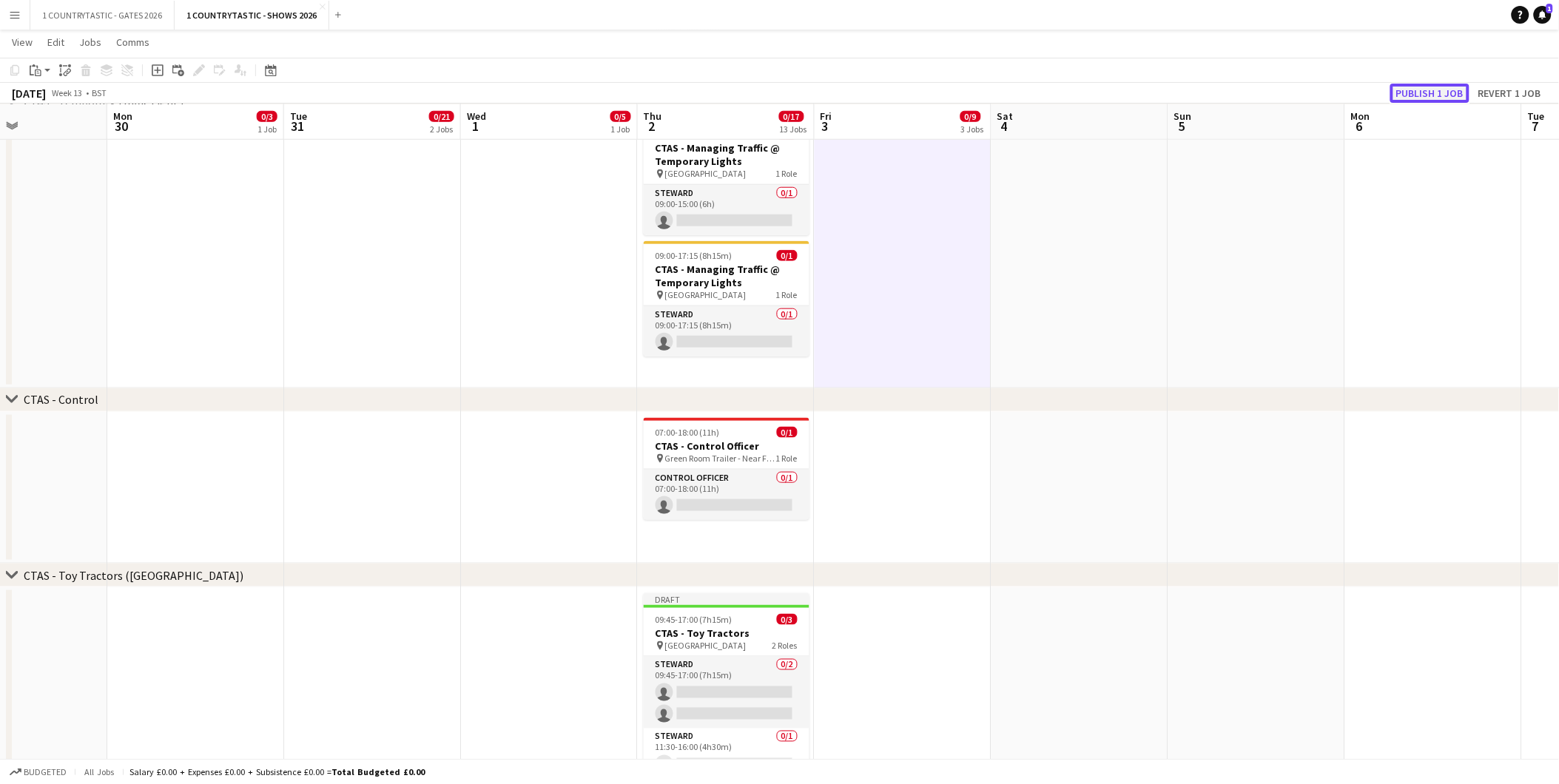
click at [1419, 93] on button "Publish 1 job" at bounding box center [1430, 93] width 80 height 19
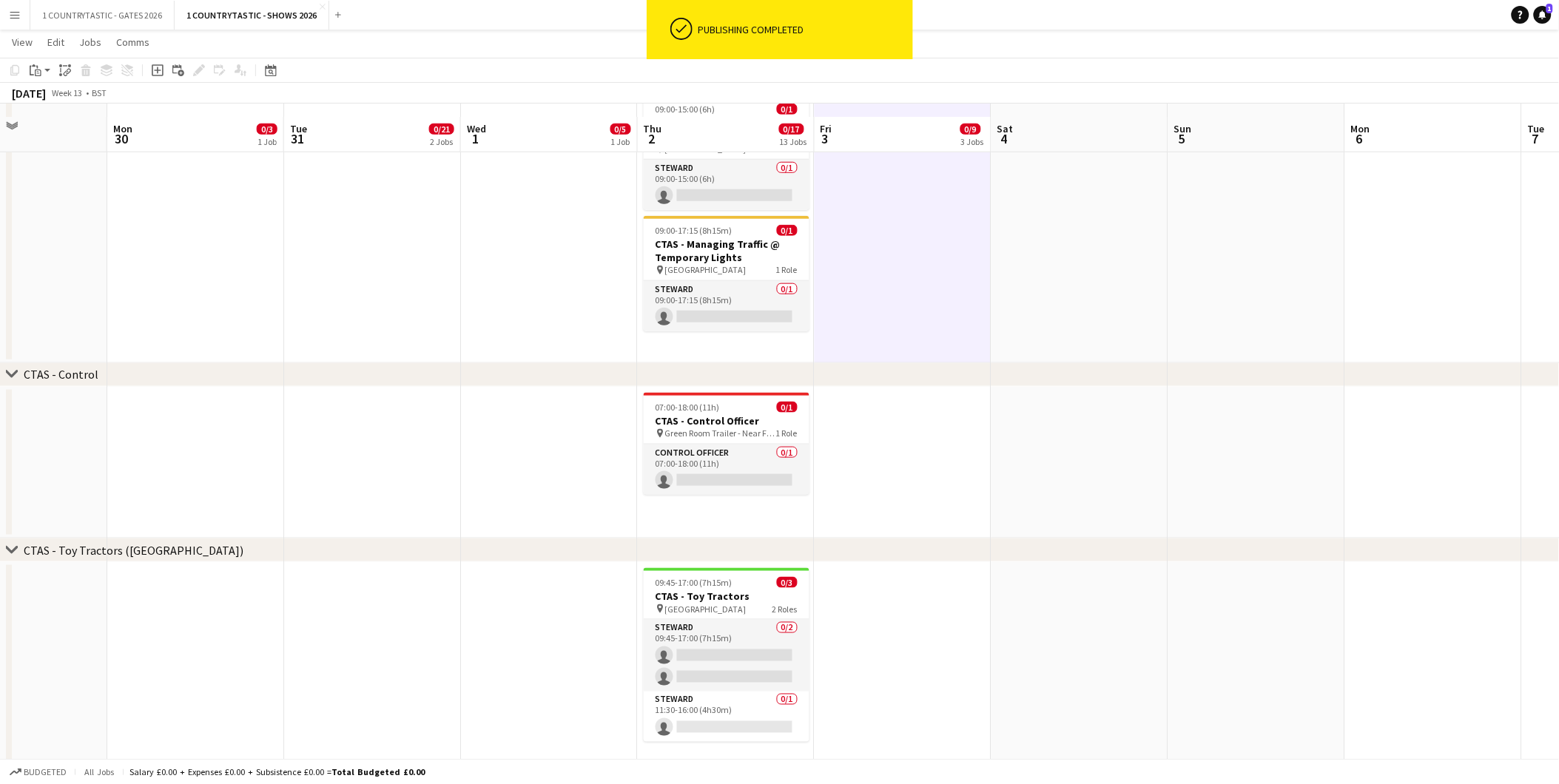
scroll to position [2464, 0]
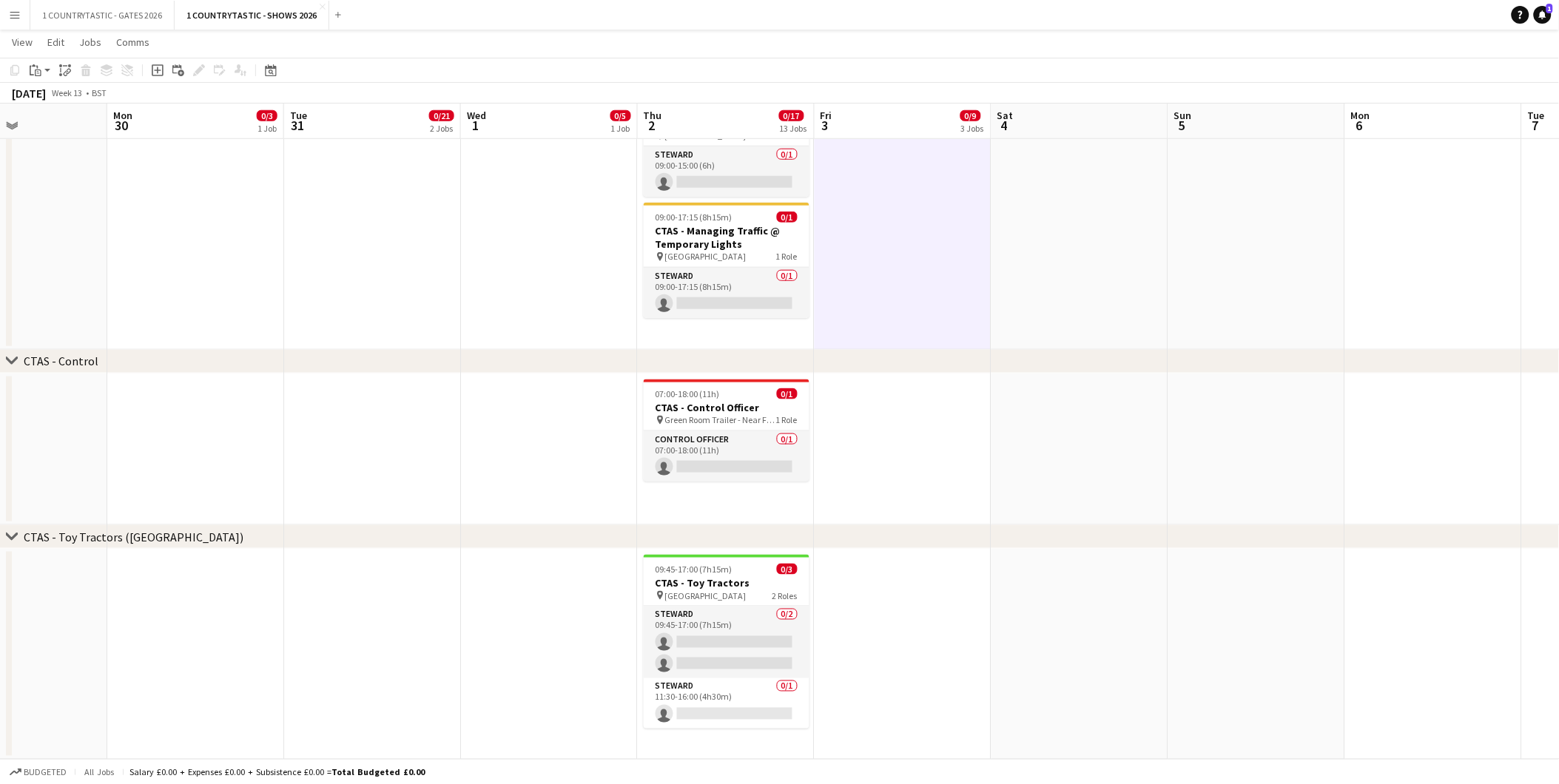
click at [979, 553] on app-date-cell at bounding box center [903, 654] width 177 height 211
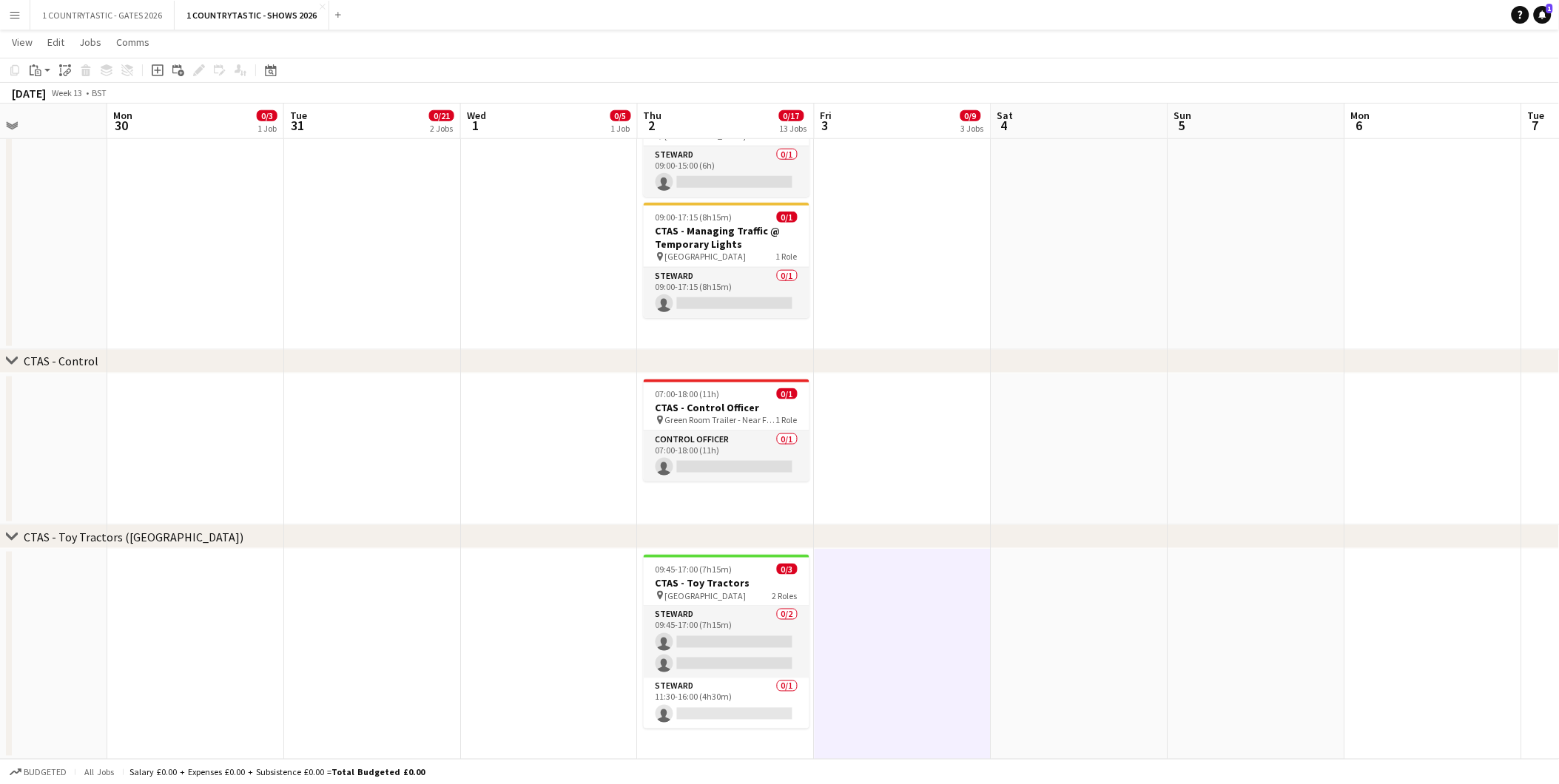
click at [1034, 562] on app-date-cell at bounding box center [1080, 654] width 177 height 211
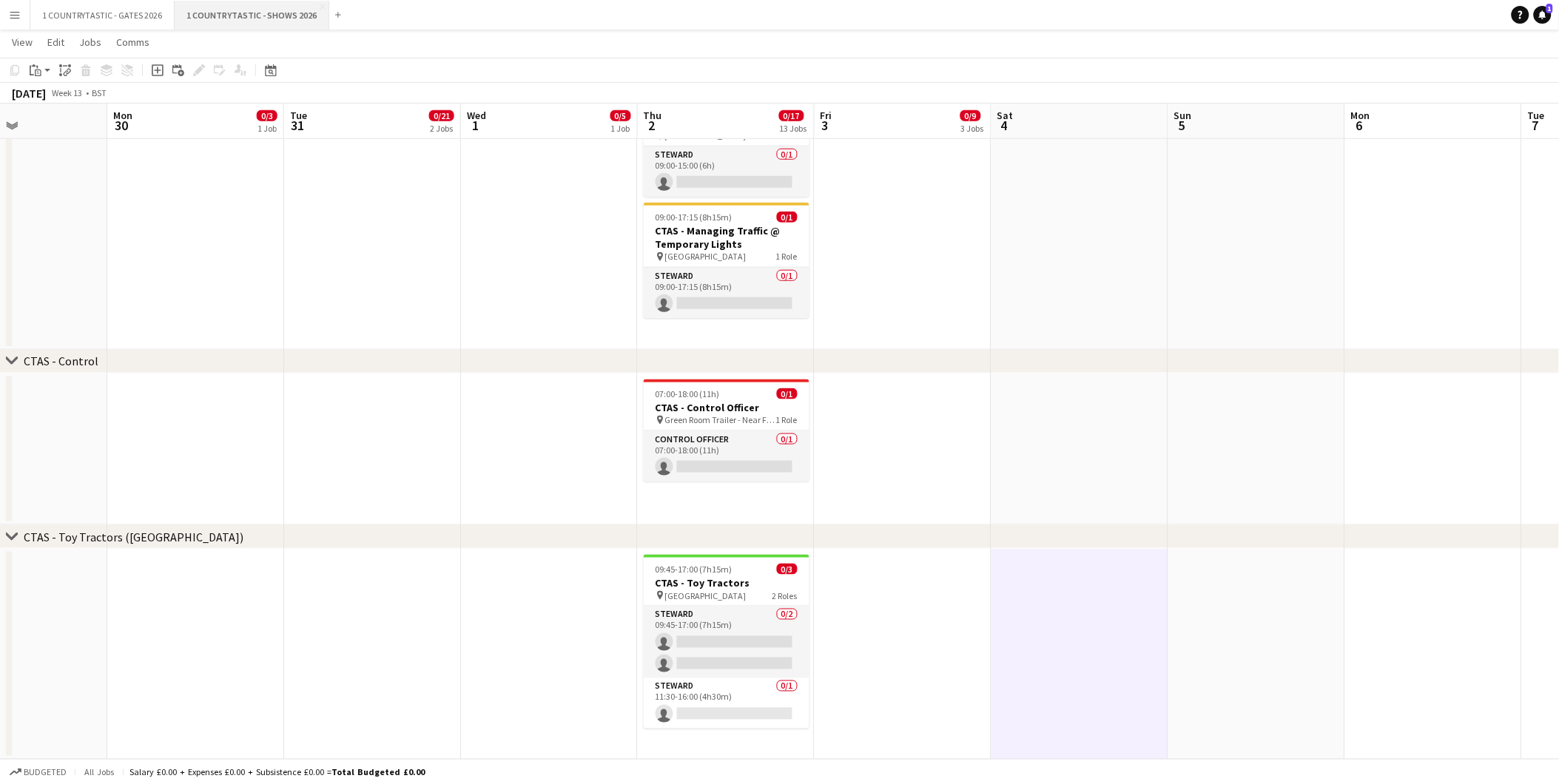
click at [254, 10] on button "1 COUNTRYTASTIC - SHOWS 2026 Close" at bounding box center [251, 15] width 154 height 28
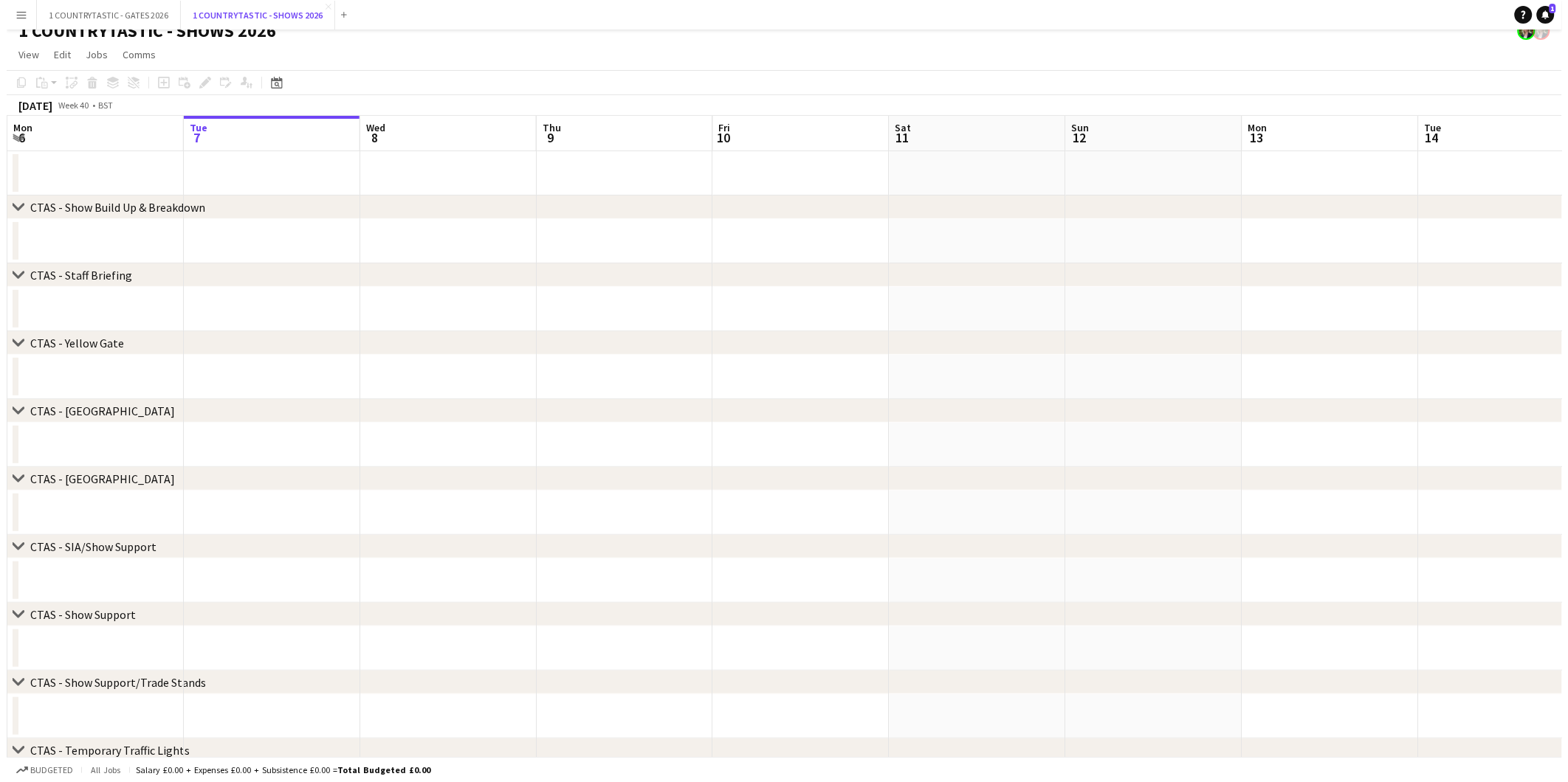
scroll to position [0, 0]
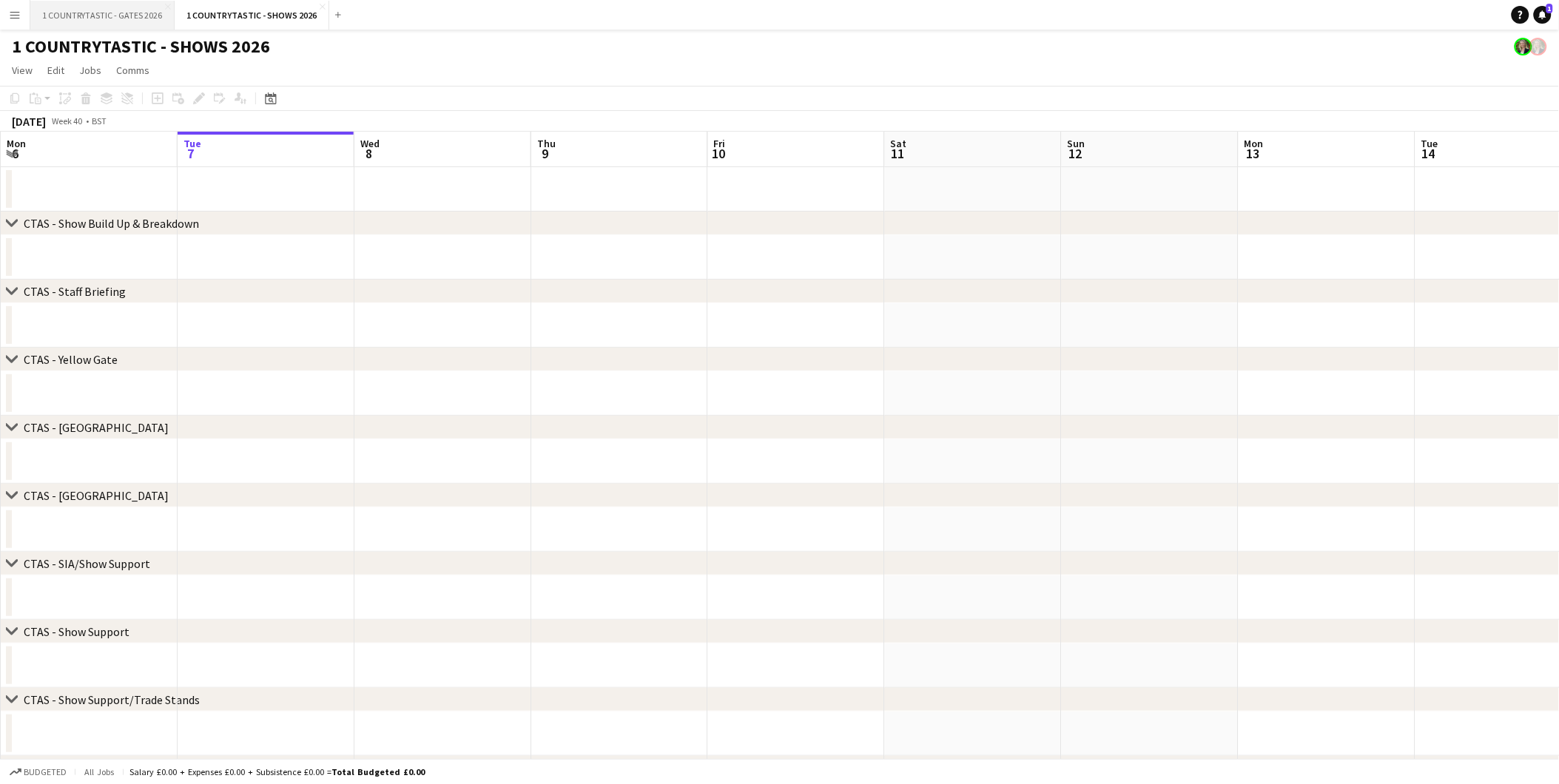
click at [107, 18] on button "1 COUNTRYTASTIC - GATES 2026 Close" at bounding box center [102, 15] width 144 height 28
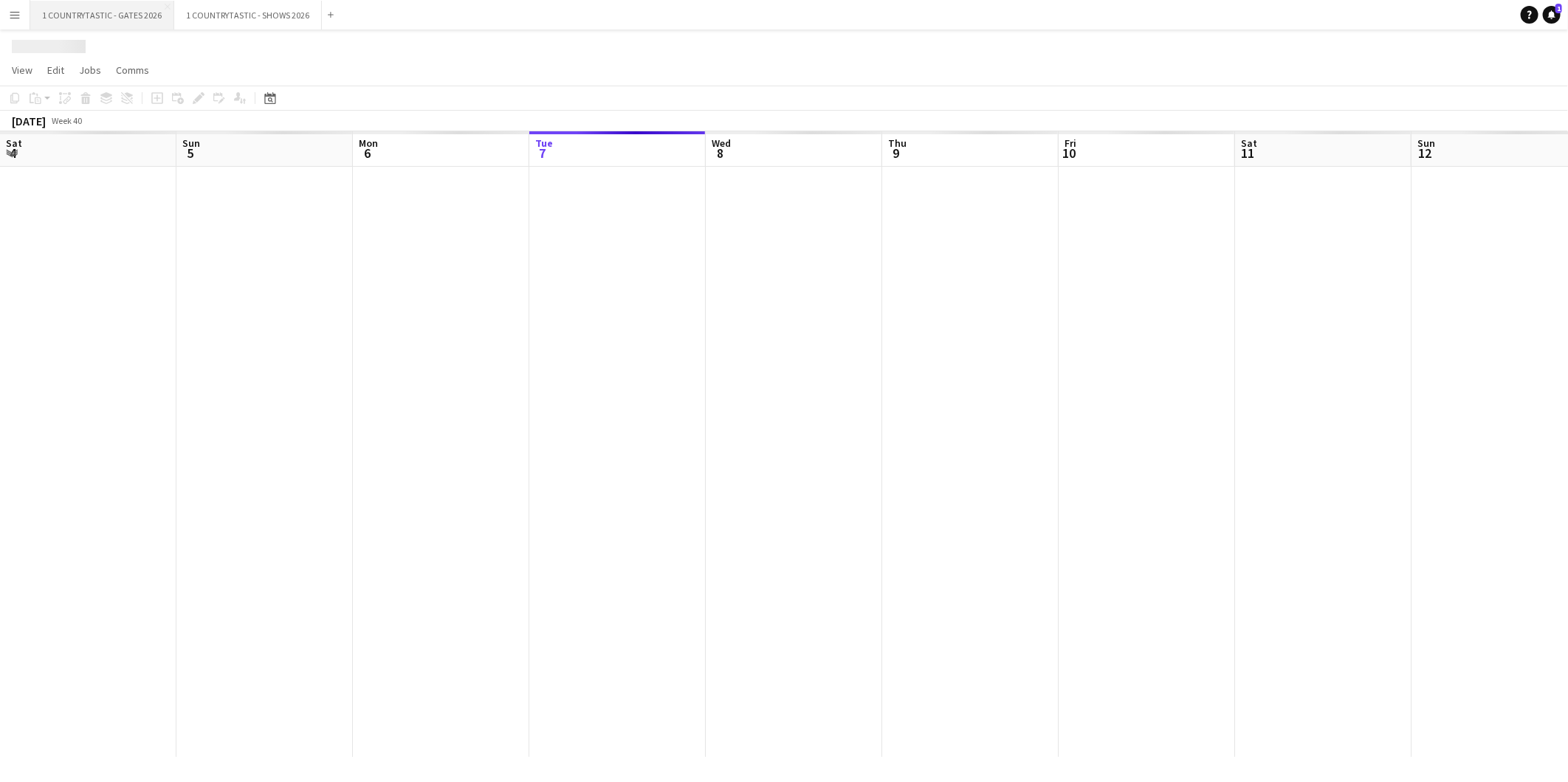
scroll to position [0, 352]
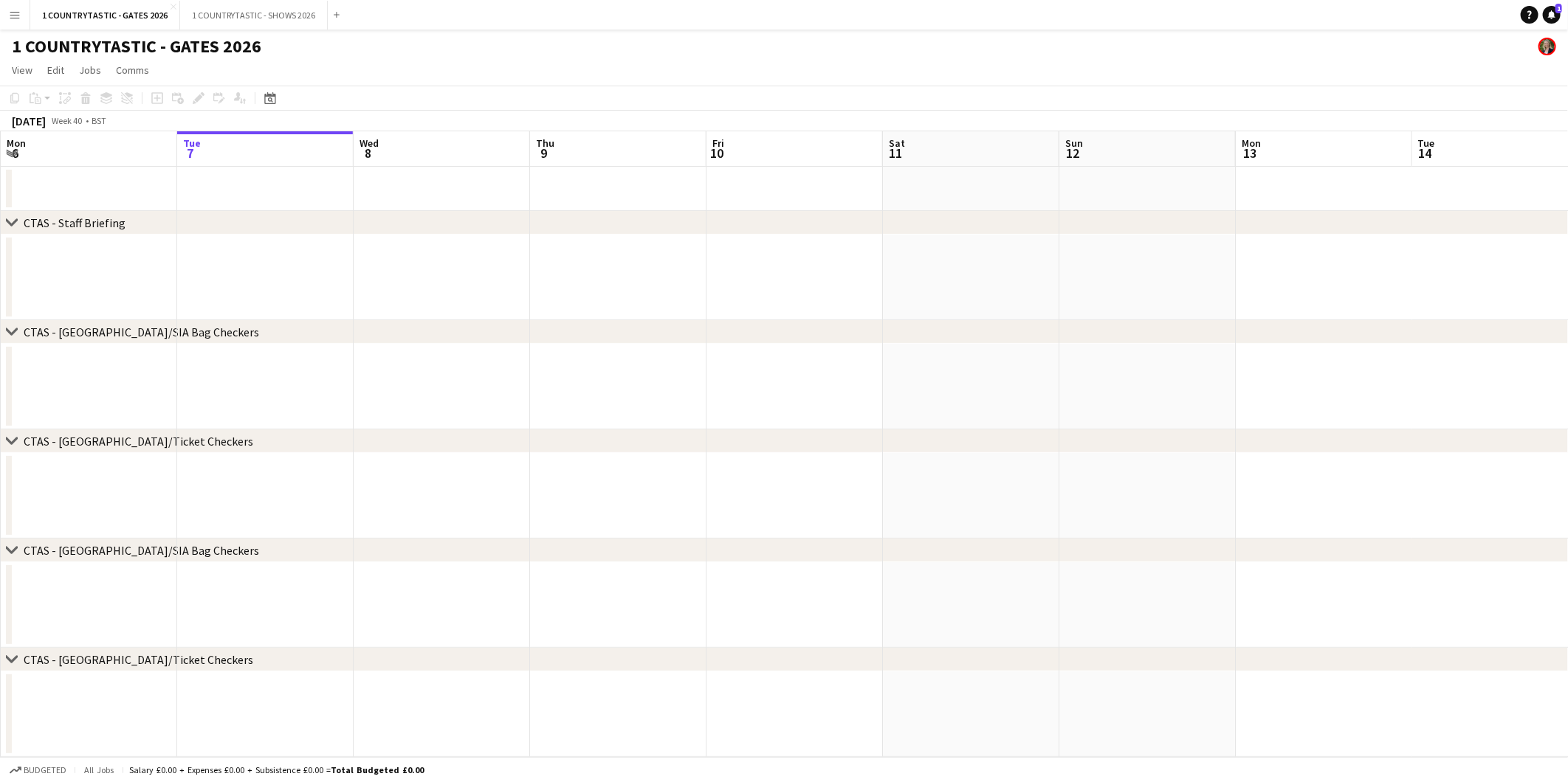
click at [325, 219] on div "chevron-right CTAS - Staff Briefing" at bounding box center [784, 222] width 1568 height 24
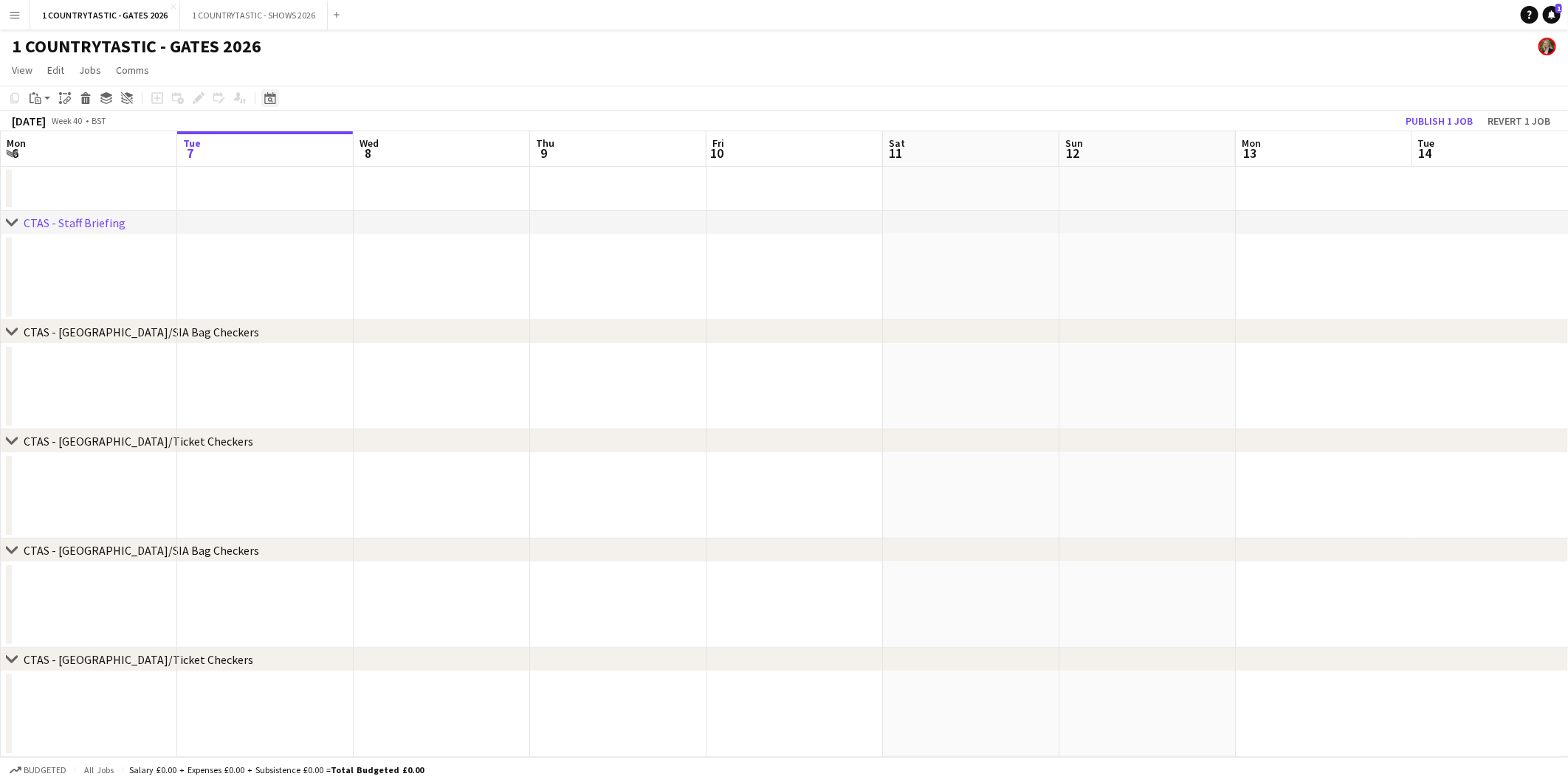
click at [264, 93] on icon "Date picker" at bounding box center [270, 98] width 12 height 12
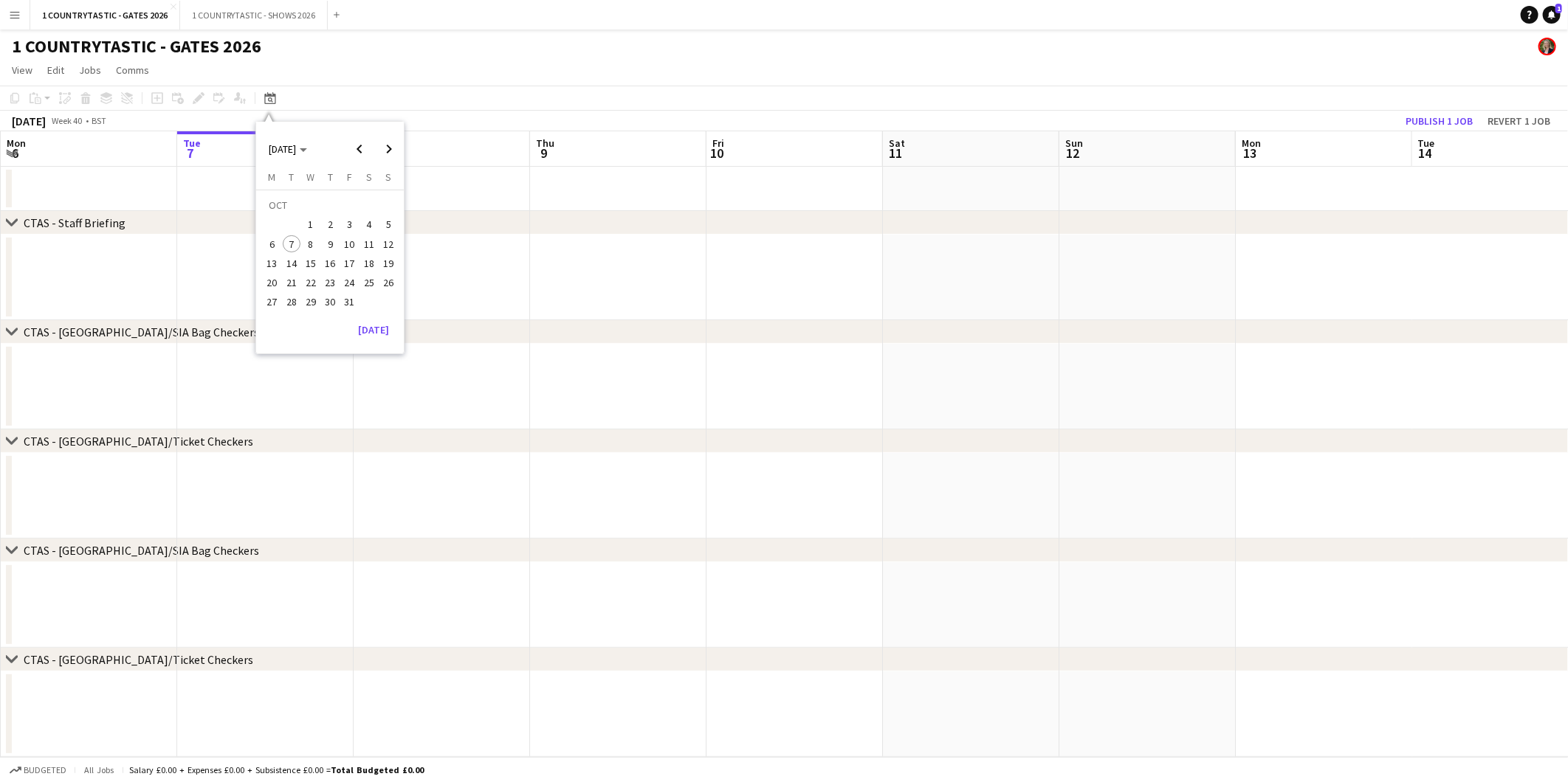
click at [565, 371] on app-date-cell at bounding box center [618, 386] width 177 height 86
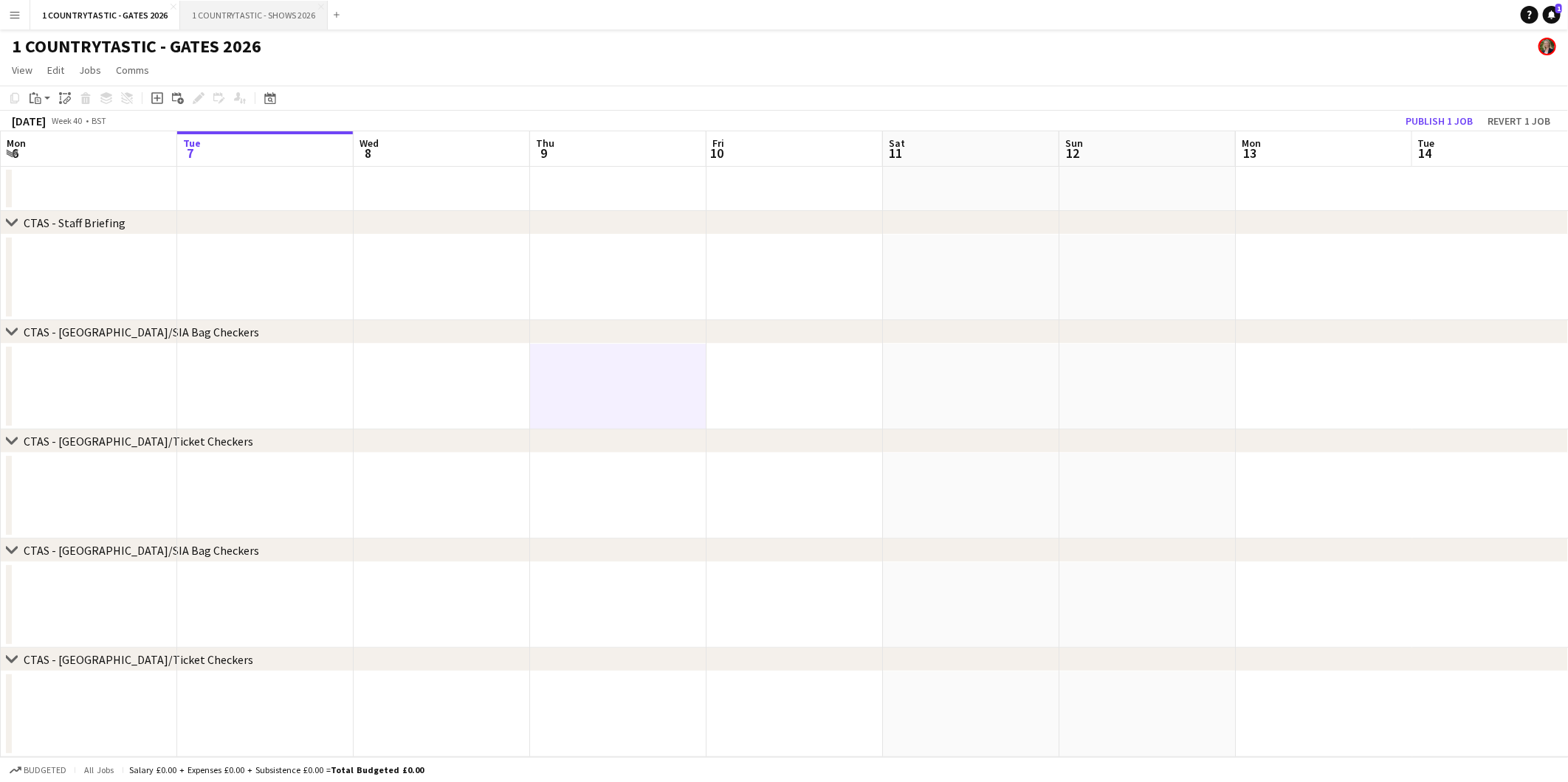
click at [274, 15] on button "1 COUNTRYTASTIC - SHOWS 2026 Close" at bounding box center [254, 15] width 147 height 28
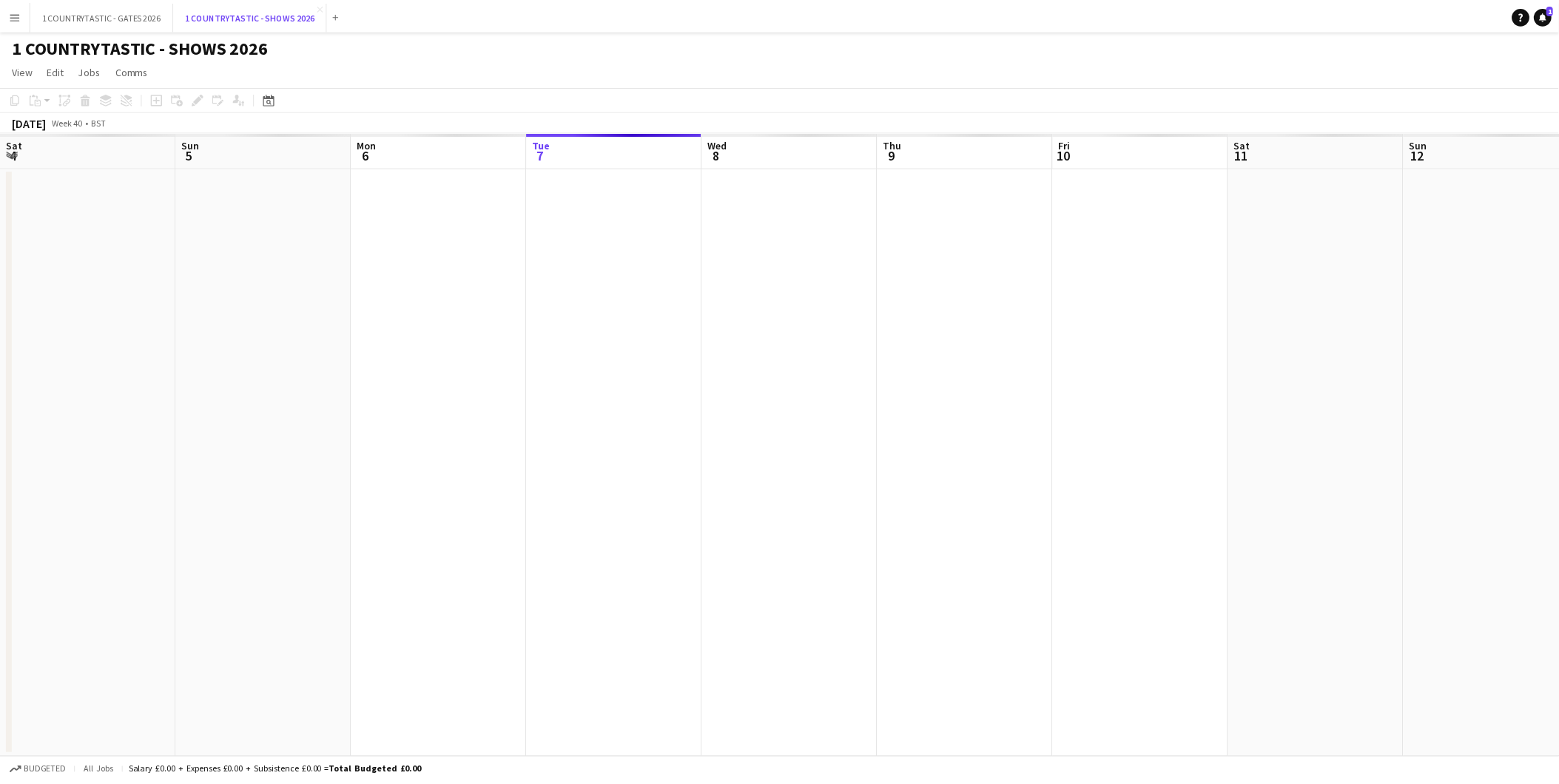
scroll to position [0, 353]
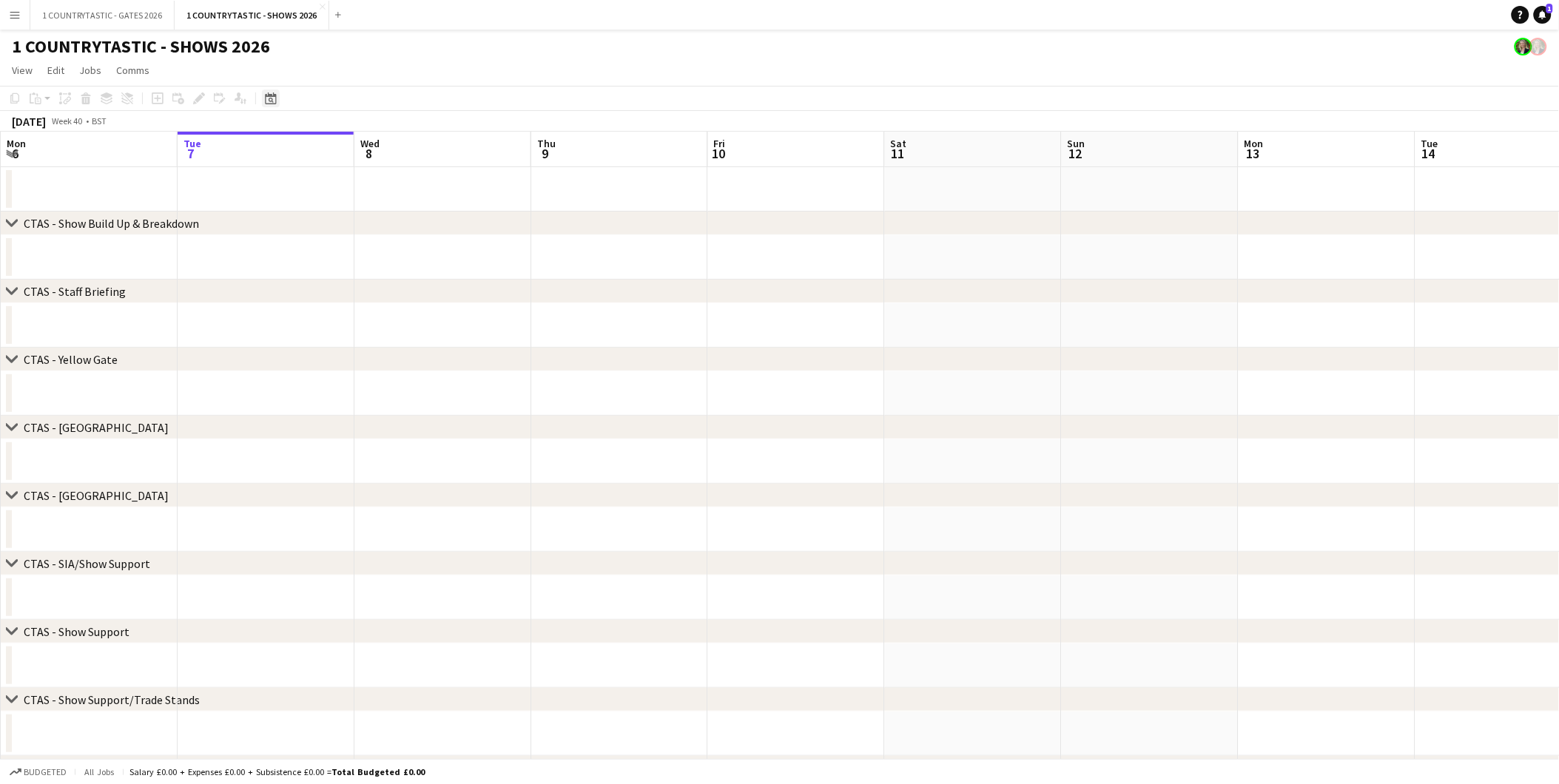
click at [269, 95] on icon at bounding box center [271, 98] width 11 height 12
click at [392, 149] on span "Next month" at bounding box center [389, 149] width 29 height 29
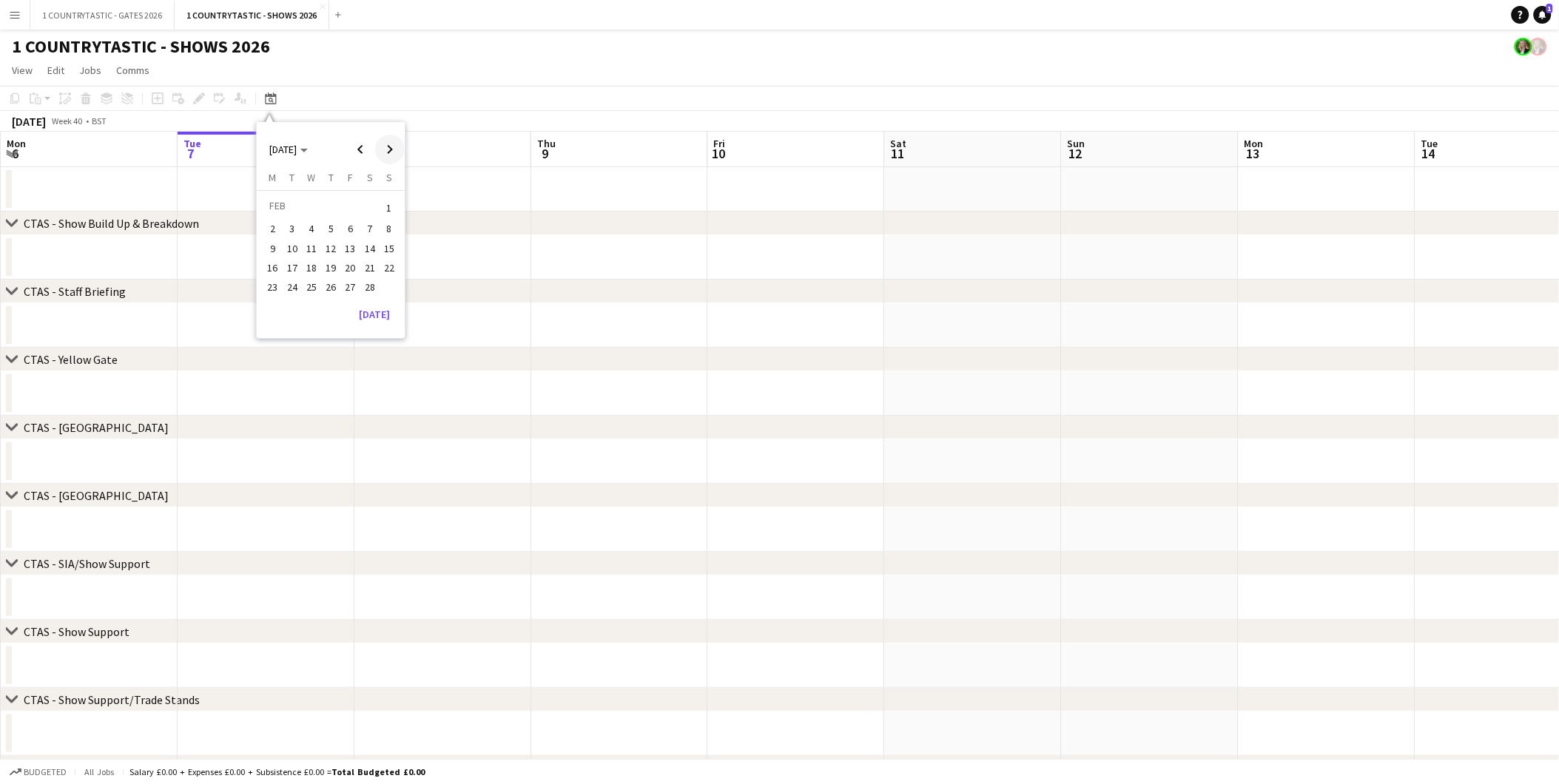
click at [392, 149] on span "Next month" at bounding box center [389, 149] width 29 height 29
click at [331, 219] on span "2" at bounding box center [331, 225] width 18 height 18
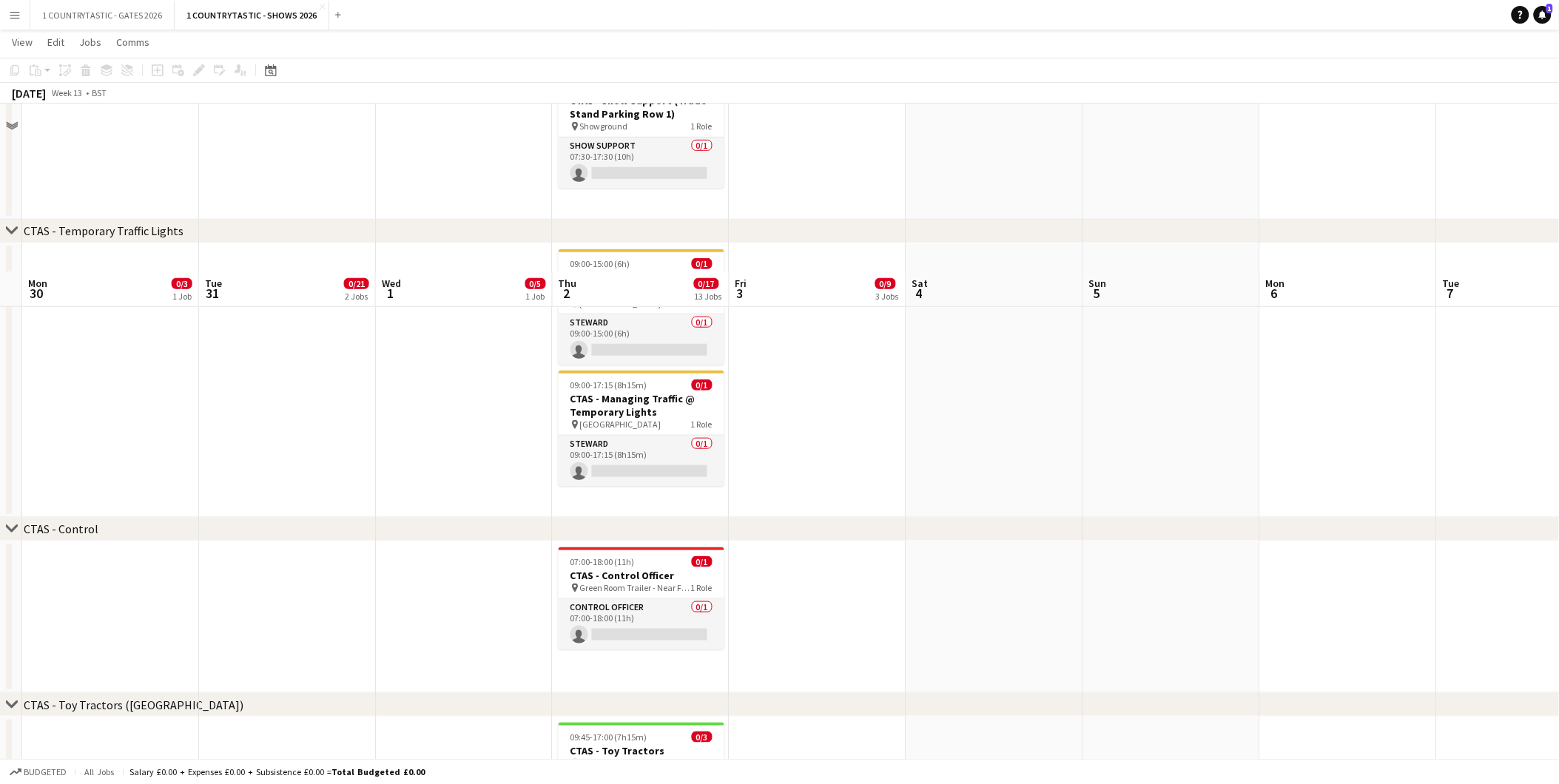
scroll to position [2464, 0]
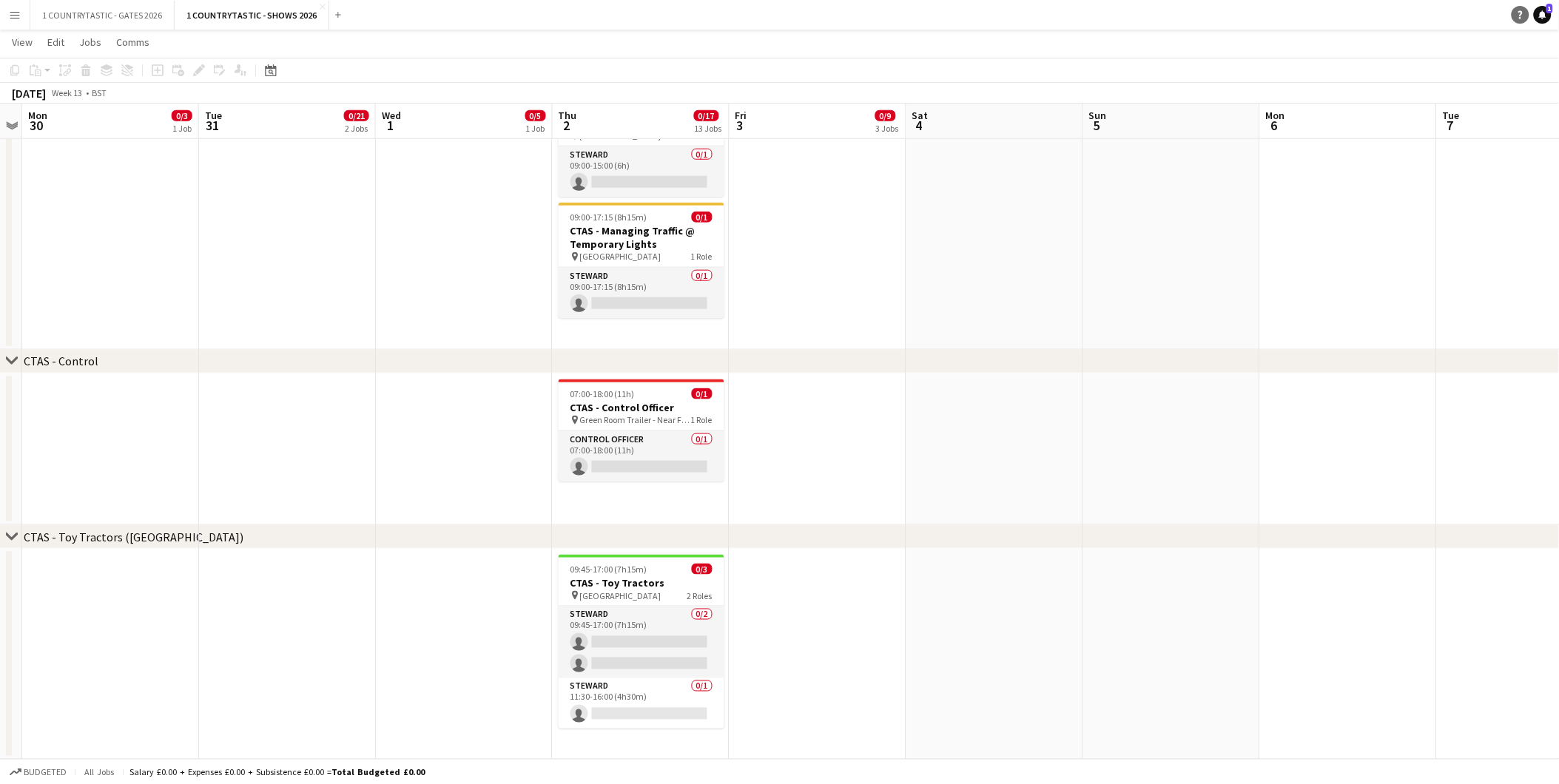
click at [1519, 13] on icon "Help" at bounding box center [1520, 14] width 9 height 9
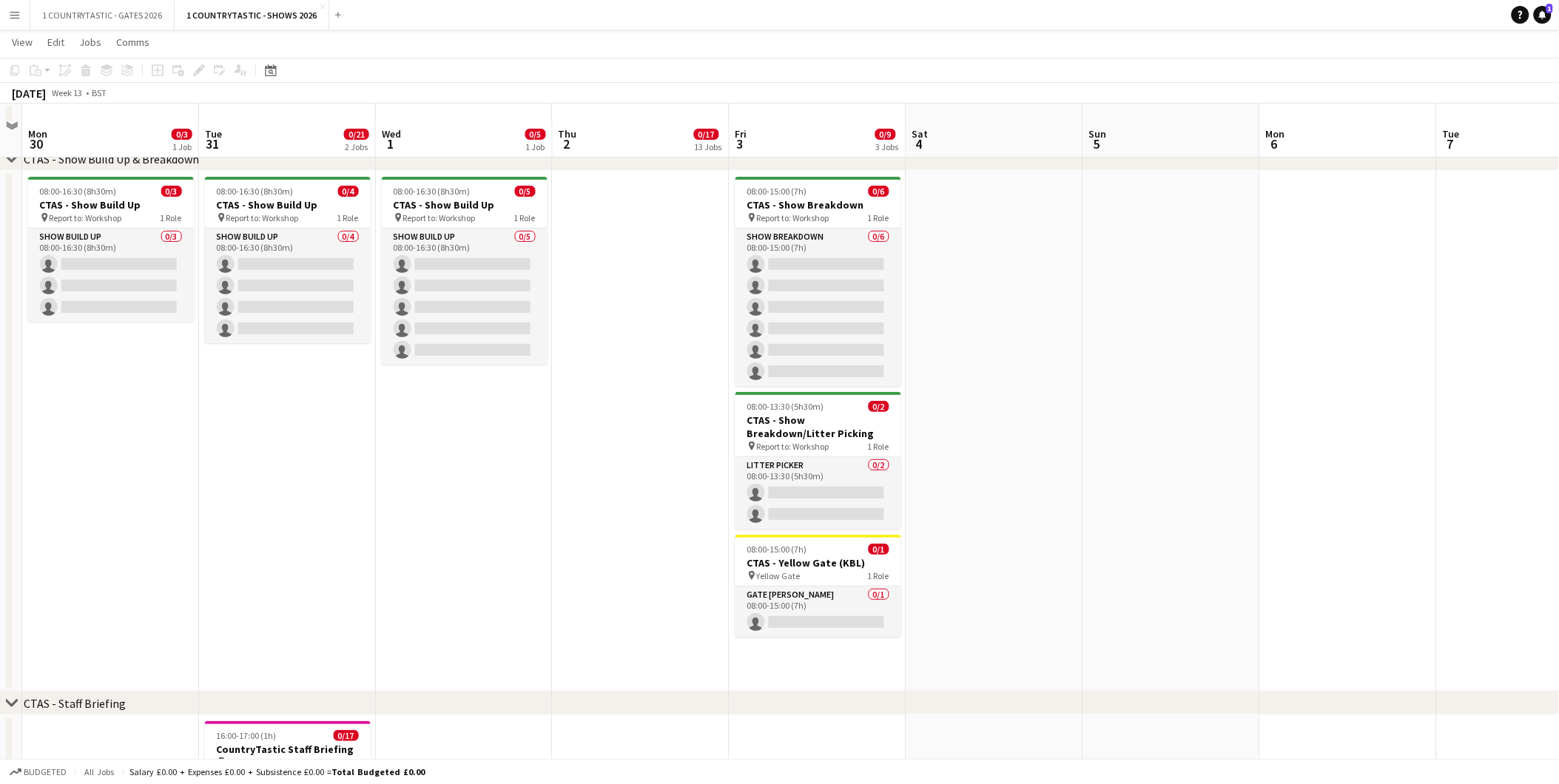
scroll to position [0, 0]
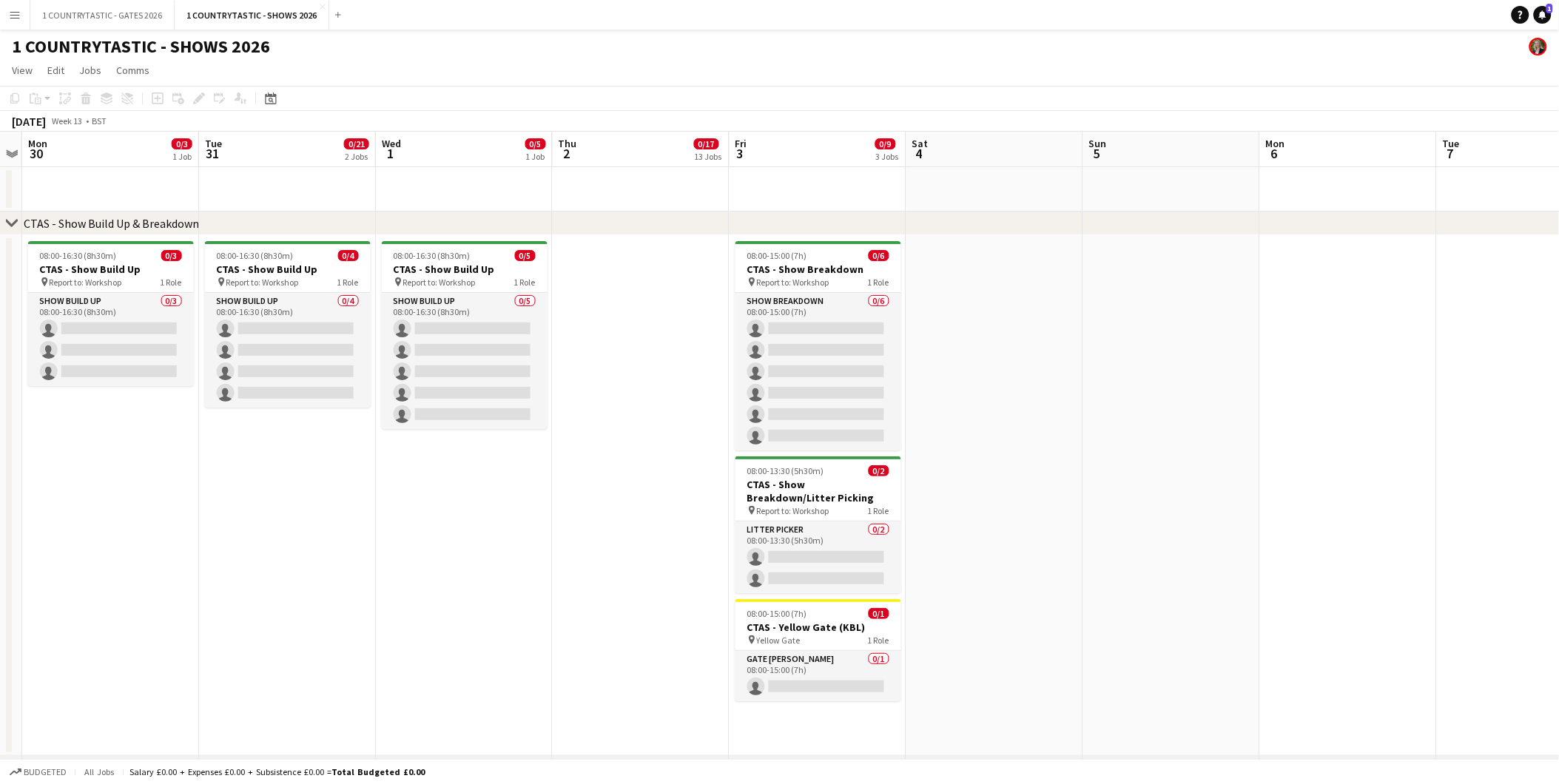
click at [1133, 294] on app-date-cell at bounding box center [1172, 495] width 177 height 521
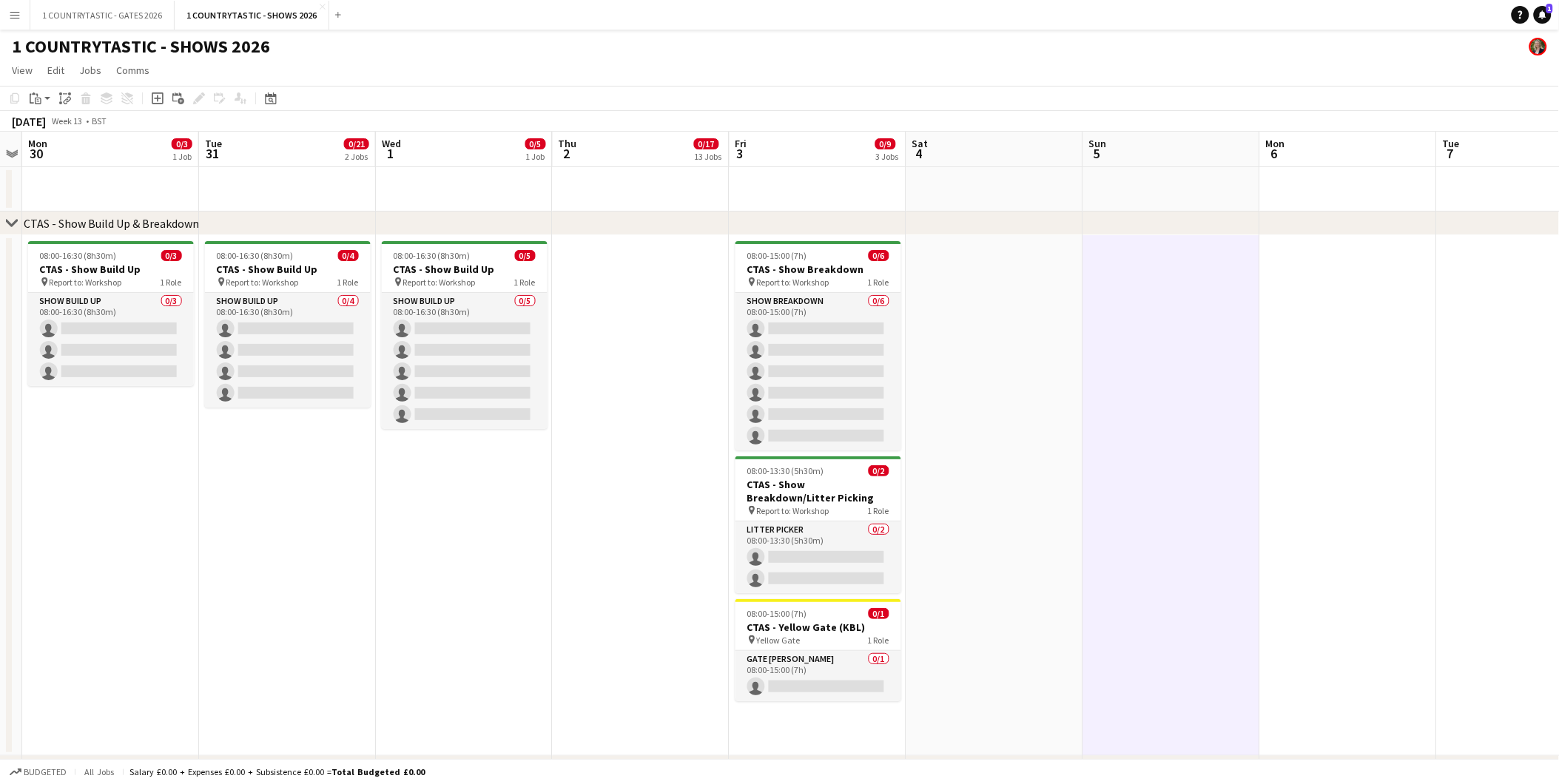
click at [963, 471] on app-date-cell at bounding box center [995, 495] width 177 height 521
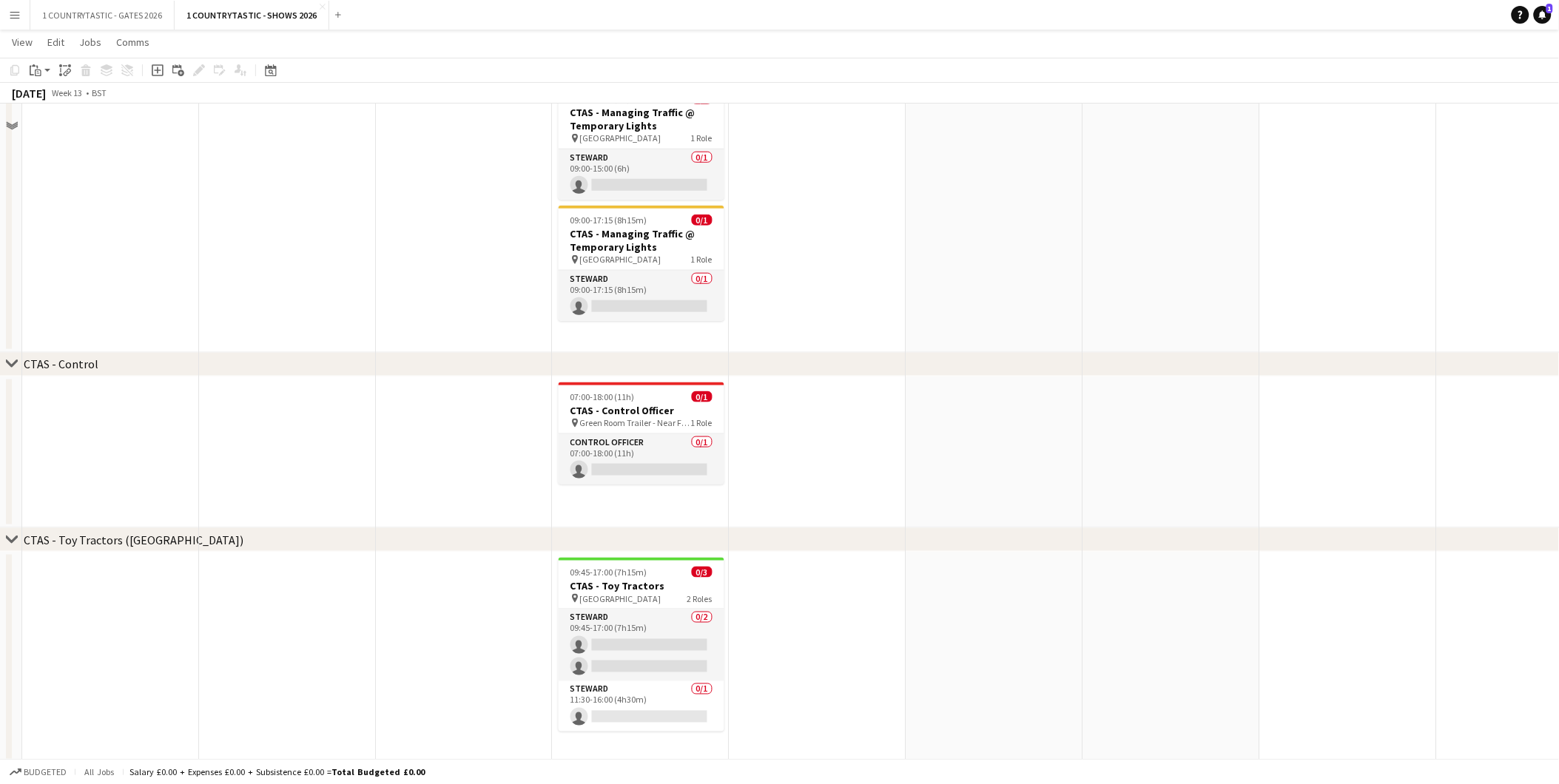
scroll to position [2464, 0]
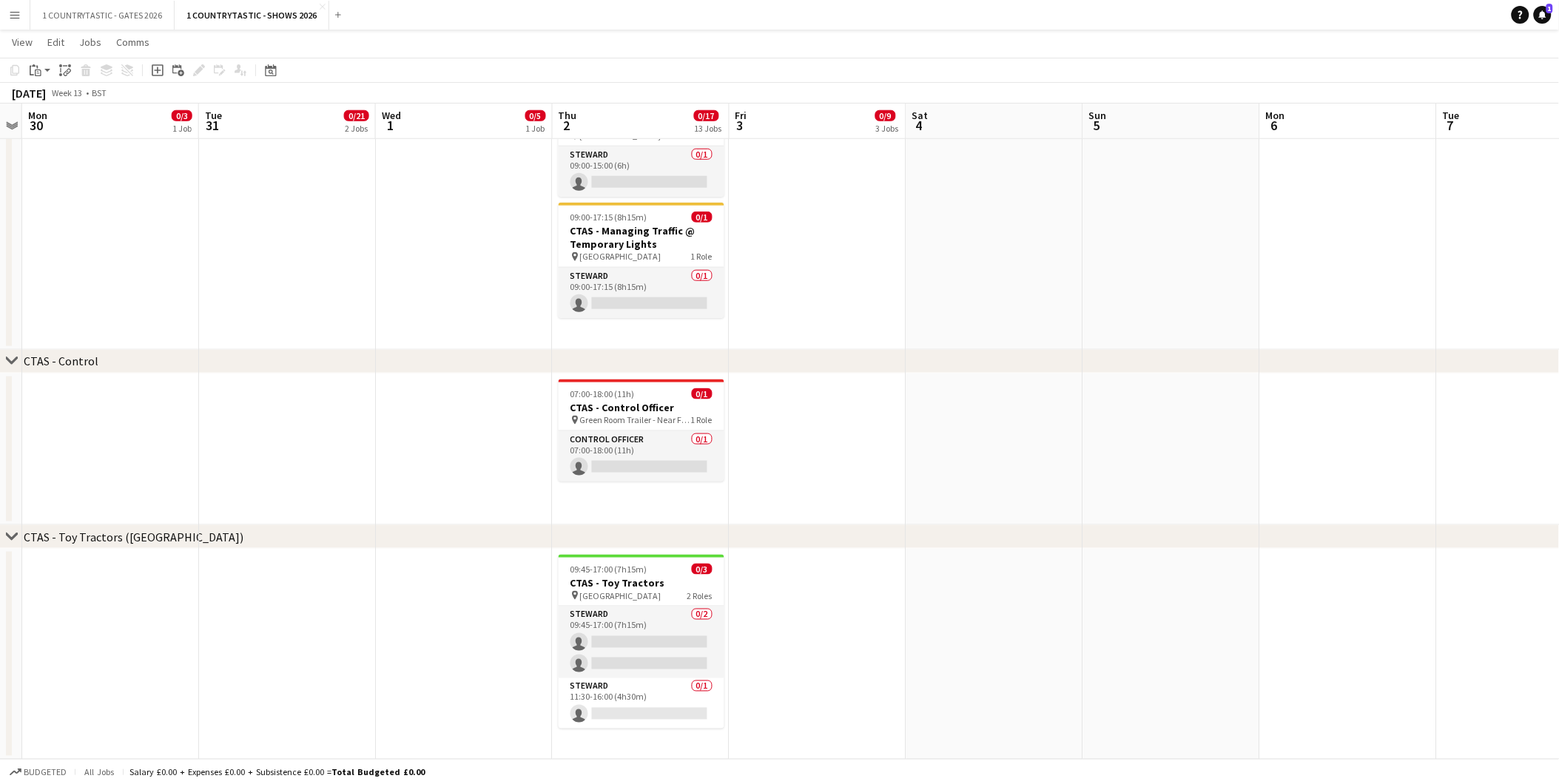
click at [647, 756] on app-date-cell "09:45-17:00 (7h15m) 0/3 CTAS - Toy Tractors pin Avon Hall 2 Roles [PERSON_NAME]…" at bounding box center [641, 654] width 177 height 211
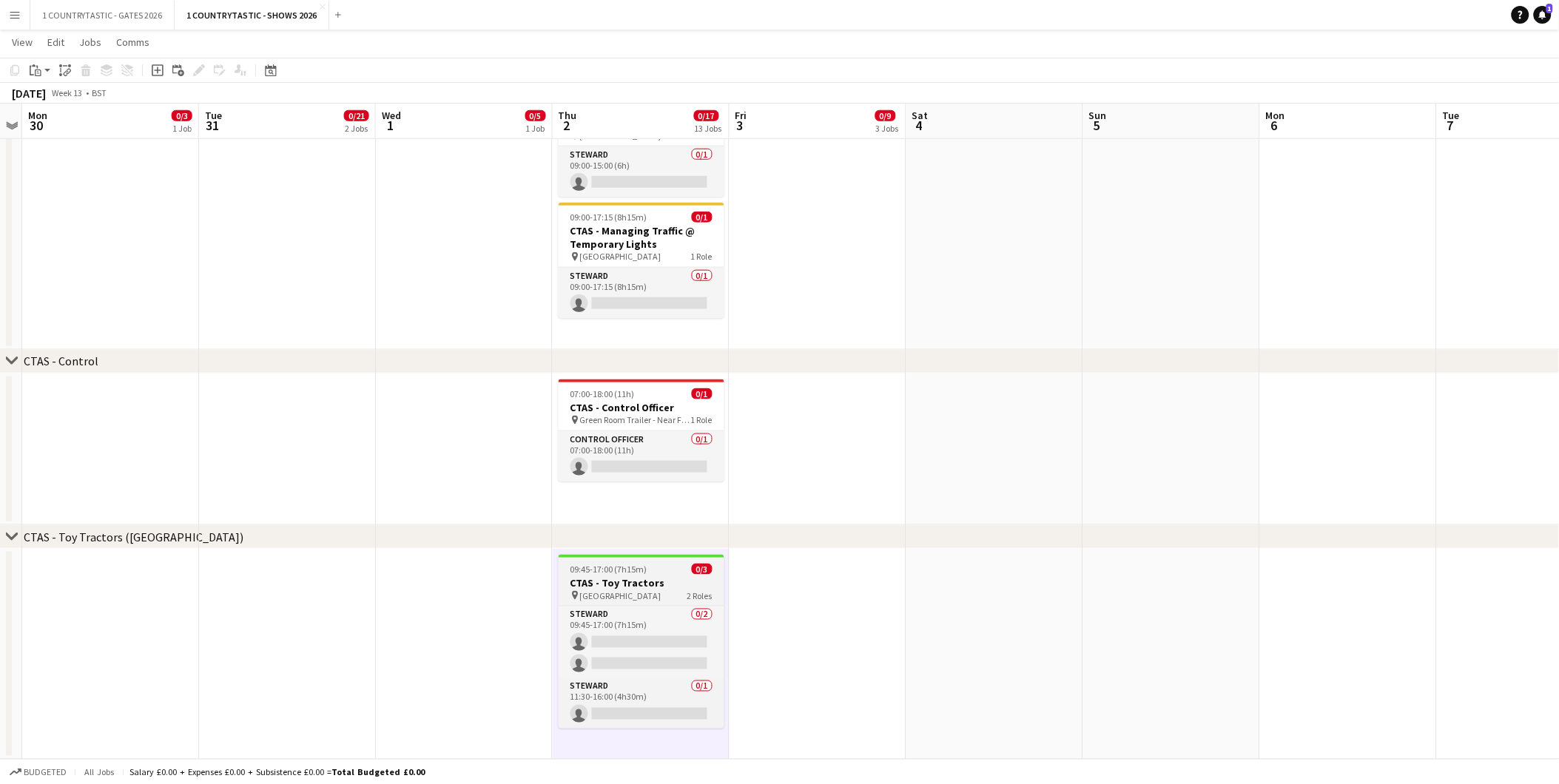
click at [623, 581] on h3 "CTAS - Toy Tractors" at bounding box center [641, 583] width 166 height 13
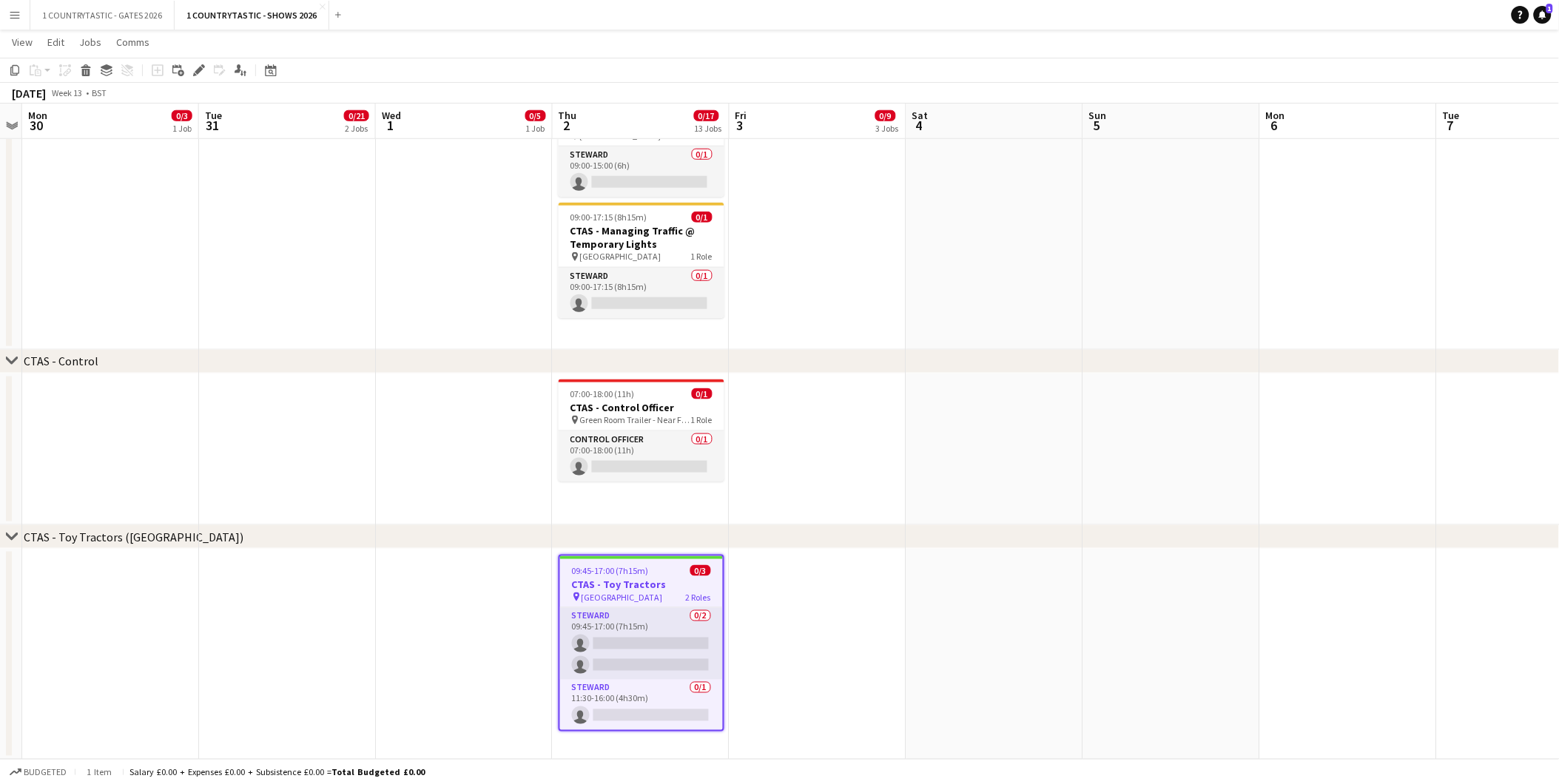
click at [628, 747] on app-date-cell "09:45-17:00 (7h15m) 0/3 CTAS - Toy Tractors pin Avon Hall 2 Roles [PERSON_NAME]…" at bounding box center [641, 654] width 177 height 211
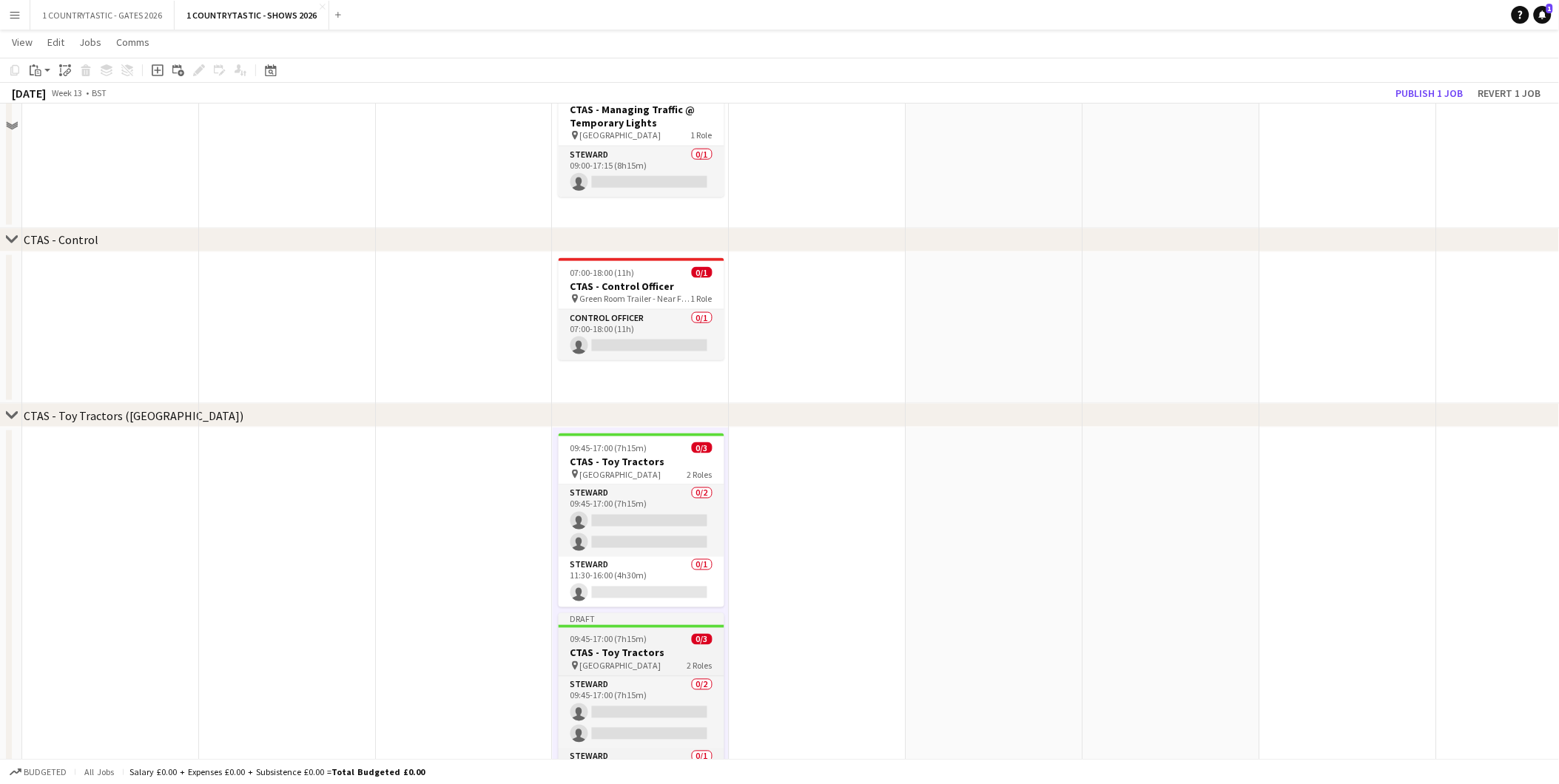
scroll to position [2657, 0]
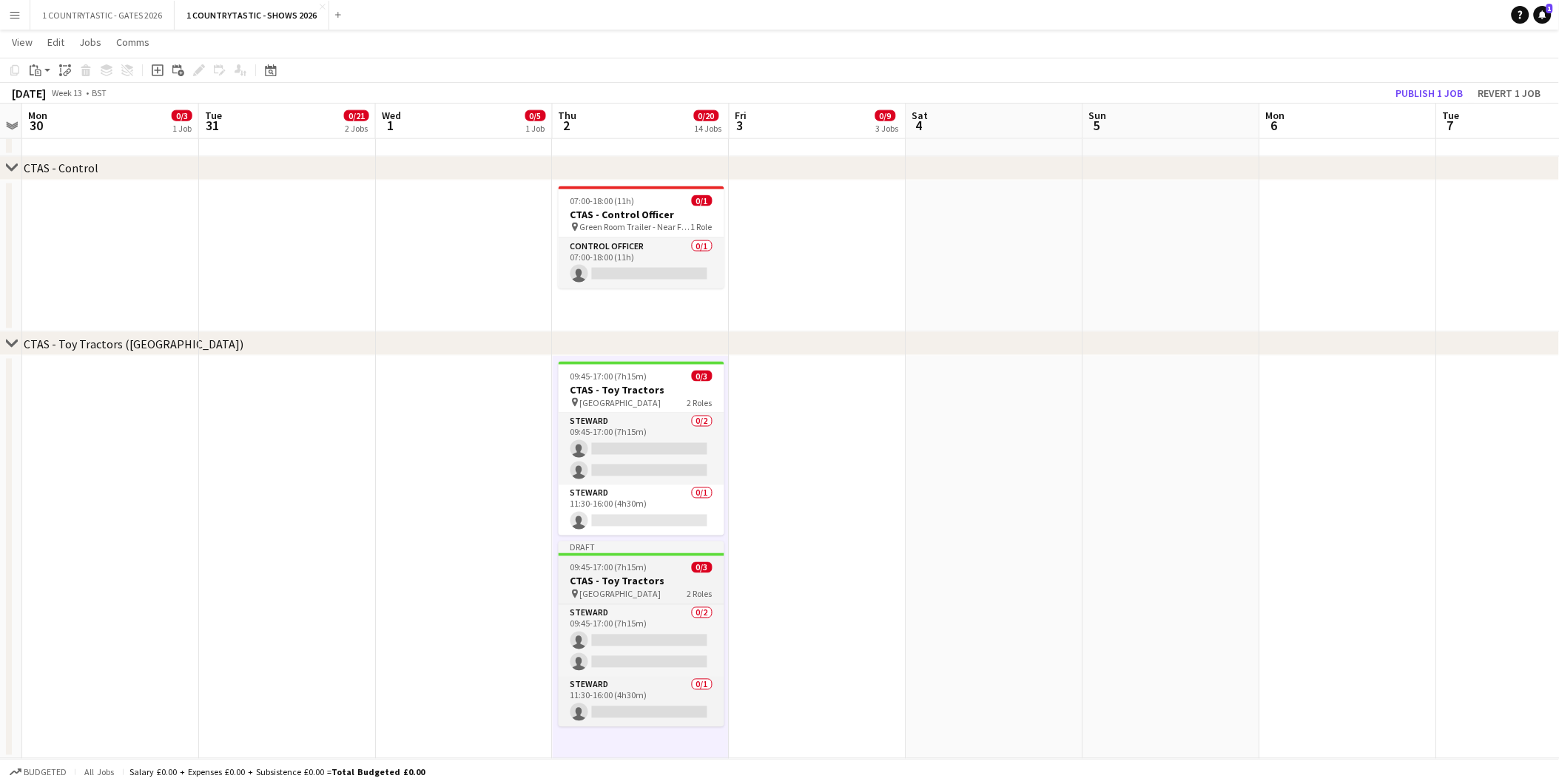
click at [664, 574] on app-job-card "Draft 09:45-17:00 (7h15m) 0/3 CTAS - Toy Tractors pin Avon Hall 2 Roles [PERSON…" at bounding box center [641, 634] width 166 height 186
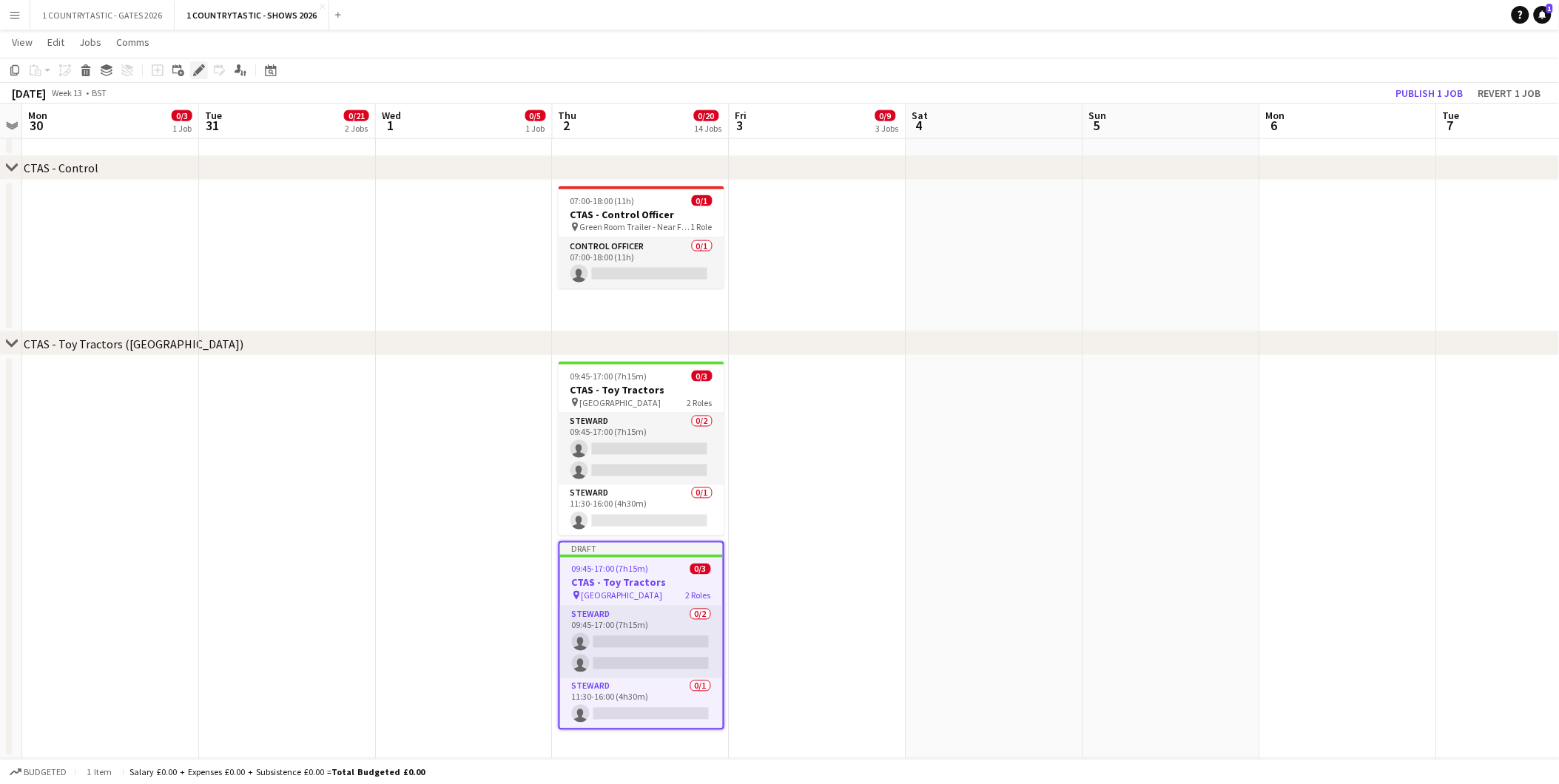
click at [195, 72] on icon at bounding box center [199, 70] width 9 height 9
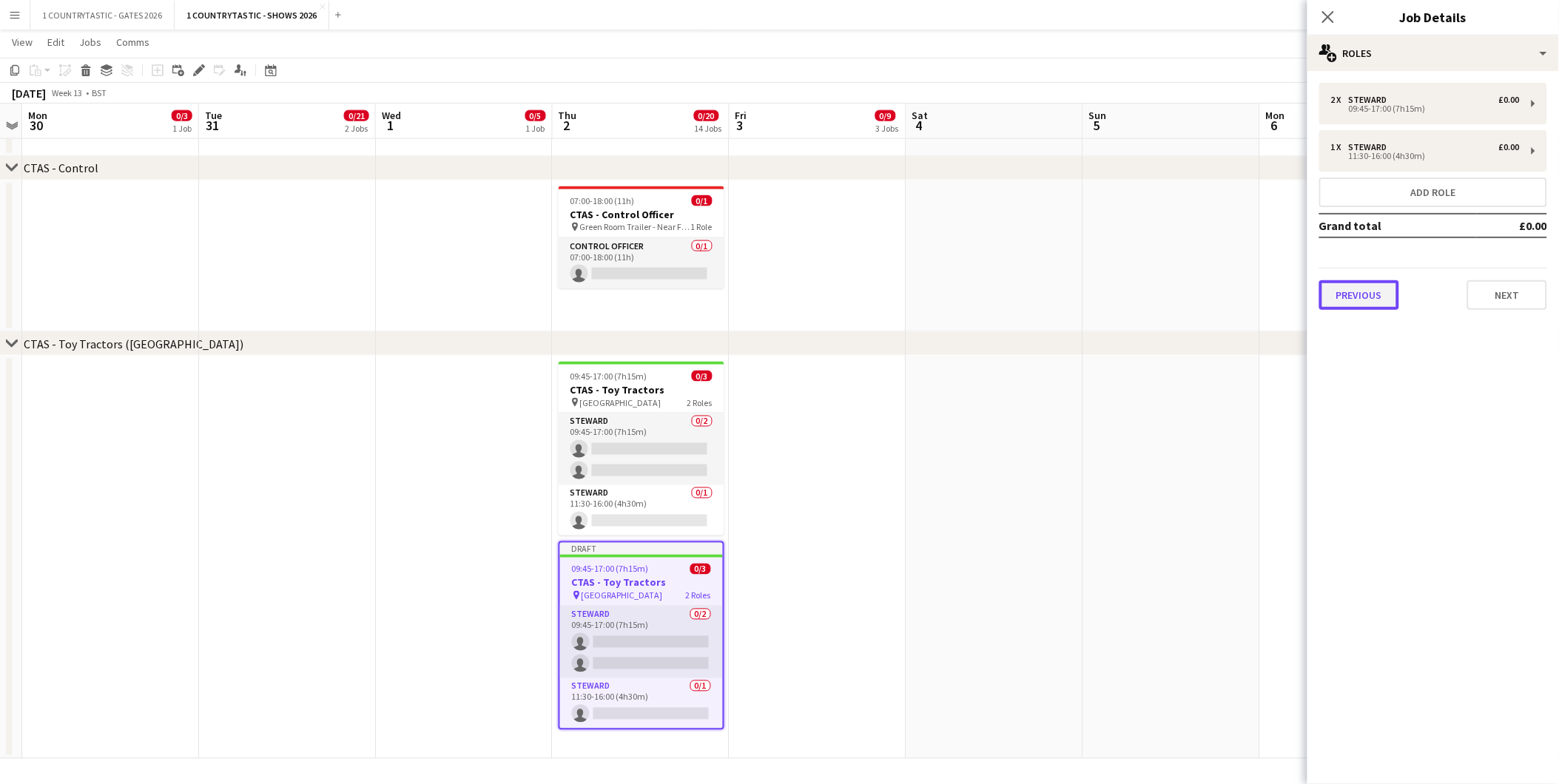
click at [1345, 286] on button "Previous" at bounding box center [1359, 294] width 80 height 29
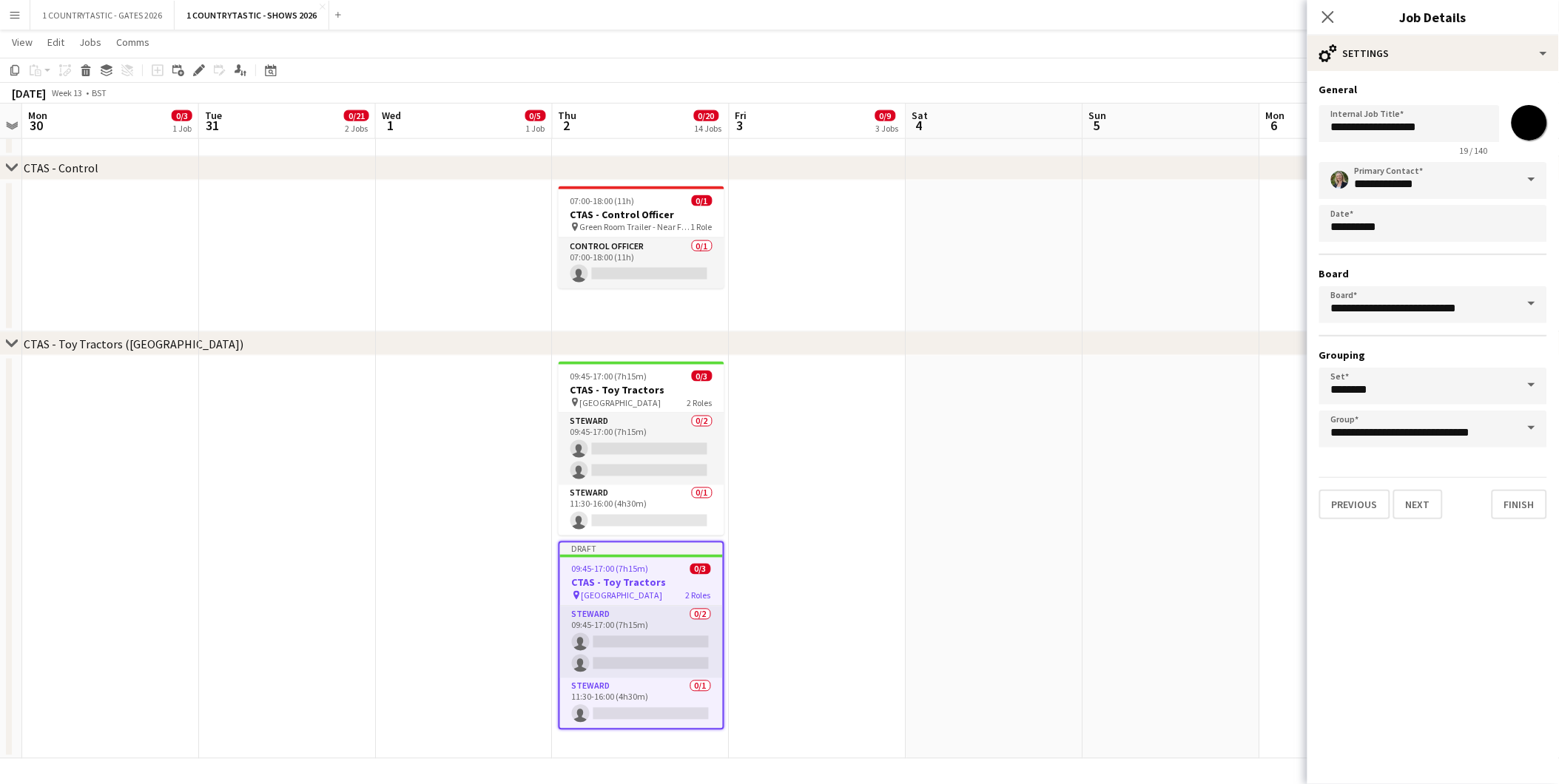
click at [1531, 114] on input "*******" at bounding box center [1530, 123] width 53 height 53
type input "*******"
drag, startPoint x: 1454, startPoint y: 129, endPoint x: 1365, endPoint y: 128, distance: 89.0
click at [1365, 128] on input "**********" at bounding box center [1409, 123] width 181 height 37
type input "**********"
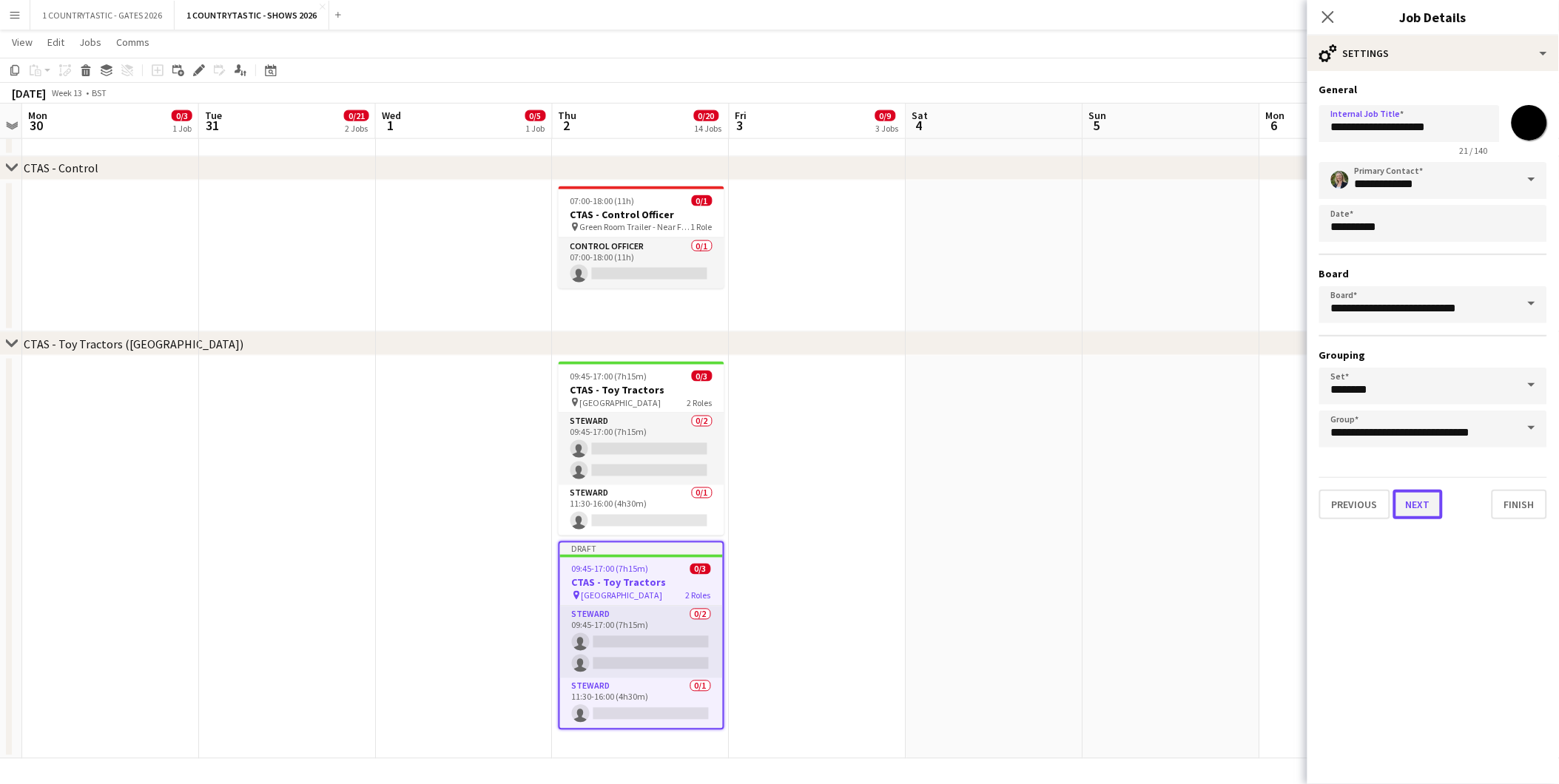
click at [1432, 498] on button "Next" at bounding box center [1418, 504] width 49 height 29
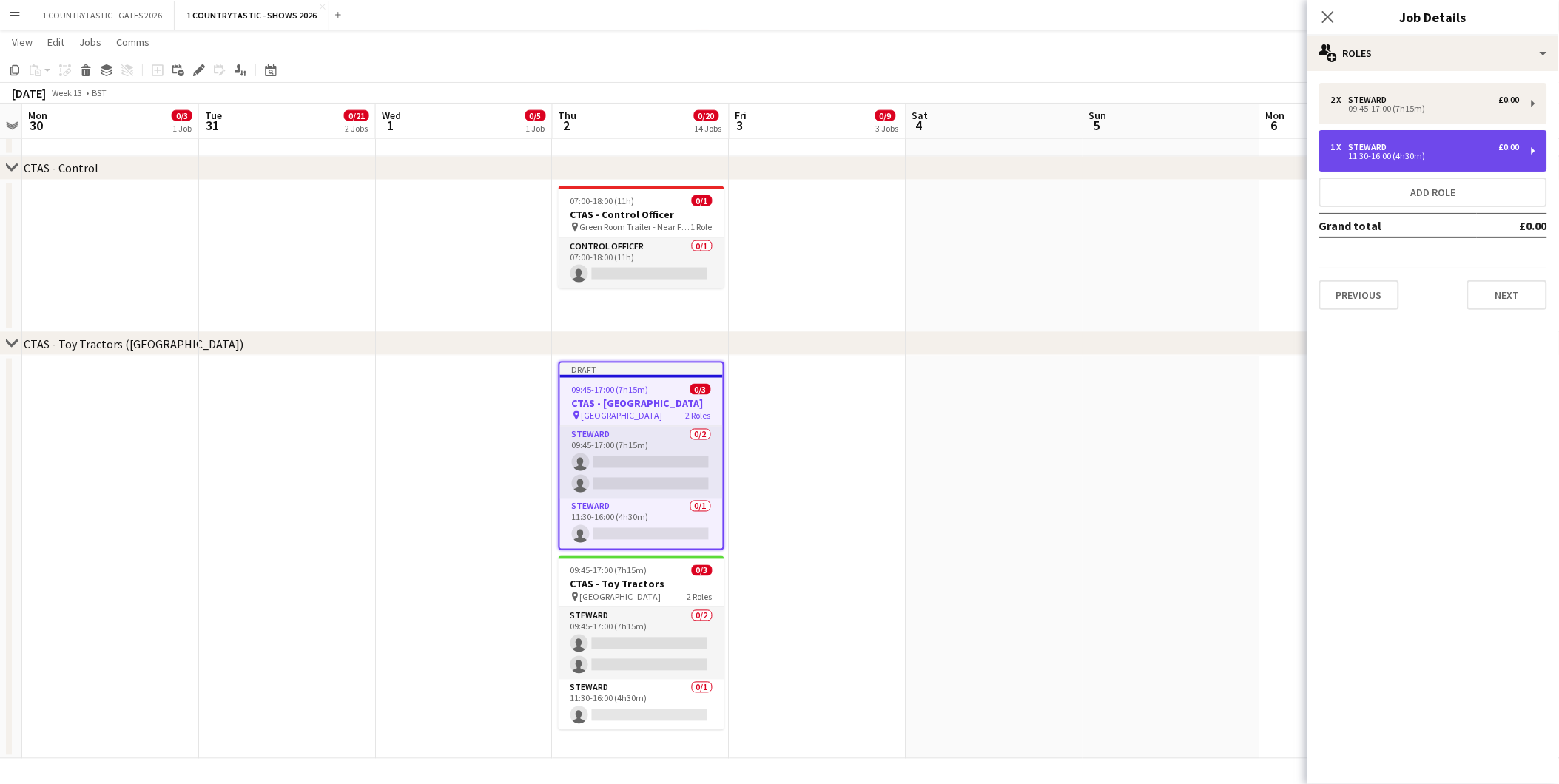
click at [1354, 147] on div "Steward" at bounding box center [1371, 147] width 45 height 10
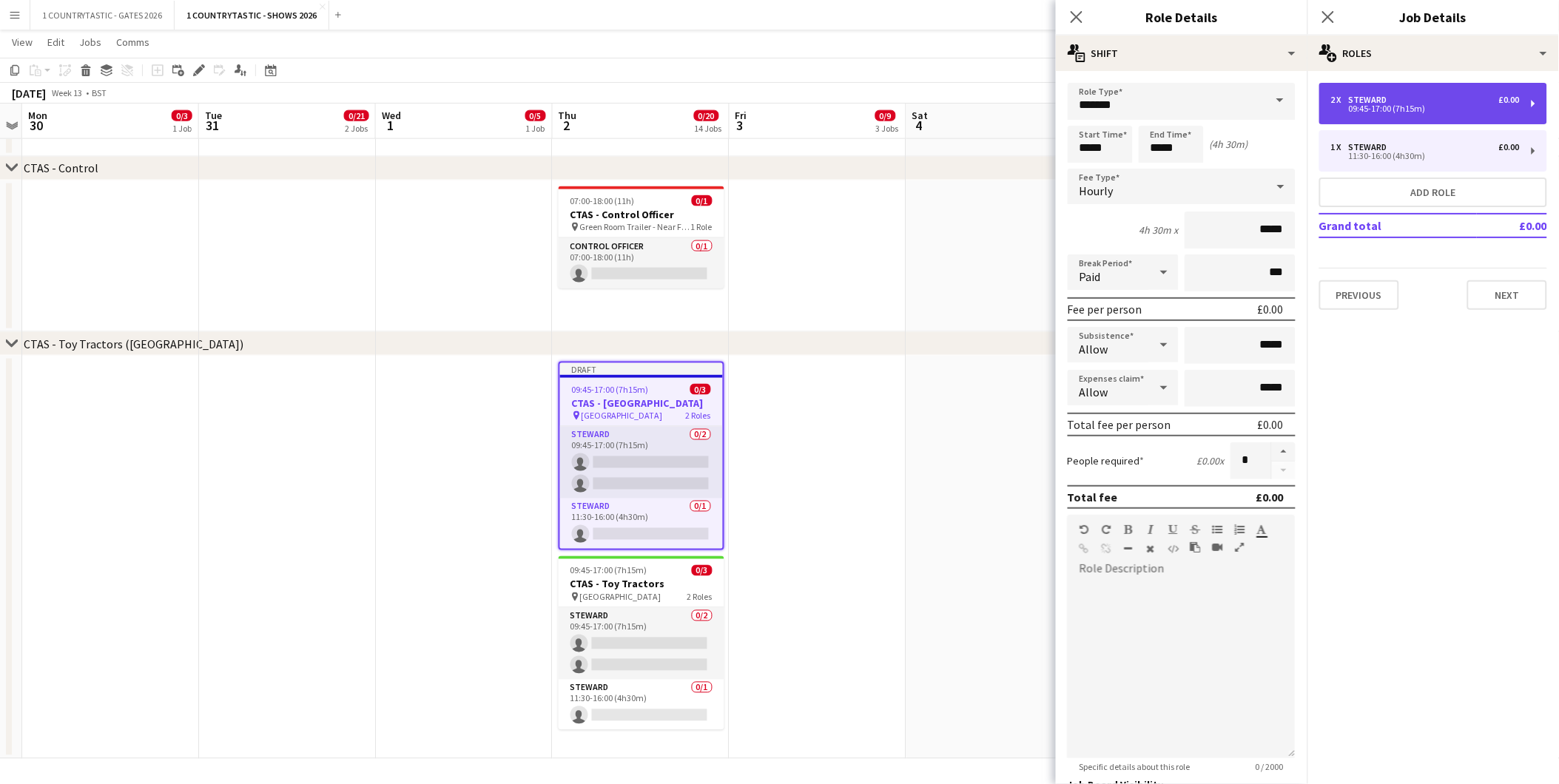
click at [1387, 101] on div "Steward" at bounding box center [1371, 99] width 45 height 10
type input "*****"
type input "*"
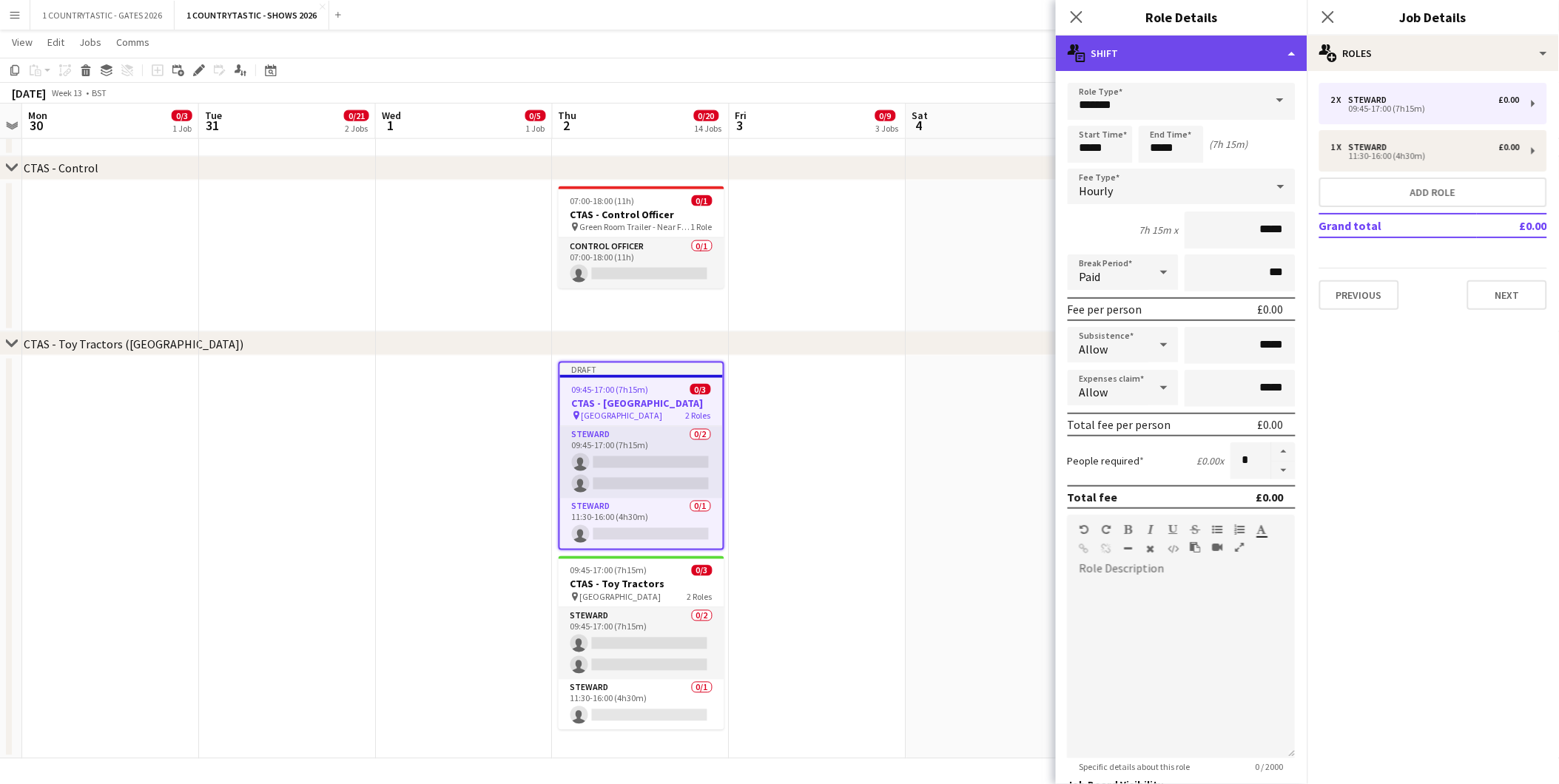
click at [1180, 56] on div "multiple-actions-text Shift" at bounding box center [1182, 54] width 252 height 36
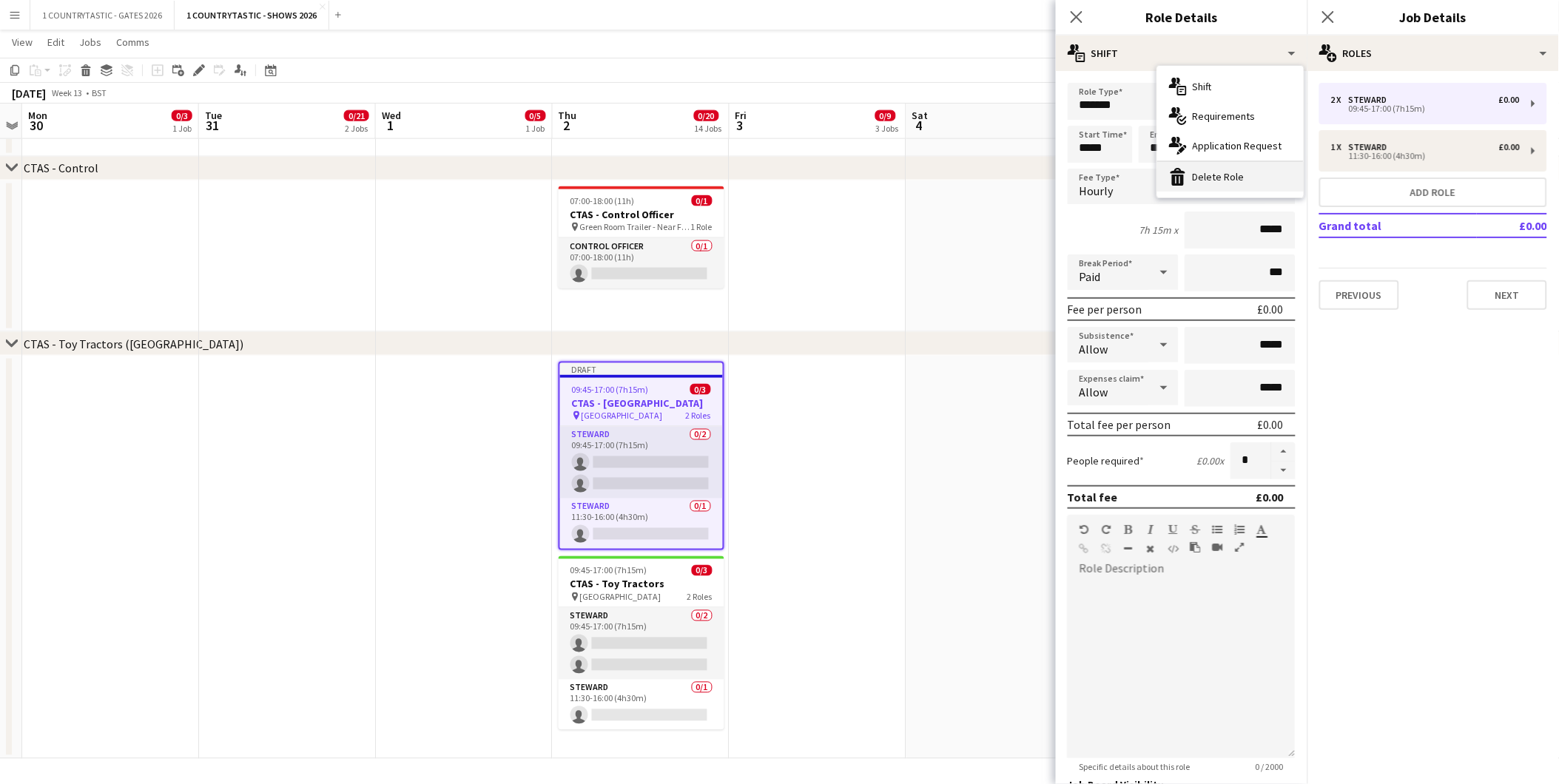
click at [1218, 181] on div "bin-2 Delete Role" at bounding box center [1230, 176] width 147 height 29
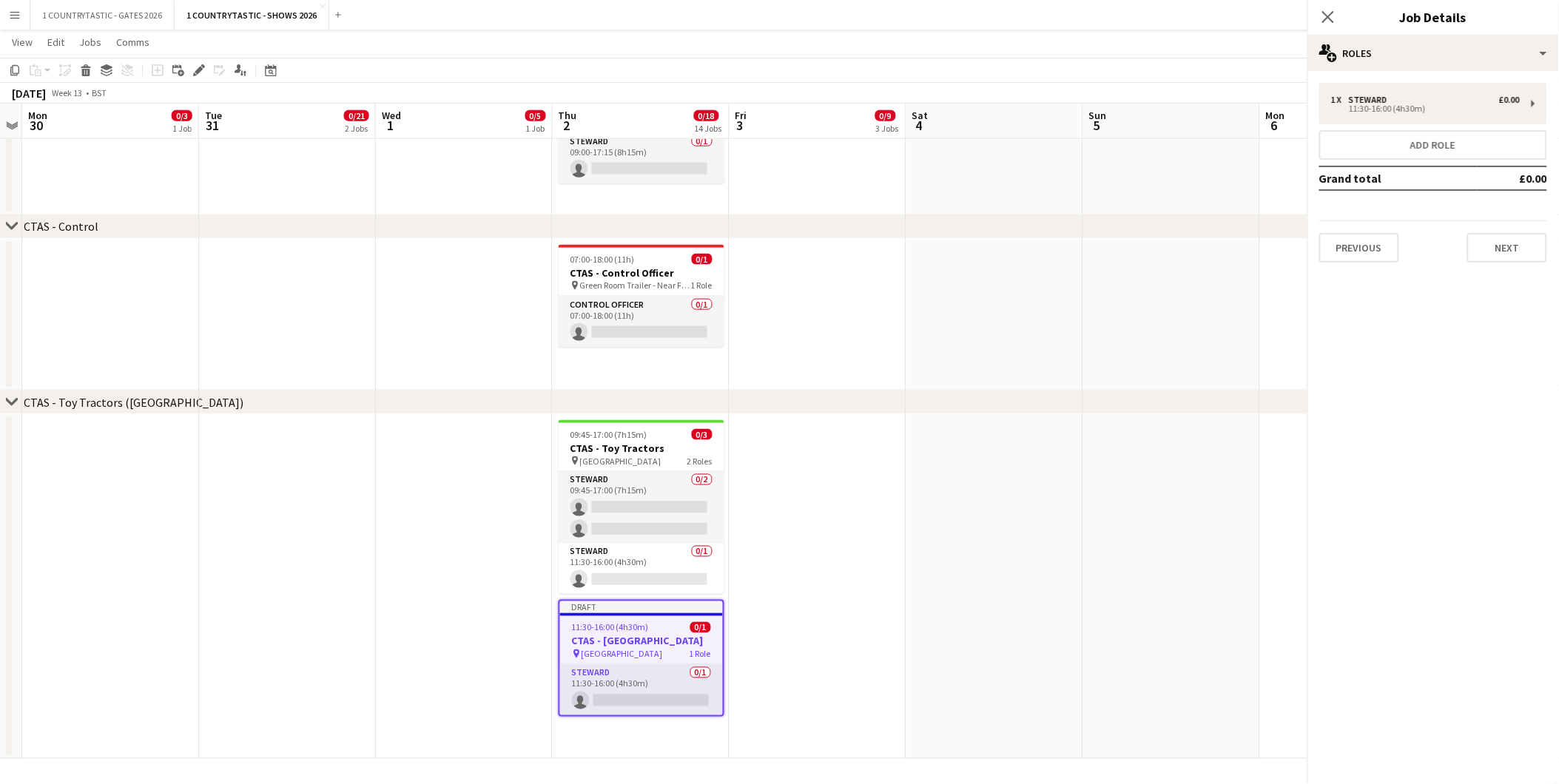
scroll to position [2598, 0]
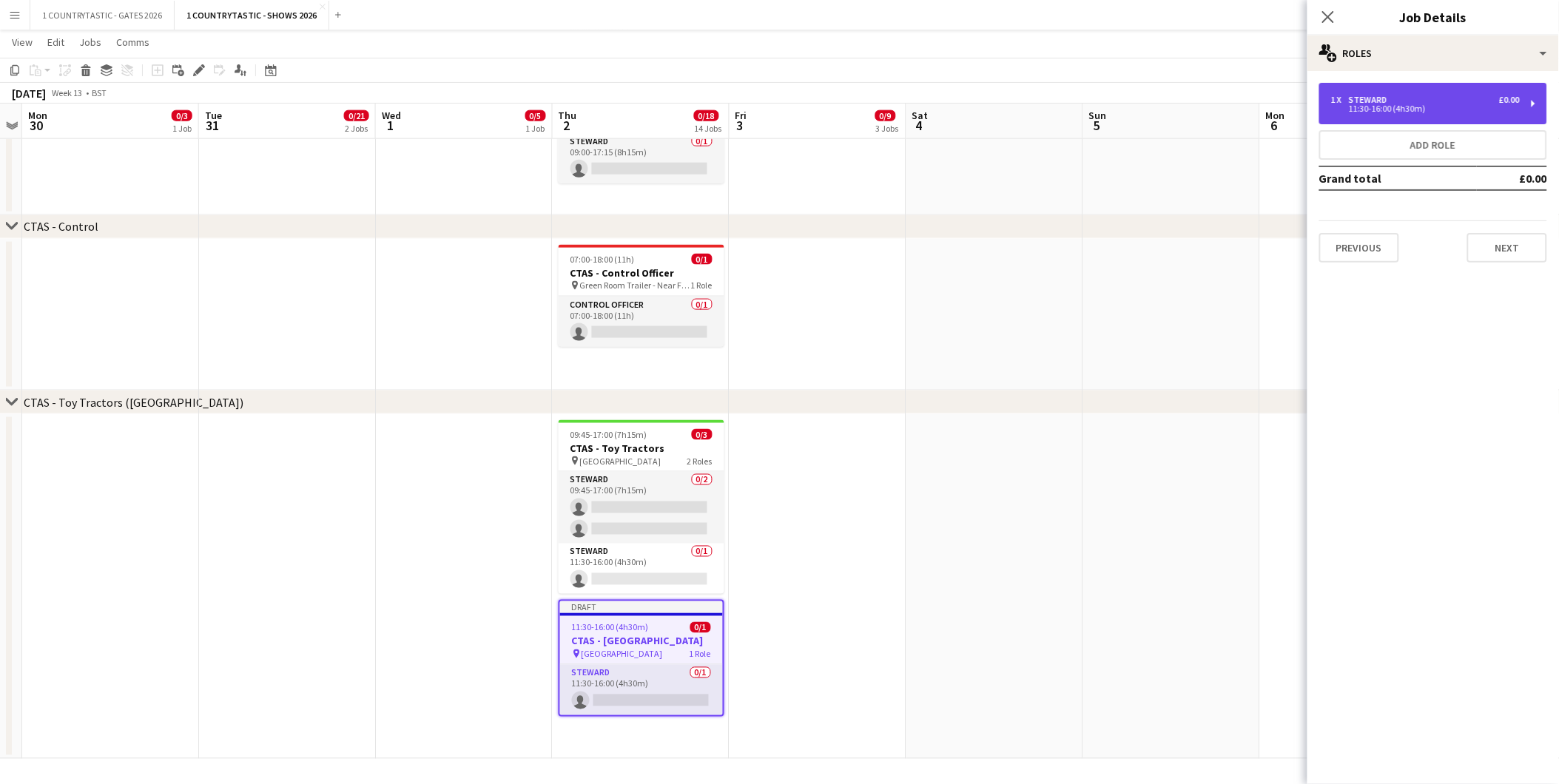
click at [1372, 110] on div "11:30-16:00 (4h30m)" at bounding box center [1425, 109] width 188 height 8
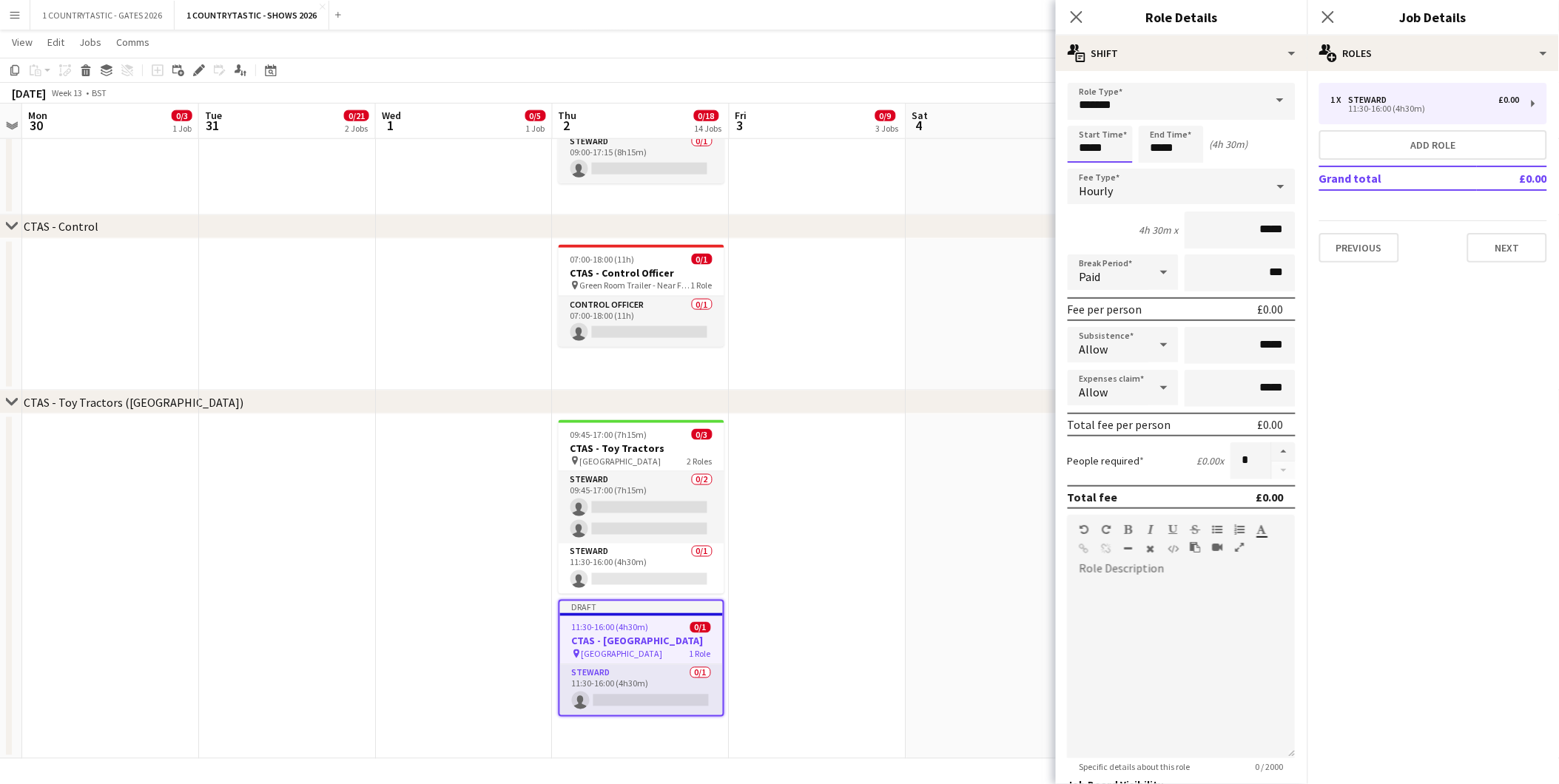
click at [1127, 143] on input "*****" at bounding box center [1101, 144] width 65 height 37
click at [1088, 170] on div at bounding box center [1085, 170] width 29 height 15
click at [1112, 166] on div at bounding box center [1115, 170] width 29 height 15
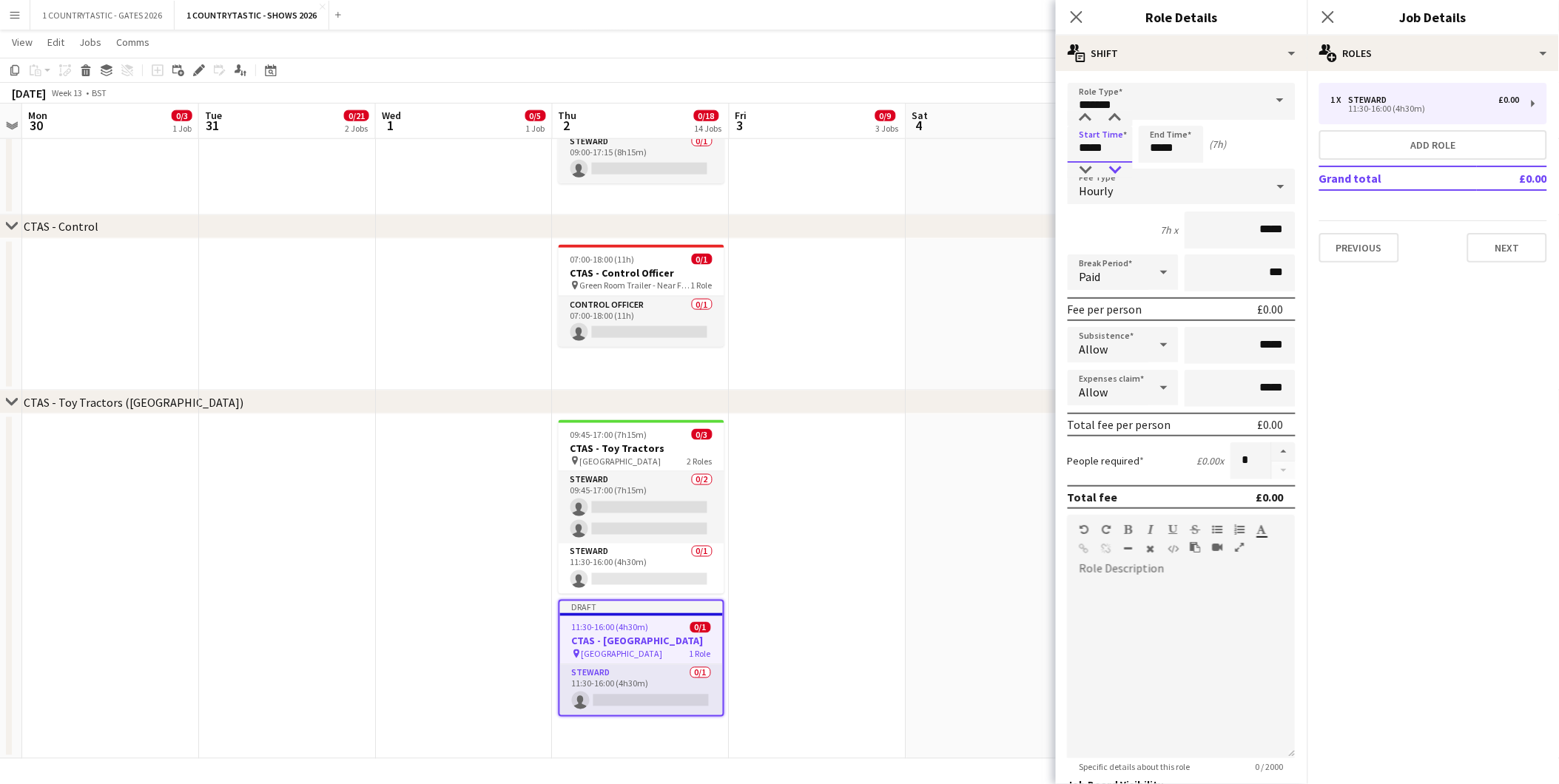
type input "*****"
click at [1112, 166] on div at bounding box center [1115, 170] width 29 height 15
click at [1194, 151] on input "*****" at bounding box center [1172, 144] width 65 height 37
type input "*****"
click at [1159, 116] on div at bounding box center [1156, 118] width 29 height 15
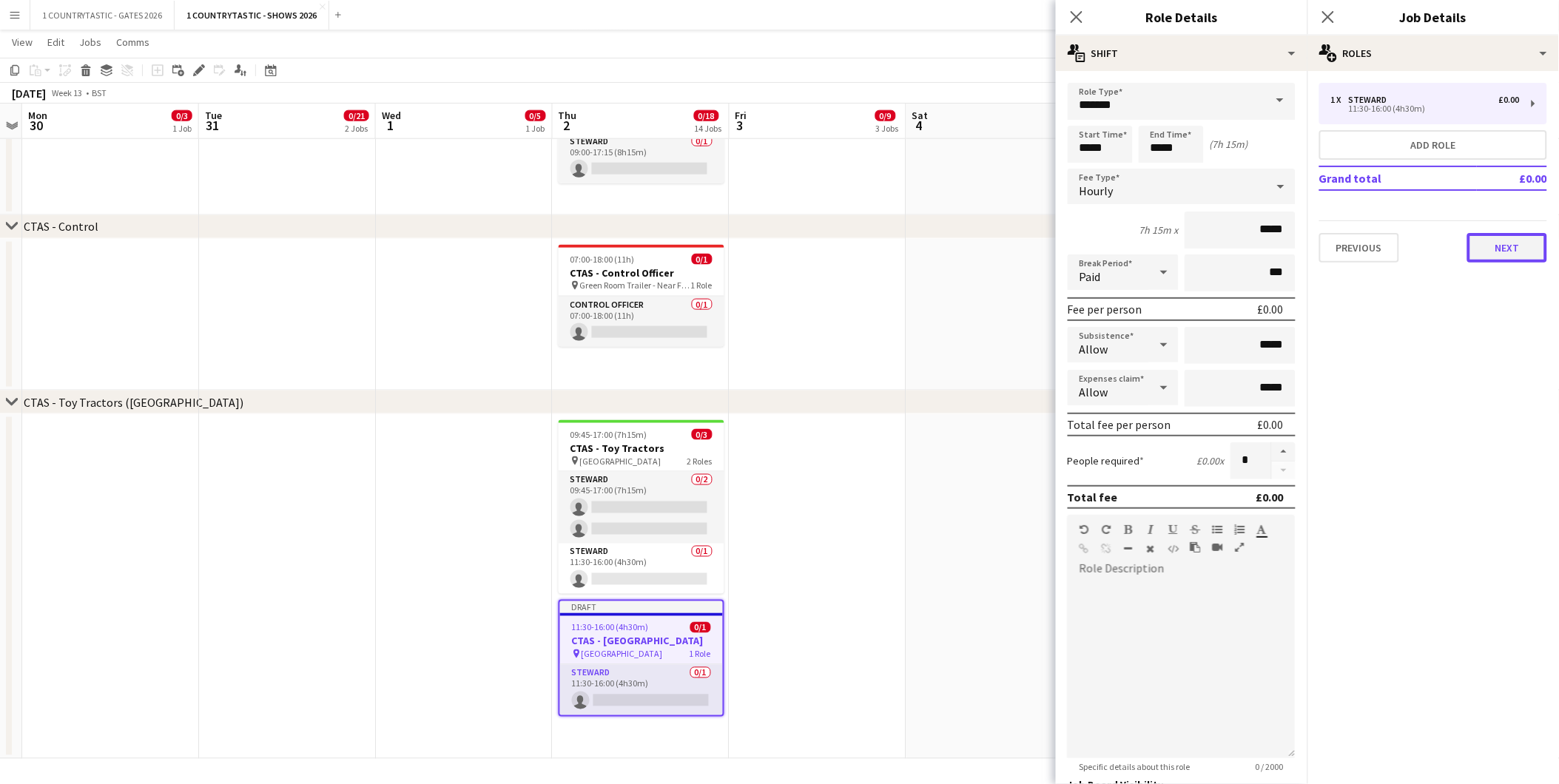
click at [1493, 244] on button "Next" at bounding box center [1507, 247] width 80 height 29
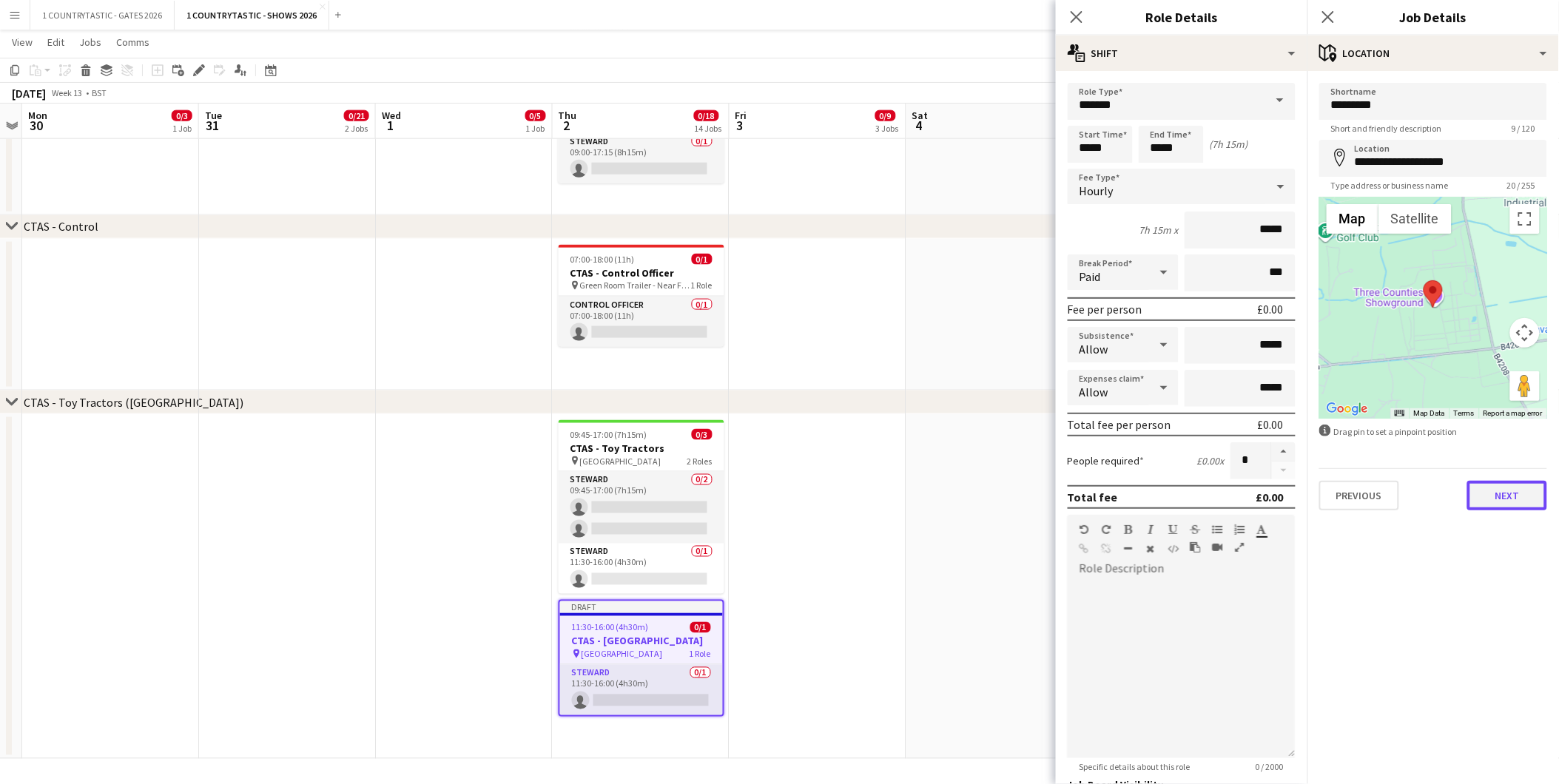
click at [1518, 499] on button "Next" at bounding box center [1507, 495] width 80 height 29
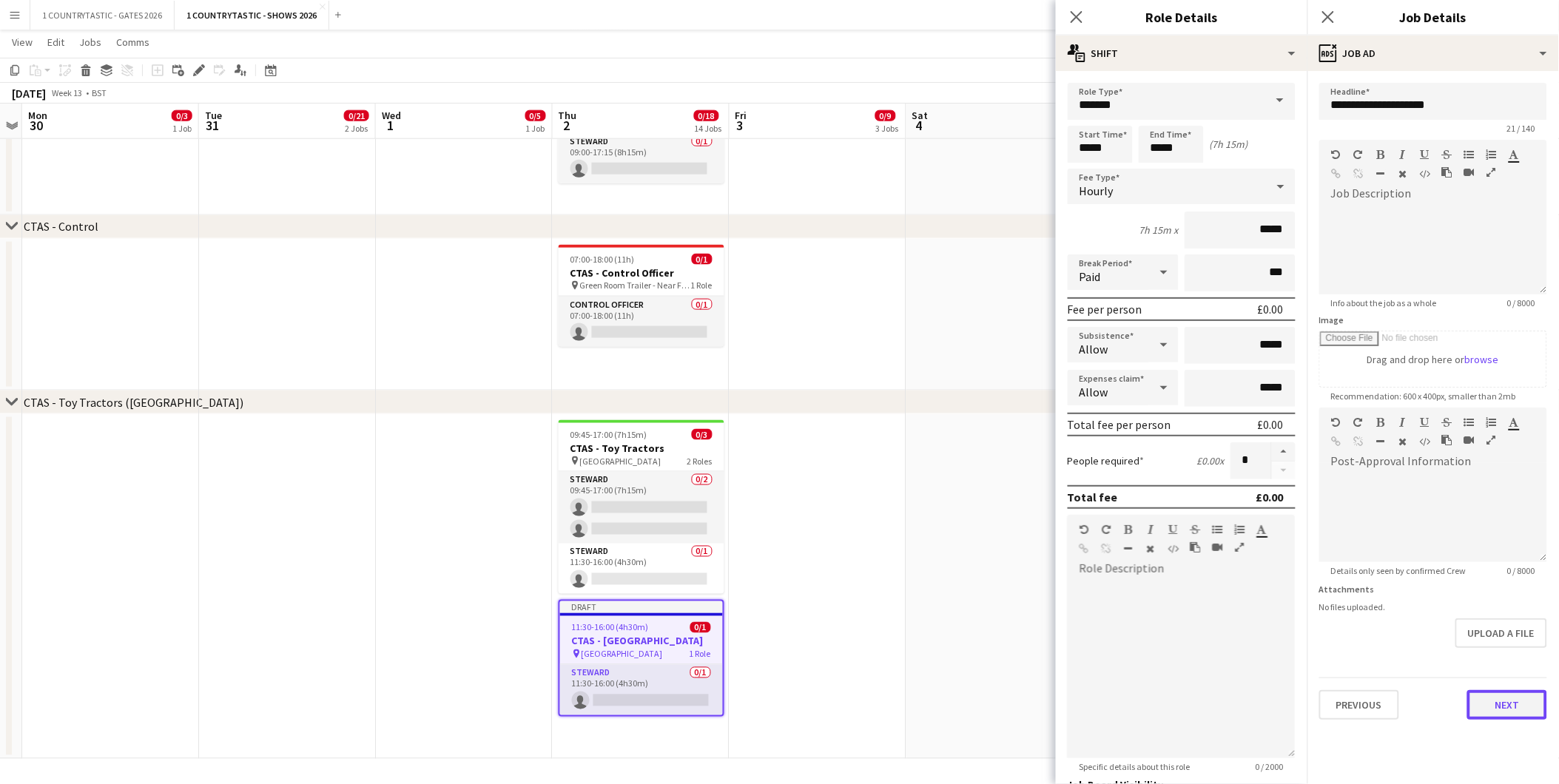
click at [1496, 700] on button "Next" at bounding box center [1507, 704] width 80 height 29
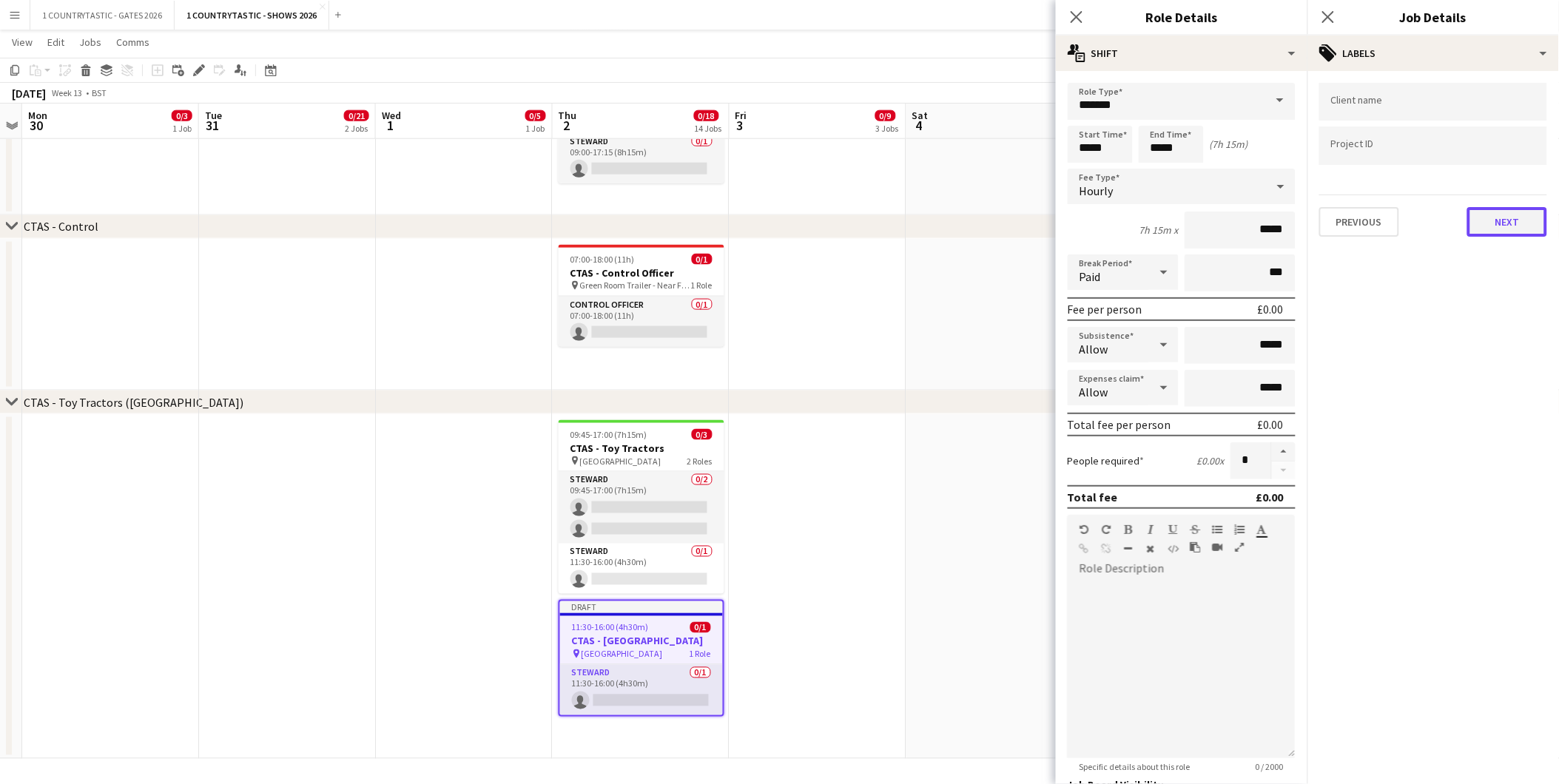
click at [1498, 219] on button "Next" at bounding box center [1507, 222] width 80 height 29
click at [1514, 151] on button "Next" at bounding box center [1507, 152] width 80 height 29
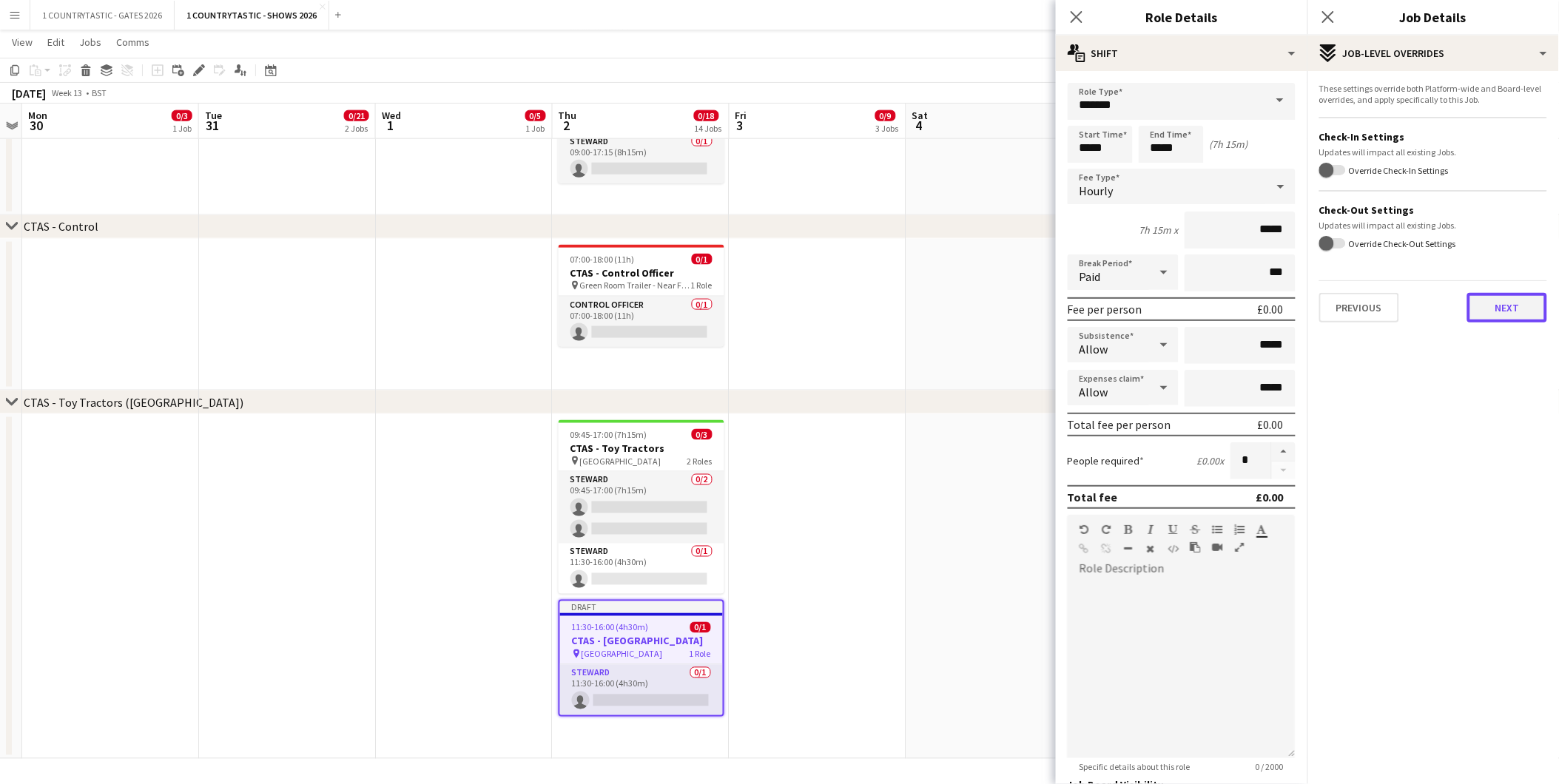
click at [1503, 309] on button "Next" at bounding box center [1507, 307] width 80 height 29
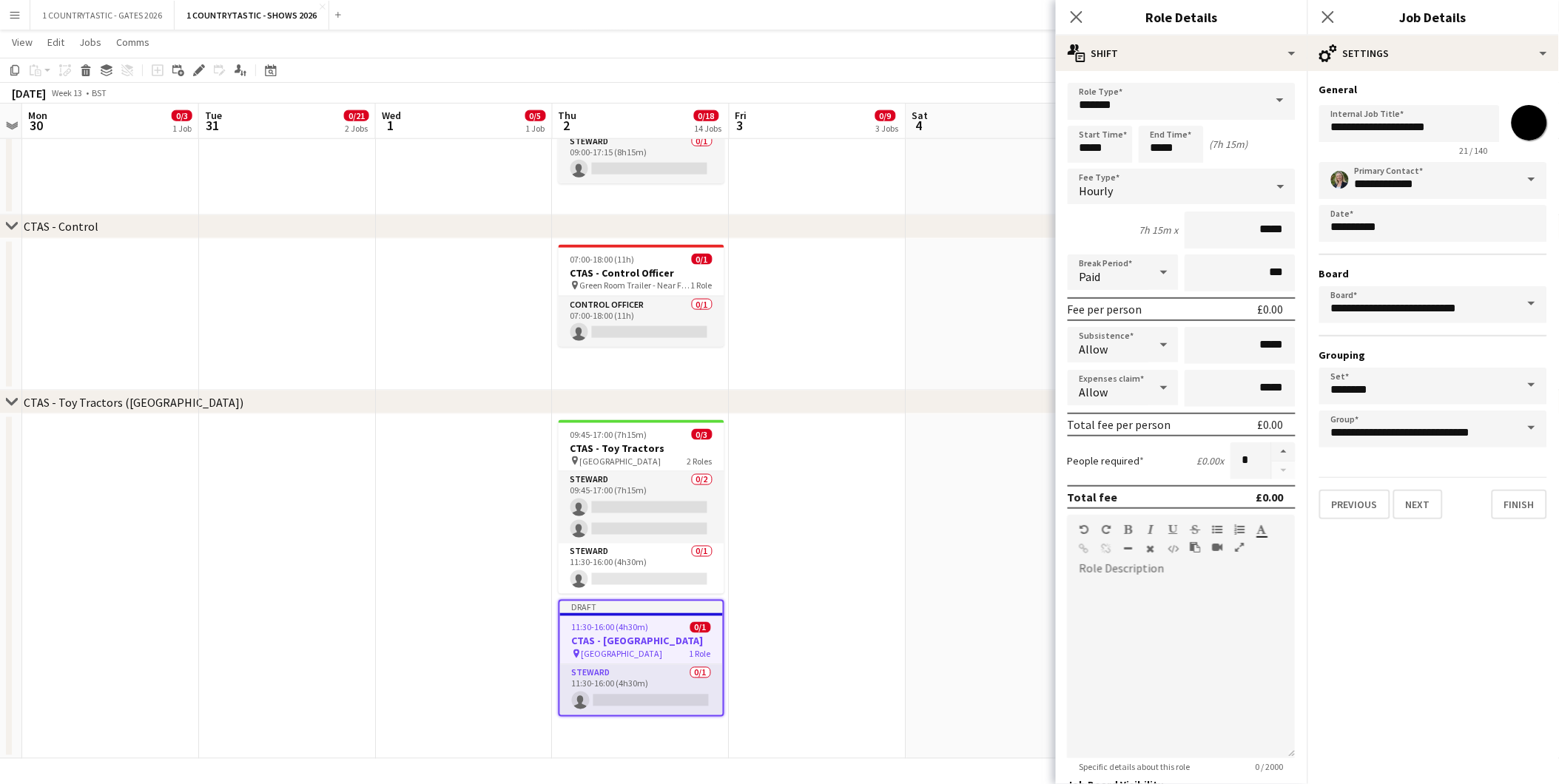
click at [808, 472] on app-date-cell at bounding box center [817, 587] width 177 height 345
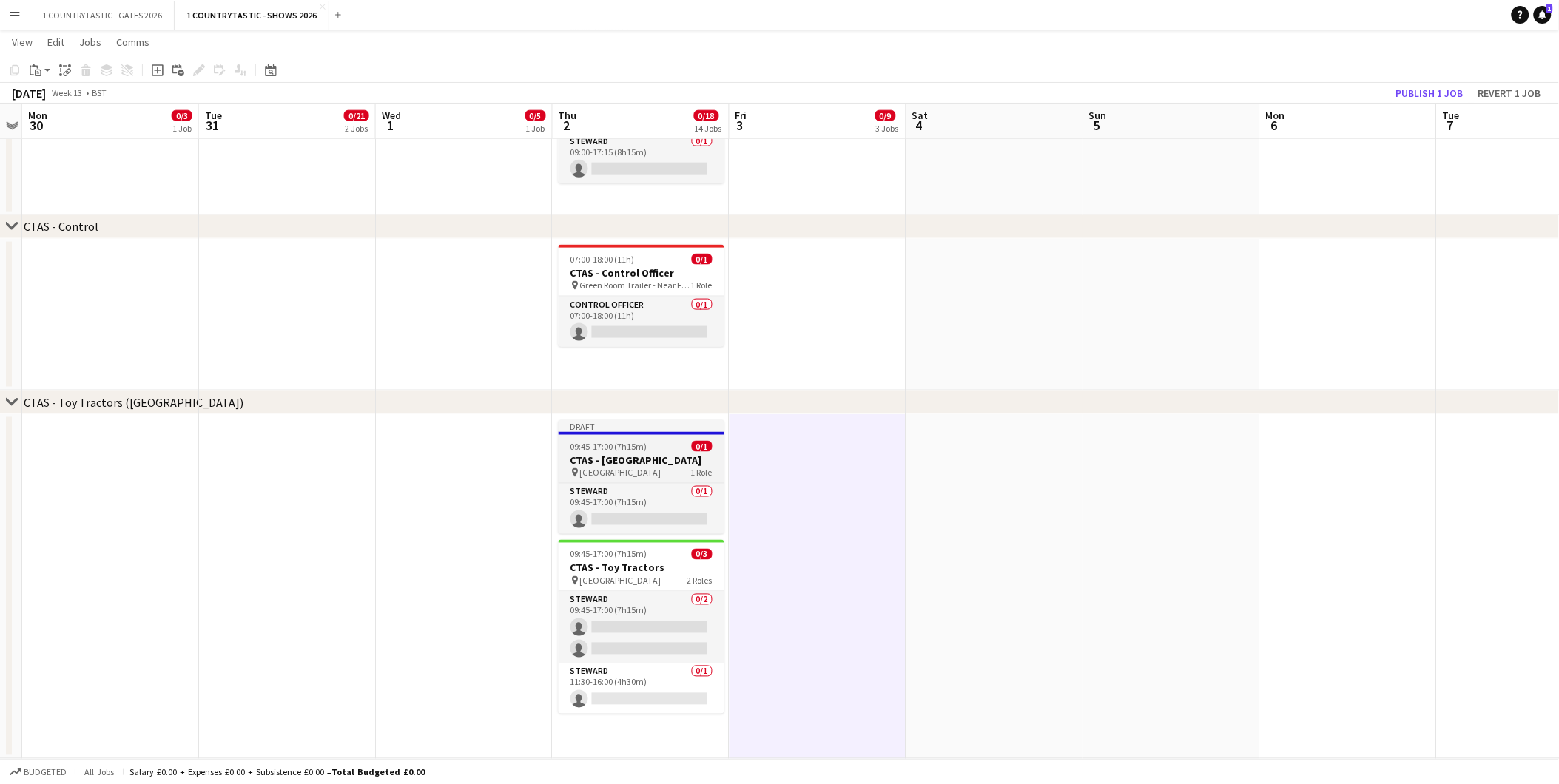
click at [637, 452] on app-job-card "Draft 09:45-17:00 (7h15m) 0/1 CTAS - [GEOGRAPHIC_DATA] pin Avon Hall 1 Role [PE…" at bounding box center [641, 477] width 166 height 114
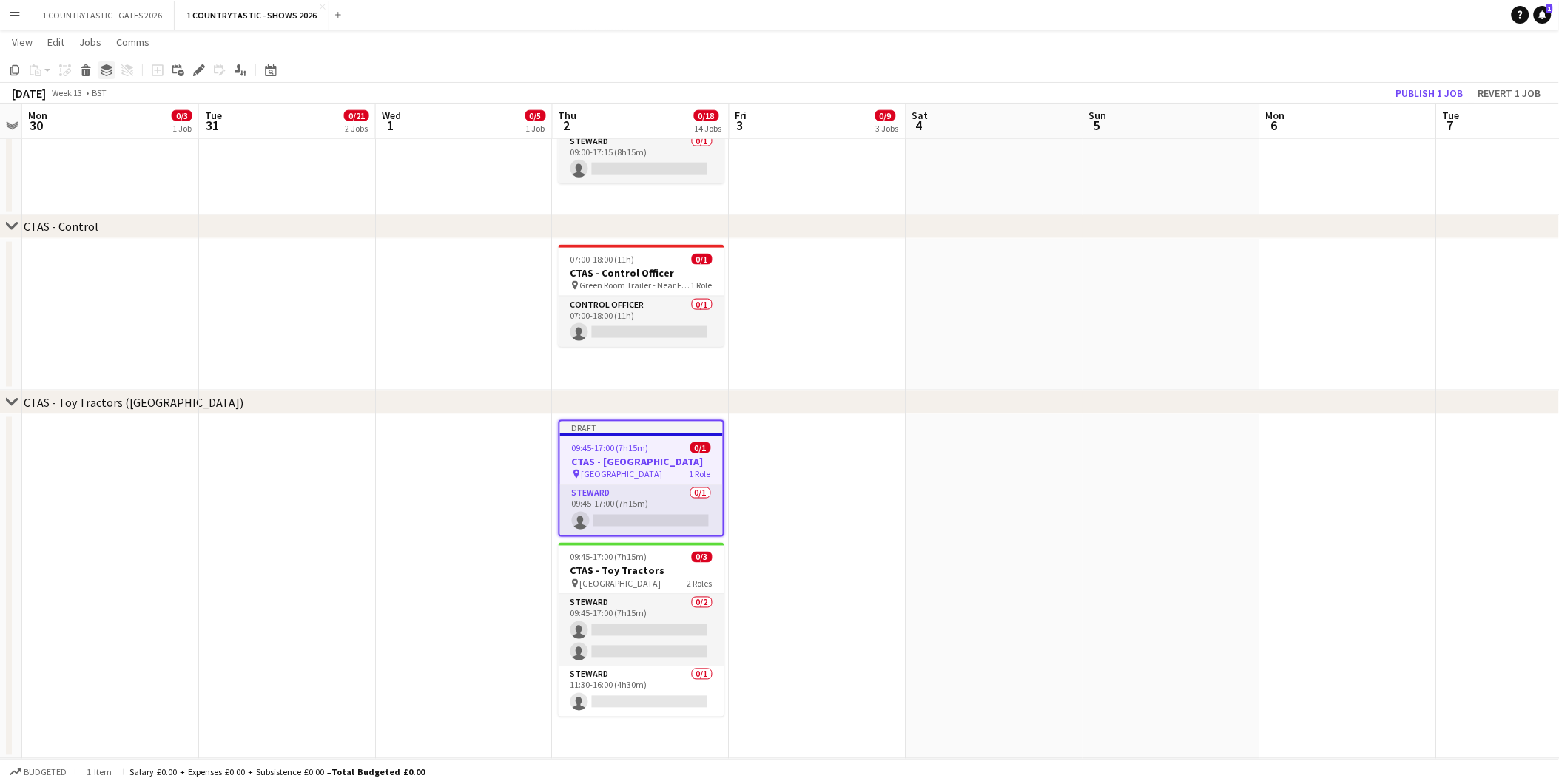
click at [108, 64] on icon "Group" at bounding box center [106, 70] width 12 height 12
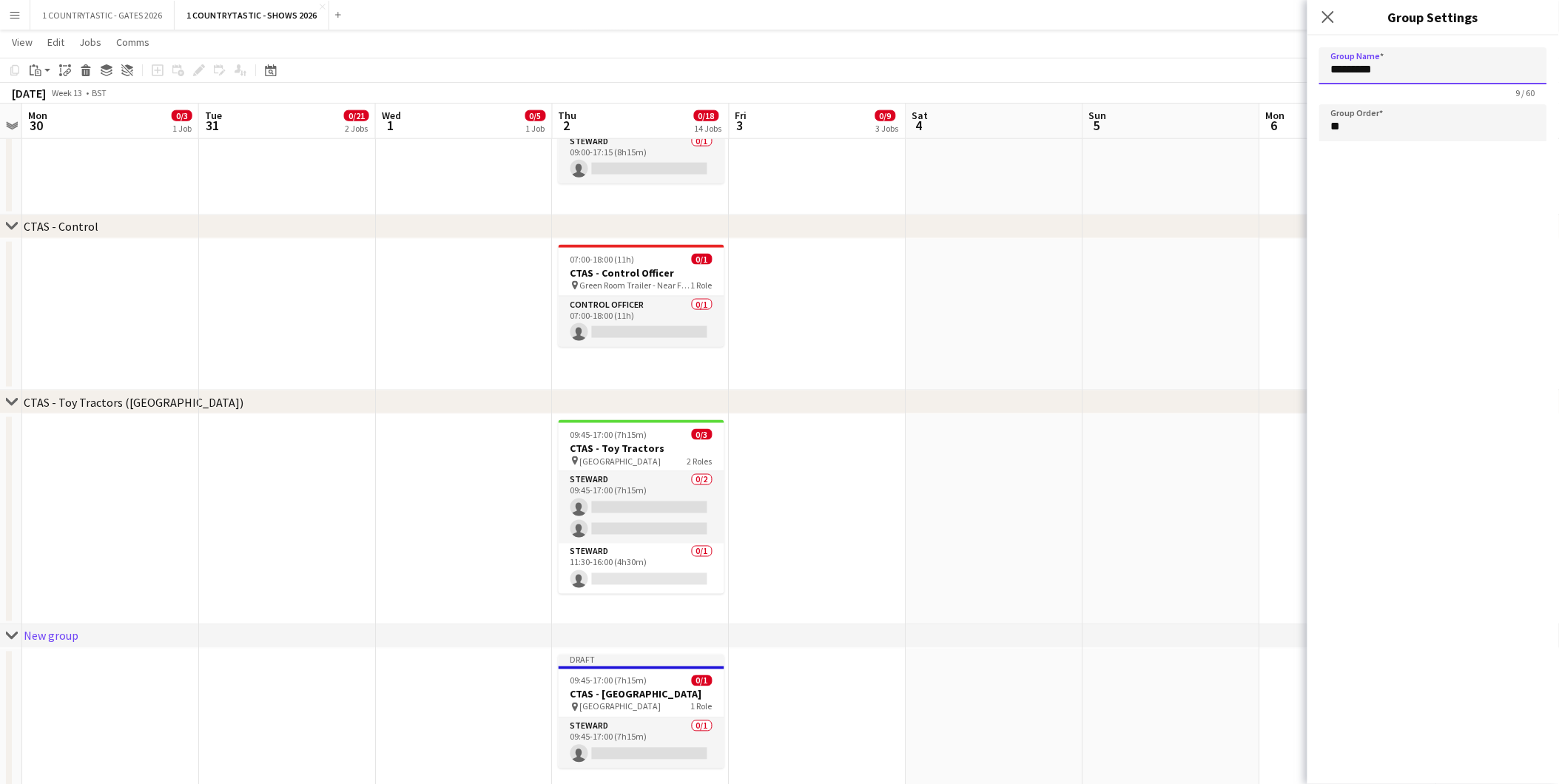
drag, startPoint x: 1442, startPoint y: 66, endPoint x: 1064, endPoint y: 45, distance: 378.6
type input "*"
click at [847, 715] on app-date-cell at bounding box center [817, 730] width 177 height 164
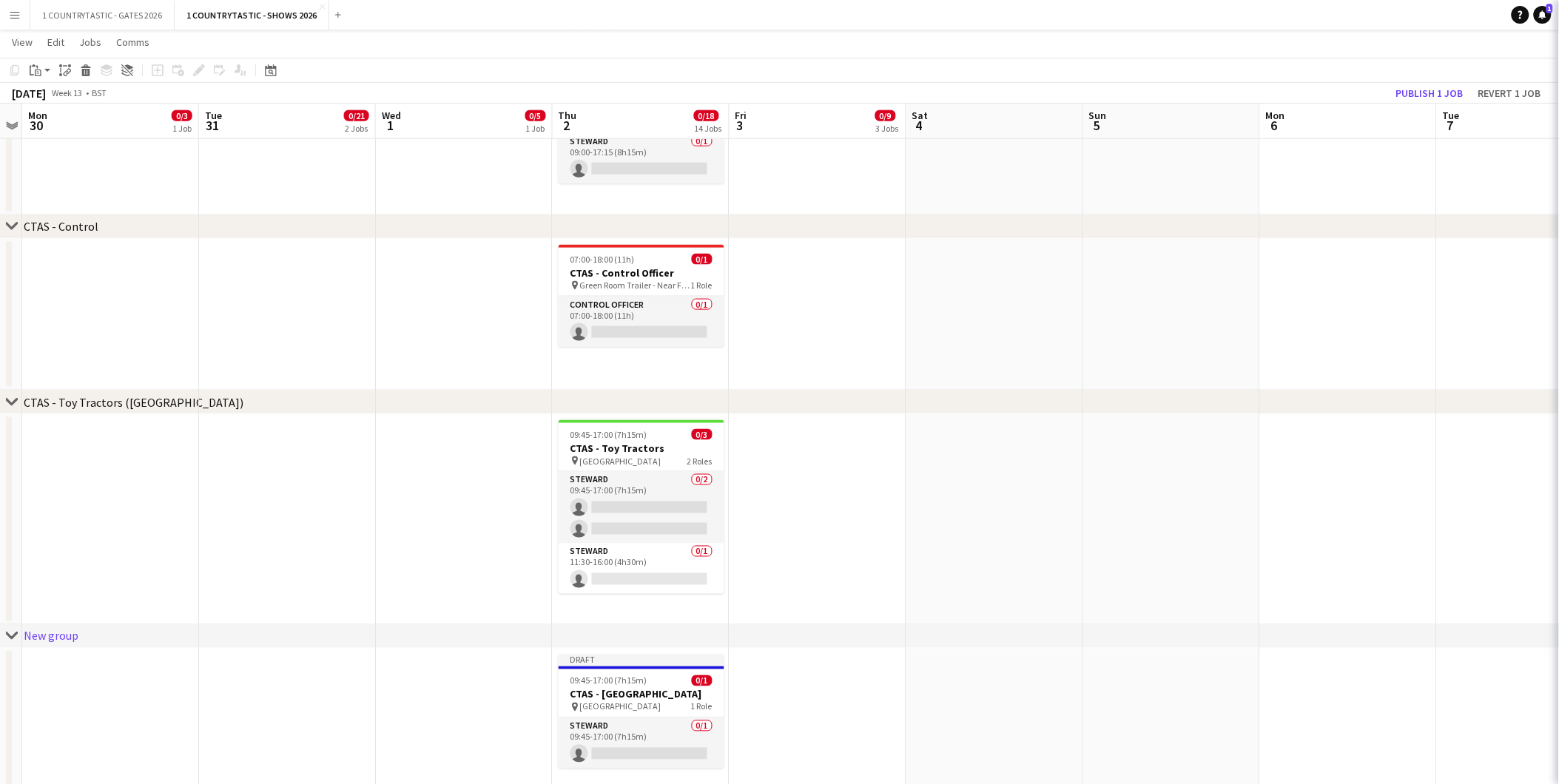
type input "*********"
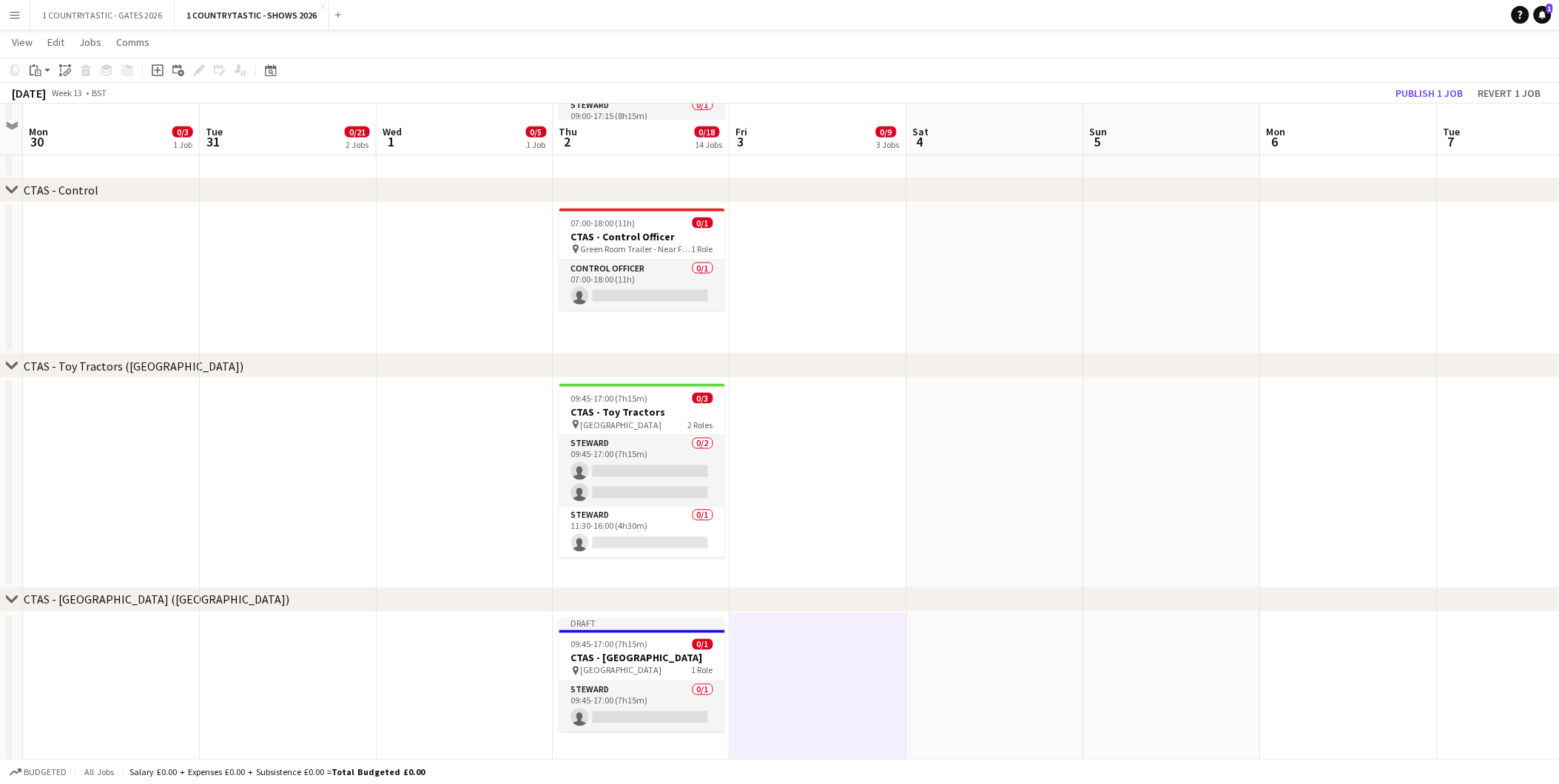
scroll to position [2651, 0]
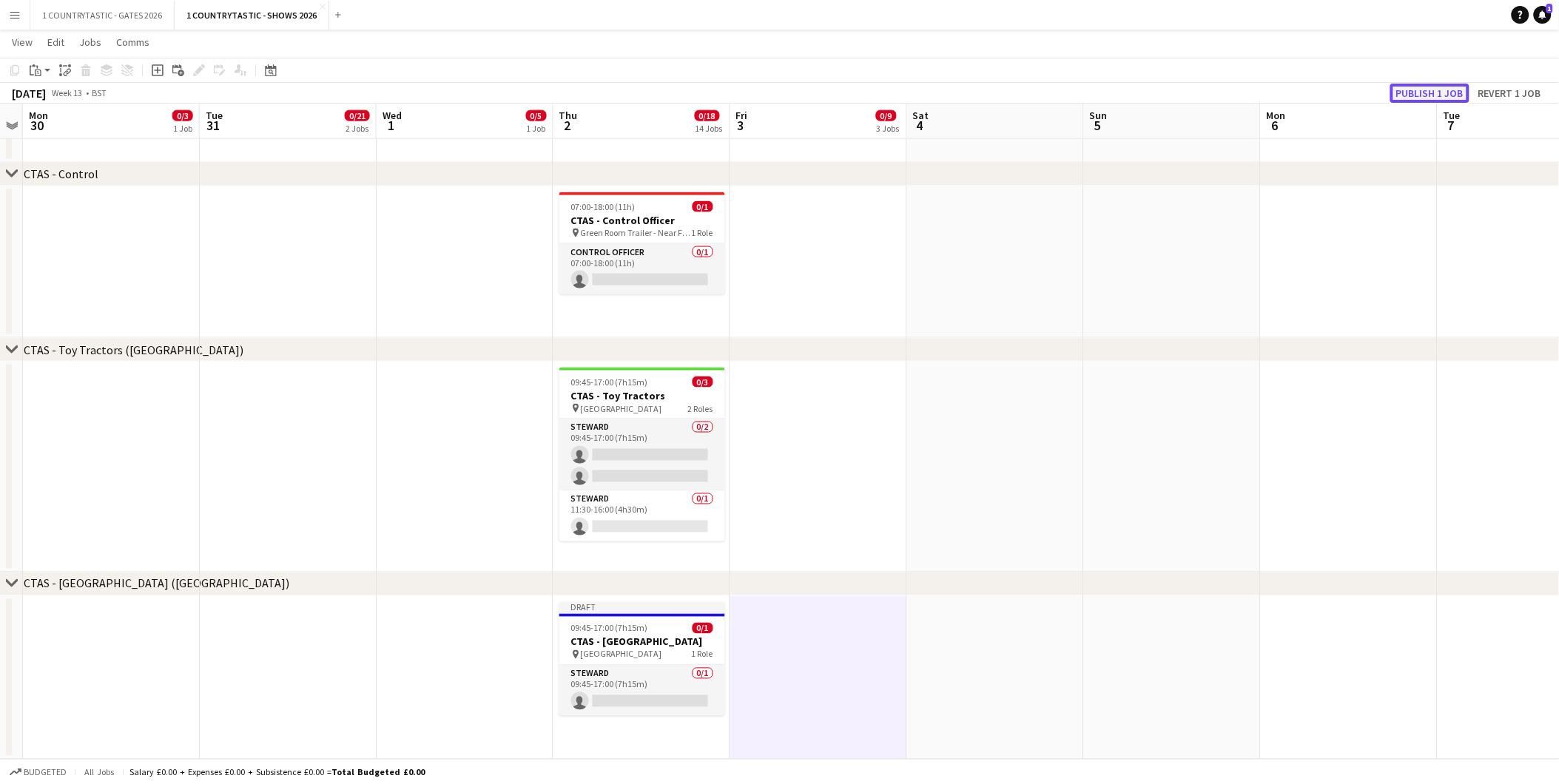
click at [1447, 91] on button "Publish 1 job" at bounding box center [1430, 93] width 80 height 19
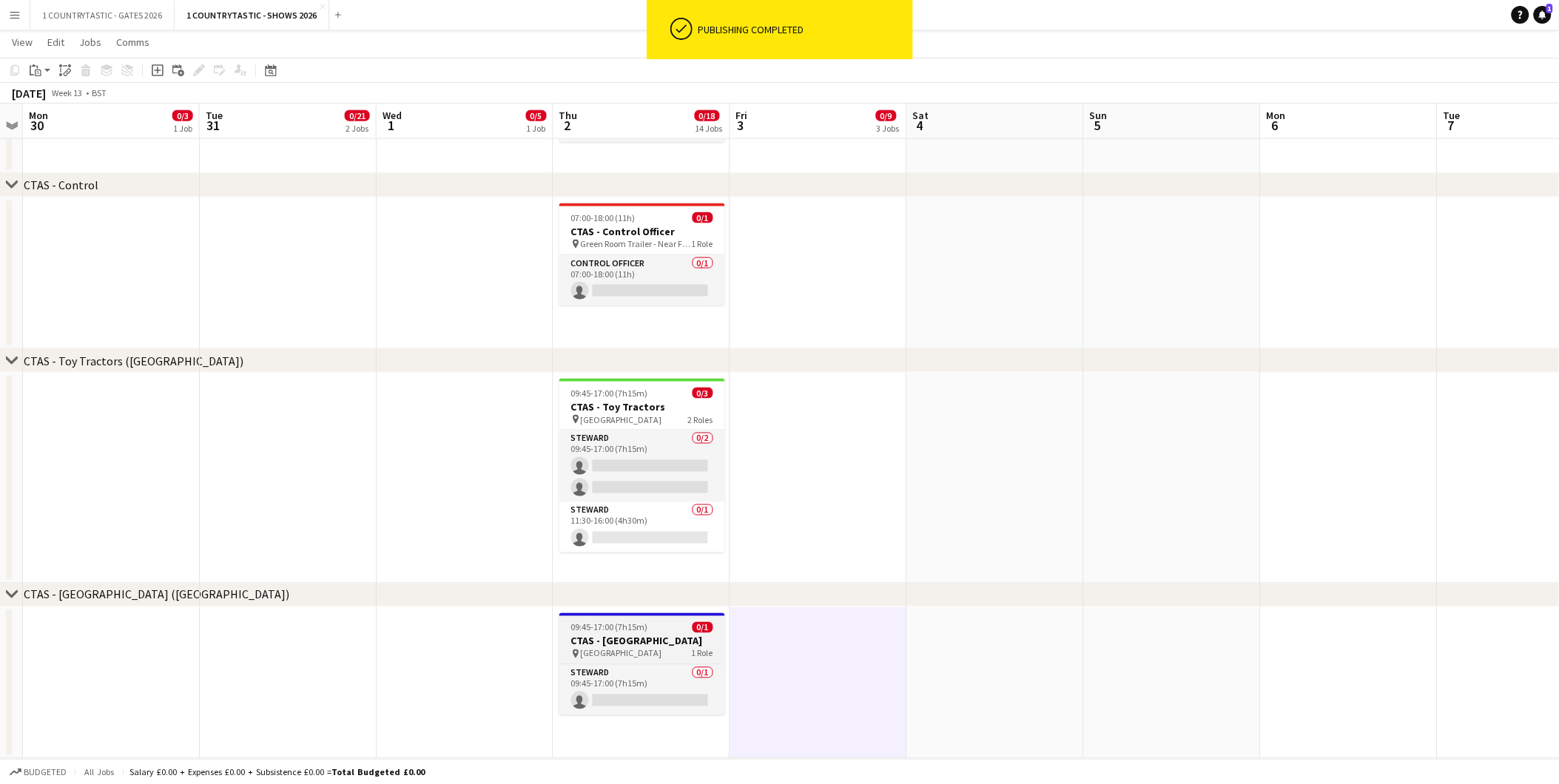
scroll to position [2639, 0]
